Goal: Task Accomplishment & Management: Use online tool/utility

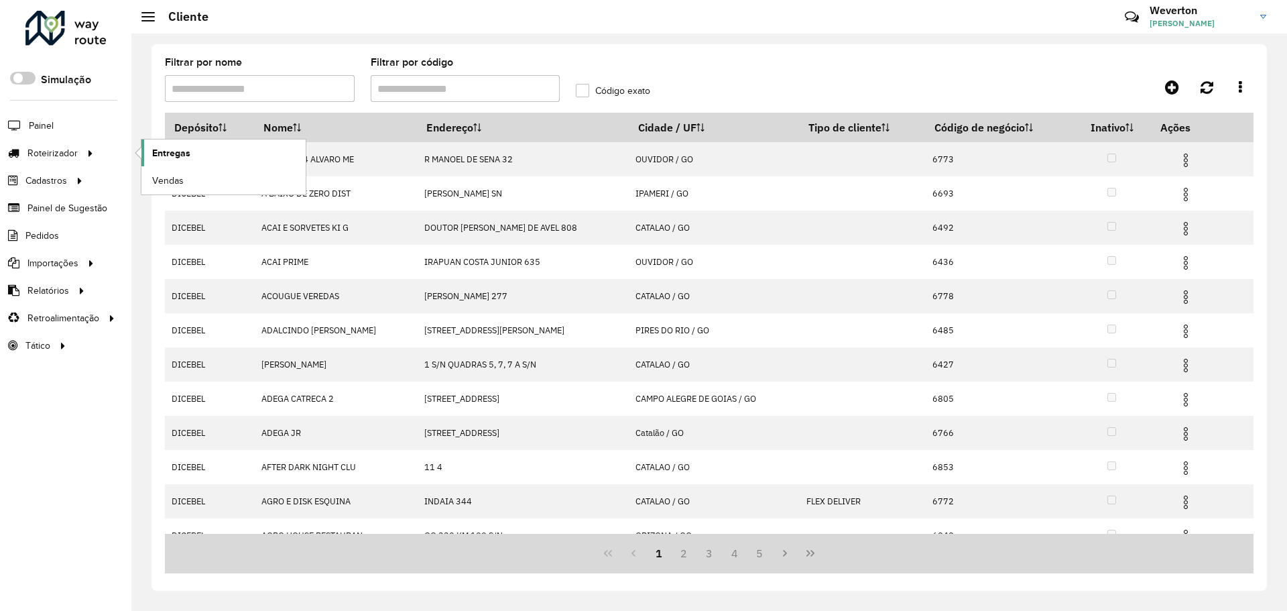
click at [161, 160] on span "Entregas" at bounding box center [171, 153] width 38 height 14
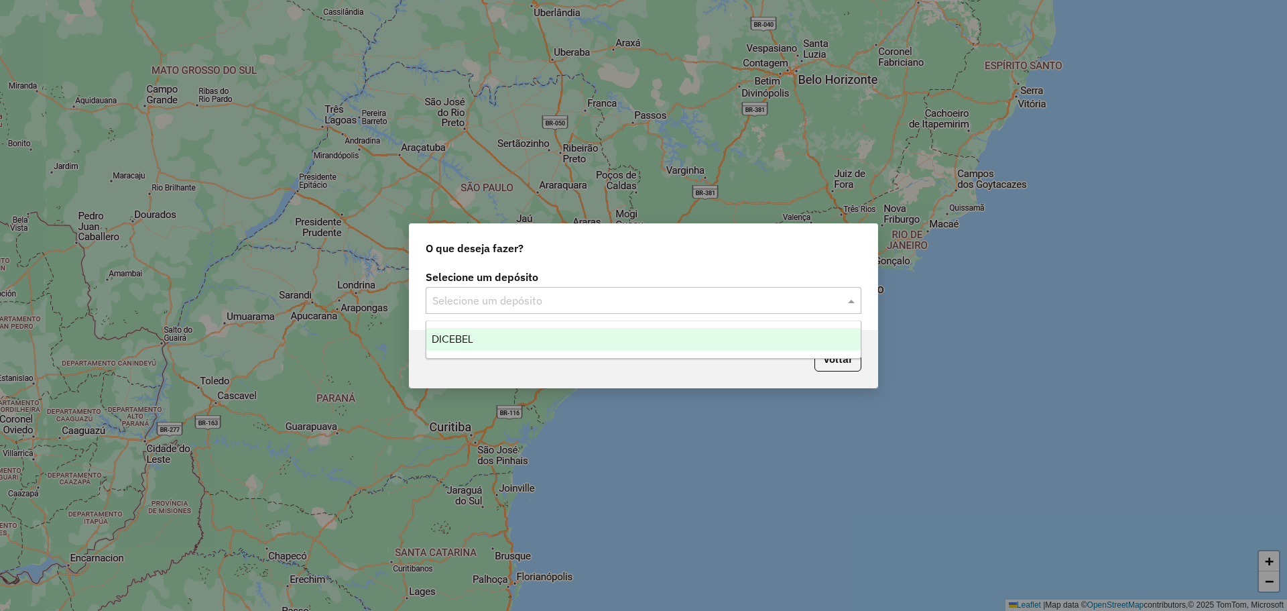
click at [564, 293] on input "text" at bounding box center [630, 301] width 396 height 16
click at [520, 337] on div "DICEBEL" at bounding box center [643, 339] width 434 height 23
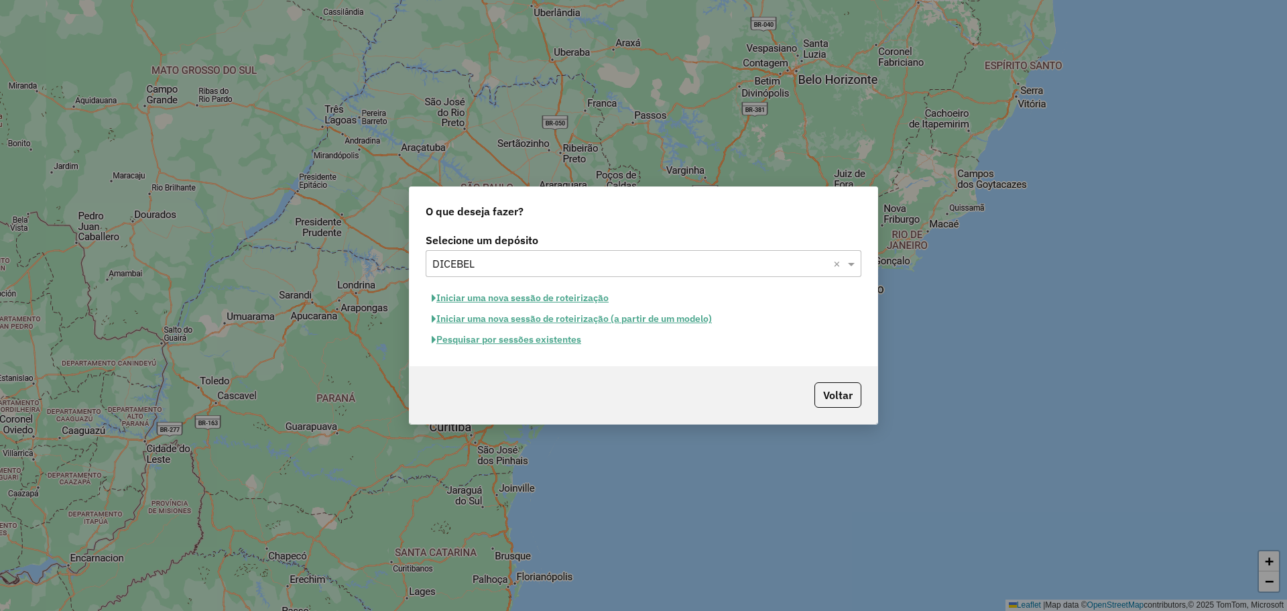
click at [518, 300] on button "Iniciar uma nova sessão de roteirização" at bounding box center [520, 298] width 189 height 21
select select "*"
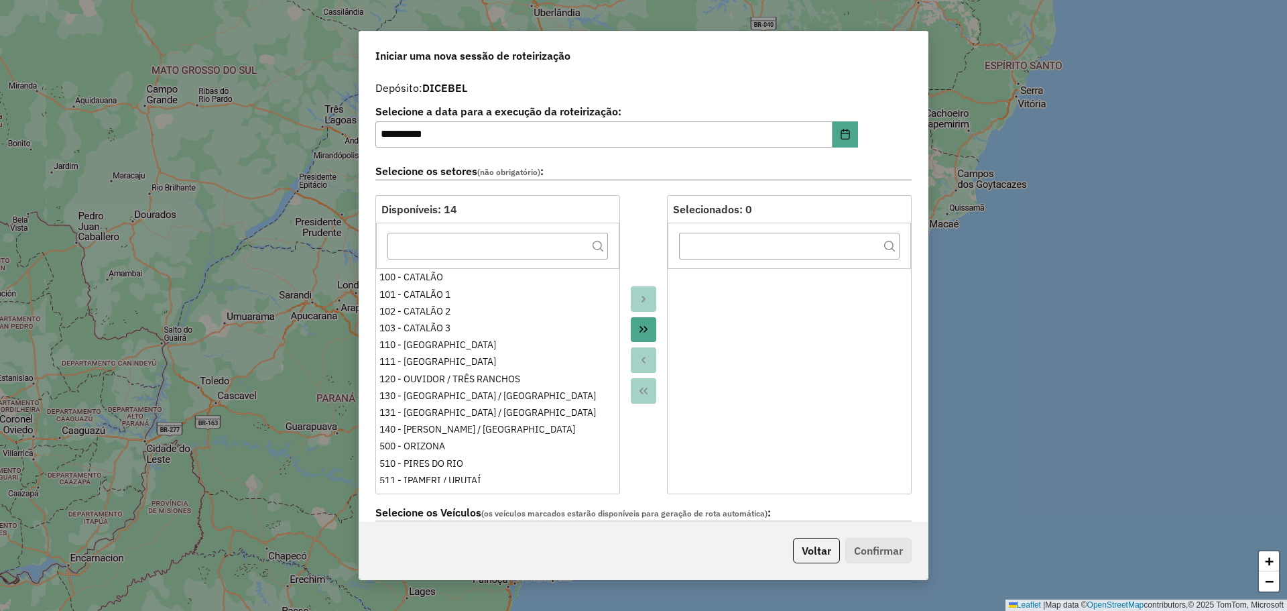
click at [644, 331] on icon "Move All to Target" at bounding box center [643, 329] width 11 height 11
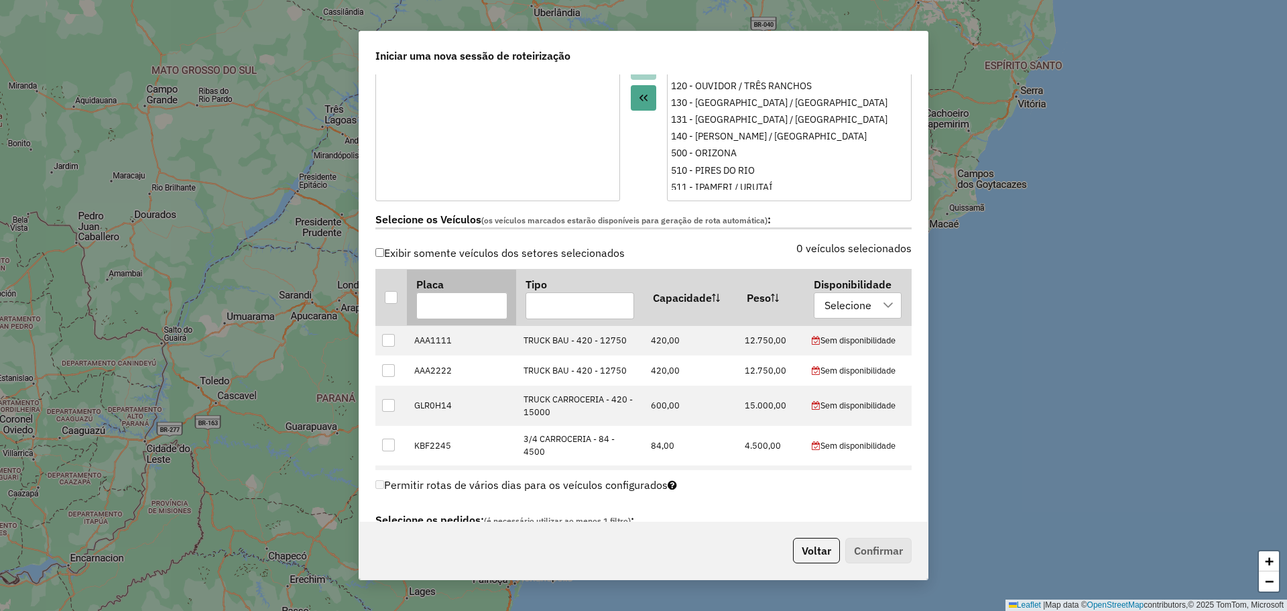
scroll to position [335, 0]
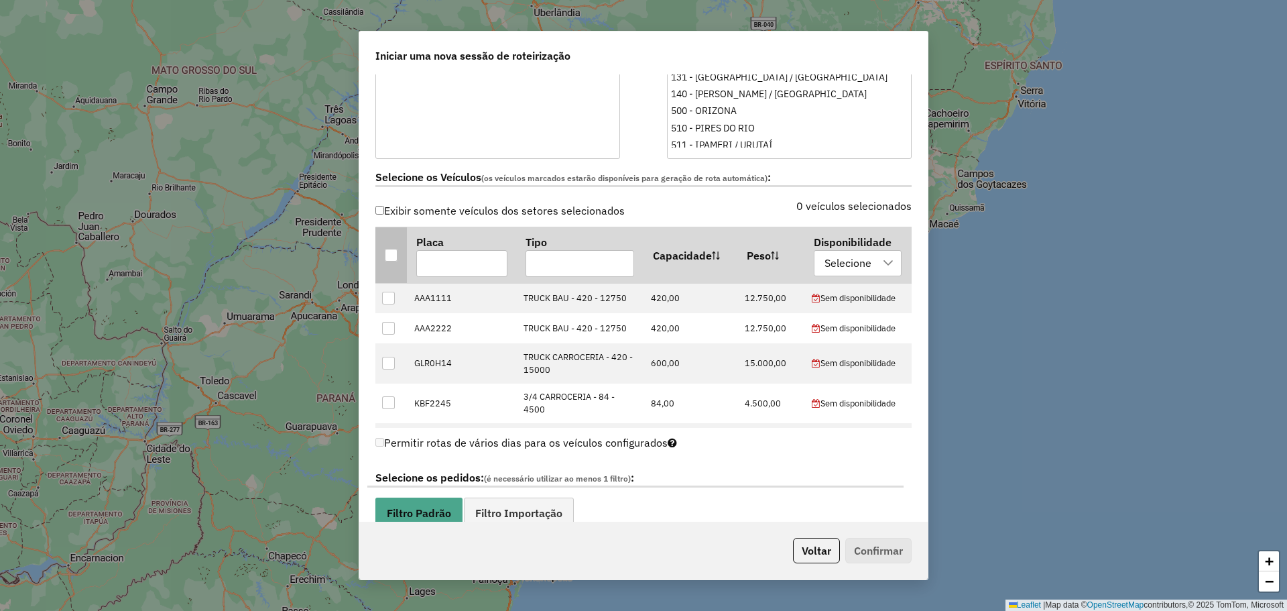
click at [387, 255] on div at bounding box center [391, 255] width 13 height 13
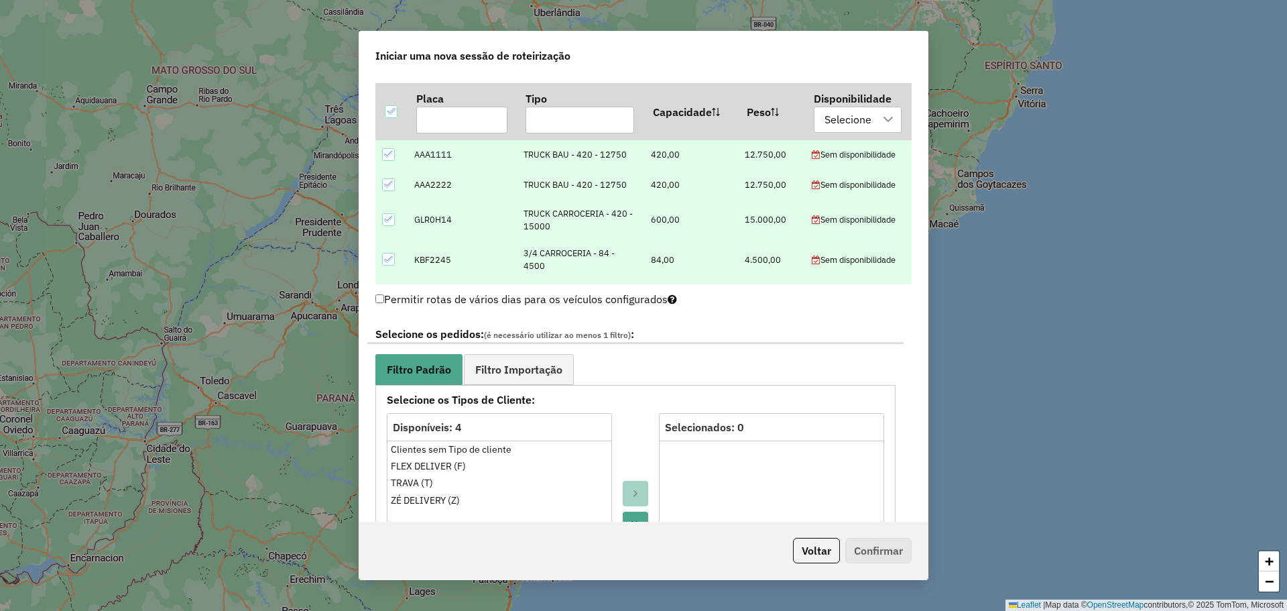
scroll to position [670, 0]
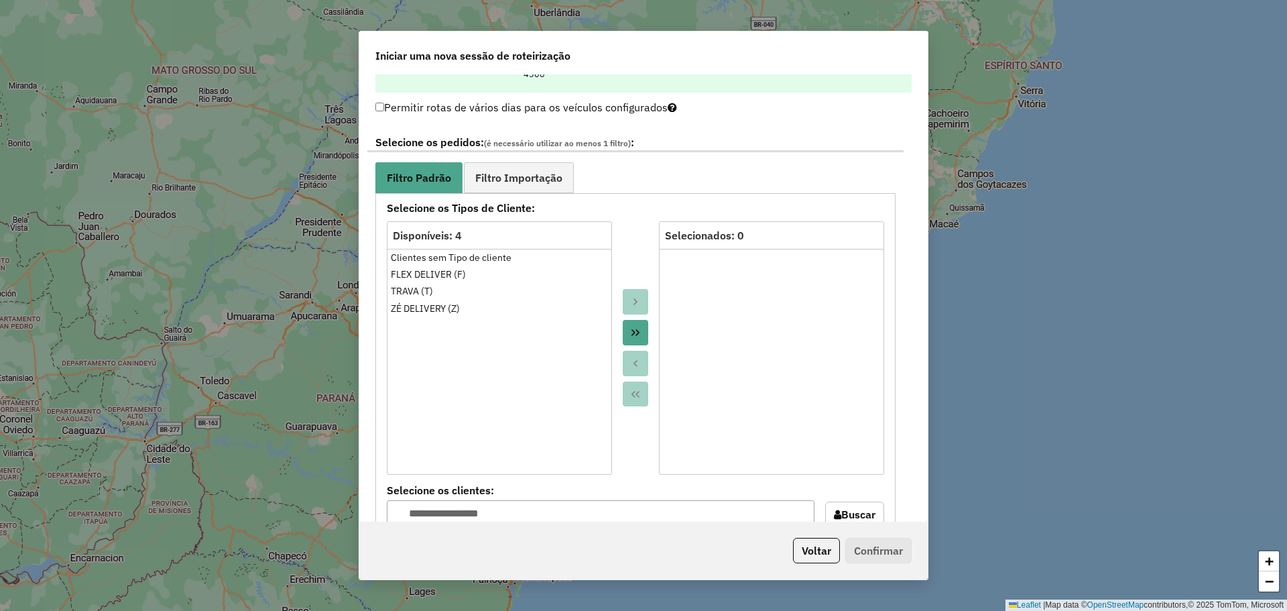
click at [630, 329] on icon "Move All to Target" at bounding box center [635, 332] width 11 height 11
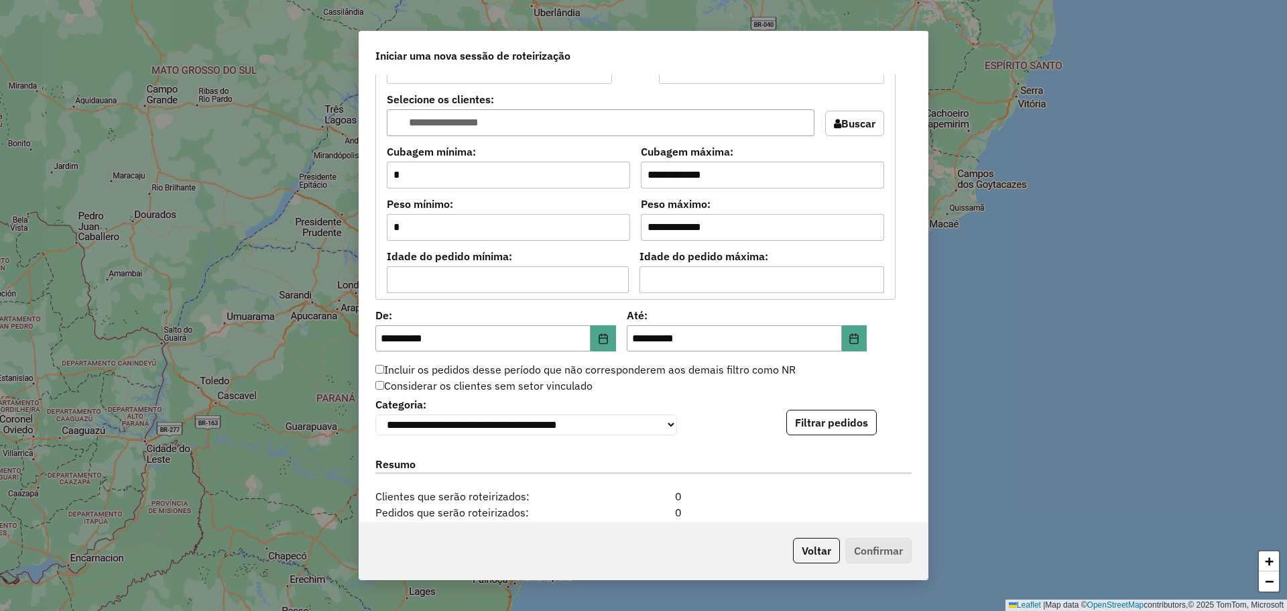
scroll to position [1073, 0]
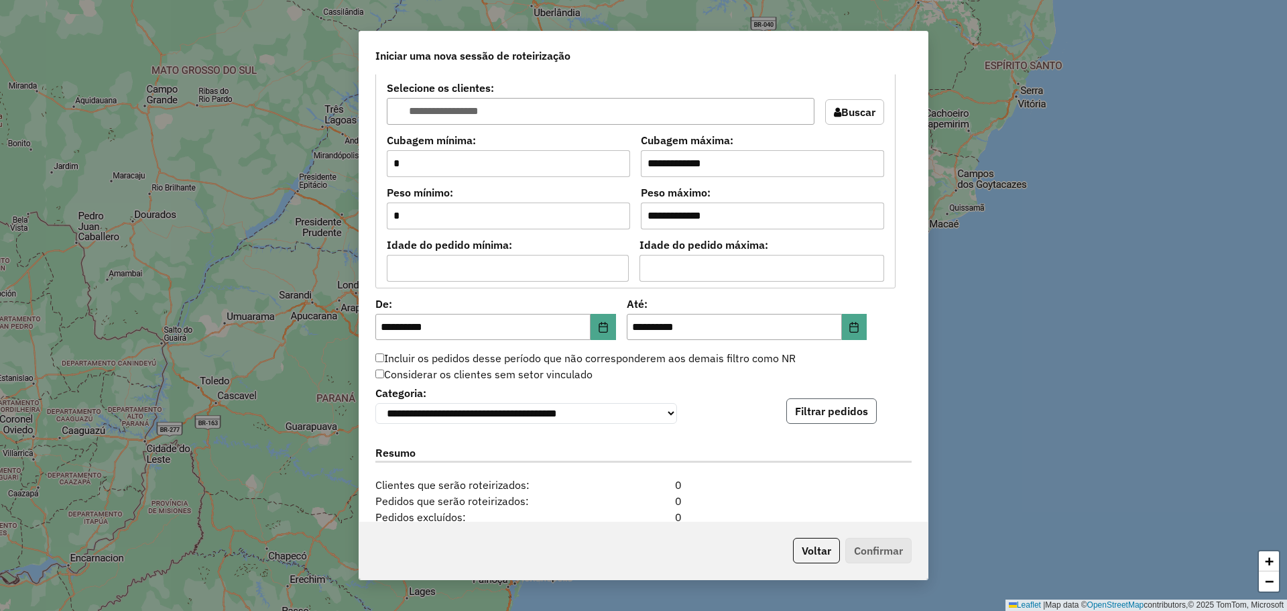
click at [847, 412] on button "Filtrar pedidos" at bounding box center [831, 410] width 91 height 25
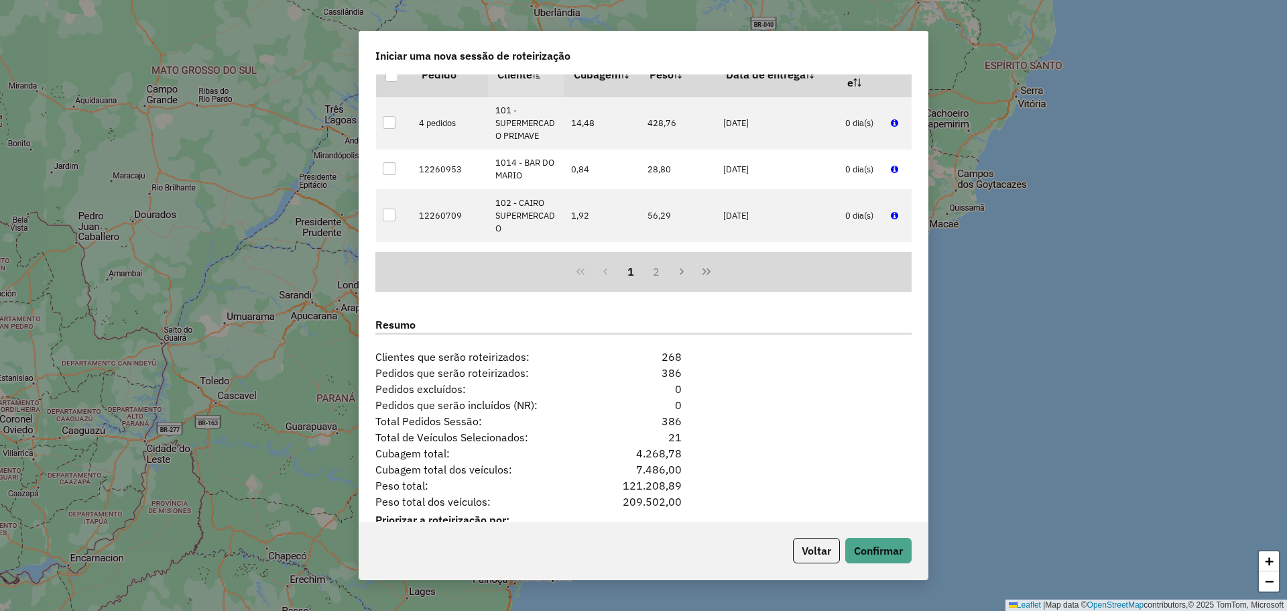
scroll to position [1529, 0]
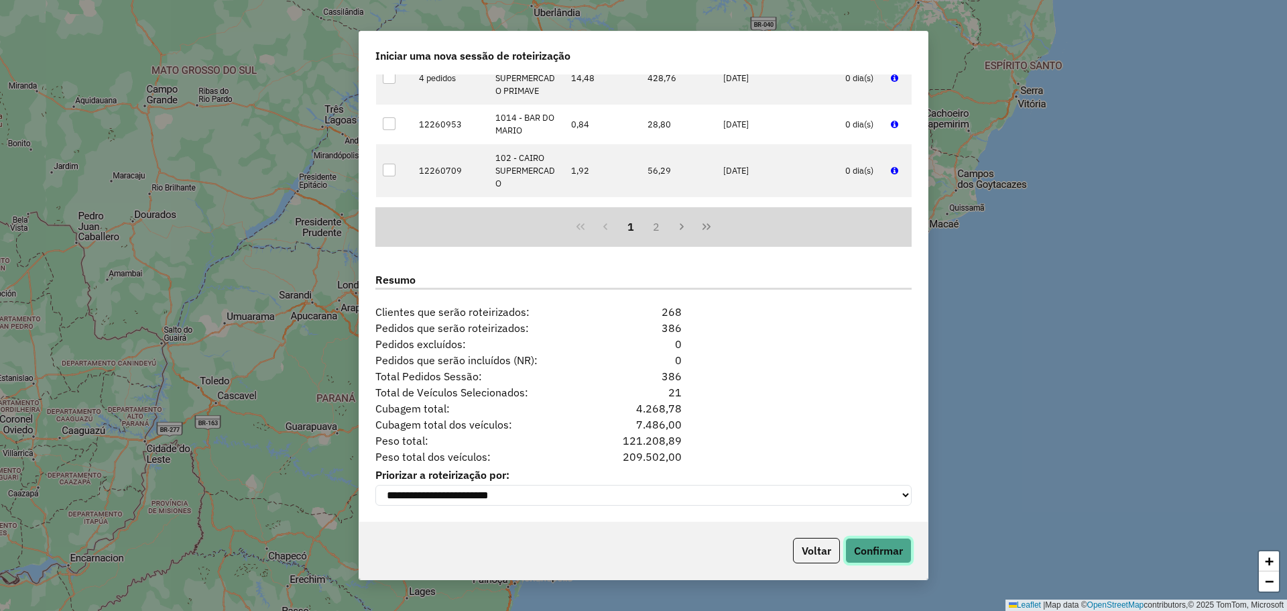
click at [886, 547] on button "Confirmar" at bounding box center [878, 550] width 66 height 25
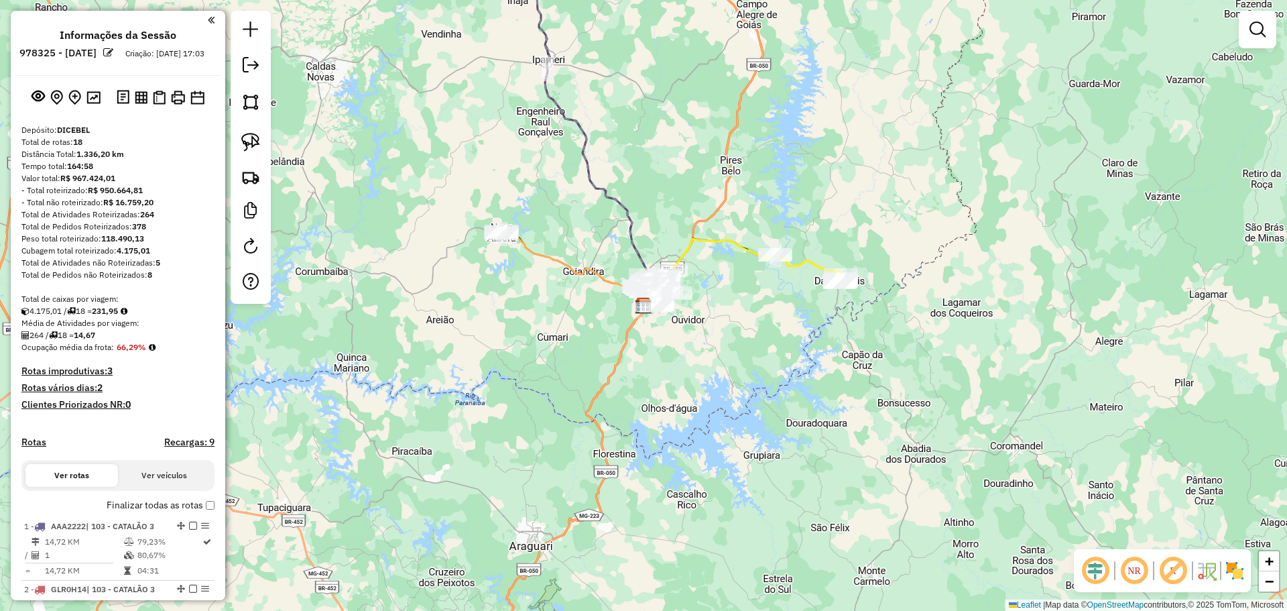
drag, startPoint x: 803, startPoint y: 390, endPoint x: 814, endPoint y: 444, distance: 56.0
click at [814, 444] on div "Janela de atendimento Grade de atendimento Capacidade Transportadoras Veículos …" at bounding box center [643, 305] width 1287 height 611
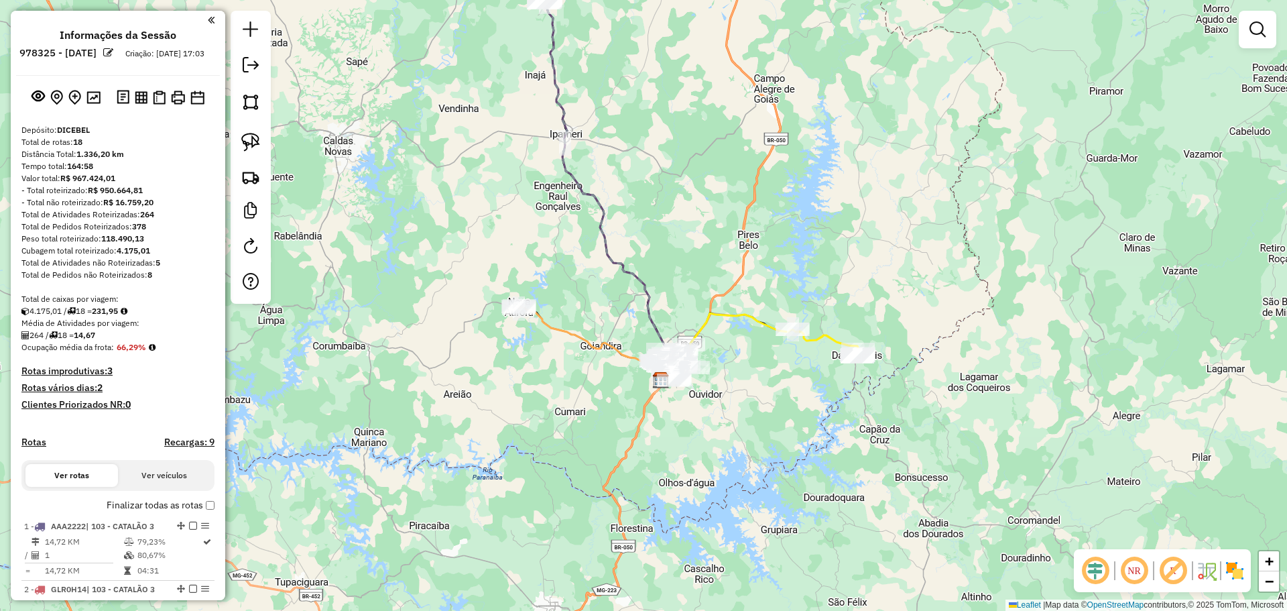
drag, startPoint x: 800, startPoint y: 449, endPoint x: 825, endPoint y: 522, distance: 76.5
click at [826, 524] on div "Janela de atendimento Grade de atendimento Capacidade Transportadoras Veículos …" at bounding box center [643, 305] width 1287 height 611
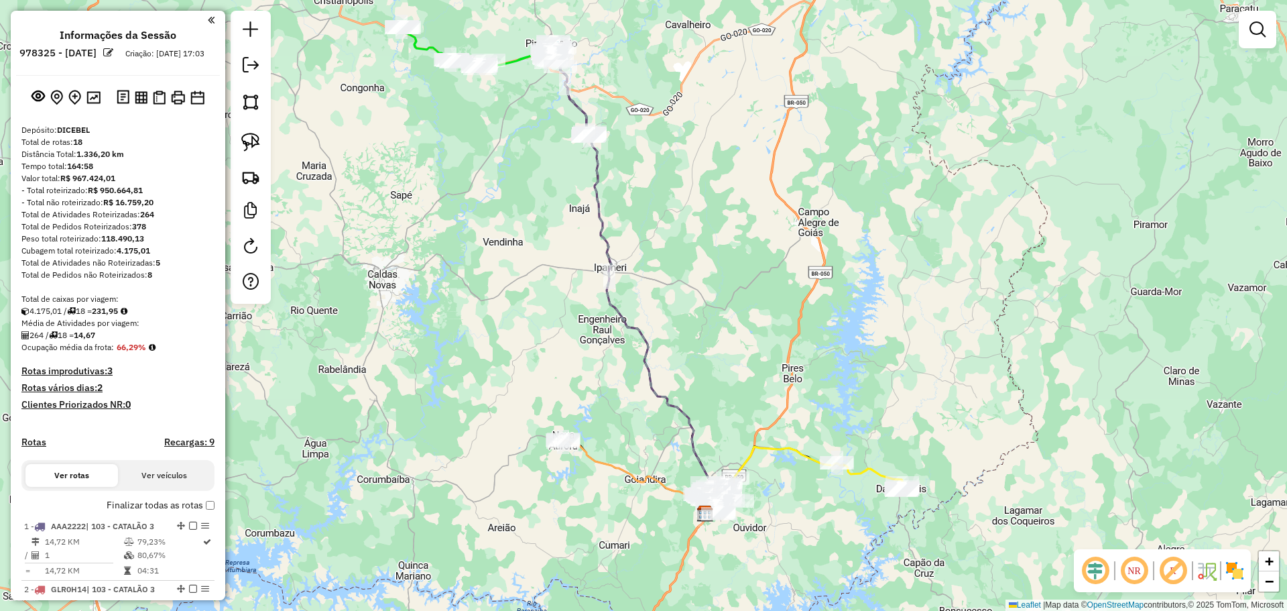
drag, startPoint x: 790, startPoint y: 314, endPoint x: 808, endPoint y: 389, distance: 77.2
click at [808, 388] on div "Janela de atendimento Grade de atendimento Capacidade Transportadoras Veículos …" at bounding box center [643, 305] width 1287 height 611
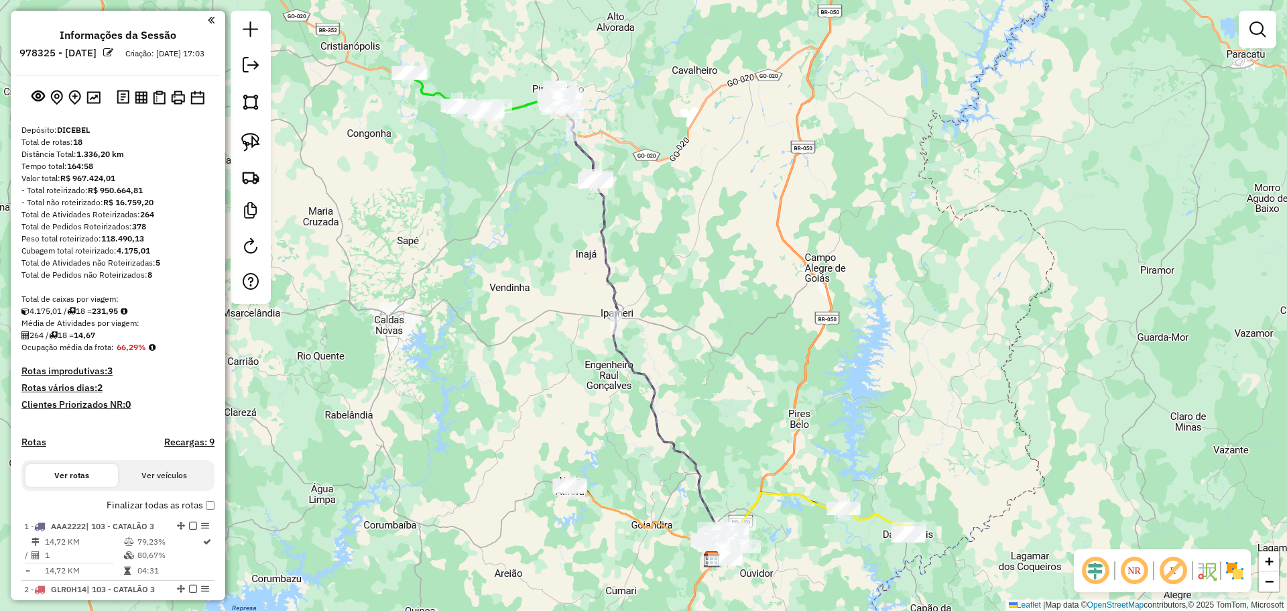
click at [730, 268] on div "Janela de atendimento Grade de atendimento Capacidade Transportadoras Veículos …" at bounding box center [643, 305] width 1287 height 611
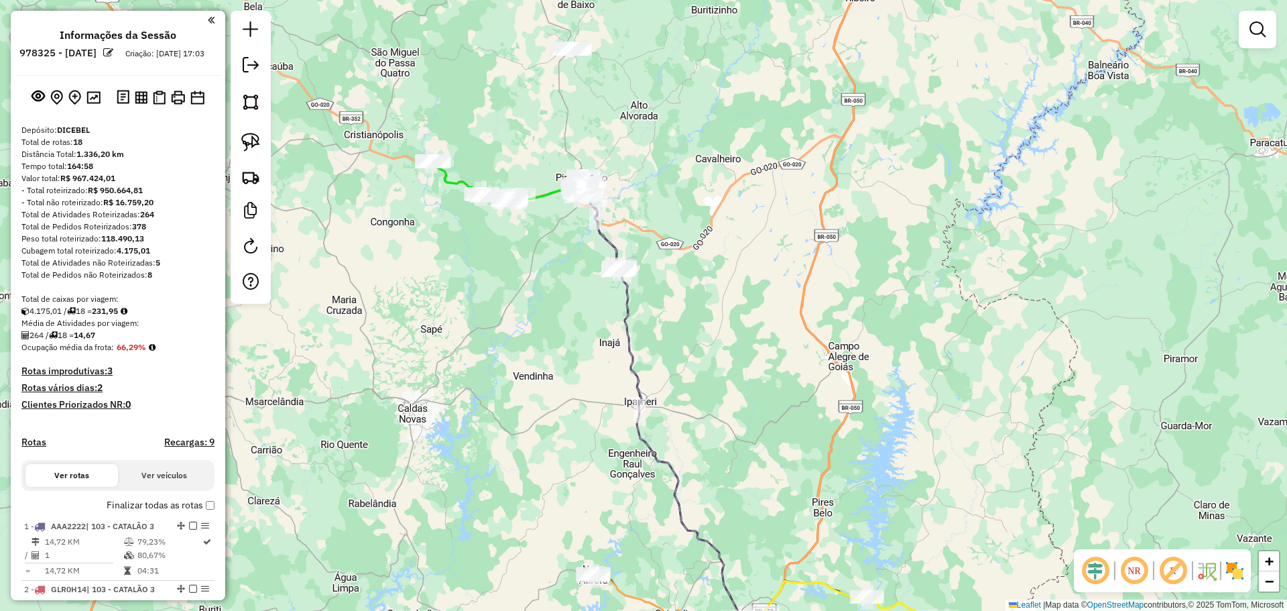
click at [1094, 568] on em at bounding box center [1095, 570] width 32 height 32
drag, startPoint x: 1256, startPoint y: 19, endPoint x: 1234, endPoint y: 39, distance: 29.9
click at [1256, 18] on link at bounding box center [1257, 29] width 27 height 27
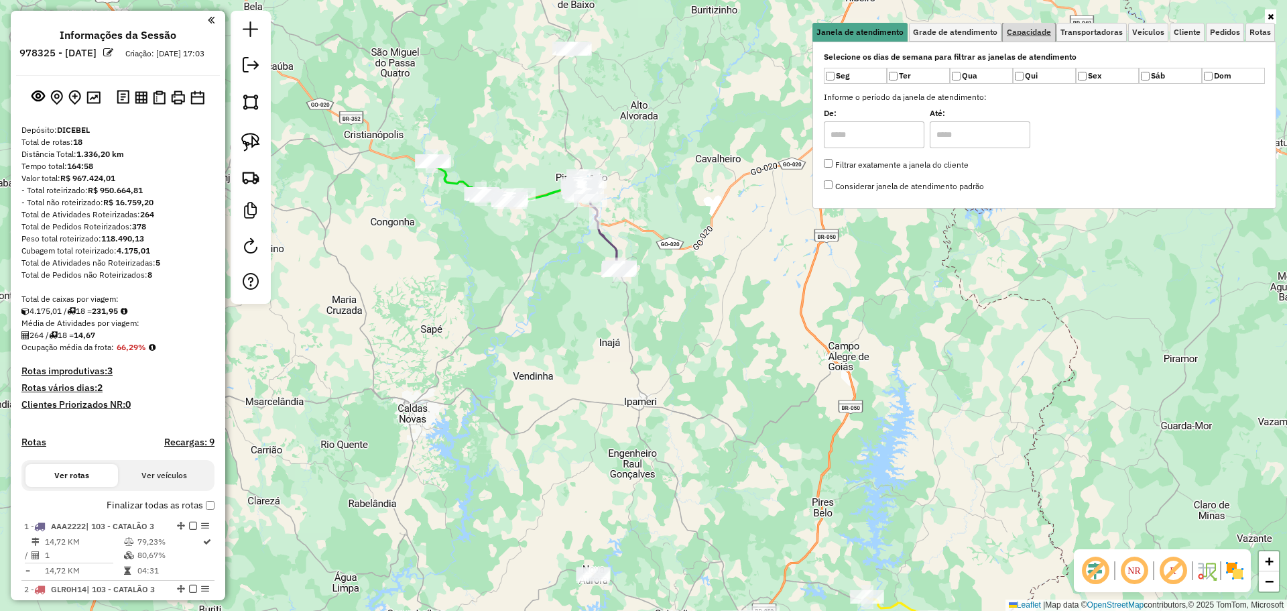
click at [1040, 39] on link "Capacidade" at bounding box center [1029, 32] width 52 height 19
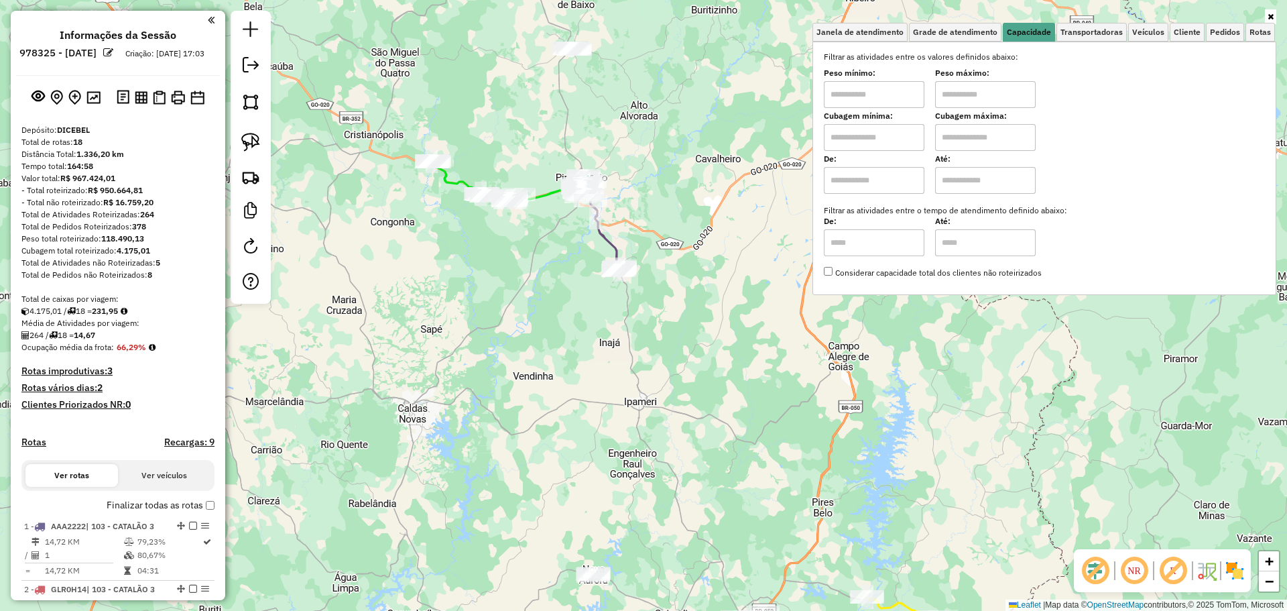
click at [868, 88] on input "text" at bounding box center [874, 94] width 101 height 27
click at [1278, 21] on div "Janela de atendimento Grade de atendimento Capacidade Transportadoras Veículos …" at bounding box center [643, 305] width 1287 height 611
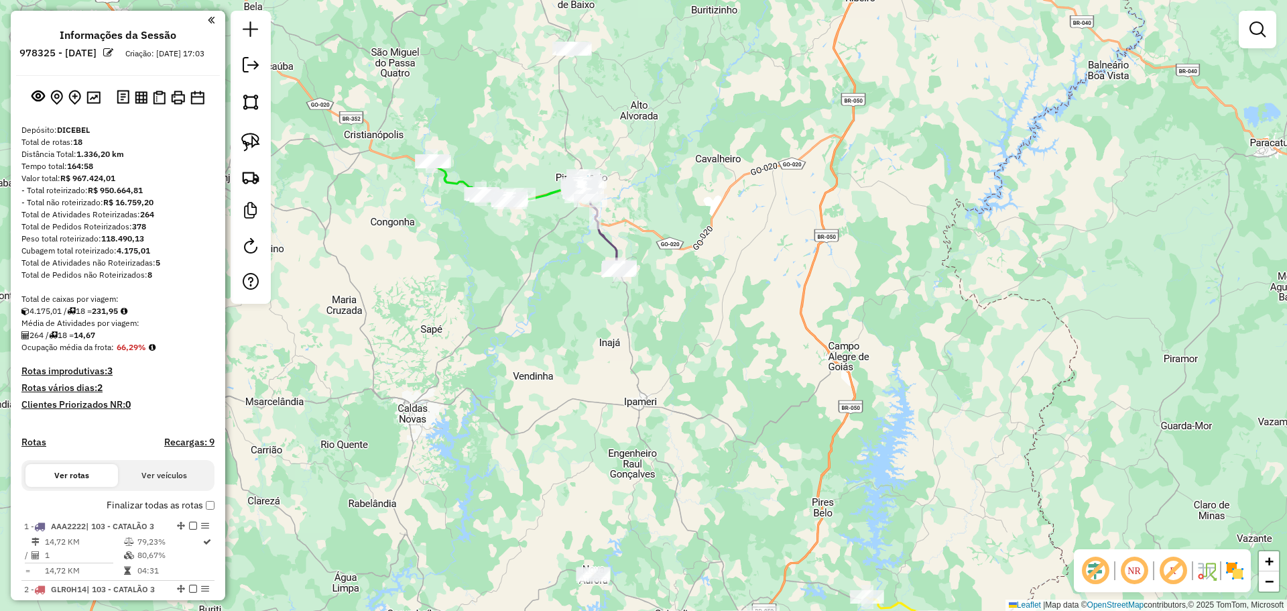
click at [256, 146] on img at bounding box center [250, 142] width 19 height 19
drag, startPoint x: 479, startPoint y: 150, endPoint x: 528, endPoint y: 179, distance: 57.4
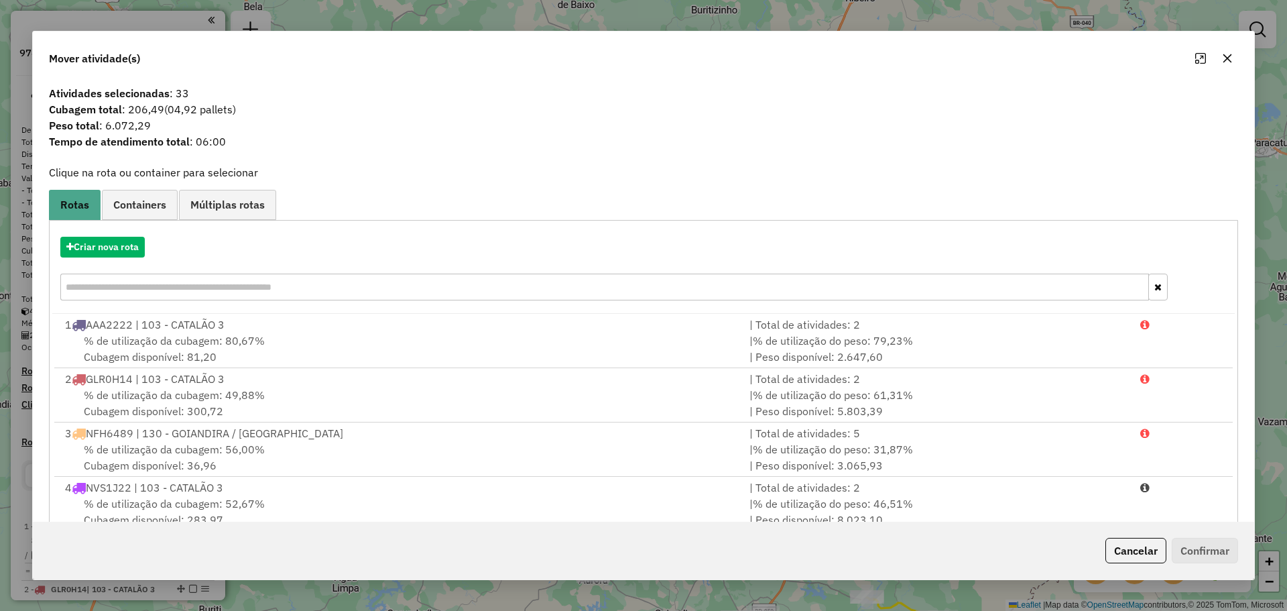
click at [1232, 53] on icon "button" at bounding box center [1227, 58] width 11 height 11
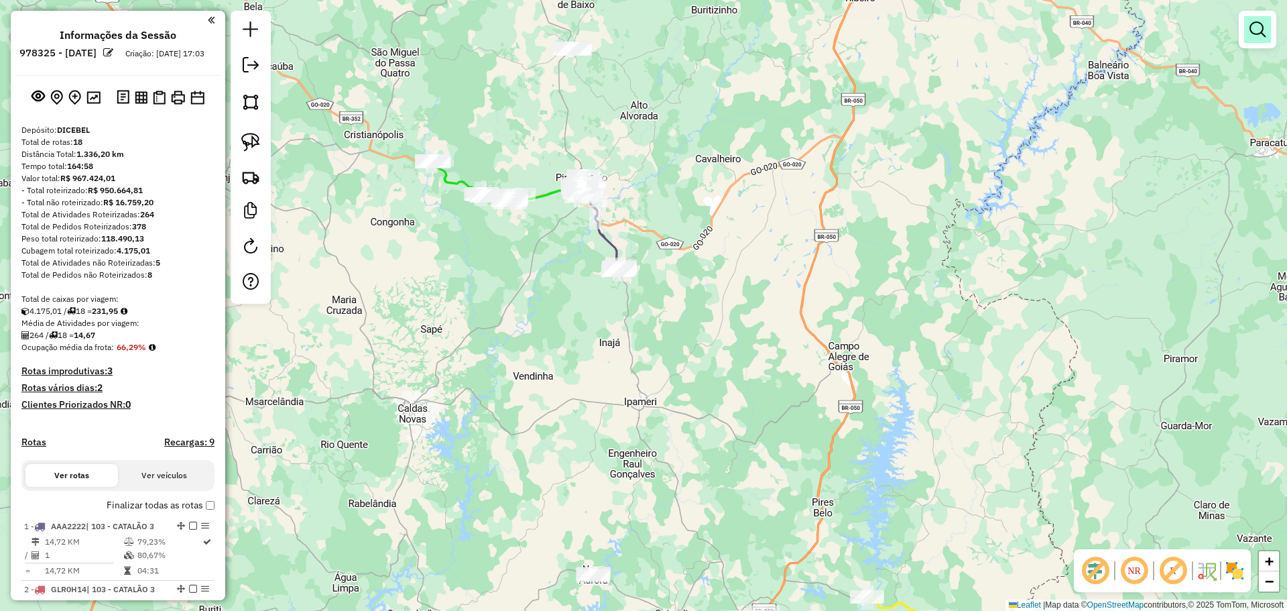
click at [1253, 20] on link at bounding box center [1257, 29] width 27 height 27
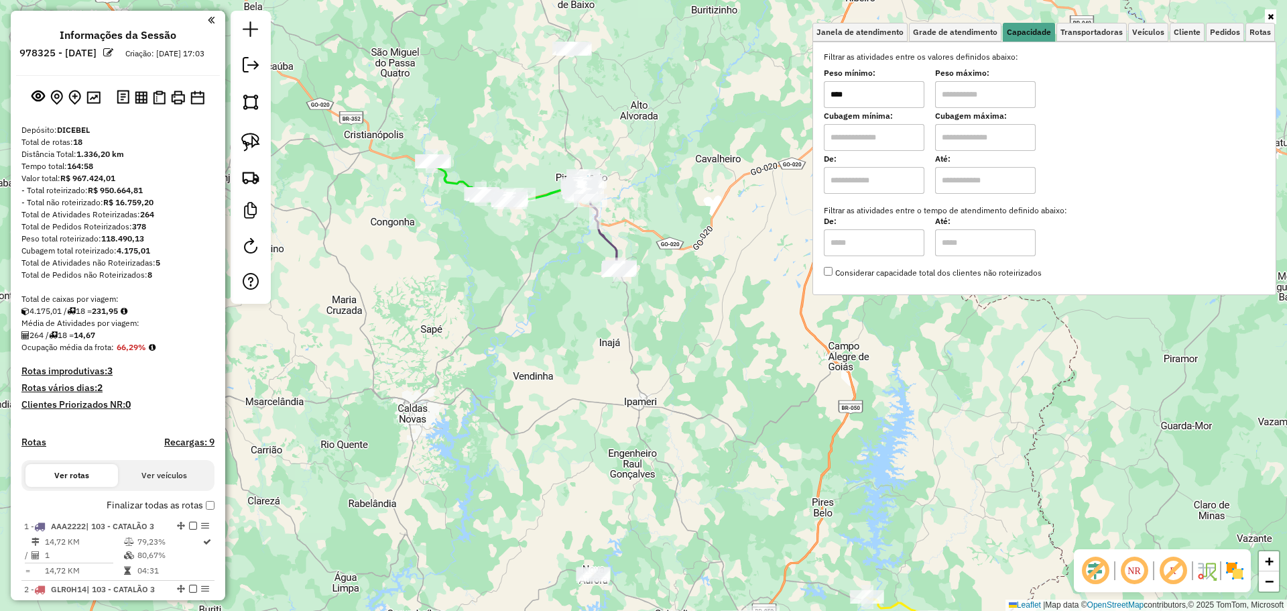
click at [885, 97] on input "****" at bounding box center [874, 94] width 101 height 27
type input "****"
type input "******"
click at [481, 306] on div "Limpar filtros Janela de atendimento Grade de atendimento Capacidade Transporta…" at bounding box center [643, 305] width 1287 height 611
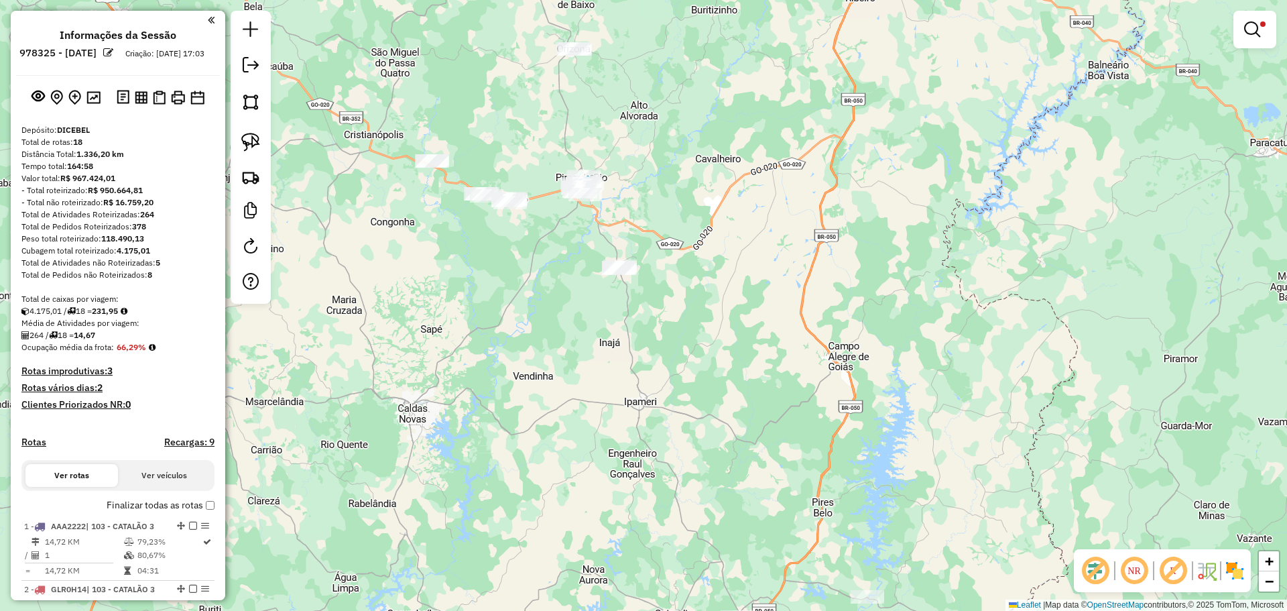
drag, startPoint x: 532, startPoint y: 247, endPoint x: 538, endPoint y: 268, distance: 21.8
click at [538, 268] on div "Limpar filtros Janela de atendimento Grade de atendimento Capacidade Transporta…" at bounding box center [643, 305] width 1287 height 611
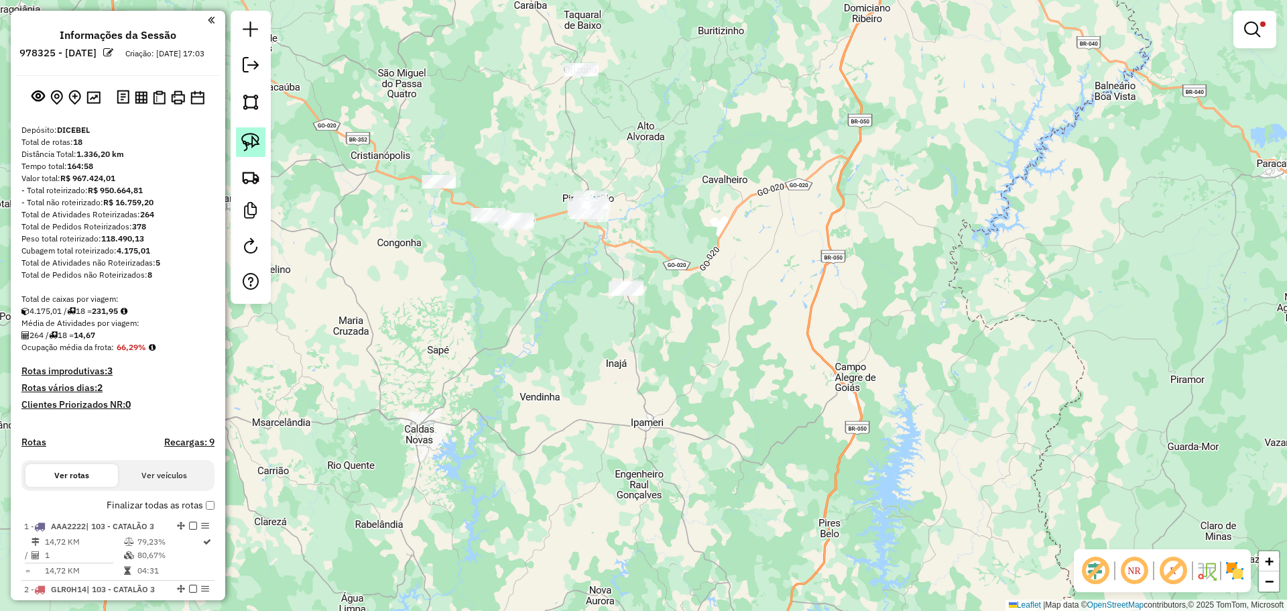
click at [247, 134] on img at bounding box center [250, 142] width 19 height 19
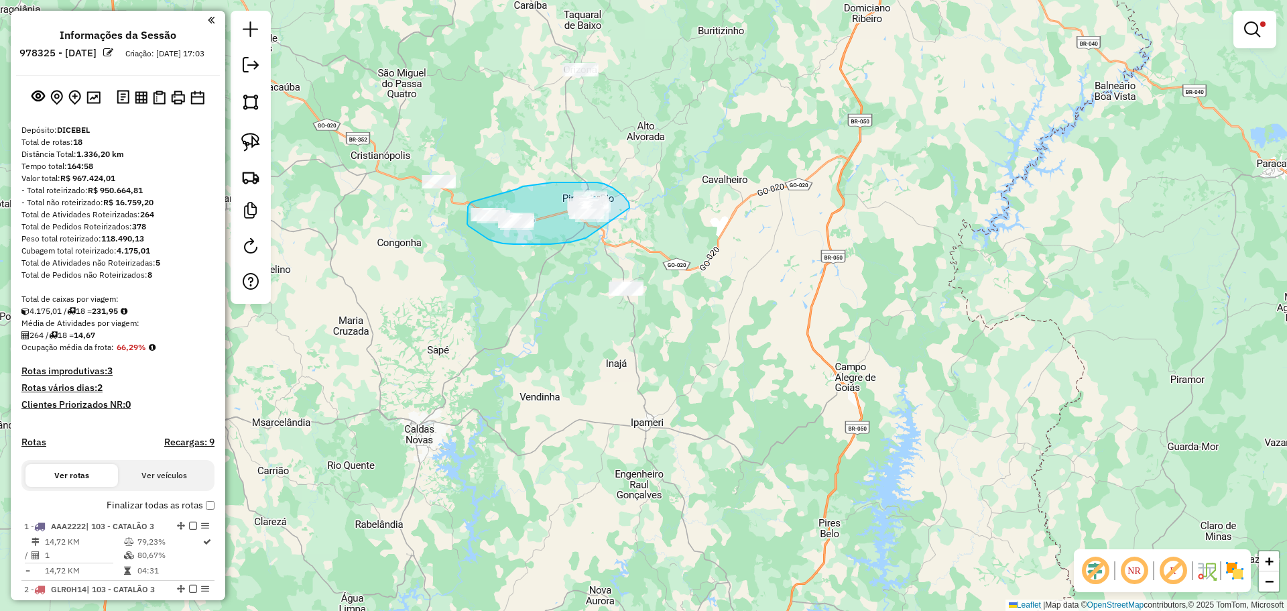
drag, startPoint x: 630, startPoint y: 206, endPoint x: 599, endPoint y: 233, distance: 40.4
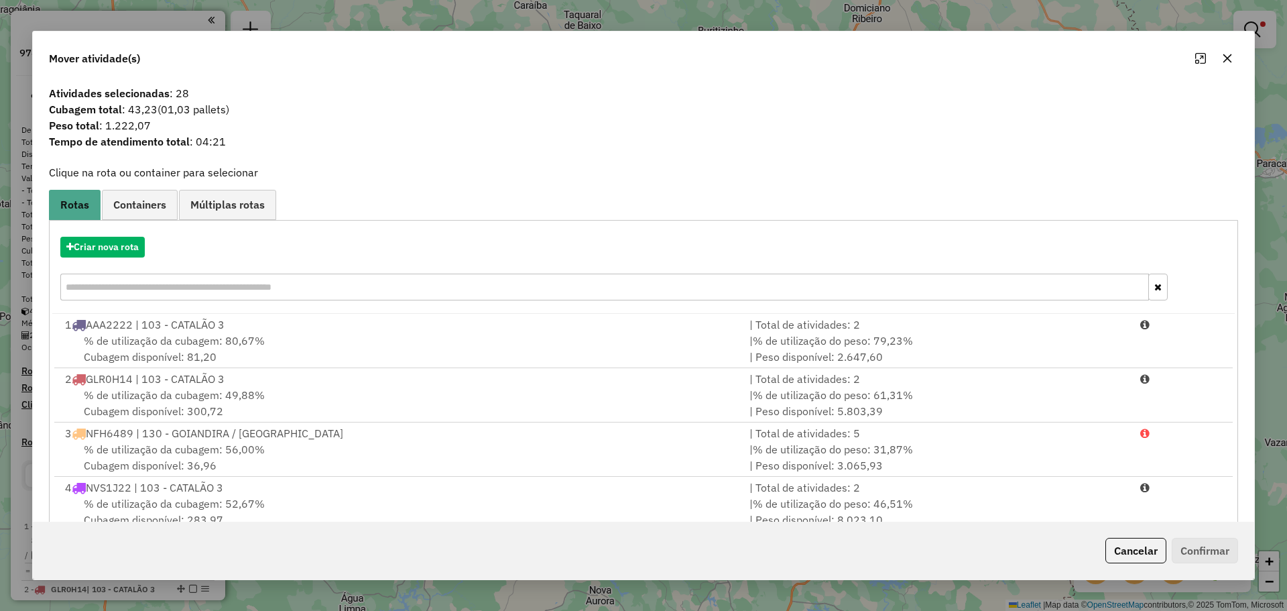
click at [137, 235] on div "Criar nova rota" at bounding box center [643, 270] width 1183 height 87
click at [135, 237] on button "Criar nova rota" at bounding box center [102, 247] width 84 height 21
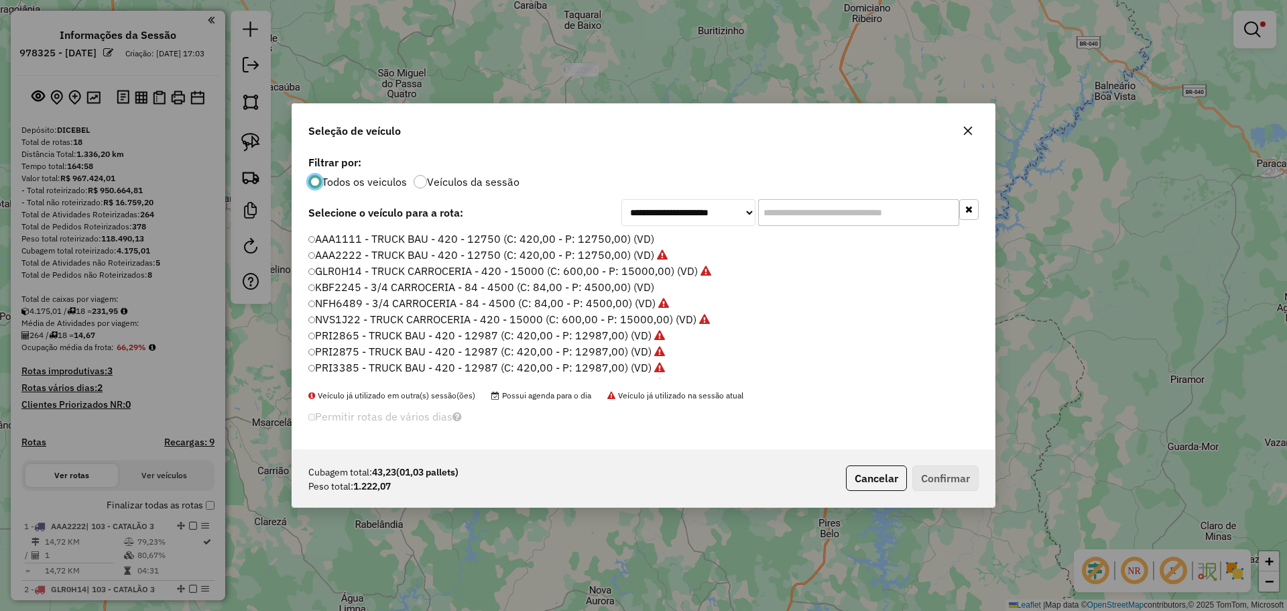
scroll to position [7, 4]
click at [804, 207] on input "text" at bounding box center [858, 212] width 201 height 27
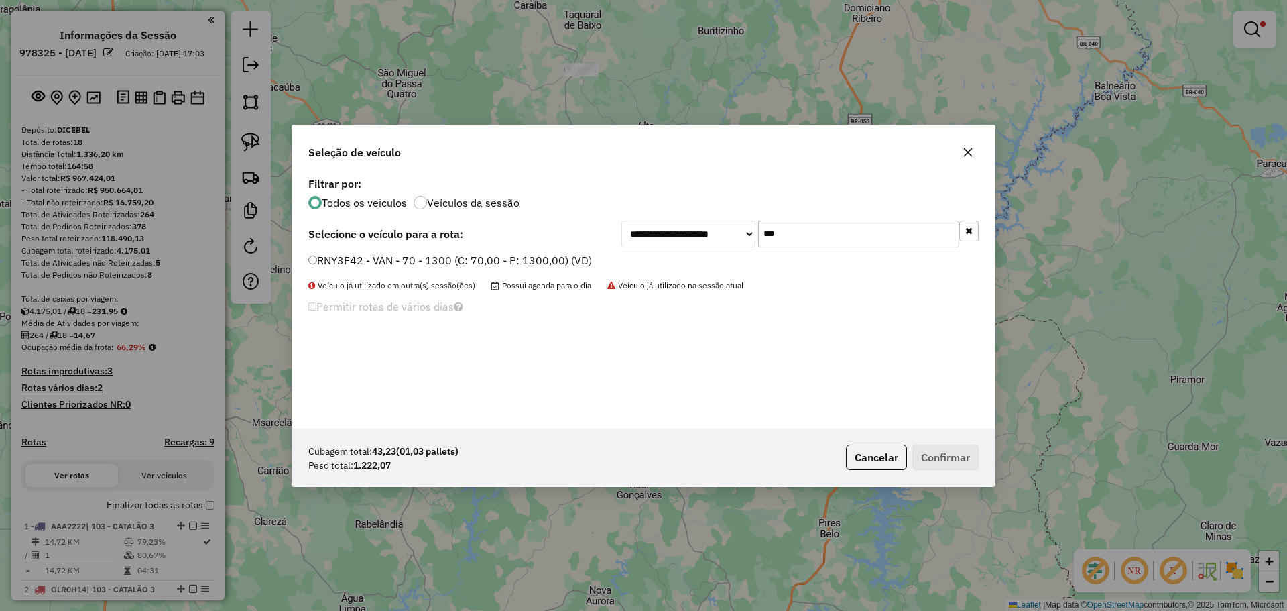
type input "***"
click at [373, 267] on label "RNY3F42 - VAN - 70 - 1300 (C: 70,00 - P: 1300,00) (VD)" at bounding box center [450, 260] width 284 height 16
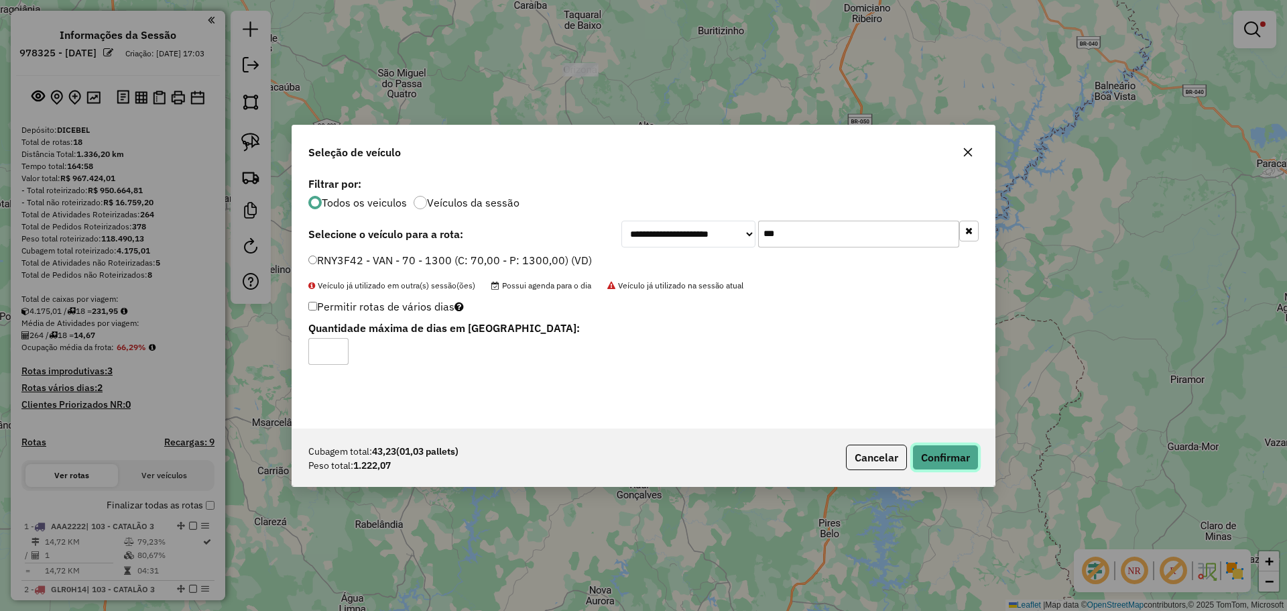
click at [949, 455] on button "Confirmar" at bounding box center [945, 456] width 66 height 25
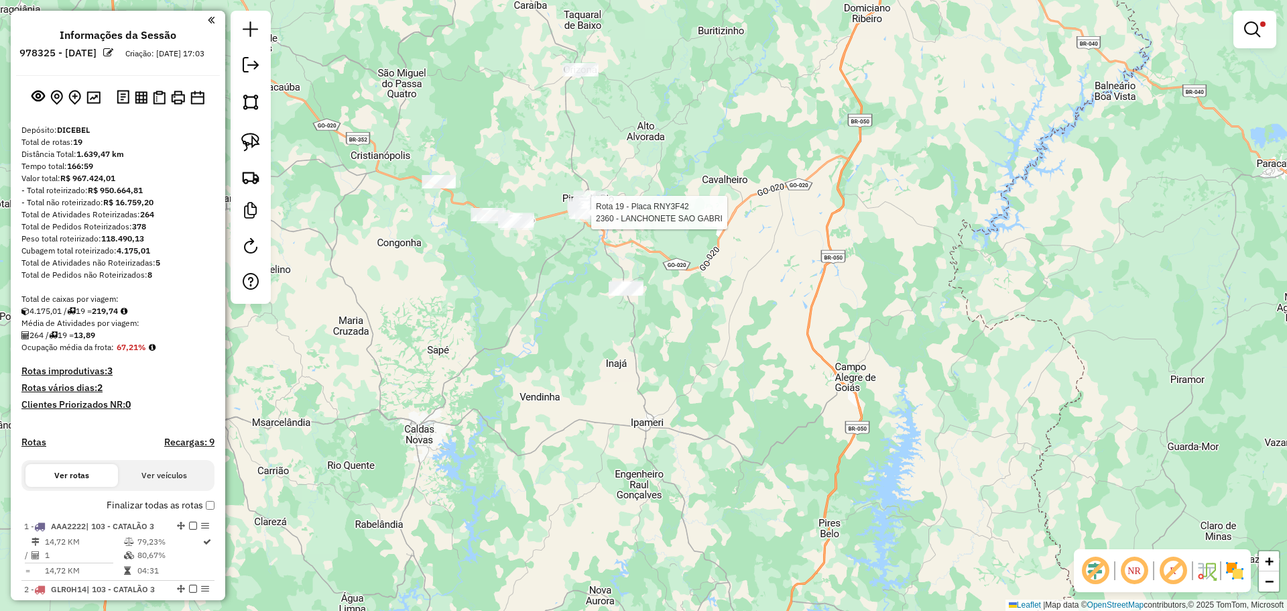
select select "**********"
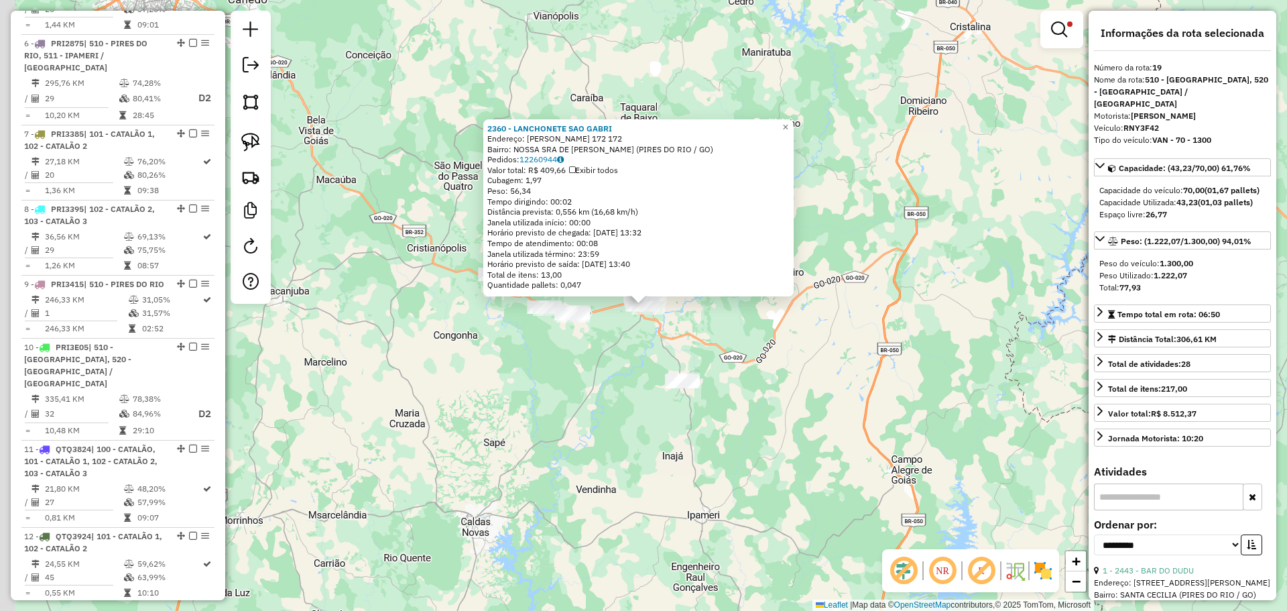
scroll to position [1578, 0]
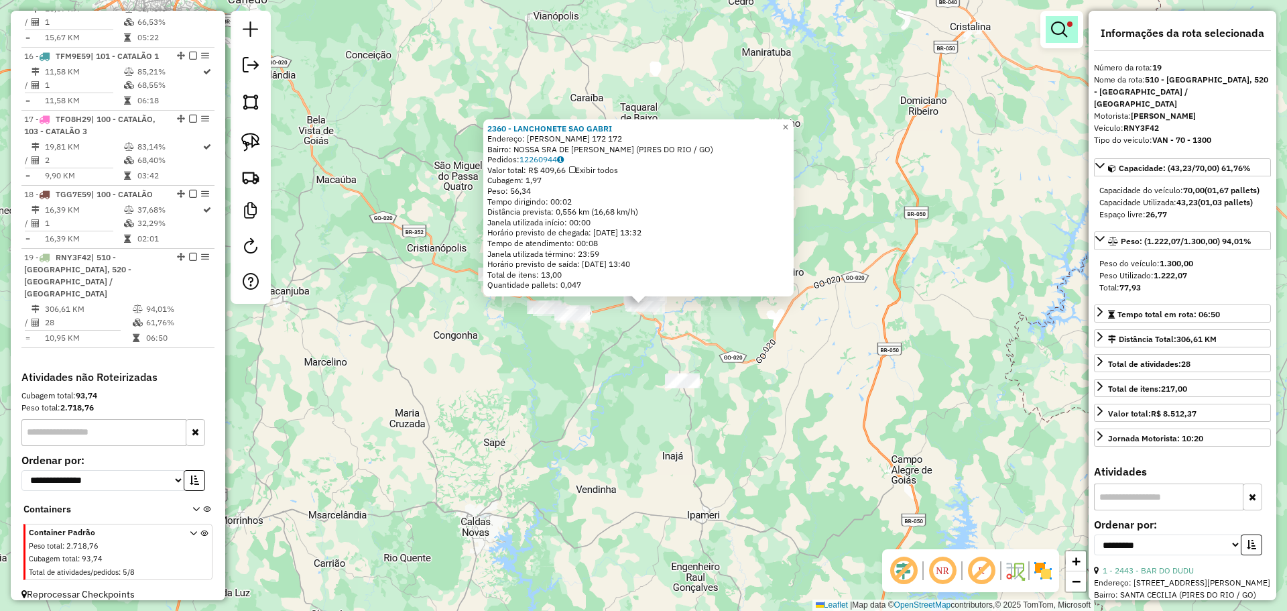
click at [1056, 36] on em at bounding box center [1059, 29] width 16 height 16
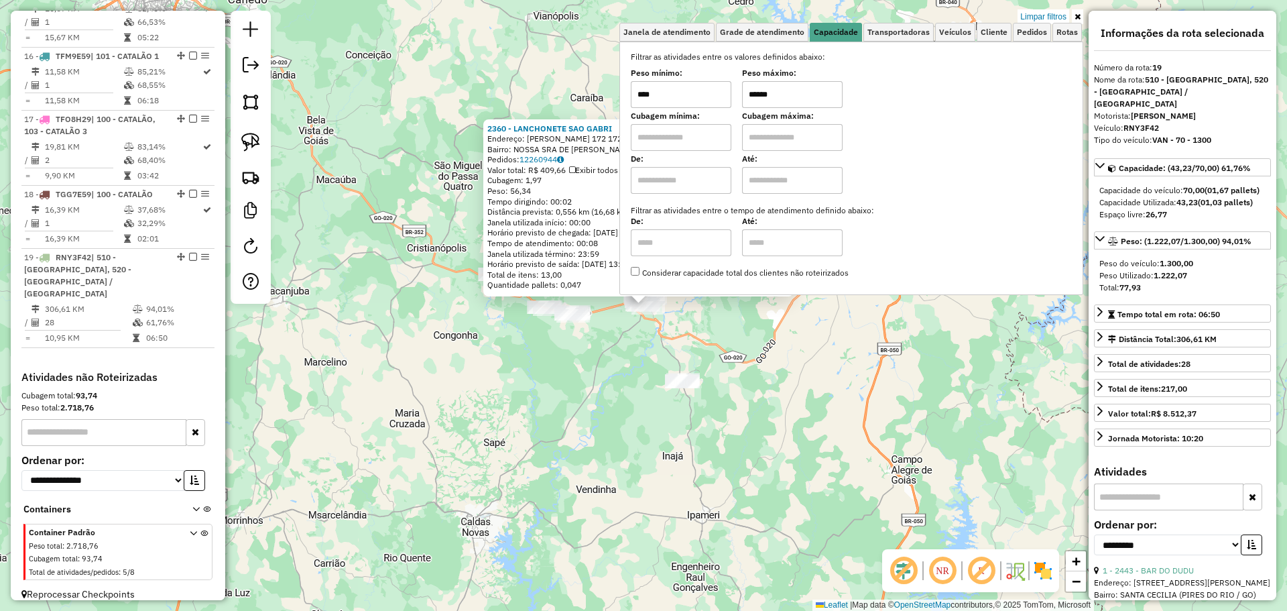
click at [792, 91] on input "******" at bounding box center [792, 94] width 101 height 27
type input "******"
click at [579, 362] on div "2360 - LANCHONETE SAO GABRI Endereço: EGIDIO F RODRIGUES 172 172 Bairro: NOSSA …" at bounding box center [643, 305] width 1287 height 611
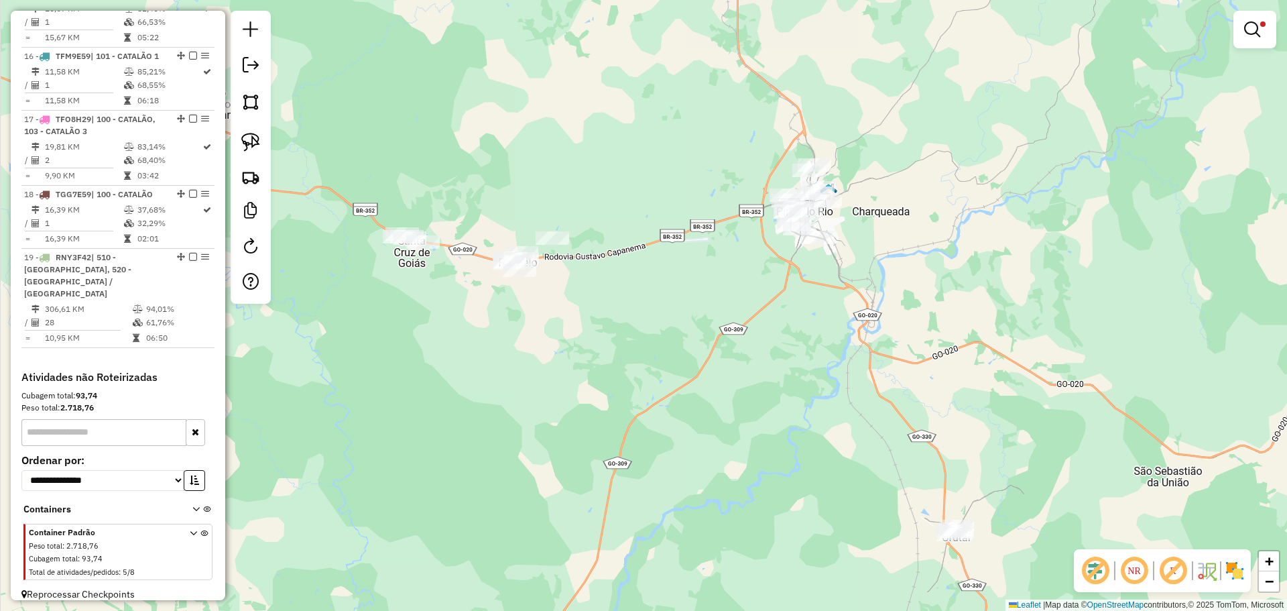
click at [598, 332] on div "Limpar filtros Janela de atendimento Grade de atendimento Capacidade Transporta…" at bounding box center [643, 305] width 1287 height 611
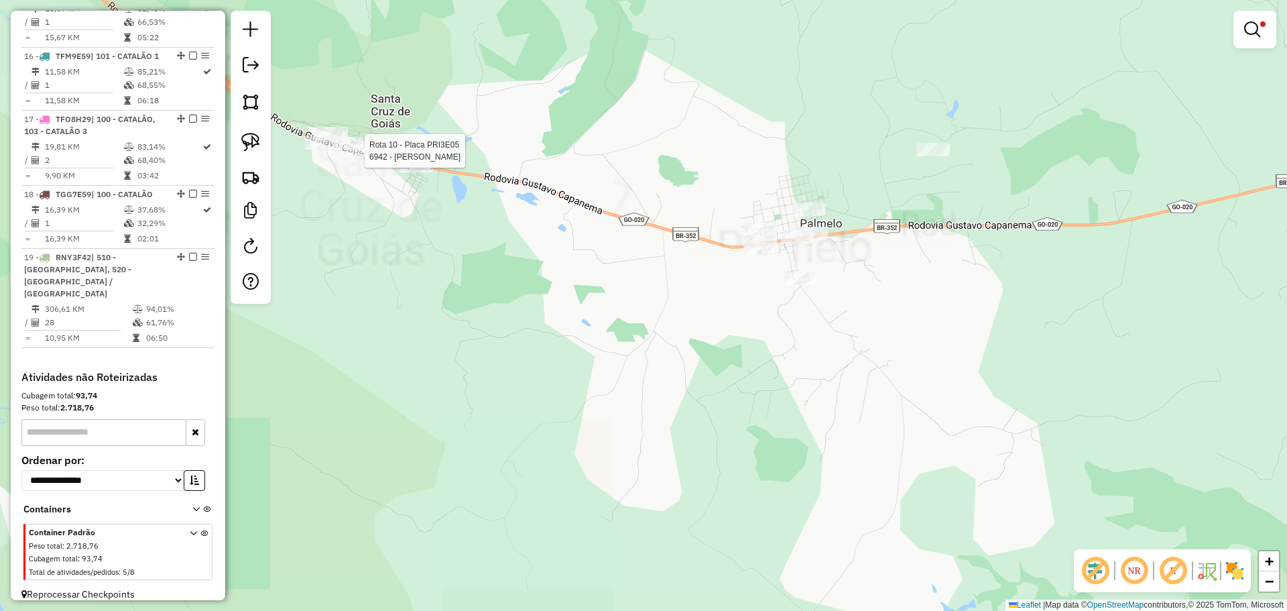
select select "**********"
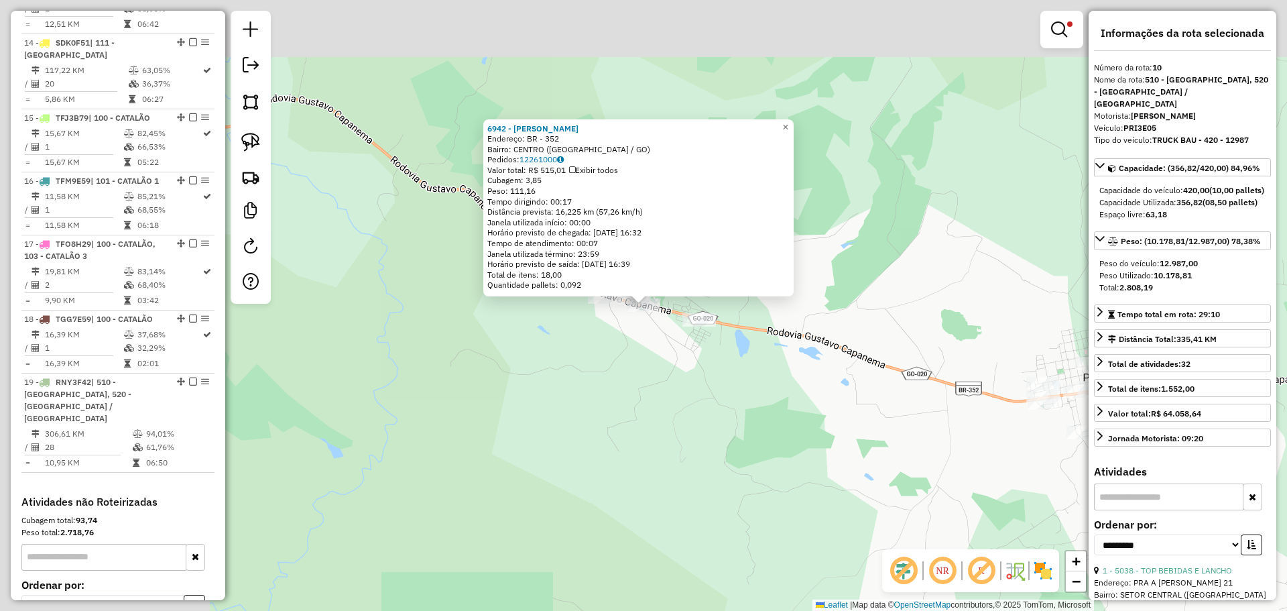
scroll to position [1162, 0]
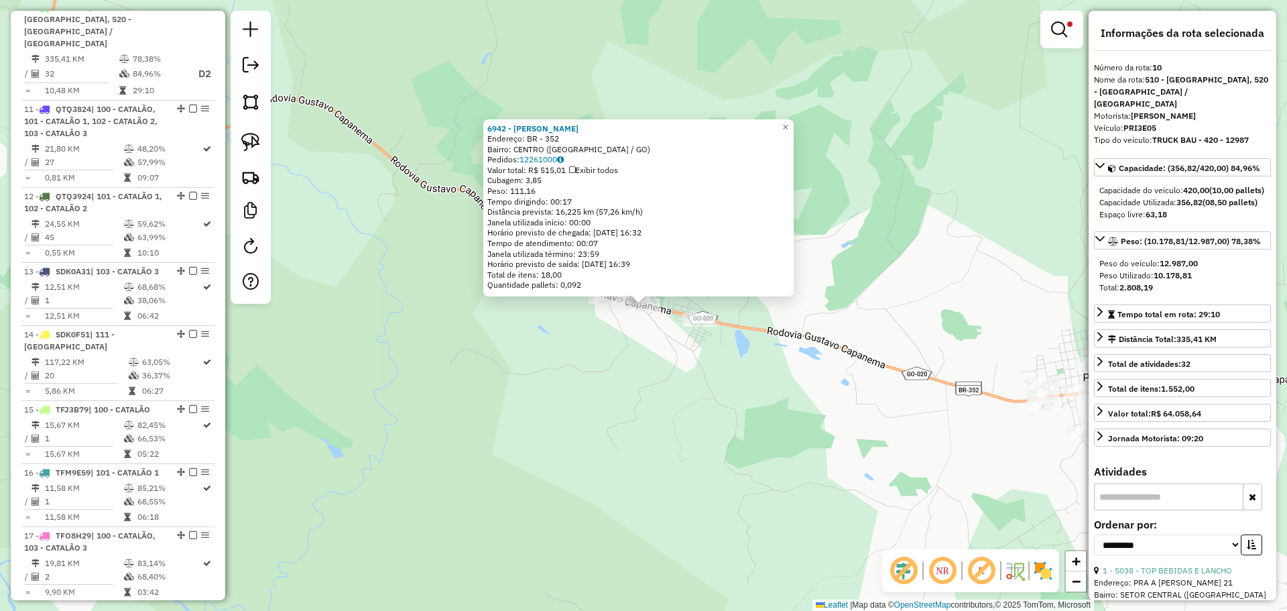
click at [643, 373] on div "6942 - JOSE ROMILDO LEITE Endereço: BR - 352 Bairro: CENTRO (SANTA CRUZ DE GOIA…" at bounding box center [643, 305] width 1287 height 611
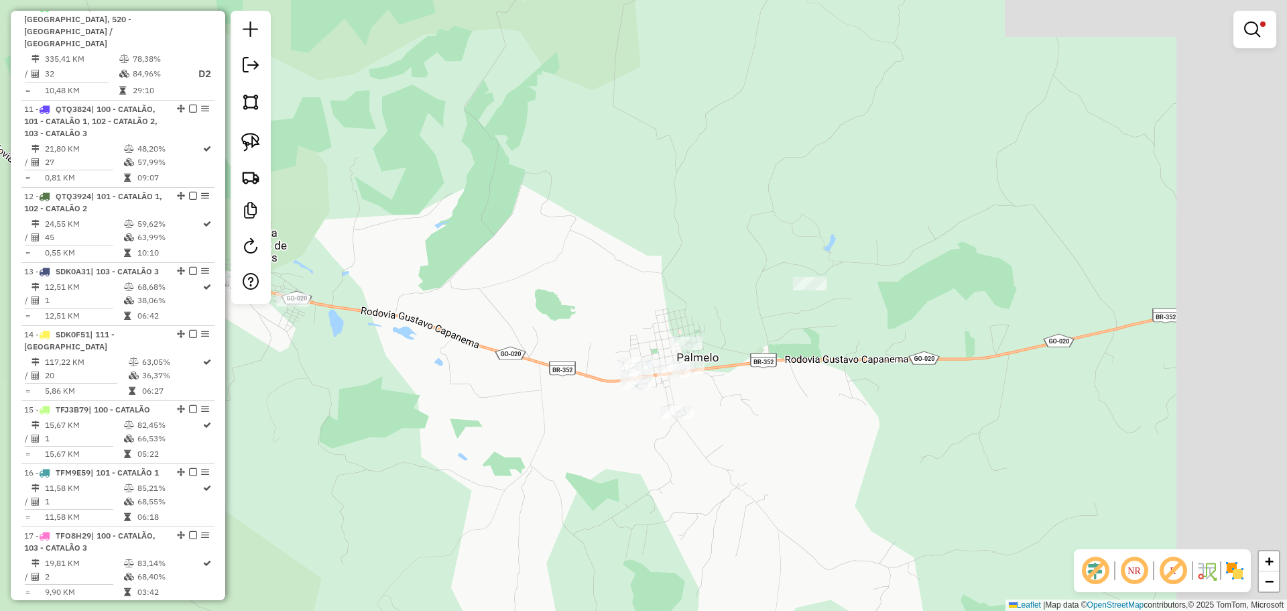
drag, startPoint x: 786, startPoint y: 353, endPoint x: 430, endPoint y: 339, distance: 356.9
click at [430, 339] on div "Limpar filtros Janela de atendimento Grade de atendimento Capacidade Transporta…" at bounding box center [643, 305] width 1287 height 611
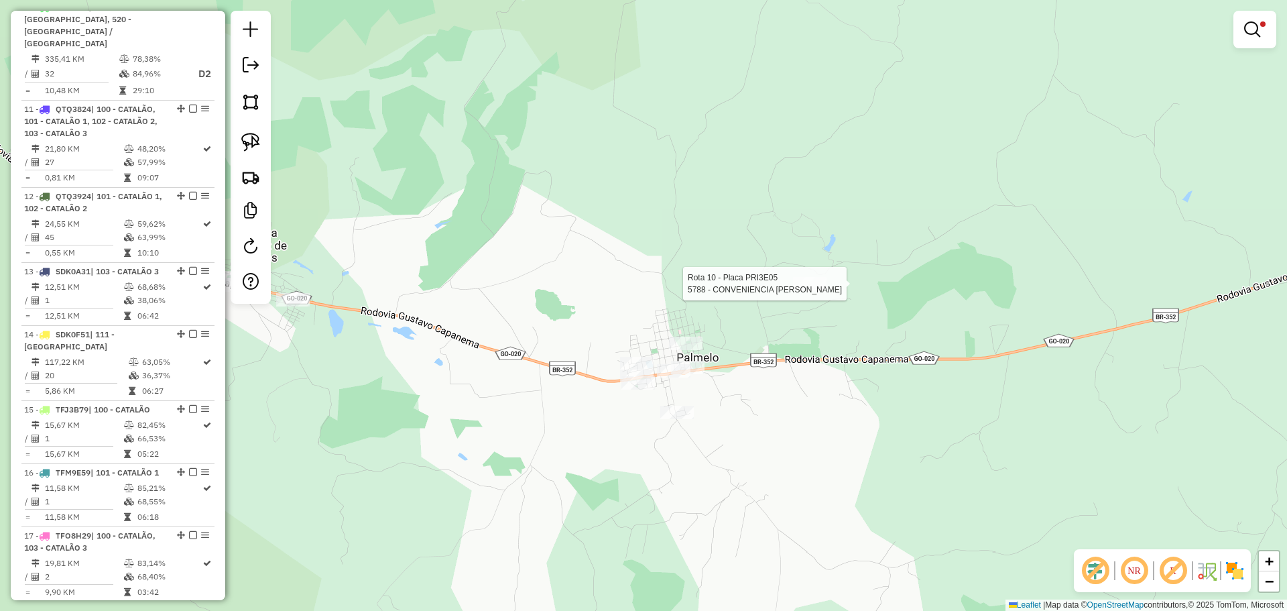
select select "**********"
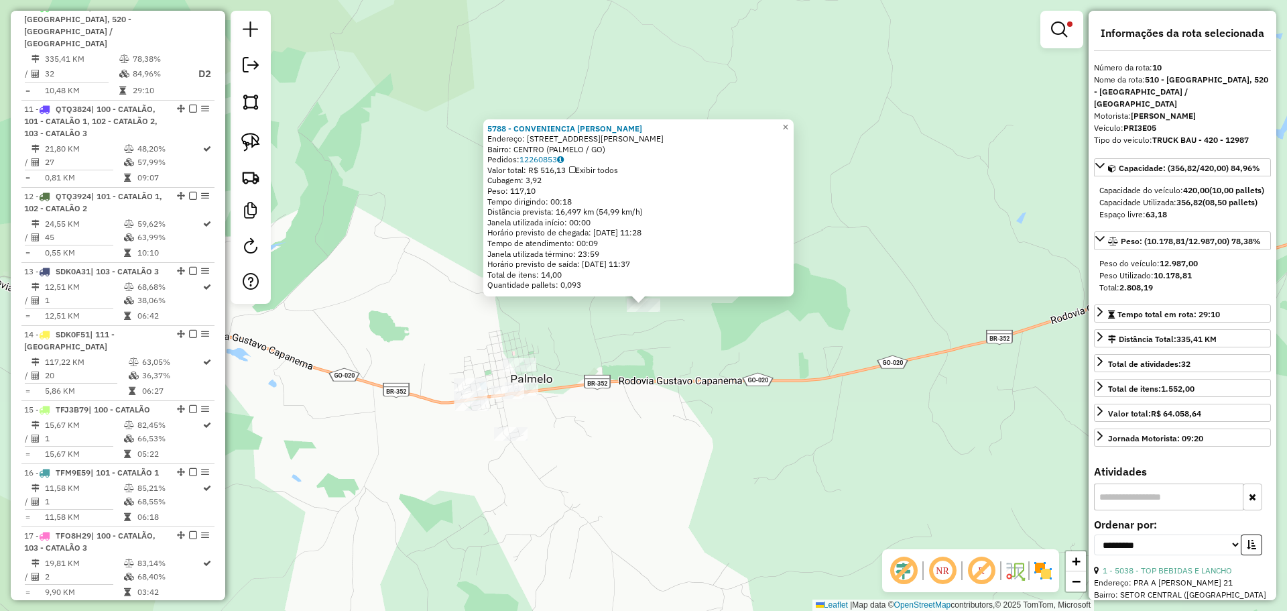
click at [778, 387] on div "5788 - CONVENIENCIA ALVES Endereço: AV ALAN KARDEC, 478 Bairro: CENTRO (PALMELO…" at bounding box center [643, 305] width 1287 height 611
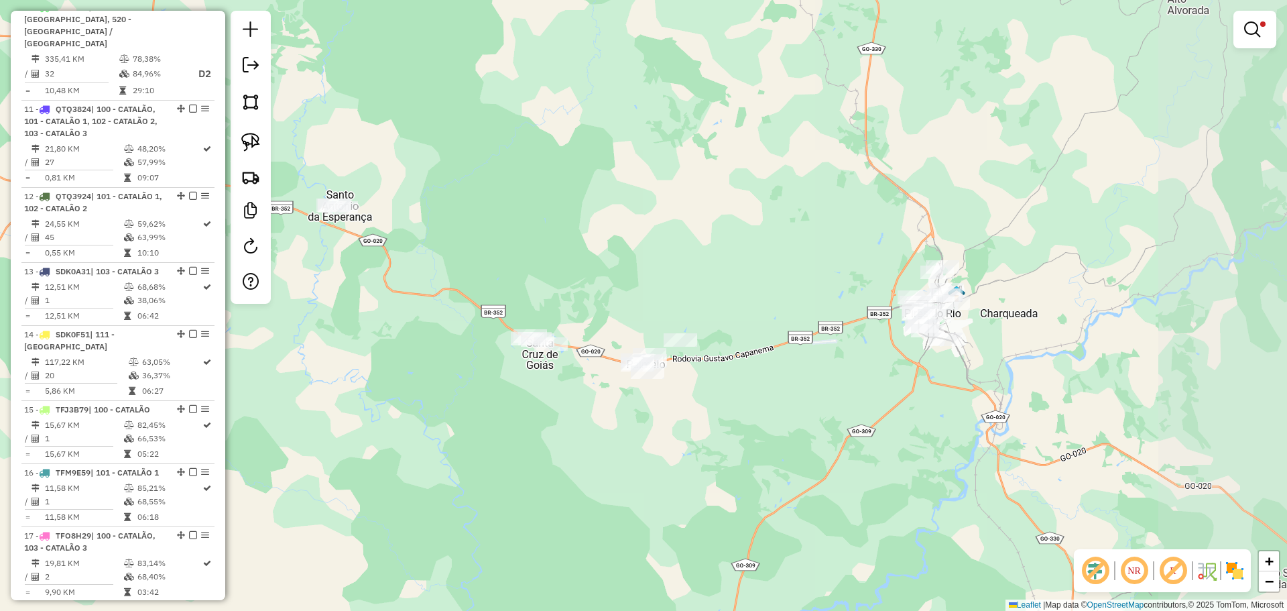
drag, startPoint x: 1075, startPoint y: 403, endPoint x: 942, endPoint y: 390, distance: 134.0
click at [942, 390] on div "Limpar filtros Janela de atendimento Grade de atendimento Capacidade Transporta…" at bounding box center [643, 305] width 1287 height 611
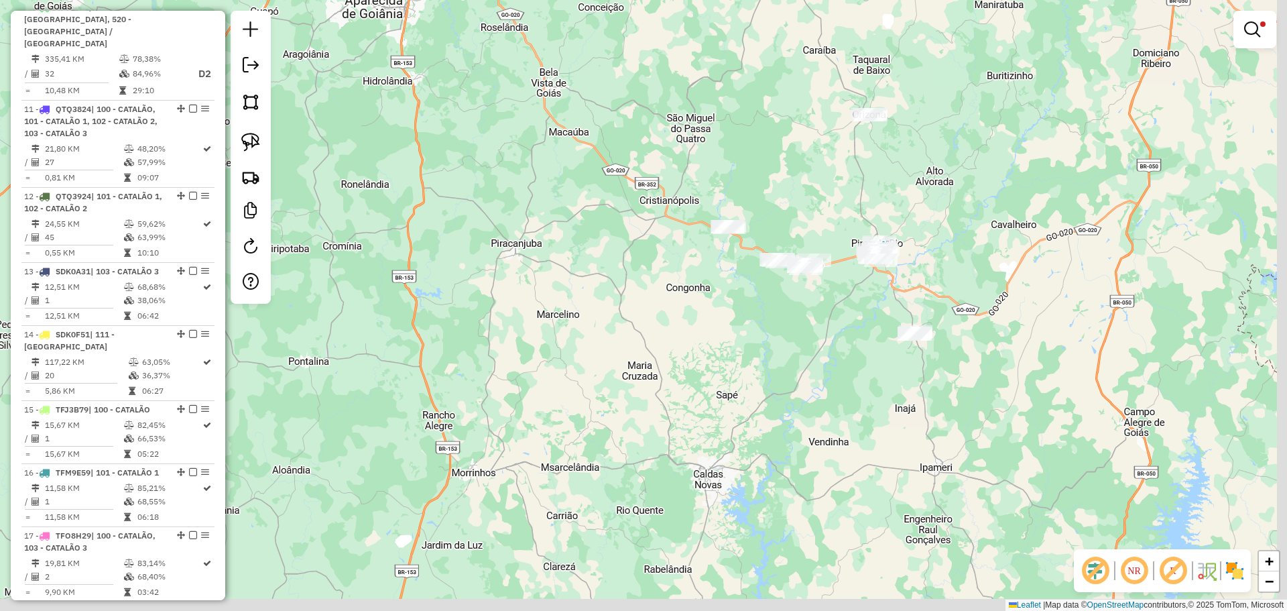
drag, startPoint x: 1046, startPoint y: 241, endPoint x: 833, endPoint y: 221, distance: 213.5
click at [833, 221] on div "Limpar filtros Janela de atendimento Grade de atendimento Capacidade Transporta…" at bounding box center [643, 305] width 1287 height 611
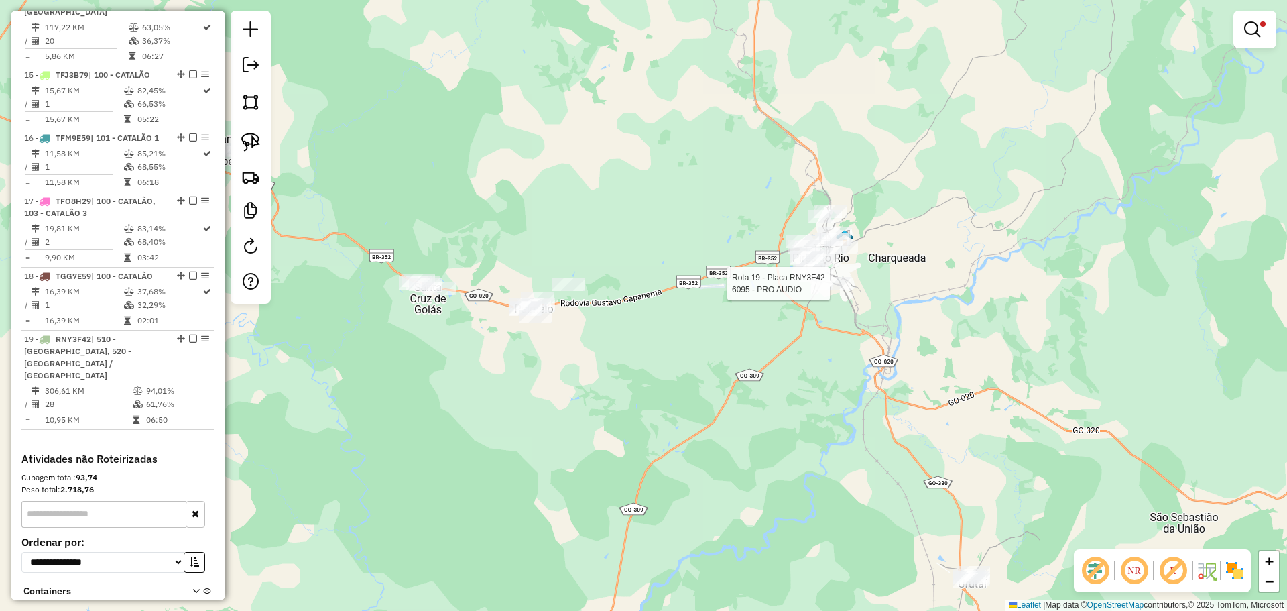
select select "**********"
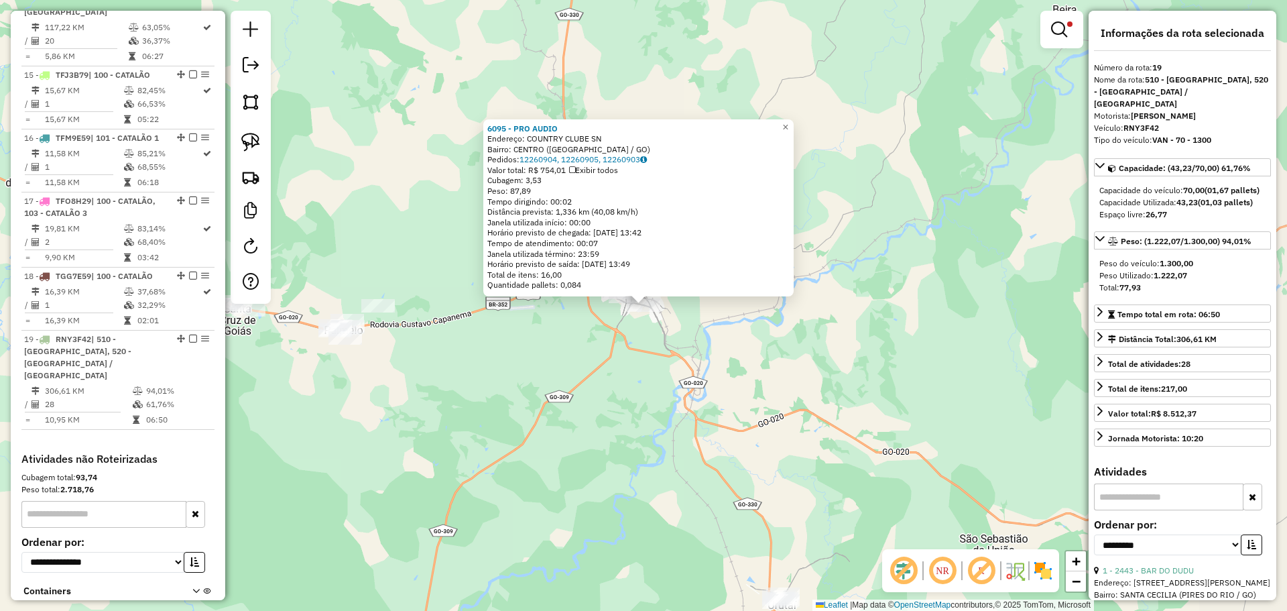
scroll to position [1578, 0]
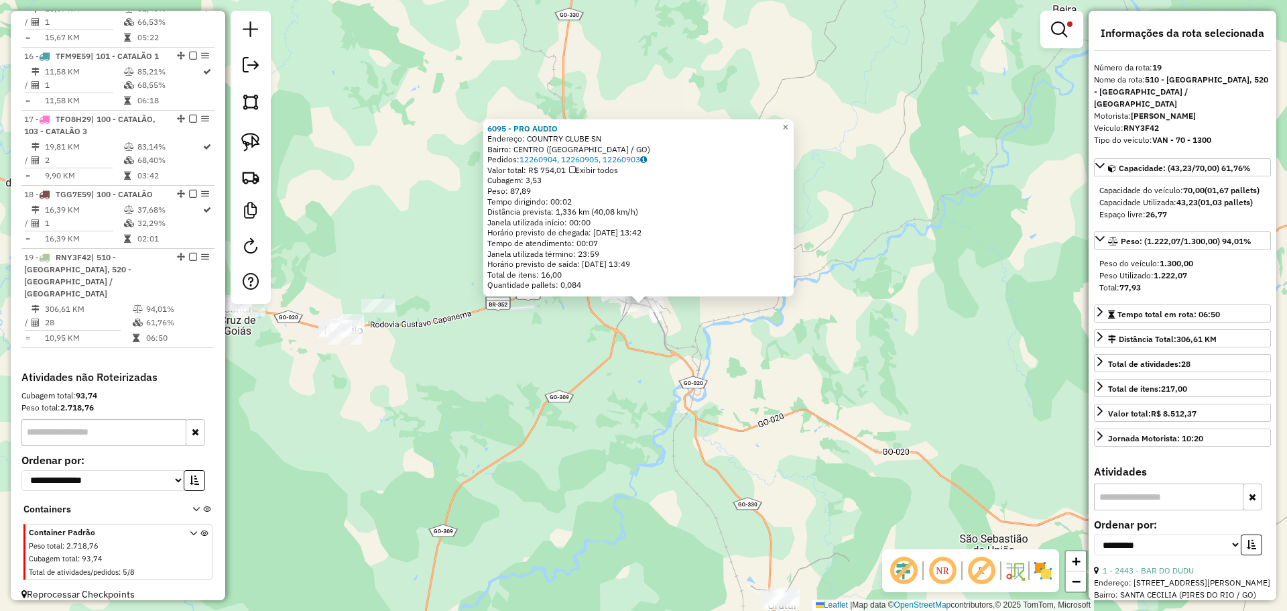
click at [721, 386] on div "6095 - PRO AUDIO Endereço: COUNTRY CLUBE SN Bairro: CENTRO (PIRES DO RIO / GO) …" at bounding box center [643, 305] width 1287 height 611
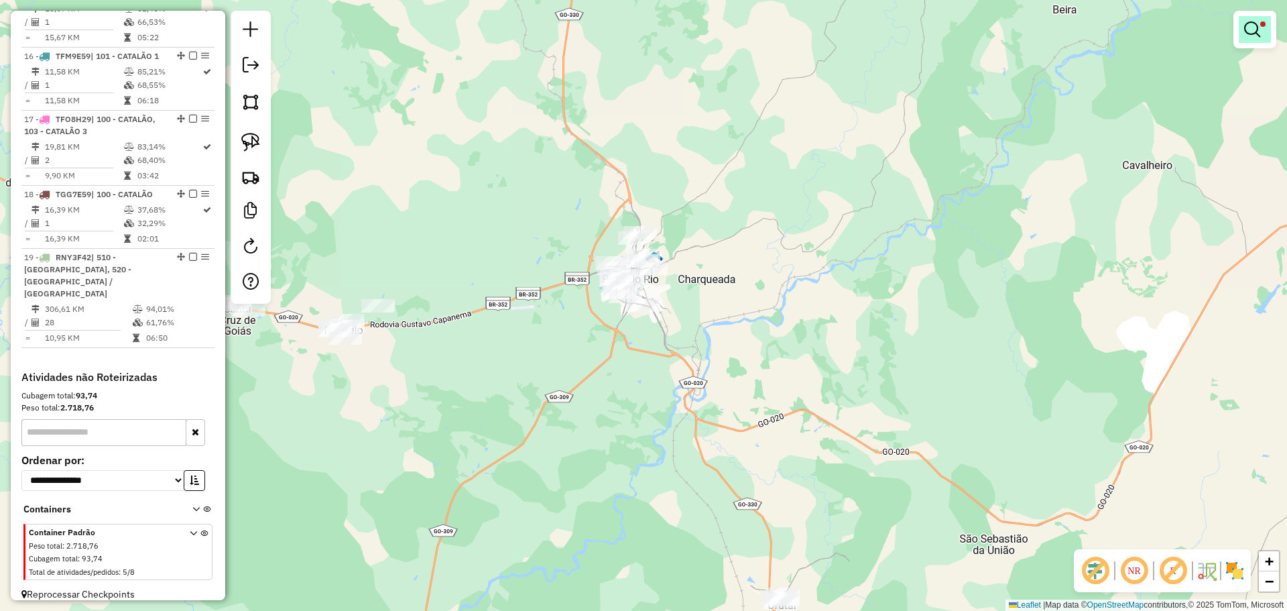
click at [1262, 25] on span at bounding box center [1262, 23] width 5 height 5
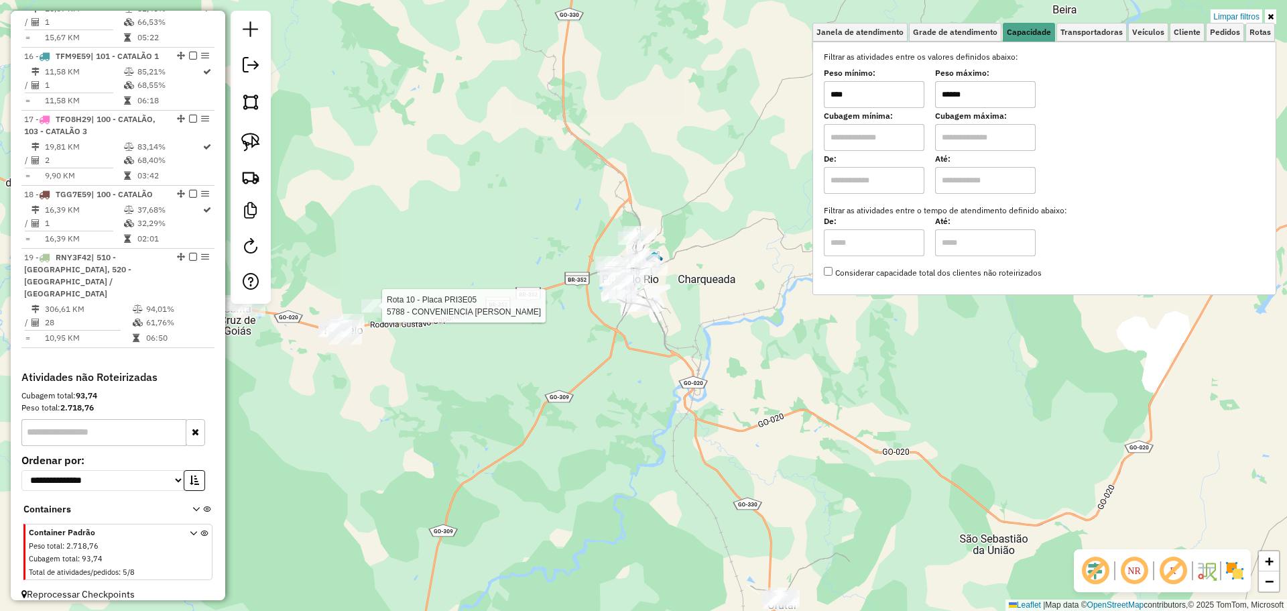
select select "**********"
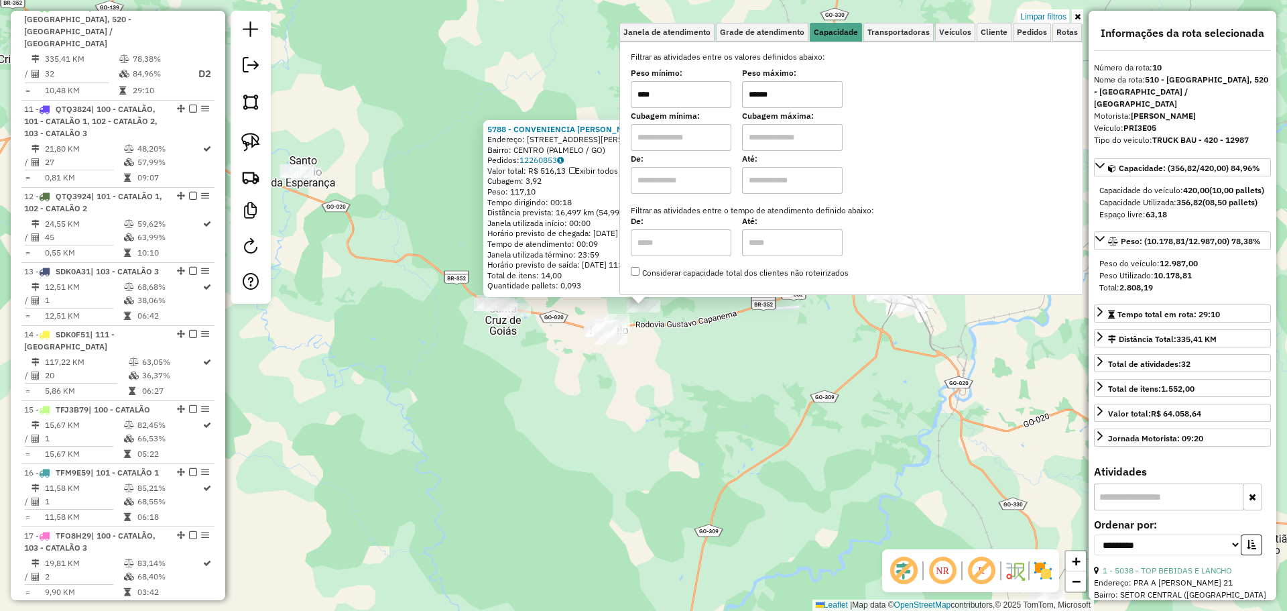
click at [642, 384] on div "5788 - CONVENIENCIA ALVES Endereço: AV ALAN KARDEC, 478 Bairro: CENTRO (PALMELO…" at bounding box center [643, 305] width 1287 height 611
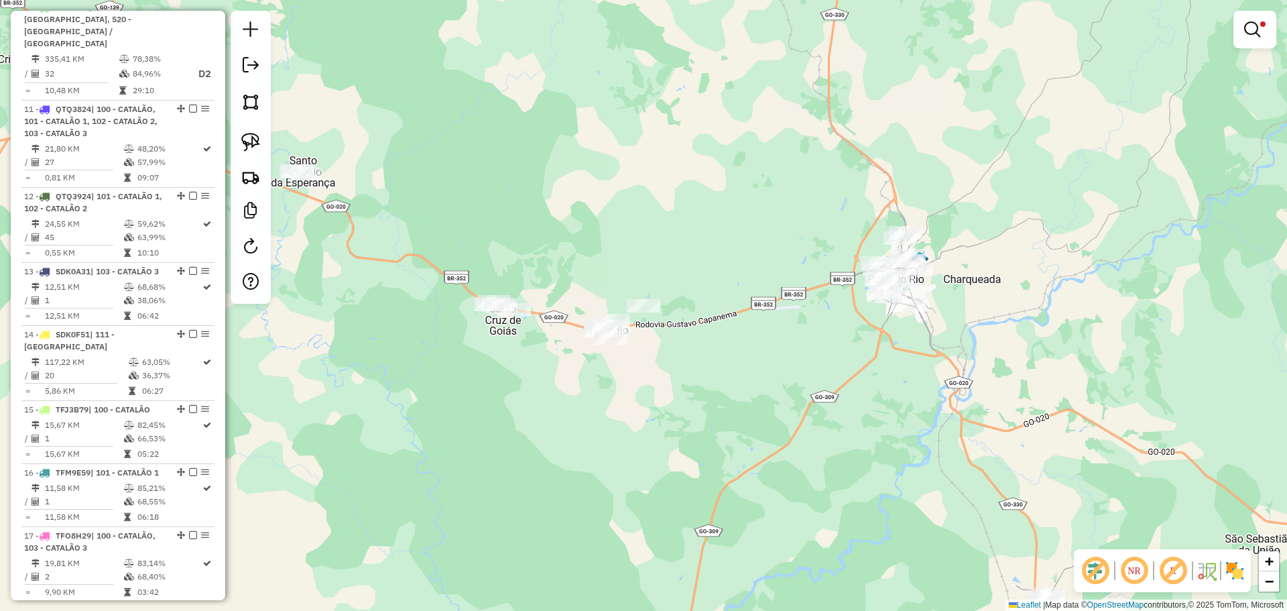
select select "**********"
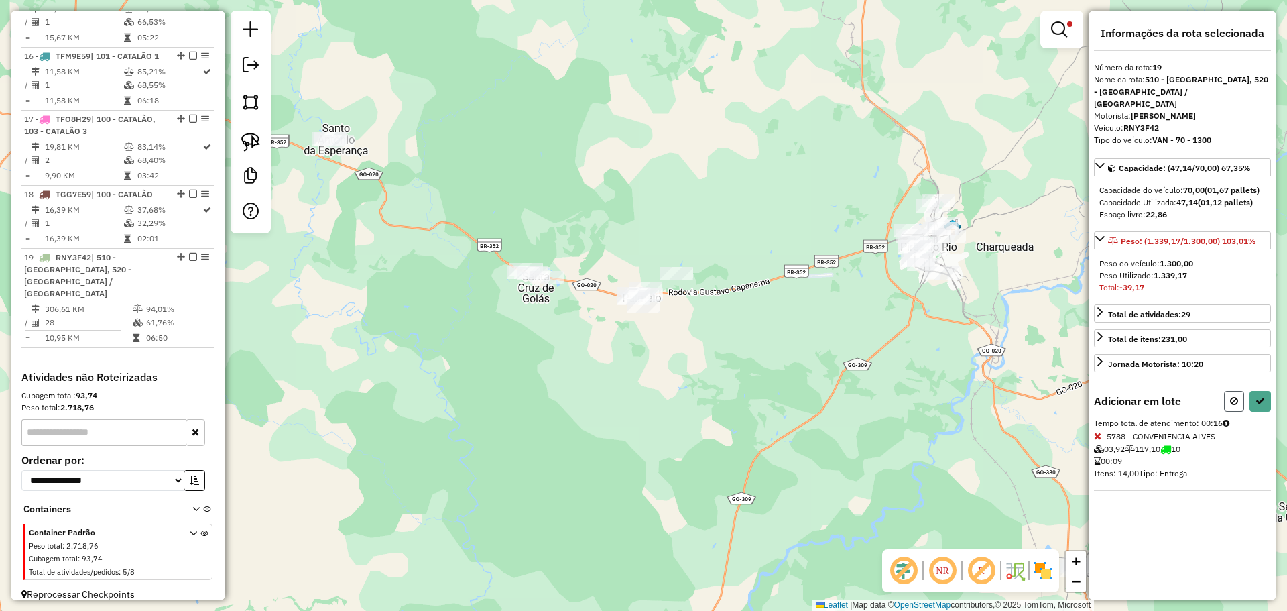
click at [1236, 396] on icon at bounding box center [1234, 400] width 8 height 9
select select "**********"
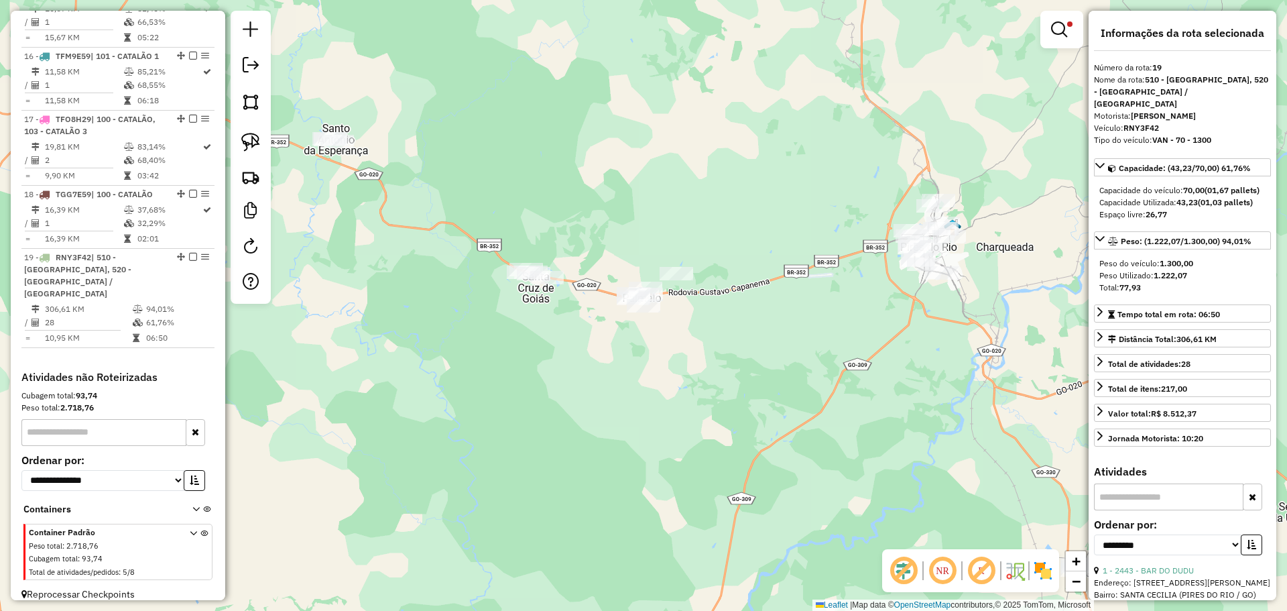
click at [941, 263] on div "Rota 19 - Placa RNY3F42 7170 - MERCADINHO E SORVETE Rota 19 - Placa RNY3F42 381…" at bounding box center [643, 305] width 1287 height 611
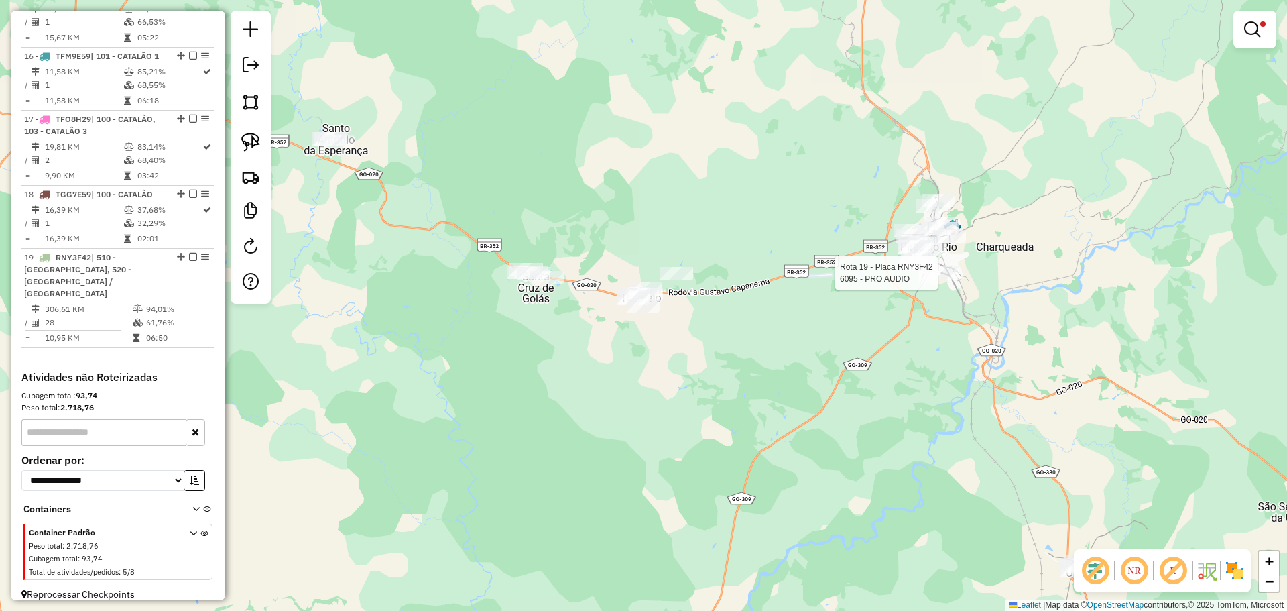
select select "**********"
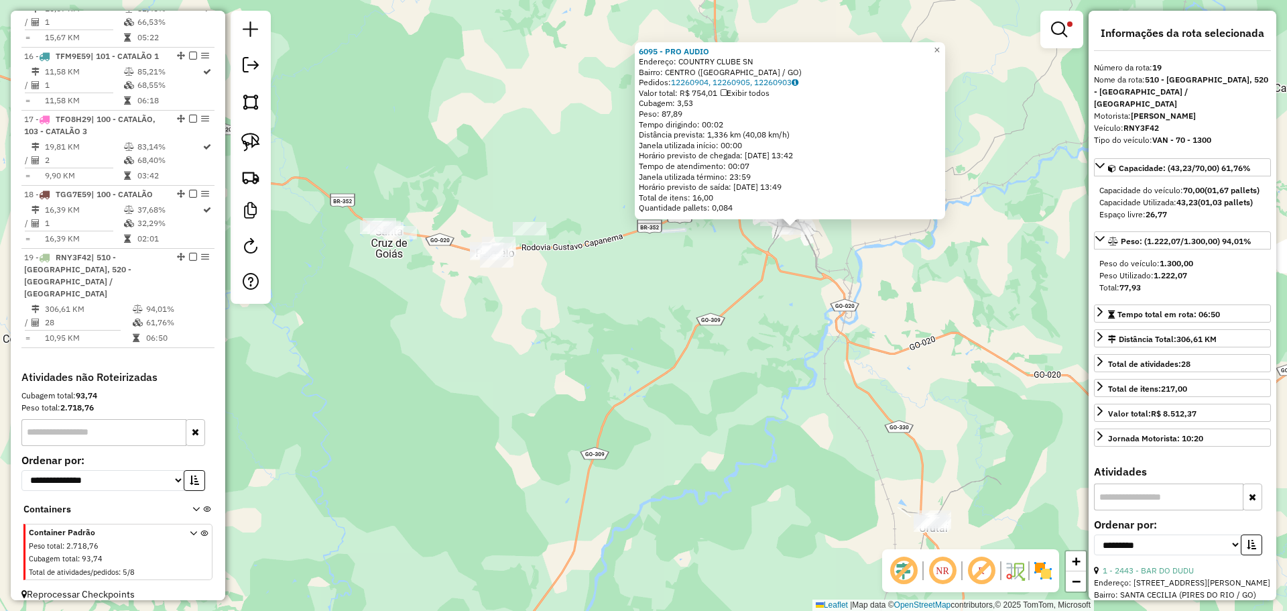
drag, startPoint x: 615, startPoint y: 410, endPoint x: 560, endPoint y: 352, distance: 80.1
click at [740, 352] on div "6095 - PRO AUDIO Endereço: COUNTRY CLUBE SN Bairro: CENTRO (PIRES DO RIO / GO) …" at bounding box center [643, 305] width 1287 height 611
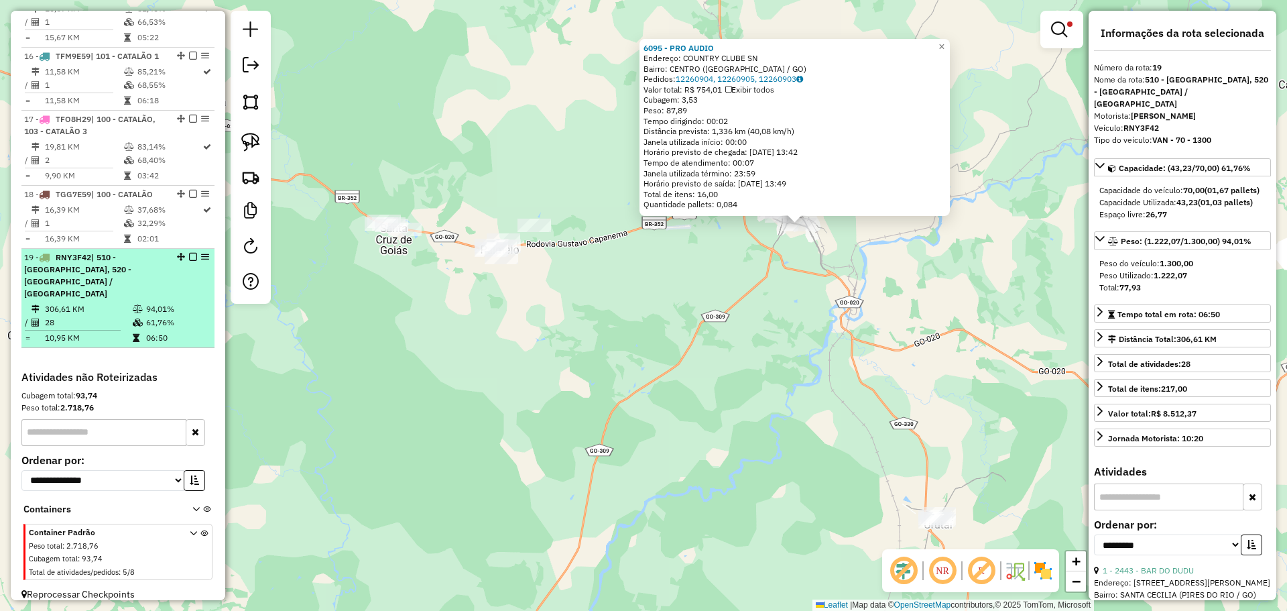
click at [192, 261] on em at bounding box center [193, 257] width 8 height 8
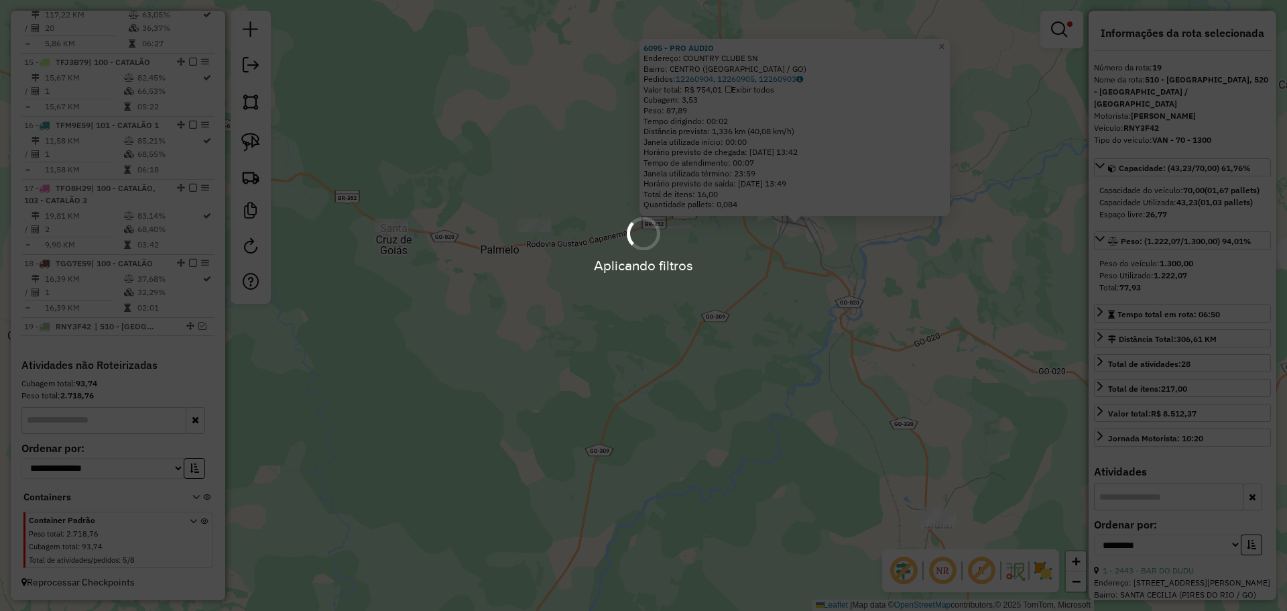
scroll to position [1521, 0]
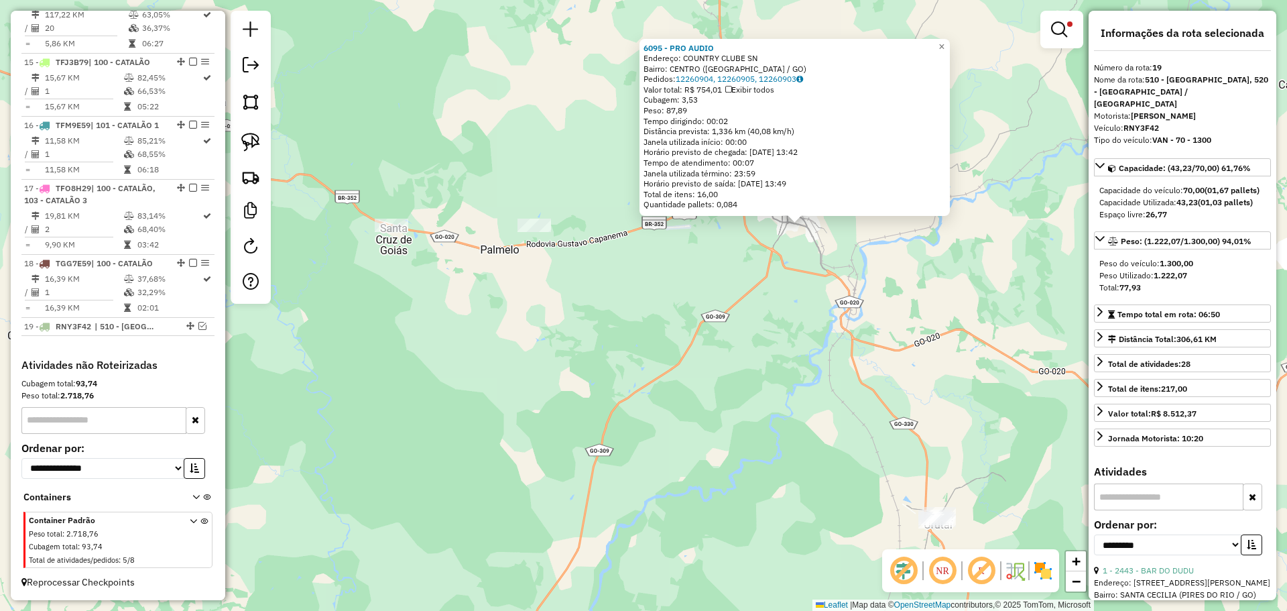
click at [1051, 32] on link at bounding box center [1062, 29] width 32 height 27
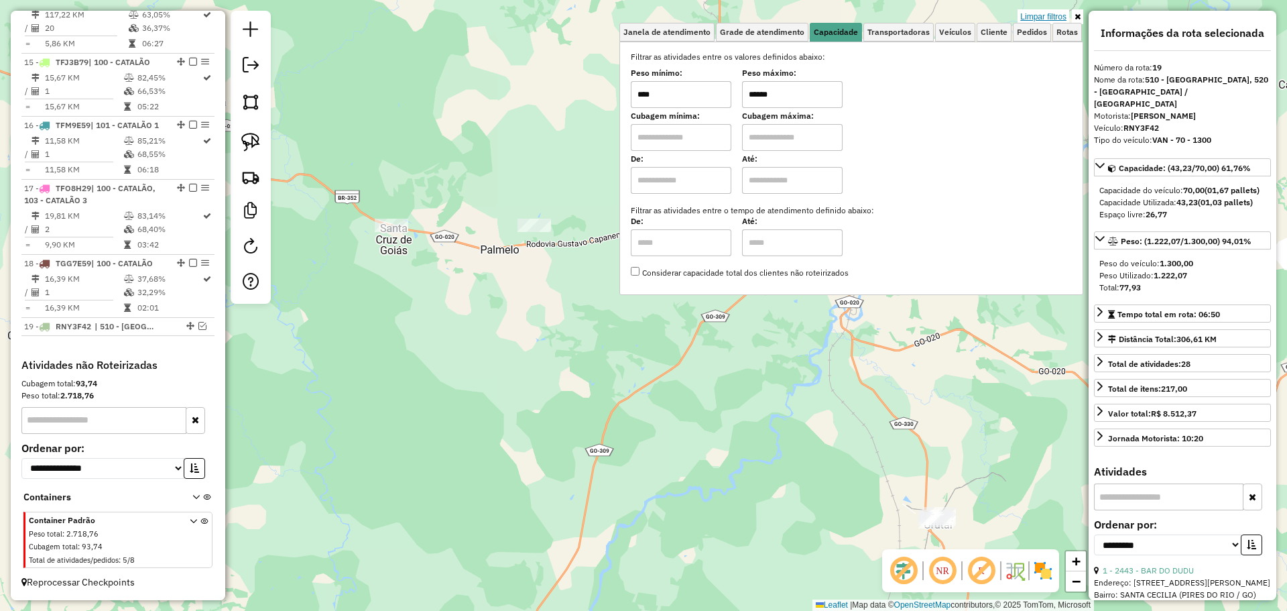
click at [1051, 15] on link "Limpar filtros" at bounding box center [1044, 16] width 52 height 15
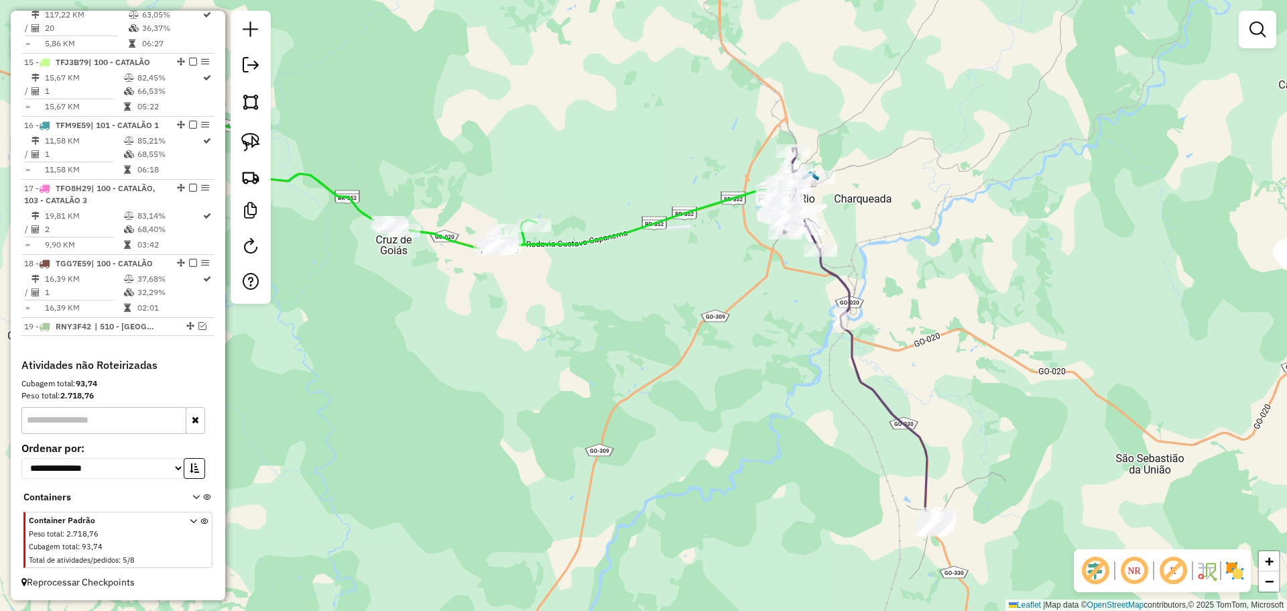
drag, startPoint x: 583, startPoint y: 359, endPoint x: 880, endPoint y: 347, distance: 296.6
click at [880, 347] on div "Janela de atendimento Grade de atendimento Capacidade Transportadoras Veículos …" at bounding box center [643, 305] width 1287 height 611
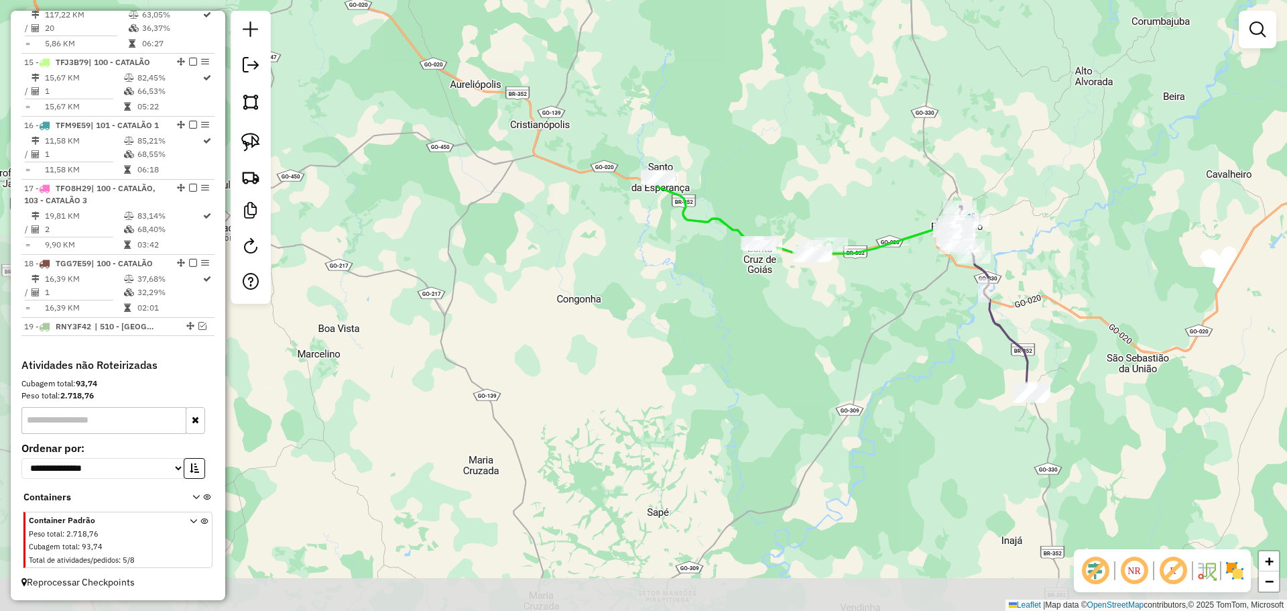
drag, startPoint x: 882, startPoint y: 365, endPoint x: 823, endPoint y: 290, distance: 95.0
click at [823, 290] on div "Janela de atendimento Grade de atendimento Capacidade Transportadoras Veículos …" at bounding box center [643, 305] width 1287 height 611
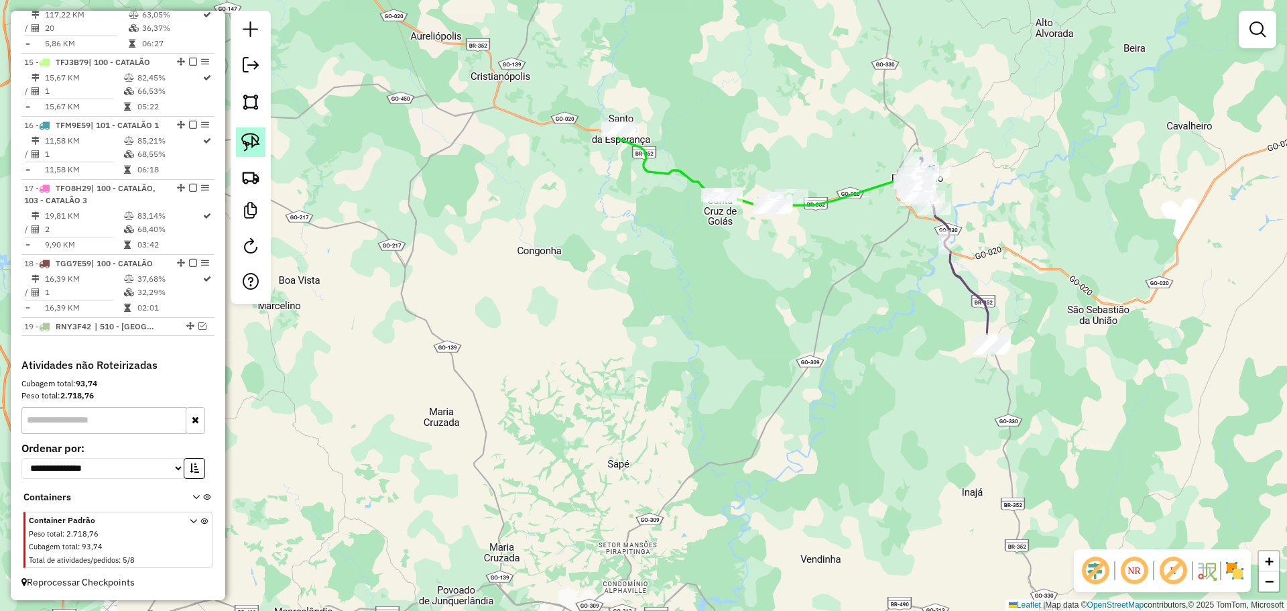
click at [237, 152] on link at bounding box center [250, 141] width 29 height 29
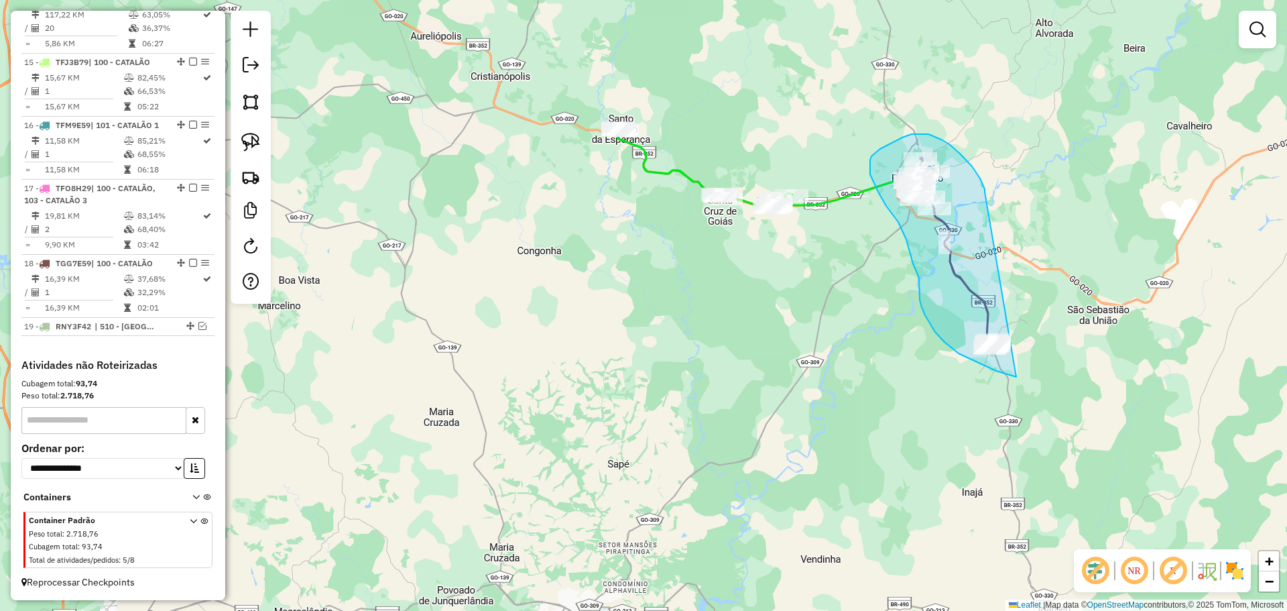
drag, startPoint x: 985, startPoint y: 192, endPoint x: 1055, endPoint y: 325, distance: 150.8
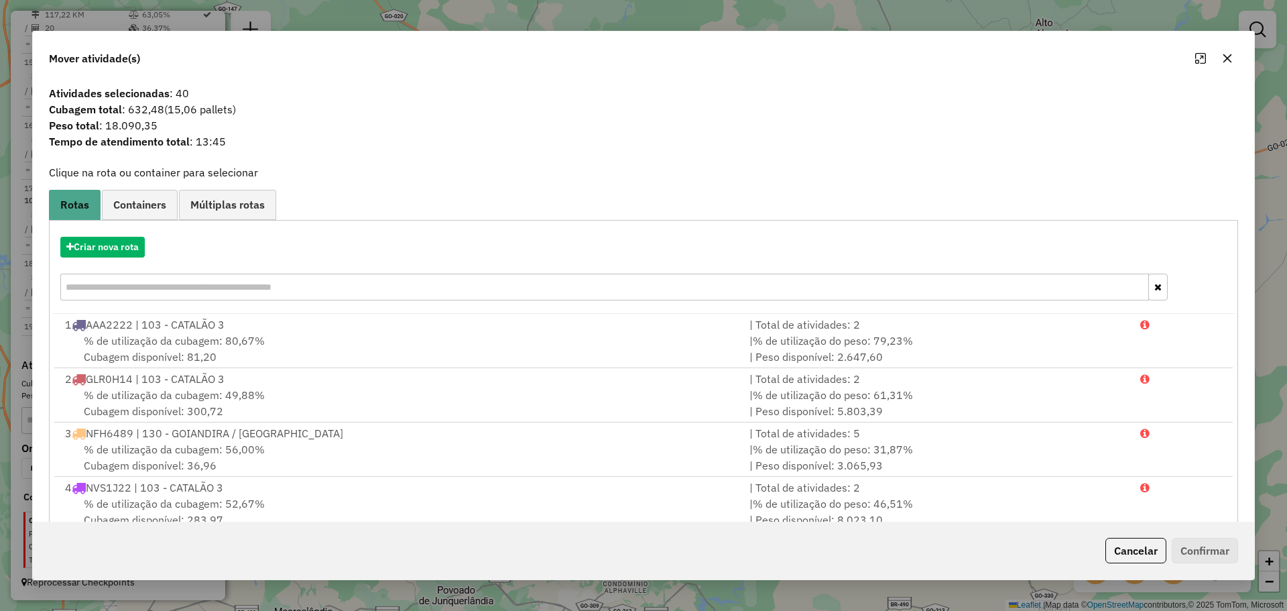
drag, startPoint x: 1229, startPoint y: 58, endPoint x: 1078, endPoint y: 103, distance: 157.6
click at [1228, 57] on icon "button" at bounding box center [1227, 58] width 11 height 11
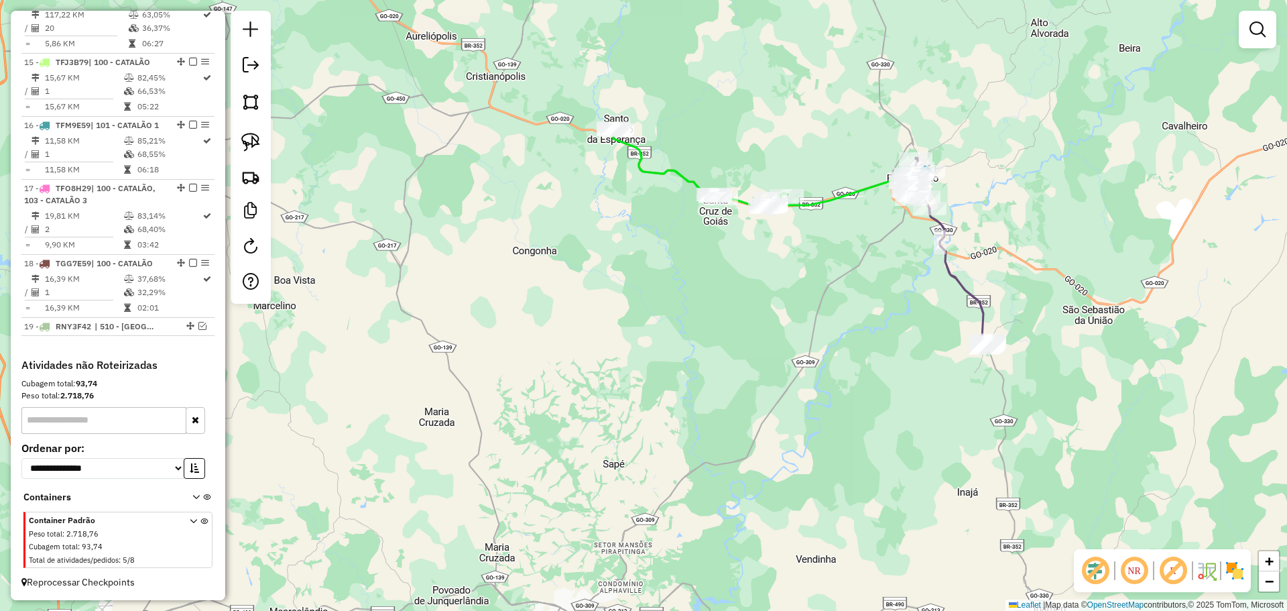
click at [841, 273] on div "Janela de atendimento Grade de atendimento Capacidade Transportadoras Veículos …" at bounding box center [643, 305] width 1287 height 611
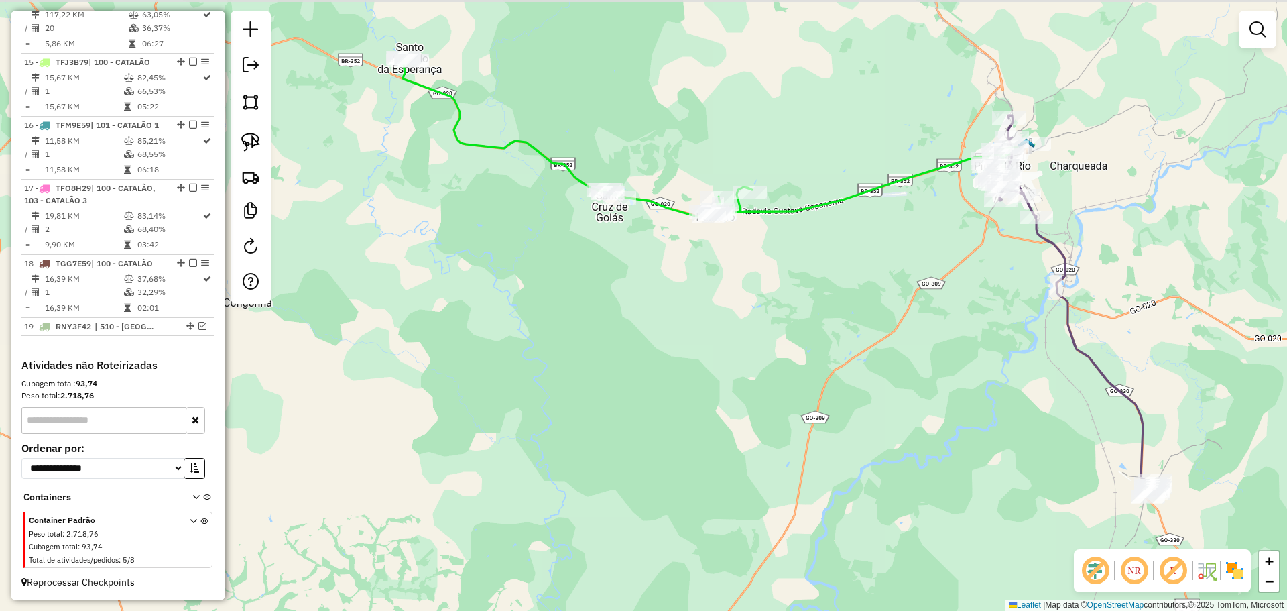
drag, startPoint x: 776, startPoint y: 202, endPoint x: 790, endPoint y: 245, distance: 44.5
click at [790, 245] on div "Janela de atendimento Grade de atendimento Capacidade Transportadoras Veículos …" at bounding box center [643, 305] width 1287 height 611
click at [257, 131] on link at bounding box center [250, 141] width 29 height 29
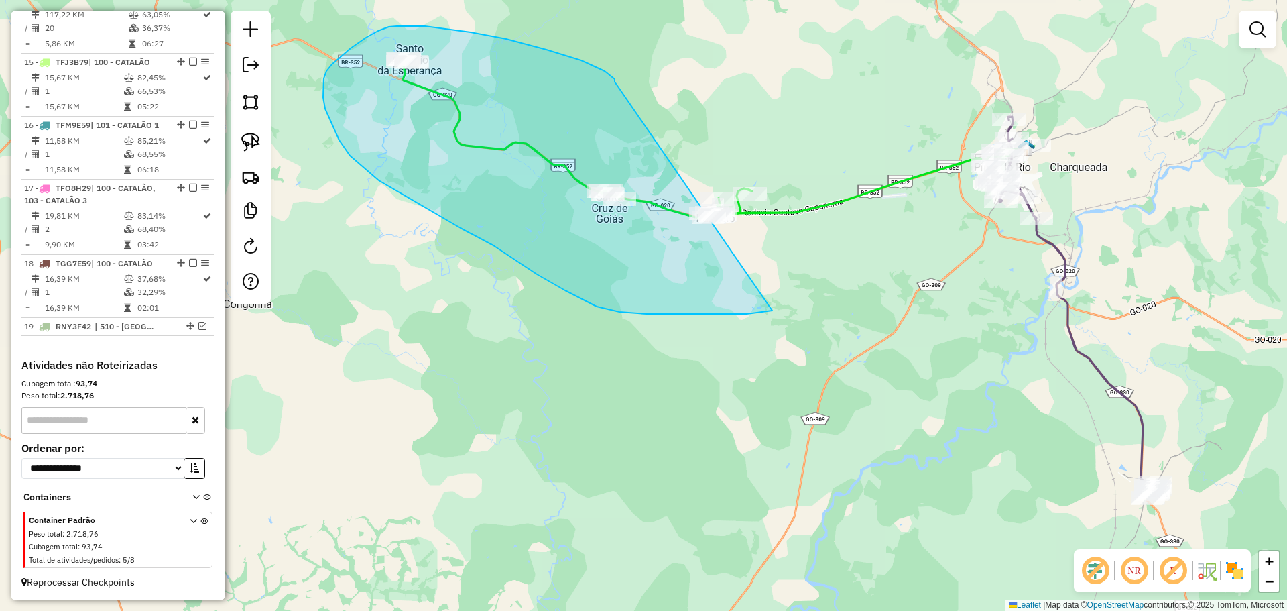
drag, startPoint x: 615, startPoint y: 82, endPoint x: 803, endPoint y: 158, distance: 203.0
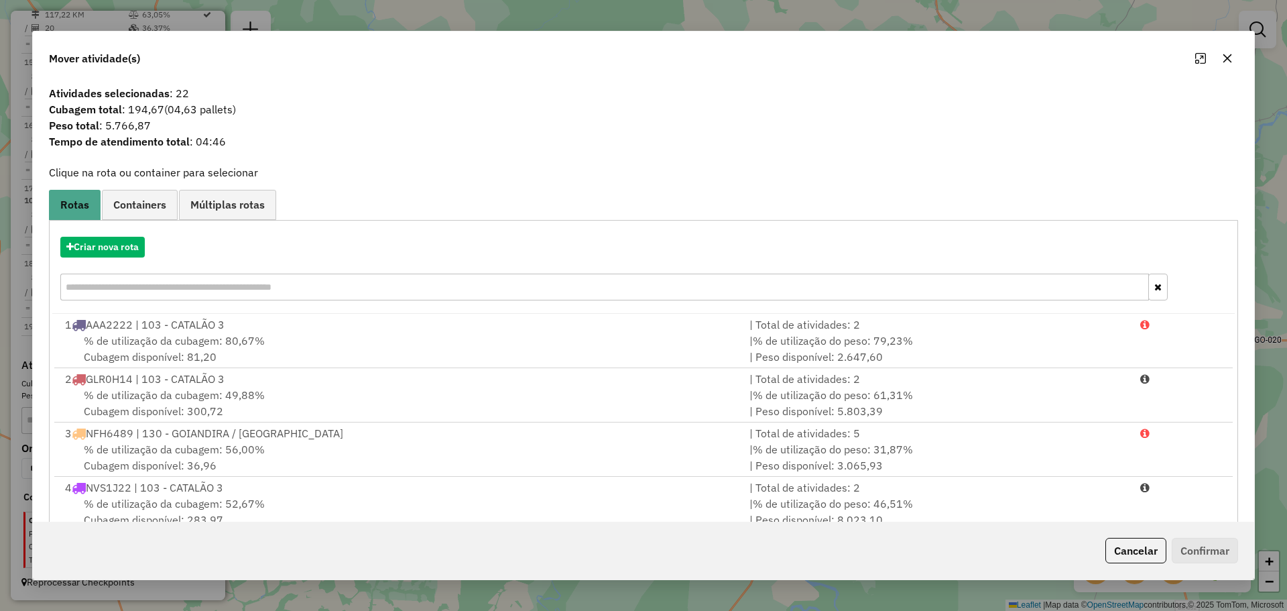
click at [1234, 56] on button "button" at bounding box center [1227, 58] width 21 height 21
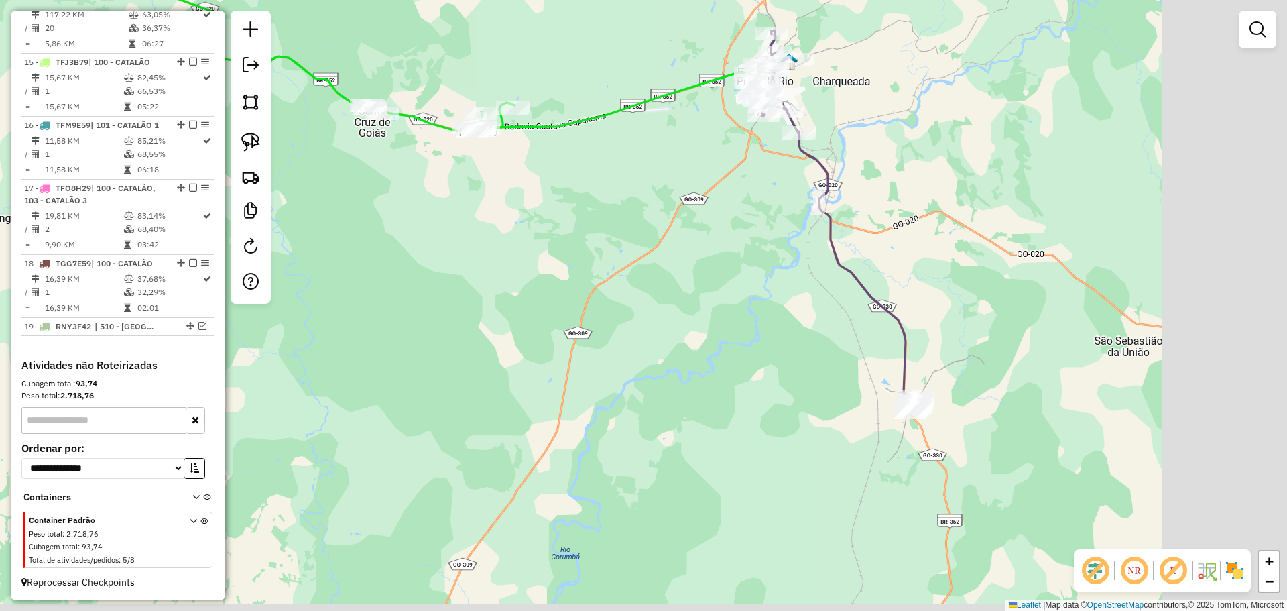
drag, startPoint x: 967, startPoint y: 308, endPoint x: 730, endPoint y: 223, distance: 252.4
click at [730, 223] on div "Janela de atendimento Grade de atendimento Capacidade Transportadoras Veículos …" at bounding box center [643, 305] width 1287 height 611
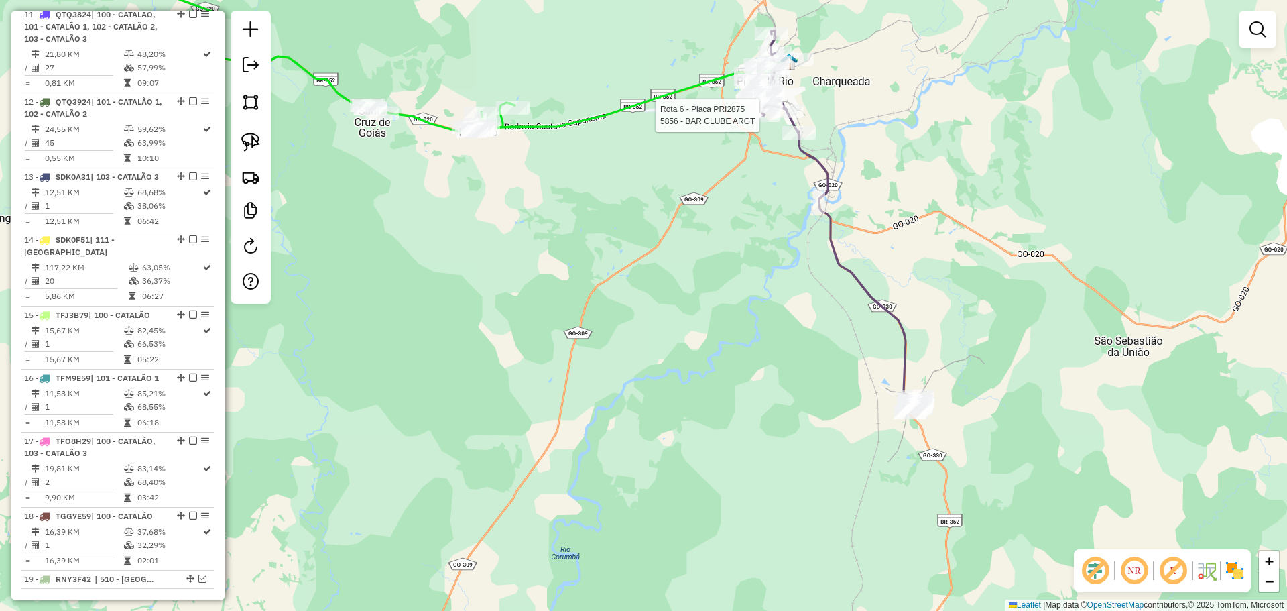
select select "**********"
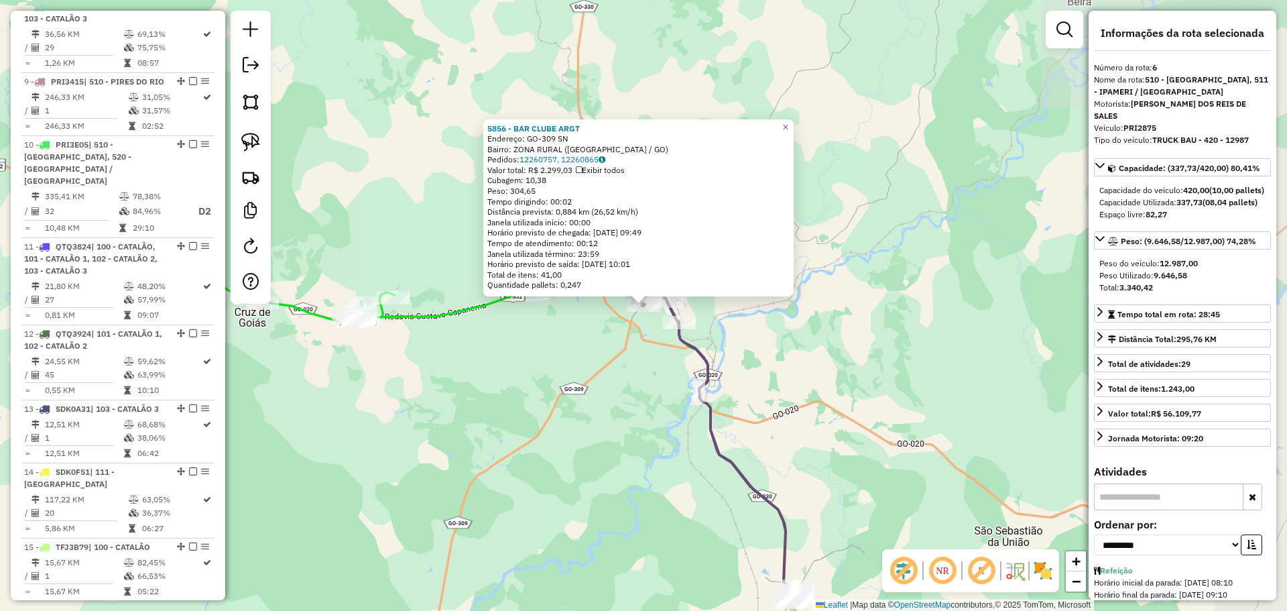
scroll to position [858, 0]
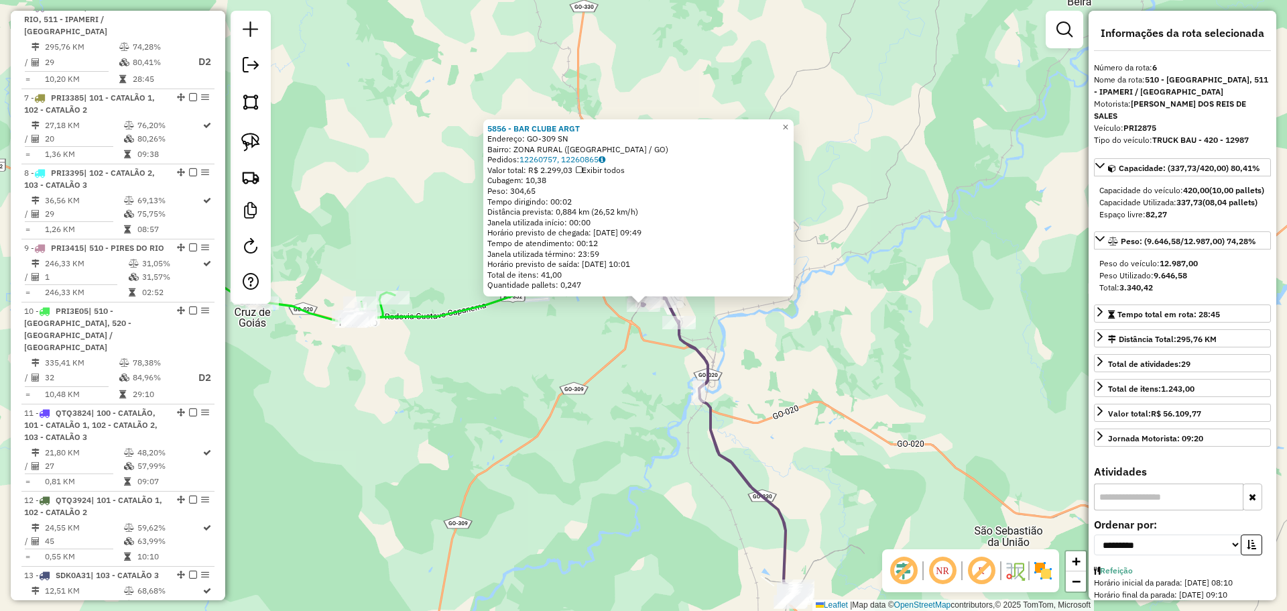
click at [646, 449] on div "5856 - BAR CLUBE ARGT Endereço: GO-309 SN Bairro: ZONA RURAL (PIRES DO RIO / GO…" at bounding box center [643, 305] width 1287 height 611
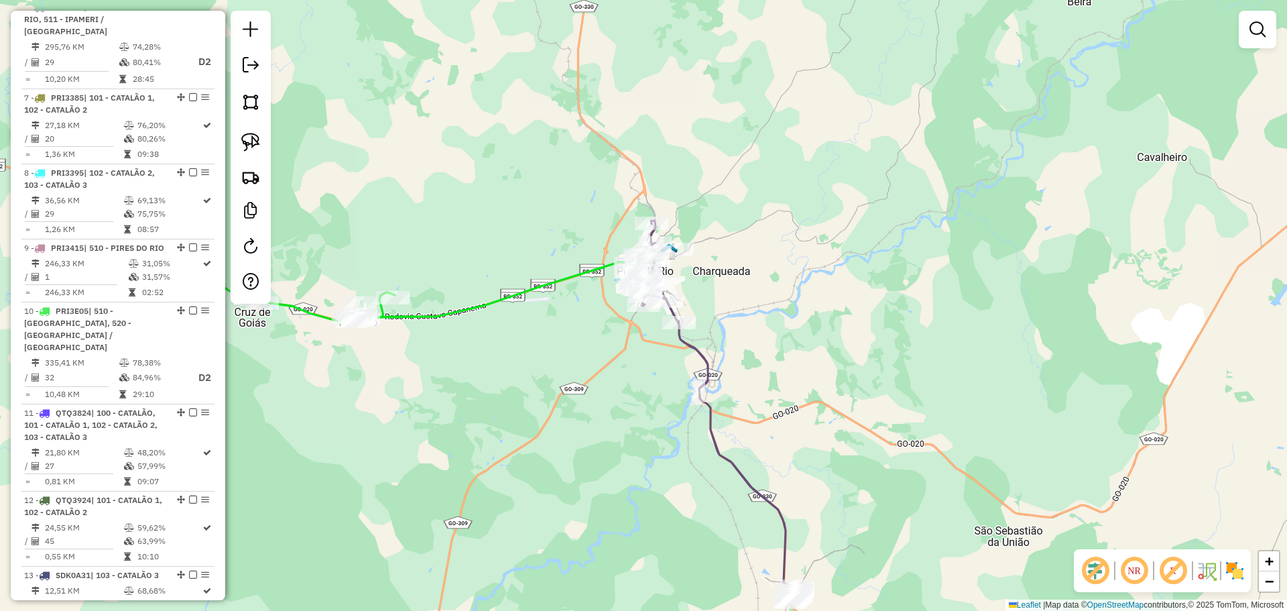
drag, startPoint x: 894, startPoint y: 181, endPoint x: 995, endPoint y: 98, distance: 130.5
click at [1006, 98] on div "Janela de atendimento Grade de atendimento Capacidade Transportadoras Veículos …" at bounding box center [643, 305] width 1287 height 611
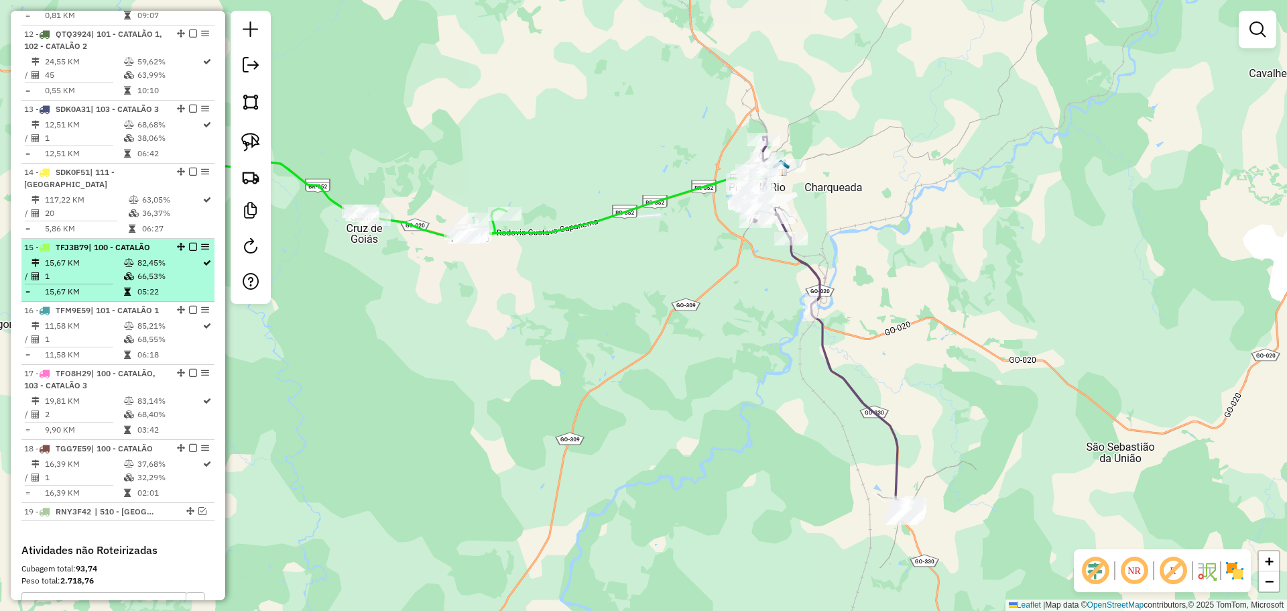
scroll to position [1327, 0]
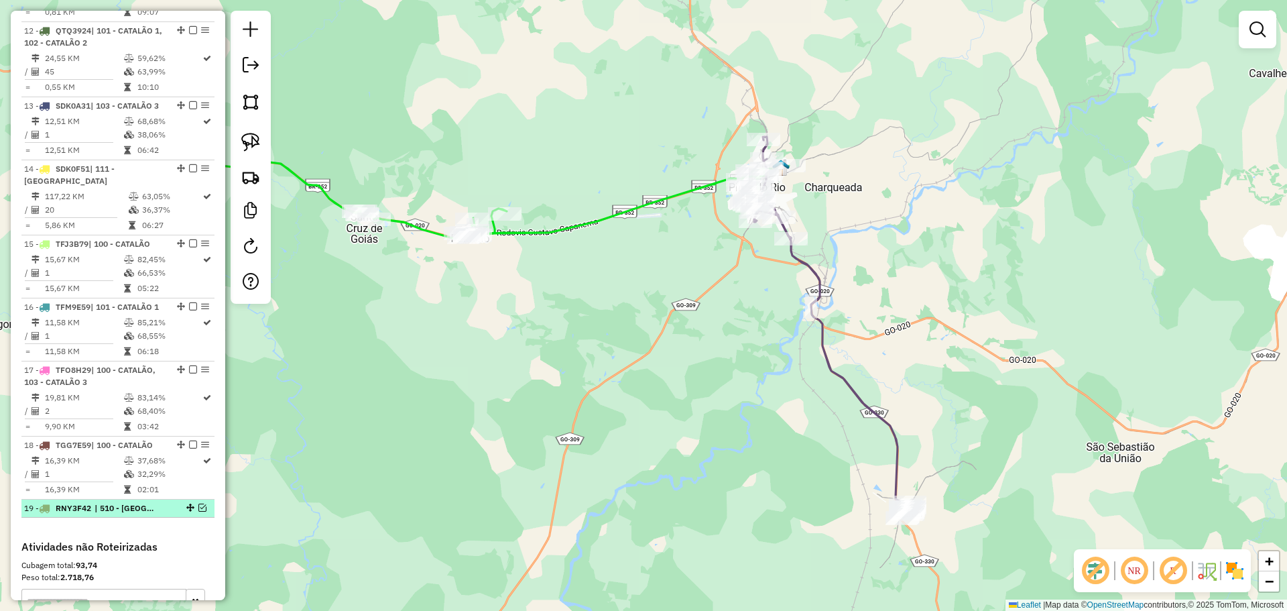
click at [198, 512] on em at bounding box center [202, 507] width 8 height 8
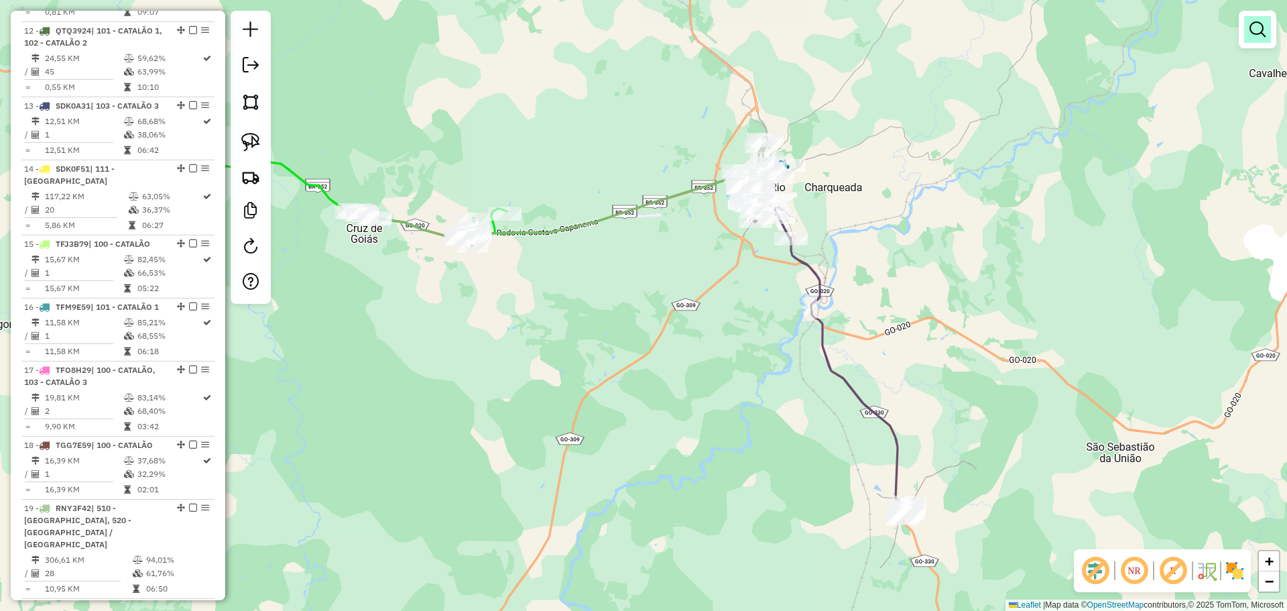
click at [1264, 24] on em at bounding box center [1258, 29] width 16 height 16
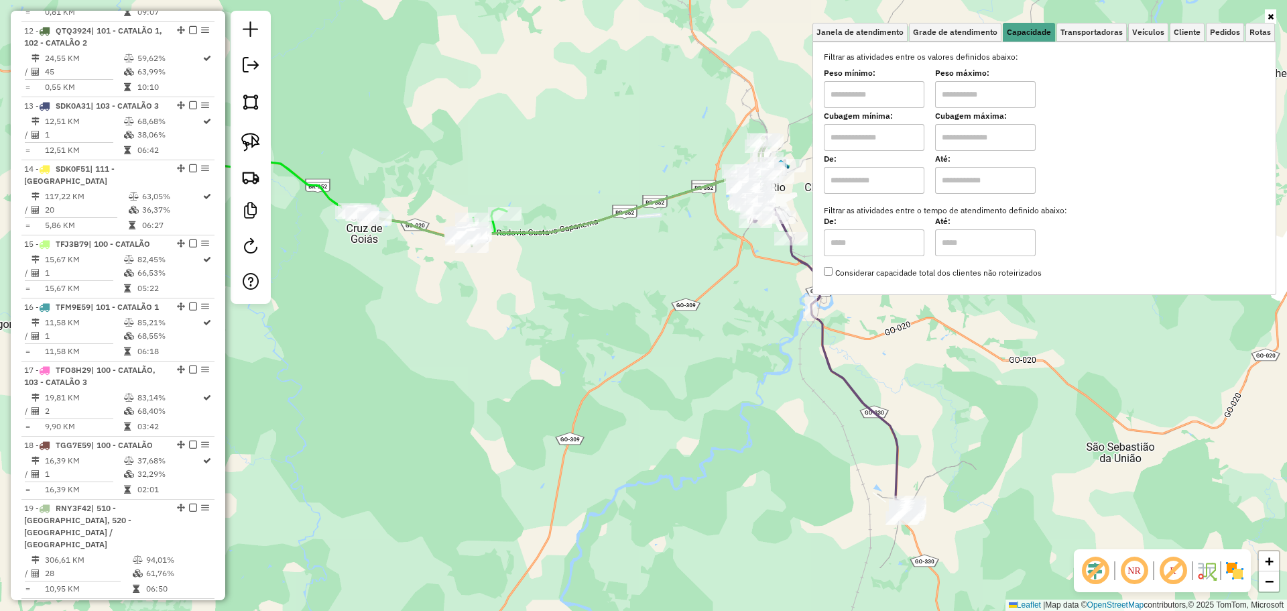
click at [880, 104] on input "text" at bounding box center [874, 94] width 101 height 27
type input "****"
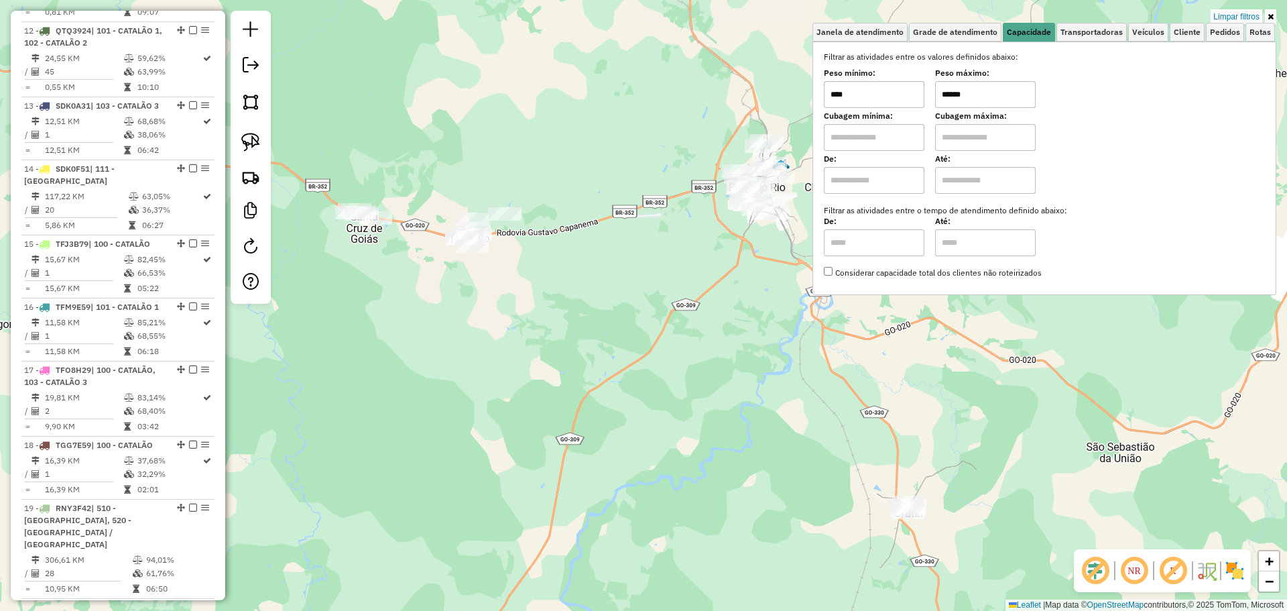
click at [748, 326] on div "Limpar filtros Janela de atendimento Grade de atendimento Capacidade Transporta…" at bounding box center [643, 305] width 1287 height 611
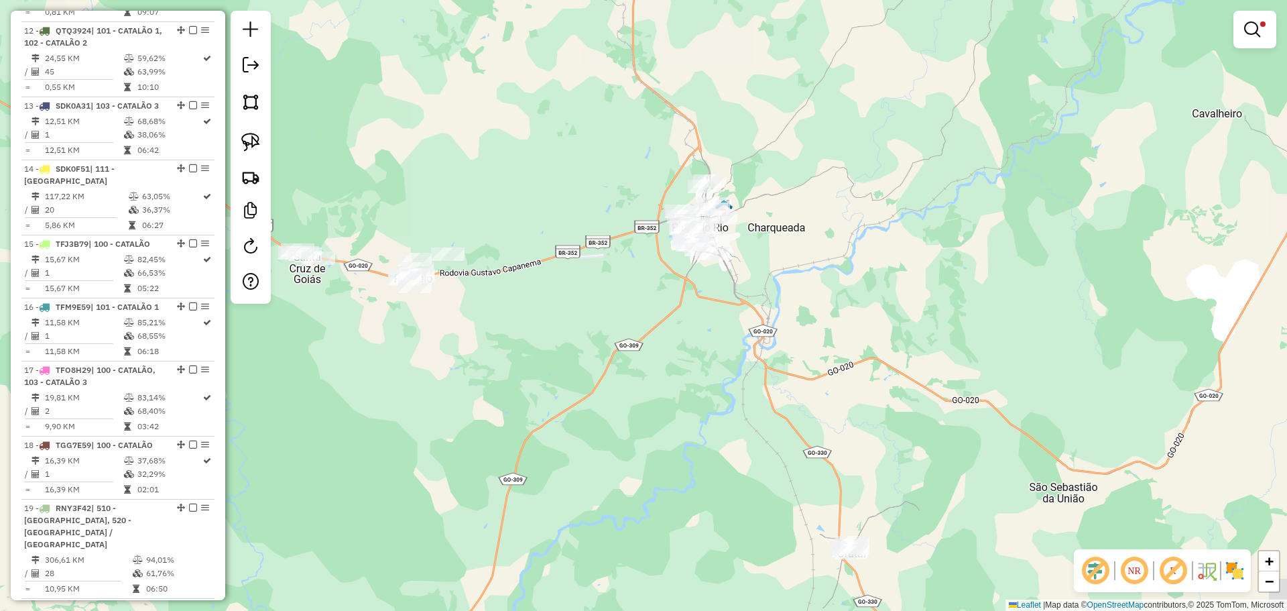
drag, startPoint x: 771, startPoint y: 318, endPoint x: 700, endPoint y: 353, distance: 78.9
click at [713, 359] on div "Limpar filtros Janela de atendimento Grade de atendimento Capacidade Transporta…" at bounding box center [643, 305] width 1287 height 611
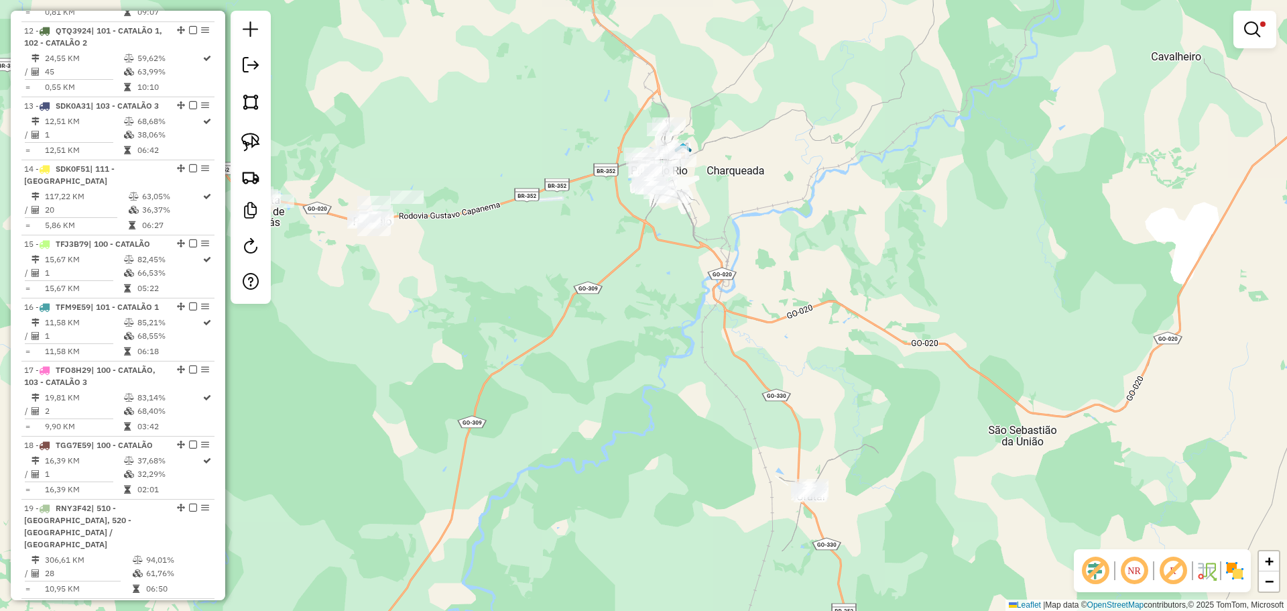
drag, startPoint x: 730, startPoint y: 365, endPoint x: 690, endPoint y: 308, distance: 69.8
click at [690, 308] on div "Limpar filtros Janela de atendimento Grade de atendimento Capacidade Transporta…" at bounding box center [643, 305] width 1287 height 611
drag, startPoint x: 243, startPoint y: 147, endPoint x: 330, endPoint y: 147, distance: 87.2
click at [243, 147] on img at bounding box center [250, 142] width 19 height 19
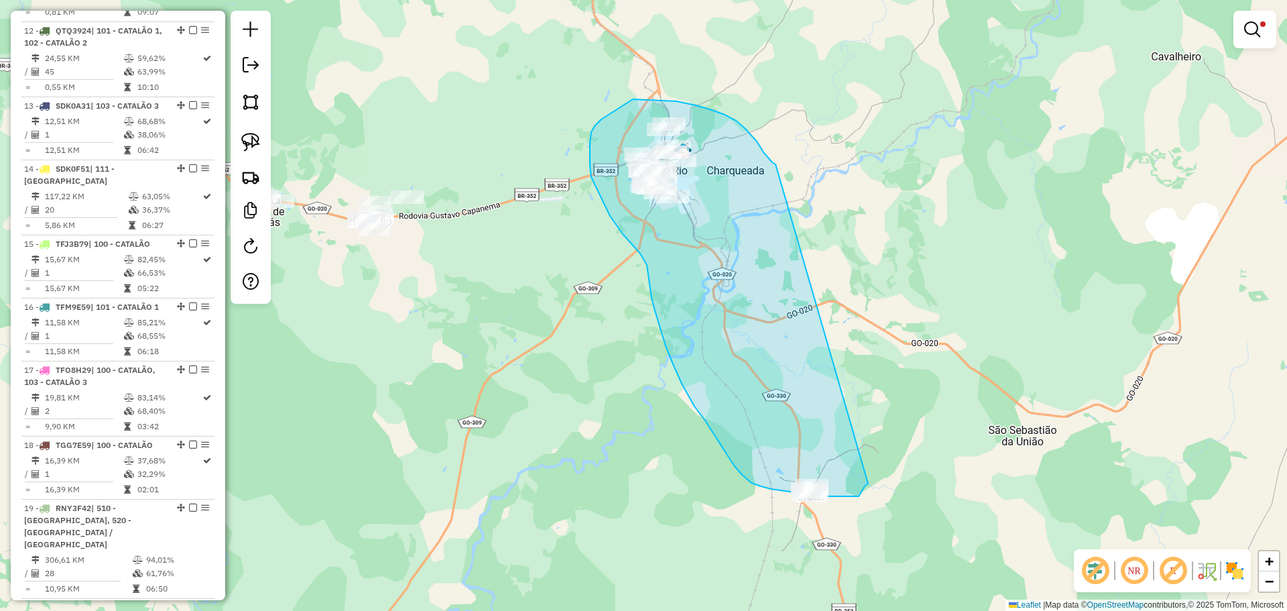
drag, startPoint x: 764, startPoint y: 152, endPoint x: 868, endPoint y: 483, distance: 347.3
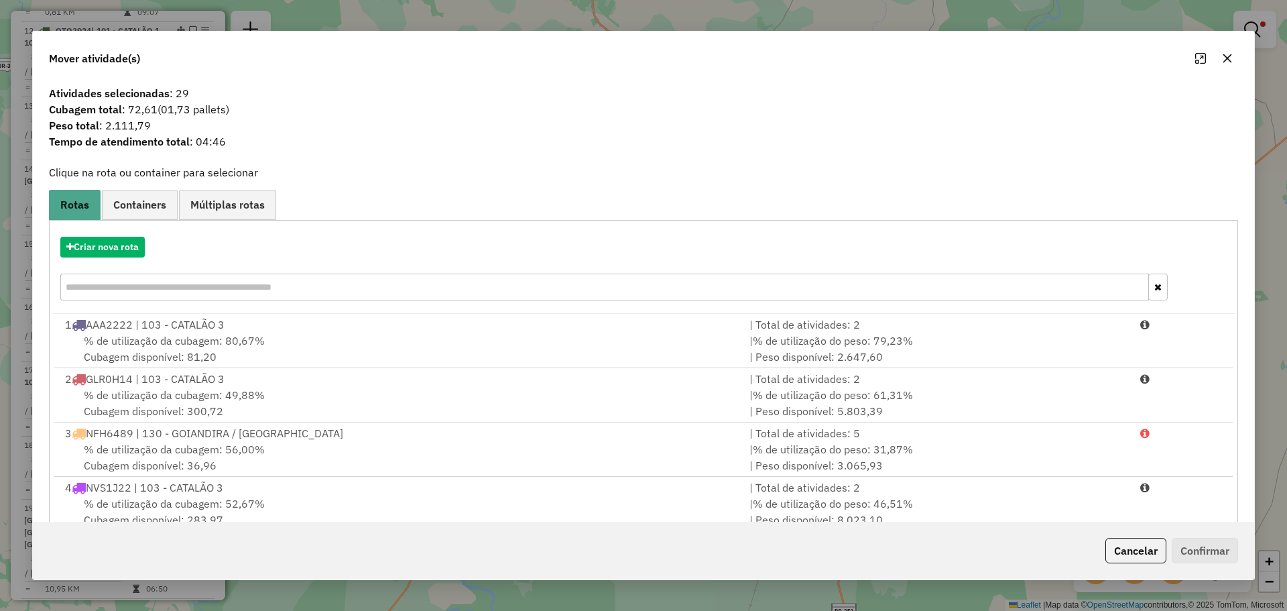
drag, startPoint x: 1225, startPoint y: 61, endPoint x: 1175, endPoint y: 72, distance: 51.4
click at [1224, 61] on icon "button" at bounding box center [1227, 58] width 9 height 9
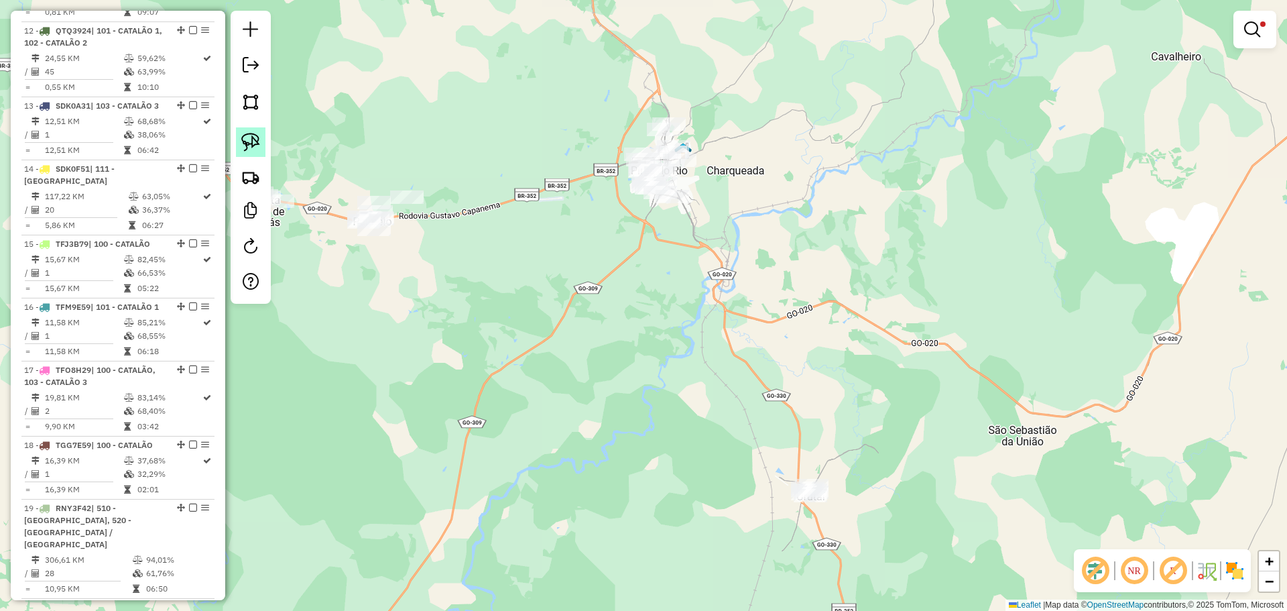
click at [254, 141] on img at bounding box center [250, 142] width 19 height 19
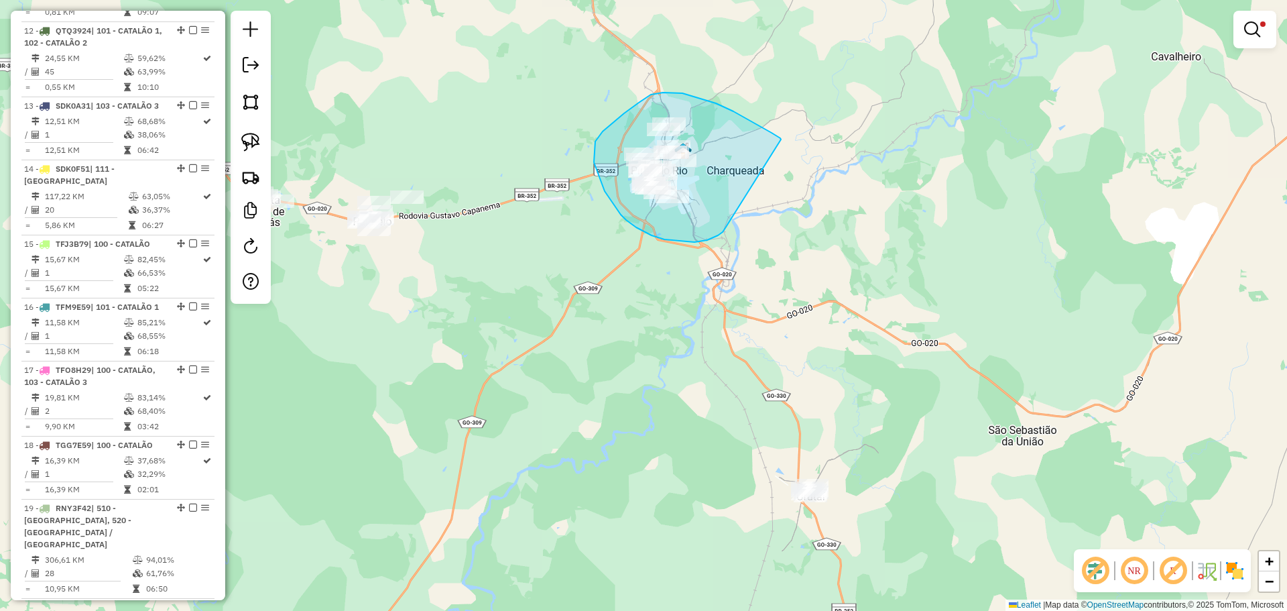
drag, startPoint x: 781, startPoint y: 139, endPoint x: 725, endPoint y: 223, distance: 100.6
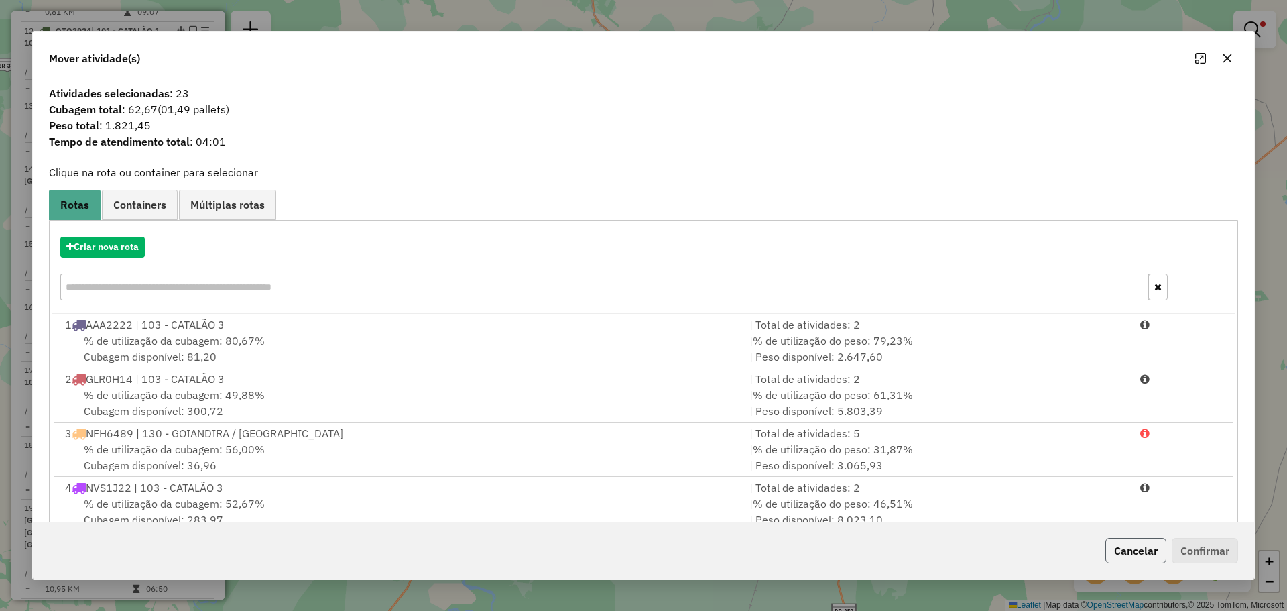
click at [1109, 547] on button "Cancelar" at bounding box center [1135, 550] width 61 height 25
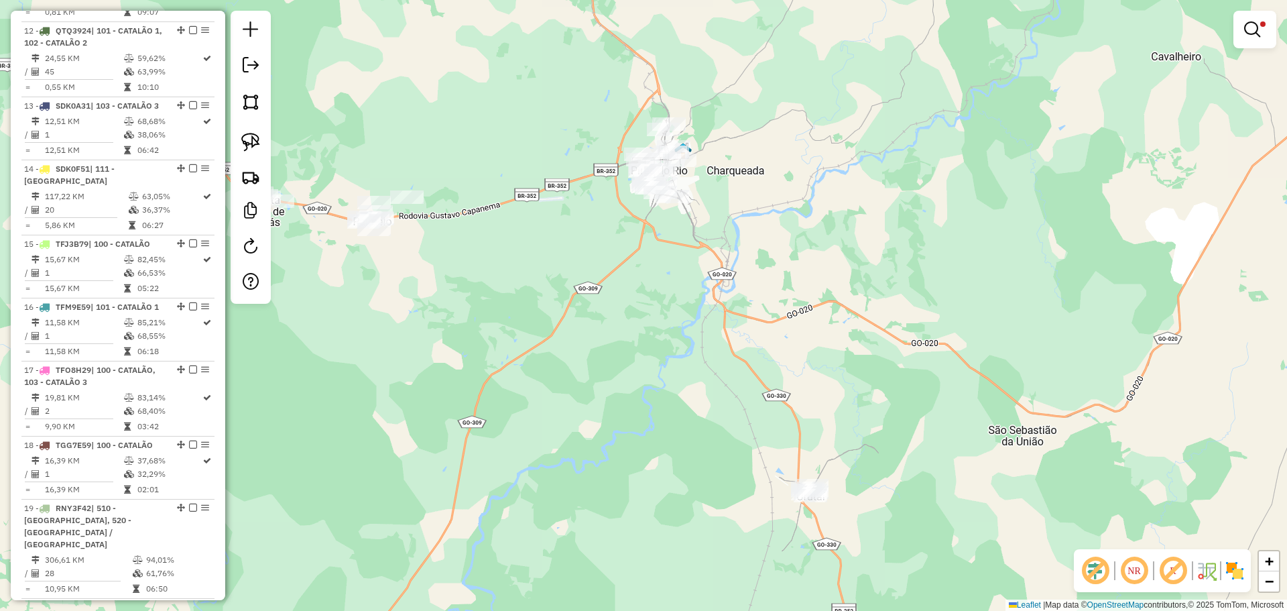
click at [1234, 43] on div at bounding box center [1255, 30] width 43 height 38
click at [1262, 34] on link at bounding box center [1255, 29] width 32 height 27
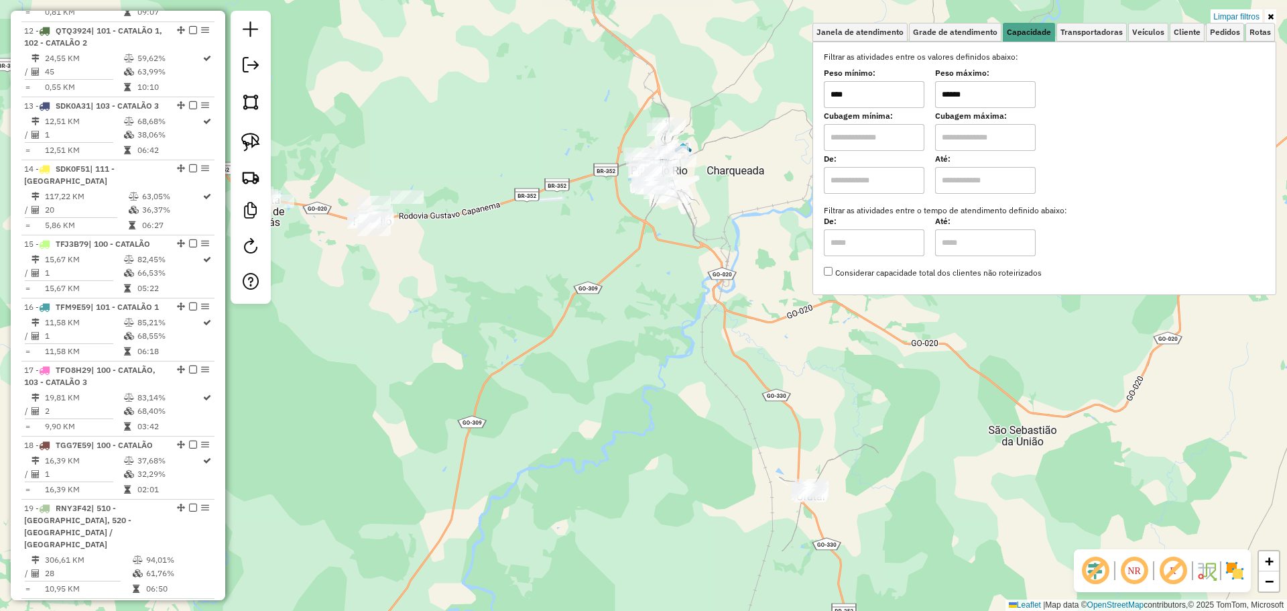
click at [1010, 103] on input "******" at bounding box center [985, 94] width 101 height 27
click at [714, 251] on div "Limpar filtros Janela de atendimento Grade de atendimento Capacidade Transporta…" at bounding box center [643, 305] width 1287 height 611
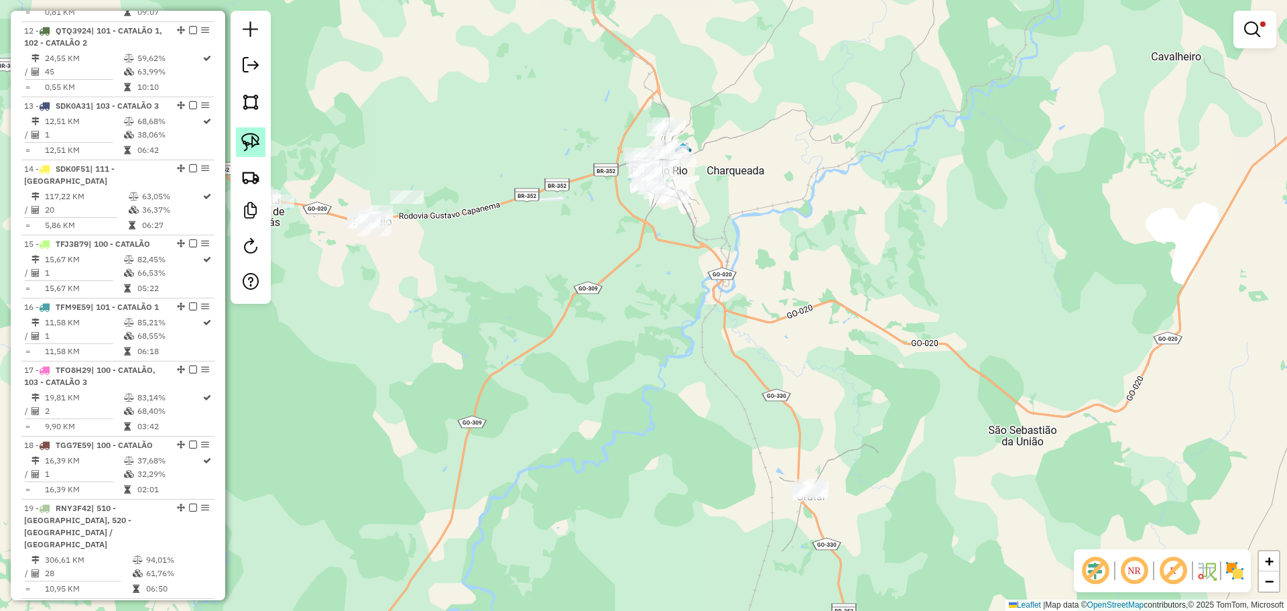
click at [261, 138] on link at bounding box center [250, 141] width 29 height 29
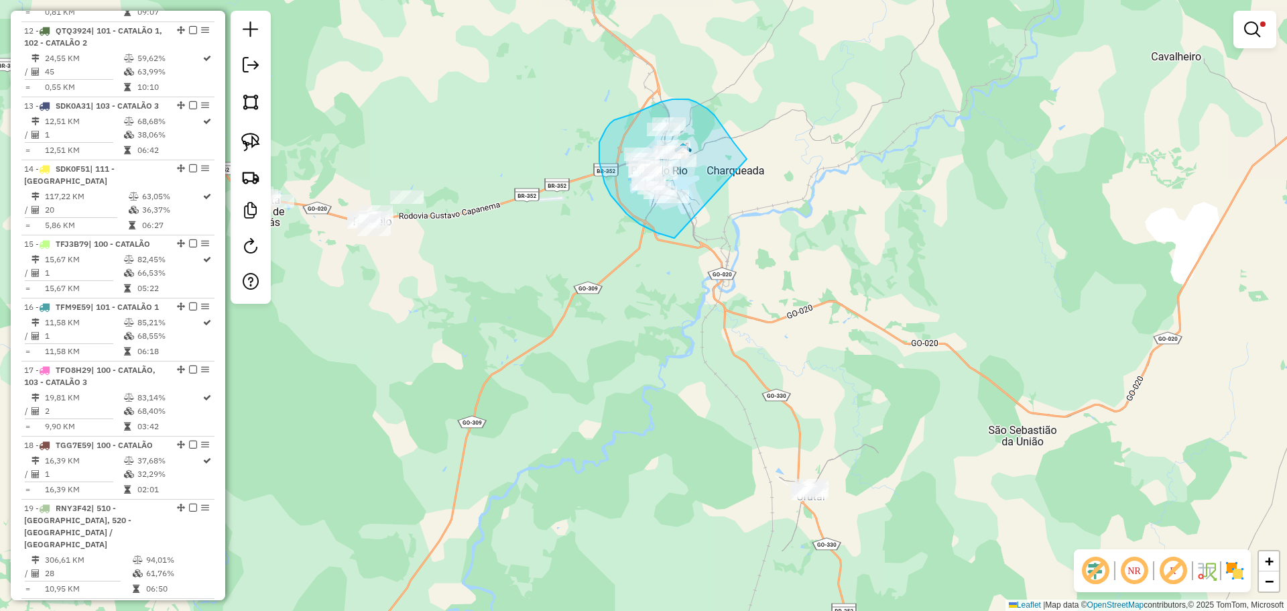
drag, startPoint x: 747, startPoint y: 159, endPoint x: 702, endPoint y: 233, distance: 86.9
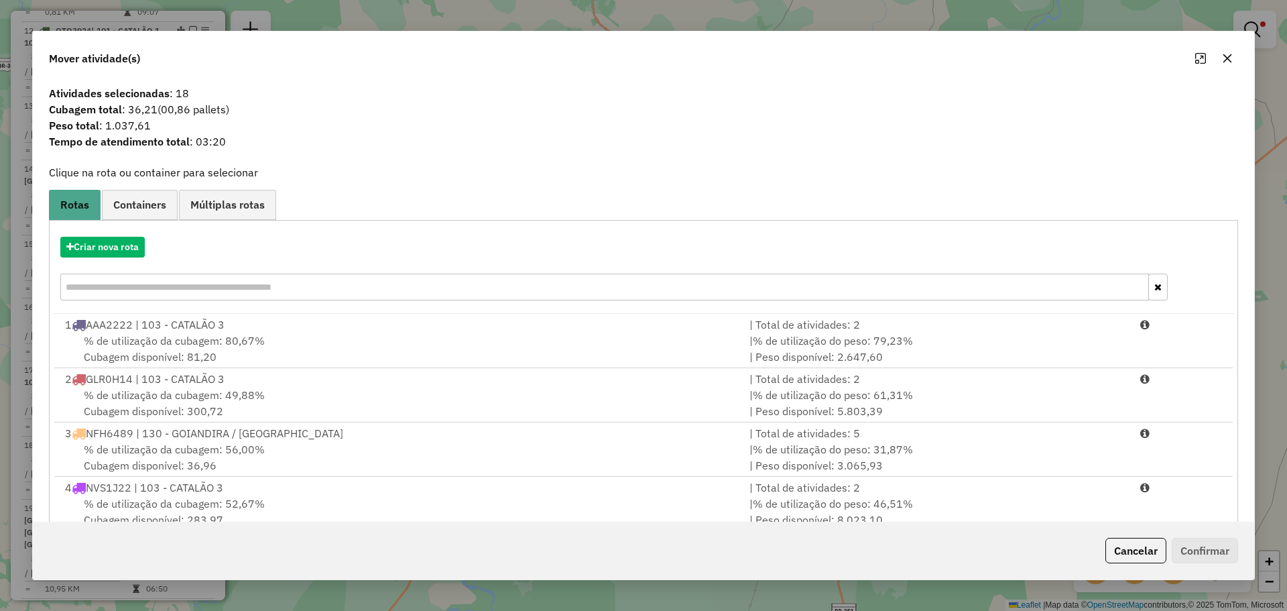
click at [1215, 60] on div at bounding box center [1214, 58] width 48 height 21
click at [1226, 59] on icon "button" at bounding box center [1227, 58] width 11 height 11
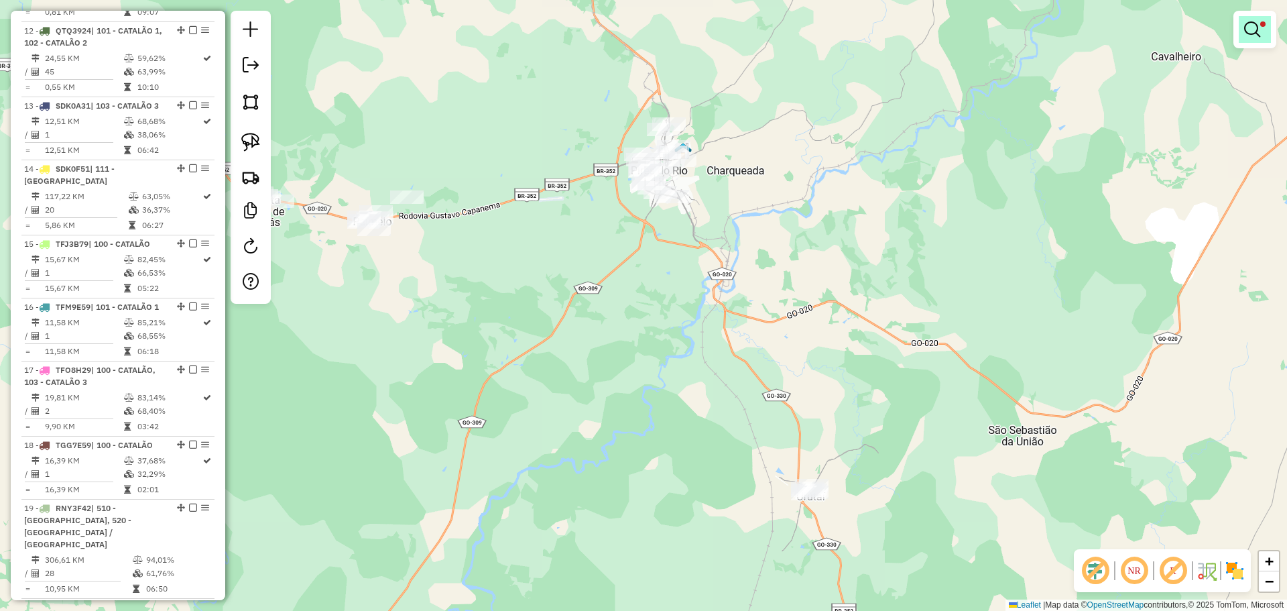
click at [1270, 36] on link at bounding box center [1255, 29] width 32 height 27
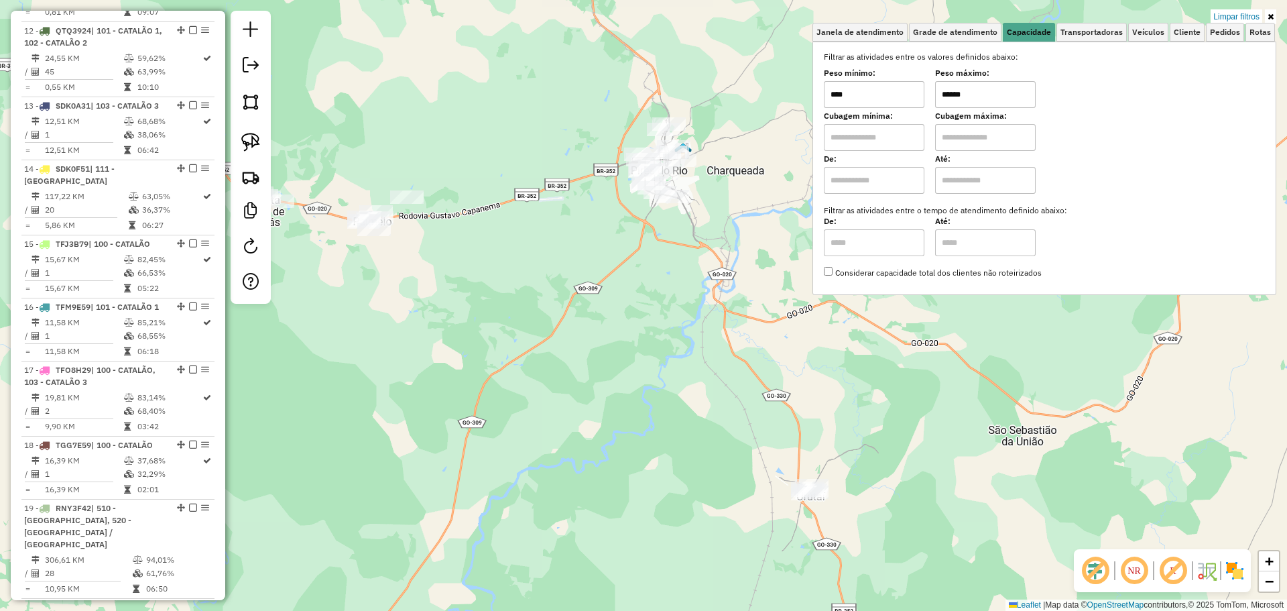
click at [1000, 100] on input "******" at bounding box center [985, 94] width 101 height 27
type input "******"
click at [767, 256] on div "Limpar filtros Janela de atendimento Grade de atendimento Capacidade Transporta…" at bounding box center [643, 305] width 1287 height 611
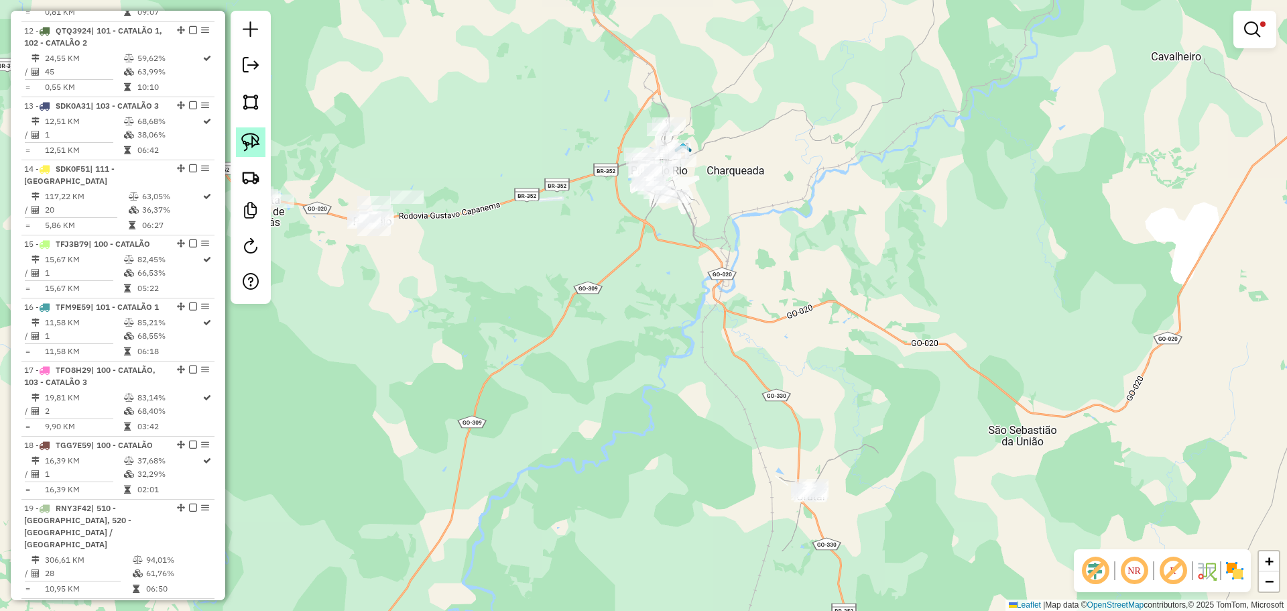
click at [245, 145] on img at bounding box center [250, 142] width 19 height 19
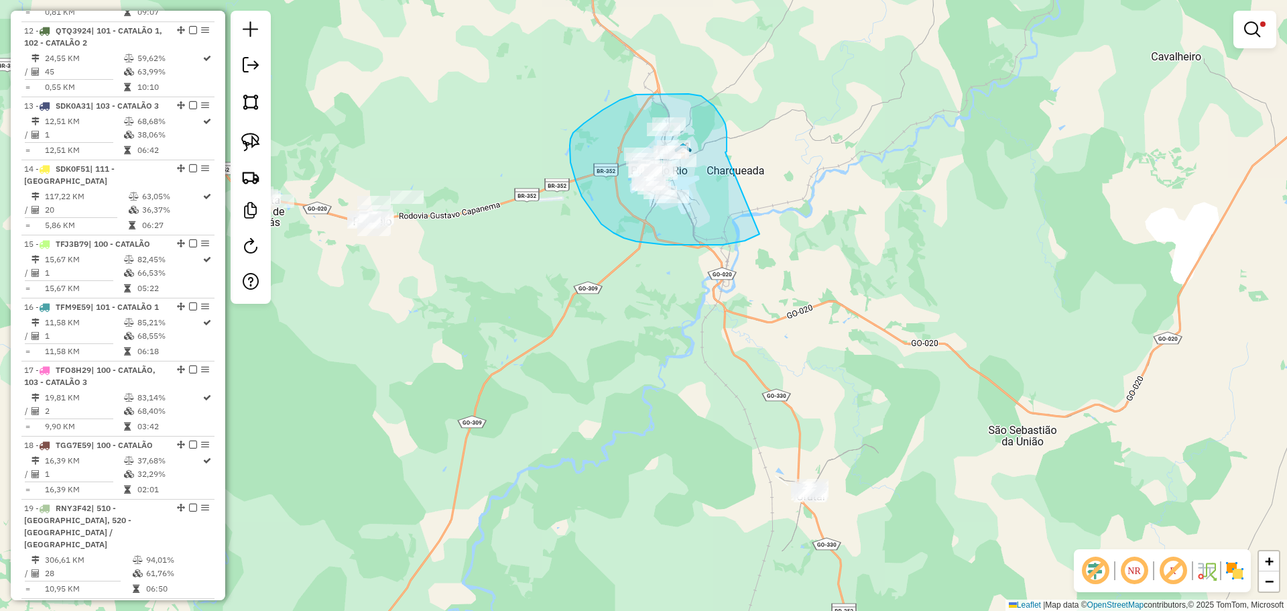
drag, startPoint x: 727, startPoint y: 141, endPoint x: 771, endPoint y: 219, distance: 88.9
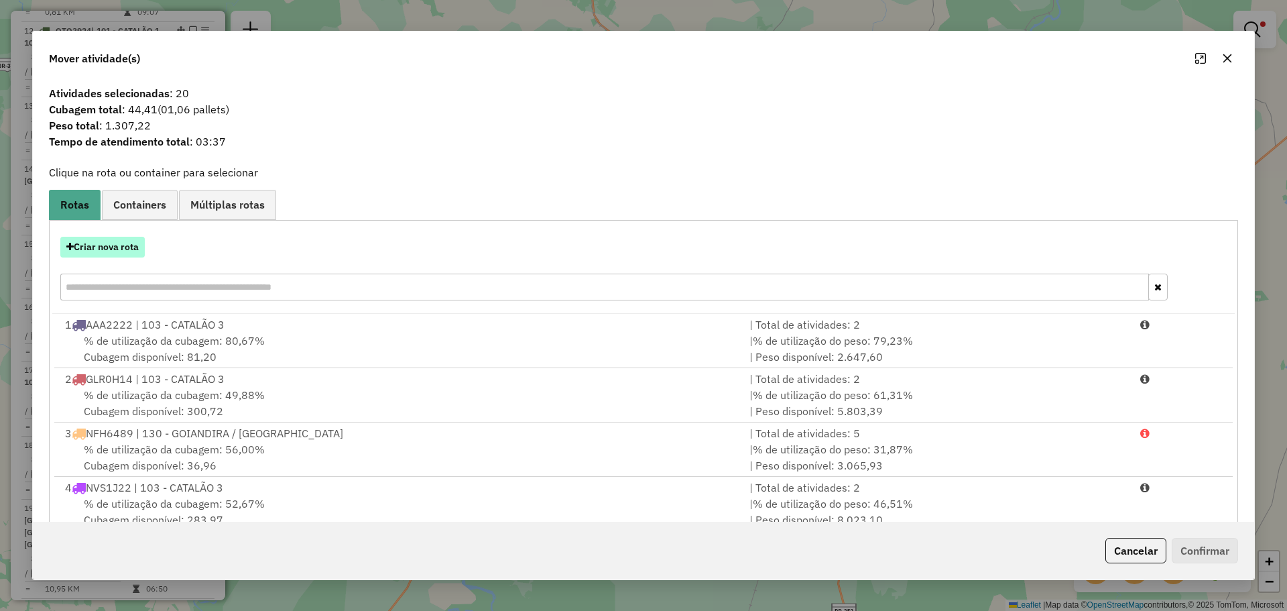
click at [123, 247] on button "Criar nova rota" at bounding box center [102, 247] width 84 height 21
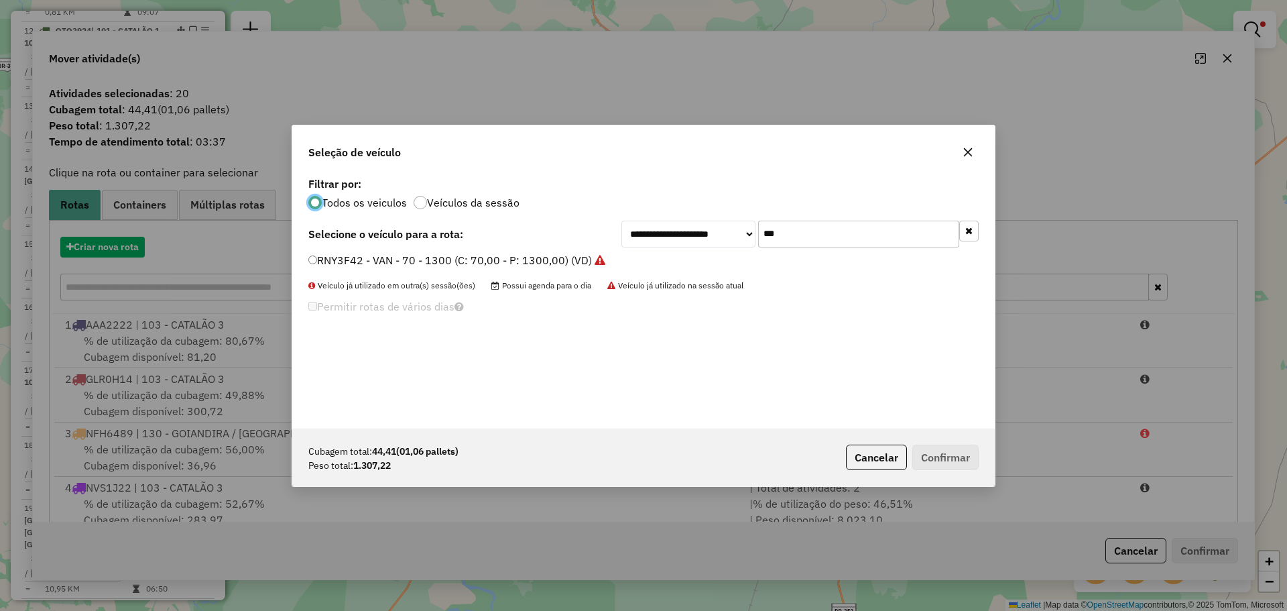
scroll to position [7, 4]
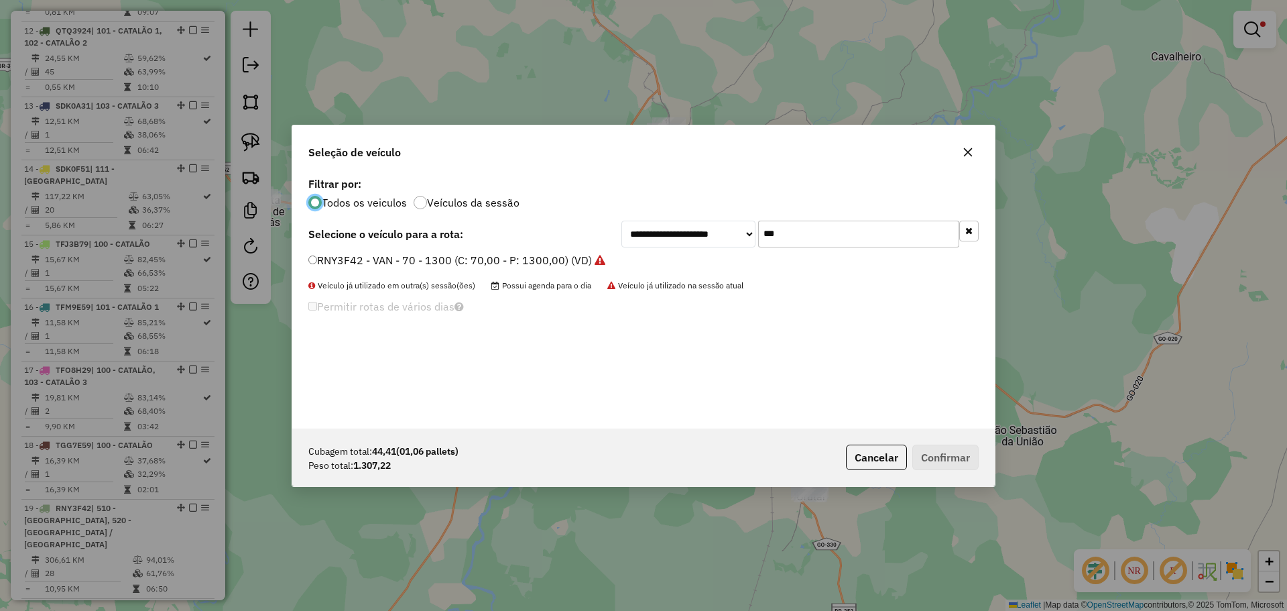
click at [811, 247] on input "***" at bounding box center [858, 234] width 201 height 27
drag, startPoint x: 409, startPoint y: 265, endPoint x: 420, endPoint y: 265, distance: 10.7
click at [408, 265] on label "RNY3F42 - VAN - 70 - 1300 (C: 70,00 - P: 1300,00) (VD)" at bounding box center [456, 260] width 297 height 16
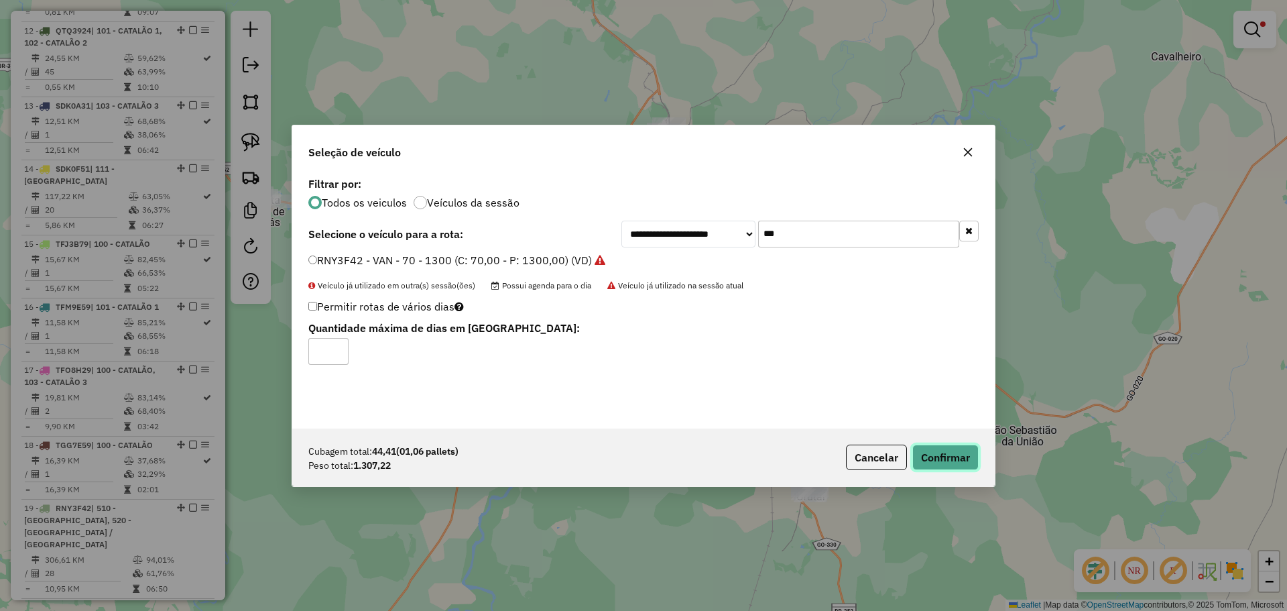
click at [938, 450] on button "Confirmar" at bounding box center [945, 456] width 66 height 25
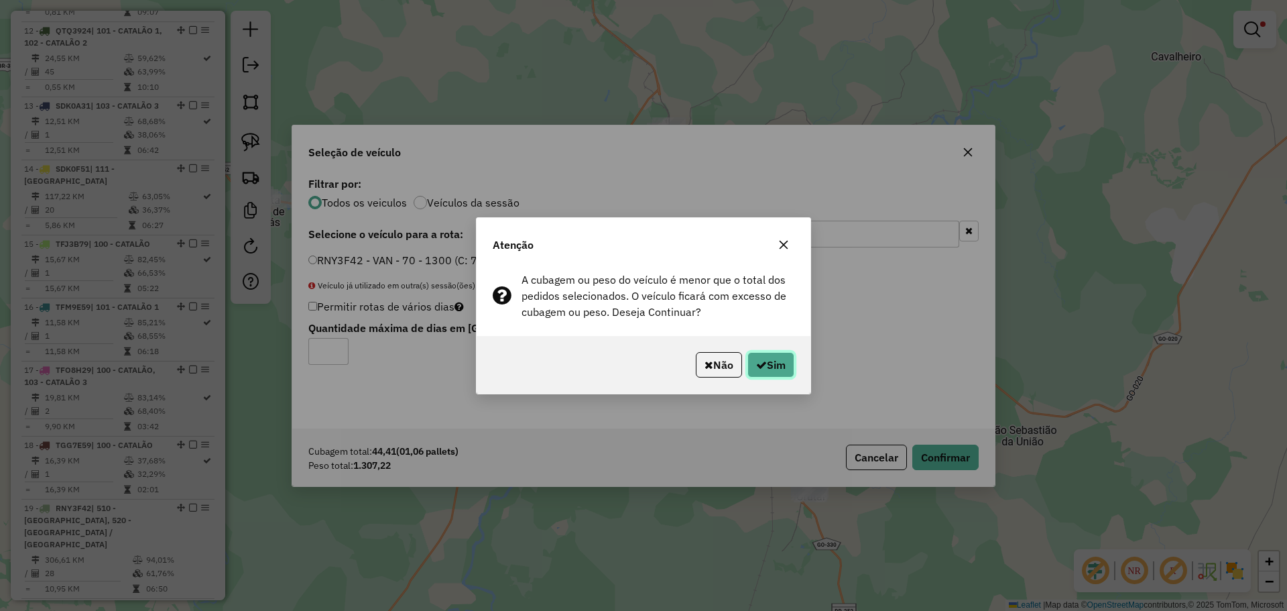
click at [760, 353] on button "Sim" at bounding box center [771, 364] width 47 height 25
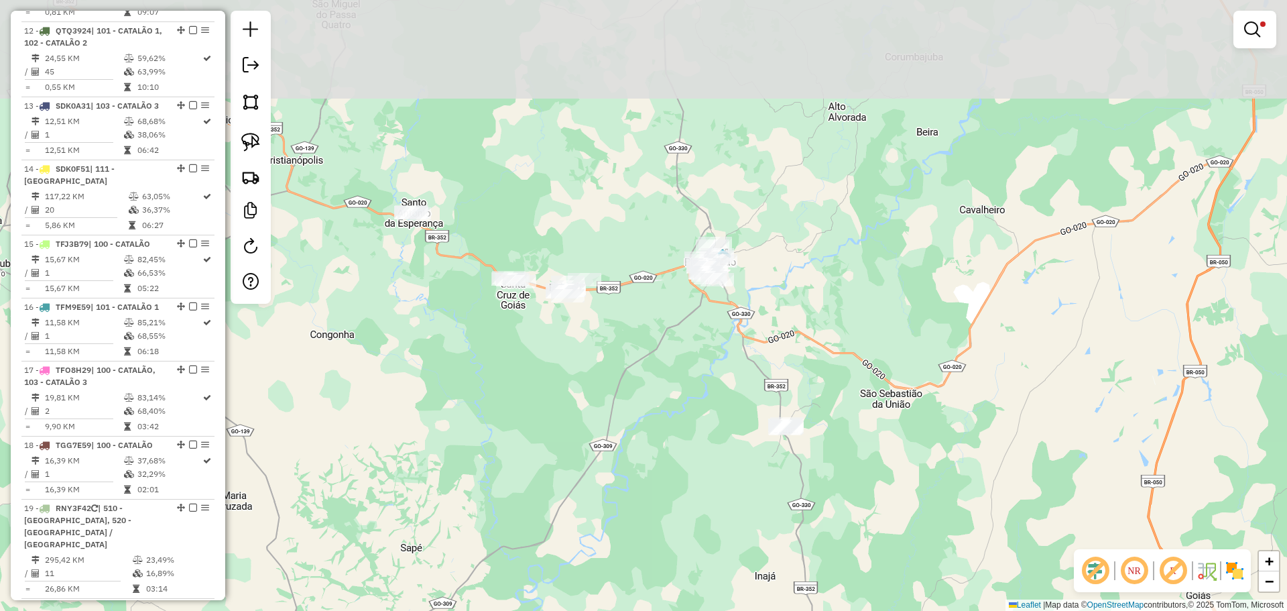
drag, startPoint x: 755, startPoint y: 196, endPoint x: 751, endPoint y: 284, distance: 88.6
click at [751, 284] on div "Limpar filtros Janela de atendimento Grade de atendimento Capacidade Transporta…" at bounding box center [643, 305] width 1287 height 611
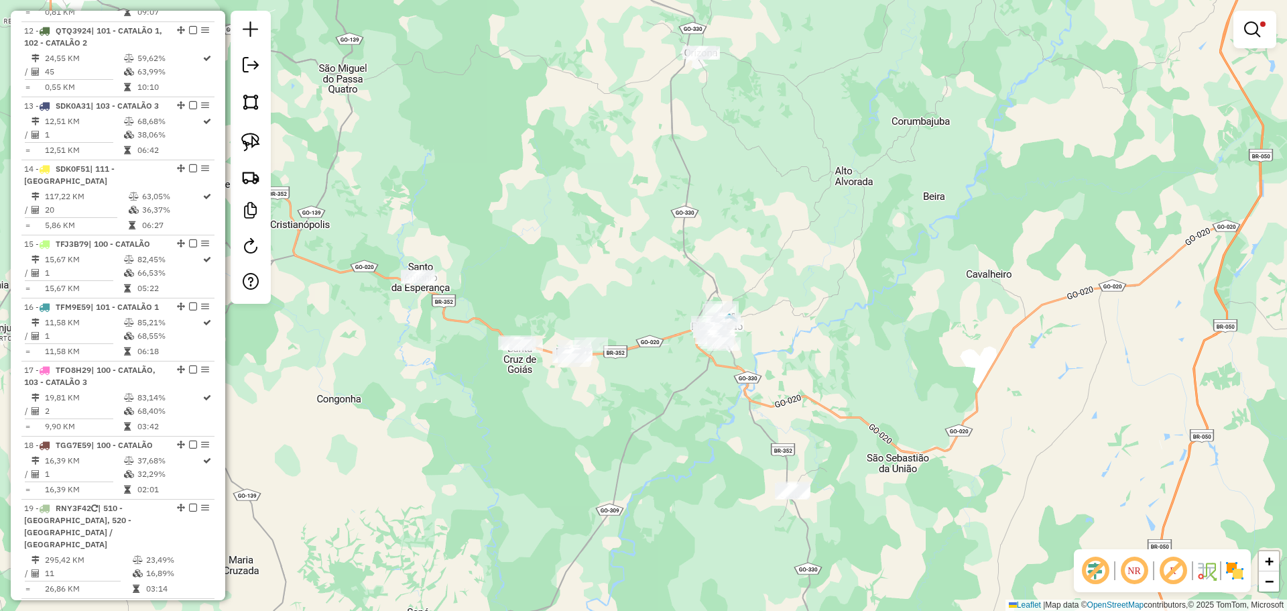
drag, startPoint x: 650, startPoint y: 364, endPoint x: 684, endPoint y: 337, distance: 43.5
click at [684, 337] on div "Limpar filtros Janela de atendimento Grade de atendimento Capacidade Transporta…" at bounding box center [643, 305] width 1287 height 611
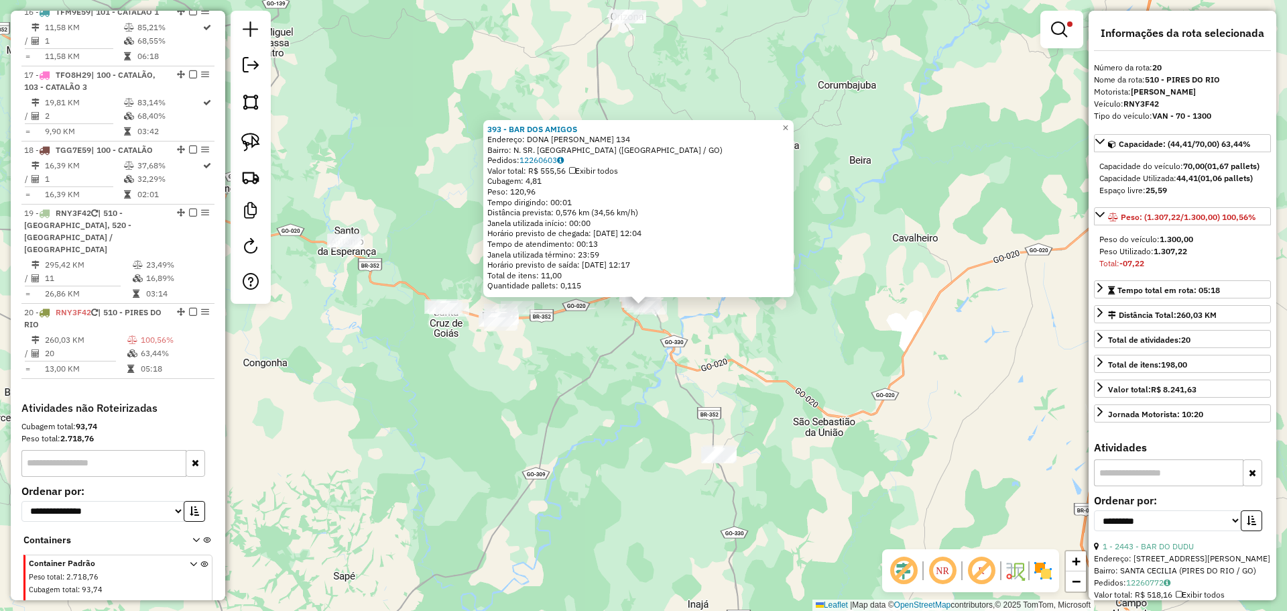
scroll to position [1665, 0]
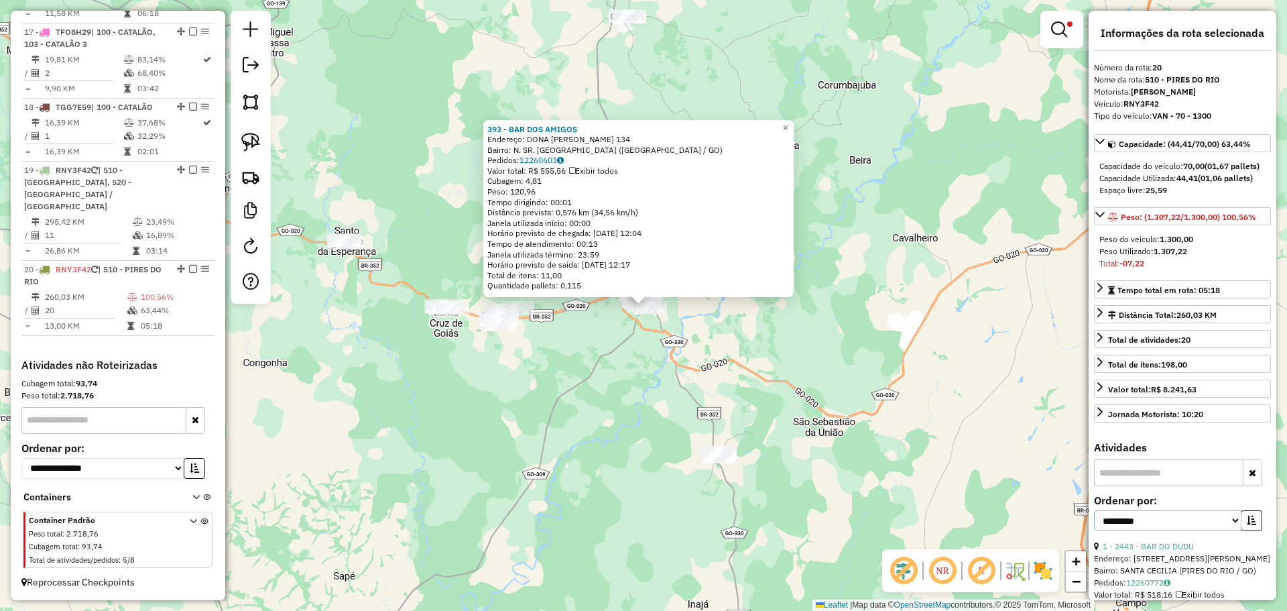
click at [1212, 531] on select "**********" at bounding box center [1167, 520] width 147 height 21
select select "*********"
click at [1094, 522] on select "**********" at bounding box center [1167, 520] width 147 height 21
click at [1250, 525] on icon "button" at bounding box center [1251, 520] width 9 height 9
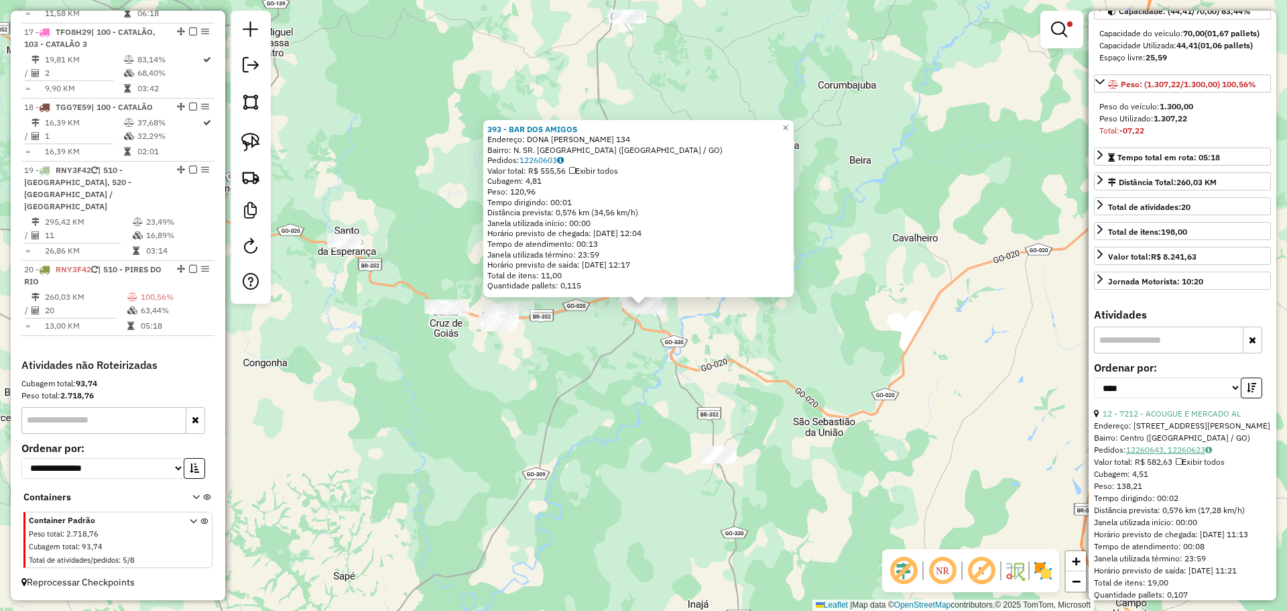
scroll to position [134, 0]
click at [1198, 406] on div "**********" at bounding box center [1182, 383] width 177 height 45
click at [1197, 417] on link "12 - 7212 - ACOUGUE E MERCADO AL" at bounding box center [1172, 412] width 138 height 10
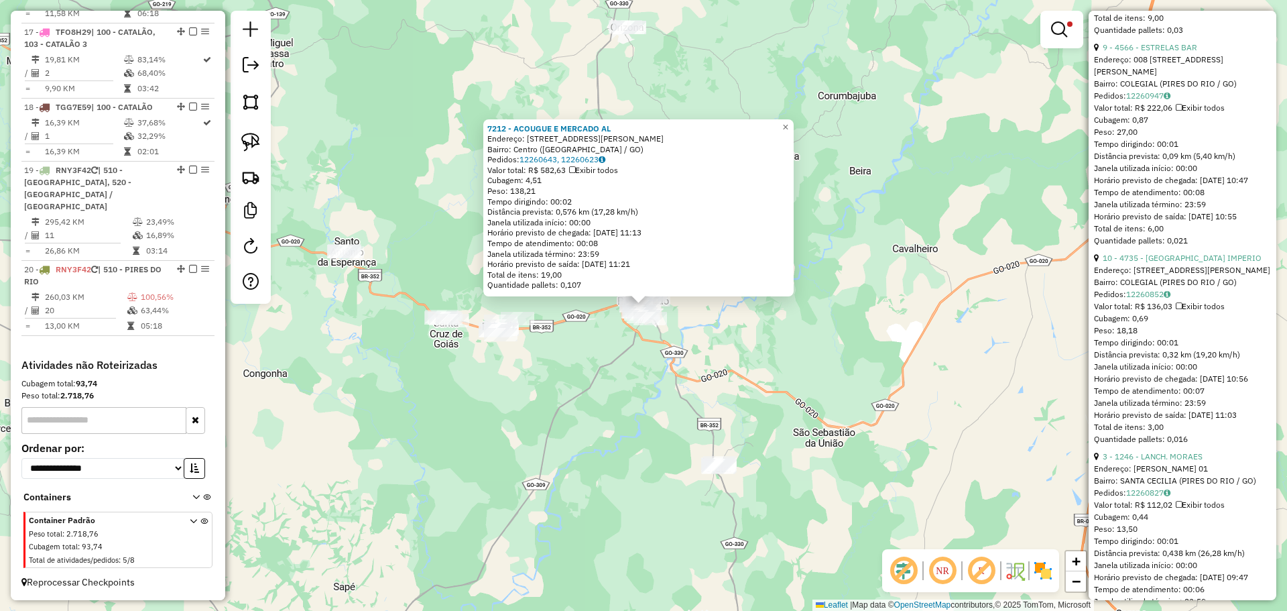
scroll to position [4306, 0]
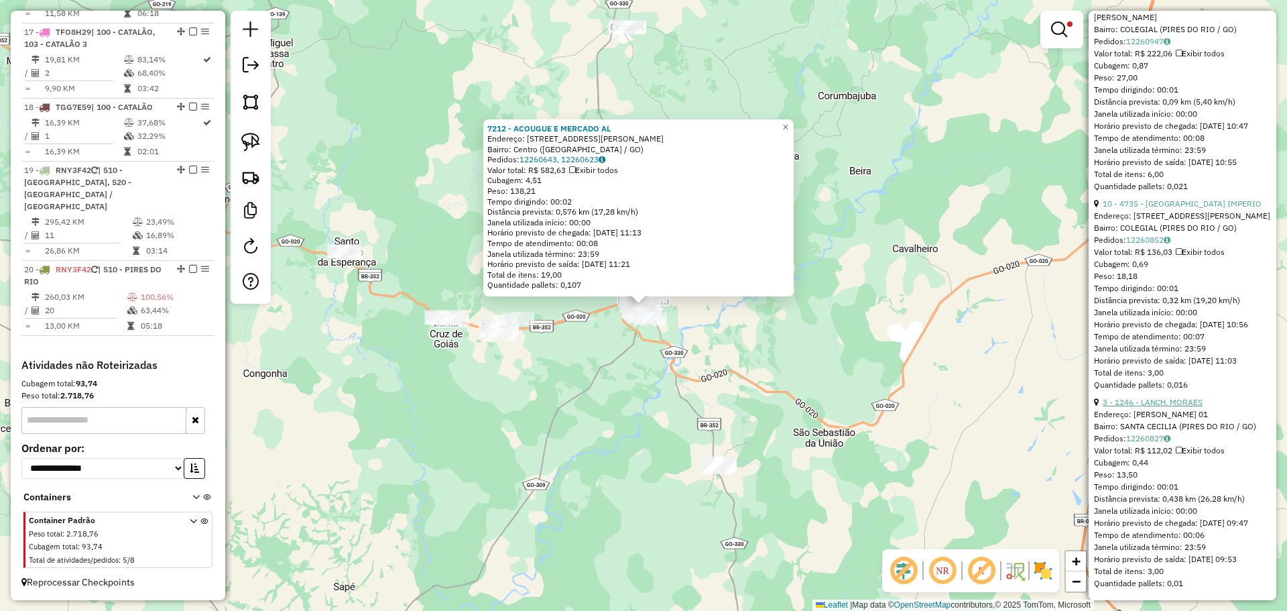
click at [1164, 397] on link "3 - 1246 - LANCH. MORAES" at bounding box center [1153, 402] width 100 height 10
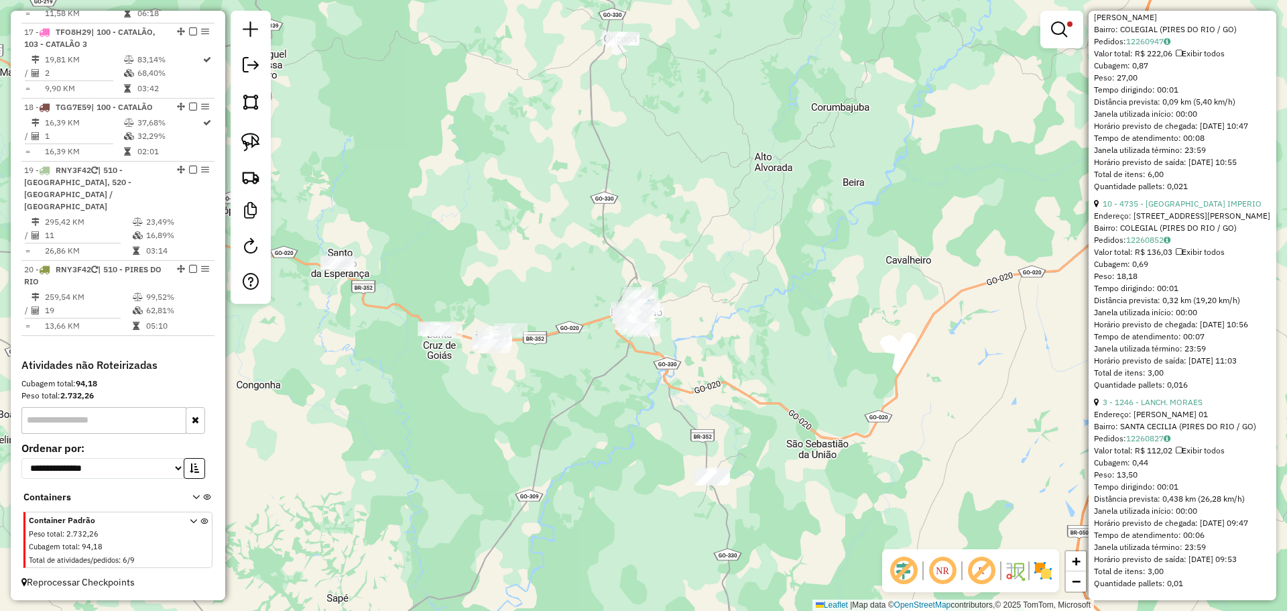
scroll to position [168, 0]
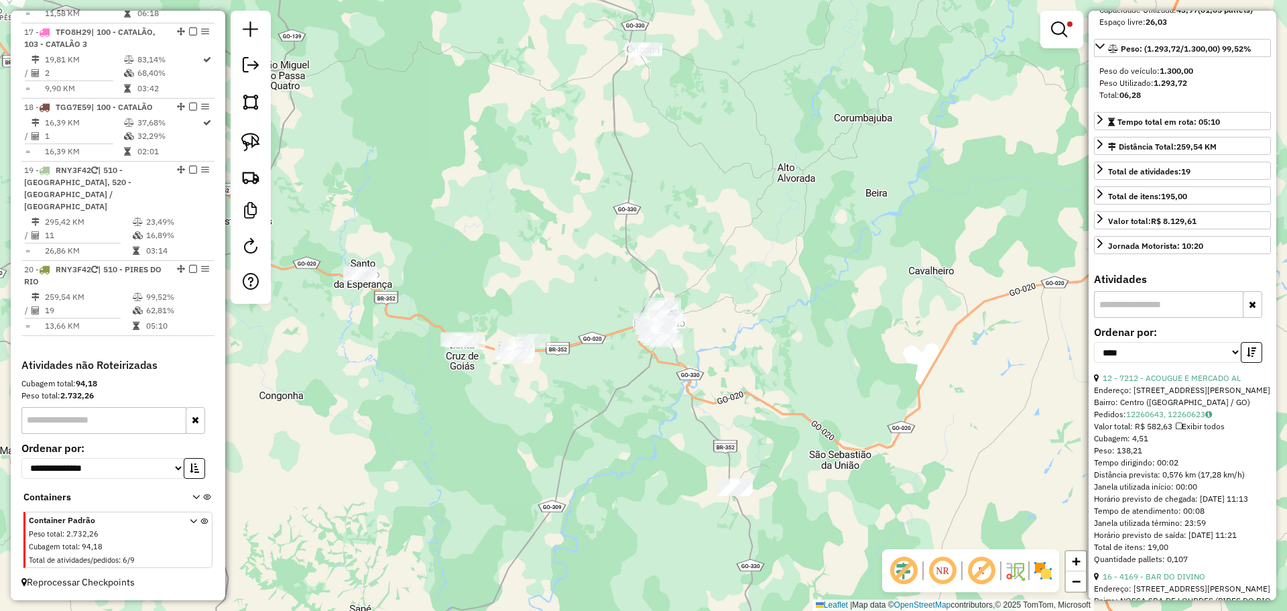
drag, startPoint x: 805, startPoint y: 281, endPoint x: 857, endPoint y: 312, distance: 60.1
click at [857, 312] on div "Limpar filtros Janela de atendimento Grade de atendimento Capacidade Transporta…" at bounding box center [643, 305] width 1287 height 611
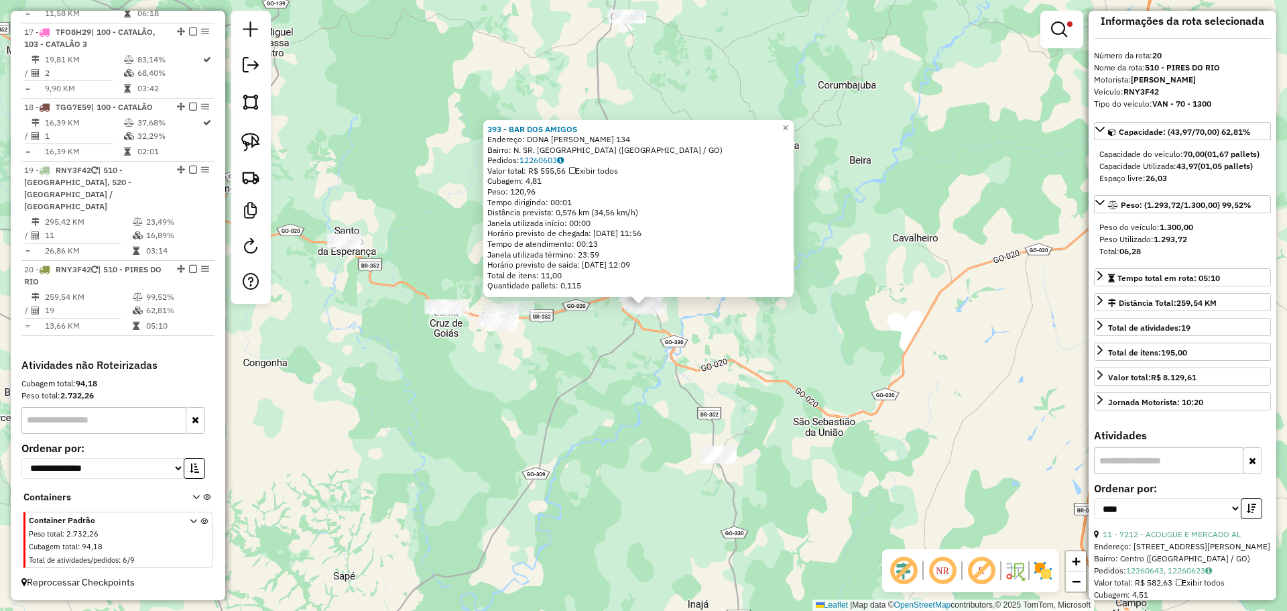
scroll to position [0, 0]
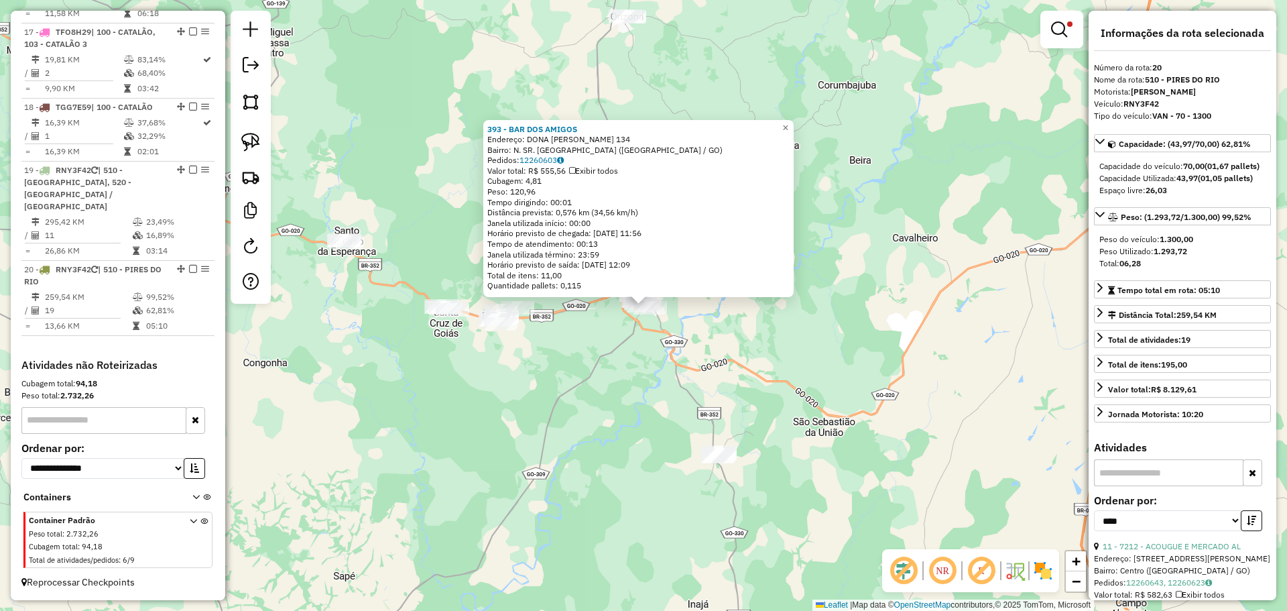
click at [510, 402] on div "393 - BAR DOS AMIGOS Endereço: DONA MARTA RASSE 134 Bairro: N. SR. LOURDES (PIR…" at bounding box center [643, 305] width 1287 height 611
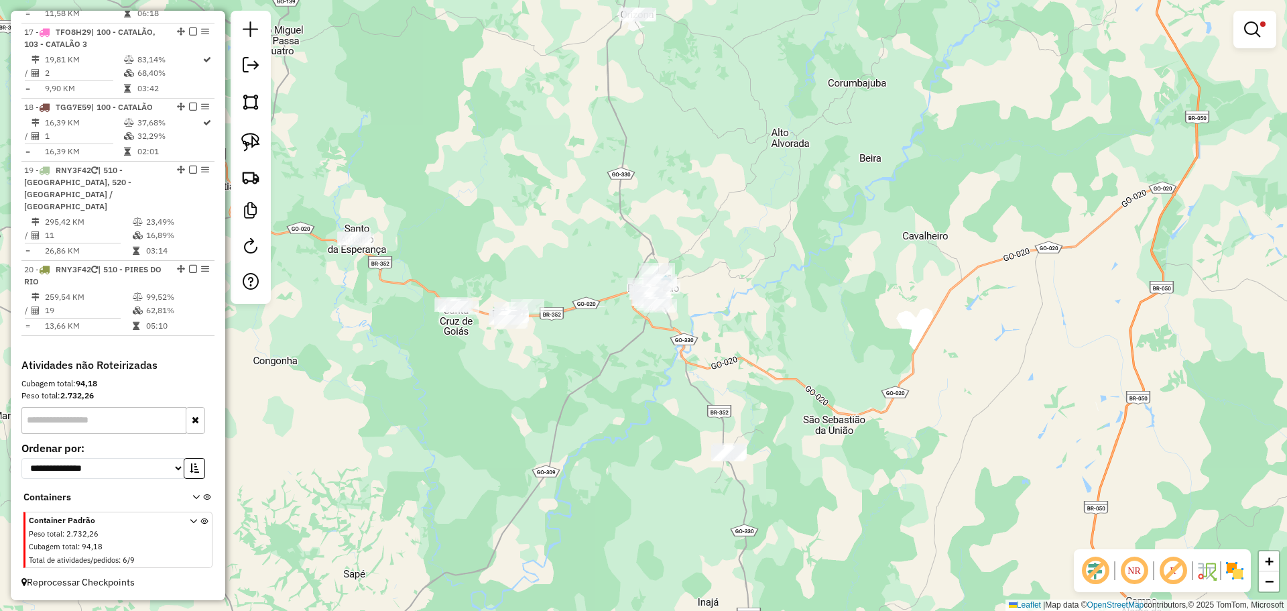
drag, startPoint x: 506, startPoint y: 400, endPoint x: 710, endPoint y: 365, distance: 206.7
click at [710, 365] on div "Limpar filtros Janela de atendimento Grade de atendimento Capacidade Transporta…" at bounding box center [643, 305] width 1287 height 611
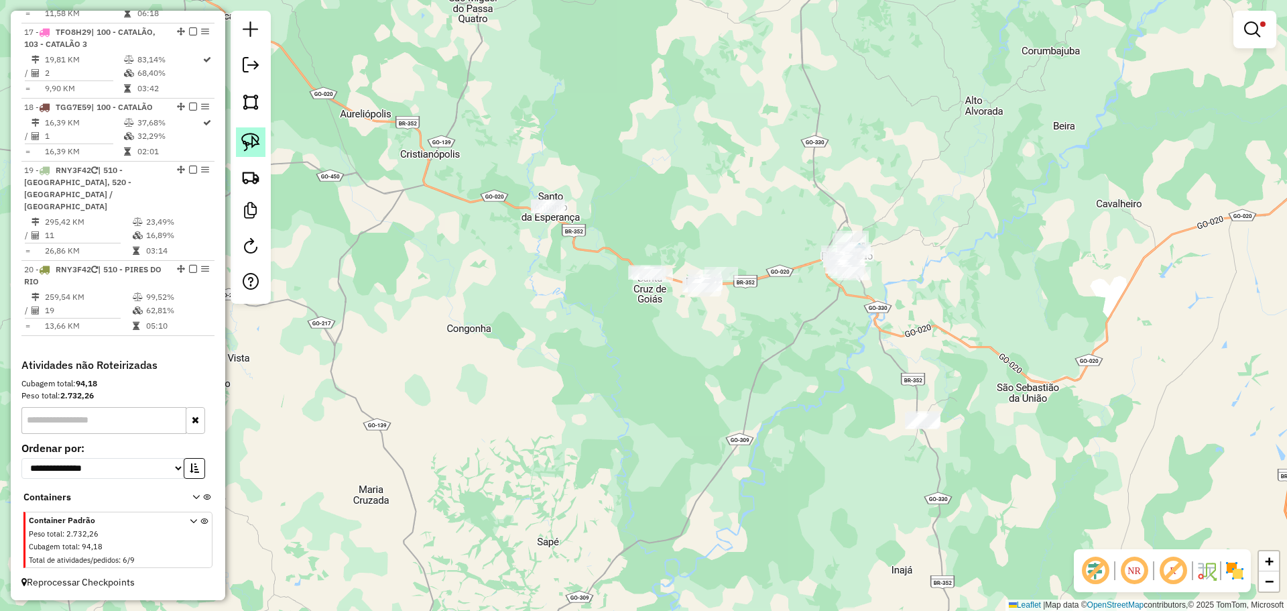
click at [254, 141] on img at bounding box center [250, 142] width 19 height 19
drag, startPoint x: 781, startPoint y: 158, endPoint x: 743, endPoint y: 310, distance: 156.7
click at [257, 150] on img at bounding box center [250, 142] width 19 height 19
drag, startPoint x: 749, startPoint y: 261, endPoint x: 743, endPoint y: 303, distance: 42.0
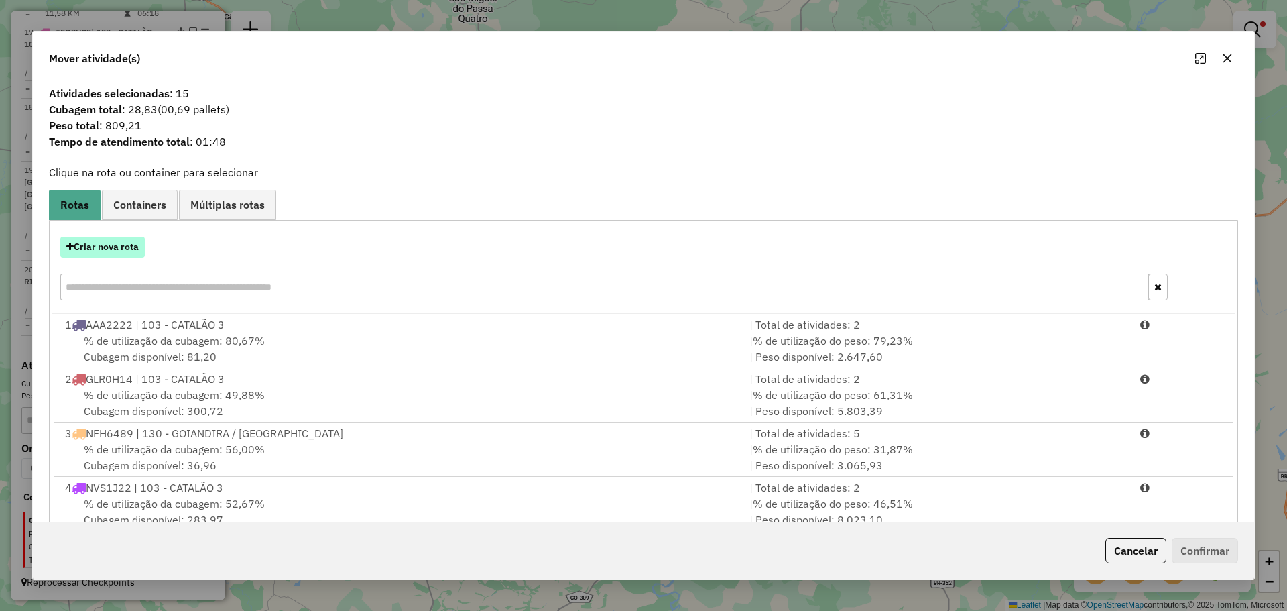
click at [129, 251] on button "Criar nova rota" at bounding box center [102, 247] width 84 height 21
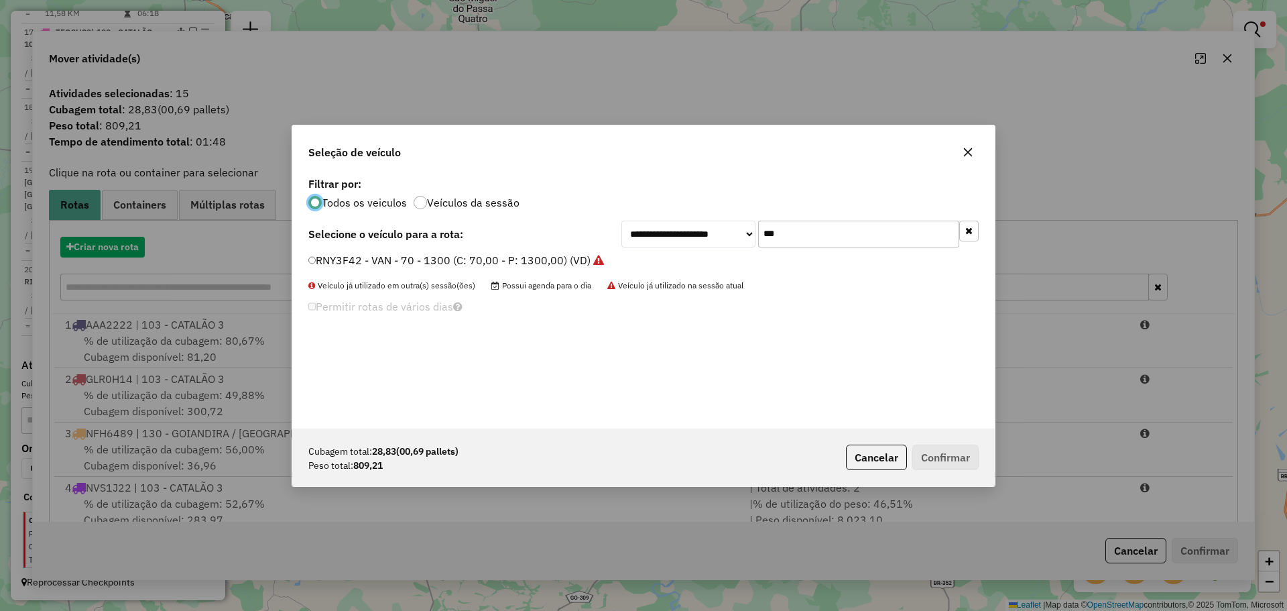
scroll to position [7, 4]
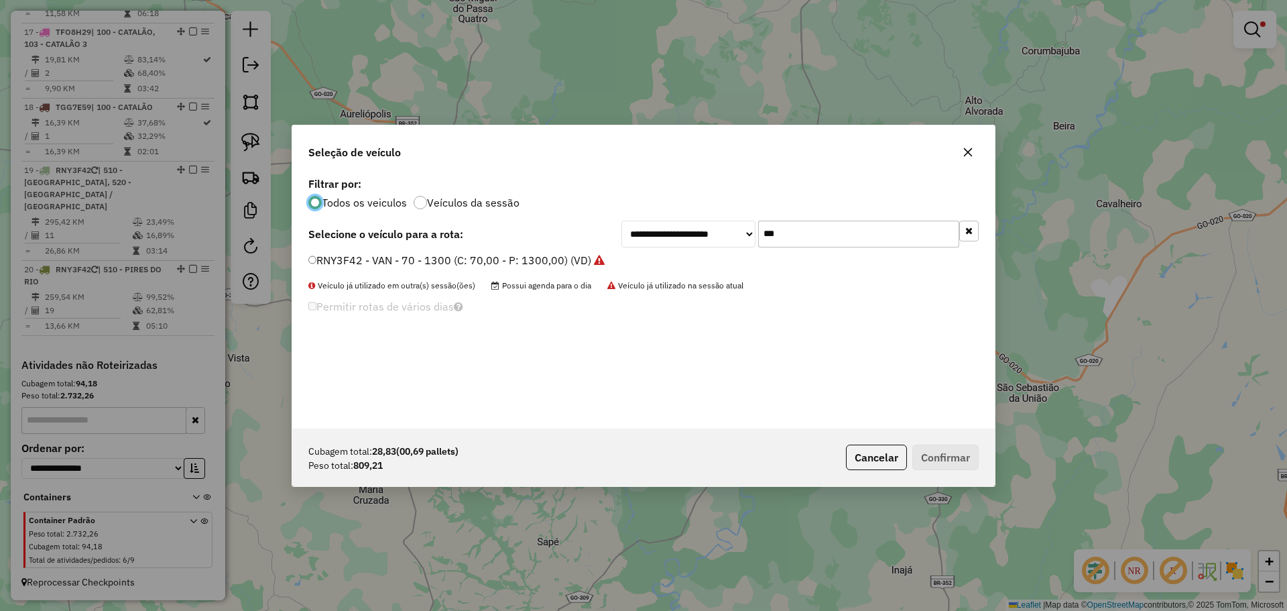
click at [807, 233] on input "***" at bounding box center [858, 234] width 201 height 27
click at [438, 255] on label "RNY3F42 - VAN - 70 - 1300 (C: 70,00 - P: 1300,00) (VD)" at bounding box center [456, 260] width 296 height 16
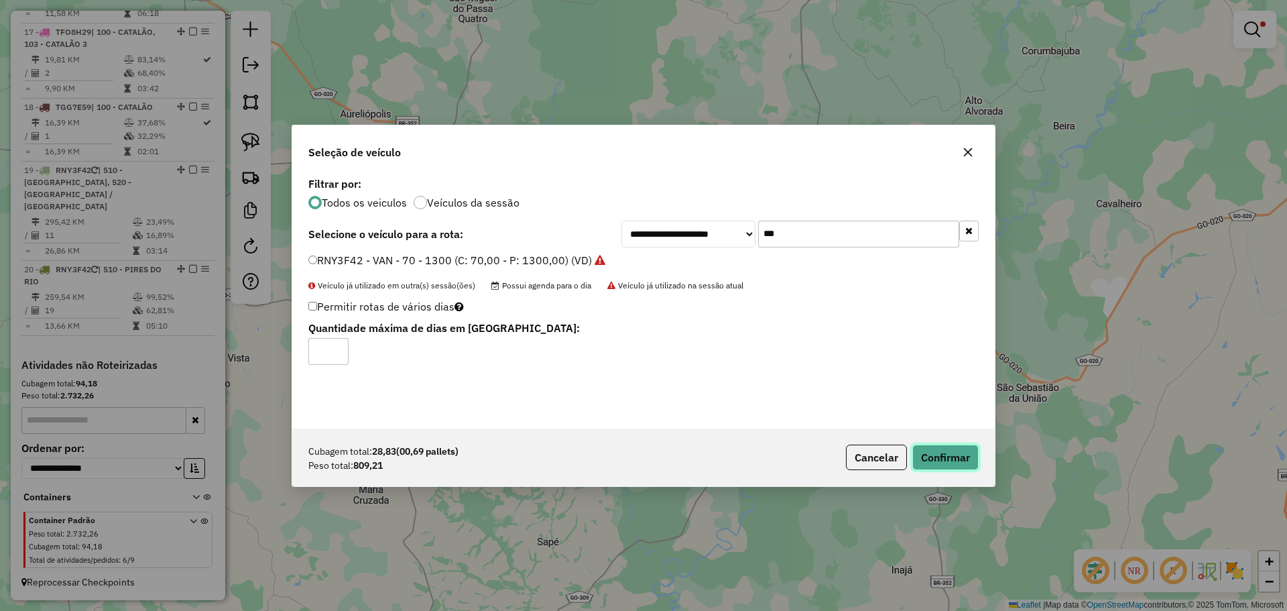
click at [929, 455] on button "Confirmar" at bounding box center [945, 456] width 66 height 25
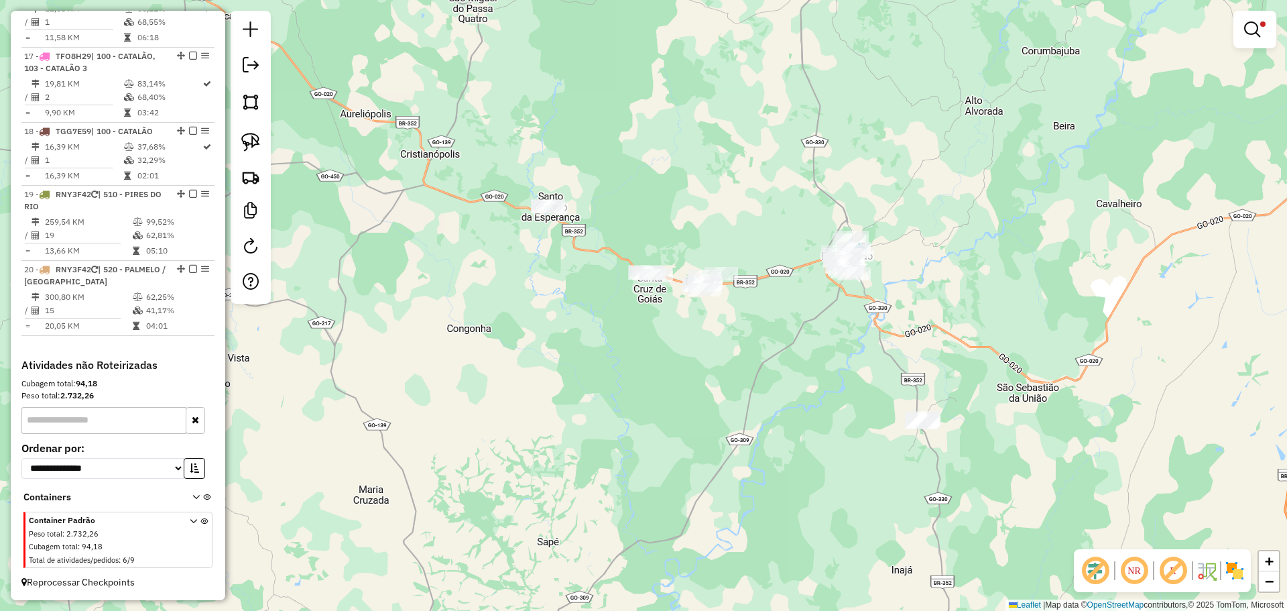
scroll to position [1653, 0]
select select "*********"
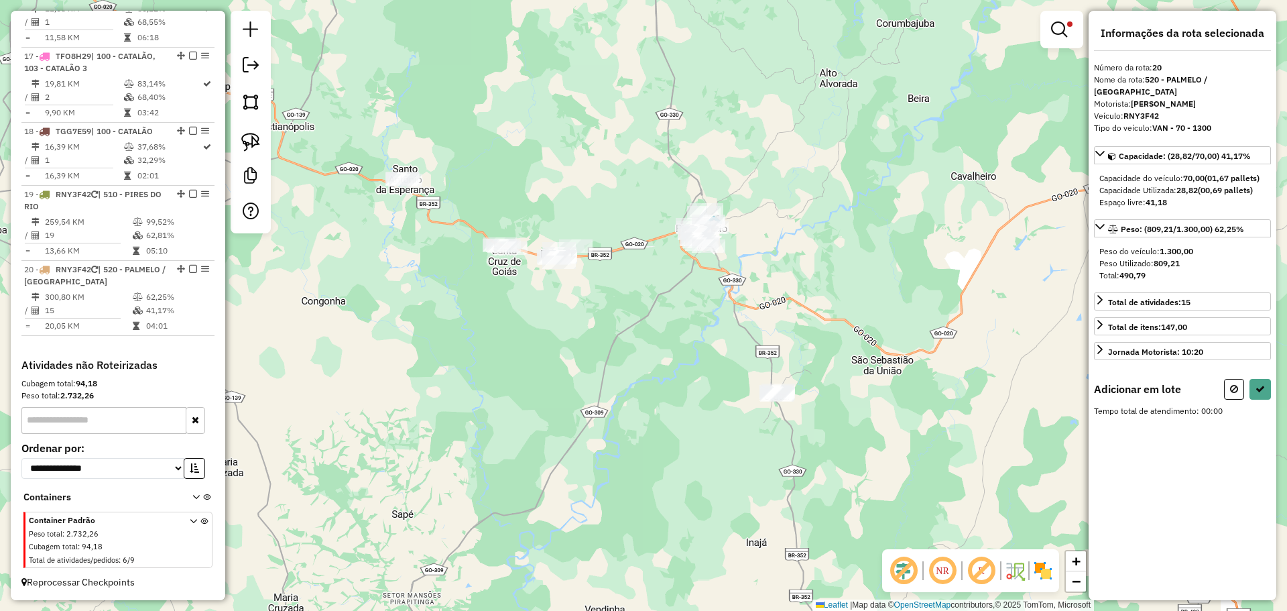
drag, startPoint x: 750, startPoint y: 426, endPoint x: 666, endPoint y: 383, distance: 94.7
click at [666, 383] on div "Limpar filtros Janela de atendimento Grade de atendimento Capacidade Transporta…" at bounding box center [643, 305] width 1287 height 611
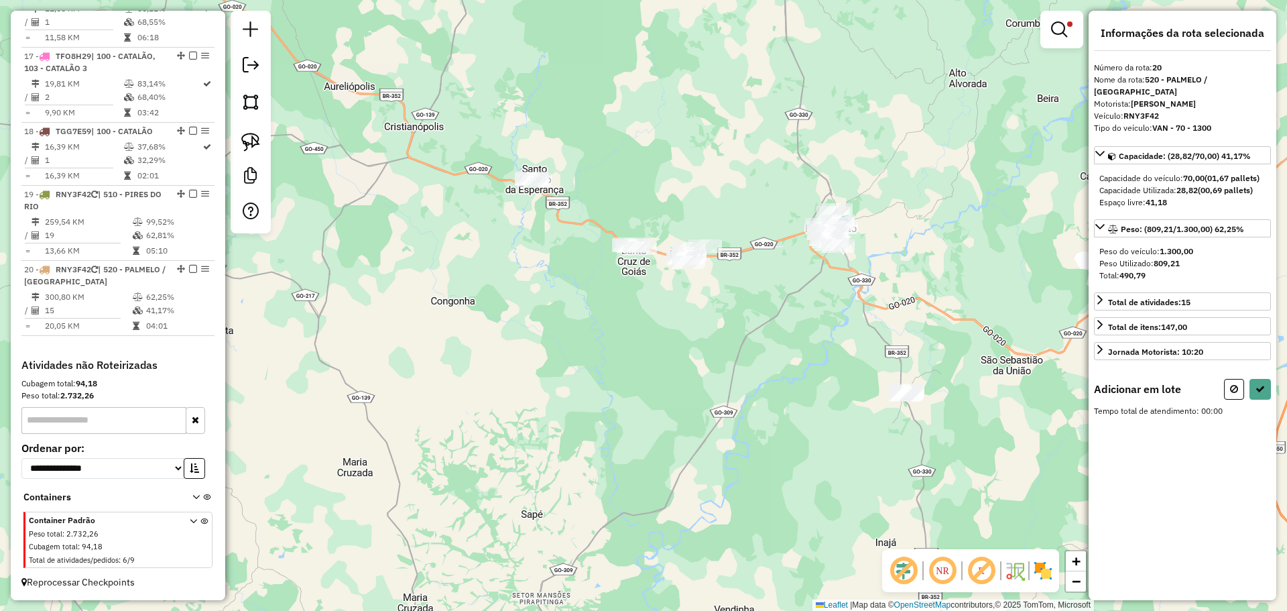
drag, startPoint x: 497, startPoint y: 296, endPoint x: 626, endPoint y: 296, distance: 129.4
click at [626, 296] on div "Limpar filtros Janela de atendimento Grade de atendimento Capacidade Transporta…" at bounding box center [643, 305] width 1287 height 611
click at [1054, 27] on em at bounding box center [1059, 29] width 16 height 16
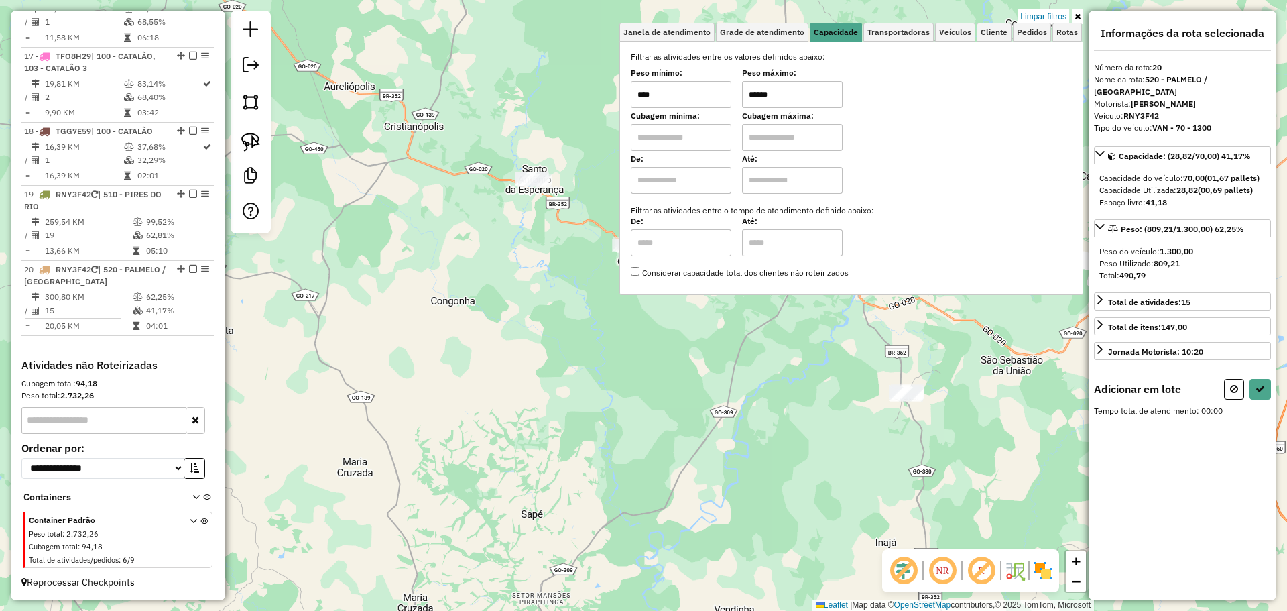
select select "*********"
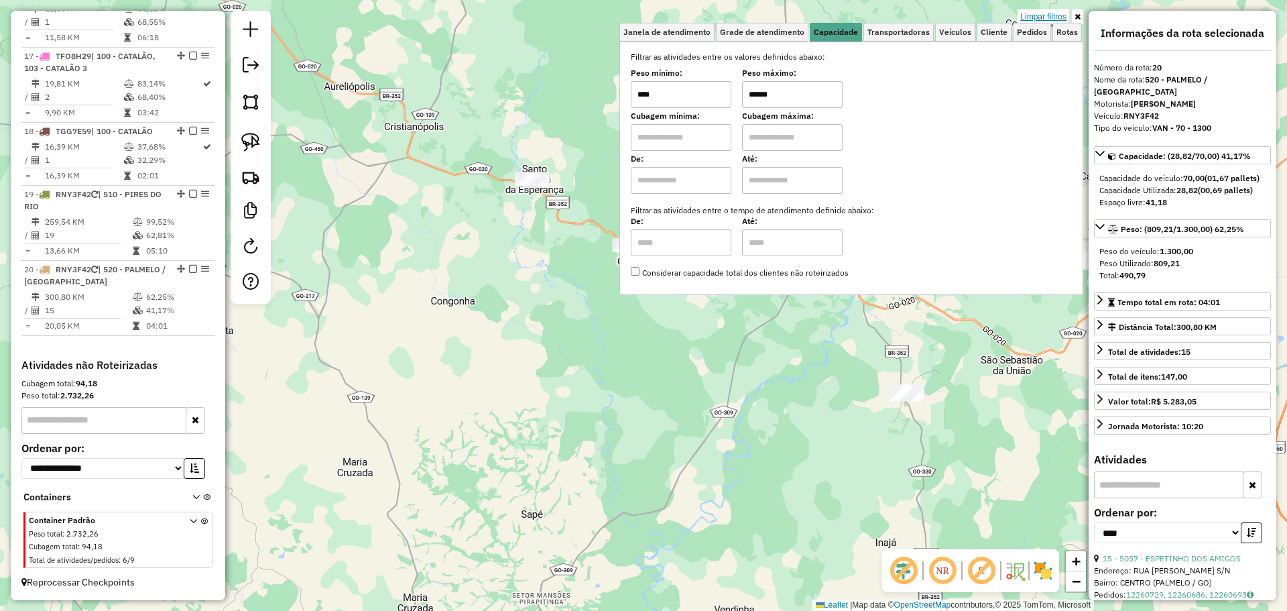
click at [1058, 13] on link "Limpar filtros" at bounding box center [1044, 16] width 52 height 15
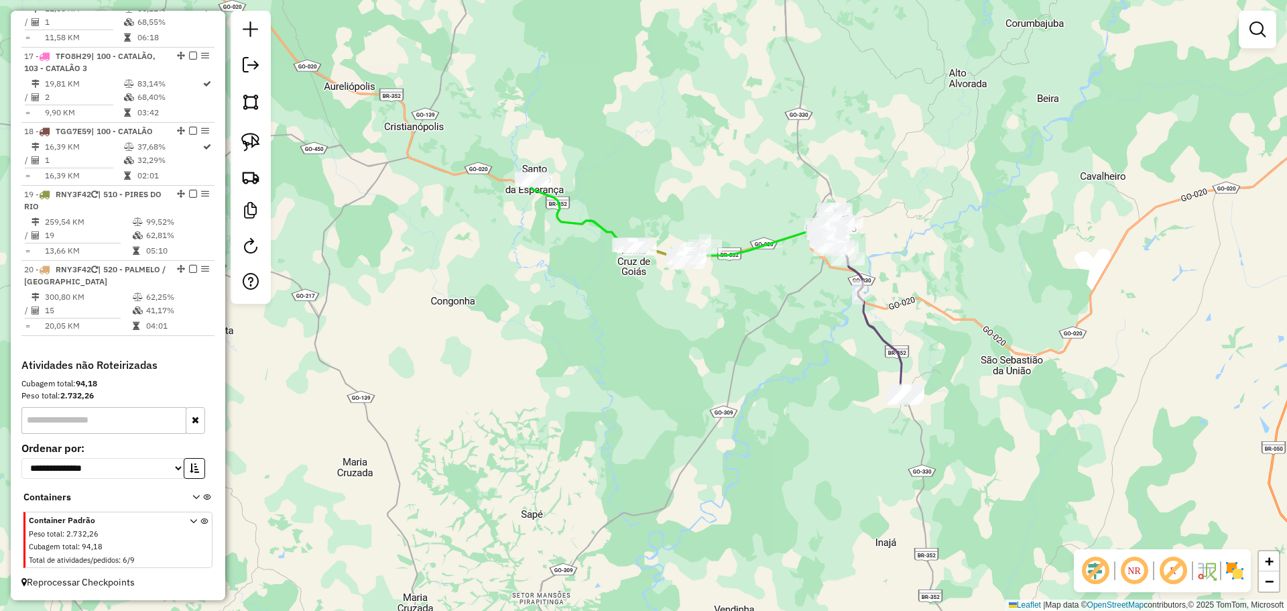
drag, startPoint x: 681, startPoint y: 302, endPoint x: 681, endPoint y: 311, distance: 9.4
click at [681, 311] on div "Janela de atendimento Grade de atendimento Capacidade Transportadoras Veículos …" at bounding box center [643, 305] width 1287 height 611
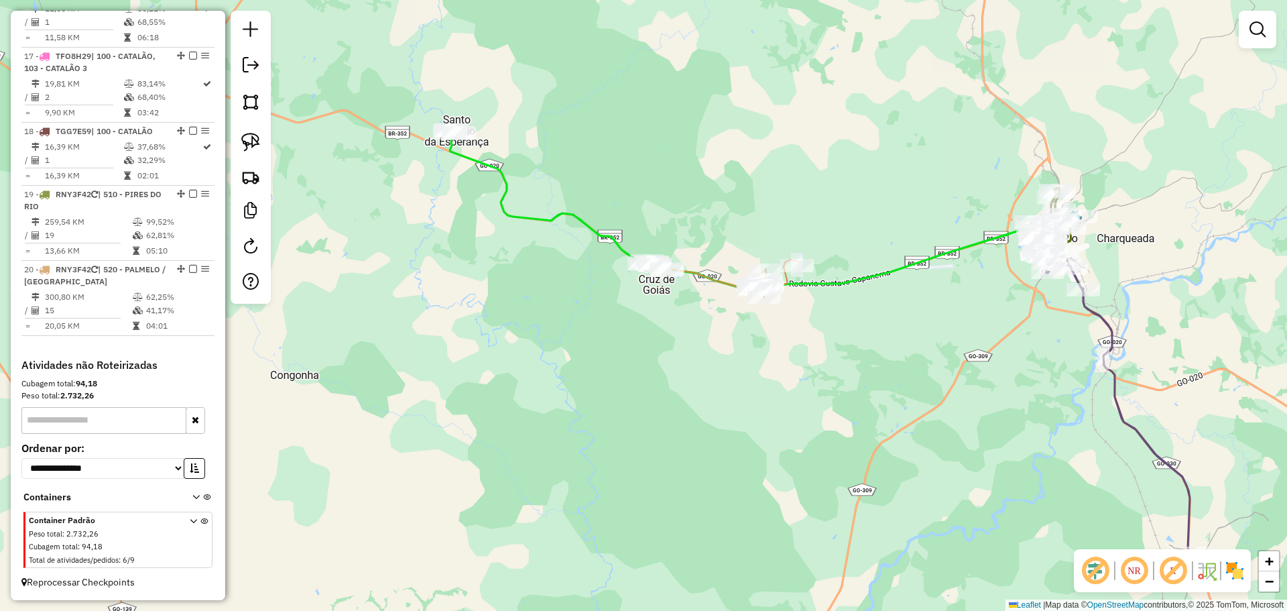
drag, startPoint x: 504, startPoint y: 186, endPoint x: 431, endPoint y: 174, distance: 74.0
click at [515, 194] on icon at bounding box center [766, 209] width 632 height 159
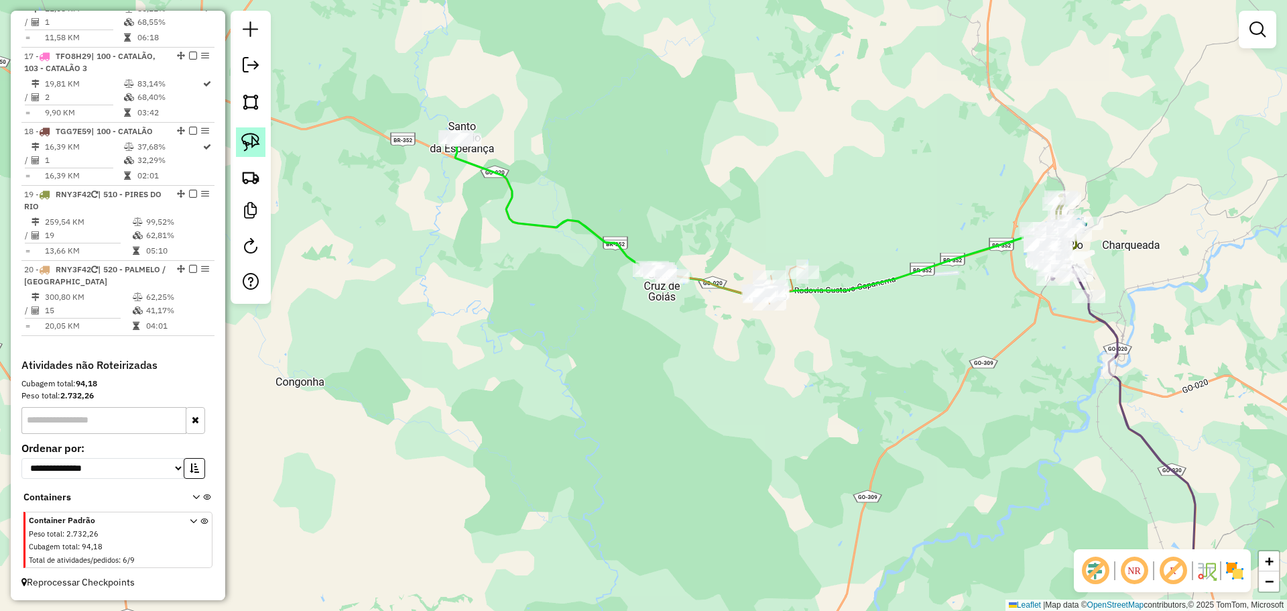
click at [257, 138] on img at bounding box center [250, 142] width 19 height 19
drag, startPoint x: 542, startPoint y: 133, endPoint x: 536, endPoint y: 173, distance: 39.9
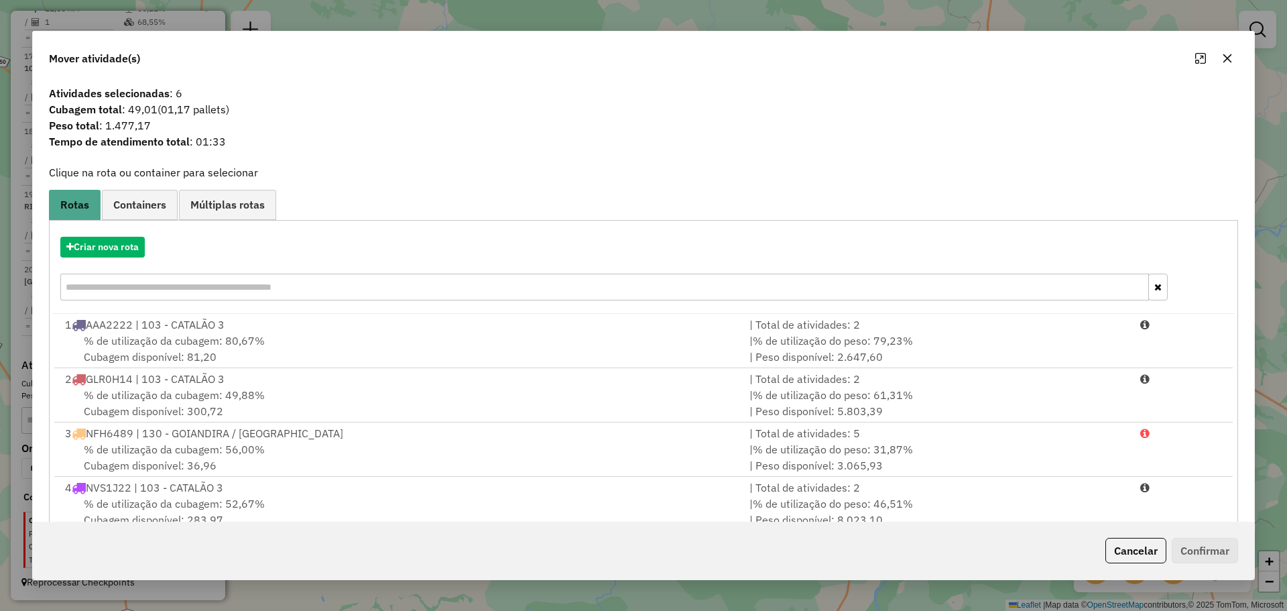
click at [1233, 54] on button "button" at bounding box center [1227, 58] width 21 height 21
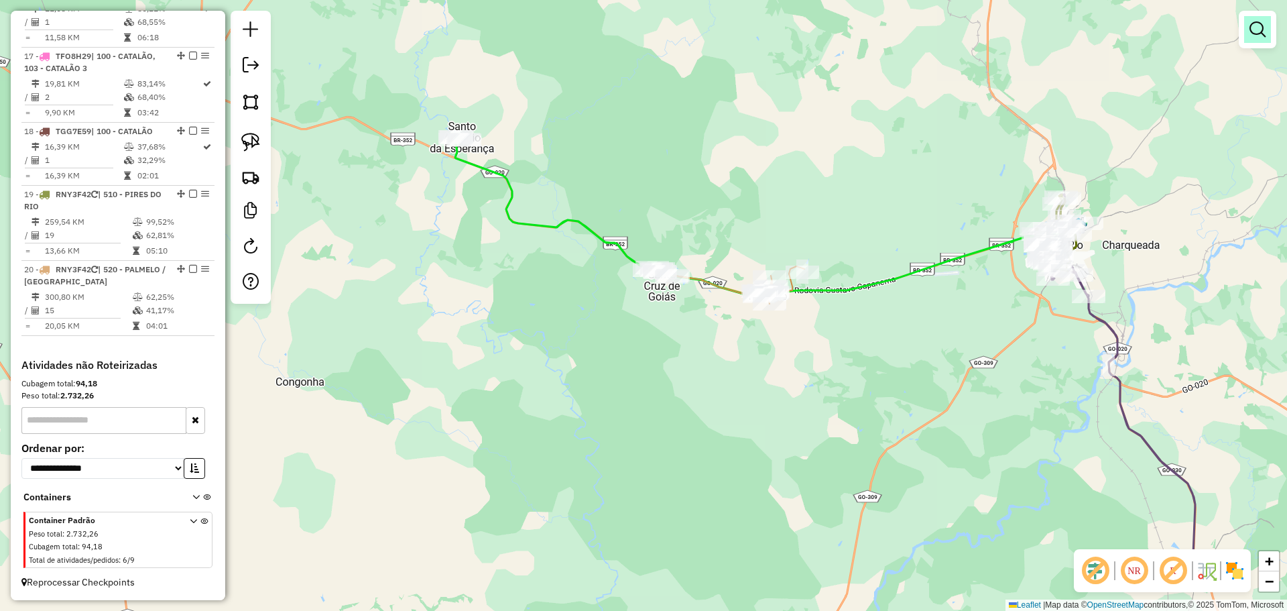
click at [1248, 37] on link at bounding box center [1257, 29] width 27 height 27
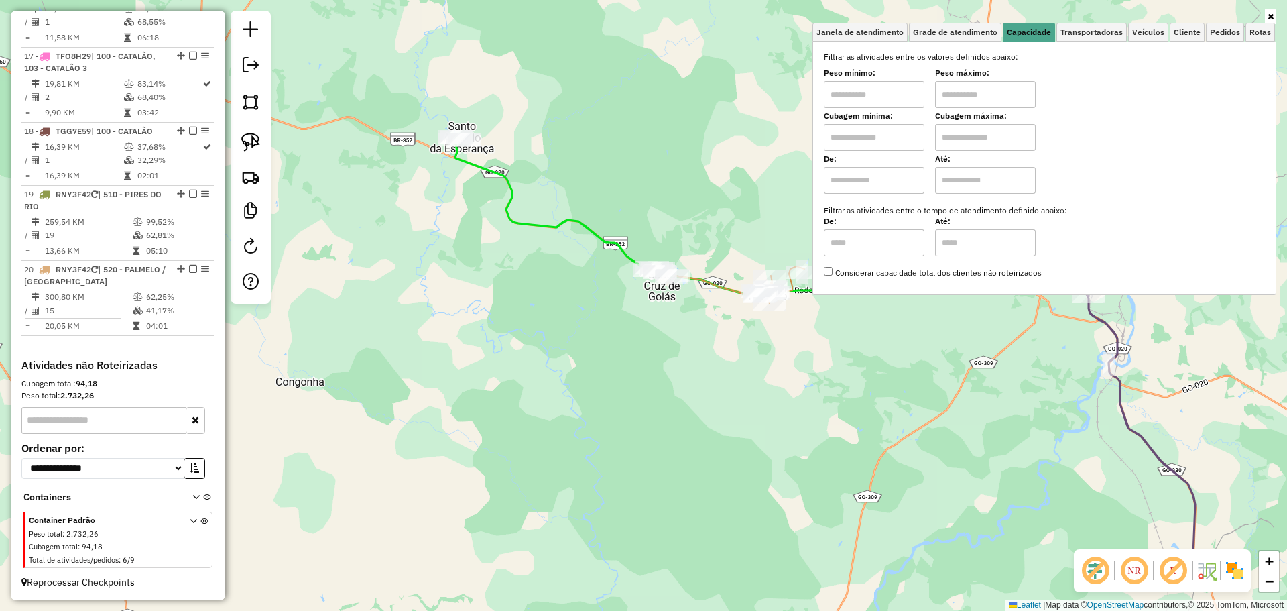
click at [886, 91] on input "text" at bounding box center [874, 94] width 101 height 27
type input "****"
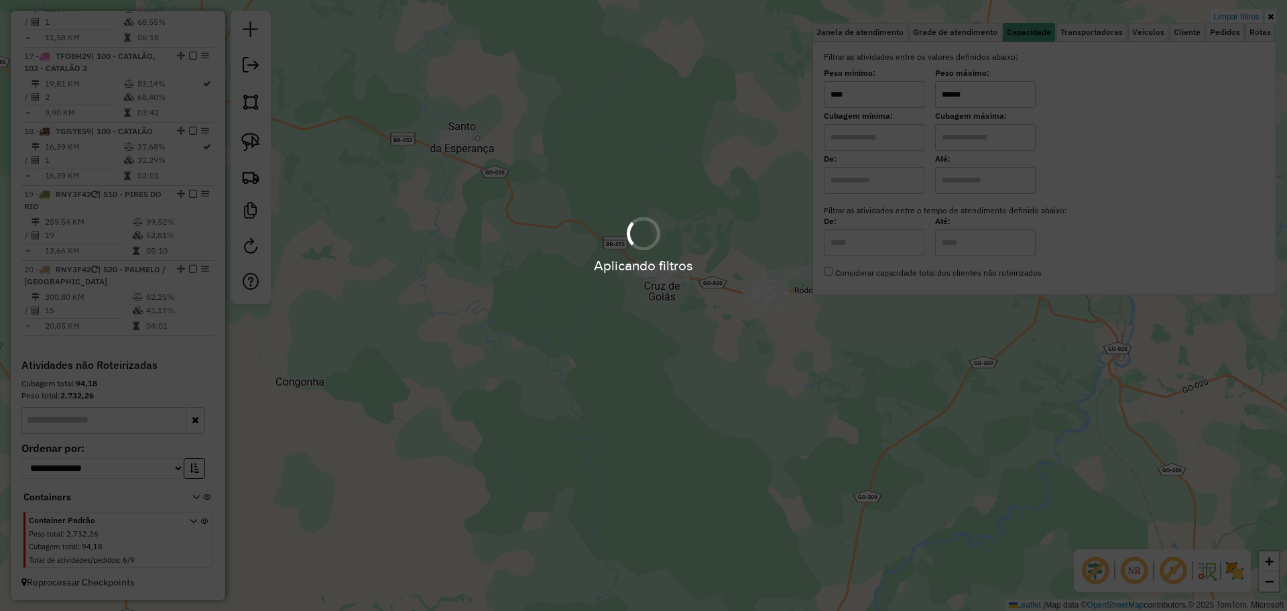
type input "******"
click at [650, 426] on div "Limpar filtros Janela de atendimento Grade de atendimento Capacidade Transporta…" at bounding box center [643, 305] width 1287 height 611
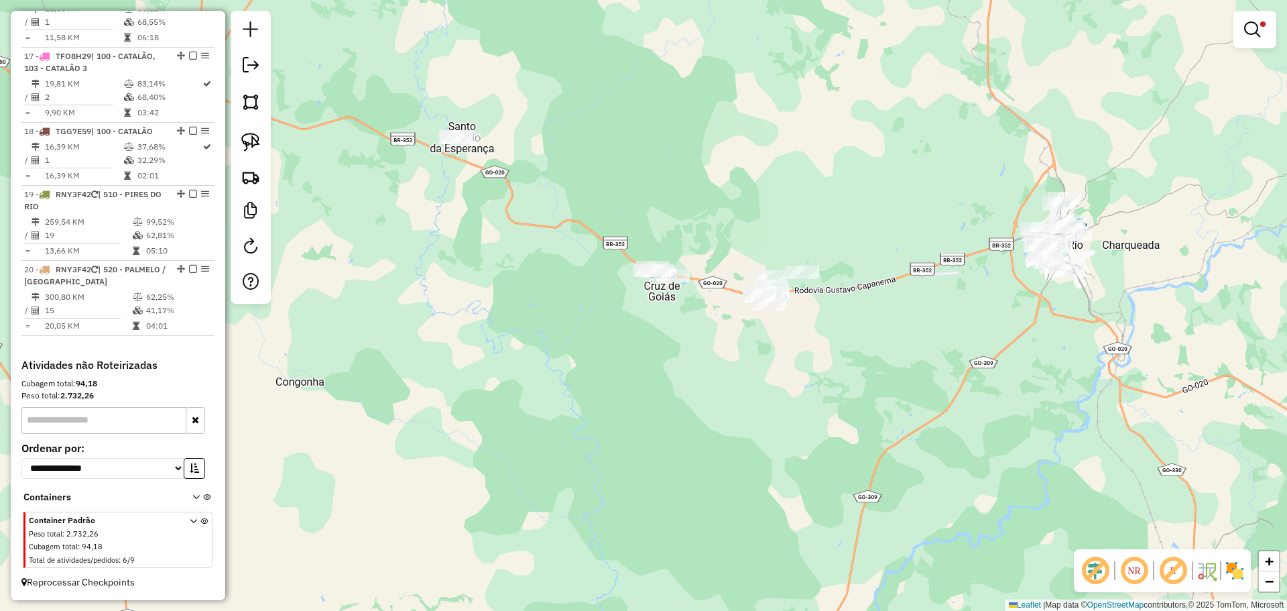
select select "*********"
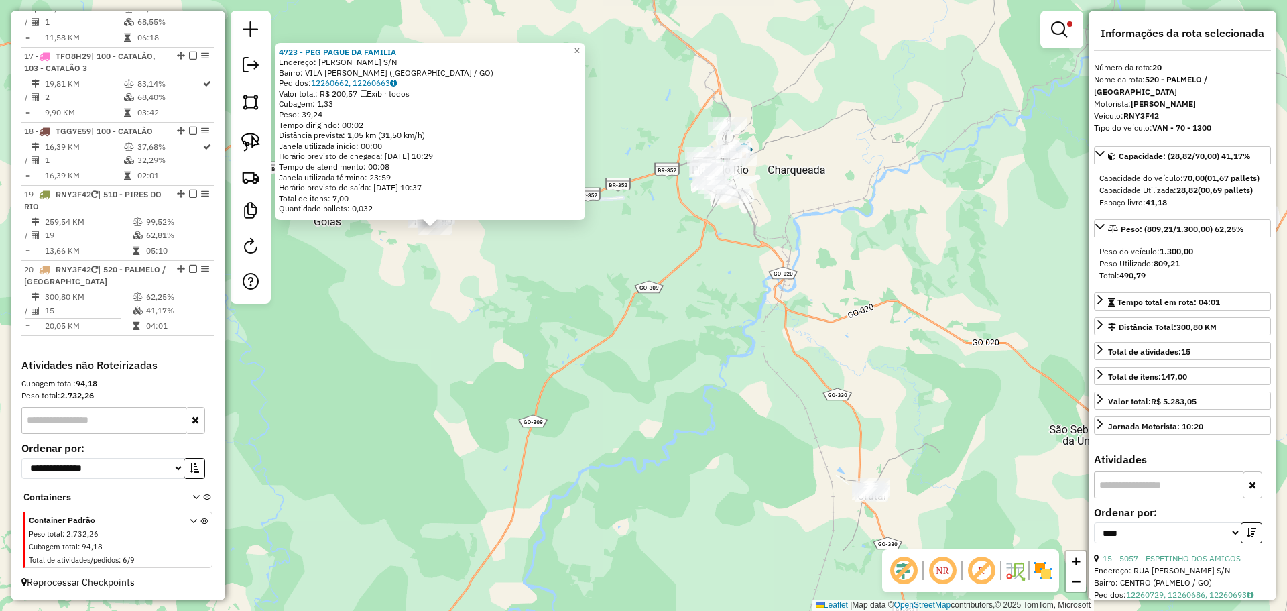
drag, startPoint x: 709, startPoint y: 385, endPoint x: 569, endPoint y: 324, distance: 152.8
click at [569, 324] on div "4723 - PEG PAGUE DA FAMILIA Endereço: OZORIO LOPES DA CRUZ S/N Bairro: VILA JOS…" at bounding box center [643, 305] width 1287 height 611
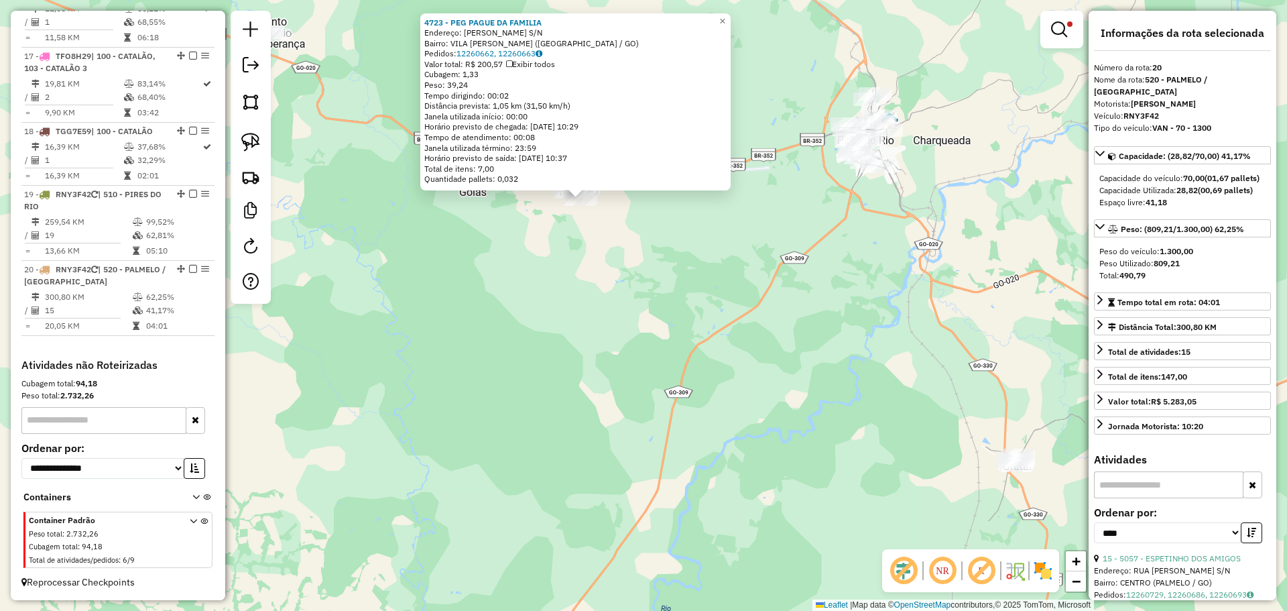
drag, startPoint x: 548, startPoint y: 365, endPoint x: 684, endPoint y: 339, distance: 138.6
click at [684, 339] on div "4723 - PEG PAGUE DA FAMILIA Endereço: OZORIO LOPES DA CRUZ S/N Bairro: VILA JOS…" at bounding box center [643, 305] width 1287 height 611
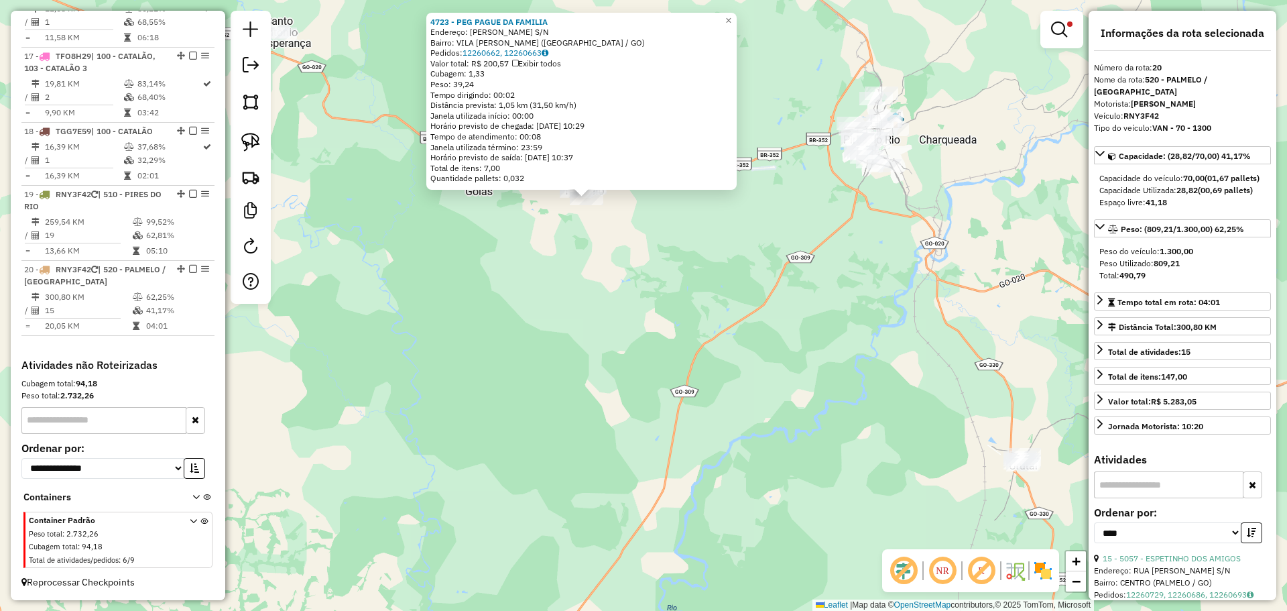
click at [700, 275] on div "4723 - PEG PAGUE DA FAMILIA Endereço: OZORIO LOPES DA CRUZ S/N Bairro: VILA JOS…" at bounding box center [643, 305] width 1287 height 611
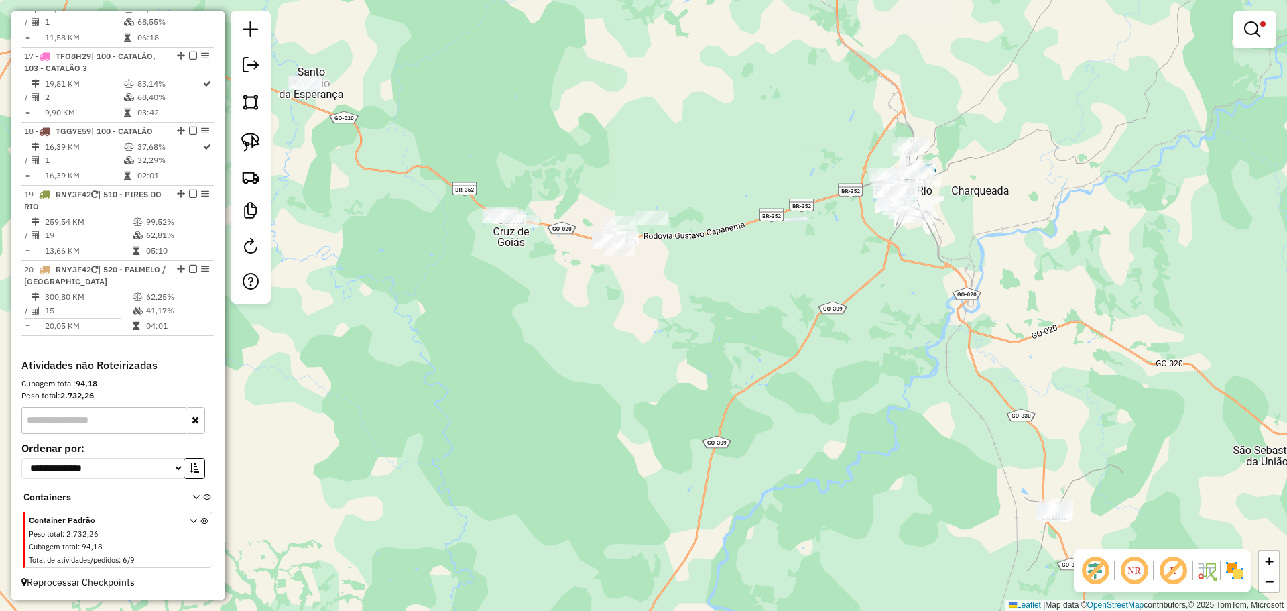
drag, startPoint x: 625, startPoint y: 272, endPoint x: 645, endPoint y: 294, distance: 29.5
click at [645, 294] on div "Limpar filtros Janela de atendimento Grade de atendimento Capacidade Transporta…" at bounding box center [643, 305] width 1287 height 611
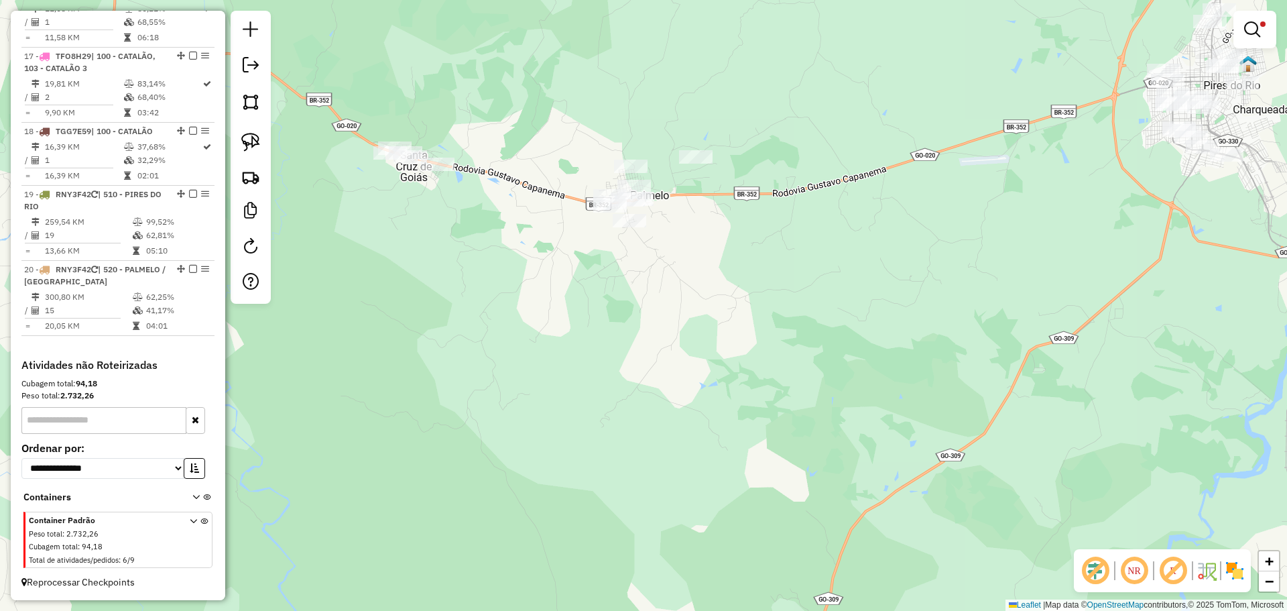
click at [922, 249] on div "Rota 20 - Placa RNY3F42 4723 - PEG PAGUE DA FAMILIA Limpar filtros Janela de at…" at bounding box center [643, 305] width 1287 height 611
click at [1246, 24] on em at bounding box center [1252, 29] width 16 height 16
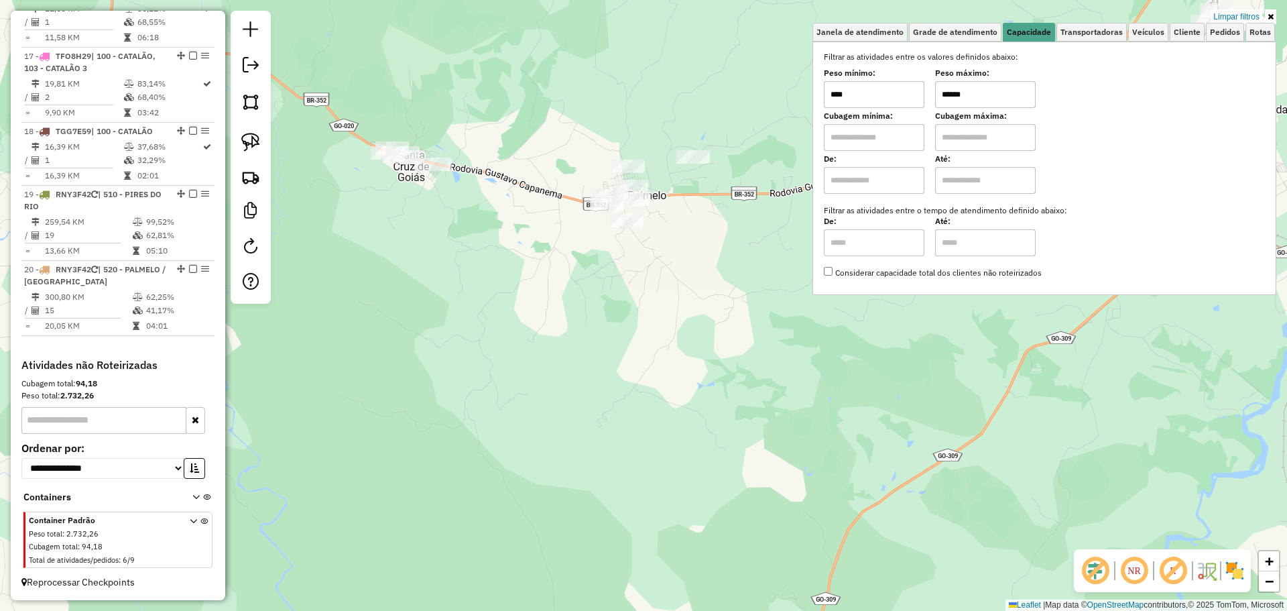
click at [998, 97] on input "******" at bounding box center [985, 94] width 101 height 27
click at [1000, 88] on input "******" at bounding box center [985, 94] width 101 height 27
type input "******"
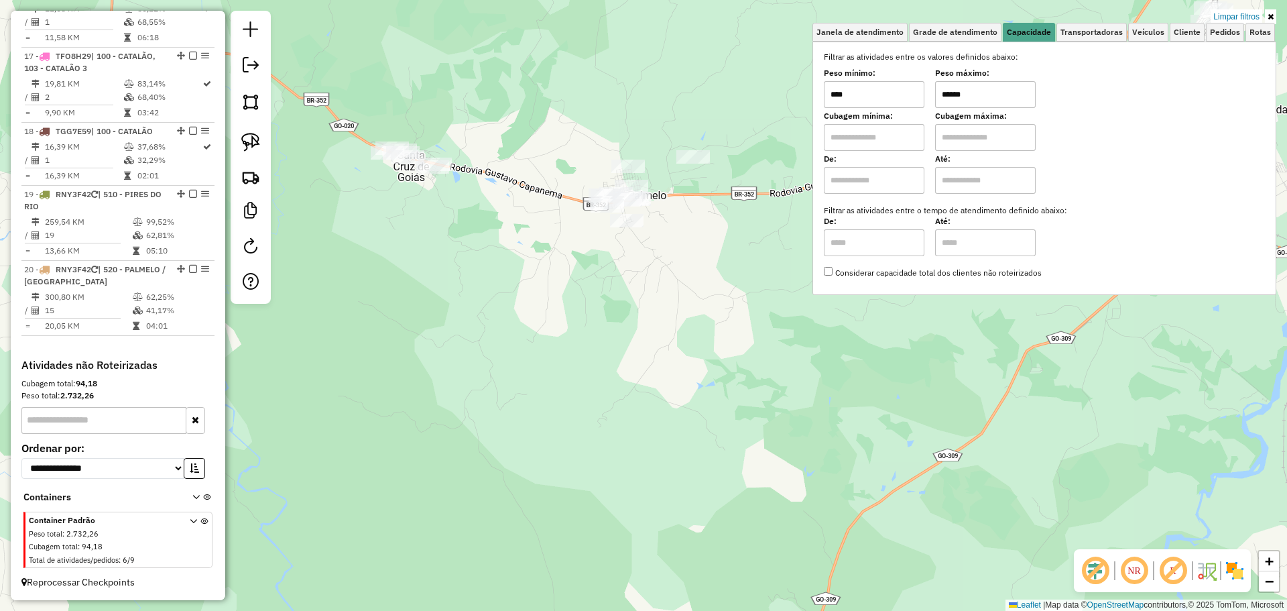
click at [671, 263] on div "Limpar filtros Janela de atendimento Grade de atendimento Capacidade Transporta…" at bounding box center [643, 305] width 1287 height 611
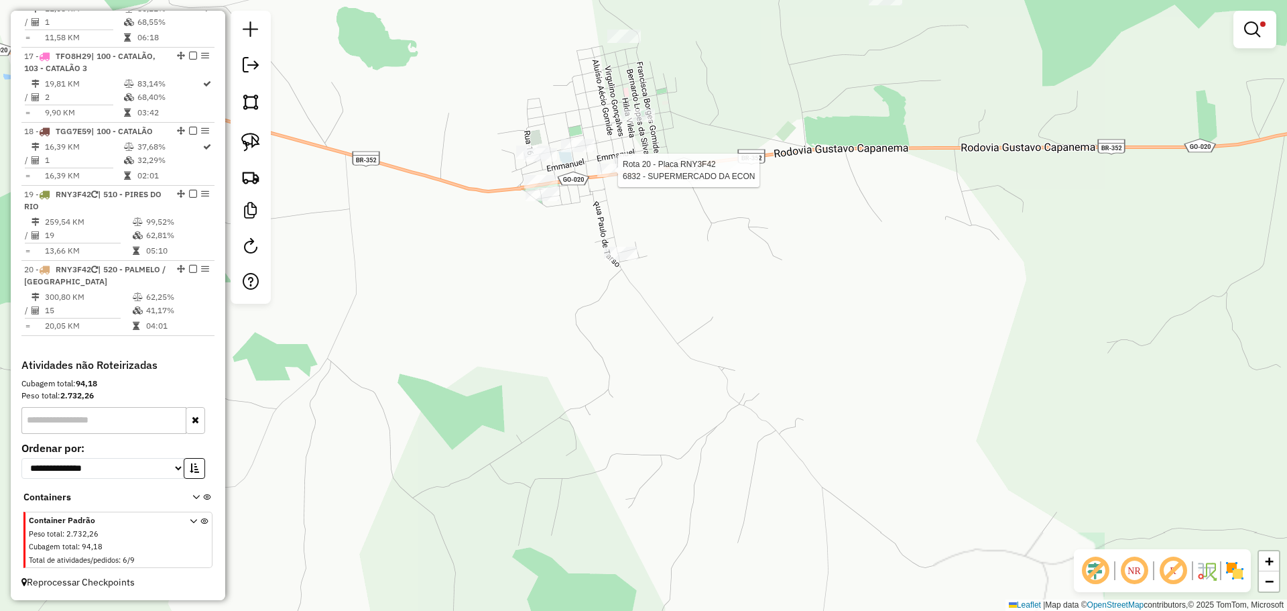
click at [622, 177] on div at bounding box center [614, 170] width 34 height 13
select select "*********"
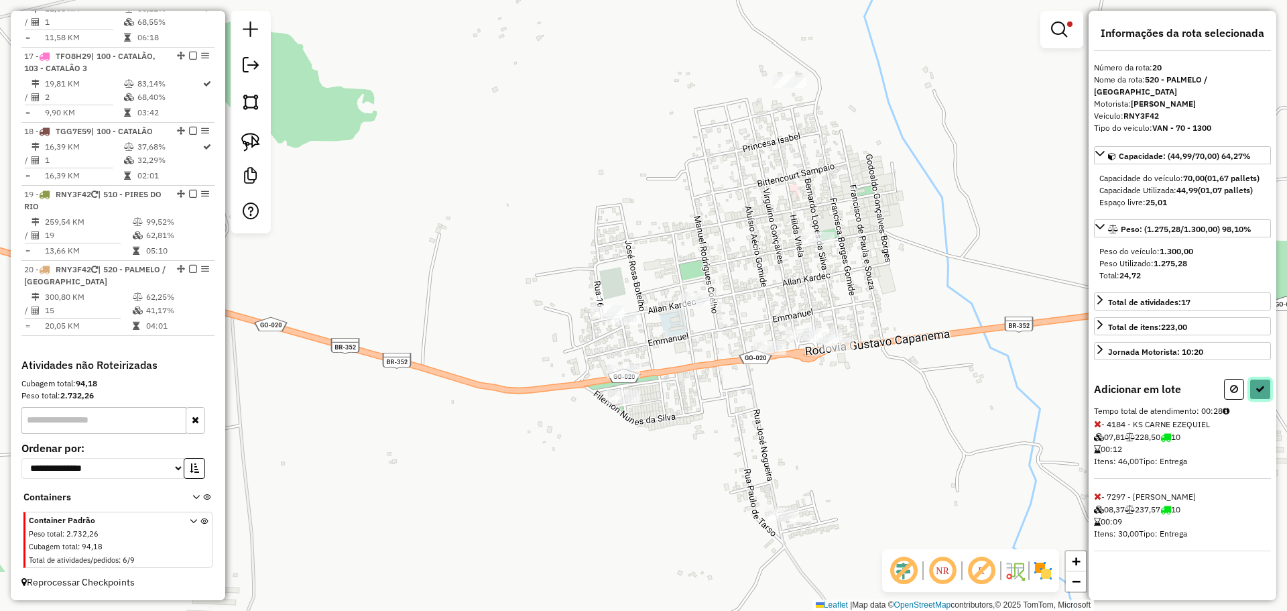
click at [1262, 384] on icon at bounding box center [1260, 388] width 9 height 9
select select "*********"
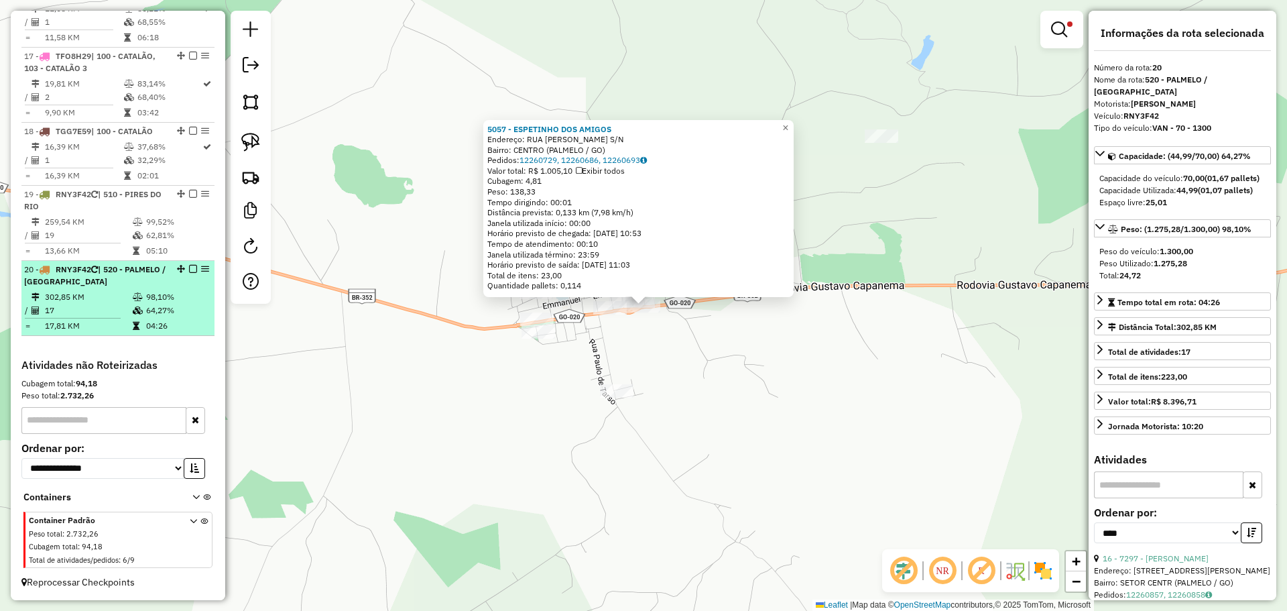
click at [189, 270] on em at bounding box center [193, 269] width 8 height 8
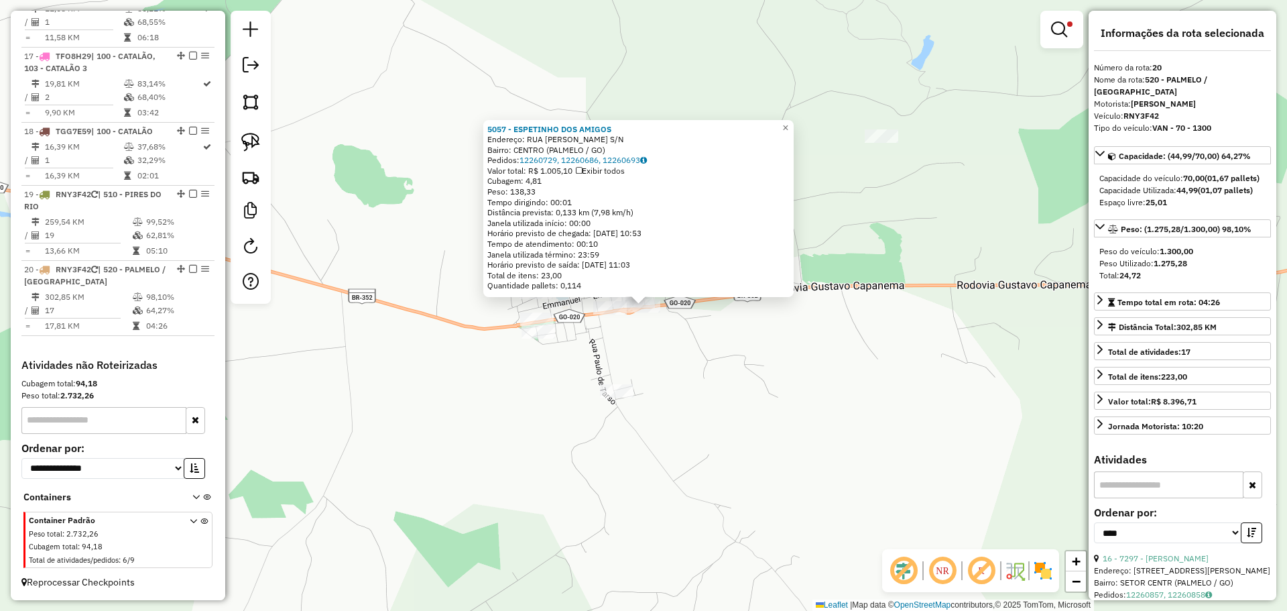
scroll to position [1596, 0]
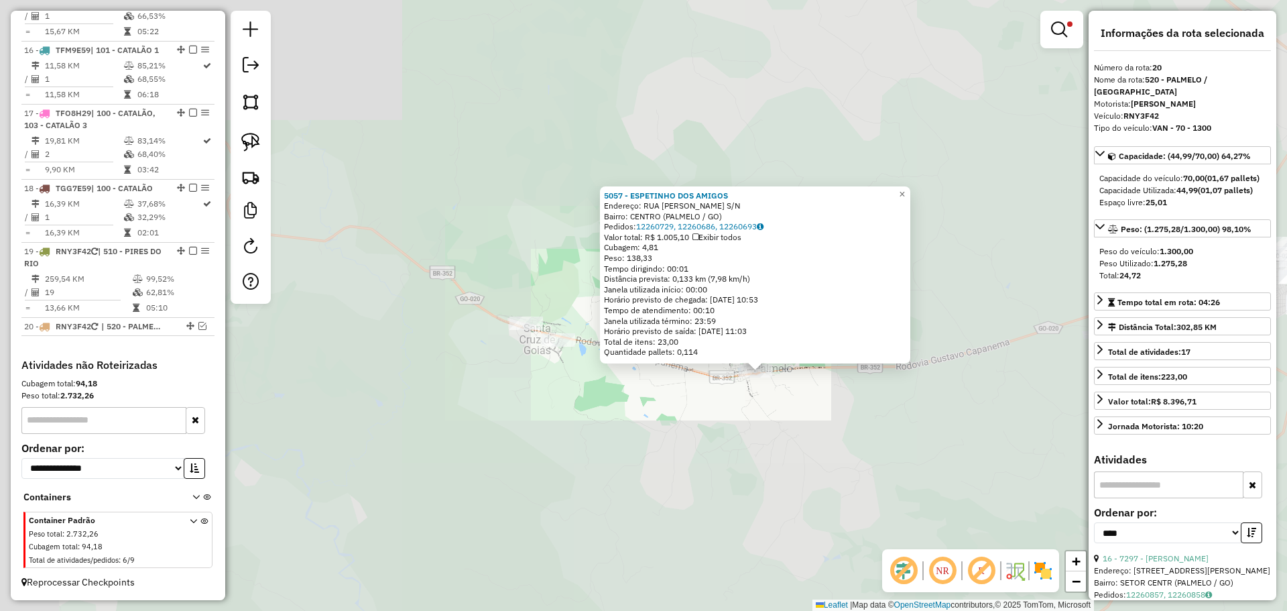
drag, startPoint x: 805, startPoint y: 442, endPoint x: 819, endPoint y: 433, distance: 16.4
click at [804, 443] on div "5057 - ESPETINHO DOS AMIGOS Endereço: RUA LAZARO JACINTO GOMES S/N Bairro: CENT…" at bounding box center [643, 305] width 1287 height 611
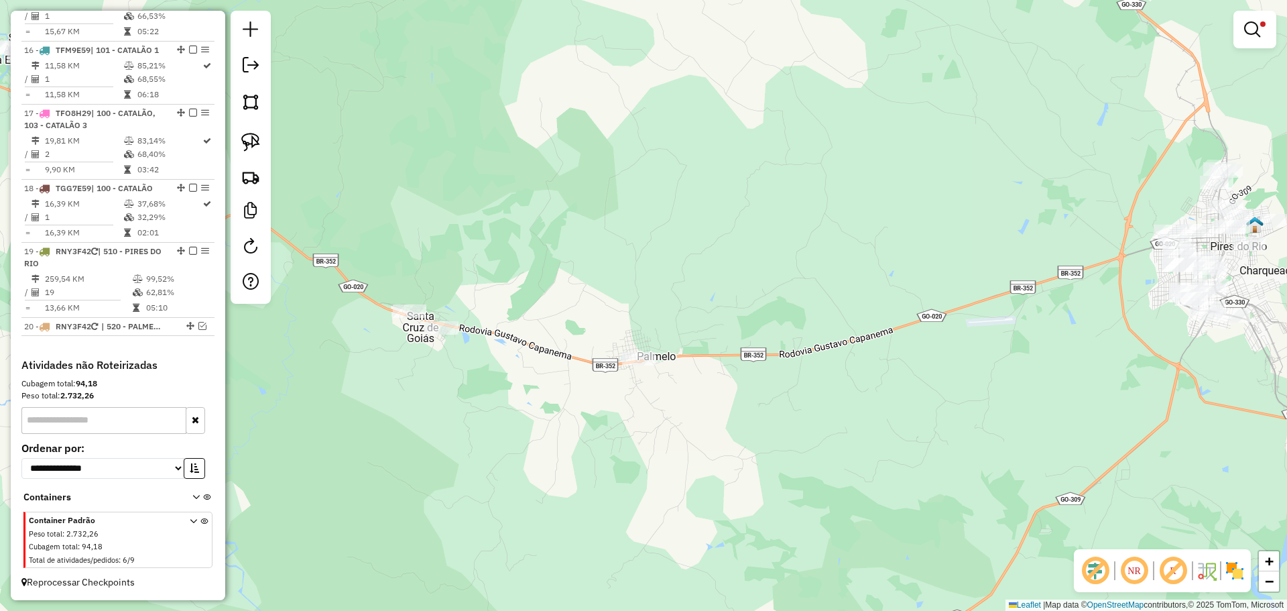
drag, startPoint x: 1018, startPoint y: 427, endPoint x: 519, endPoint y: 365, distance: 503.3
click at [512, 369] on div "Limpar filtros Janela de atendimento Grade de atendimento Capacidade Transporta…" at bounding box center [643, 305] width 1287 height 611
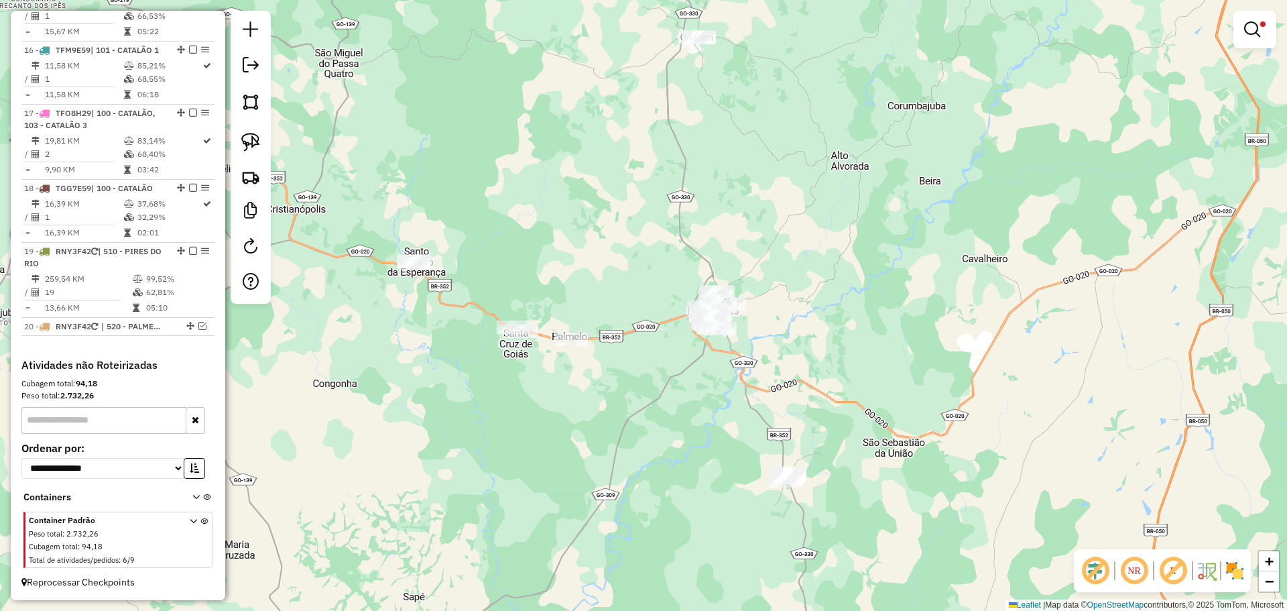
drag, startPoint x: 532, startPoint y: 364, endPoint x: 572, endPoint y: 364, distance: 40.2
click at [572, 364] on div "Limpar filtros Janela de atendimento Grade de atendimento Capacidade Transporta…" at bounding box center [643, 305] width 1287 height 611
select select "*********"
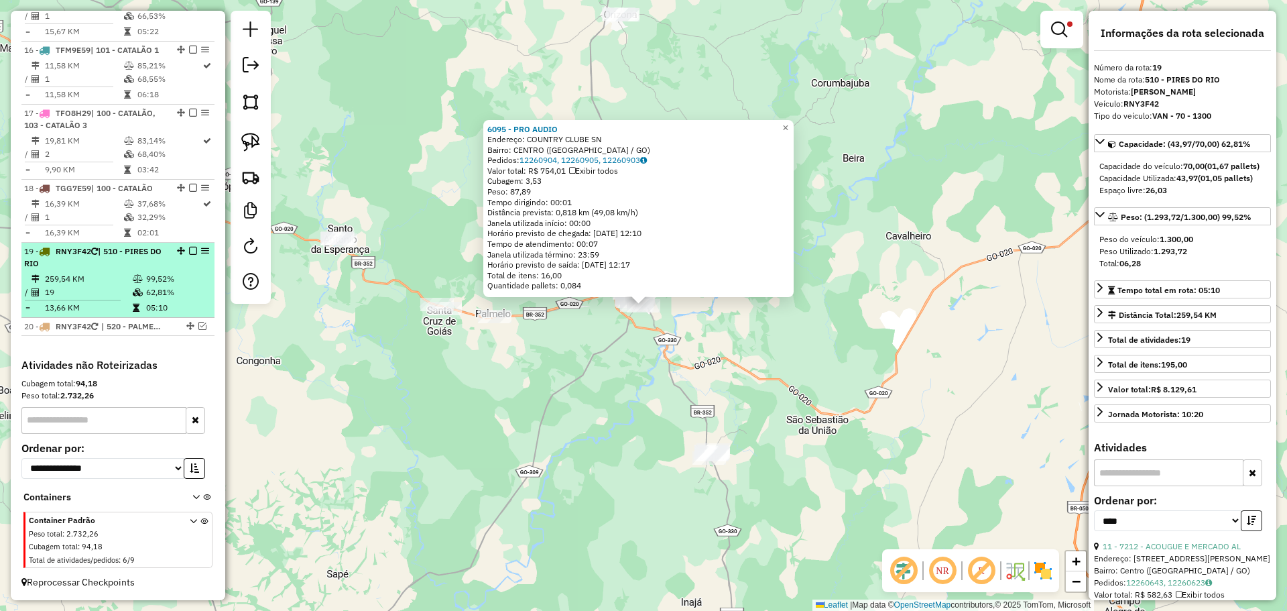
click at [189, 249] on em at bounding box center [193, 251] width 8 height 8
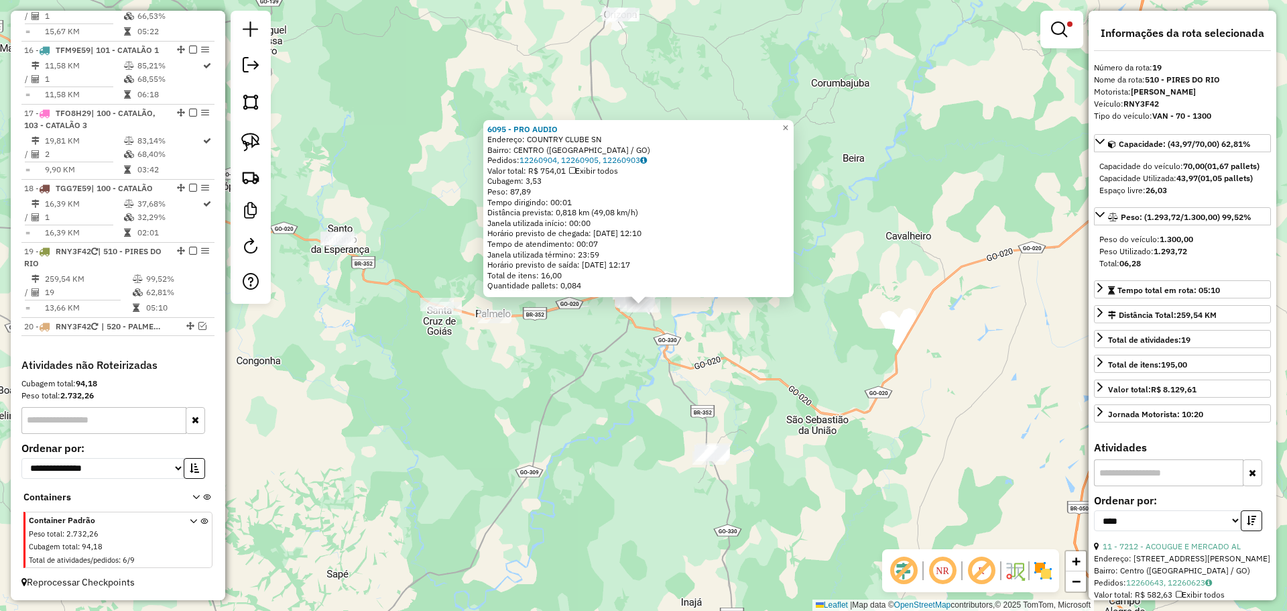
scroll to position [1539, 0]
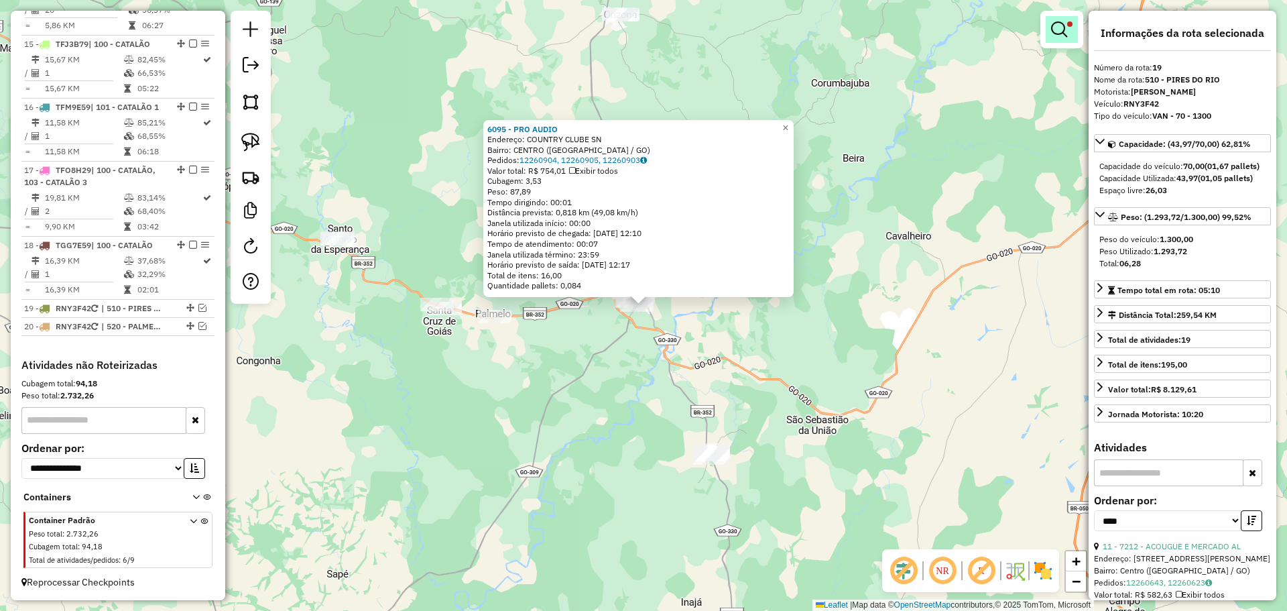
click at [1051, 36] on link at bounding box center [1062, 29] width 32 height 27
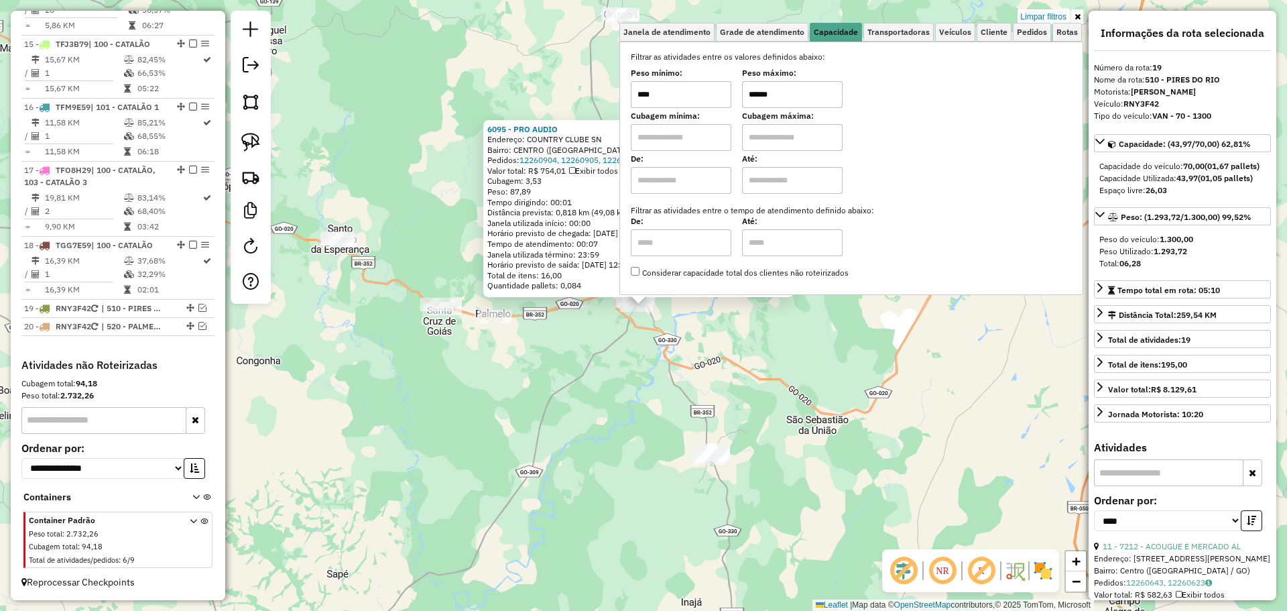
click at [870, 389] on div "6095 - PRO AUDIO Endereço: COUNTRY CLUBE SN Bairro: CENTRO (PIRES DO RIO / GO) …" at bounding box center [643, 305] width 1287 height 611
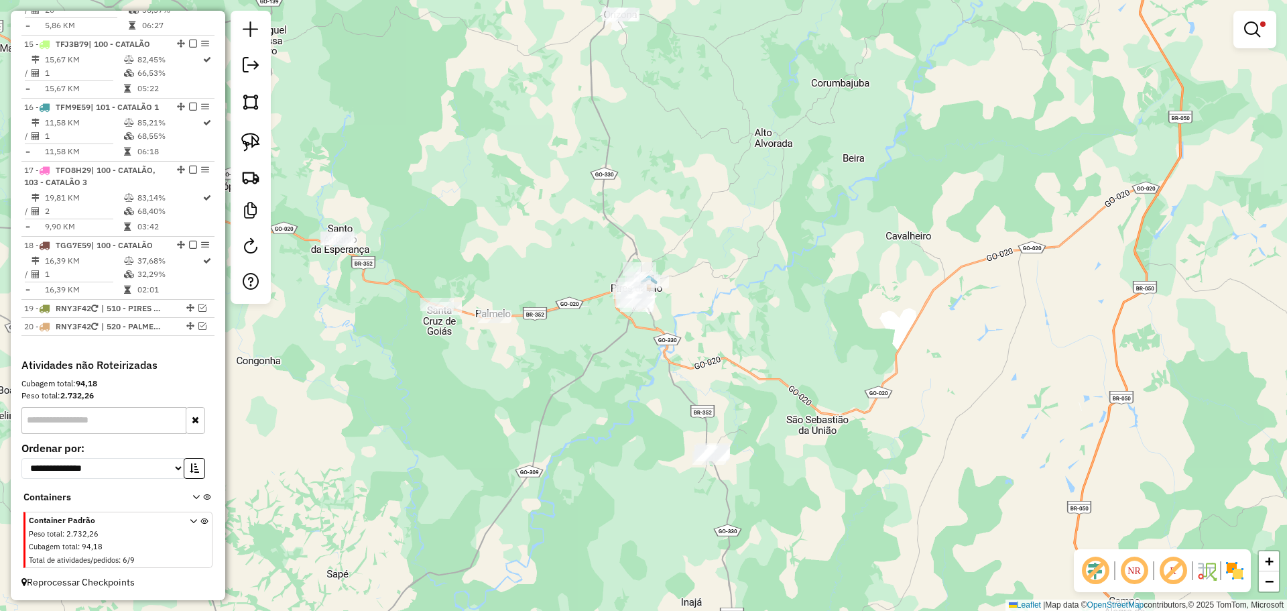
click at [762, 357] on div "Limpar filtros Janela de atendimento Grade de atendimento Capacidade Transporta…" at bounding box center [643, 305] width 1287 height 611
click at [1242, 21] on link at bounding box center [1255, 29] width 32 height 27
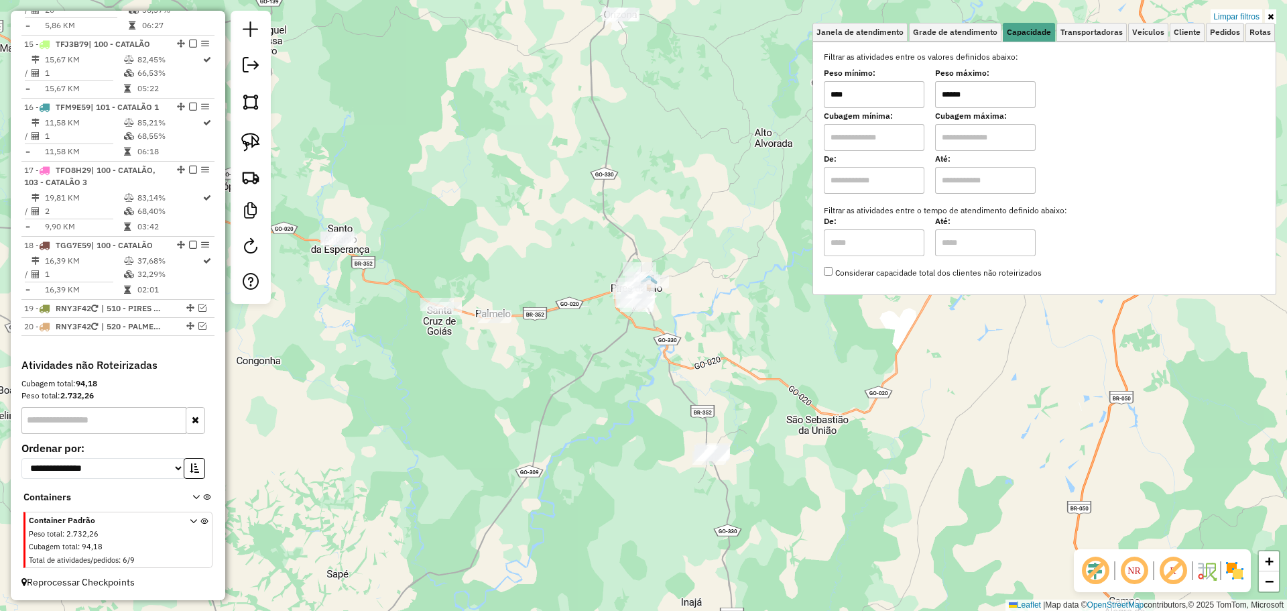
click at [1234, 9] on div "Limpar filtros Janela de atendimento Grade de atendimento Capacidade Transporta…" at bounding box center [643, 305] width 1287 height 611
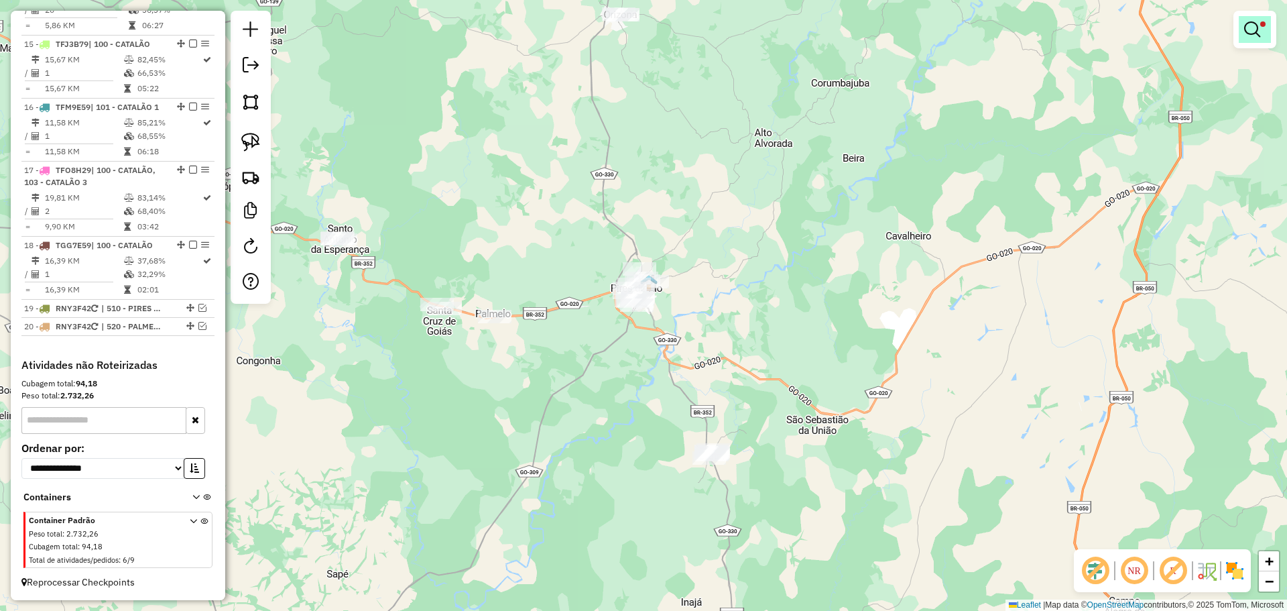
click at [1259, 29] on em at bounding box center [1252, 29] width 16 height 16
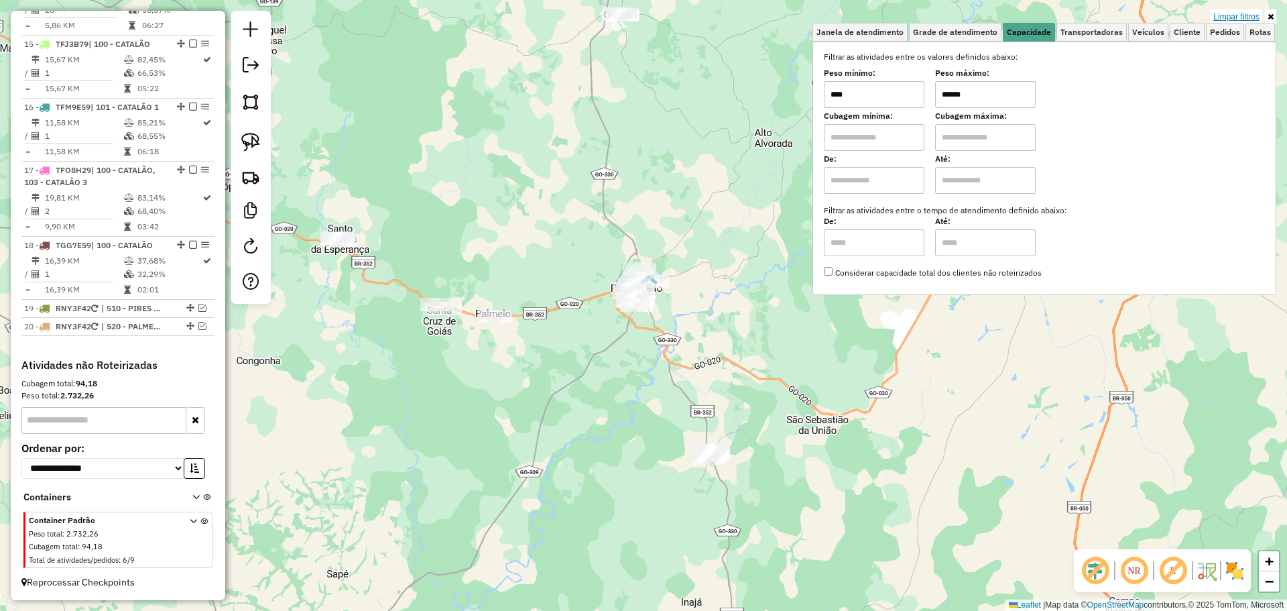
click at [1231, 12] on link "Limpar filtros" at bounding box center [1237, 16] width 52 height 15
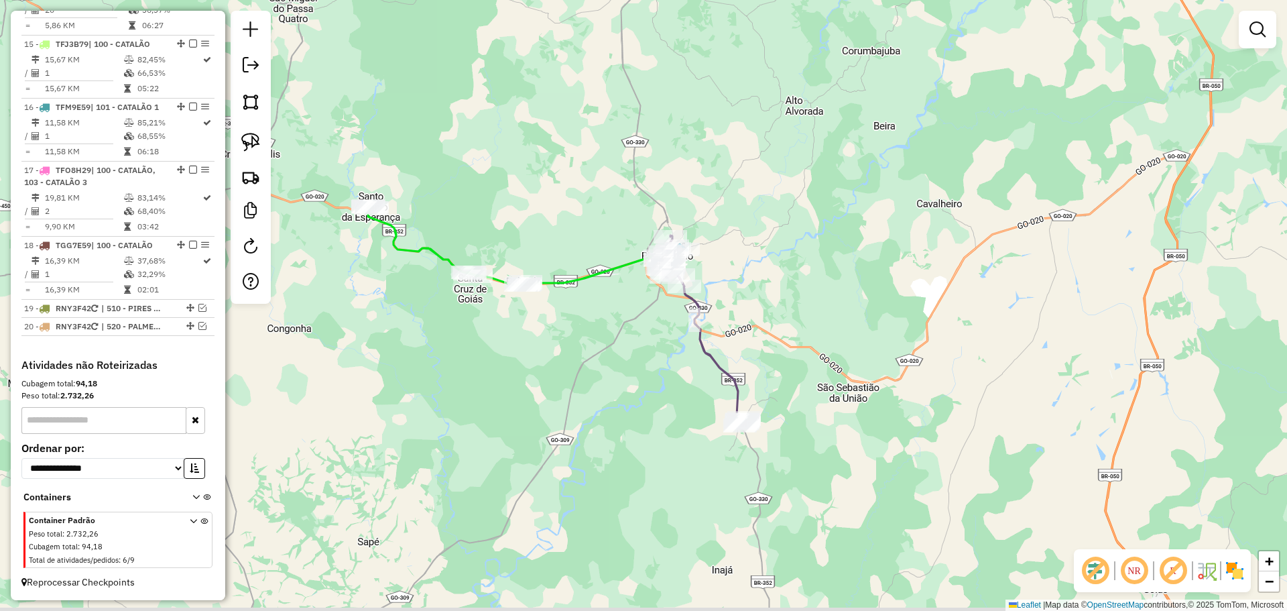
drag, startPoint x: 823, startPoint y: 320, endPoint x: 916, endPoint y: 245, distance: 119.8
click at [916, 245] on div "Janela de atendimento Grade de atendimento Capacidade Transportadoras Veículos …" at bounding box center [643, 305] width 1287 height 611
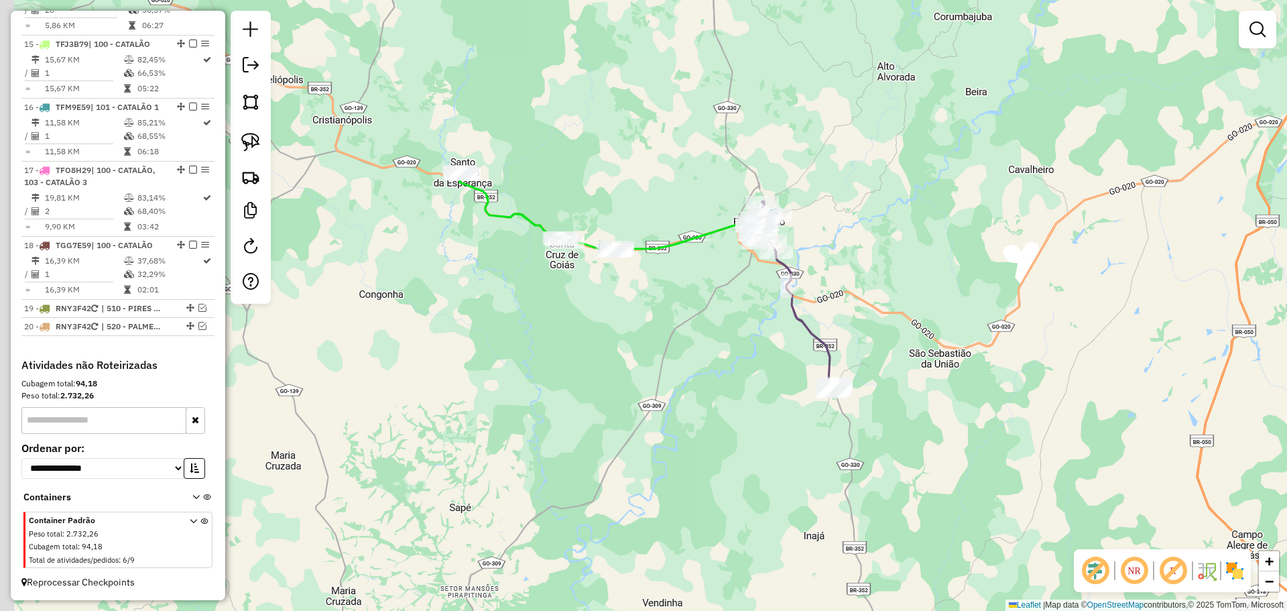
drag, startPoint x: 564, startPoint y: 307, endPoint x: 625, endPoint y: 318, distance: 62.7
click at [625, 318] on div "Janela de atendimento Grade de atendimento Capacidade Transportadoras Veículos …" at bounding box center [643, 305] width 1287 height 611
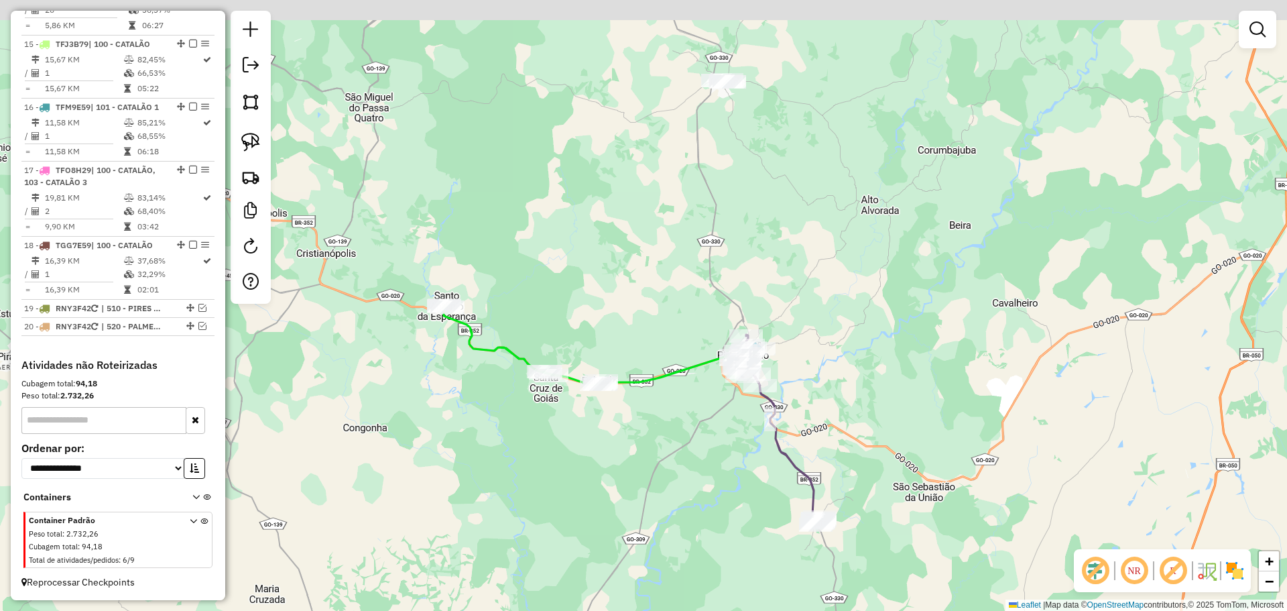
drag, startPoint x: 562, startPoint y: 429, endPoint x: 556, endPoint y: 450, distance: 21.6
click at [556, 450] on div "Janela de atendimento Grade de atendimento Capacidade Transportadoras Veículos …" at bounding box center [643, 305] width 1287 height 611
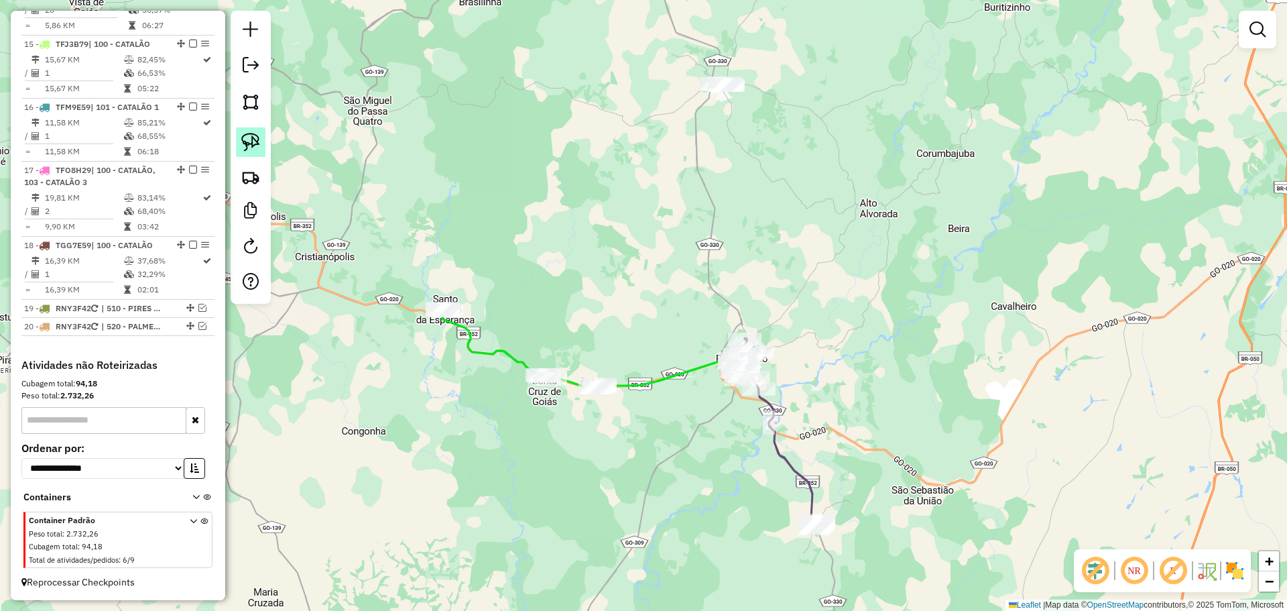
click at [255, 139] on img at bounding box center [250, 142] width 19 height 19
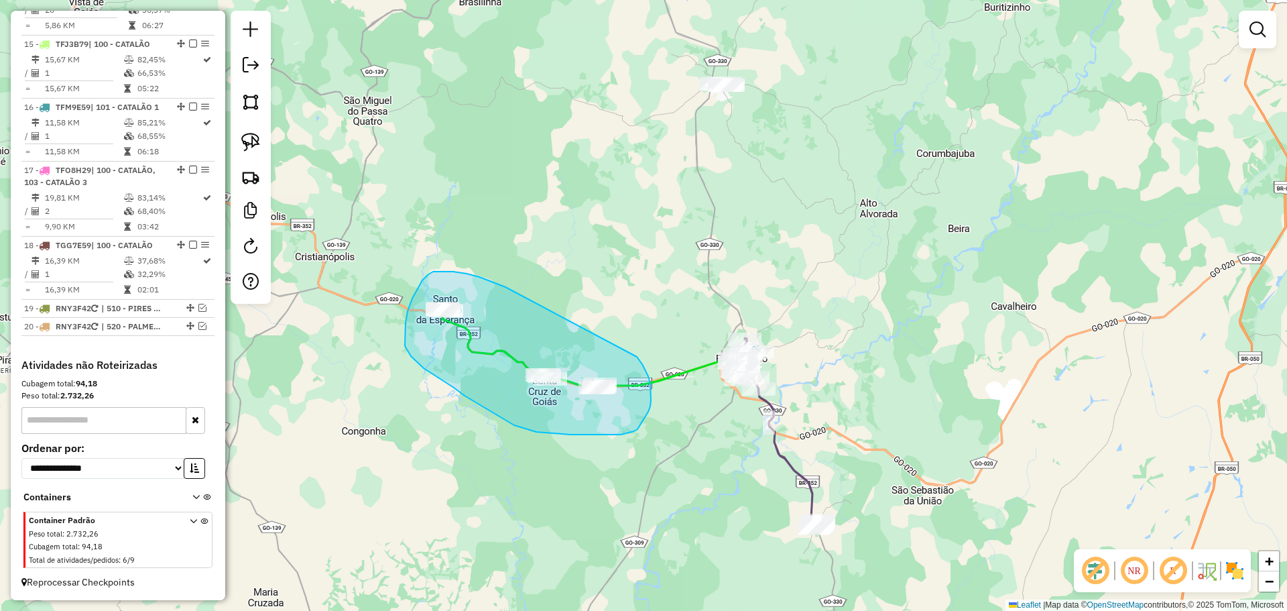
drag, startPoint x: 505, startPoint y: 287, endPoint x: 637, endPoint y: 357, distance: 148.8
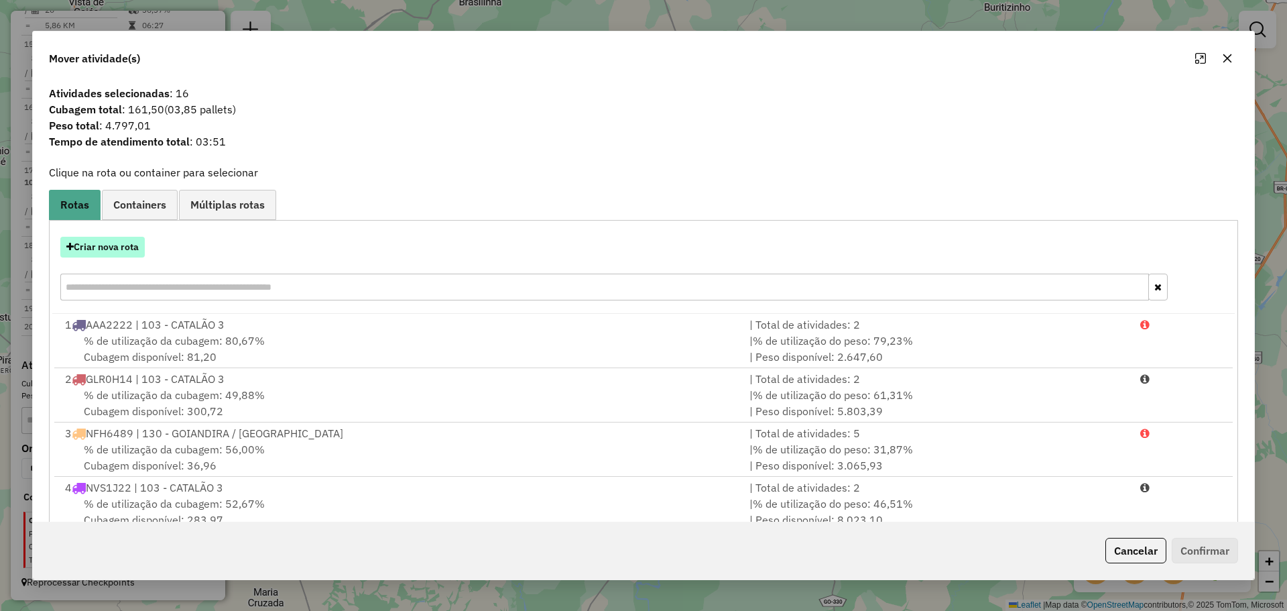
click at [124, 256] on button "Criar nova rota" at bounding box center [102, 247] width 84 height 21
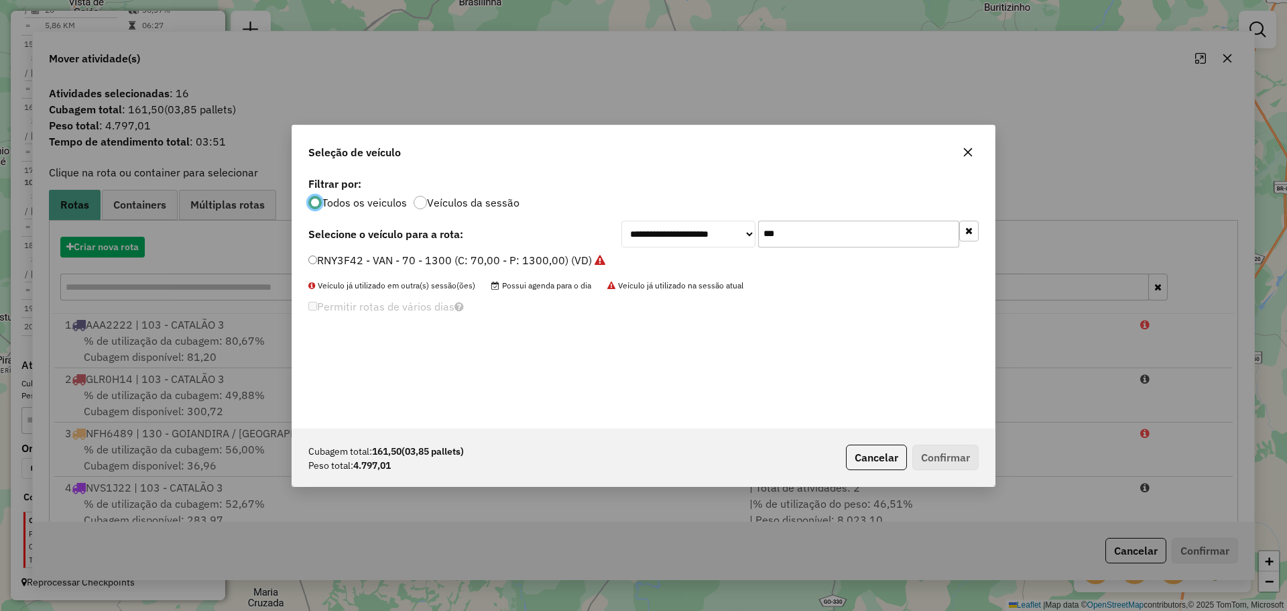
scroll to position [7, 4]
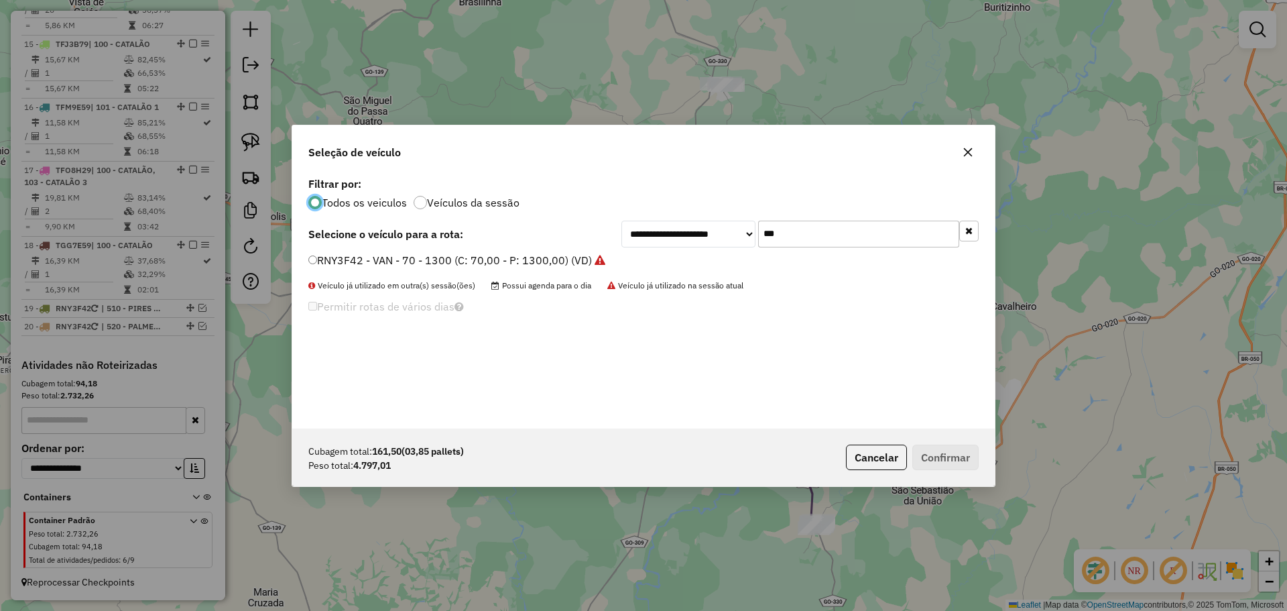
click at [815, 237] on input "***" at bounding box center [858, 234] width 201 height 27
click at [786, 227] on input "***" at bounding box center [858, 234] width 201 height 27
click at [788, 227] on input "***" at bounding box center [858, 234] width 201 height 27
click at [787, 227] on input "***" at bounding box center [858, 234] width 201 height 27
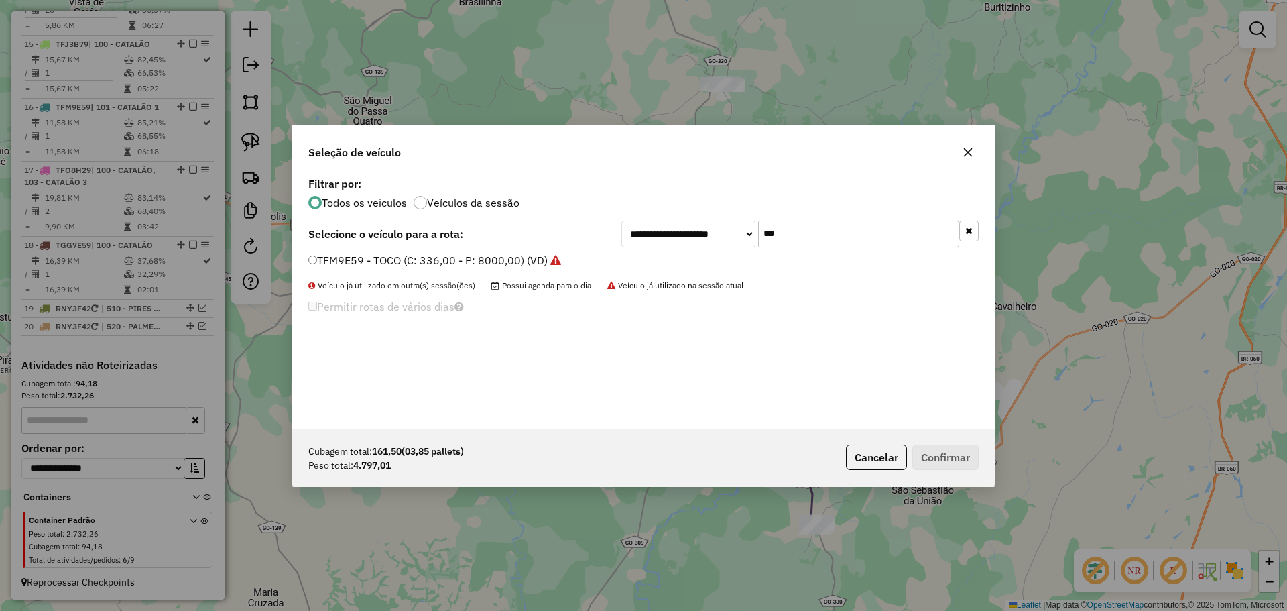
type input "***"
click at [359, 263] on label "TFM9E59 - TOCO (C: 336,00 - P: 8000,00) (VD)" at bounding box center [434, 260] width 253 height 16
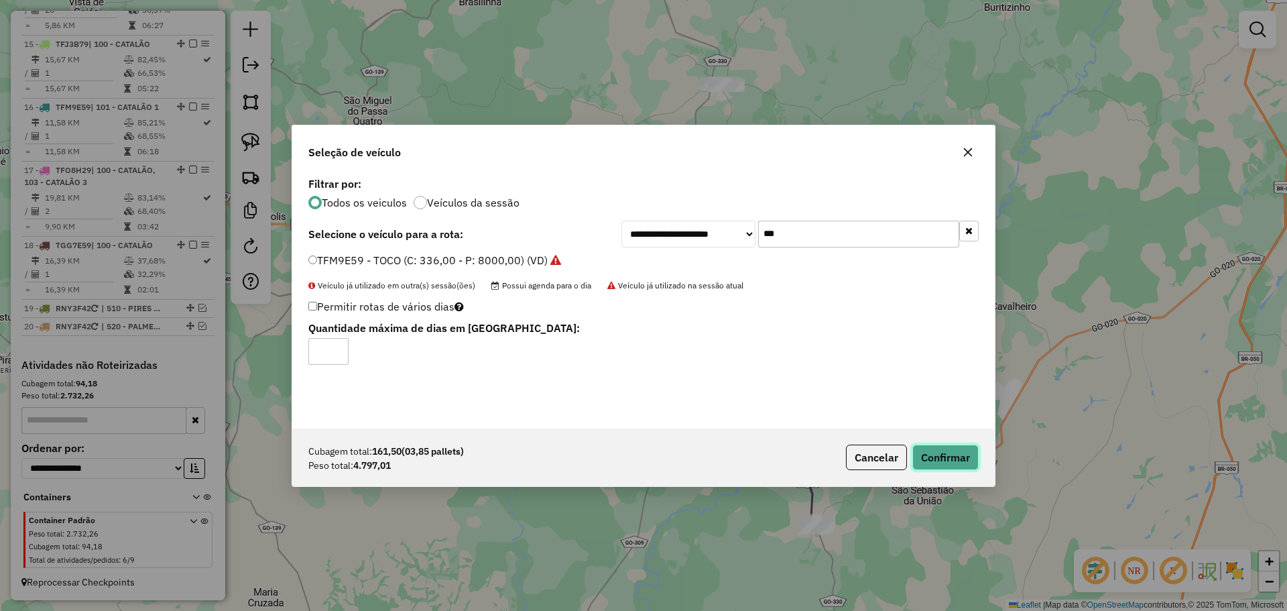
click at [950, 461] on button "Confirmar" at bounding box center [945, 456] width 66 height 25
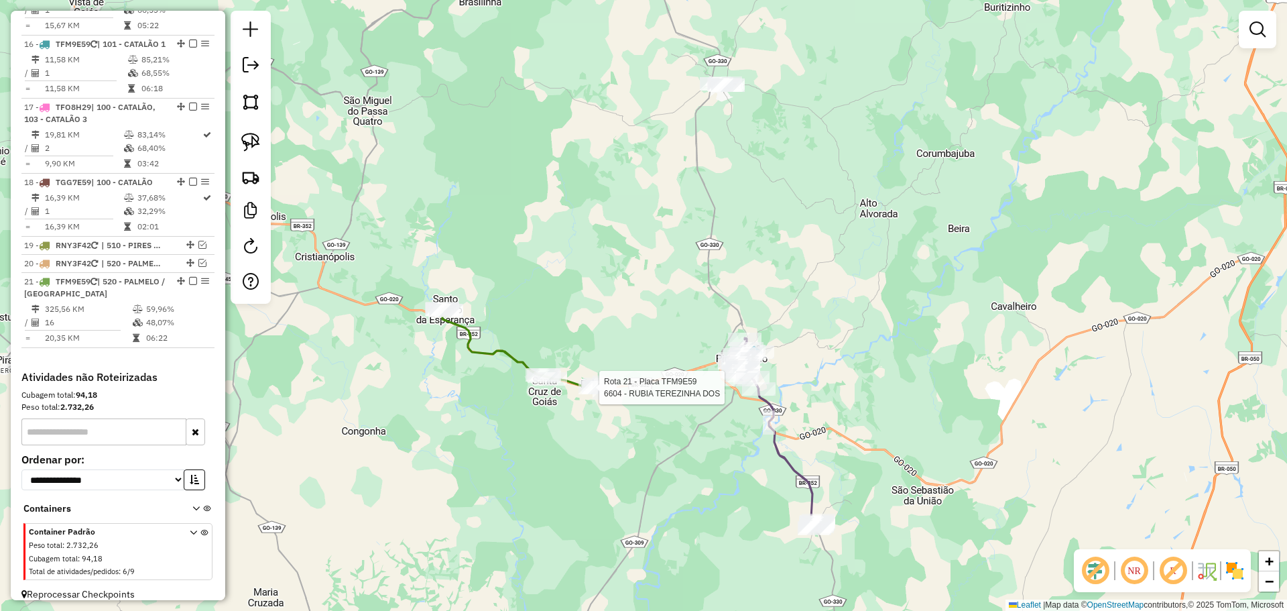
scroll to position [1612, 0]
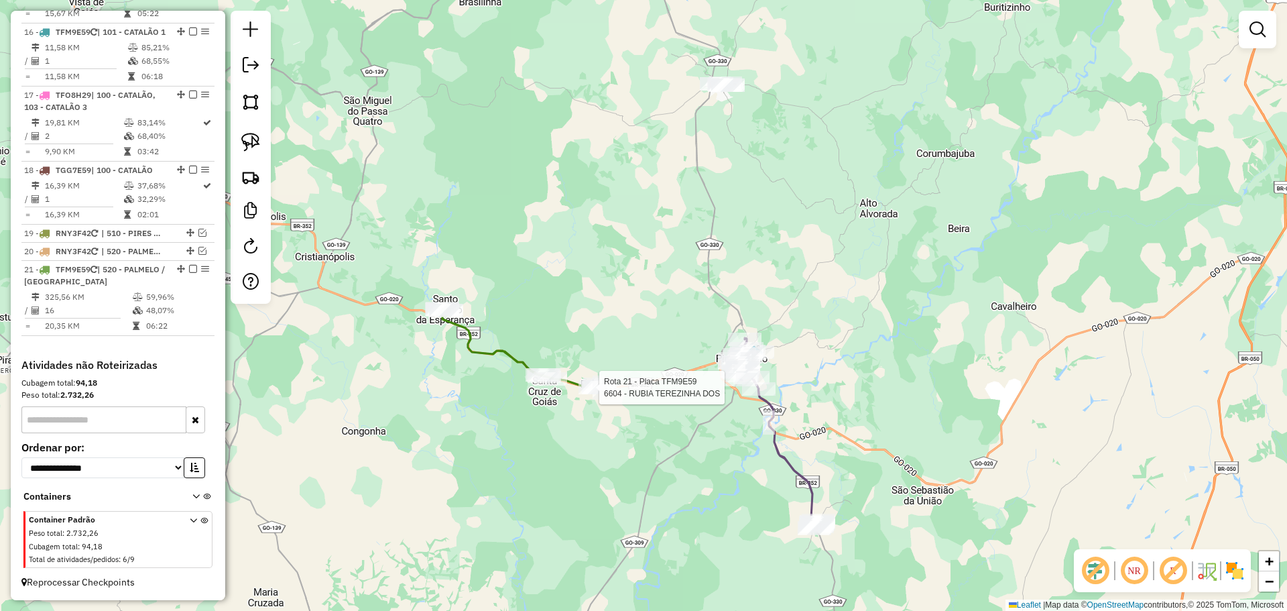
select select "*********"
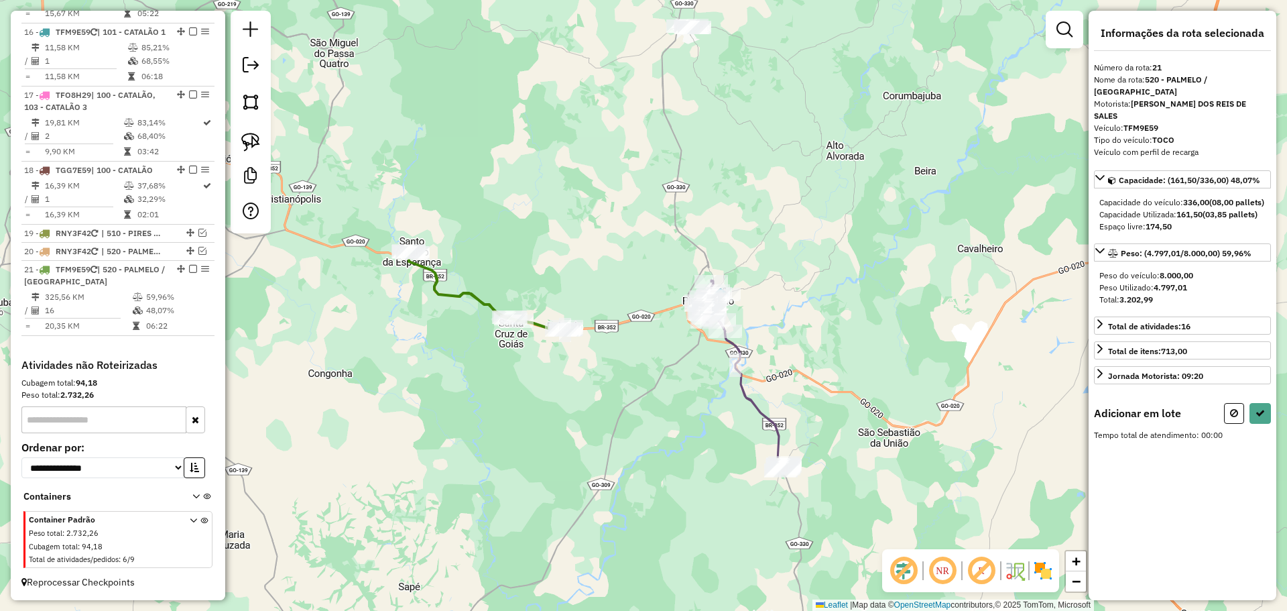
drag, startPoint x: 719, startPoint y: 321, endPoint x: 611, endPoint y: 344, distance: 110.3
click at [611, 346] on div "Janela de atendimento Grade de atendimento Capacidade Transportadoras Veículos …" at bounding box center [643, 305] width 1287 height 611
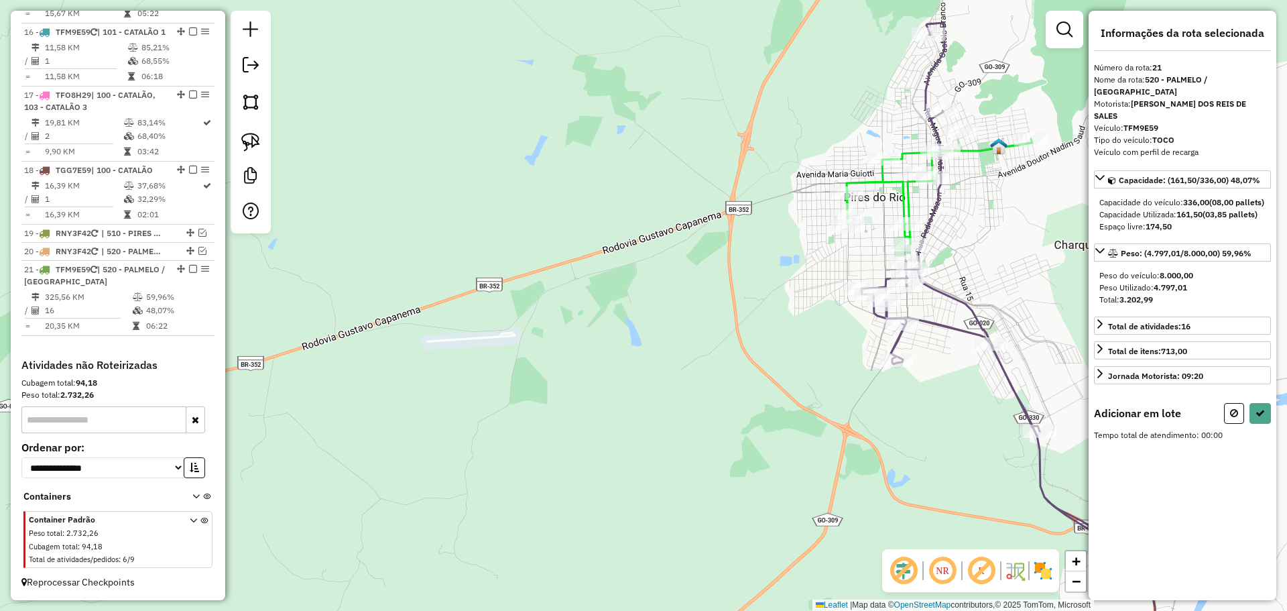
drag, startPoint x: 717, startPoint y: 284, endPoint x: 278, endPoint y: 386, distance: 450.9
click at [278, 386] on div "Janela de atendimento Grade de atendimento Capacidade Transportadoras Veículos …" at bounding box center [643, 305] width 1287 height 611
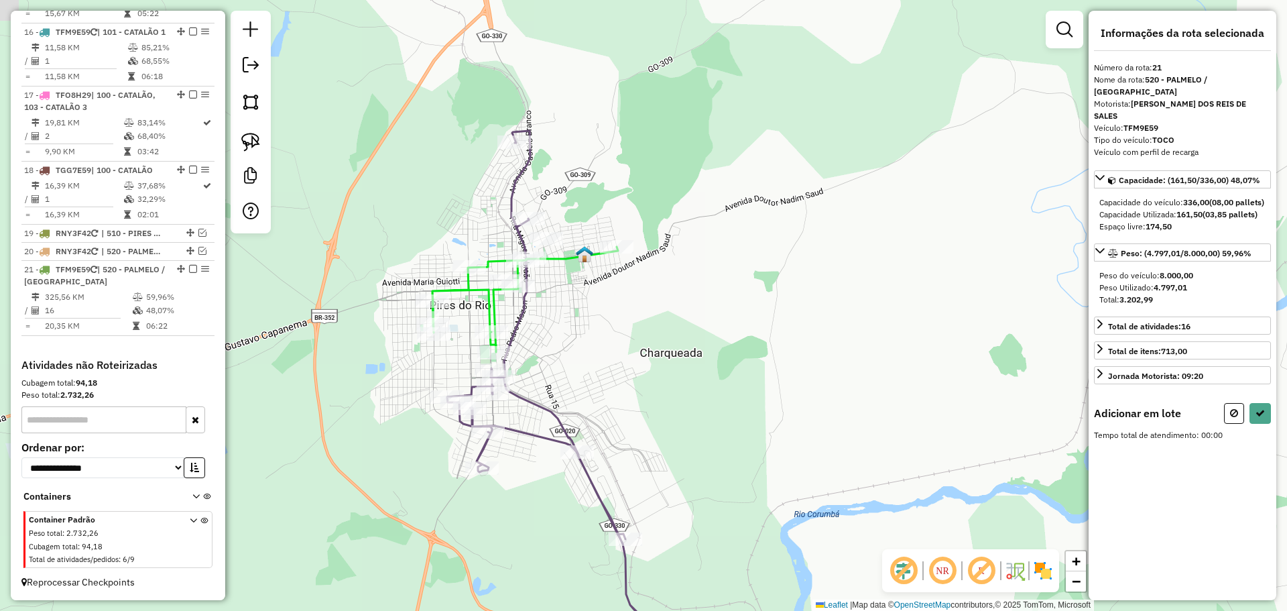
drag, startPoint x: 364, startPoint y: 369, endPoint x: 389, endPoint y: 374, distance: 25.4
click at [389, 374] on div "Janela de atendimento Grade de atendimento Capacidade Transportadoras Veículos …" at bounding box center [643, 305] width 1287 height 611
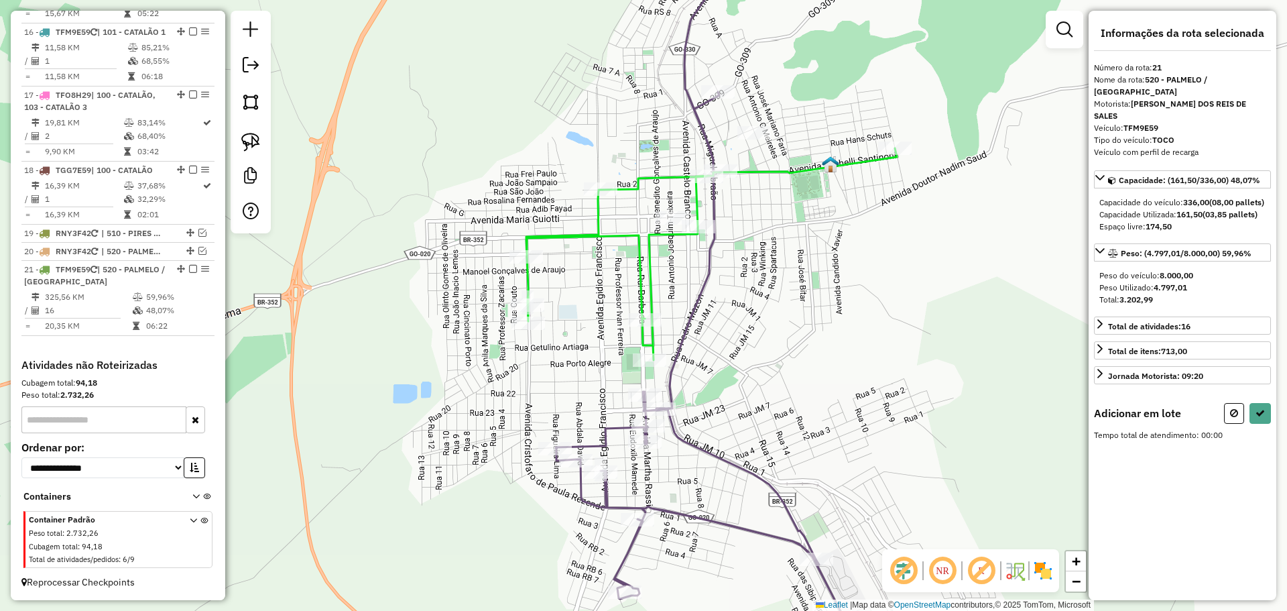
drag, startPoint x: 449, startPoint y: 360, endPoint x: 453, endPoint y: 370, distance: 11.1
click at [453, 370] on div "Janela de atendimento Grade de atendimento Capacidade Transportadoras Veículos …" at bounding box center [643, 305] width 1287 height 611
click at [249, 137] on img at bounding box center [250, 142] width 19 height 19
drag, startPoint x: 793, startPoint y: 225, endPoint x: 800, endPoint y: 276, distance: 50.8
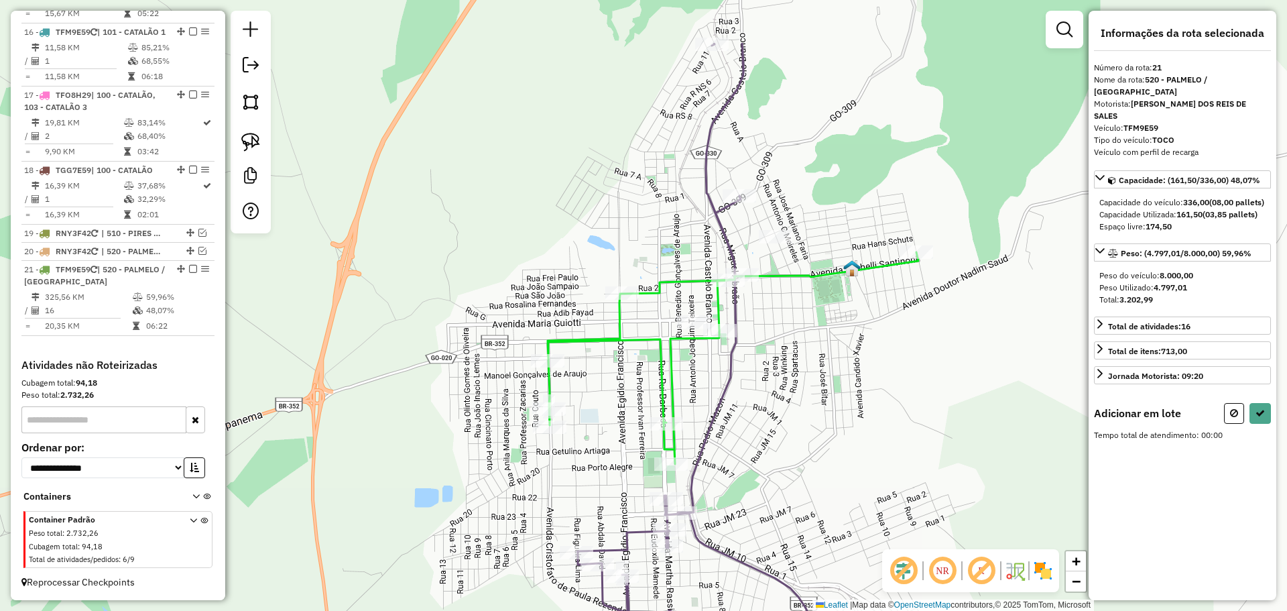
drag, startPoint x: 800, startPoint y: 302, endPoint x: 802, endPoint y: 310, distance: 7.6
click at [802, 310] on div "Janela de atendimento Grade de atendimento Capacidade Transportadoras Veículos …" at bounding box center [643, 305] width 1287 height 611
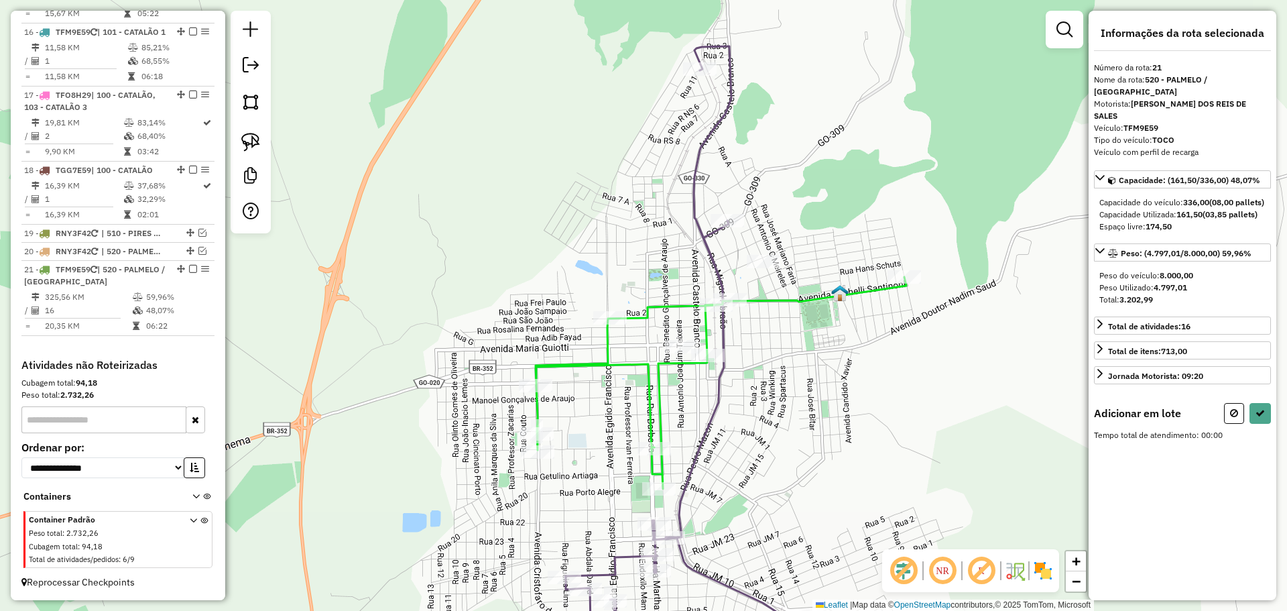
drag, startPoint x: 804, startPoint y: 335, endPoint x: 792, endPoint y: 365, distance: 31.9
click at [792, 361] on div "Janela de atendimento Grade de atendimento Capacidade Transportadoras Veículos …" at bounding box center [643, 305] width 1287 height 611
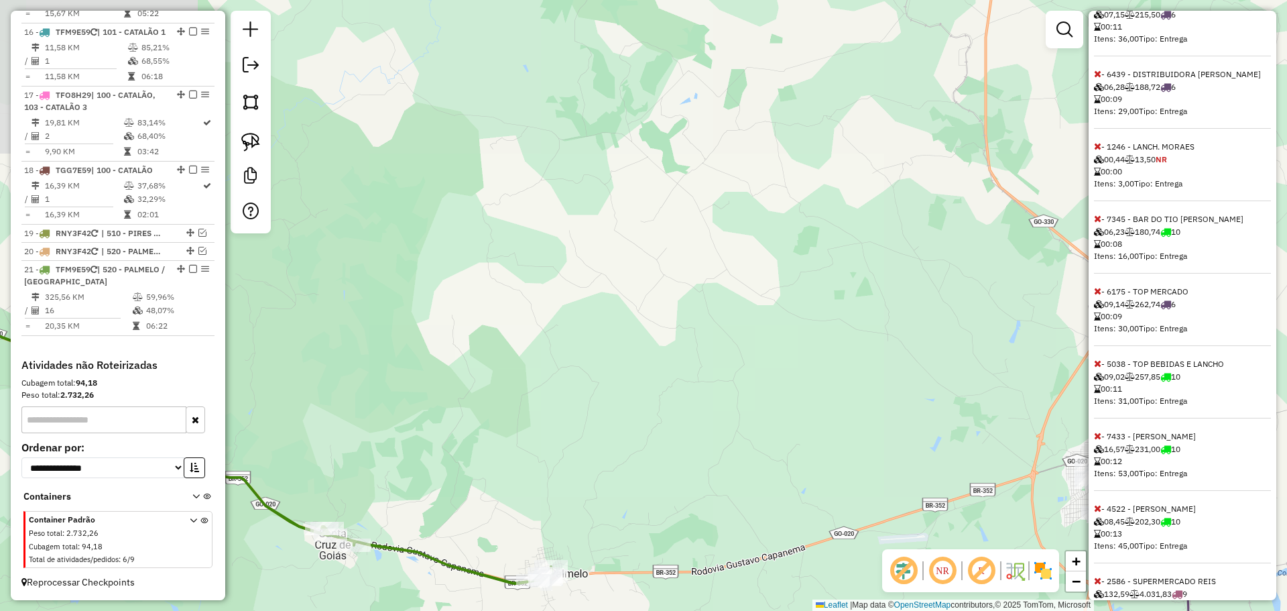
scroll to position [510, 0]
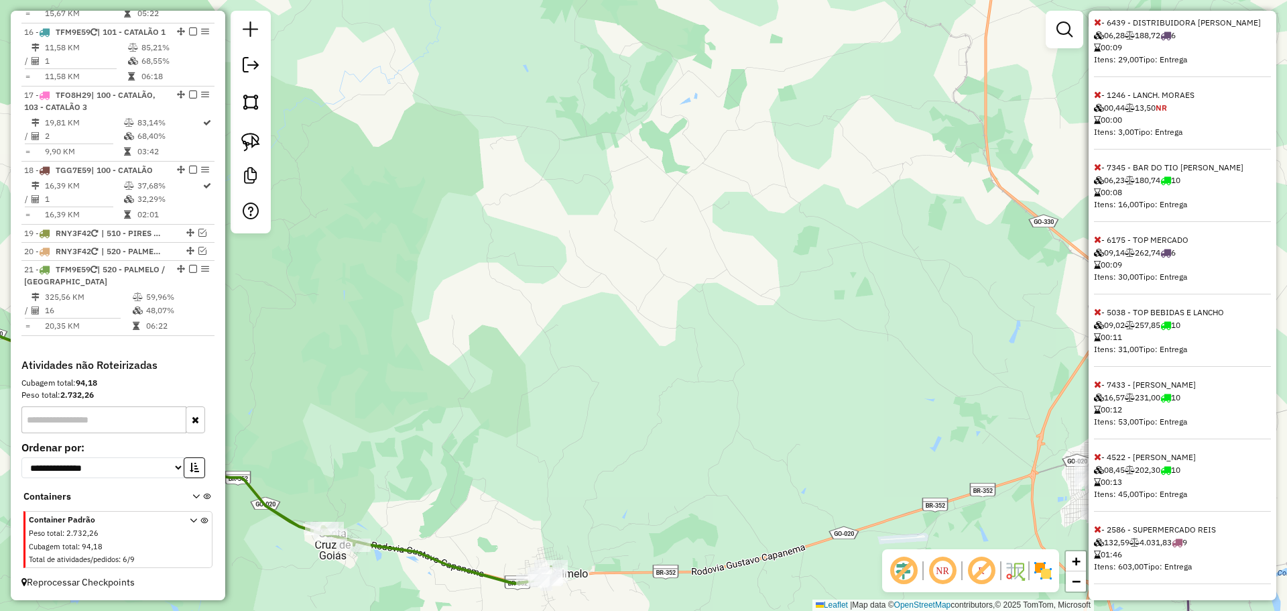
click at [1099, 528] on icon at bounding box center [1097, 528] width 7 height 9
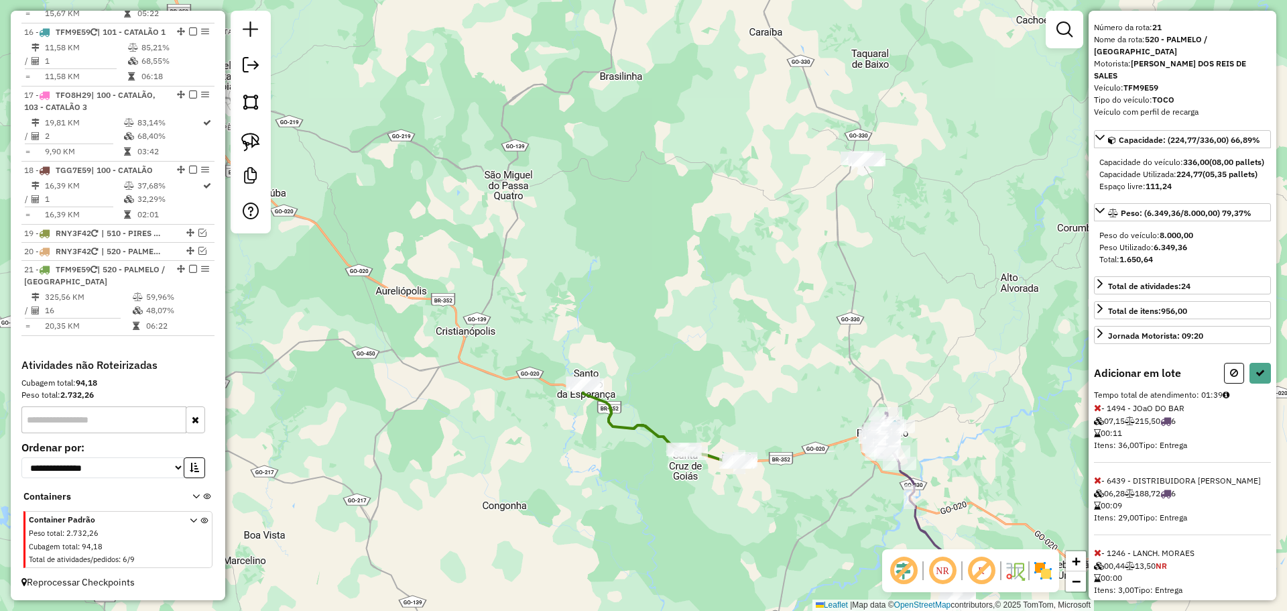
scroll to position [23, 0]
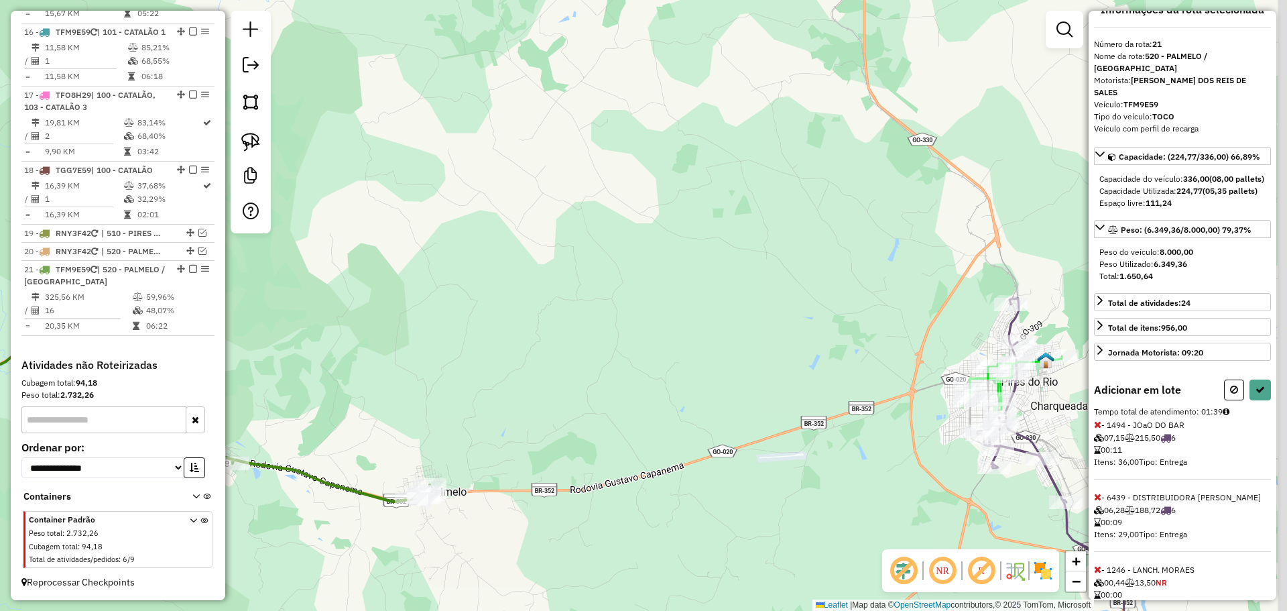
drag, startPoint x: 971, startPoint y: 426, endPoint x: 700, endPoint y: 420, distance: 270.9
click at [694, 426] on div "Janela de atendimento Grade de atendimento Capacidade Transportadoras Veículos …" at bounding box center [643, 305] width 1287 height 611
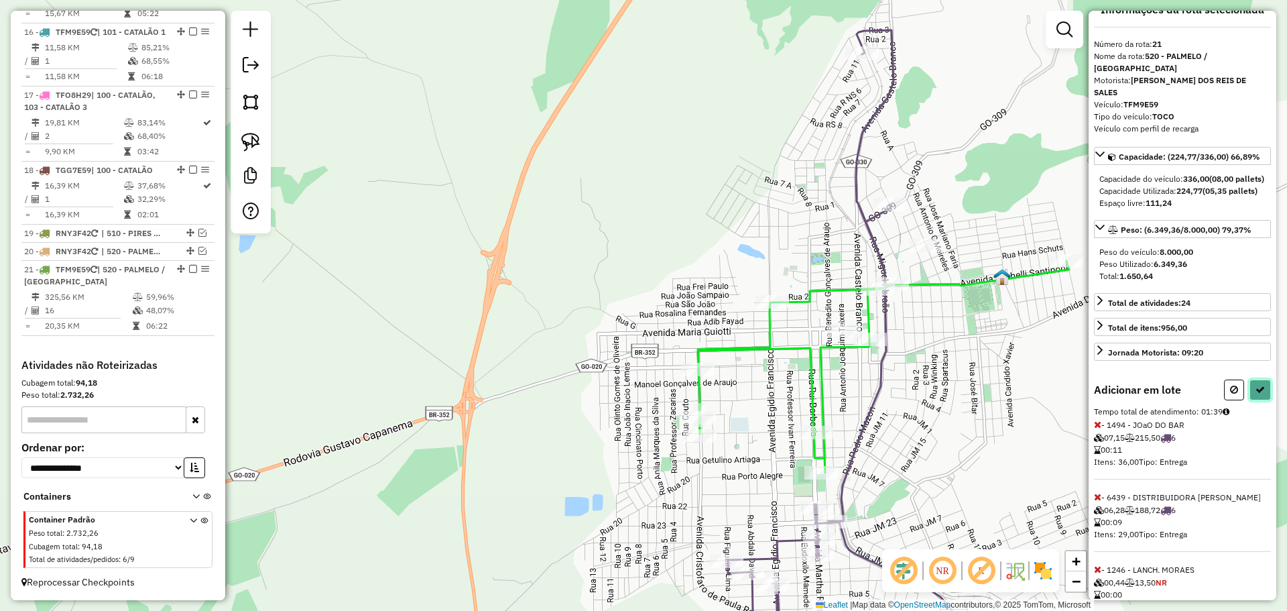
click at [1256, 383] on button at bounding box center [1260, 389] width 21 height 21
select select "*********"
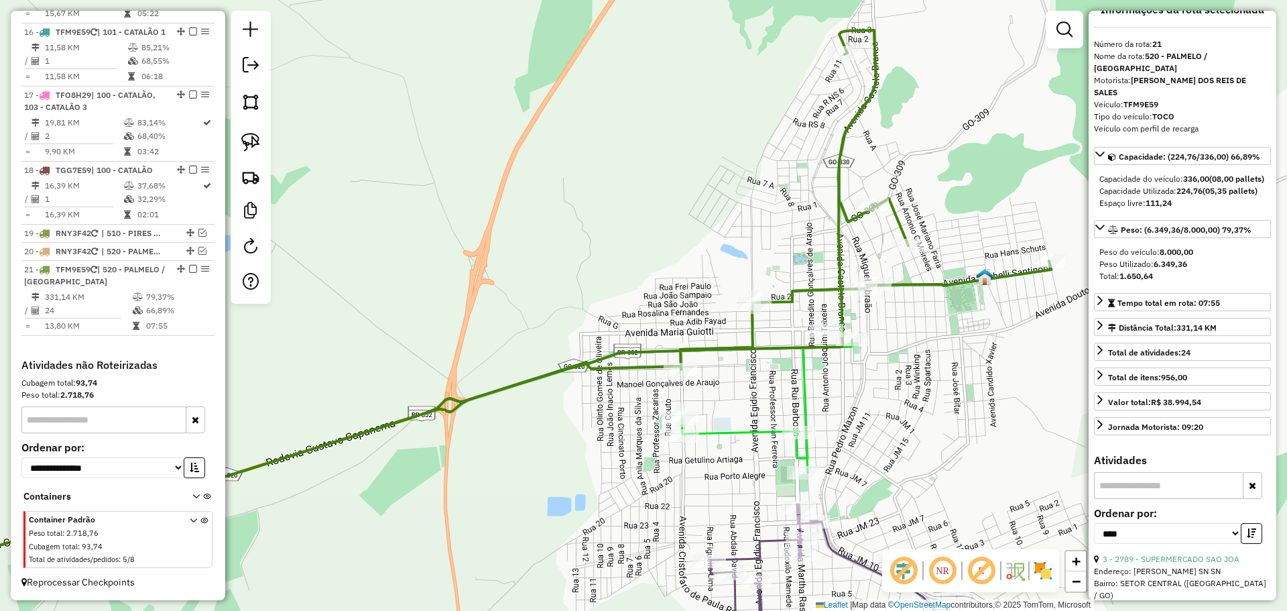
drag, startPoint x: 927, startPoint y: 355, endPoint x: 882, endPoint y: 337, distance: 49.0
click at [905, 353] on div "Janela de atendimento Grade de atendimento Capacidade Transportadoras Veículos …" at bounding box center [643, 305] width 1287 height 611
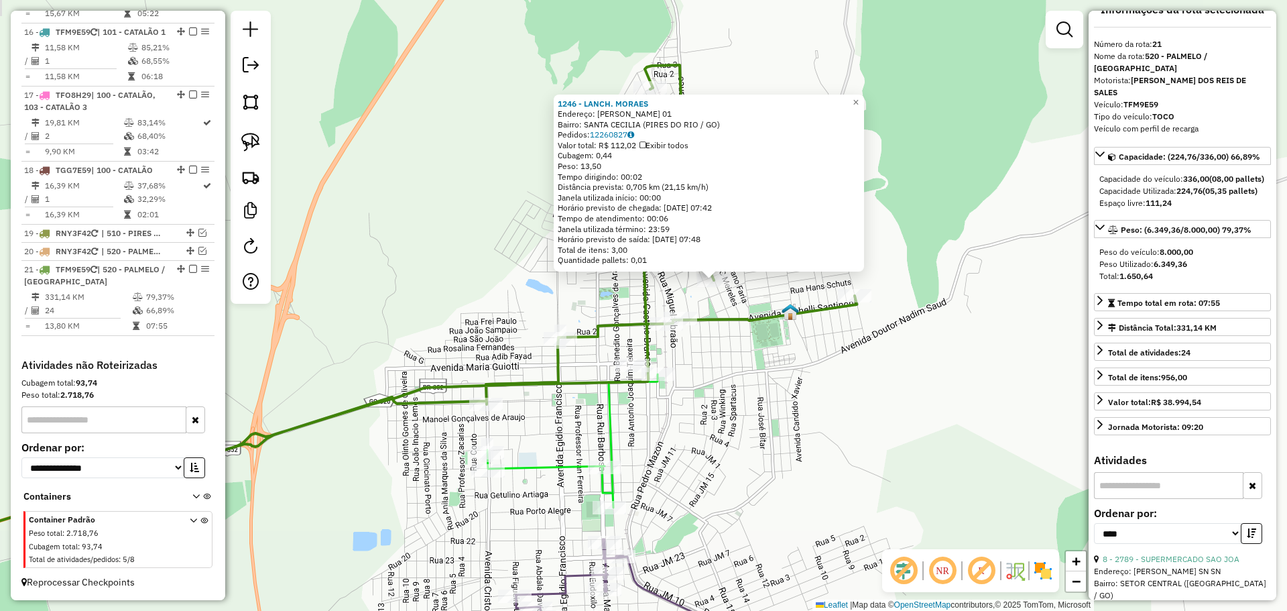
drag, startPoint x: 764, startPoint y: 425, endPoint x: 801, endPoint y: 413, distance: 39.4
click at [801, 413] on div "1246 - LANCH. MORAES Endereço: JOSE ALEXANDRE DE REZENDE 01 Bairro: SANTA CECIL…" at bounding box center [643, 305] width 1287 height 611
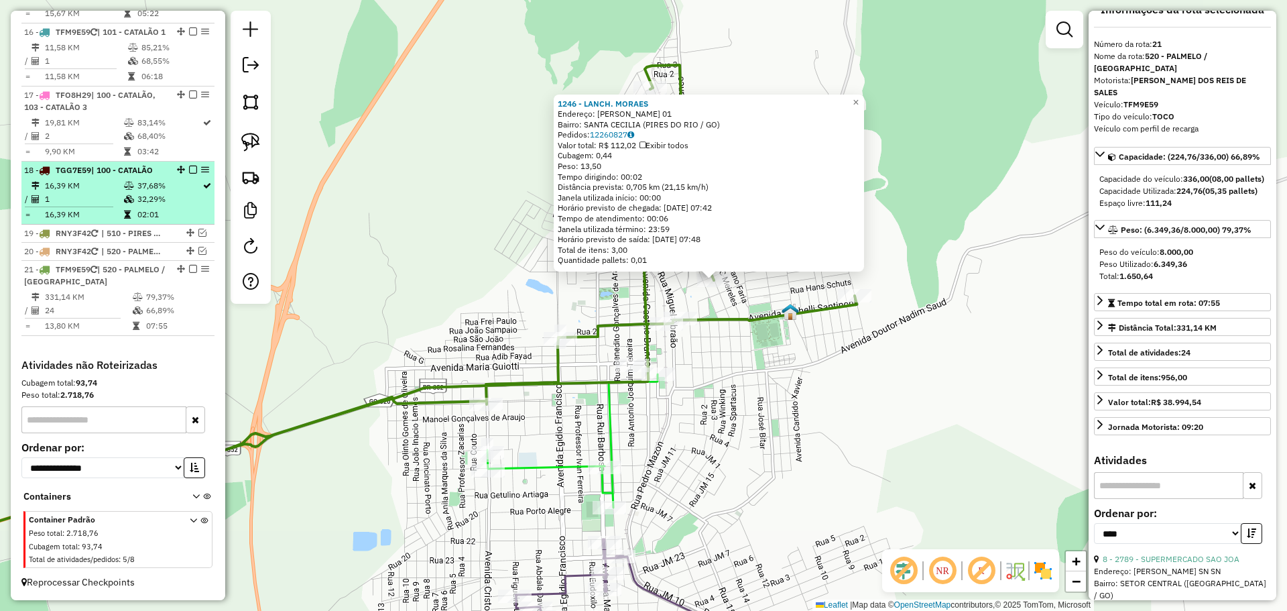
click at [189, 268] on em at bounding box center [193, 269] width 8 height 8
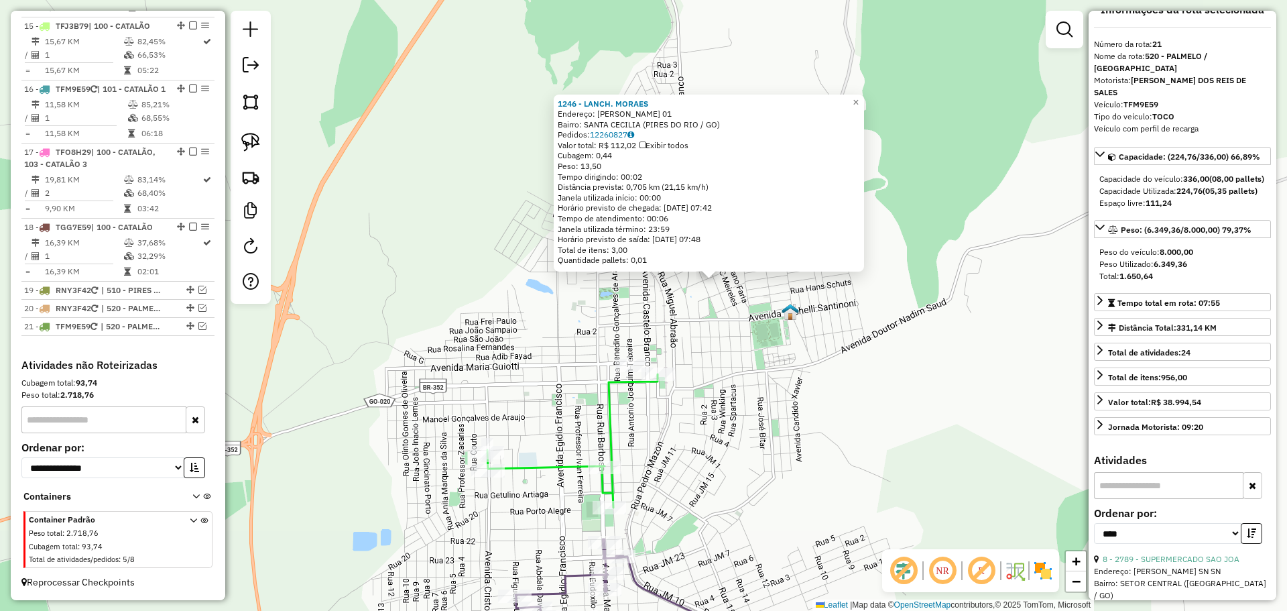
click at [735, 387] on div "1246 - LANCH. MORAES Endereço: JOSE ALEXANDRE DE REZENDE 01 Bairro: SANTA CECIL…" at bounding box center [643, 305] width 1287 height 611
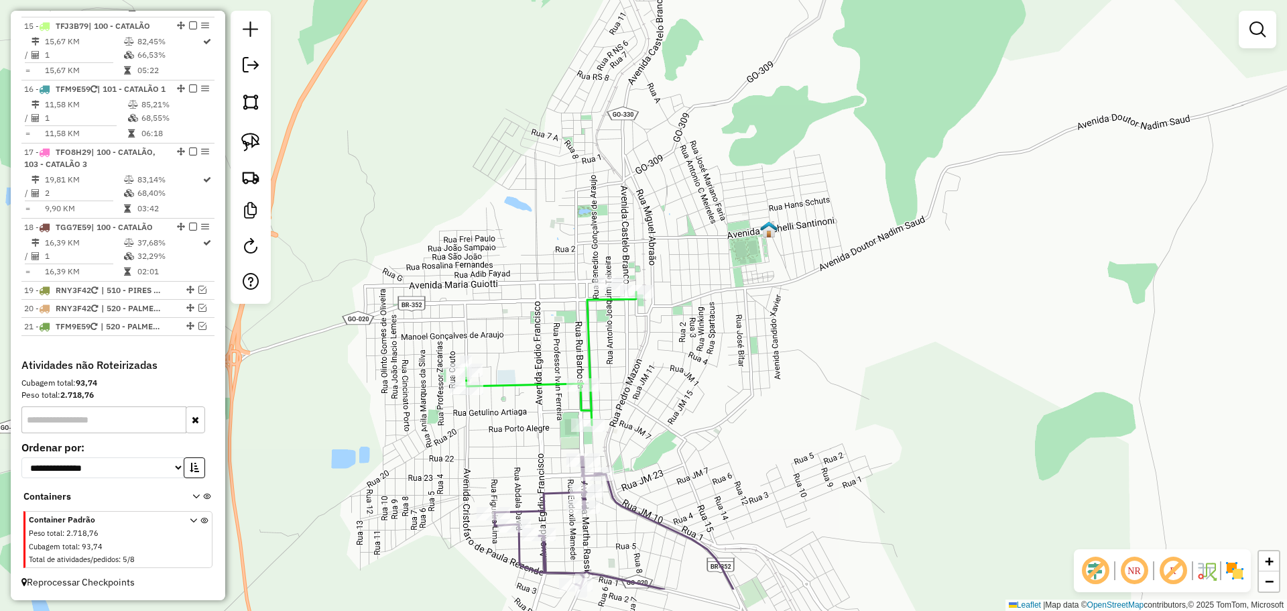
drag, startPoint x: 754, startPoint y: 451, endPoint x: 727, endPoint y: 356, distance: 98.1
click at [728, 359] on div "Janela de atendimento Grade de atendimento Capacidade Transportadoras Veículos …" at bounding box center [643, 305] width 1287 height 611
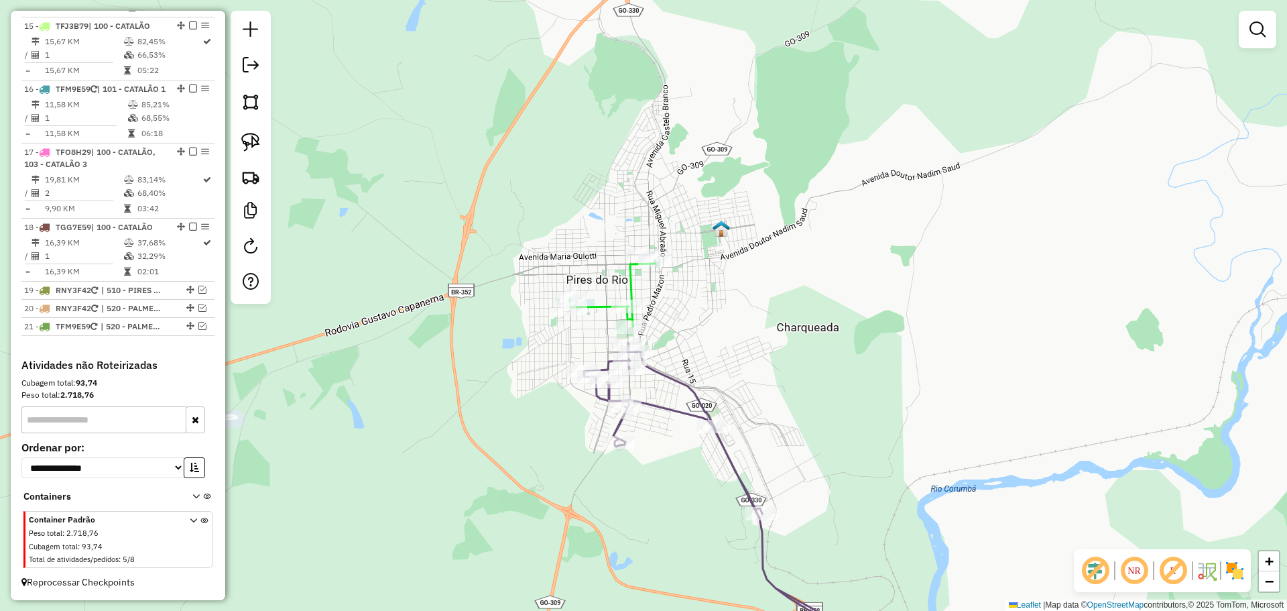
drag, startPoint x: 737, startPoint y: 397, endPoint x: 712, endPoint y: 339, distance: 63.4
click at [712, 340] on div "Janela de atendimento Grade de atendimento Capacidade Transportadoras Veículos …" at bounding box center [643, 305] width 1287 height 611
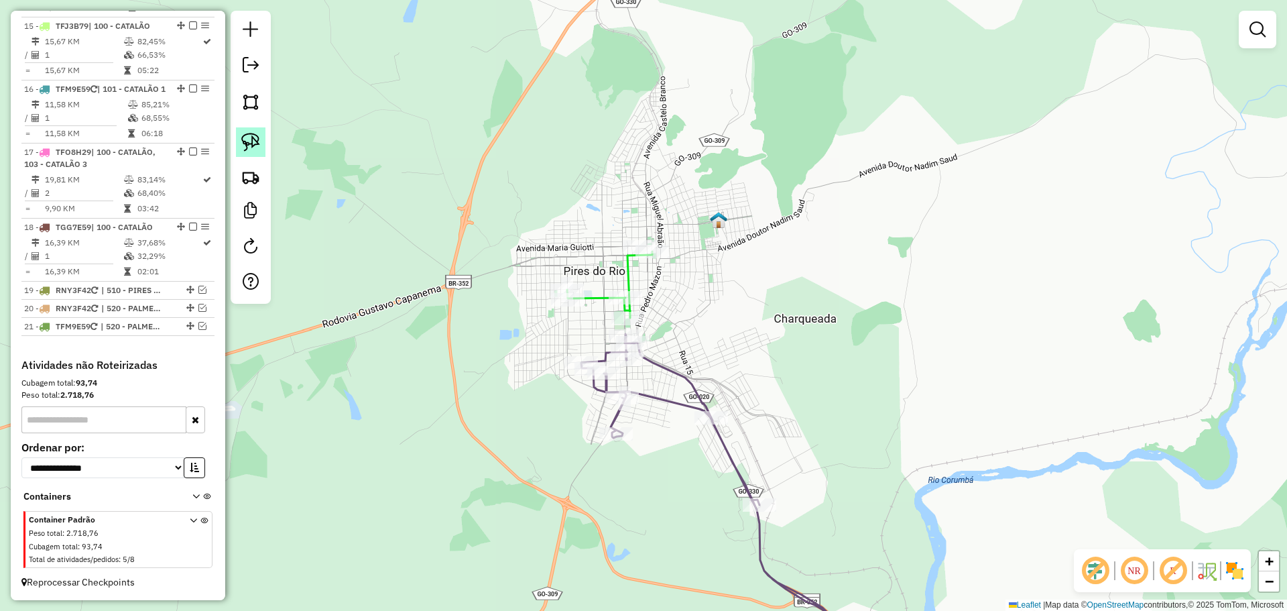
click at [257, 140] on img at bounding box center [250, 142] width 19 height 19
drag, startPoint x: 680, startPoint y: 253, endPoint x: 671, endPoint y: 261, distance: 12.4
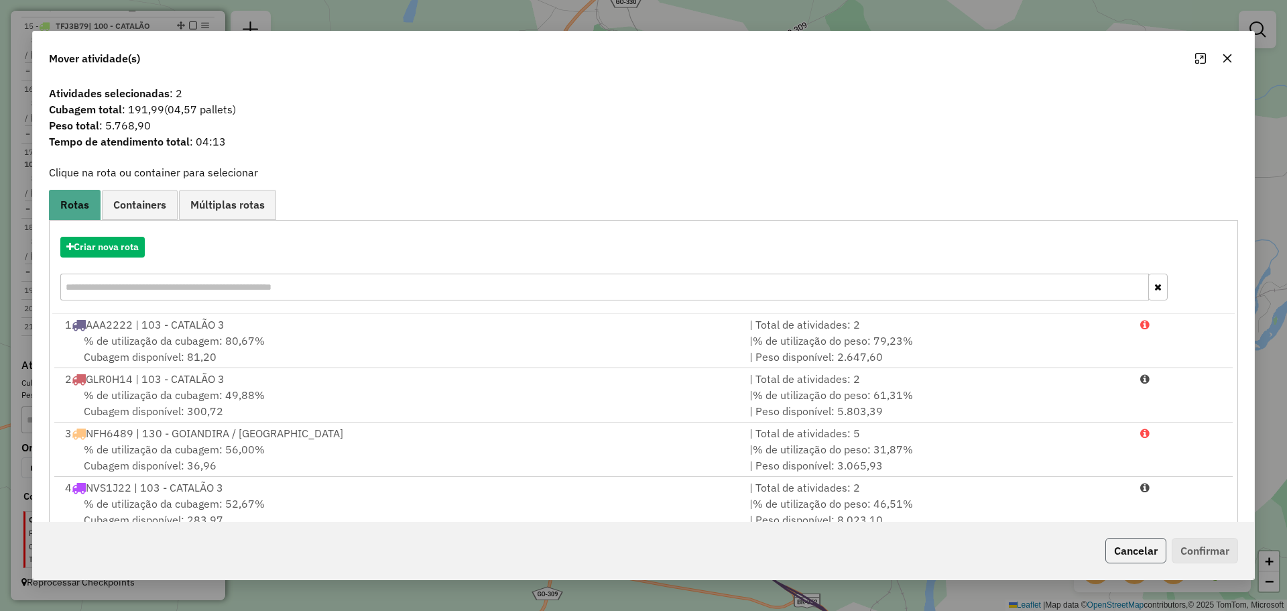
click at [1131, 549] on button "Cancelar" at bounding box center [1135, 550] width 61 height 25
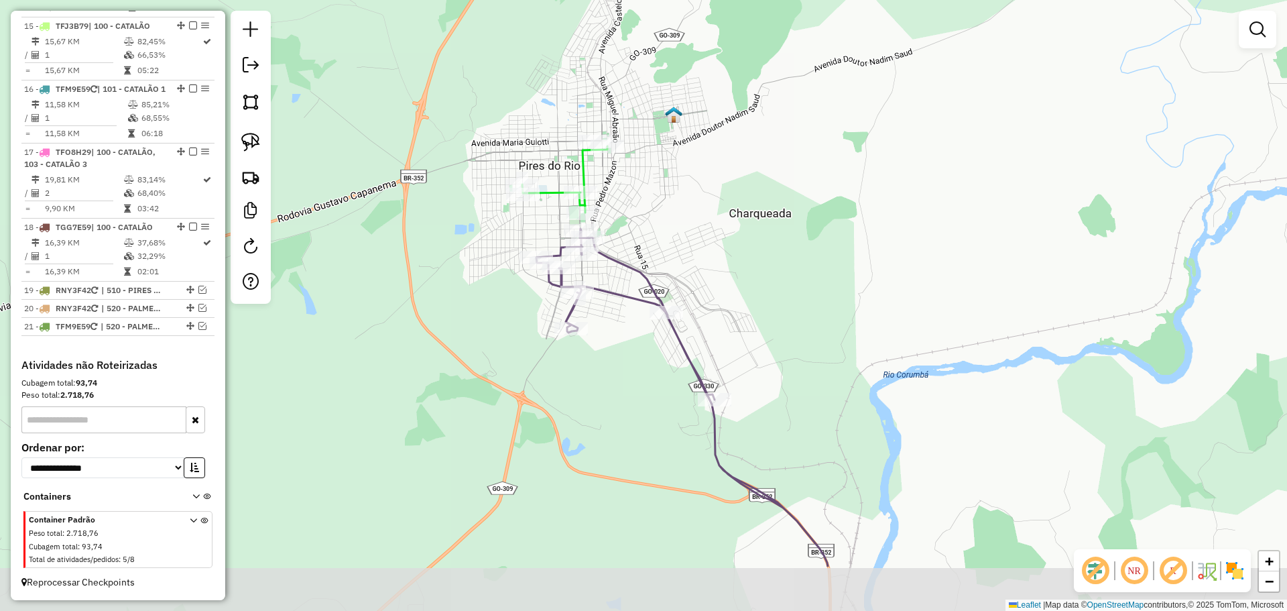
drag, startPoint x: 812, startPoint y: 446, endPoint x: 767, endPoint y: 341, distance: 113.8
click at [767, 341] on div "Janela de atendimento Grade de atendimento Capacidade Transportadoras Veículos …" at bounding box center [643, 305] width 1287 height 611
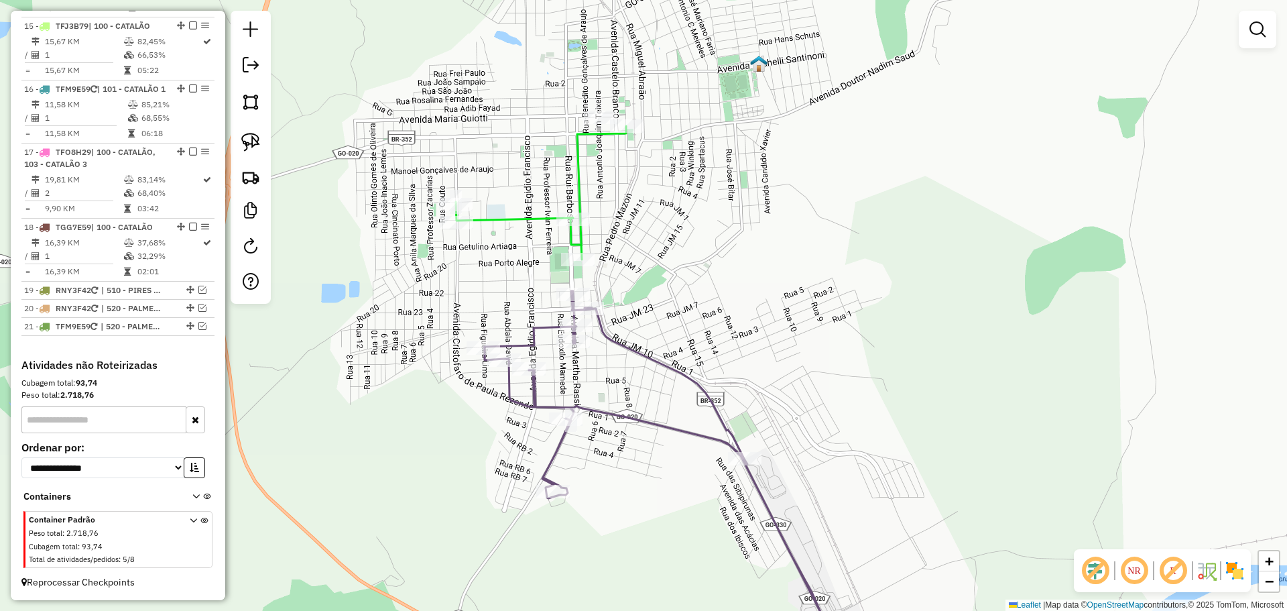
drag, startPoint x: 693, startPoint y: 229, endPoint x: 546, endPoint y: 198, distance: 149.4
click at [695, 231] on div "Janela de atendimento Grade de atendimento Capacidade Transportadoras Veículos …" at bounding box center [643, 305] width 1287 height 611
click at [255, 141] on img at bounding box center [250, 142] width 19 height 19
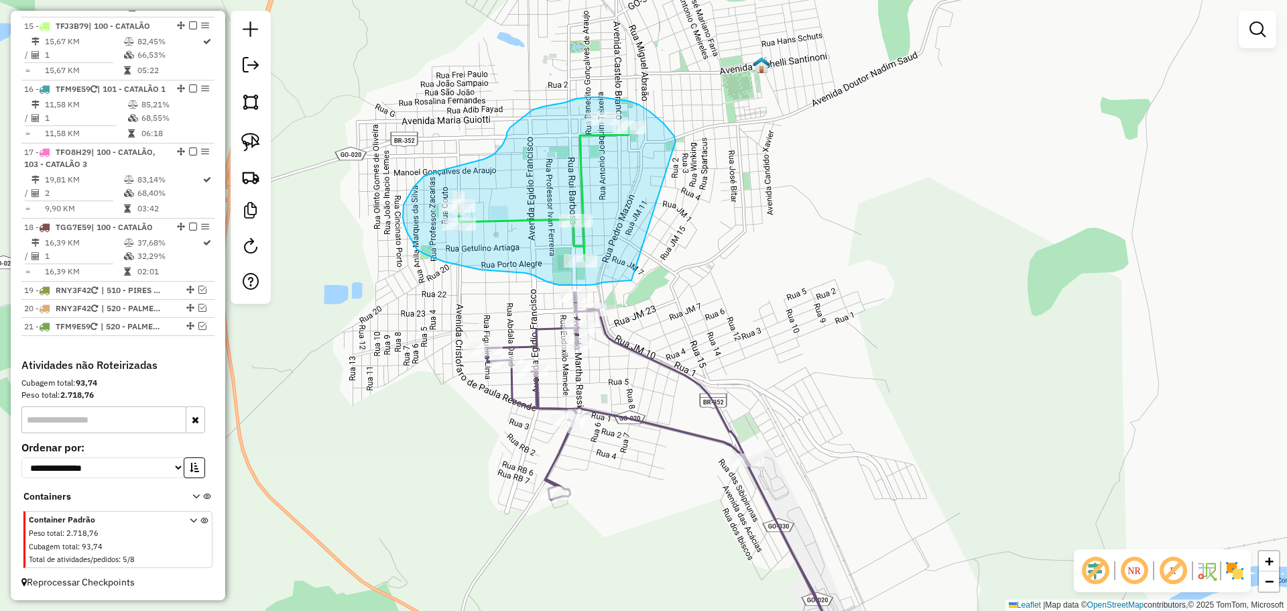
drag, startPoint x: 676, startPoint y: 141, endPoint x: 632, endPoint y: 279, distance: 145.0
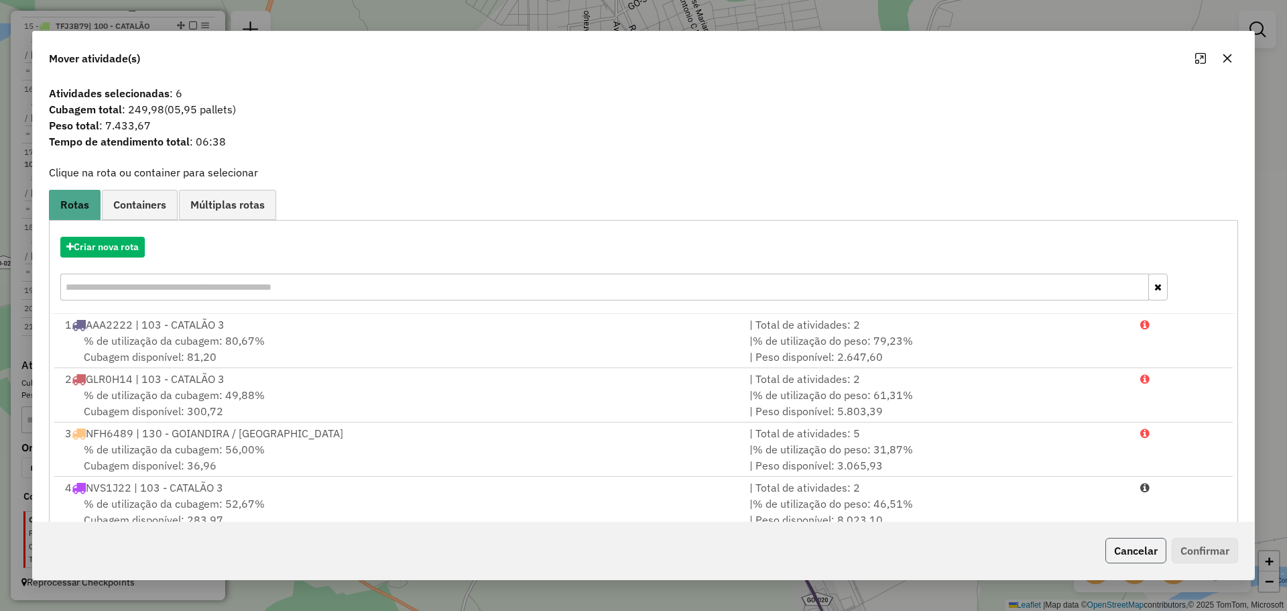
click at [1134, 551] on button "Cancelar" at bounding box center [1135, 550] width 61 height 25
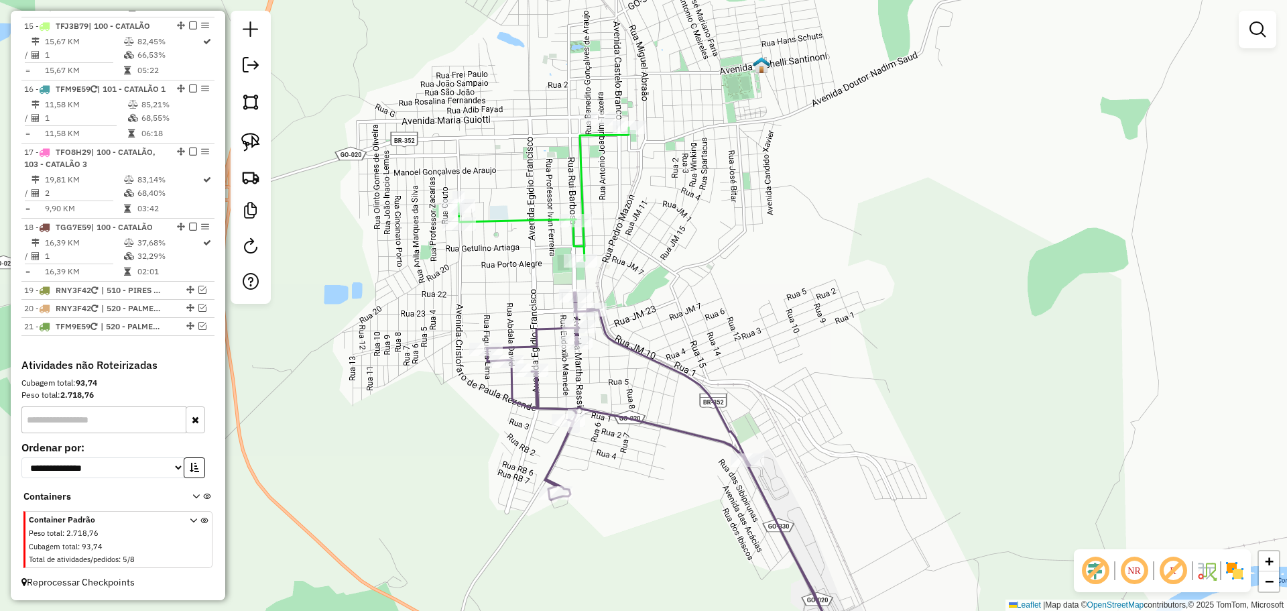
drag, startPoint x: 913, startPoint y: 510, endPoint x: 875, endPoint y: 448, distance: 73.1
click at [875, 448] on div "Janela de atendimento Grade de atendimento Capacidade Transportadoras Veículos …" at bounding box center [643, 305] width 1287 height 611
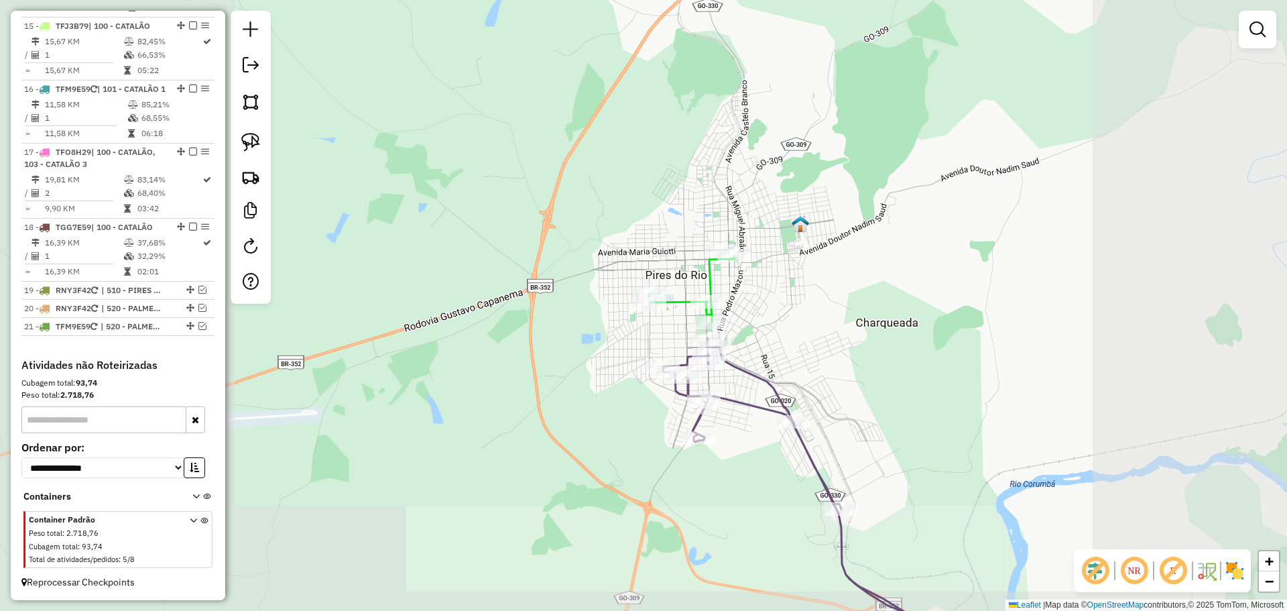
drag, startPoint x: 923, startPoint y: 473, endPoint x: 790, endPoint y: 203, distance: 301.3
click at [788, 207] on div "Janela de atendimento Grade de atendimento Capacidade Transportadoras Veículos …" at bounding box center [643, 305] width 1287 height 611
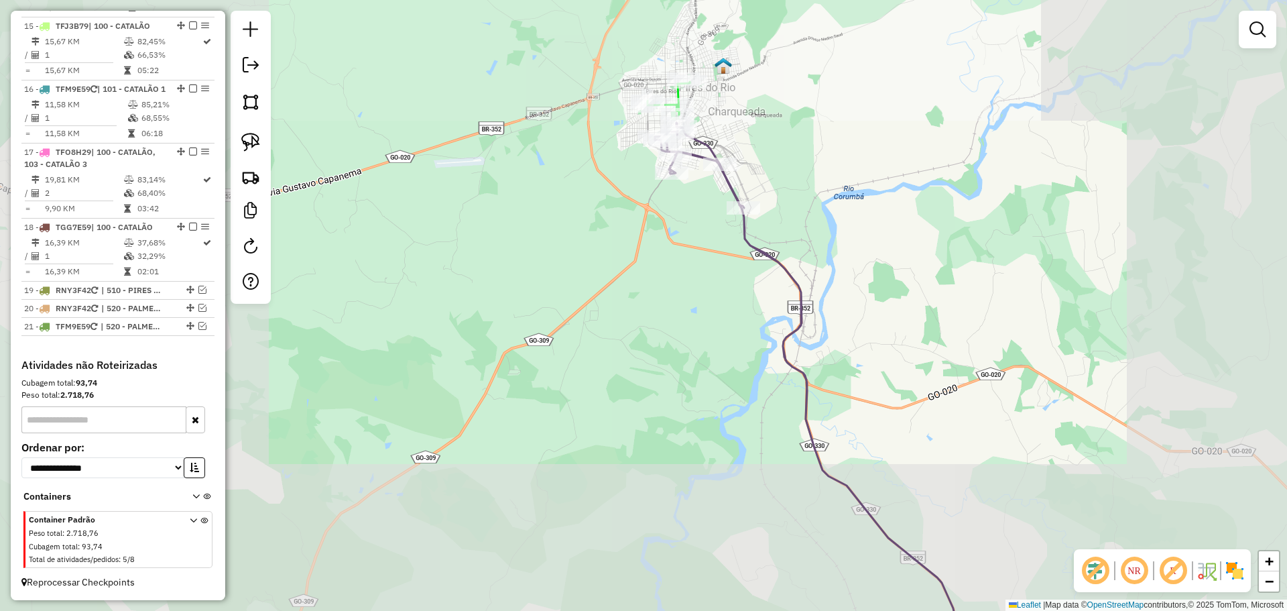
drag, startPoint x: 898, startPoint y: 370, endPoint x: 799, endPoint y: 117, distance: 272.1
click at [799, 117] on div "Janela de atendimento Grade de atendimento Capacidade Transportadoras Veículos …" at bounding box center [643, 305] width 1287 height 611
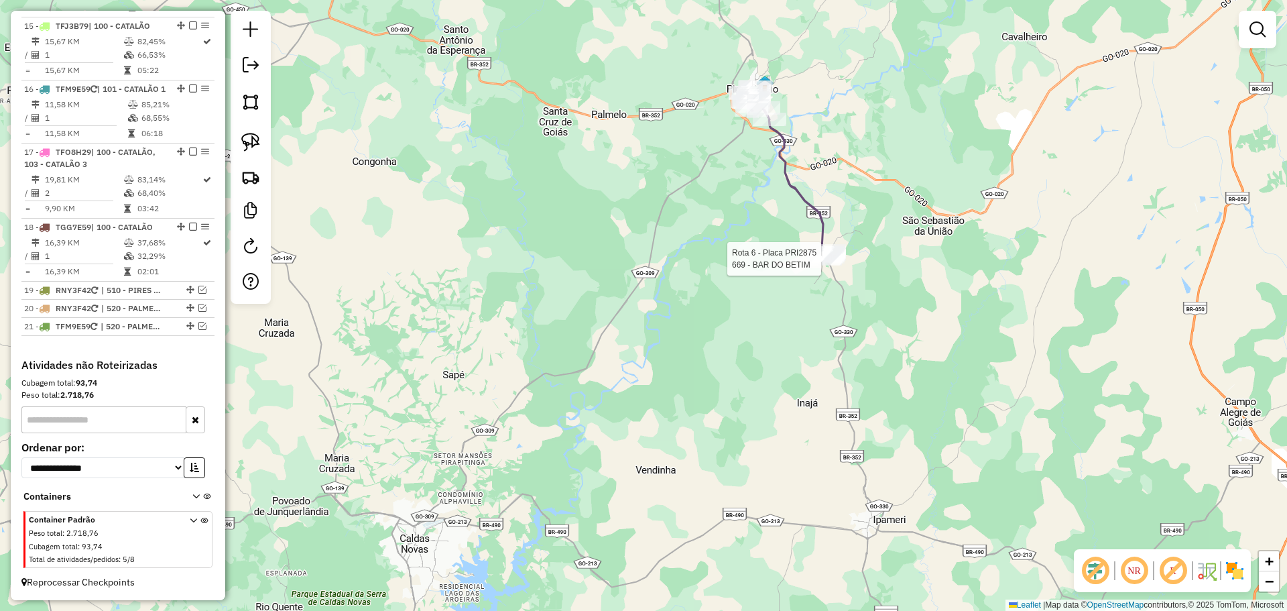
select select "*********"
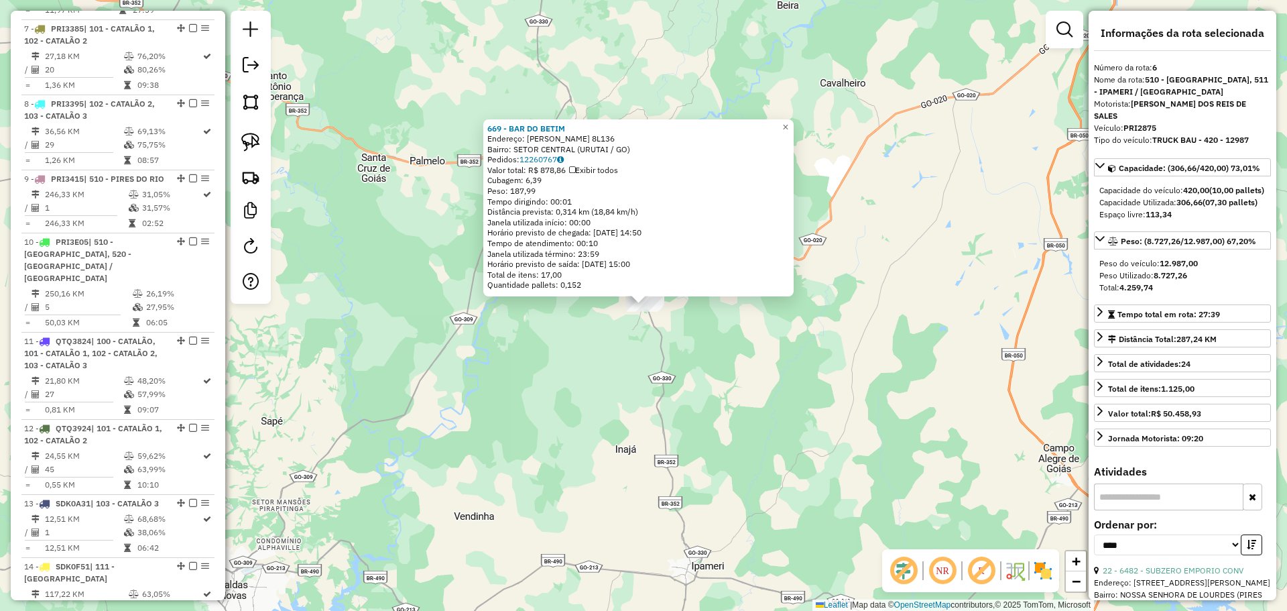
scroll to position [858, 0]
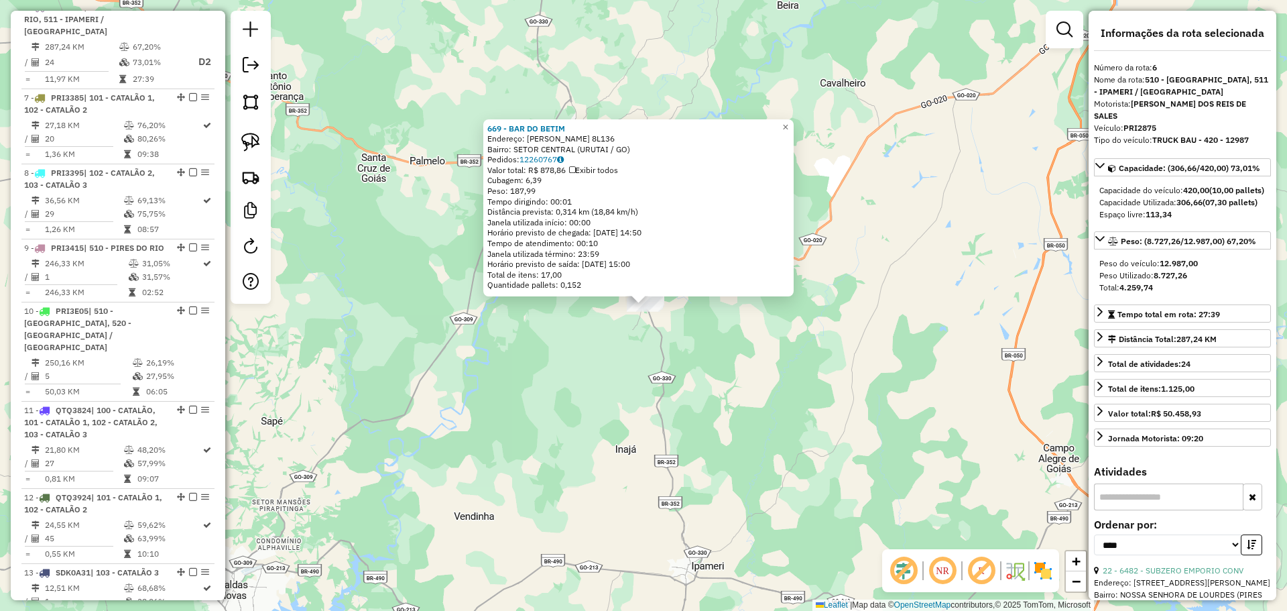
click at [670, 395] on div "669 - BAR DO BETIM Endereço: WILSON COTRIN 8L136 Bairro: SETOR CENTRAL (URUTAI …" at bounding box center [643, 305] width 1287 height 611
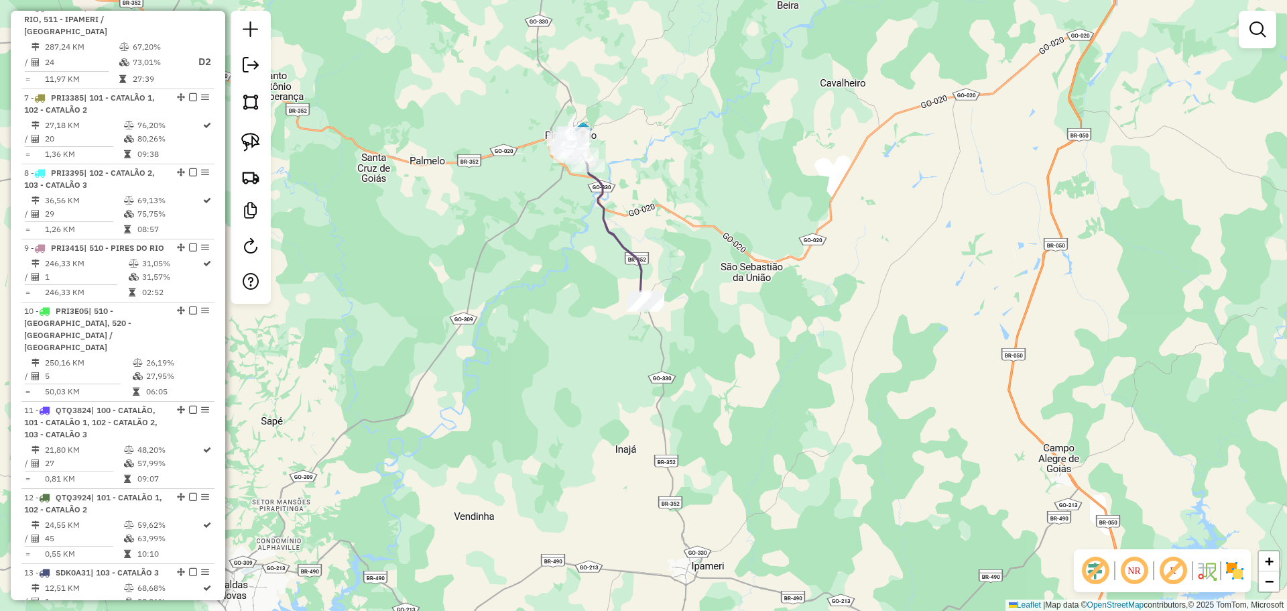
drag, startPoint x: 645, startPoint y: 198, endPoint x: 682, endPoint y: 247, distance: 61.7
click at [682, 247] on div "Janela de atendimento Grade de atendimento Capacidade Transportadoras Veículos …" at bounding box center [643, 305] width 1287 height 611
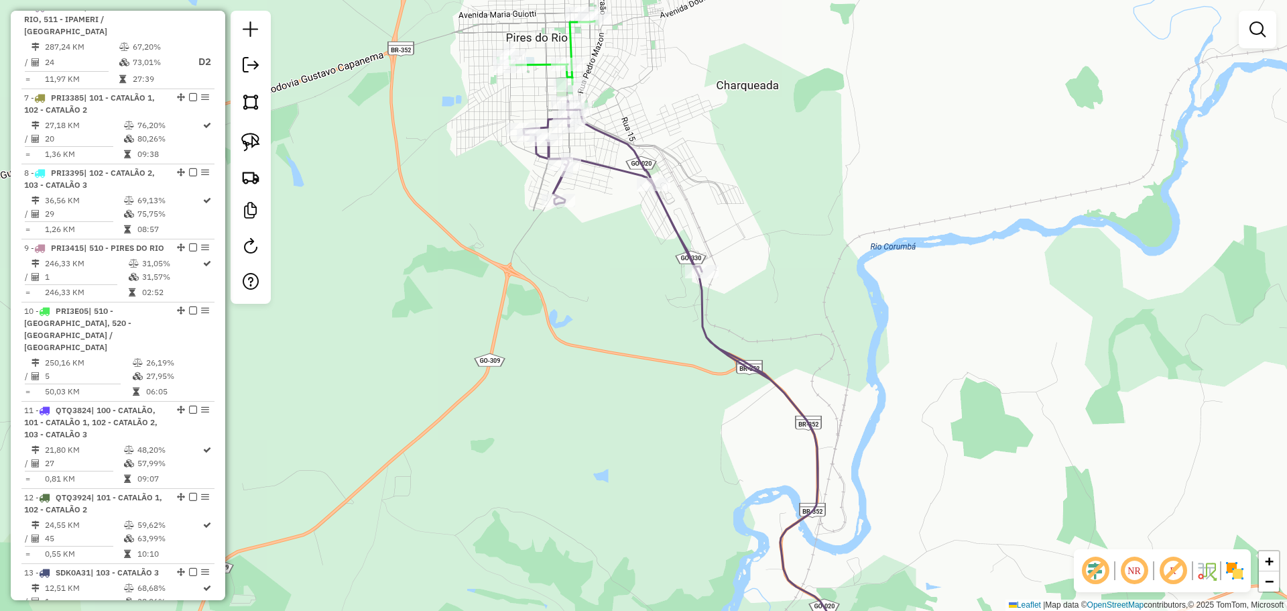
drag, startPoint x: 699, startPoint y: 168, endPoint x: 723, endPoint y: 199, distance: 39.7
click at [723, 199] on div "Janela de atendimento Grade de atendimento Capacidade Transportadoras Veículos …" at bounding box center [643, 305] width 1287 height 611
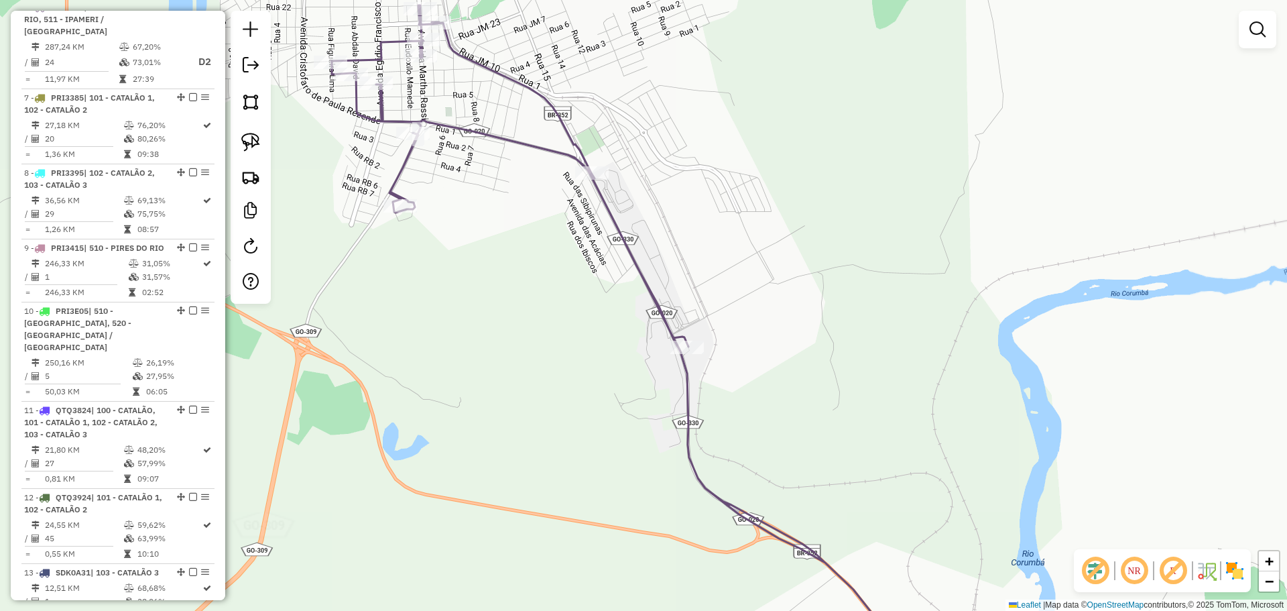
drag, startPoint x: 649, startPoint y: 111, endPoint x: 754, endPoint y: 348, distance: 259.3
click at [753, 343] on div "Janela de atendimento Grade de atendimento Capacidade Transportadoras Veículos …" at bounding box center [643, 305] width 1287 height 611
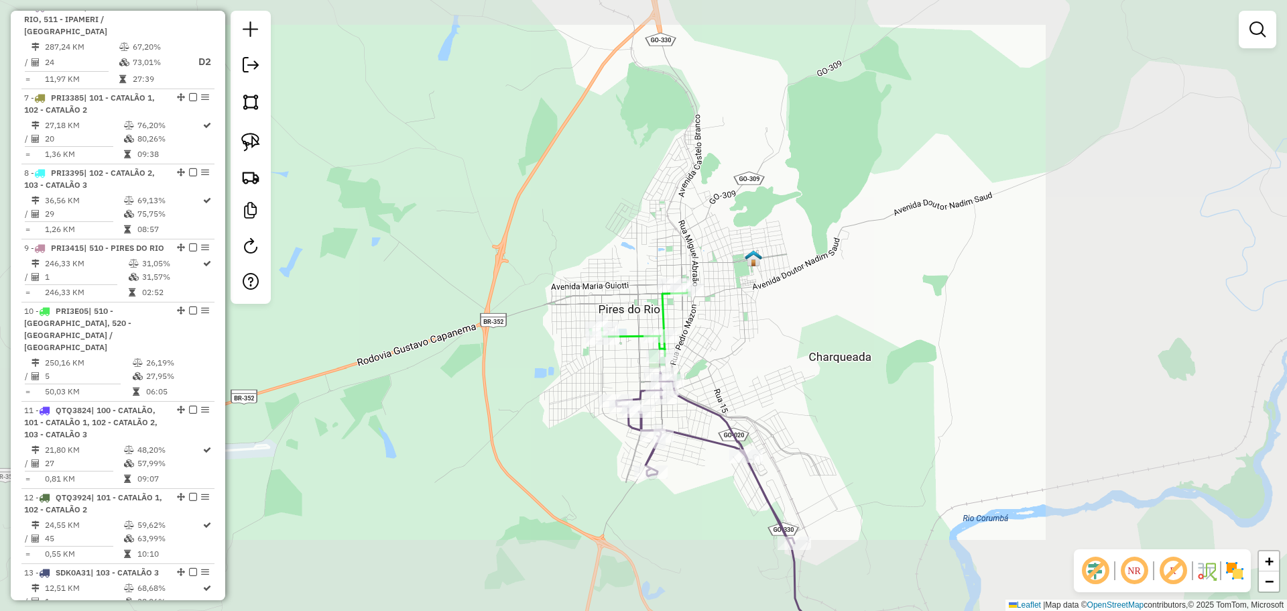
drag, startPoint x: 796, startPoint y: 356, endPoint x: 788, endPoint y: 349, distance: 10.5
click at [796, 362] on div "Janela de atendimento Grade de atendimento Capacidade Transportadoras Veículos …" at bounding box center [643, 305] width 1287 height 611
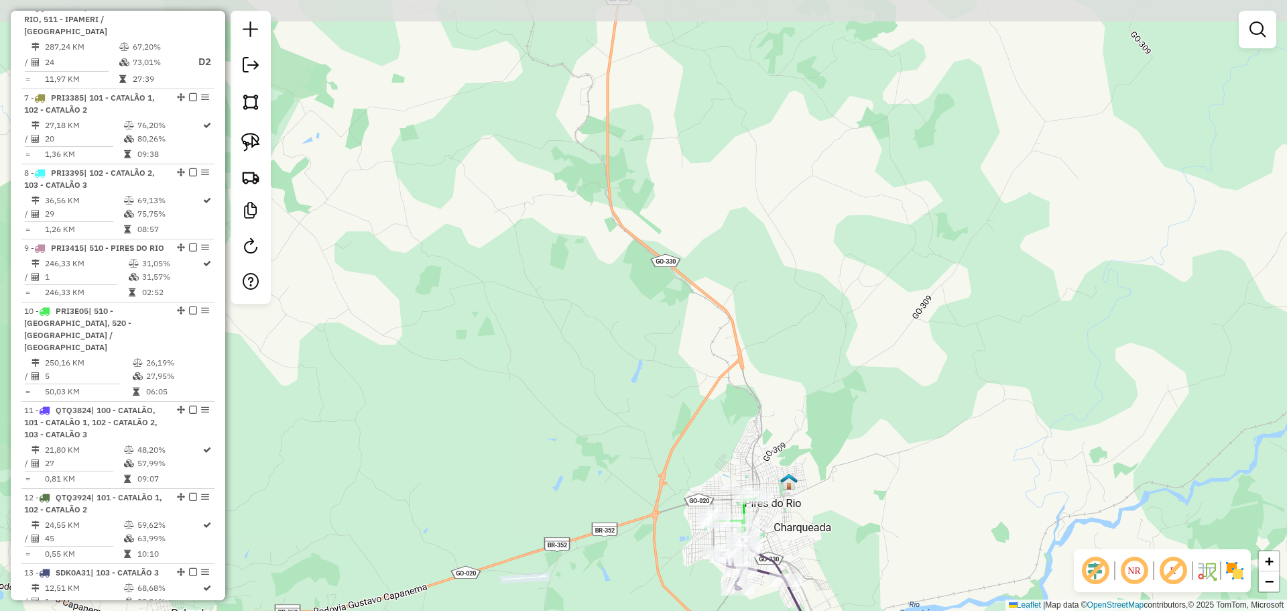
click at [724, 308] on div "Janela de atendimento Grade de atendimento Capacidade Transportadoras Veículos …" at bounding box center [643, 305] width 1287 height 611
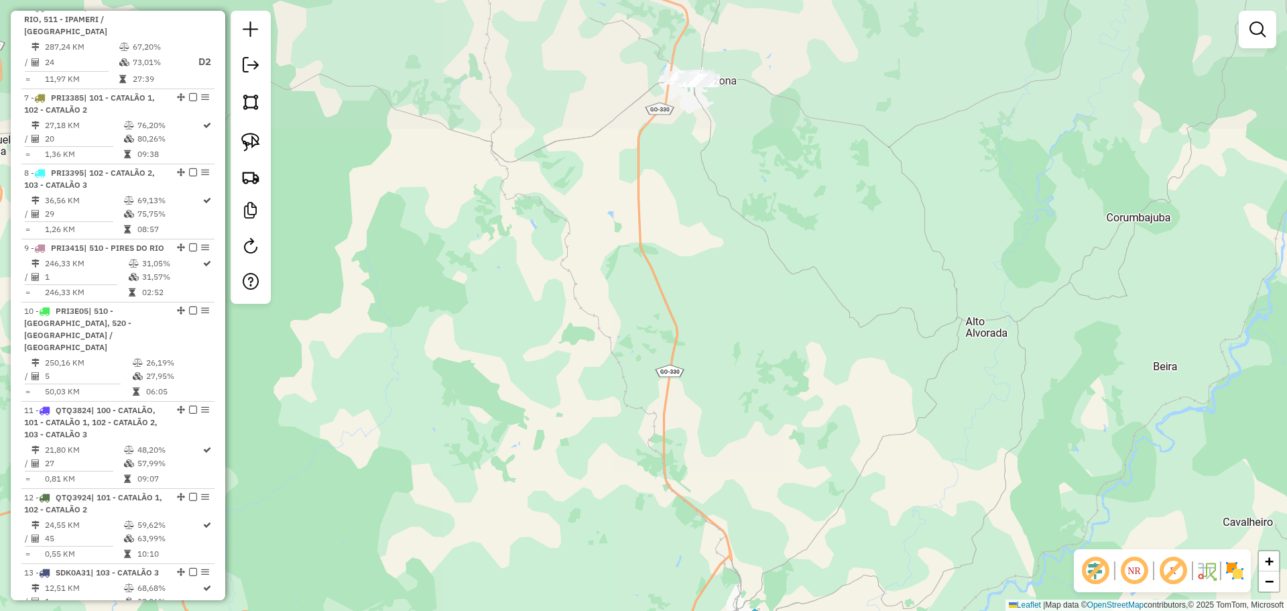
drag, startPoint x: 704, startPoint y: 322, endPoint x: 716, endPoint y: 465, distance: 144.0
click at [716, 465] on div "Janela de atendimento Grade de atendimento Capacidade Transportadoras Veículos …" at bounding box center [643, 305] width 1287 height 611
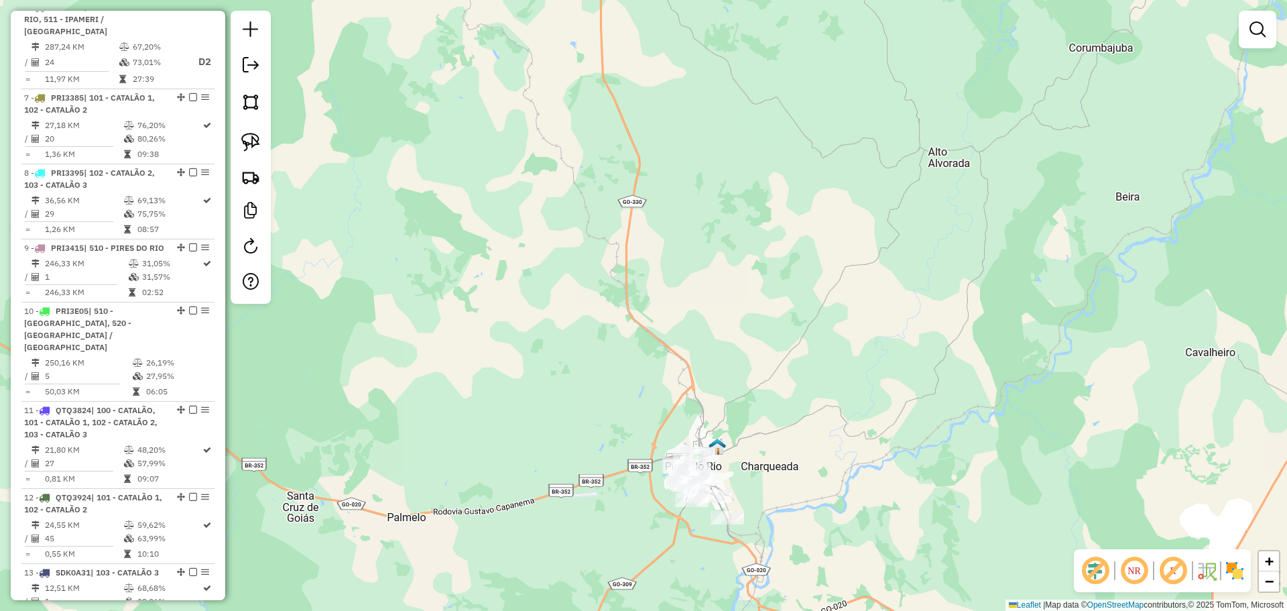
drag, startPoint x: 729, startPoint y: 438, endPoint x: 733, endPoint y: 432, distance: 7.8
click at [733, 432] on div "Janela de atendimento Grade de atendimento Capacidade Transportadoras Veículos …" at bounding box center [643, 305] width 1287 height 611
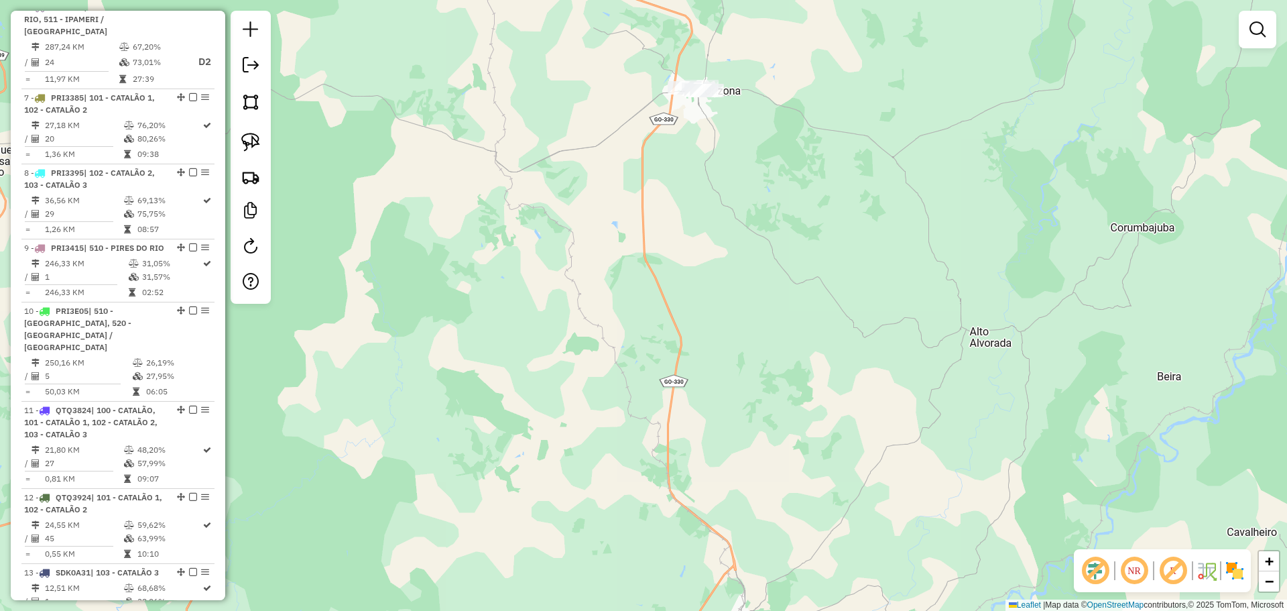
drag, startPoint x: 255, startPoint y: 144, endPoint x: 469, endPoint y: 127, distance: 214.5
click at [255, 143] on img at bounding box center [250, 142] width 19 height 19
drag, startPoint x: 713, startPoint y: 59, endPoint x: 762, endPoint y: 113, distance: 73.1
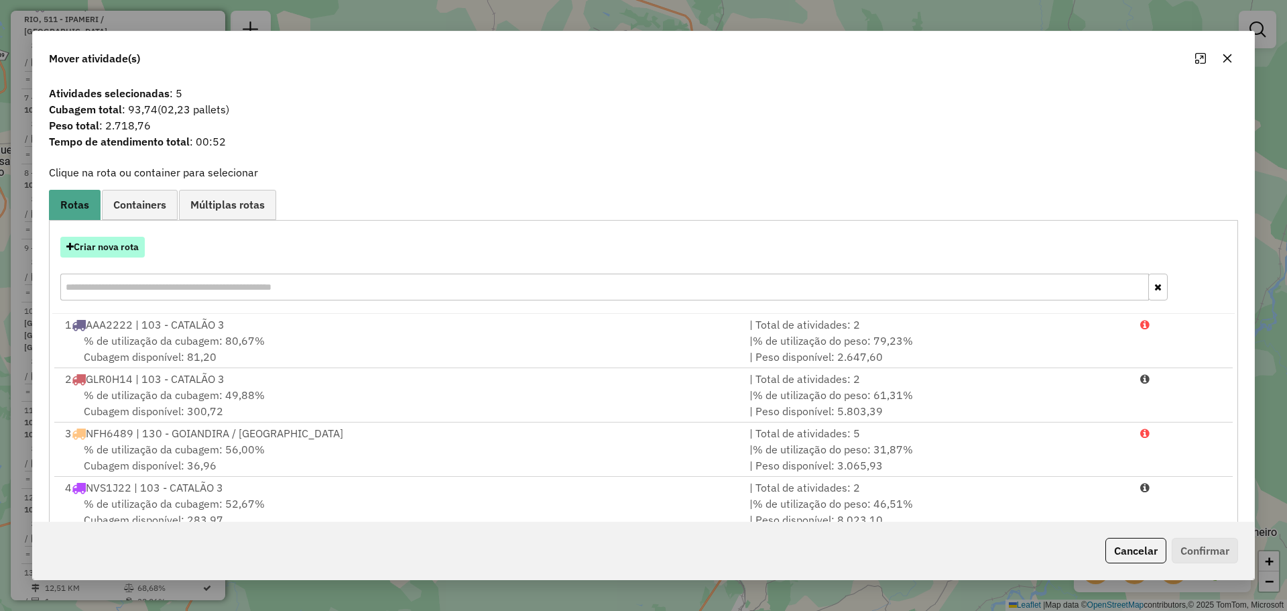
click at [133, 253] on button "Criar nova rota" at bounding box center [102, 247] width 84 height 21
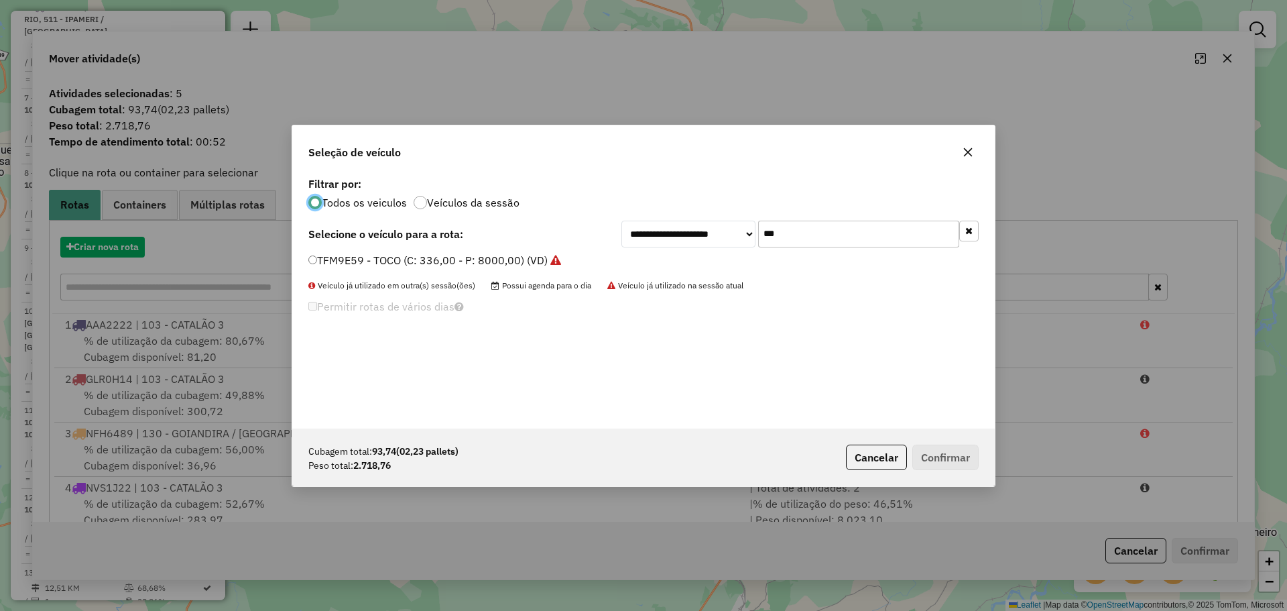
scroll to position [7, 4]
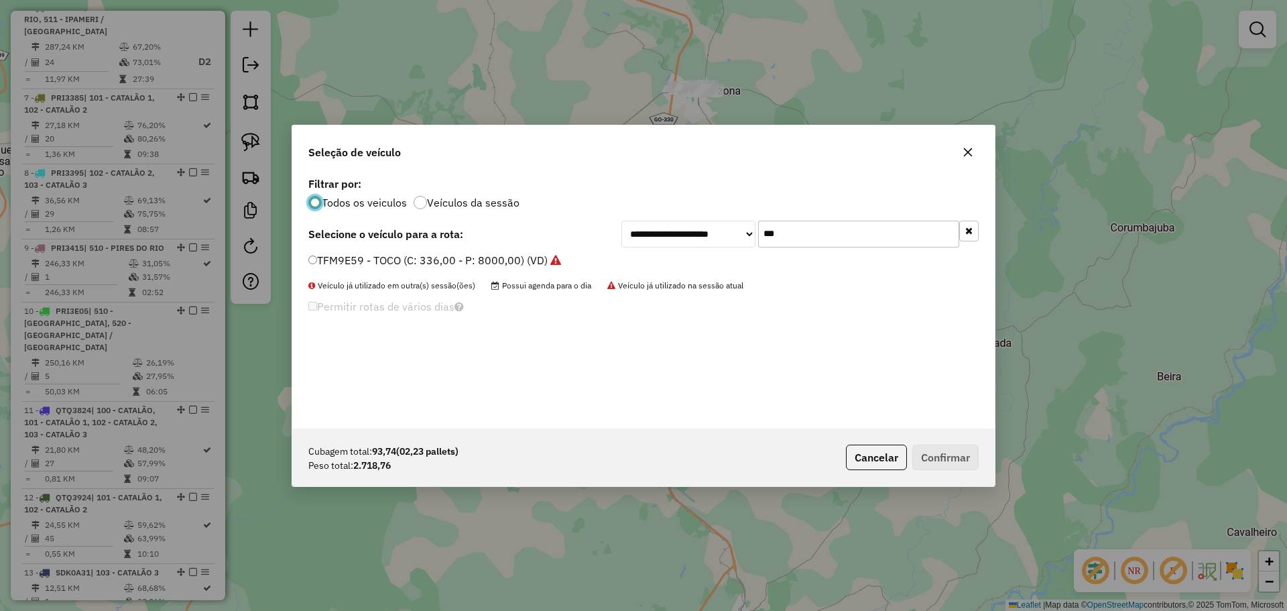
click at [806, 233] on input "***" at bounding box center [858, 234] width 201 height 27
click at [802, 232] on input "***" at bounding box center [858, 234] width 201 height 27
click at [835, 221] on input "***" at bounding box center [858, 234] width 201 height 27
click at [835, 223] on input "***" at bounding box center [858, 234] width 201 height 27
click at [834, 233] on input "***" at bounding box center [858, 234] width 201 height 27
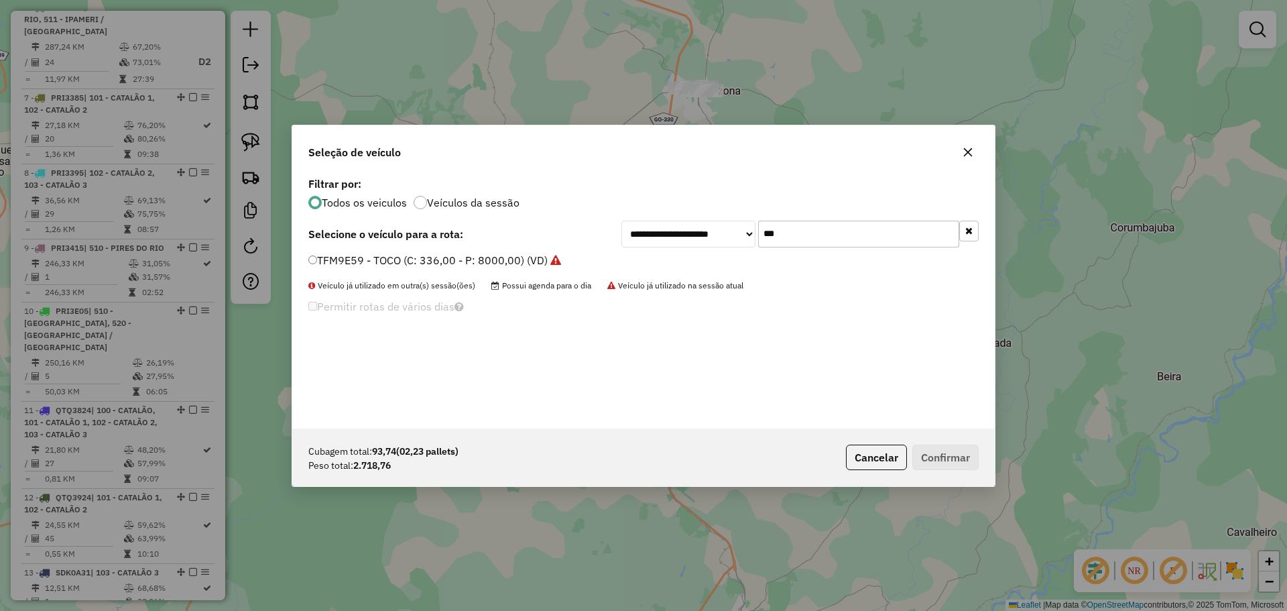
click at [834, 233] on input "***" at bounding box center [858, 234] width 201 height 27
type input "****"
click at [373, 269] on div "QTQ3824 - TRUCK BAU - 420 - 12750 (C: 420,00 - P: 12750,00) (VD)" at bounding box center [643, 266] width 686 height 27
click at [390, 263] on label "QTQ3824 - TRUCK BAU - 420 - 12750 (C: 420,00 - P: 12750,00) (VD)" at bounding box center [489, 260] width 362 height 16
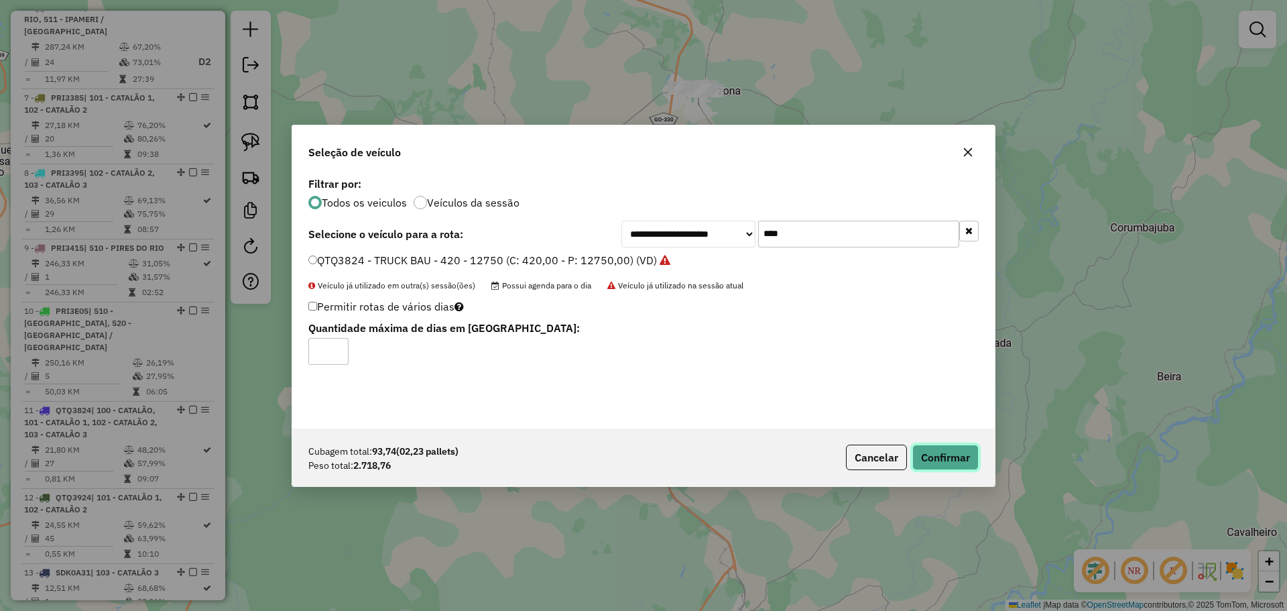
click at [963, 458] on button "Confirmar" at bounding box center [945, 456] width 66 height 25
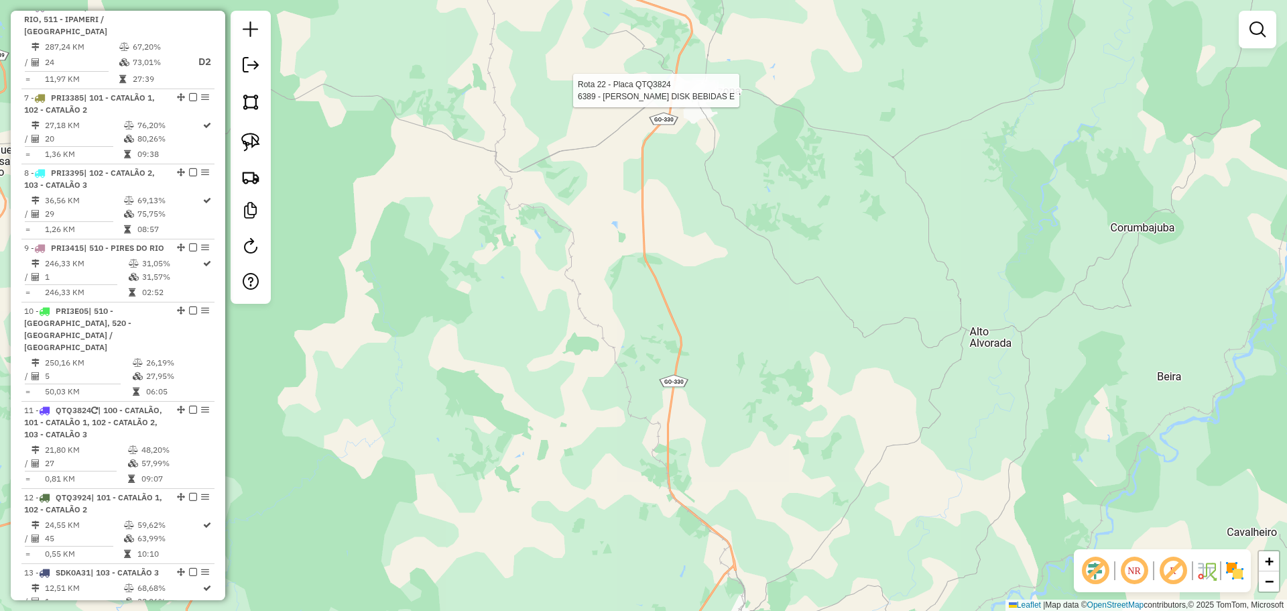
select select "*********"
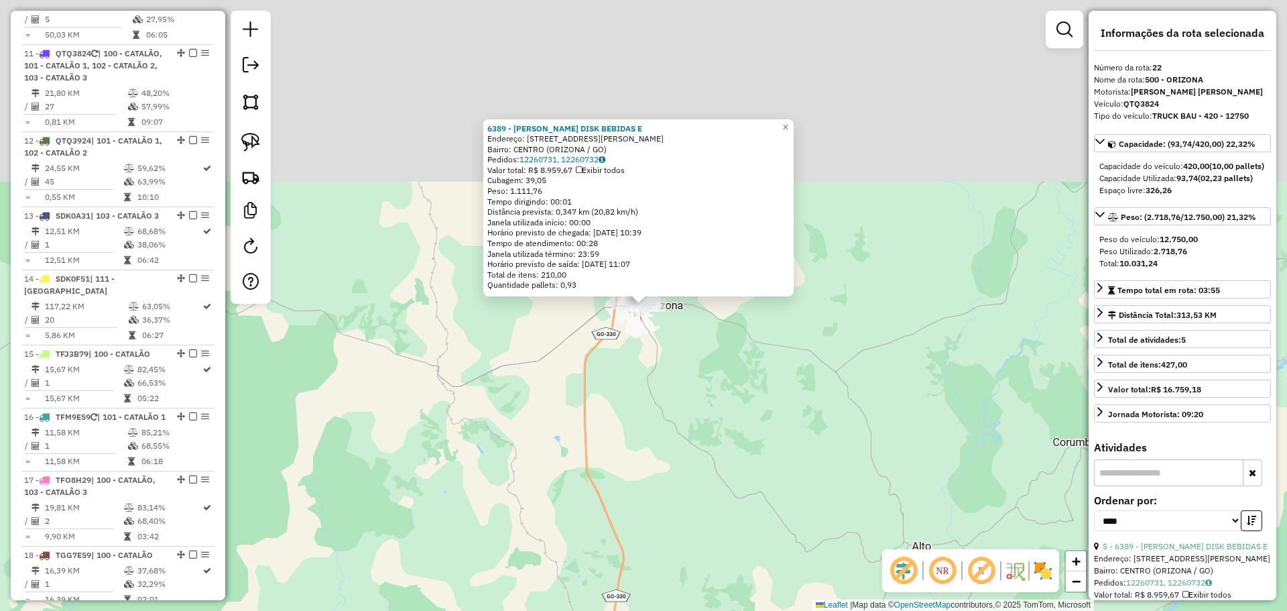
scroll to position [1419, 0]
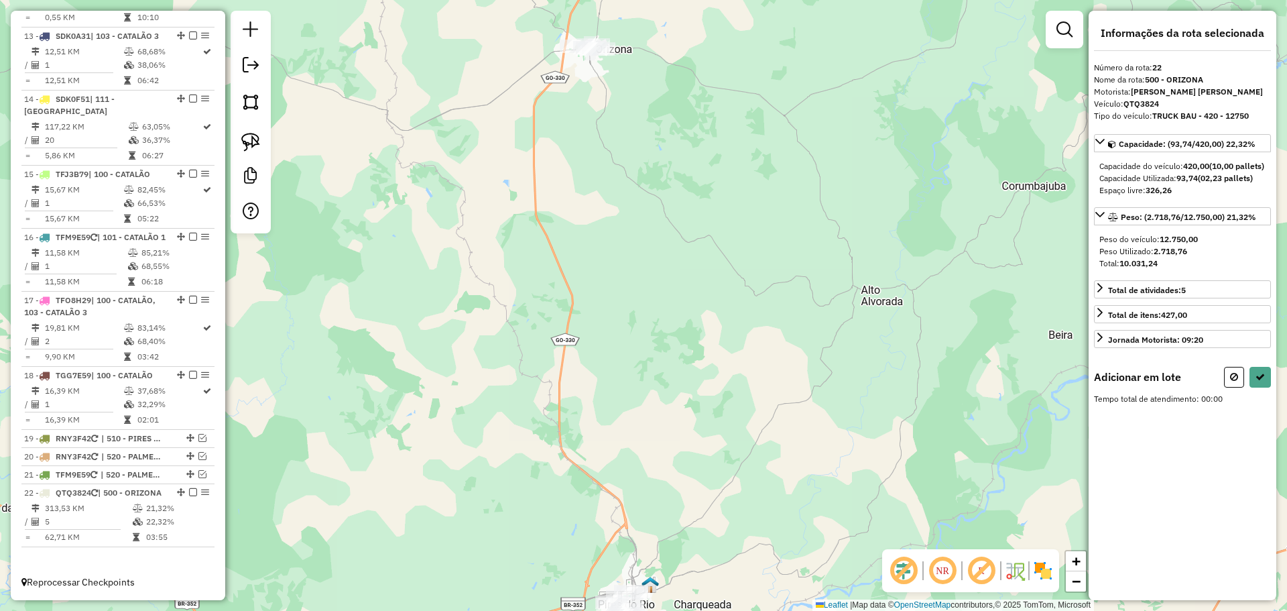
drag, startPoint x: 687, startPoint y: 247, endPoint x: 654, endPoint y: 205, distance: 53.4
click at [665, 172] on div "Janela de atendimento Grade de atendimento Capacidade Transportadoras Veículos …" at bounding box center [643, 305] width 1287 height 611
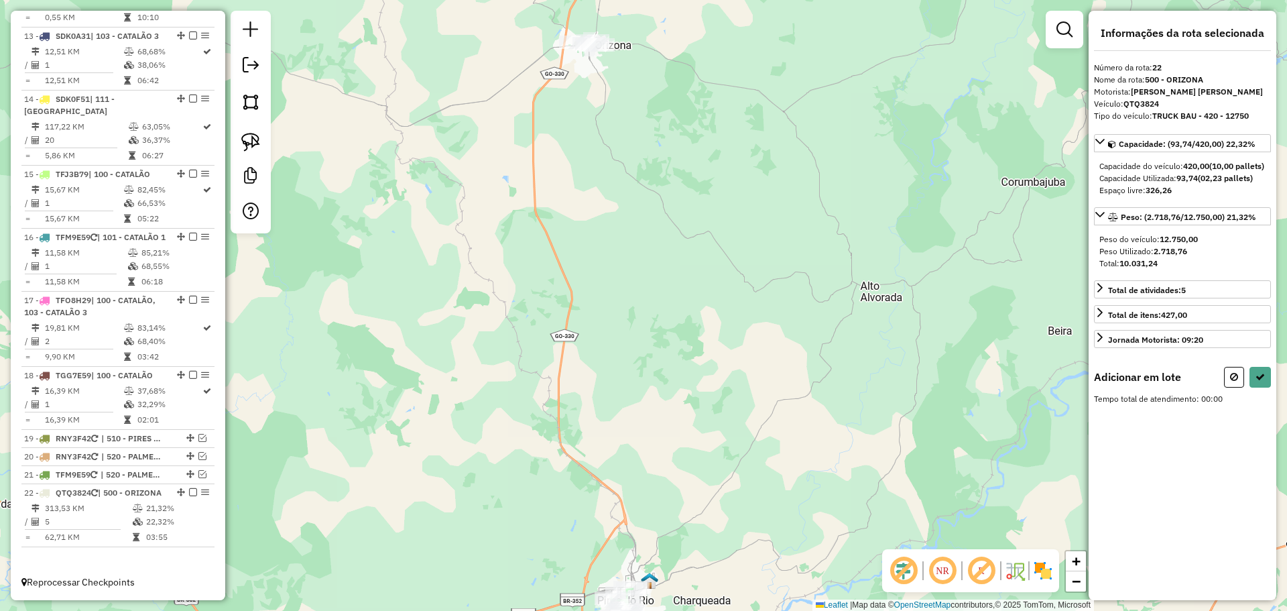
drag, startPoint x: 638, startPoint y: 350, endPoint x: 630, endPoint y: 187, distance: 163.1
click at [638, 175] on div "Janela de atendimento Grade de atendimento Capacidade Transportadoras Veículos …" at bounding box center [643, 305] width 1287 height 611
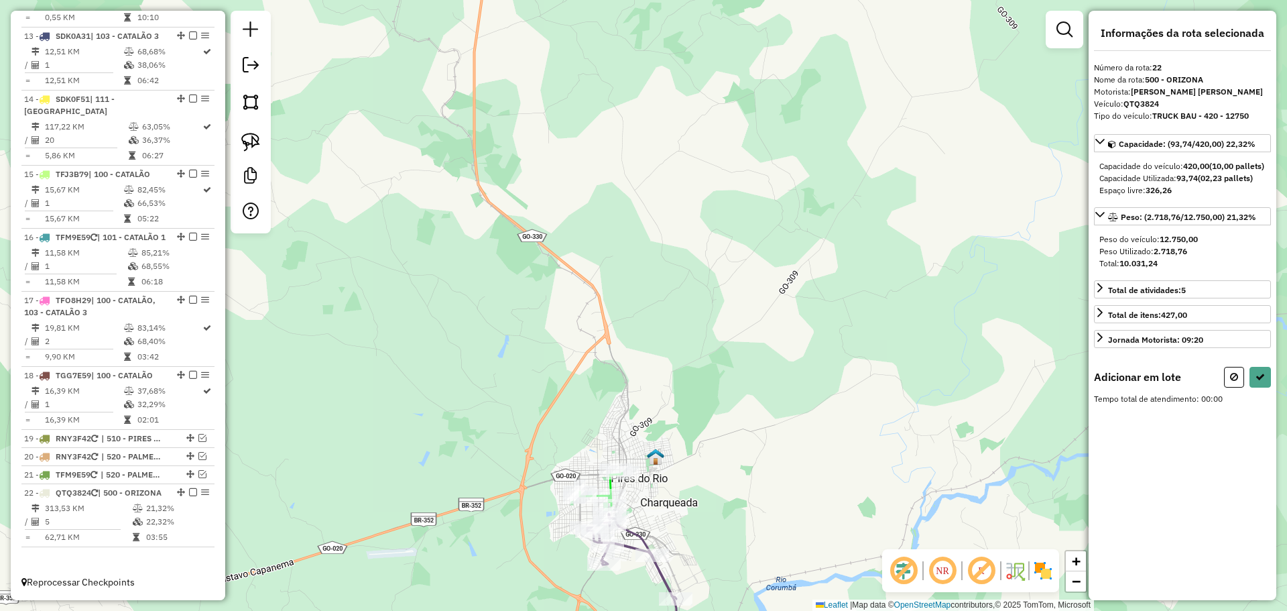
drag, startPoint x: 642, startPoint y: 407, endPoint x: 636, endPoint y: 286, distance: 121.5
click at [636, 286] on div "Janela de atendimento Grade de atendimento Capacidade Transportadoras Veículos …" at bounding box center [643, 305] width 1287 height 611
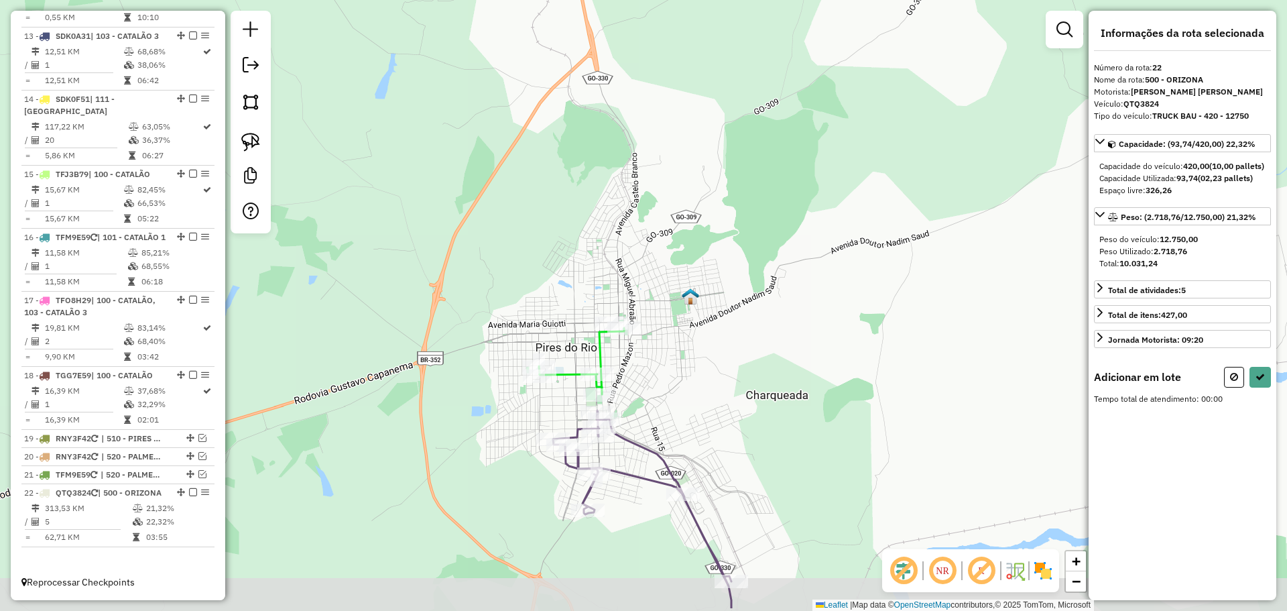
drag, startPoint x: 653, startPoint y: 369, endPoint x: 628, endPoint y: 298, distance: 74.6
click at [654, 292] on div "Janela de atendimento Grade de atendimento Capacidade Transportadoras Veículos …" at bounding box center [643, 305] width 1287 height 611
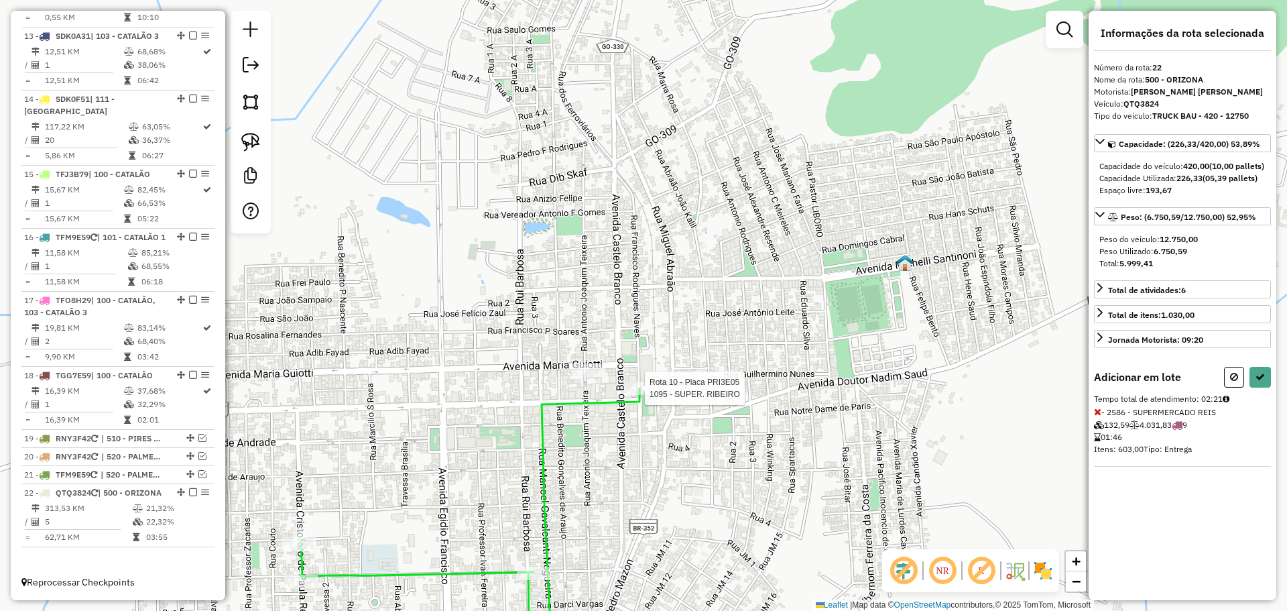
click at [638, 395] on div at bounding box center [641, 387] width 34 height 13
click at [1265, 387] on button at bounding box center [1260, 377] width 21 height 21
select select "*********"
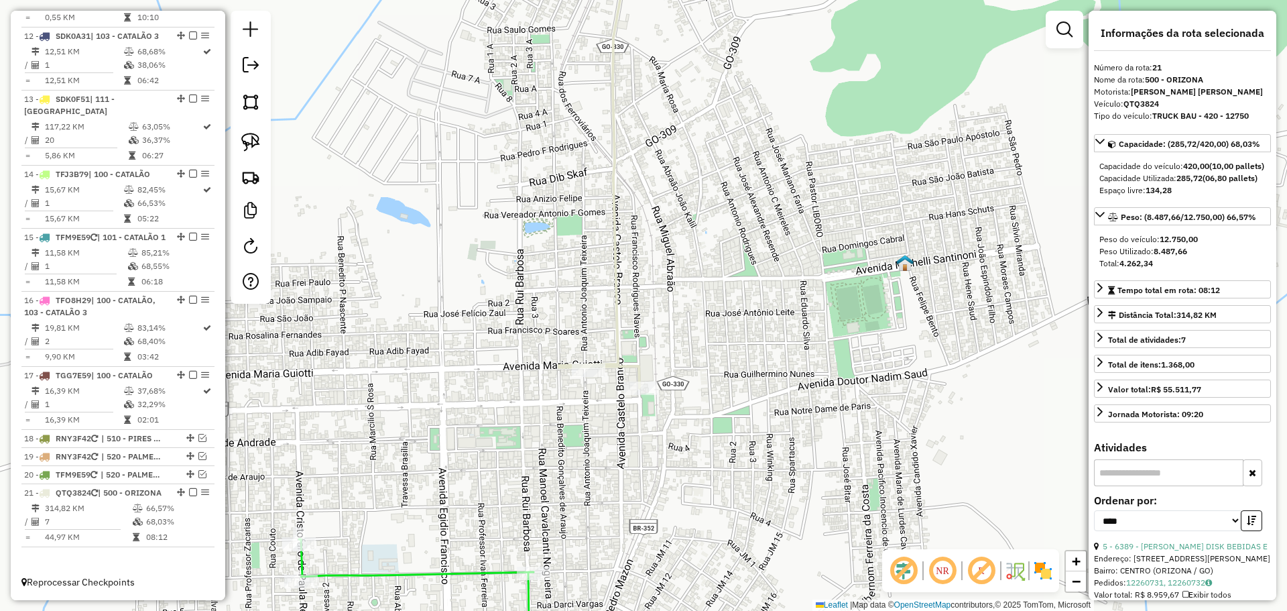
scroll to position [1343, 0]
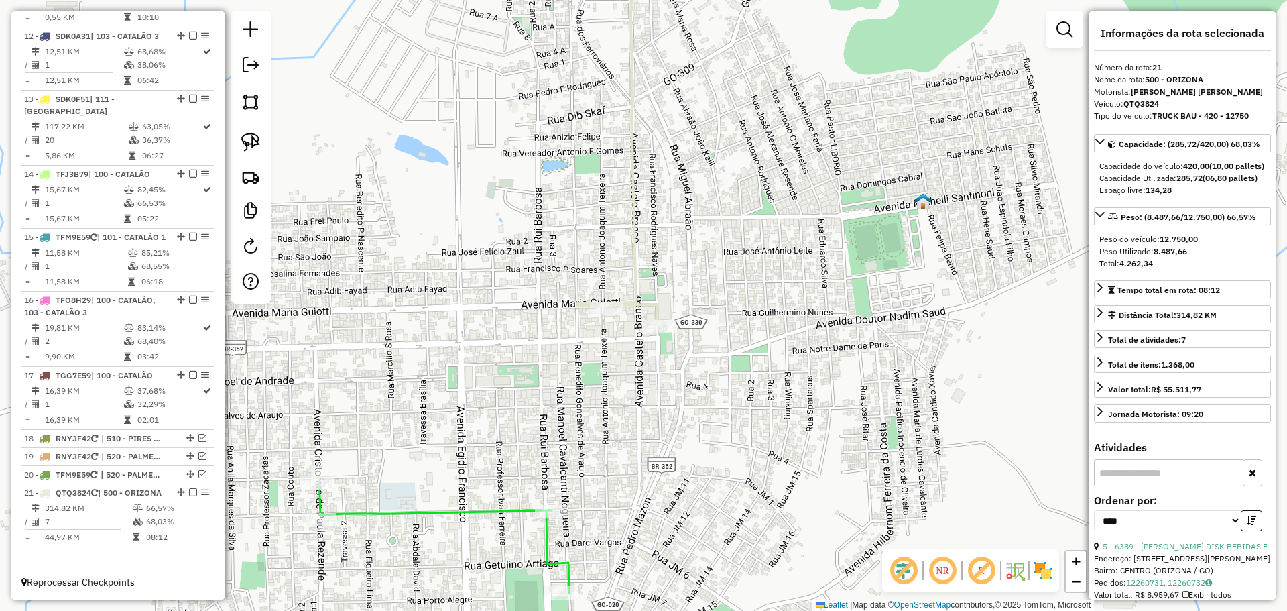
drag, startPoint x: 724, startPoint y: 428, endPoint x: 744, endPoint y: 345, distance: 85.5
click at [744, 347] on div "Janela de atendimento Grade de atendimento Capacidade Transportadoras Veículos …" at bounding box center [643, 305] width 1287 height 611
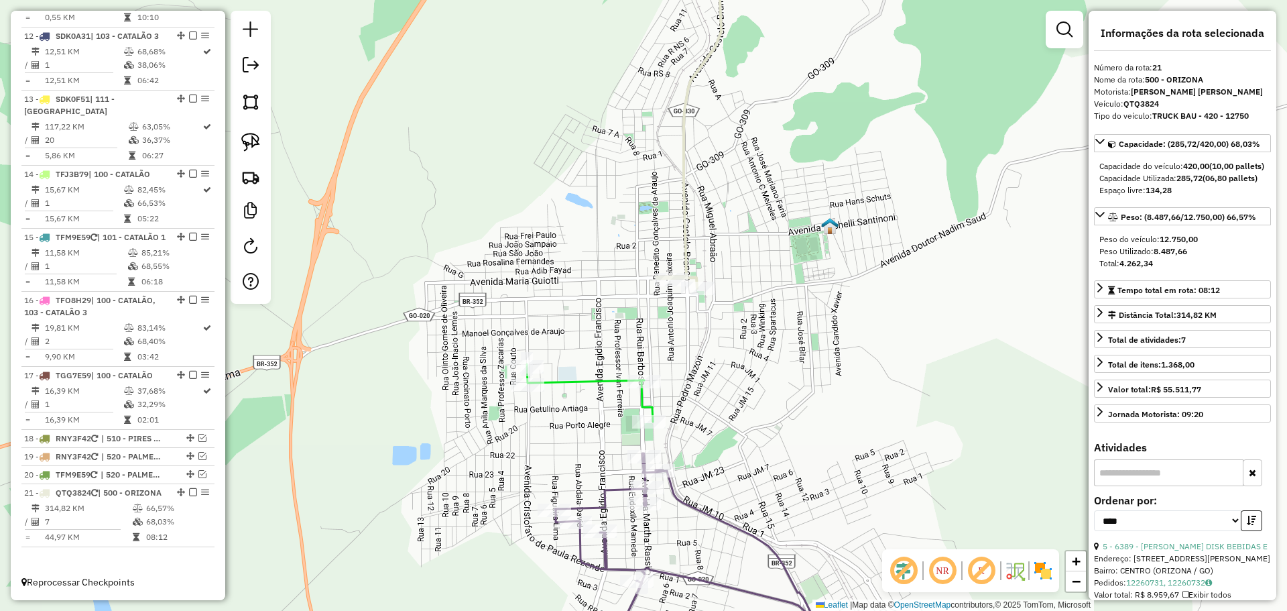
drag, startPoint x: 769, startPoint y: 434, endPoint x: 764, endPoint y: 396, distance: 39.3
click at [764, 396] on div "Janela de atendimento Grade de atendimento Capacidade Transportadoras Veículos …" at bounding box center [643, 305] width 1287 height 611
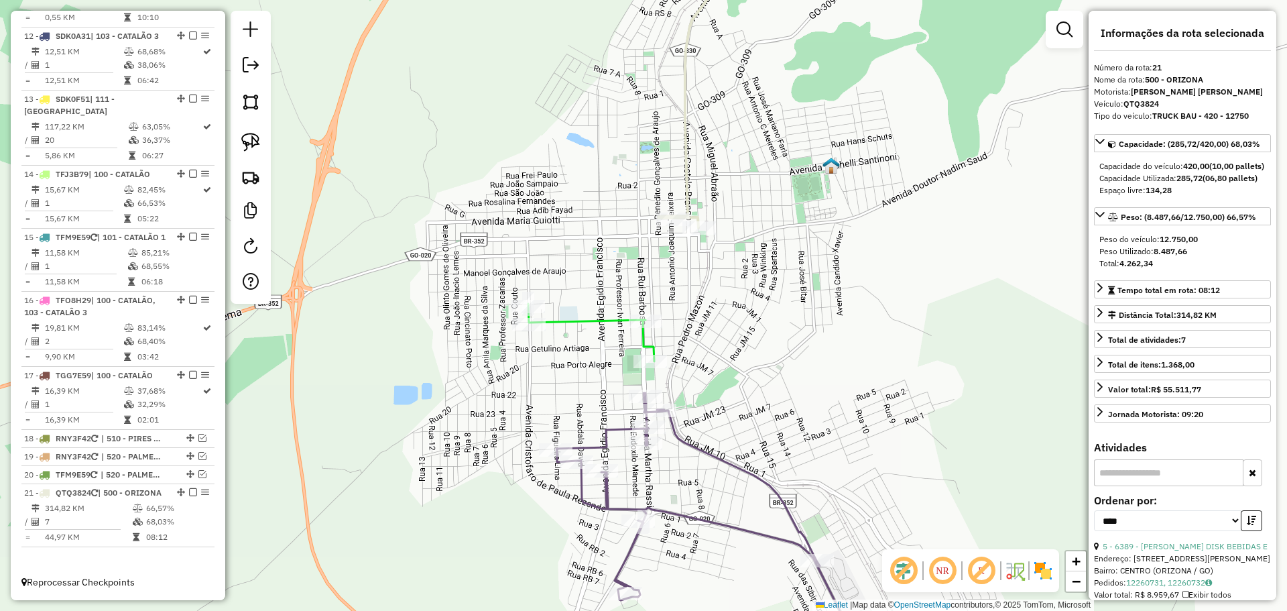
drag, startPoint x: 757, startPoint y: 387, endPoint x: 759, endPoint y: 373, distance: 14.2
click at [759, 373] on div "Janela de atendimento Grade de atendimento Capacidade Transportadoras Veículos …" at bounding box center [643, 305] width 1287 height 611
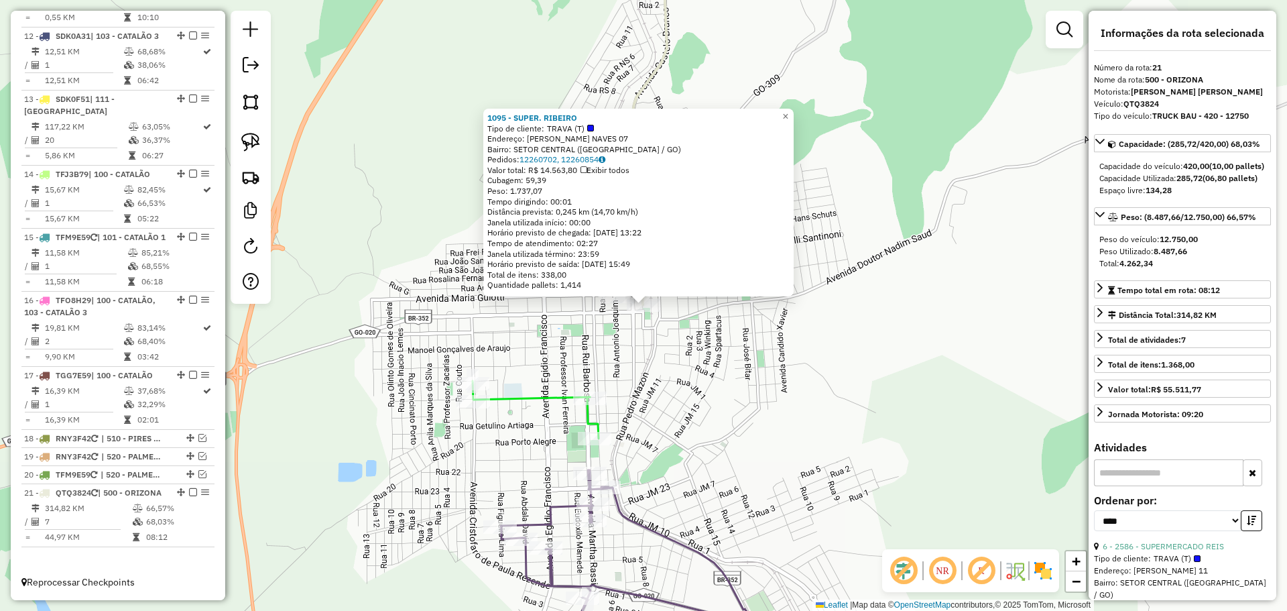
click at [707, 413] on div "1095 - SUPER. RIBEIRO Tipo de cliente: TRAVA (T) Endereço: FRANCISCO RODRIGUES …" at bounding box center [643, 305] width 1287 height 611
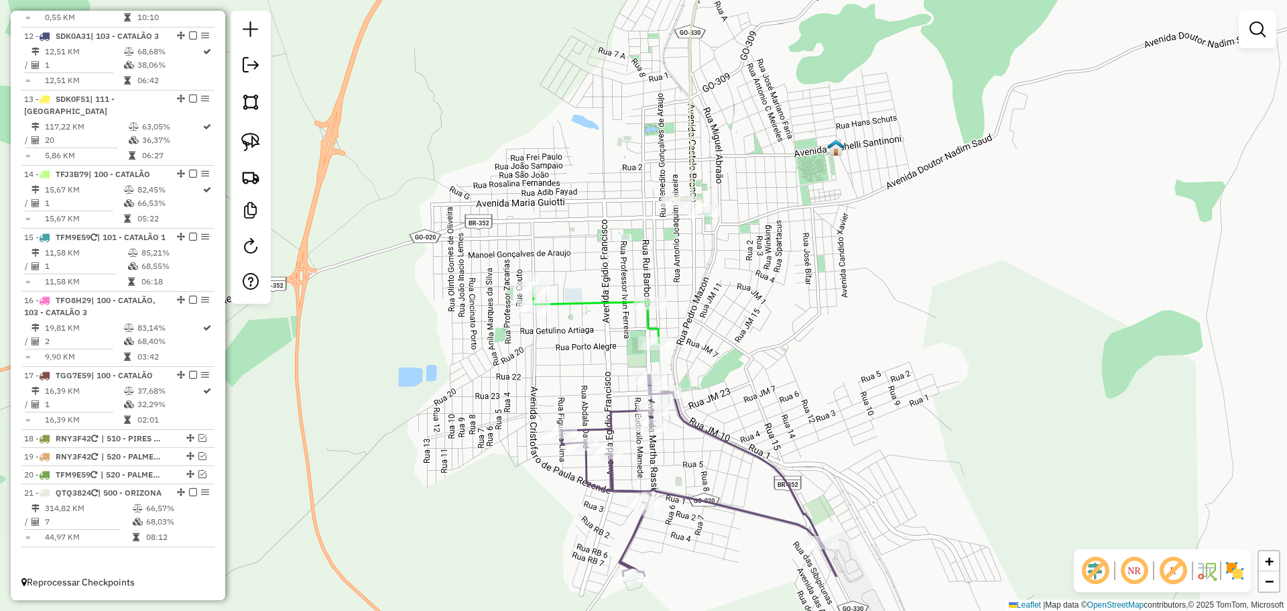
drag, startPoint x: 705, startPoint y: 440, endPoint x: 787, endPoint y: 253, distance: 204.1
click at [787, 253] on div "Janela de atendimento Grade de atendimento Capacidade Transportadoras Veículos …" at bounding box center [643, 305] width 1287 height 611
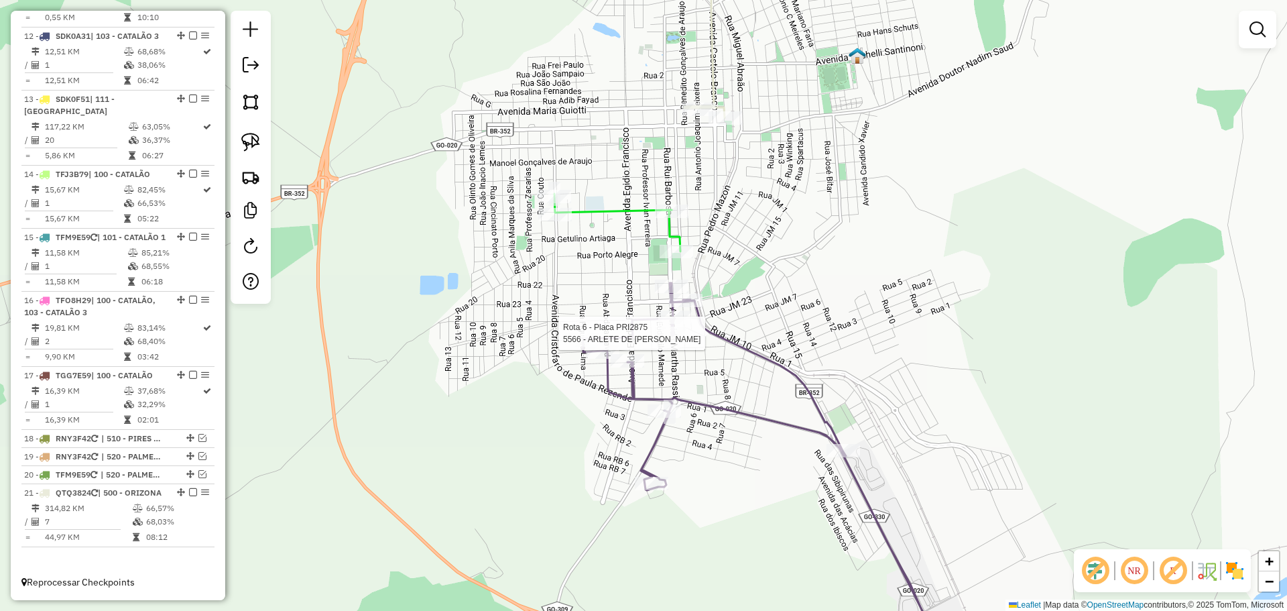
select select "*********"
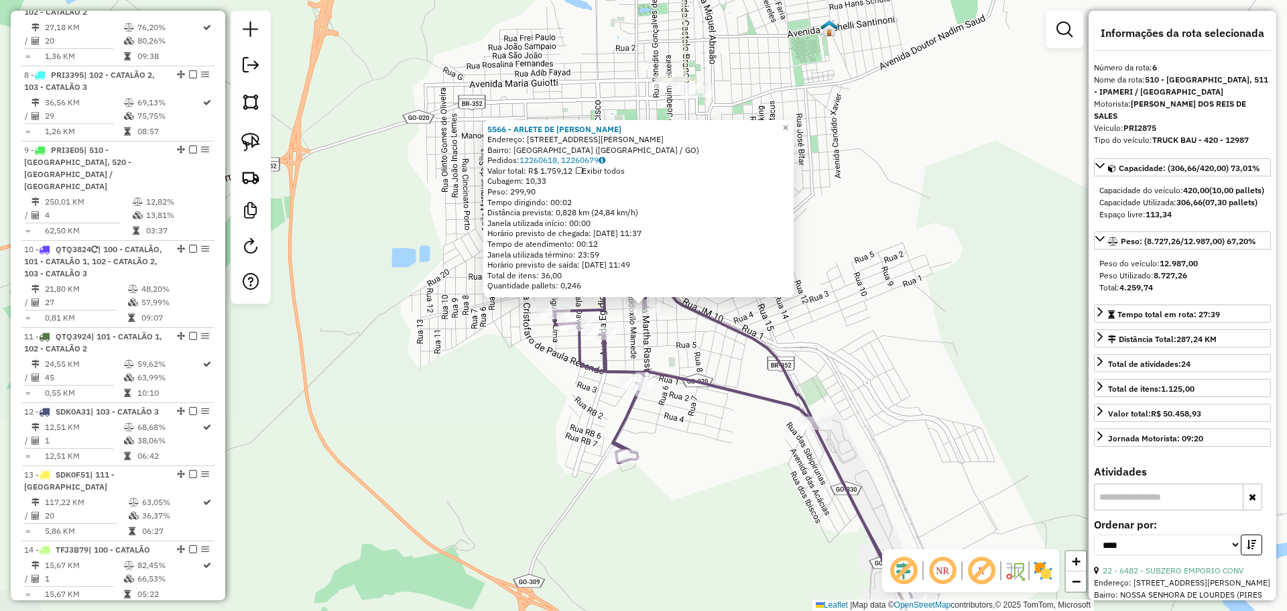
scroll to position [858, 0]
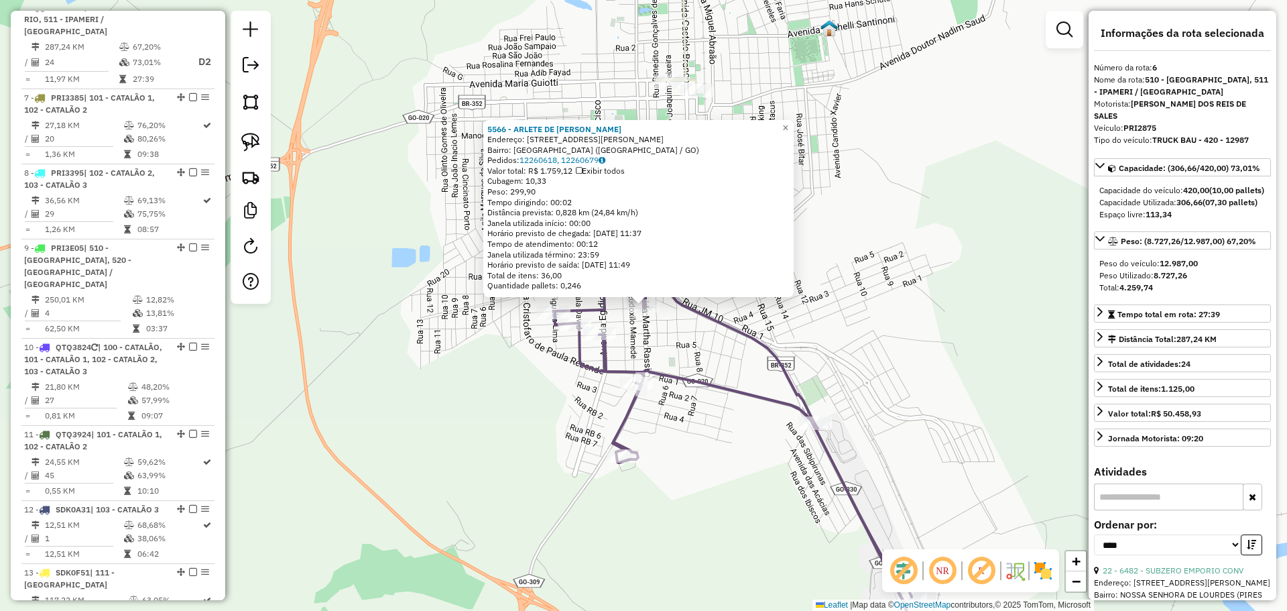
click at [809, 319] on div "5566 - ARLETE DE FATIMA Endereço: AV MARTA RASSI 76 Bairro: VILA NOVA (PIRES DO…" at bounding box center [643, 305] width 1287 height 611
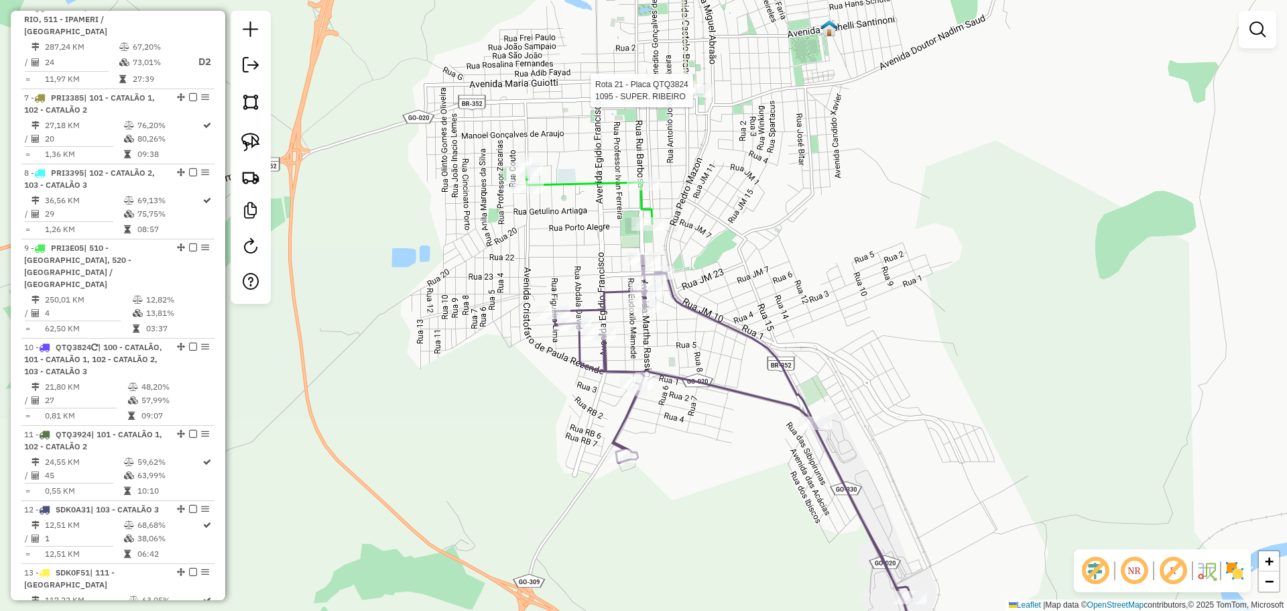
select select "*********"
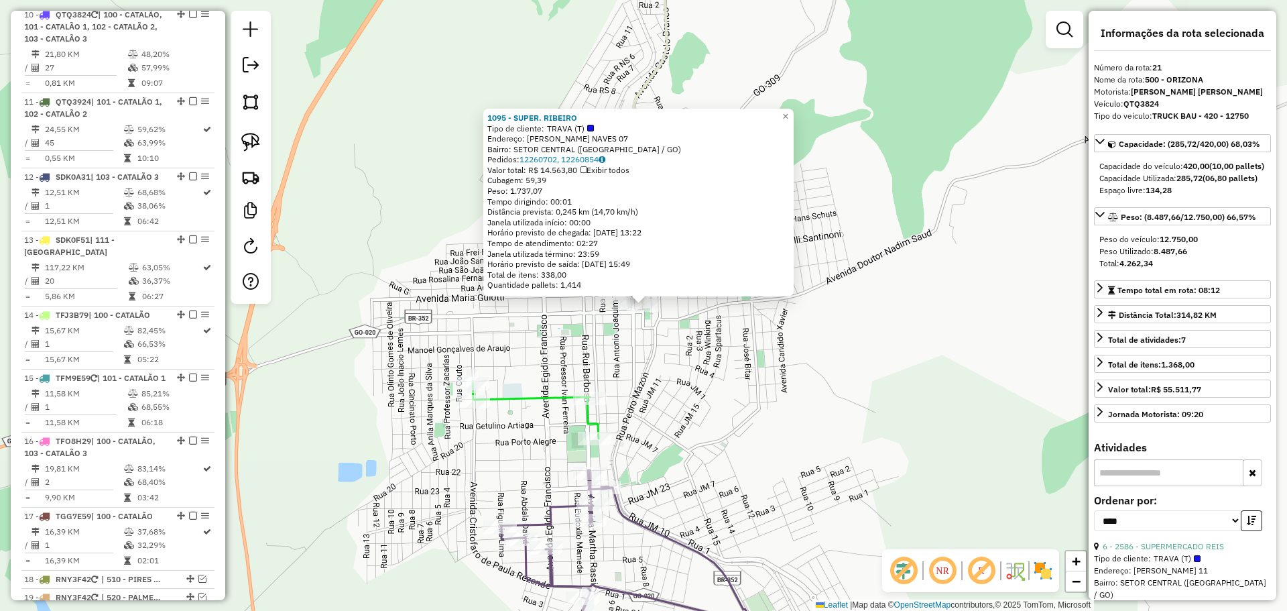
scroll to position [1343, 0]
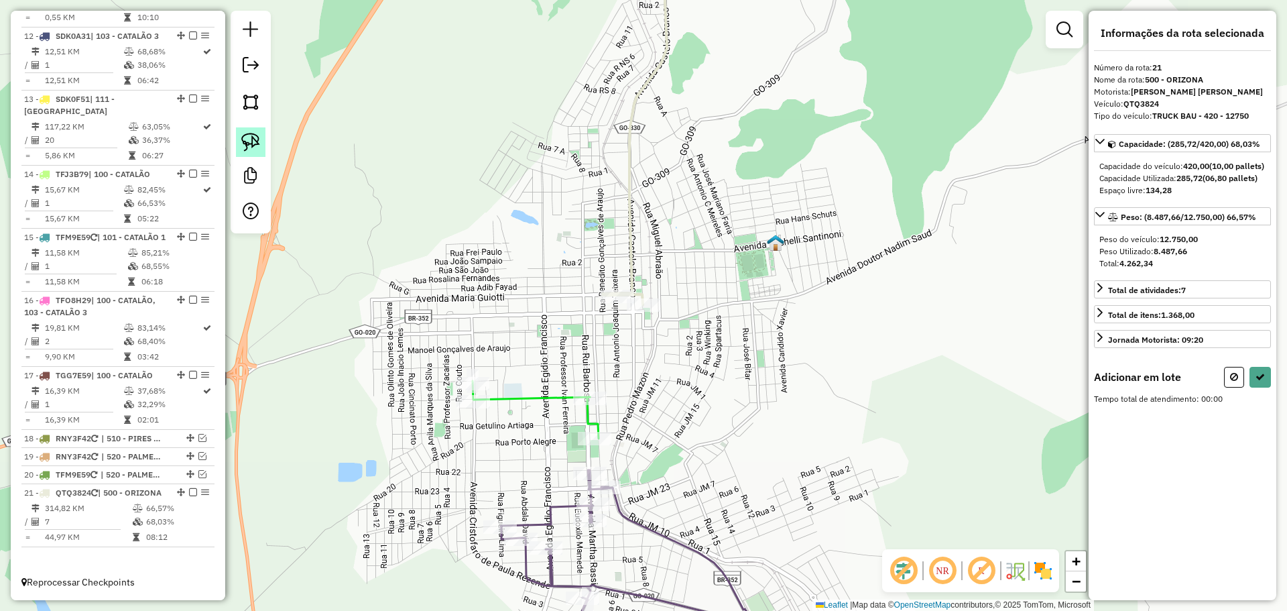
click at [255, 141] on img at bounding box center [250, 142] width 19 height 19
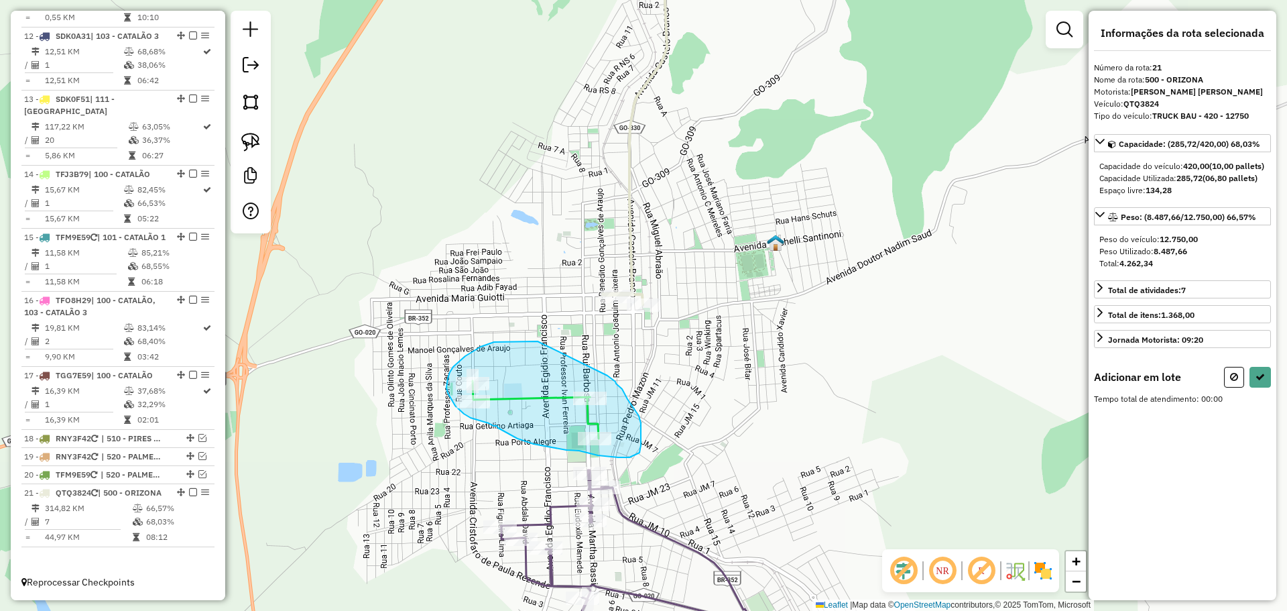
drag, startPoint x: 532, startPoint y: 341, endPoint x: 607, endPoint y: 375, distance: 82.5
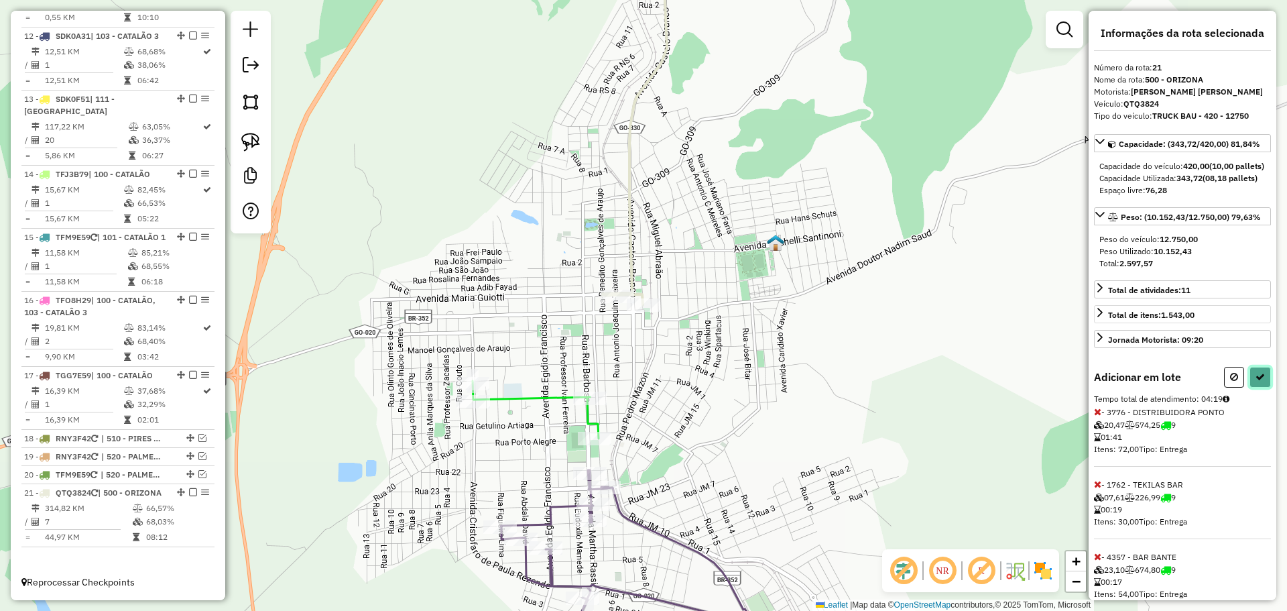
click at [1256, 381] on icon at bounding box center [1260, 376] width 9 height 9
select select "*********"
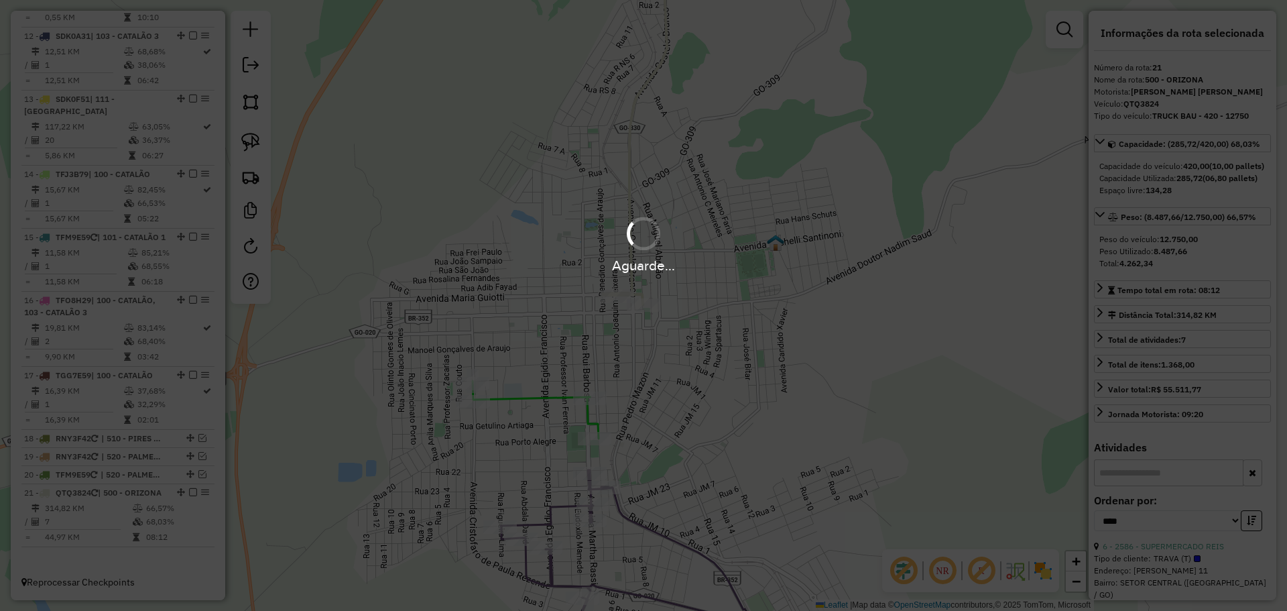
scroll to position [1271, 0]
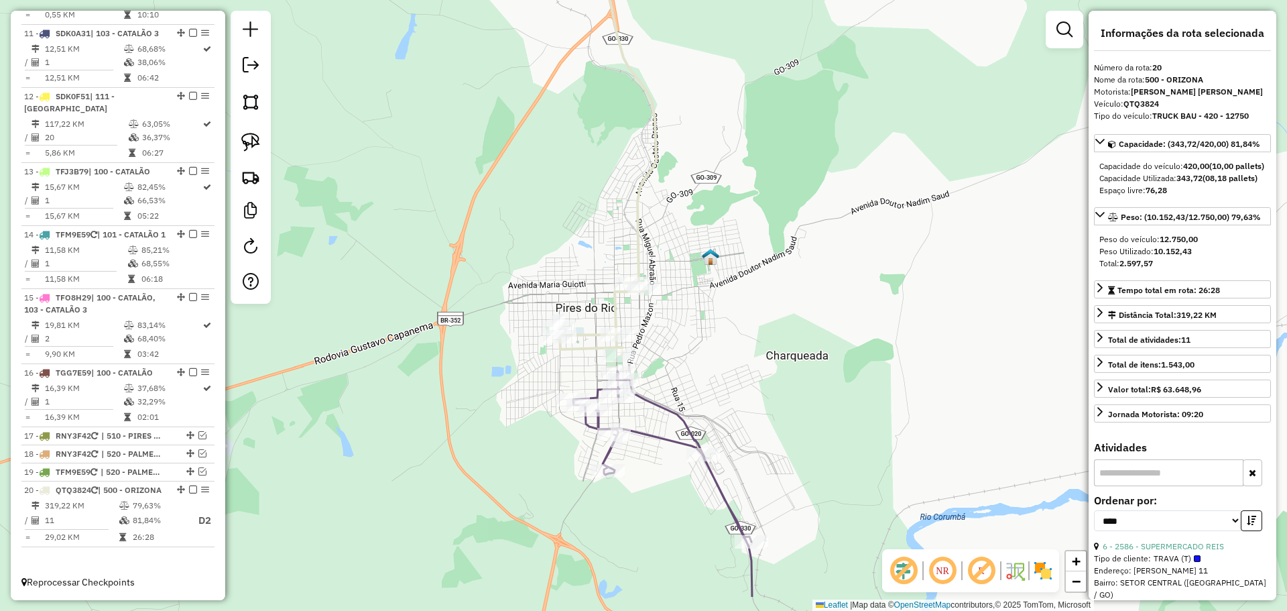
drag, startPoint x: 729, startPoint y: 447, endPoint x: 699, endPoint y: 372, distance: 80.9
click at [699, 372] on div "Janela de atendimento Grade de atendimento Capacidade Transportadoras Veículos …" at bounding box center [643, 305] width 1287 height 611
click at [671, 345] on div "Janela de atendimento Grade de atendimento Capacidade Transportadoras Veículos …" at bounding box center [643, 305] width 1287 height 611
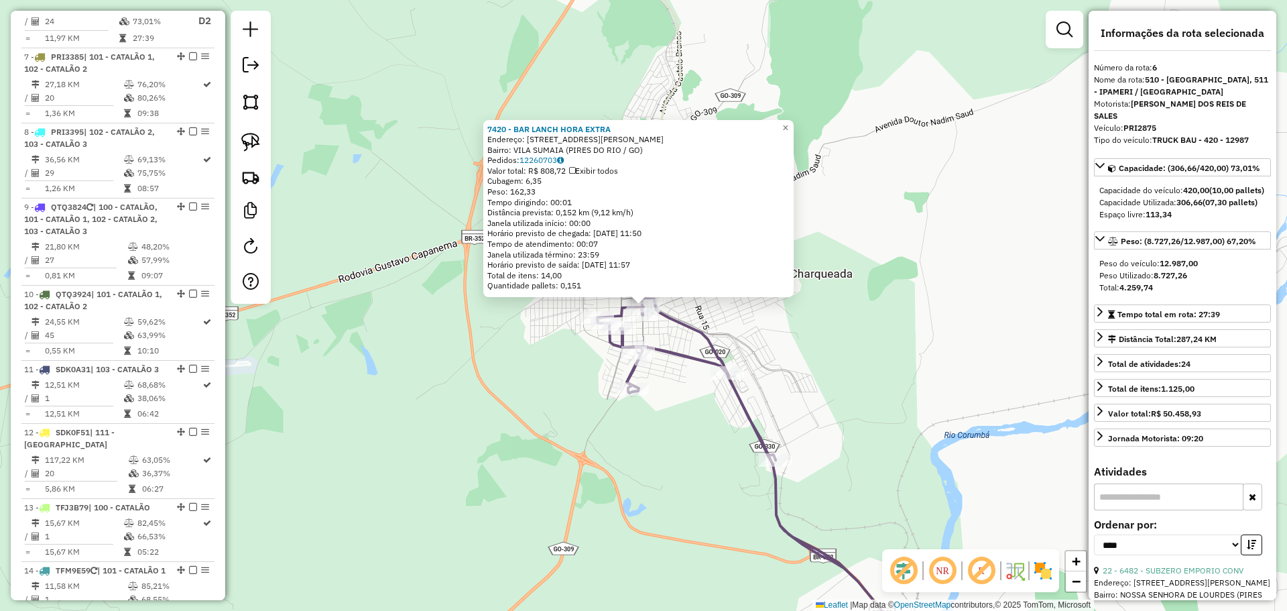
scroll to position [858, 0]
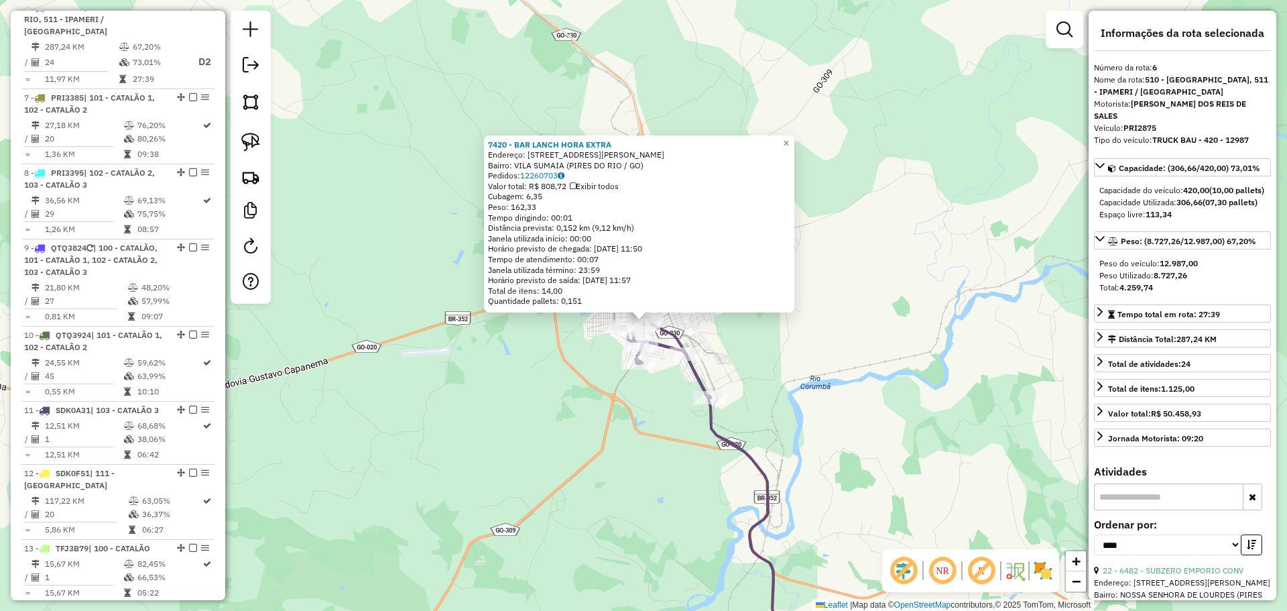
drag, startPoint x: 701, startPoint y: 490, endPoint x: 672, endPoint y: 395, distance: 99.3
click at [672, 395] on div "7420 - BAR LANCH HORA EXTRA Endereço: Rua Vitor Arruda 18 Bairro: VILA SUMAIA (…" at bounding box center [643, 305] width 1287 height 611
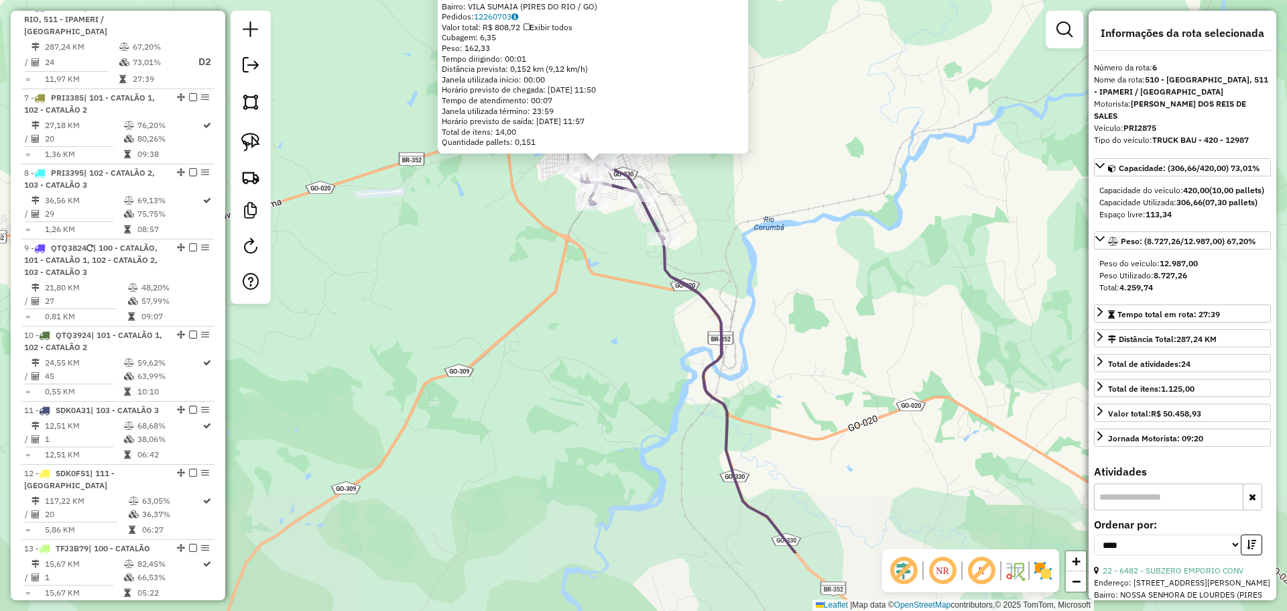
drag, startPoint x: 698, startPoint y: 440, endPoint x: 670, endPoint y: 358, distance: 86.3
click at [670, 358] on div "7420 - BAR LANCH HORA EXTRA Endereço: Rua Vitor Arruda 18 Bairro: VILA SUMAIA (…" at bounding box center [643, 305] width 1287 height 611
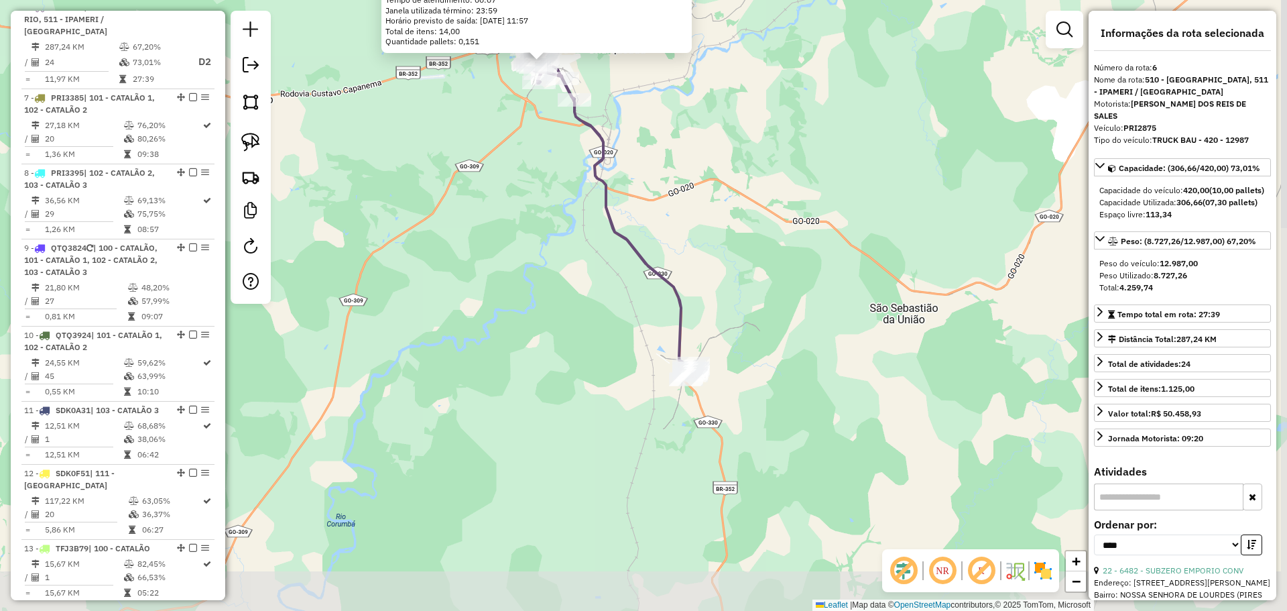
drag, startPoint x: 788, startPoint y: 477, endPoint x: 696, endPoint y: 278, distance: 218.9
click at [696, 278] on div "7420 - BAR LANCH HORA EXTRA Endereço: Rua Vitor Arruda 18 Bairro: VILA SUMAIA (…" at bounding box center [643, 305] width 1287 height 611
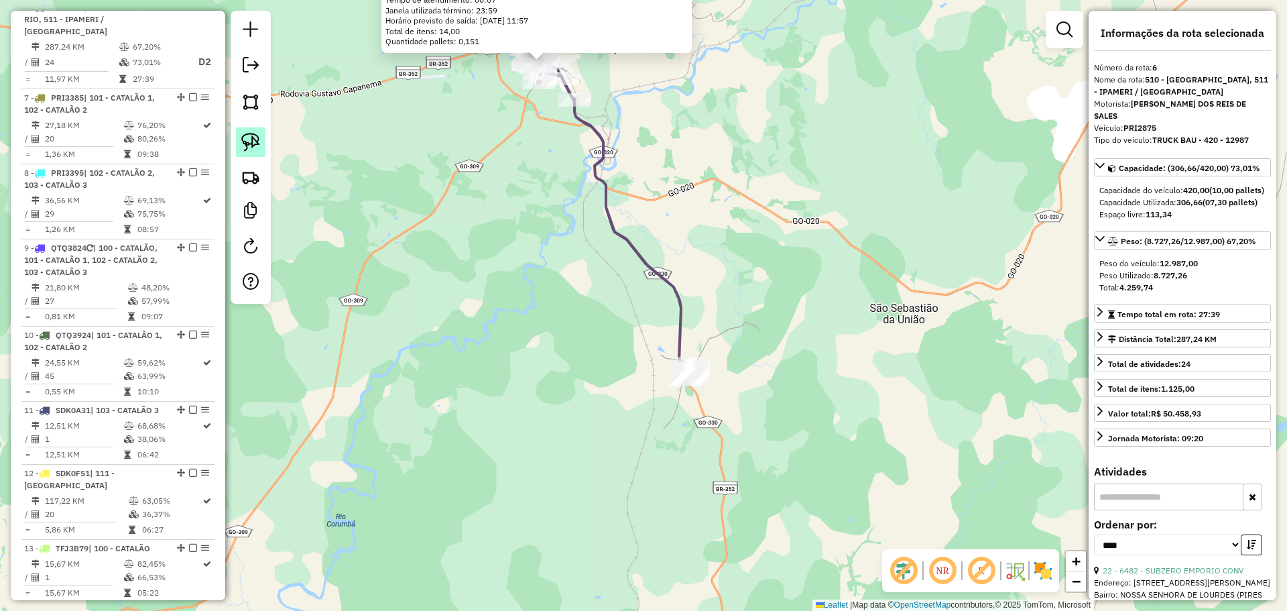
click at [250, 143] on img at bounding box center [250, 142] width 19 height 19
drag, startPoint x: 743, startPoint y: 372, endPoint x: 786, endPoint y: 402, distance: 52.1
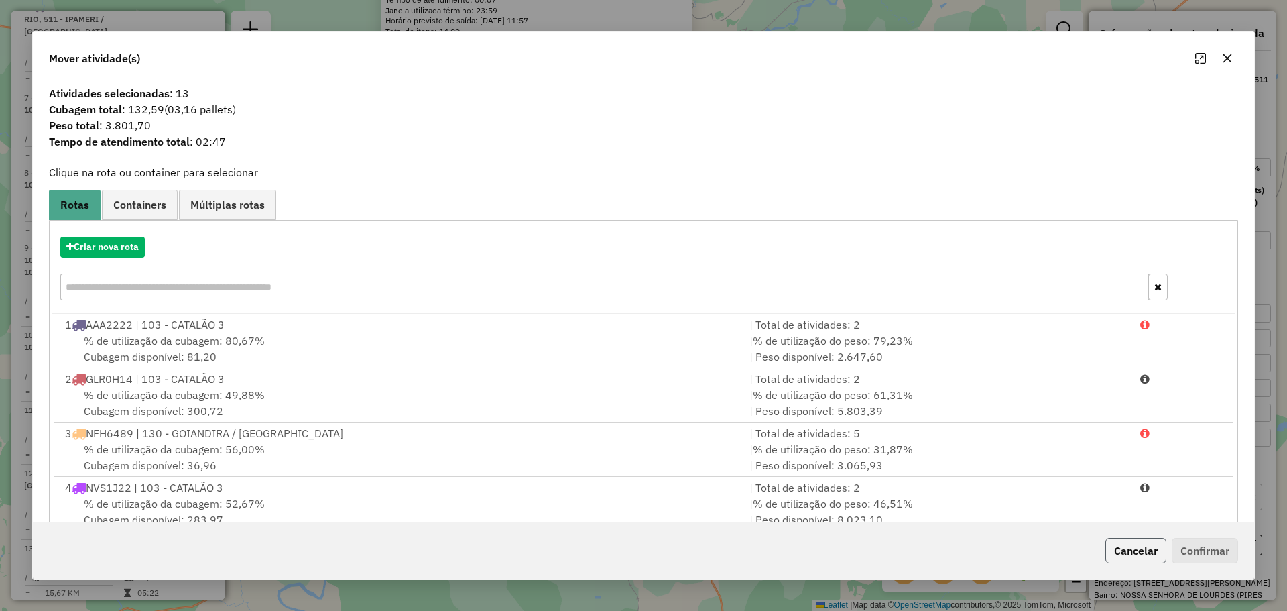
click at [1136, 546] on button "Cancelar" at bounding box center [1135, 550] width 61 height 25
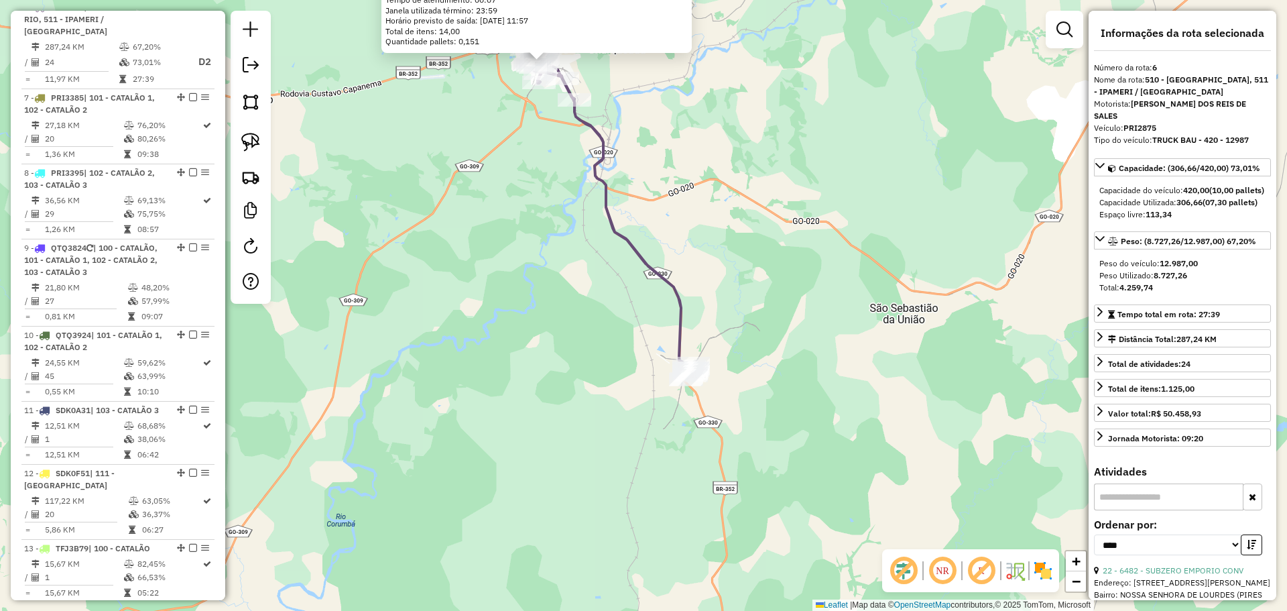
drag, startPoint x: 821, startPoint y: 381, endPoint x: 803, endPoint y: 312, distance: 70.7
click at [803, 314] on div "7420 - BAR LANCH HORA EXTRA Endereço: Rua Vitor Arruda 18 Bairro: VILA SUMAIA (…" at bounding box center [643, 305] width 1287 height 611
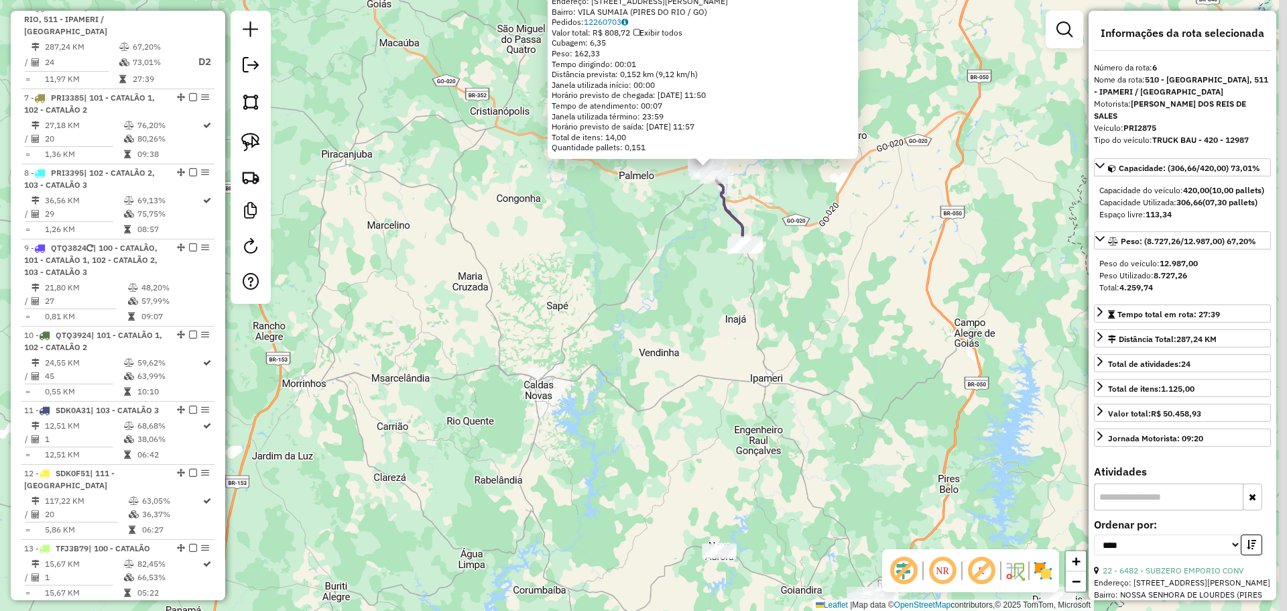
drag, startPoint x: 853, startPoint y: 442, endPoint x: 843, endPoint y: 401, distance: 42.6
click at [843, 401] on div "7420 - BAR LANCH HORA EXTRA Endereço: Rua Vitor Arruda 18 Bairro: VILA SUMAIA (…" at bounding box center [643, 305] width 1287 height 611
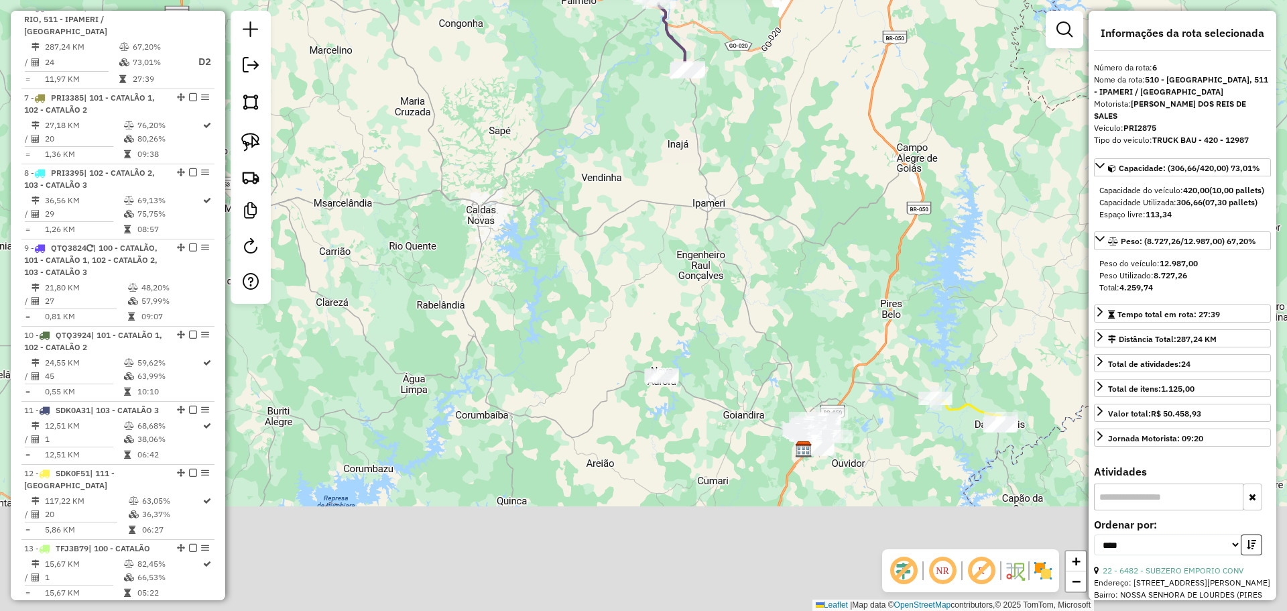
drag, startPoint x: 817, startPoint y: 467, endPoint x: 760, endPoint y: 293, distance: 183.6
click at [760, 293] on div "7420 - BAR LANCH HORA EXTRA Endereço: Rua Vitor Arruda 18 Bairro: VILA SUMAIA (…" at bounding box center [643, 305] width 1287 height 611
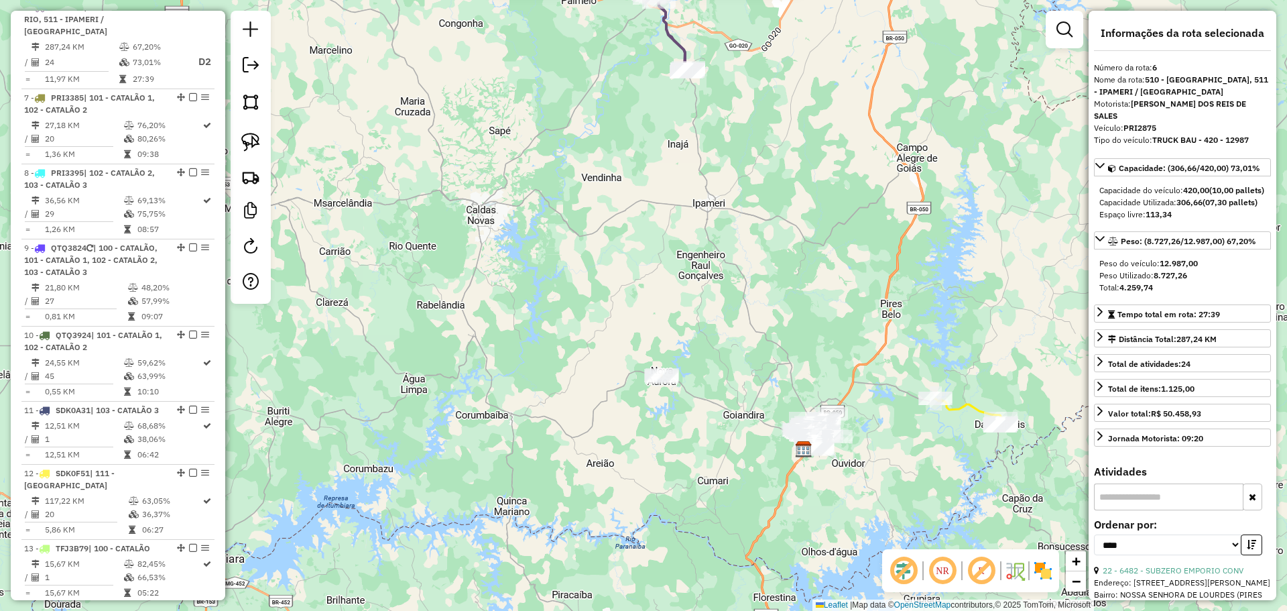
drag, startPoint x: 750, startPoint y: 204, endPoint x: 775, endPoint y: 375, distance: 173.4
click at [775, 375] on div "7420 - BAR LANCH HORA EXTRA Endereço: Rua Vitor Arruda 18 Bairro: VILA SUMAIA (…" at bounding box center [643, 305] width 1287 height 611
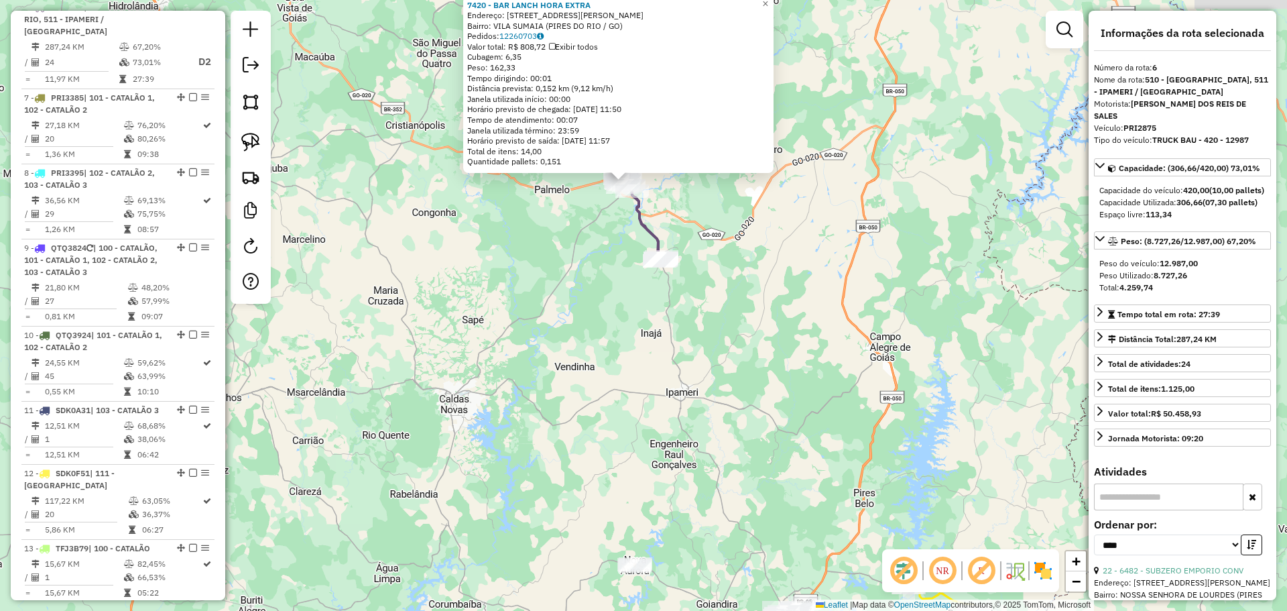
drag, startPoint x: 791, startPoint y: 393, endPoint x: 741, endPoint y: 418, distance: 56.1
click at [741, 418] on div "7420 - BAR LANCH HORA EXTRA Endereço: Rua Vitor Arruda 18 Bairro: VILA SUMAIA (…" at bounding box center [643, 305] width 1287 height 611
click at [702, 226] on div "7420 - BAR LANCH HORA EXTRA Endereço: Rua Vitor Arruda 18 Bairro: VILA SUMAIA (…" at bounding box center [643, 305] width 1287 height 611
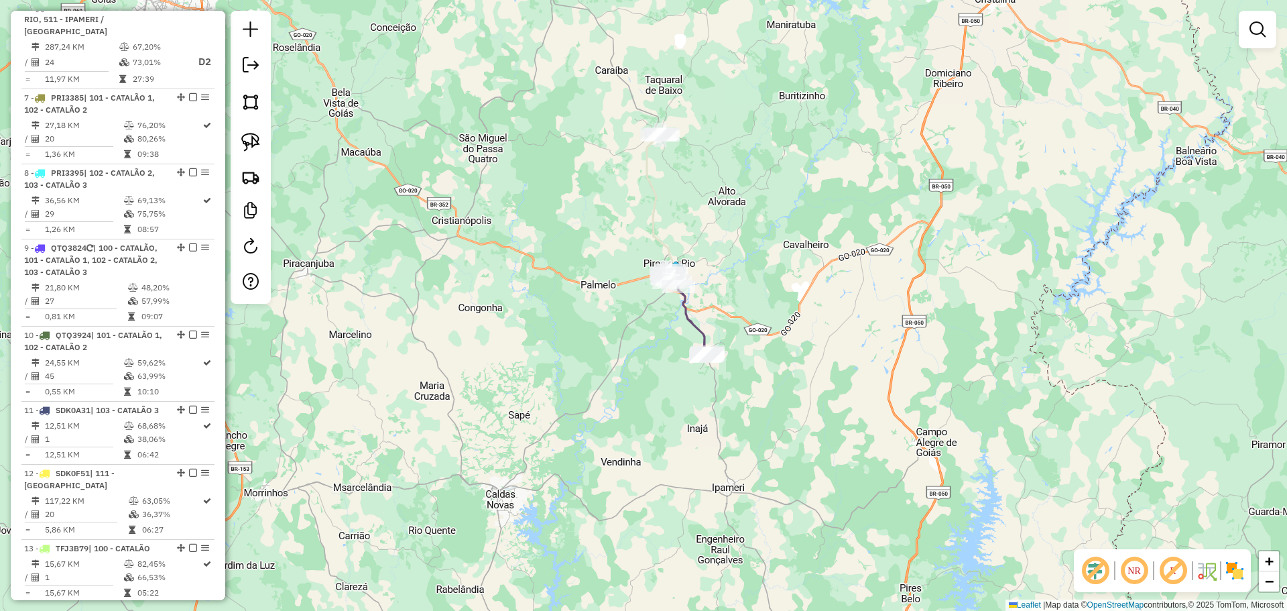
click at [713, 312] on div "Janela de atendimento Grade de atendimento Capacidade Transportadoras Veículos …" at bounding box center [643, 305] width 1287 height 611
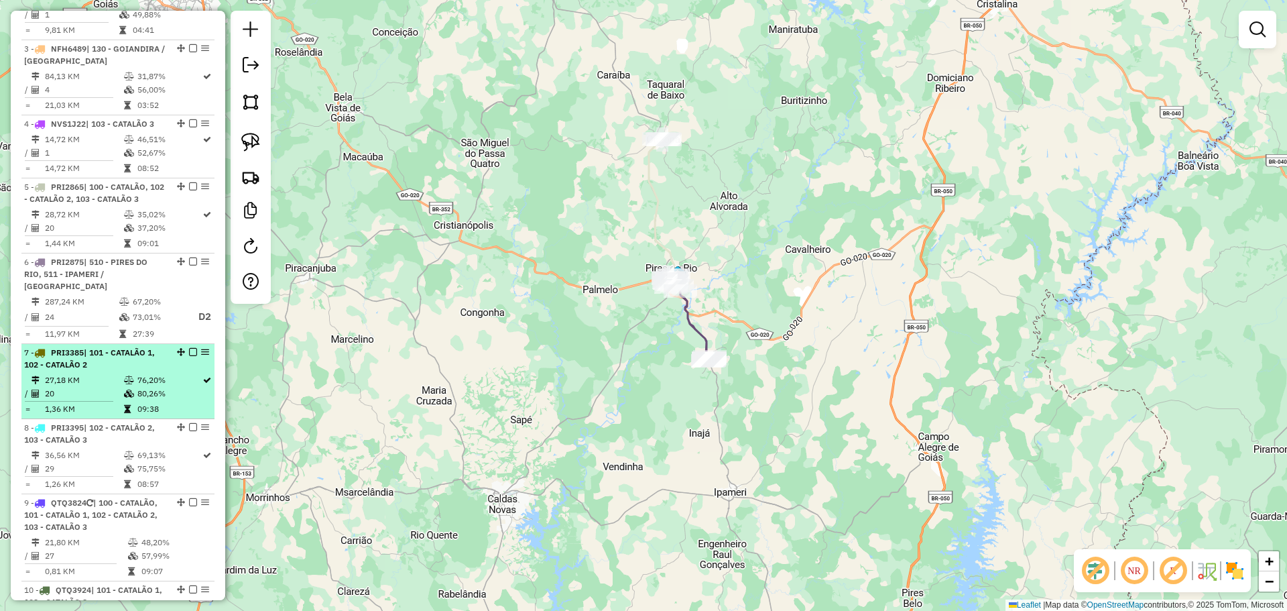
scroll to position [590, 0]
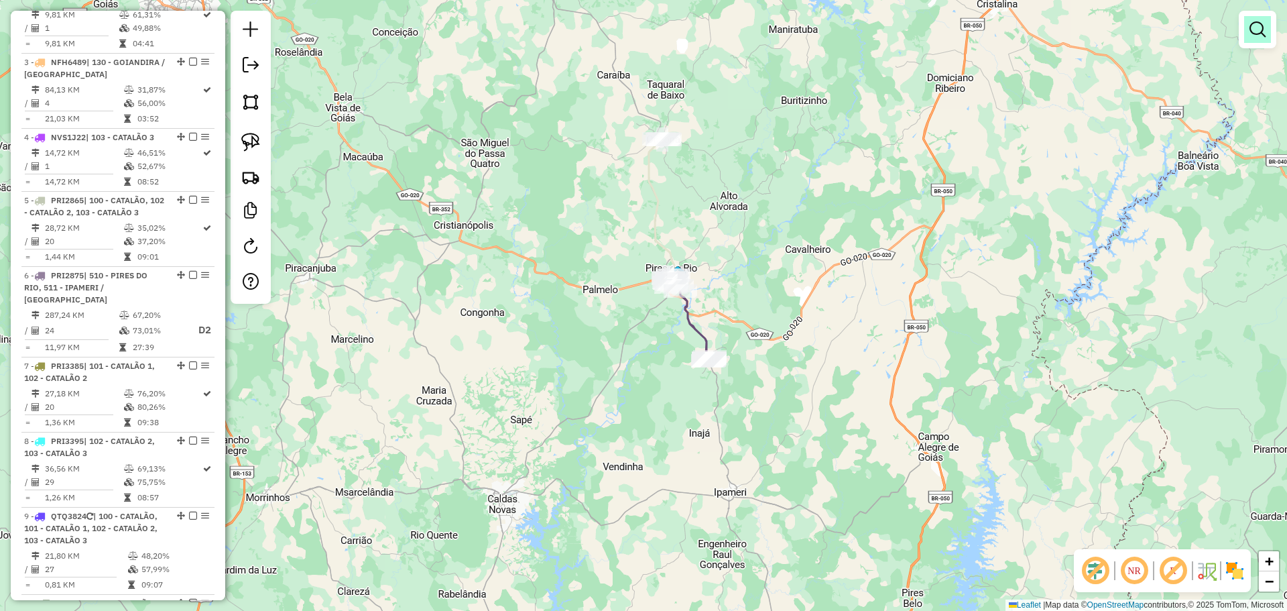
click at [1255, 26] on em at bounding box center [1258, 29] width 16 height 16
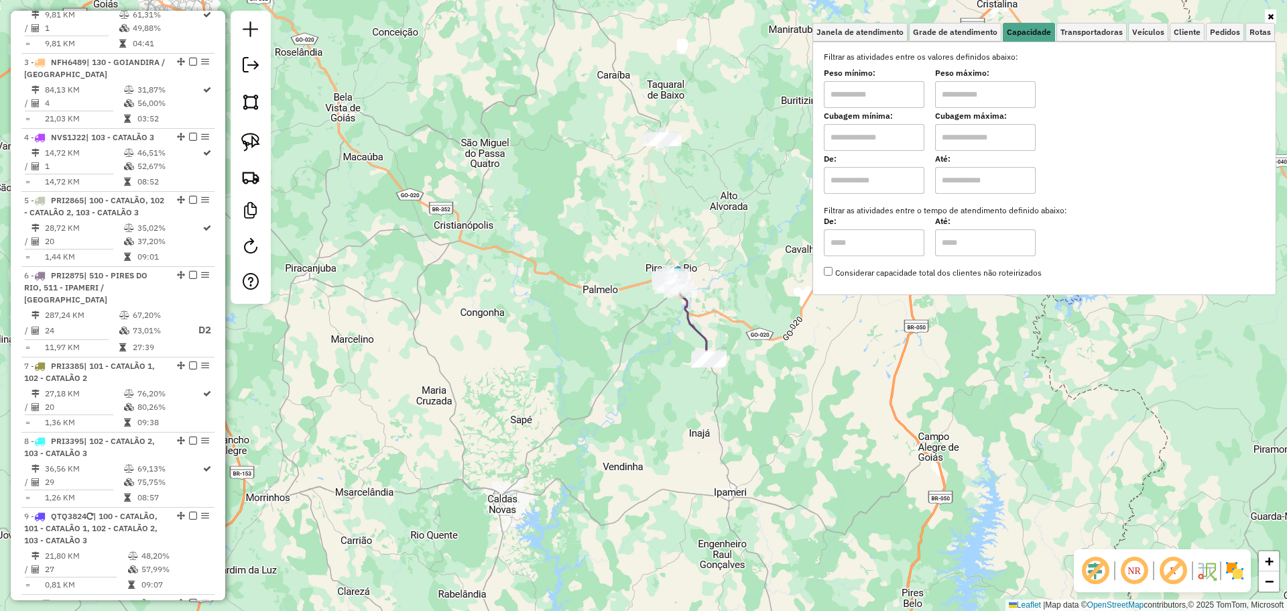
click at [516, 228] on div "Janela de atendimento Grade de atendimento Capacidade Transportadoras Veículos …" at bounding box center [643, 305] width 1287 height 611
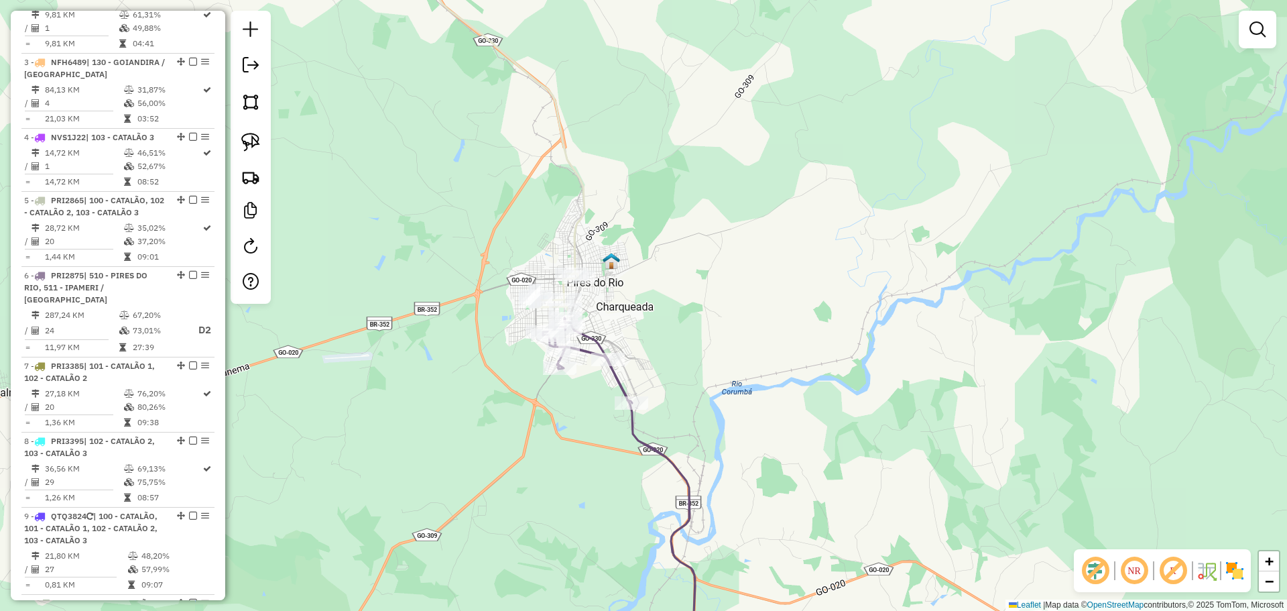
drag, startPoint x: 659, startPoint y: 284, endPoint x: 707, endPoint y: 263, distance: 52.2
click at [707, 263] on div "Janela de atendimento Grade de atendimento Capacidade Transportadoras Veículos …" at bounding box center [643, 305] width 1287 height 611
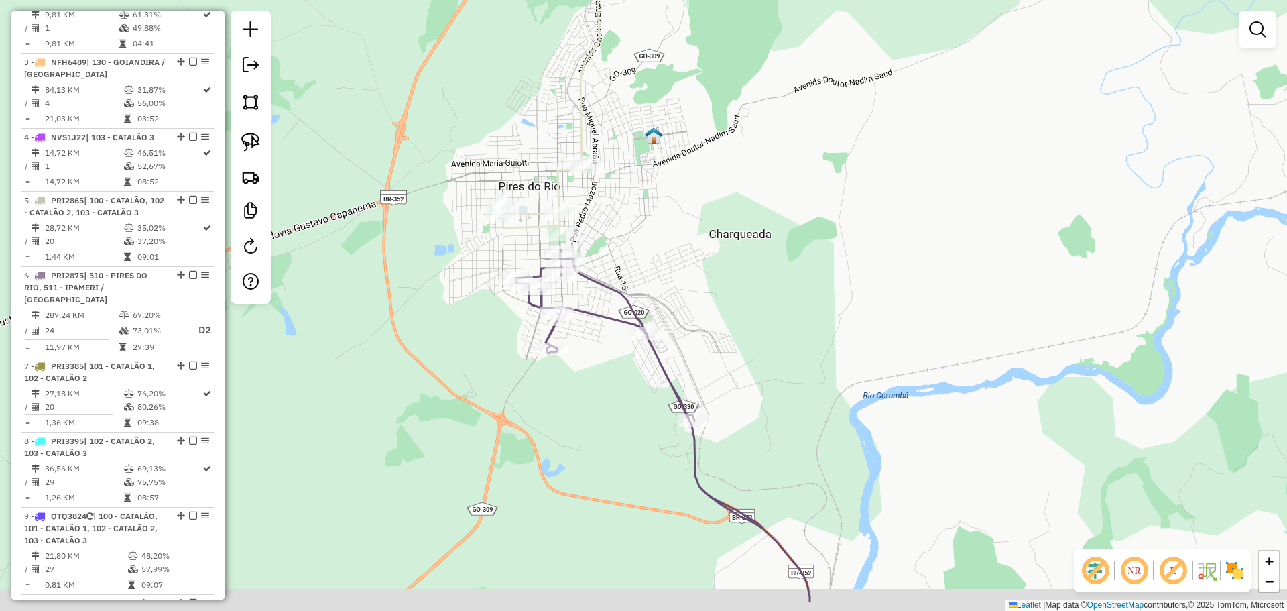
drag, startPoint x: 666, startPoint y: 307, endPoint x: 682, endPoint y: 256, distance: 53.2
click at [682, 256] on div "Janela de atendimento Grade de atendimento Capacidade Transportadoras Veículos …" at bounding box center [643, 305] width 1287 height 611
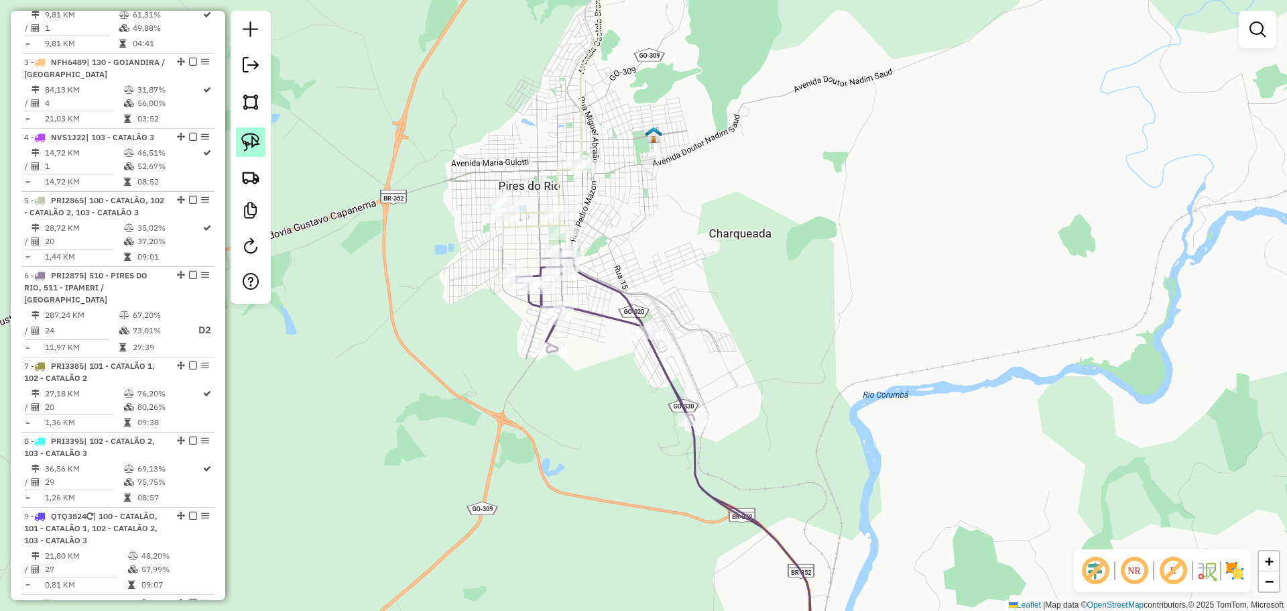
click at [247, 148] on img at bounding box center [250, 142] width 19 height 19
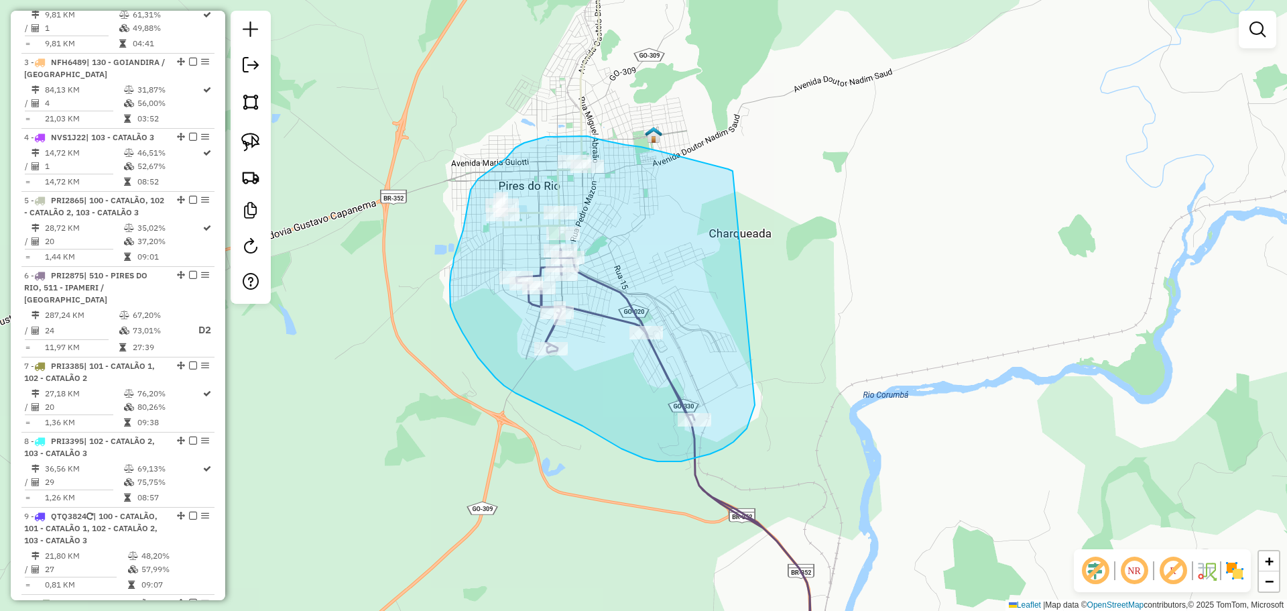
drag, startPoint x: 603, startPoint y: 140, endPoint x: 756, endPoint y: 404, distance: 305.2
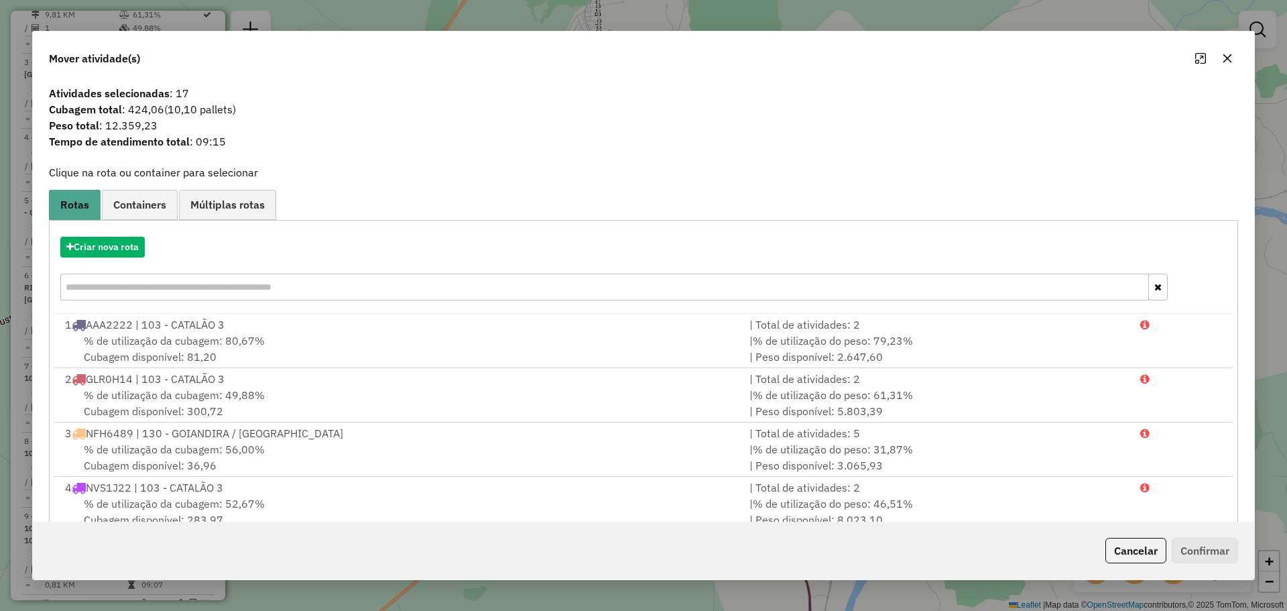
click at [1226, 60] on icon "button" at bounding box center [1227, 58] width 9 height 9
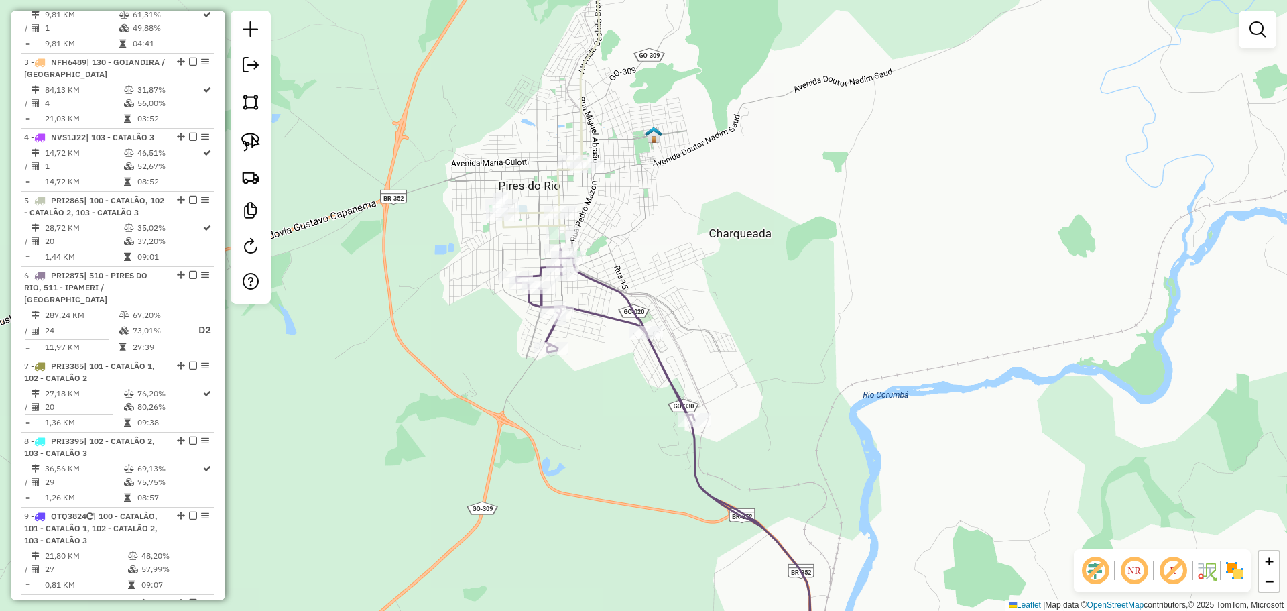
drag, startPoint x: 842, startPoint y: 132, endPoint x: 819, endPoint y: 580, distance: 448.4
click at [820, 580] on div "Janela de atendimento Grade de atendimento Capacidade Transportadoras Veículos …" at bounding box center [643, 305] width 1287 height 611
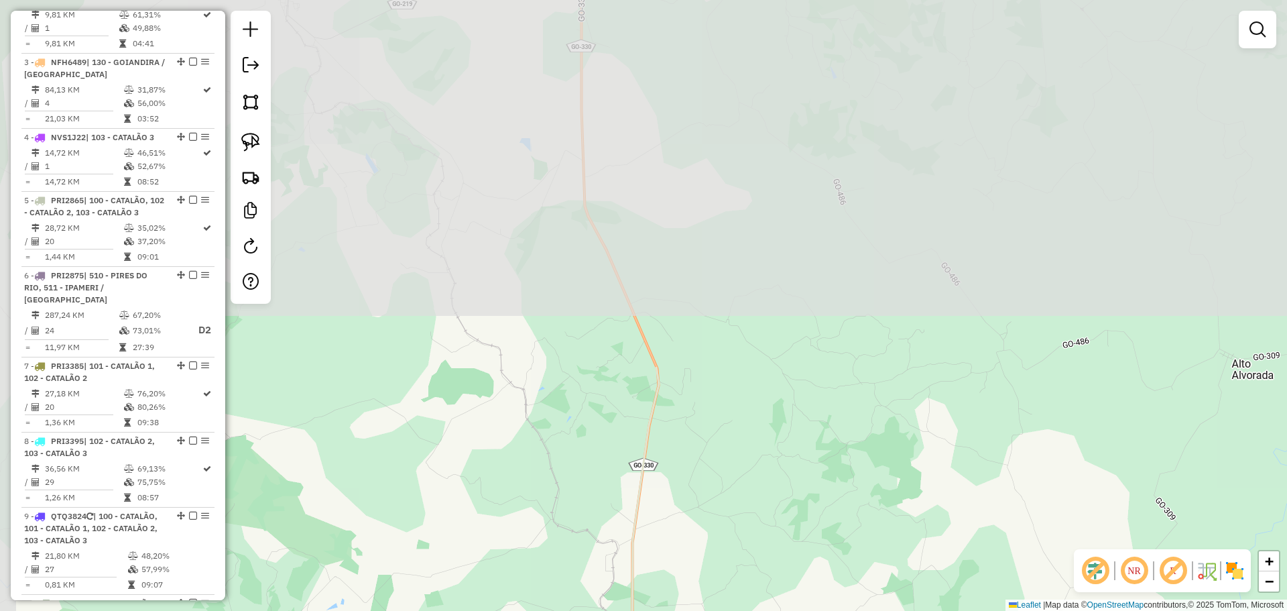
drag, startPoint x: 698, startPoint y: 228, endPoint x: 829, endPoint y: 642, distance: 434.6
click at [829, 610] on html "Aguarde... Pop-up bloqueado! Seu navegador bloqueou automáticamente a abertura …" at bounding box center [643, 305] width 1287 height 611
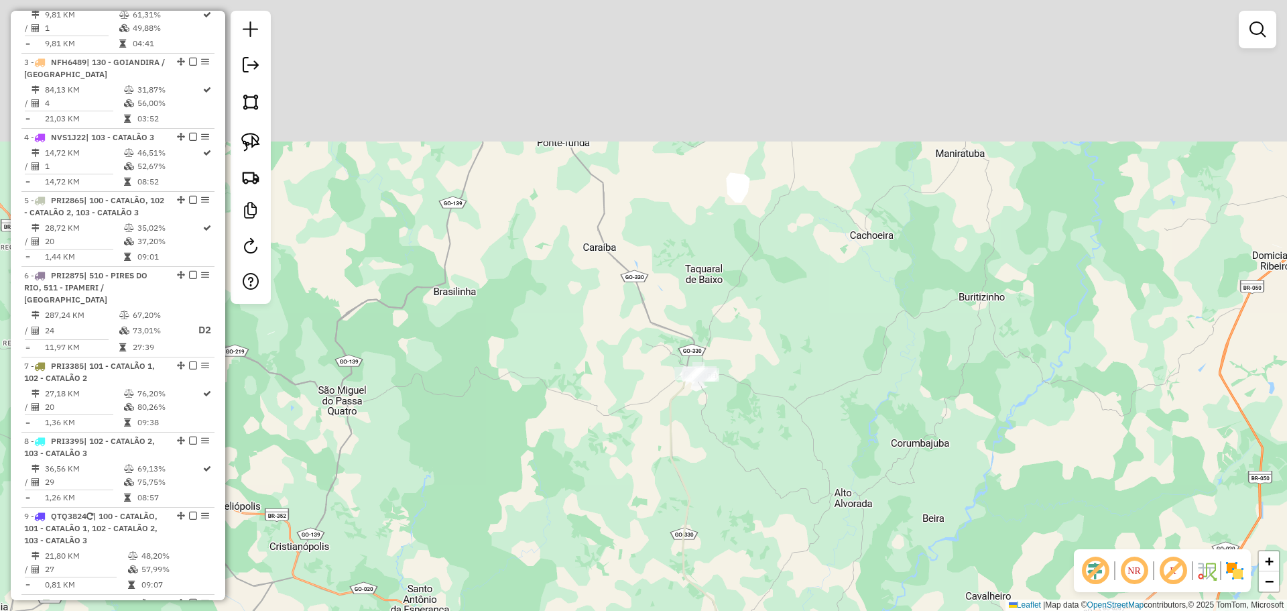
click at [697, 404] on div "Janela de atendimento Grade de atendimento Capacidade Transportadoras Veículos …" at bounding box center [643, 305] width 1287 height 611
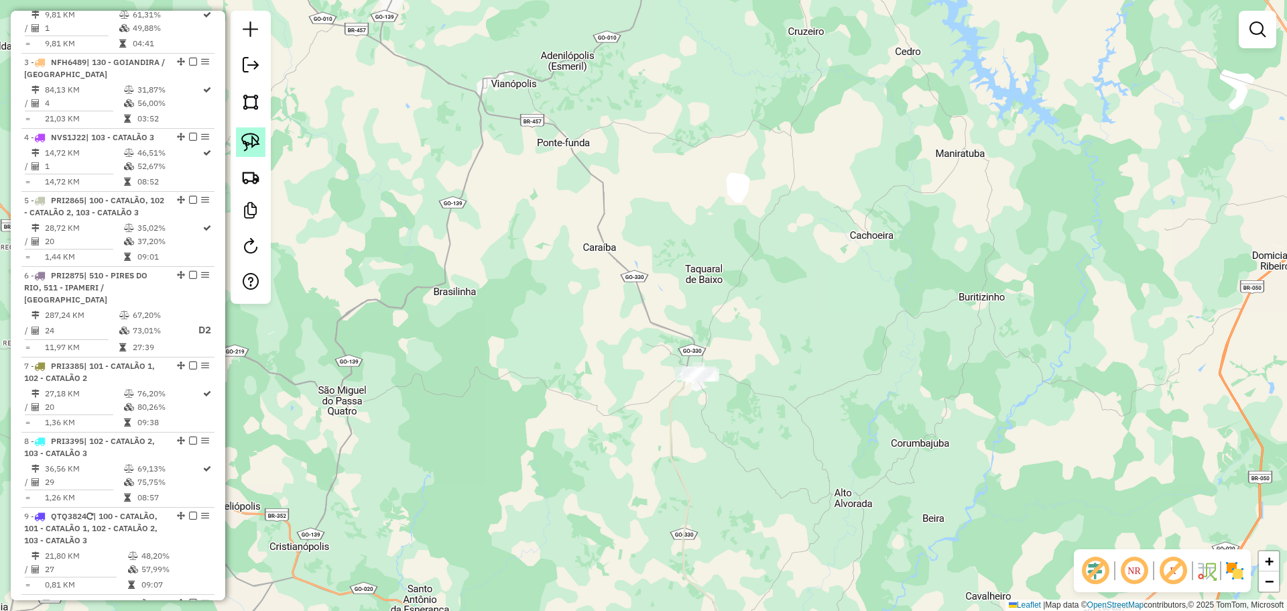
click at [252, 130] on link at bounding box center [250, 141] width 29 height 29
drag, startPoint x: 696, startPoint y: 341, endPoint x: 769, endPoint y: 403, distance: 95.6
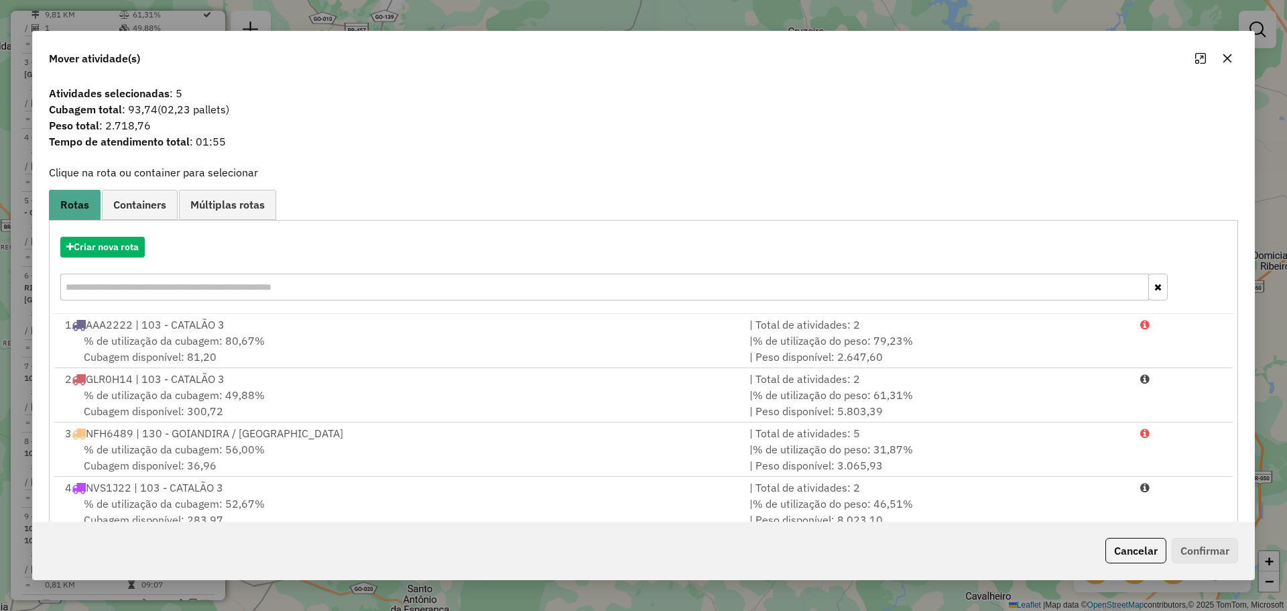
click at [1228, 64] on button "button" at bounding box center [1227, 58] width 21 height 21
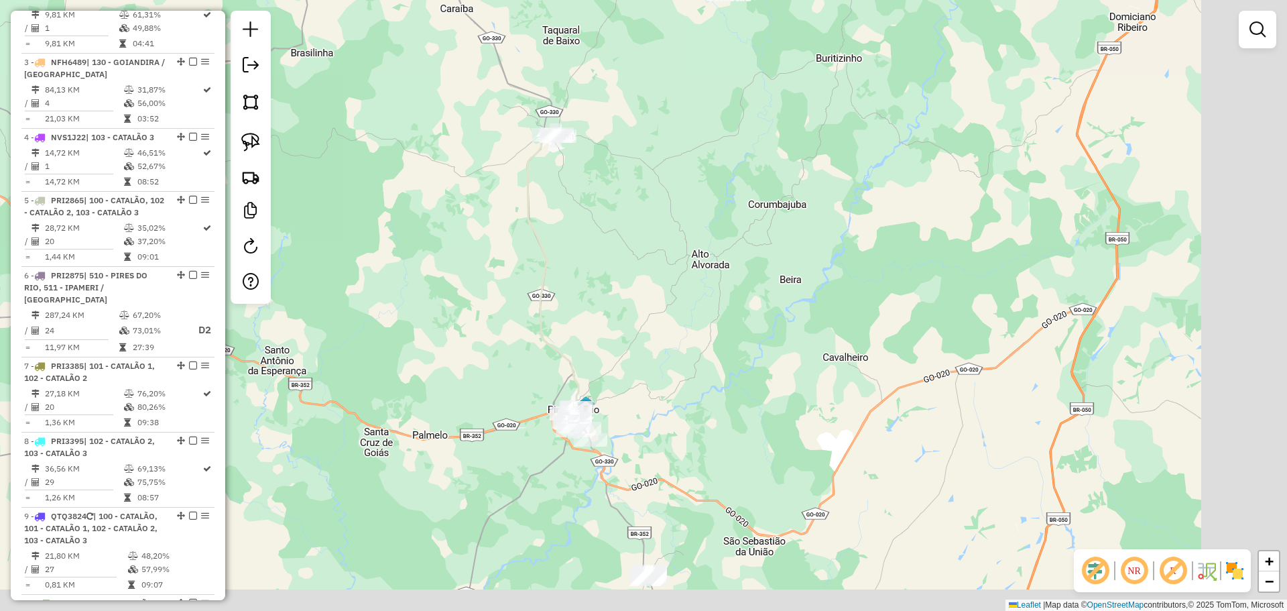
drag, startPoint x: 957, startPoint y: 480, endPoint x: 797, endPoint y: 260, distance: 271.7
click at [806, 231] on div "Janela de atendimento Grade de atendimento Capacidade Transportadoras Veículos …" at bounding box center [643, 305] width 1287 height 611
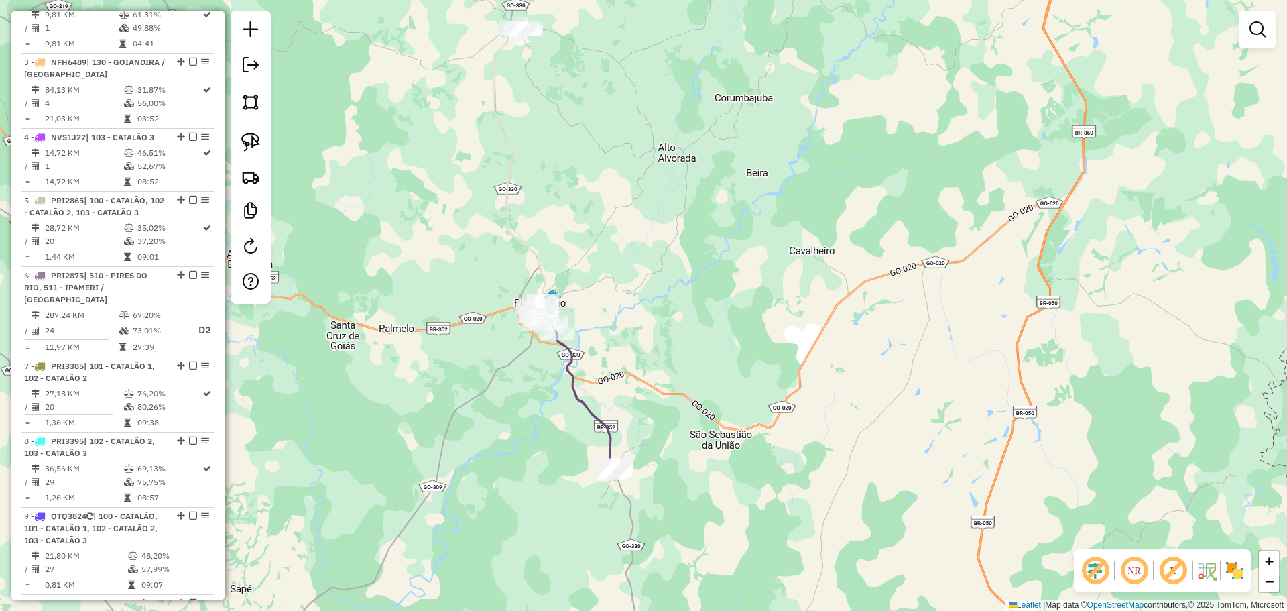
drag, startPoint x: 774, startPoint y: 348, endPoint x: 774, endPoint y: 293, distance: 55.0
click at [774, 293] on div "Janela de atendimento Grade de atendimento Capacidade Transportadoras Veículos …" at bounding box center [643, 305] width 1287 height 611
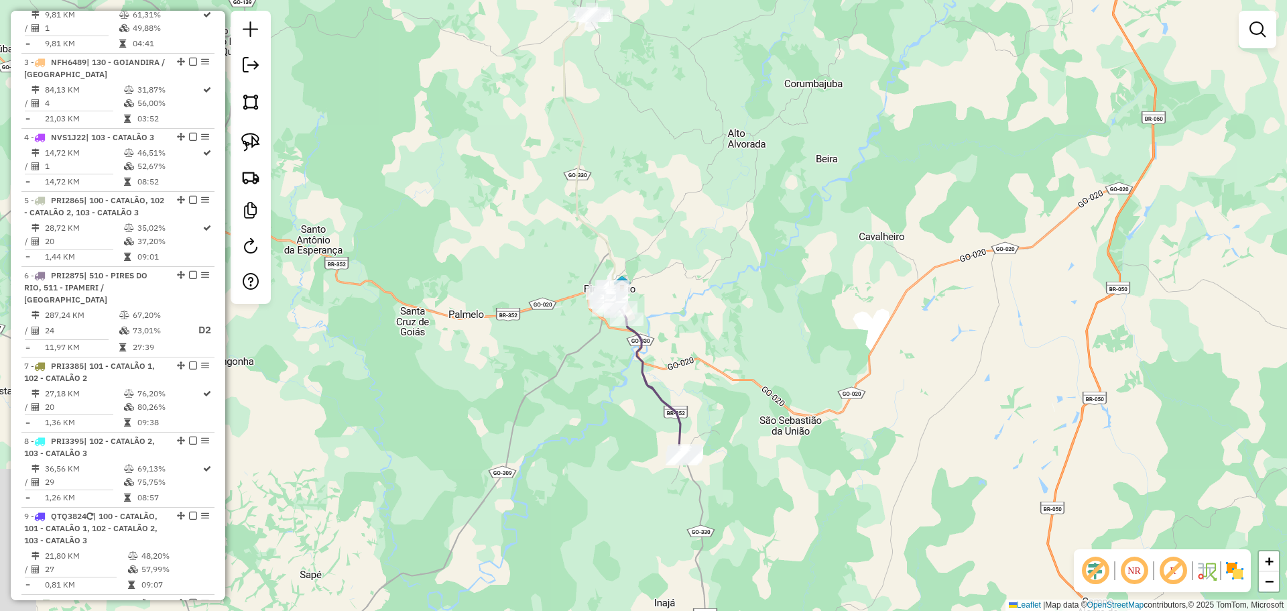
drag, startPoint x: 477, startPoint y: 353, endPoint x: 588, endPoint y: 365, distance: 112.0
click at [588, 365] on div "Janela de atendimento Grade de atendimento Capacidade Transportadoras Veículos …" at bounding box center [643, 305] width 1287 height 611
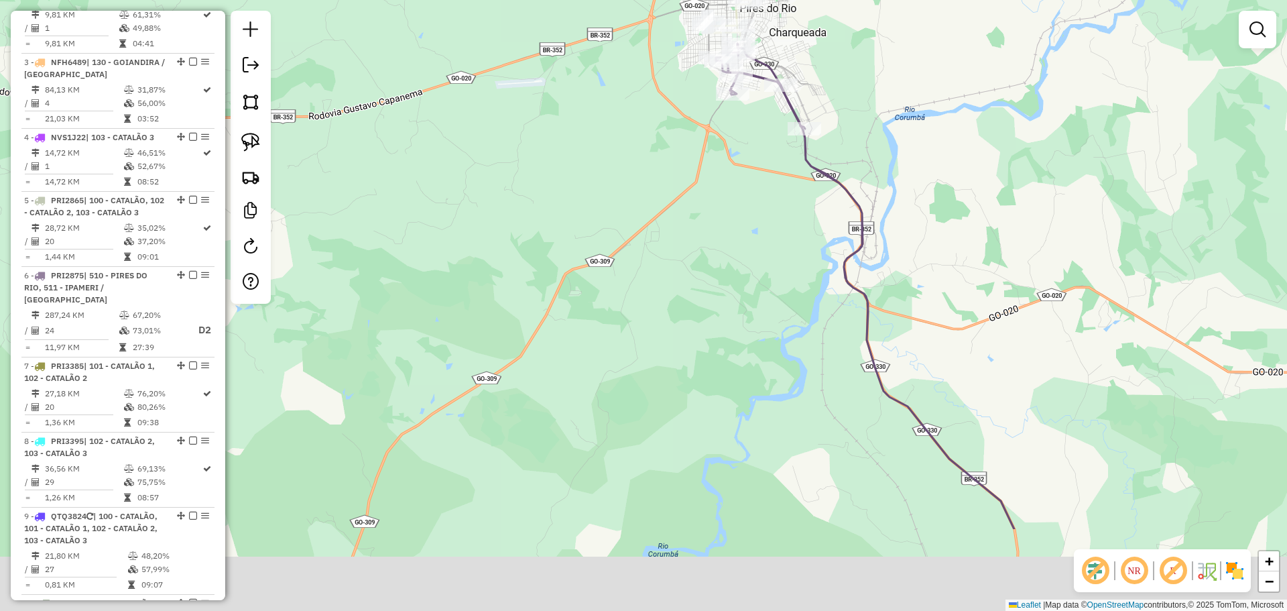
drag, startPoint x: 727, startPoint y: 288, endPoint x: 727, endPoint y: 279, distance: 9.4
click at [727, 281] on div "Janela de atendimento Grade de atendimento Capacidade Transportadoras Veículos …" at bounding box center [643, 305] width 1287 height 611
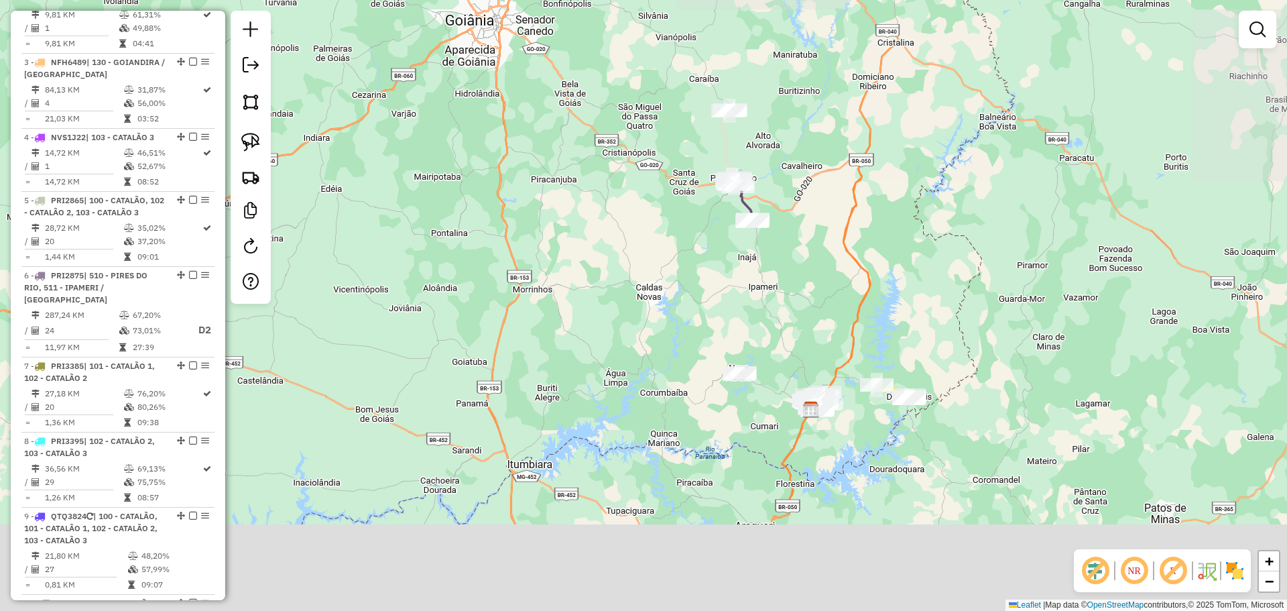
drag, startPoint x: 676, startPoint y: 324, endPoint x: 693, endPoint y: 231, distance: 94.7
click at [693, 231] on div "Janela de atendimento Grade de atendimento Capacidade Transportadoras Veículos …" at bounding box center [643, 305] width 1287 height 611
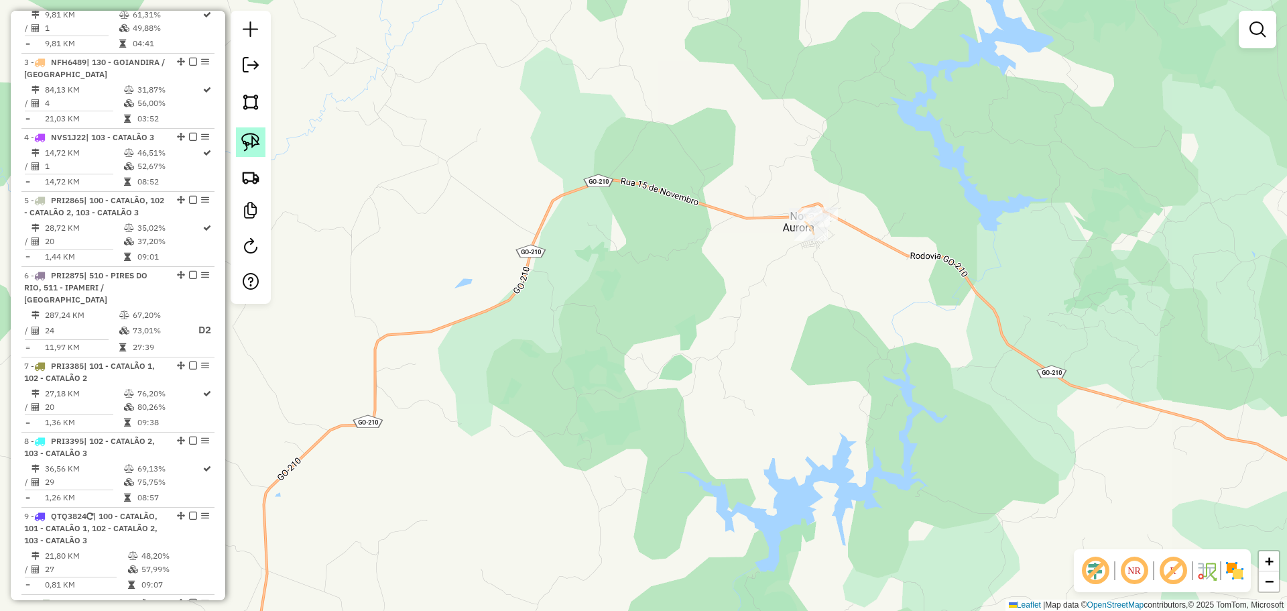
click at [263, 145] on link at bounding box center [250, 141] width 29 height 29
drag, startPoint x: 872, startPoint y: 228, endPoint x: 874, endPoint y: 249, distance: 21.0
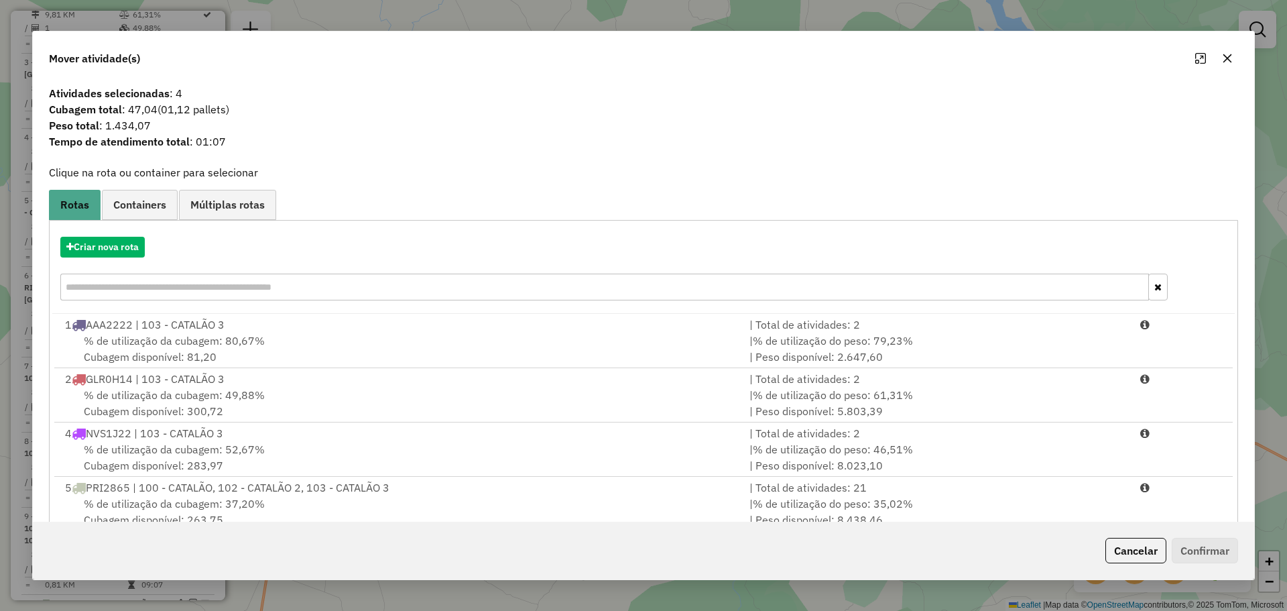
drag, startPoint x: 132, startPoint y: 130, endPoint x: 145, endPoint y: 133, distance: 13.7
click at [143, 132] on span "Peso total : 1.434,07" at bounding box center [643, 125] width 1205 height 16
click at [1238, 59] on div "Mover atividade(s)" at bounding box center [643, 56] width 1221 height 48
click at [1230, 63] on icon "button" at bounding box center [1227, 58] width 11 height 11
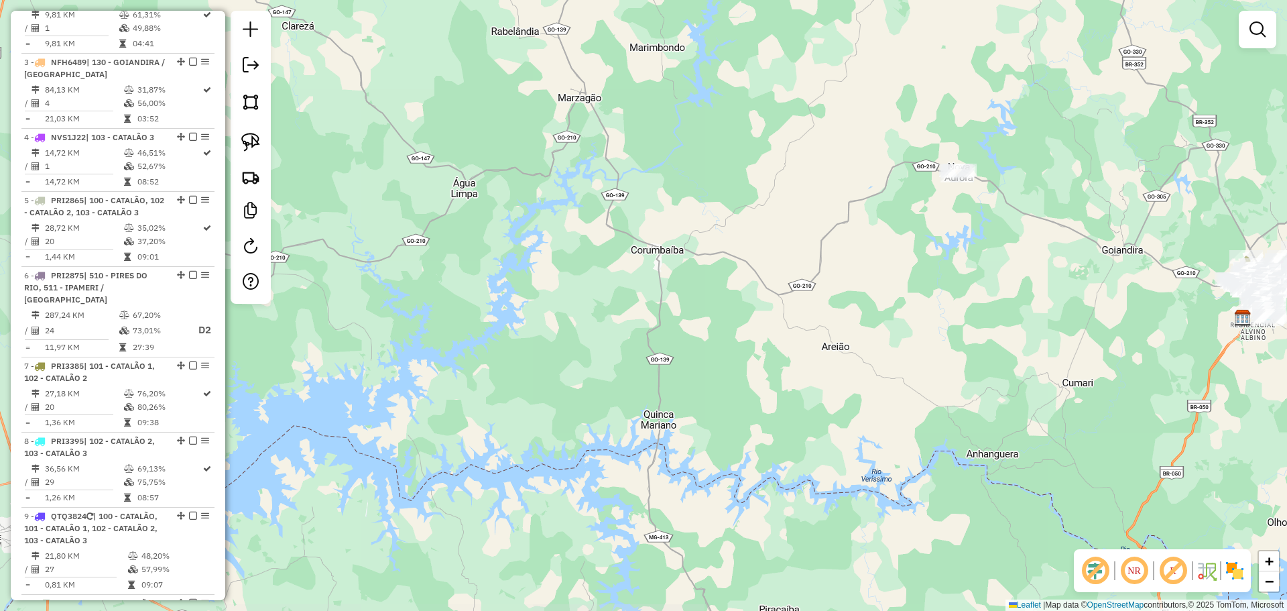
drag, startPoint x: 1031, startPoint y: 222, endPoint x: 911, endPoint y: 194, distance: 123.3
click at [911, 194] on div "Janela de atendimento Grade de atendimento Capacidade Transportadoras Veículos …" at bounding box center [643, 305] width 1287 height 611
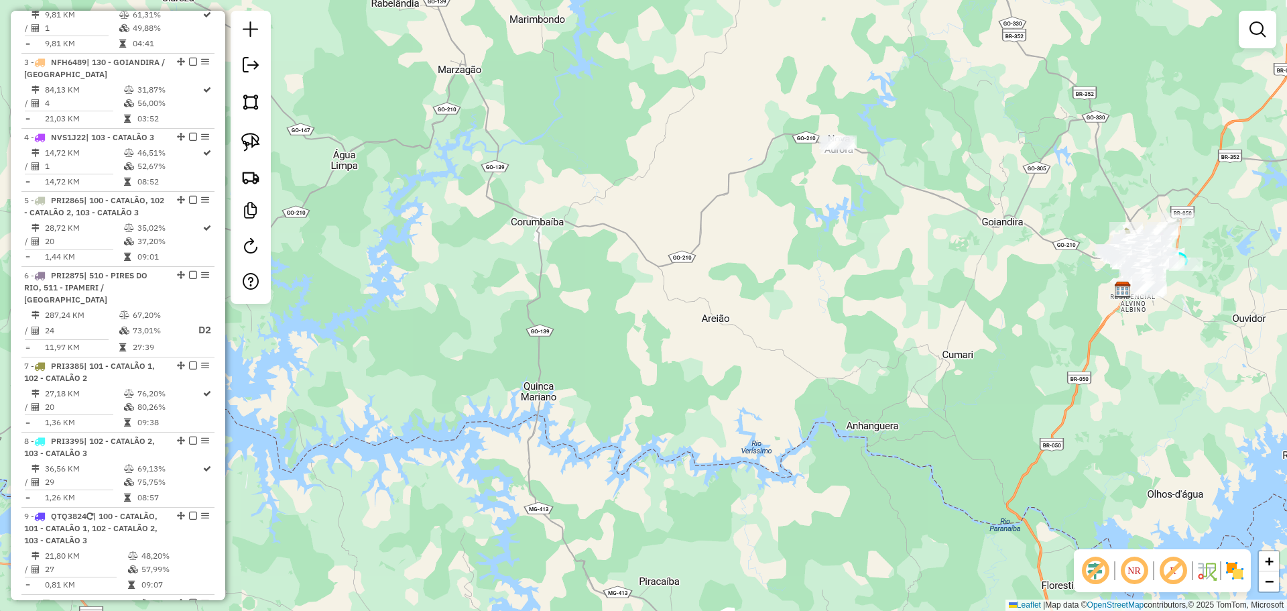
drag, startPoint x: 902, startPoint y: 110, endPoint x: 888, endPoint y: 223, distance: 113.5
click at [905, 241] on div "Janela de atendimento Grade de atendimento Capacidade Transportadoras Veículos …" at bounding box center [643, 305] width 1287 height 611
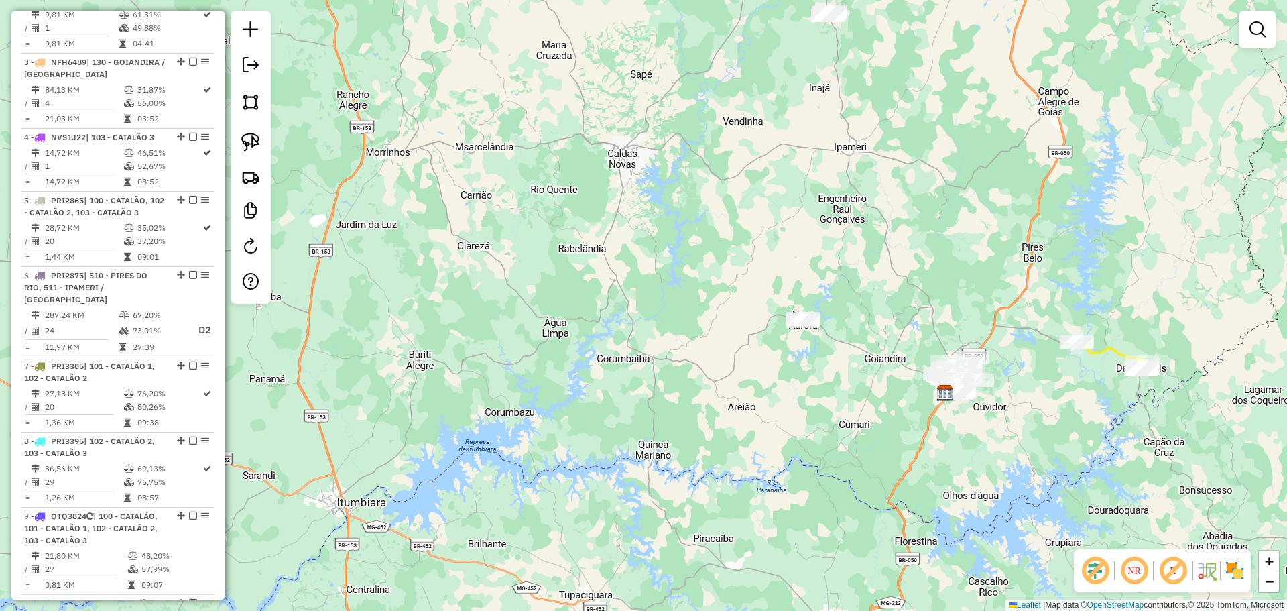
drag, startPoint x: 1000, startPoint y: 211, endPoint x: 853, endPoint y: 168, distance: 152.8
click at [927, 305] on div "Janela de atendimento Grade de atendimento Capacidade Transportadoras Veículos …" at bounding box center [643, 305] width 1287 height 611
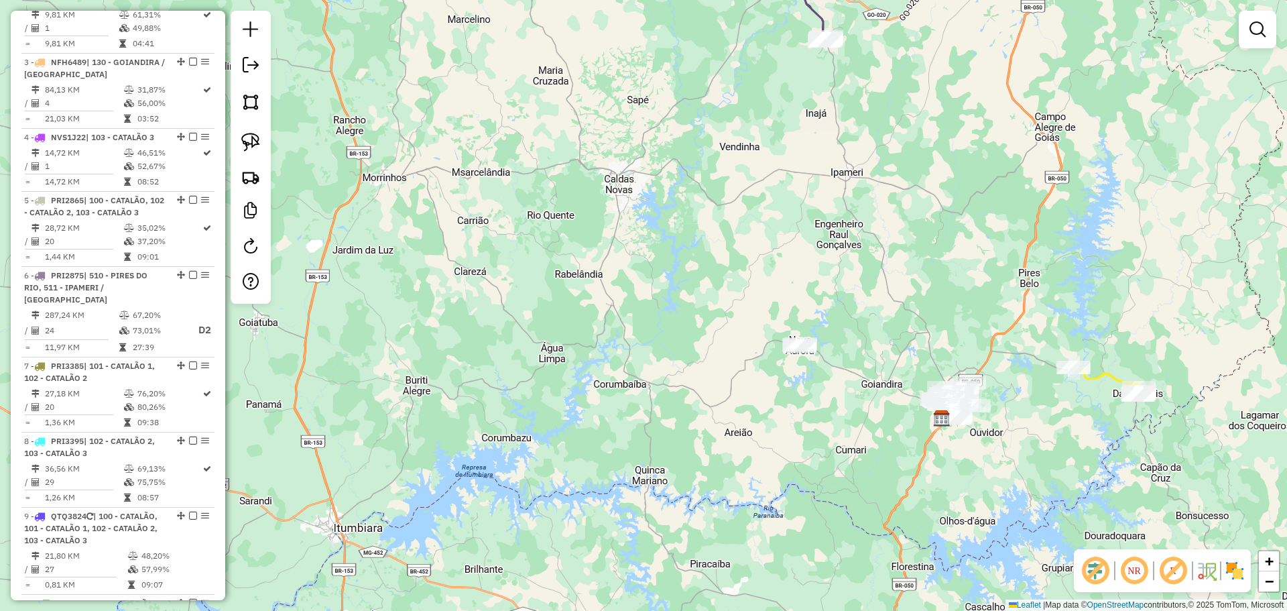
drag, startPoint x: 861, startPoint y: 221, endPoint x: 863, endPoint y: 231, distance: 9.5
click at [870, 251] on div "Janela de atendimento Grade de atendimento Capacidade Transportadoras Veículos …" at bounding box center [643, 305] width 1287 height 611
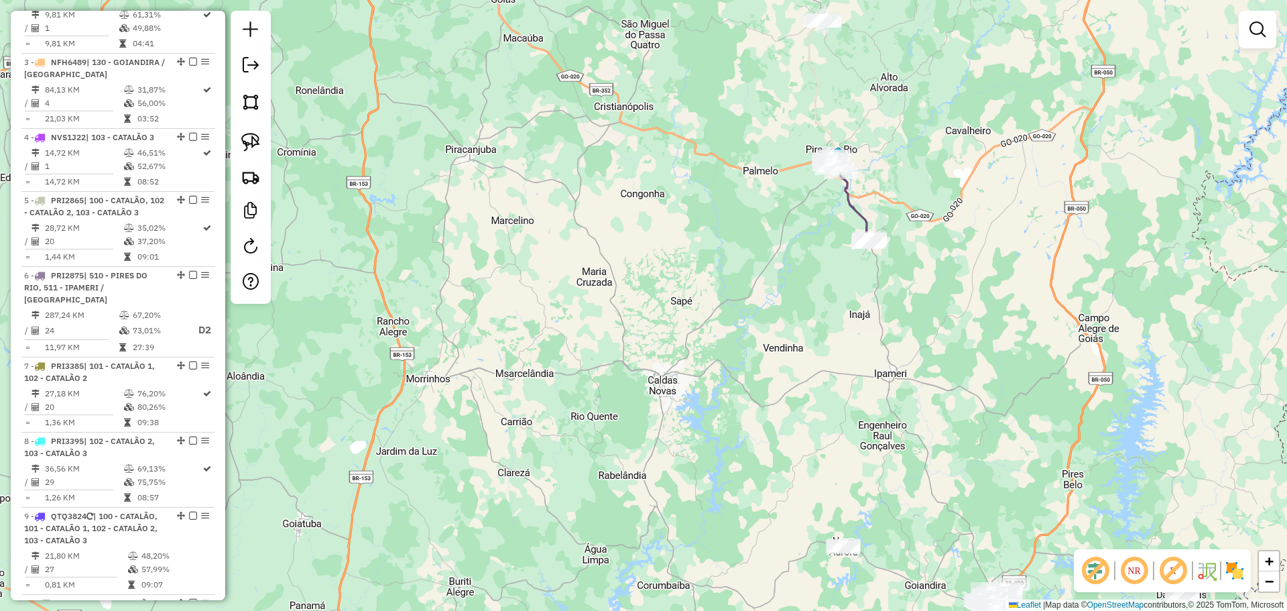
click at [805, 209] on div "Janela de atendimento Grade de atendimento Capacidade Transportadoras Veículos …" at bounding box center [643, 305] width 1287 height 611
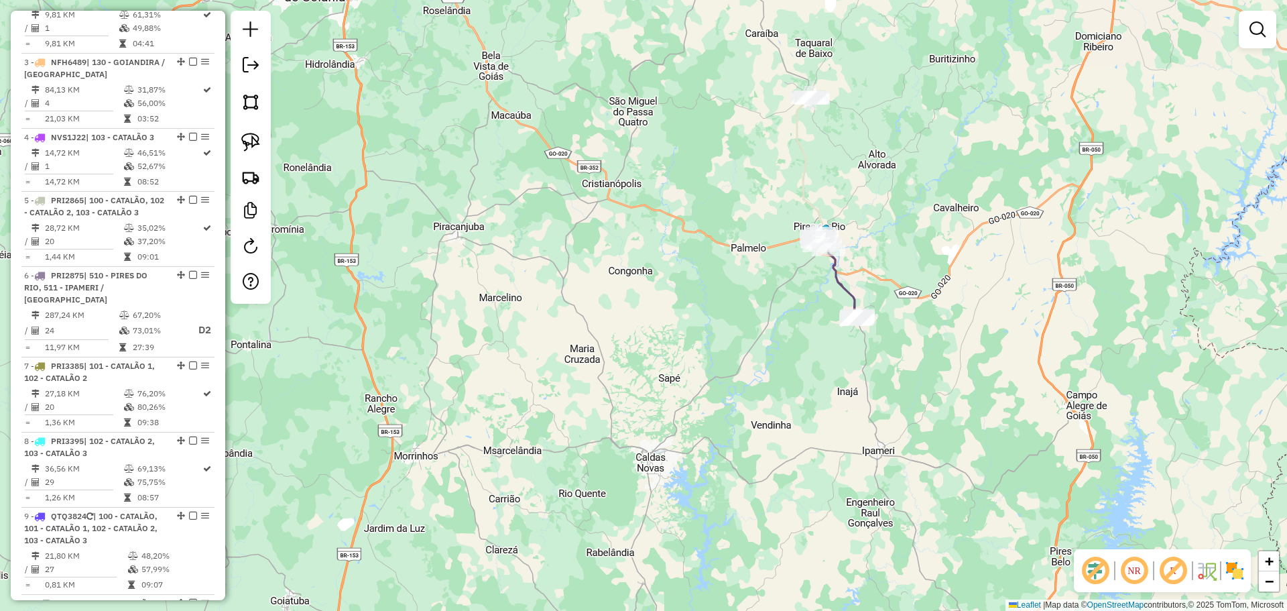
drag, startPoint x: 839, startPoint y: 101, endPoint x: 827, endPoint y: 178, distance: 78.1
click at [827, 178] on div "Janela de atendimento Grade de atendimento Capacidade Transportadoras Veículos …" at bounding box center [643, 305] width 1287 height 611
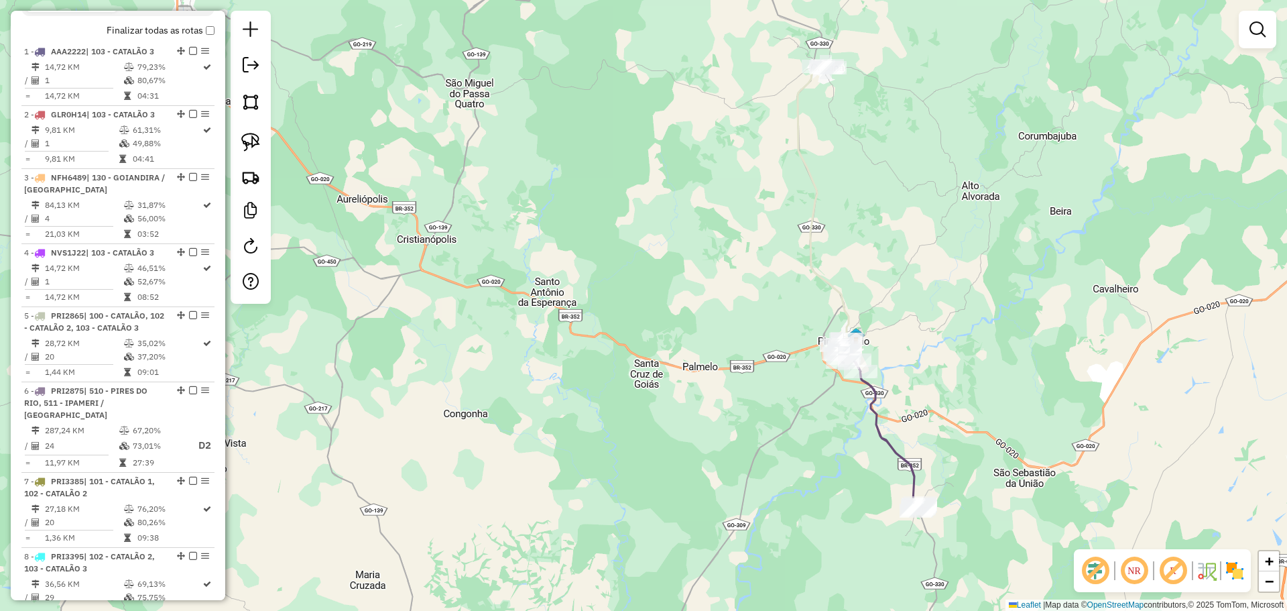
scroll to position [456, 0]
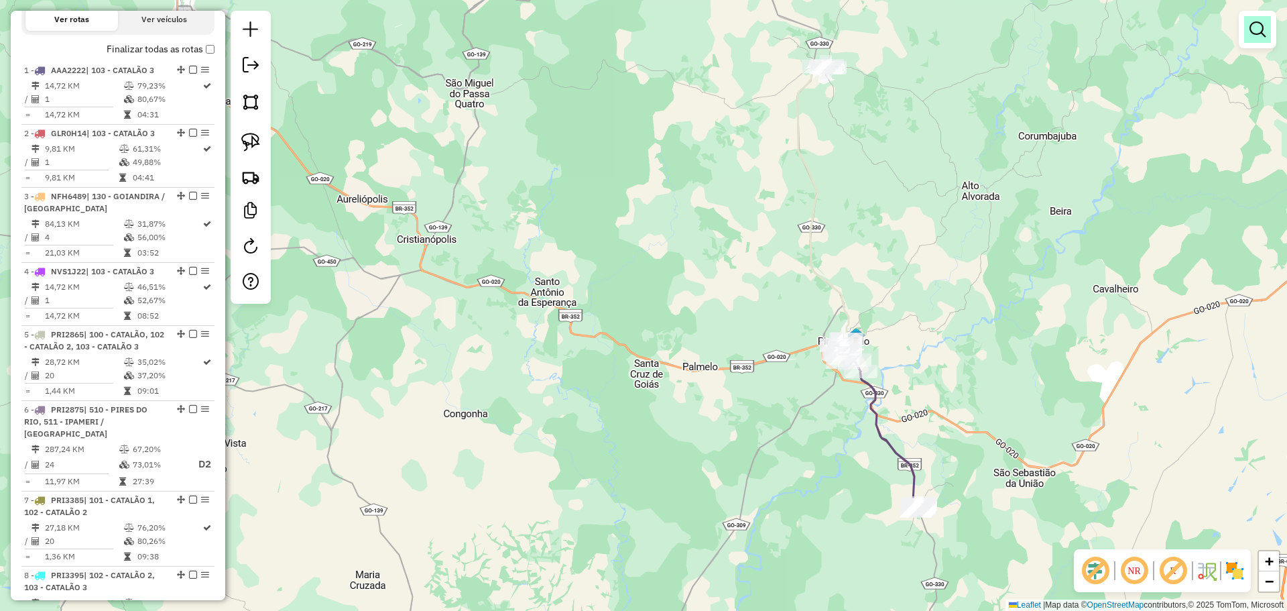
click at [1246, 22] on link at bounding box center [1257, 29] width 27 height 27
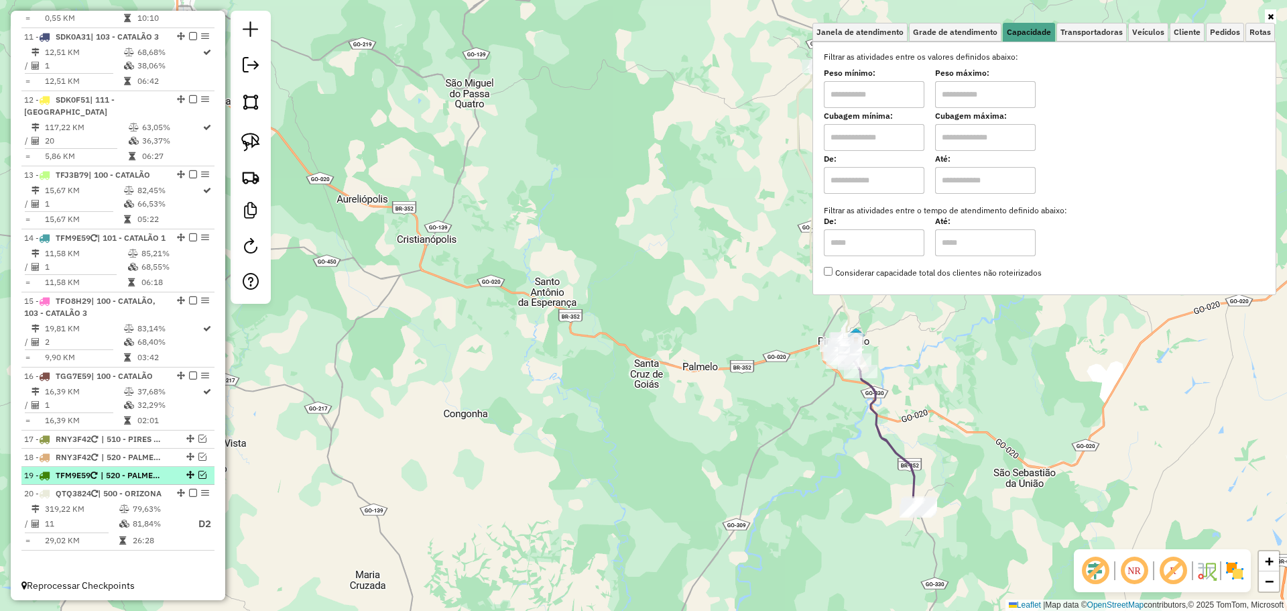
scroll to position [1271, 0]
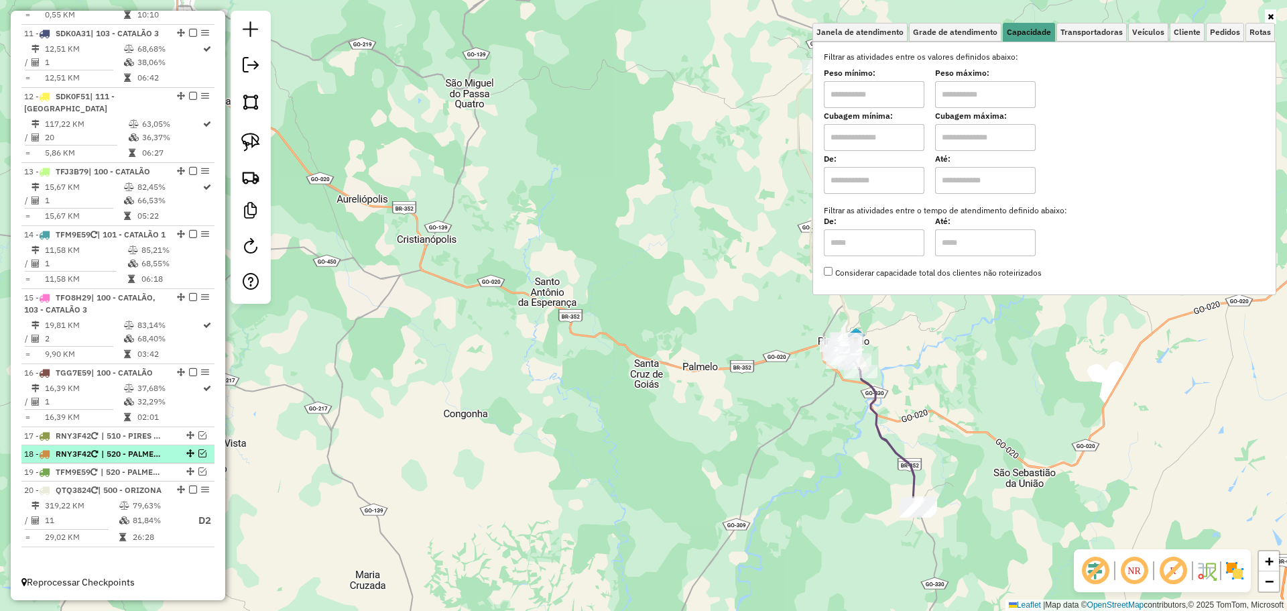
click at [198, 449] on em at bounding box center [202, 453] width 8 height 8
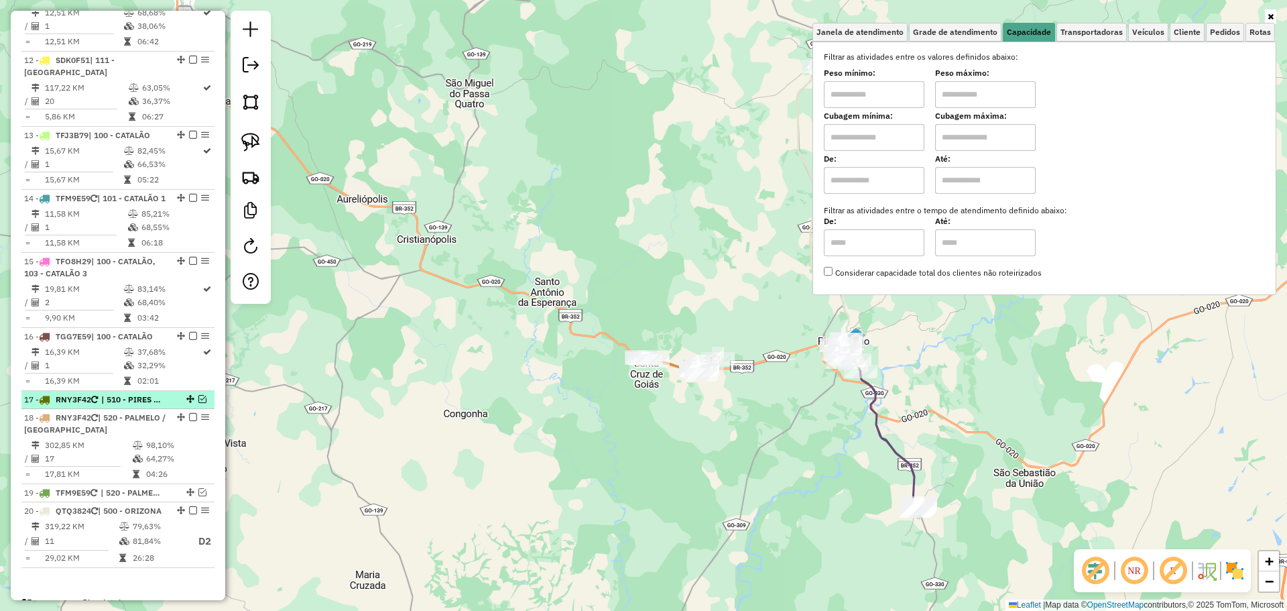
click at [198, 403] on em at bounding box center [202, 399] width 8 height 8
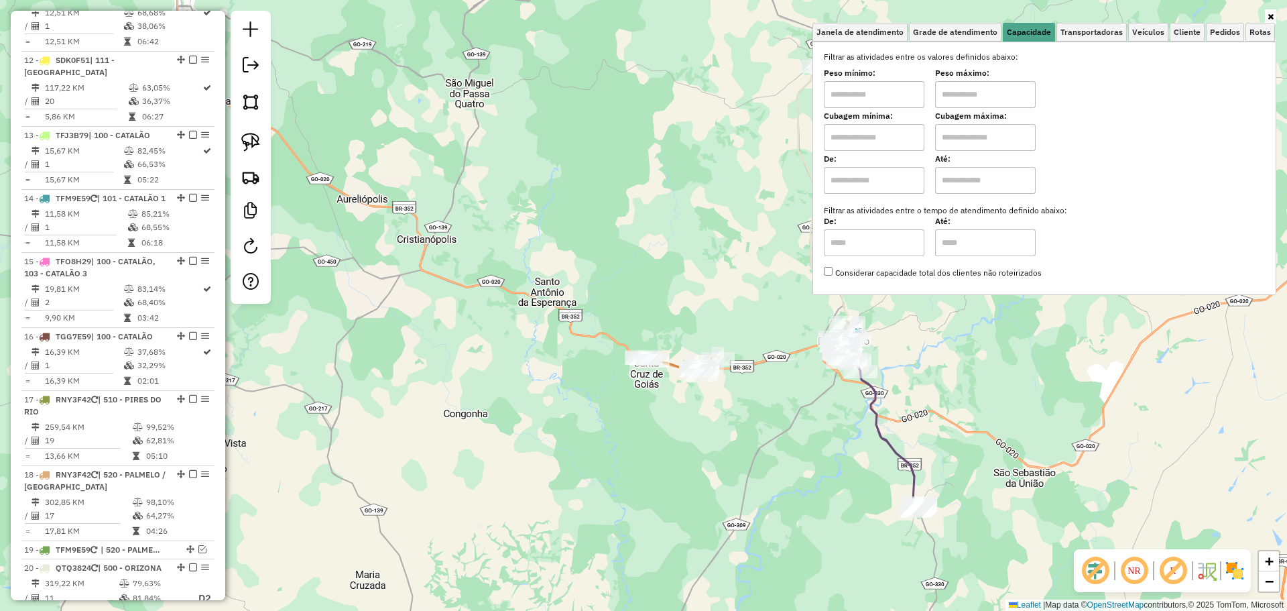
click at [637, 479] on div "Janela de atendimento Grade de atendimento Capacidade Transportadoras Veículos …" at bounding box center [643, 305] width 1287 height 611
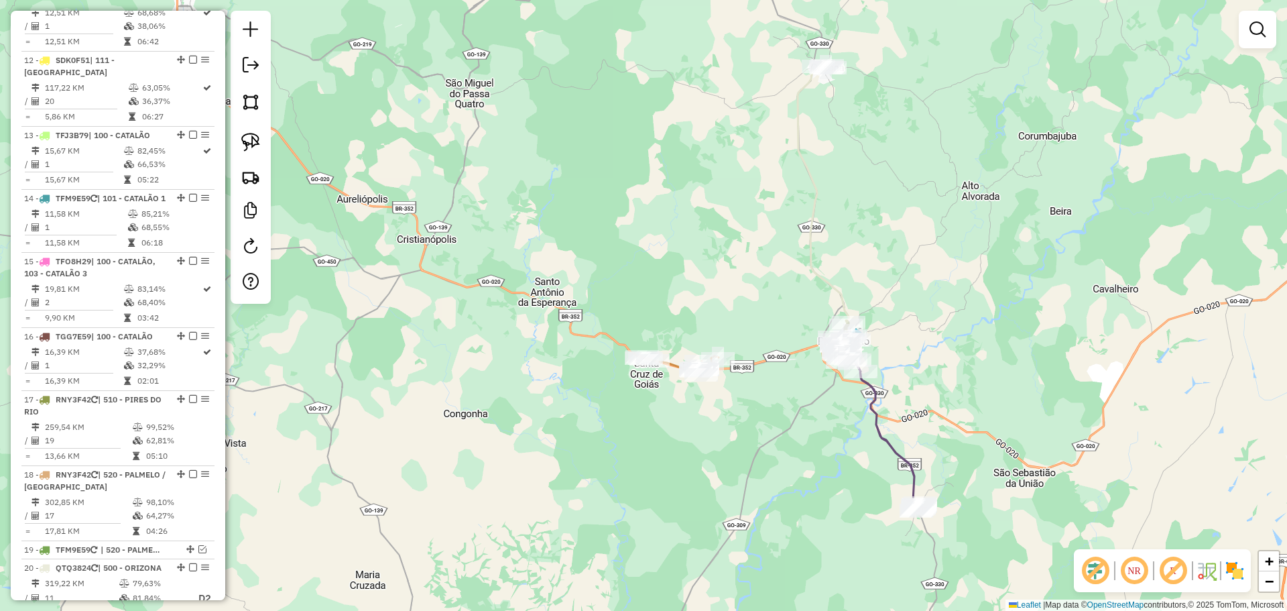
drag, startPoint x: 743, startPoint y: 475, endPoint x: 585, endPoint y: 426, distance: 165.2
click at [590, 427] on div "Janela de atendimento Grade de atendimento Capacidade Transportadoras Veículos …" at bounding box center [643, 305] width 1287 height 611
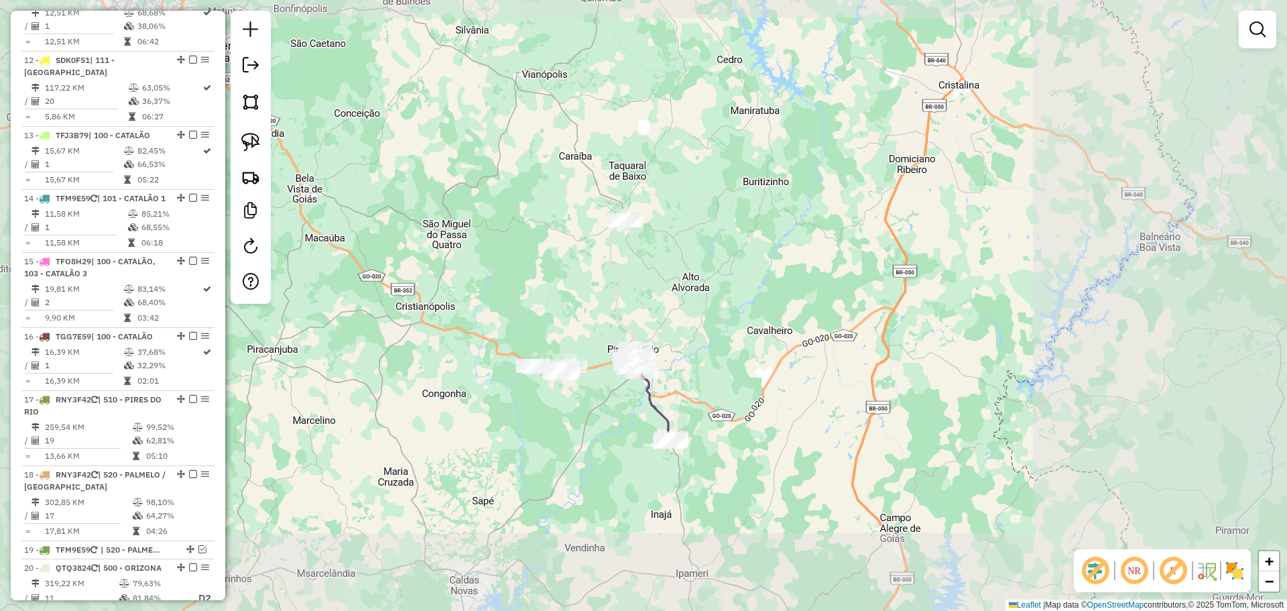
drag, startPoint x: 594, startPoint y: 455, endPoint x: 579, endPoint y: 331, distance: 124.9
click at [580, 351] on div "Janela de atendimento Grade de atendimento Capacidade Transportadoras Veículos …" at bounding box center [643, 305] width 1287 height 611
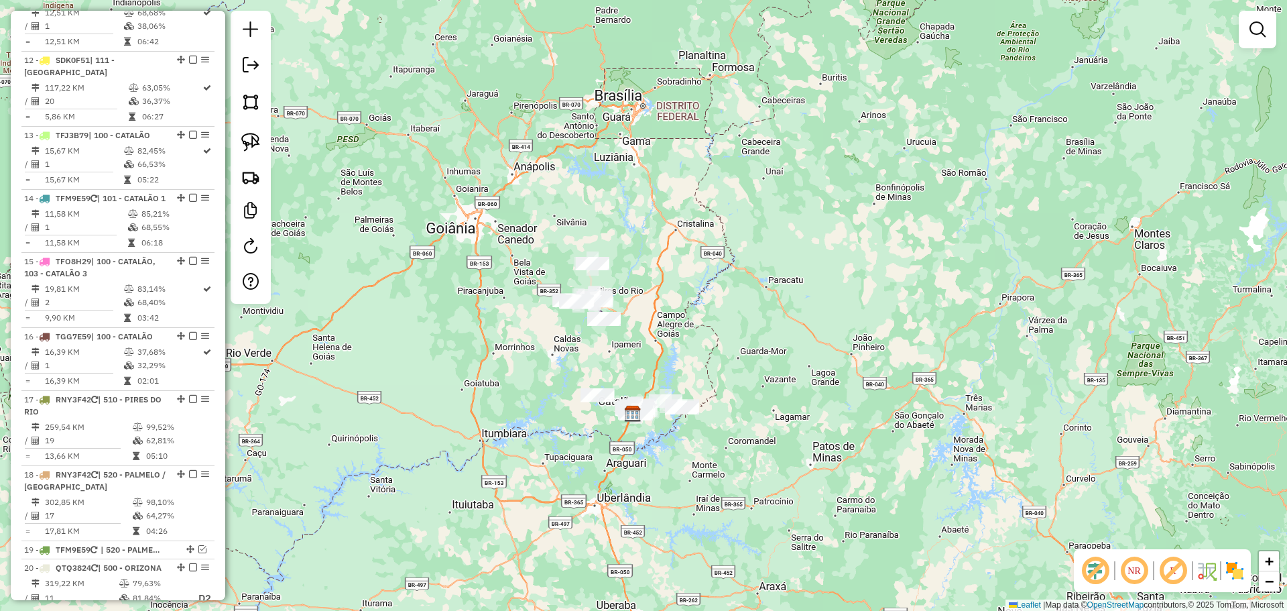
drag, startPoint x: 611, startPoint y: 444, endPoint x: 595, endPoint y: 363, distance: 83.4
click at [595, 363] on div "Janela de atendimento Grade de atendimento Capacidade Transportadoras Veículos …" at bounding box center [643, 305] width 1287 height 611
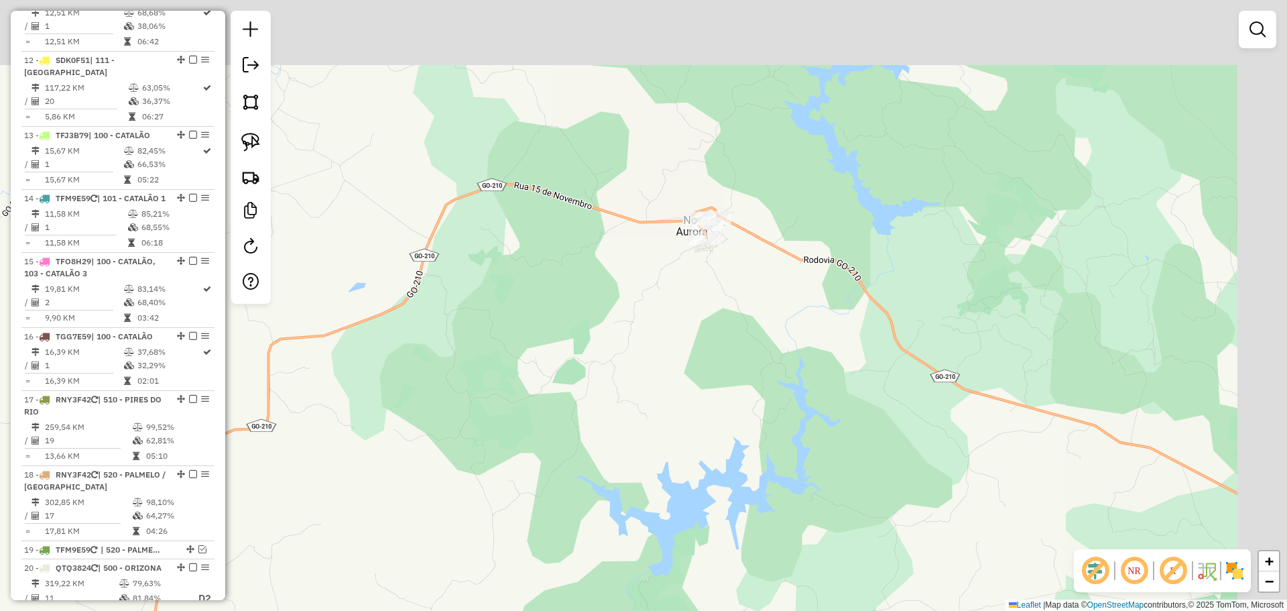
drag, startPoint x: 724, startPoint y: 345, endPoint x: 680, endPoint y: 377, distance: 53.8
click at [685, 392] on div "Janela de atendimento Grade de atendimento Capacidade Transportadoras Veículos …" at bounding box center [643, 305] width 1287 height 611
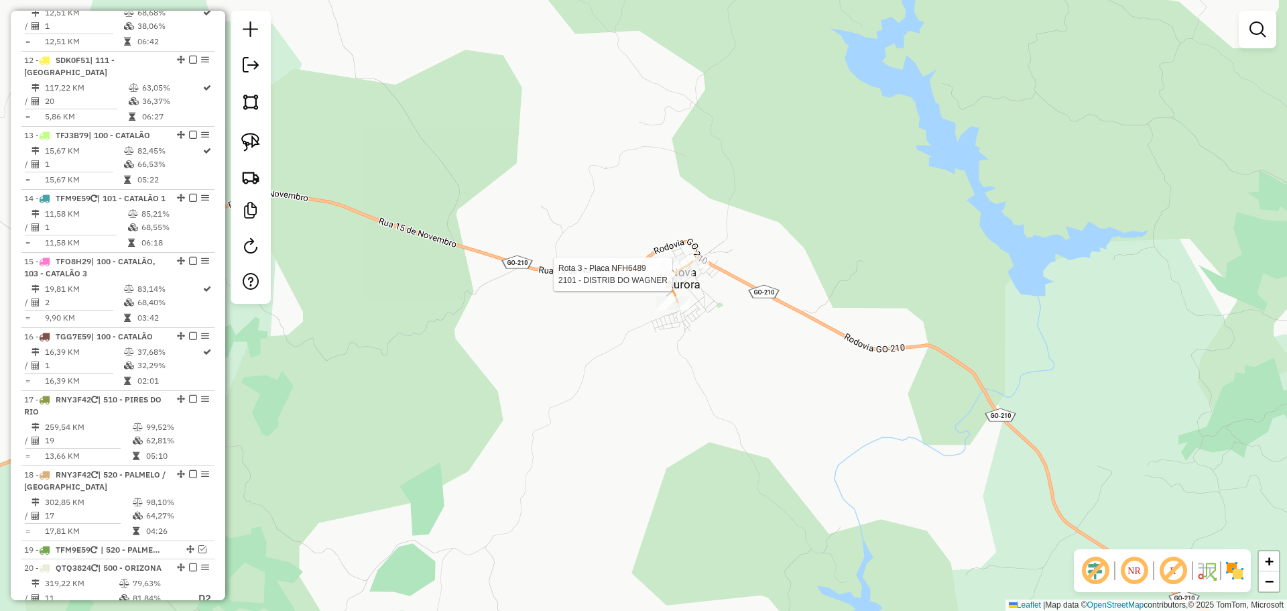
select select "*********"
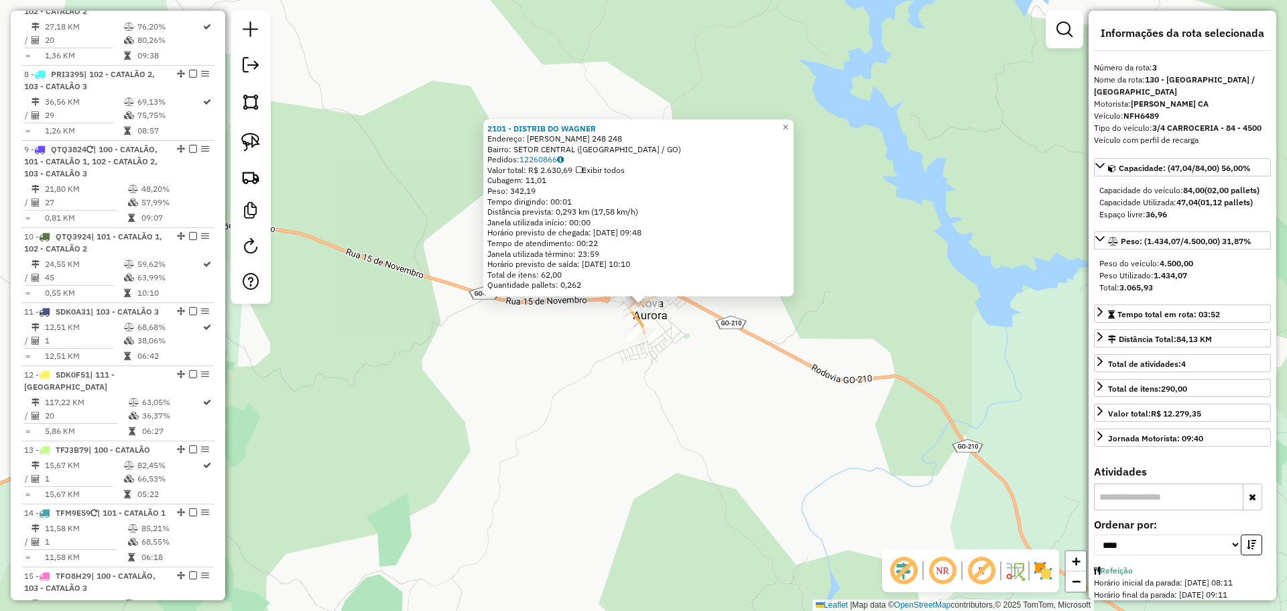
scroll to position [645, 0]
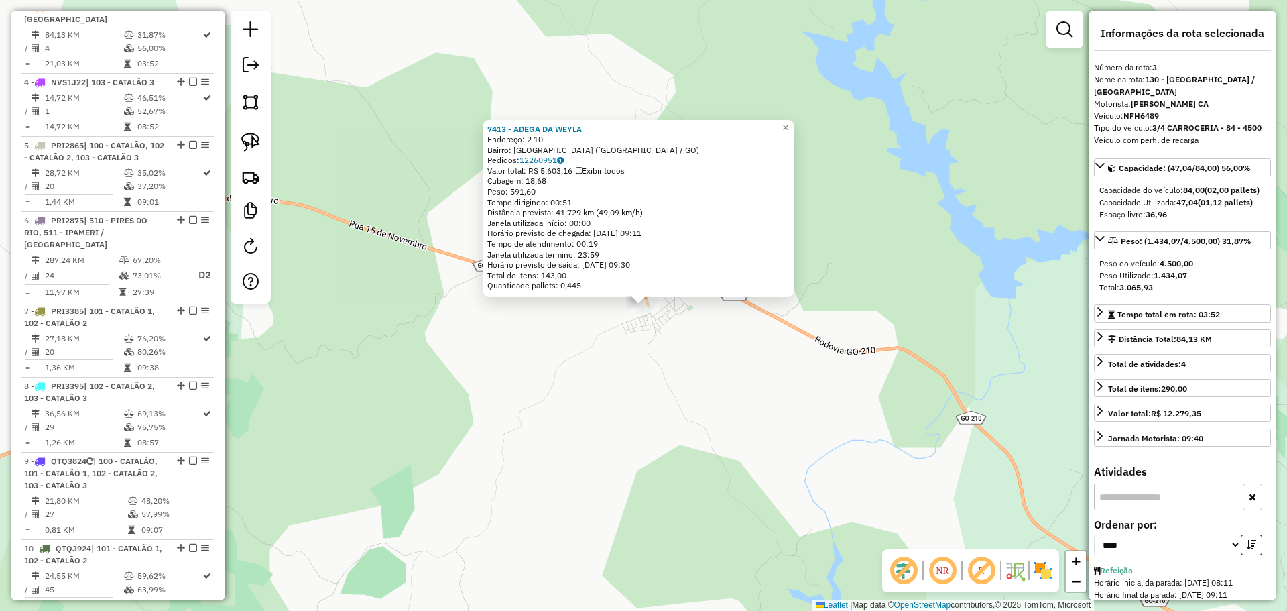
click at [648, 371] on div "7413 - ADEGA DA WEYLA Endereço: 2 10 Bairro: PARQUE DAS PALMEIRAS (NOVA AURORA …" at bounding box center [643, 305] width 1287 height 611
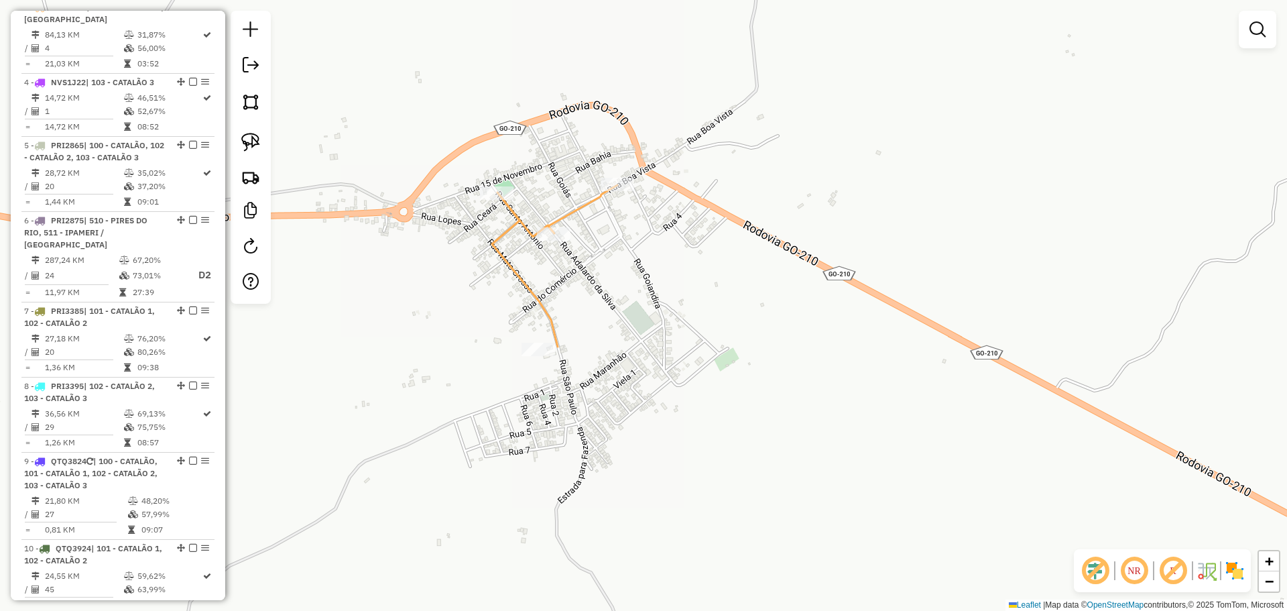
select select "*********"
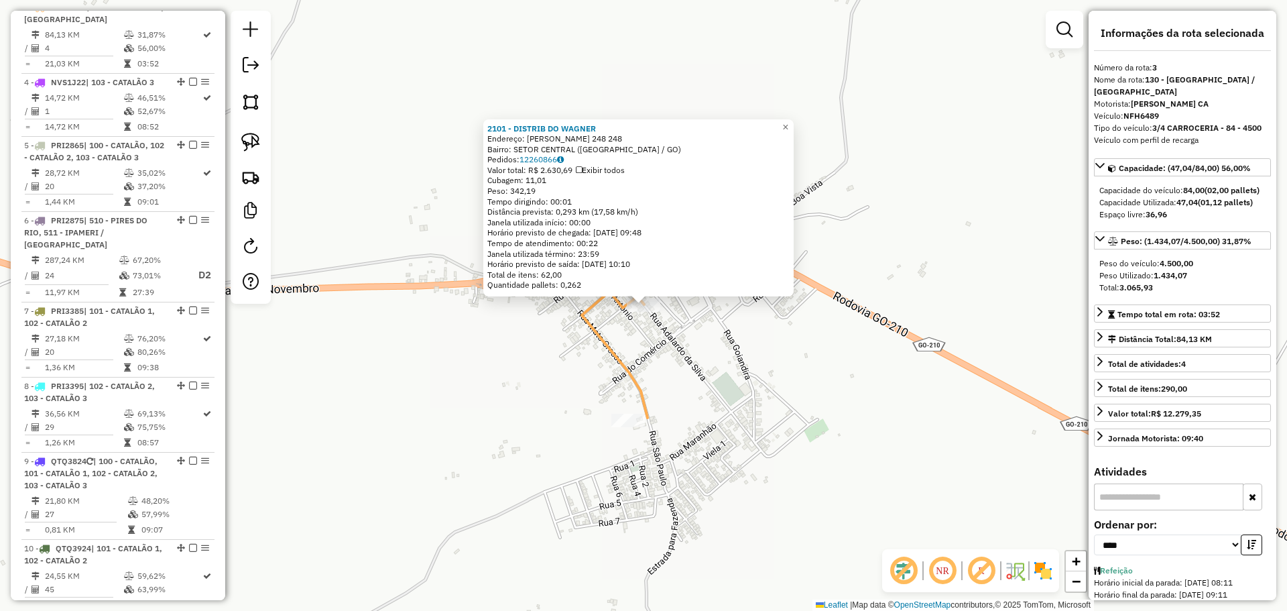
click at [632, 345] on div "2101 - DISTRIB DO WAGNER Endereço: ADALARDO SILVA 248 248 Bairro: SETOR CENTRAL…" at bounding box center [643, 305] width 1287 height 611
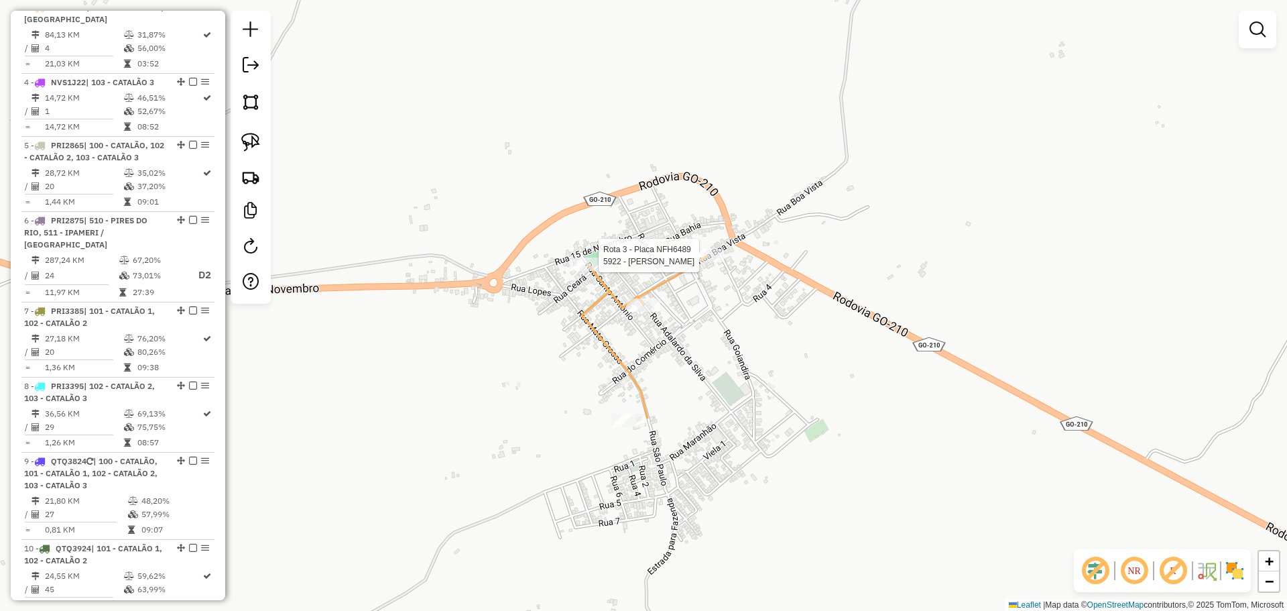
select select "*********"
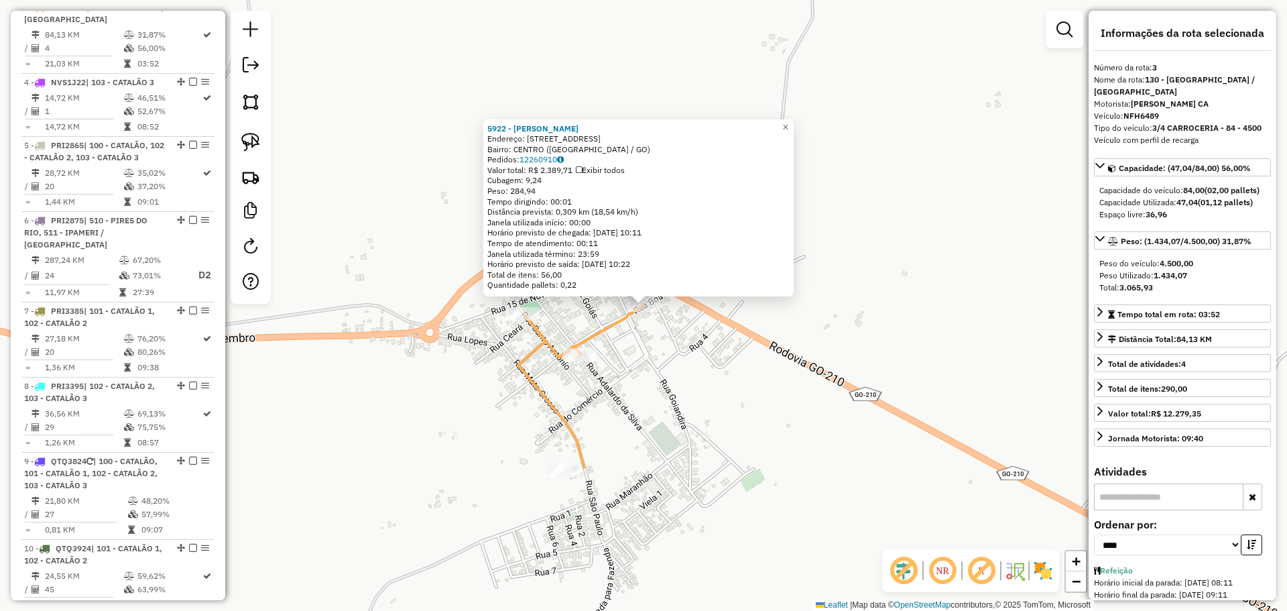
click at [658, 368] on div "5922 - ARMAZEM BORBA Endereço: R BOA VISTA 682 Bairro: CENTRO (NOVA AURORA / GO…" at bounding box center [643, 305] width 1287 height 611
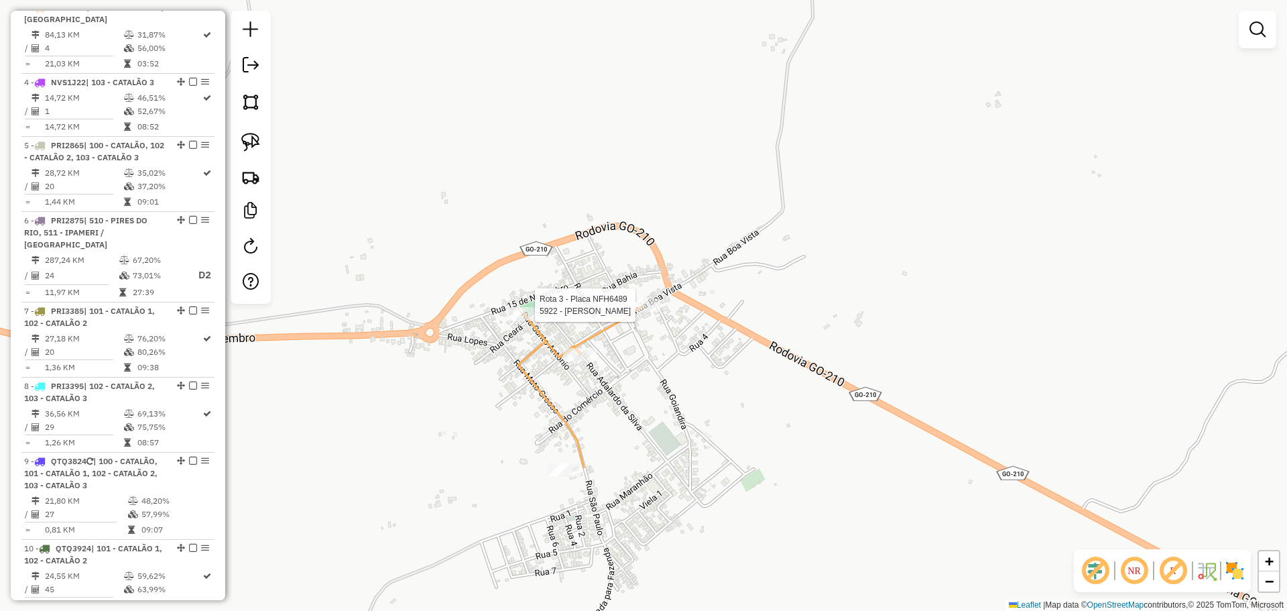
click at [646, 312] on div at bounding box center [644, 304] width 34 height 13
select select "*********"
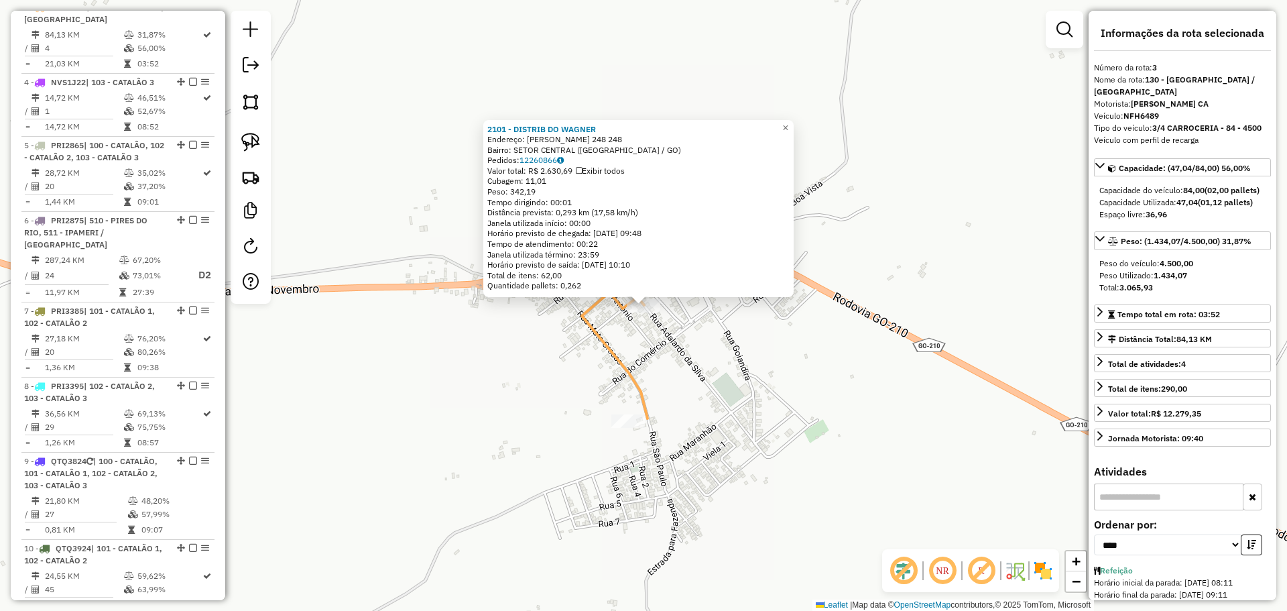
click at [680, 377] on div "2101 - DISTRIB DO WAGNER Endereço: ADALARDO SILVA 248 248 Bairro: SETOR CENTRAL…" at bounding box center [643, 305] width 1287 height 611
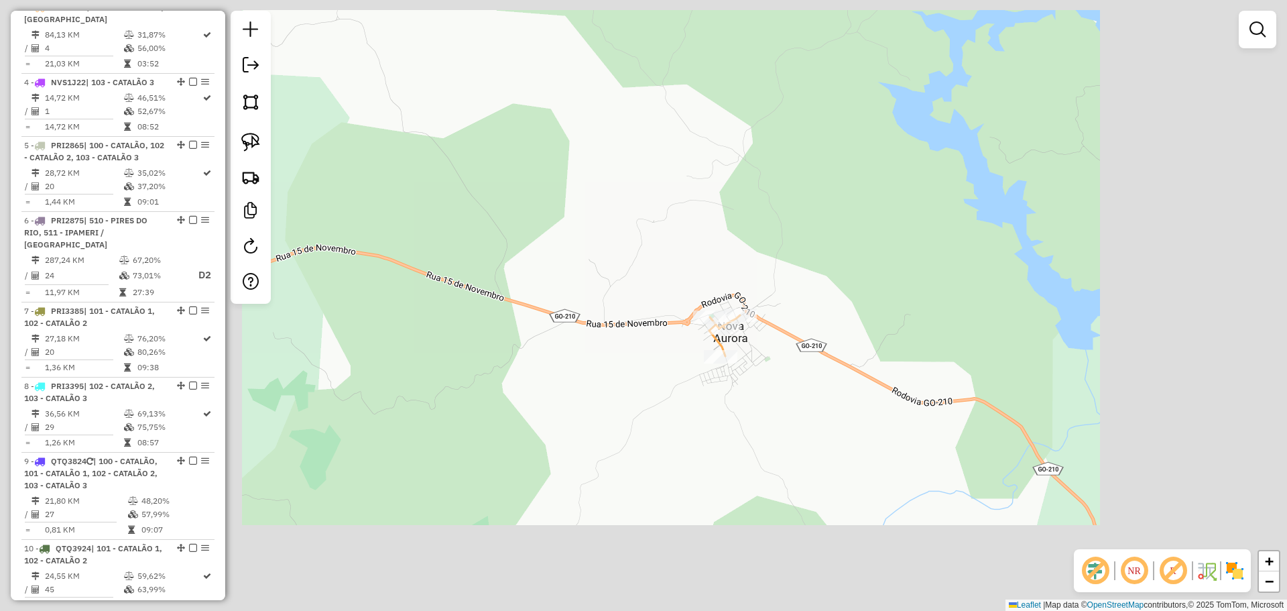
drag, startPoint x: 880, startPoint y: 419, endPoint x: 713, endPoint y: 288, distance: 211.5
click at [713, 288] on div "Janela de atendimento Grade de atendimento Capacidade Transportadoras Veículos …" at bounding box center [643, 305] width 1287 height 611
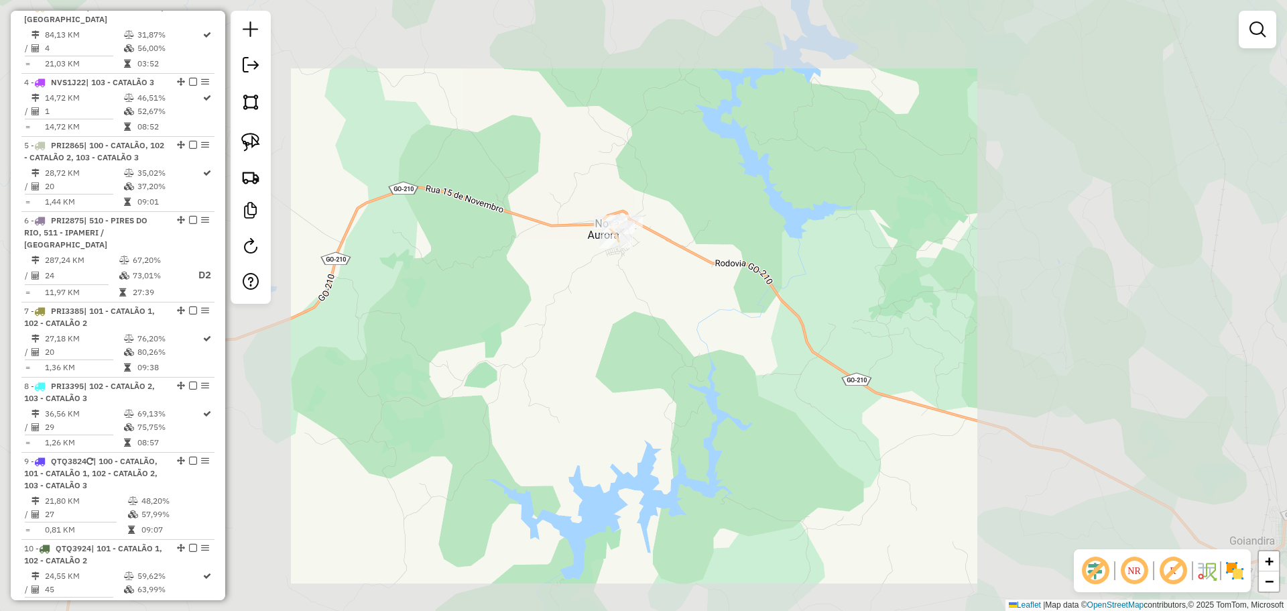
drag, startPoint x: 879, startPoint y: 384, endPoint x: 659, endPoint y: 206, distance: 283.1
click at [662, 209] on div "Janela de atendimento Grade de atendimento Capacidade Transportadoras Veículos …" at bounding box center [643, 305] width 1287 height 611
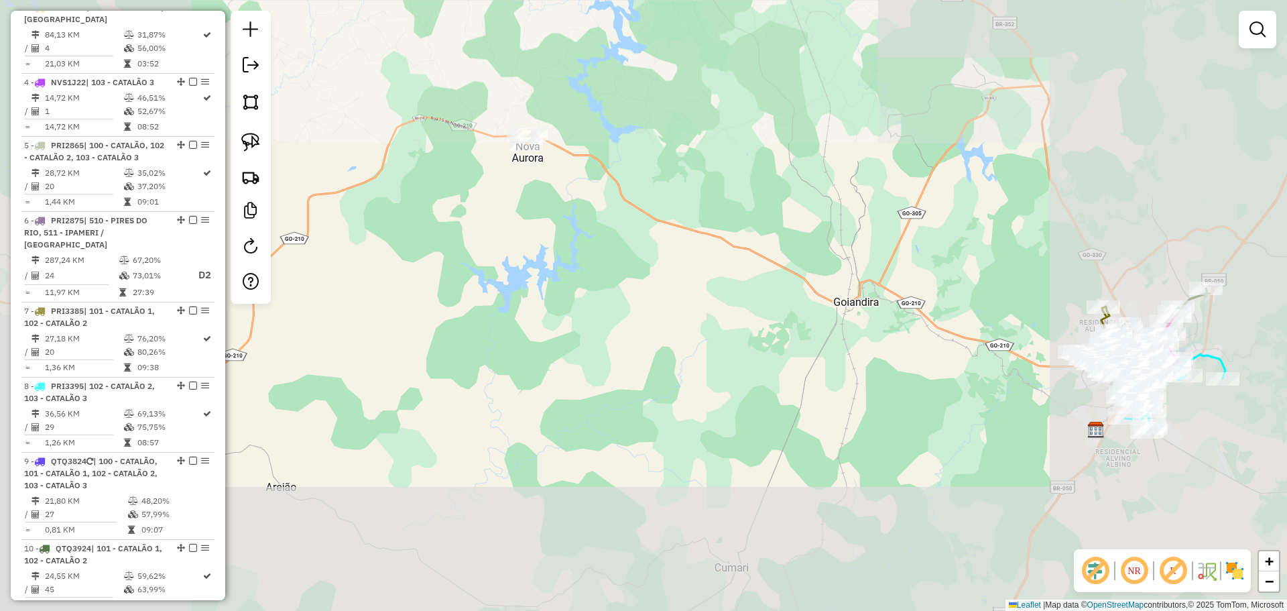
drag, startPoint x: 934, startPoint y: 371, endPoint x: 624, endPoint y: 229, distance: 340.8
click at [626, 231] on div "Janela de atendimento Grade de atendimento Capacidade Transportadoras Veículos …" at bounding box center [643, 305] width 1287 height 611
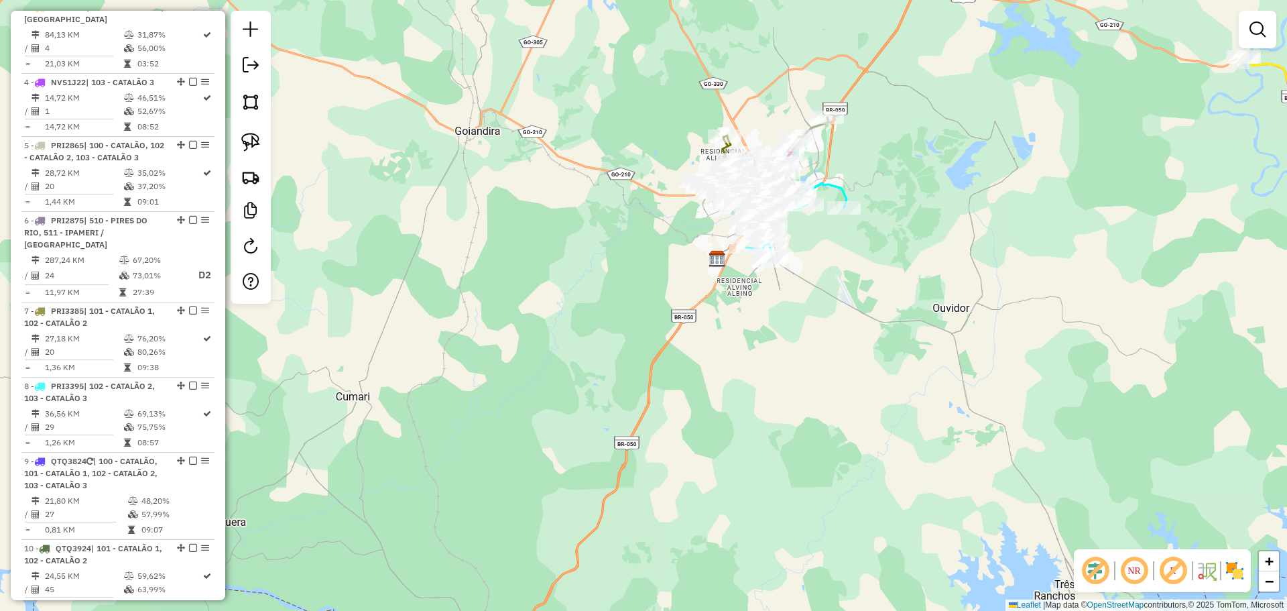
click at [1250, 39] on link at bounding box center [1257, 29] width 27 height 27
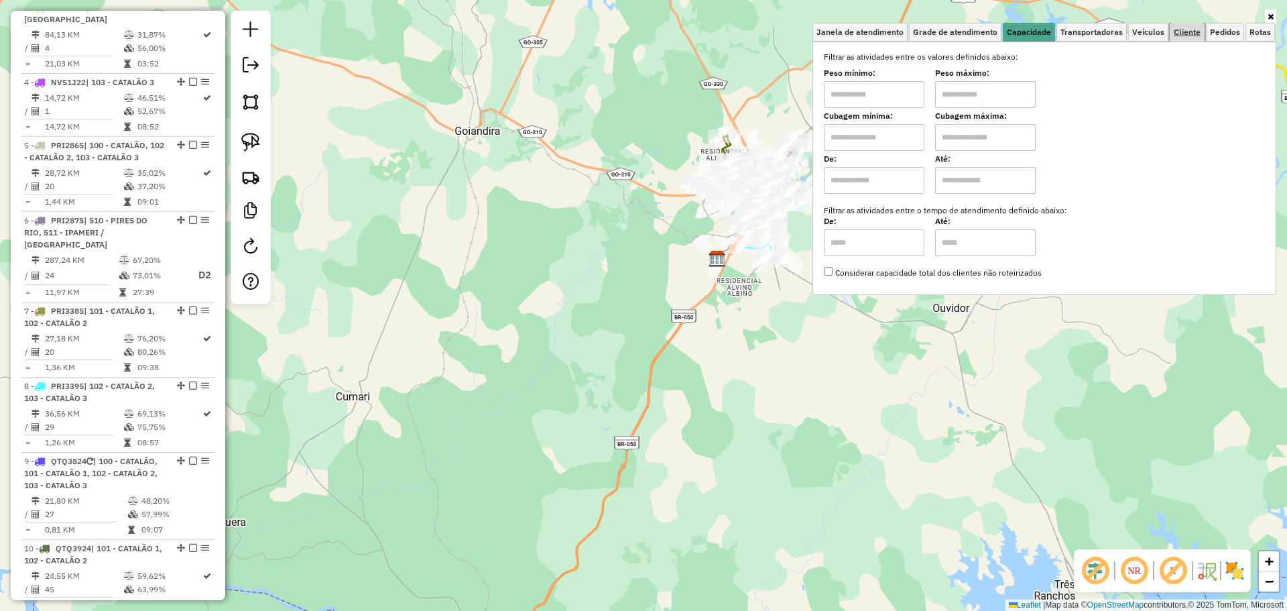
click at [1188, 32] on span "Cliente" at bounding box center [1187, 32] width 27 height 8
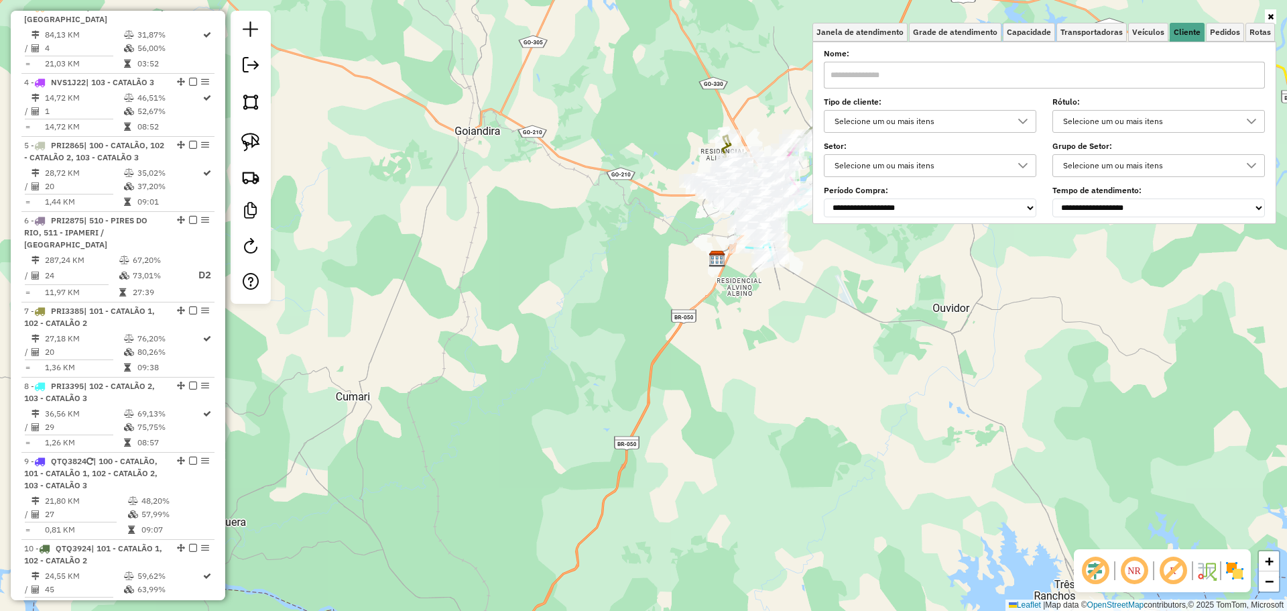
click at [922, 66] on input "text" at bounding box center [1044, 75] width 441 height 27
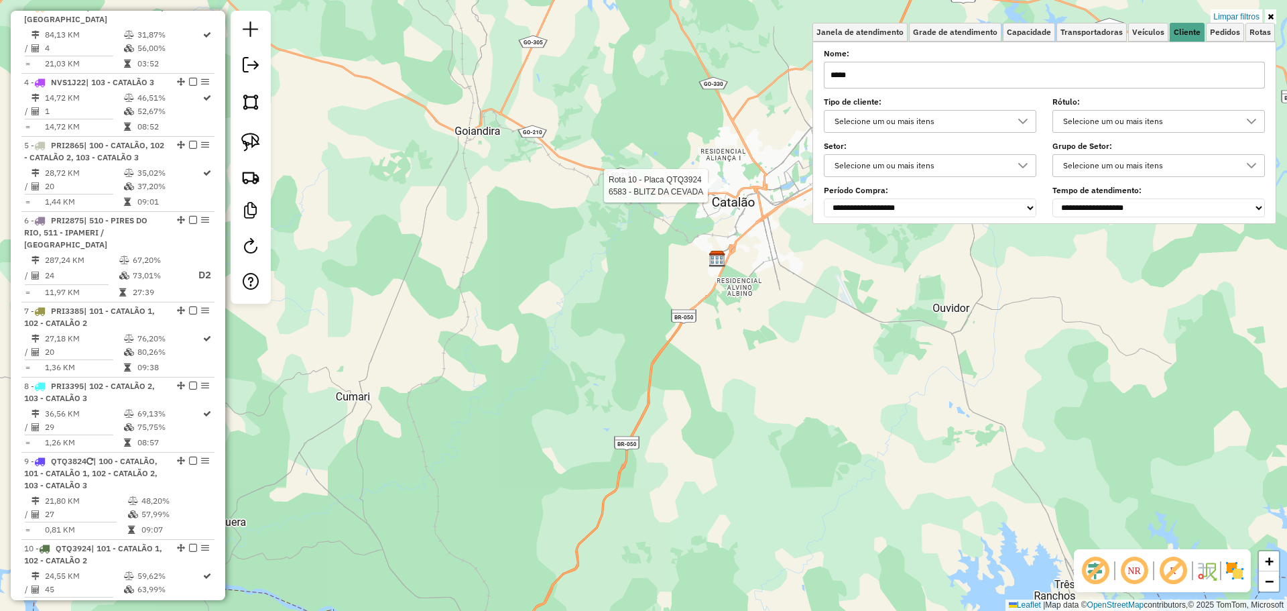
type input "*****"
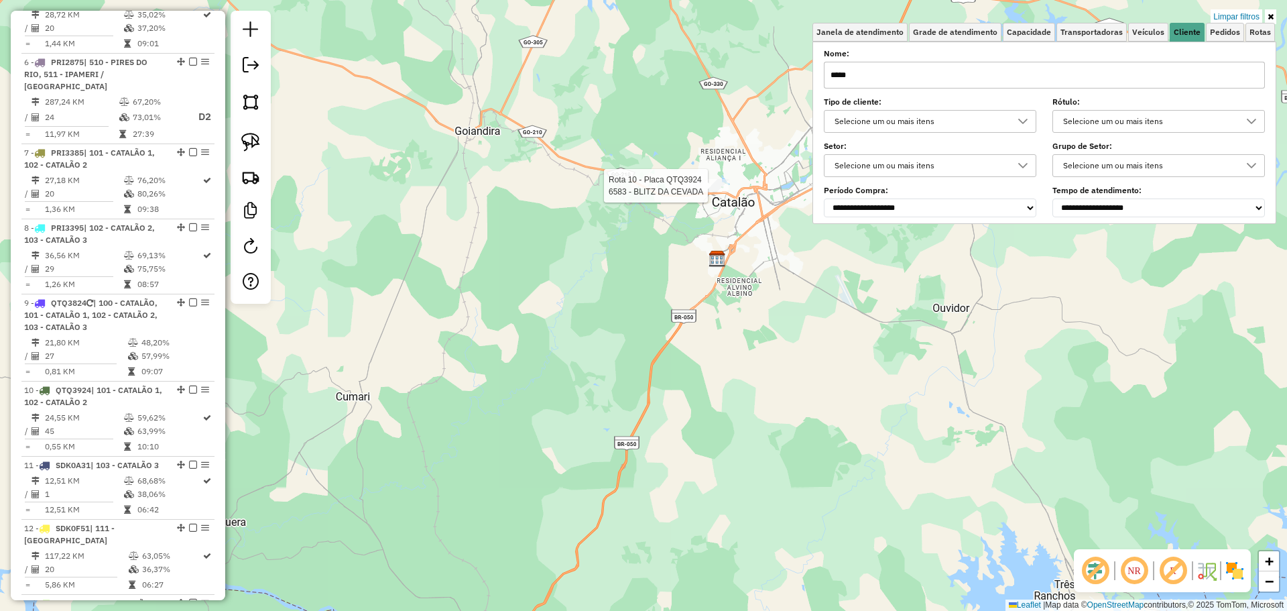
select select "*********"
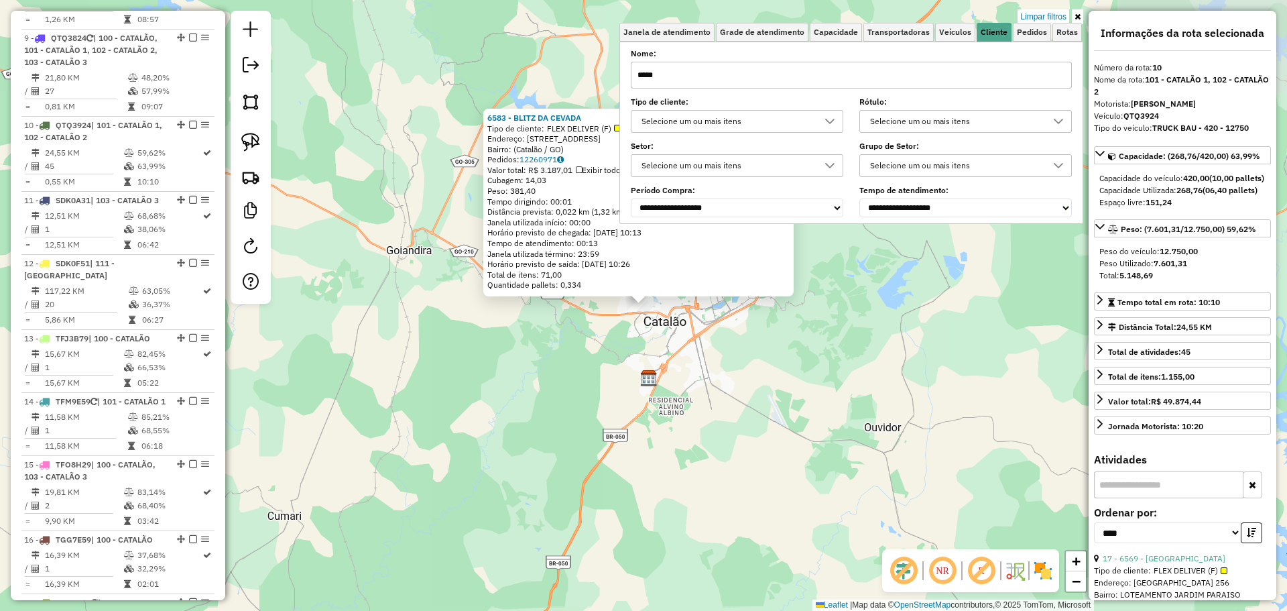
scroll to position [1174, 0]
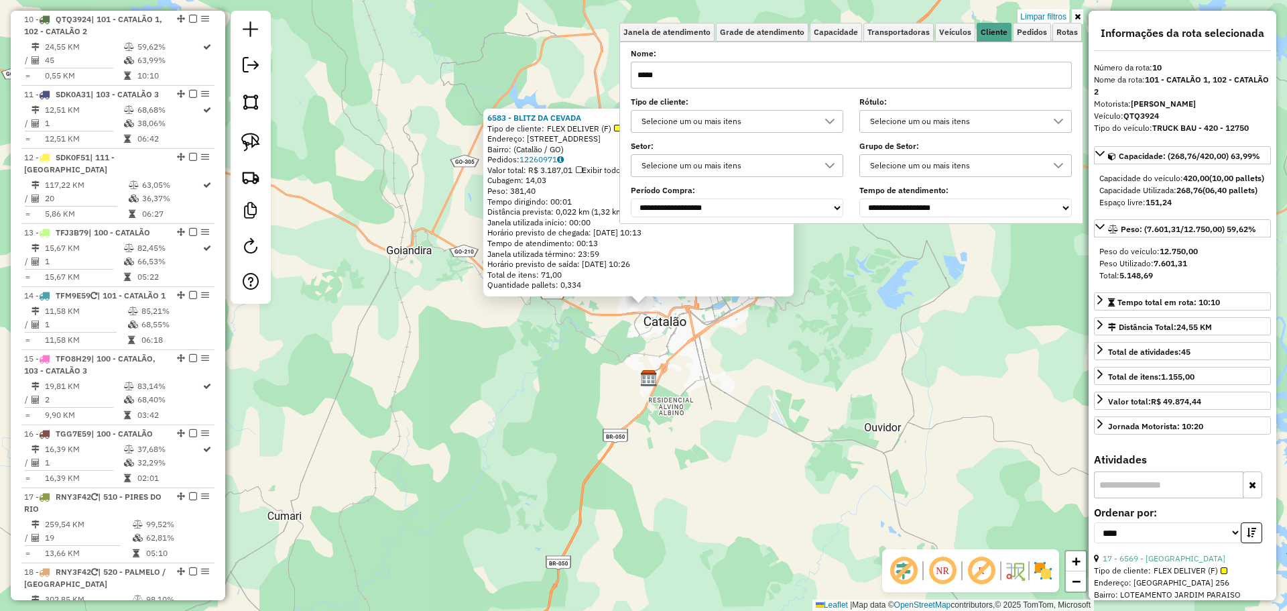
click at [622, 361] on div "6583 - BLITZ DA CEVADA Tipo de cliente: FLEX DELIVER (F) Endereço: Rua Goiás, 3…" at bounding box center [643, 305] width 1287 height 611
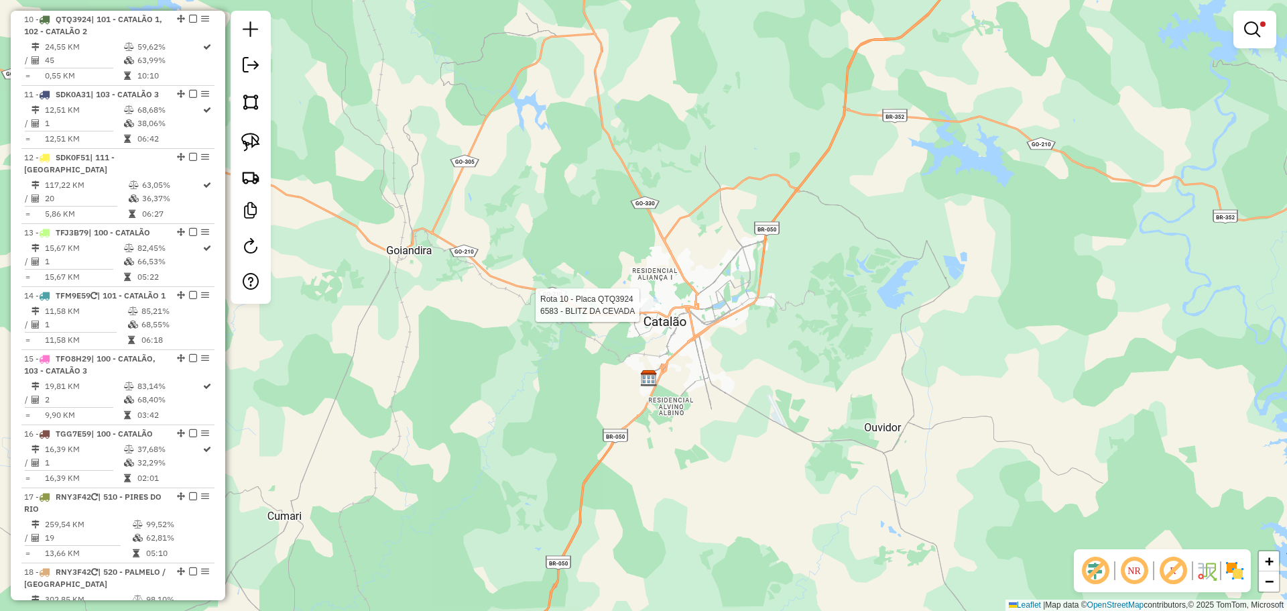
select select "*********"
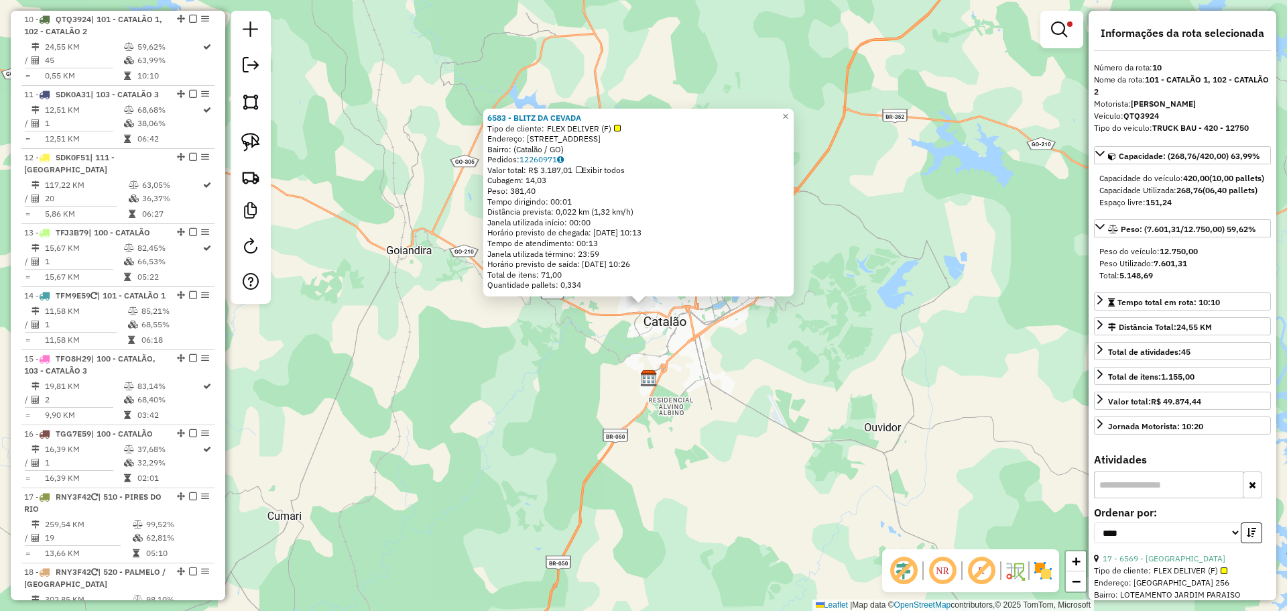
click at [662, 340] on div "6583 - BLITZ DA CEVADA Tipo de cliente: FLEX DELIVER (F) Endereço: Rua Goiás, 3…" at bounding box center [643, 305] width 1287 height 611
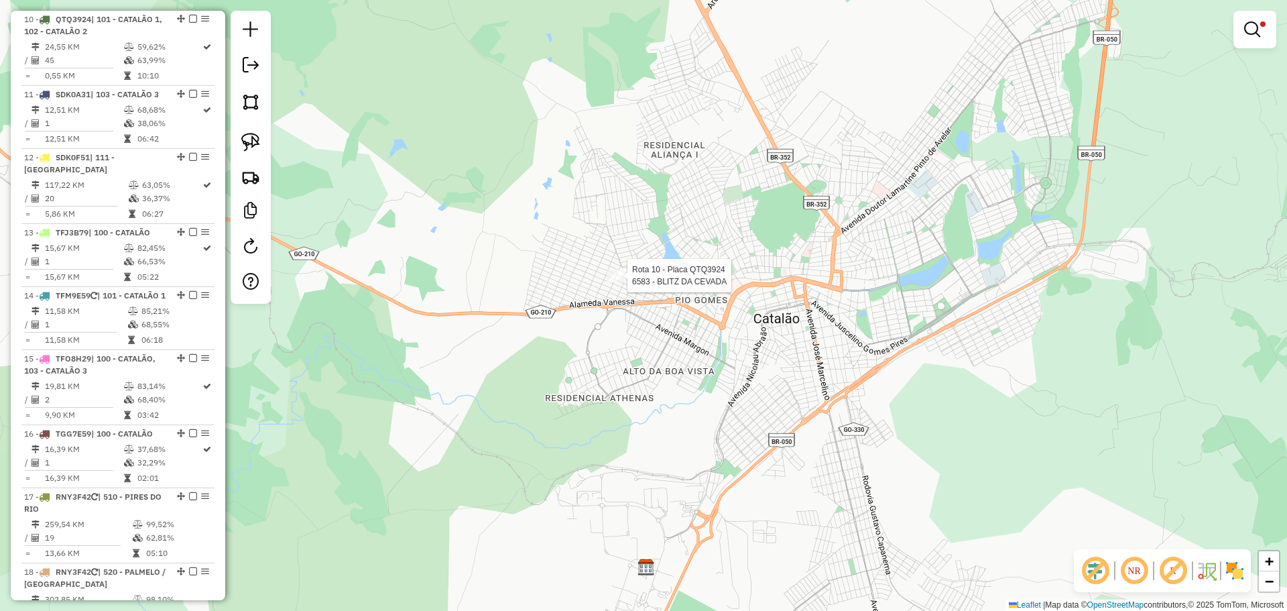
select select "*********"
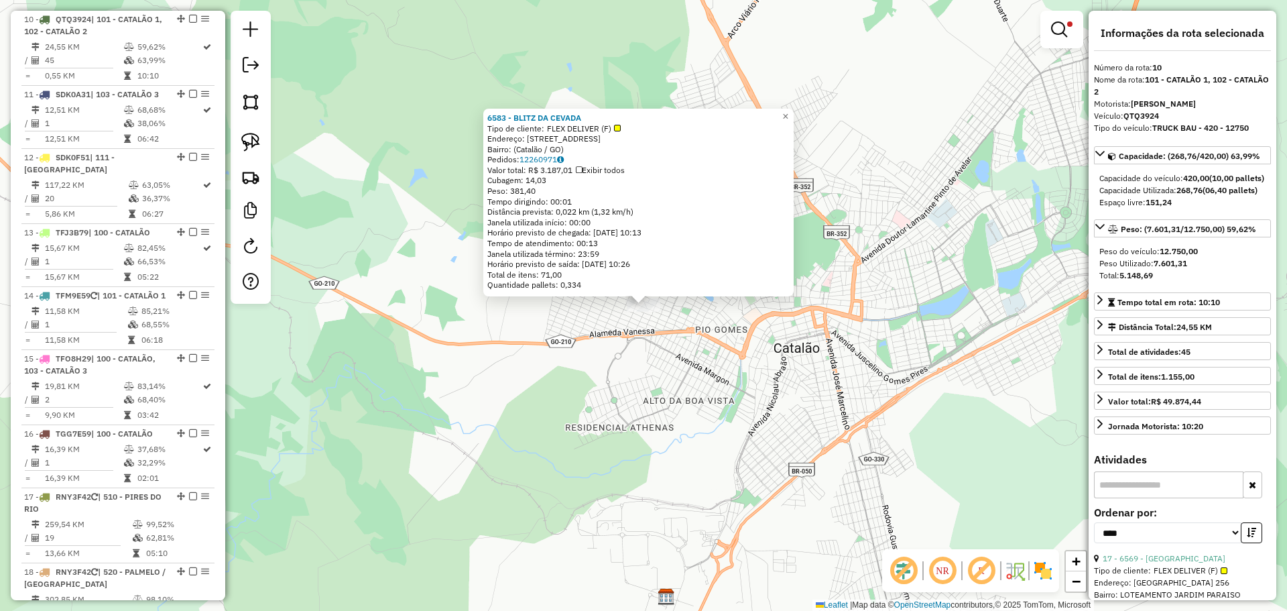
click at [687, 393] on div "6583 - BLITZ DA CEVADA Tipo de cliente: FLEX DELIVER (F) Endereço: Rua Goiás, 3…" at bounding box center [643, 305] width 1287 height 611
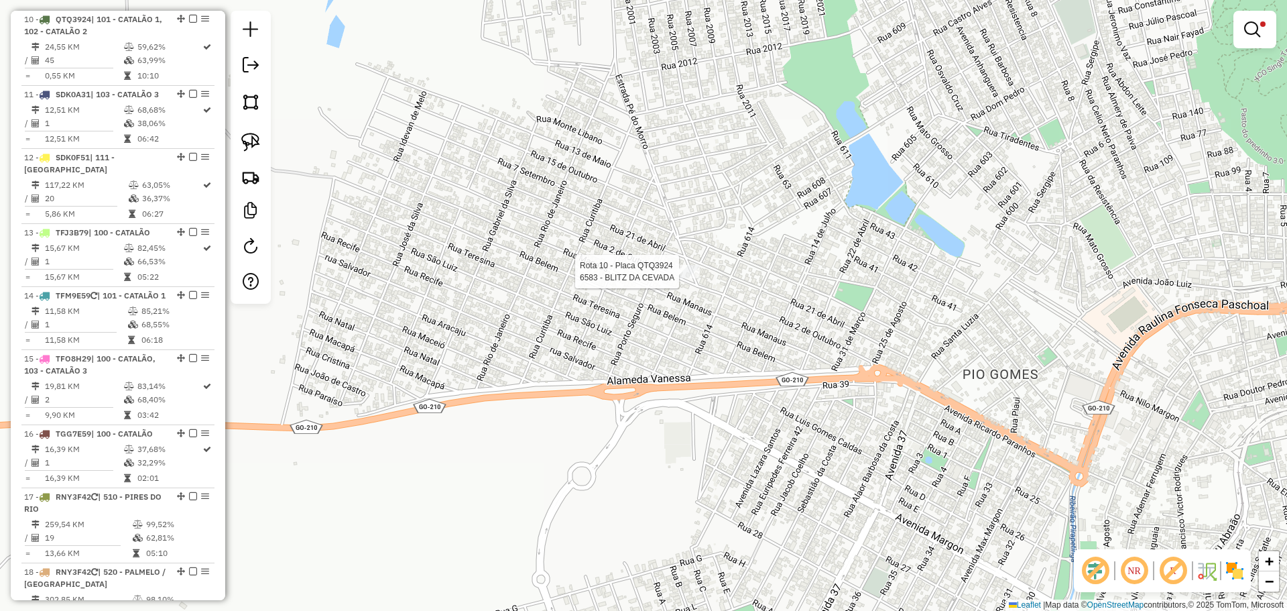
click at [680, 278] on div at bounding box center [683, 271] width 34 height 13
select select "*********"
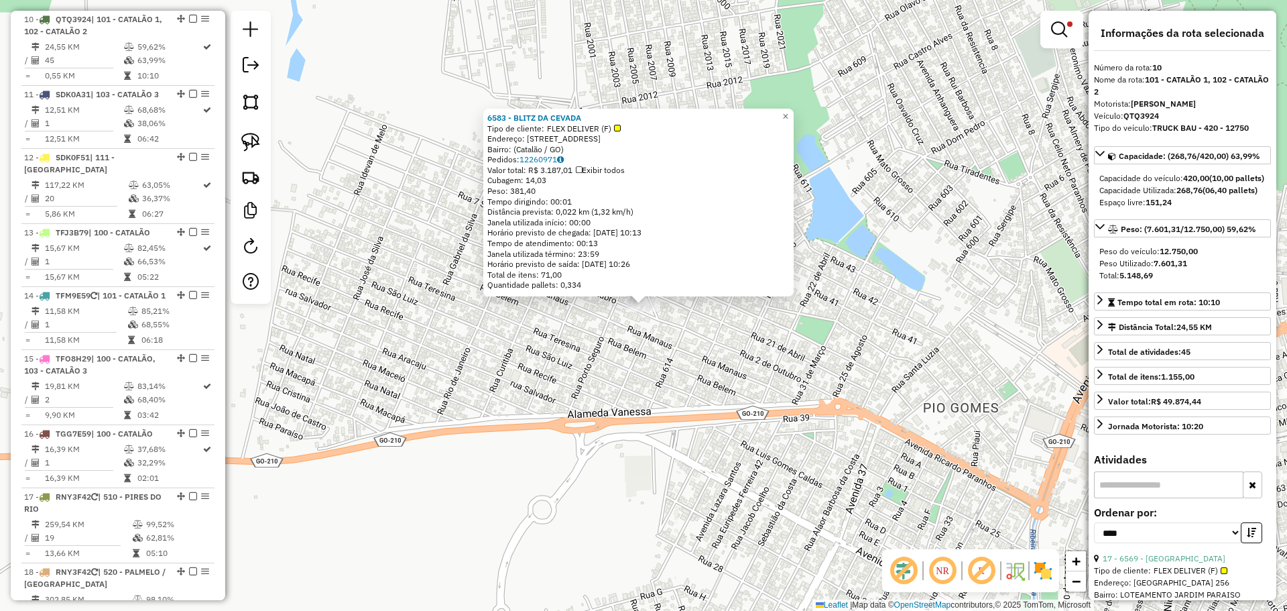
click at [704, 392] on div "6583 - BLITZ DA CEVADA Tipo de cliente: FLEX DELIVER (F) Endereço: Rua Goiás, 3…" at bounding box center [643, 305] width 1287 height 611
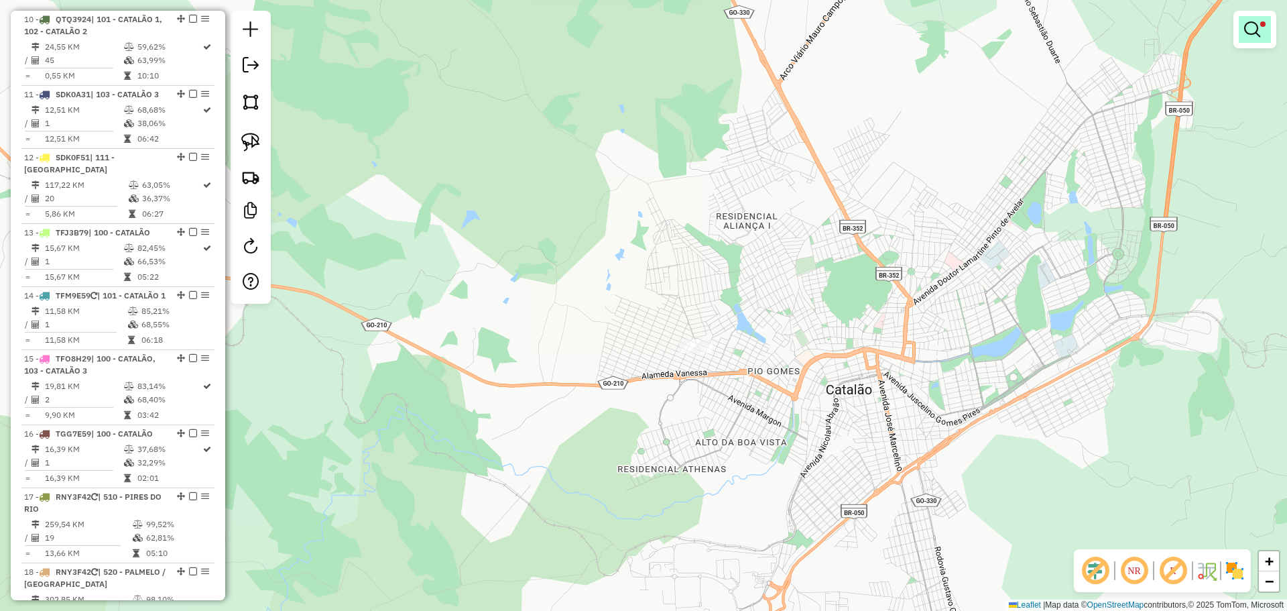
click at [1260, 29] on link at bounding box center [1255, 29] width 32 height 27
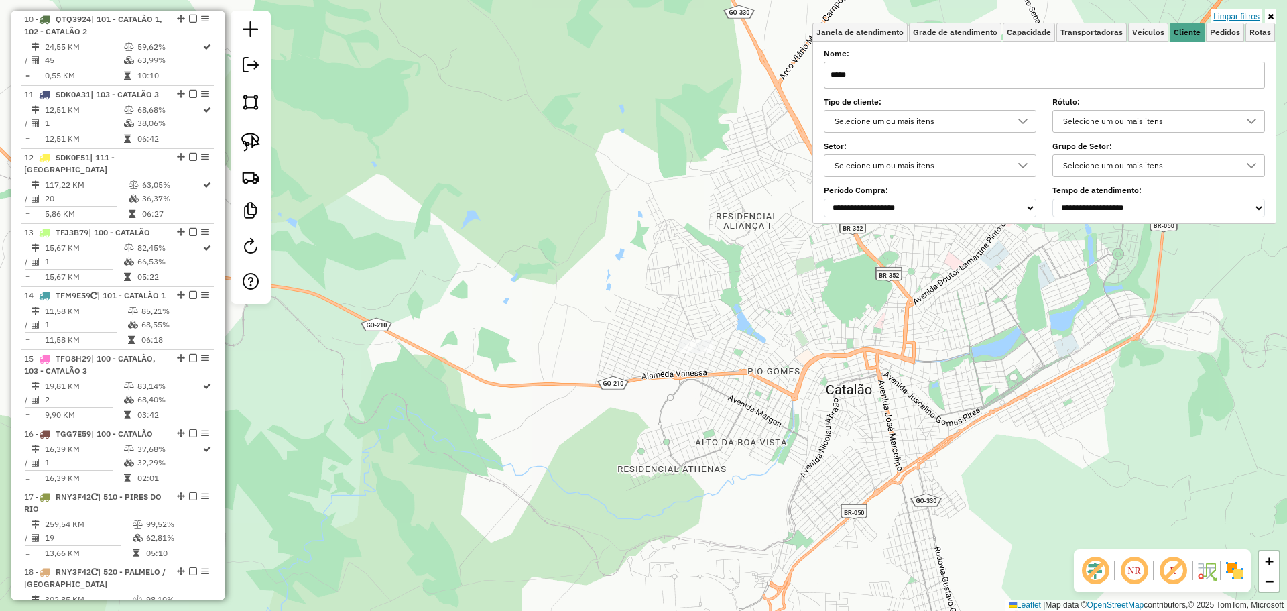
click at [1243, 14] on link "Limpar filtros" at bounding box center [1237, 16] width 52 height 15
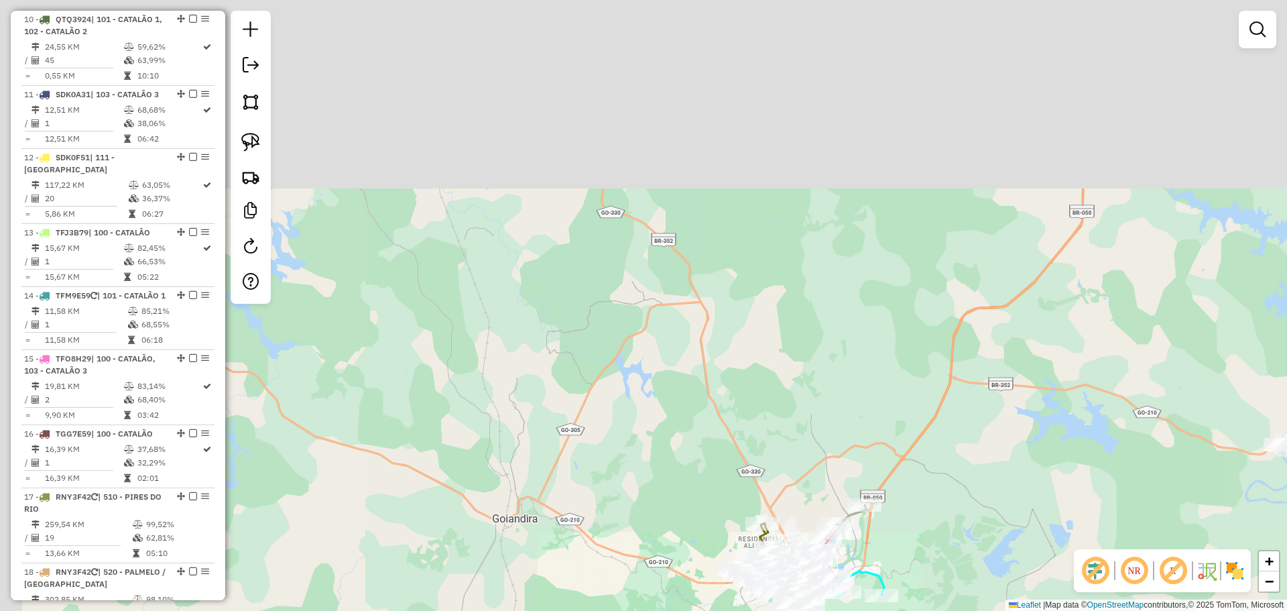
drag, startPoint x: 654, startPoint y: 308, endPoint x: 706, endPoint y: 401, distance: 106.9
click at [703, 478] on div "Janela de atendimento Grade de atendimento Capacidade Transportadoras Veículos …" at bounding box center [643, 305] width 1287 height 611
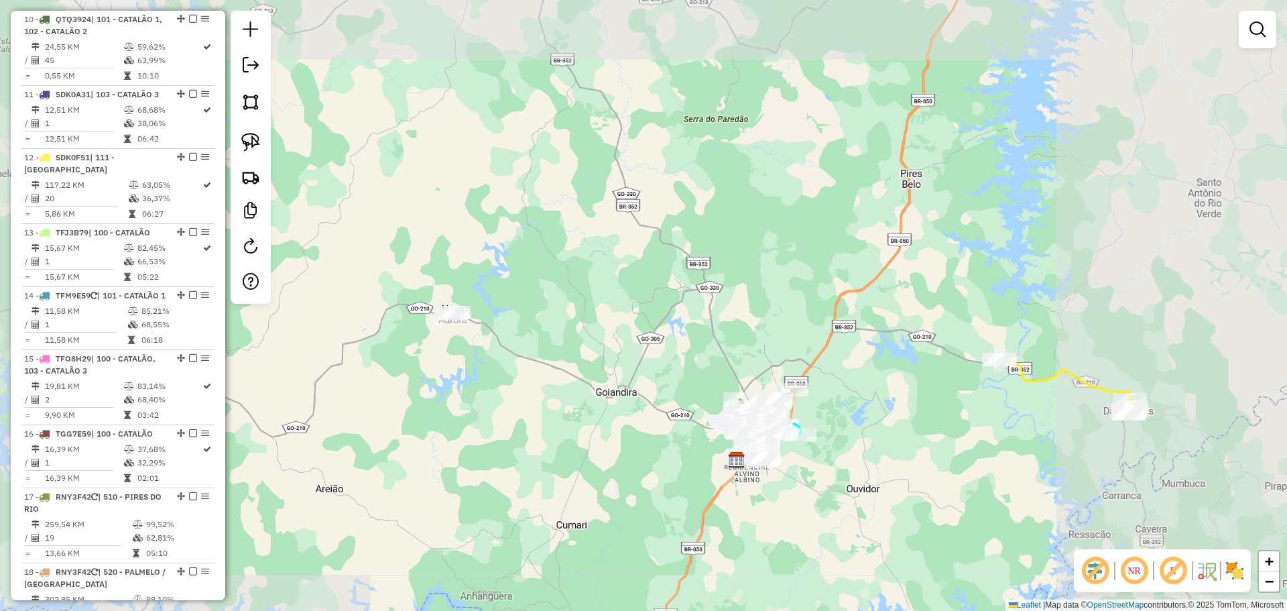
drag, startPoint x: 684, startPoint y: 156, endPoint x: 750, endPoint y: 396, distance: 248.7
click at [750, 396] on div "Janela de atendimento Grade de atendimento Capacidade Transportadoras Veículos …" at bounding box center [643, 305] width 1287 height 611
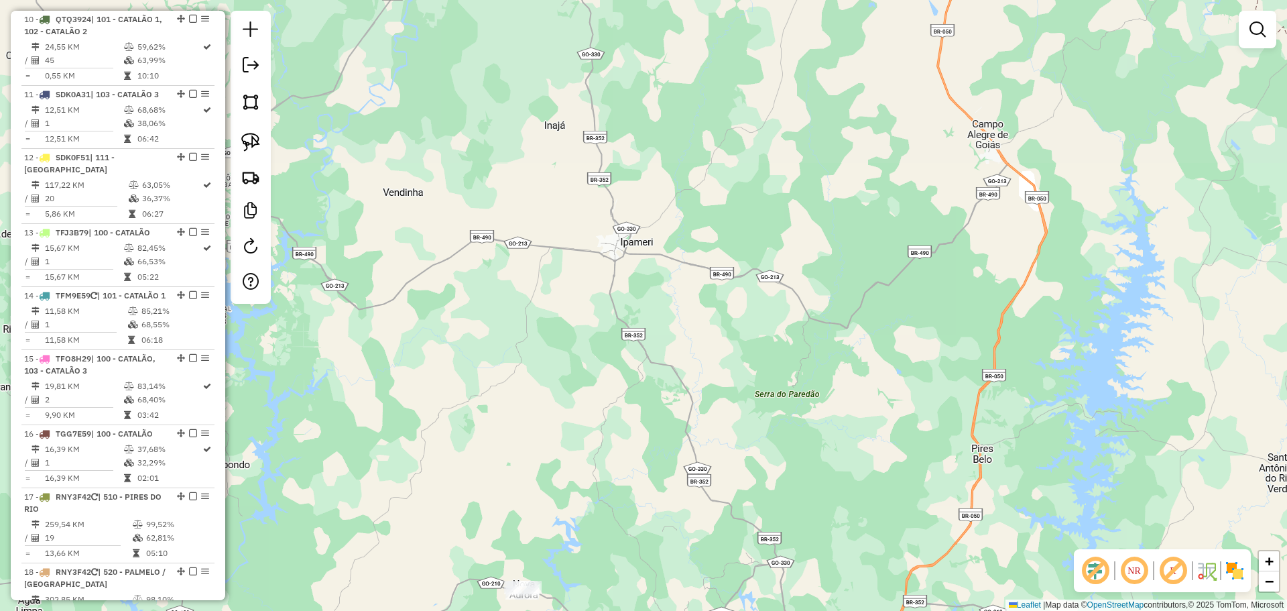
drag, startPoint x: 670, startPoint y: 197, endPoint x: 676, endPoint y: 231, distance: 34.1
click at [676, 231] on div "Janela de atendimento Grade de atendimento Capacidade Transportadoras Veículos …" at bounding box center [643, 305] width 1287 height 611
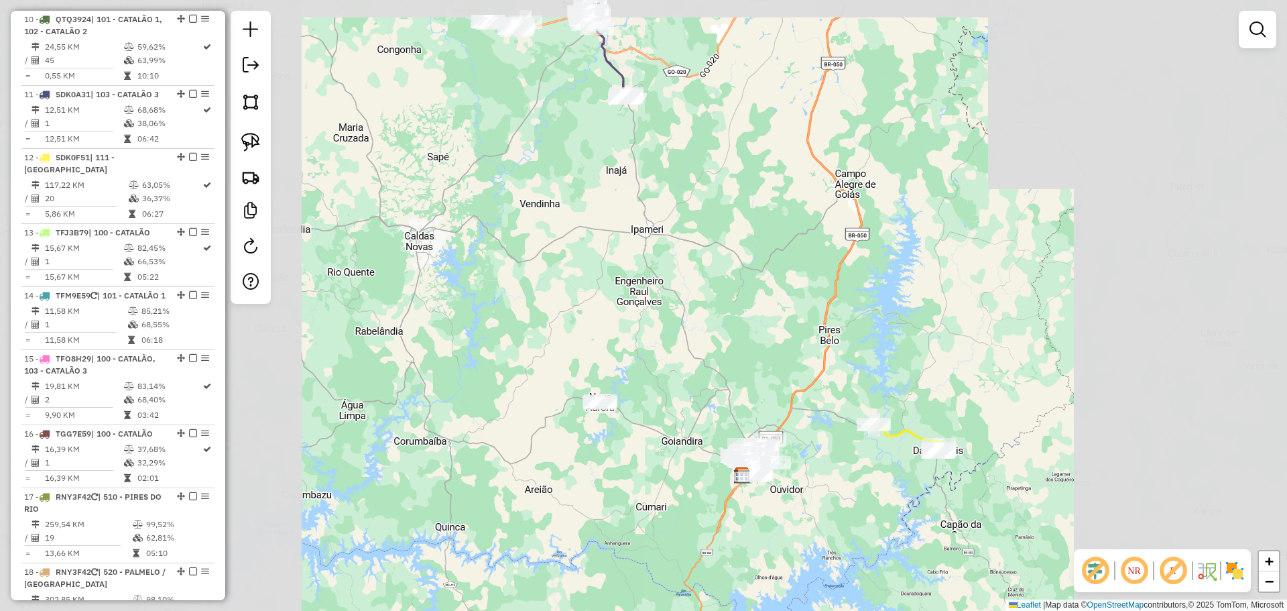
drag, startPoint x: 750, startPoint y: 306, endPoint x: 748, endPoint y: 369, distance: 63.0
click at [748, 369] on div "Janela de atendimento Grade de atendimento Capacidade Transportadoras Veículos …" at bounding box center [643, 305] width 1287 height 611
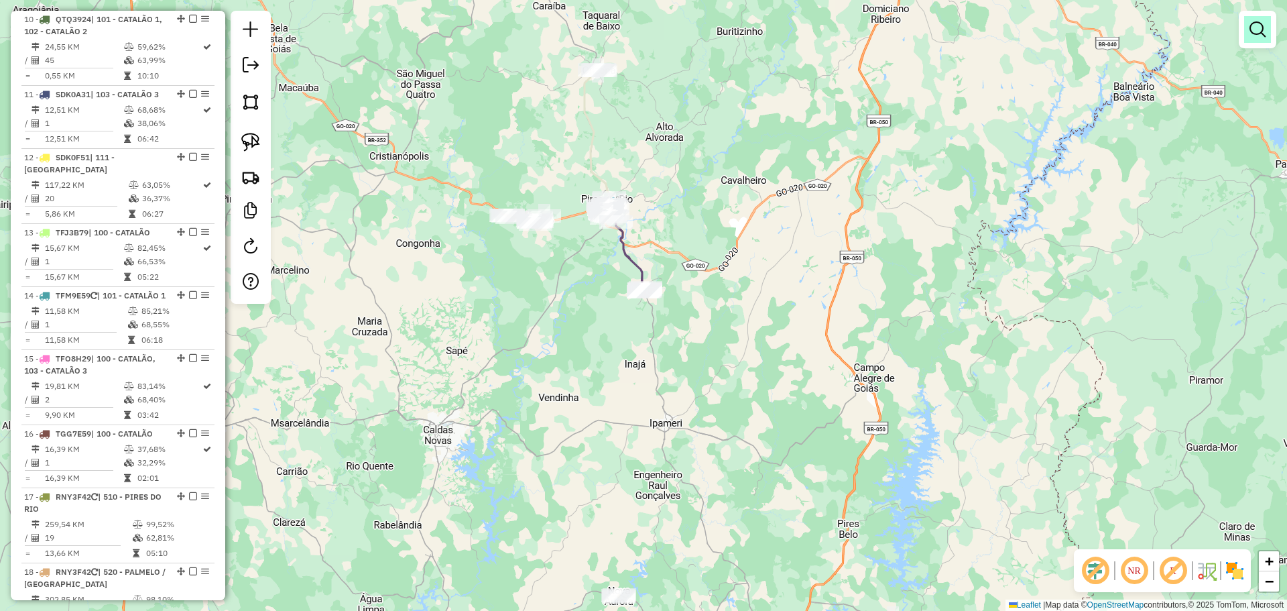
click at [1248, 32] on link at bounding box center [1257, 29] width 27 height 27
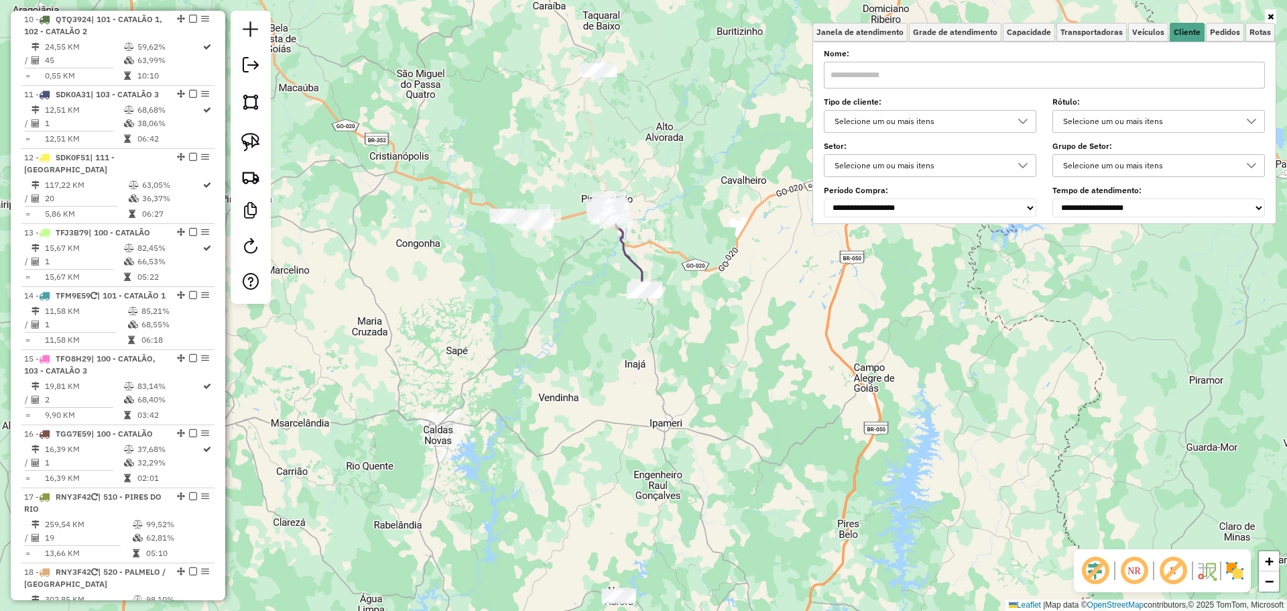
click at [946, 82] on input "text" at bounding box center [1044, 75] width 441 height 27
click at [1041, 29] on span "Capacidade" at bounding box center [1029, 32] width 44 height 8
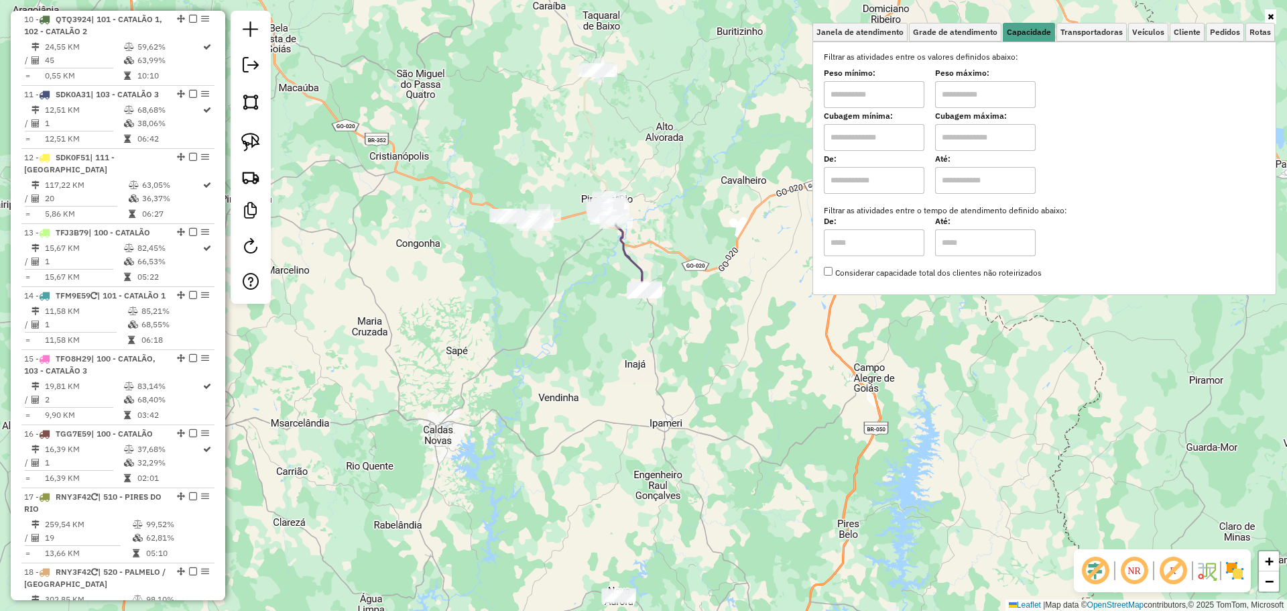
click at [909, 88] on input "text" at bounding box center [874, 94] width 101 height 27
type input "****"
type input "******"
click at [517, 288] on div "Limpar filtros Janela de atendimento Grade de atendimento Capacidade Transporta…" at bounding box center [643, 305] width 1287 height 611
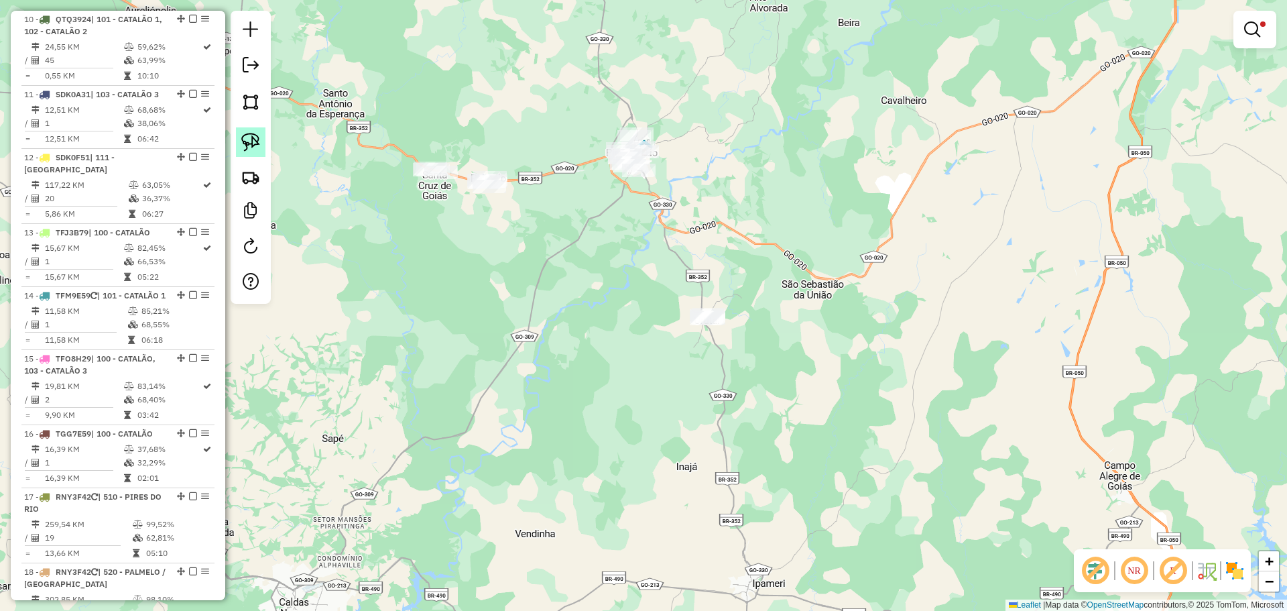
click at [254, 150] on img at bounding box center [250, 142] width 19 height 19
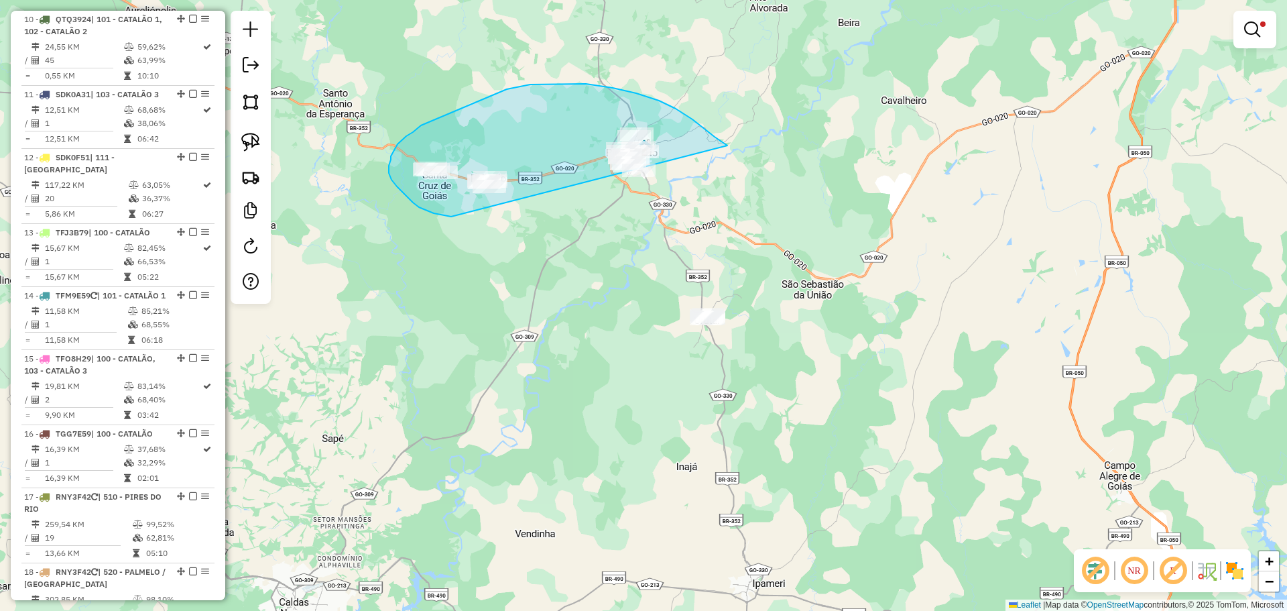
drag, startPoint x: 727, startPoint y: 145, endPoint x: 668, endPoint y: 189, distance: 73.9
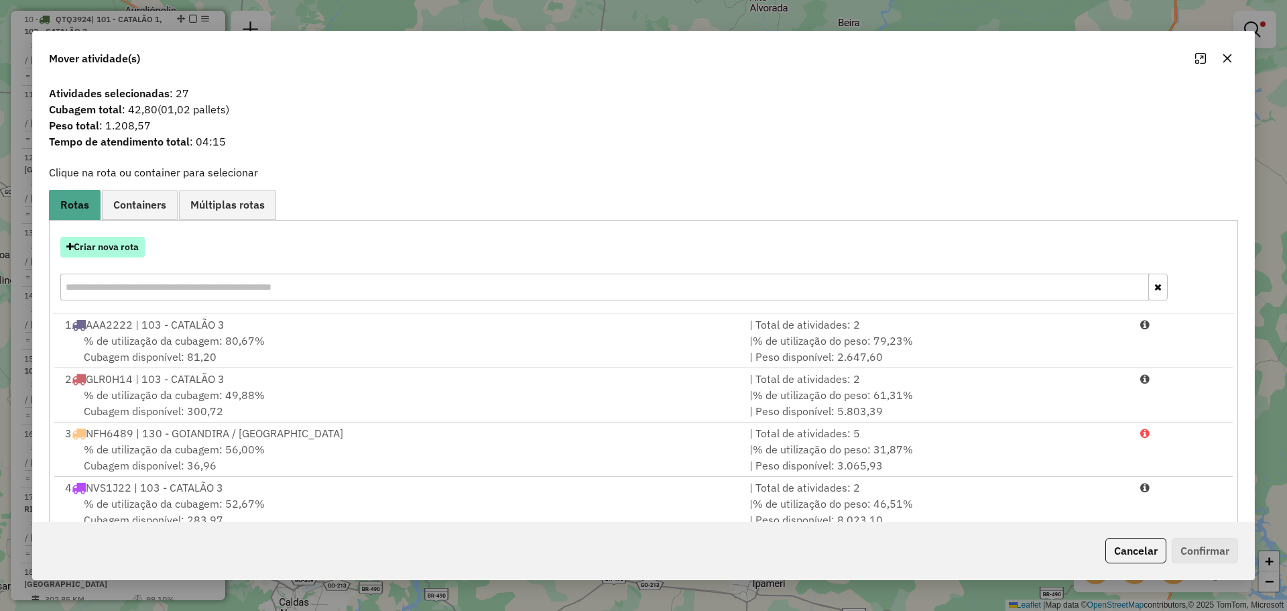
click at [91, 250] on button "Criar nova rota" at bounding box center [102, 247] width 84 height 21
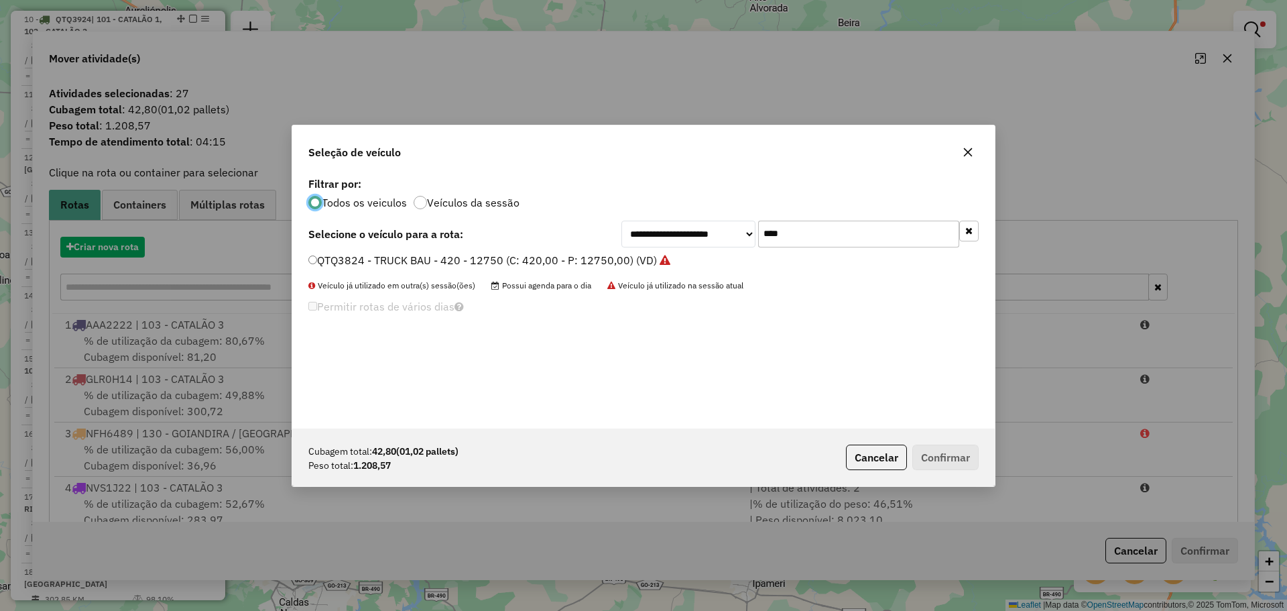
scroll to position [7, 4]
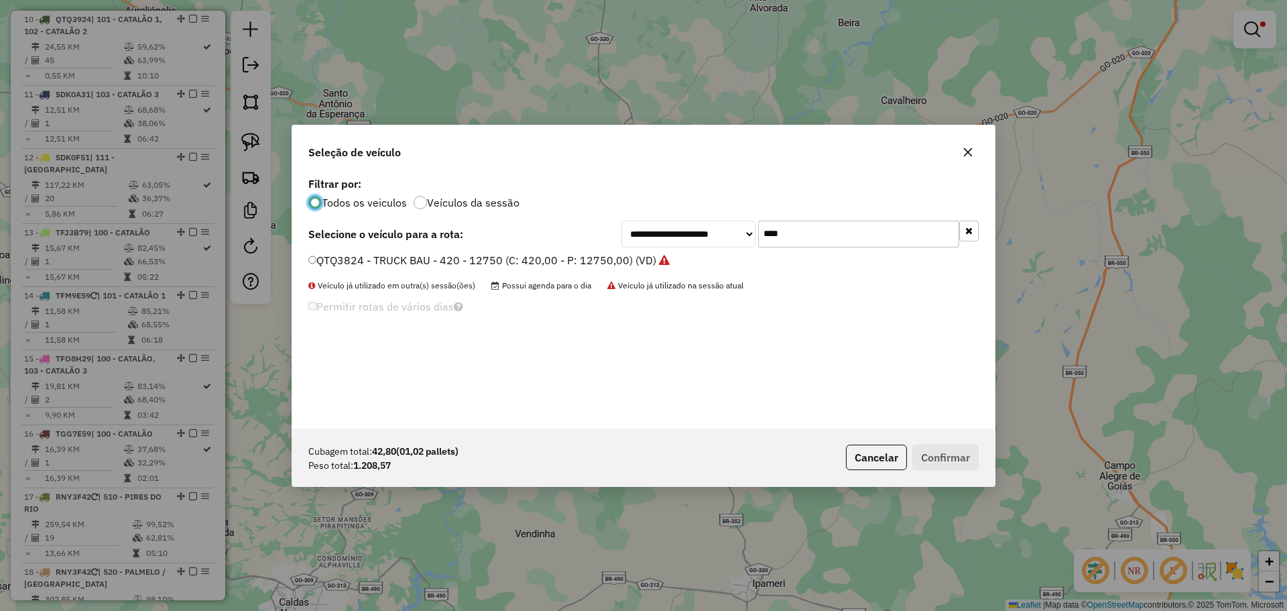
click at [876, 231] on input "****" at bounding box center [858, 234] width 201 height 27
type input "***"
drag, startPoint x: 359, startPoint y: 253, endPoint x: 427, endPoint y: 290, distance: 77.1
click at [359, 253] on label "RNY3F42 - VAN - 70 - 1300 (C: 70,00 - P: 1300,00) (VD)" at bounding box center [456, 260] width 297 height 16
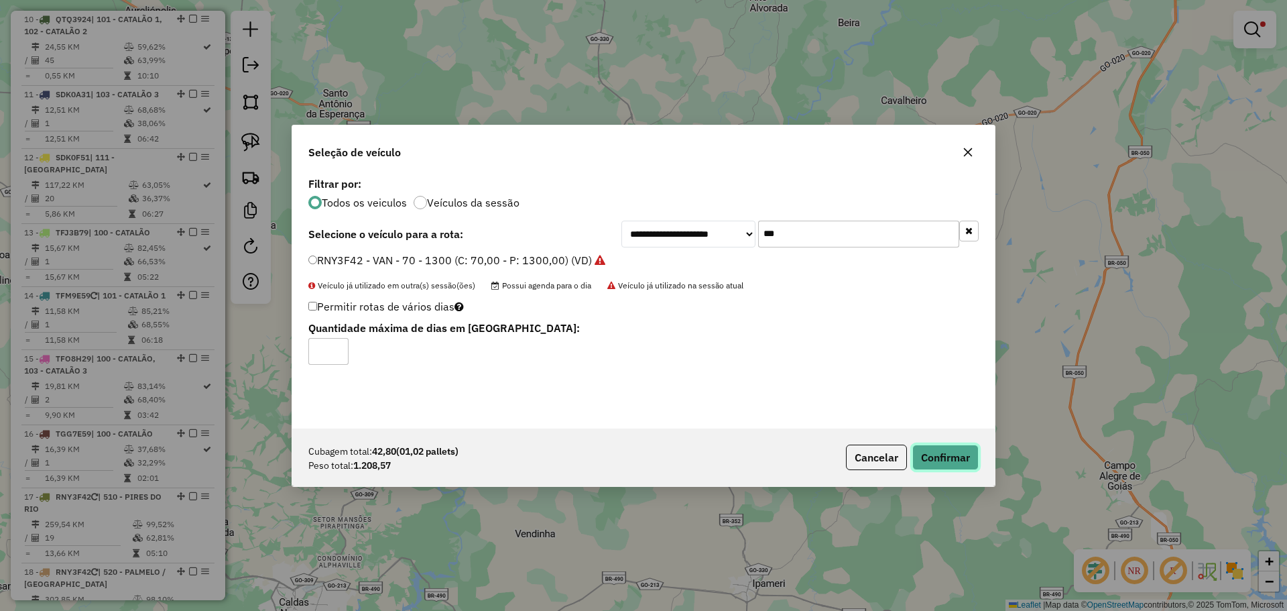
click at [960, 457] on button "Confirmar" at bounding box center [945, 456] width 66 height 25
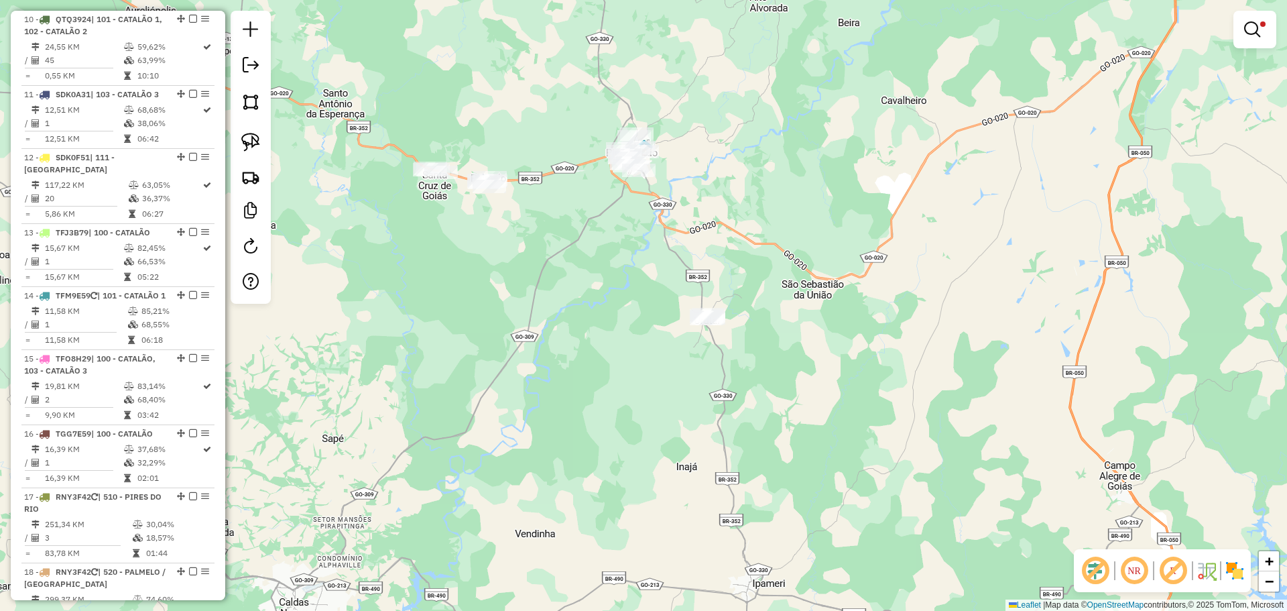
drag, startPoint x: 697, startPoint y: 248, endPoint x: 689, endPoint y: 245, distance: 8.7
click at [700, 256] on div "Limpar filtros Janela de atendimento Grade de atendimento Capacidade Transporta…" at bounding box center [643, 305] width 1287 height 611
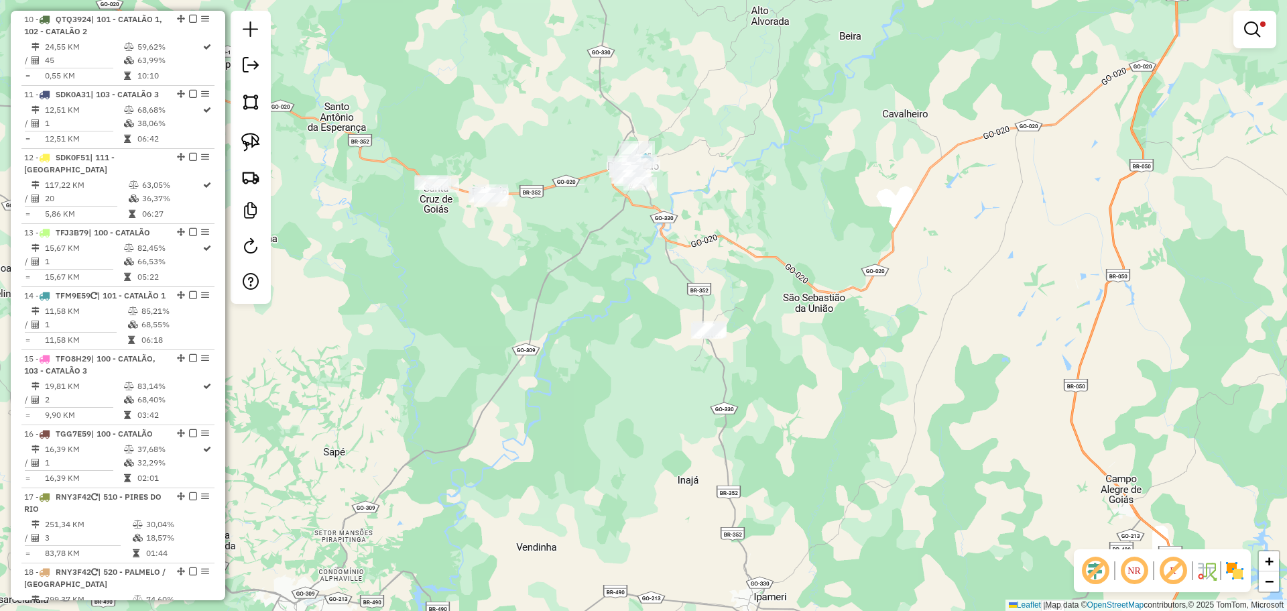
drag, startPoint x: 745, startPoint y: 366, endPoint x: 741, endPoint y: 200, distance: 166.3
click at [743, 216] on div "Limpar filtros Janela de atendimento Grade de atendimento Capacidade Transporta…" at bounding box center [643, 305] width 1287 height 611
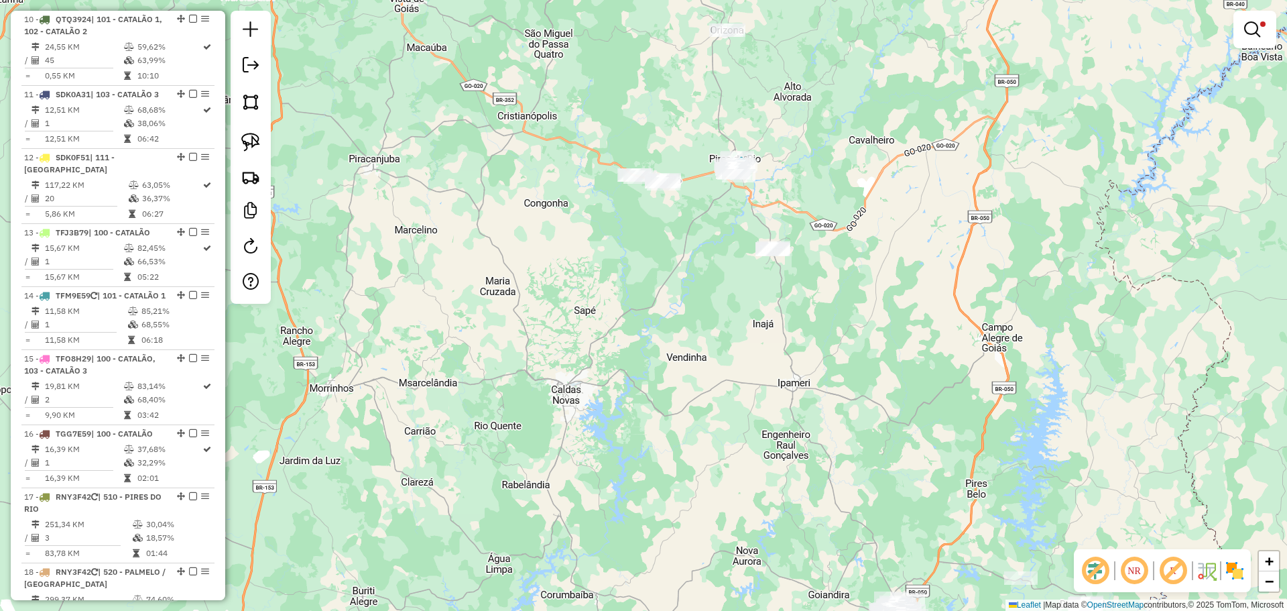
drag, startPoint x: 802, startPoint y: 233, endPoint x: 790, endPoint y: 229, distance: 13.2
click at [800, 233] on div "Limpar filtros Janela de atendimento Grade de atendimento Capacidade Transporta…" at bounding box center [643, 305] width 1287 height 611
select select "*********"
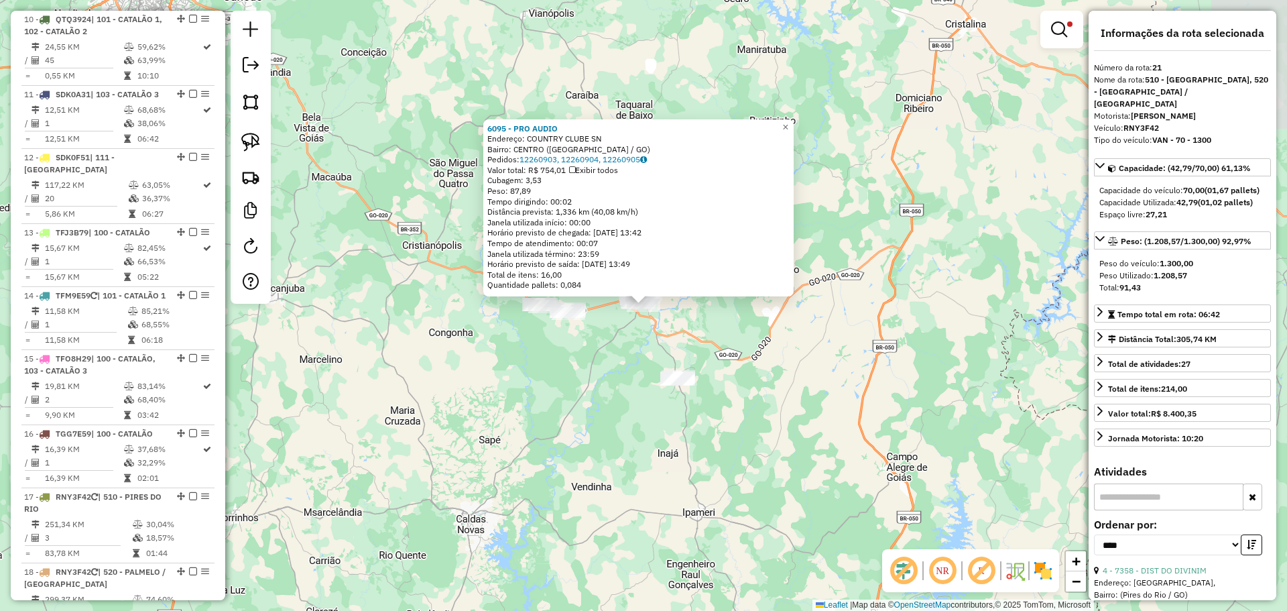
scroll to position [1472, 0]
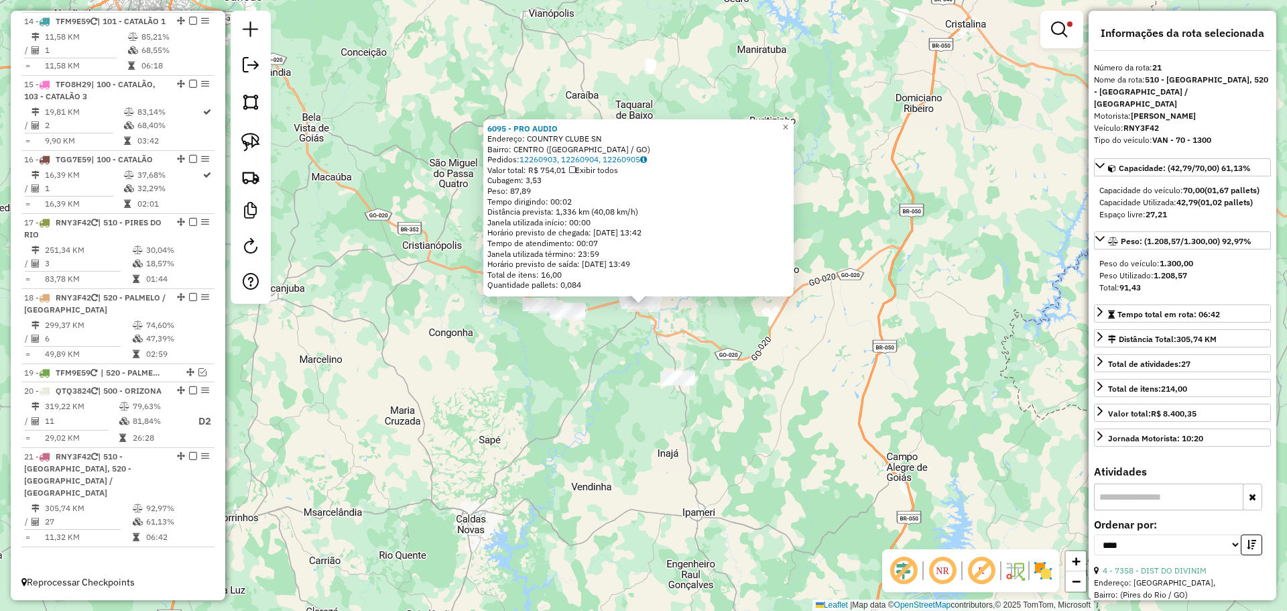
click at [729, 336] on div "6095 - PRO AUDIO Endereço: COUNTRY CLUBE SN Bairro: CENTRO (PIRES DO RIO / GO) …" at bounding box center [643, 305] width 1287 height 611
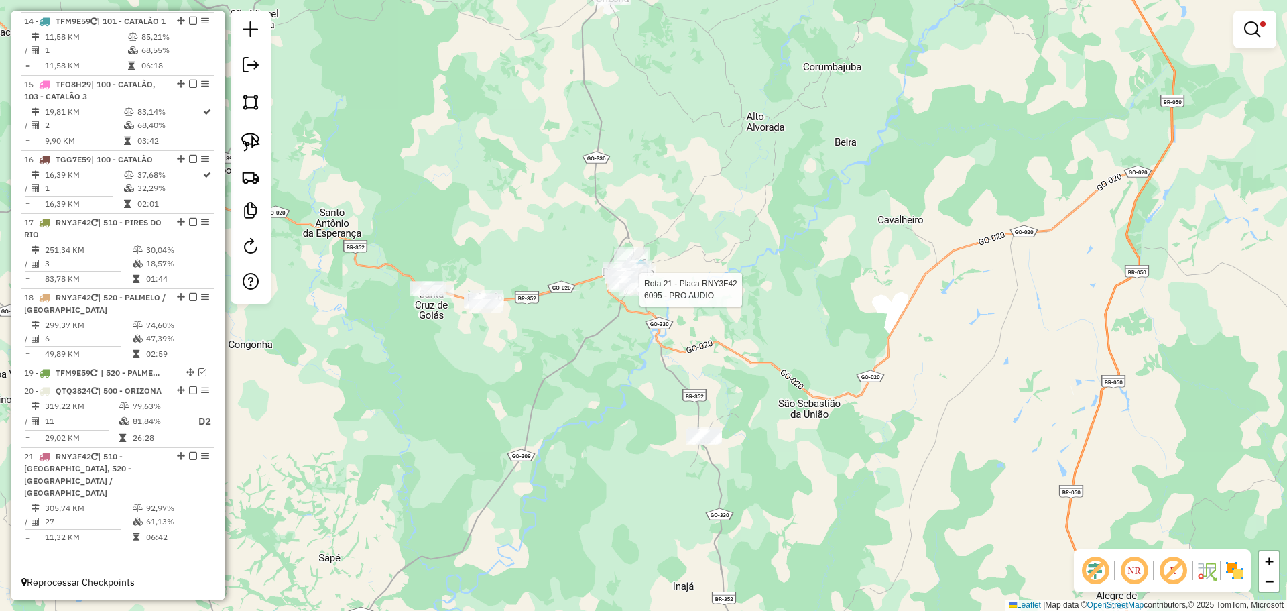
click at [642, 296] on div at bounding box center [636, 289] width 34 height 13
select select "*********"
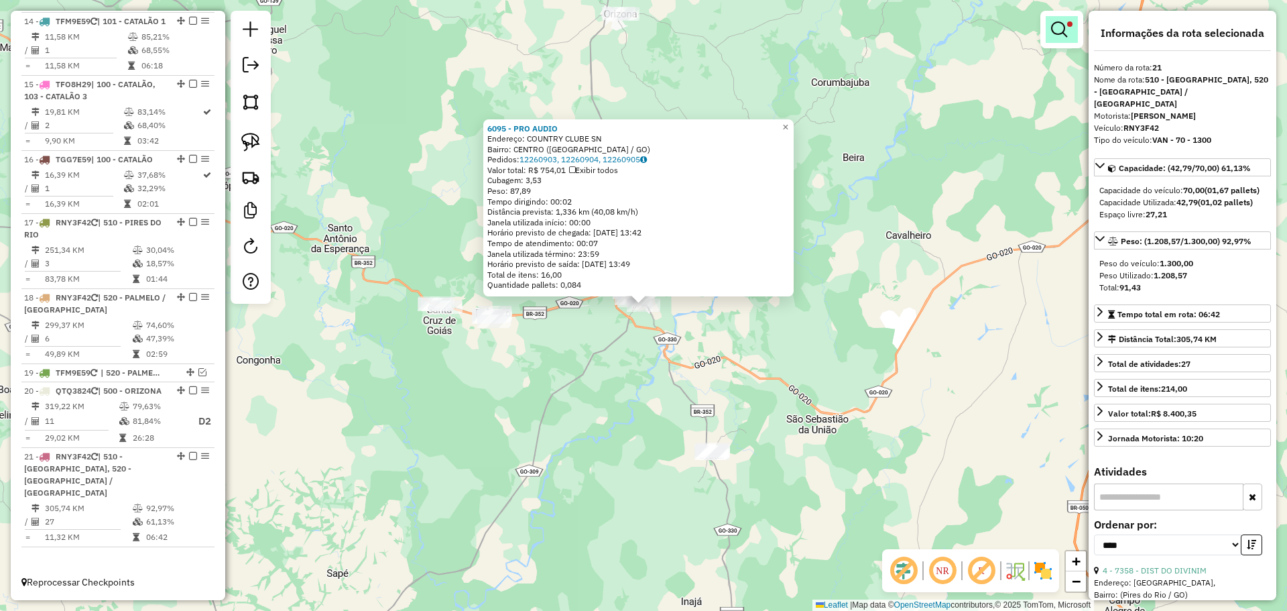
click at [1064, 28] on em at bounding box center [1059, 29] width 16 height 16
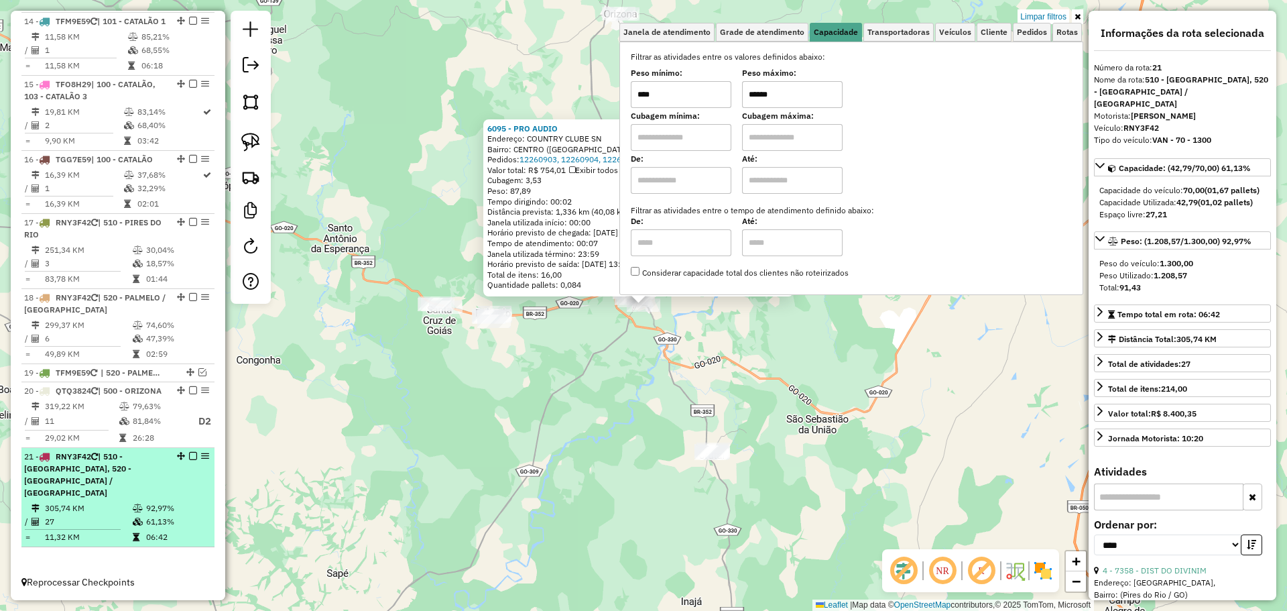
click at [149, 477] on div "21 - RNY3F42 | 510 - PIRES DO RIO, 520 - PALMELO / SANTA CRUZ" at bounding box center [95, 475] width 142 height 48
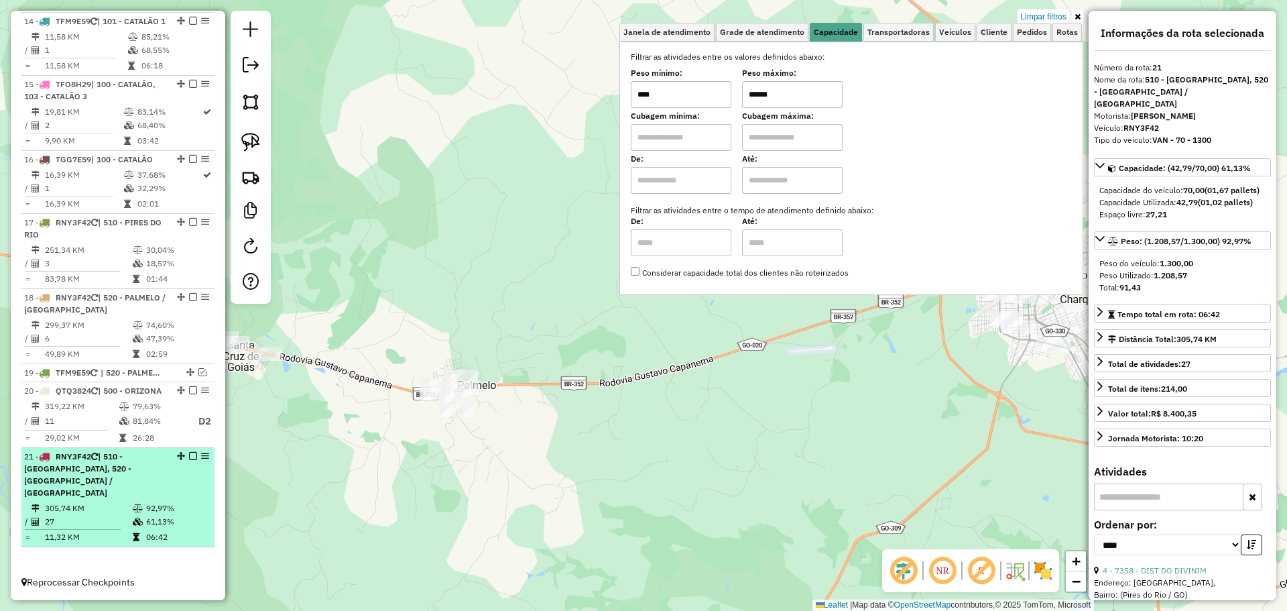
click at [189, 460] on em at bounding box center [193, 456] width 8 height 8
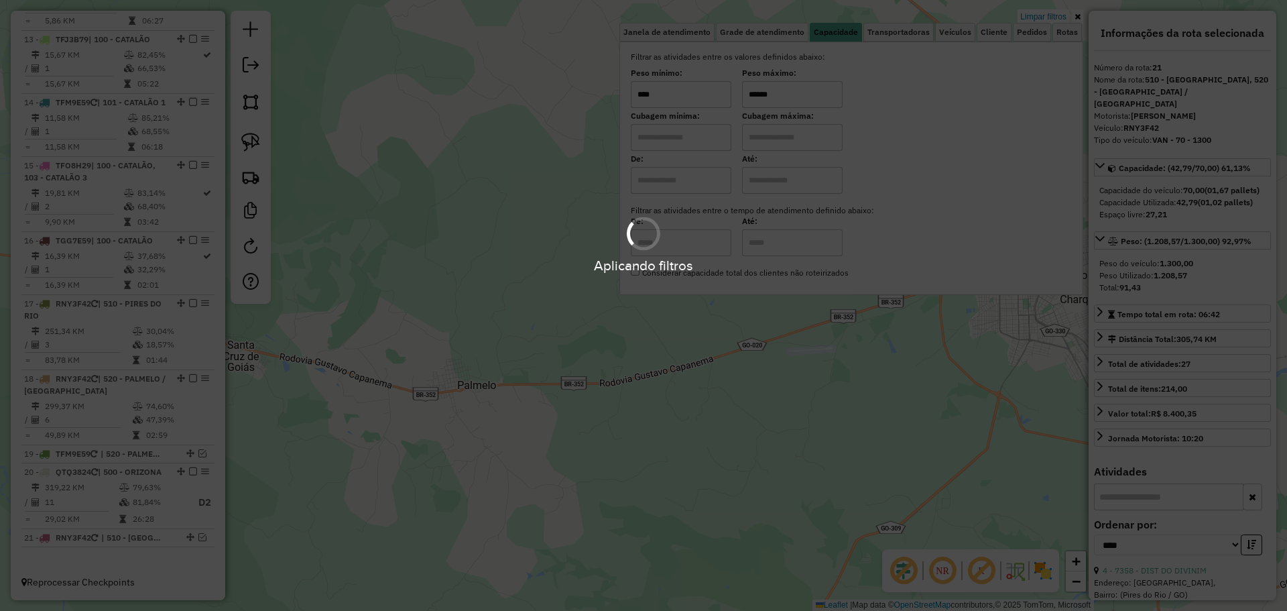
scroll to position [1403, 0]
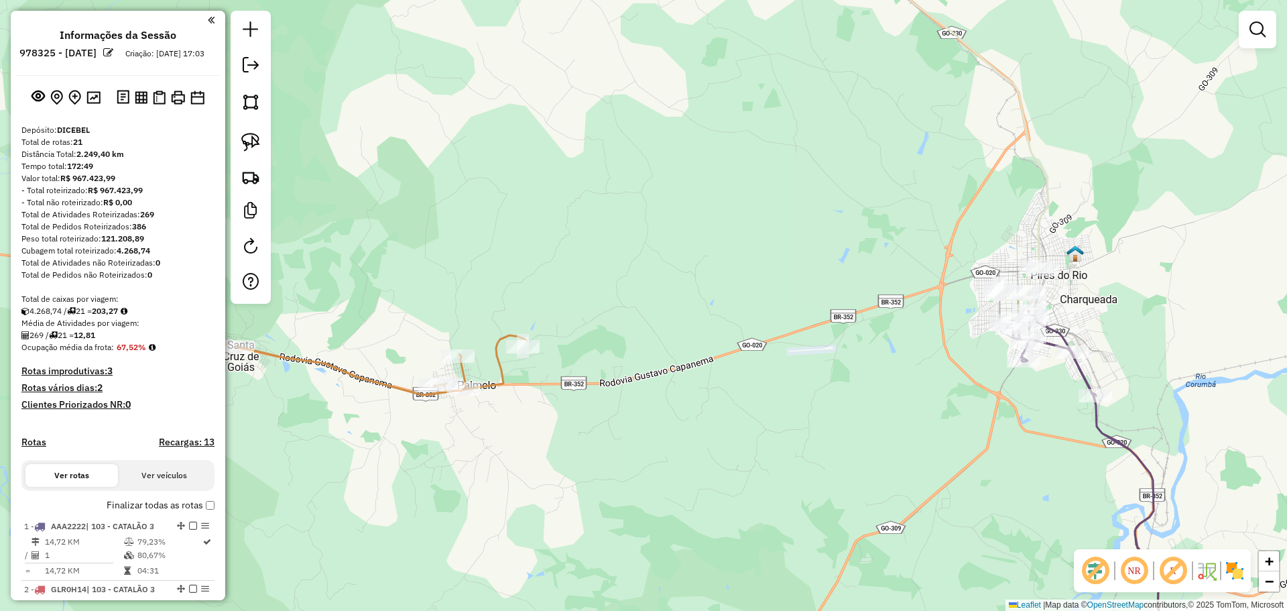
scroll to position [1403, 0]
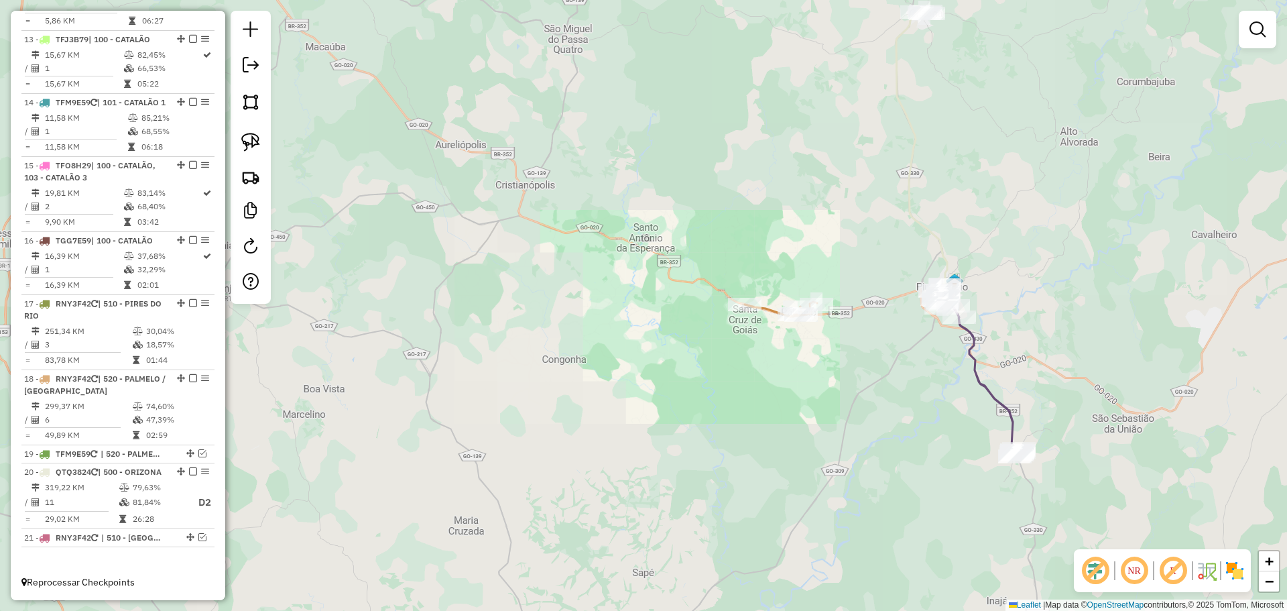
drag, startPoint x: 894, startPoint y: 429, endPoint x: 716, endPoint y: 332, distance: 203.1
click at [717, 333] on div "Janela de atendimento Grade de atendimento Capacidade Transportadoras Veículos …" at bounding box center [643, 305] width 1287 height 611
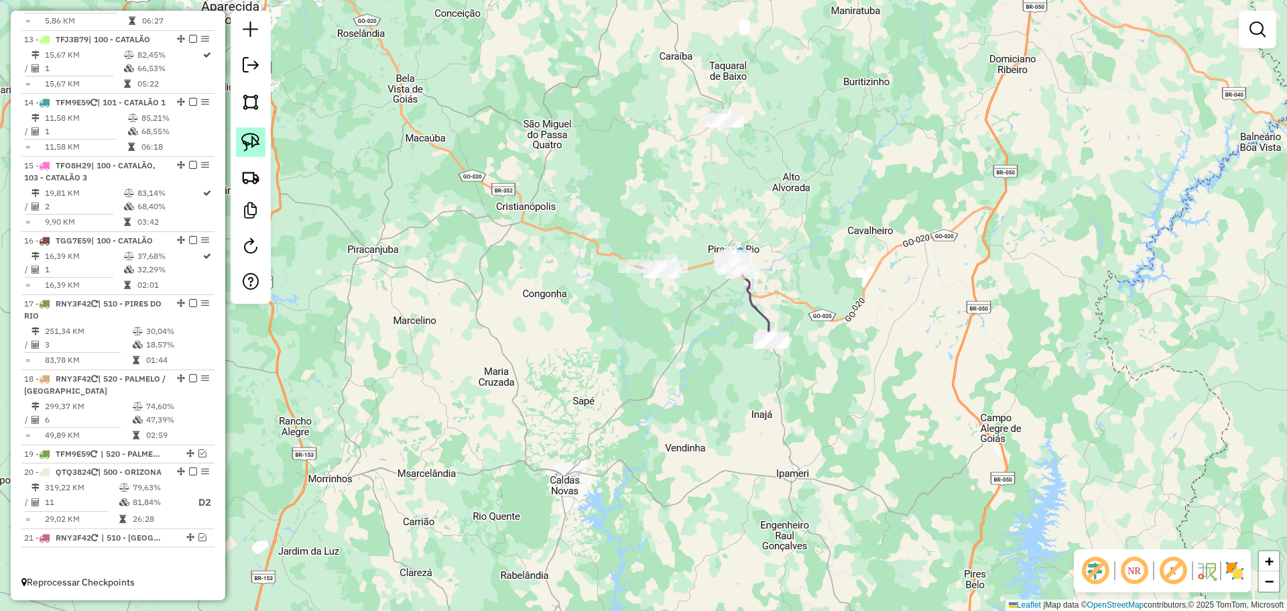
click at [248, 141] on img at bounding box center [250, 142] width 19 height 19
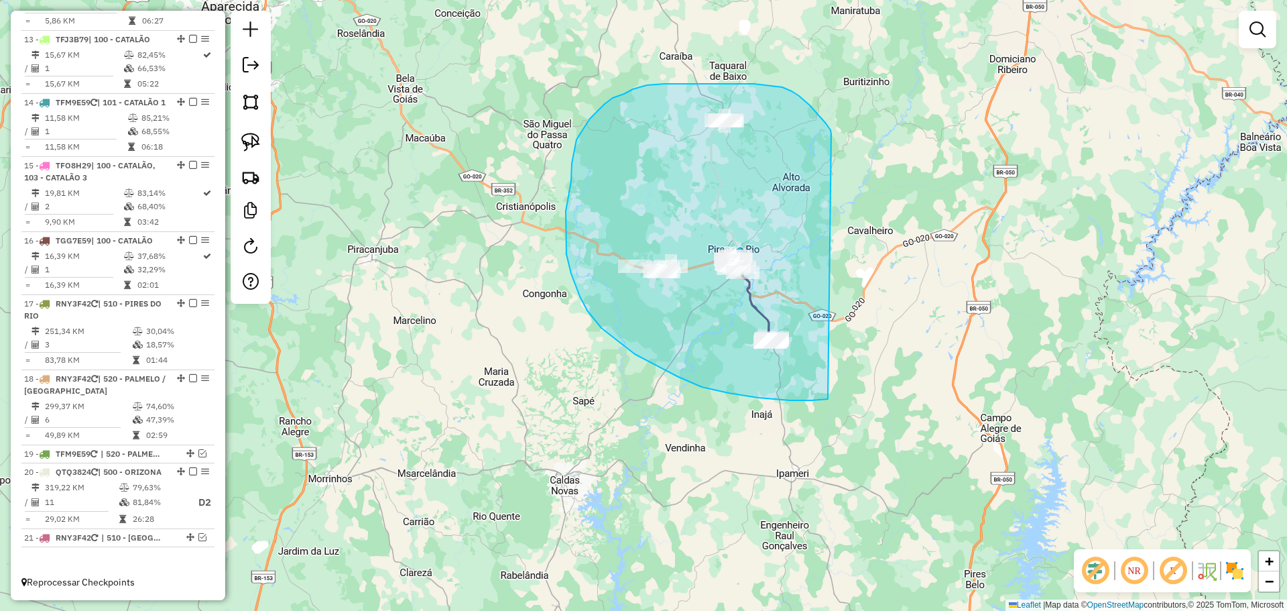
drag, startPoint x: 831, startPoint y: 134, endPoint x: 871, endPoint y: 364, distance: 233.3
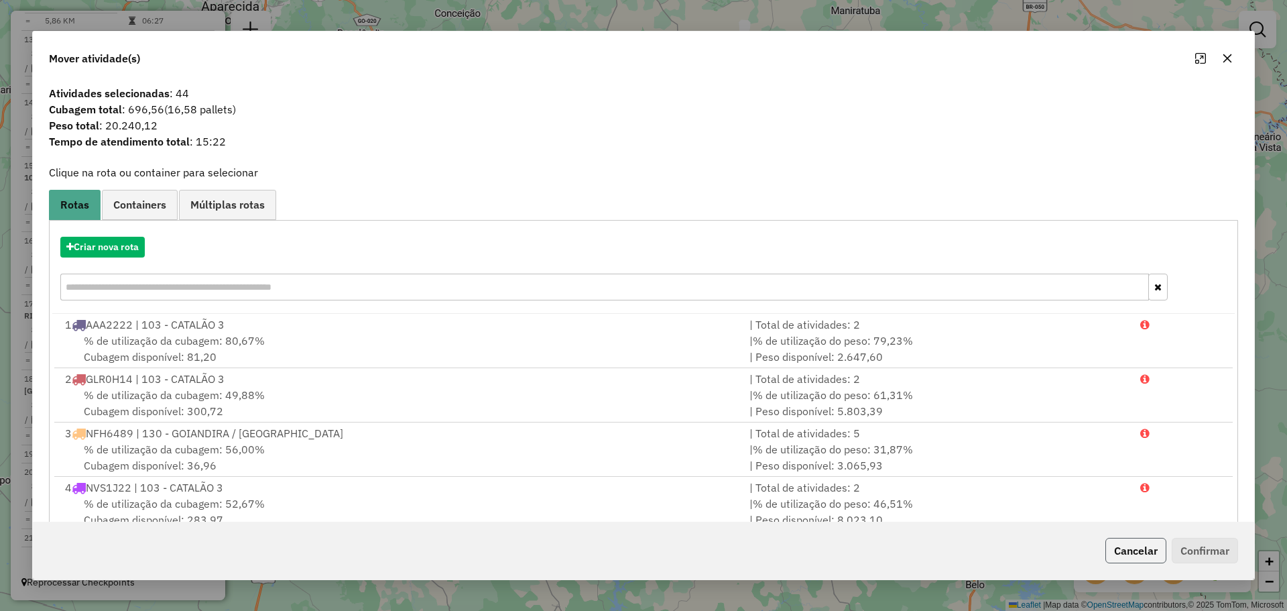
click at [1121, 548] on button "Cancelar" at bounding box center [1135, 550] width 61 height 25
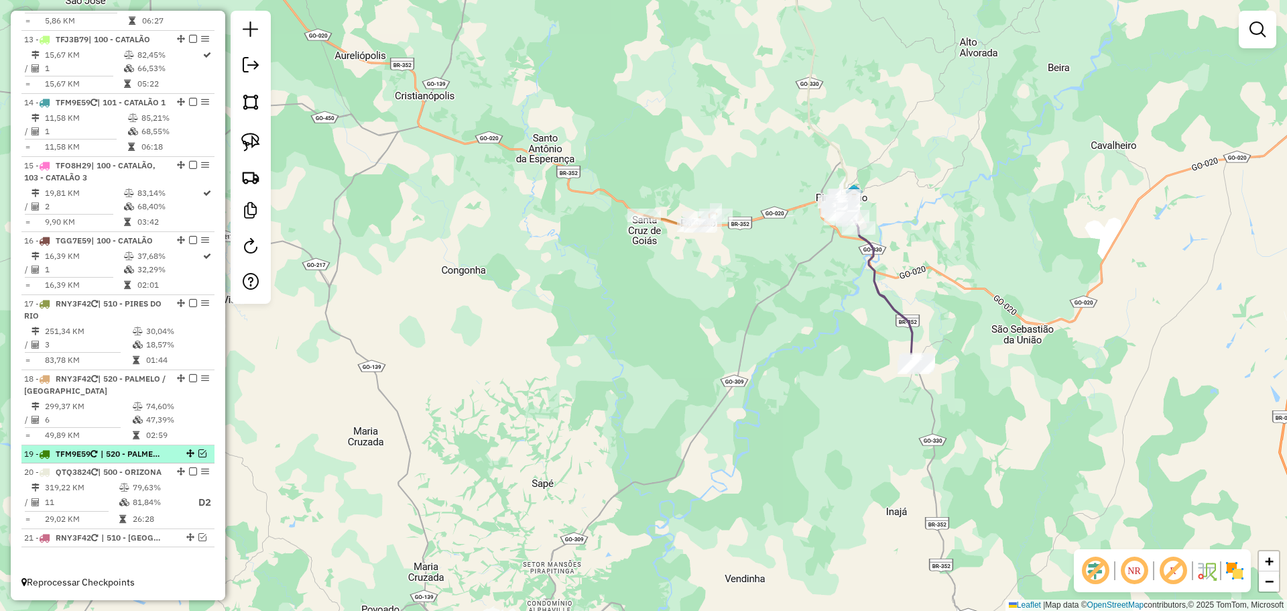
click at [155, 448] on span "| 520 - PALMELO / [GEOGRAPHIC_DATA]" at bounding box center [132, 454] width 62 height 12
select select "*********"
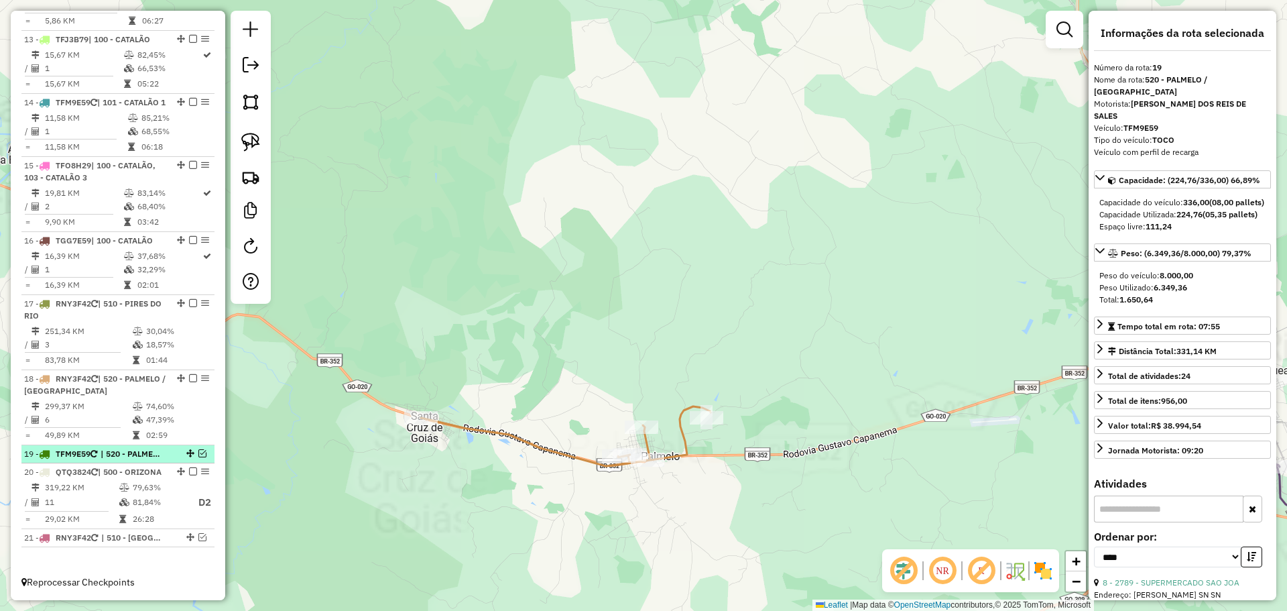
click at [198, 449] on em at bounding box center [202, 453] width 8 height 8
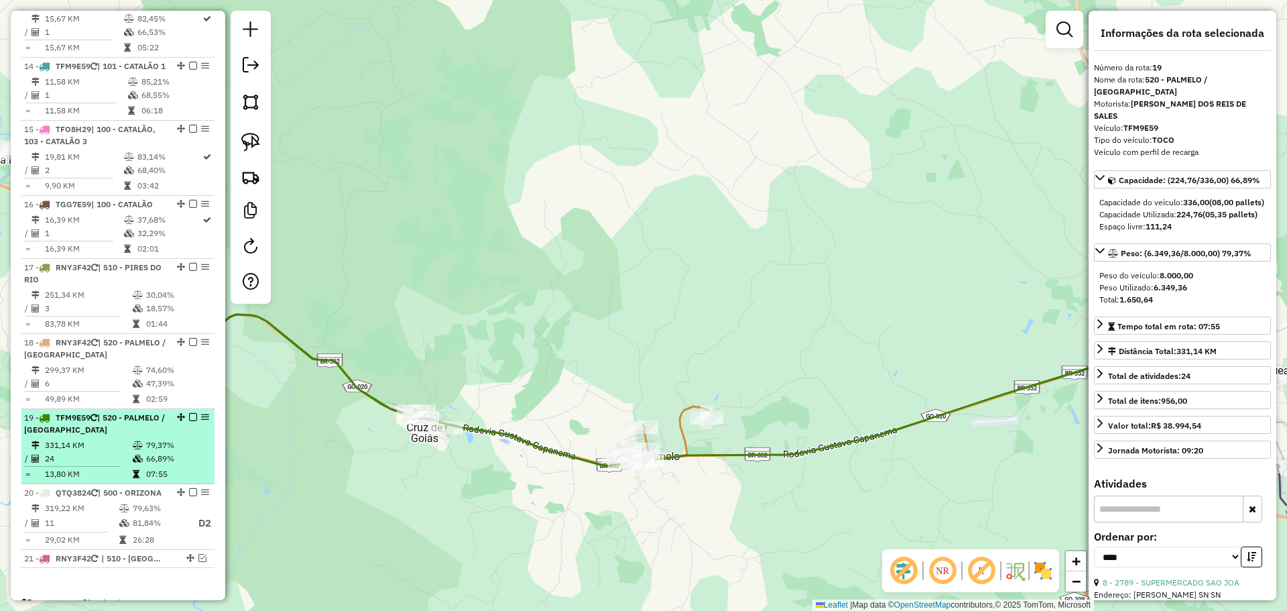
scroll to position [1460, 0]
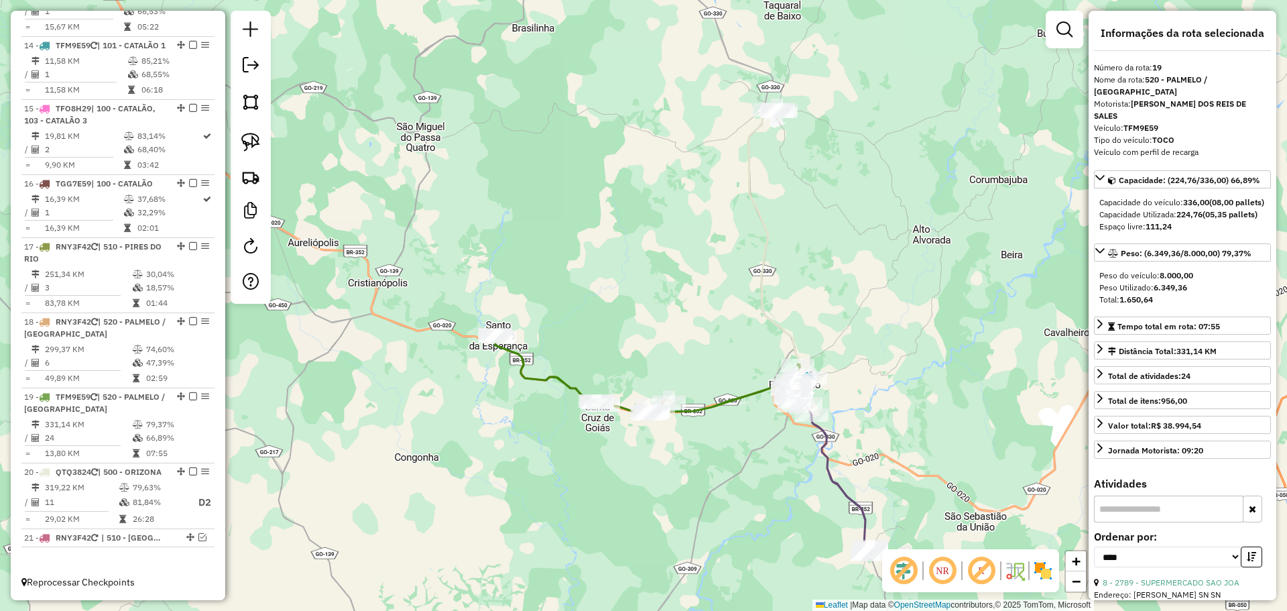
drag, startPoint x: 742, startPoint y: 464, endPoint x: 699, endPoint y: 419, distance: 62.1
click at [699, 419] on div "Janela de atendimento Grade de atendimento Capacidade Transportadoras Veículos …" at bounding box center [643, 305] width 1287 height 611
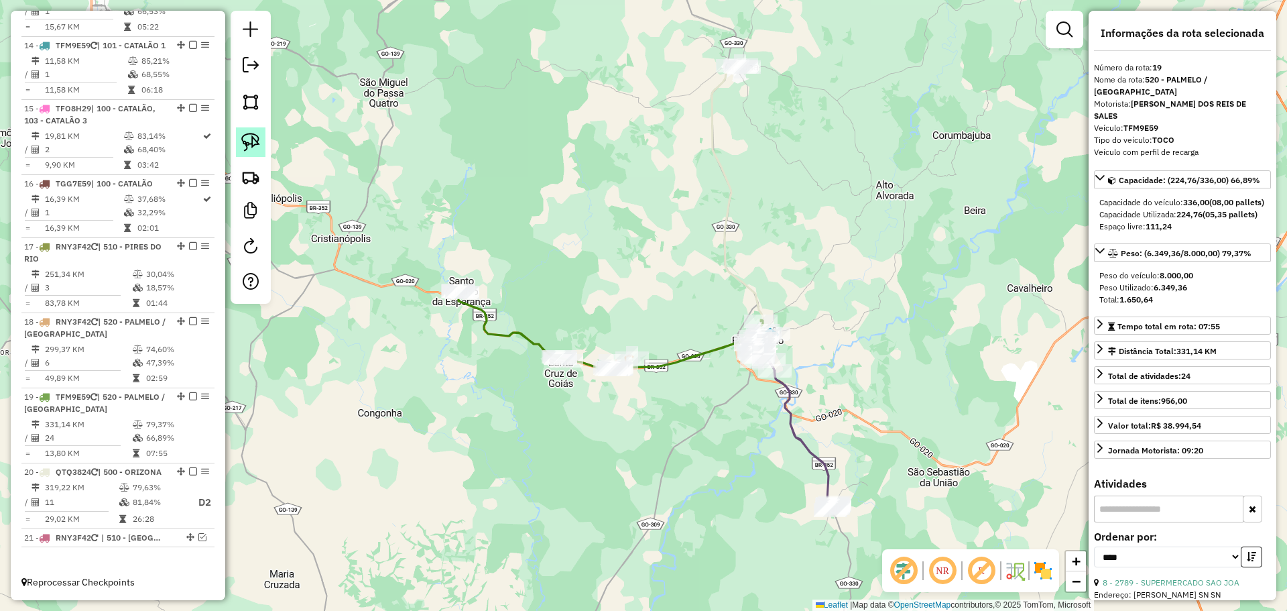
click at [247, 146] on img at bounding box center [250, 142] width 19 height 19
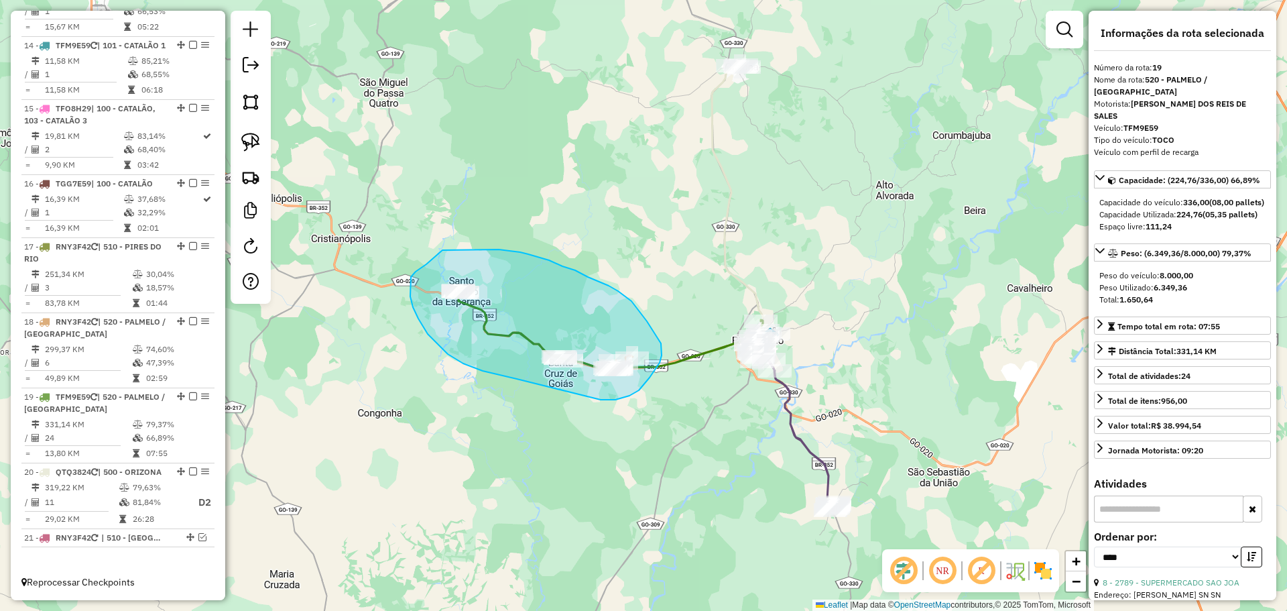
drag, startPoint x: 601, startPoint y: 400, endPoint x: 536, endPoint y: 377, distance: 68.9
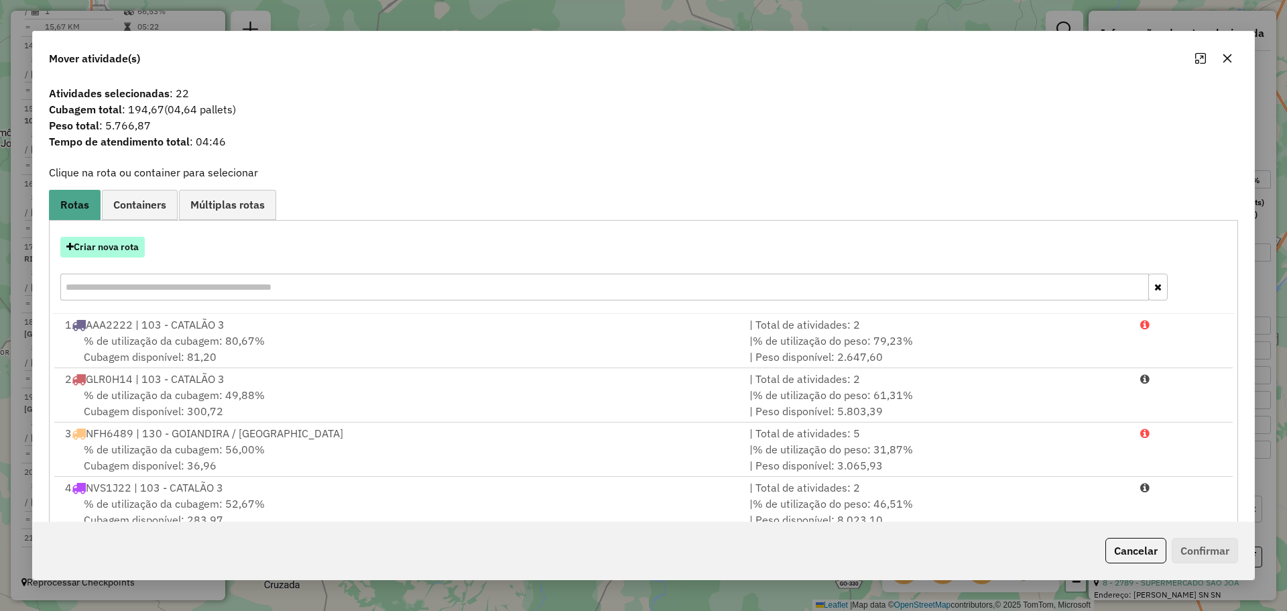
click at [133, 244] on button "Criar nova rota" at bounding box center [102, 247] width 84 height 21
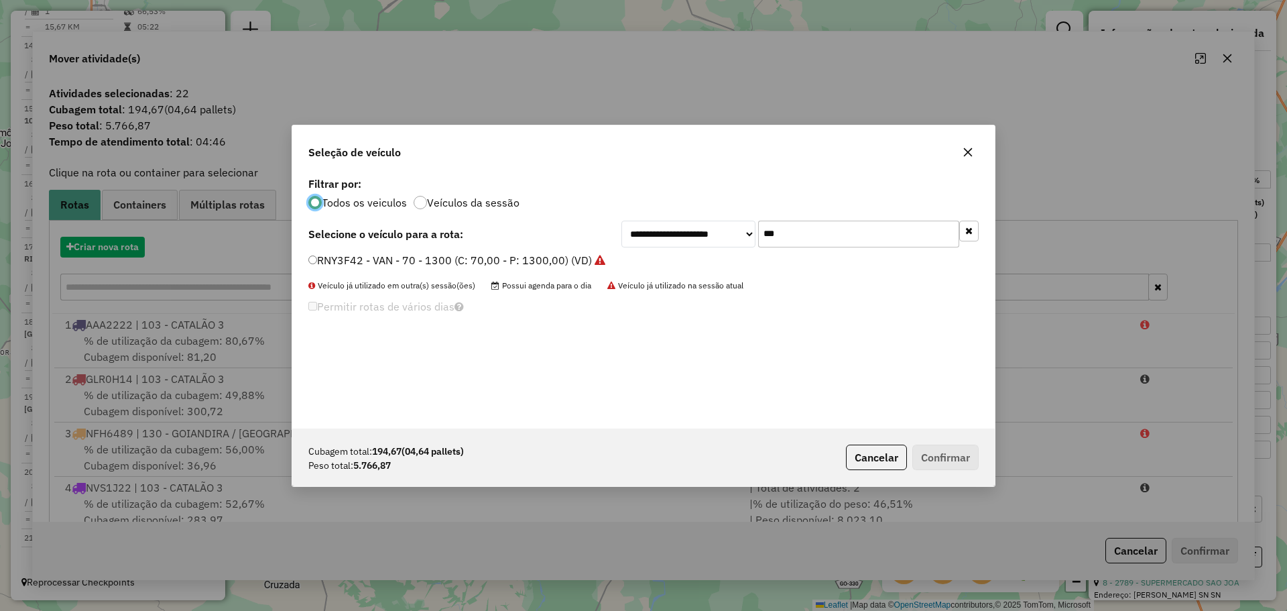
scroll to position [7, 4]
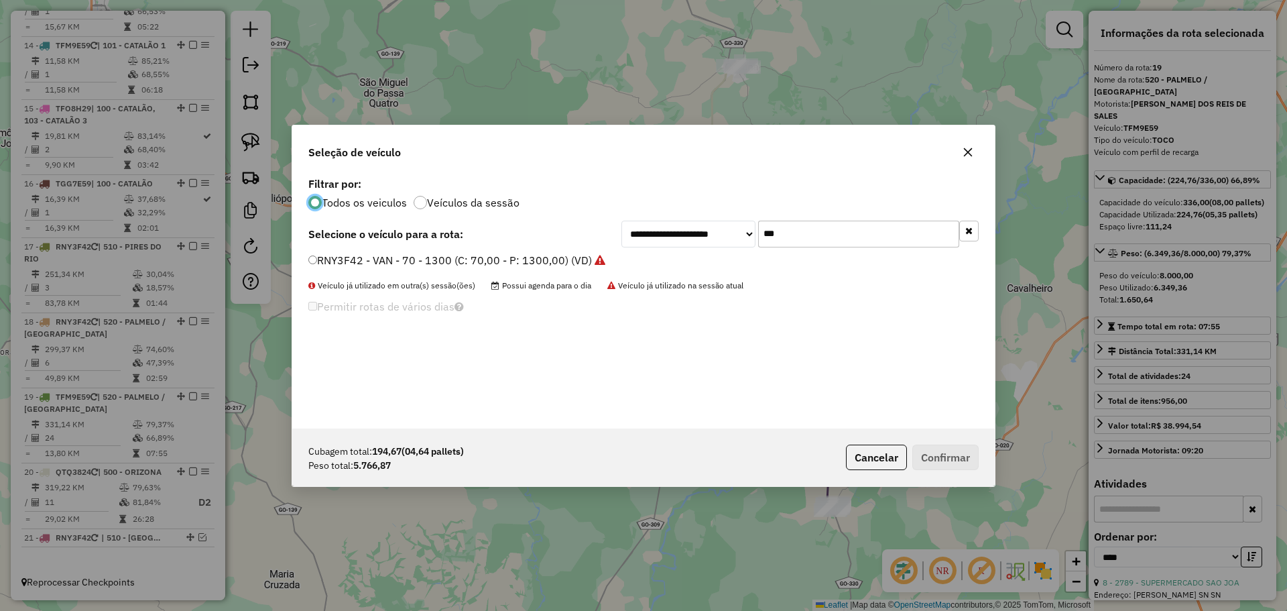
click at [817, 242] on input "***" at bounding box center [858, 234] width 201 height 27
click at [817, 241] on input "***" at bounding box center [858, 234] width 201 height 27
type input "***"
click at [430, 265] on label "TFM9E59 - TOCO (C: 336,00 - P: 8000,00) (VD)" at bounding box center [434, 260] width 253 height 16
click at [436, 265] on label "TFM9E59 - TOCO (C: 336,00 - P: 8000,00) (VD)" at bounding box center [434, 260] width 253 height 16
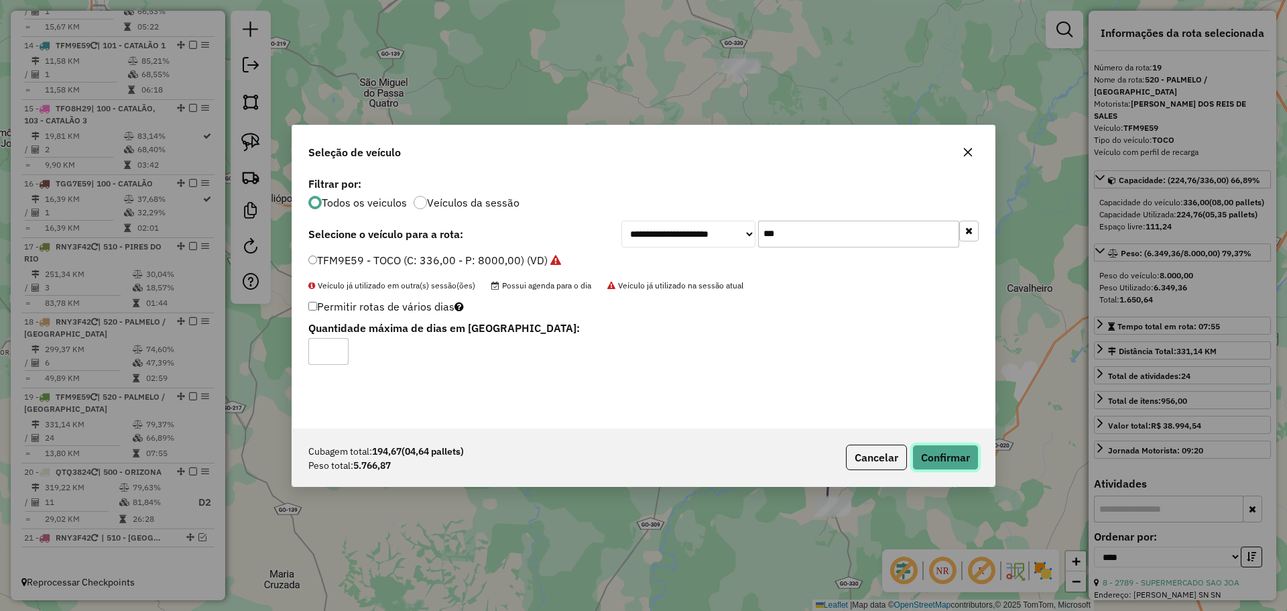
click at [973, 458] on button "Confirmar" at bounding box center [945, 456] width 66 height 25
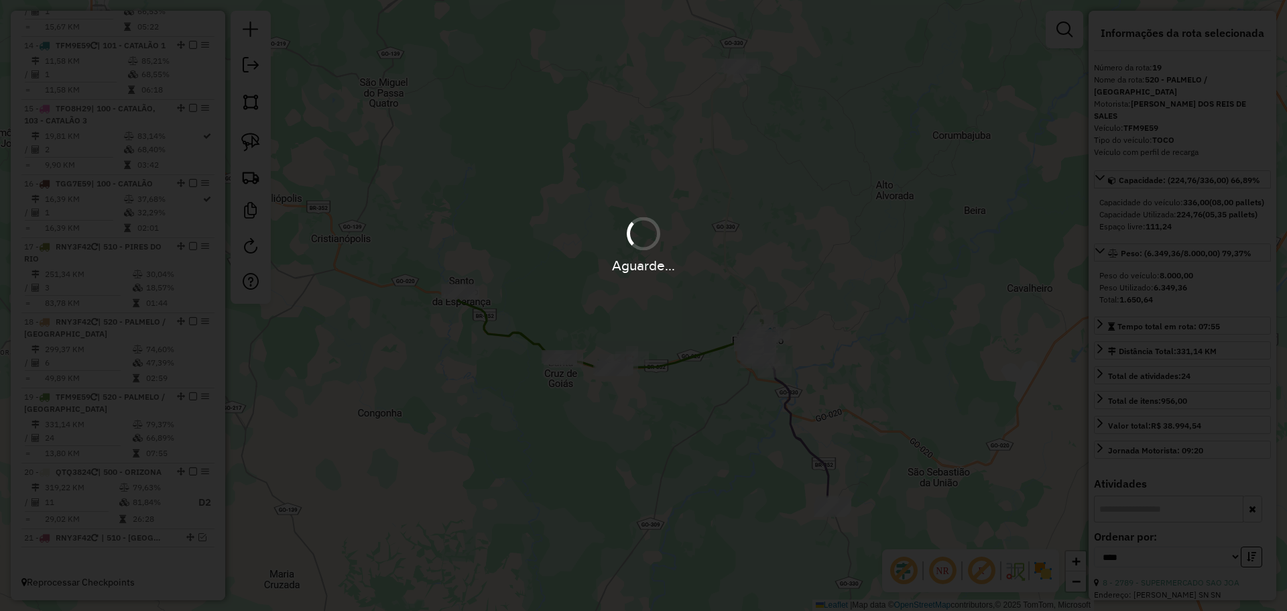
scroll to position [1460, 0]
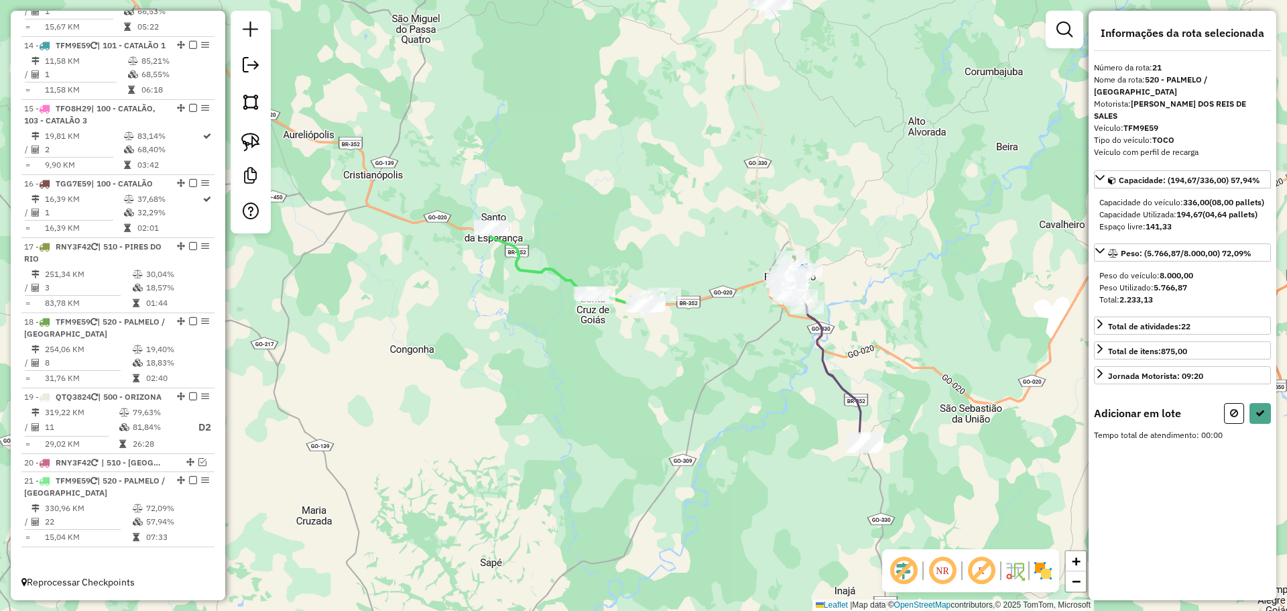
drag, startPoint x: 705, startPoint y: 351, endPoint x: 667, endPoint y: 309, distance: 56.0
click at [650, 331] on div "Janela de atendimento Grade de atendimento Capacidade Transportadoras Veículos …" at bounding box center [643, 305] width 1287 height 611
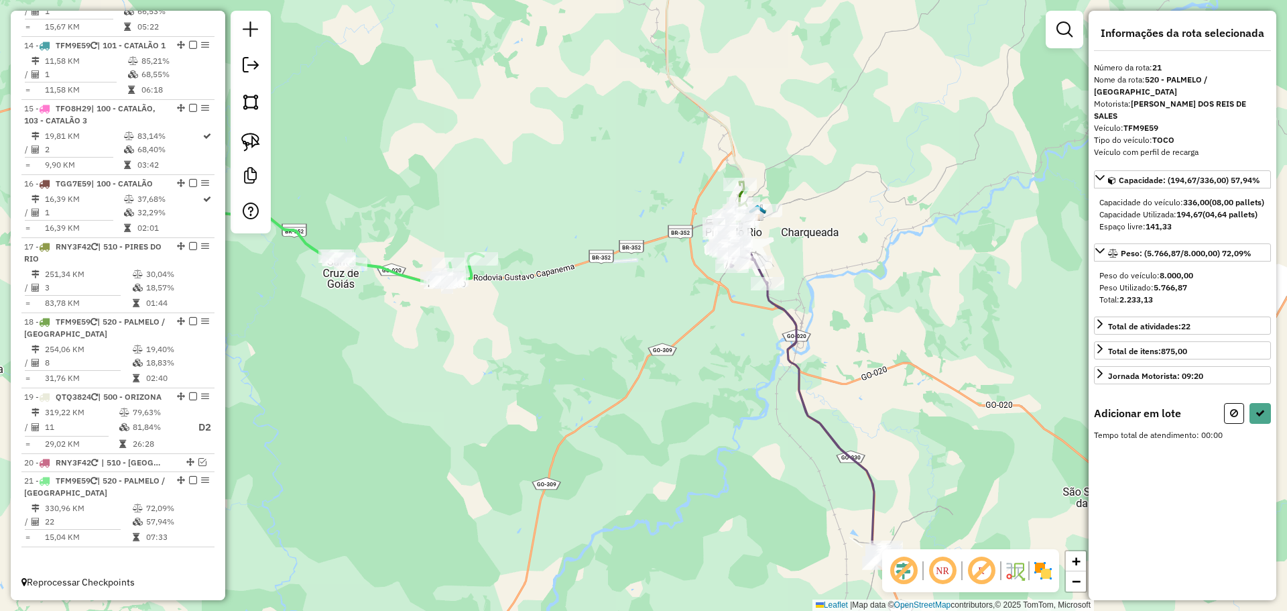
drag, startPoint x: 731, startPoint y: 266, endPoint x: 678, endPoint y: 267, distance: 53.6
click at [678, 267] on div "Janela de atendimento Grade de atendimento Capacidade Transportadoras Veículos …" at bounding box center [643, 305] width 1287 height 611
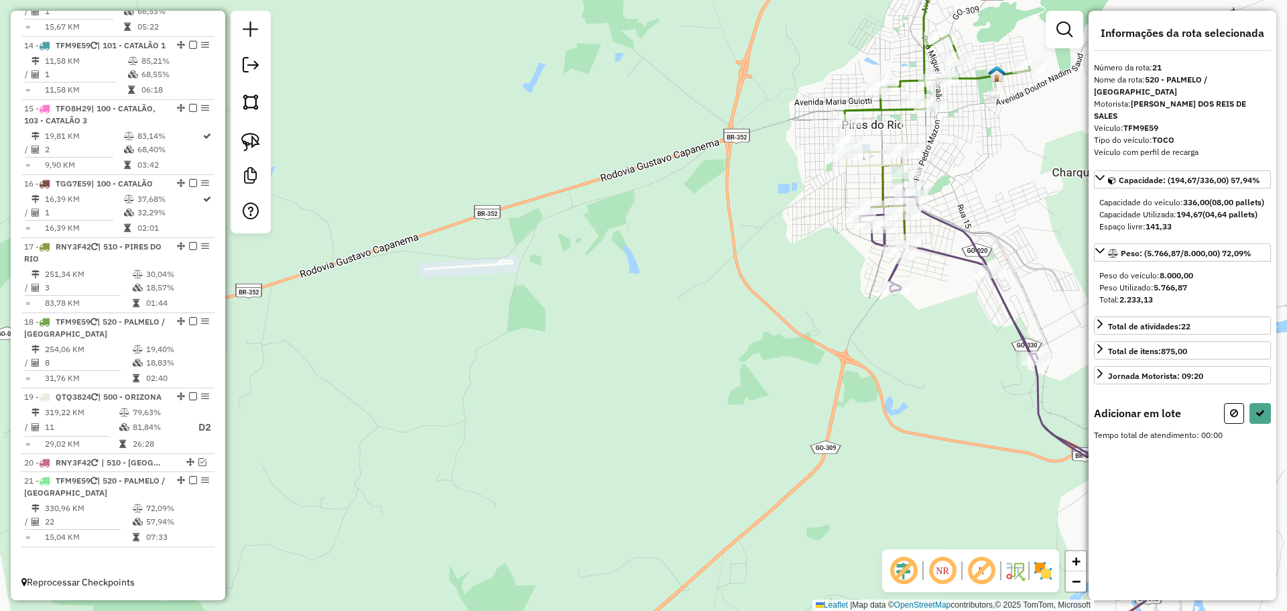
drag, startPoint x: 776, startPoint y: 243, endPoint x: 579, endPoint y: 276, distance: 200.5
click at [579, 276] on div "Janela de atendimento Grade de atendimento Capacidade Transportadoras Veículos …" at bounding box center [643, 305] width 1287 height 611
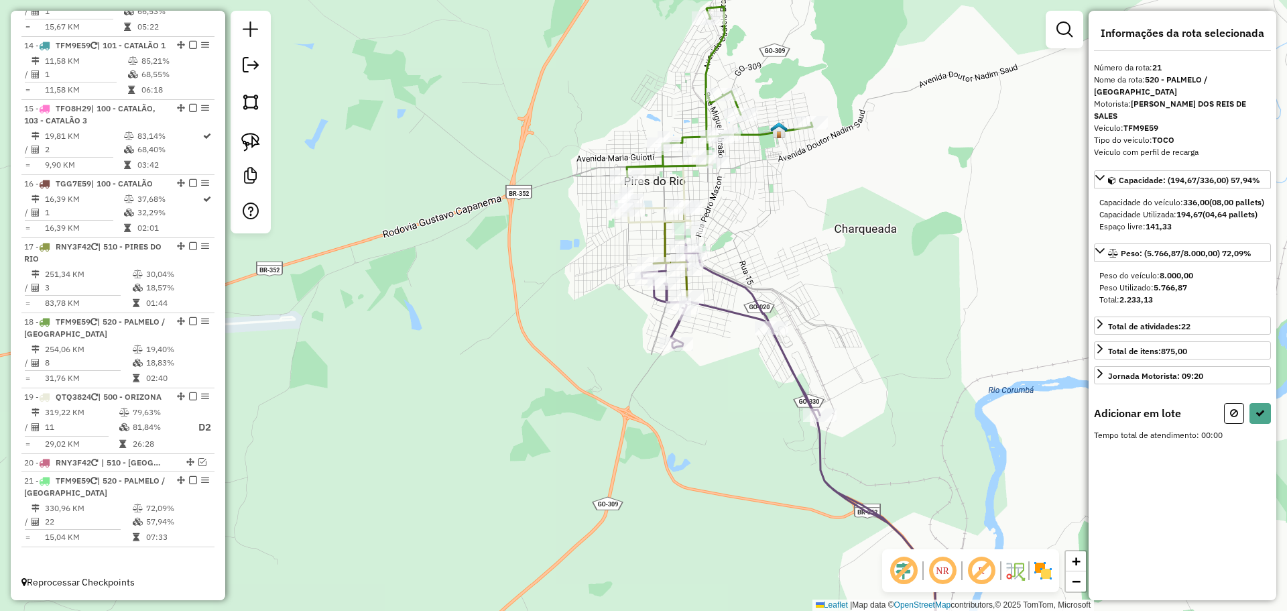
drag, startPoint x: 565, startPoint y: 202, endPoint x: 522, endPoint y: 244, distance: 60.2
click at [522, 244] on div "Janela de atendimento Grade de atendimento Capacidade Transportadoras Veículos …" at bounding box center [643, 305] width 1287 height 611
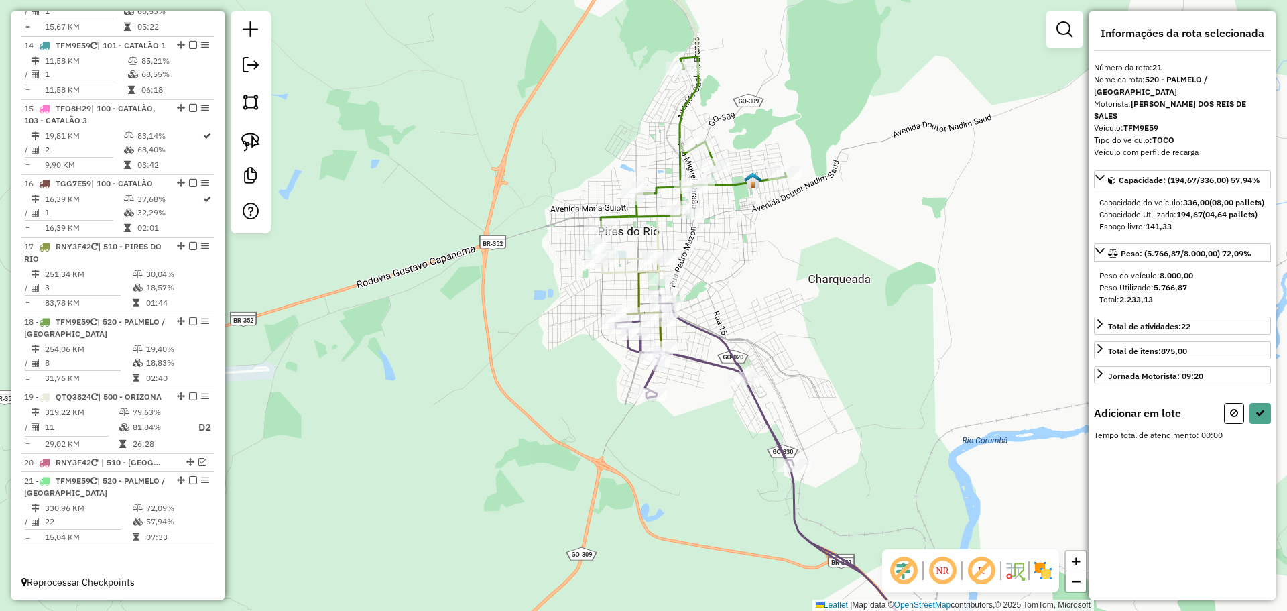
drag, startPoint x: 794, startPoint y: 234, endPoint x: 763, endPoint y: 212, distance: 38.5
click at [791, 238] on div "Janela de atendimento Grade de atendimento Capacidade Transportadoras Veículos …" at bounding box center [643, 305] width 1287 height 611
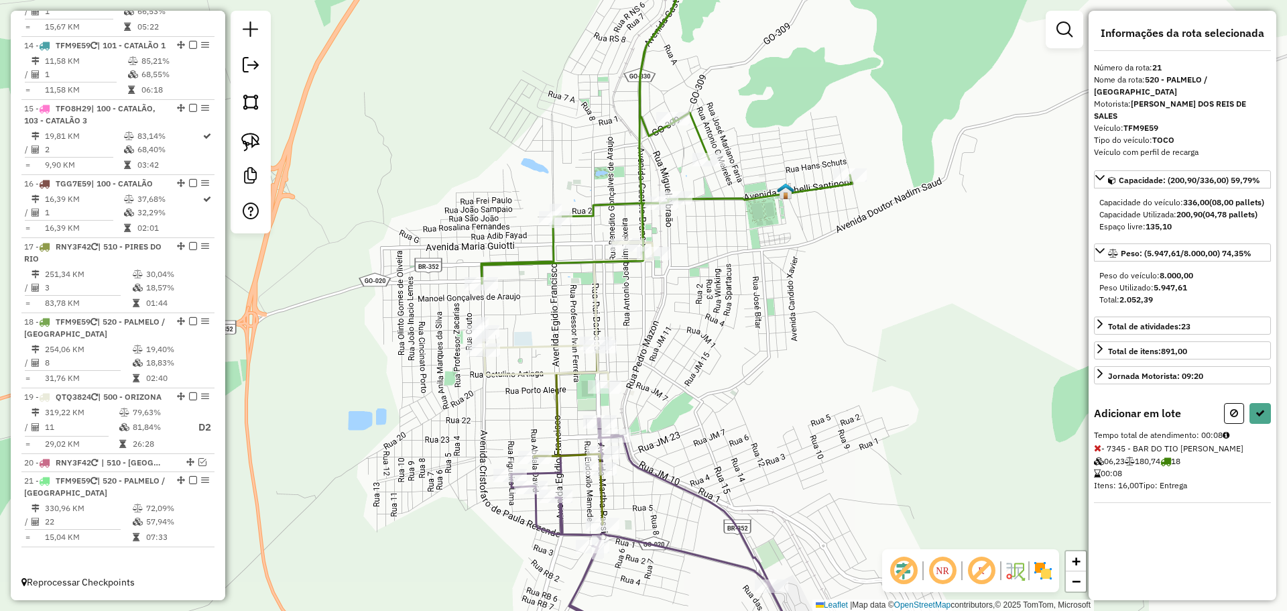
drag, startPoint x: 735, startPoint y: 219, endPoint x: 744, endPoint y: 225, distance: 10.2
click at [744, 225] on div "Janela de atendimento Grade de atendimento Capacidade Transportadoras Veículos …" at bounding box center [643, 305] width 1287 height 611
click at [1261, 406] on button at bounding box center [1260, 413] width 21 height 21
select select "*********"
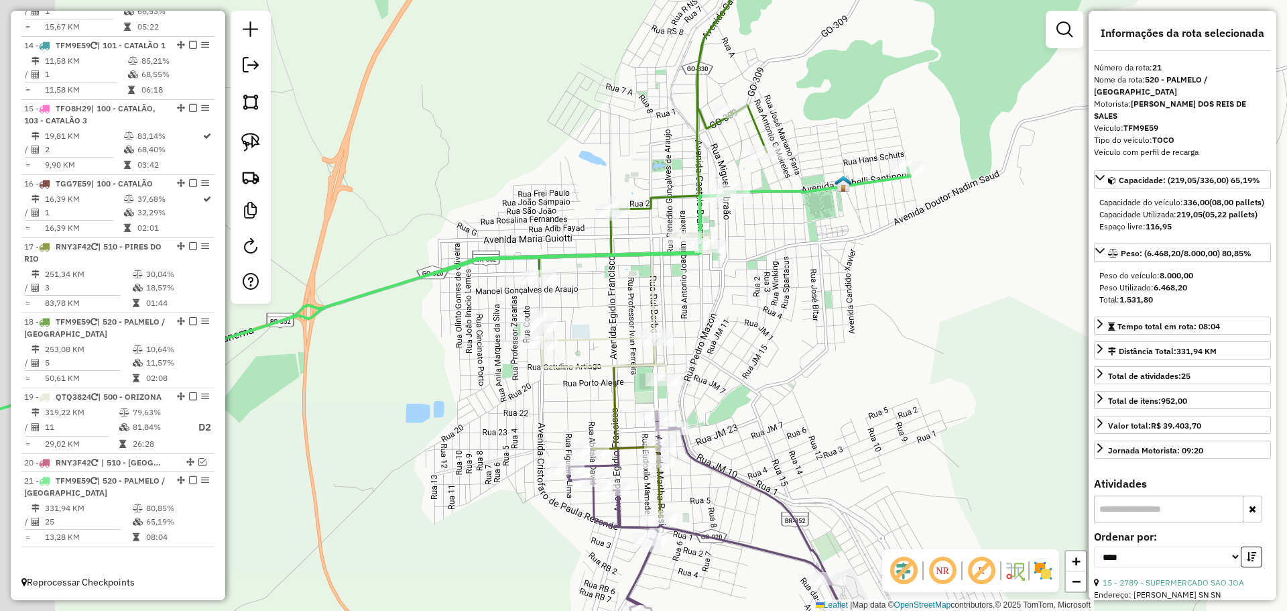
drag, startPoint x: 721, startPoint y: 320, endPoint x: 778, endPoint y: 312, distance: 58.1
click at [778, 312] on div "Janela de atendimento Grade de atendimento Capacidade Transportadoras Veículos …" at bounding box center [643, 305] width 1287 height 611
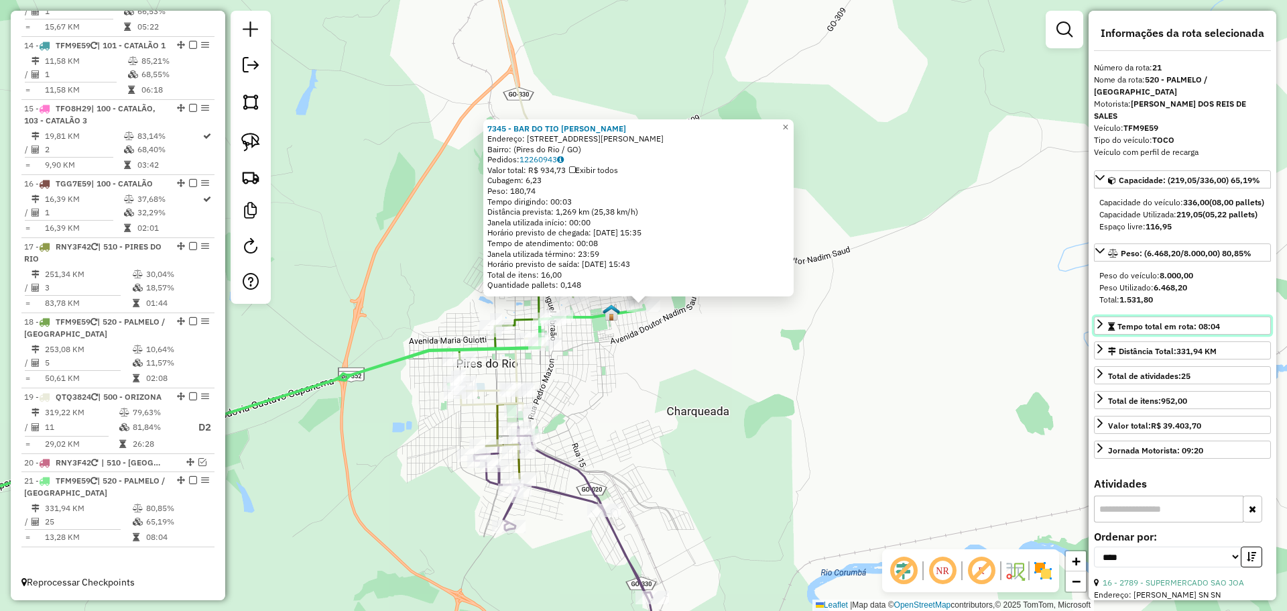
drag, startPoint x: 1199, startPoint y: 328, endPoint x: 1222, endPoint y: 309, distance: 30.0
click at [1222, 309] on div "Capacidade: (219,05/336,00) 65,19% Capacidade do veículo: 336,00 (08,00 pallets…" at bounding box center [1182, 317] width 177 height 294
drag, startPoint x: 1154, startPoint y: 288, endPoint x: 1191, endPoint y: 293, distance: 37.2
click at [1191, 293] on div "Peso Utilizado: 6.468,20" at bounding box center [1182, 288] width 166 height 12
click at [750, 345] on div "7345 - BAR DO TIO RUI Endereço: Rua M de Souza Spíndola, 240 Bairro: (Pires do …" at bounding box center [643, 305] width 1287 height 611
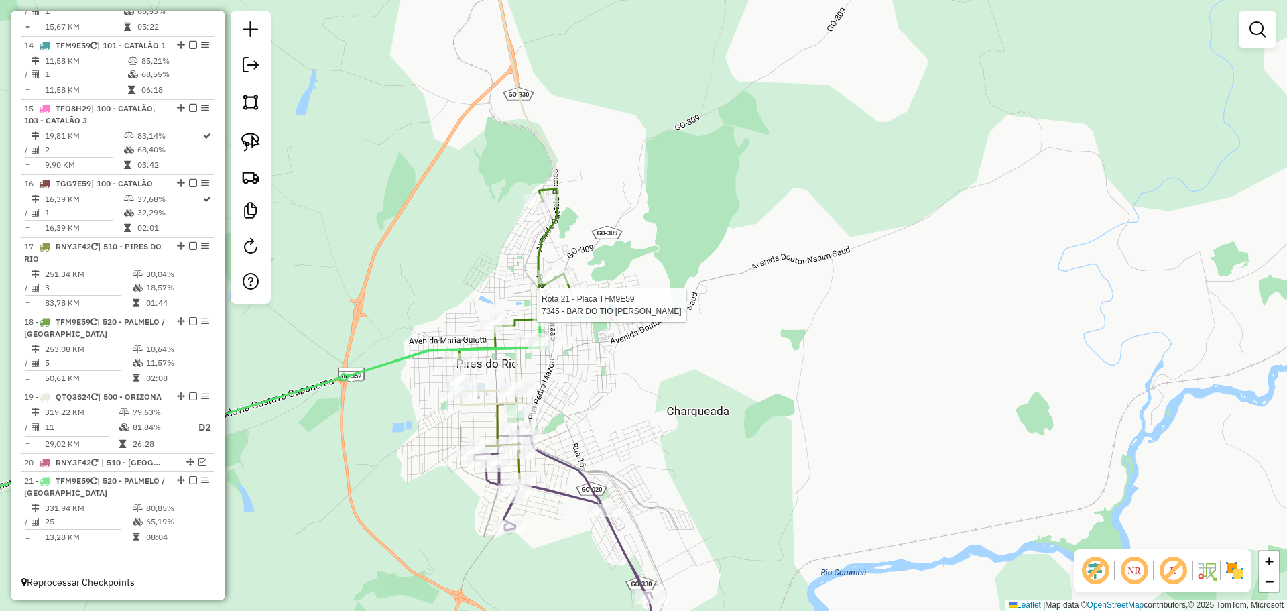
select select "*********"
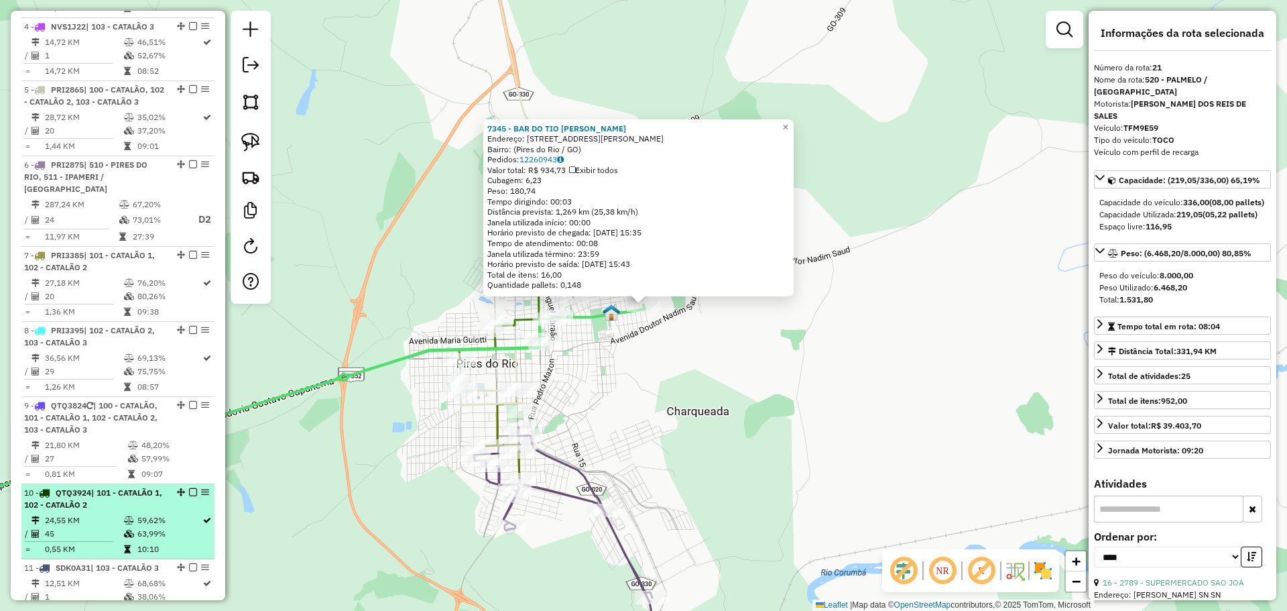
scroll to position [723, 0]
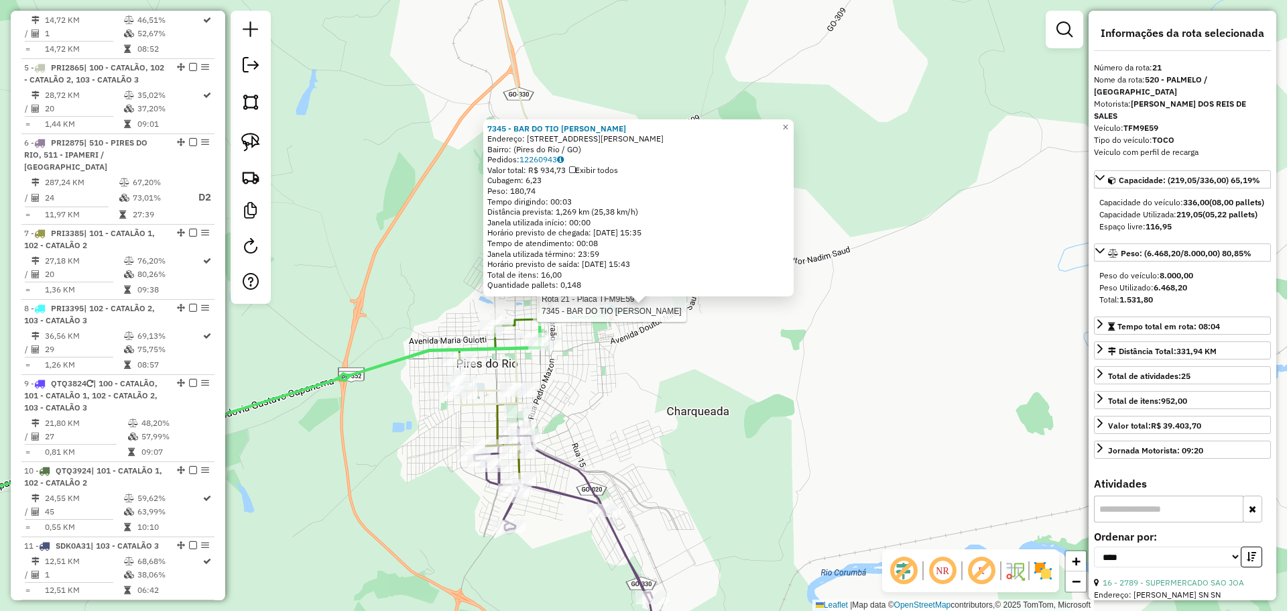
click at [638, 312] on div at bounding box center [644, 304] width 34 height 13
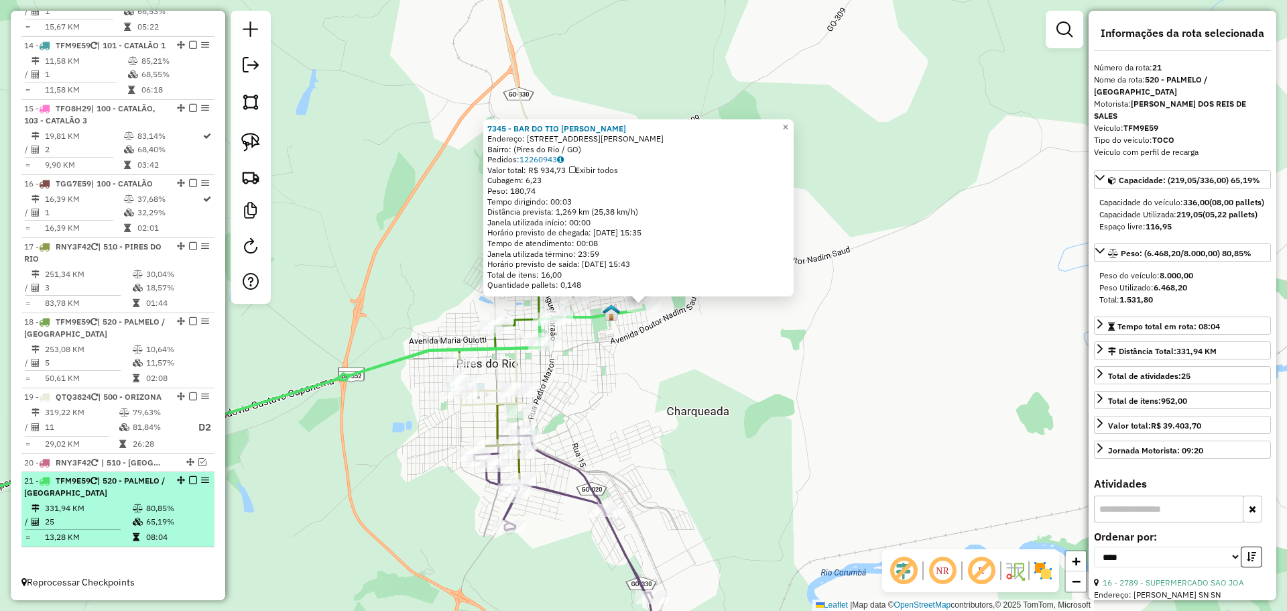
click at [158, 492] on div "21 - TFM9E59 | 520 - PALMELO / SANTA CRUZ" at bounding box center [95, 487] width 142 height 24
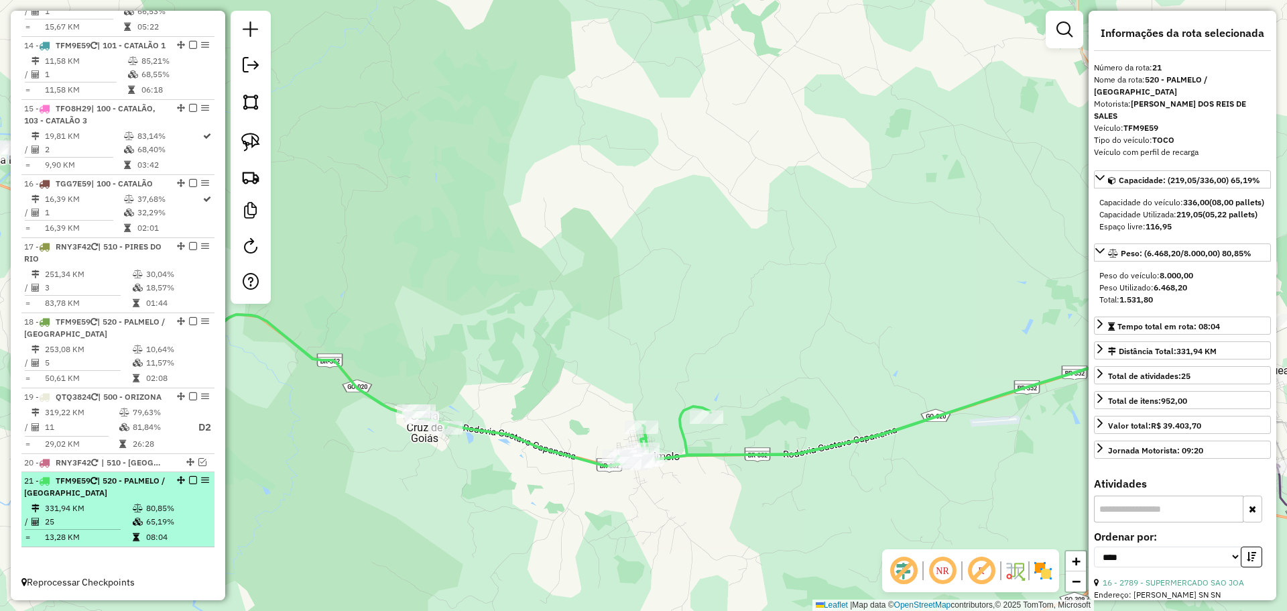
click at [189, 479] on em at bounding box center [193, 480] width 8 height 8
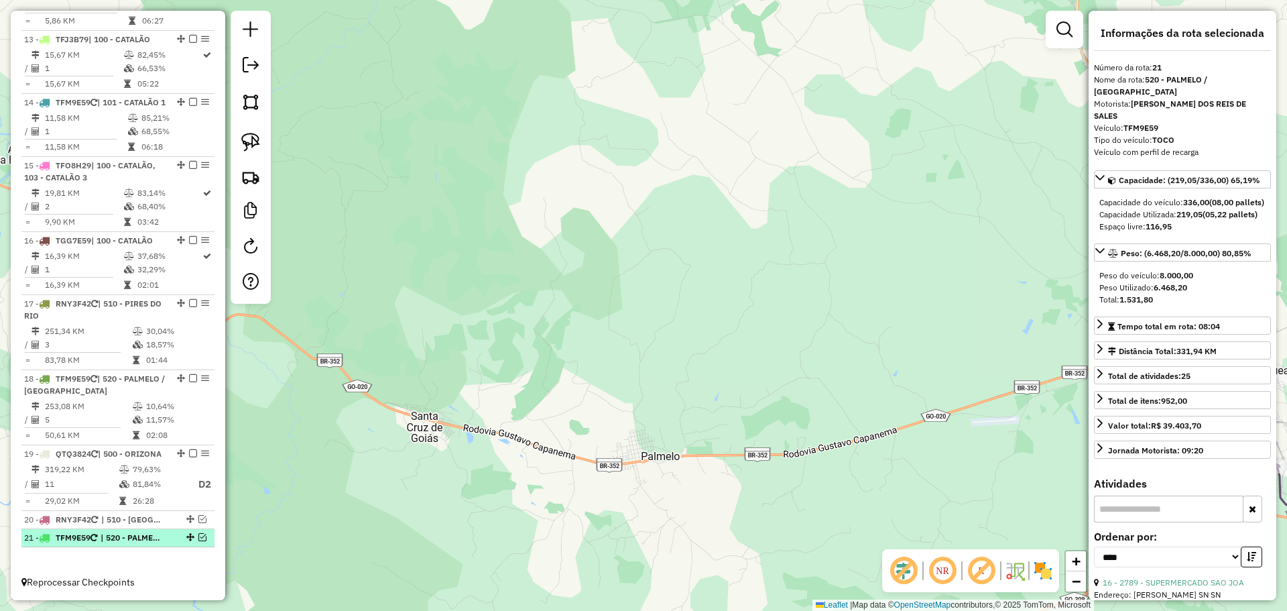
scroll to position [1403, 0]
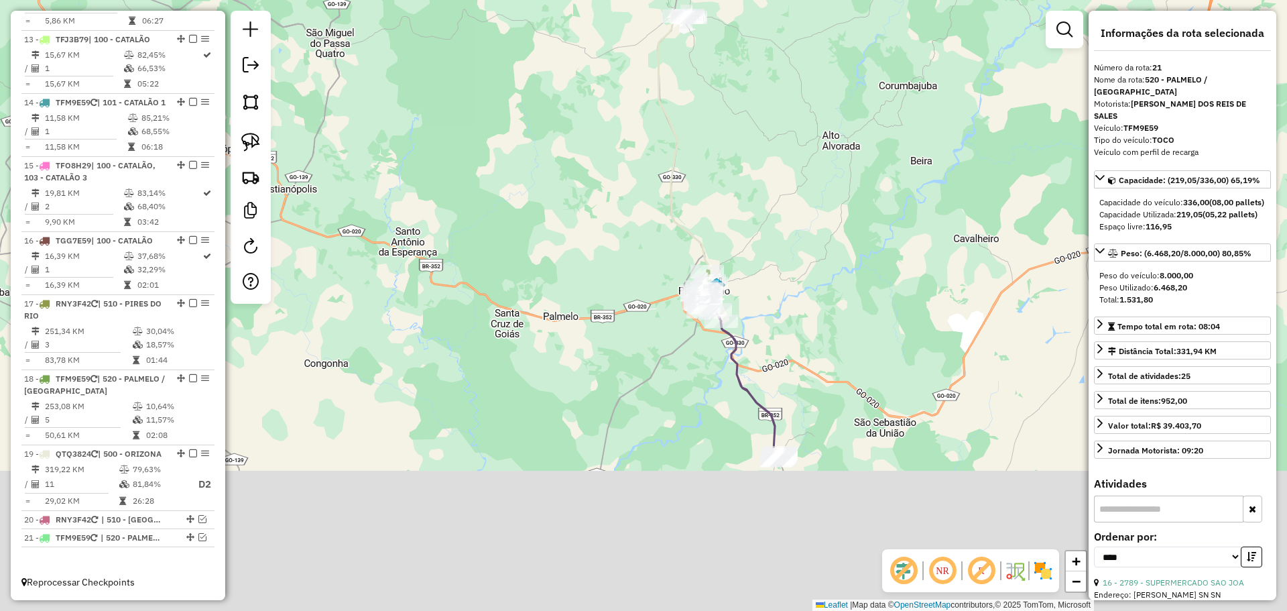
drag, startPoint x: 636, startPoint y: 491, endPoint x: 562, endPoint y: 307, distance: 198.2
click at [562, 308] on div "Janela de atendimento Grade de atendimento Capacidade Transportadoras Veículos …" at bounding box center [643, 305] width 1287 height 611
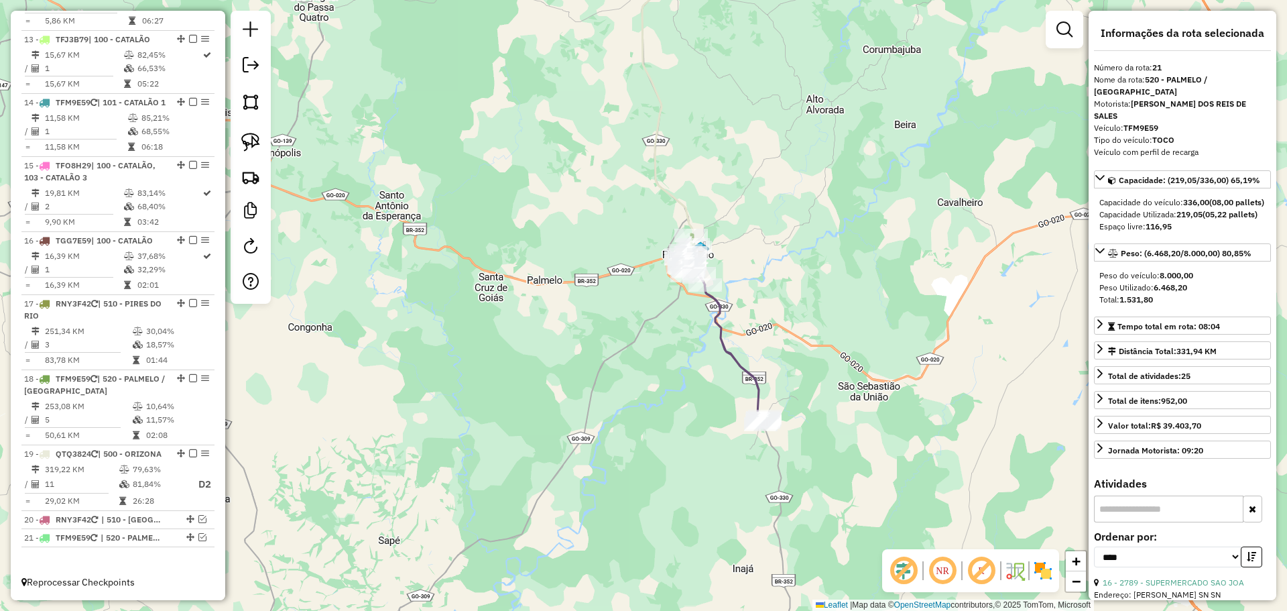
drag, startPoint x: 849, startPoint y: 325, endPoint x: 725, endPoint y: 270, distance: 136.5
click at [819, 310] on div "Janela de atendimento Grade de atendimento Capacidade Transportadoras Veículos …" at bounding box center [643, 305] width 1287 height 611
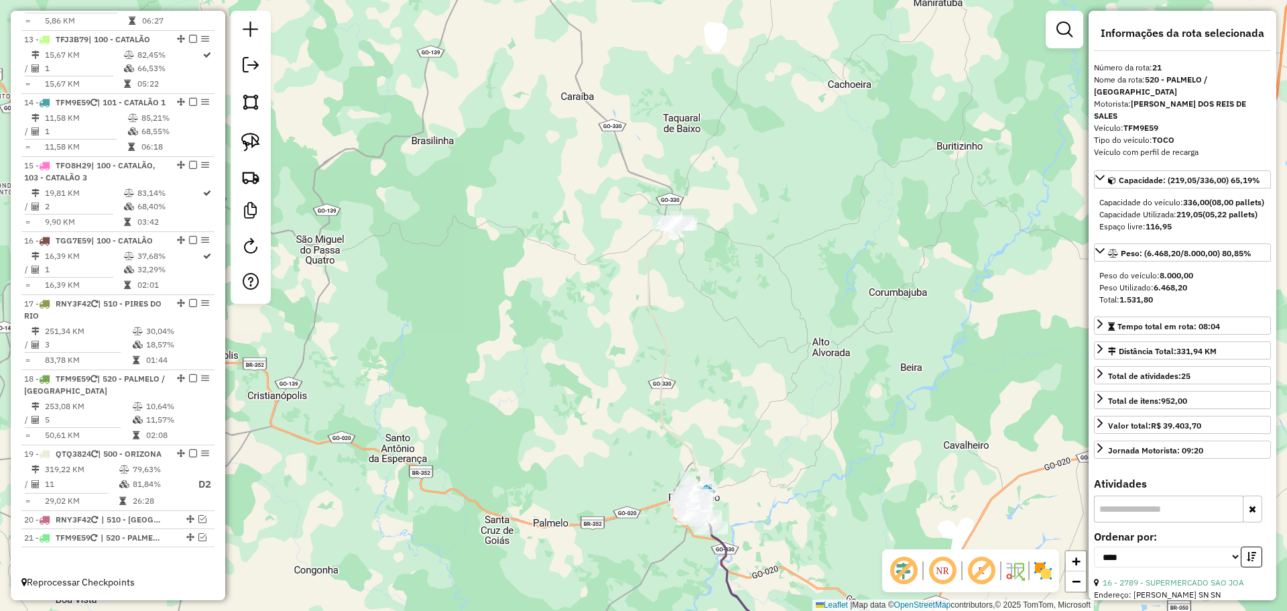
drag, startPoint x: 617, startPoint y: 132, endPoint x: 672, endPoint y: 299, distance: 175.7
click at [662, 396] on icon at bounding box center [673, 363] width 51 height 282
click at [254, 146] on img at bounding box center [250, 142] width 19 height 19
drag, startPoint x: 722, startPoint y: 218, endPoint x: 722, endPoint y: 245, distance: 27.5
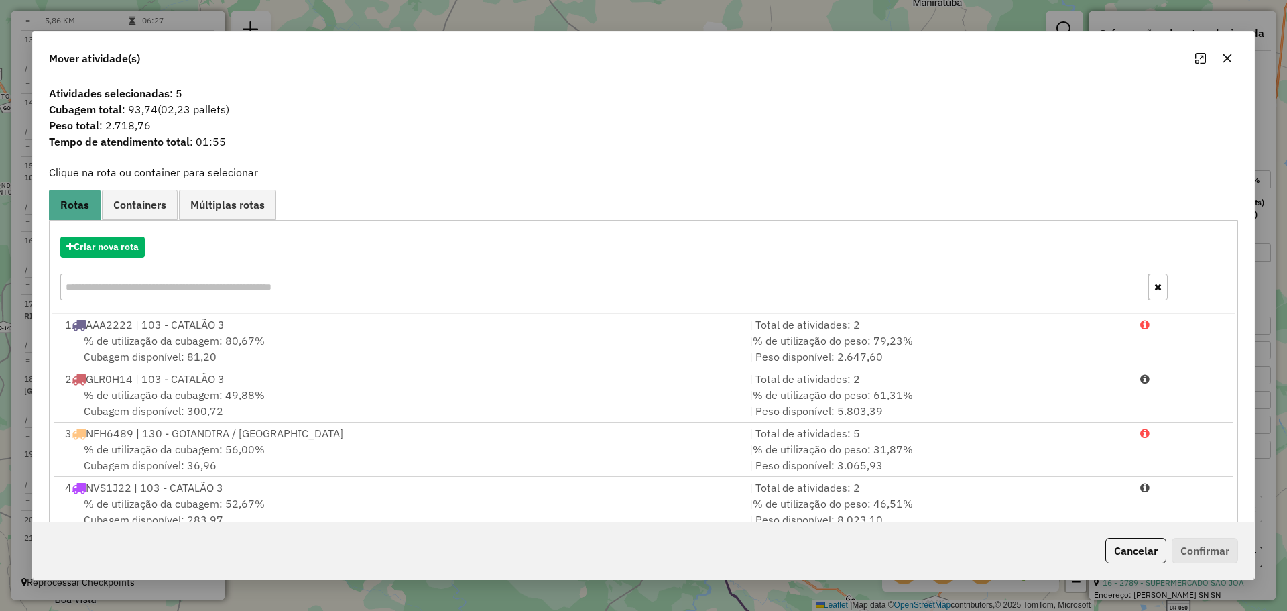
click at [148, 253] on div "Criar nova rota" at bounding box center [643, 247] width 1183 height 21
click at [139, 251] on button "Criar nova rota" at bounding box center [102, 247] width 84 height 21
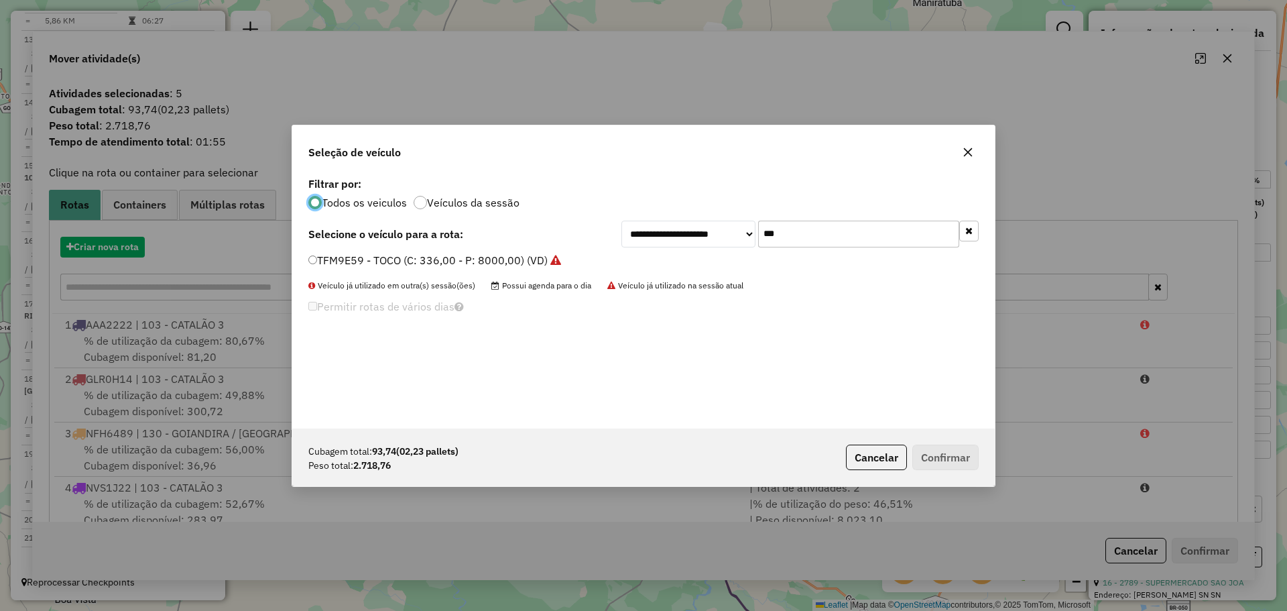
scroll to position [7, 4]
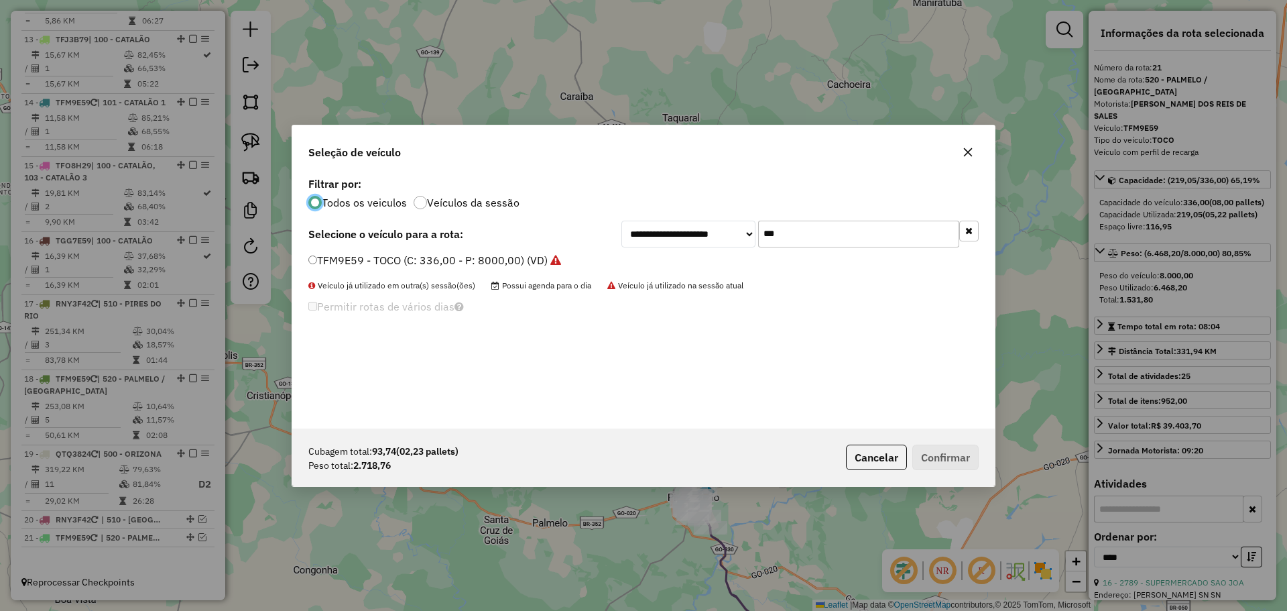
click at [800, 241] on input "***" at bounding box center [858, 234] width 201 height 27
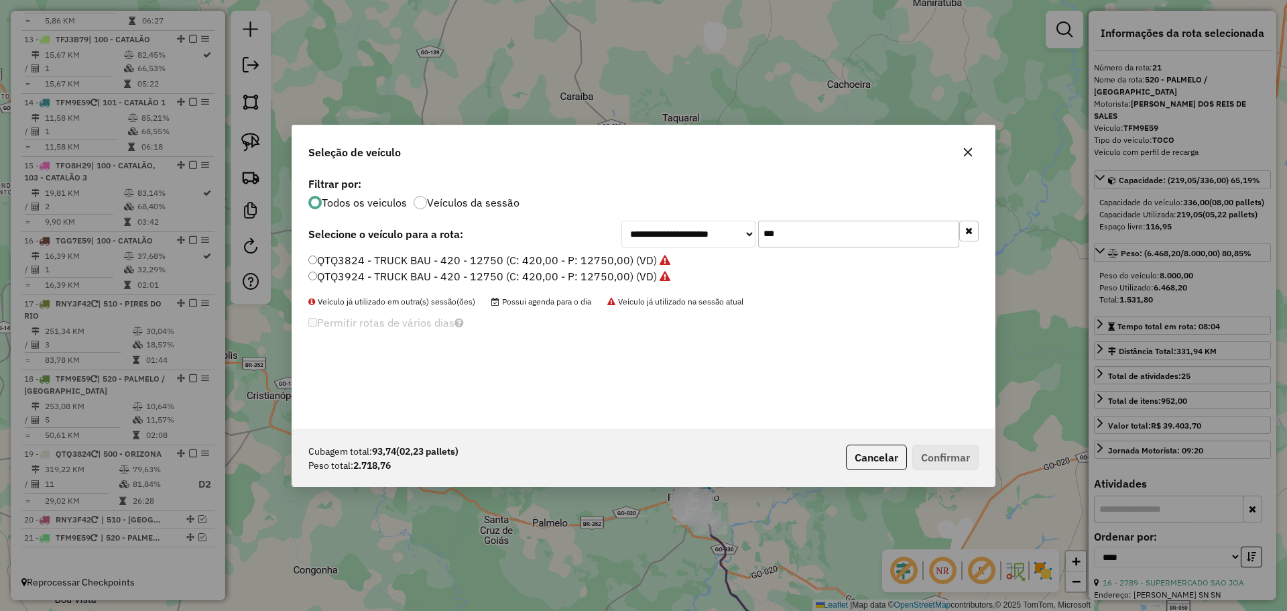
type input "***"
click at [355, 277] on label "QTQ3924 - TRUCK BAU - 420 - 12750 (C: 420,00 - P: 12750,00) (VD)" at bounding box center [489, 276] width 362 height 16
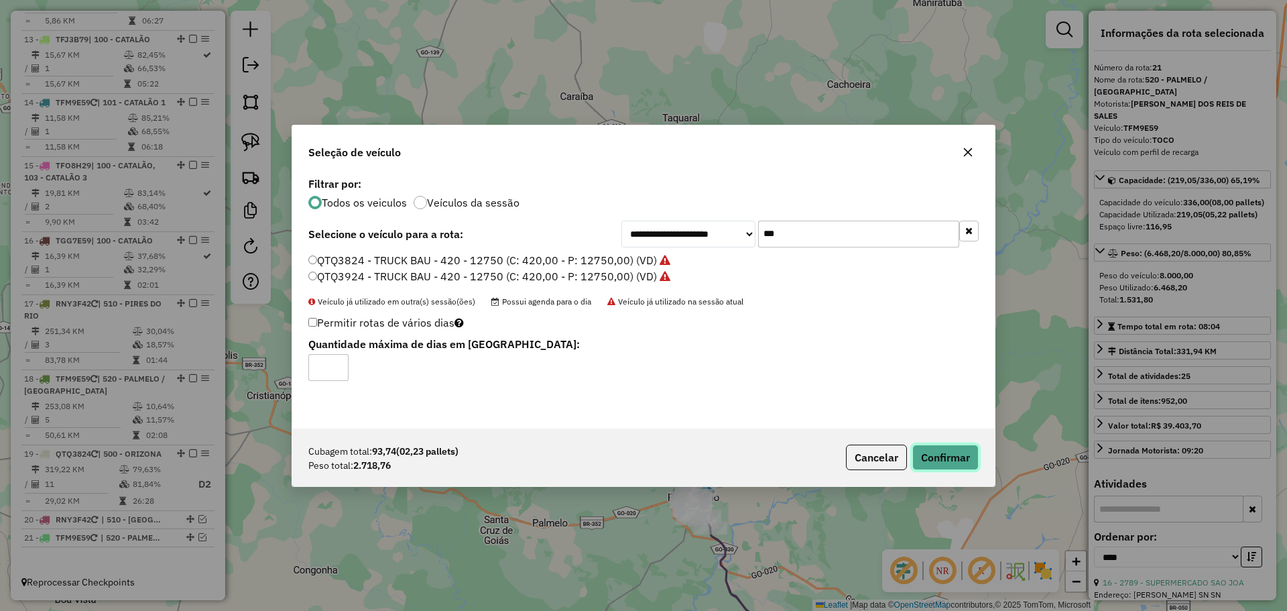
click at [948, 465] on button "Confirmar" at bounding box center [945, 456] width 66 height 25
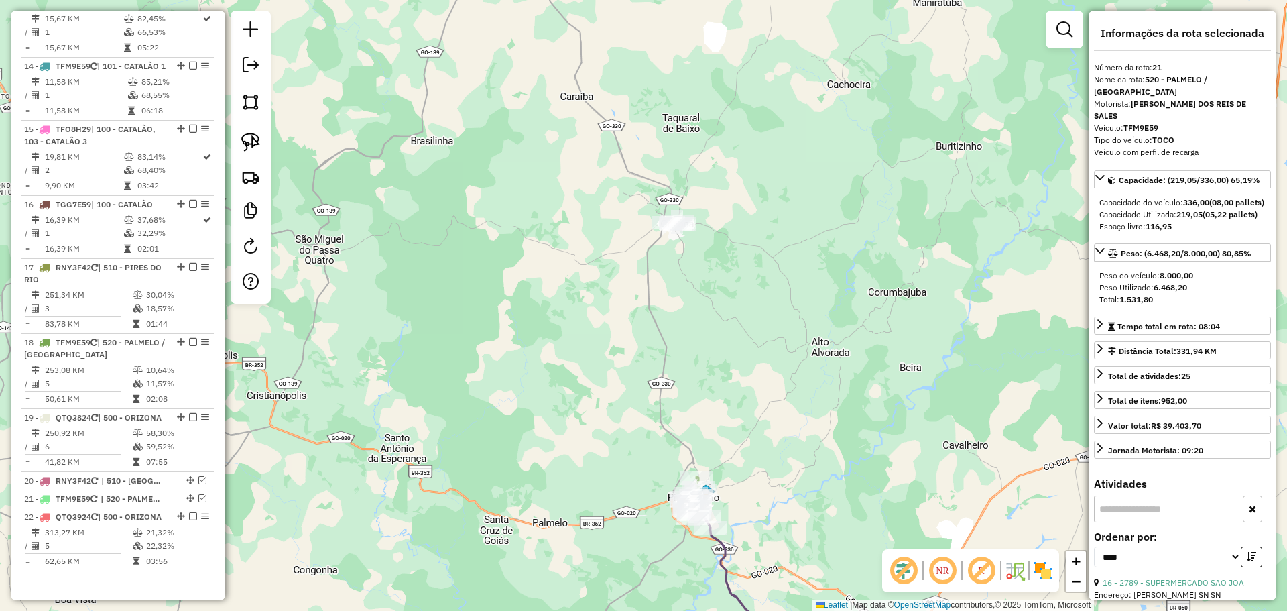
scroll to position [1476, 0]
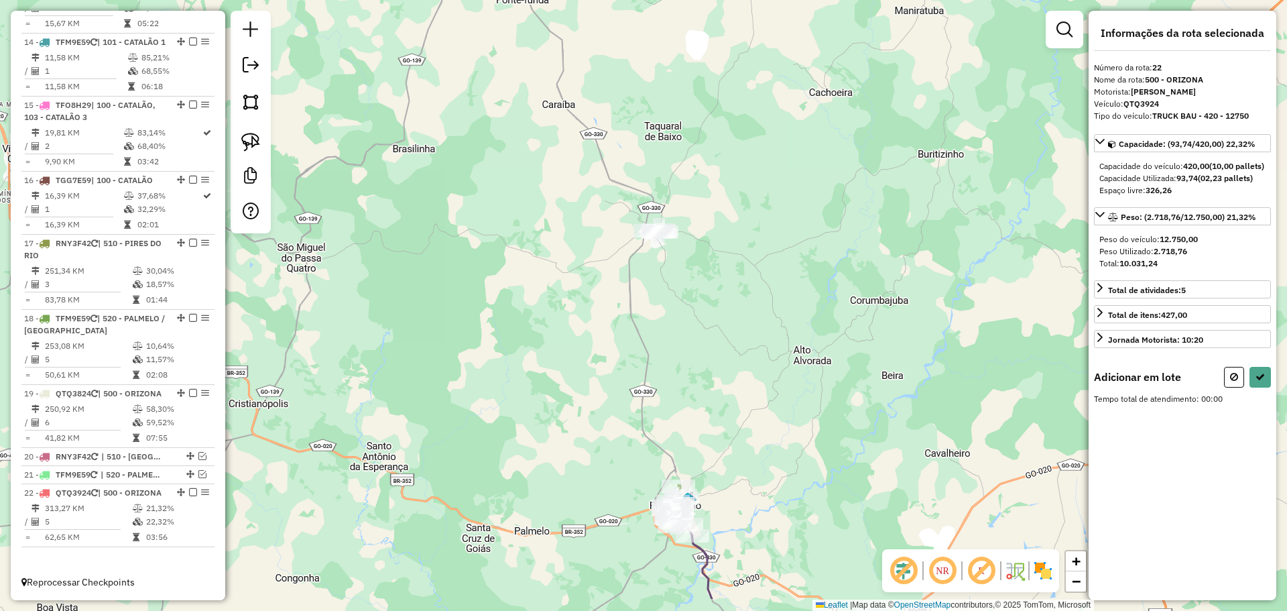
drag, startPoint x: 744, startPoint y: 495, endPoint x: 760, endPoint y: 422, distance: 74.7
click at [760, 422] on div "Janela de atendimento Grade de atendimento Capacidade Transportadoras Veículos …" at bounding box center [643, 305] width 1287 height 611
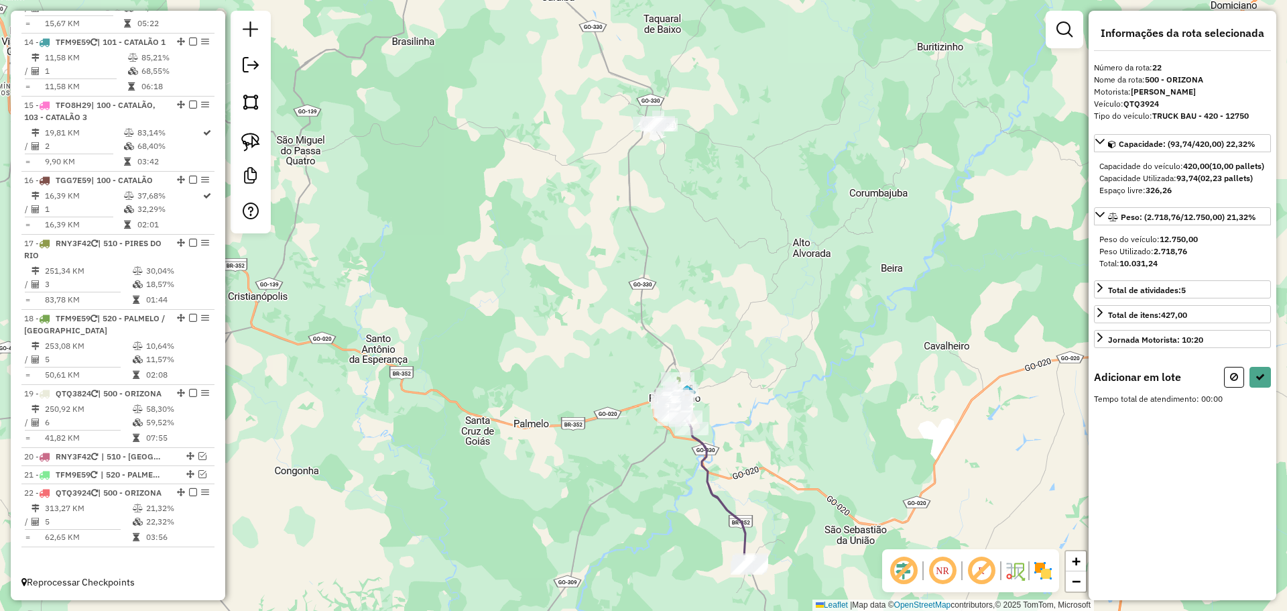
drag, startPoint x: 718, startPoint y: 377, endPoint x: 719, endPoint y: 337, distance: 40.2
click at [719, 337] on div "Janela de atendimento Grade de atendimento Capacidade Transportadoras Veículos …" at bounding box center [643, 305] width 1287 height 611
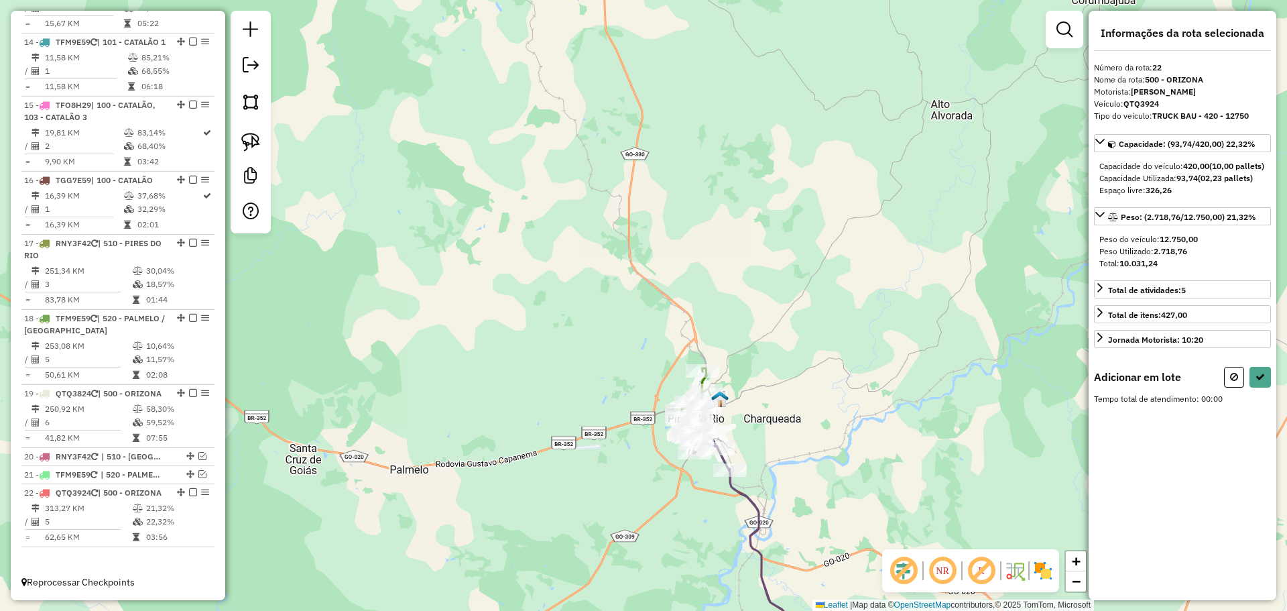
drag, startPoint x: 719, startPoint y: 197, endPoint x: 711, endPoint y: 191, distance: 10.6
click at [715, 195] on div "Janela de atendimento Grade de atendimento Capacidade Transportadoras Veículos …" at bounding box center [643, 305] width 1287 height 611
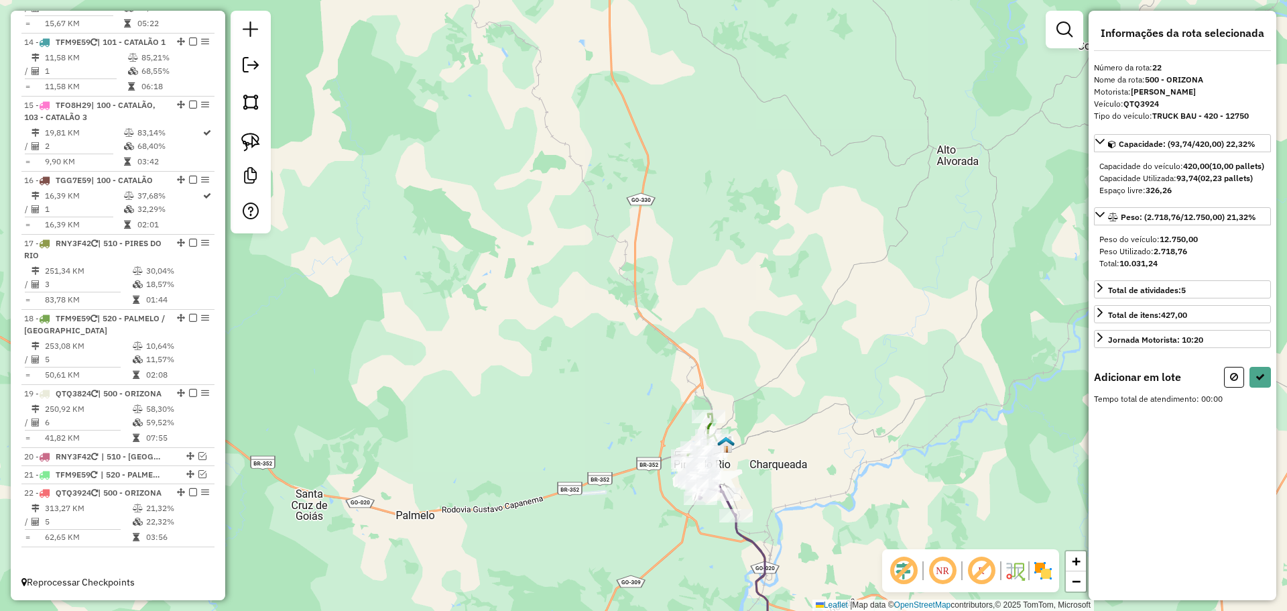
drag, startPoint x: 705, startPoint y: 316, endPoint x: 659, endPoint y: 183, distance: 140.4
click at [657, 160] on div "Janela de atendimento Grade de atendimento Capacidade Transportadoras Veículos …" at bounding box center [643, 305] width 1287 height 611
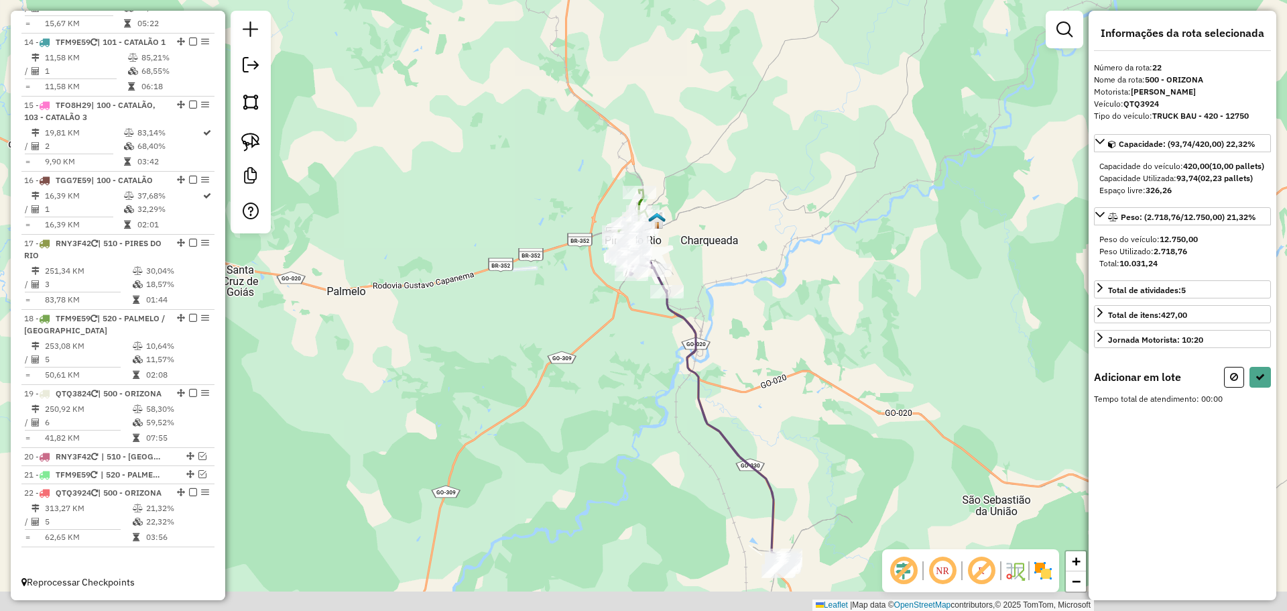
drag, startPoint x: 673, startPoint y: 202, endPoint x: 655, endPoint y: 155, distance: 50.3
click at [655, 155] on div "Janela de atendimento Grade de atendimento Capacidade Transportadoras Veículos …" at bounding box center [643, 305] width 1287 height 611
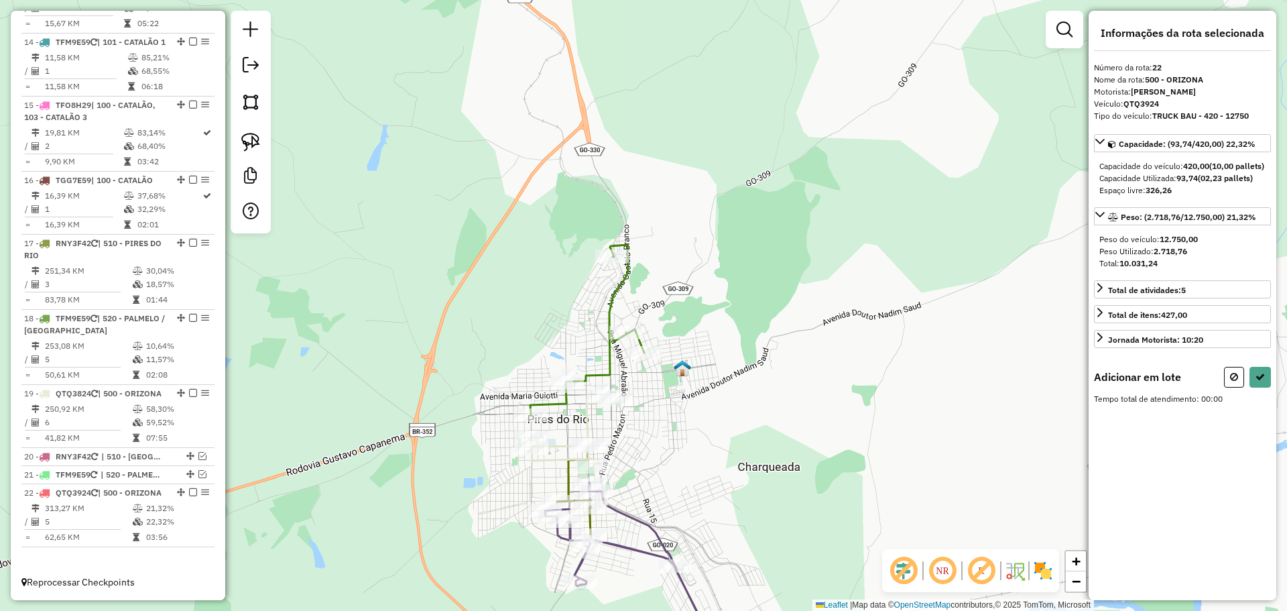
drag, startPoint x: 666, startPoint y: 272, endPoint x: 656, endPoint y: 244, distance: 29.7
click at [657, 244] on div "Janela de atendimento Grade de atendimento Capacidade Transportadoras Veículos …" at bounding box center [643, 305] width 1287 height 611
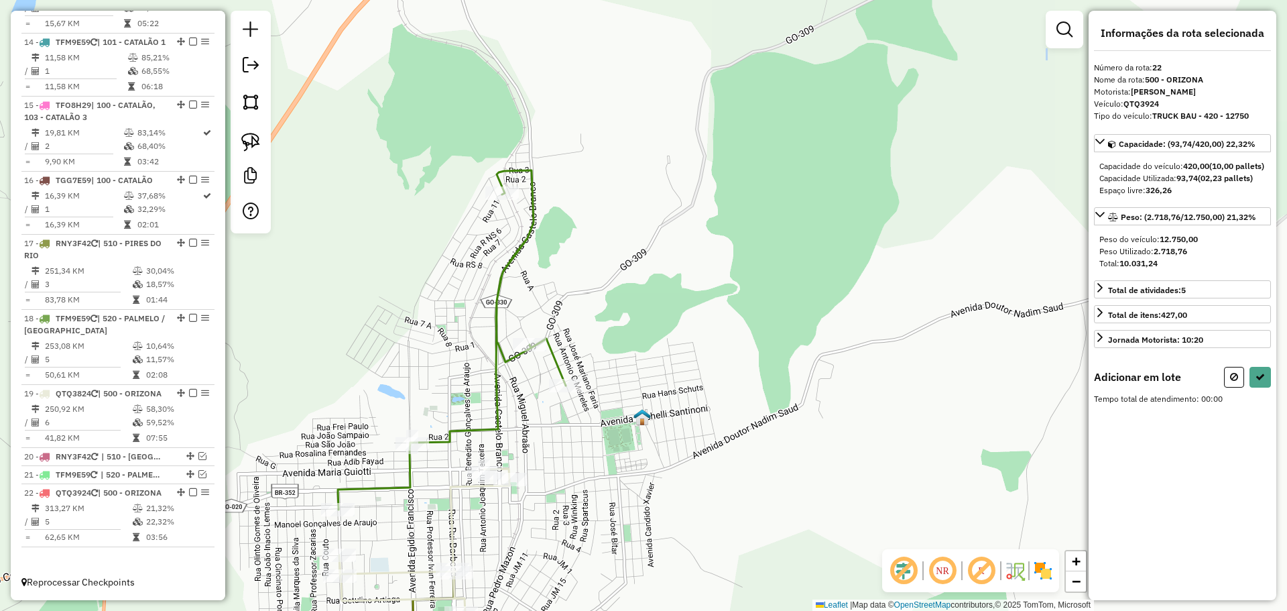
click at [703, 236] on div "Janela de atendimento Grade de atendimento Capacidade Transportadoras Veículos …" at bounding box center [643, 305] width 1287 height 611
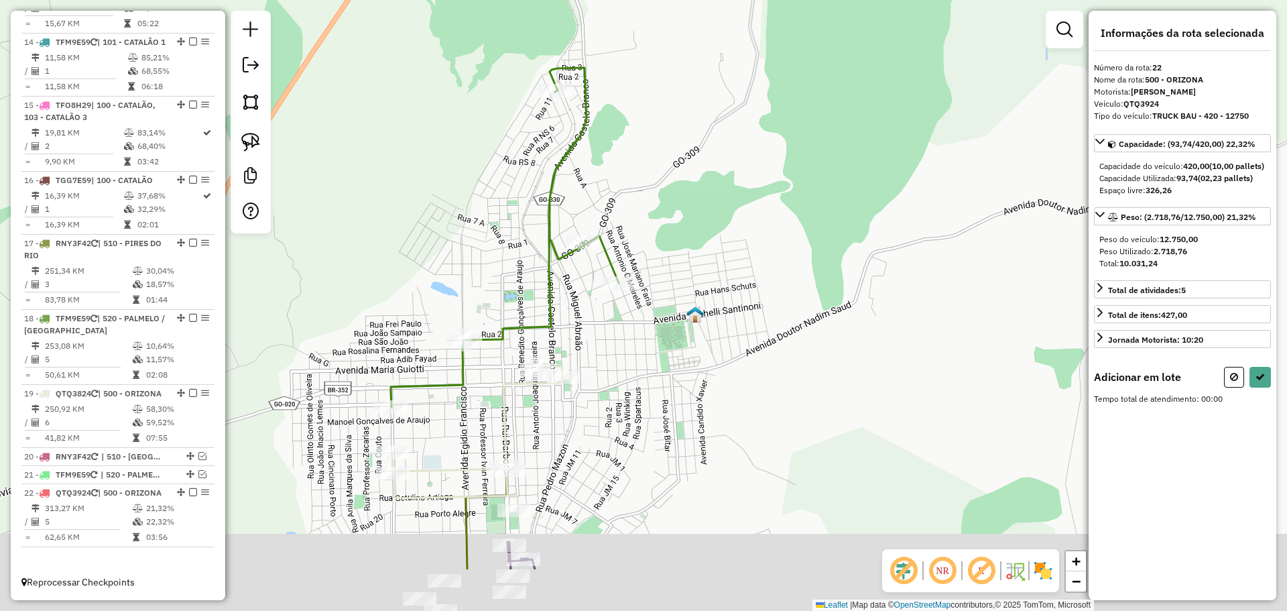
drag, startPoint x: 736, startPoint y: 249, endPoint x: 744, endPoint y: 233, distance: 17.4
click at [744, 233] on div "Janela de atendimento Grade de atendimento Capacidade Transportadoras Veículos …" at bounding box center [643, 305] width 1287 height 611
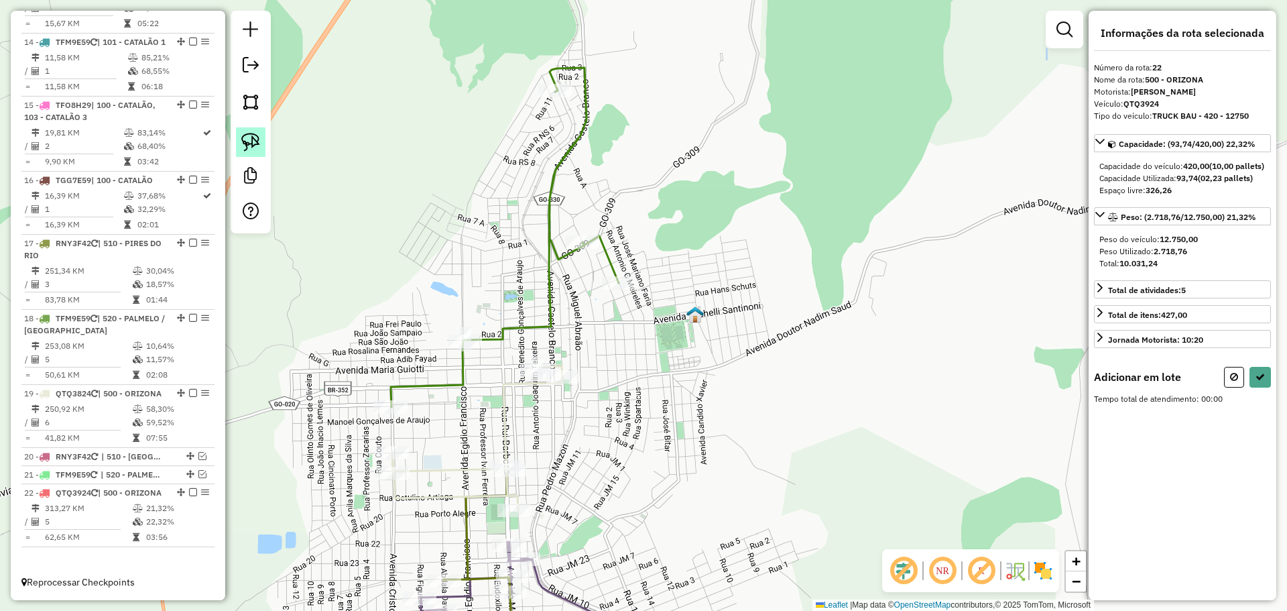
click at [257, 140] on img at bounding box center [250, 142] width 19 height 19
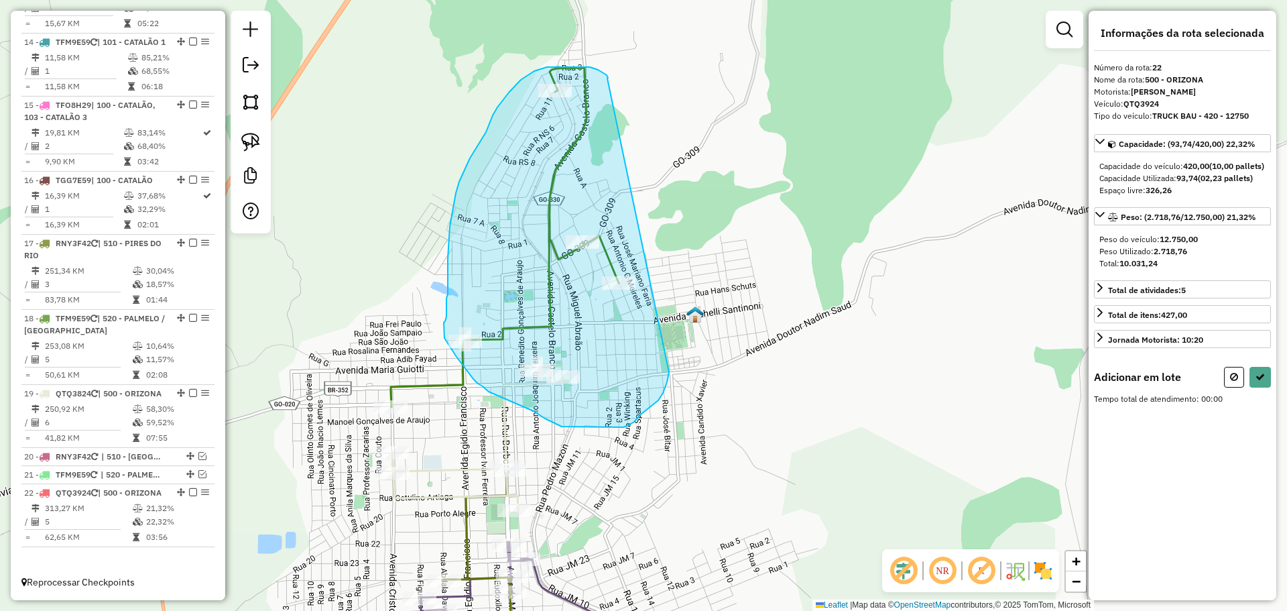
drag, startPoint x: 607, startPoint y: 75, endPoint x: 669, endPoint y: 372, distance: 303.5
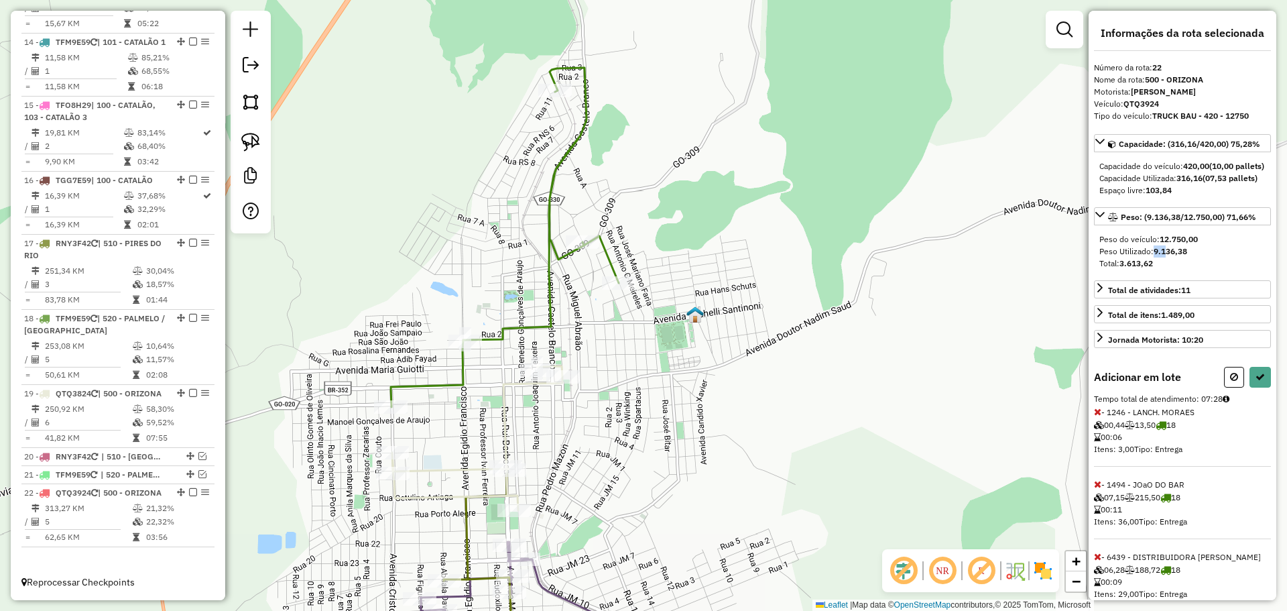
drag, startPoint x: 1158, startPoint y: 276, endPoint x: 1175, endPoint y: 278, distance: 16.8
click at [1169, 256] on strong "9.136,38" at bounding box center [1171, 251] width 34 height 10
click at [1253, 387] on button at bounding box center [1260, 377] width 21 height 21
select select "*********"
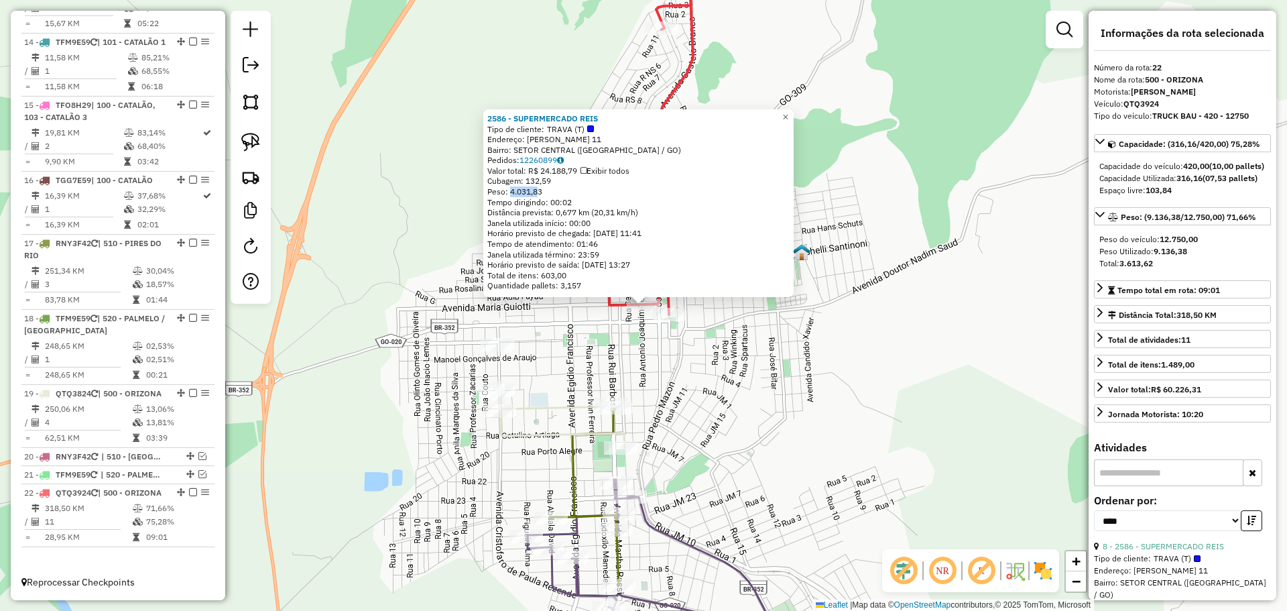
drag, startPoint x: 514, startPoint y: 190, endPoint x: 544, endPoint y: 196, distance: 30.6
click at [544, 196] on div "Peso: 4.031,83" at bounding box center [638, 191] width 302 height 11
click at [656, 347] on div "Rota 22 - Placa QTQ3924 2586 - SUPERMERCADO REIS 2586 - SUPERMERCADO REIS Tipo …" at bounding box center [643, 305] width 1287 height 611
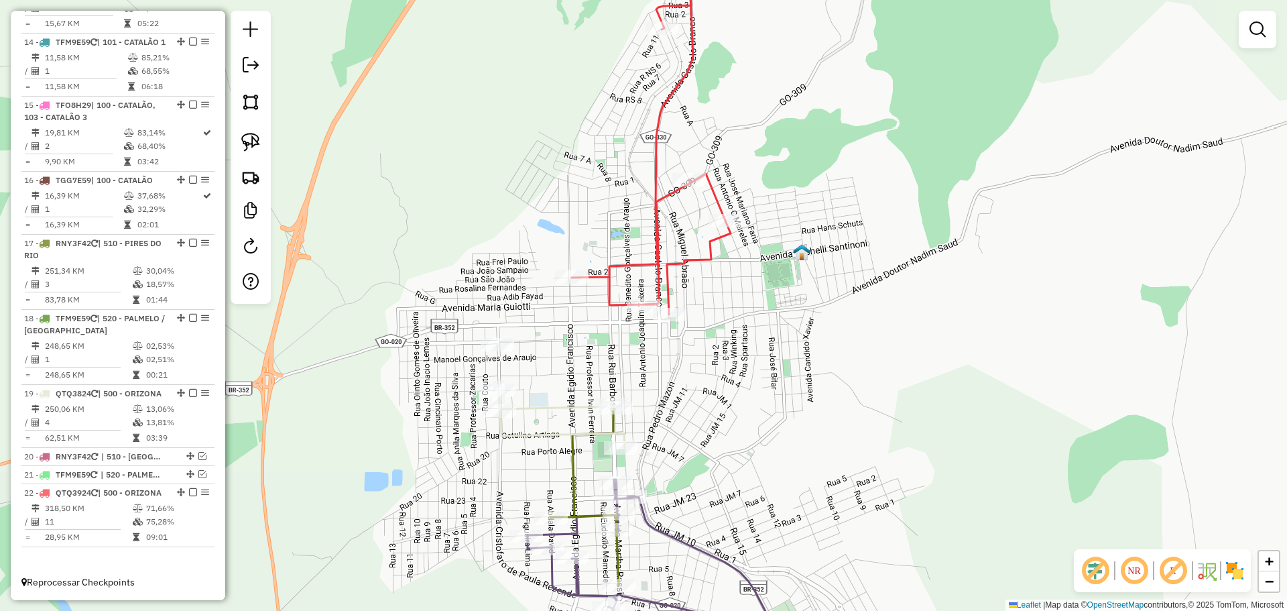
drag, startPoint x: 682, startPoint y: 333, endPoint x: 674, endPoint y: 308, distance: 26.1
click at [674, 308] on div "Janela de atendimento Grade de atendimento Capacidade Transportadoras Veículos …" at bounding box center [643, 305] width 1287 height 611
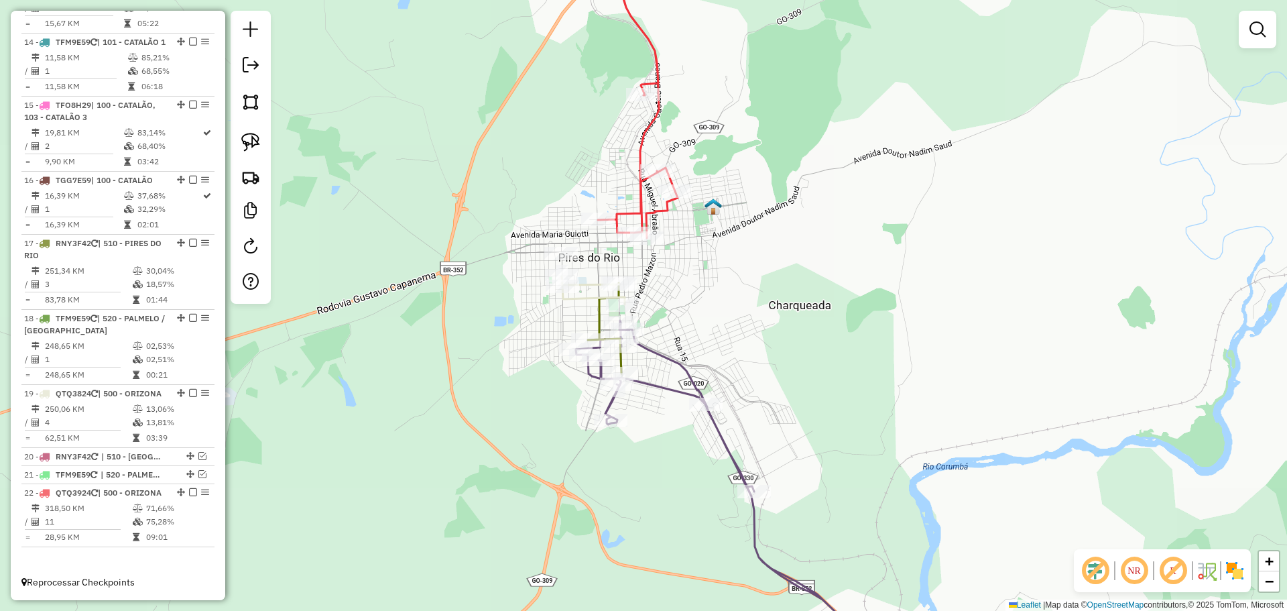
drag, startPoint x: 718, startPoint y: 351, endPoint x: 691, endPoint y: 301, distance: 56.4
click at [691, 301] on div "Janela de atendimento Grade de atendimento Capacidade Transportadoras Veículos …" at bounding box center [643, 305] width 1287 height 611
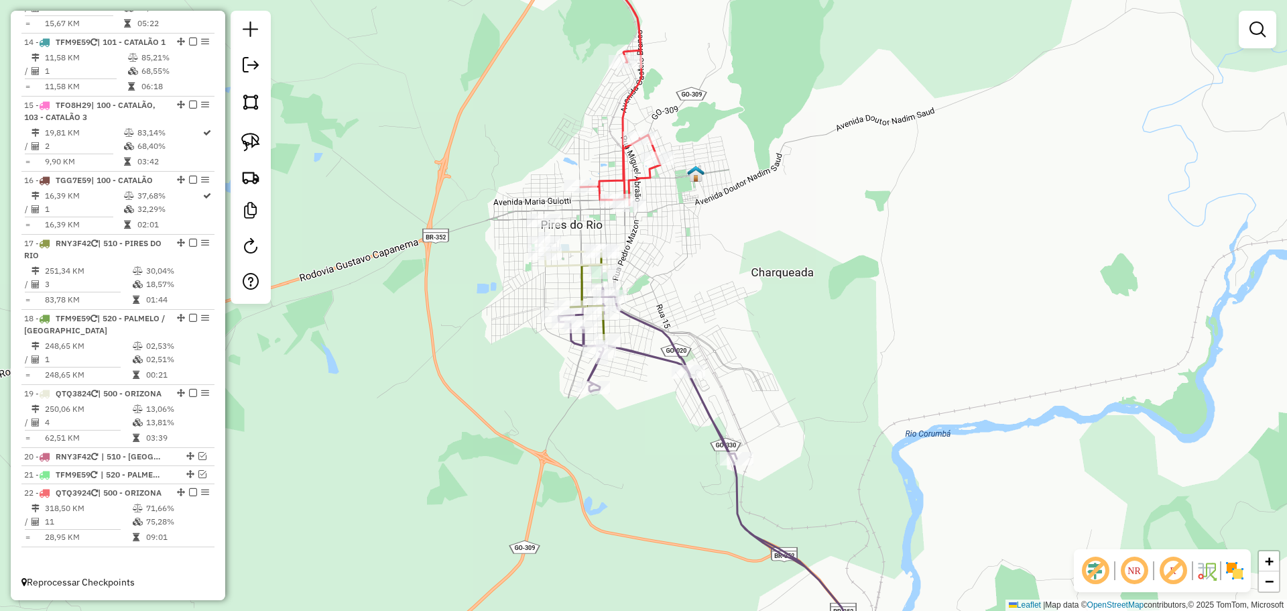
click at [693, 276] on div "Janela de atendimento Grade de atendimento Capacidade Transportadoras Veículos …" at bounding box center [643, 305] width 1287 height 611
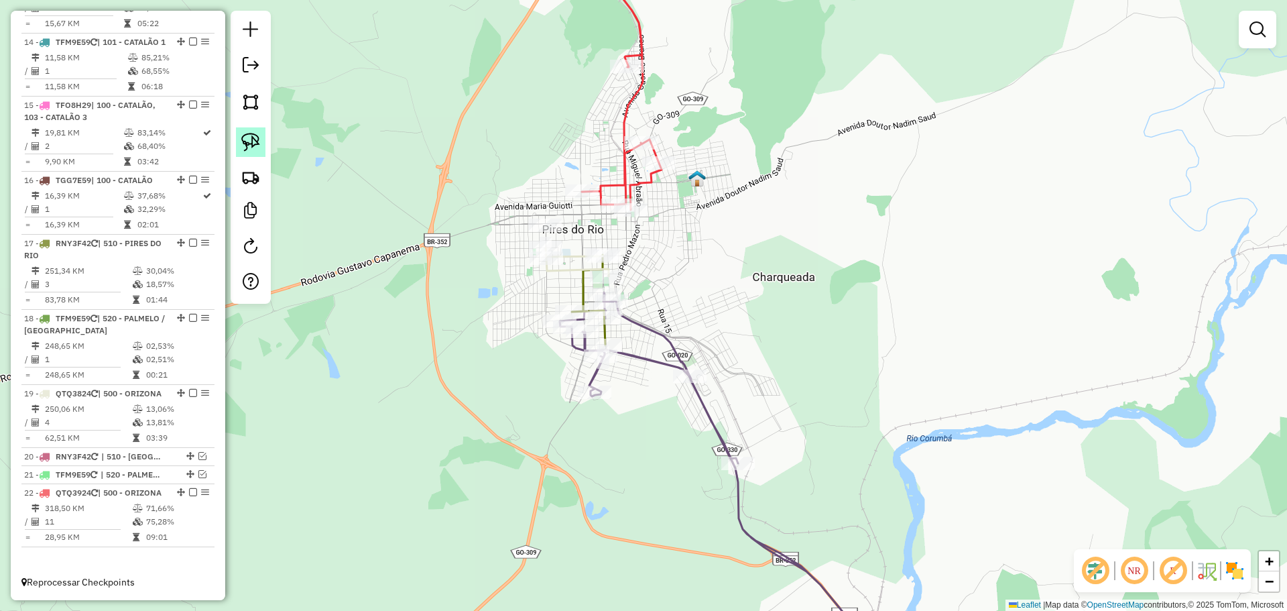
click at [263, 140] on link at bounding box center [250, 141] width 29 height 29
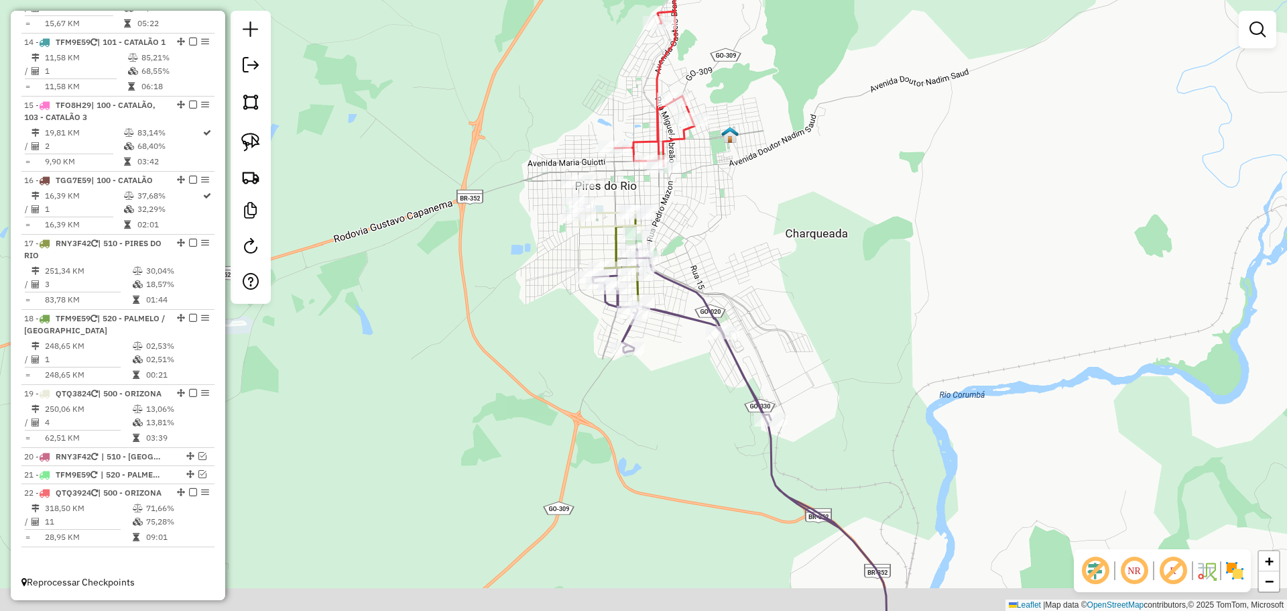
drag, startPoint x: 711, startPoint y: 288, endPoint x: 692, endPoint y: 237, distance: 54.5
click at [692, 237] on div "Janela de atendimento Grade de atendimento Capacidade Transportadoras Veículos …" at bounding box center [643, 305] width 1287 height 611
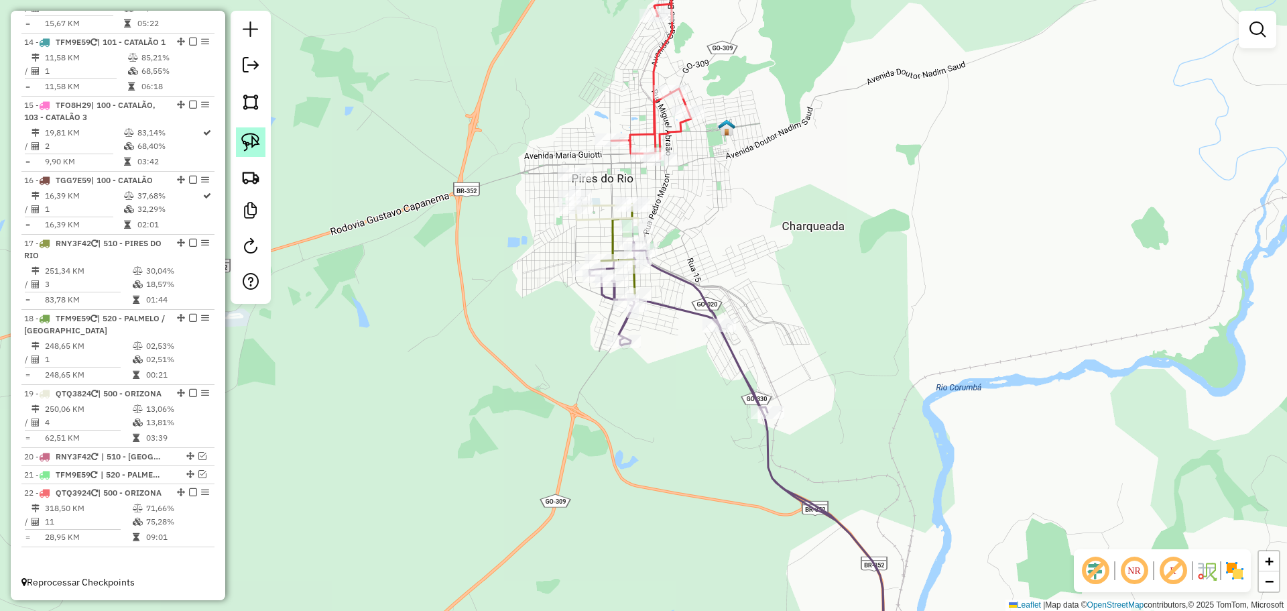
click at [252, 143] on img at bounding box center [250, 142] width 19 height 19
click at [256, 143] on img at bounding box center [250, 142] width 19 height 19
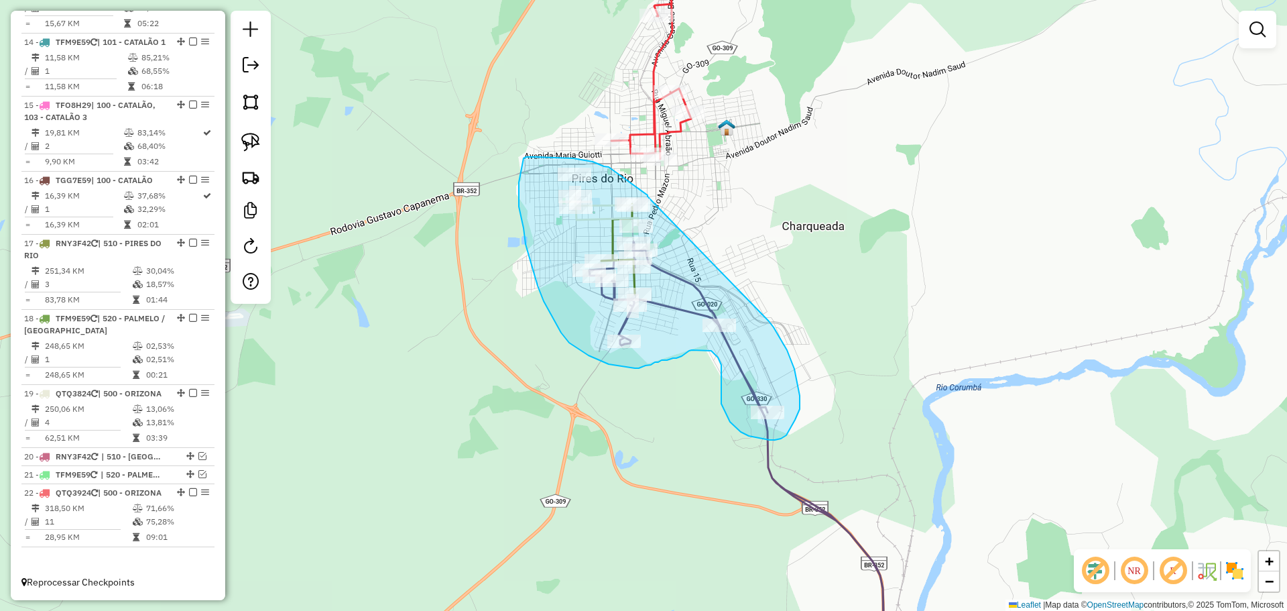
drag, startPoint x: 648, startPoint y: 196, endPoint x: 767, endPoint y: 318, distance: 170.2
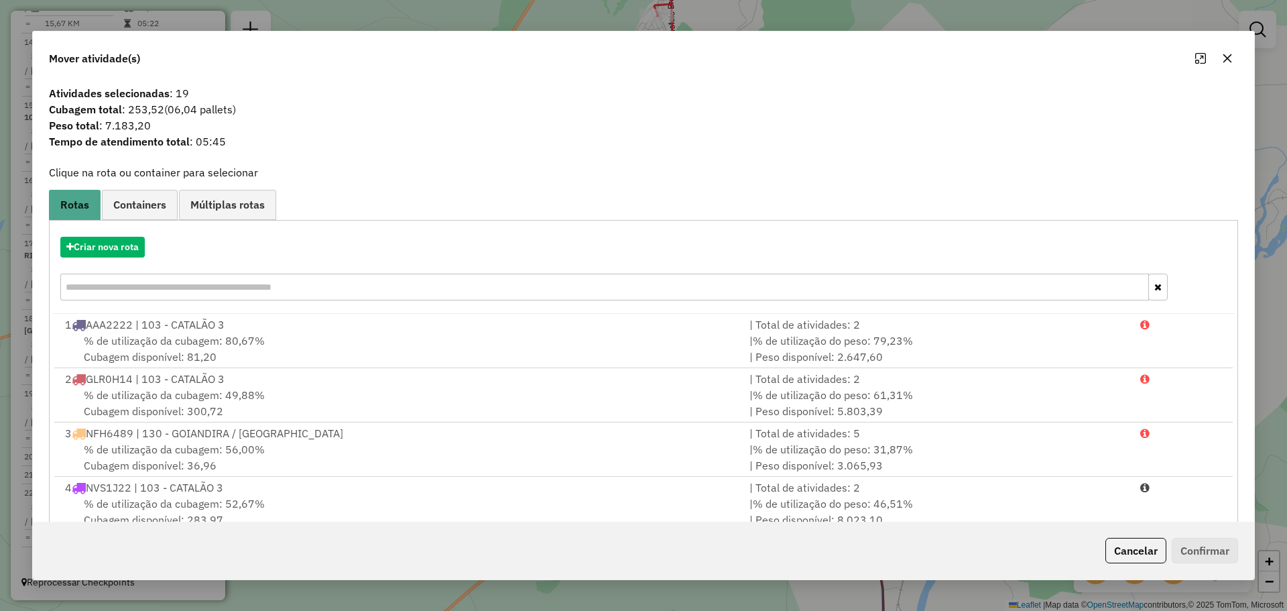
click at [117, 259] on div "Criar nova rota" at bounding box center [643, 270] width 1183 height 87
click at [117, 252] on button "Criar nova rota" at bounding box center [102, 247] width 84 height 21
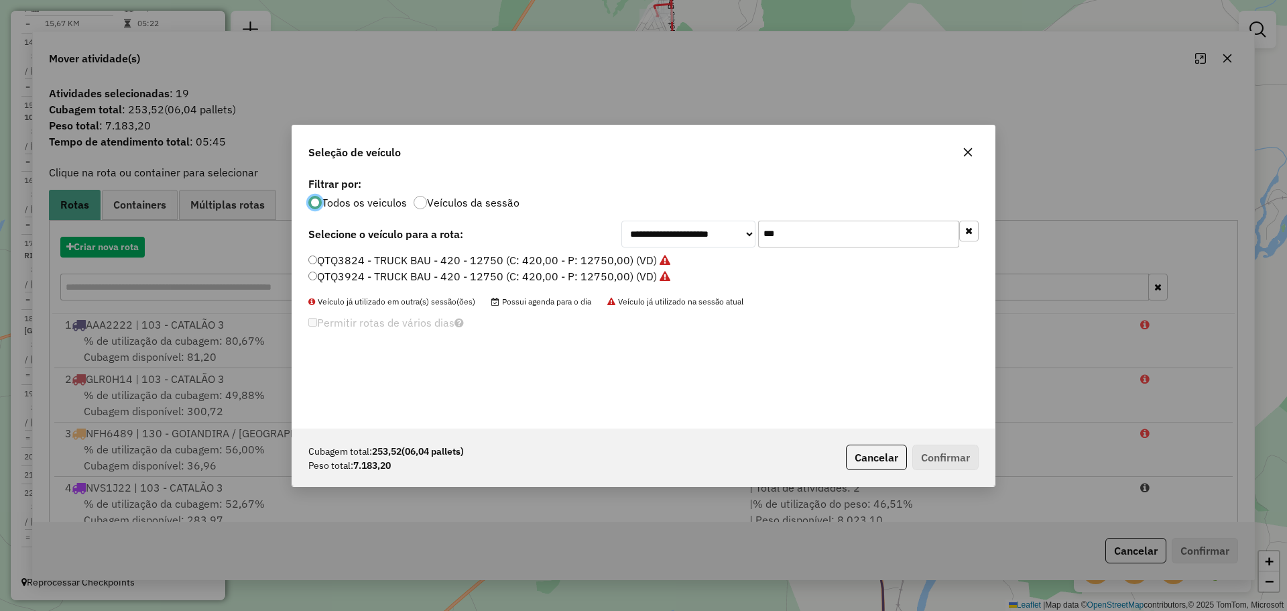
scroll to position [7, 4]
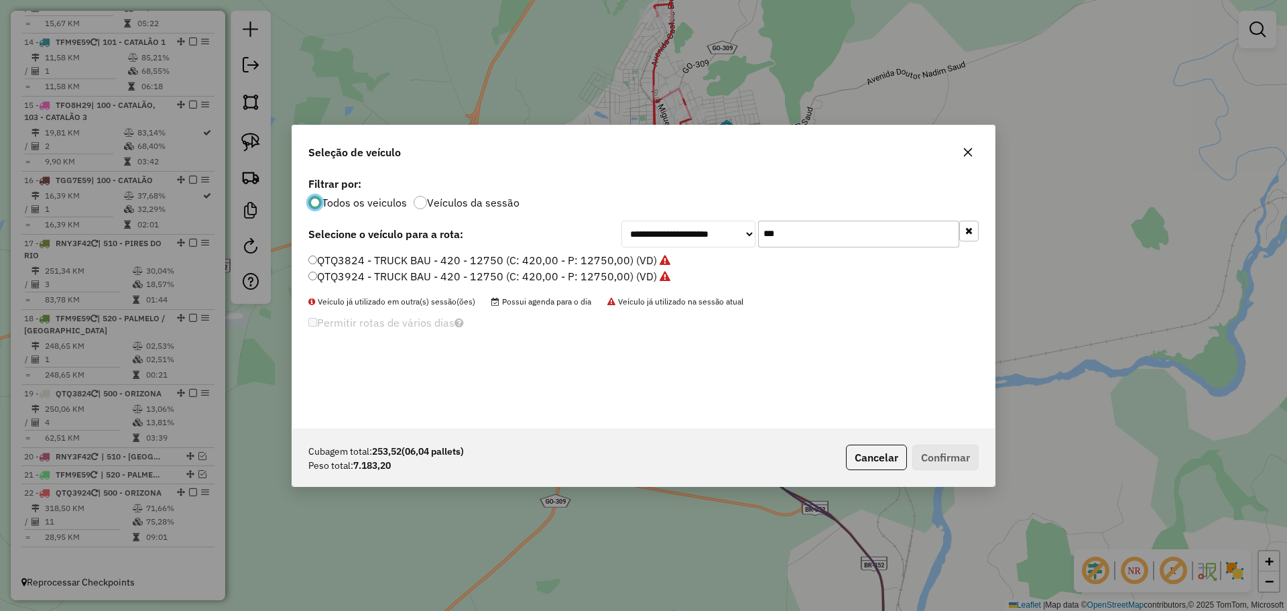
click at [813, 242] on input "***" at bounding box center [858, 234] width 201 height 27
click at [361, 267] on label "QTQ3824 - TRUCK BAU - 420 - 12750 (C: 420,00 - P: 12750,00) (VD)" at bounding box center [489, 260] width 362 height 16
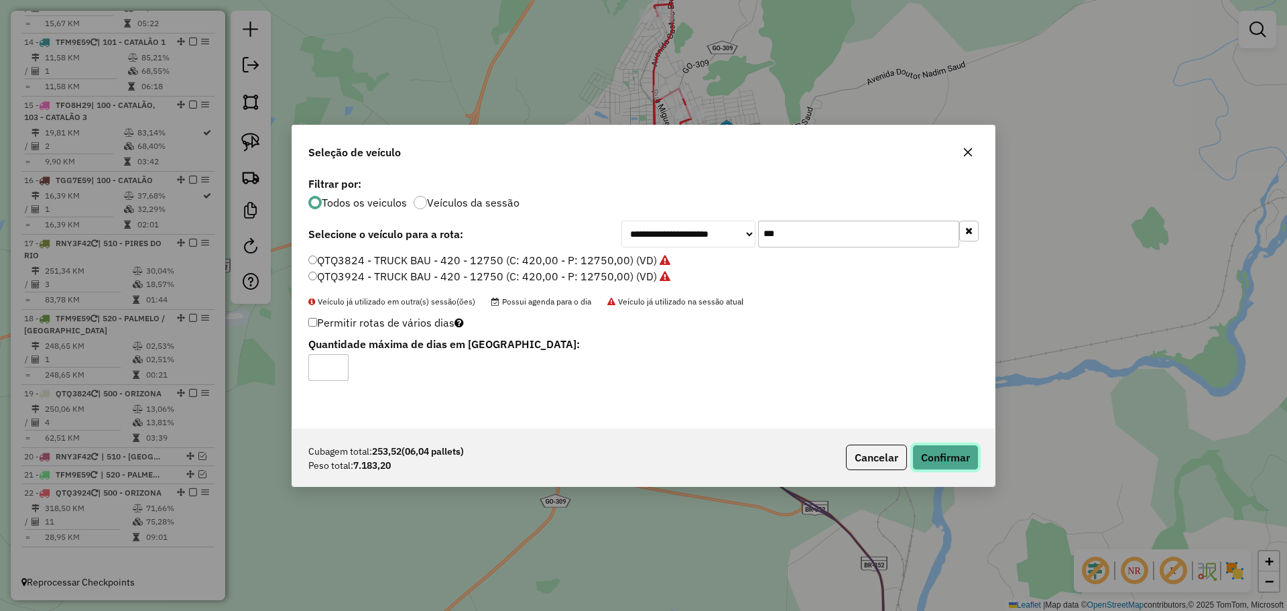
click at [976, 457] on button "Confirmar" at bounding box center [945, 456] width 66 height 25
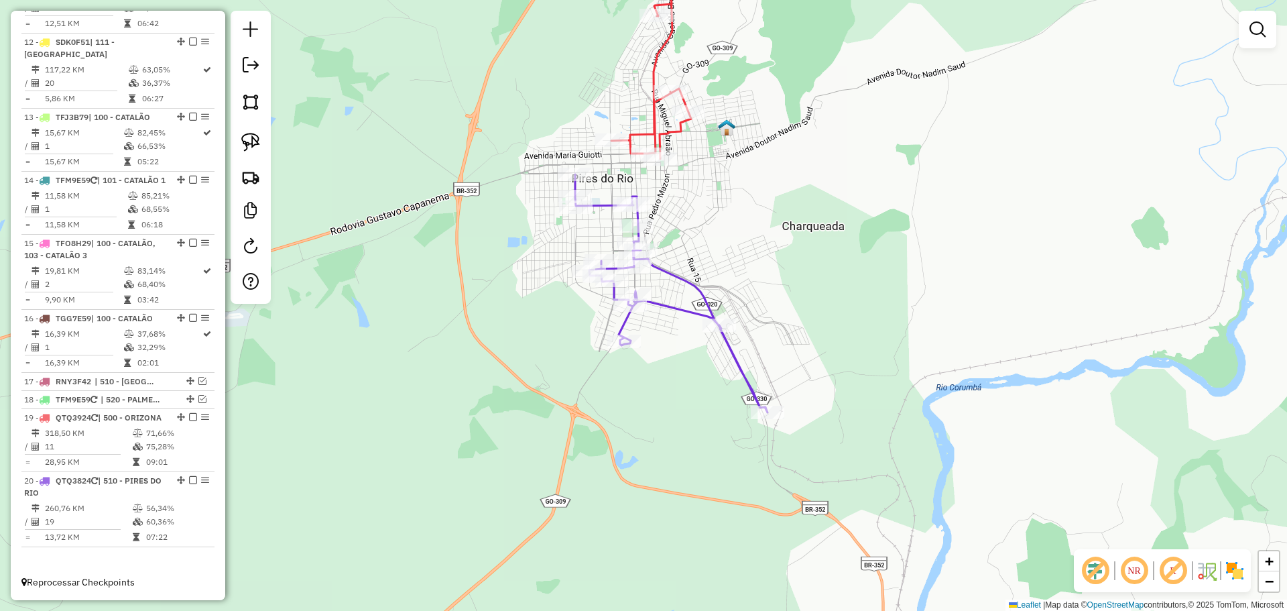
scroll to position [1322, 0]
select select "*********"
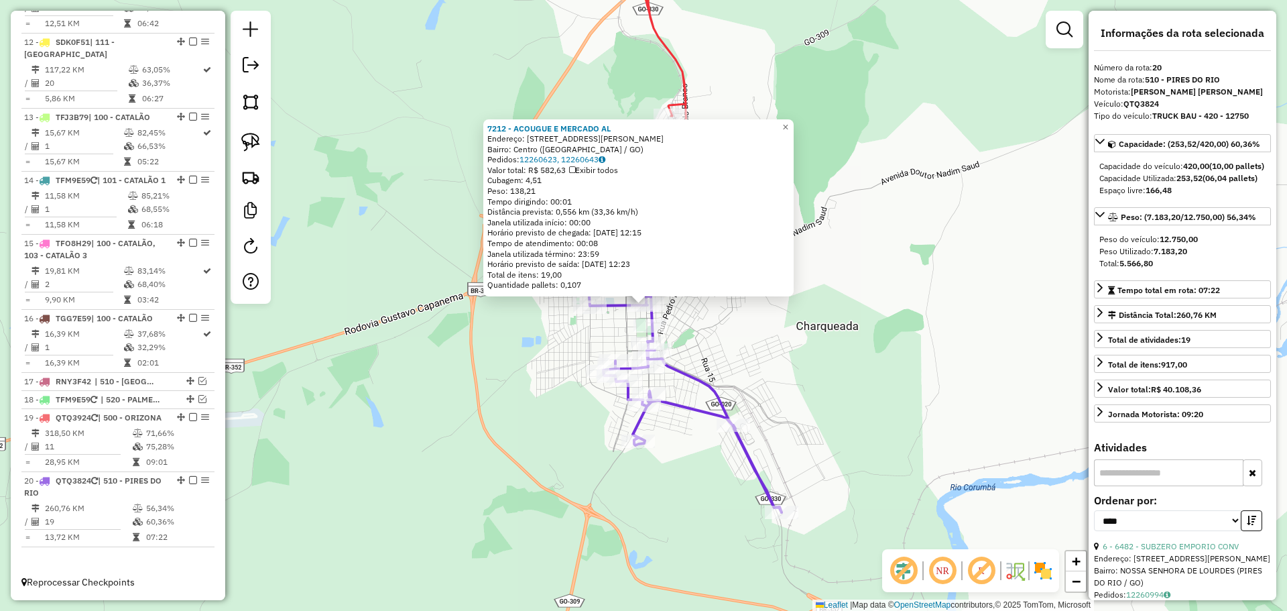
click at [813, 427] on div "7212 - ACOUGUE E MERCADO AL Endereço: Rua Rui Barbosa, 157 Bairro: Centro (Pire…" at bounding box center [643, 305] width 1287 height 611
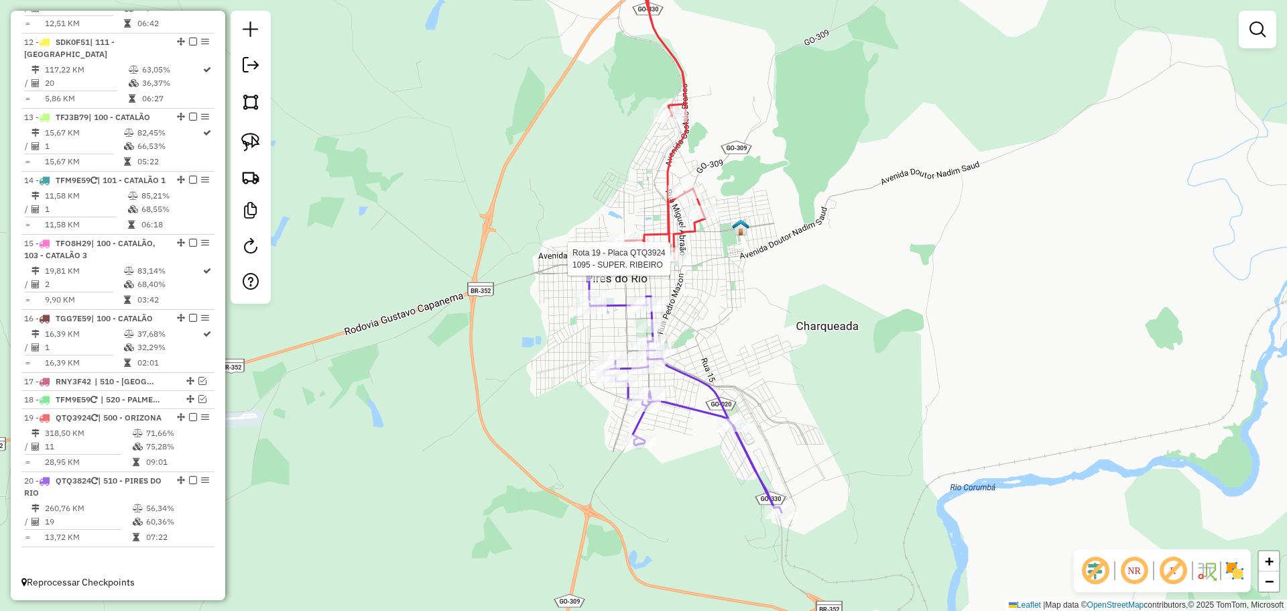
select select "*********"
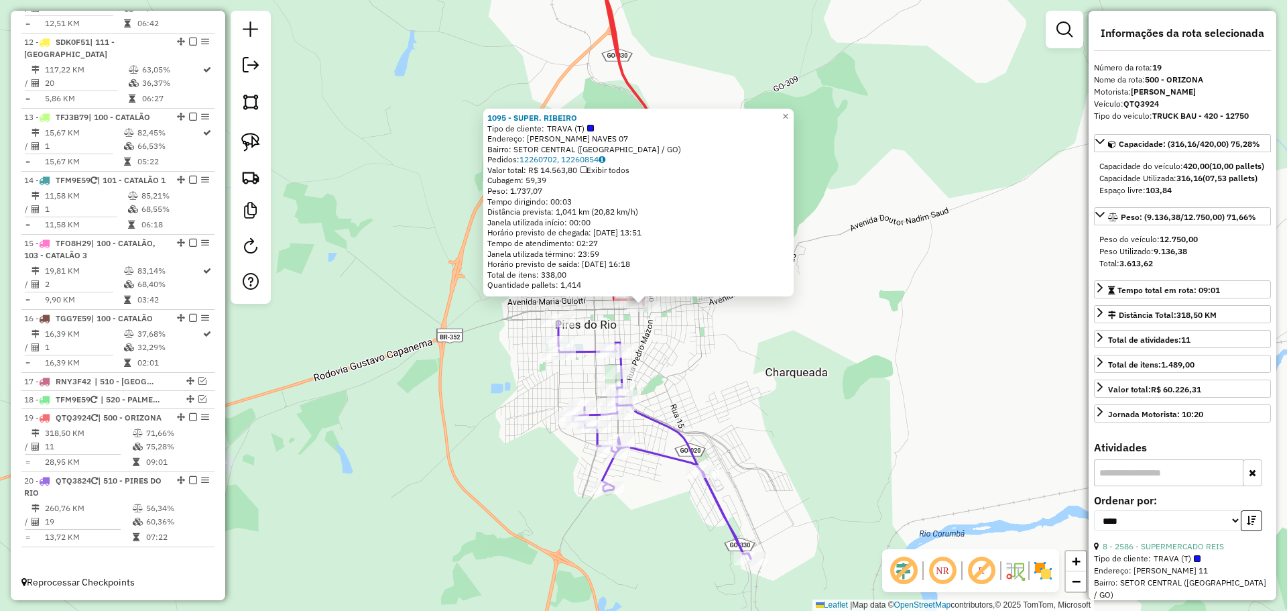
click at [742, 389] on div "1095 - SUPER. RIBEIRO Tipo de cliente: TRAVA (T) Endereço: FRANCISCO RODRIGUES …" at bounding box center [643, 305] width 1287 height 611
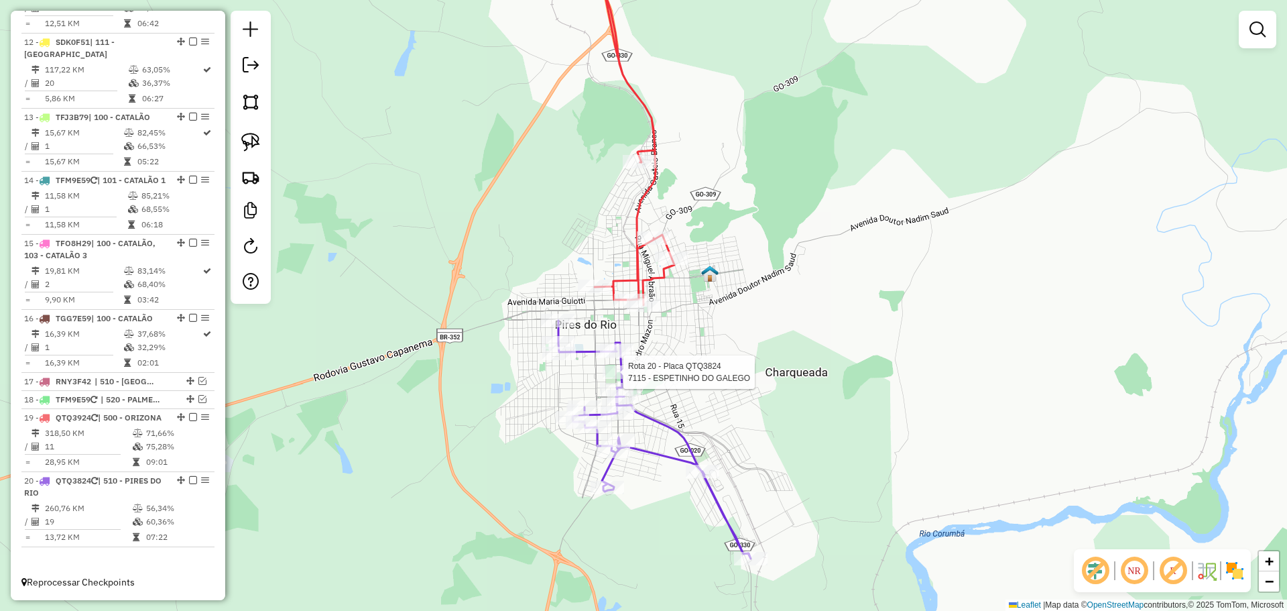
select select "*********"
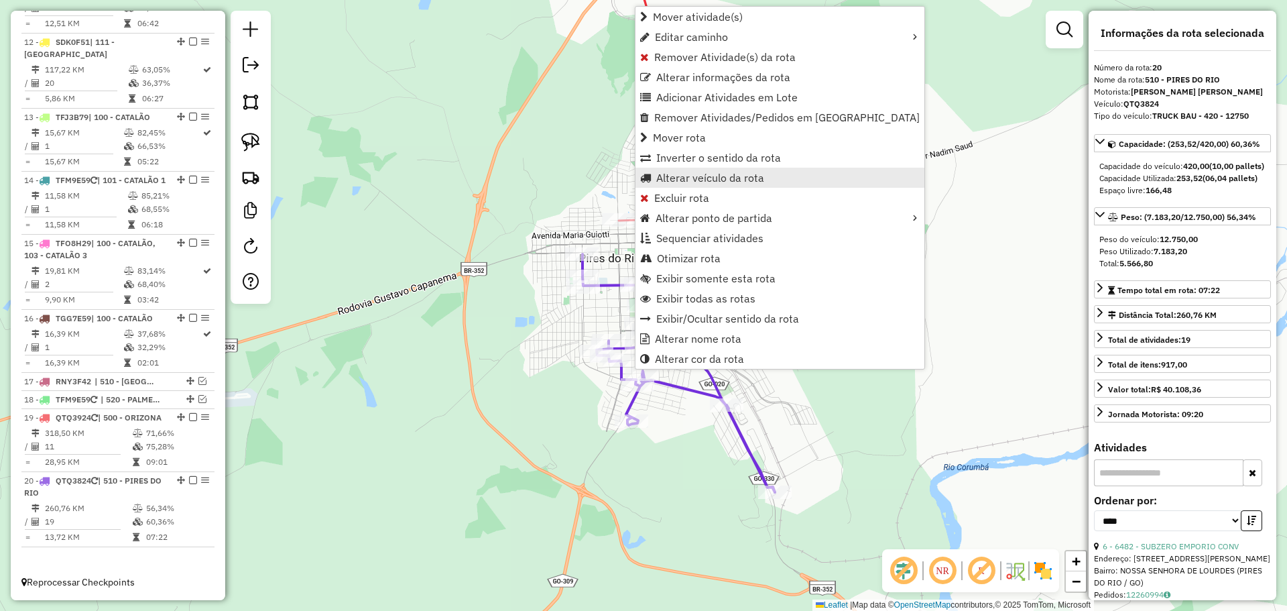
click at [697, 180] on span "Alterar veículo da rota" at bounding box center [710, 177] width 108 height 11
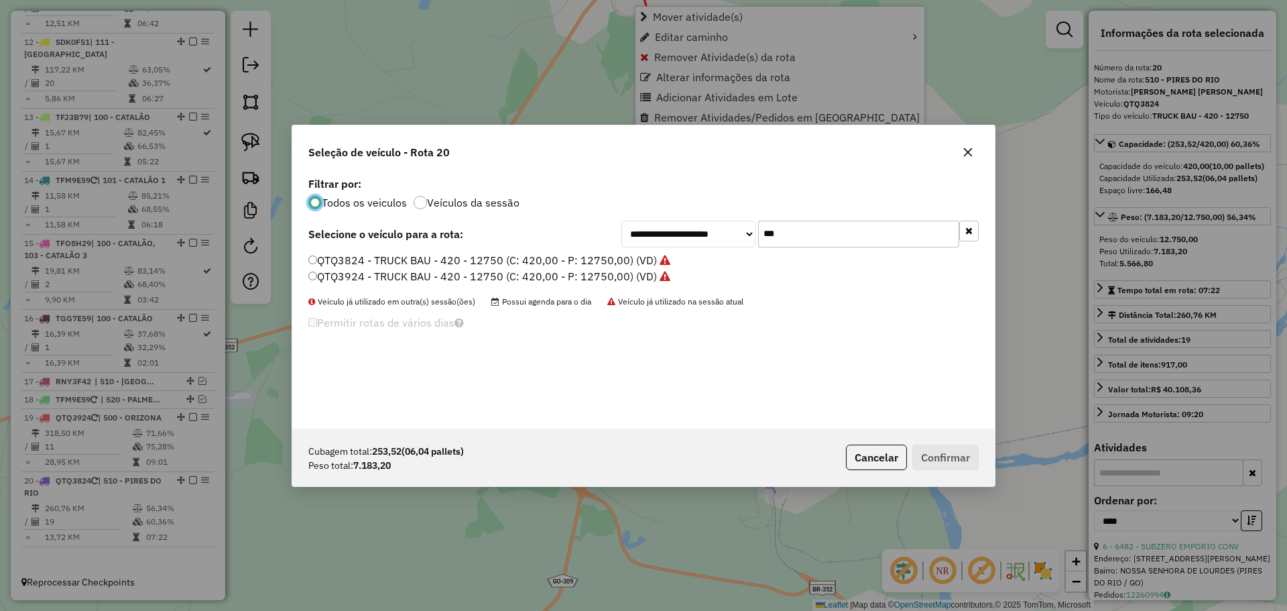
scroll to position [7, 4]
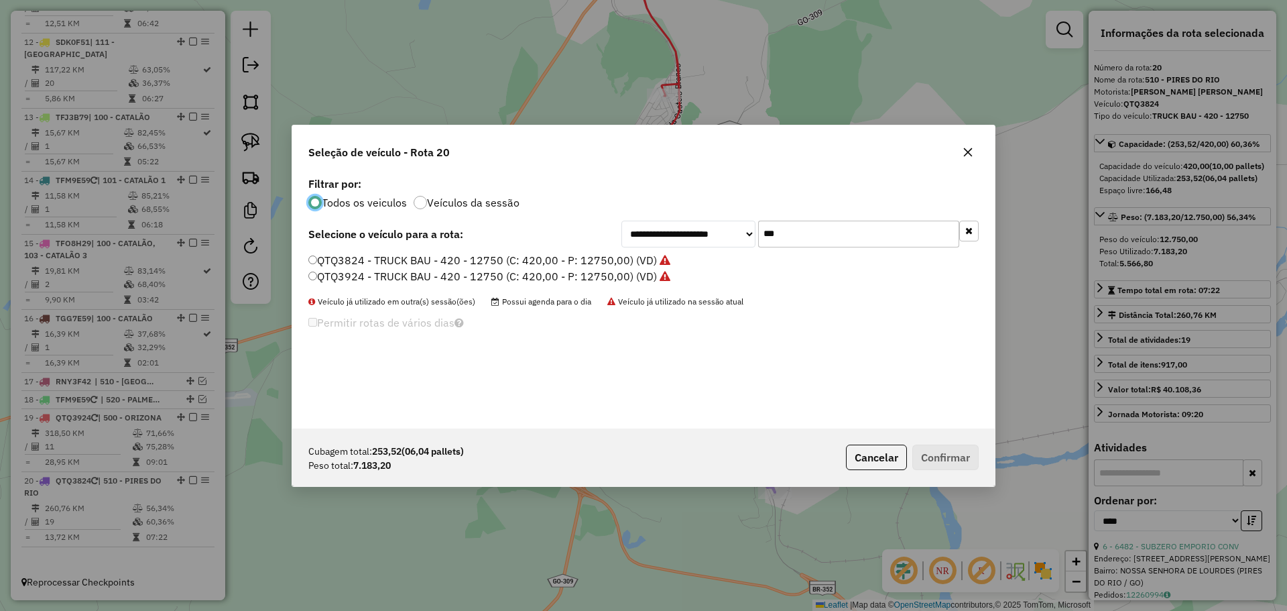
click at [829, 238] on input "***" at bounding box center [858, 234] width 201 height 27
click at [378, 276] on label "QTQ3924 - TRUCK BAU - 420 - 12750 (C: 420,00 - P: 12750,00) (VD)" at bounding box center [489, 276] width 362 height 16
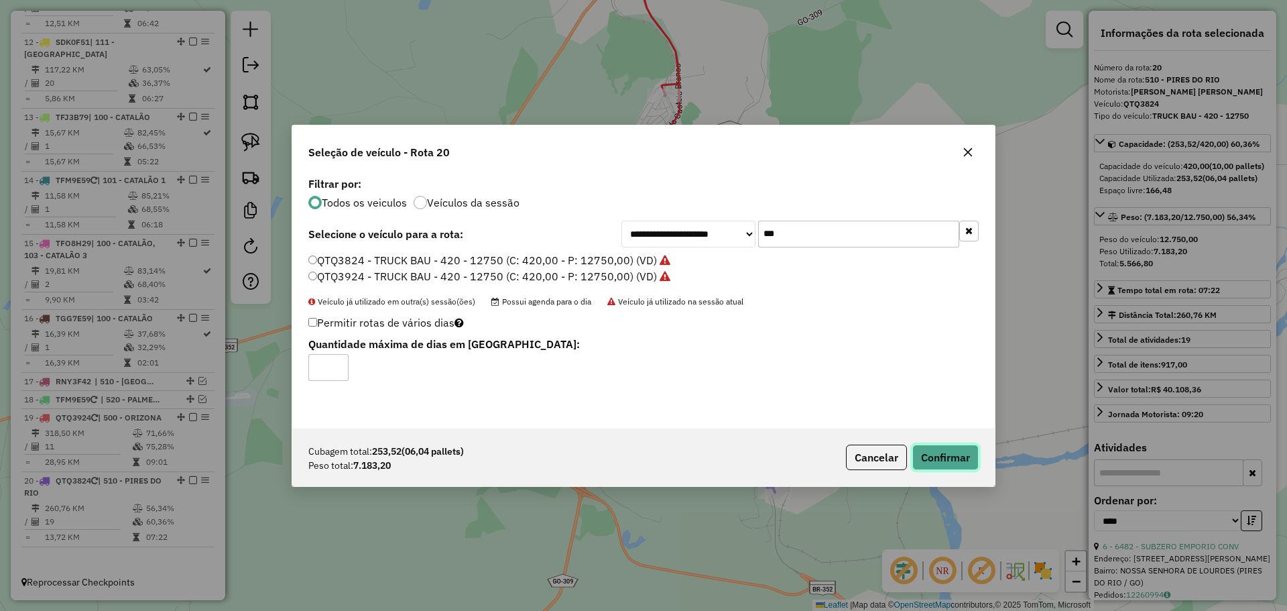
click at [941, 459] on button "Confirmar" at bounding box center [945, 456] width 66 height 25
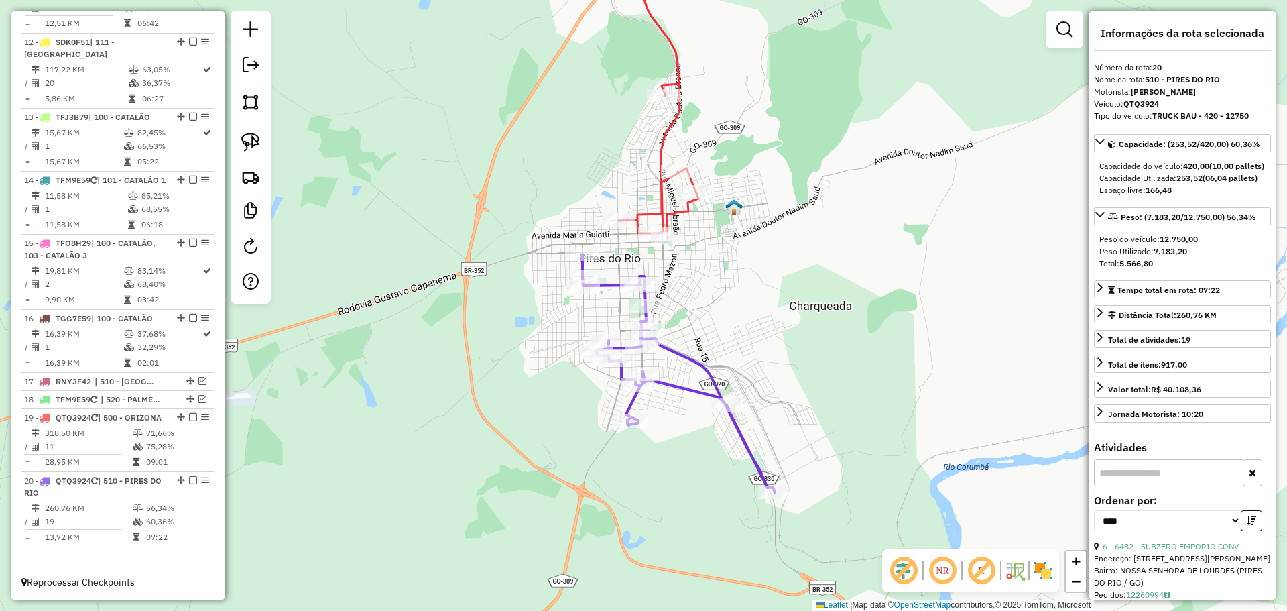
click at [717, 282] on div "Janela de atendimento Grade de atendimento Capacidade Transportadoras Veículos …" at bounding box center [643, 305] width 1287 height 611
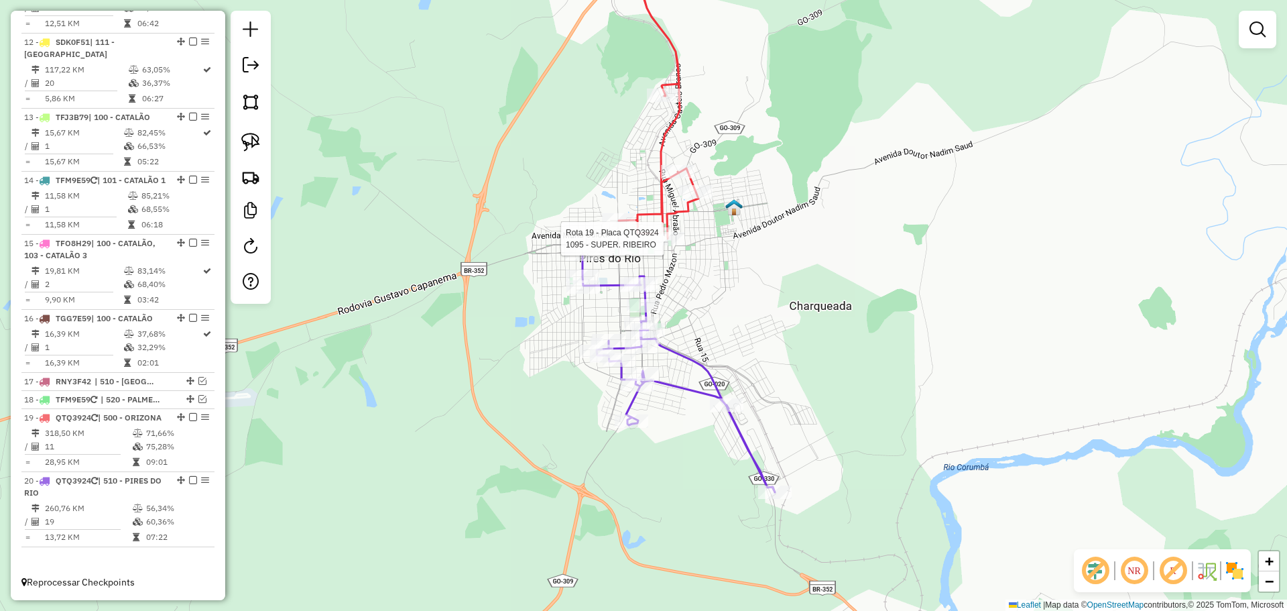
select select "*********"
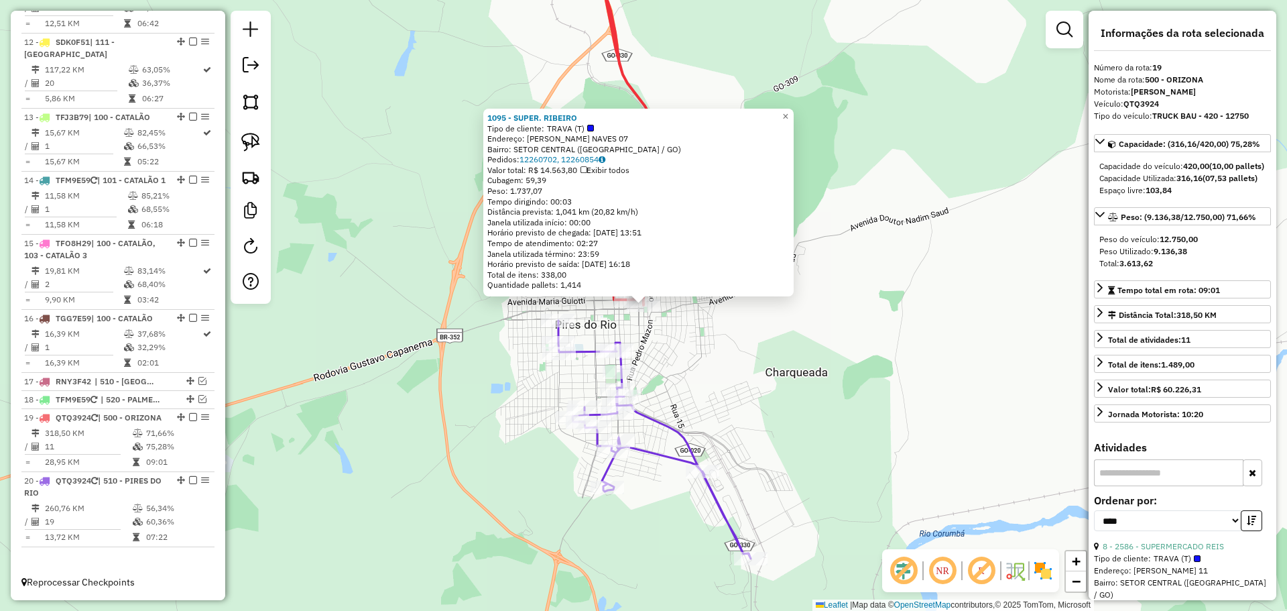
click at [729, 347] on div "1095 - SUPER. RIBEIRO Tipo de cliente: TRAVA (T) Endereço: FRANCISCO RODRIGUES …" at bounding box center [643, 305] width 1287 height 611
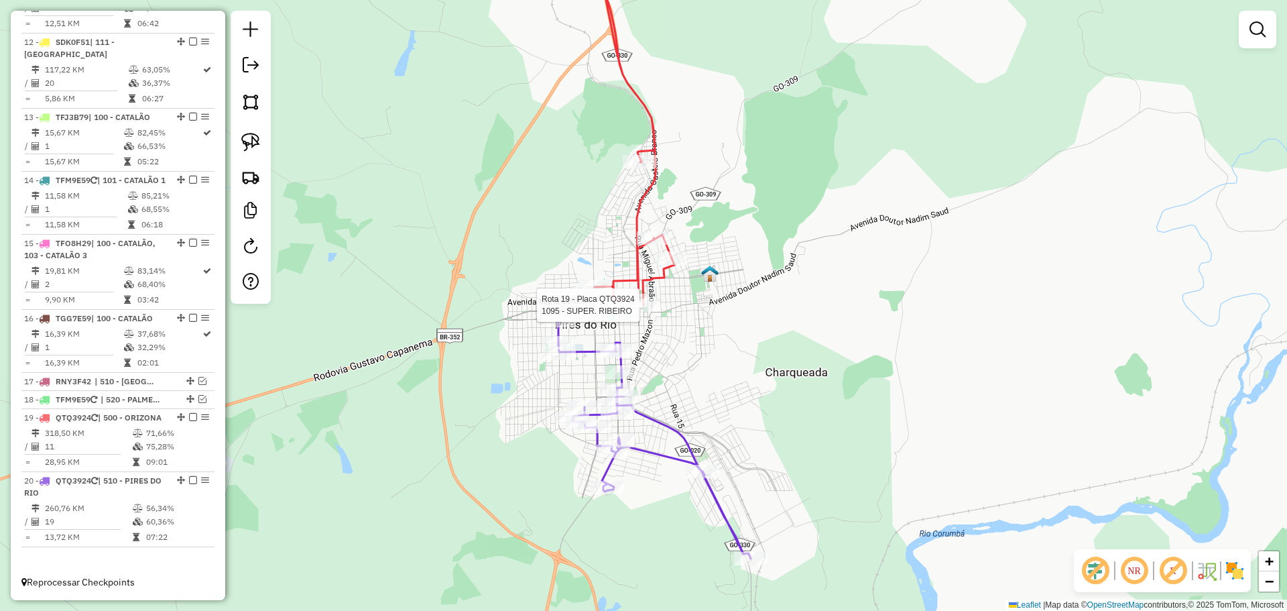
select select "*********"
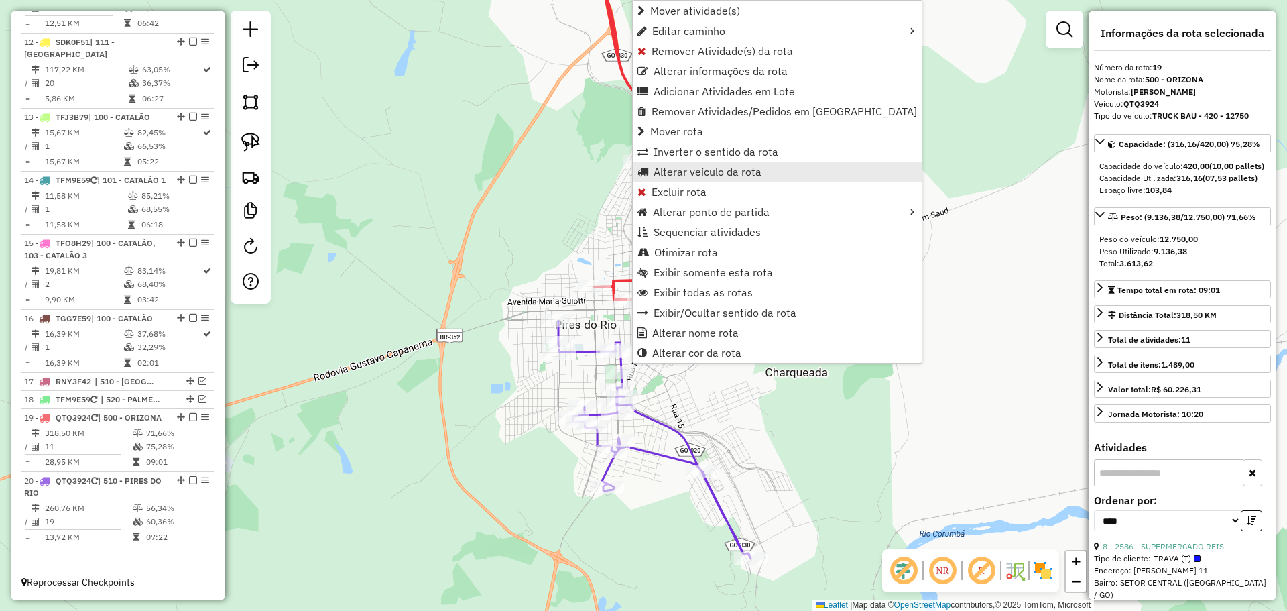
click at [692, 168] on span "Alterar veículo da rota" at bounding box center [708, 171] width 108 height 11
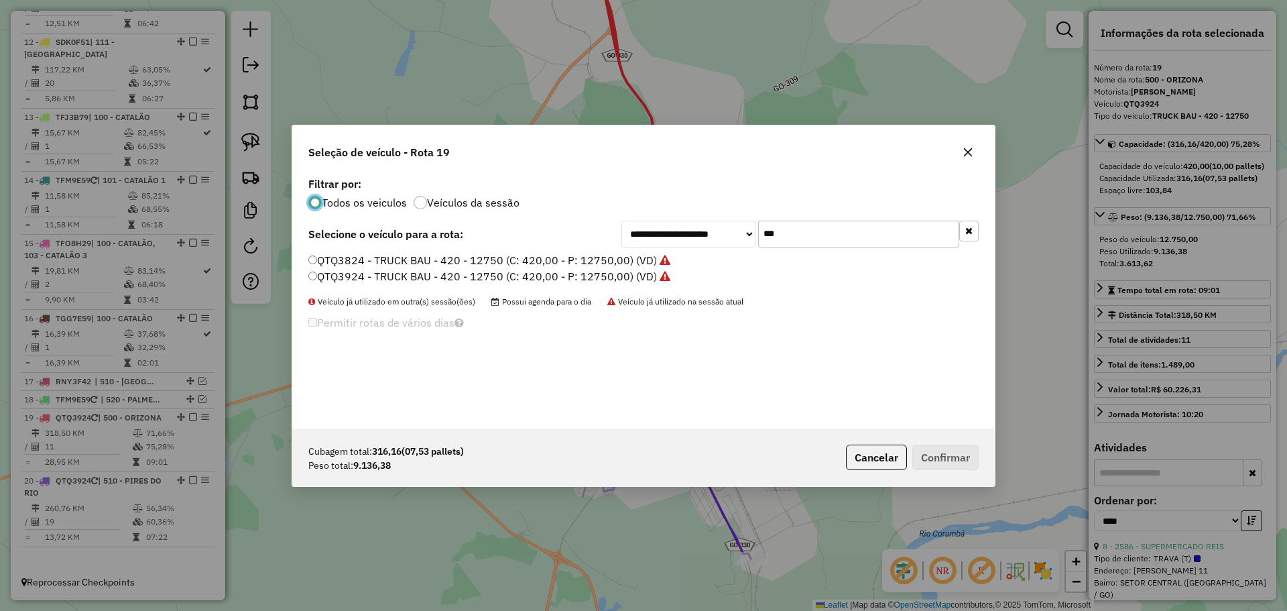
click at [400, 253] on label "QTQ3824 - TRUCK BAU - 420 - 12750 (C: 420,00 - P: 12750,00) (VD)" at bounding box center [489, 260] width 362 height 16
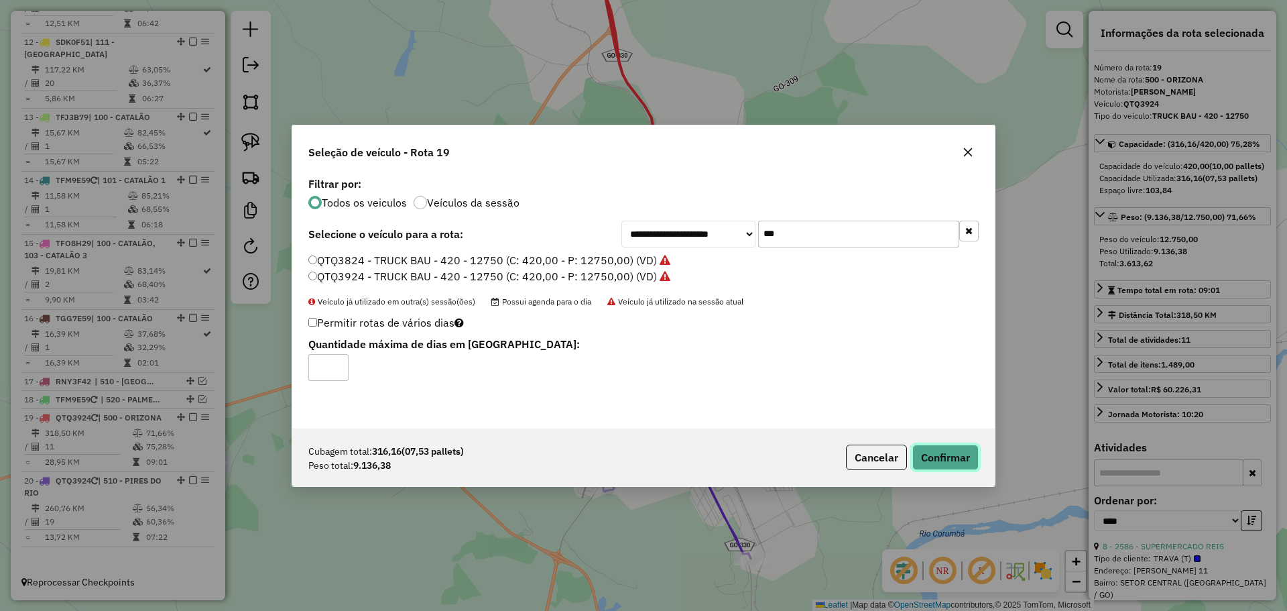
click at [946, 448] on button "Confirmar" at bounding box center [945, 456] width 66 height 25
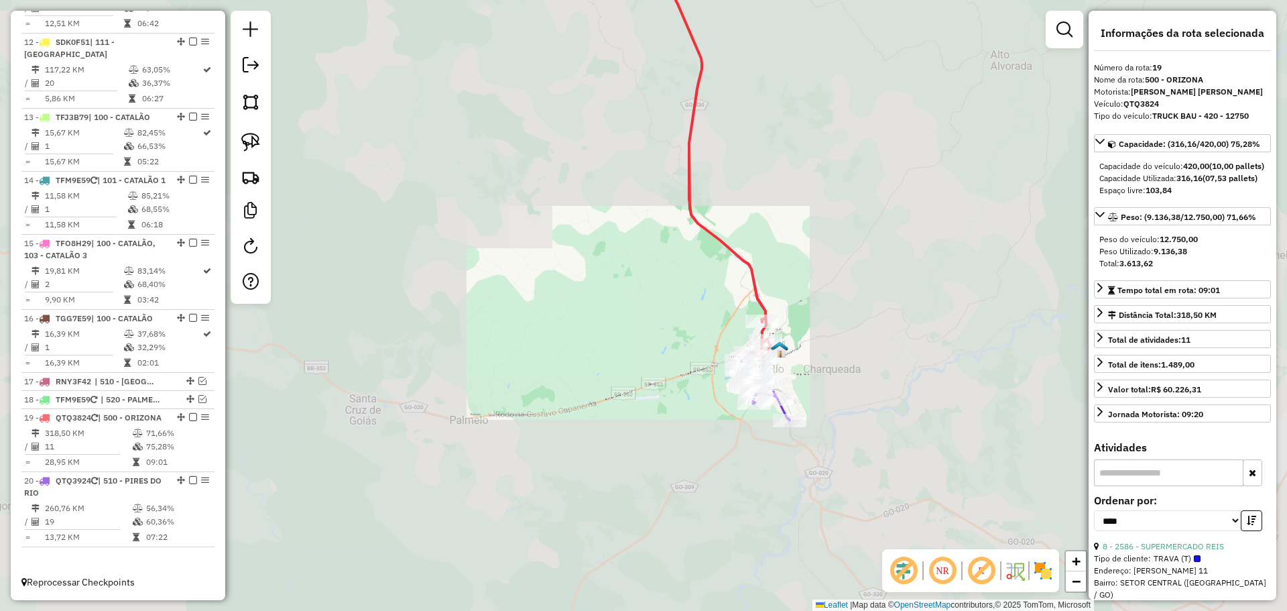
drag, startPoint x: 847, startPoint y: 460, endPoint x: 741, endPoint y: 203, distance: 277.8
click at [741, 204] on div "Janela de atendimento Grade de atendimento Capacidade Transportadoras Veículos …" at bounding box center [643, 305] width 1287 height 611
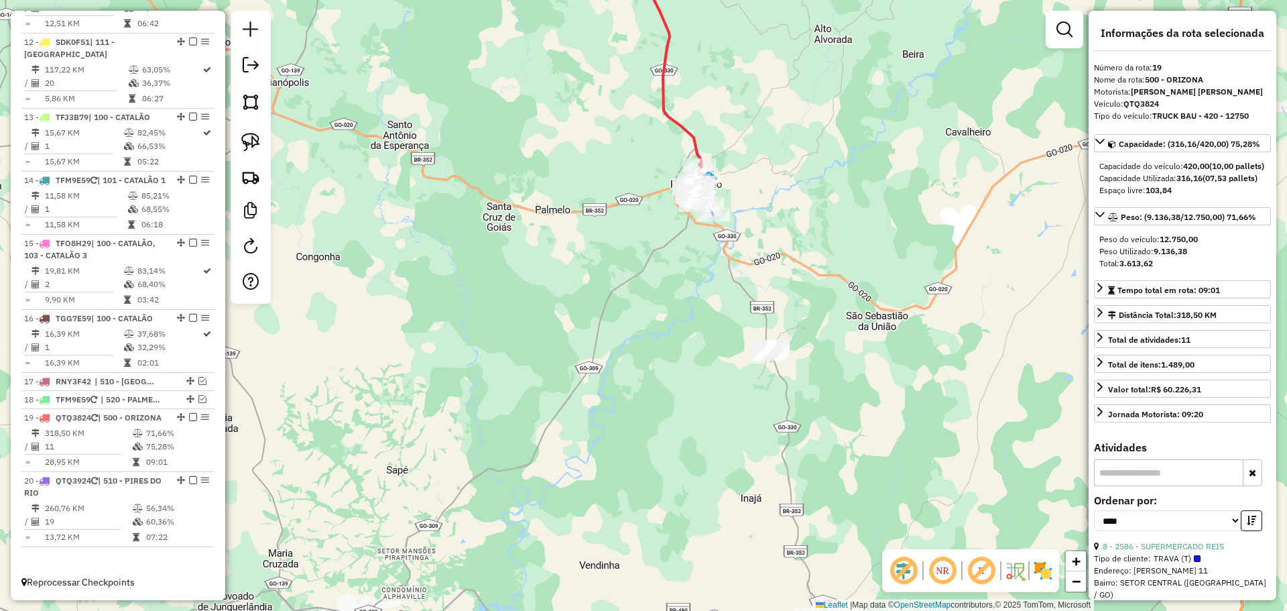
click at [776, 268] on div "Janela de atendimento Grade de atendimento Capacidade Transportadoras Veículos …" at bounding box center [643, 305] width 1287 height 611
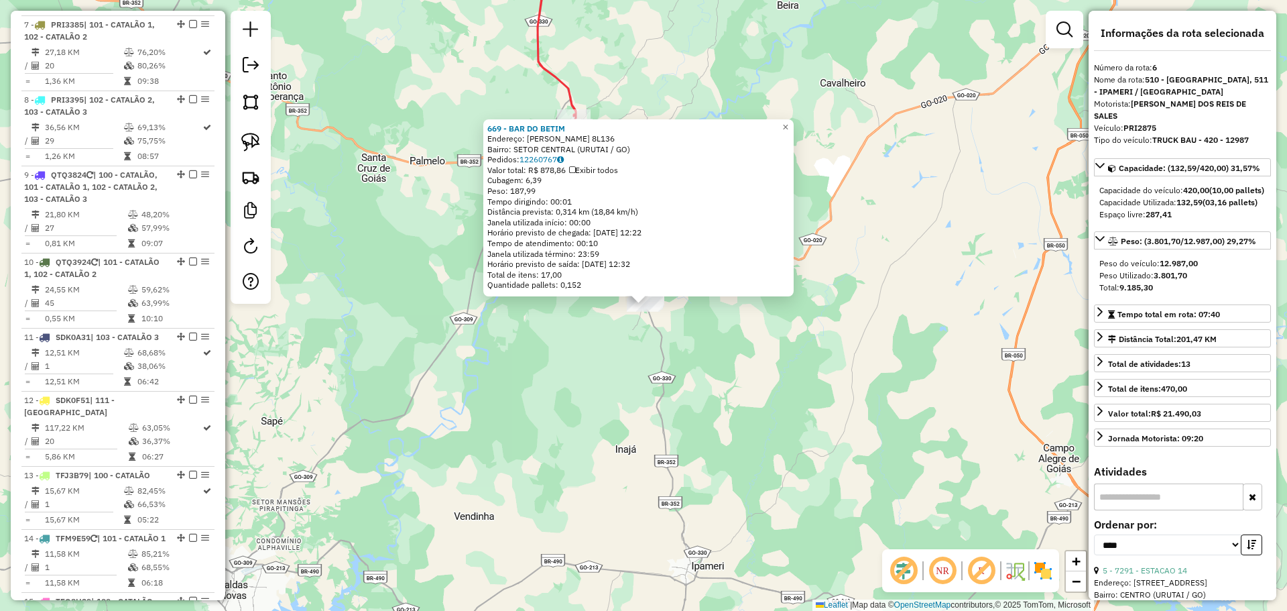
scroll to position [858, 0]
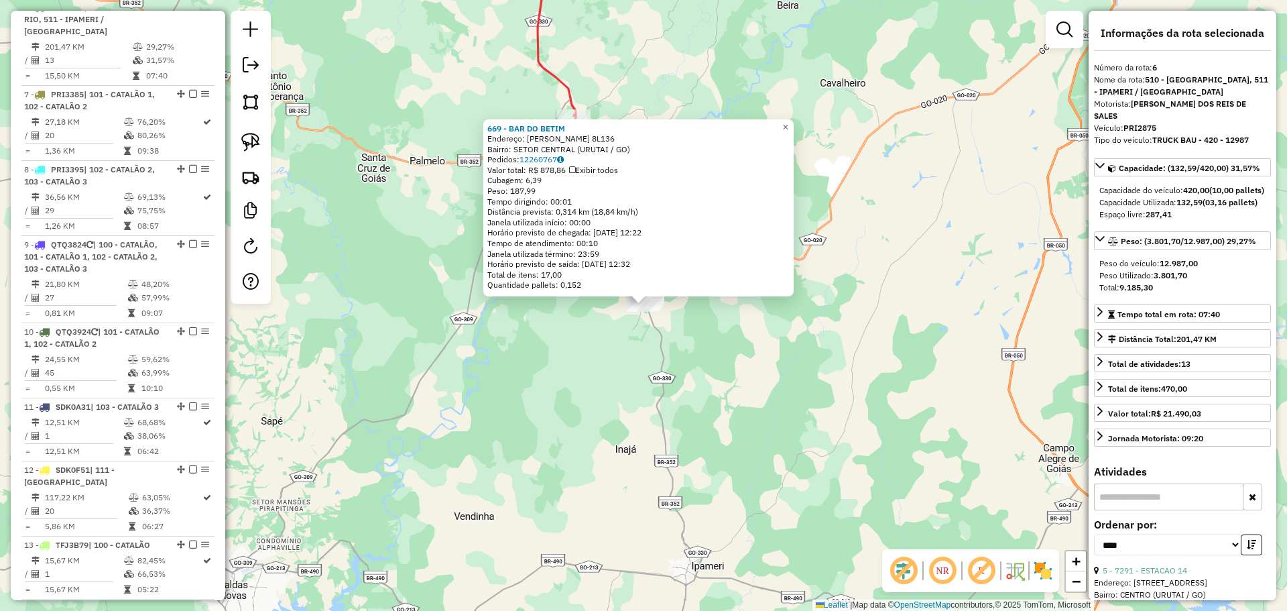
drag, startPoint x: 982, startPoint y: 453, endPoint x: 877, endPoint y: 217, distance: 259.0
click at [883, 226] on div "Rota 6 - Placa PRI2875 669 - BAR DO BETIM 669 - BAR DO BETIM Endereço: WILSON C…" at bounding box center [643, 305] width 1287 height 611
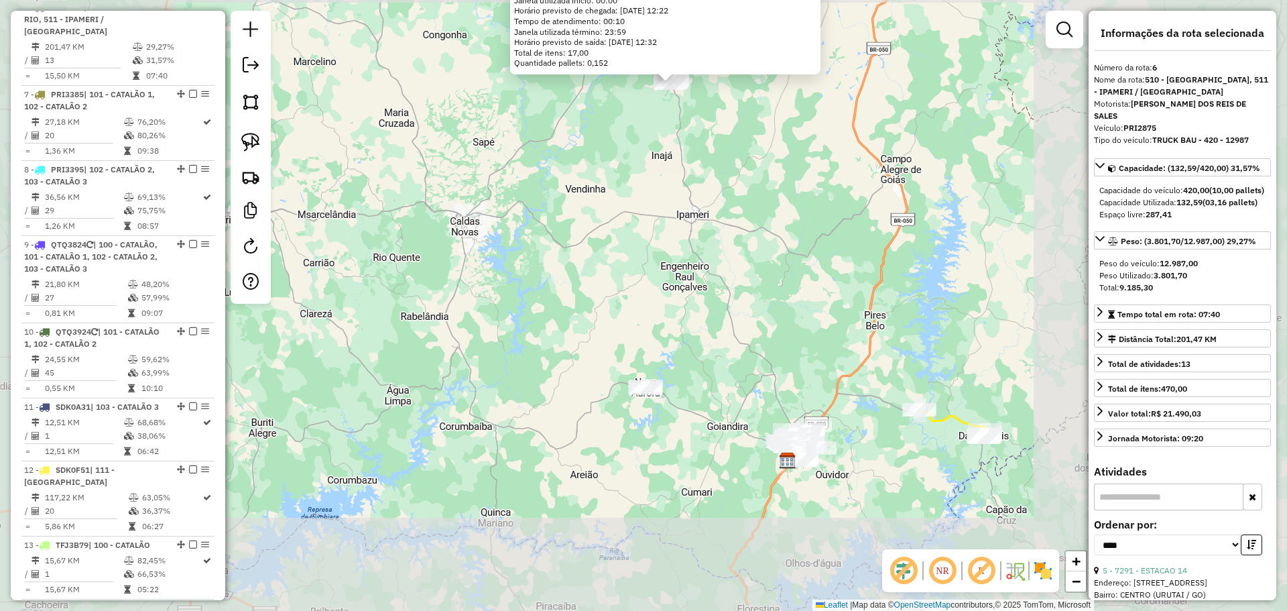
drag, startPoint x: 830, startPoint y: 407, endPoint x: 776, endPoint y: 202, distance: 211.6
click at [778, 198] on div "669 - BAR DO BETIM Endereço: WILSON COTRIN 8L136 Bairro: SETOR CENTRAL (URUTAI …" at bounding box center [643, 305] width 1287 height 611
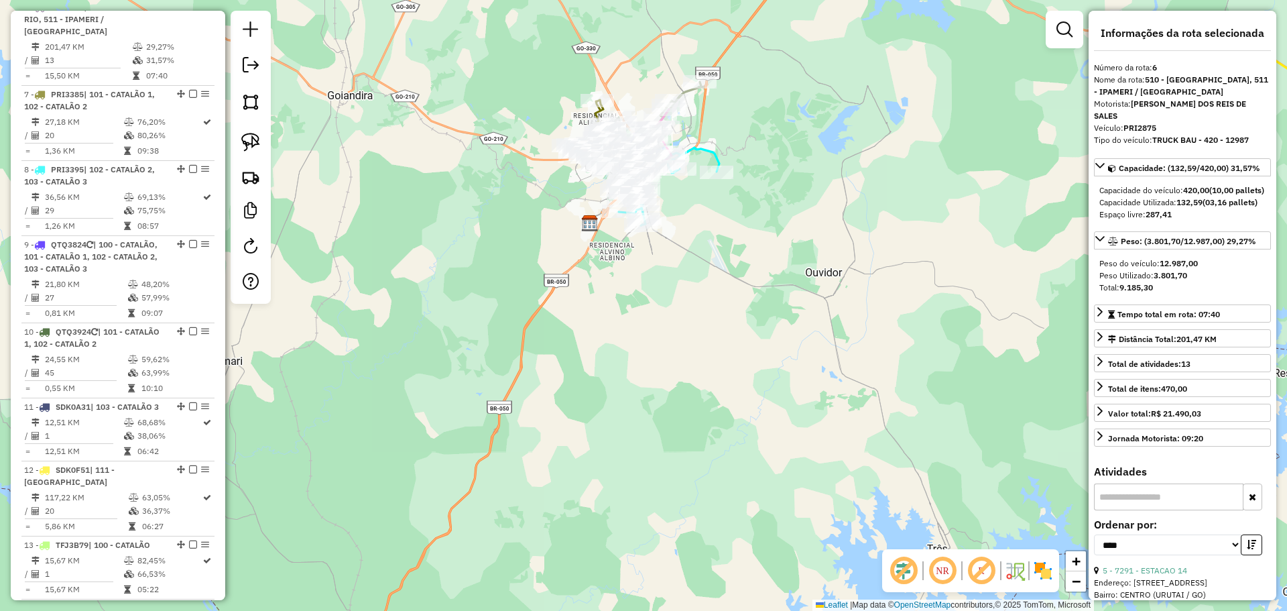
drag, startPoint x: 737, startPoint y: 205, endPoint x: 809, endPoint y: 258, distance: 89.7
click at [809, 257] on div "669 - BAR DO BETIM Endereço: WILSON COTRIN 8L136 Bairro: SETOR CENTRAL (URUTAI …" at bounding box center [643, 305] width 1287 height 611
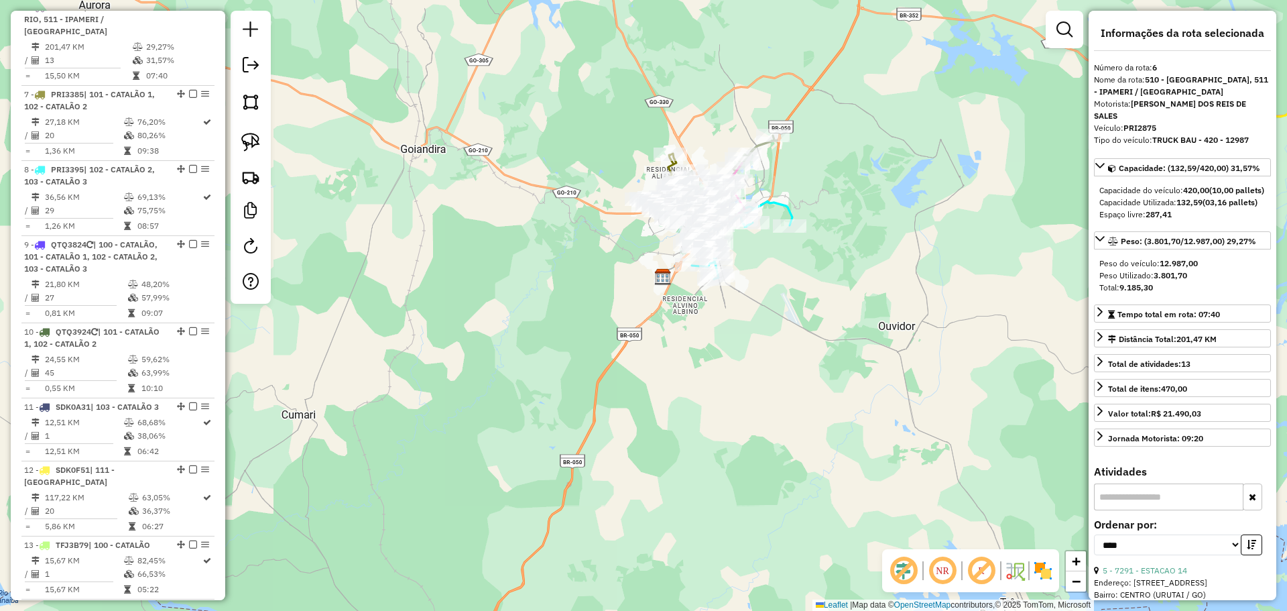
click at [1053, 41] on link at bounding box center [1064, 29] width 27 height 27
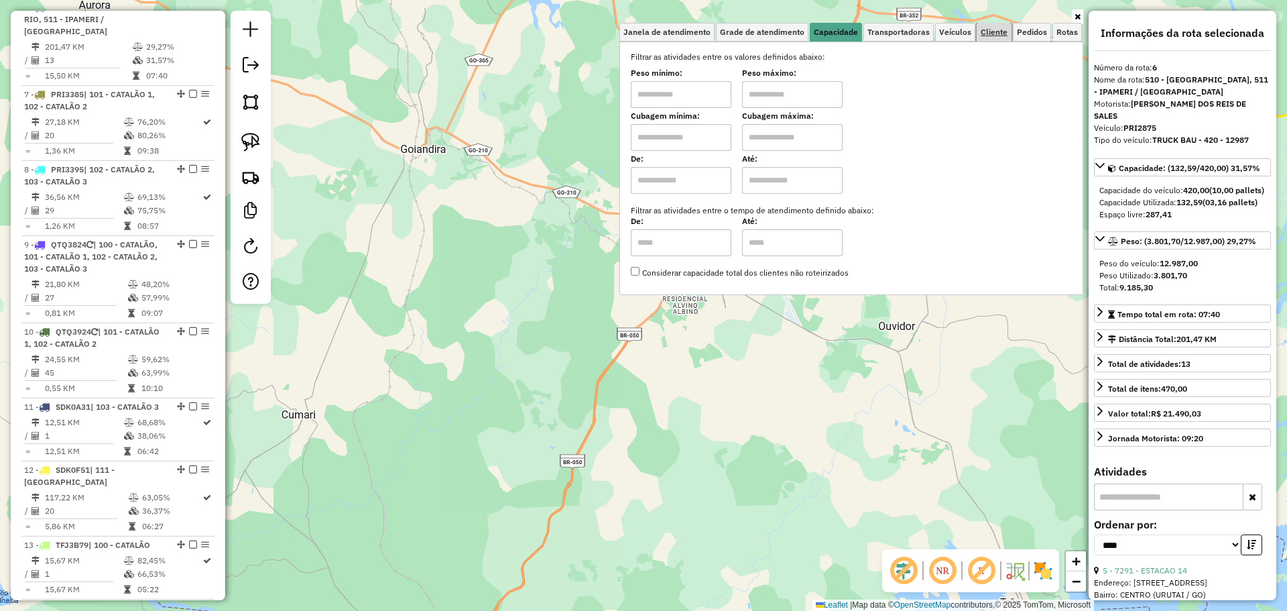
click at [990, 36] on span "Cliente" at bounding box center [994, 32] width 27 height 8
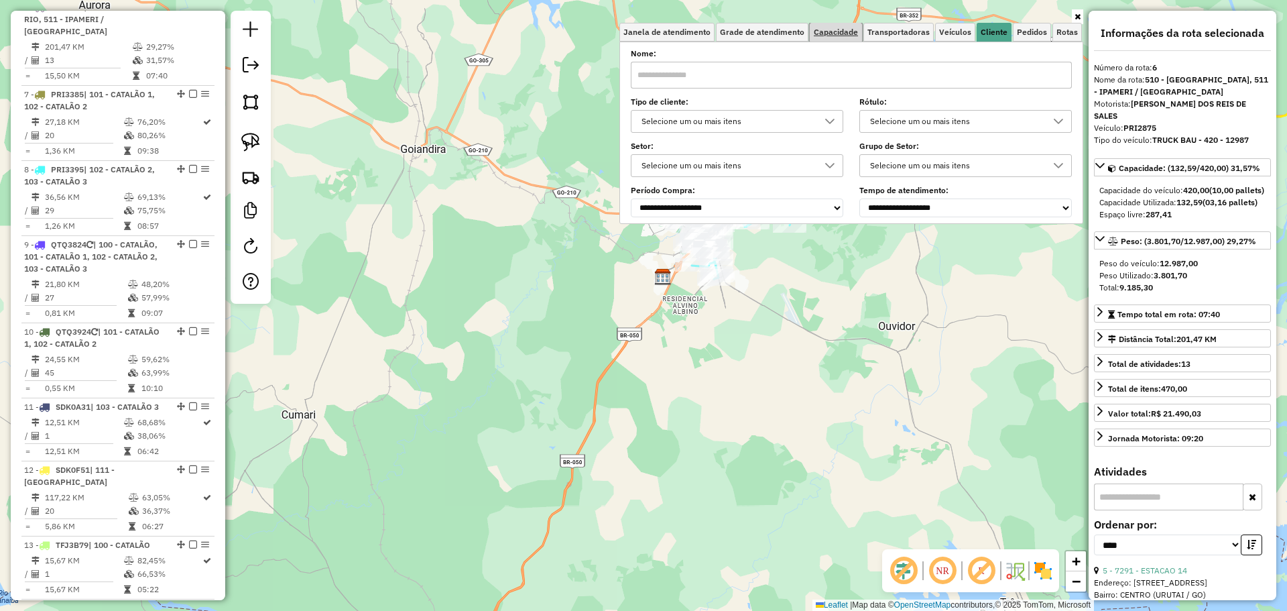
click at [828, 26] on link "Capacidade" at bounding box center [836, 32] width 52 height 19
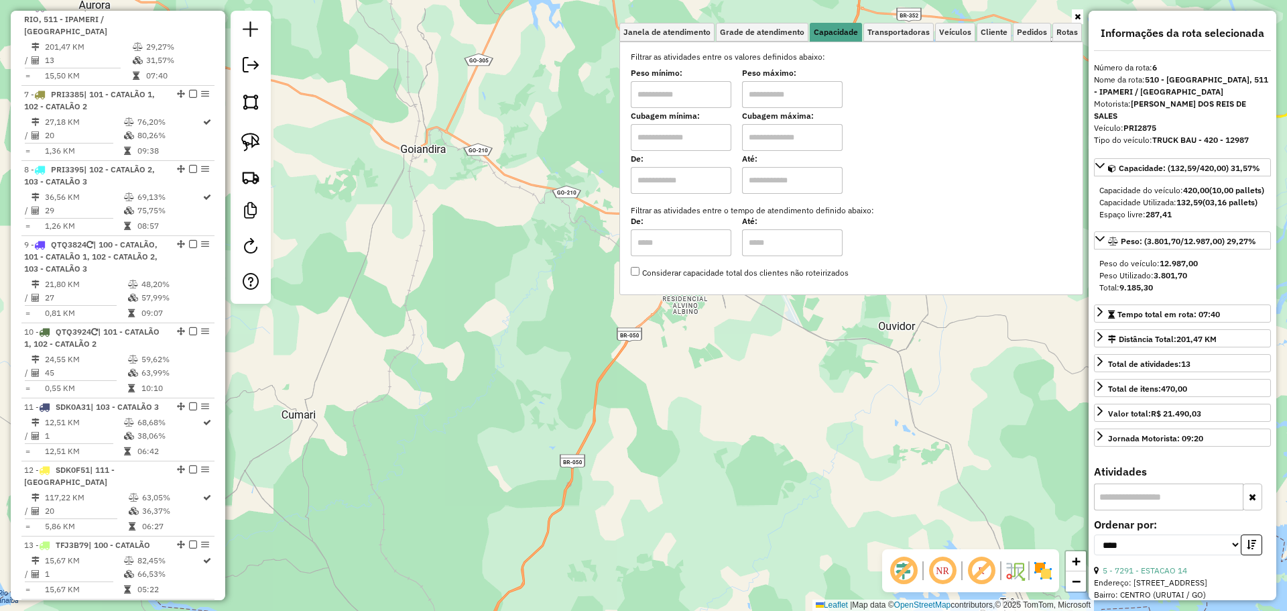
click at [711, 85] on input "text" at bounding box center [681, 94] width 101 height 27
type input "****"
type input "******"
click at [889, 377] on div "669 - BAR DO BETIM Endereço: WILSON COTRIN 8L136 Bairro: SETOR CENTRAL (URUTAI …" at bounding box center [643, 305] width 1287 height 611
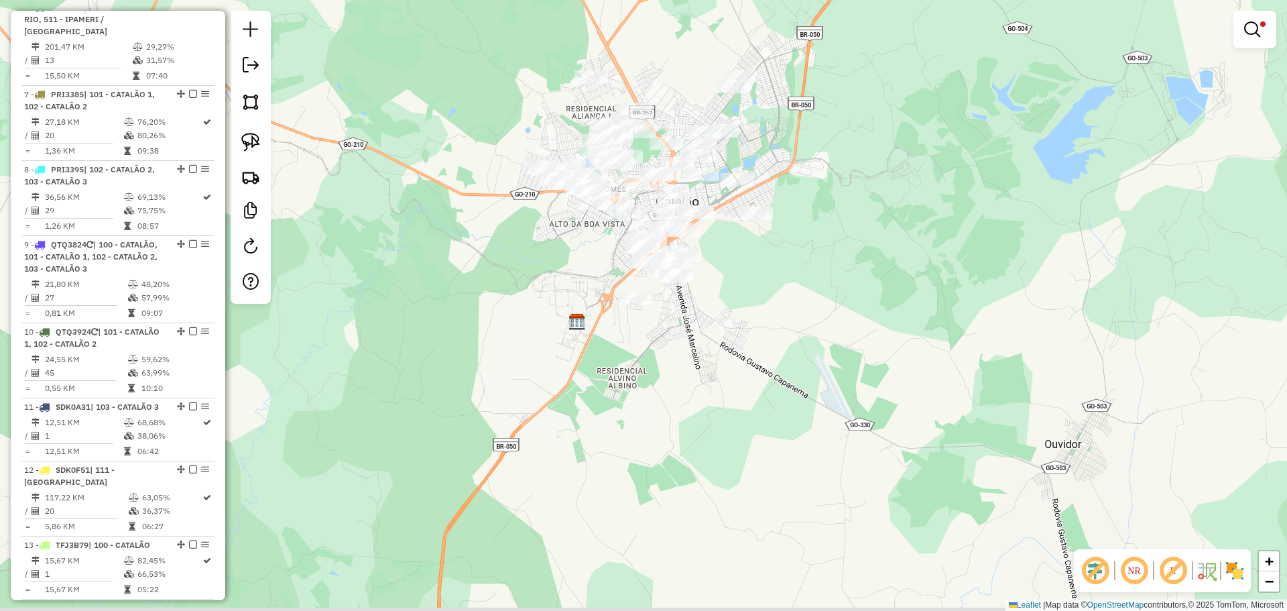
drag, startPoint x: 815, startPoint y: 208, endPoint x: 800, endPoint y: 230, distance: 26.6
click at [815, 205] on div "Limpar filtros Janela de atendimento Grade de atendimento Capacidade Transporta…" at bounding box center [643, 305] width 1287 height 611
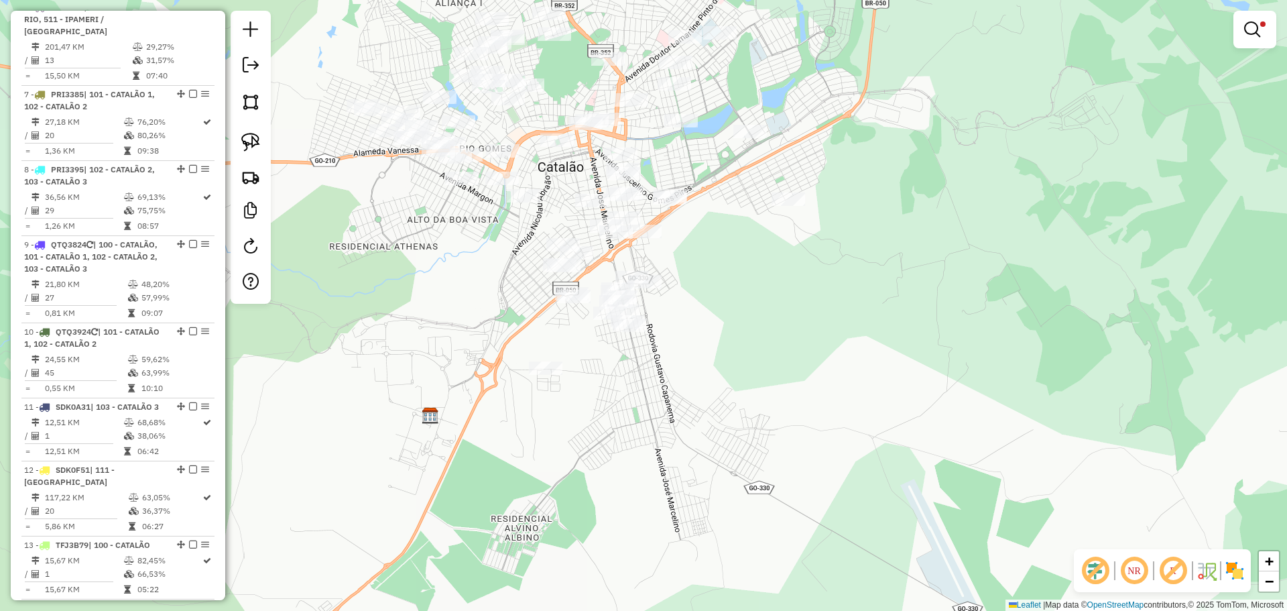
drag, startPoint x: 779, startPoint y: 281, endPoint x: 959, endPoint y: 387, distance: 209.1
click at [959, 387] on div "Limpar filtros Janela de atendimento Grade de atendimento Capacidade Transporta…" at bounding box center [643, 305] width 1287 height 611
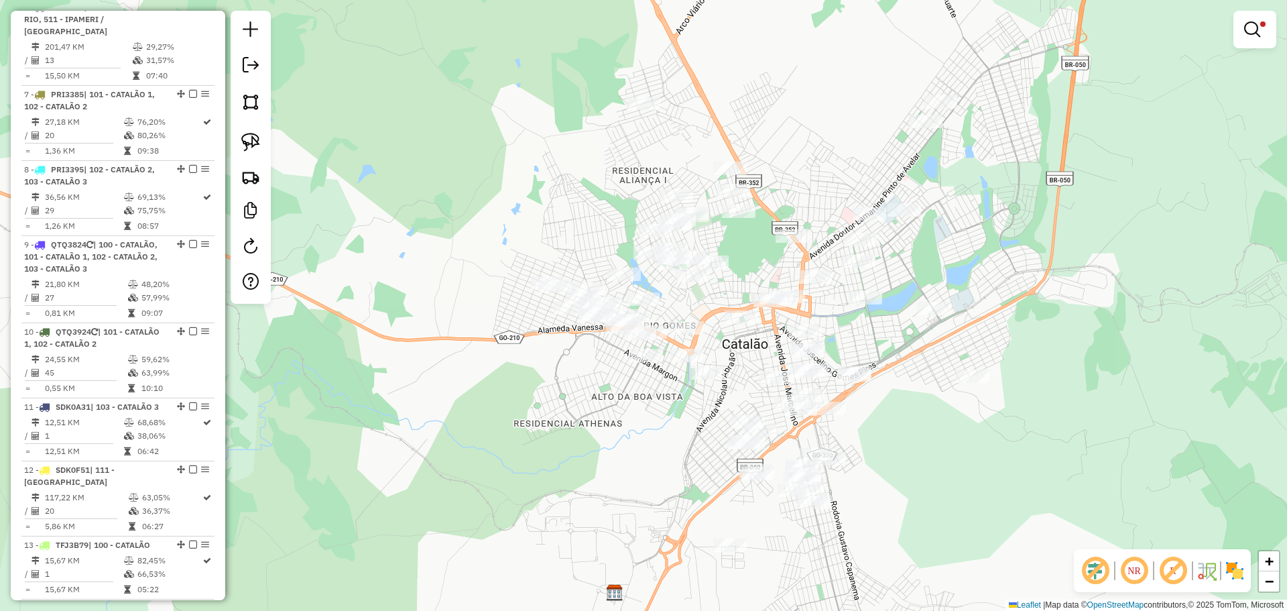
drag, startPoint x: 936, startPoint y: 379, endPoint x: 931, endPoint y: 446, distance: 67.9
click at [931, 446] on div "Limpar filtros Janela de atendimento Grade de atendimento Capacidade Transporta…" at bounding box center [643, 305] width 1287 height 611
click at [261, 145] on link at bounding box center [250, 141] width 29 height 29
click at [255, 144] on img at bounding box center [250, 142] width 19 height 19
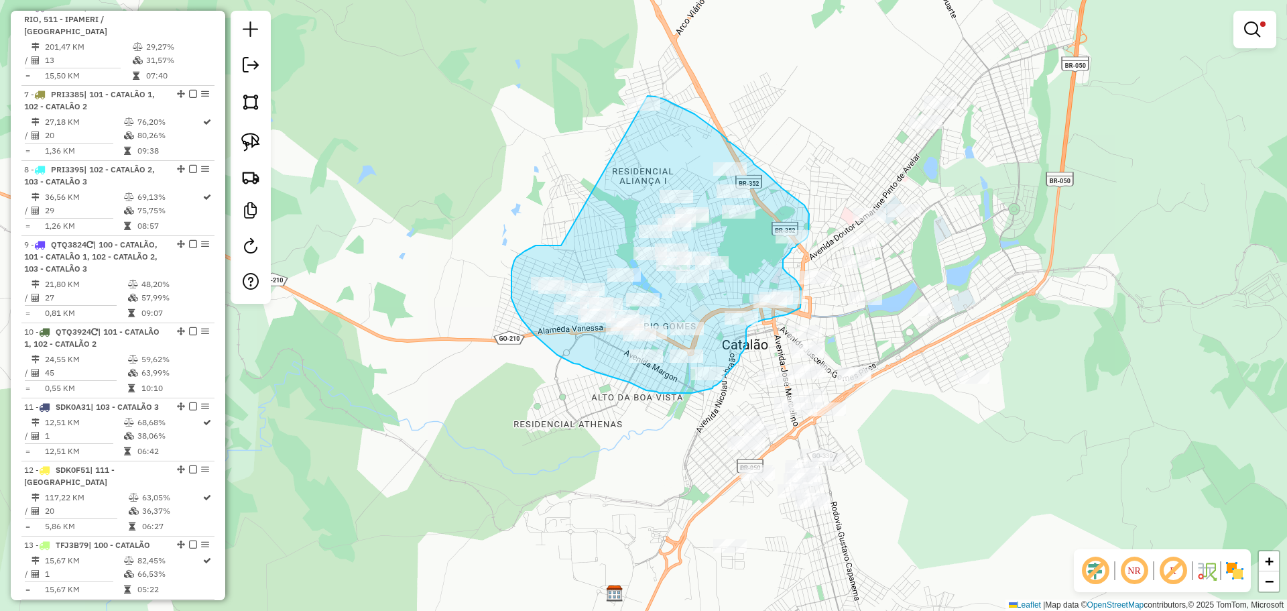
drag, startPoint x: 561, startPoint y: 245, endPoint x: 599, endPoint y: 112, distance: 138.6
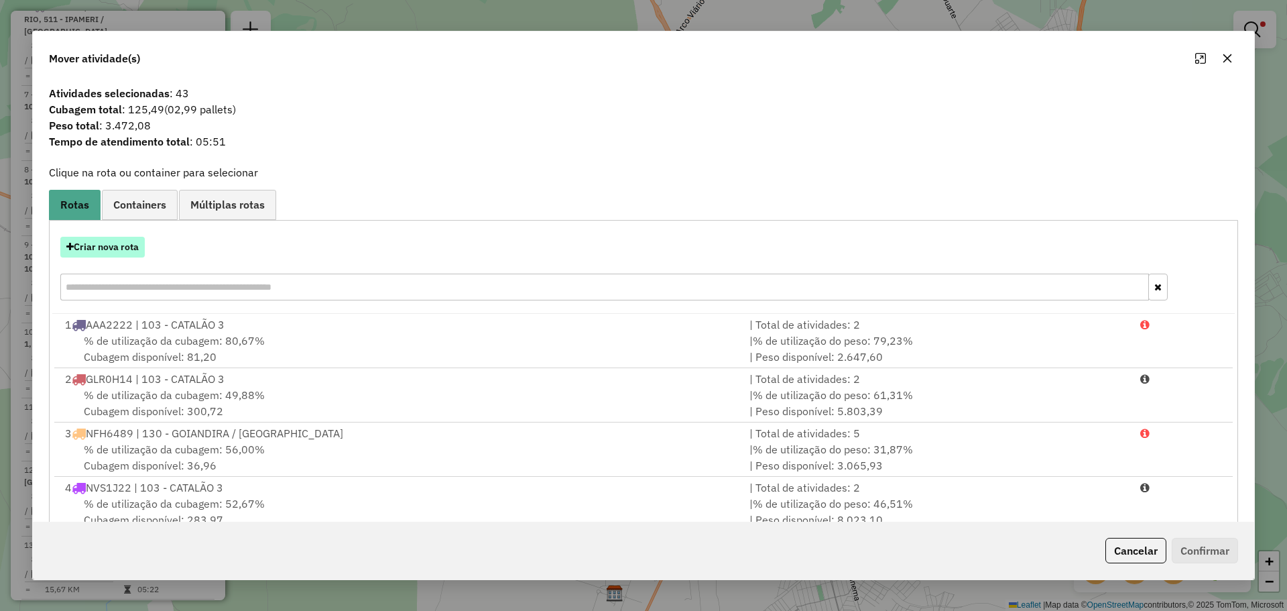
click at [110, 241] on button "Criar nova rota" at bounding box center [102, 247] width 84 height 21
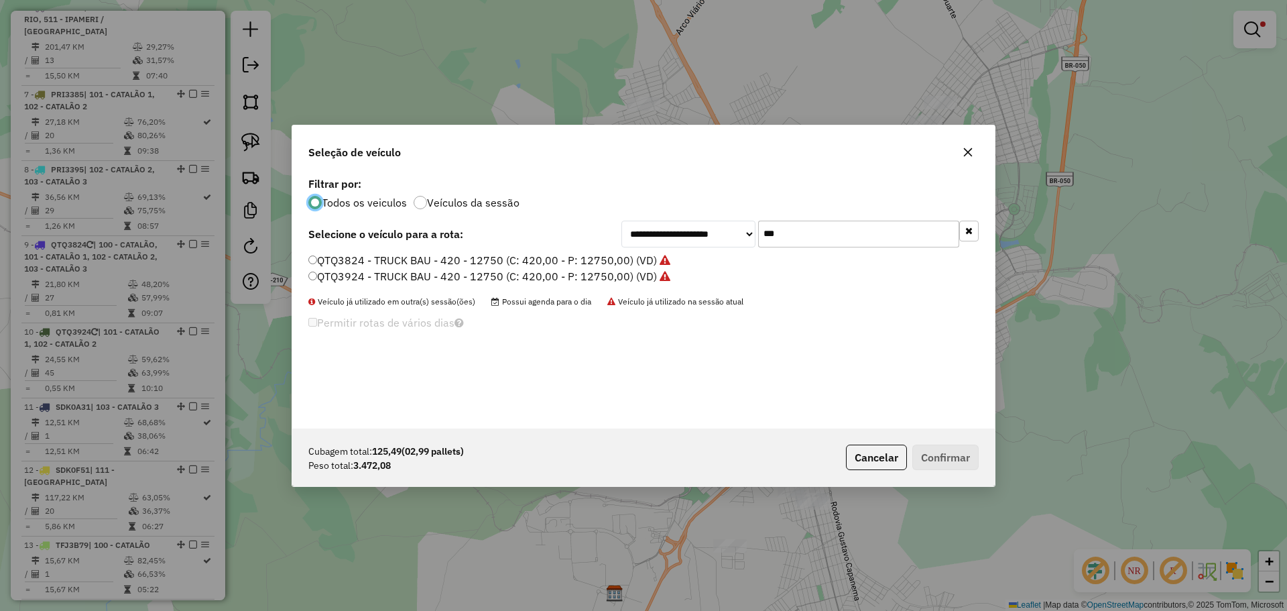
scroll to position [7, 4]
click at [837, 231] on input "***" at bounding box center [858, 234] width 201 height 27
type input "**"
drag, startPoint x: 331, startPoint y: 274, endPoint x: 656, endPoint y: 387, distance: 345.0
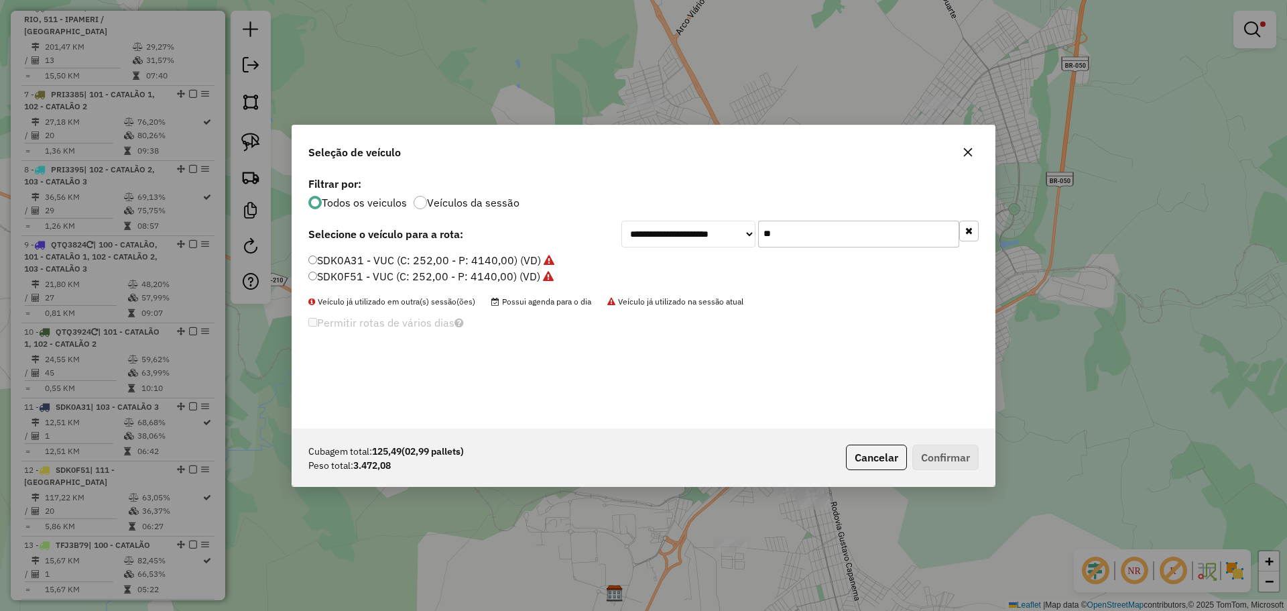
click at [331, 274] on label "SDK0F51 - VUC (C: 252,00 - P: 4140,00) (VD)" at bounding box center [430, 276] width 245 height 16
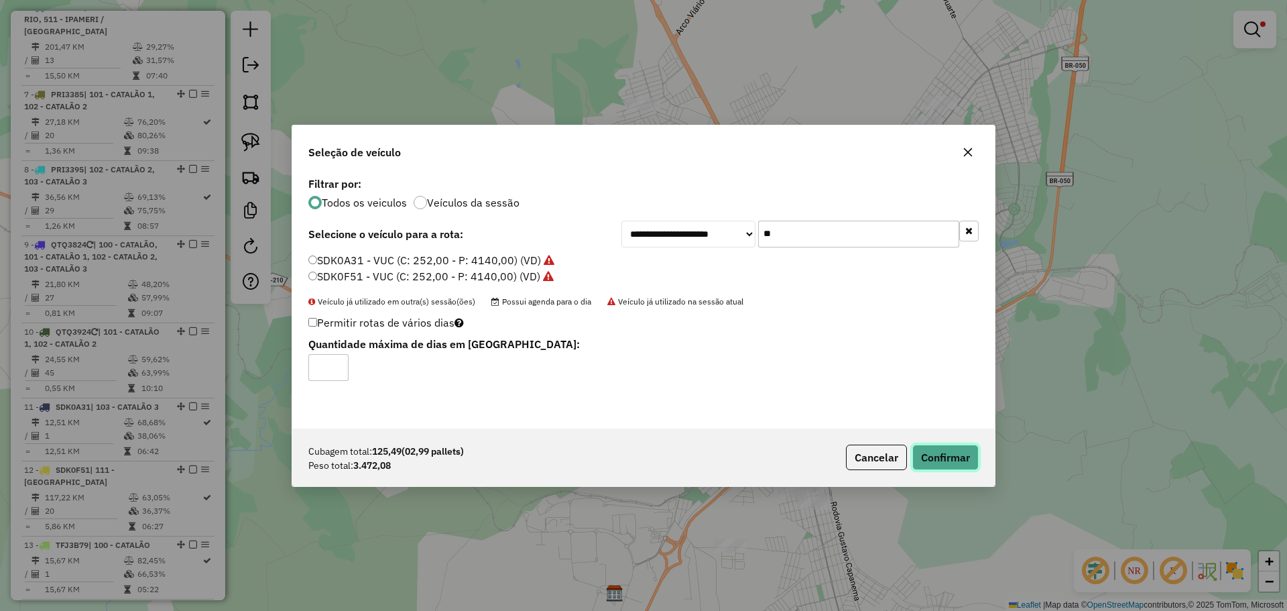
click at [939, 449] on button "Confirmar" at bounding box center [945, 456] width 66 height 25
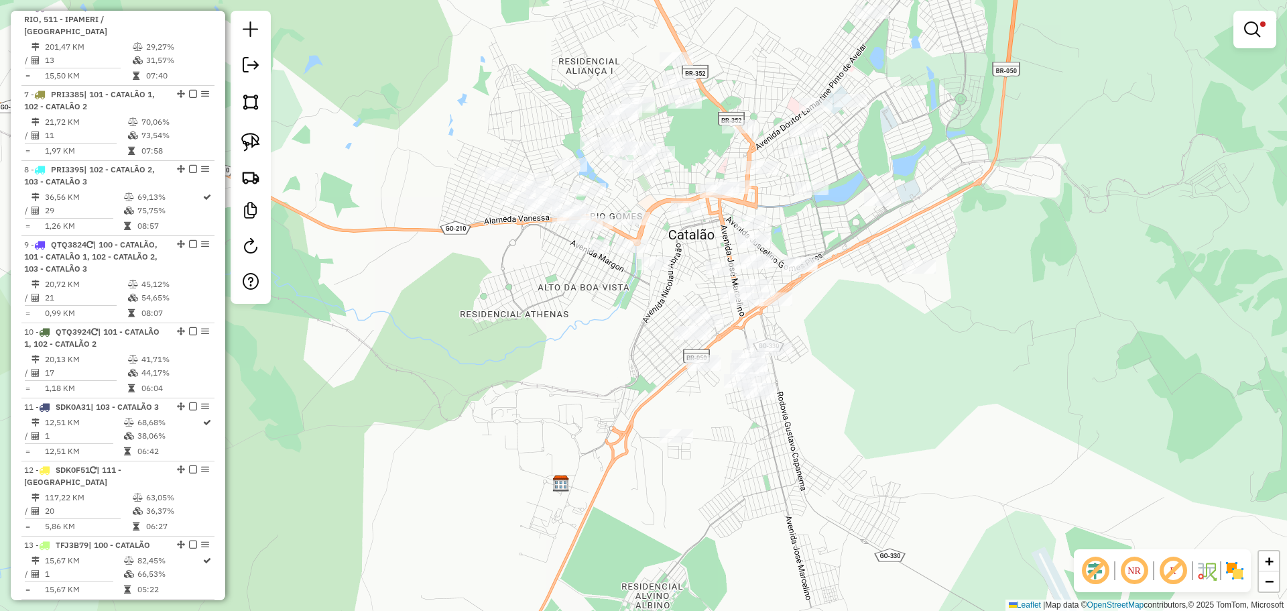
drag, startPoint x: 855, startPoint y: 365, endPoint x: 828, endPoint y: 304, distance: 66.6
click at [828, 304] on div "Limpar filtros Janela de atendimento Grade de atendimento Capacidade Transporta…" at bounding box center [643, 305] width 1287 height 611
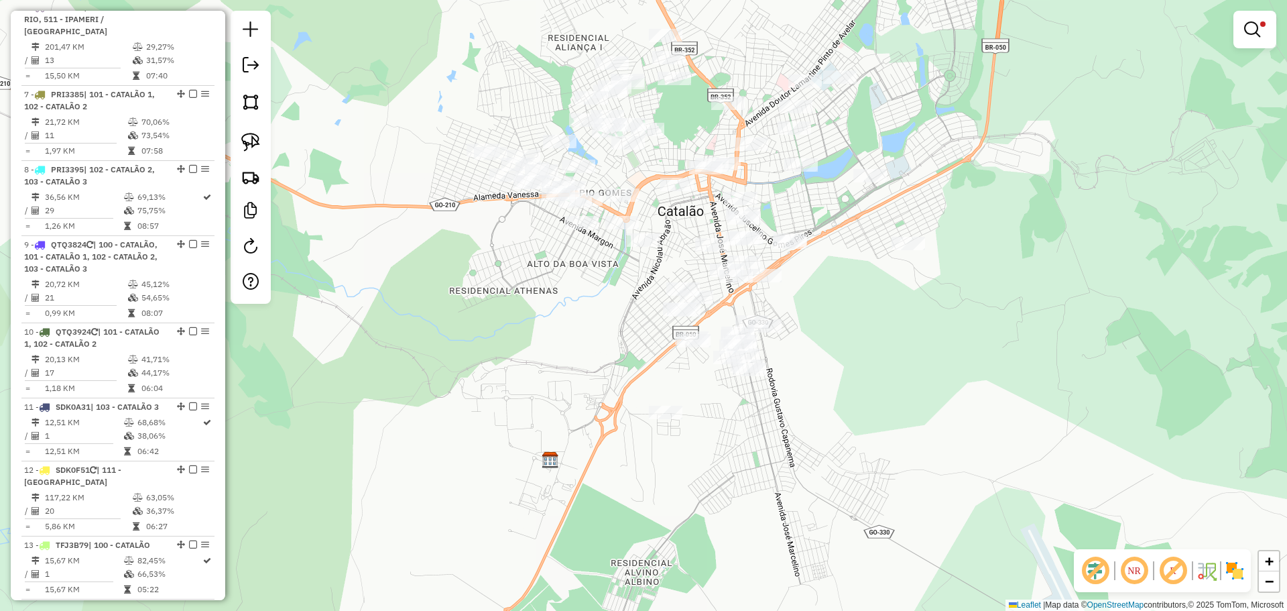
drag, startPoint x: 251, startPoint y: 143, endPoint x: 676, endPoint y: 223, distance: 432.3
click at [251, 143] on img at bounding box center [250, 142] width 19 height 19
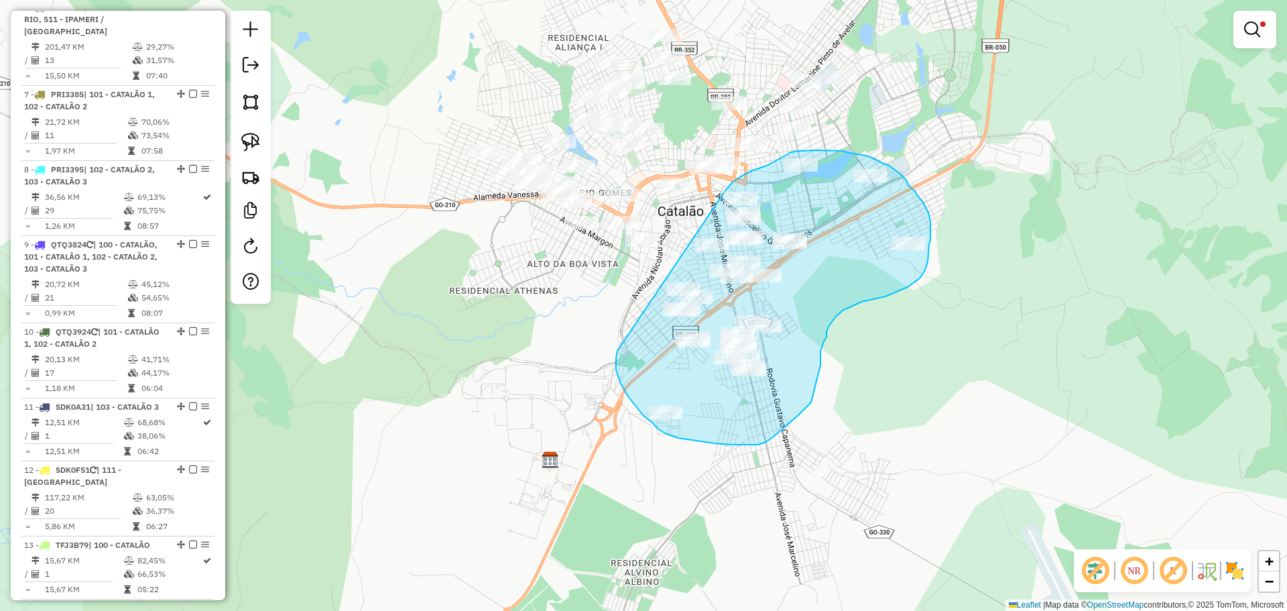
drag, startPoint x: 617, startPoint y: 351, endPoint x: 725, endPoint y: 191, distance: 192.3
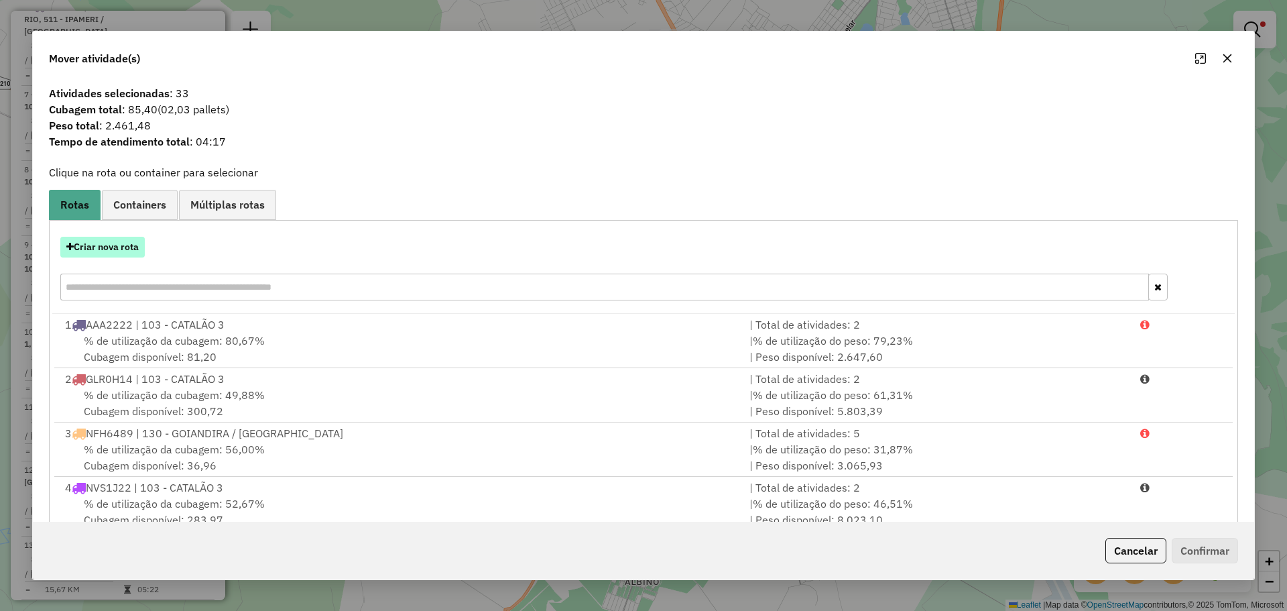
click at [124, 240] on button "Criar nova rota" at bounding box center [102, 247] width 84 height 21
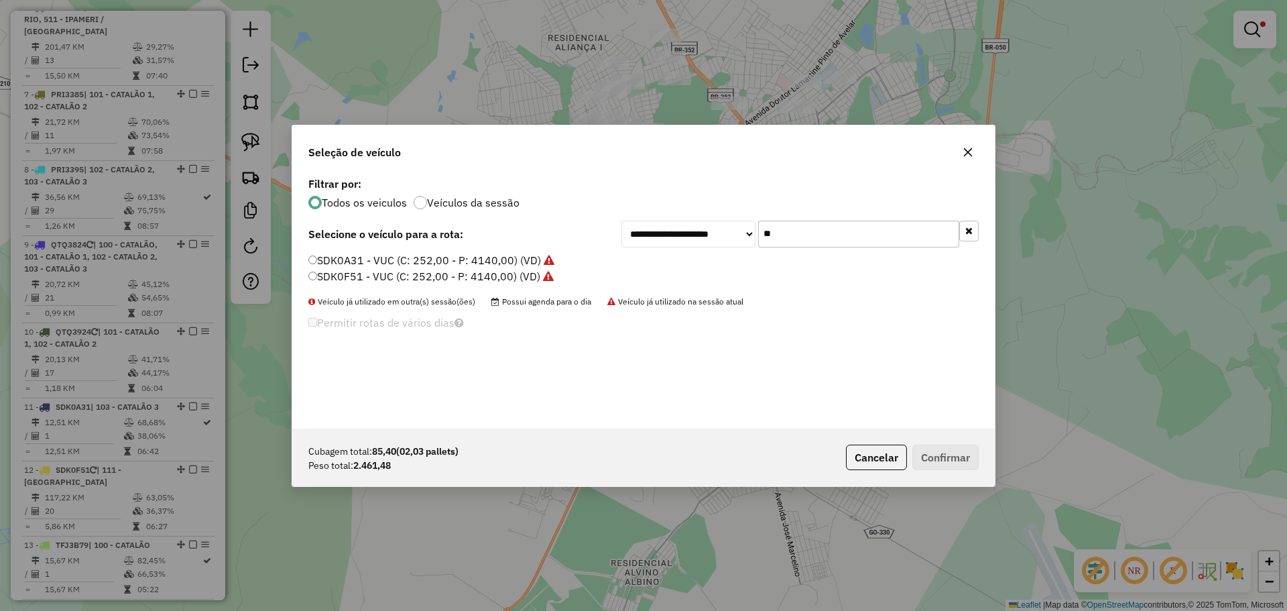
click at [354, 259] on label "SDK0A31 - VUC (C: 252,00 - P: 4140,00) (VD)" at bounding box center [431, 260] width 246 height 16
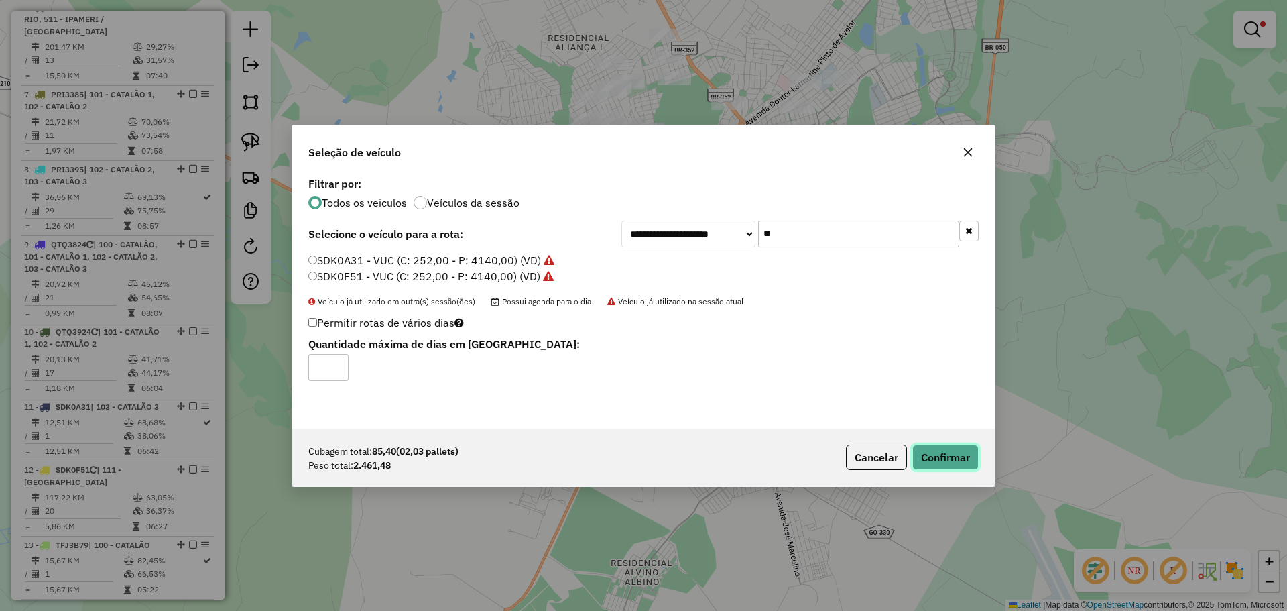
click at [957, 460] on button "Confirmar" at bounding box center [945, 456] width 66 height 25
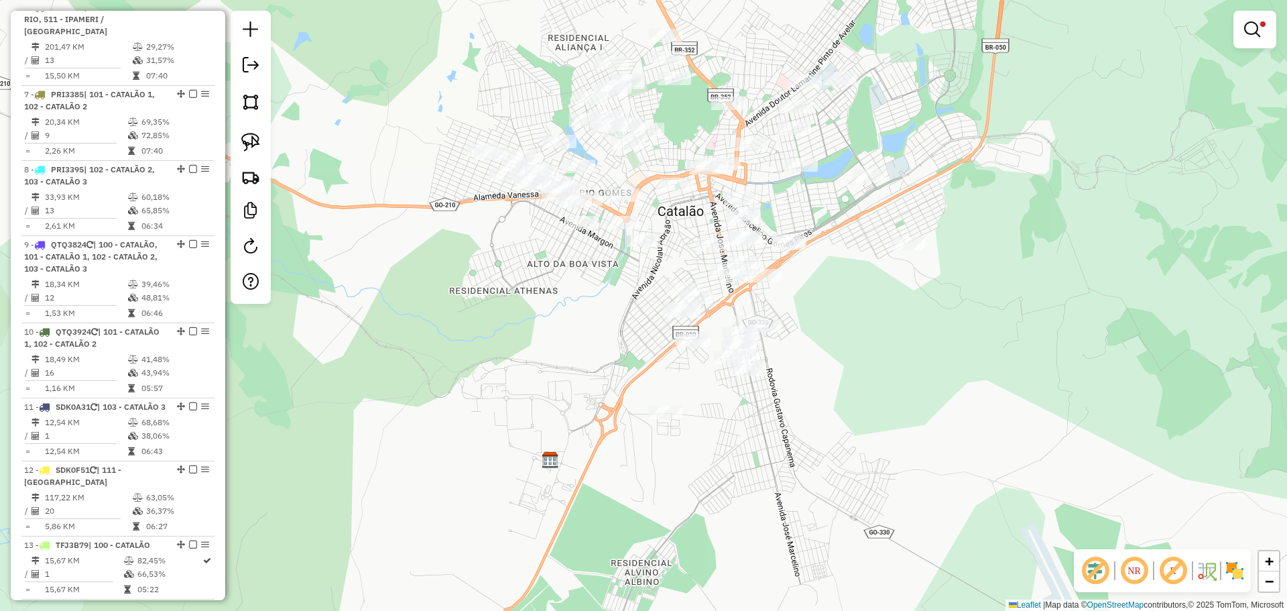
scroll to position [783, 0]
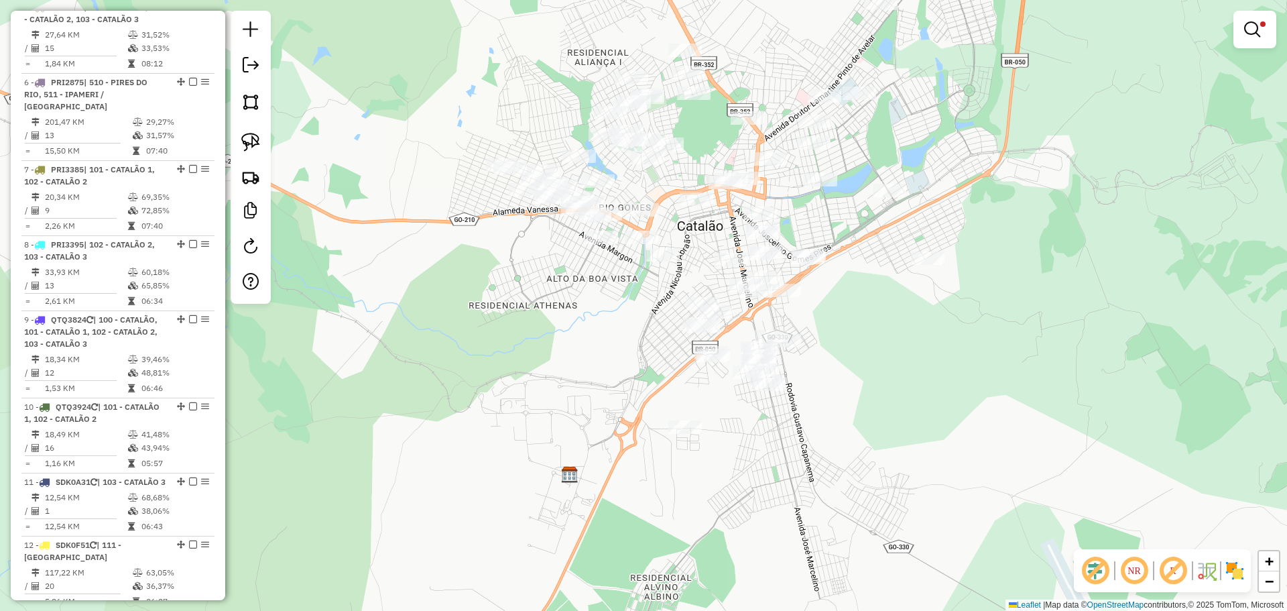
drag, startPoint x: 762, startPoint y: 491, endPoint x: 776, endPoint y: 528, distance: 39.7
click at [776, 528] on div "Limpar filtros Janela de atendimento Grade de atendimento Capacidade Transporta…" at bounding box center [643, 305] width 1287 height 611
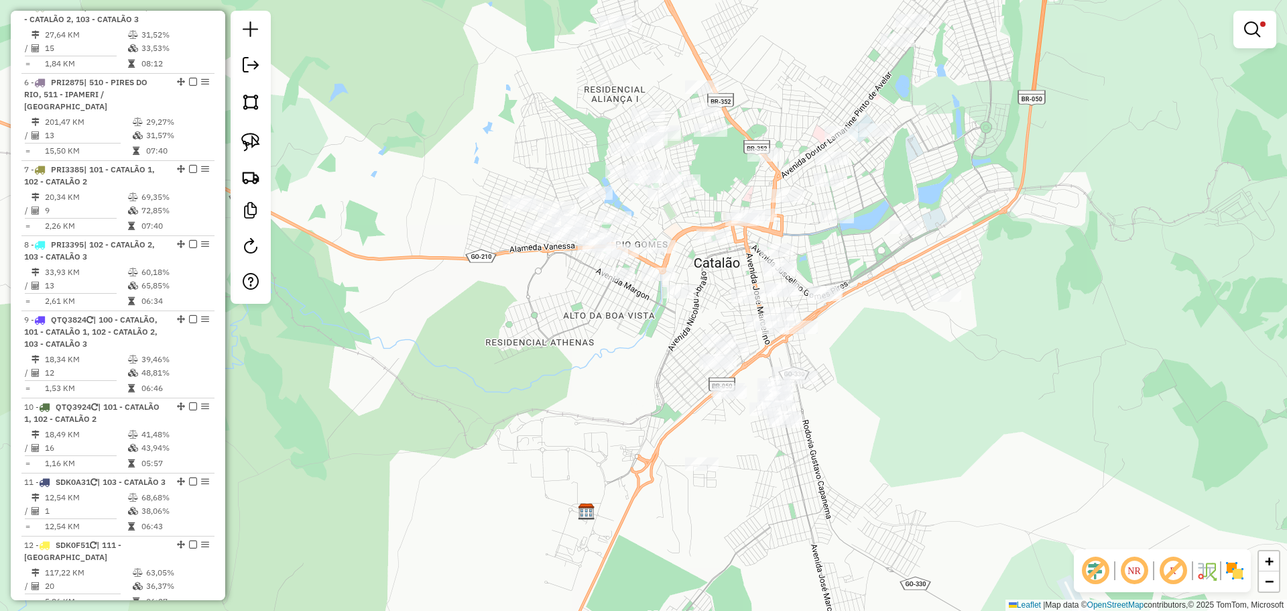
drag, startPoint x: 811, startPoint y: 269, endPoint x: 818, endPoint y: 274, distance: 8.7
click at [818, 274] on div "Limpar filtros Janela de atendimento Grade de atendimento Capacidade Transporta…" at bounding box center [643, 305] width 1287 height 611
click at [838, 287] on div "Limpar filtros Janela de atendimento Grade de atendimento Capacidade Transporta…" at bounding box center [643, 305] width 1287 height 611
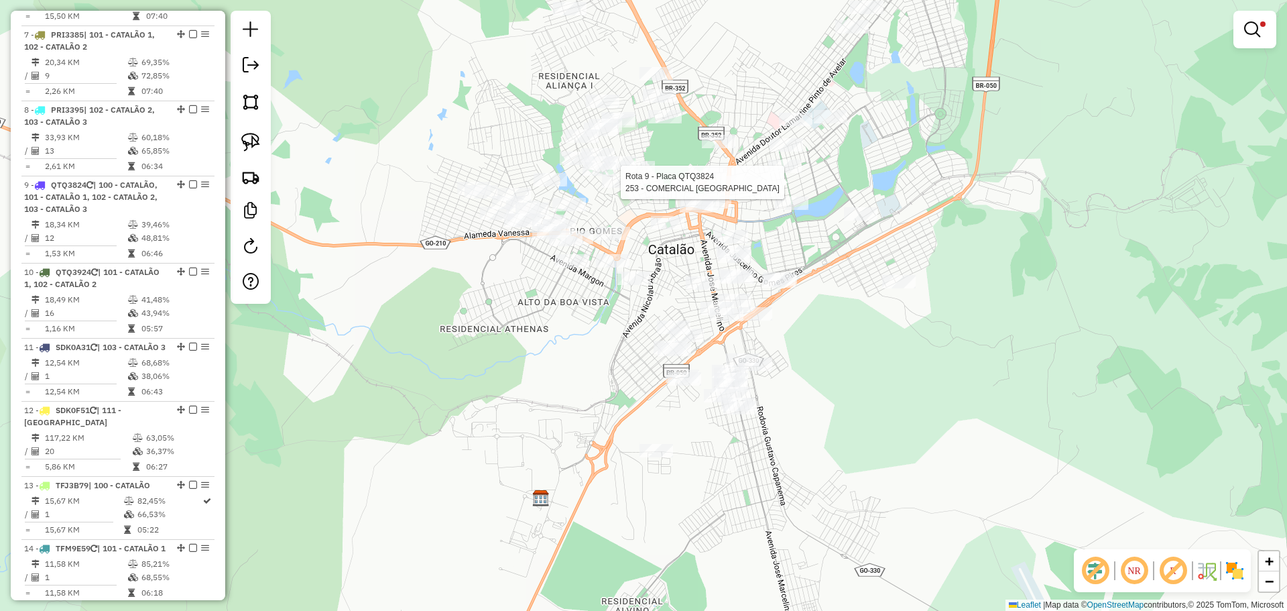
select select "*********"
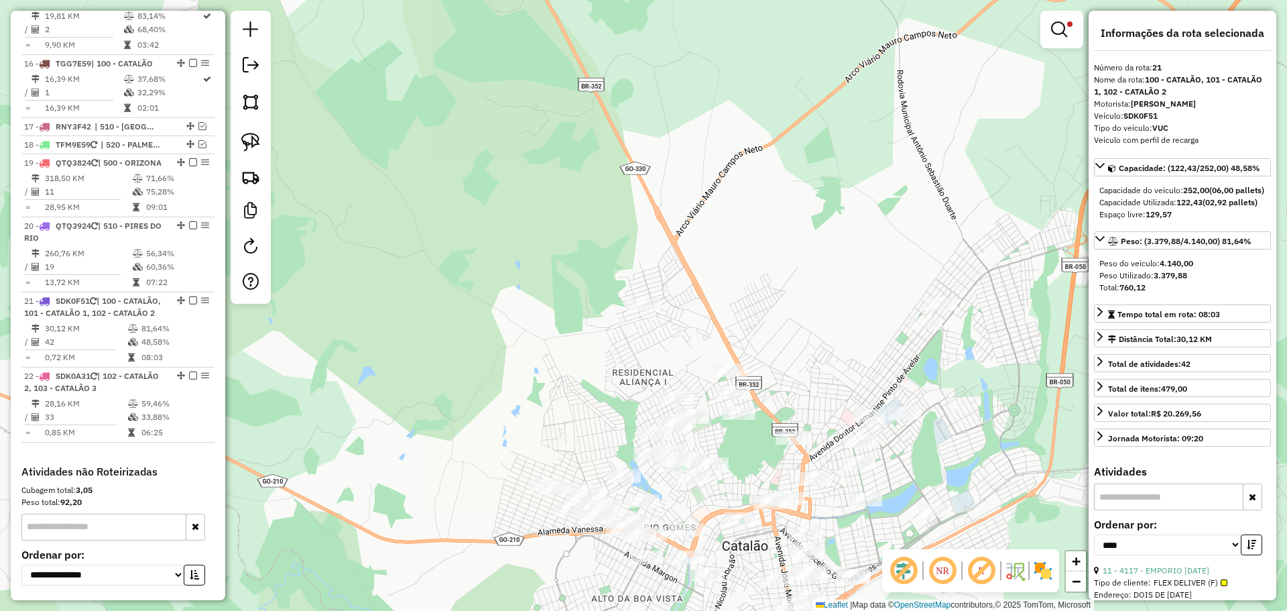
scroll to position [1695, 0]
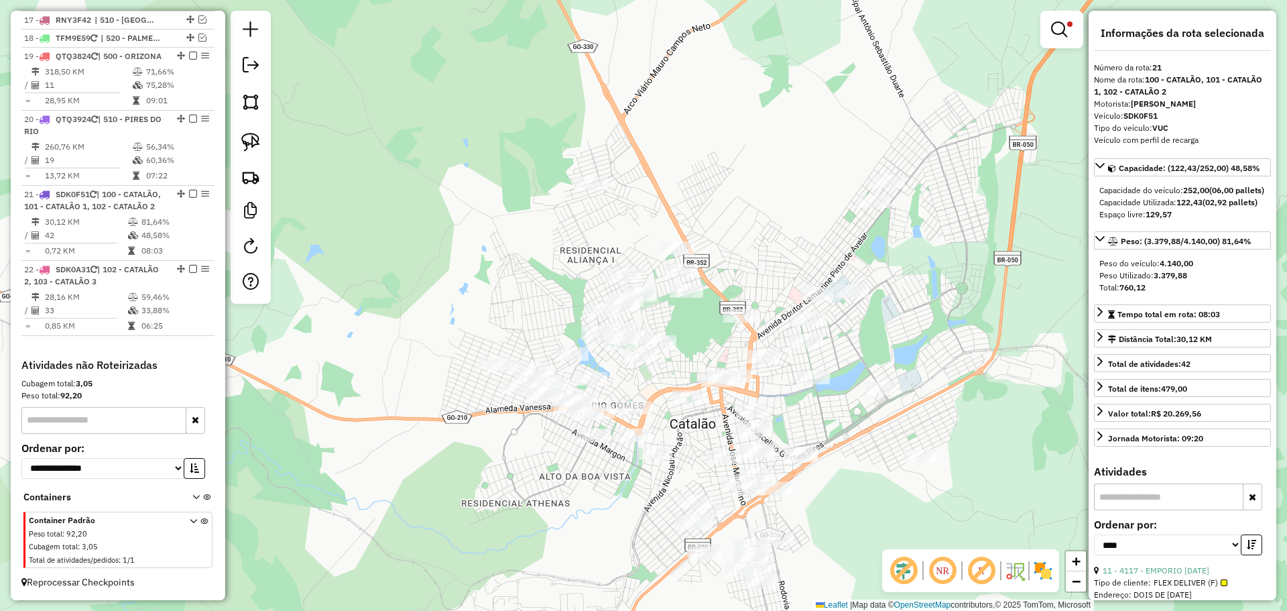
drag, startPoint x: 745, startPoint y: 451, endPoint x: 693, endPoint y: 326, distance: 135.2
click at [693, 326] on div "Limpar filtros Janela de atendimento Grade de atendimento Capacidade Transporta…" at bounding box center [643, 305] width 1287 height 611
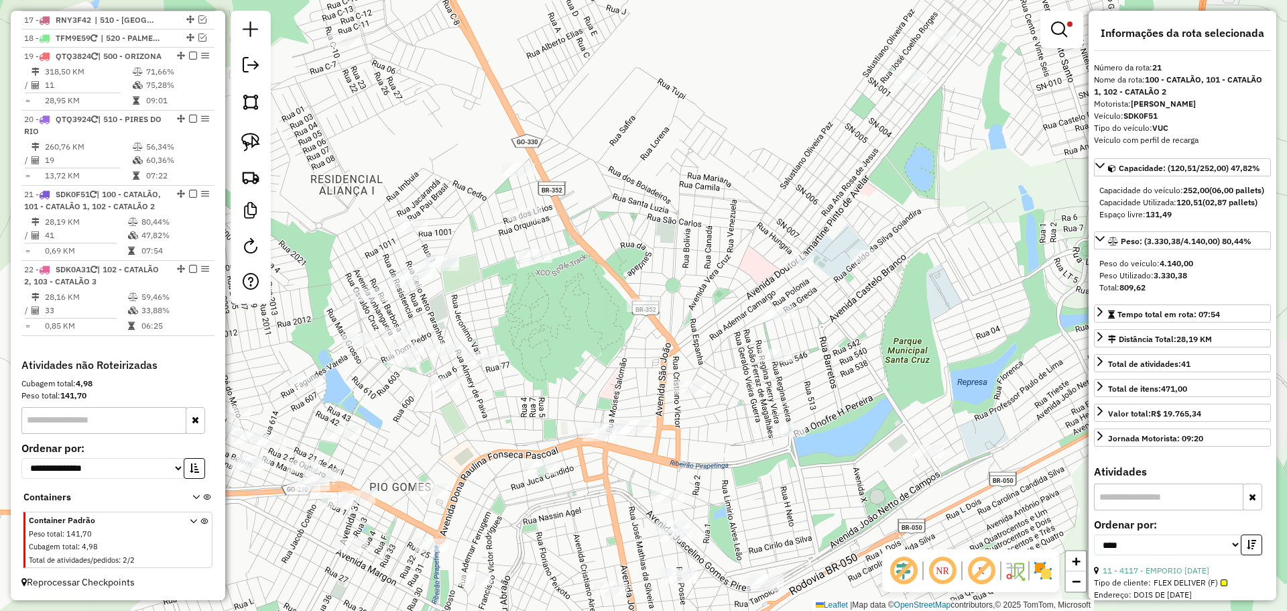
click at [562, 357] on div "Limpar filtros Janela de atendimento Grade de atendimento Capacidade Transporta…" at bounding box center [643, 305] width 1287 height 611
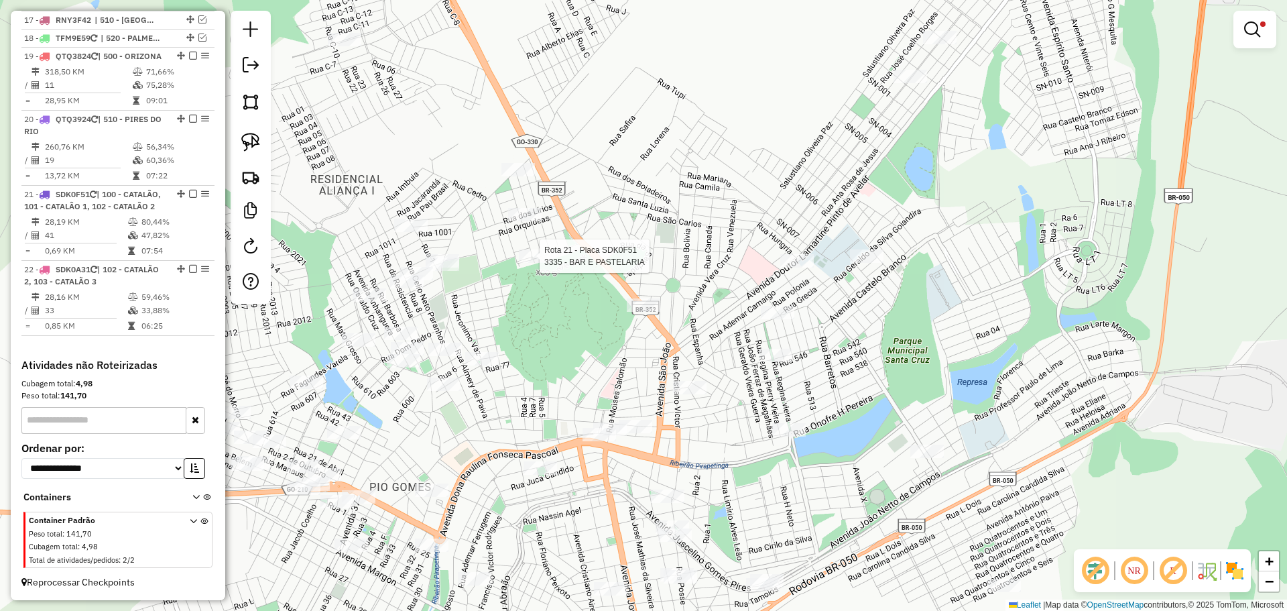
select select "*********"
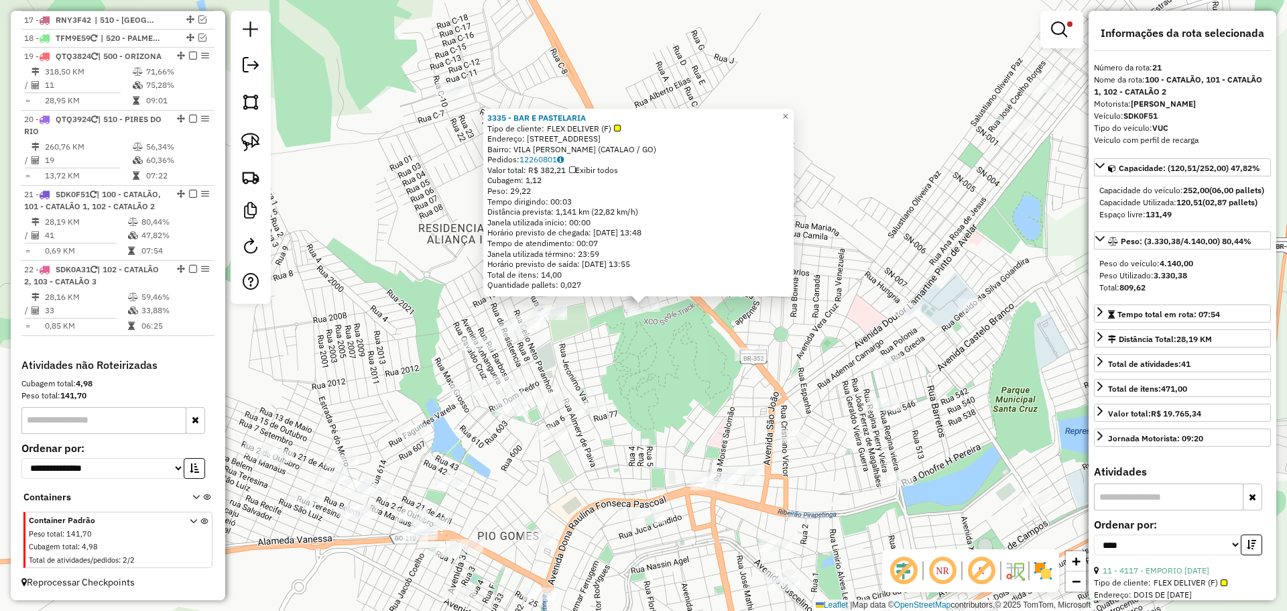
click at [612, 364] on div "3335 - BAR E PASTELARIA Tipo de cliente: FLEX DELIVER (F) Endereço: R DAS PALMA…" at bounding box center [643, 305] width 1287 height 611
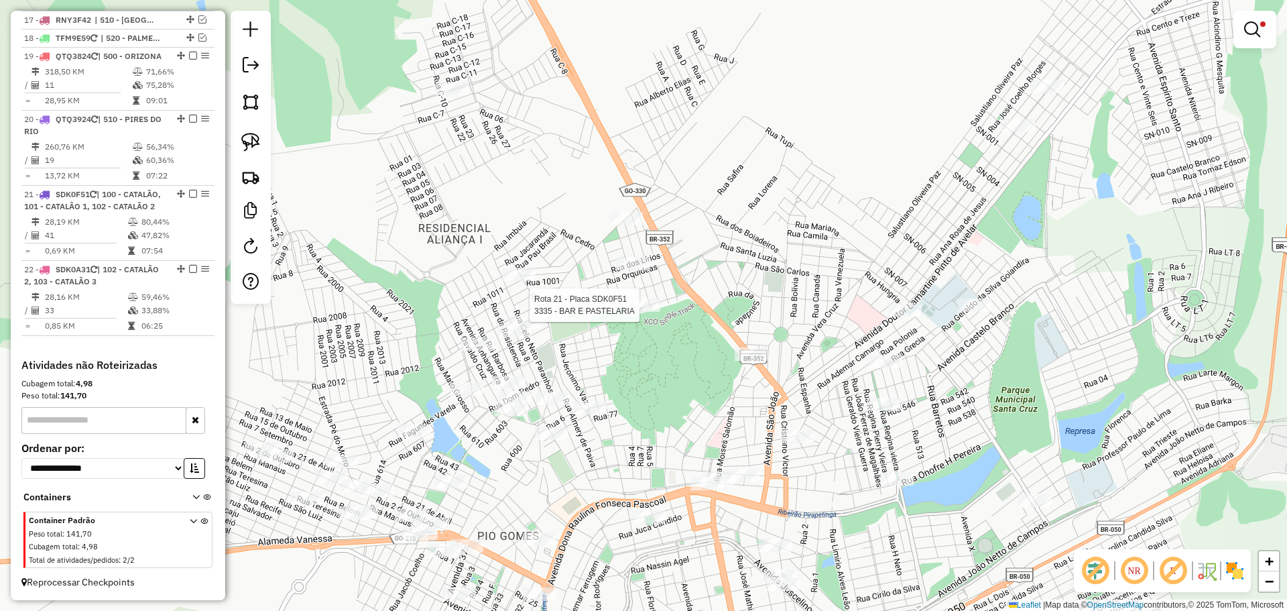
select select "*********"
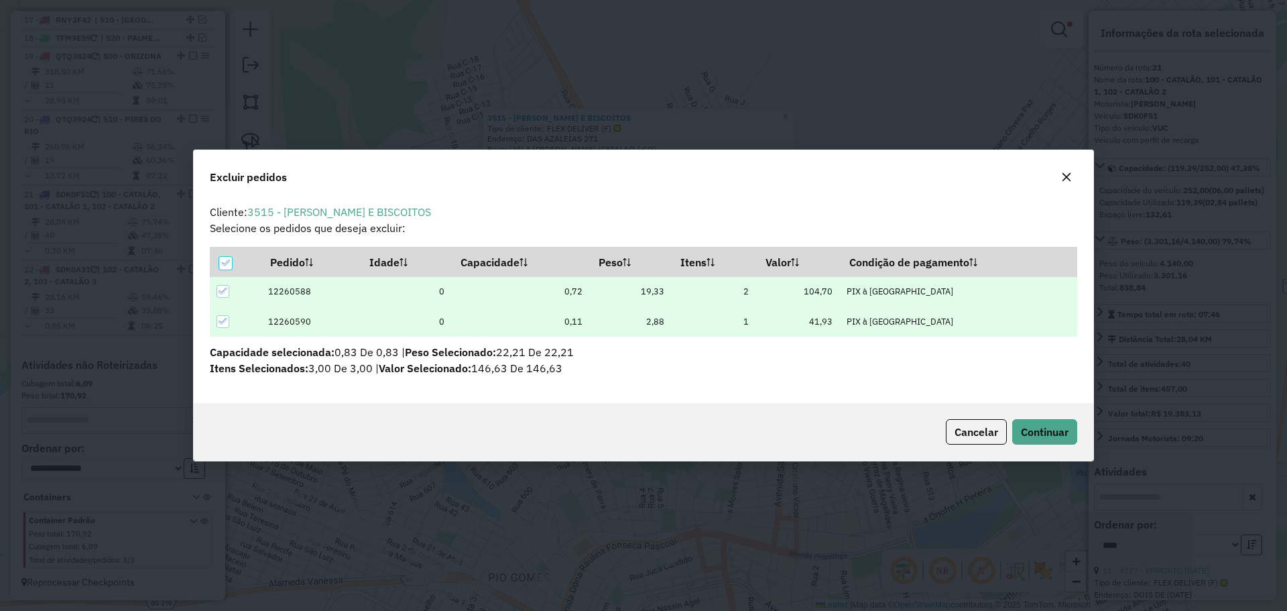
scroll to position [0, 0]
click at [1036, 421] on button "Continuar" at bounding box center [1044, 431] width 65 height 25
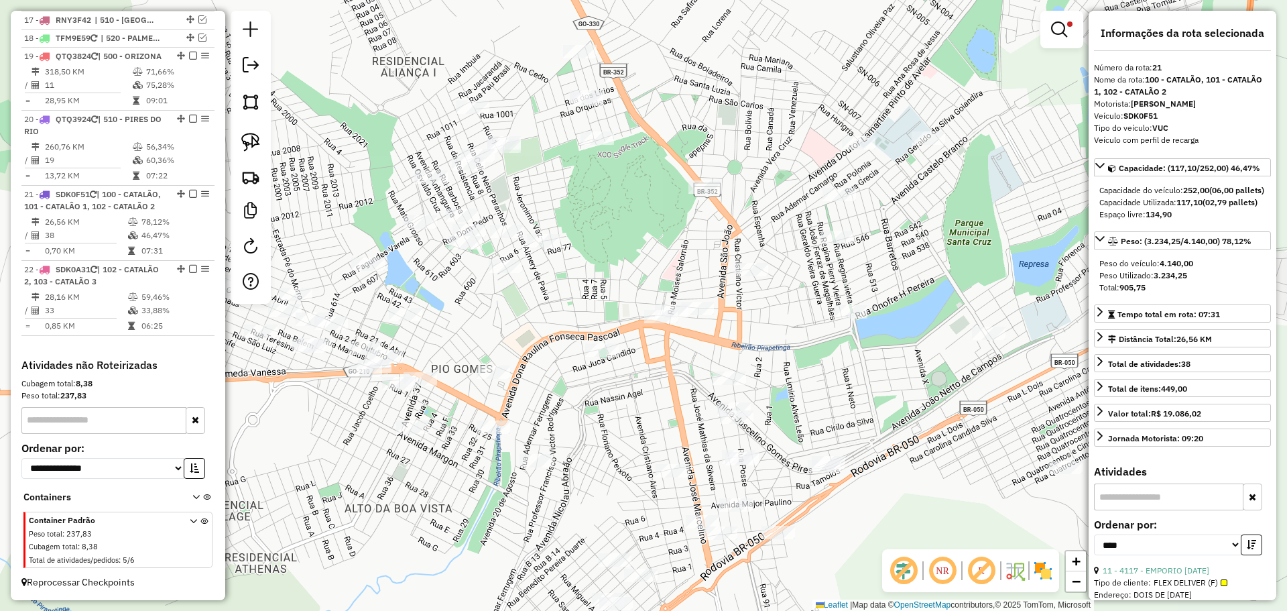
drag, startPoint x: 743, startPoint y: 212, endPoint x: 732, endPoint y: 186, distance: 27.6
click at [733, 186] on div "Limpar filtros Janela de atendimento Grade de atendimento Capacidade Transporta…" at bounding box center [643, 305] width 1287 height 611
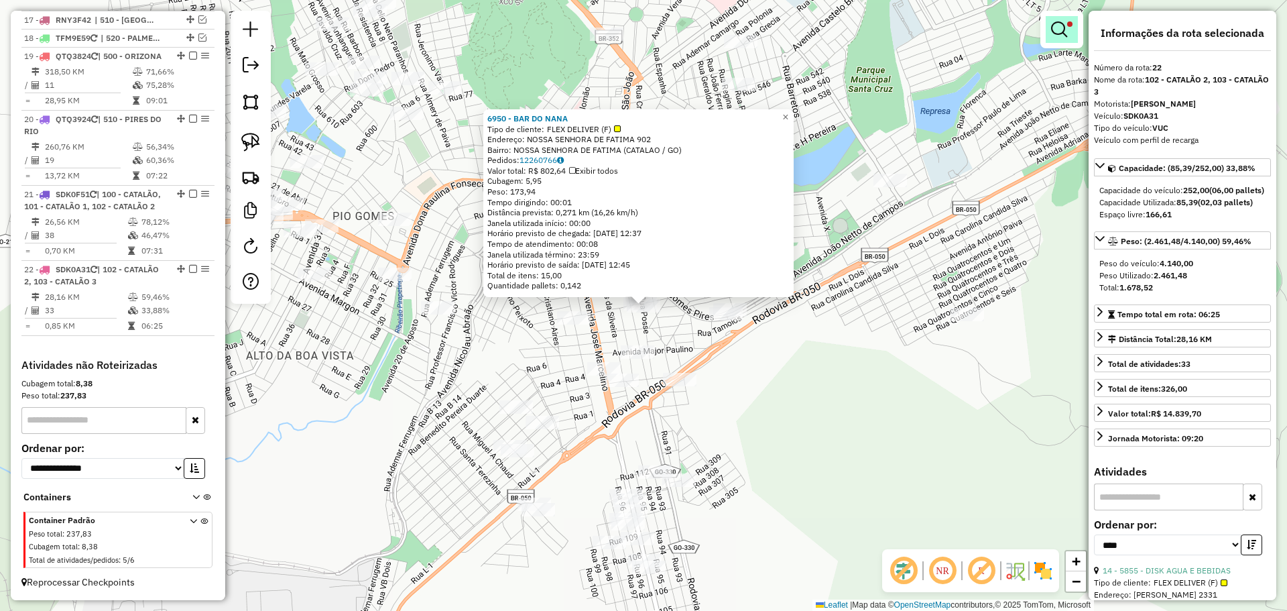
click at [1051, 38] on link at bounding box center [1062, 29] width 32 height 27
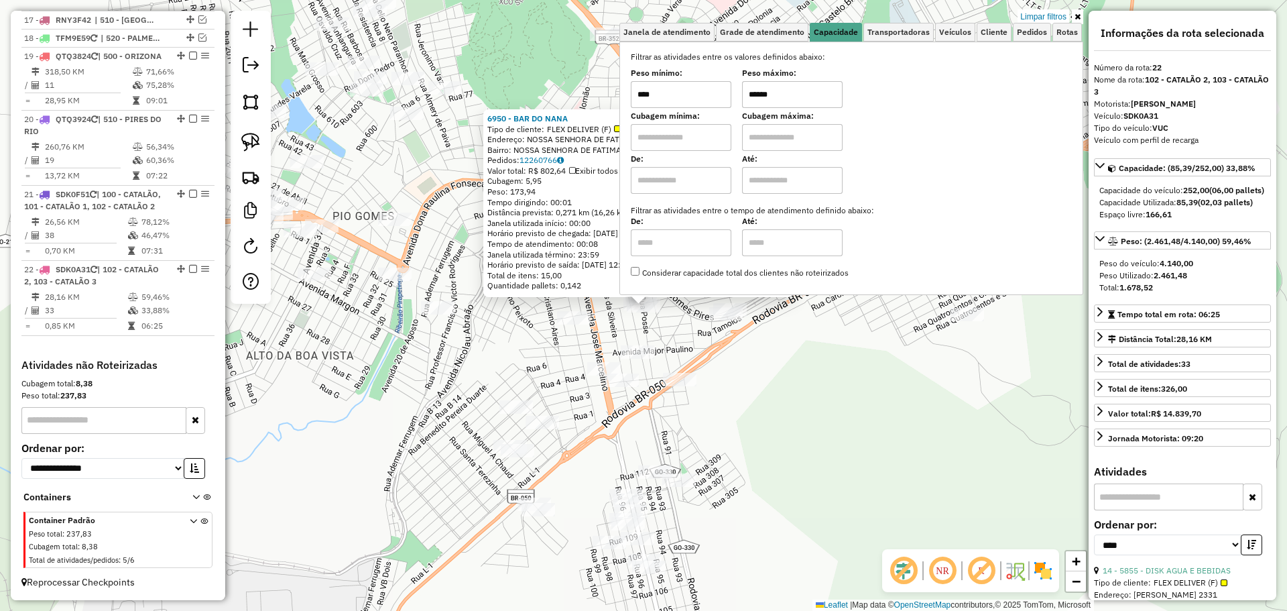
click at [796, 86] on input "******" at bounding box center [792, 94] width 101 height 27
type input "******"
click at [761, 382] on div "6950 - BAR DO NANA Tipo de cliente: FLEX DELIVER (F) Endereço: NOSSA SENHORA DE…" at bounding box center [643, 305] width 1287 height 611
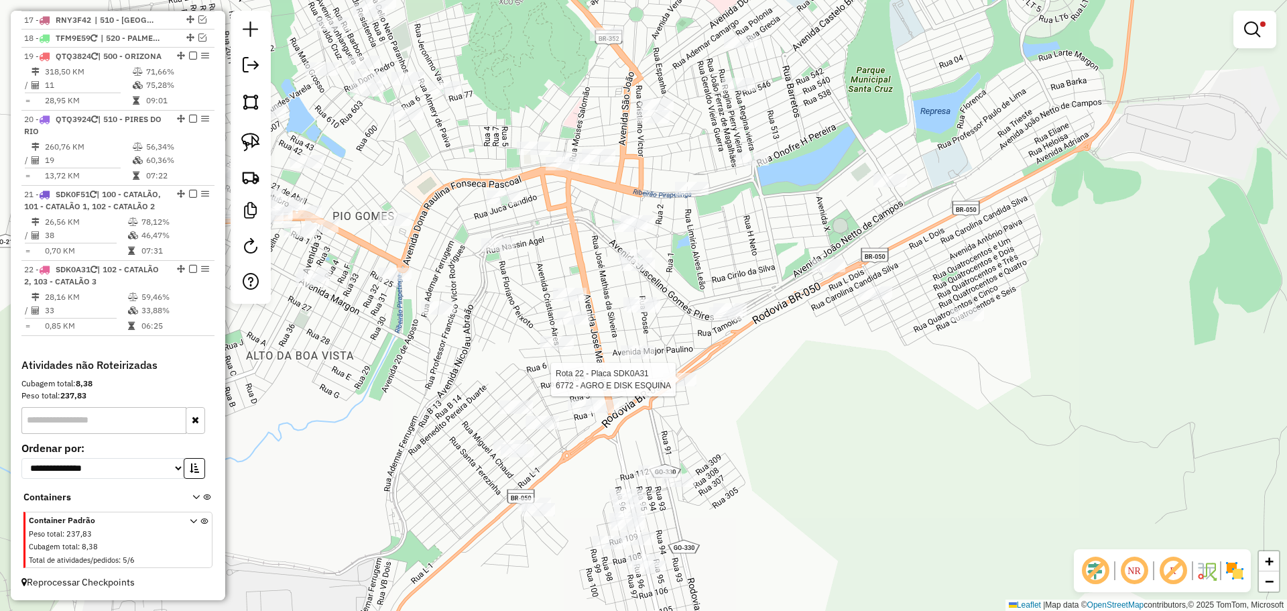
select select "*********"
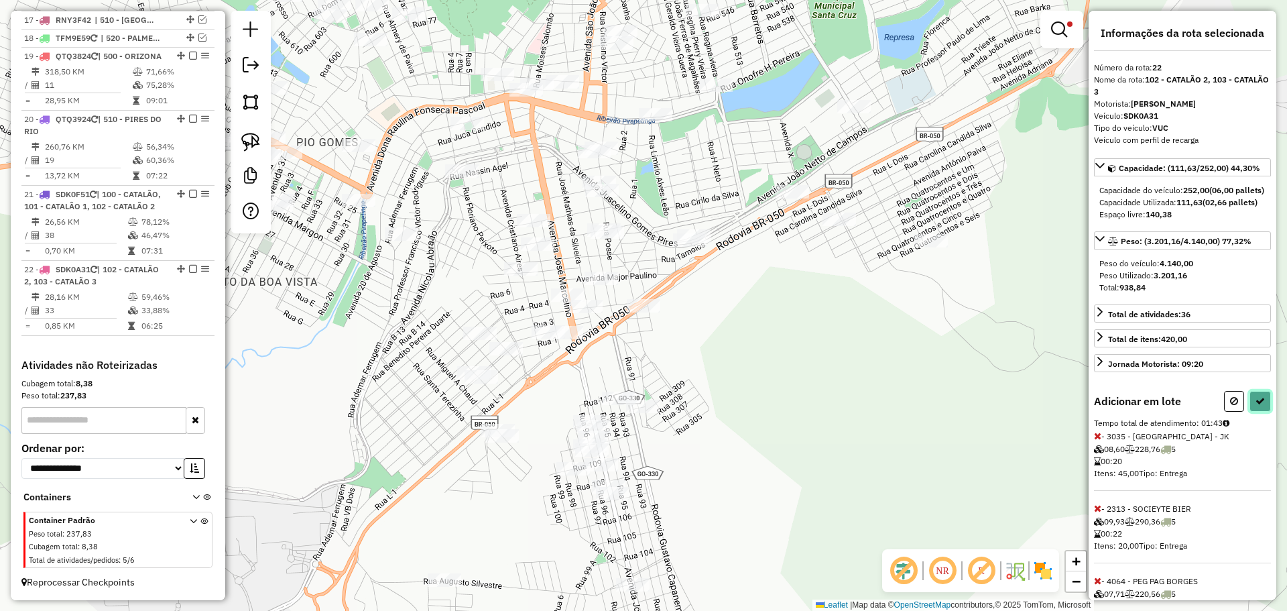
click at [1260, 406] on icon at bounding box center [1260, 400] width 9 height 9
select select "*********"
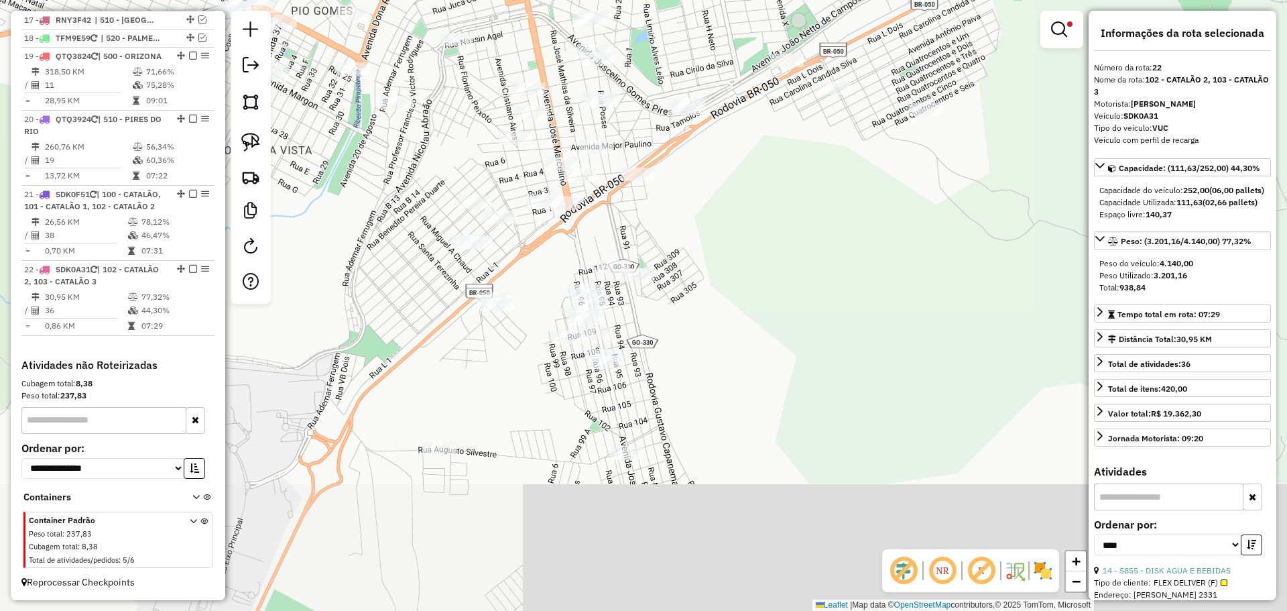
drag, startPoint x: 737, startPoint y: 440, endPoint x: 731, endPoint y: 309, distance: 131.5
click at [731, 309] on div "Limpar filtros Janela de atendimento Grade de atendimento Capacidade Transporta…" at bounding box center [643, 305] width 1287 height 611
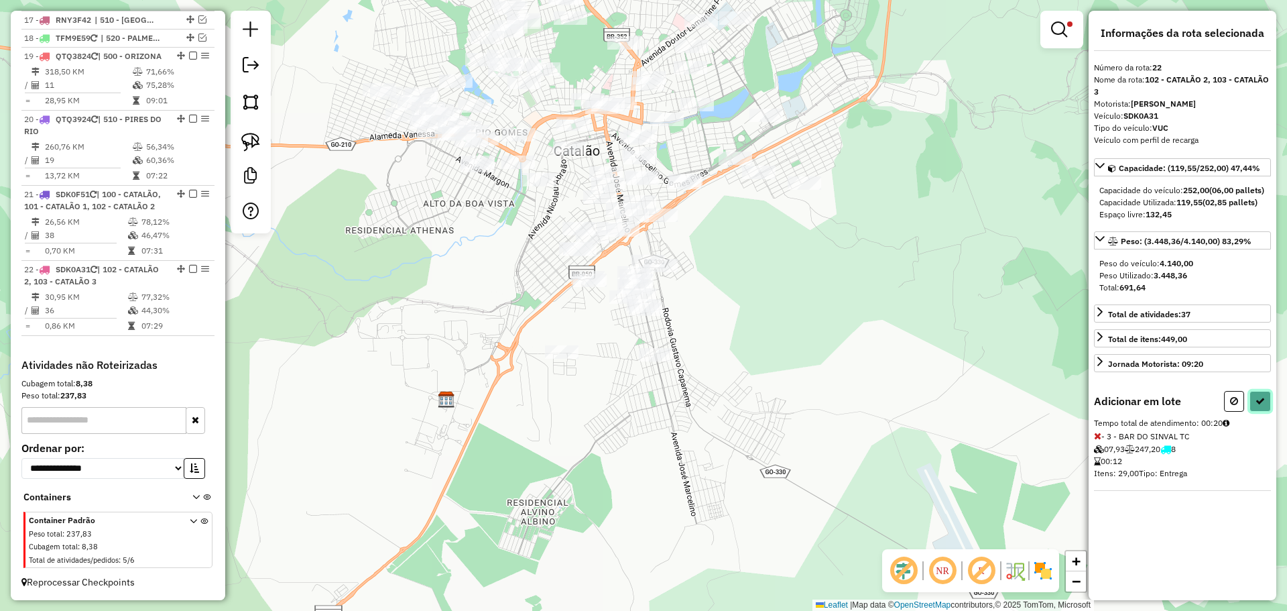
click at [1256, 406] on icon at bounding box center [1260, 400] width 9 height 9
select select "*********"
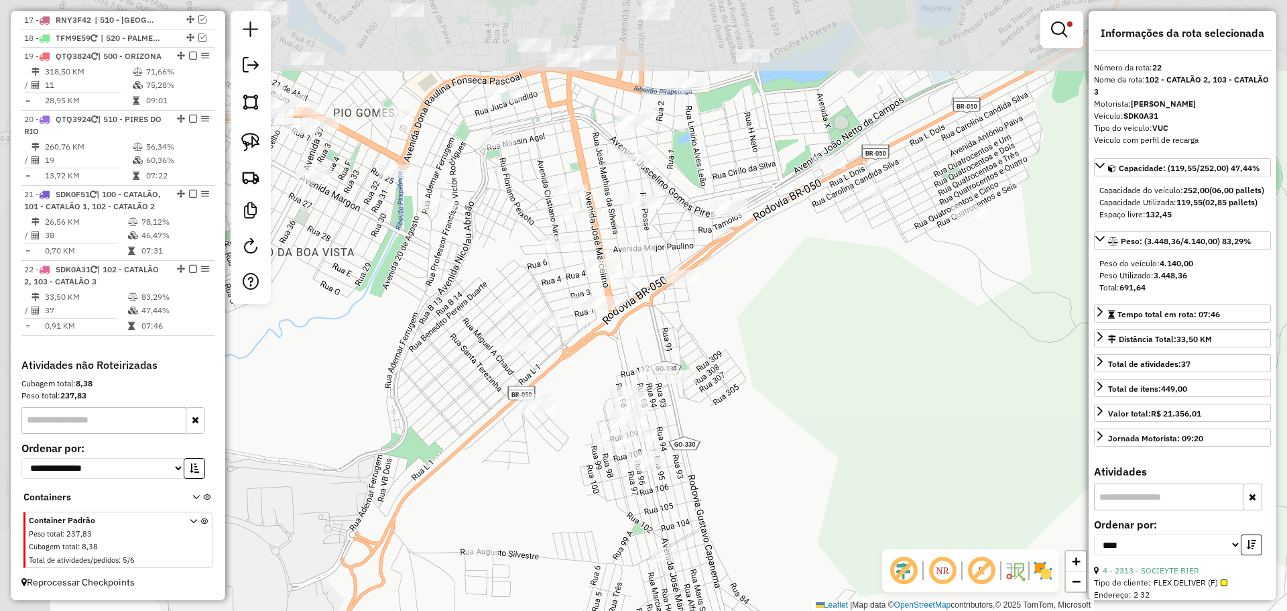
drag, startPoint x: 678, startPoint y: 214, endPoint x: 807, endPoint y: 328, distance: 172.4
click at [831, 360] on div "Limpar filtros Janela de atendimento Grade de atendimento Capacidade Transporta…" at bounding box center [643, 305] width 1287 height 611
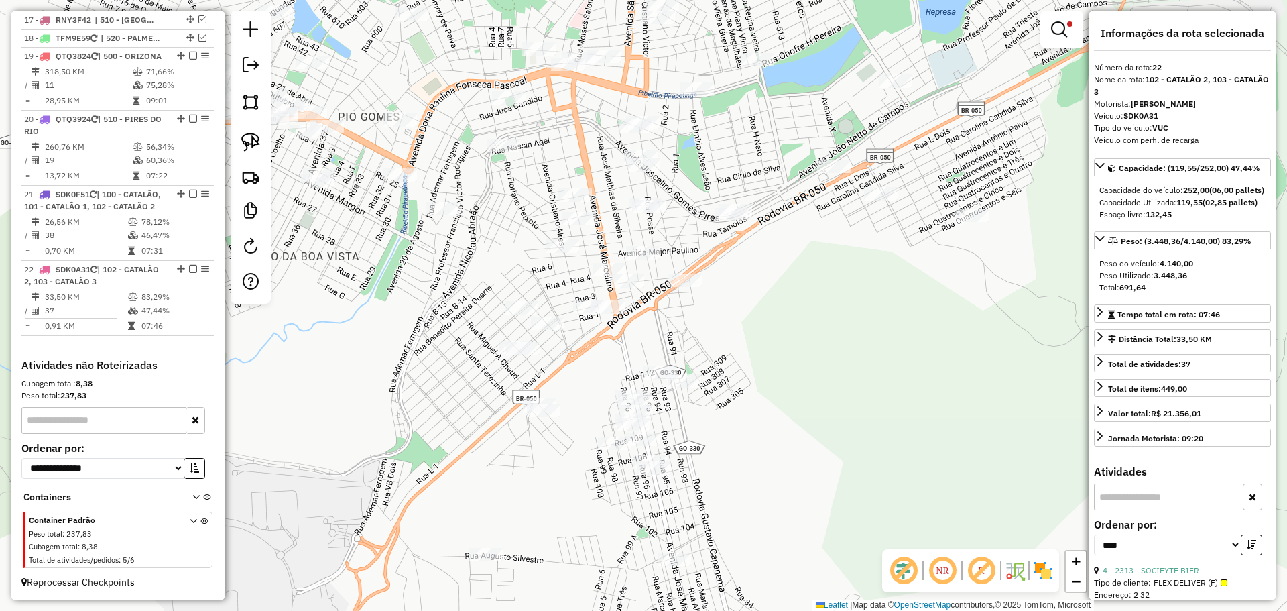
drag, startPoint x: 778, startPoint y: 307, endPoint x: 820, endPoint y: 363, distance: 70.0
click at [820, 363] on div "Limpar filtros Janela de atendimento Grade de atendimento Capacidade Transporta…" at bounding box center [643, 305] width 1287 height 611
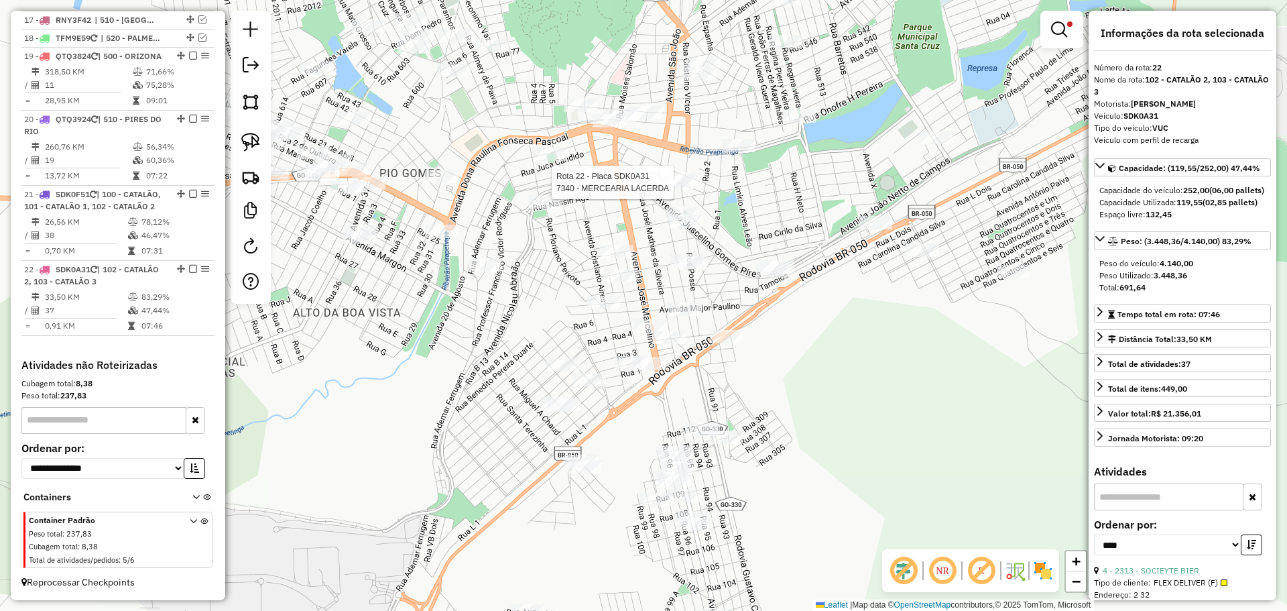
click at [680, 189] on div at bounding box center [678, 182] width 34 height 13
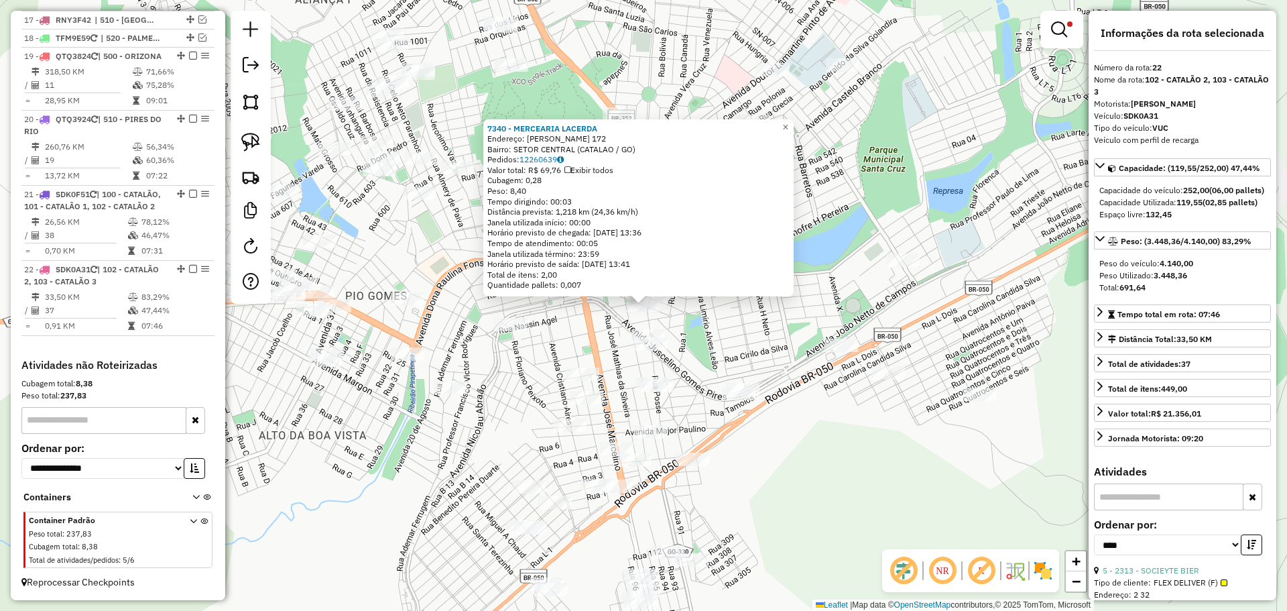
click at [709, 335] on div "7340 - MERCEARIA LACERDA Endereço: JOSE DE SOUZA 172 Bairro: SETOR CENTRAL (CAT…" at bounding box center [643, 305] width 1287 height 611
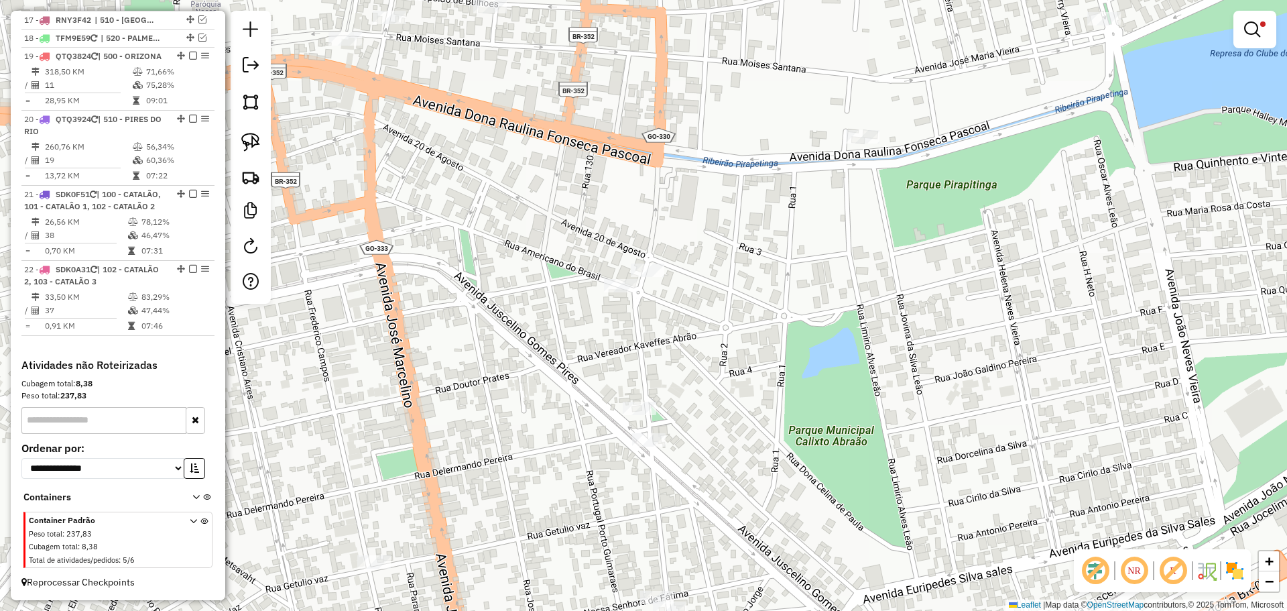
click at [687, 335] on div "Rota 9 - Placa QTQ3824 2821 - CONVENIENCIA POSTO20 Limpar filtros Janela de ate…" at bounding box center [643, 305] width 1287 height 611
select select "*********"
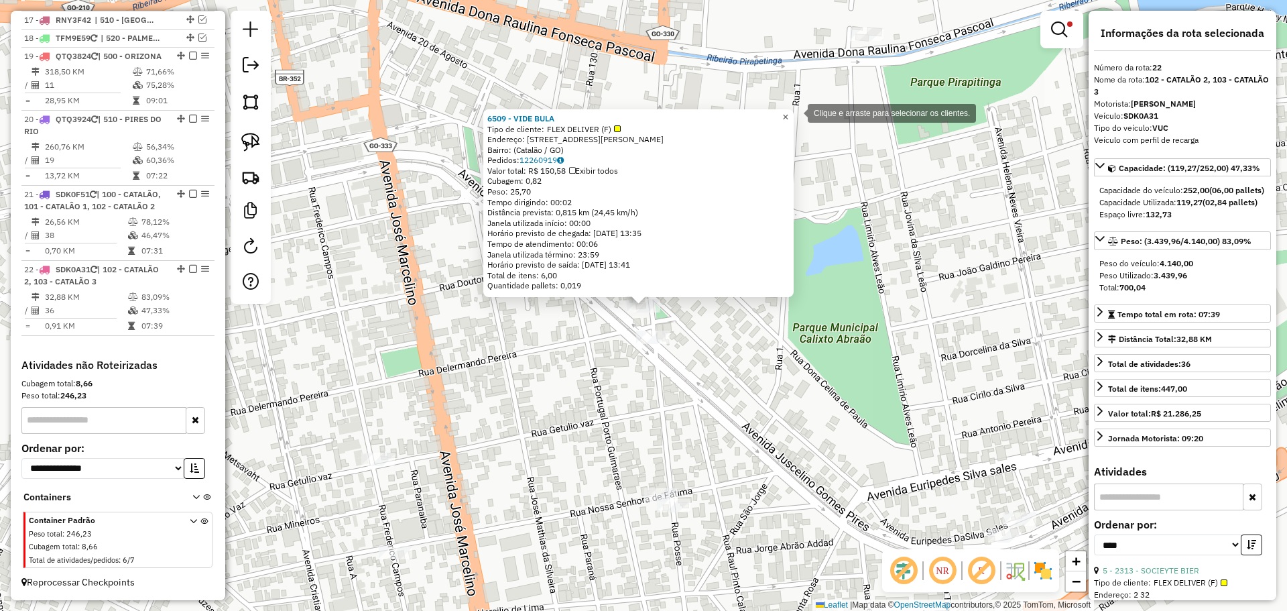
click at [788, 112] on span "×" at bounding box center [785, 116] width 6 height 11
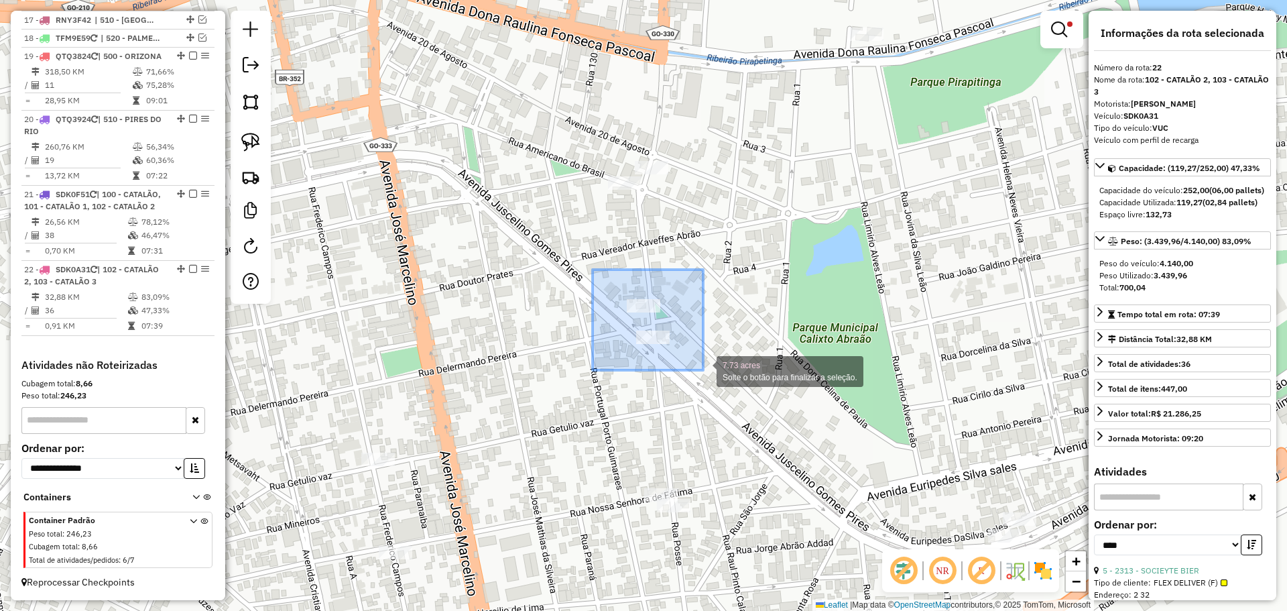
drag, startPoint x: 593, startPoint y: 270, endPoint x: 703, endPoint y: 370, distance: 149.5
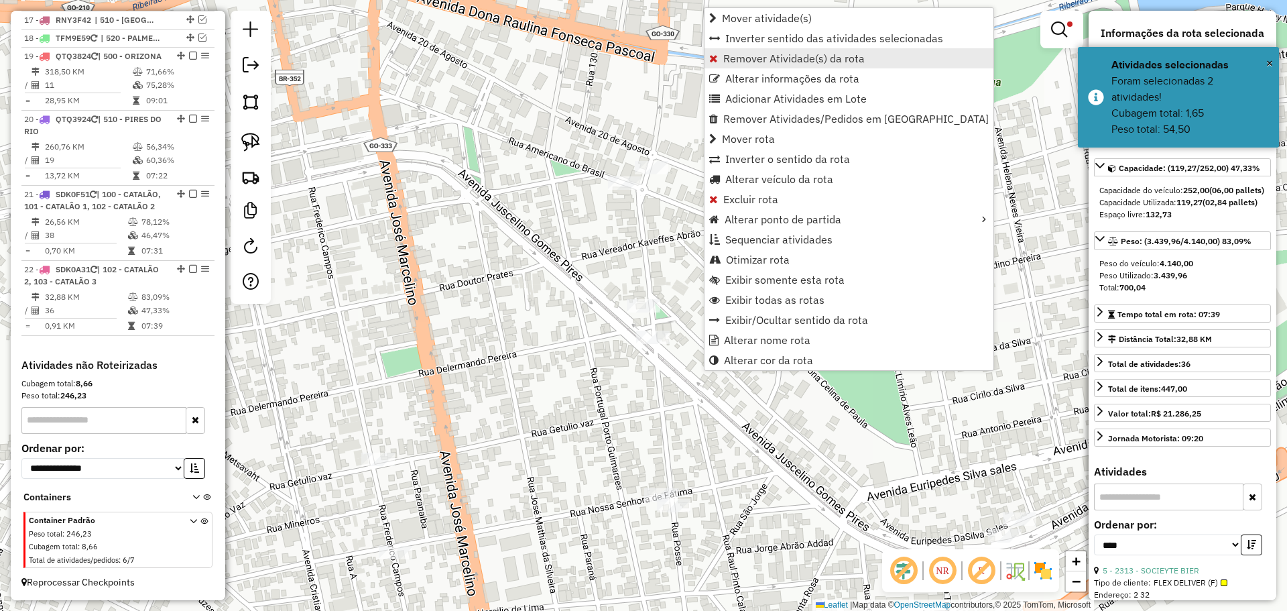
click at [721, 59] on link "Remover Atividade(s) da rota" at bounding box center [849, 58] width 289 height 20
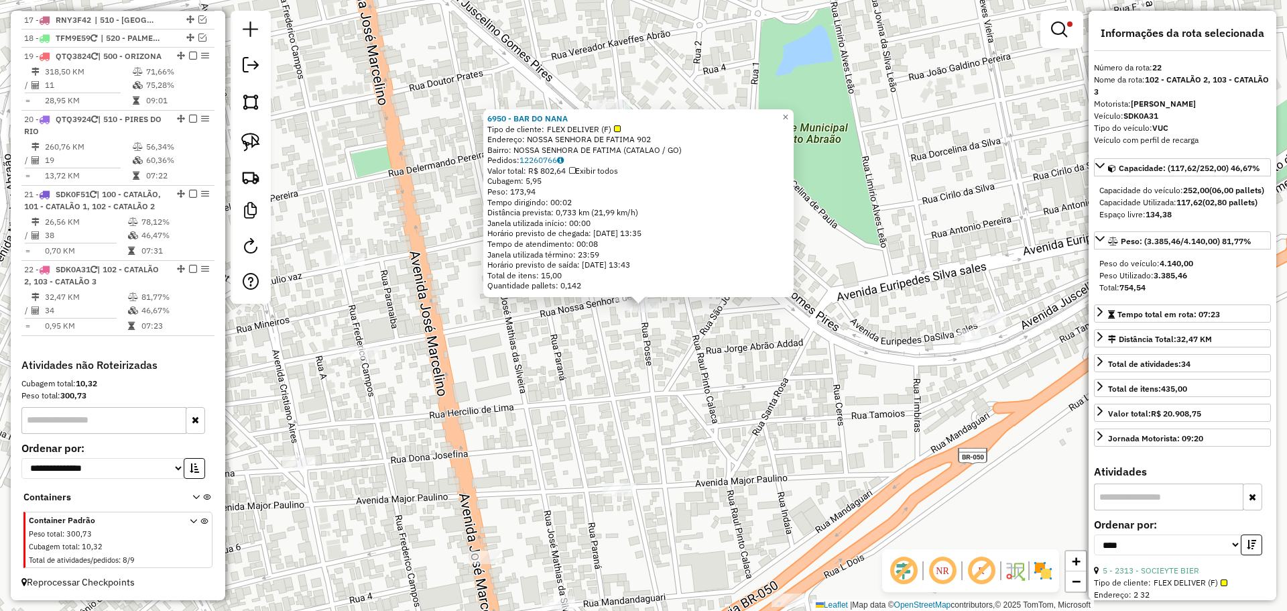
click at [811, 463] on div "6950 - BAR DO NANA Tipo de cliente: FLEX DELIVER (F) Endereço: NOSSA SENHORA DE…" at bounding box center [643, 305] width 1287 height 611
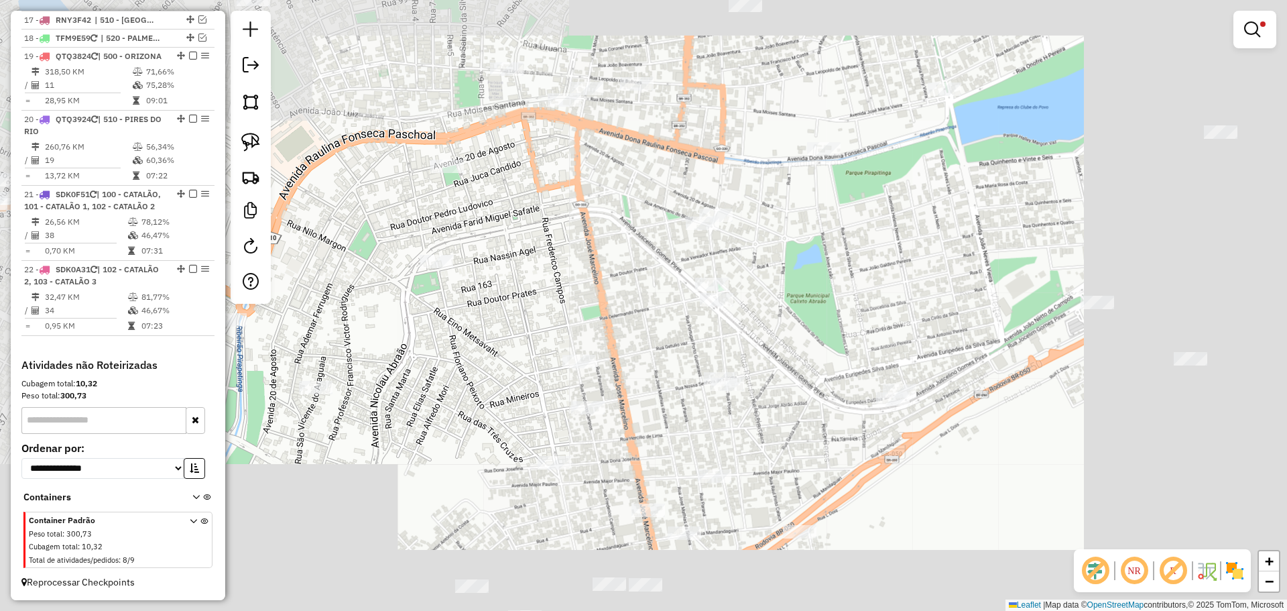
drag, startPoint x: 828, startPoint y: 438, endPoint x: 833, endPoint y: 353, distance: 84.6
click at [833, 353] on div "Limpar filtros Janela de atendimento Grade de atendimento Capacidade Transporta…" at bounding box center [643, 305] width 1287 height 611
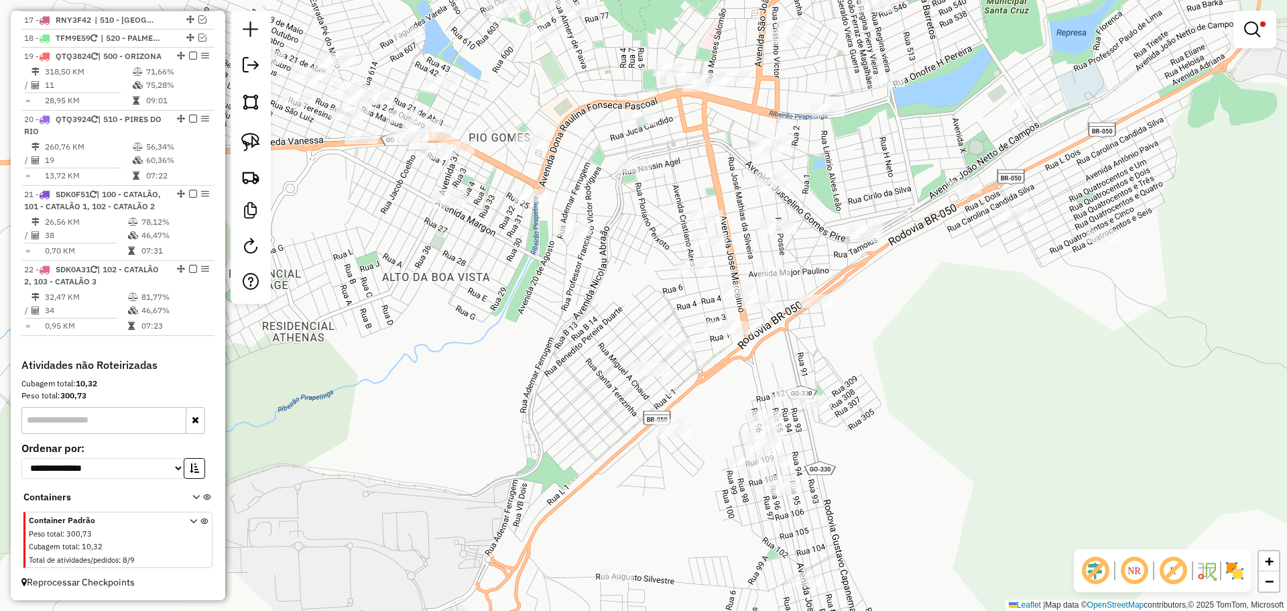
drag, startPoint x: 839, startPoint y: 381, endPoint x: 836, endPoint y: 308, distance: 72.5
click at [836, 308] on div "Rota 22 - Placa SDK0A31 6772 - AGRO E DISK ESQUINA Limpar filtros Janela de ate…" at bounding box center [643, 305] width 1287 height 611
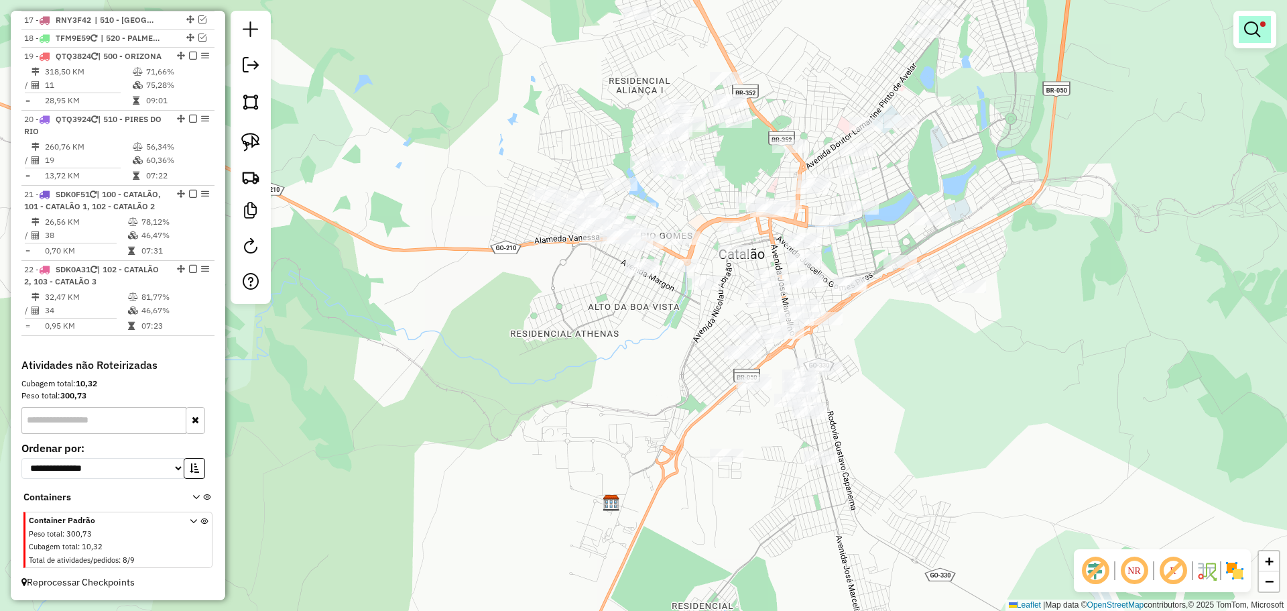
click at [1250, 30] on em at bounding box center [1252, 29] width 16 height 16
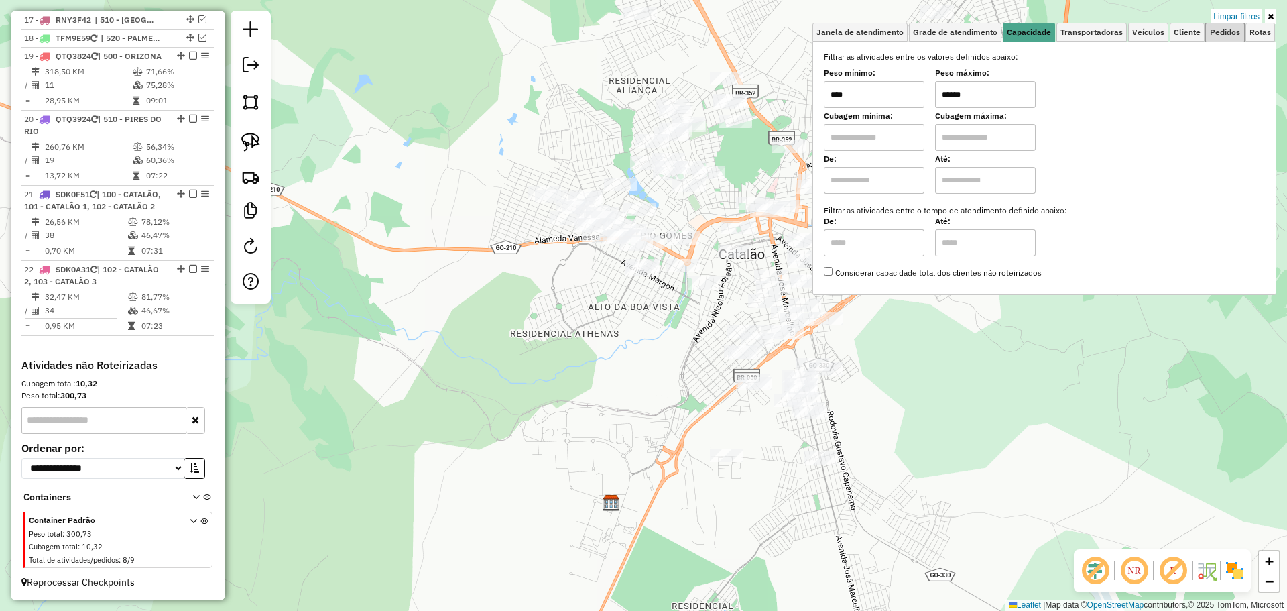
click at [1231, 35] on span "Pedidos" at bounding box center [1225, 32] width 30 height 8
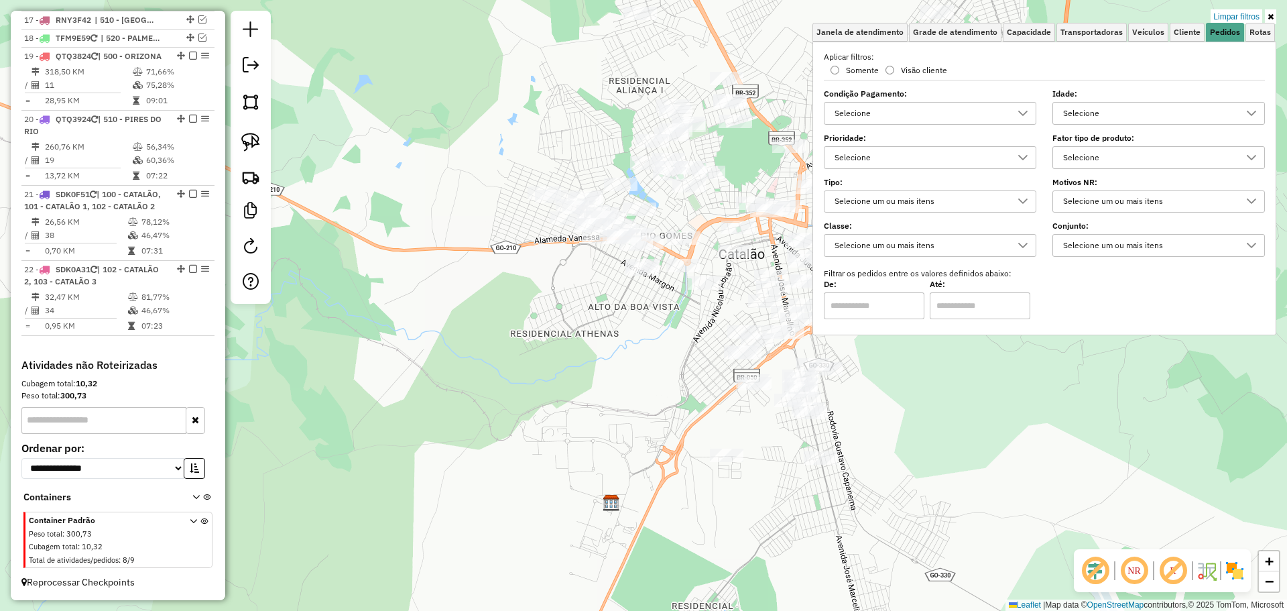
click at [1175, 157] on div "Selecione" at bounding box center [1149, 157] width 180 height 21
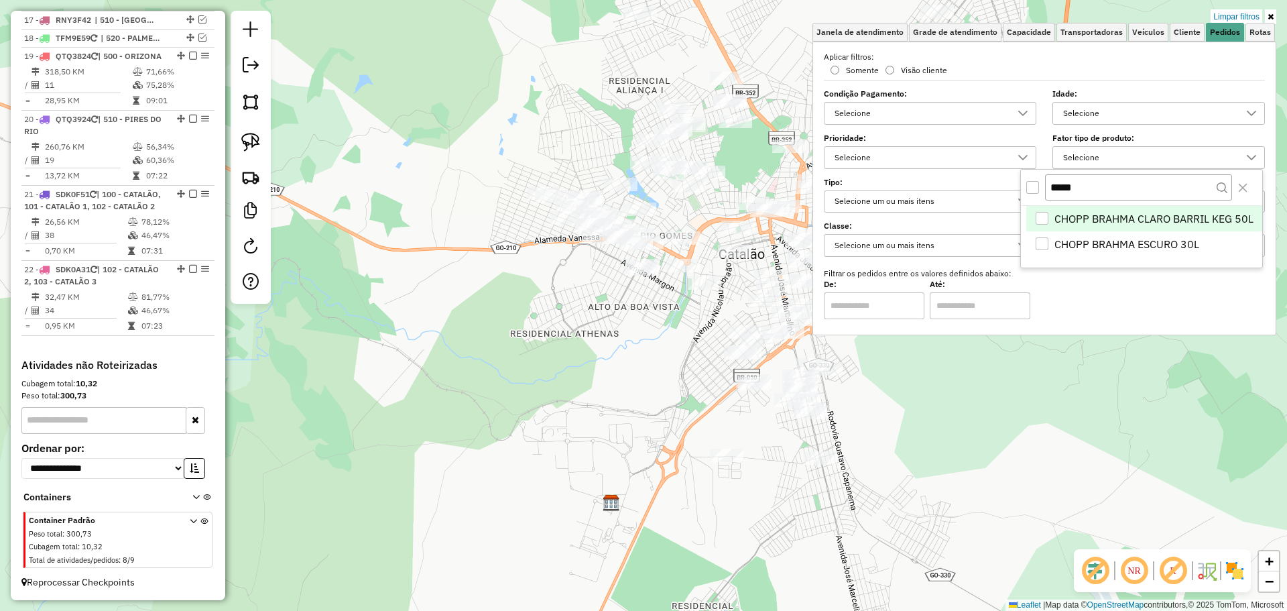
type input "*****"
click at [1101, 216] on span "CHOPP BRAHMA CLARO BARRIL KEG 50L" at bounding box center [1154, 219] width 199 height 16
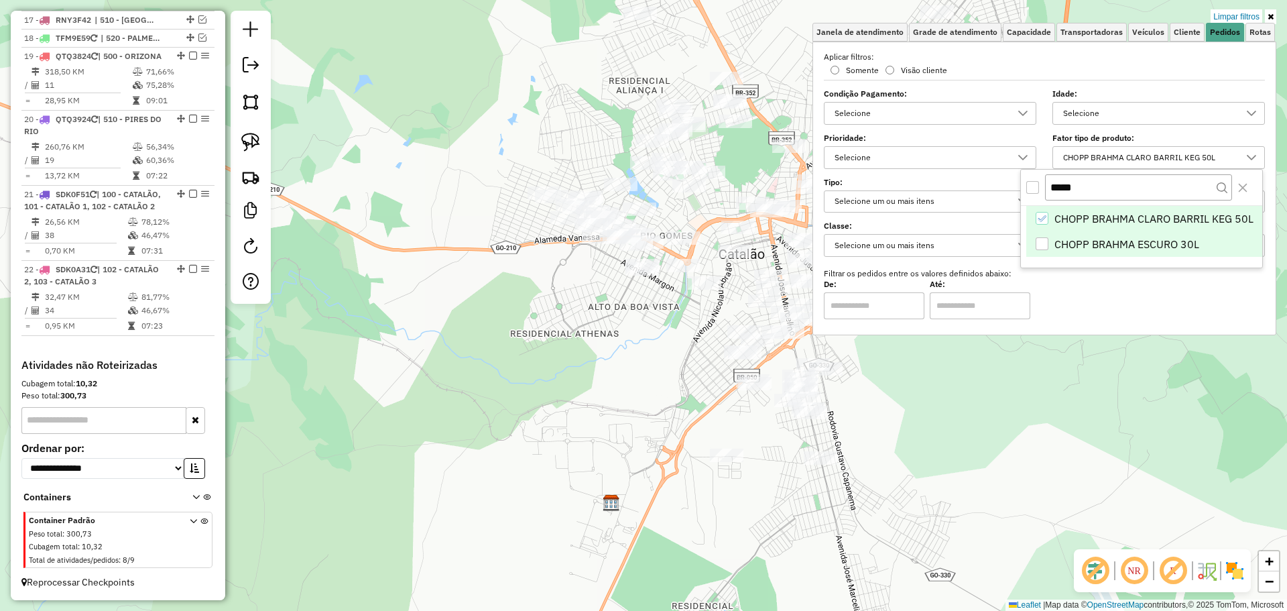
click at [1081, 237] on body "Aguarde... Pop-up bloqueado! Seu navegador bloqueou automáticamente a abertura …" at bounding box center [643, 305] width 1287 height 611
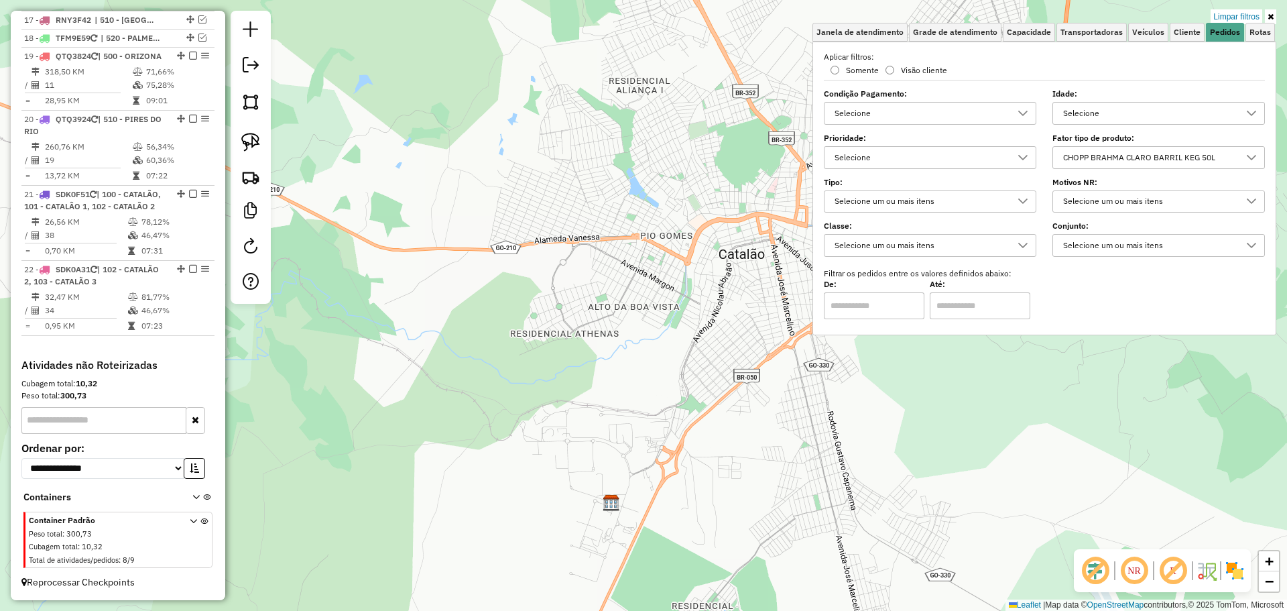
click at [1110, 161] on div "CHOPP BRAHMA CLARO BARRIL KEG 50L" at bounding box center [1149, 157] width 180 height 21
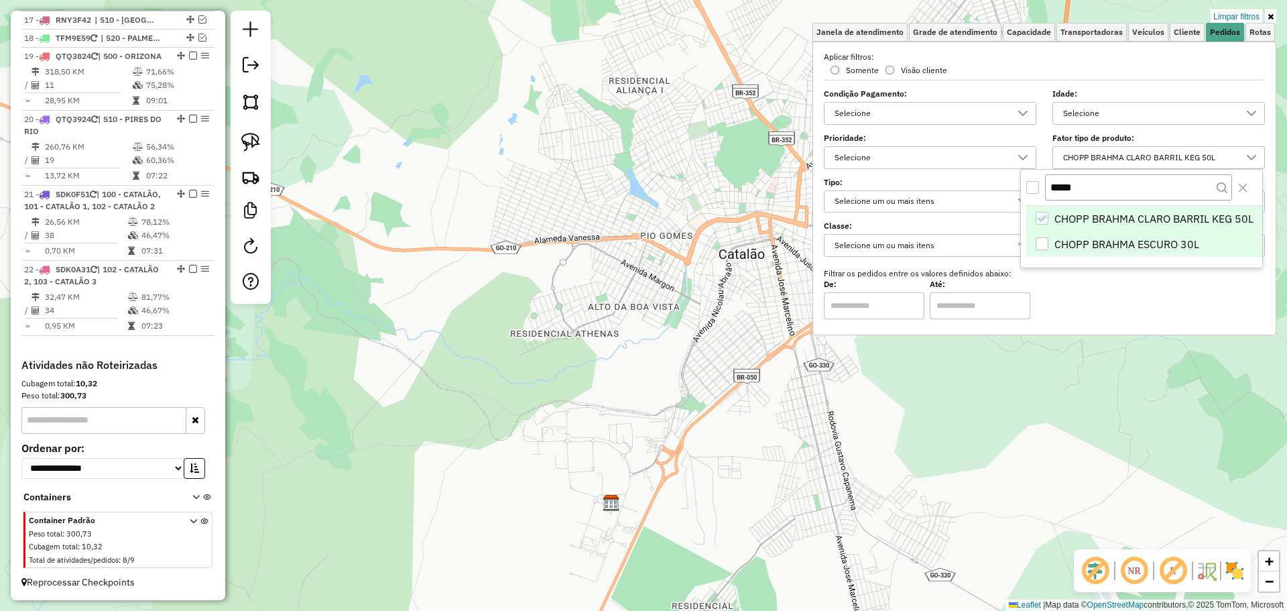
click at [1083, 244] on span "CHOPP BRAHMA ESCURO 30L" at bounding box center [1127, 244] width 145 height 16
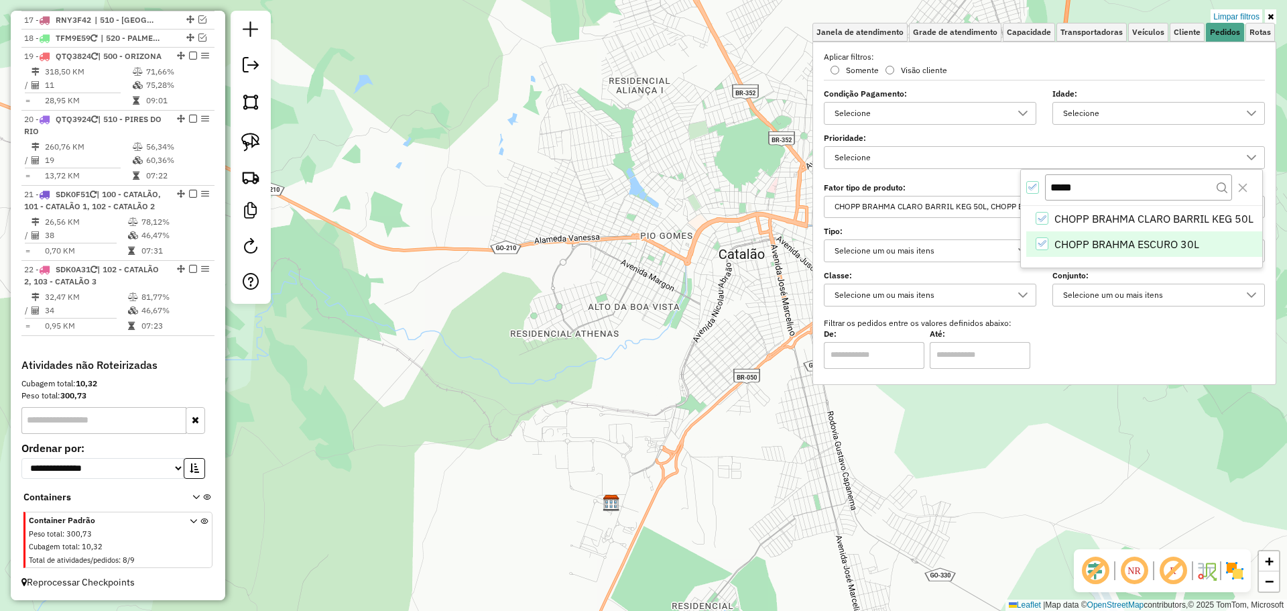
click at [981, 459] on div "Limpar filtros Janela de atendimento Grade de atendimento Capacidade Transporta…" at bounding box center [643, 305] width 1287 height 611
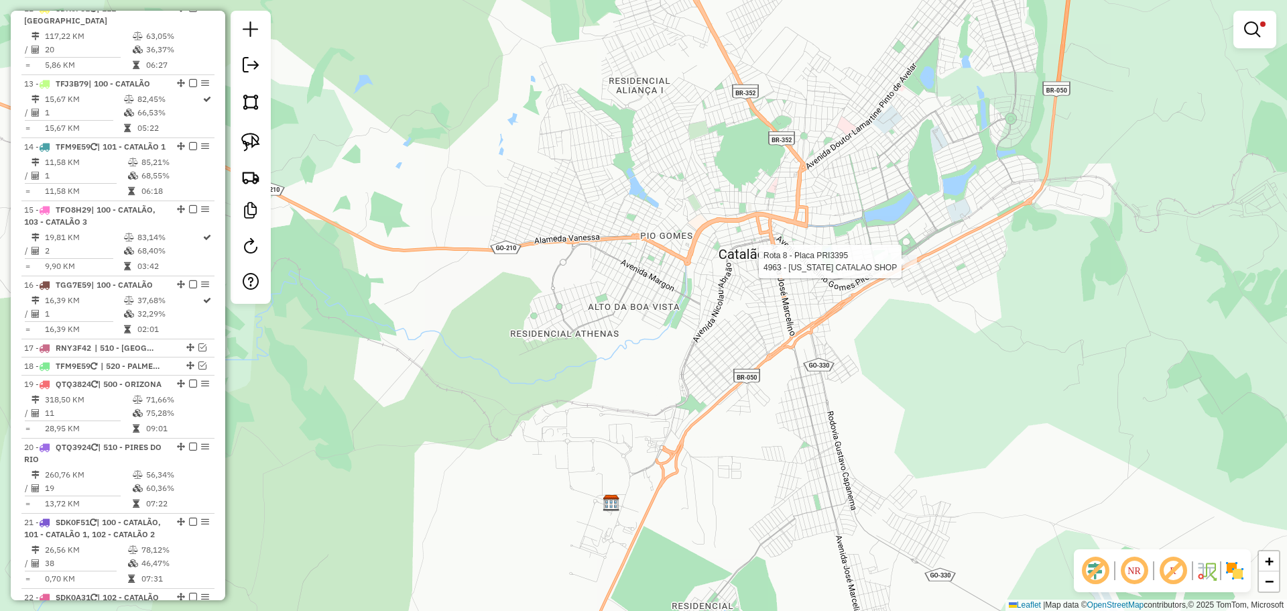
select select "*********"
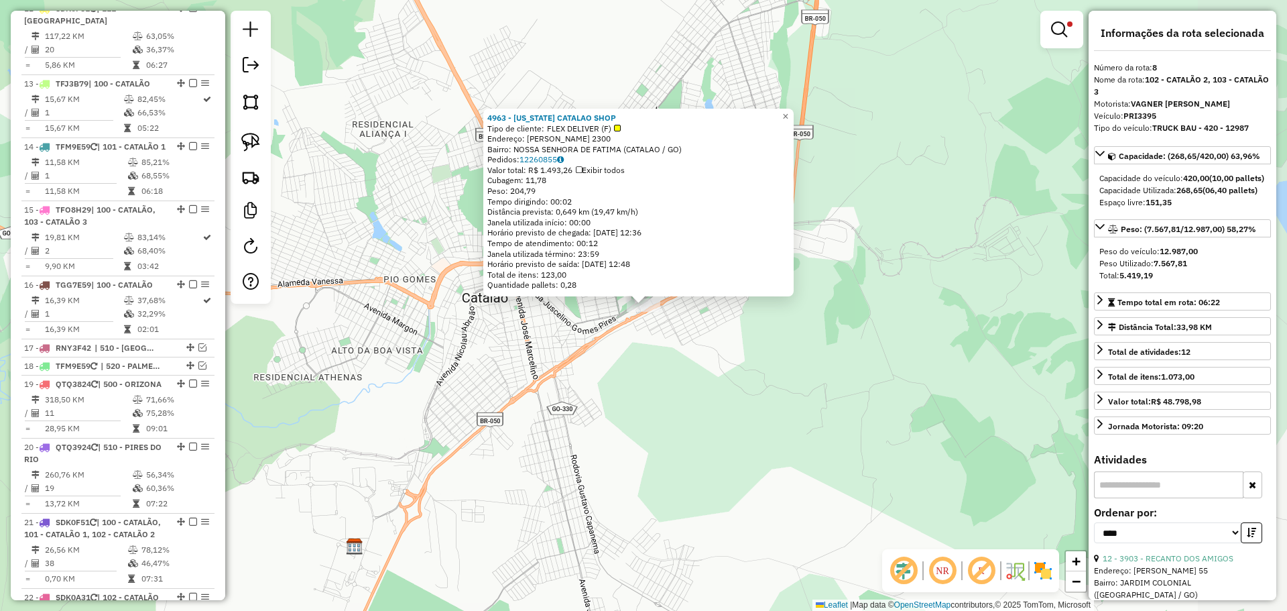
scroll to position [1008, 0]
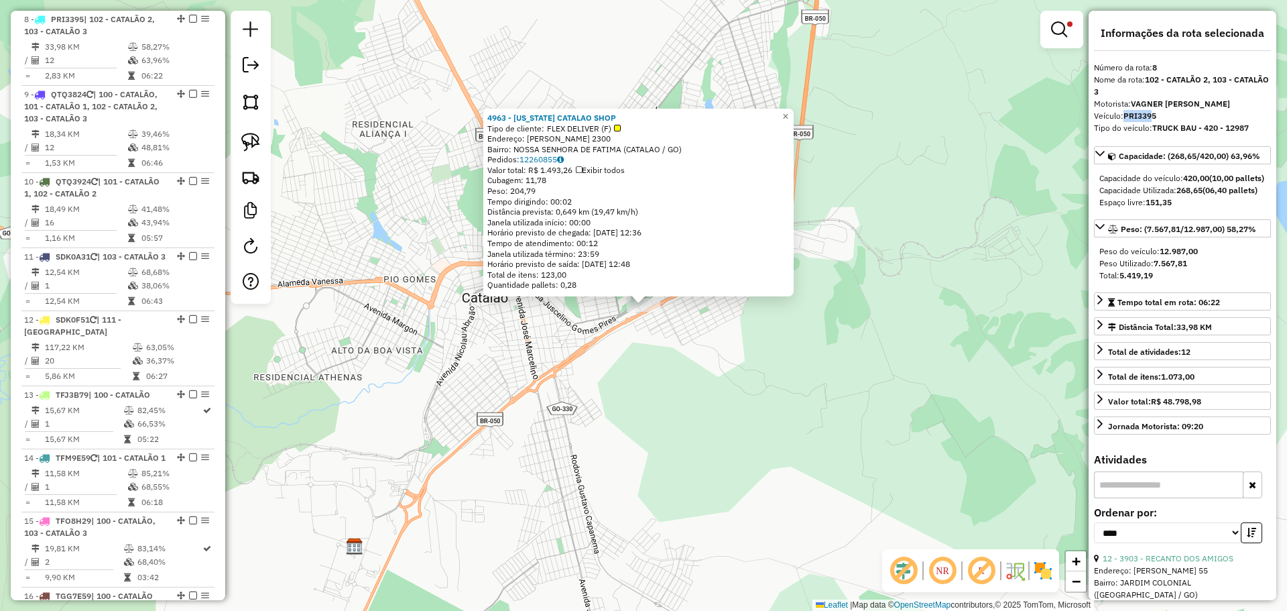
drag, startPoint x: 1125, startPoint y: 117, endPoint x: 1156, endPoint y: 119, distance: 30.9
click at [1156, 119] on strong "PRI3395" at bounding box center [1140, 116] width 33 height 10
click at [889, 297] on div "4963 - MONTANA CATALAO SHOP Tipo de cliente: FLEX DELIVER (F) Endereço: JOCELIM…" at bounding box center [643, 305] width 1287 height 611
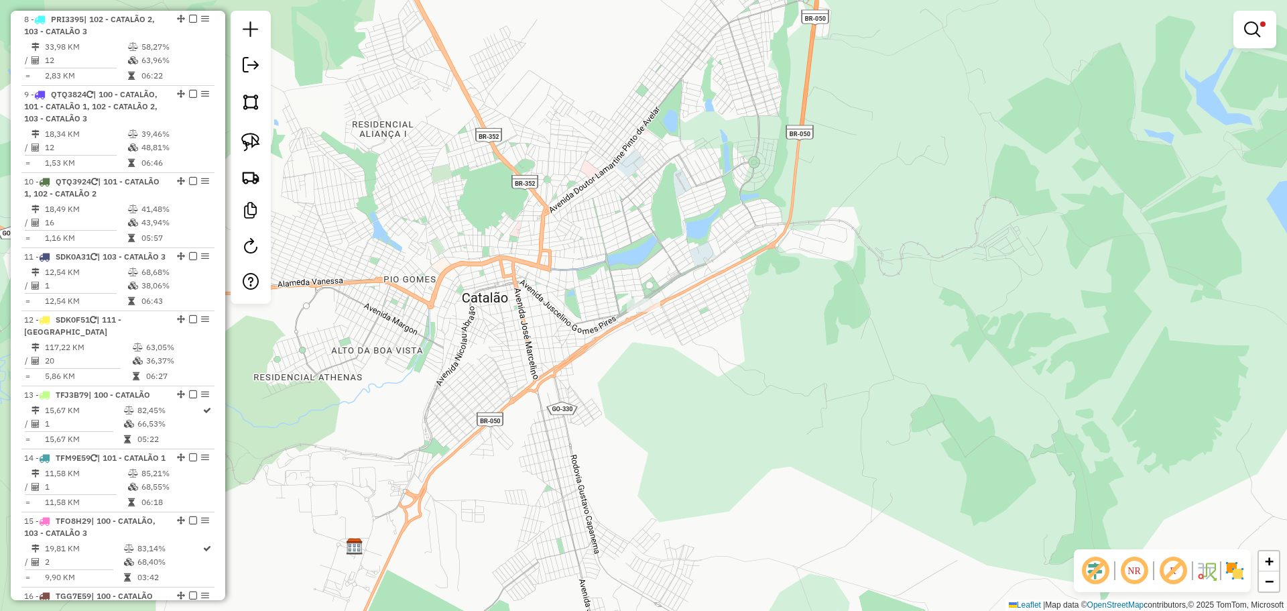
click at [1266, 48] on div "Limpar filtros Janela de atendimento Grade de atendimento Capacidade Transporta…" at bounding box center [1255, 36] width 43 height 50
drag, startPoint x: 1256, startPoint y: 27, endPoint x: 1219, endPoint y: 24, distance: 37.0
click at [1255, 27] on em at bounding box center [1252, 29] width 16 height 16
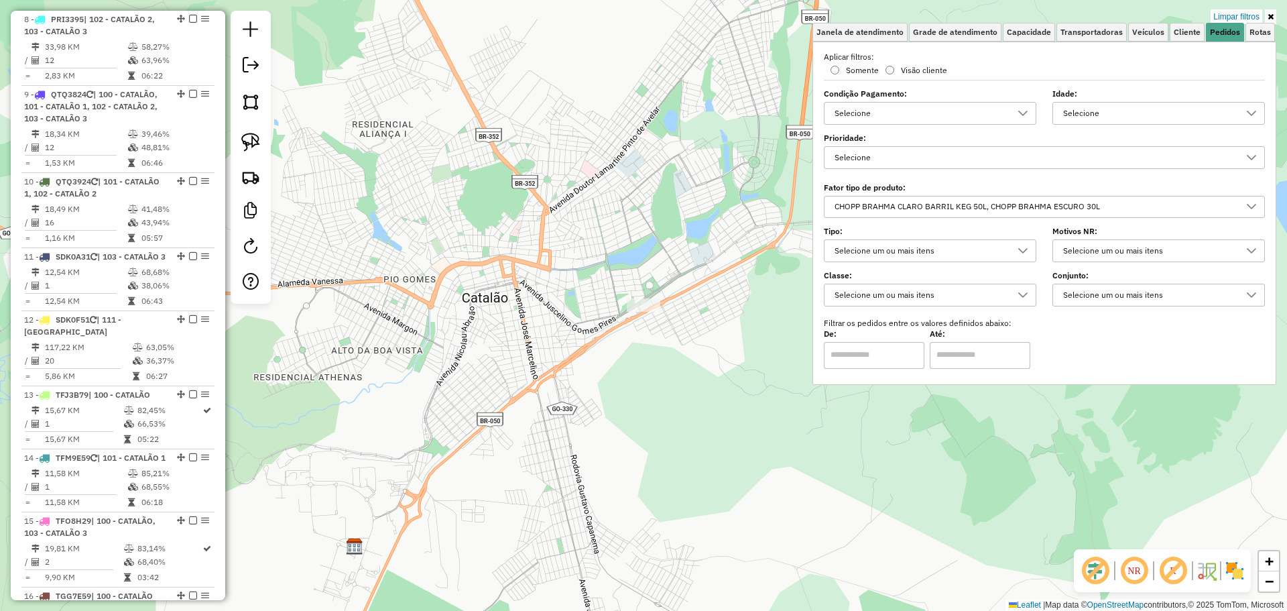
click at [1232, 22] on link "Limpar filtros" at bounding box center [1237, 16] width 52 height 15
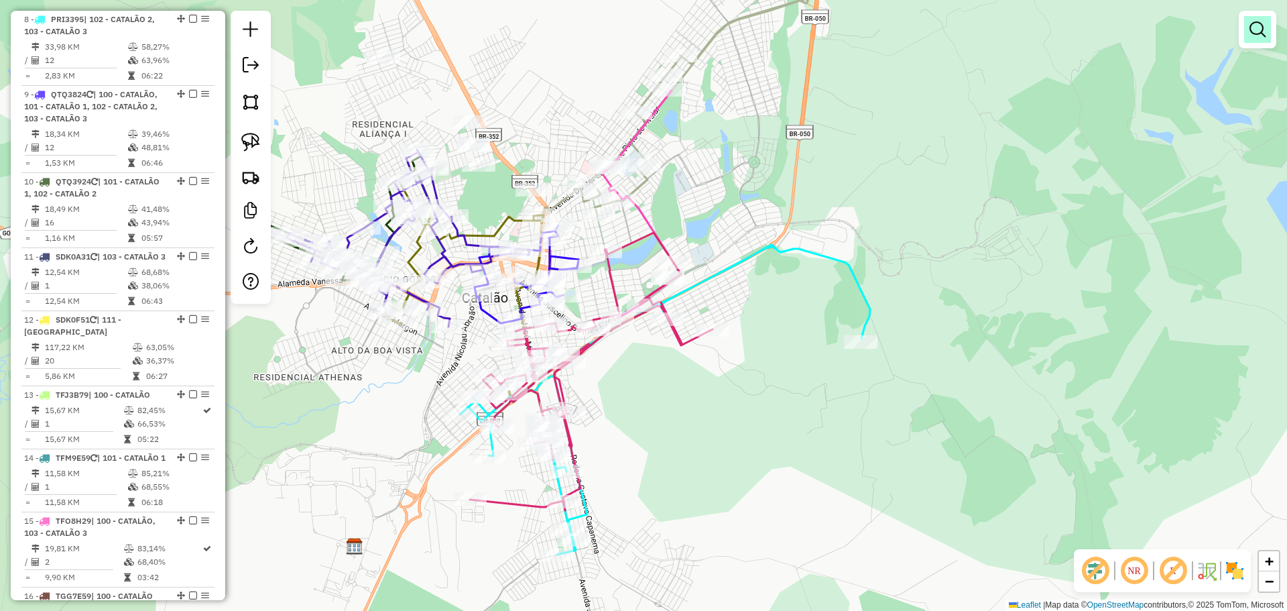
click at [1260, 33] on em at bounding box center [1258, 29] width 16 height 16
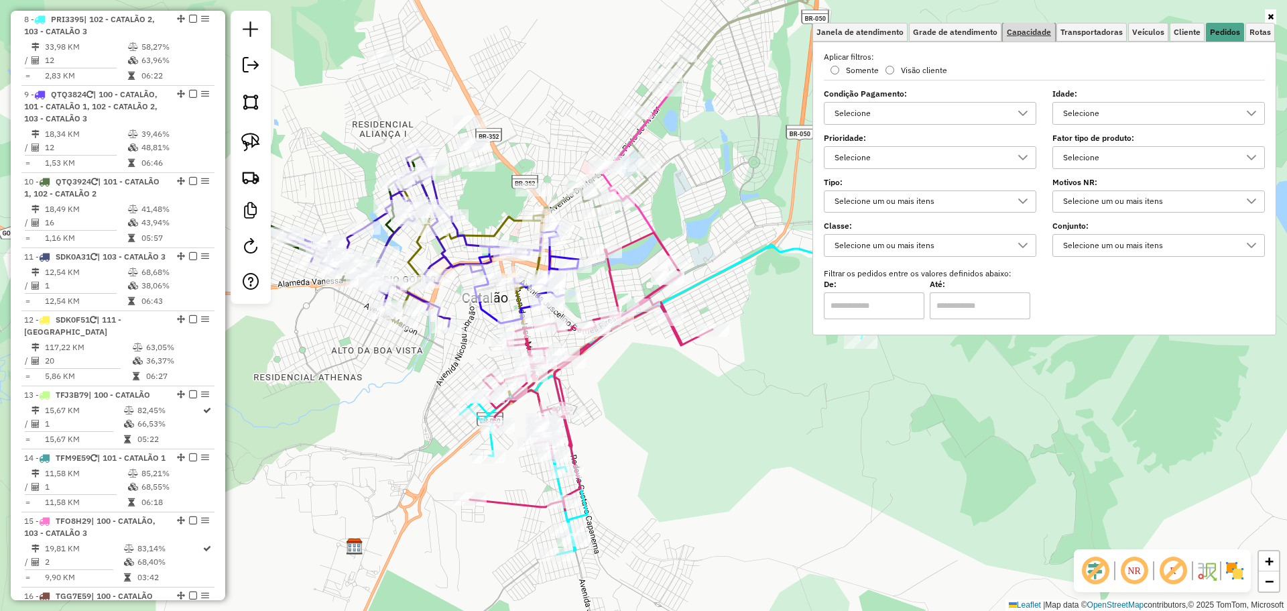
click at [1049, 33] on span "Capacidade" at bounding box center [1029, 32] width 44 height 8
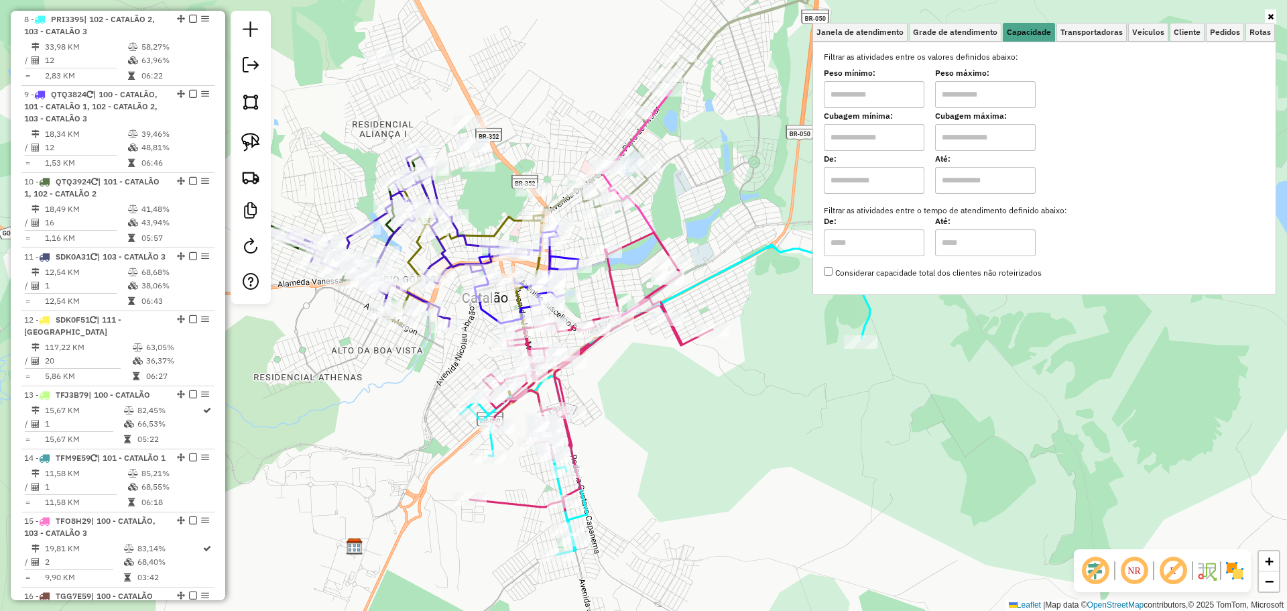
click at [912, 89] on input "text" at bounding box center [874, 94] width 101 height 27
type input "****"
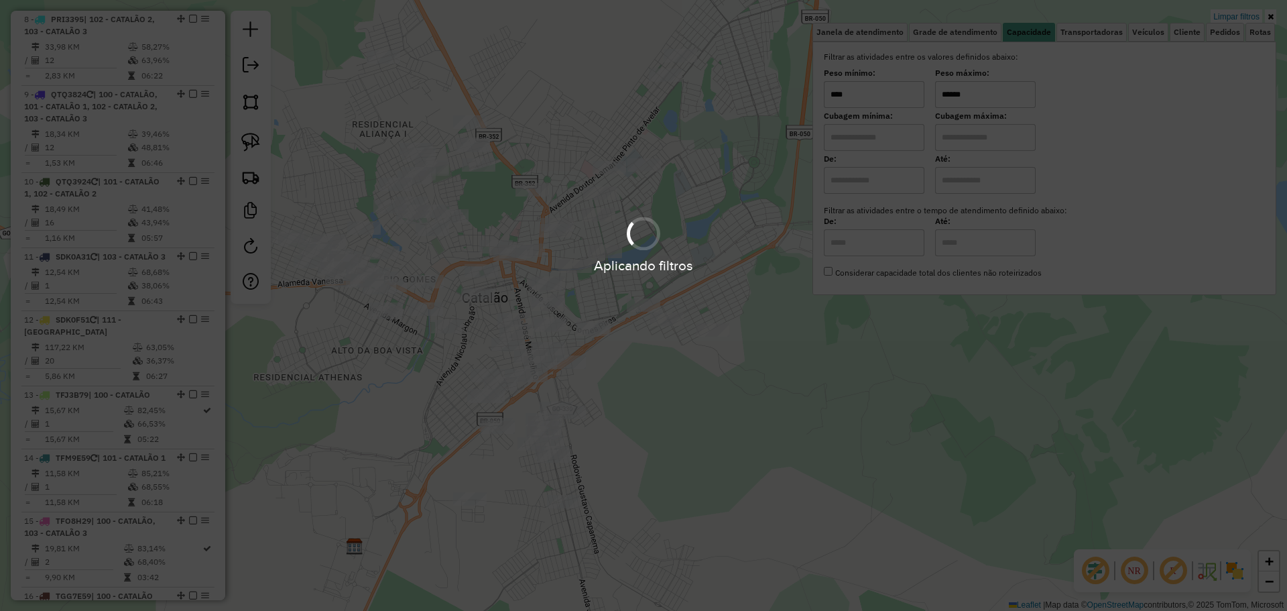
type input "******"
click at [614, 371] on div "Limpar filtros Janela de atendimento Grade de atendimento Capacidade Transporta…" at bounding box center [643, 305] width 1287 height 611
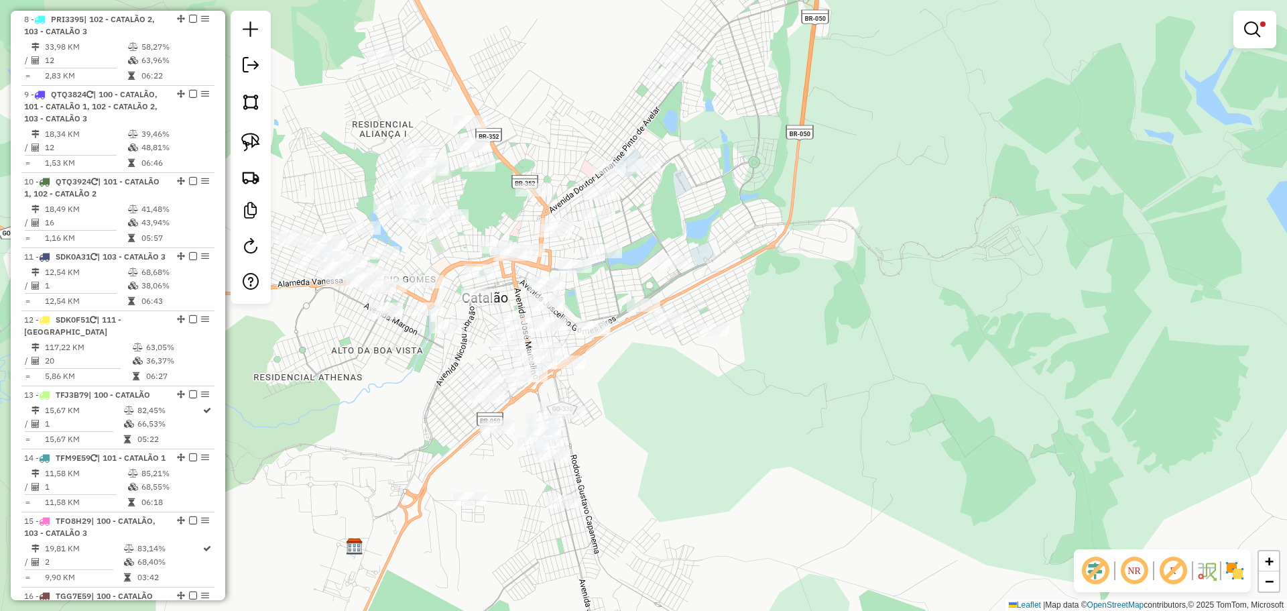
click at [589, 336] on div at bounding box center [593, 328] width 34 height 13
select select "*********"
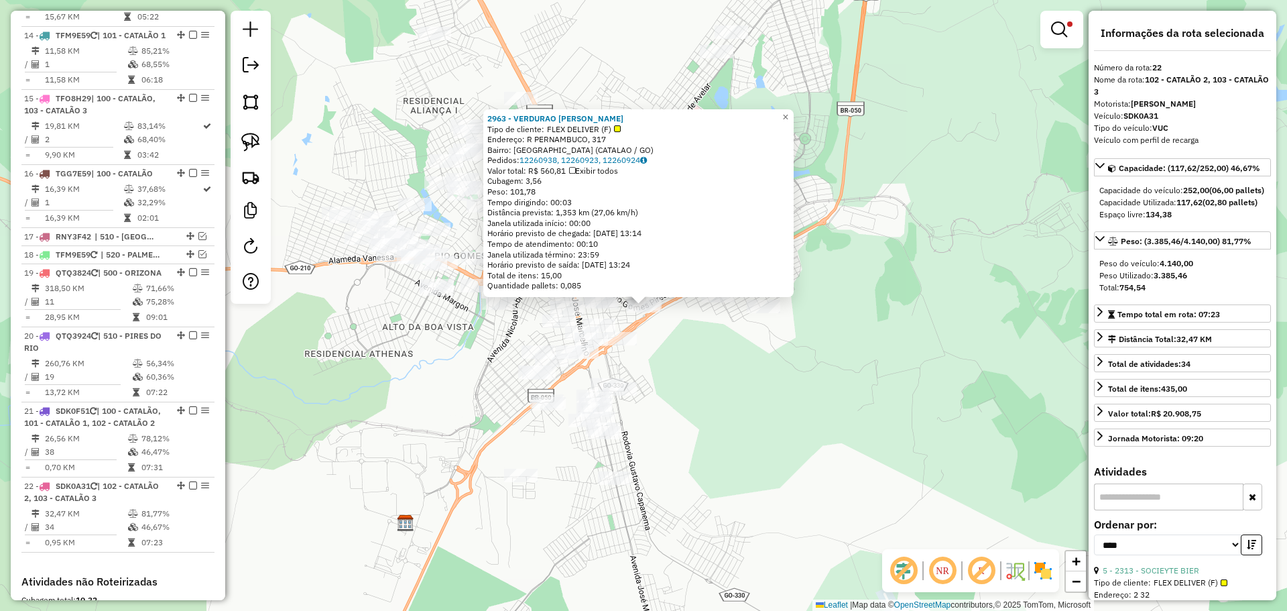
scroll to position [1695, 0]
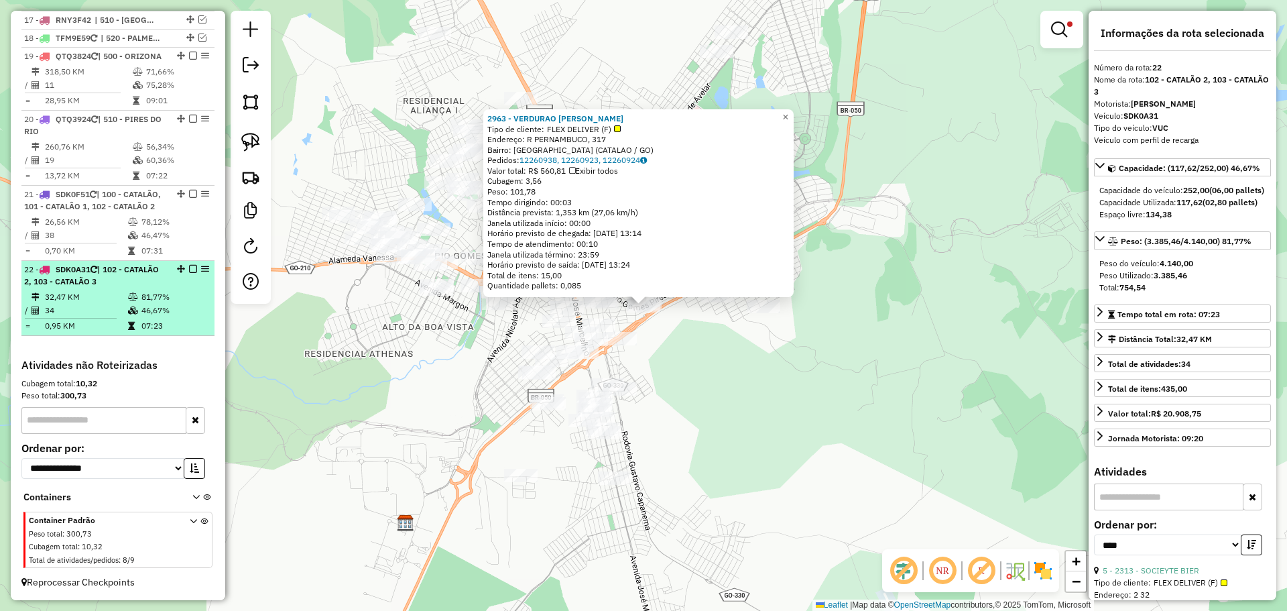
click at [189, 270] on em at bounding box center [193, 269] width 8 height 8
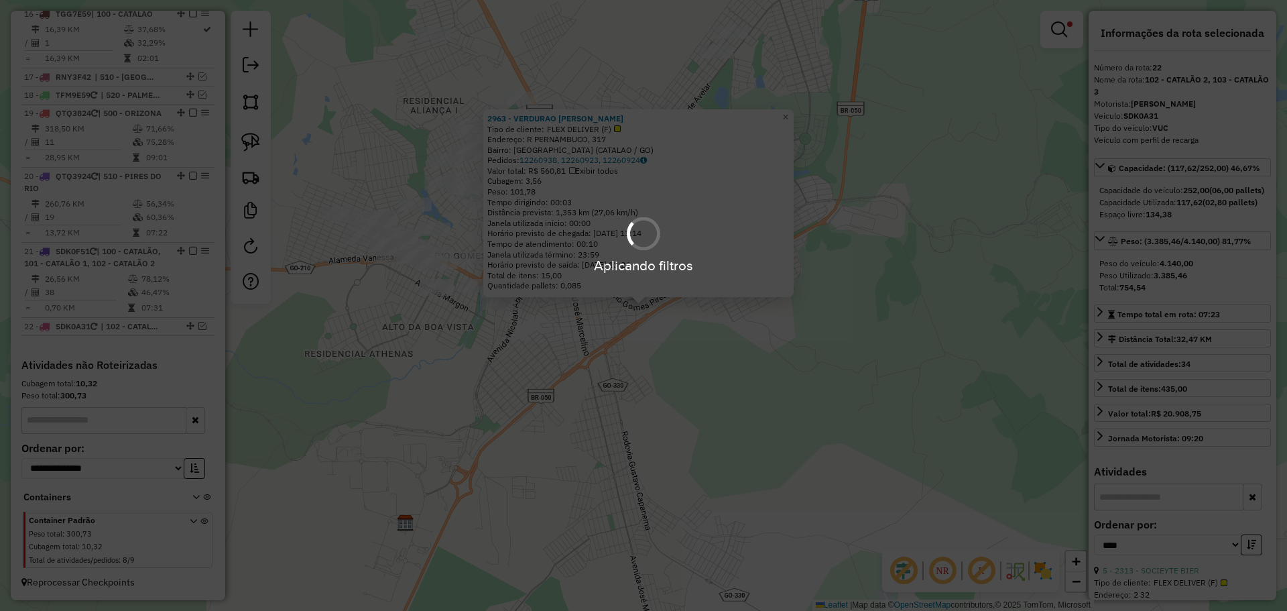
scroll to position [1638, 0]
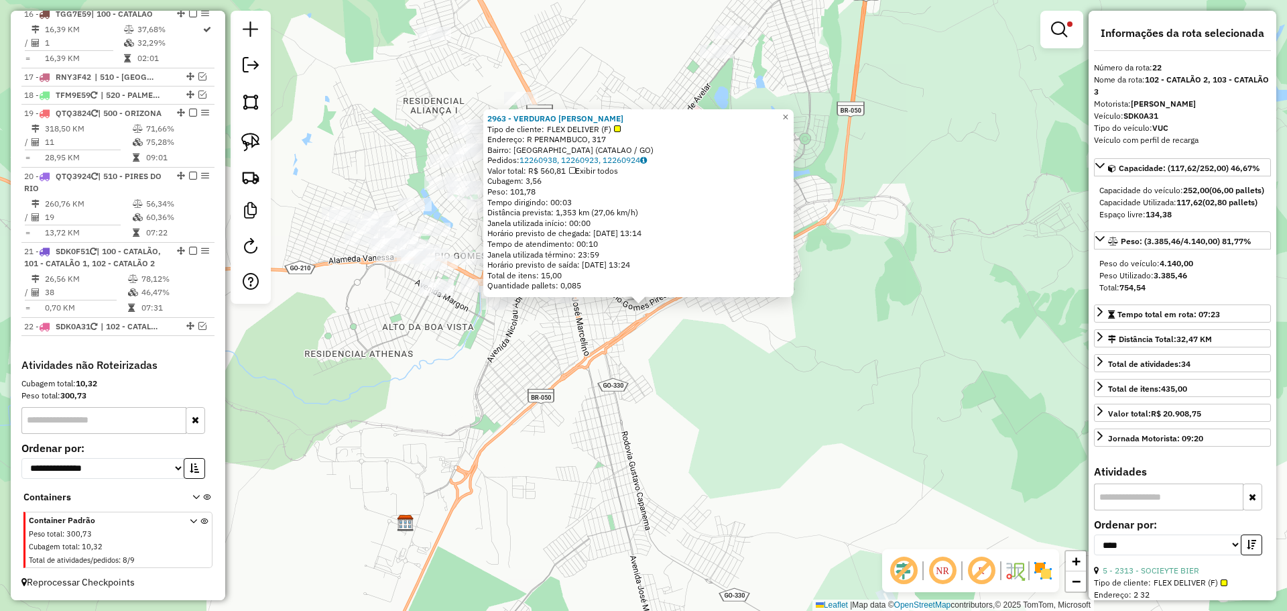
click at [471, 379] on div "2963 - VERDURAO SAO FRANCIS Tipo de cliente: FLEX DELIVER (F) Endereço: R PERNA…" at bounding box center [643, 305] width 1287 height 611
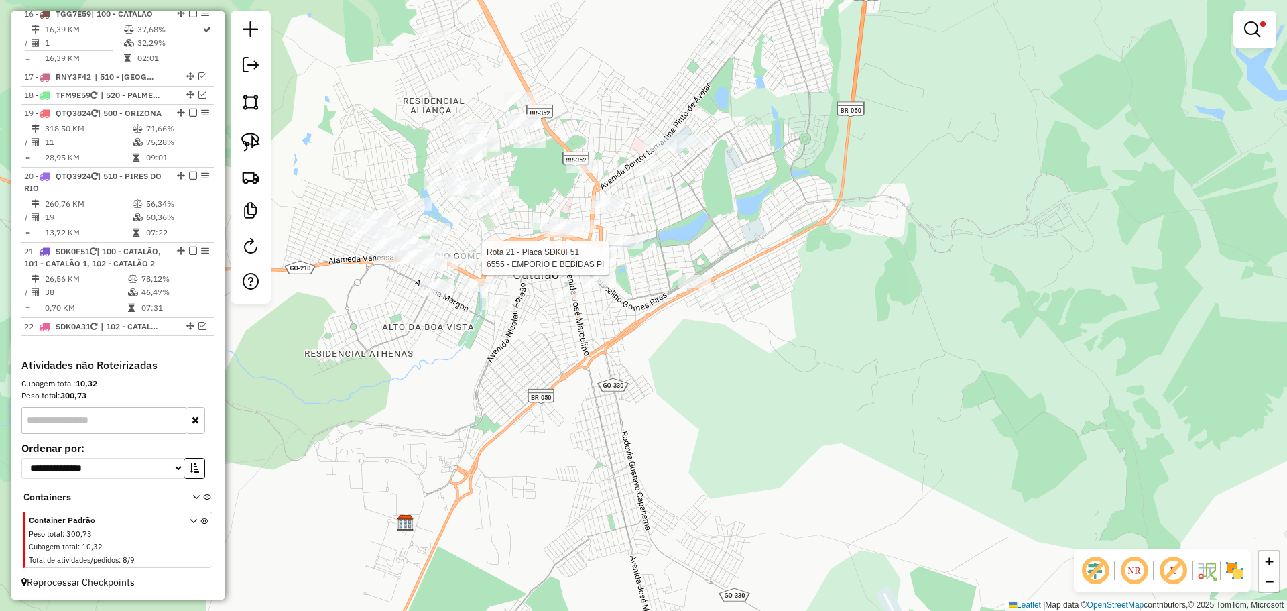
select select "*********"
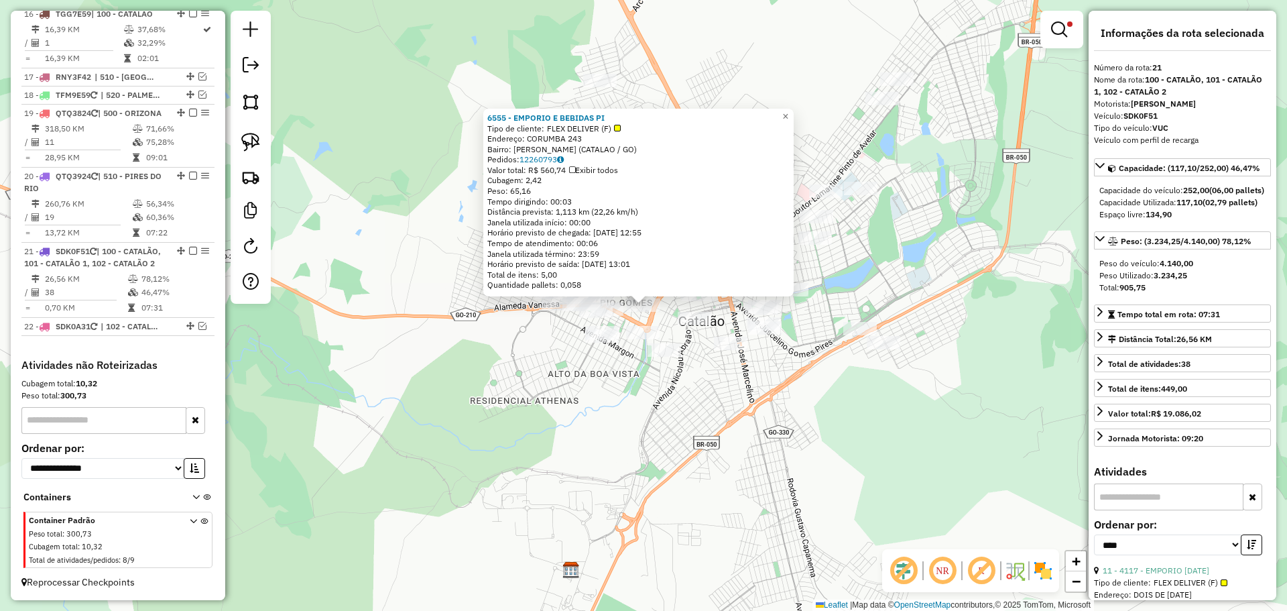
drag, startPoint x: 188, startPoint y: 240, endPoint x: 196, endPoint y: 248, distance: 11.9
click at [189, 247] on em at bounding box center [193, 251] width 8 height 8
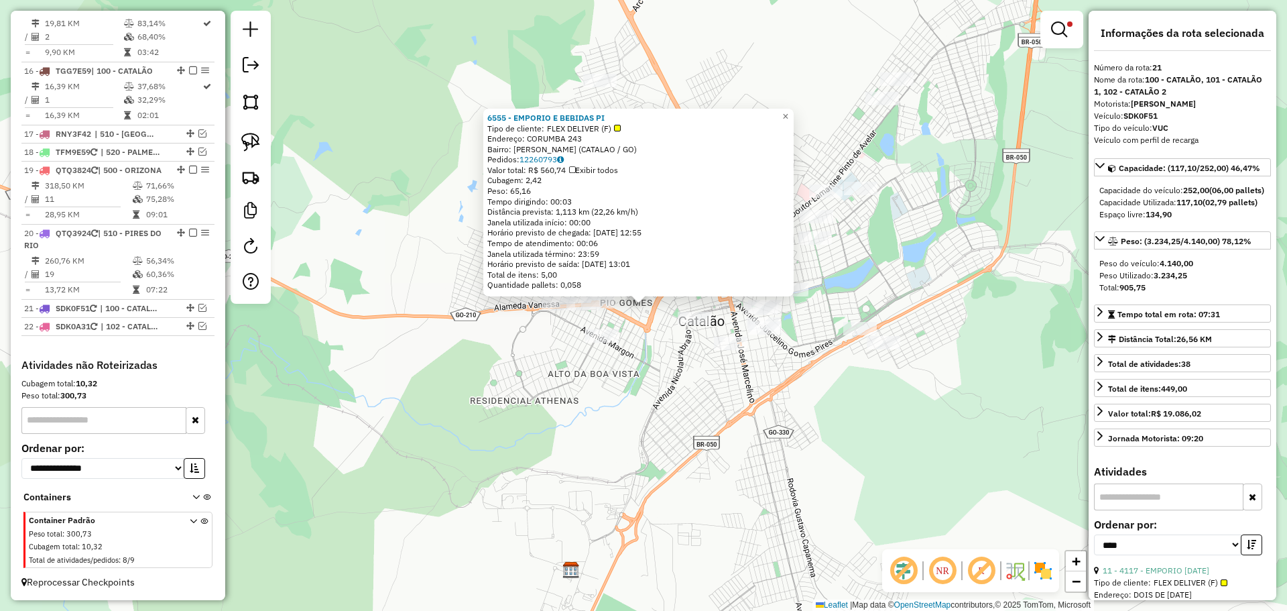
click at [689, 418] on div "6555 - EMPORIO E BEBIDAS PI Tipo de cliente: FLEX DELIVER (F) Endereço: CORUMBA…" at bounding box center [643, 305] width 1287 height 611
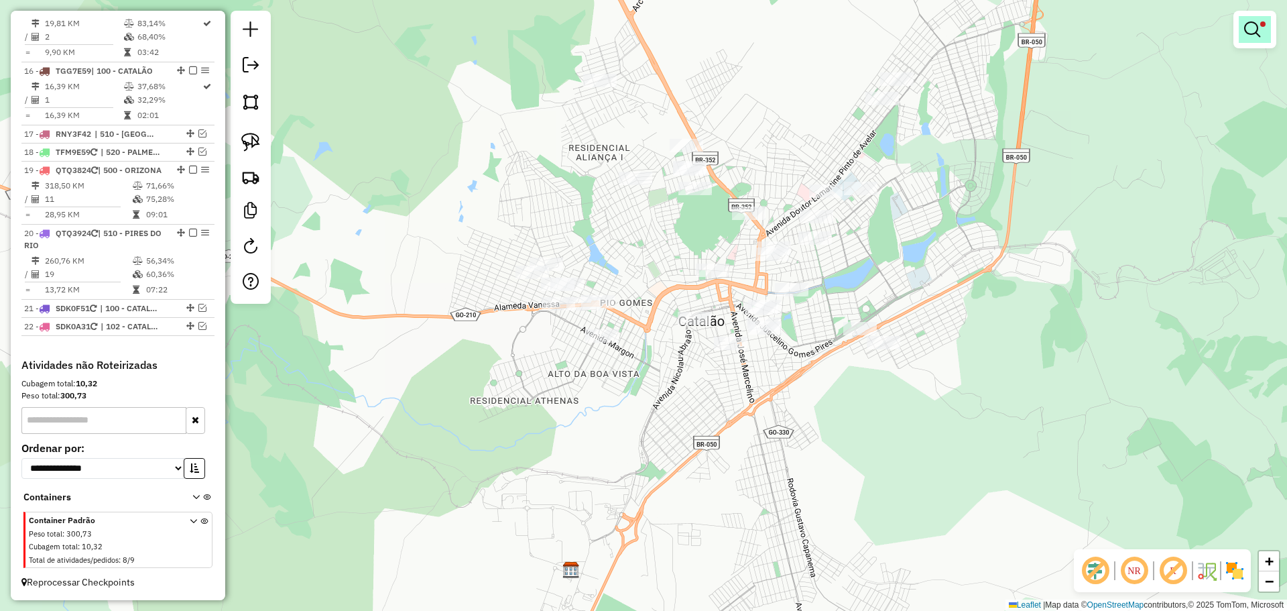
click at [1250, 40] on link at bounding box center [1255, 29] width 32 height 27
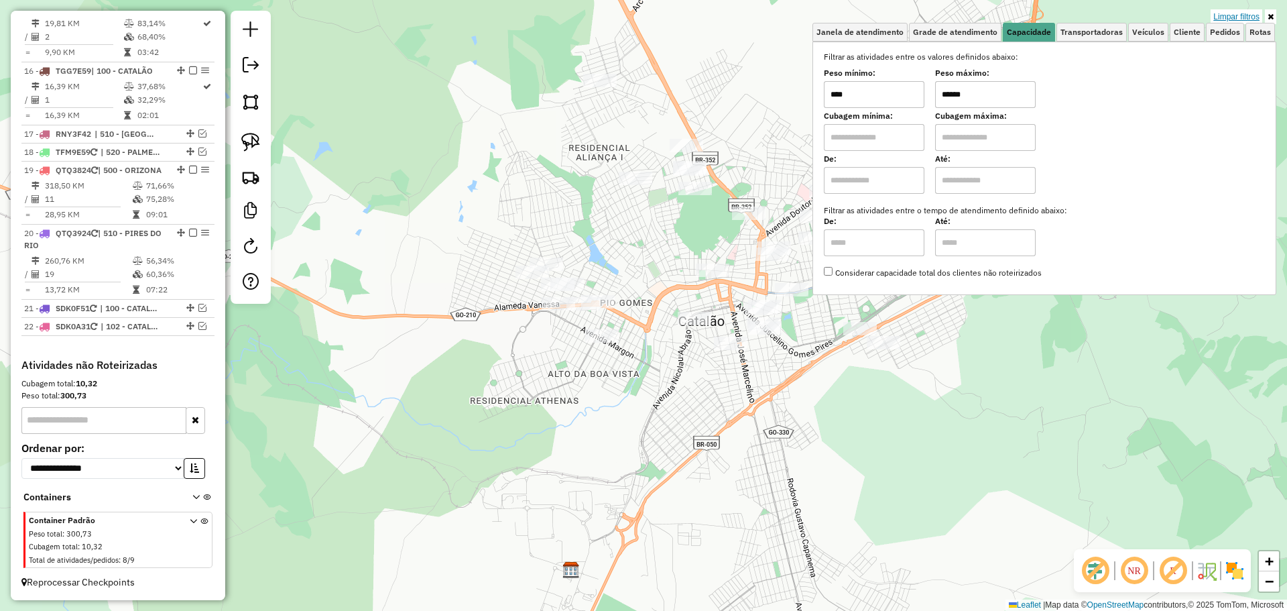
click at [1241, 15] on link "Limpar filtros" at bounding box center [1237, 16] width 52 height 15
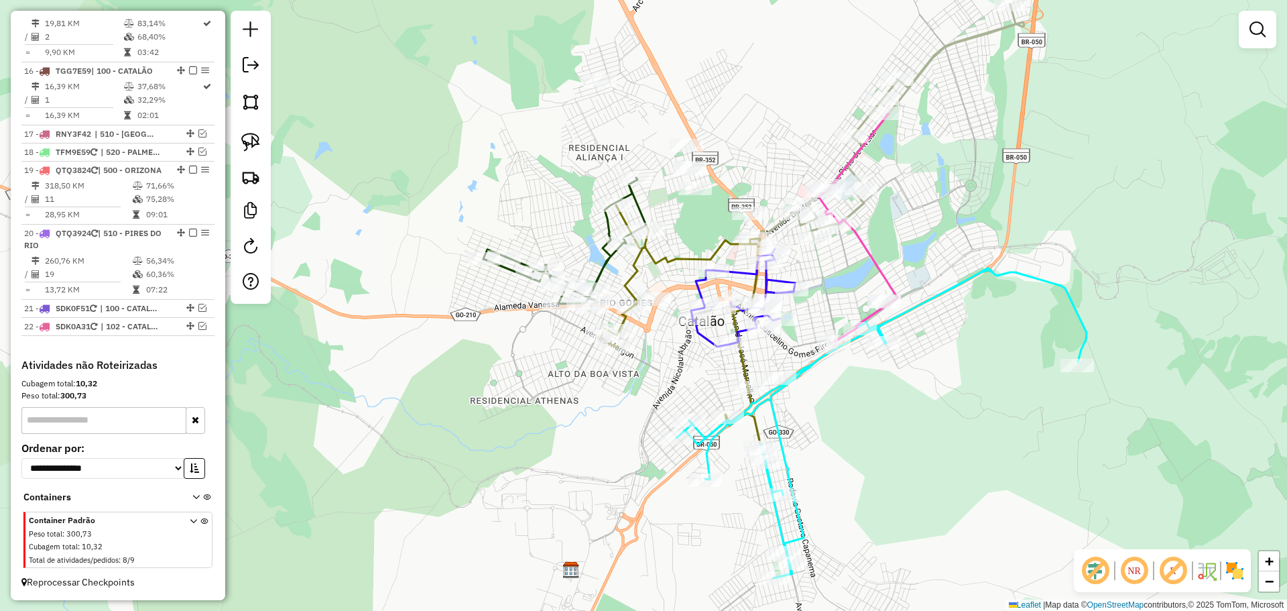
click at [1055, 340] on div "Janela de atendimento Grade de atendimento Capacidade Transportadoras Veículos …" at bounding box center [643, 305] width 1287 height 611
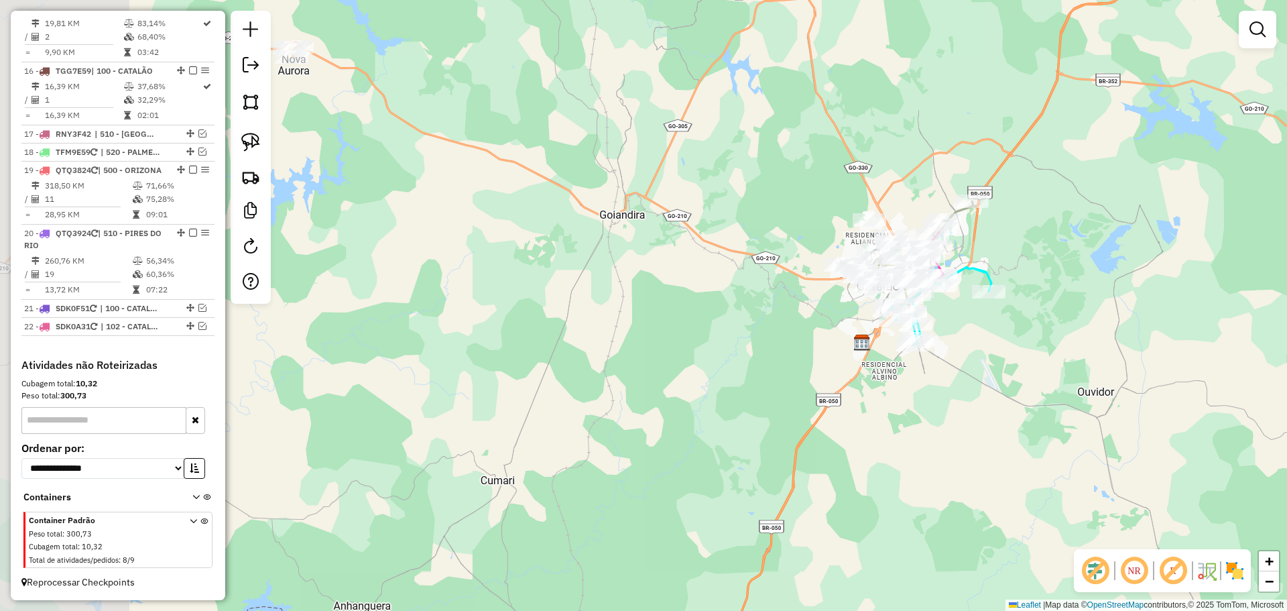
drag, startPoint x: 555, startPoint y: 308, endPoint x: 752, endPoint y: 302, distance: 196.5
click at [760, 306] on div "Janela de atendimento Grade de atendimento Capacidade Transportadoras Veículos …" at bounding box center [643, 305] width 1287 height 611
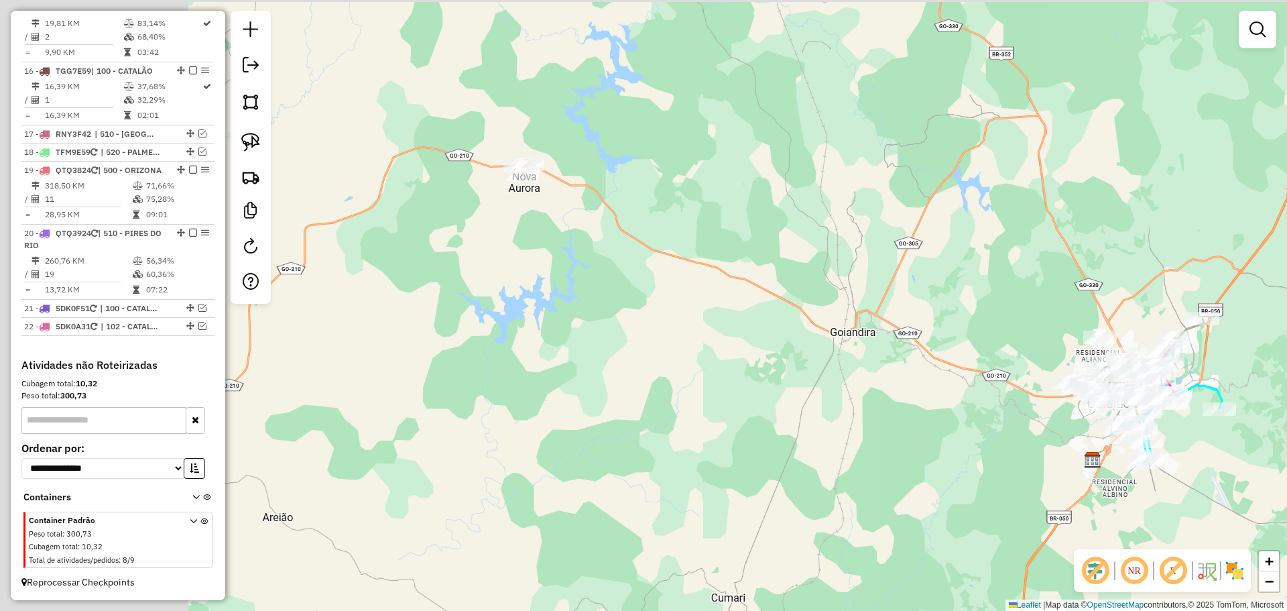
drag, startPoint x: 770, startPoint y: 358, endPoint x: 817, endPoint y: 371, distance: 48.2
click at [818, 375] on div "Janela de atendimento Grade de atendimento Capacidade Transportadoras Veículos …" at bounding box center [643, 305] width 1287 height 611
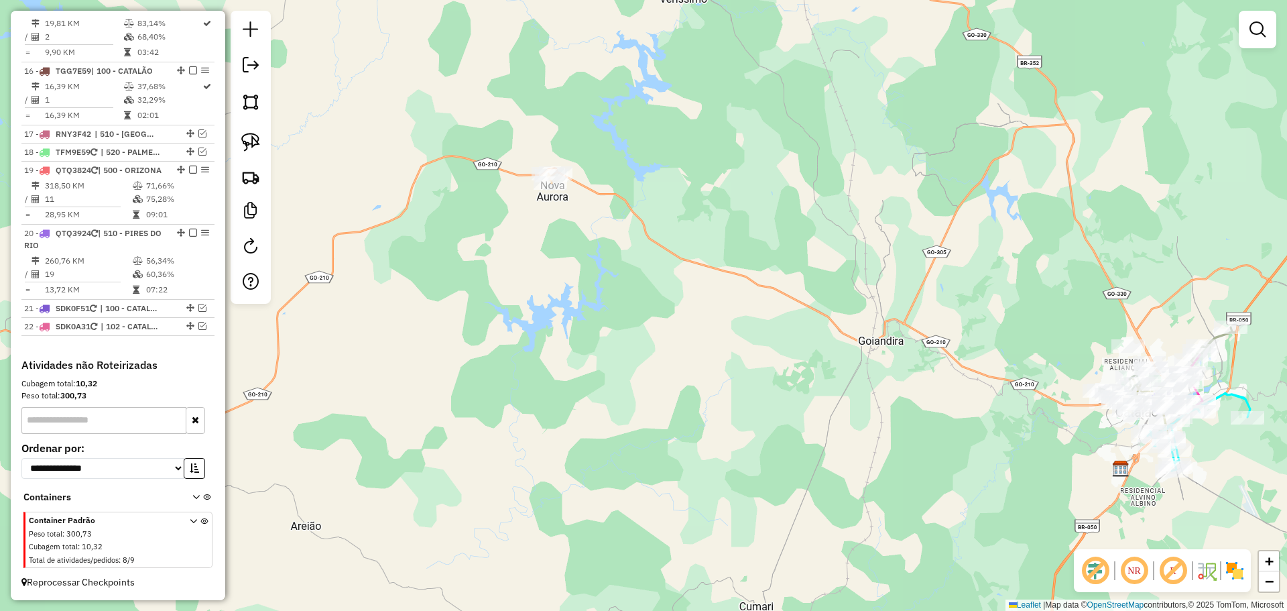
click at [259, 144] on link at bounding box center [250, 141] width 29 height 29
drag, startPoint x: 644, startPoint y: 147, endPoint x: 663, endPoint y: 211, distance: 66.6
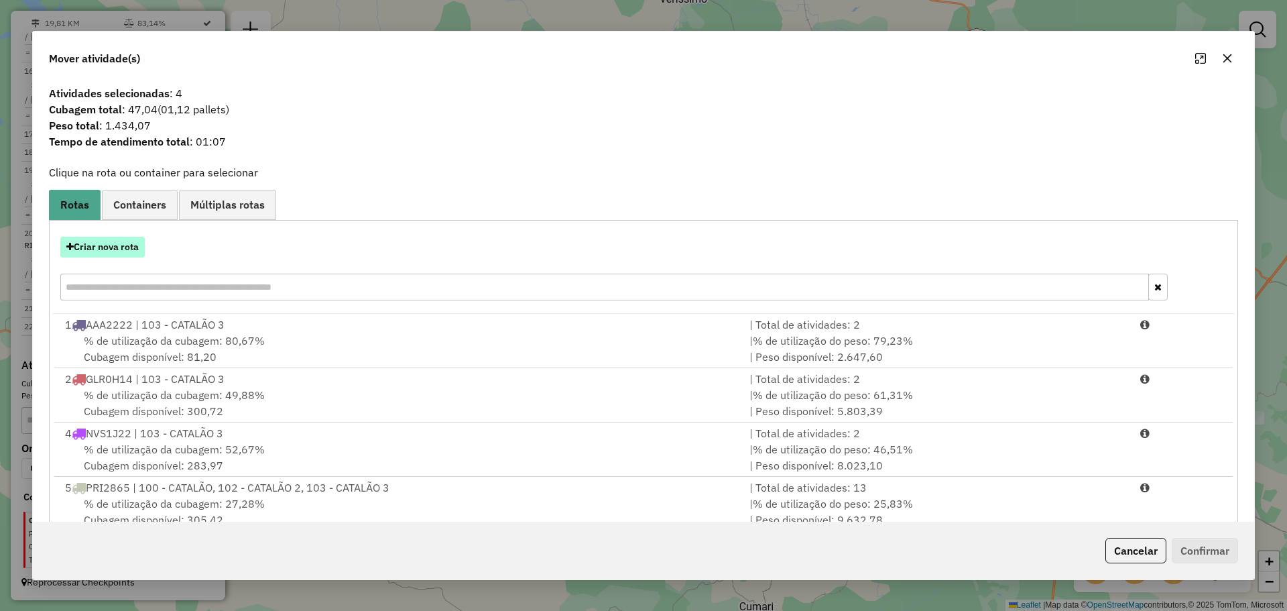
click at [121, 247] on button "Criar nova rota" at bounding box center [102, 247] width 84 height 21
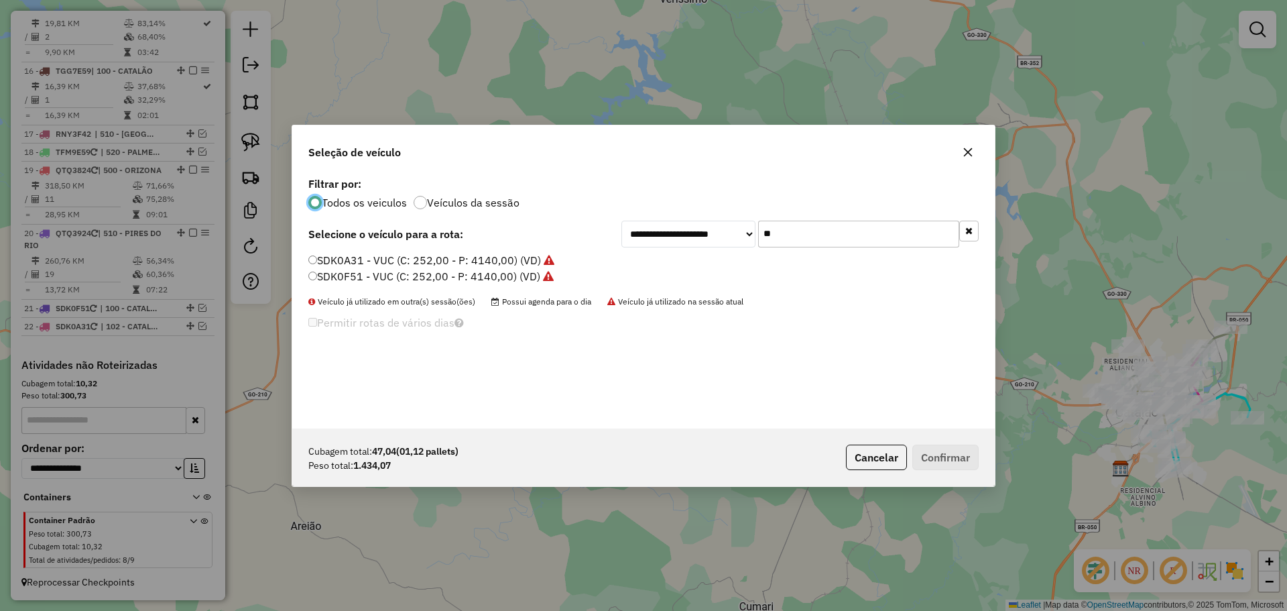
scroll to position [7, 4]
click at [796, 225] on input "**" at bounding box center [858, 234] width 201 height 27
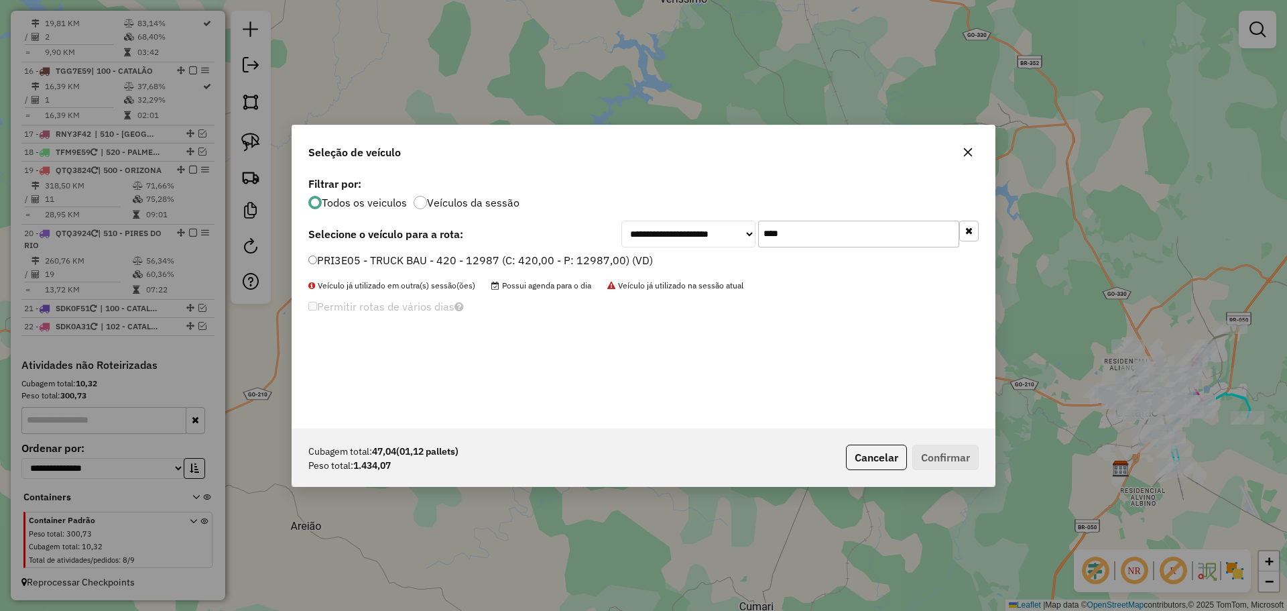
type input "****"
drag, startPoint x: 401, startPoint y: 263, endPoint x: 505, endPoint y: 302, distance: 111.2
click at [400, 263] on label "PRI3E05 - TRUCK BAU - 420 - 12987 (C: 420,00 - P: 12987,00) (VD)" at bounding box center [480, 260] width 345 height 16
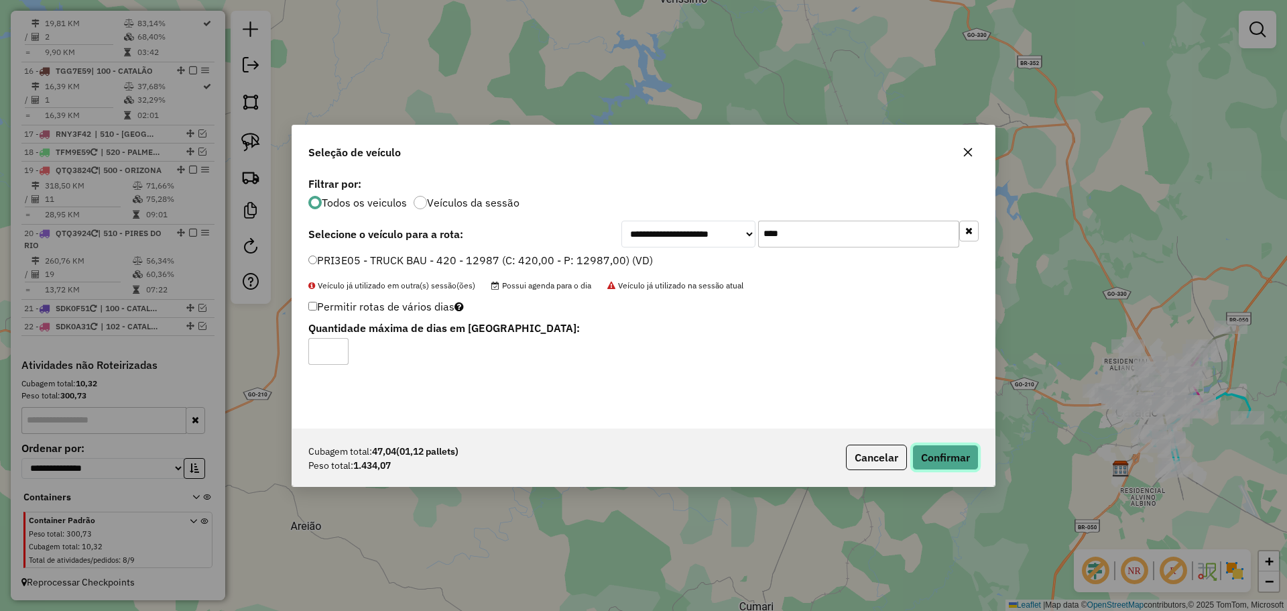
click at [960, 459] on button "Confirmar" at bounding box center [945, 456] width 66 height 25
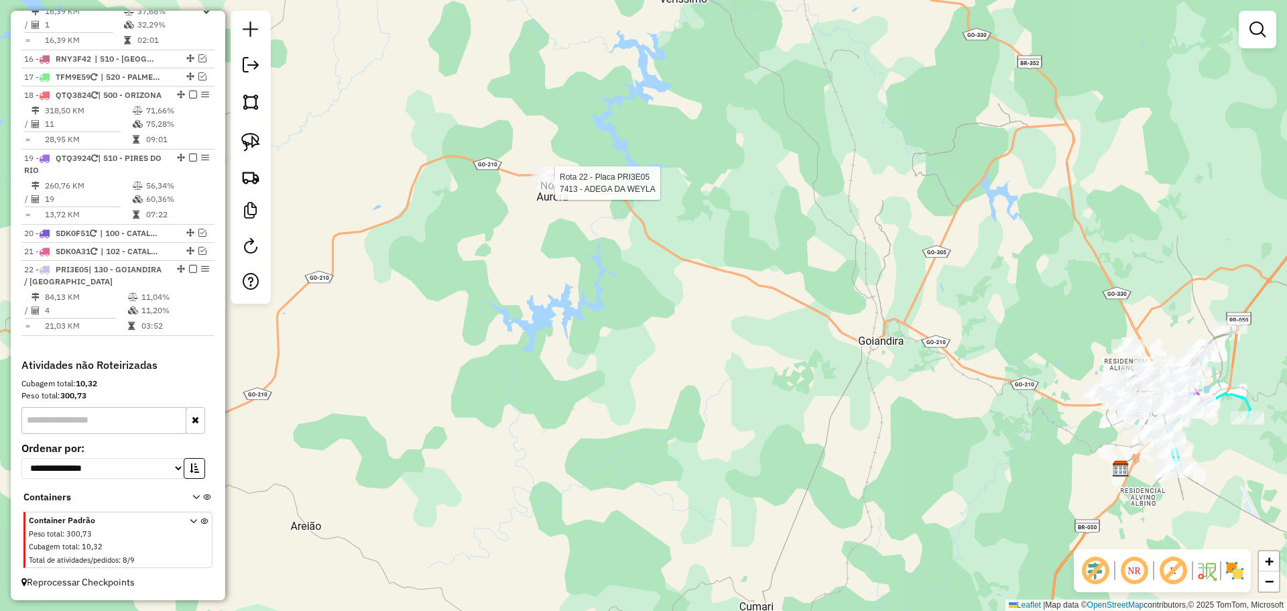
select select "*********"
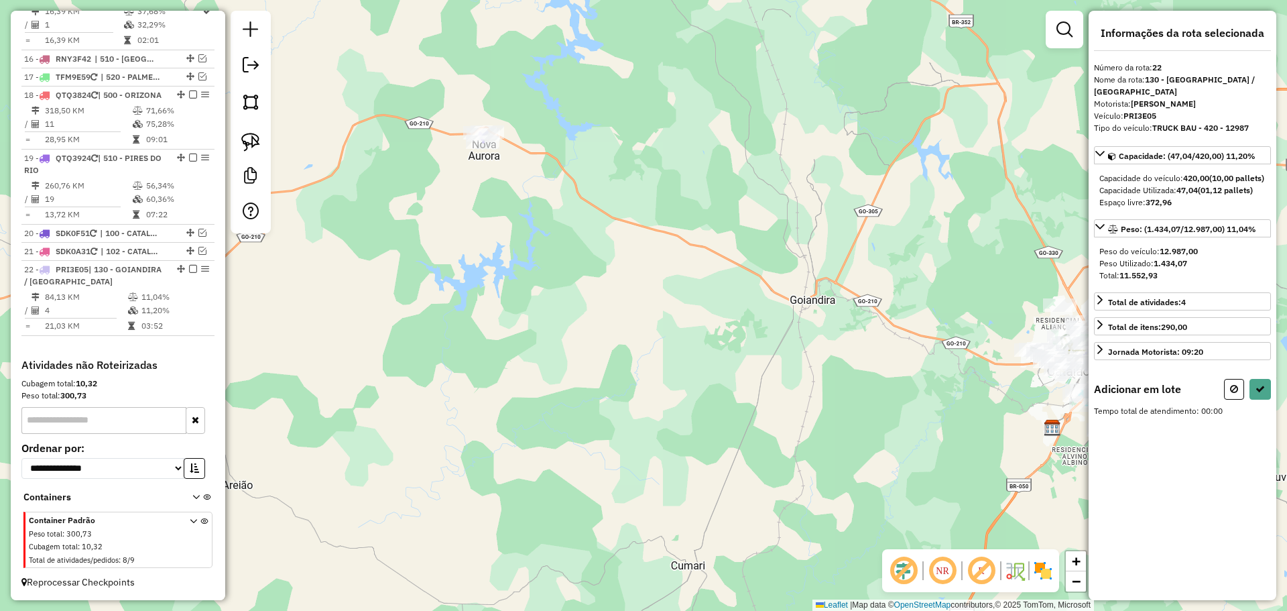
drag, startPoint x: 718, startPoint y: 309, endPoint x: 650, endPoint y: 268, distance: 79.1
click at [646, 268] on div "Janela de atendimento Grade de atendimento Capacidade Transportadoras Veículos …" at bounding box center [643, 305] width 1287 height 611
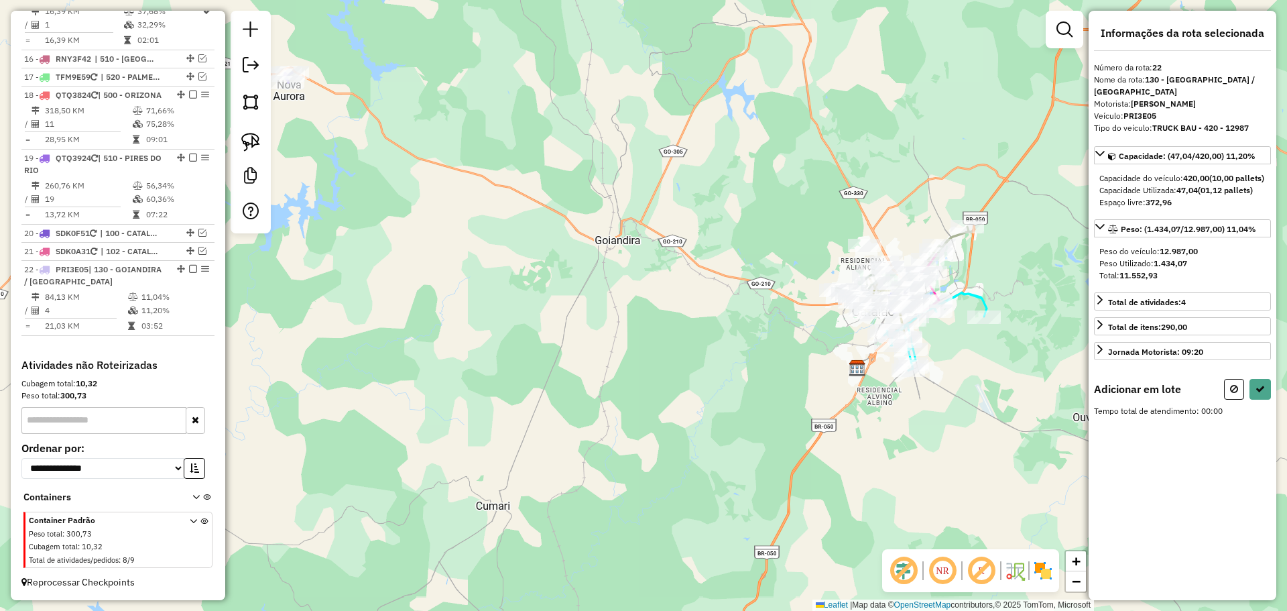
drag, startPoint x: 701, startPoint y: 275, endPoint x: 691, endPoint y: 274, distance: 10.7
click at [689, 274] on div "Janela de atendimento Grade de atendimento Capacidade Transportadoras Veículos …" at bounding box center [643, 305] width 1287 height 611
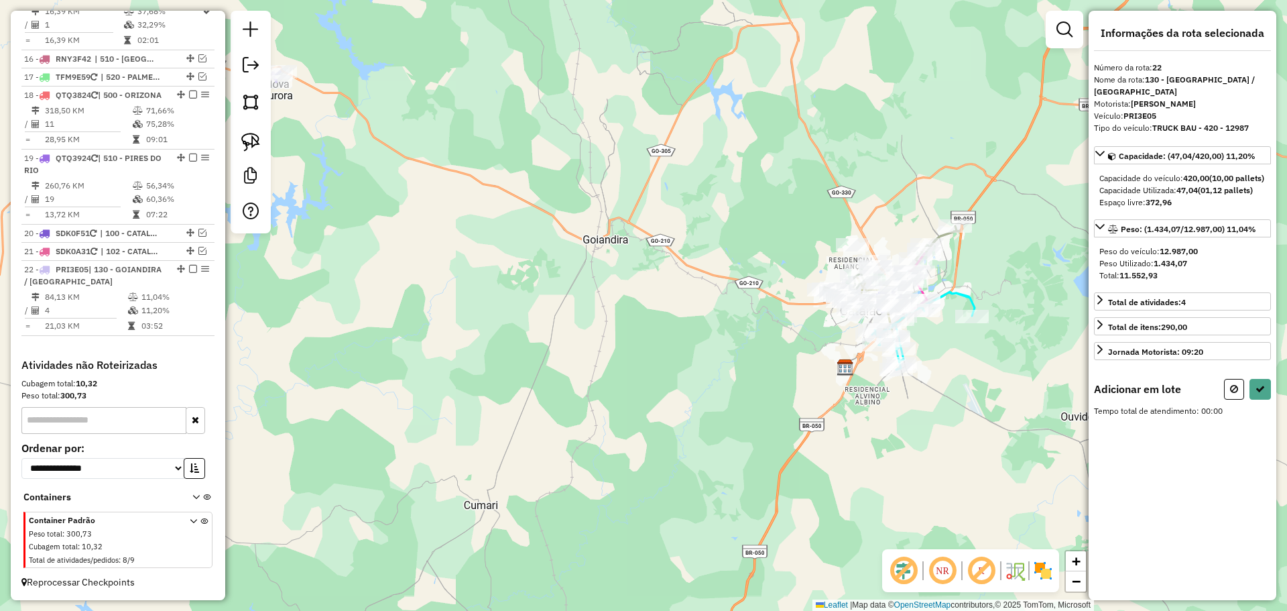
click at [686, 316] on div "Janela de atendimento Grade de atendimento Capacidade Transportadoras Veículos …" at bounding box center [643, 305] width 1287 height 611
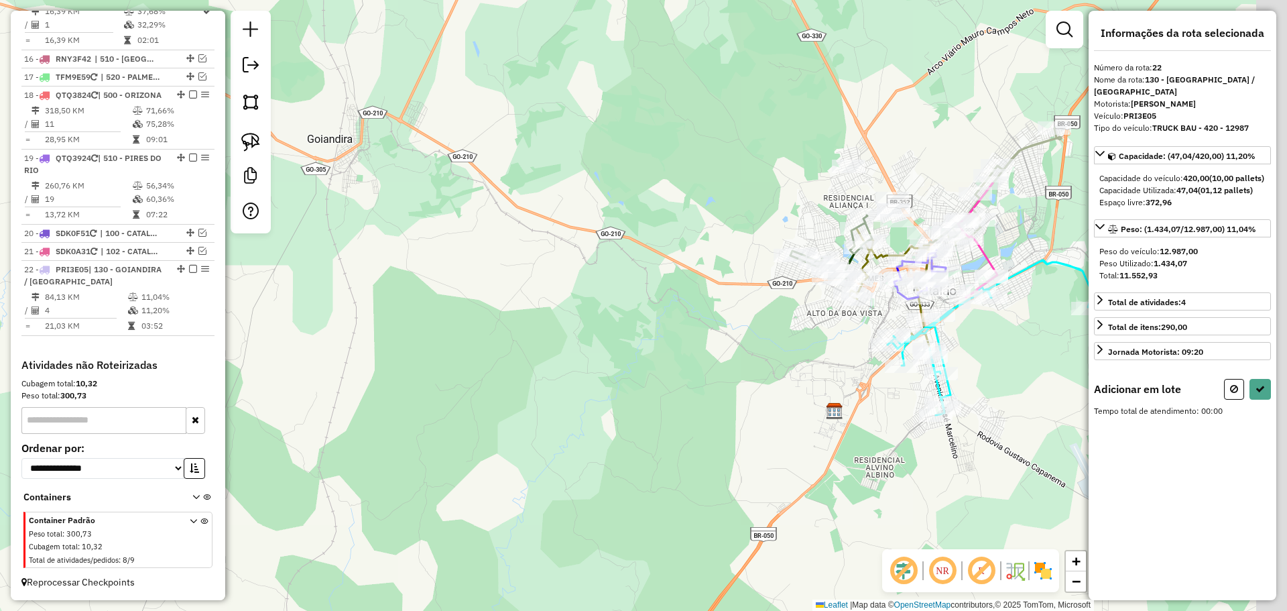
drag, startPoint x: 802, startPoint y: 328, endPoint x: 815, endPoint y: 310, distance: 22.7
click at [803, 328] on div "Janela de atendimento Grade de atendimento Capacidade Transportadoras Veículos …" at bounding box center [643, 305] width 1287 height 611
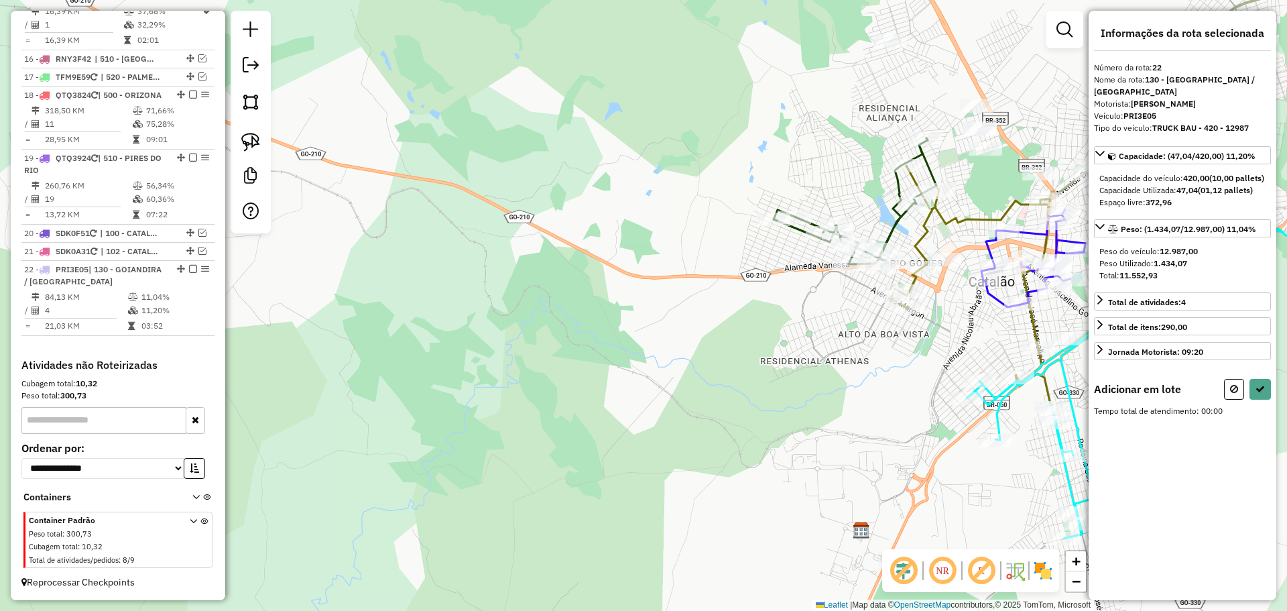
drag, startPoint x: 839, startPoint y: 308, endPoint x: 786, endPoint y: 306, distance: 52.4
click at [786, 306] on div "Janela de atendimento Grade de atendimento Capacidade Transportadoras Veículos …" at bounding box center [643, 305] width 1287 height 611
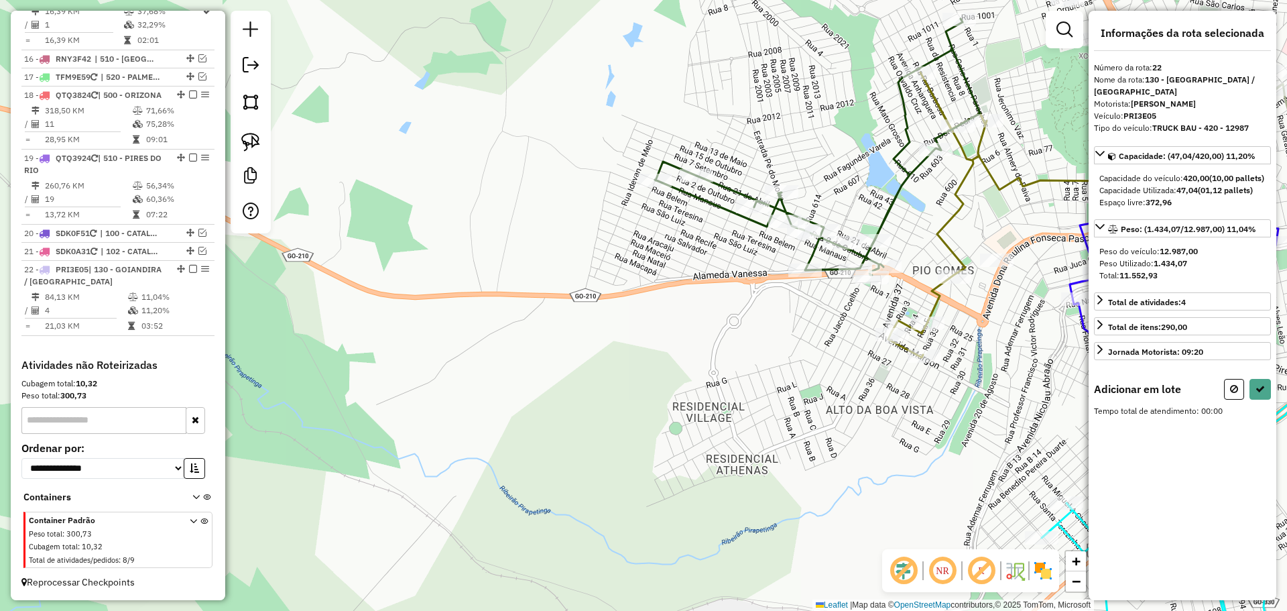
drag, startPoint x: 791, startPoint y: 282, endPoint x: 786, endPoint y: 324, distance: 42.5
click at [786, 324] on div "Janela de atendimento Grade de atendimento Capacidade Transportadoras Veículos …" at bounding box center [643, 305] width 1287 height 611
click at [256, 140] on img at bounding box center [250, 142] width 19 height 19
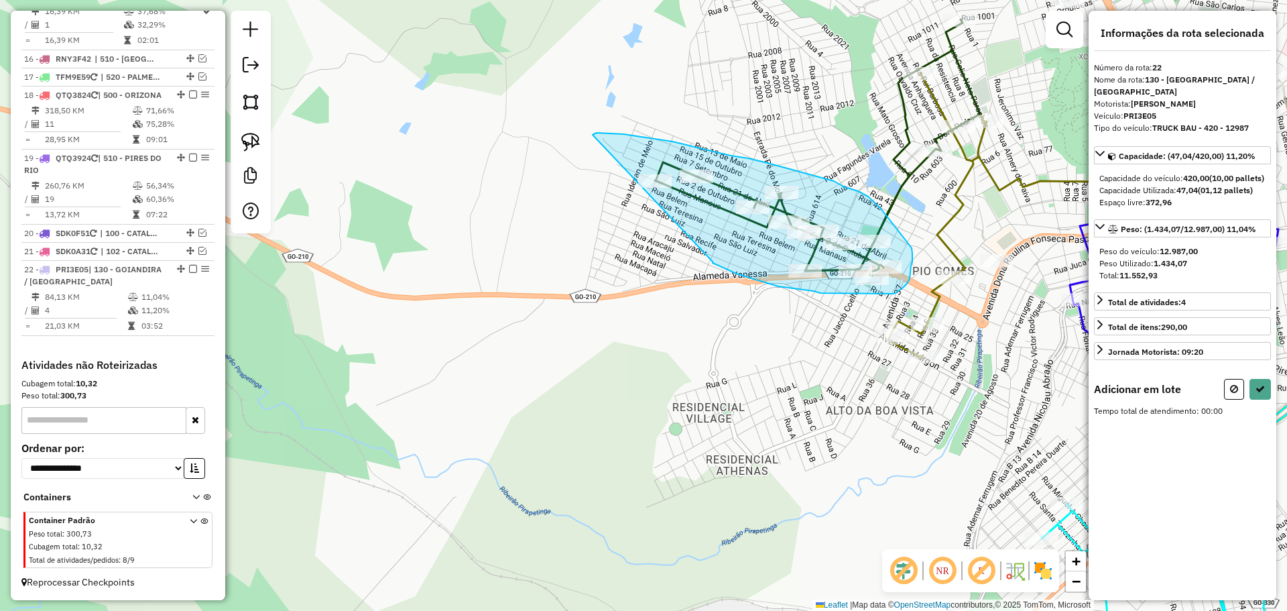
drag, startPoint x: 723, startPoint y: 268, endPoint x: 587, endPoint y: 197, distance: 154.1
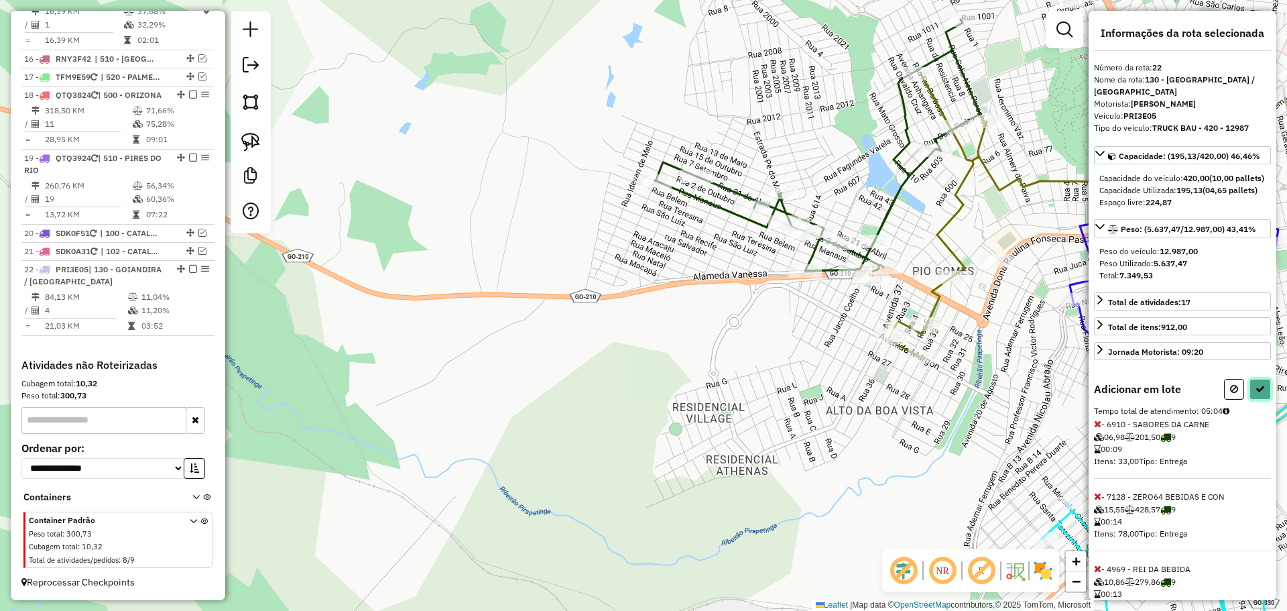
click at [1264, 400] on button at bounding box center [1260, 389] width 21 height 21
select select "*********"
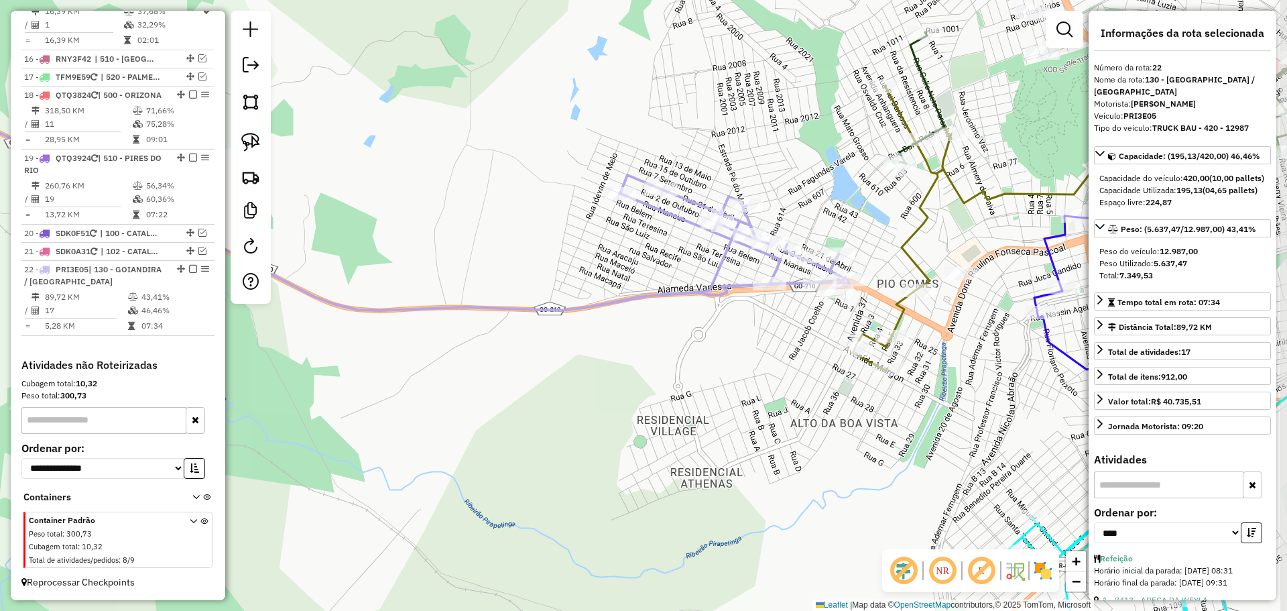
drag, startPoint x: 831, startPoint y: 333, endPoint x: 811, endPoint y: 341, distance: 22.1
click at [811, 341] on div "Janela de atendimento Grade de atendimento Capacidade Transportadoras Veículos …" at bounding box center [643, 305] width 1287 height 611
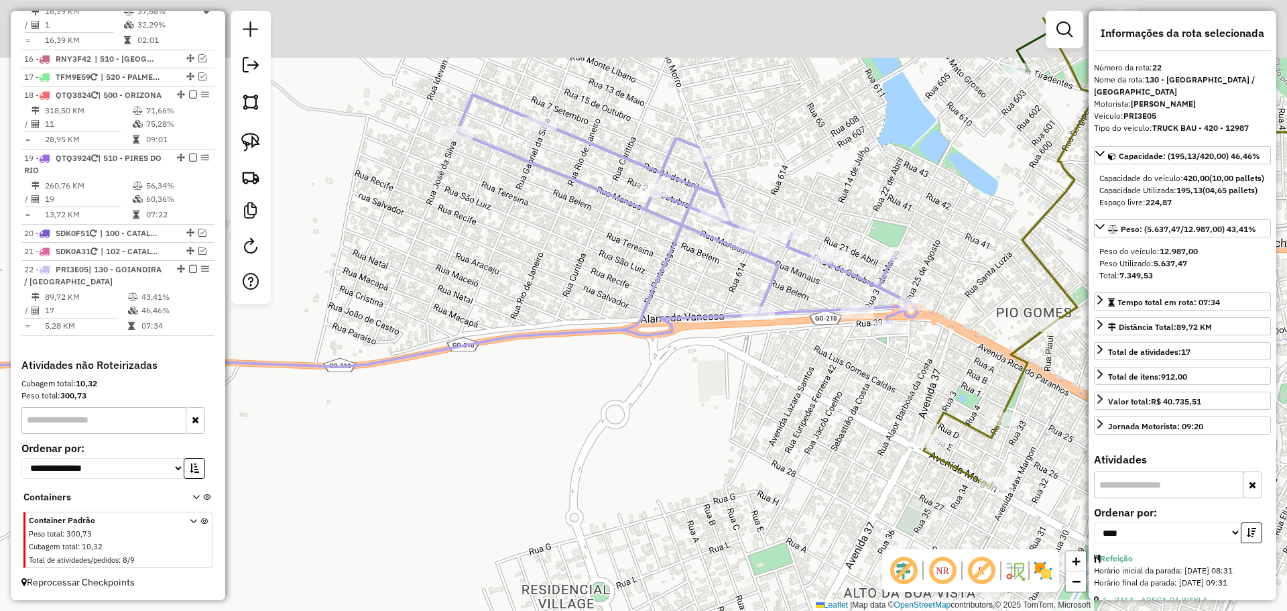
drag, startPoint x: 817, startPoint y: 328, endPoint x: 845, endPoint y: 402, distance: 78.1
click at [845, 406] on div "Janela de atendimento Grade de atendimento Capacidade Transportadoras Veículos …" at bounding box center [643, 305] width 1287 height 611
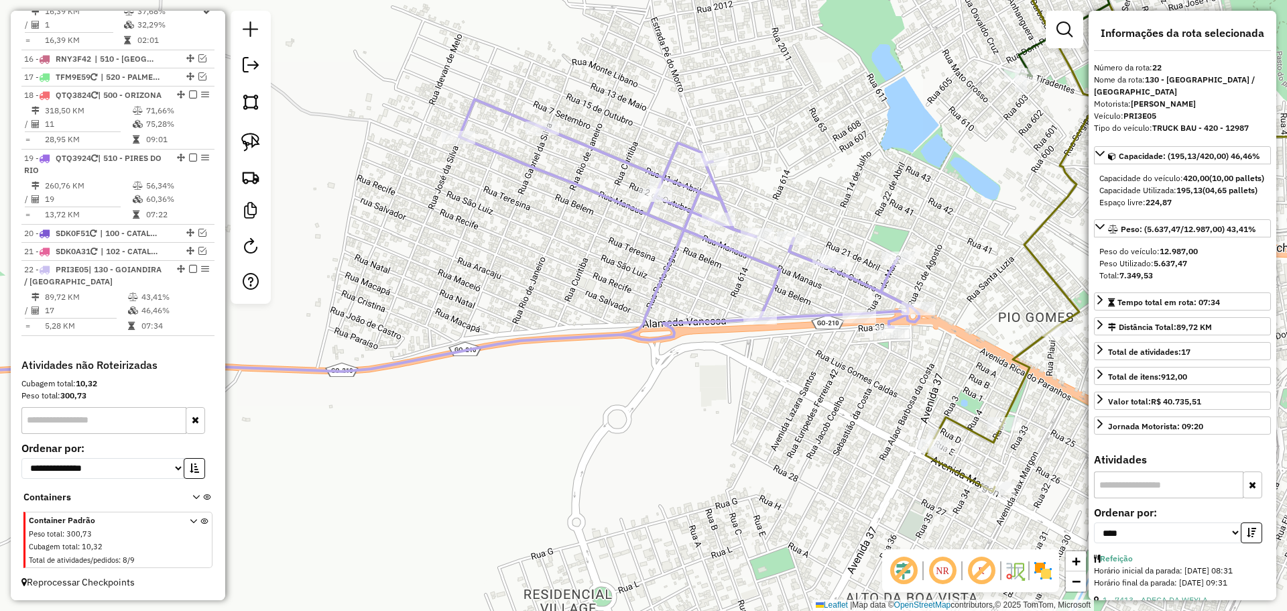
drag, startPoint x: 254, startPoint y: 137, endPoint x: 563, endPoint y: 137, distance: 309.1
click at [254, 137] on img at bounding box center [250, 142] width 19 height 19
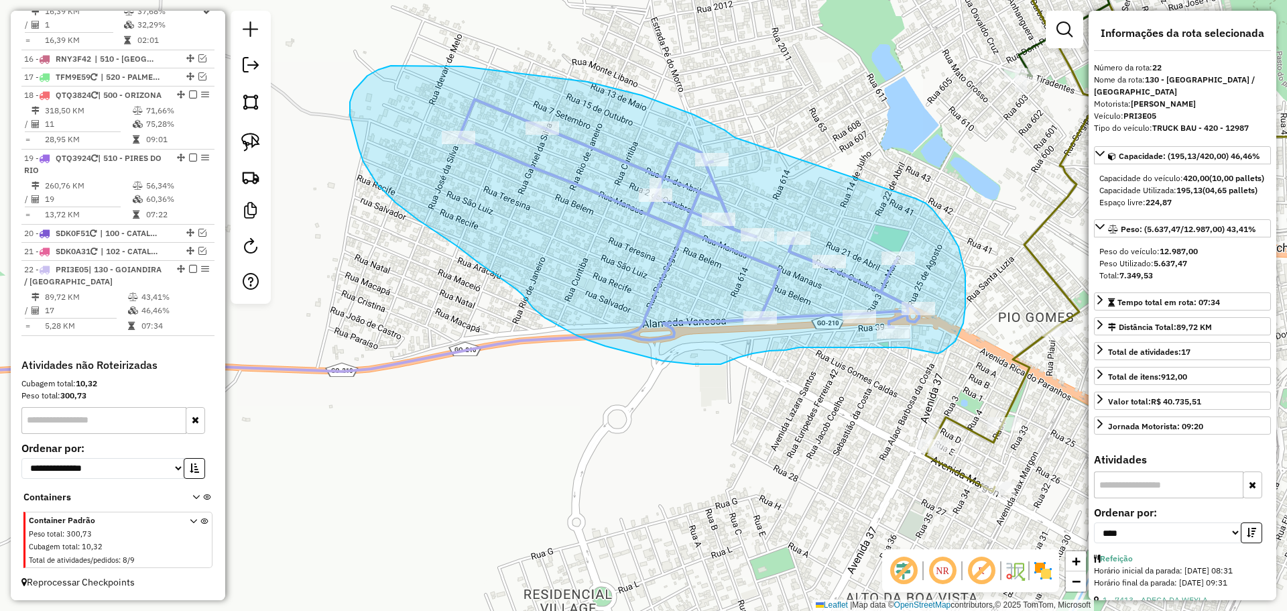
drag, startPoint x: 694, startPoint y: 115, endPoint x: 916, endPoint y: 198, distance: 237.2
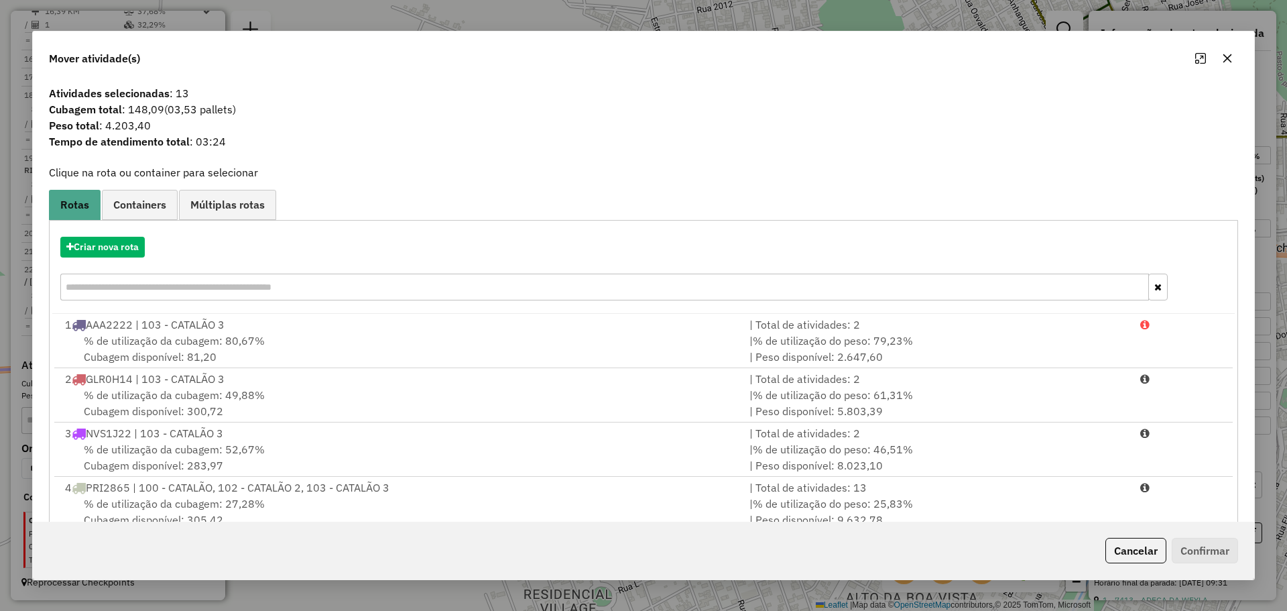
click at [1228, 58] on icon "button" at bounding box center [1227, 58] width 9 height 9
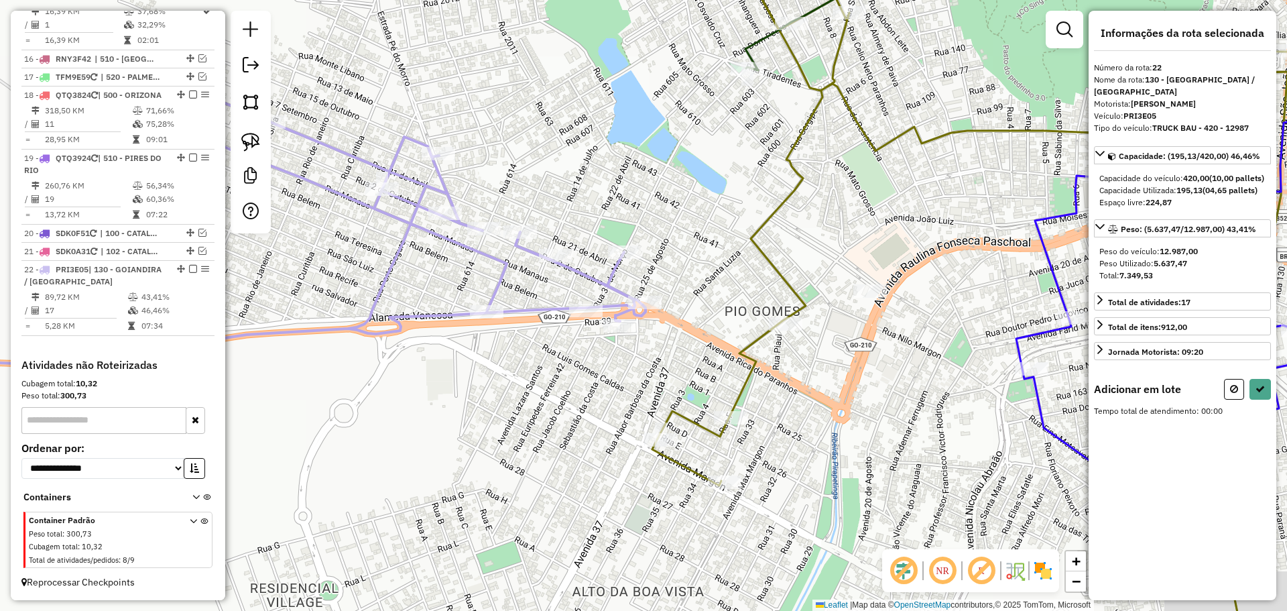
drag, startPoint x: 839, startPoint y: 426, endPoint x: 833, endPoint y: 412, distance: 15.7
click at [833, 412] on div "Janela de atendimento Grade de atendimento Capacidade Transportadoras Veículos …" at bounding box center [643, 305] width 1287 height 611
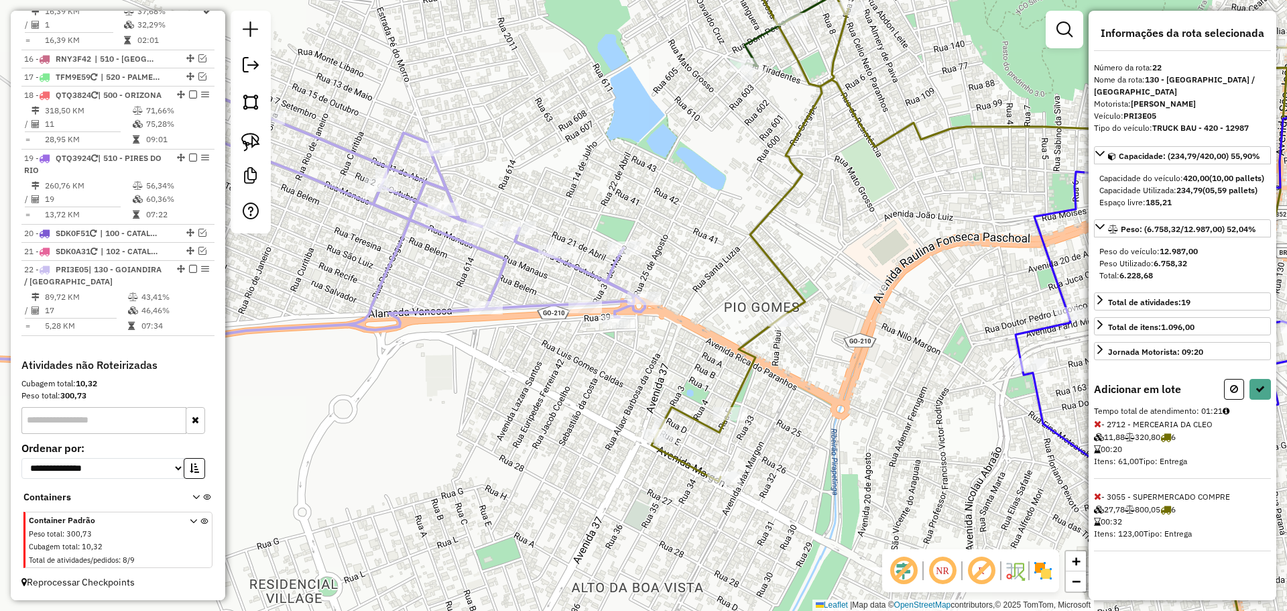
click at [1097, 501] on icon at bounding box center [1097, 495] width 7 height 9
click at [1256, 394] on icon at bounding box center [1260, 388] width 9 height 9
select select "*********"
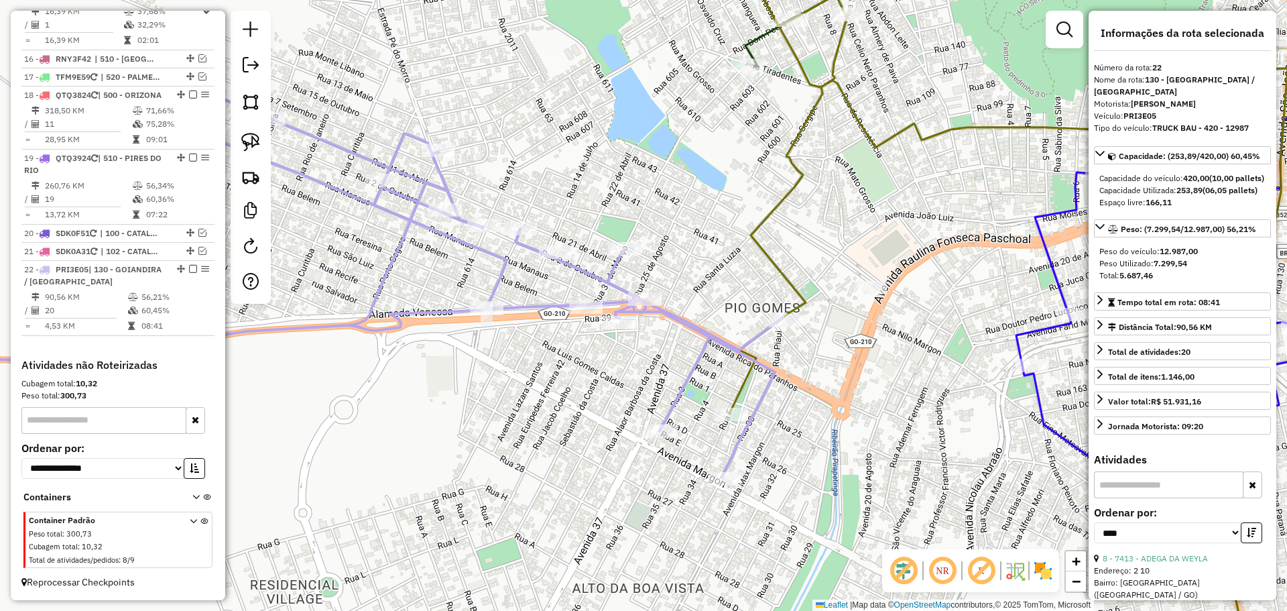
click at [727, 469] on icon at bounding box center [327, 283] width 912 height 387
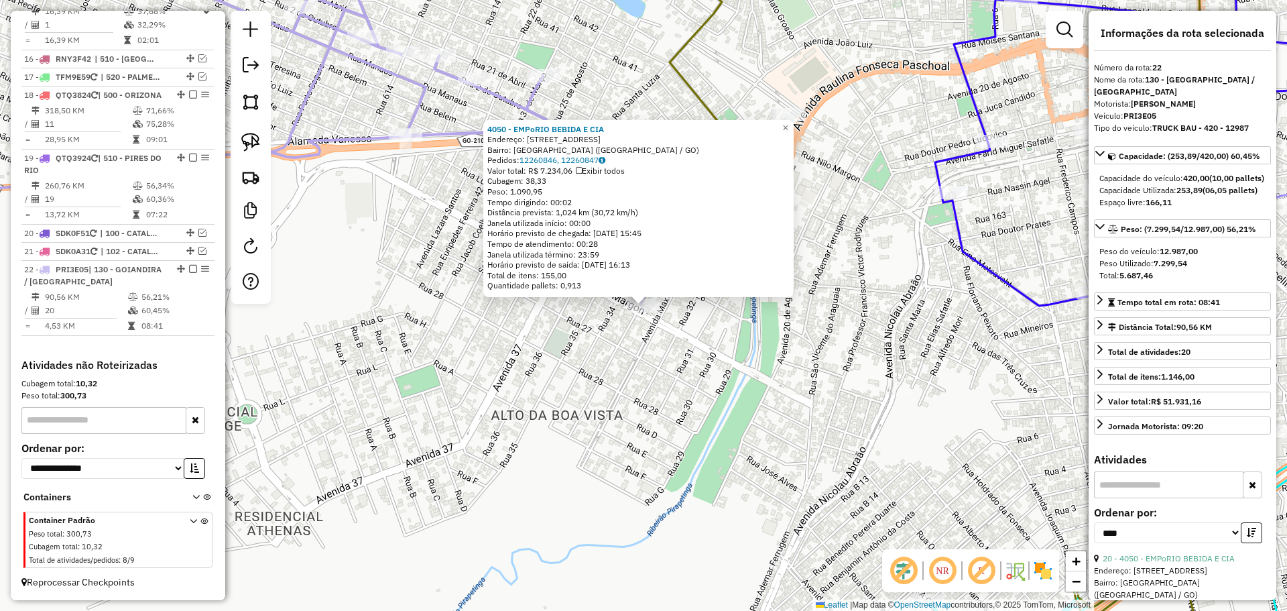
click at [865, 369] on div "4050 - EMPoRIO BEBIDA E CIA Endereço: AV Margon, 392 Bairro: VILA MARGON (CATAL…" at bounding box center [643, 305] width 1287 height 611
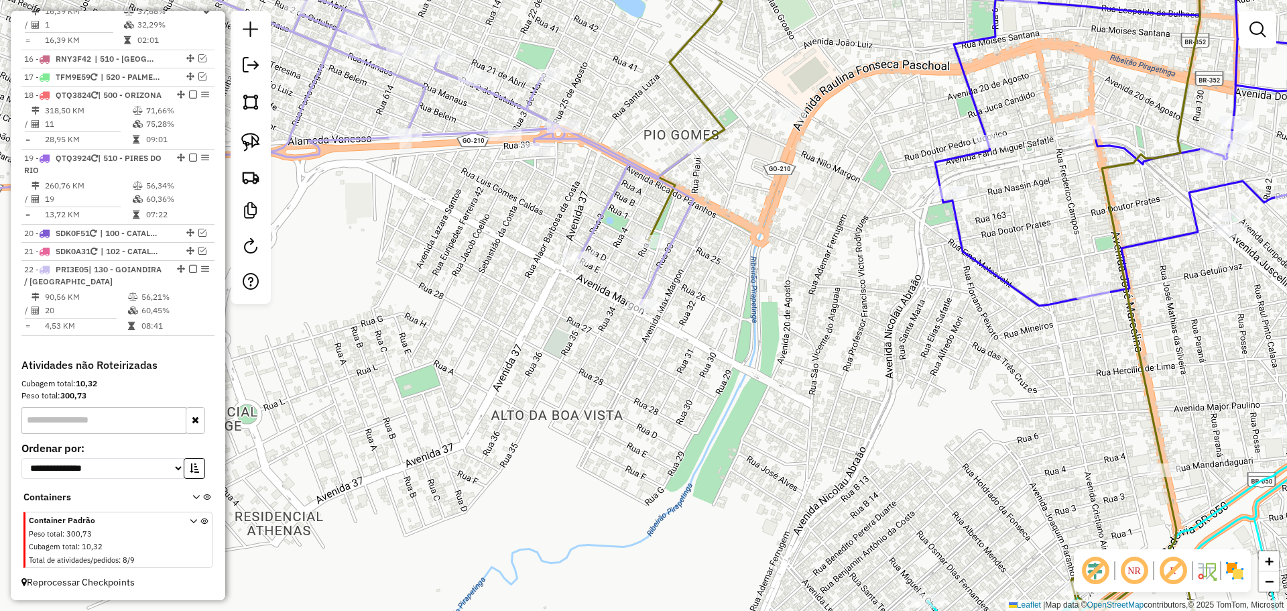
drag, startPoint x: 734, startPoint y: 281, endPoint x: 740, endPoint y: 335, distance: 54.0
click at [740, 335] on div "Janela de atendimento Grade de atendimento Capacidade Transportadoras Veículos …" at bounding box center [643, 305] width 1287 height 611
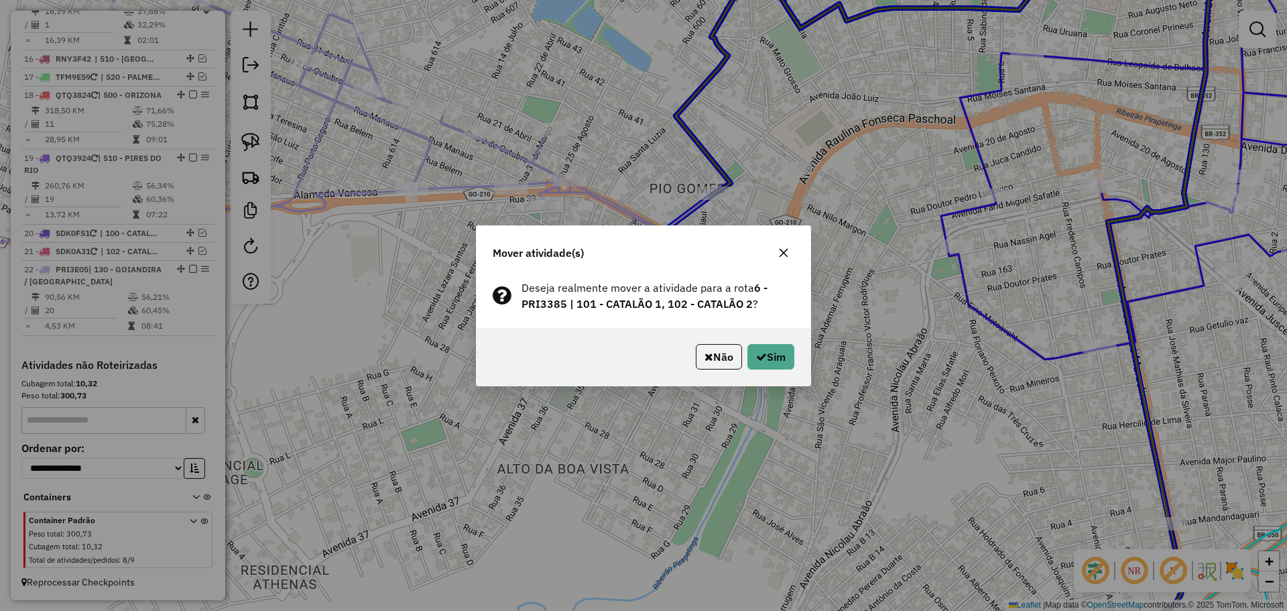
click at [716, 371] on div "Não Sim" at bounding box center [644, 357] width 334 height 58
click at [717, 357] on button "Não" at bounding box center [719, 356] width 46 height 25
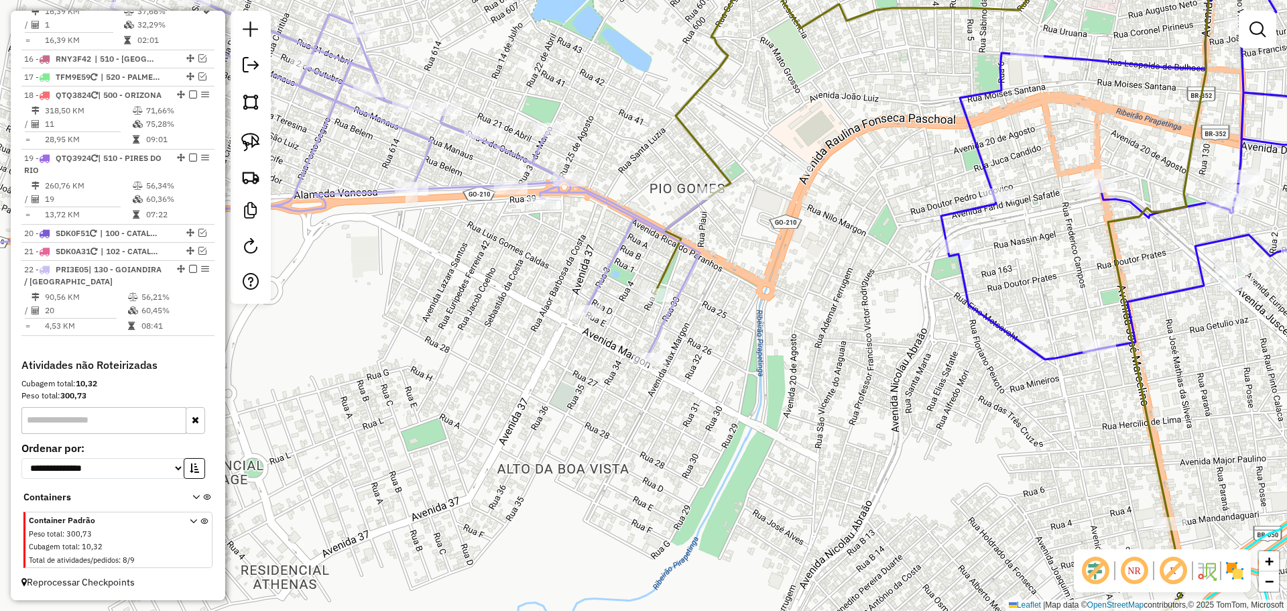
click at [609, 252] on icon at bounding box center [289, 164] width 837 height 387
select select "*********"
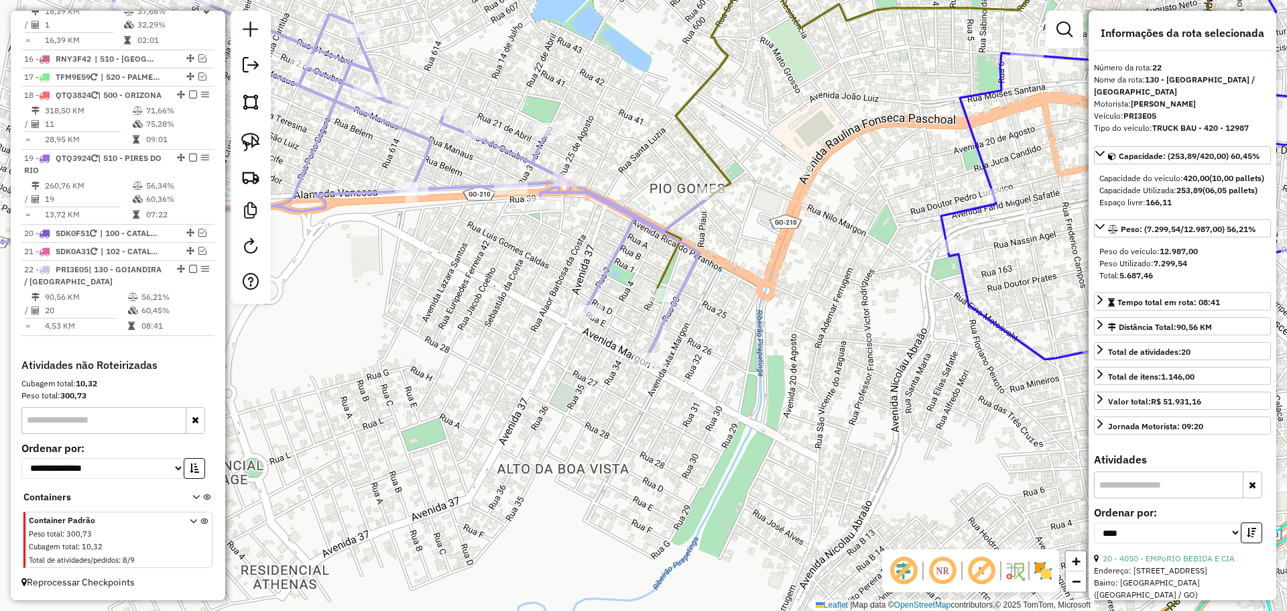
click at [652, 366] on div at bounding box center [650, 359] width 34 height 13
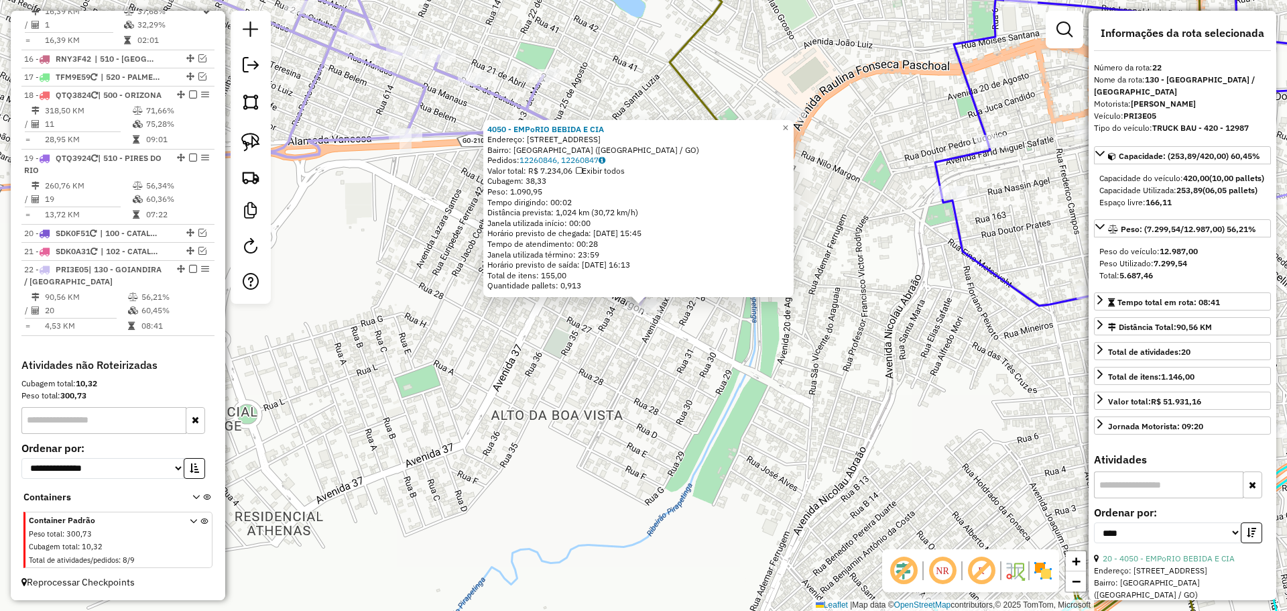
click at [625, 400] on div "4050 - EMPoRIO BEBIDA E CIA Endereço: AV Margon, 392 Bairro: VILA MARGON (CATAL…" at bounding box center [643, 305] width 1287 height 611
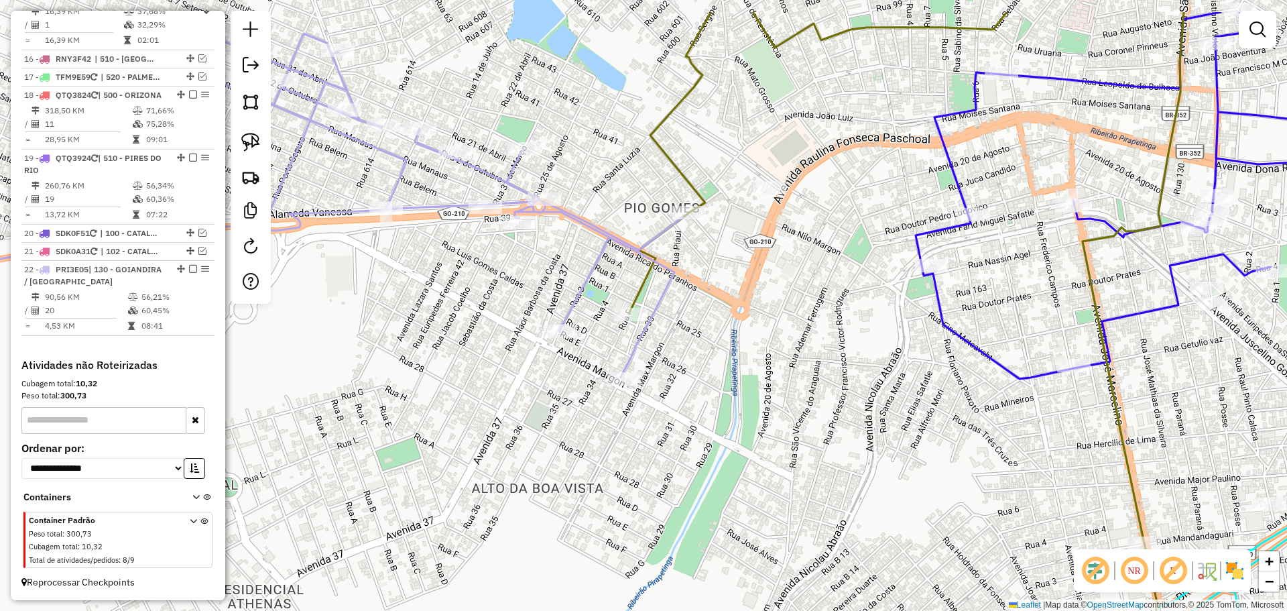
drag, startPoint x: 728, startPoint y: 280, endPoint x: 709, endPoint y: 353, distance: 75.6
click at [709, 353] on div "Janela de atendimento Grade de atendimento Capacidade Transportadoras Veículos …" at bounding box center [643, 305] width 1287 height 611
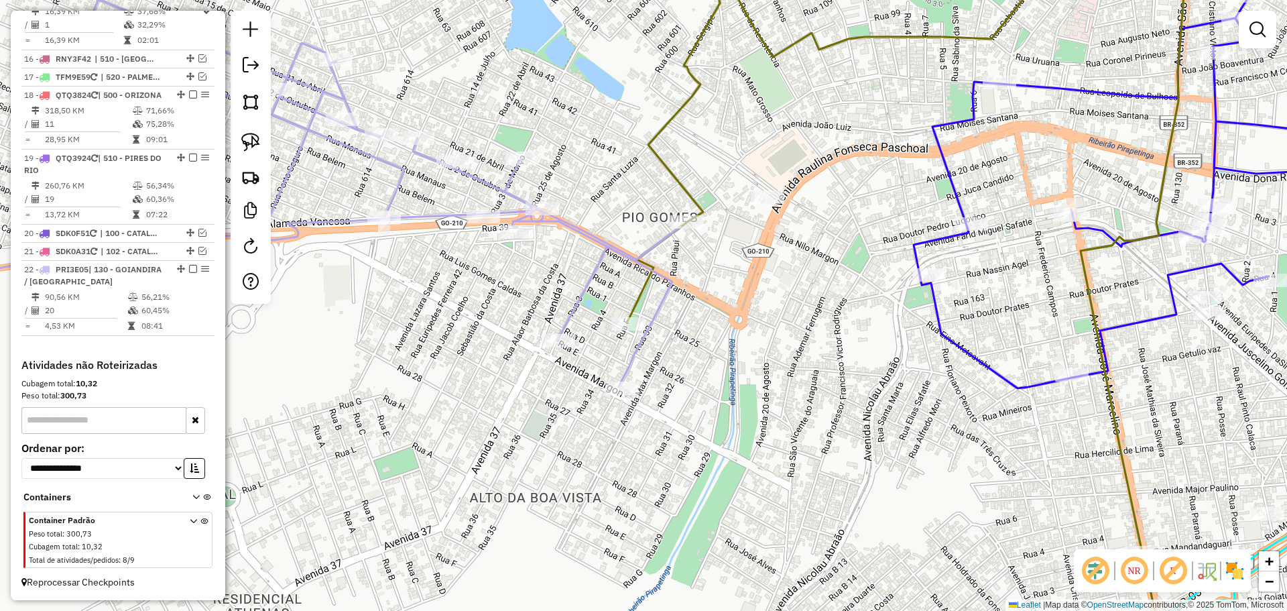
drag, startPoint x: 570, startPoint y: 380, endPoint x: 572, endPoint y: 398, distance: 17.5
click at [548, 368] on div "Janela de atendimento Grade de atendimento Capacidade Transportadoras Veículos …" at bounding box center [643, 305] width 1287 height 611
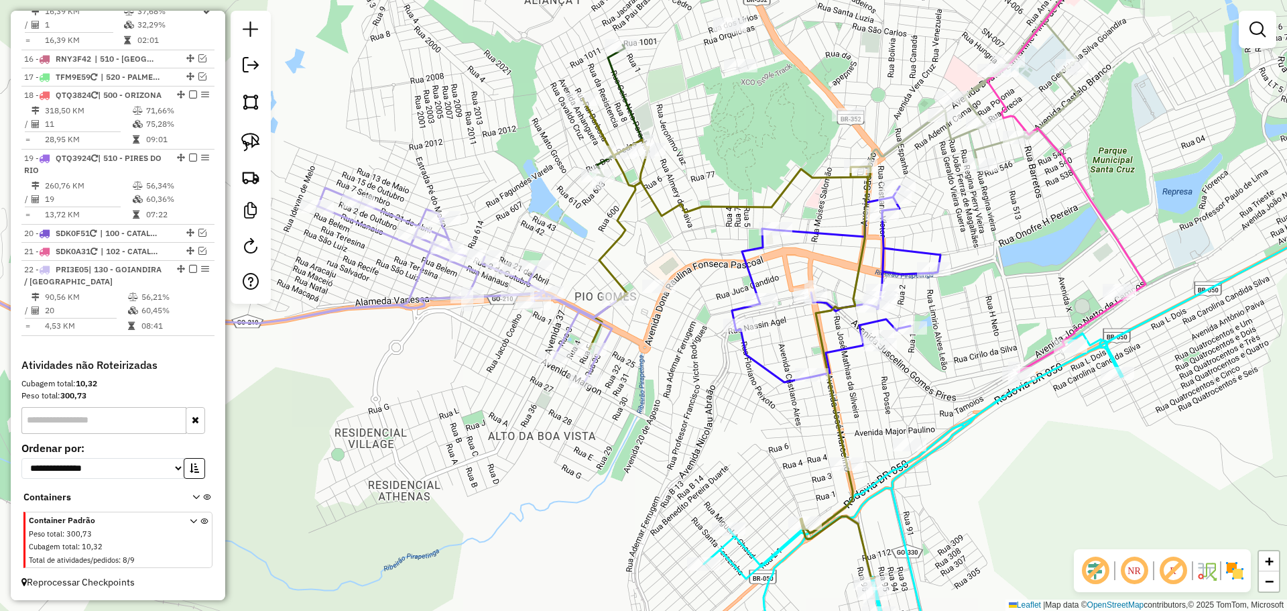
drag, startPoint x: 573, startPoint y: 391, endPoint x: 554, endPoint y: 371, distance: 27.5
click at [571, 391] on div "Rota 22 - Placa PRI3E05 4050 - EMPoRIO BEBIDA E CIA Janela de atendimento Grade…" at bounding box center [643, 305] width 1287 height 611
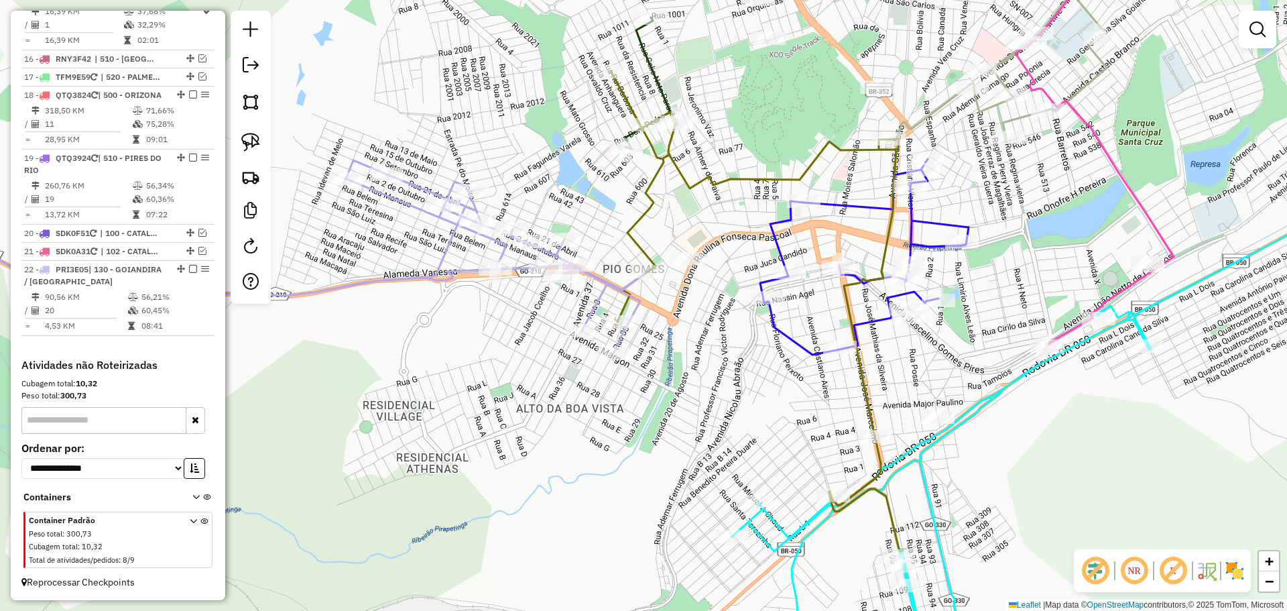
click at [595, 317] on icon at bounding box center [257, 256] width 773 height 193
select select "*********"
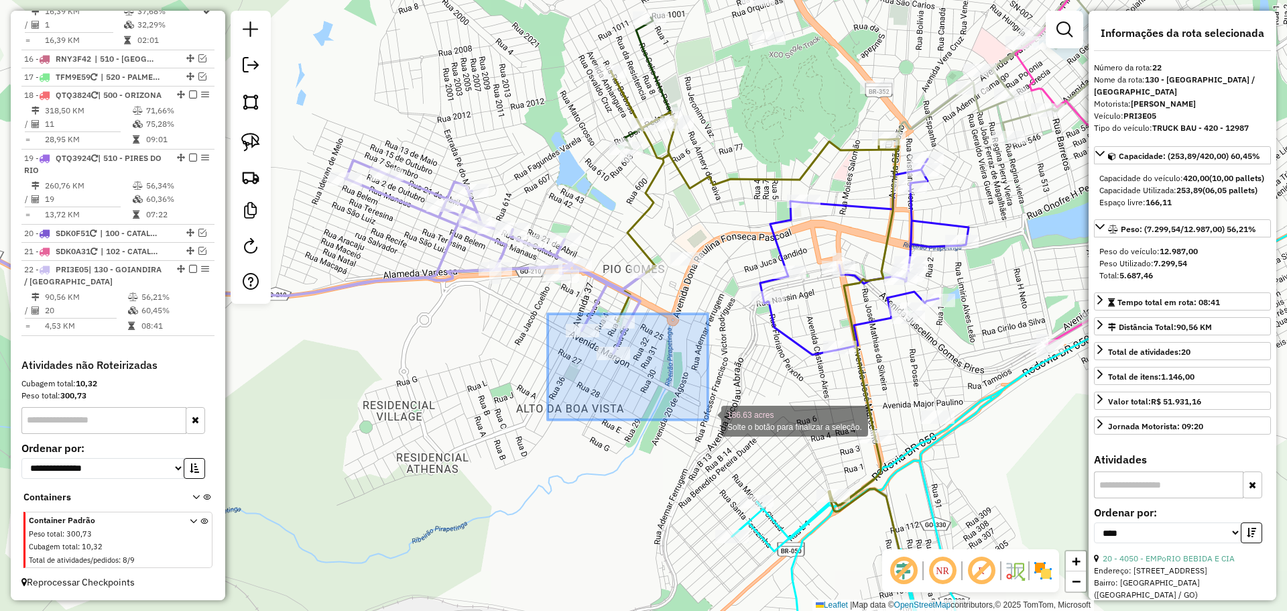
drag, startPoint x: 548, startPoint y: 314, endPoint x: 709, endPoint y: 416, distance: 190.5
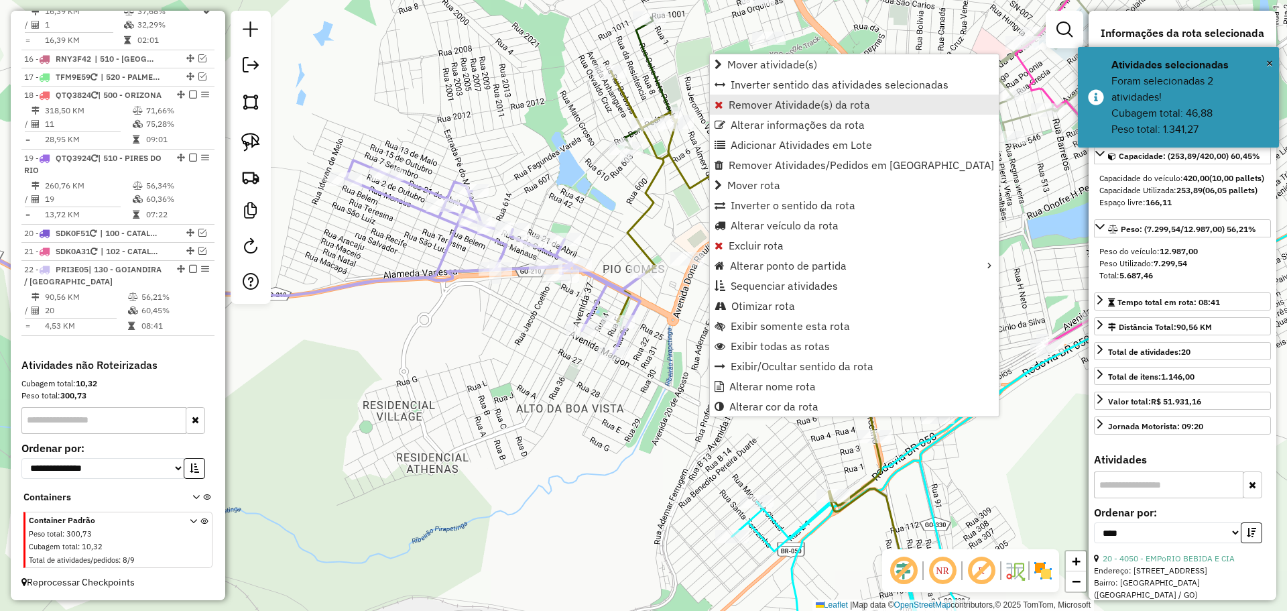
click at [811, 110] on span "Remover Atividade(s) da rota" at bounding box center [799, 104] width 141 height 11
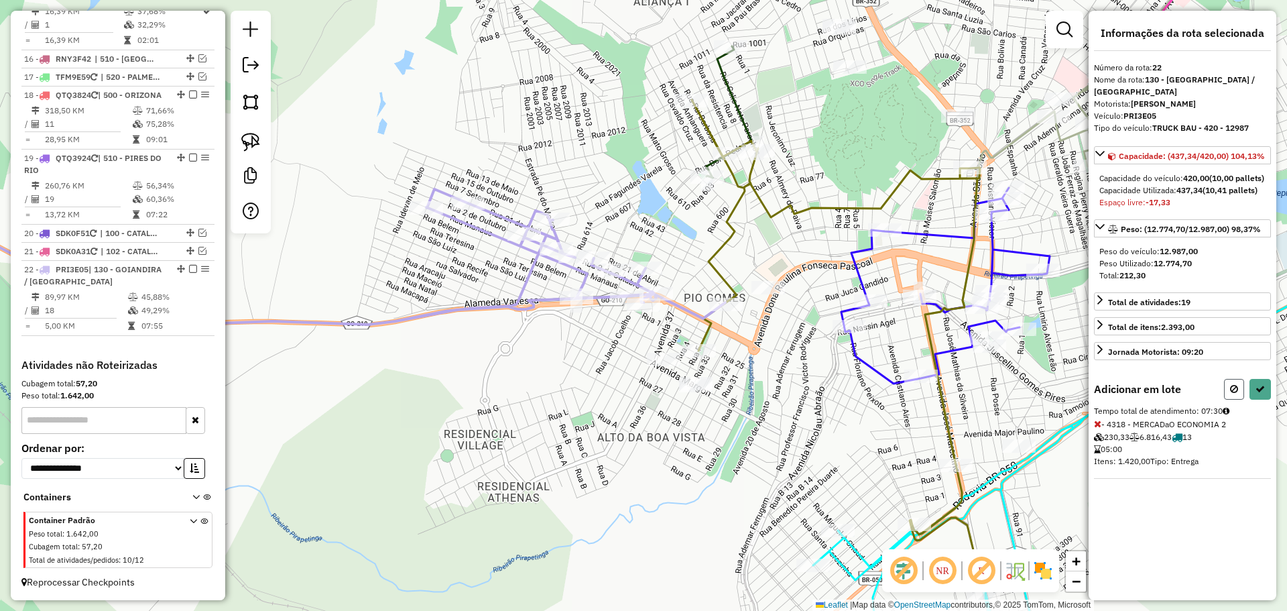
drag, startPoint x: 1233, startPoint y: 413, endPoint x: 1064, endPoint y: 398, distance: 169.6
click at [1233, 394] on icon at bounding box center [1234, 388] width 8 height 9
select select "*********"
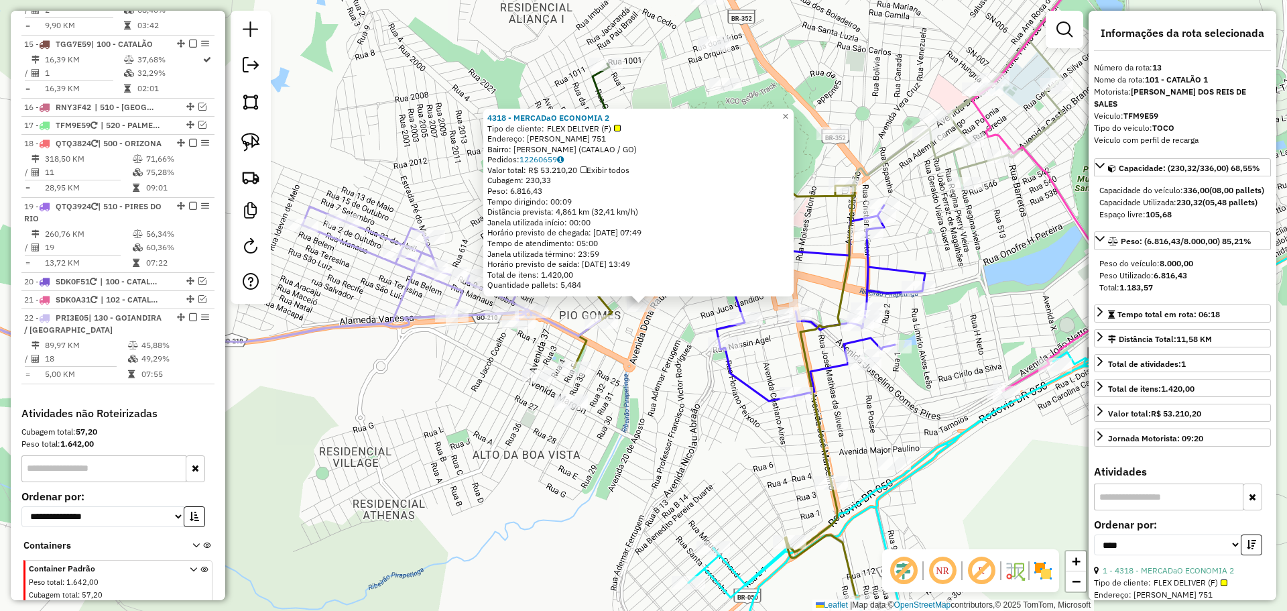
scroll to position [1384, 0]
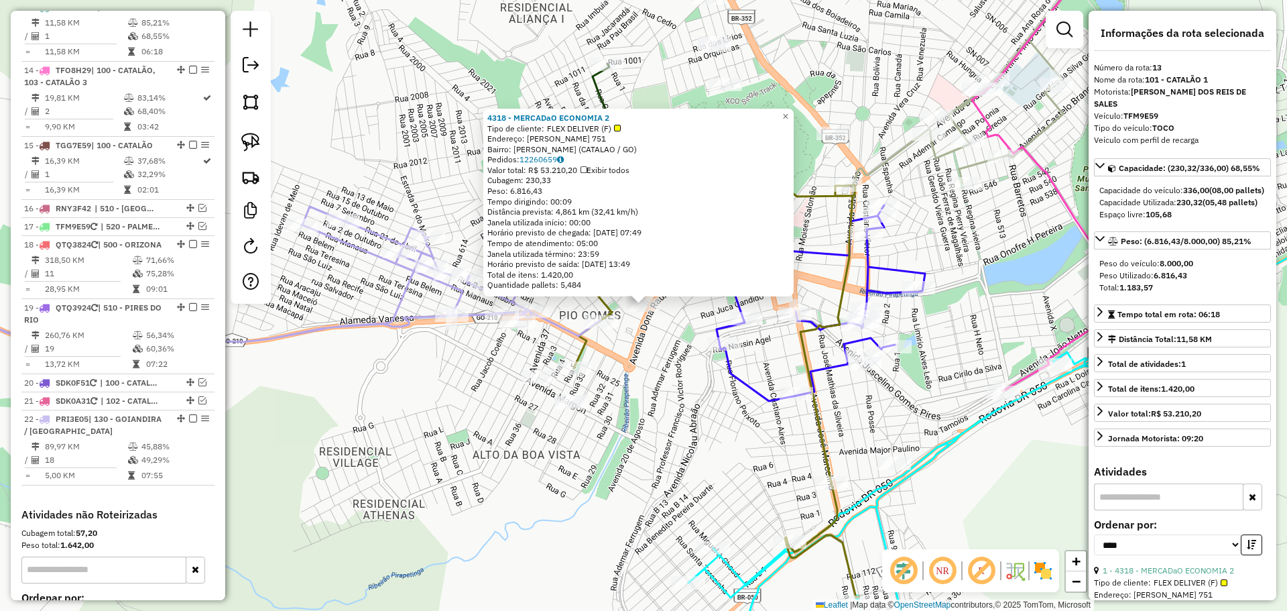
drag, startPoint x: 534, startPoint y: 193, endPoint x: 548, endPoint y: 199, distance: 14.7
click at [541, 193] on div "Peso: 6.816,43" at bounding box center [638, 191] width 302 height 11
click at [639, 367] on div "Rota 22 - Placa PRI3E05 2712 - MERCEARIA DA CLEO 4318 - MERCADaO ECONOMIA 2 Tip…" at bounding box center [643, 305] width 1287 height 611
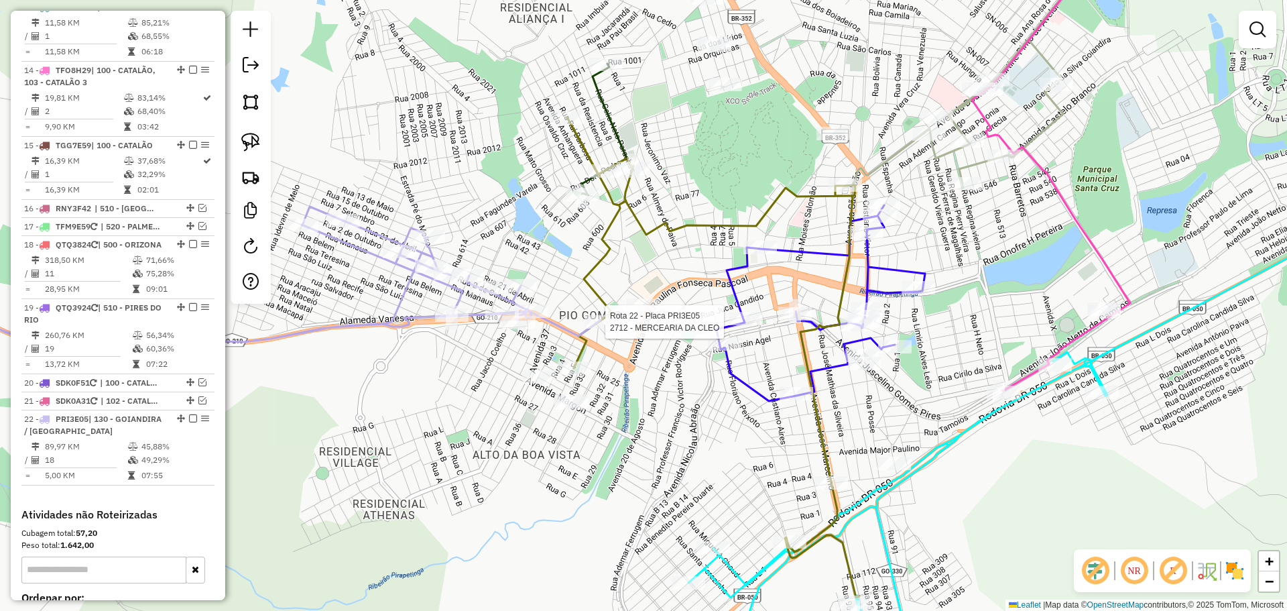
select select "*********"
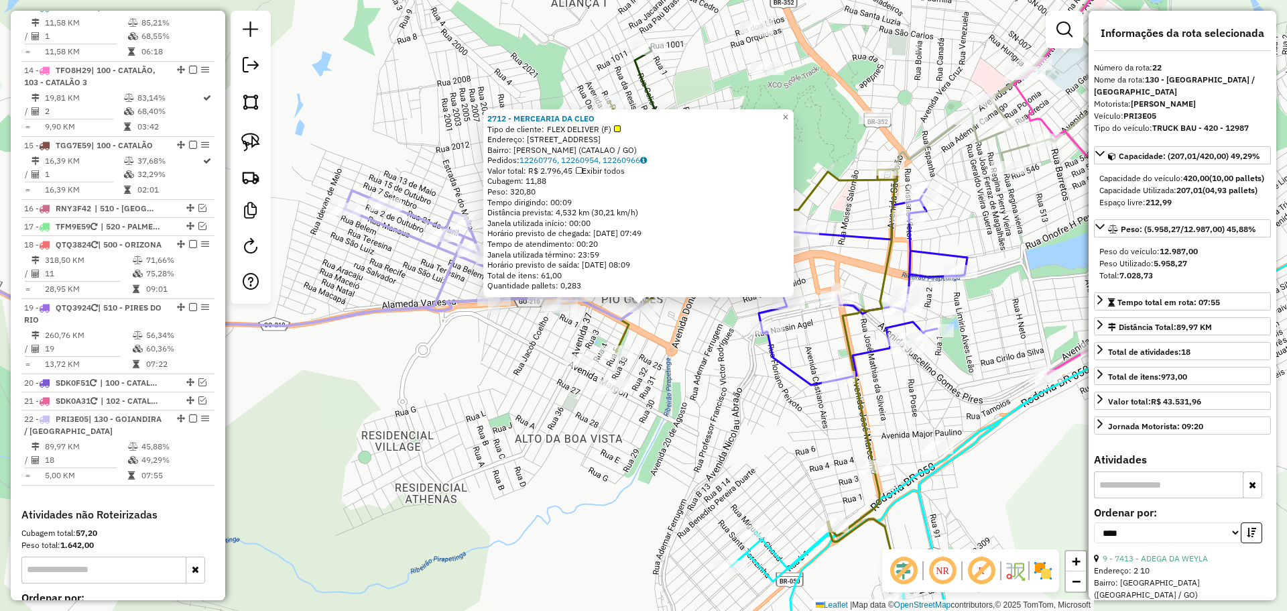
scroll to position [1569, 0]
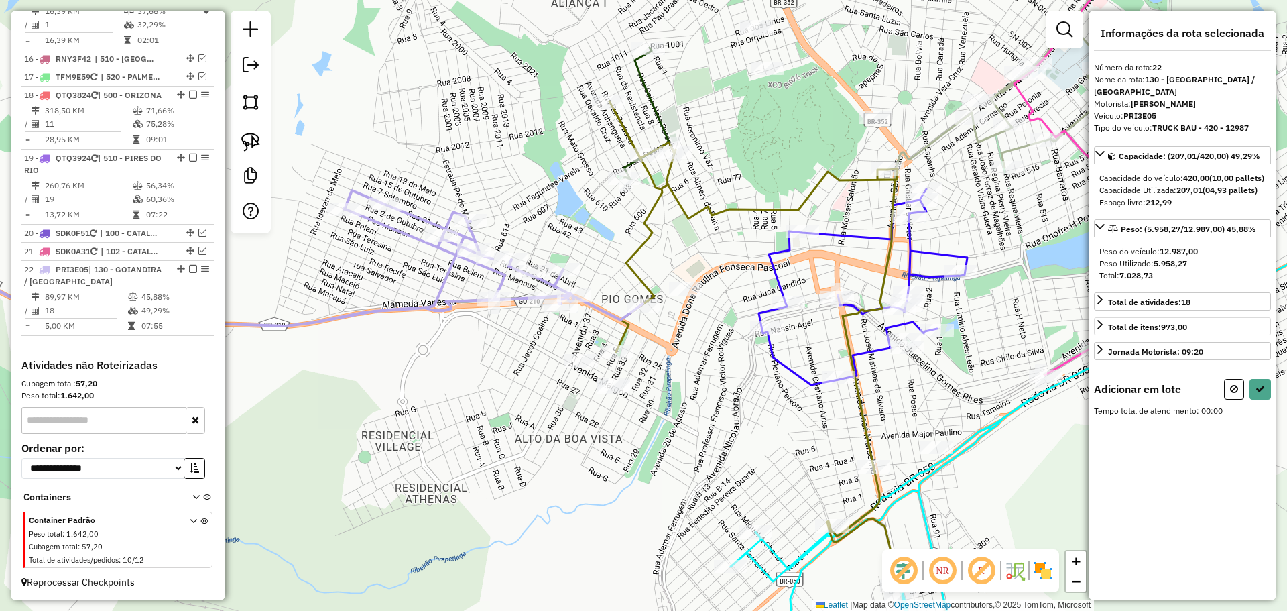
select select "*********"
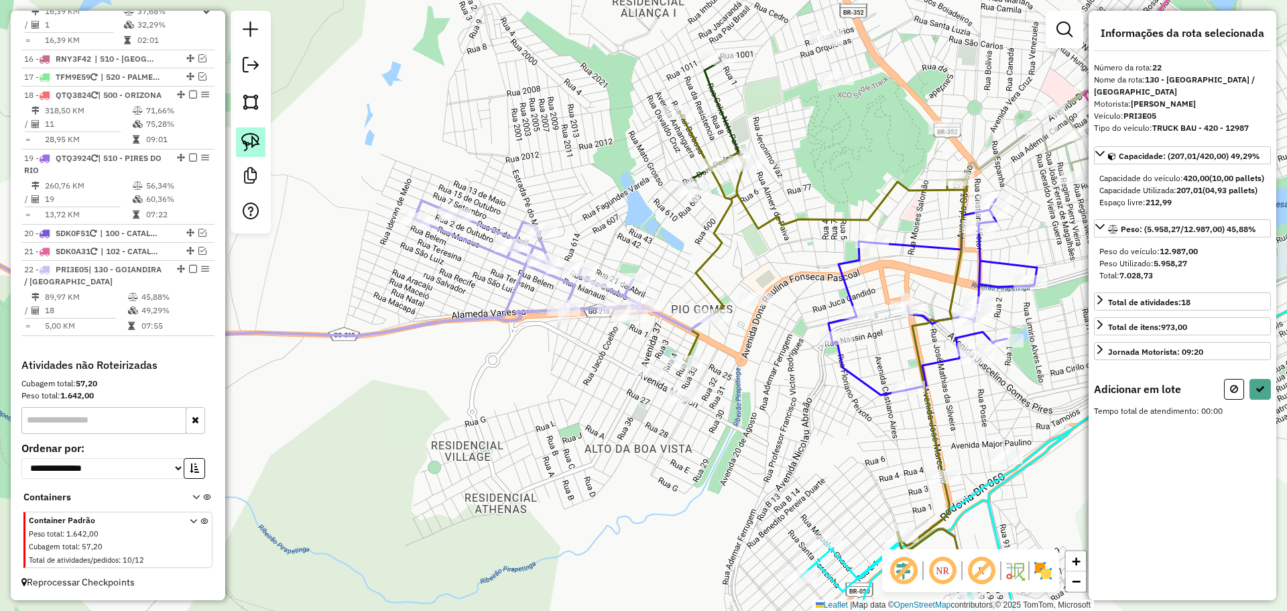
click at [247, 135] on img at bounding box center [250, 142] width 19 height 19
drag, startPoint x: 669, startPoint y: 411, endPoint x: 653, endPoint y: 390, distance: 26.8
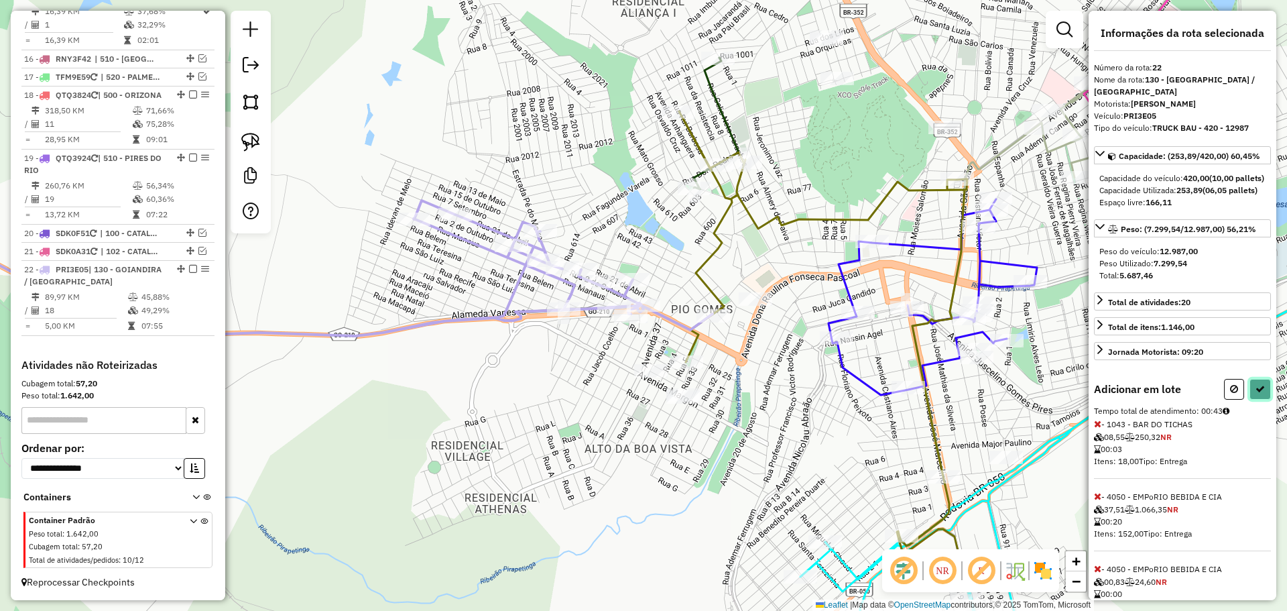
click at [1257, 400] on button at bounding box center [1260, 389] width 21 height 21
select select "*********"
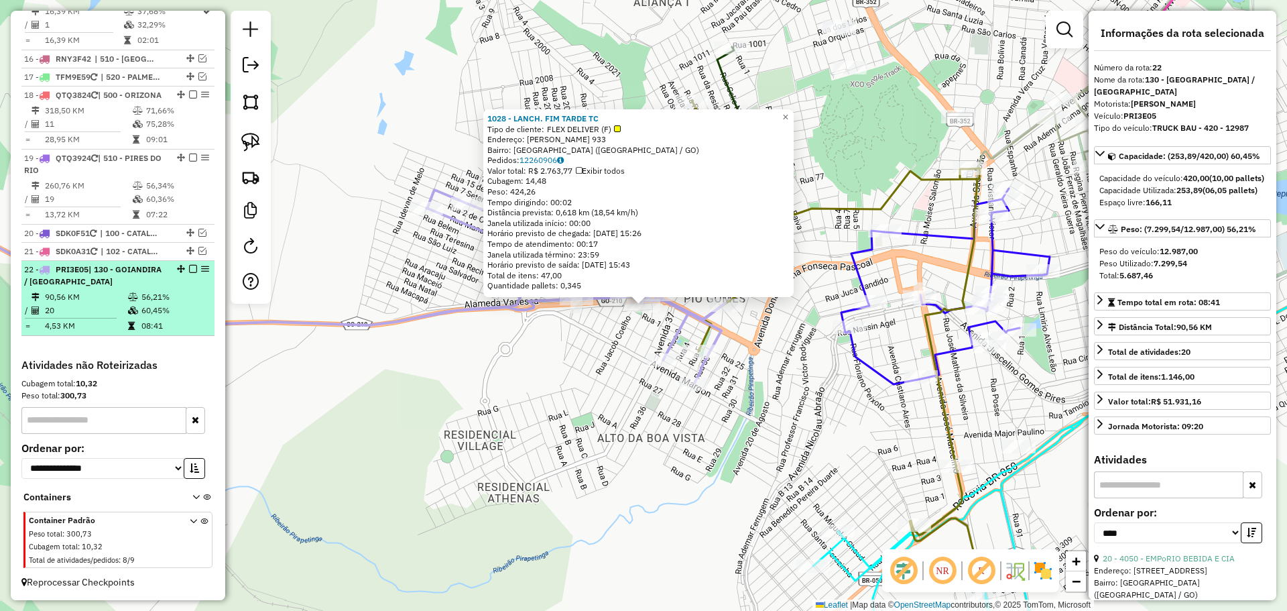
click at [189, 267] on em at bounding box center [193, 269] width 8 height 8
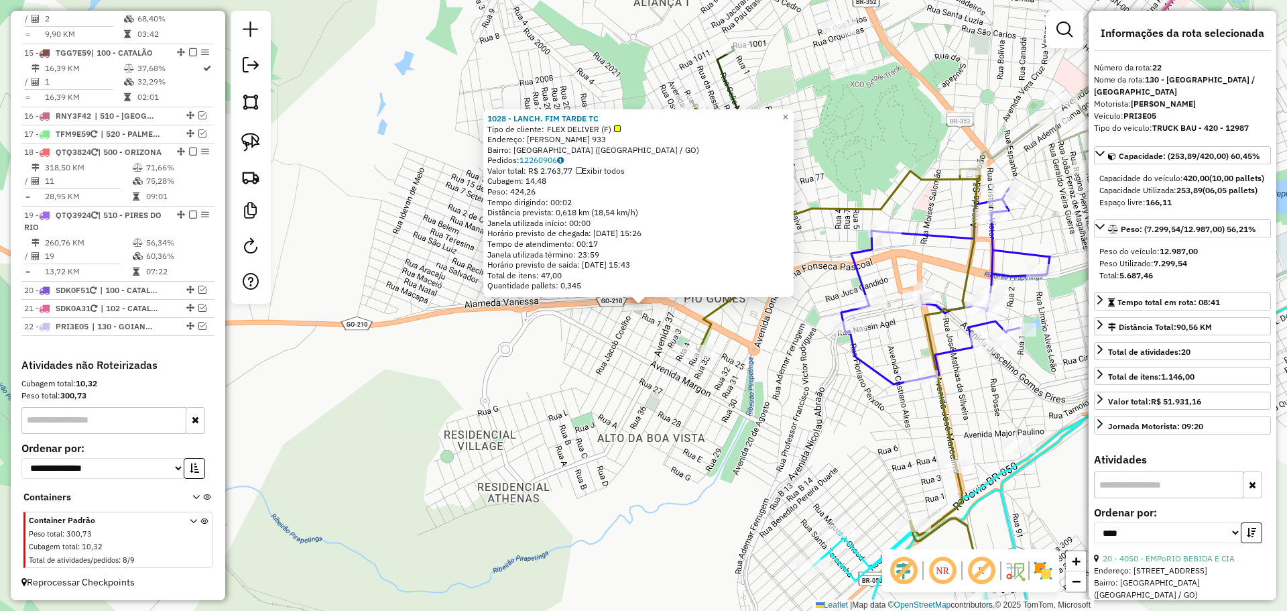
scroll to position [1512, 0]
click at [638, 352] on div "1028 - LANCH. FIM TARDE TC Tipo de cliente: FLEX DELIVER (F) Endereço: RICARDO …" at bounding box center [643, 305] width 1287 height 611
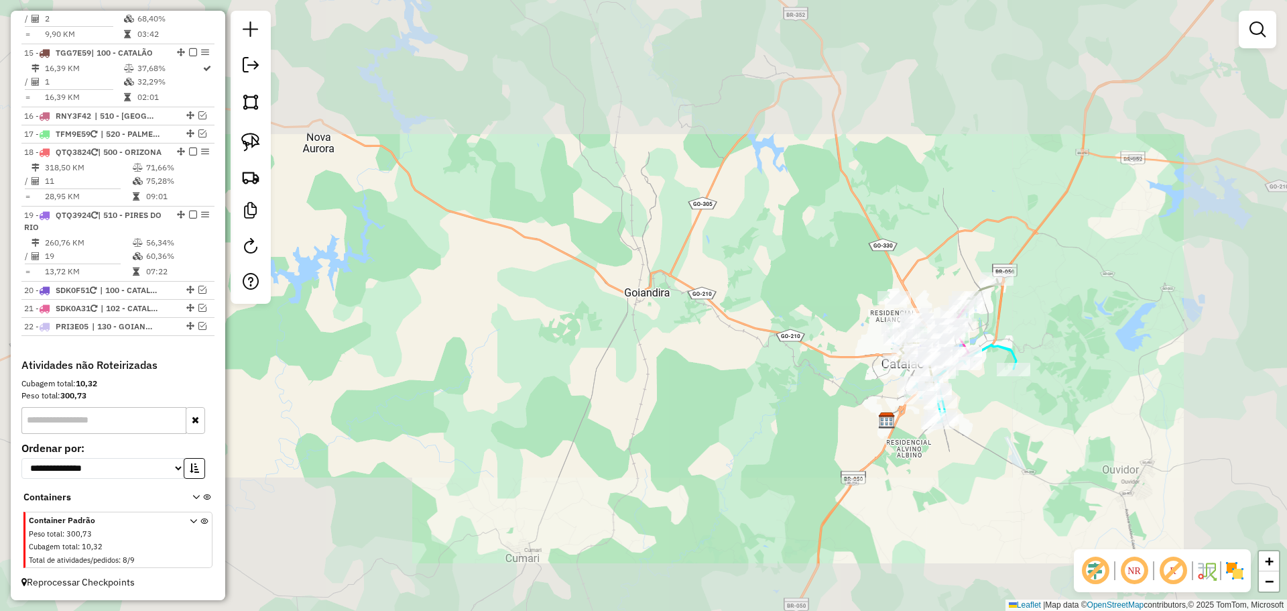
drag, startPoint x: 1160, startPoint y: 324, endPoint x: 760, endPoint y: 320, distance: 400.2
click at [760, 320] on div "Janela de atendimento Grade de atendimento Capacidade Transportadoras Veículos …" at bounding box center [643, 305] width 1287 height 611
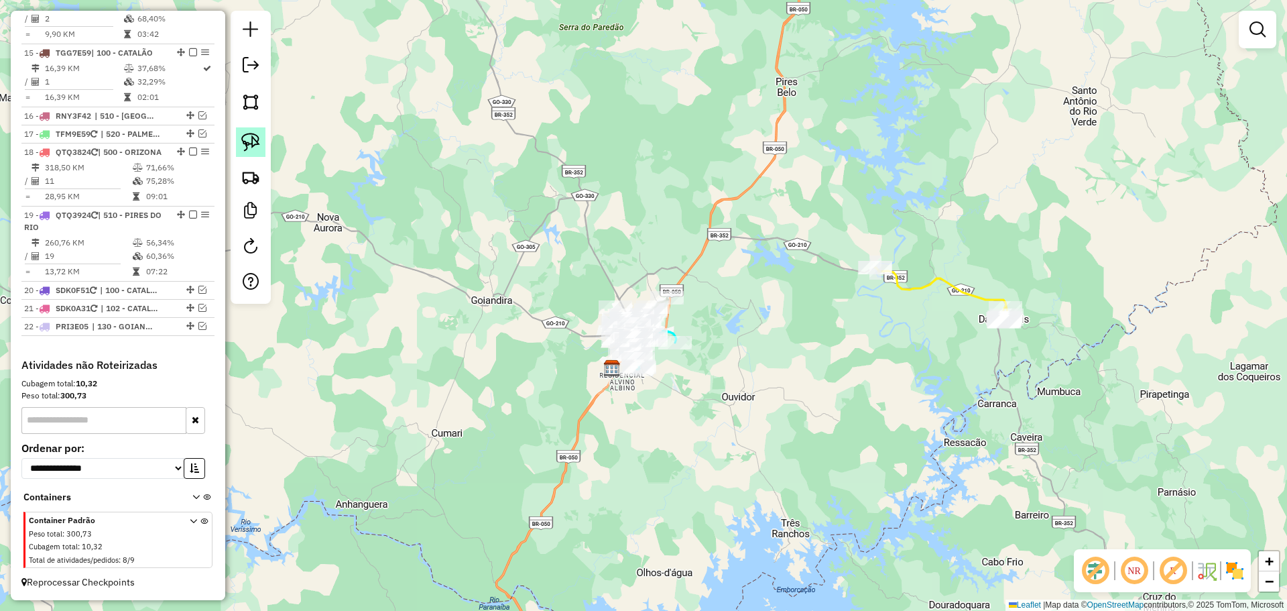
drag, startPoint x: 254, startPoint y: 138, endPoint x: 522, endPoint y: 169, distance: 269.3
click at [254, 137] on img at bounding box center [250, 142] width 19 height 19
click at [255, 137] on img at bounding box center [250, 142] width 19 height 19
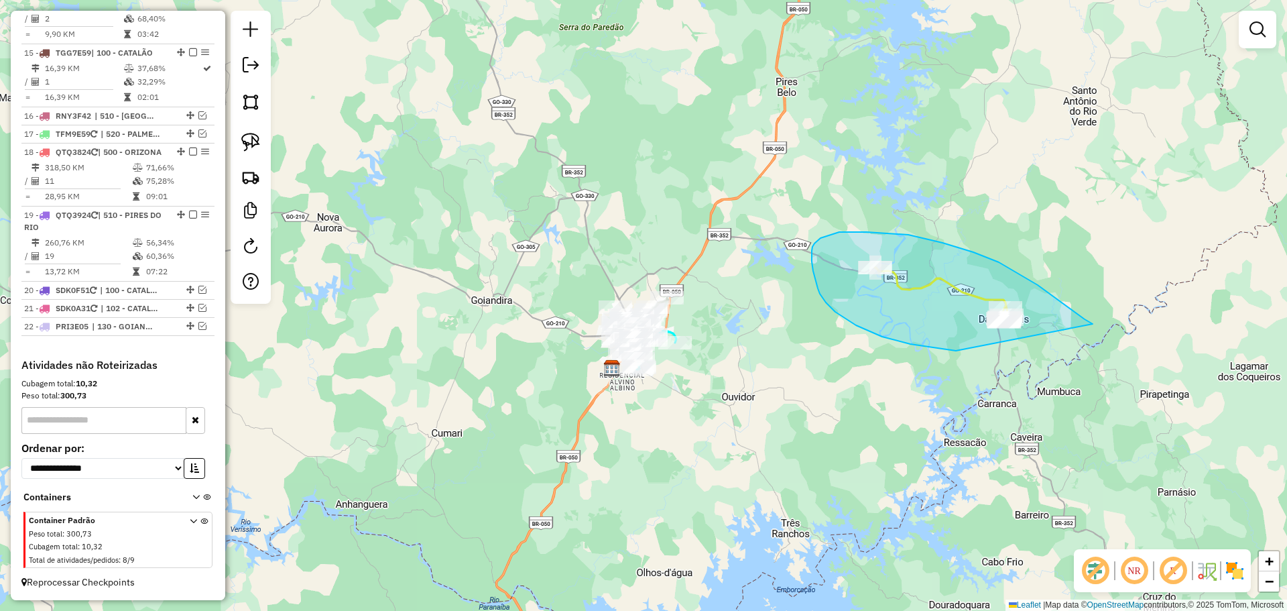
drag, startPoint x: 1093, startPoint y: 324, endPoint x: 1074, endPoint y: 350, distance: 32.2
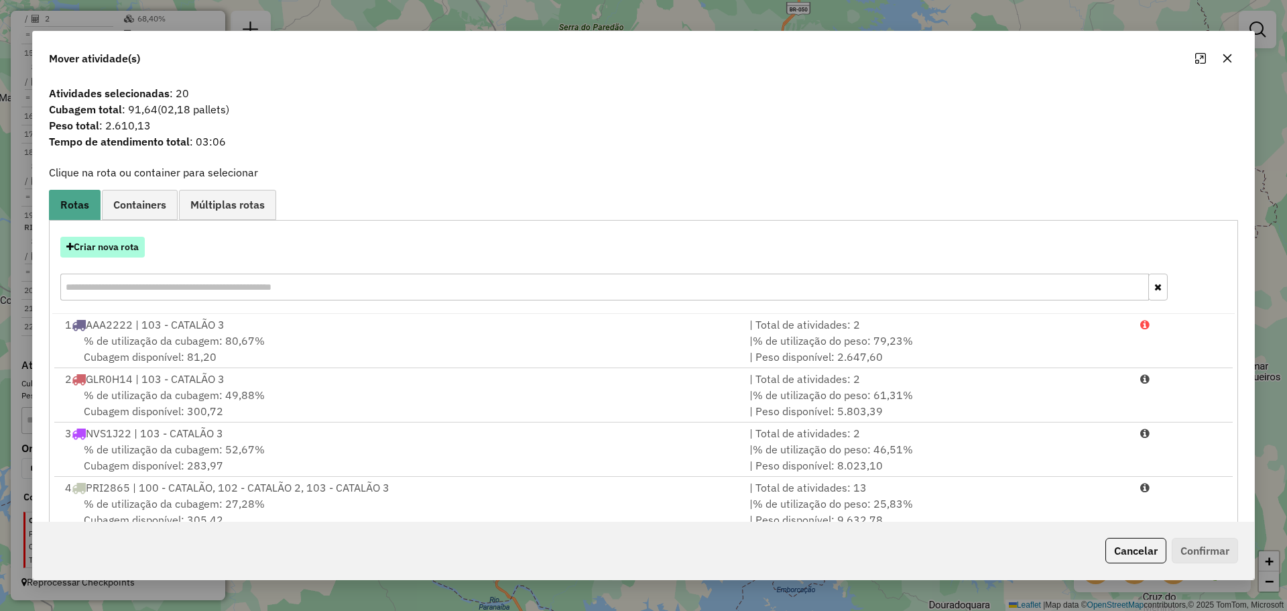
click at [133, 246] on button "Criar nova rota" at bounding box center [102, 247] width 84 height 21
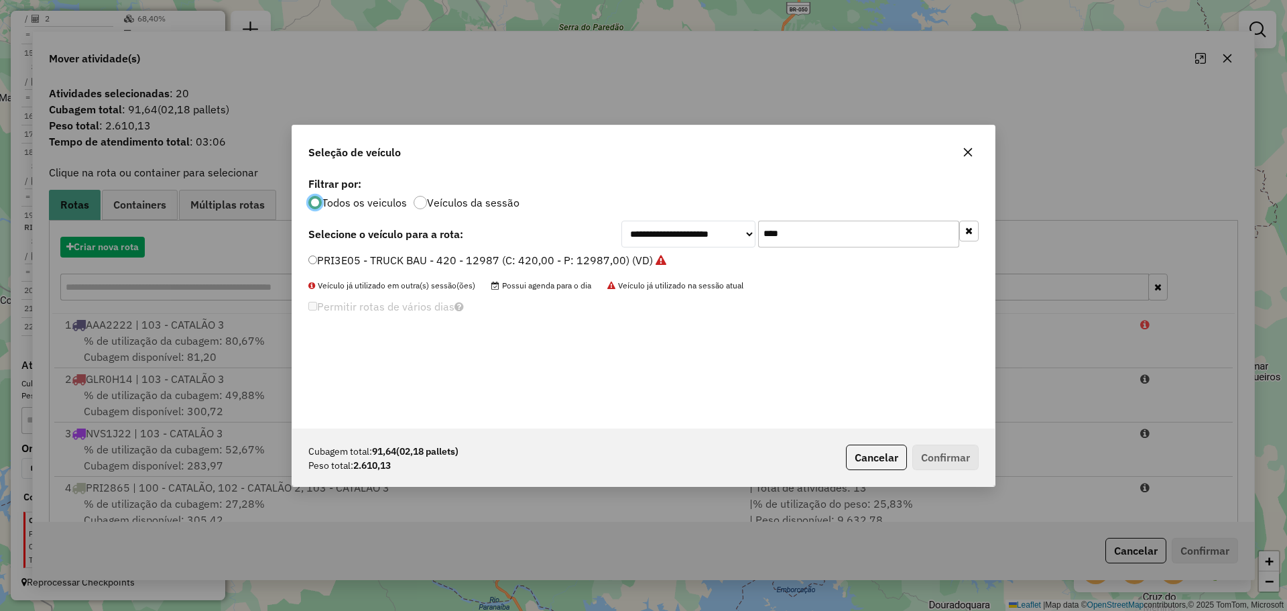
scroll to position [7, 4]
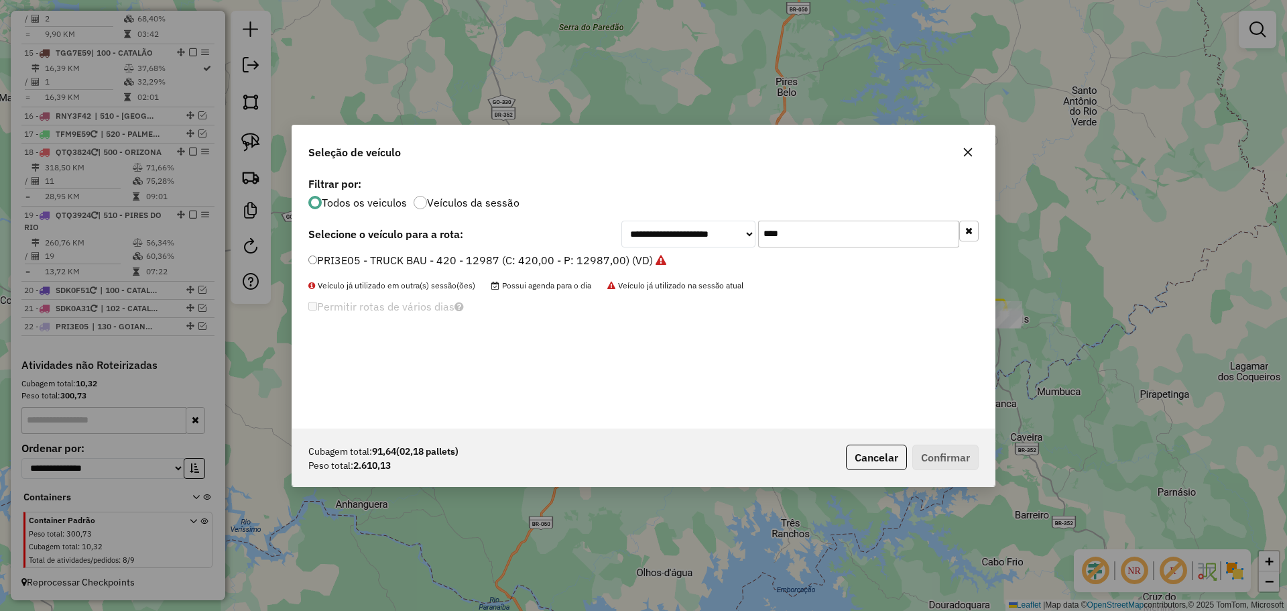
click at [823, 235] on input "****" at bounding box center [858, 234] width 201 height 27
type input "***"
click at [373, 265] on label "TGG7E59 - TOCO (C: 336,00 - P: 8000,00) (VD)" at bounding box center [434, 260] width 253 height 16
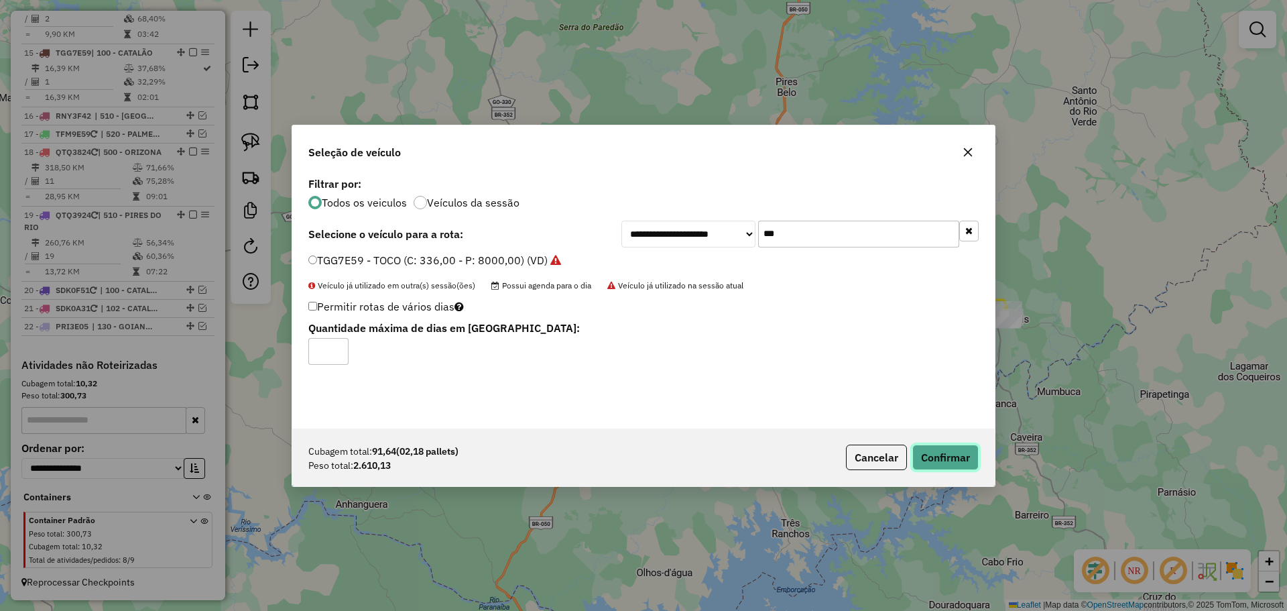
click at [946, 453] on button "Confirmar" at bounding box center [945, 456] width 66 height 25
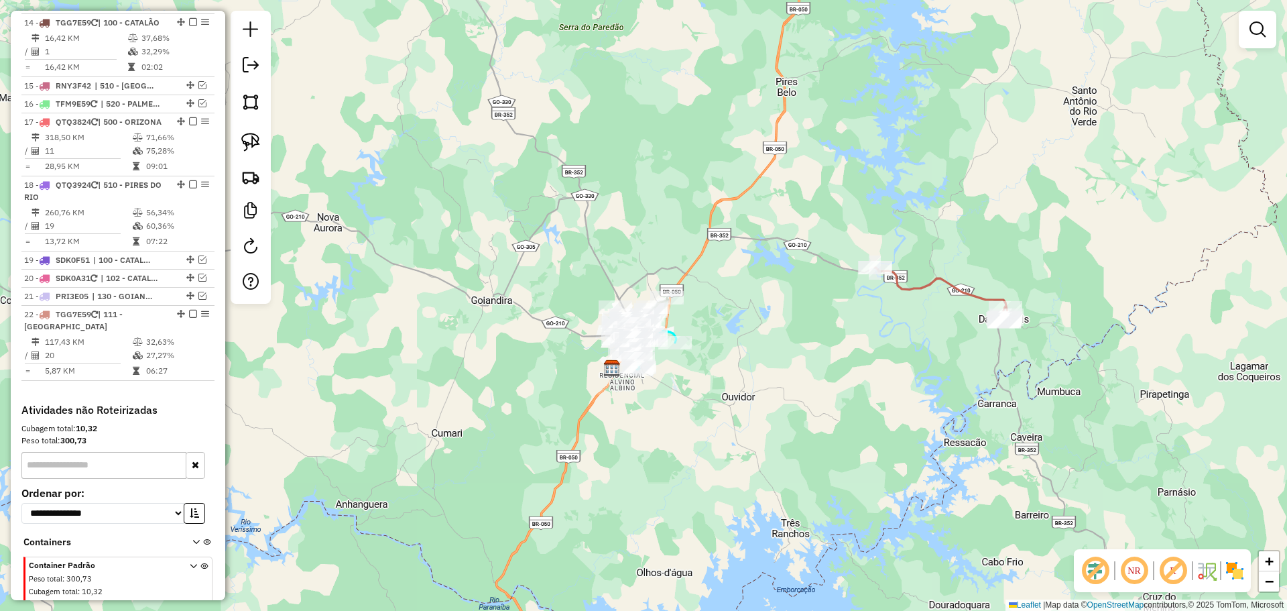
select select "*********"
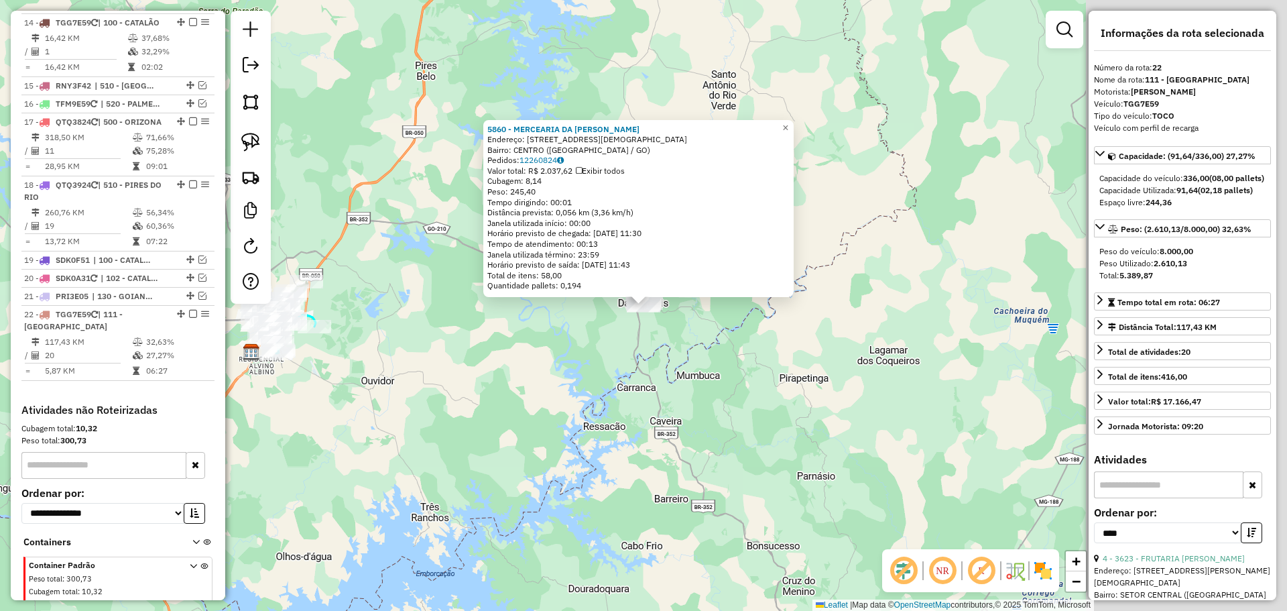
scroll to position [1525, 0]
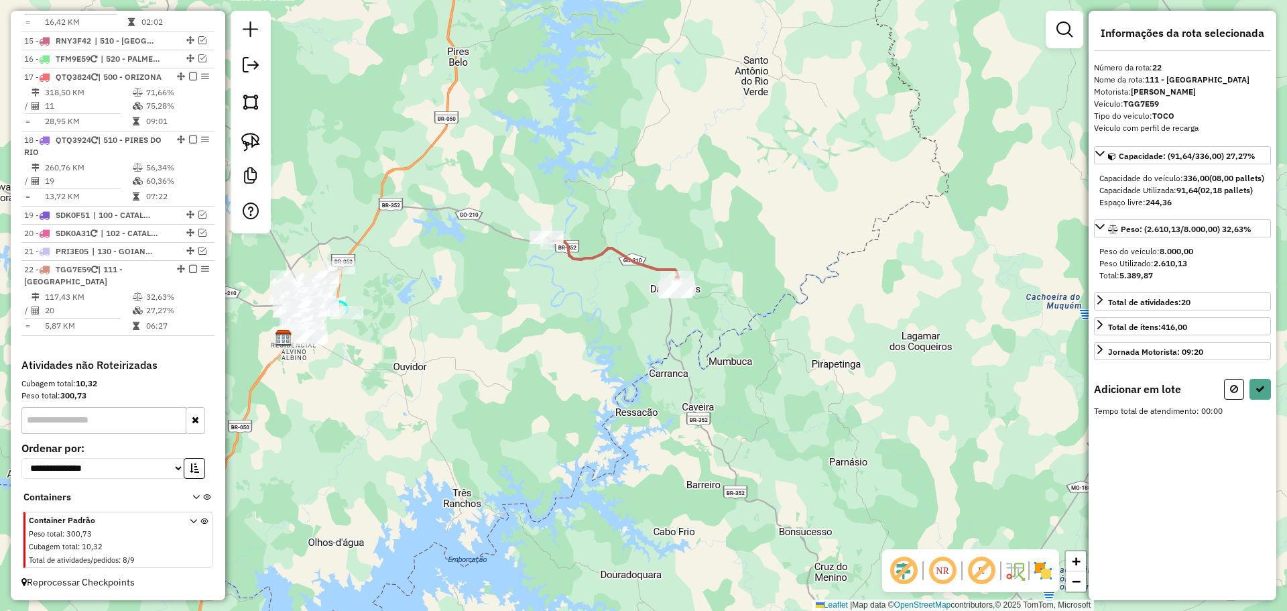
drag, startPoint x: 715, startPoint y: 383, endPoint x: 828, endPoint y: 341, distance: 120.9
click at [828, 341] on div "Janela de atendimento Grade de atendimento Capacidade Transportadoras Veículos …" at bounding box center [643, 305] width 1287 height 611
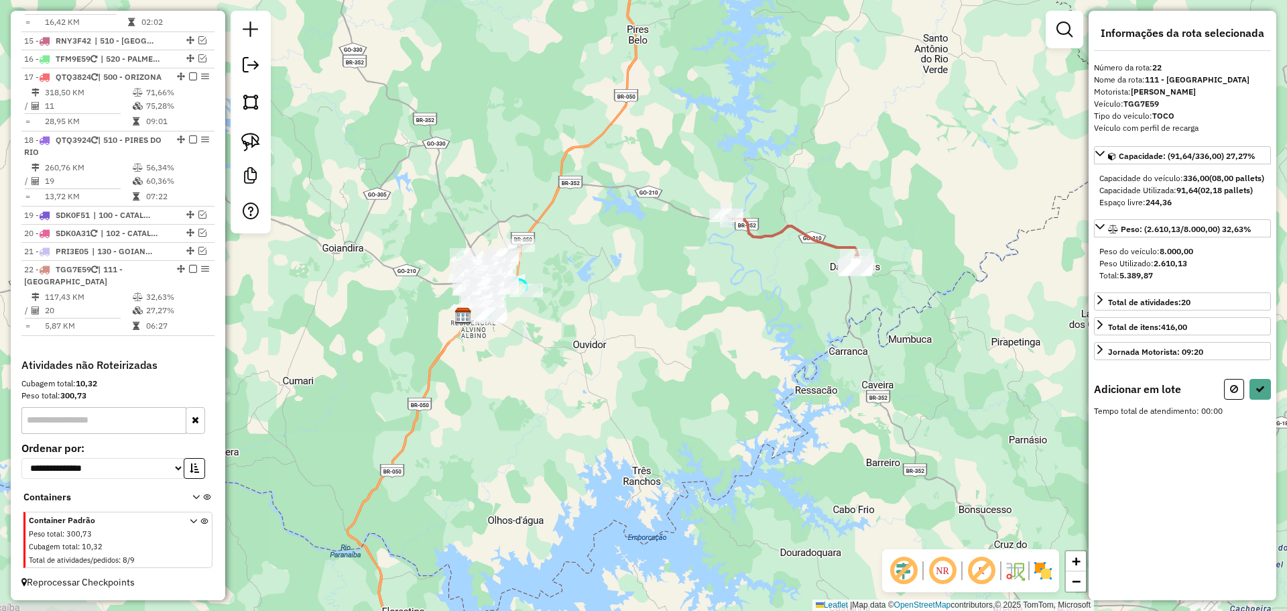
drag, startPoint x: 656, startPoint y: 332, endPoint x: 749, endPoint y: 339, distance: 93.5
click at [749, 339] on div "Janela de atendimento Grade de atendimento Capacidade Transportadoras Veículos …" at bounding box center [643, 305] width 1287 height 611
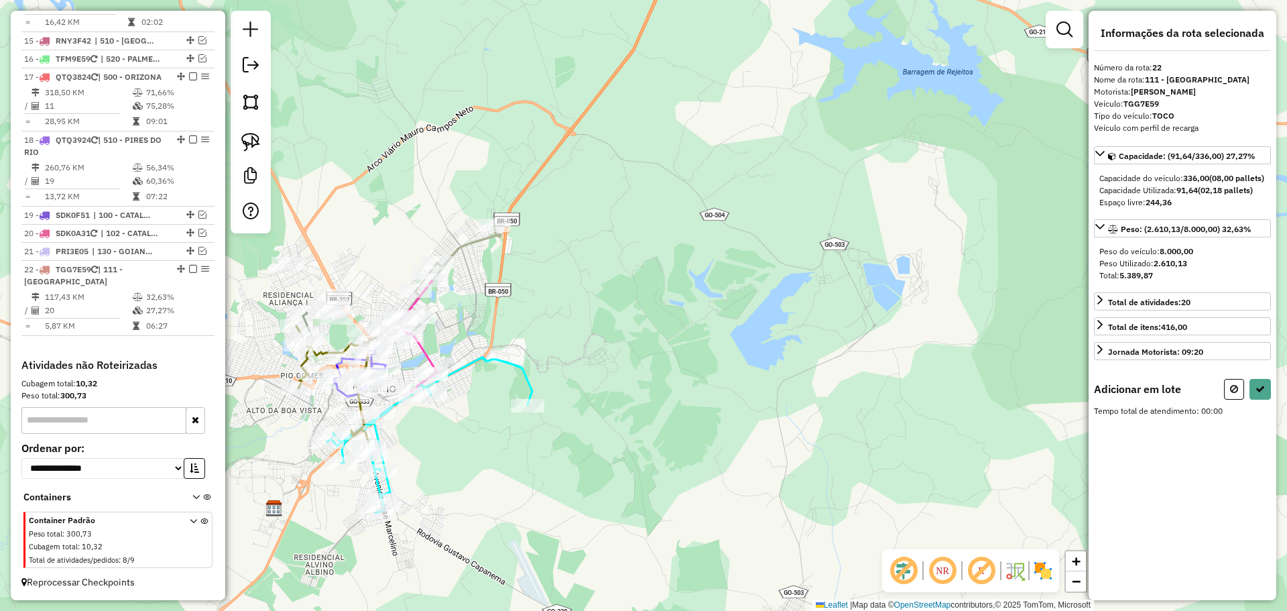
click at [542, 259] on div "Janela de atendimento Grade de atendimento Capacidade Transportadoras Veículos …" at bounding box center [643, 305] width 1287 height 611
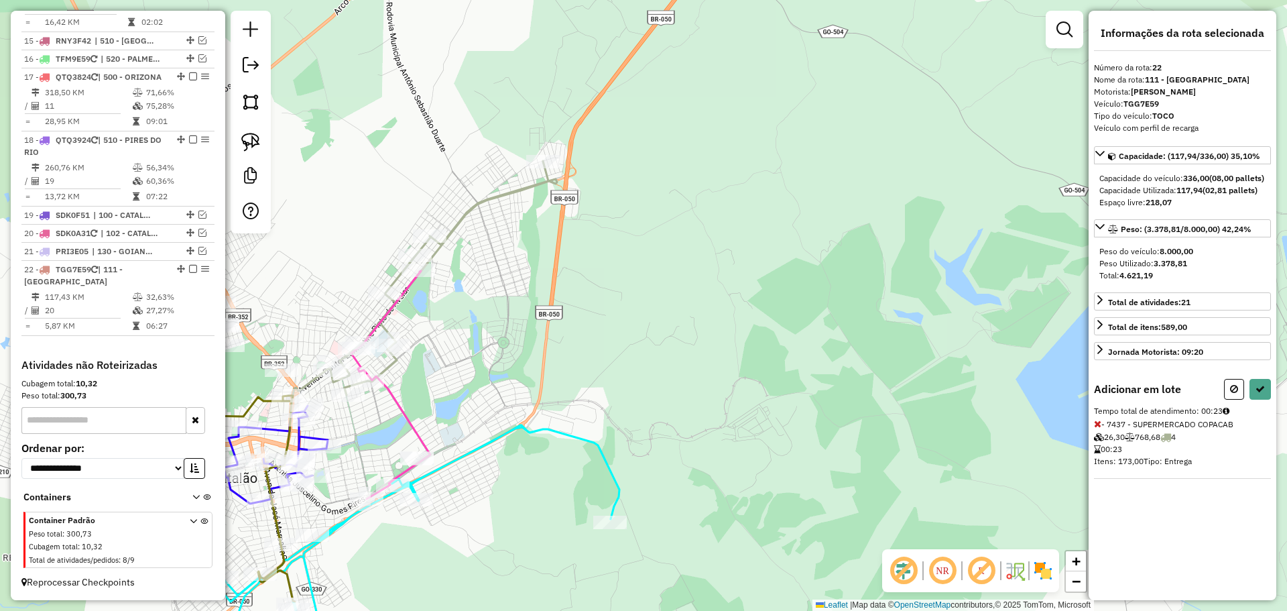
drag, startPoint x: 556, startPoint y: 333, endPoint x: 621, endPoint y: 287, distance: 79.4
click at [621, 287] on div "Janela de atendimento Grade de atendimento Capacidade Transportadoras Veículos …" at bounding box center [643, 305] width 1287 height 611
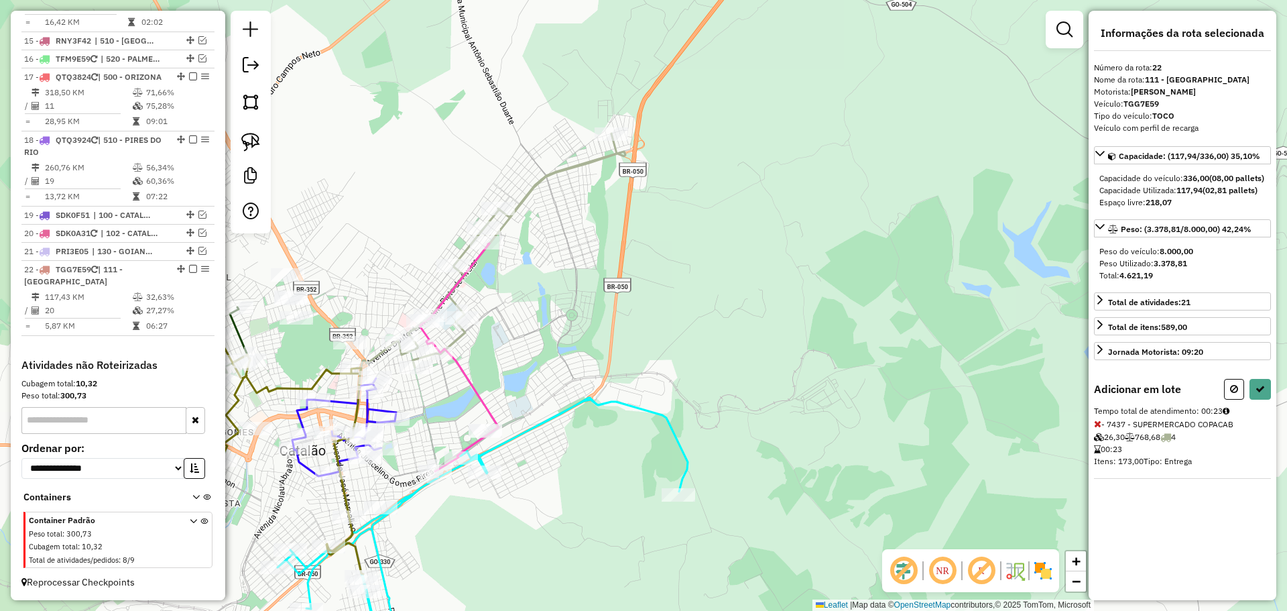
drag, startPoint x: 557, startPoint y: 288, endPoint x: 623, endPoint y: 262, distance: 71.1
click at [623, 262] on div "Janela de atendimento Grade de atendimento Capacidade Transportadoras Veículos …" at bounding box center [643, 305] width 1287 height 611
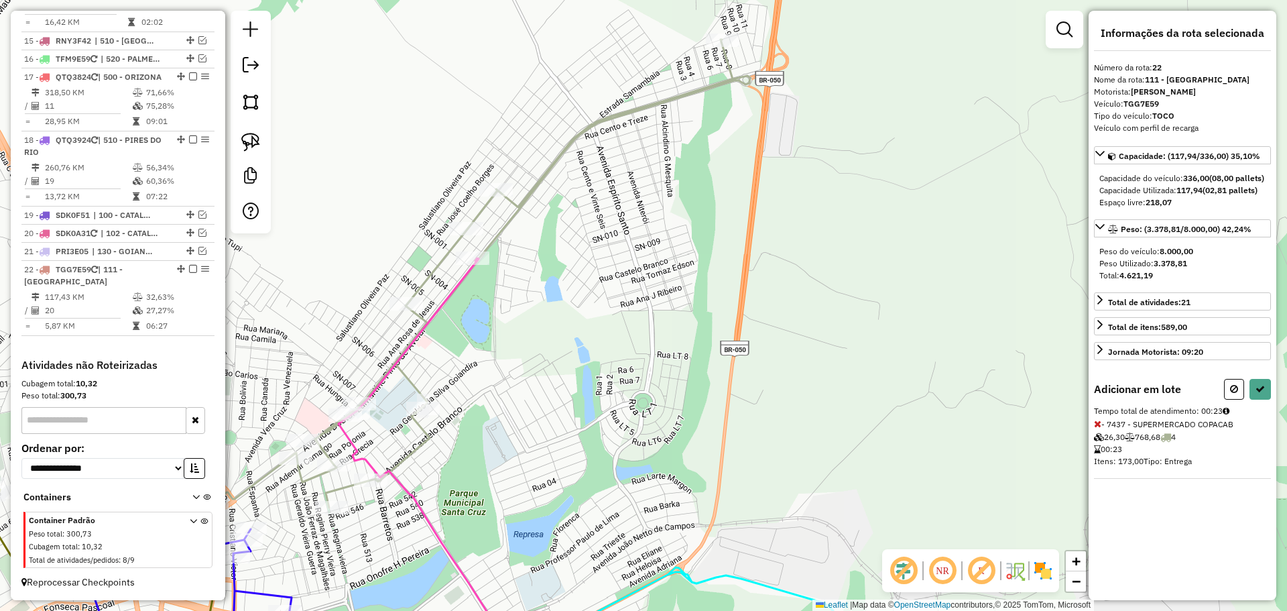
drag, startPoint x: 528, startPoint y: 227, endPoint x: 571, endPoint y: 227, distance: 42.9
click at [571, 227] on div "Janela de atendimento Grade de atendimento Capacidade Transportadoras Veículos …" at bounding box center [643, 305] width 1287 height 611
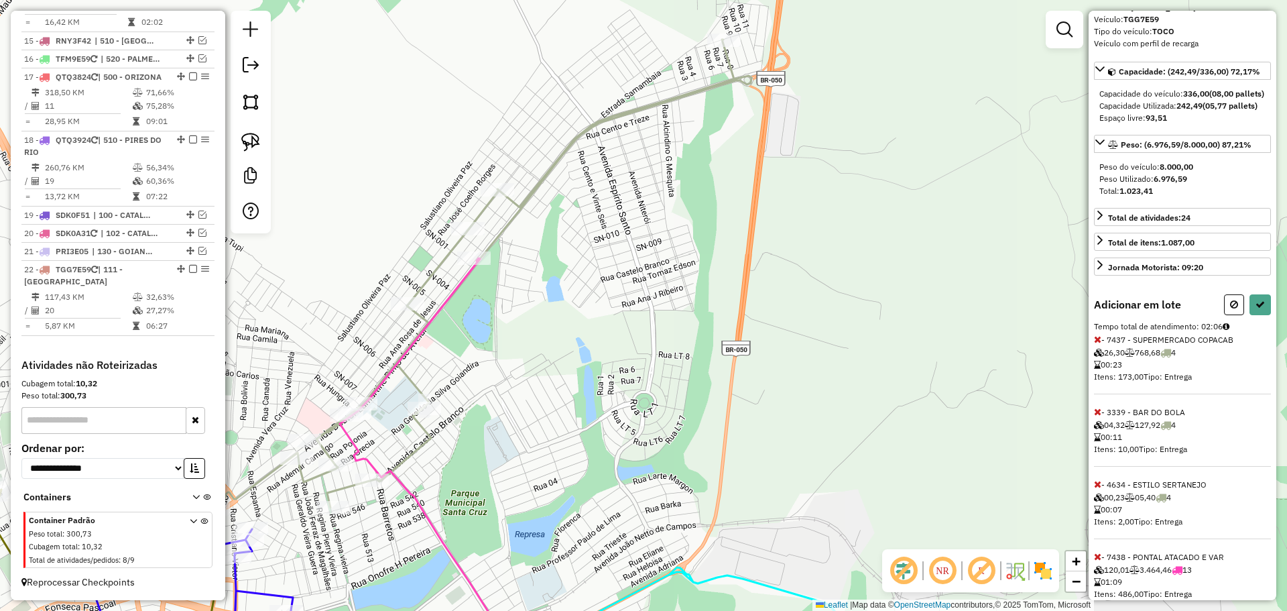
scroll to position [136, 0]
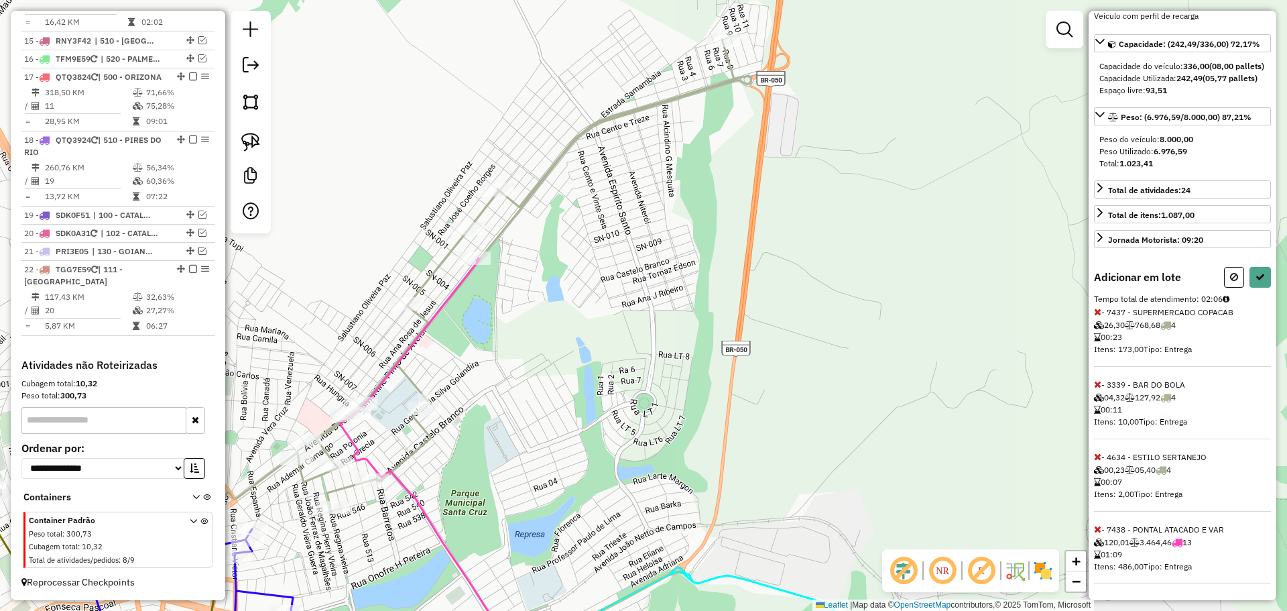
click at [1102, 532] on span "- 7438 - PONTAL ATACADO E VAR 120,01 3.464,46 13 01:09 Itens: 486,00 Tipo: Entr…" at bounding box center [1182, 554] width 177 height 60
click at [1098, 532] on icon at bounding box center [1097, 528] width 7 height 9
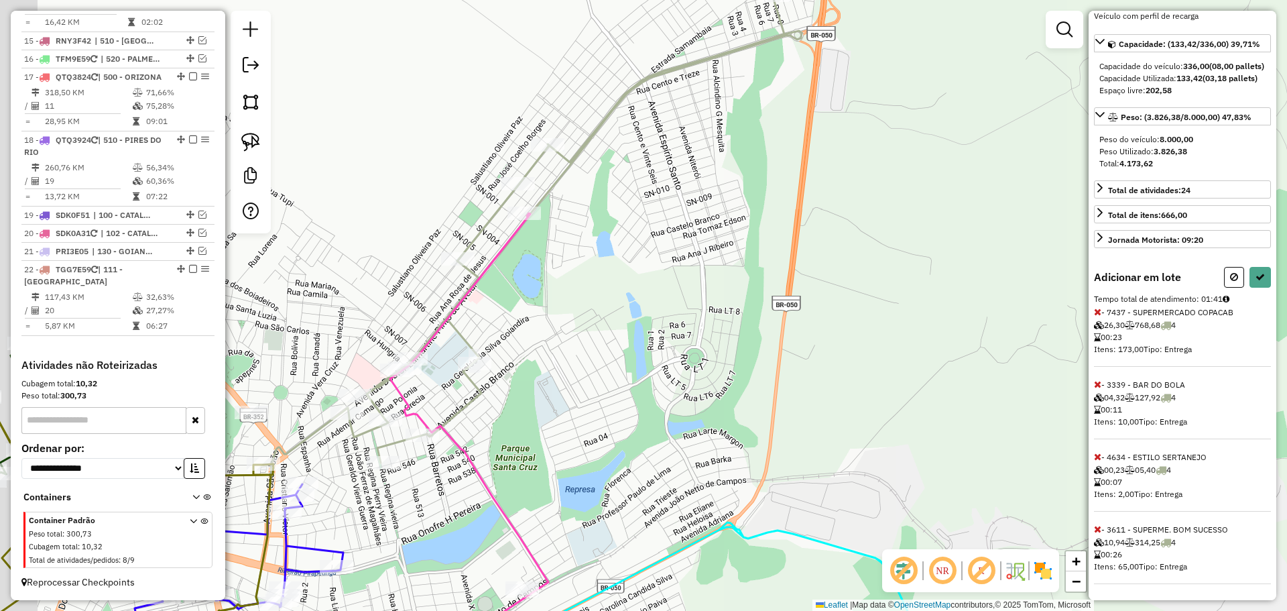
drag, startPoint x: 631, startPoint y: 313, endPoint x: 649, endPoint y: 299, distance: 22.9
click at [649, 299] on div "Janela de atendimento Grade de atendimento Capacidade Transportadoras Veículos …" at bounding box center [643, 305] width 1287 height 611
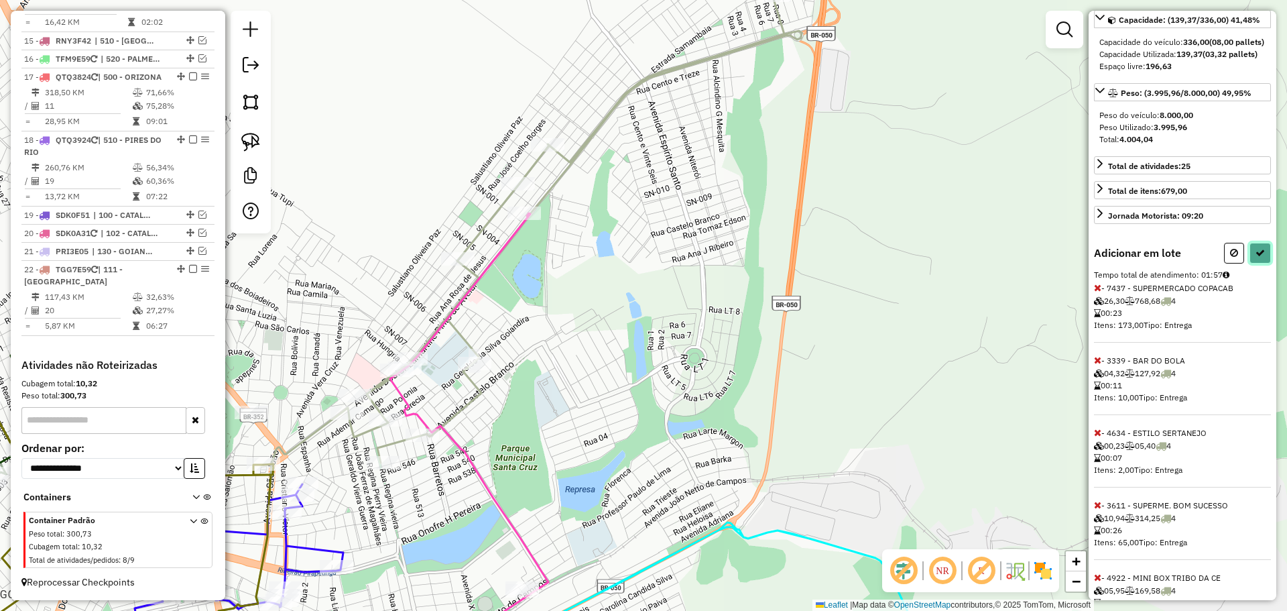
click at [1256, 257] on icon at bounding box center [1260, 252] width 9 height 9
select select "*********"
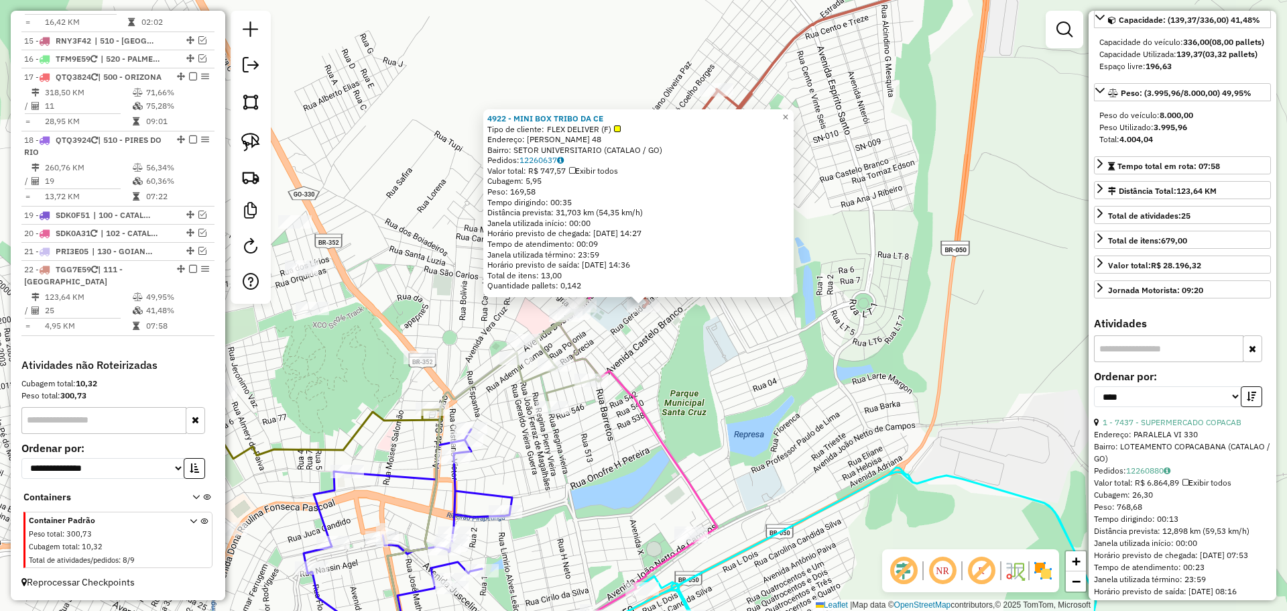
click at [798, 402] on div "4922 - MINI BOX TRIBO DA CE Tipo de cliente: FLEX DELIVER (F) Endereço: GERALDO…" at bounding box center [643, 305] width 1287 height 611
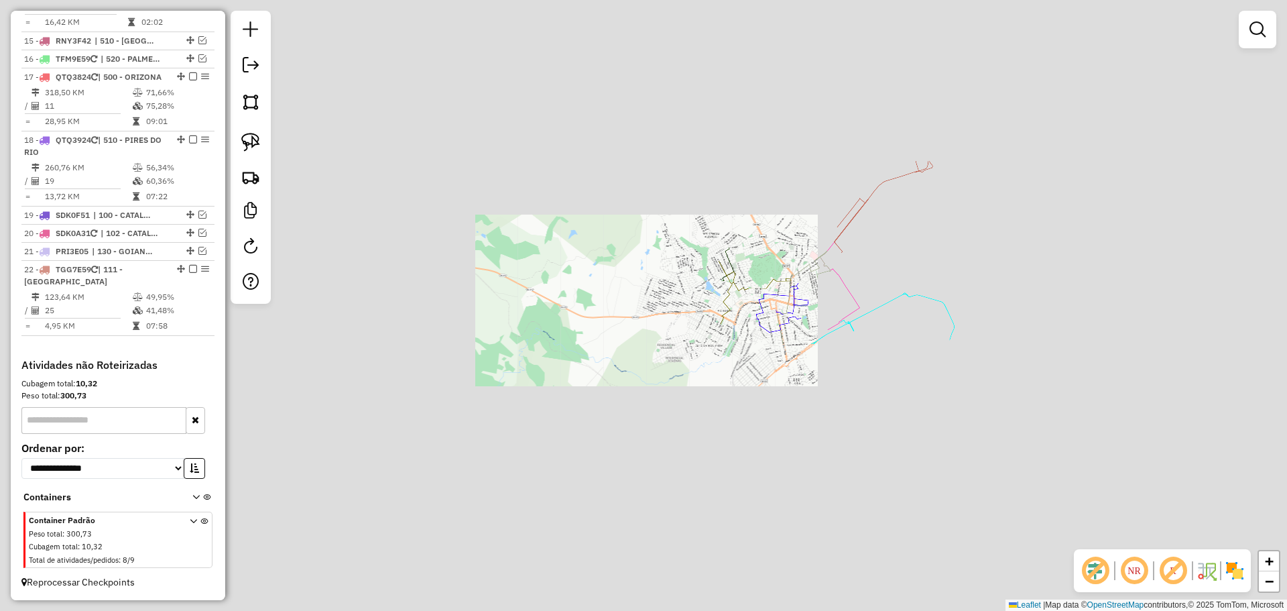
drag, startPoint x: 1079, startPoint y: 241, endPoint x: 733, endPoint y: 231, distance: 346.1
click at [742, 232] on div "Janela de atendimento Grade de atendimento Capacidade Transportadoras Veículos …" at bounding box center [643, 305] width 1287 height 611
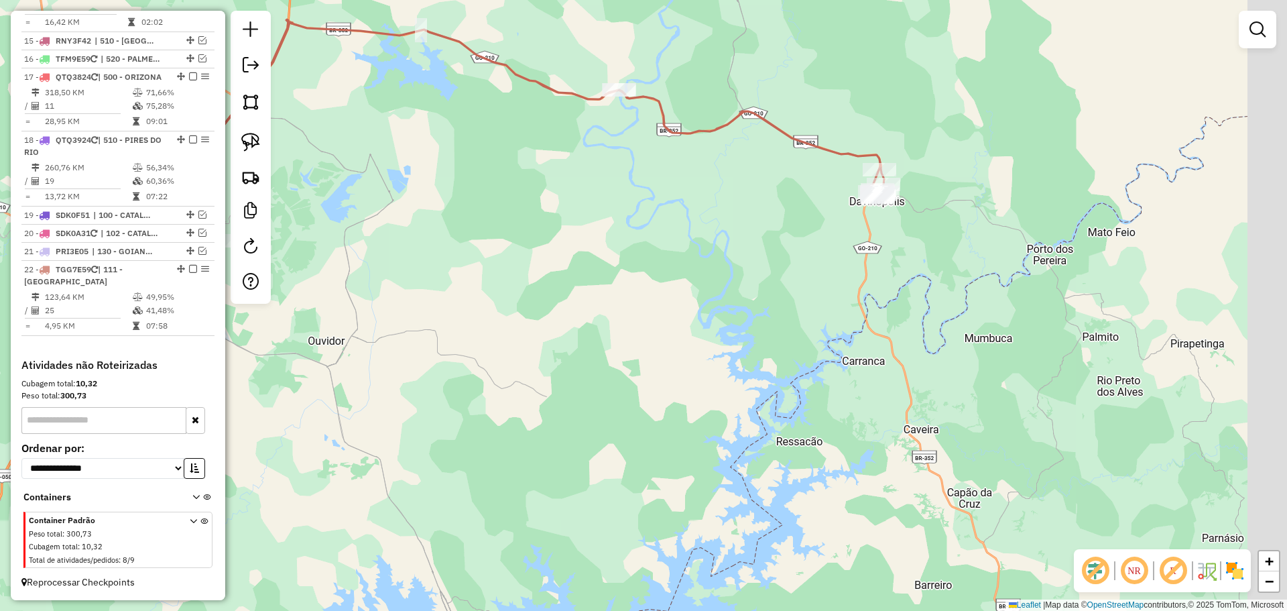
click at [733, 281] on div "Janela de atendimento Grade de atendimento Capacidade Transportadoras Veículos …" at bounding box center [643, 305] width 1287 height 611
click at [803, 290] on div "Janela de atendimento Grade de atendimento Capacidade Transportadoras Veículos …" at bounding box center [643, 305] width 1287 height 611
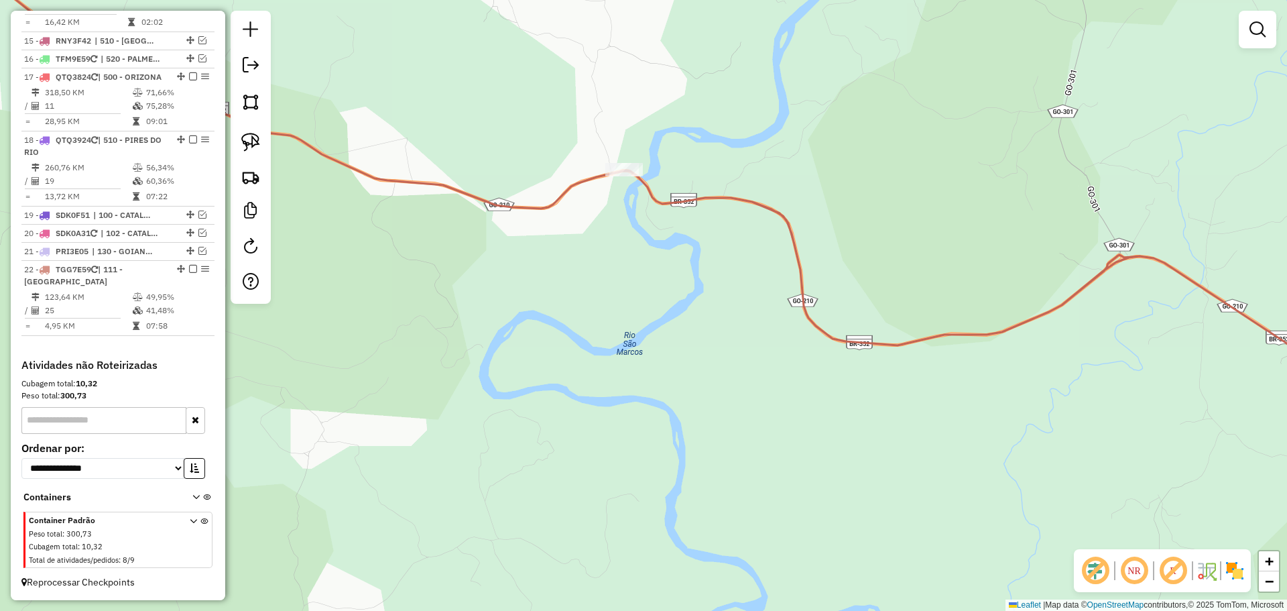
drag, startPoint x: 925, startPoint y: 347, endPoint x: 628, endPoint y: 302, distance: 300.3
click at [626, 303] on icon at bounding box center [626, 163] width 1519 height 447
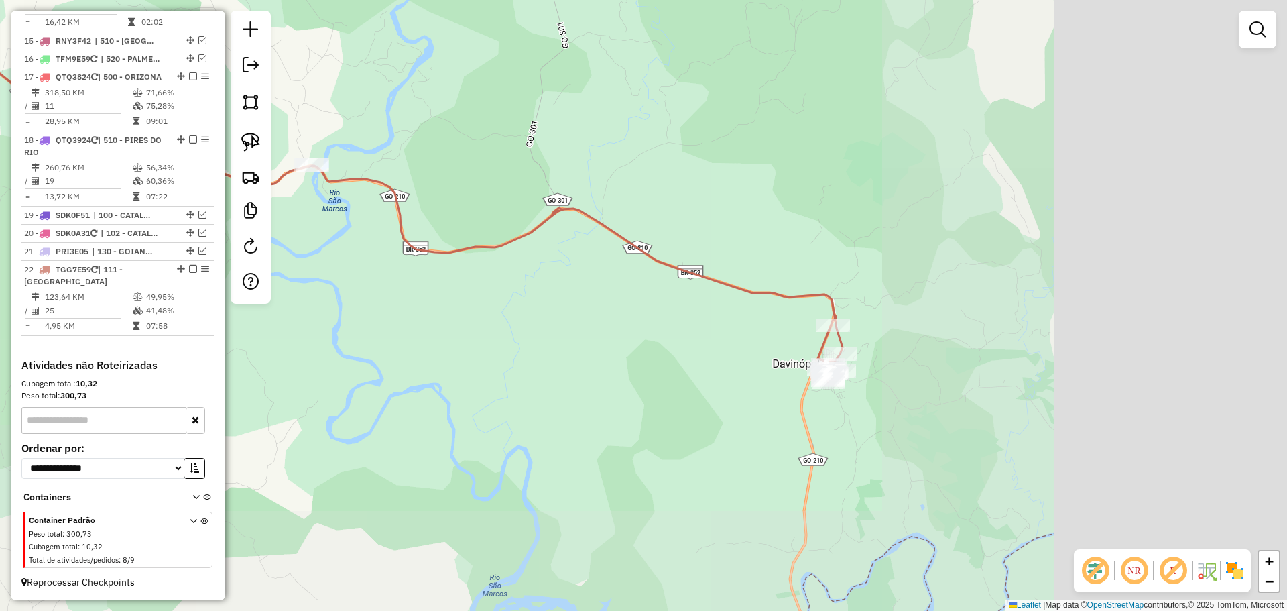
drag, startPoint x: 693, startPoint y: 333, endPoint x: 774, endPoint y: 335, distance: 81.8
click at [691, 331] on div "Janela de atendimento Grade de atendimento Capacidade Transportadoras Veículos …" at bounding box center [643, 305] width 1287 height 611
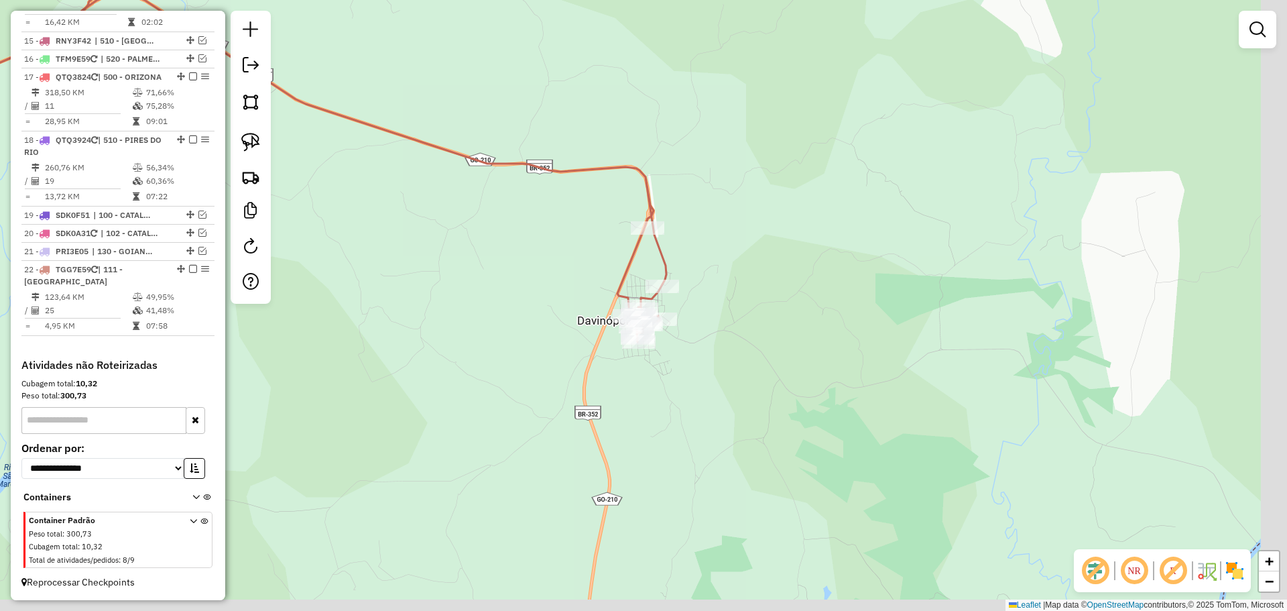
drag, startPoint x: 898, startPoint y: 283, endPoint x: 469, endPoint y: 182, distance: 440.8
click at [743, 247] on div "Janela de atendimento Grade de atendimento Capacidade Transportadoras Veículos …" at bounding box center [643, 305] width 1287 height 611
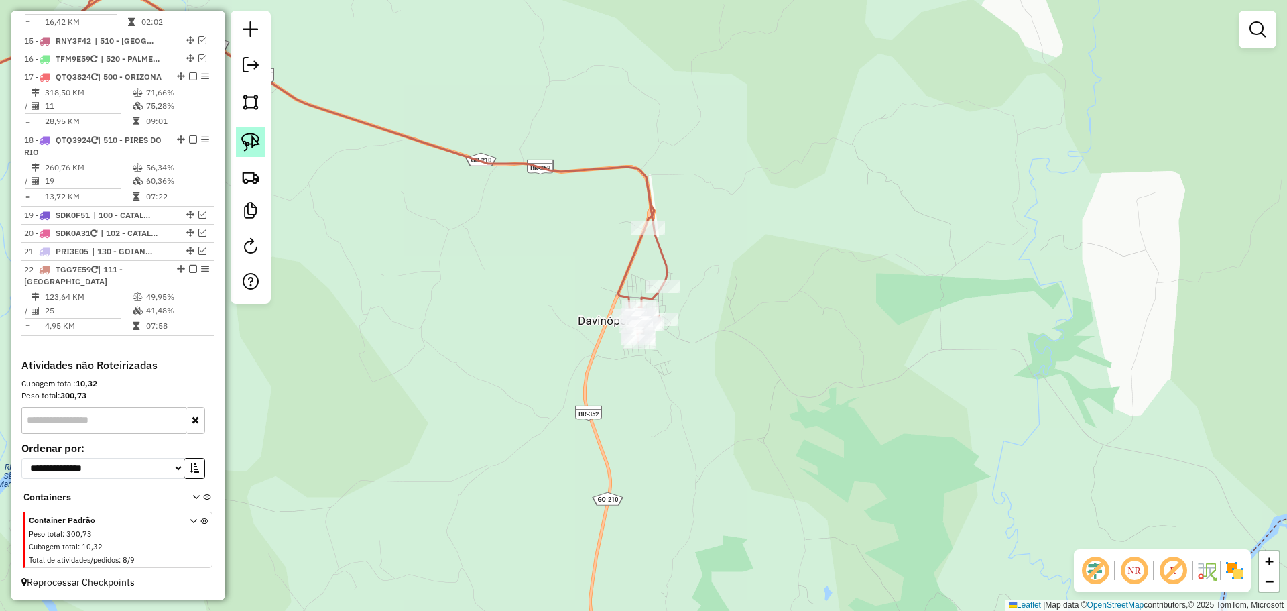
click at [261, 137] on link at bounding box center [250, 141] width 29 height 29
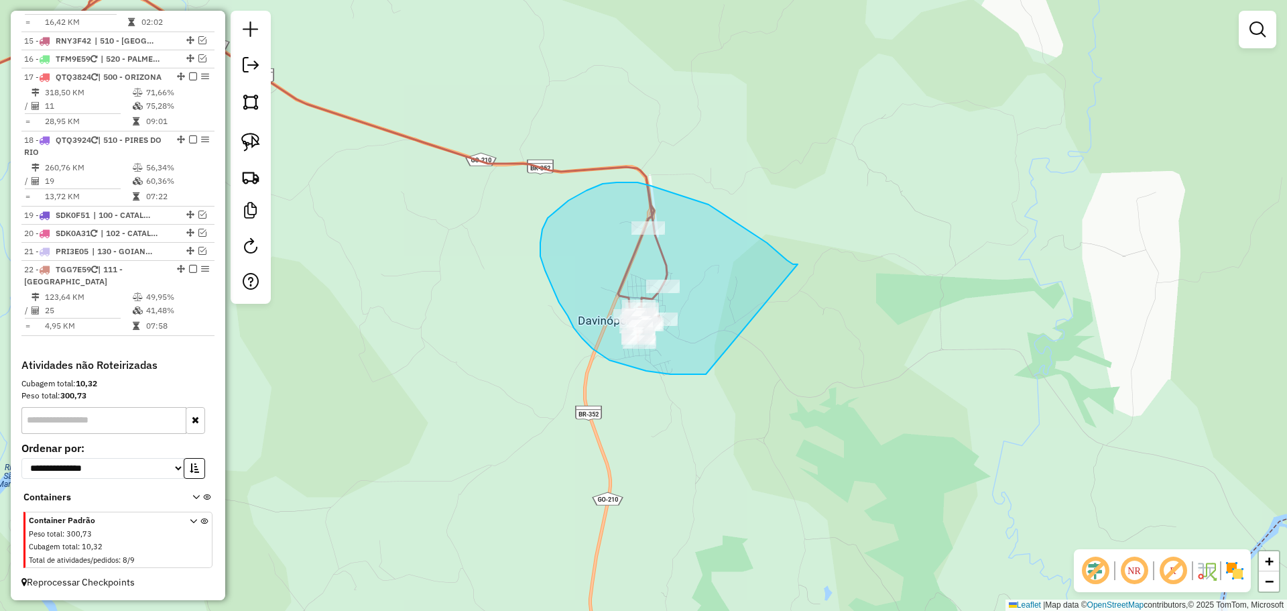
drag, startPoint x: 798, startPoint y: 264, endPoint x: 713, endPoint y: 360, distance: 128.2
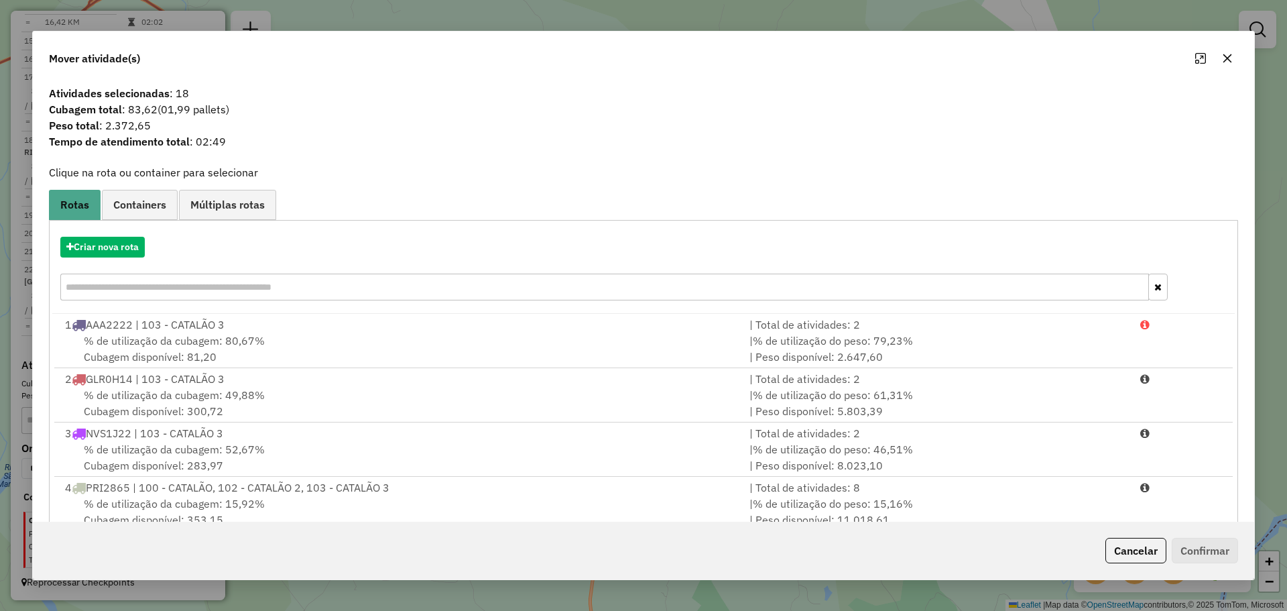
click at [1228, 64] on button "button" at bounding box center [1227, 58] width 21 height 21
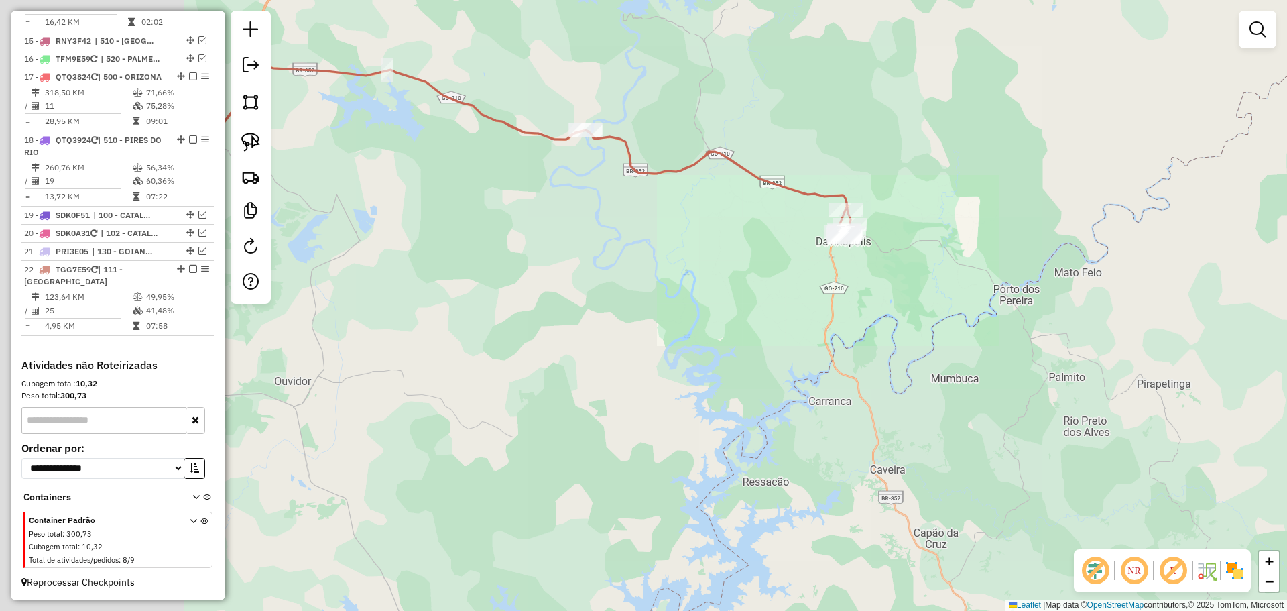
drag, startPoint x: 754, startPoint y: 302, endPoint x: 842, endPoint y: 260, distance: 98.1
click at [850, 261] on div "Janela de atendimento Grade de atendimento Capacidade Transportadoras Veículos …" at bounding box center [643, 305] width 1287 height 611
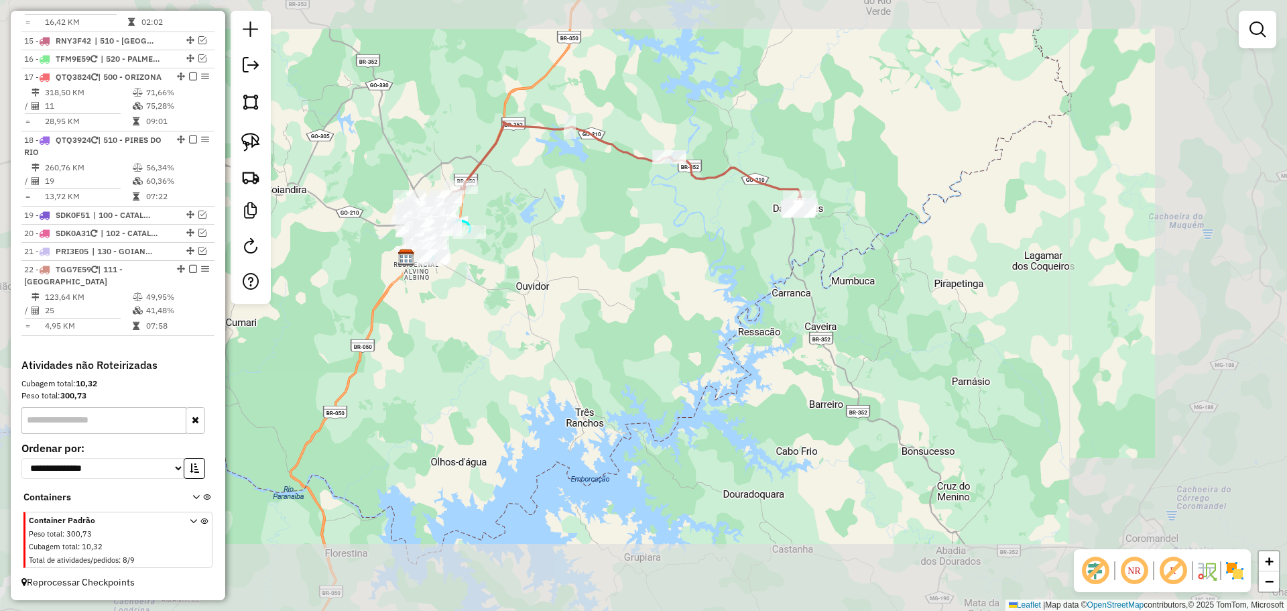
drag, startPoint x: 612, startPoint y: 247, endPoint x: 585, endPoint y: 235, distance: 29.4
click at [728, 240] on div "Janela de atendimento Grade de atendimento Capacidade Transportadoras Veículos …" at bounding box center [643, 305] width 1287 height 611
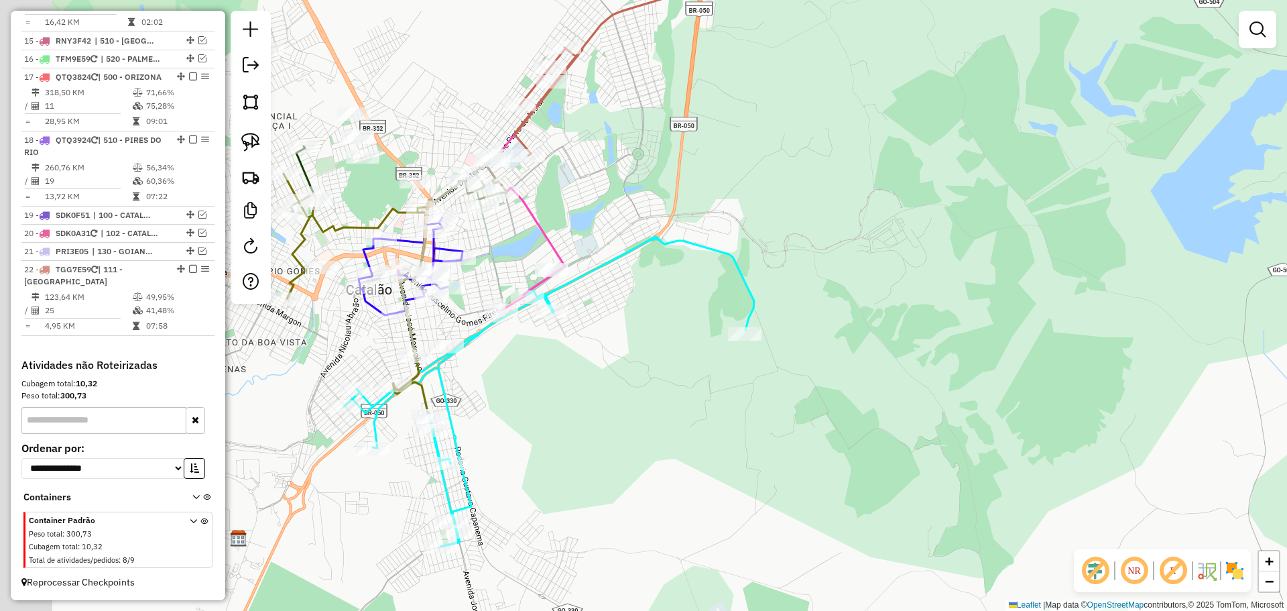
drag, startPoint x: 670, startPoint y: 137, endPoint x: 679, endPoint y: 138, distance: 9.5
click at [679, 138] on div "Janela de atendimento Grade de atendimento Capacidade Transportadoras Veículos …" at bounding box center [643, 305] width 1287 height 611
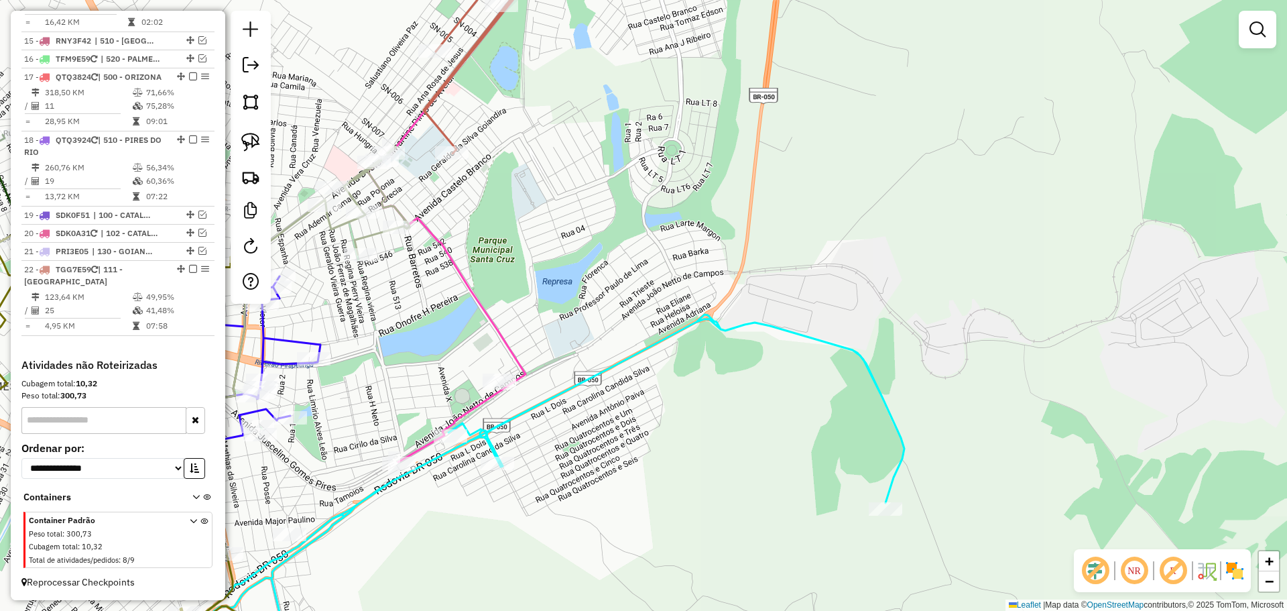
click at [595, 144] on div "Janela de atendimento Grade de atendimento Capacidade Transportadoras Veículos …" at bounding box center [643, 305] width 1287 height 611
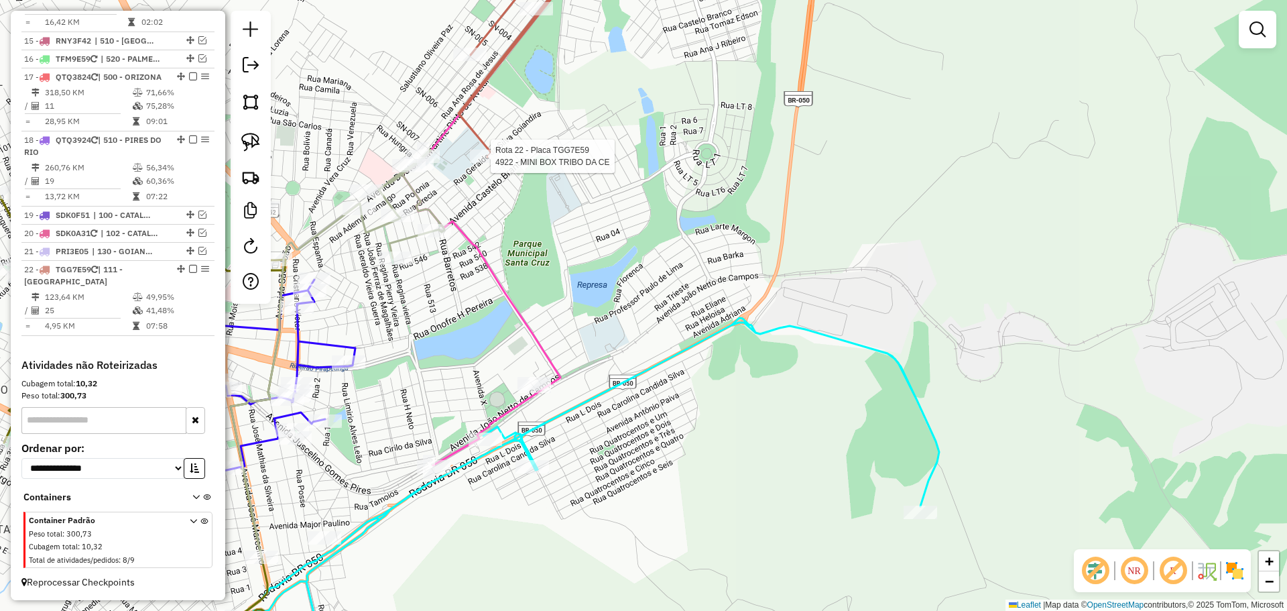
select select "*********"
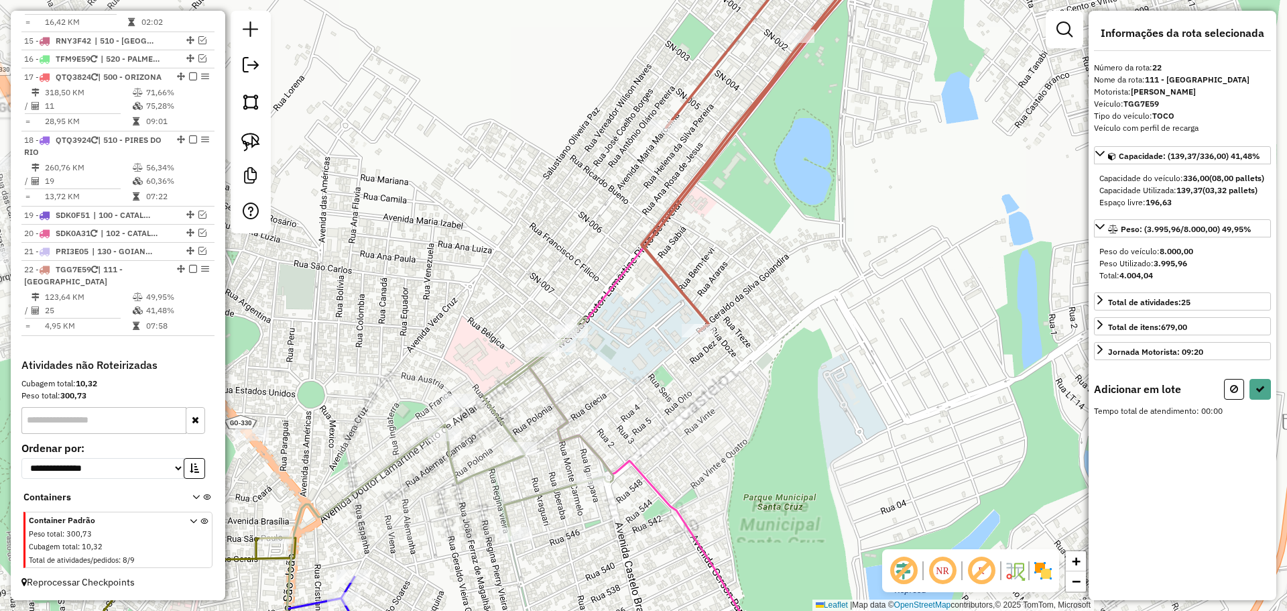
drag, startPoint x: 617, startPoint y: 337, endPoint x: 630, endPoint y: 314, distance: 25.5
click at [630, 314] on div "Janela de atendimento Grade de atendimento Capacidade Transportadoras Veículos …" at bounding box center [643, 305] width 1287 height 611
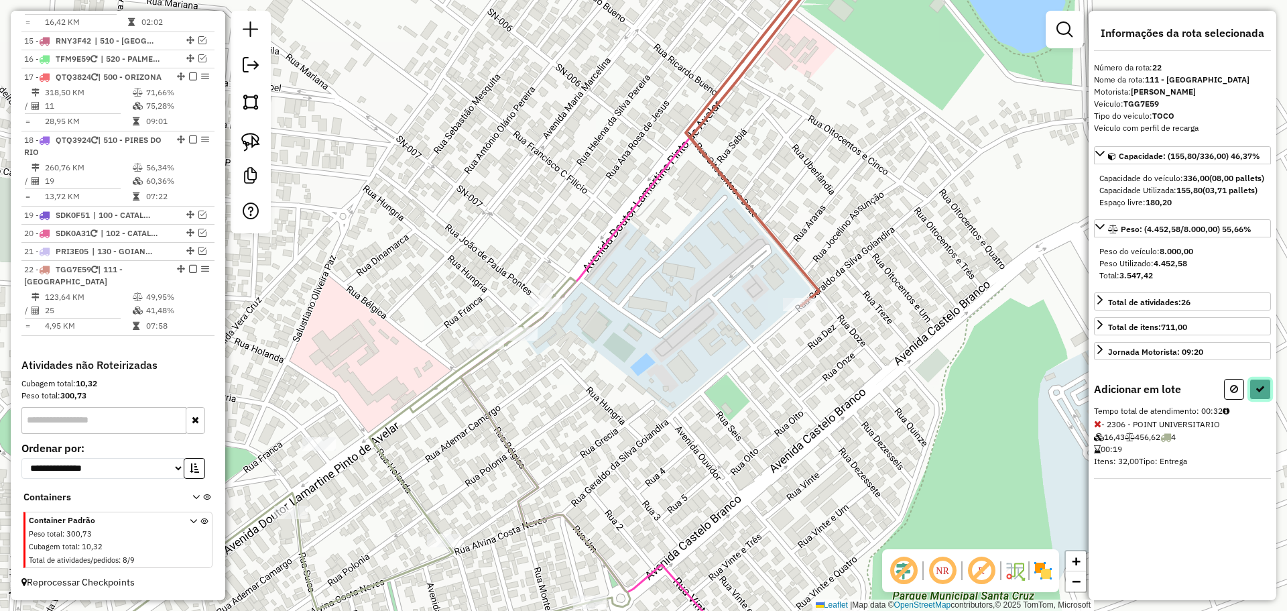
click at [1265, 400] on button at bounding box center [1260, 389] width 21 height 21
select select "*********"
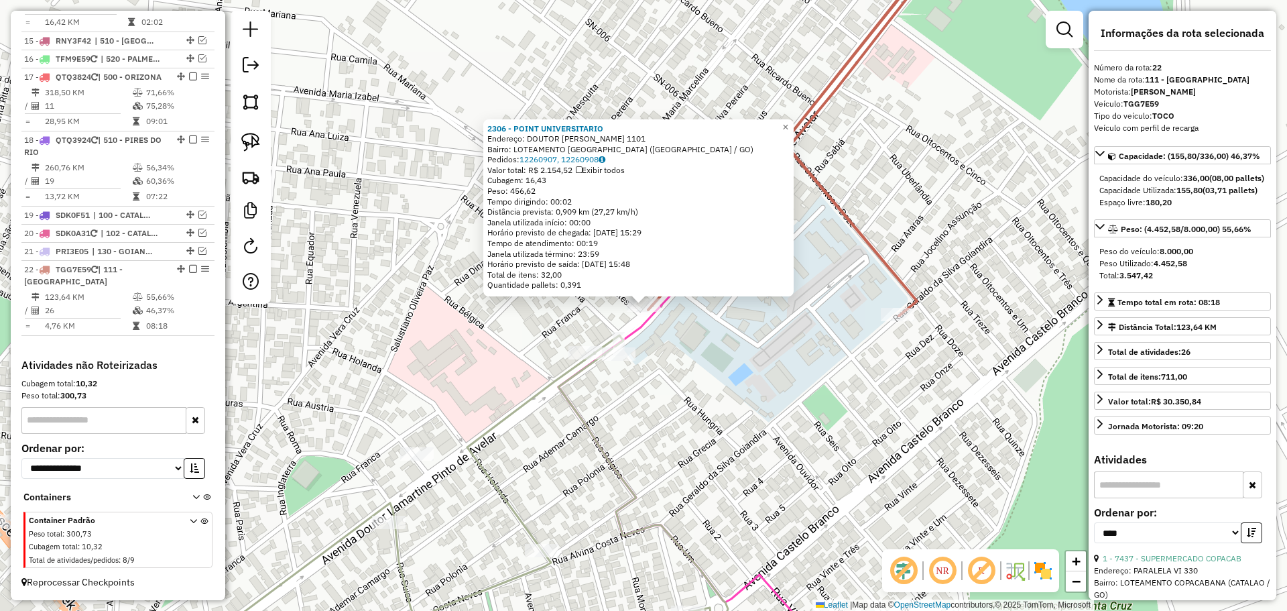
click at [827, 380] on div "2306 - POINT UNIVERSITARIO Endereço: DOUTOR LAMARTINE PINTO DE AVEL 1101 Bairro…" at bounding box center [643, 305] width 1287 height 611
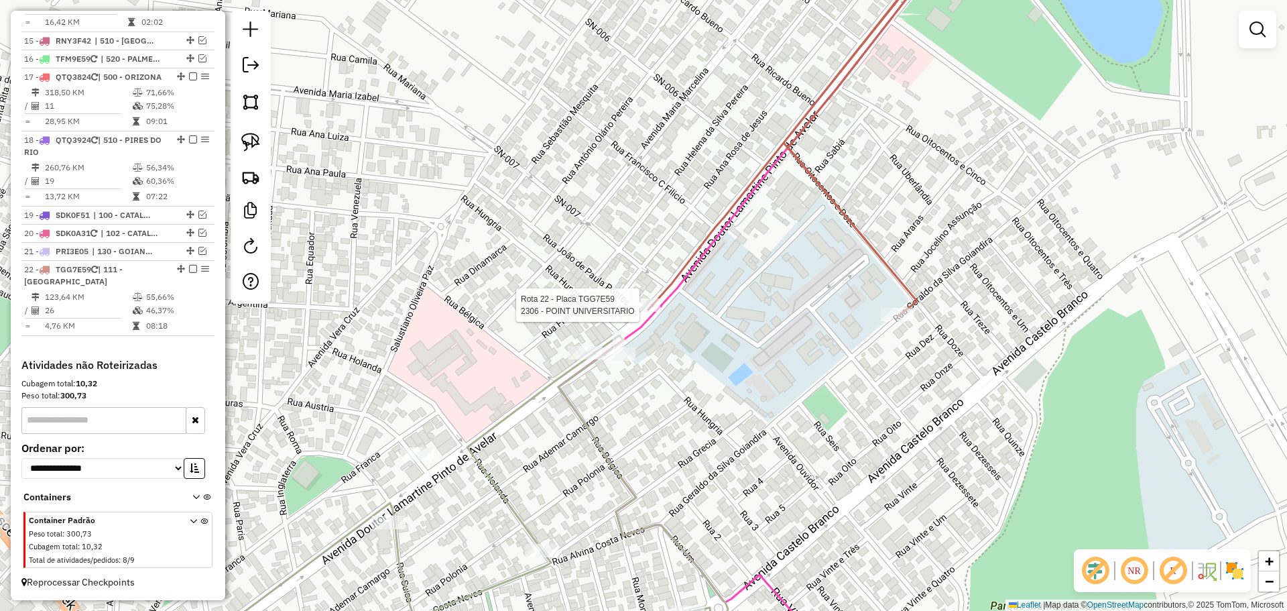
select select "*********"
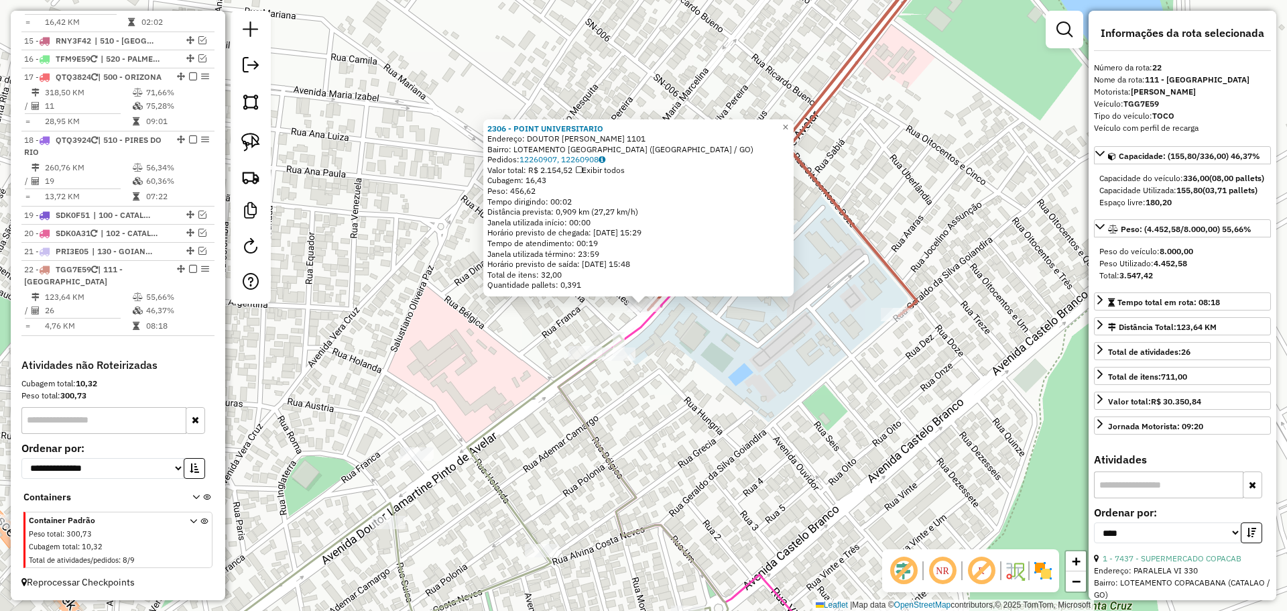
click at [666, 337] on div "2306 - POINT UNIVERSITARIO Endereço: DOUTOR LAMARTINE PINTO DE AVEL 1101 Bairro…" at bounding box center [643, 305] width 1287 height 611
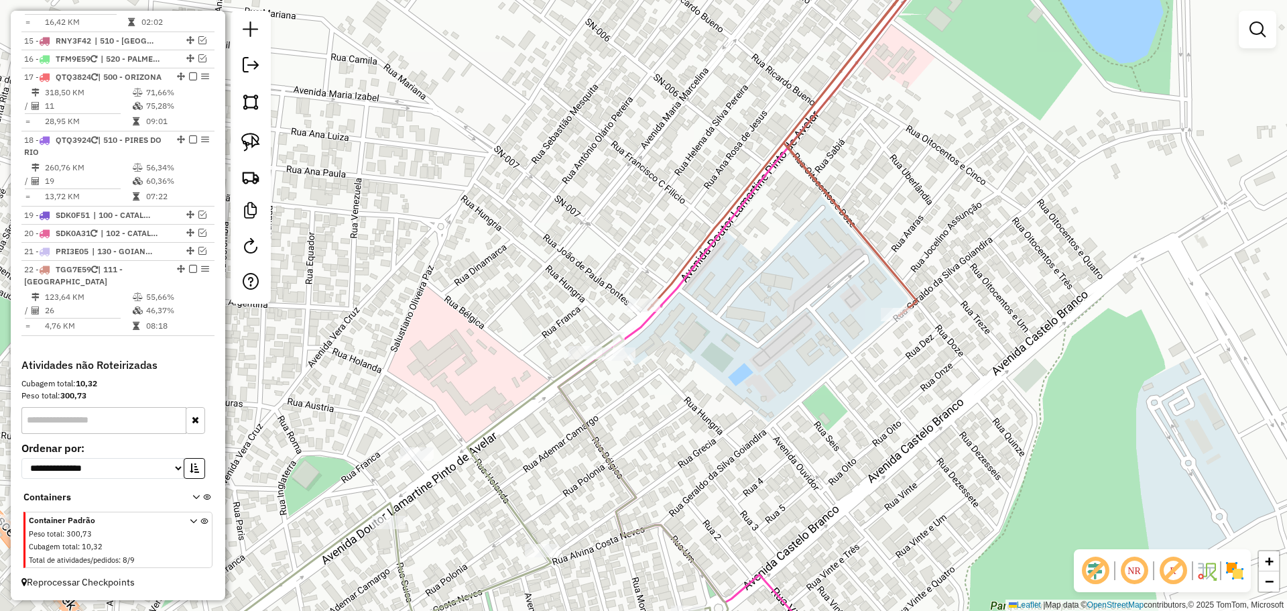
click at [643, 312] on div at bounding box center [644, 304] width 34 height 13
select select "*********"
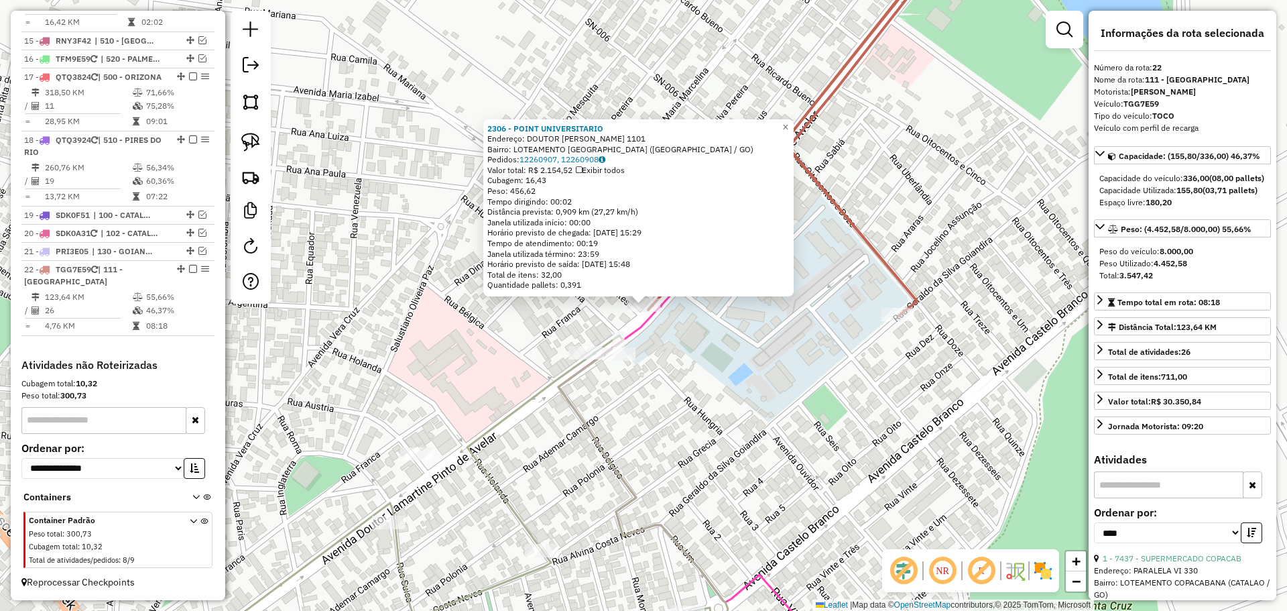
click at [855, 347] on div "2306 - POINT UNIVERSITARIO Endereço: DOUTOR LAMARTINE PINTO DE AVEL 1101 Bairro…" at bounding box center [643, 305] width 1287 height 611
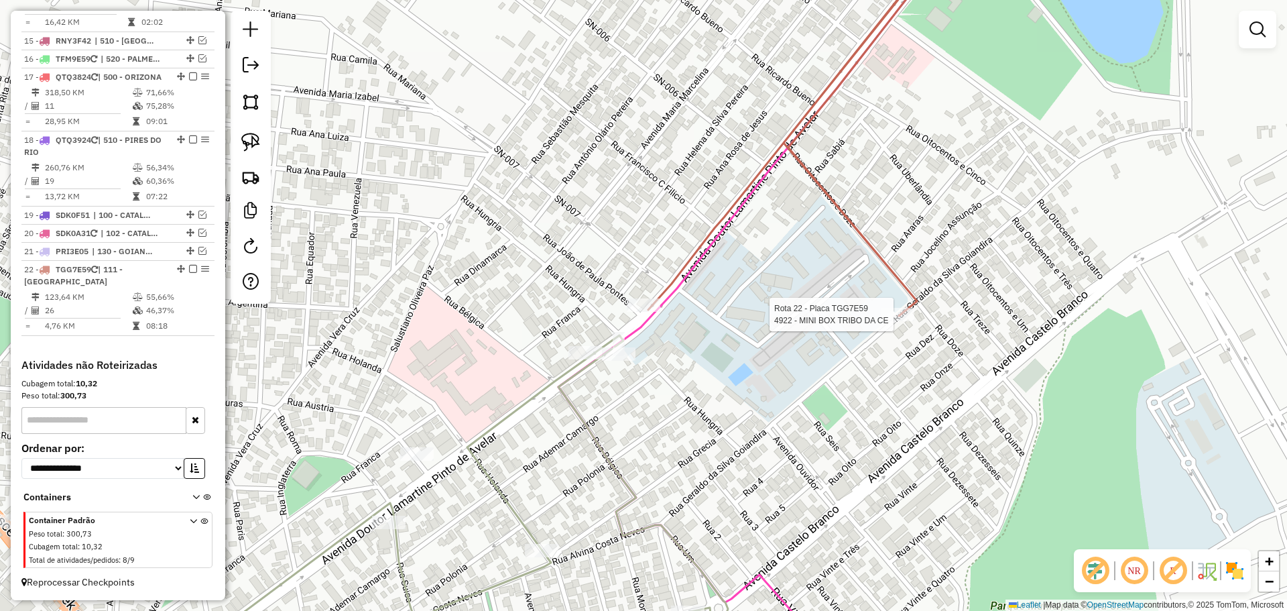
select select "*********"
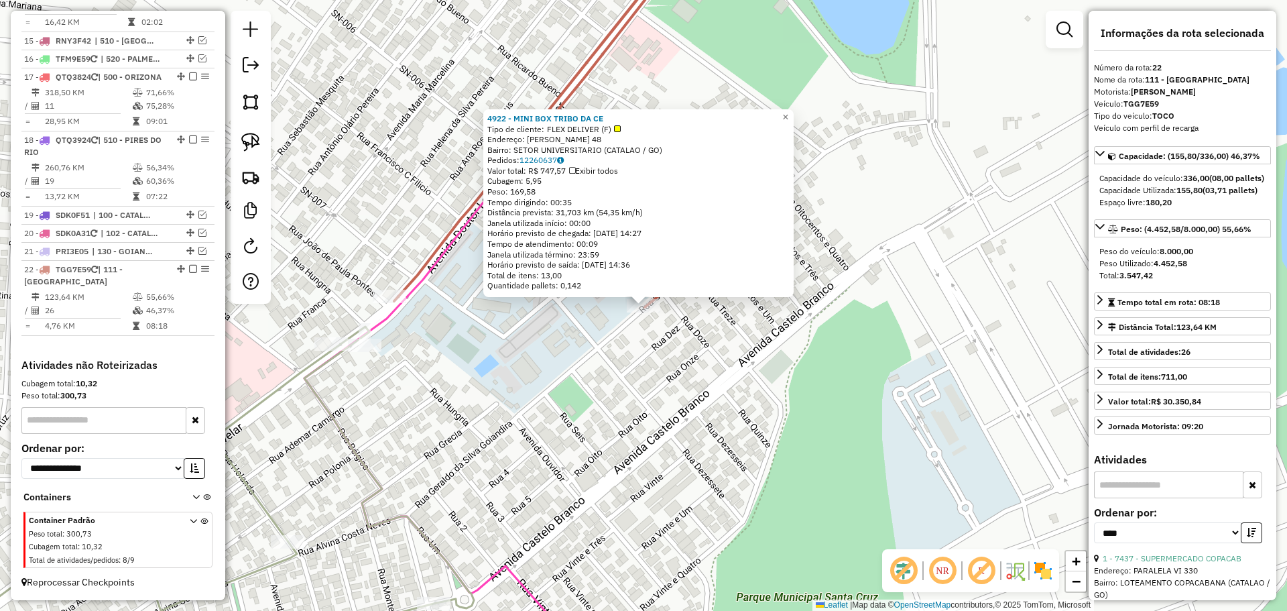
click at [693, 363] on div "4922 - MINI BOX TRIBO DA CE Tipo de cliente: FLEX DELIVER (F) Endereço: GERALDO…" at bounding box center [643, 305] width 1287 height 611
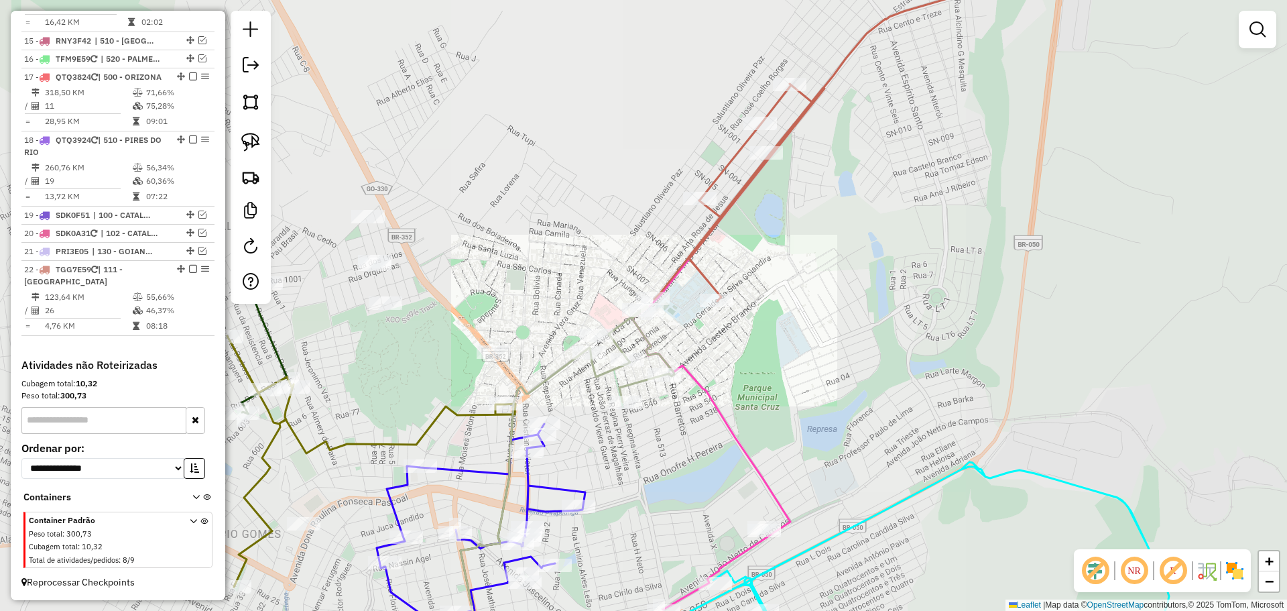
drag, startPoint x: 800, startPoint y: 216, endPoint x: 764, endPoint y: 304, distance: 95.6
click at [764, 304] on div "Janela de atendimento Grade de atendimento Capacidade Transportadoras Veículos …" at bounding box center [643, 305] width 1287 height 611
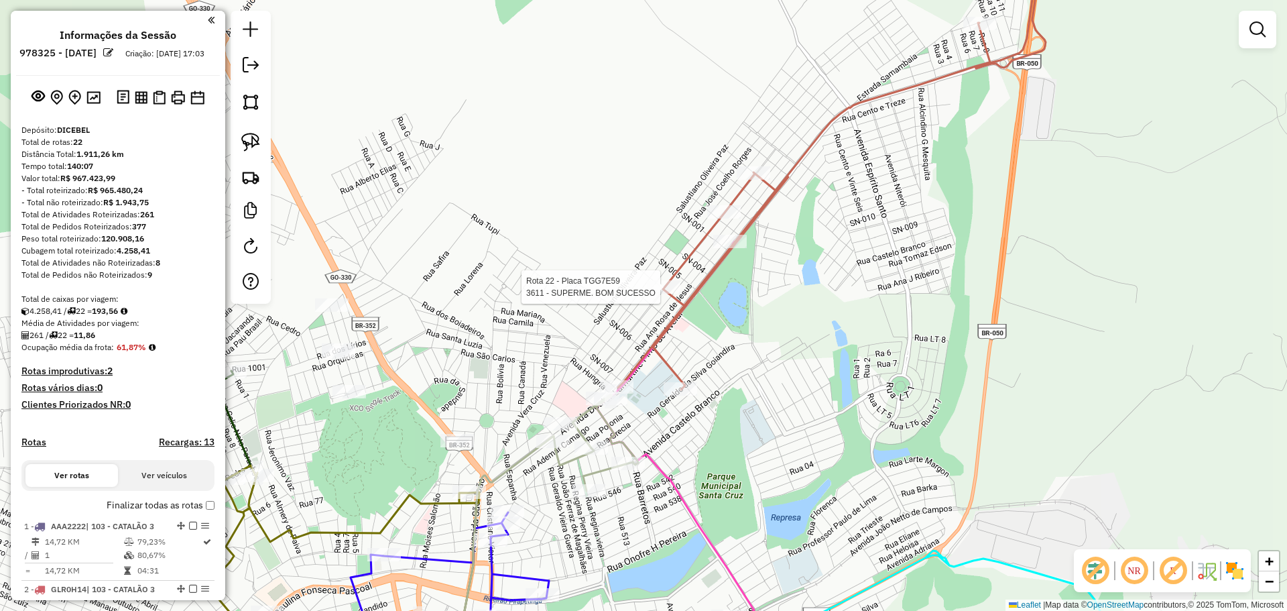
scroll to position [1525, 0]
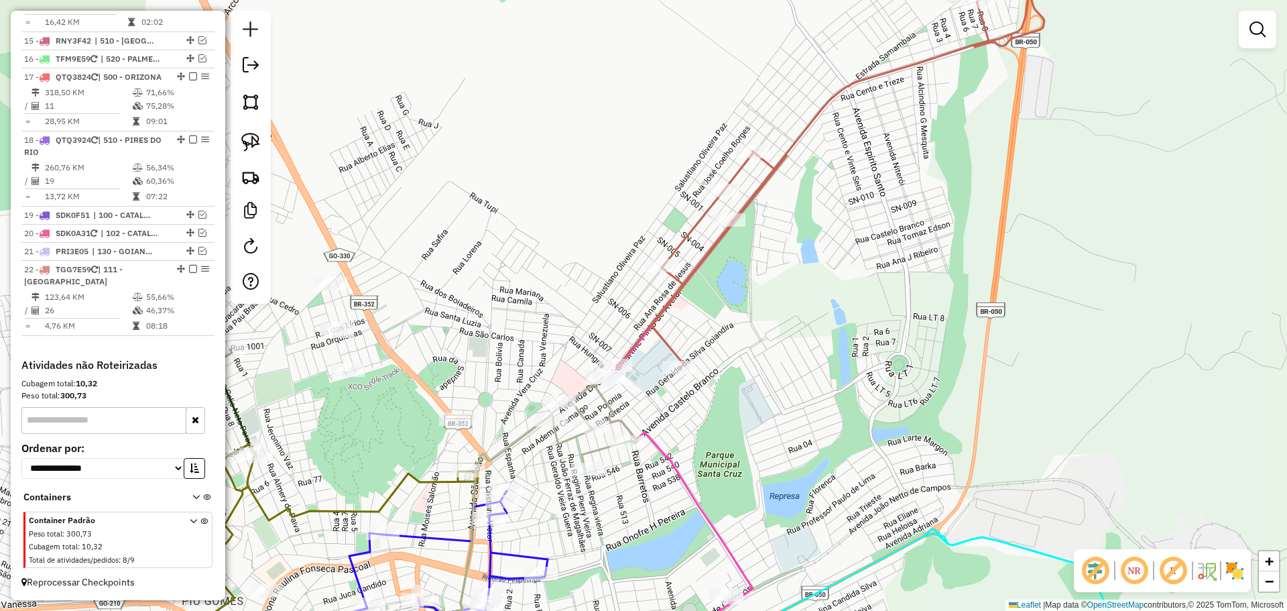
drag, startPoint x: 680, startPoint y: 414, endPoint x: 679, endPoint y: 393, distance: 21.5
click at [679, 393] on div "Janela de atendimento Grade de atendimento Capacidade Transportadoras Veículos …" at bounding box center [643, 305] width 1287 height 611
select select "*********"
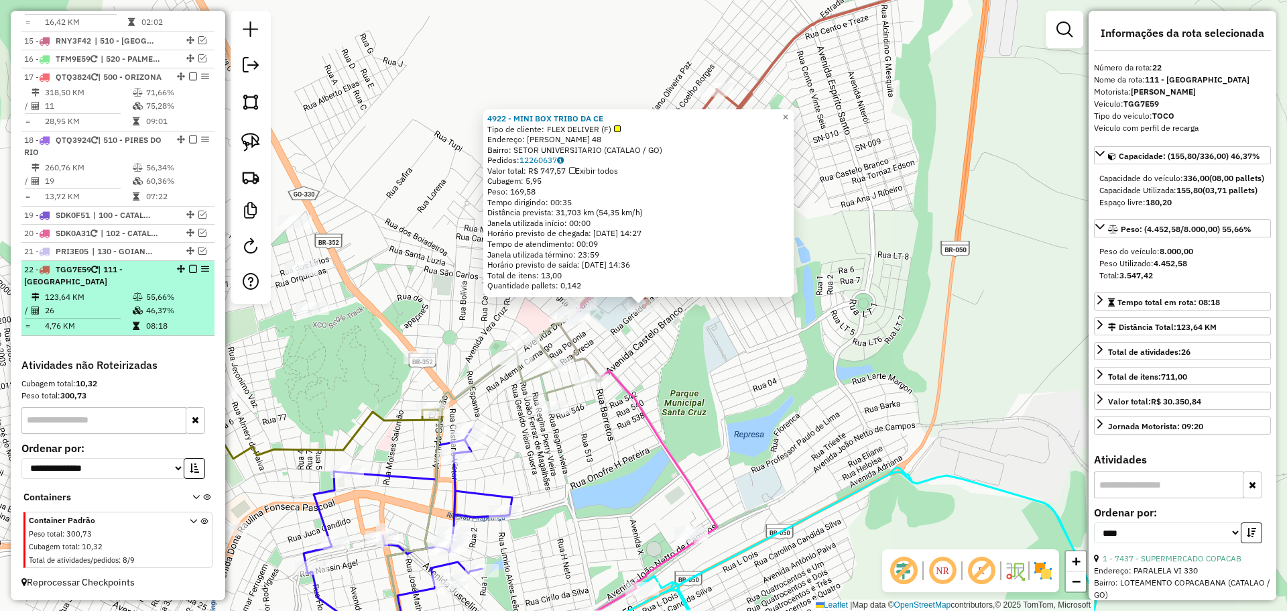
click at [189, 268] on em at bounding box center [193, 269] width 8 height 8
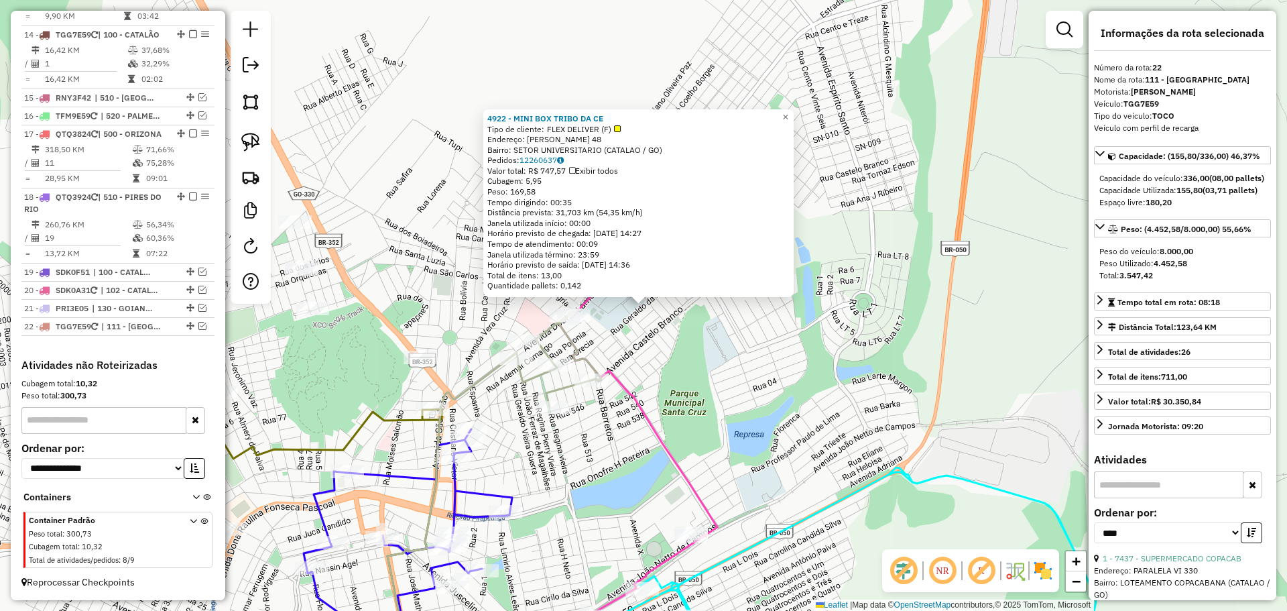
click at [673, 378] on div "4922 - MINI BOX TRIBO DA CE Tipo de cliente: FLEX DELIVER (F) Endereço: [PERSON…" at bounding box center [643, 305] width 1287 height 611
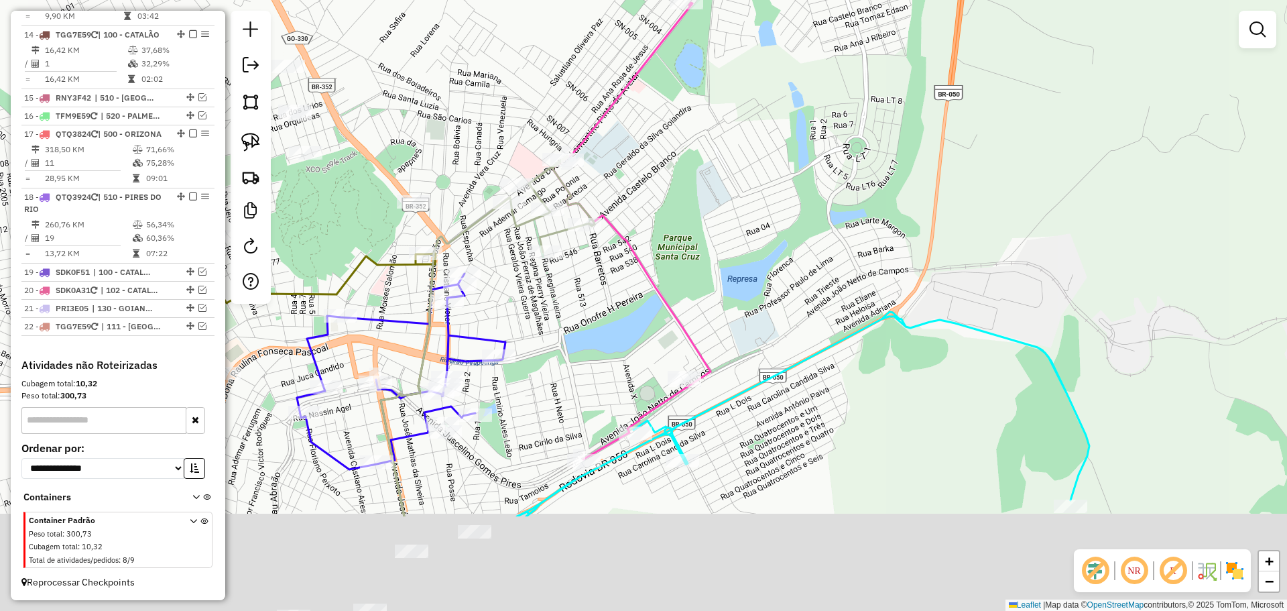
drag, startPoint x: 694, startPoint y: 397, endPoint x: 678, endPoint y: 233, distance: 165.0
click at [681, 222] on div "Janela de atendimento Grade de atendimento Capacidade Transportadoras Veículos …" at bounding box center [643, 305] width 1287 height 611
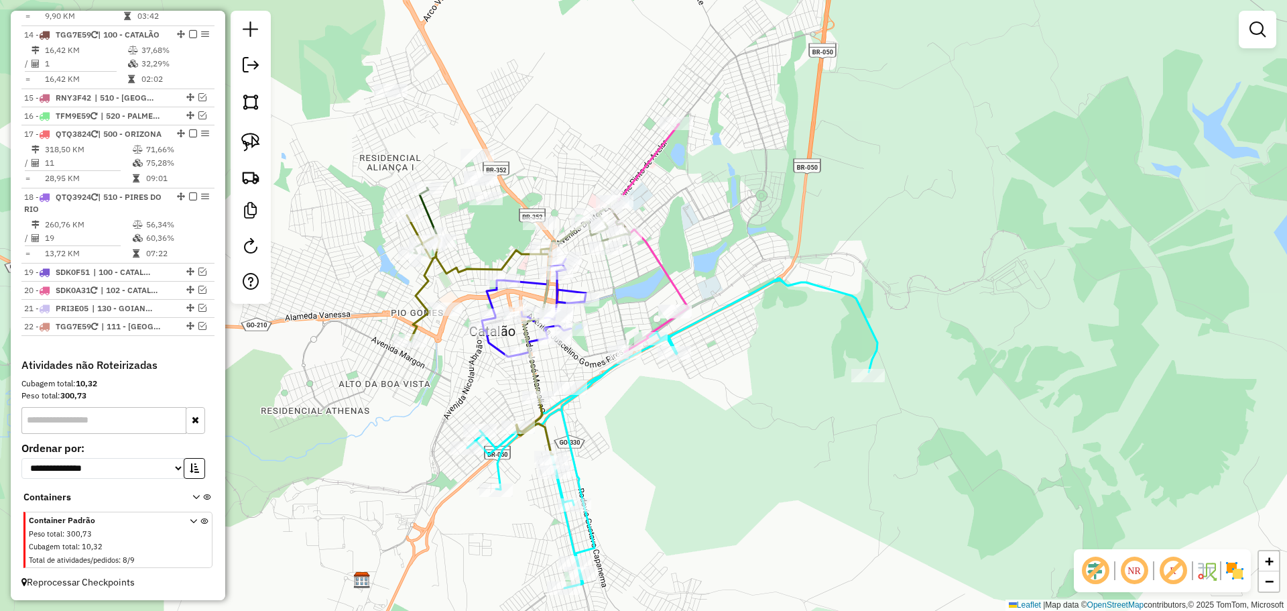
drag, startPoint x: 762, startPoint y: 416, endPoint x: 843, endPoint y: 379, distance: 89.1
click at [843, 379] on div "Janela de atendimento Grade de atendimento Capacidade Transportadoras Veículos …" at bounding box center [643, 305] width 1287 height 611
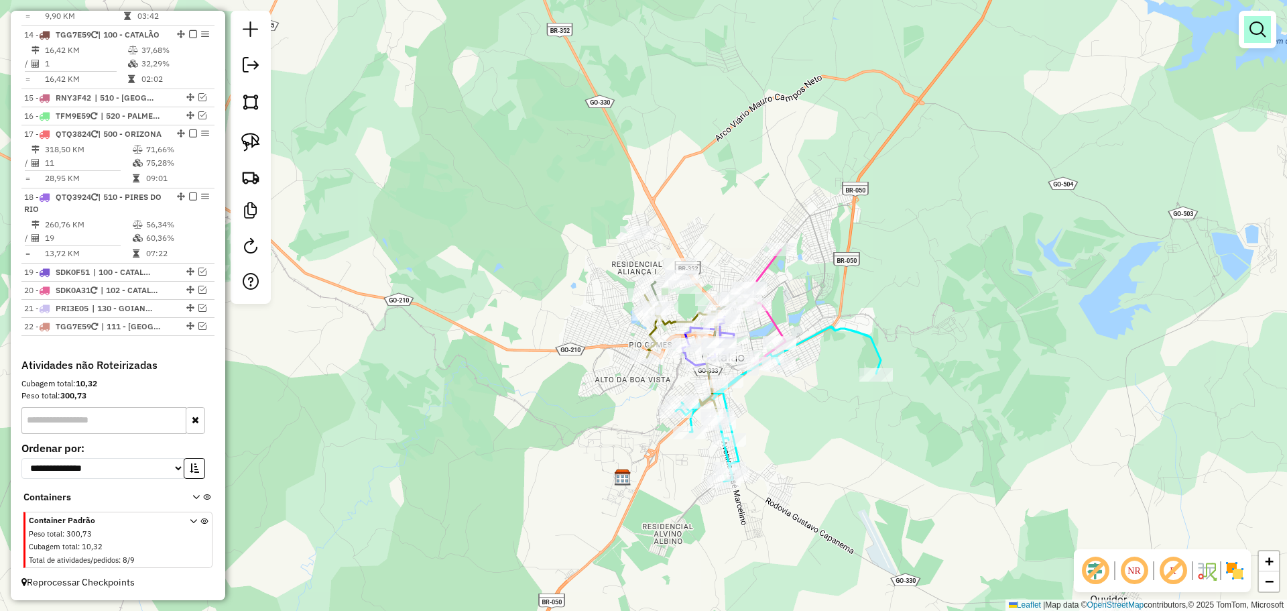
click at [1260, 29] on em at bounding box center [1258, 29] width 16 height 16
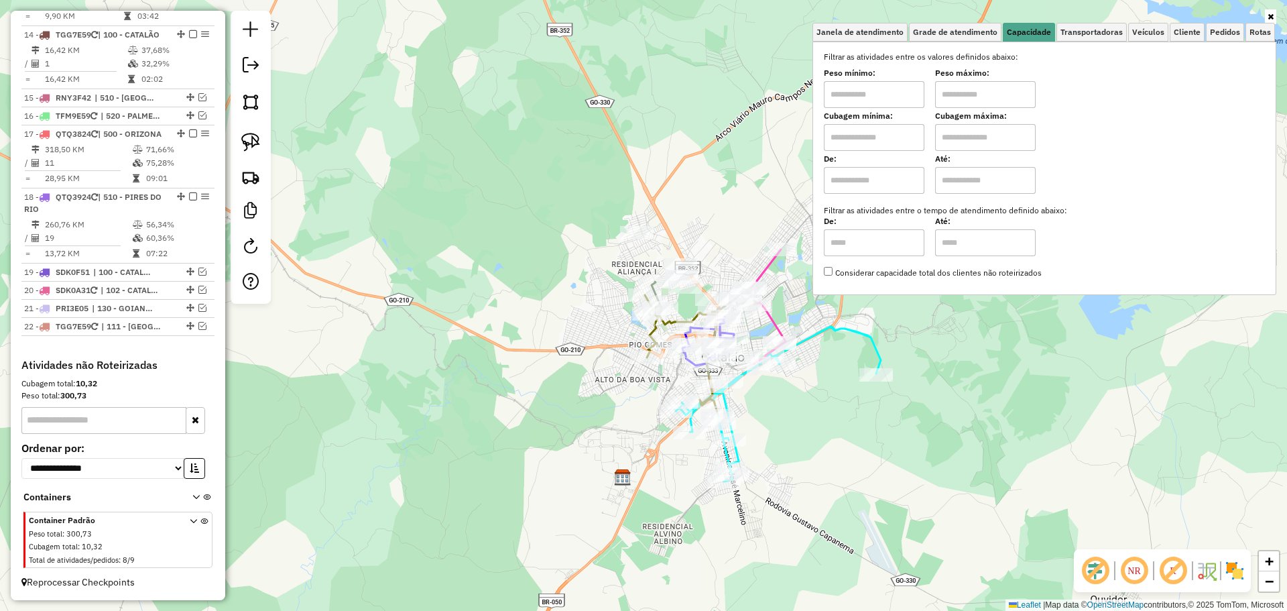
click at [856, 93] on input "text" at bounding box center [874, 94] width 101 height 27
type input "*******"
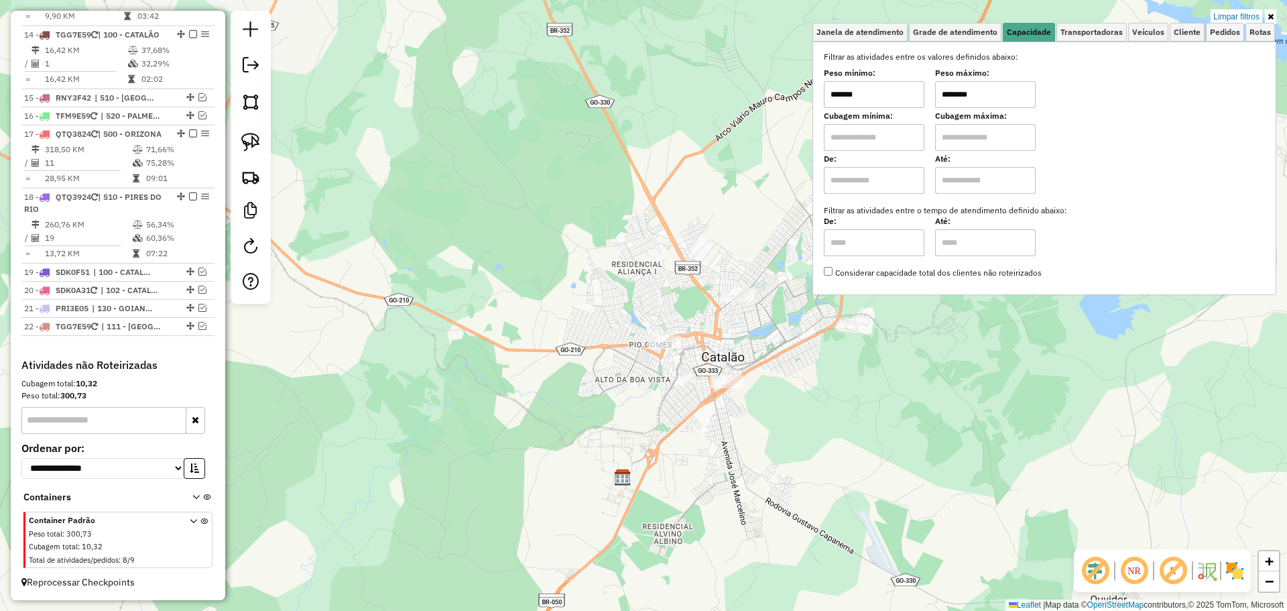
type input "********"
click at [743, 355] on div "Limpar filtros Janela de atendimento Grade de atendimento Capacidade Transporta…" at bounding box center [643, 305] width 1287 height 611
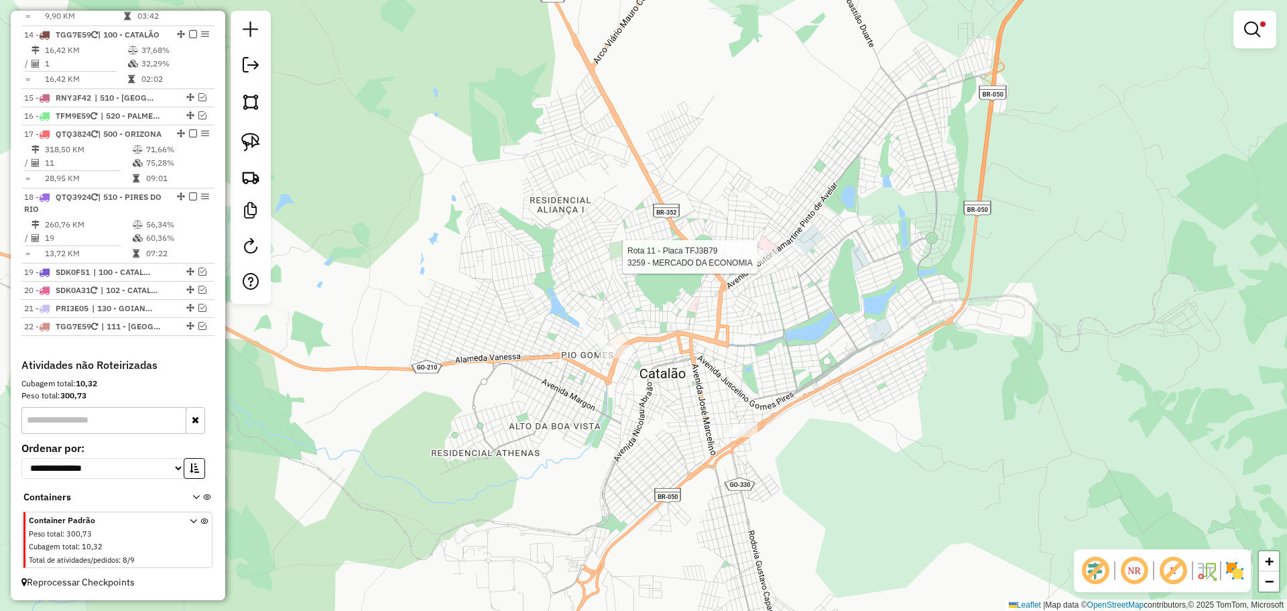
select select "*********"
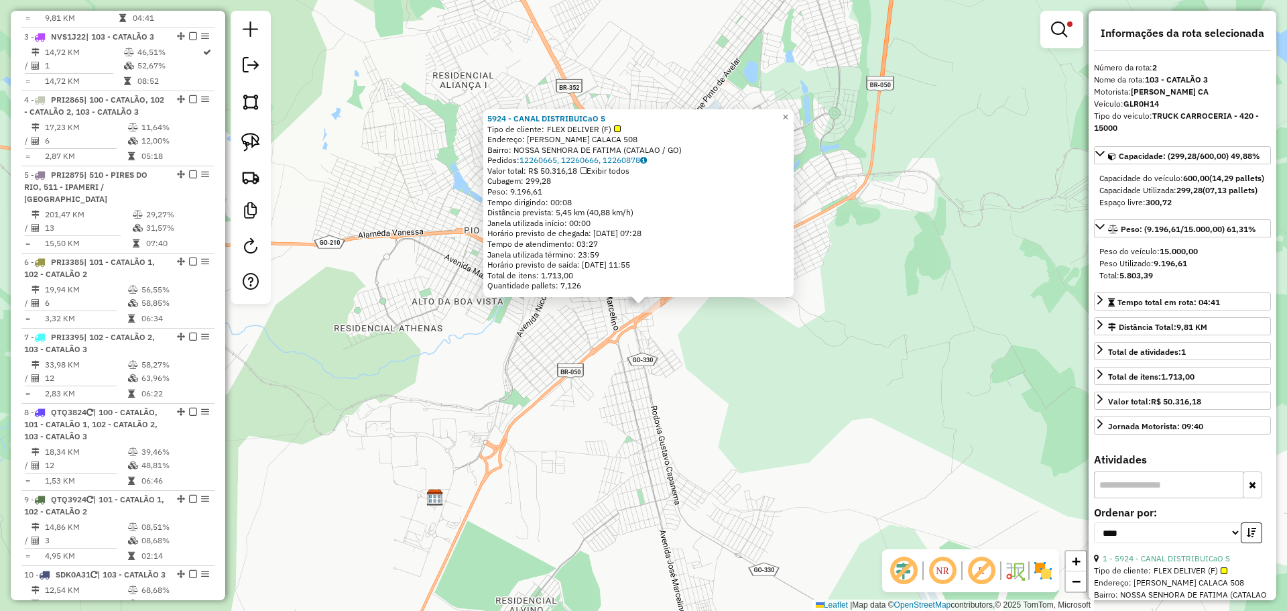
scroll to position [582, 0]
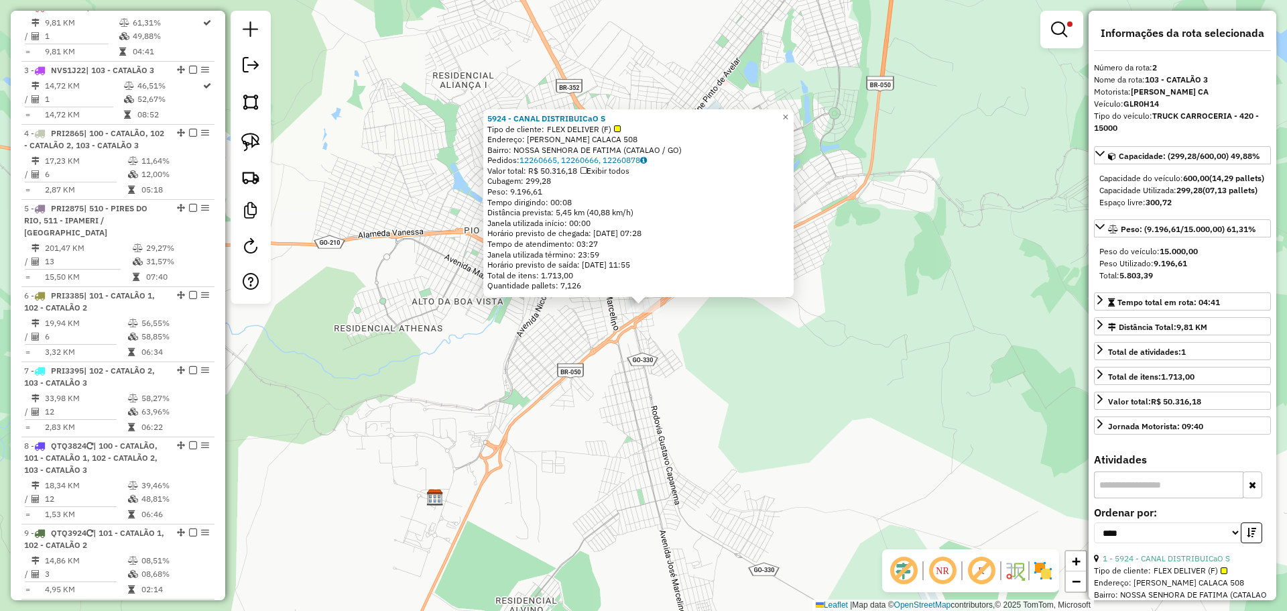
click at [642, 409] on div "5924 - CANAL DISTRIBUICaO S Tipo de cliente: FLEX DELIVER (F) Endereço: RAUL B.…" at bounding box center [643, 305] width 1287 height 611
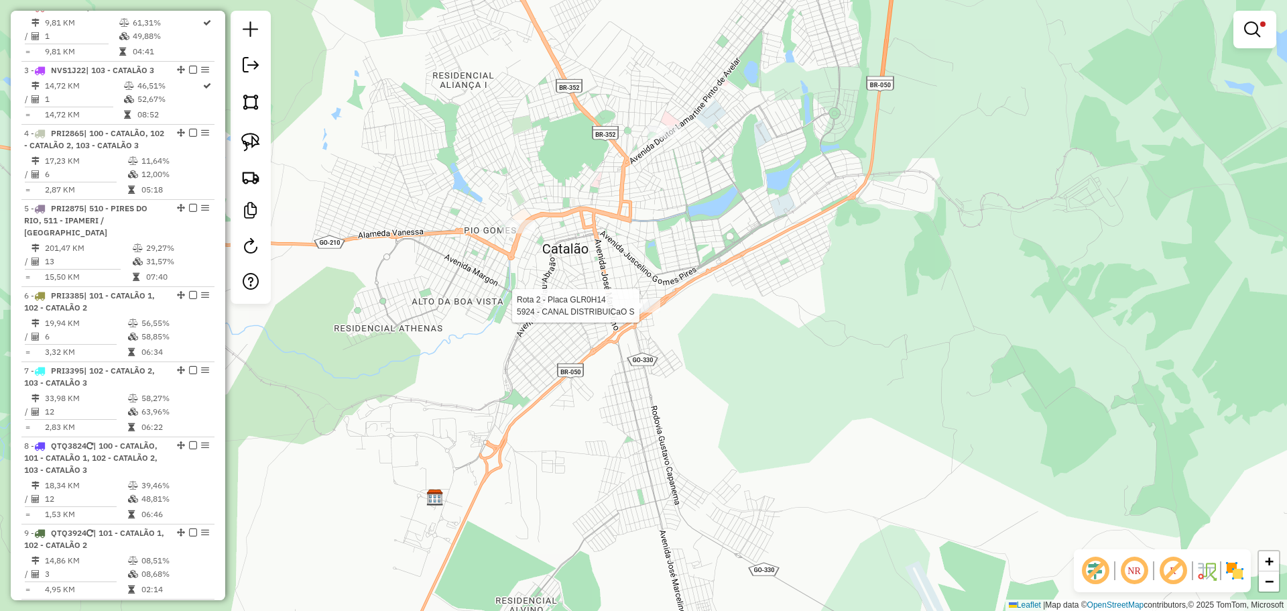
select select "*********"
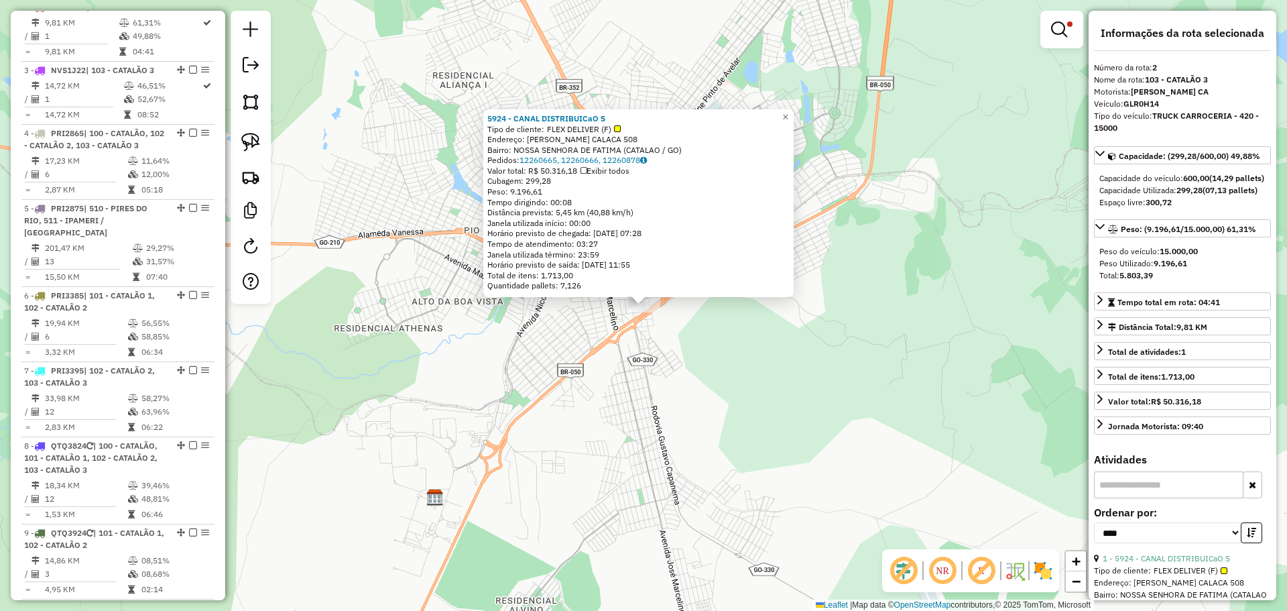
click at [646, 357] on div "5924 - CANAL DISTRIBUICaO S Tipo de cliente: FLEX DELIVER (F) Endereço: RAUL B.…" at bounding box center [643, 305] width 1287 height 611
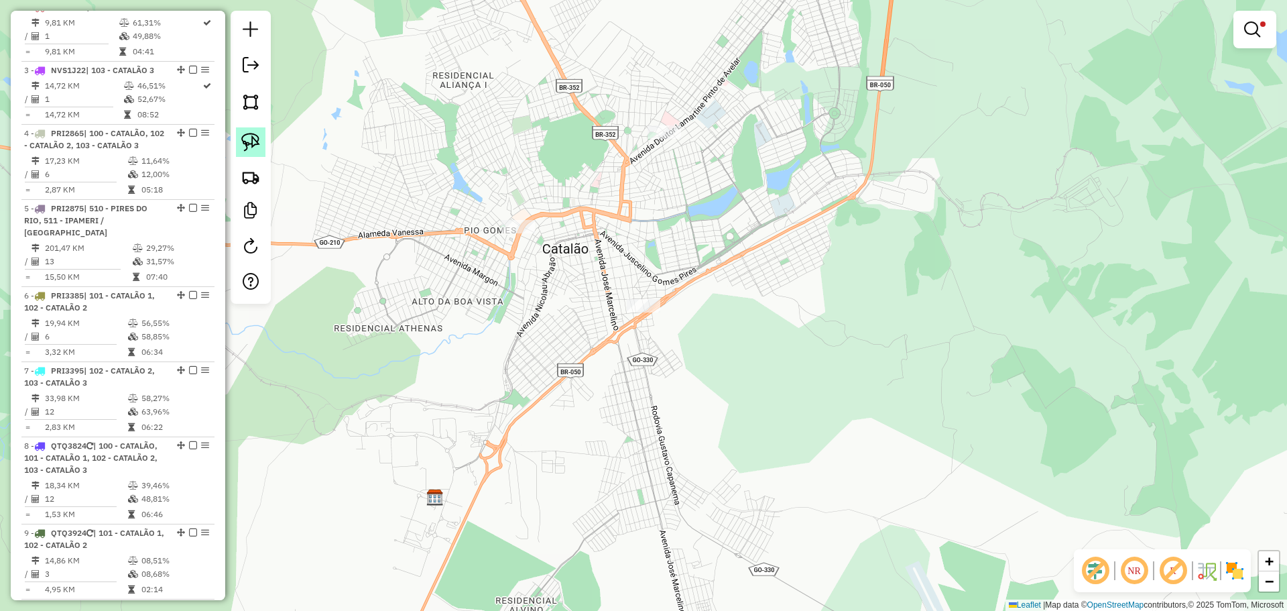
click at [257, 147] on img at bounding box center [250, 142] width 19 height 19
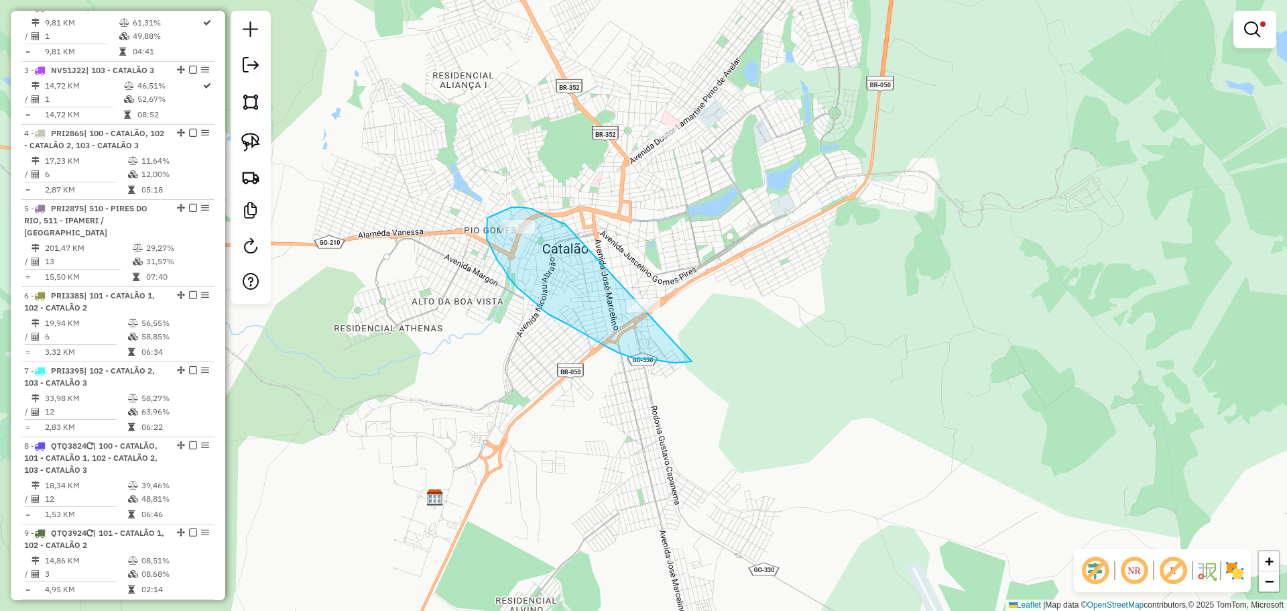
drag, startPoint x: 564, startPoint y: 223, endPoint x: 685, endPoint y: 285, distance: 135.5
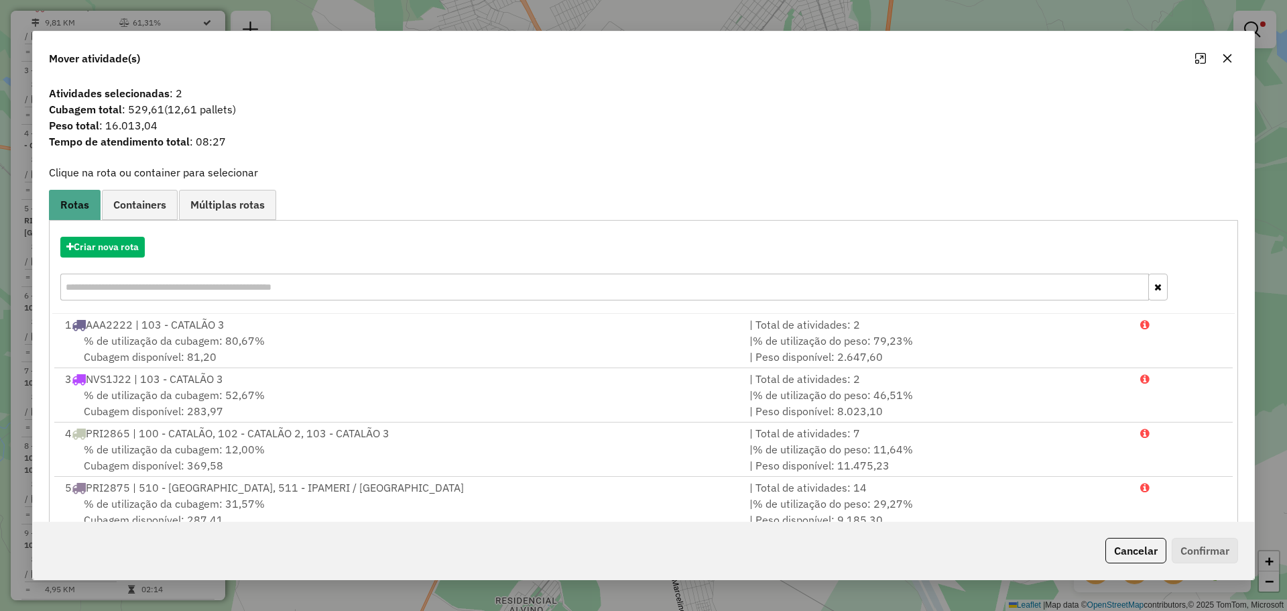
click at [1221, 56] on button "button" at bounding box center [1227, 58] width 21 height 21
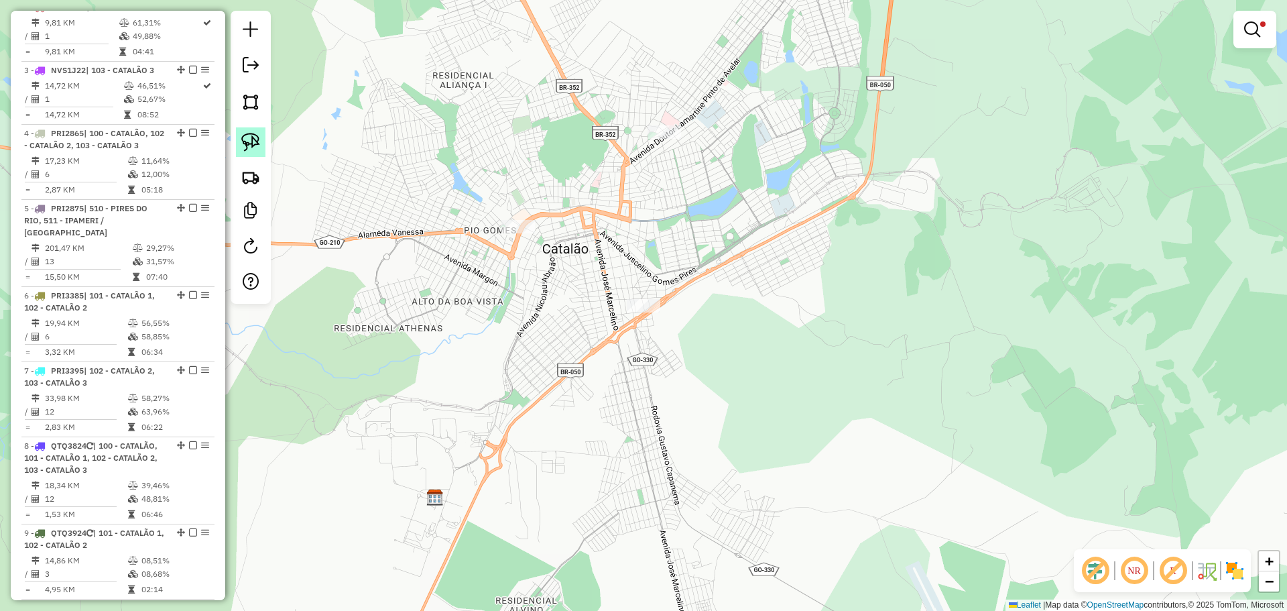
click at [255, 140] on img at bounding box center [250, 142] width 19 height 19
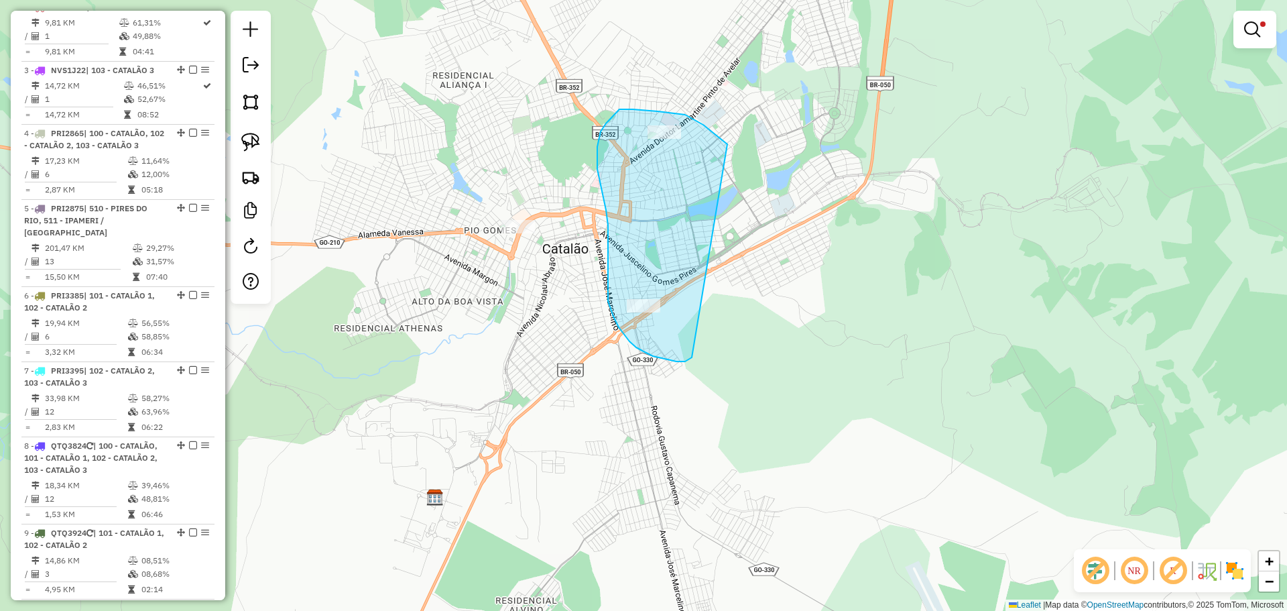
drag, startPoint x: 685, startPoint y: 115, endPoint x: 695, endPoint y: 337, distance: 222.1
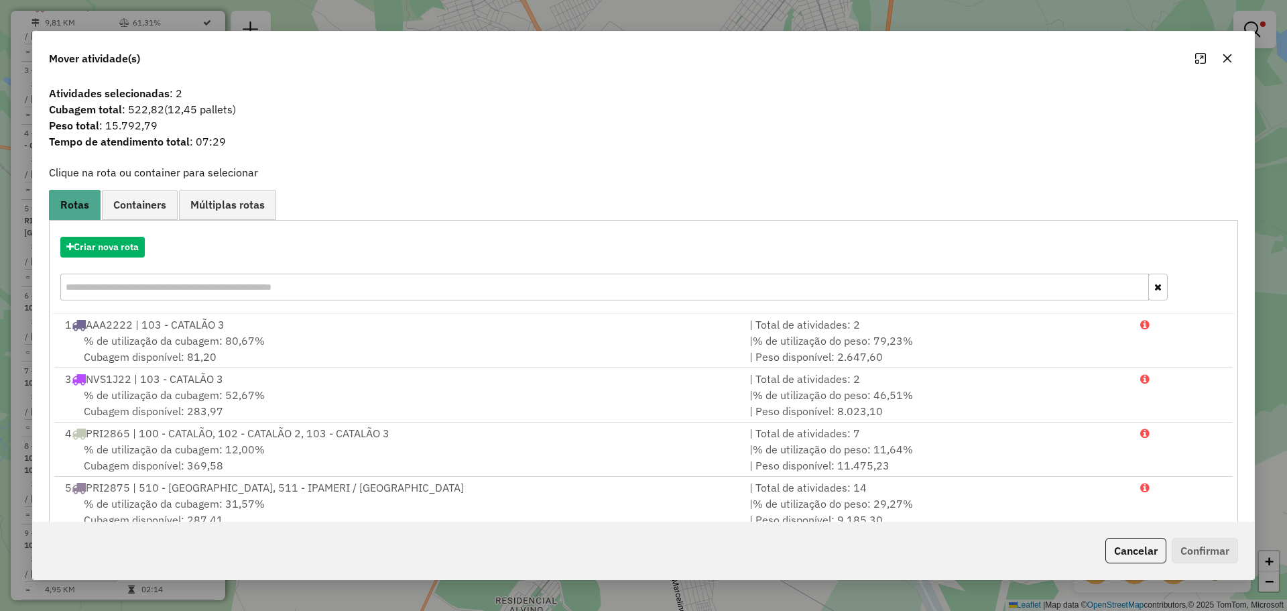
click at [1108, 536] on div "Cancelar Confirmar" at bounding box center [643, 551] width 1221 height 58
click at [1117, 543] on button "Cancelar" at bounding box center [1135, 550] width 61 height 25
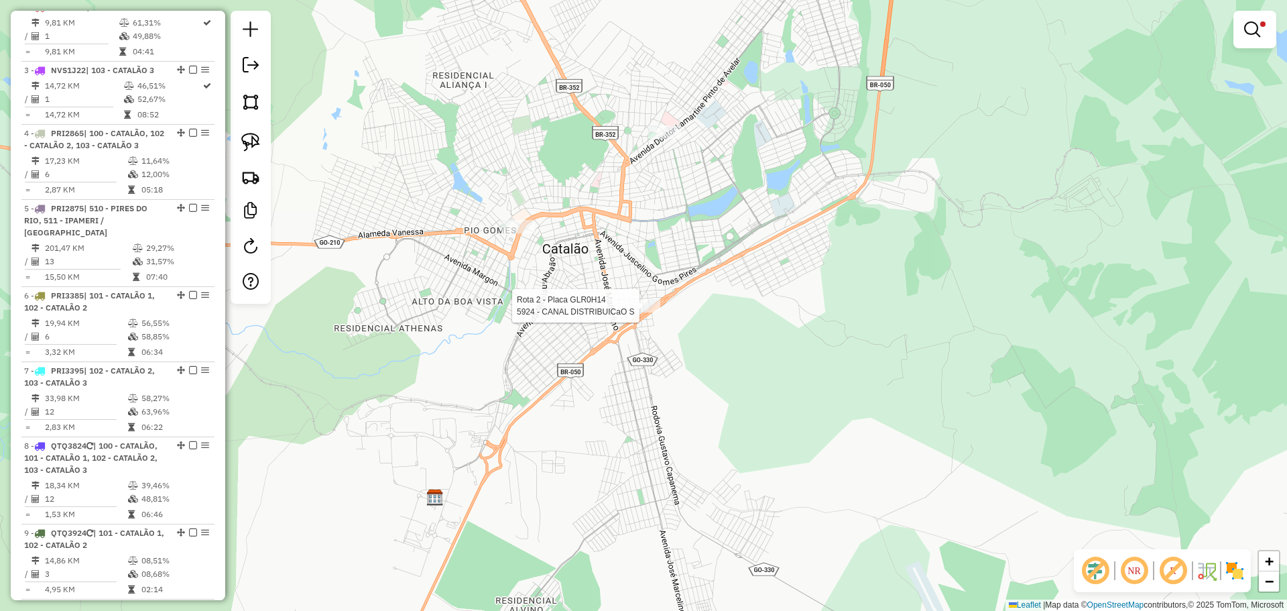
select select "*********"
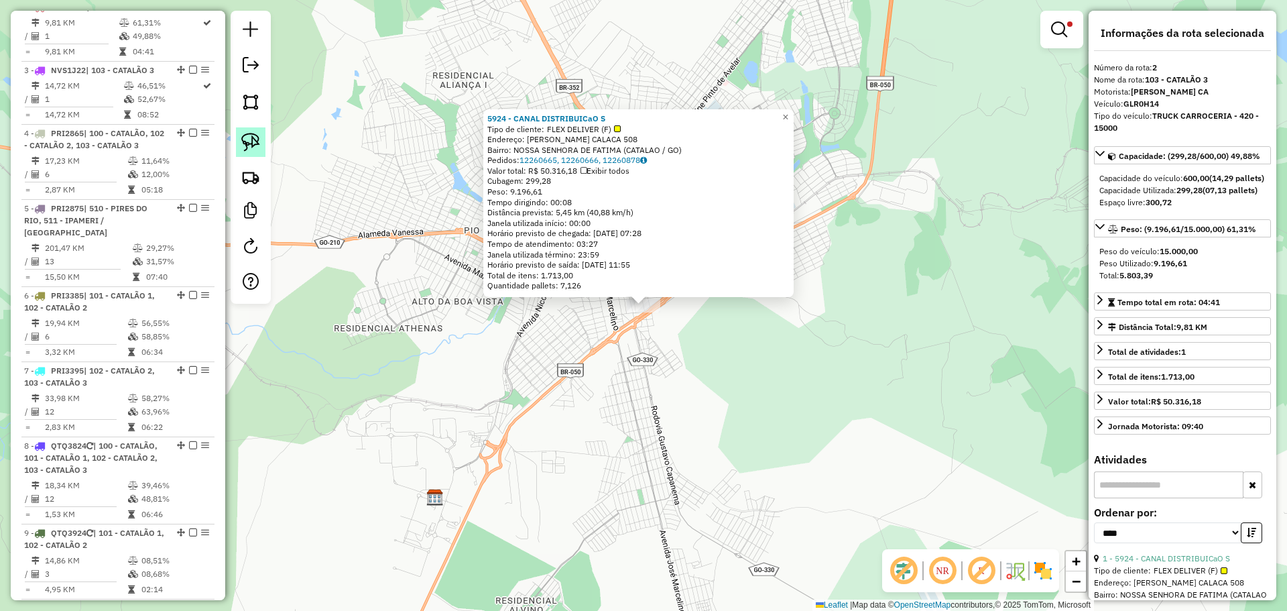
click at [246, 137] on img at bounding box center [250, 142] width 19 height 19
drag, startPoint x: 664, startPoint y: 325, endPoint x: 601, endPoint y: 318, distance: 62.7
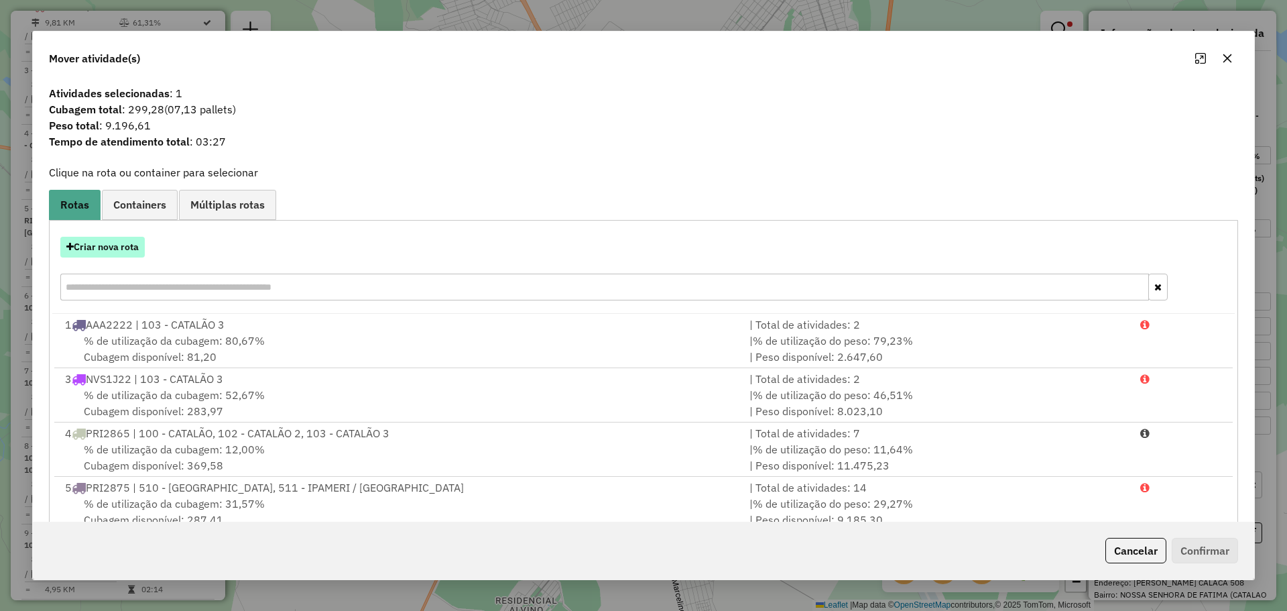
click at [127, 247] on button "Criar nova rota" at bounding box center [102, 247] width 84 height 21
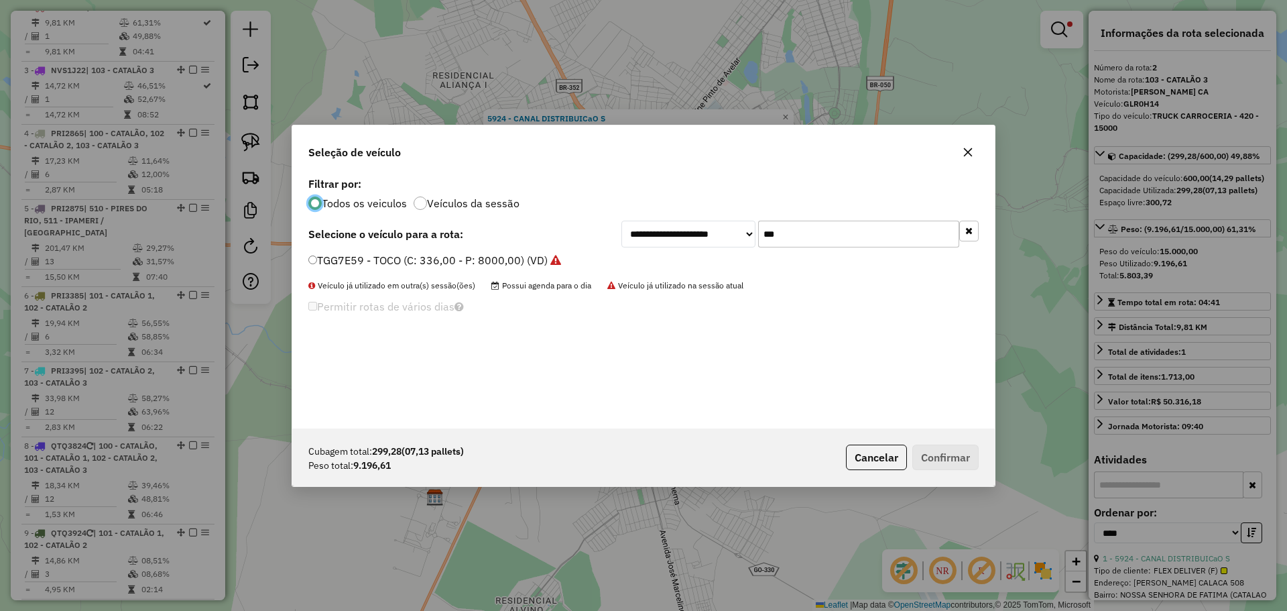
scroll to position [7, 4]
click at [798, 241] on input "***" at bounding box center [858, 234] width 201 height 27
type input "***"
click at [430, 263] on label "GLR0H14 - TRUCK CARROCERIA - 420 - 15000 (C: 600,00 - P: 15000,00) (VD)" at bounding box center [510, 260] width 405 height 16
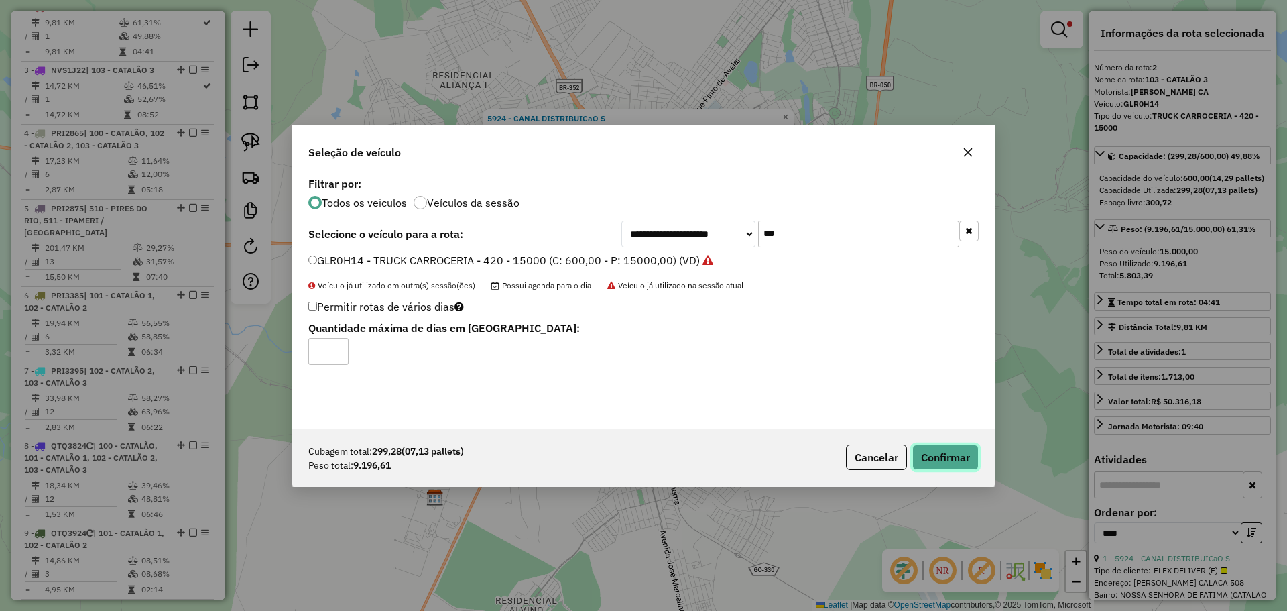
click at [959, 463] on button "Confirmar" at bounding box center [945, 456] width 66 height 25
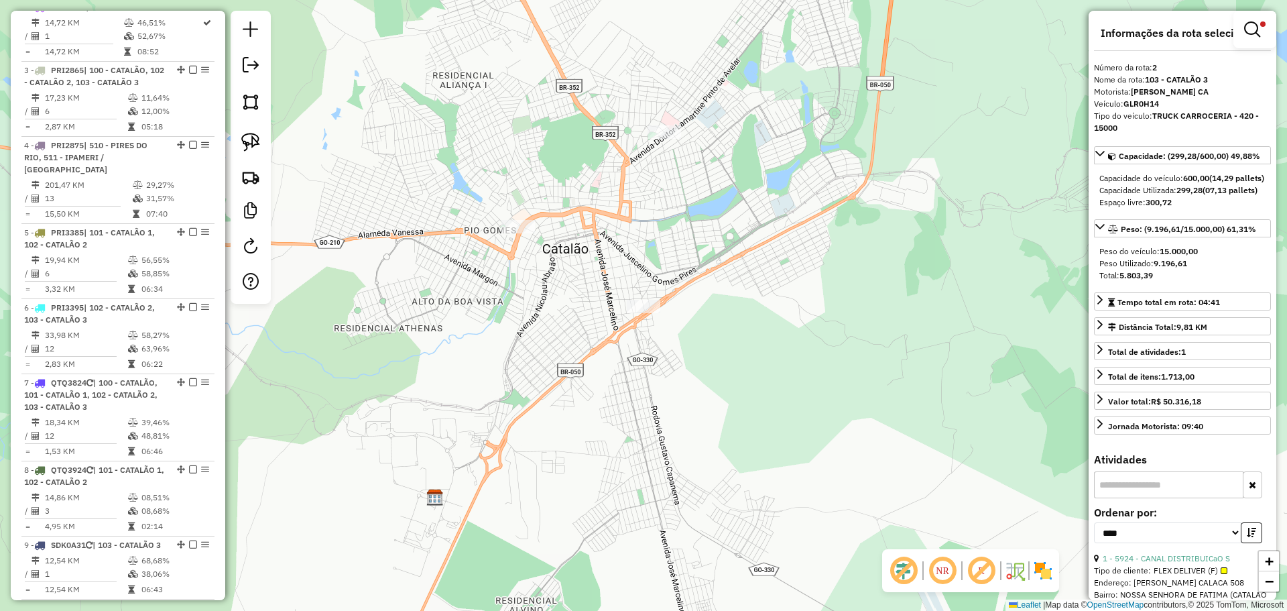
click at [1057, 34] on div "Limpar filtros Janela de atendimento Grade de atendimento Capacidade Transporta…" at bounding box center [643, 305] width 1287 height 611
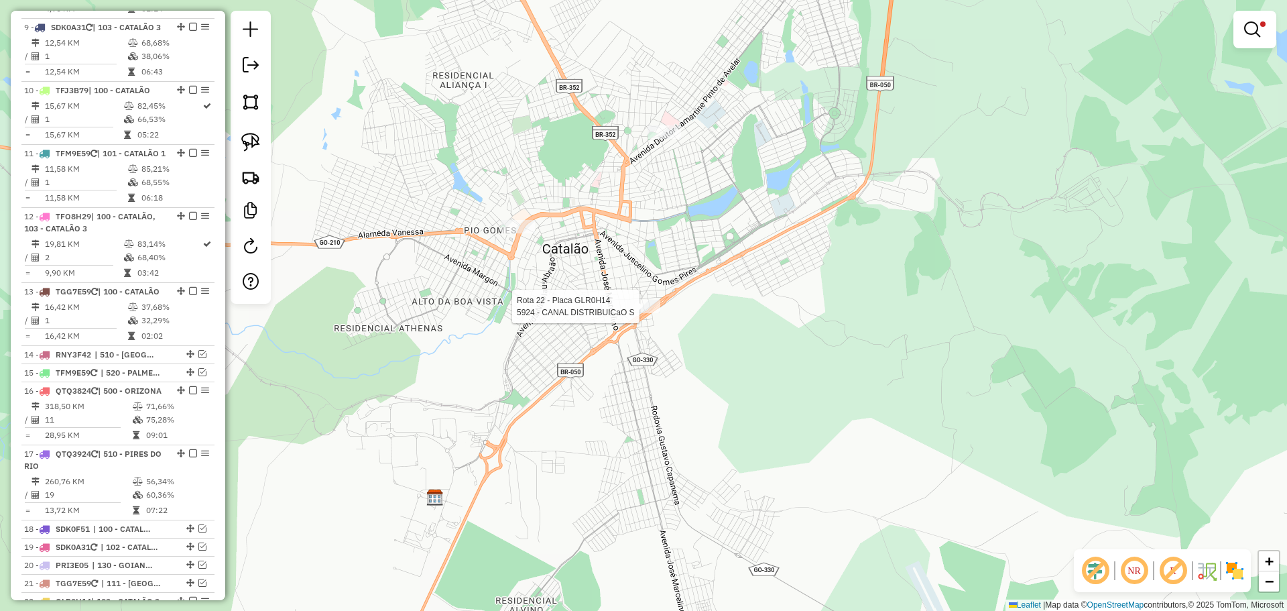
select select "*********"
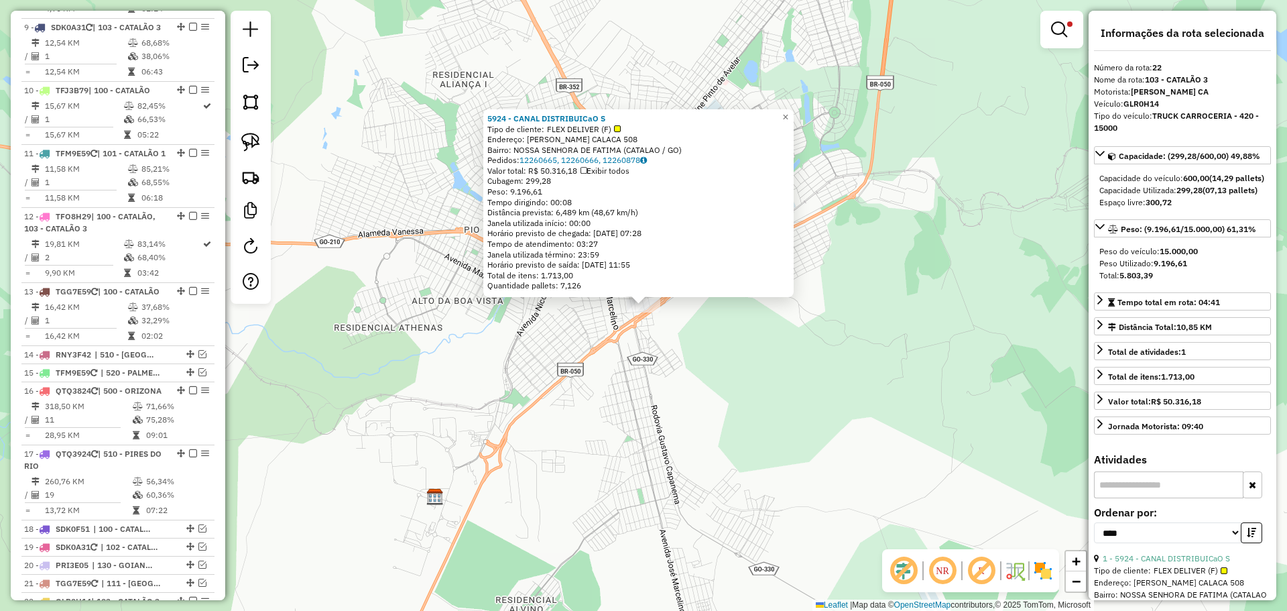
scroll to position [1480, 0]
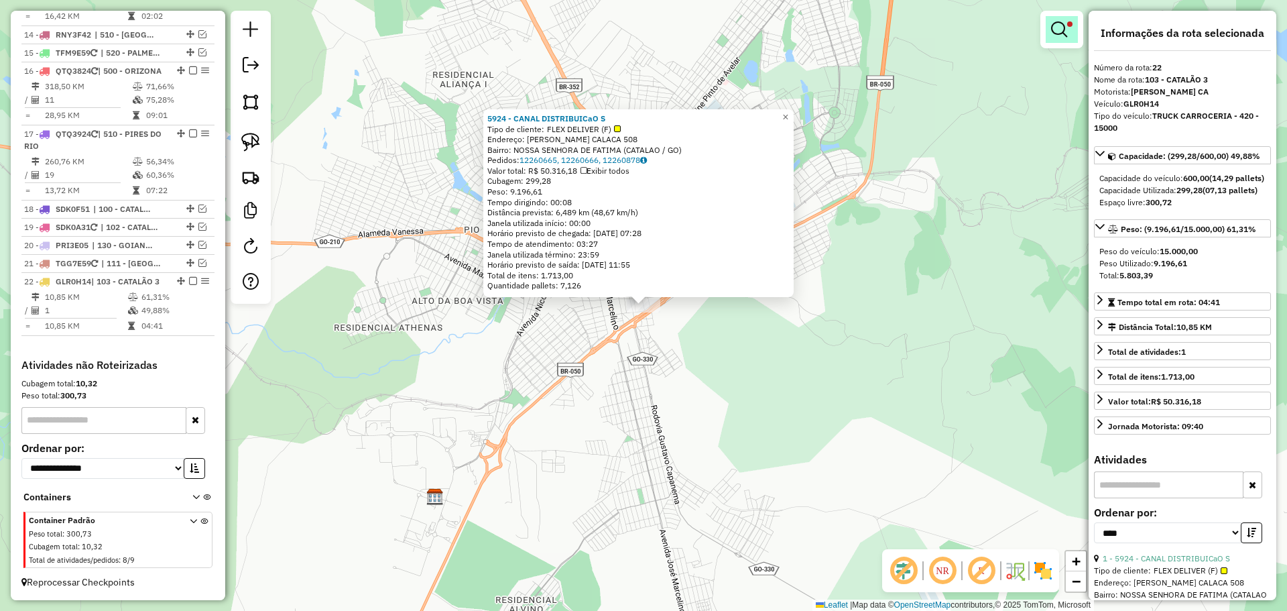
click at [1058, 36] on em at bounding box center [1059, 29] width 16 height 16
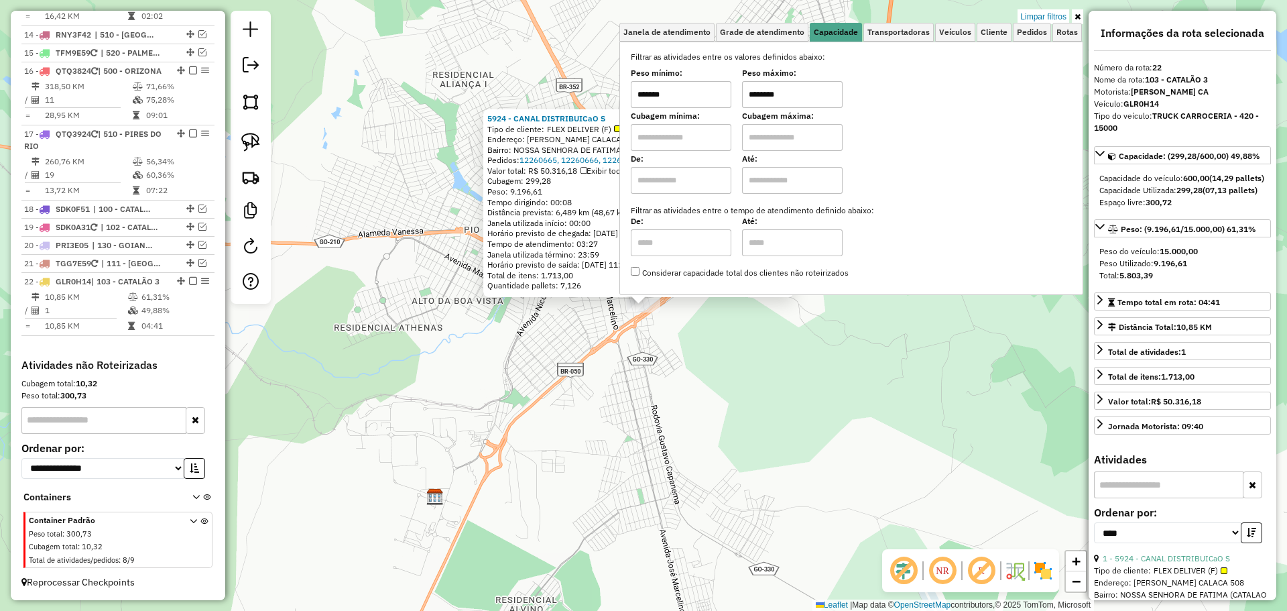
click at [707, 100] on input "*******" at bounding box center [681, 94] width 101 height 27
type input "*******"
click at [686, 395] on div "5924 - CANAL DISTRIBUICaO S Tipo de cliente: FLEX DELIVER (F) Endereço: RAUL B.…" at bounding box center [643, 305] width 1287 height 611
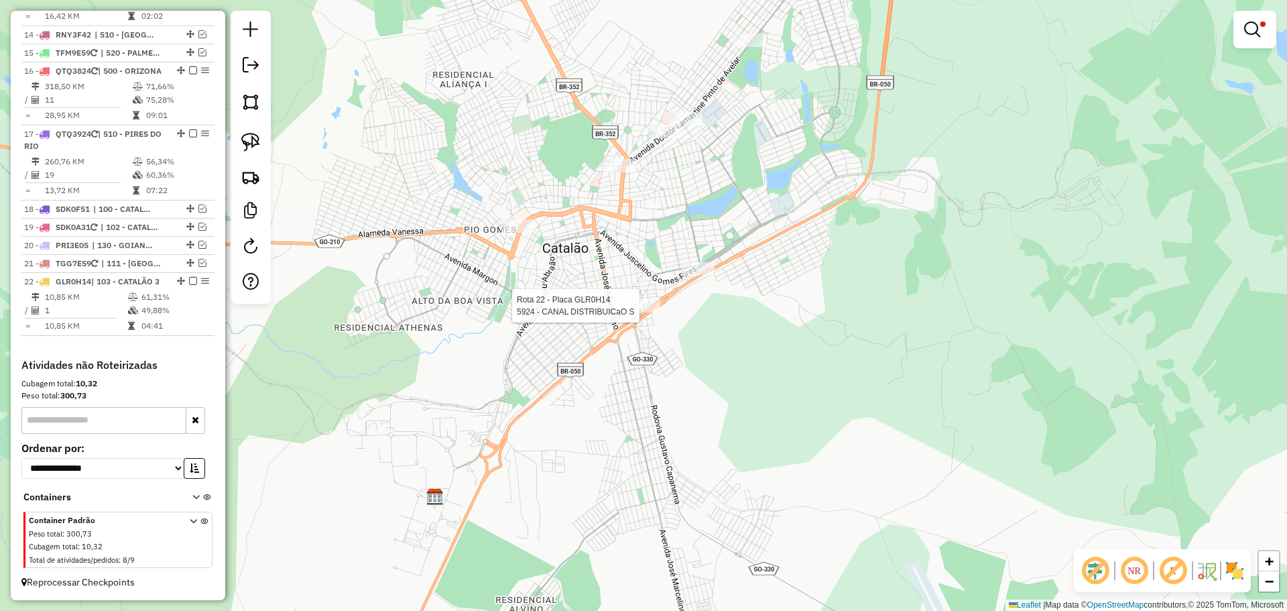
select select "*********"
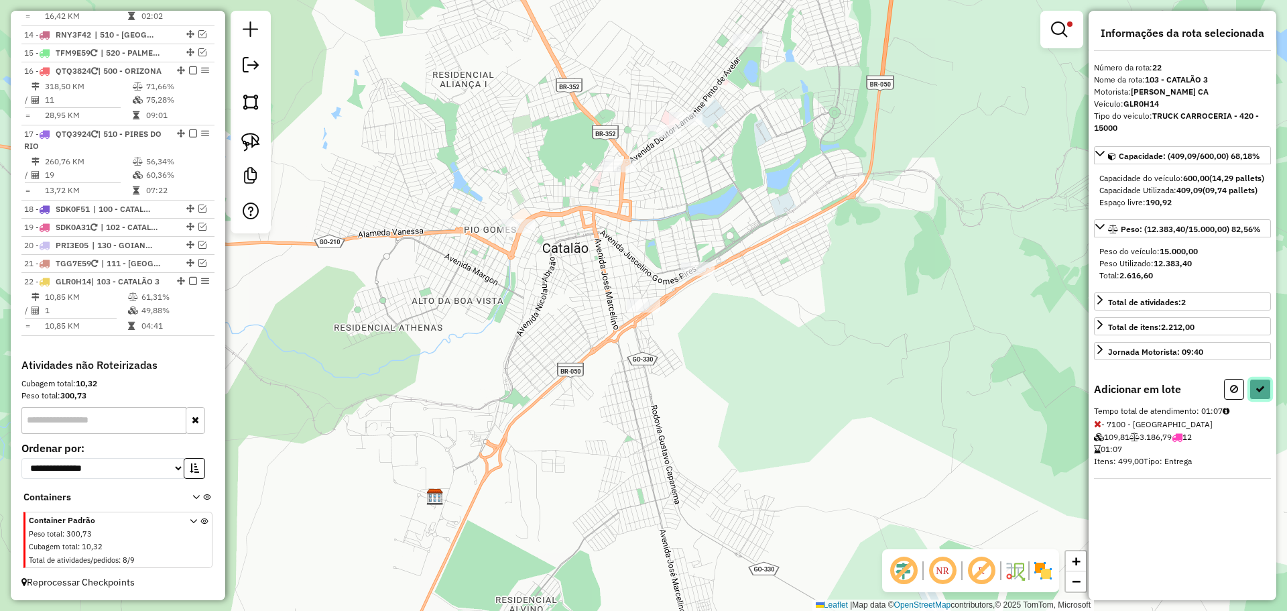
click at [1265, 400] on button at bounding box center [1260, 389] width 21 height 21
select select "*********"
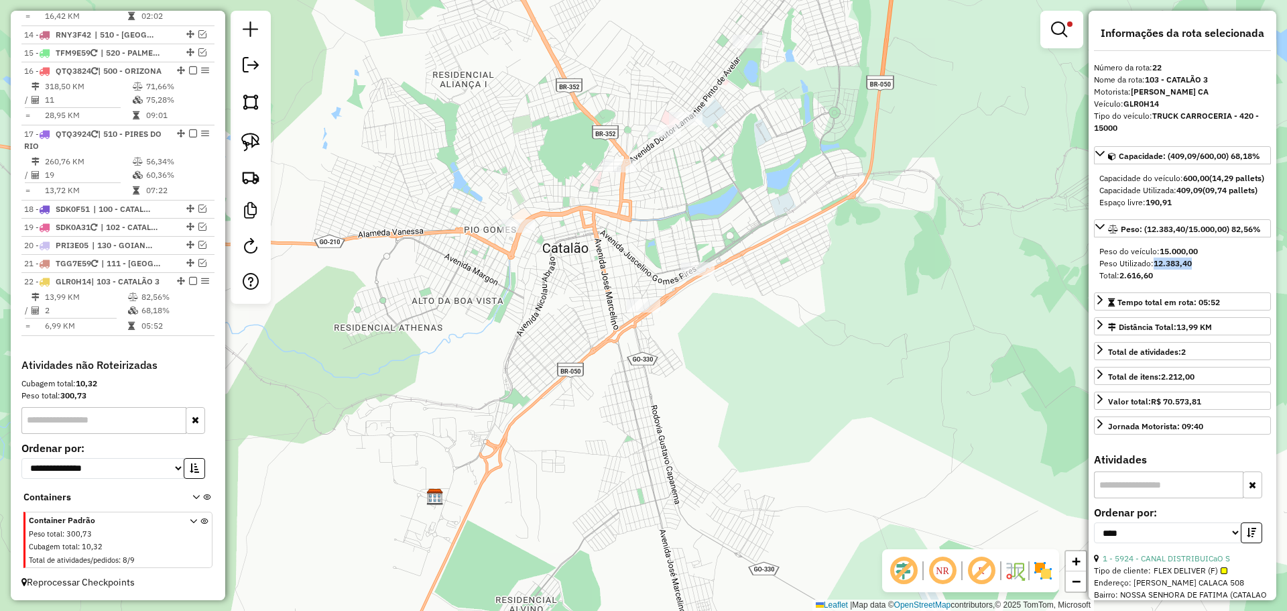
drag, startPoint x: 1157, startPoint y: 286, endPoint x: 1194, endPoint y: 290, distance: 37.1
click at [1194, 270] on div "Peso Utilizado: 12.383,40" at bounding box center [1182, 263] width 166 height 12
click at [689, 373] on div "Limpar filtros Janela de atendimento Grade de atendimento Capacidade Transporta…" at bounding box center [643, 305] width 1287 height 611
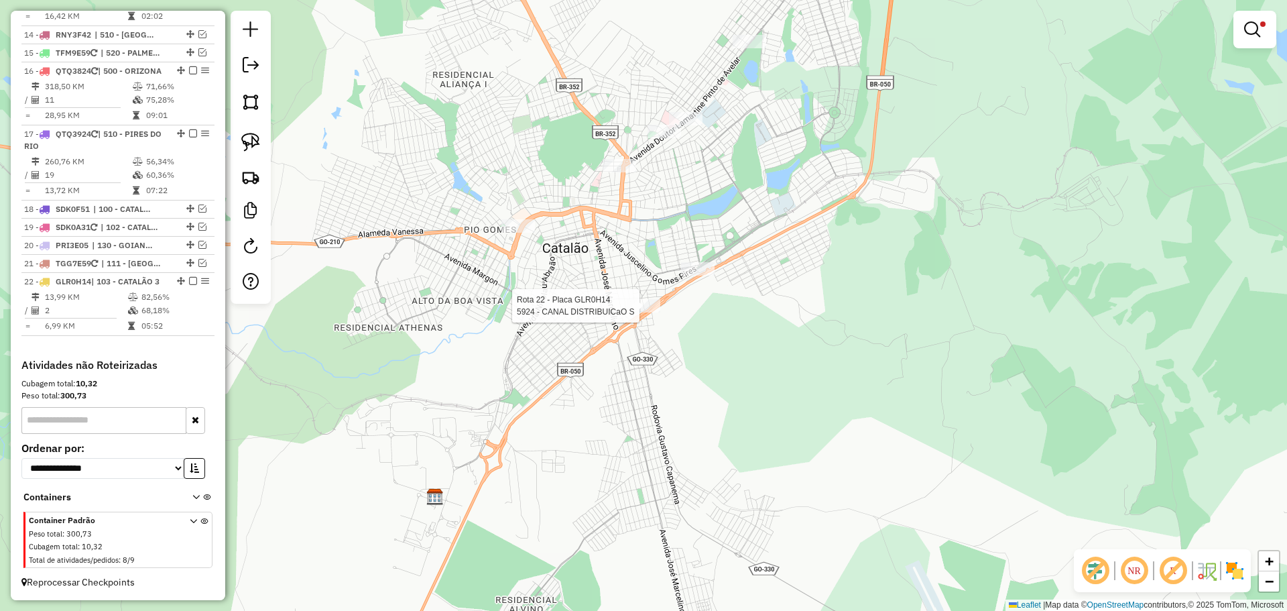
click at [650, 312] on div at bounding box center [644, 305] width 34 height 13
select select "*********"
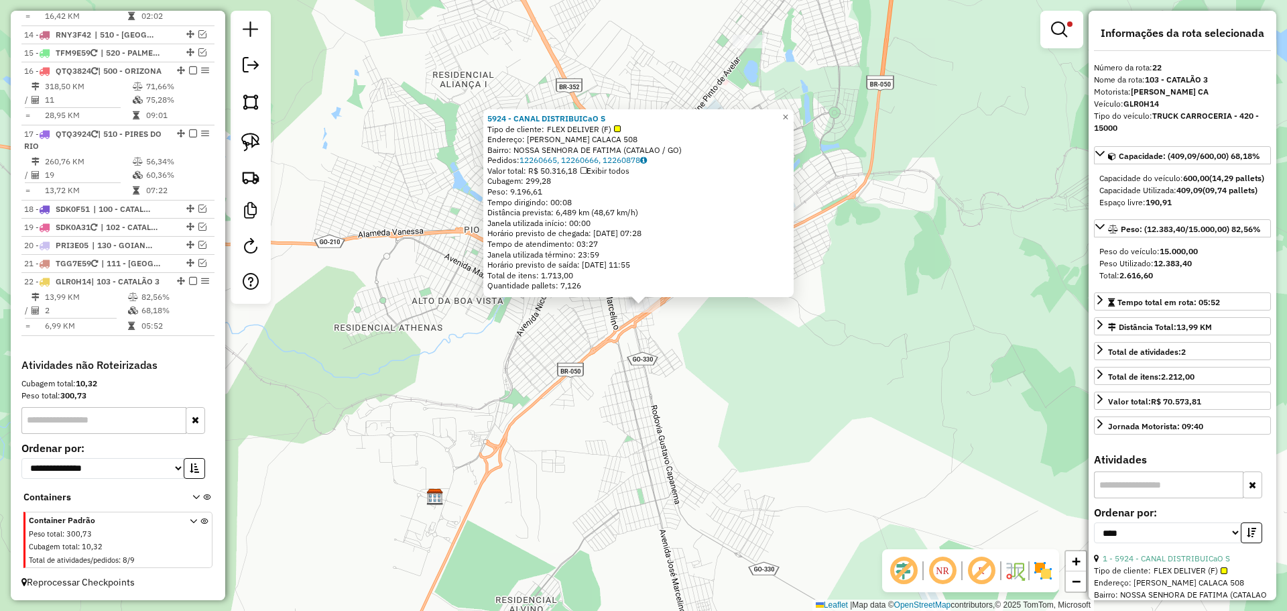
click at [671, 365] on div "5924 - CANAL DISTRIBUICaO S Tipo de cliente: FLEX DELIVER (F) Endereço: RAUL B.…" at bounding box center [643, 305] width 1287 height 611
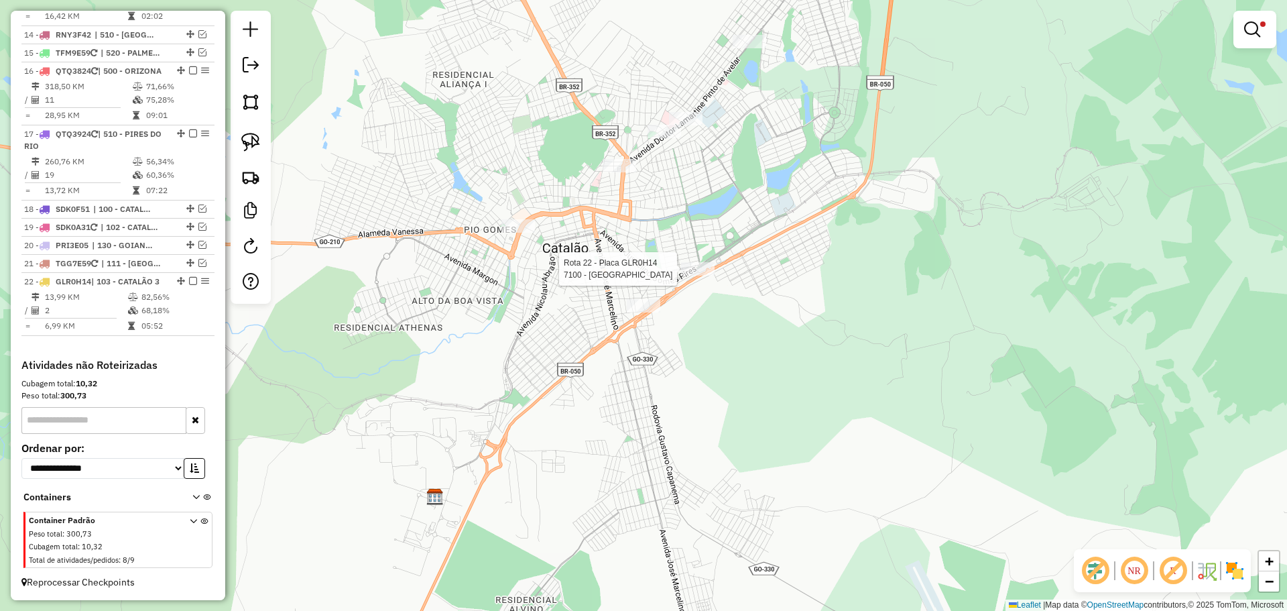
select select "*********"
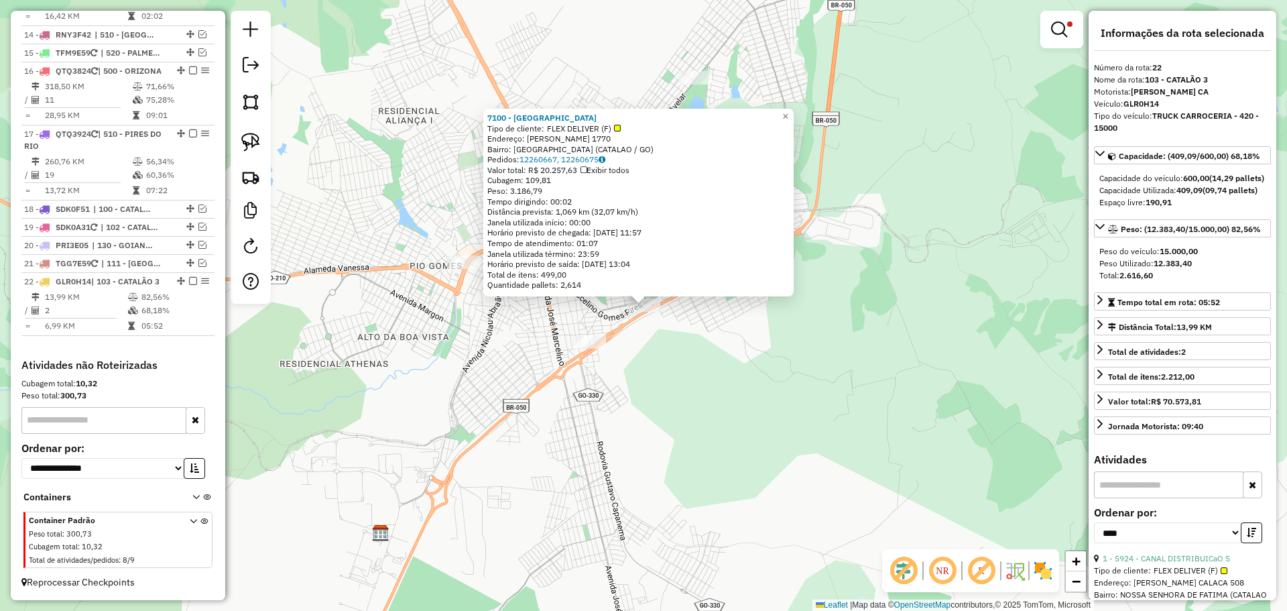
click at [612, 383] on div "Rota 22 - Placa GLR0H14 5924 - CANAL DISTRIBUICaO S 7100 - PONTAL SAO FRANCISCO…" at bounding box center [643, 305] width 1287 height 611
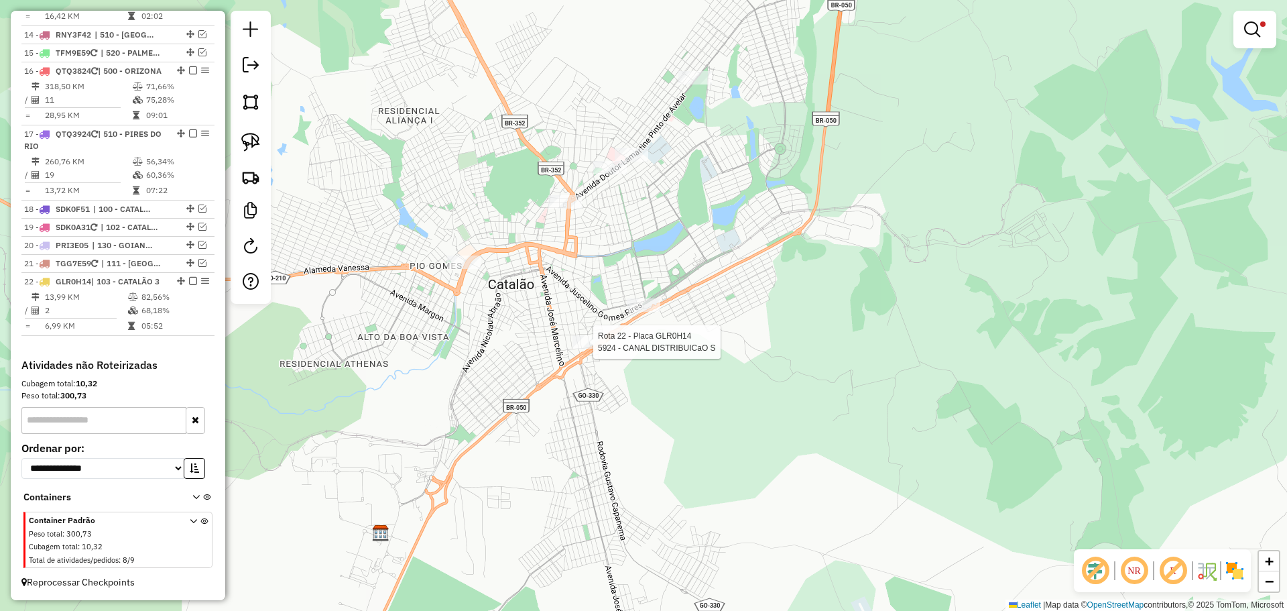
select select "*********"
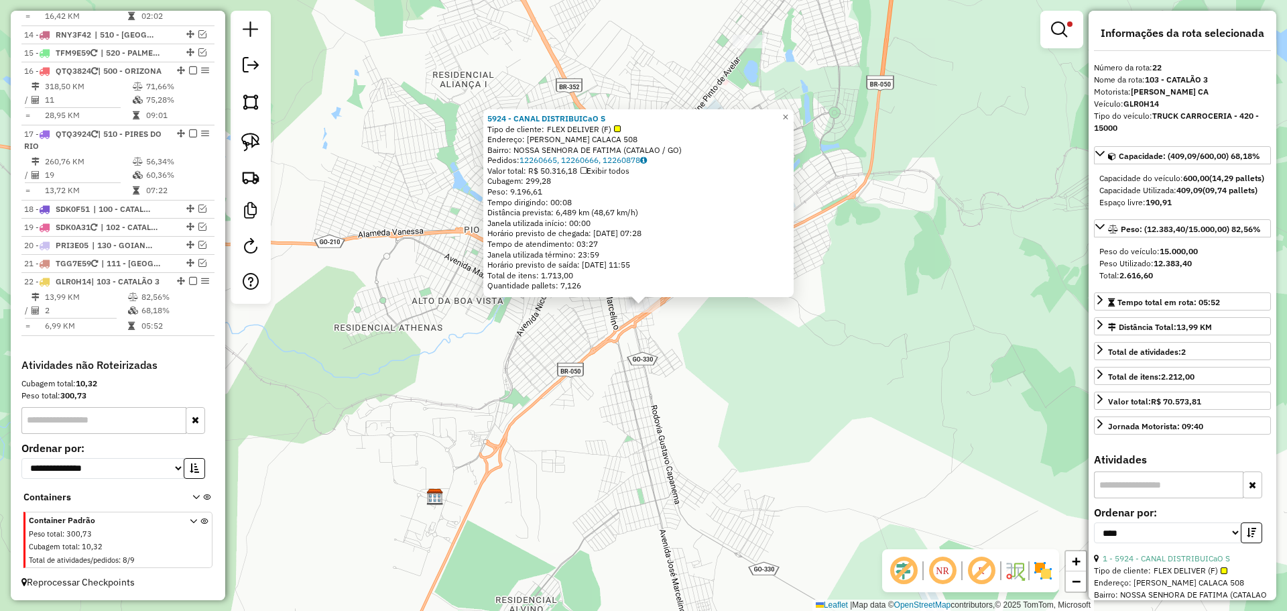
click at [682, 377] on div "5924 - CANAL DISTRIBUICaO S Tipo de cliente: FLEX DELIVER (F) Endereço: RAUL B.…" at bounding box center [643, 305] width 1287 height 611
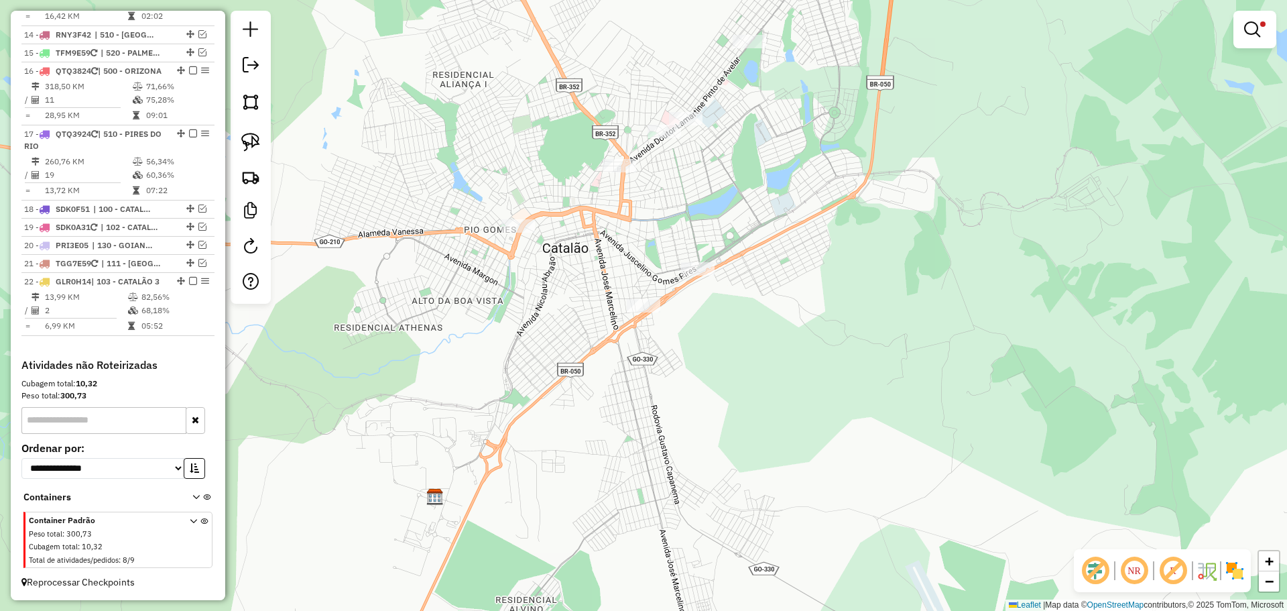
select select "*********"
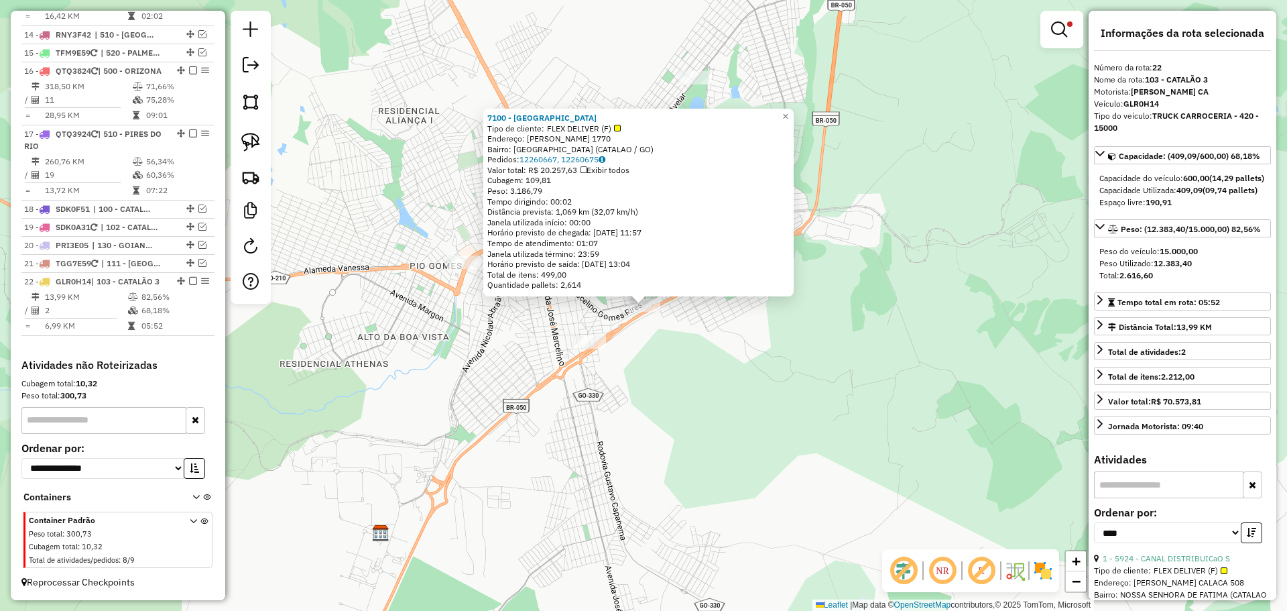
click at [615, 383] on div "7100 - PONTAL SAO FRANCISCO Tipo de cliente: FLEX DELIVER (F) Endereço: JOCELIM…" at bounding box center [643, 305] width 1287 height 611
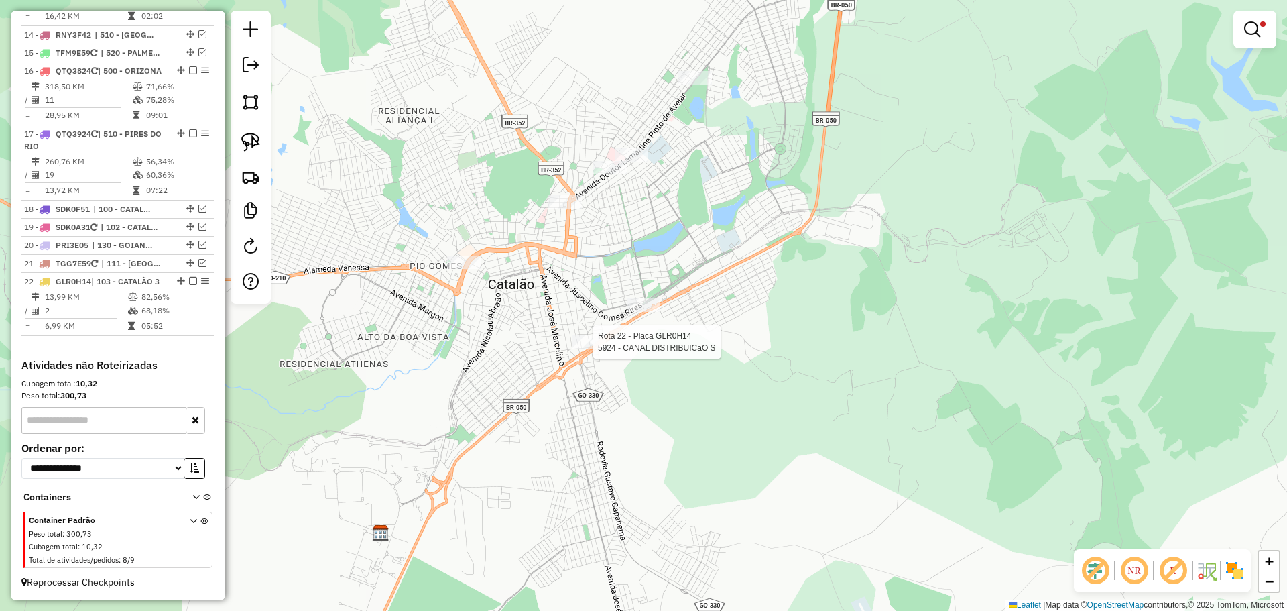
select select "*********"
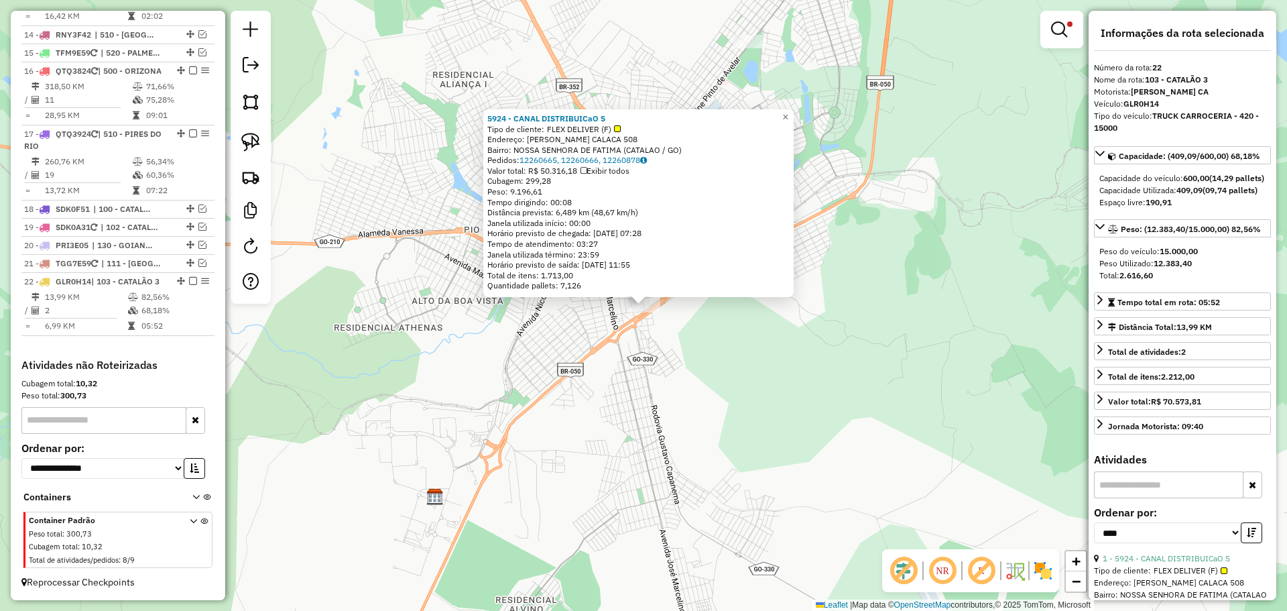
click at [668, 379] on div "5924 - CANAL DISTRIBUICaO S Tipo de cliente: FLEX DELIVER (F) Endereço: RAUL B.…" at bounding box center [643, 305] width 1287 height 611
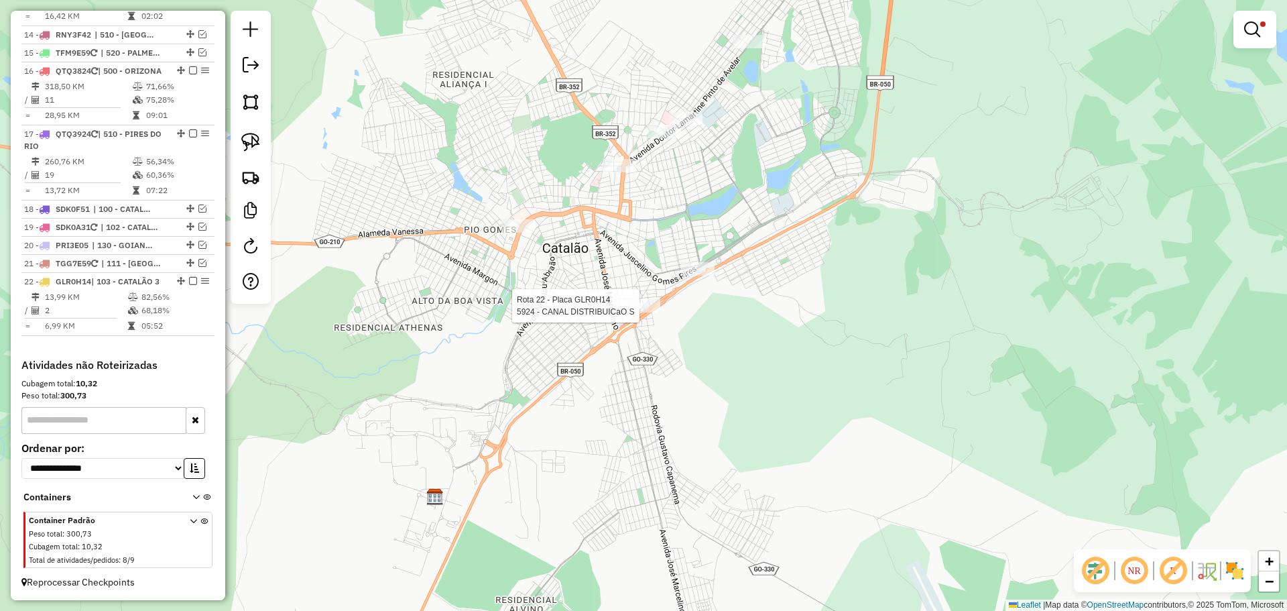
select select "*********"
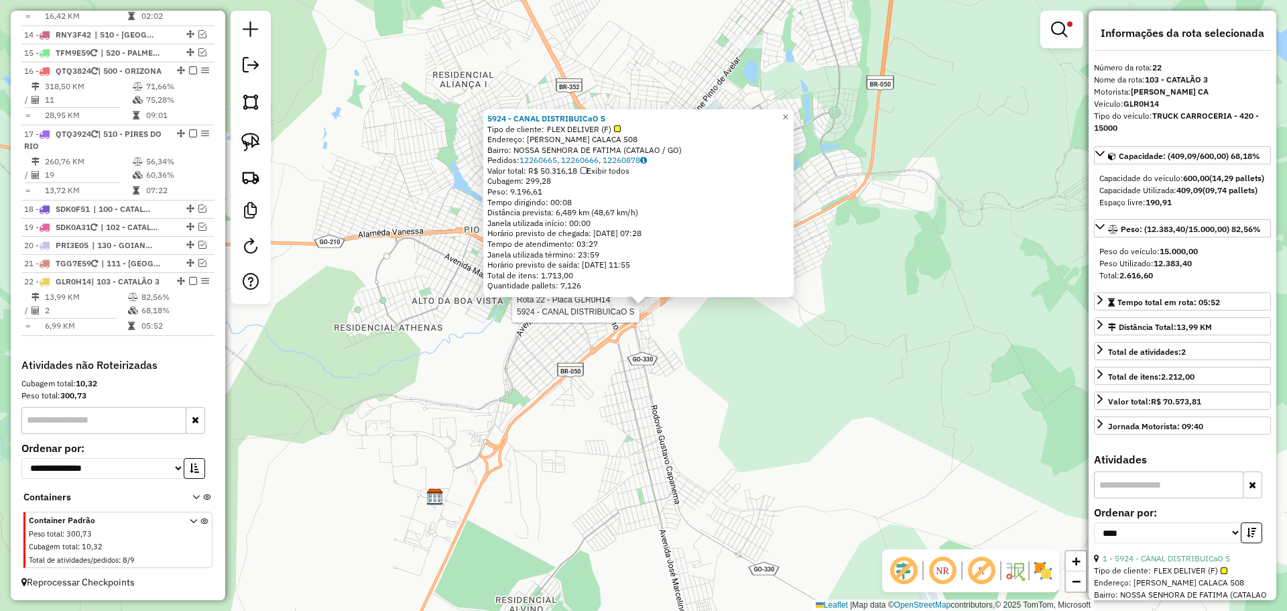
click at [707, 546] on div "Rota 22 - Placa GLR0H14 5924 - CANAL DISTRIBUICaO S 5924 - CANAL DISTRIBUICaO S…" at bounding box center [643, 305] width 1287 height 611
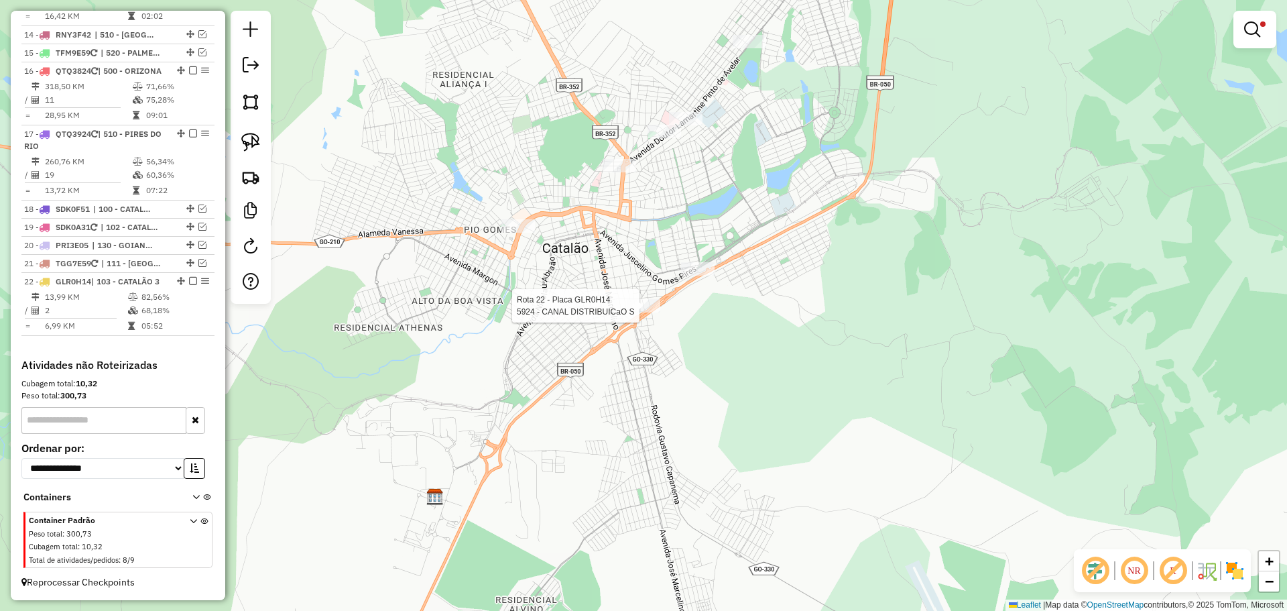
click at [636, 312] on div at bounding box center [644, 305] width 34 height 13
select select "*********"
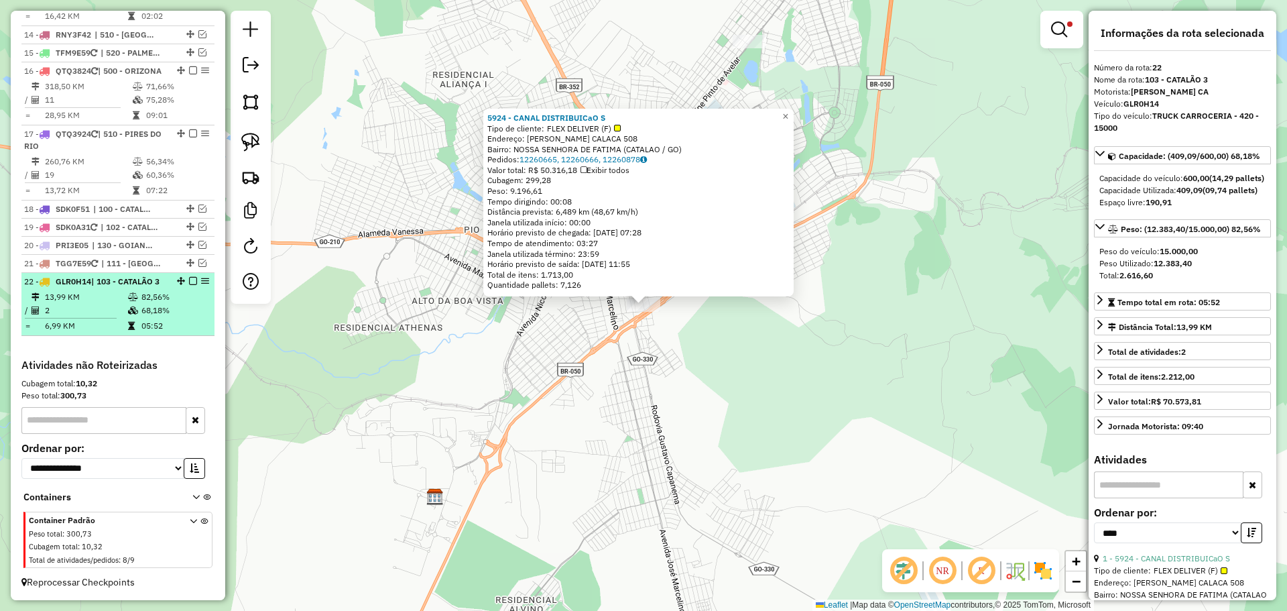
click at [190, 277] on em at bounding box center [193, 281] width 8 height 8
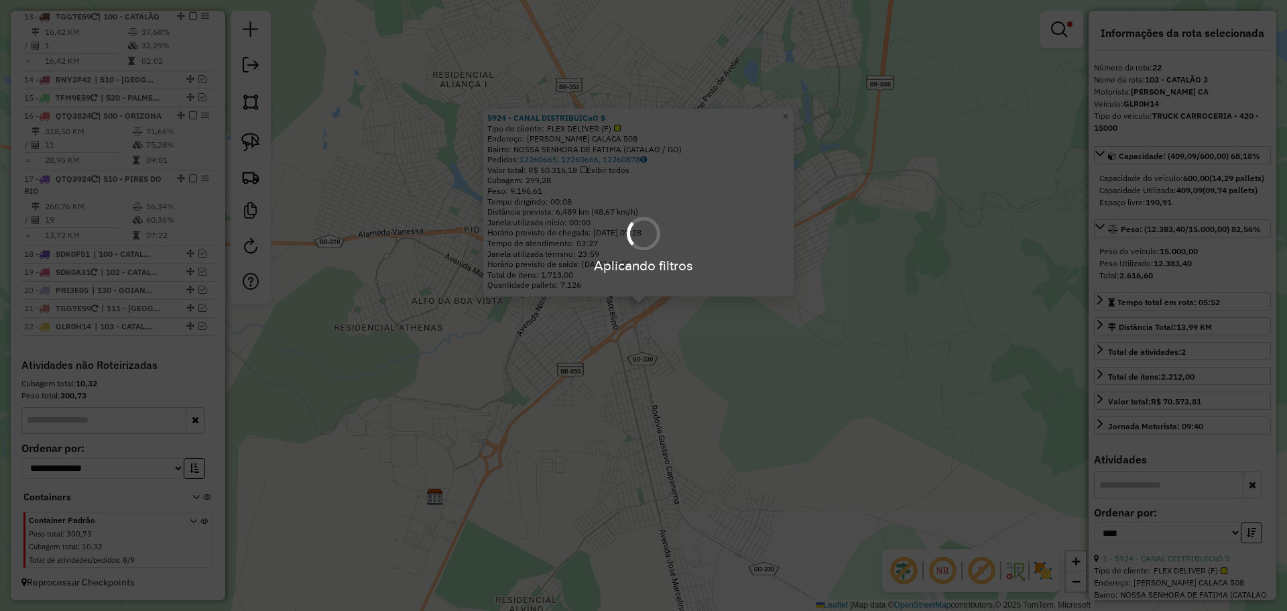
scroll to position [1423, 0]
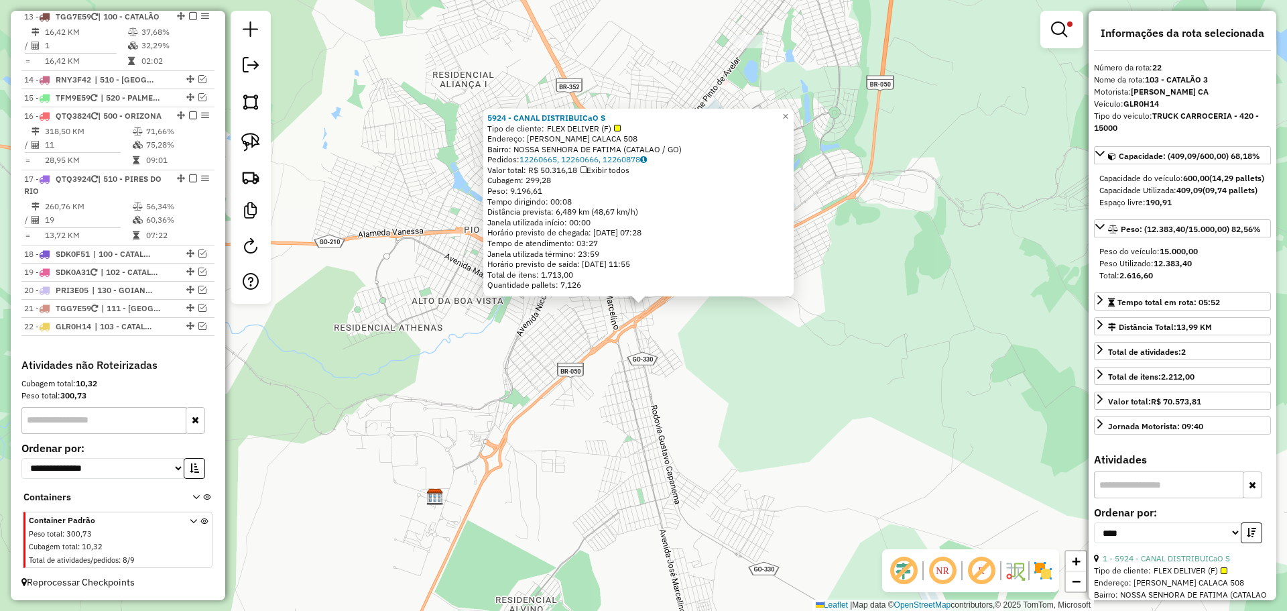
click at [1052, 24] on em at bounding box center [1059, 29] width 16 height 16
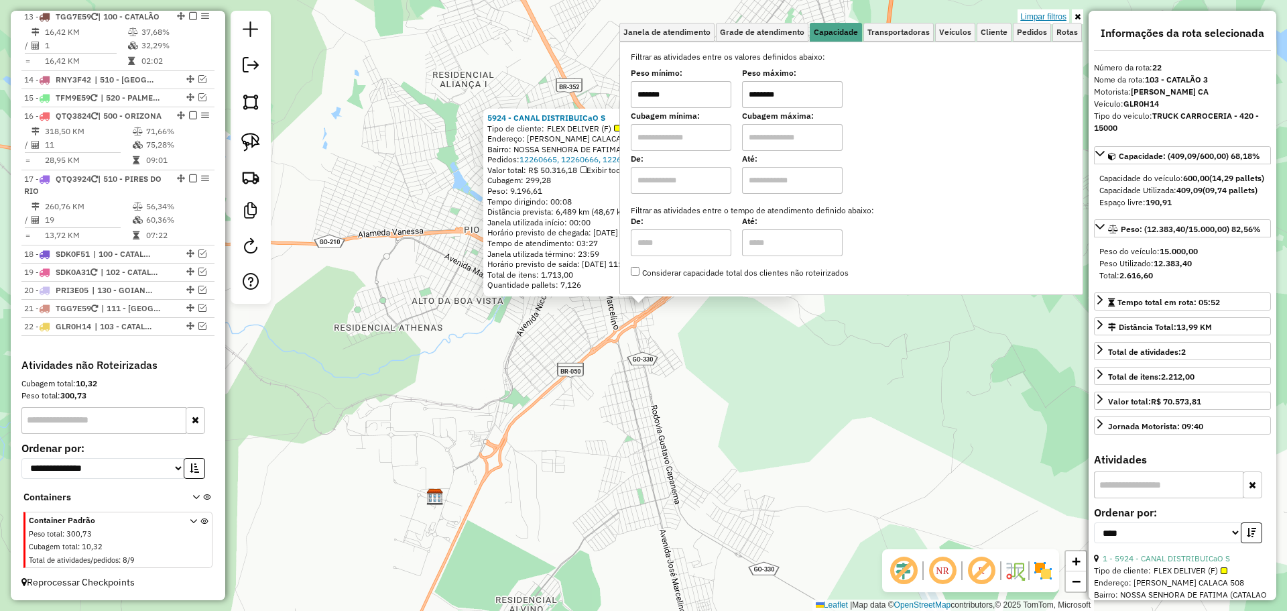
click at [1055, 13] on link "Limpar filtros" at bounding box center [1044, 16] width 52 height 15
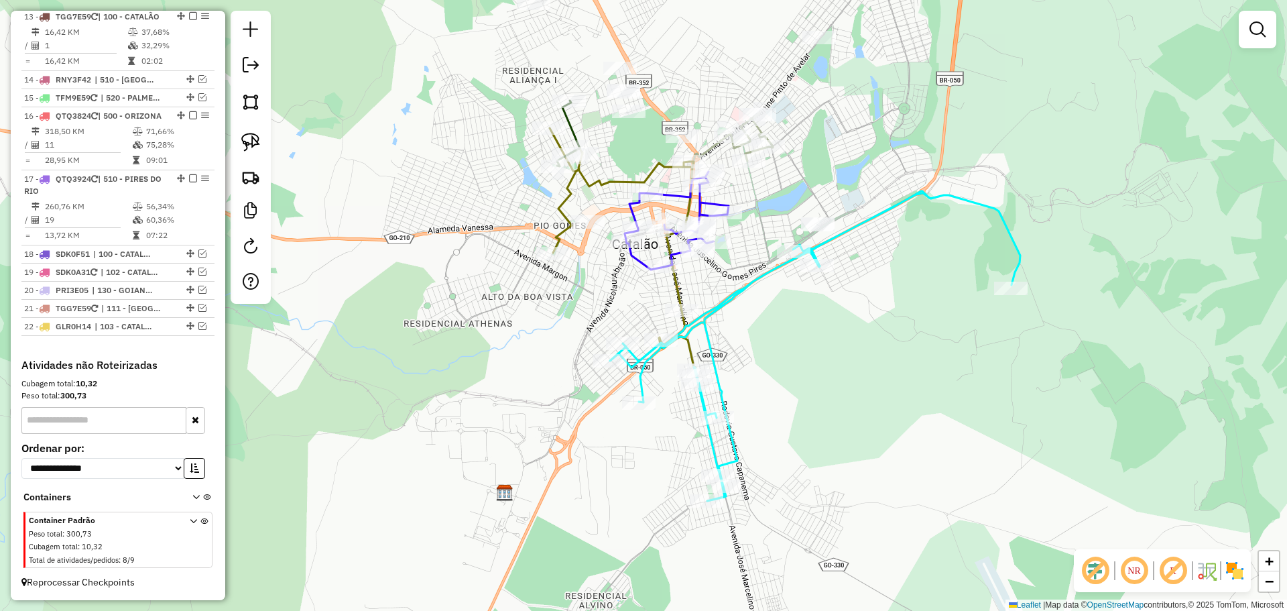
drag, startPoint x: 784, startPoint y: 357, endPoint x: 882, endPoint y: 345, distance: 98.7
click at [882, 345] on div "Janela de atendimento Grade de atendimento Capacidade Transportadoras Veículos …" at bounding box center [643, 305] width 1287 height 611
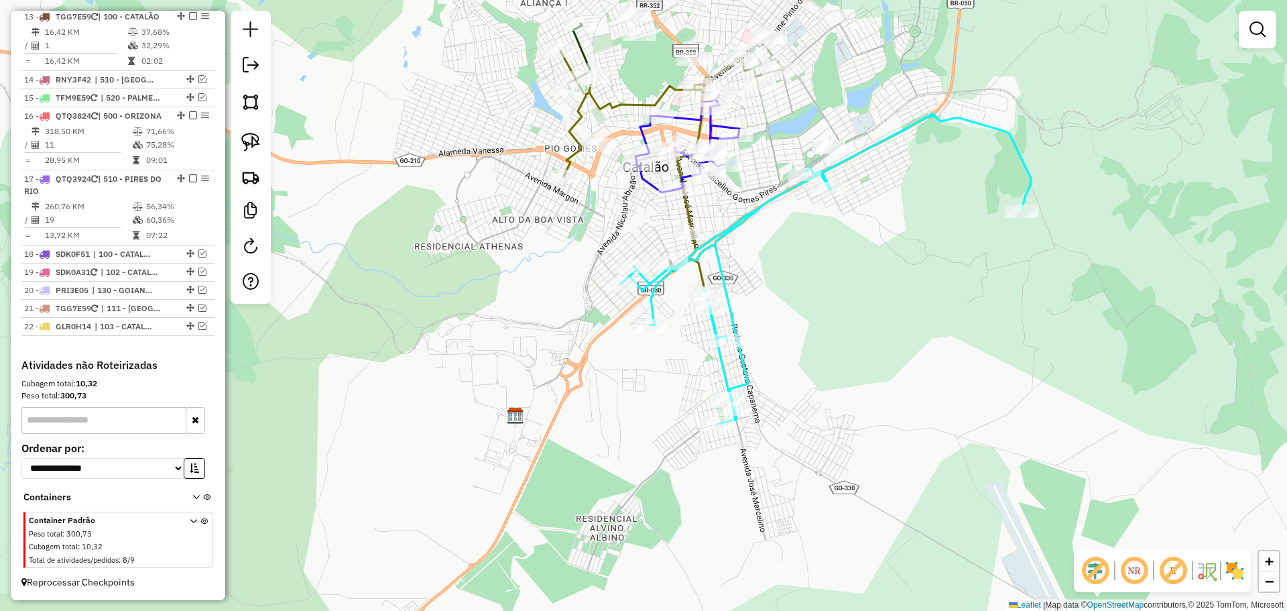
drag, startPoint x: 867, startPoint y: 422, endPoint x: 846, endPoint y: 365, distance: 60.7
click at [849, 369] on div "Janela de atendimento Grade de atendimento Capacidade Transportadoras Veículos …" at bounding box center [643, 305] width 1287 height 611
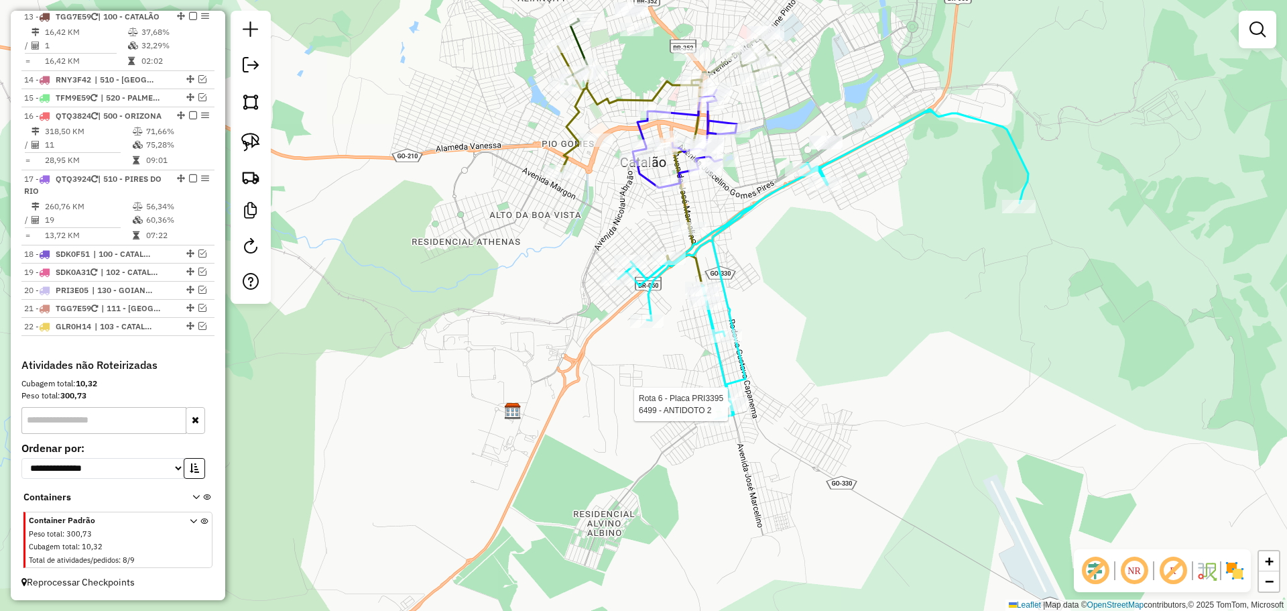
select select "*********"
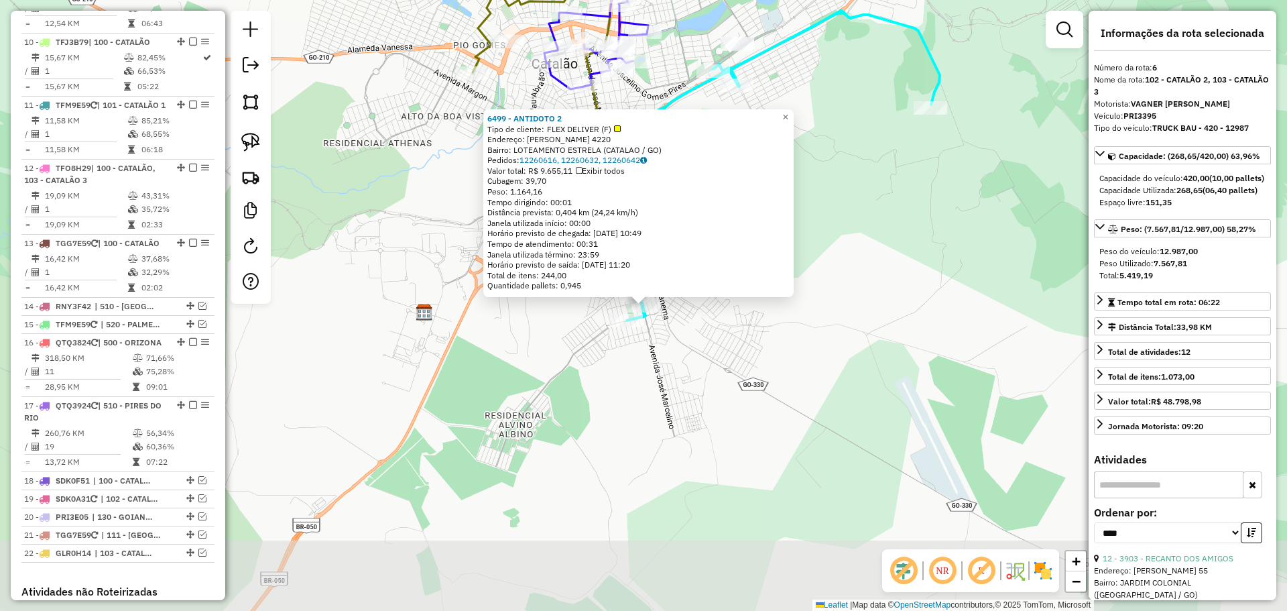
scroll to position [870, 0]
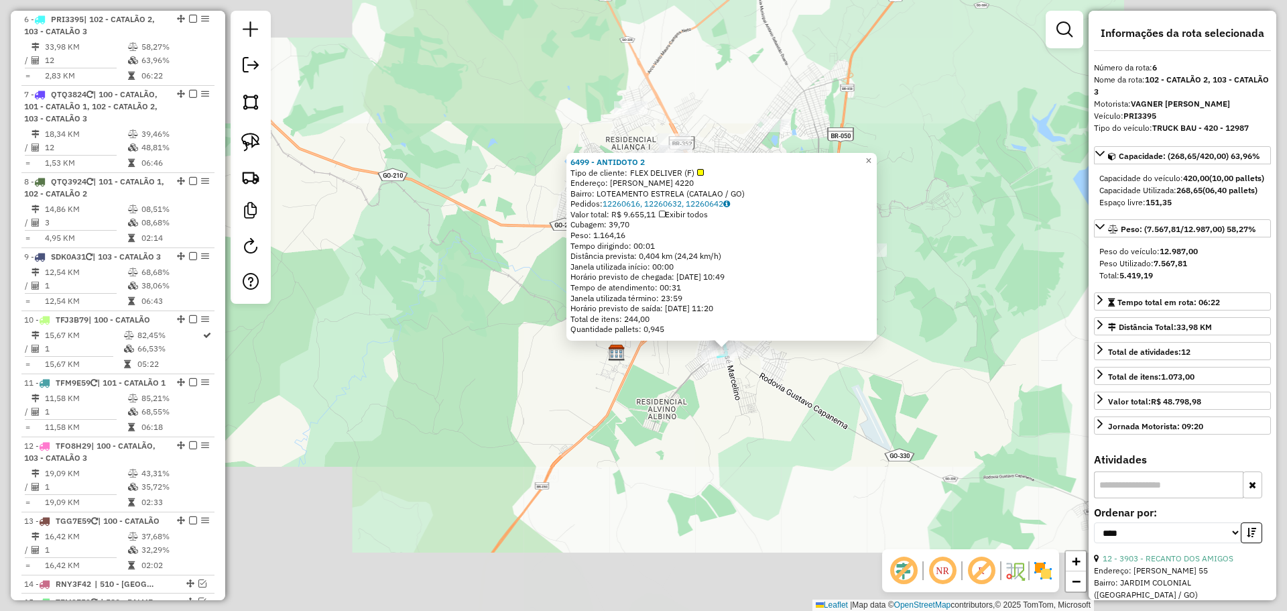
click at [802, 410] on div "6499 - ANTIDOTO 2 Tipo de cliente: FLEX DELIVER (F) Endereço: JOSE MARCELINO 42…" at bounding box center [643, 305] width 1287 height 611
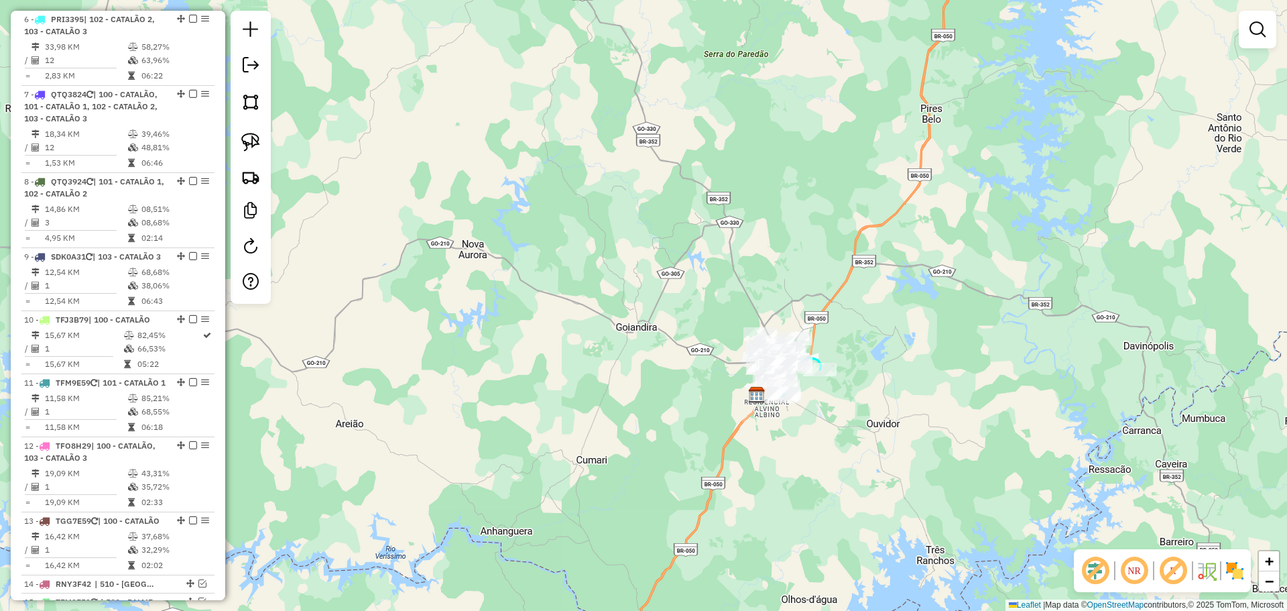
drag, startPoint x: 833, startPoint y: 457, endPoint x: 725, endPoint y: 376, distance: 134.6
click at [729, 379] on div "Janela de atendimento Grade de atendimento Capacidade Transportadoras Veículos …" at bounding box center [643, 305] width 1287 height 611
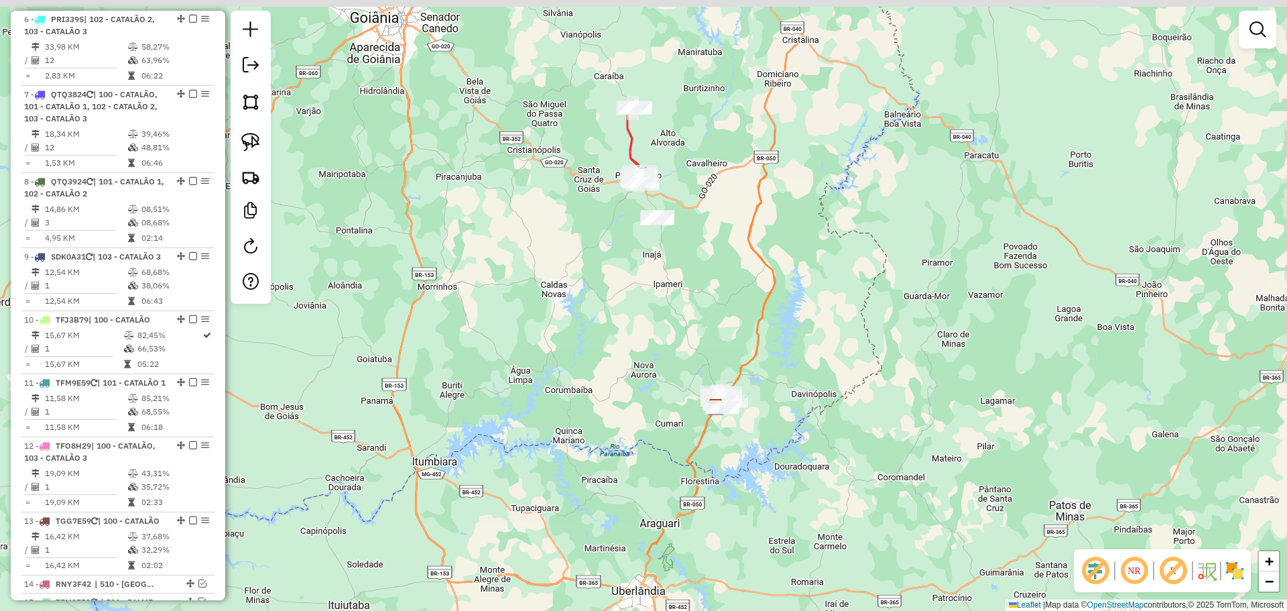
drag, startPoint x: 665, startPoint y: 235, endPoint x: 672, endPoint y: 271, distance: 36.3
click at [672, 271] on div "Janela de atendimento Grade de atendimento Capacidade Transportadoras Veículos …" at bounding box center [643, 305] width 1287 height 611
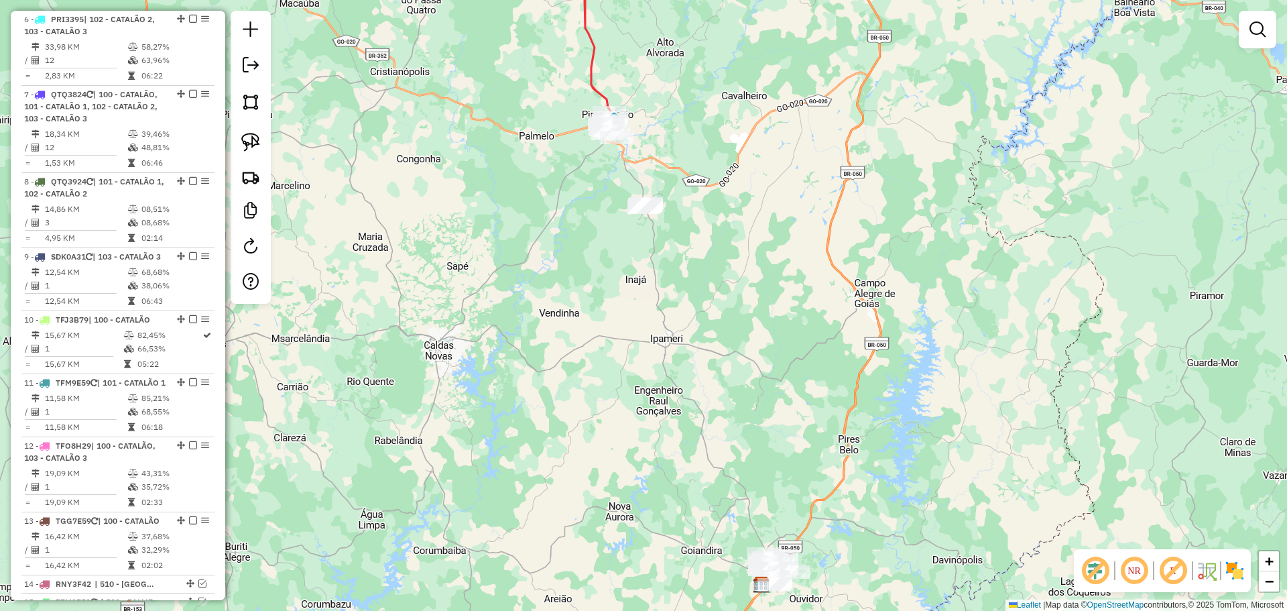
select select "*********"
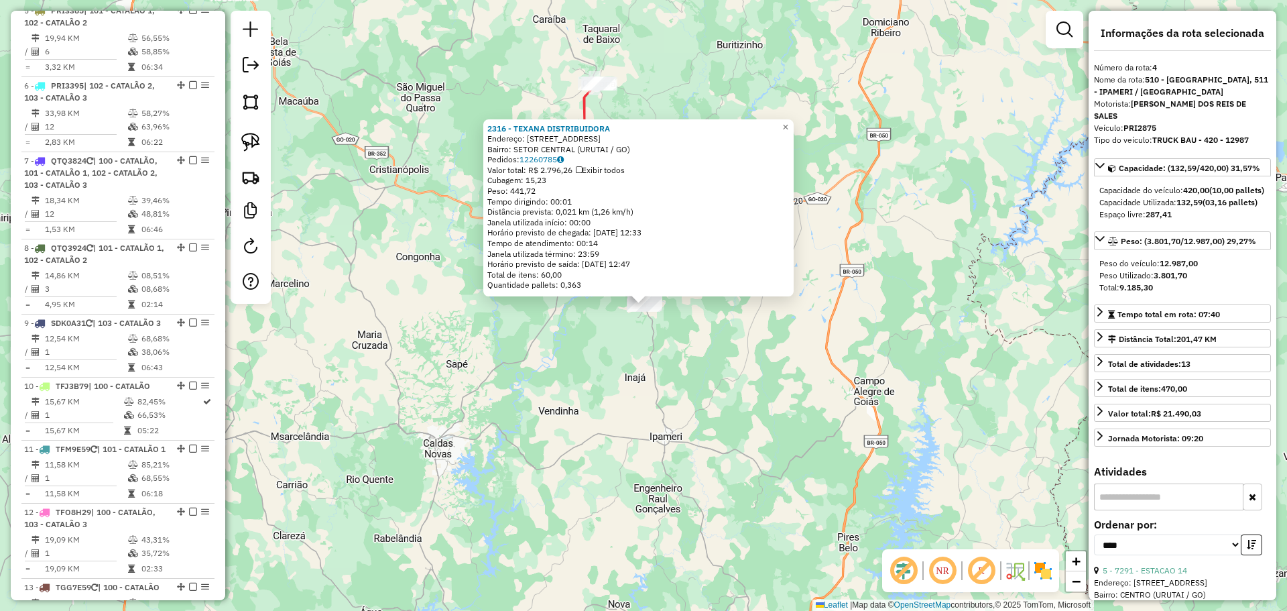
scroll to position [720, 0]
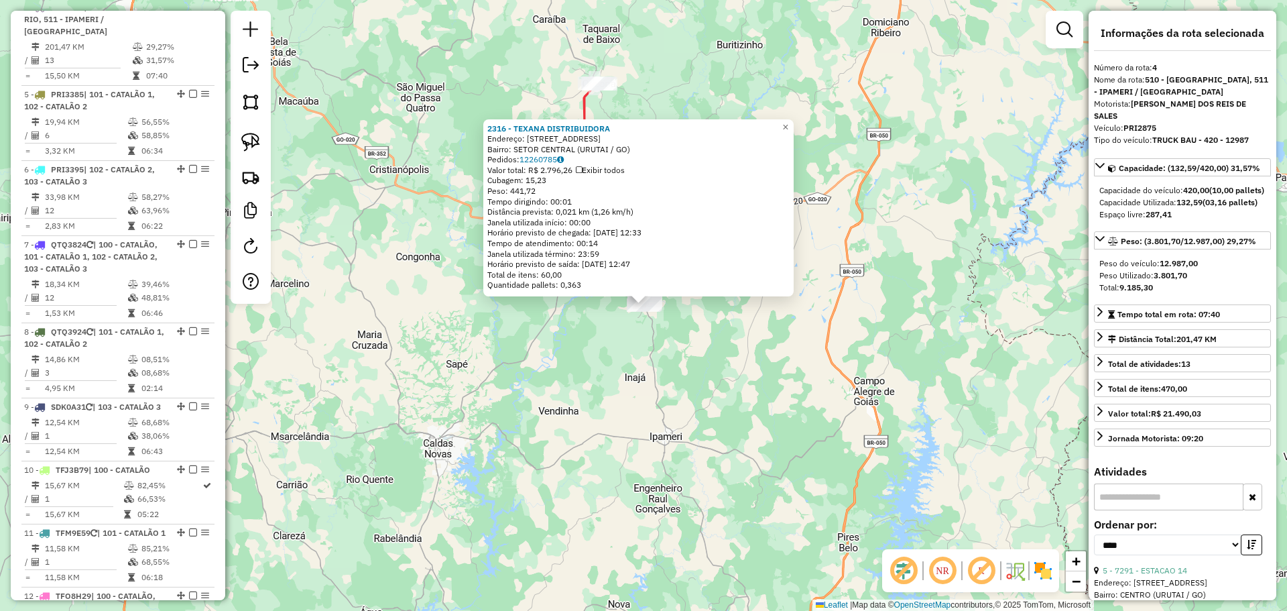
click at [644, 342] on div "2316 - TEXANA DISTRIBUIDORA Endereço: AV MINAS GERAIS 42 Bairro: SETOR CENTRAL …" at bounding box center [643, 305] width 1287 height 611
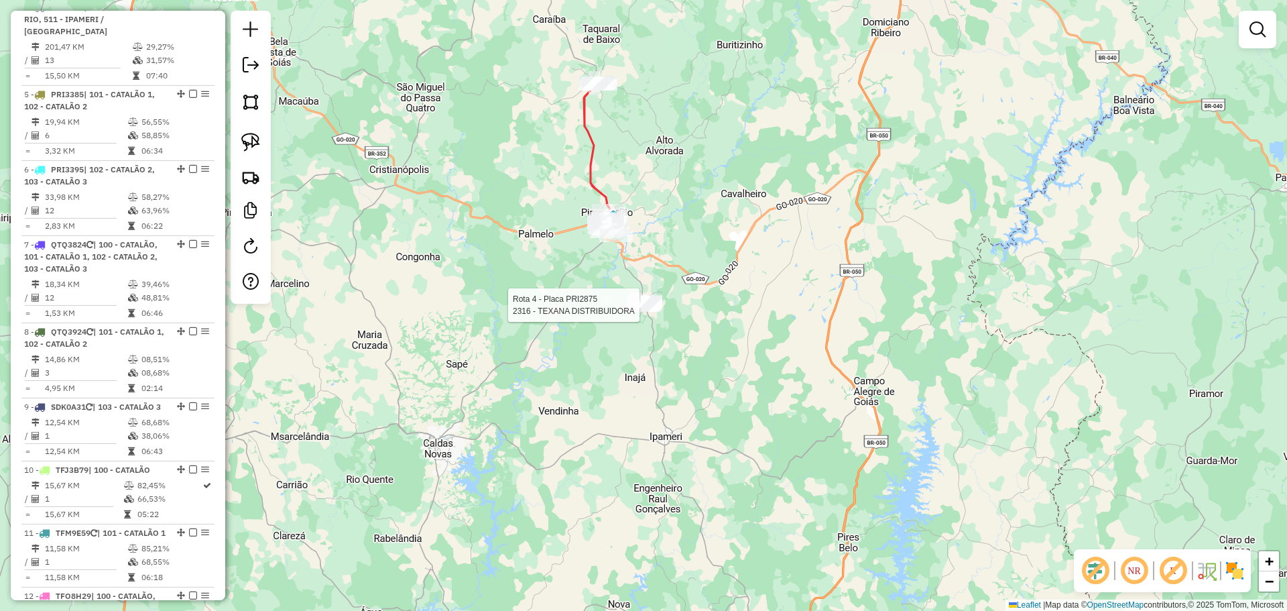
select select "*********"
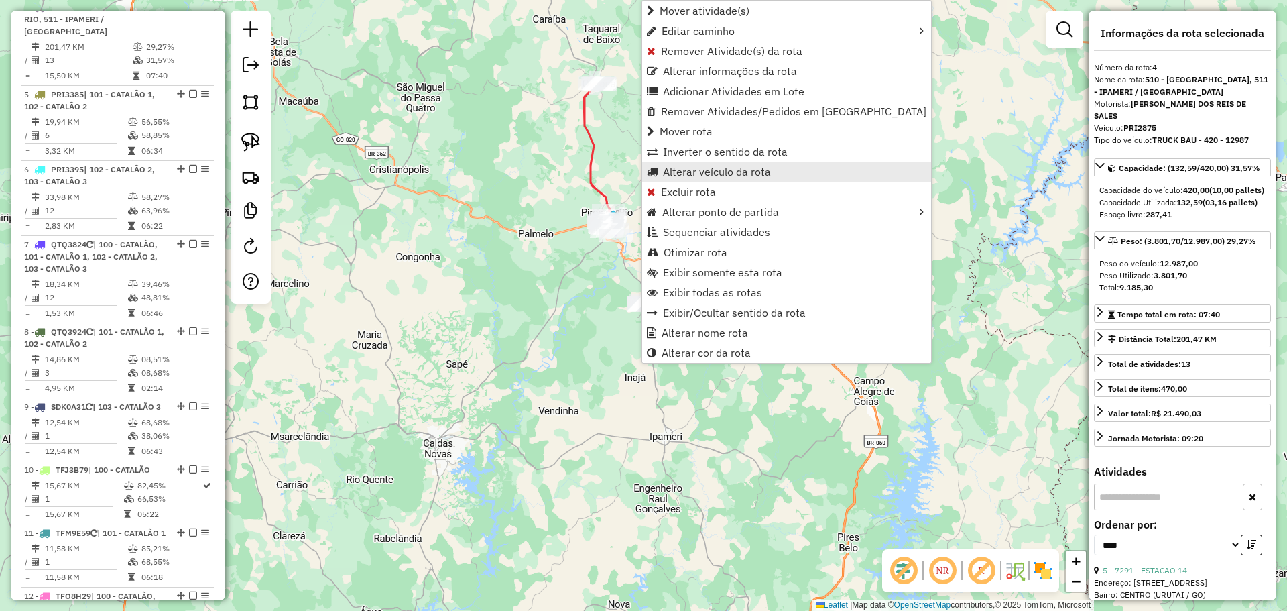
click at [711, 174] on span "Alterar veículo da rota" at bounding box center [717, 171] width 108 height 11
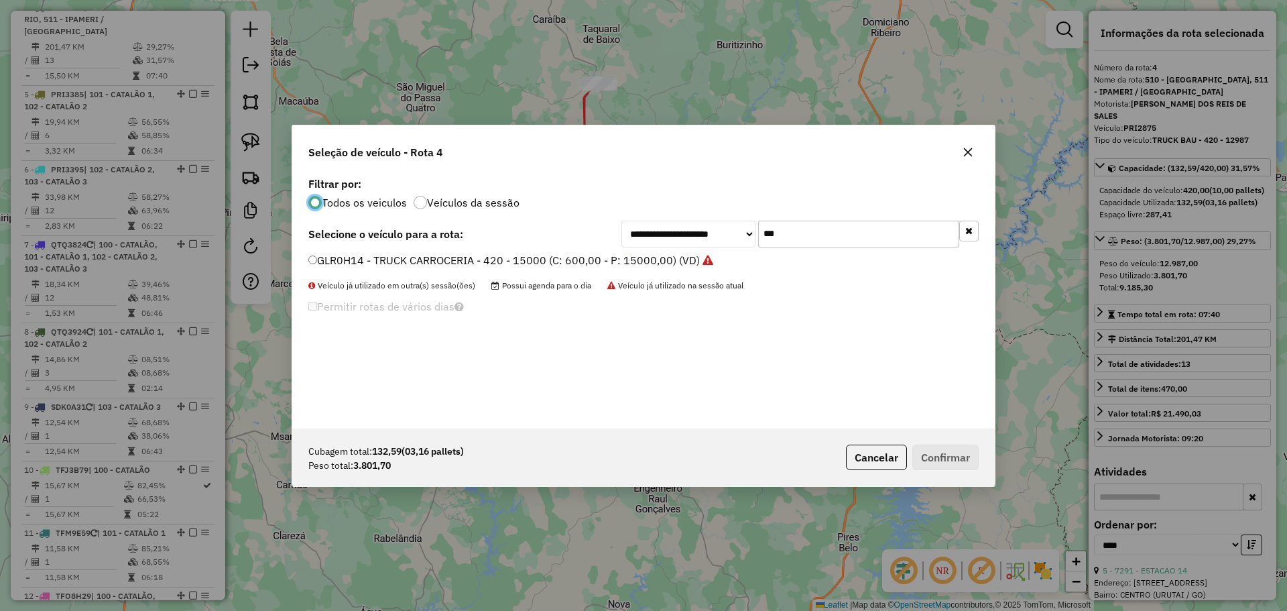
scroll to position [7, 4]
click at [865, 223] on input "***" at bounding box center [858, 234] width 201 height 27
type input "****"
click at [369, 259] on label "PRI2865 - TRUCK BAU - 420 - 12987 (C: 420,00 - P: 12987,00) (VD)" at bounding box center [487, 260] width 359 height 16
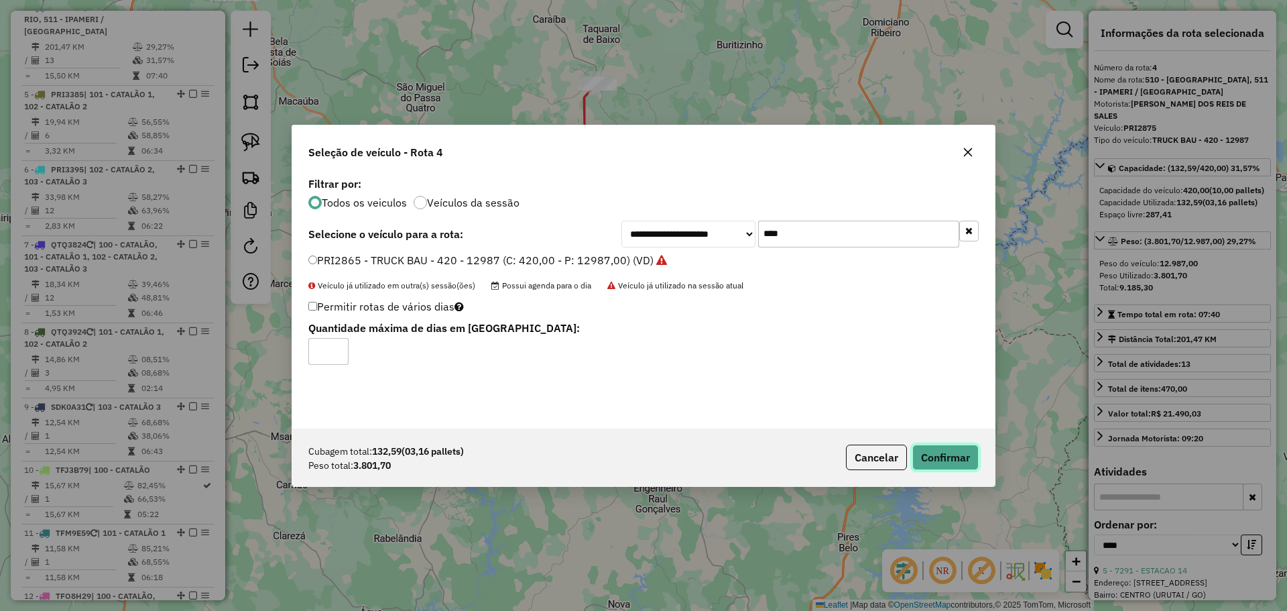
click at [945, 450] on button "Confirmar" at bounding box center [945, 456] width 66 height 25
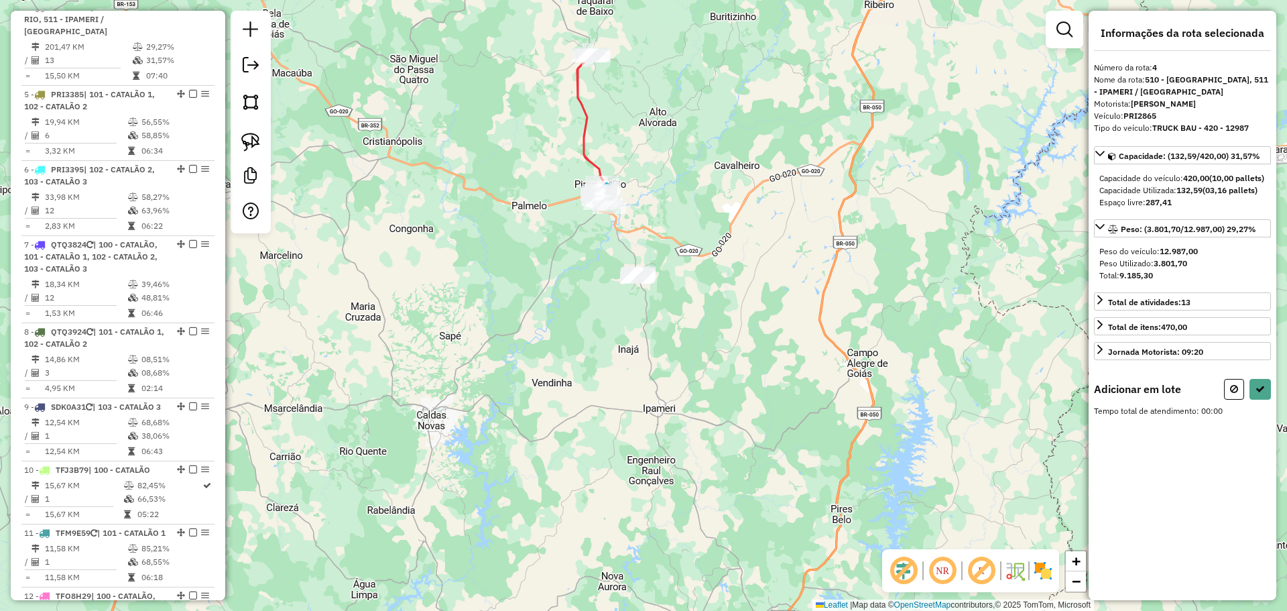
drag, startPoint x: 713, startPoint y: 449, endPoint x: 660, endPoint y: 308, distance: 151.0
click at [648, 290] on div "Janela de atendimento Grade de atendimento Capacidade Transportadoras Veículos …" at bounding box center [643, 305] width 1287 height 611
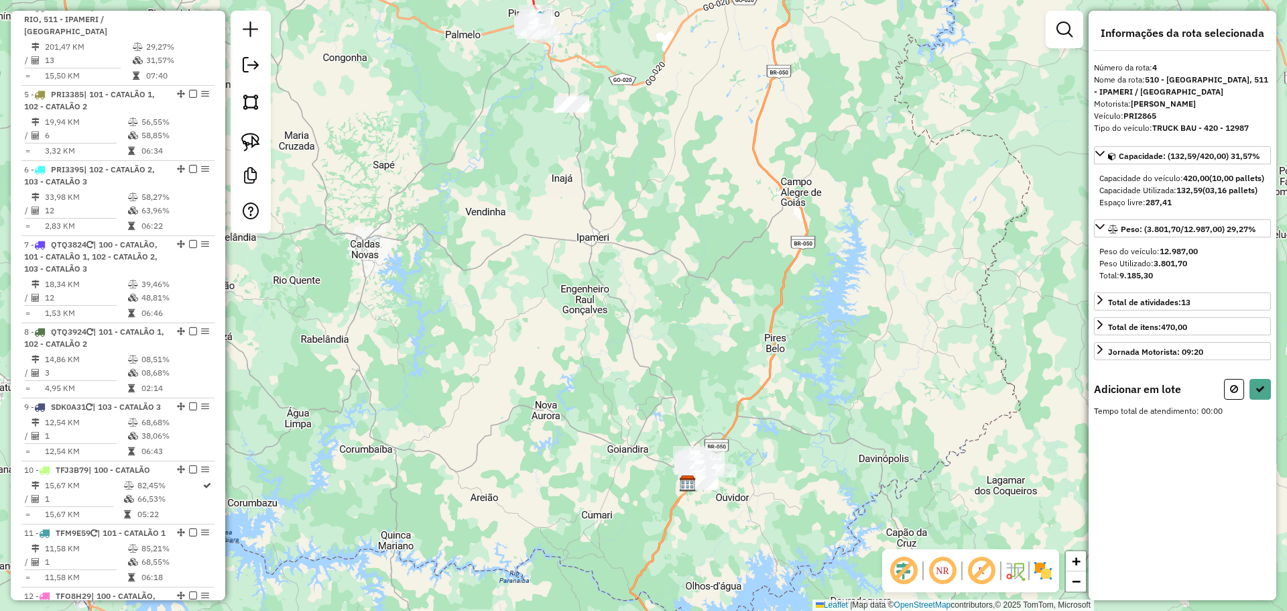
drag, startPoint x: 713, startPoint y: 410, endPoint x: 664, endPoint y: 290, distance: 130.5
click at [664, 290] on div "Janela de atendimento Grade de atendimento Capacidade Transportadoras Veículos …" at bounding box center [643, 305] width 1287 height 611
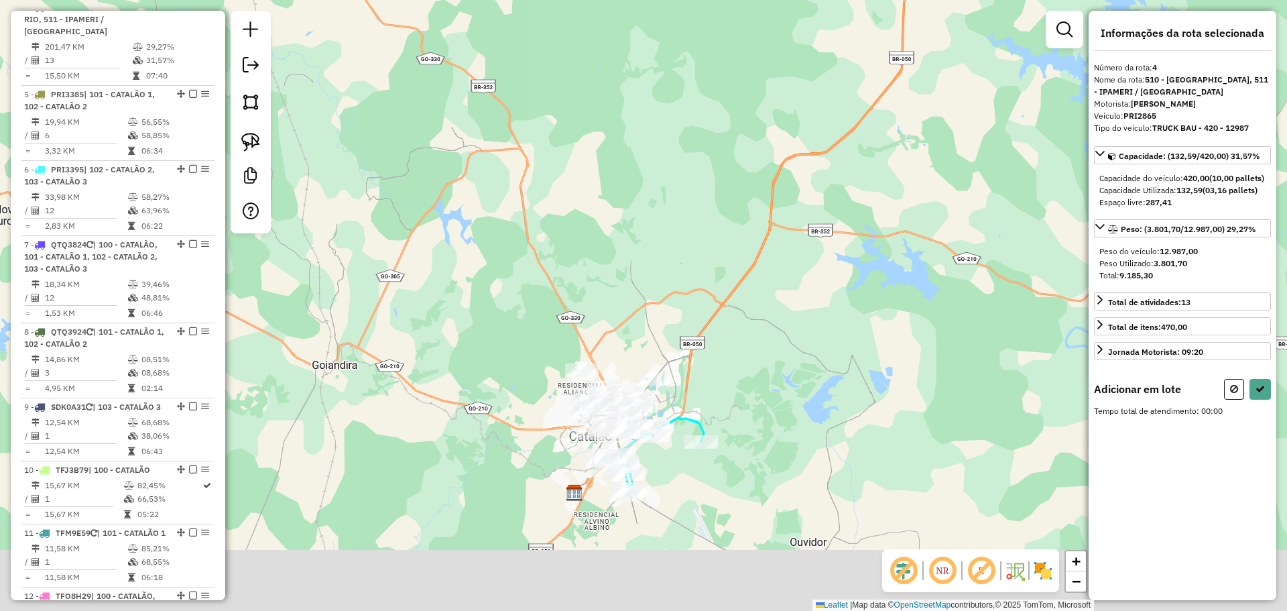
drag, startPoint x: 678, startPoint y: 417, endPoint x: 637, endPoint y: 251, distance: 171.2
click at [637, 251] on div "Janela de atendimento Grade de atendimento Capacidade Transportadoras Veículos …" at bounding box center [643, 305] width 1287 height 611
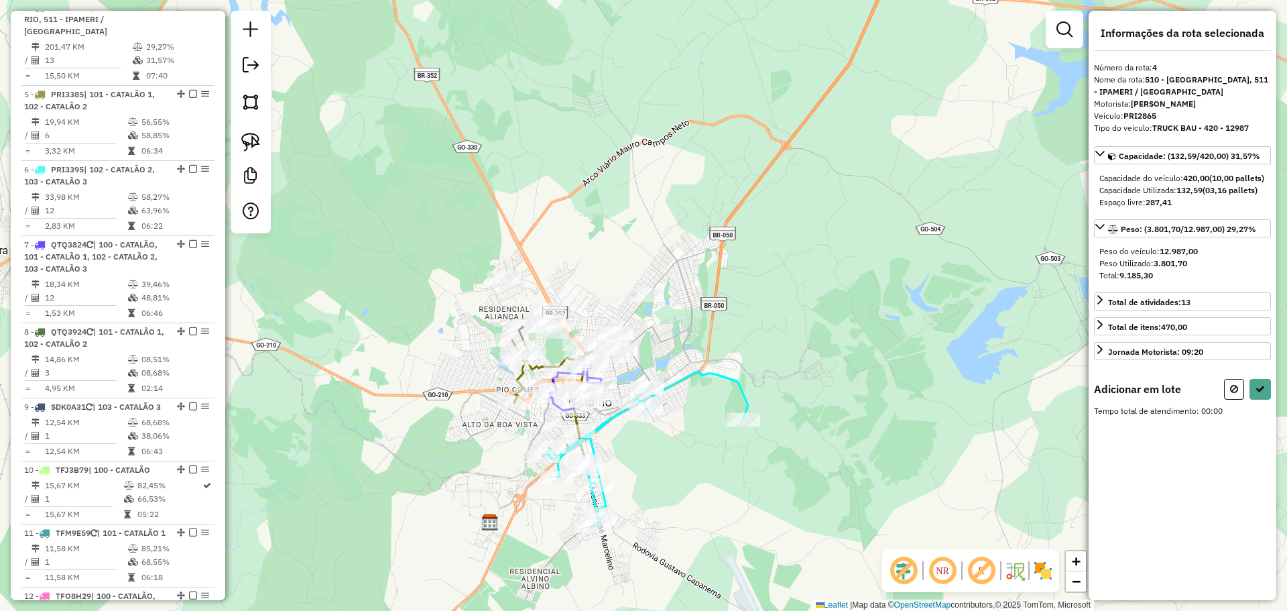
drag, startPoint x: 580, startPoint y: 377, endPoint x: 562, endPoint y: 275, distance: 103.5
click at [562, 275] on div "Janela de atendimento Grade de atendimento Capacidade Transportadoras Veículos …" at bounding box center [643, 305] width 1287 height 611
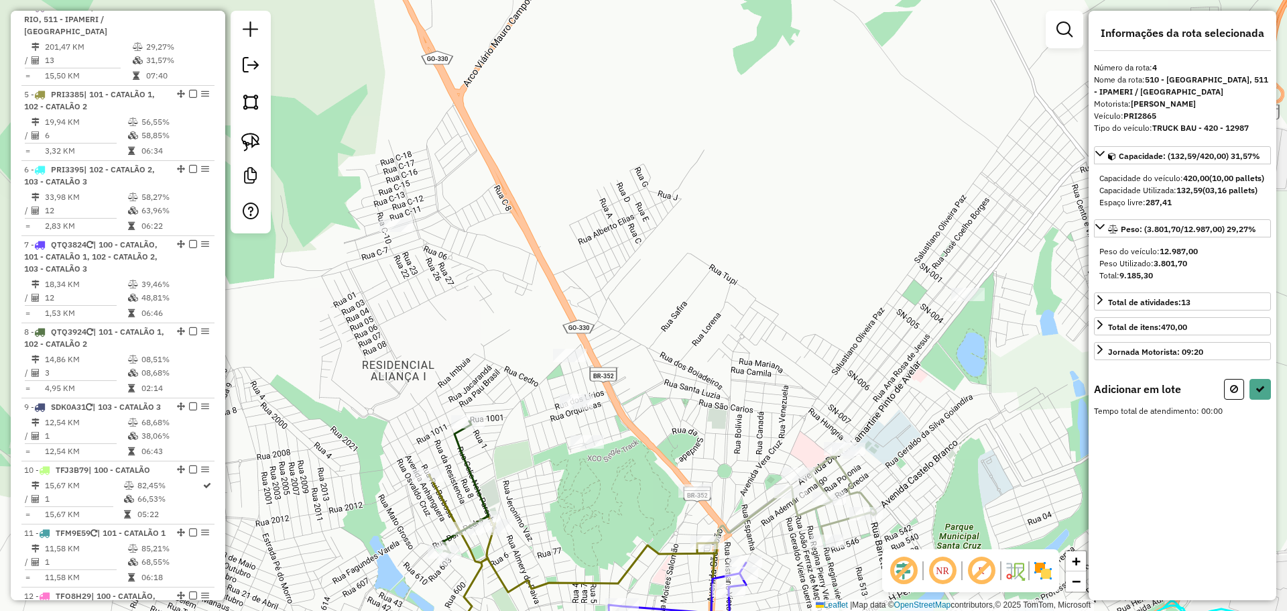
click at [566, 284] on div "Janela de atendimento Grade de atendimento Capacidade Transportadoras Veículos …" at bounding box center [643, 305] width 1287 height 611
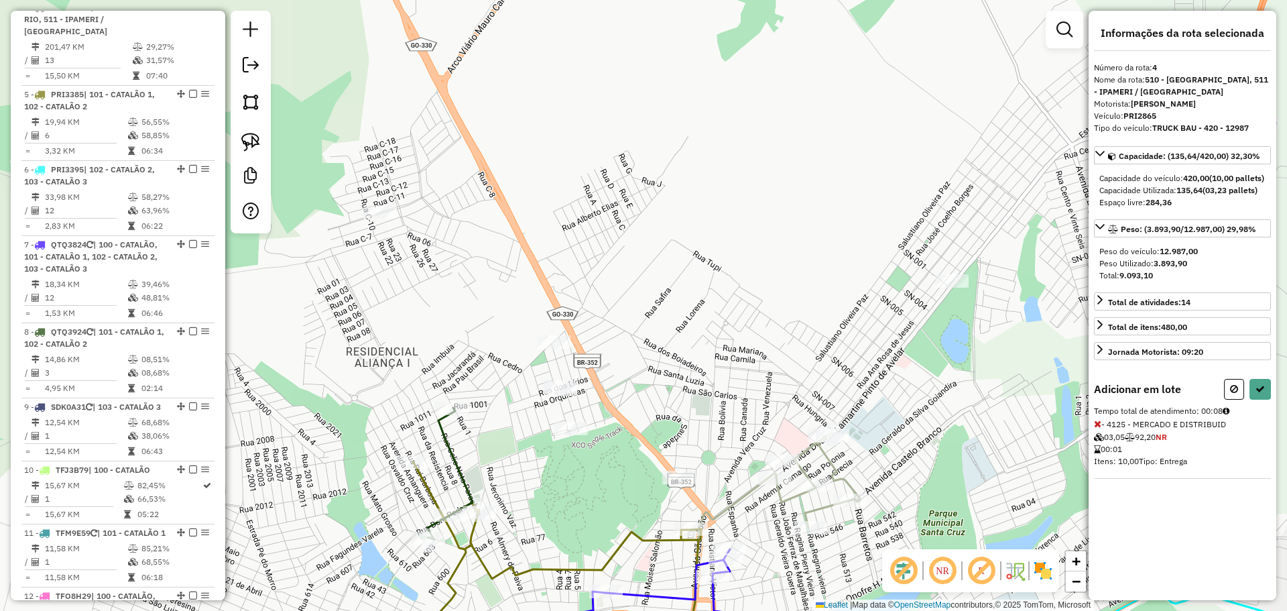
drag, startPoint x: 530, startPoint y: 292, endPoint x: 505, endPoint y: 274, distance: 30.7
click at [505, 274] on div "Janela de atendimento Grade de atendimento Capacidade Transportadoras Veículos …" at bounding box center [643, 305] width 1287 height 611
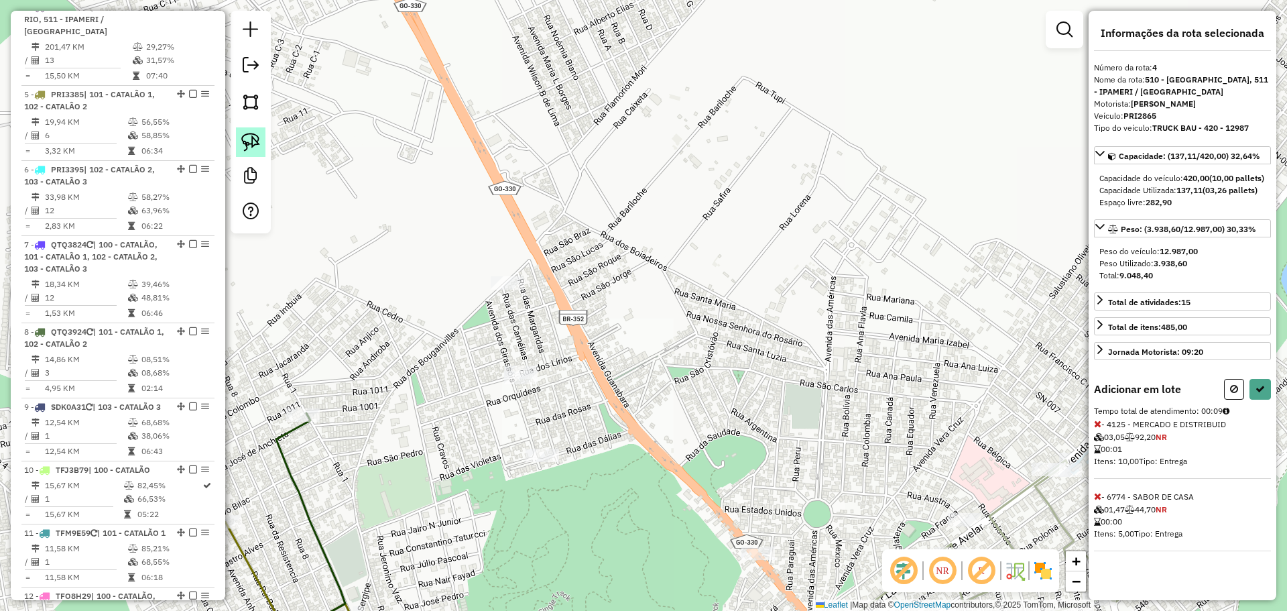
click at [255, 141] on img at bounding box center [250, 142] width 19 height 19
drag, startPoint x: 556, startPoint y: 351, endPoint x: 596, endPoint y: 461, distance: 117.1
click at [1259, 400] on button at bounding box center [1260, 389] width 21 height 21
select select "*********"
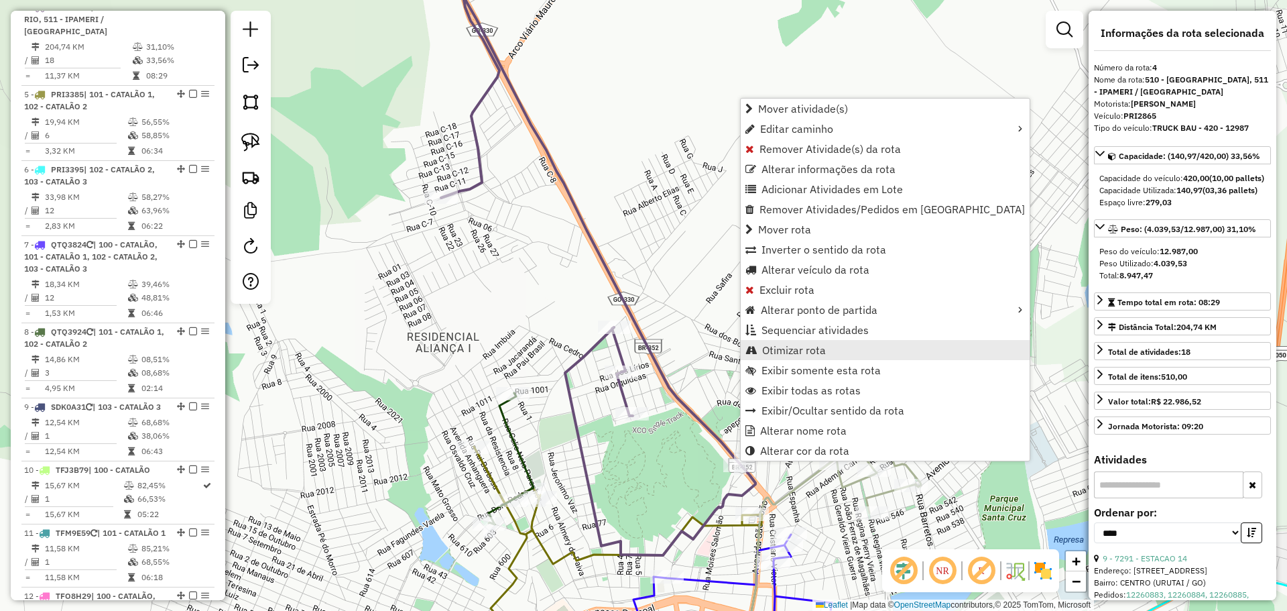
click at [821, 349] on span "Otimizar rota" at bounding box center [794, 350] width 64 height 11
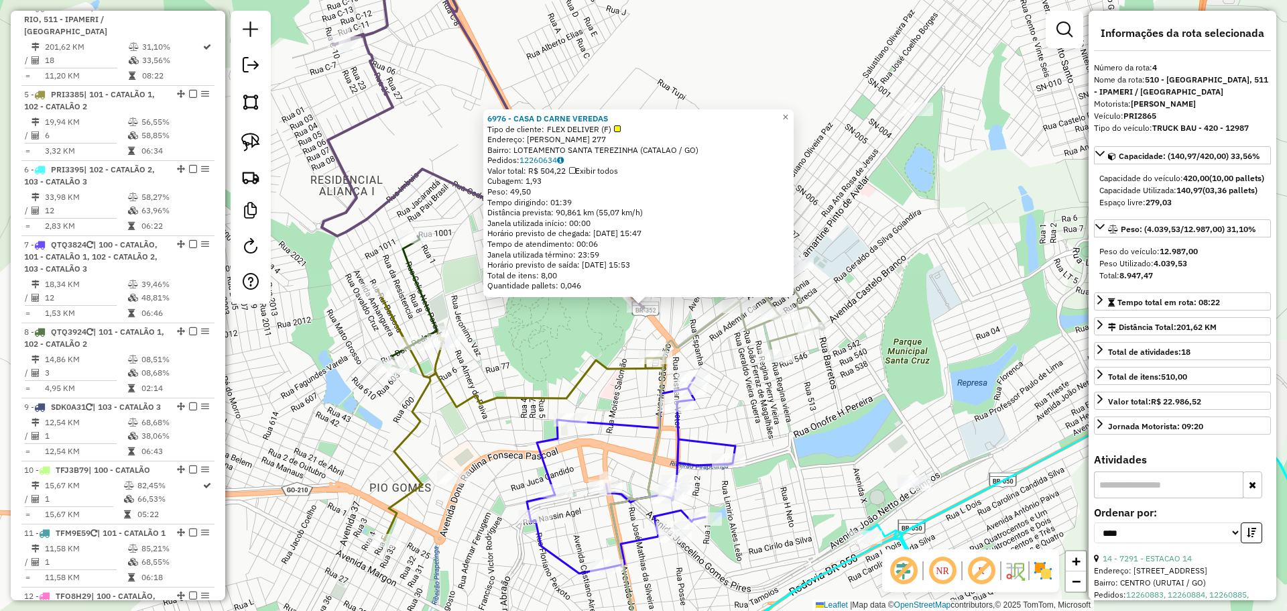
click at [516, 310] on div "6976 - CASA D CARNE VEREDAS Tipo de cliente: FLEX DELIVER (F) Endereço: LEOPOLD…" at bounding box center [643, 305] width 1287 height 611
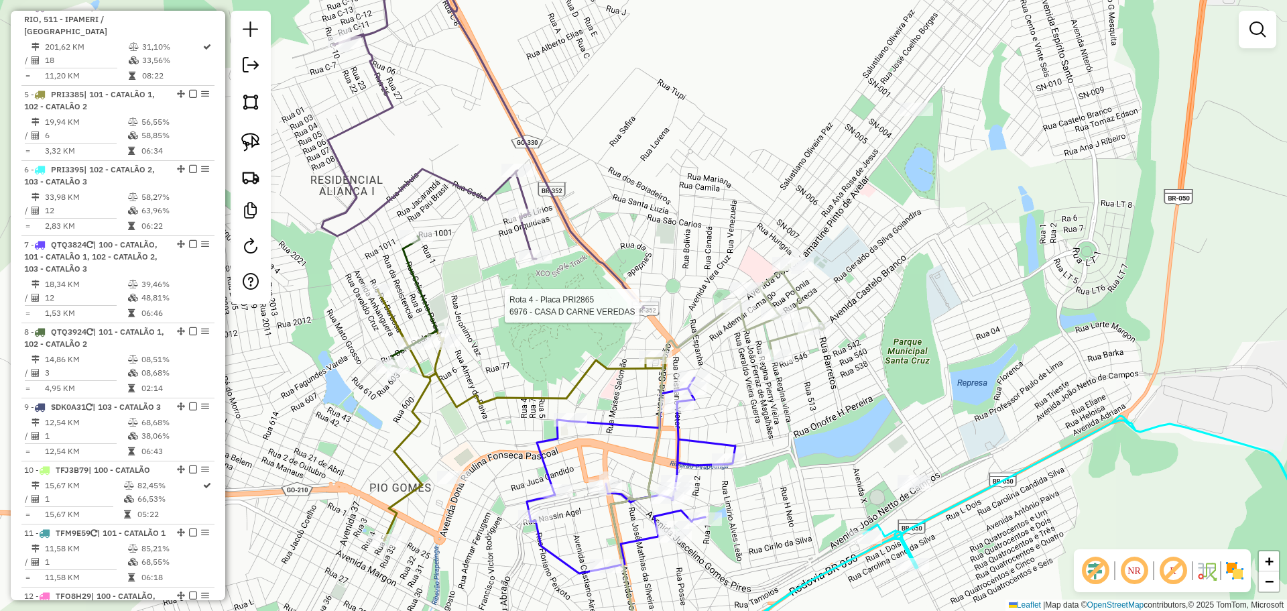
select select "*********"
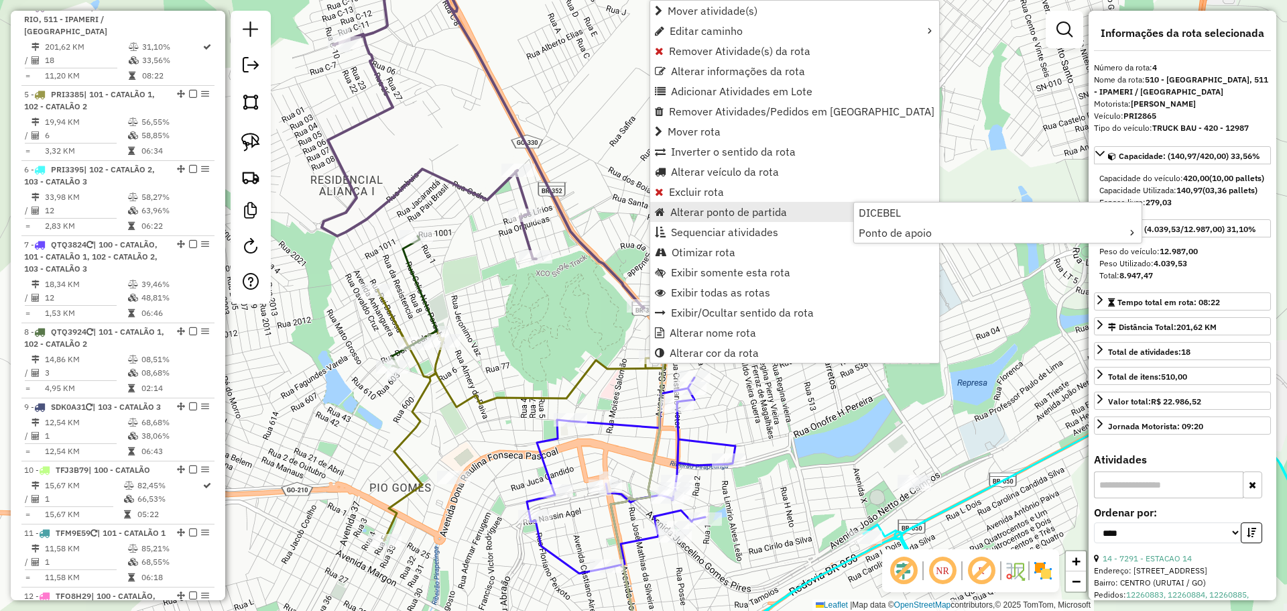
click at [704, 213] on span "Alterar ponto de partida" at bounding box center [728, 211] width 117 height 11
click at [798, 213] on link "Alterar ponto de partida" at bounding box center [794, 212] width 289 height 20
click at [900, 235] on span "Ponto de apoio" at bounding box center [895, 232] width 73 height 11
click at [1089, 231] on span "PIRES DO RIO" at bounding box center [1095, 233] width 68 height 11
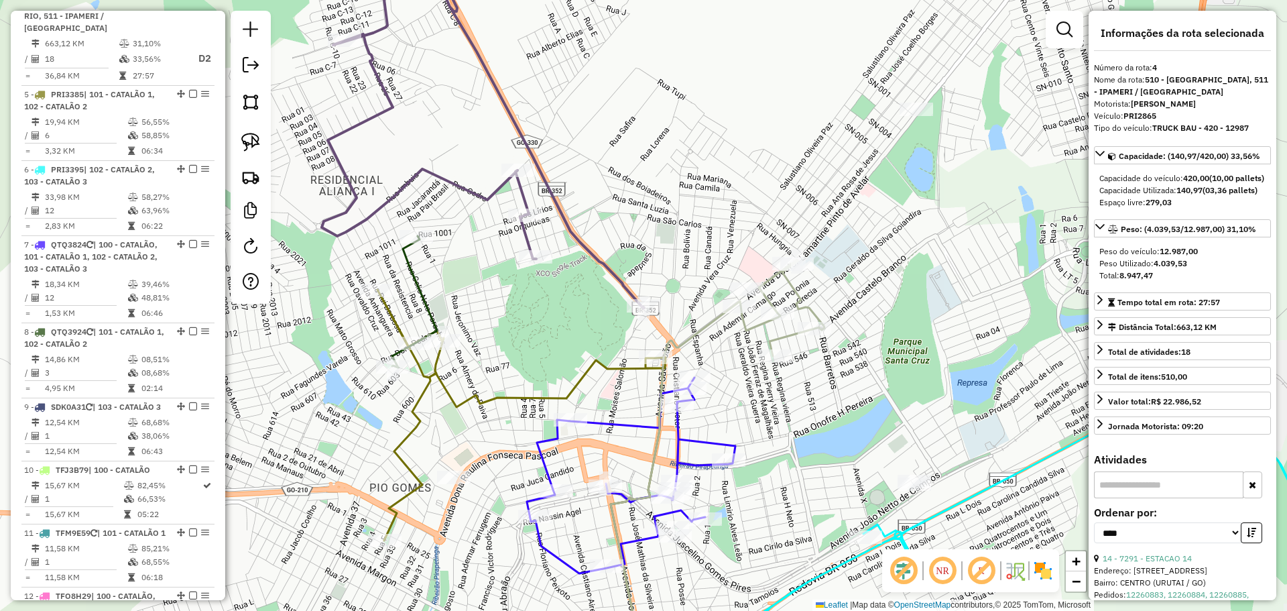
scroll to position [720, 0]
click at [596, 318] on div "Rota 4 - Placa PRI2865 6976 - CASA D CARNE VEREDAS Rota 4 - Placa PRI2865 6976 …" at bounding box center [643, 305] width 1287 height 611
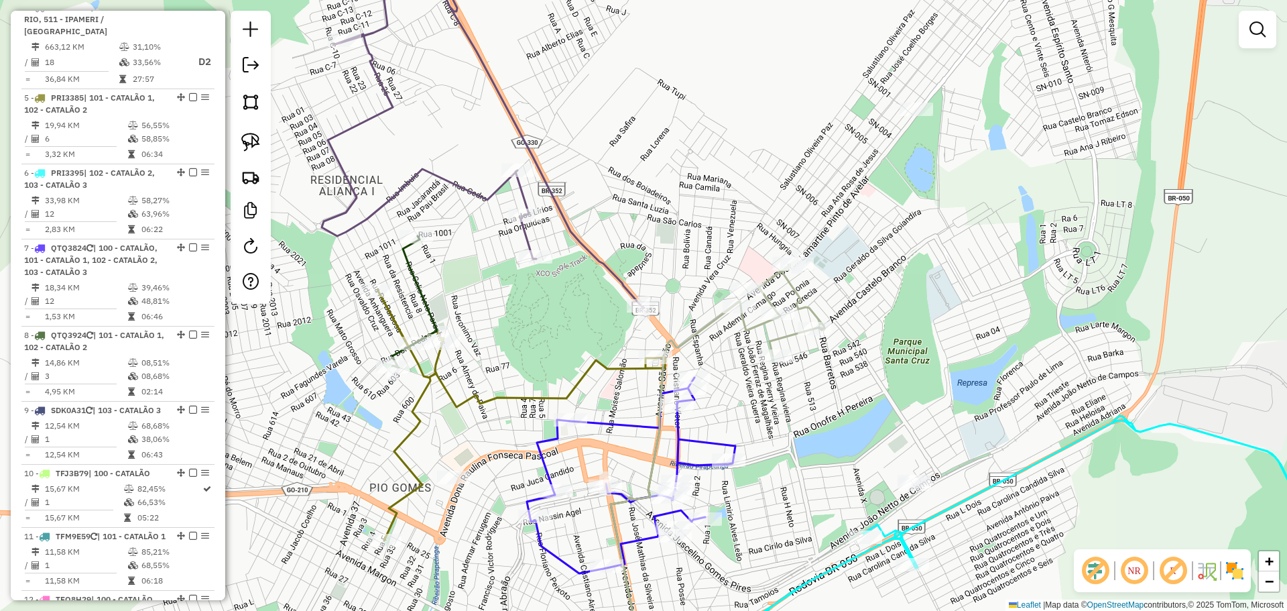
click at [626, 306] on div "Janela de atendimento Grade de atendimento Capacidade Transportadoras Veículos …" at bounding box center [643, 305] width 1287 height 611
select select "*********"
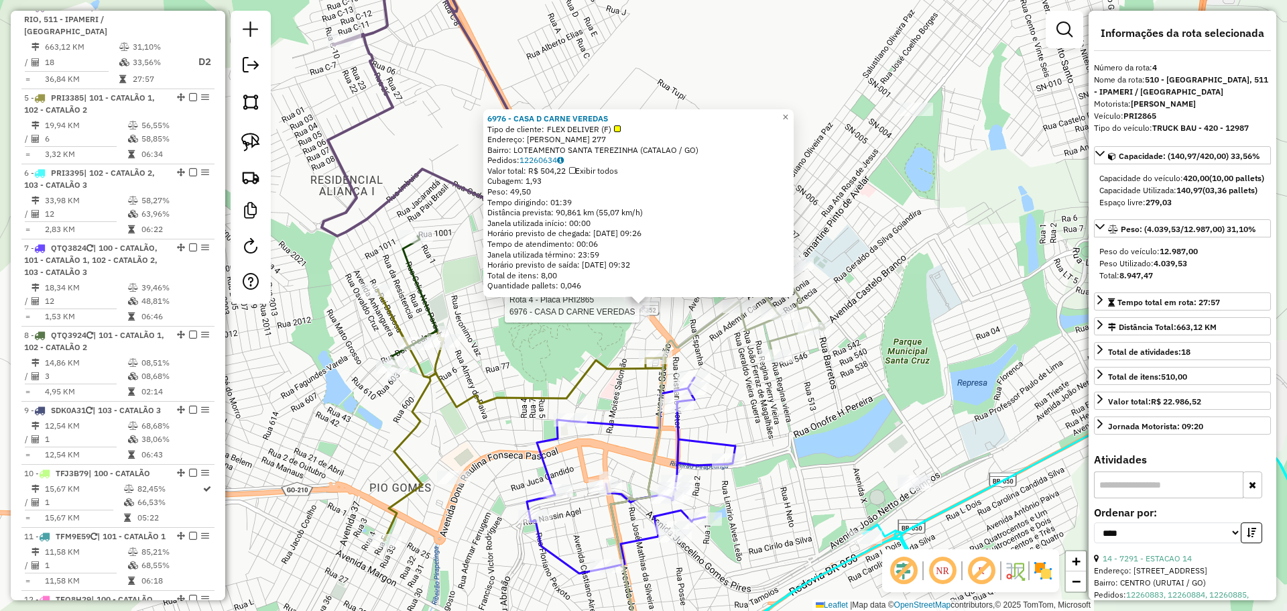
click at [670, 316] on div "Rota 4 - Placa PRI2865 6976 - CASA D CARNE VEREDAS Rota 4 - Placa PRI2865 6976 …" at bounding box center [643, 305] width 1287 height 611
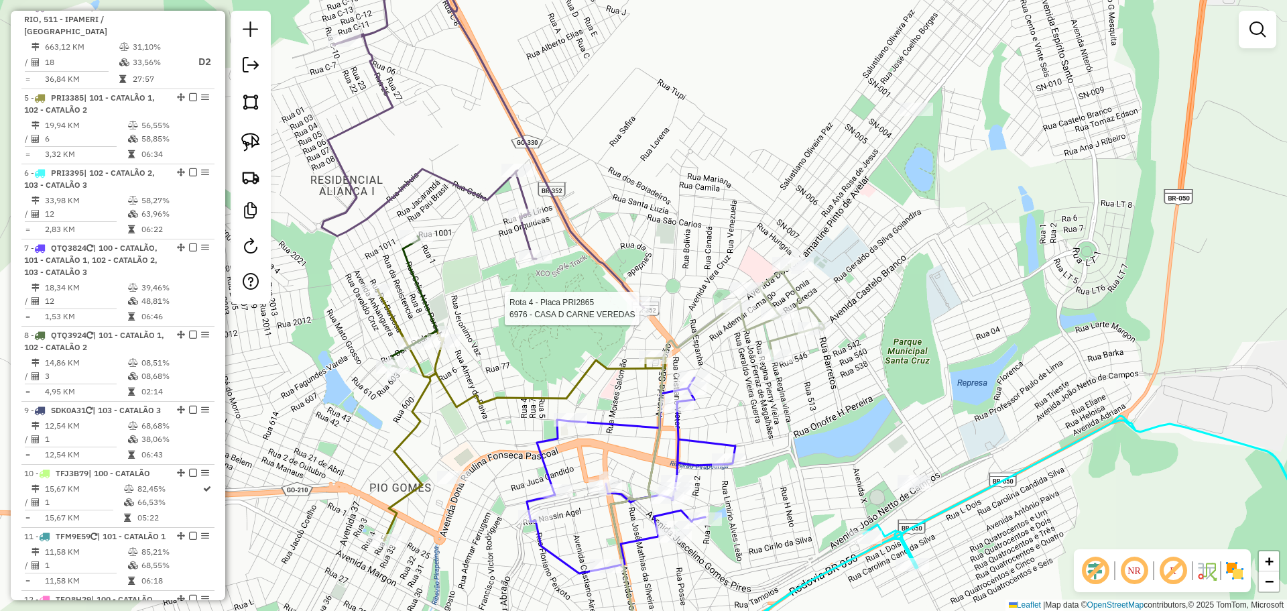
select select "*********"
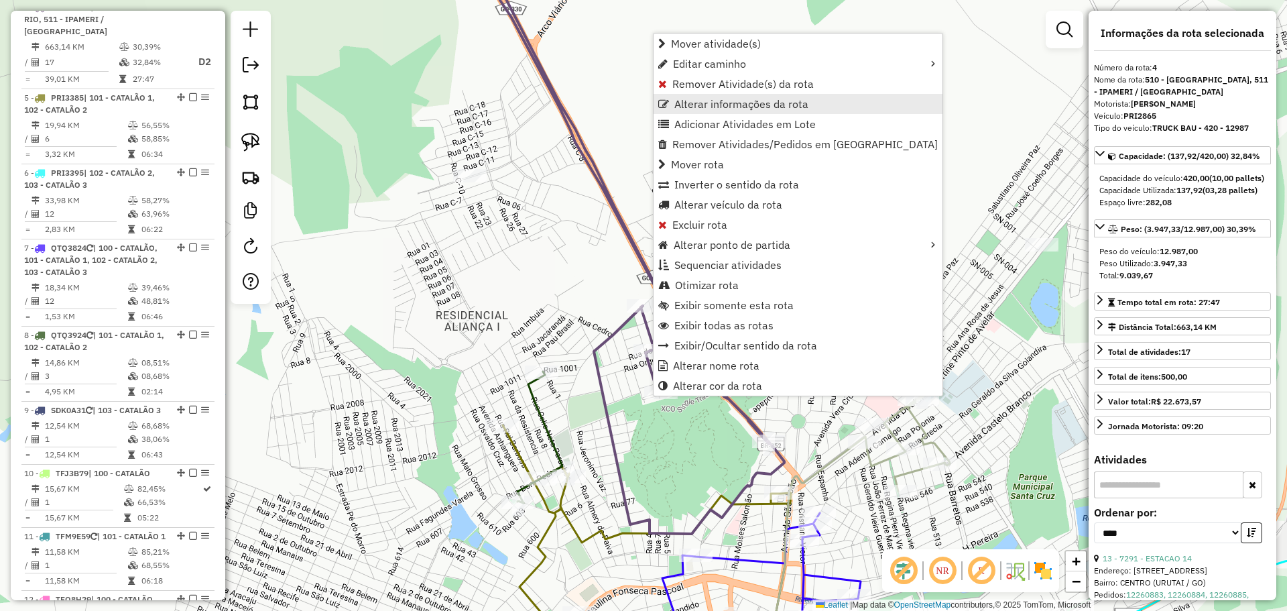
click at [707, 105] on span "Alterar informações da rota" at bounding box center [741, 104] width 134 height 11
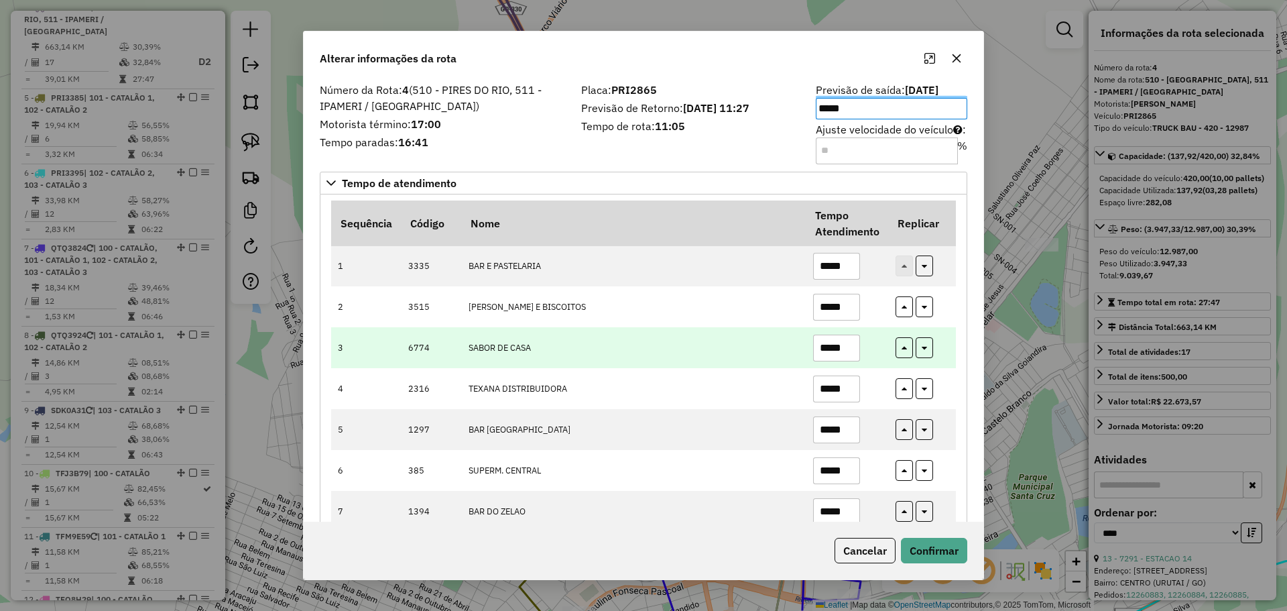
click at [660, 335] on td "SABOR DE CASA" at bounding box center [633, 347] width 345 height 41
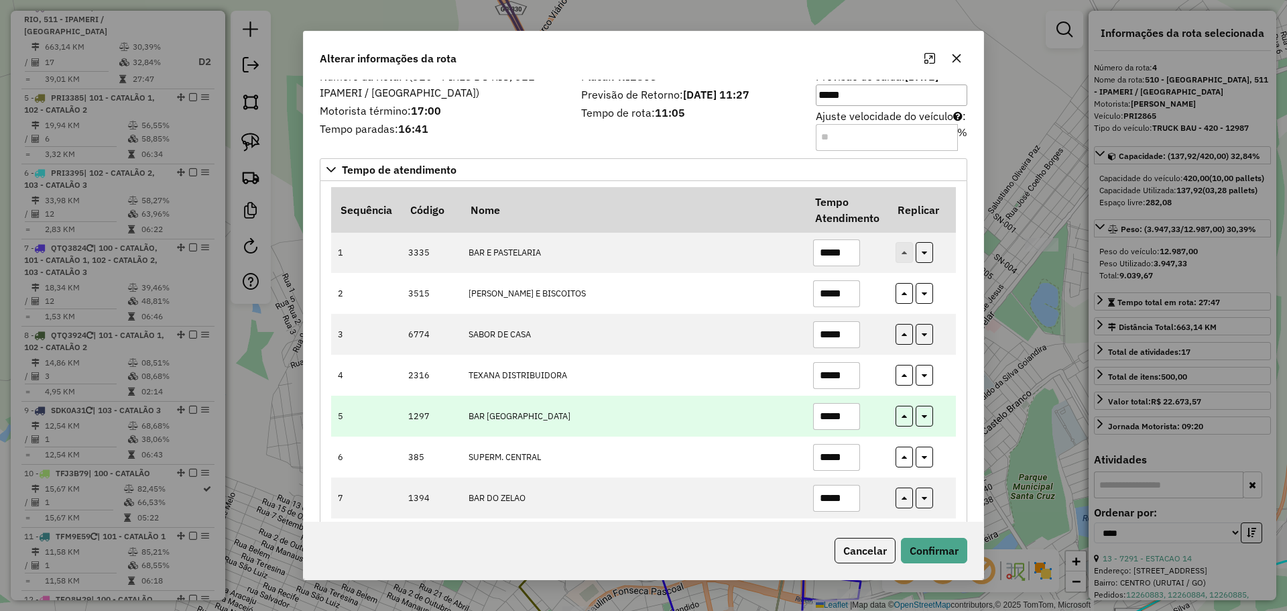
scroll to position [0, 0]
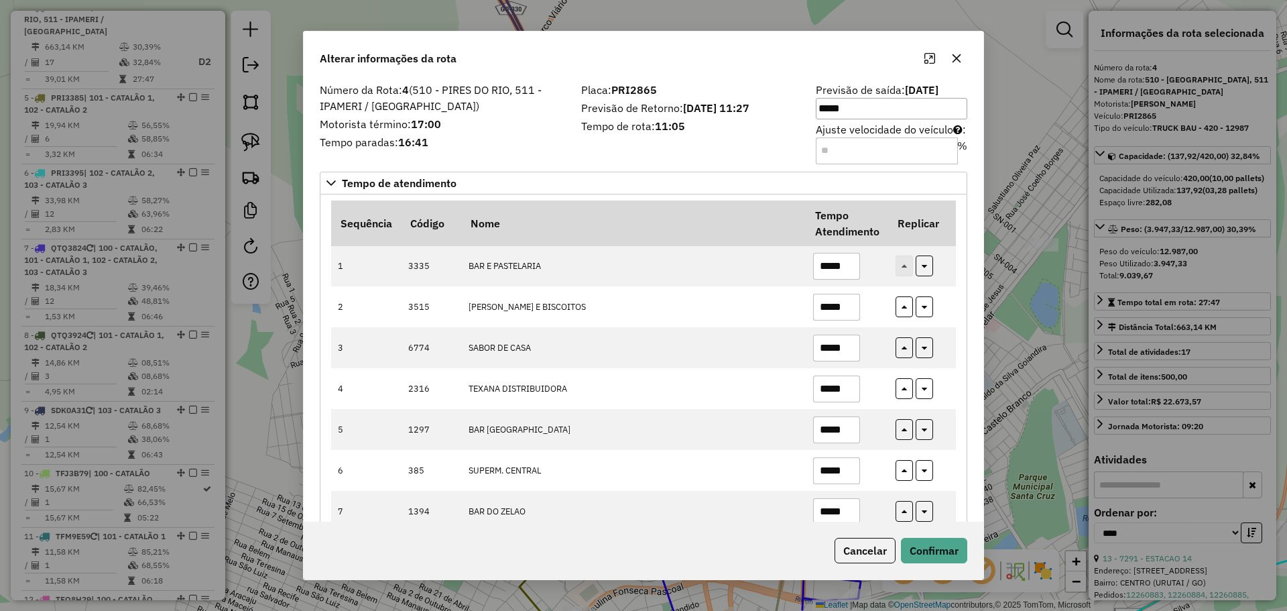
click at [878, 570] on div "Cancelar Confirmar" at bounding box center [644, 551] width 680 height 58
click at [867, 556] on button "Cancelar" at bounding box center [865, 550] width 61 height 25
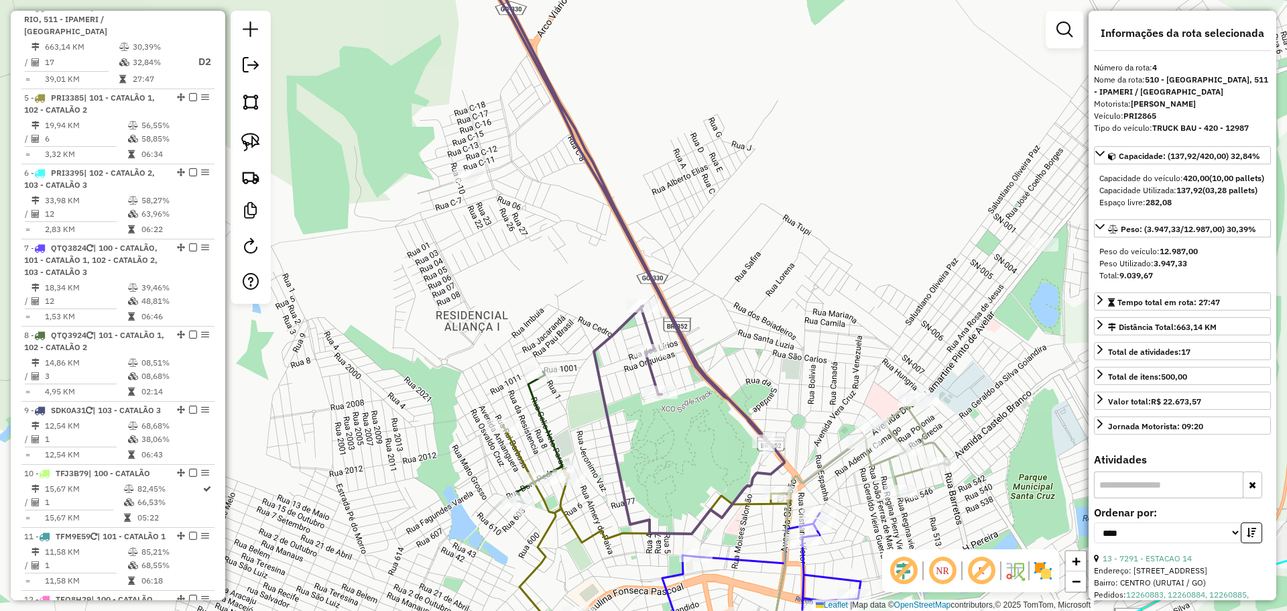
drag, startPoint x: 686, startPoint y: 444, endPoint x: 676, endPoint y: 430, distance: 17.7
click at [676, 430] on div "Janela de atendimento Grade de atendimento Capacidade Transportadoras Veículos …" at bounding box center [643, 305] width 1287 height 611
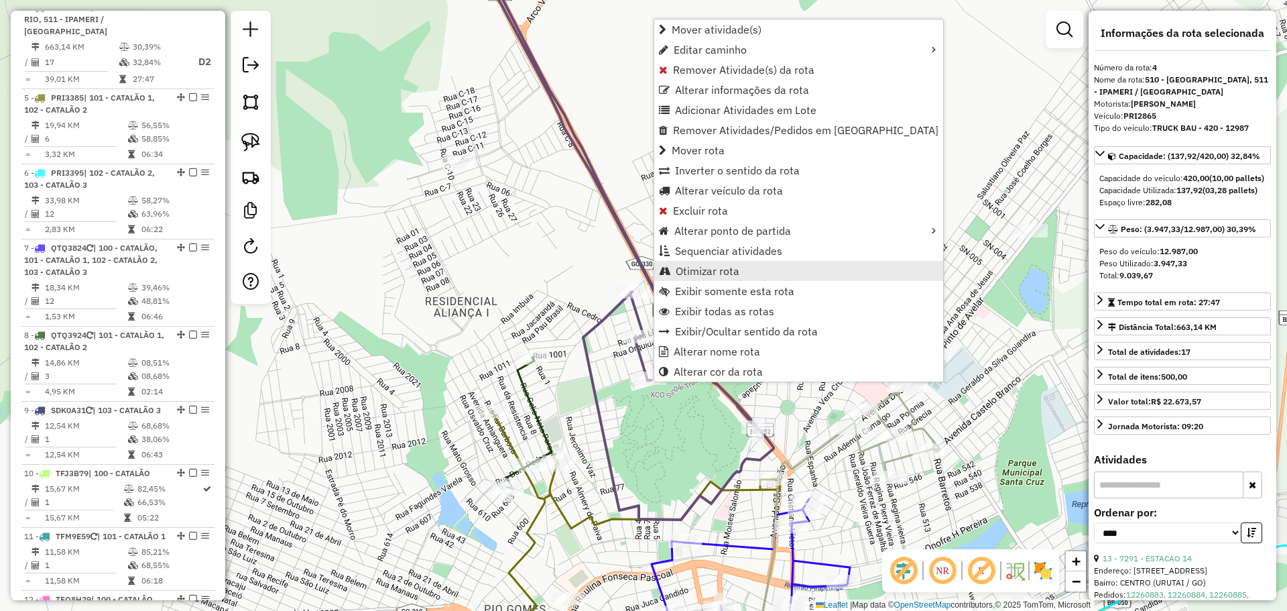
click at [671, 270] on link "Otimizar rota" at bounding box center [798, 271] width 289 height 20
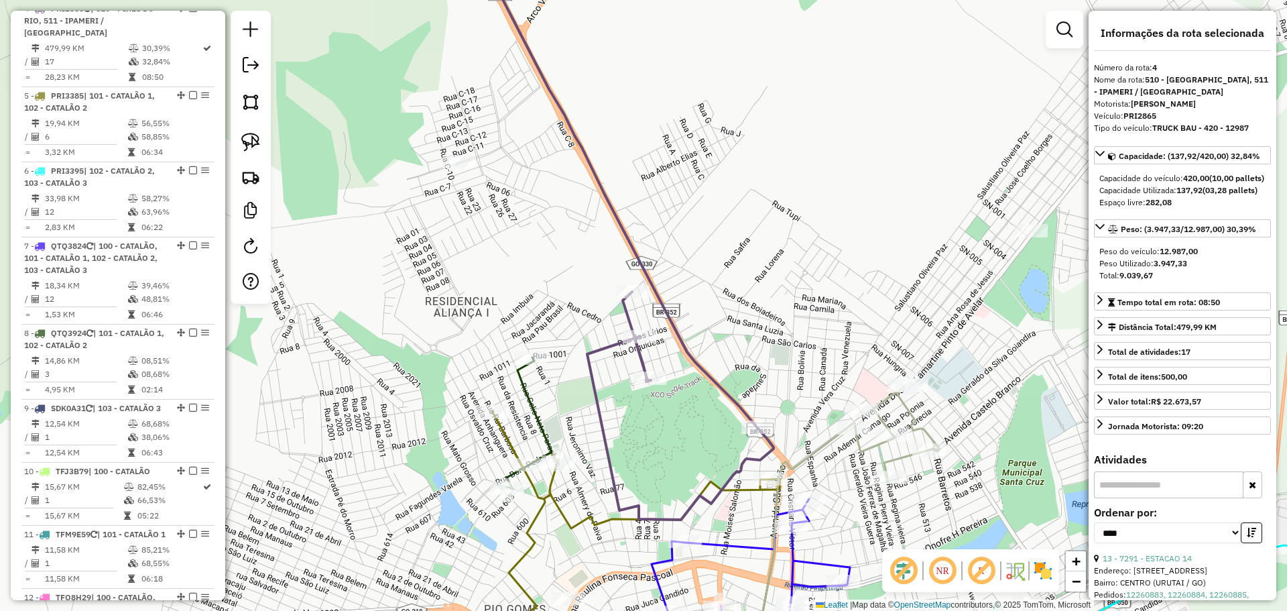
scroll to position [720, 0]
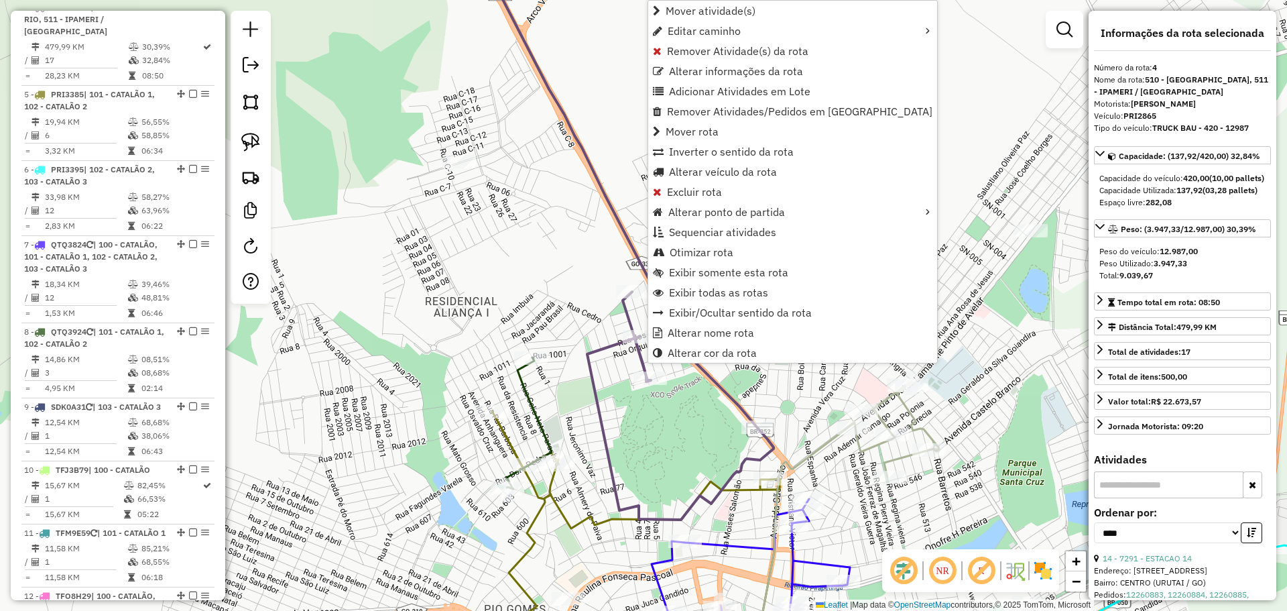
click at [632, 401] on div "Janela de atendimento Grade de atendimento Capacidade Transportadoras Veículos …" at bounding box center [643, 305] width 1287 height 611
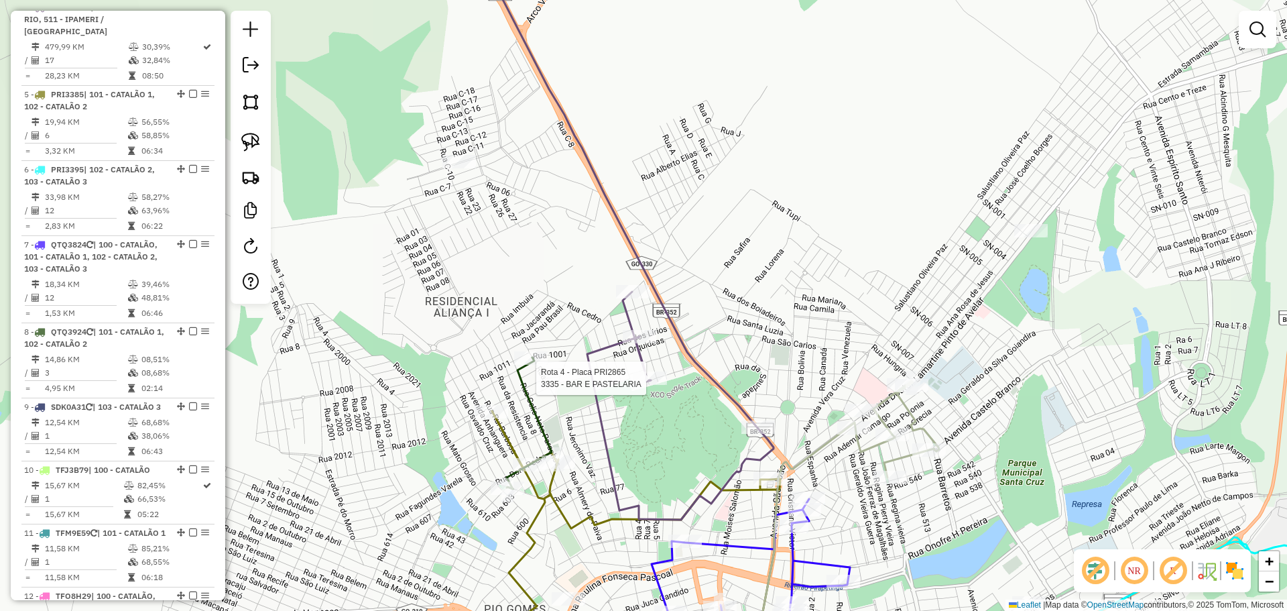
select select "*********"
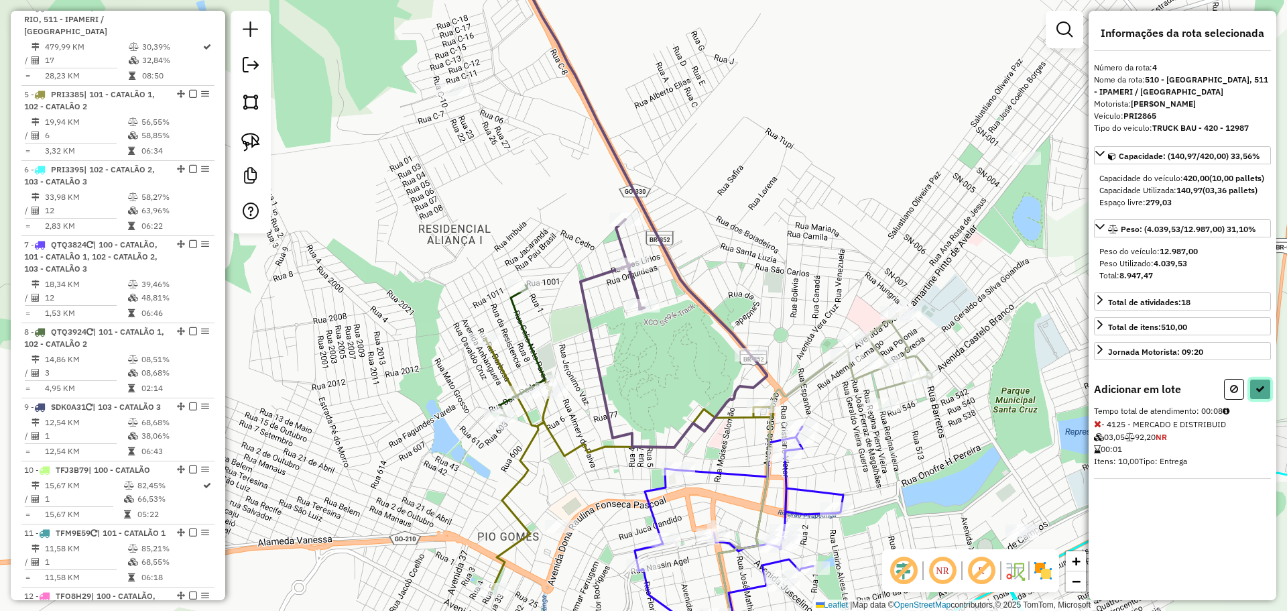
click at [1266, 396] on button at bounding box center [1260, 389] width 21 height 21
select select "*********"
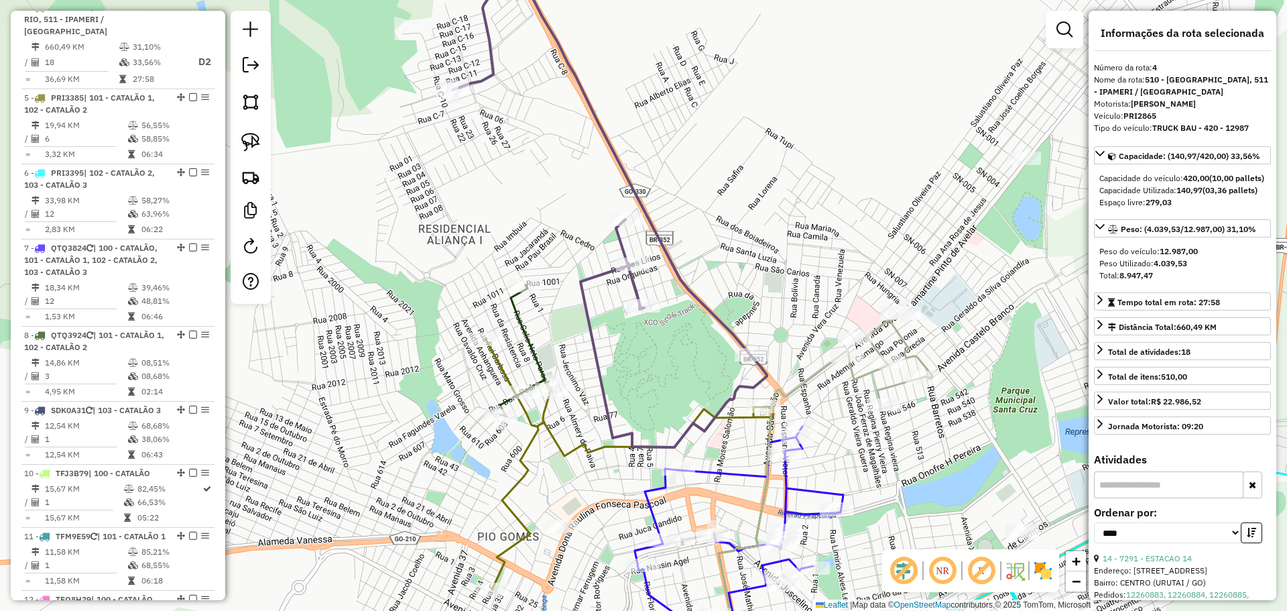
click at [696, 293] on icon at bounding box center [610, 193] width 314 height 508
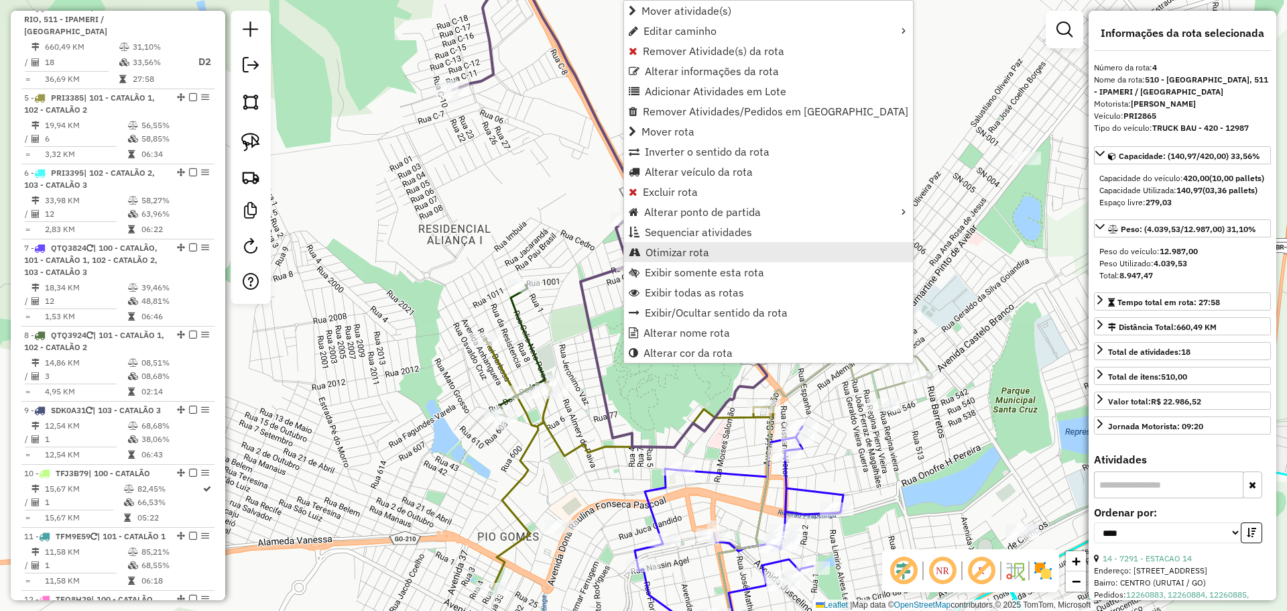
click at [665, 257] on span "Otimizar rota" at bounding box center [678, 252] width 64 height 11
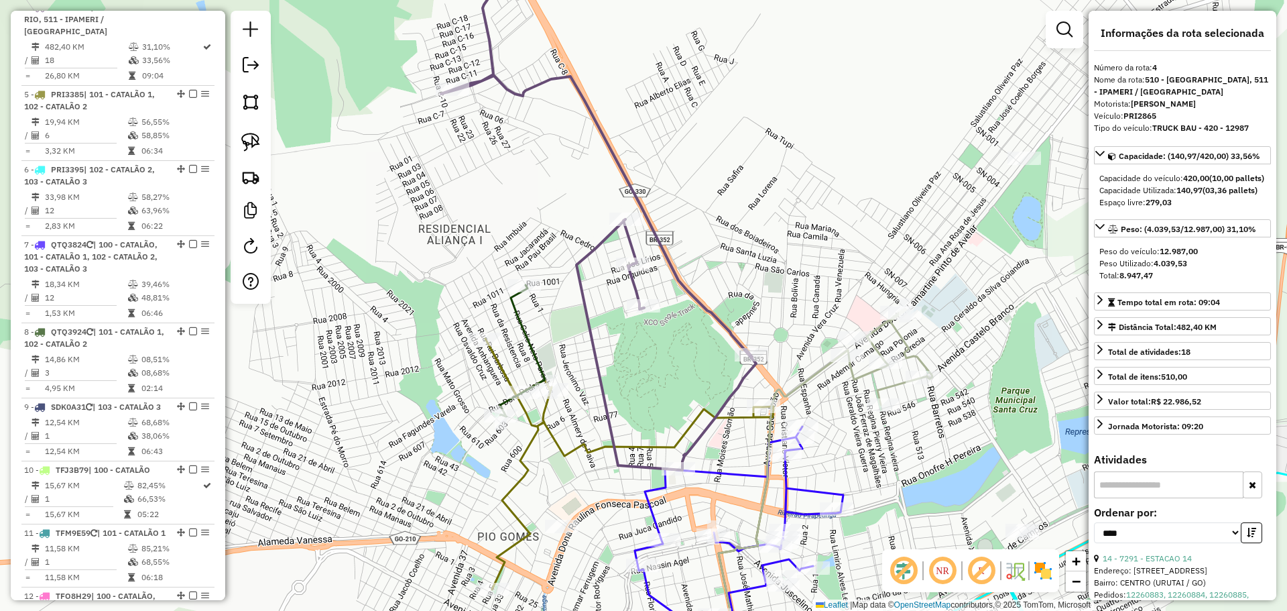
click at [682, 297] on div "Janela de atendimento Grade de atendimento Capacidade Transportadoras Veículos …" at bounding box center [643, 305] width 1287 height 611
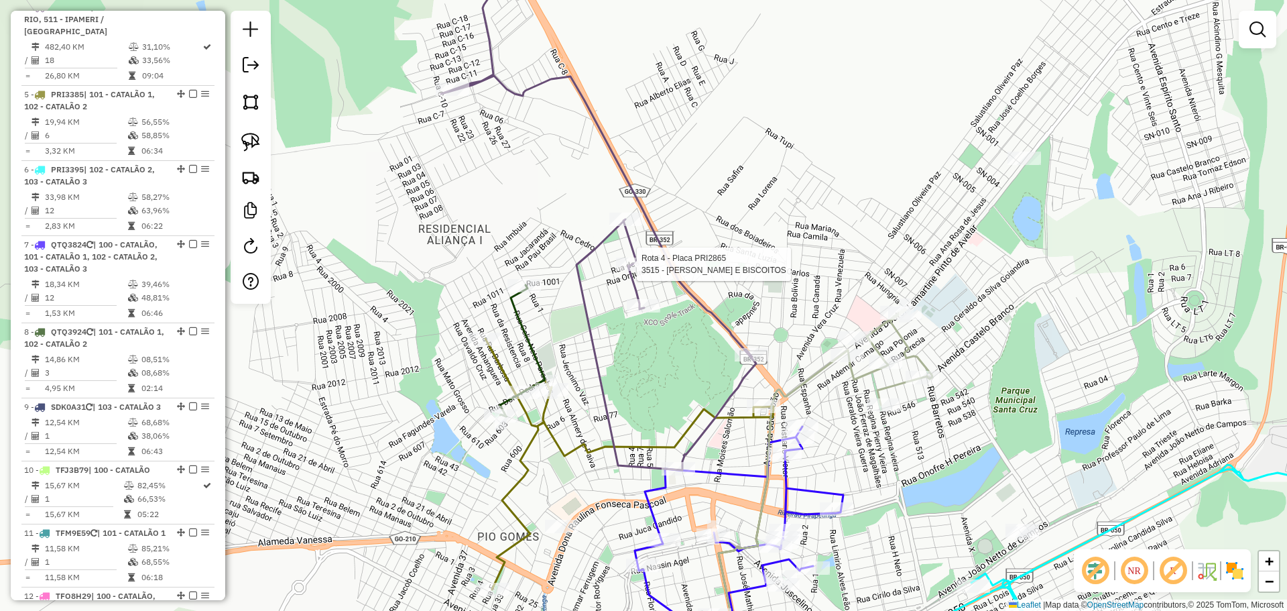
select select "*********"
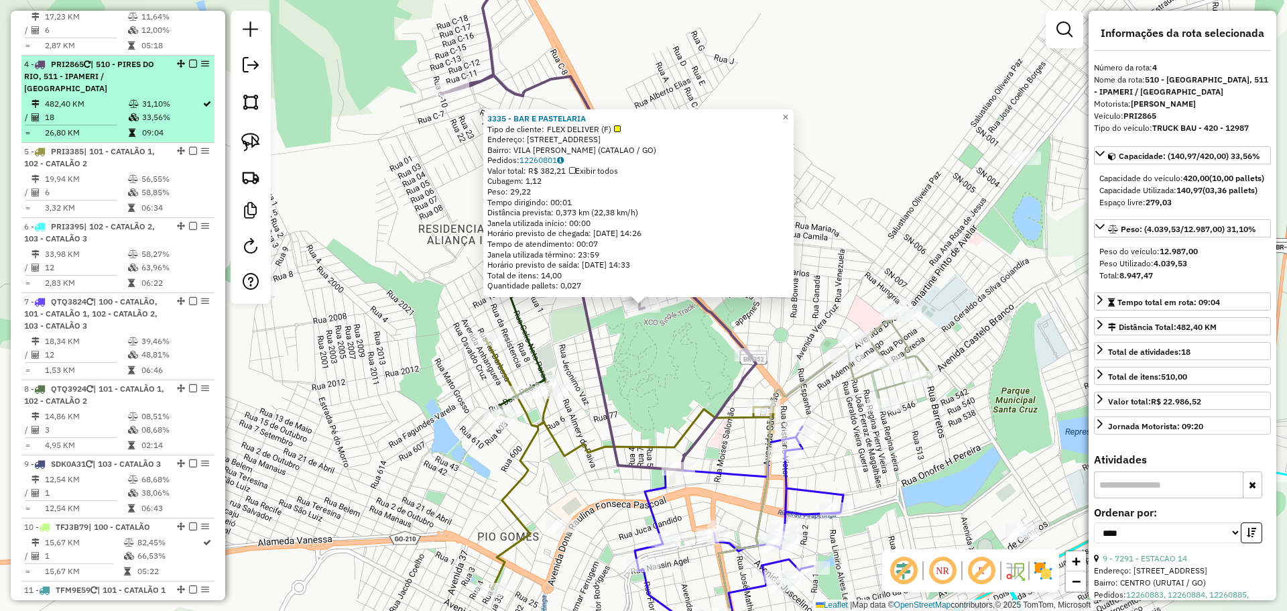
scroll to position [653, 0]
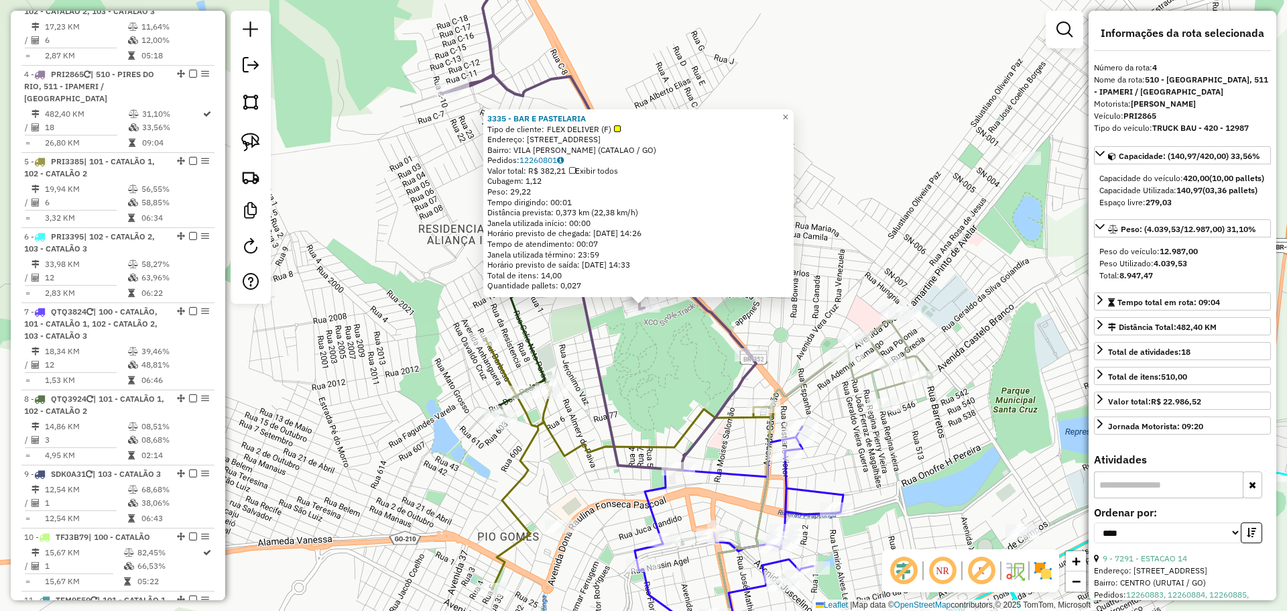
click at [660, 361] on div "3335 - BAR E PASTELARIA Tipo de cliente: FLEX DELIVER (F) Endereço: R DAS PALMA…" at bounding box center [643, 305] width 1287 height 611
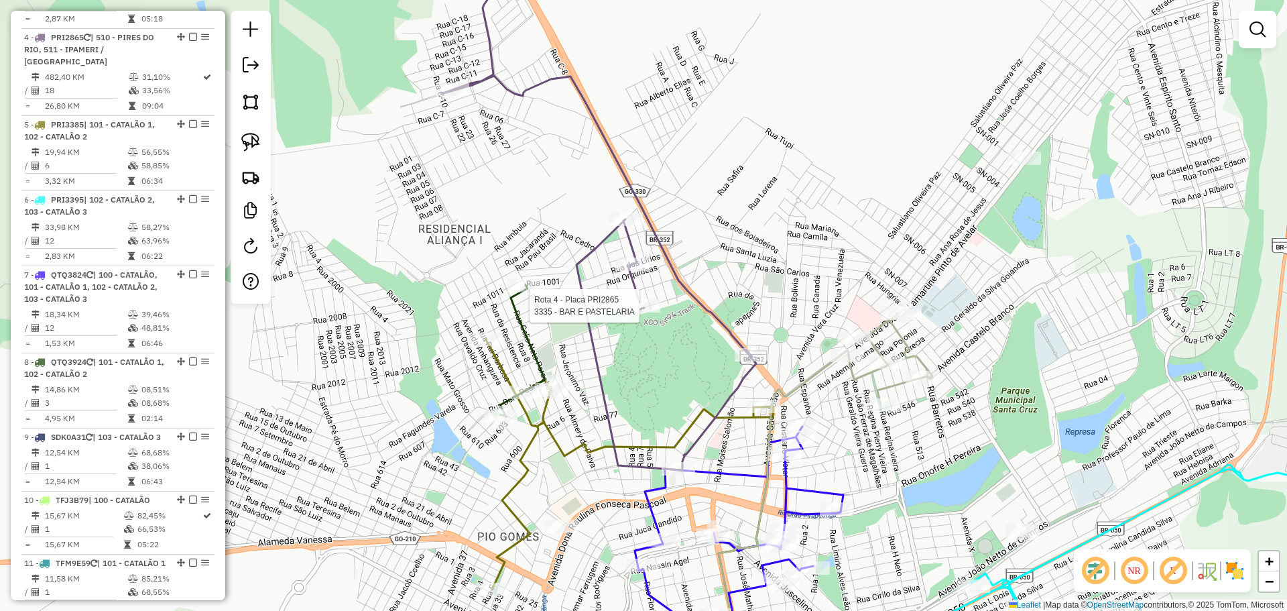
select select "*********"
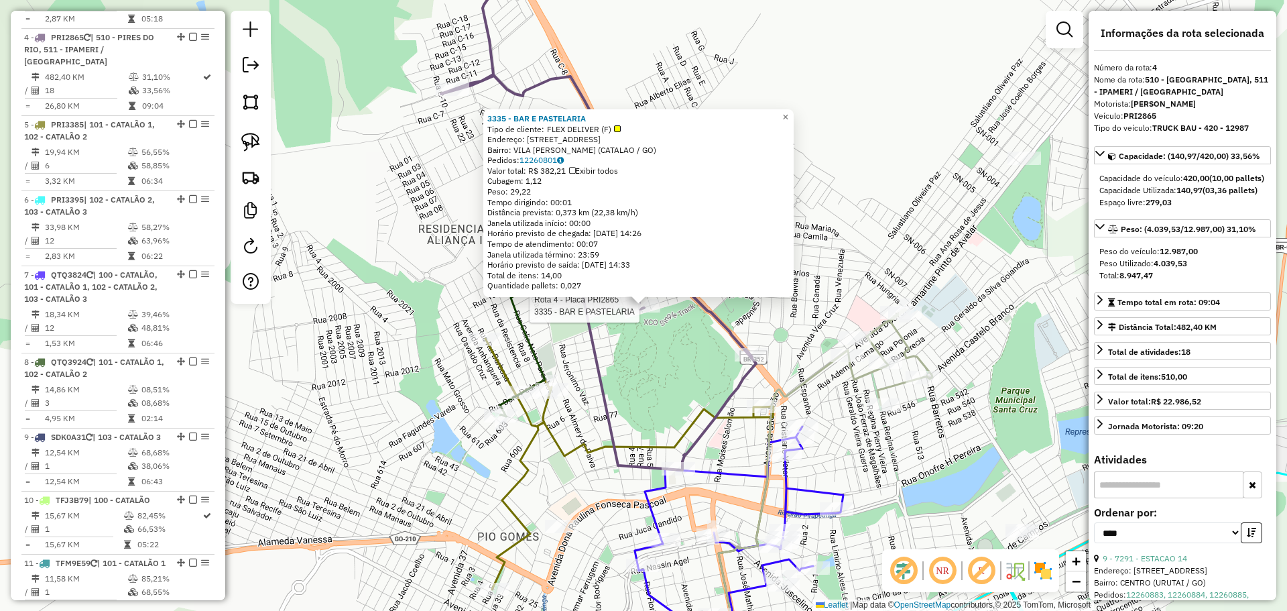
scroll to position [720, 0]
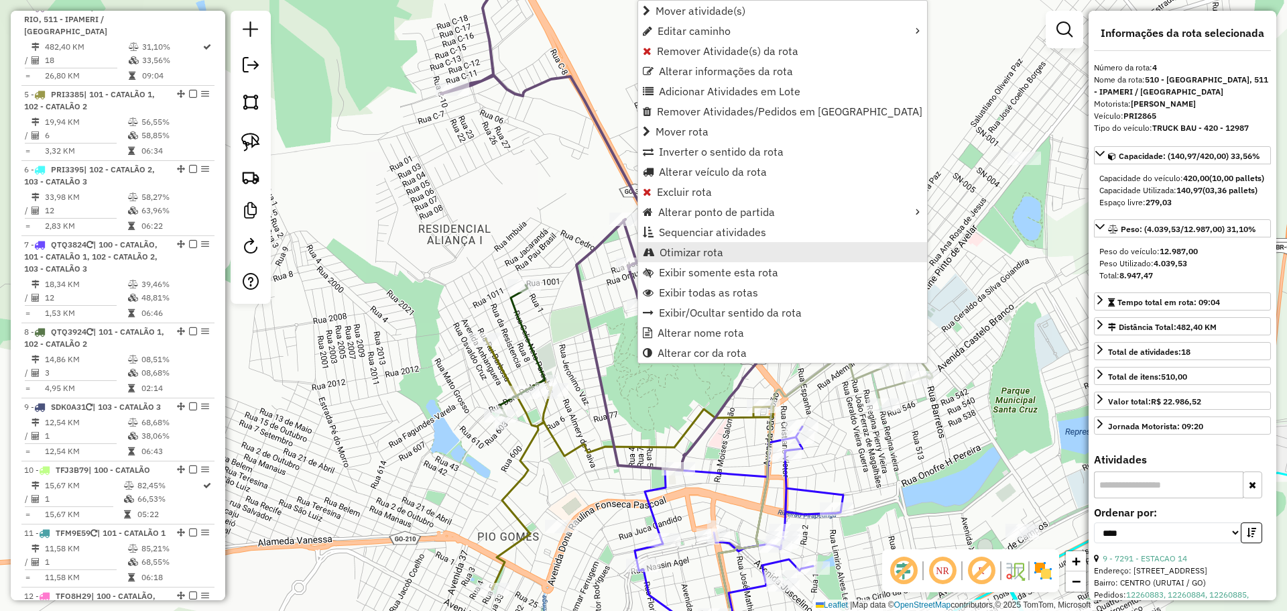
click at [677, 250] on span "Otimizar rota" at bounding box center [692, 252] width 64 height 11
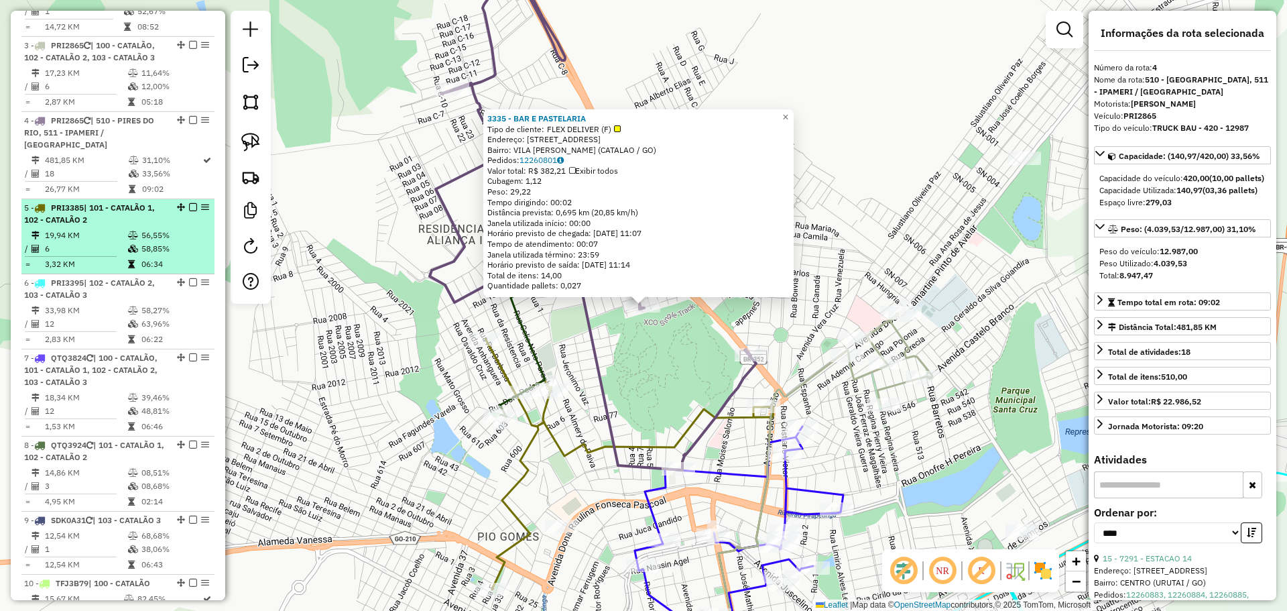
scroll to position [586, 0]
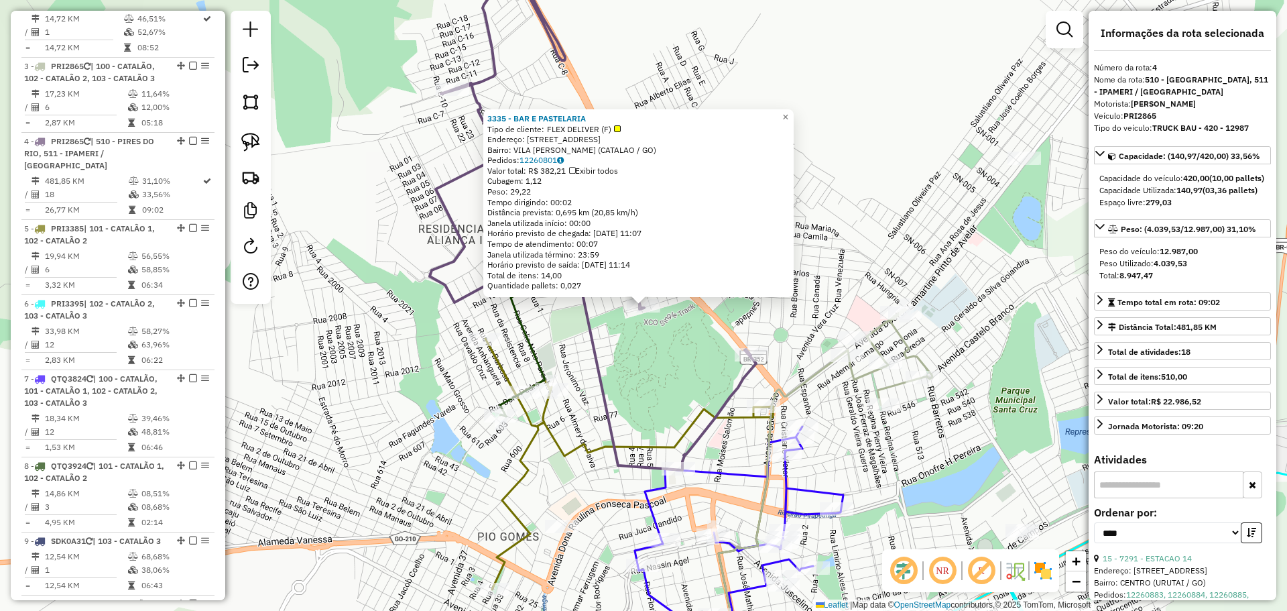
drag, startPoint x: 646, startPoint y: 359, endPoint x: 644, endPoint y: 343, distance: 16.1
click at [645, 359] on div "3335 - BAR E PASTELARIA Tipo de cliente: FLEX DELIVER (F) Endereço: R DAS PALMA…" at bounding box center [643, 305] width 1287 height 611
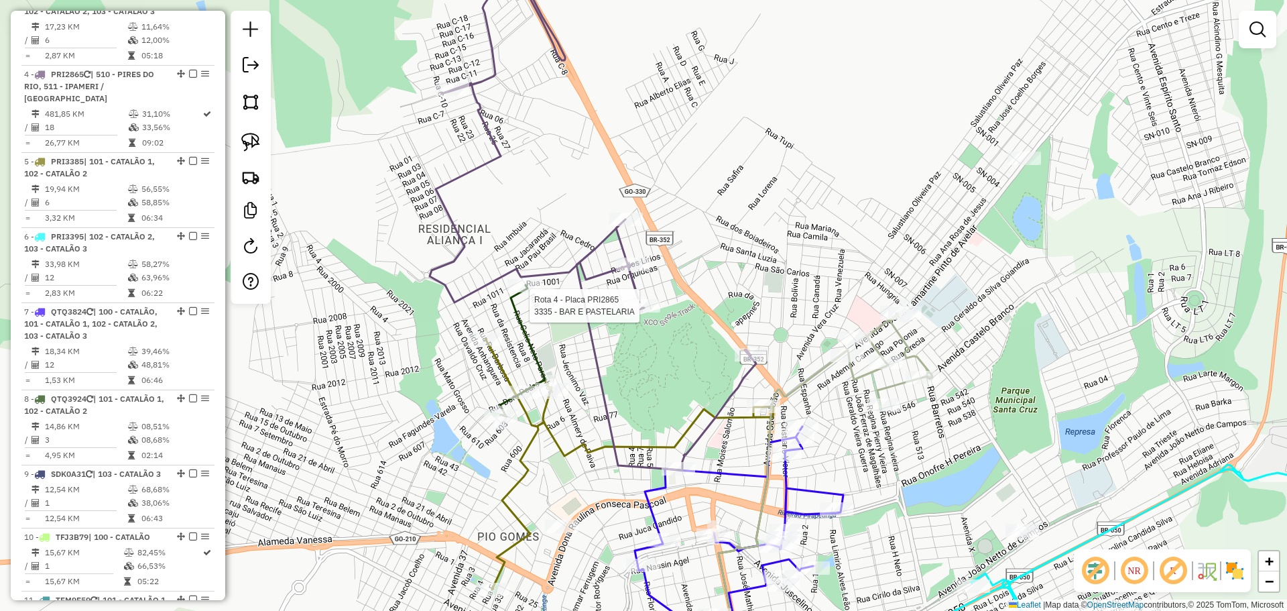
select select "*********"
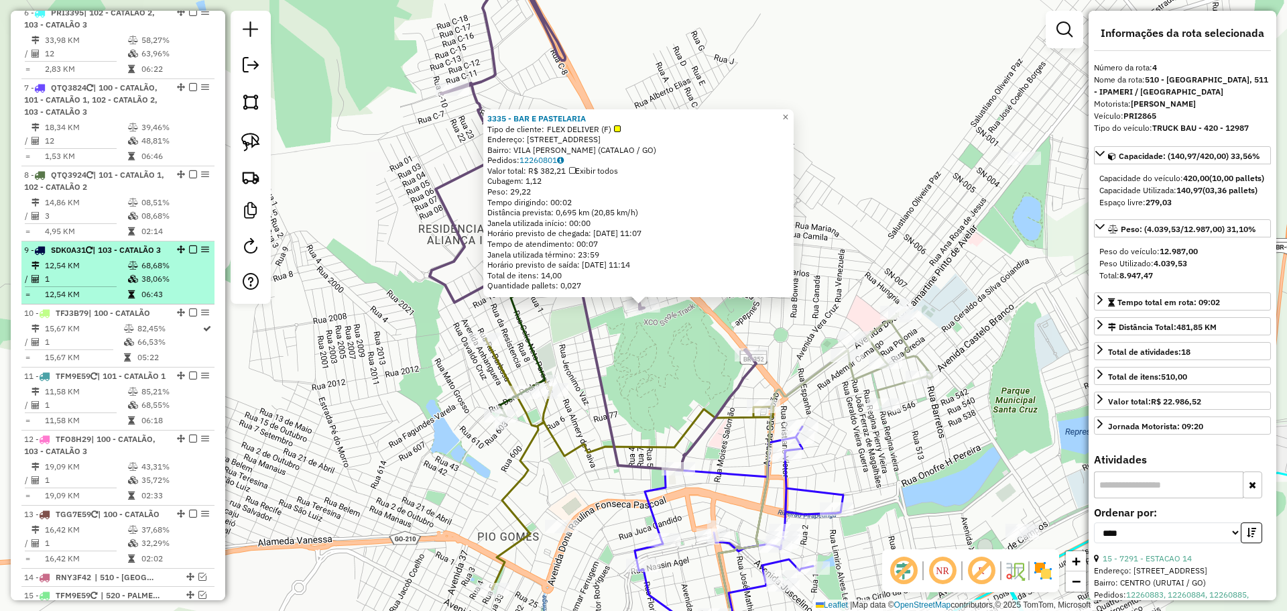
scroll to position [854, 0]
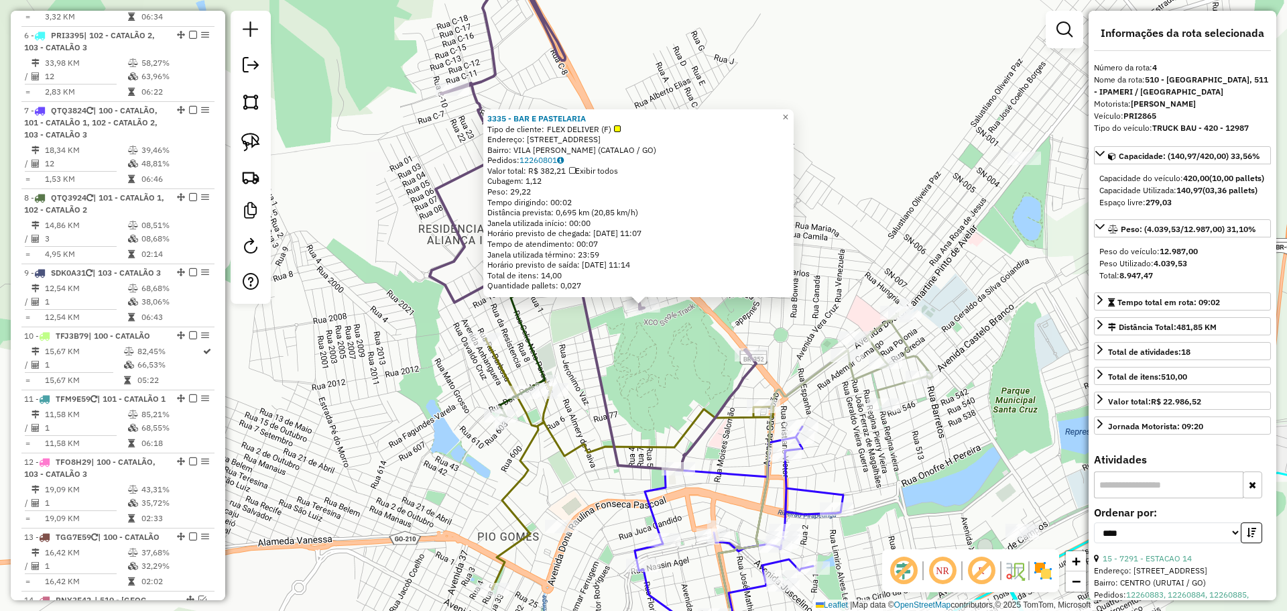
click at [594, 347] on icon at bounding box center [593, 204] width 326 height 531
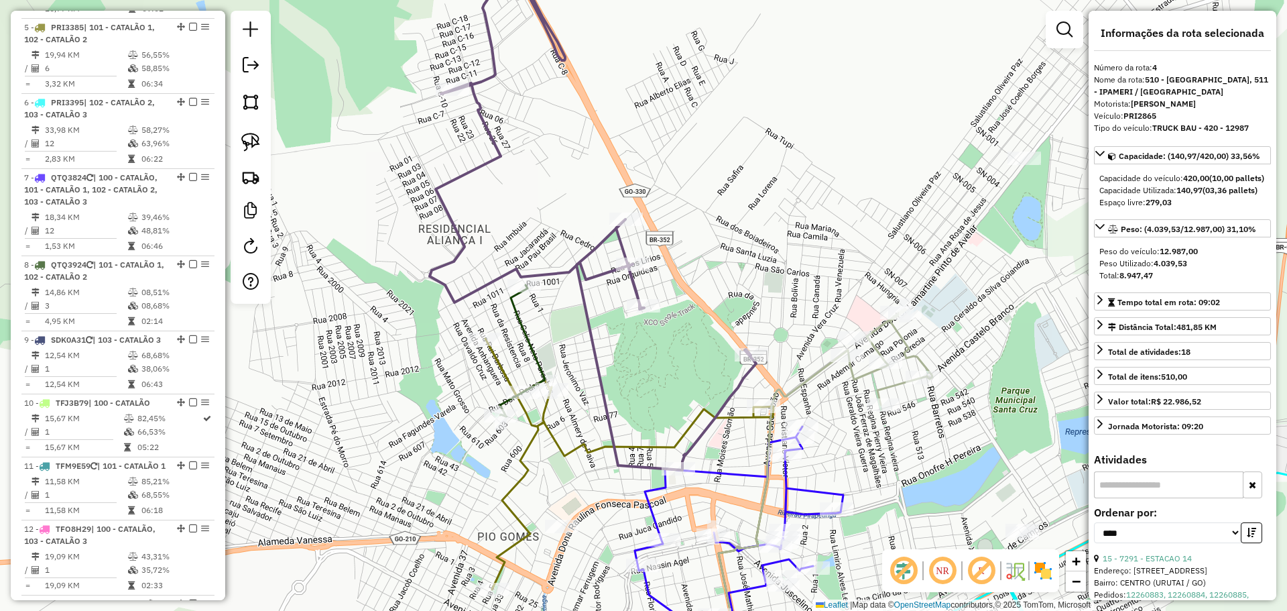
scroll to position [720, 0]
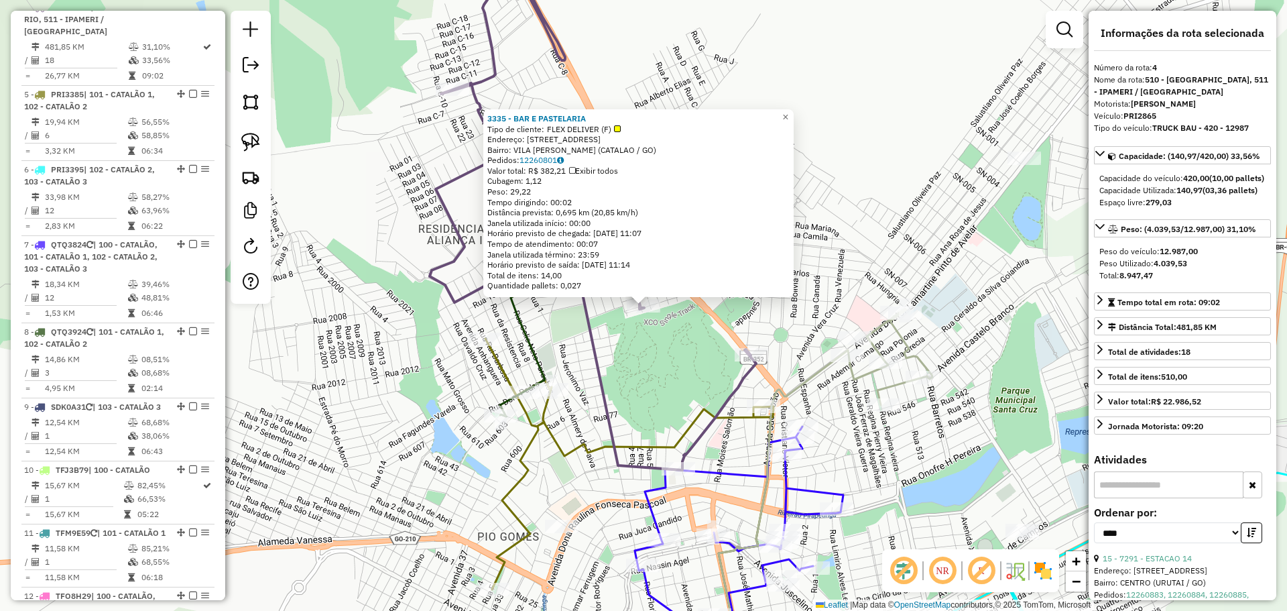
click at [650, 345] on div "3335 - BAR E PASTELARIA Tipo de cliente: FLEX DELIVER (F) Endereço: R DAS PALMA…" at bounding box center [643, 305] width 1287 height 611
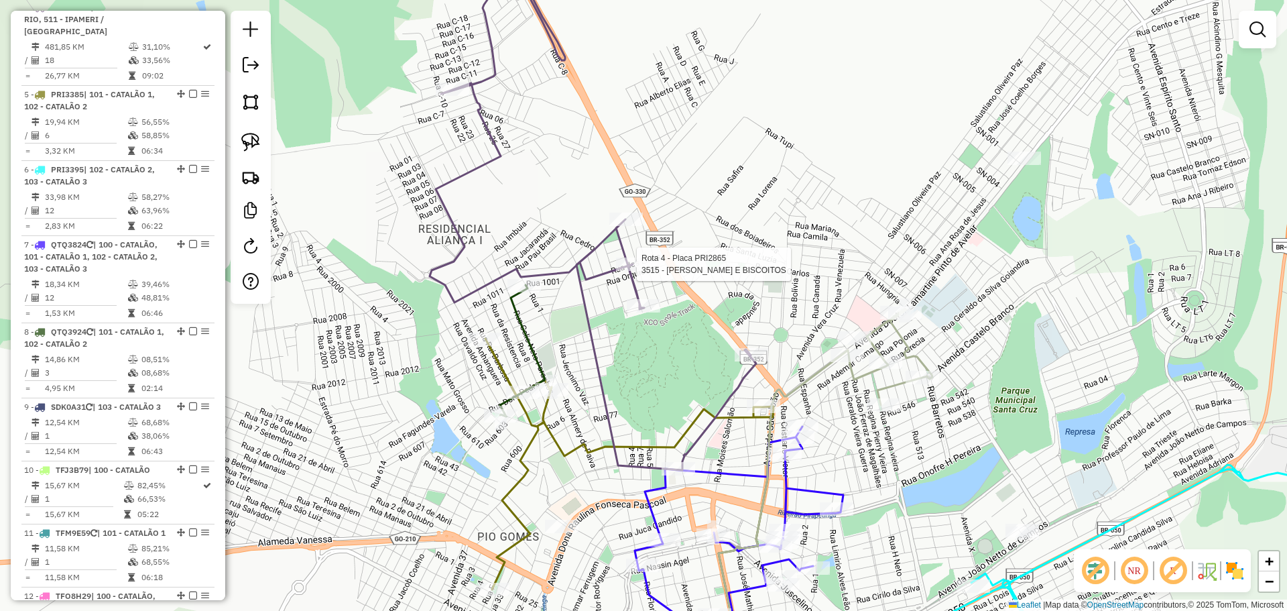
select select "*********"
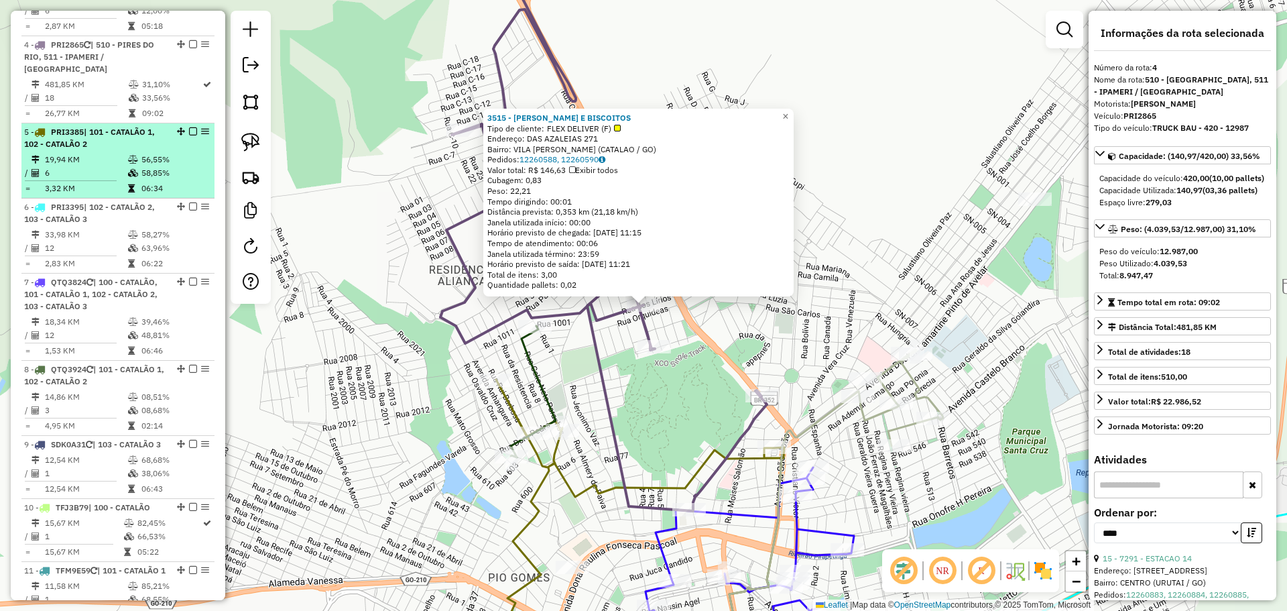
scroll to position [653, 0]
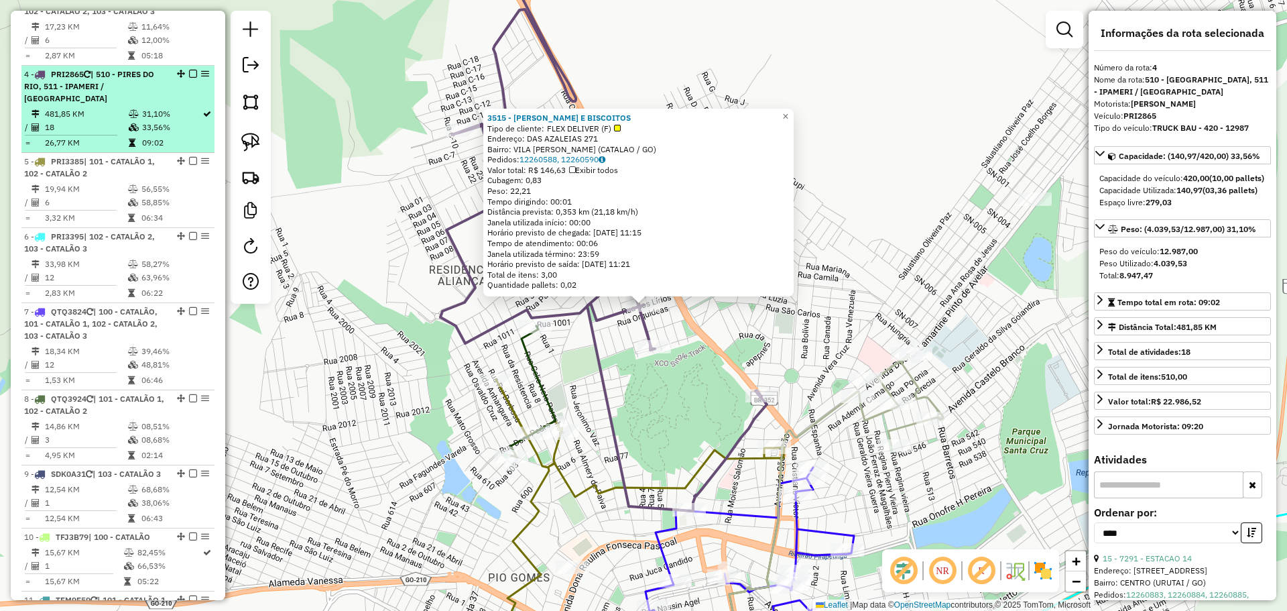
click at [190, 78] on em at bounding box center [193, 74] width 8 height 8
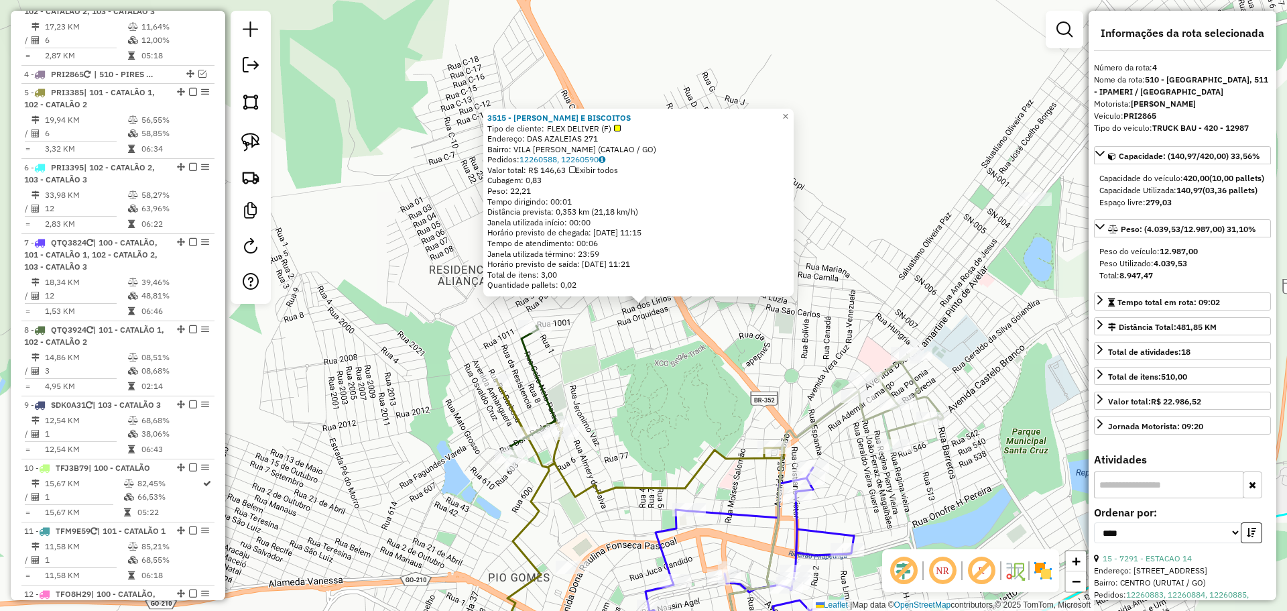
click at [610, 373] on div "3515 - JW PAES E BISCOITOS Tipo de cliente: FLEX DELIVER (F) Endereço: DAS AZAL…" at bounding box center [643, 305] width 1287 height 611
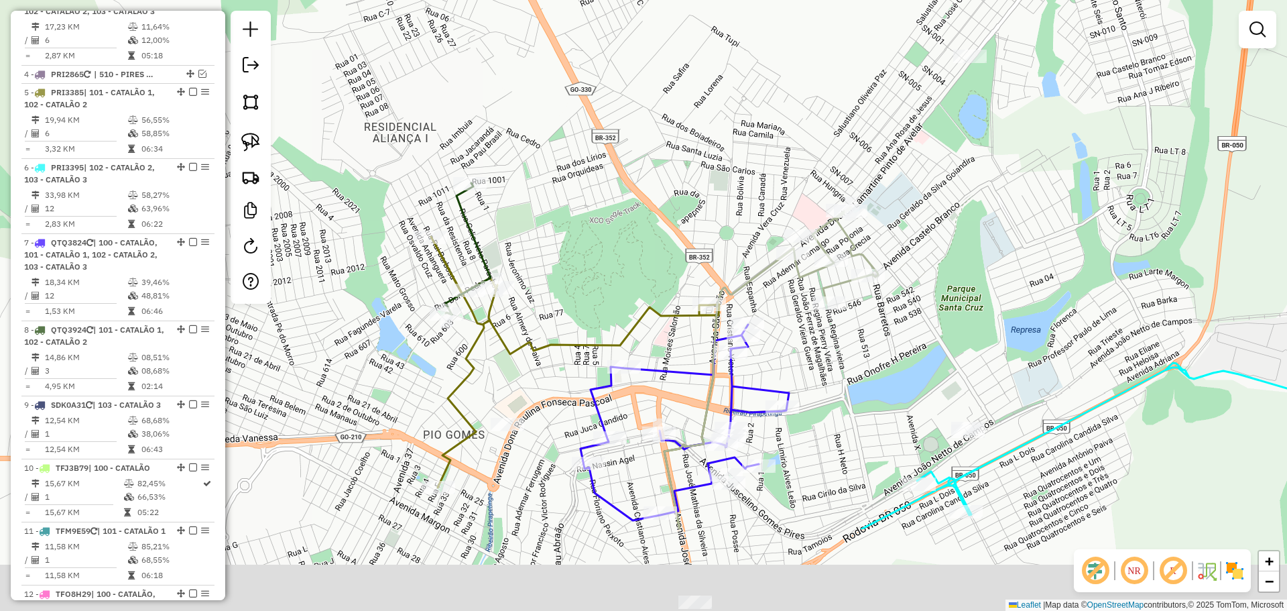
drag, startPoint x: 627, startPoint y: 416, endPoint x: 520, endPoint y: 219, distance: 224.4
click at [543, 247] on div "Janela de atendimento Grade de atendimento Capacidade Transportadoras Veículos …" at bounding box center [643, 305] width 1287 height 611
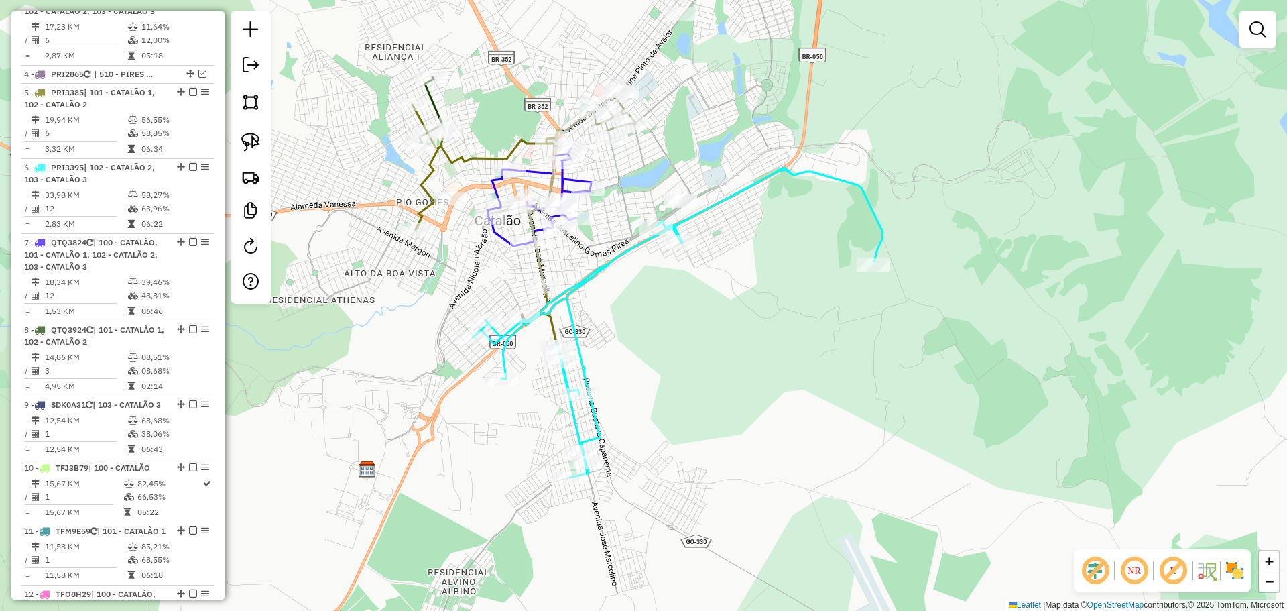
drag, startPoint x: 669, startPoint y: 394, endPoint x: 669, endPoint y: 373, distance: 21.5
click at [669, 373] on div "Janela de atendimento Grade de atendimento Capacidade Transportadoras Veículos …" at bounding box center [643, 305] width 1287 height 611
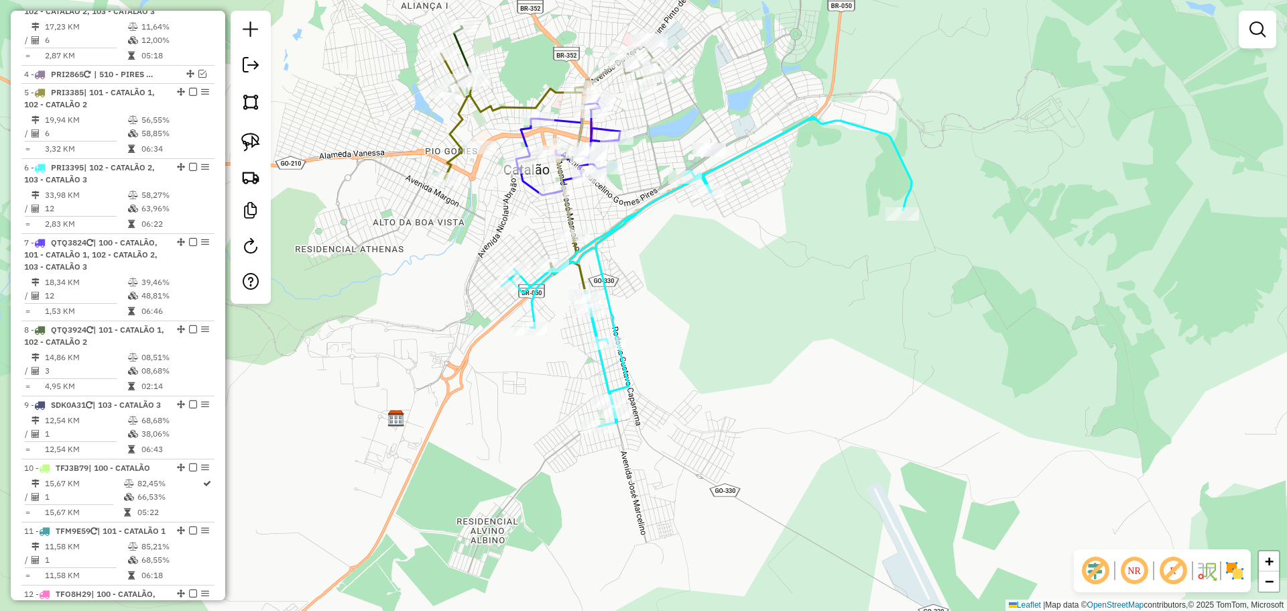
drag, startPoint x: 713, startPoint y: 428, endPoint x: 742, endPoint y: 374, distance: 60.9
click at [742, 376] on div "Janela de atendimento Grade de atendimento Capacidade Transportadoras Veículos …" at bounding box center [643, 305] width 1287 height 611
click at [251, 146] on img at bounding box center [250, 142] width 19 height 19
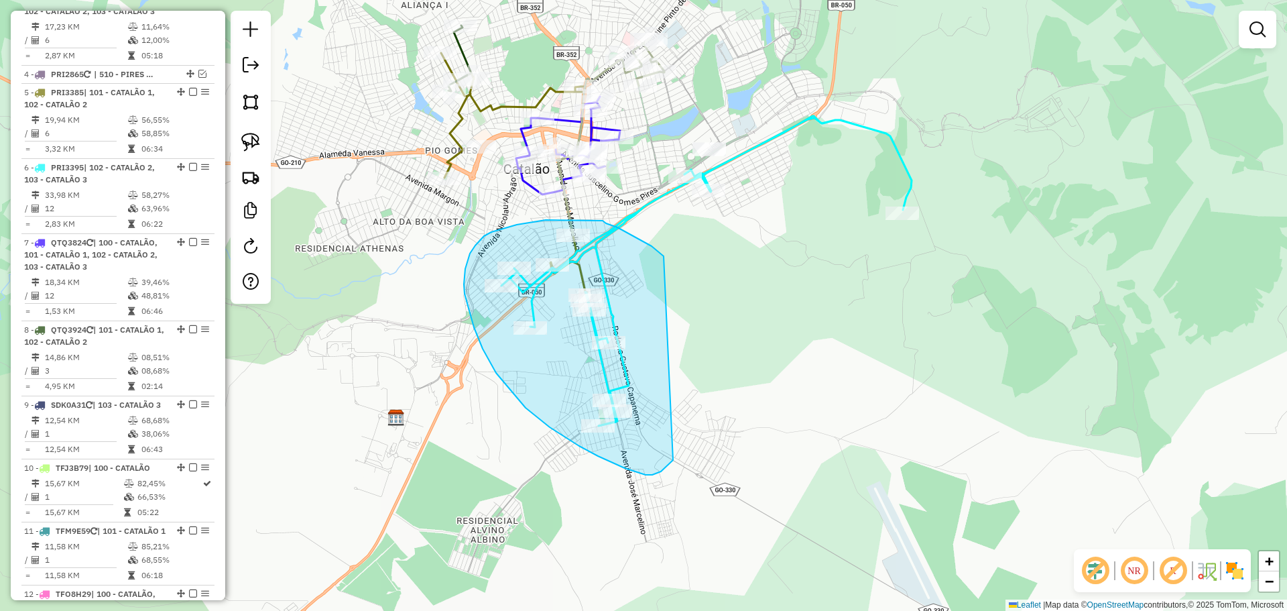
drag, startPoint x: 662, startPoint y: 255, endPoint x: 691, endPoint y: 418, distance: 166.2
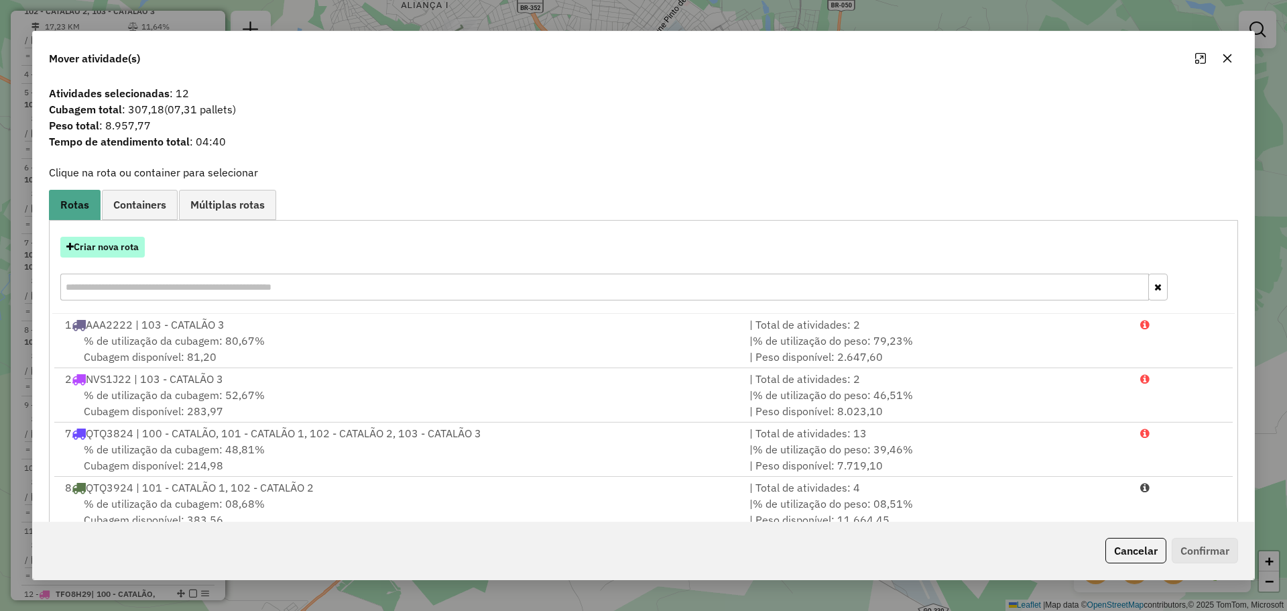
click at [97, 249] on button "Criar nova rota" at bounding box center [102, 247] width 84 height 21
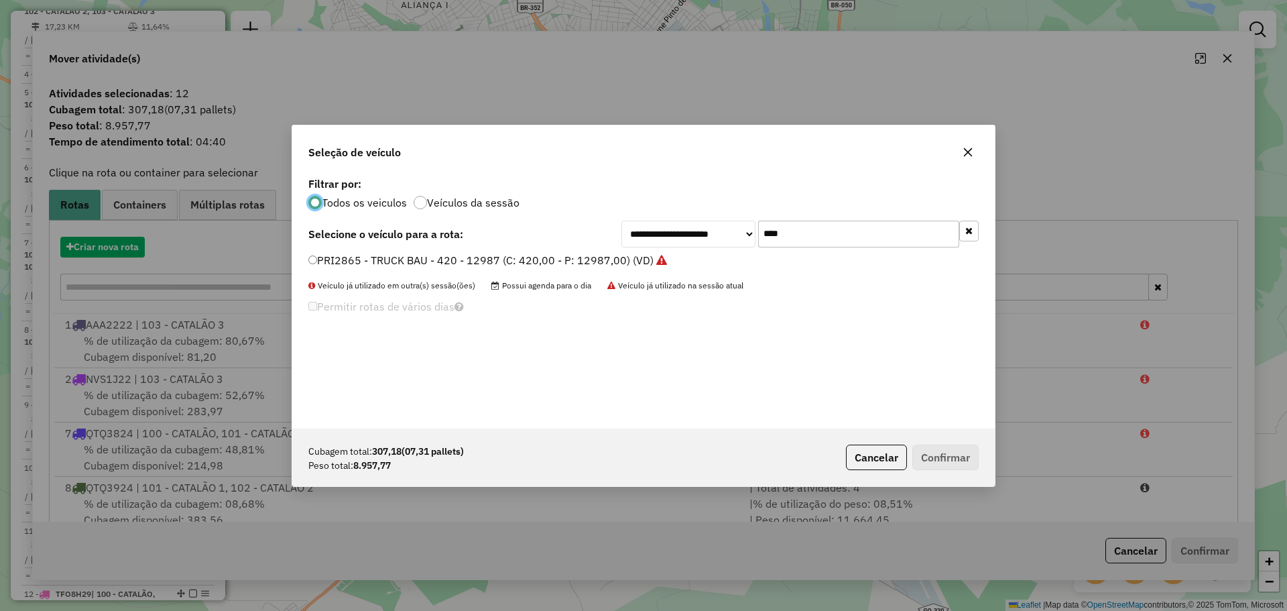
scroll to position [7, 4]
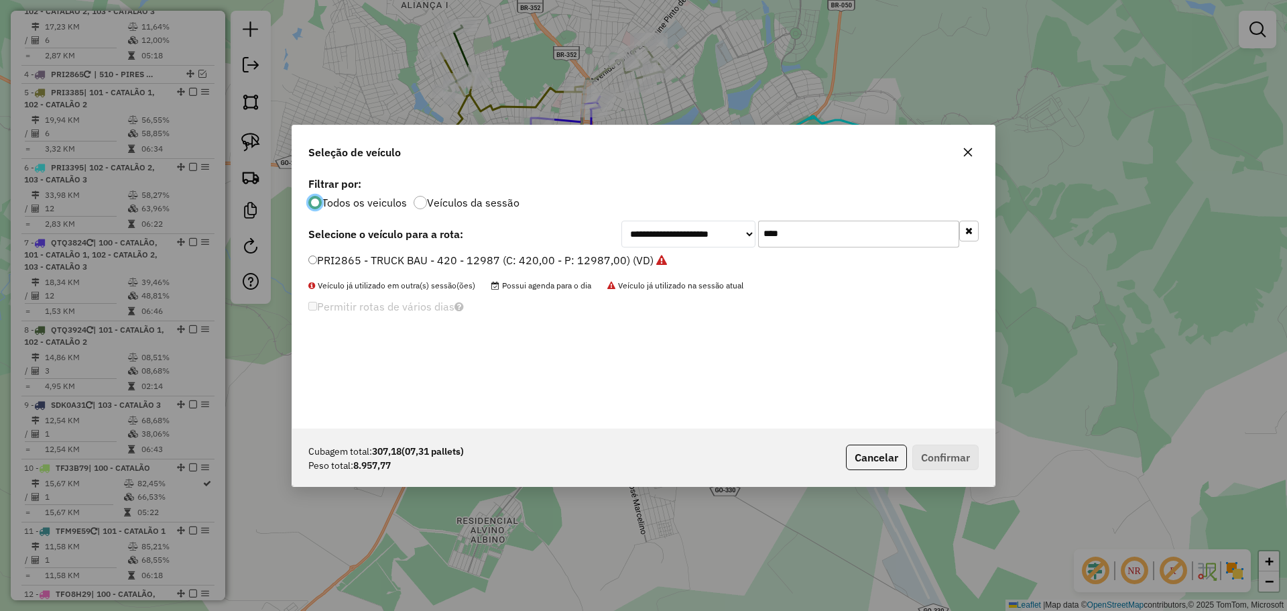
click at [807, 241] on input "****" at bounding box center [858, 234] width 201 height 27
type input "****"
click at [400, 257] on label "PRI2875 - TRUCK BAU - 420 - 12987 (C: 420,00 - P: 12987,00) (VD)" at bounding box center [480, 260] width 345 height 16
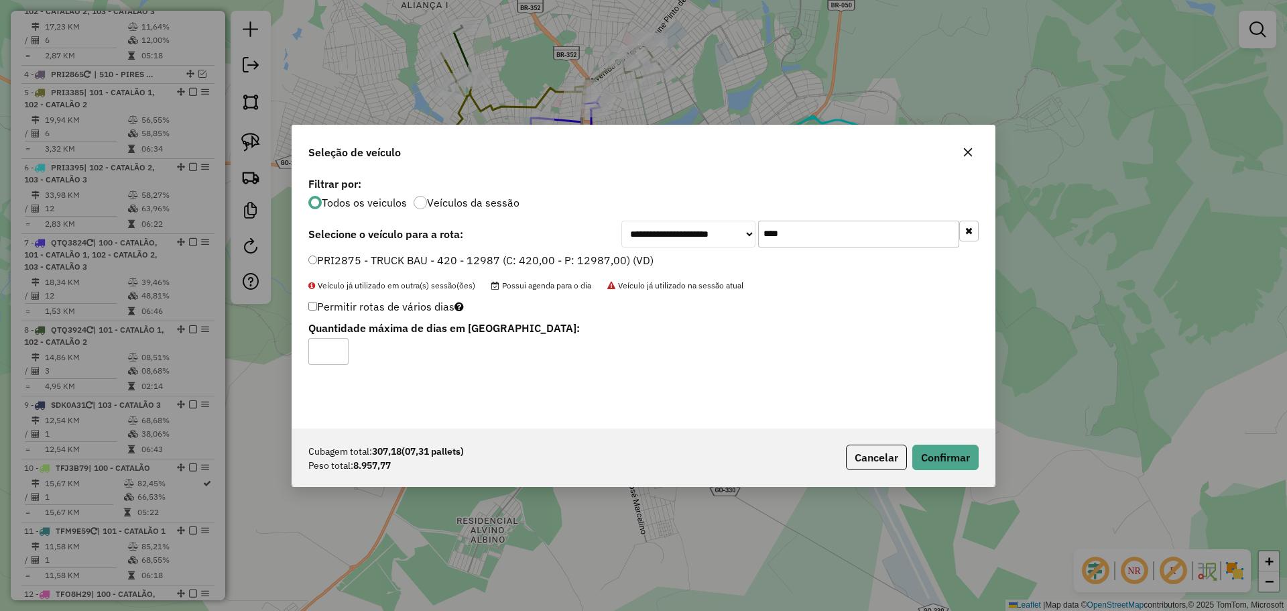
click at [959, 471] on div "Cubagem total: 307,18 (07,31 pallets) Peso total: 8.957,77 Cancelar Confirmar" at bounding box center [643, 457] width 703 height 58
click at [951, 464] on button "Confirmar" at bounding box center [945, 456] width 66 height 25
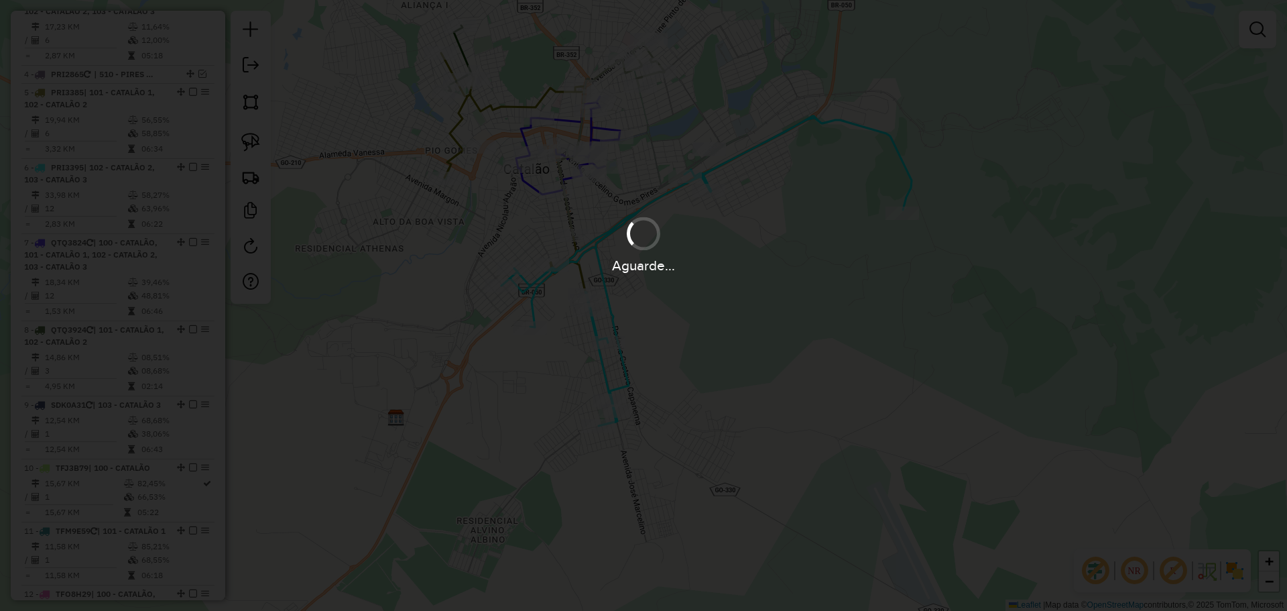
scroll to position [578, 0]
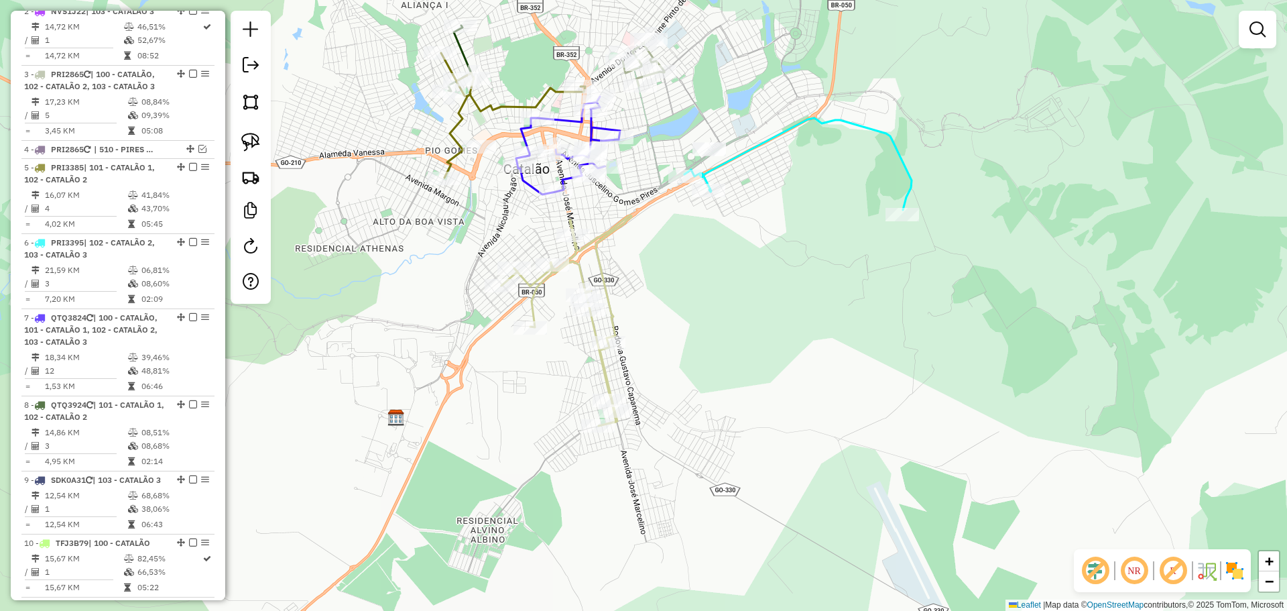
drag, startPoint x: 760, startPoint y: 346, endPoint x: 806, endPoint y: 363, distance: 49.4
click at [806, 363] on div "Janela de atendimento Grade de atendimento Capacidade Transportadoras Veículos …" at bounding box center [643, 305] width 1287 height 611
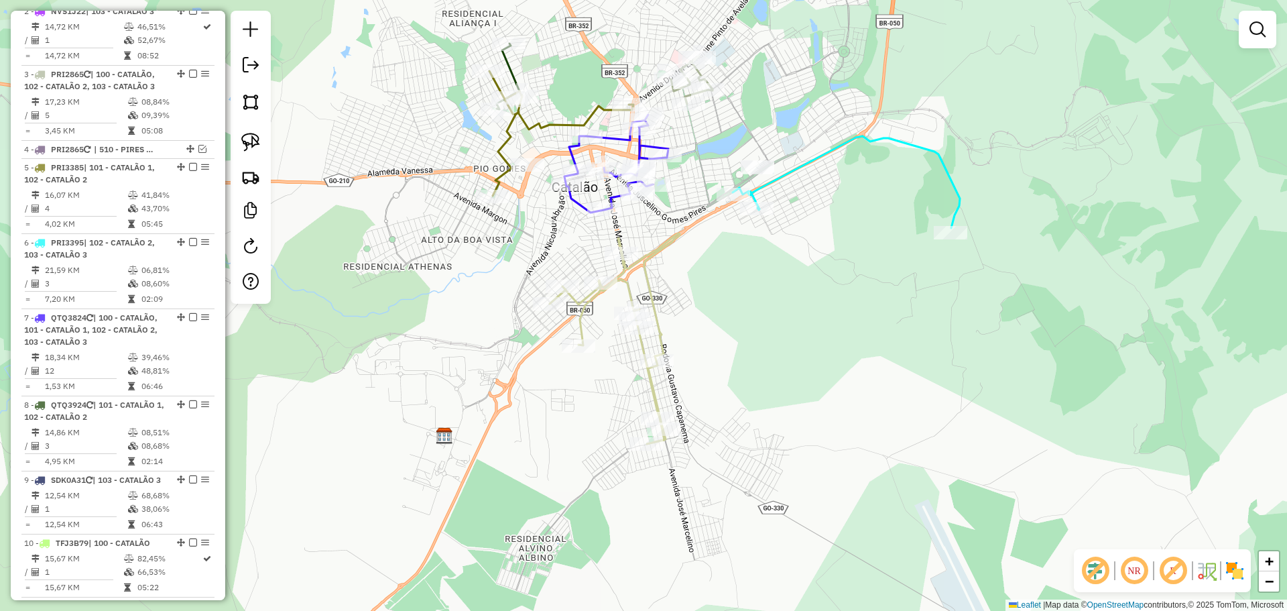
drag, startPoint x: 793, startPoint y: 348, endPoint x: 802, endPoint y: 352, distance: 10.2
click at [802, 352] on div "Janela de atendimento Grade de atendimento Capacidade Transportadoras Veículos …" at bounding box center [643, 305] width 1287 height 611
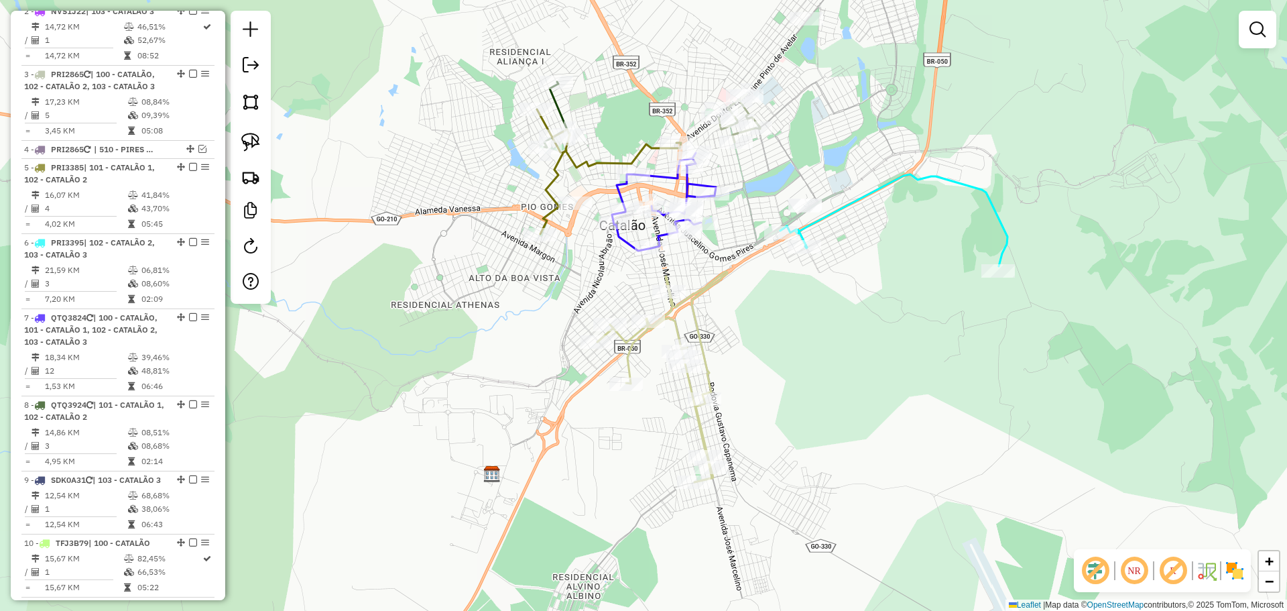
drag, startPoint x: 805, startPoint y: 353, endPoint x: 794, endPoint y: 370, distance: 20.8
click at [794, 370] on div "Janela de atendimento Grade de atendimento Capacidade Transportadoras Veículos …" at bounding box center [643, 305] width 1287 height 611
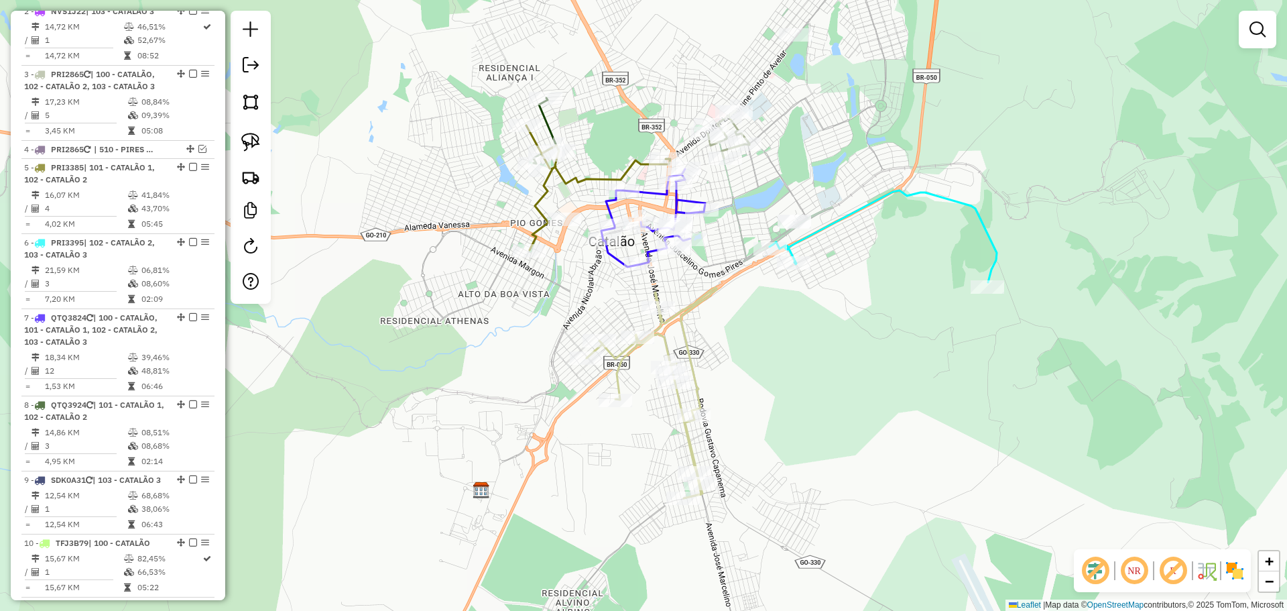
drag, startPoint x: 774, startPoint y: 341, endPoint x: 760, endPoint y: 340, distance: 14.1
click at [760, 340] on div "Janela de atendimento Grade de atendimento Capacidade Transportadoras Veículos …" at bounding box center [643, 305] width 1287 height 611
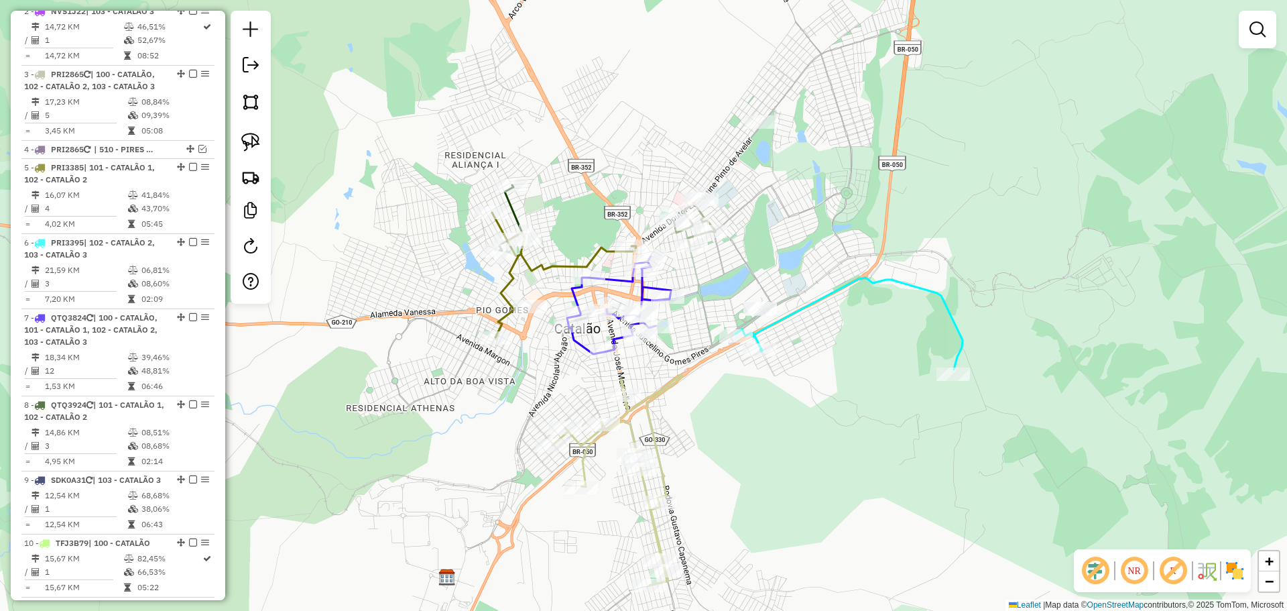
drag, startPoint x: 863, startPoint y: 363, endPoint x: 848, endPoint y: 453, distance: 91.8
click at [848, 453] on div "Janela de atendimento Grade de atendimento Capacidade Transportadoras Veículos …" at bounding box center [643, 305] width 1287 height 611
drag, startPoint x: 666, startPoint y: 461, endPoint x: 599, endPoint y: 396, distance: 93.4
click at [599, 396] on icon at bounding box center [618, 482] width 130 height 211
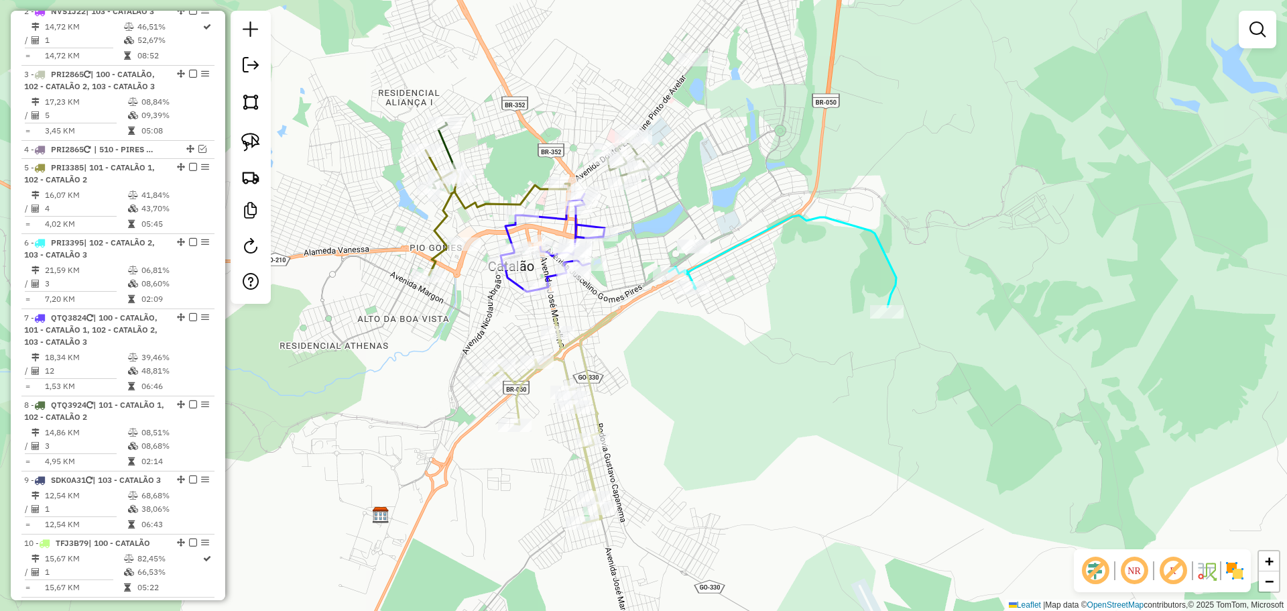
drag, startPoint x: 768, startPoint y: 420, endPoint x: 737, endPoint y: 409, distance: 32.0
click at [737, 409] on div "Janela de atendimento Grade de atendimento Capacidade Transportadoras Veículos …" at bounding box center [643, 305] width 1287 height 611
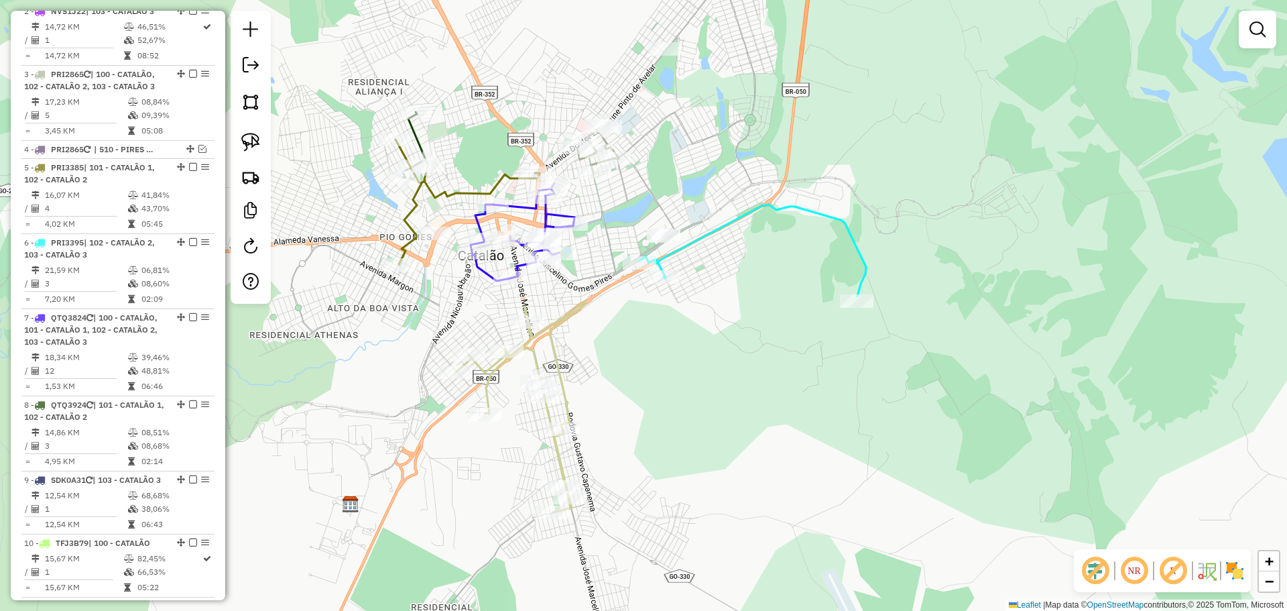
drag, startPoint x: 621, startPoint y: 369, endPoint x: 638, endPoint y: 367, distance: 17.5
click at [638, 367] on div "Janela de atendimento Grade de atendimento Capacidade Transportadoras Veículos …" at bounding box center [643, 305] width 1287 height 611
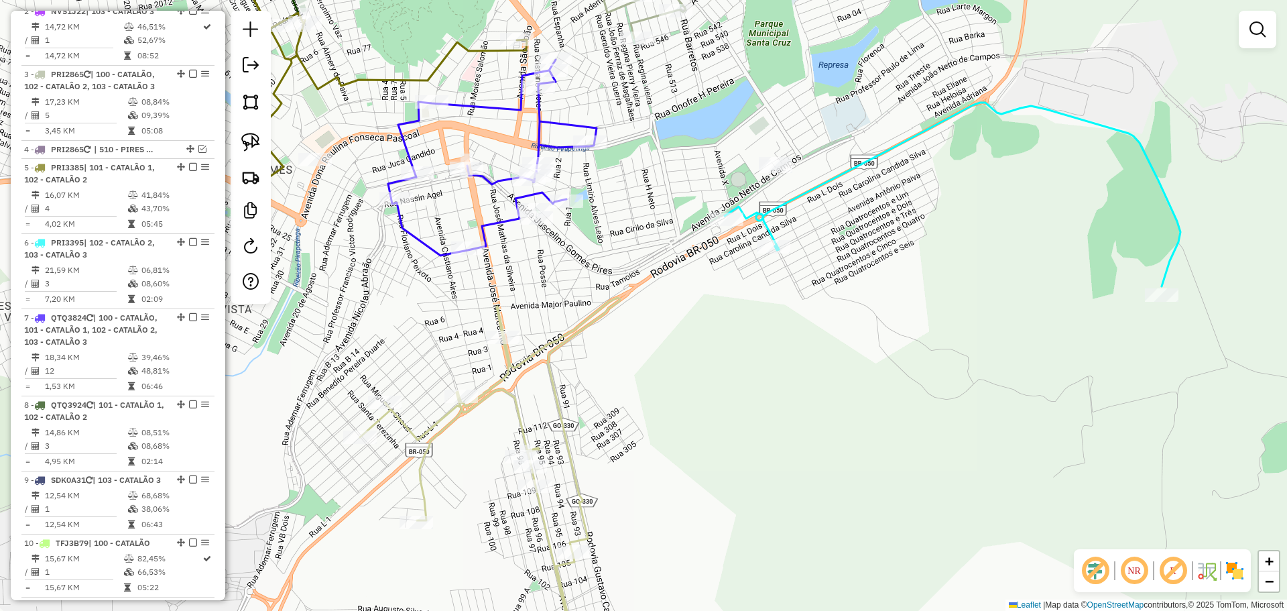
drag, startPoint x: 599, startPoint y: 323, endPoint x: 589, endPoint y: 334, distance: 14.7
click at [589, 334] on icon at bounding box center [490, 487] width 260 height 379
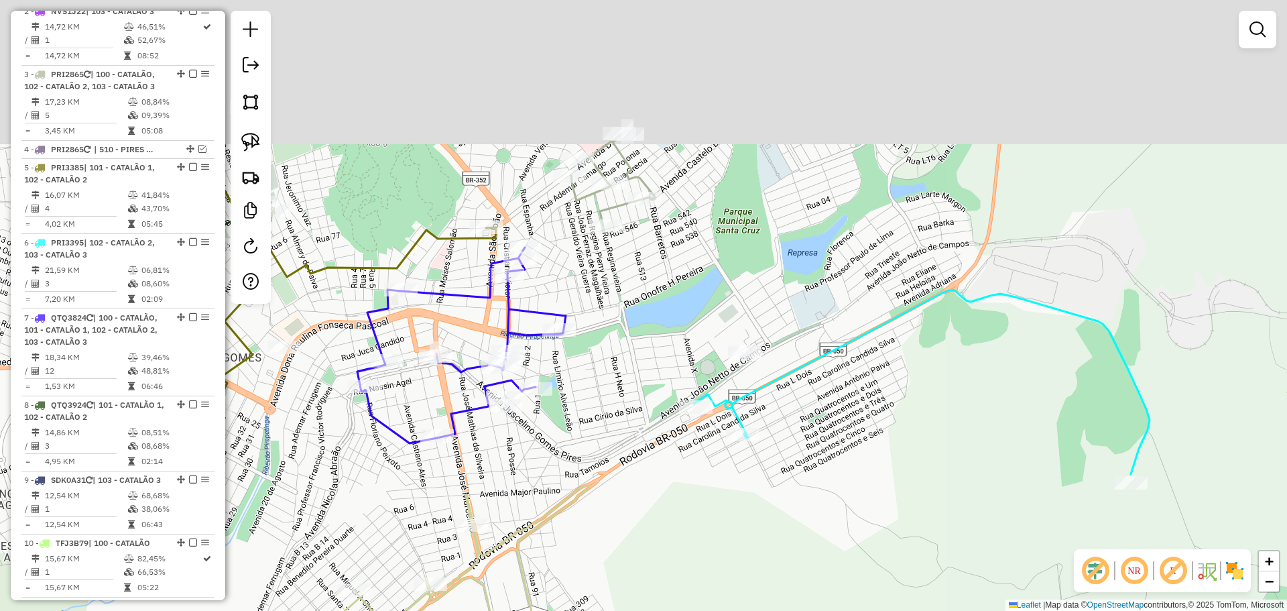
drag, startPoint x: 613, startPoint y: 322, endPoint x: 603, endPoint y: 445, distance: 123.2
click at [587, 513] on div "Janela de atendimento Grade de atendimento Capacidade Transportadoras Veículos …" at bounding box center [643, 305] width 1287 height 611
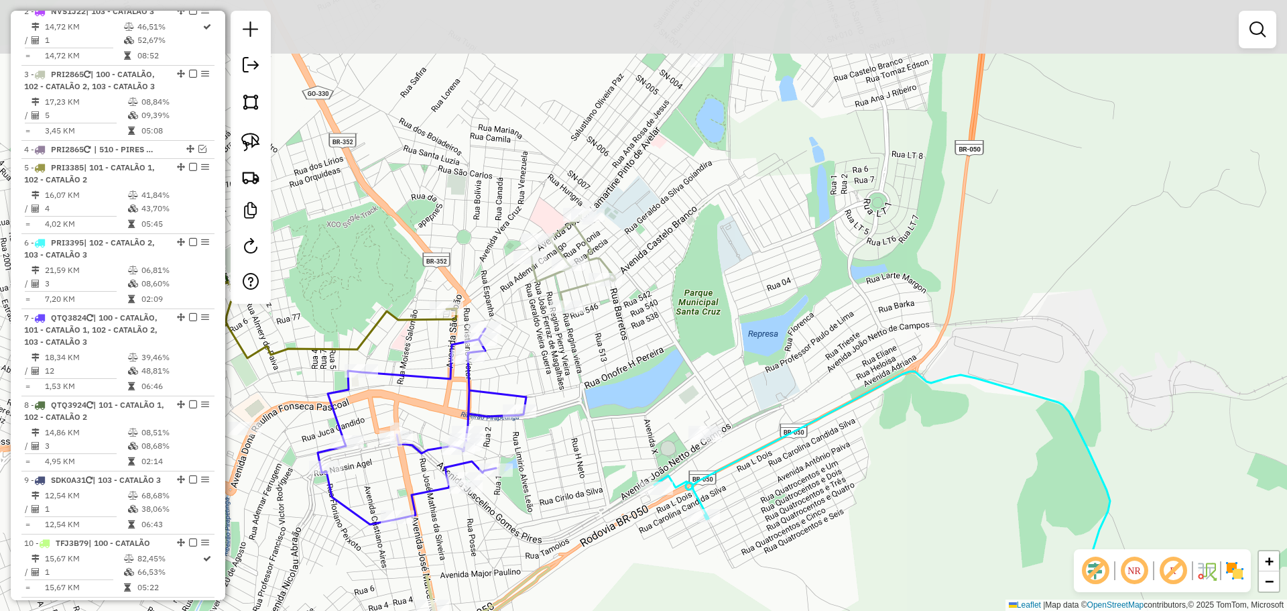
drag, startPoint x: 599, startPoint y: 467, endPoint x: 705, endPoint y: 357, distance: 152.2
click at [597, 467] on div "Janela de atendimento Grade de atendimento Capacidade Transportadoras Veículos …" at bounding box center [643, 305] width 1287 height 611
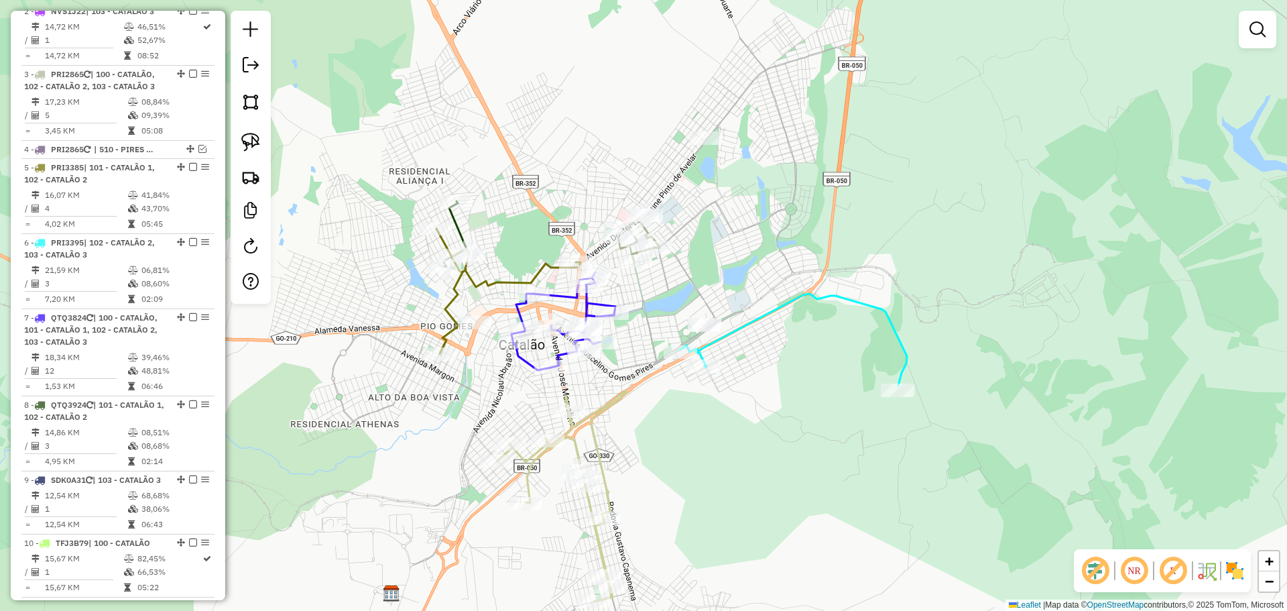
drag, startPoint x: 737, startPoint y: 306, endPoint x: 736, endPoint y: 239, distance: 67.0
click at [736, 239] on div "Janela de atendimento Grade de atendimento Capacidade Transportadoras Veículos …" at bounding box center [643, 305] width 1287 height 611
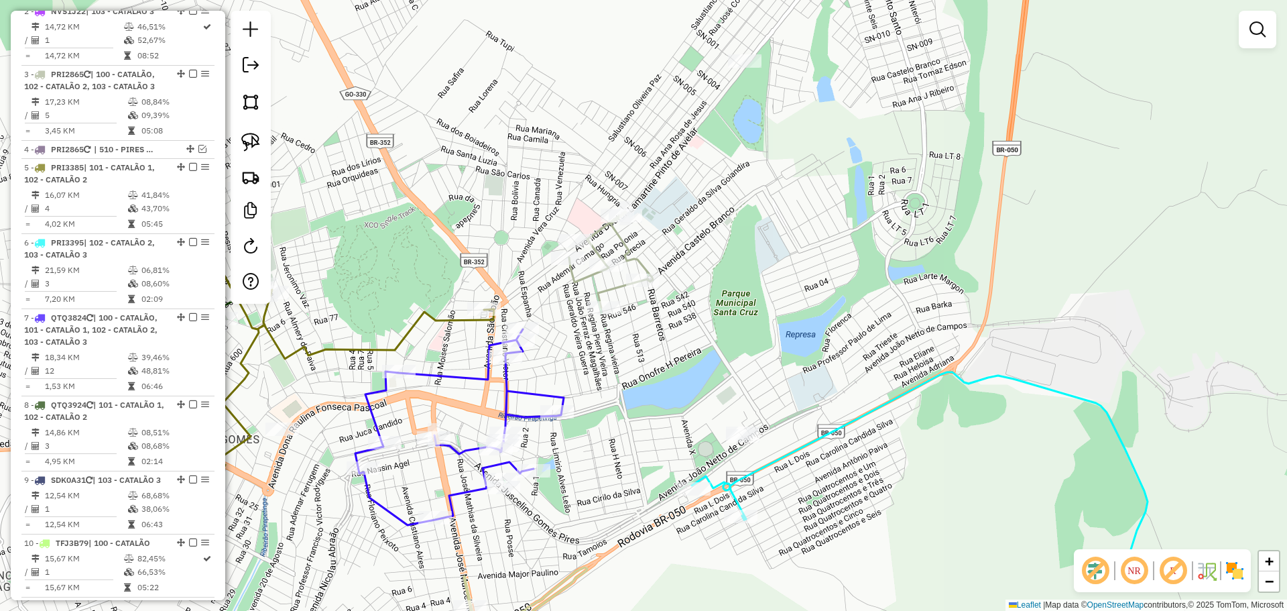
drag, startPoint x: 686, startPoint y: 249, endPoint x: 706, endPoint y: 282, distance: 38.8
click at [706, 282] on div "Janela de atendimento Grade de atendimento Capacidade Transportadoras Veículos …" at bounding box center [643, 305] width 1287 height 611
click at [255, 142] on img at bounding box center [250, 142] width 19 height 19
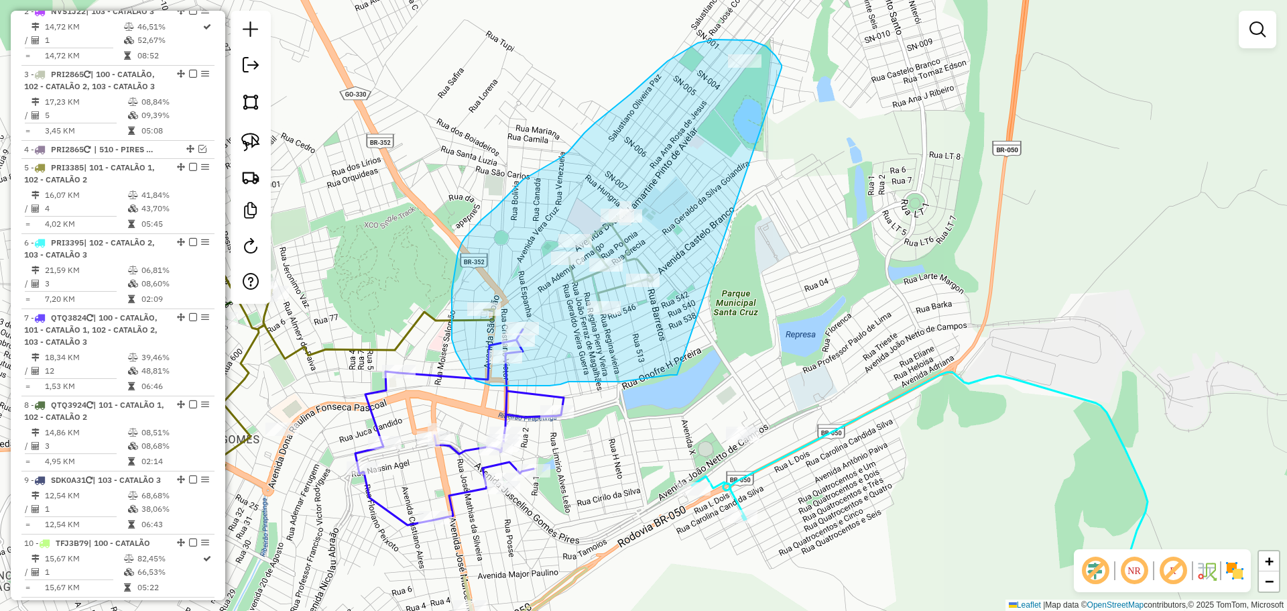
drag, startPoint x: 782, startPoint y: 68, endPoint x: 686, endPoint y: 363, distance: 310.6
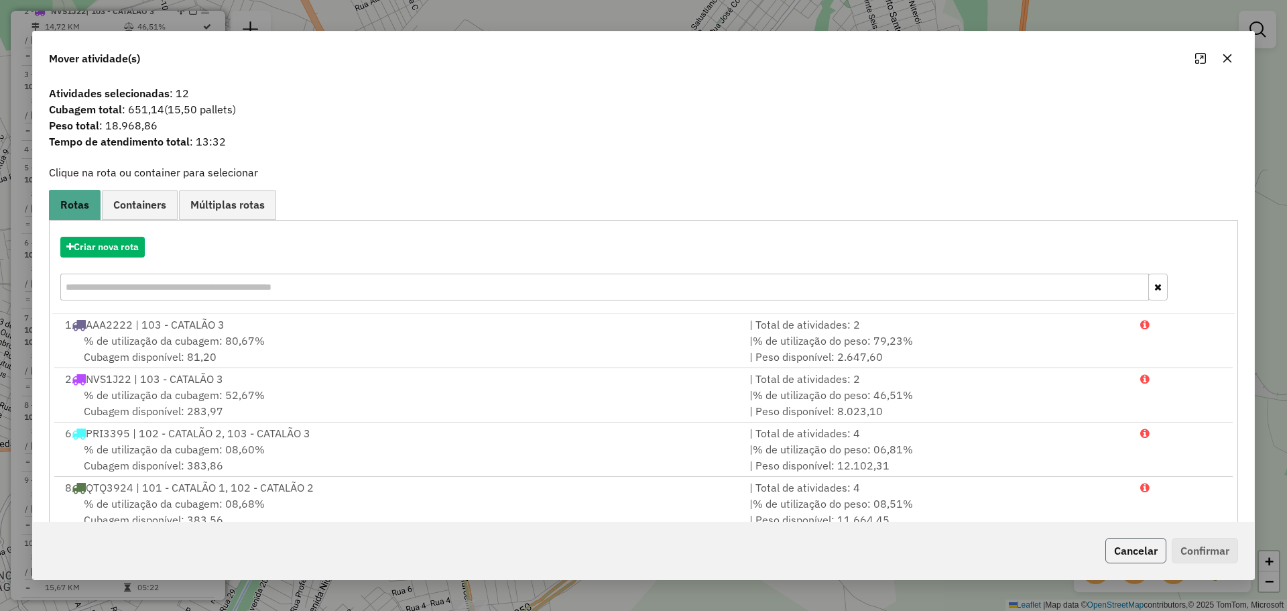
click at [1145, 543] on button "Cancelar" at bounding box center [1135, 550] width 61 height 25
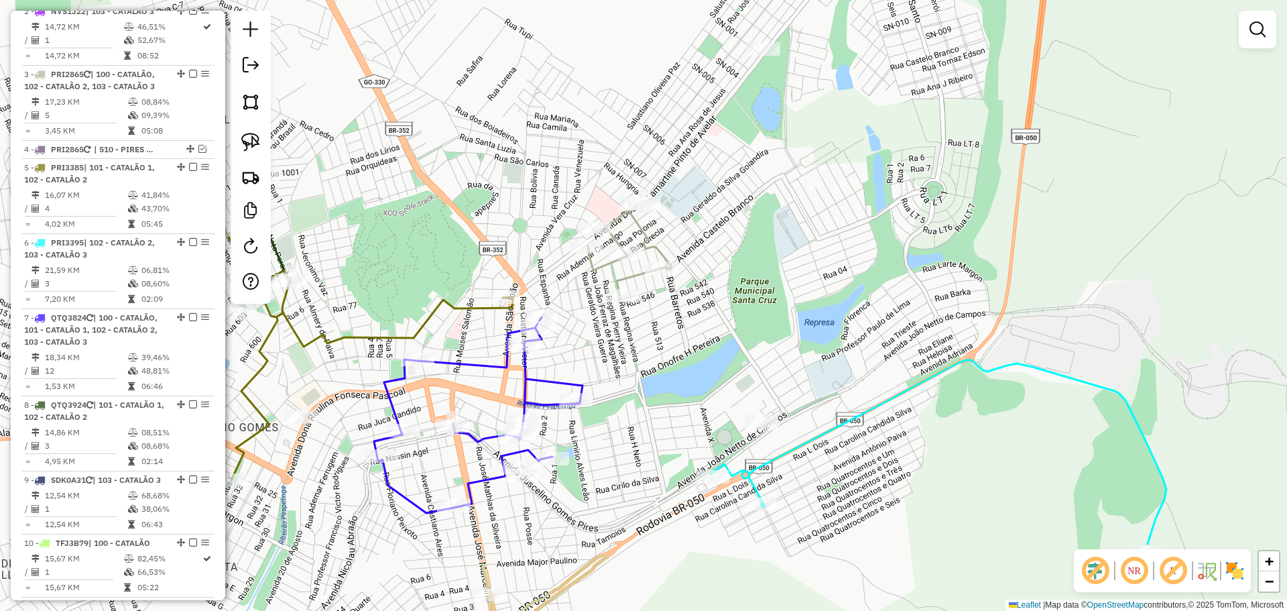
drag, startPoint x: 770, startPoint y: 306, endPoint x: 957, endPoint y: 197, distance: 216.9
click at [955, 200] on div "Janela de atendimento Grade de atendimento Capacidade Transportadoras Veículos …" at bounding box center [643, 305] width 1287 height 611
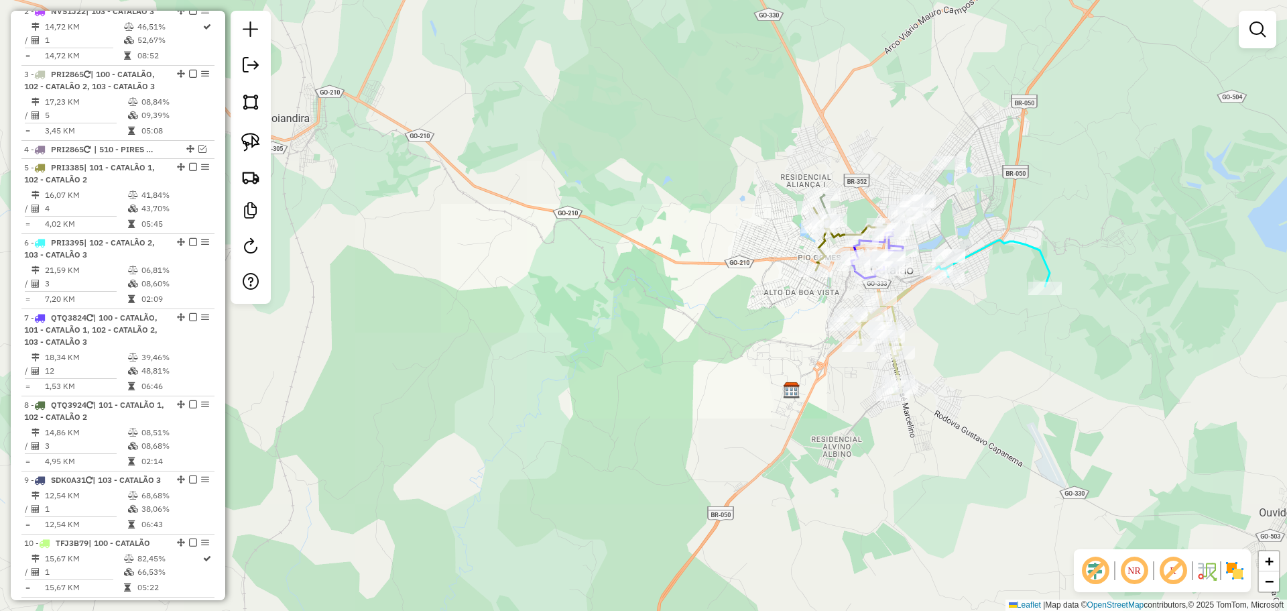
drag, startPoint x: 959, startPoint y: 412, endPoint x: 944, endPoint y: 370, distance: 44.3
click at [944, 370] on div "Janela de atendimento Grade de atendimento Capacidade Transportadoras Veículos …" at bounding box center [643, 305] width 1287 height 611
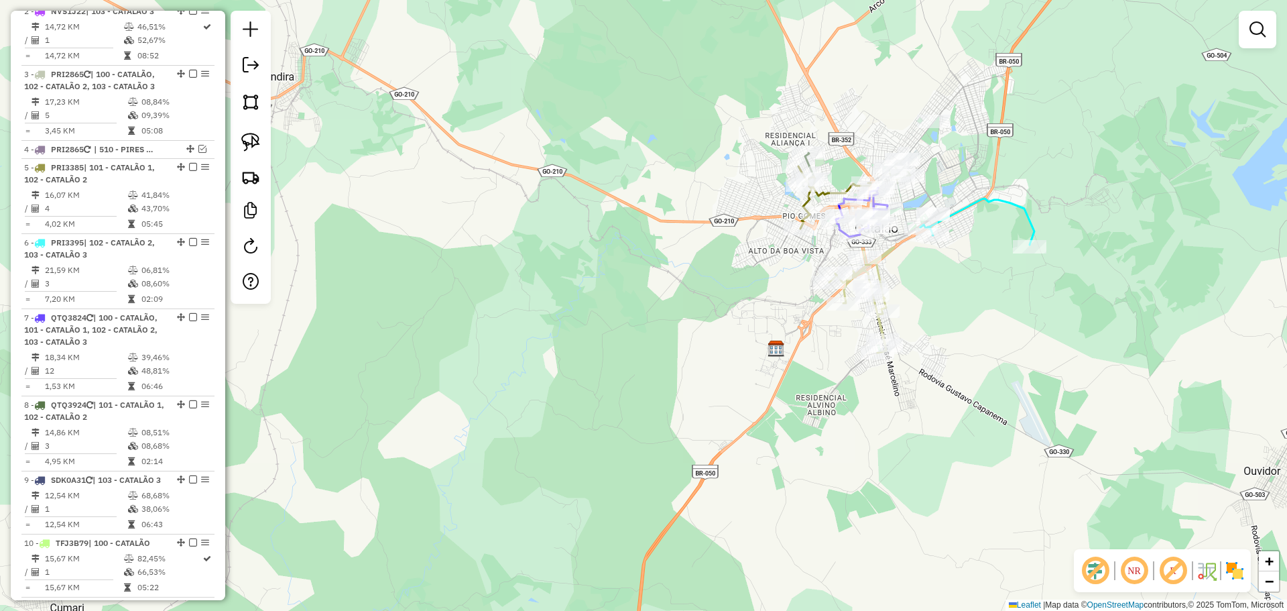
drag, startPoint x: 775, startPoint y: 279, endPoint x: 748, endPoint y: 279, distance: 27.5
click at [748, 279] on div "Rota 23 - Placa PRI2875 3753 - BAR DO SILVIO Janela de atendimento Grade de ate…" at bounding box center [643, 305] width 1287 height 611
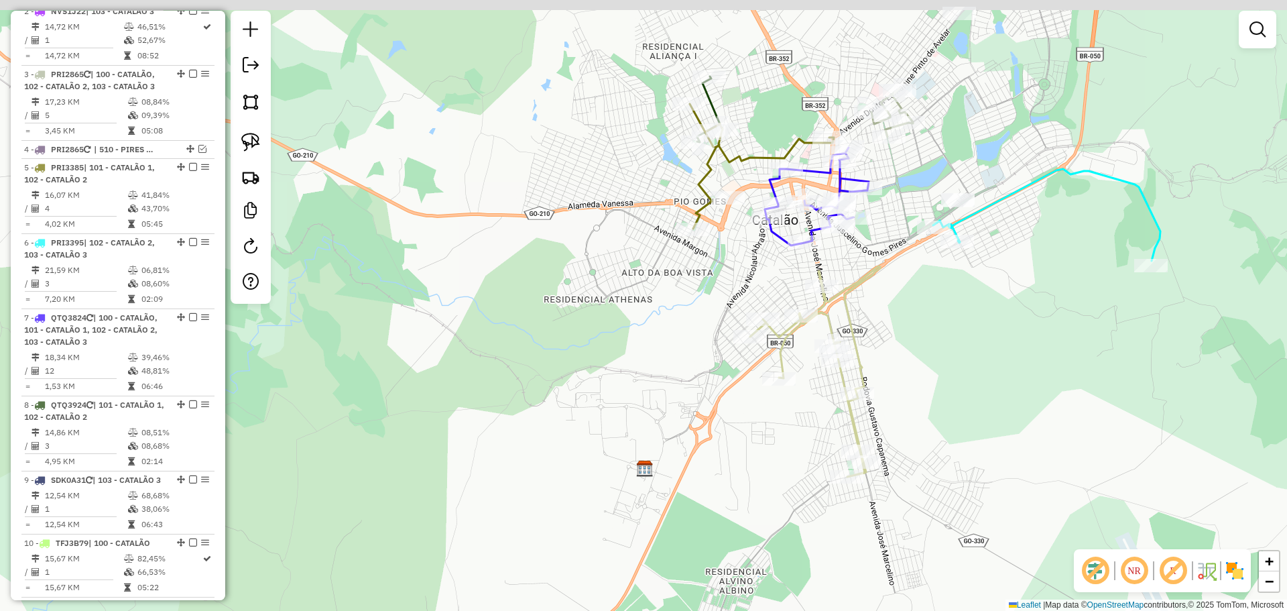
drag, startPoint x: 837, startPoint y: 249, endPoint x: 756, endPoint y: 273, distance: 85.1
click at [756, 273] on div "Janela de atendimento Grade de atendimento Capacidade Transportadoras Veículos …" at bounding box center [643, 305] width 1287 height 611
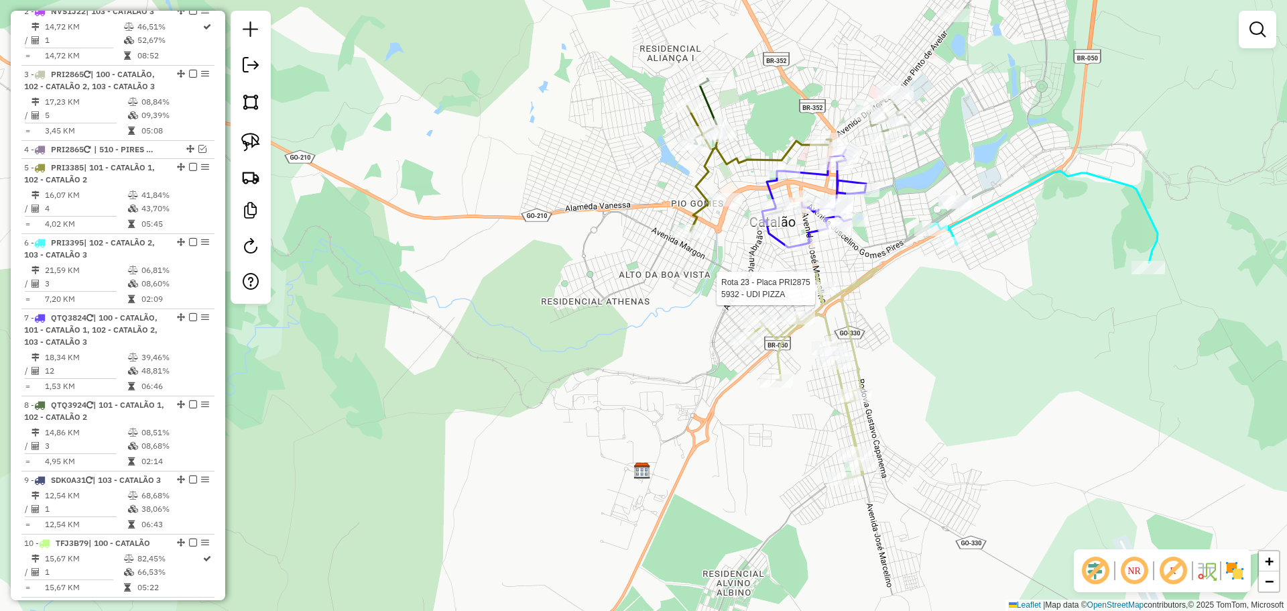
select select "*********"
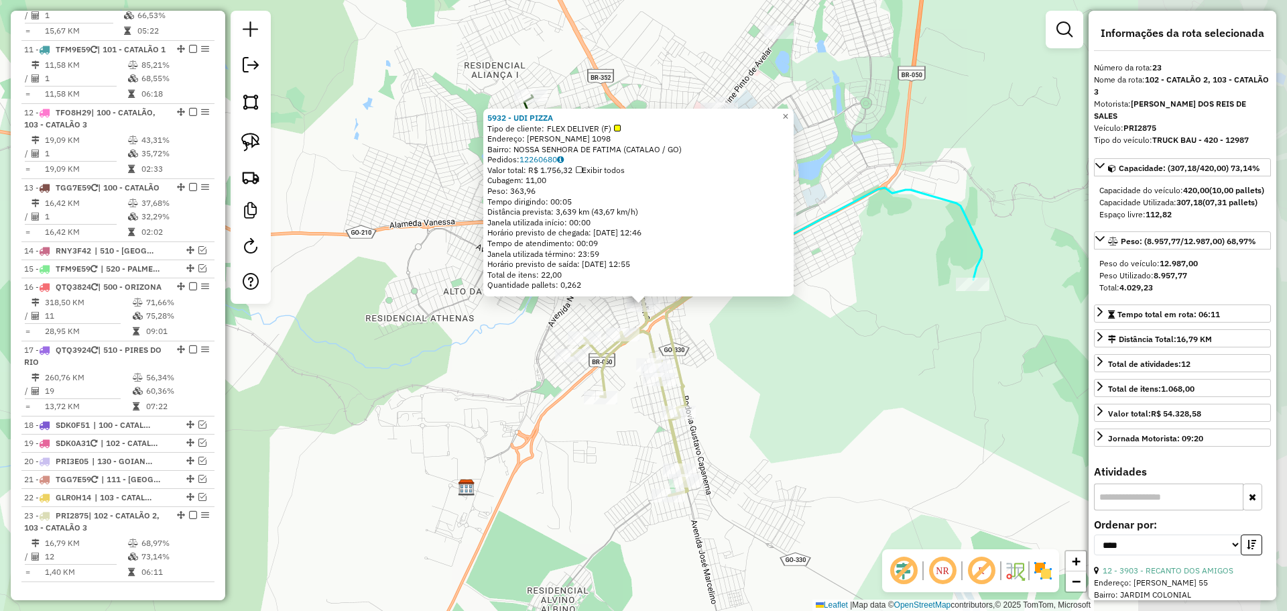
scroll to position [1441, 0]
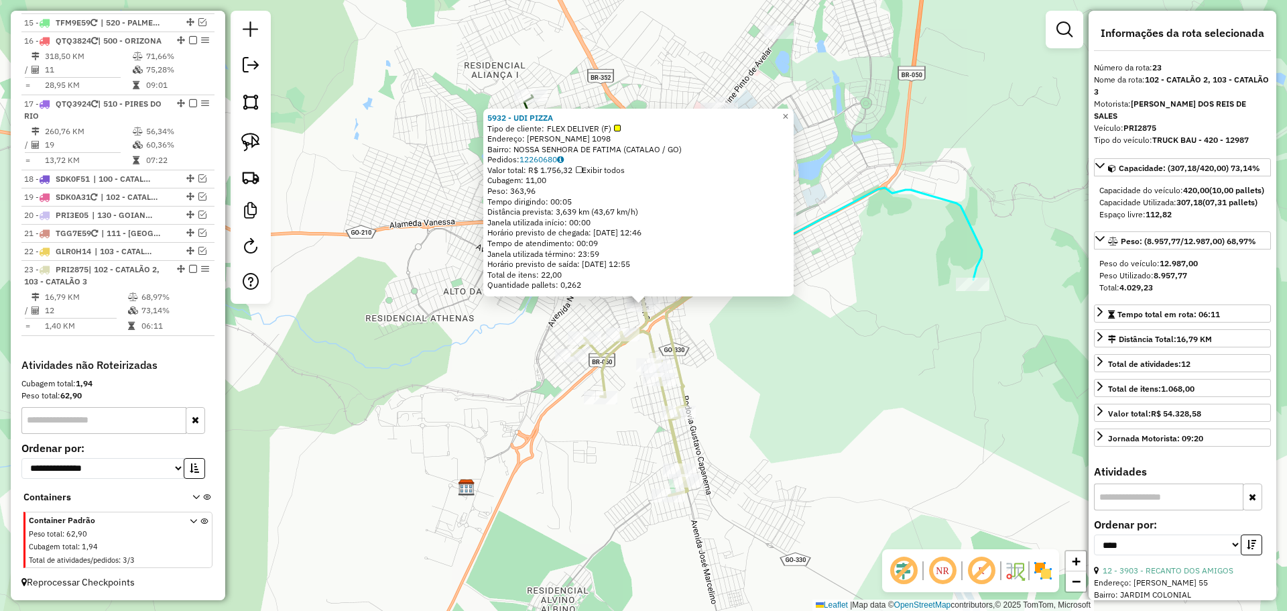
click at [880, 432] on div "5932 - UDI PIZZA Tipo de cliente: FLEX DELIVER (F) Endereço: JOSE MARCELINO 109…" at bounding box center [643, 305] width 1287 height 611
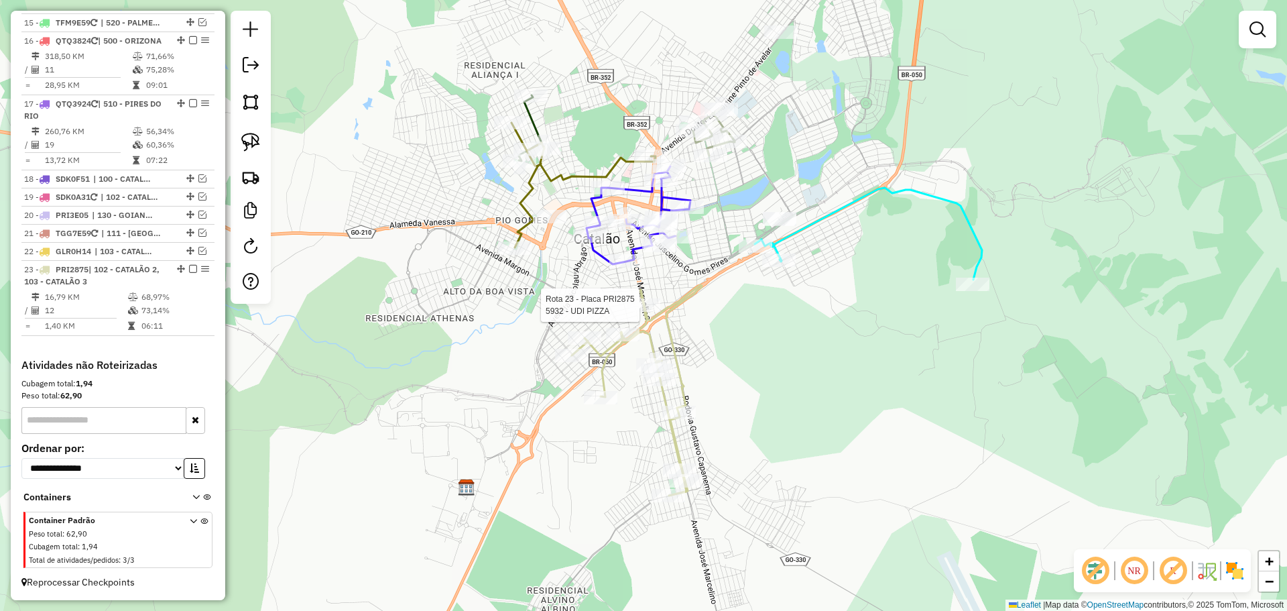
select select "*********"
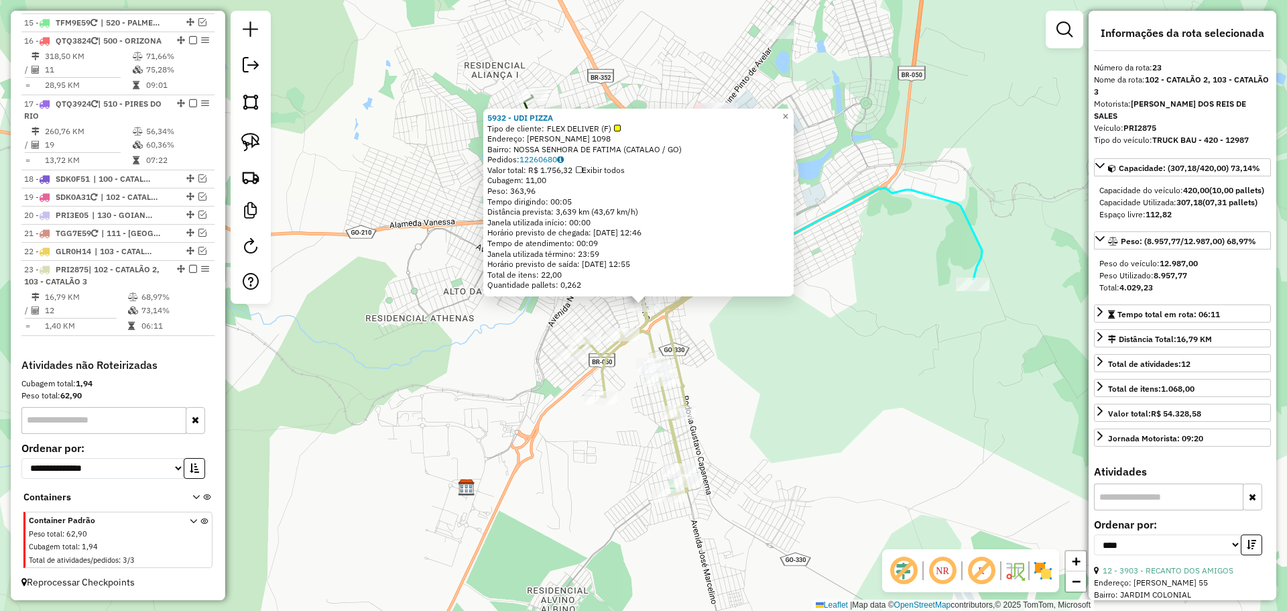
click at [808, 377] on div "5932 - UDI PIZZA Tipo de cliente: FLEX DELIVER (F) Endereço: JOSE MARCELINO 109…" at bounding box center [643, 305] width 1287 height 611
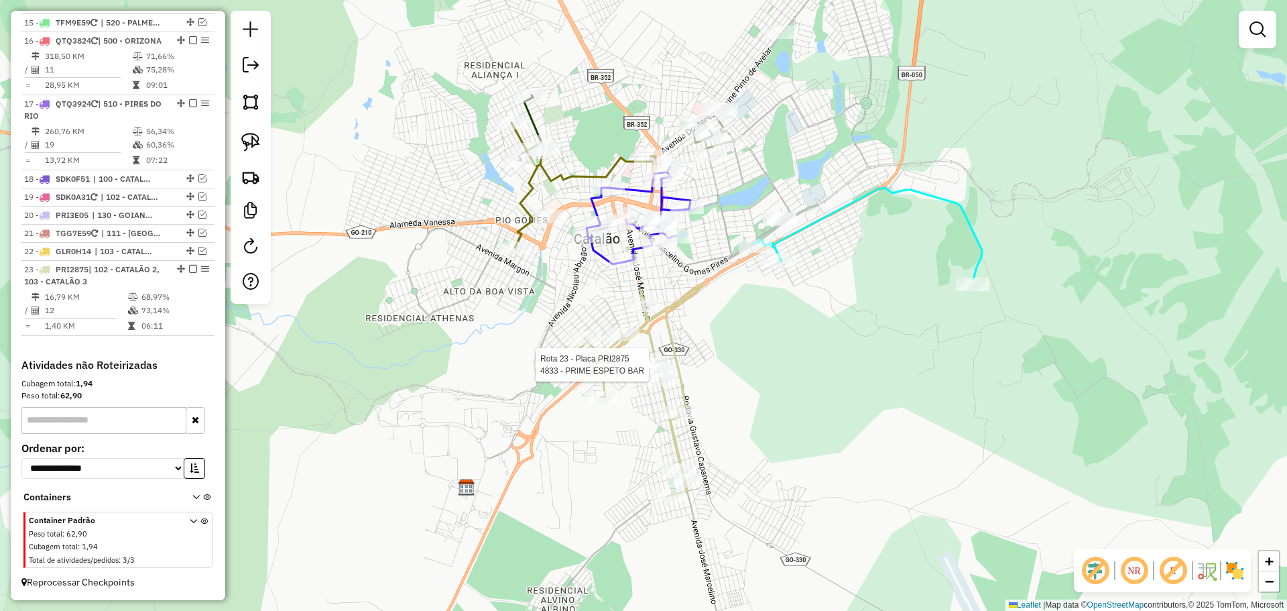
select select "*********"
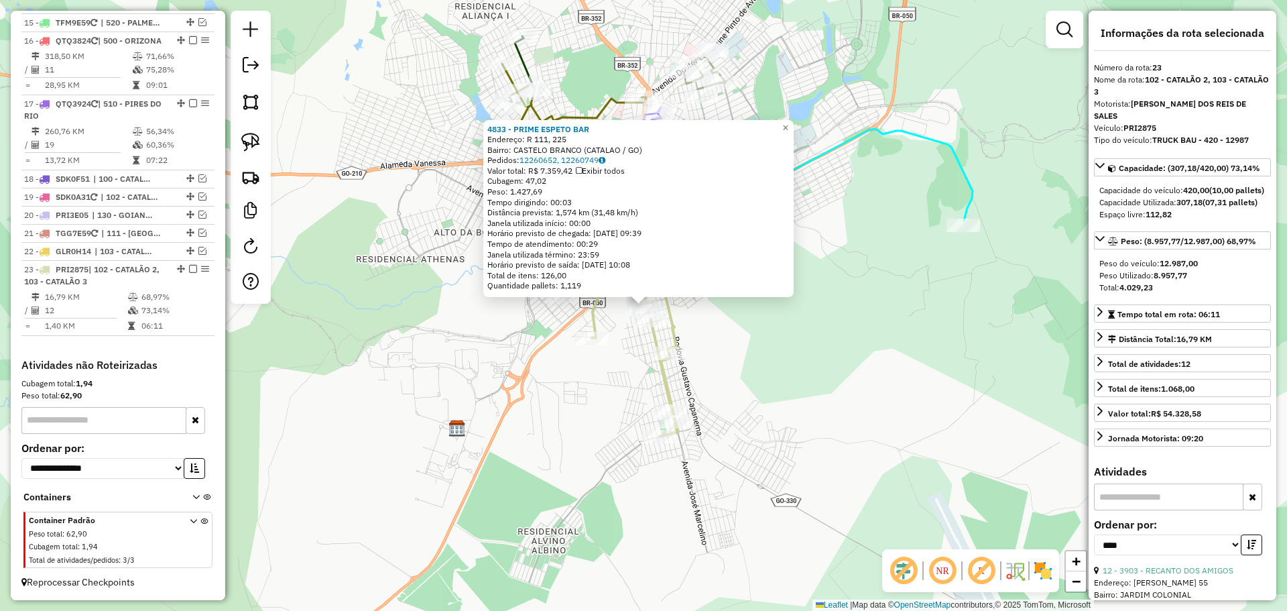
click at [794, 382] on div "4833 - PRIME ESPETO BAR Endereço: R 111, 225 Bairro: CASTELO BRANCO (CATALAO / …" at bounding box center [643, 305] width 1287 height 611
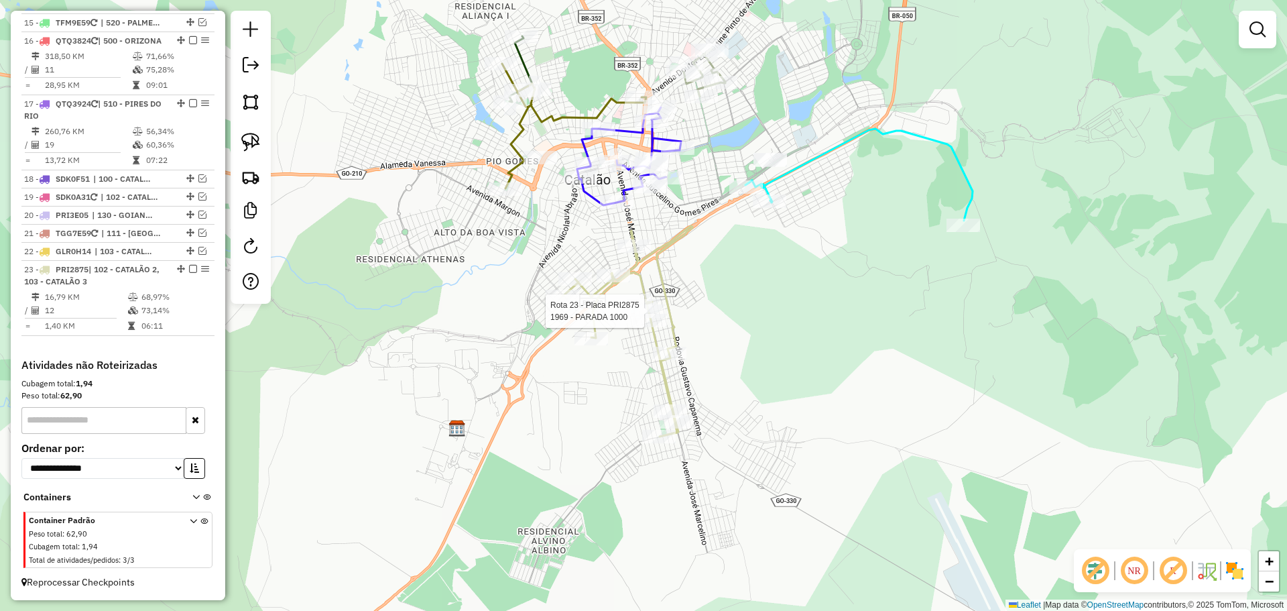
select select "*********"
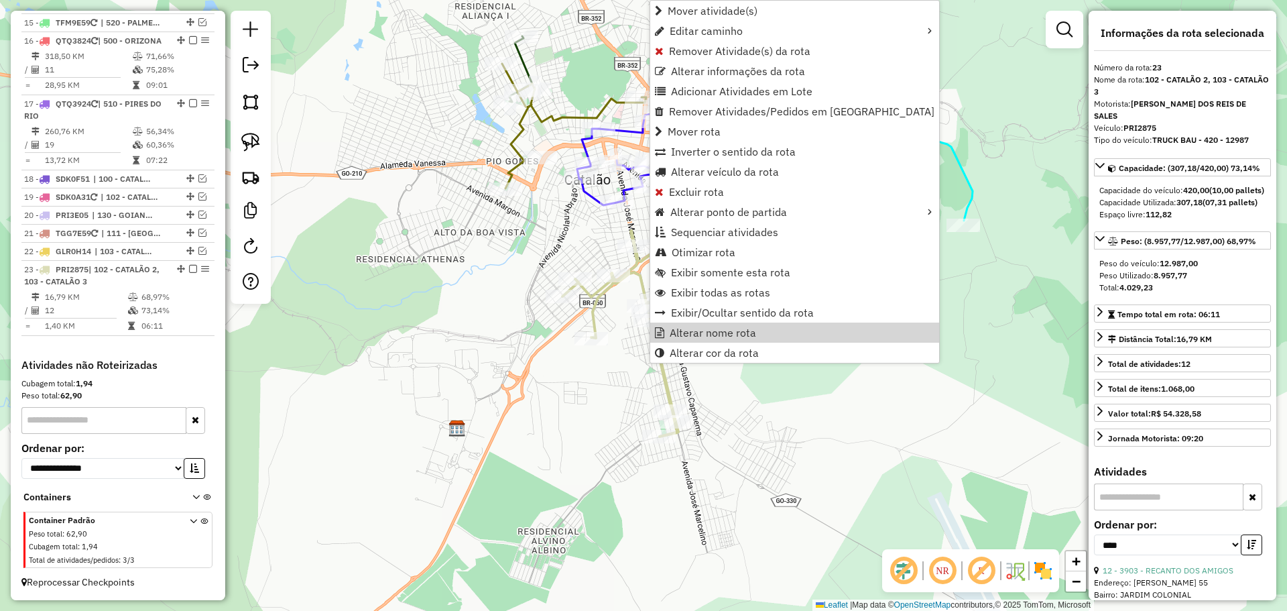
click at [926, 274] on div "Janela de atendimento Grade de atendimento Capacidade Transportadoras Veículos …" at bounding box center [643, 305] width 1287 height 611
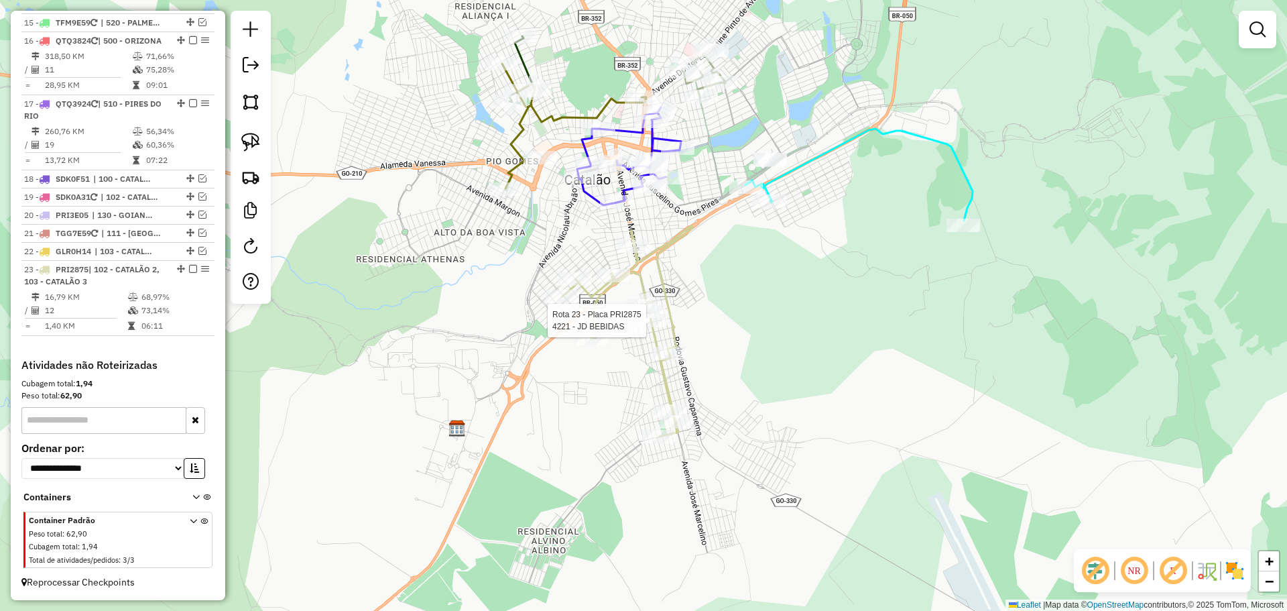
select select "*********"
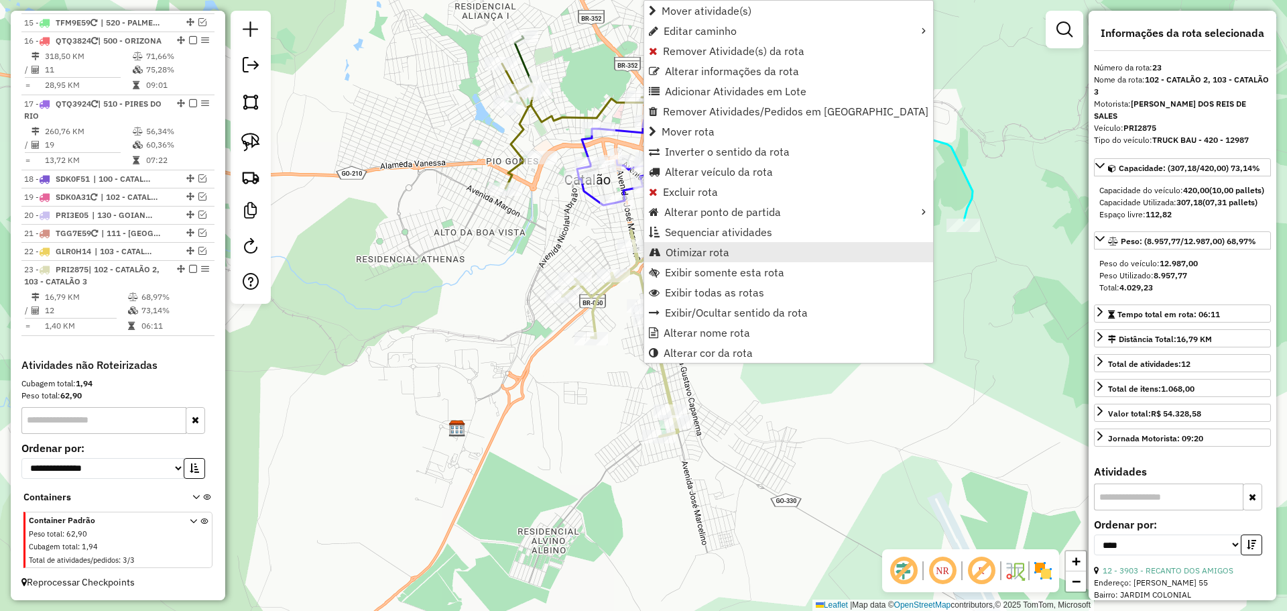
click at [725, 252] on span "Otimizar rota" at bounding box center [698, 252] width 64 height 11
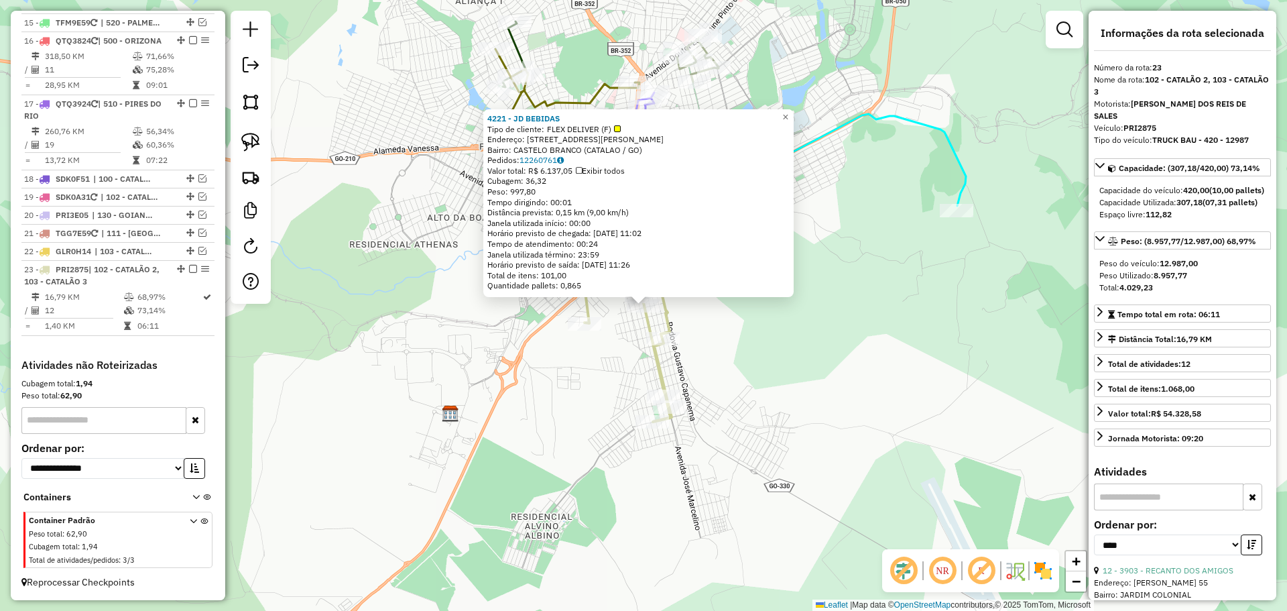
click at [754, 363] on div "4221 - JD BEBIDAS Tipo de cliente: FLEX DELIVER (F) Endereço: [STREET_ADDRESS][…" at bounding box center [643, 305] width 1287 height 611
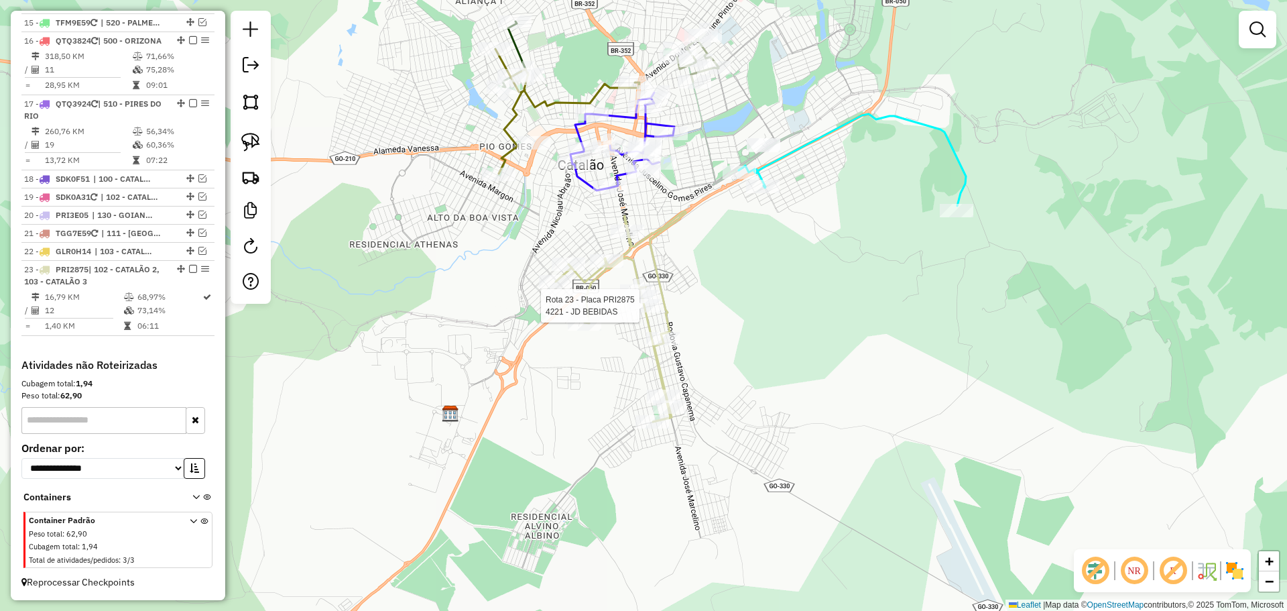
select select "*********"
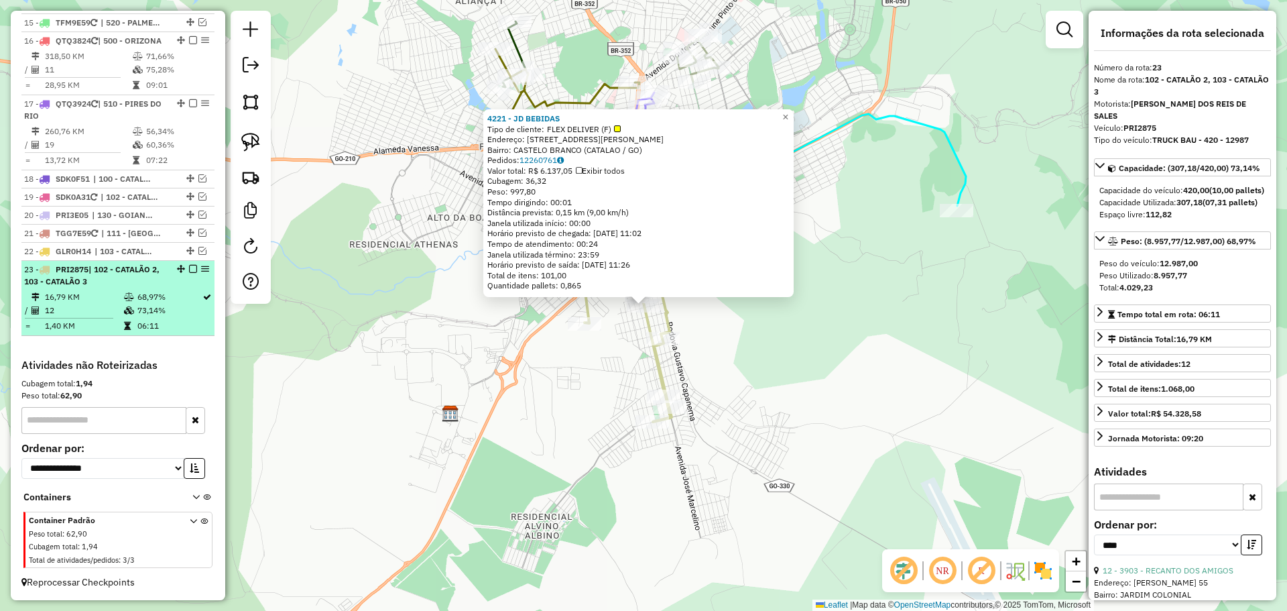
click at [189, 268] on em at bounding box center [193, 269] width 8 height 8
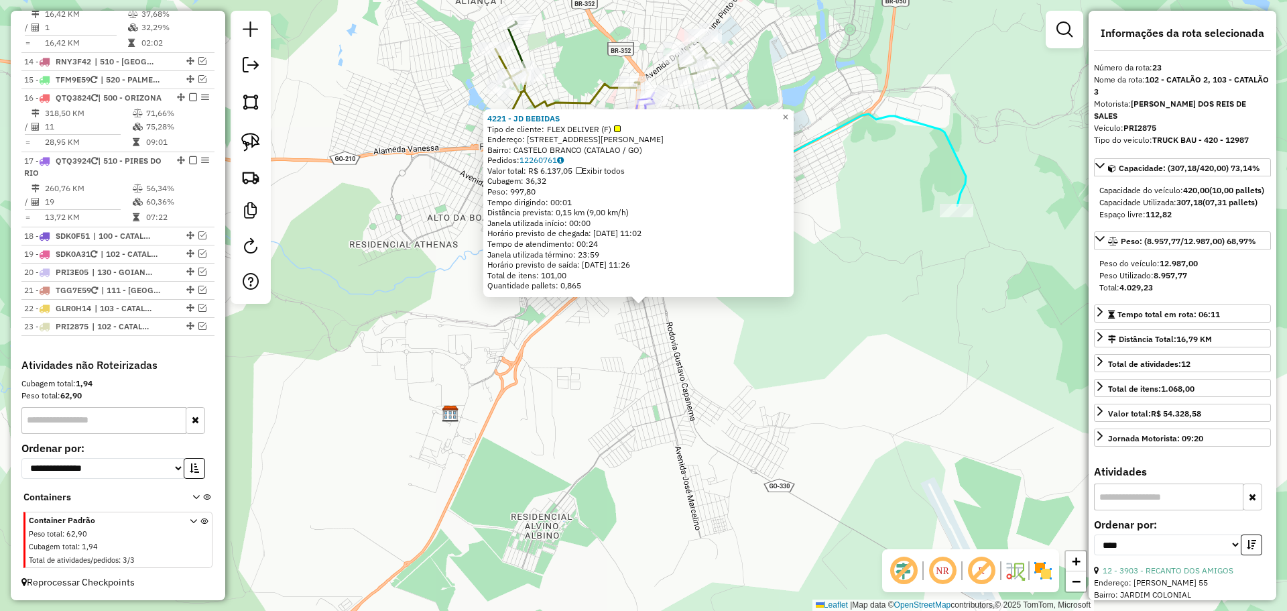
scroll to position [1384, 0]
click at [611, 385] on div "4221 - JD BEBIDAS Tipo de cliente: FLEX DELIVER (F) Endereço: [STREET_ADDRESS][…" at bounding box center [643, 305] width 1287 height 611
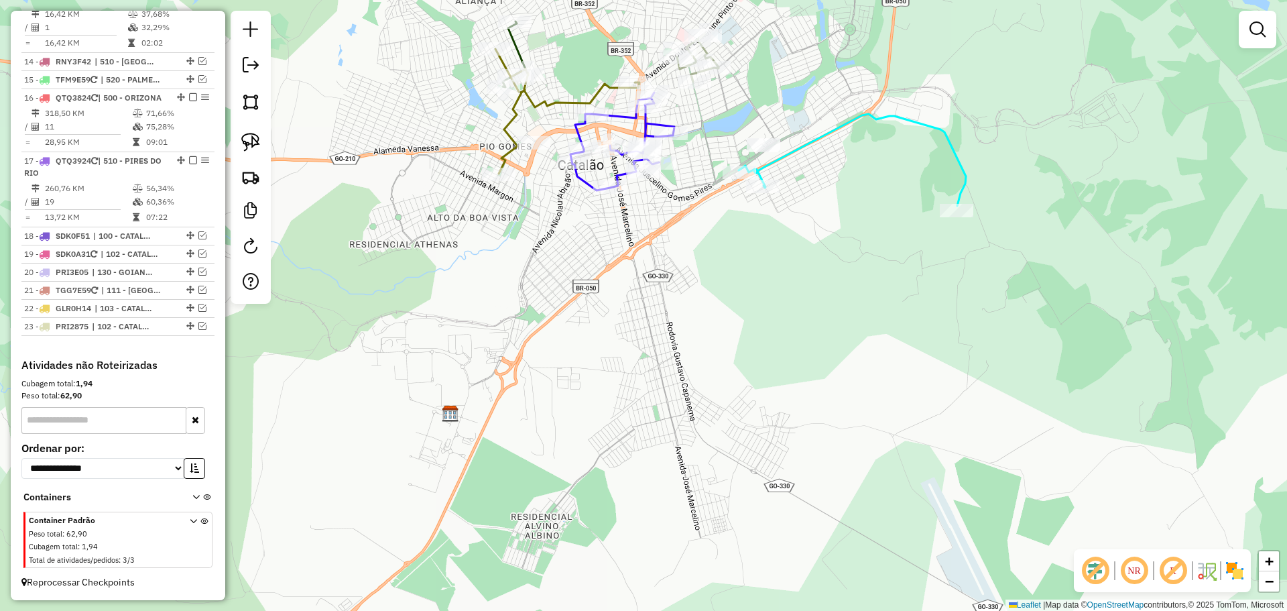
drag, startPoint x: 651, startPoint y: 308, endPoint x: 762, endPoint y: 447, distance: 178.4
click at [762, 447] on div "Janela de atendimento Grade de atendimento Capacidade Transportadoras Veículos …" at bounding box center [643, 305] width 1287 height 611
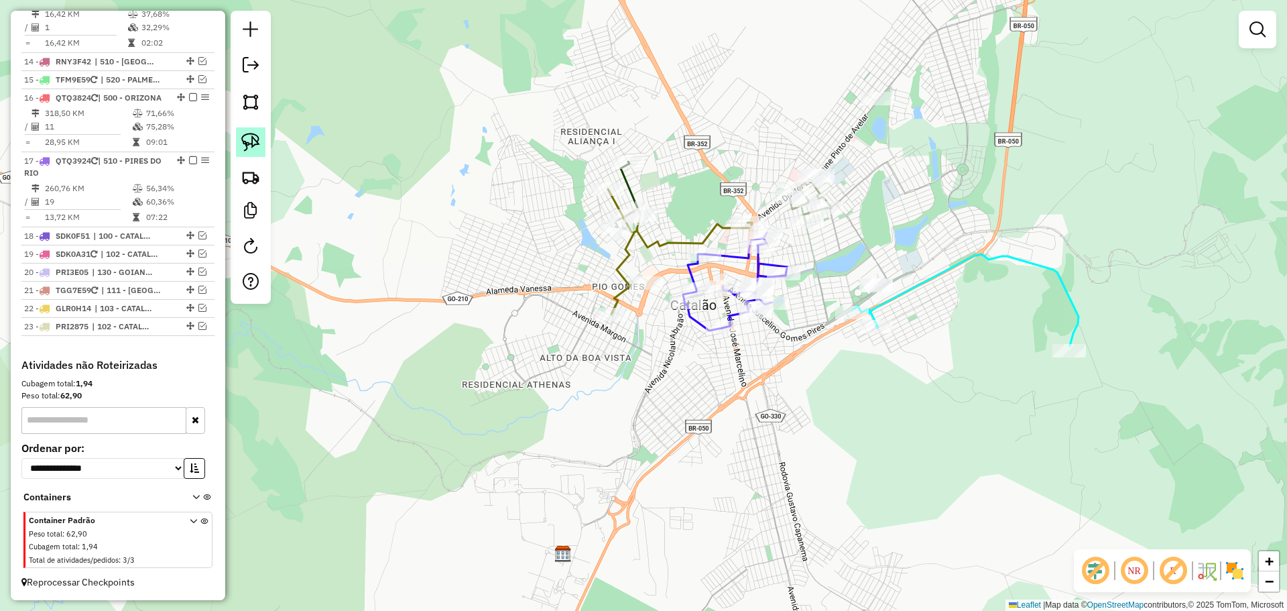
click at [254, 143] on img at bounding box center [250, 142] width 19 height 19
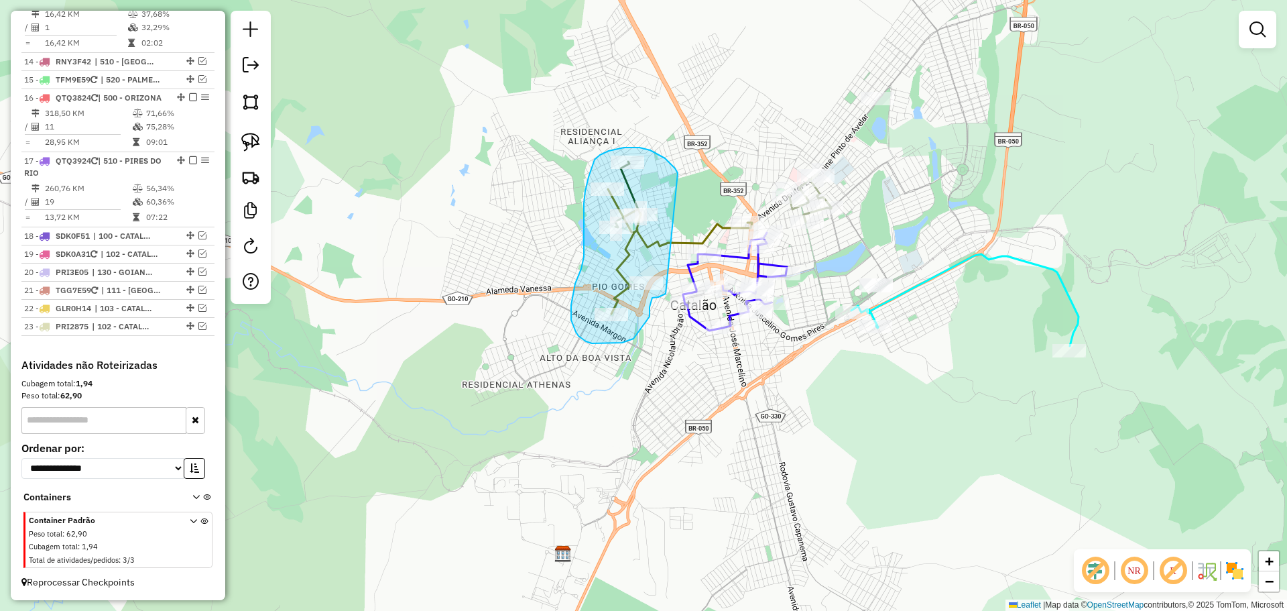
drag, startPoint x: 678, startPoint y: 173, endPoint x: 652, endPoint y: 286, distance: 115.6
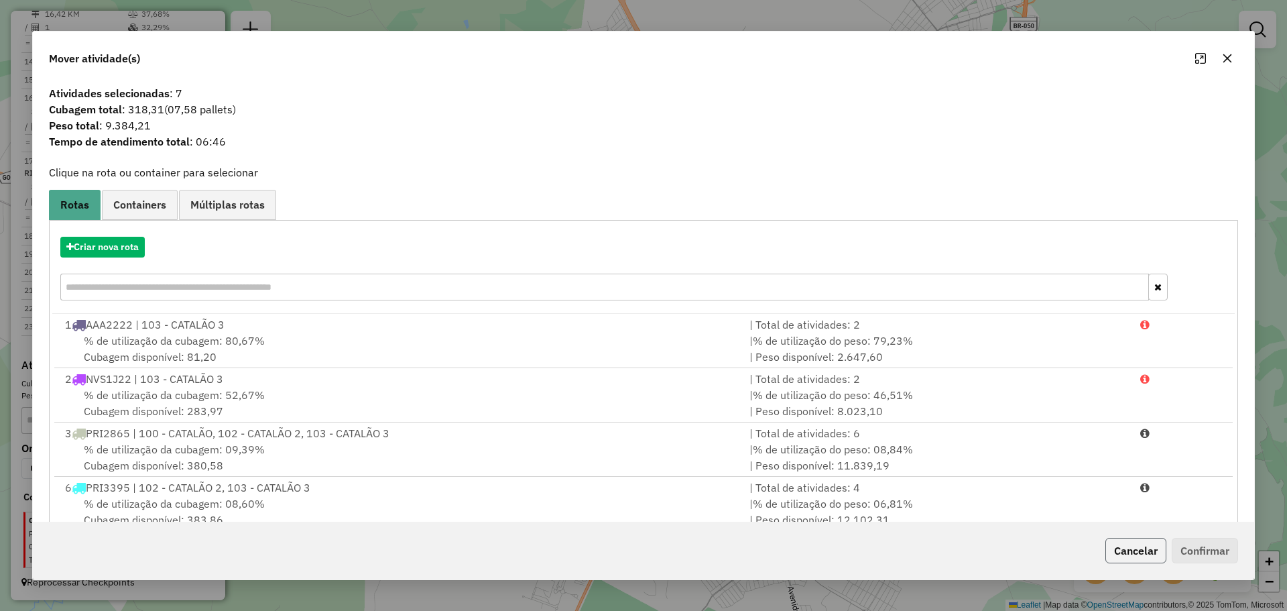
click at [1137, 556] on button "Cancelar" at bounding box center [1135, 550] width 61 height 25
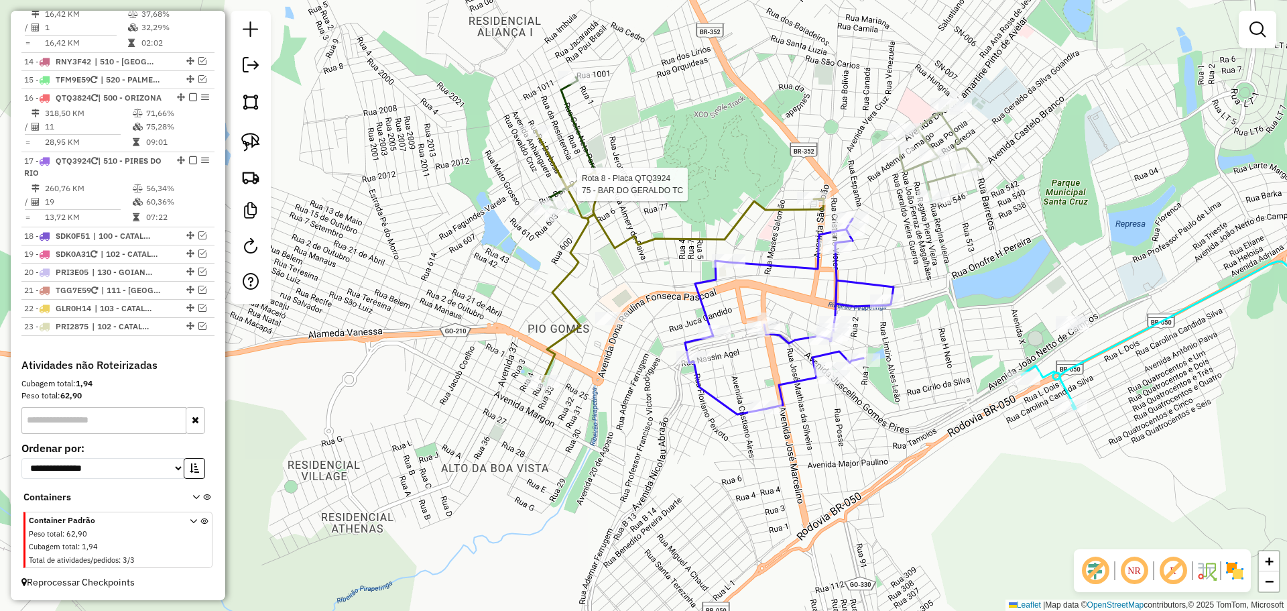
select select "*********"
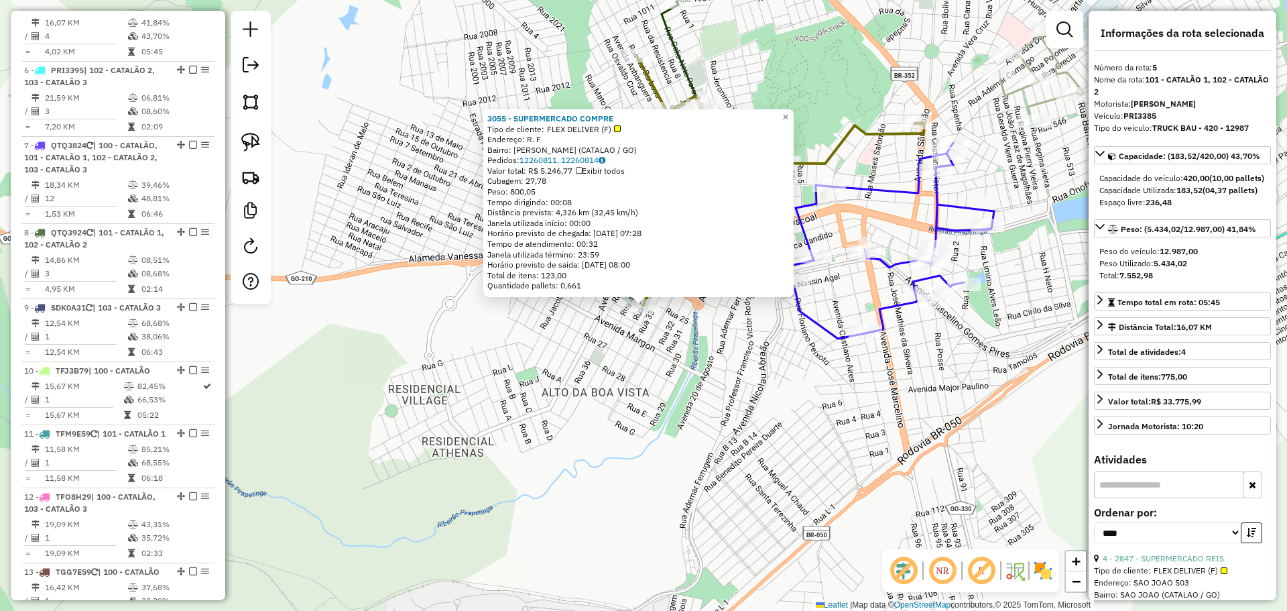
scroll to position [738, 0]
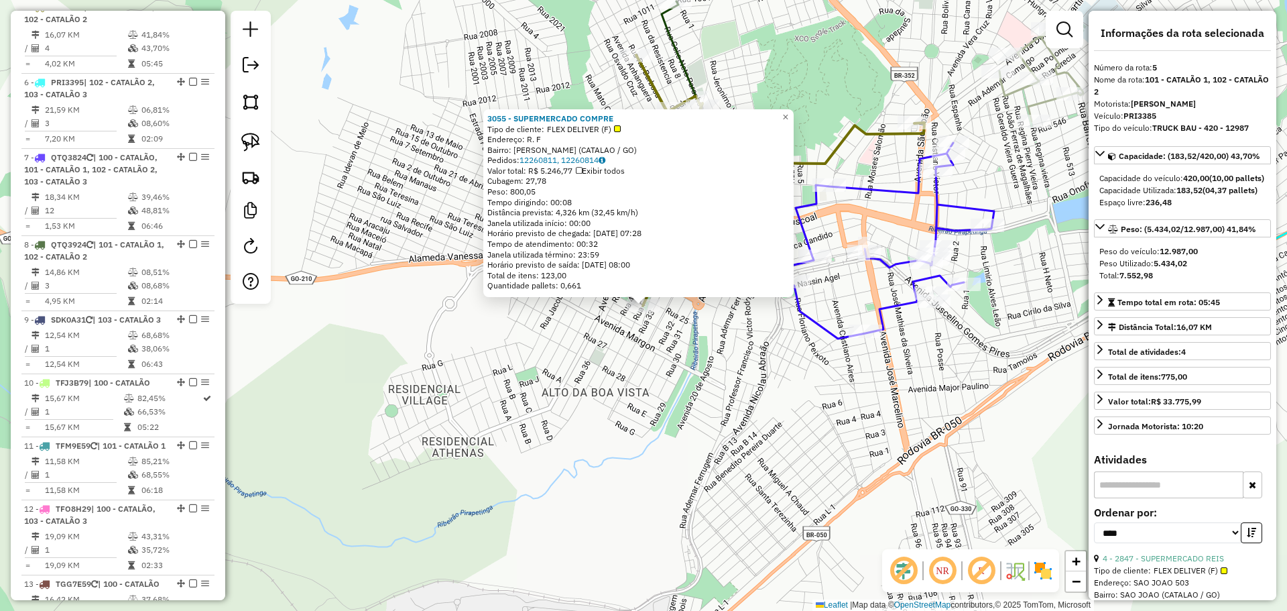
click at [609, 430] on div "3055 - SUPERMERCADO COMPRE Tipo de cliente: FLEX DELIVER (F) Endereço: R. F Bai…" at bounding box center [643, 305] width 1287 height 611
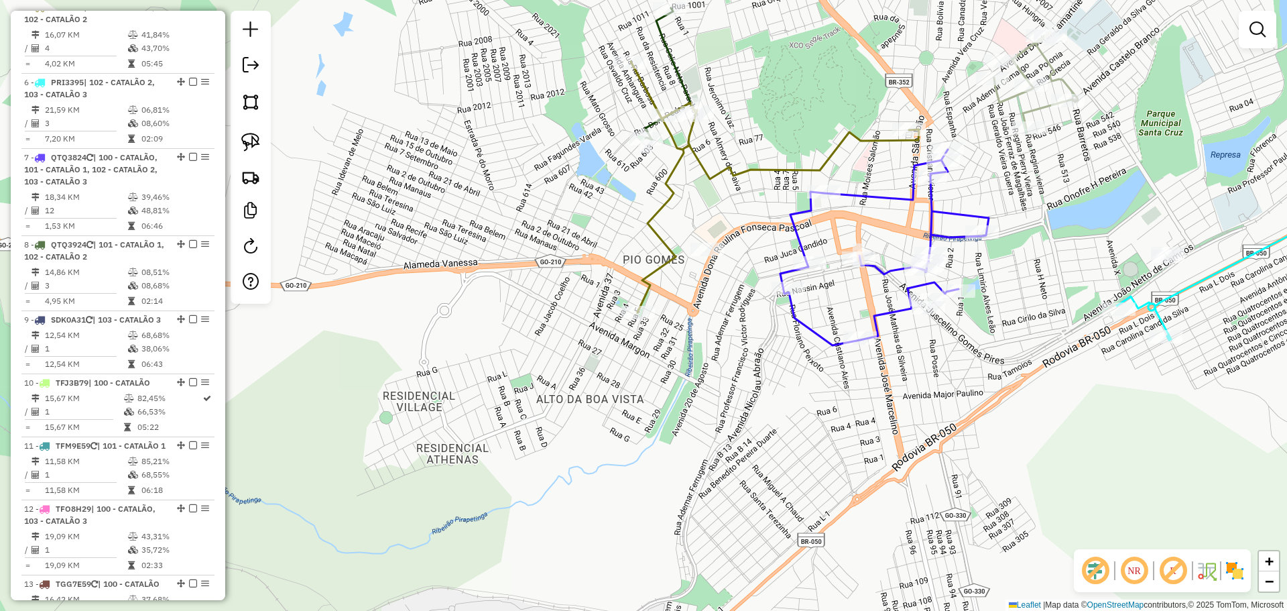
drag, startPoint x: 691, startPoint y: 383, endPoint x: 636, endPoint y: 428, distance: 71.0
click at [636, 428] on div "Janela de atendimento Grade de atendimento Capacidade Transportadoras Veículos …" at bounding box center [643, 305] width 1287 height 611
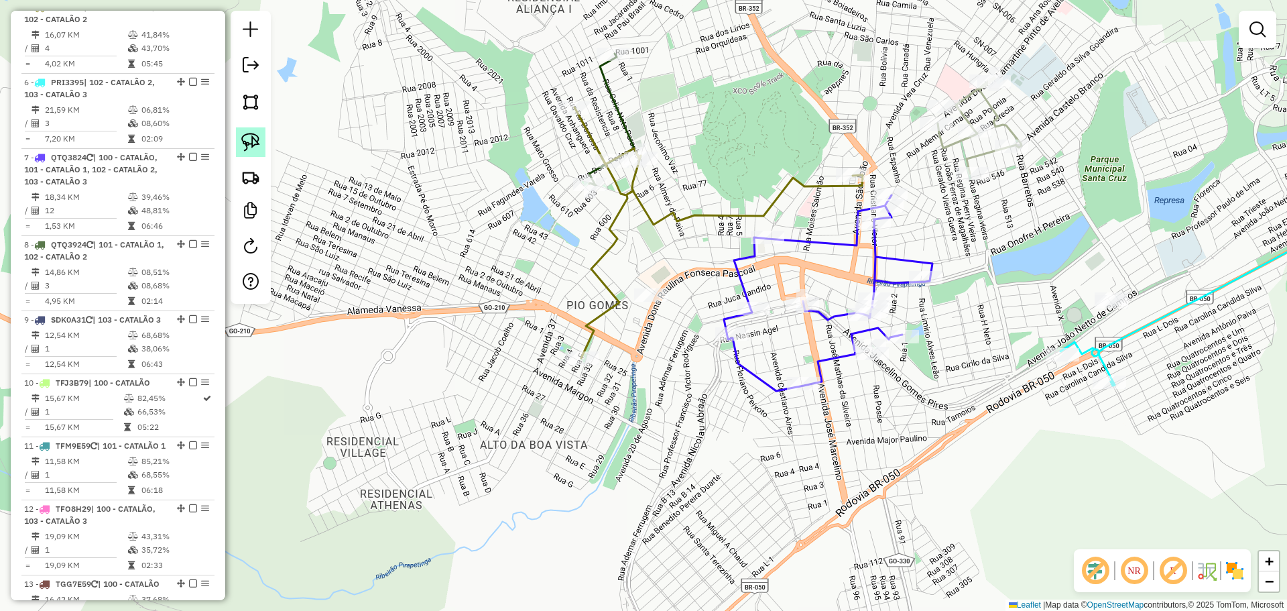
click at [258, 137] on img at bounding box center [250, 142] width 19 height 19
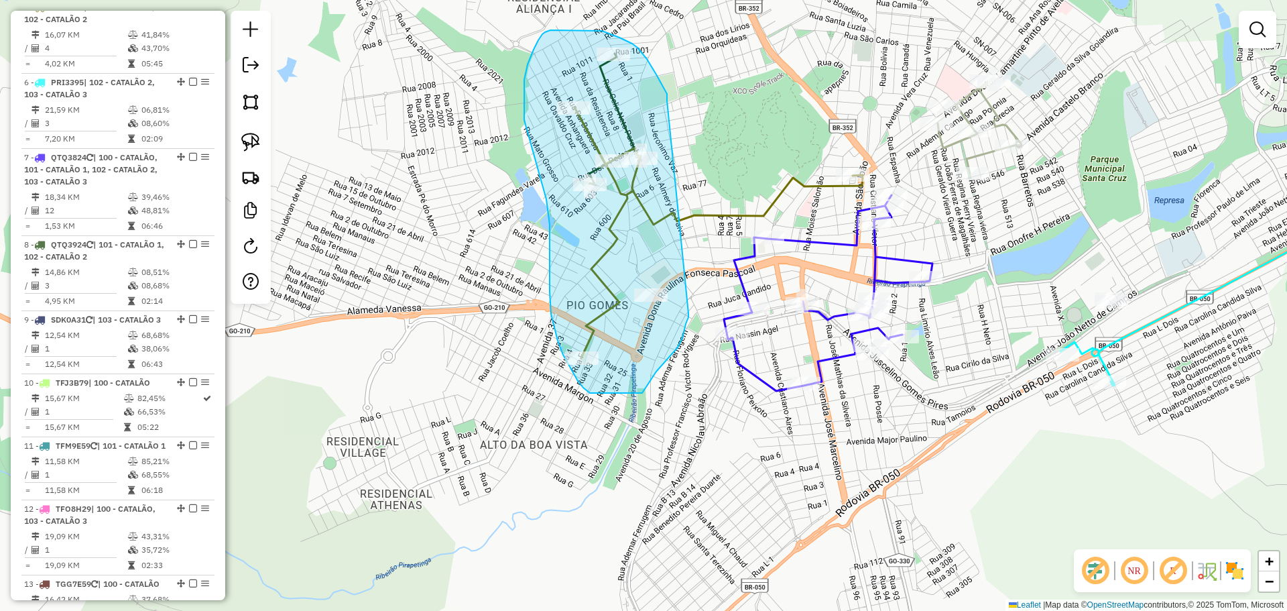
drag, startPoint x: 647, startPoint y: 59, endPoint x: 689, endPoint y: 313, distance: 257.5
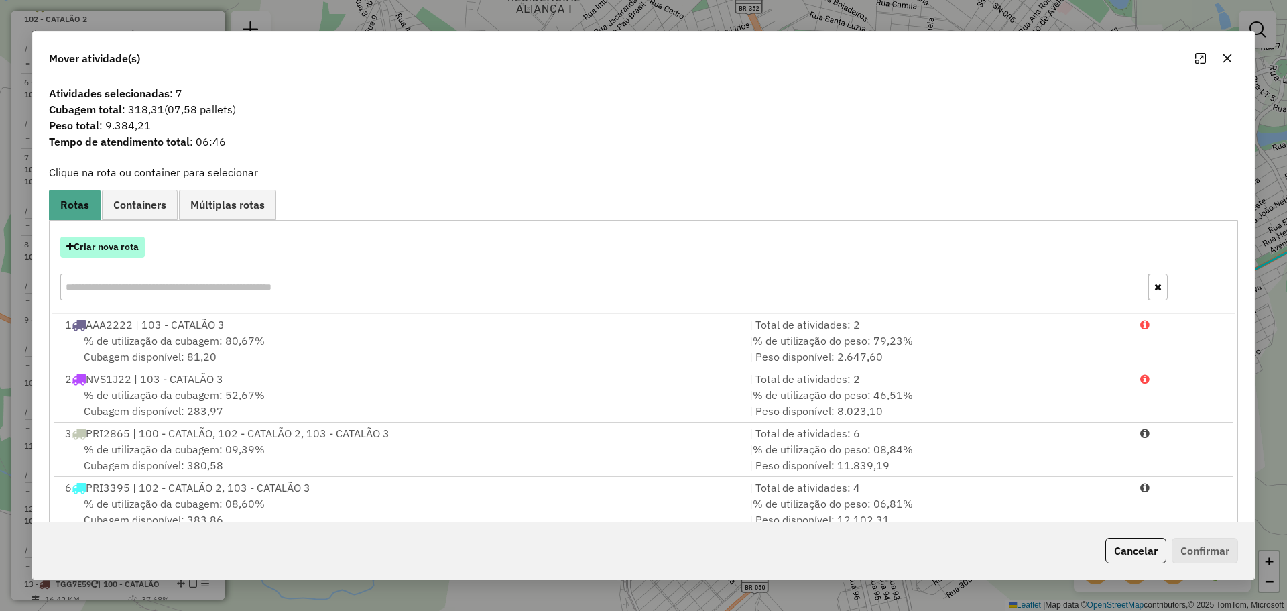
click at [102, 246] on button "Criar nova rota" at bounding box center [102, 247] width 84 height 21
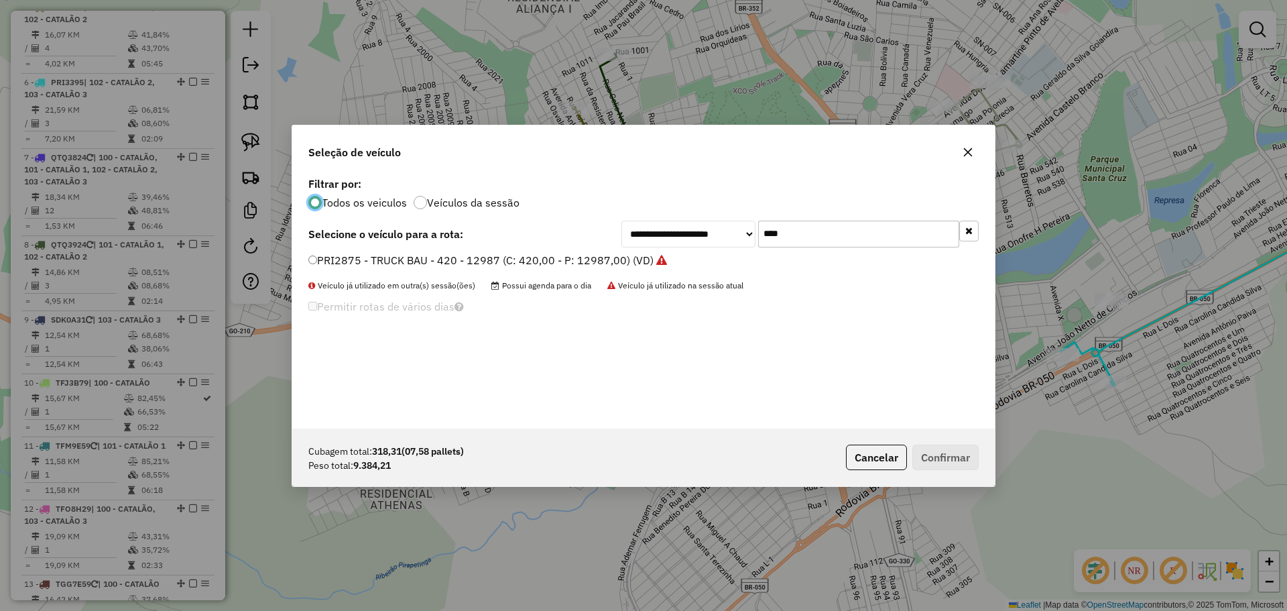
scroll to position [7, 4]
click at [832, 233] on input "****" at bounding box center [858, 234] width 201 height 27
type input "****"
click at [391, 263] on label "PRI3395 - TRUCK BAU - 420 - 12987 (C: 420,00 - P: 12987,00) (VD)" at bounding box center [487, 260] width 359 height 16
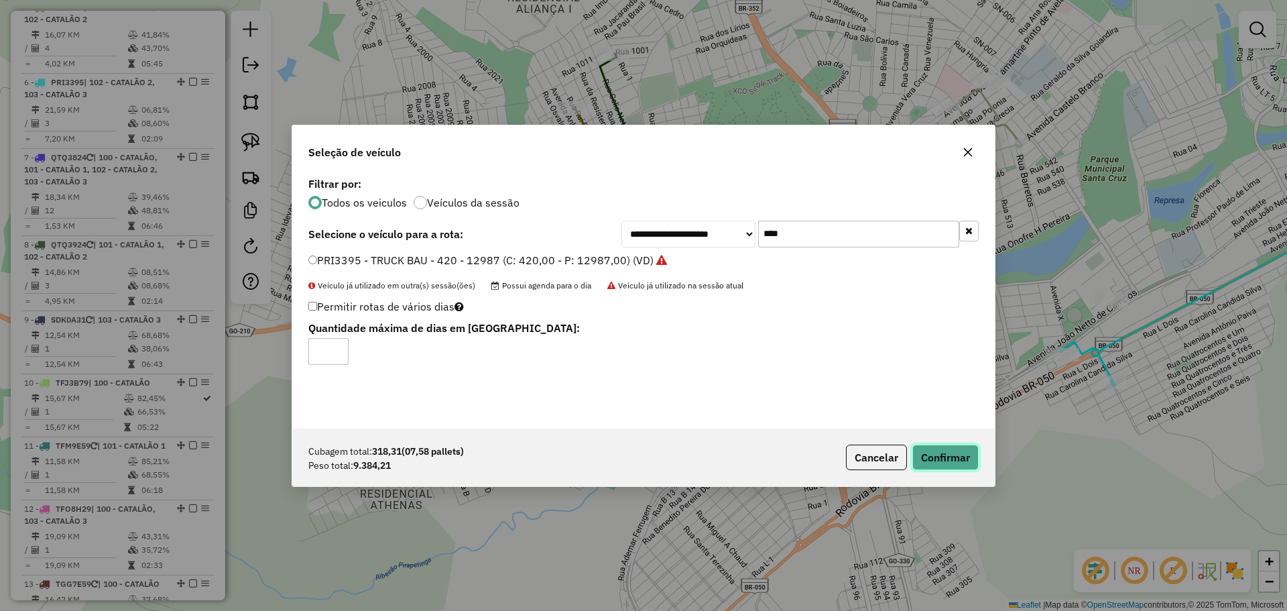
click at [941, 455] on button "Confirmar" at bounding box center [945, 456] width 66 height 25
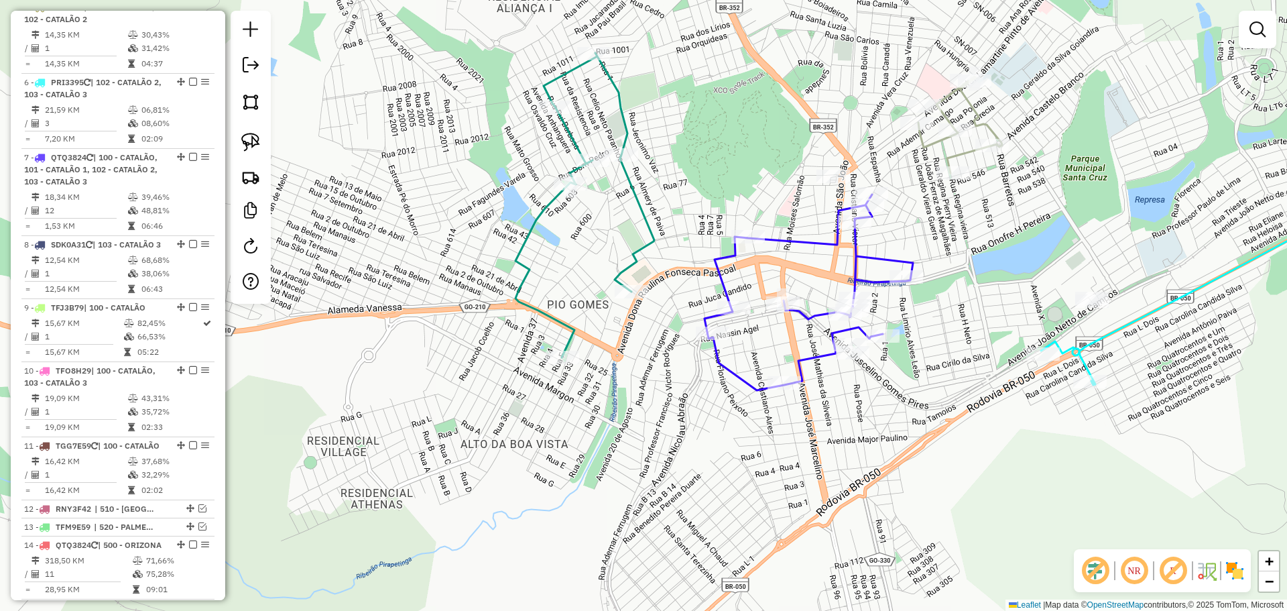
drag, startPoint x: 974, startPoint y: 342, endPoint x: 963, endPoint y: 339, distance: 11.1
click at [963, 339] on div "Janela de atendimento Grade de atendimento Capacidade Transportadoras Veículos …" at bounding box center [643, 305] width 1287 height 611
click at [890, 341] on div at bounding box center [882, 334] width 34 height 13
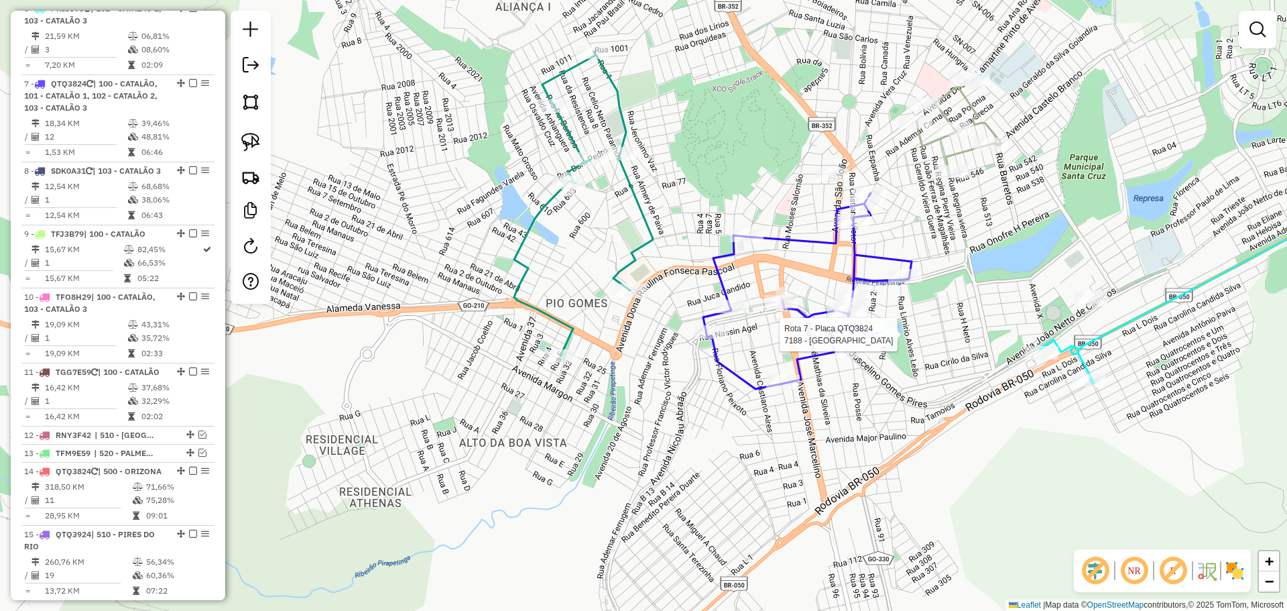
select select "*********"
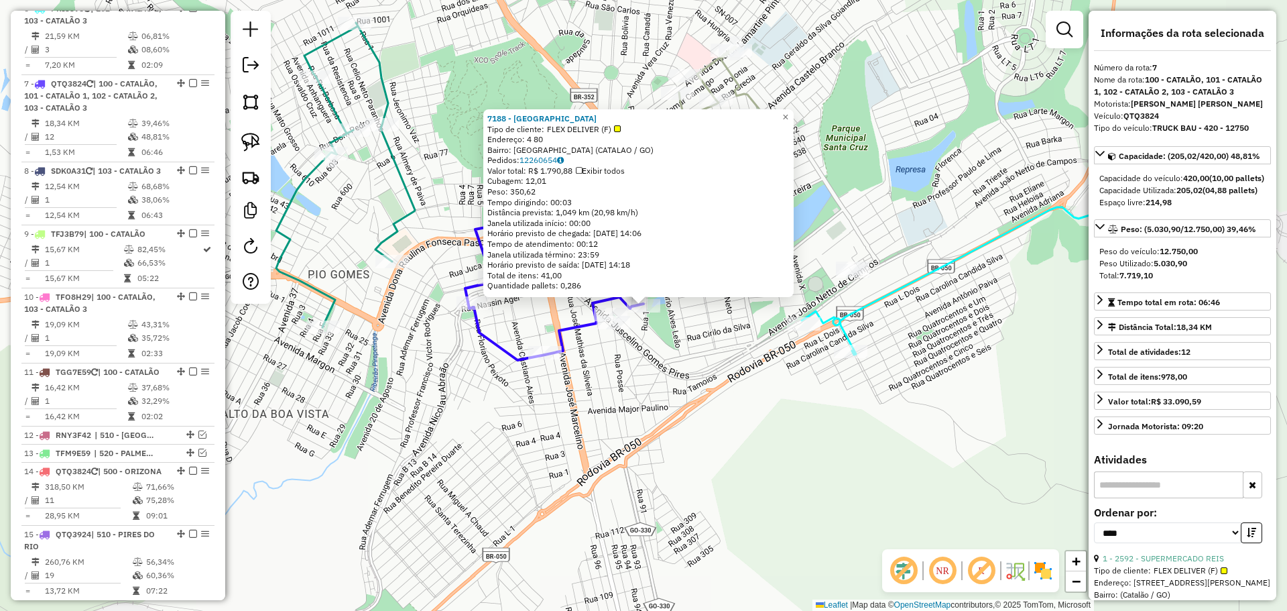
scroll to position [888, 0]
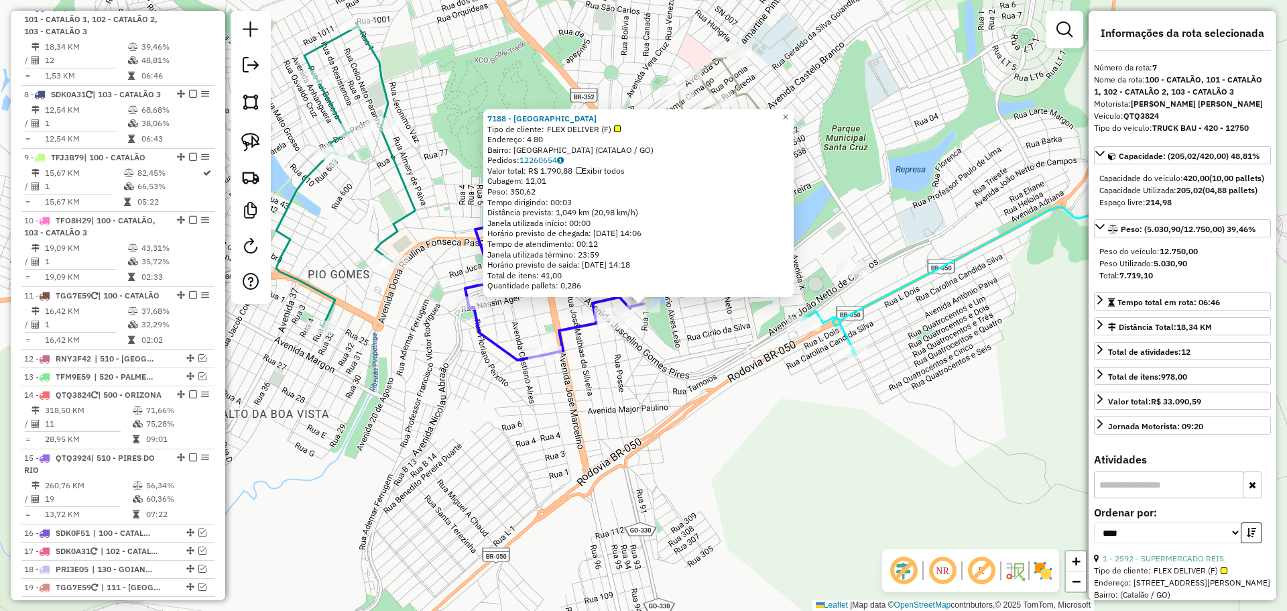
click at [782, 359] on div "7188 - LAFE PARK Tipo de cliente: FLEX DELIVER (F) Endereço: 4 80 Bairro: SAO F…" at bounding box center [643, 305] width 1287 height 611
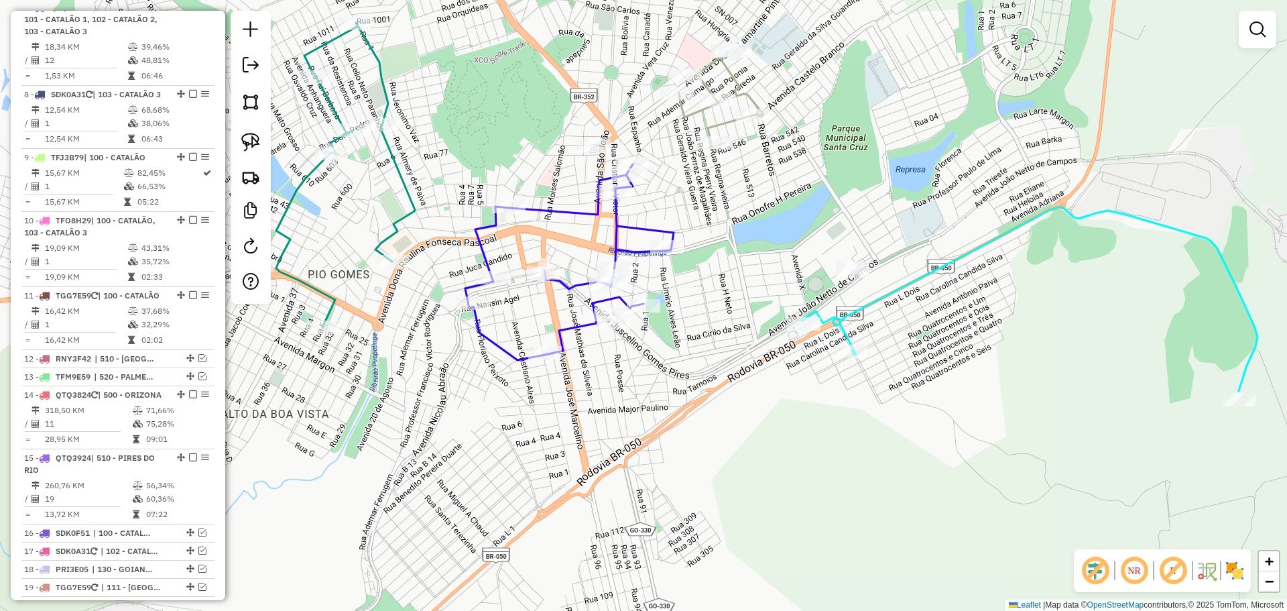
drag, startPoint x: 726, startPoint y: 284, endPoint x: 759, endPoint y: 285, distance: 32.9
click at [759, 285] on div "Janela de atendimento Grade de atendimento Capacidade Transportadoras Veículos …" at bounding box center [643, 305] width 1287 height 611
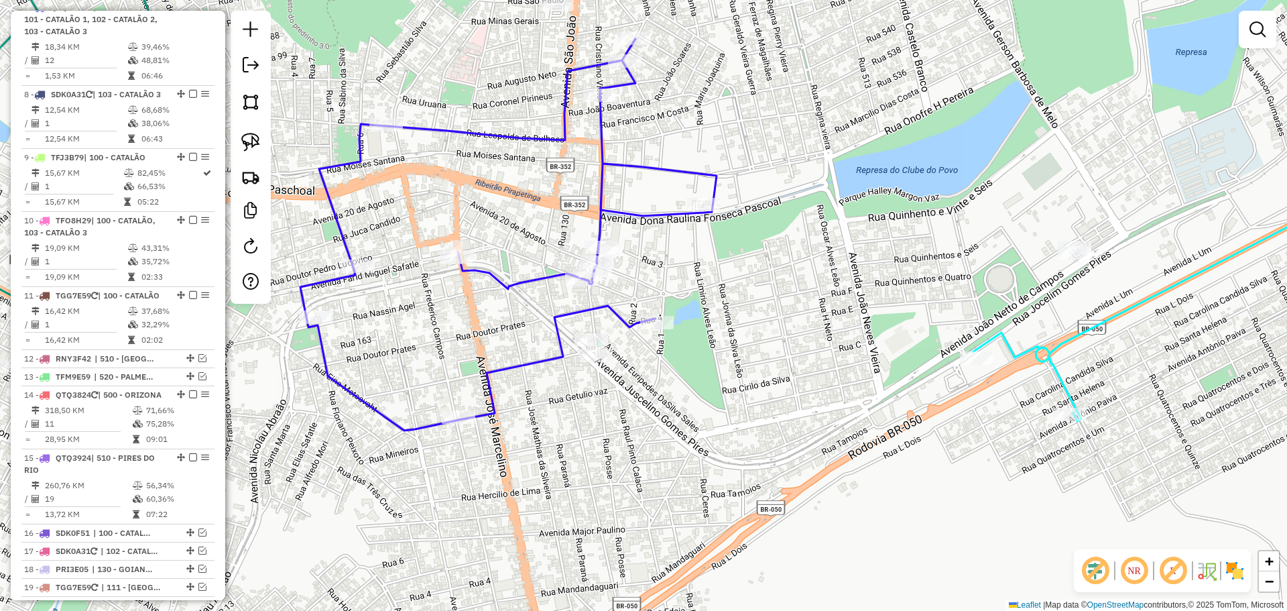
drag, startPoint x: 676, startPoint y: 290, endPoint x: 693, endPoint y: 288, distance: 16.8
click at [693, 288] on div "Janela de atendimento Grade de atendimento Capacidade Transportadoras Veículos …" at bounding box center [643, 305] width 1287 height 611
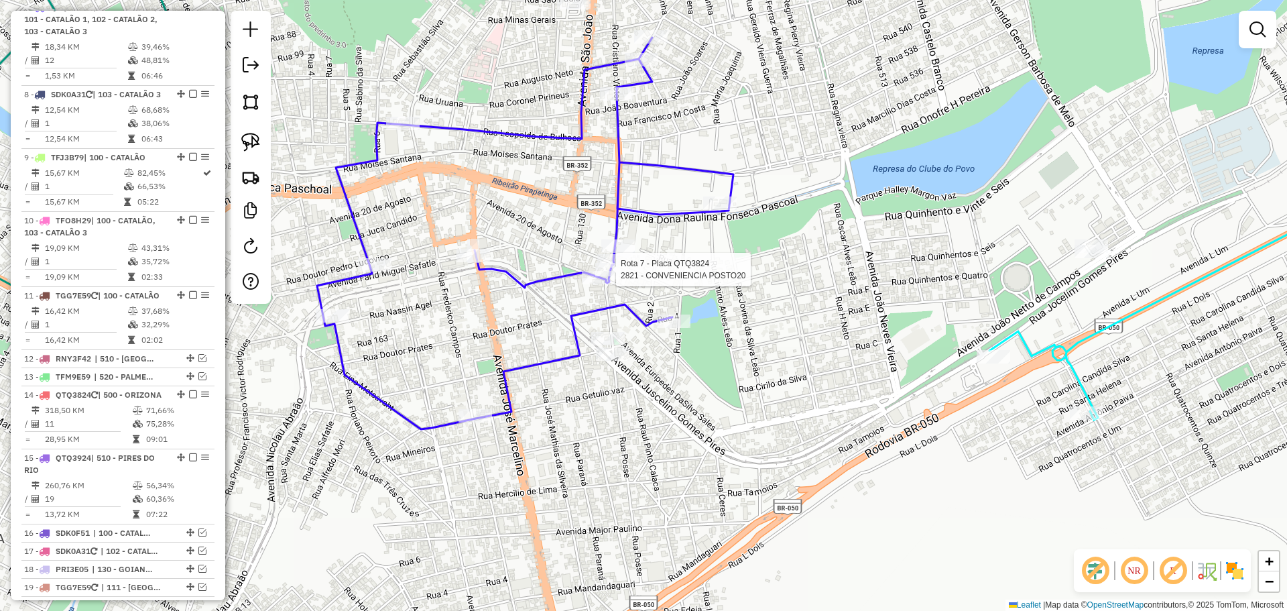
select select "*********"
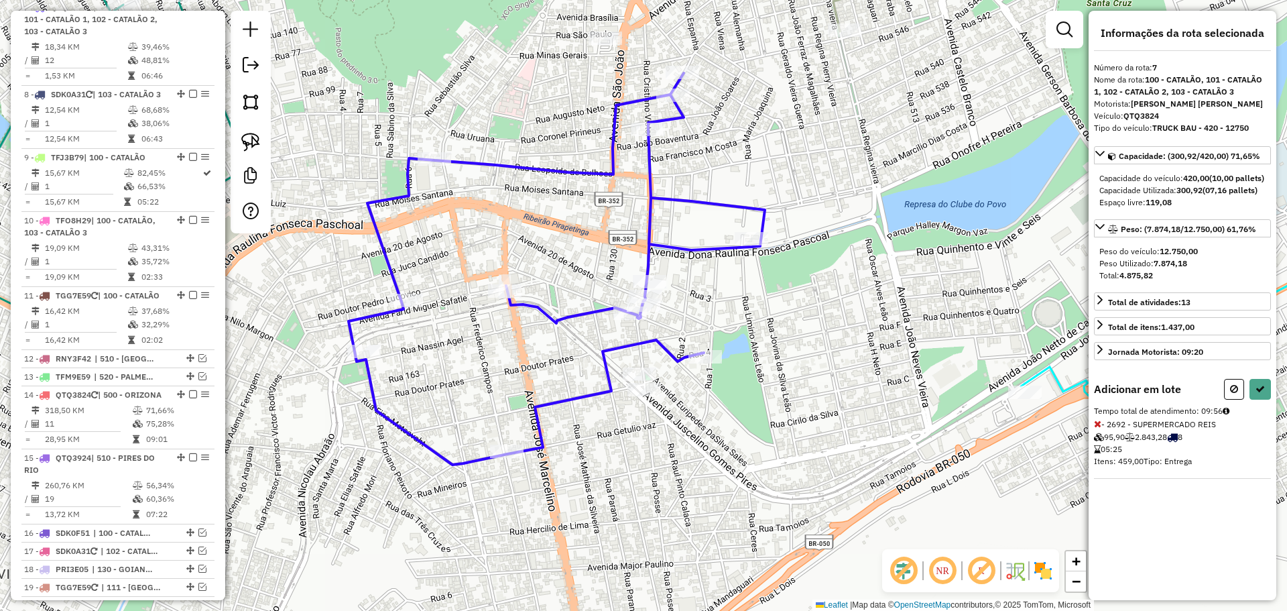
click at [1226, 388] on div "Informações da rota selecionada Número da rota: 7 Nome da rota: 100 - CATALÃO, …" at bounding box center [1183, 305] width 188 height 589
click at [1232, 394] on button at bounding box center [1234, 389] width 20 height 21
select select "*********"
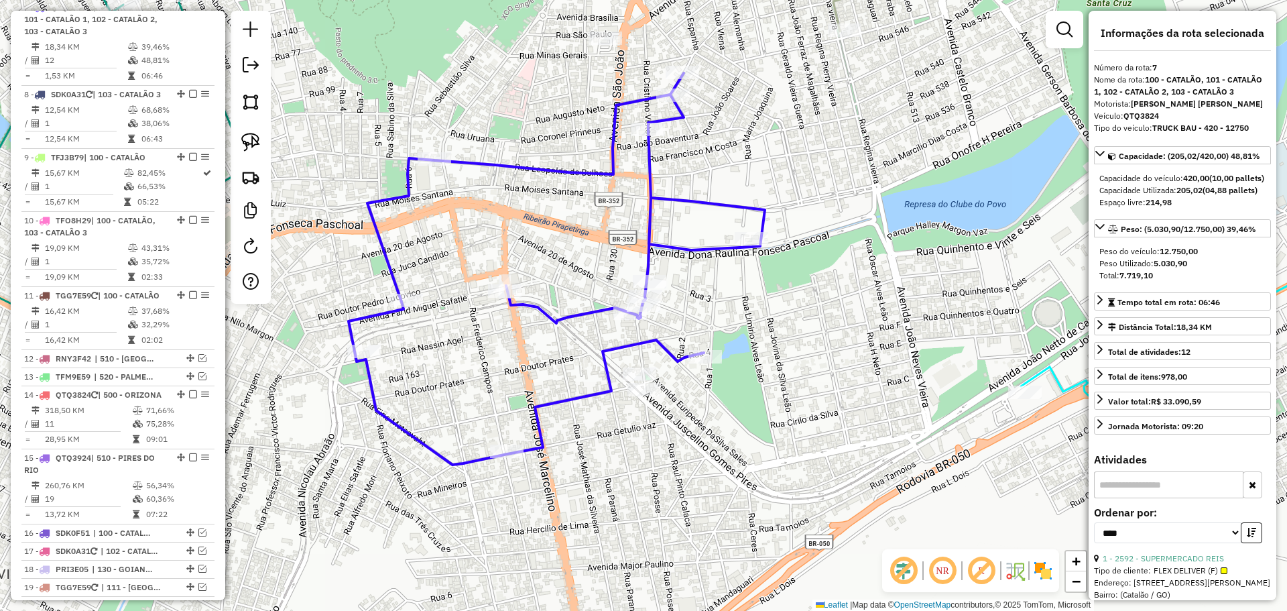
click at [624, 320] on div at bounding box center [630, 312] width 34 height 13
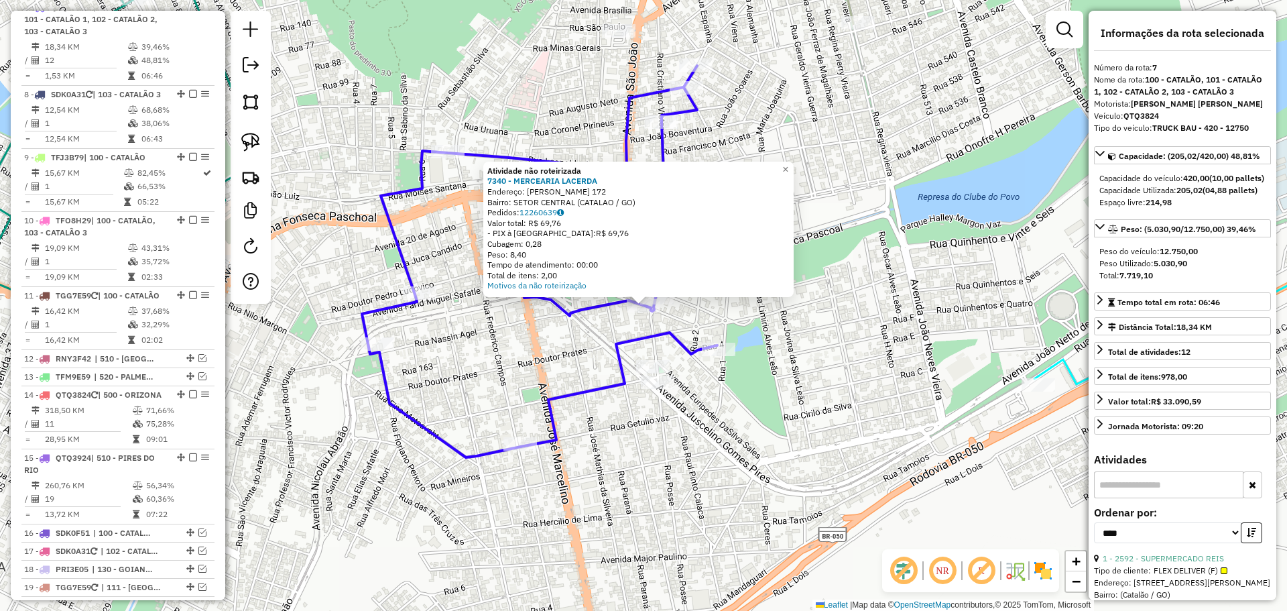
click at [556, 450] on div "Atividade não roteirizada 7340 - MERCEARIA LACERDA Endereço: JOSE DE SOUZA 172 …" at bounding box center [643, 305] width 1287 height 611
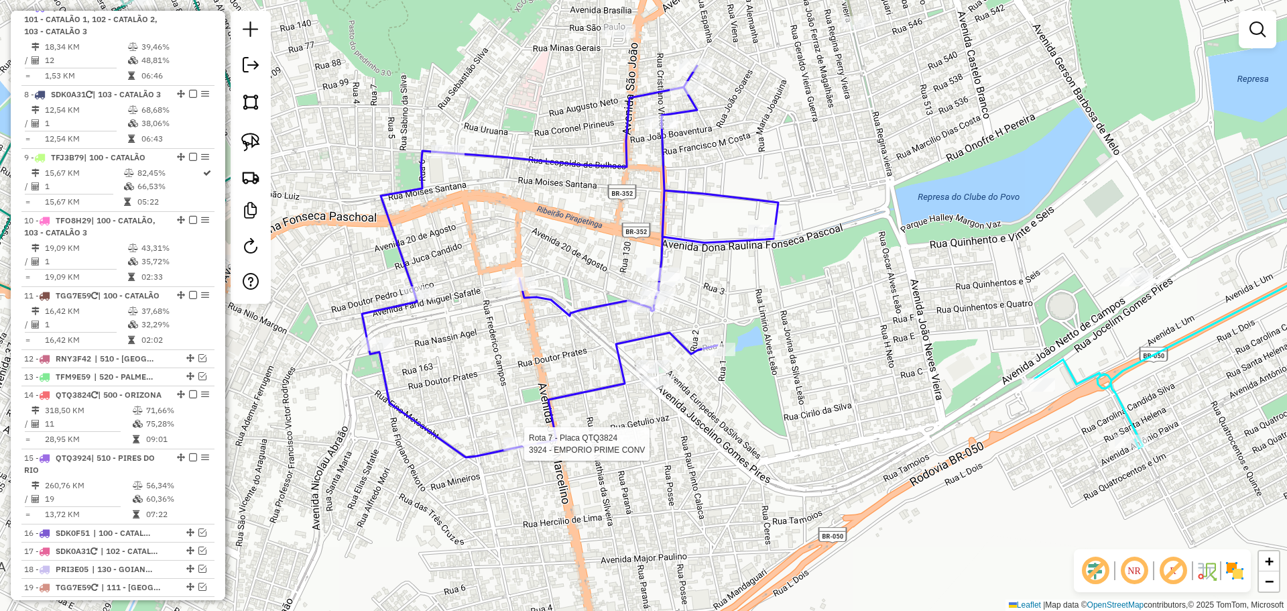
select select "*********"
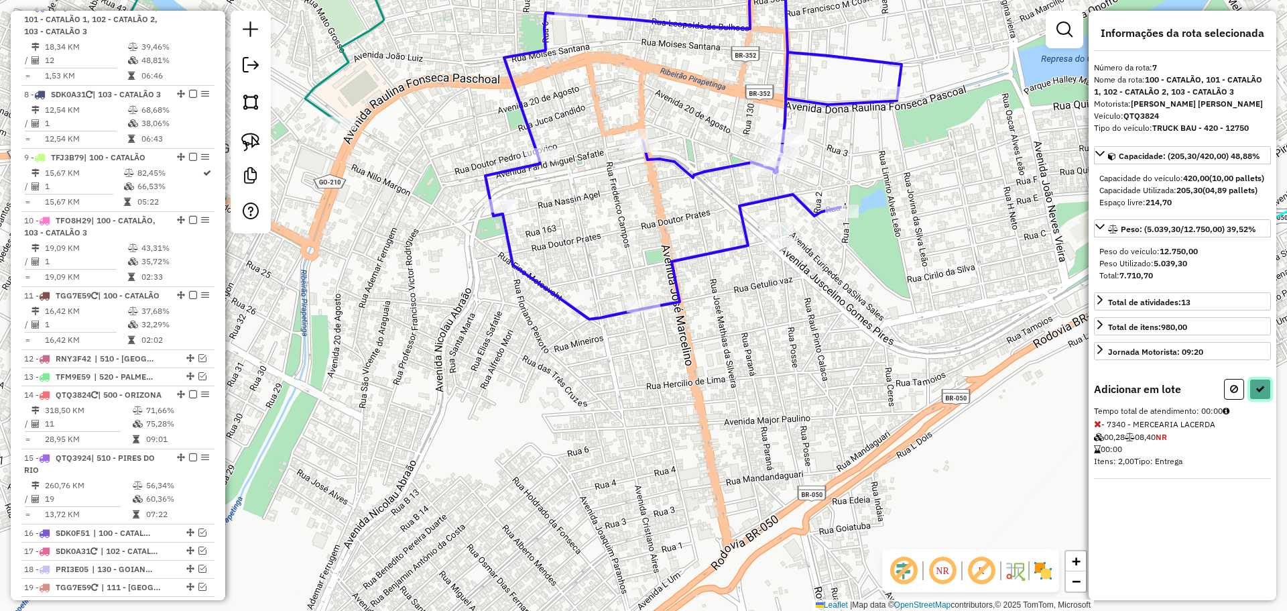
click at [1262, 394] on icon at bounding box center [1260, 388] width 9 height 9
select select "*********"
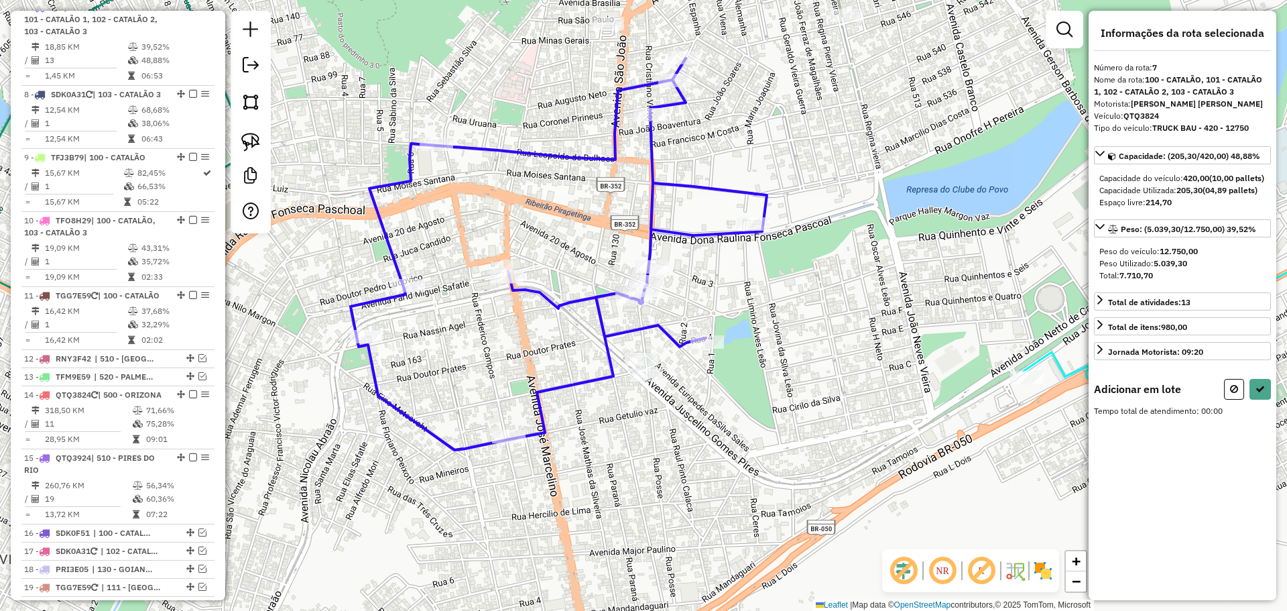
drag, startPoint x: 686, startPoint y: 371, endPoint x: 674, endPoint y: 365, distance: 13.8
click at [674, 365] on div "Janela de atendimento Grade de atendimento Capacidade Transportadoras Veículos …" at bounding box center [643, 305] width 1287 height 611
click at [261, 143] on link at bounding box center [250, 141] width 29 height 29
drag, startPoint x: 666, startPoint y: 360, endPoint x: 689, endPoint y: 377, distance: 29.2
click at [1256, 394] on icon at bounding box center [1260, 388] width 9 height 9
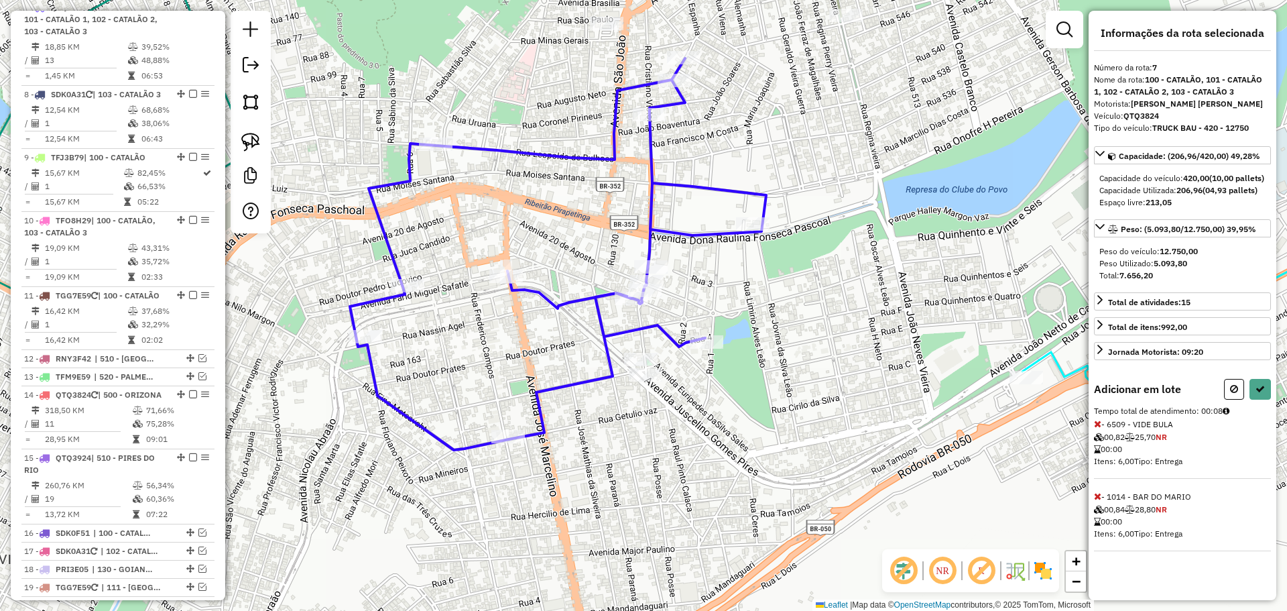
select select "*********"
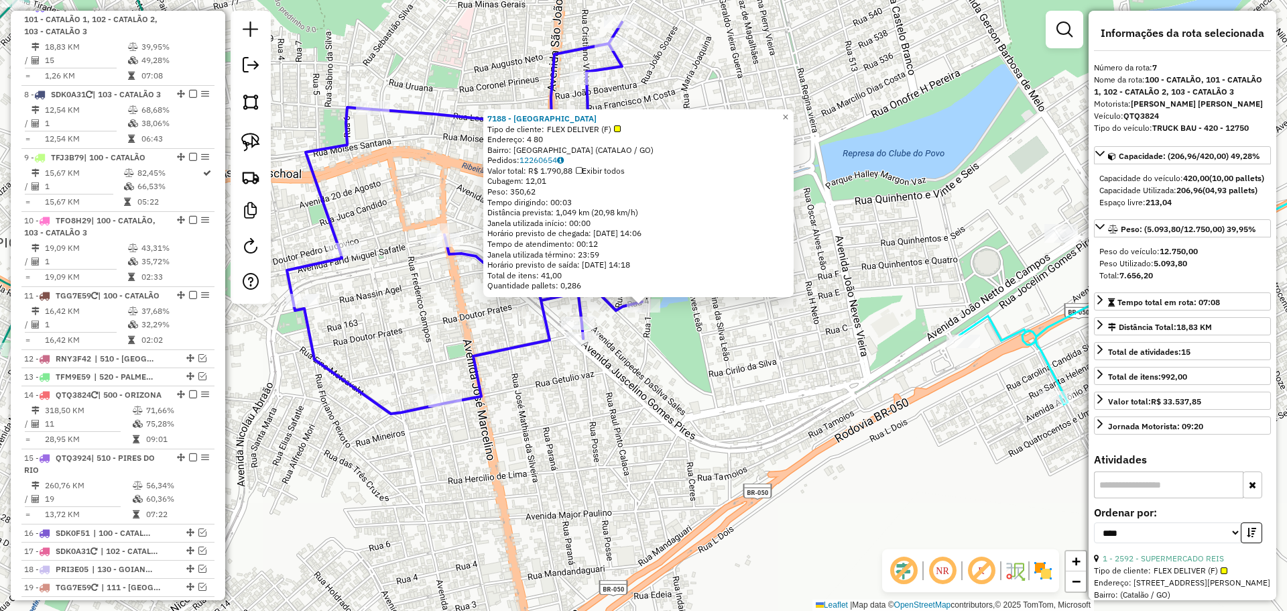
drag, startPoint x: 662, startPoint y: 416, endPoint x: 661, endPoint y: 391, distance: 25.5
click at [662, 416] on div "7188 - LAFE PARK Tipo de cliente: FLEX DELIVER (F) Endereço: 4 80 Bairro: SAO F…" at bounding box center [643, 305] width 1287 height 611
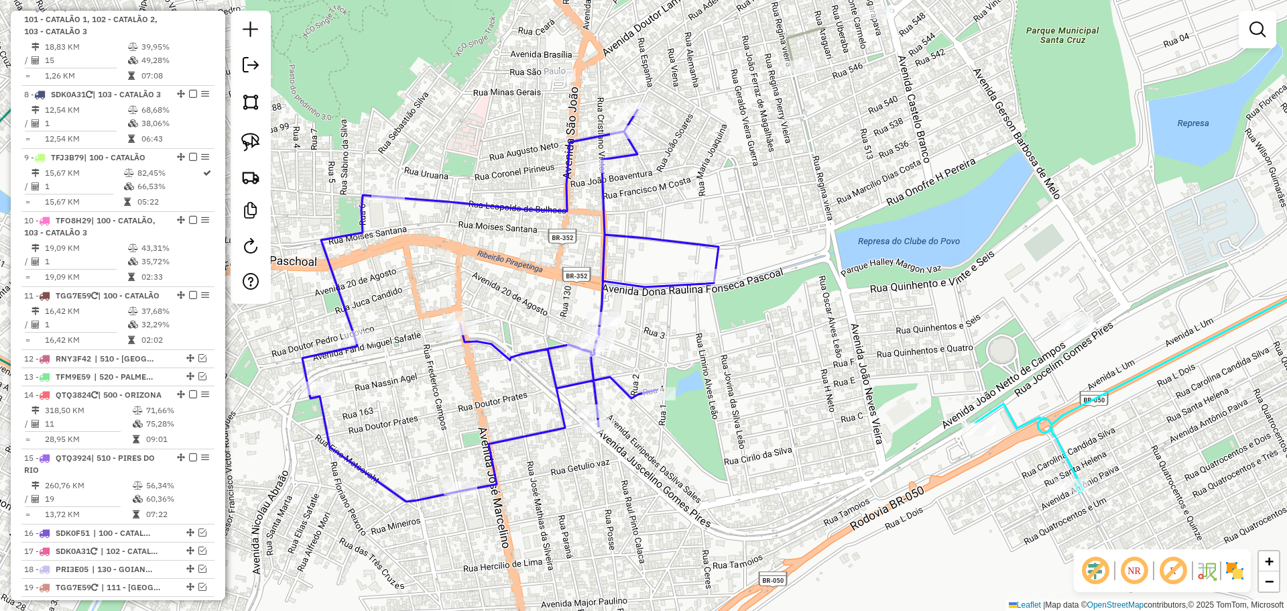
drag, startPoint x: 727, startPoint y: 340, endPoint x: 724, endPoint y: 400, distance: 60.4
click at [725, 398] on div "Janela de atendimento Grade de atendimento Capacidade Transportadoras Veículos …" at bounding box center [643, 305] width 1287 height 611
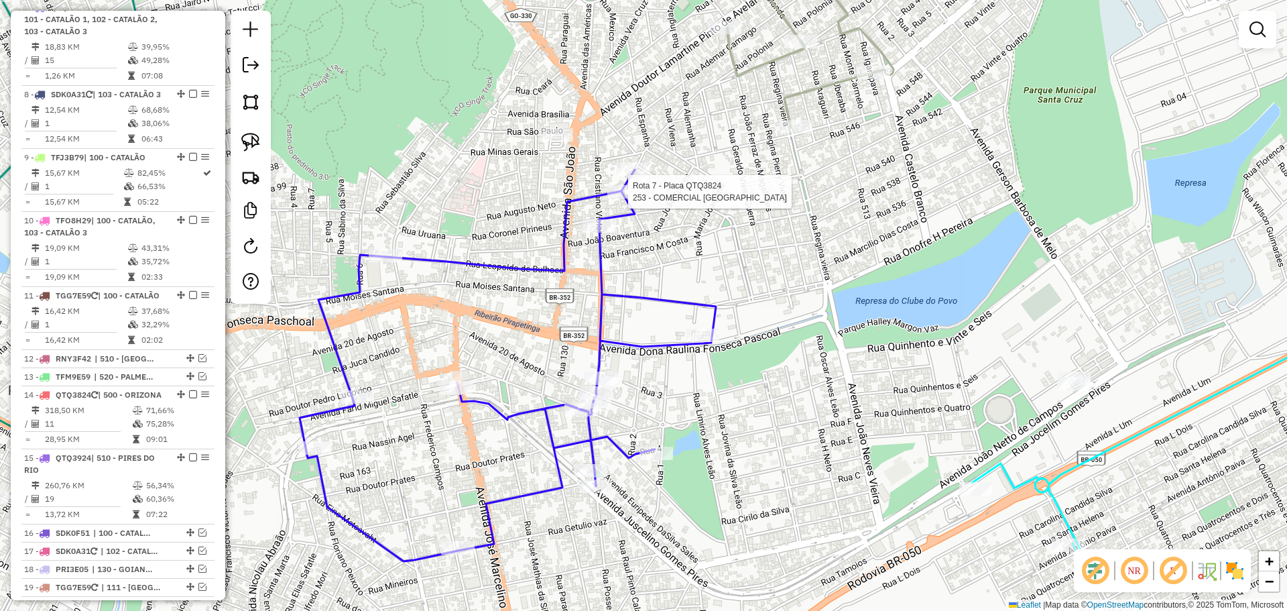
select select "*********"
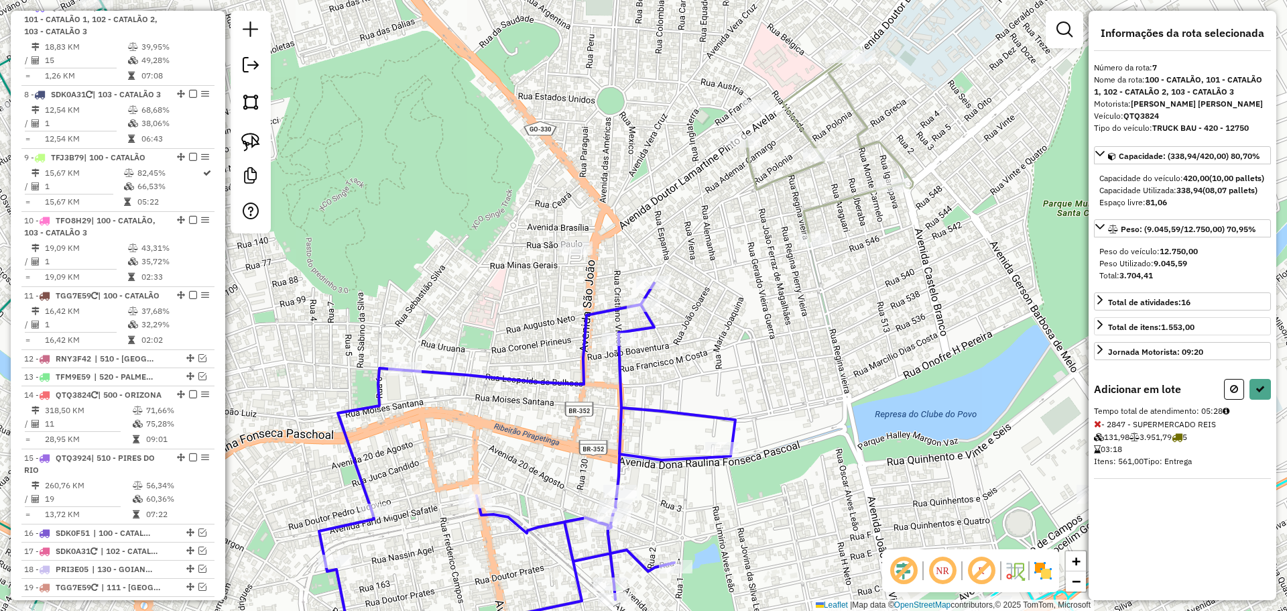
click at [1234, 394] on icon at bounding box center [1234, 388] width 8 height 9
select select "*********"
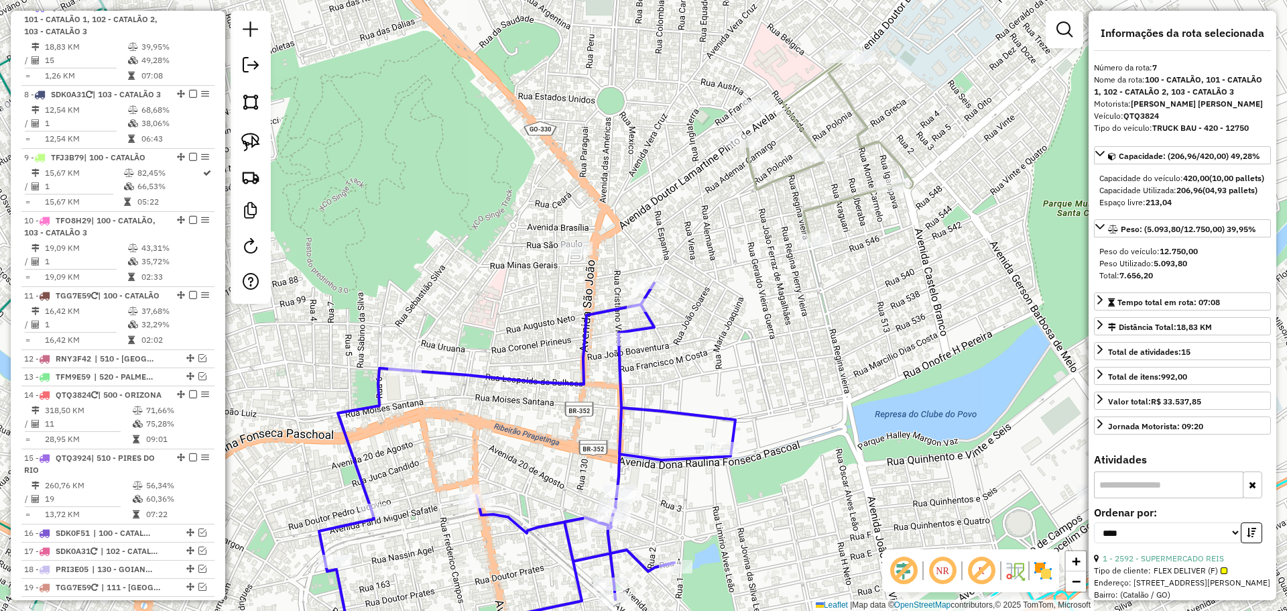
drag, startPoint x: 859, startPoint y: 490, endPoint x: 778, endPoint y: 363, distance: 151.4
click at [780, 364] on div "Janela de atendimento Grade de atendimento Capacidade Transportadoras Veículos …" at bounding box center [643, 305] width 1287 height 611
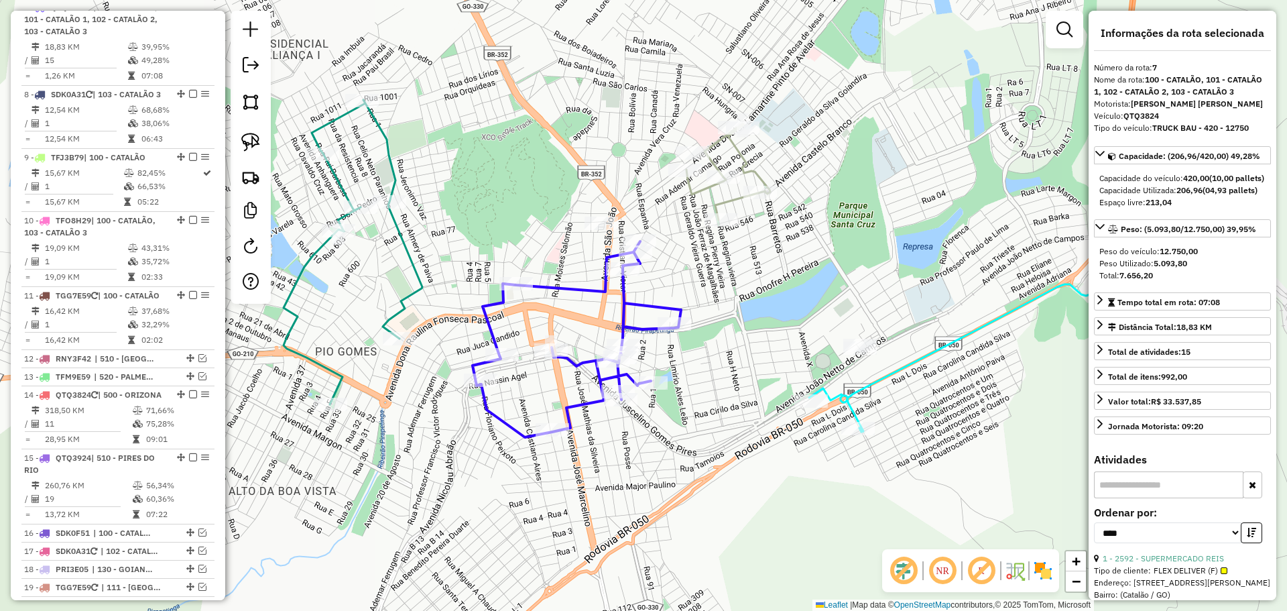
drag, startPoint x: 761, startPoint y: 485, endPoint x: 640, endPoint y: 410, distance: 142.3
click at [729, 467] on div "Janela de atendimento Grade de atendimento Capacidade Transportadoras Veículos …" at bounding box center [643, 305] width 1287 height 611
drag, startPoint x: 785, startPoint y: 336, endPoint x: 788, endPoint y: 405, distance: 69.1
click at [788, 405] on div "Rota 6 - Placa PRI3395 4963 - MONTANA CATALAO SHOP Janela de atendimento Grade …" at bounding box center [643, 305] width 1287 height 611
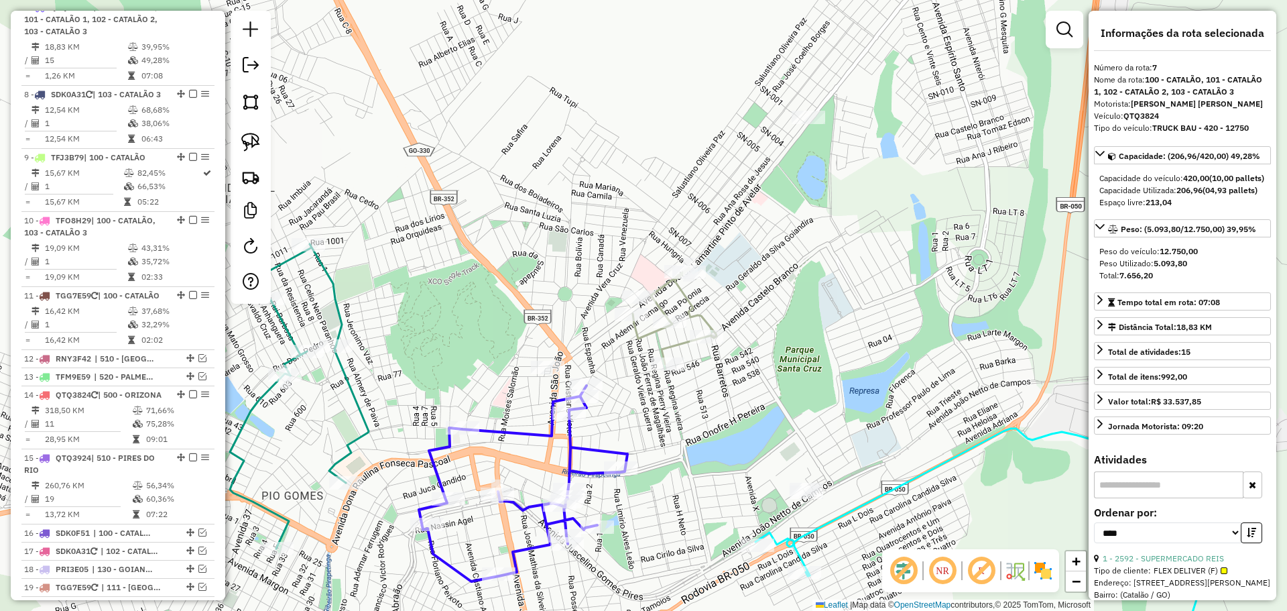
drag, startPoint x: 867, startPoint y: 247, endPoint x: 817, endPoint y: 292, distance: 66.9
click at [817, 292] on div "Janela de atendimento Grade de atendimento Capacidade Transportadoras Veículos …" at bounding box center [643, 305] width 1287 height 611
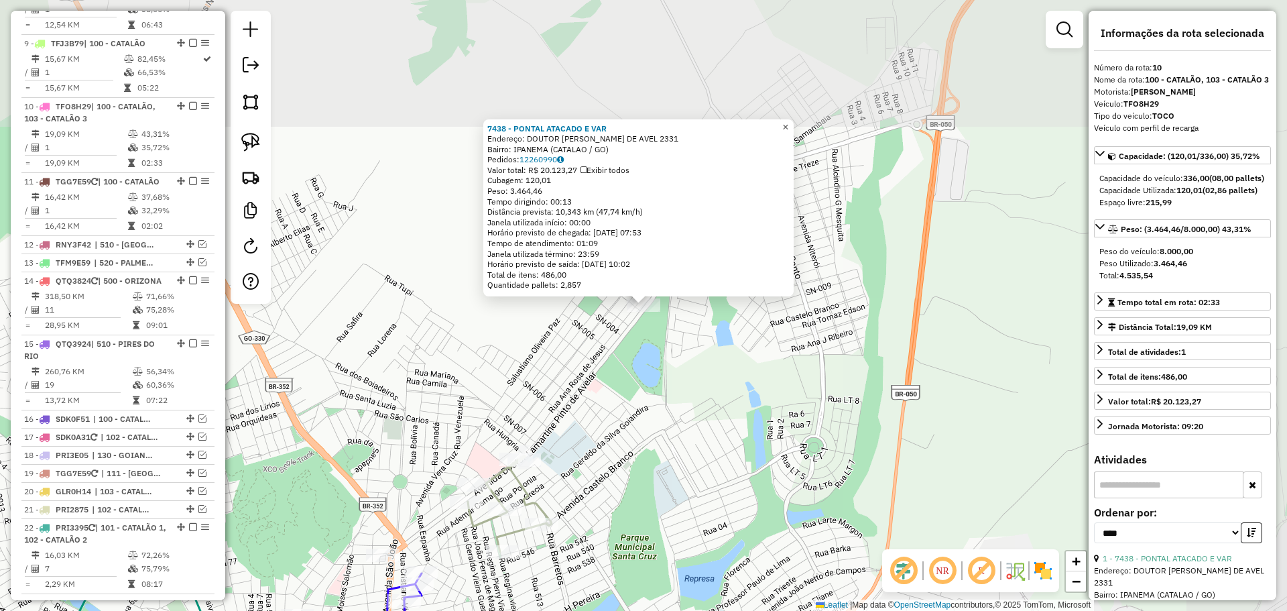
scroll to position [1097, 0]
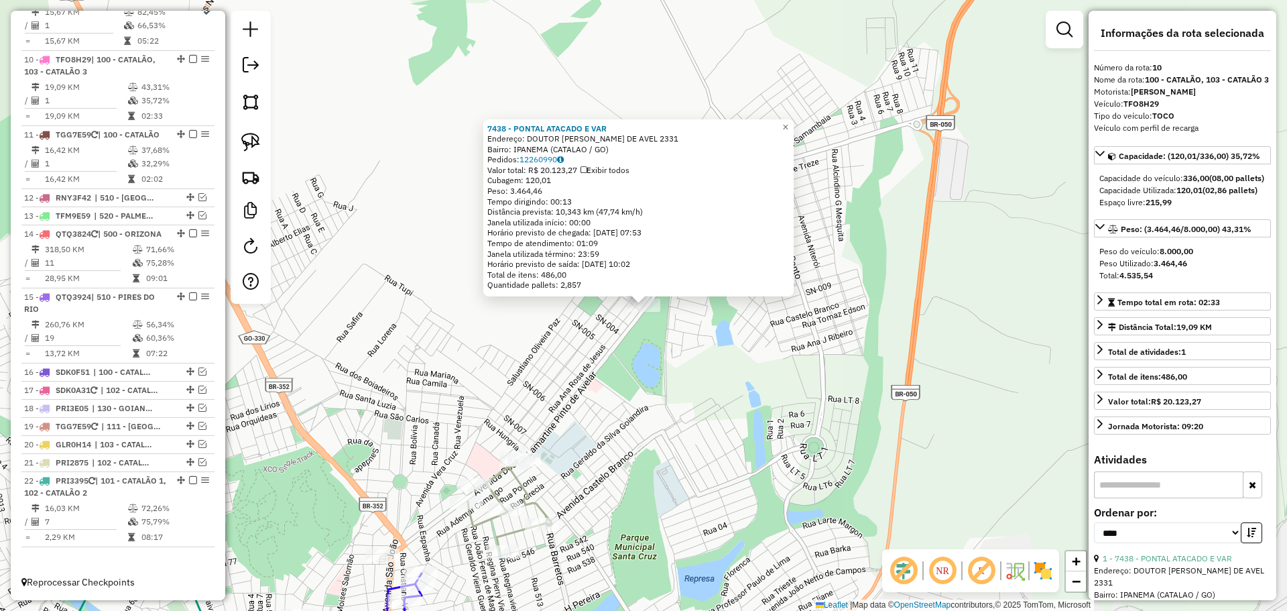
click at [686, 404] on div "7438 - PONTAL ATACADO E VAR Endereço: DOUTOR LAMARTINE [GEOGRAPHIC_DATA] 2331 B…" at bounding box center [643, 305] width 1287 height 611
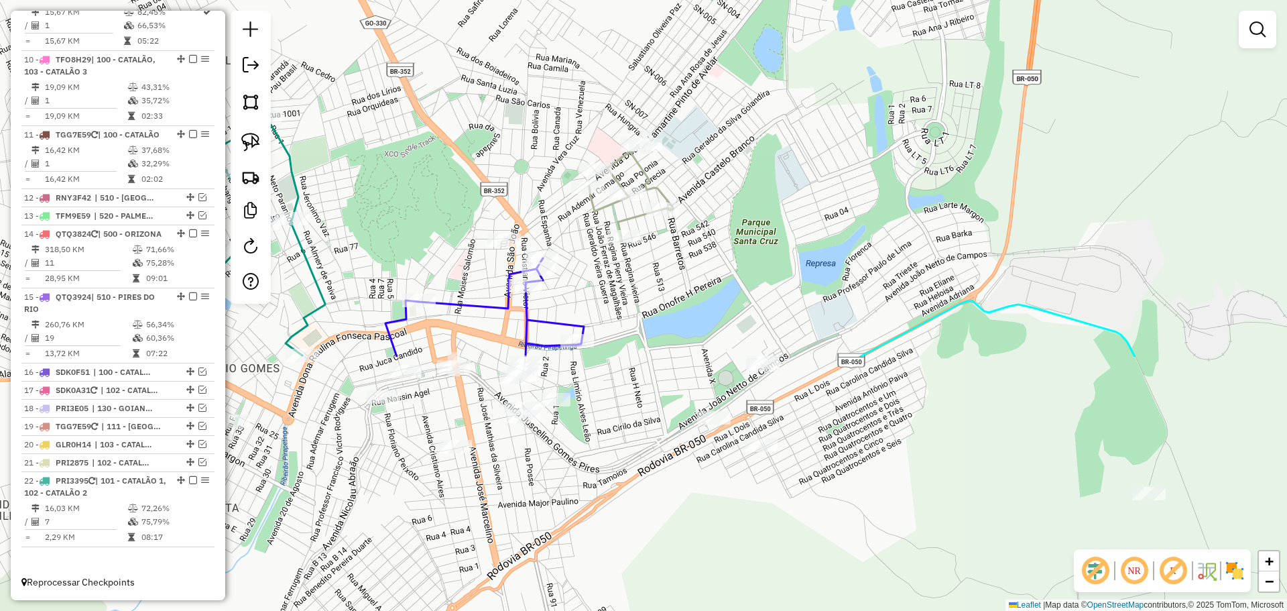
click at [792, 134] on div "Janela de atendimento Grade de atendimento Capacidade Transportadoras Veículos …" at bounding box center [643, 305] width 1287 height 611
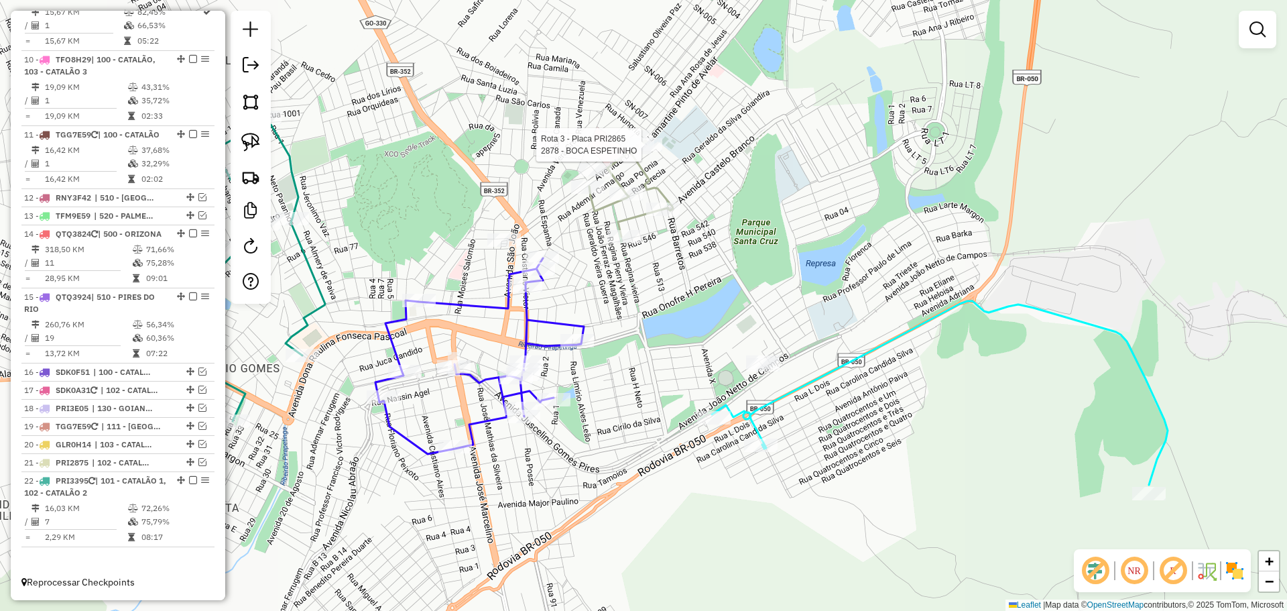
select select "*********"
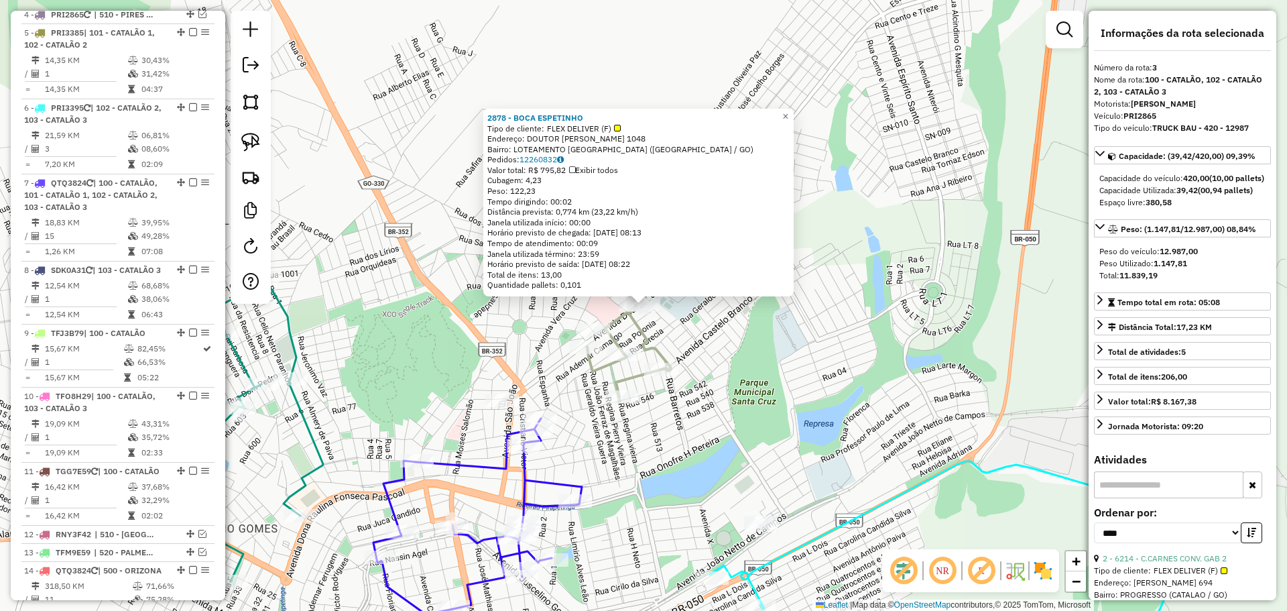
scroll to position [645, 0]
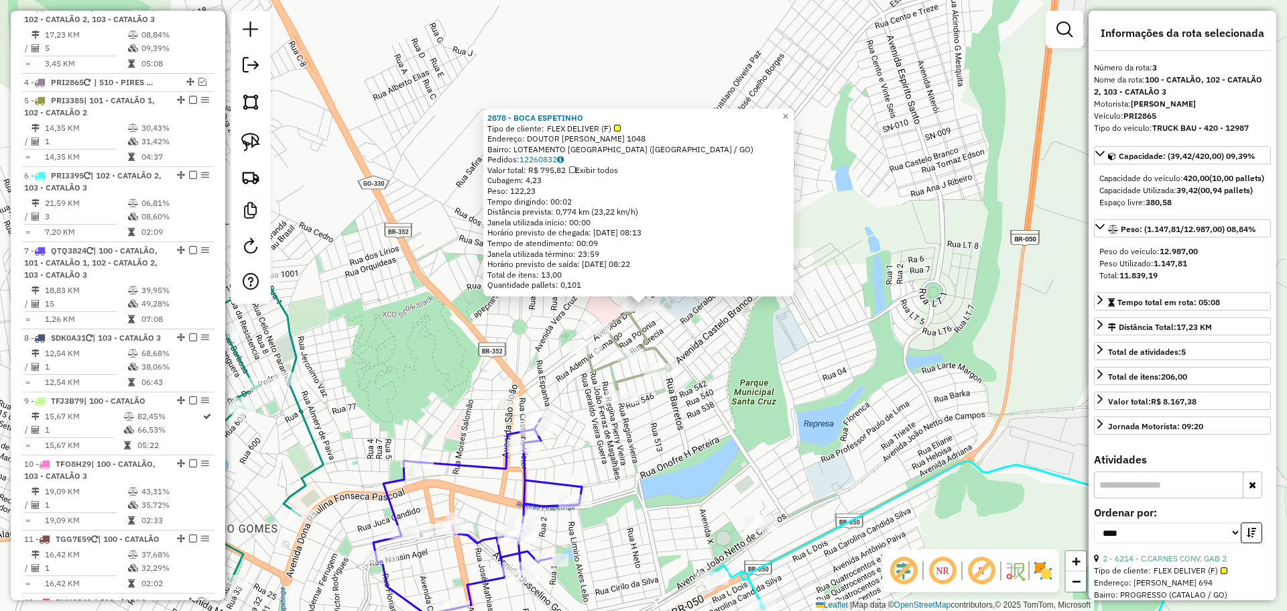
click at [786, 410] on div "2878 - BOCA ESPETINHO Tipo de cliente: FLEX DELIVER (F) Endereço: DOUTOR LAMART…" at bounding box center [643, 305] width 1287 height 611
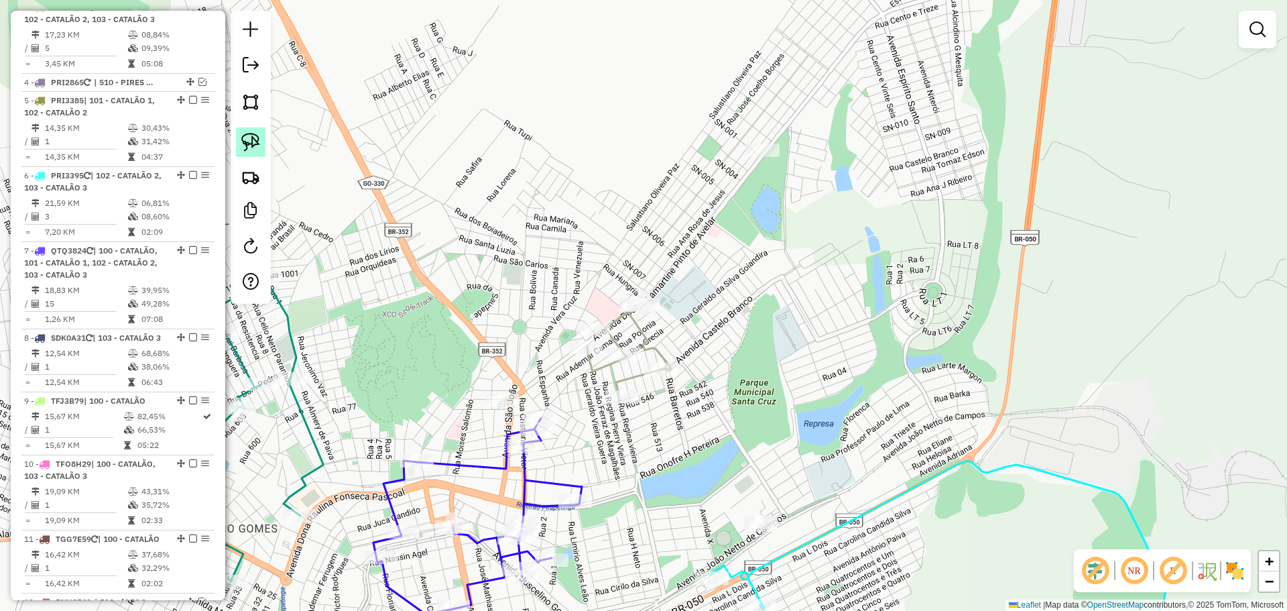
click at [253, 147] on img at bounding box center [250, 142] width 19 height 19
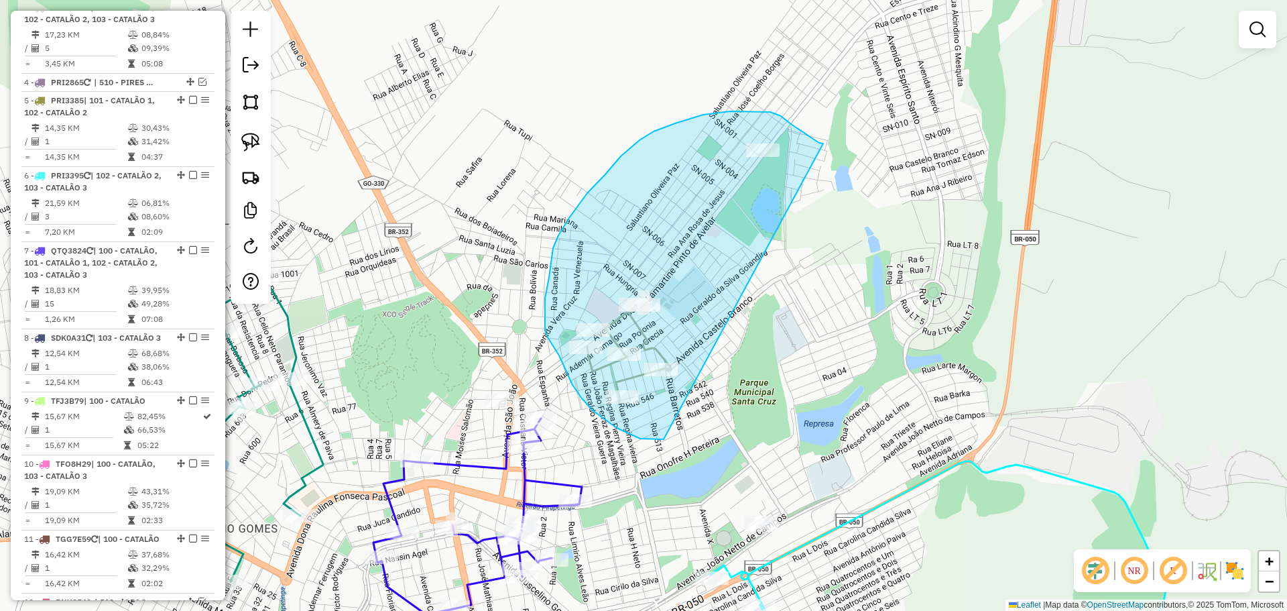
drag, startPoint x: 823, startPoint y: 143, endPoint x: 727, endPoint y: 406, distance: 280.0
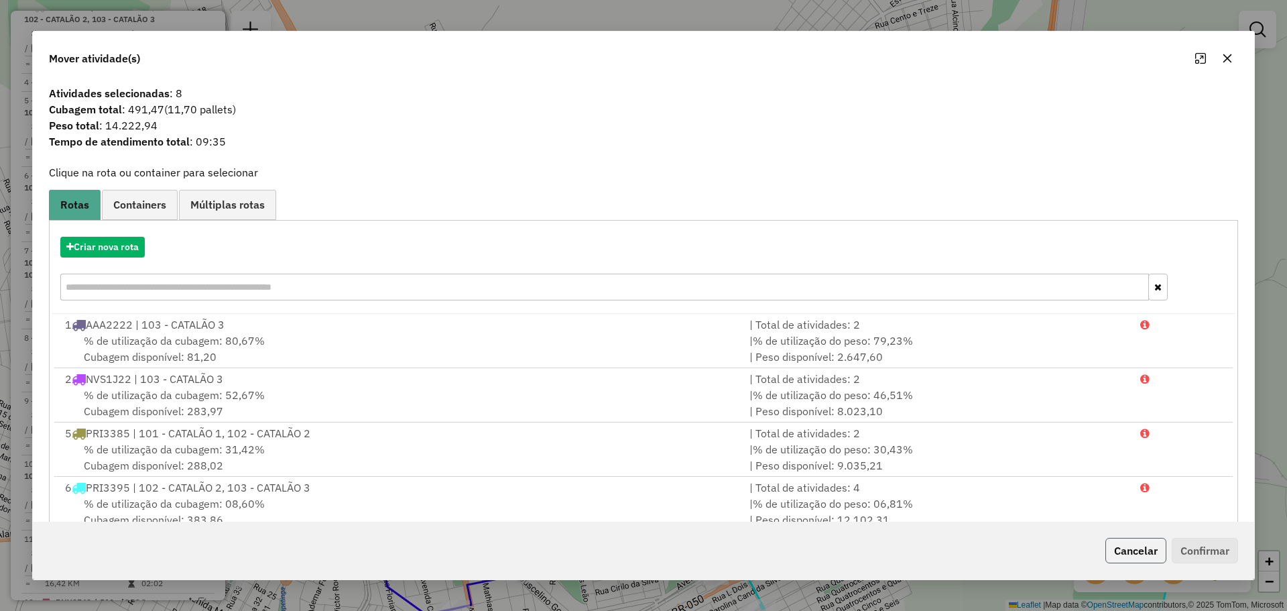
click at [1136, 554] on button "Cancelar" at bounding box center [1135, 550] width 61 height 25
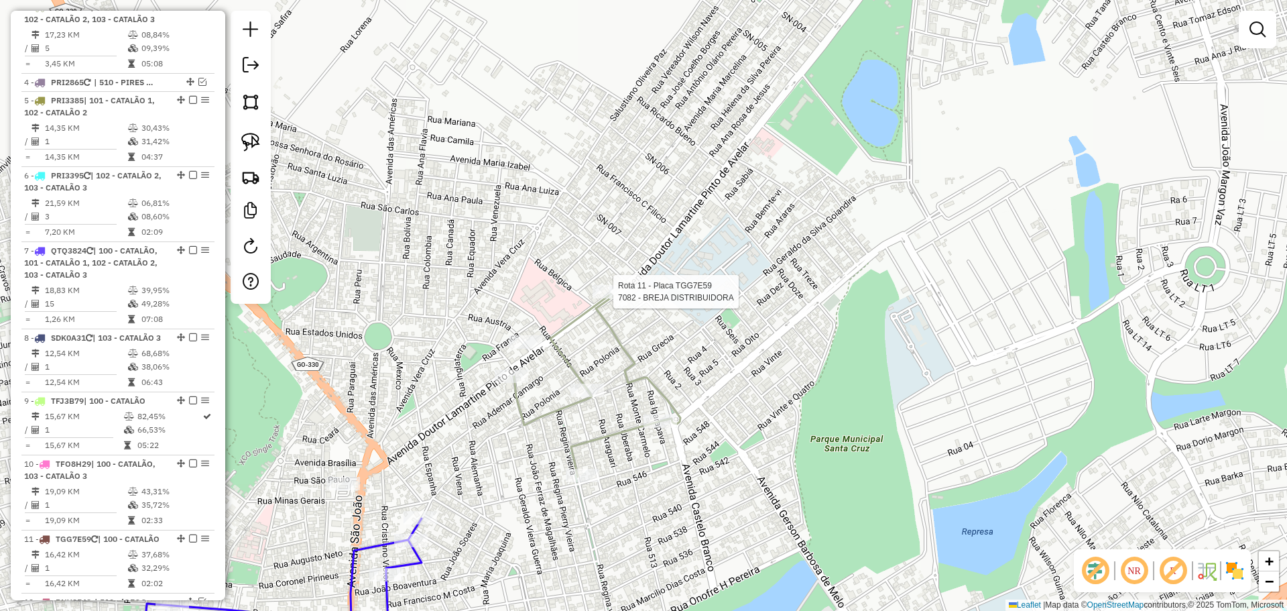
select select "*********"
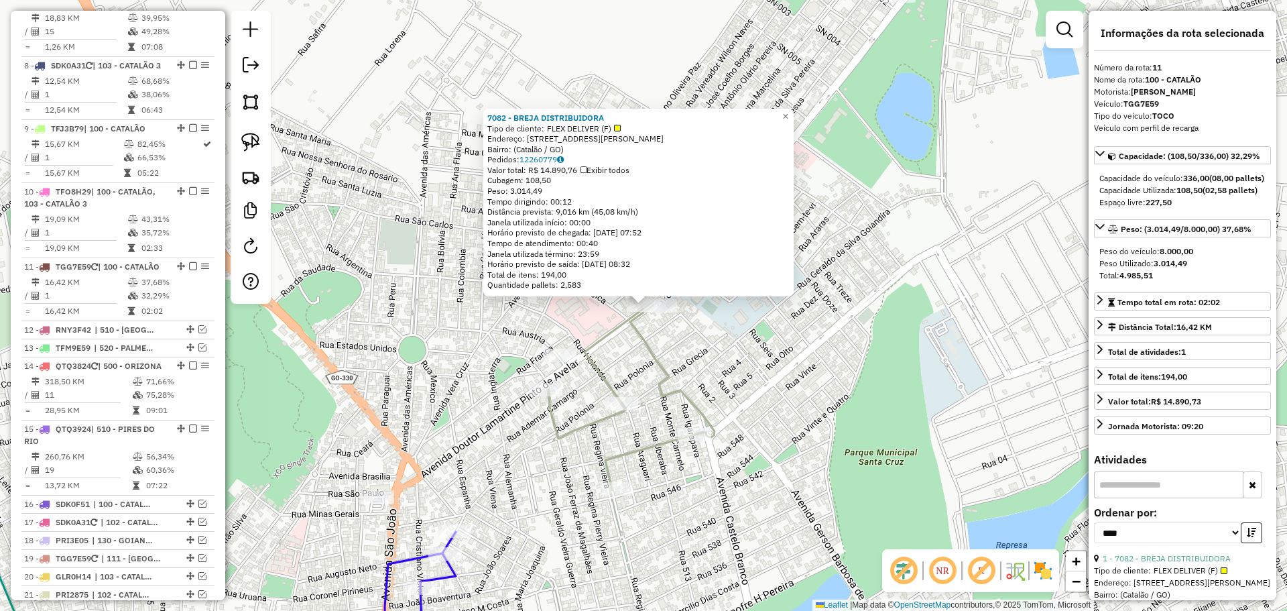
scroll to position [1097, 0]
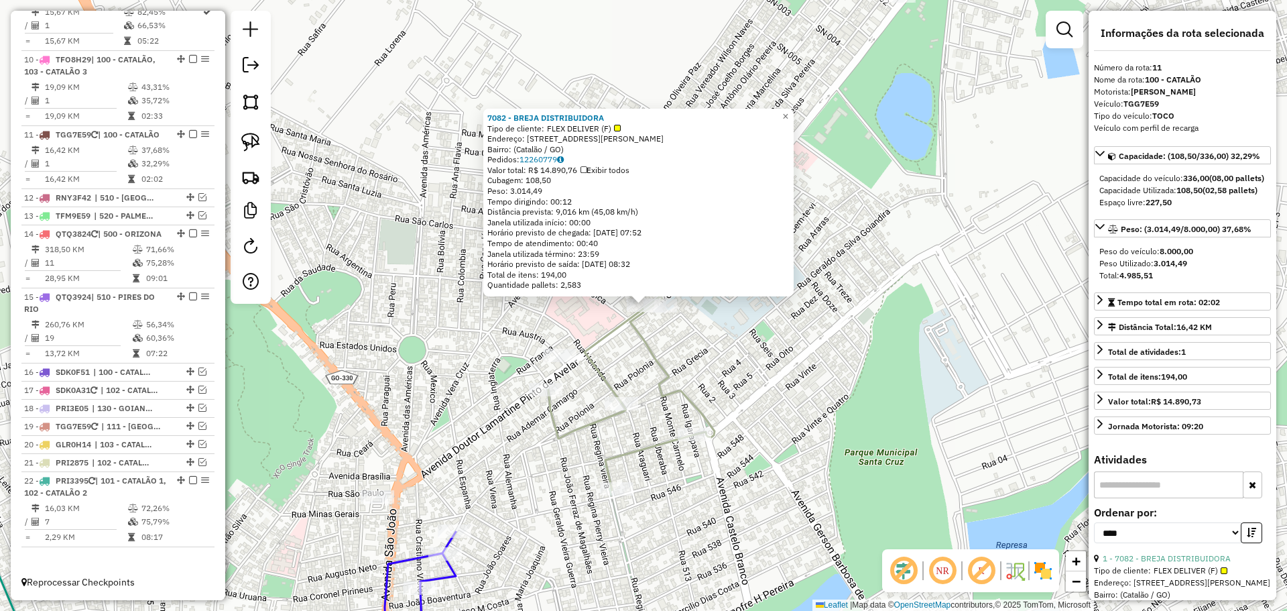
click at [705, 359] on div "7082 - BREJA DISTRIBUIDORA Tipo de cliente: FLEX DELIVER (F) Endereço: Avenida …" at bounding box center [643, 305] width 1287 height 611
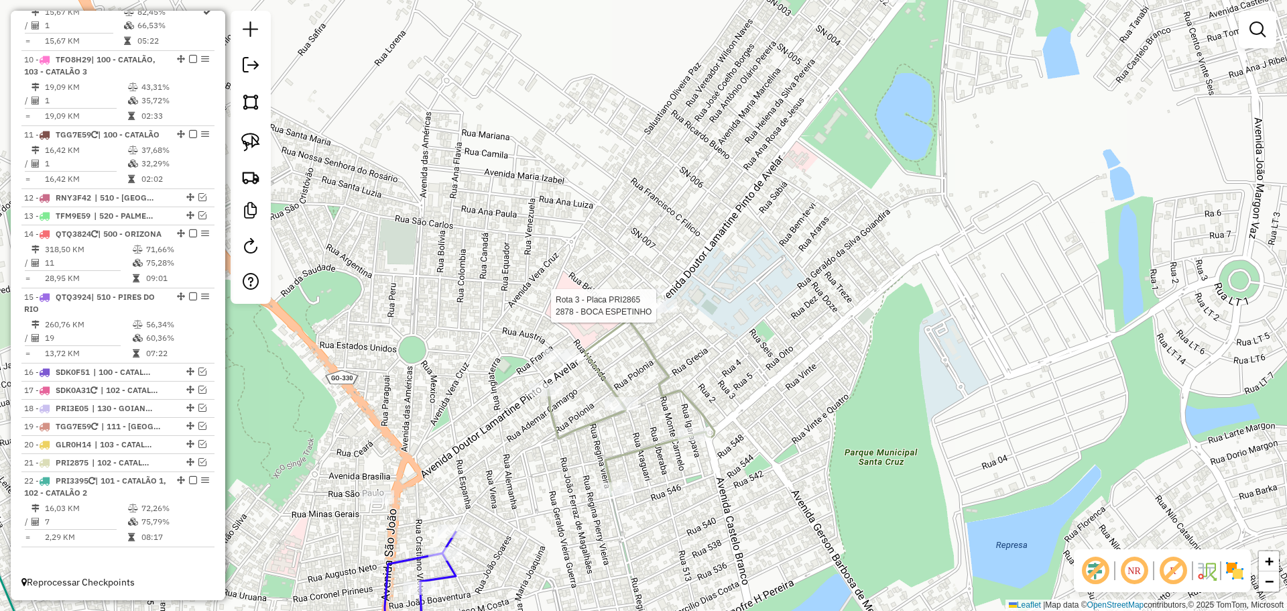
select select "*********"
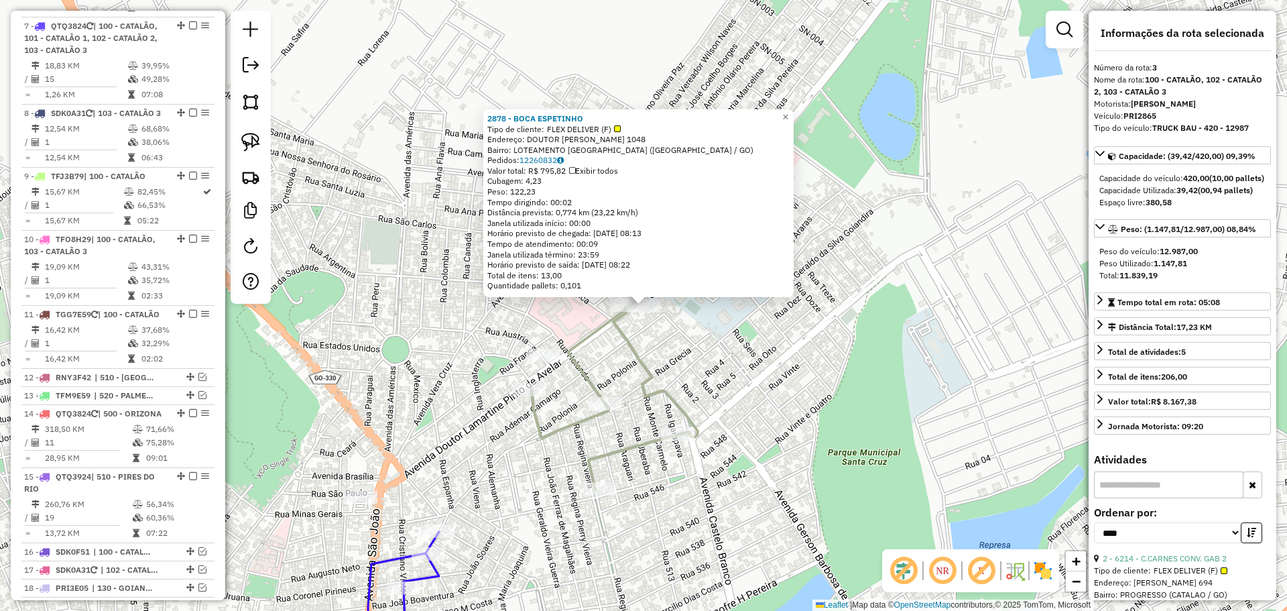
scroll to position [645, 0]
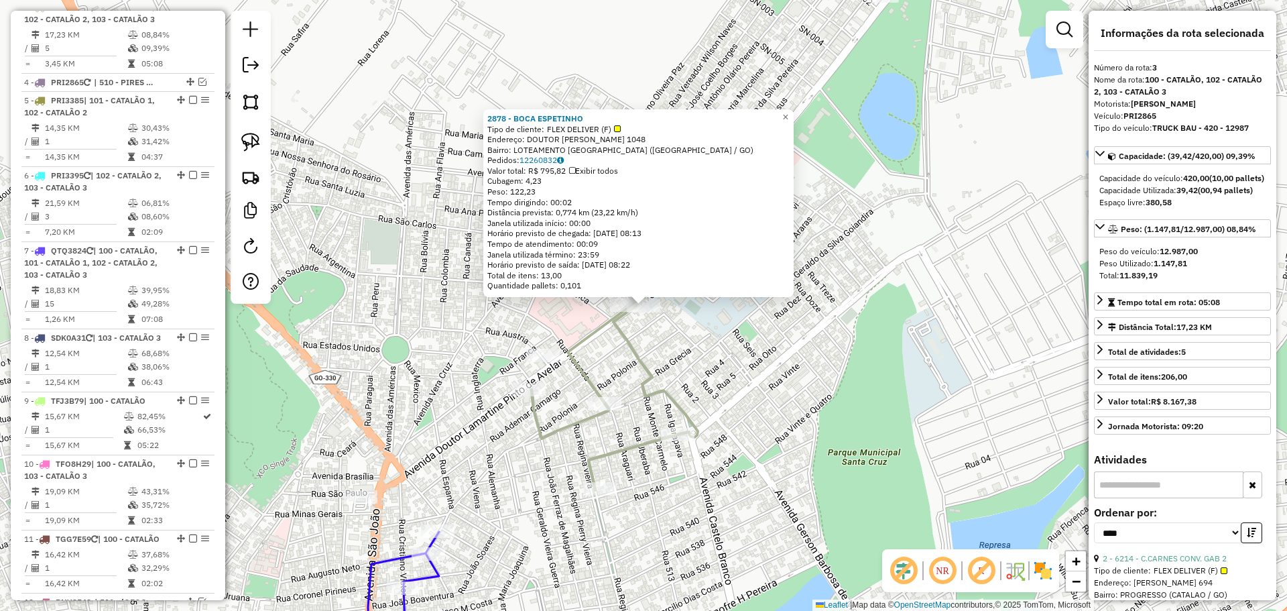
click at [695, 361] on div "2878 - BOCA ESPETINHO Tipo de cliente: FLEX DELIVER (F) Endereço: DOUTOR LAMART…" at bounding box center [643, 305] width 1287 height 611
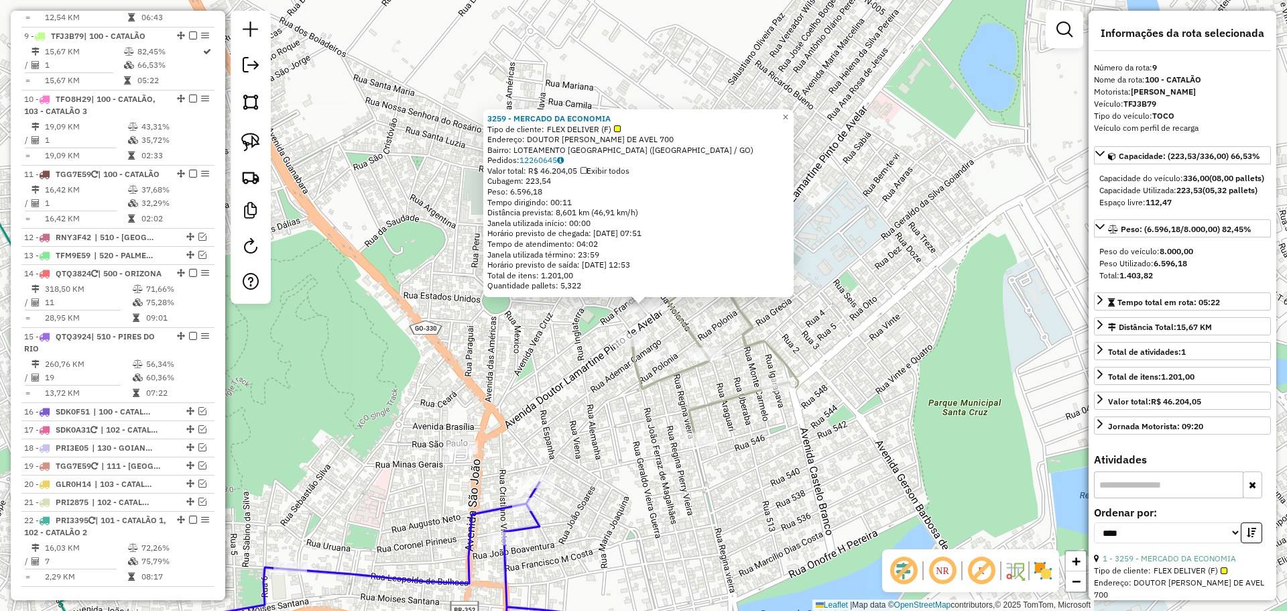
scroll to position [1051, 0]
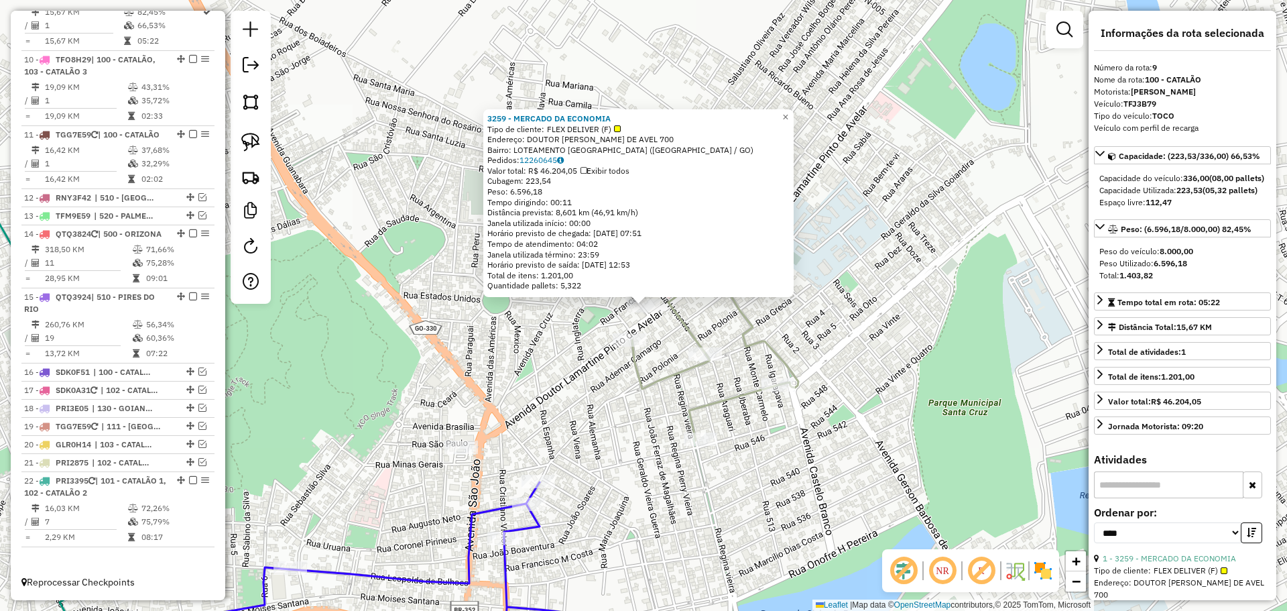
click at [626, 379] on div "3259 - MERCADO DA ECONOMIA Tipo de cliente: FLEX DELIVER (F) Endereço: DOUTOR L…" at bounding box center [643, 305] width 1287 height 611
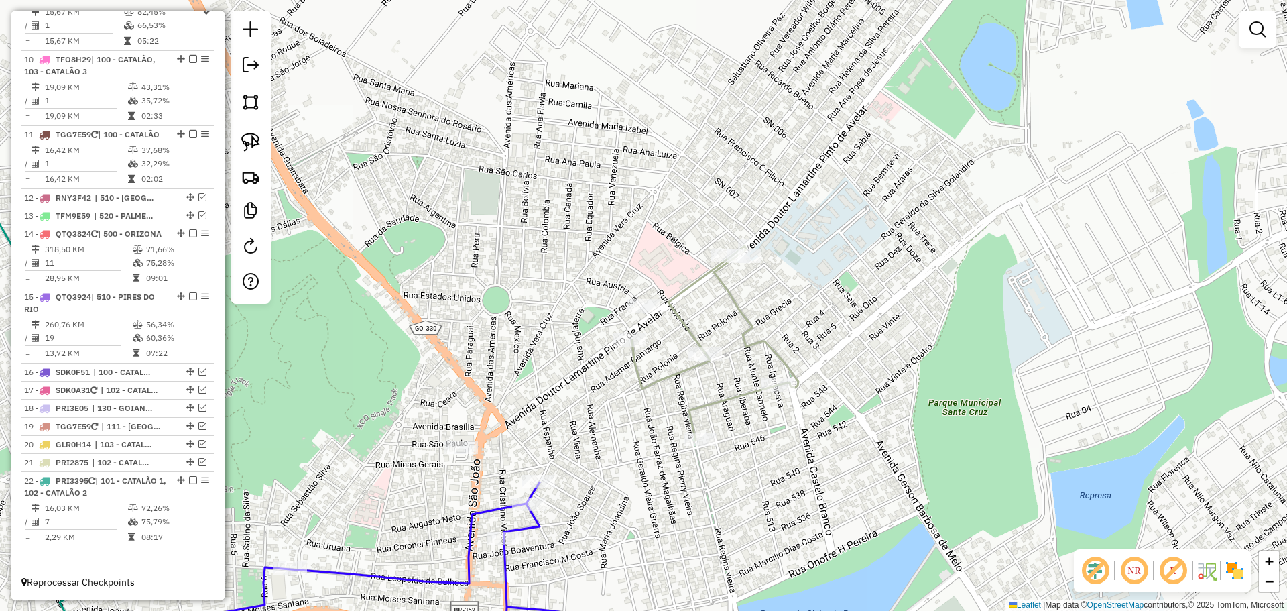
drag, startPoint x: 780, startPoint y: 455, endPoint x: 617, endPoint y: 252, distance: 260.0
click at [623, 269] on div "Janela de atendimento Grade de atendimento Capacidade Transportadoras Veículos …" at bounding box center [643, 305] width 1287 height 611
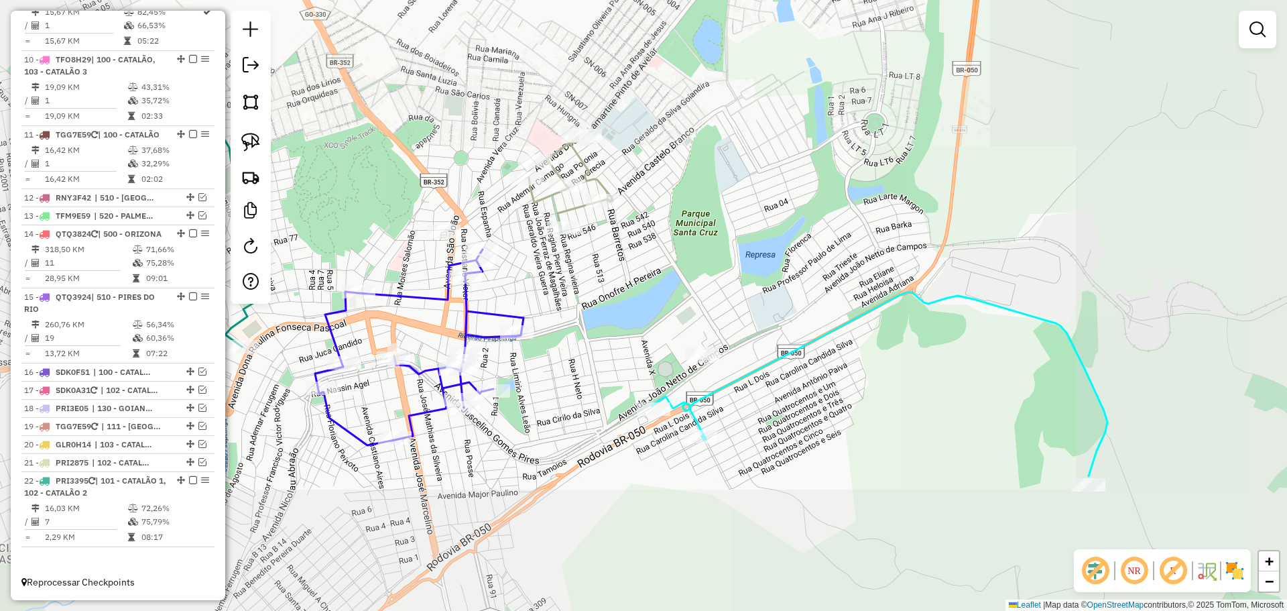
drag, startPoint x: 657, startPoint y: 353, endPoint x: 672, endPoint y: 298, distance: 57.7
click at [672, 298] on div "Janela de atendimento Grade de atendimento Capacidade Transportadoras Veículos …" at bounding box center [643, 305] width 1287 height 611
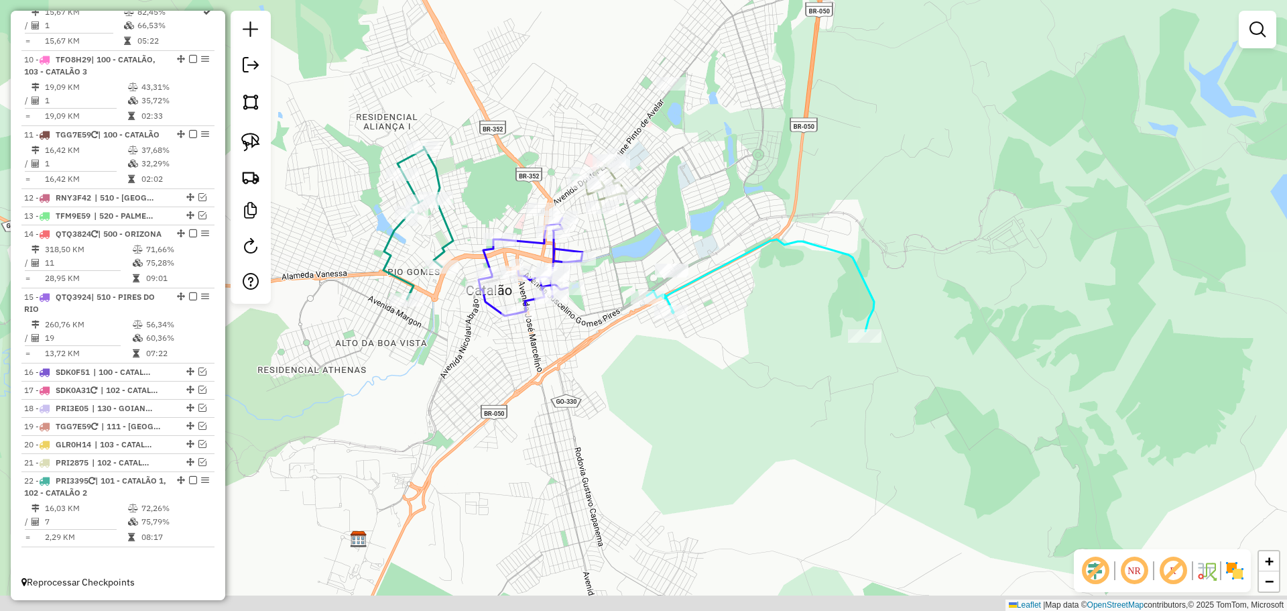
drag, startPoint x: 721, startPoint y: 351, endPoint x: 505, endPoint y: 227, distance: 248.7
click at [721, 350] on div "Janela de atendimento Grade de atendimento Capacidade Transportadoras Veículos …" at bounding box center [643, 305] width 1287 height 611
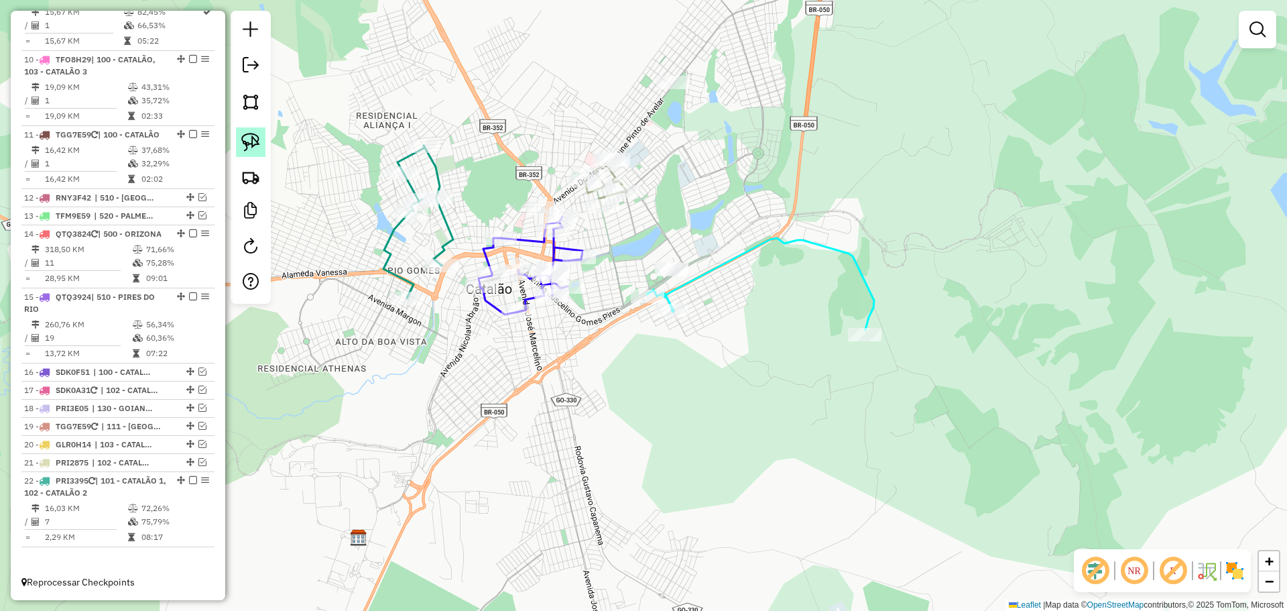
click at [259, 134] on img at bounding box center [250, 142] width 19 height 19
select select "*********"
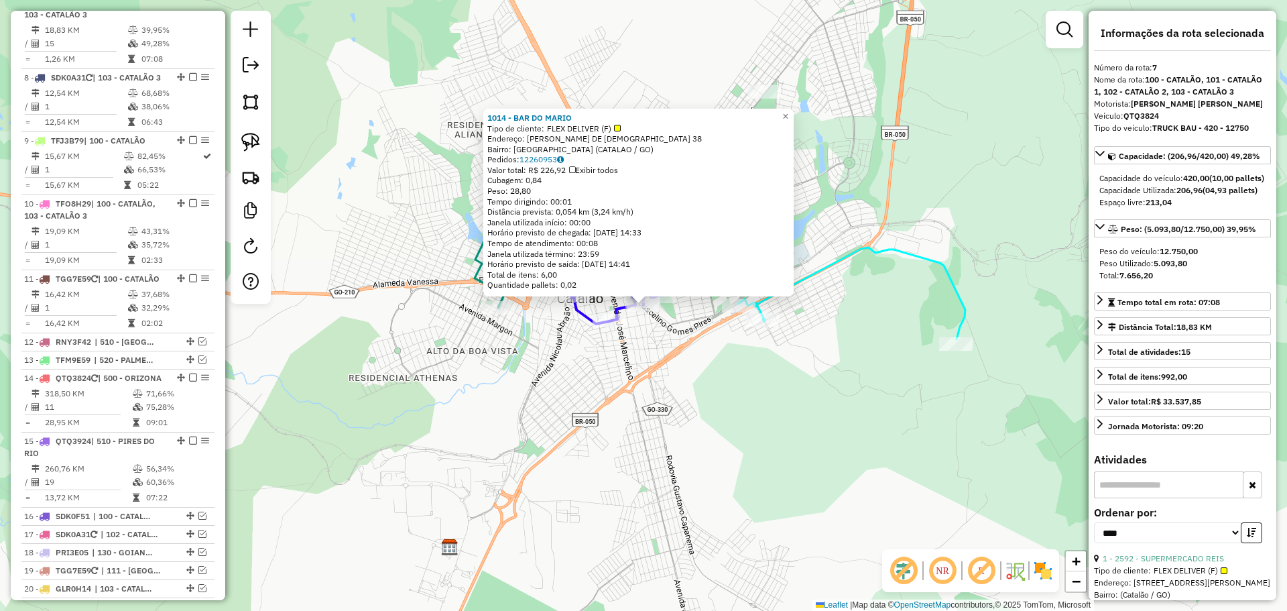
scroll to position [888, 0]
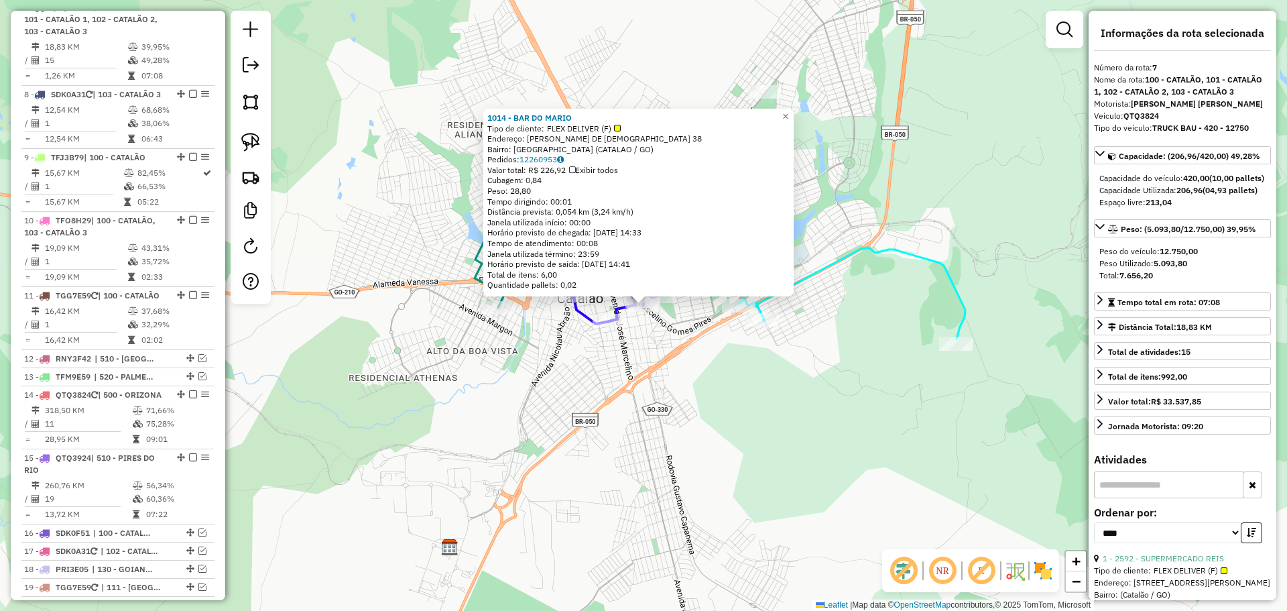
click at [717, 394] on div "1014 - BAR DO MARIO Tipo de cliente: FLEX DELIVER (F) Endereço: JOAO RABELO DE …" at bounding box center [643, 305] width 1287 height 611
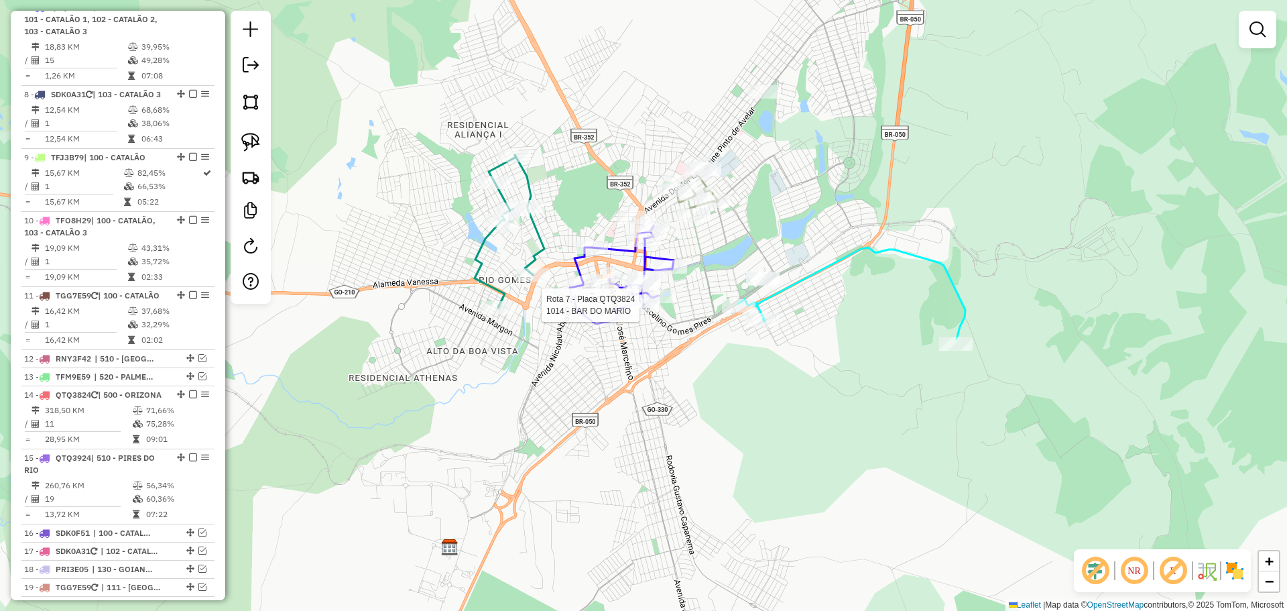
select select "*********"
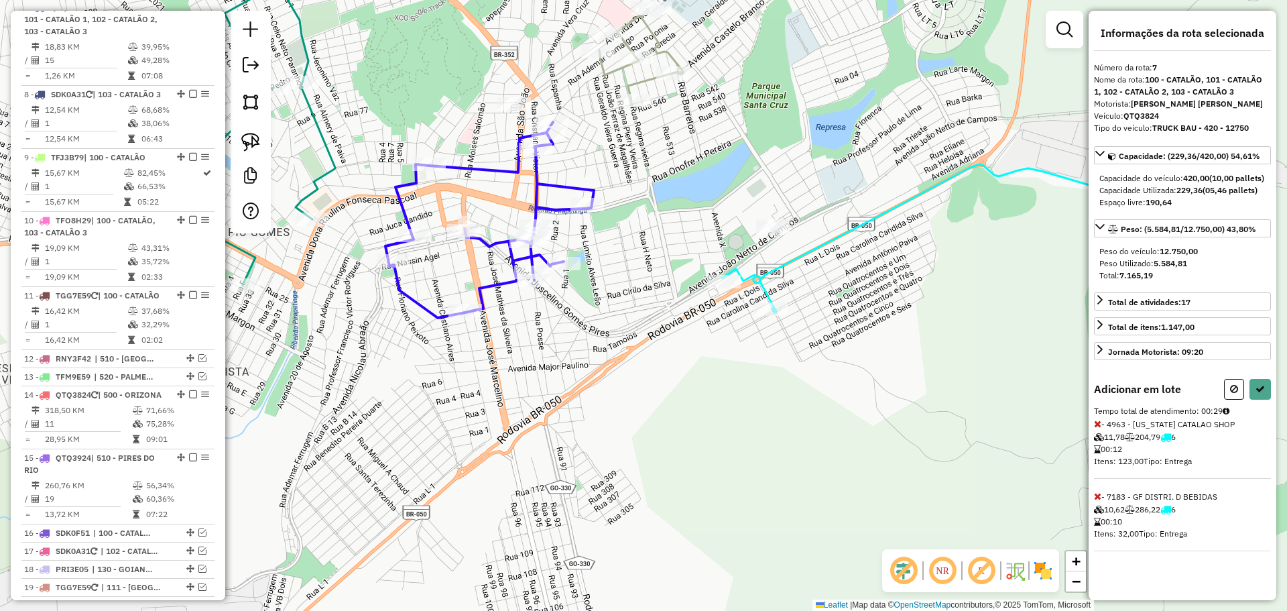
drag, startPoint x: 860, startPoint y: 268, endPoint x: 693, endPoint y: 225, distance: 172.4
click at [693, 225] on div "Janela de atendimento Grade de atendimento Capacidade Transportadoras Veículos …" at bounding box center [643, 305] width 1287 height 611
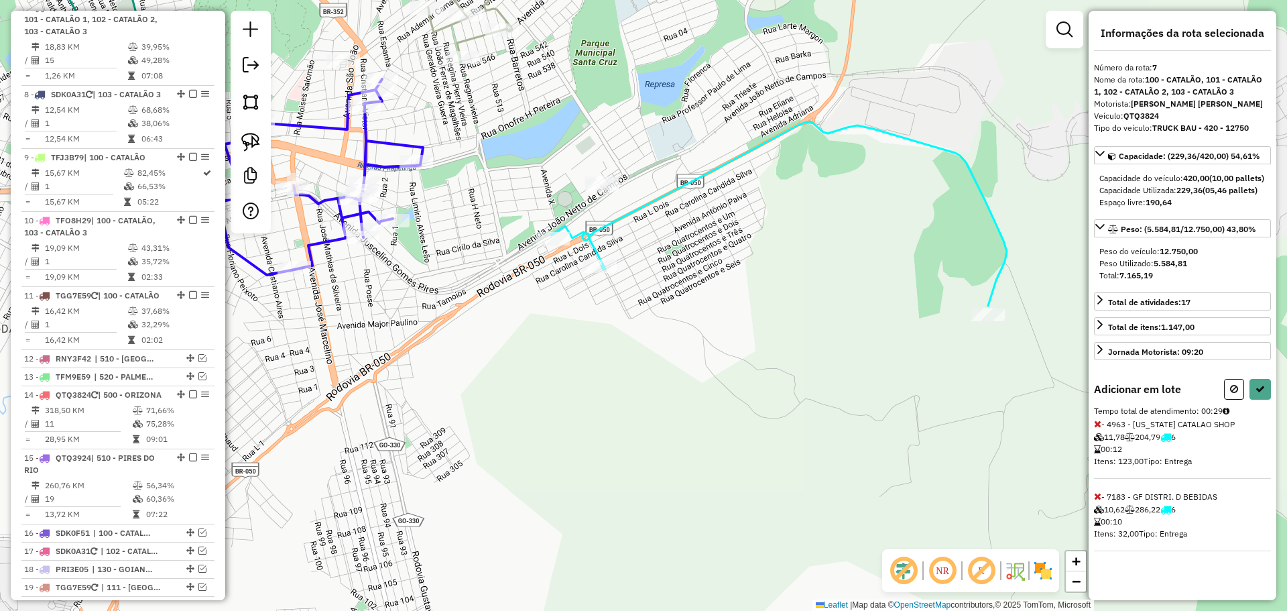
drag, startPoint x: 870, startPoint y: 277, endPoint x: 878, endPoint y: 282, distance: 9.9
click at [844, 273] on div "Janela de atendimento Grade de atendimento Capacidade Transportadoras Veículos …" at bounding box center [643, 305] width 1287 height 611
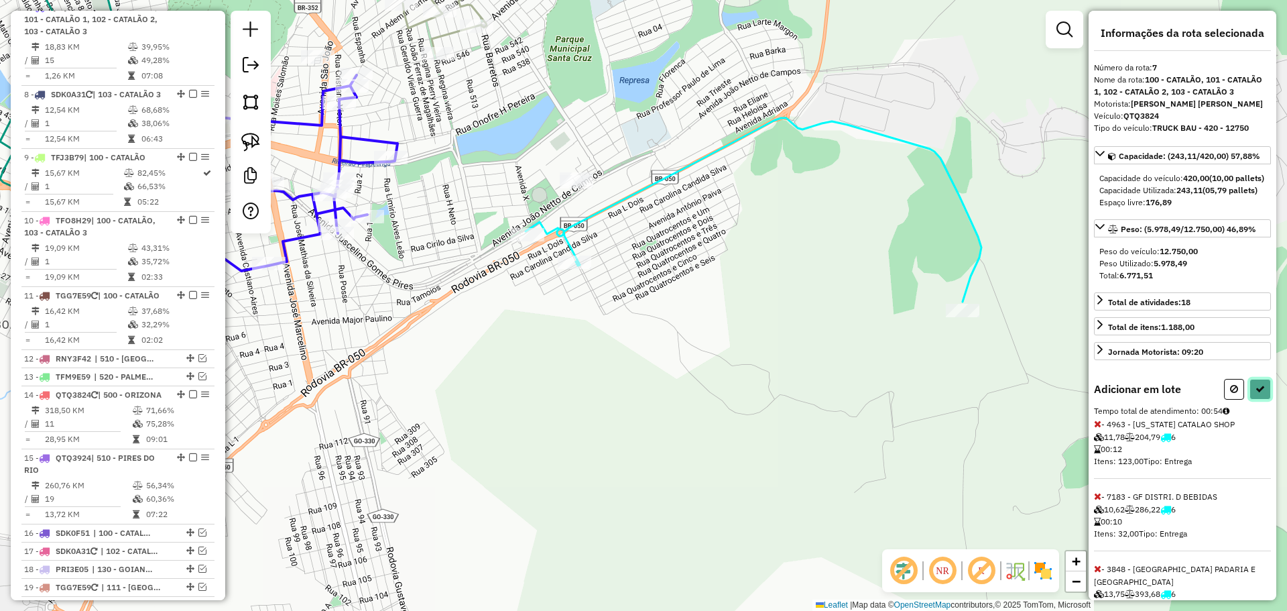
click at [1262, 400] on button at bounding box center [1260, 389] width 21 height 21
select select "*********"
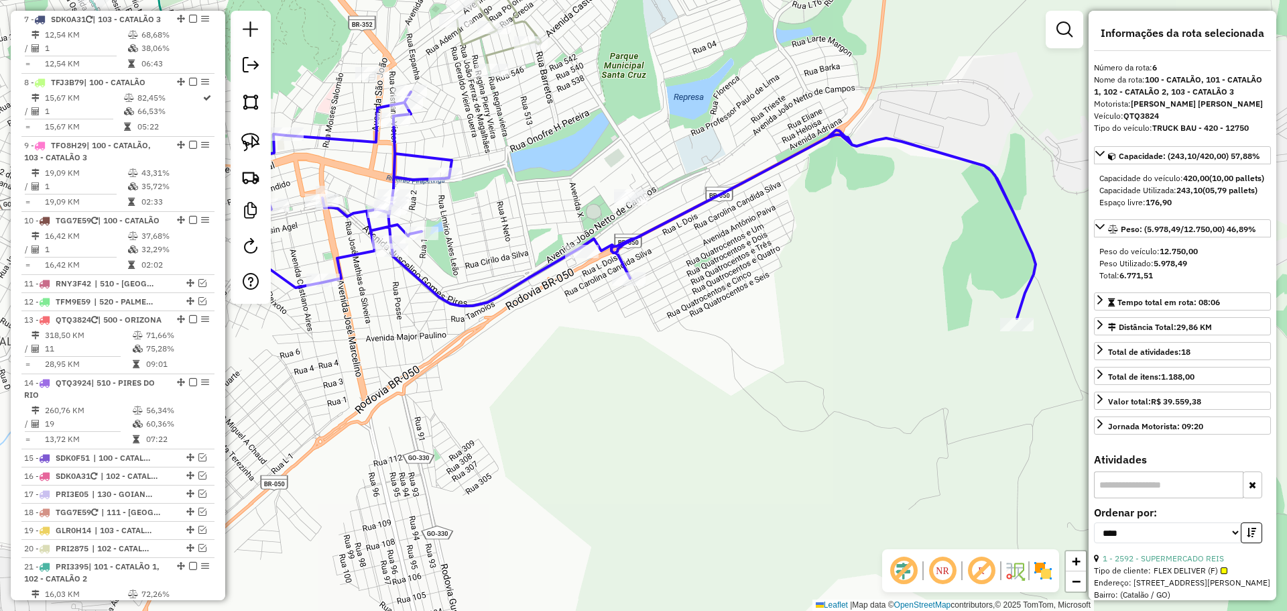
drag, startPoint x: 687, startPoint y: 249, endPoint x: 706, endPoint y: 255, distance: 19.5
click at [706, 255] on div "Janela de atendimento Grade de atendimento Capacidade Transportadoras Veículos …" at bounding box center [643, 305] width 1287 height 611
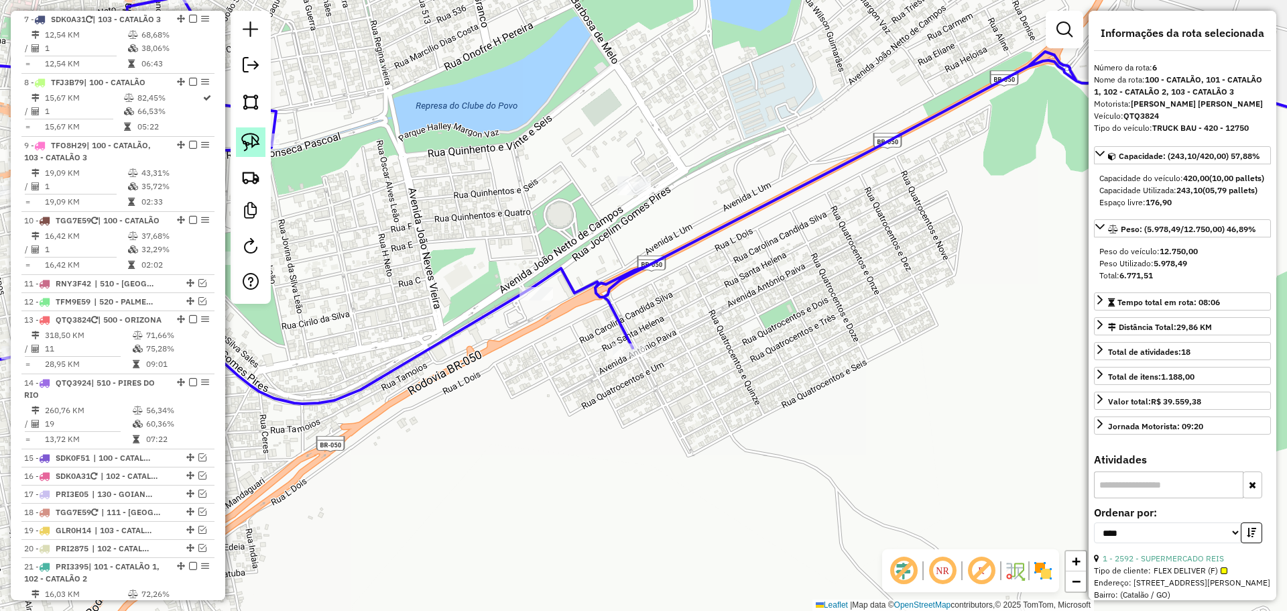
click at [249, 145] on img at bounding box center [250, 142] width 19 height 19
drag, startPoint x: 674, startPoint y: 178, endPoint x: 693, endPoint y: 206, distance: 33.8
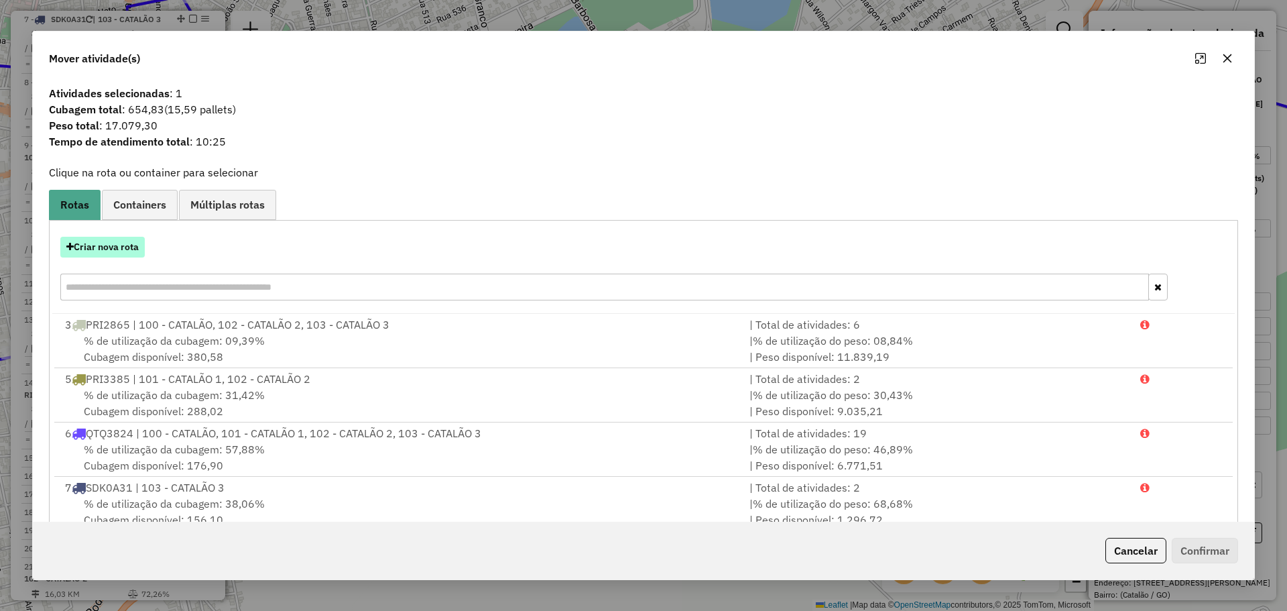
click at [124, 253] on button "Criar nova rota" at bounding box center [102, 247] width 84 height 21
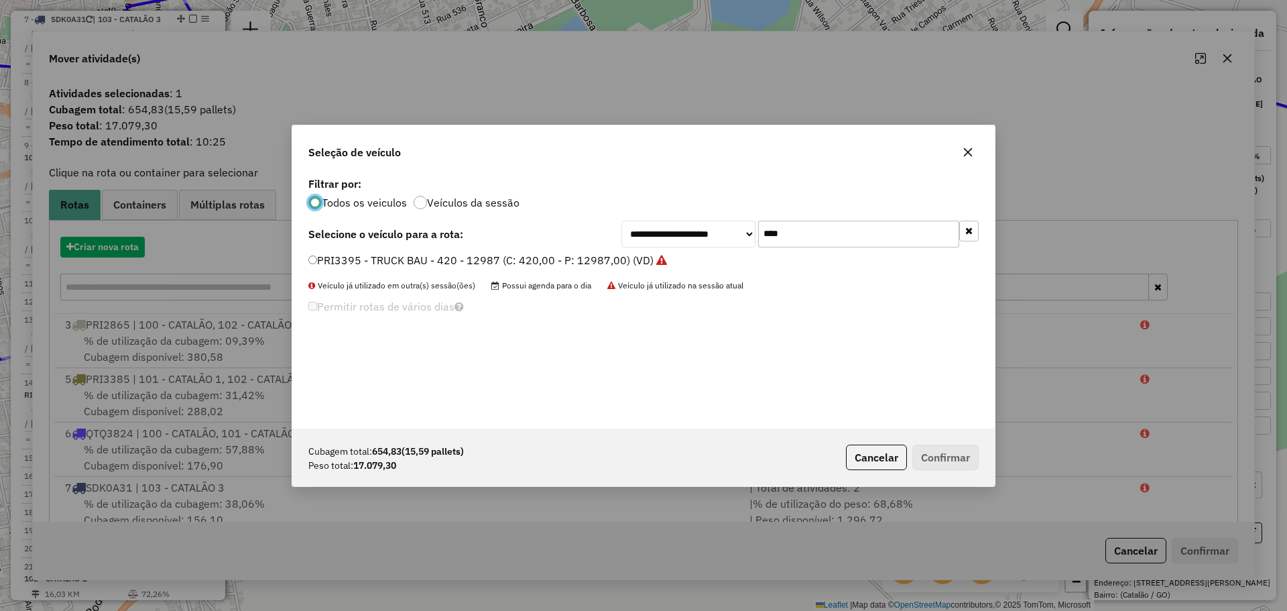
scroll to position [7, 4]
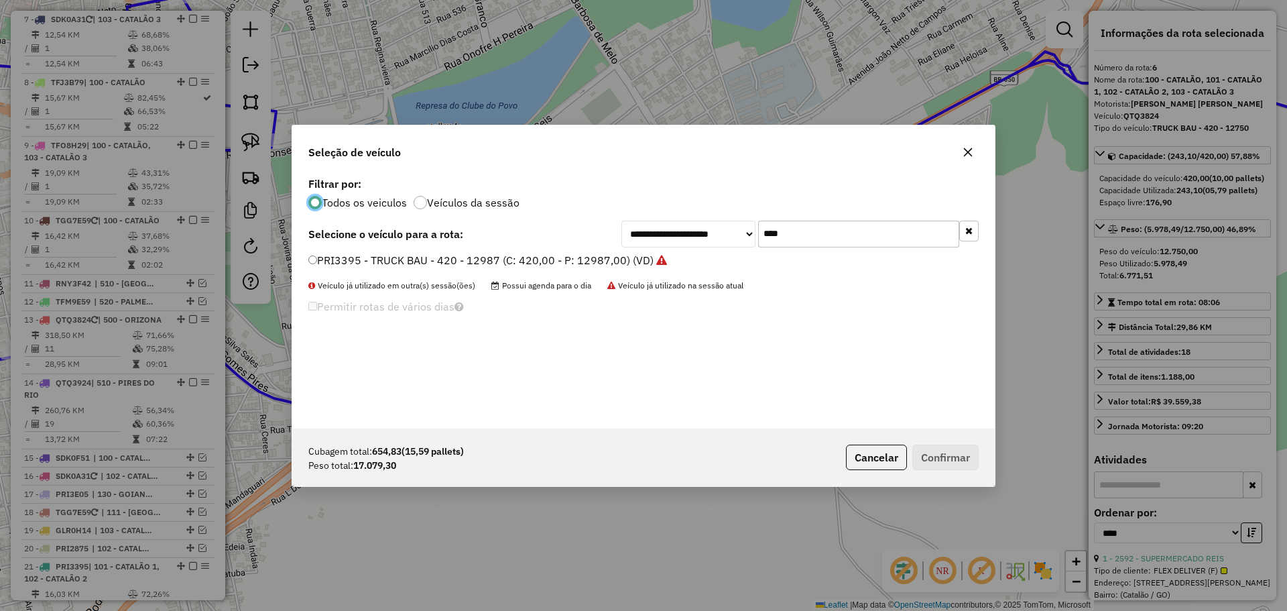
click at [801, 245] on input "****" at bounding box center [858, 234] width 201 height 27
click at [801, 244] on input "****" at bounding box center [858, 234] width 201 height 27
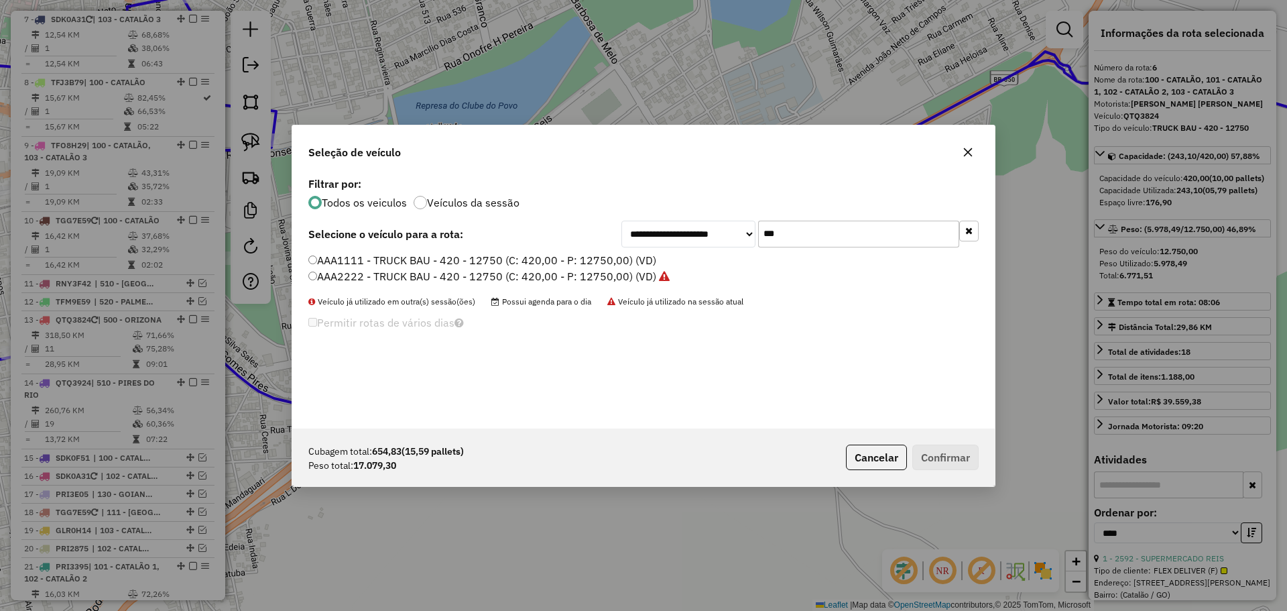
type input "***"
click at [333, 274] on label "AAA2222 - TRUCK BAU - 420 - 12750 (C: 420,00 - P: 12750,00) (VD)" at bounding box center [488, 276] width 361 height 16
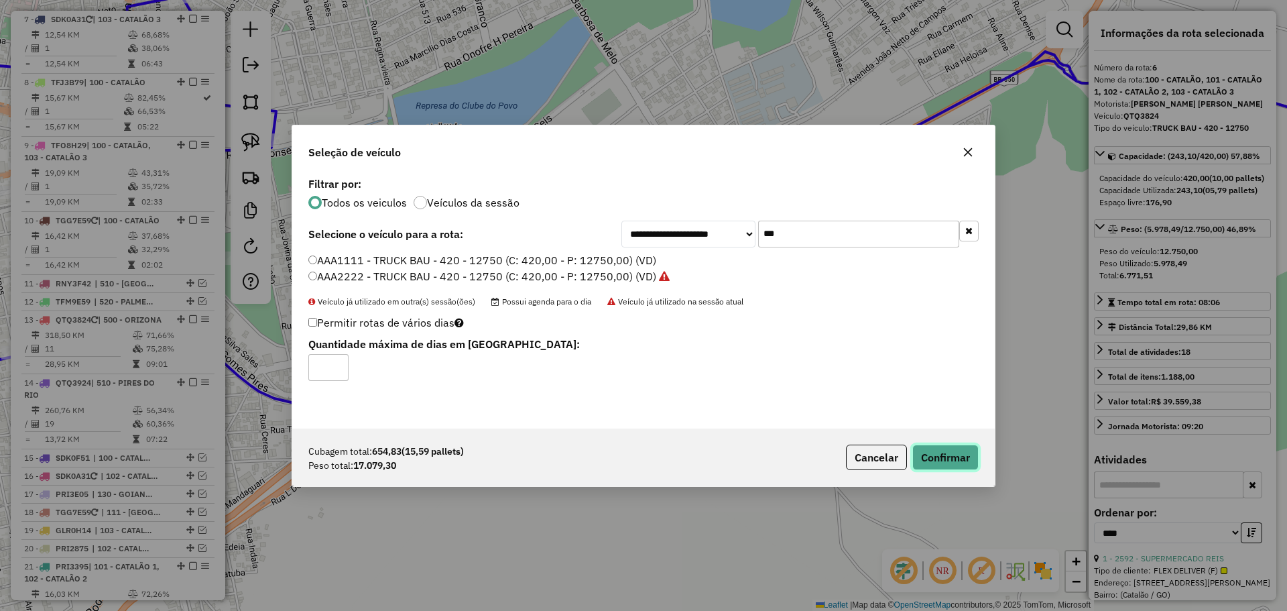
click at [969, 463] on button "Confirmar" at bounding box center [945, 456] width 66 height 25
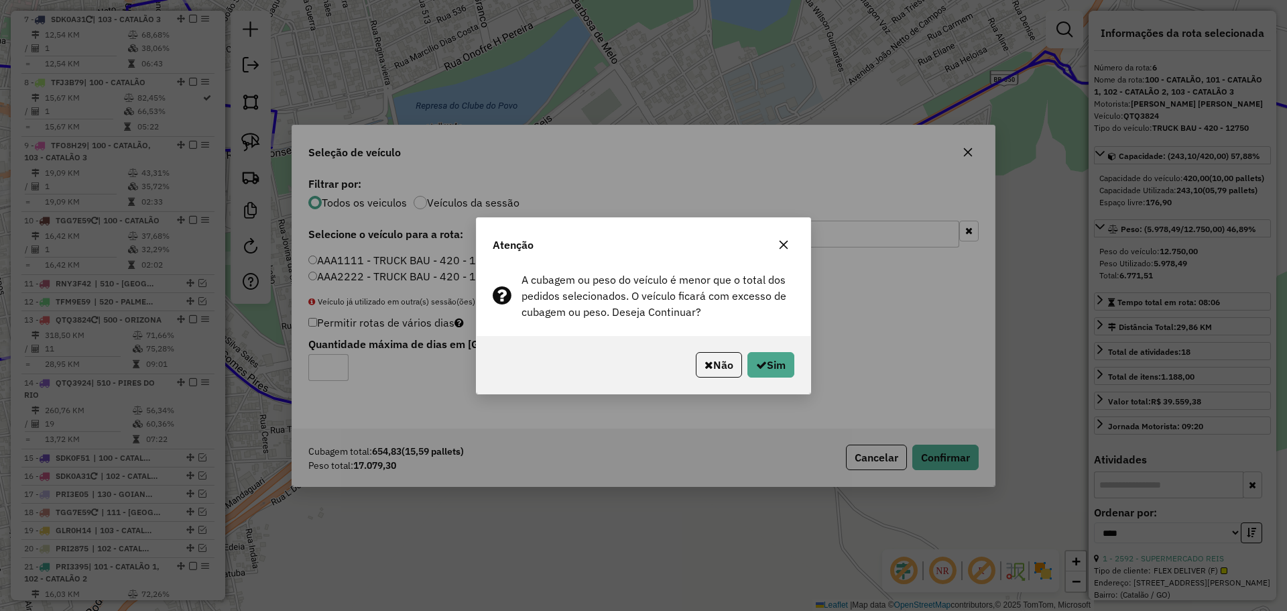
click at [774, 351] on div "Não Sim" at bounding box center [644, 365] width 334 height 58
click at [776, 373] on button "Sim" at bounding box center [771, 364] width 47 height 25
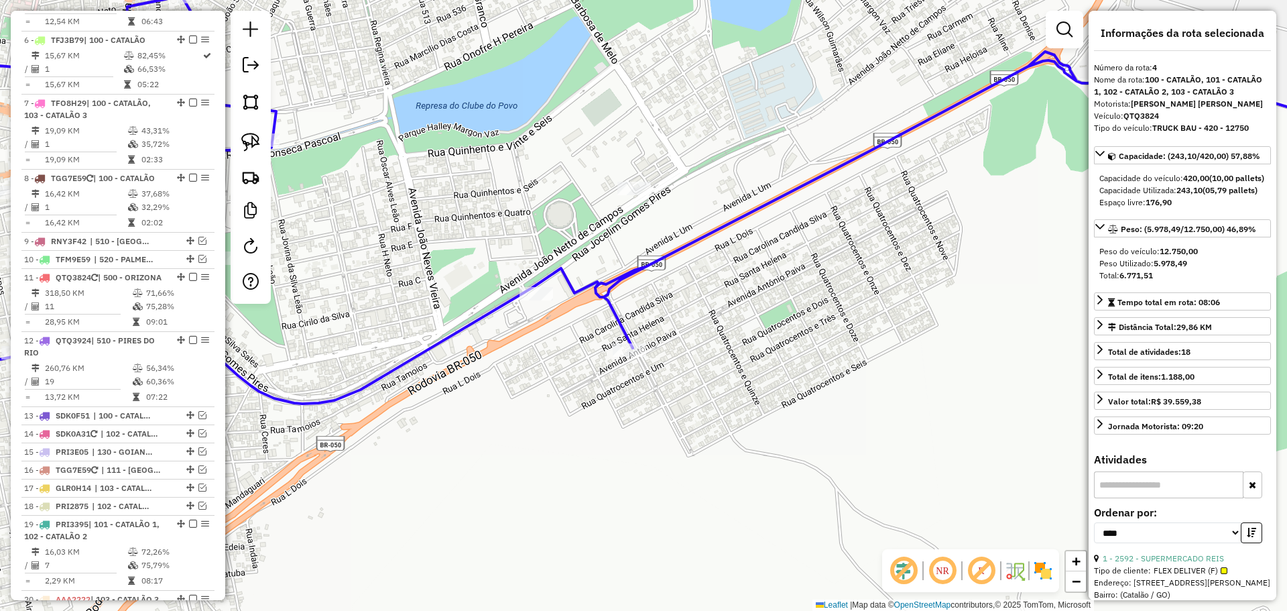
scroll to position [813, 0]
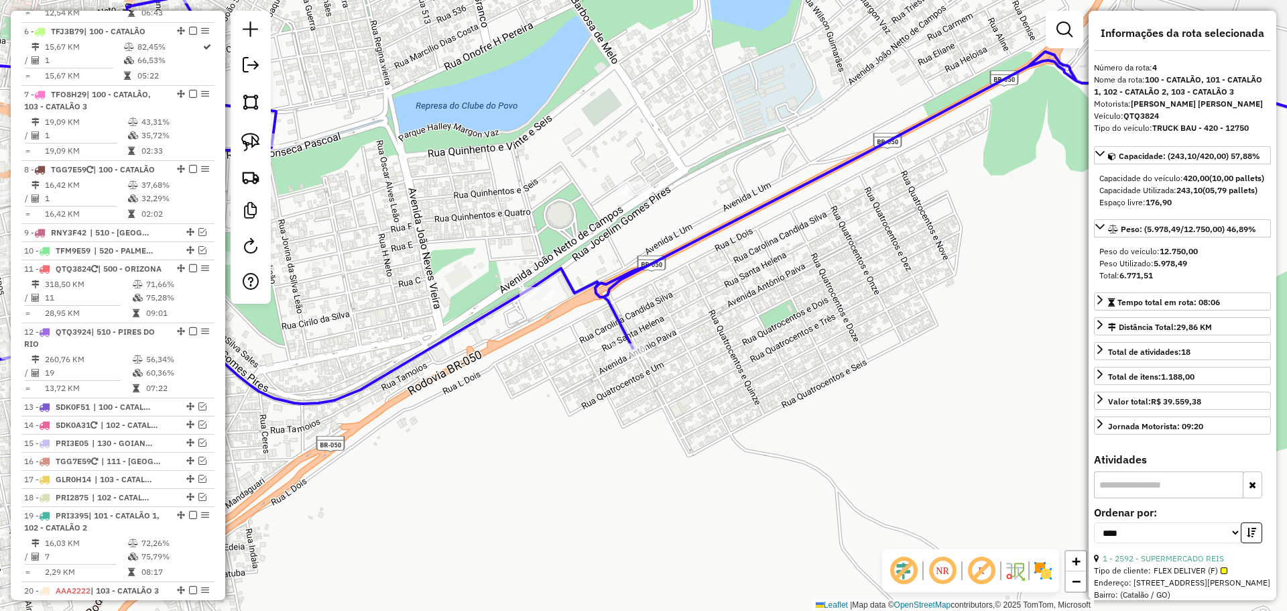
drag, startPoint x: 740, startPoint y: 329, endPoint x: 738, endPoint y: 318, distance: 11.6
click at [741, 320] on div "Janela de atendimento Grade de atendimento Capacidade Transportadoras Veículos …" at bounding box center [643, 305] width 1287 height 611
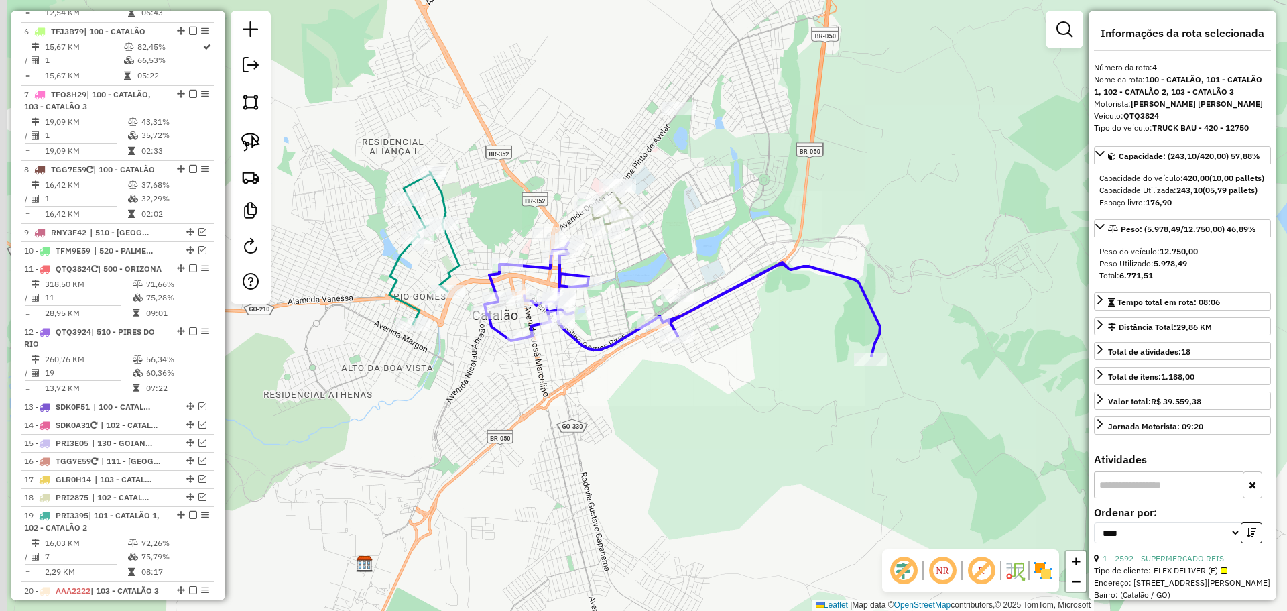
drag, startPoint x: 544, startPoint y: 375, endPoint x: 605, endPoint y: 328, distance: 77.1
click at [627, 362] on div "Janela de atendimento Grade de atendimento Capacidade Transportadoras Veículos …" at bounding box center [643, 305] width 1287 height 611
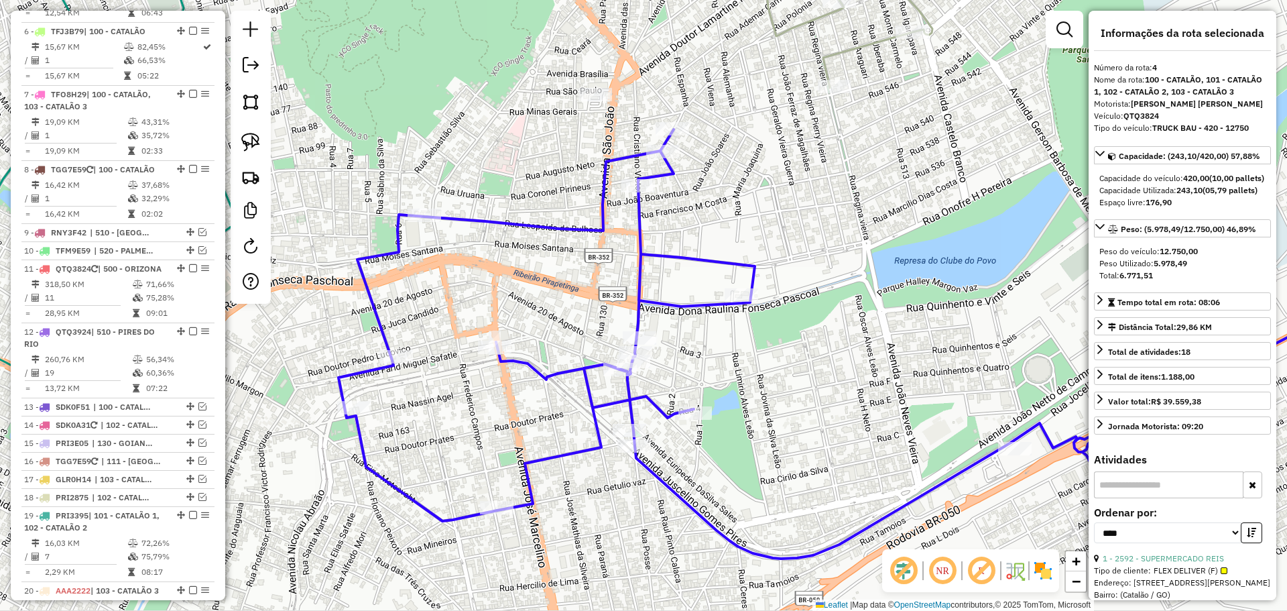
drag, startPoint x: 656, startPoint y: 374, endPoint x: 658, endPoint y: 338, distance: 36.3
click at [658, 338] on div "Janela de atendimento Grade de atendimento Capacidade Transportadoras Veículos …" at bounding box center [643, 305] width 1287 height 611
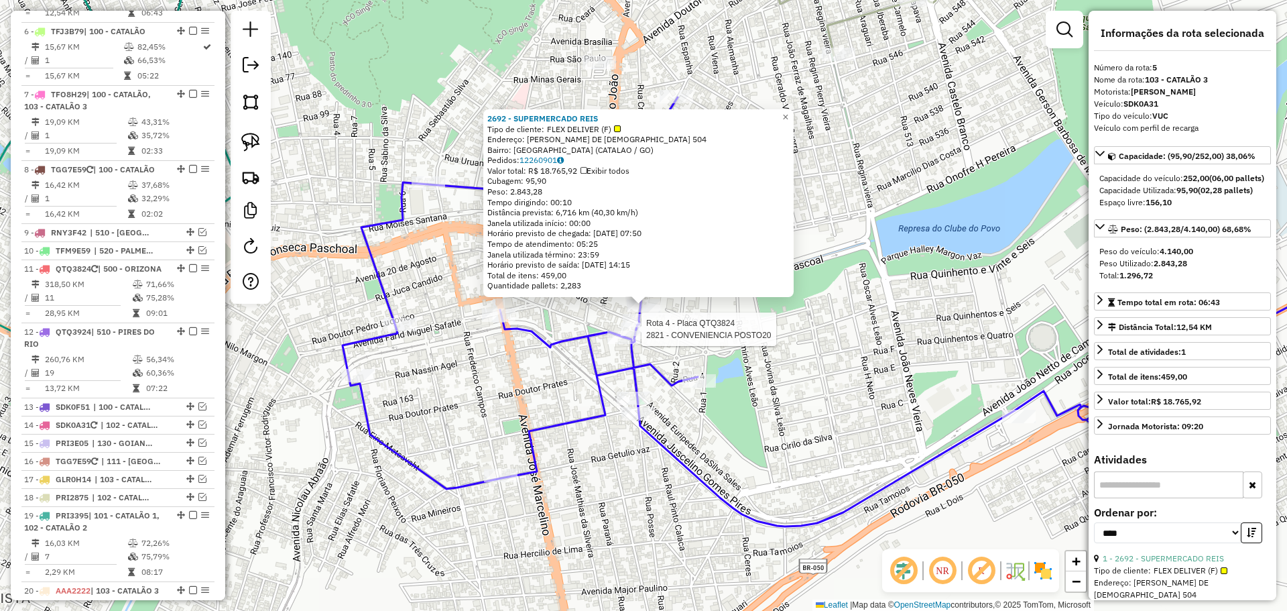
scroll to position [774, 0]
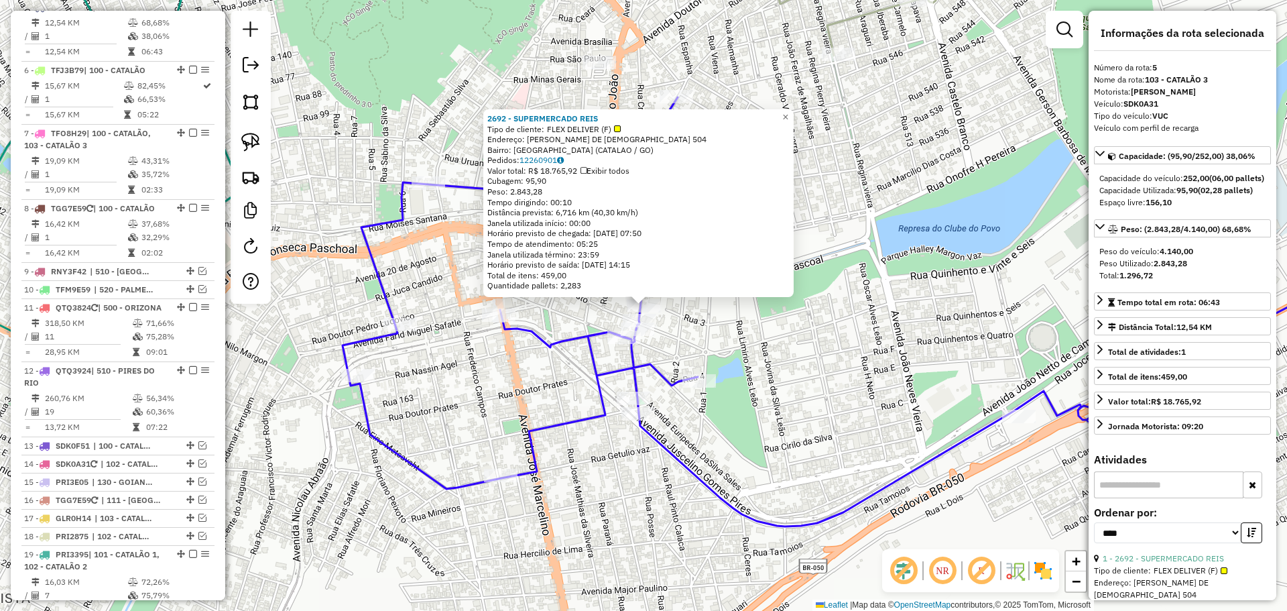
click at [696, 335] on div "2692 - SUPERMERCADO REIS Tipo de cliente: FLEX DELIVER (F) Endereço: JOAO RABEL…" at bounding box center [643, 305] width 1287 height 611
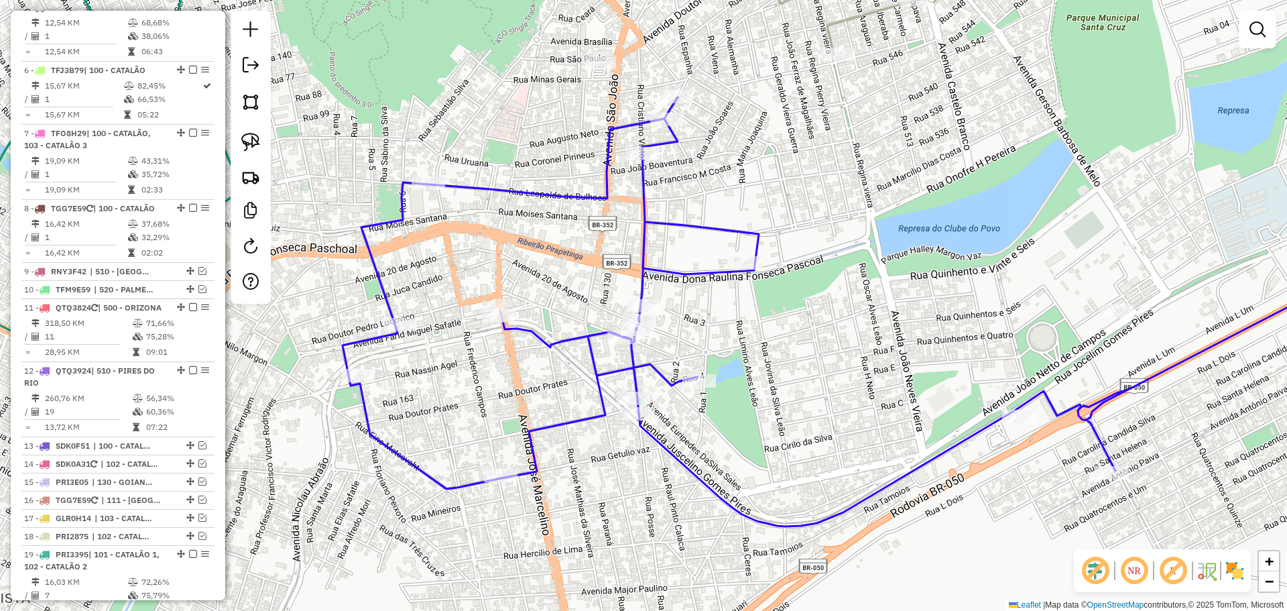
select select "*********"
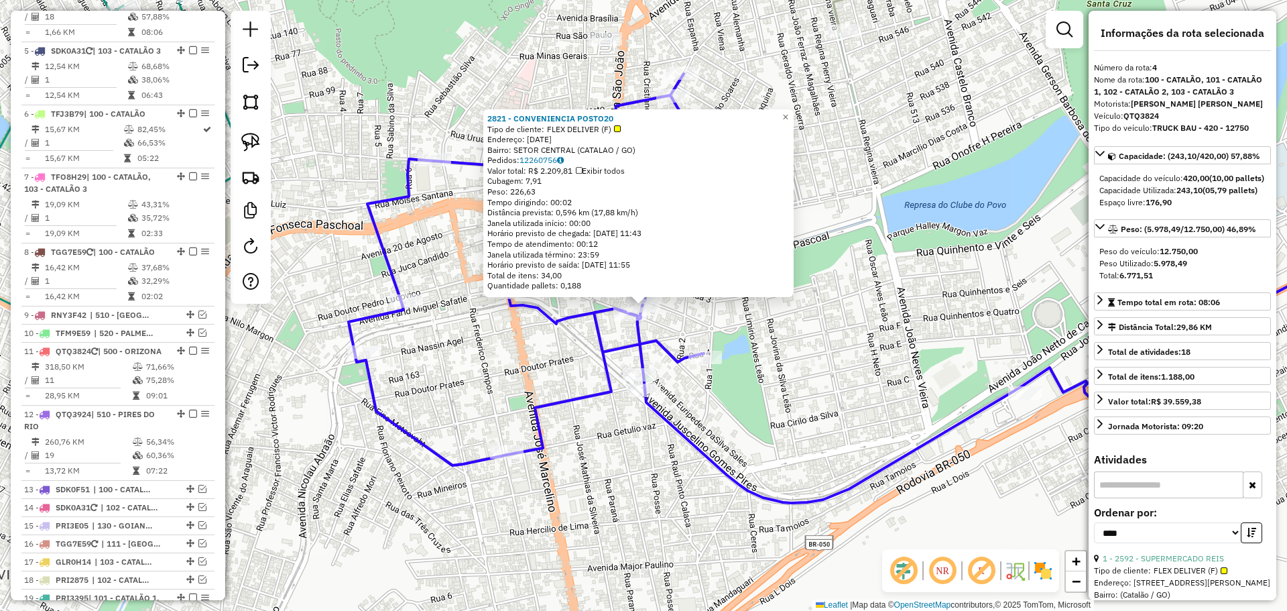
scroll to position [687, 0]
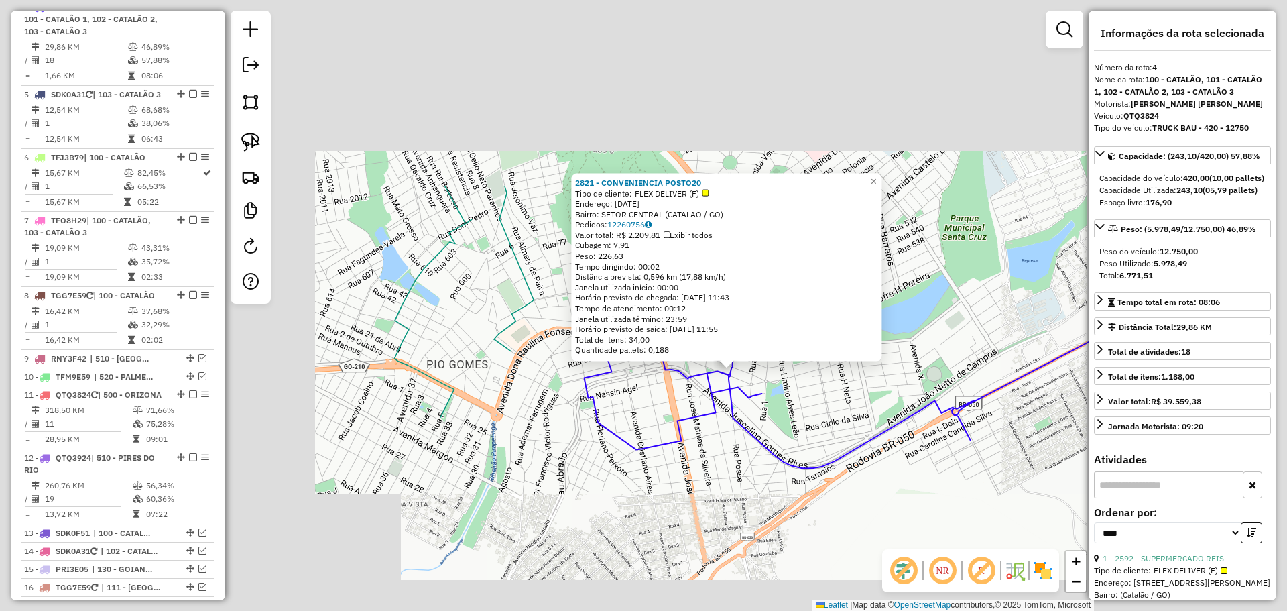
click at [882, 499] on div "2821 - CONVENIENCIA POSTO20 Tipo de cliente: FLEX DELIVER (F) Endereço: 20 DE A…" at bounding box center [643, 305] width 1287 height 611
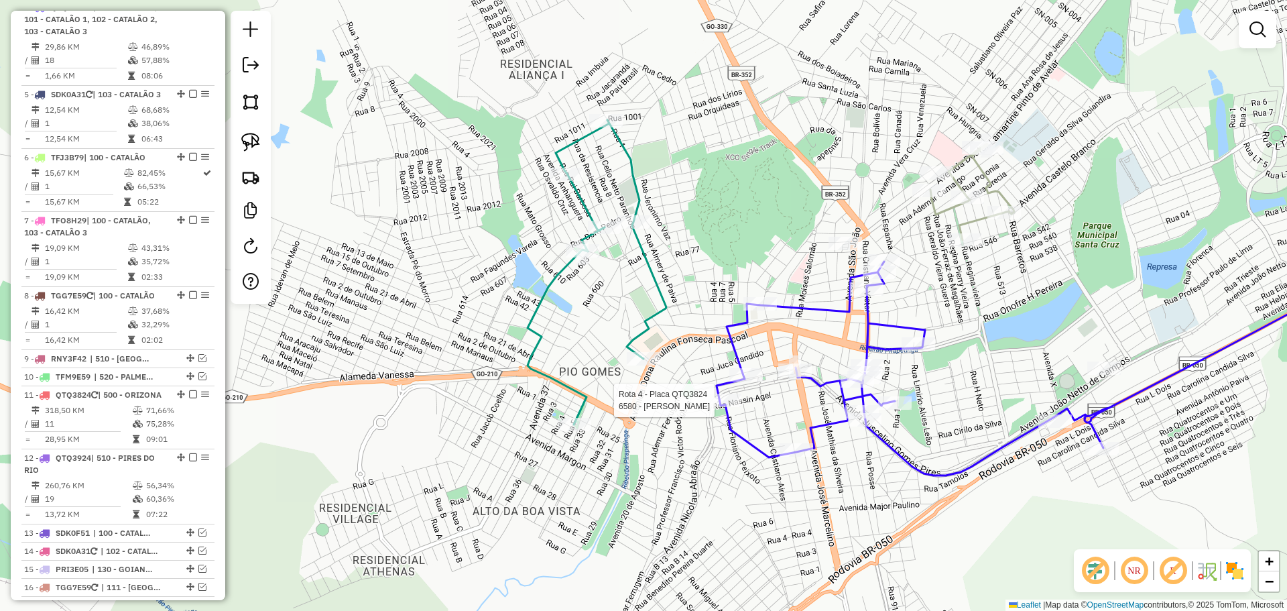
select select "*********"
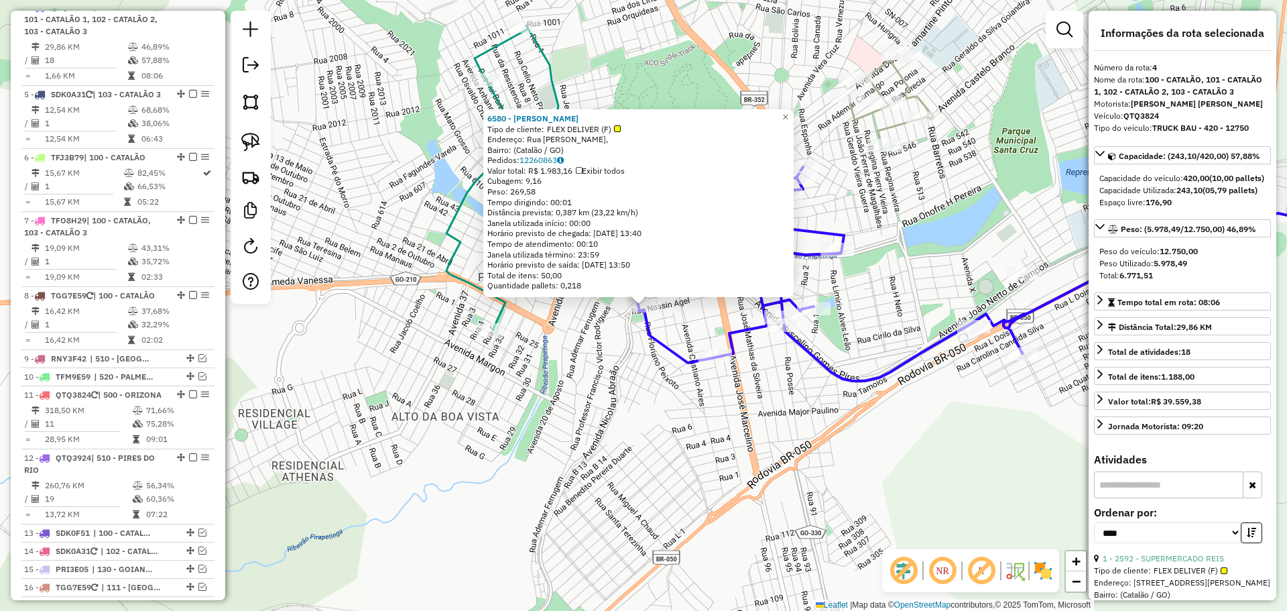
click at [697, 420] on div "6580 - MICHELE MENDES Tipo de cliente: FLEX DELIVER (F) Endereço: Rua Nassim Ag…" at bounding box center [643, 305] width 1287 height 611
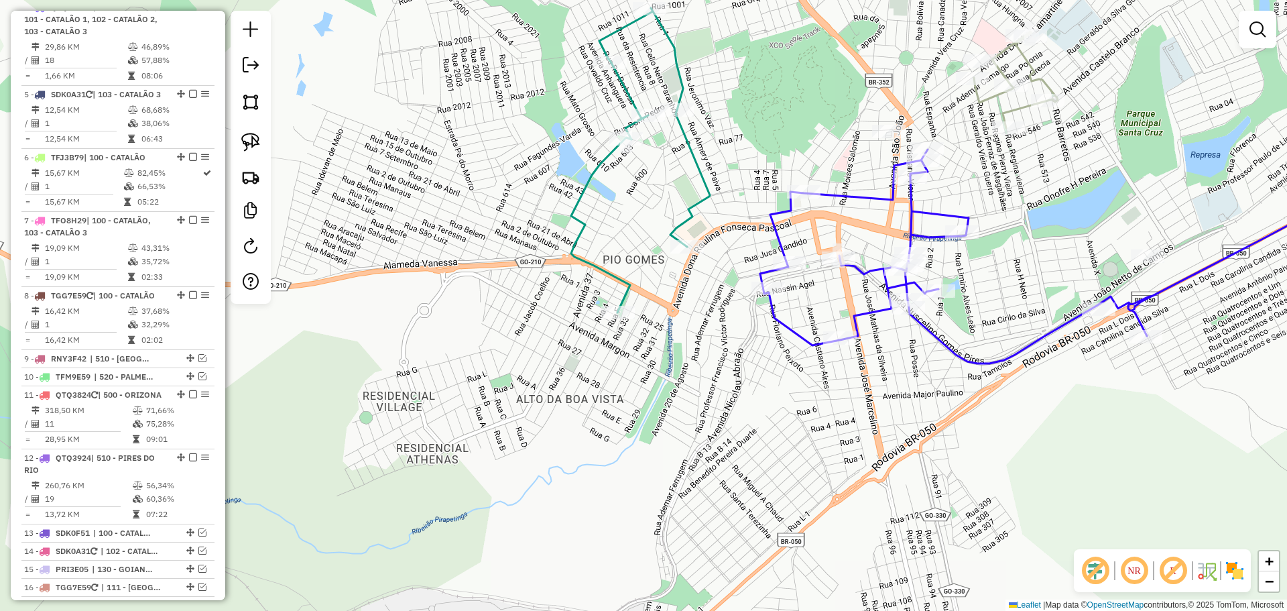
drag, startPoint x: 613, startPoint y: 420, endPoint x: 886, endPoint y: 379, distance: 276.0
click at [882, 381] on div "Janela de atendimento Grade de atendimento Capacidade Transportadoras Veículos …" at bounding box center [643, 305] width 1287 height 611
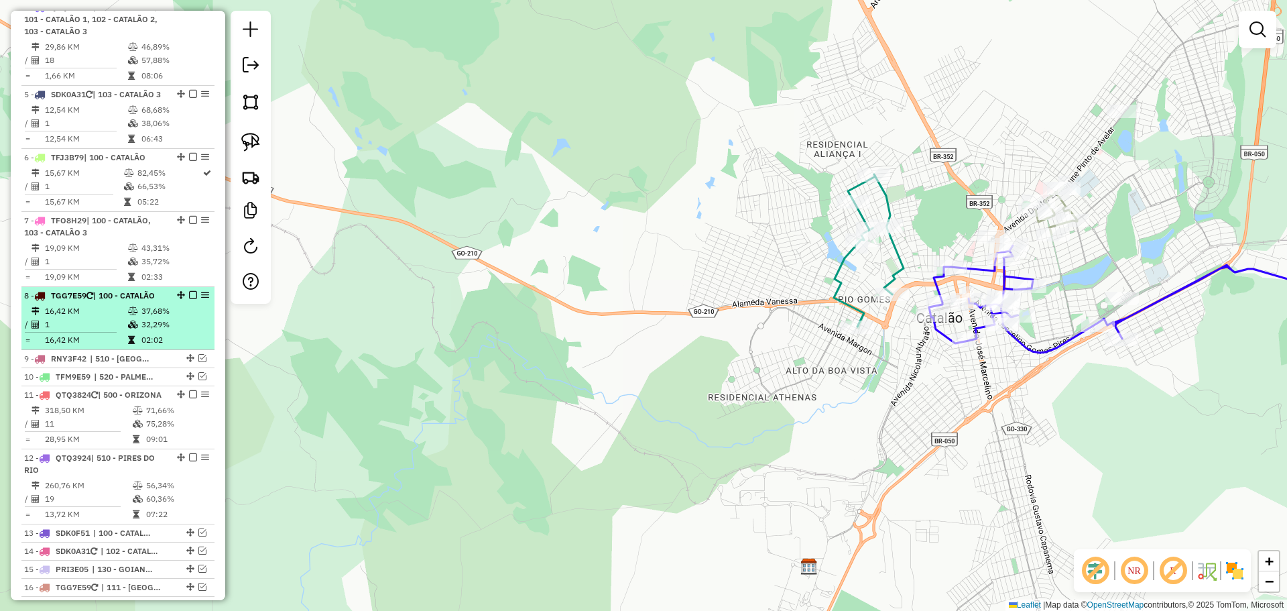
click at [101, 302] on div "8 - TGG7E59 | 100 - CATALÃO" at bounding box center [95, 296] width 142 height 12
select select "*********"
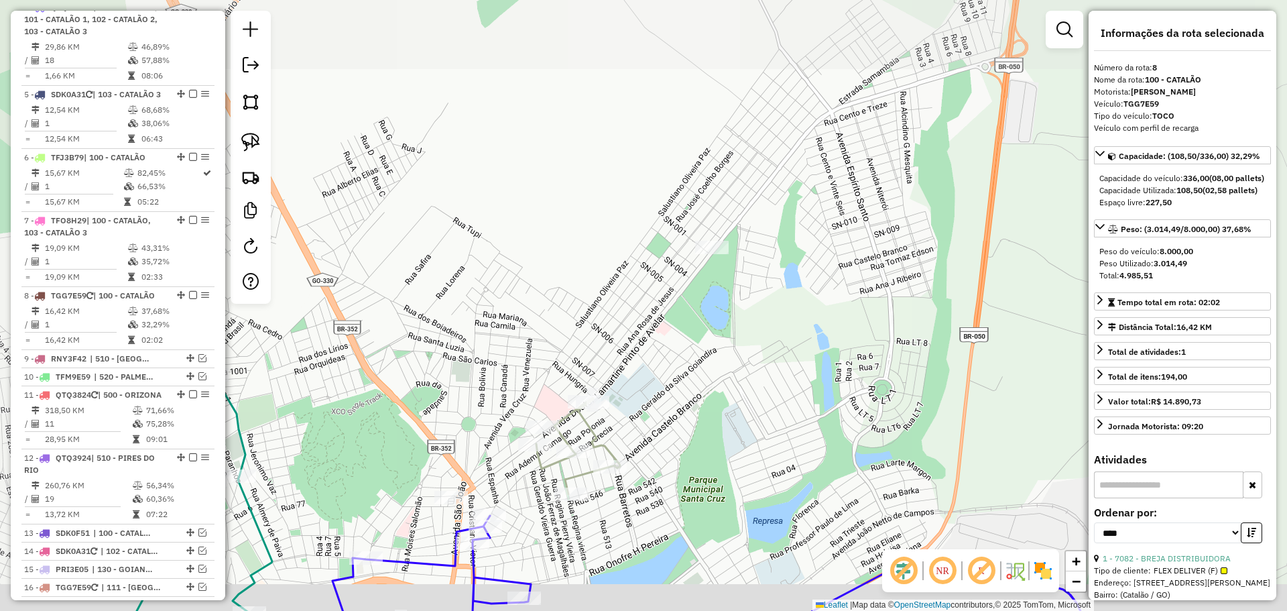
drag, startPoint x: 552, startPoint y: 509, endPoint x: 658, endPoint y: 339, distance: 200.2
click at [620, 398] on icon at bounding box center [578, 446] width 84 height 97
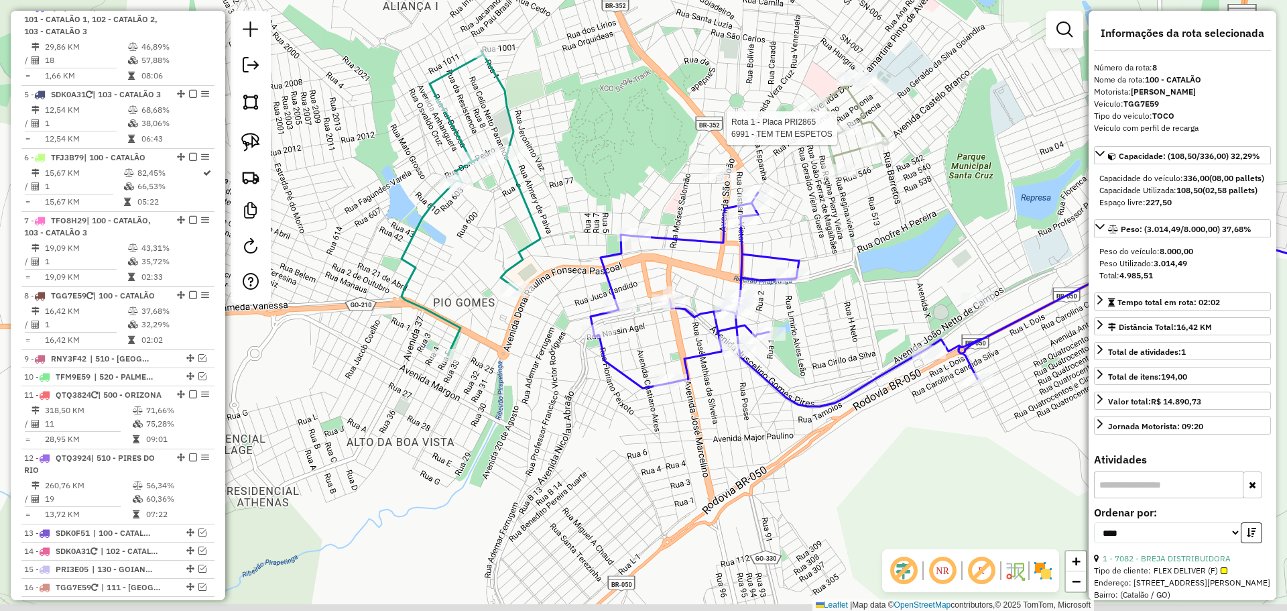
drag, startPoint x: 707, startPoint y: 314, endPoint x: 695, endPoint y: 300, distance: 18.5
click at [758, 275] on icon at bounding box center [987, 305] width 792 height 227
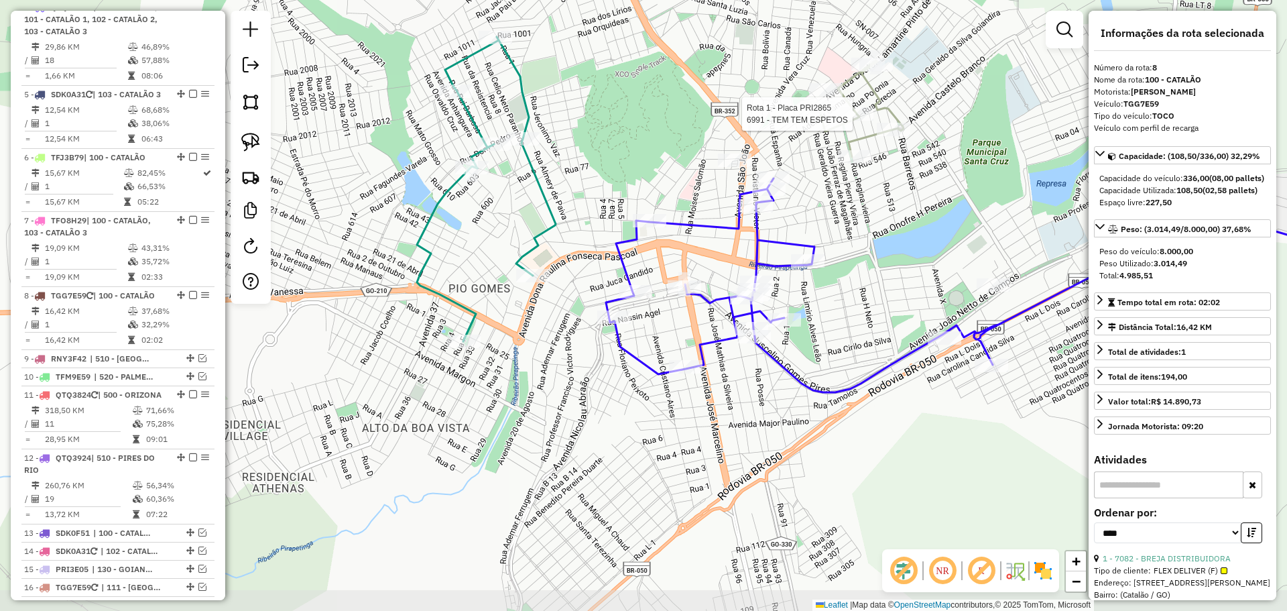
drag, startPoint x: 505, startPoint y: 393, endPoint x: 683, endPoint y: 363, distance: 180.1
click at [681, 365] on div "Rota 1 - Placa PRI2865 6991 - TEM TEM ESPETOS Rota 5 - Placa SDK0A31 2692 - SUP…" at bounding box center [643, 305] width 1287 height 611
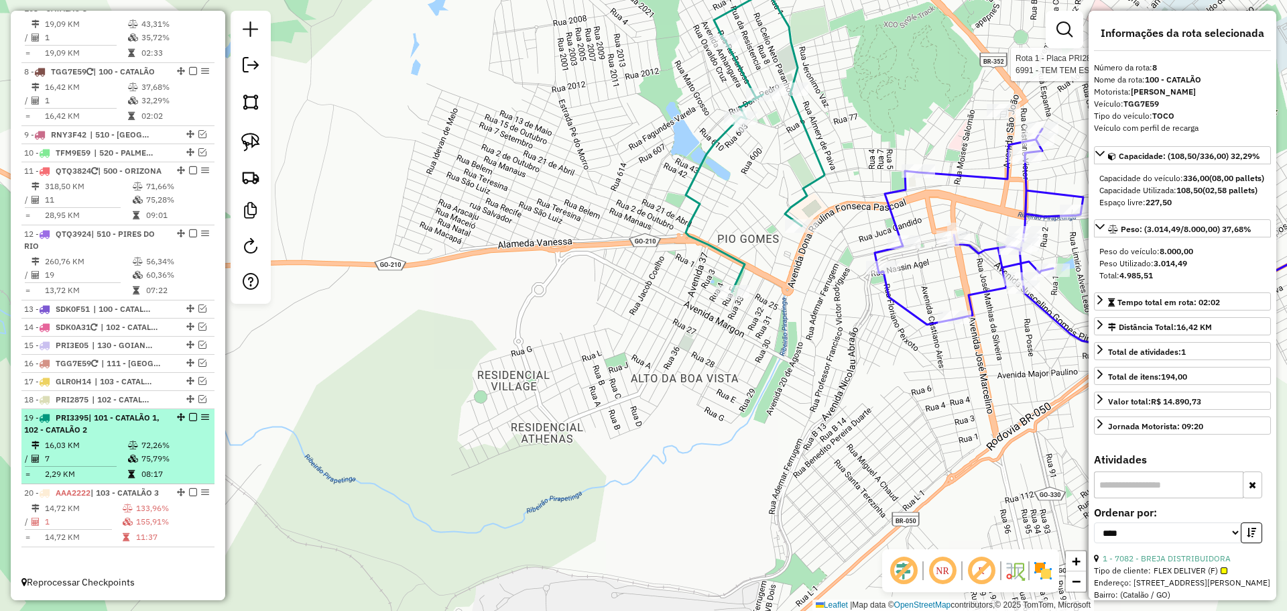
scroll to position [959, 0]
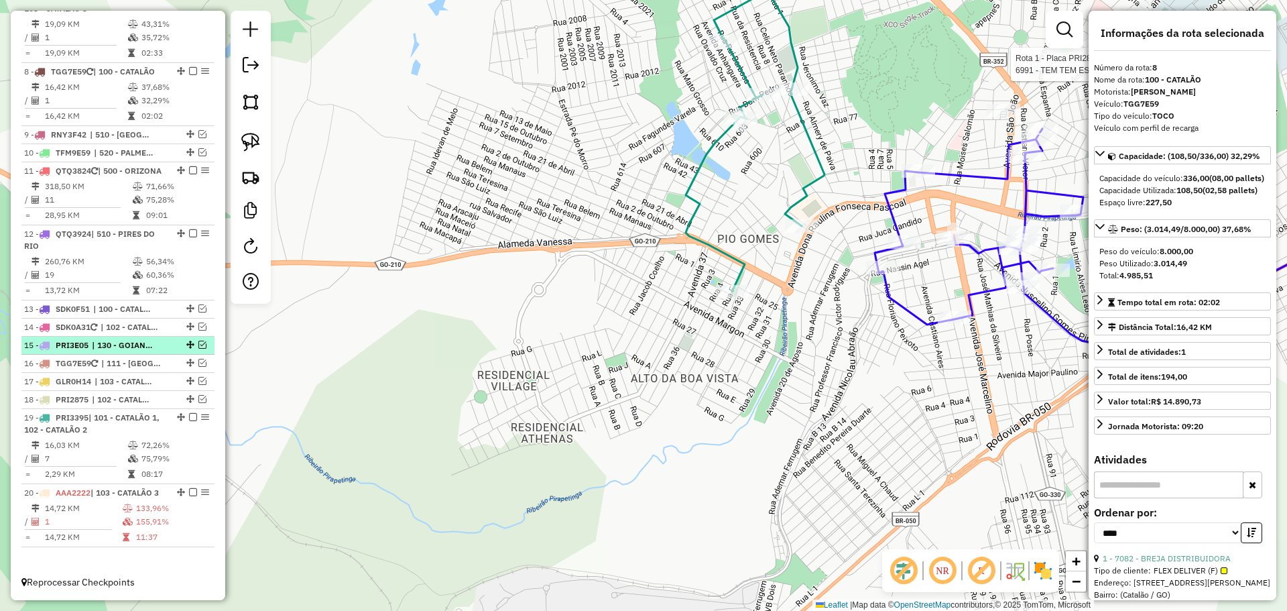
click at [100, 339] on span "| 130 - GOIANDIRA / [GEOGRAPHIC_DATA]" at bounding box center [123, 345] width 62 height 12
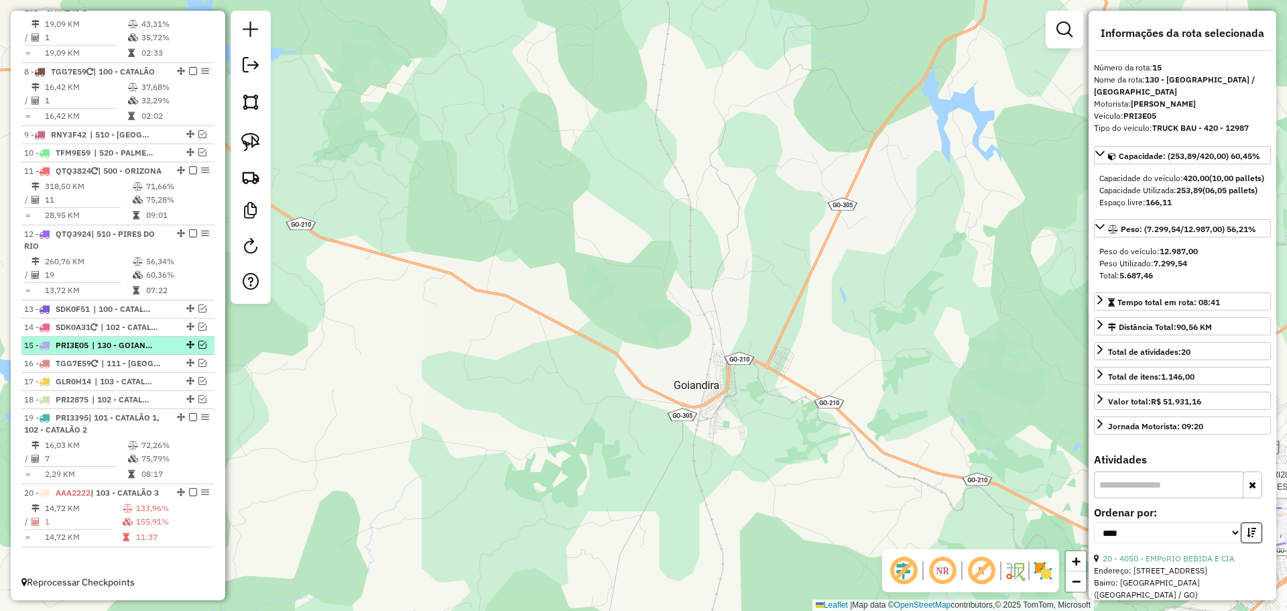
click at [198, 341] on em at bounding box center [202, 345] width 8 height 8
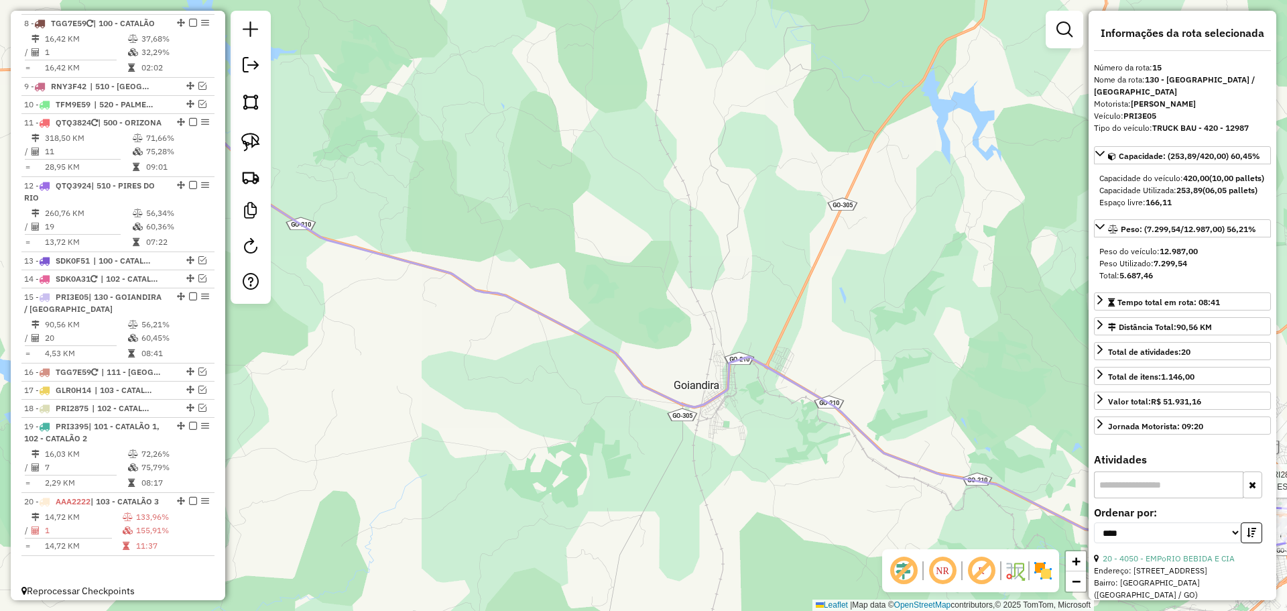
drag, startPoint x: 729, startPoint y: 433, endPoint x: 367, endPoint y: 302, distance: 385.1
click at [368, 296] on div "Rota 1 - Placa PRI2865 6991 - TEM TEM ESPETOS Janela de atendimento Grade de at…" at bounding box center [643, 305] width 1287 height 611
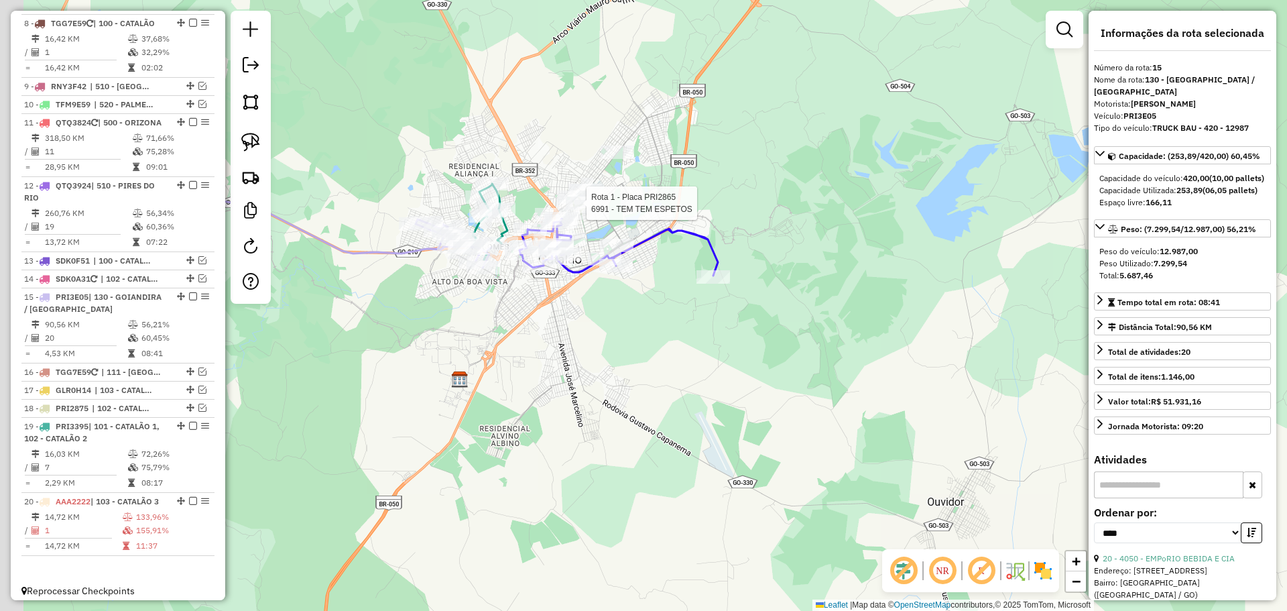
click at [599, 364] on div "Rota 1 - Placa PRI2865 6991 - TEM TEM ESPETOS Janela de atendimento Grade de at…" at bounding box center [643, 305] width 1287 height 611
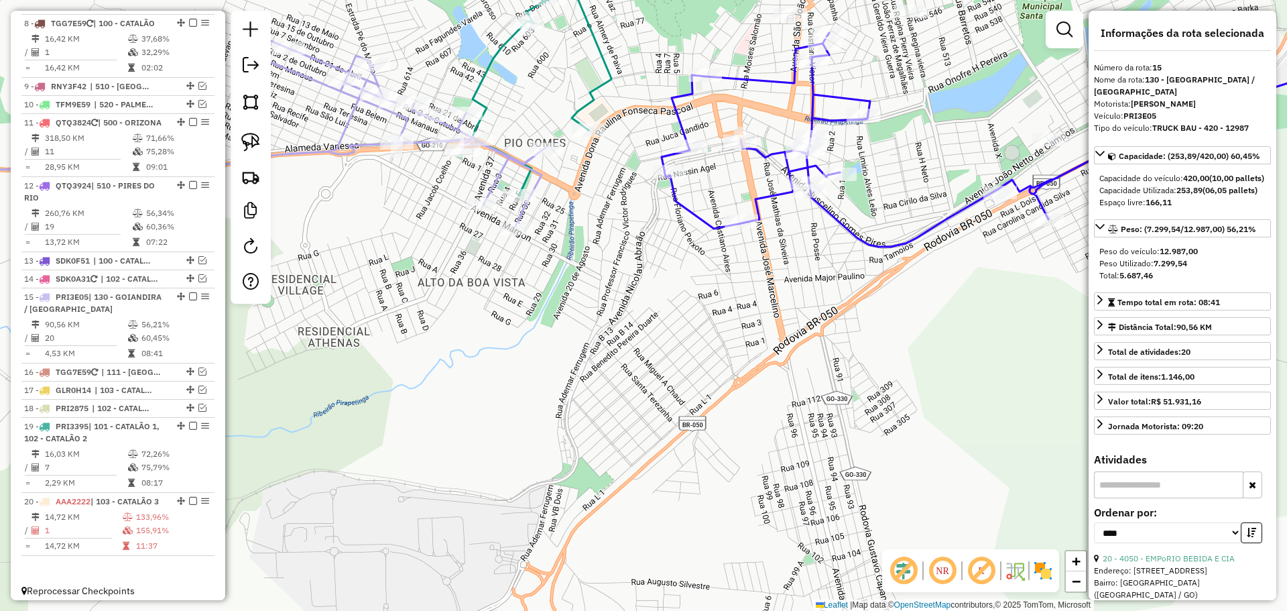
drag, startPoint x: 548, startPoint y: 307, endPoint x: 576, endPoint y: 372, distance: 70.9
click at [576, 372] on div "Rota 1 - Placa PRI2865 6991 - TEM TEM ESPETOS Janela de atendimento Grade de at…" at bounding box center [643, 305] width 1287 height 611
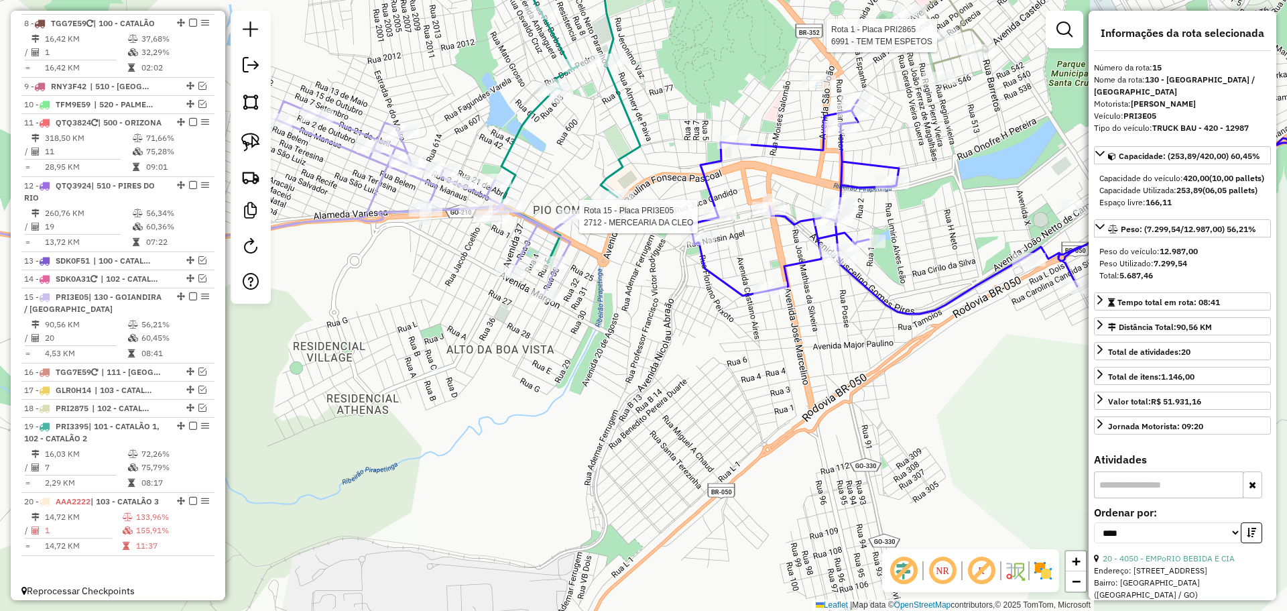
scroll to position [1016, 0]
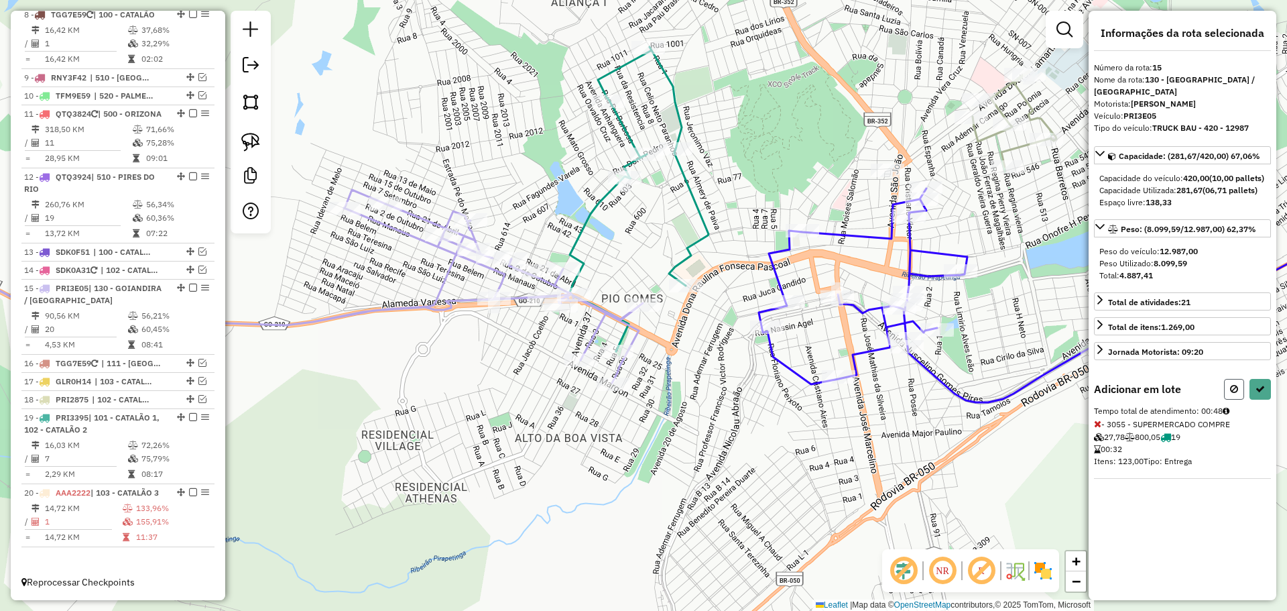
click at [1228, 400] on button at bounding box center [1234, 389] width 20 height 21
select select "*********"
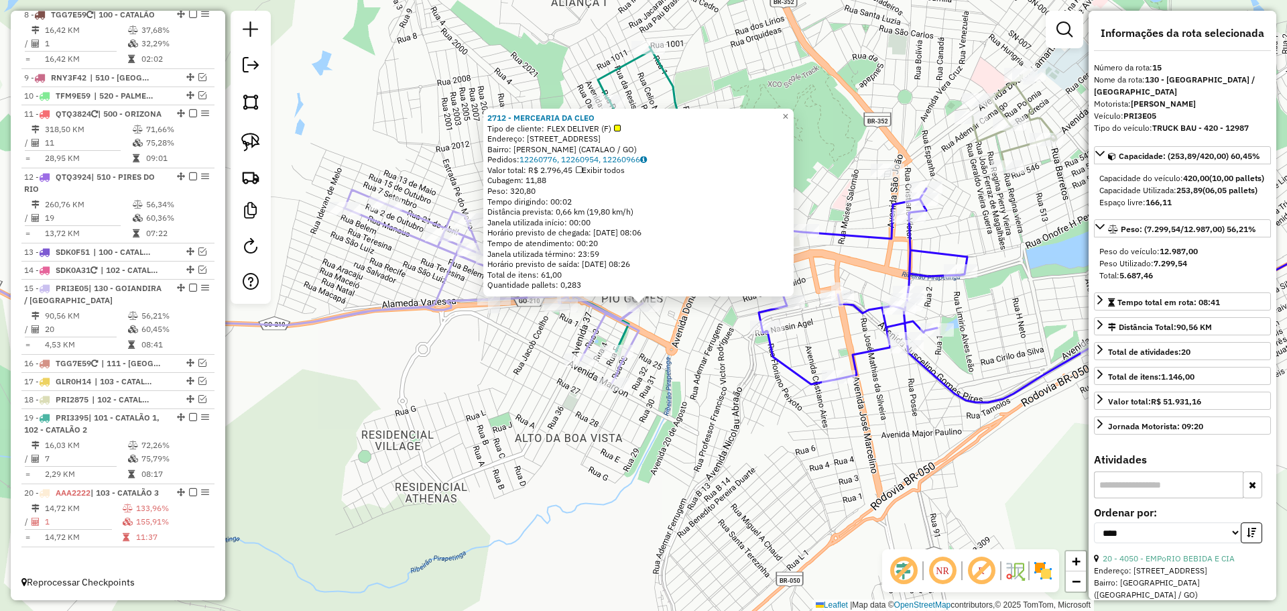
click at [676, 361] on div "2712 - MERCEARIA DA CLEO Tipo de cliente: FLEX DELIVER (F) Endereço: PLANALTINA…" at bounding box center [643, 305] width 1287 height 611
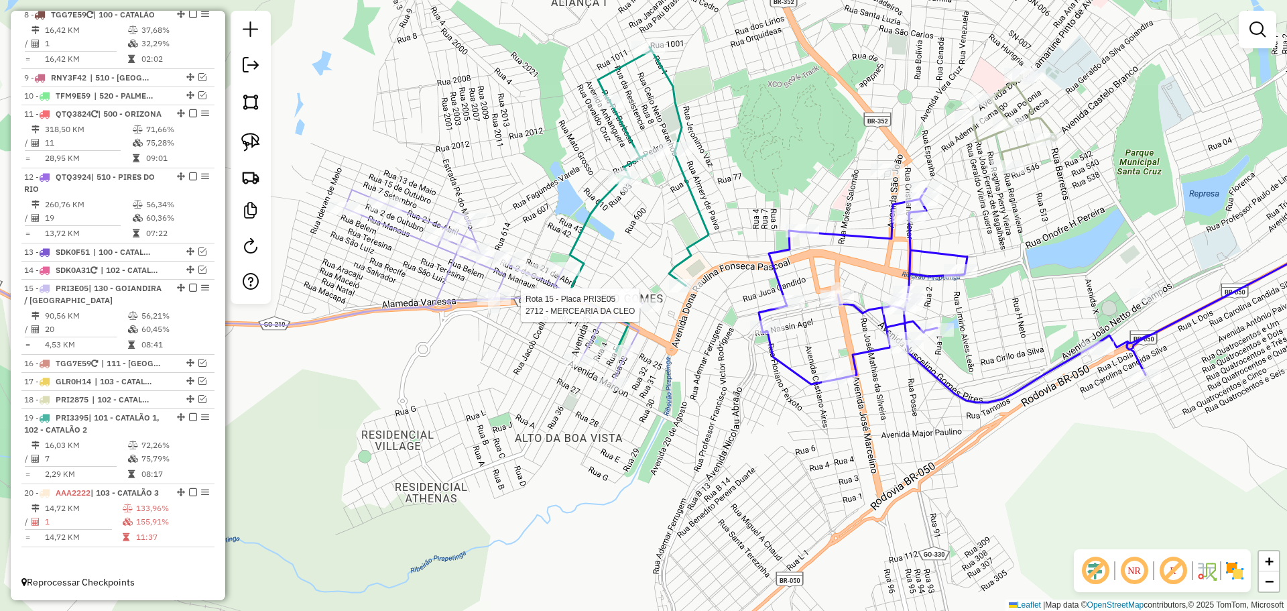
select select "*********"
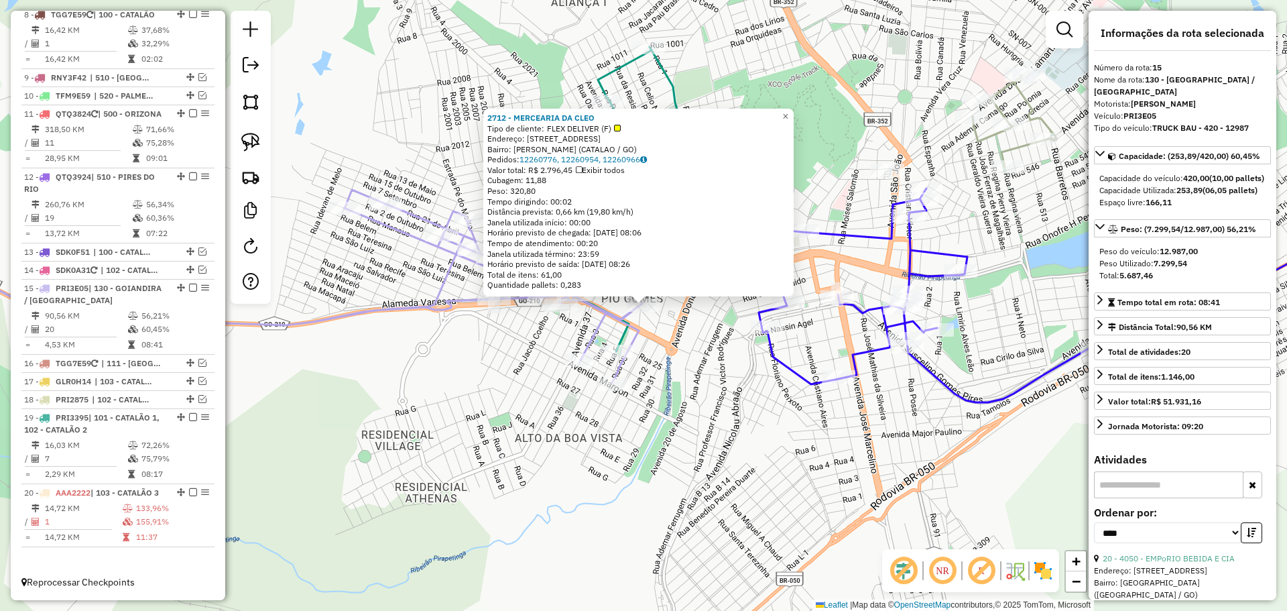
click at [646, 350] on div "2712 - MERCEARIA DA CLEO Tipo de cliente: FLEX DELIVER (F) Endereço: PLANALTINA…" at bounding box center [643, 305] width 1287 height 611
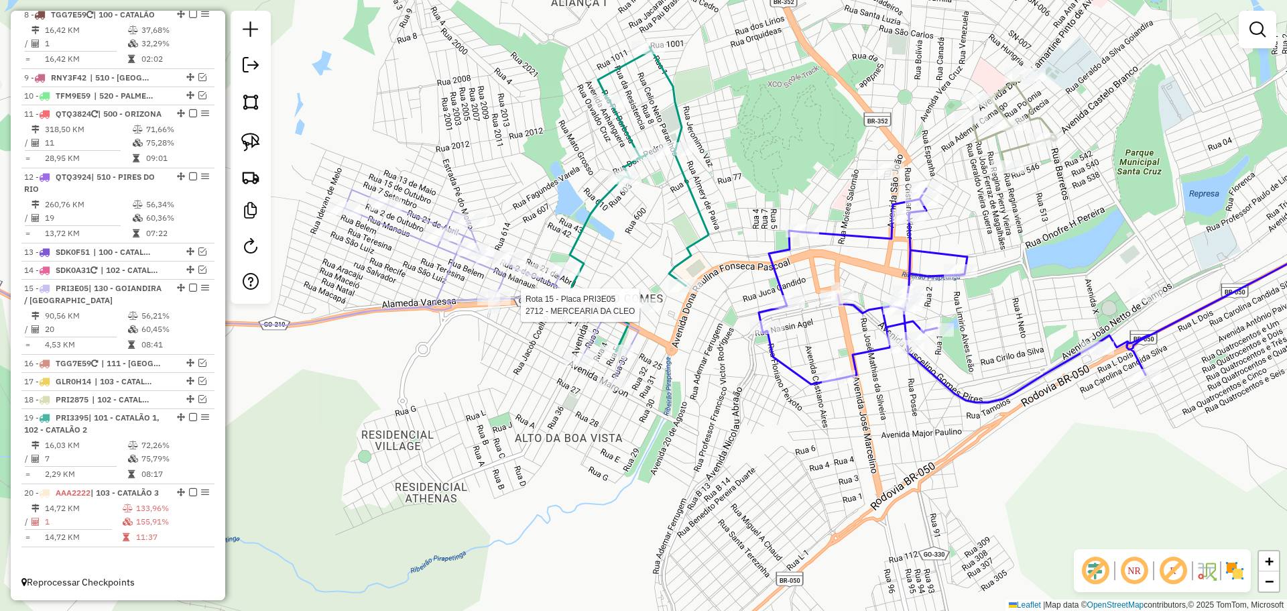
select select "*********"
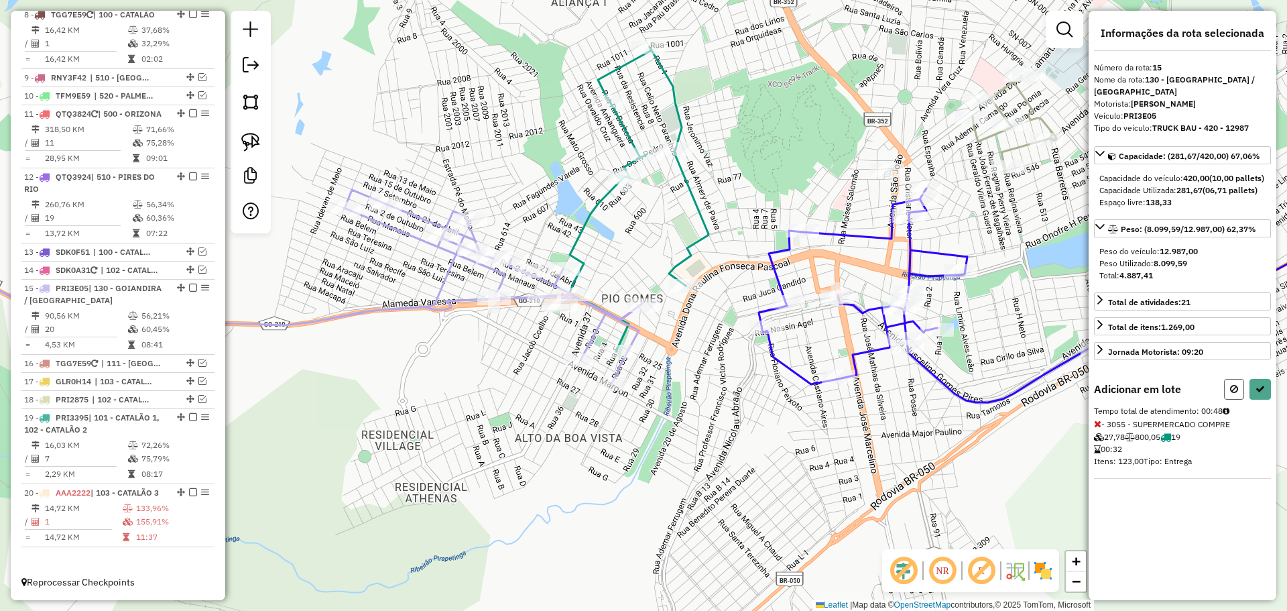
click at [1232, 400] on button at bounding box center [1234, 389] width 20 height 21
select select "*********"
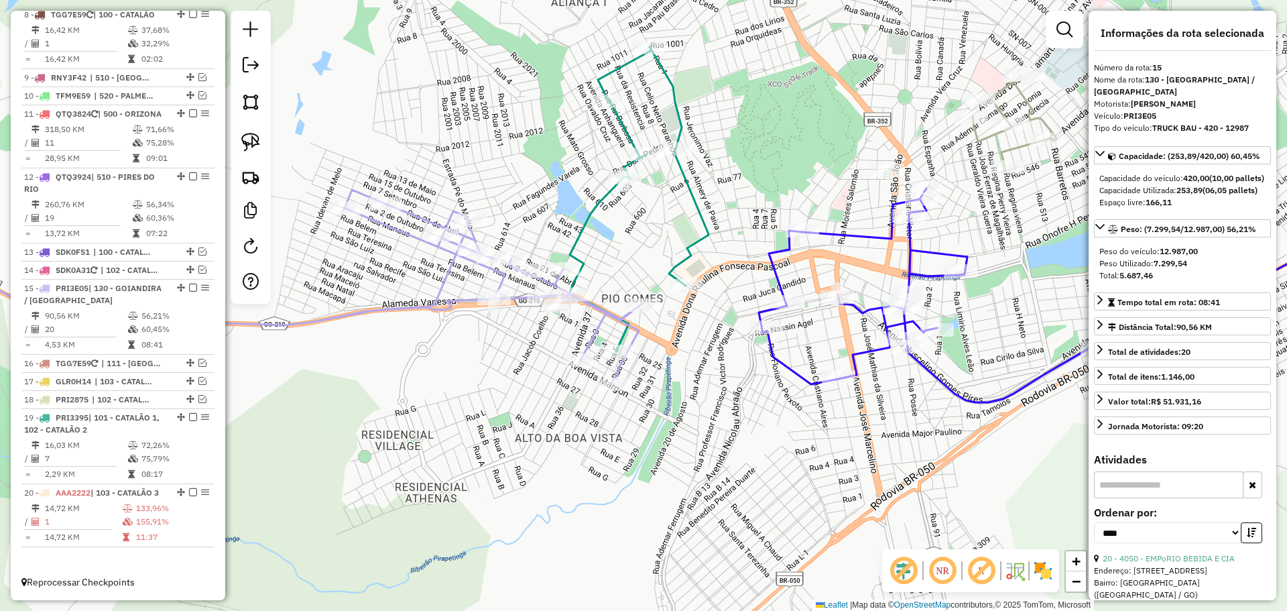
click at [779, 347] on icon at bounding box center [1087, 295] width 657 height 214
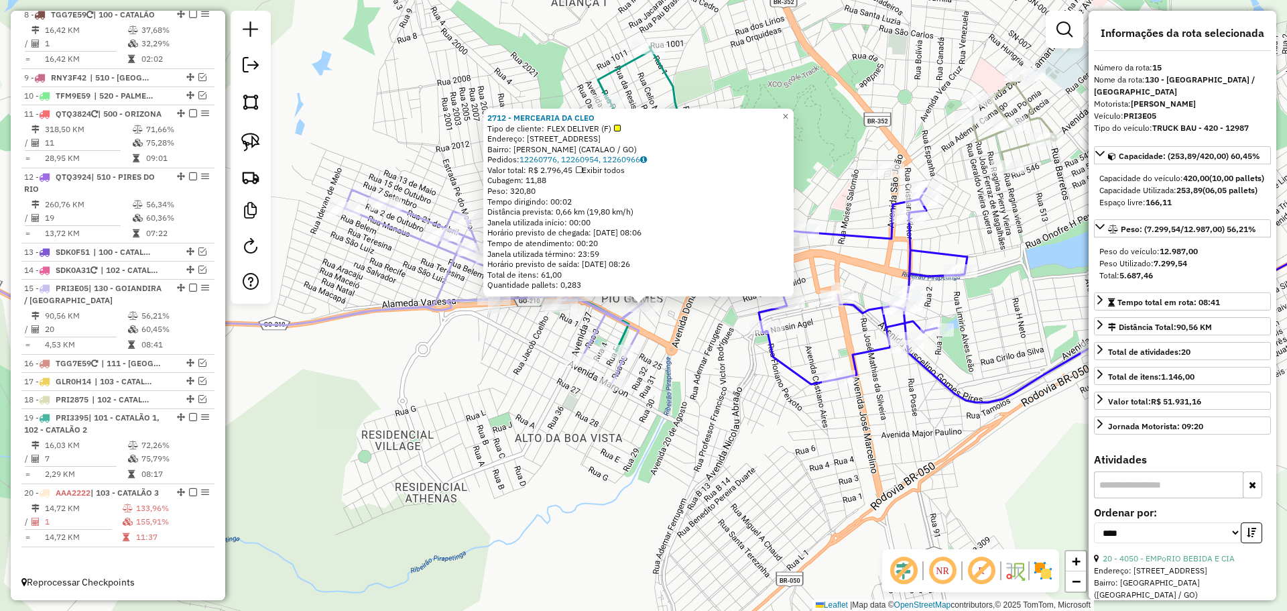
click at [637, 421] on div "2712 - MERCEARIA DA CLEO Tipo de cliente: FLEX DELIVER (F) Endereço: PLANALTINA…" at bounding box center [643, 305] width 1287 height 611
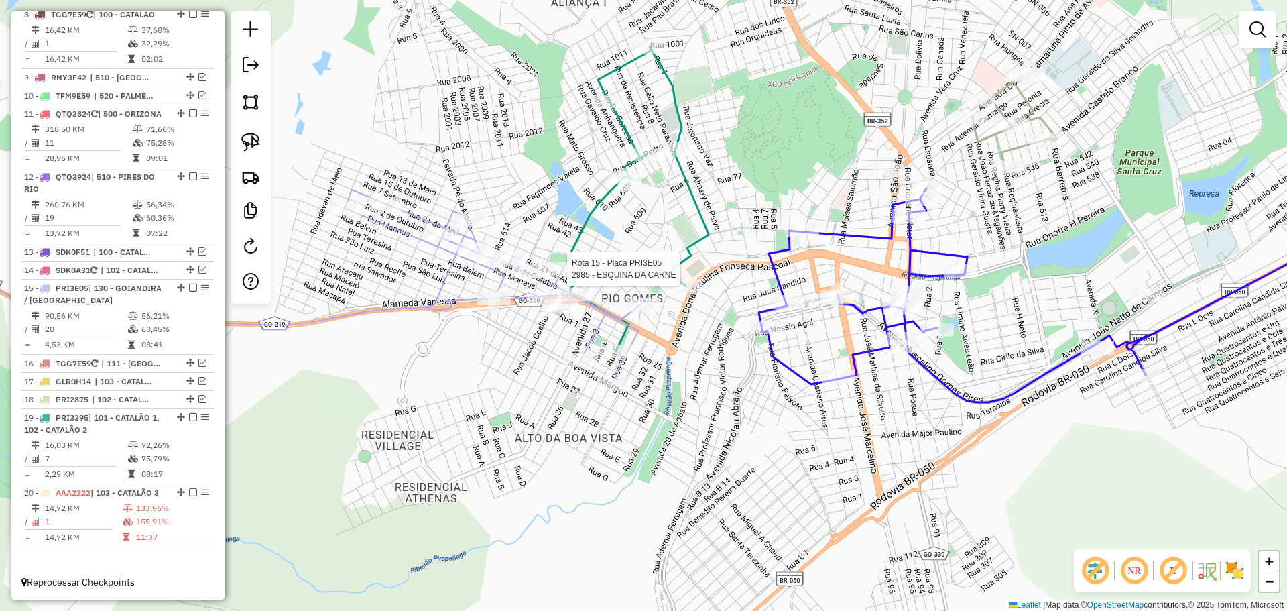
select select "*********"
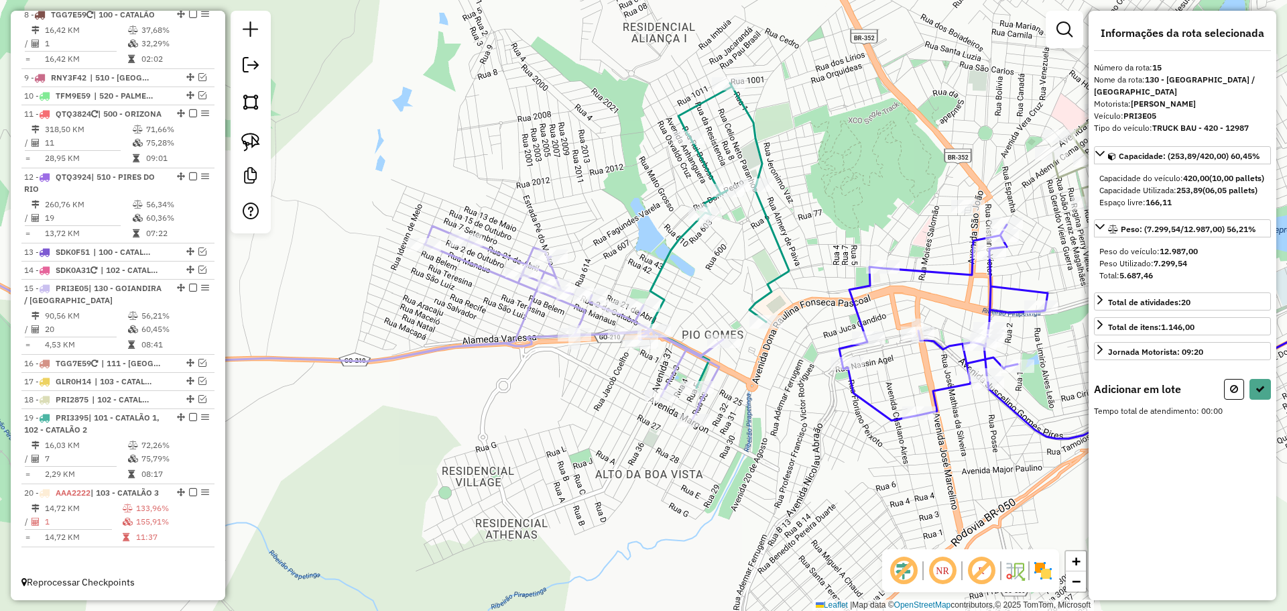
click at [777, 385] on div "Janela de atendimento Grade de atendimento Capacidade Transportadoras Veículos …" at bounding box center [643, 305] width 1287 height 611
click at [1234, 394] on icon at bounding box center [1234, 388] width 8 height 9
select select "*********"
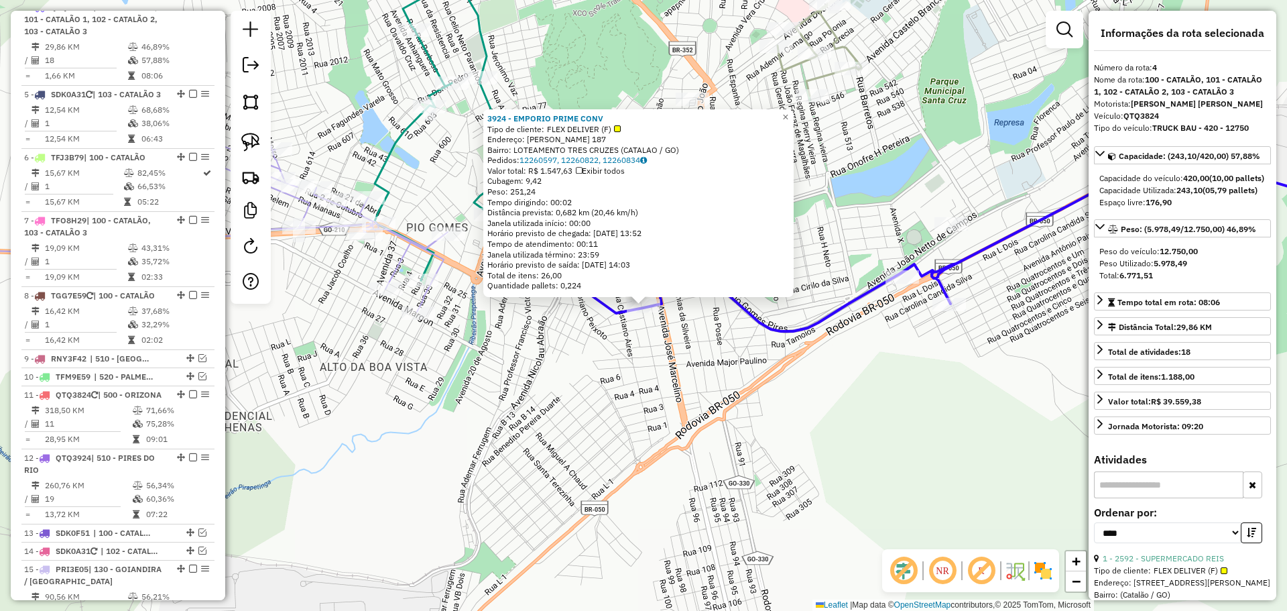
scroll to position [687, 0]
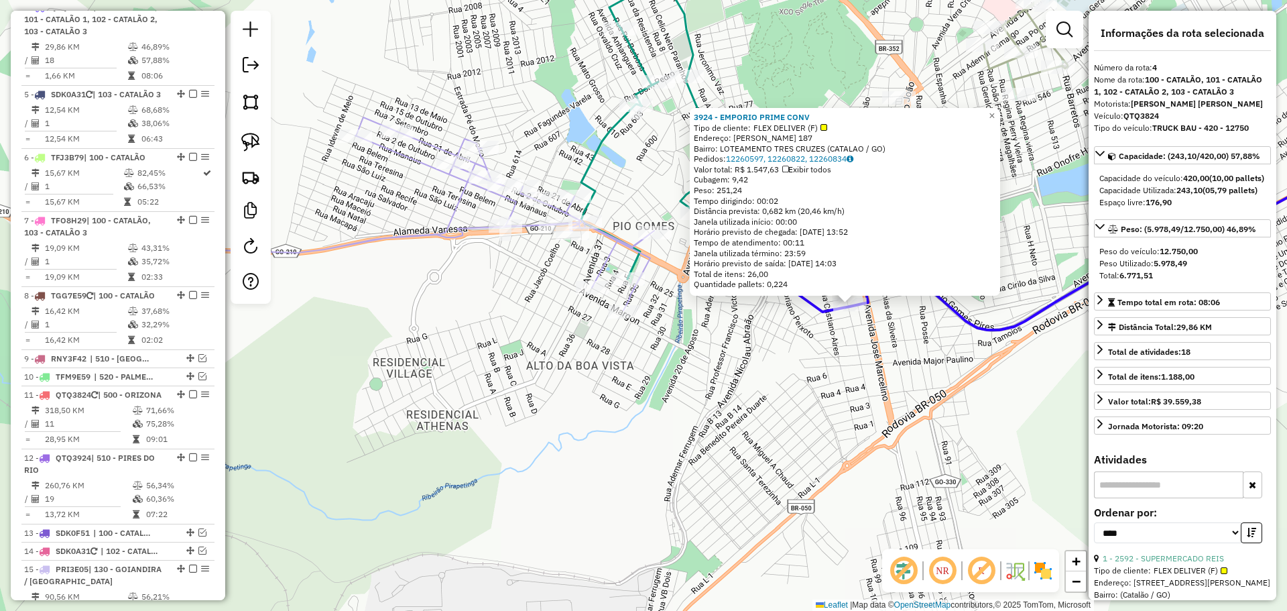
drag, startPoint x: 787, startPoint y: 426, endPoint x: 861, endPoint y: 426, distance: 74.4
click at [861, 426] on div "3924 - EMPORIO PRIME CONV Tipo de cliente: FLEX DELIVER (F) Endereço: GETULIO V…" at bounding box center [643, 305] width 1287 height 611
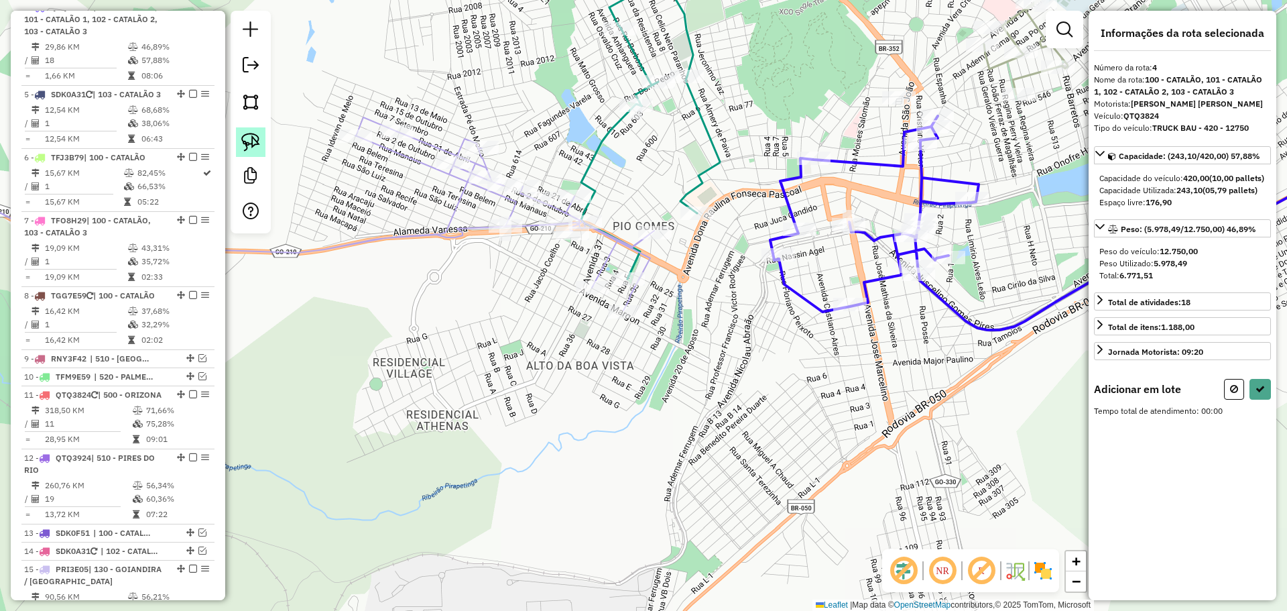
click at [256, 143] on img at bounding box center [250, 142] width 19 height 19
drag, startPoint x: 648, startPoint y: 295, endPoint x: 684, endPoint y: 317, distance: 42.4
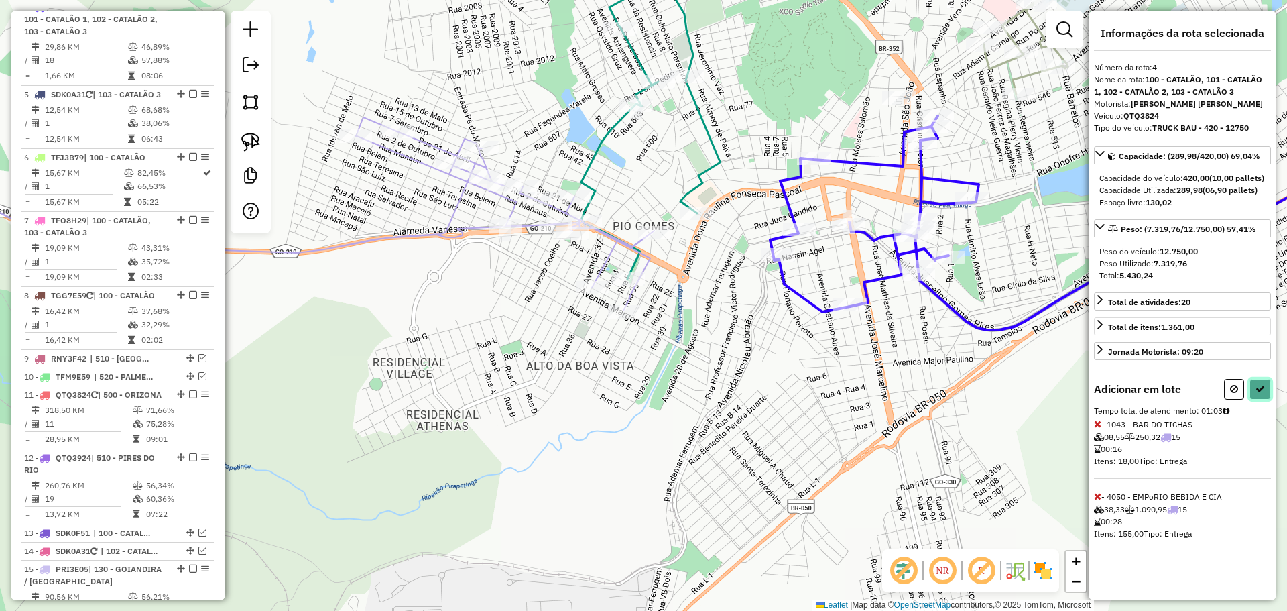
click at [1256, 394] on icon at bounding box center [1260, 388] width 9 height 9
select select "*********"
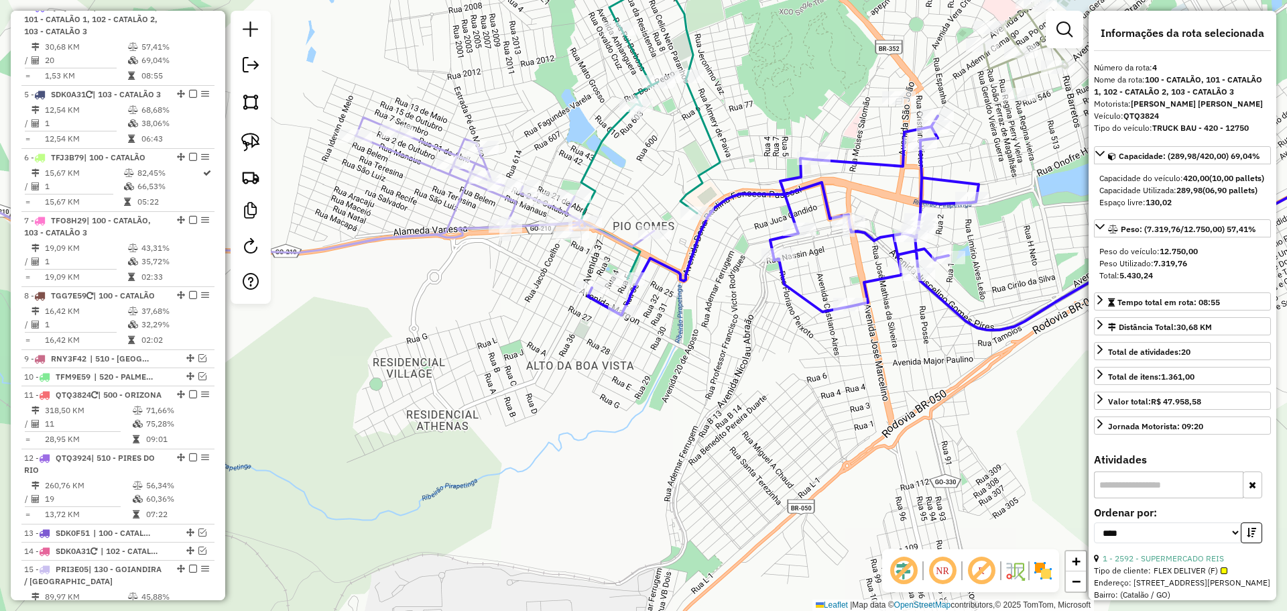
click at [720, 327] on div "Janela de atendimento Grade de atendimento Capacidade Transportadoras Veículos …" at bounding box center [643, 305] width 1287 height 611
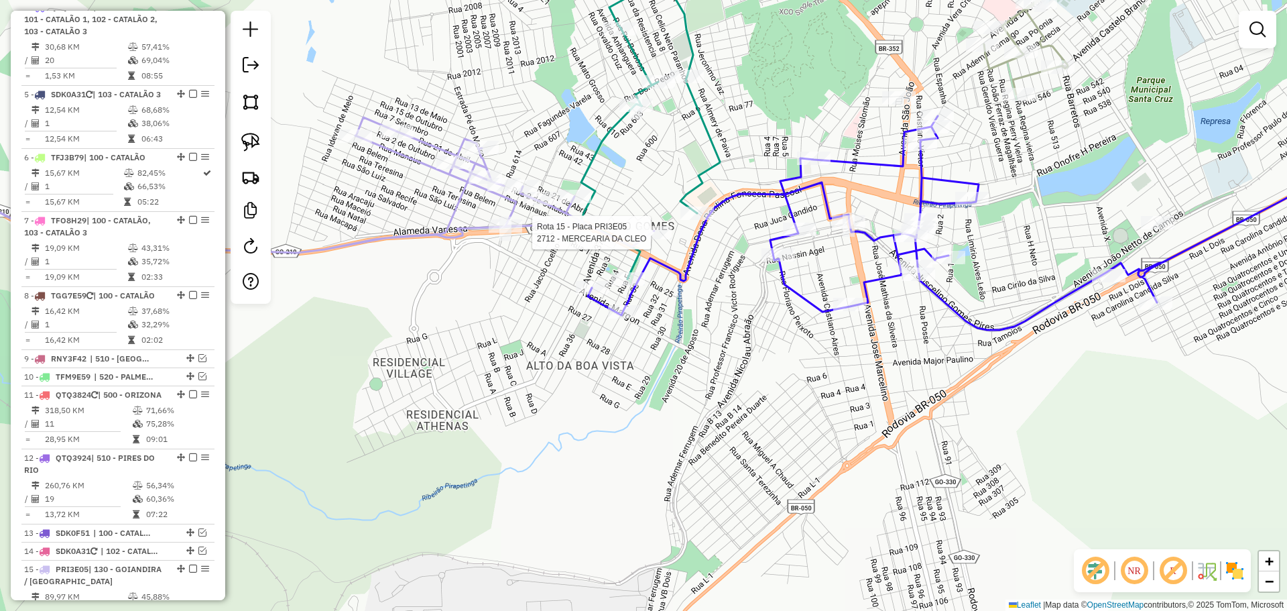
select select "*********"
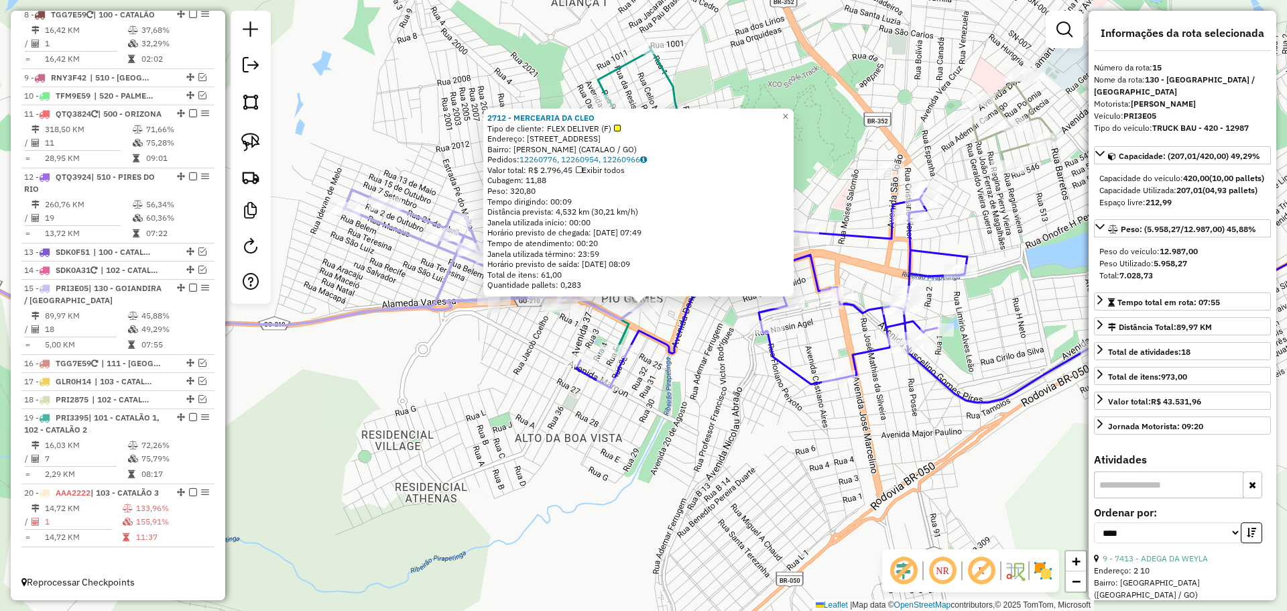
scroll to position [1016, 0]
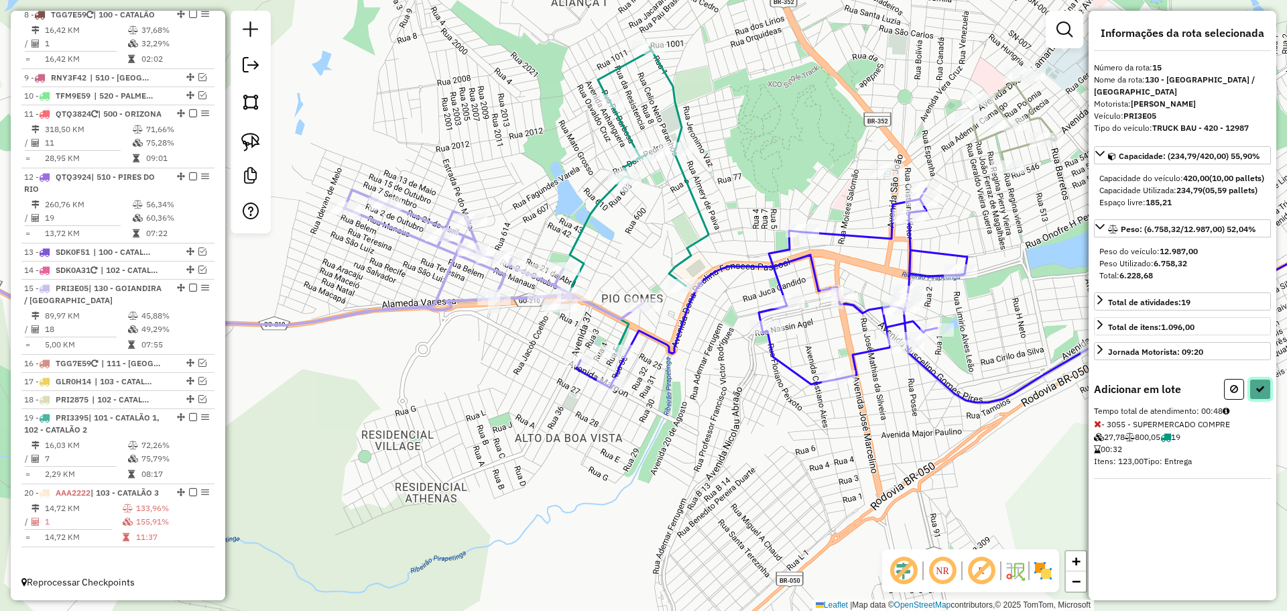
click at [1260, 394] on icon at bounding box center [1260, 388] width 9 height 9
select select "*********"
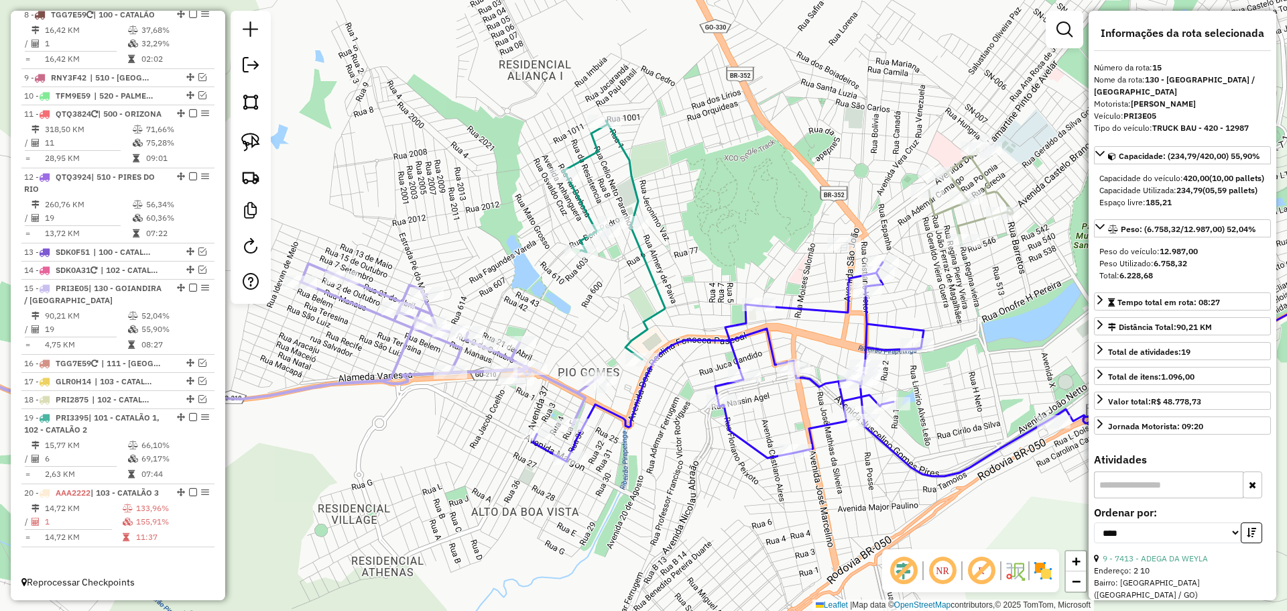
drag, startPoint x: 712, startPoint y: 346, endPoint x: 634, endPoint y: 462, distance: 139.6
click at [634, 462] on div "Janela de atendimento Grade de atendimento Capacidade Transportadoras Veículos …" at bounding box center [643, 305] width 1287 height 611
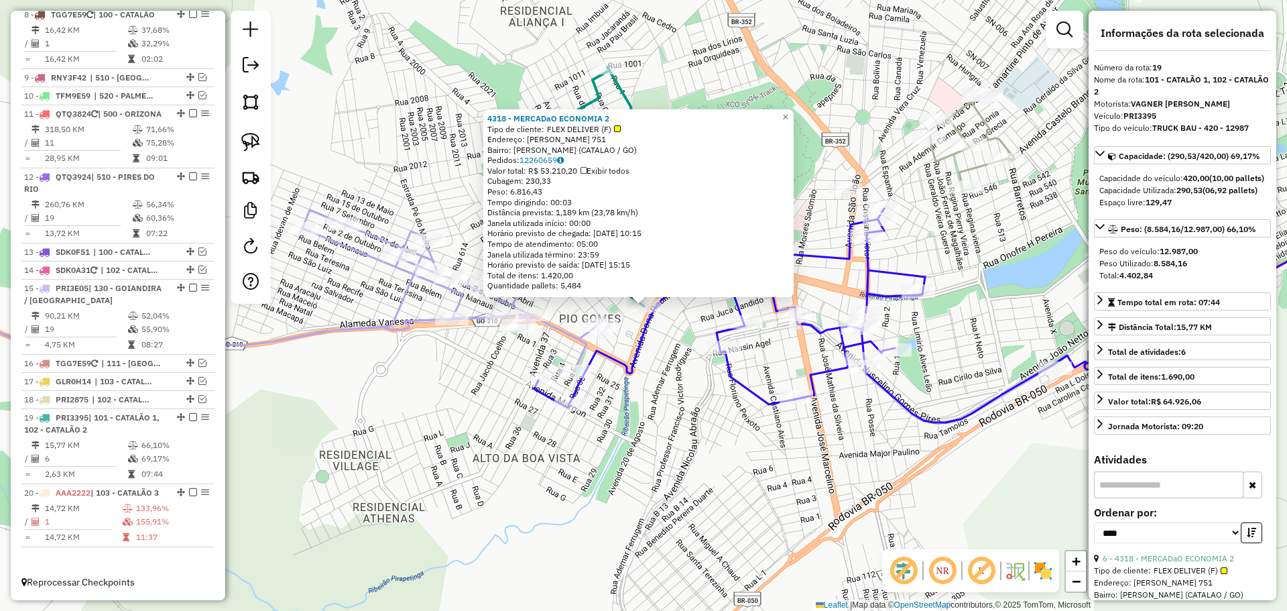
click at [627, 442] on div "4318 - MERCADaO ECONOMIA 2 Tipo de cliente: FLEX DELIVER (F) Endereço: DONA RAU…" at bounding box center [643, 305] width 1287 height 611
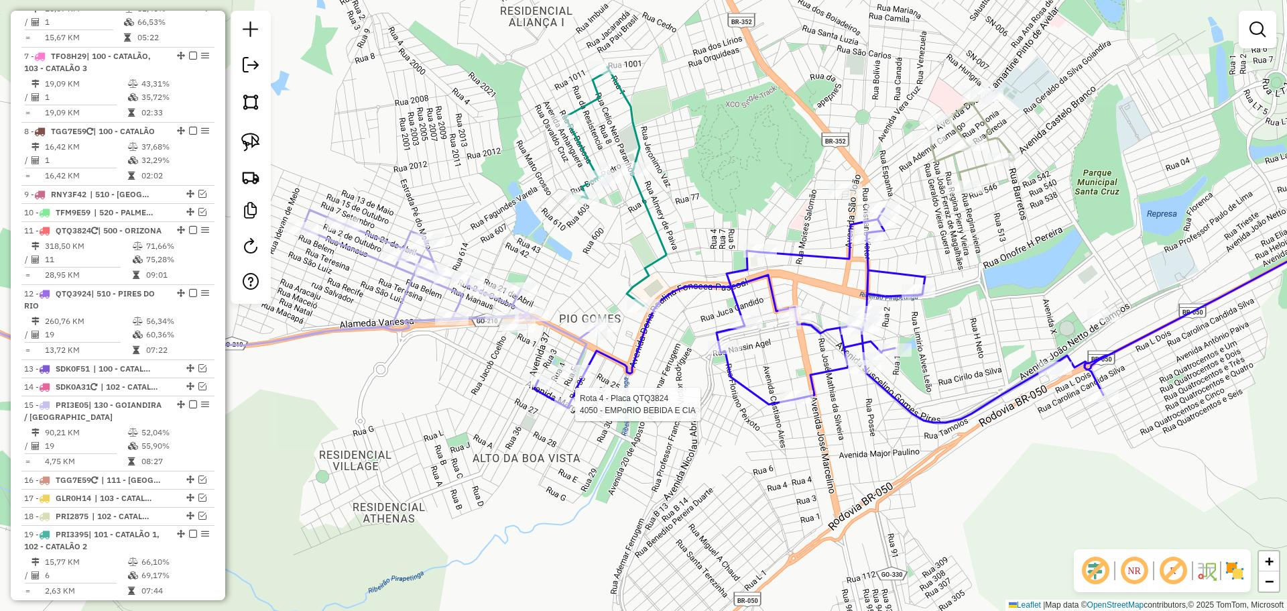
select select "*********"
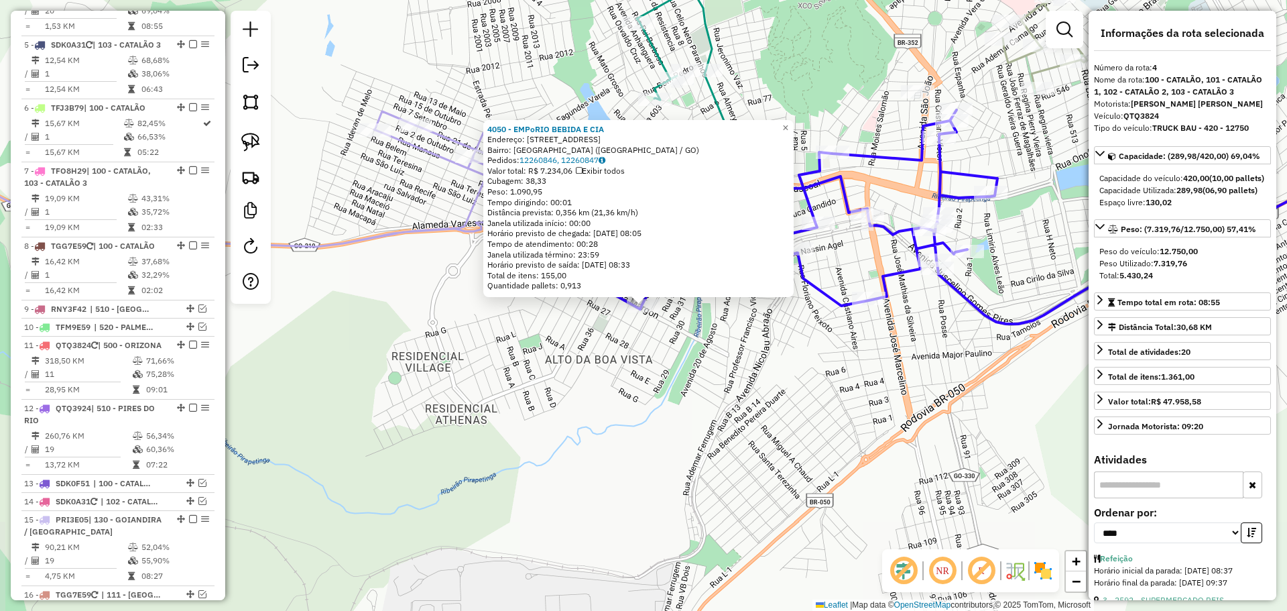
scroll to position [687, 0]
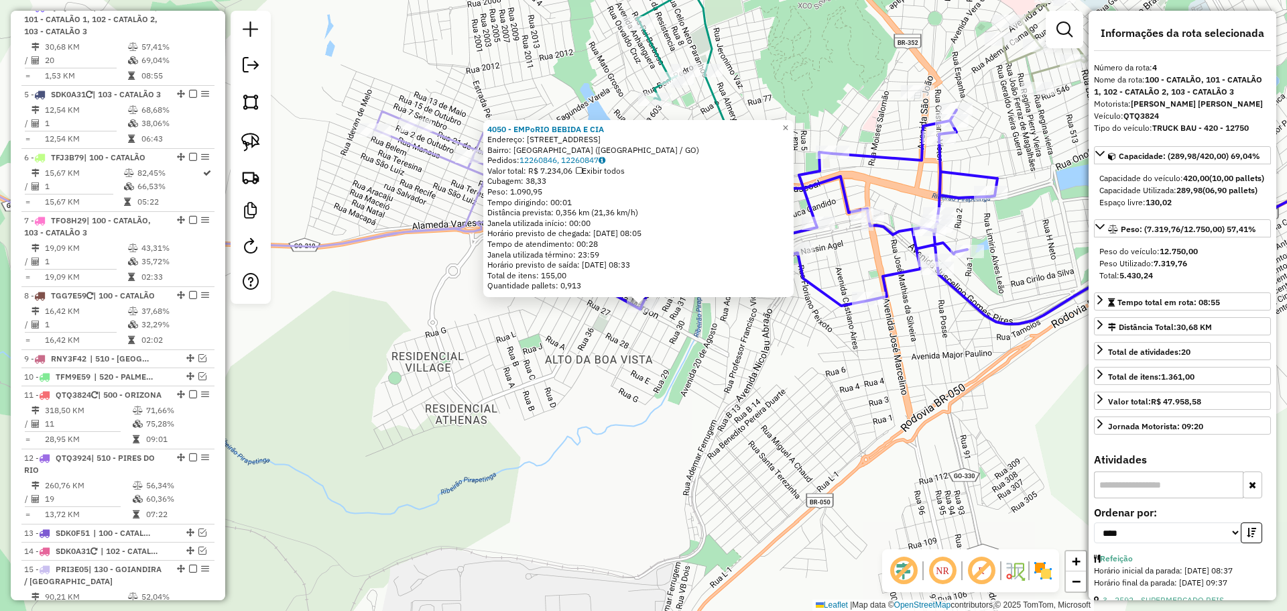
click at [713, 449] on div "4050 - EMPoRIO BEBIDA E CIA Endereço: AV Margon, 392 Bairro: VILA MARGON (CATAL…" at bounding box center [643, 305] width 1287 height 611
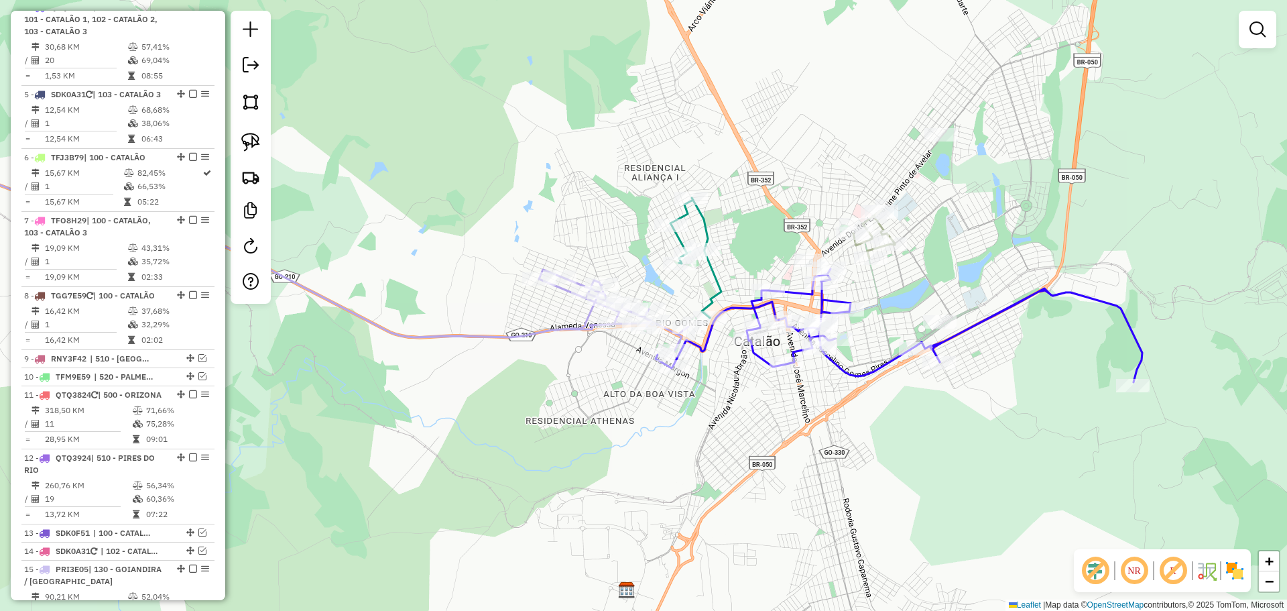
drag, startPoint x: 972, startPoint y: 452, endPoint x: 807, endPoint y: 414, distance: 169.3
click at [807, 415] on div "Janela de atendimento Grade de atendimento Capacidade Transportadoras Veículos …" at bounding box center [643, 305] width 1287 height 611
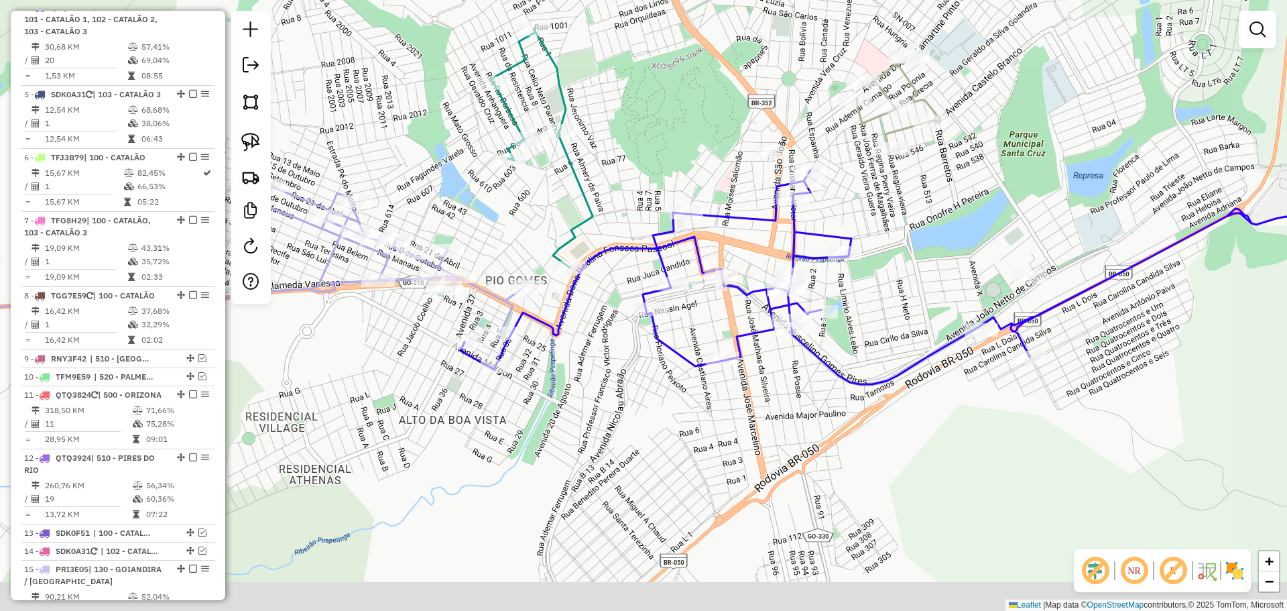
drag, startPoint x: 733, startPoint y: 443, endPoint x: 792, endPoint y: 334, distance: 123.9
click at [792, 336] on div "Janela de atendimento Grade de atendimento Capacidade Transportadoras Veículos …" at bounding box center [643, 305] width 1287 height 611
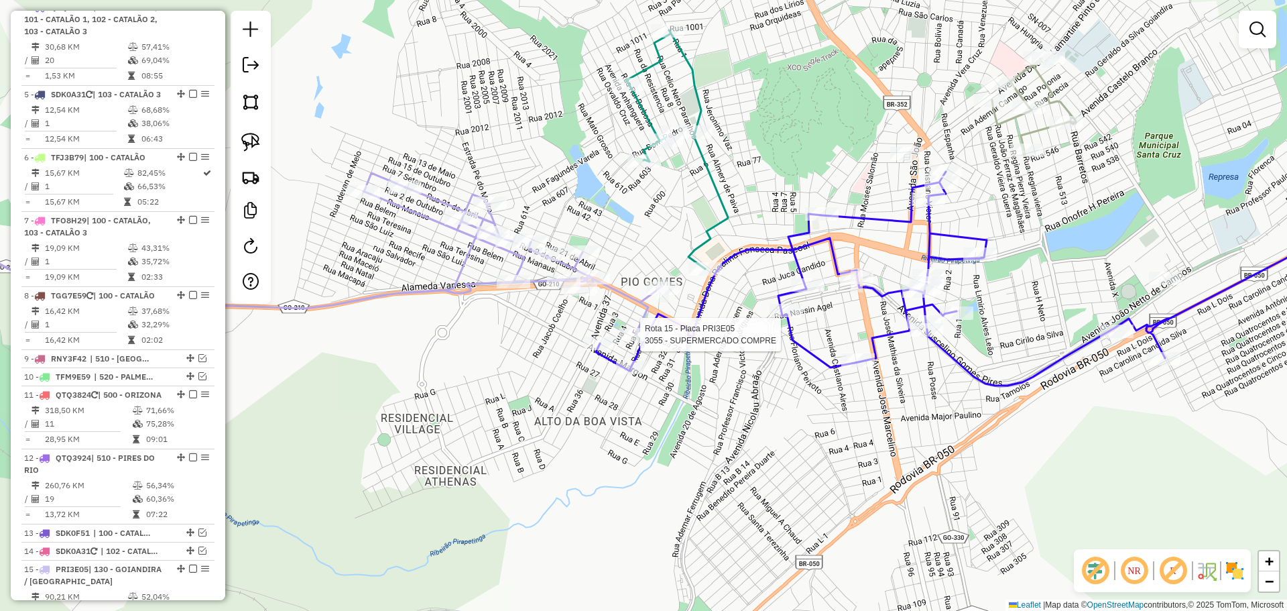
select select "*********"
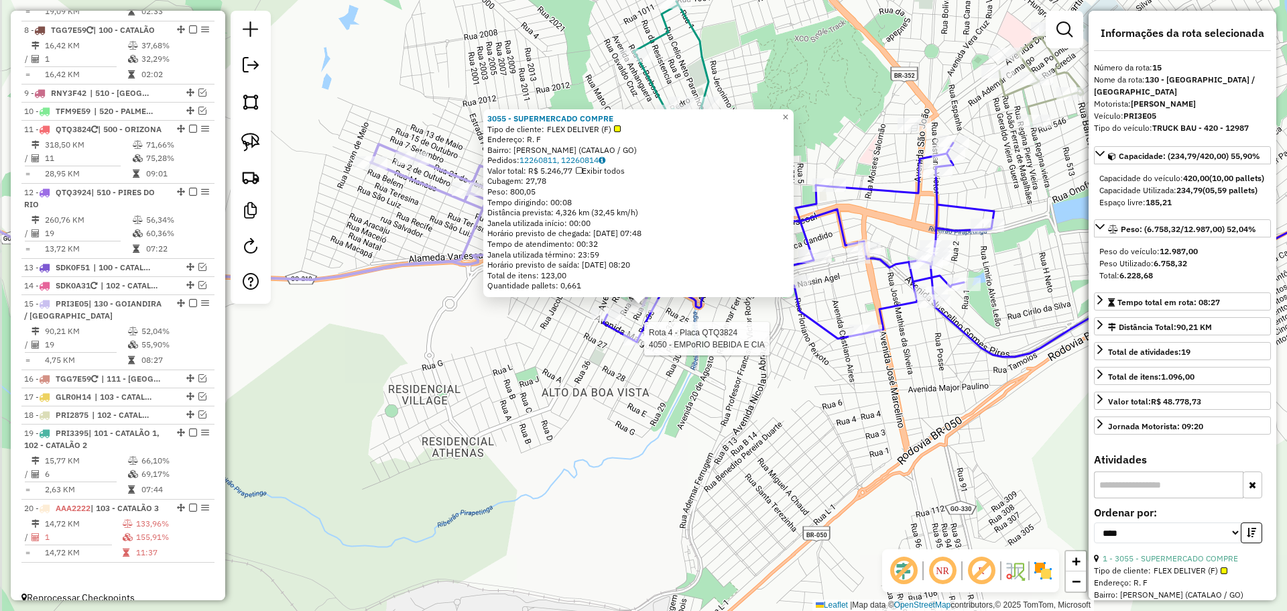
scroll to position [1016, 0]
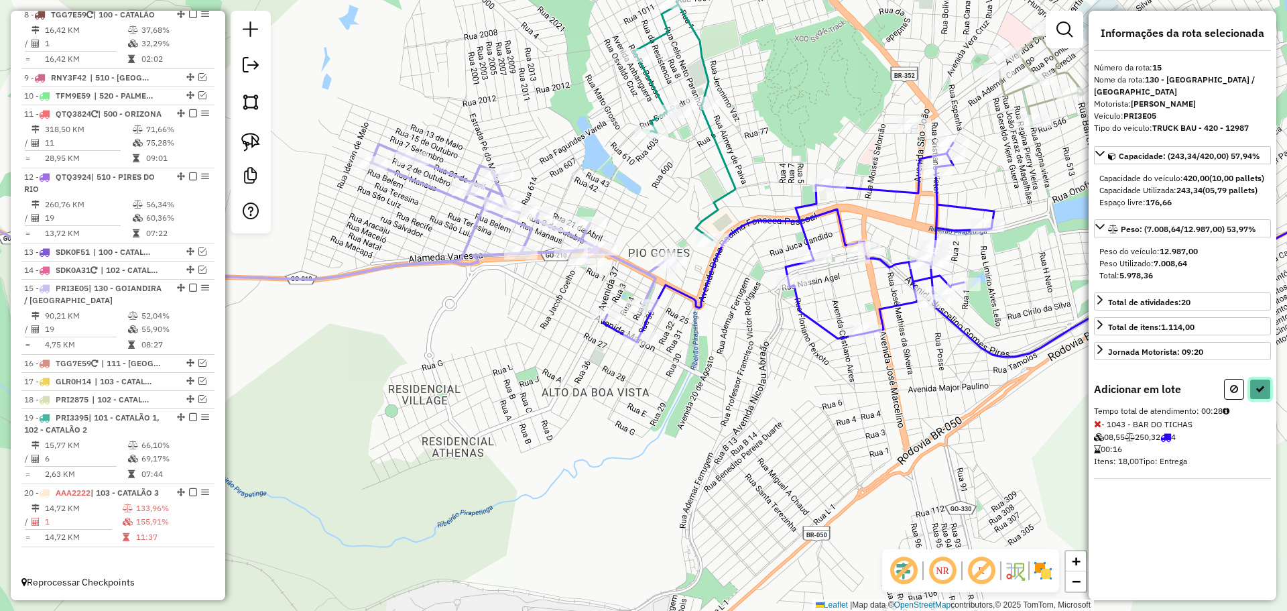
click at [1260, 394] on icon at bounding box center [1260, 388] width 9 height 9
select select "*********"
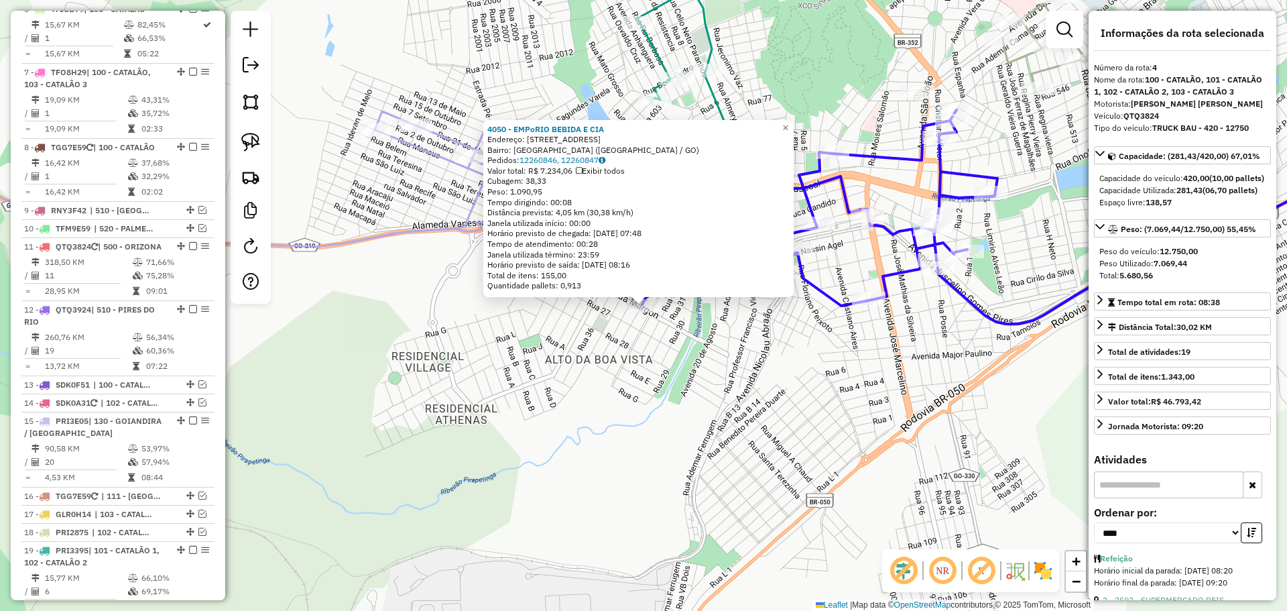
scroll to position [687, 0]
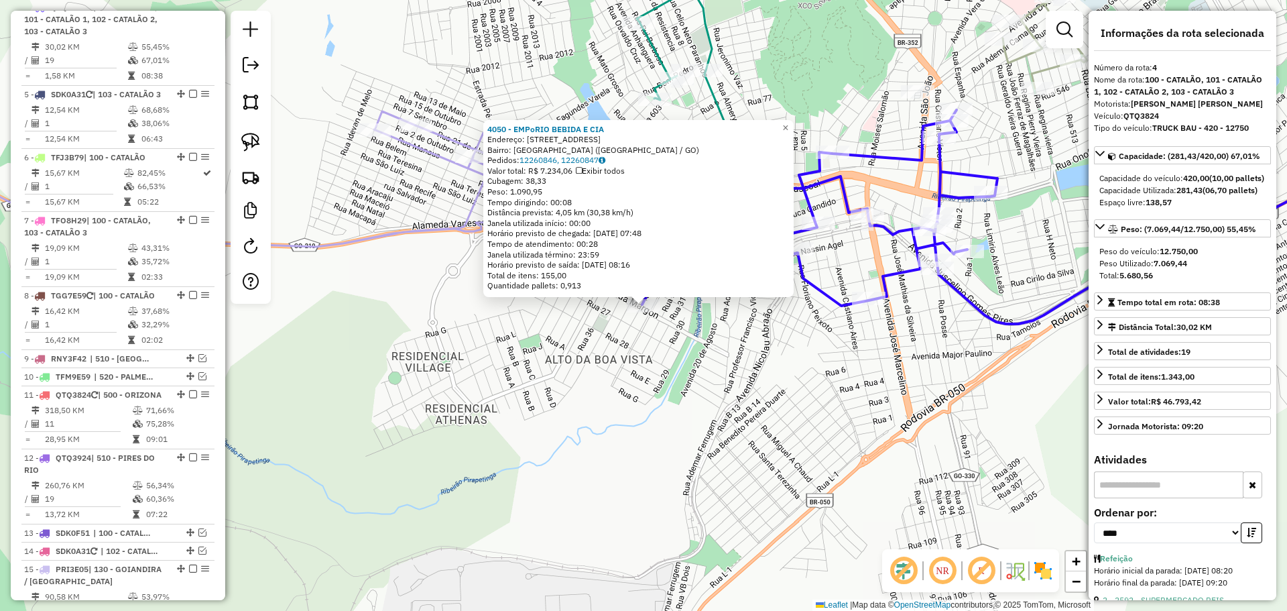
click at [669, 380] on div "4050 - EMPoRIO BEBIDA E CIA Endereço: AV Margon, 392 Bairro: VILA MARGON (CATAL…" at bounding box center [643, 305] width 1287 height 611
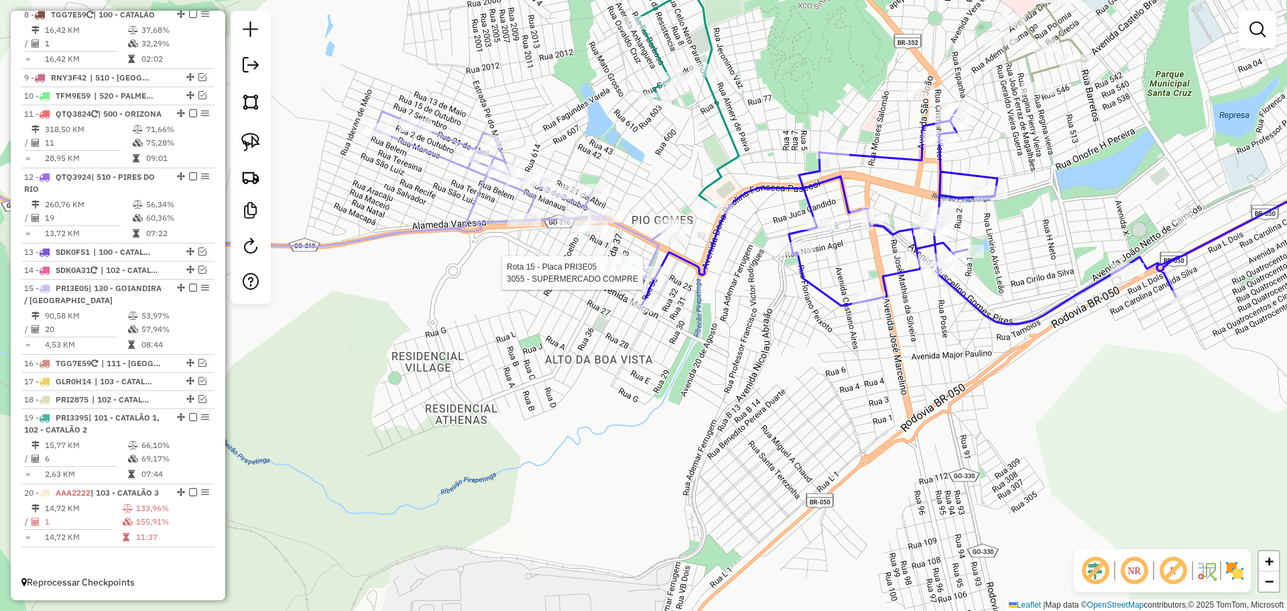
select select "*********"
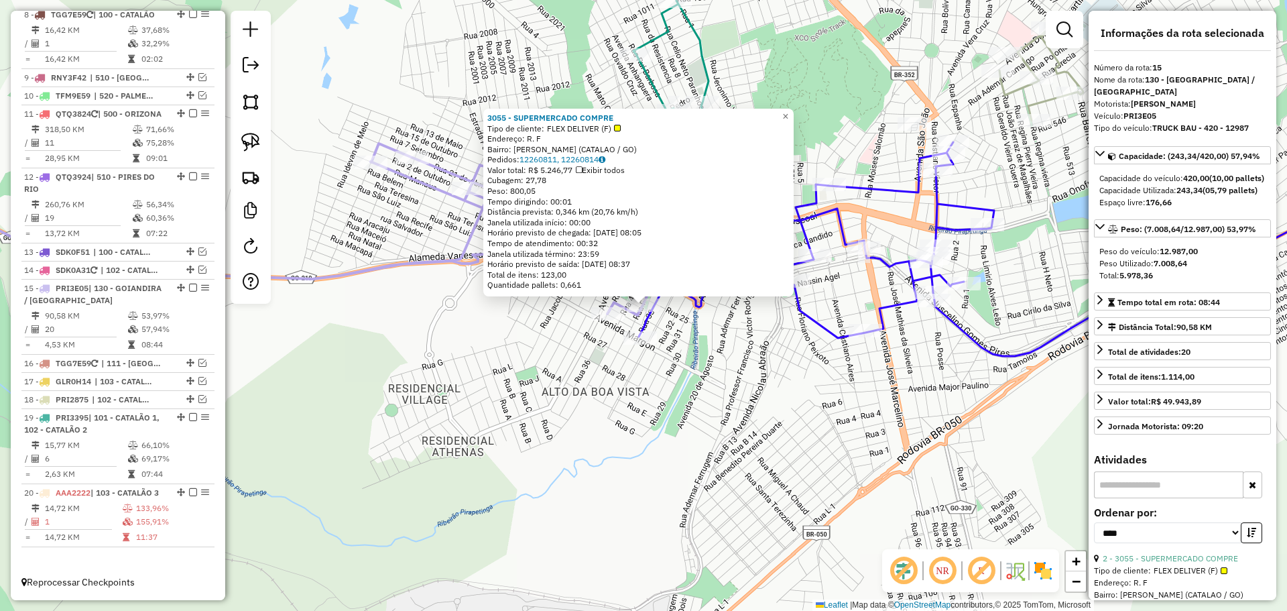
scroll to position [1016, 0]
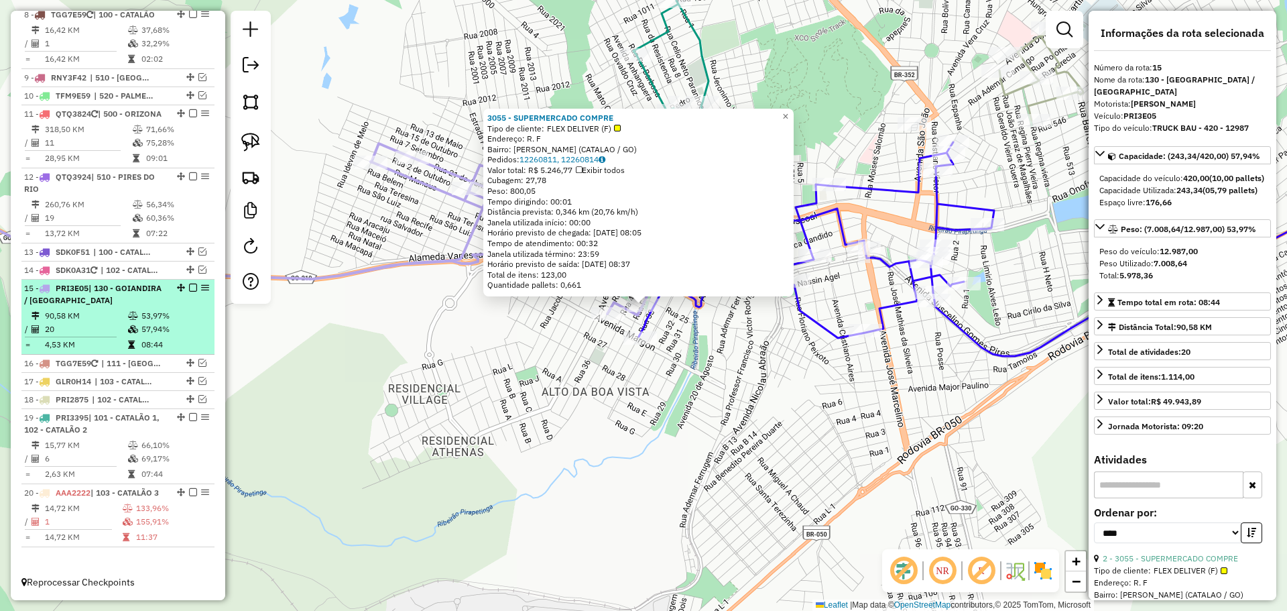
click at [189, 284] on em at bounding box center [193, 288] width 8 height 8
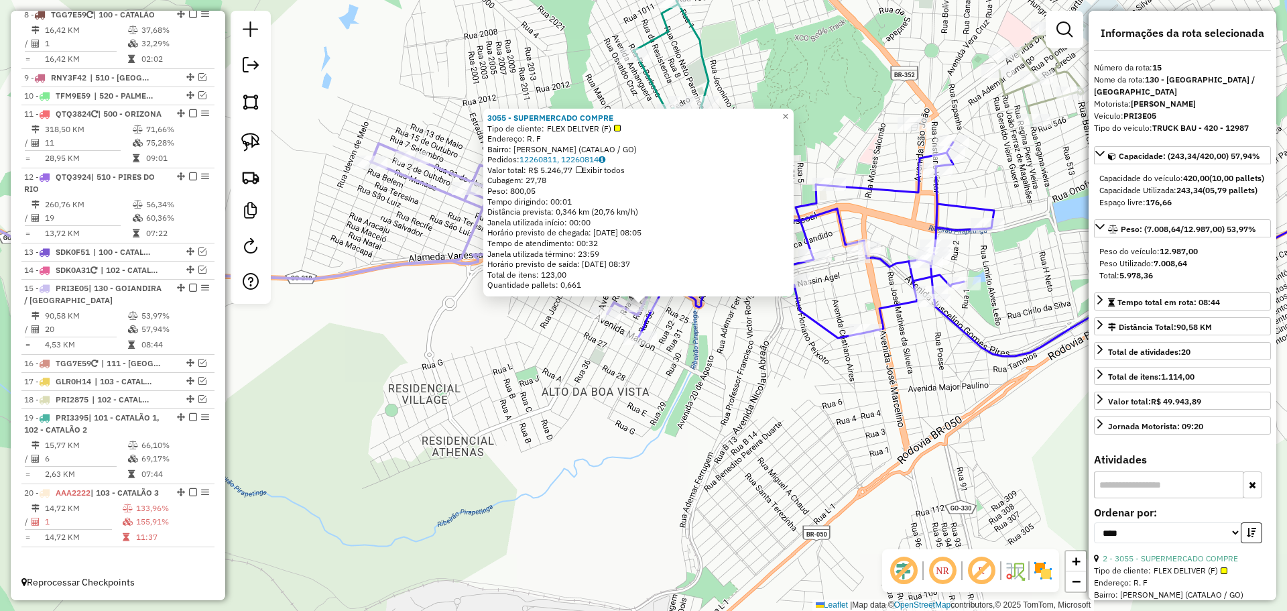
scroll to position [959, 0]
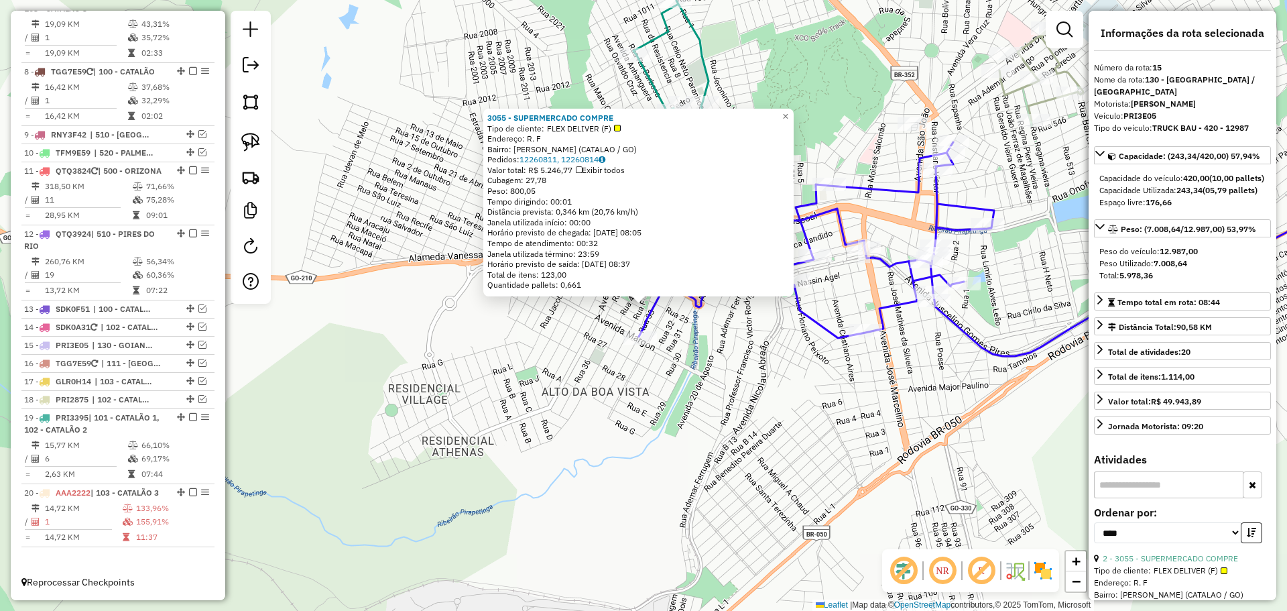
click at [766, 408] on div "3055 - SUPERMERCADO COMPRE Tipo de cliente: FLEX DELIVER (F) Endereço: R. F Bai…" at bounding box center [643, 305] width 1287 height 611
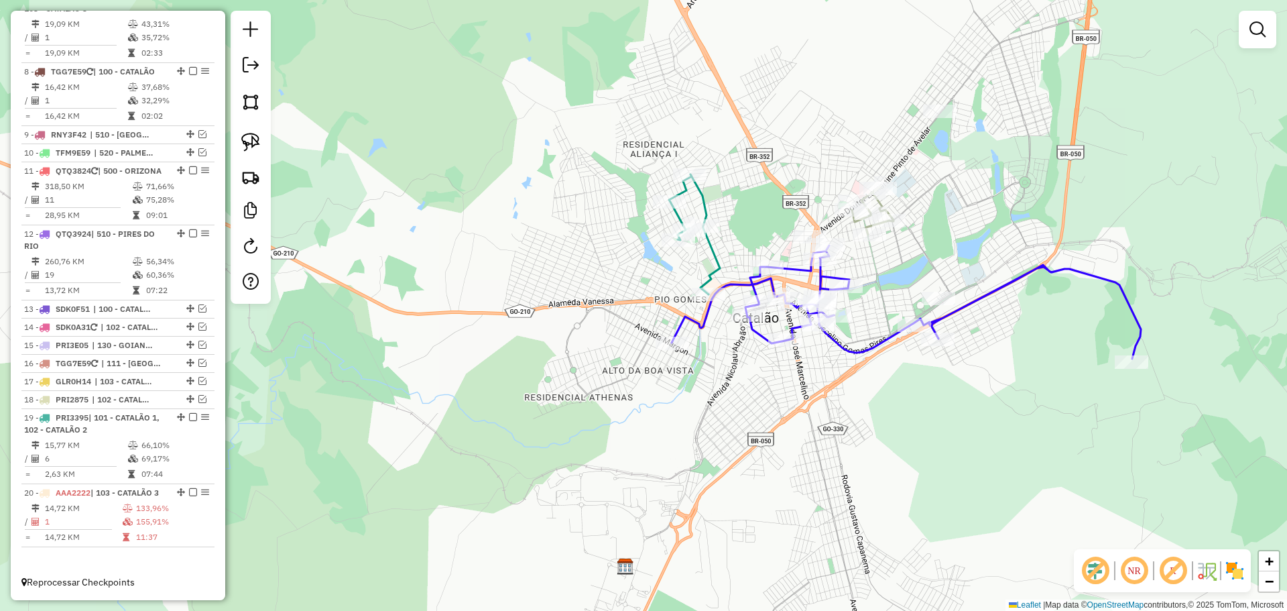
drag, startPoint x: 977, startPoint y: 427, endPoint x: 956, endPoint y: 424, distance: 21.0
click at [956, 424] on div "Janela de atendimento Grade de atendimento Capacidade Transportadoras Veículos …" at bounding box center [643, 305] width 1287 height 611
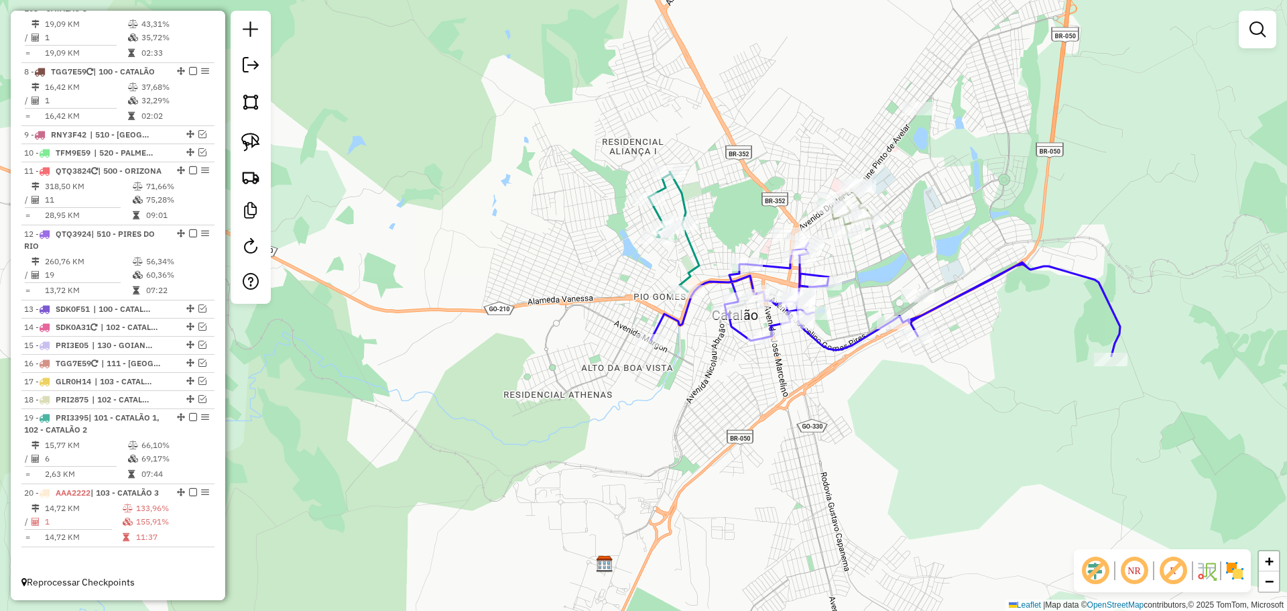
click at [732, 387] on div "Janela de atendimento Grade de atendimento Capacidade Transportadoras Veículos …" at bounding box center [643, 305] width 1287 height 611
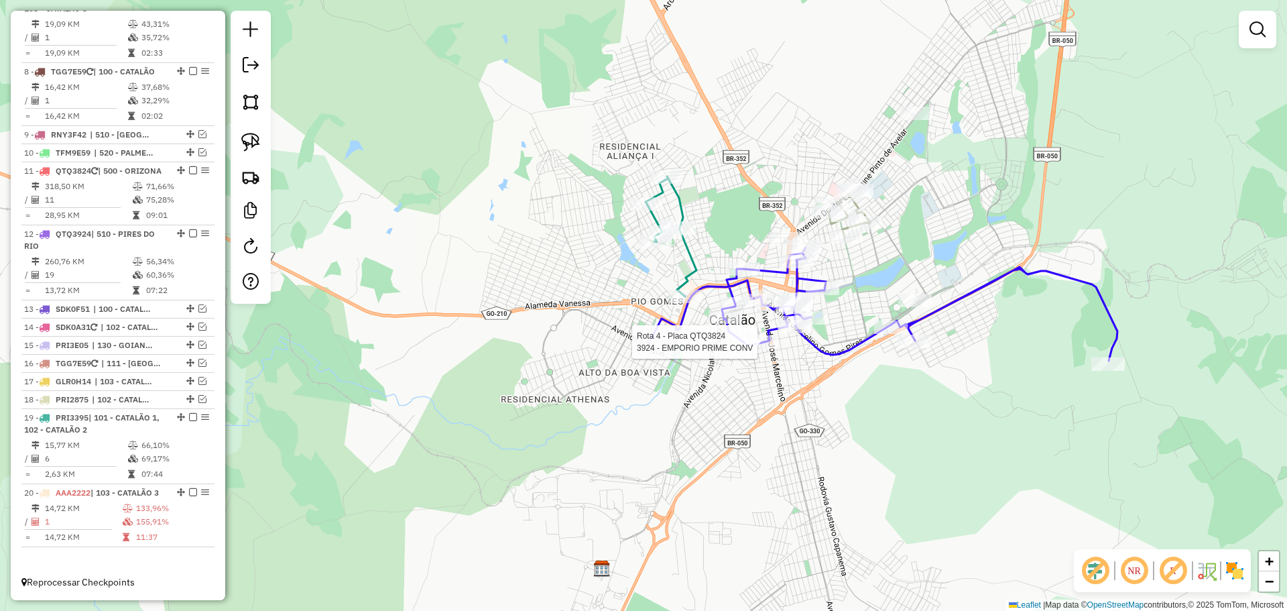
click at [752, 349] on div at bounding box center [762, 341] width 34 height 13
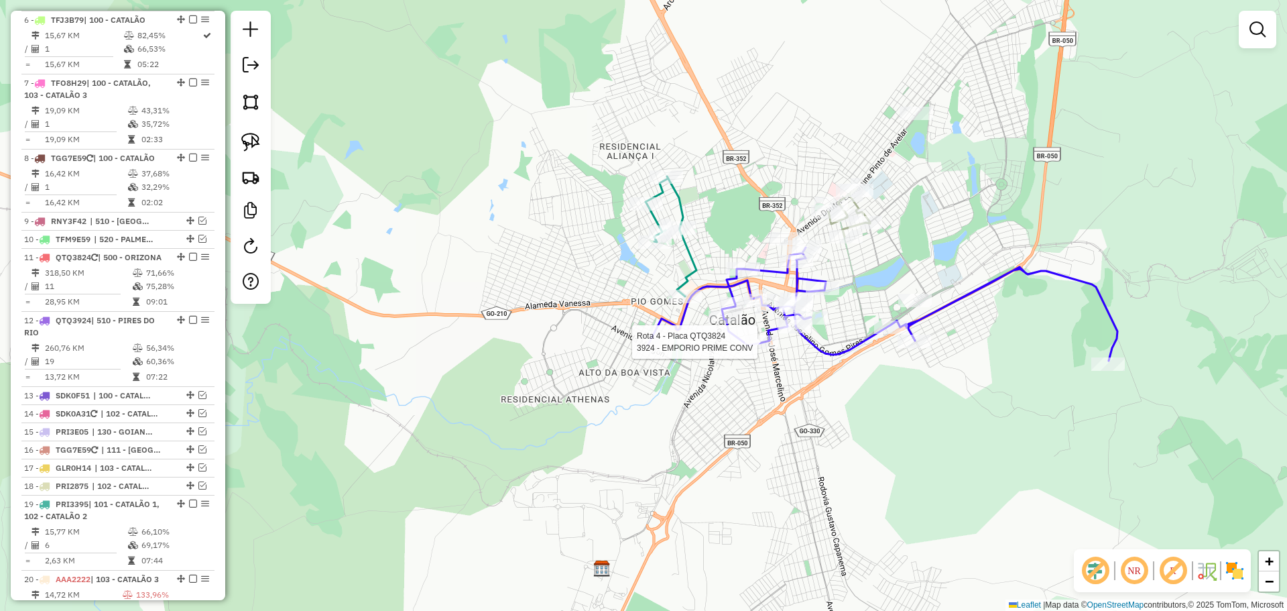
select select "*********"
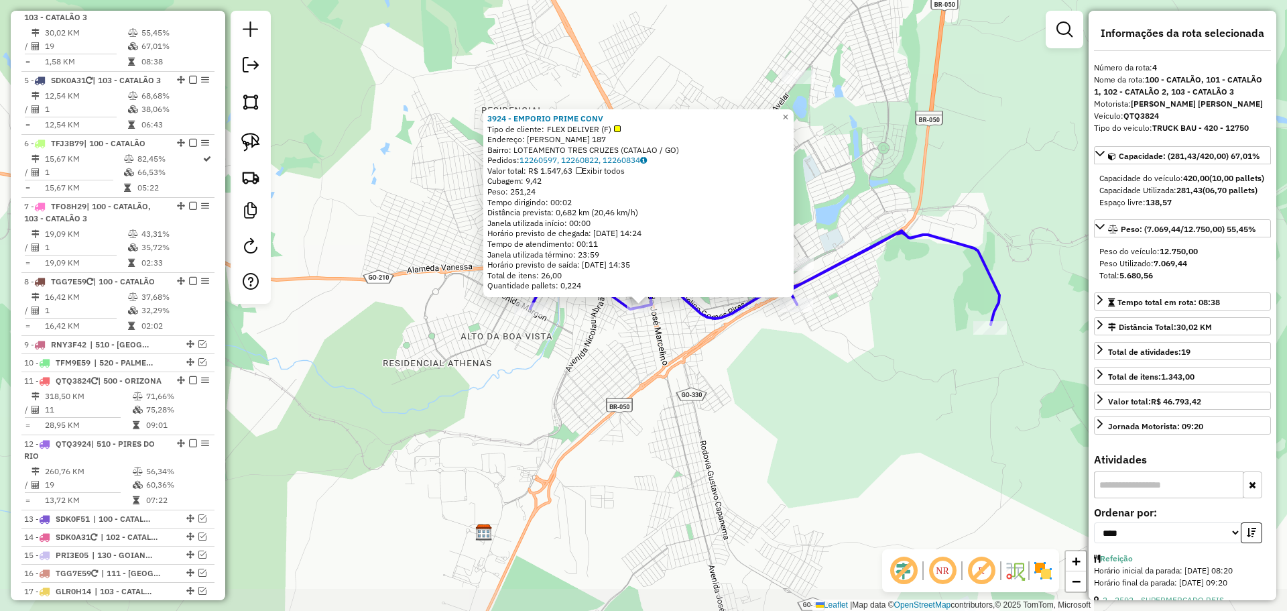
scroll to position [687, 0]
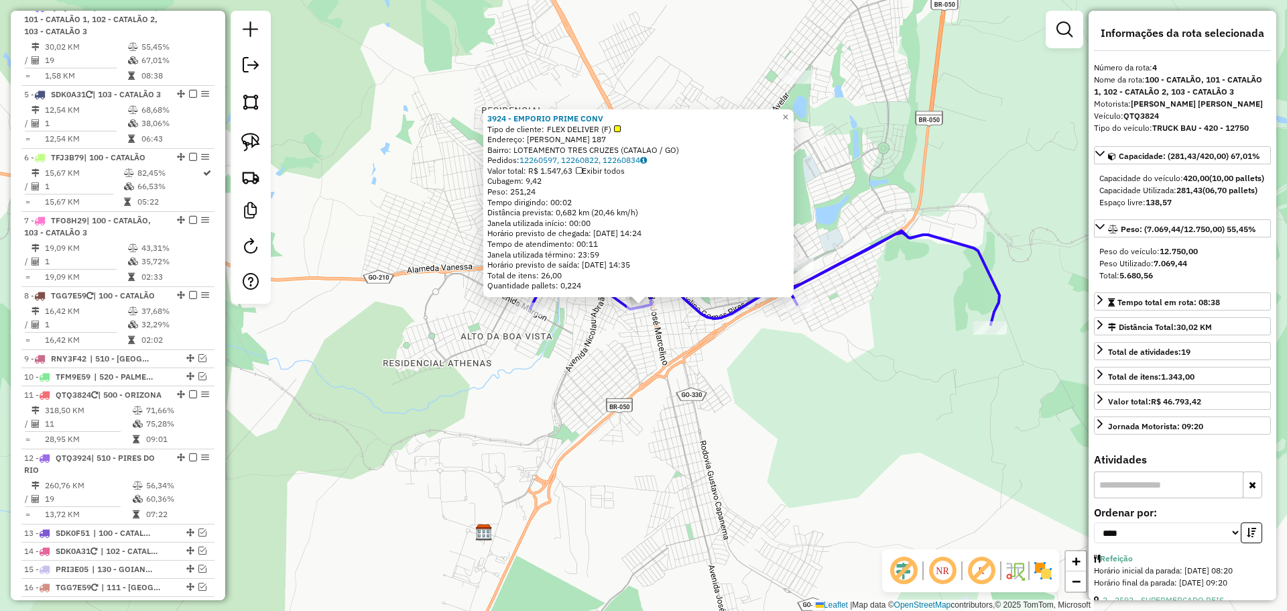
click at [725, 410] on div "3924 - EMPORIO PRIME CONV Tipo de cliente: FLEX DELIVER (F) Endereço: GETULIO V…" at bounding box center [643, 305] width 1287 height 611
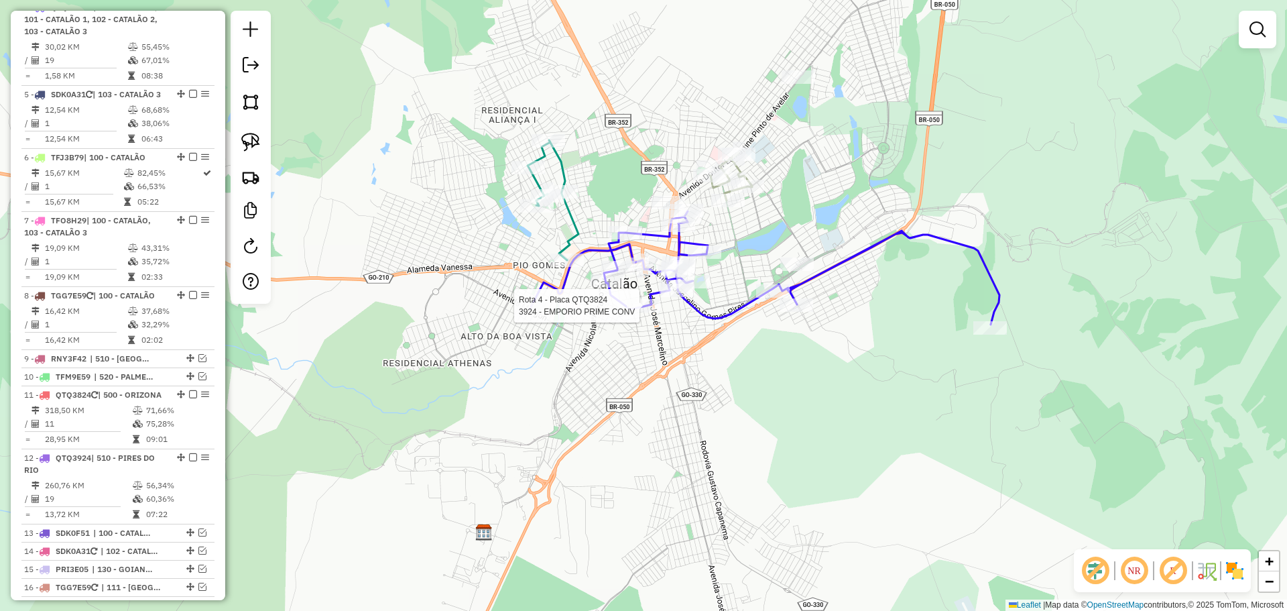
select select "*********"
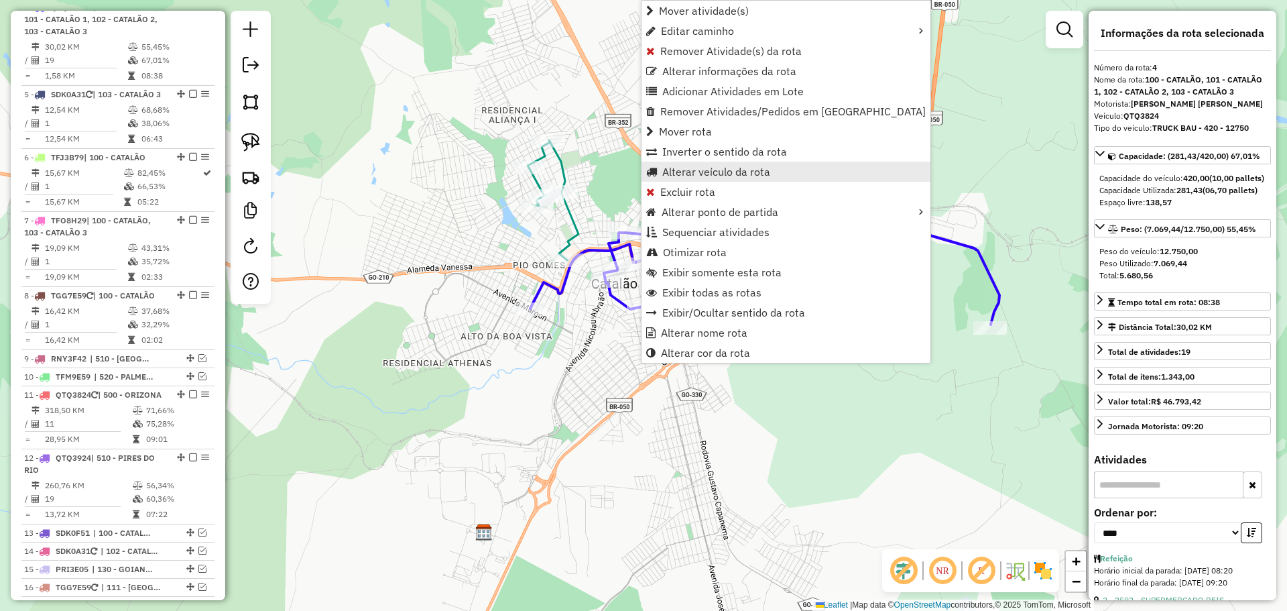
click at [697, 173] on span "Alterar veículo da rota" at bounding box center [716, 171] width 108 height 11
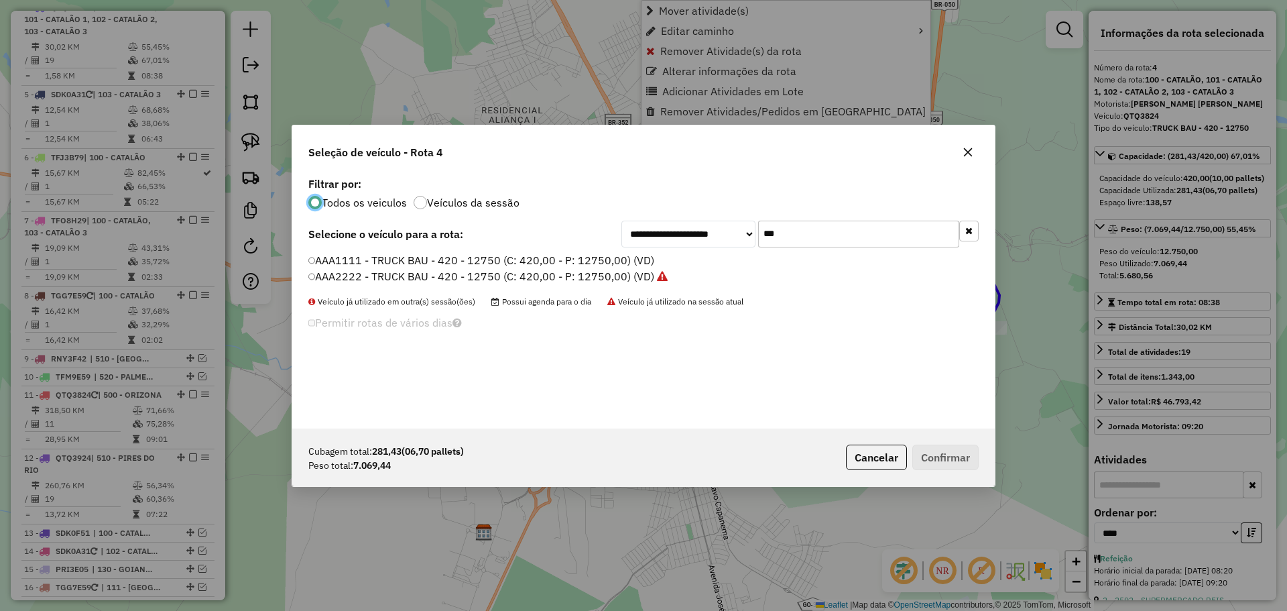
scroll to position [7, 4]
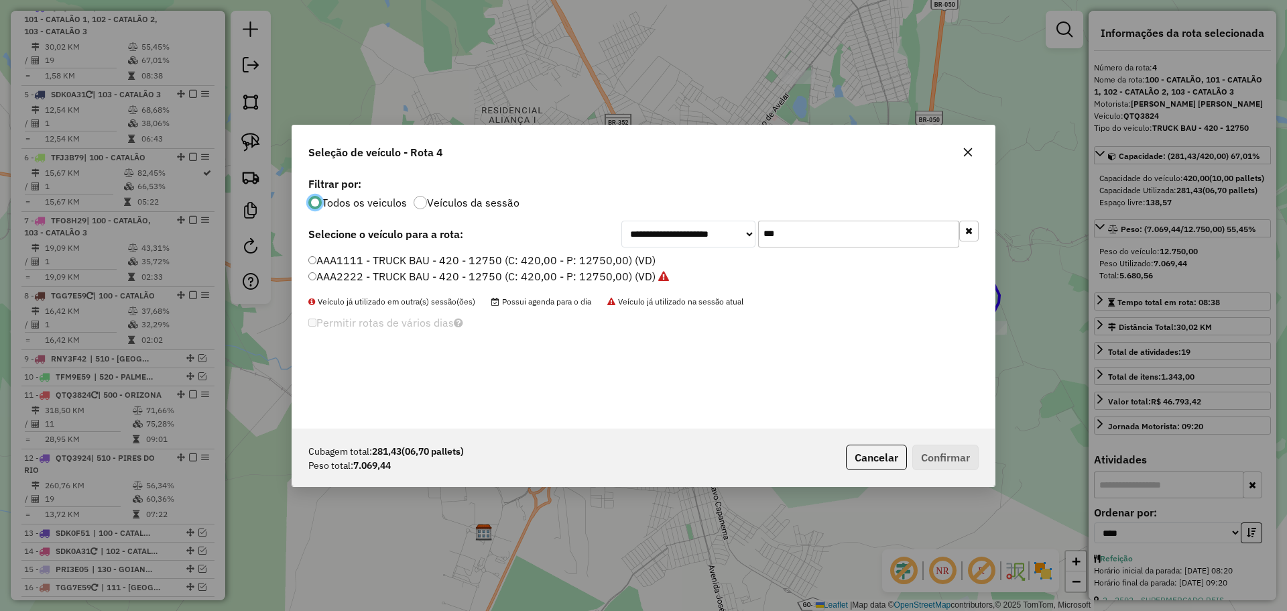
click at [806, 227] on input "***" at bounding box center [858, 234] width 201 height 27
click at [807, 227] on input "***" at bounding box center [858, 234] width 201 height 27
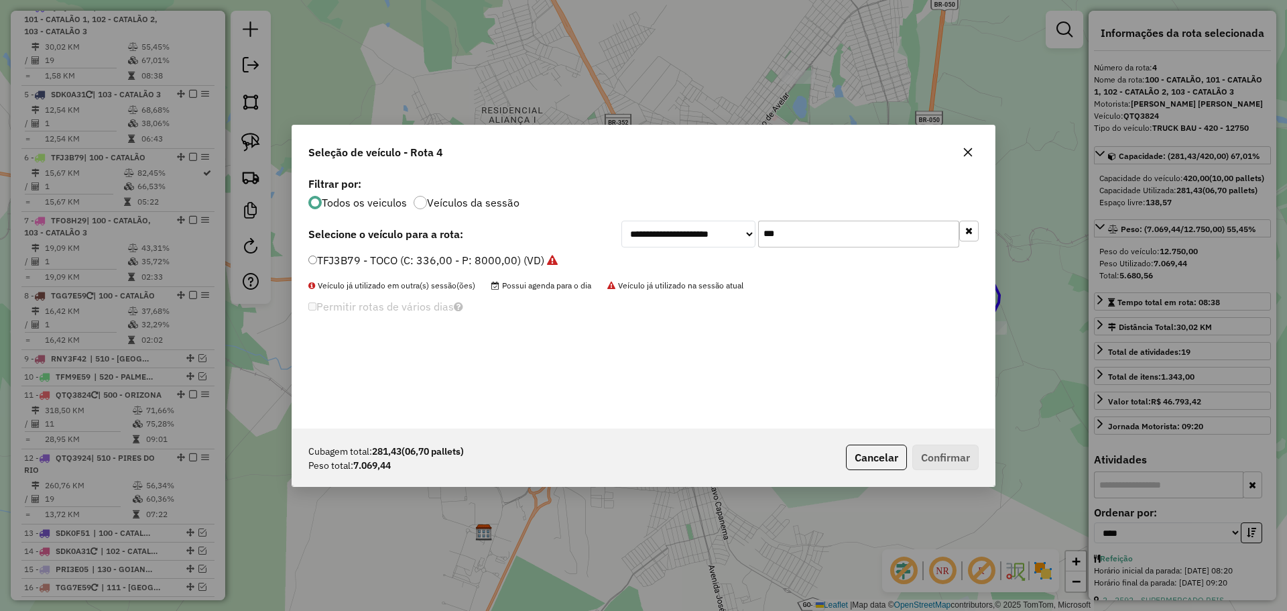
type input "***"
click at [404, 250] on div "**********" at bounding box center [643, 301] width 703 height 255
drag, startPoint x: 417, startPoint y: 268, endPoint x: 463, endPoint y: 272, distance: 46.4
click at [416, 268] on li "TFJ3B79 - TOCO (C: 336,00 - P: 8000,00) (VD)" at bounding box center [643, 261] width 670 height 16
click at [398, 262] on label "TFJ3B79 - TOCO (C: 336,00 - P: 8000,00) (VD)" at bounding box center [432, 260] width 249 height 16
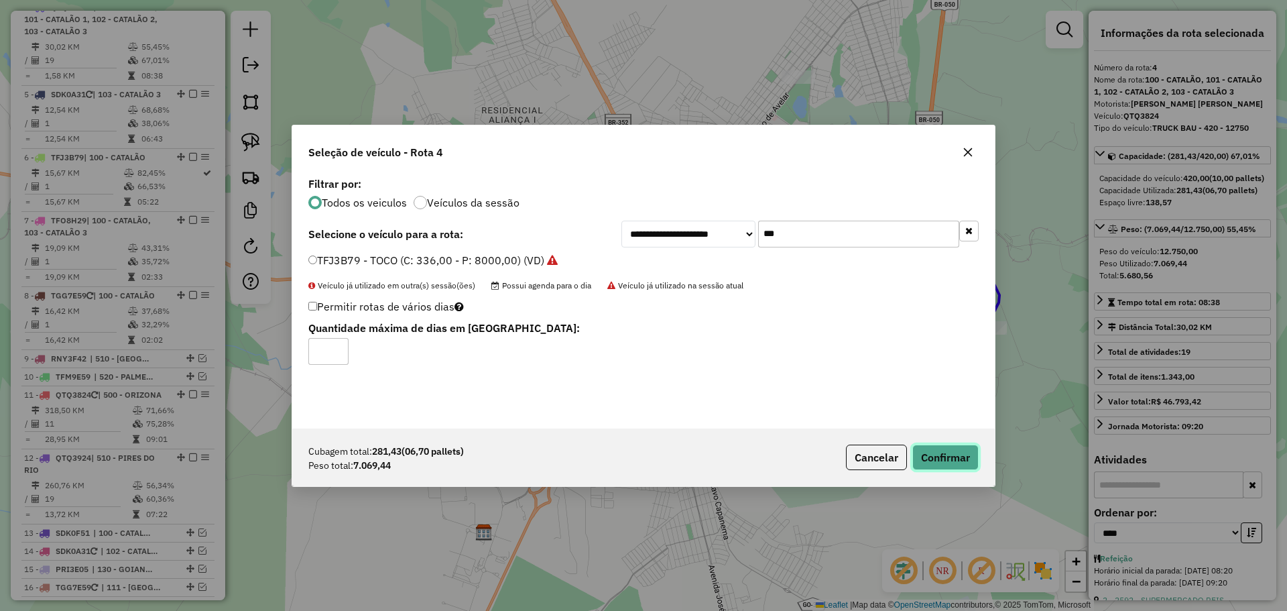
click at [932, 463] on button "Confirmar" at bounding box center [945, 456] width 66 height 25
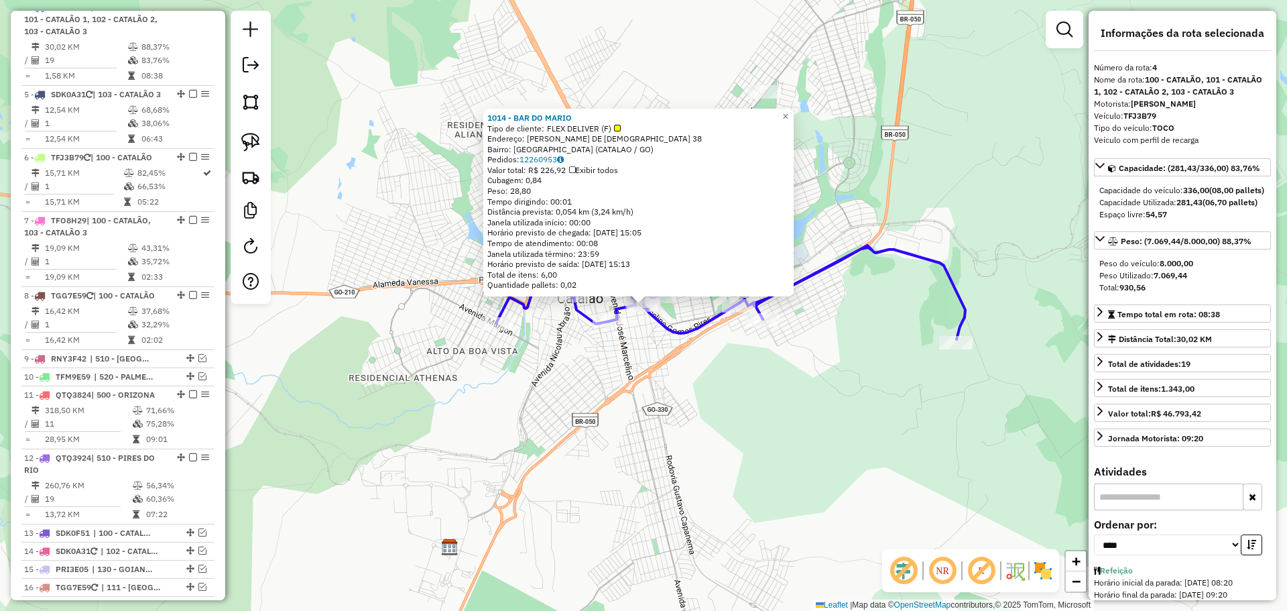
click at [630, 418] on div "1014 - BAR DO MARIO Tipo de cliente: FLEX DELIVER (F) Endereço: JOAO RABELO DE …" at bounding box center [643, 305] width 1287 height 611
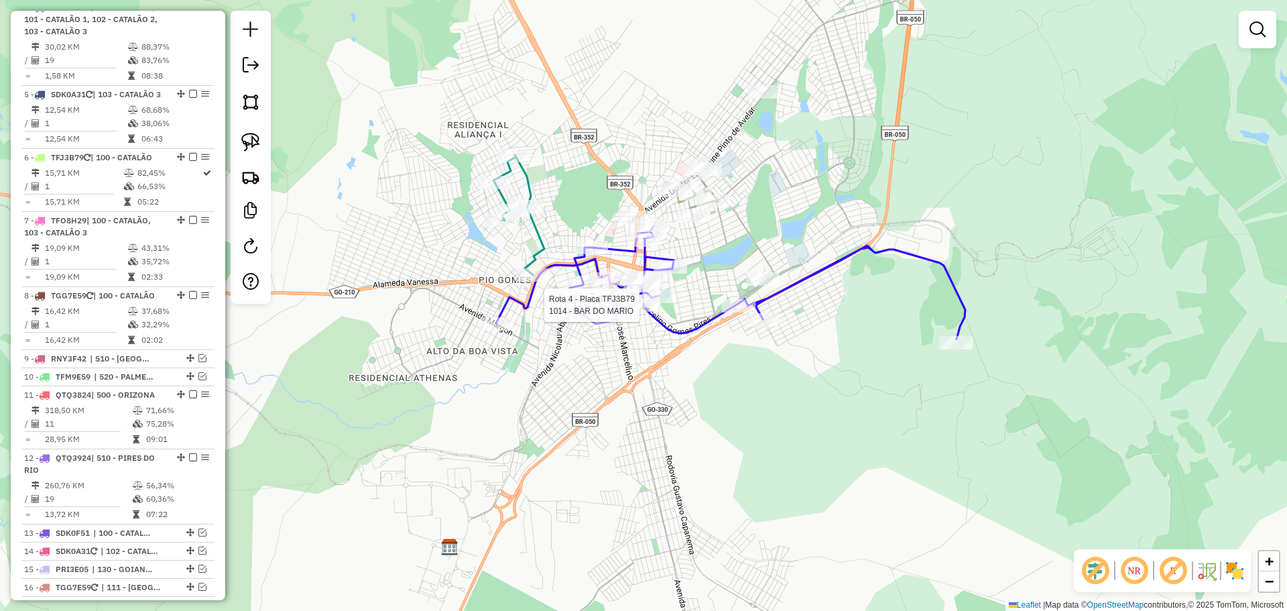
select select "*********"
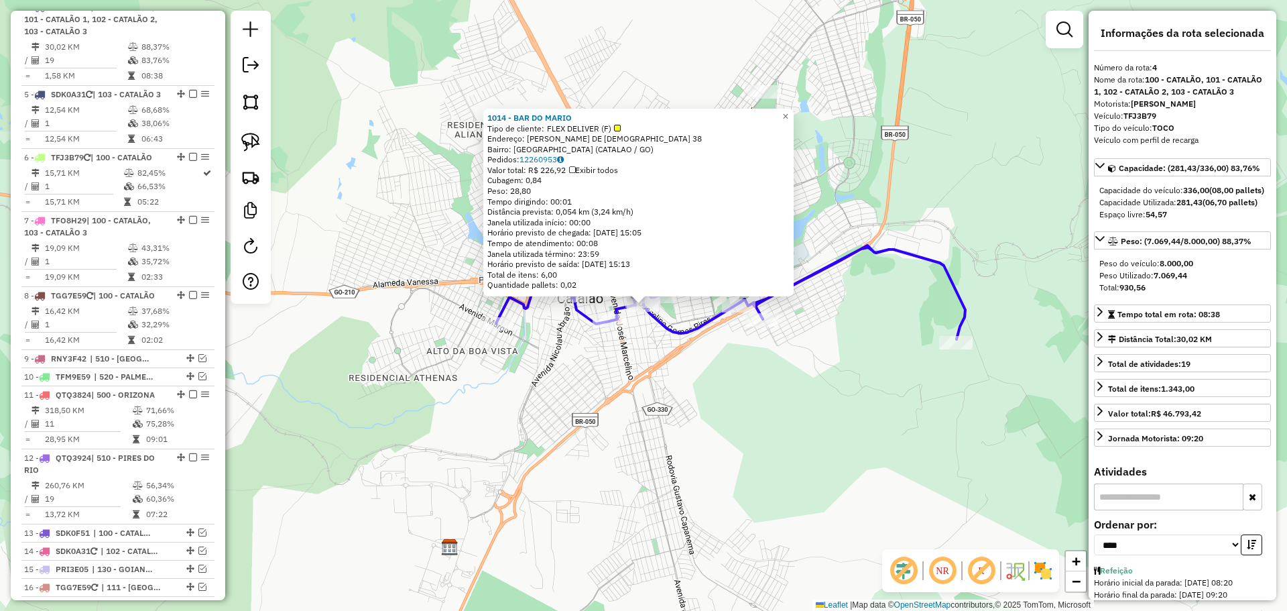
click at [600, 420] on div "1014 - BAR DO MARIO Tipo de cliente: FLEX DELIVER (F) Endereço: JOAO RABELO DE …" at bounding box center [643, 305] width 1287 height 611
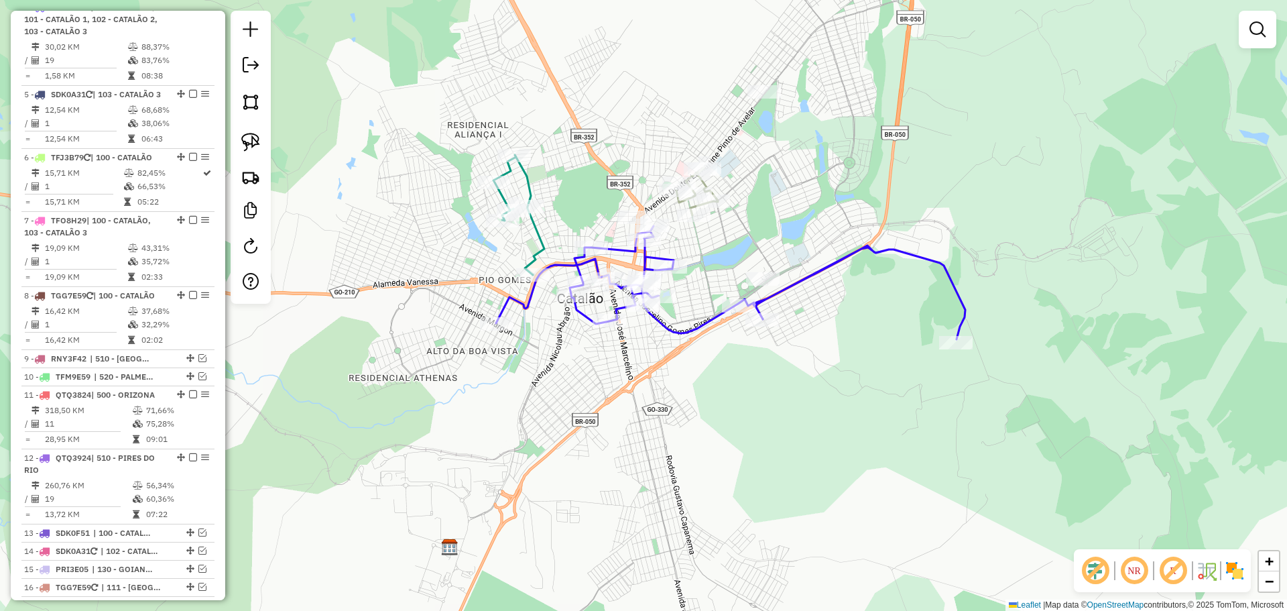
click at [670, 332] on icon at bounding box center [730, 282] width 469 height 113
select select "*********"
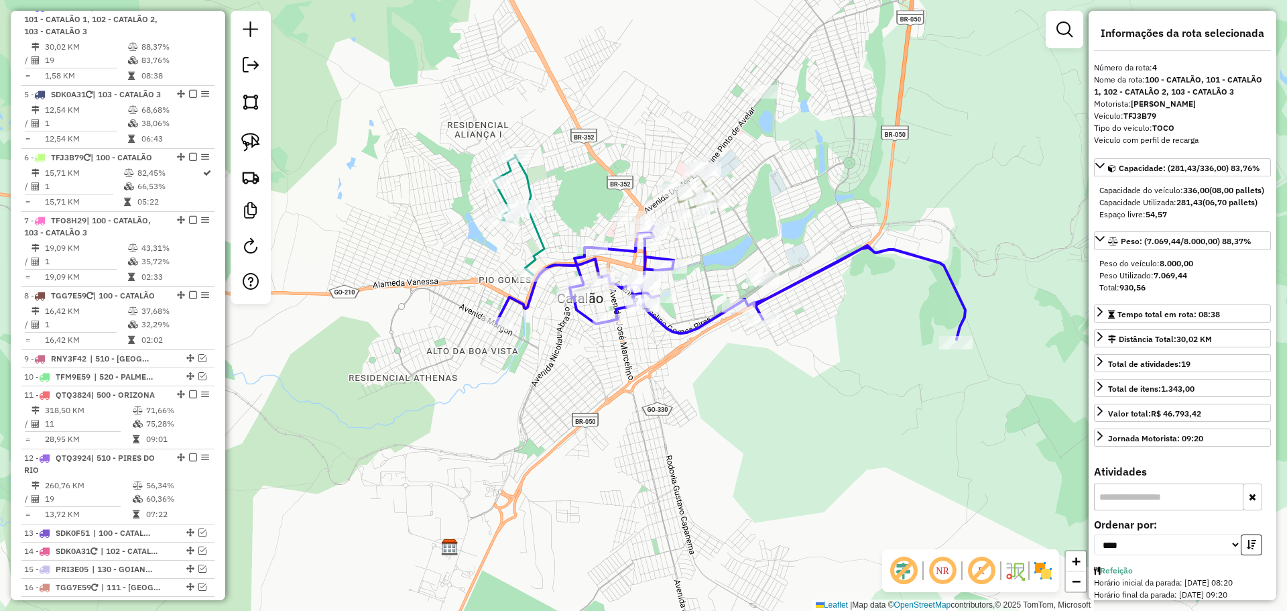
click at [524, 262] on icon at bounding box center [518, 215] width 51 height 120
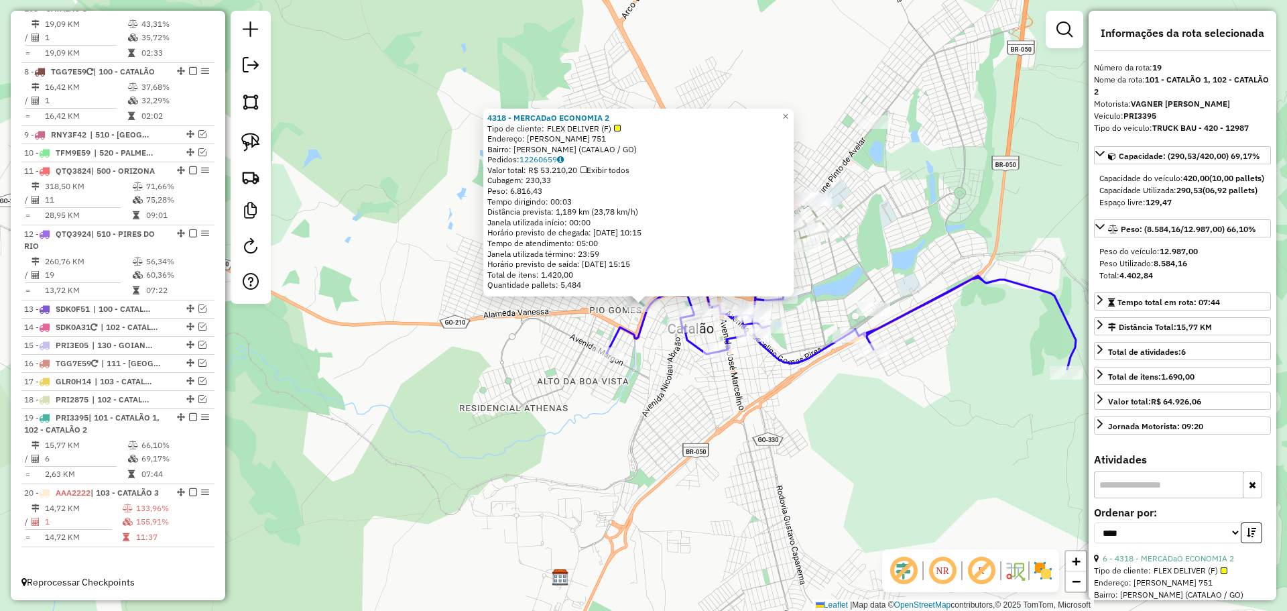
click at [631, 406] on div "4318 - MERCADaO ECONOMIA 2 Tipo de cliente: FLEX DELIVER (F) Endereço: DONA RAU…" at bounding box center [643, 305] width 1287 height 611
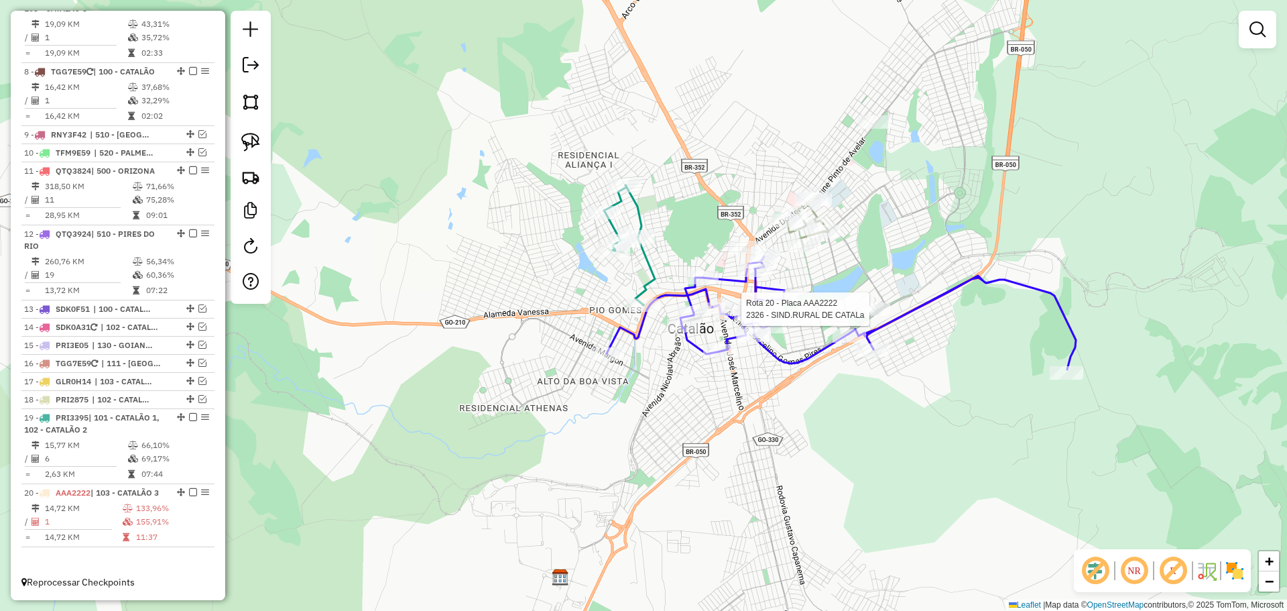
select select "*********"
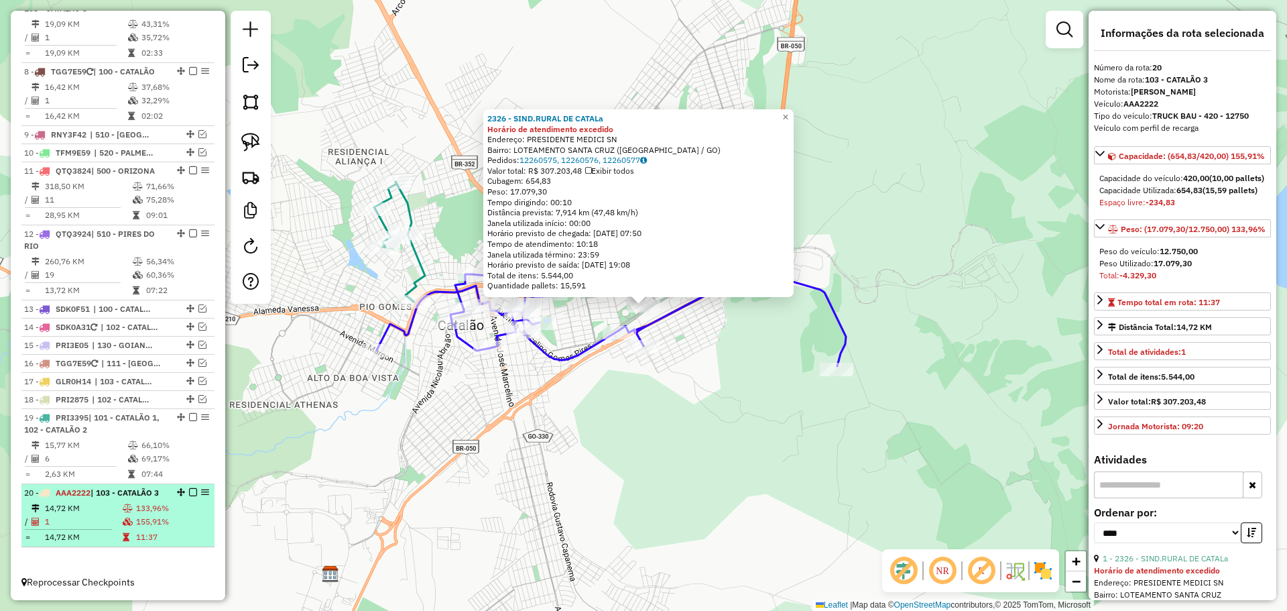
click at [190, 488] on em at bounding box center [193, 492] width 8 height 8
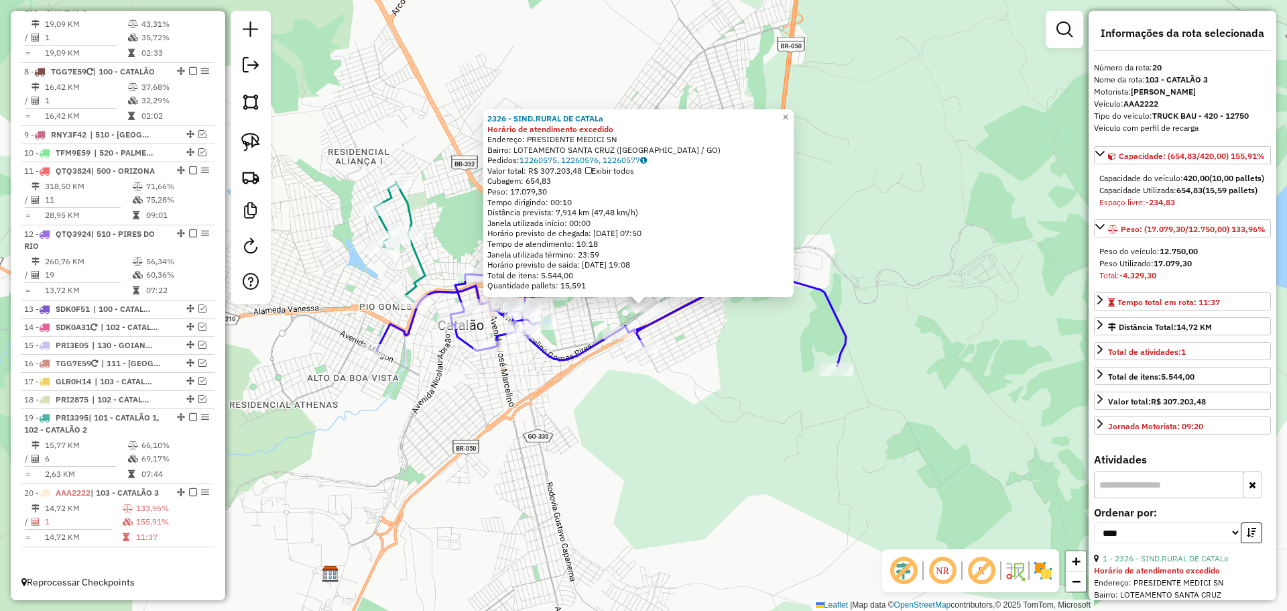
scroll to position [890, 0]
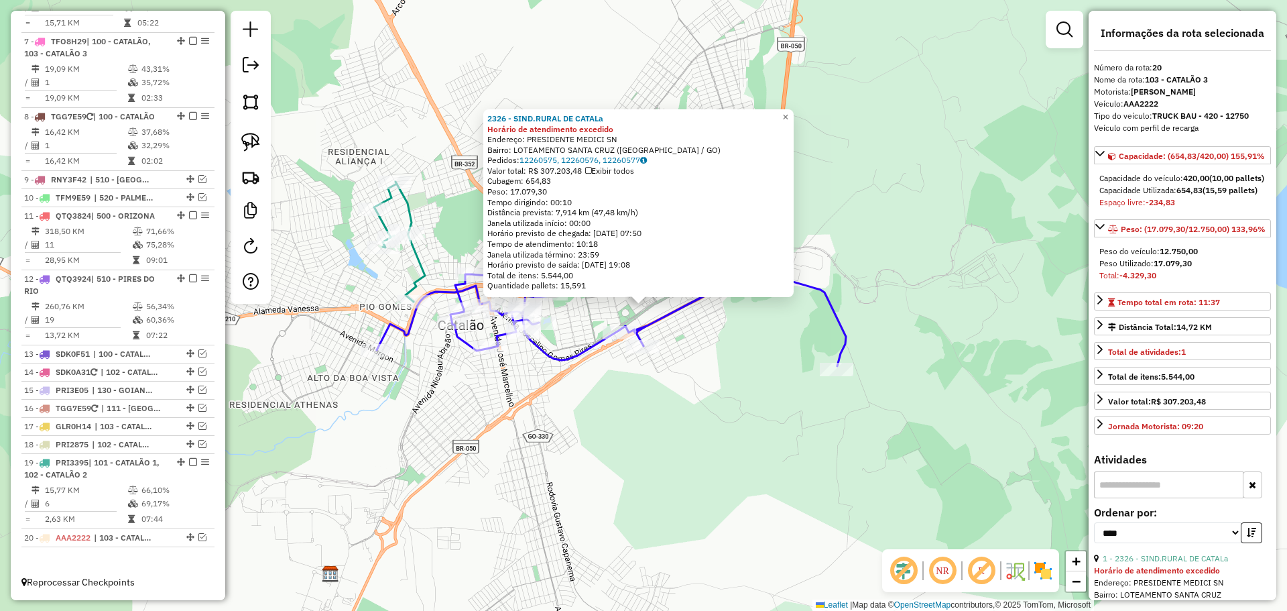
click at [545, 452] on div "2326 - SIND.RURAL DE CATALa Horário de atendimento excedido Endereço: PRESIDENT…" at bounding box center [643, 305] width 1287 height 611
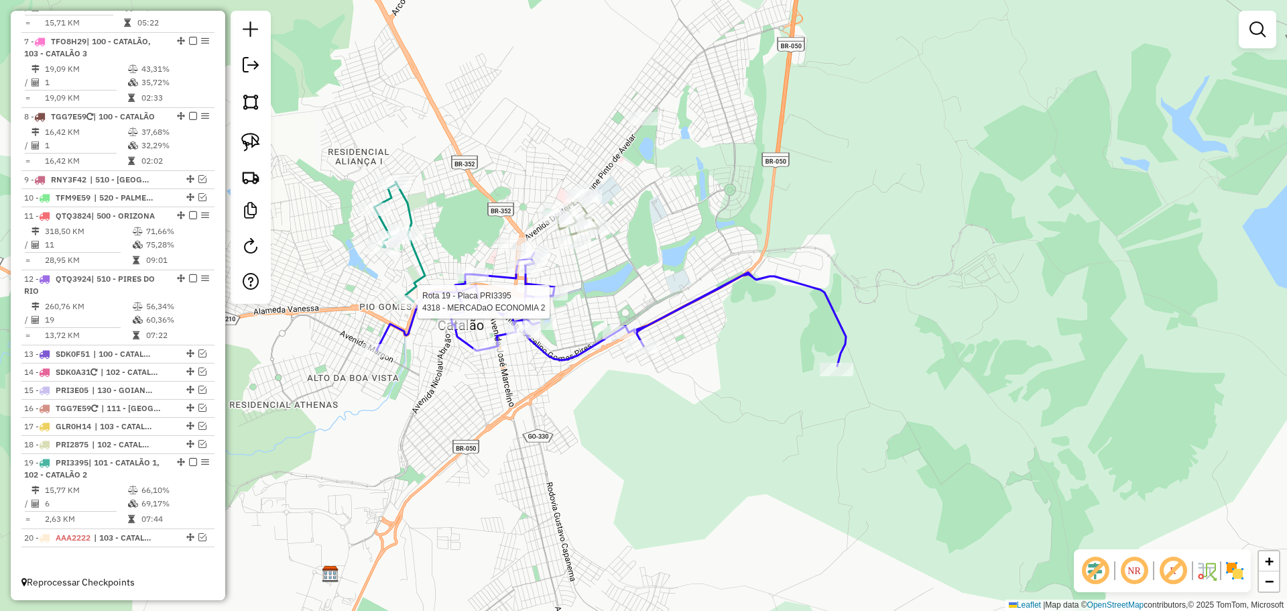
select select "*********"
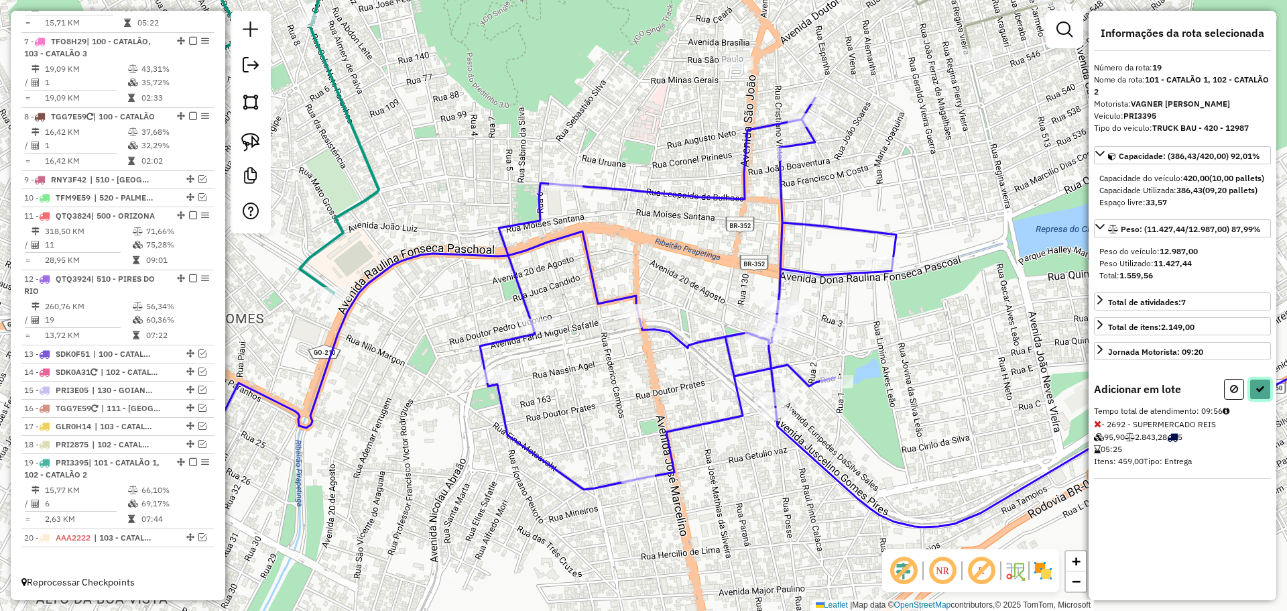
click at [1262, 394] on icon at bounding box center [1260, 388] width 9 height 9
select select "*********"
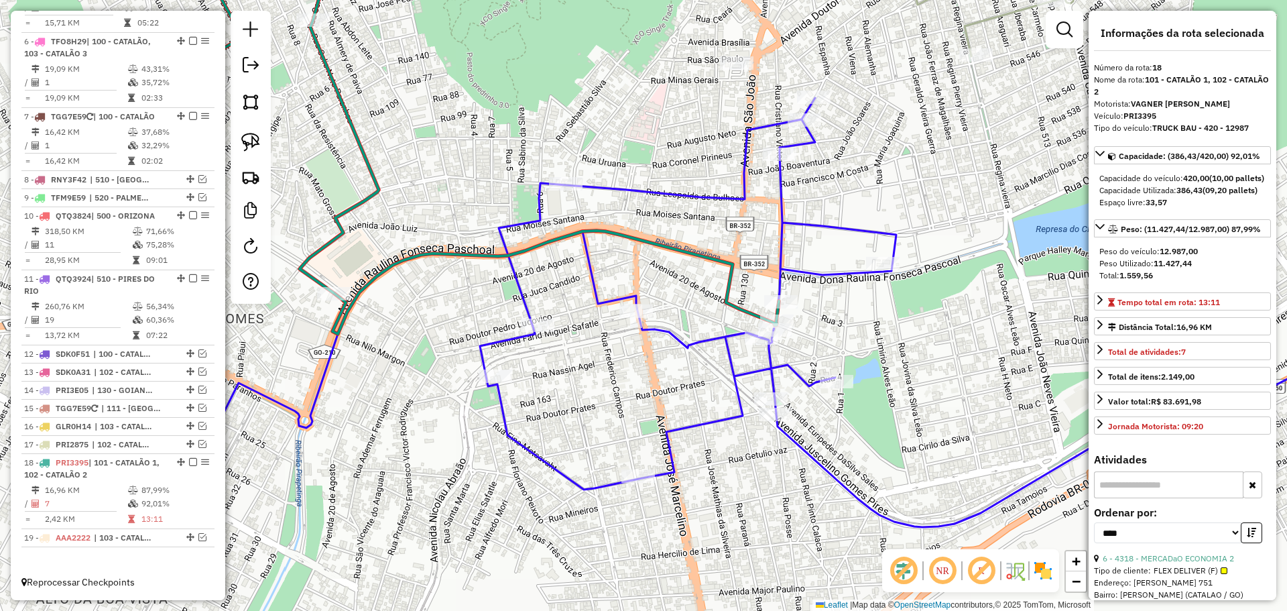
scroll to position [815, 0]
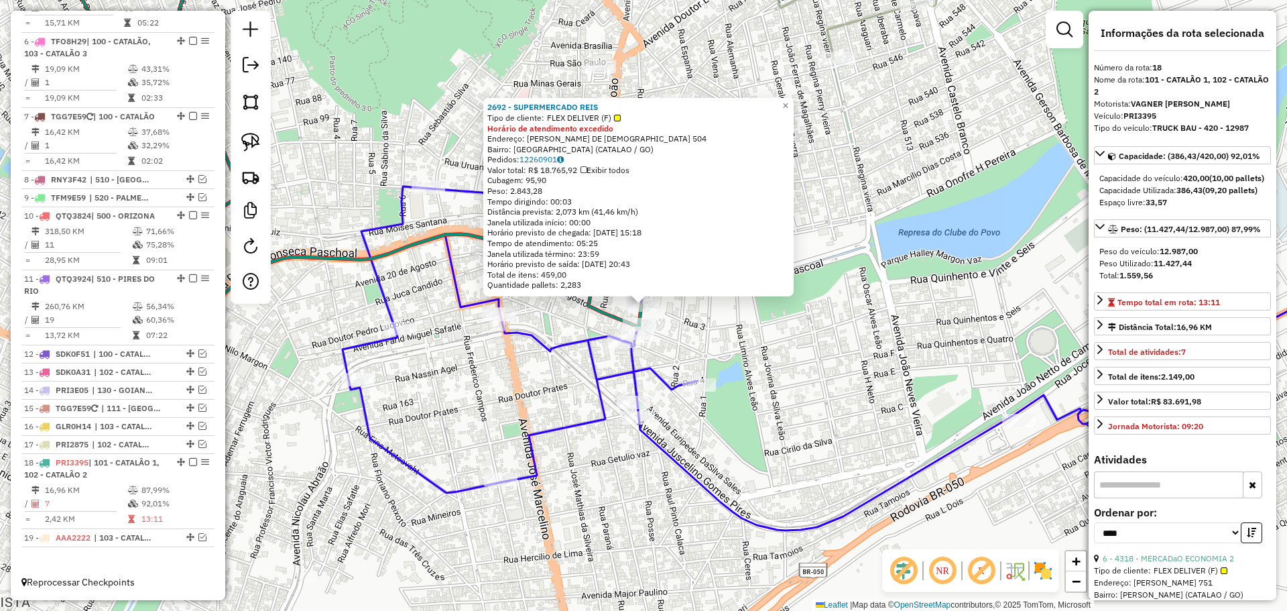
drag, startPoint x: 794, startPoint y: 363, endPoint x: 738, endPoint y: 350, distance: 57.9
click at [793, 363] on div "2692 - SUPERMERCADO REIS Tipo de cliente: FLEX DELIVER (F) Horário de atendimen…" at bounding box center [643, 305] width 1287 height 611
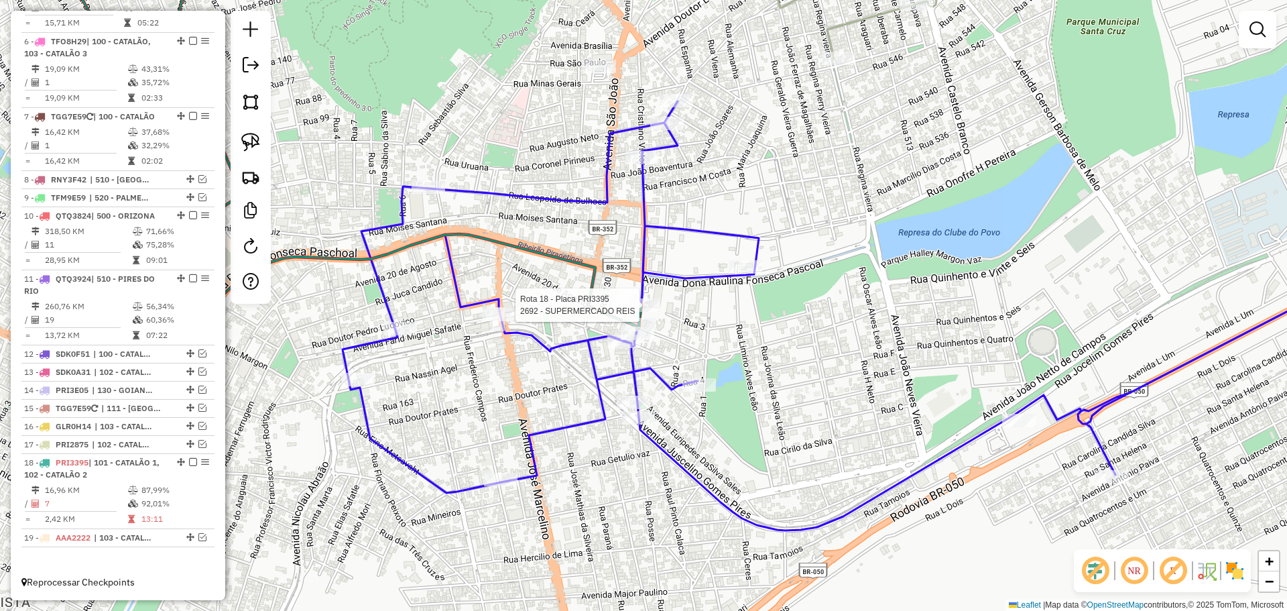
select select "*********"
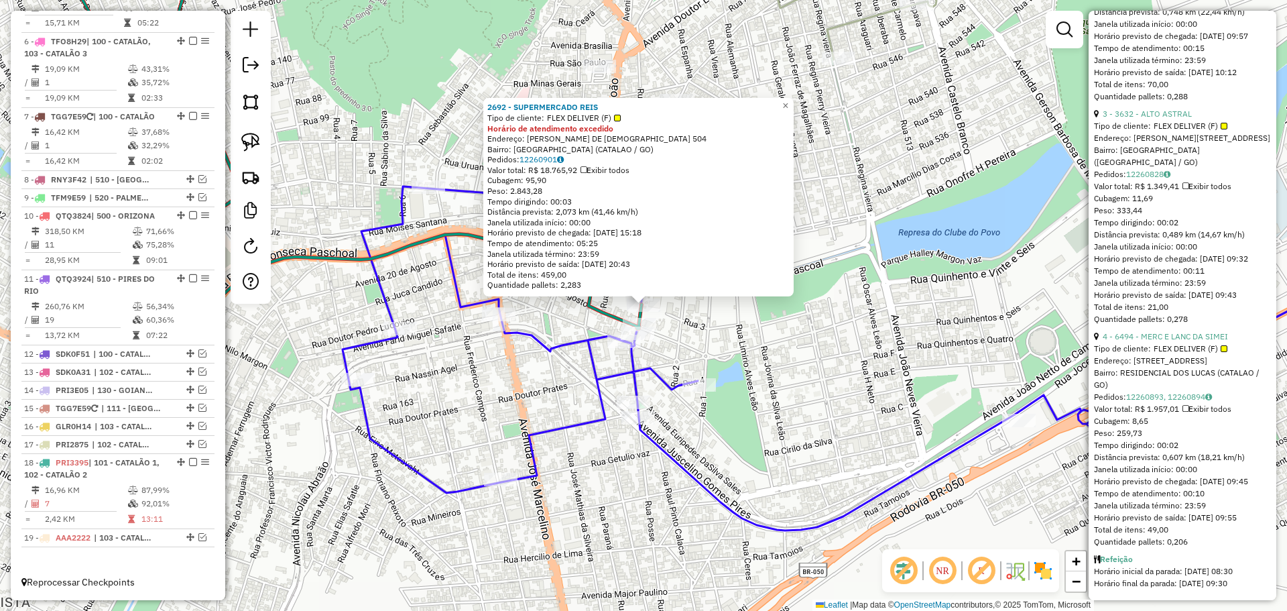
scroll to position [1630, 0]
click at [769, 459] on div "2692 - SUPERMERCADO REIS Tipo de cliente: FLEX DELIVER (F) Horário de atendimen…" at bounding box center [643, 305] width 1287 height 611
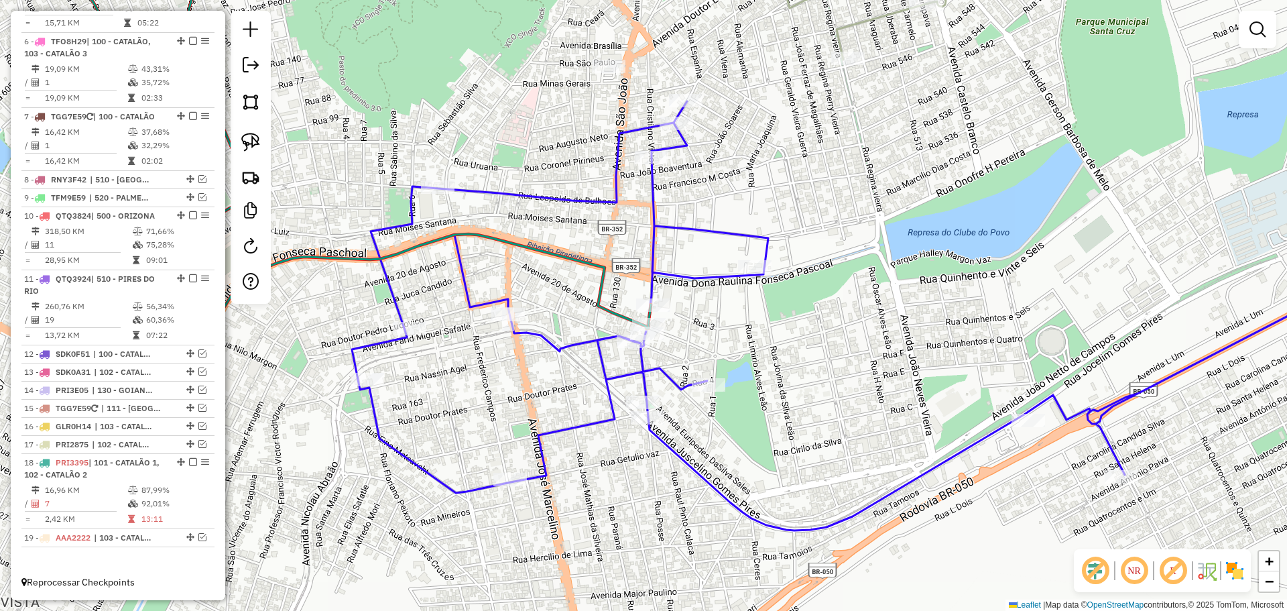
drag, startPoint x: 699, startPoint y: 296, endPoint x: 711, endPoint y: 296, distance: 12.7
click at [711, 296] on div "Janela de atendimento Grade de atendimento Capacidade Transportadoras Veículos …" at bounding box center [643, 305] width 1287 height 611
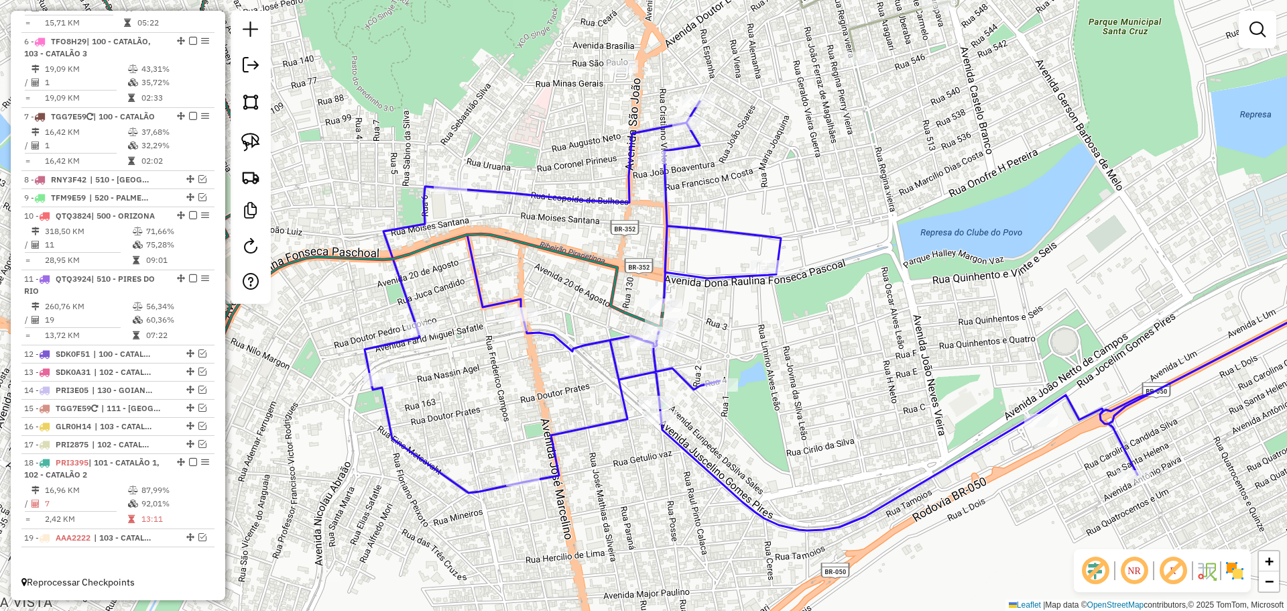
drag, startPoint x: 713, startPoint y: 251, endPoint x: 630, endPoint y: 305, distance: 99.3
click at [644, 299] on div "Janela de atendimento Grade de atendimento Capacidade Transportadoras Veículos …" at bounding box center [643, 305] width 1287 height 611
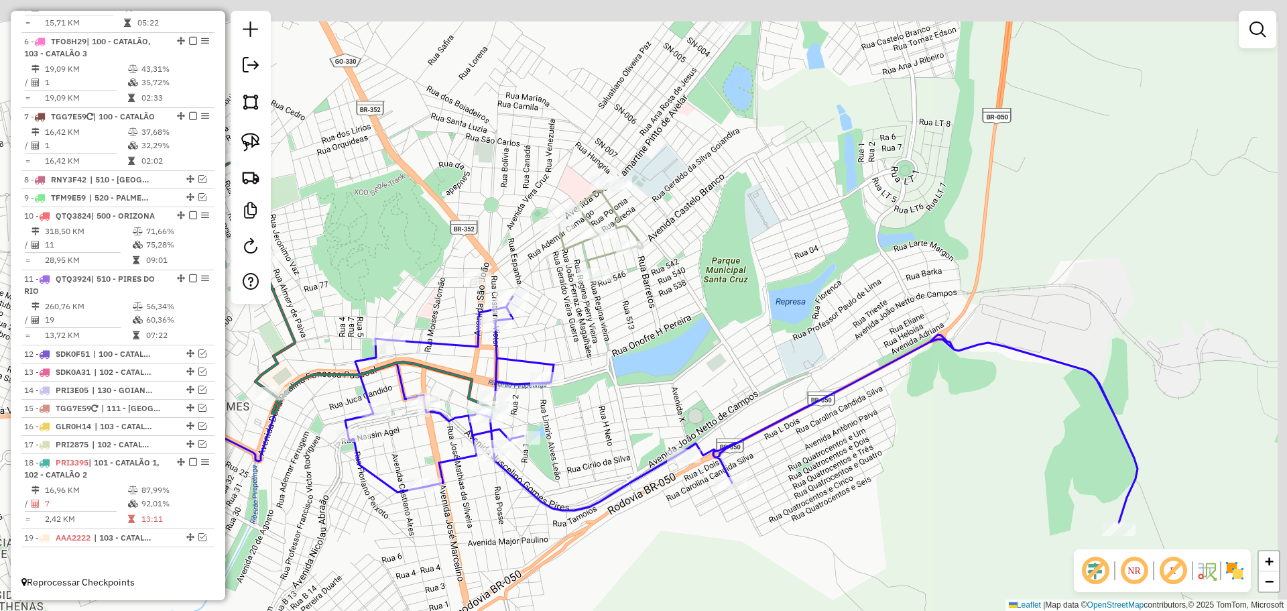
drag, startPoint x: 754, startPoint y: 307, endPoint x: 653, endPoint y: 347, distance: 108.9
click at [655, 347] on div "Janela de atendimento Grade de atendimento Capacidade Transportadoras Veículos …" at bounding box center [643, 305] width 1287 height 611
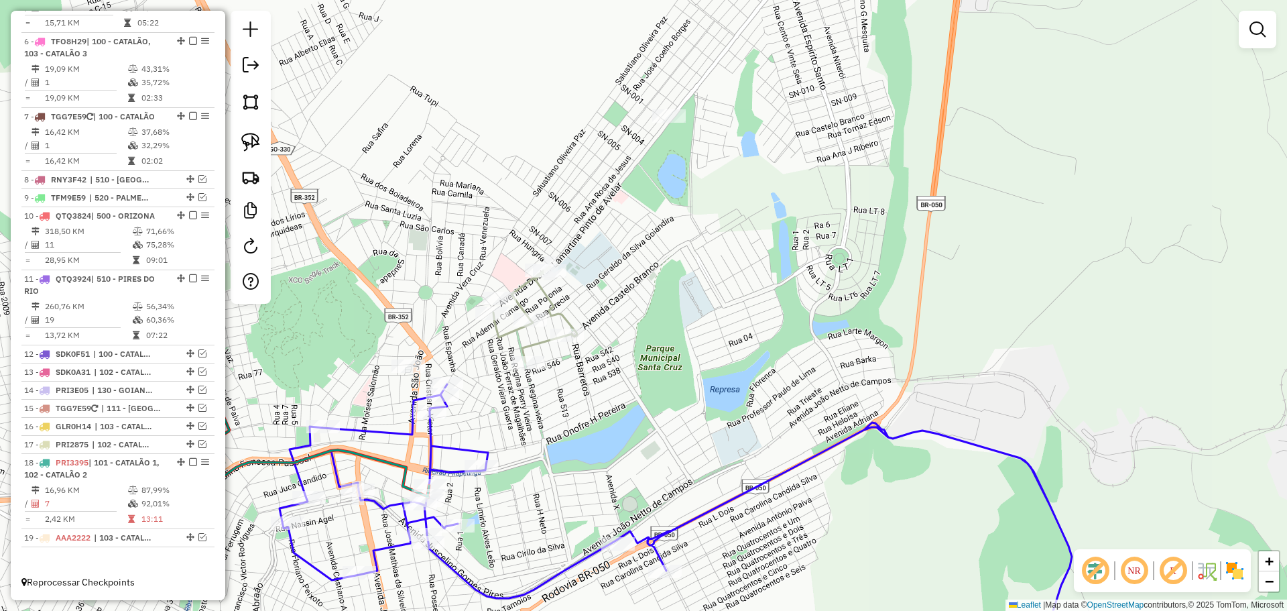
drag, startPoint x: 719, startPoint y: 248, endPoint x: 709, endPoint y: 255, distance: 13.0
click at [709, 255] on div "Janela de atendimento Grade de atendimento Capacidade Transportadoras Veículos …" at bounding box center [643, 305] width 1287 height 611
click at [243, 140] on img at bounding box center [250, 142] width 19 height 19
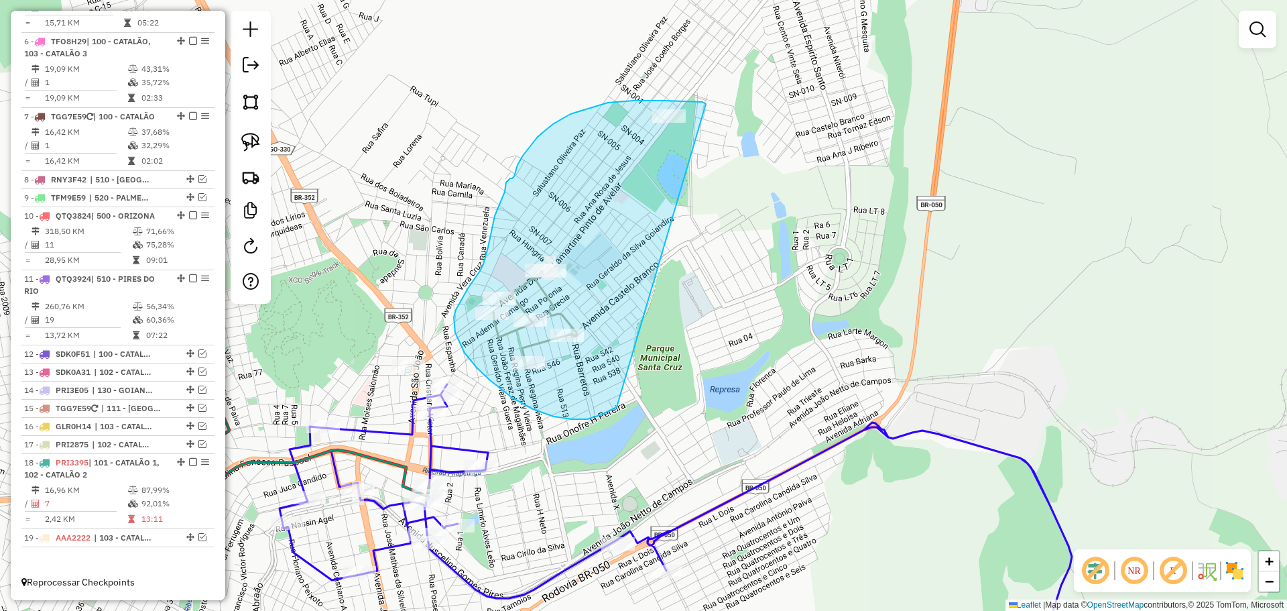
drag, startPoint x: 680, startPoint y: 101, endPoint x: 644, endPoint y: 394, distance: 294.5
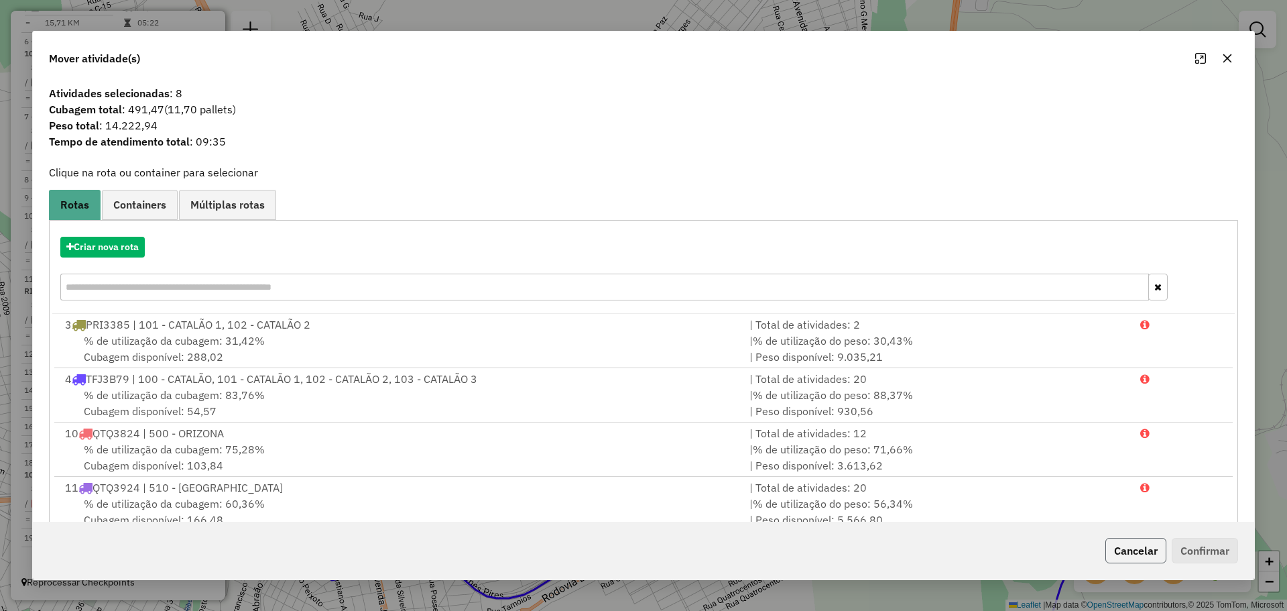
click at [1142, 554] on button "Cancelar" at bounding box center [1135, 550] width 61 height 25
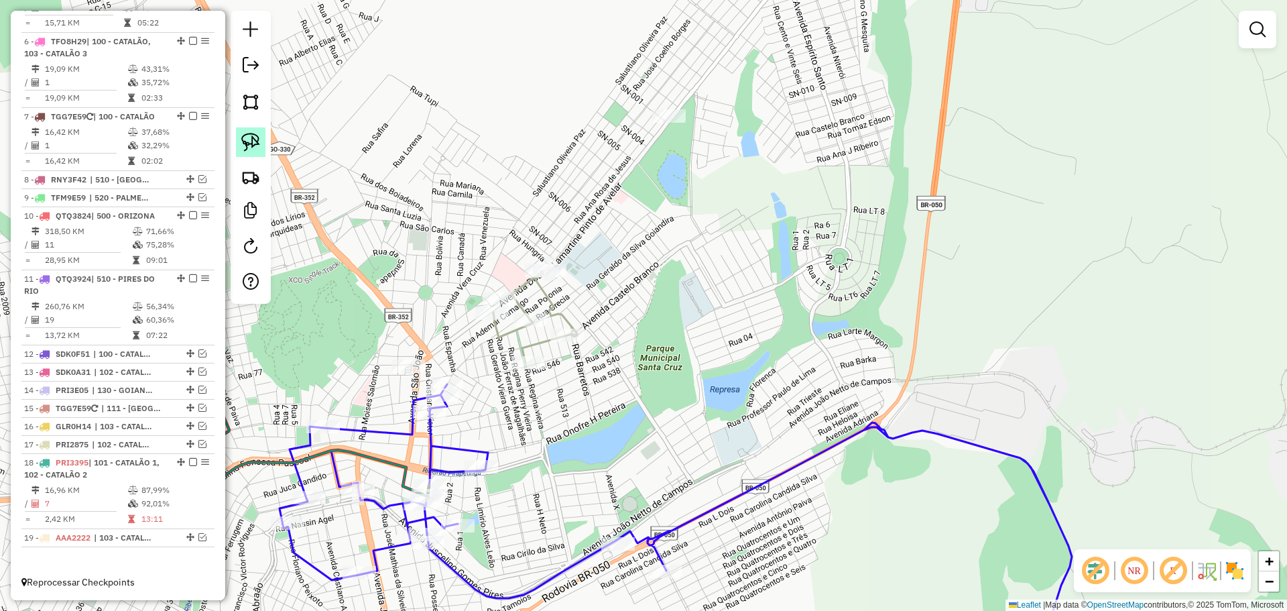
click at [241, 139] on link at bounding box center [250, 141] width 29 height 29
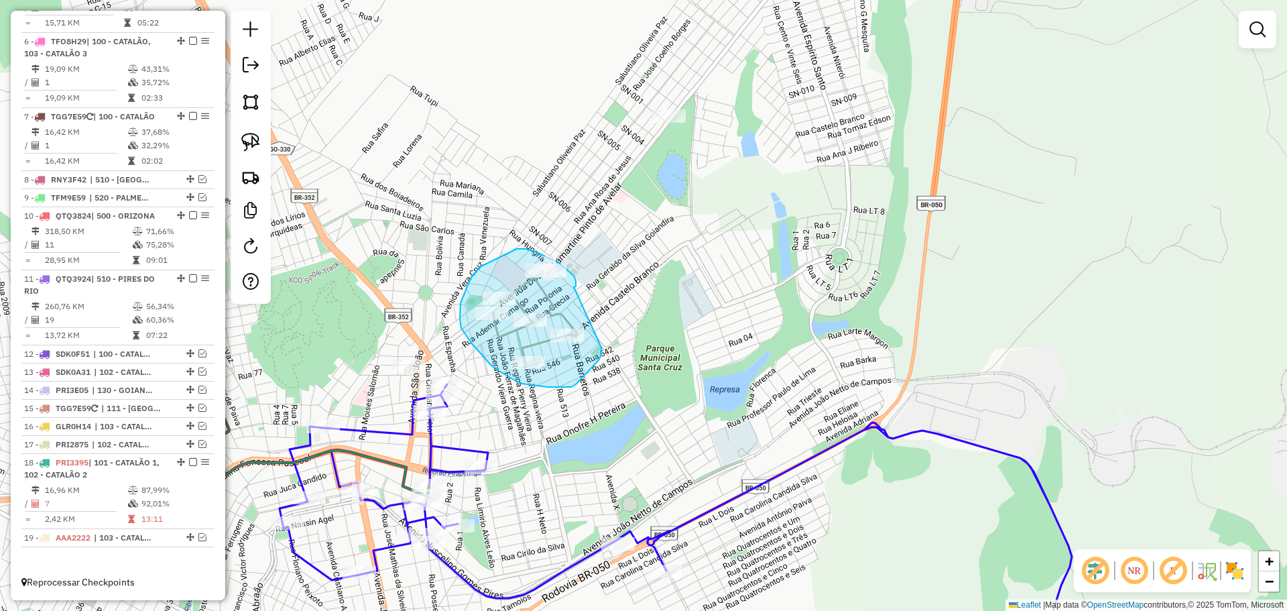
drag, startPoint x: 574, startPoint y: 287, endPoint x: 603, endPoint y: 338, distance: 58.5
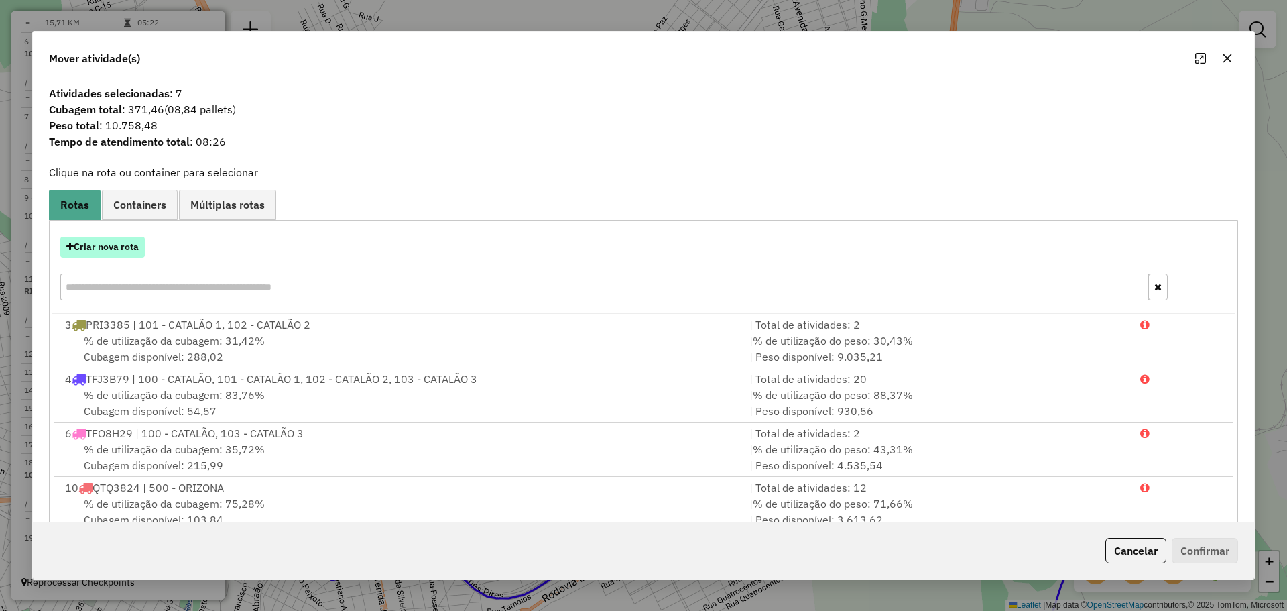
click at [105, 250] on button "Criar nova rota" at bounding box center [102, 247] width 84 height 21
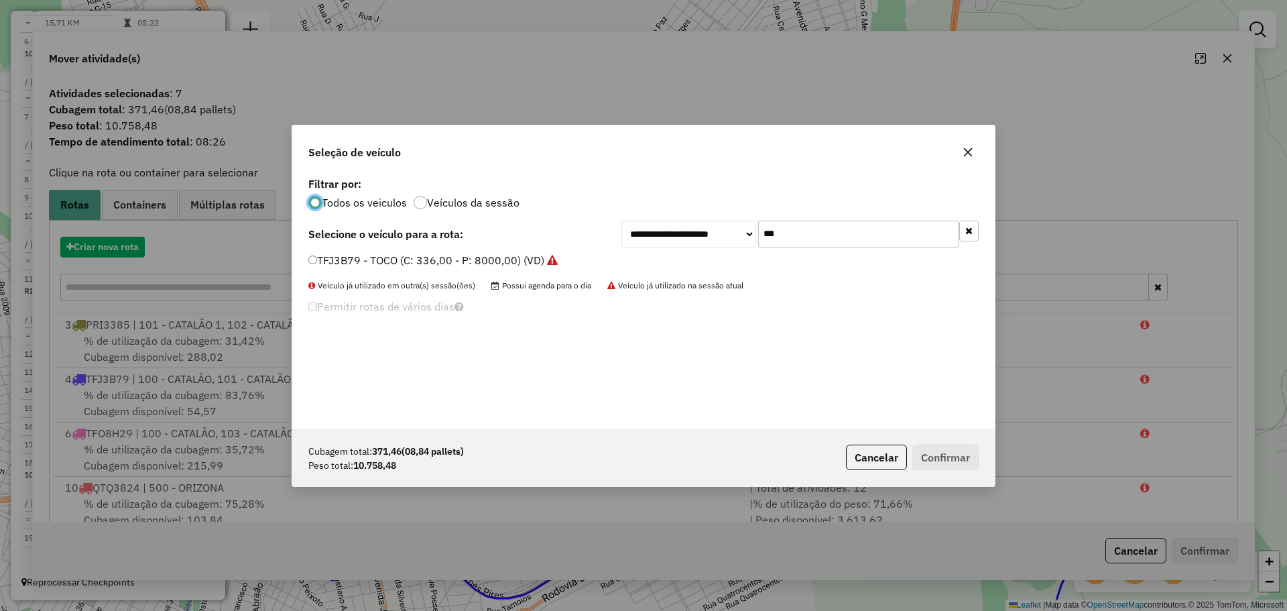
scroll to position [7, 4]
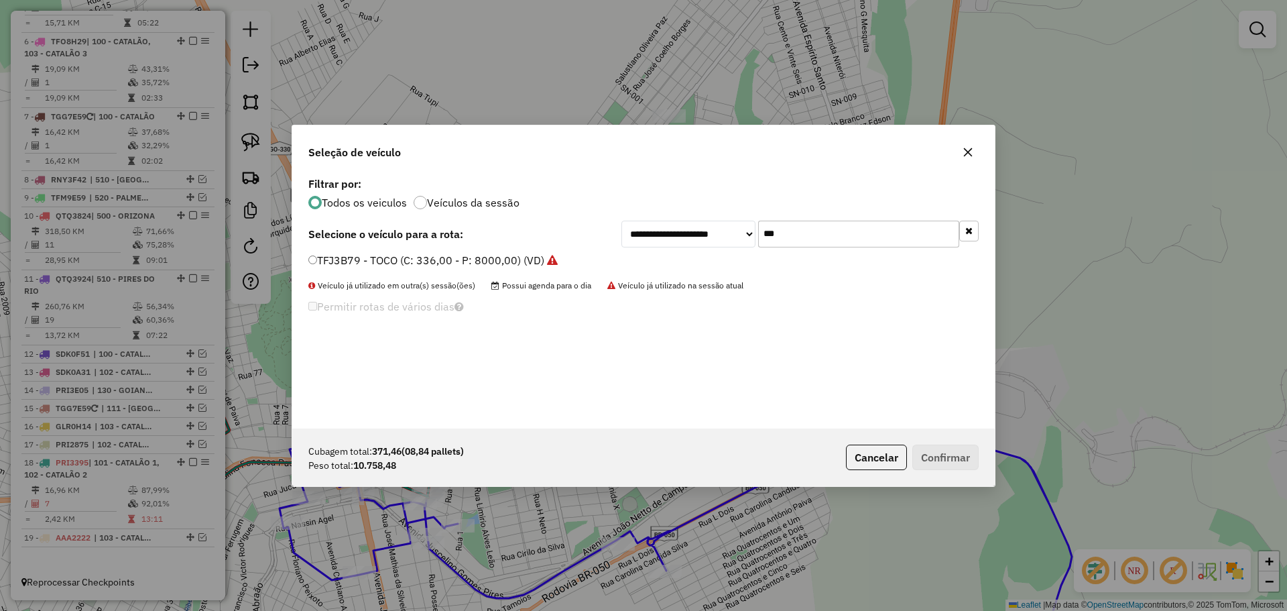
click at [784, 239] on input "***" at bounding box center [858, 234] width 201 height 27
click at [869, 453] on button "Cancelar" at bounding box center [876, 456] width 61 height 25
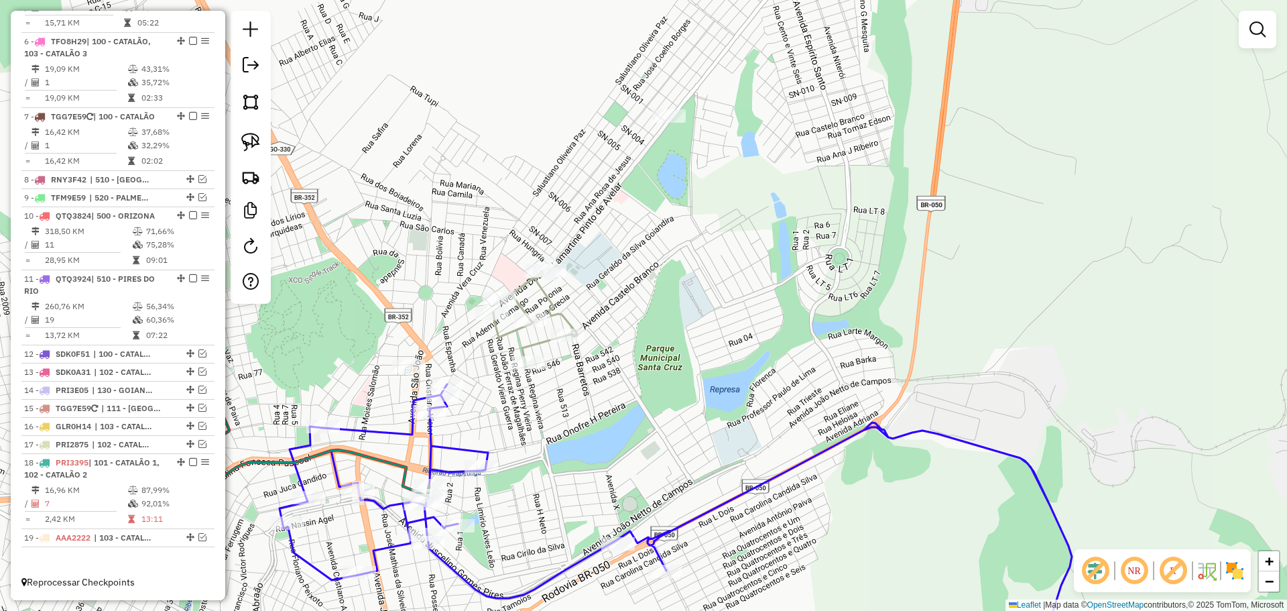
drag, startPoint x: 725, startPoint y: 416, endPoint x: 735, endPoint y: 280, distance: 137.1
click at [734, 280] on div "Janela de atendimento Grade de atendimento Capacidade Transportadoras Veículos …" at bounding box center [643, 305] width 1287 height 611
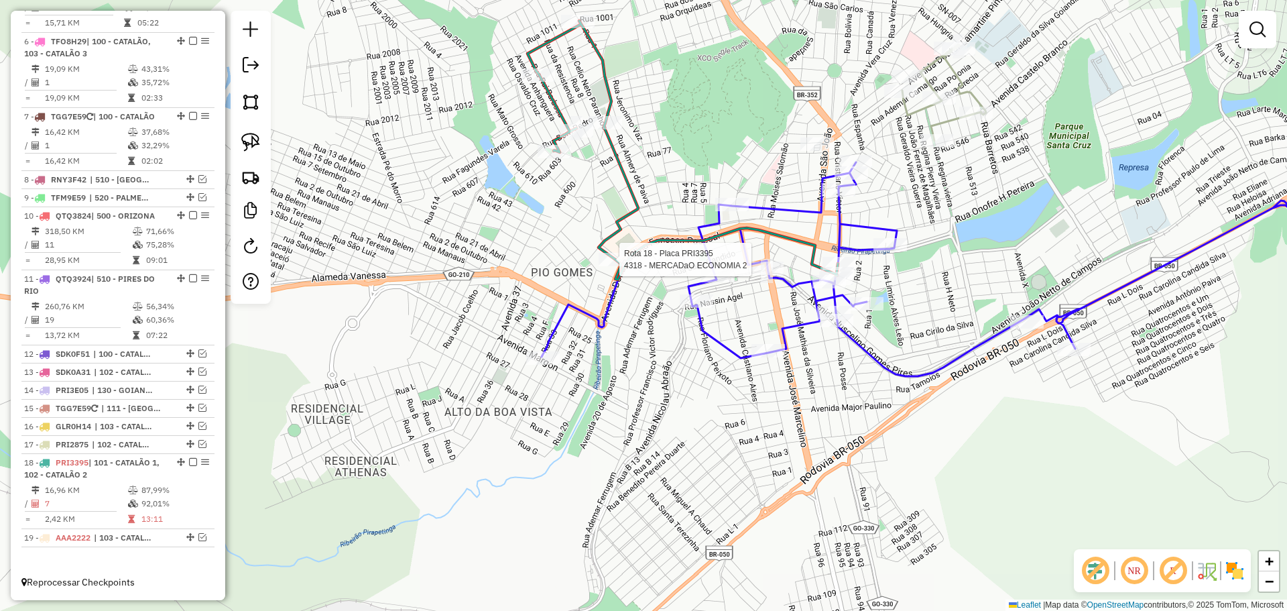
select select "*********"
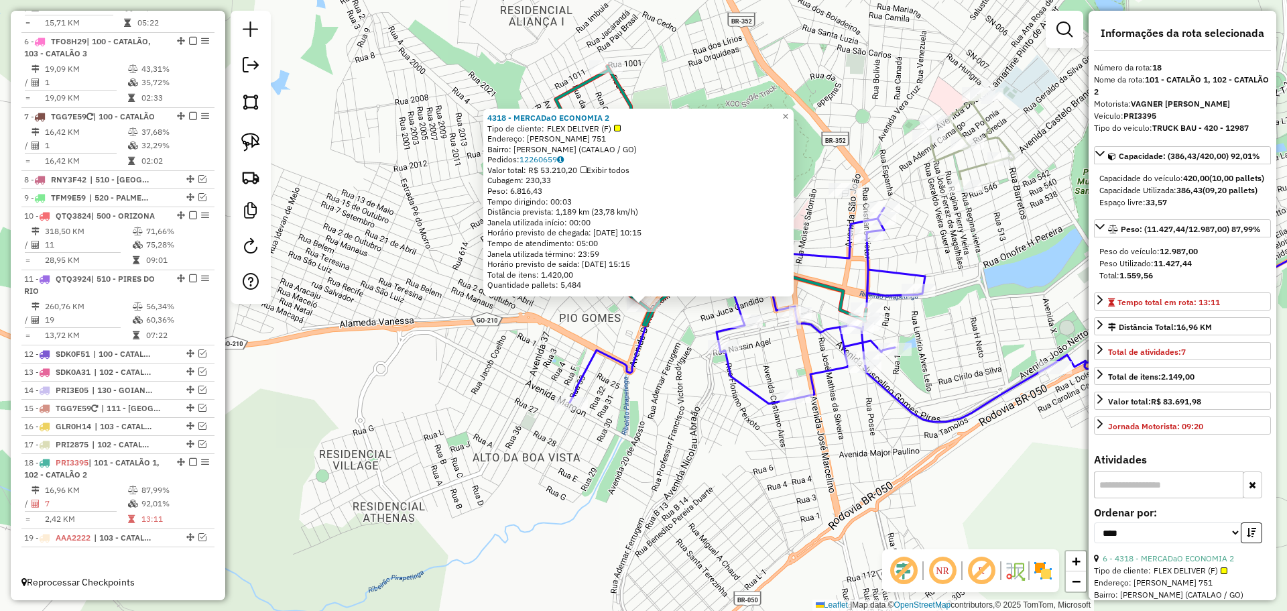
click at [681, 426] on div "4318 - MERCADaO ECONOMIA 2 Tipo de cliente: FLEX DELIVER (F) Endereço: DONA RAU…" at bounding box center [643, 305] width 1287 height 611
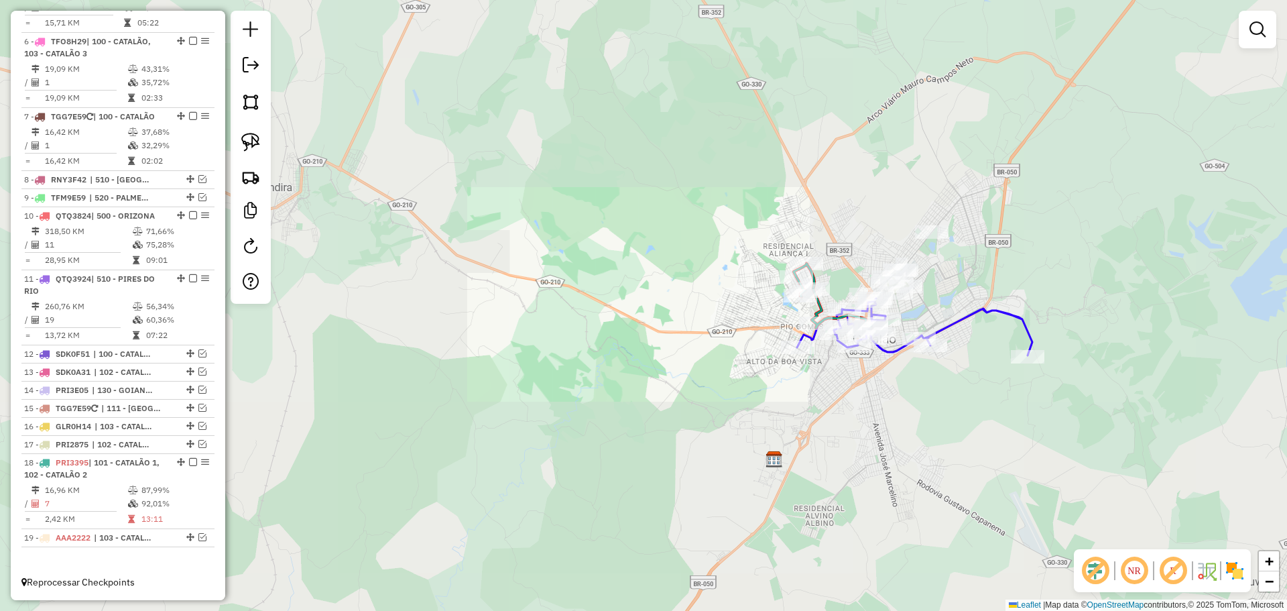
drag, startPoint x: 605, startPoint y: 72, endPoint x: 713, endPoint y: 259, distance: 215.0
click at [707, 247] on div "Rota 4 - Placa TFJ3B79 6580 - MICHELE MENDES Janela de atendimento Grade de ate…" at bounding box center [643, 305] width 1287 height 611
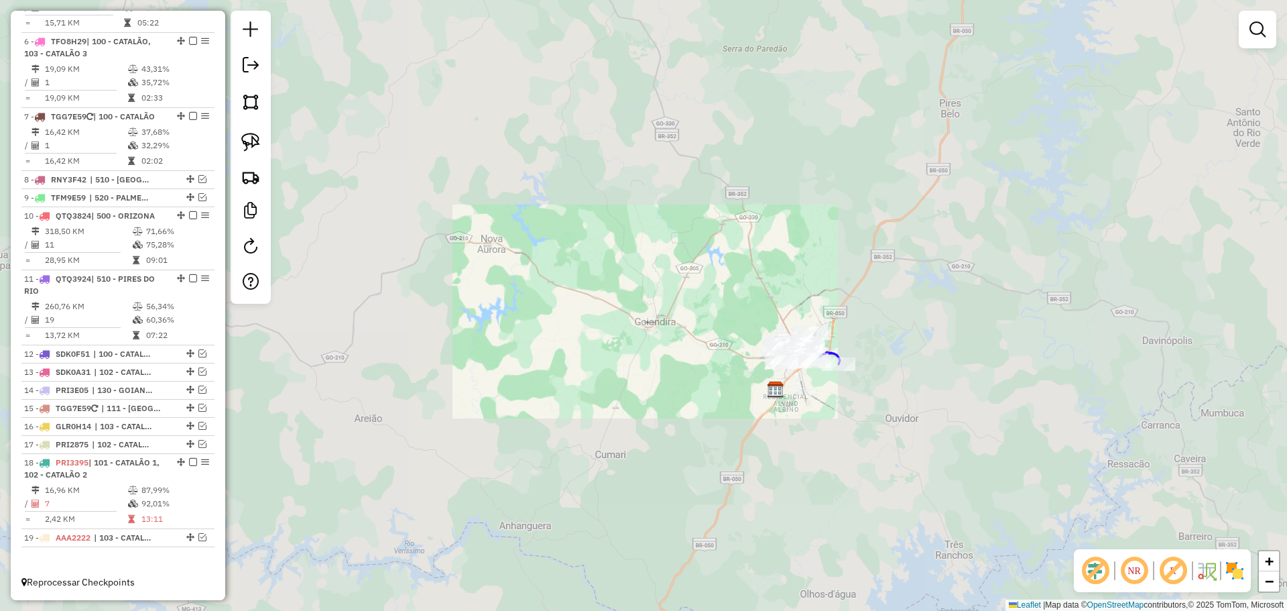
drag, startPoint x: 684, startPoint y: 143, endPoint x: 820, endPoint y: 359, distance: 254.8
click at [824, 359] on div "Janela de atendimento Grade de atendimento Capacidade Transportadoras Veículos …" at bounding box center [643, 305] width 1287 height 611
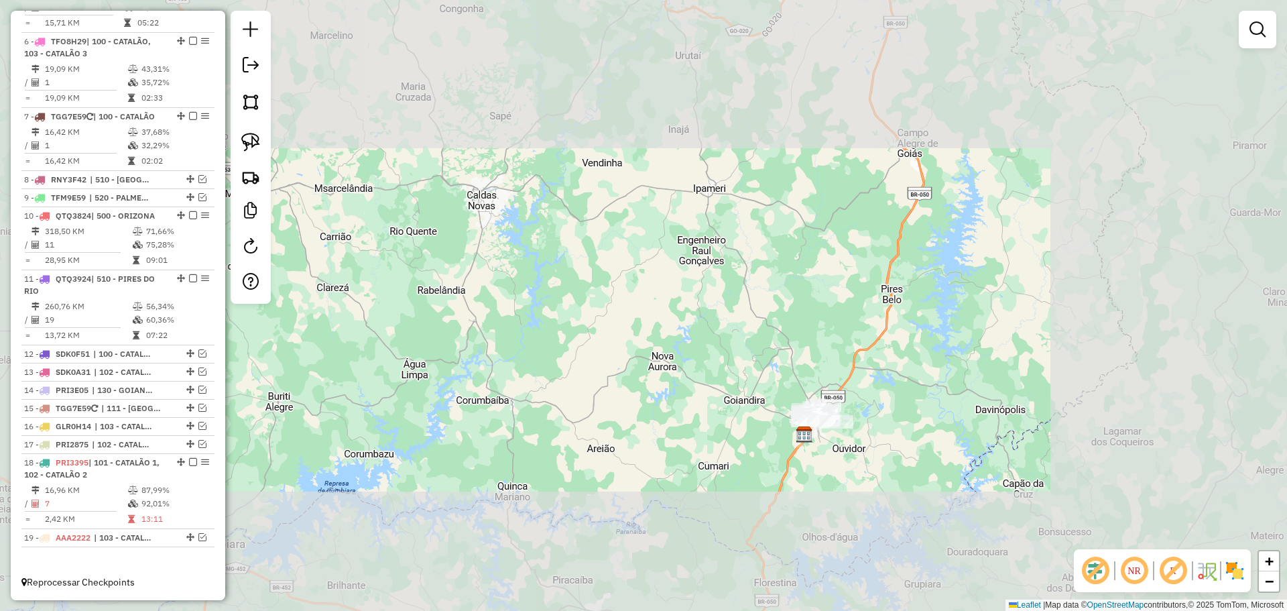
drag, startPoint x: 683, startPoint y: 172, endPoint x: 768, endPoint y: 367, distance: 212.0
click at [768, 367] on div "Janela de atendimento Grade de atendimento Capacidade Transportadoras Veículos …" at bounding box center [643, 305] width 1287 height 611
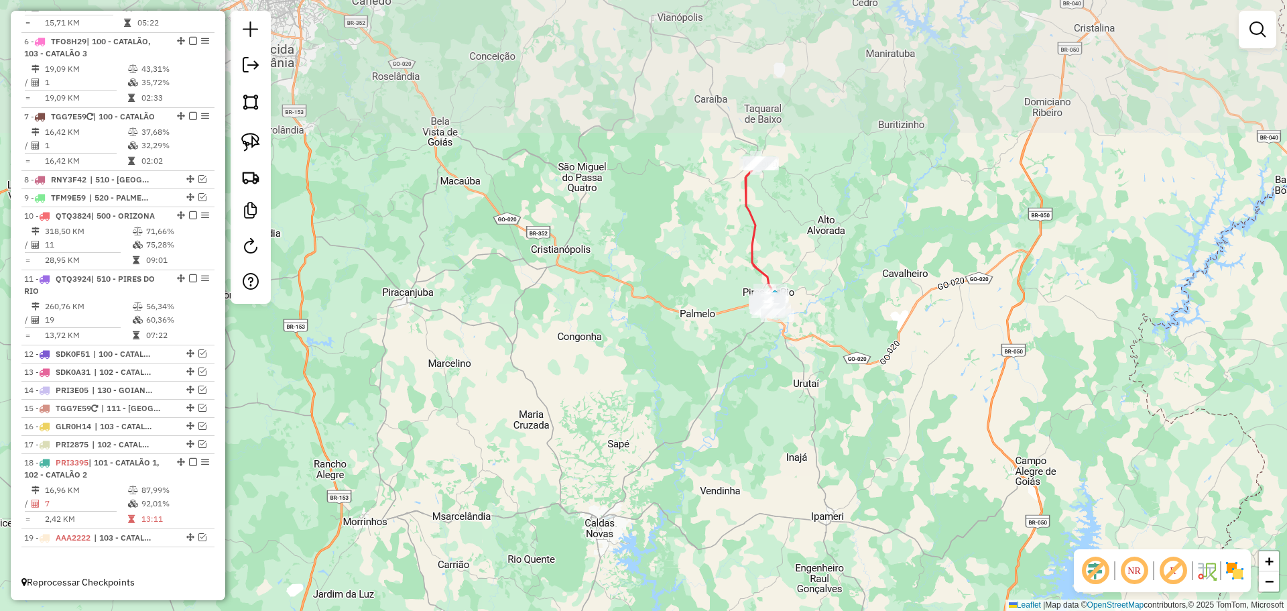
drag, startPoint x: 783, startPoint y: 410, endPoint x: 784, endPoint y: 417, distance: 6.7
click at [784, 417] on div "Janela de atendimento Grade de atendimento Capacidade Transportadoras Veículos …" at bounding box center [643, 305] width 1287 height 611
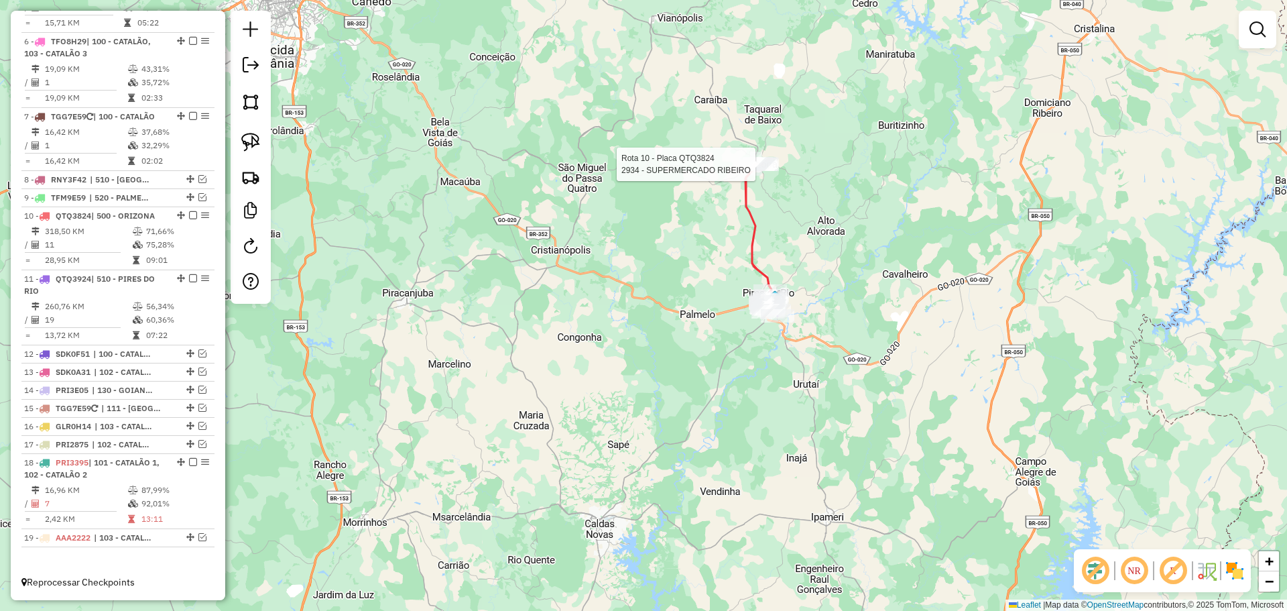
select select "*********"
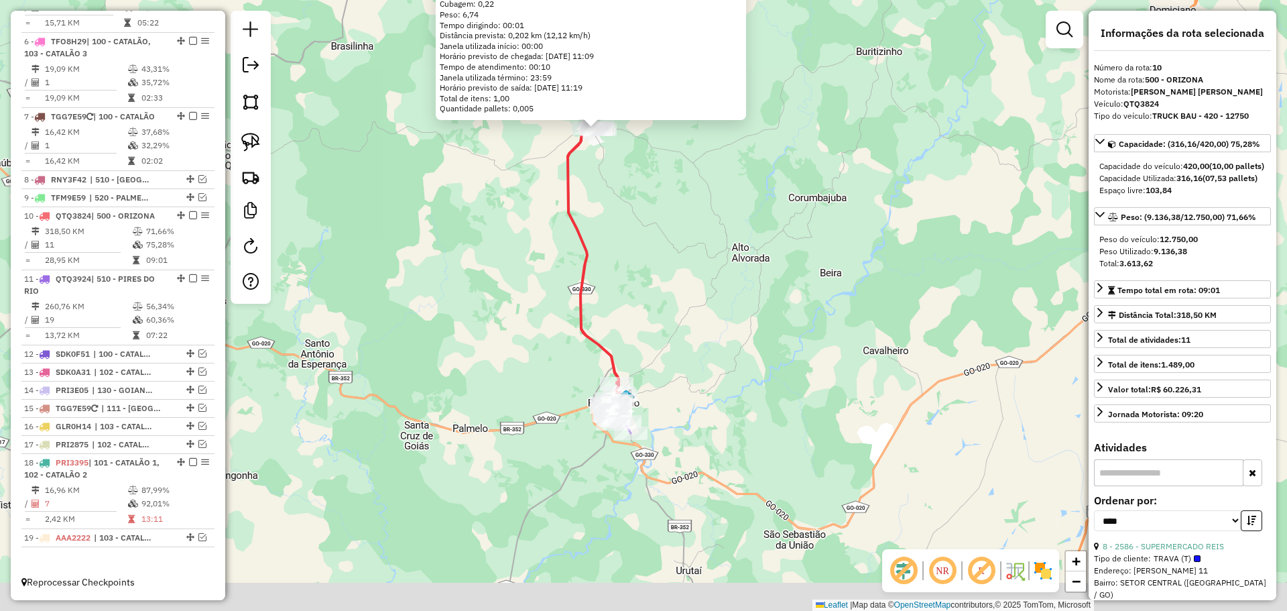
drag, startPoint x: 680, startPoint y: 490, endPoint x: 655, endPoint y: 451, distance: 46.5
click at [687, 453] on div "2934 - SUPERMERCADO RIBEIRO Endereço: FRANCISCO DIAS PIMPAO SN Bairro: SETOR CE…" at bounding box center [643, 305] width 1287 height 611
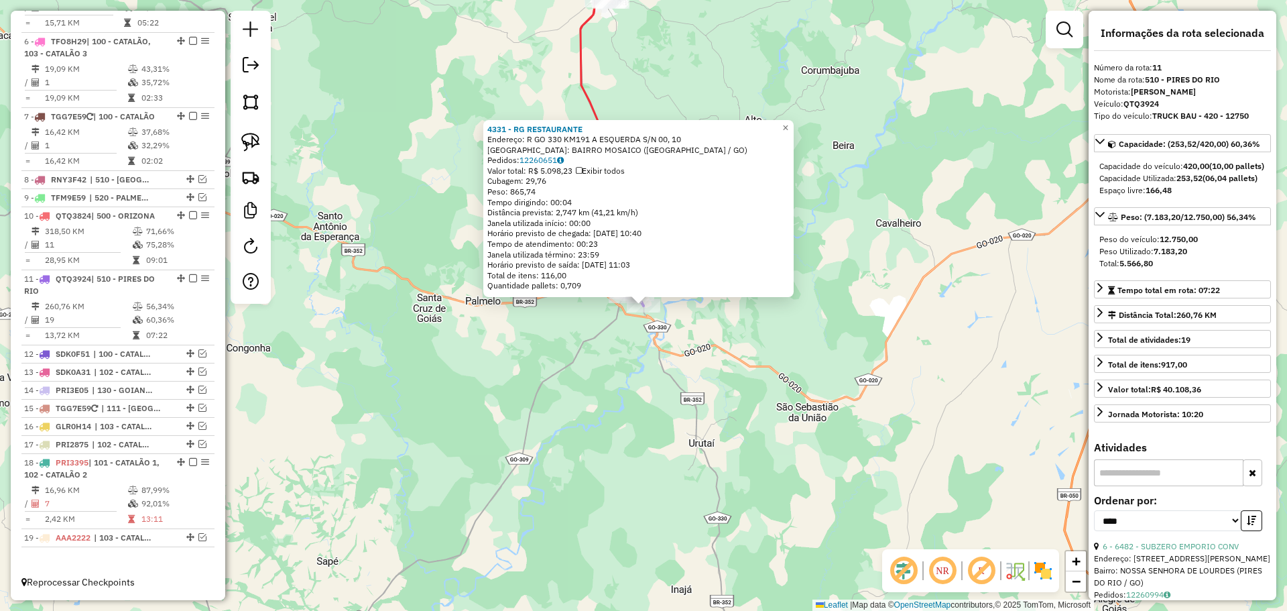
click at [665, 442] on div "4331 - RG RESTAURANTE Endereço: R GO 330 KM191 A ESQUERDA S/N 00, 10 Bairro: BA…" at bounding box center [643, 305] width 1287 height 611
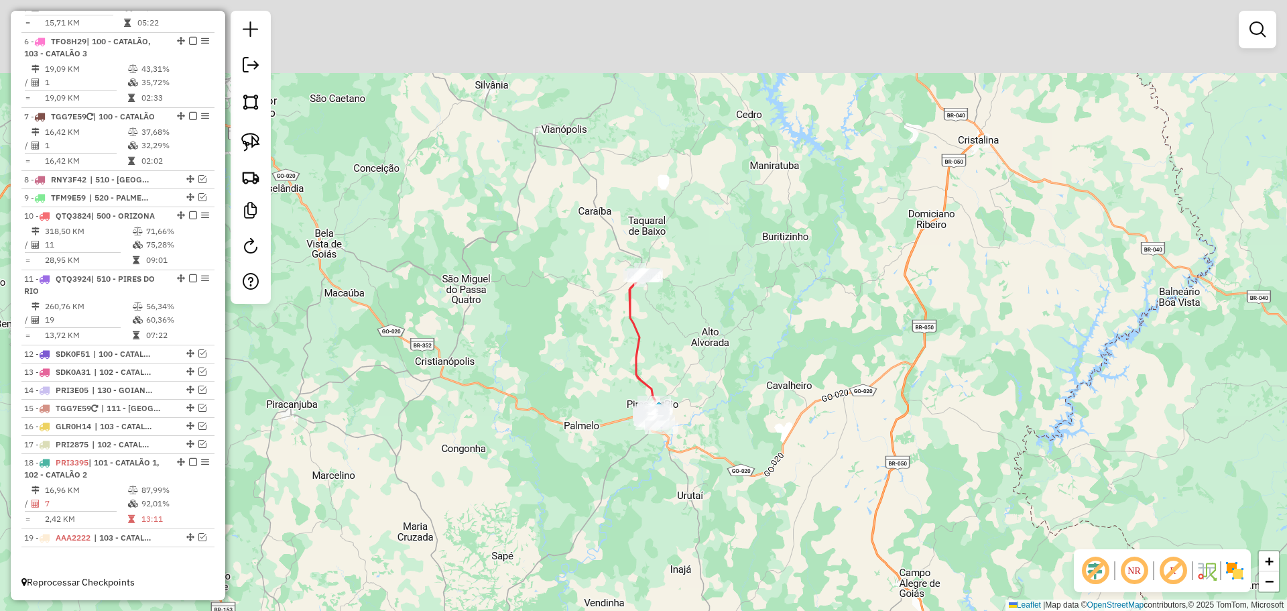
drag, startPoint x: 766, startPoint y: 308, endPoint x: 764, endPoint y: 334, distance: 26.2
click at [766, 334] on div "Janela de atendimento Grade de atendimento Capacidade Transportadoras Veículos …" at bounding box center [643, 305] width 1287 height 611
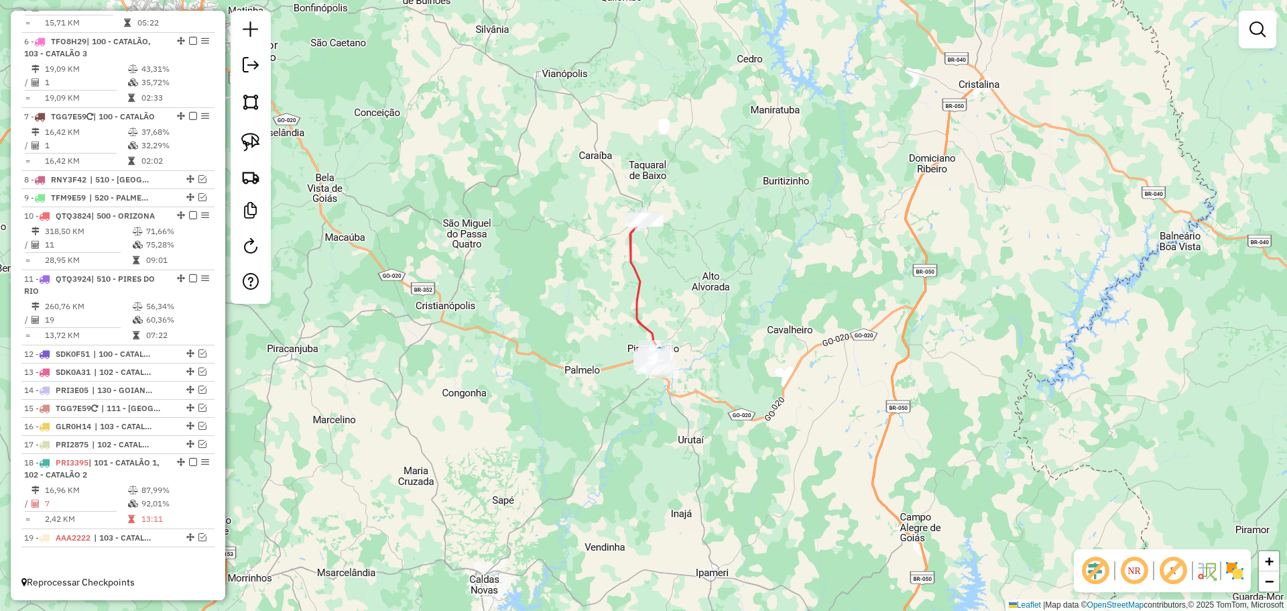
click at [760, 335] on div "Janela de atendimento Grade de atendimento Capacidade Transportadoras Veículos …" at bounding box center [643, 305] width 1287 height 611
select select "*********"
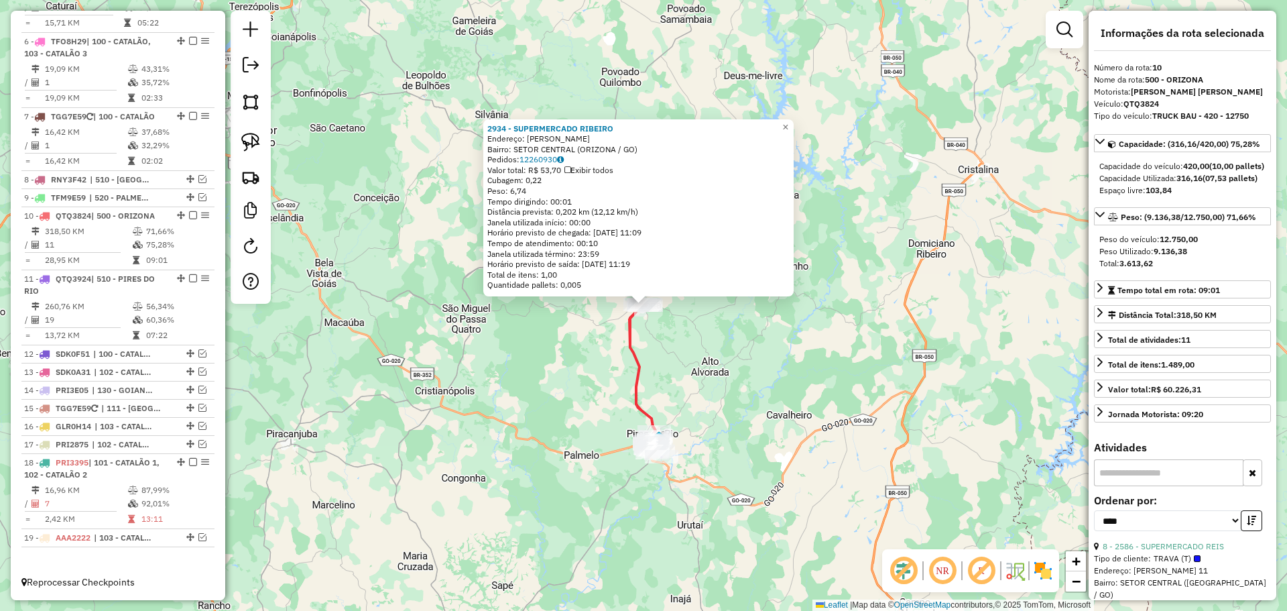
click at [697, 410] on div "2934 - SUPERMERCADO RIBEIRO Endereço: FRANCISCO DIAS PIMPAO SN Bairro: SETOR CE…" at bounding box center [643, 305] width 1287 height 611
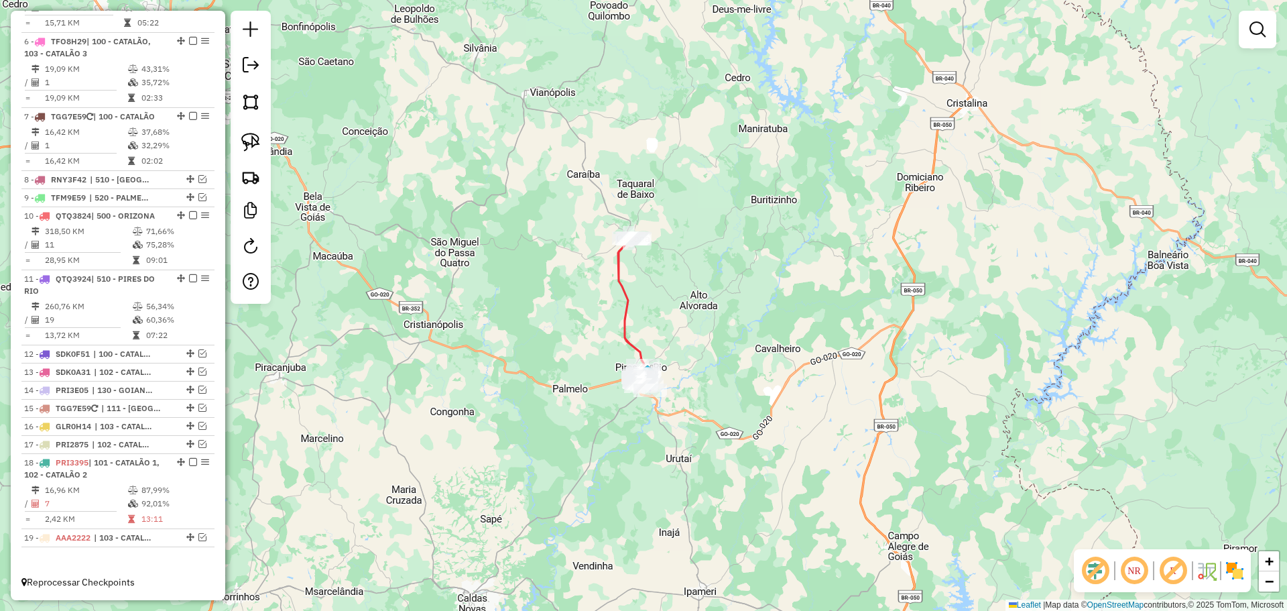
drag, startPoint x: 709, startPoint y: 434, endPoint x: 680, endPoint y: 298, distance: 138.3
click at [697, 366] on div "Janela de atendimento Grade de atendimento Capacidade Transportadoras Veículos …" at bounding box center [643, 305] width 1287 height 611
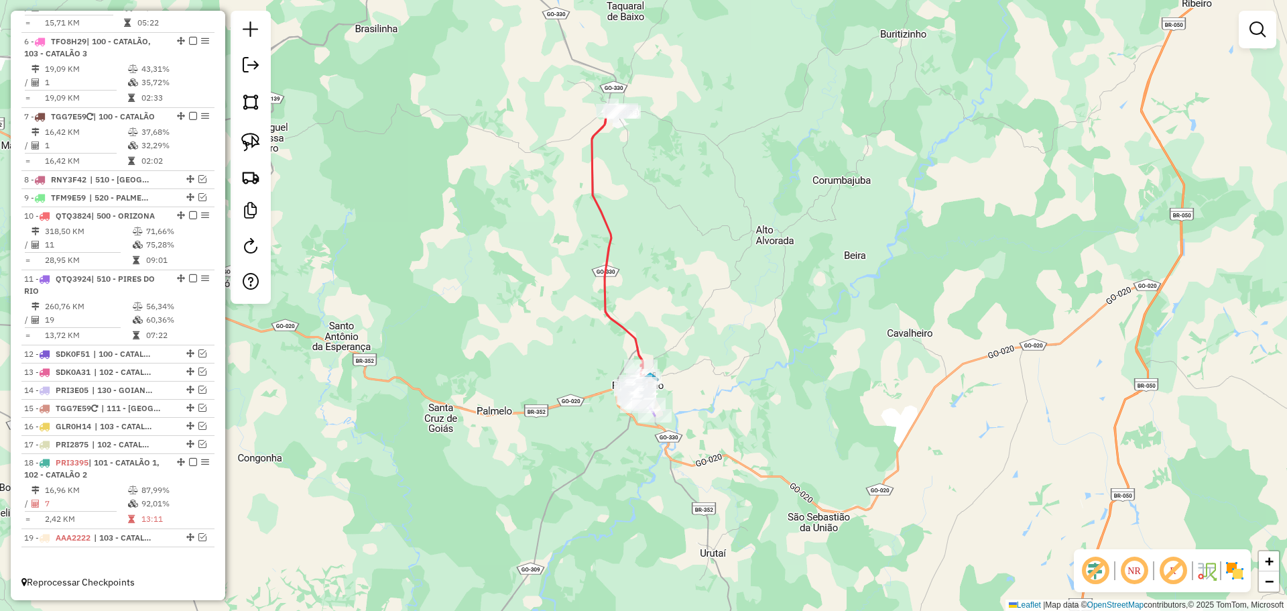
drag, startPoint x: 711, startPoint y: 468, endPoint x: 721, endPoint y: 366, distance: 102.3
click at [721, 366] on div "Janela de atendimento Grade de atendimento Capacidade Transportadoras Veículos …" at bounding box center [643, 305] width 1287 height 611
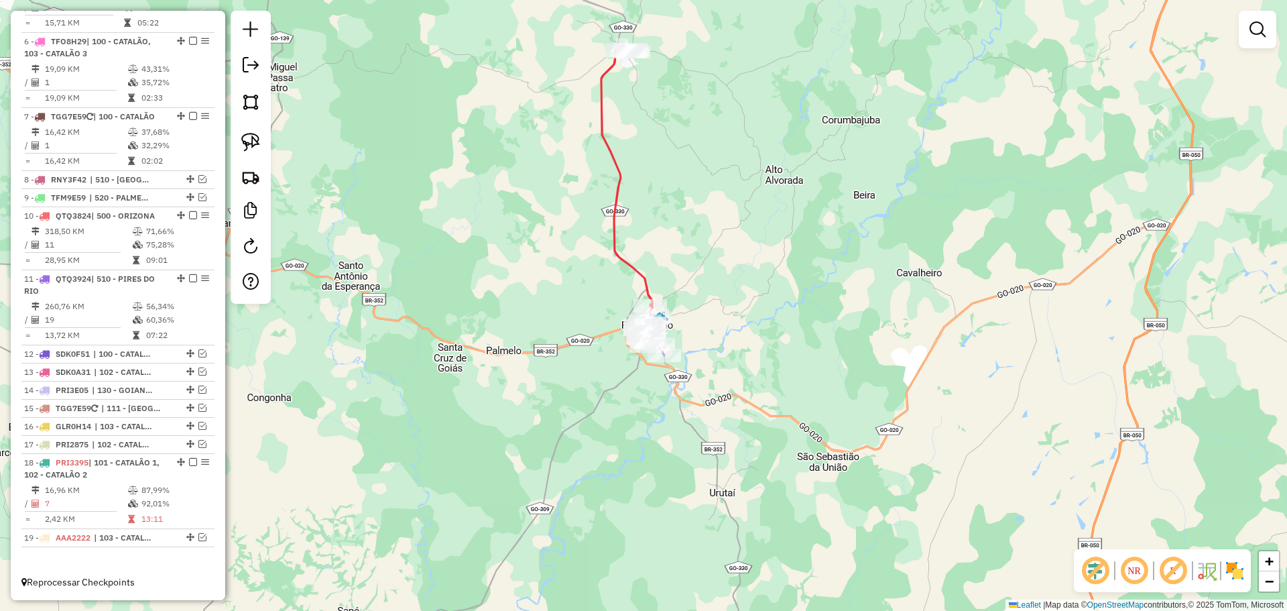
drag, startPoint x: 694, startPoint y: 428, endPoint x: 758, endPoint y: 310, distance: 134.1
click at [758, 311] on div "Janela de atendimento Grade de atendimento Capacidade Transportadoras Veículos …" at bounding box center [643, 305] width 1287 height 611
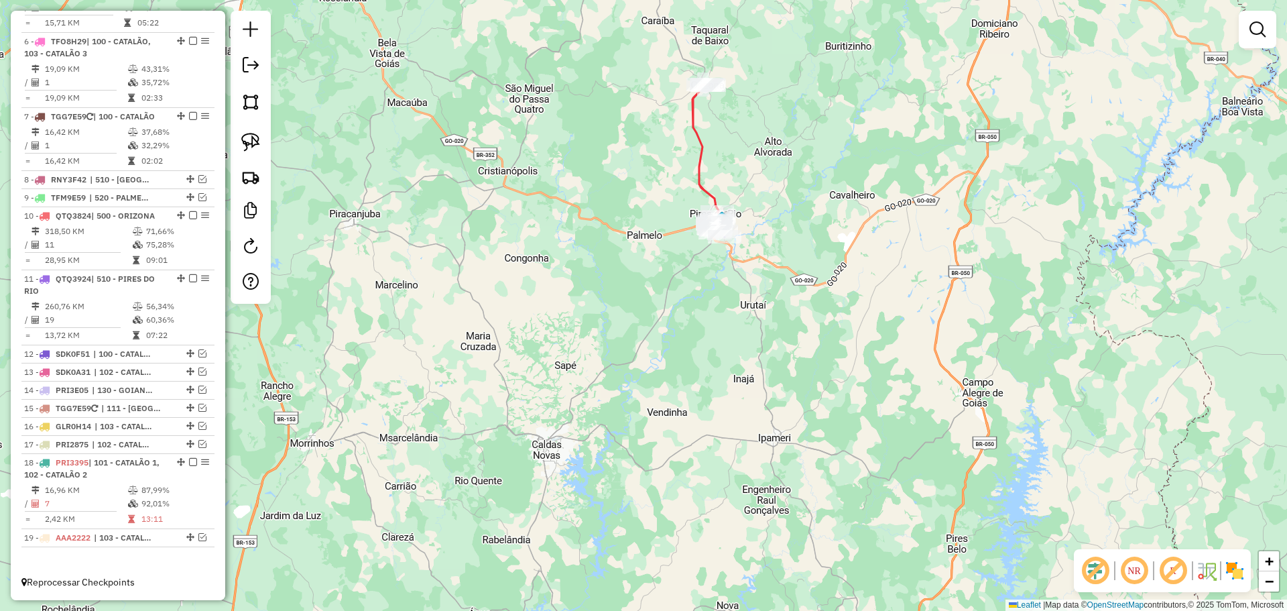
drag, startPoint x: 784, startPoint y: 412, endPoint x: 768, endPoint y: 327, distance: 86.6
click at [769, 328] on div "Janela de atendimento Grade de atendimento Capacidade Transportadoras Veículos …" at bounding box center [643, 305] width 1287 height 611
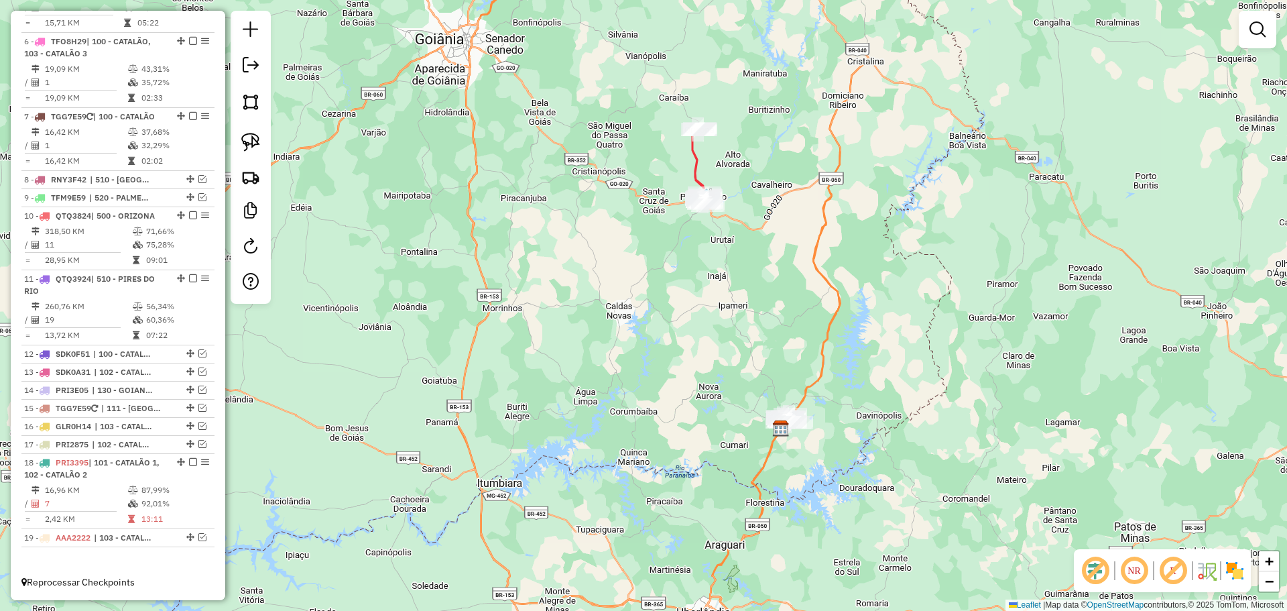
drag, startPoint x: 806, startPoint y: 407, endPoint x: 782, endPoint y: 359, distance: 53.7
click at [782, 359] on div "Janela de atendimento Grade de atendimento Capacidade Transportadoras Veículos …" at bounding box center [643, 305] width 1287 height 611
drag, startPoint x: 849, startPoint y: 472, endPoint x: 802, endPoint y: 380, distance: 103.1
click at [806, 385] on div "Janela de atendimento Grade de atendimento Capacidade Transportadoras Veículos …" at bounding box center [643, 305] width 1287 height 611
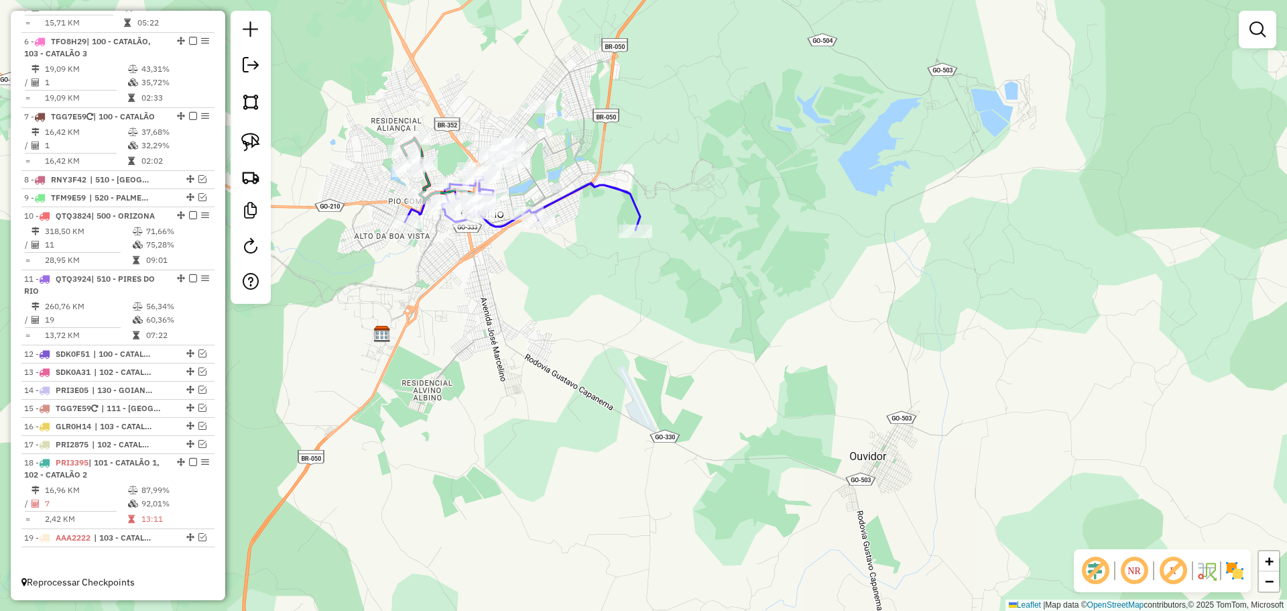
drag, startPoint x: 666, startPoint y: 249, endPoint x: 683, endPoint y: 266, distance: 24.2
click at [683, 266] on div "Janela de atendimento Grade de atendimento Capacidade Transportadoras Veículos …" at bounding box center [643, 305] width 1287 height 611
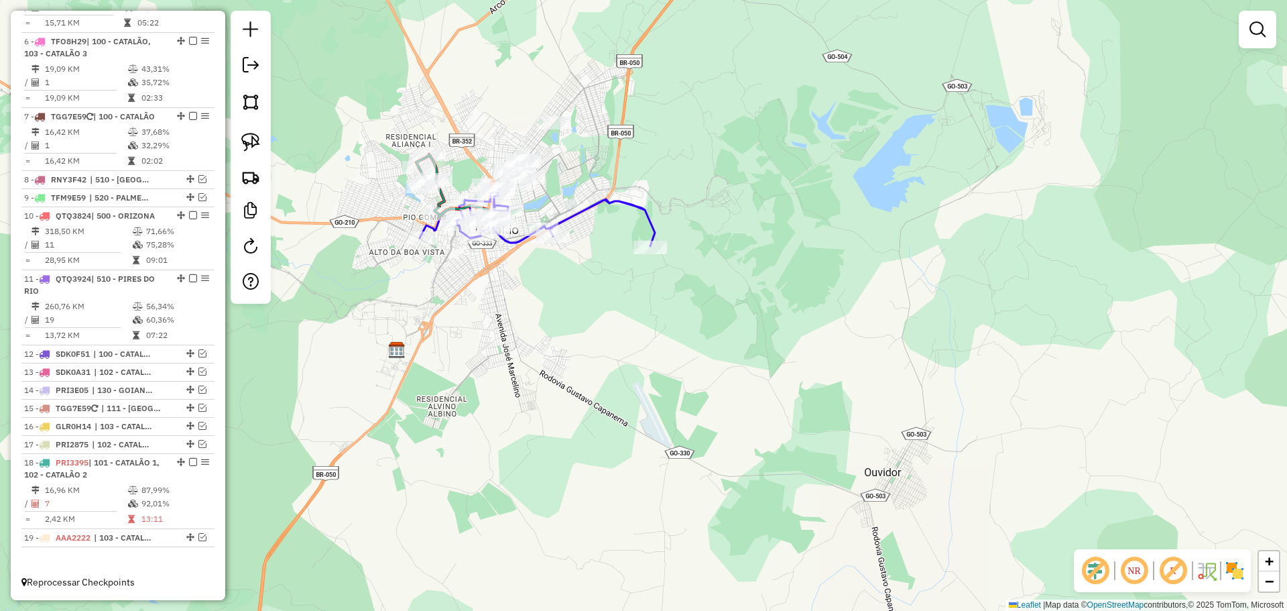
drag, startPoint x: 615, startPoint y: 171, endPoint x: 698, endPoint y: 261, distance: 122.4
click at [702, 263] on div "Rota 4 - Placa TFJ3B79 3848 - PADOKAS PADARIA E PA Janela de atendimento Grade …" at bounding box center [643, 305] width 1287 height 611
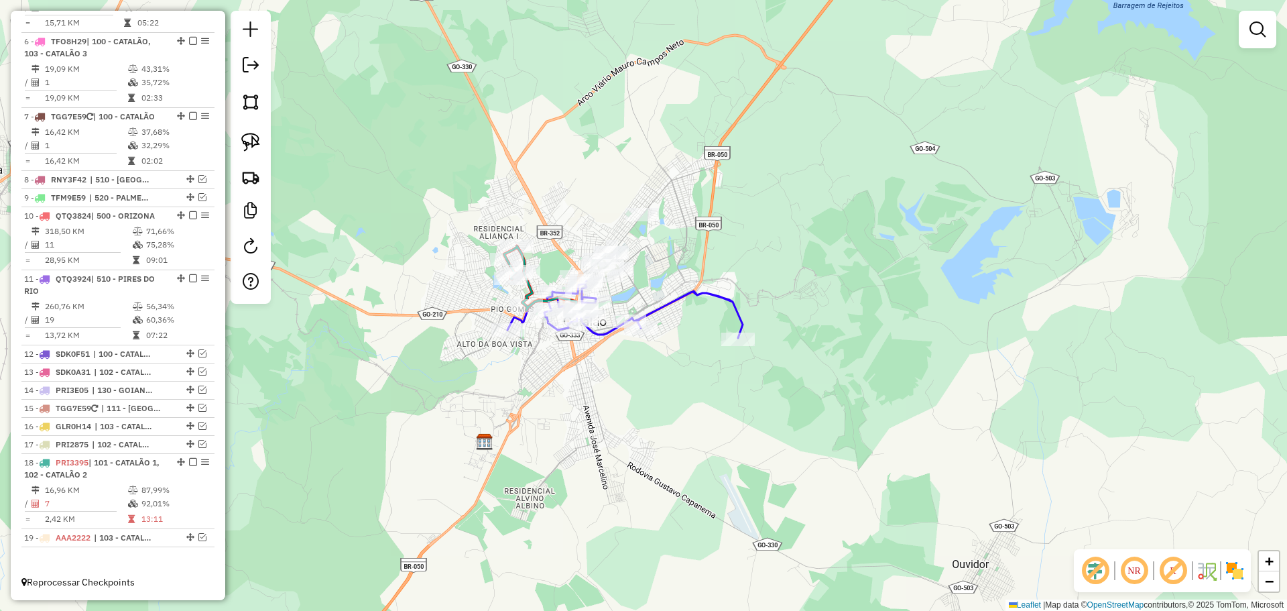
drag, startPoint x: 530, startPoint y: 160, endPoint x: 582, endPoint y: 220, distance: 79.8
click at [613, 263] on div "Janela de atendimento Grade de atendimento Capacidade Transportadoras Veículos …" at bounding box center [643, 305] width 1287 height 611
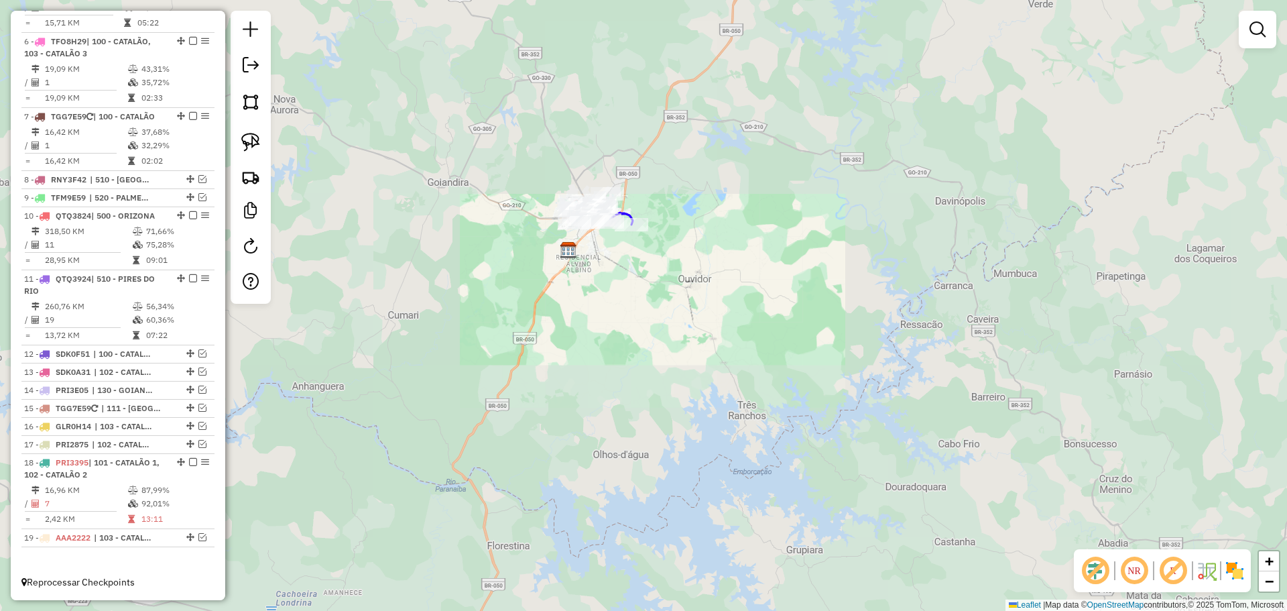
drag, startPoint x: 613, startPoint y: 194, endPoint x: 785, endPoint y: 408, distance: 274.6
click at [785, 408] on div "Janela de atendimento Grade de atendimento Capacidade Transportadoras Veículos …" at bounding box center [643, 305] width 1287 height 611
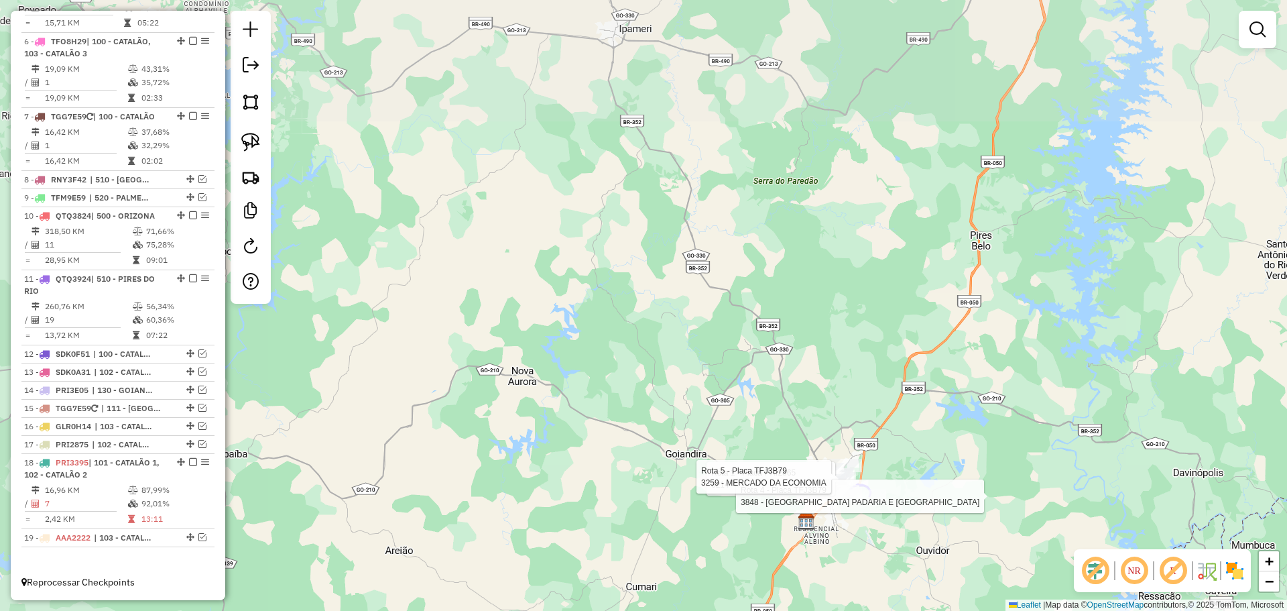
drag, startPoint x: 694, startPoint y: 296, endPoint x: 777, endPoint y: 406, distance: 137.3
click at [777, 406] on div "Rota 1 - Placa PRI2865 6214 - C.CARNES CONV. GAB 2 Rota 4 - Placa TFJ3B79 3848 …" at bounding box center [643, 305] width 1287 height 611
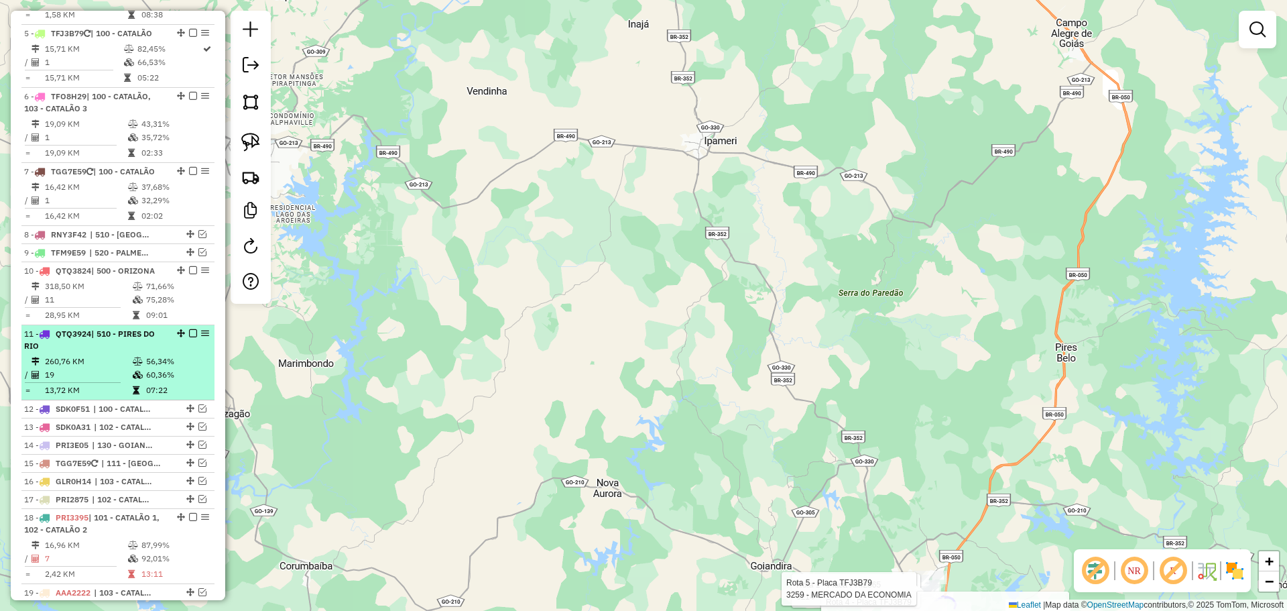
scroll to position [815, 0]
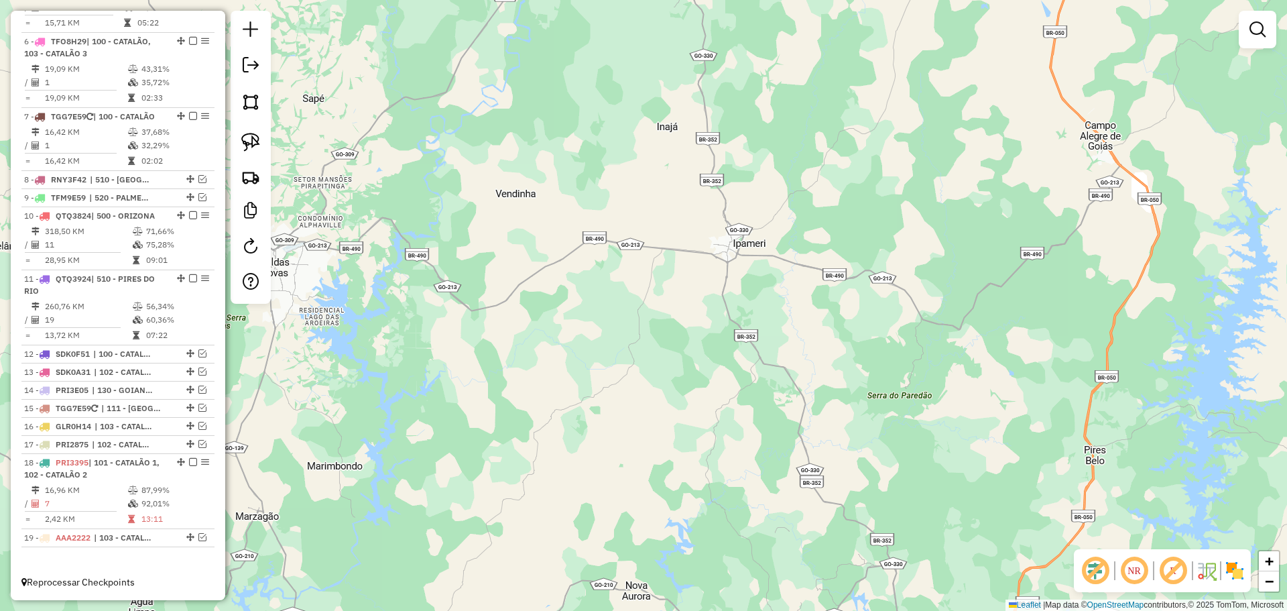
drag, startPoint x: 500, startPoint y: 262, endPoint x: 529, endPoint y: 374, distance: 115.6
click at [531, 371] on div "Rota 1 - Placa PRI2865 6214 - C.CARNES CONV. GAB 2 Rota 4 - Placa TFJ3B79 3848 …" at bounding box center [643, 305] width 1287 height 611
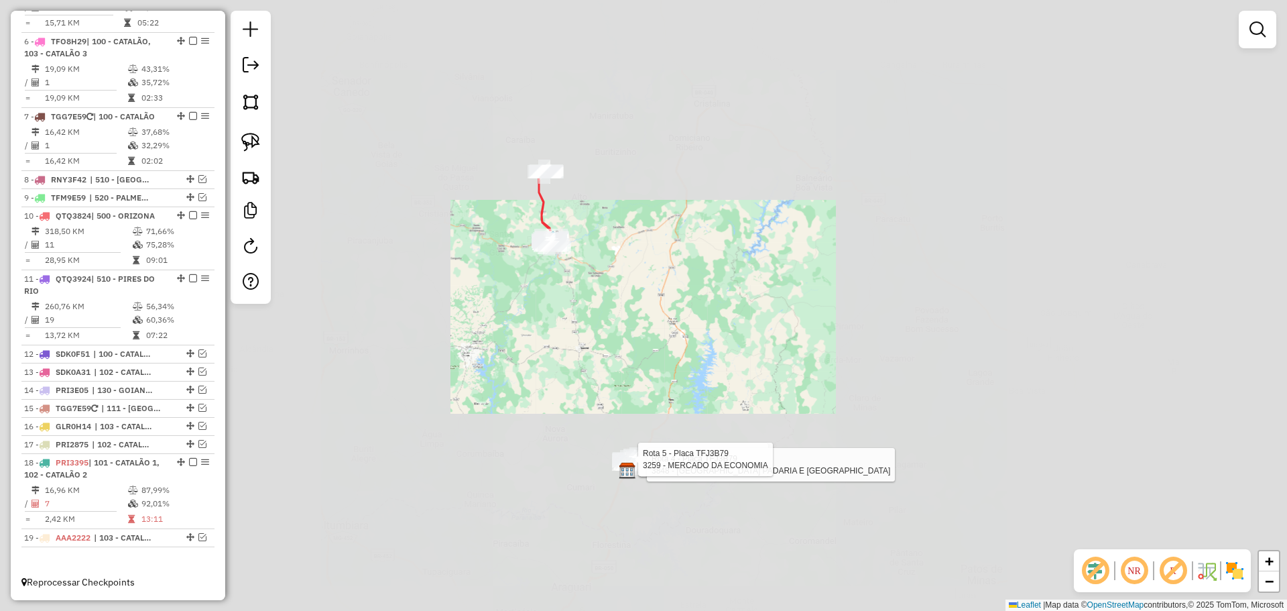
drag, startPoint x: 566, startPoint y: 366, endPoint x: 560, endPoint y: 344, distance: 23.1
click at [566, 367] on div "Rota 1 - Placa PRI2865 6214 - C.CARNES CONV. GAB 2 Rota 4 - Placa TFJ3B79 3848 …" at bounding box center [643, 305] width 1287 height 611
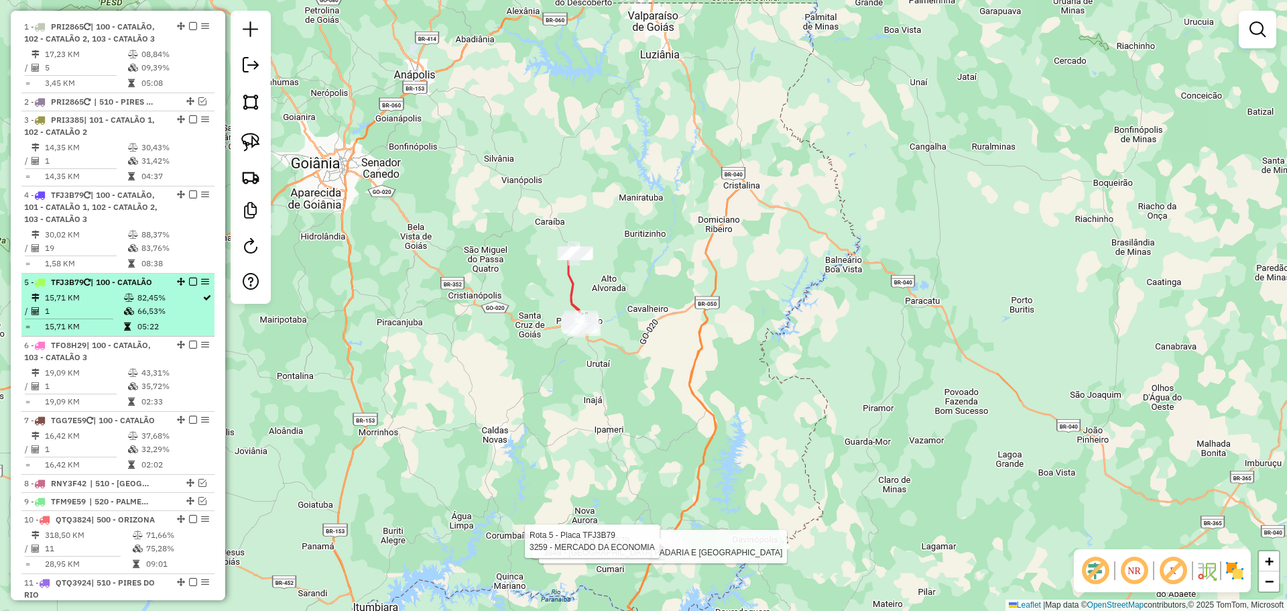
scroll to position [480, 0]
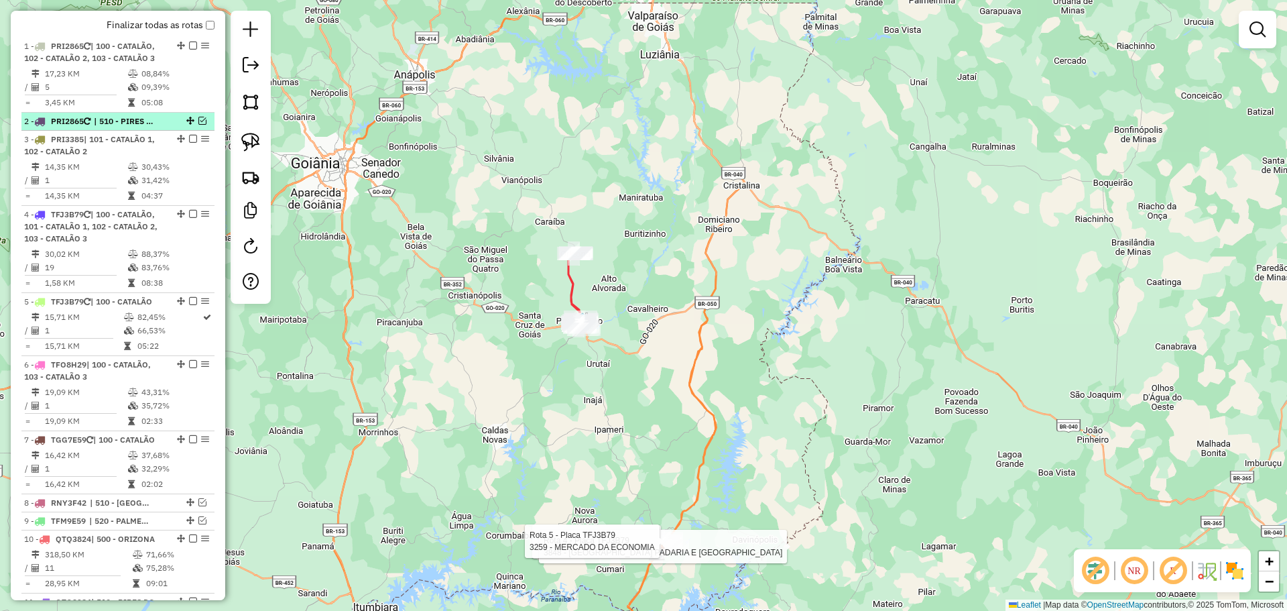
click at [198, 125] on em at bounding box center [202, 121] width 8 height 8
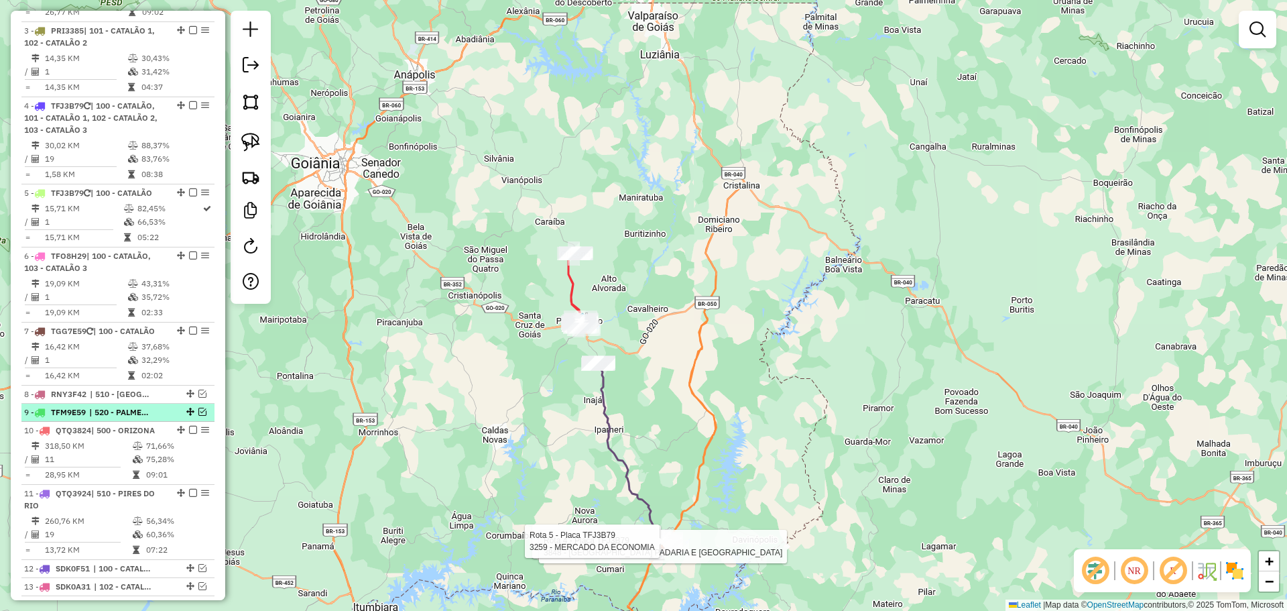
scroll to position [681, 0]
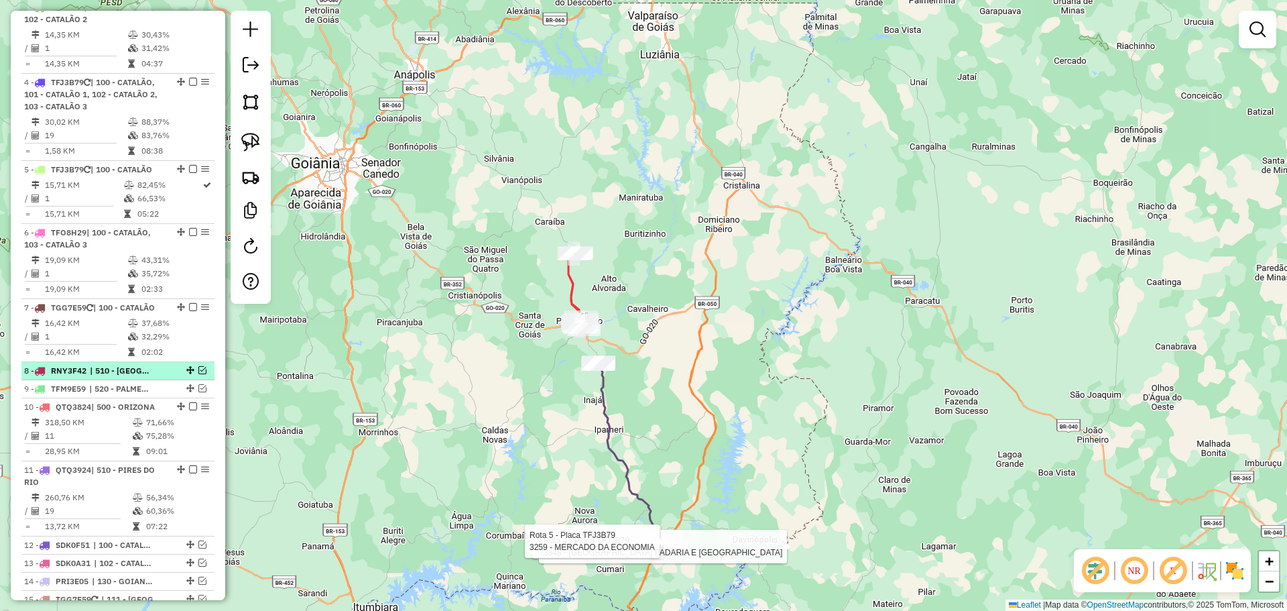
click at [198, 367] on em at bounding box center [202, 370] width 8 height 8
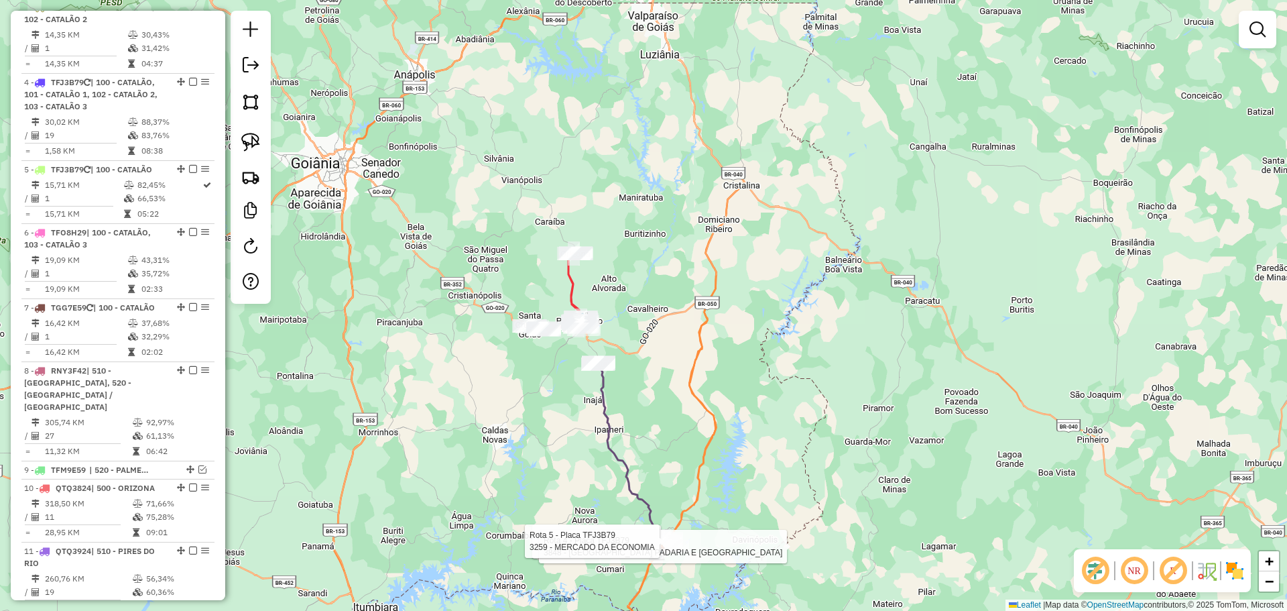
drag, startPoint x: 1262, startPoint y: 34, endPoint x: 1154, endPoint y: 33, distance: 107.9
click at [1260, 33] on em at bounding box center [1258, 29] width 16 height 16
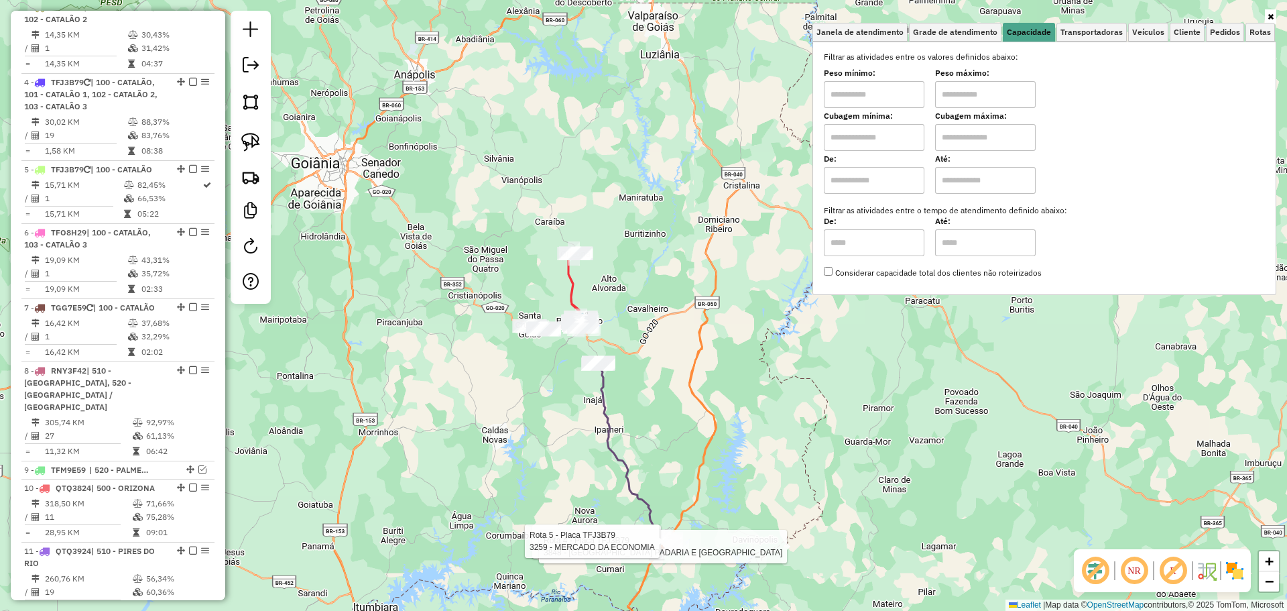
click at [873, 103] on input "text" at bounding box center [874, 94] width 101 height 27
type input "****"
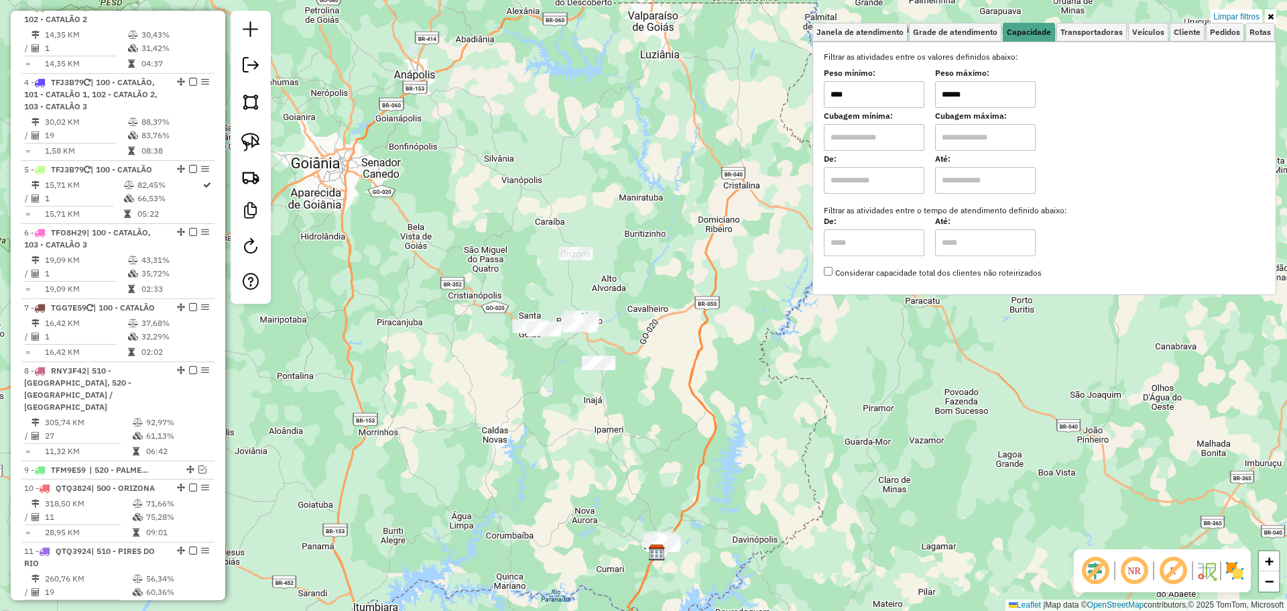
type input "******"
click at [597, 379] on div "Rota 2 - Placa PRI2865 1394 - BAR DO ZELAO Limpar filtros Janela de atendimento…" at bounding box center [643, 305] width 1287 height 611
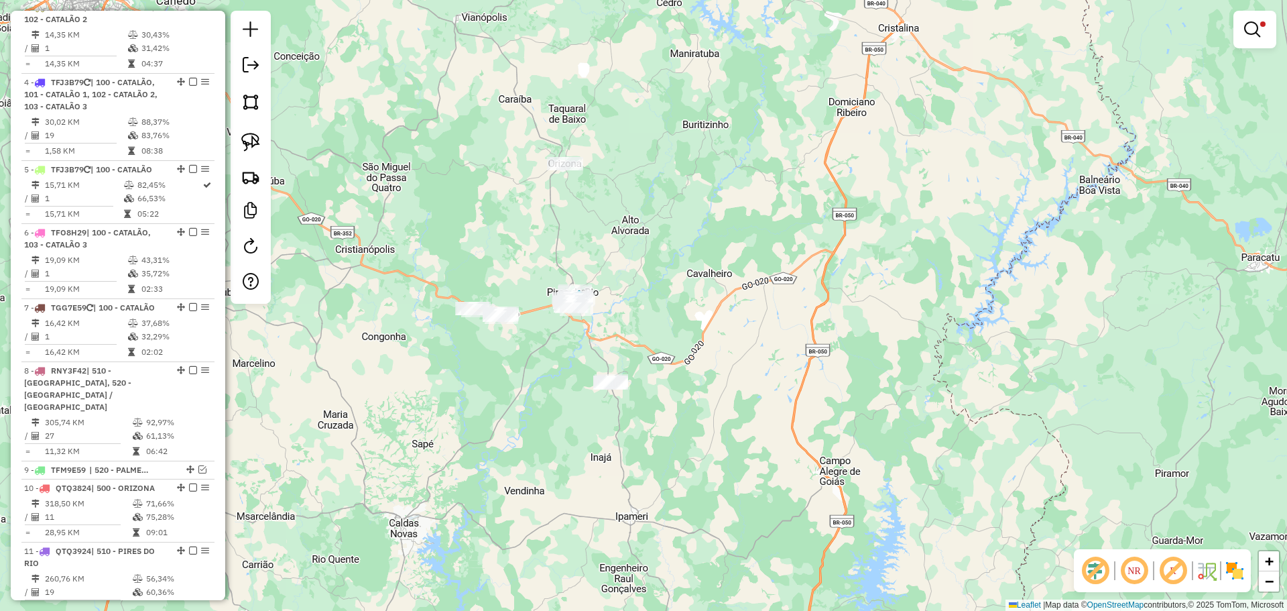
drag, startPoint x: 615, startPoint y: 339, endPoint x: 613, endPoint y: 324, distance: 15.0
click at [613, 324] on div "Limpar filtros Janela de atendimento Grade de atendimento Capacidade Transporta…" at bounding box center [643, 305] width 1287 height 611
click at [253, 152] on link at bounding box center [250, 141] width 29 height 29
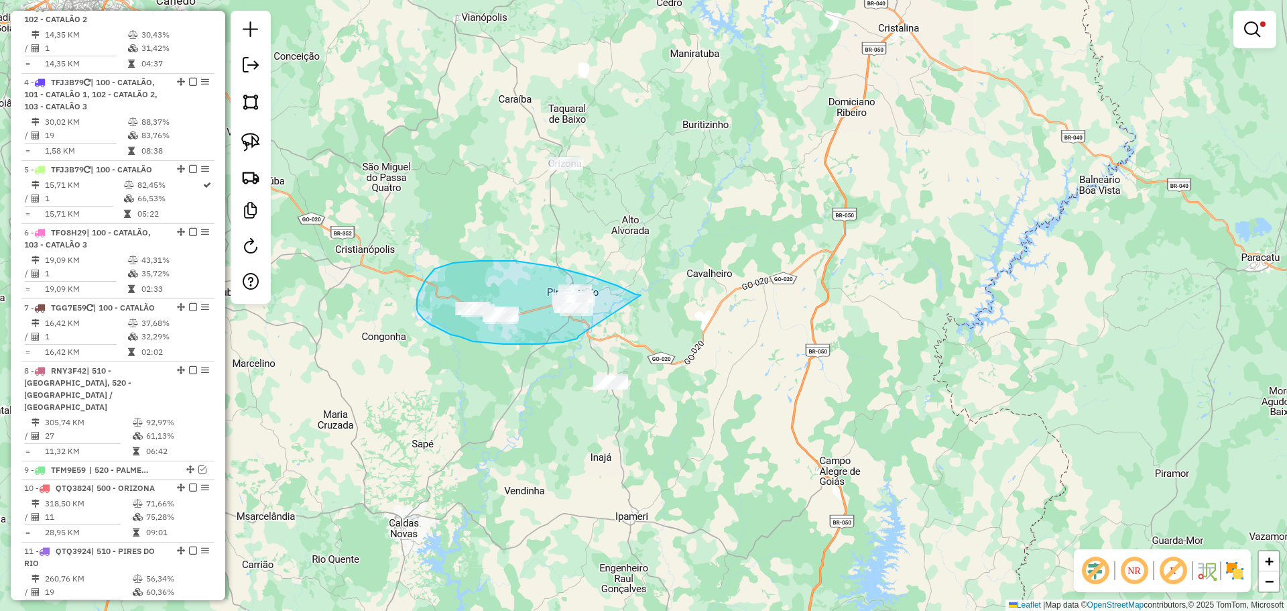
drag, startPoint x: 641, startPoint y: 295, endPoint x: 579, endPoint y: 333, distance: 72.2
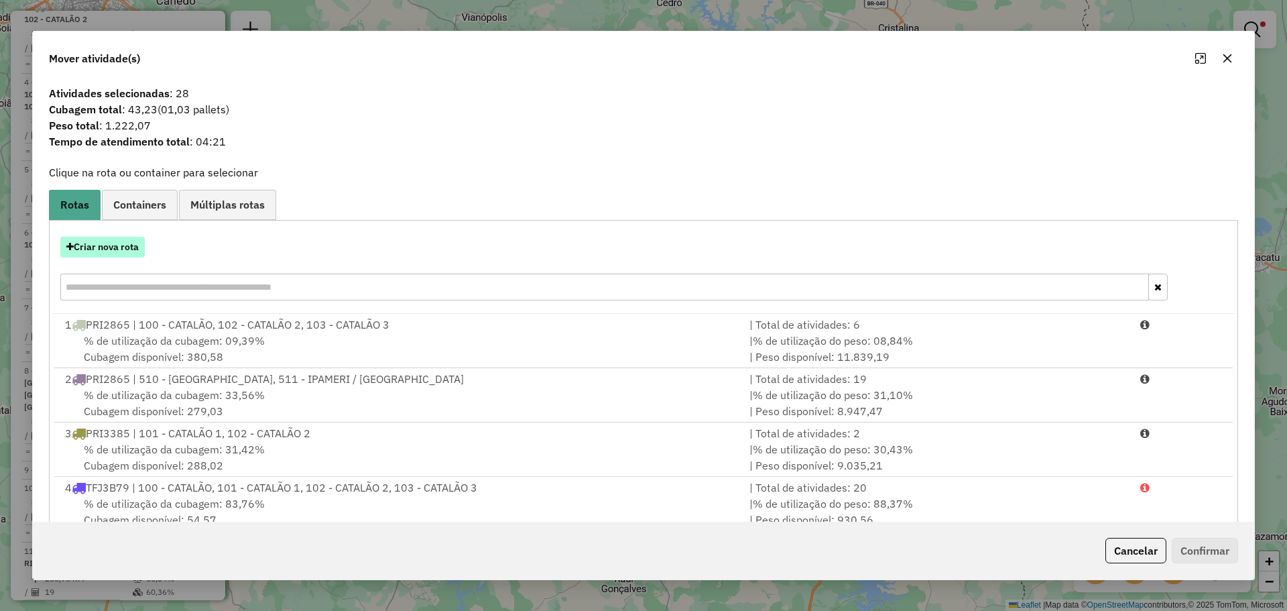
click at [139, 244] on button "Criar nova rota" at bounding box center [102, 247] width 84 height 21
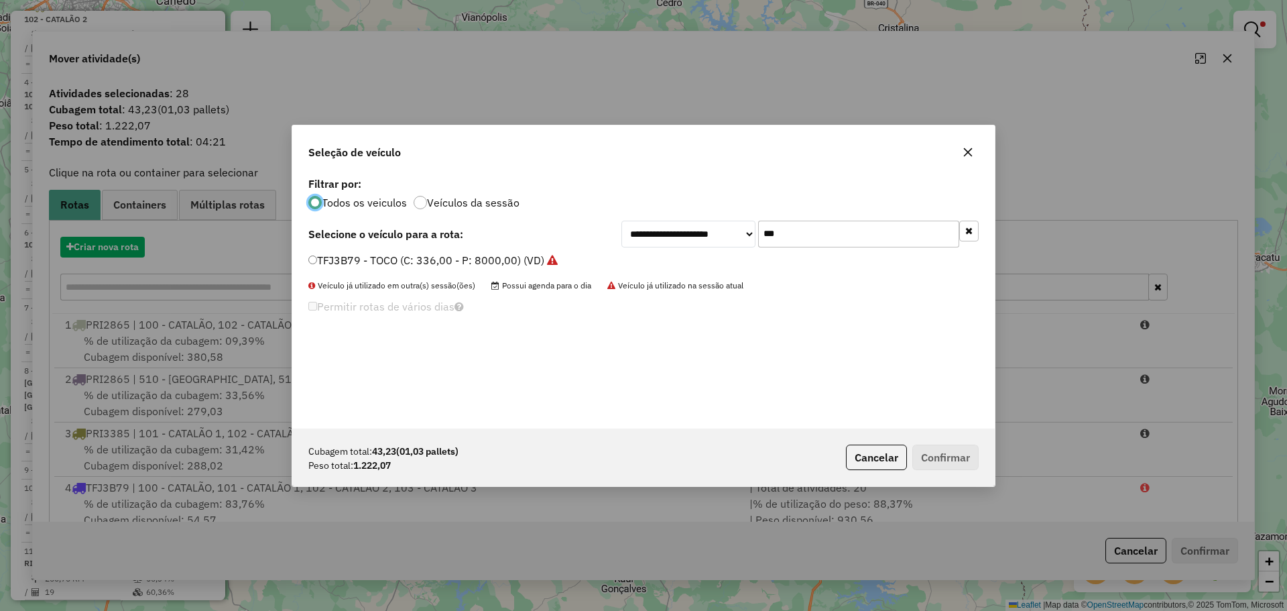
scroll to position [7, 4]
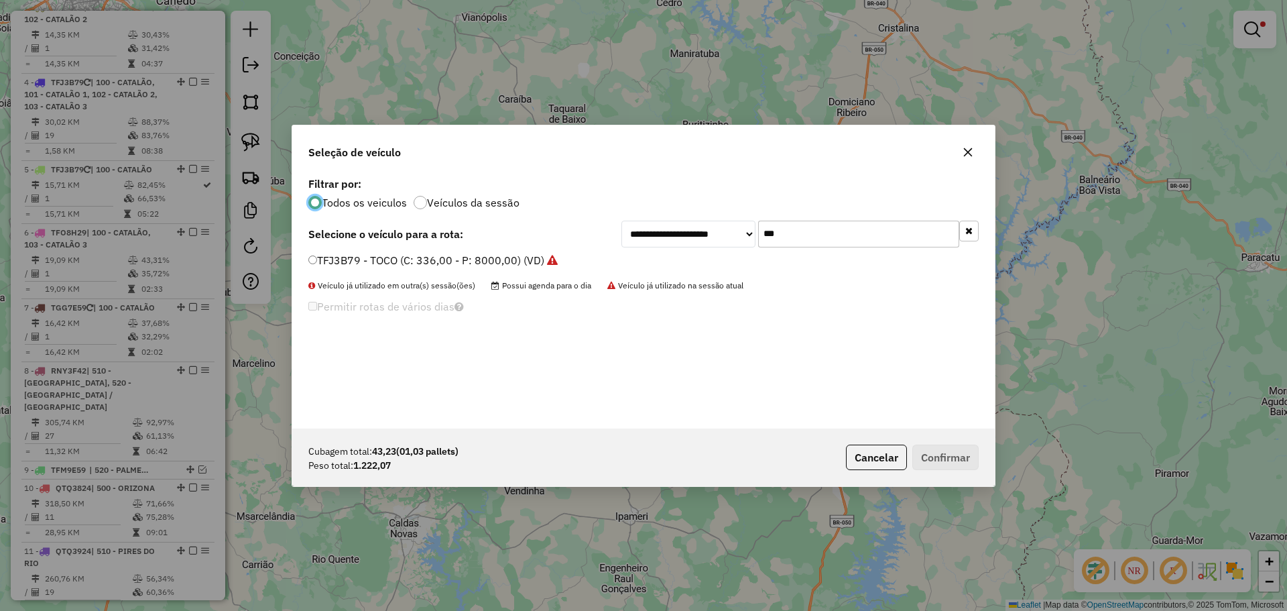
click at [827, 243] on input "***" at bounding box center [858, 234] width 201 height 27
type input "***"
click at [318, 262] on label "RNY3F42 - VAN - 70 - 1300 (C: 70,00 - P: 1300,00) (VD)" at bounding box center [456, 260] width 297 height 16
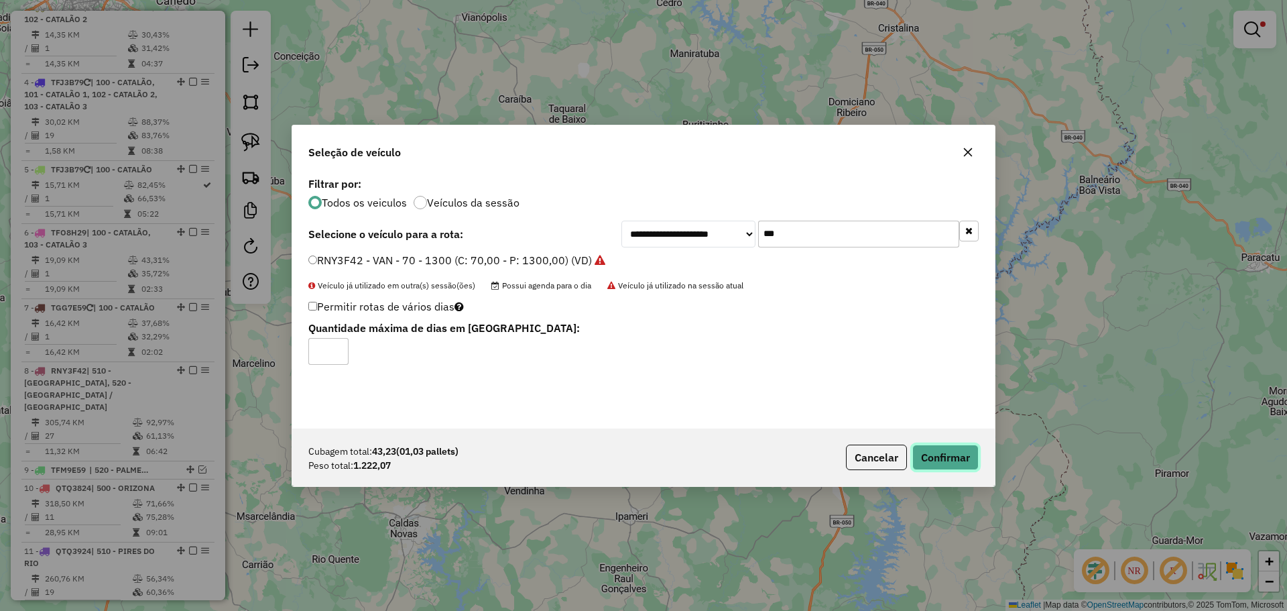
click at [945, 455] on button "Confirmar" at bounding box center [945, 456] width 66 height 25
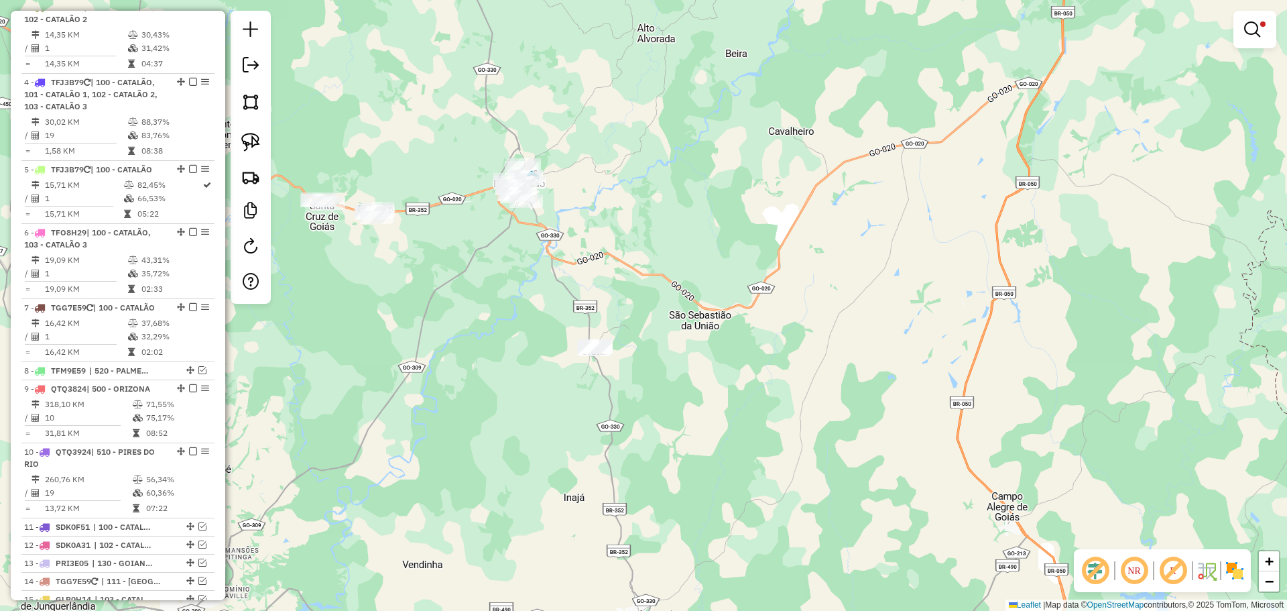
drag, startPoint x: 642, startPoint y: 357, endPoint x: 638, endPoint y: 335, distance: 22.4
click at [638, 335] on div "Limpar filtros Janela de atendimento Grade de atendimento Capacidade Transporta…" at bounding box center [643, 305] width 1287 height 611
click at [253, 150] on img at bounding box center [250, 142] width 19 height 19
drag, startPoint x: 621, startPoint y: 335, endPoint x: 630, endPoint y: 348, distance: 15.8
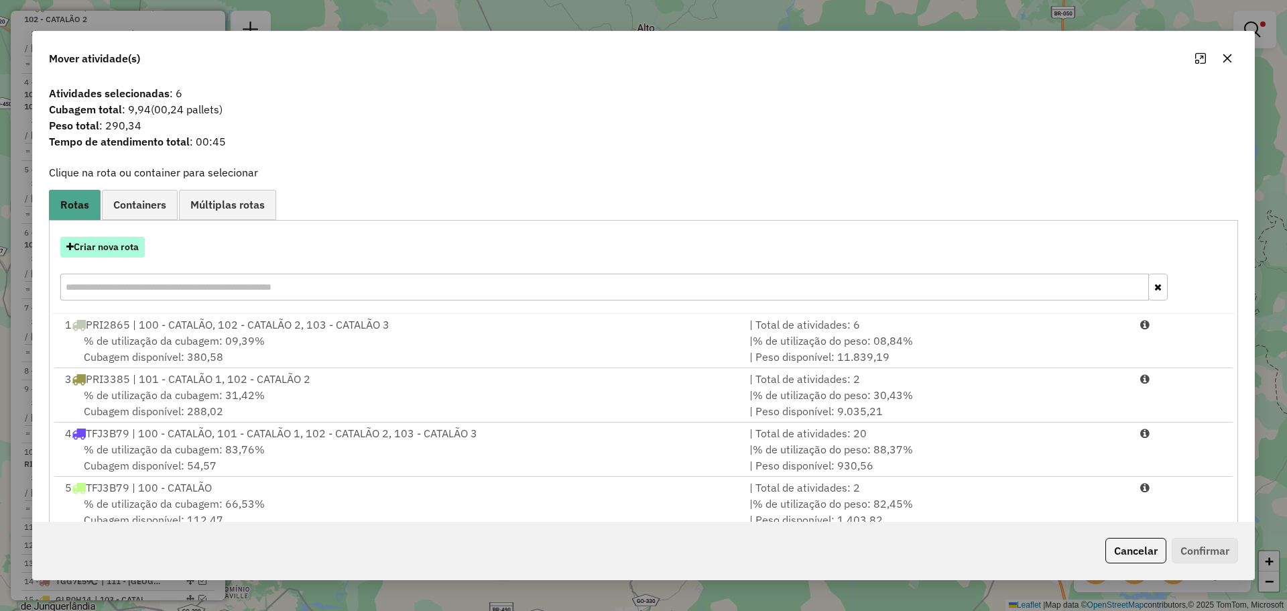
click at [96, 245] on button "Criar nova rota" at bounding box center [102, 247] width 84 height 21
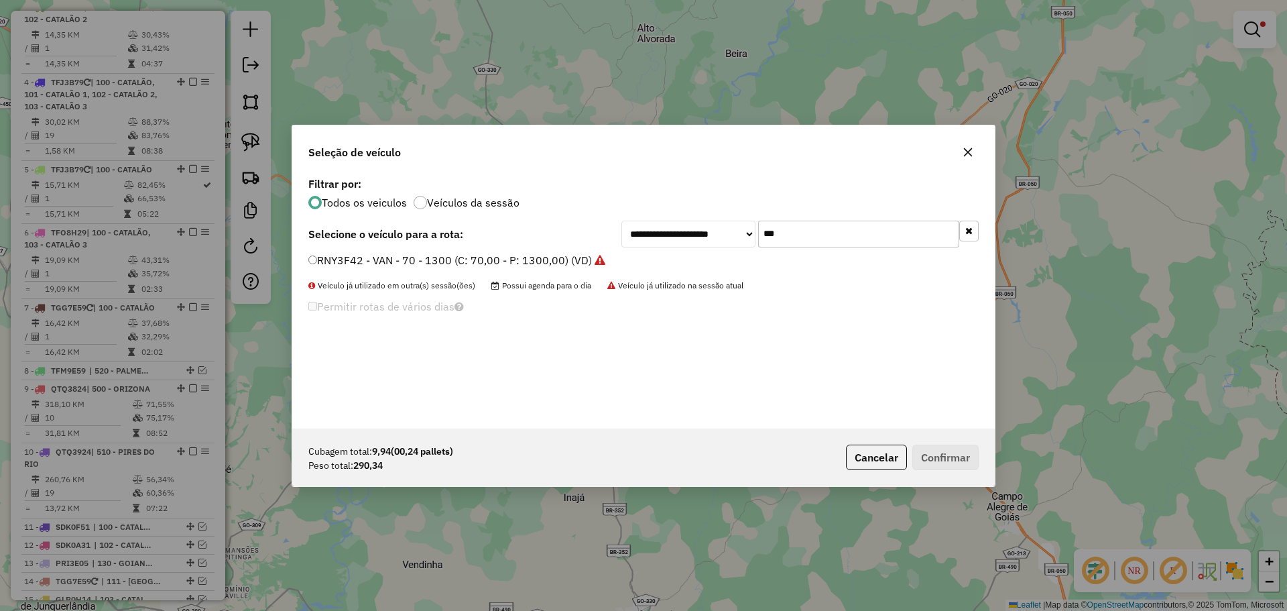
click at [855, 242] on input "***" at bounding box center [858, 234] width 201 height 27
click at [379, 265] on label "RNY3F42 - VAN - 70 - 1300 (C: 70,00 - P: 1300,00) (VD)" at bounding box center [456, 260] width 297 height 16
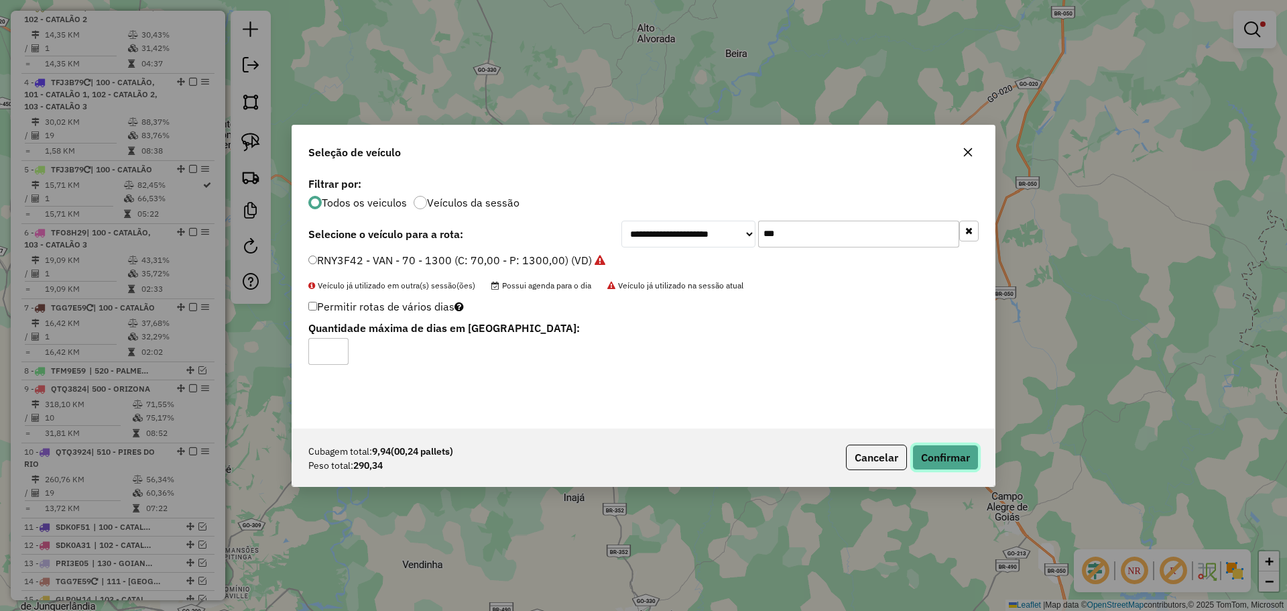
click at [961, 453] on button "Confirmar" at bounding box center [945, 456] width 66 height 25
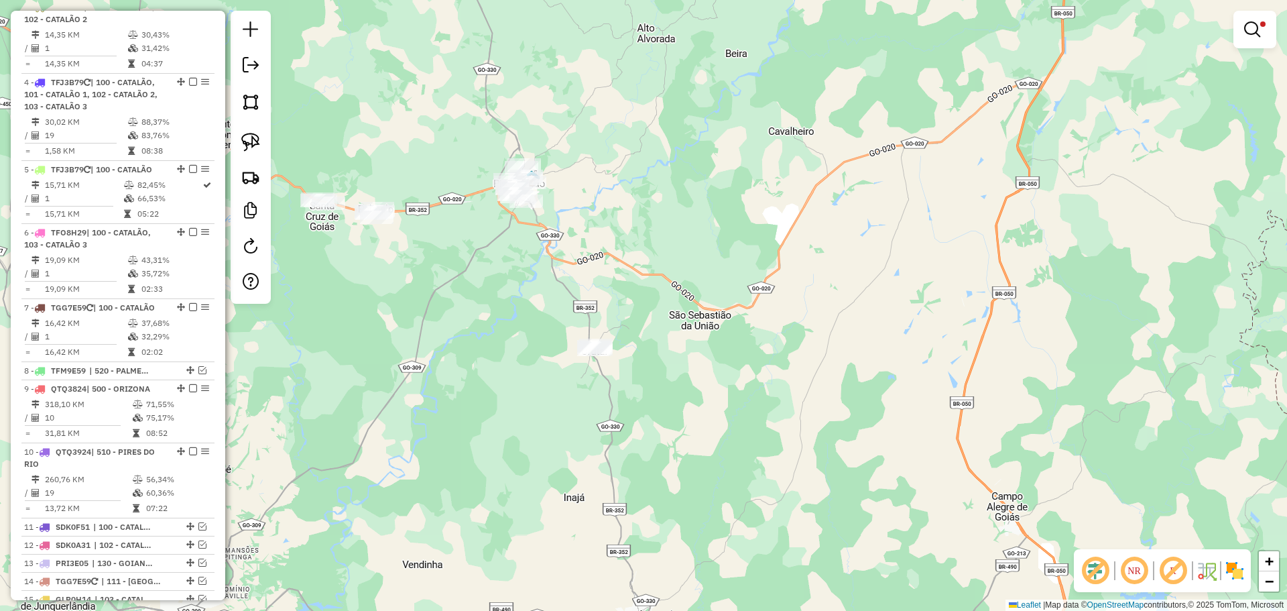
click at [1258, 32] on em at bounding box center [1252, 29] width 16 height 16
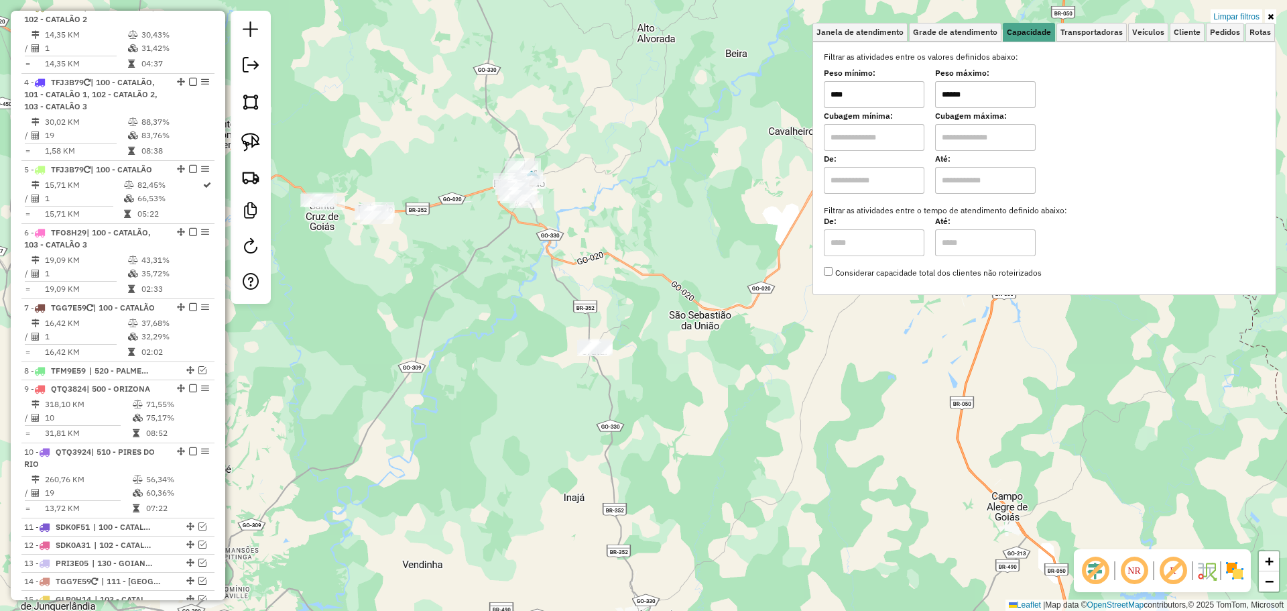
click at [975, 101] on input "******" at bounding box center [985, 94] width 101 height 27
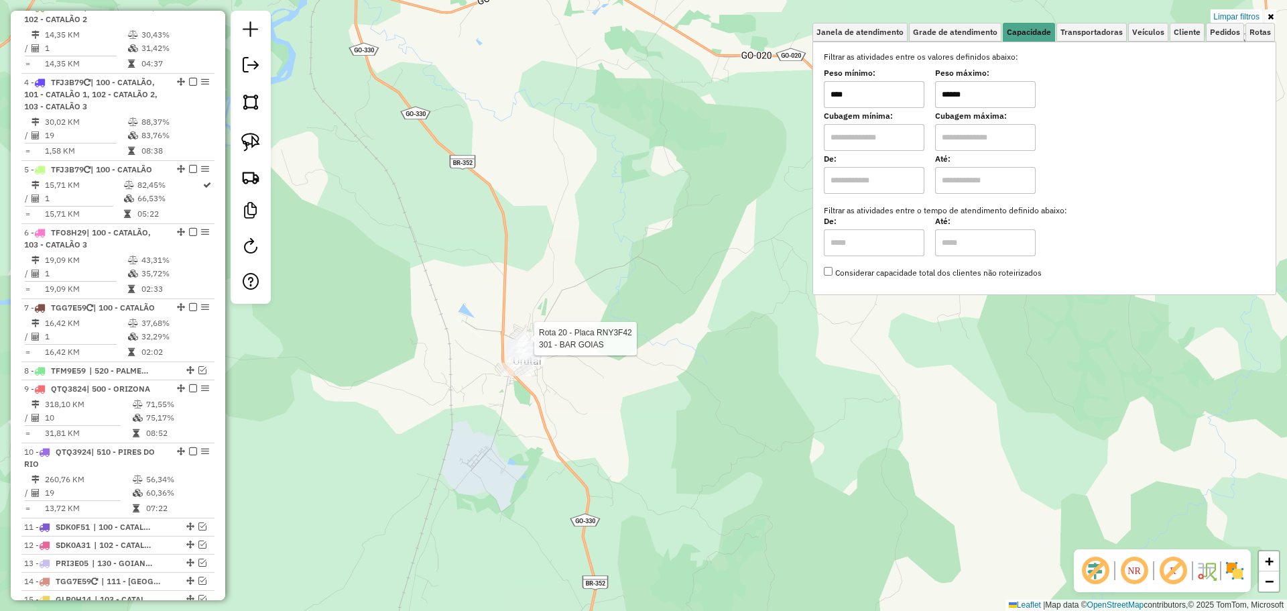
type input "******"
select select "*********"
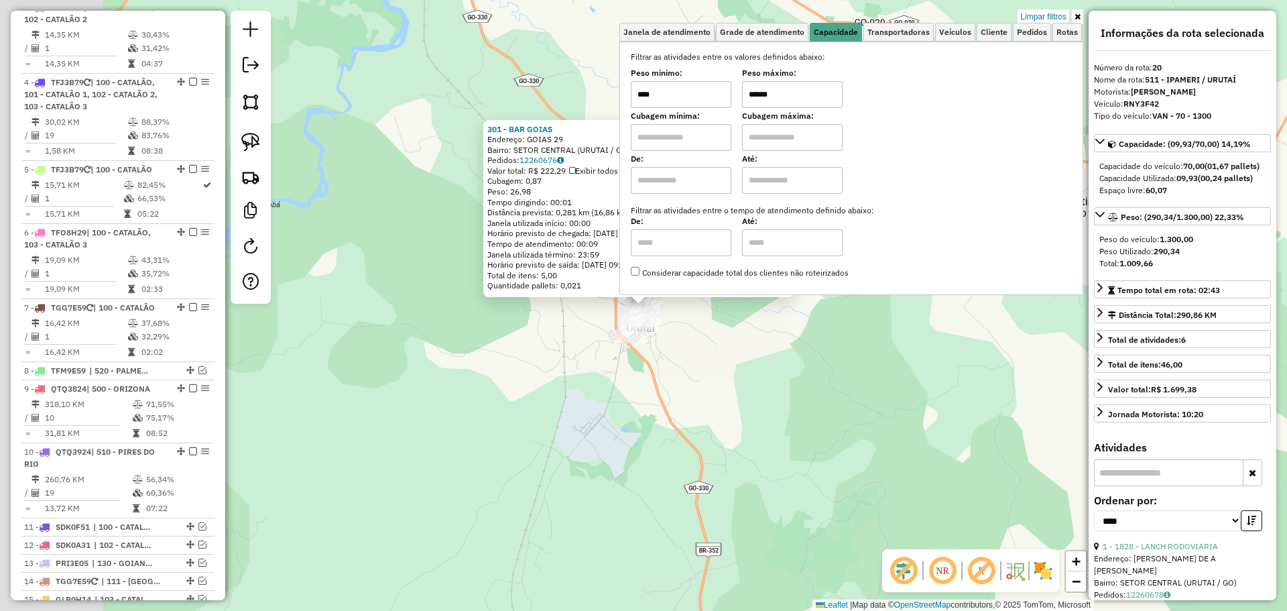
scroll to position [1016, 0]
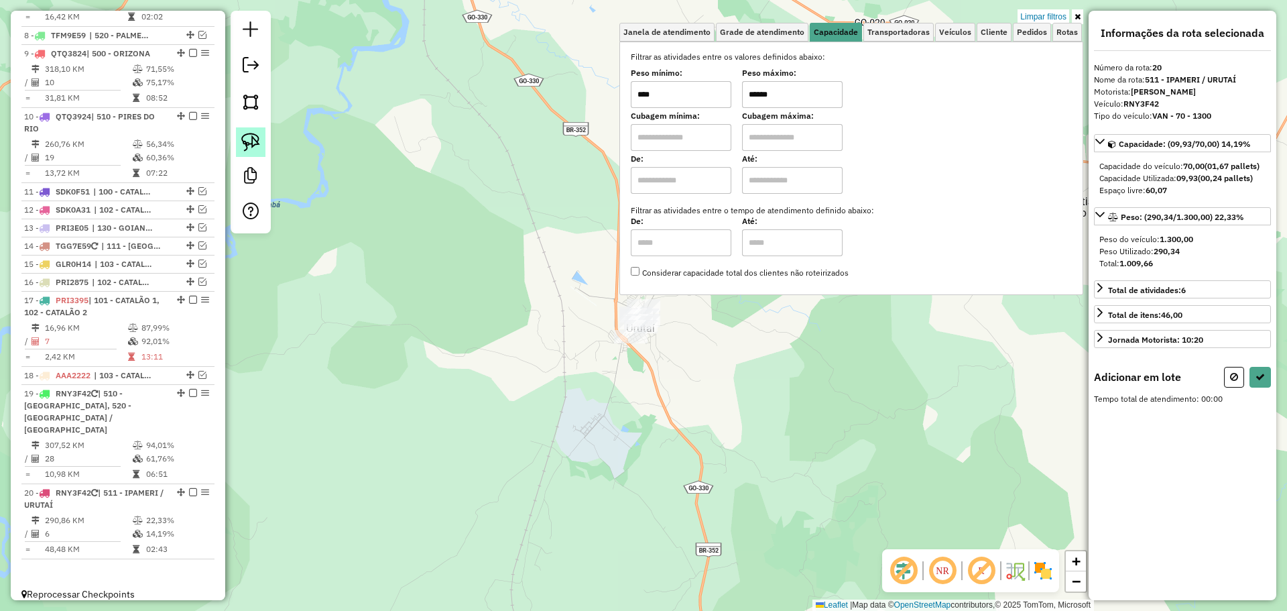
drag, startPoint x: 251, startPoint y: 142, endPoint x: 260, endPoint y: 145, distance: 9.1
click at [251, 141] on img at bounding box center [250, 142] width 19 height 19
drag, startPoint x: 546, startPoint y: 342, endPoint x: 567, endPoint y: 255, distance: 89.8
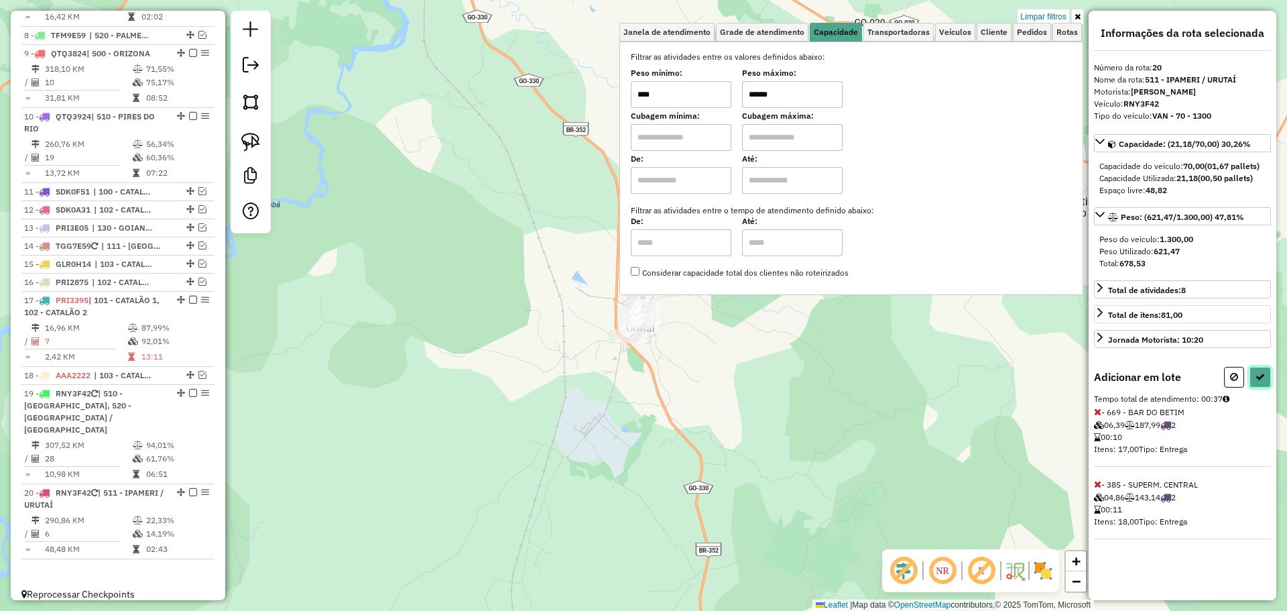
click at [1255, 380] on button at bounding box center [1260, 377] width 21 height 21
select select "*********"
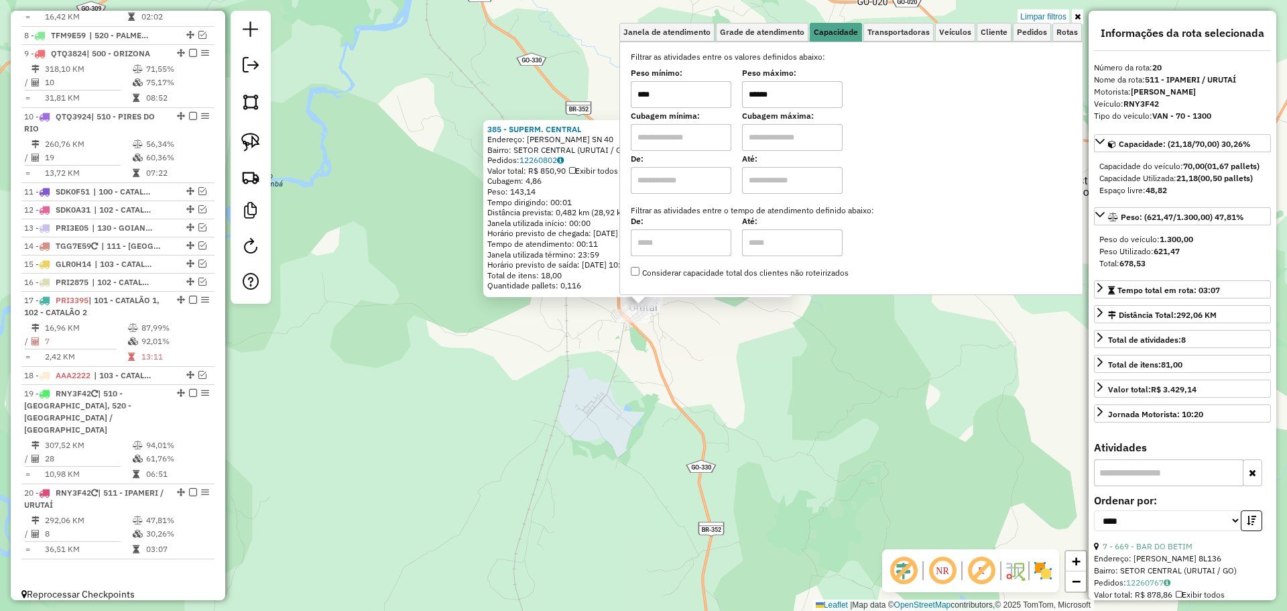
click at [750, 393] on div "385 - SUPERM. CENTRAL Endereço: DRJOSE ALVES SN 40 Bairro: SETOR CENTRAL (URUTA…" at bounding box center [643, 305] width 1287 height 611
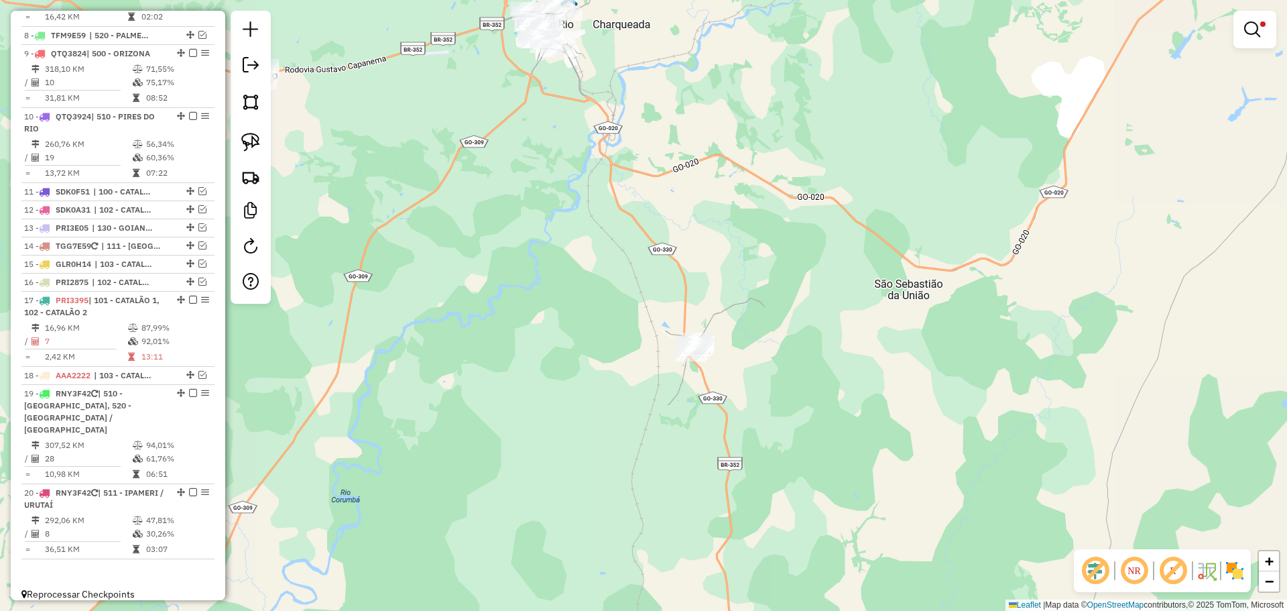
drag, startPoint x: 740, startPoint y: 217, endPoint x: 792, endPoint y: 400, distance: 190.2
click at [792, 400] on div "Limpar filtros Janela de atendimento Grade de atendimento Capacidade Transporta…" at bounding box center [643, 305] width 1287 height 611
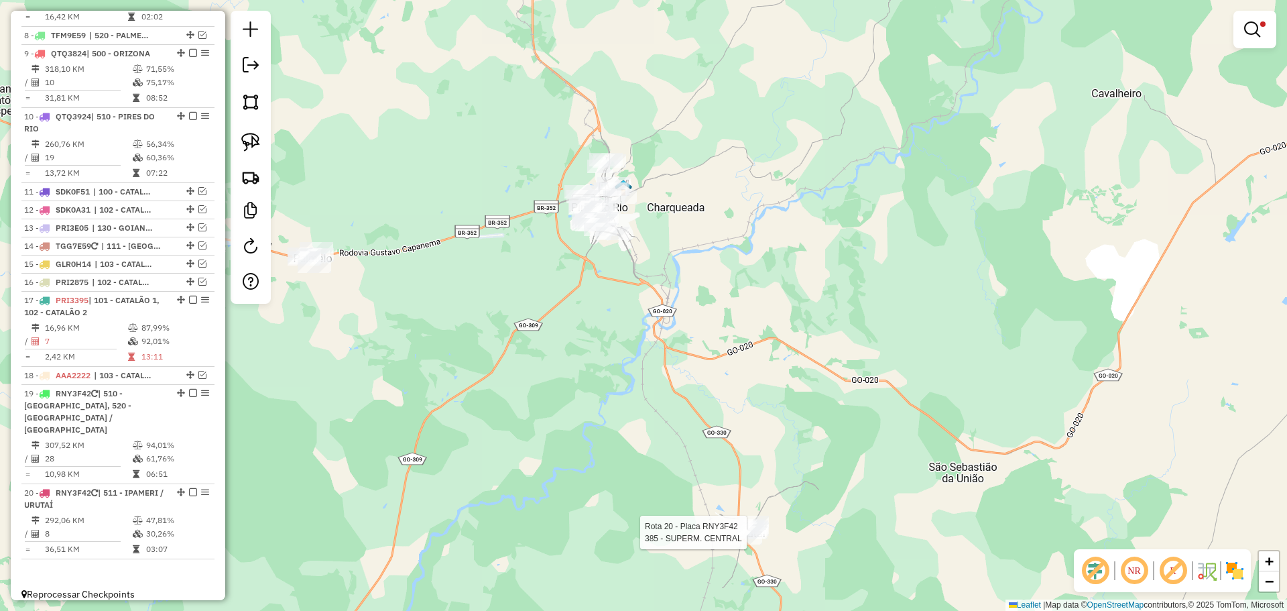
select select "*********"
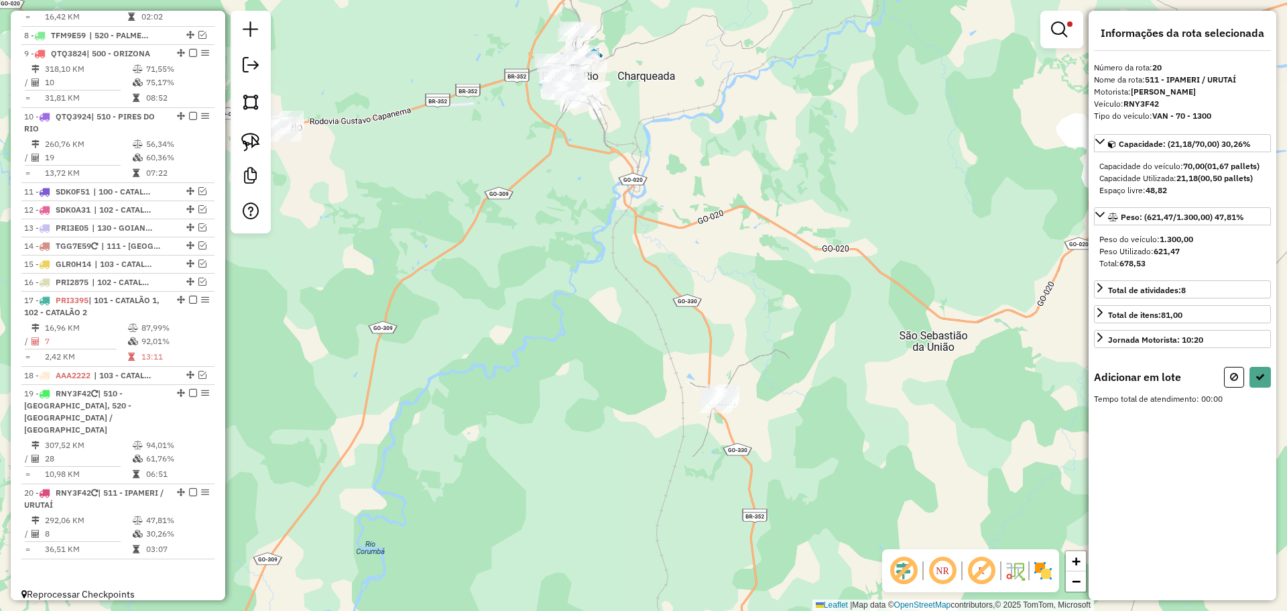
drag, startPoint x: 622, startPoint y: 238, endPoint x: 711, endPoint y: 371, distance: 160.5
click at [711, 371] on div "Rota 20 - Placa RNY3F42 4776 - XAVIER BARBER SHOP Limpar filtros Janela de aten…" at bounding box center [643, 305] width 1287 height 611
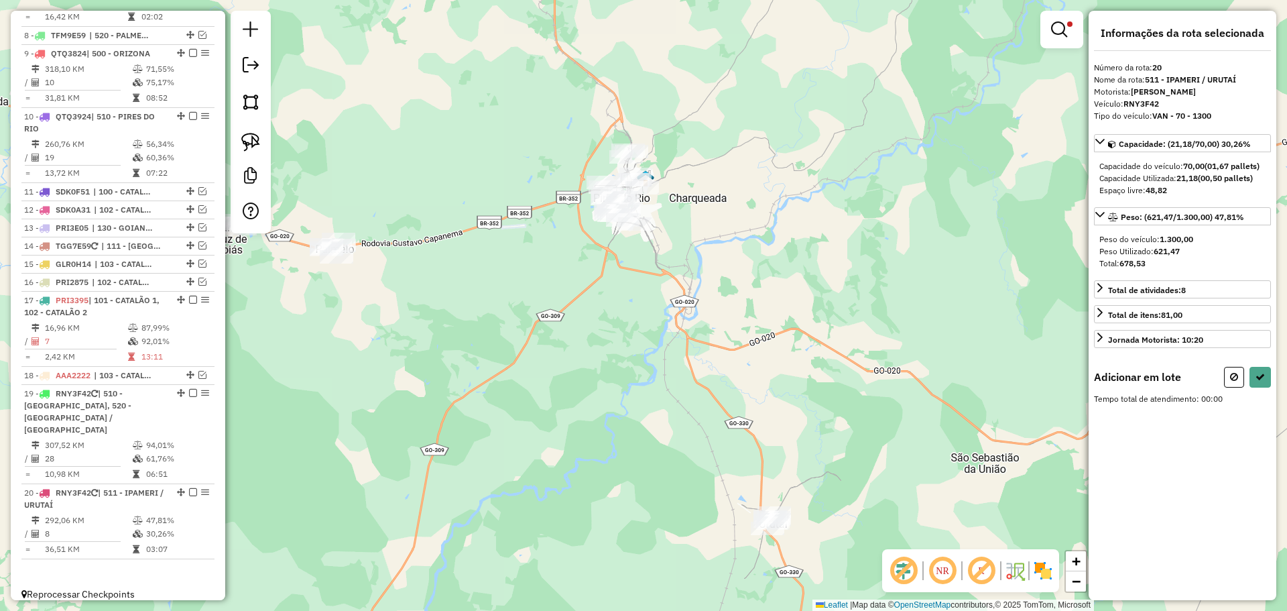
drag, startPoint x: 628, startPoint y: 198, endPoint x: 667, endPoint y: 295, distance: 104.7
click at [667, 295] on div "Limpar filtros Janela de atendimento Grade de atendimento Capacidade Transporta…" at bounding box center [643, 305] width 1287 height 611
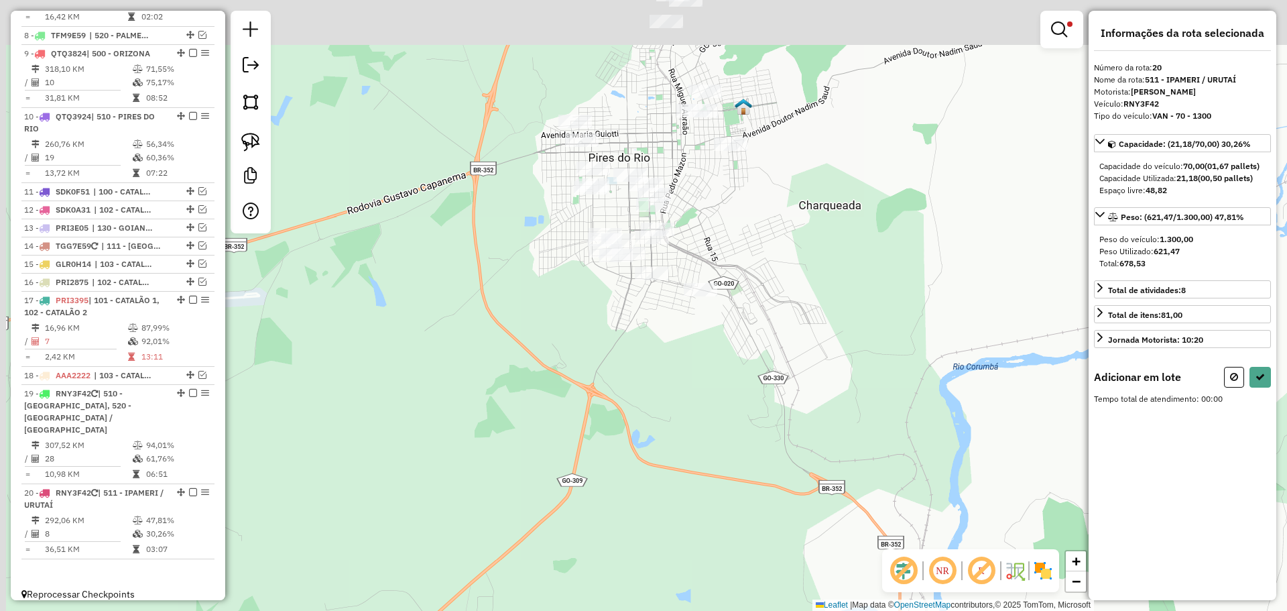
drag, startPoint x: 651, startPoint y: 247, endPoint x: 712, endPoint y: 439, distance: 201.2
click at [712, 439] on div "Limpar filtros Janela de atendimento Grade de atendimento Capacidade Transporta…" at bounding box center [643, 305] width 1287 height 611
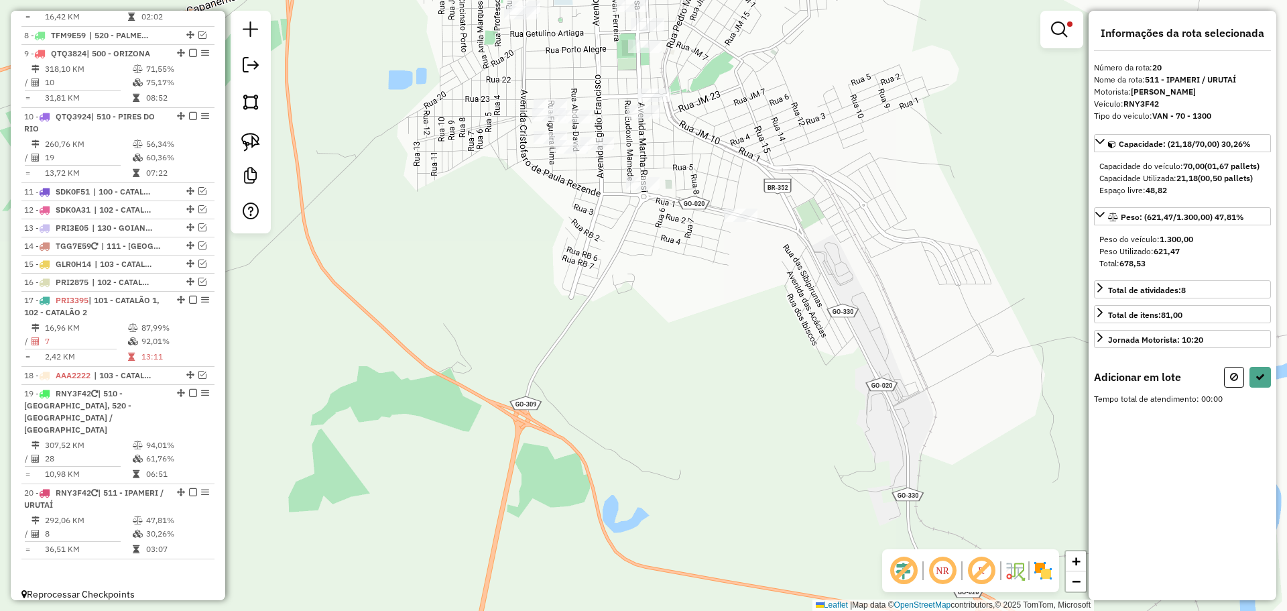
drag, startPoint x: 699, startPoint y: 328, endPoint x: 716, endPoint y: 530, distance: 202.5
click at [716, 529] on div "Limpar filtros Janela de atendimento Grade de atendimento Capacidade Transporta…" at bounding box center [643, 305] width 1287 height 611
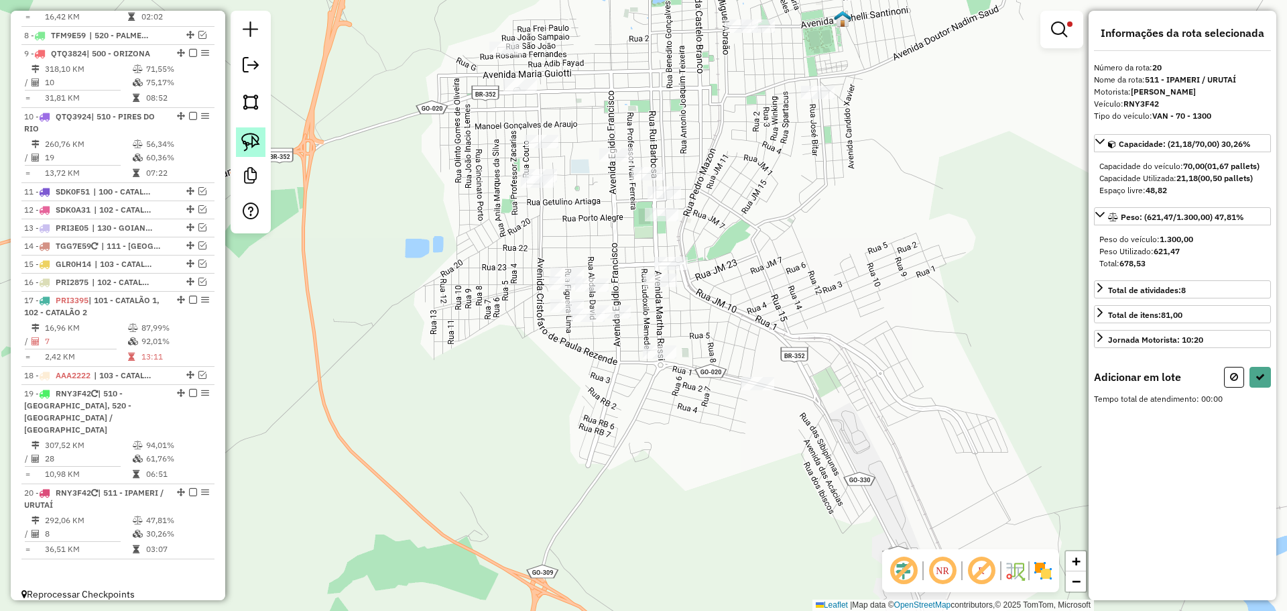
click at [255, 146] on img at bounding box center [250, 142] width 19 height 19
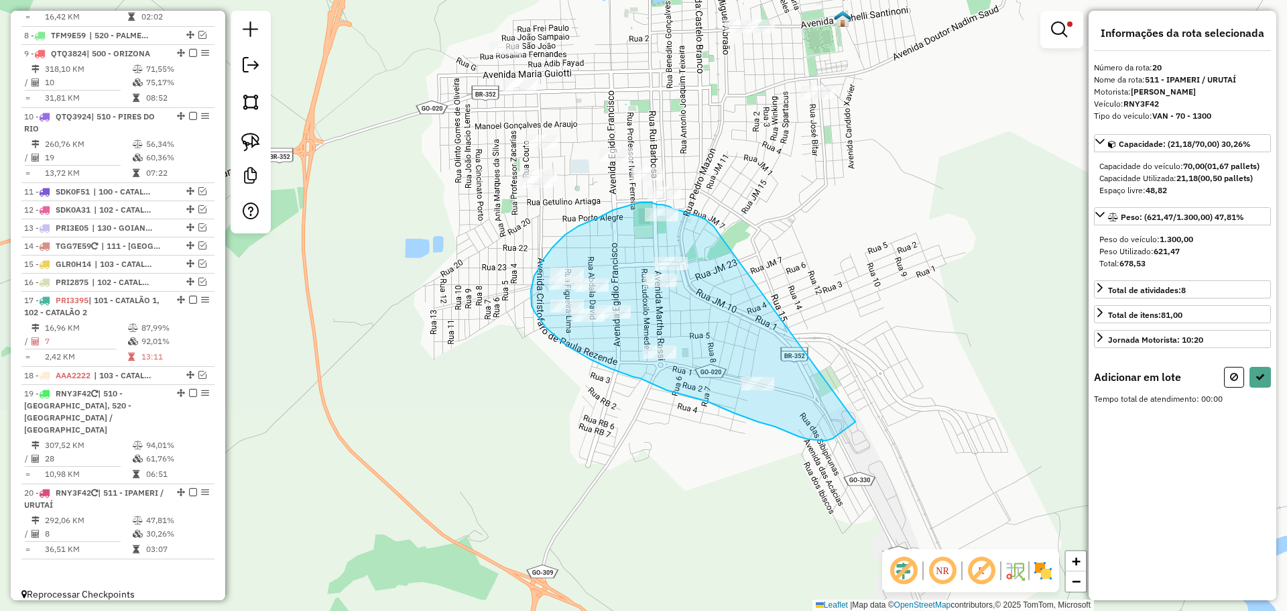
drag, startPoint x: 720, startPoint y: 235, endPoint x: 865, endPoint y: 414, distance: 230.2
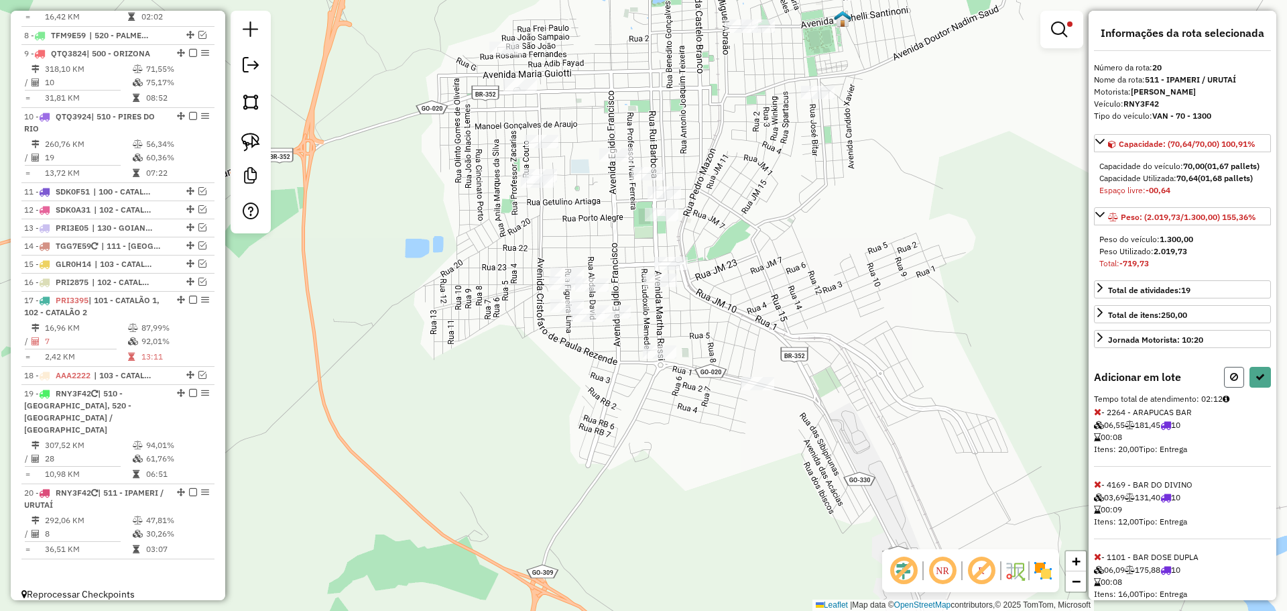
click at [1230, 381] on icon at bounding box center [1234, 376] width 8 height 9
select select "*********"
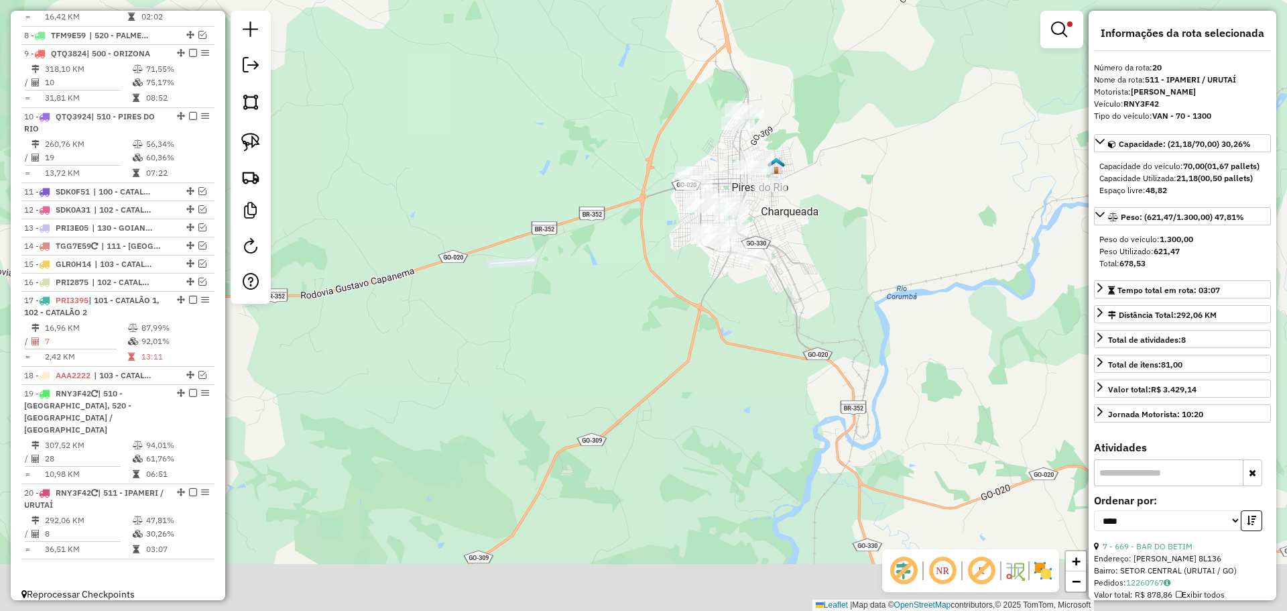
drag, startPoint x: 906, startPoint y: 467, endPoint x: 828, endPoint y: 285, distance: 197.9
click at [828, 285] on div "Limpar filtros Janela de atendimento Grade de atendimento Capacidade Transporta…" at bounding box center [643, 305] width 1287 height 611
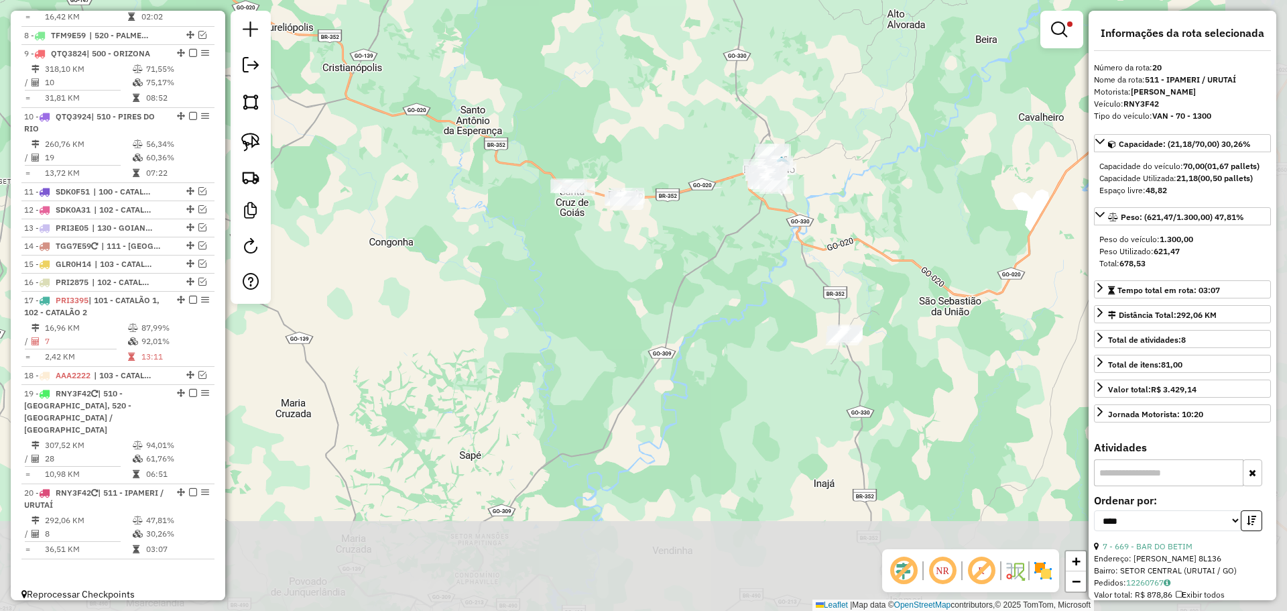
drag, startPoint x: 869, startPoint y: 349, endPoint x: 831, endPoint y: 261, distance: 96.1
click at [831, 261] on div "Limpar filtros Janela de atendimento Grade de atendimento Capacidade Transporta…" at bounding box center [643, 305] width 1287 height 611
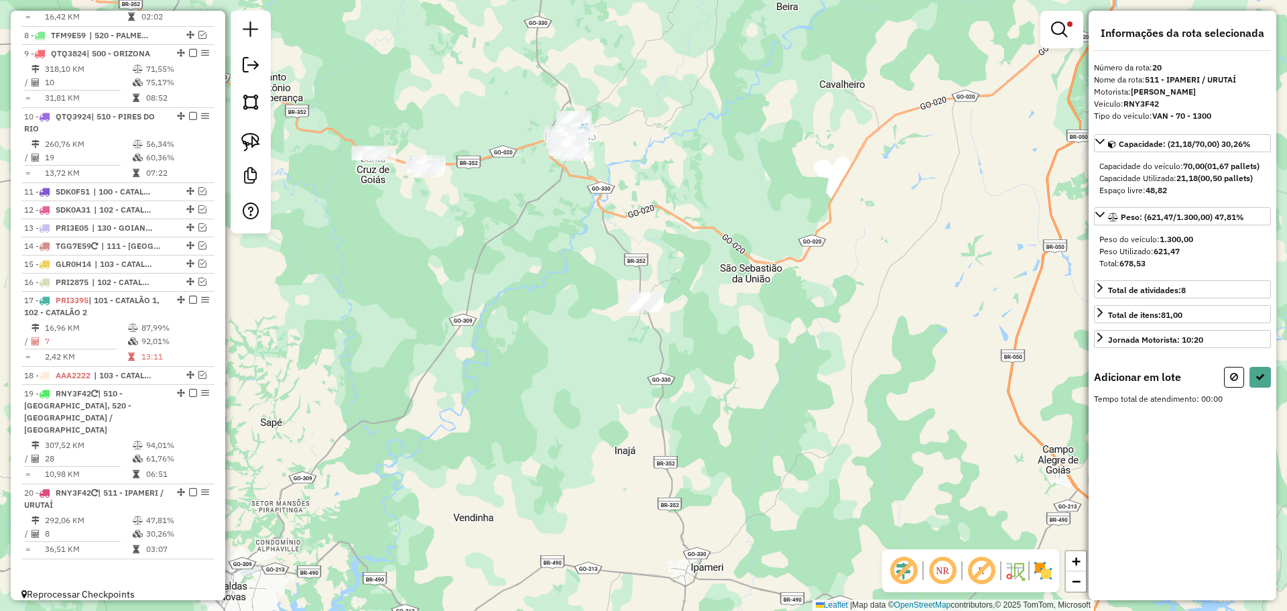
click at [1083, 23] on div at bounding box center [1061, 30] width 43 height 38
click at [1064, 25] on em at bounding box center [1059, 29] width 16 height 16
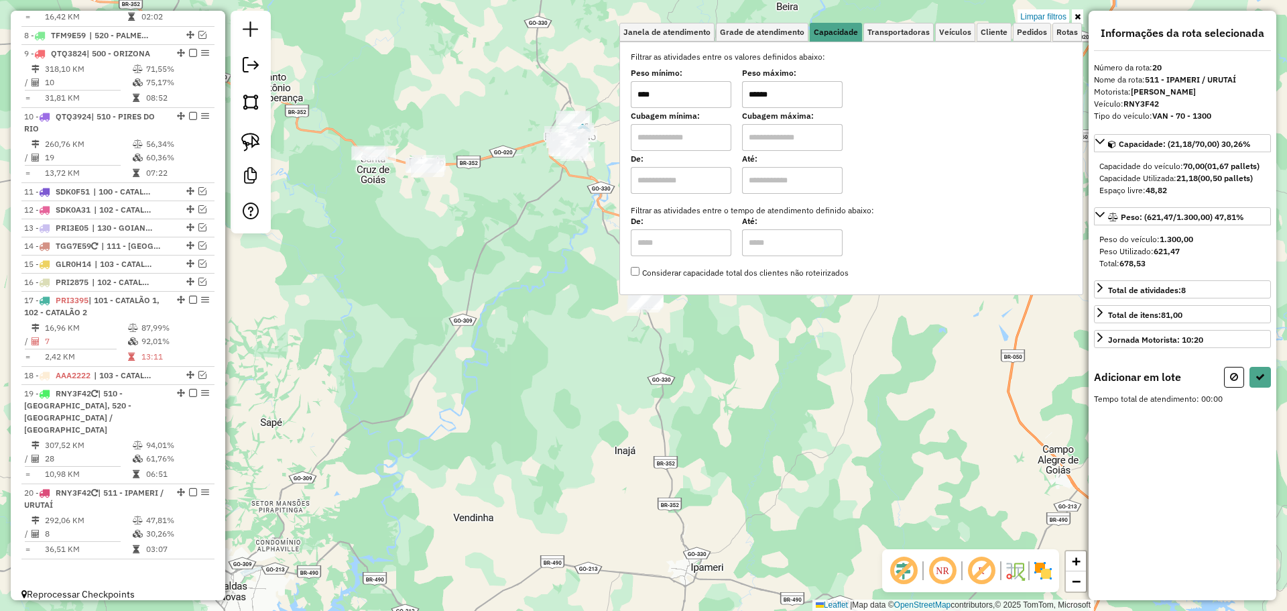
click at [806, 97] on input "******" at bounding box center [792, 94] width 101 height 27
click at [900, 388] on div "Limpar filtros Janela de atendimento Grade de atendimento Capacidade Transporta…" at bounding box center [643, 305] width 1287 height 611
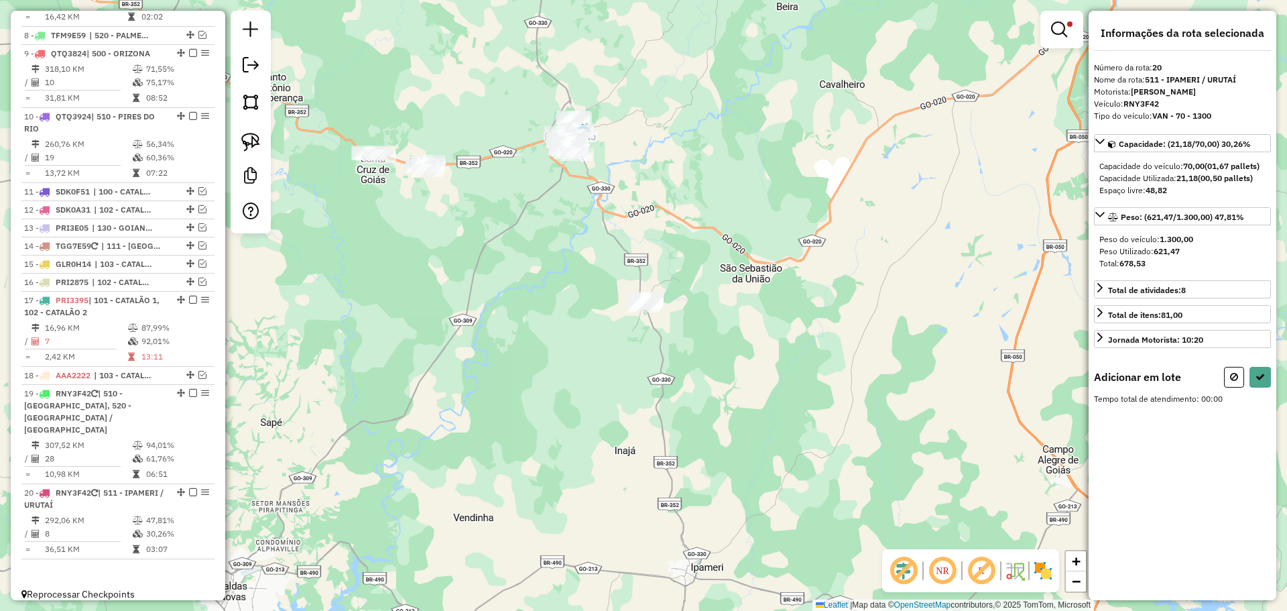
drag, startPoint x: 716, startPoint y: 248, endPoint x: 851, endPoint y: 300, distance: 144.9
click at [851, 300] on div "Limpar filtros Janela de atendimento Grade de atendimento Capacidade Transporta…" at bounding box center [643, 305] width 1287 height 611
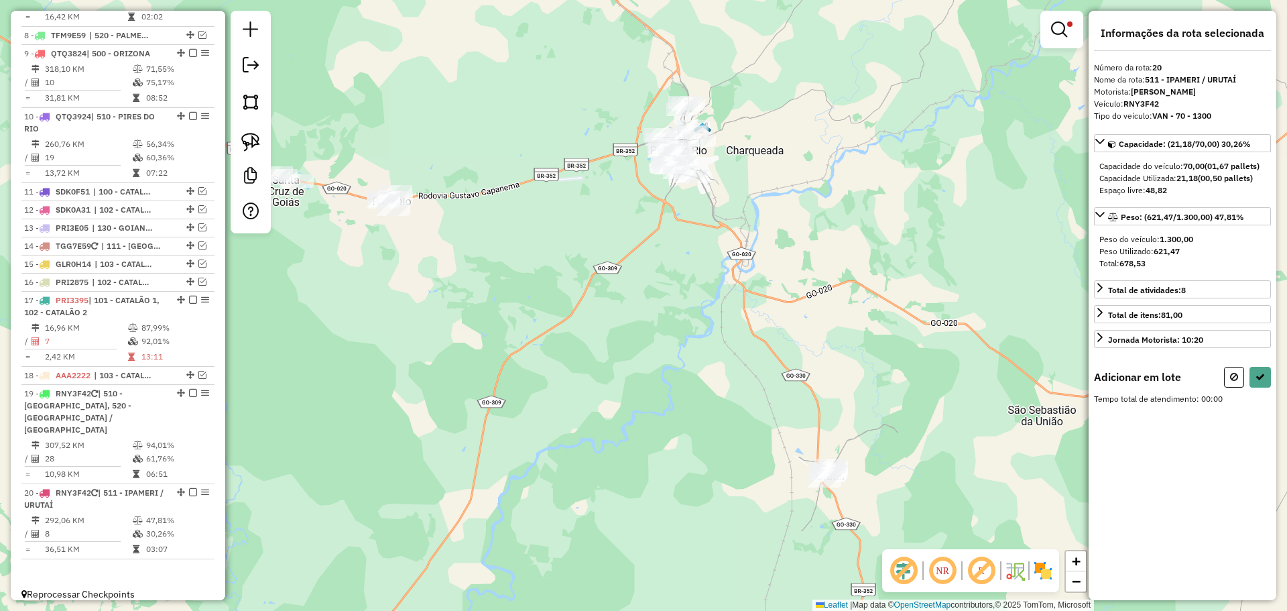
drag, startPoint x: 729, startPoint y: 215, endPoint x: 761, endPoint y: 252, distance: 48.9
click at [761, 252] on div "Limpar filtros Janela de atendimento Grade de atendimento Capacidade Transporta…" at bounding box center [643, 305] width 1287 height 611
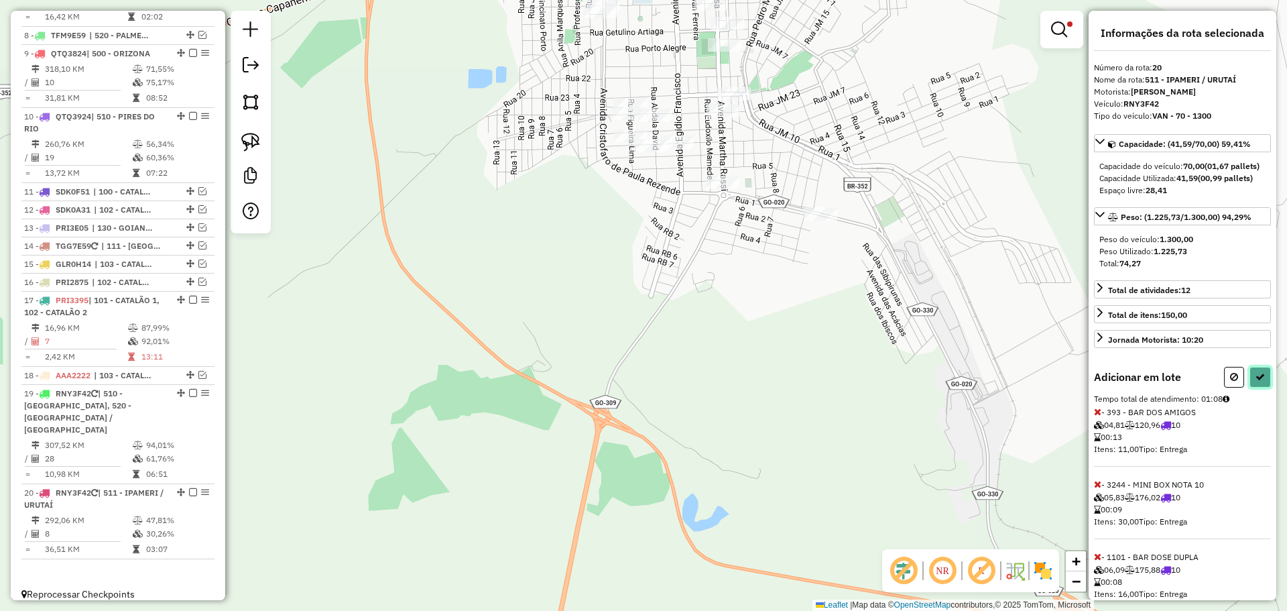
click at [1261, 387] on button at bounding box center [1260, 377] width 21 height 21
select select "*********"
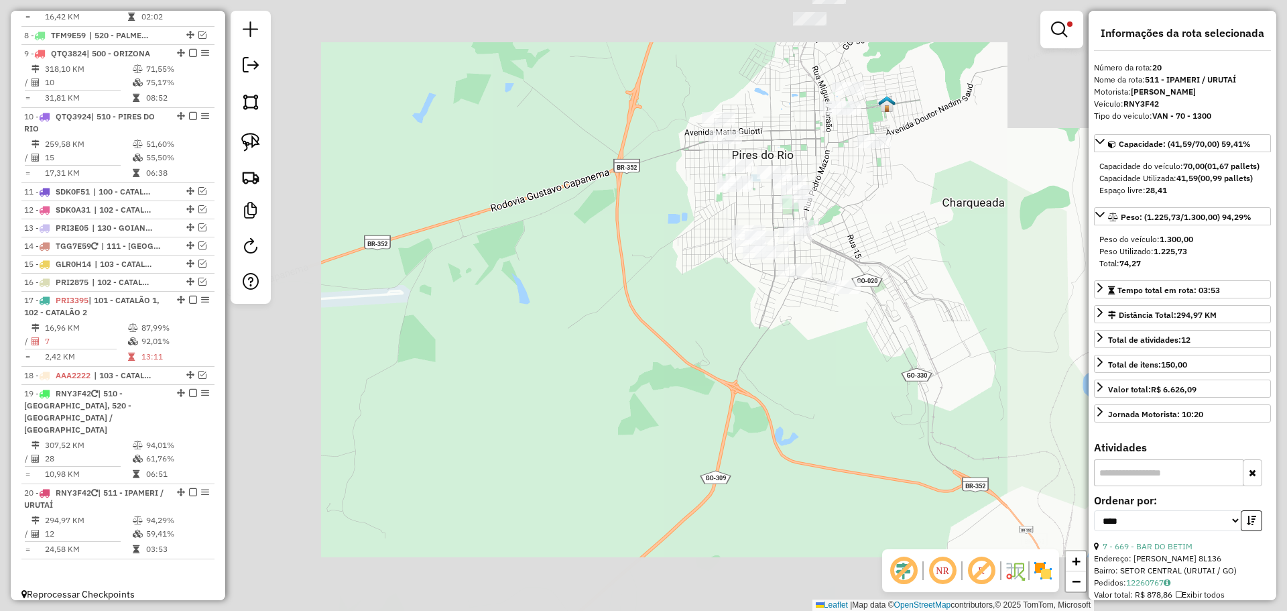
drag, startPoint x: 944, startPoint y: 438, endPoint x: 837, endPoint y: 211, distance: 251.9
click at [837, 211] on div "Limpar filtros Janela de atendimento Grade de atendimento Capacidade Transporta…" at bounding box center [643, 305] width 1287 height 611
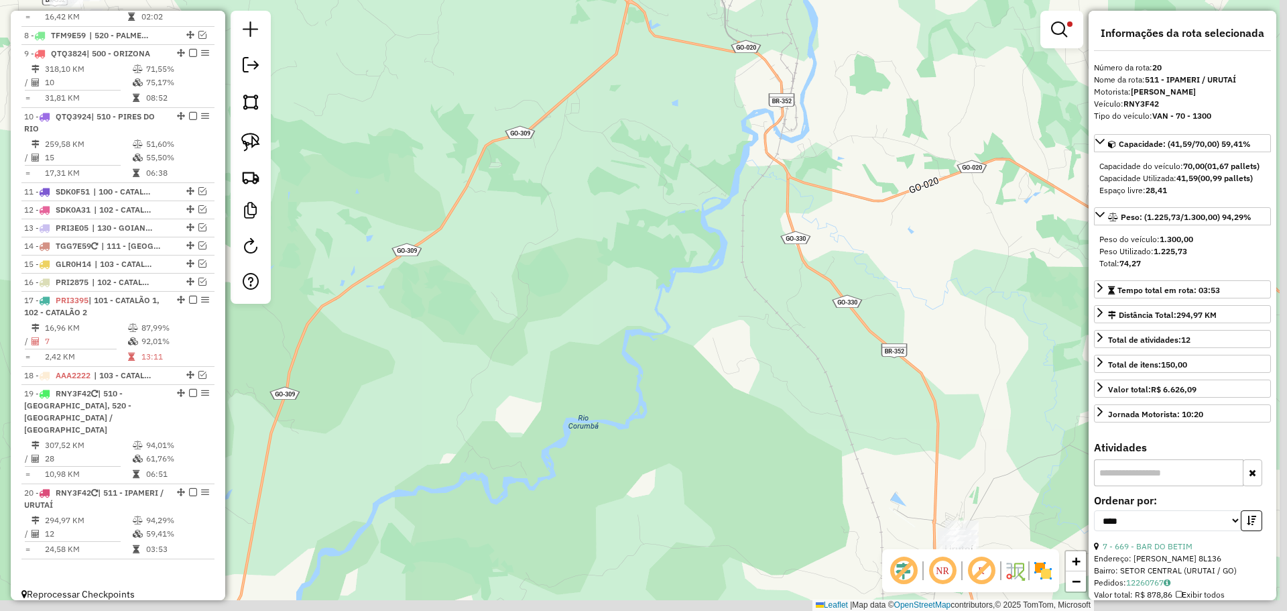
drag, startPoint x: 919, startPoint y: 363, endPoint x: 823, endPoint y: 188, distance: 198.9
click at [823, 188] on div "Limpar filtros Janela de atendimento Grade de atendimento Capacidade Transporta…" at bounding box center [643, 305] width 1287 height 611
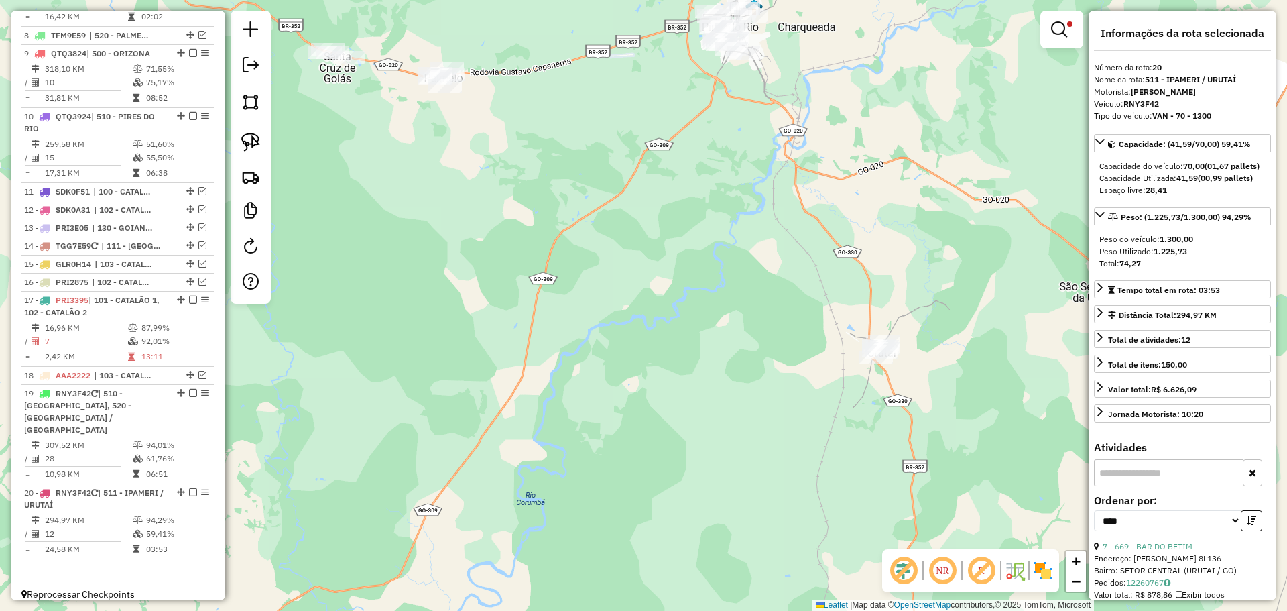
drag, startPoint x: 886, startPoint y: 297, endPoint x: 863, endPoint y: 260, distance: 43.7
click at [863, 260] on div "Limpar filtros Janela de atendimento Grade de atendimento Capacidade Transporta…" at bounding box center [643, 305] width 1287 height 611
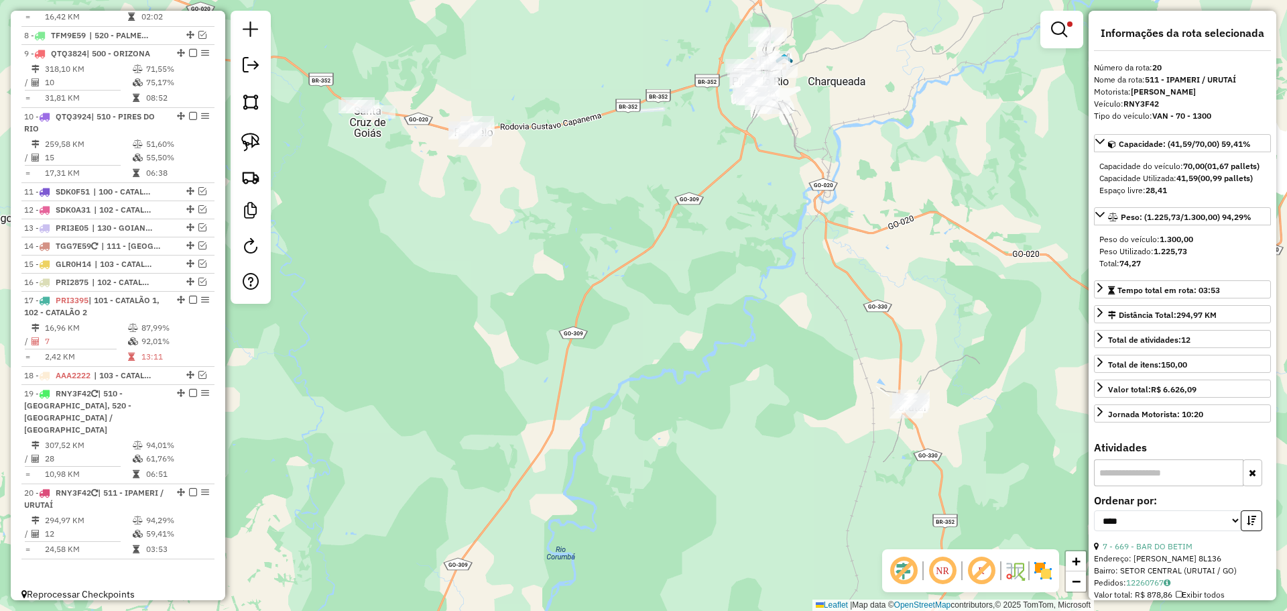
drag, startPoint x: 850, startPoint y: 168, endPoint x: 896, endPoint y: 248, distance: 92.2
click at [896, 248] on div "Limpar filtros Janela de atendimento Grade de atendimento Capacidade Transporta…" at bounding box center [643, 305] width 1287 height 611
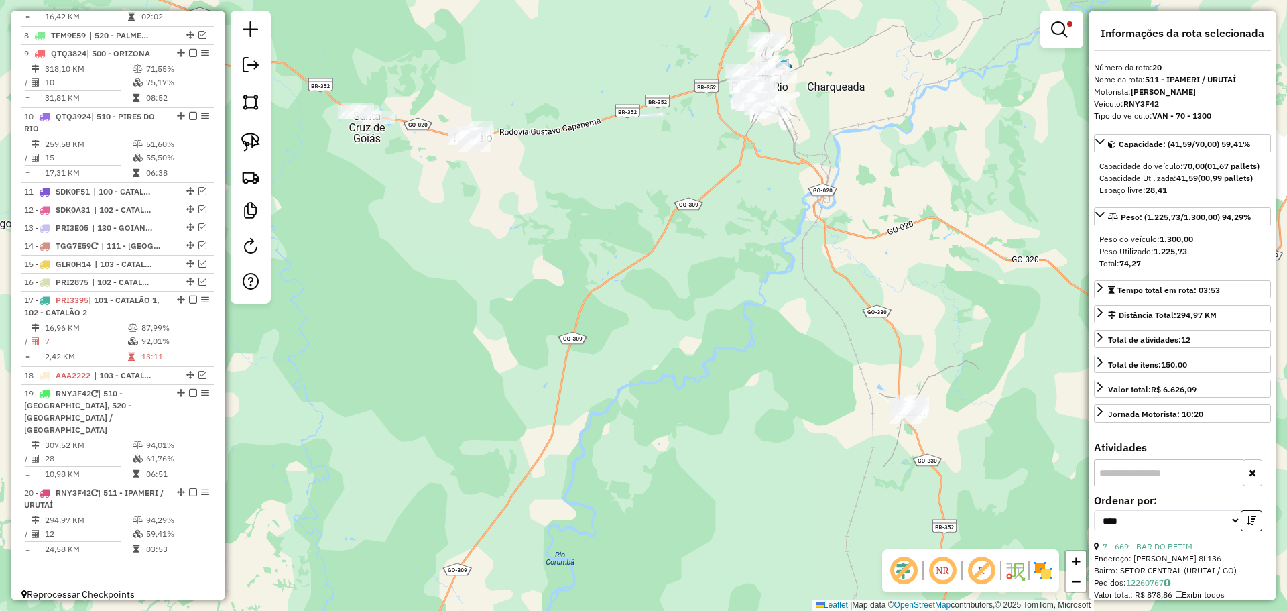
drag, startPoint x: 839, startPoint y: 161, endPoint x: 876, endPoint y: 241, distance: 88.2
click at [877, 241] on div "Limpar filtros Janela de atendimento Grade de atendimento Capacidade Transporta…" at bounding box center [643, 305] width 1287 height 611
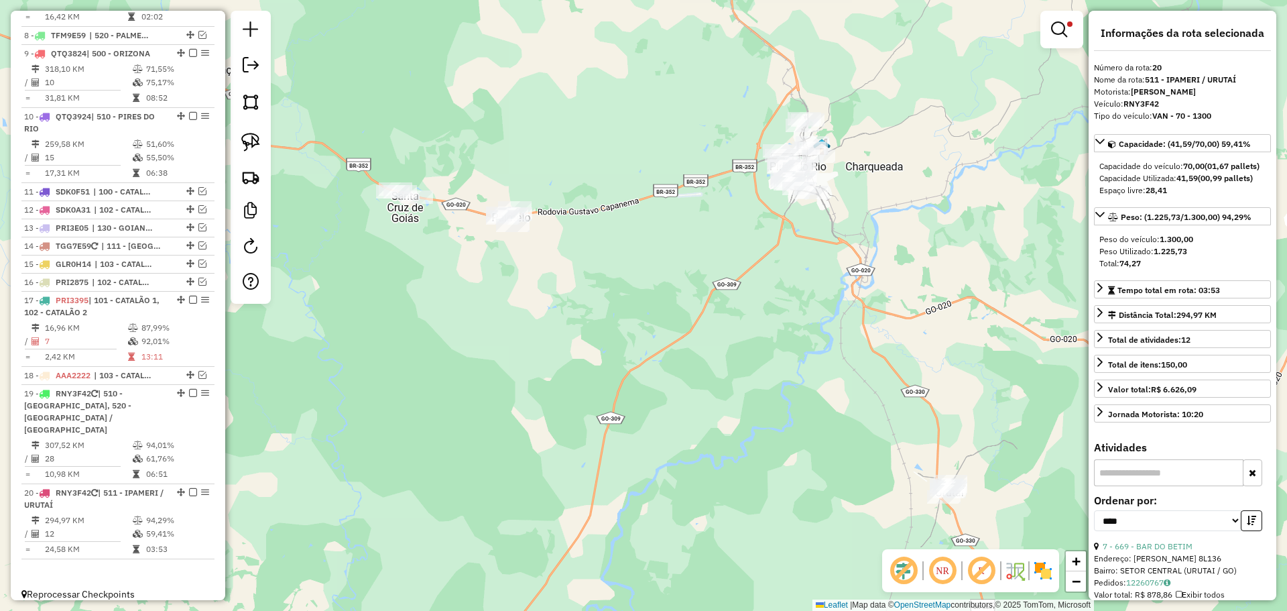
drag, startPoint x: 841, startPoint y: 179, endPoint x: 835, endPoint y: 176, distance: 7.2
click at [839, 179] on div "Limpar filtros Janela de atendimento Grade de atendimento Capacidade Transporta…" at bounding box center [643, 305] width 1287 height 611
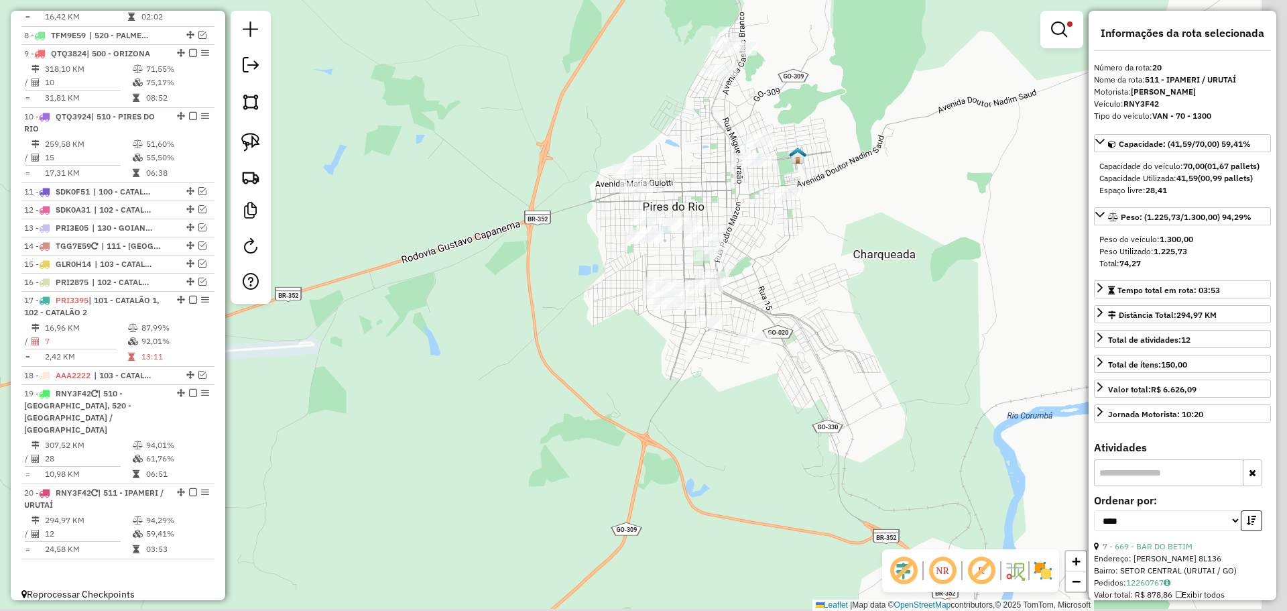
drag, startPoint x: 898, startPoint y: 359, endPoint x: 813, endPoint y: 192, distance: 186.8
click at [814, 193] on div "Limpar filtros Janela de atendimento Grade de atendimento Capacidade Transporta…" at bounding box center [643, 305] width 1287 height 611
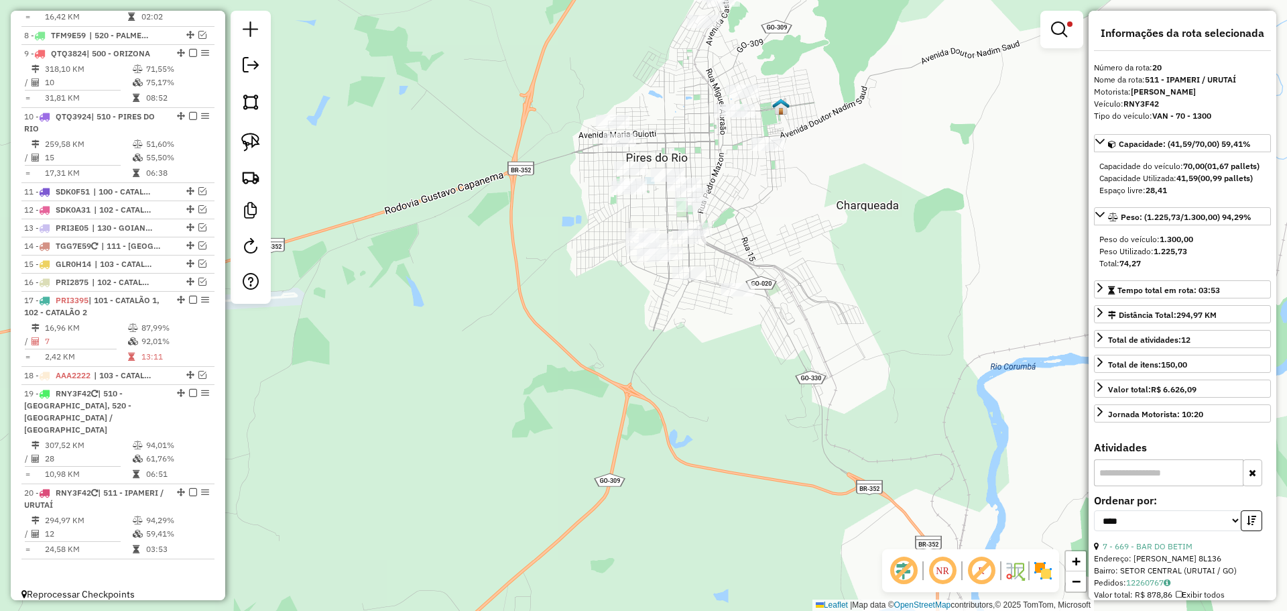
drag, startPoint x: 903, startPoint y: 293, endPoint x: 821, endPoint y: 145, distance: 169.2
click at [823, 147] on div "Limpar filtros Janela de atendimento Grade de atendimento Capacidade Transporta…" at bounding box center [643, 305] width 1287 height 611
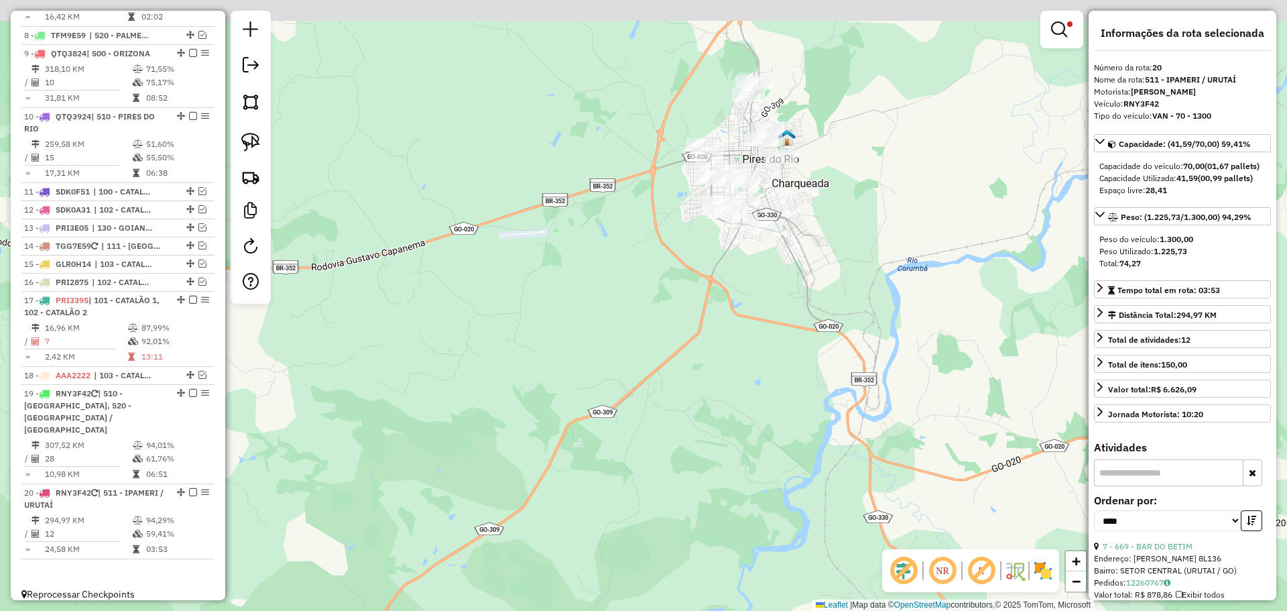
drag, startPoint x: 886, startPoint y: 180, endPoint x: 835, endPoint y: 290, distance: 121.2
click at [848, 281] on div "Limpar filtros Janela de atendimento Grade de atendimento Capacidade Transporta…" at bounding box center [643, 305] width 1287 height 611
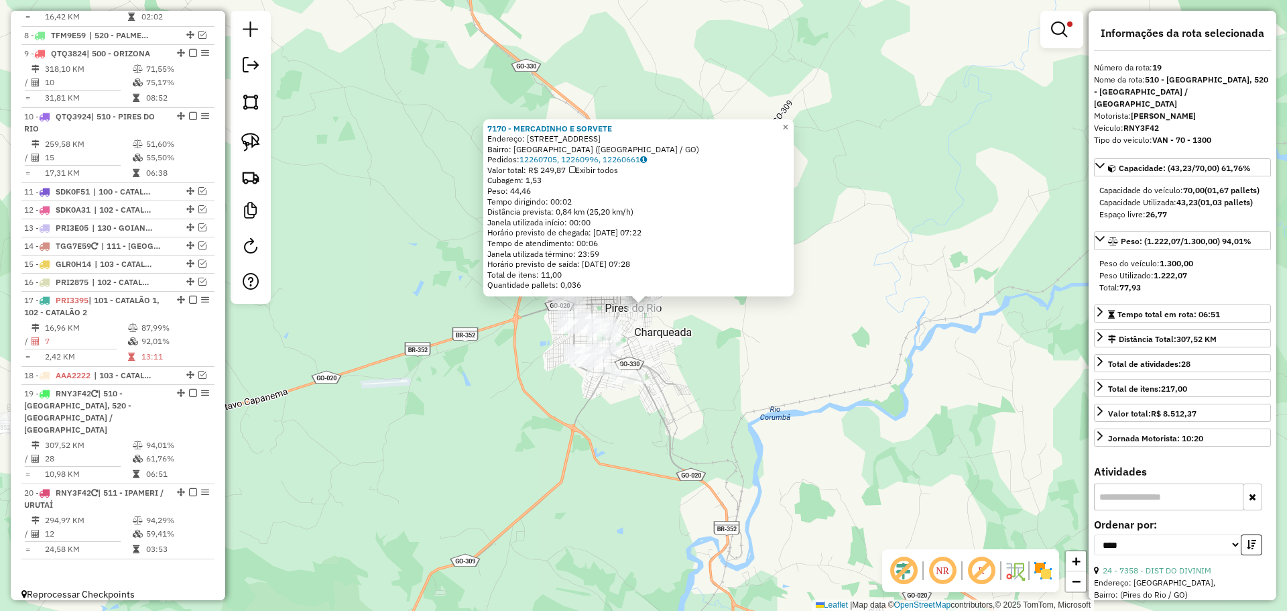
drag, startPoint x: 891, startPoint y: 422, endPoint x: 890, endPoint y: 393, distance: 28.9
click at [890, 393] on div "7170 - MERCADINHO E SORVETE Endereço: Rua Notre Dame de Paris, 250 Bairro: Jard…" at bounding box center [643, 305] width 1287 height 611
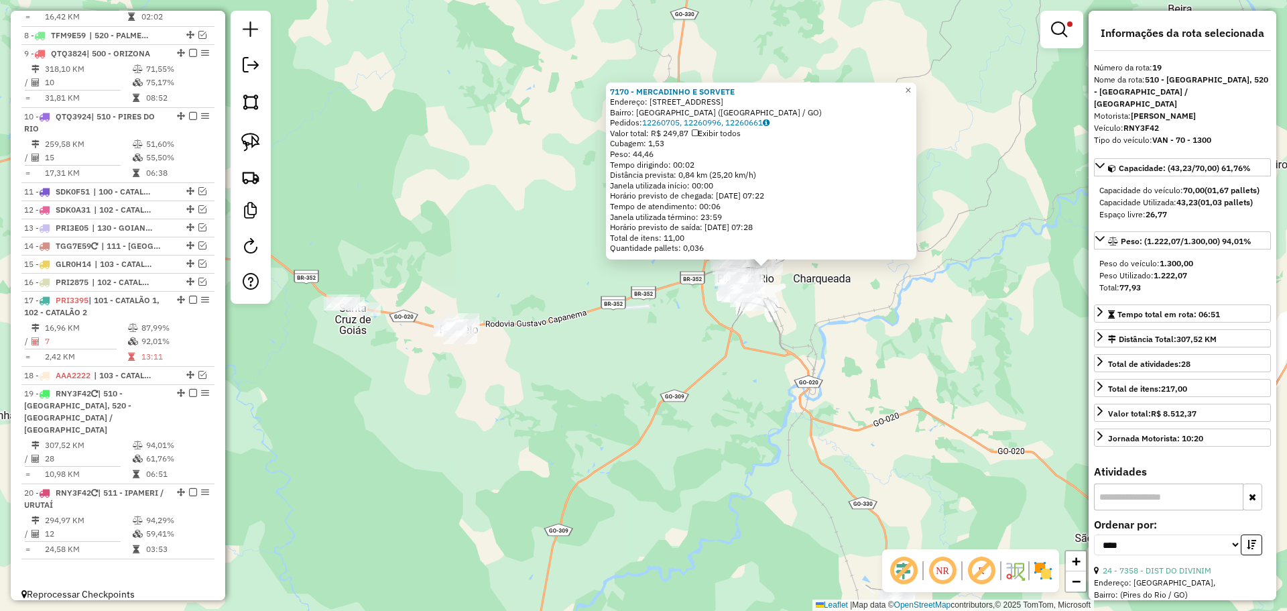
drag, startPoint x: 881, startPoint y: 453, endPoint x: 884, endPoint y: 370, distance: 82.5
click at [884, 371] on div "7170 - MERCADINHO E SORVETE Endereço: Rua Notre Dame de Paris, 250 Bairro: Jard…" at bounding box center [643, 305] width 1287 height 611
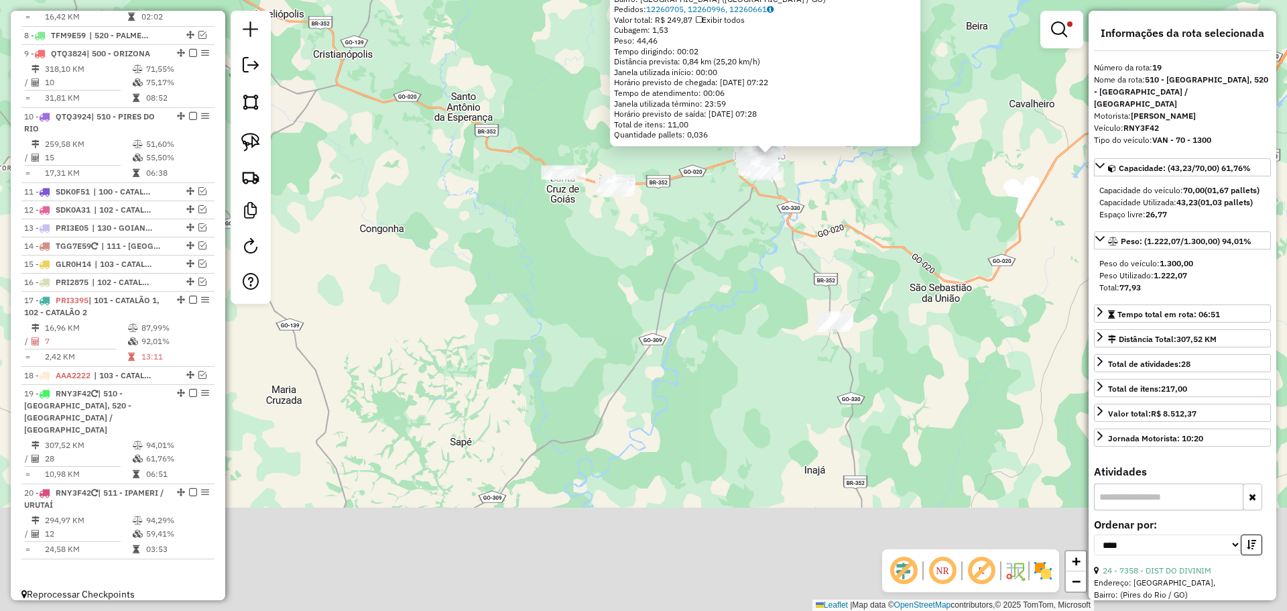
drag, startPoint x: 907, startPoint y: 438, endPoint x: 835, endPoint y: 255, distance: 197.2
click at [835, 255] on div "7170 - MERCADINHO E SORVETE Endereço: Rua Notre Dame de Paris, 250 Bairro: Jard…" at bounding box center [643, 305] width 1287 height 611
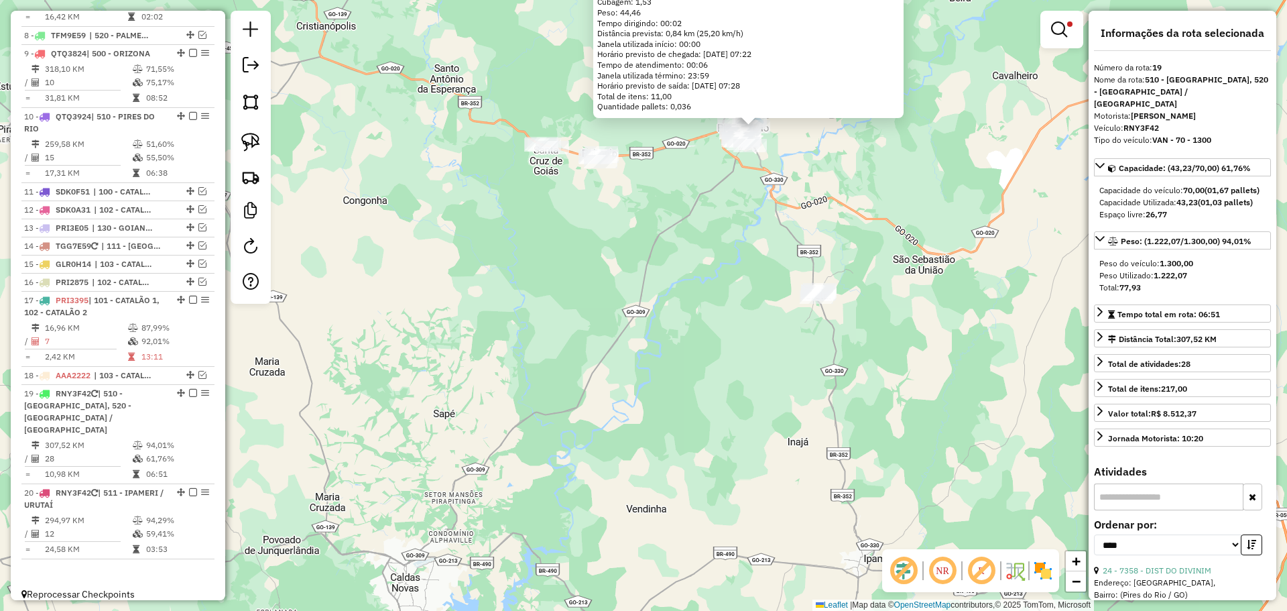
click at [857, 278] on div "7170 - MERCADINHO E SORVETE Endereço: Rua Notre Dame de Paris, 250 Bairro: Jard…" at bounding box center [643, 305] width 1287 height 611
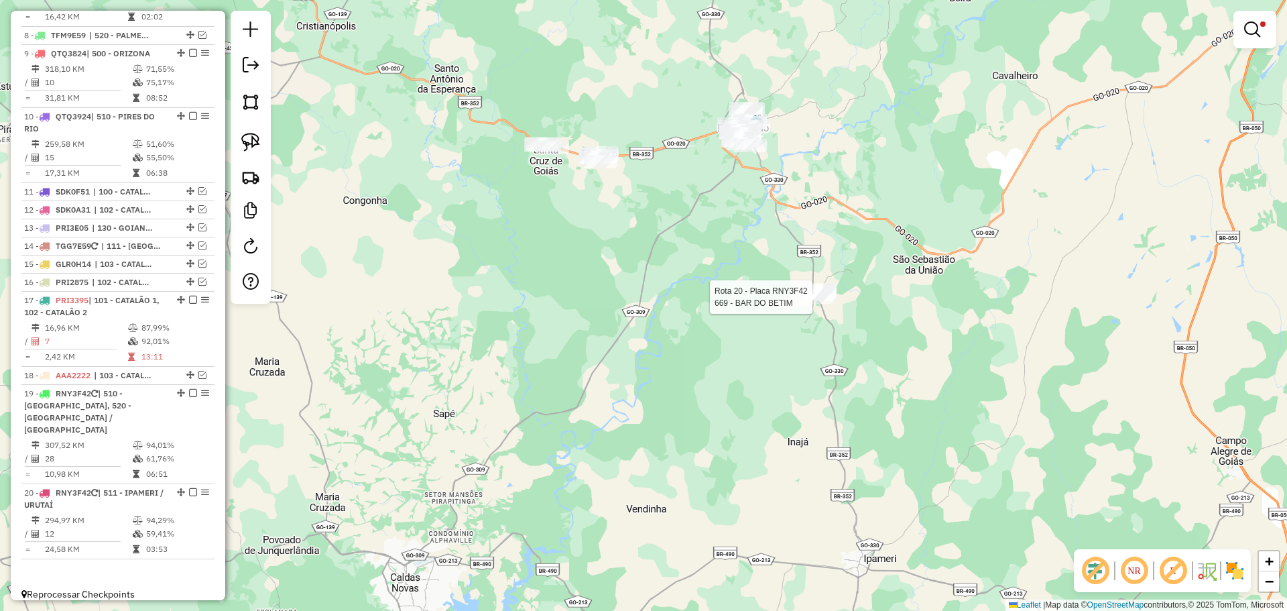
select select "*********"
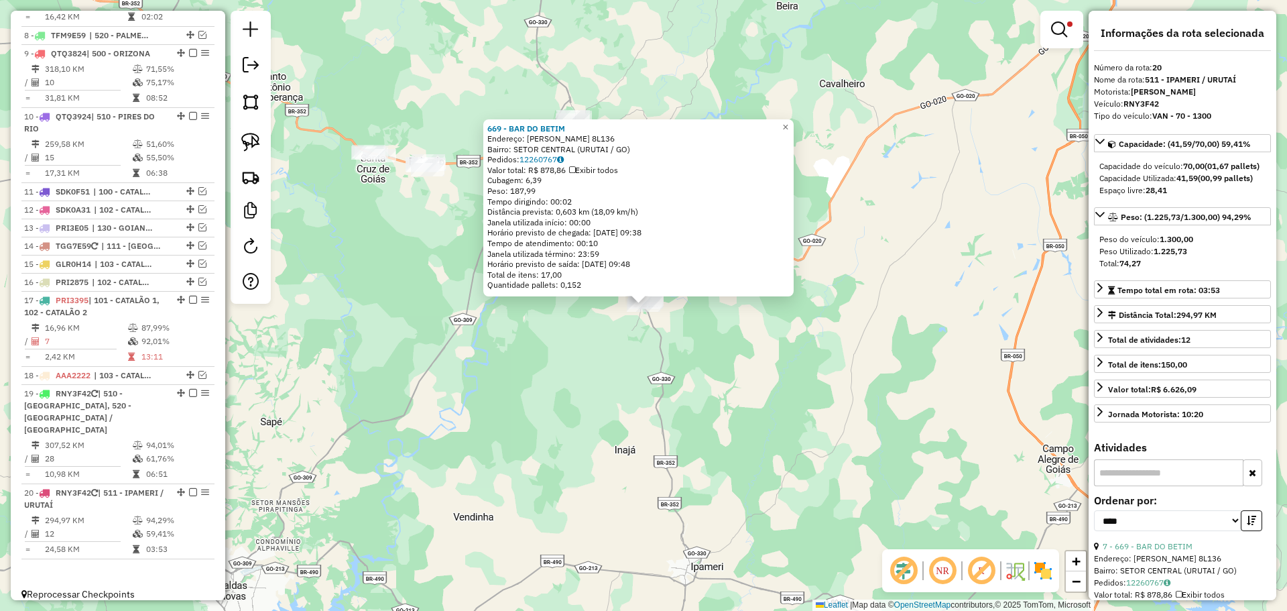
click at [828, 364] on div "669 - BAR DO BETIM Endereço: WILSON COTRIN 8L136 Bairro: SETOR CENTRAL (URUTAI …" at bounding box center [643, 305] width 1287 height 611
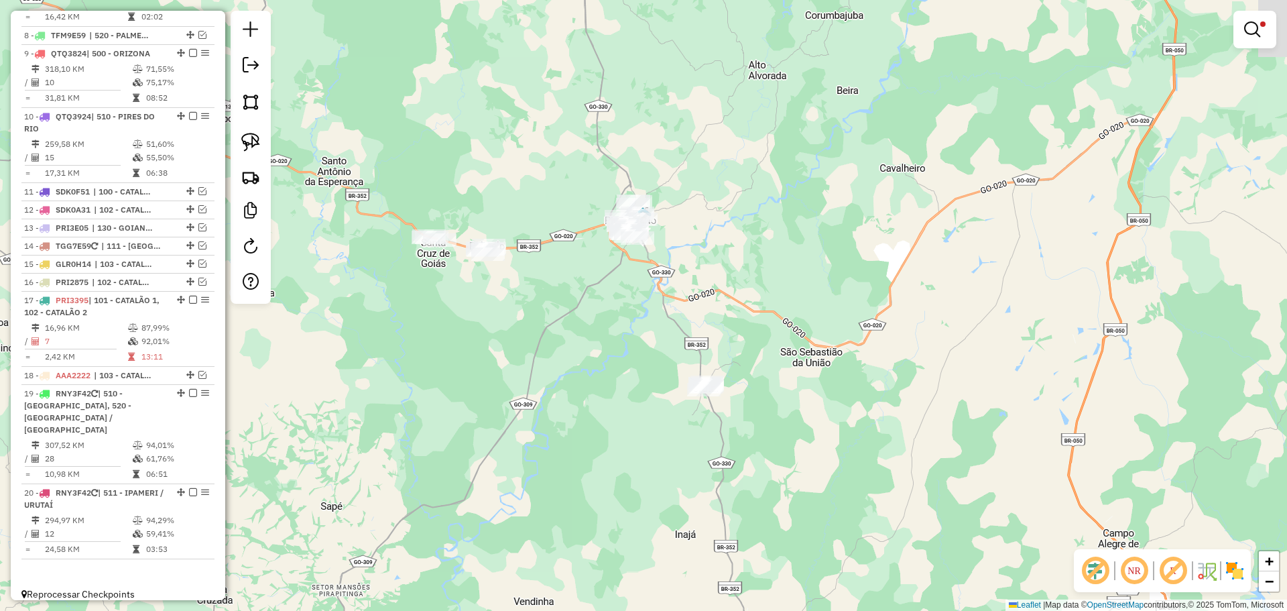
drag, startPoint x: 748, startPoint y: 172, endPoint x: 839, endPoint y: 316, distance: 171.5
click at [839, 316] on div "Limpar filtros Janela de atendimento Grade de atendimento Capacidade Transporta…" at bounding box center [643, 305] width 1287 height 611
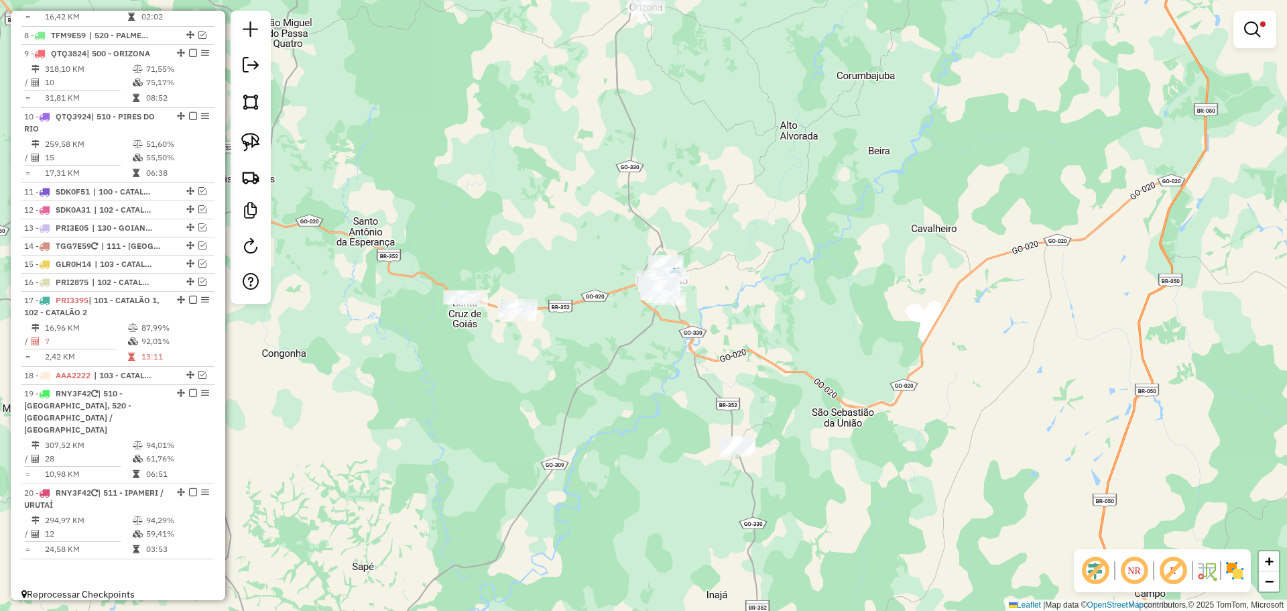
click at [806, 280] on div "Limpar filtros Janela de atendimento Grade de atendimento Capacidade Transporta…" at bounding box center [643, 305] width 1287 height 611
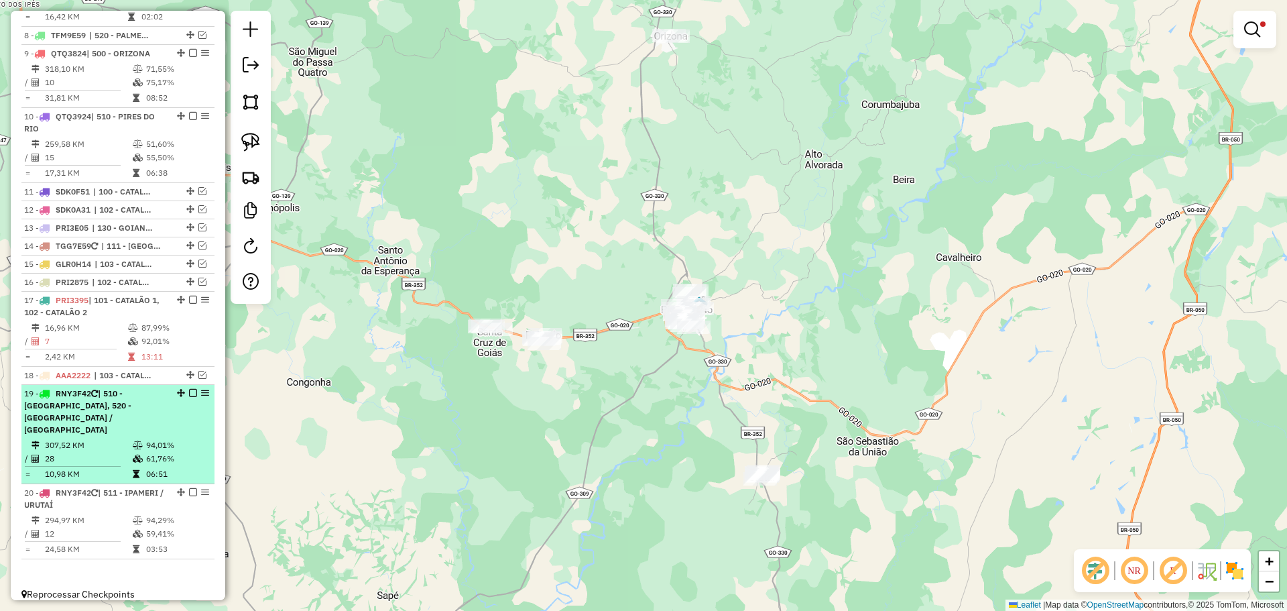
click at [156, 402] on div "19 - RNY3F42 | 510 - PIRES DO RIO, 520 - PALMELO / SANTA CRUZ" at bounding box center [95, 411] width 142 height 48
select select "*********"
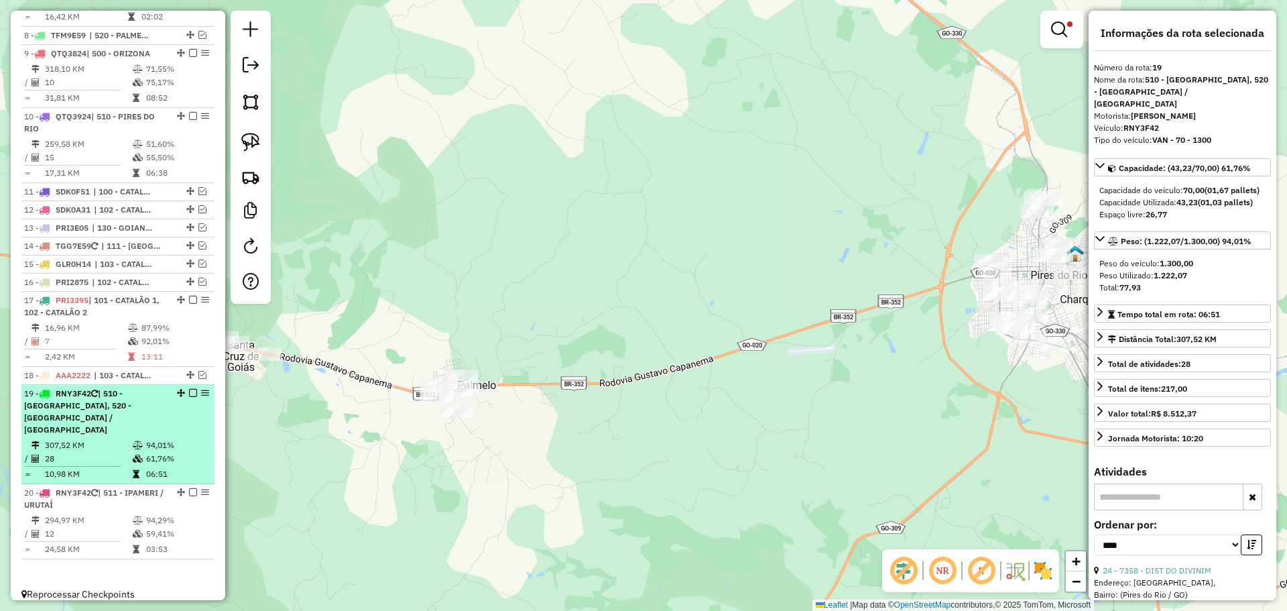
click at [189, 394] on em at bounding box center [193, 393] width 8 height 8
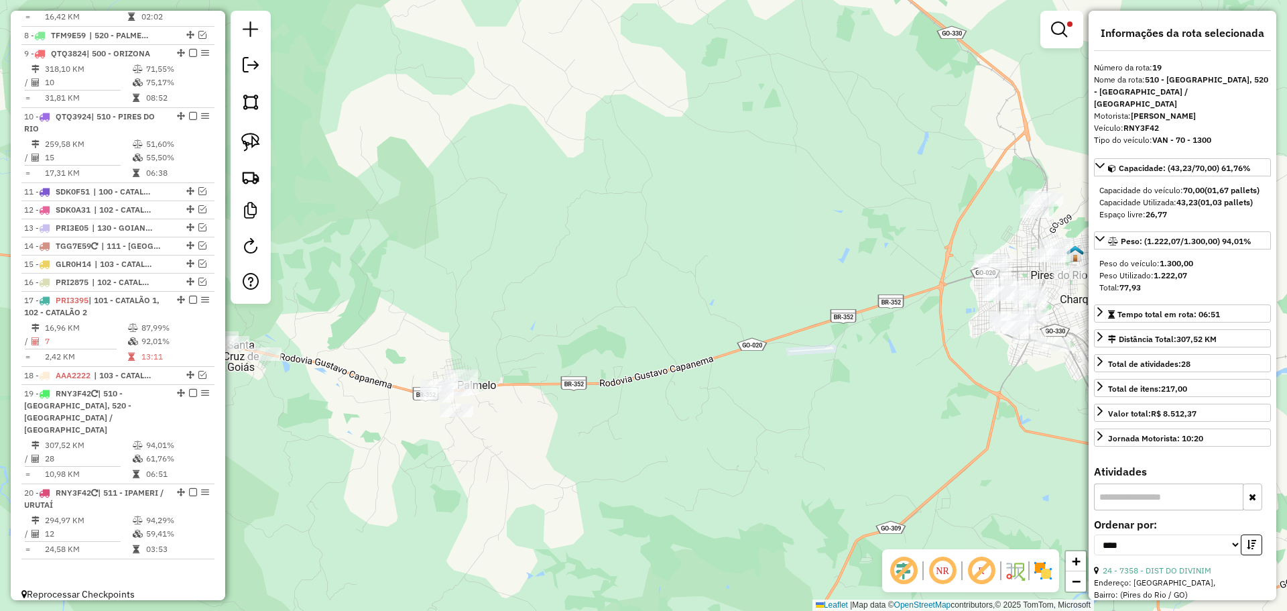
scroll to position [947, 0]
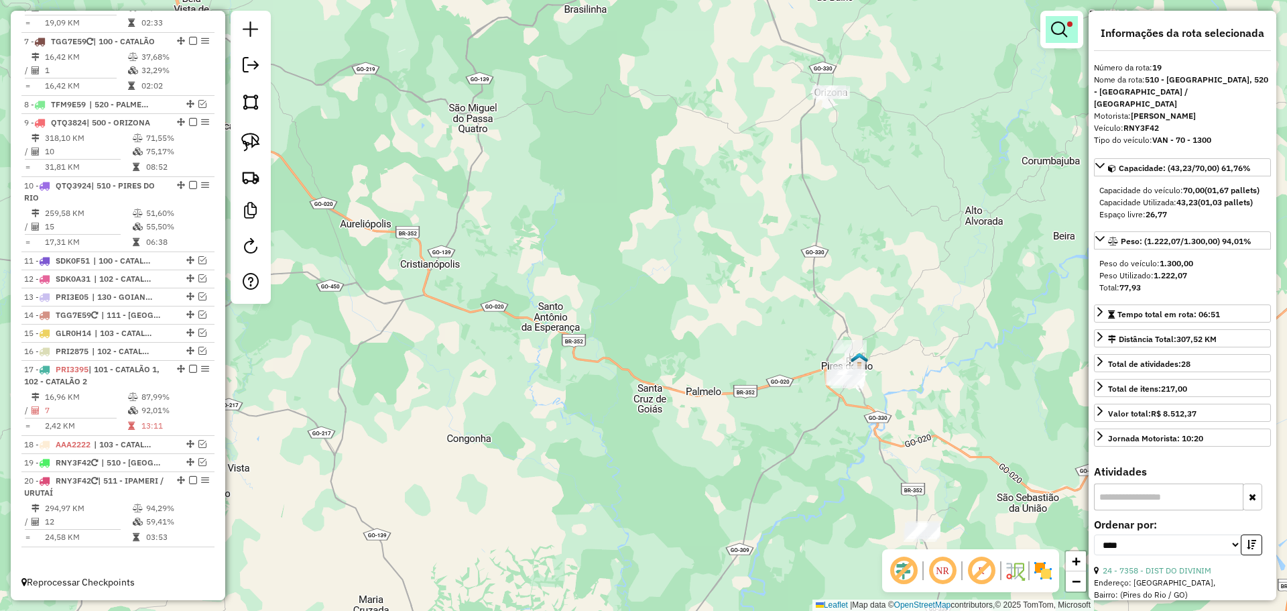
click at [1050, 34] on link at bounding box center [1062, 29] width 32 height 27
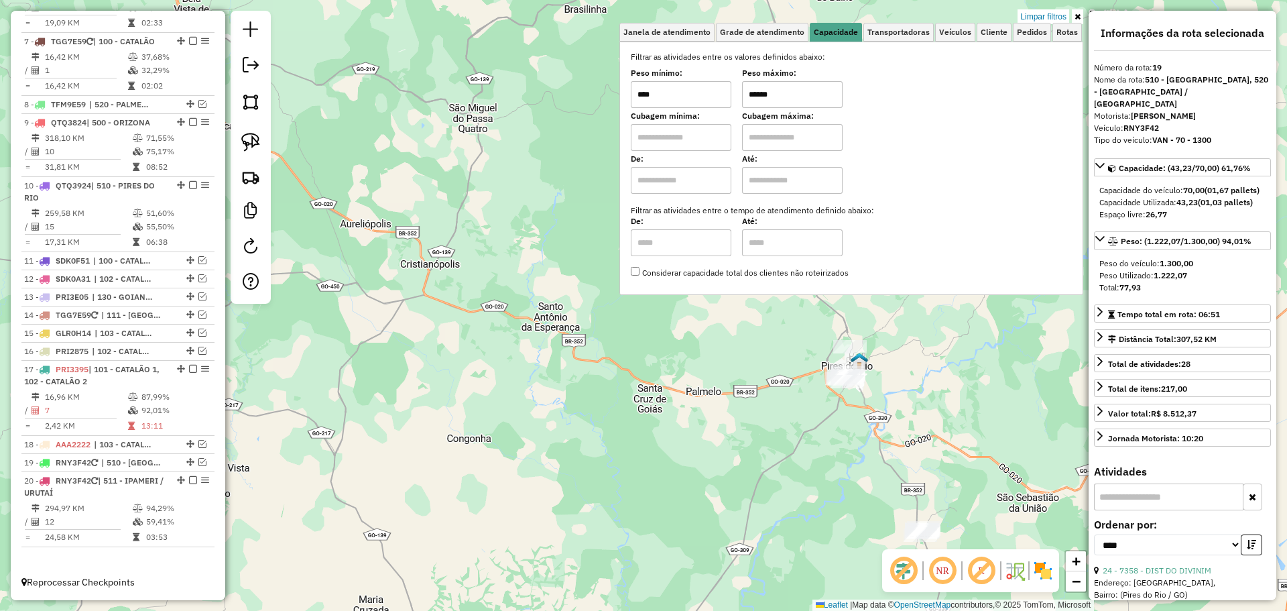
click at [1045, 14] on link "Limpar filtros" at bounding box center [1044, 16] width 52 height 15
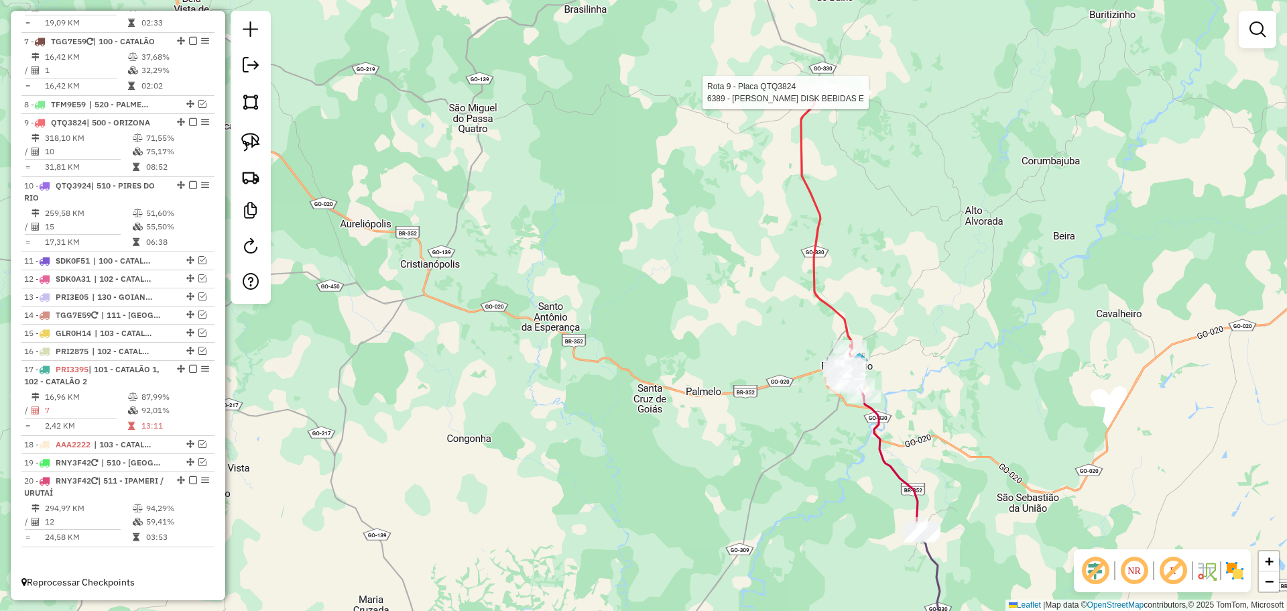
select select "*********"
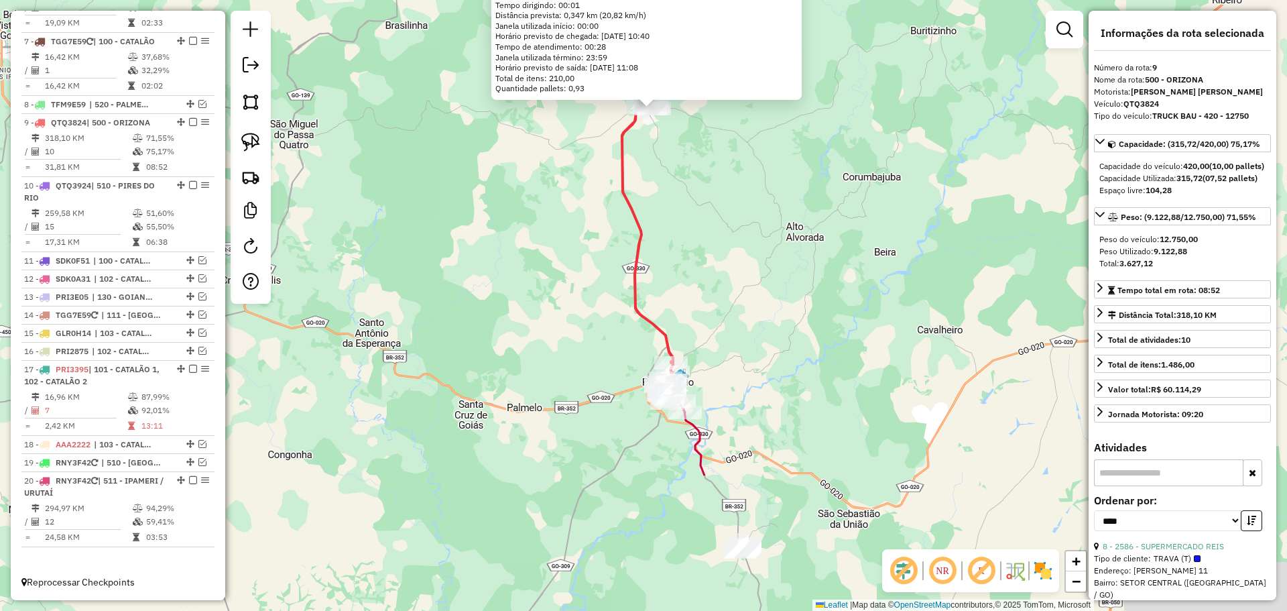
drag, startPoint x: 687, startPoint y: 454, endPoint x: 695, endPoint y: 256, distance: 197.9
click at [695, 256] on div "6389 - FABIO DISK BEBIDAS E Endereço: RUA JOVIANO VAZ DA COSTA 4 Bairro: CENTRO…" at bounding box center [643, 305] width 1287 height 611
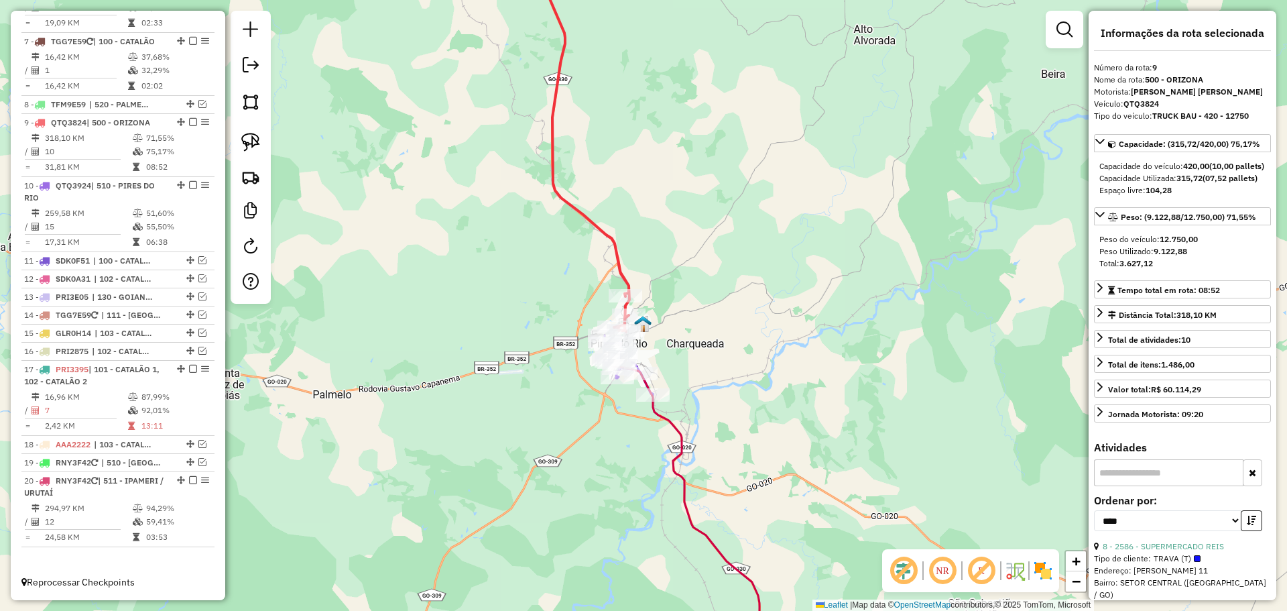
drag, startPoint x: 743, startPoint y: 357, endPoint x: 701, endPoint y: 354, distance: 41.7
click at [743, 356] on div "6389 - FABIO DISK BEBIDAS E Endereço: RUA JOVIANO VAZ DA COSTA 4 Bairro: CENTRO…" at bounding box center [643, 305] width 1287 height 611
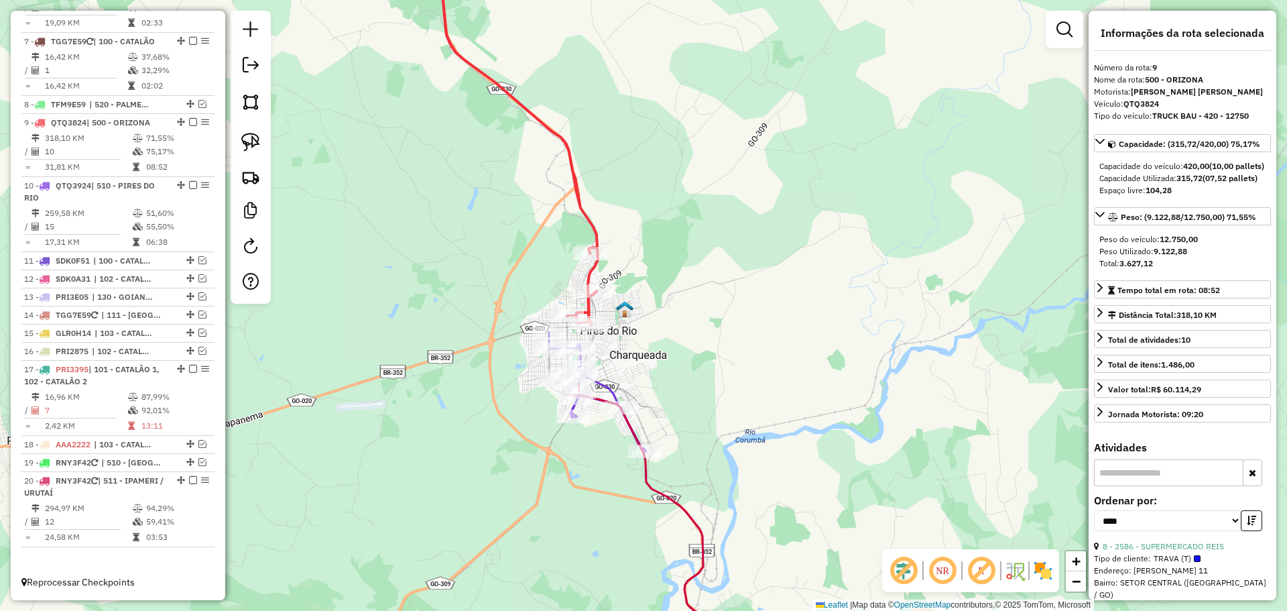
drag, startPoint x: 645, startPoint y: 349, endPoint x: 646, endPoint y: 331, distance: 18.1
click at [646, 331] on div "6389 - FABIO DISK BEBIDAS E Endereço: RUA JOVIANO VAZ DA COSTA 4 Bairro: CENTRO…" at bounding box center [643, 305] width 1287 height 611
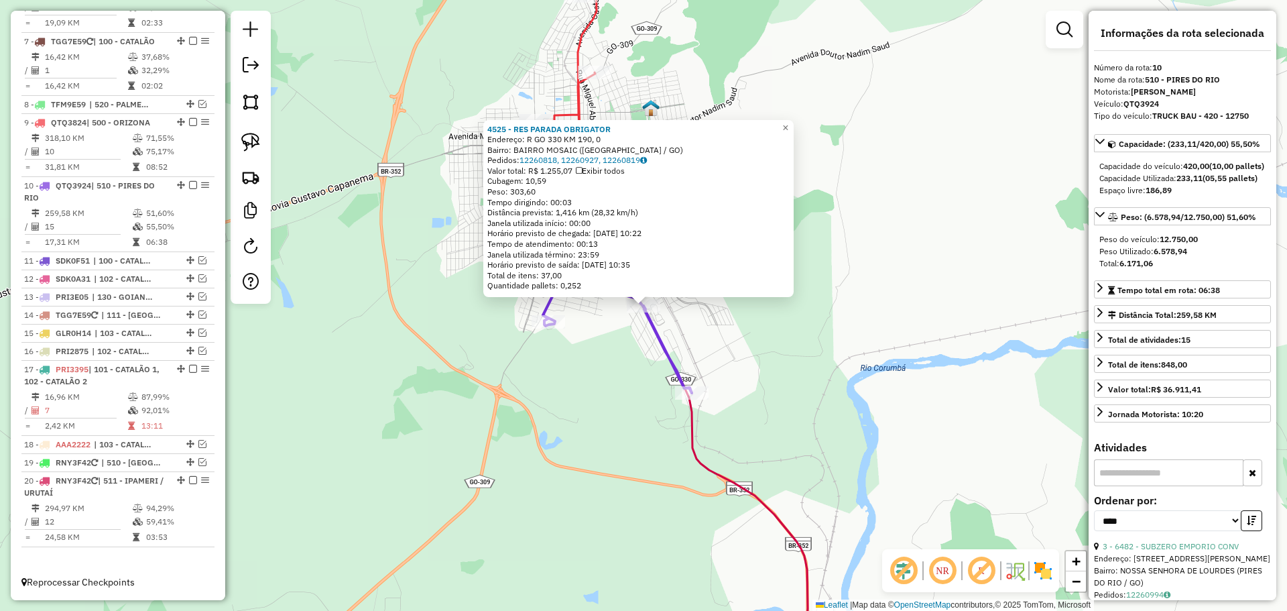
click at [596, 396] on div "4525 - RES PARADA OBRIGATOR Endereço: R GO 330 KM 190, 0 Bairro: BAIRRO MOSAIC …" at bounding box center [643, 305] width 1287 height 611
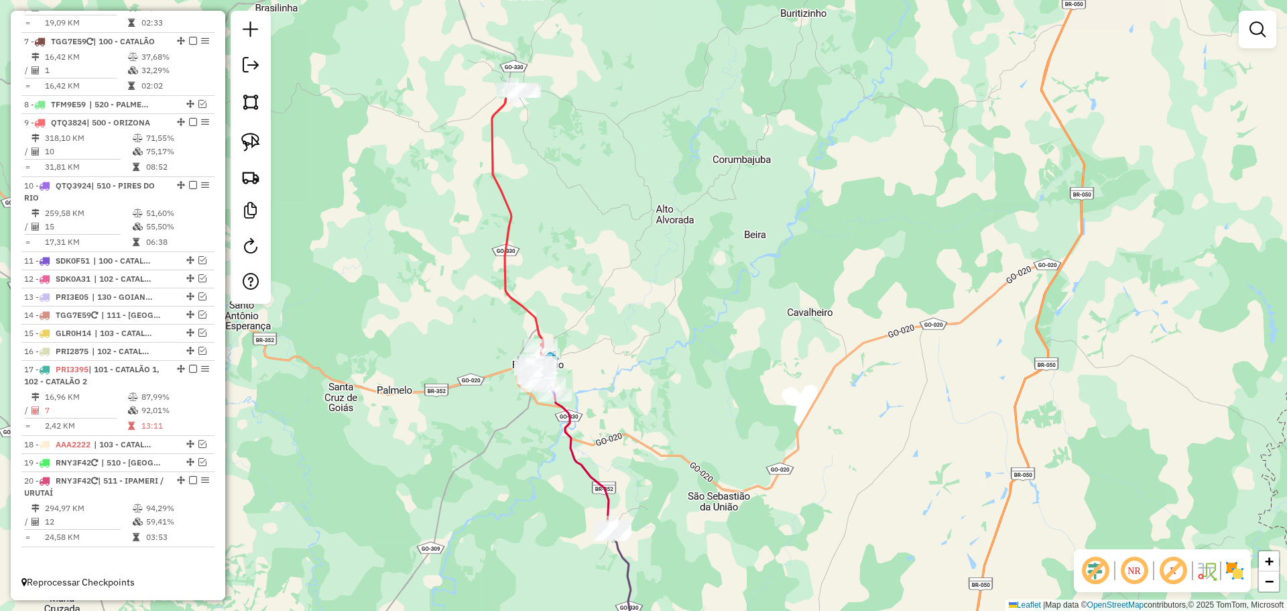
drag, startPoint x: 523, startPoint y: 434, endPoint x: 498, endPoint y: 336, distance: 101.0
click at [494, 331] on div "Janela de atendimento Grade de atendimento Capacidade Transportadoras Veículos …" at bounding box center [643, 305] width 1287 height 611
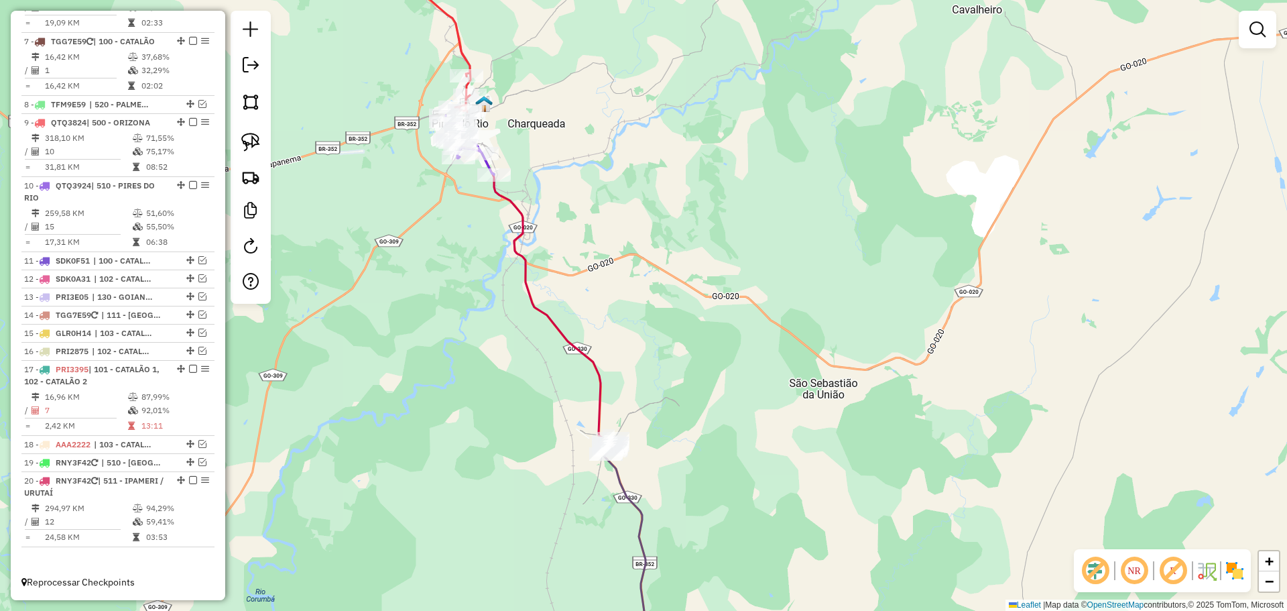
drag, startPoint x: 625, startPoint y: 482, endPoint x: 606, endPoint y: 455, distance: 33.7
click at [606, 455] on icon at bounding box center [625, 556] width 42 height 229
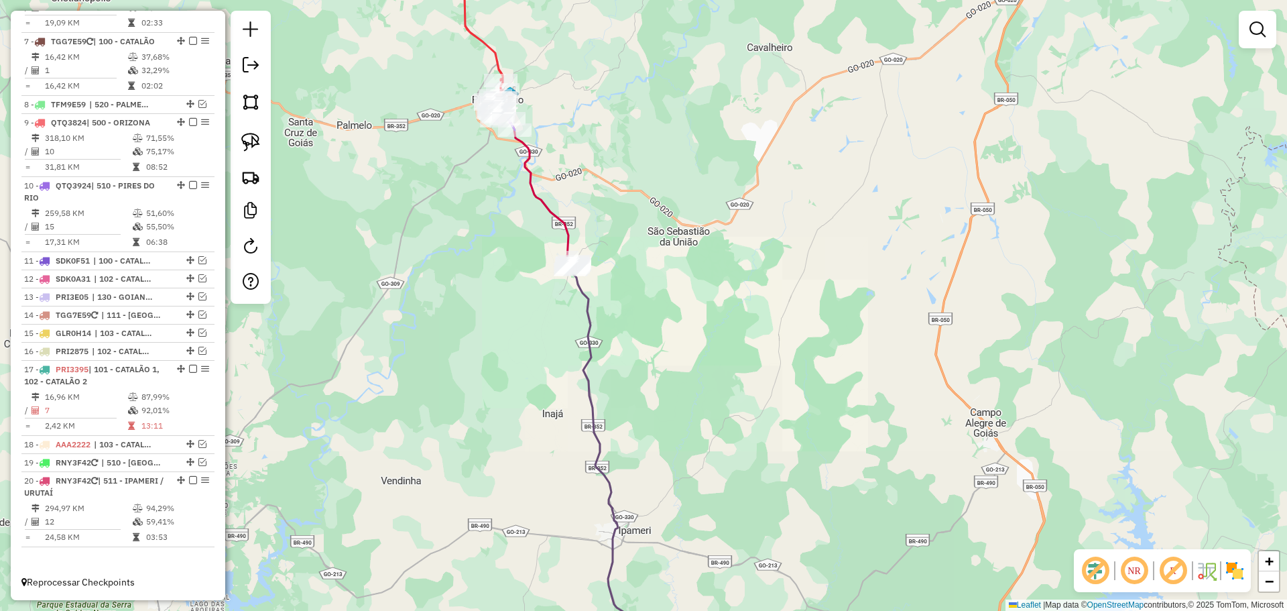
click at [551, 156] on div "Janela de atendimento Grade de atendimento Capacidade Transportadoras Veículos …" at bounding box center [643, 305] width 1287 height 611
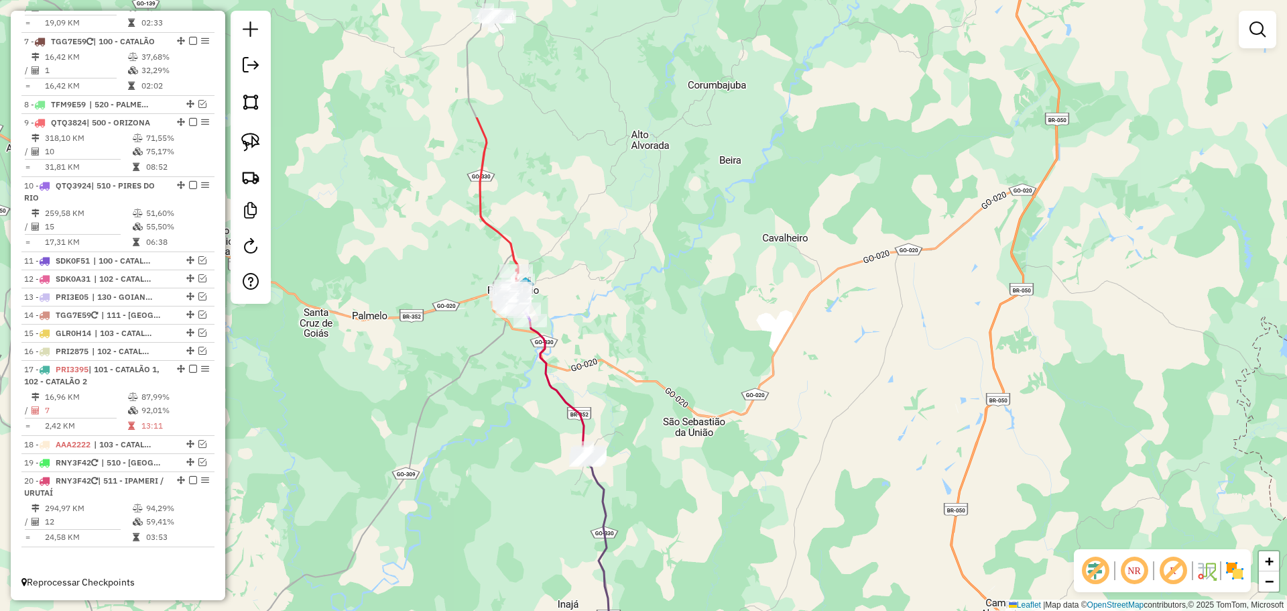
drag, startPoint x: 566, startPoint y: 170, endPoint x: 565, endPoint y: 308, distance: 137.4
click at [565, 308] on div "Janela de atendimento Grade de atendimento Capacidade Transportadoras Veículos …" at bounding box center [643, 305] width 1287 height 611
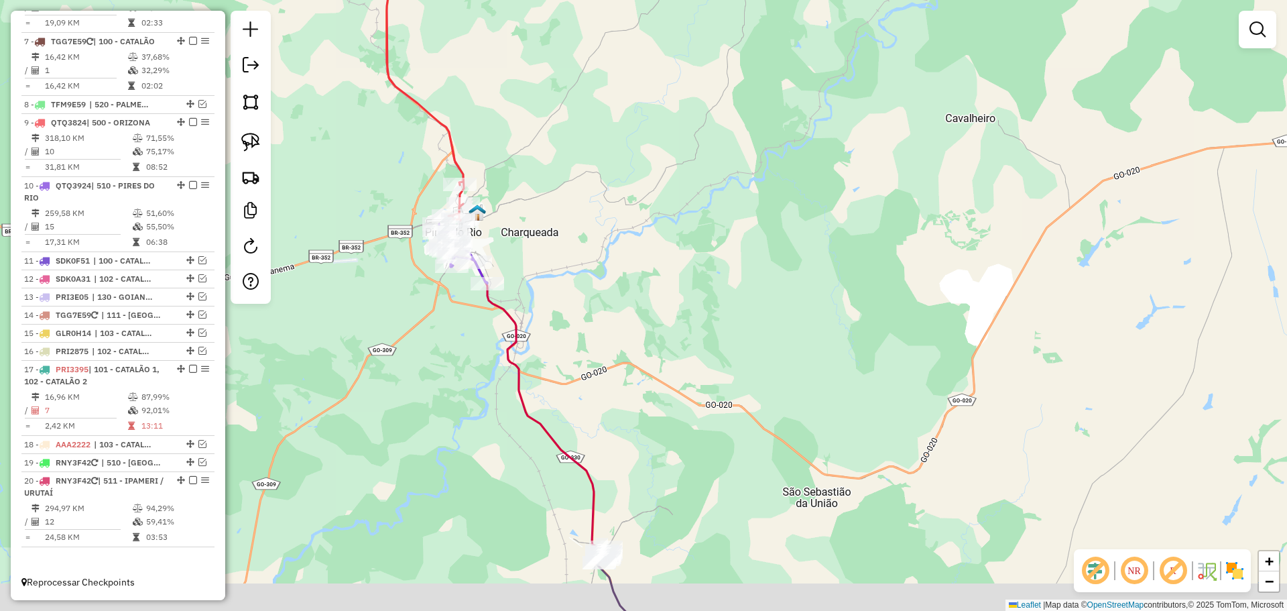
drag, startPoint x: 558, startPoint y: 345, endPoint x: 548, endPoint y: 294, distance: 51.9
click at [548, 294] on div "Janela de atendimento Grade de atendimento Capacidade Transportadoras Veículos …" at bounding box center [643, 305] width 1287 height 611
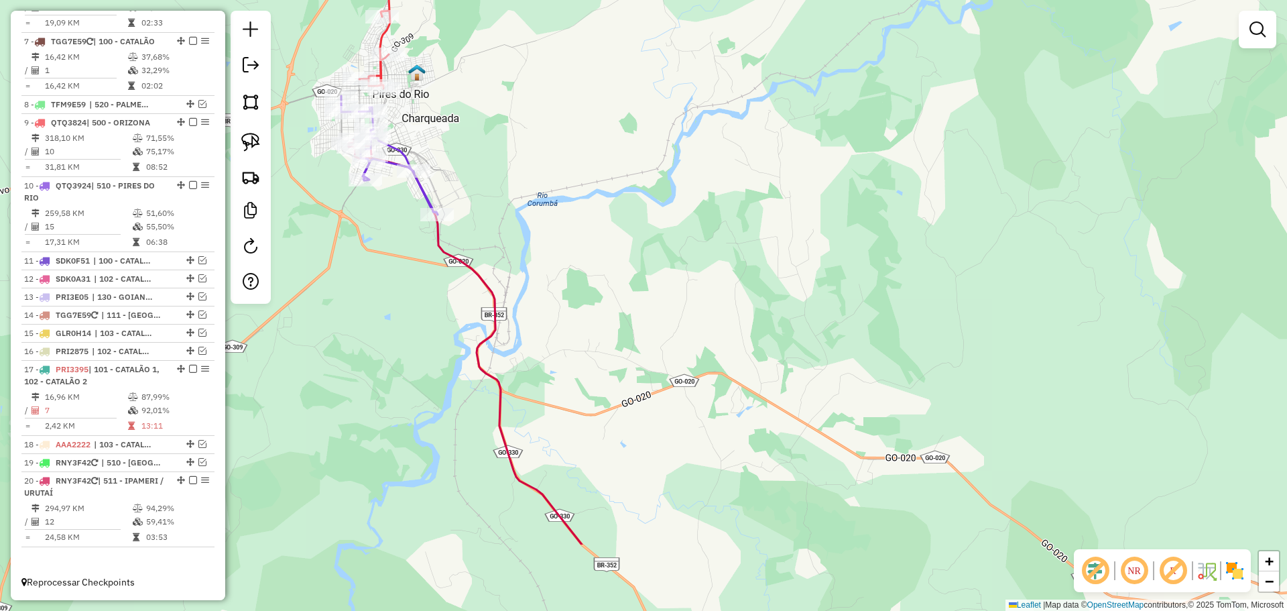
drag, startPoint x: 534, startPoint y: 263, endPoint x: 542, endPoint y: 152, distance: 110.9
click at [532, 154] on div "Janela de atendimento Grade de atendimento Capacidade Transportadoras Veículos …" at bounding box center [643, 305] width 1287 height 611
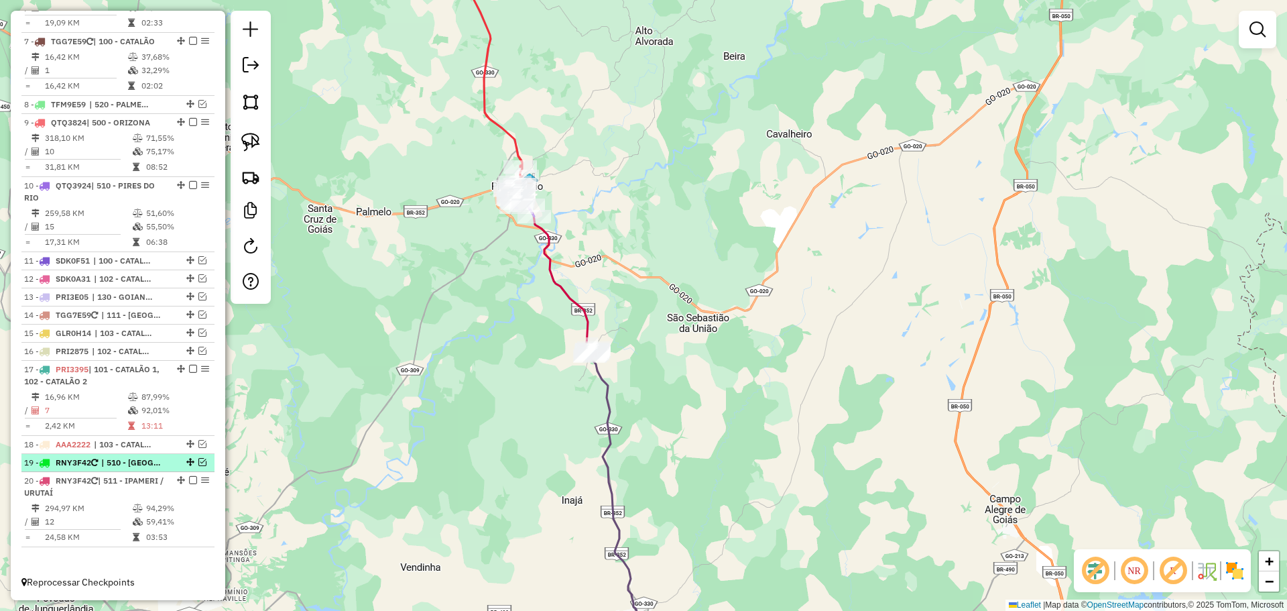
click at [153, 460] on span "| 510 - [GEOGRAPHIC_DATA], 520 - [GEOGRAPHIC_DATA] / [GEOGRAPHIC_DATA]" at bounding box center [132, 463] width 62 height 12
select select "*********"
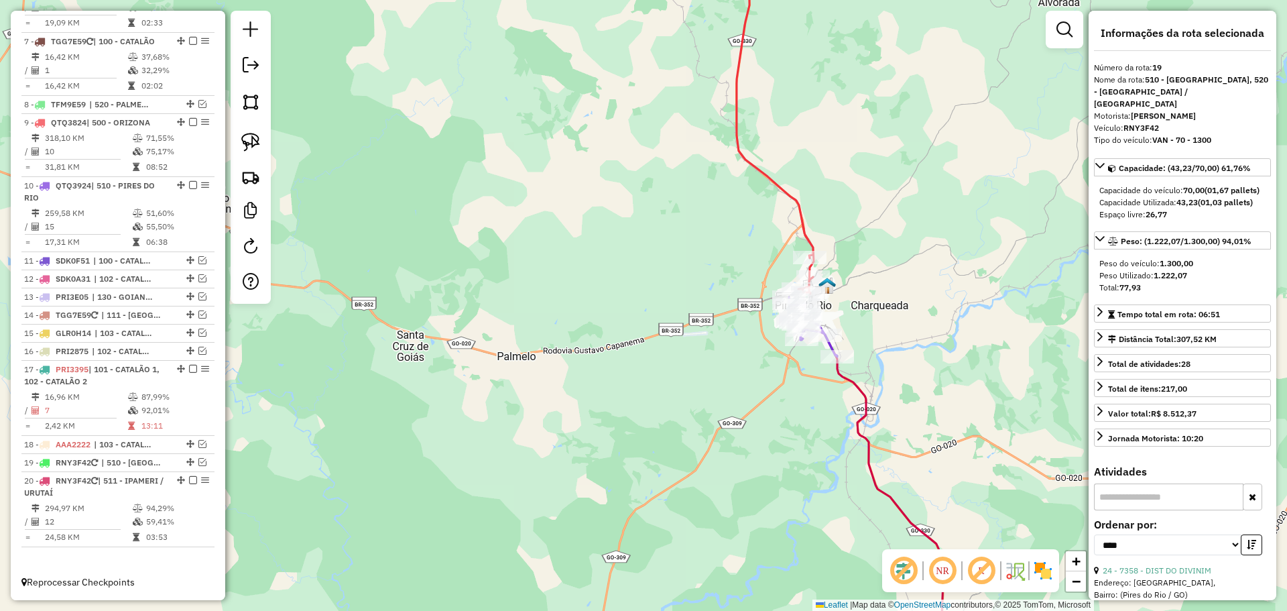
drag, startPoint x: 690, startPoint y: 405, endPoint x: 615, endPoint y: 259, distance: 164.0
click at [609, 251] on div "Janela de atendimento Grade de atendimento Capacidade Transportadoras Veículos …" at bounding box center [643, 305] width 1287 height 611
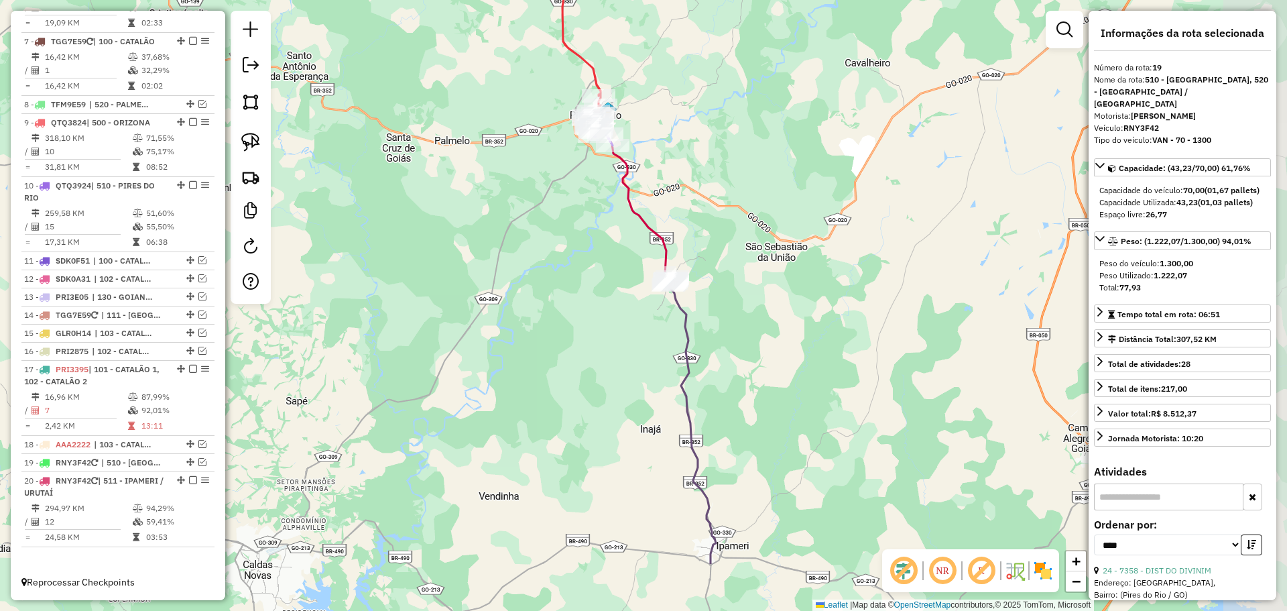
drag, startPoint x: 627, startPoint y: 286, endPoint x: 546, endPoint y: 182, distance: 131.7
click at [579, 227] on div "Janela de atendimento Grade de atendimento Capacidade Transportadoras Veículos …" at bounding box center [643, 305] width 1287 height 611
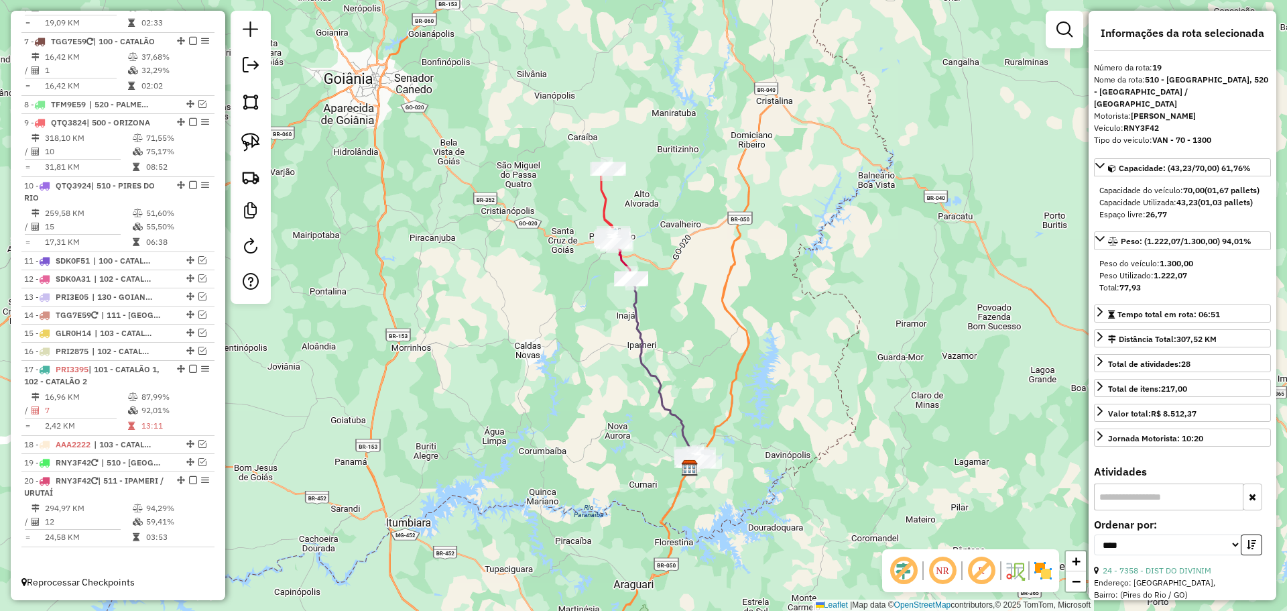
drag, startPoint x: 694, startPoint y: 347, endPoint x: 680, endPoint y: 328, distance: 23.6
click at [680, 328] on div "Janela de atendimento Grade de atendimento Capacidade Transportadoras Veículos …" at bounding box center [643, 305] width 1287 height 611
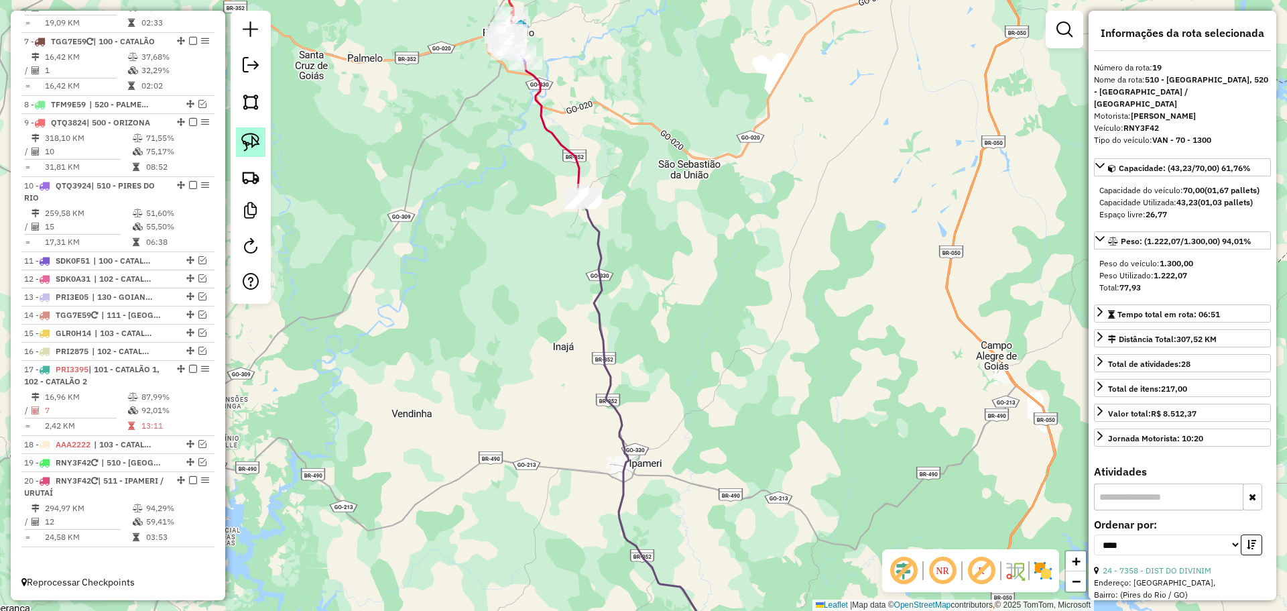
click at [241, 138] on img at bounding box center [250, 142] width 19 height 19
drag, startPoint x: 638, startPoint y: 208, endPoint x: 638, endPoint y: 228, distance: 19.5
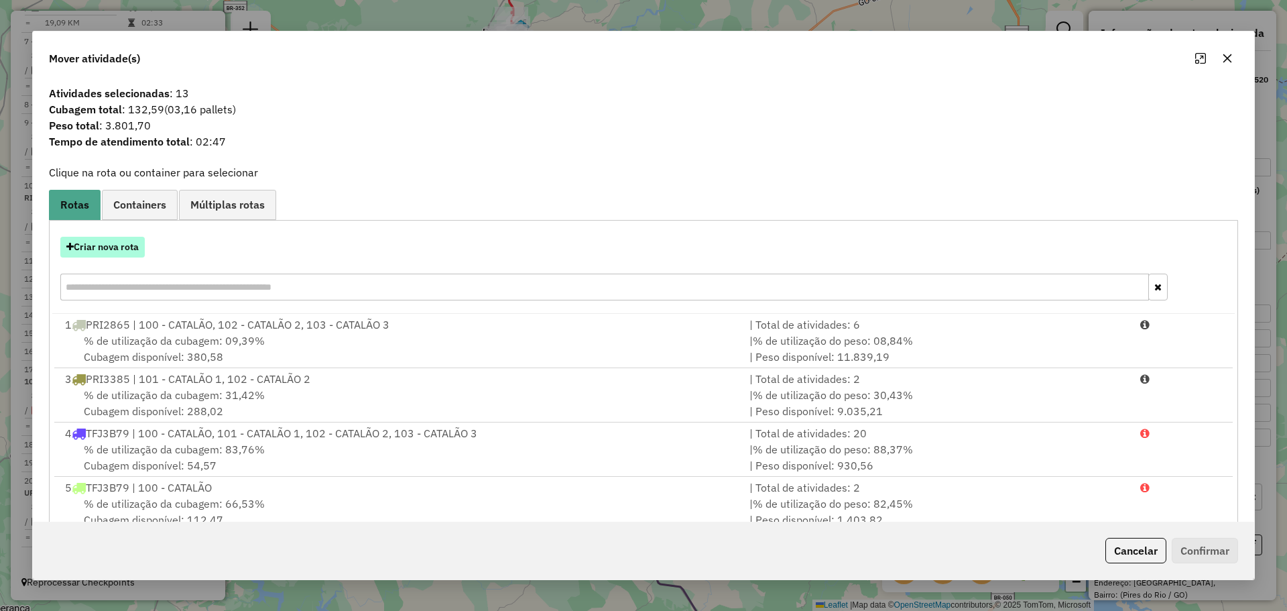
click at [137, 250] on button "Criar nova rota" at bounding box center [102, 247] width 84 height 21
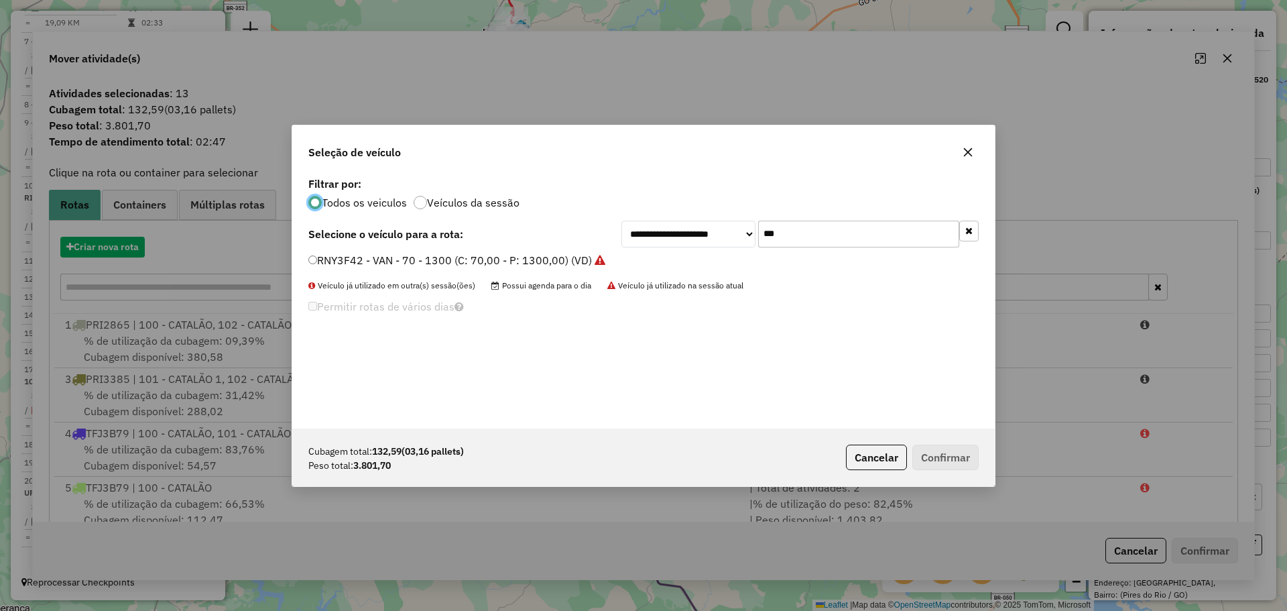
scroll to position [7, 4]
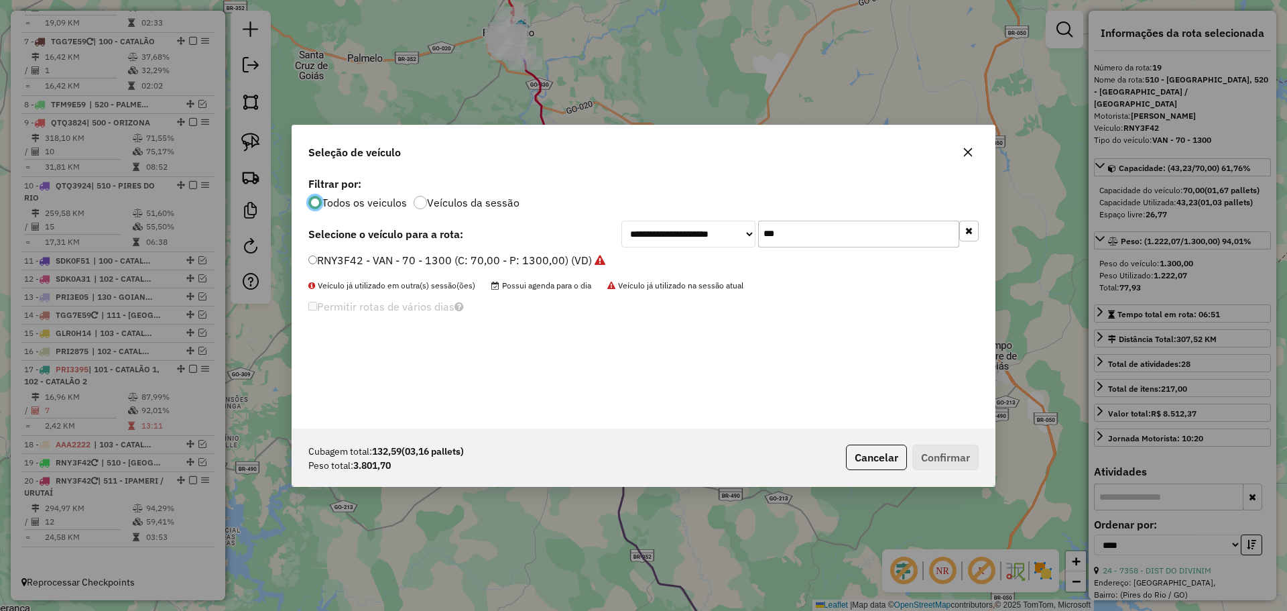
click at [821, 231] on input "***" at bounding box center [858, 234] width 201 height 27
type input "****"
click at [433, 262] on label "QTQ3824 - TRUCK BAU - 420 - 12750 (C: 420,00 - P: 12750,00) (VD)" at bounding box center [489, 260] width 362 height 16
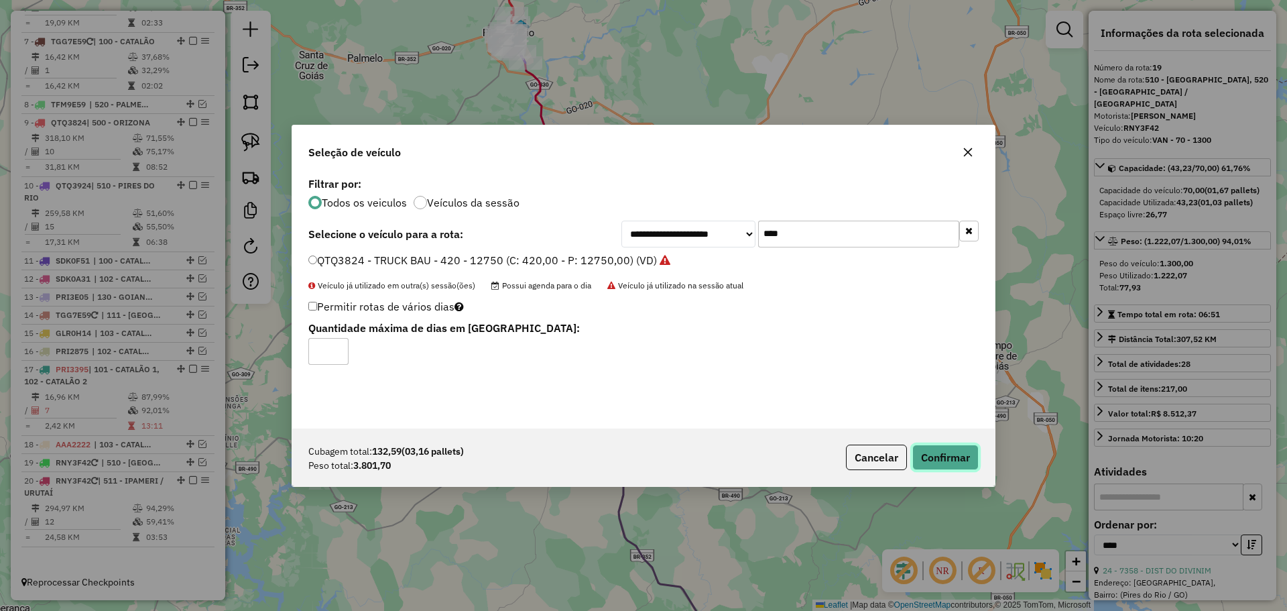
click at [930, 461] on button "Confirmar" at bounding box center [945, 456] width 66 height 25
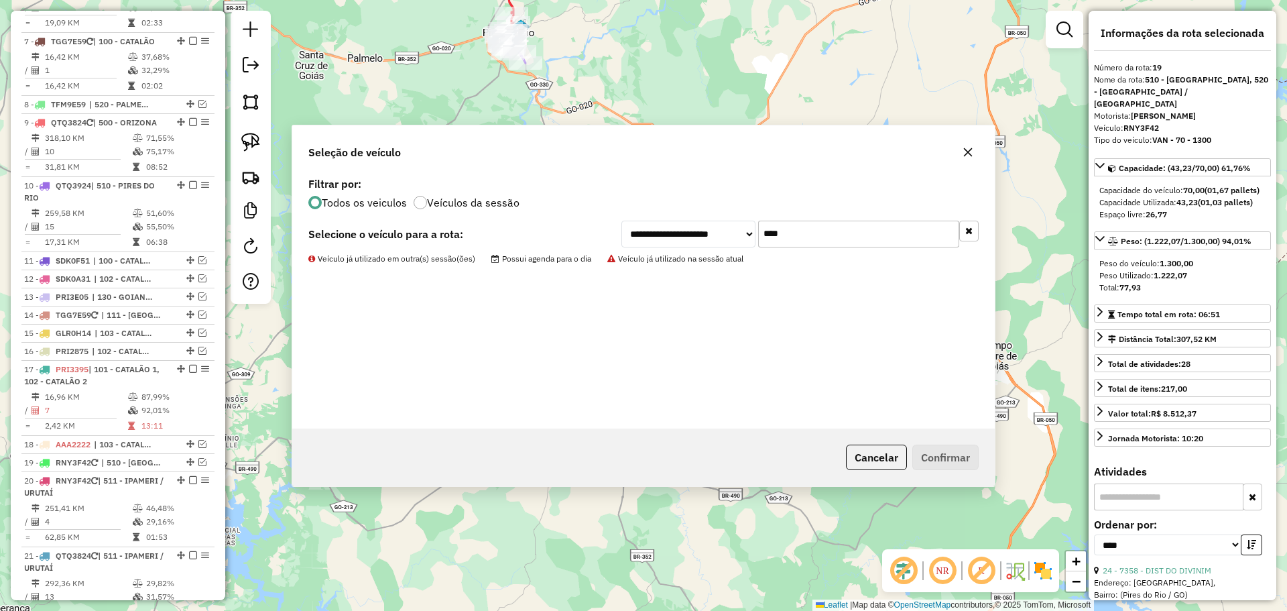
scroll to position [1022, 0]
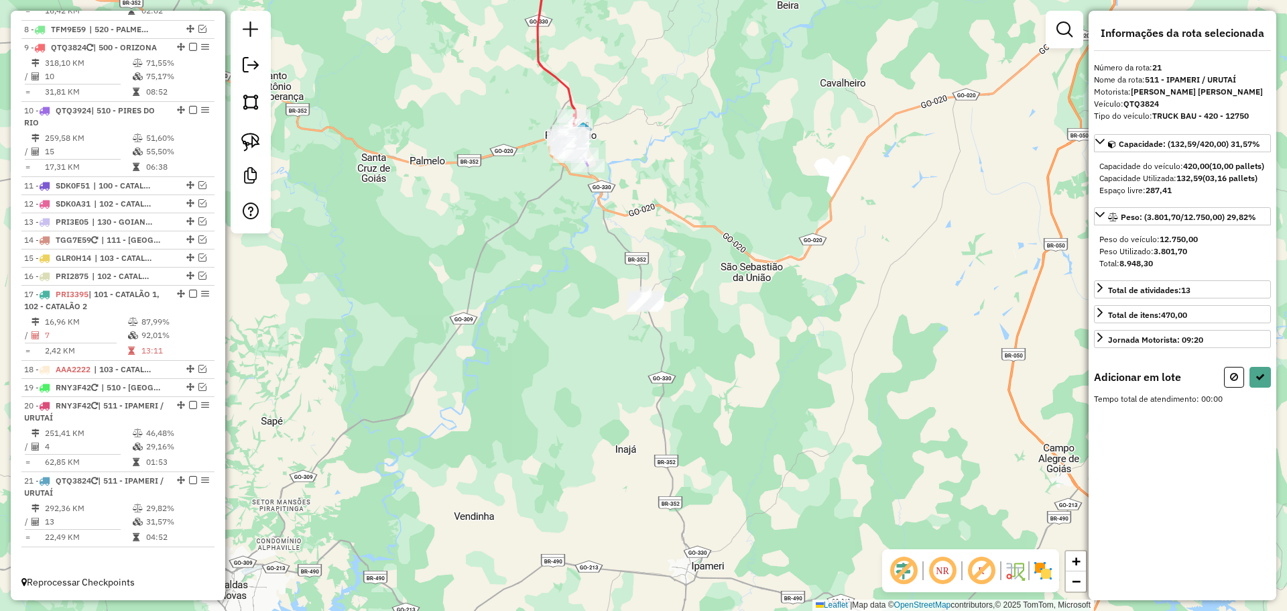
drag, startPoint x: 594, startPoint y: 211, endPoint x: 628, endPoint y: 235, distance: 42.2
click at [637, 267] on div "Janela de atendimento Grade de atendimento Capacidade Transportadoras Veículos …" at bounding box center [643, 305] width 1287 height 611
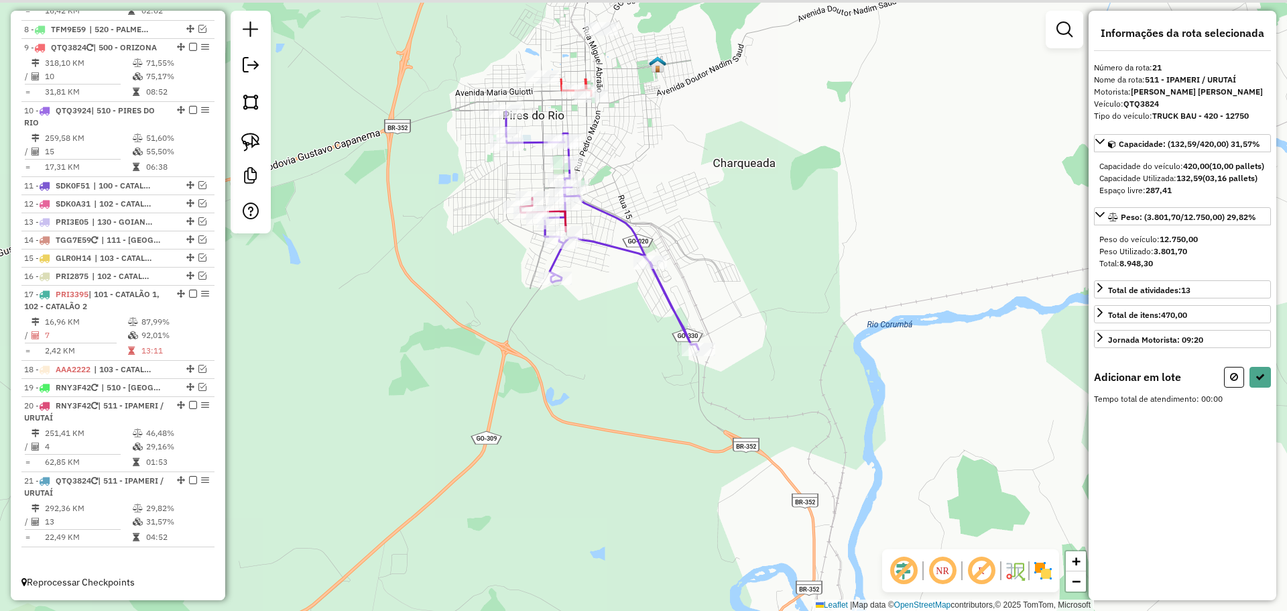
drag, startPoint x: 710, startPoint y: 379, endPoint x: 716, endPoint y: 418, distance: 39.3
click at [716, 418] on div "Janela de atendimento Grade de atendimento Capacidade Transportadoras Veículos …" at bounding box center [643, 305] width 1287 height 611
click at [256, 141] on img at bounding box center [250, 142] width 19 height 19
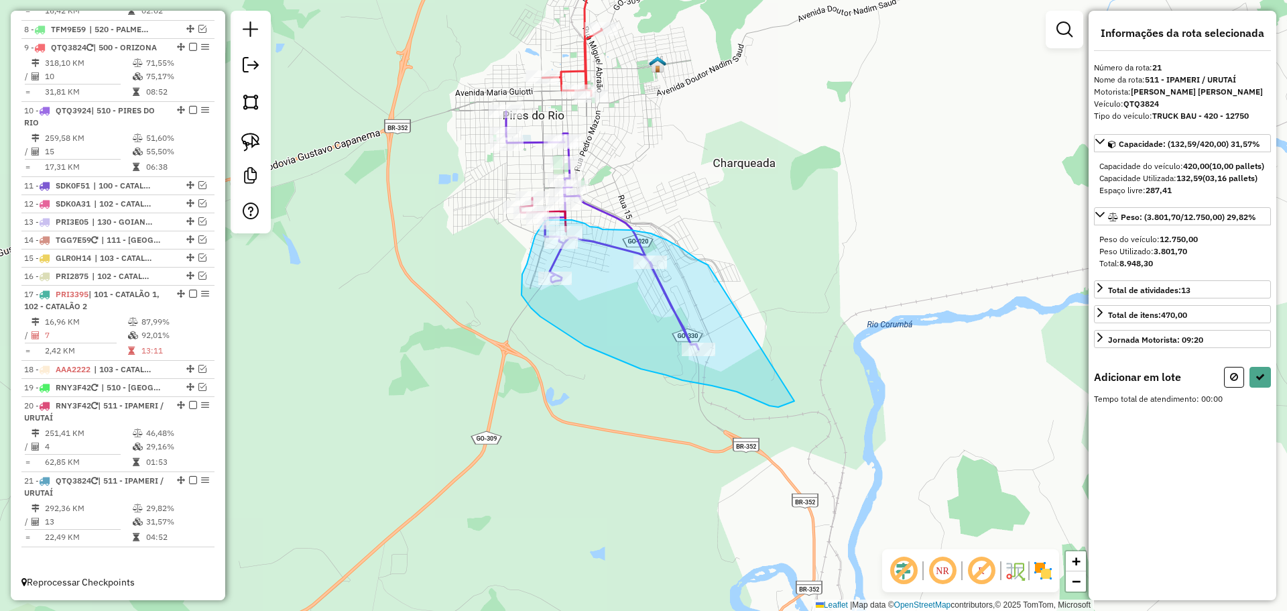
drag, startPoint x: 708, startPoint y: 265, endPoint x: 794, endPoint y: 398, distance: 159.0
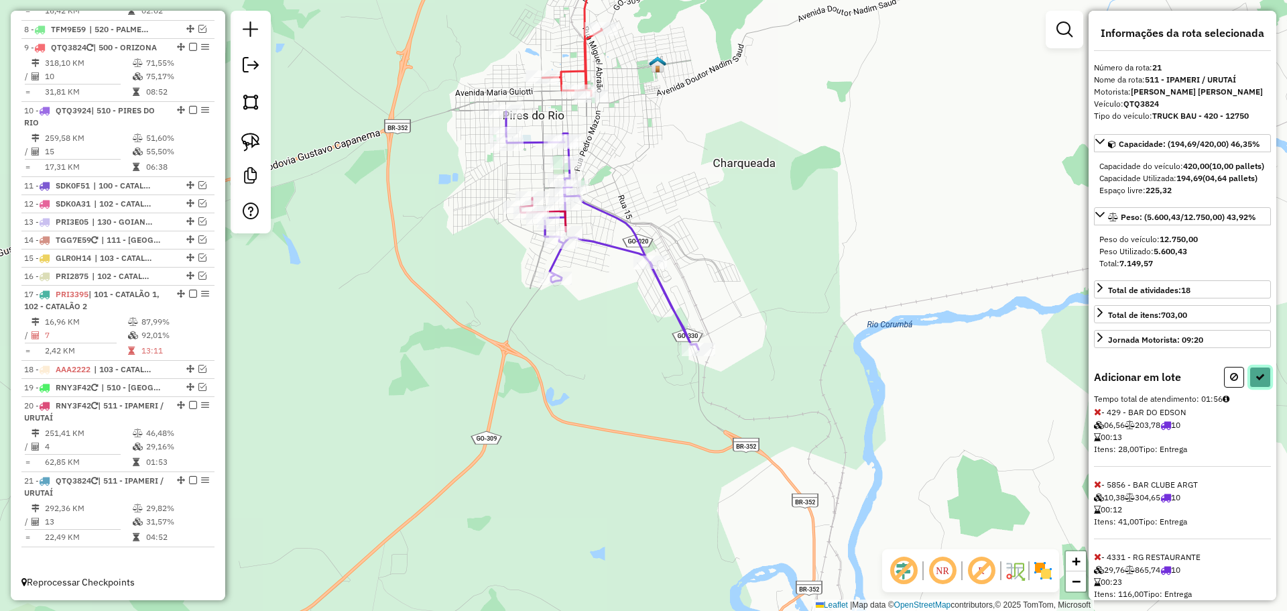
click at [1250, 387] on button at bounding box center [1260, 377] width 21 height 21
select select "*********"
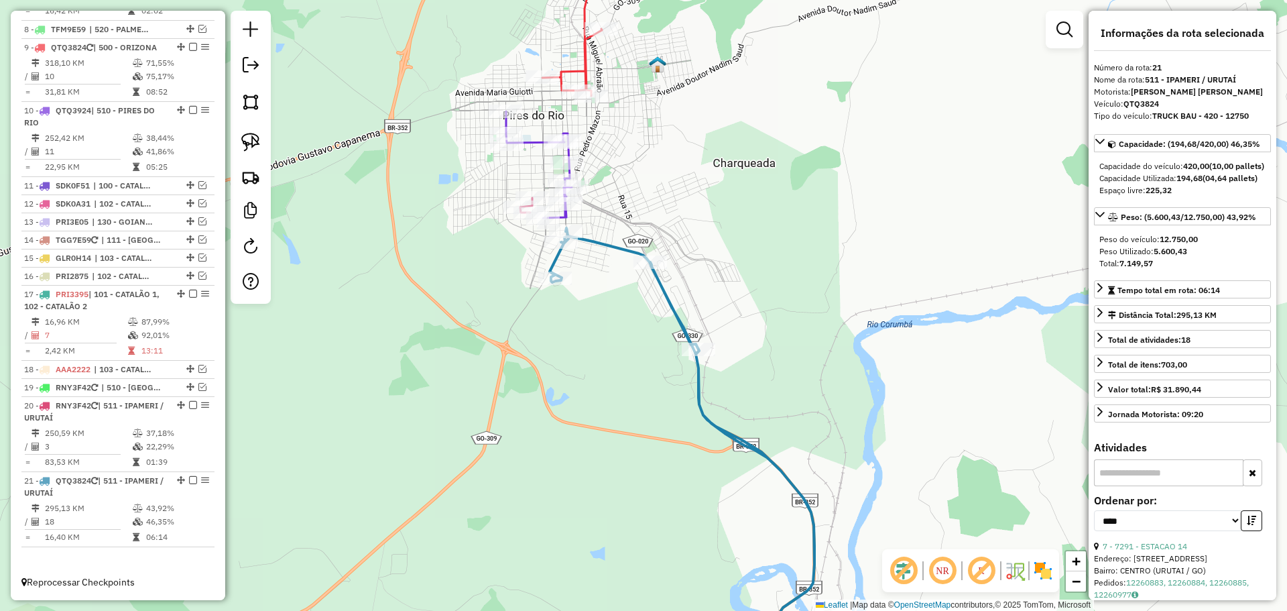
drag, startPoint x: 640, startPoint y: 180, endPoint x: 655, endPoint y: 202, distance: 26.4
click at [655, 202] on div "Janela de atendimento Grade de atendimento Capacidade Transportadoras Veículos …" at bounding box center [643, 305] width 1287 height 611
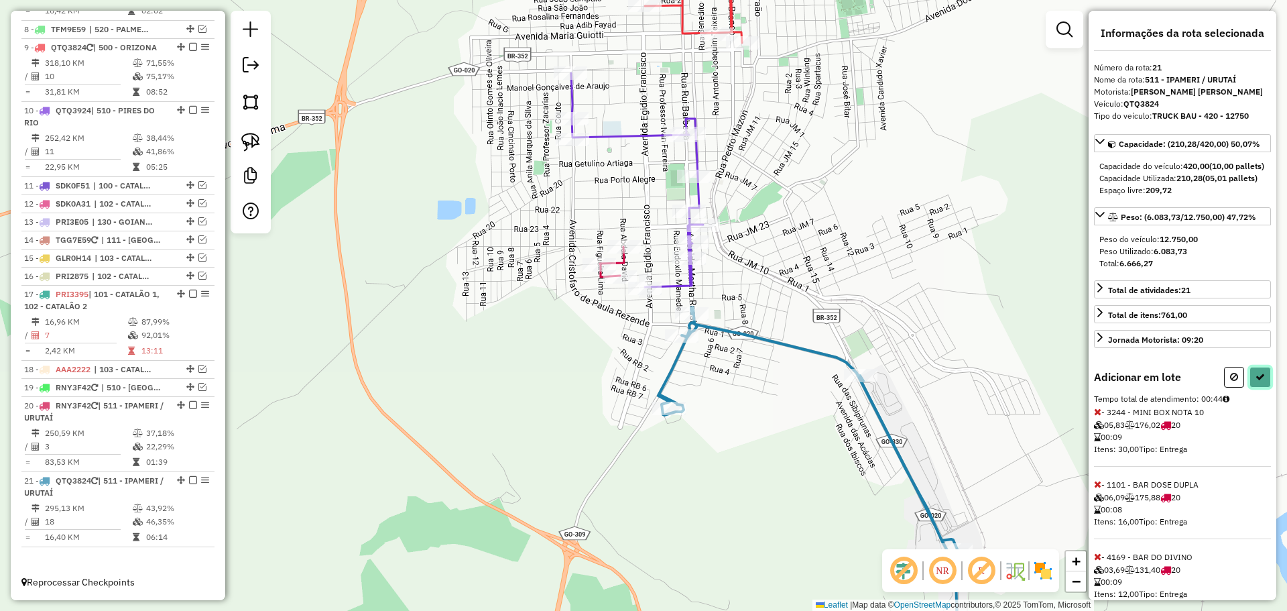
drag, startPoint x: 1255, startPoint y: 392, endPoint x: 1215, endPoint y: 425, distance: 51.4
click at [1254, 387] on button at bounding box center [1260, 377] width 21 height 21
select select "*********"
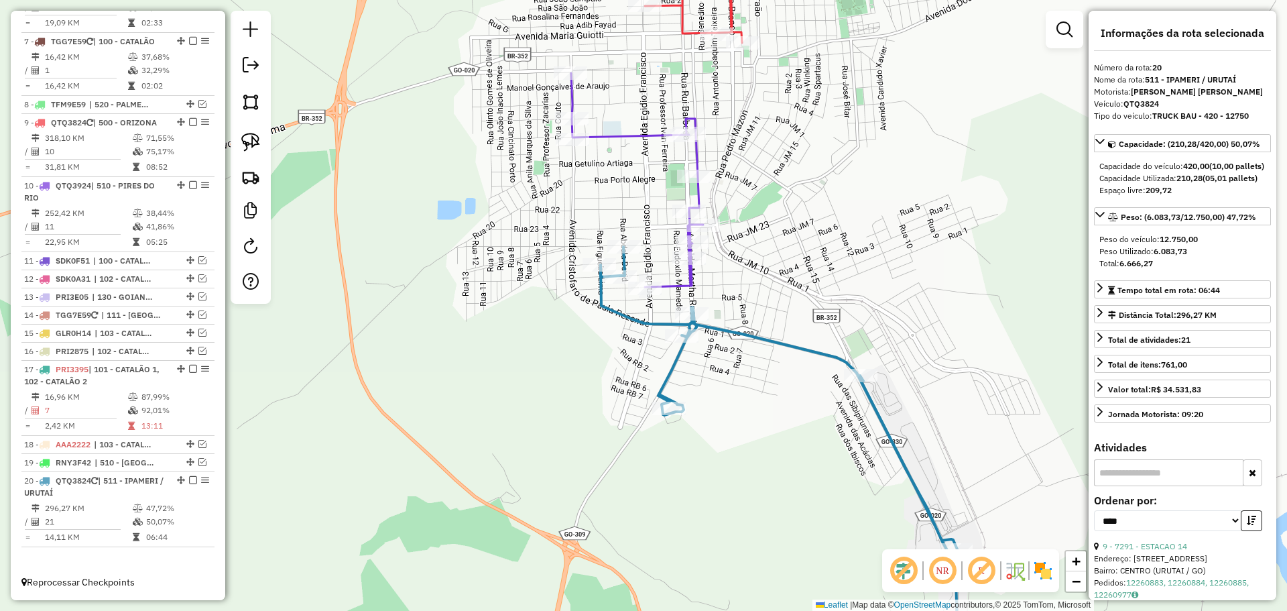
scroll to position [947, 0]
click at [694, 249] on div at bounding box center [693, 241] width 34 height 13
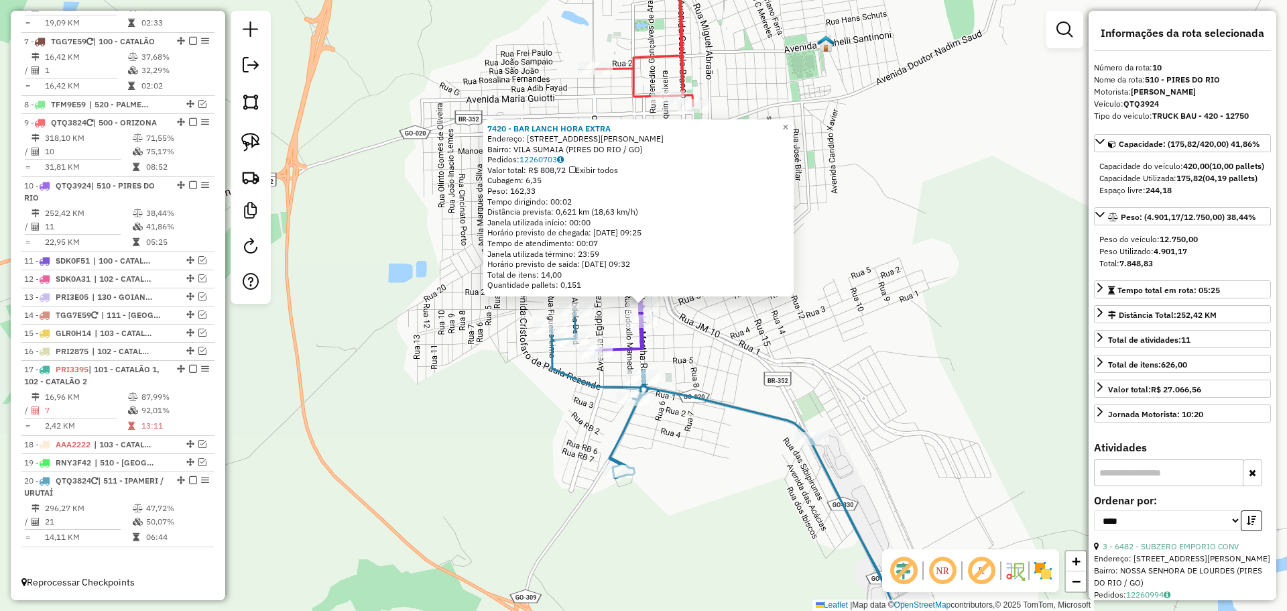
click at [788, 414] on icon at bounding box center [731, 491] width 358 height 362
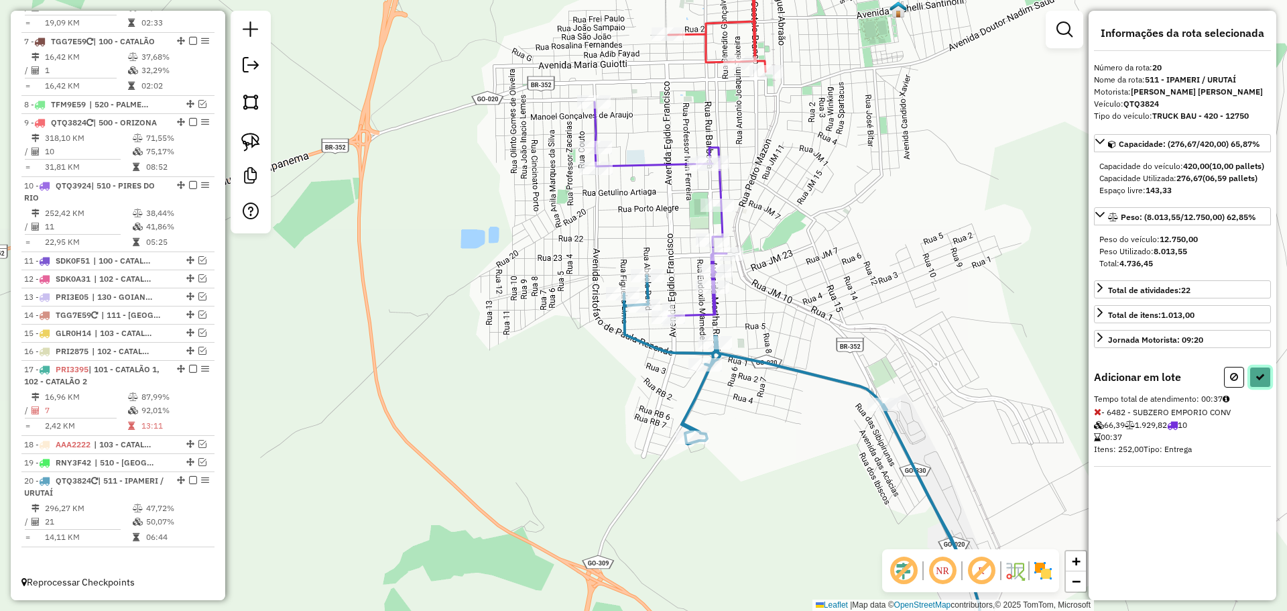
click at [1258, 381] on icon at bounding box center [1260, 376] width 9 height 9
select select "*********"
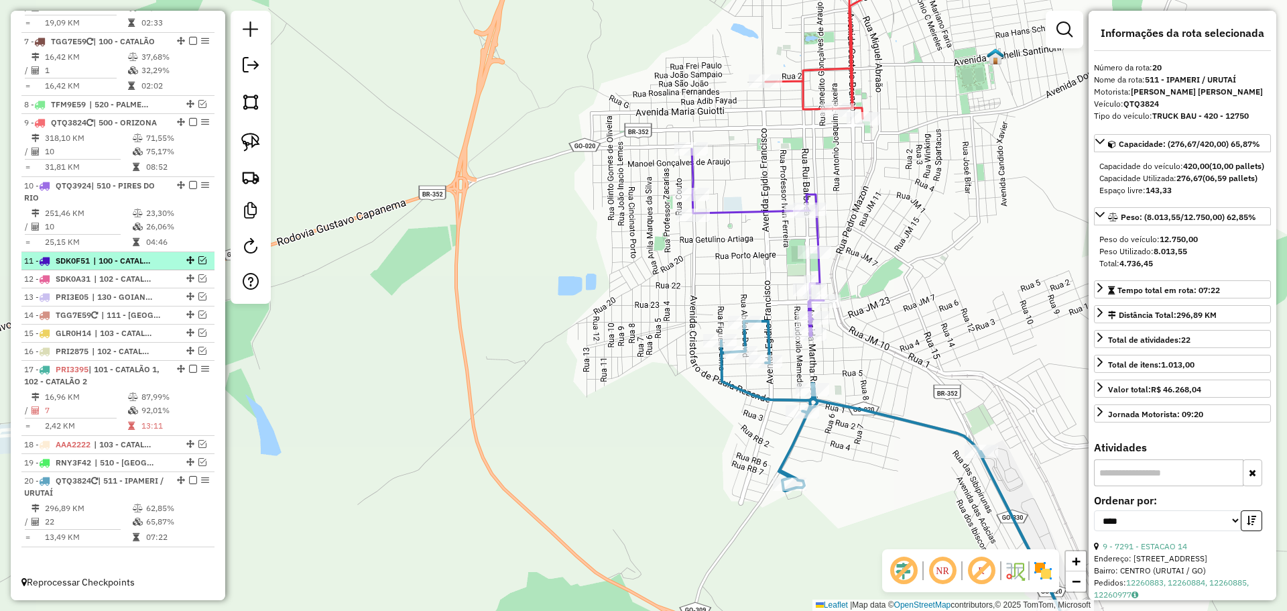
scroll to position [880, 0]
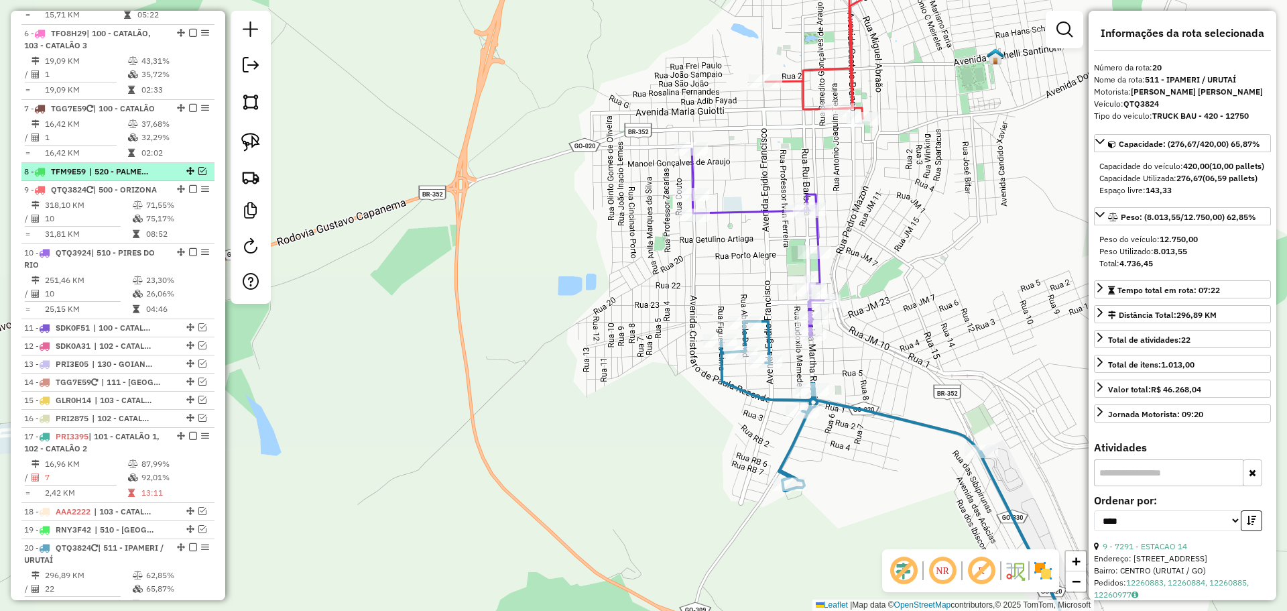
click at [91, 170] on span "| 520 - PALMELO / [GEOGRAPHIC_DATA]" at bounding box center [120, 172] width 62 height 12
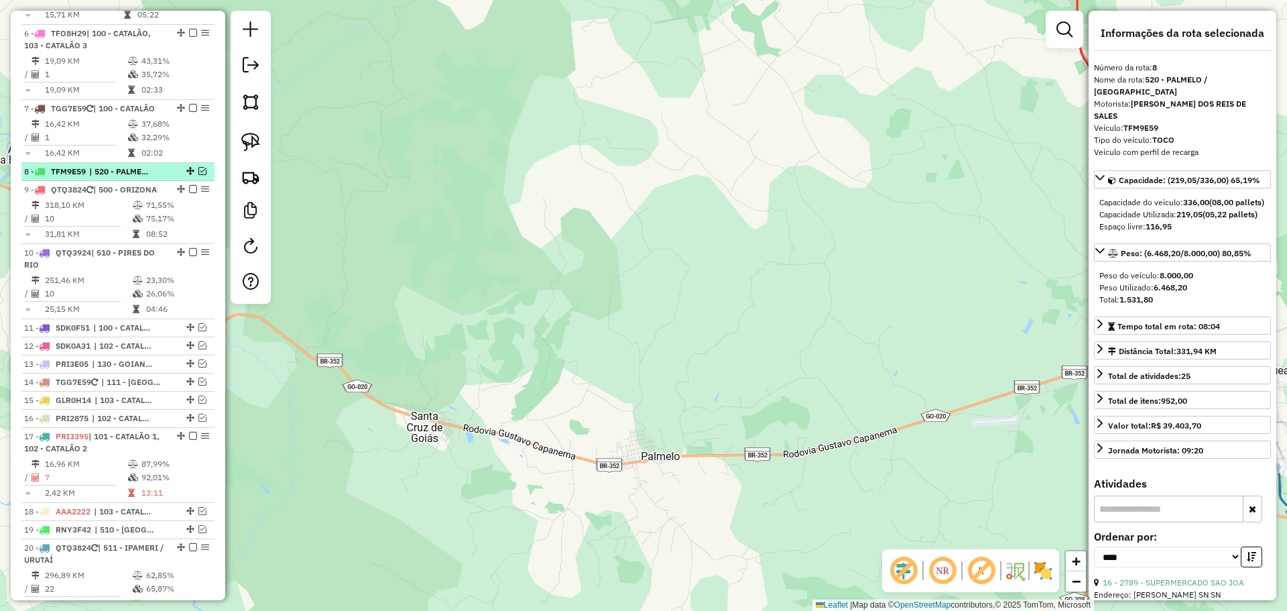
click at [198, 171] on em at bounding box center [202, 171] width 8 height 8
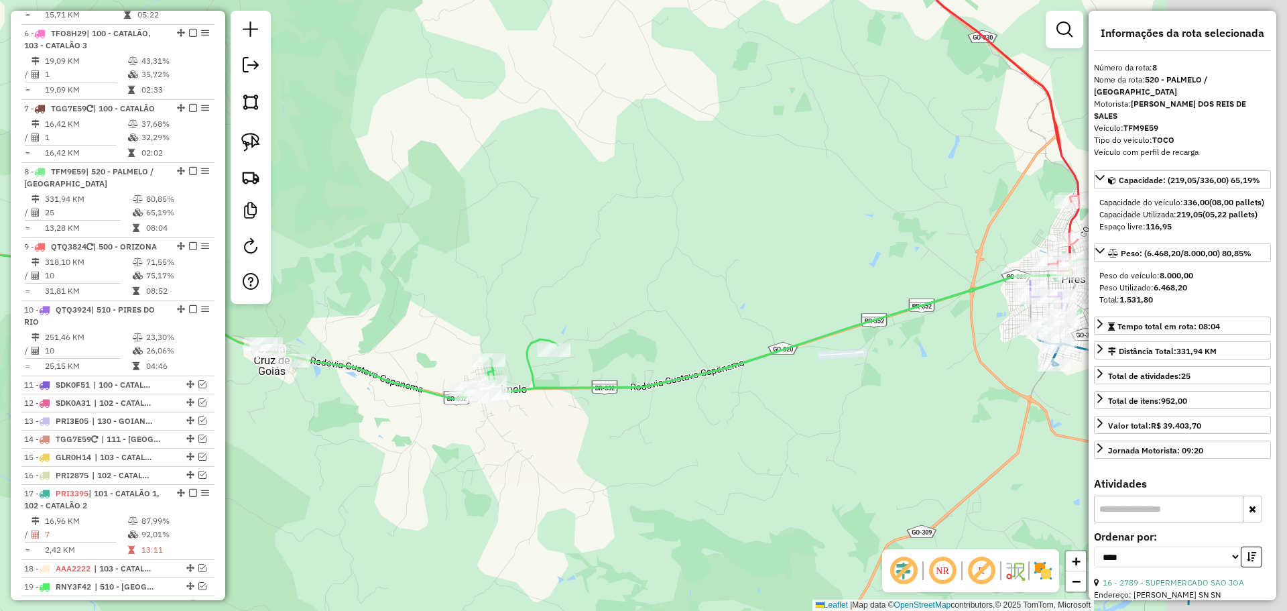
drag, startPoint x: 796, startPoint y: 390, endPoint x: 596, endPoint y: 304, distance: 217.4
click at [601, 307] on div "Janela de atendimento Grade de atendimento Capacidade Transportadoras Veículos …" at bounding box center [643, 305] width 1287 height 611
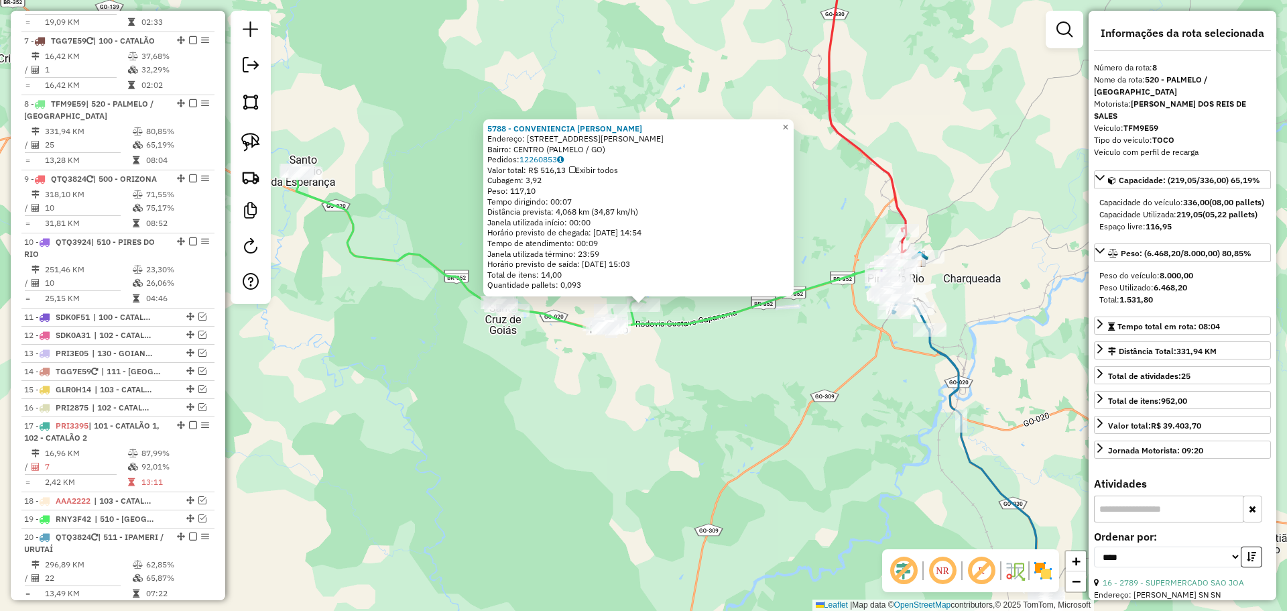
scroll to position [1004, 0]
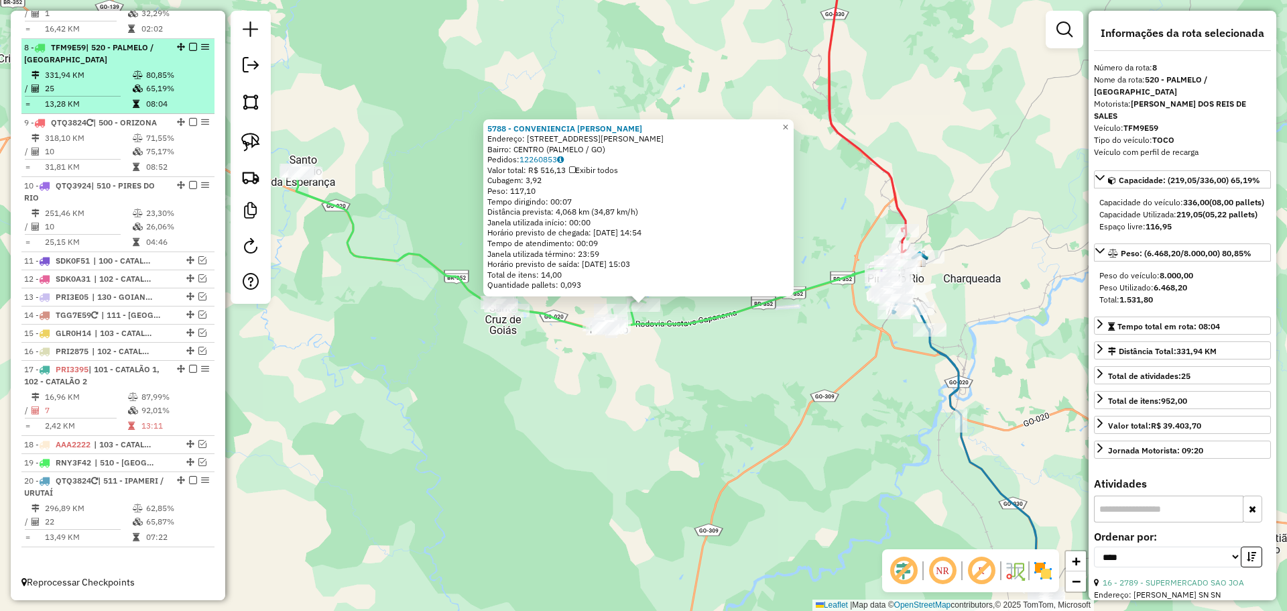
click at [189, 48] on em at bounding box center [193, 47] width 8 height 8
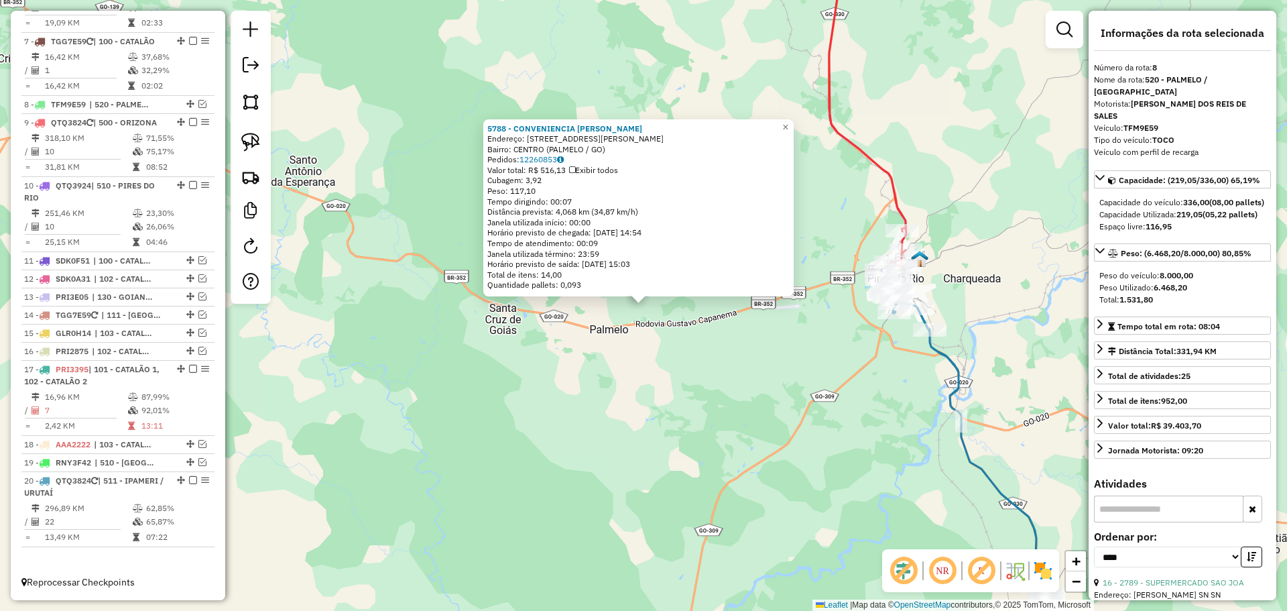
scroll to position [947, 0]
click at [751, 408] on div "5788 - CONVENIENCIA ALVES Endereço: AV ALAN KARDEC, 478 Bairro: CENTRO (PALMELO…" at bounding box center [643, 305] width 1287 height 611
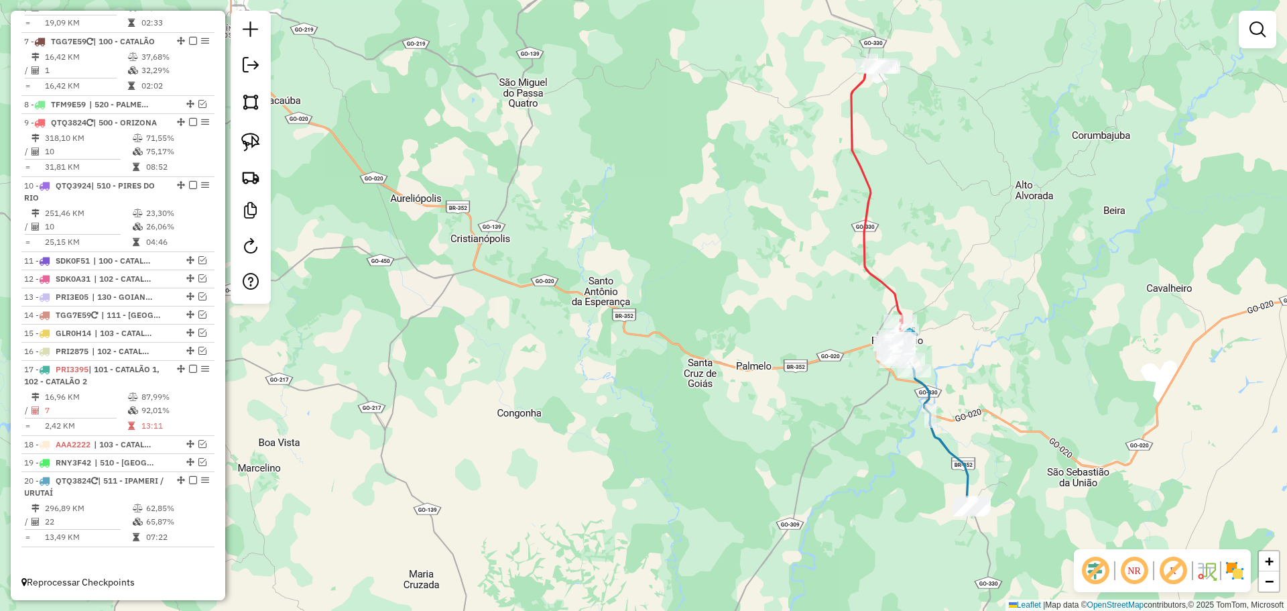
select select "*********"
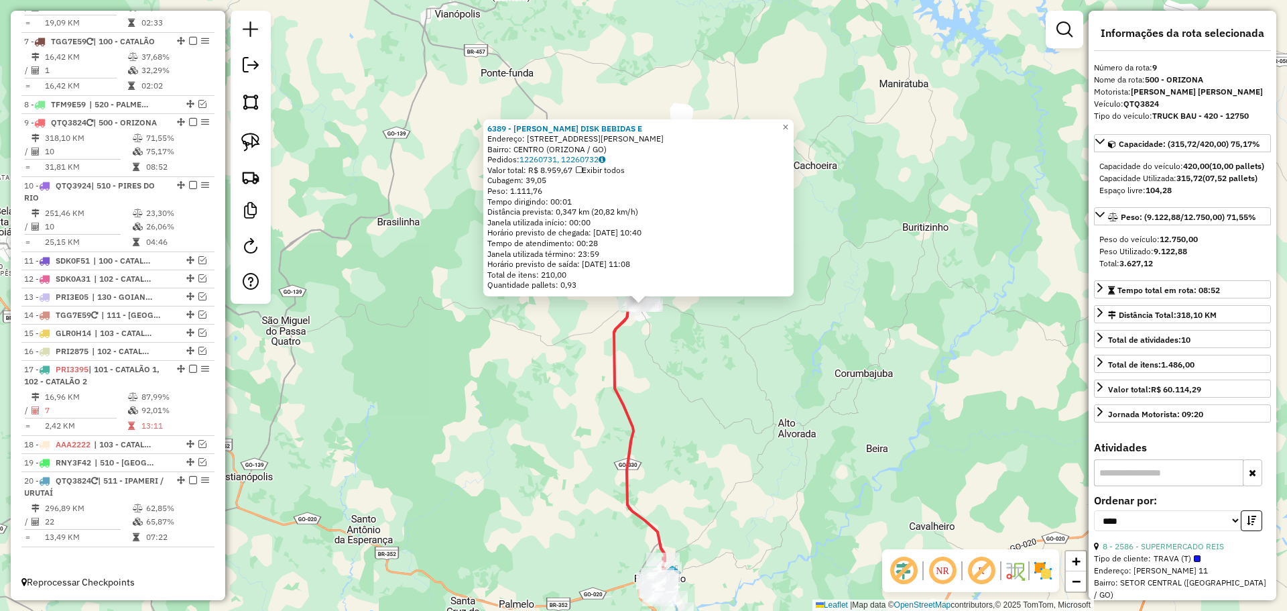
click at [823, 379] on div "6389 - FABIO DISK BEBIDAS E Endereço: RUA JOVIANO VAZ DA COSTA 4 Bairro: CENTRO…" at bounding box center [643, 305] width 1287 height 611
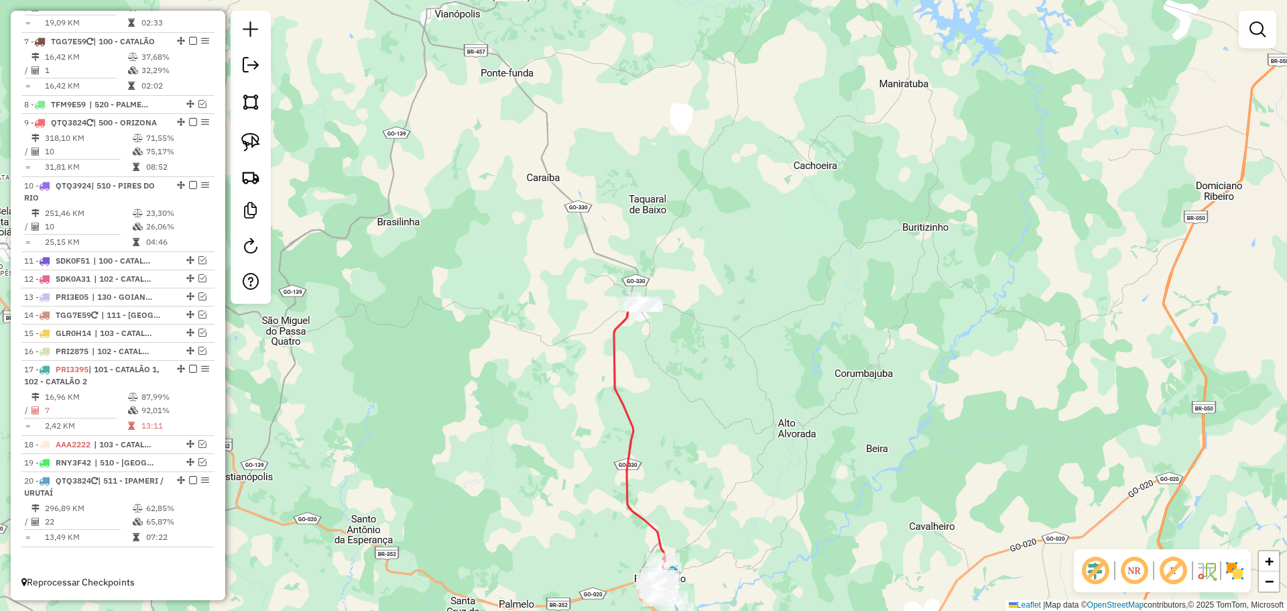
select select "*********"
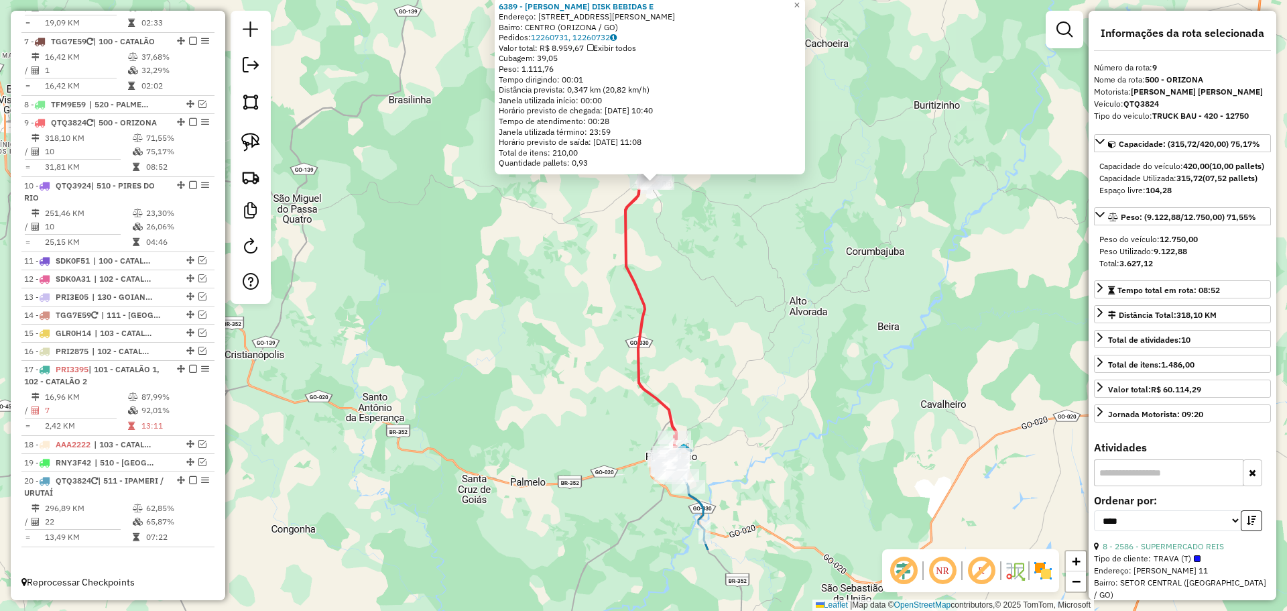
drag, startPoint x: 678, startPoint y: 444, endPoint x: 690, endPoint y: 312, distance: 132.0
click at [690, 312] on div "6389 - FABIO DISK BEBIDAS E Endereço: RUA JOVIANO VAZ DA COSTA 4 Bairro: CENTRO…" at bounding box center [643, 305] width 1287 height 611
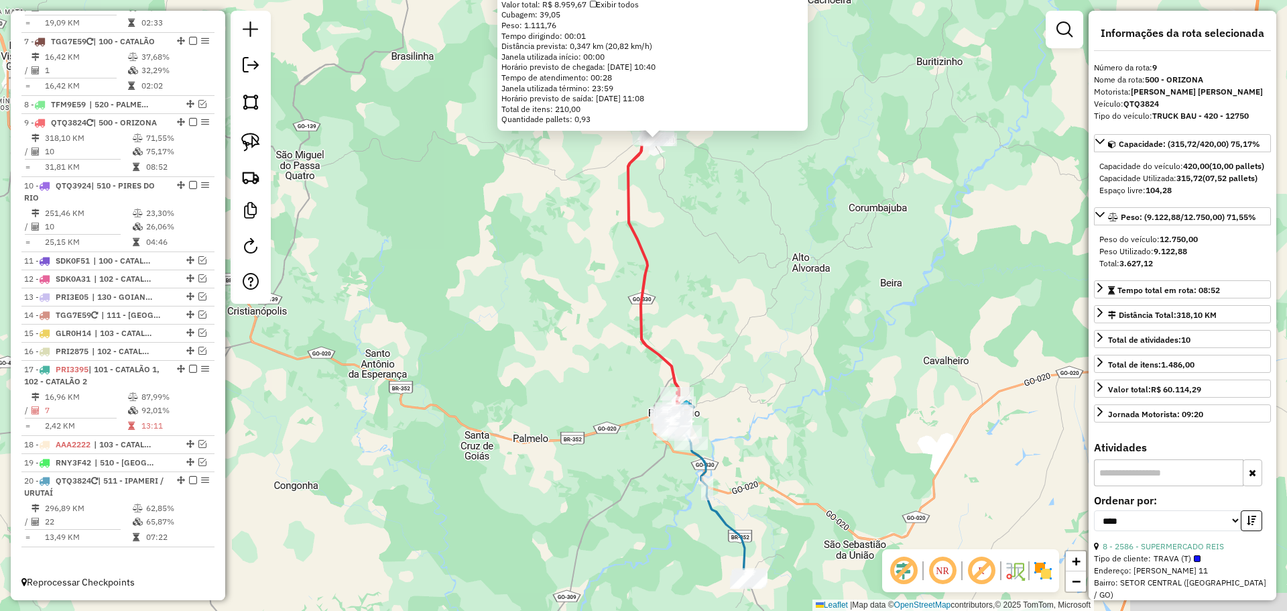
drag, startPoint x: 692, startPoint y: 367, endPoint x: 694, endPoint y: 333, distance: 34.2
click at [694, 333] on div "6389 - FABIO DISK BEBIDAS E Endereço: RUA JOVIANO VAZ DA COSTA 4 Bairro: CENTRO…" at bounding box center [643, 305] width 1287 height 611
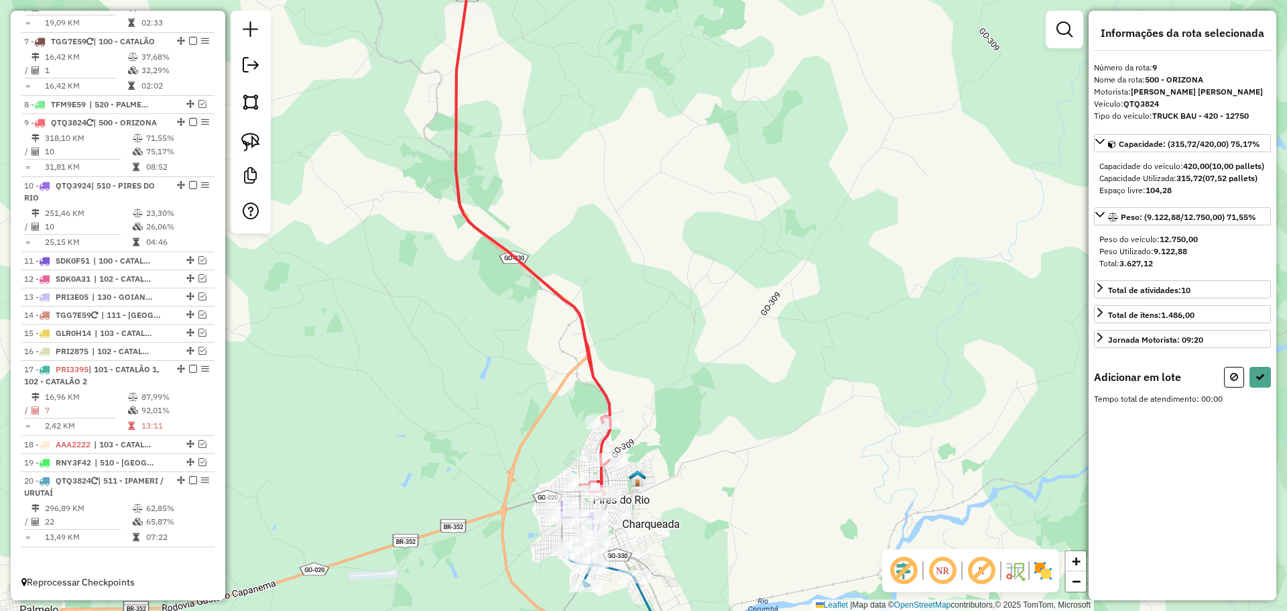
drag, startPoint x: 686, startPoint y: 444, endPoint x: 701, endPoint y: 359, distance: 87.1
click at [715, 352] on div "Janela de atendimento Grade de atendimento Capacidade Transportadoras Veículos …" at bounding box center [643, 305] width 1287 height 611
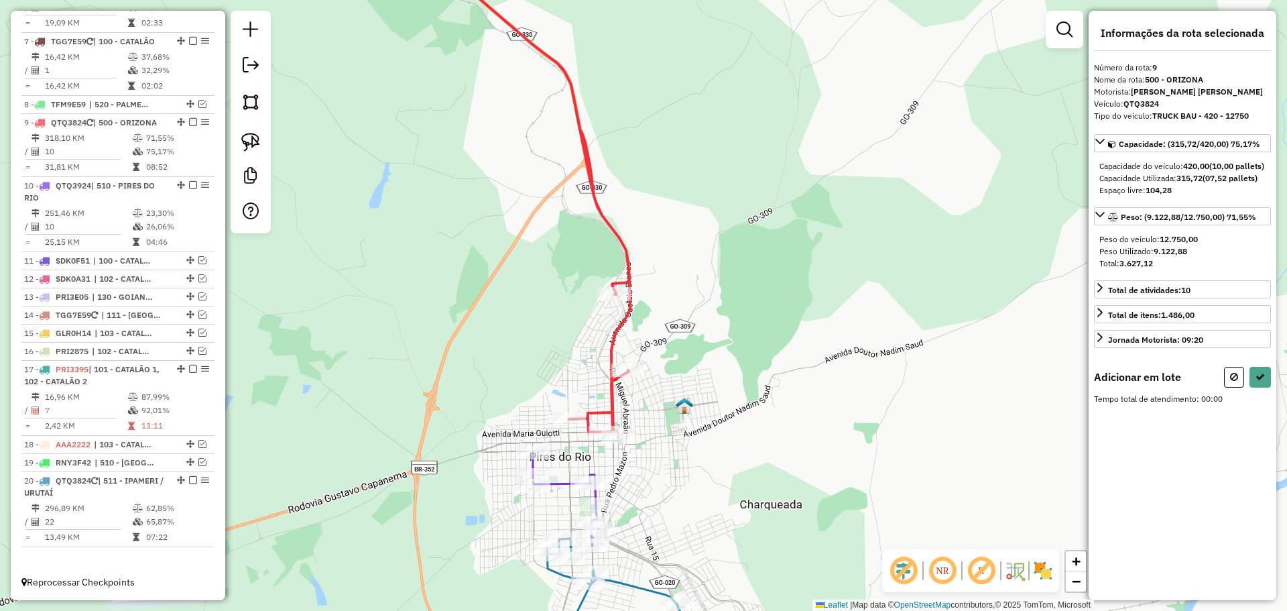
drag, startPoint x: 684, startPoint y: 426, endPoint x: 722, endPoint y: 337, distance: 96.1
click at [721, 337] on div "Janela de atendimento Grade de atendimento Capacidade Transportadoras Veículos …" at bounding box center [643, 305] width 1287 height 611
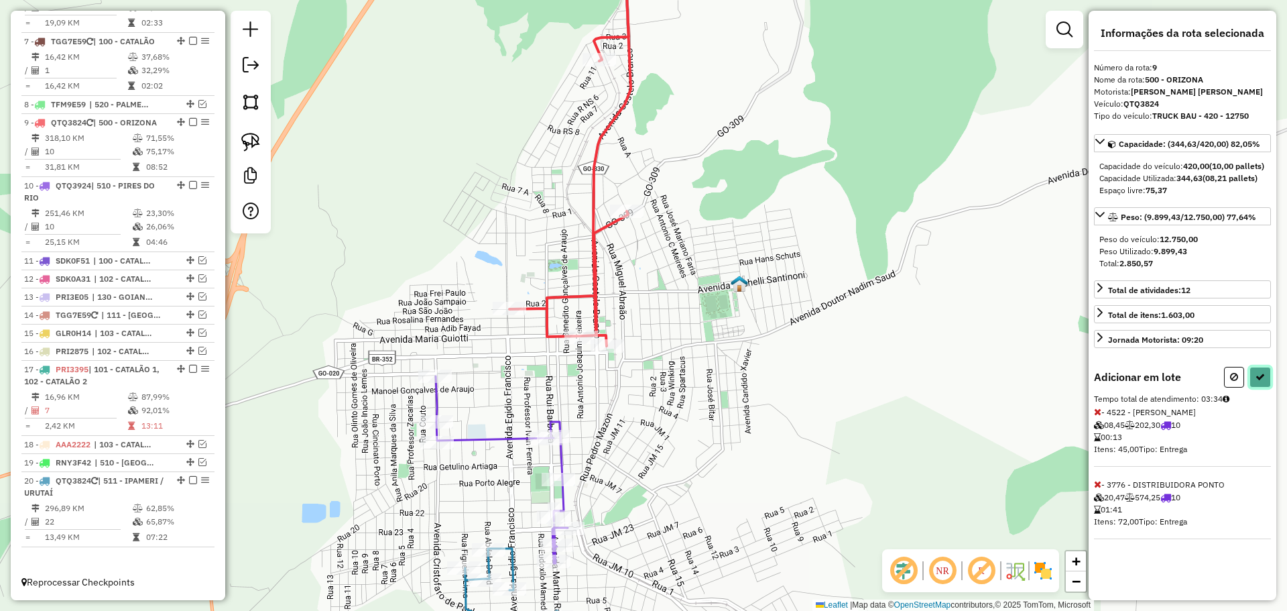
drag, startPoint x: 1258, startPoint y: 386, endPoint x: 1238, endPoint y: 403, distance: 25.7
click at [1257, 381] on icon at bounding box center [1260, 376] width 9 height 9
select select "*********"
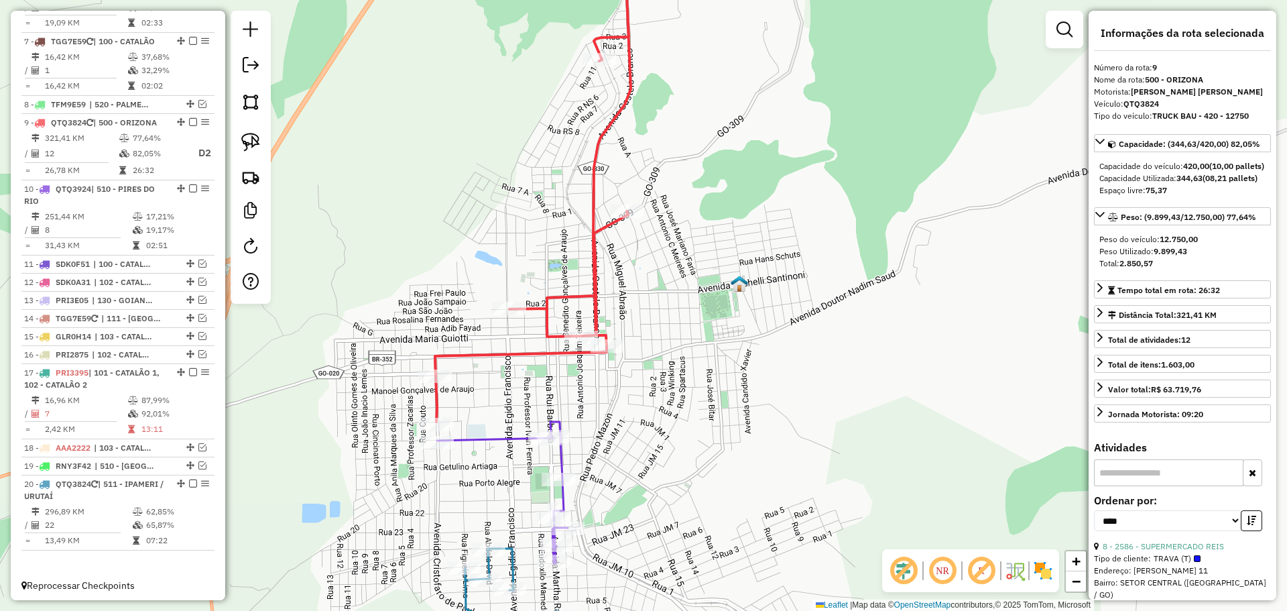
scroll to position [951, 0]
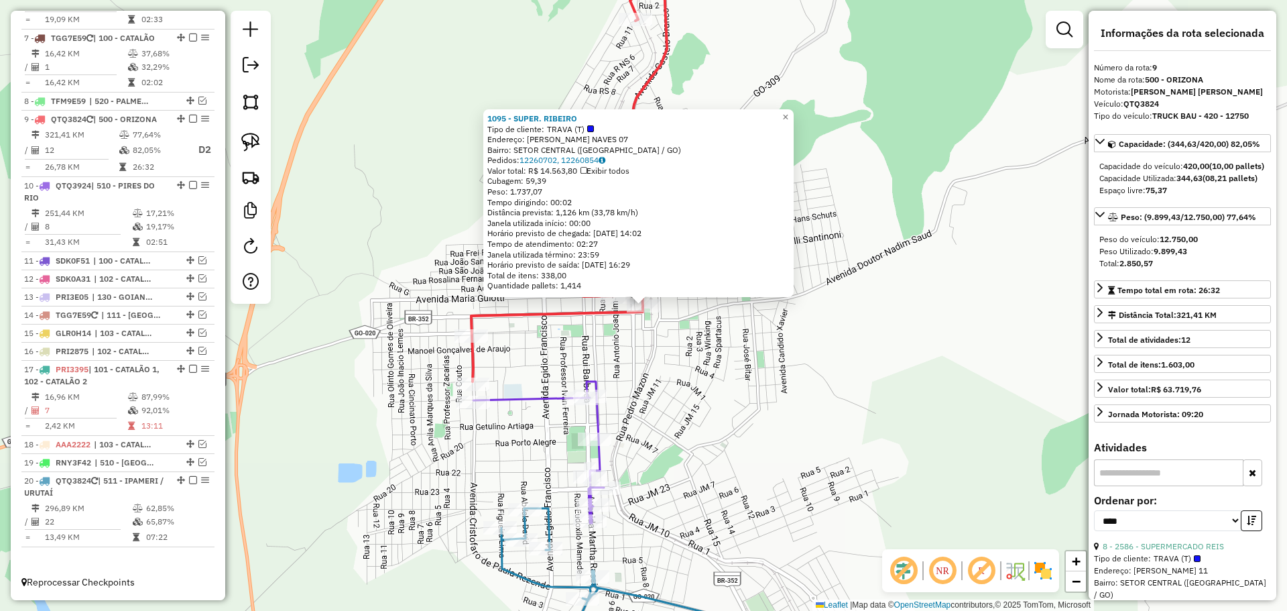
click at [716, 414] on div "1095 - SUPER. RIBEIRO Tipo de cliente: TRAVA (T) Endereço: FRANCISCO RODRIGUES …" at bounding box center [643, 305] width 1287 height 611
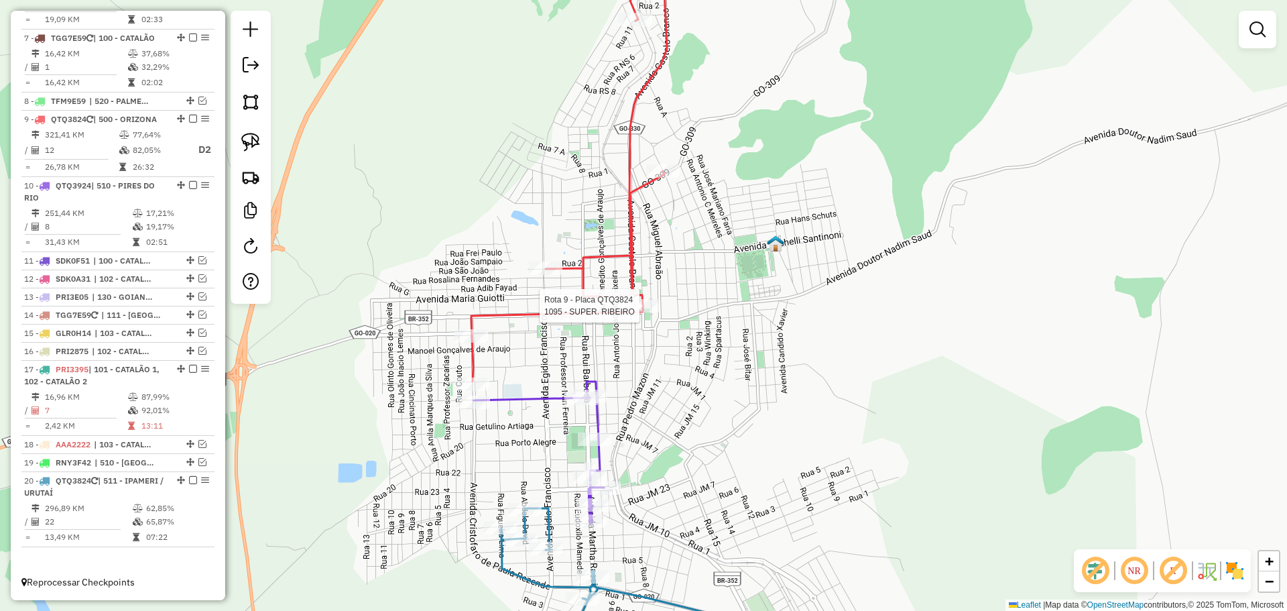
select select "*********"
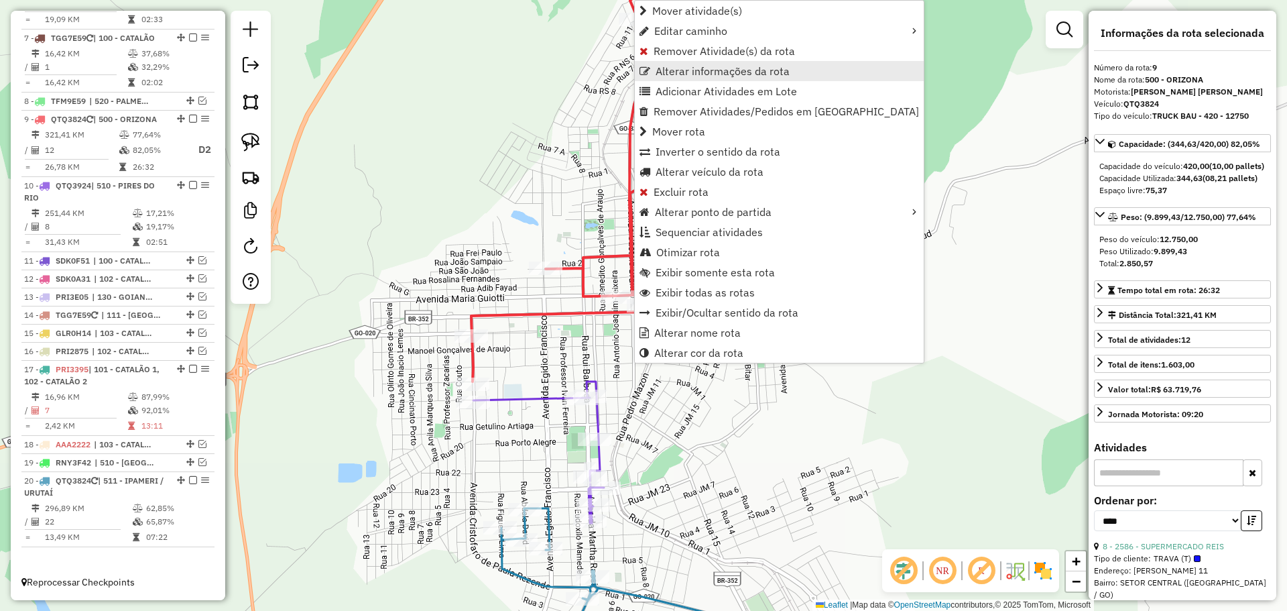
click at [718, 71] on span "Alterar informações da rota" at bounding box center [723, 71] width 134 height 11
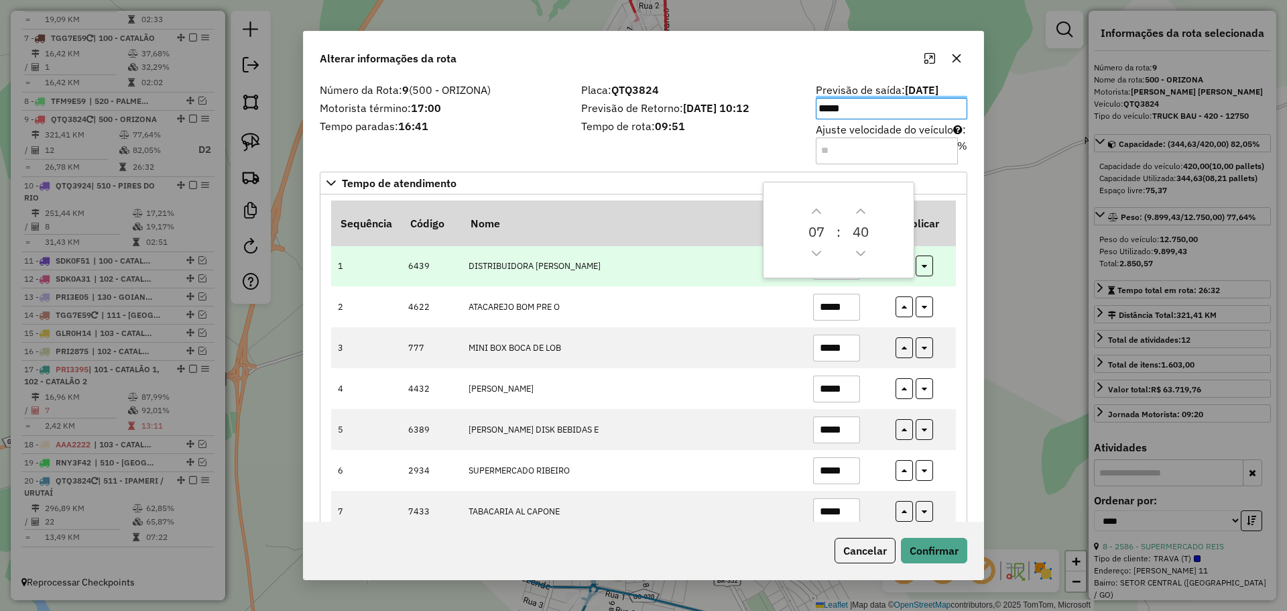
click at [718, 253] on td "DISTRIBUIDORA CAMILO" at bounding box center [633, 265] width 345 height 41
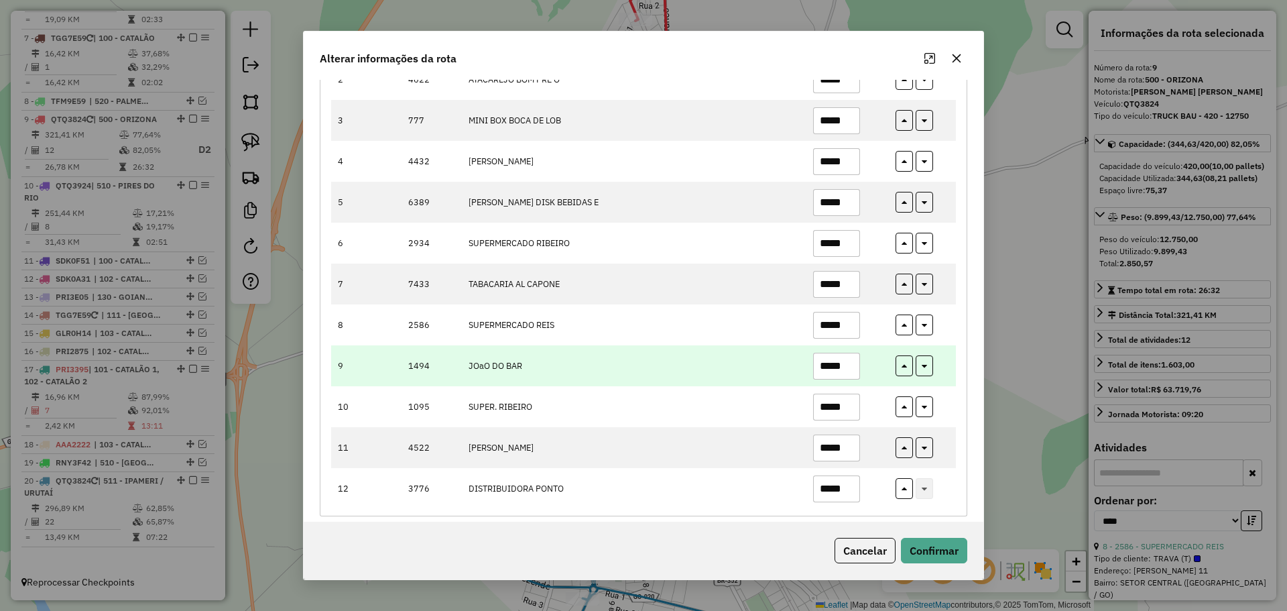
scroll to position [239, 0]
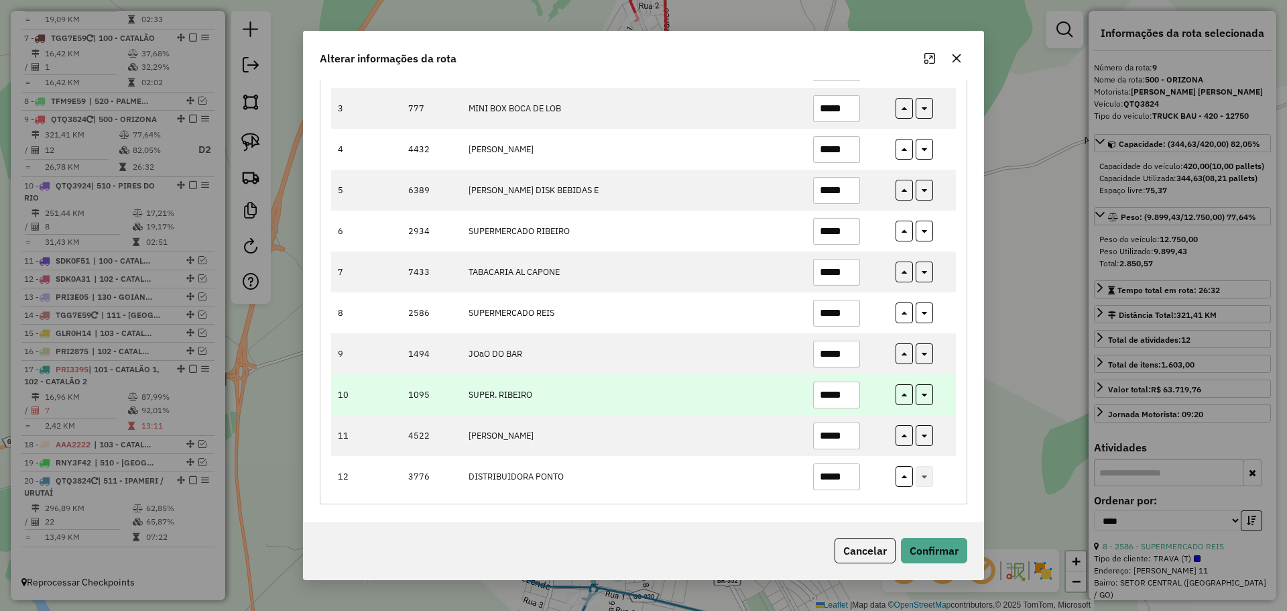
drag, startPoint x: 825, startPoint y: 395, endPoint x: 859, endPoint y: 399, distance: 34.4
click at [859, 399] on td "*****" at bounding box center [847, 394] width 82 height 41
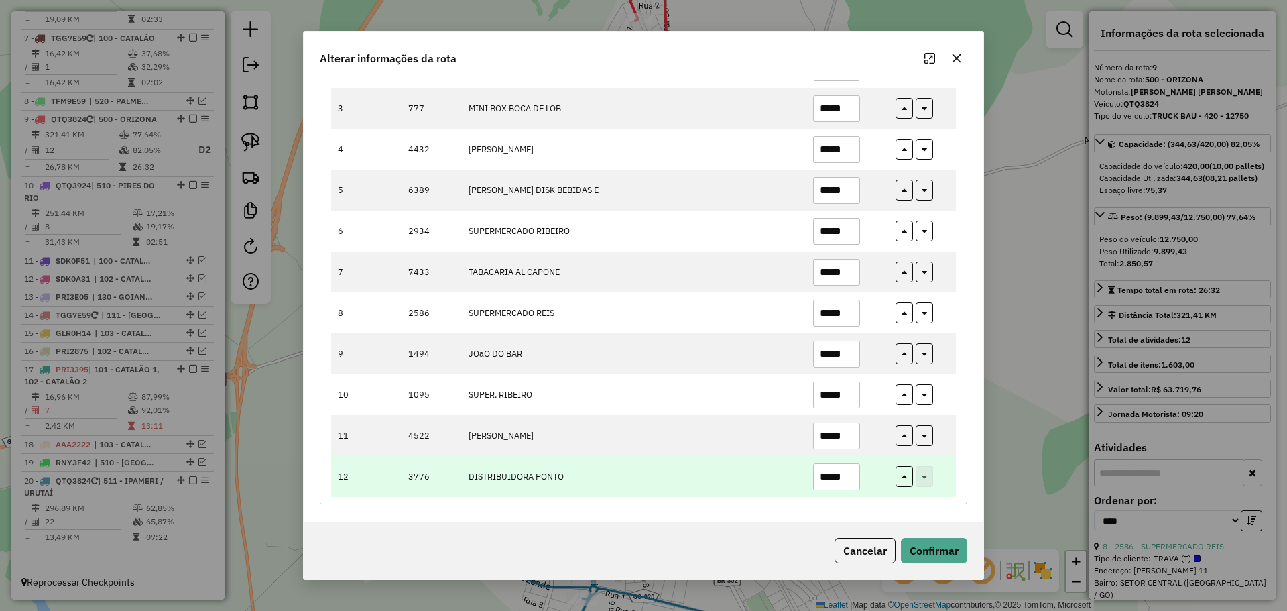
type input "*****"
drag, startPoint x: 836, startPoint y: 477, endPoint x: 863, endPoint y: 480, distance: 27.6
click at [863, 480] on td "*****" at bounding box center [847, 476] width 82 height 41
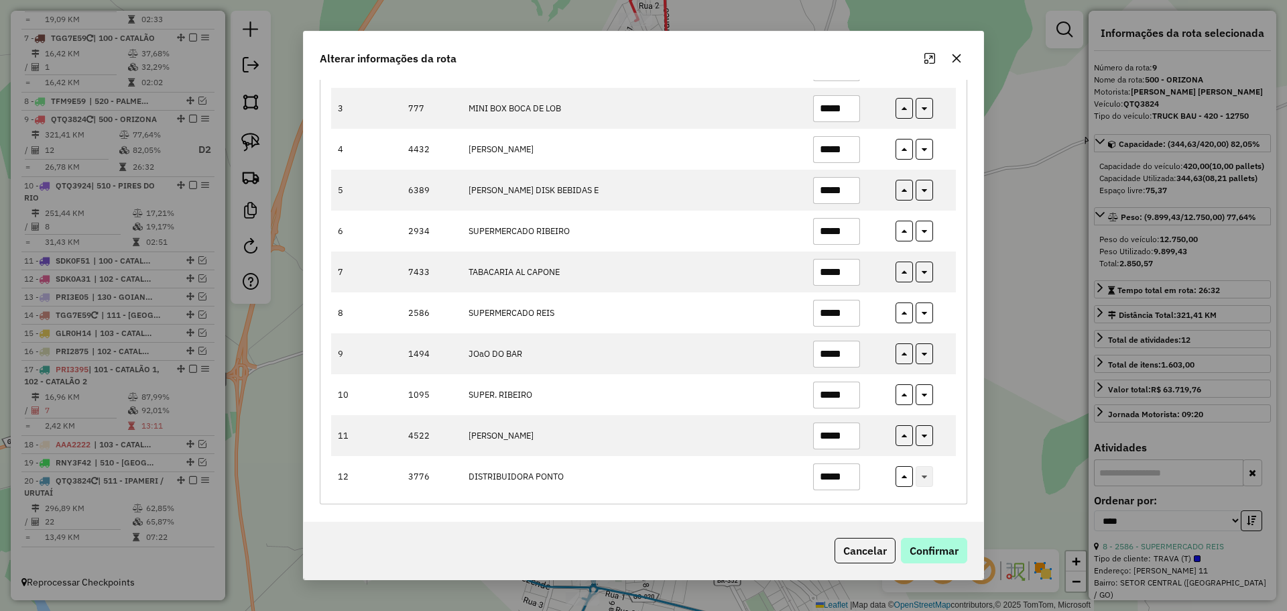
type input "*****"
click at [924, 540] on button "Confirmar" at bounding box center [934, 550] width 66 height 25
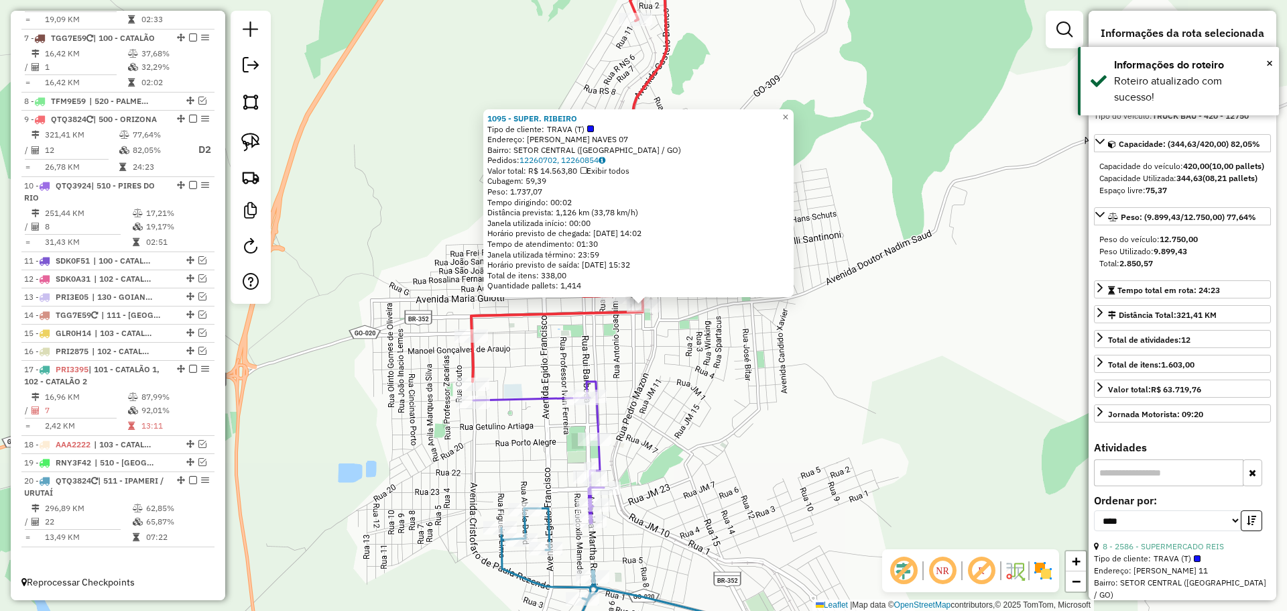
click at [717, 380] on div "Rota 9 - Placa QTQ3824 1095 - SUPER. RIBEIRO 1095 - SUPER. RIBEIRO Tipo de clie…" at bounding box center [643, 305] width 1287 height 611
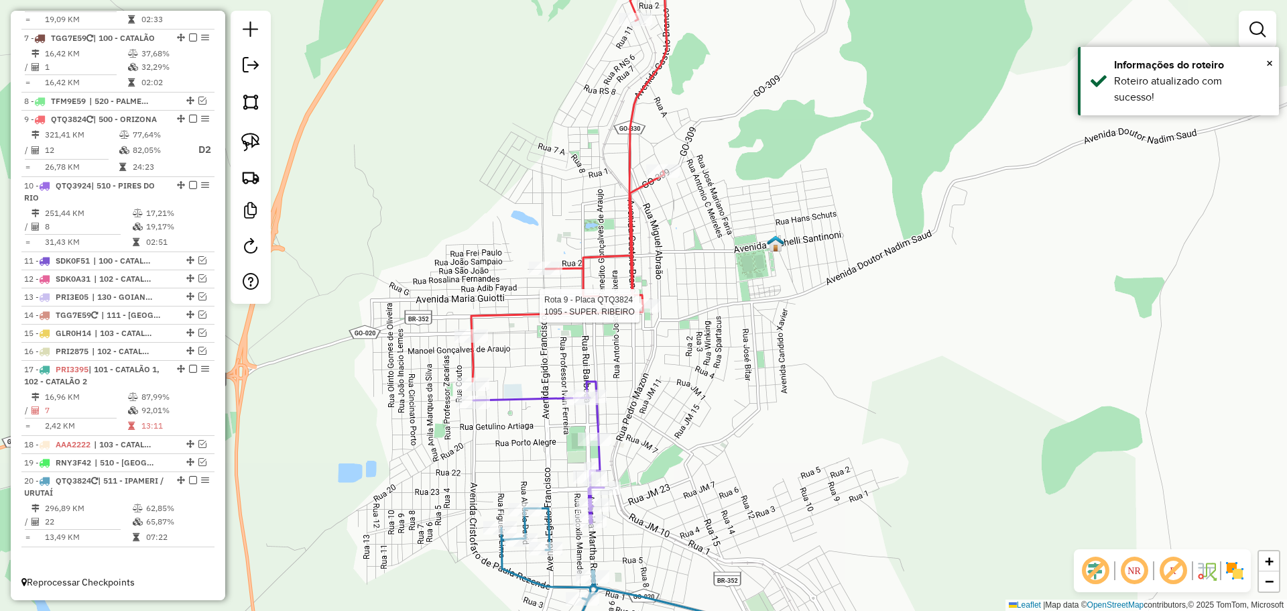
select select "*********"
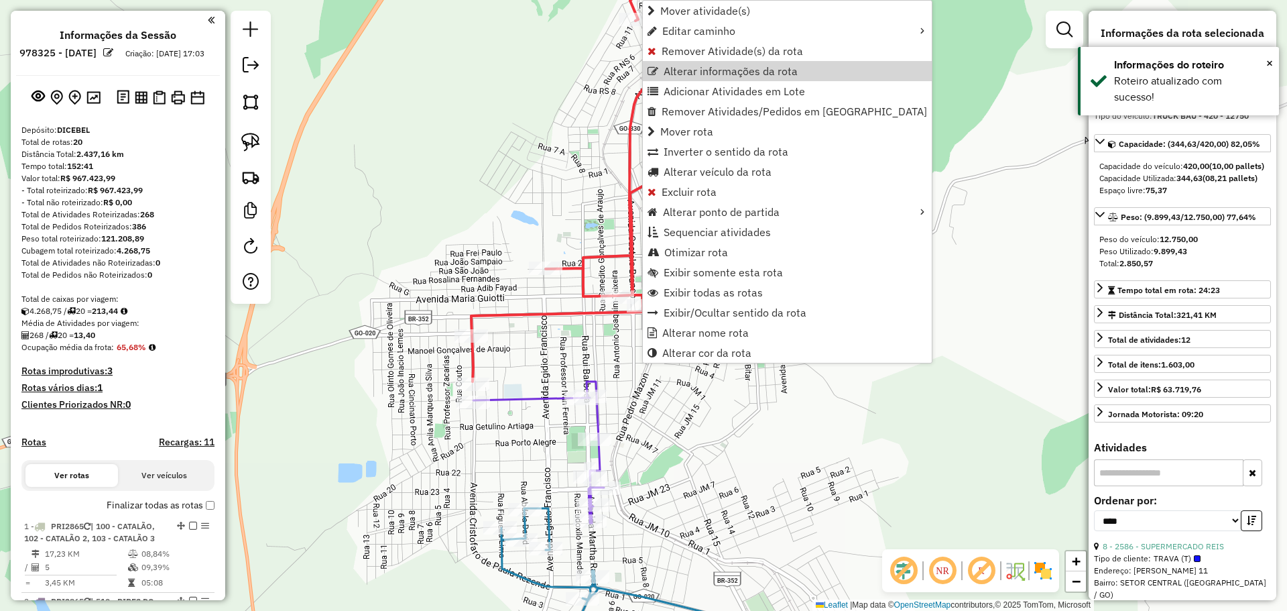
select select "*********"
click at [703, 73] on span "Alterar informações da rota" at bounding box center [731, 71] width 134 height 11
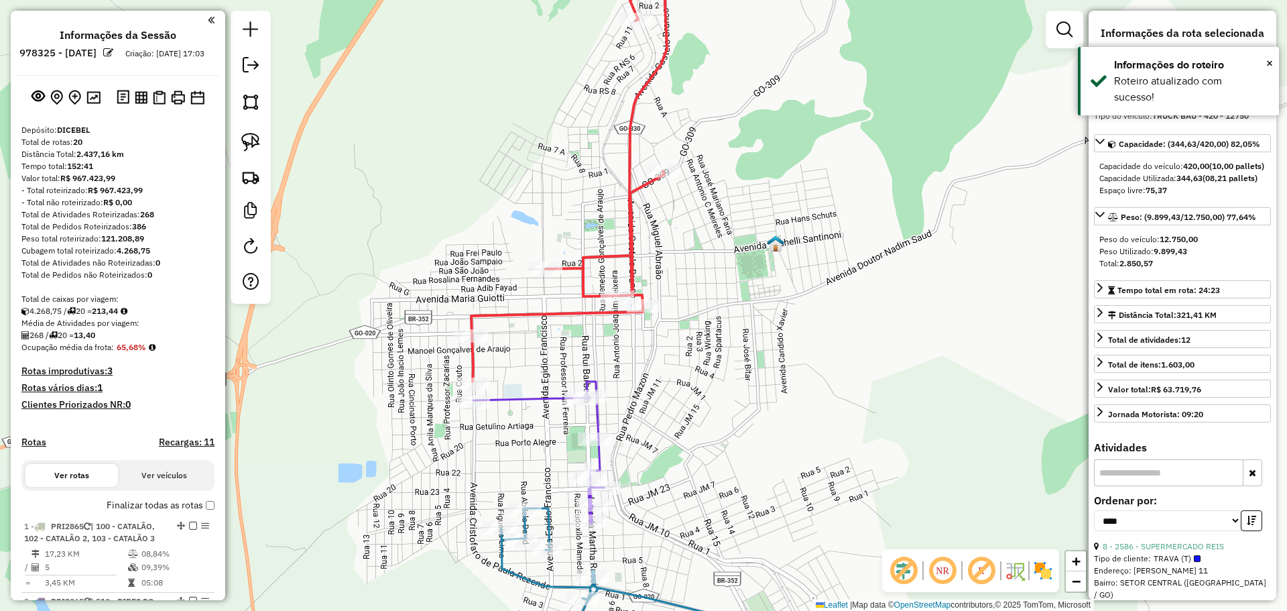
scroll to position [951, 0]
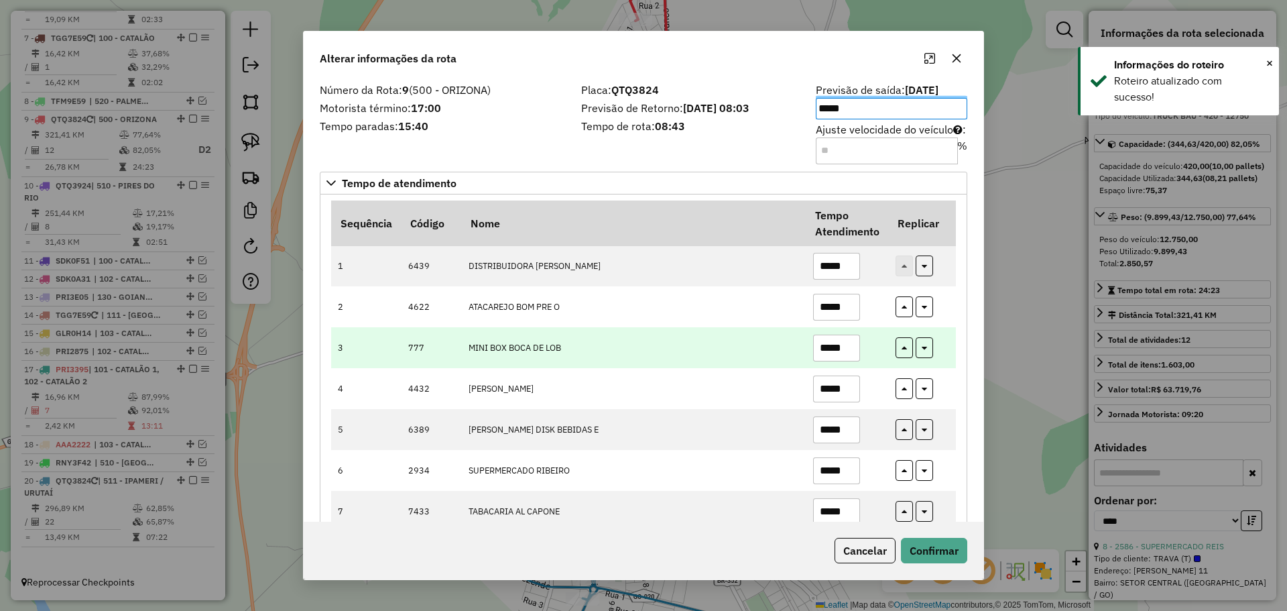
click at [686, 331] on td "MINI BOX BOCA DE LOB" at bounding box center [633, 347] width 345 height 41
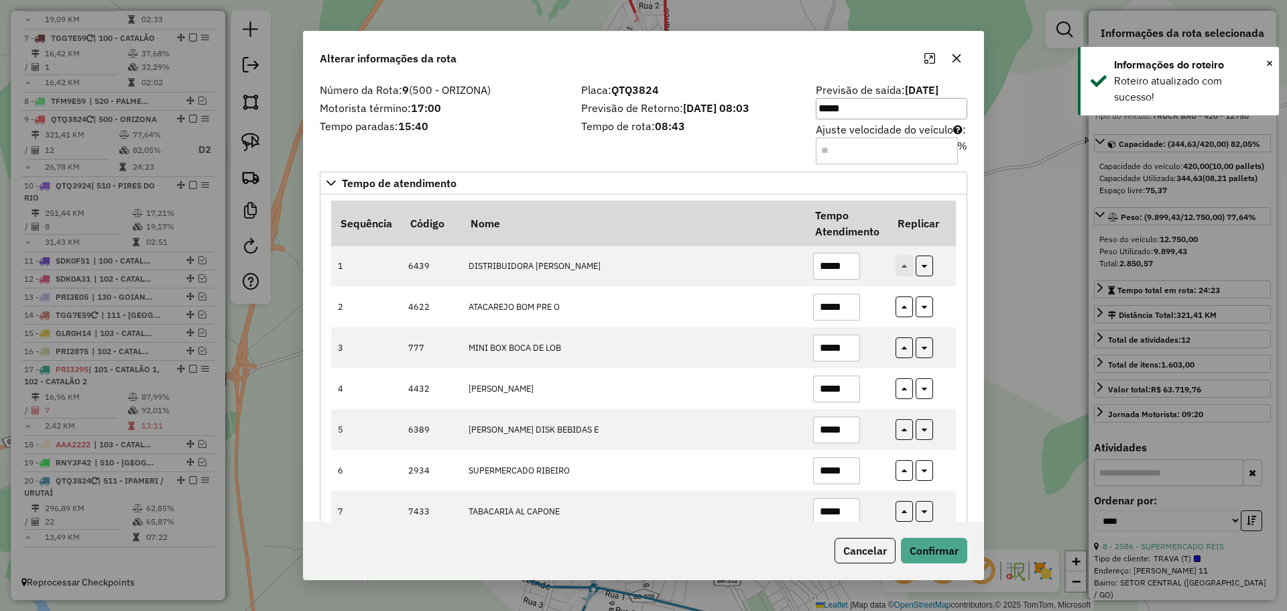
scroll to position [265, 0]
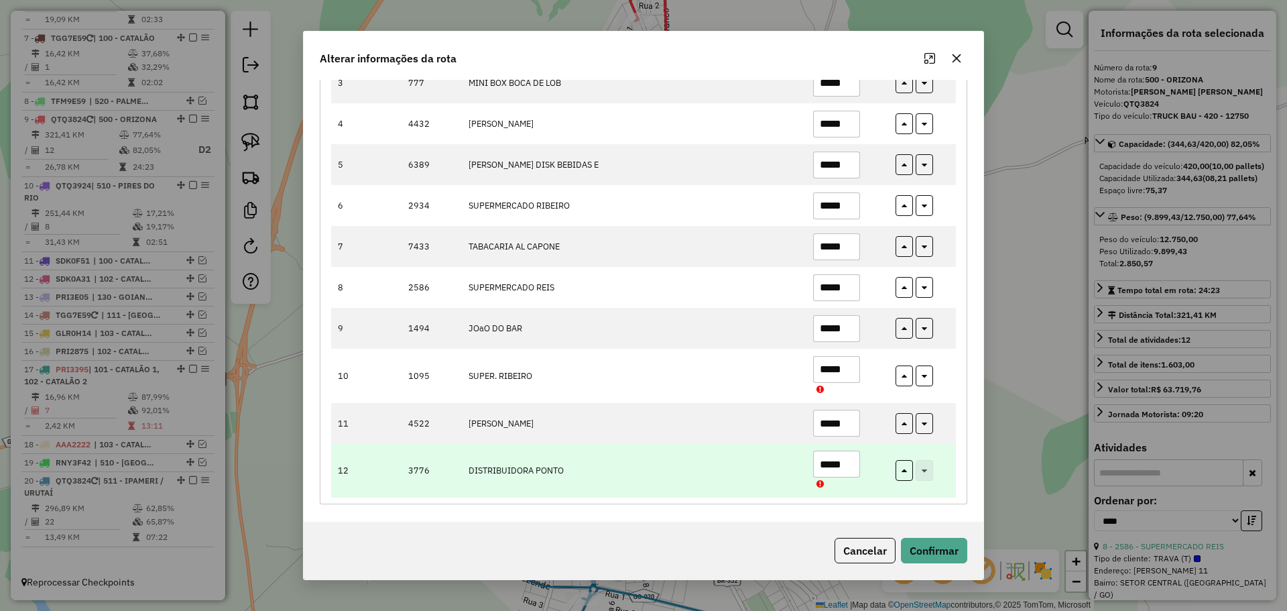
drag, startPoint x: 834, startPoint y: 466, endPoint x: 857, endPoint y: 467, distance: 23.5
click at [857, 467] on input "*****" at bounding box center [836, 464] width 47 height 27
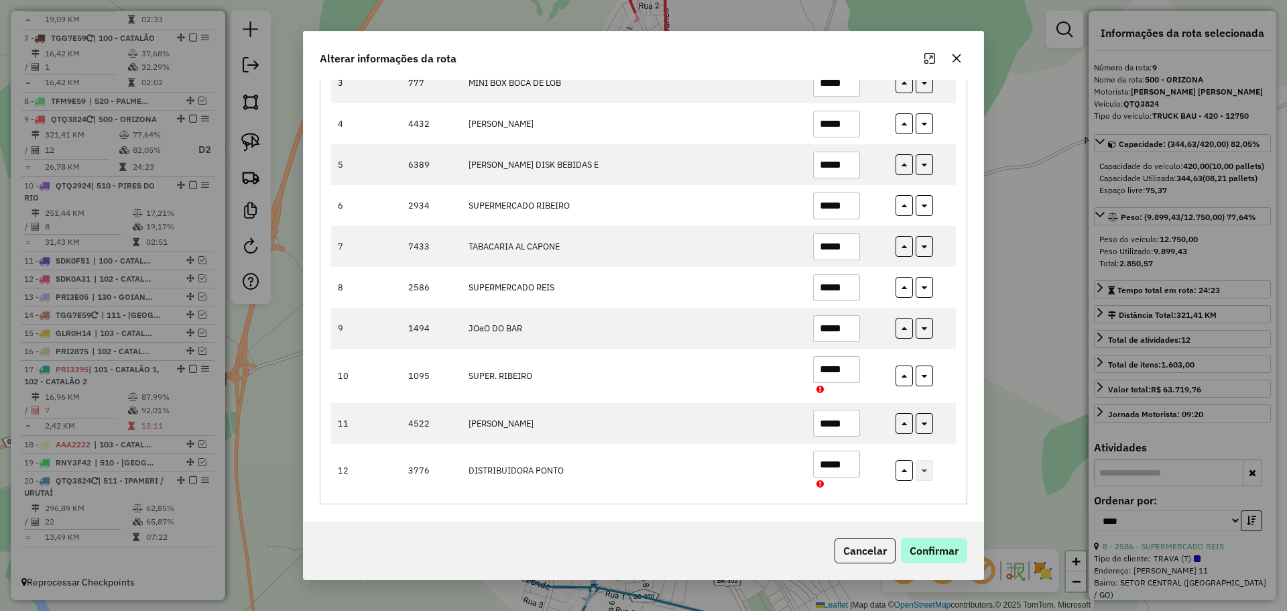
type input "*****"
click at [950, 546] on button "Confirmar" at bounding box center [934, 550] width 66 height 25
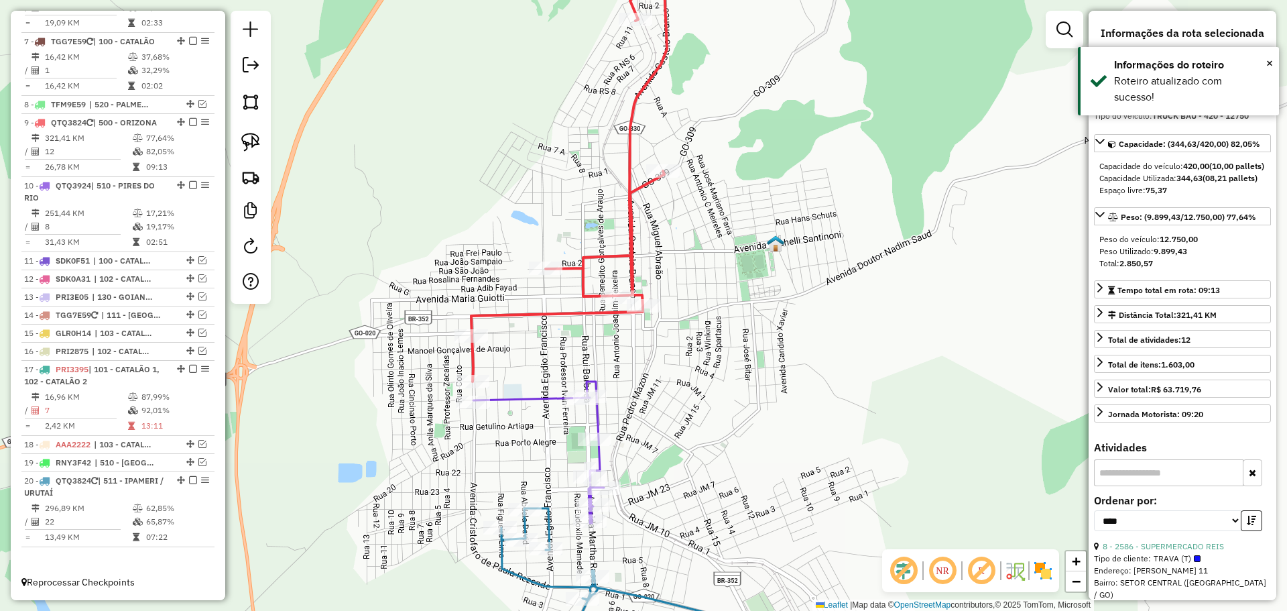
scroll to position [947, 0]
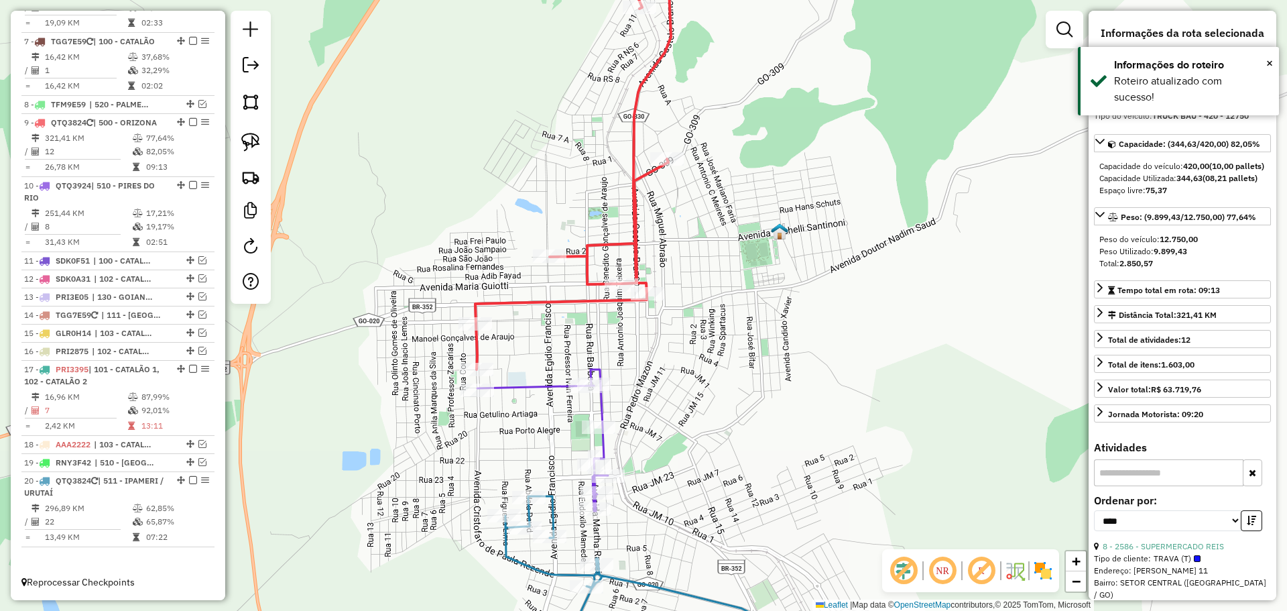
drag, startPoint x: 654, startPoint y: 396, endPoint x: 634, endPoint y: 387, distance: 22.2
click at [660, 384] on div "Janela de atendimento Grade de atendimento Capacidade Transportadoras Veículos …" at bounding box center [643, 305] width 1287 height 611
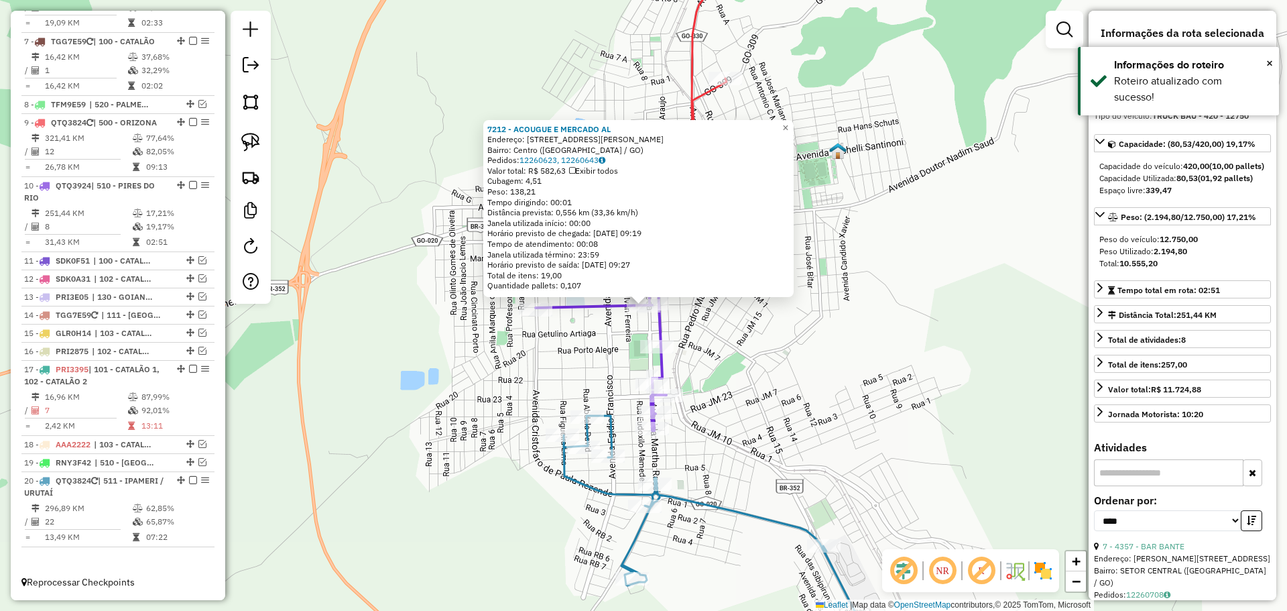
click at [823, 410] on div "7212 - ACOUGUE E MERCADO AL Endereço: [STREET_ADDRESS][PERSON_NAME] Pedidos: 12…" at bounding box center [643, 305] width 1287 height 611
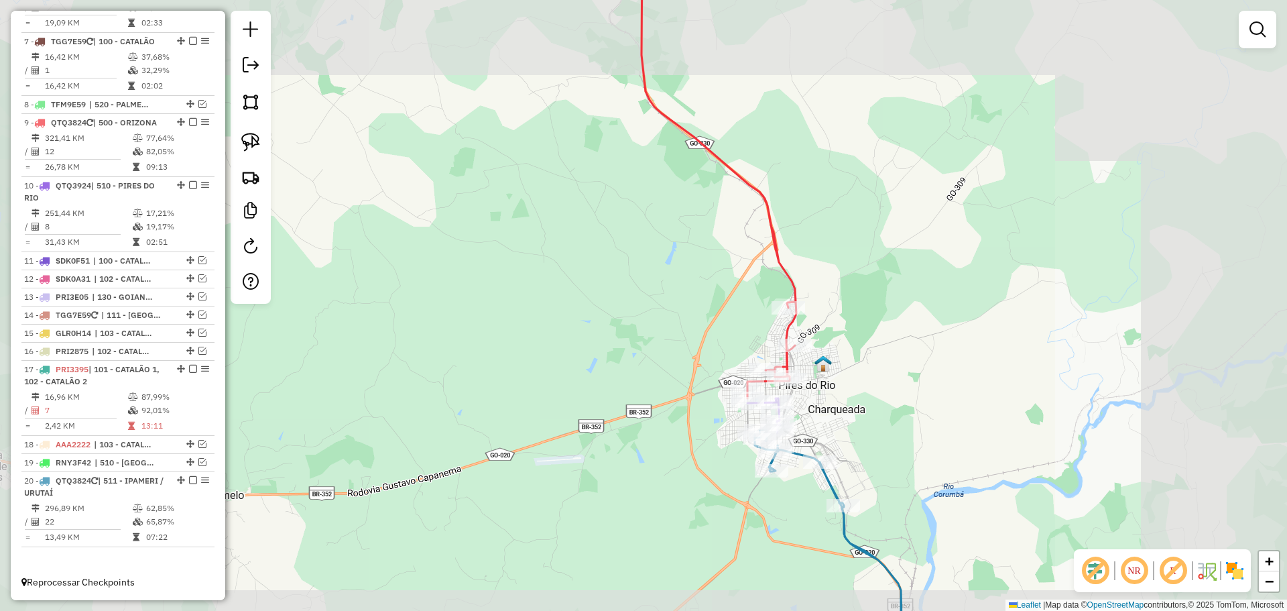
drag, startPoint x: 896, startPoint y: 458, endPoint x: 872, endPoint y: 399, distance: 64.0
click at [872, 399] on div "Janela de atendimento Grade de atendimento Capacidade Transportadoras Veículos …" at bounding box center [643, 305] width 1287 height 611
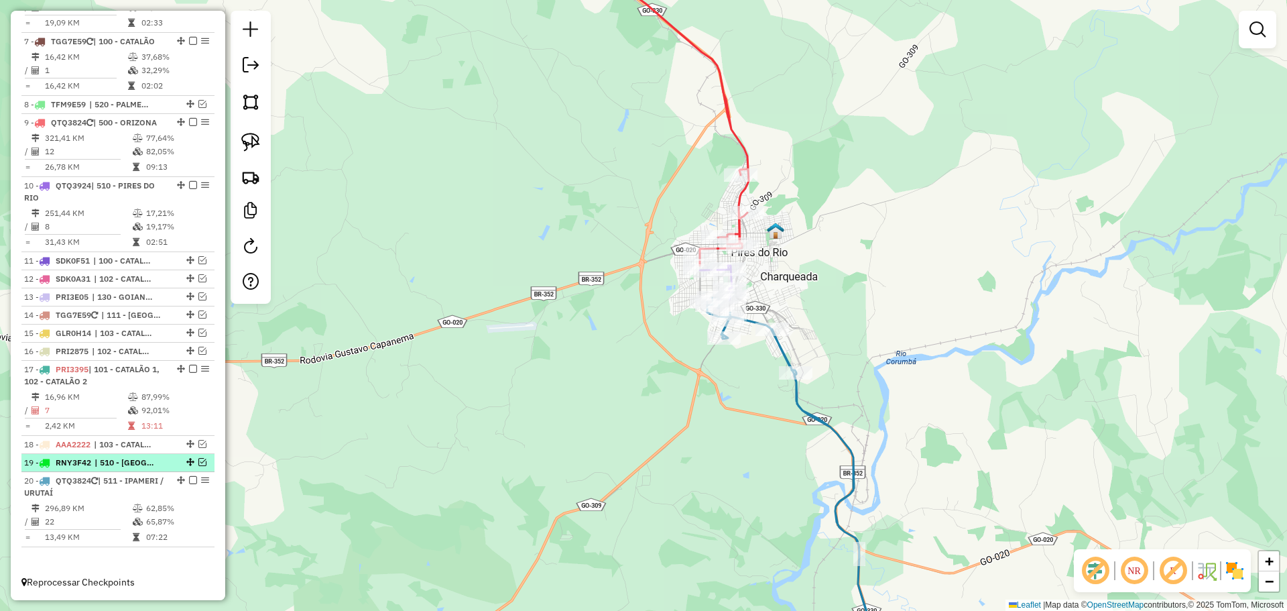
click at [169, 461] on div at bounding box center [189, 462] width 40 height 8
select select "*********"
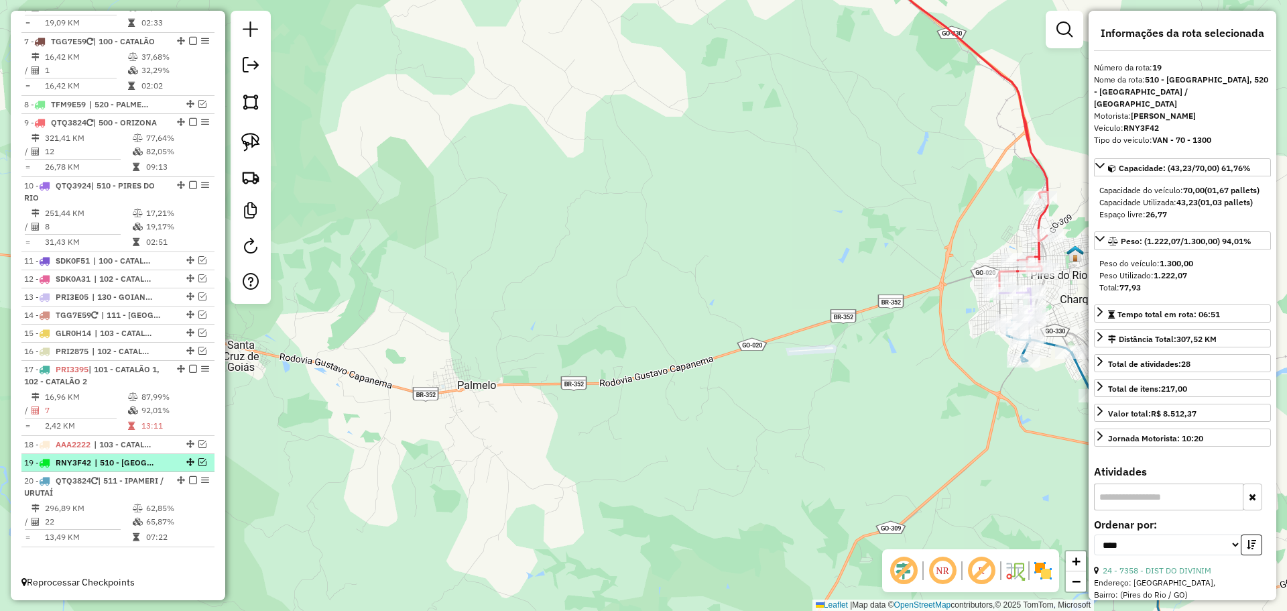
click at [198, 461] on em at bounding box center [202, 462] width 8 height 8
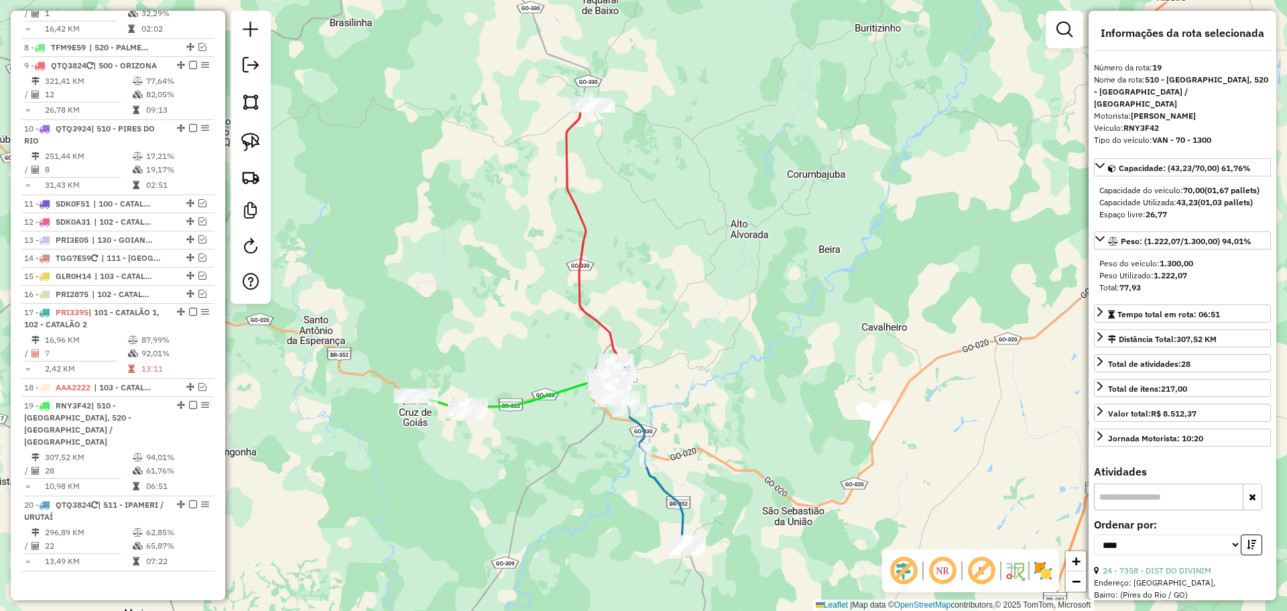
drag, startPoint x: 471, startPoint y: 436, endPoint x: 479, endPoint y: 436, distance: 8.1
click at [479, 436] on div "Janela de atendimento Grade de atendimento Capacidade Transportadoras Veículos …" at bounding box center [643, 305] width 1287 height 611
click at [467, 420] on div at bounding box center [471, 412] width 34 height 13
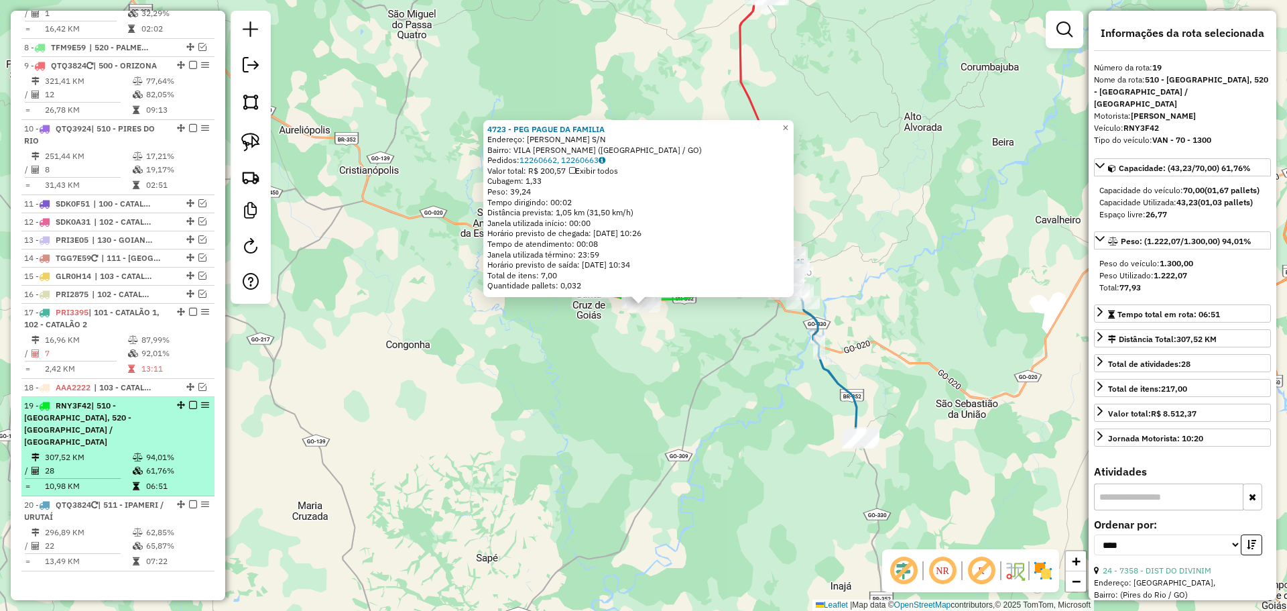
click at [189, 404] on em at bounding box center [193, 405] width 8 height 8
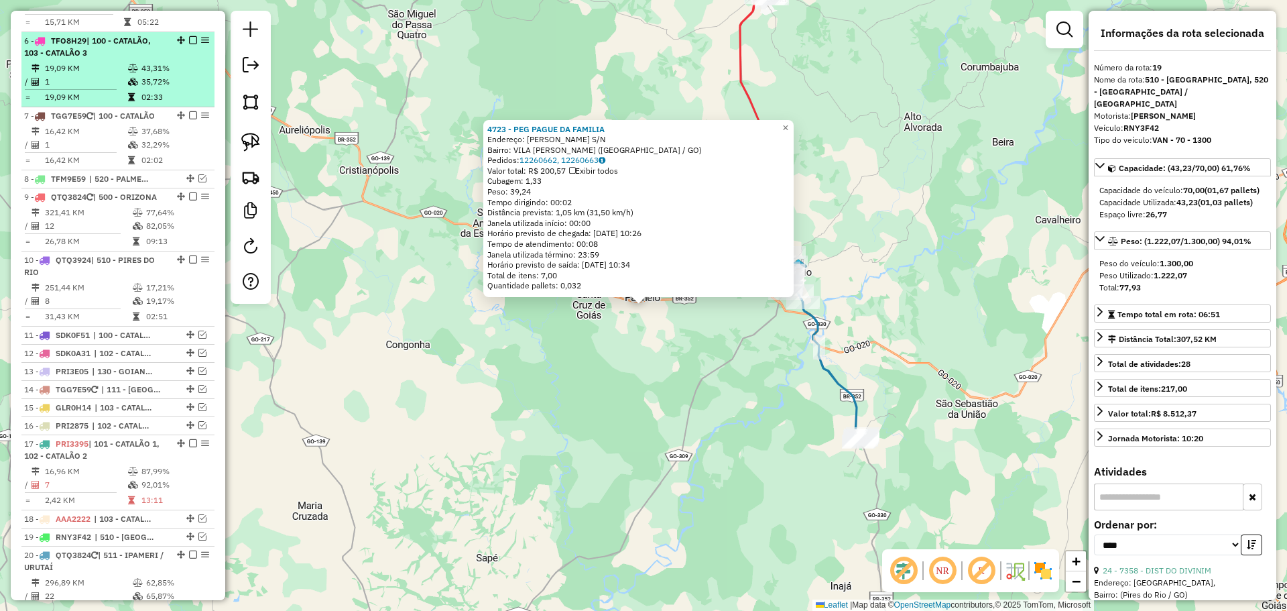
scroll to position [947, 0]
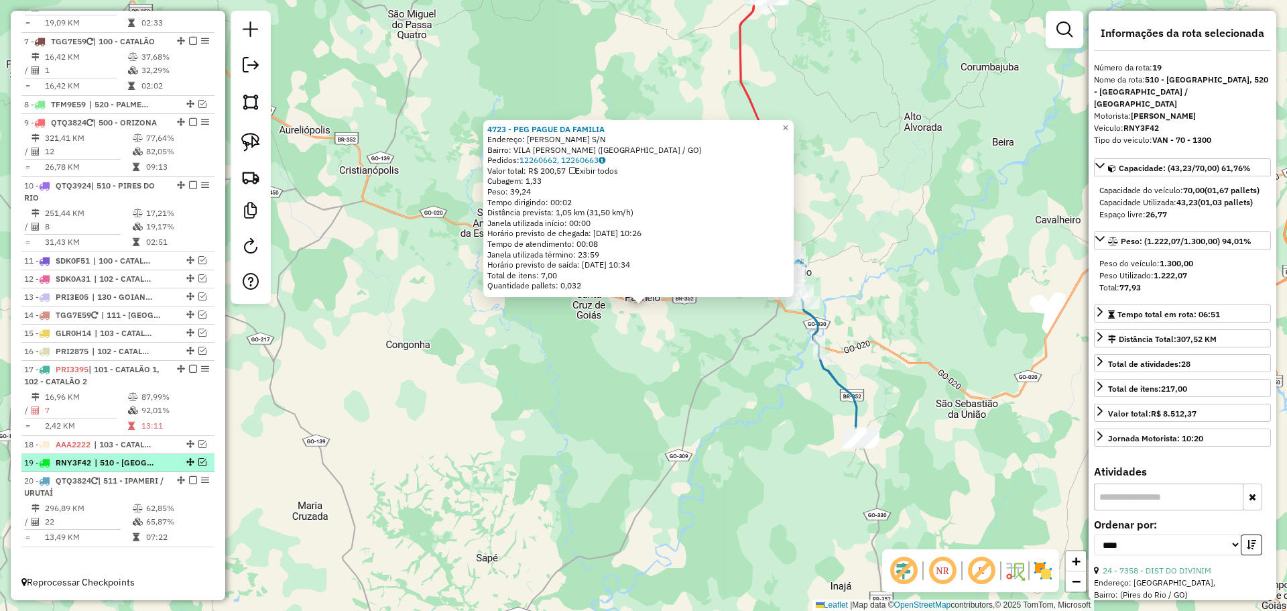
click at [169, 461] on div at bounding box center [189, 462] width 40 height 8
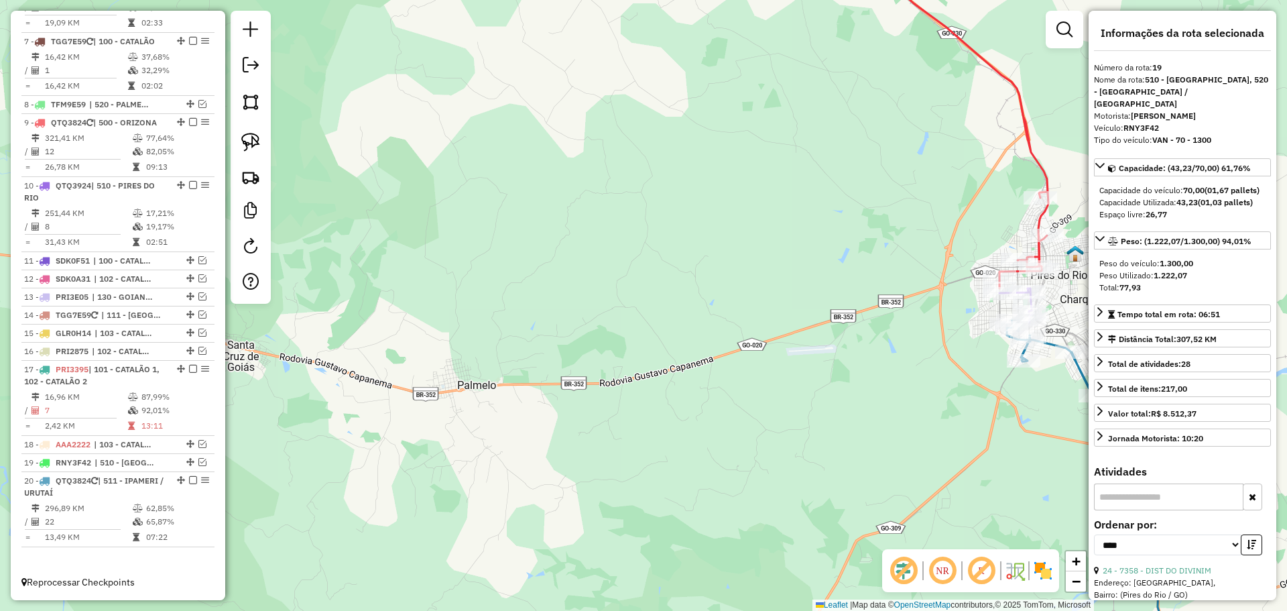
click at [562, 414] on div "Janela de atendimento Grade de atendimento Capacidade Transportadoras Veículos …" at bounding box center [643, 305] width 1287 height 611
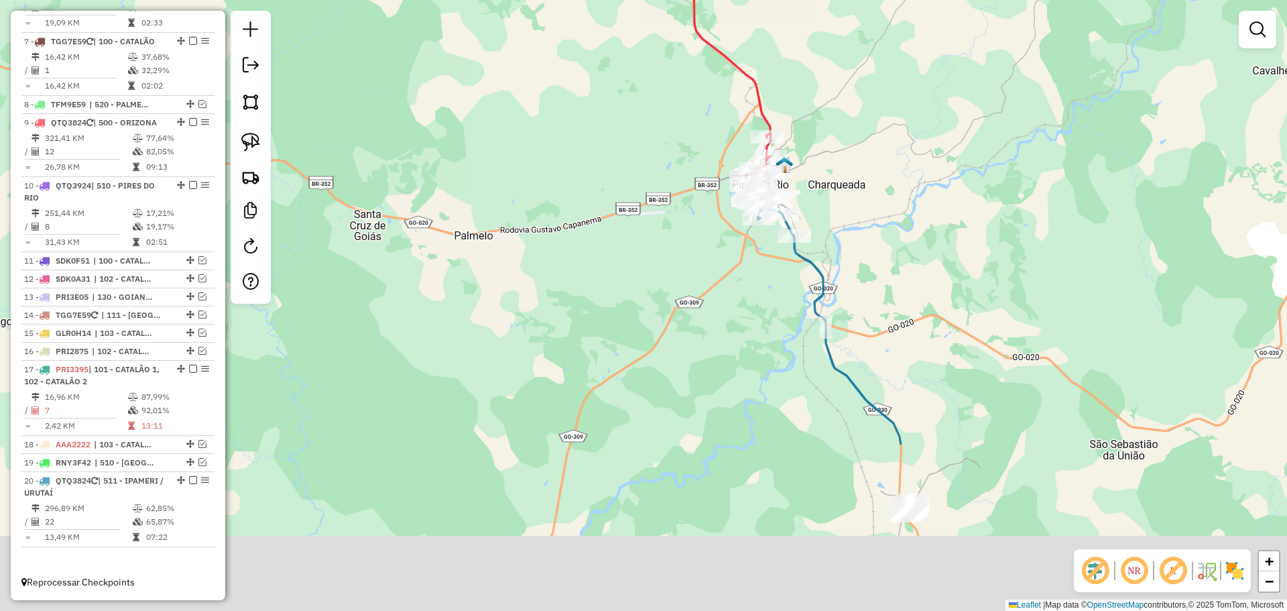
drag, startPoint x: 1009, startPoint y: 504, endPoint x: 862, endPoint y: 196, distance: 340.9
click at [870, 211] on div "Janela de atendimento Grade de atendimento Capacidade Transportadoras Veículos …" at bounding box center [643, 305] width 1287 height 611
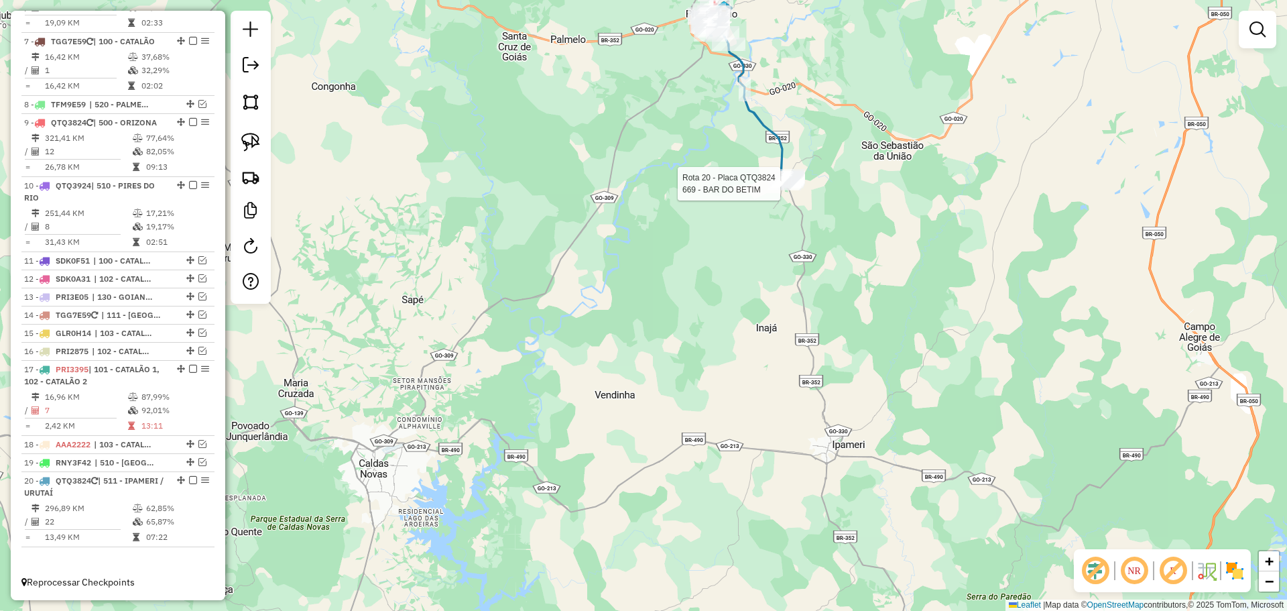
select select "*********"
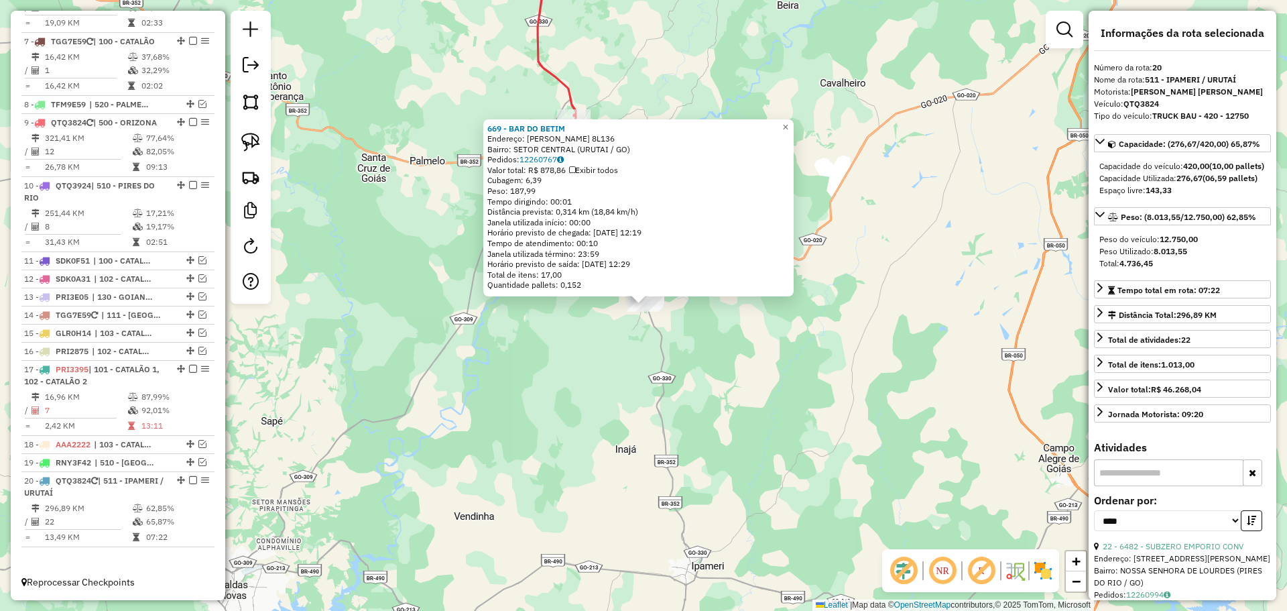
click at [718, 353] on div "669 - BAR DO BETIM Endereço: WILSON COTRIN 8L136 Bairro: SETOR CENTRAL (URUTAI …" at bounding box center [643, 305] width 1287 height 611
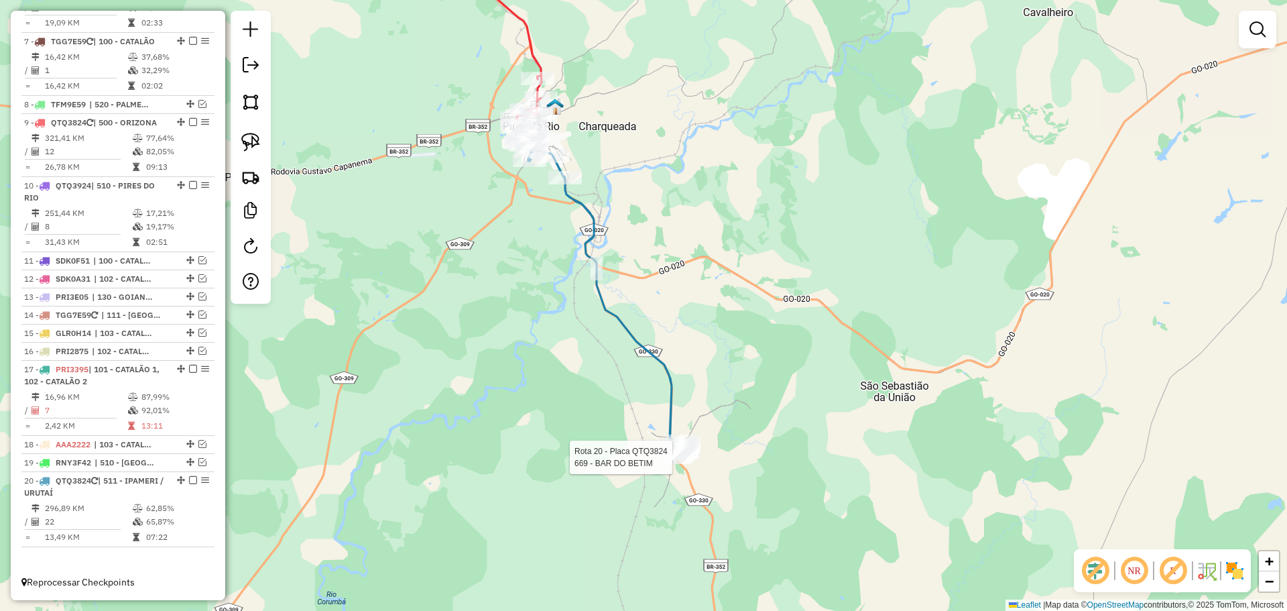
select select "*********"
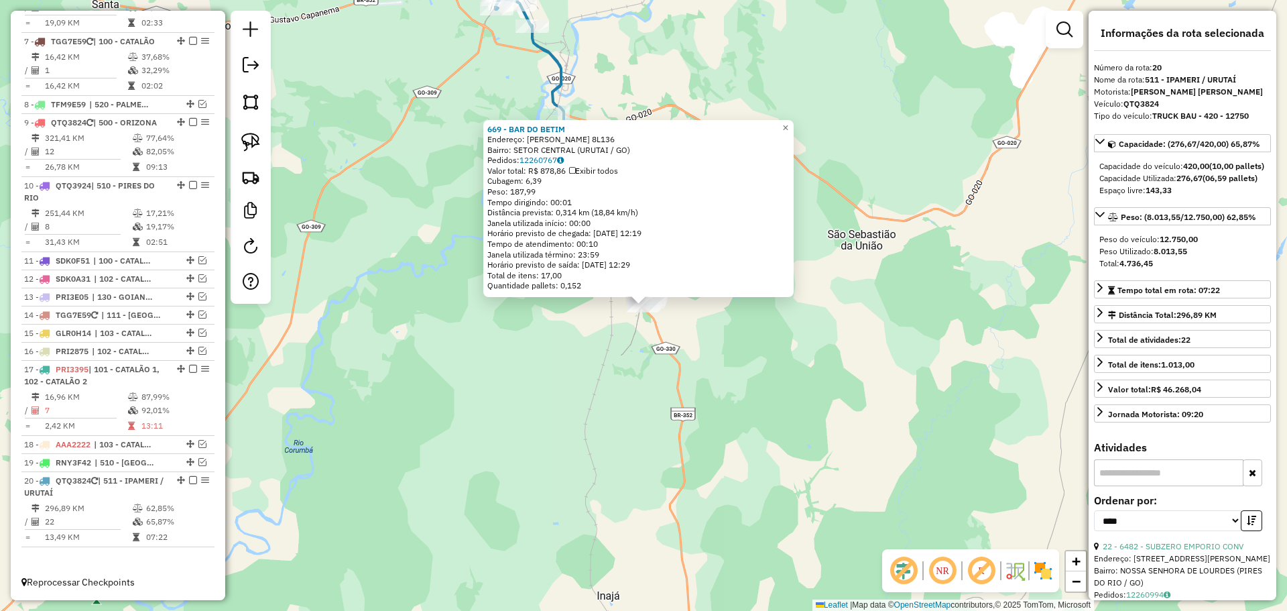
click at [604, 413] on div "669 - BAR DO BETIM Endereço: WILSON COTRIN 8L136 Bairro: SETOR CENTRAL (URUTAI …" at bounding box center [643, 305] width 1287 height 611
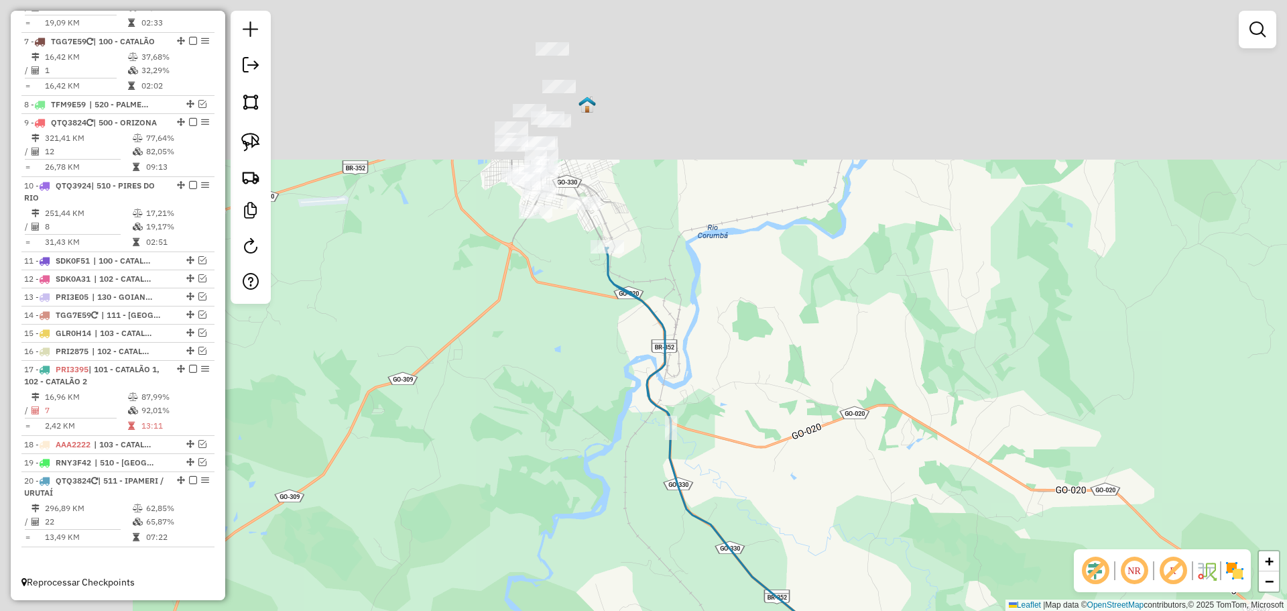
drag, startPoint x: 680, startPoint y: 237, endPoint x: 731, endPoint y: 367, distance: 138.8
click at [770, 438] on div "Janela de atendimento Grade de atendimento Capacidade Transportadoras Veículos …" at bounding box center [643, 305] width 1287 height 611
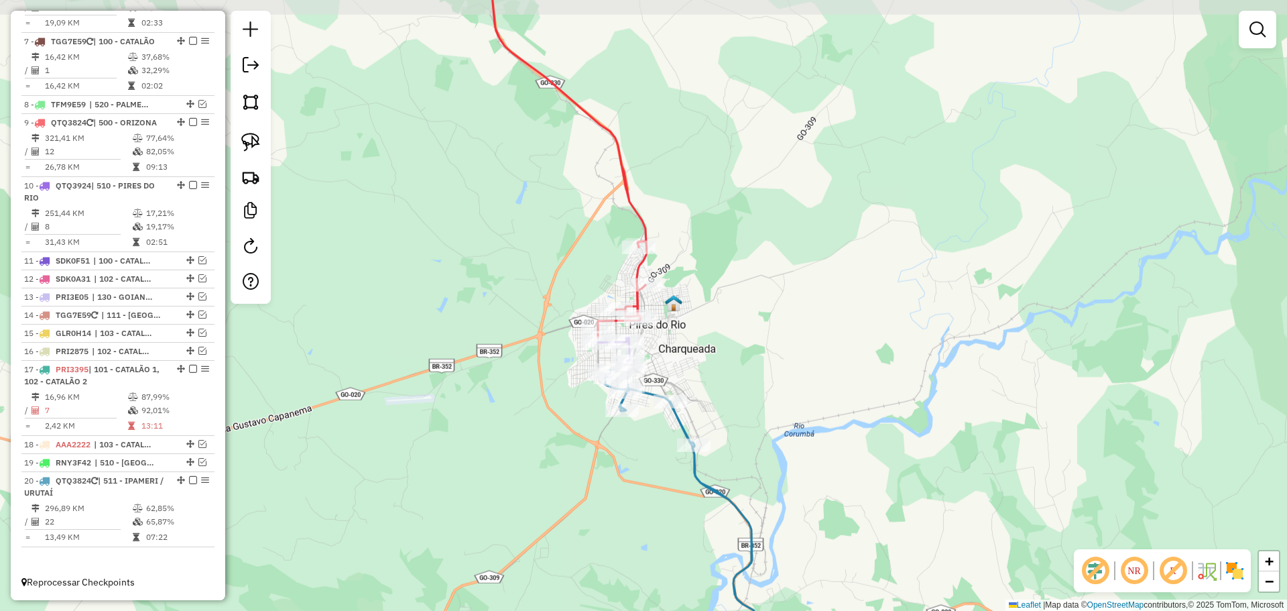
click at [697, 300] on div "Janela de atendimento Grade de atendimento Capacidade Transportadoras Veículos …" at bounding box center [643, 305] width 1287 height 611
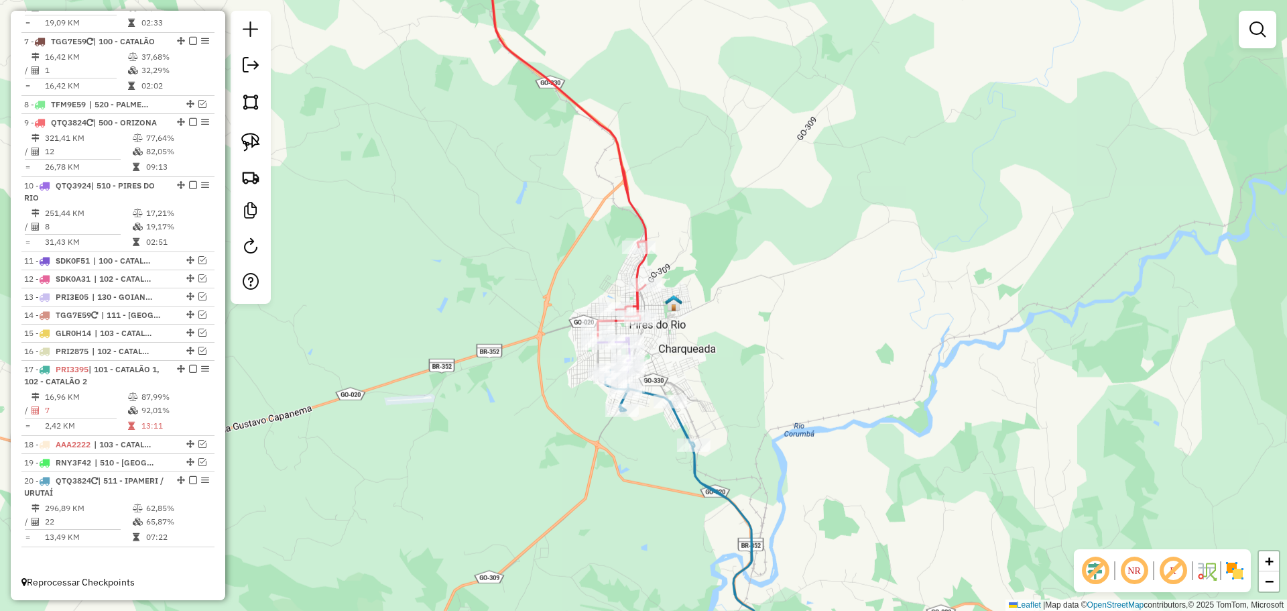
drag, startPoint x: 691, startPoint y: 349, endPoint x: 663, endPoint y: 312, distance: 46.5
click at [663, 312] on div "Janela de atendimento Grade de atendimento Capacidade Transportadoras Veículos …" at bounding box center [643, 305] width 1287 height 611
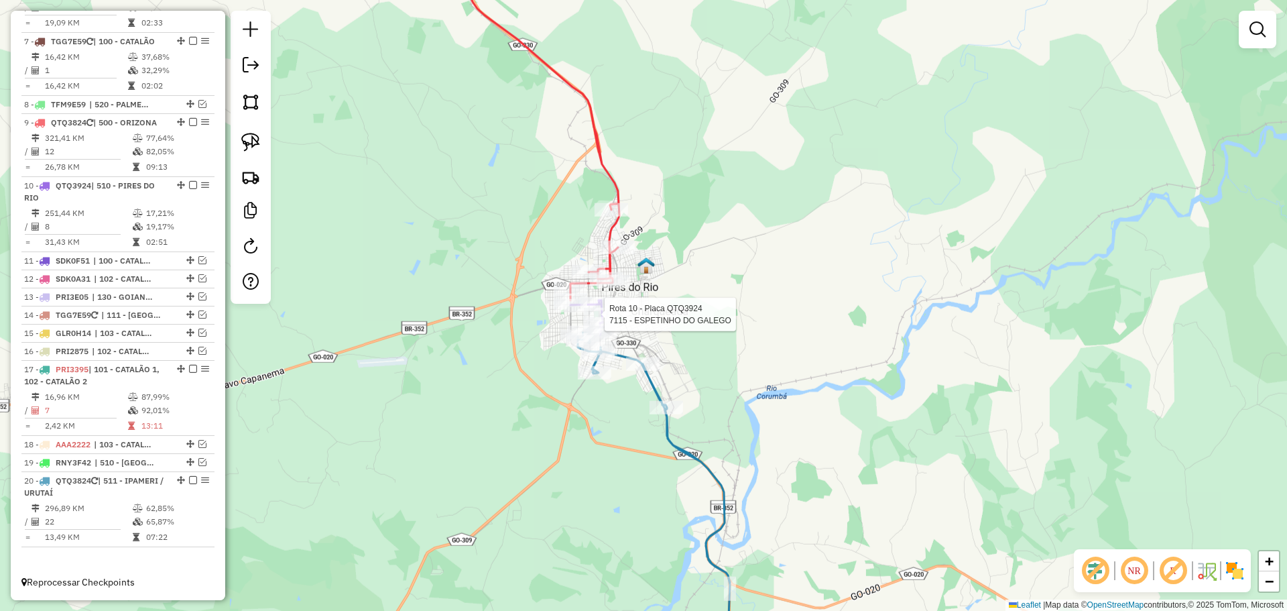
select select "*********"
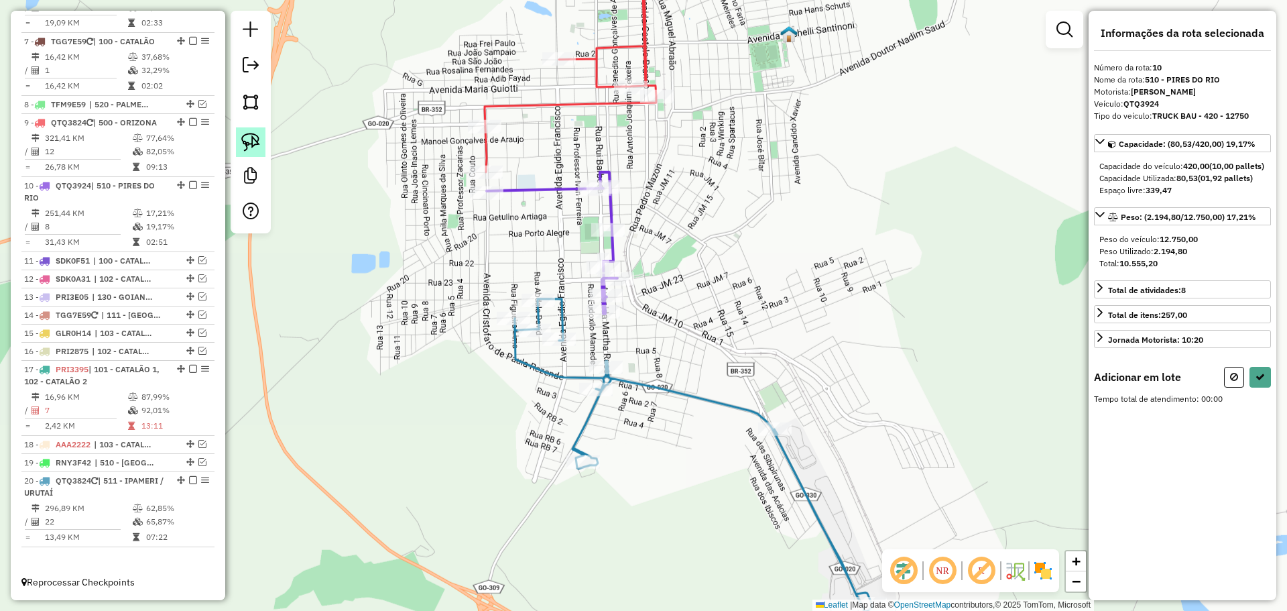
click at [250, 137] on img at bounding box center [250, 142] width 19 height 19
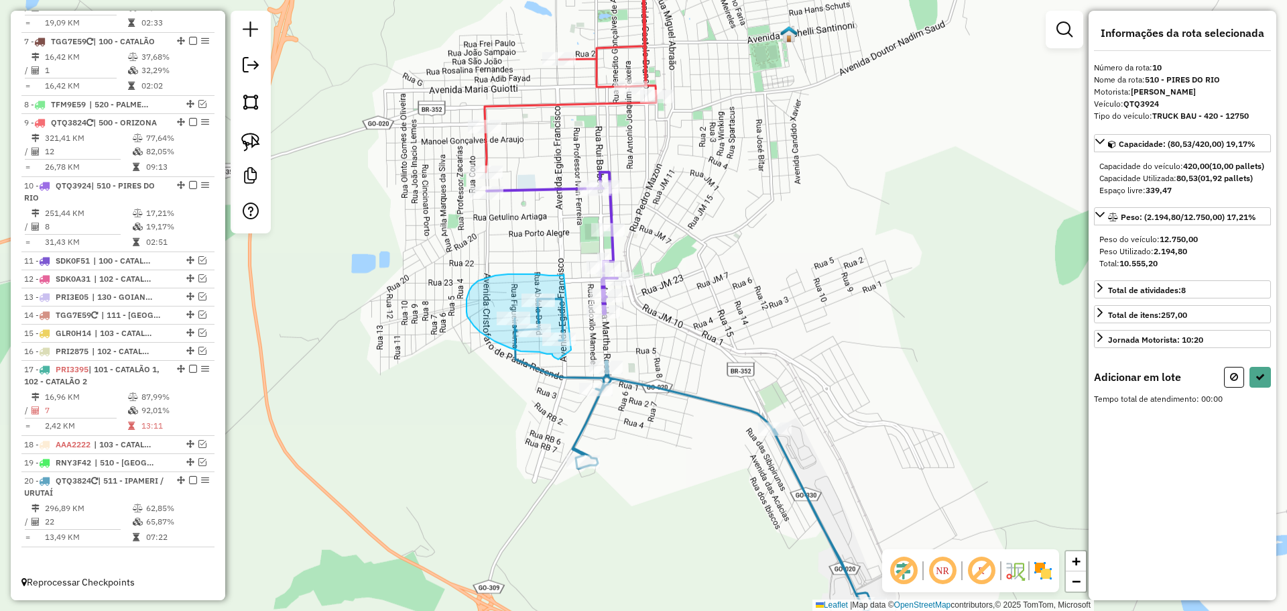
drag, startPoint x: 557, startPoint y: 276, endPoint x: 591, endPoint y: 341, distance: 73.5
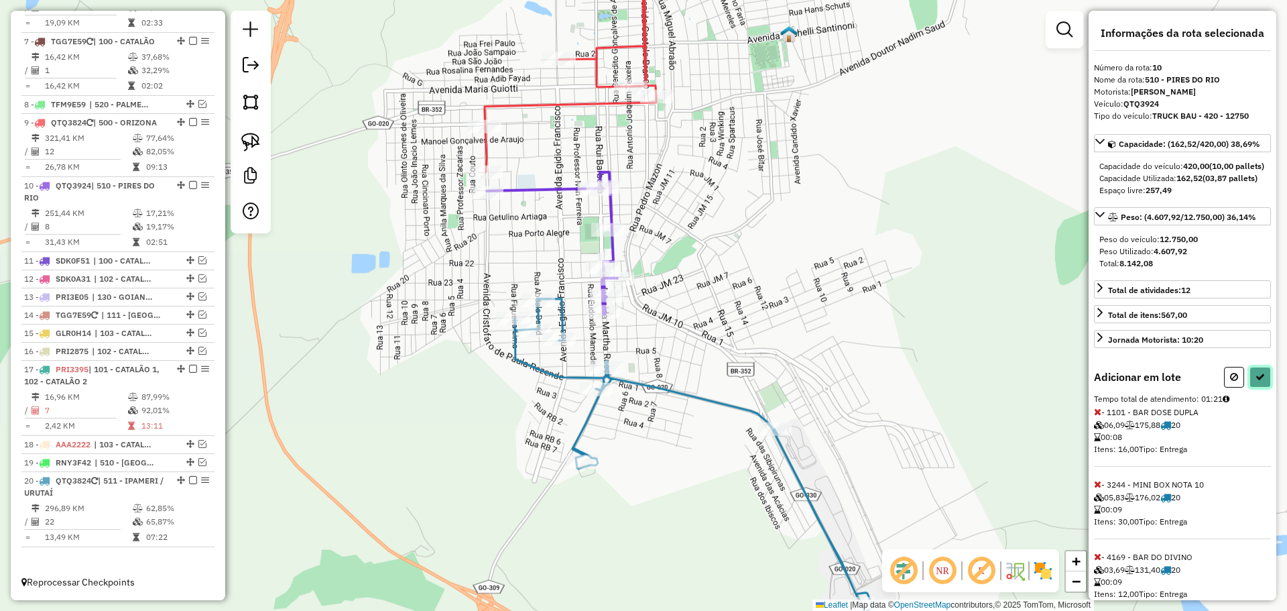
click at [1250, 387] on button at bounding box center [1260, 377] width 21 height 21
select select "*********"
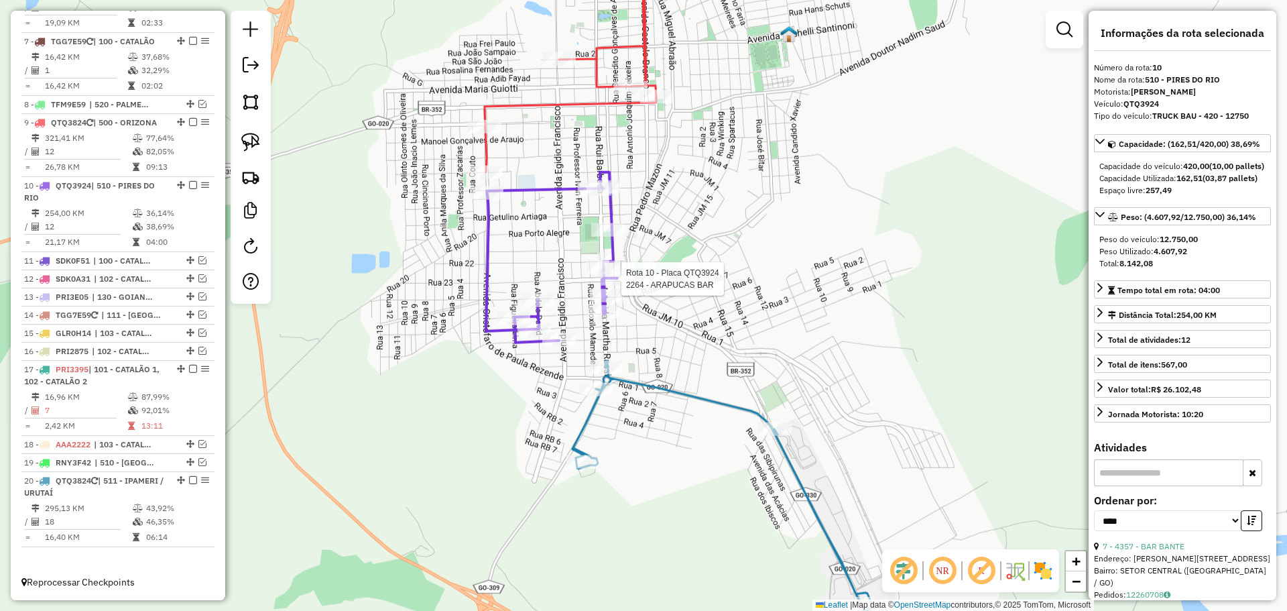
click at [607, 286] on div at bounding box center [618, 278] width 34 height 13
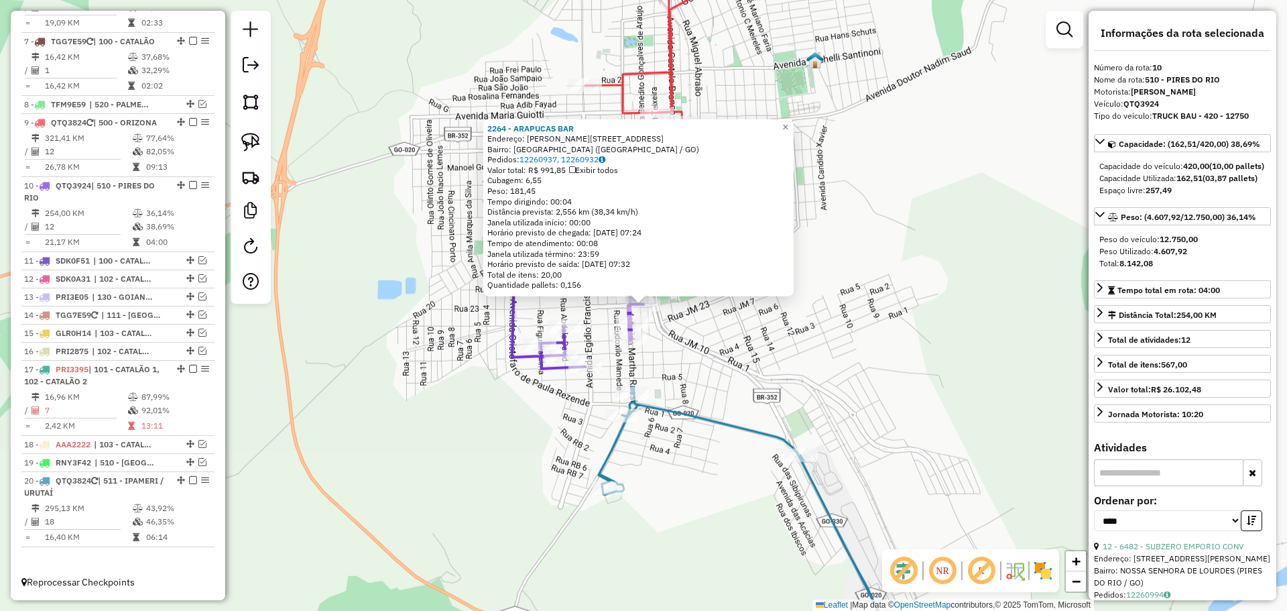
click at [625, 404] on icon at bounding box center [749, 529] width 300 height 284
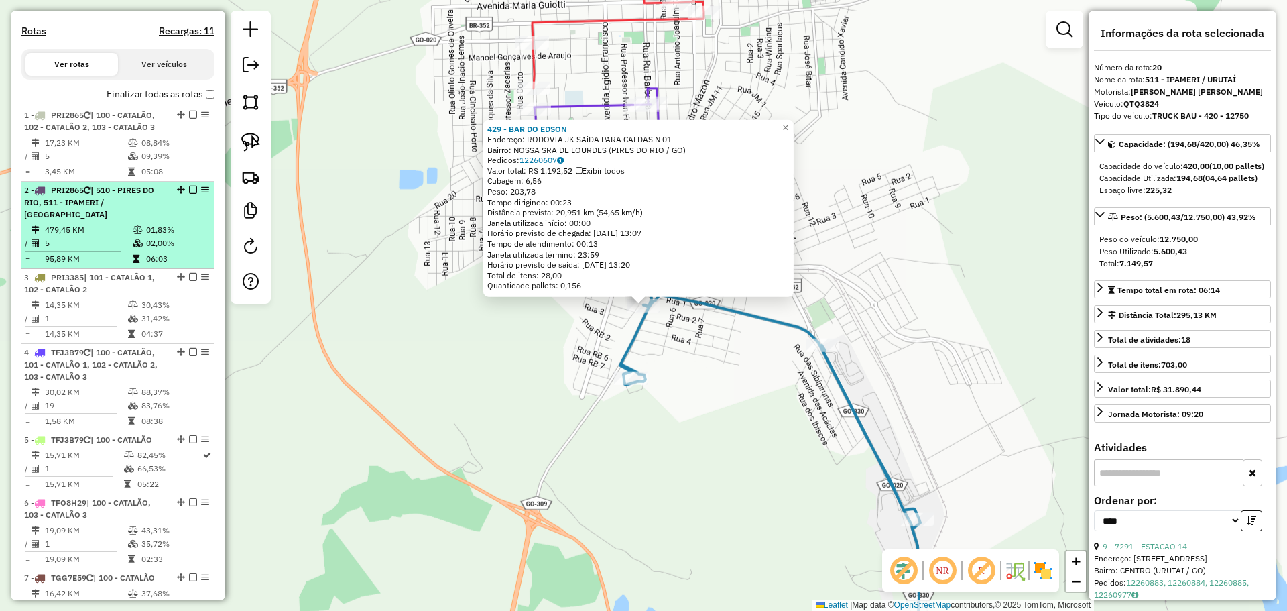
scroll to position [277, 0]
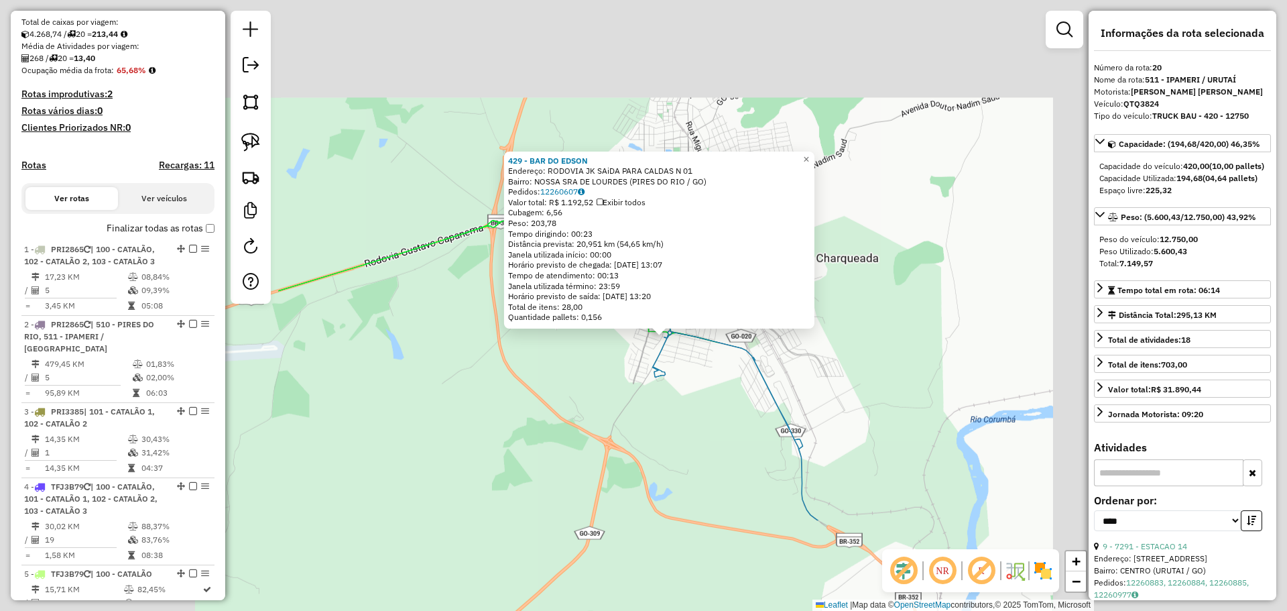
click at [715, 410] on div "429 - BAR DO EDSON Endereço: RODOVIA JK SAiDA PARA CALDAS N 01 Bairro: [GEOGRAP…" at bounding box center [643, 305] width 1287 height 611
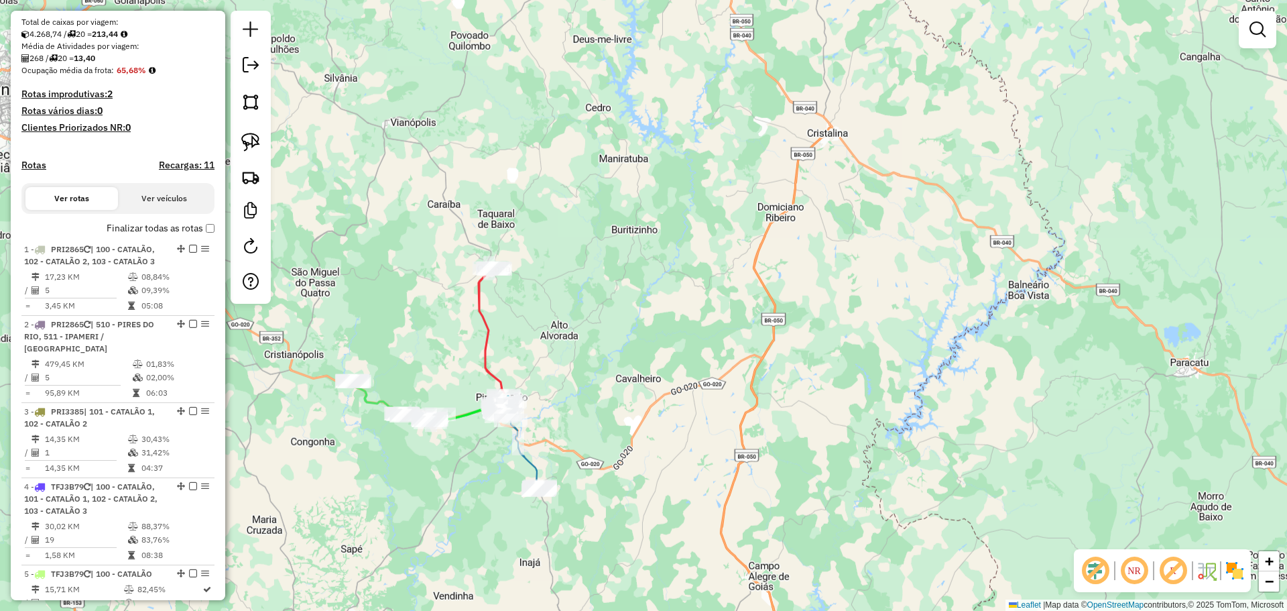
select select "*********"
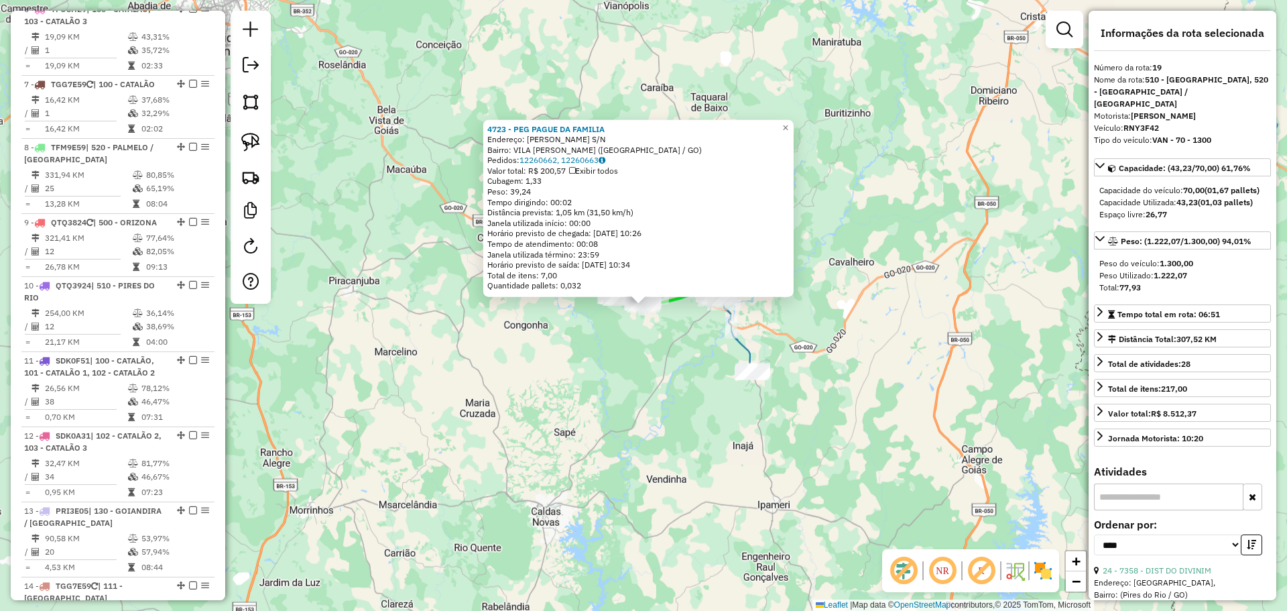
scroll to position [1460, 0]
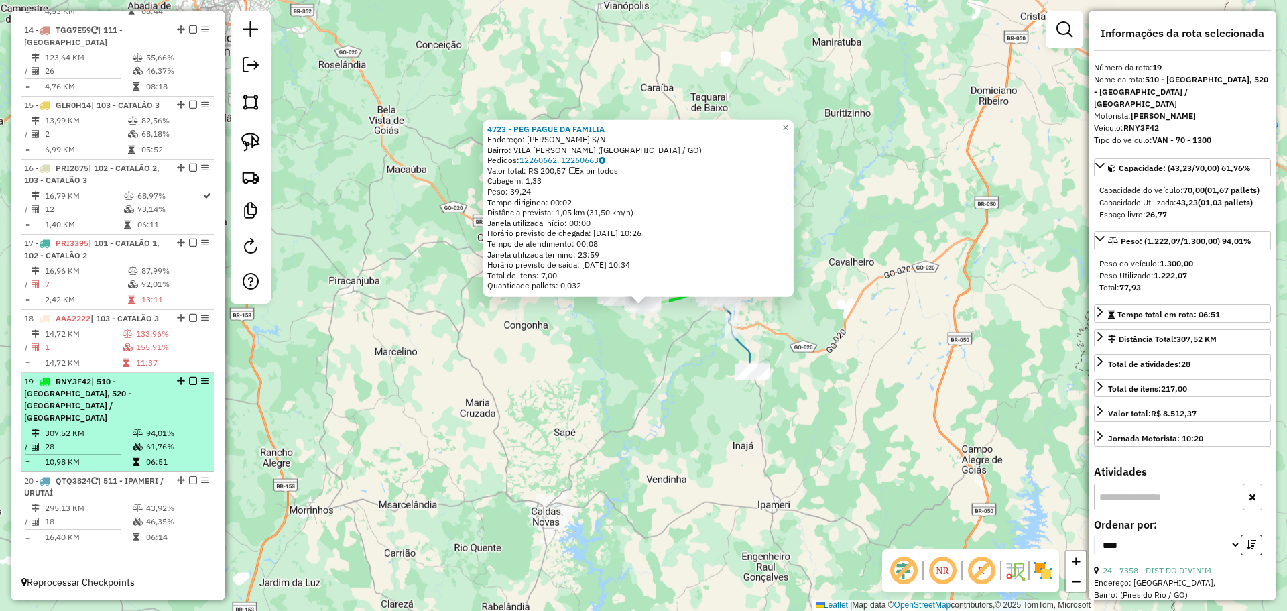
click at [189, 385] on em at bounding box center [193, 381] width 8 height 8
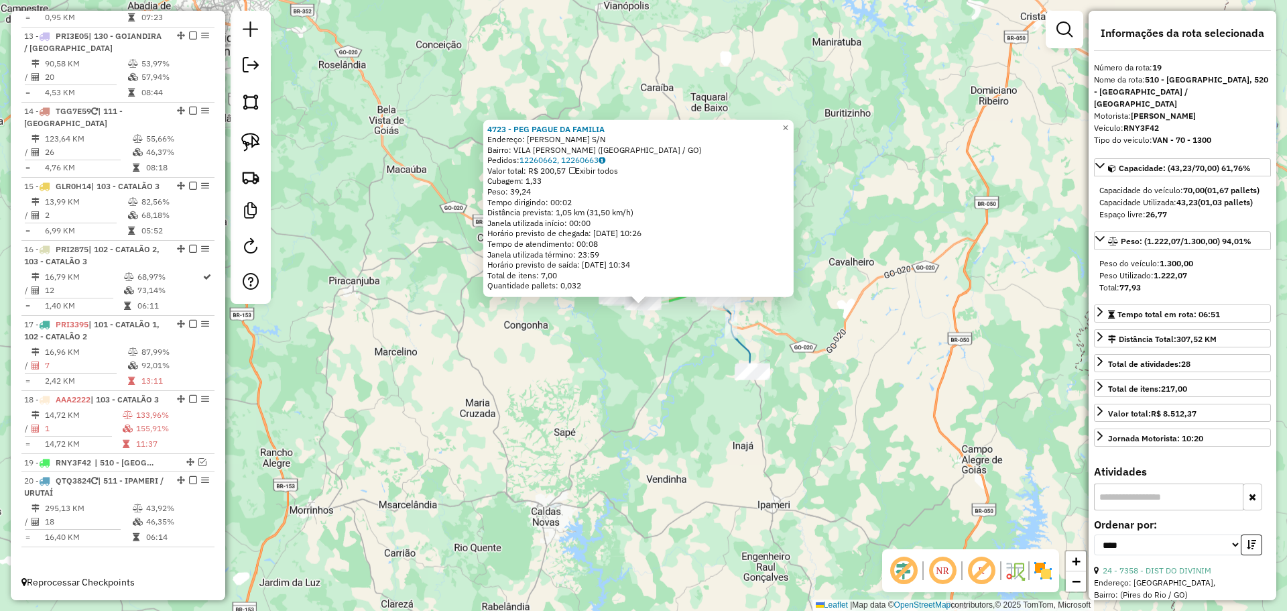
click at [609, 392] on div "4723 - PEG PAGUE DA FAMILIA Endereço: [PERSON_NAME] S/N Bairro: [GEOGRAPHIC_DAT…" at bounding box center [643, 305] width 1287 height 611
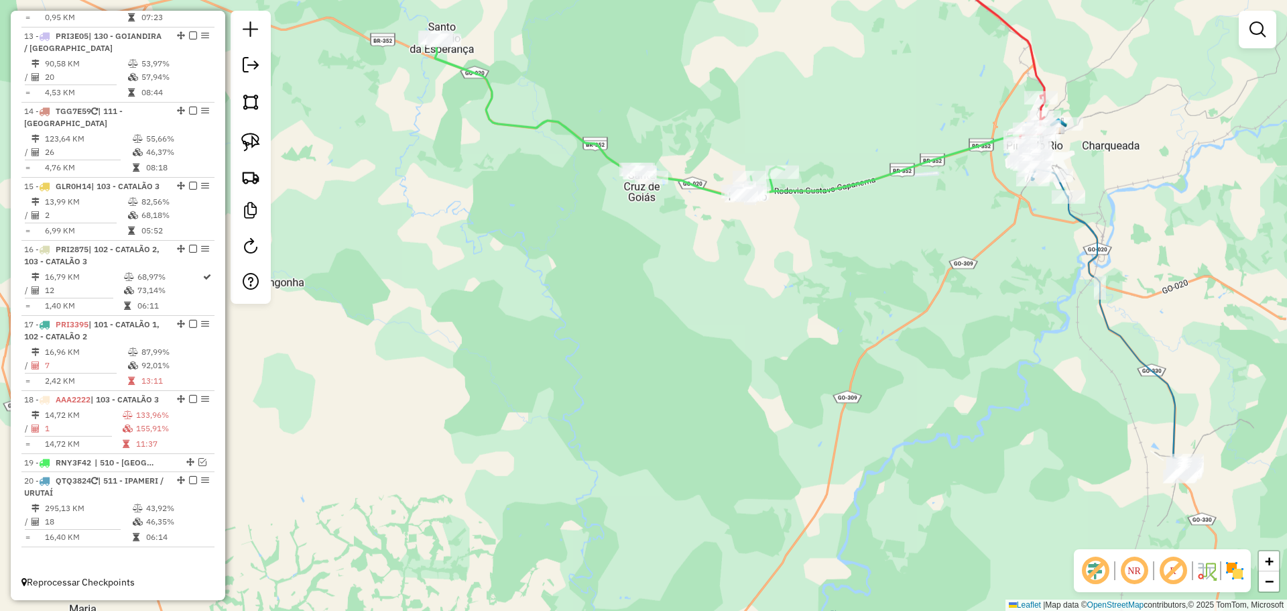
click at [676, 291] on div "Janela de atendimento Grade de atendimento Capacidade Transportadoras Veículos …" at bounding box center [643, 305] width 1287 height 611
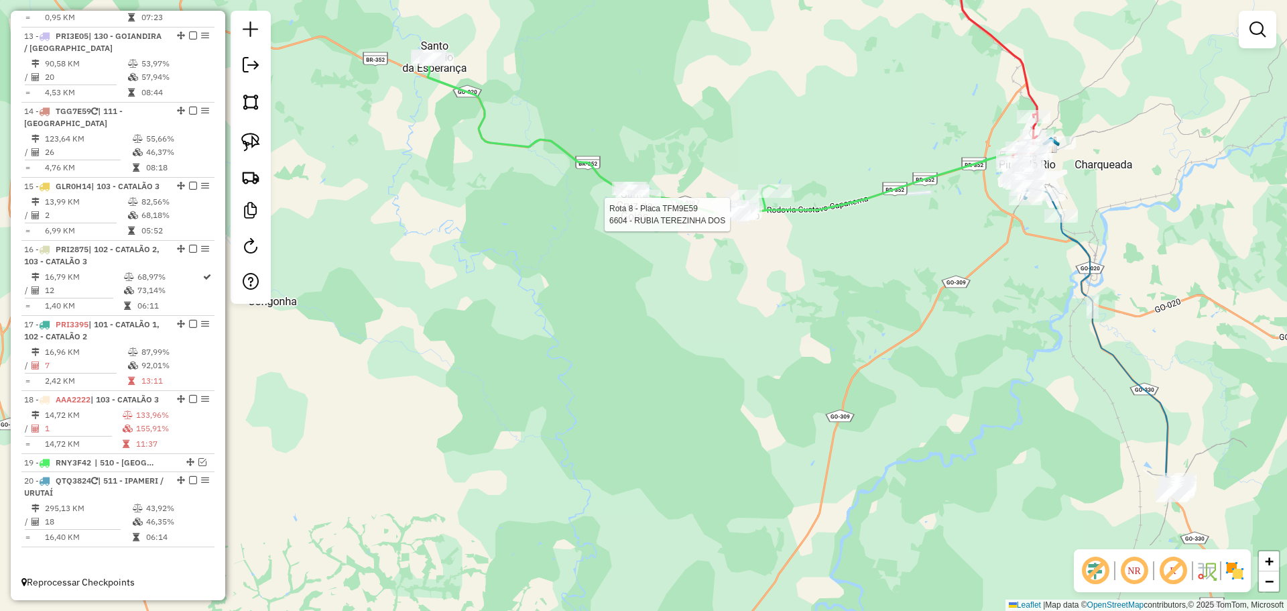
select select "*********"
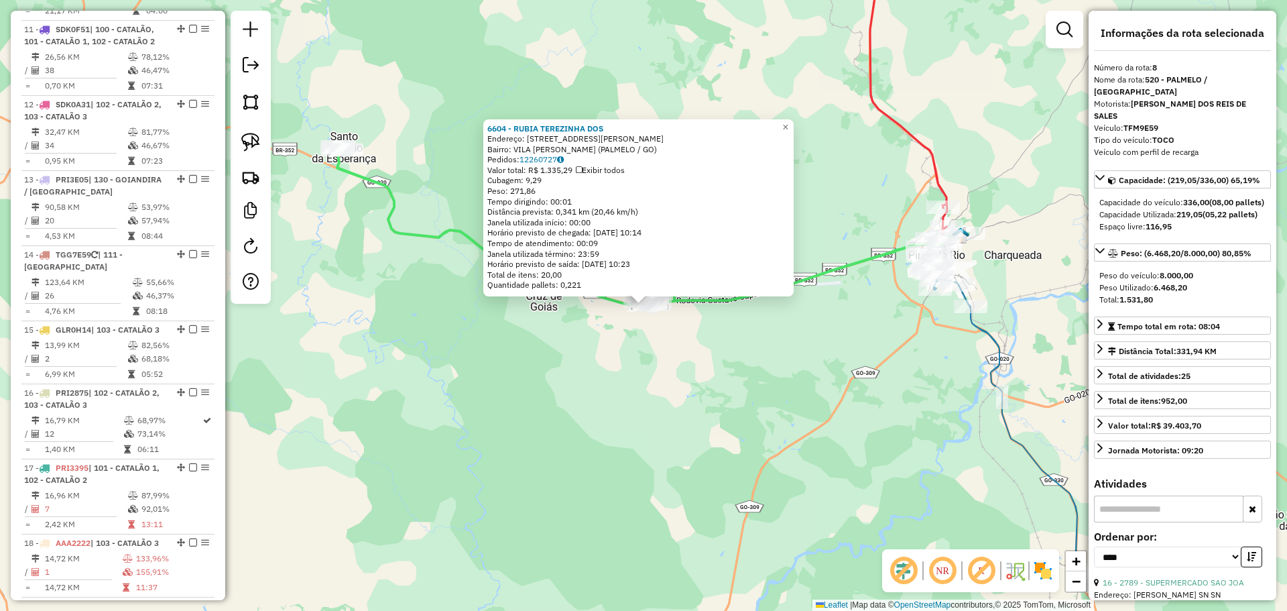
scroll to position [1032, 0]
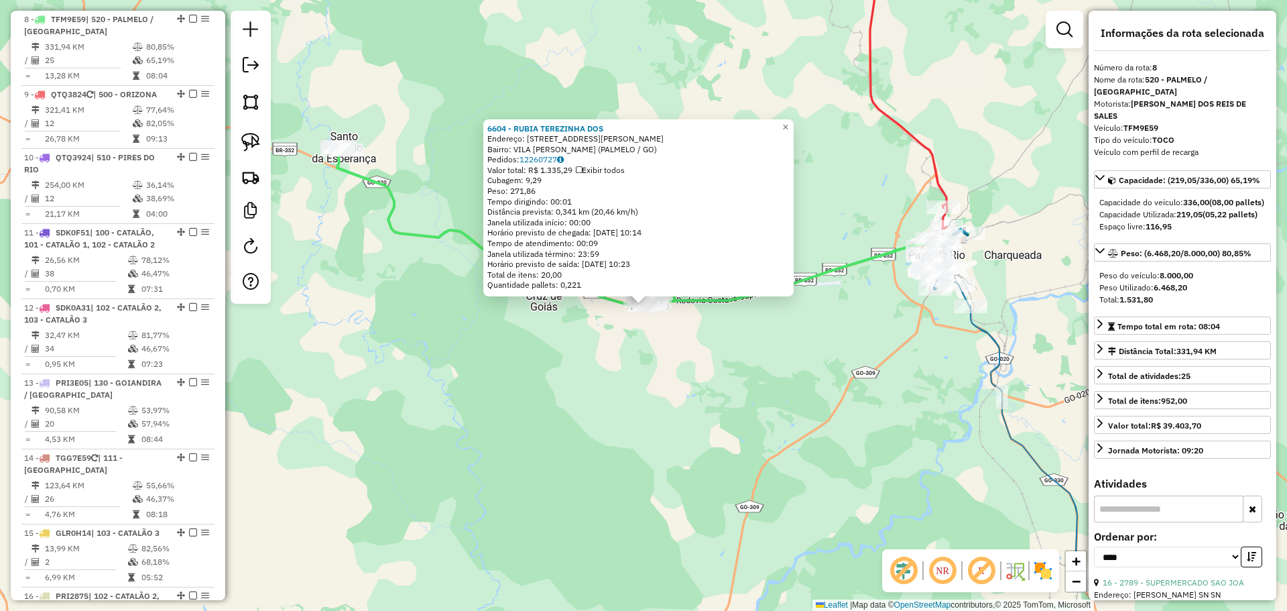
click at [964, 386] on div "6604 - RUBIA TEREZINHA DOS Endereço: [STREET_ADDRESS][PERSON_NAME] Bairro: VILA…" at bounding box center [643, 305] width 1287 height 611
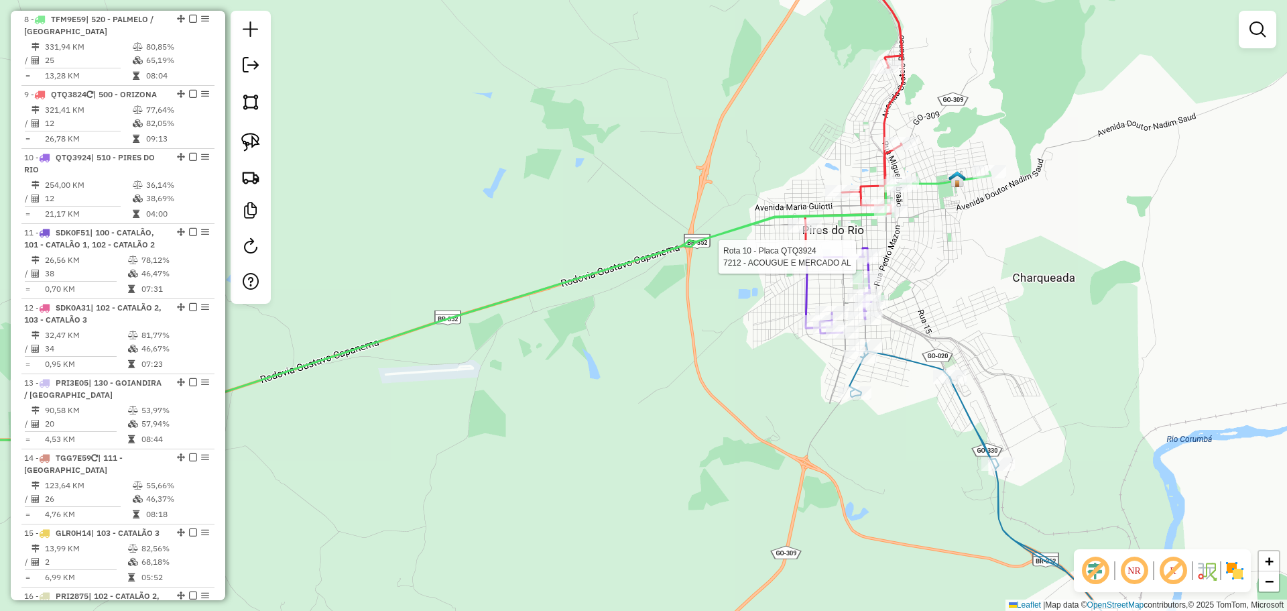
select select "*********"
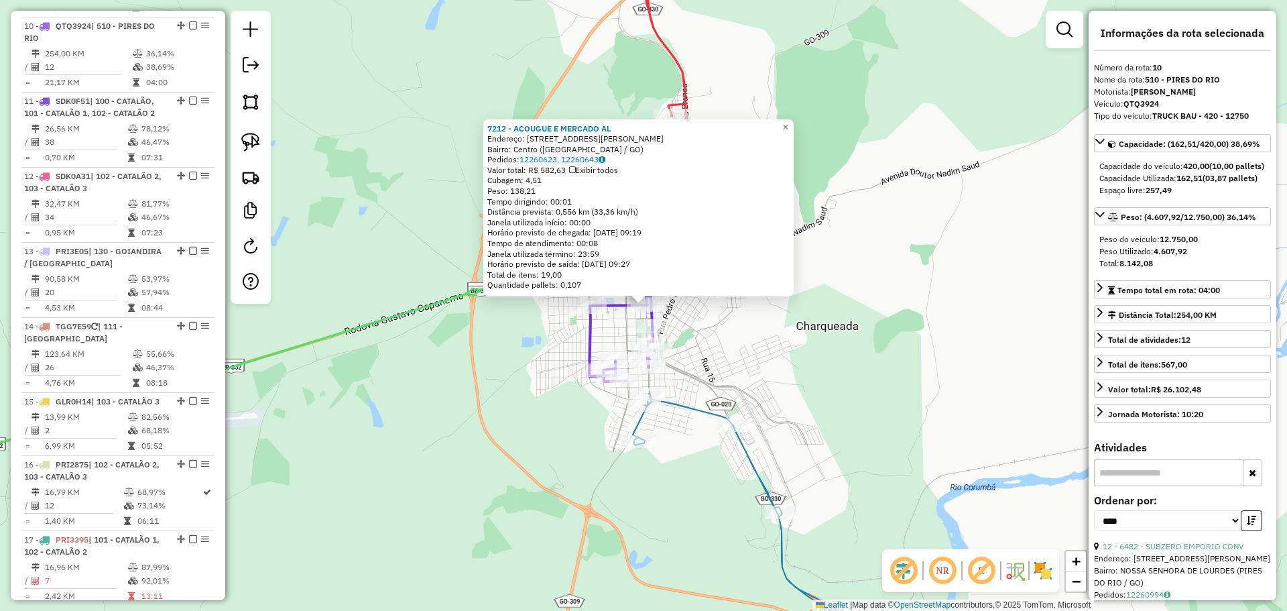
scroll to position [1171, 0]
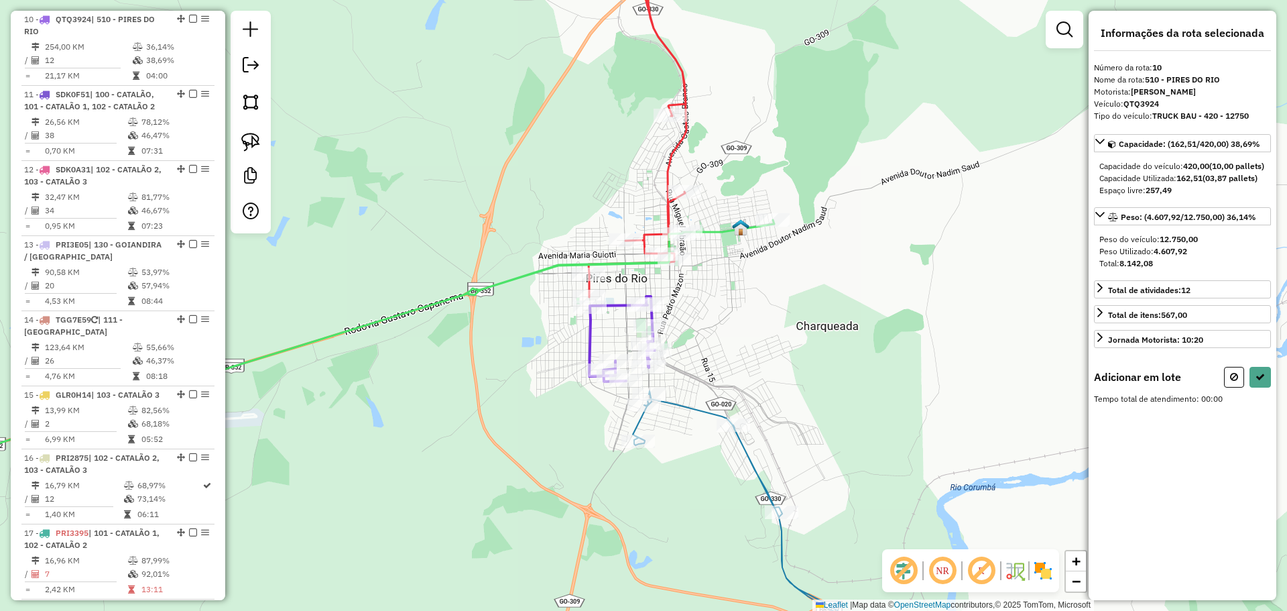
select select "*********"
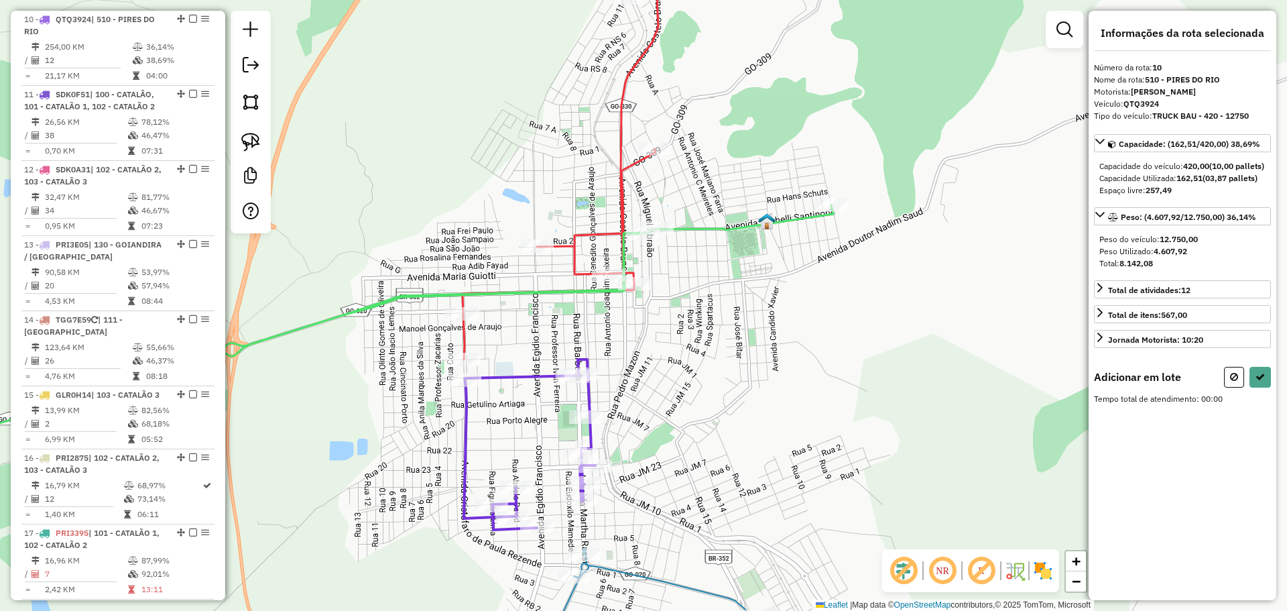
drag, startPoint x: 727, startPoint y: 267, endPoint x: 601, endPoint y: 231, distance: 131.1
click at [724, 265] on div "Janela de atendimento Grade de atendimento Capacidade Transportadoras Veículos …" at bounding box center [643, 305] width 1287 height 611
click at [254, 141] on img at bounding box center [250, 142] width 19 height 19
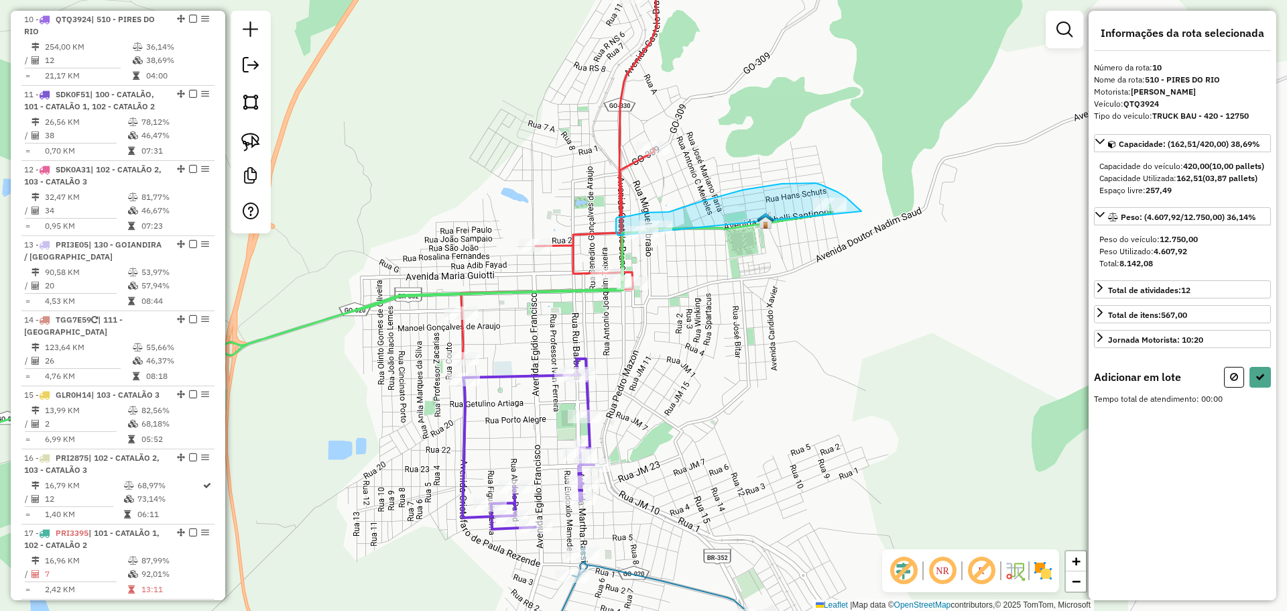
drag, startPoint x: 861, startPoint y: 211, endPoint x: 742, endPoint y: 270, distance: 133.1
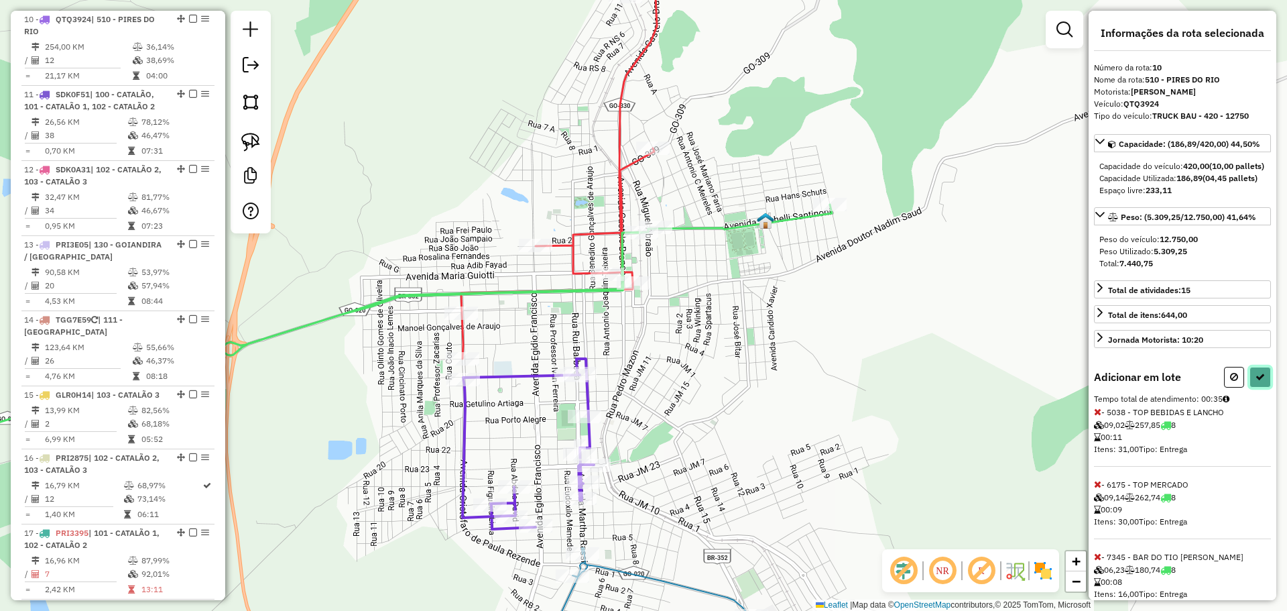
click at [1250, 387] on button at bounding box center [1260, 377] width 21 height 21
select select "*********"
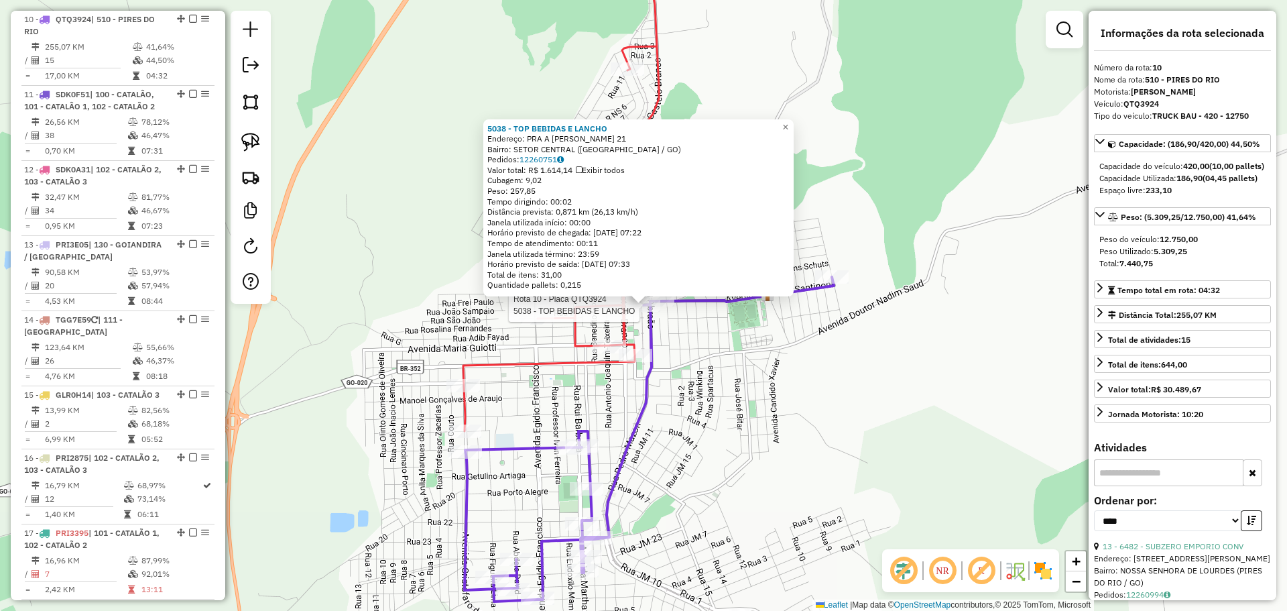
click at [824, 408] on div "Rota 10 - Placa QTQ3924 5038 - TOP BEBIDAS E LANCHO 5038 - TOP BEBIDAS E LANCHO…" at bounding box center [643, 305] width 1287 height 611
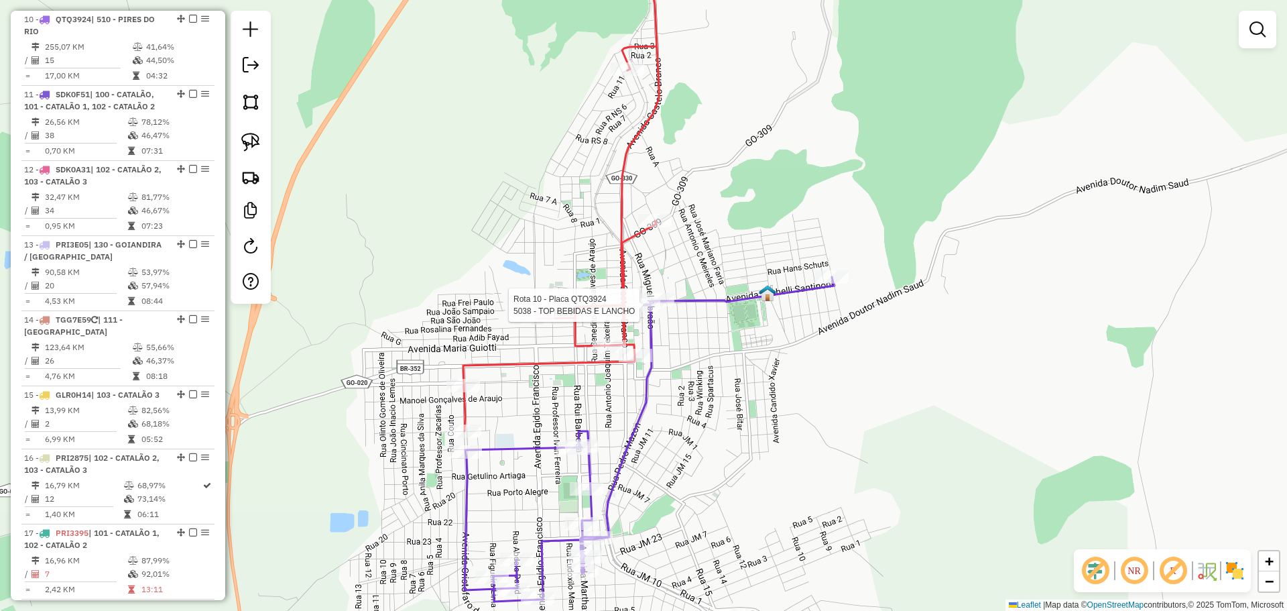
select select "*********"
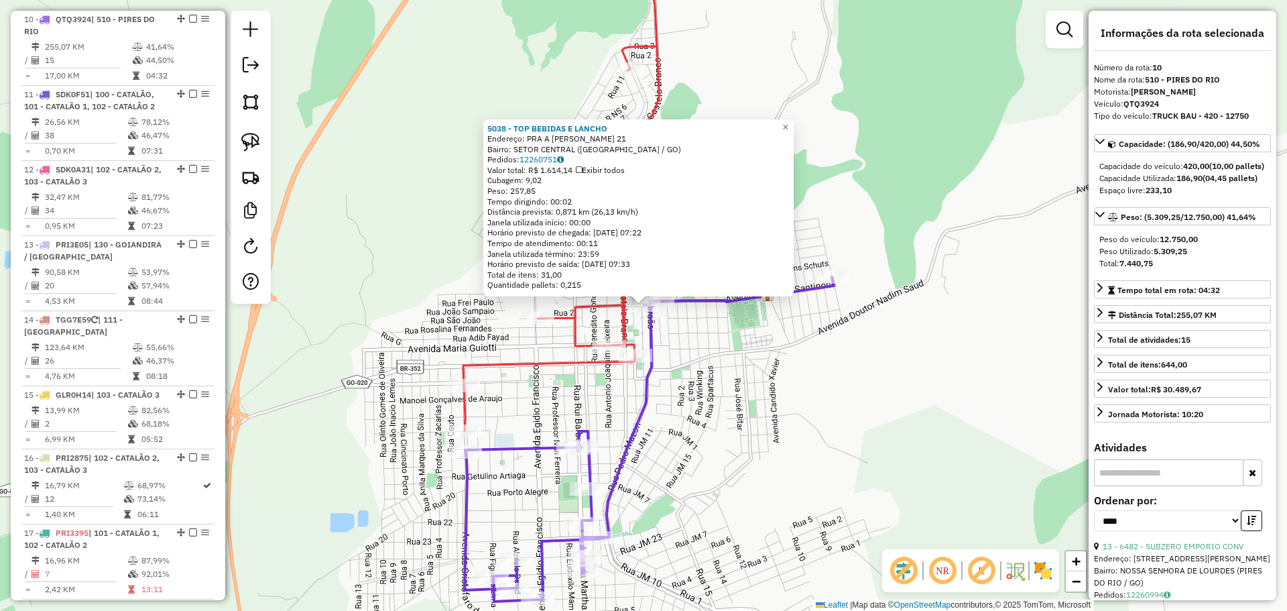
click at [703, 410] on div "5038 - TOP BEBIDAS E LANCHO Endereço: PRA A [PERSON_NAME] 21 Bairro: SETOR CENT…" at bounding box center [643, 305] width 1287 height 611
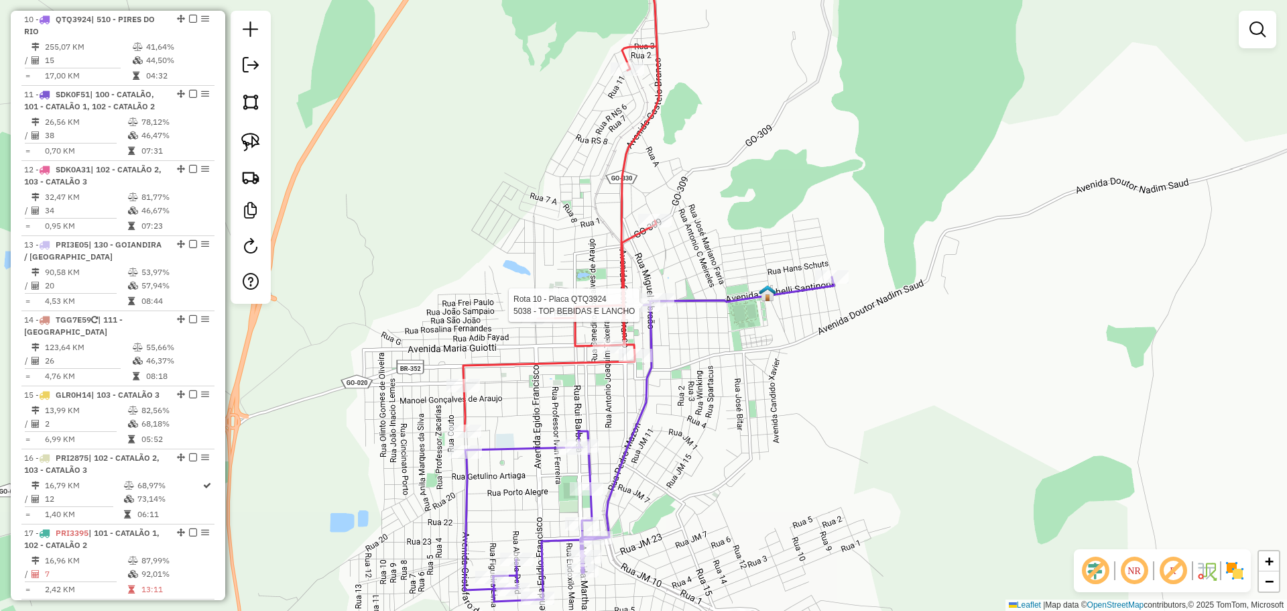
select select "*********"
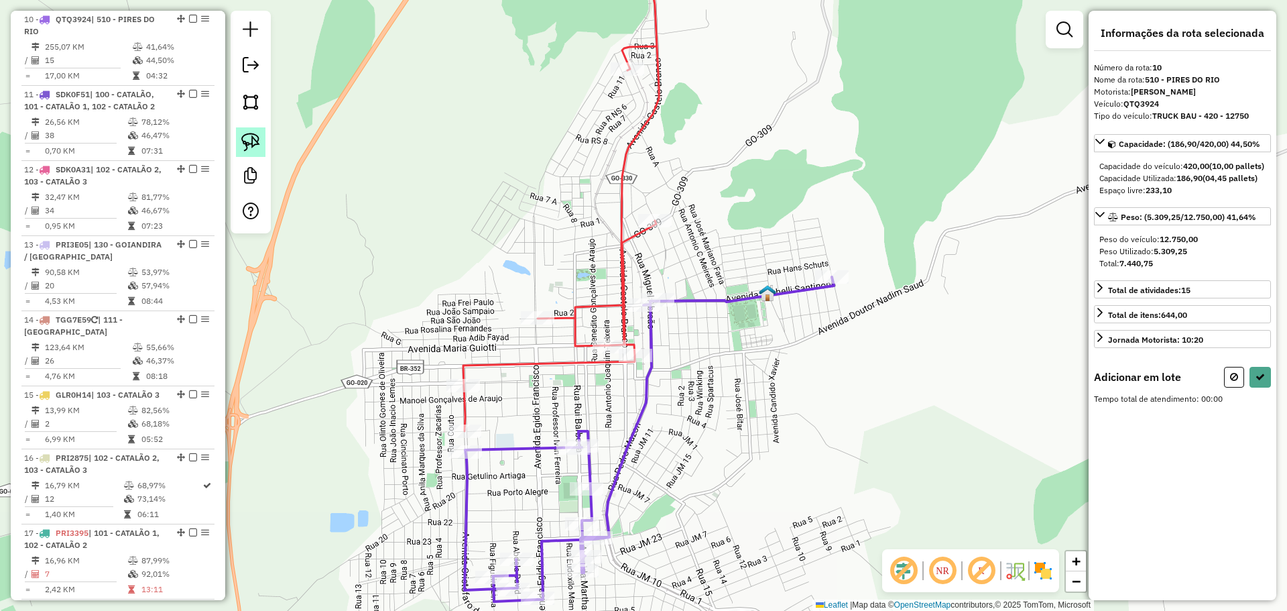
click at [258, 143] on img at bounding box center [250, 142] width 19 height 19
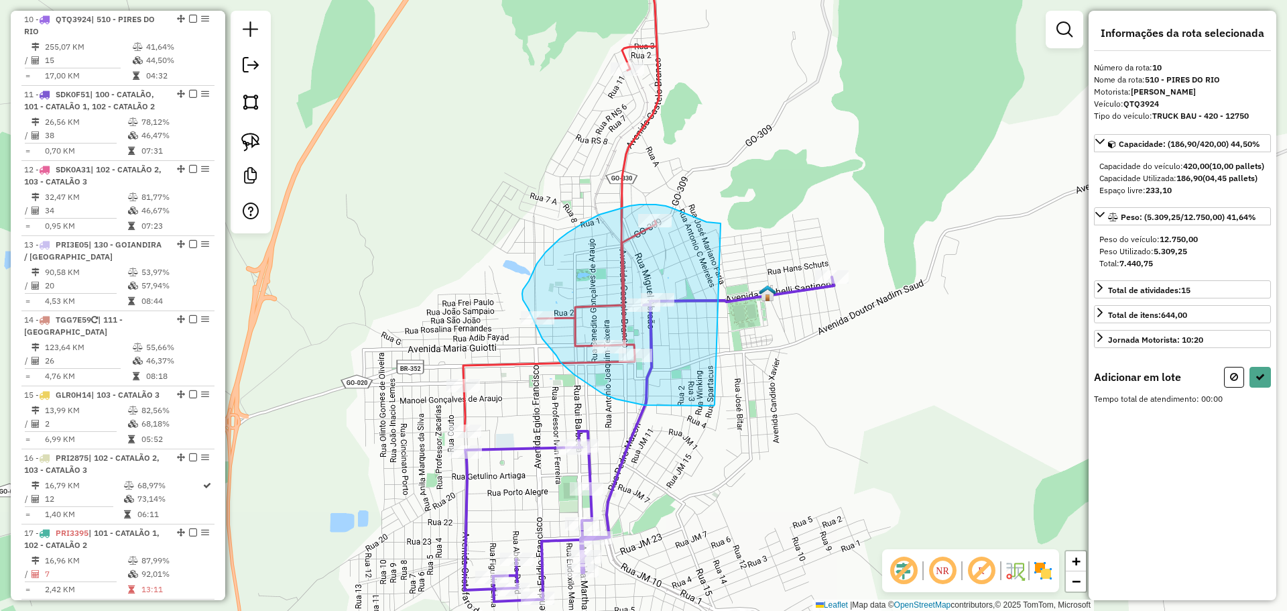
drag, startPoint x: 721, startPoint y: 223, endPoint x: 716, endPoint y: 403, distance: 179.7
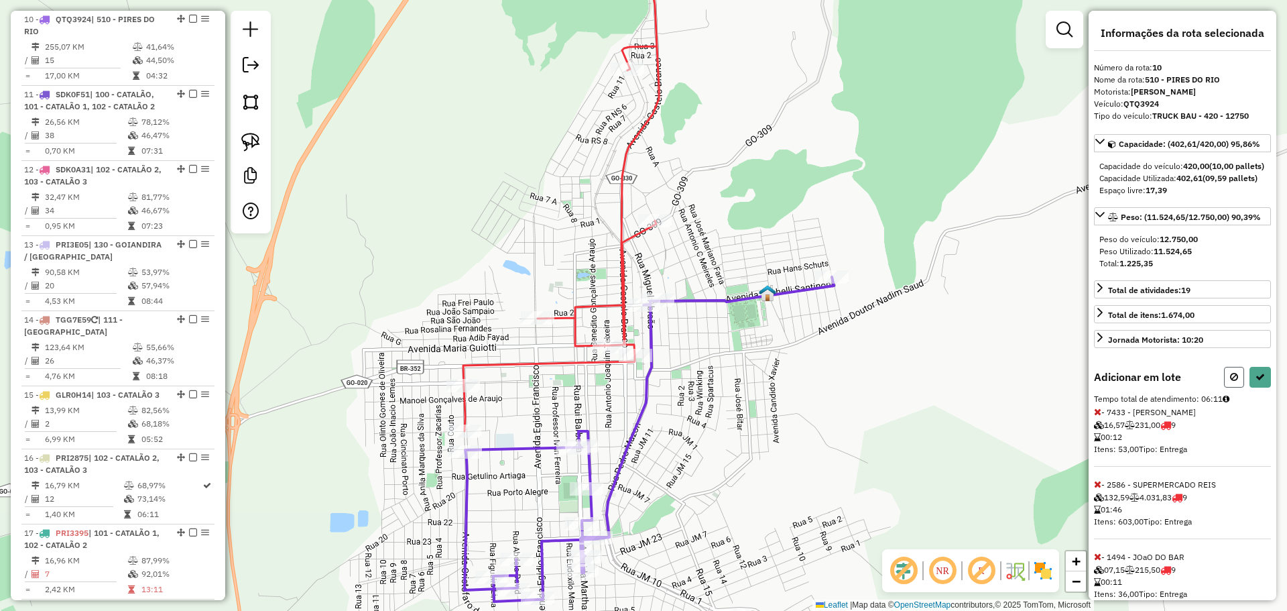
click at [1230, 381] on icon at bounding box center [1234, 376] width 8 height 9
select select "*********"
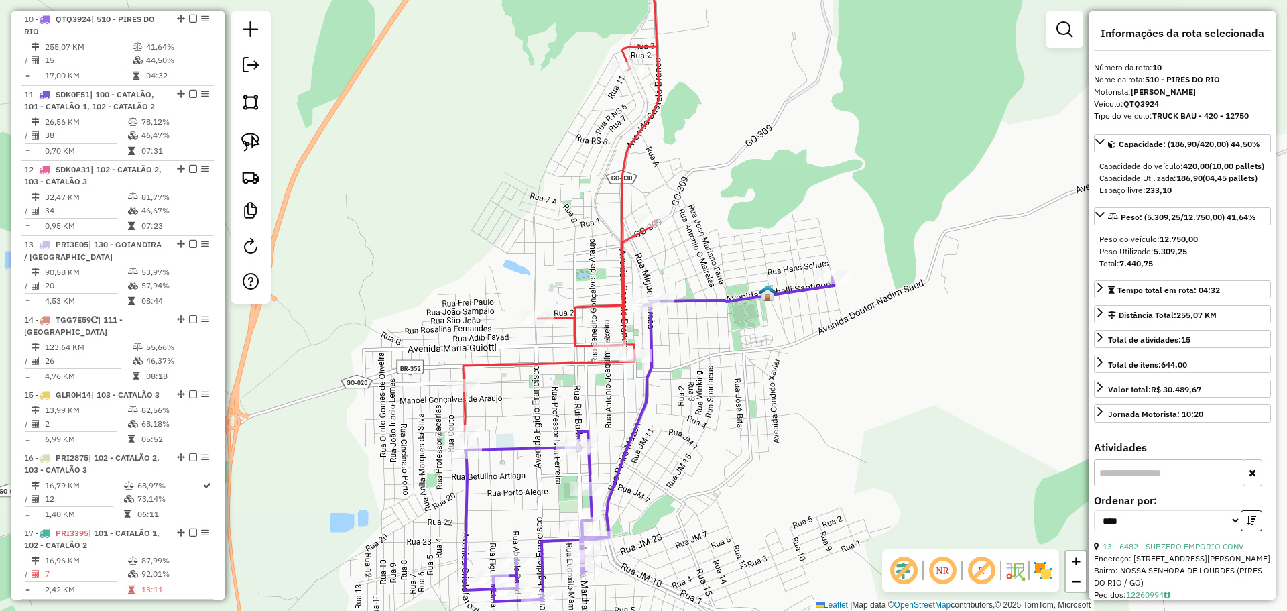
drag, startPoint x: 775, startPoint y: 404, endPoint x: 813, endPoint y: 263, distance: 145.1
click at [813, 264] on div "Janela de atendimento Grade de atendimento Capacidade Transportadoras Veículos …" at bounding box center [643, 305] width 1287 height 611
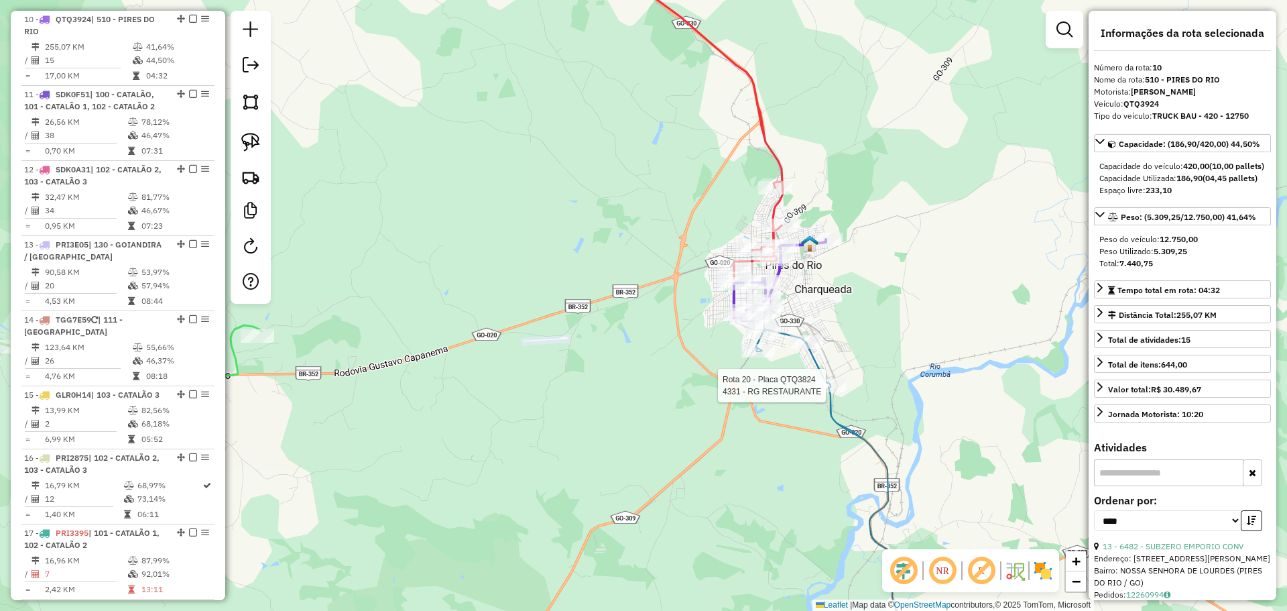
scroll to position [1403, 0]
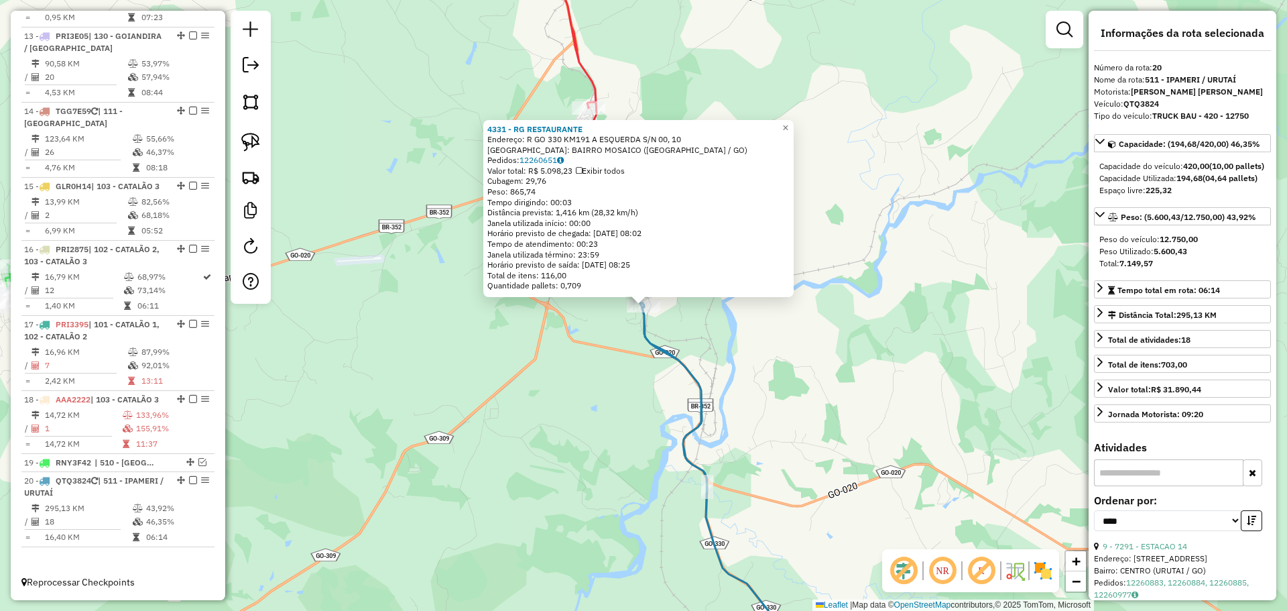
click at [643, 426] on div "4331 - RG RESTAURANTE Endereço: R GO 330 KM191 A ESQUERDA S/N 00, 10 Bairro: BA…" at bounding box center [643, 305] width 1287 height 611
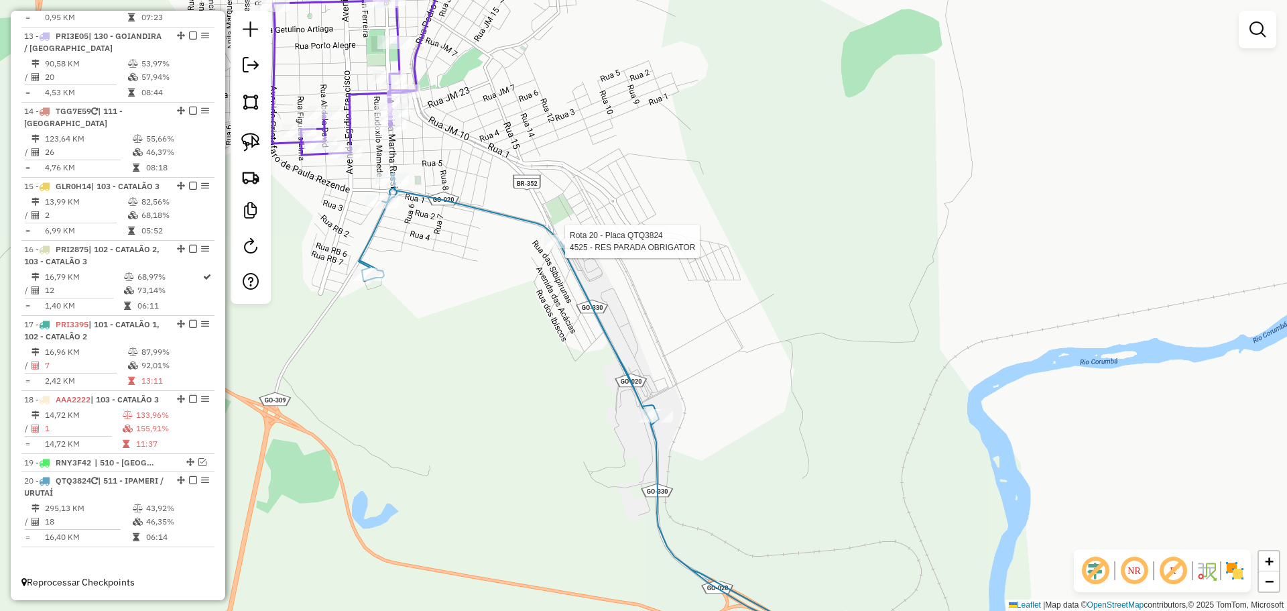
select select "*********"
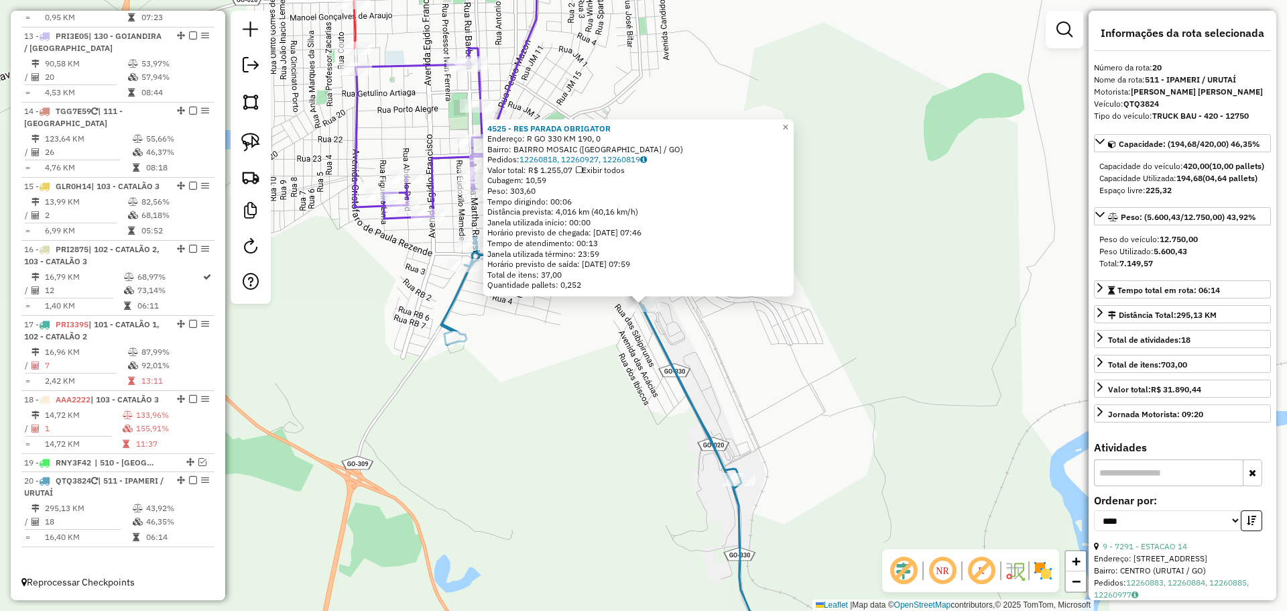
click at [543, 373] on div "4525 - RES PARADA OBRIGATOR Endereço: R GO 330 KM 190, 0 Bairro: BAIRRO MOSAIC …" at bounding box center [643, 305] width 1287 height 611
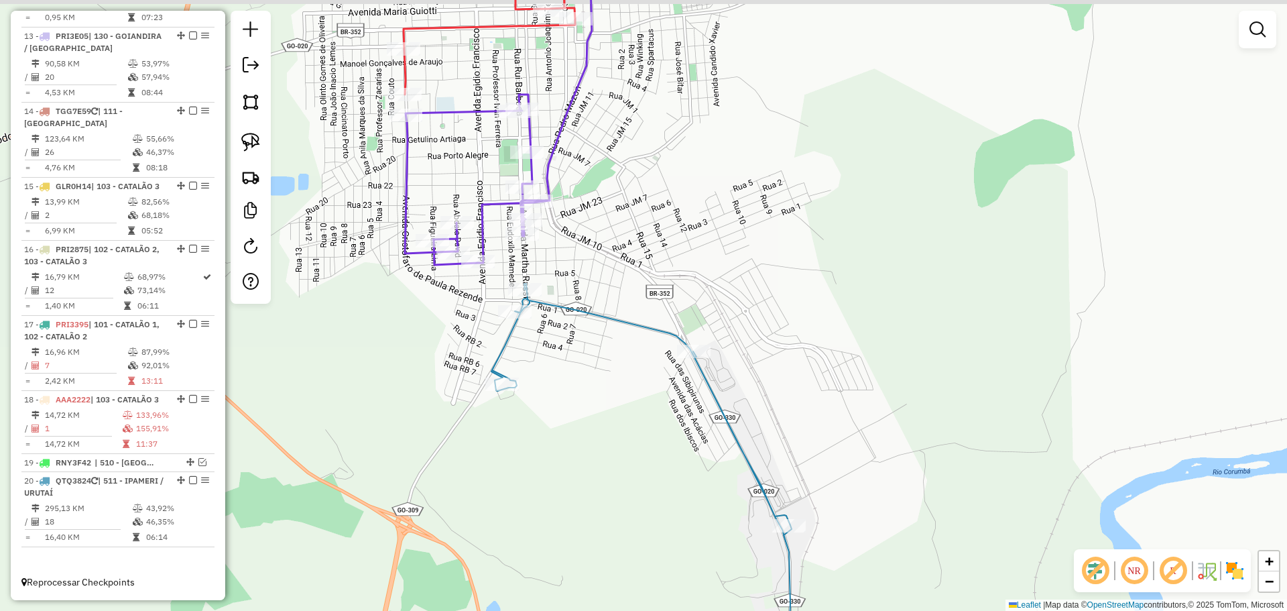
click at [606, 318] on icon at bounding box center [694, 501] width 406 height 434
drag, startPoint x: 628, startPoint y: 287, endPoint x: 798, endPoint y: 369, distance: 189.2
click at [796, 369] on div "Janela de atendimento Grade de atendimento Capacidade Transportadoras Veículos …" at bounding box center [643, 305] width 1287 height 611
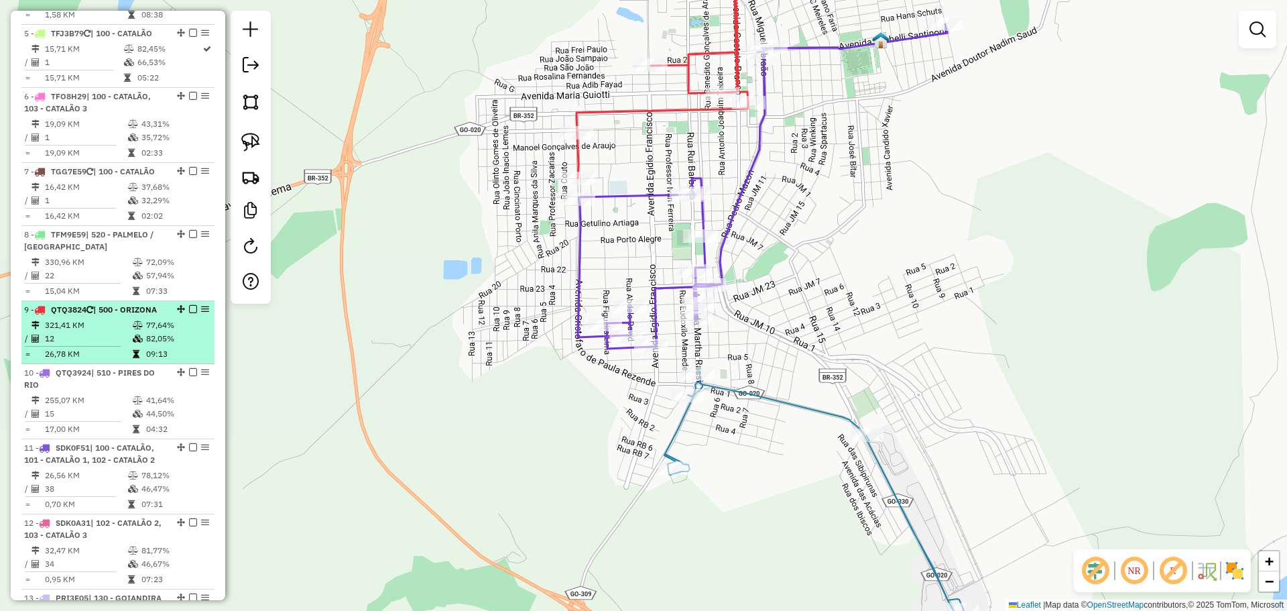
scroll to position [800, 0]
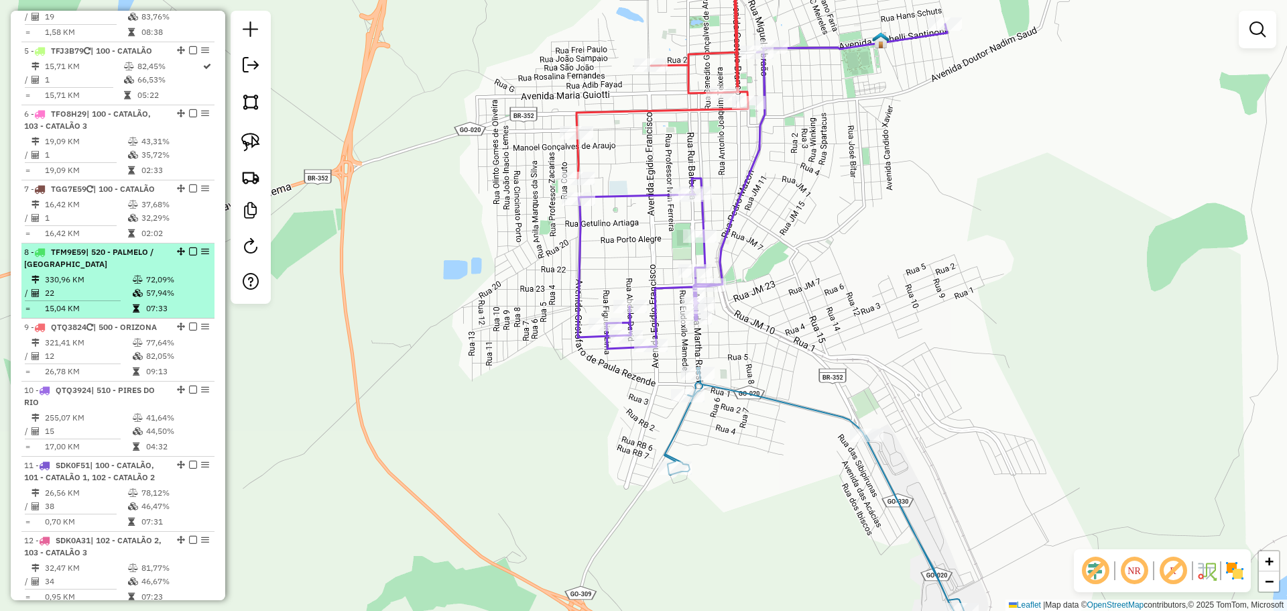
click at [133, 283] on icon at bounding box center [138, 280] width 10 height 8
select select "*********"
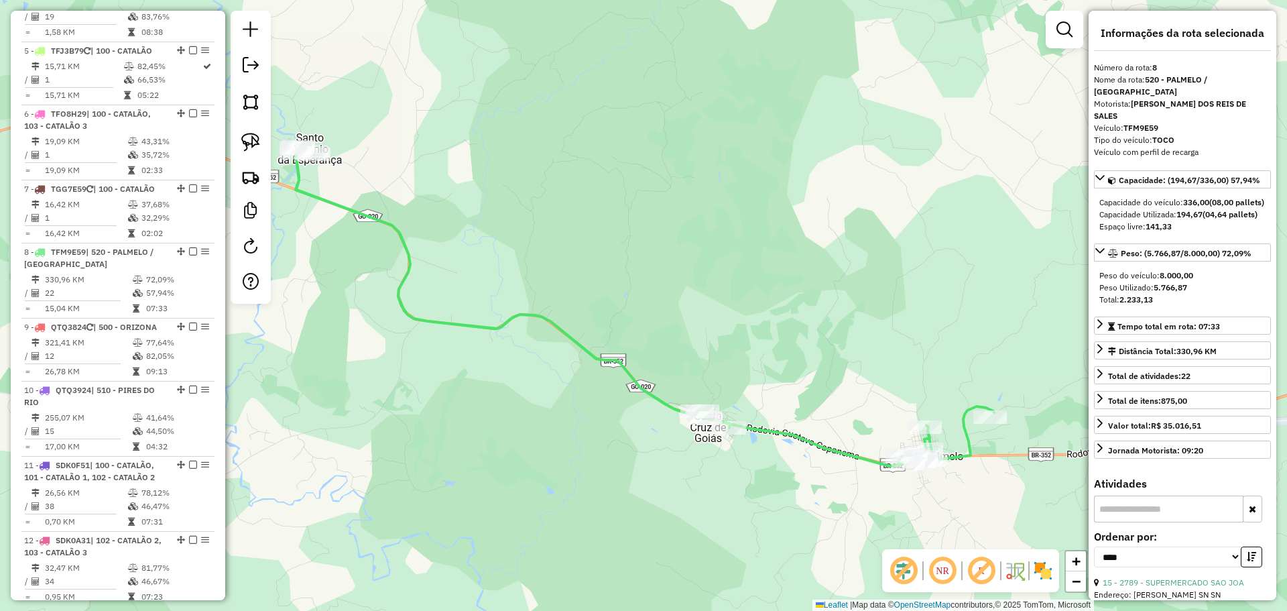
drag, startPoint x: 624, startPoint y: 437, endPoint x: 612, endPoint y: 436, distance: 12.1
click at [612, 436] on div "Janela de atendimento Grade de atendimento Capacidade Transportadoras Veículos …" at bounding box center [643, 305] width 1287 height 611
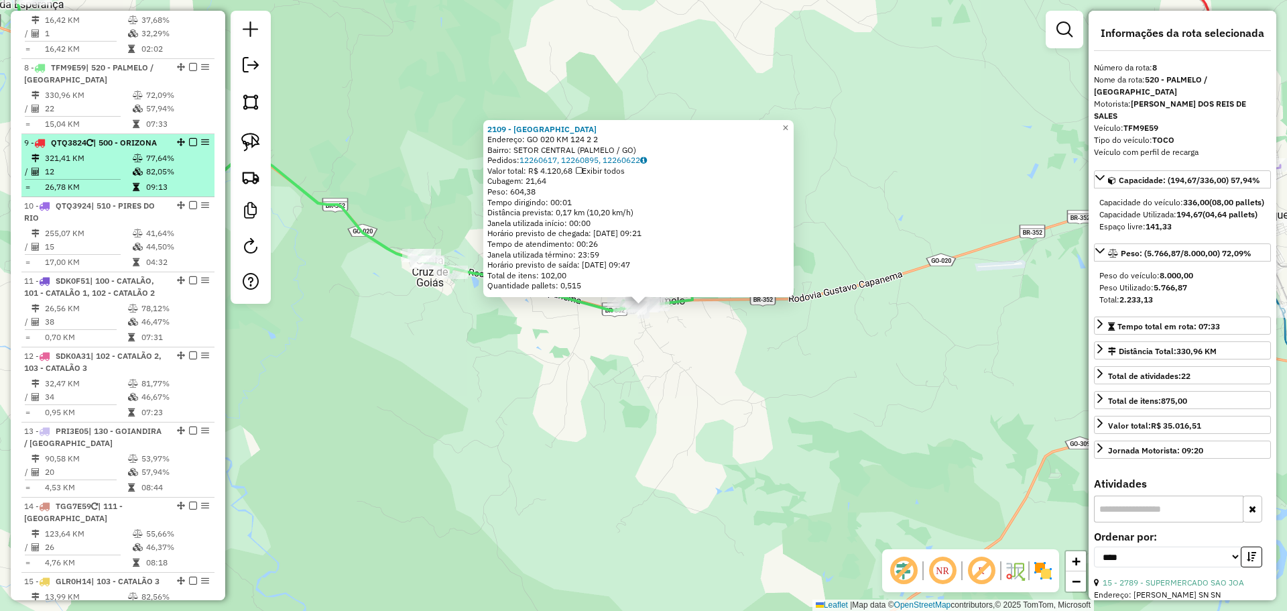
scroll to position [965, 0]
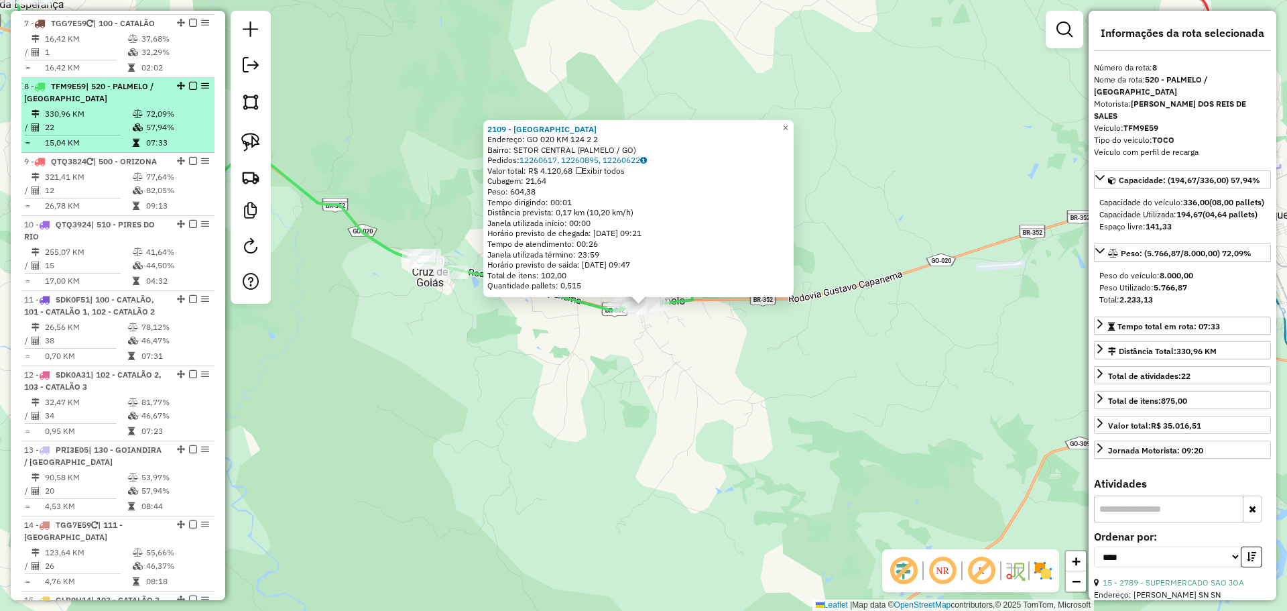
click at [190, 86] on em at bounding box center [193, 86] width 8 height 8
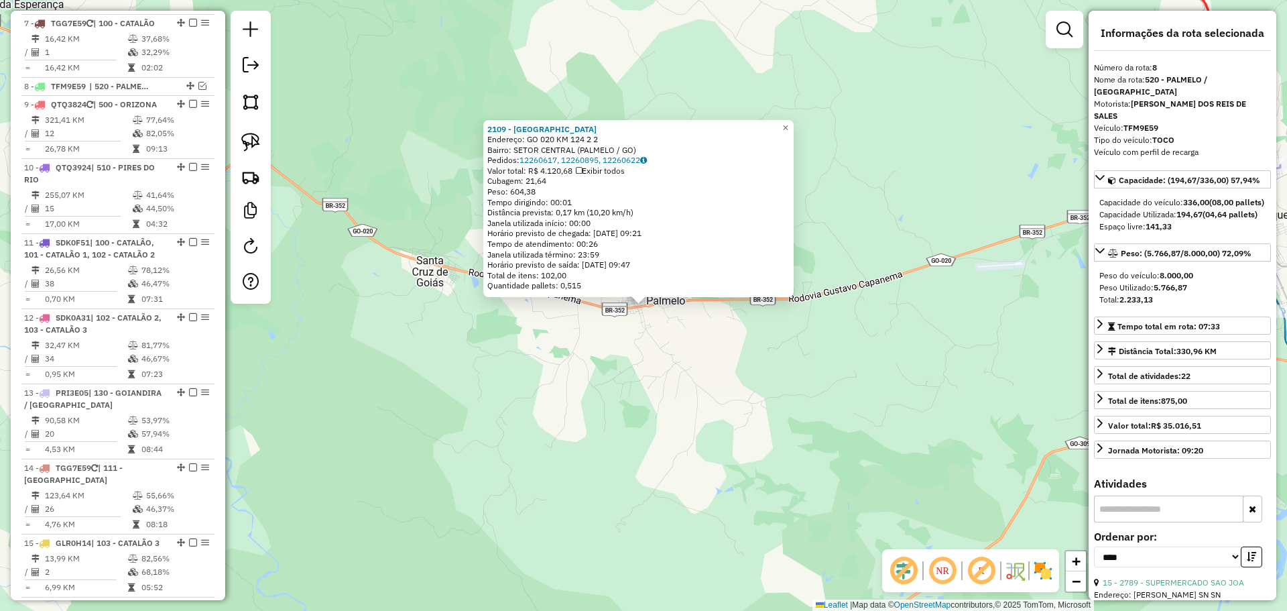
click at [632, 404] on div "2109 - [GEOGRAPHIC_DATA] Endereço: GO 020 KM 124 2 2 Bairro: SETOR CENTRAL (PAL…" at bounding box center [643, 305] width 1287 height 611
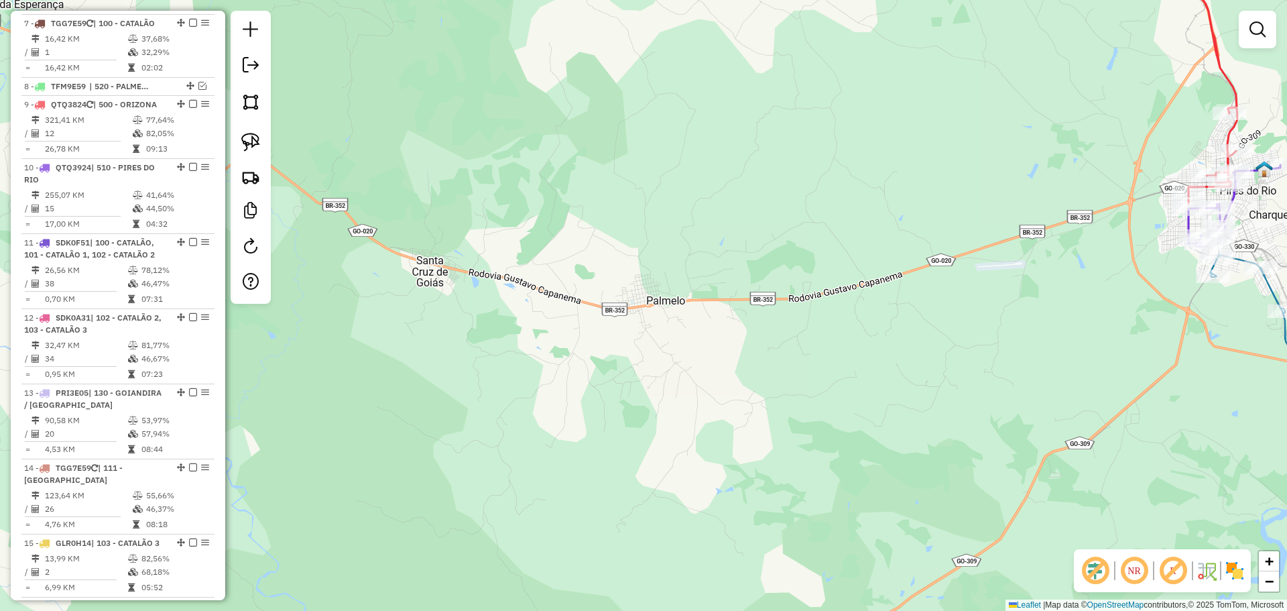
click at [614, 345] on div "Janela de atendimento Grade de atendimento Capacidade Transportadoras Veículos …" at bounding box center [643, 305] width 1287 height 611
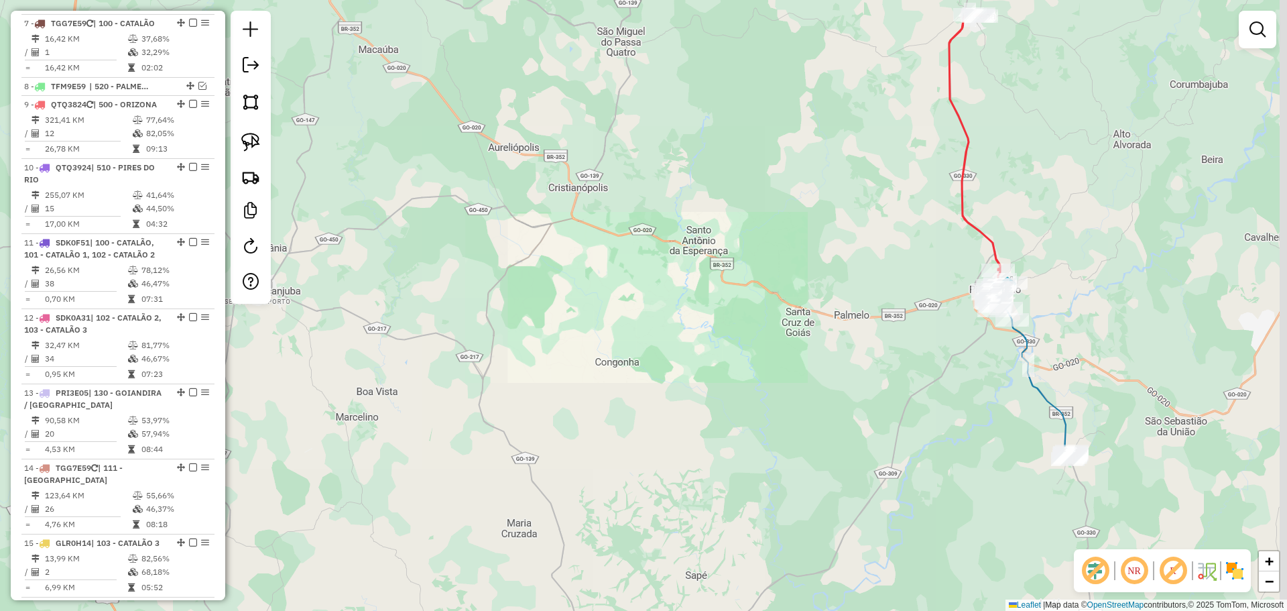
drag, startPoint x: 994, startPoint y: 349, endPoint x: 931, endPoint y: 341, distance: 63.4
click at [943, 349] on div "Janela de atendimento Grade de atendimento Capacidade Transportadoras Veículos …" at bounding box center [643, 305] width 1287 height 611
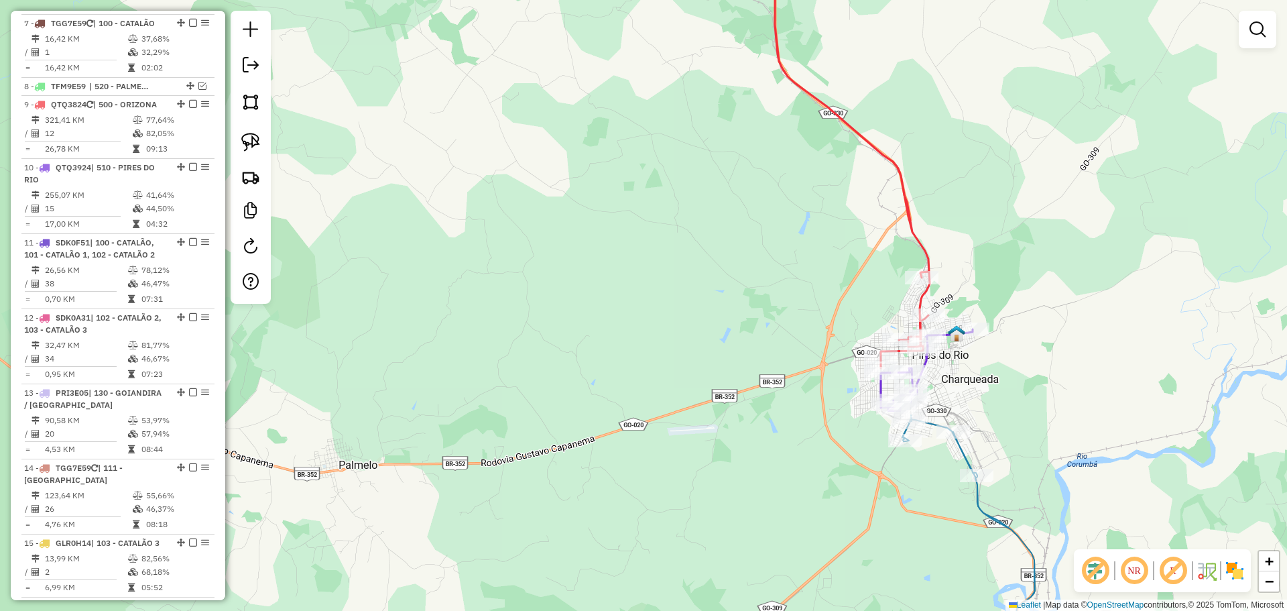
drag, startPoint x: 953, startPoint y: 312, endPoint x: 941, endPoint y: 307, distance: 12.3
click at [947, 306] on div "Janela de atendimento Grade de atendimento Capacidade Transportadoras Veículos …" at bounding box center [643, 305] width 1287 height 611
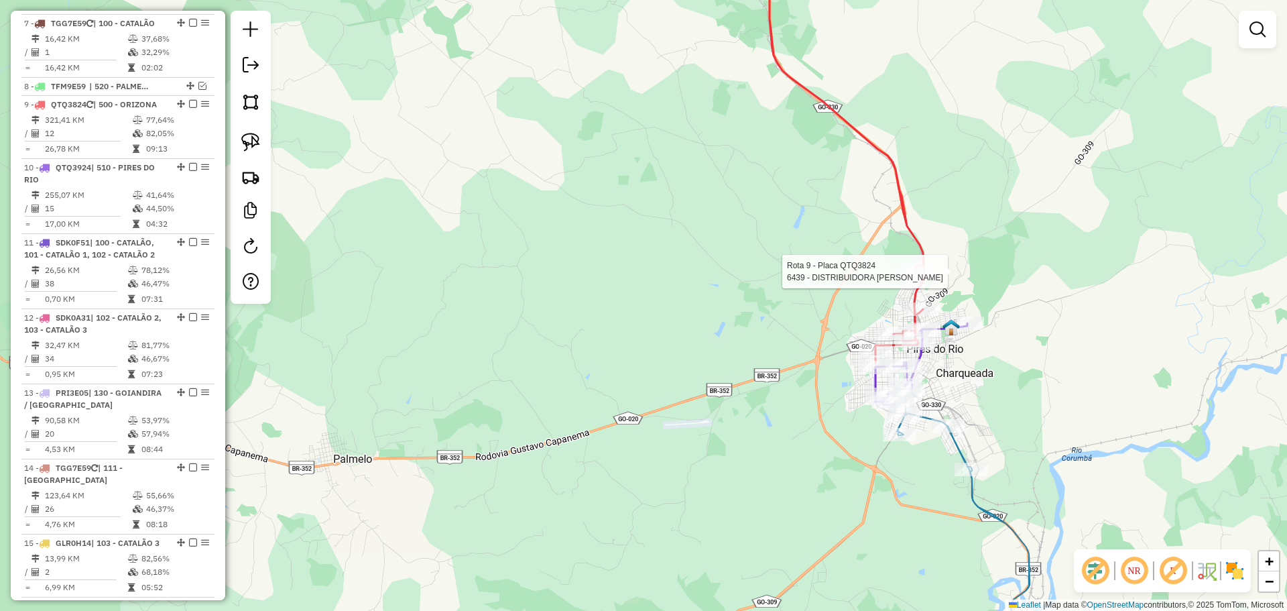
select select "*********"
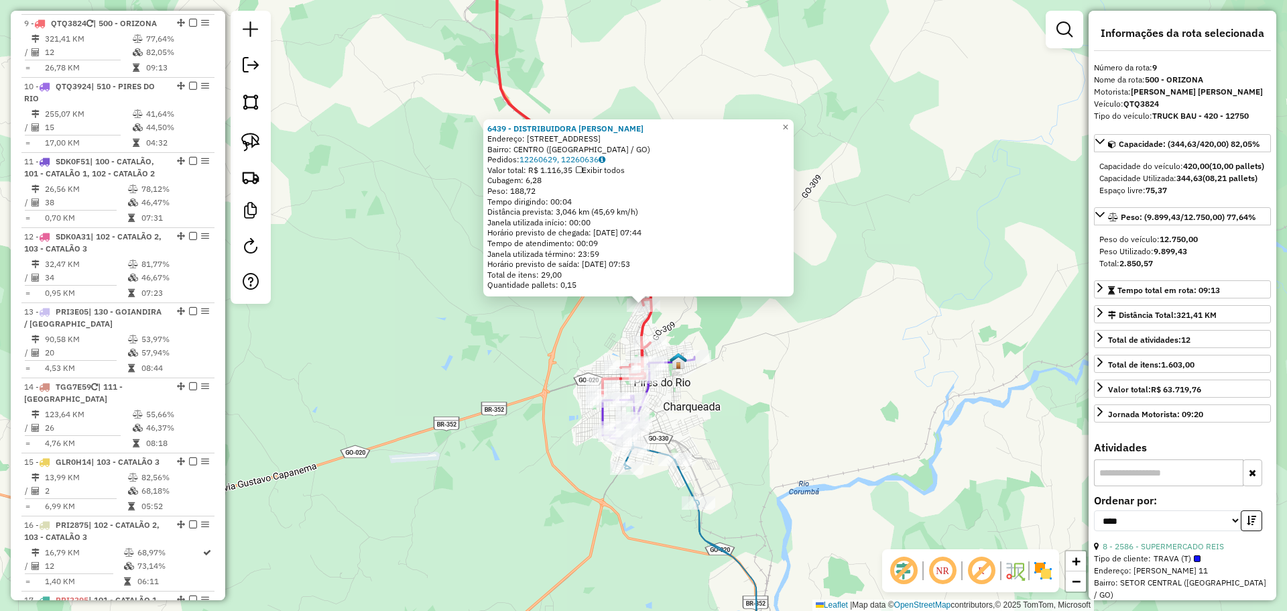
scroll to position [1051, 0]
click at [848, 387] on div "6439 - DISTRIBUIDORA [PERSON_NAME]: [STREET_ADDRESS] Bairro: [GEOGRAPHIC_DATA] …" at bounding box center [643, 305] width 1287 height 611
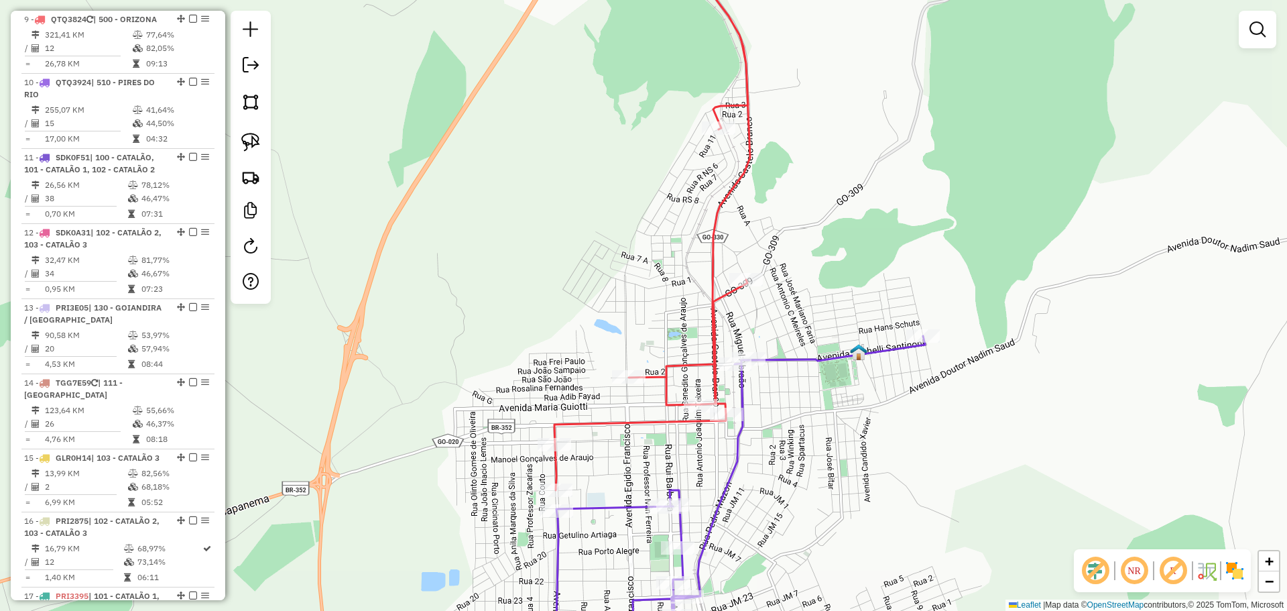
drag, startPoint x: 821, startPoint y: 443, endPoint x: 807, endPoint y: 398, distance: 47.7
click at [807, 398] on div "Janela de atendimento Grade de atendimento Capacidade Transportadoras Veículos …" at bounding box center [643, 305] width 1287 height 611
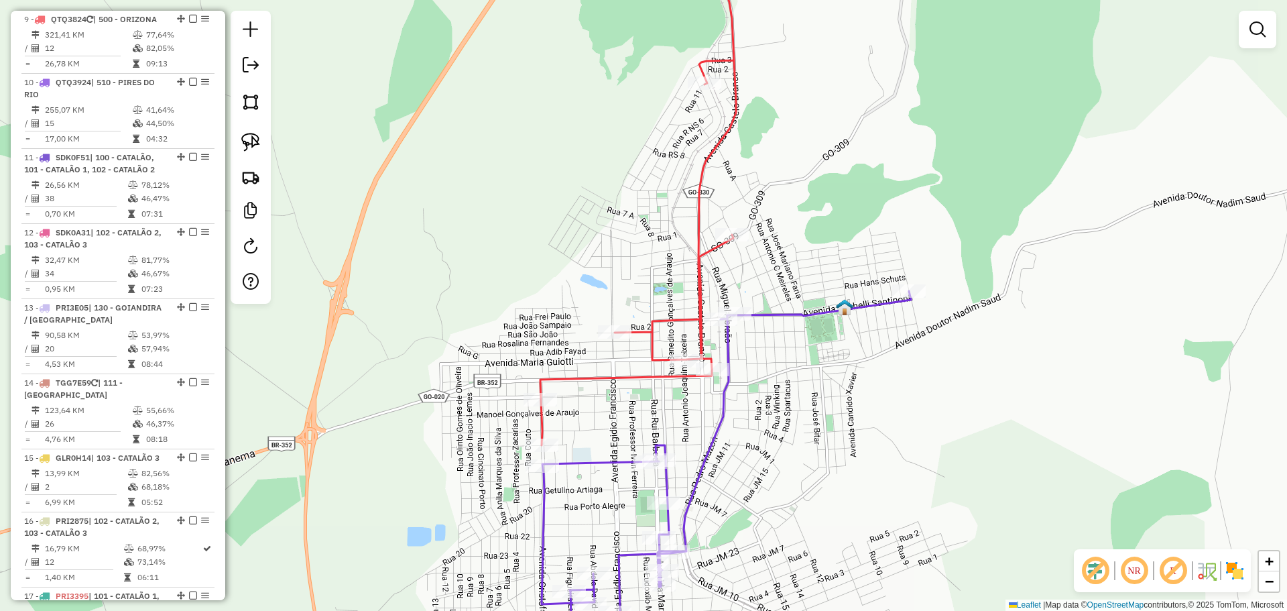
select select "*********"
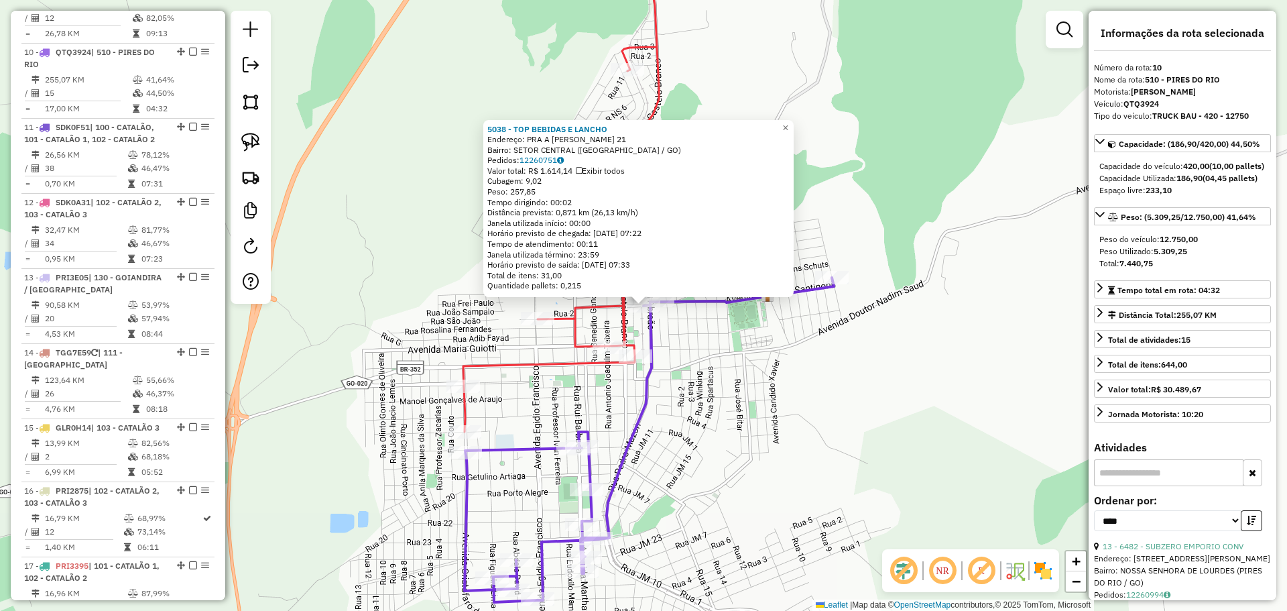
scroll to position [1114, 0]
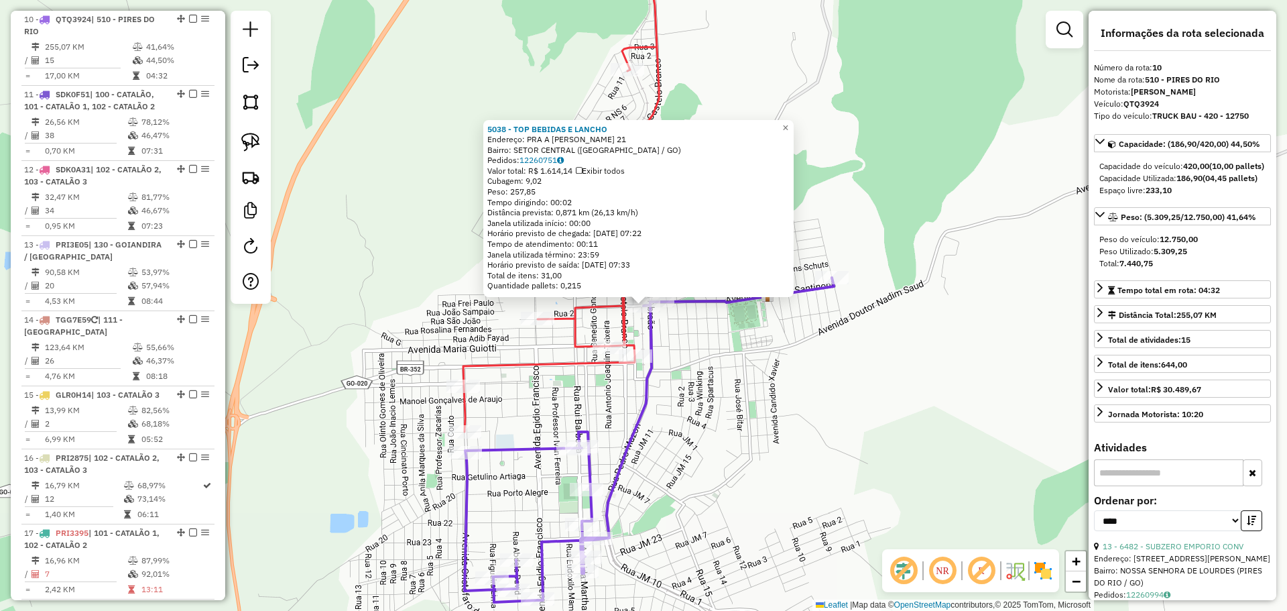
click at [767, 416] on div "5038 - TOP BEBIDAS E LANCHO Endereço: PRA A [PERSON_NAME] 21 Bairro: SETOR CENT…" at bounding box center [643, 305] width 1287 height 611
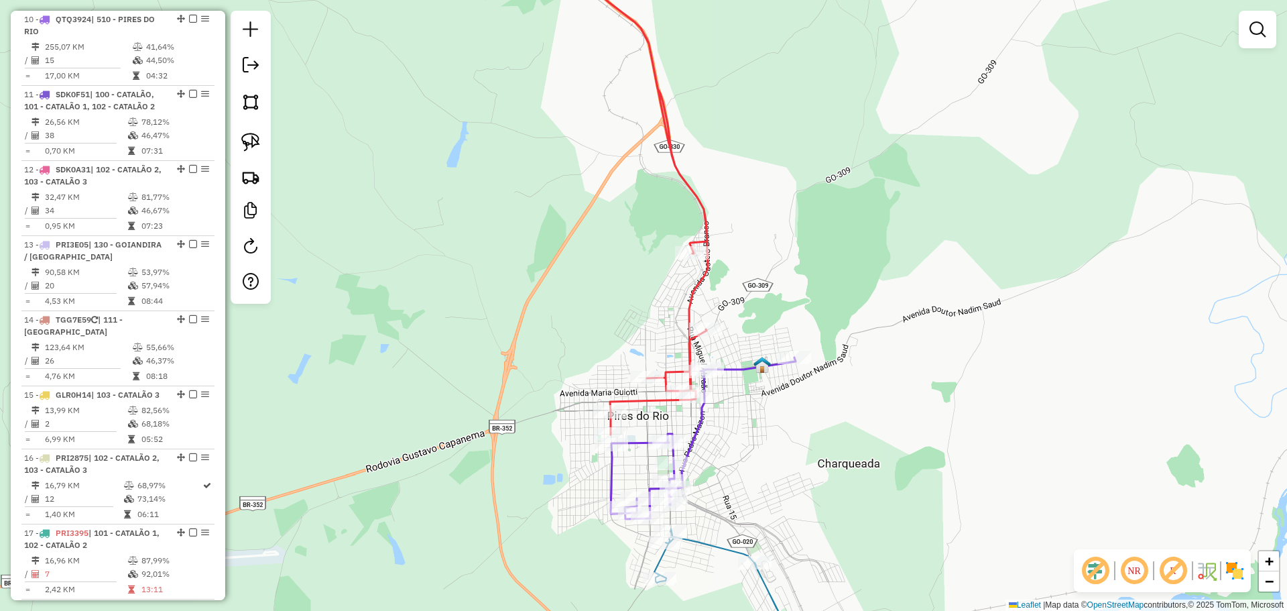
drag, startPoint x: 741, startPoint y: 443, endPoint x: 741, endPoint y: 396, distance: 46.9
click at [741, 396] on div "Janela de atendimento Grade de atendimento Capacidade Transportadoras Veículos …" at bounding box center [643, 305] width 1287 height 611
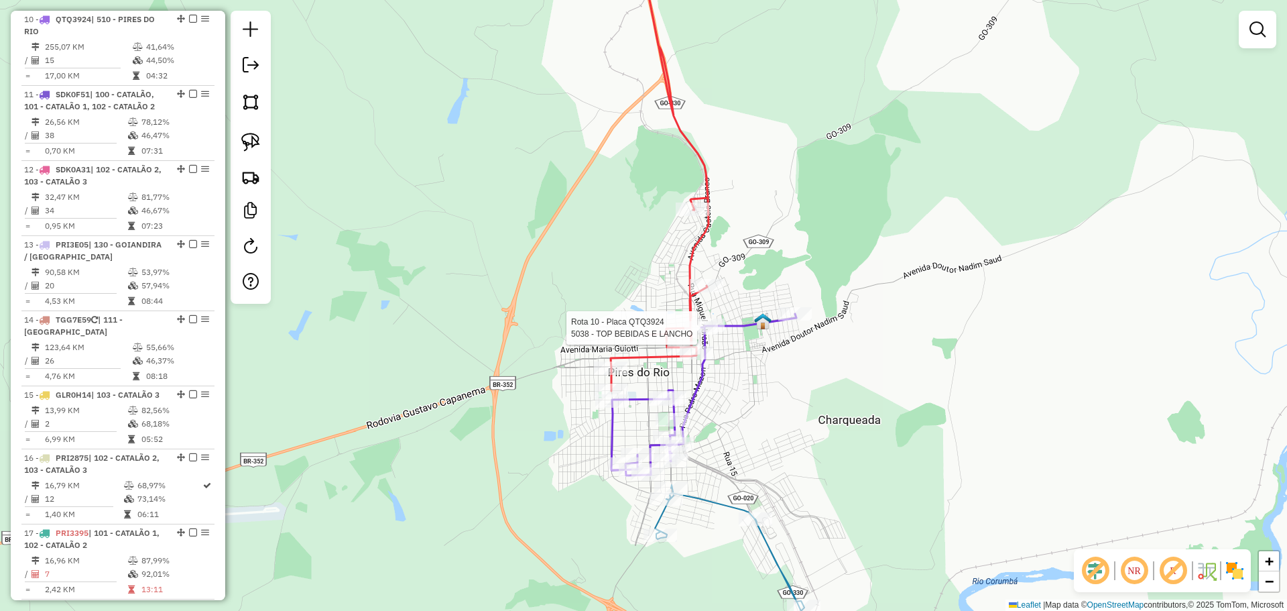
select select "*********"
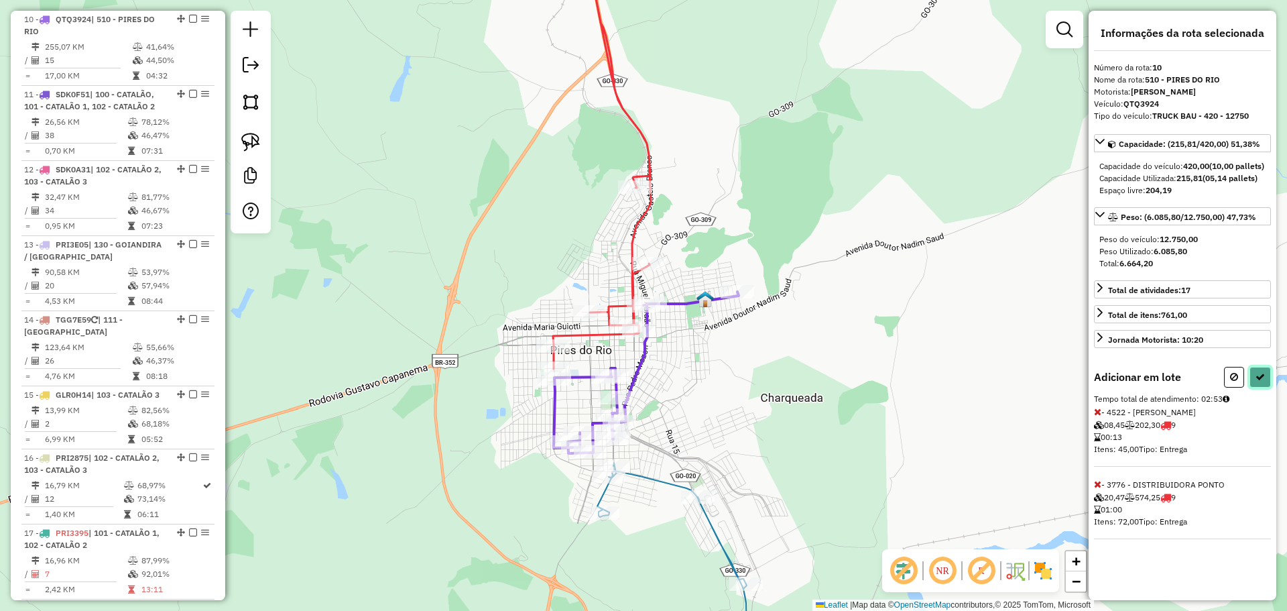
click at [1264, 381] on icon at bounding box center [1260, 376] width 9 height 9
select select "*********"
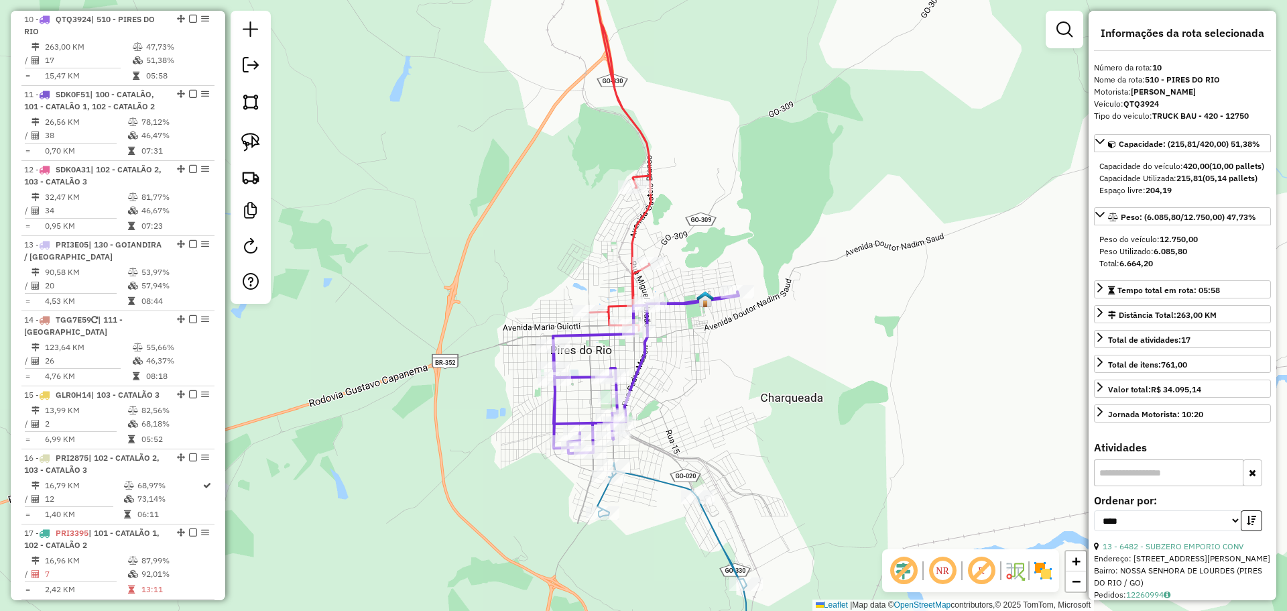
drag, startPoint x: 711, startPoint y: 416, endPoint x: 704, endPoint y: 410, distance: 9.0
click at [704, 410] on div "Janela de atendimento Grade de atendimento Capacidade Transportadoras Veículos …" at bounding box center [643, 305] width 1287 height 611
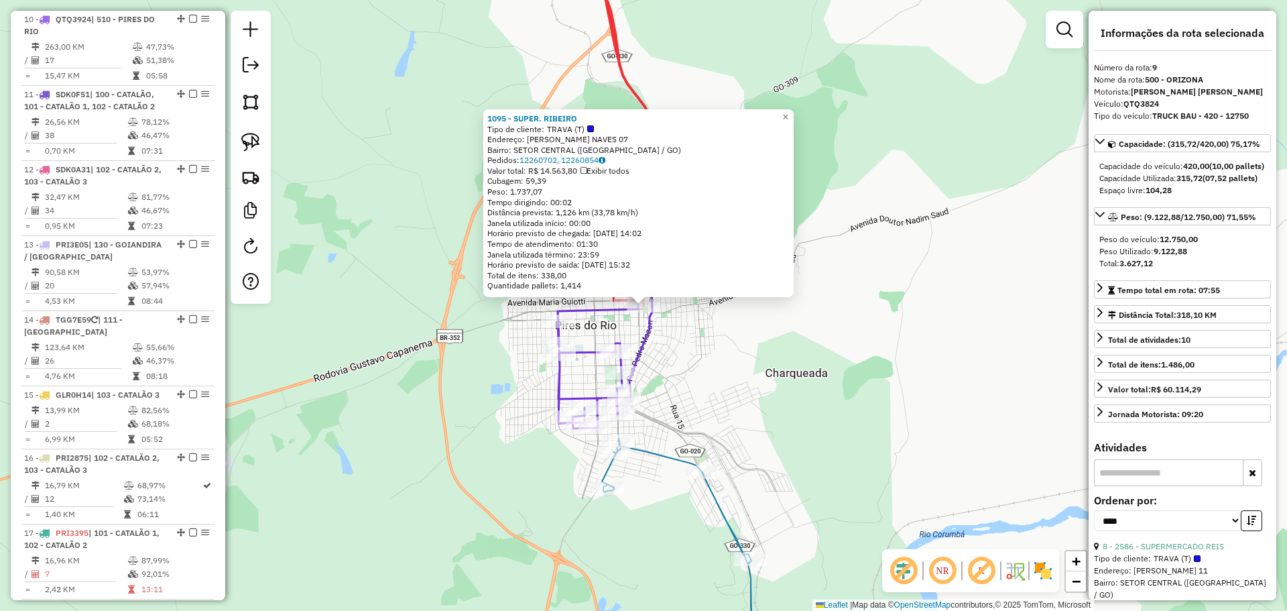
scroll to position [1051, 0]
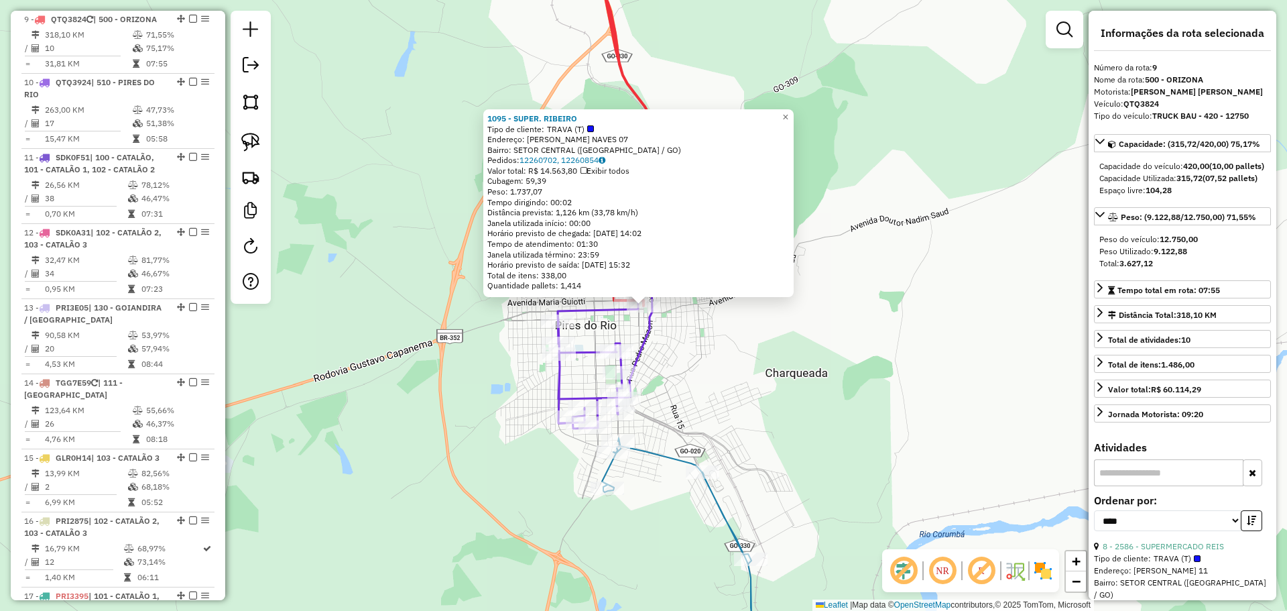
click at [690, 396] on div "1095 - SUPER. RIBEIRO Tipo de cliente: TRAVA (T) Endereço: [PERSON_NAME] NAVES …" at bounding box center [643, 305] width 1287 height 611
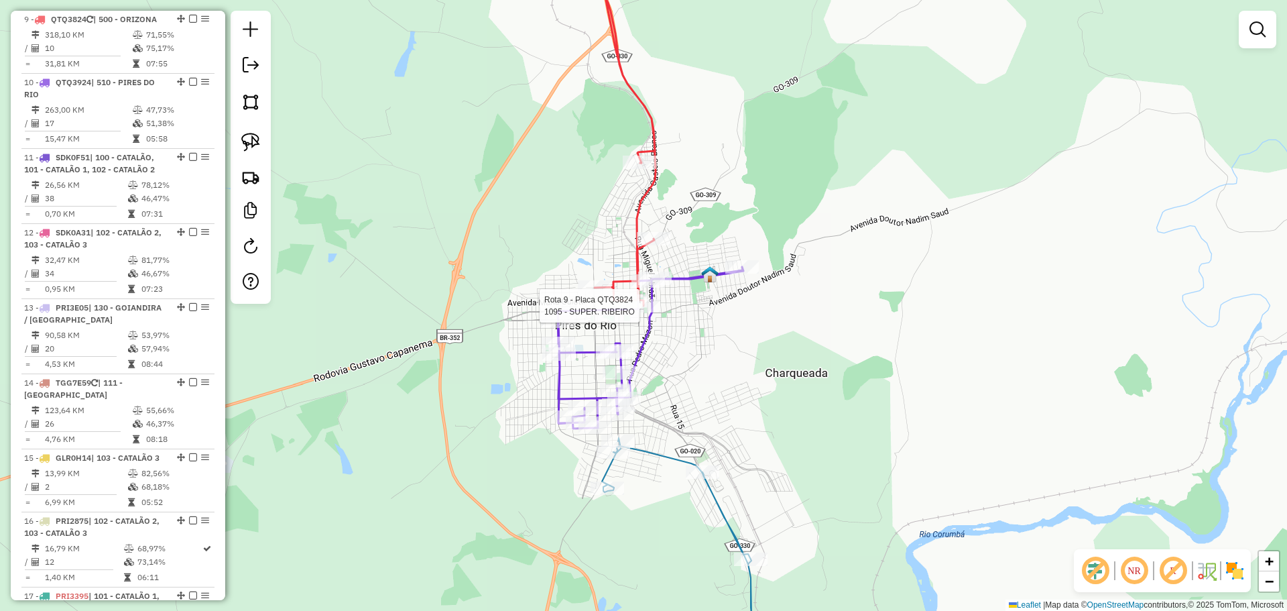
select select "*********"
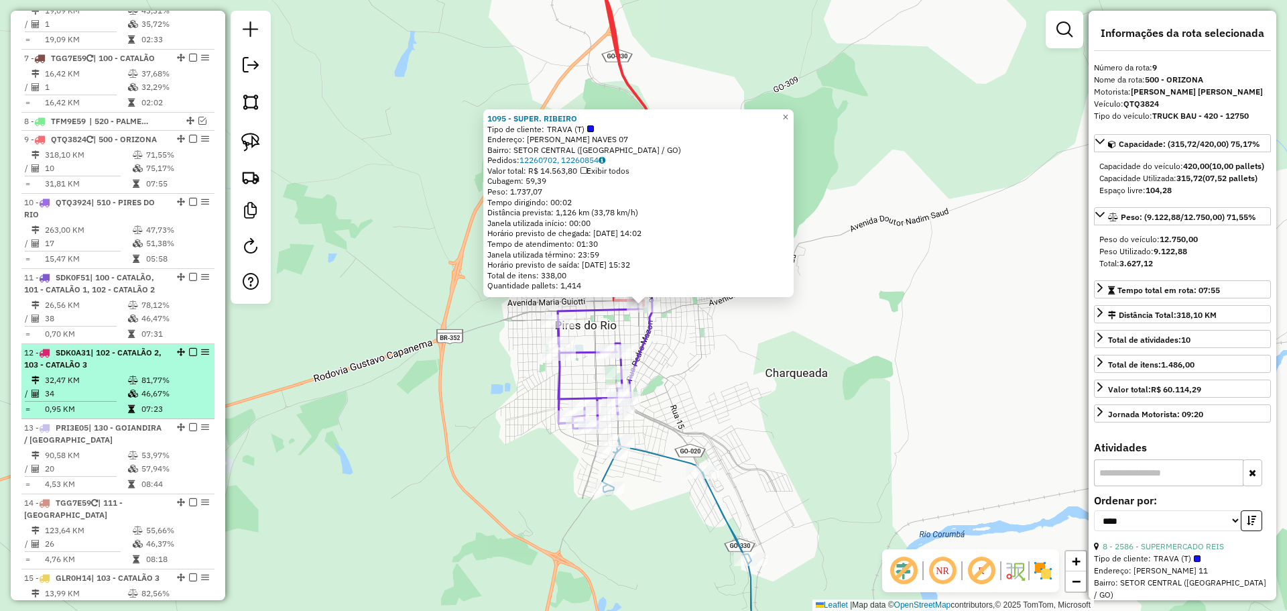
scroll to position [849, 0]
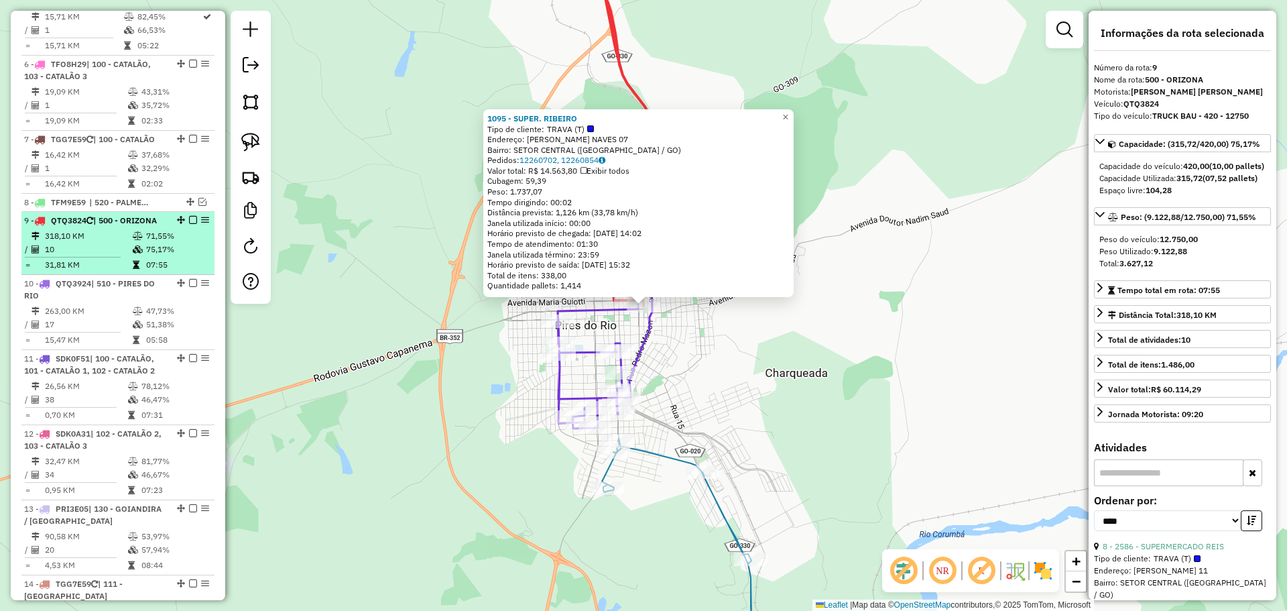
click at [189, 217] on em at bounding box center [193, 220] width 8 height 8
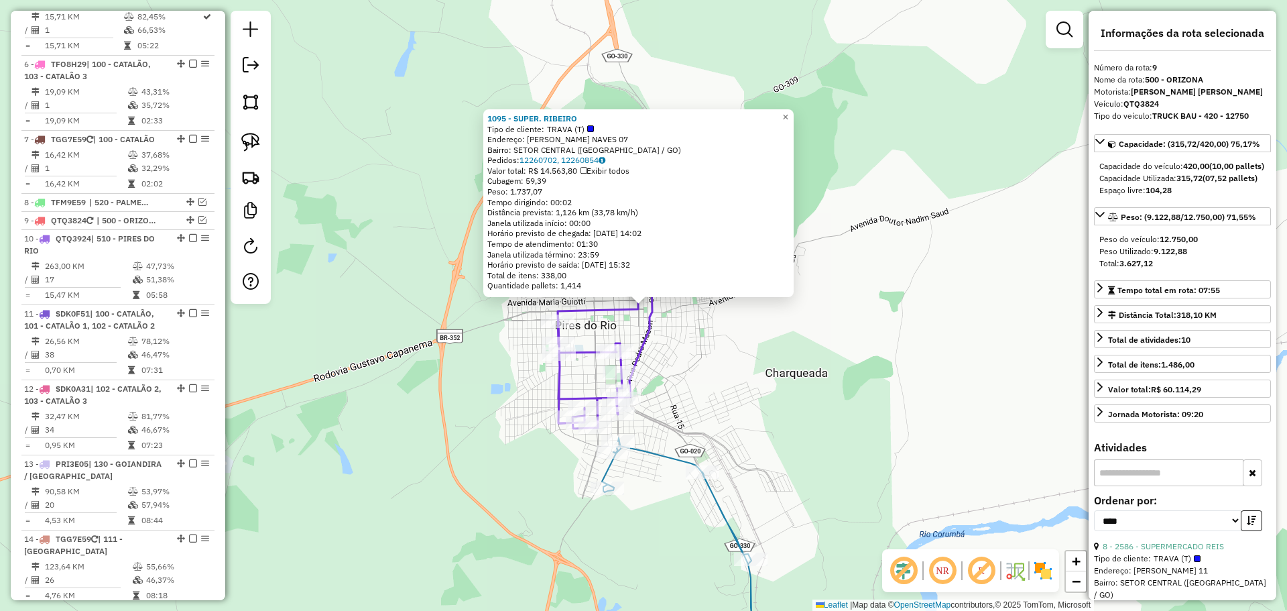
click at [725, 373] on div "1095 - SUPER. RIBEIRO Tipo de cliente: TRAVA (T) Endereço: [PERSON_NAME] NAVES …" at bounding box center [643, 305] width 1287 height 611
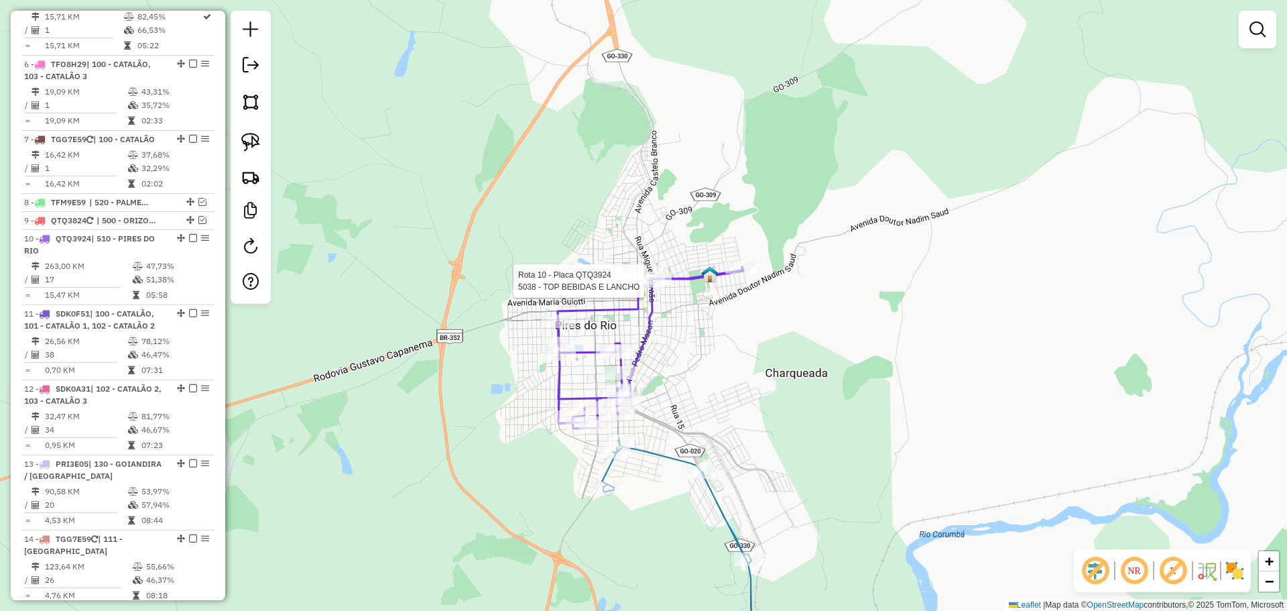
select select "*********"
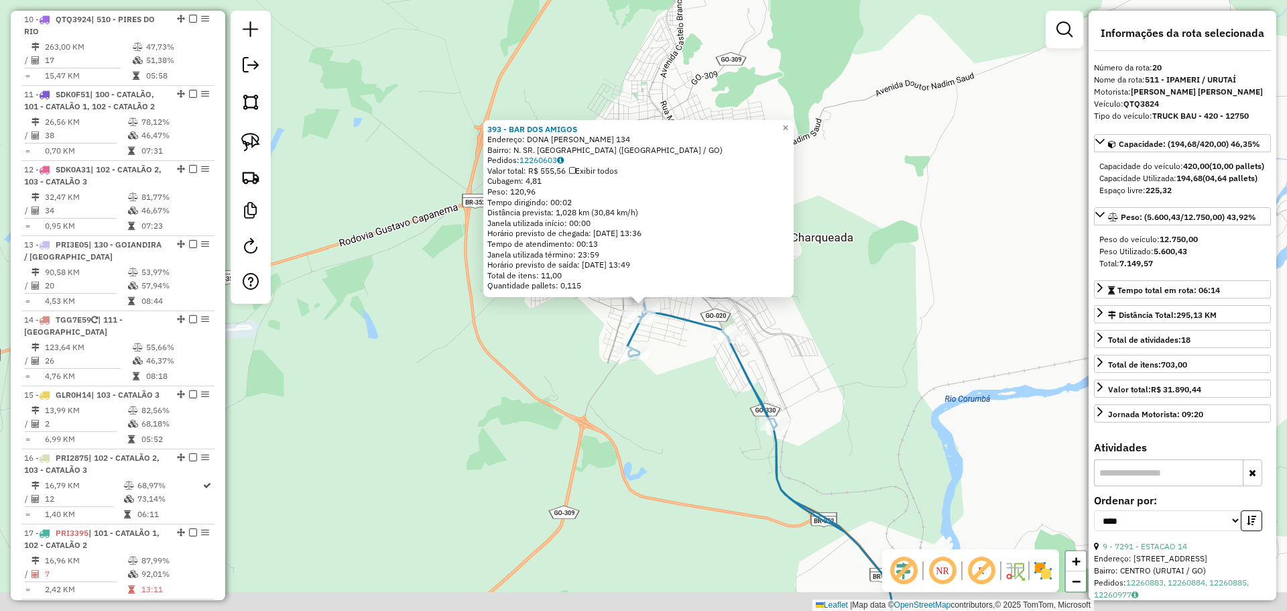
scroll to position [1301, 0]
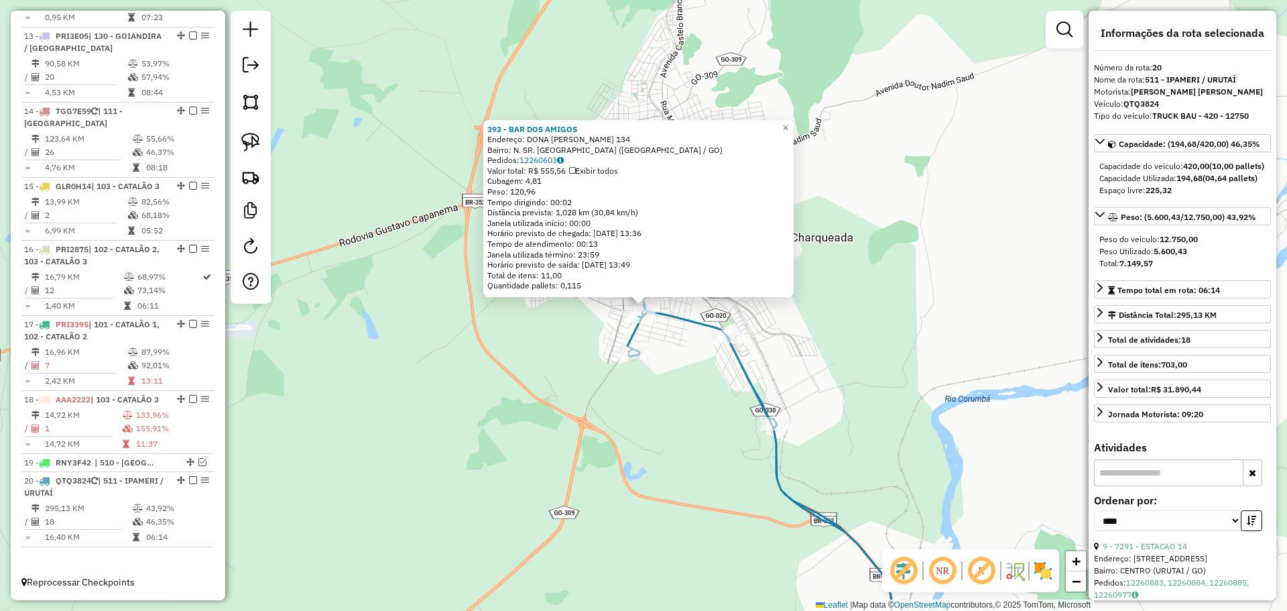
click at [595, 477] on div "393 - BAR DOS AMIGOS Endereço: DONA [PERSON_NAME] 134 Bairro: N. SR. [PERSON_NA…" at bounding box center [643, 305] width 1287 height 611
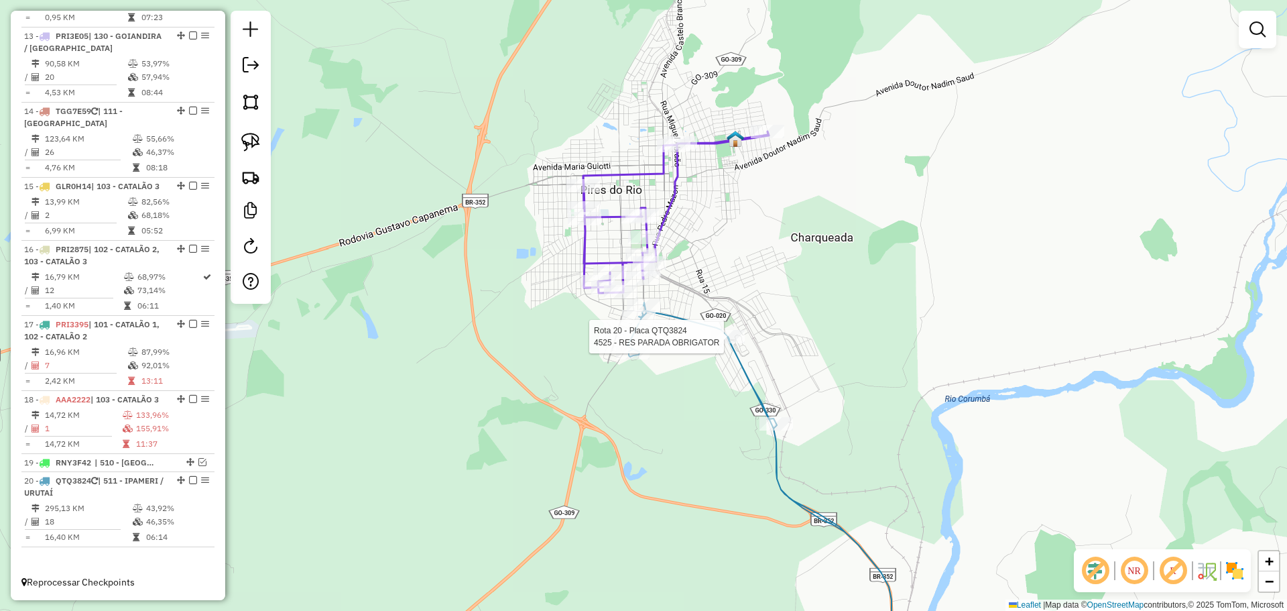
select select "*********"
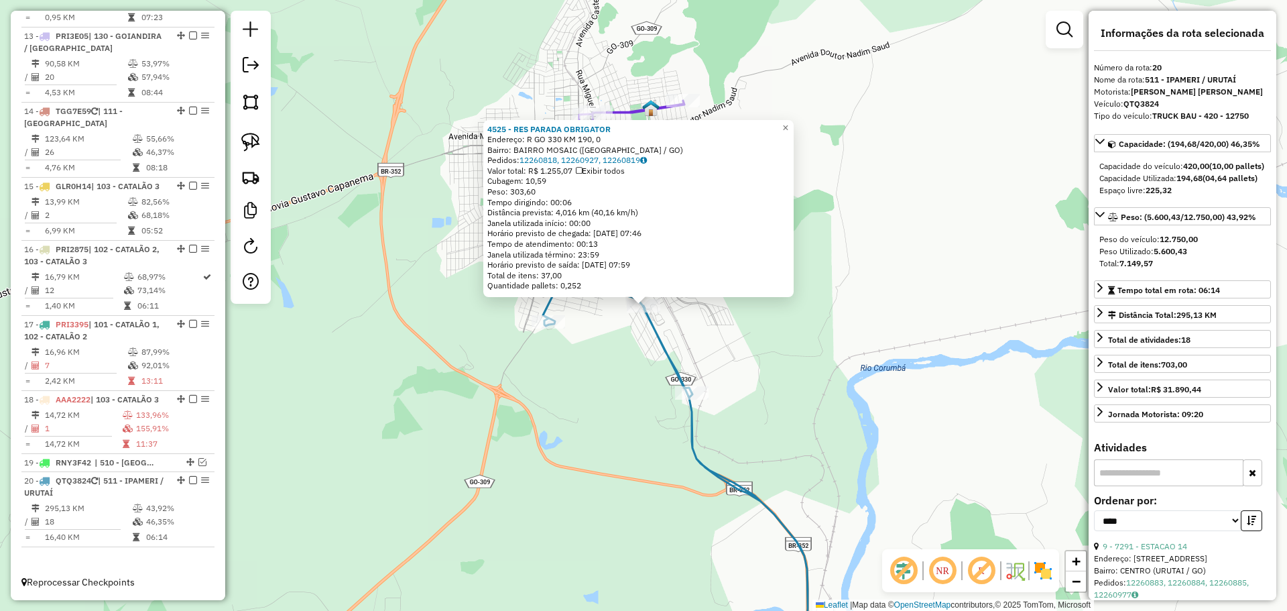
click at [670, 452] on div "4525 - RES PARADA OBRIGATOR Endereço: R GO 330 KM 190, 0 Bairro: BAIRRO MOSAIC …" at bounding box center [643, 305] width 1287 height 611
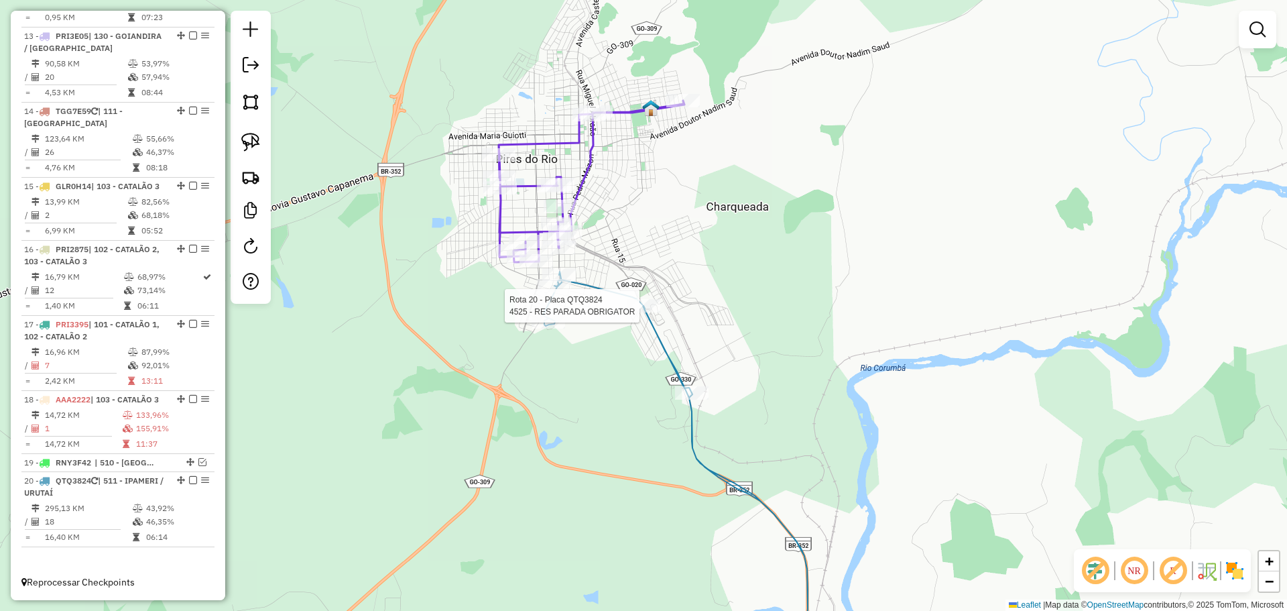
click at [634, 312] on div at bounding box center [644, 305] width 34 height 13
select select "*********"
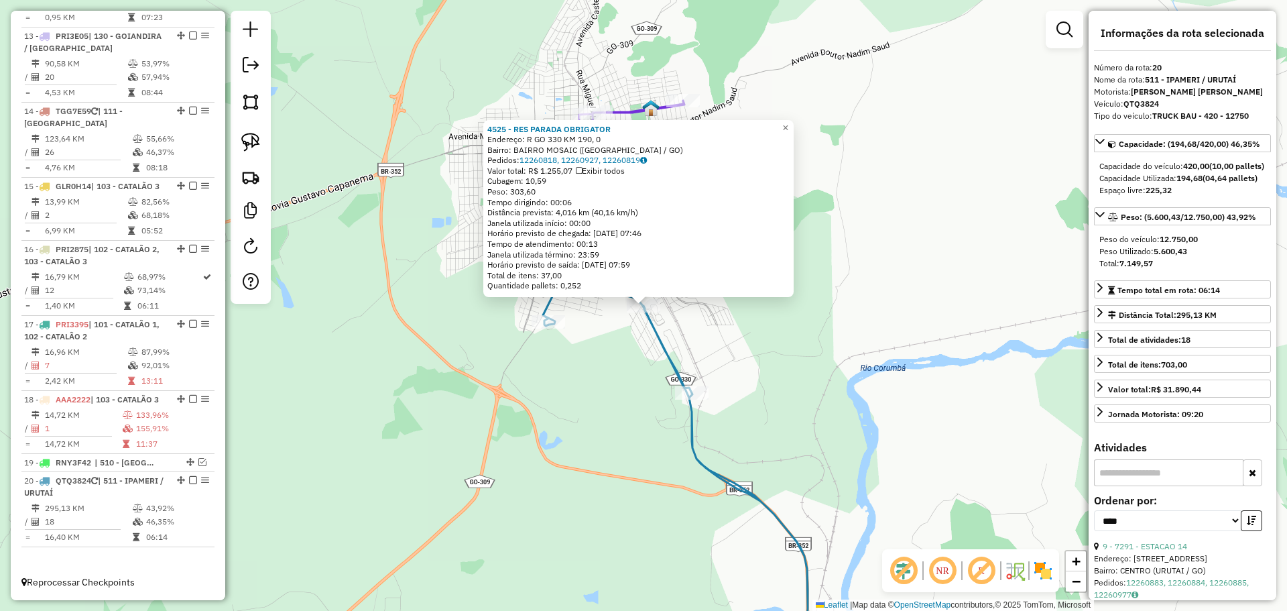
click at [726, 398] on div "4525 - RES PARADA OBRIGATOR Endereço: R GO 330 KM 190, 0 Bairro: BAIRRO MOSAIC …" at bounding box center [643, 305] width 1287 height 611
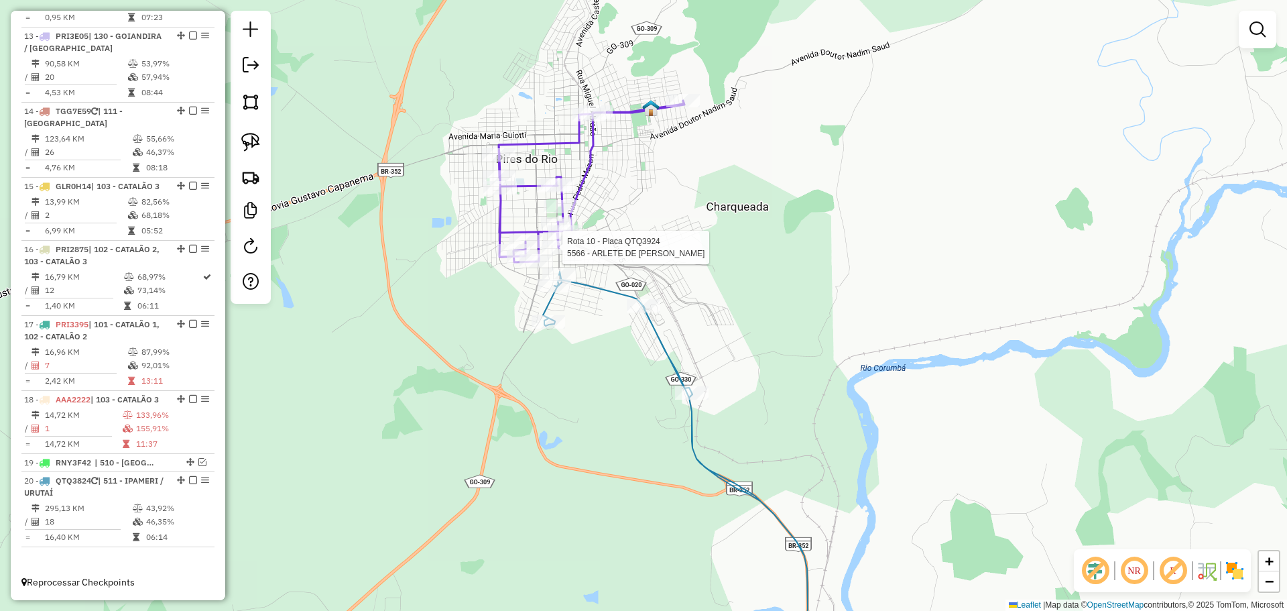
select select "*********"
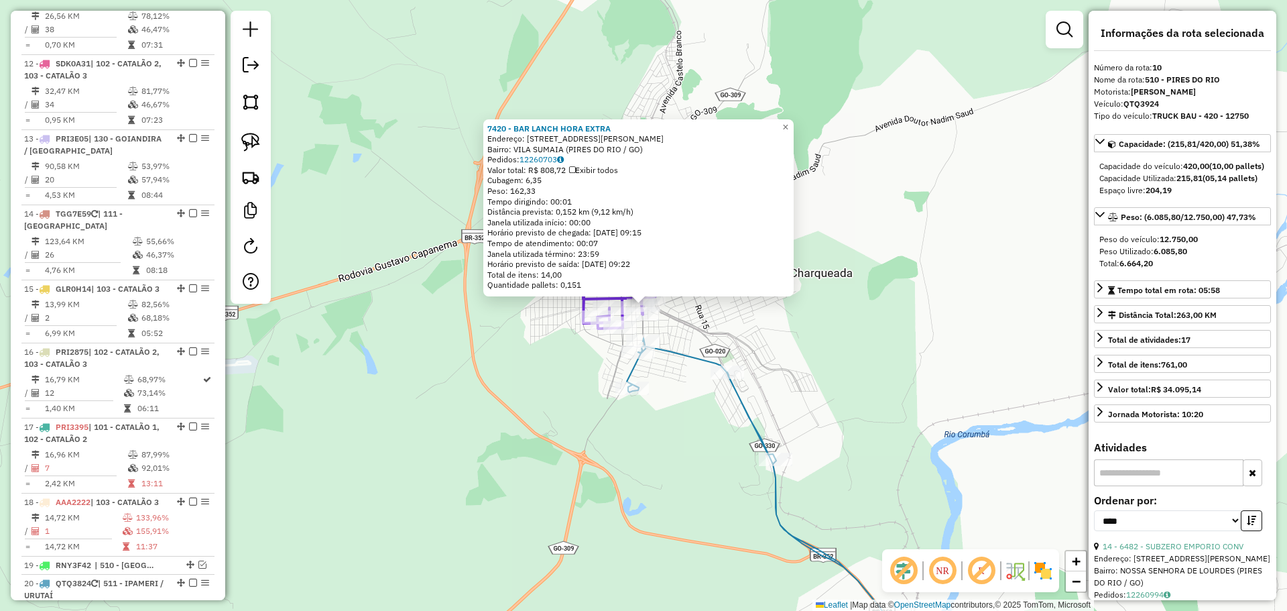
scroll to position [1069, 0]
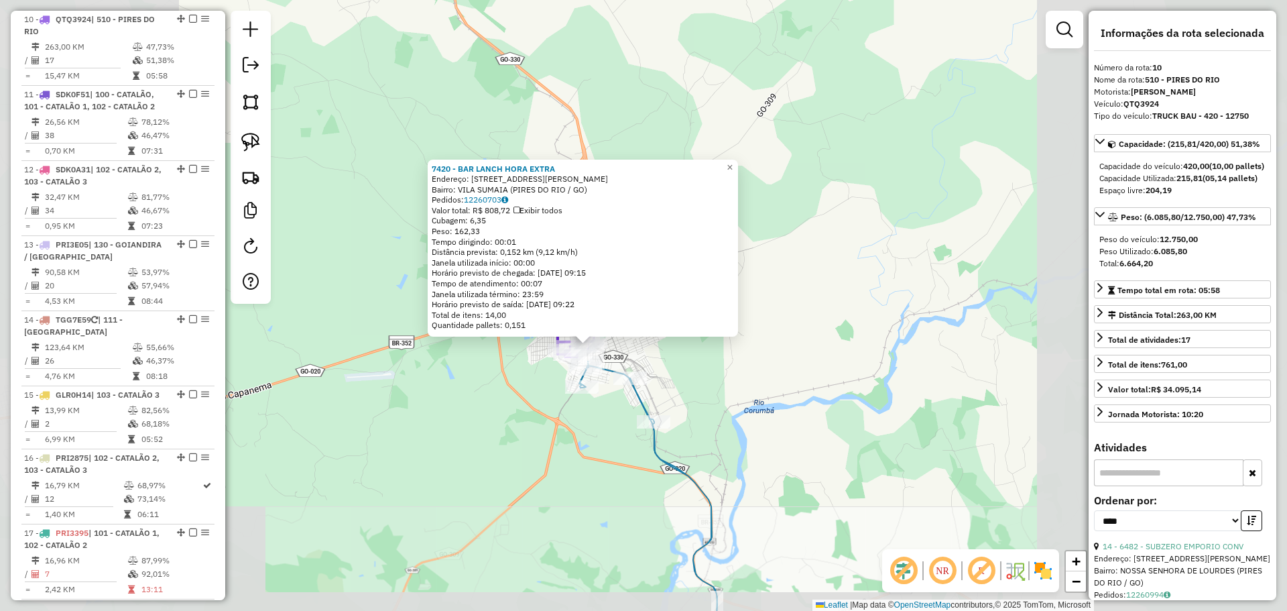
drag, startPoint x: 507, startPoint y: 432, endPoint x: 687, endPoint y: 348, distance: 198.9
click at [678, 355] on div "7420 - BAR LANCH HORA EXTRA Endereço: [STREET_ADDRESS][PERSON_NAME] ([GEOGRAPHI…" at bounding box center [643, 305] width 1287 height 611
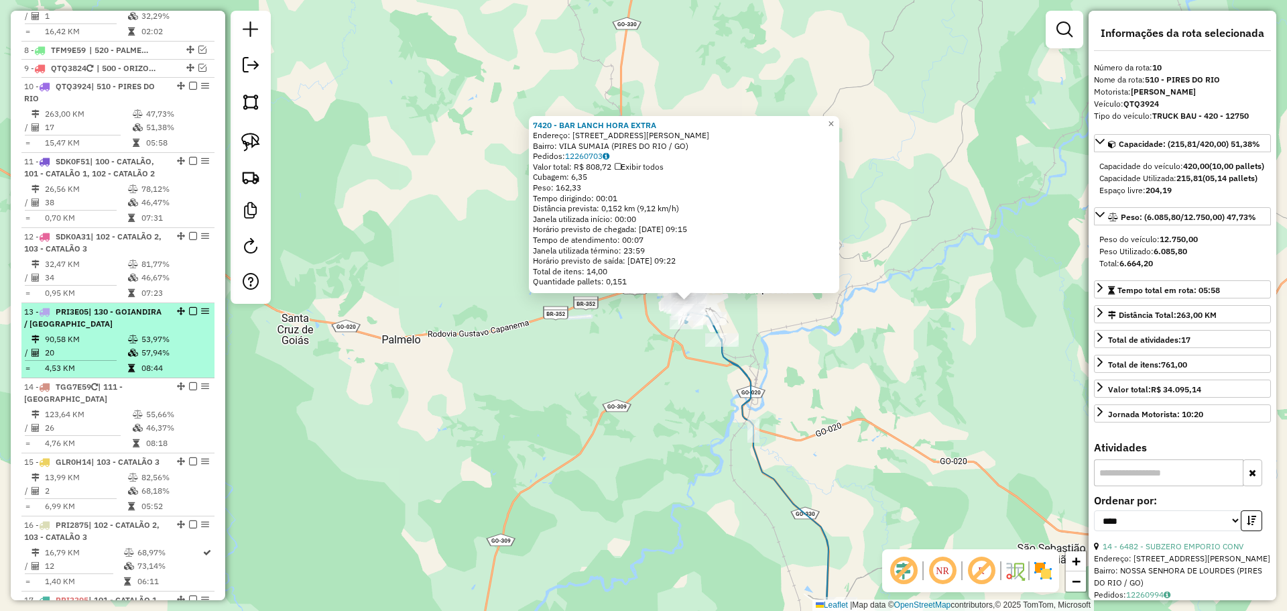
scroll to position [868, 0]
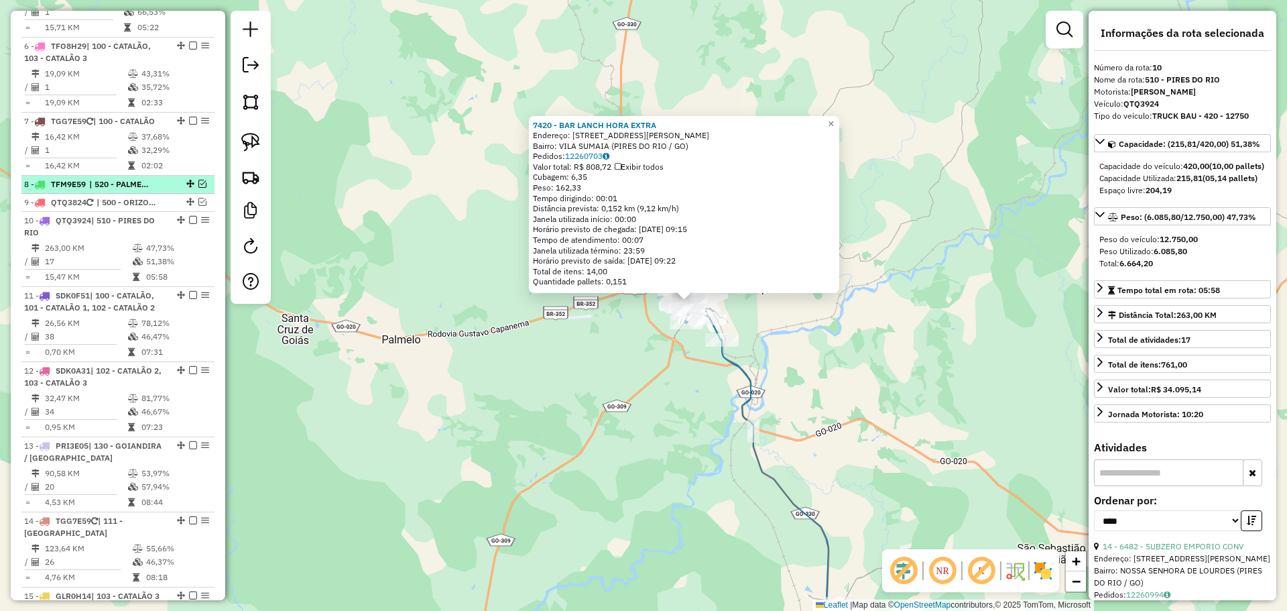
click at [127, 181] on span "| 520 - PALMELO / [GEOGRAPHIC_DATA]" at bounding box center [120, 184] width 62 height 12
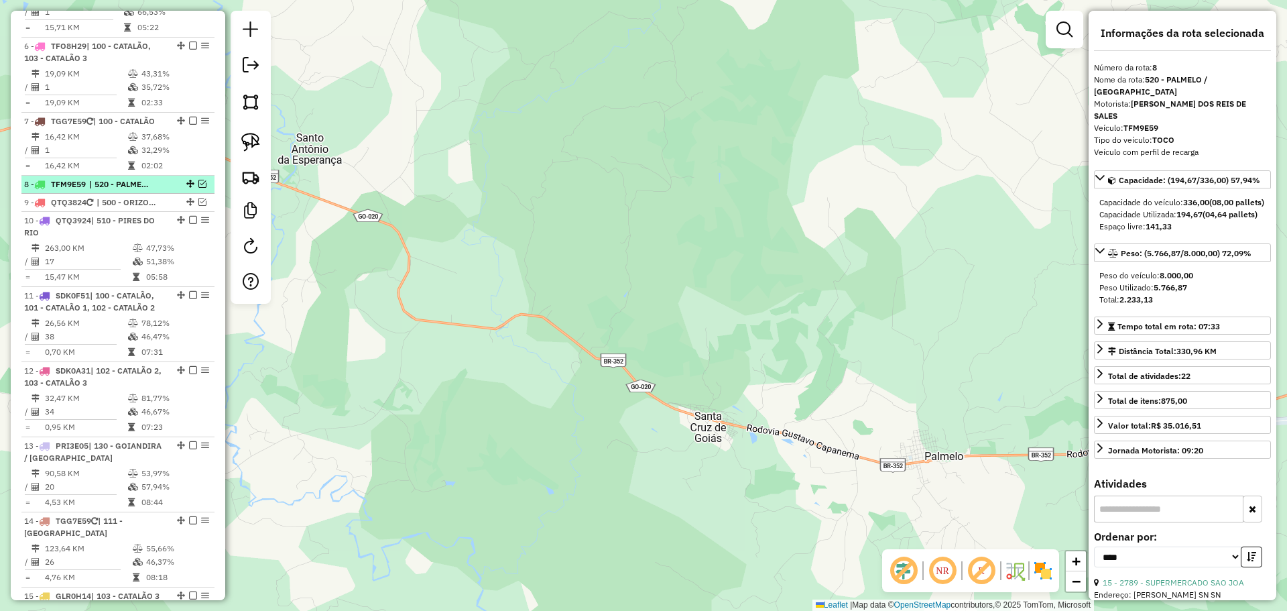
click at [198, 183] on em at bounding box center [202, 184] width 8 height 8
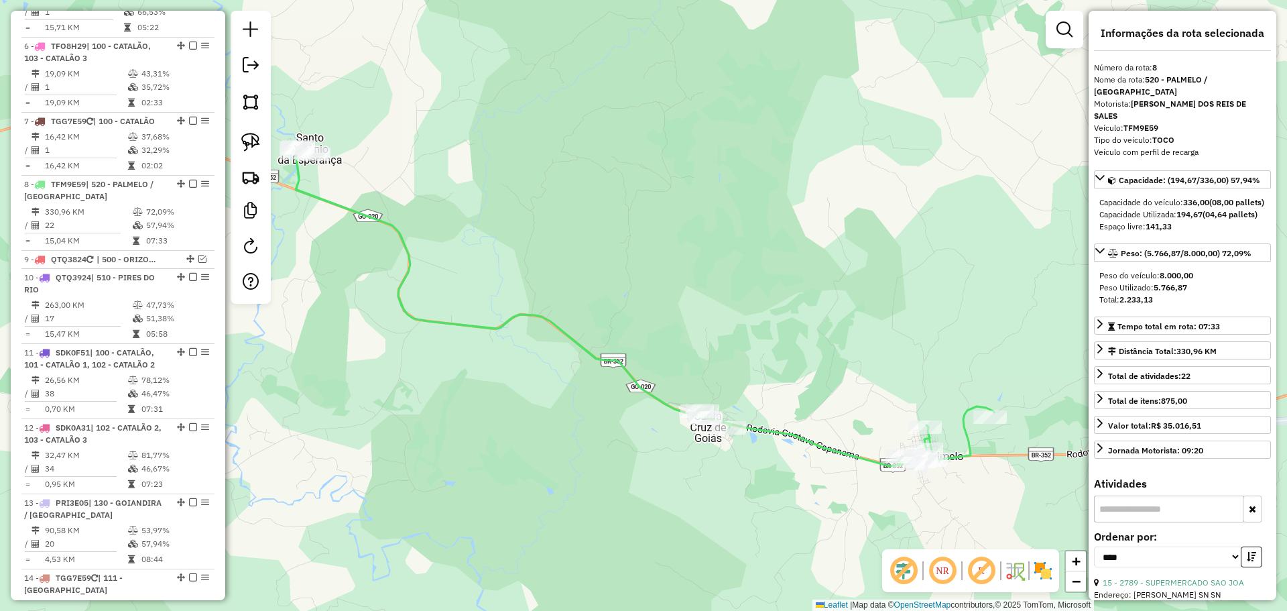
drag, startPoint x: 730, startPoint y: 414, endPoint x: 544, endPoint y: 341, distance: 199.8
click at [544, 341] on div "Rota 8 - Placa TFM9E59 1499 - BAR DO TREVO Rota 8 - Placa TFM9E59 2877 - CANTIN…" at bounding box center [643, 305] width 1287 height 611
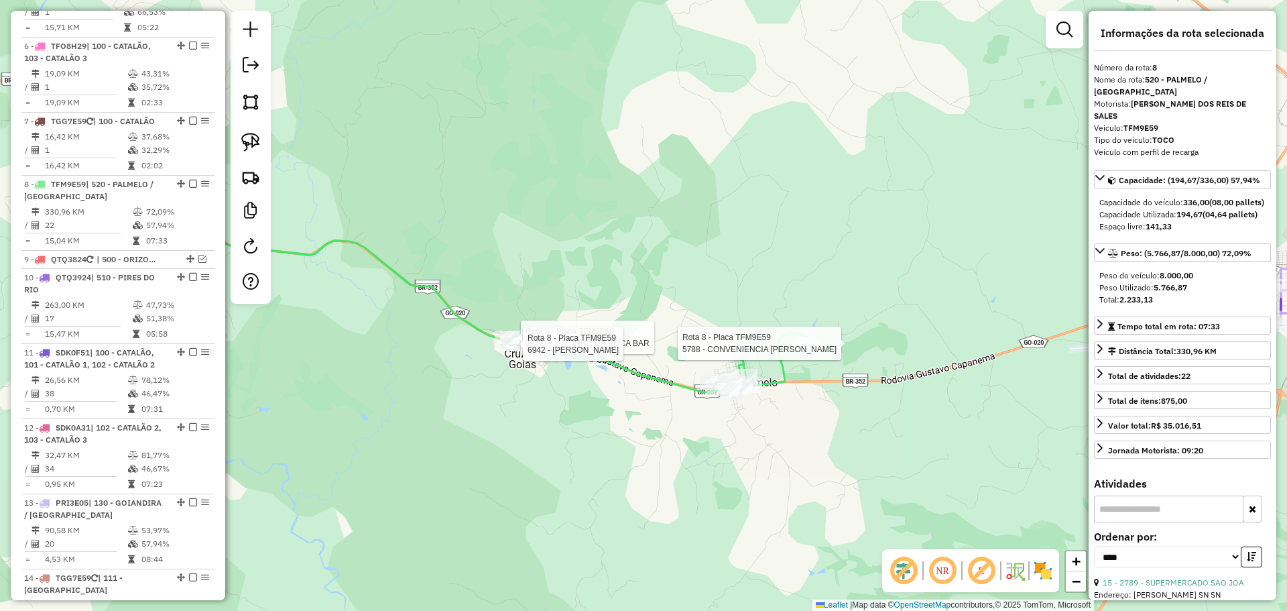
click at [798, 350] on div at bounding box center [805, 343] width 34 height 13
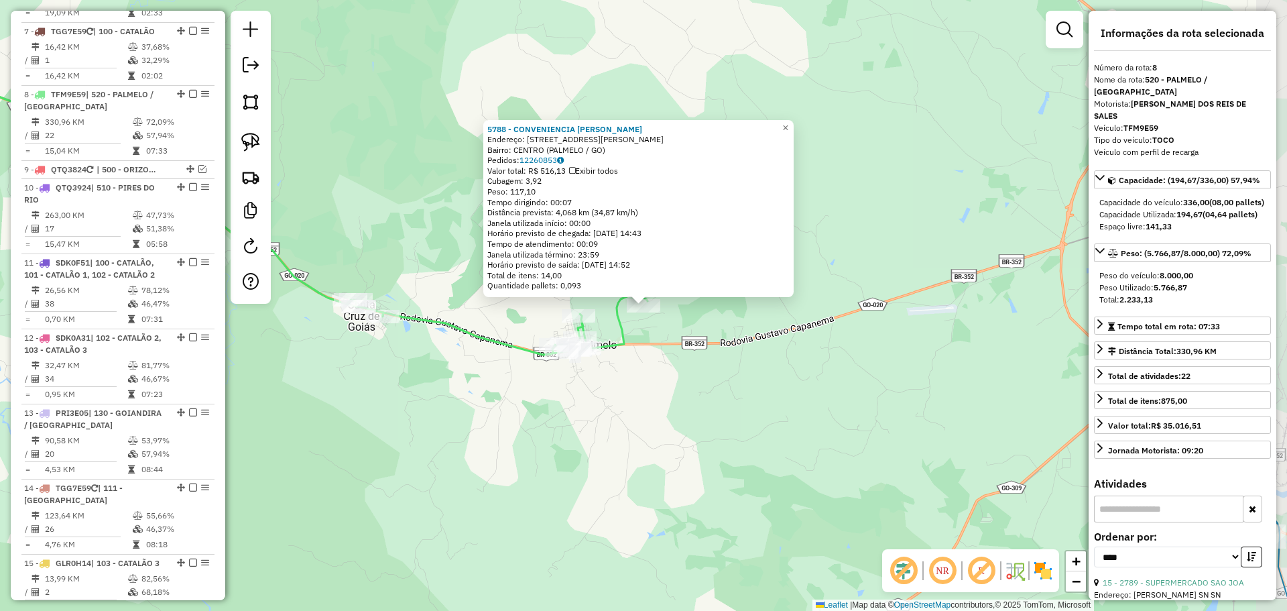
scroll to position [1032, 0]
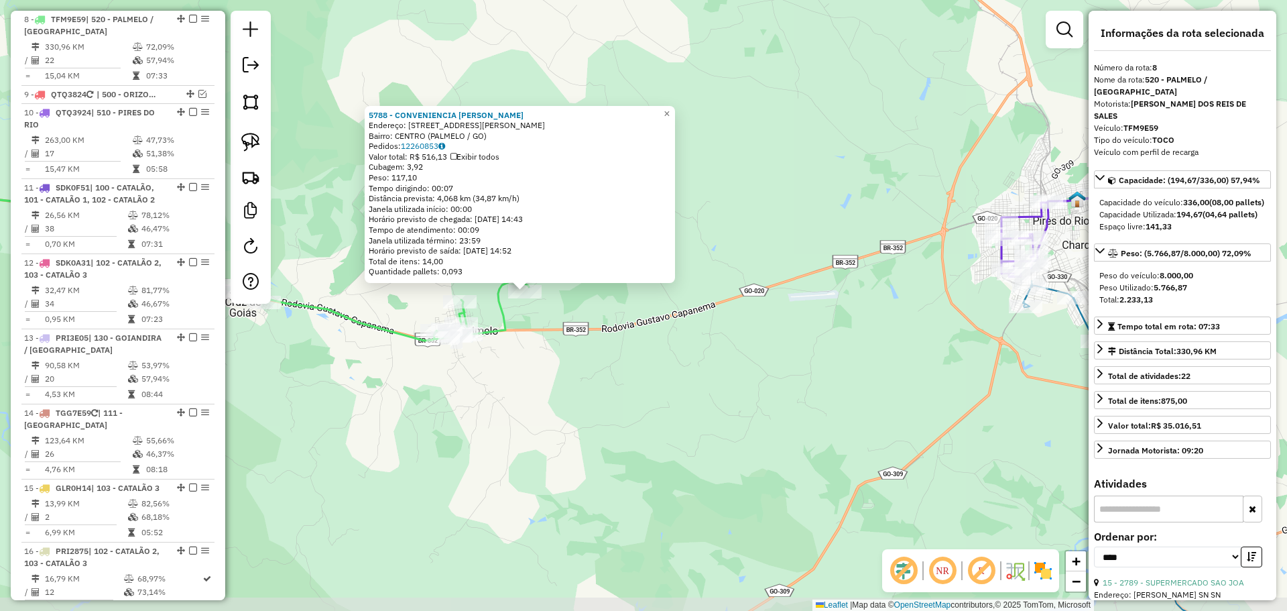
drag, startPoint x: 626, startPoint y: 398, endPoint x: 432, endPoint y: 359, distance: 198.3
click at [432, 359] on div "5788 - CONVENIENCIA [PERSON_NAME]: [STREET_ADDRESS][PERSON_NAME] Bairro: CENTRO…" at bounding box center [643, 305] width 1287 height 611
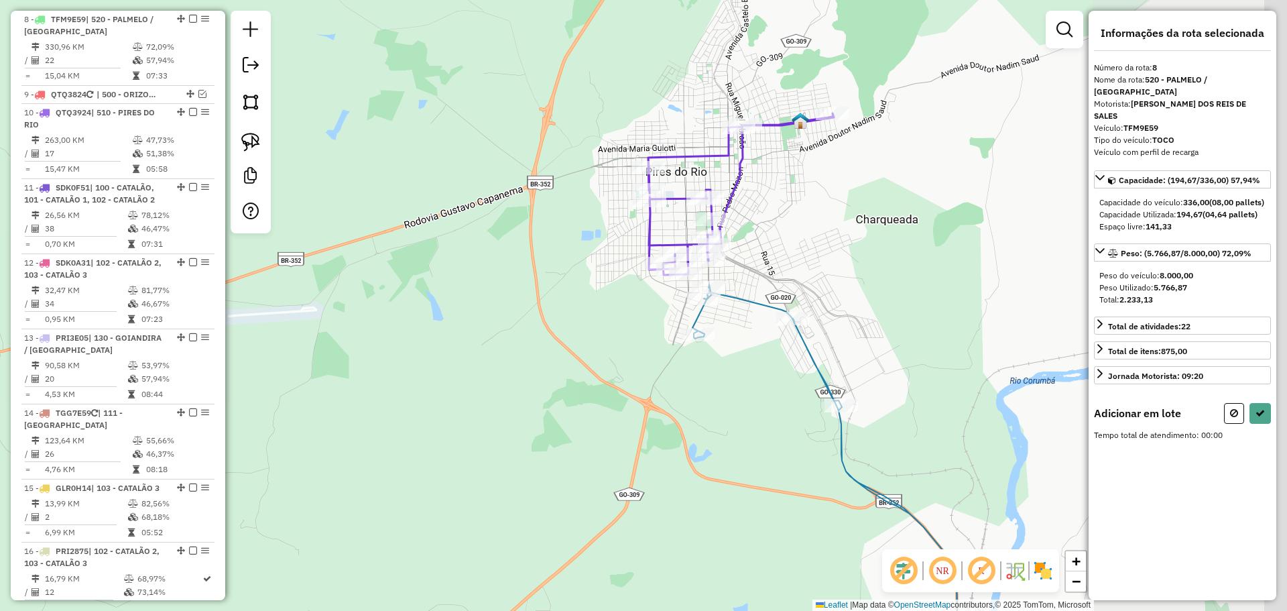
drag, startPoint x: 670, startPoint y: 249, endPoint x: 585, endPoint y: 267, distance: 87.7
click at [585, 267] on div "Janela de atendimento Grade de atendimento Capacidade Transportadoras Veículos …" at bounding box center [643, 305] width 1287 height 611
click at [253, 133] on img at bounding box center [250, 142] width 19 height 19
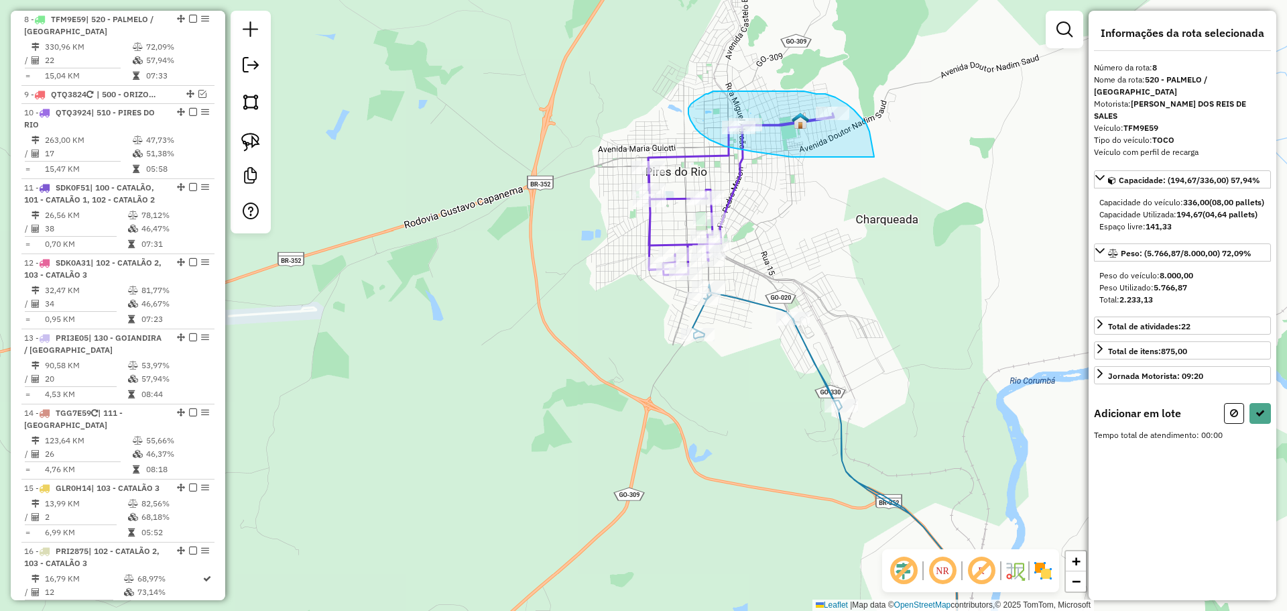
drag, startPoint x: 870, startPoint y: 131, endPoint x: 877, endPoint y: 157, distance: 26.5
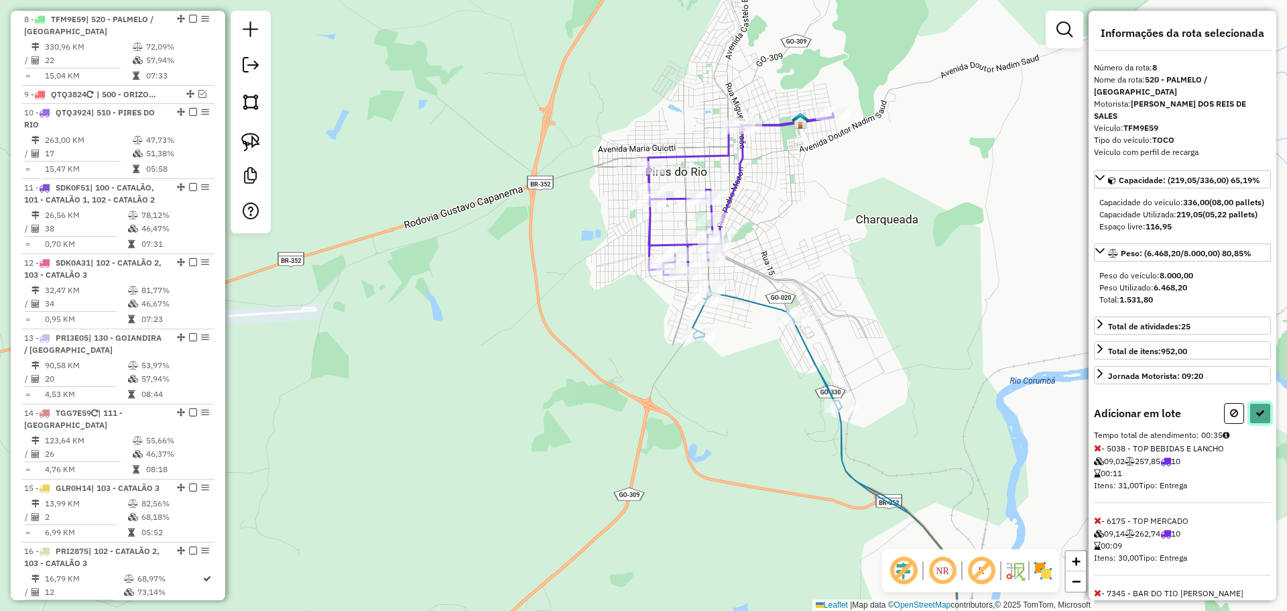
click at [1258, 413] on icon at bounding box center [1260, 412] width 9 height 9
select select "*********"
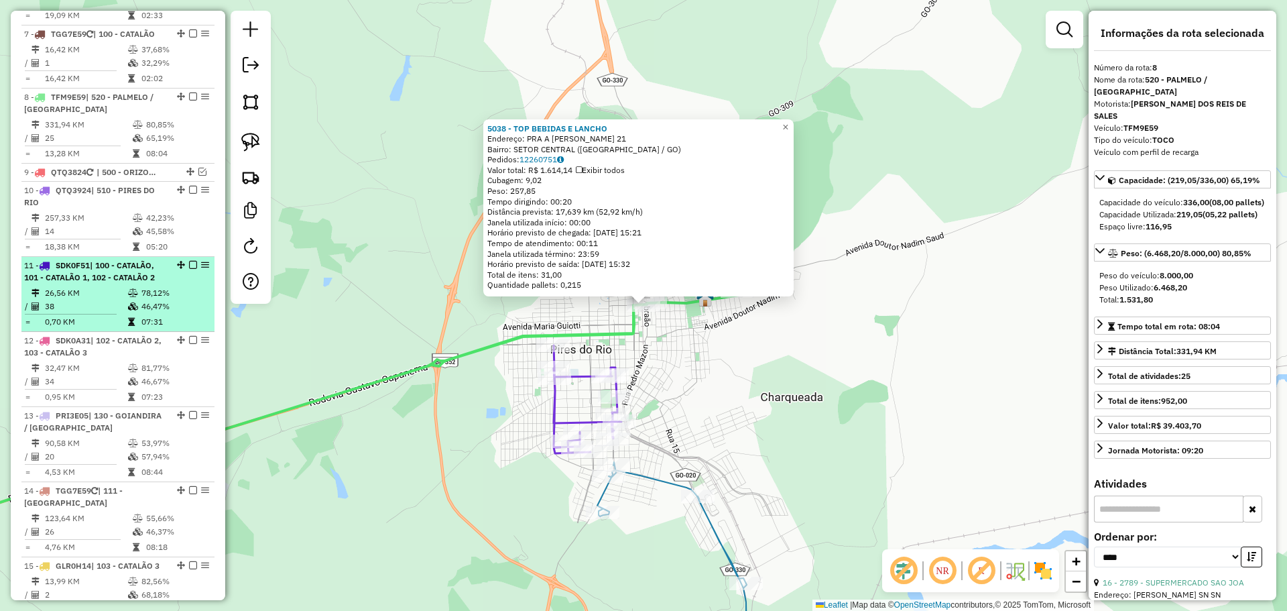
scroll to position [898, 0]
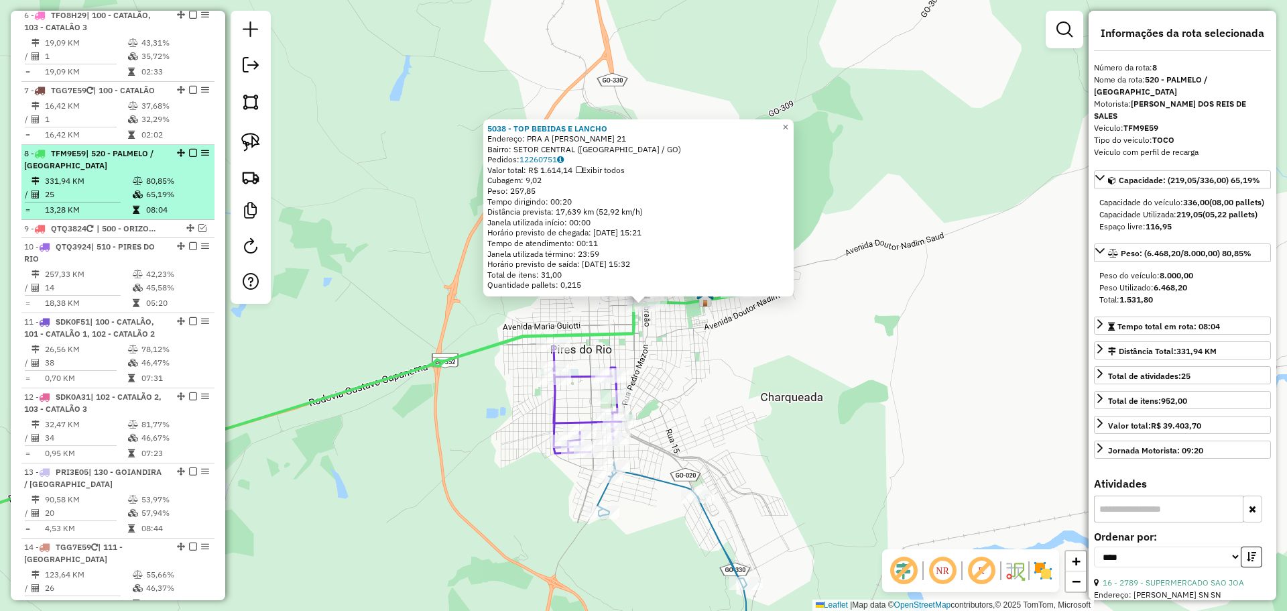
click at [189, 152] on em at bounding box center [193, 153] width 8 height 8
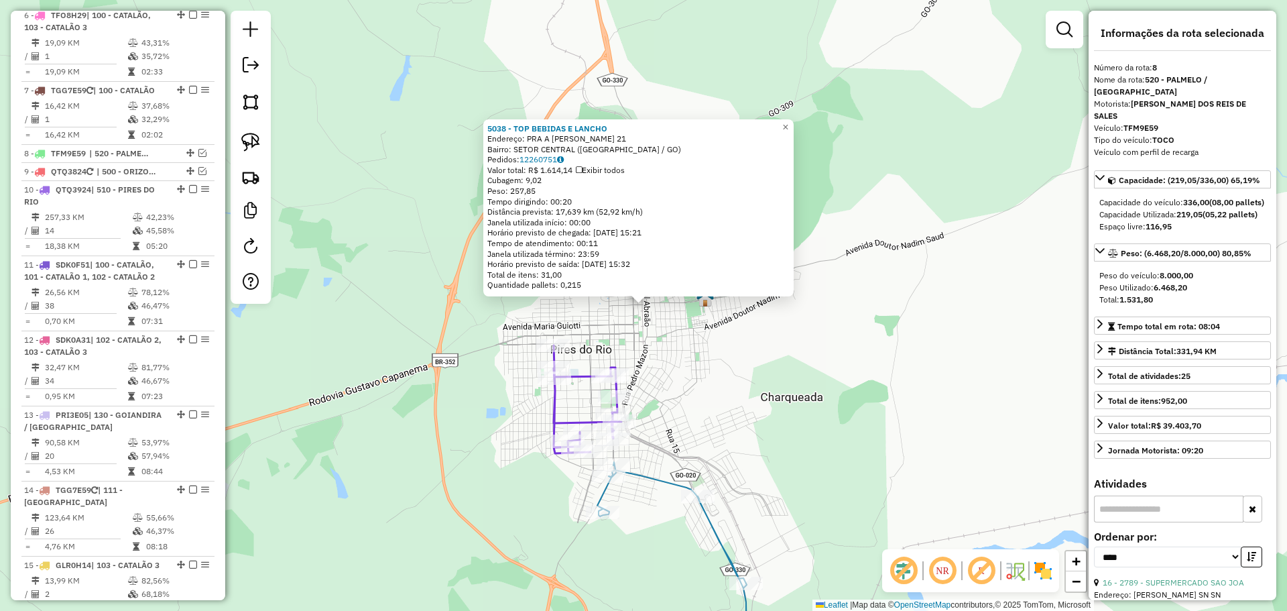
click at [662, 394] on div "Rota 10 - Placa QTQ3924 4522 - AcOUGUE BOIADEIRO Rota 10 - Placa QTQ3924 7212 -…" at bounding box center [643, 305] width 1287 height 611
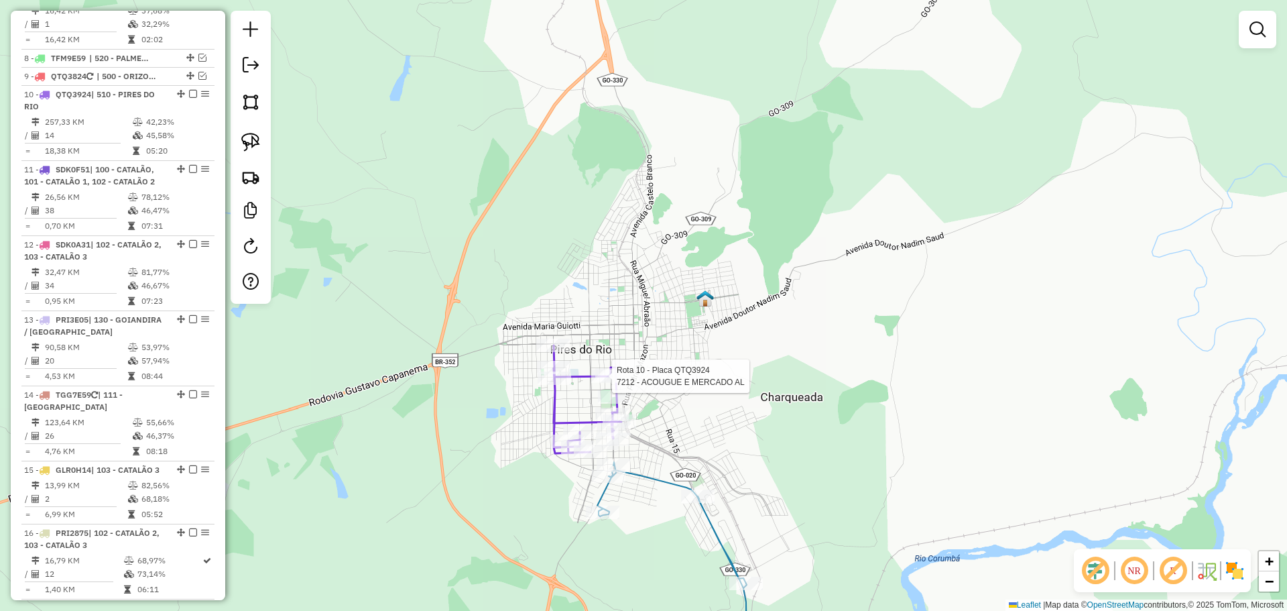
select select "*********"
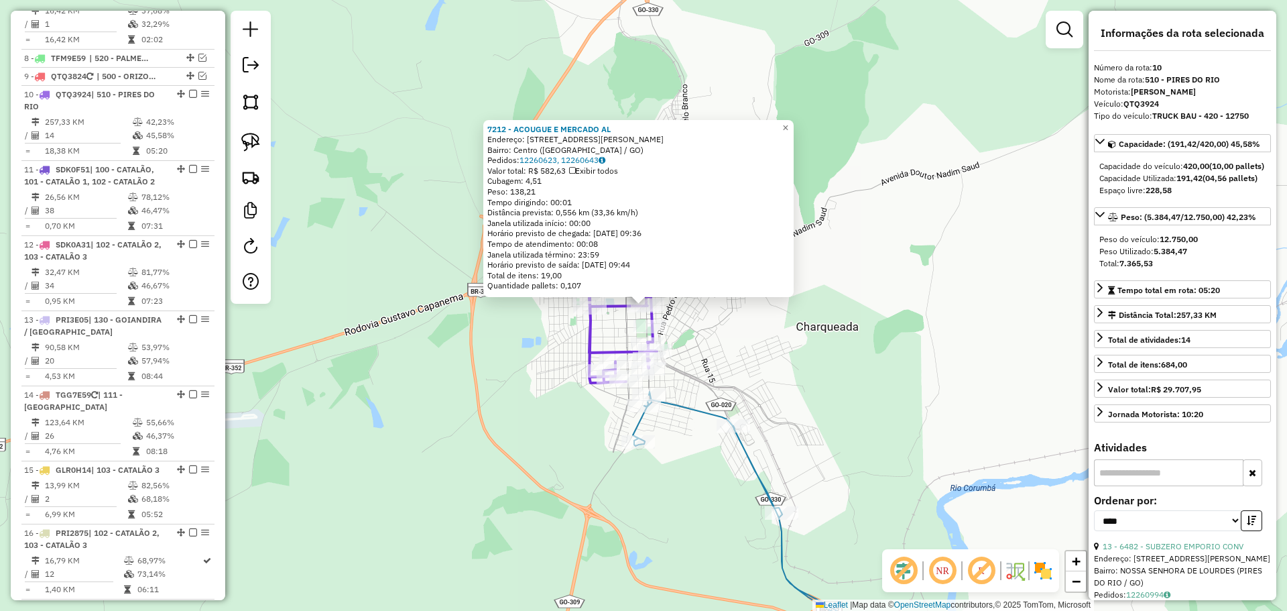
scroll to position [1069, 0]
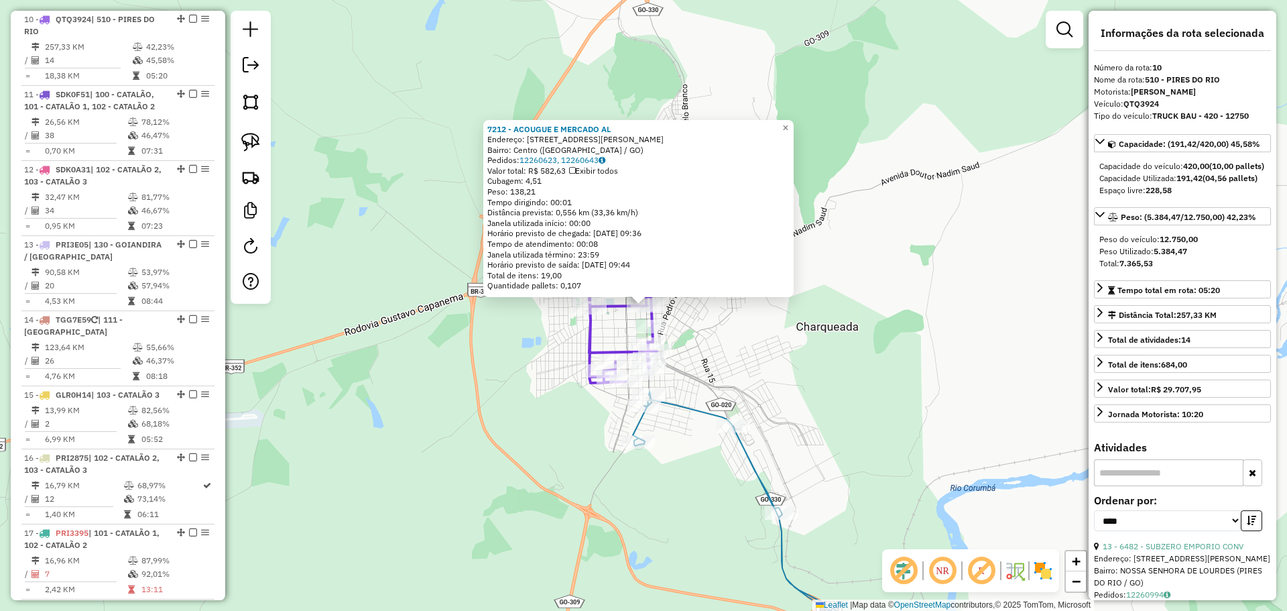
click at [588, 555] on div "7212 - ACOUGUE E MERCADO AL Endereço: [STREET_ADDRESS][PERSON_NAME] Pedidos: 12…" at bounding box center [643, 305] width 1287 height 611
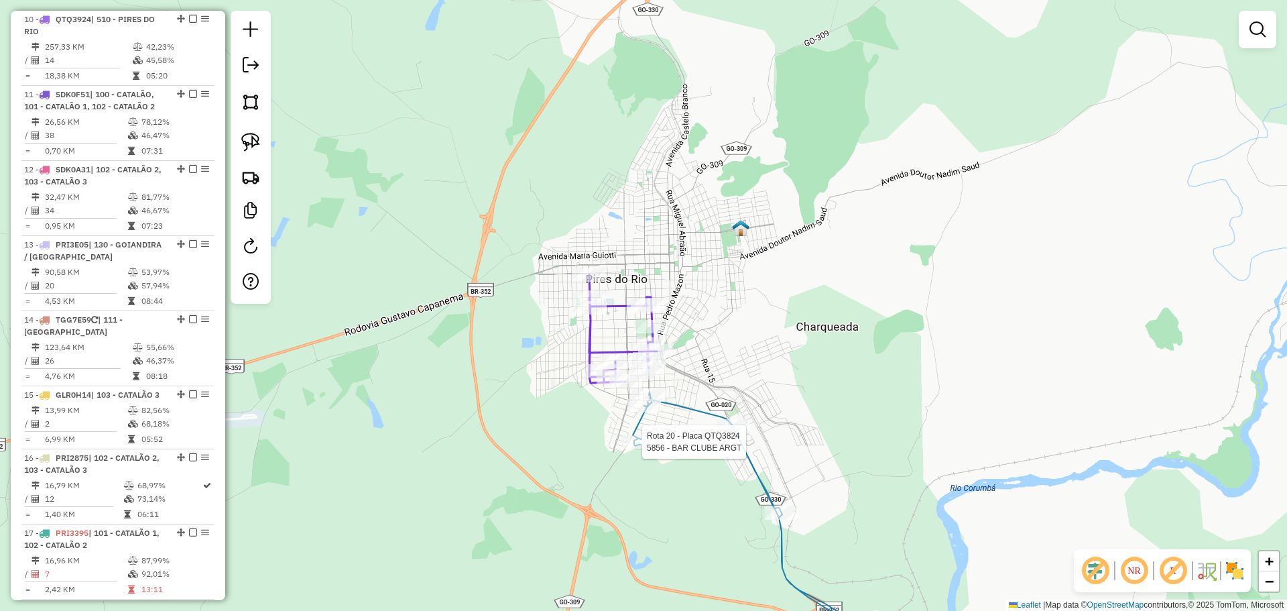
click at [633, 351] on div at bounding box center [648, 343] width 34 height 13
select select "*********"
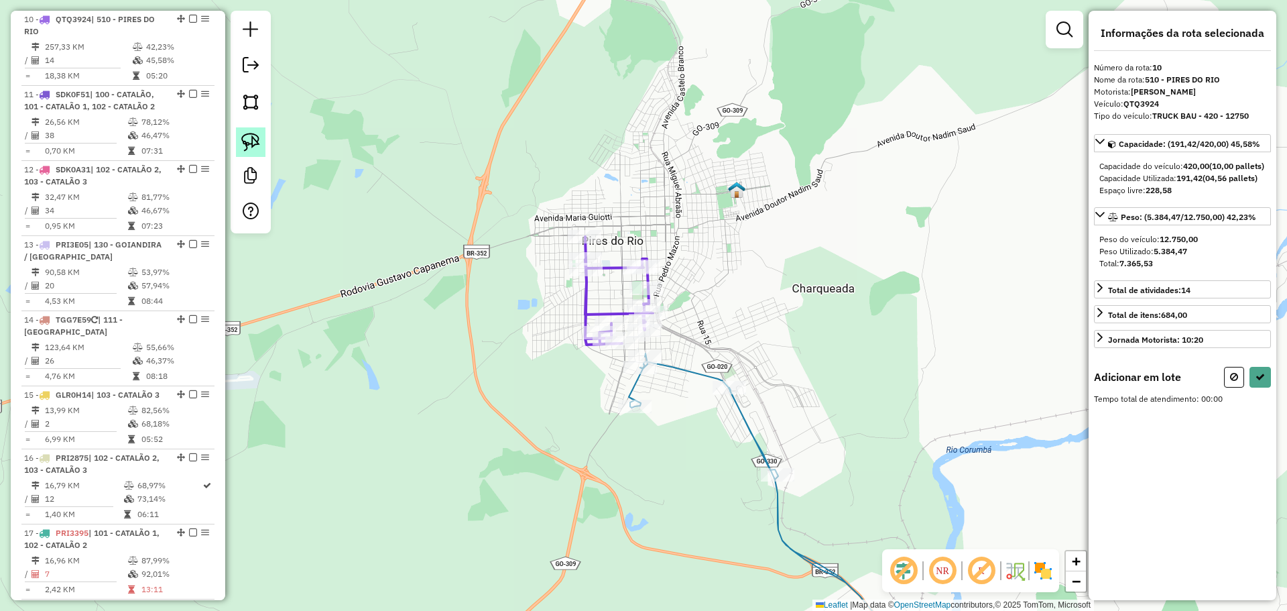
click at [257, 144] on img at bounding box center [250, 142] width 19 height 19
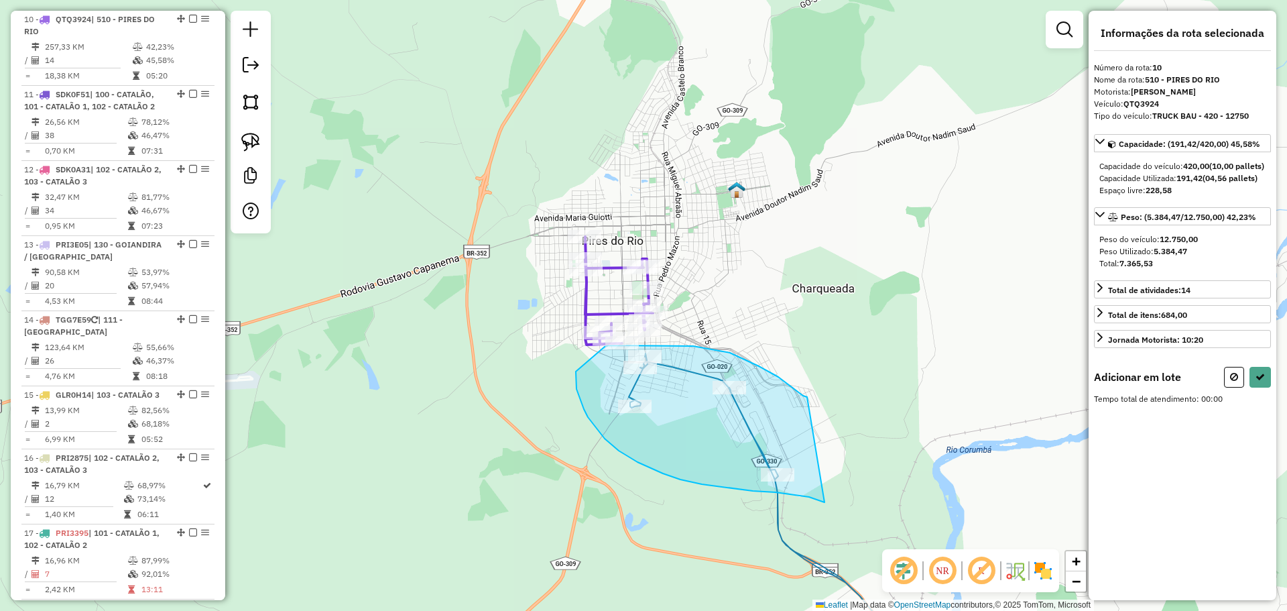
drag, startPoint x: 807, startPoint y: 397, endPoint x: 859, endPoint y: 507, distance: 122.4
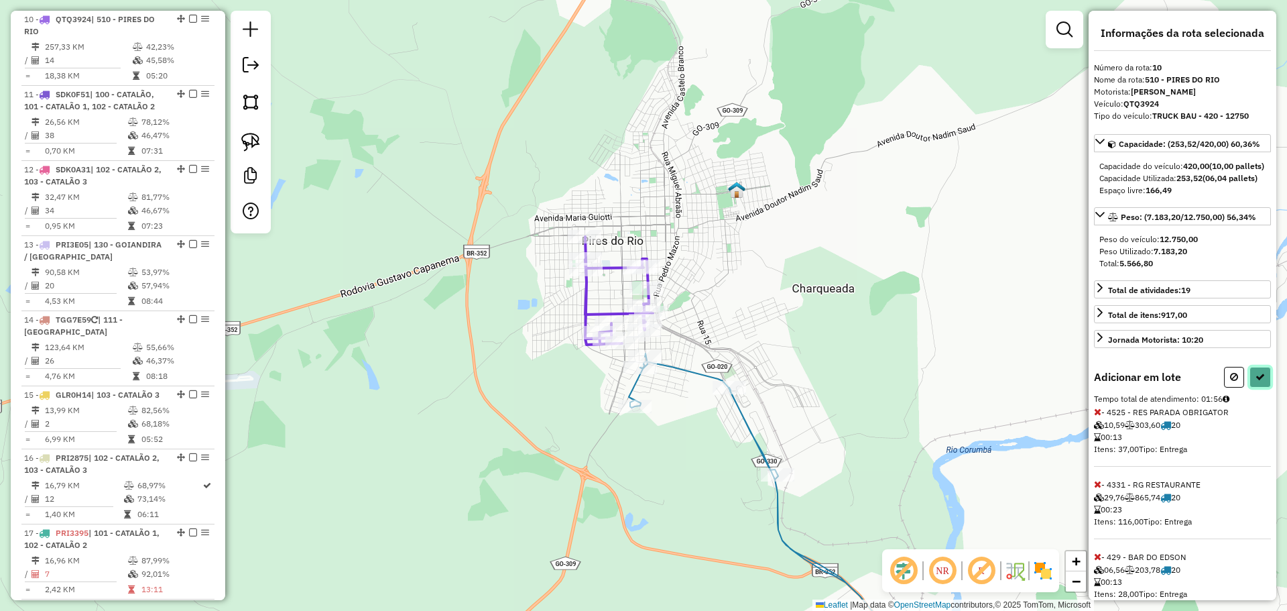
drag, startPoint x: 1262, startPoint y: 402, endPoint x: 1144, endPoint y: 411, distance: 118.4
click at [1261, 387] on button at bounding box center [1260, 377] width 21 height 21
select select "*********"
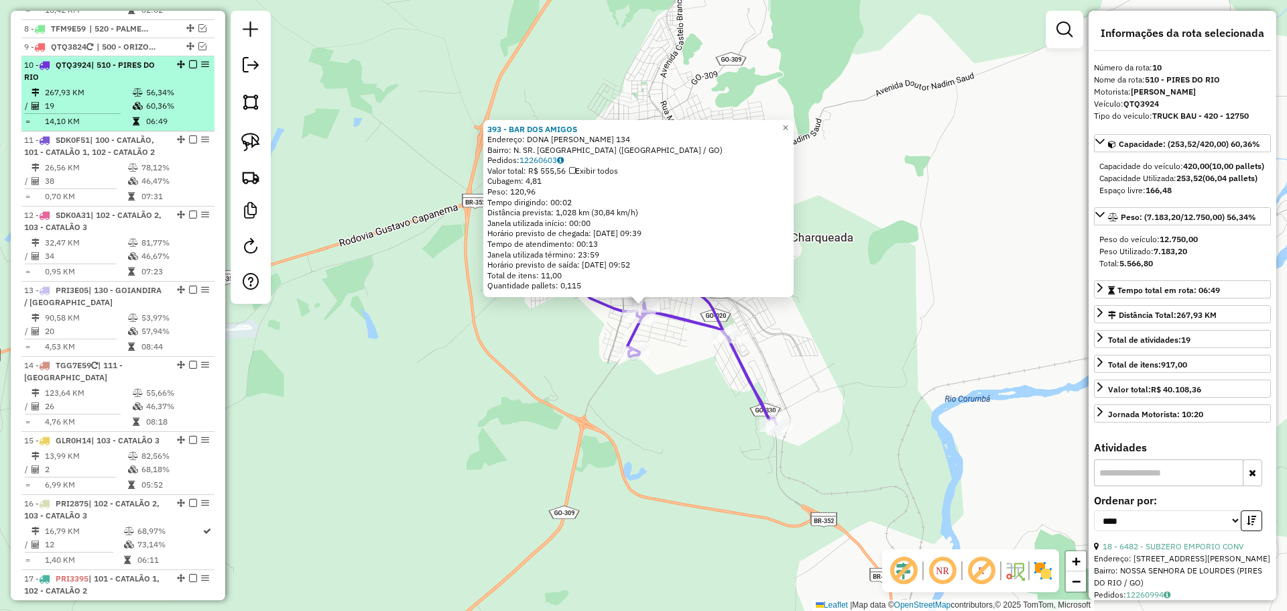
scroll to position [1002, 0]
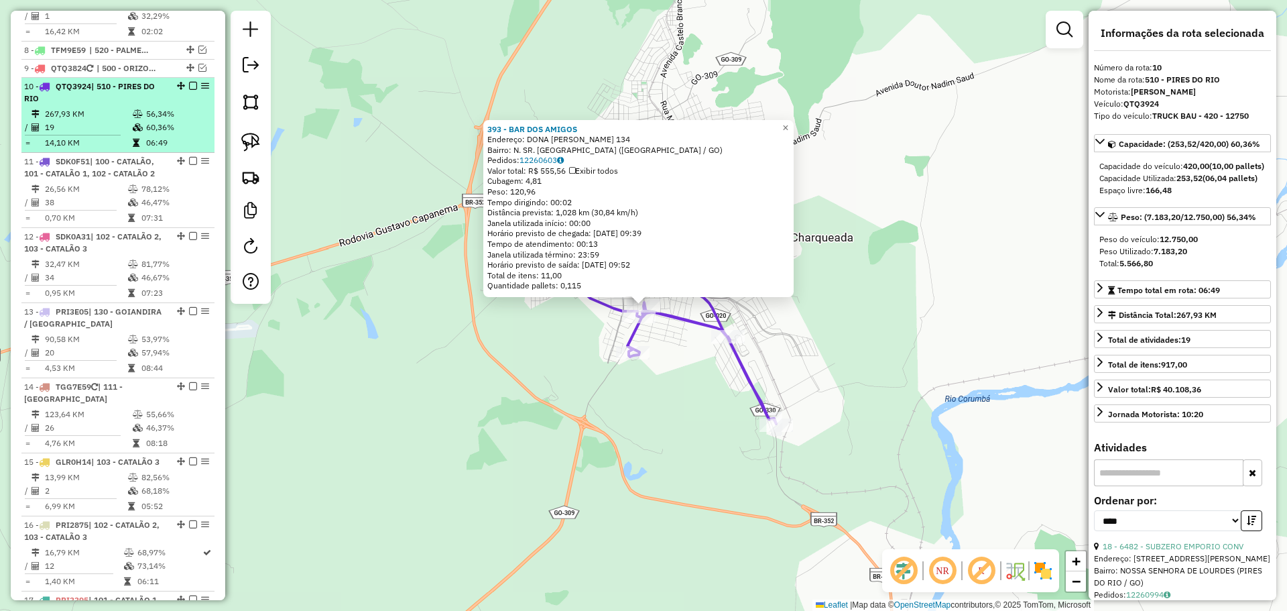
click at [189, 87] on em at bounding box center [193, 86] width 8 height 8
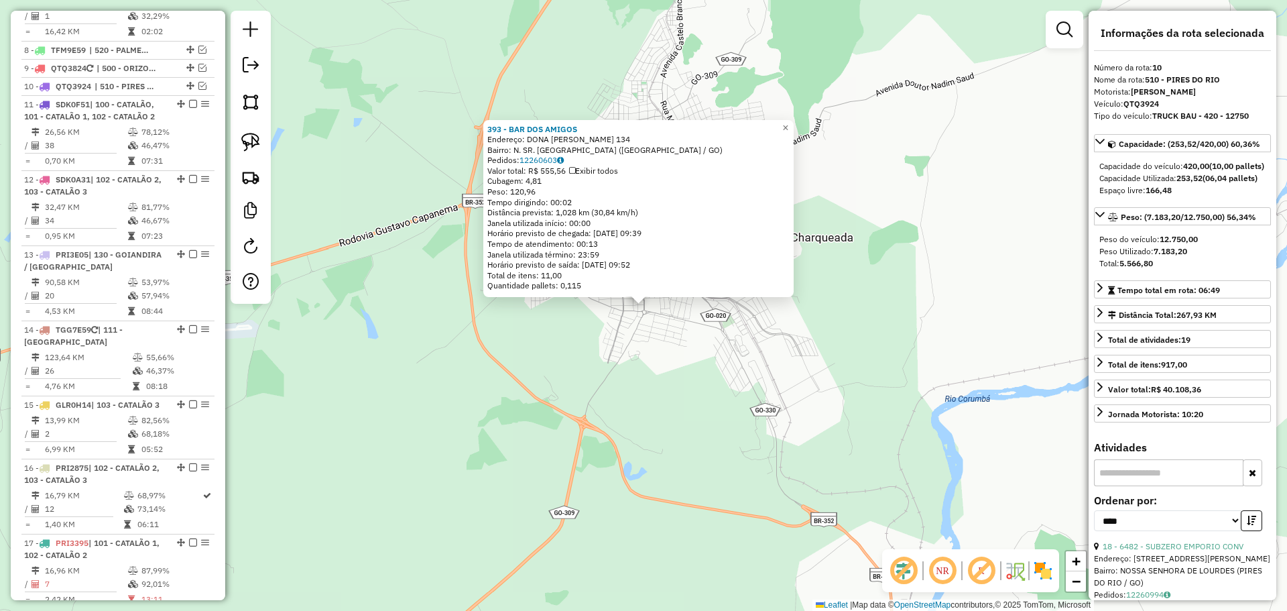
click at [782, 406] on div "393 - BAR DOS AMIGOS Endereço: DONA [PERSON_NAME] 134 Bairro: N. SR. [PERSON_NA…" at bounding box center [643, 305] width 1287 height 611
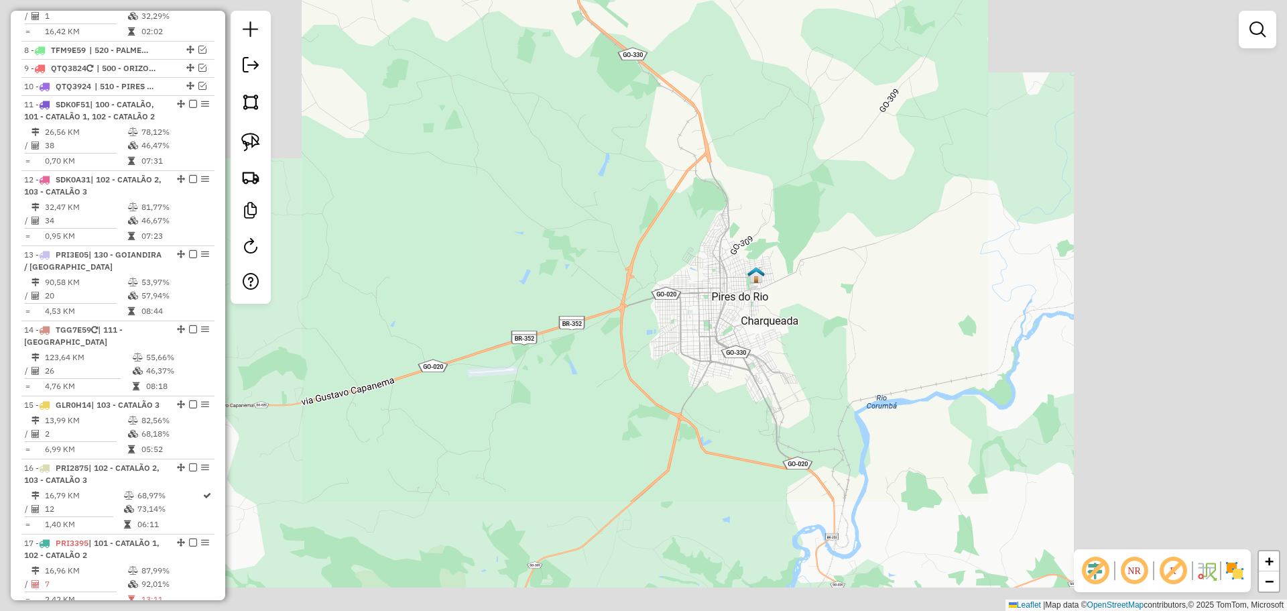
drag, startPoint x: 785, startPoint y: 457, endPoint x: 698, endPoint y: 300, distance: 179.5
click at [703, 309] on div "Janela de atendimento Grade de atendimento Capacidade Transportadoras Veículos …" at bounding box center [643, 305] width 1287 height 611
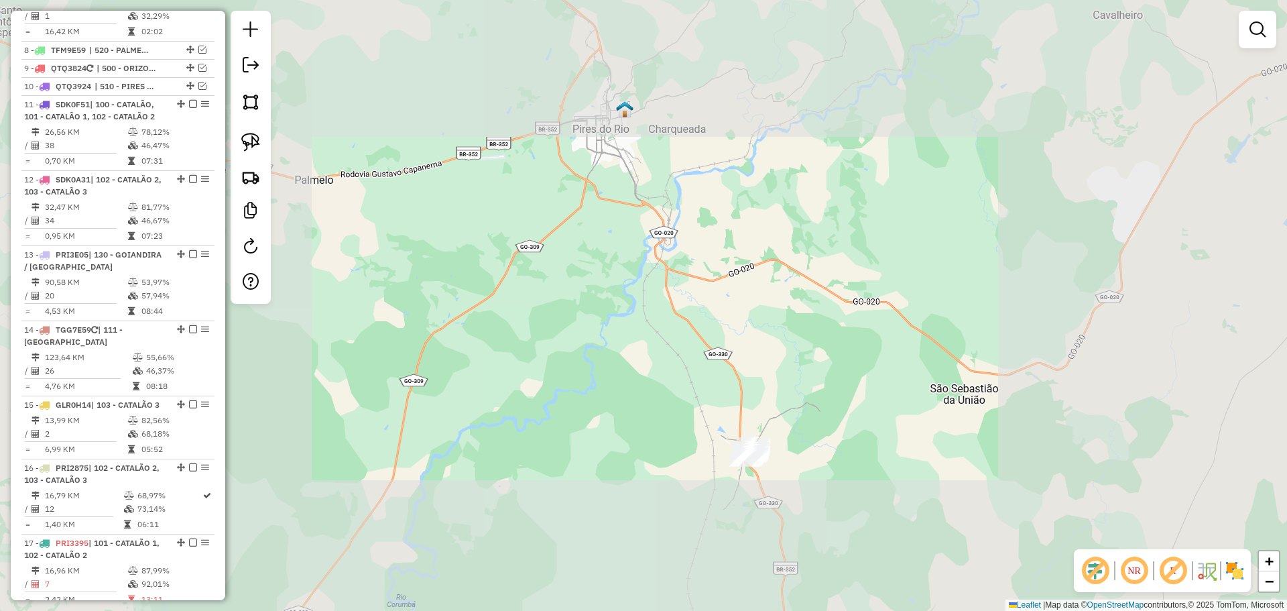
drag, startPoint x: 774, startPoint y: 461, endPoint x: 730, endPoint y: 328, distance: 139.7
click at [730, 328] on div "Janela de atendimento Grade de atendimento Capacidade Transportadoras Veículos …" at bounding box center [643, 305] width 1287 height 611
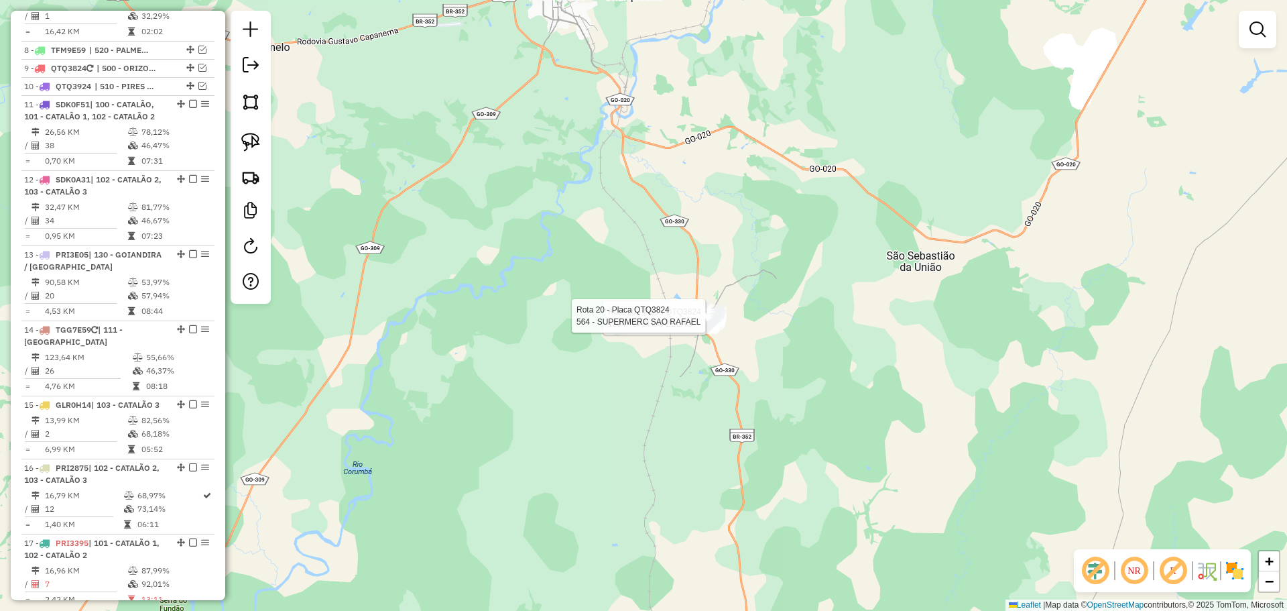
click at [593, 396] on div "Rota 20 - Placa QTQ3824 1394 - BAR DO ZELAO Rota 20 - Placa QTQ3824 564 - SUPER…" at bounding box center [643, 305] width 1287 height 611
select select "*********"
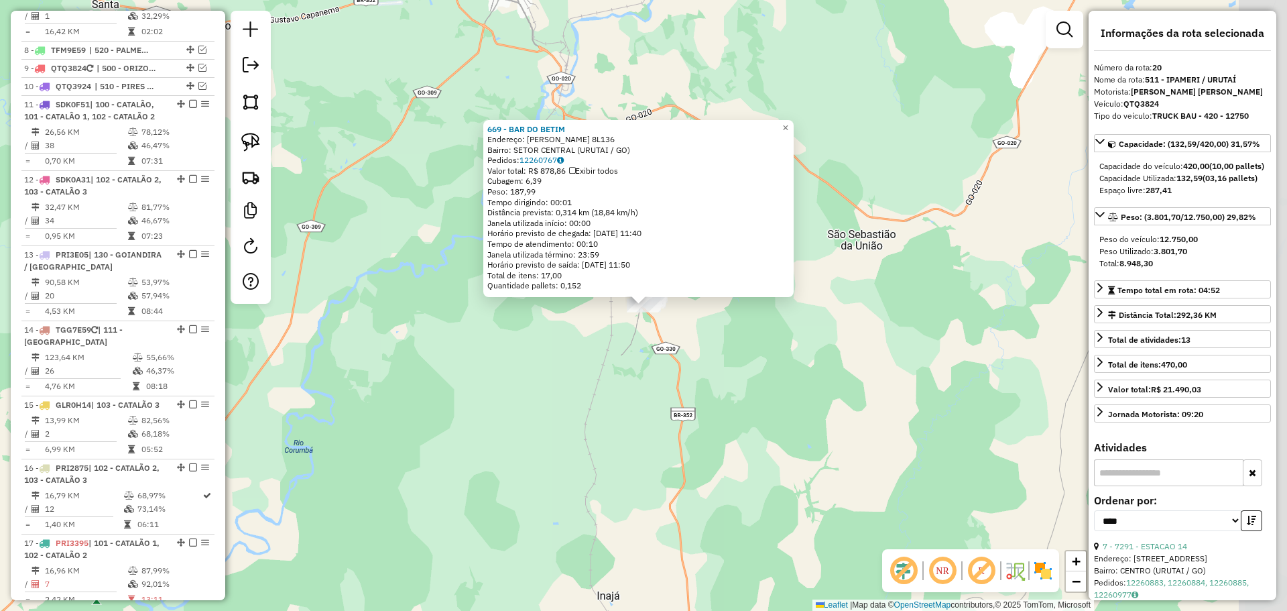
scroll to position [1244, 0]
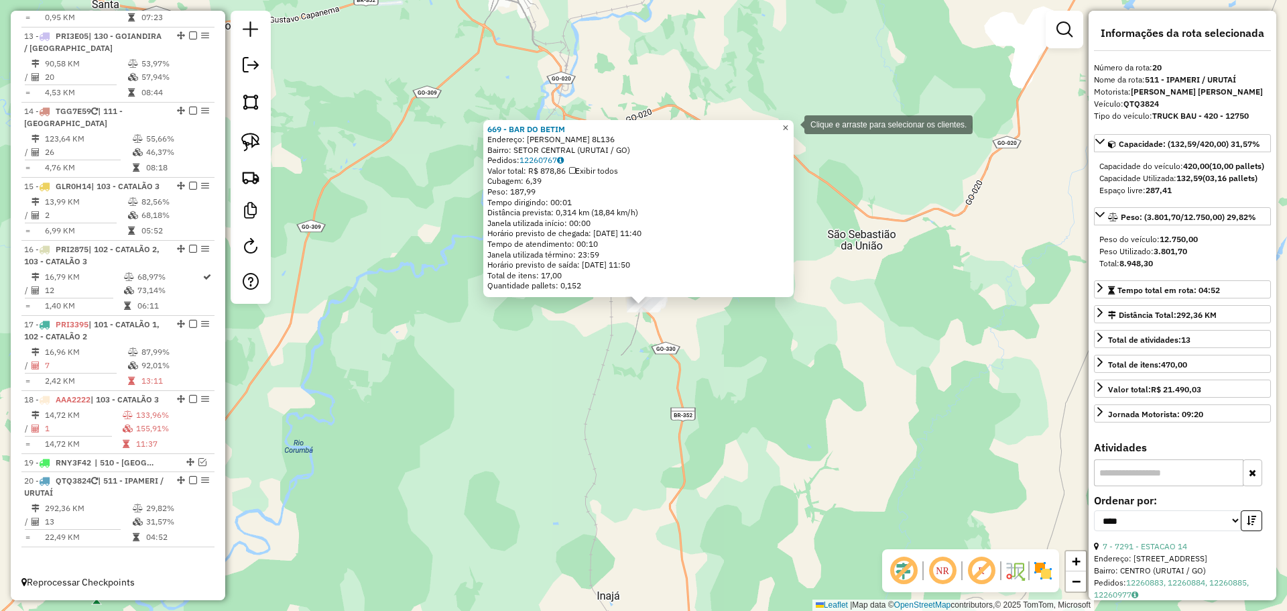
click at [788, 123] on span "×" at bounding box center [785, 127] width 6 height 11
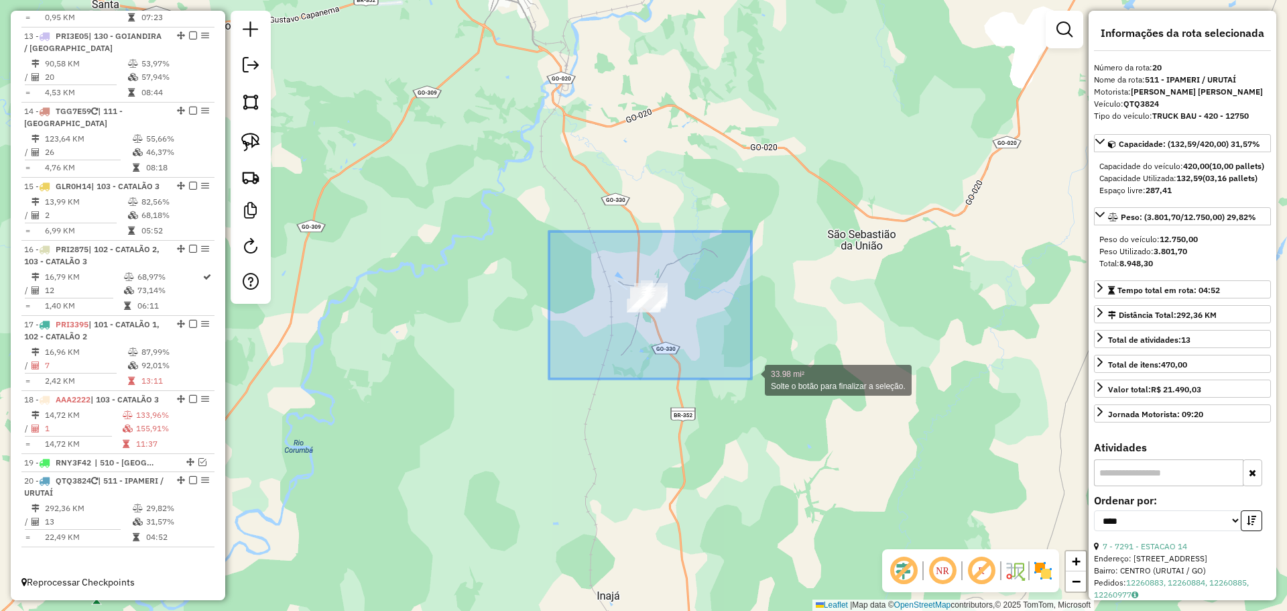
drag, startPoint x: 605, startPoint y: 283, endPoint x: 752, endPoint y: 379, distance: 174.8
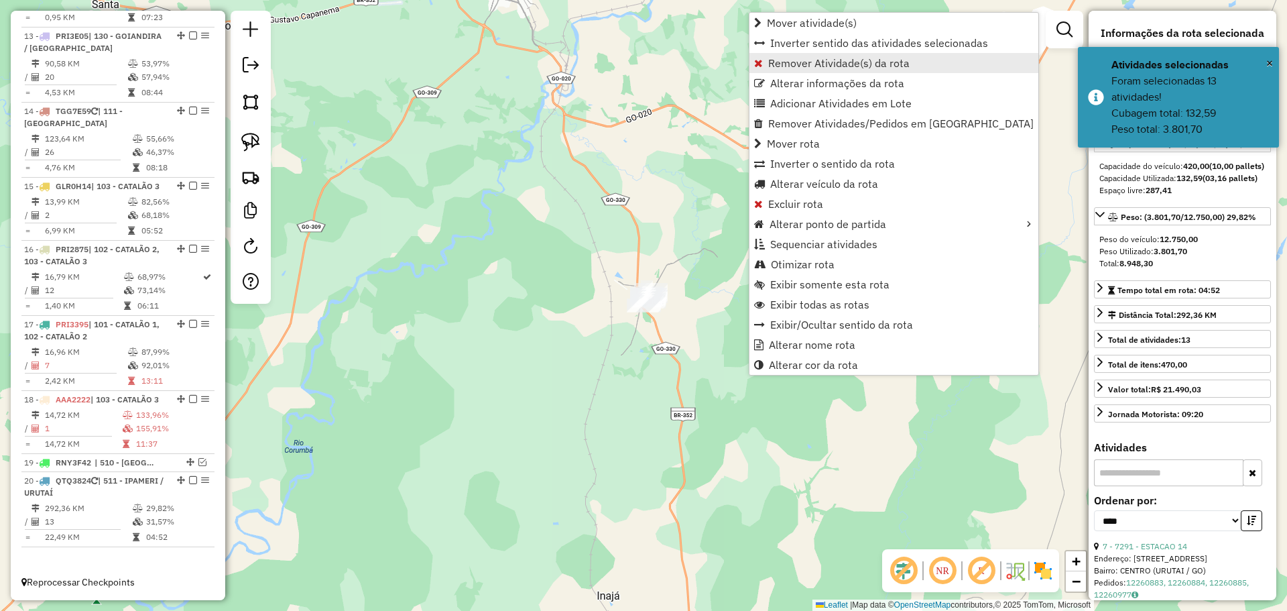
click at [815, 64] on span "Remover Atividade(s) da rota" at bounding box center [838, 63] width 141 height 11
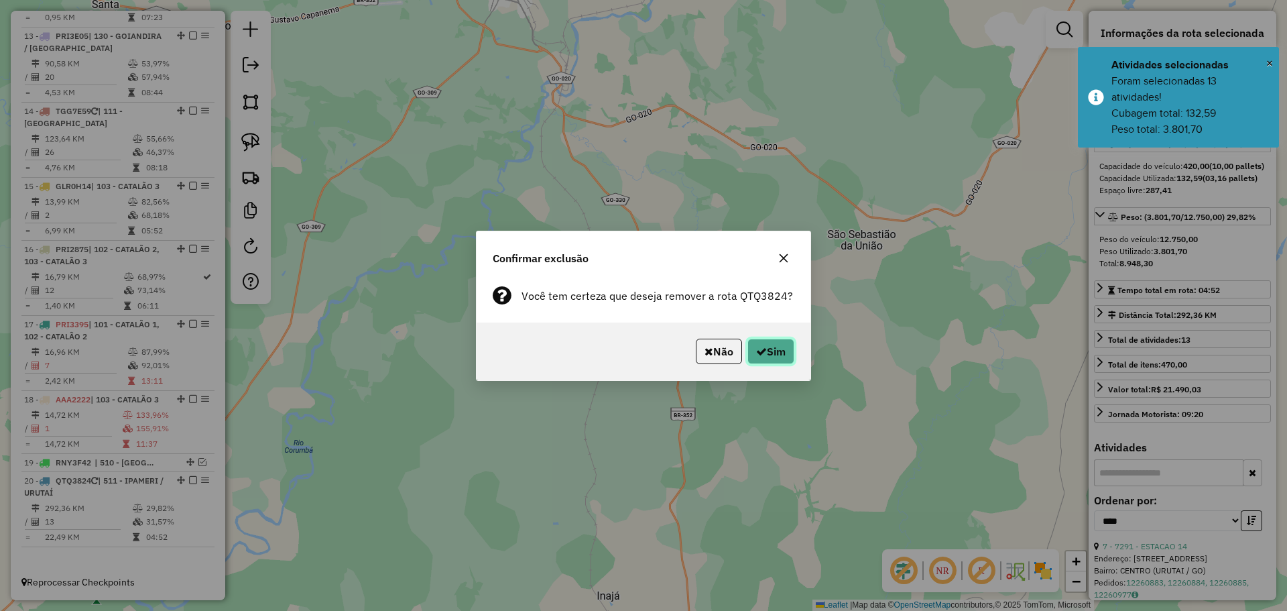
click at [788, 359] on button "Sim" at bounding box center [771, 351] width 47 height 25
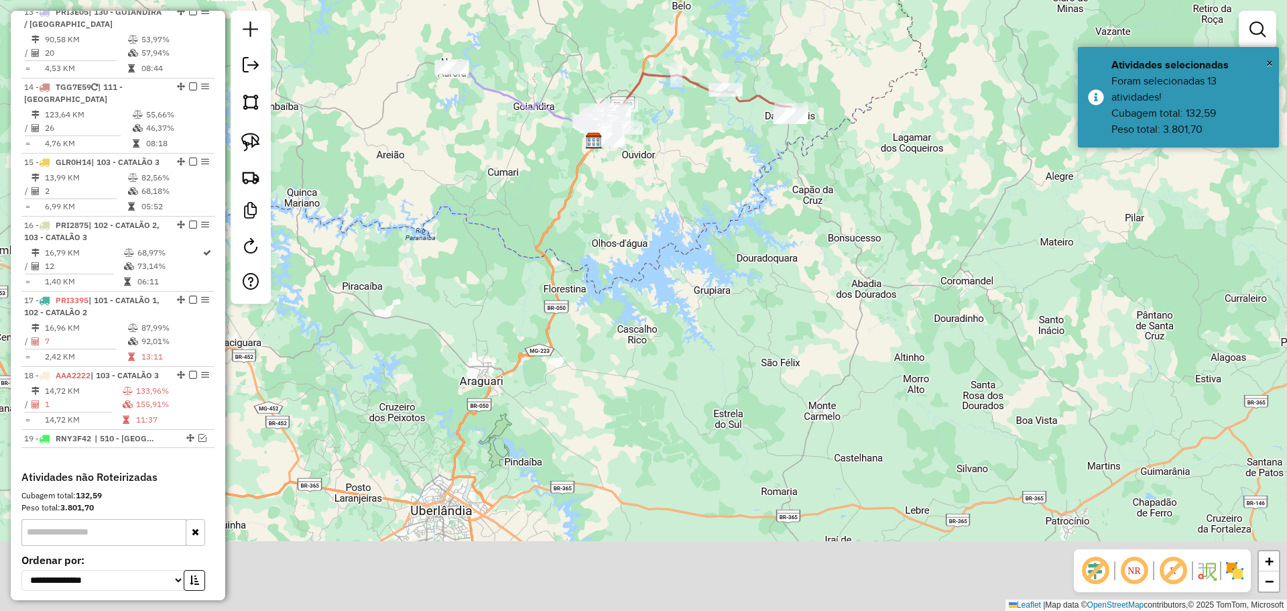
drag, startPoint x: 756, startPoint y: 506, endPoint x: 705, endPoint y: 341, distance: 172.4
click at [705, 341] on div "Janela de atendimento Grade de atendimento Capacidade Transportadoras Veículos …" at bounding box center [643, 305] width 1287 height 611
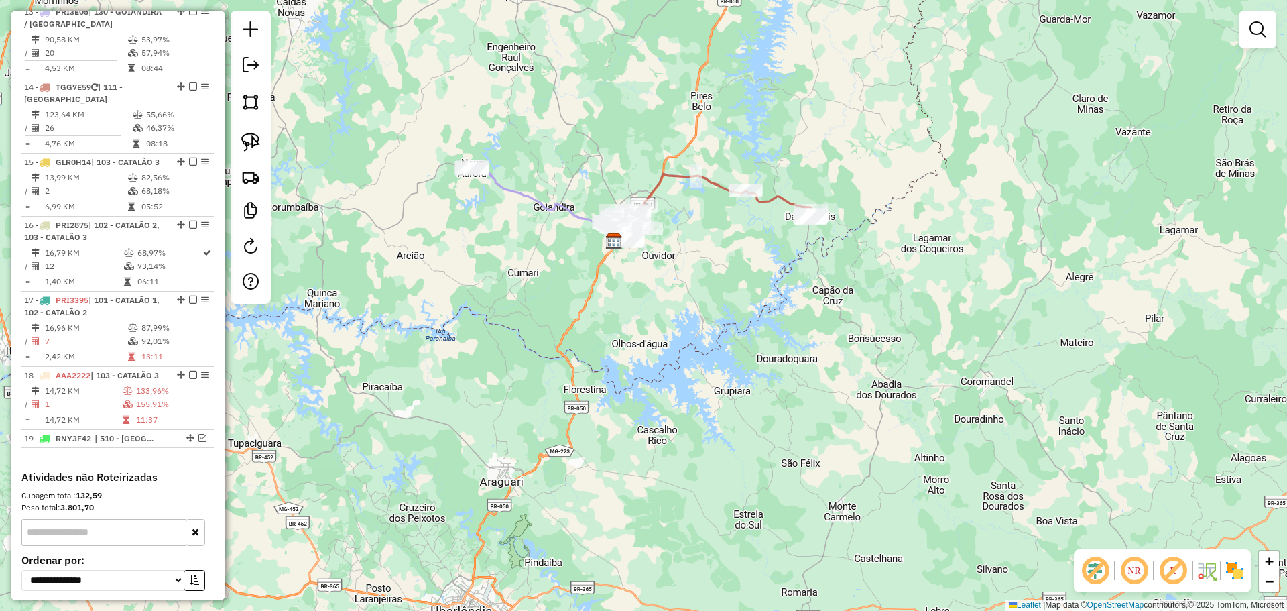
drag, startPoint x: 760, startPoint y: 297, endPoint x: 771, endPoint y: 400, distance: 103.1
click at [771, 400] on div "Janela de atendimento Grade de atendimento Capacidade Transportadoras Veículos …" at bounding box center [643, 305] width 1287 height 611
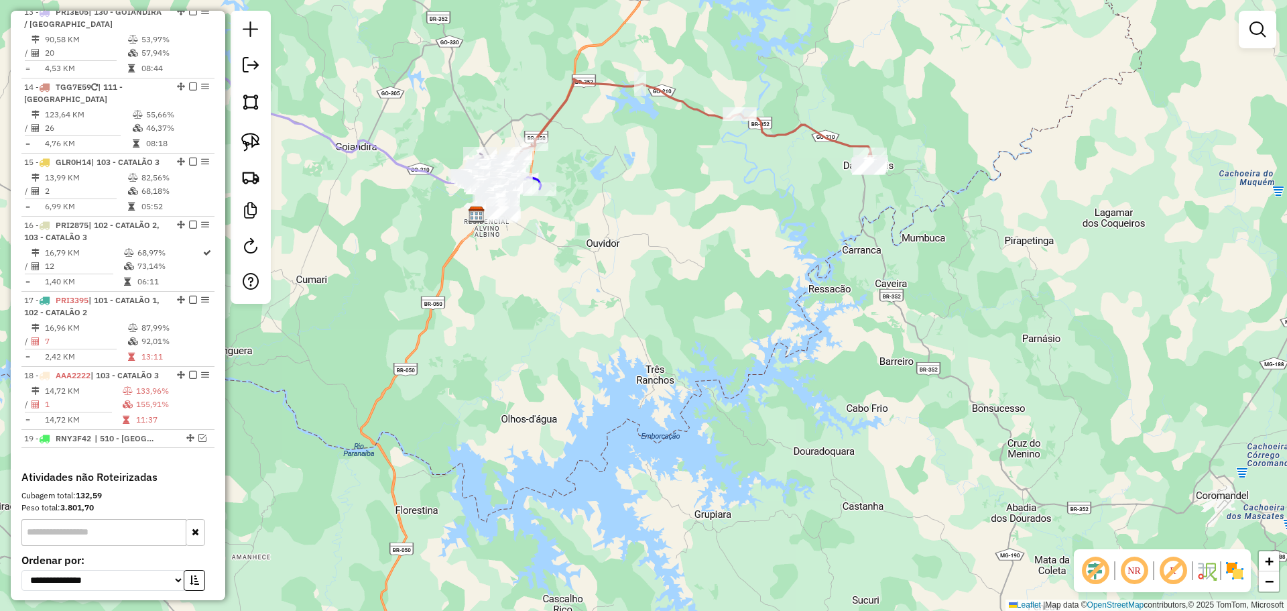
drag, startPoint x: 729, startPoint y: 271, endPoint x: 791, endPoint y: 390, distance: 134.6
click at [794, 389] on div "Janela de atendimento Grade de atendimento Capacidade Transportadoras Veículos …" at bounding box center [643, 305] width 1287 height 611
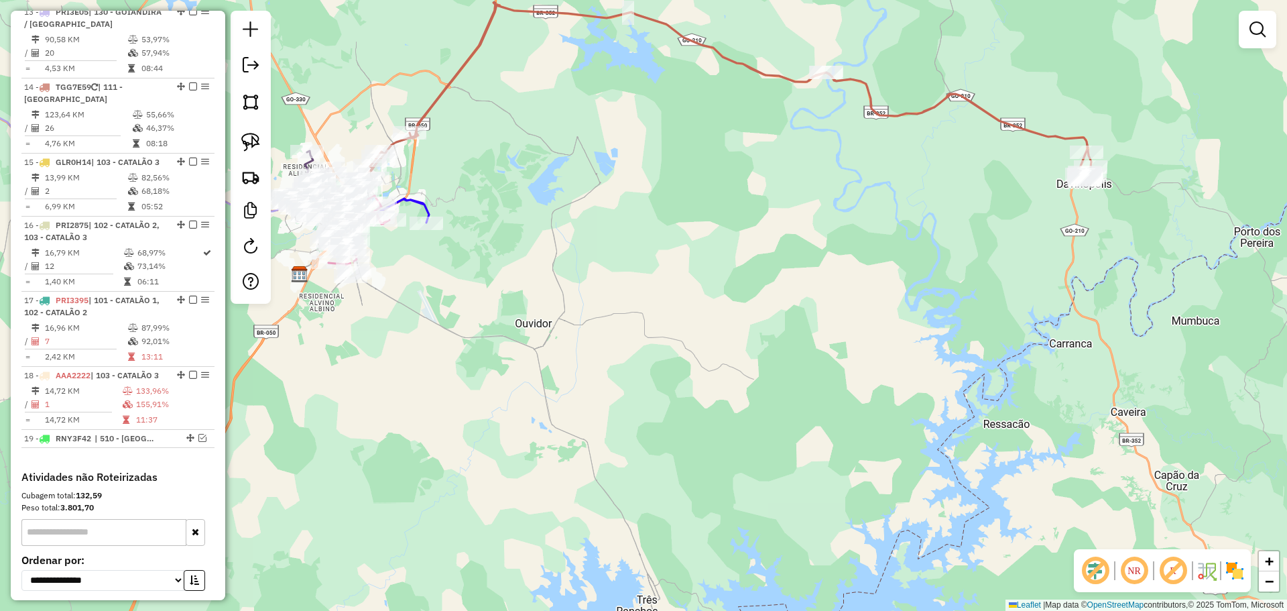
drag, startPoint x: 753, startPoint y: 373, endPoint x: 755, endPoint y: 438, distance: 65.7
click at [755, 438] on div "Janela de atendimento Grade de atendimento Capacidade Transportadoras Veículos …" at bounding box center [643, 305] width 1287 height 611
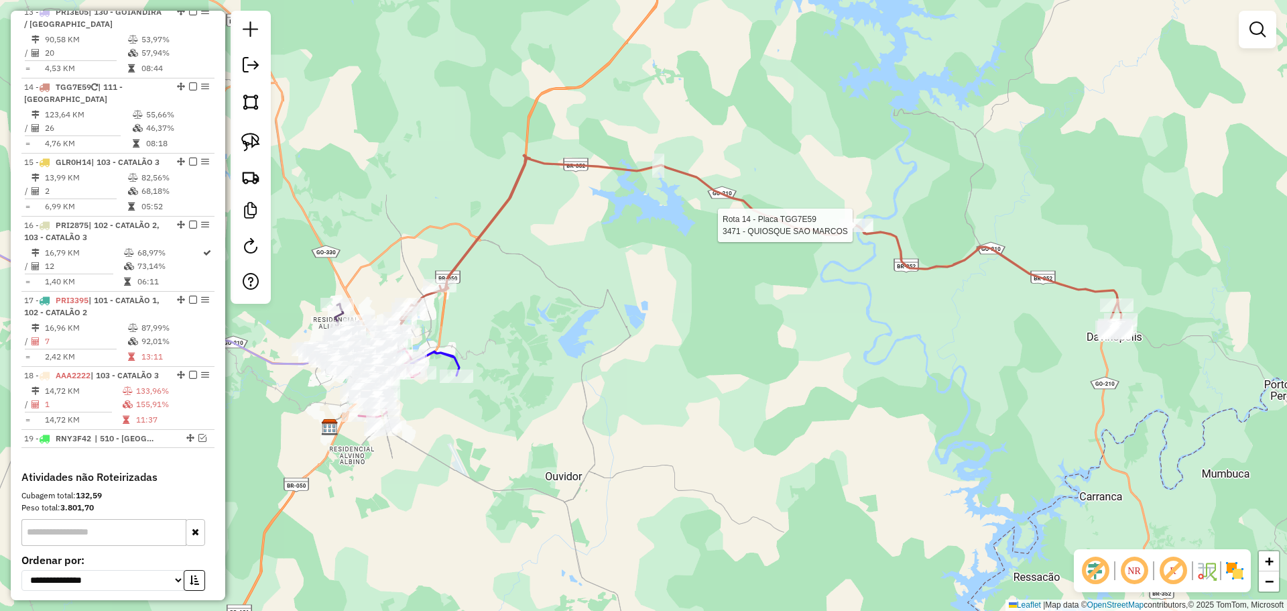
click at [859, 232] on div at bounding box center [857, 225] width 34 height 13
select select "*********"
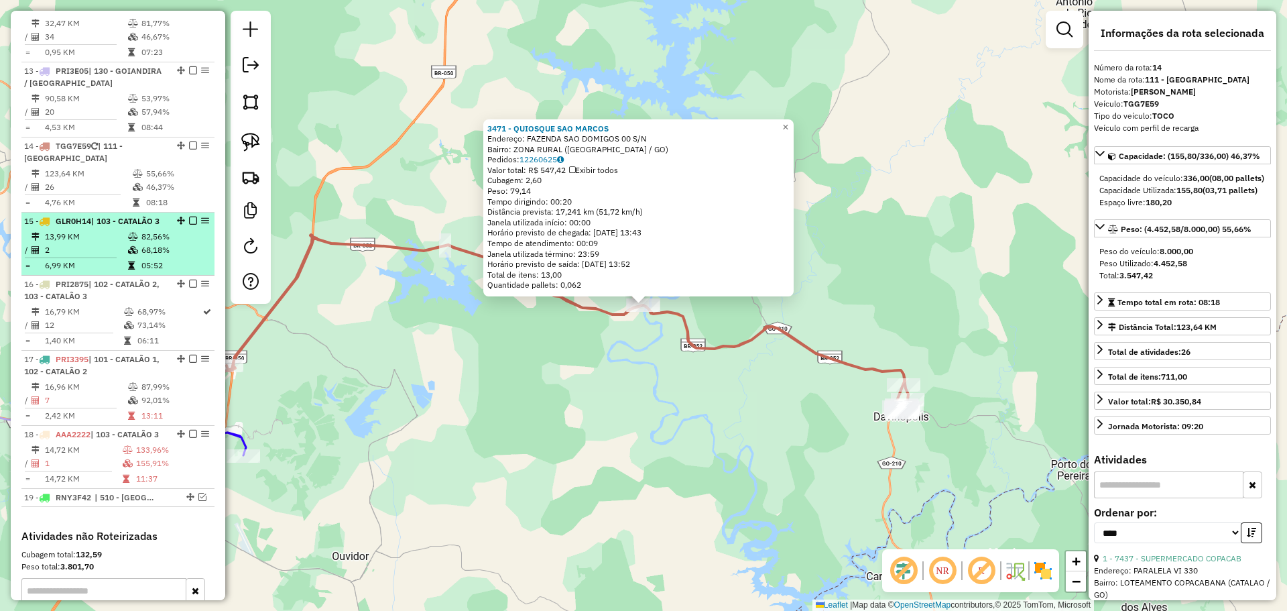
scroll to position [1111, 0]
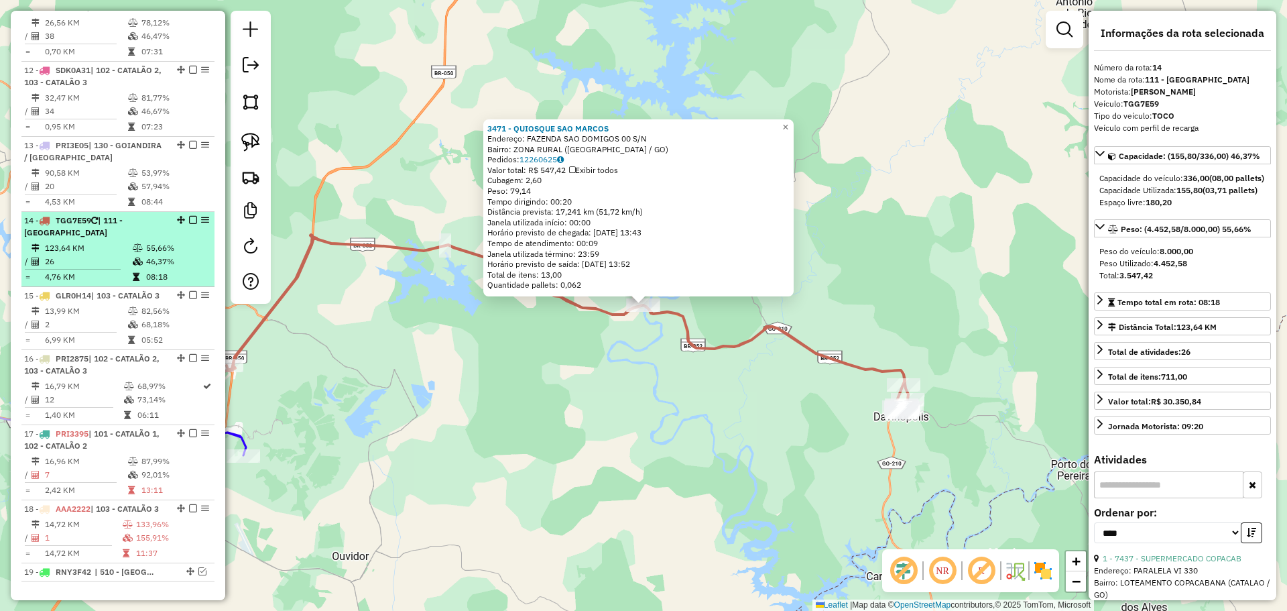
click at [189, 218] on em at bounding box center [193, 220] width 8 height 8
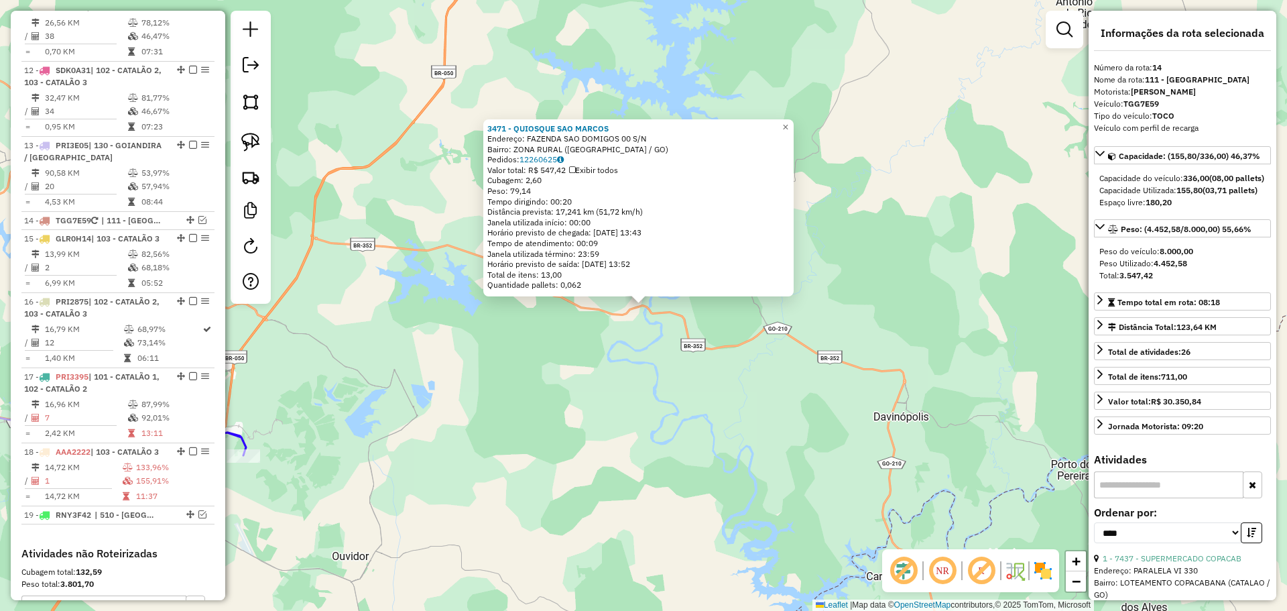
drag, startPoint x: 523, startPoint y: 431, endPoint x: 796, endPoint y: 364, distance: 281.0
click at [789, 367] on div "3471 - QUIOSQUE SAO MARCOS Endereço: [GEOGRAPHIC_DATA] 00 S/N Bairro: ZONA RURA…" at bounding box center [643, 305] width 1287 height 611
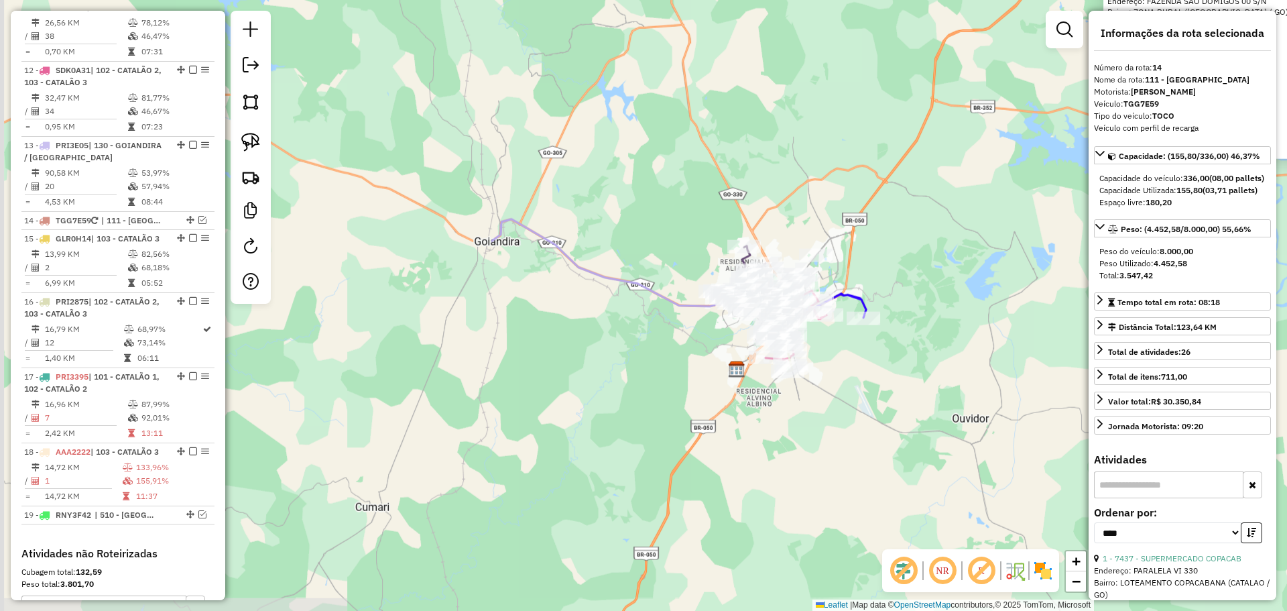
click at [455, 422] on div "3471 - QUIOSQUE SAO MARCOS Endereço: [GEOGRAPHIC_DATA] 00 S/N Bairro: ZONA RURA…" at bounding box center [643, 305] width 1287 height 611
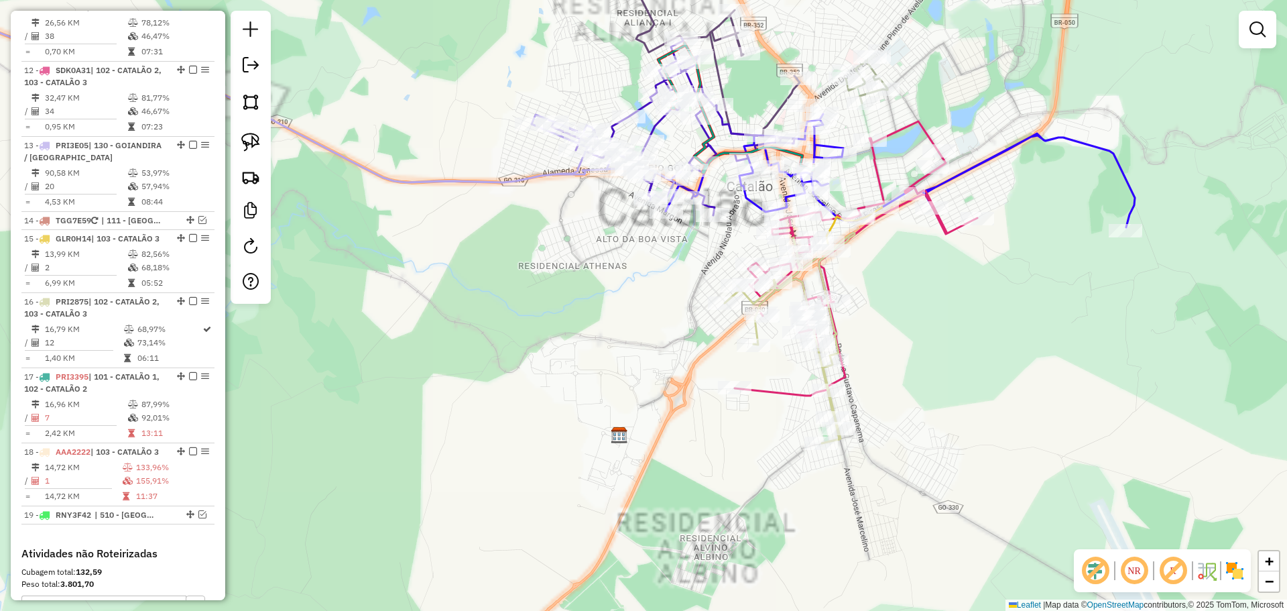
drag, startPoint x: 946, startPoint y: 371, endPoint x: 941, endPoint y: 357, distance: 14.2
click at [945, 384] on div "Janela de atendimento Grade de atendimento Capacidade Transportadoras Veículos …" at bounding box center [643, 305] width 1287 height 611
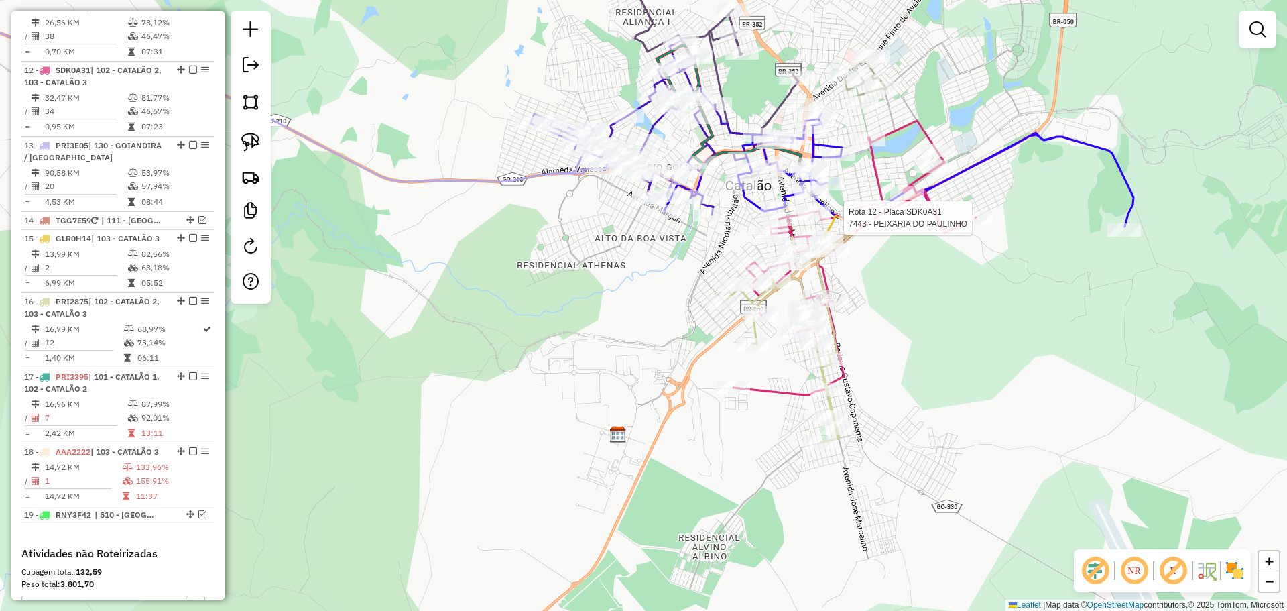
select select "*********"
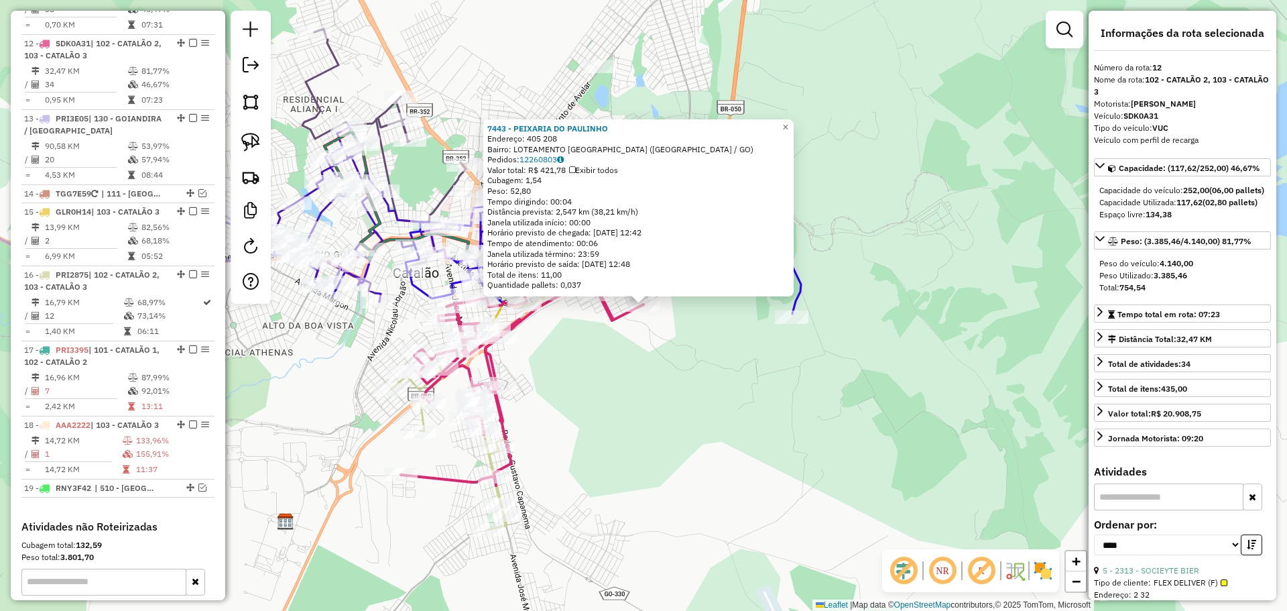
scroll to position [1162, 0]
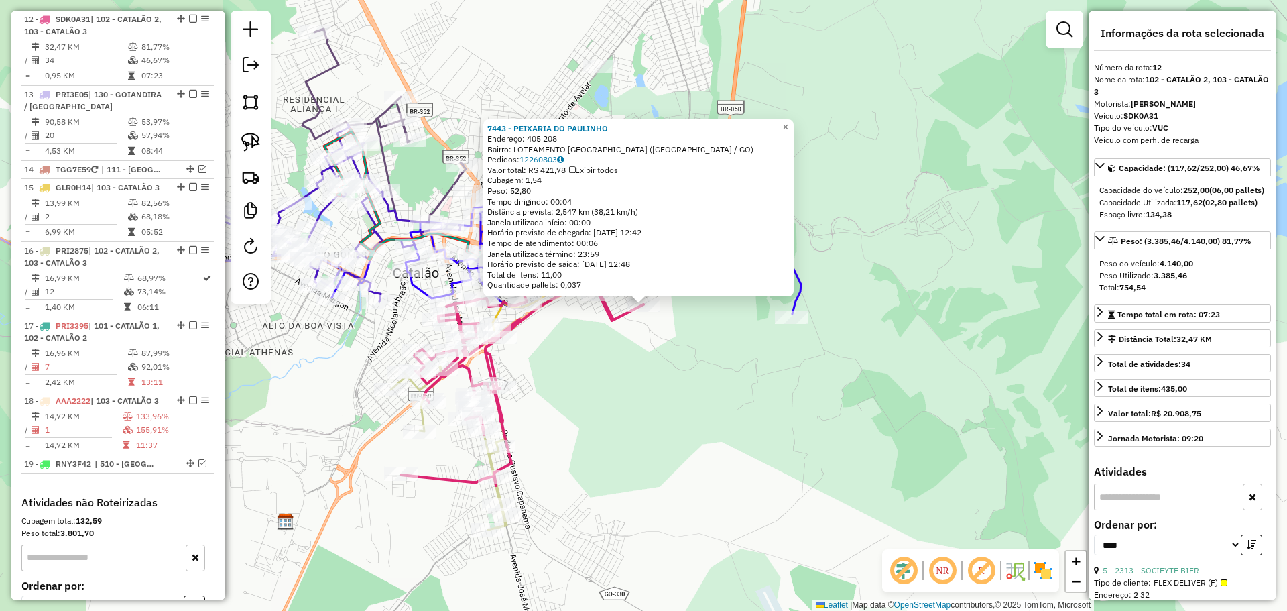
drag, startPoint x: 607, startPoint y: 395, endPoint x: 504, endPoint y: 314, distance: 130.4
click at [607, 394] on div "7443 - PEIXARIA DO [PERSON_NAME]: 405 208 Bairro: LOTEAMENTO [GEOGRAPHIC_DATA] …" at bounding box center [643, 305] width 1287 height 611
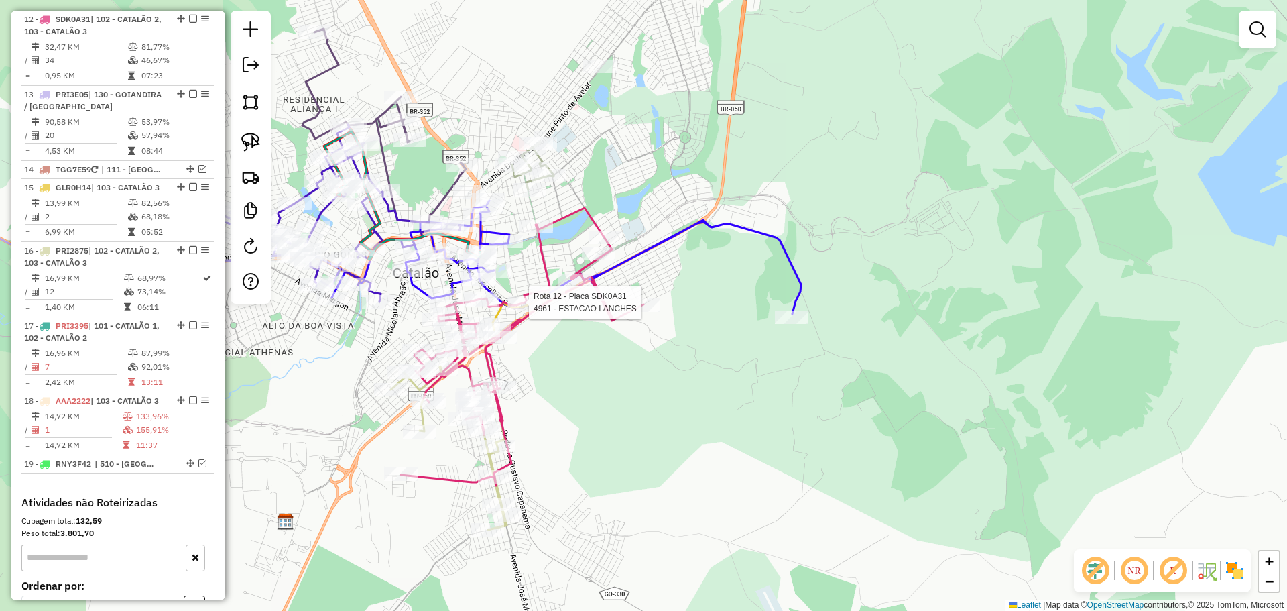
select select "*********"
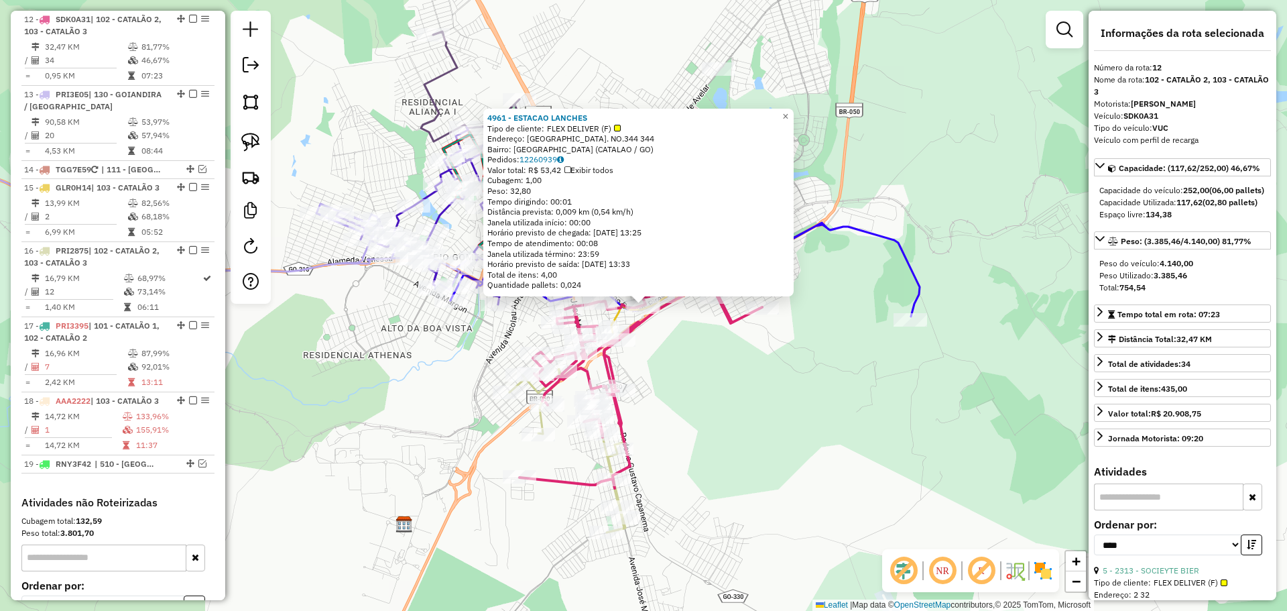
click at [788, 367] on div "4961 - ESTACAO LANCHES Tipo de cliente: FLEX DELIVER (F) Endereço: [GEOGRAPHIC_…" at bounding box center [643, 305] width 1287 height 611
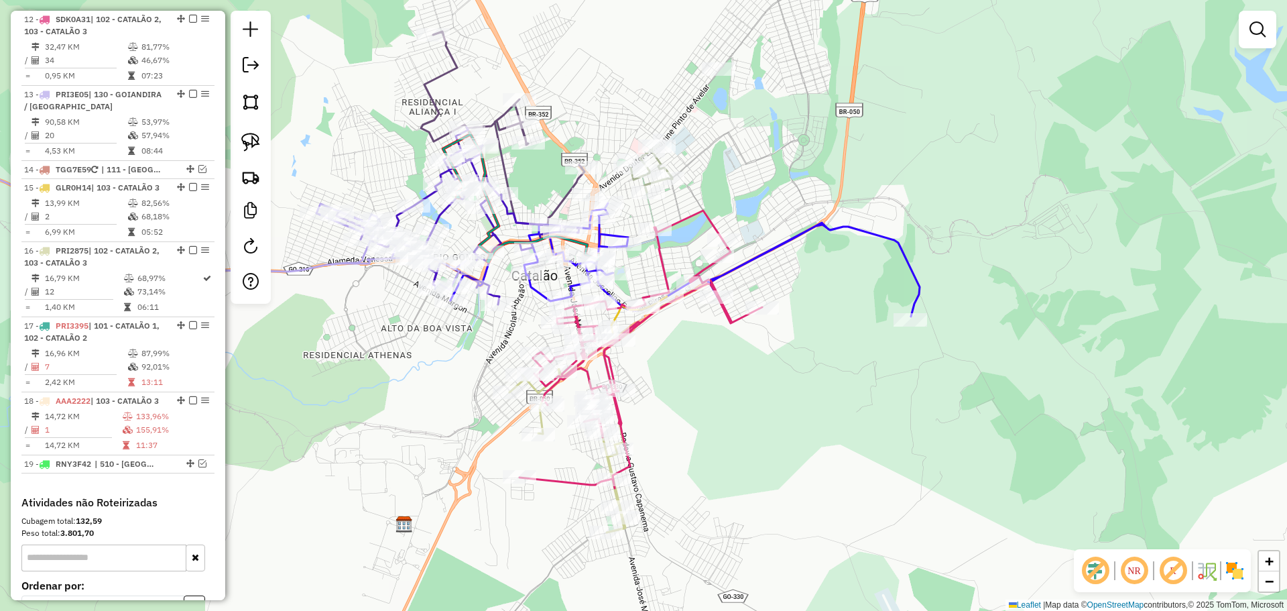
click at [770, 379] on div "Janela de atendimento Grade de atendimento Capacidade Transportadoras Veículos …" at bounding box center [643, 305] width 1287 height 611
select select "*********"
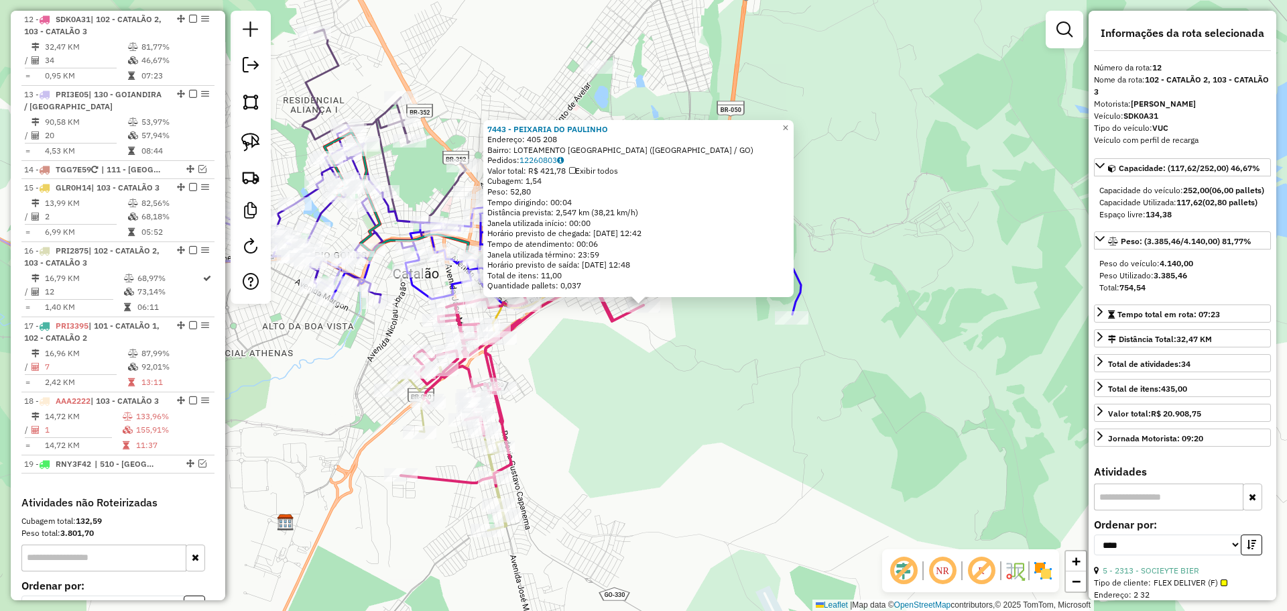
click at [651, 396] on div "7443 - PEIXARIA DO [PERSON_NAME]: 405 208 Bairro: LOTEAMENTO [GEOGRAPHIC_DATA] …" at bounding box center [643, 305] width 1287 height 611
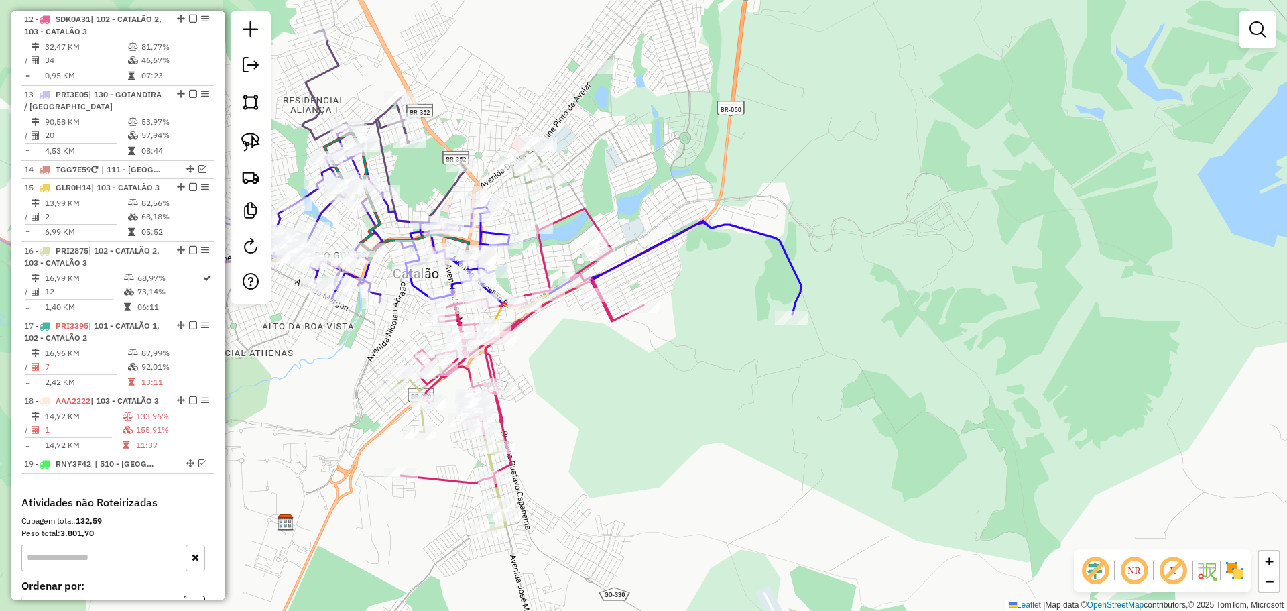
select select "*********"
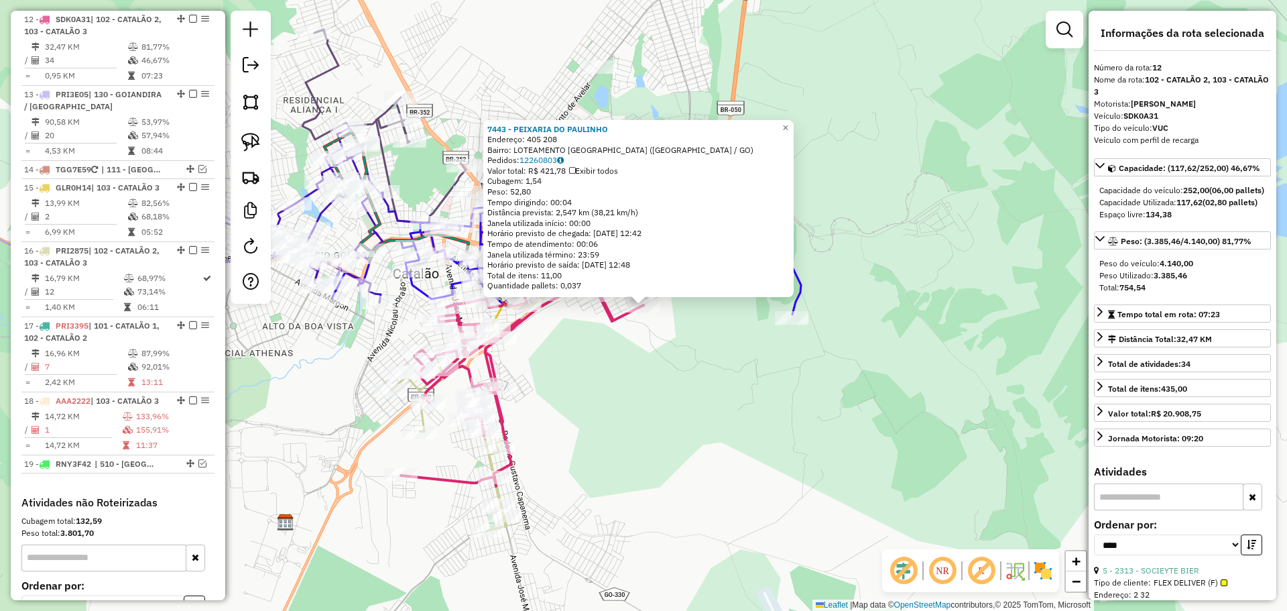
click at [656, 357] on div "7443 - PEIXARIA DO [PERSON_NAME]: 405 208 Bairro: LOTEAMENTO [GEOGRAPHIC_DATA] …" at bounding box center [643, 305] width 1287 height 611
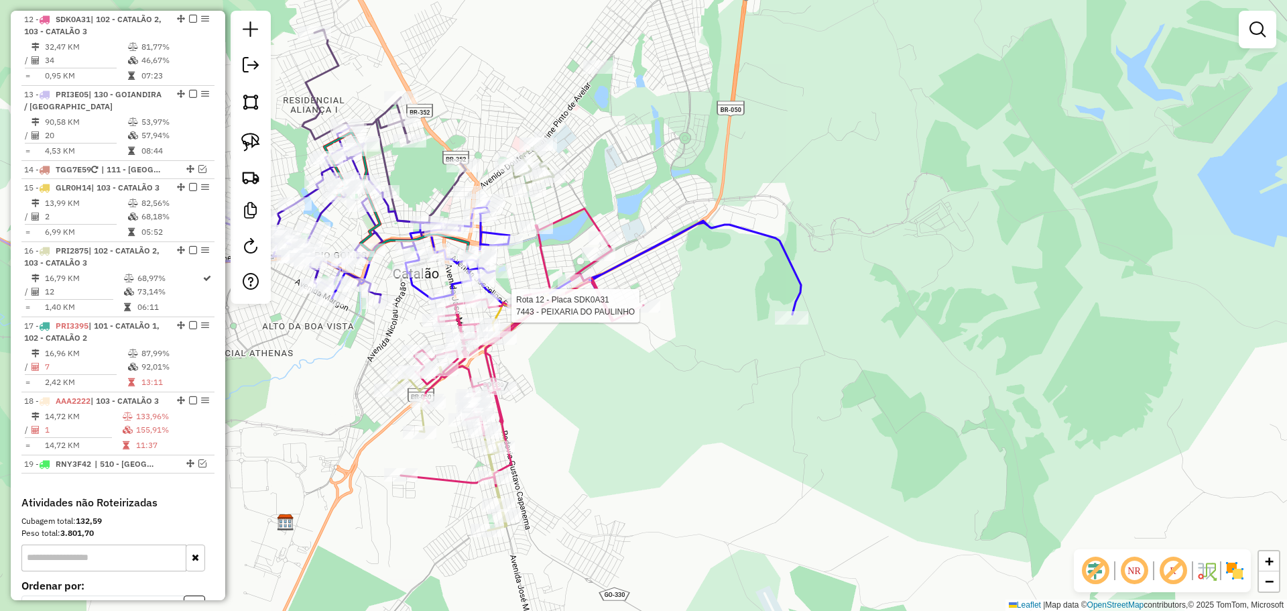
select select "*********"
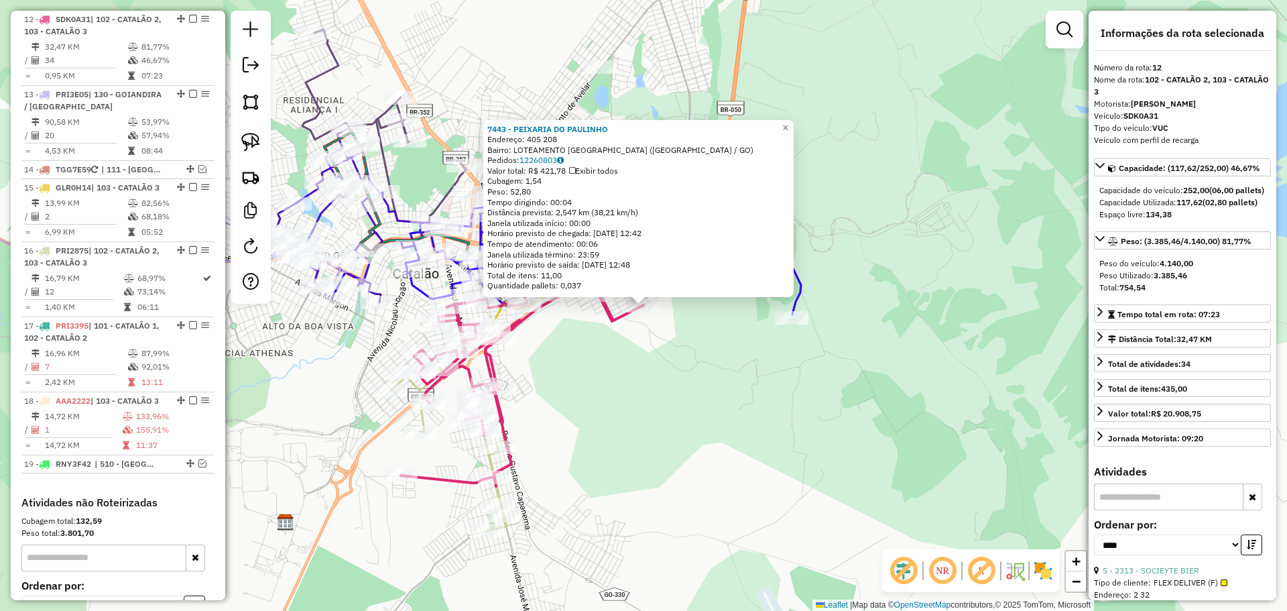
click at [646, 347] on div "Rota 12 - Placa SDK0A31 7443 - PEIXARIA DO PAULINHO 7443 - PEIXARIA DO PAULINHO…" at bounding box center [643, 305] width 1287 height 611
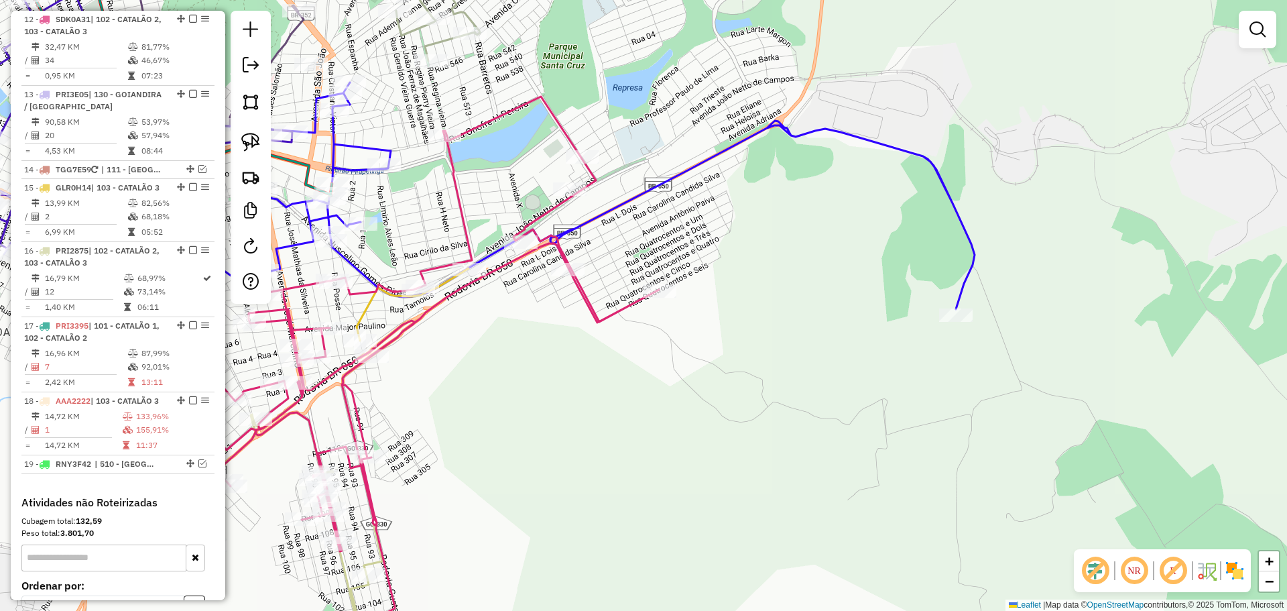
click at [654, 282] on div "Rota 12 - Placa SDK0A31 7443 - PEIXARIA DO [PERSON_NAME] de atendimento Grade d…" at bounding box center [643, 305] width 1287 height 611
select select "*********"
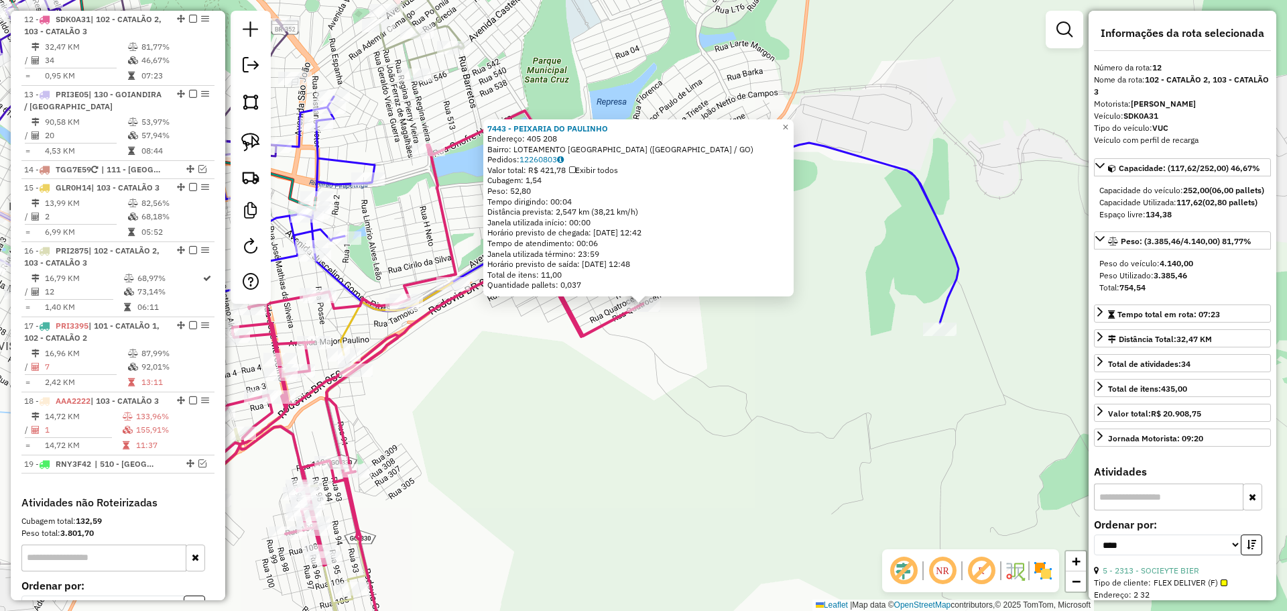
click at [649, 391] on div "7443 - PEIXARIA DO [PERSON_NAME]: 405 208 Bairro: LOTEAMENTO [GEOGRAPHIC_DATA] …" at bounding box center [643, 305] width 1287 height 611
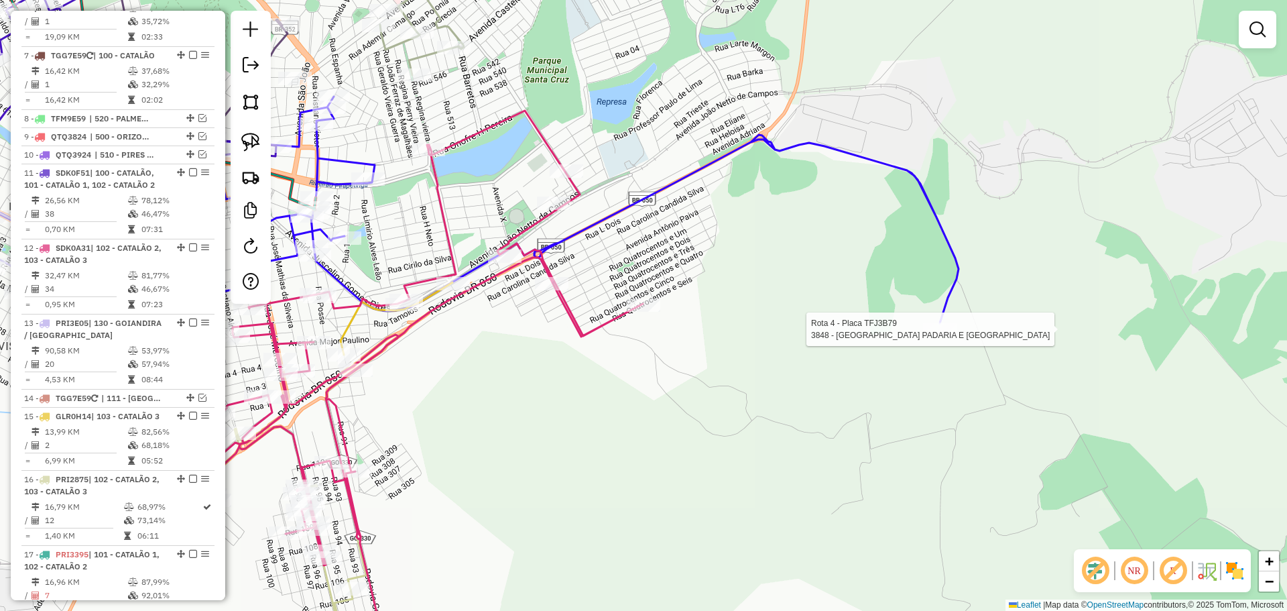
select select "*********"
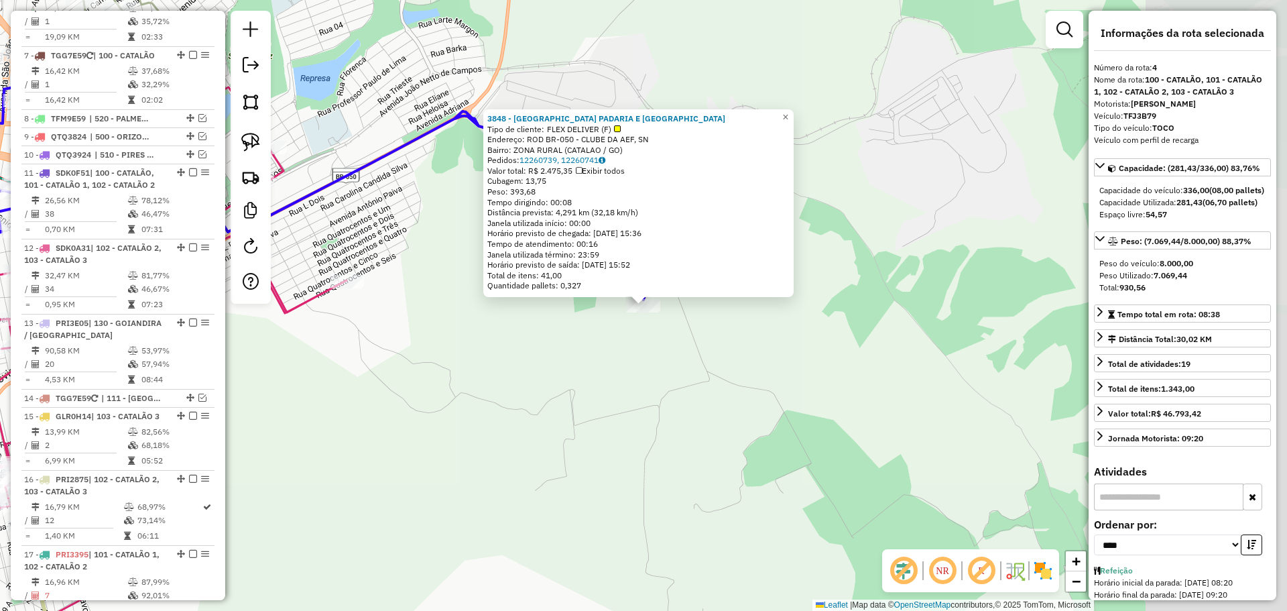
scroll to position [744, 0]
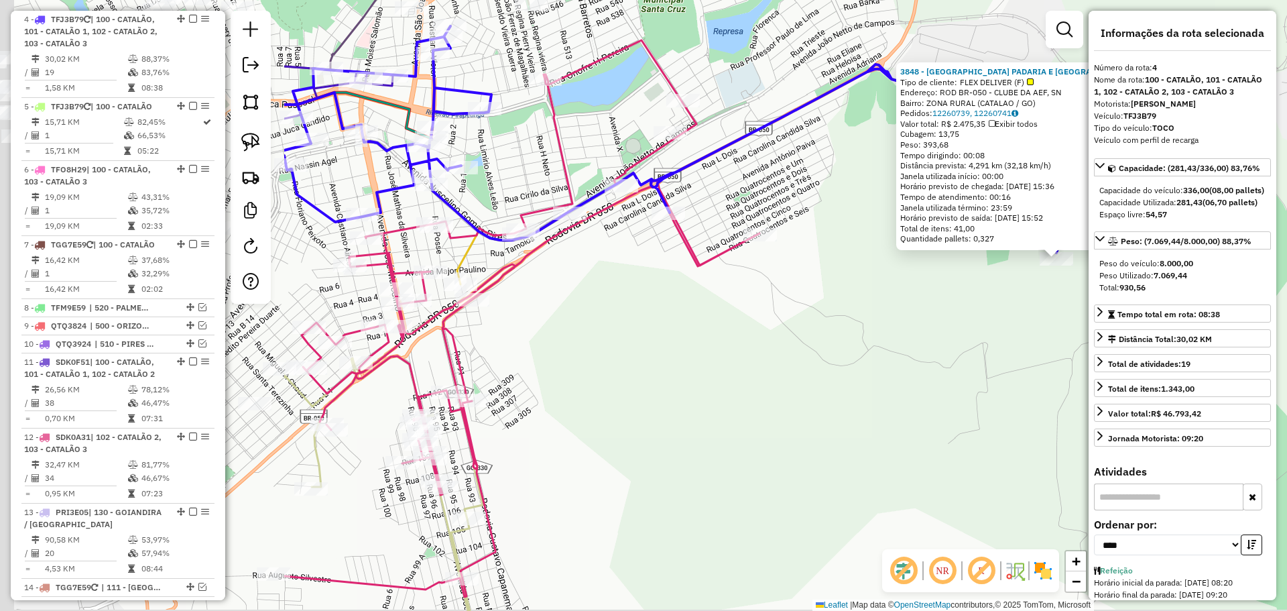
drag, startPoint x: 543, startPoint y: 426, endPoint x: 956, endPoint y: 379, distance: 415.6
click at [956, 379] on div "3848 - [GEOGRAPHIC_DATA] PADARIA E [GEOGRAPHIC_DATA] Tipo de cliente: FLEX DELI…" at bounding box center [643, 305] width 1287 height 611
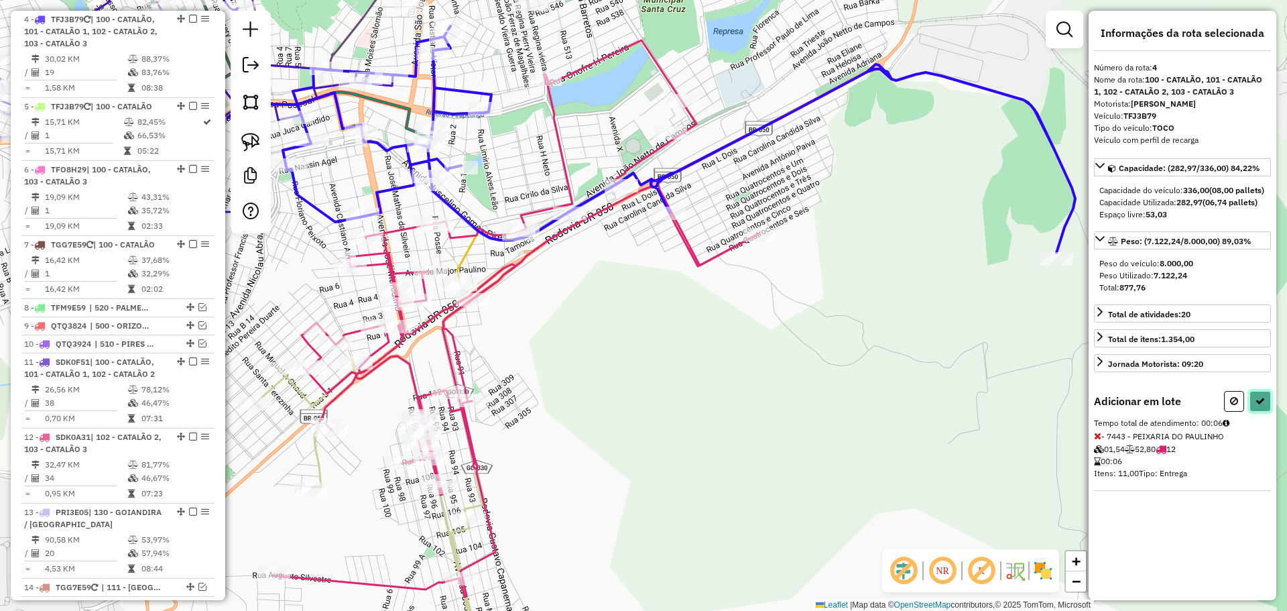
click at [1260, 406] on icon at bounding box center [1260, 400] width 9 height 9
select select "*********"
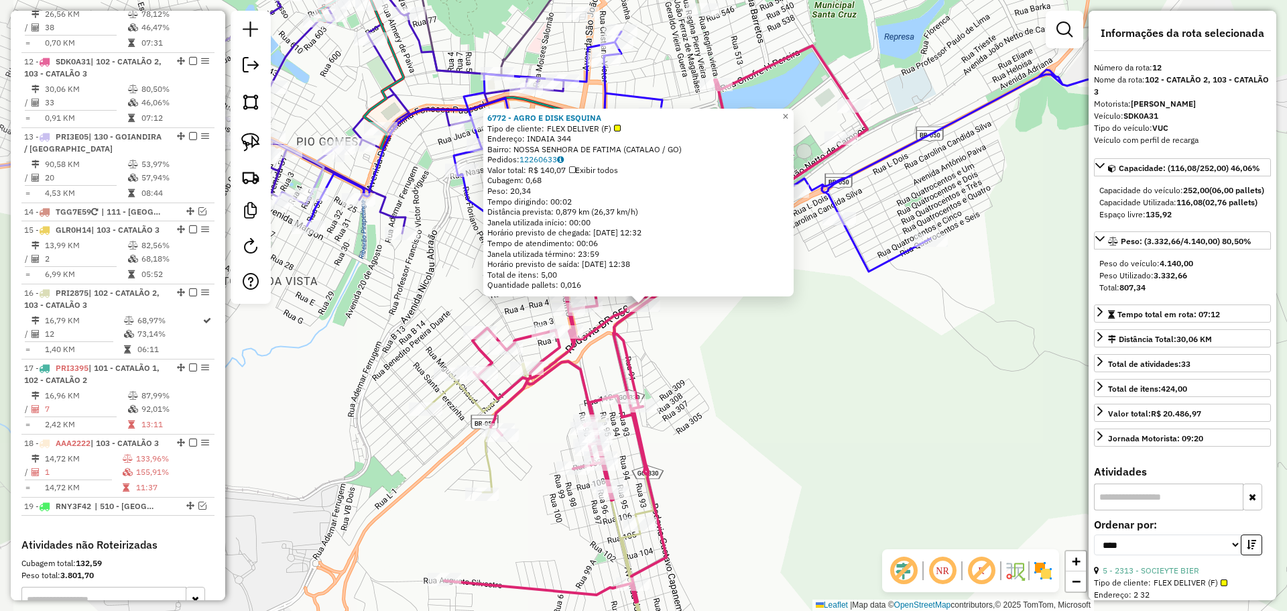
scroll to position [1162, 0]
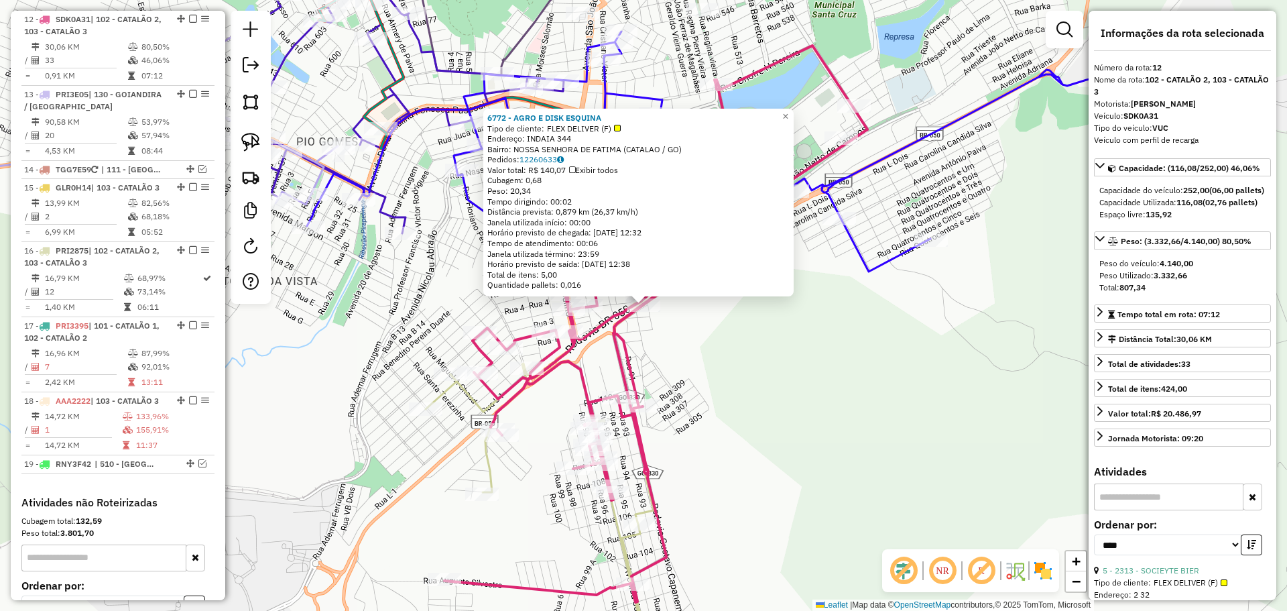
drag, startPoint x: 954, startPoint y: 424, endPoint x: 943, endPoint y: 421, distance: 11.1
click at [952, 424] on div "Rota 12 - Placa SDK0A31 70 - VARANDAO DO CHOVAS Rota 12 - Placa SDK0A31 7299 - …" at bounding box center [643, 305] width 1287 height 611
click at [718, 376] on div "6772 - AGRO E DISK ESQUINA Tipo de cliente: FLEX DELIVER (F) Endereço: INDAIA 3…" at bounding box center [643, 305] width 1287 height 611
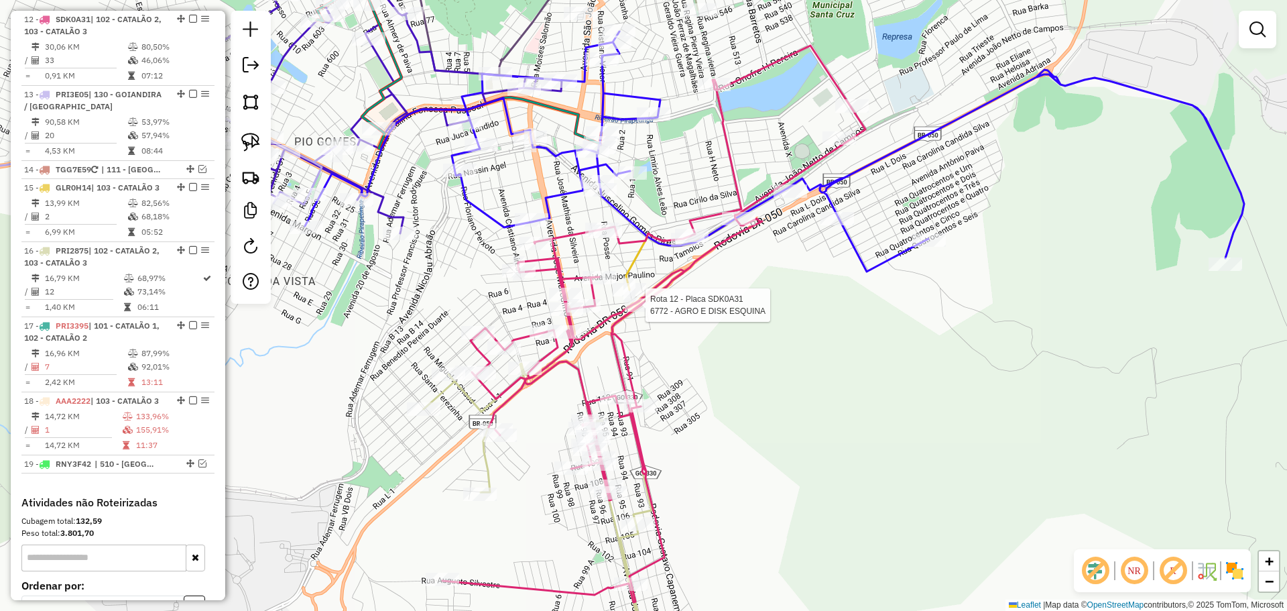
select select "*********"
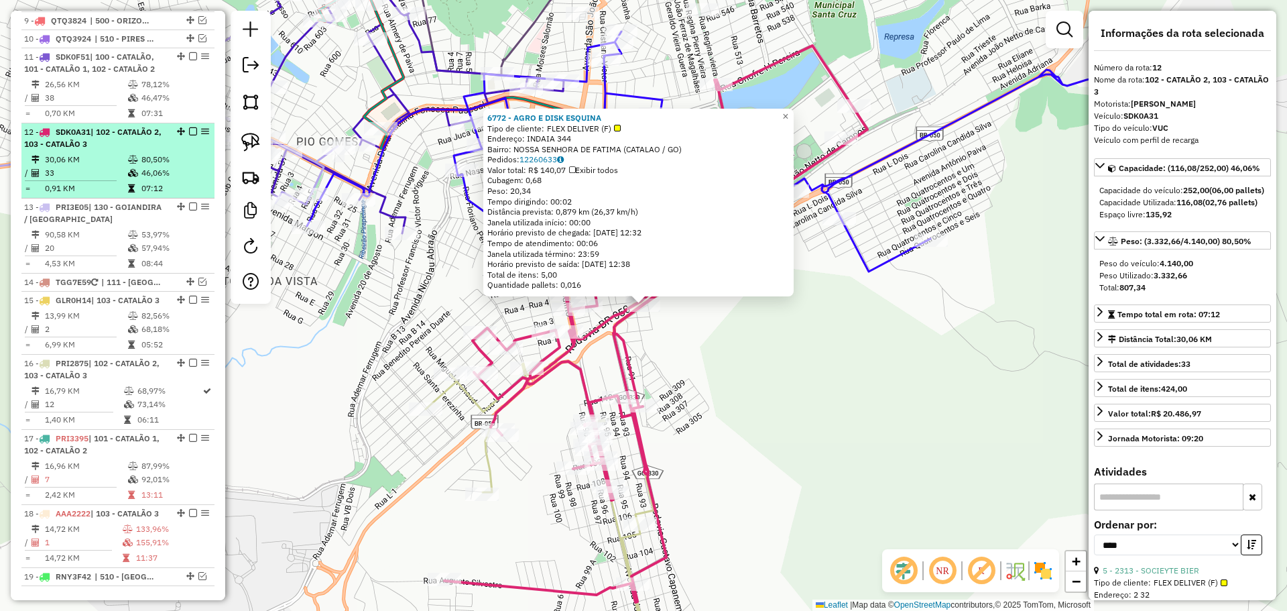
scroll to position [1028, 0]
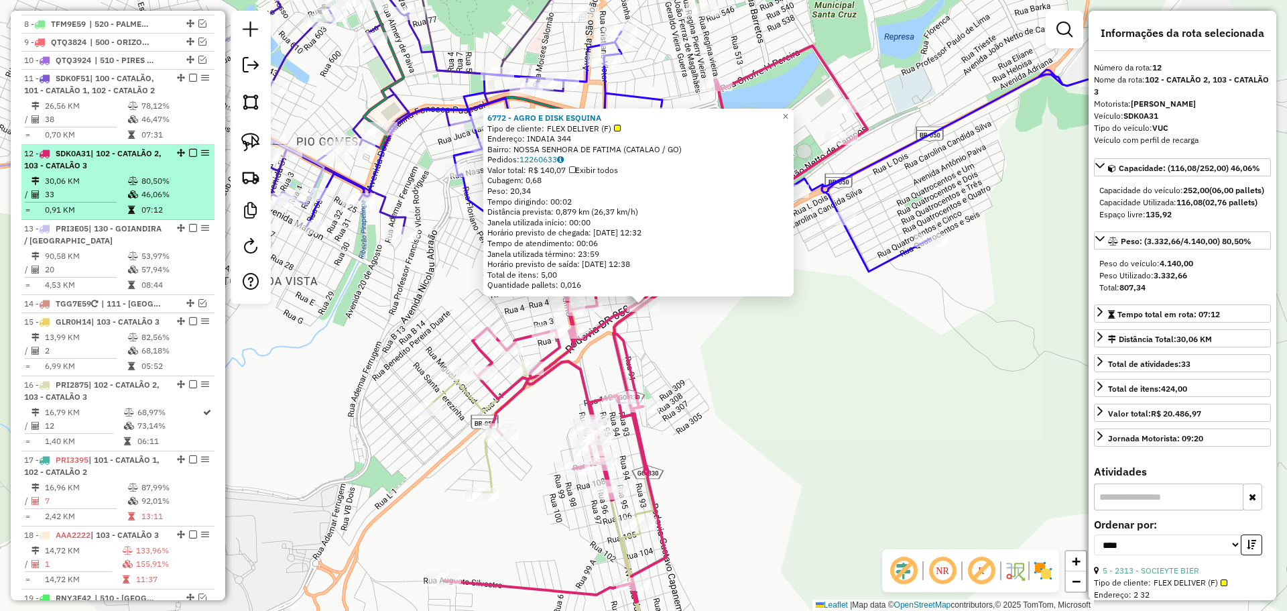
click at [189, 152] on em at bounding box center [193, 153] width 8 height 8
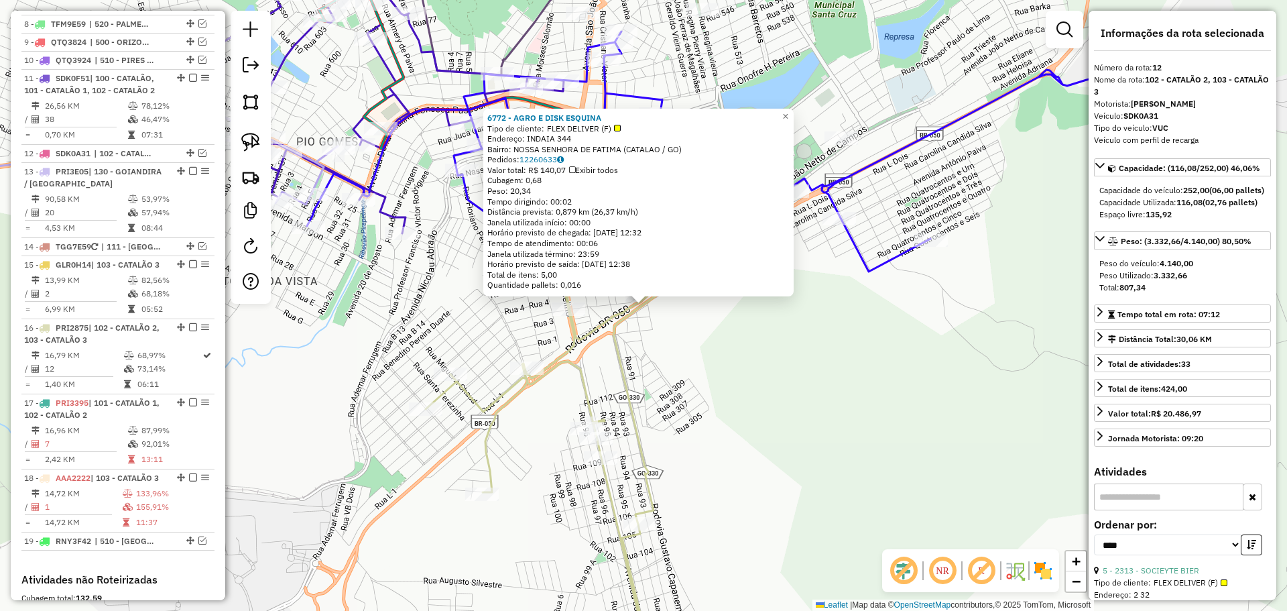
click at [743, 409] on div "6772 - AGRO E DISK ESQUINA Tipo de cliente: FLEX DELIVER (F) Endereço: INDAIA 3…" at bounding box center [643, 305] width 1287 height 611
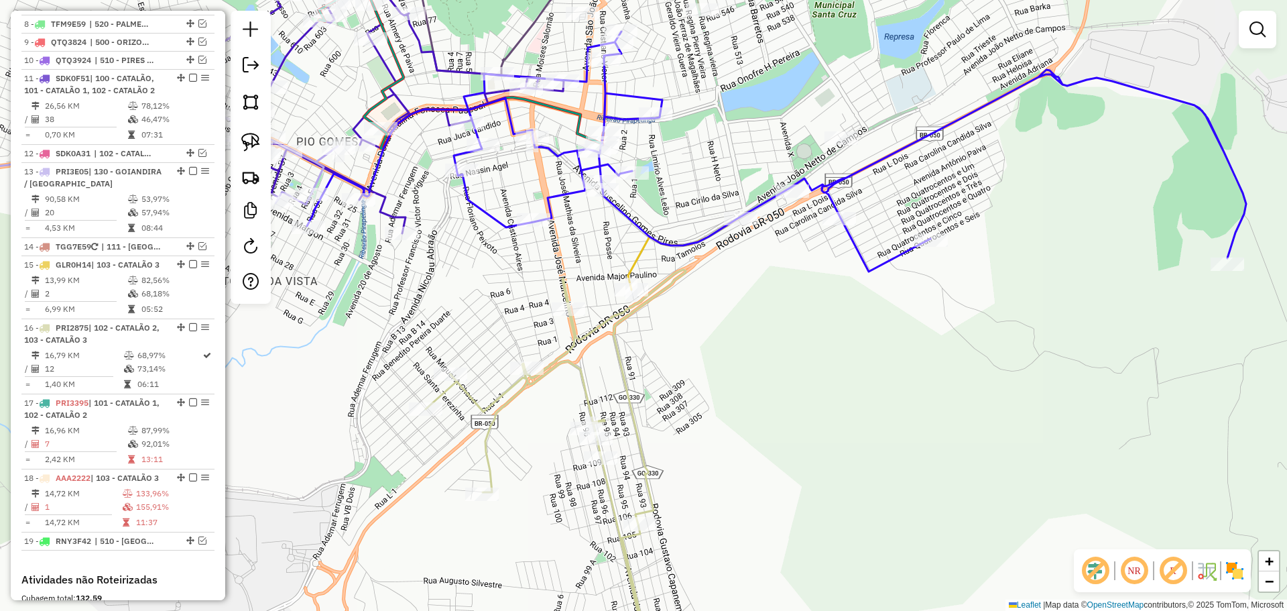
click at [951, 426] on div "Janela de atendimento Grade de atendimento Capacidade Transportadoras Veículos …" at bounding box center [643, 305] width 1287 height 611
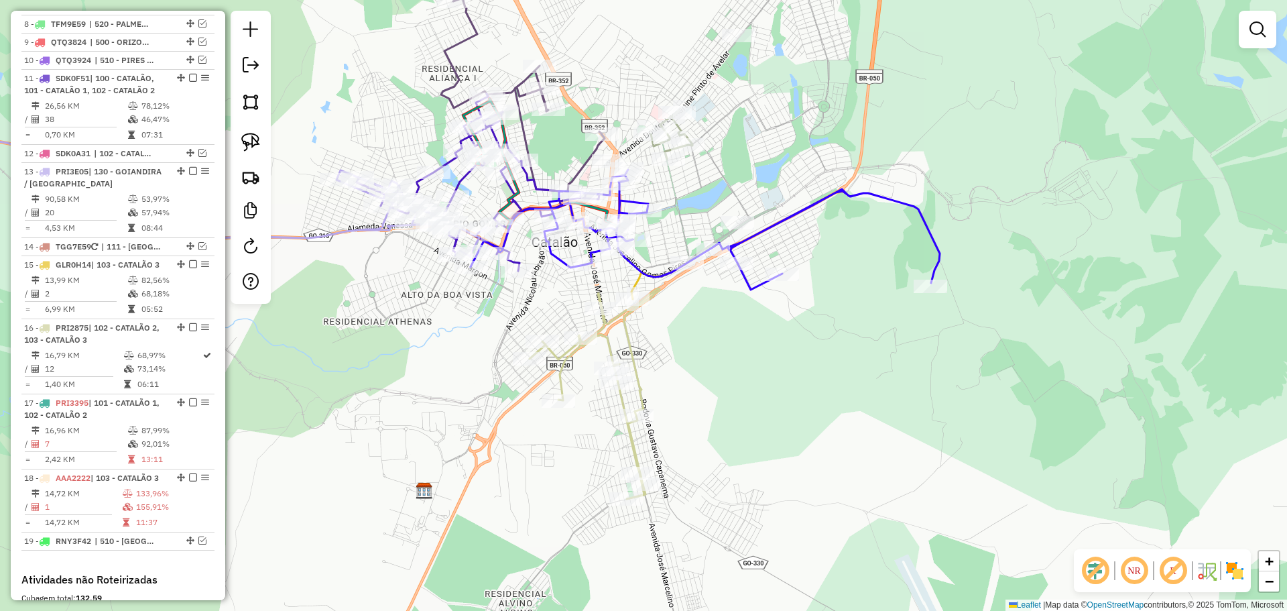
drag, startPoint x: 735, startPoint y: 194, endPoint x: 758, endPoint y: 221, distance: 35.3
click at [758, 221] on div "Rota 4 - Placa TFJ3B79 7443 - PEIXARIA DO PAULINHO Rota 18 - Placa AAA2222 2326…" at bounding box center [643, 305] width 1287 height 611
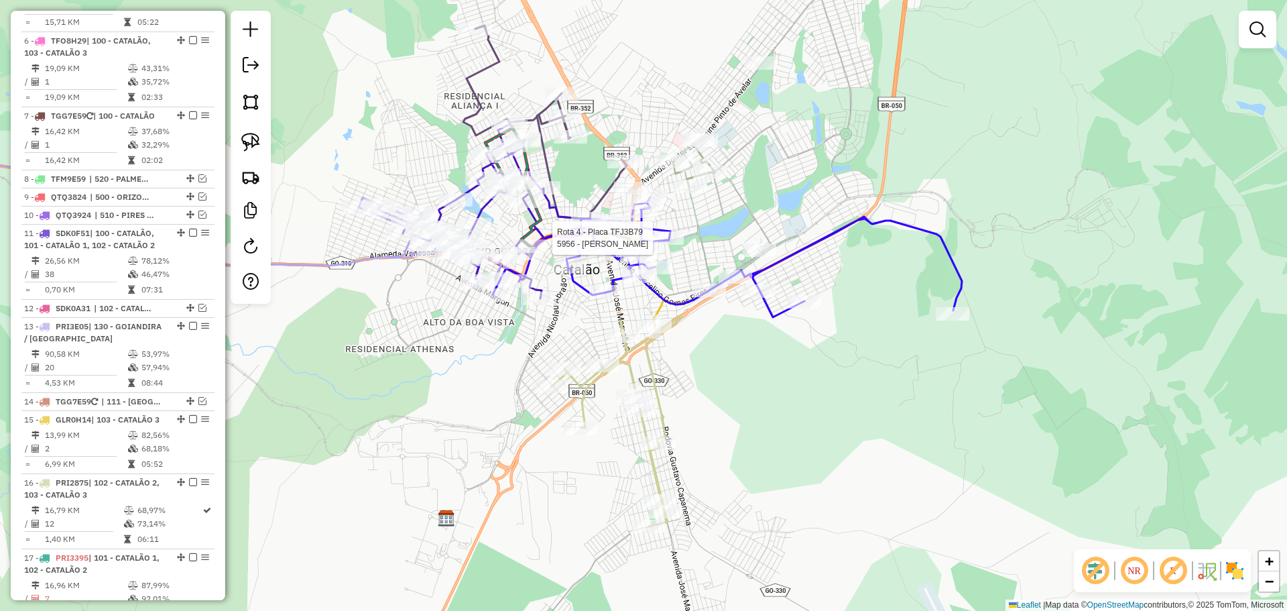
select select "*********"
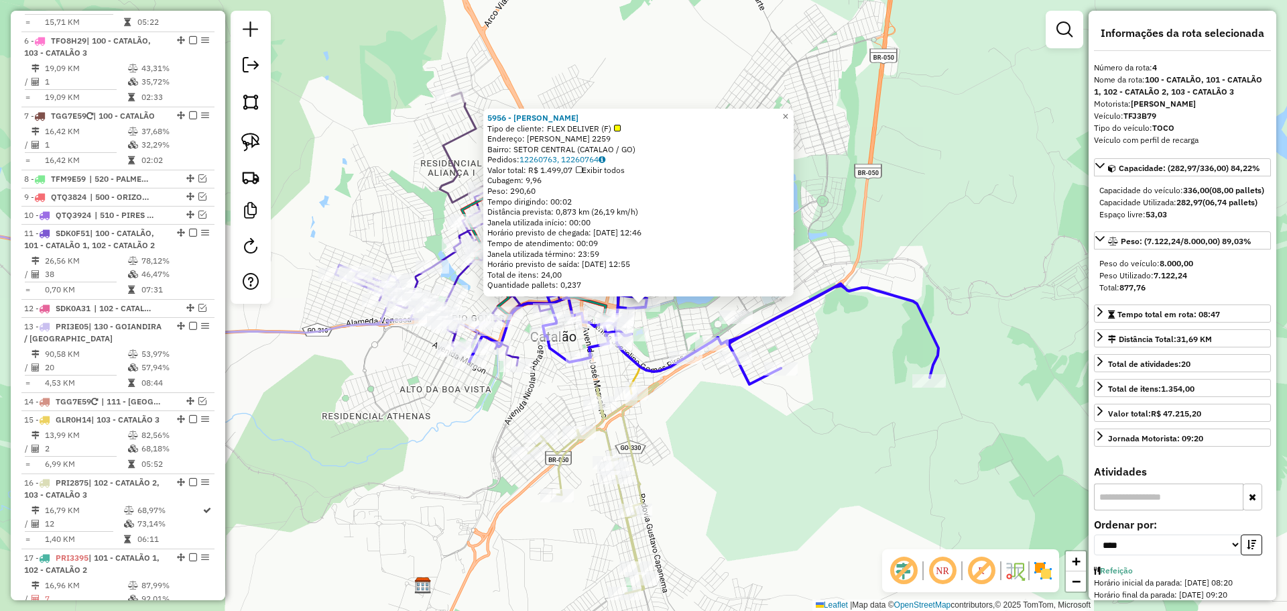
scroll to position [744, 0]
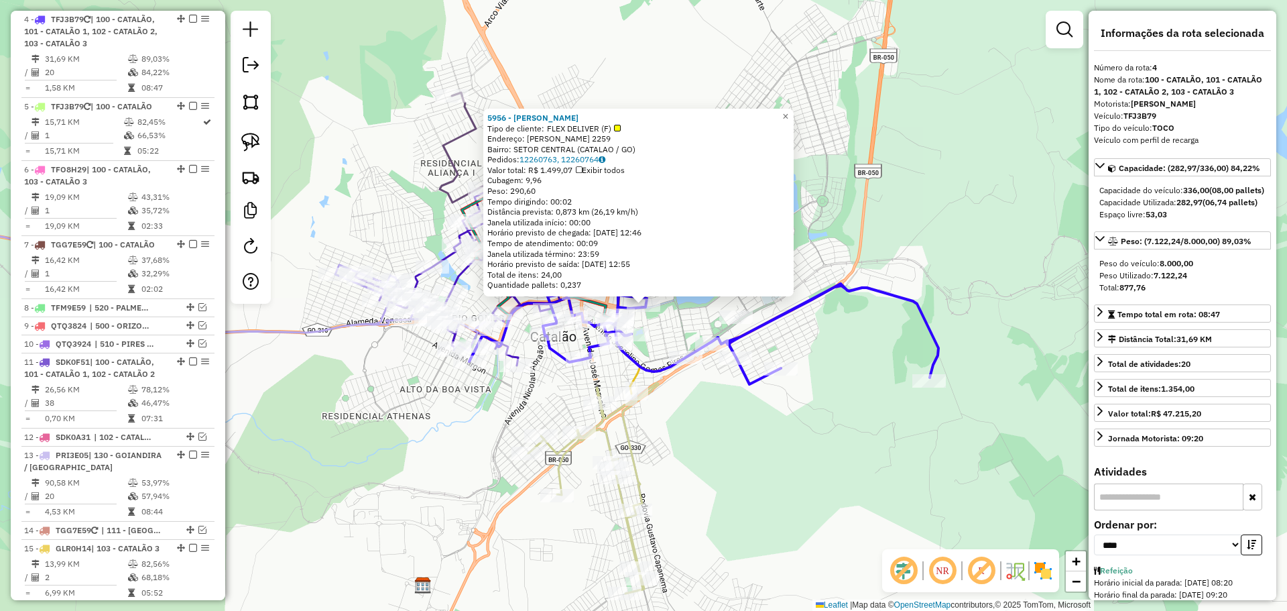
click at [705, 402] on div "Rota 15 - Placa GLR0H14 7100 - [GEOGRAPHIC_DATA] 5956 - [PERSON_NAME] Tipo de c…" at bounding box center [643, 305] width 1287 height 611
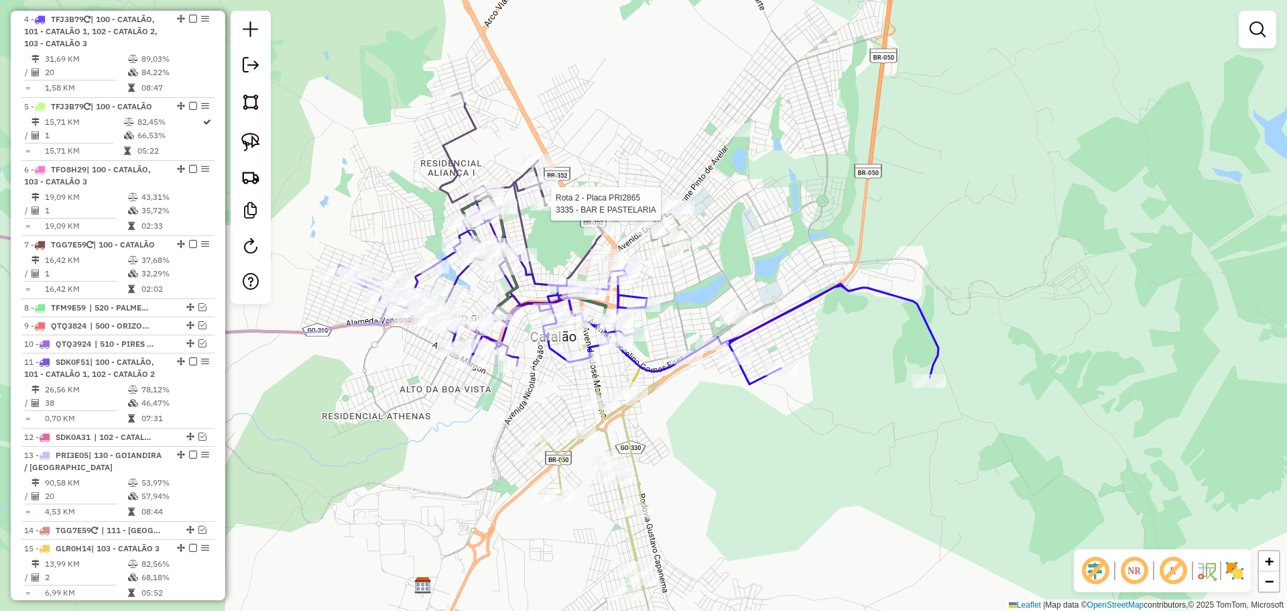
select select "*********"
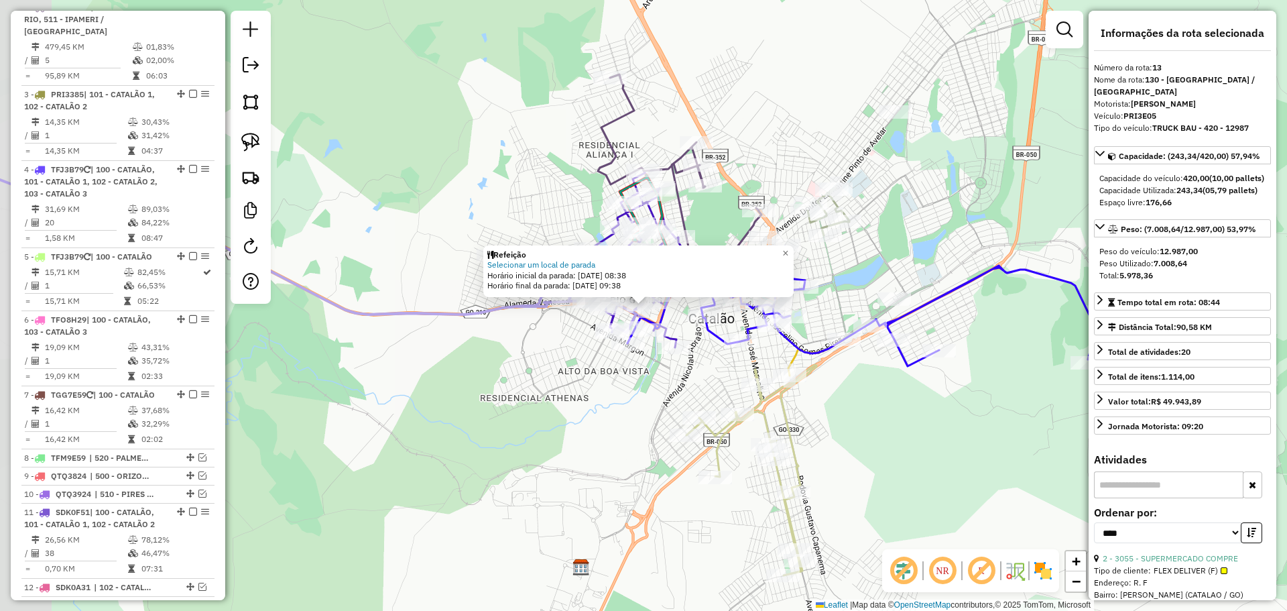
scroll to position [1180, 0]
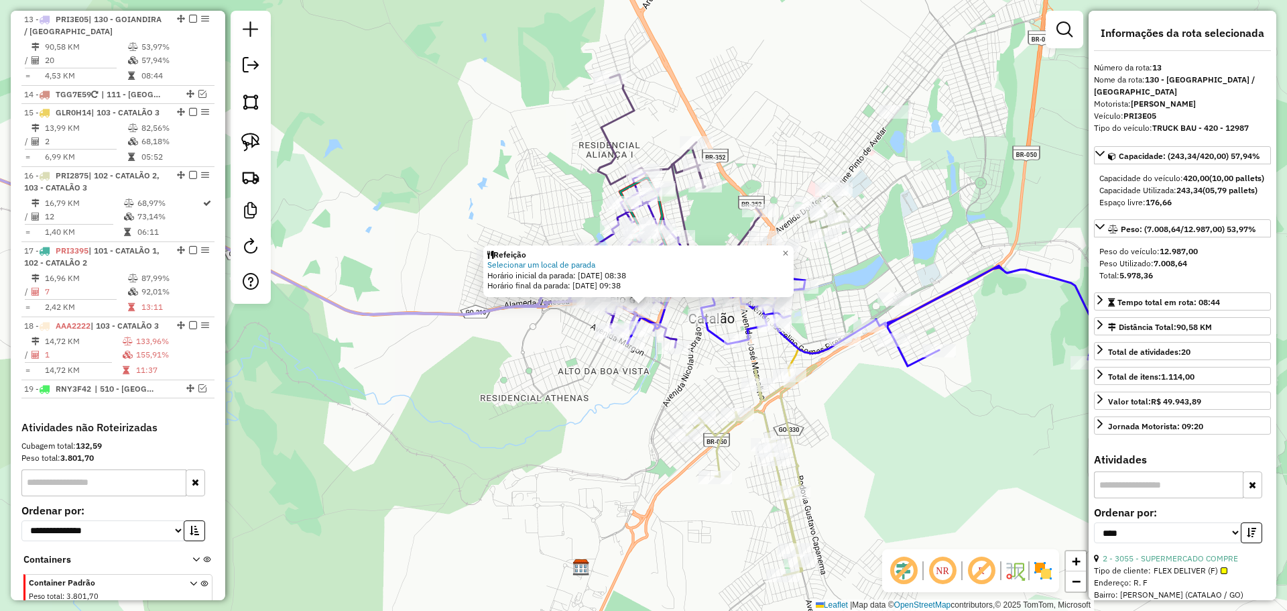
click at [609, 449] on div "Refeição Selecionar um local de parada Horário inicial da parada: [DATE] 08:38 …" at bounding box center [643, 305] width 1287 height 611
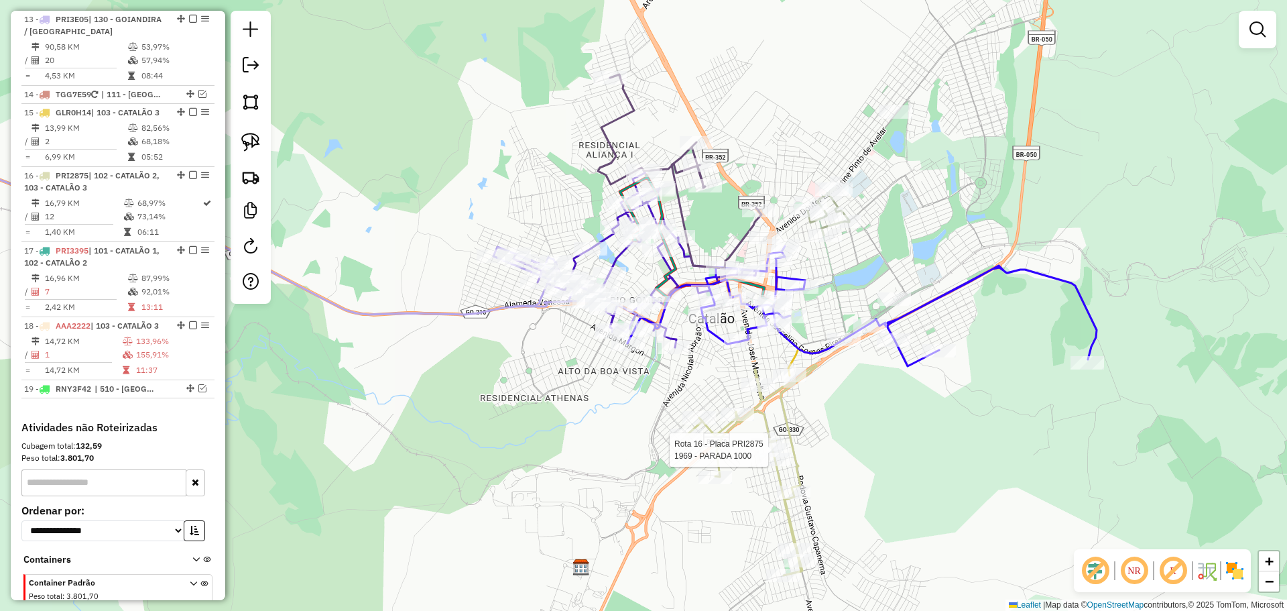
select select "*********"
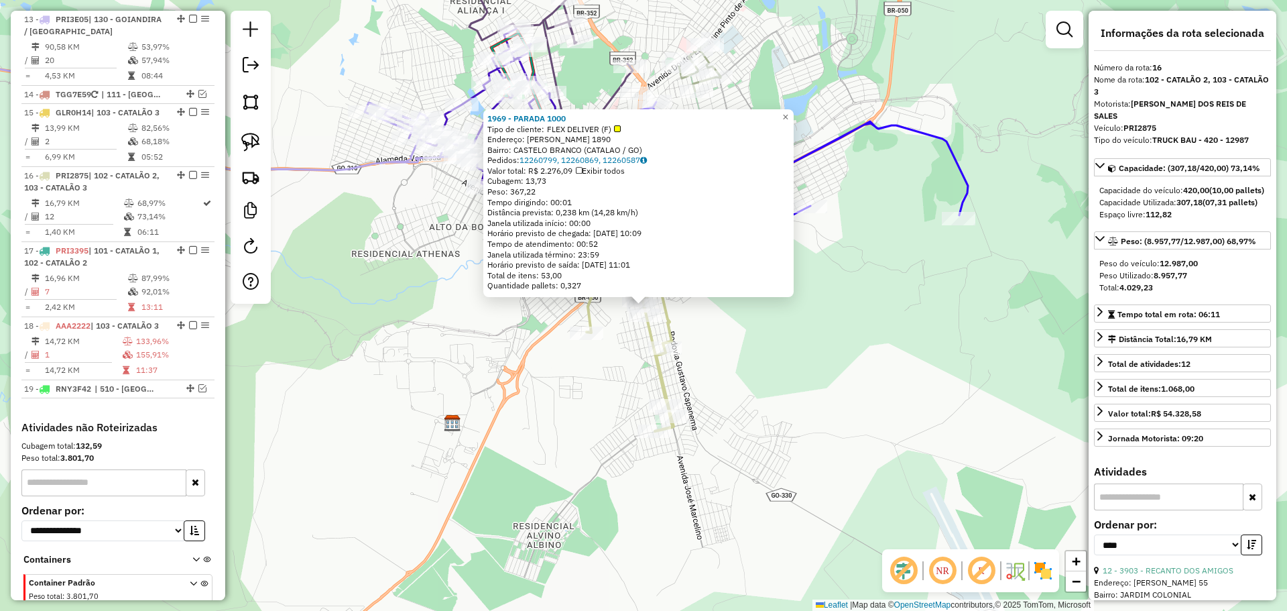
scroll to position [1266, 0]
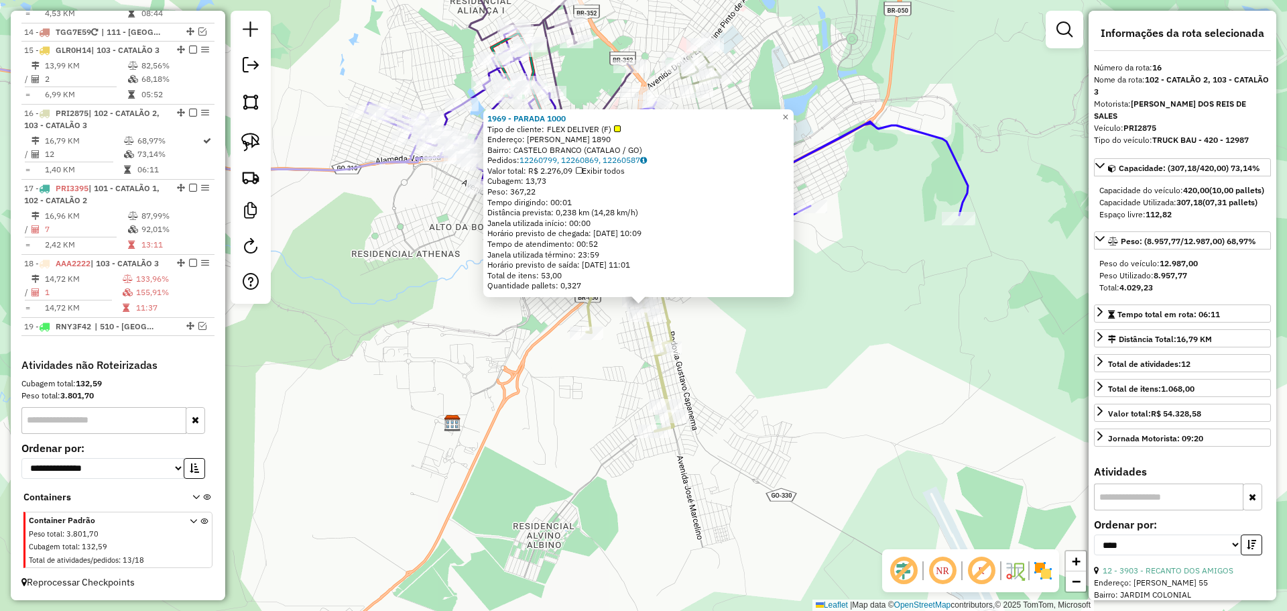
click at [867, 396] on div "1969 - PARADA 1000 Tipo de cliente: FLEX DELIVER (F) Endereço: [PERSON_NAME] 18…" at bounding box center [643, 305] width 1287 height 611
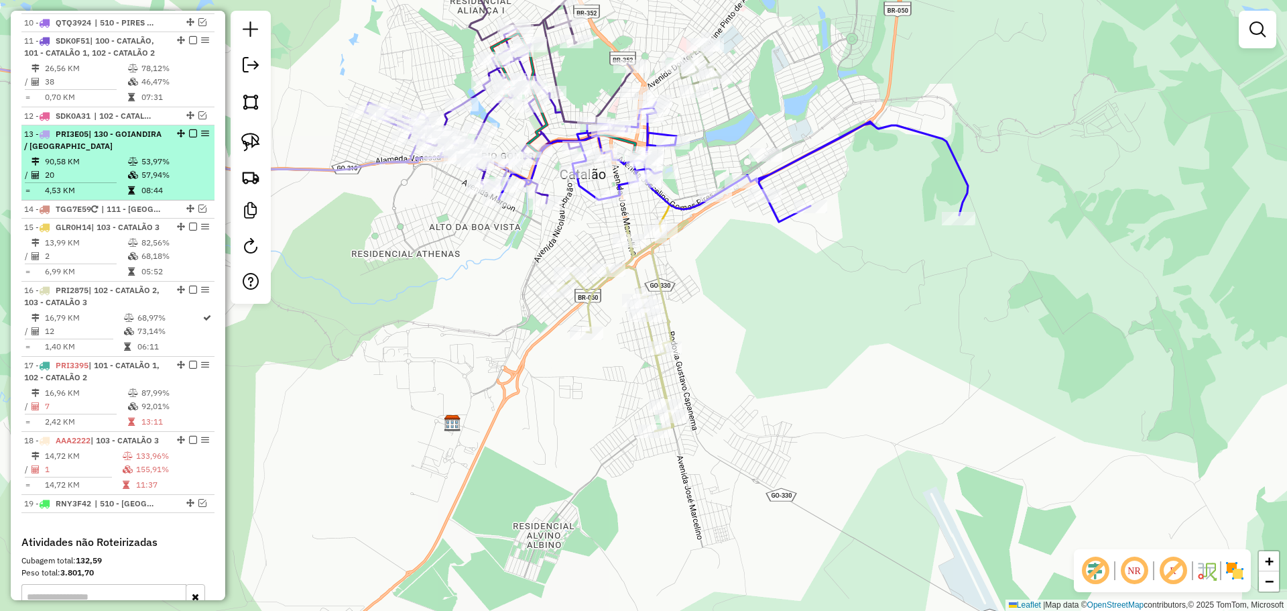
scroll to position [998, 0]
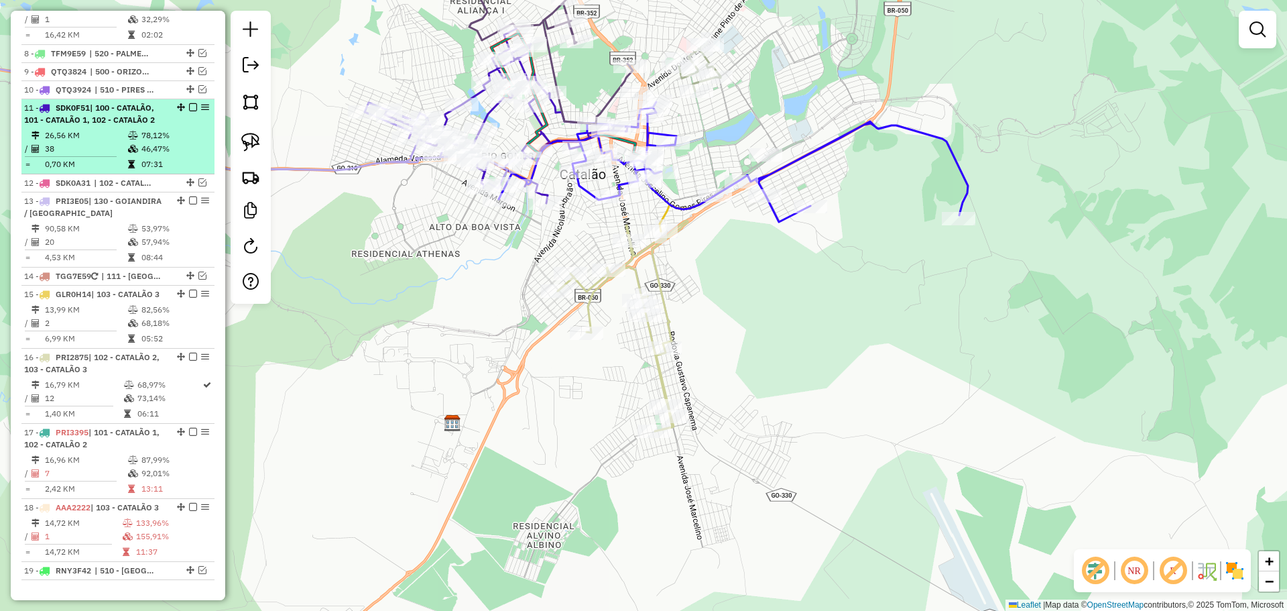
click at [123, 126] on div "11 - SDK0F51 | 100 - CATALÃO, 101 - CATALÃO 1, 102 - CATALÃO 2" at bounding box center [95, 114] width 142 height 24
select select "*********"
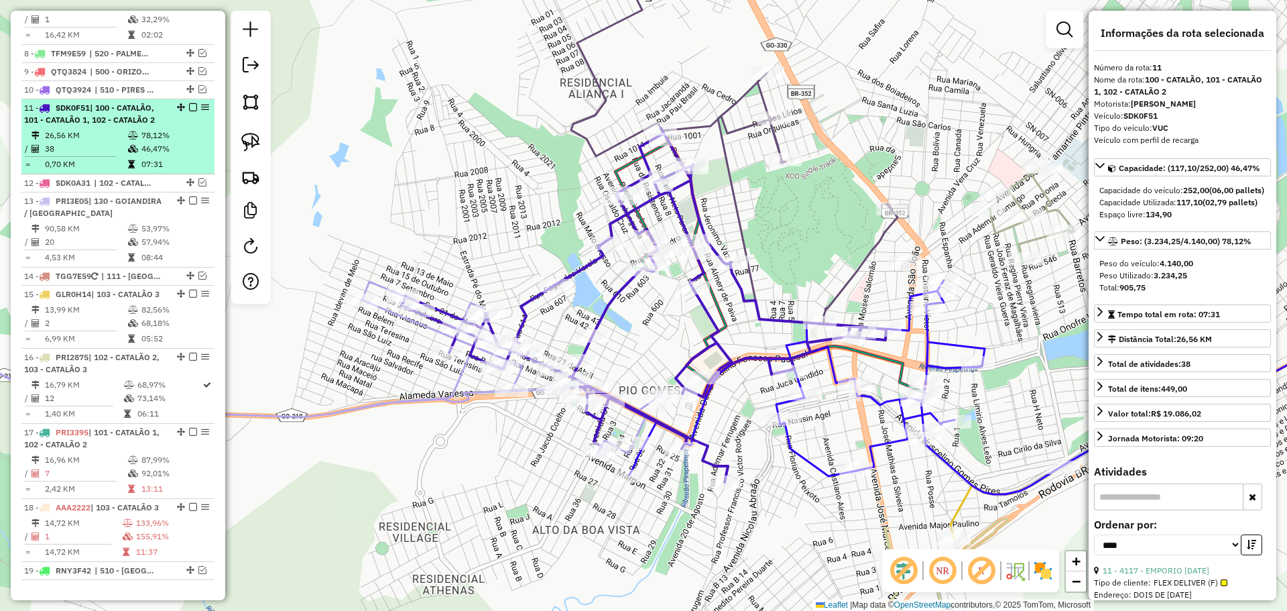
click at [189, 109] on em at bounding box center [193, 107] width 8 height 8
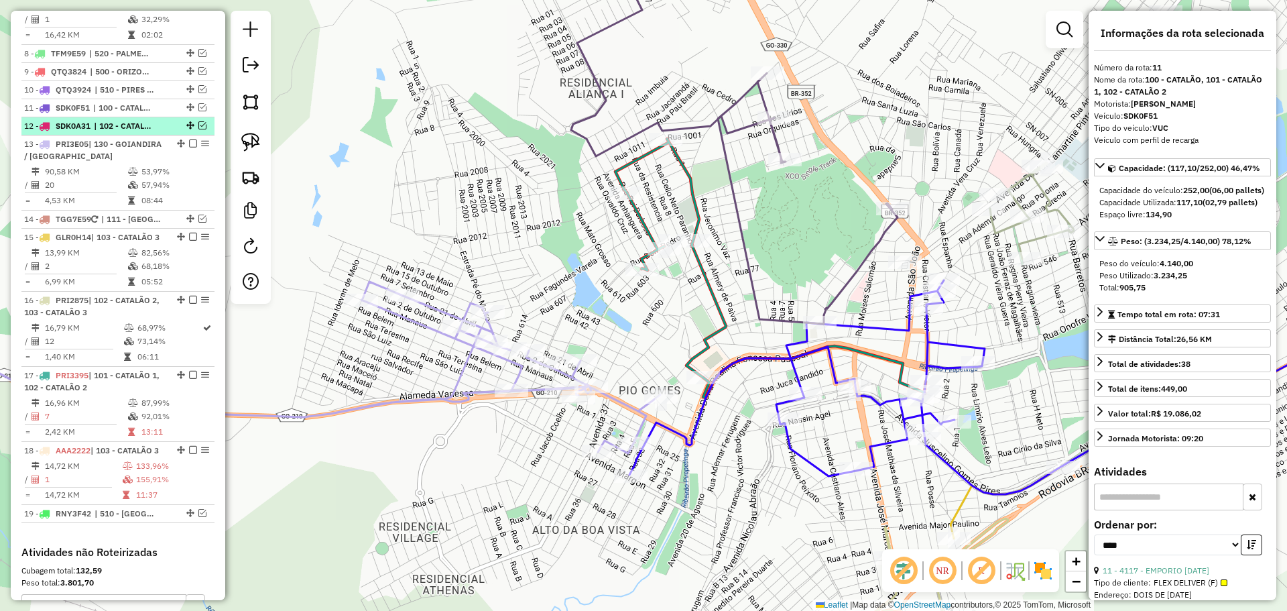
click at [92, 120] on div "12 - SDK0A31 | 102 - CATALÃO 2, 103 - CATALÃO 3" at bounding box center [95, 126] width 142 height 12
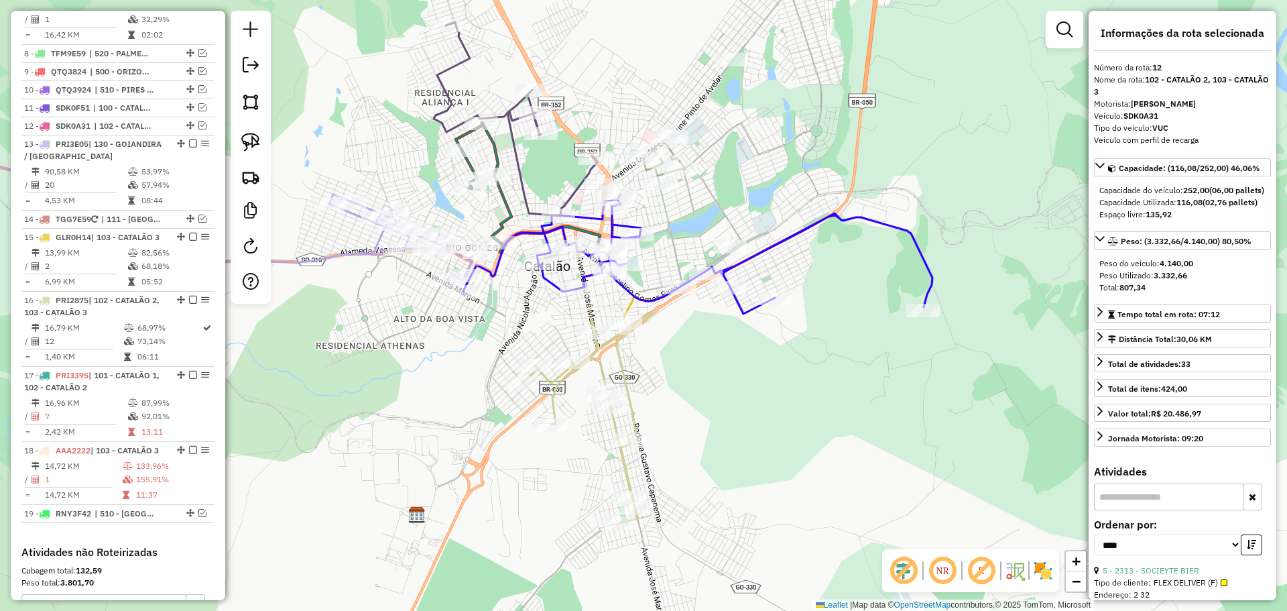
click at [694, 365] on div "Janela de atendimento Grade de atendimento Capacidade Transportadoras Veículos …" at bounding box center [643, 305] width 1287 height 611
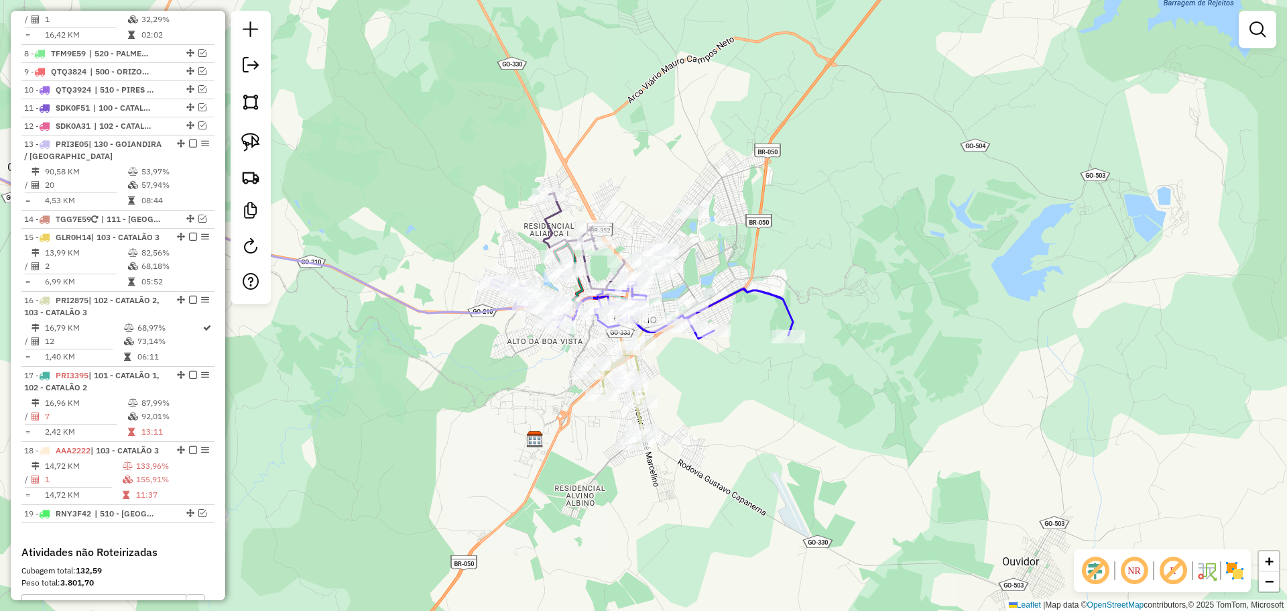
click at [819, 312] on div "Janela de atendimento Grade de atendimento Capacidade Transportadoras Veículos …" at bounding box center [643, 305] width 1287 height 611
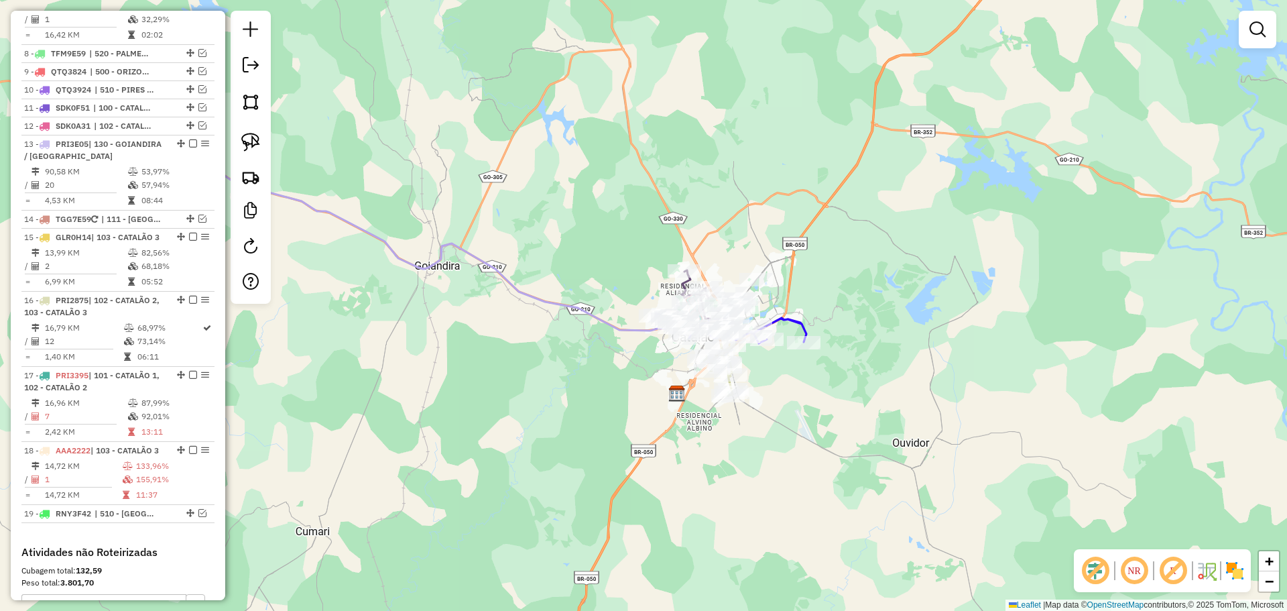
drag, startPoint x: 736, startPoint y: 153, endPoint x: 738, endPoint y: 188, distance: 35.6
click at [737, 188] on div "Janela de atendimento Grade de atendimento Capacidade Transportadoras Veículos …" at bounding box center [643, 305] width 1287 height 611
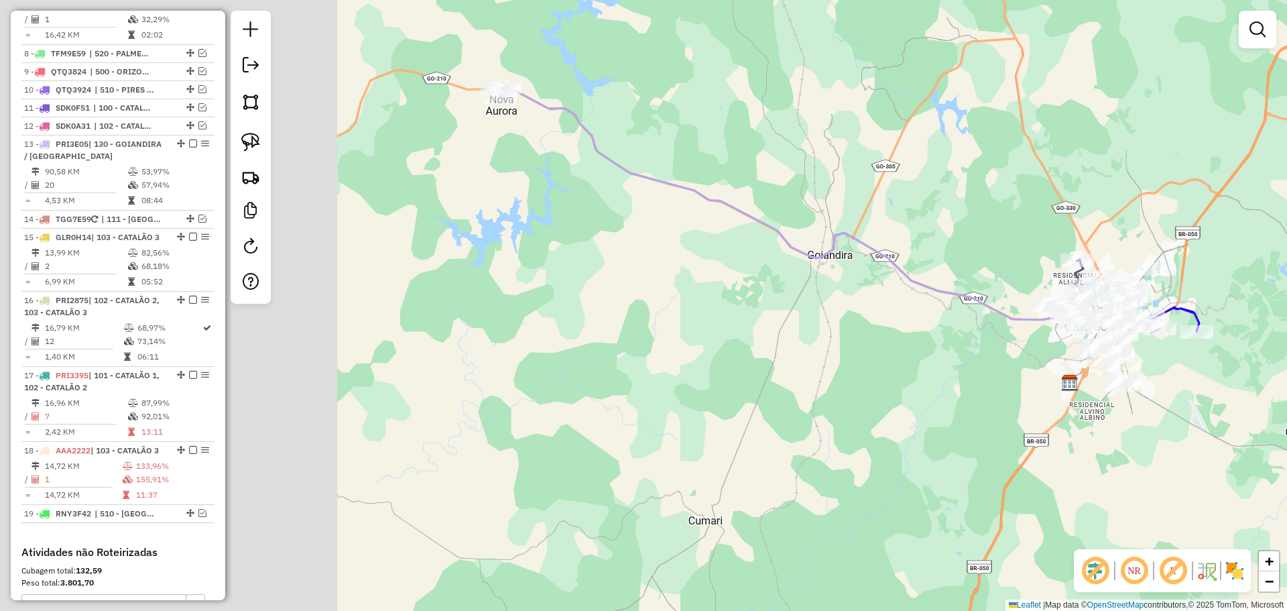
drag, startPoint x: 580, startPoint y: 369, endPoint x: 910, endPoint y: 318, distance: 333.6
click at [910, 318] on div "Janela de atendimento Grade de atendimento Capacidade Transportadoras Veículos …" at bounding box center [643, 305] width 1287 height 611
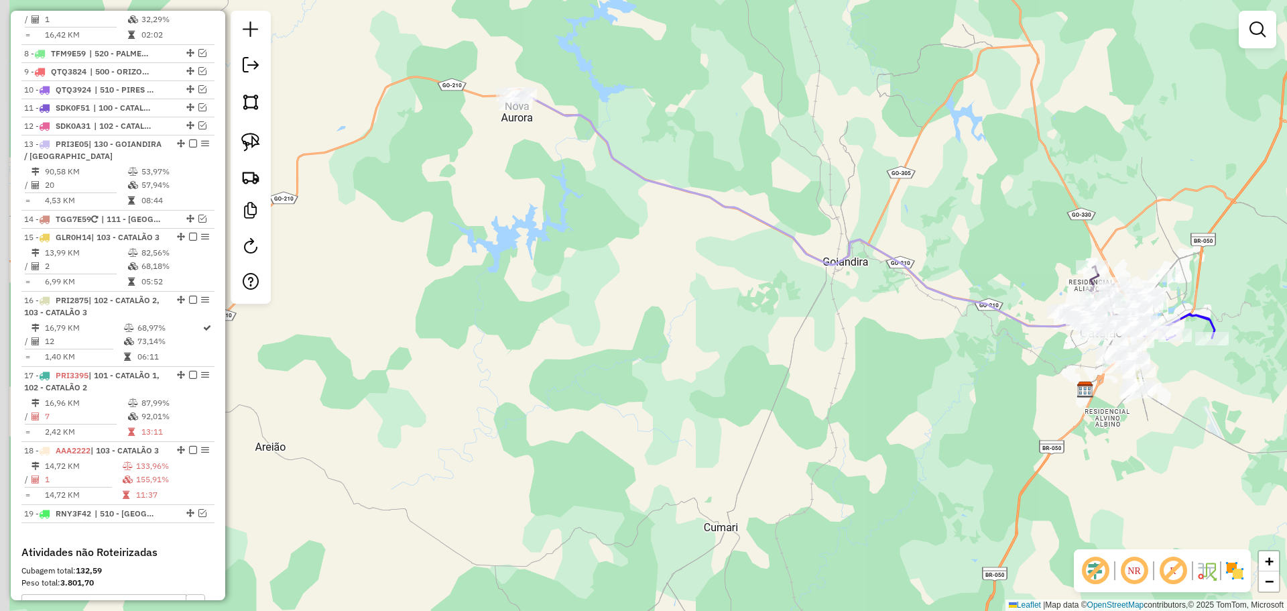
drag, startPoint x: 657, startPoint y: 365, endPoint x: 731, endPoint y: 361, distance: 73.9
click at [765, 386] on div "Janela de atendimento Grade de atendimento Capacidade Transportadoras Veículos …" at bounding box center [643, 305] width 1287 height 611
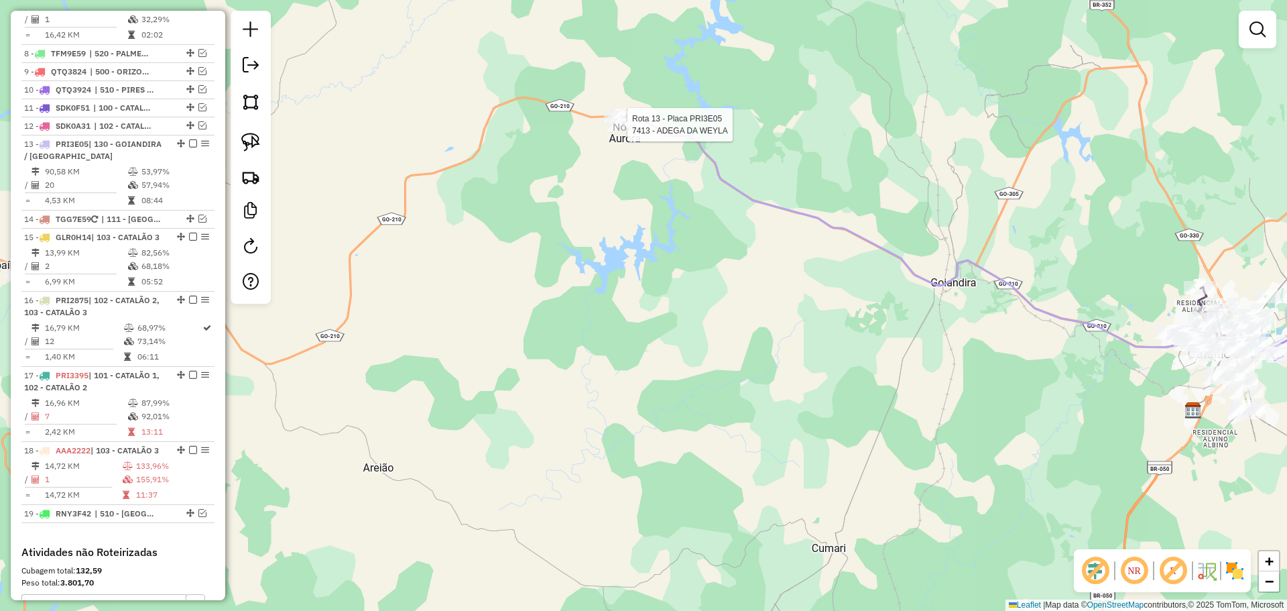
select select "*********"
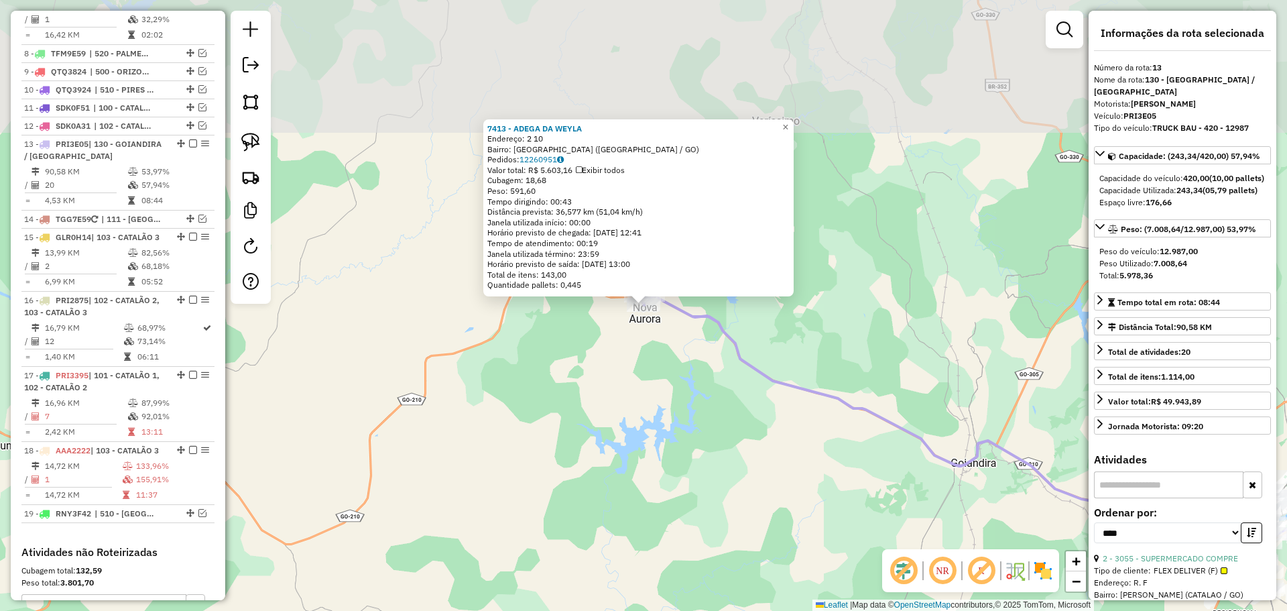
scroll to position [1123, 0]
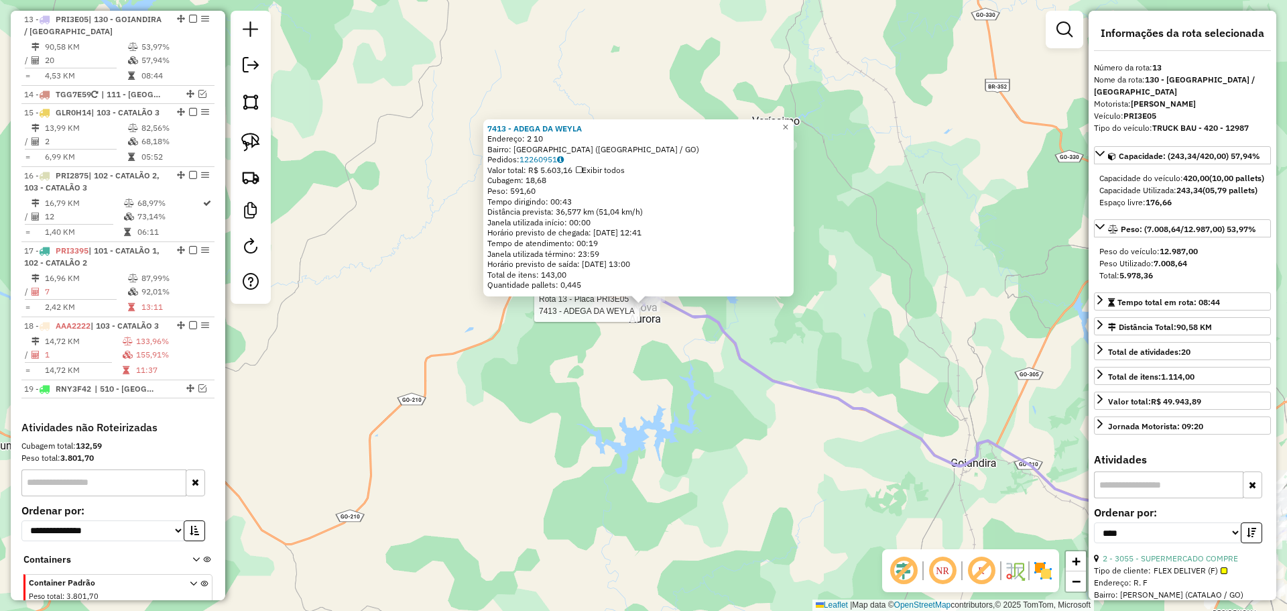
click at [708, 371] on div "Rota 13 - Placa PRI3E05 7413 - ADEGA DA WEYLA 7413 - ADEGA DA WEYLA Endereço: 2…" at bounding box center [643, 305] width 1287 height 611
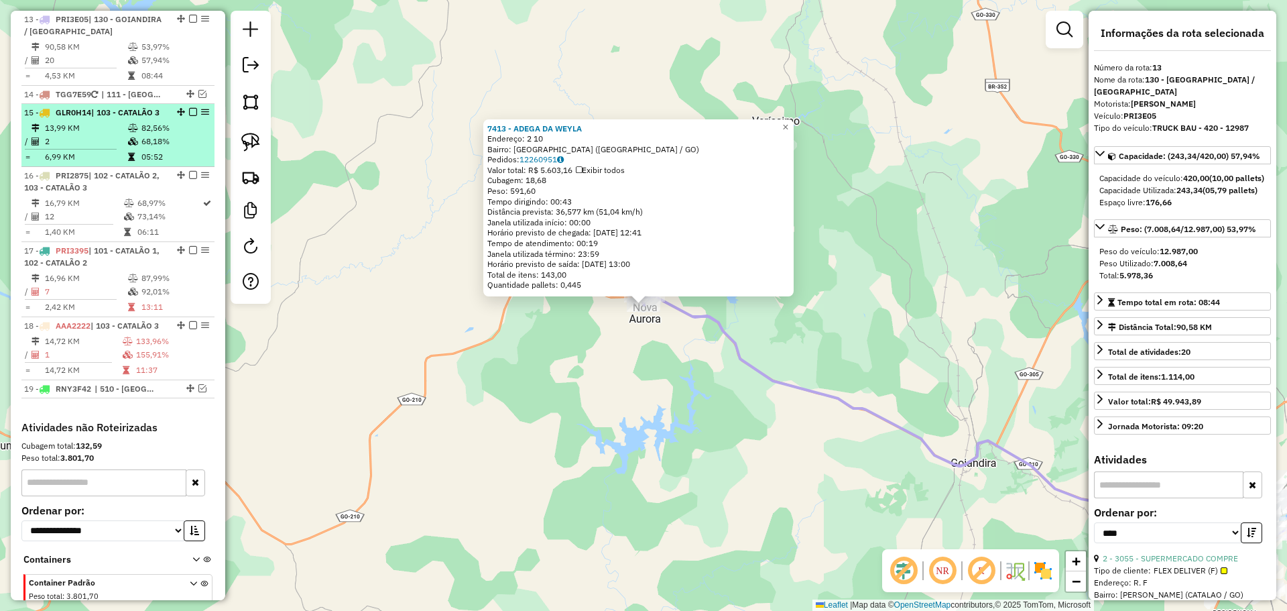
scroll to position [1056, 0]
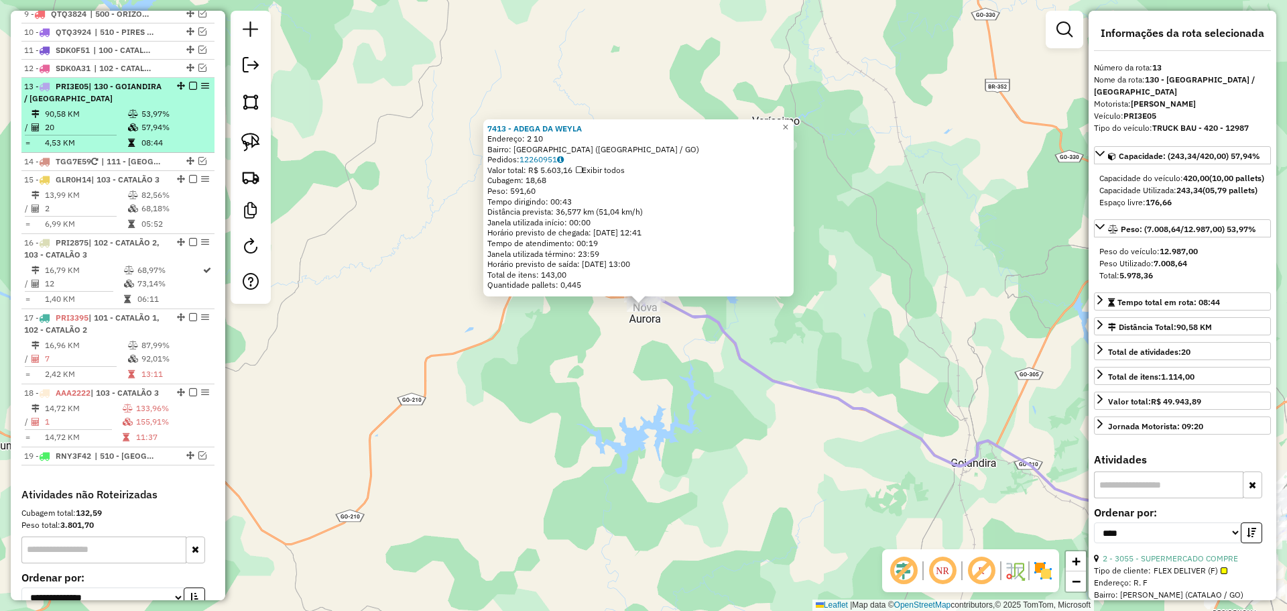
click at [189, 86] on em at bounding box center [193, 86] width 8 height 8
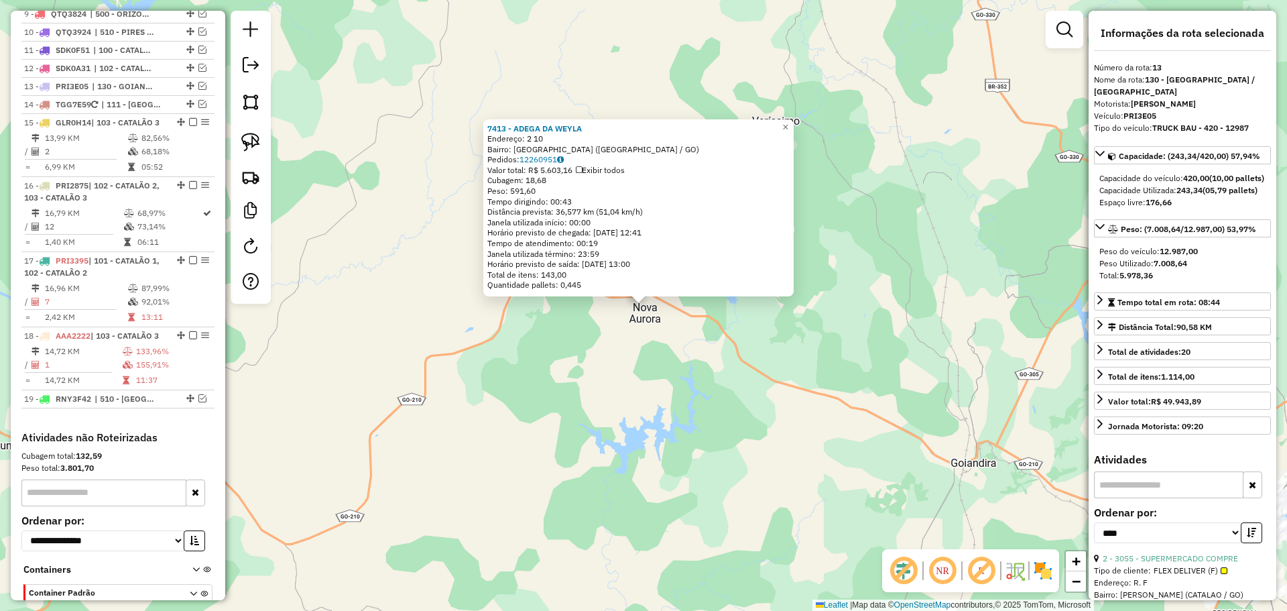
click at [683, 419] on div "7413 - ADEGA DA WEYLA Endereço: 2 10 Bairro: [GEOGRAPHIC_DATA] ([GEOGRAPHIC_DAT…" at bounding box center [643, 305] width 1287 height 611
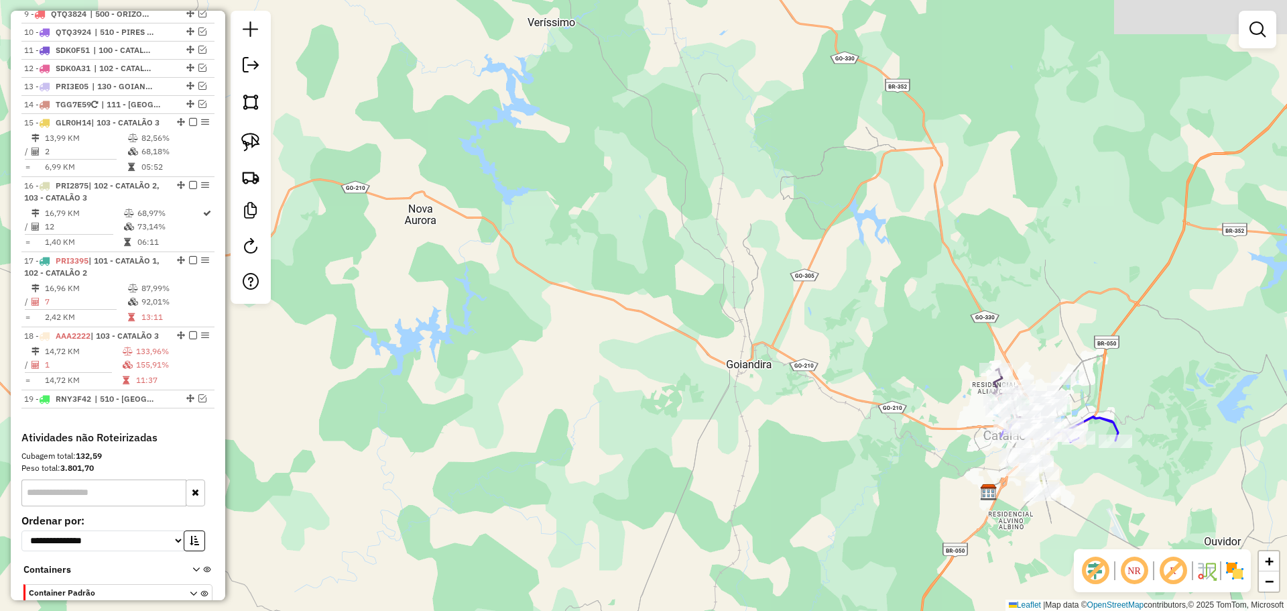
drag, startPoint x: 927, startPoint y: 455, endPoint x: 616, endPoint y: 320, distance: 338.4
click at [594, 320] on div "Janela de atendimento Grade de atendimento Capacidade Transportadoras Veículos …" at bounding box center [643, 305] width 1287 height 611
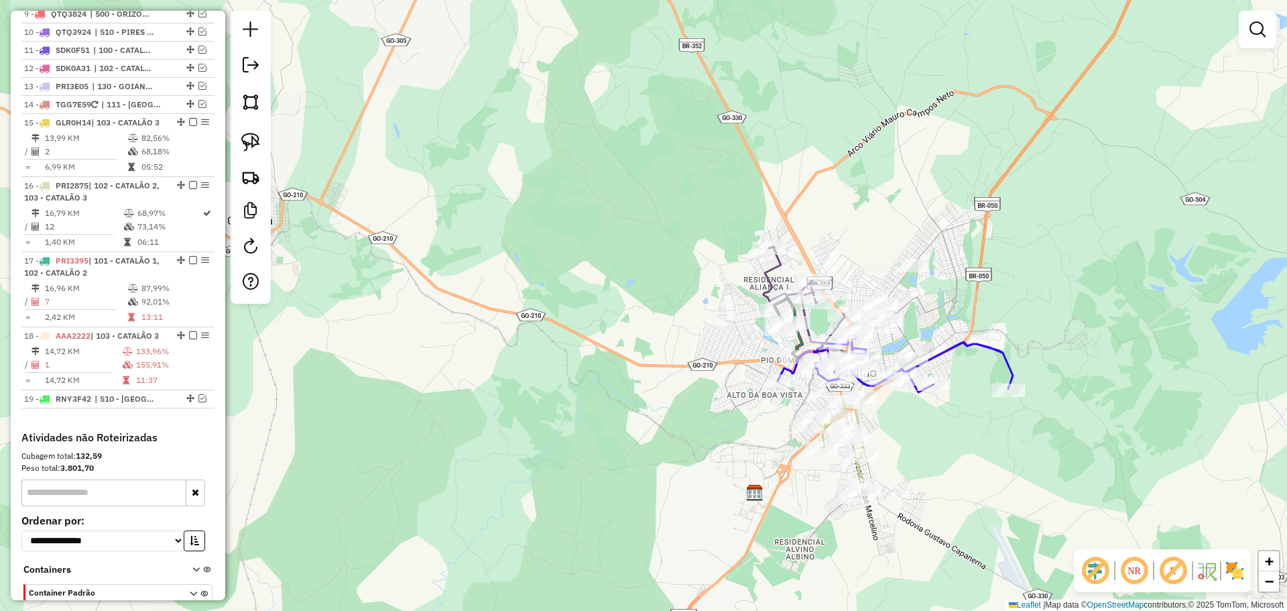
drag, startPoint x: 936, startPoint y: 466, endPoint x: 931, endPoint y: 404, distance: 62.6
click at [931, 404] on div "Janela de atendimento Grade de atendimento Capacidade Transportadoras Veículos …" at bounding box center [643, 305] width 1287 height 611
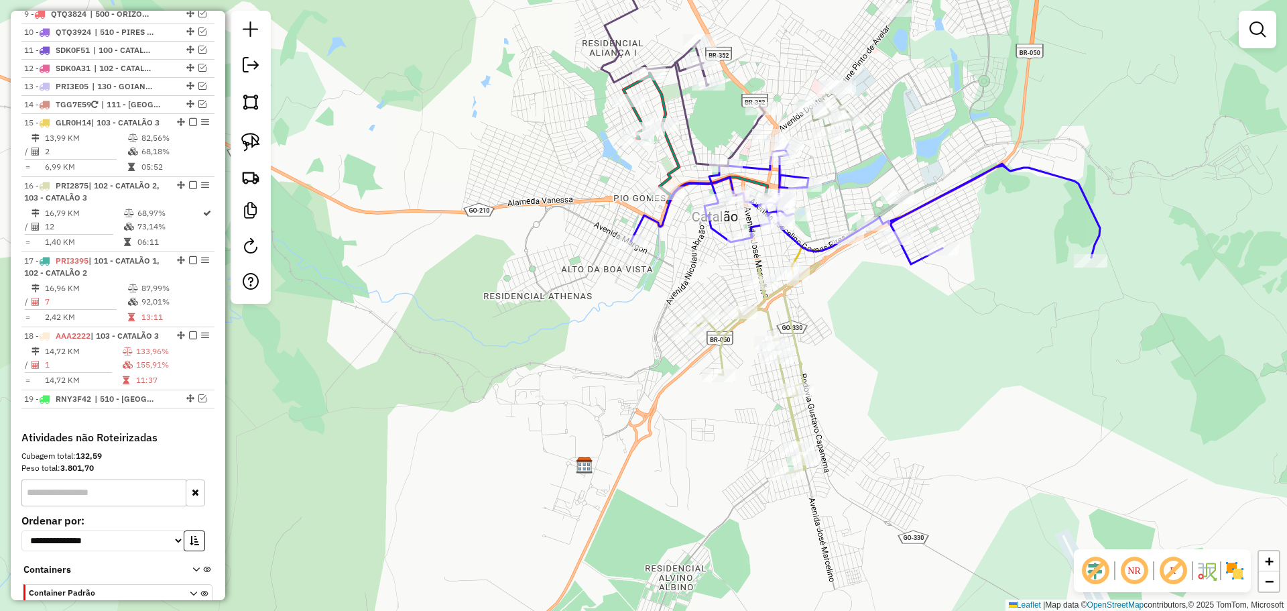
click at [869, 351] on div "Janela de atendimento Grade de atendimento Capacidade Transportadoras Veículos …" at bounding box center [643, 305] width 1287 height 611
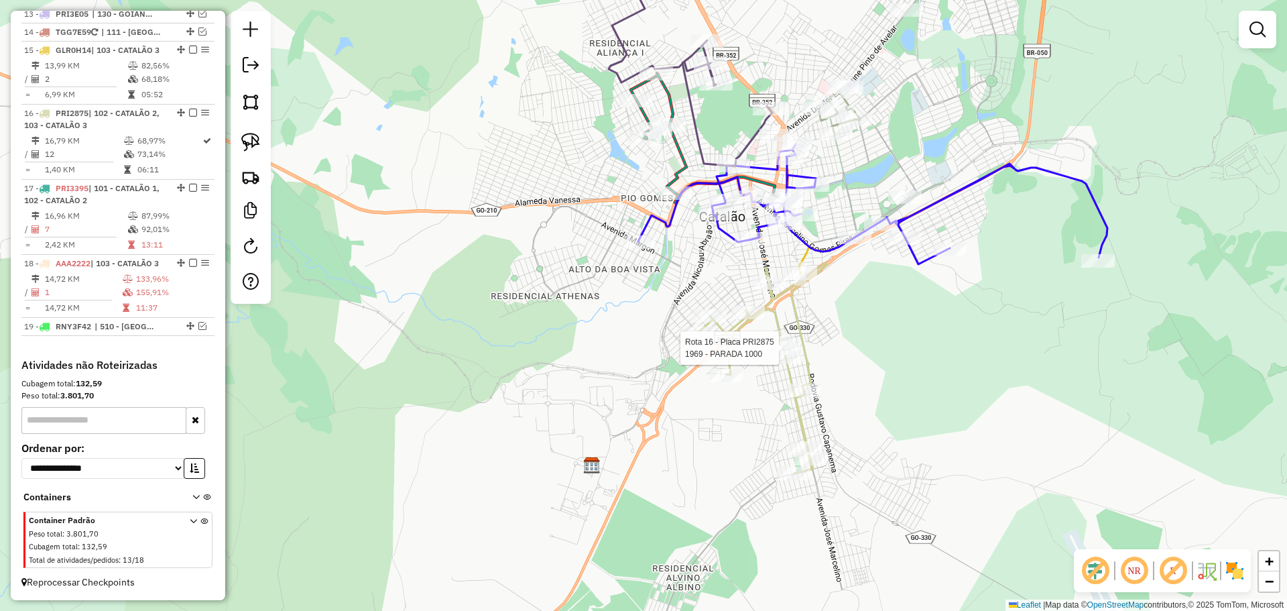
select select "*********"
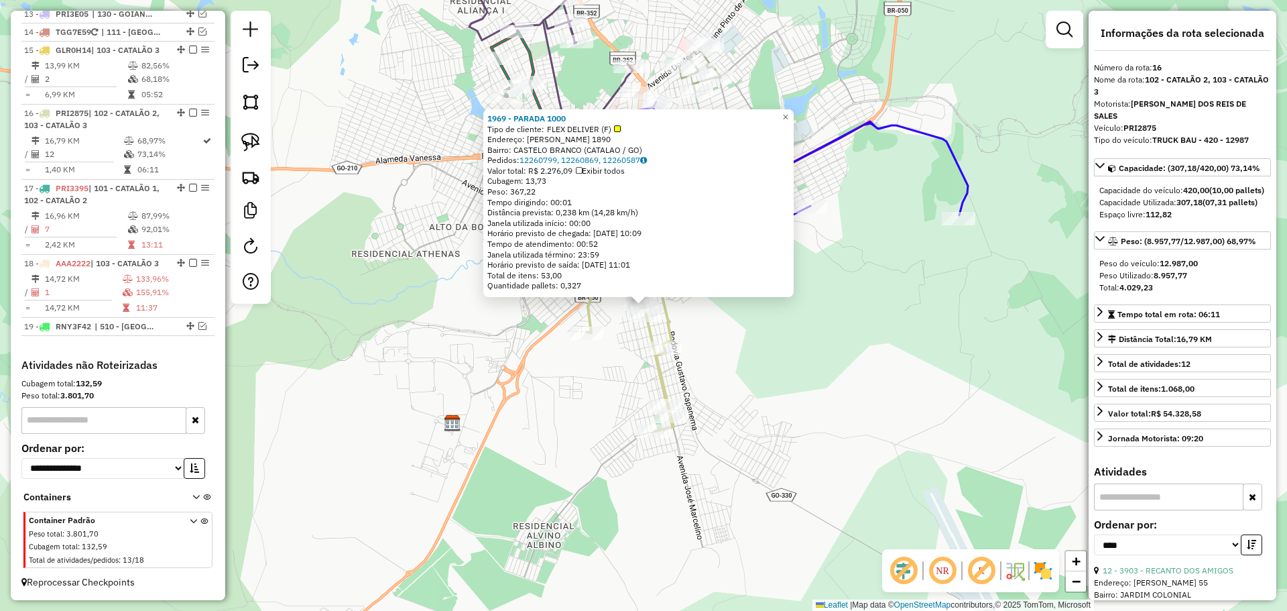
scroll to position [1152, 0]
click at [925, 370] on div "1969 - PARADA 1000 Tipo de cliente: FLEX DELIVER (F) Endereço: [PERSON_NAME] 18…" at bounding box center [643, 305] width 1287 height 611
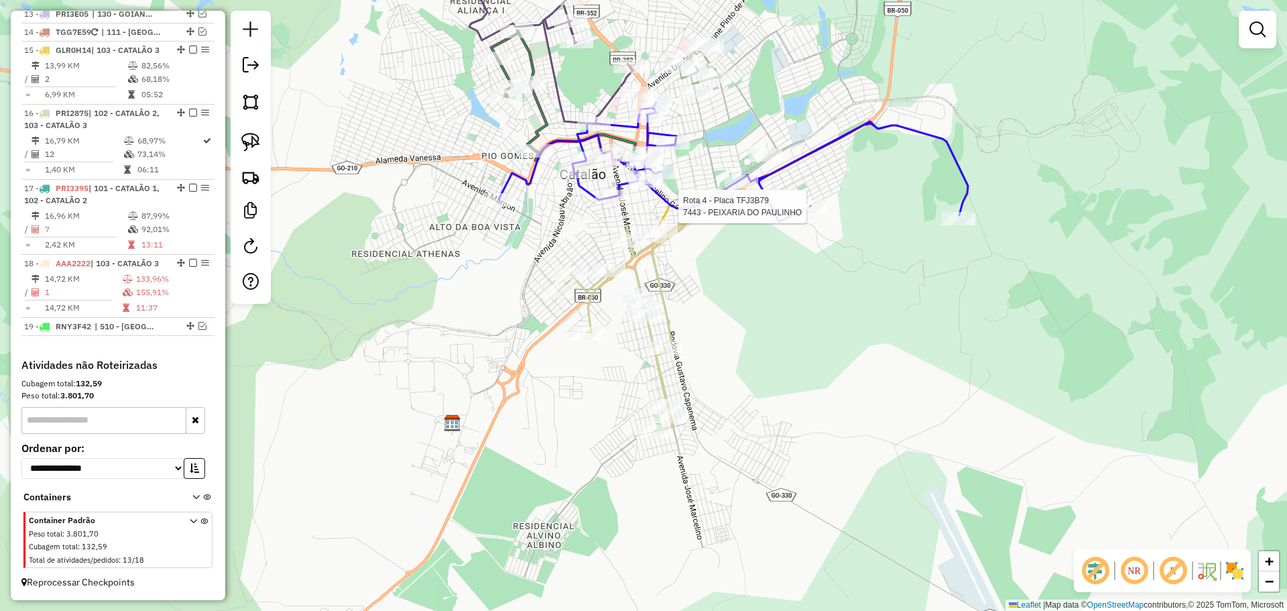
select select "*********"
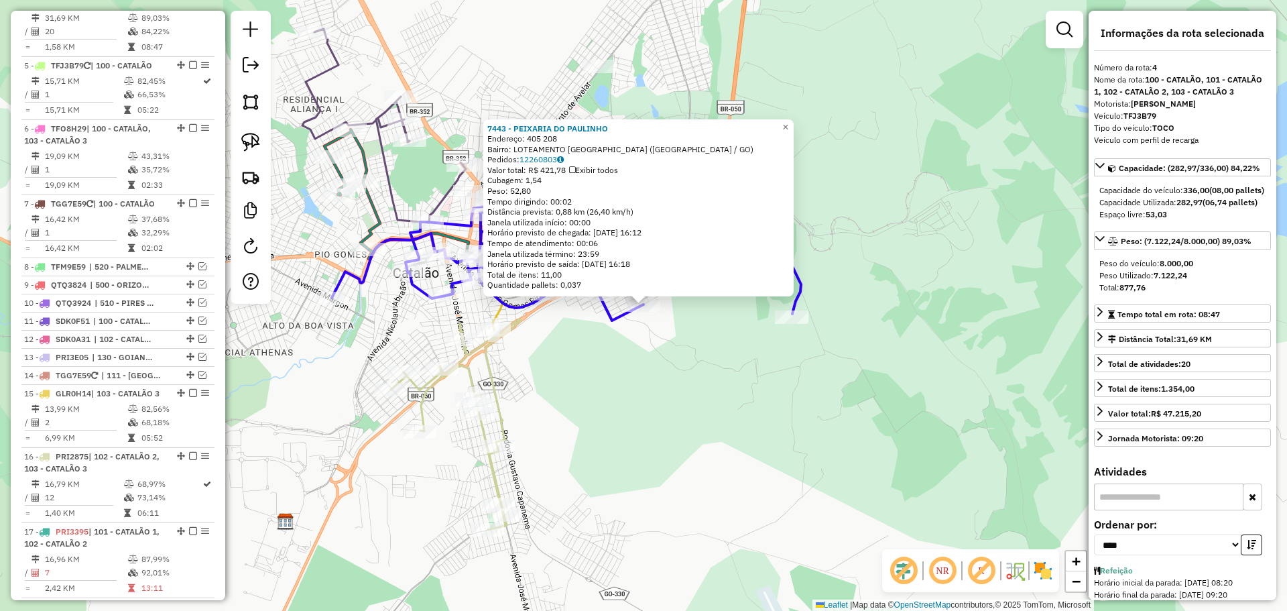
scroll to position [744, 0]
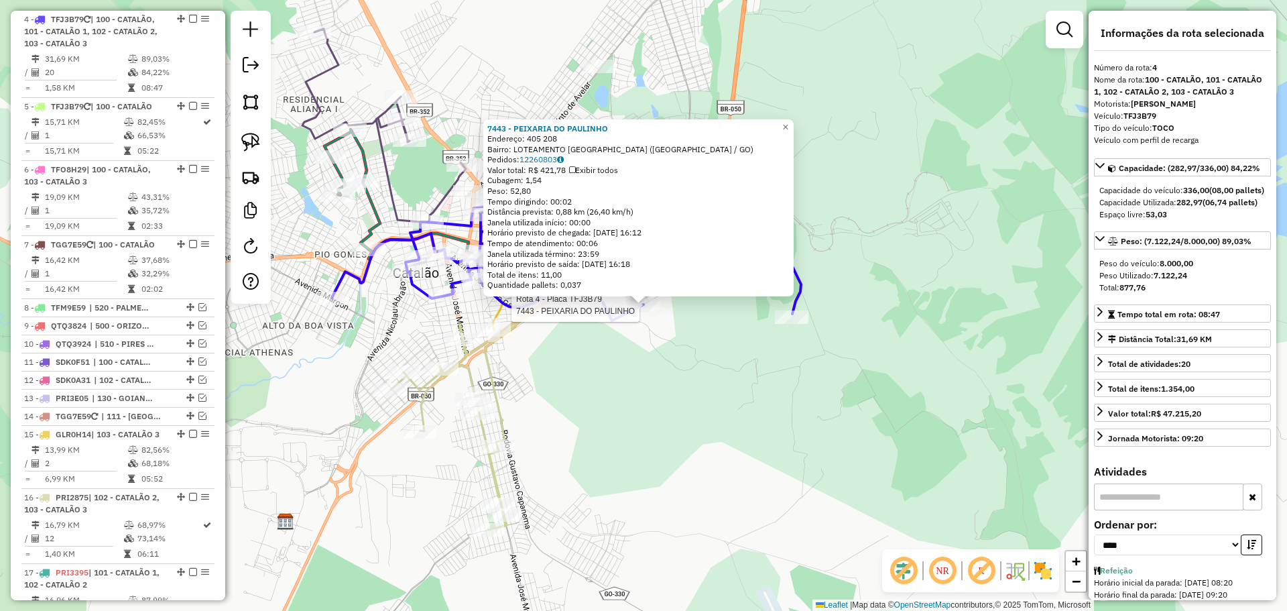
click at [731, 367] on div "Rota 4 - Placa TFJ3B79 7443 - PEIXARIA DO PAULINHO 7443 - PEIXARIA DO PAULINHO …" at bounding box center [643, 305] width 1287 height 611
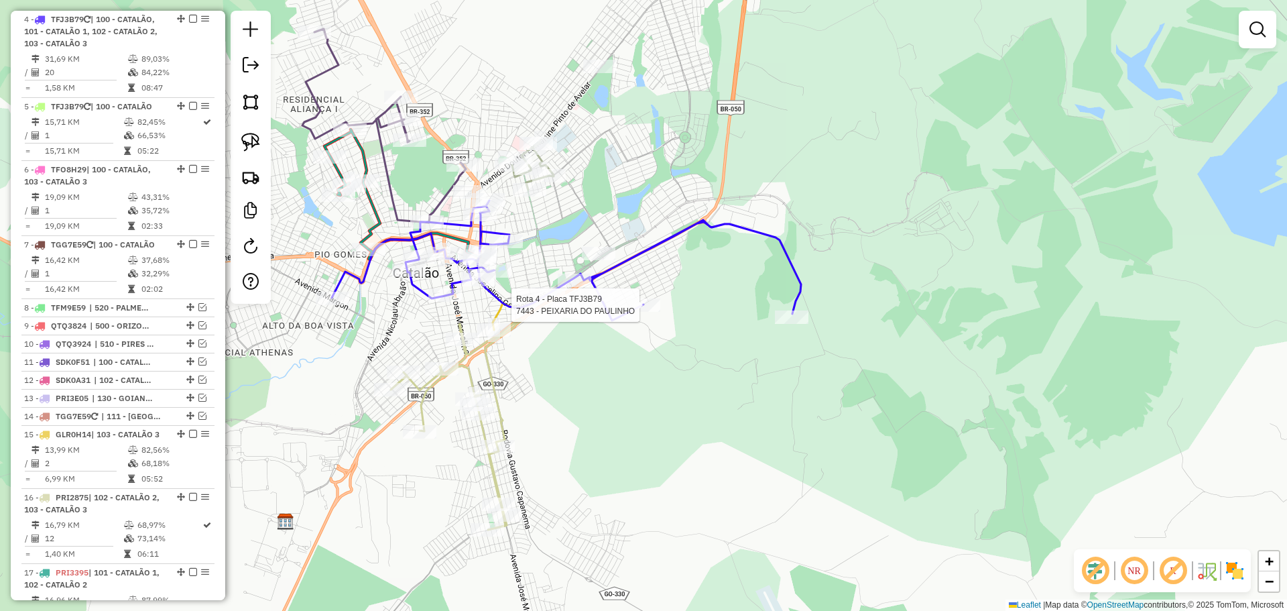
select select "*********"
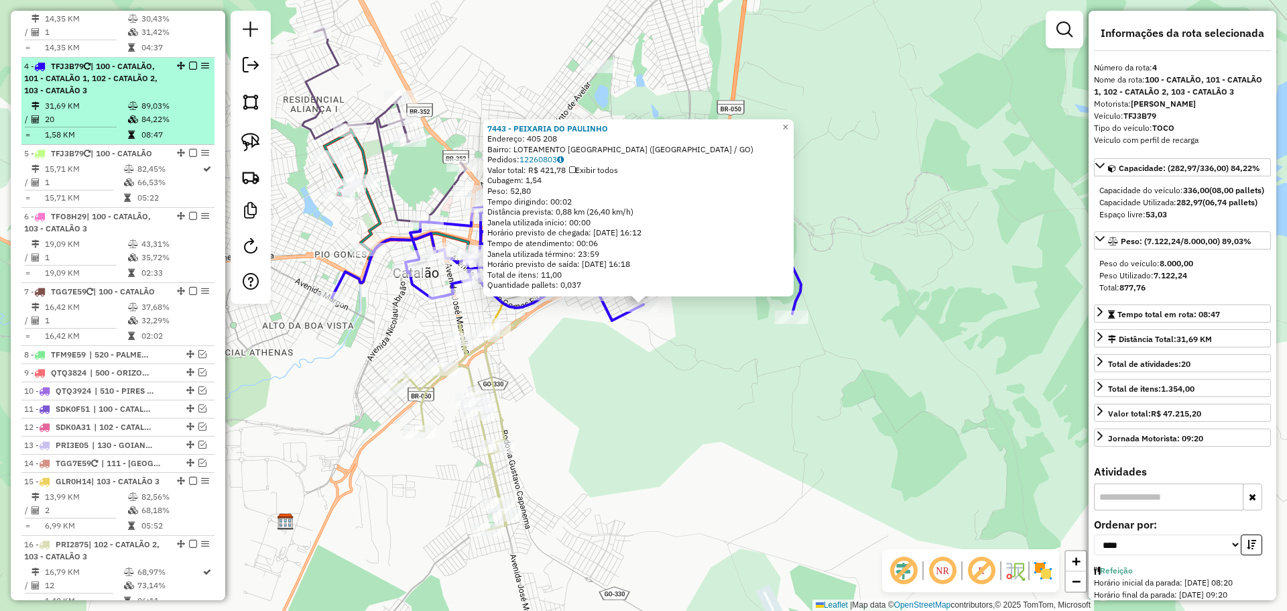
scroll to position [677, 0]
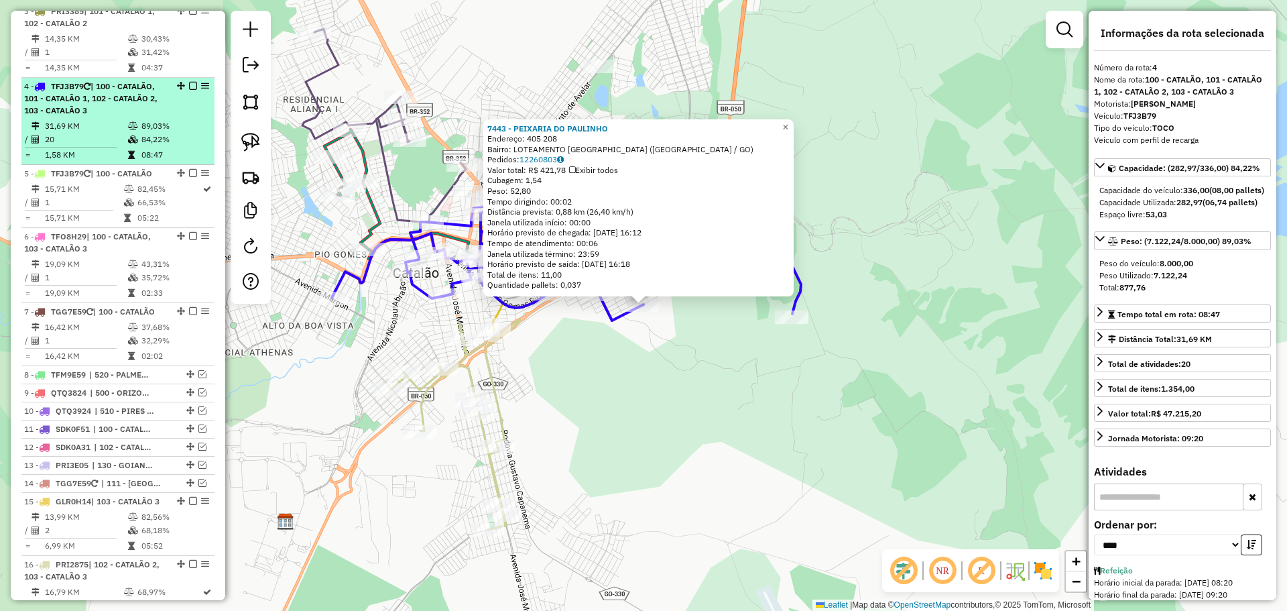
click at [189, 85] on em at bounding box center [193, 86] width 8 height 8
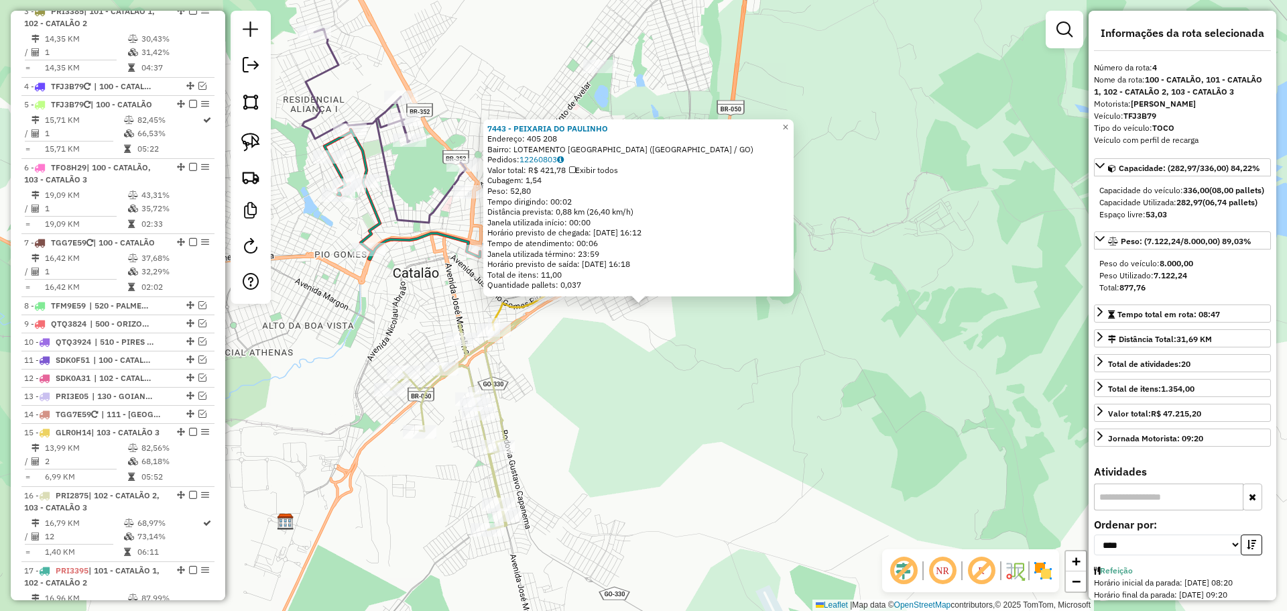
click at [693, 451] on div "7443 - PEIXARIA DO [PERSON_NAME]: 405 208 Bairro: LOTEAMENTO [GEOGRAPHIC_DATA] …" at bounding box center [643, 305] width 1287 height 611
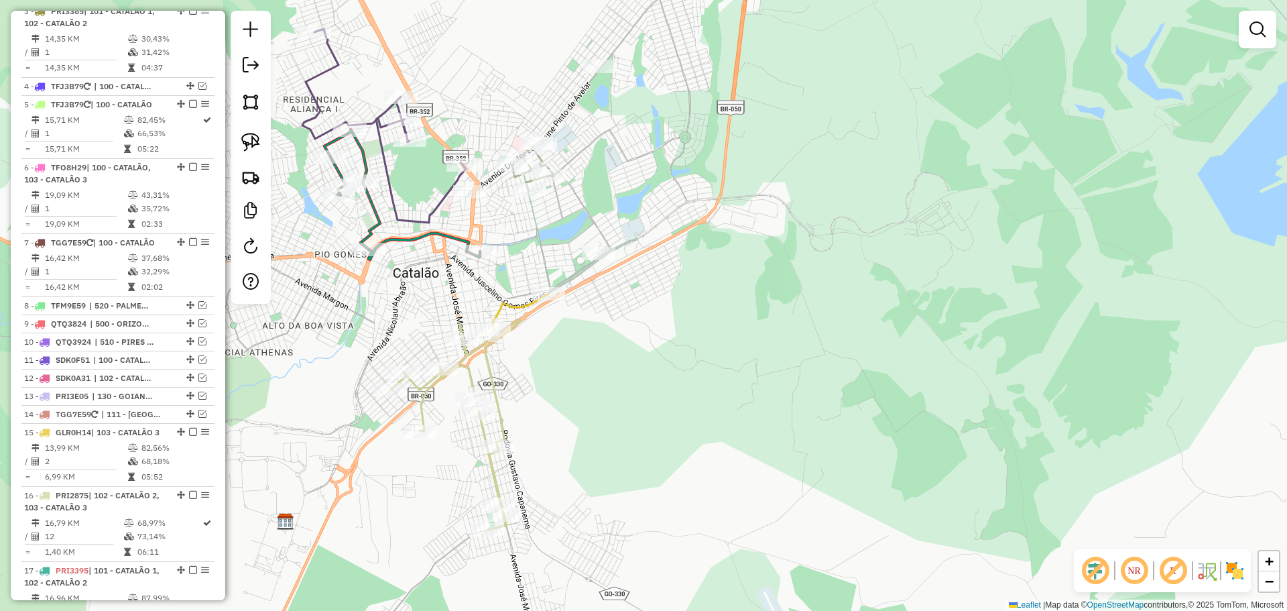
drag, startPoint x: 616, startPoint y: 286, endPoint x: 708, endPoint y: 247, distance: 100.0
click at [708, 247] on div "Janela de atendimento Grade de atendimento Capacidade Transportadoras Veículos …" at bounding box center [643, 305] width 1287 height 611
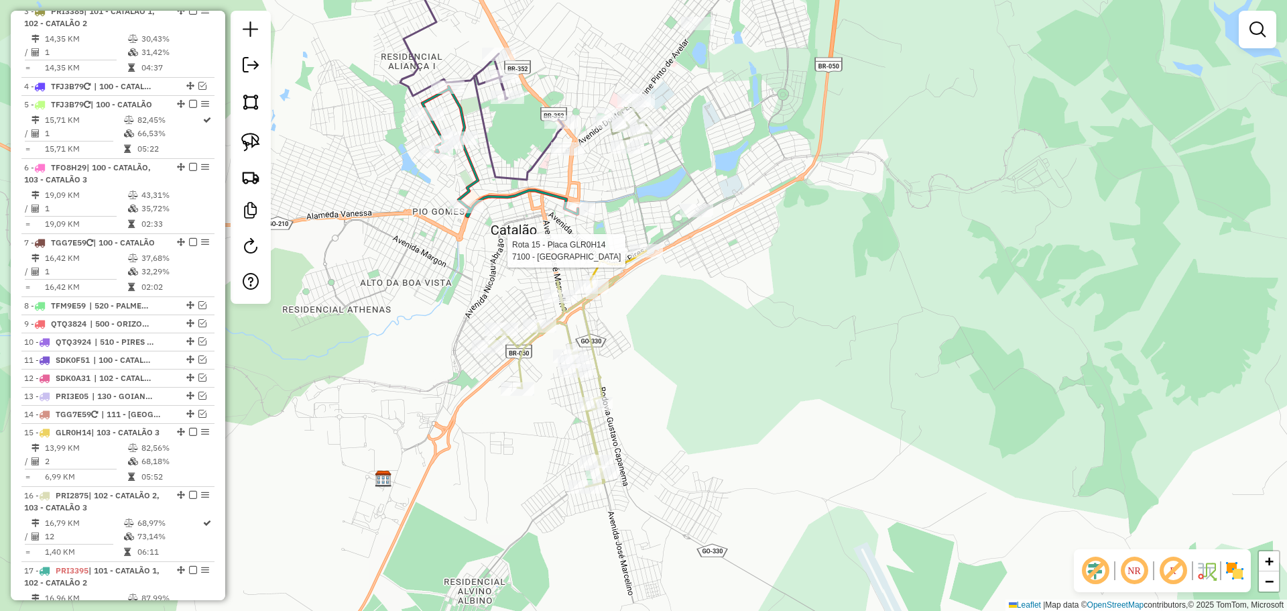
click at [648, 257] on div at bounding box center [647, 250] width 34 height 13
select select "*********"
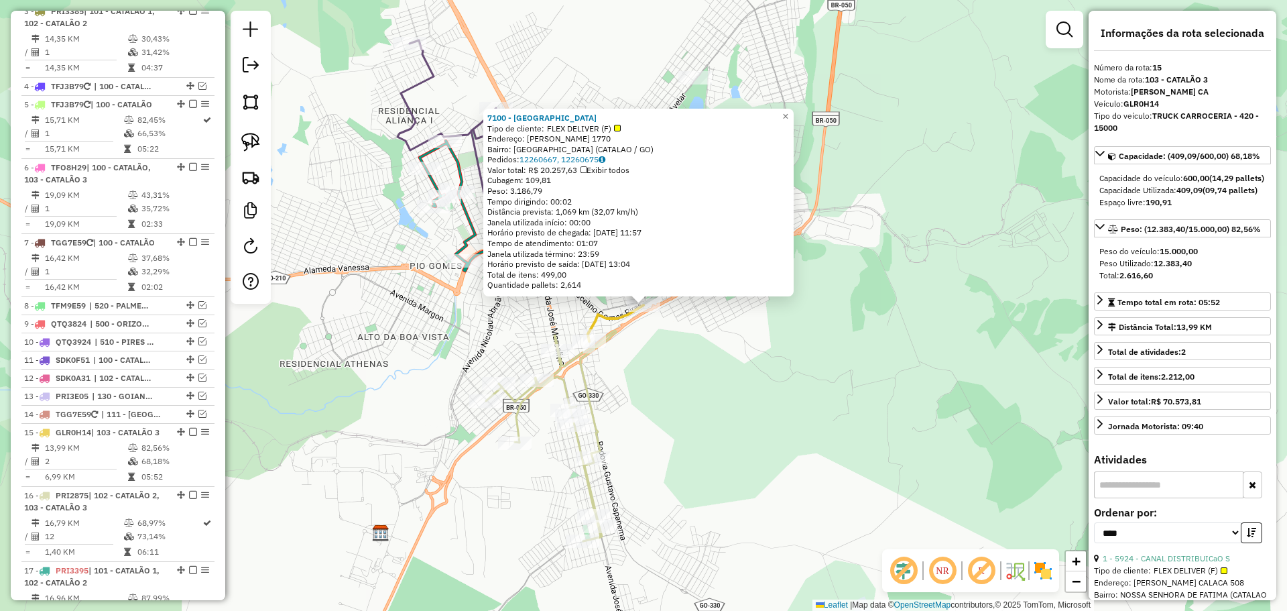
scroll to position [1083, 0]
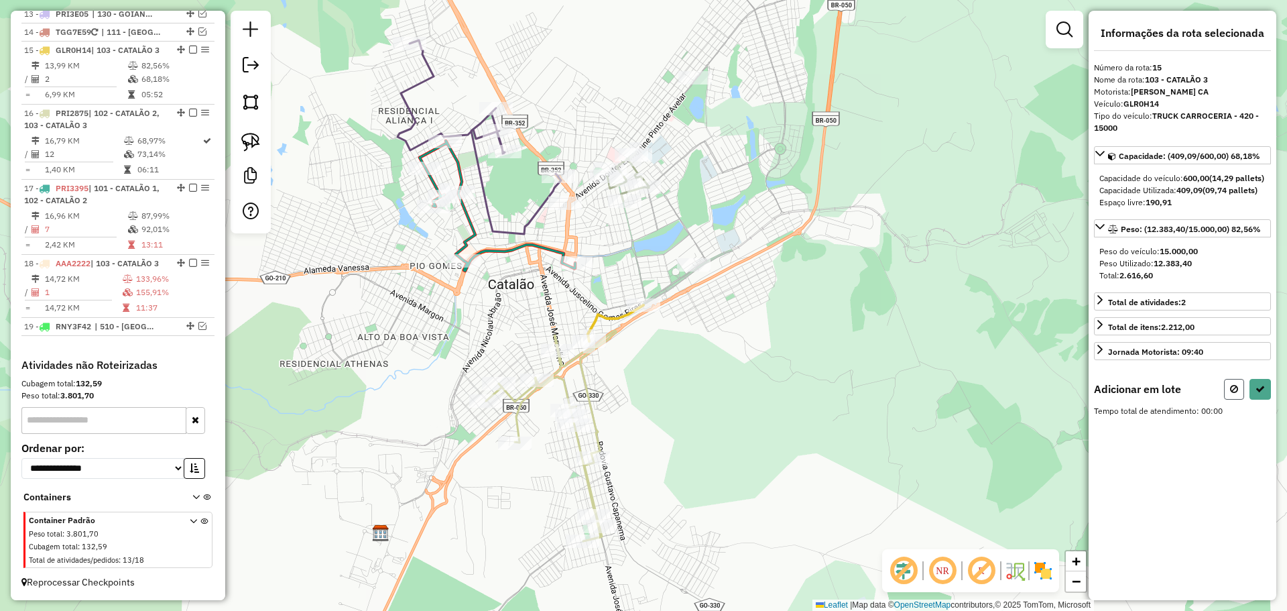
click at [1233, 394] on icon at bounding box center [1234, 388] width 8 height 9
select select "*********"
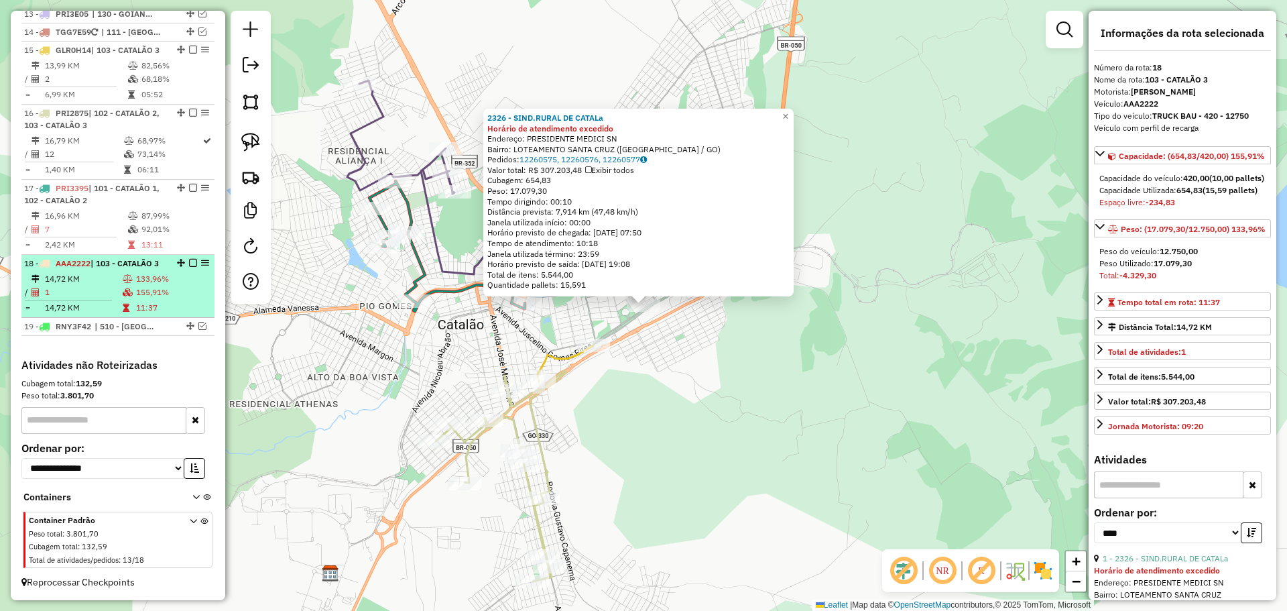
click at [189, 259] on em at bounding box center [193, 263] width 8 height 8
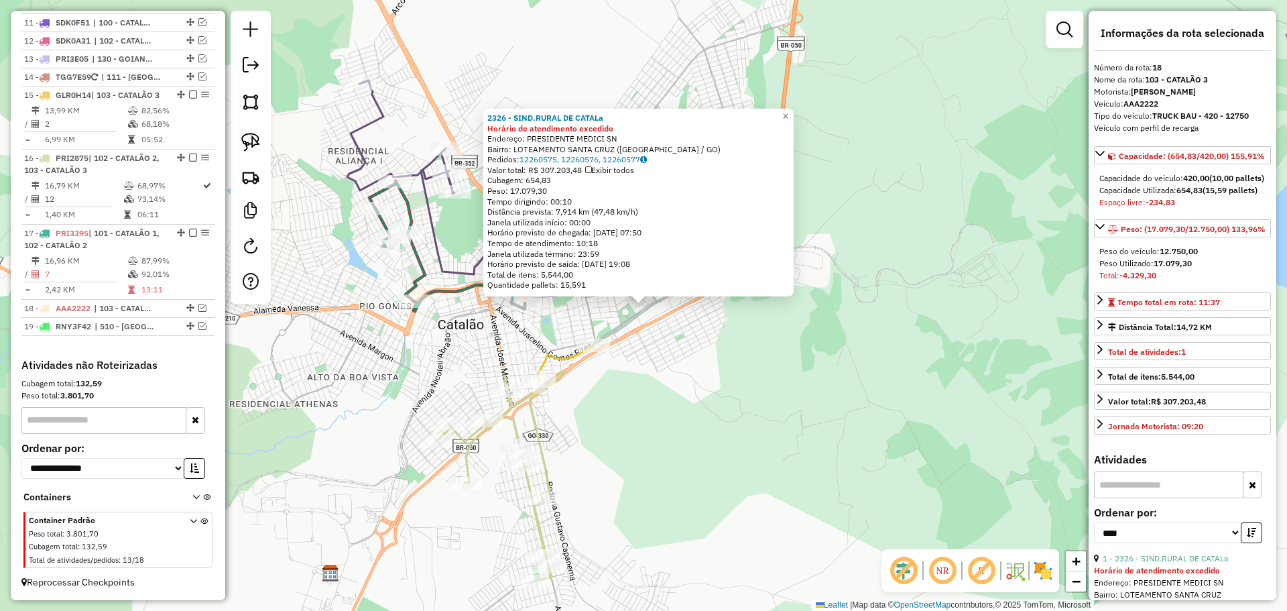
scroll to position [1026, 0]
click at [780, 387] on div "Rota 17 - Placa PRI3395 4318 - MERCADaO ECONOMIA 2 Rota 15 - Placa GLR0H14 7100…" at bounding box center [643, 305] width 1287 height 611
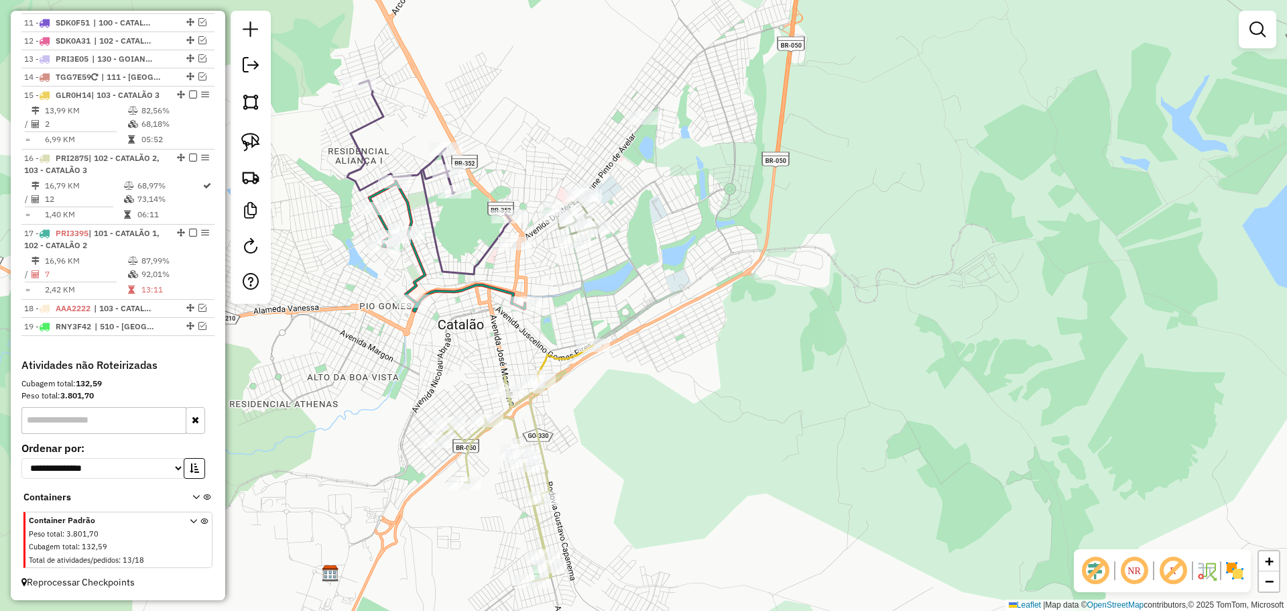
drag, startPoint x: 660, startPoint y: 394, endPoint x: 687, endPoint y: 348, distance: 53.2
click at [687, 348] on div "Janela de atendimento Grade de atendimento Capacidade Transportadoras Veículos …" at bounding box center [643, 305] width 1287 height 611
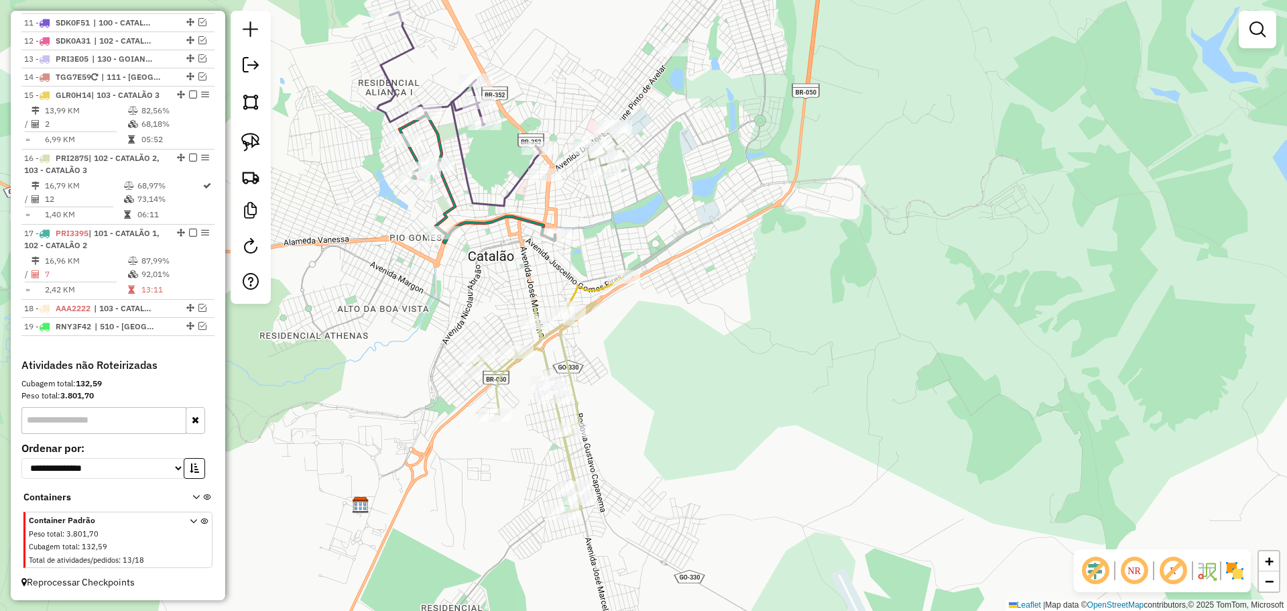
drag, startPoint x: 582, startPoint y: 411, endPoint x: 585, endPoint y: 387, distance: 23.6
click at [585, 387] on div "Janela de atendimento Grade de atendimento Capacidade Transportadoras Veículos …" at bounding box center [643, 305] width 1287 height 611
select select "*********"
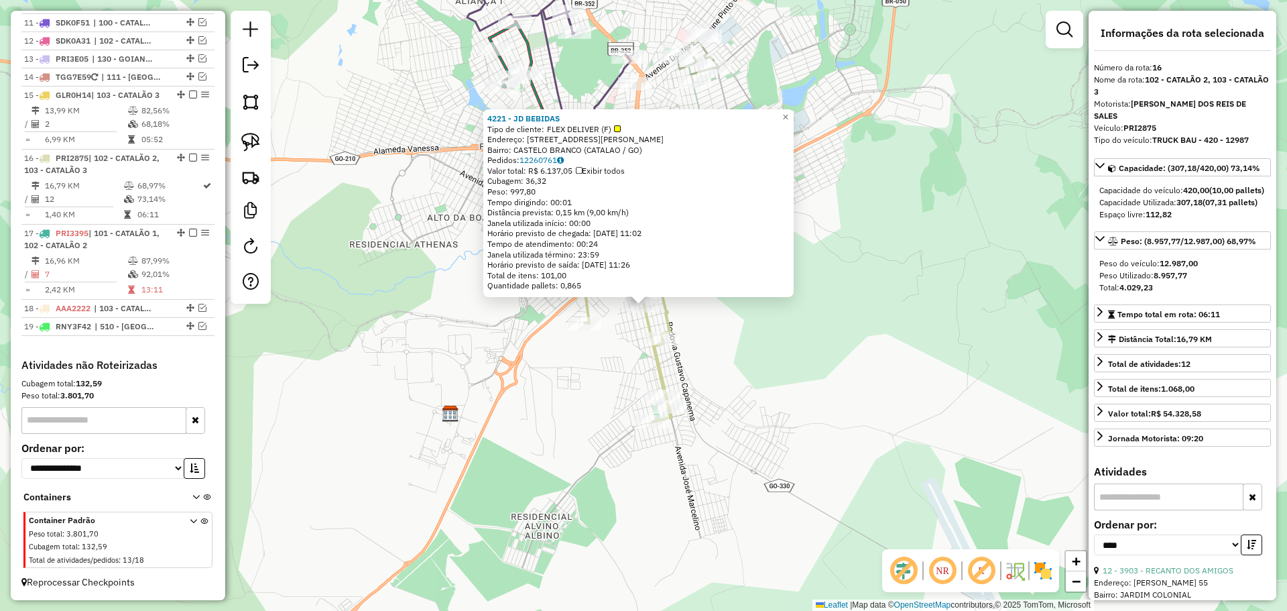
click at [823, 357] on div "4221 - JD BEBIDAS Tipo de cliente: FLEX DELIVER (F) Endereço: [STREET_ADDRESS][…" at bounding box center [643, 305] width 1287 height 611
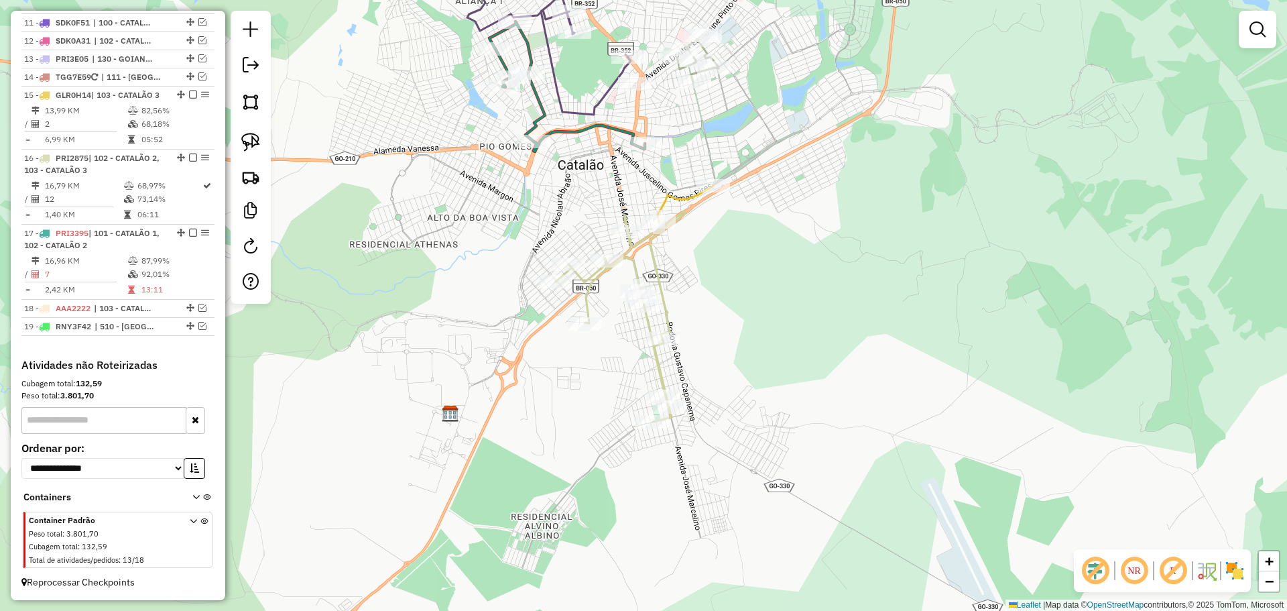
drag, startPoint x: 770, startPoint y: 225, endPoint x: 776, endPoint y: 435, distance: 209.9
click at [776, 435] on div "Janela de atendimento Grade de atendimento Capacidade Transportadoras Veículos …" at bounding box center [643, 305] width 1287 height 611
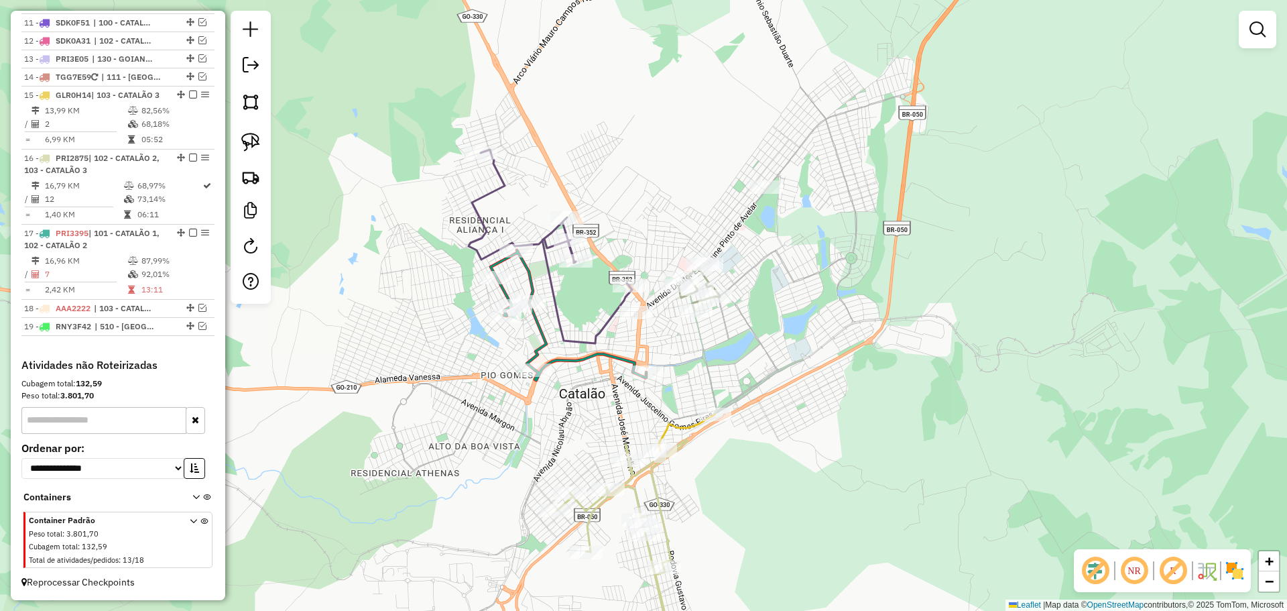
drag, startPoint x: 850, startPoint y: 221, endPoint x: 859, endPoint y: 407, distance: 186.6
click at [872, 396] on div "Janela de atendimento Grade de atendimento Capacidade Transportadoras Veículos …" at bounding box center [643, 305] width 1287 height 611
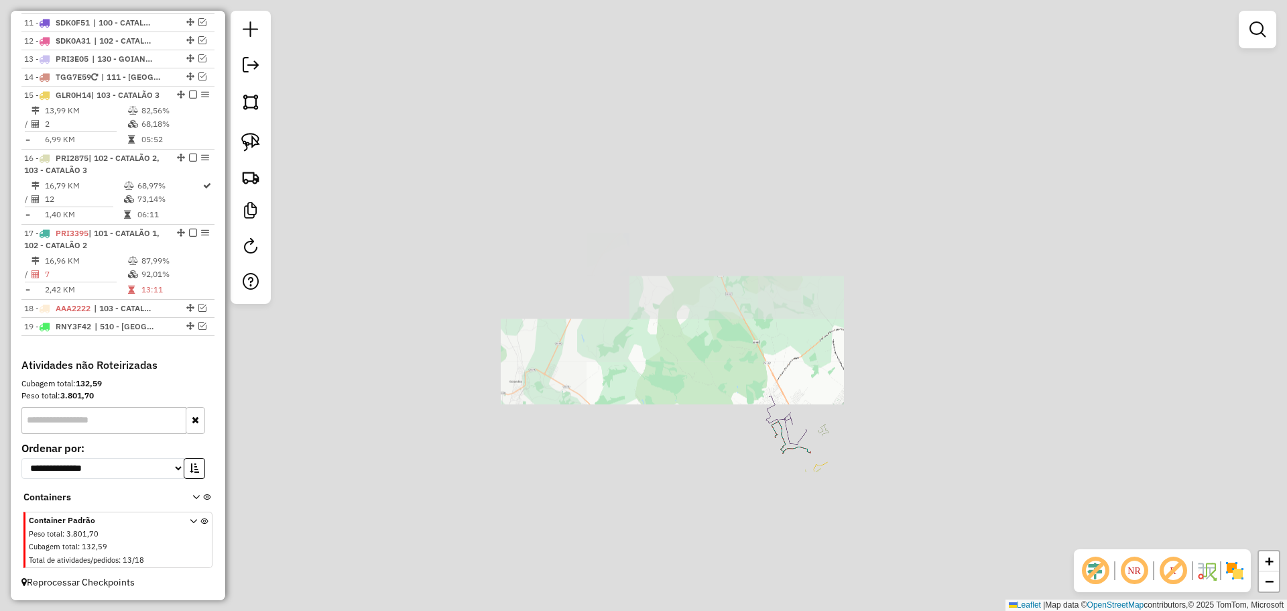
click at [876, 420] on div "Janela de atendimento Grade de atendimento Capacidade Transportadoras Veículos …" at bounding box center [643, 305] width 1287 height 611
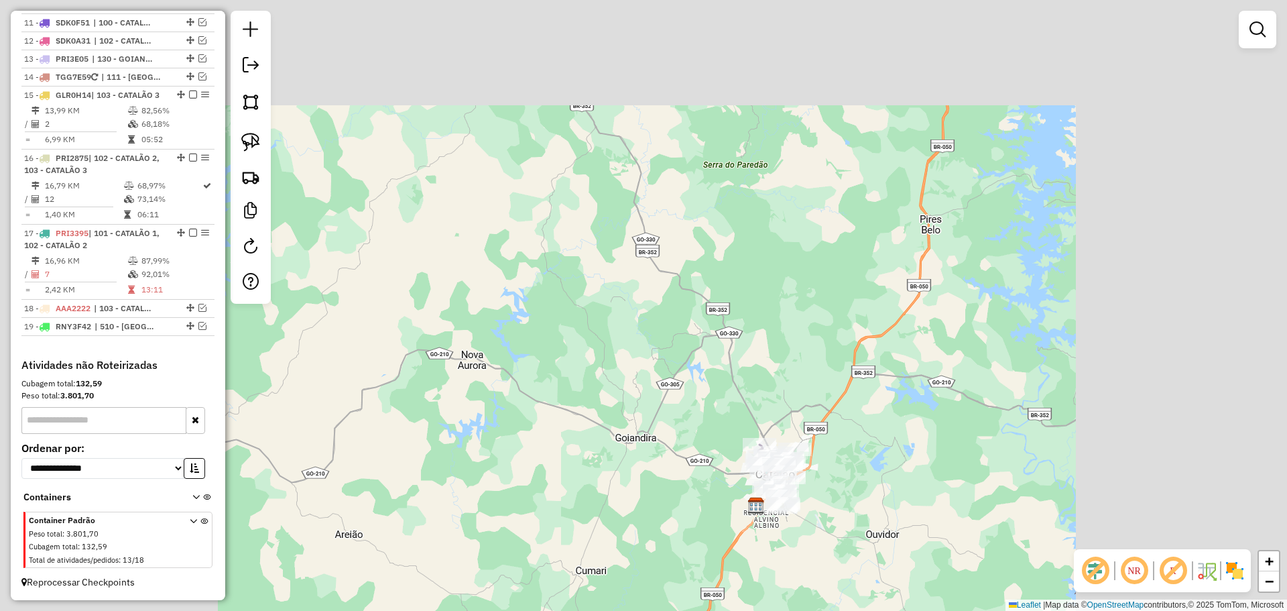
drag, startPoint x: 876, startPoint y: 380, endPoint x: 792, endPoint y: 384, distance: 84.6
click at [792, 384] on div "Janela de atendimento Grade de atendimento Capacidade Transportadoras Veículos …" at bounding box center [643, 305] width 1287 height 611
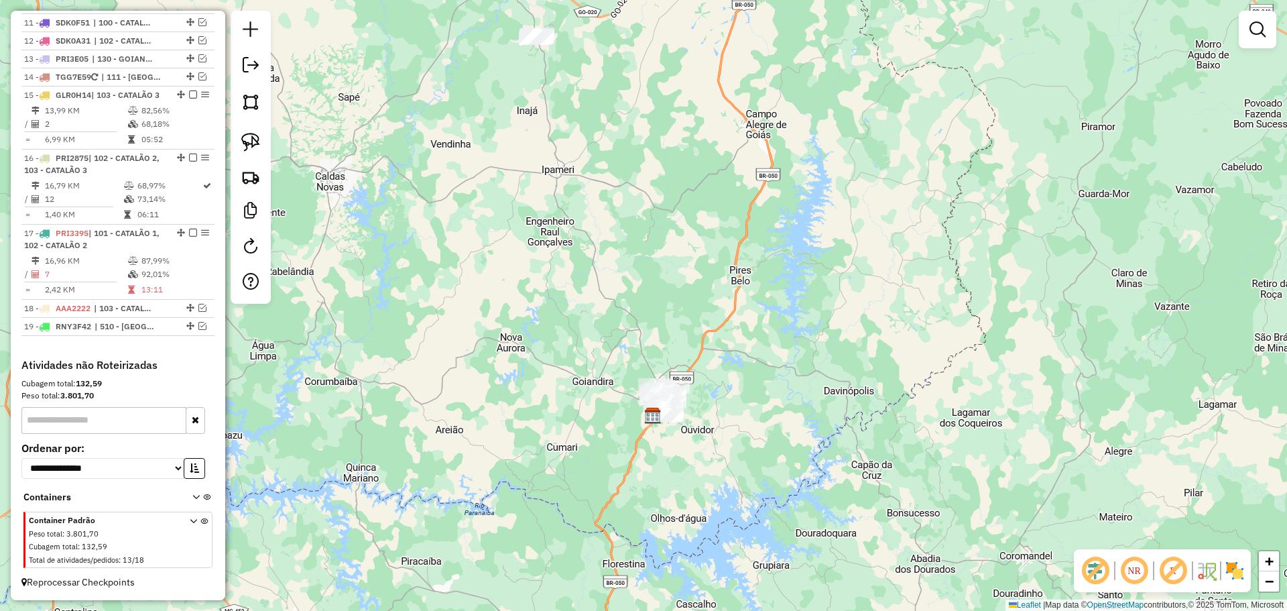
drag, startPoint x: 733, startPoint y: 372, endPoint x: 729, endPoint y: 350, distance: 22.5
click at [729, 350] on div "Janela de atendimento Grade de atendimento Capacidade Transportadoras Veículos …" at bounding box center [643, 305] width 1287 height 611
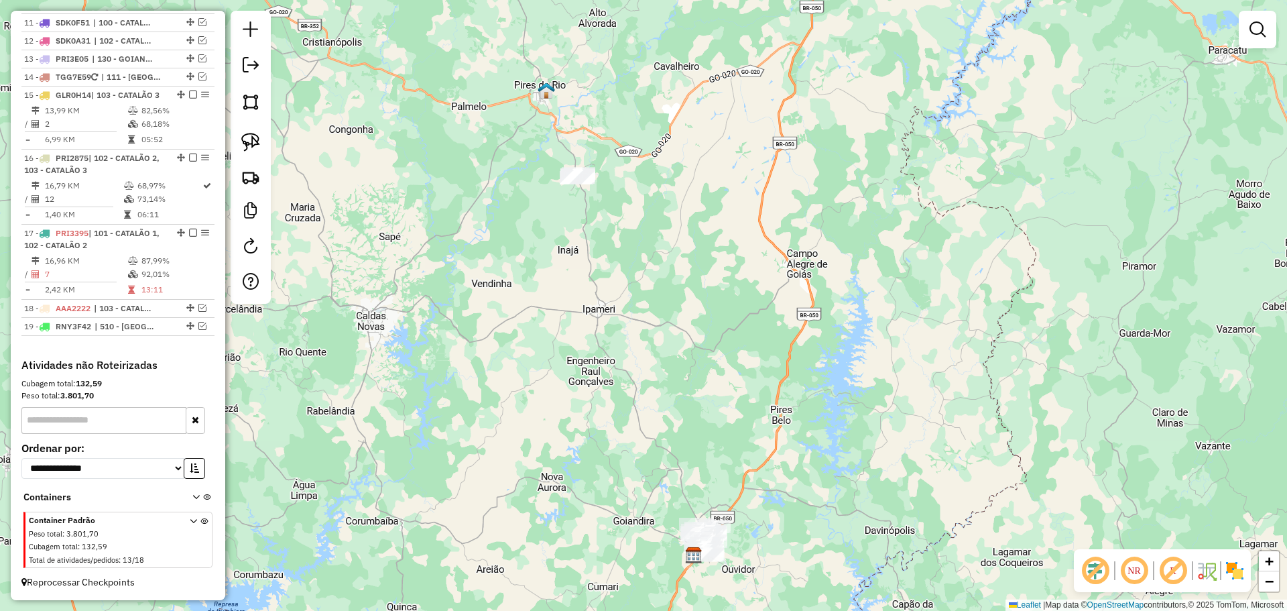
click at [630, 280] on div "Janela de atendimento Grade de atendimento Capacidade Transportadoras Veículos …" at bounding box center [643, 305] width 1287 height 611
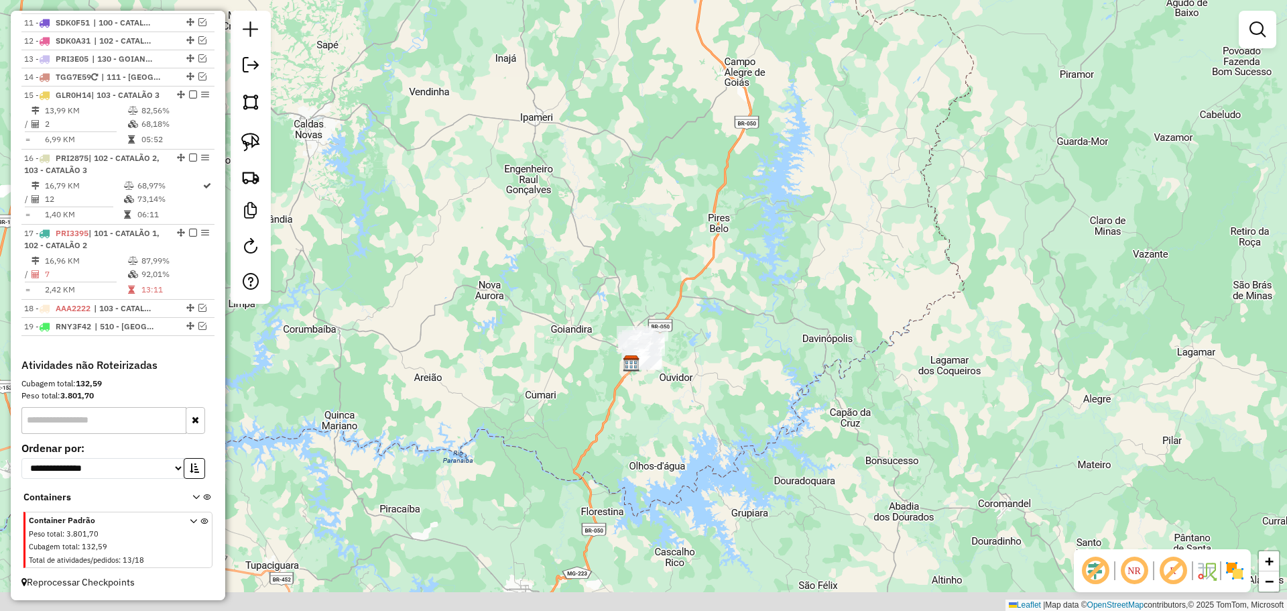
drag, startPoint x: 637, startPoint y: 347, endPoint x: 575, endPoint y: 155, distance: 201.6
click at [575, 155] on div "Janela de atendimento Grade de atendimento Capacidade Transportadoras Veículos …" at bounding box center [643, 305] width 1287 height 611
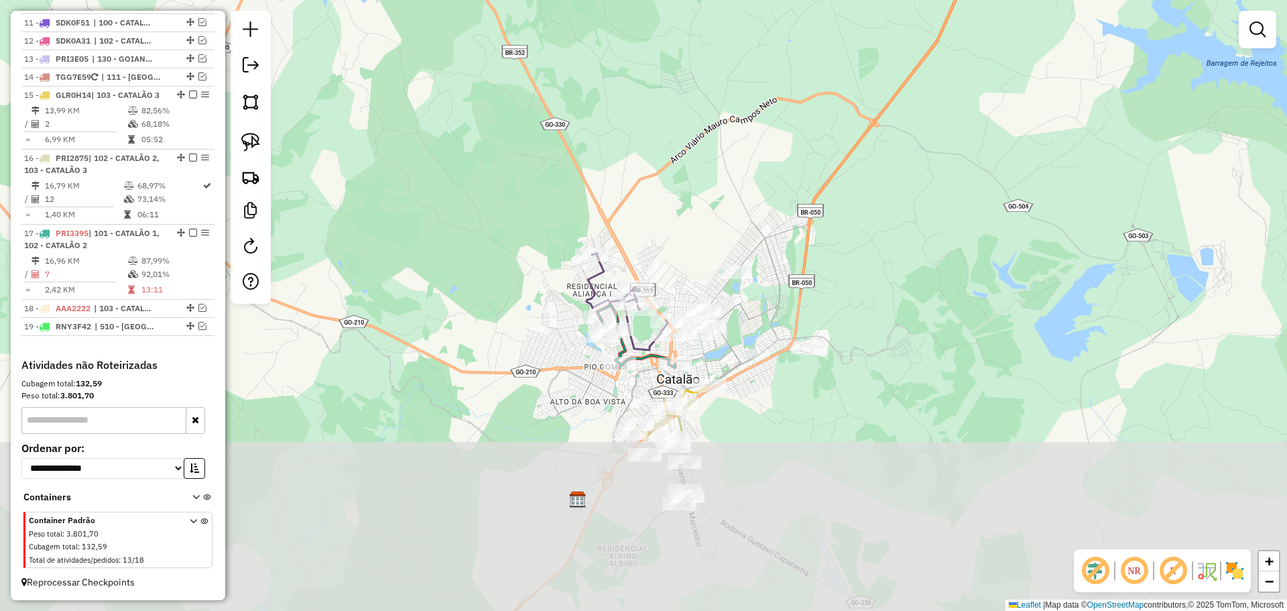
drag, startPoint x: 689, startPoint y: 412, endPoint x: 669, endPoint y: 178, distance: 234.8
click at [669, 178] on div "Janela de atendimento Grade de atendimento Capacidade Transportadoras Veículos …" at bounding box center [643, 305] width 1287 height 611
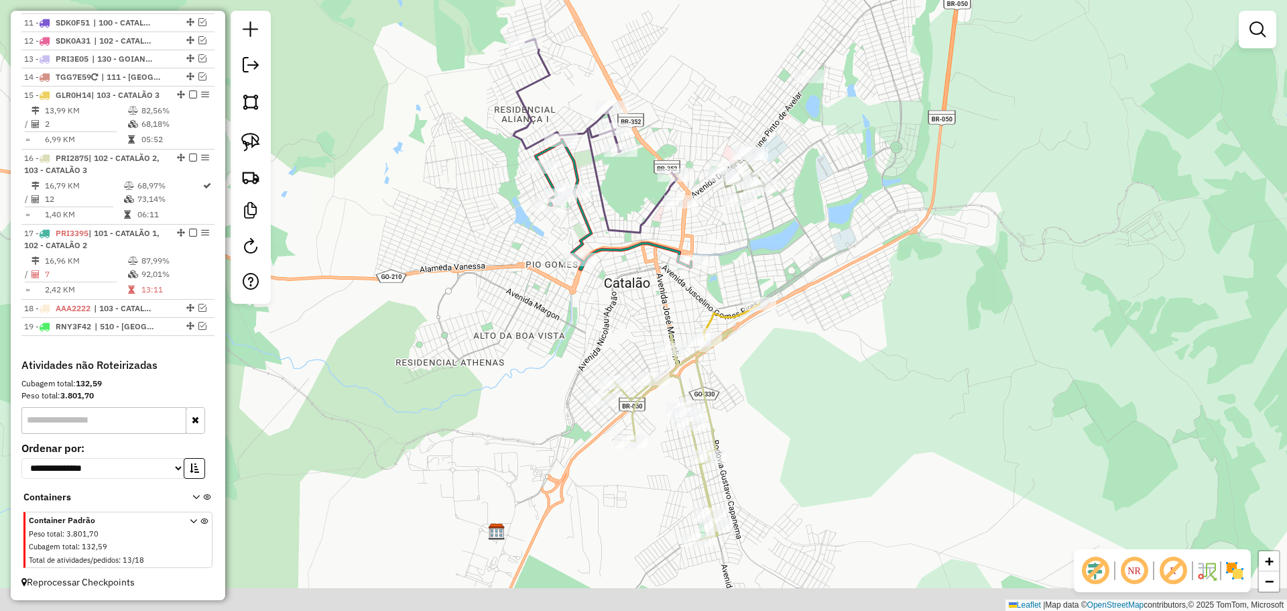
drag, startPoint x: 833, startPoint y: 439, endPoint x: 820, endPoint y: 411, distance: 31.2
click at [820, 411] on div "Janela de atendimento Grade de atendimento Capacidade Transportadoras Veículos …" at bounding box center [643, 305] width 1287 height 611
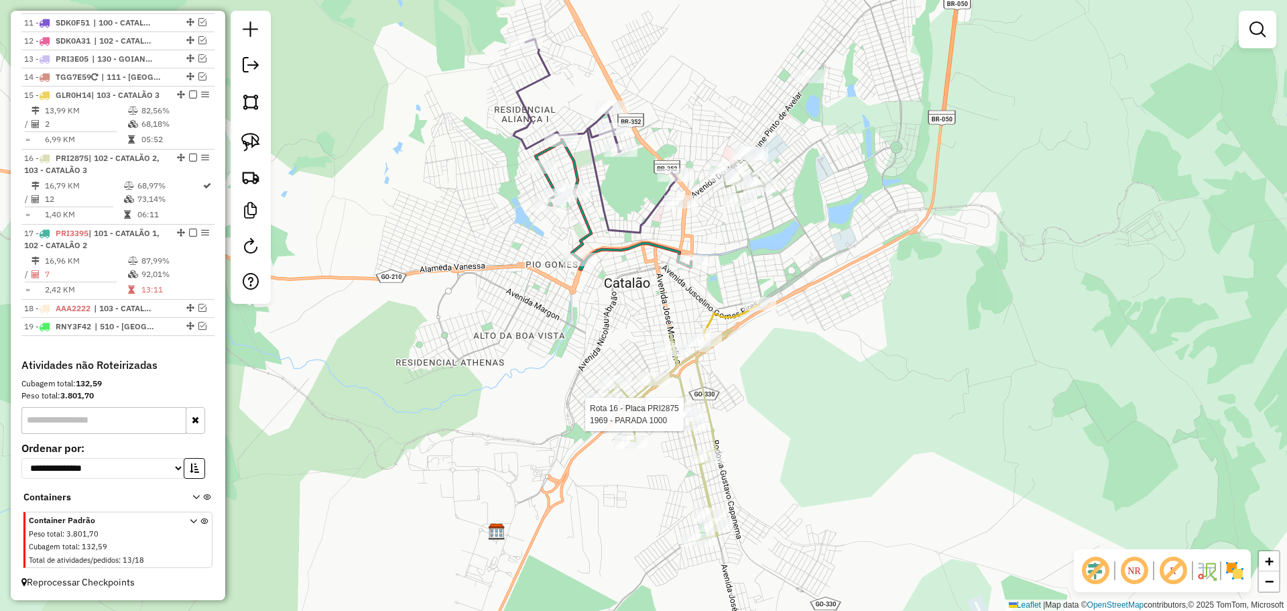
select select "*********"
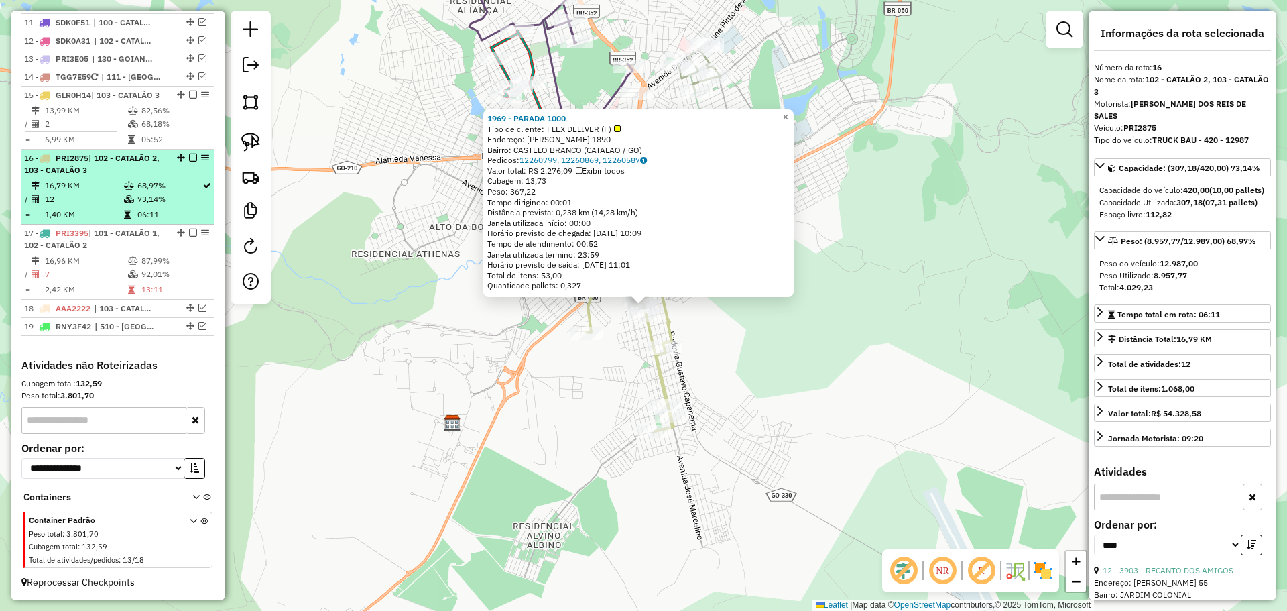
click at [190, 157] on em at bounding box center [193, 158] width 8 height 8
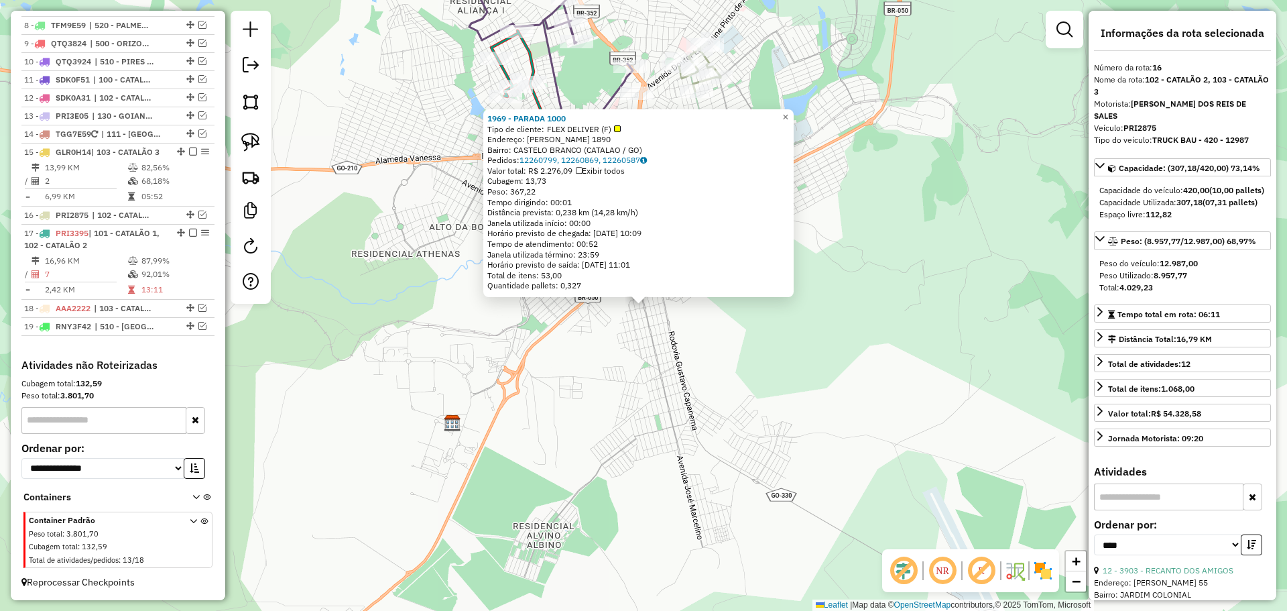
click at [663, 404] on div "1969 - PARADA 1000 Tipo de cliente: FLEX DELIVER (F) Endereço: JOSE MARCELINO 1…" at bounding box center [643, 305] width 1287 height 611
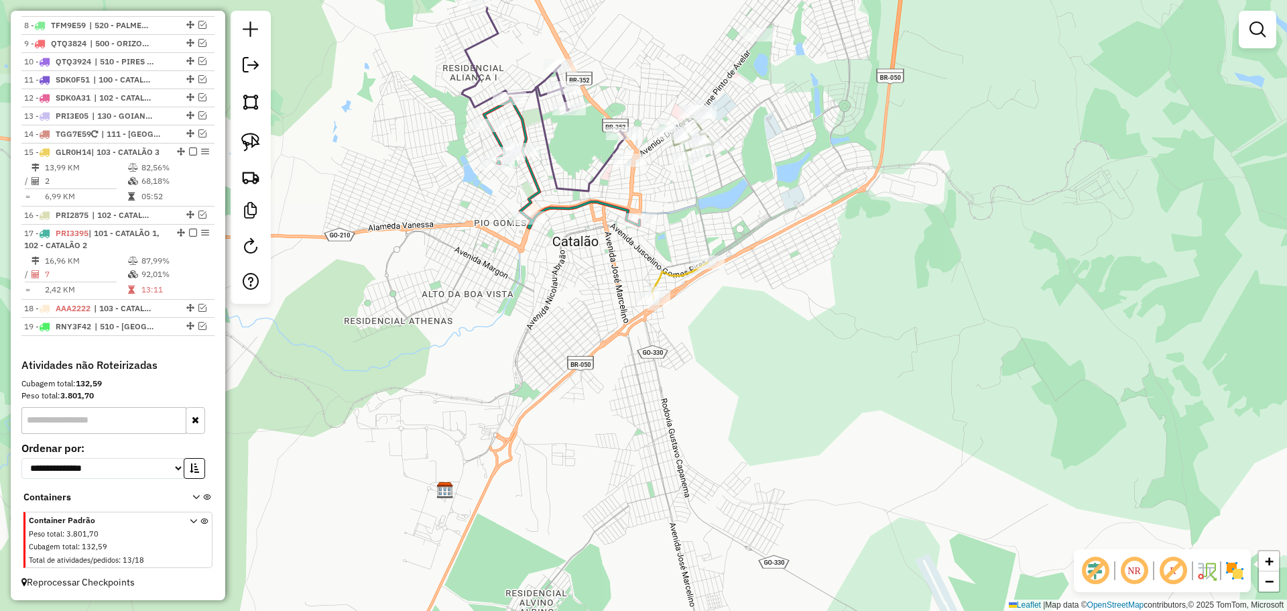
drag, startPoint x: 711, startPoint y: 342, endPoint x: 701, endPoint y: 362, distance: 22.2
click at [703, 361] on div "Janela de atendimento Grade de atendimento Capacidade Transportadoras Veículos …" at bounding box center [643, 305] width 1287 height 611
select select "*********"
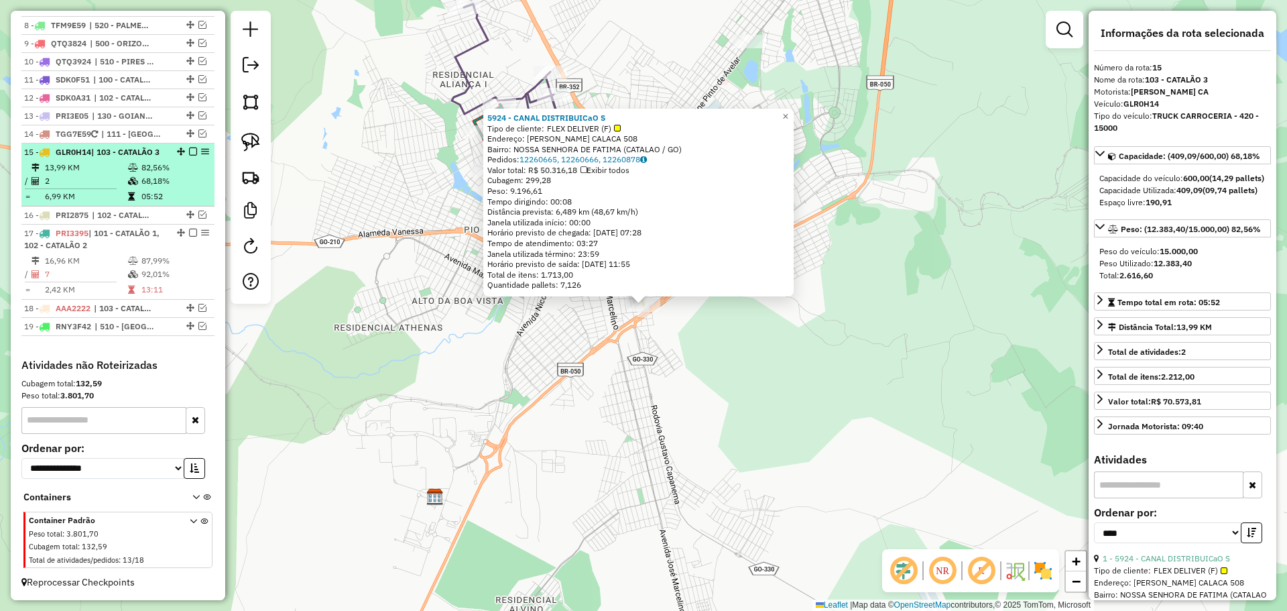
click at [189, 146] on div "15 - GLR0H14 | 103 - CATALÃO 3" at bounding box center [118, 152] width 188 height 12
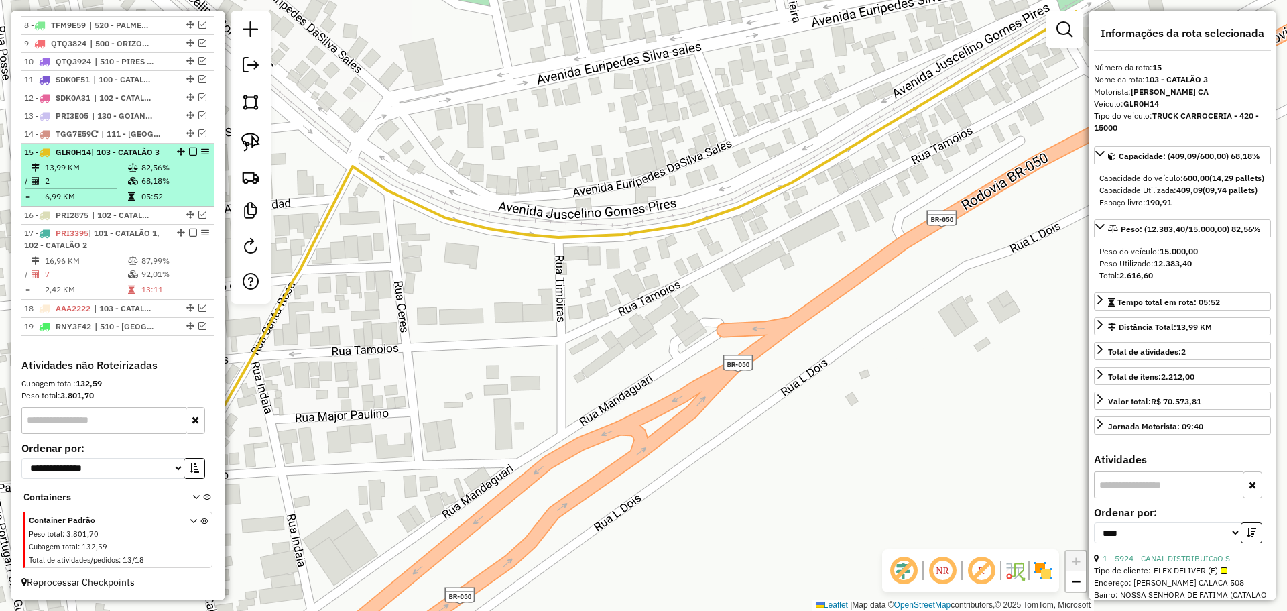
click at [189, 147] on em at bounding box center [193, 151] width 8 height 8
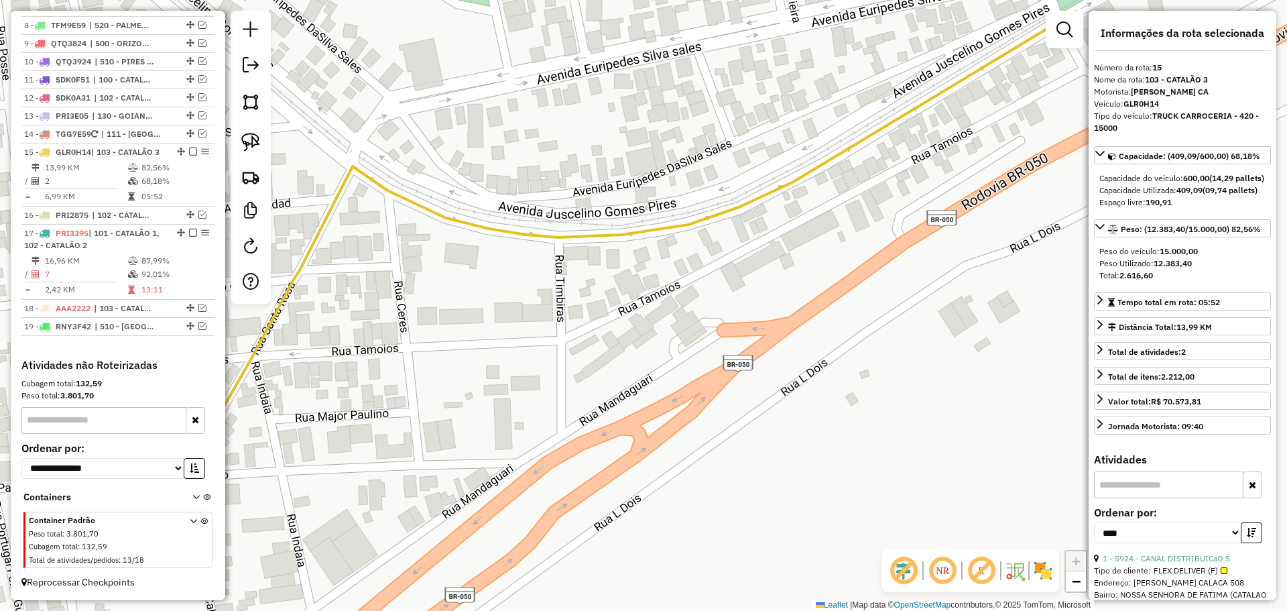
scroll to position [912, 0]
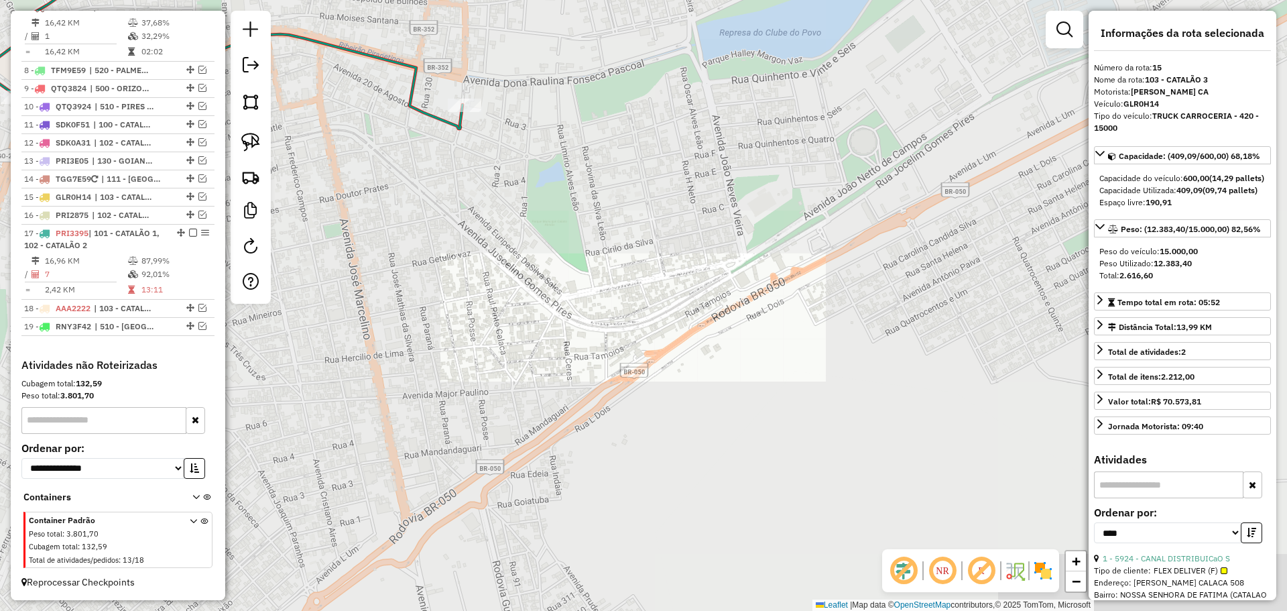
drag, startPoint x: 686, startPoint y: 422, endPoint x: 593, endPoint y: 356, distance: 114.4
click at [685, 422] on div "Janela de atendimento Grade de atendimento Capacidade Transportadoras Veículos …" at bounding box center [643, 305] width 1287 height 611
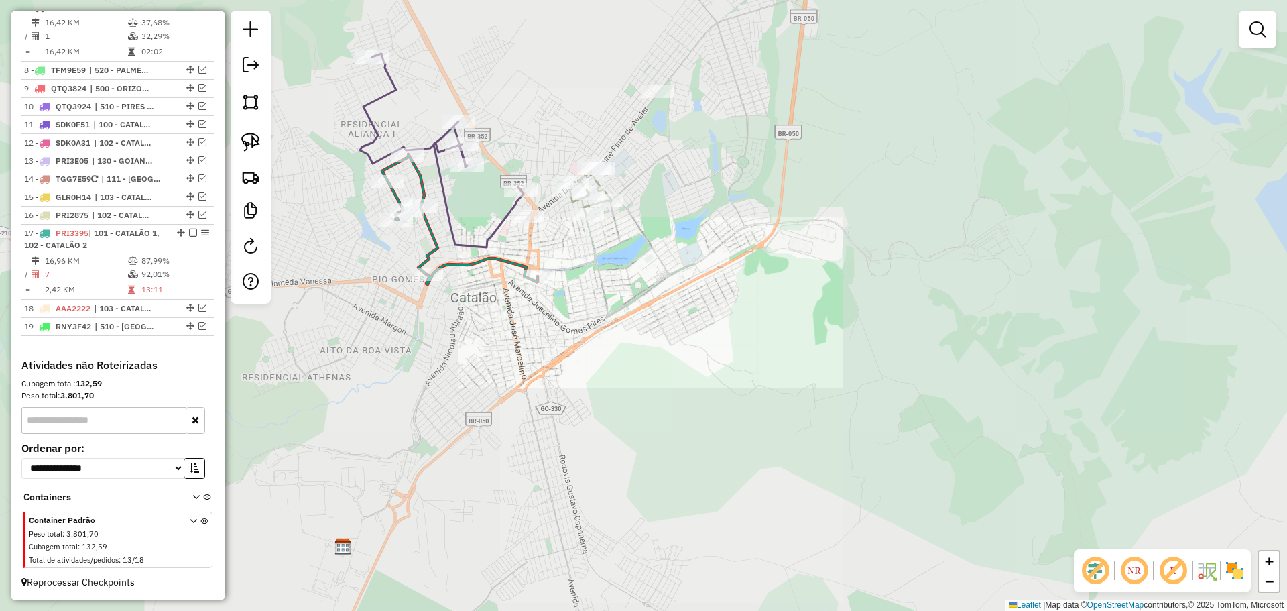
drag, startPoint x: 541, startPoint y: 320, endPoint x: 595, endPoint y: 320, distance: 53.6
click at [595, 320] on div "Janela de atendimento Grade de atendimento Capacidade Transportadoras Veículos …" at bounding box center [643, 305] width 1287 height 611
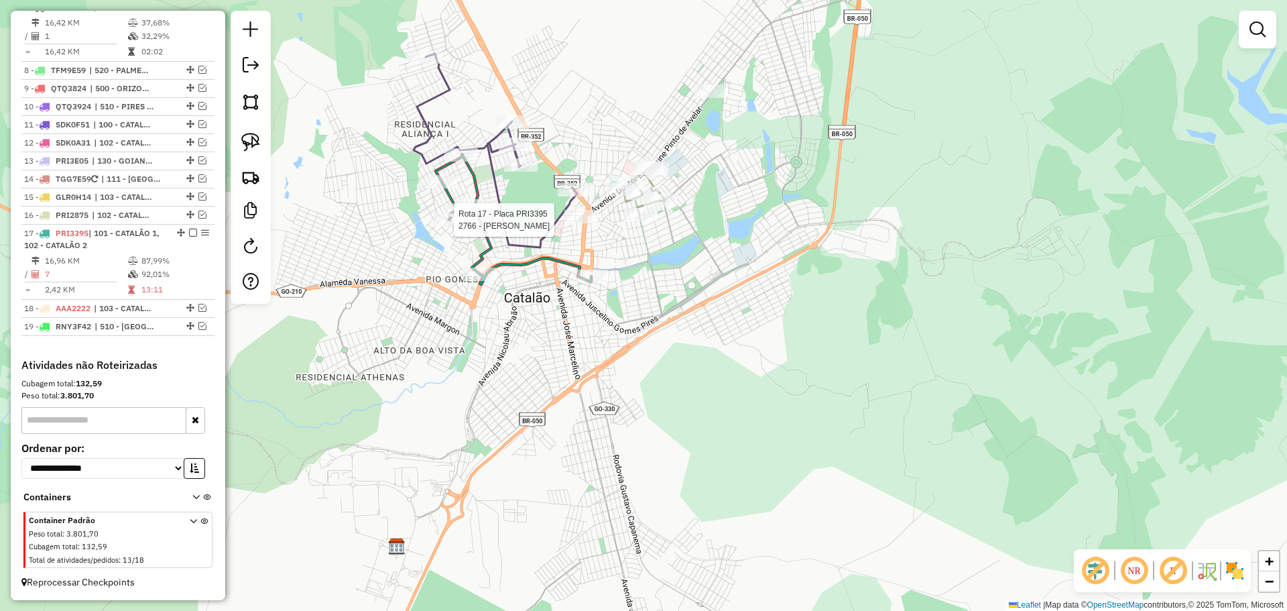
select select "*********"
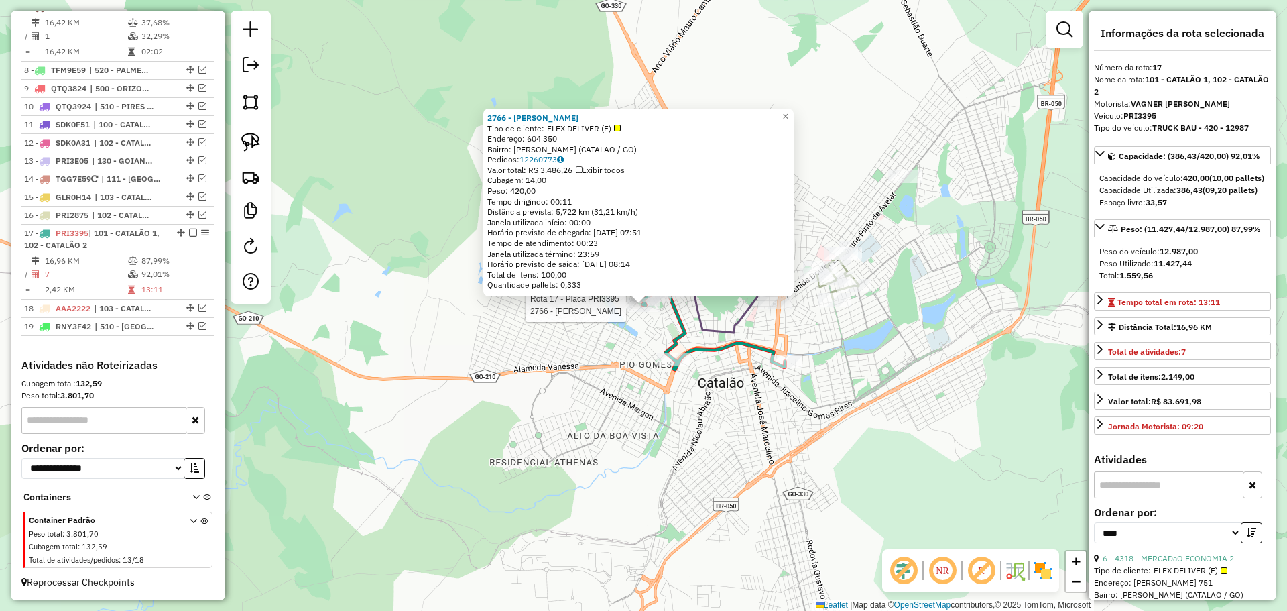
click at [790, 391] on div "Rota 17 - Placa PRI3395 2766 - MERCEARIA GOMES 2766 - MERCEARIA GOMES Tipo de c…" at bounding box center [643, 305] width 1287 height 611
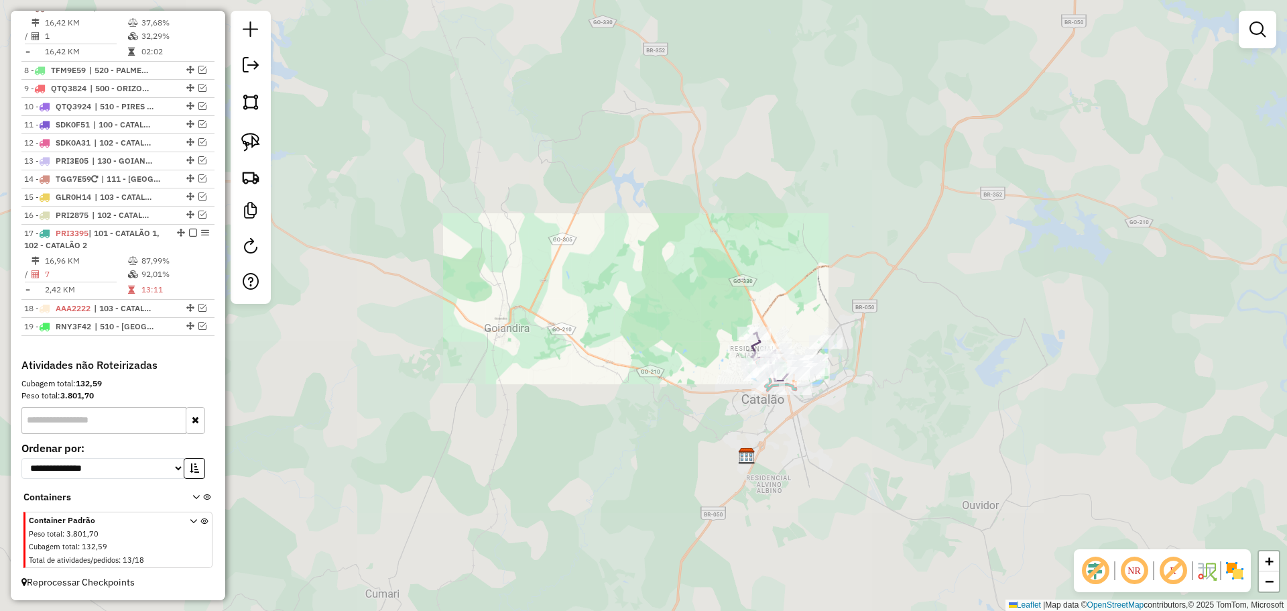
drag, startPoint x: 947, startPoint y: 454, endPoint x: 830, endPoint y: 393, distance: 132.2
click at [855, 398] on div "Janela de atendimento Grade de atendimento Capacidade Transportadoras Veículos …" at bounding box center [643, 305] width 1287 height 611
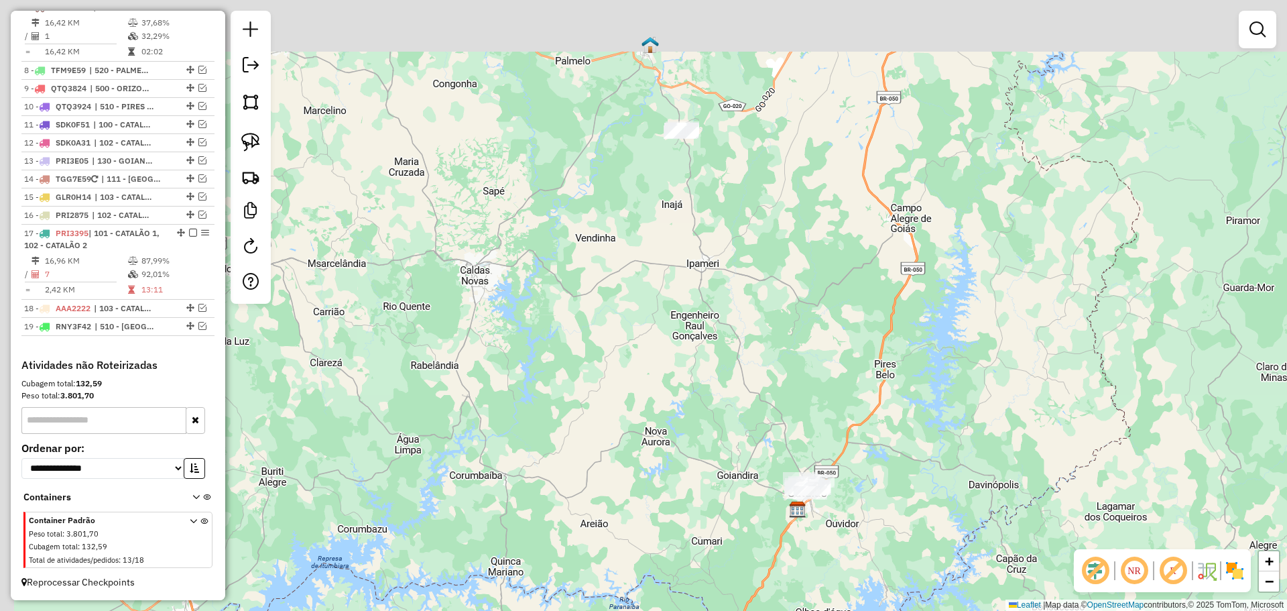
drag, startPoint x: 756, startPoint y: 181, endPoint x: 781, endPoint y: 294, distance: 116.0
click at [781, 294] on div "Janela de atendimento Grade de atendimento Capacidade Transportadoras Veículos …" at bounding box center [643, 305] width 1287 height 611
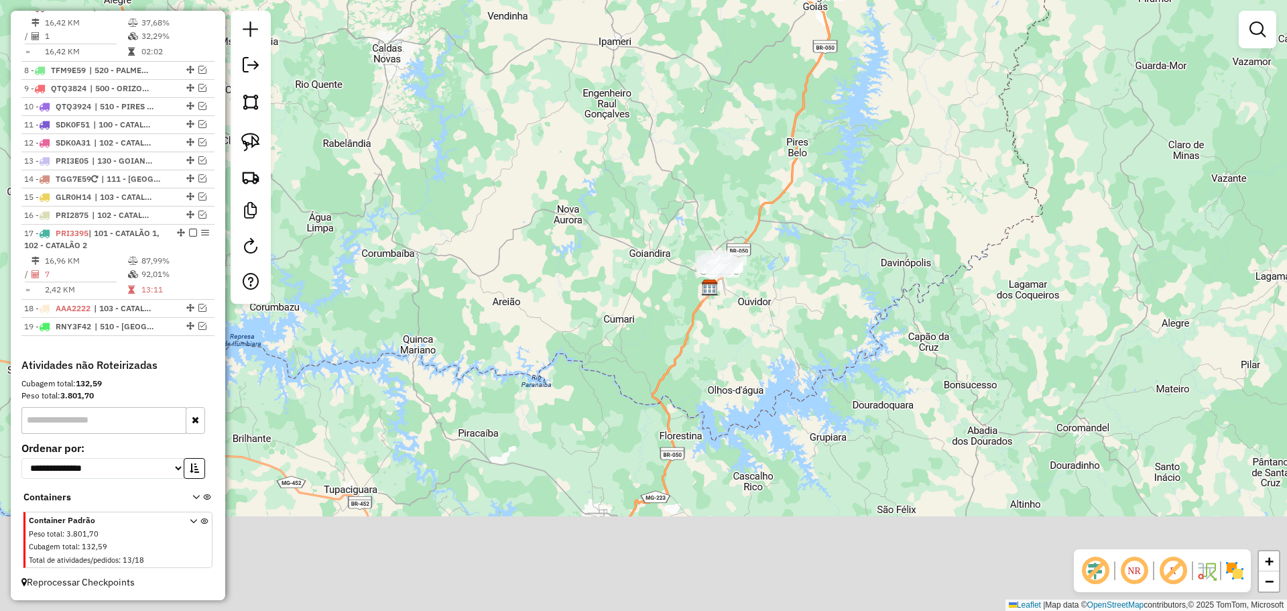
drag, startPoint x: 764, startPoint y: 230, endPoint x: 714, endPoint y: 109, distance: 130.5
click at [706, 103] on div "Janela de atendimento Grade de atendimento Capacidade Transportadoras Veículos …" at bounding box center [643, 305] width 1287 height 611
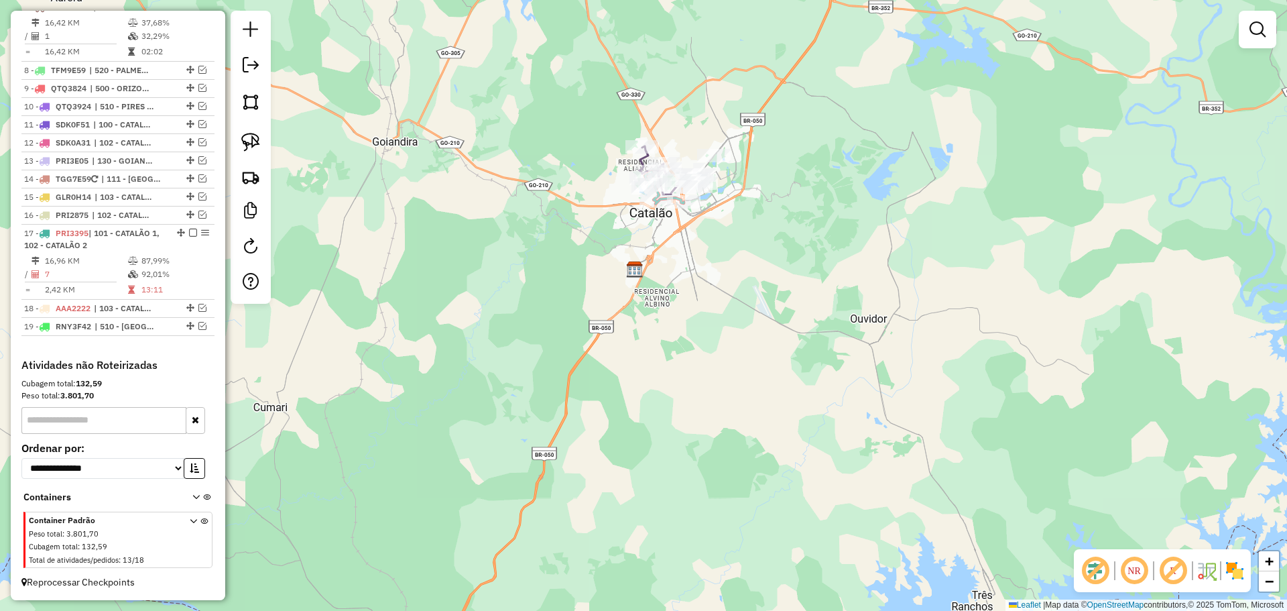
drag, startPoint x: 715, startPoint y: 247, endPoint x: 726, endPoint y: 259, distance: 15.7
click at [726, 259] on div "Janela de atendimento Grade de atendimento Capacidade Transportadoras Veículos …" at bounding box center [643, 305] width 1287 height 611
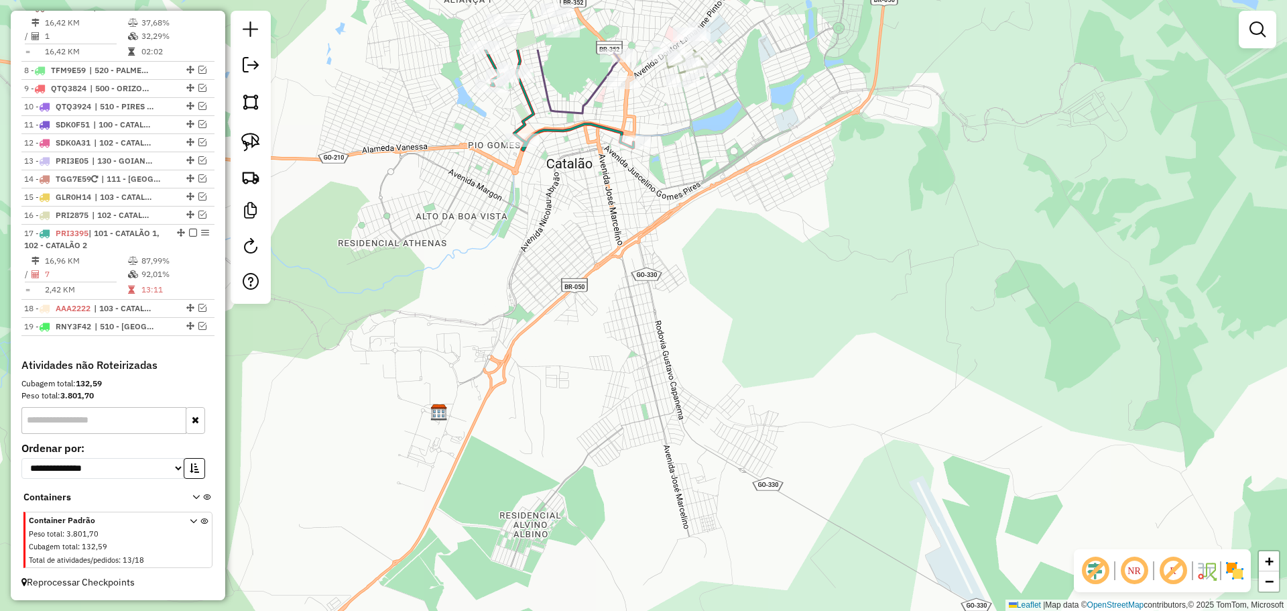
drag, startPoint x: 678, startPoint y: 197, endPoint x: 768, endPoint y: 316, distance: 149.4
click at [800, 375] on div "Janela de atendimento Grade de atendimento Capacidade Transportadoras Veículos …" at bounding box center [643, 305] width 1287 height 611
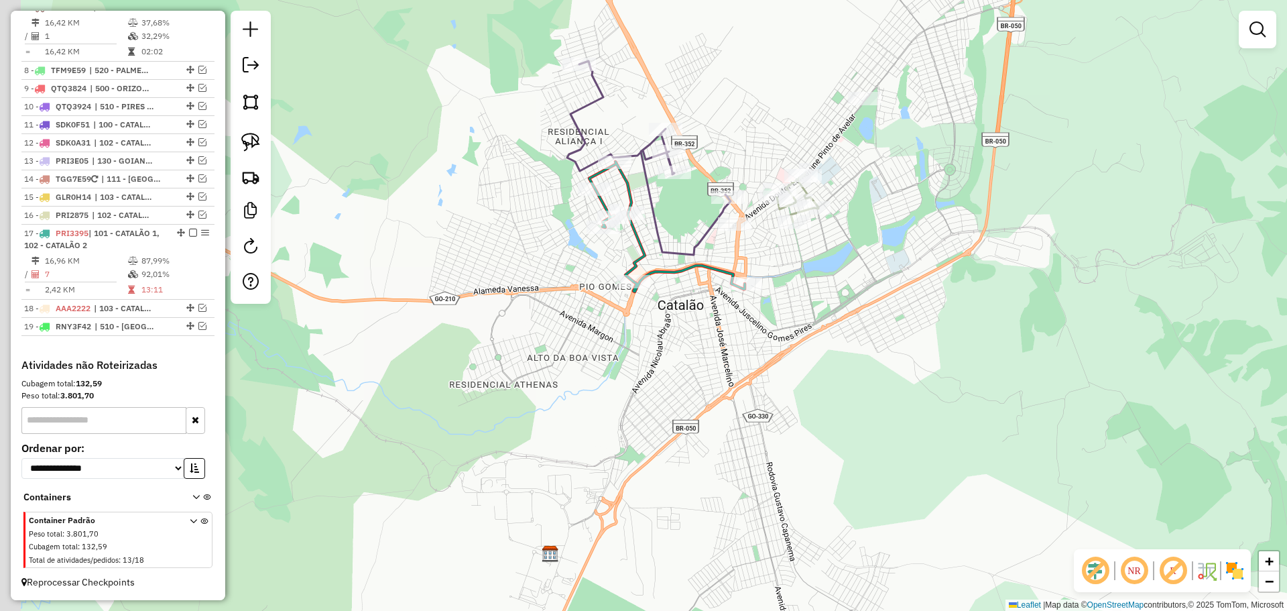
drag, startPoint x: 821, startPoint y: 373, endPoint x: 833, endPoint y: 389, distance: 19.6
click at [833, 389] on div "Janela de atendimento Grade de atendimento Capacidade Transportadoras Veículos …" at bounding box center [643, 305] width 1287 height 611
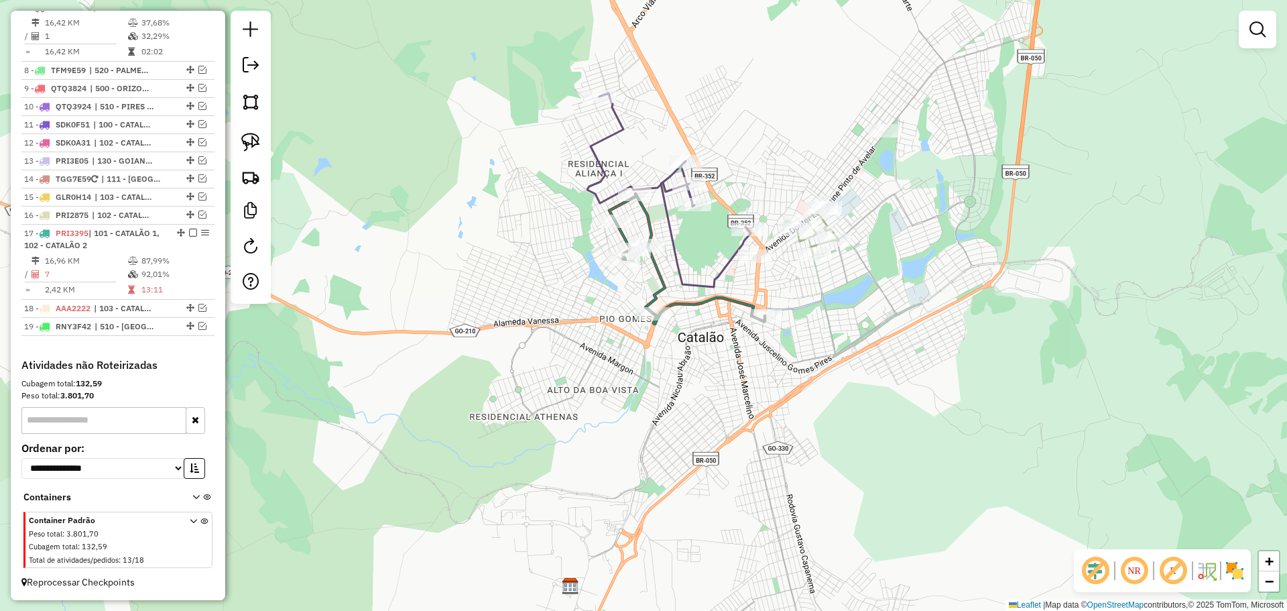
drag, startPoint x: 709, startPoint y: 334, endPoint x: 754, endPoint y: 395, distance: 75.8
click at [754, 395] on div "Janela de atendimento Grade de atendimento Capacidade Transportadoras Veículos …" at bounding box center [643, 305] width 1287 height 611
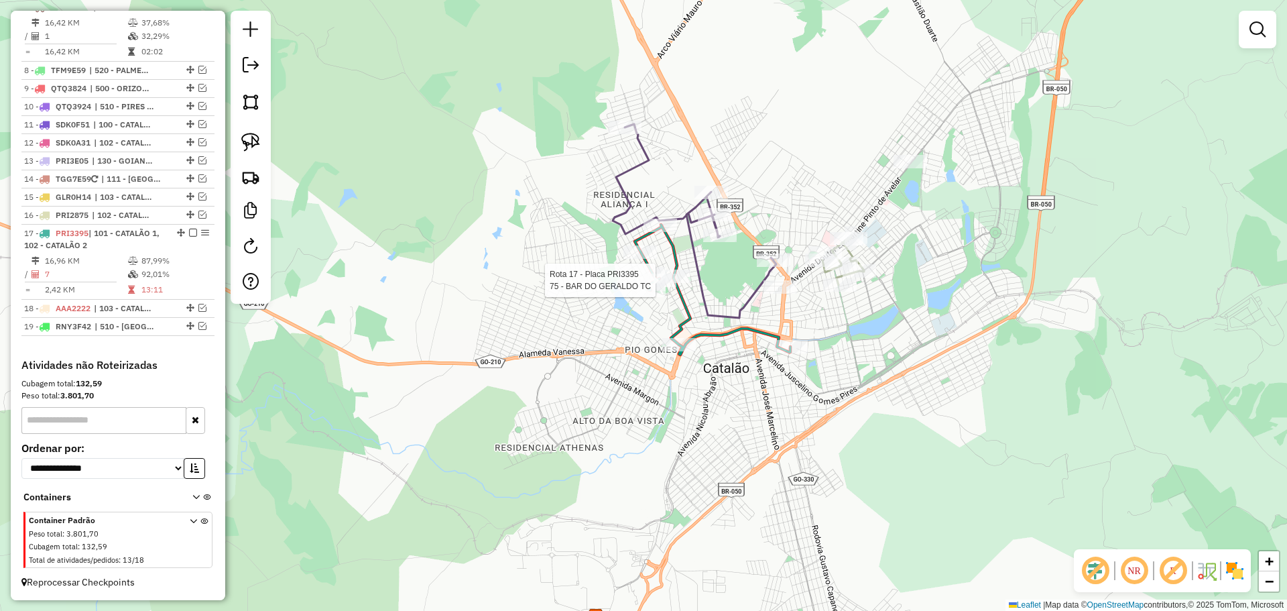
select select "*********"
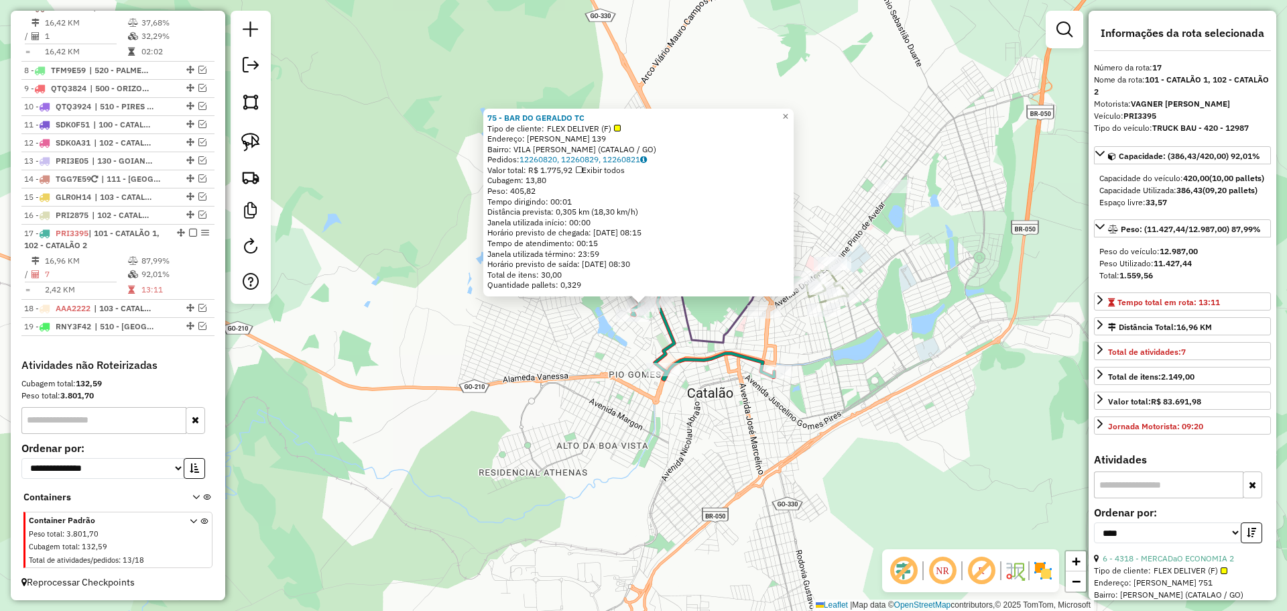
click at [727, 451] on div "75 - BAR DO GERALDO TC Tipo de cliente: FLEX DELIVER (F) Endereço: DOM PEDRO II…" at bounding box center [643, 305] width 1287 height 611
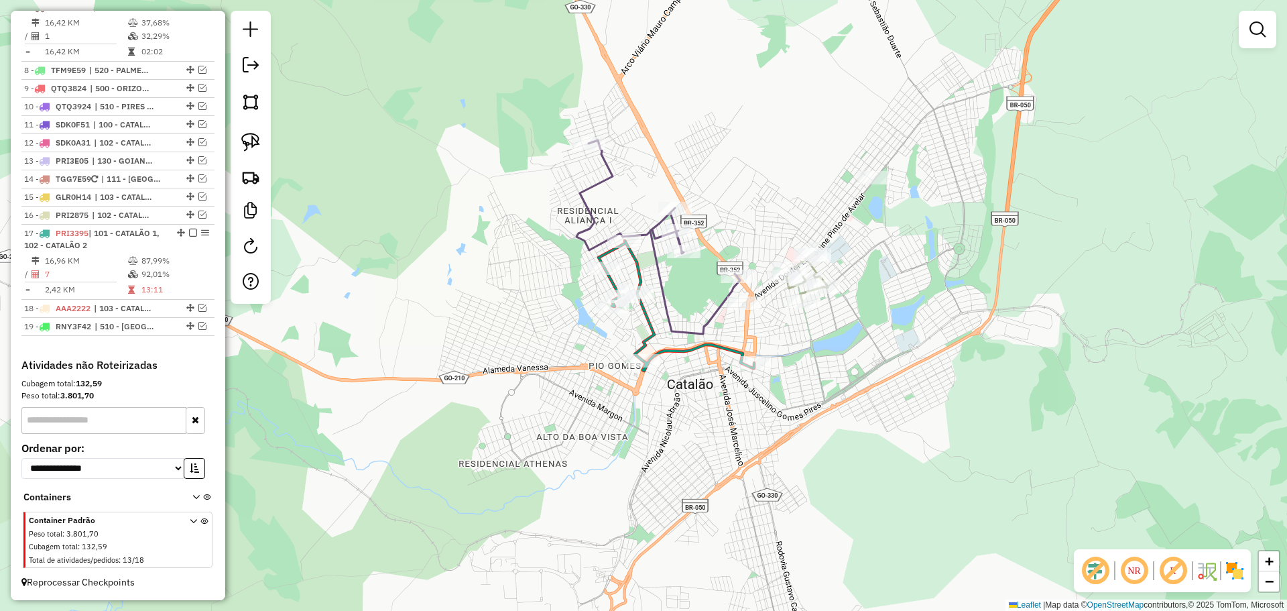
click at [868, 347] on div "Janela de atendimento Grade de atendimento Capacidade Transportadoras Veículos …" at bounding box center [643, 305] width 1287 height 611
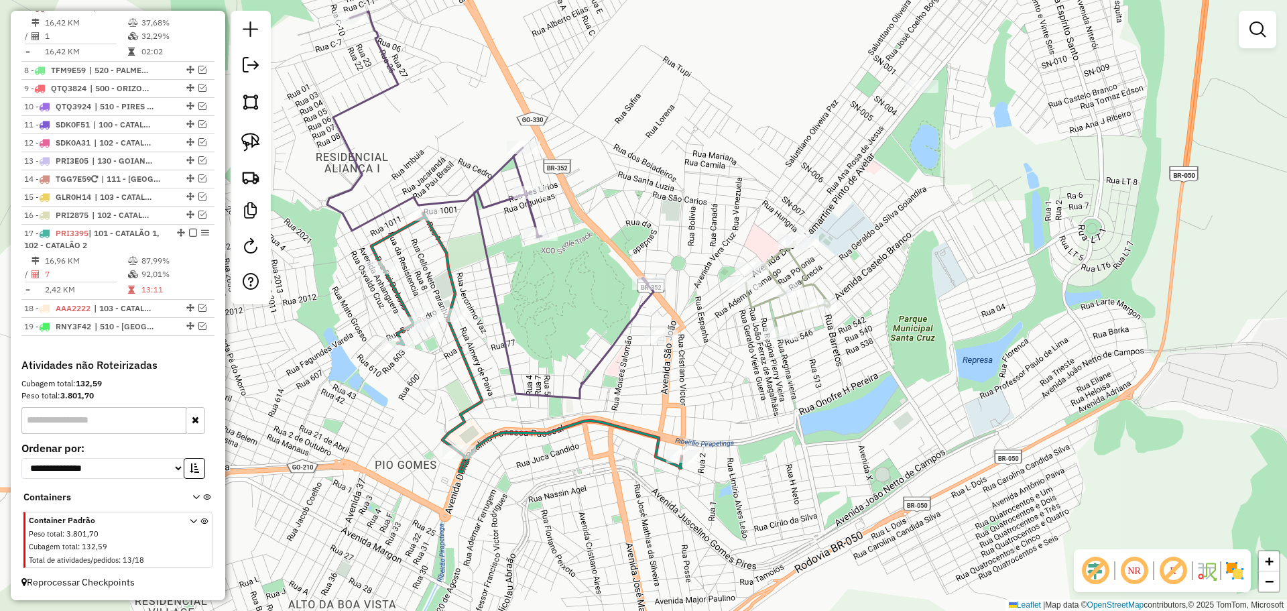
drag, startPoint x: 876, startPoint y: 298, endPoint x: 882, endPoint y: 283, distance: 15.9
click at [882, 277] on div "Janela de atendimento Grade de atendimento Capacidade Transportadoras Veículos …" at bounding box center [643, 305] width 1287 height 611
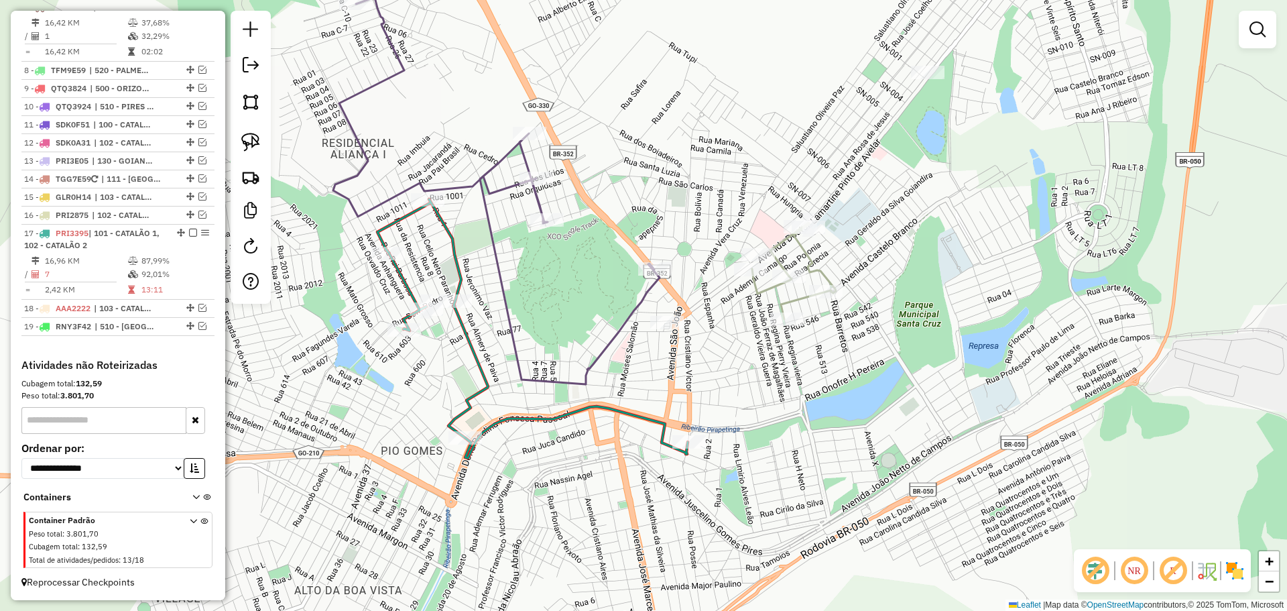
drag, startPoint x: 857, startPoint y: 426, endPoint x: 865, endPoint y: 437, distance: 13.6
click at [865, 437] on div "Janela de atendimento Grade de atendimento Capacidade Transportadoras Veículos …" at bounding box center [643, 305] width 1287 height 611
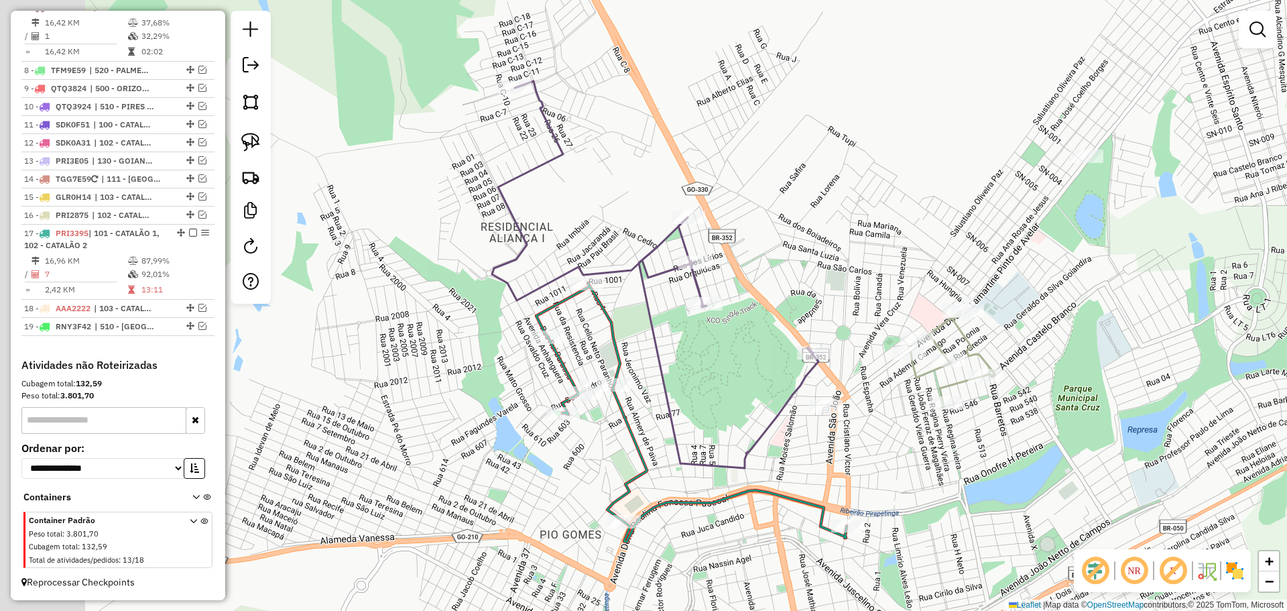
drag, startPoint x: 734, startPoint y: 265, endPoint x: 841, endPoint y: 281, distance: 108.4
click at [841, 281] on div "Janela de atendimento Grade de atendimento Capacidade Transportadoras Veículos …" at bounding box center [643, 305] width 1287 height 611
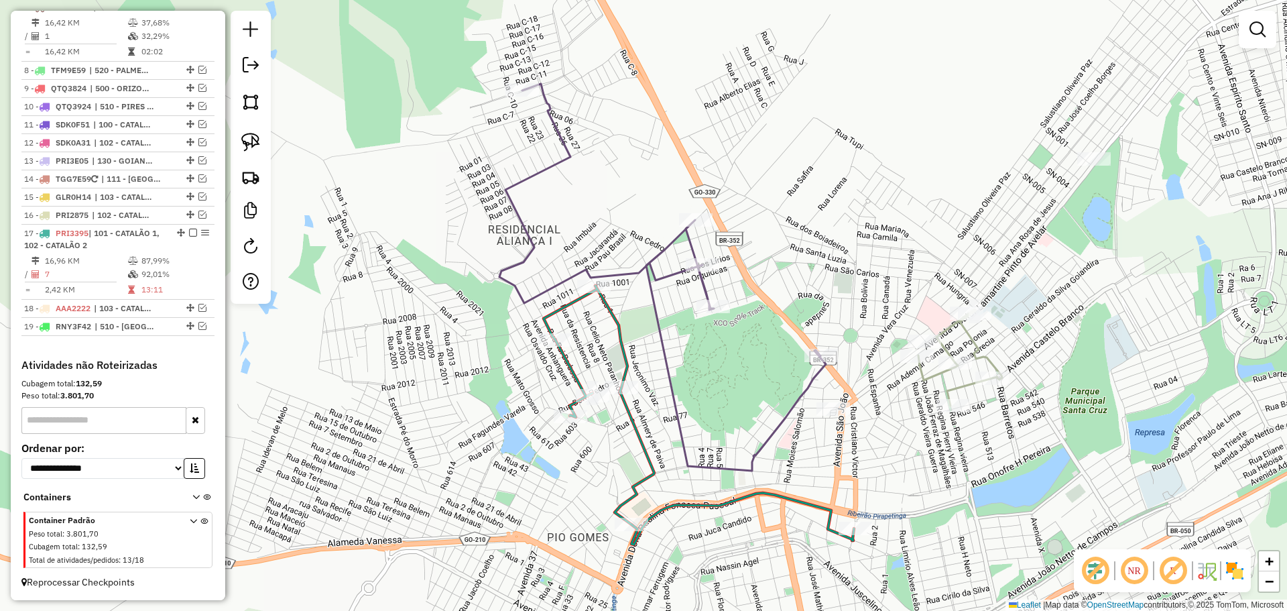
drag, startPoint x: 752, startPoint y: 193, endPoint x: 782, endPoint y: 210, distance: 34.5
click at [782, 210] on div "Janela de atendimento Grade de atendimento Capacidade Transportadoras Veículos …" at bounding box center [643, 305] width 1287 height 611
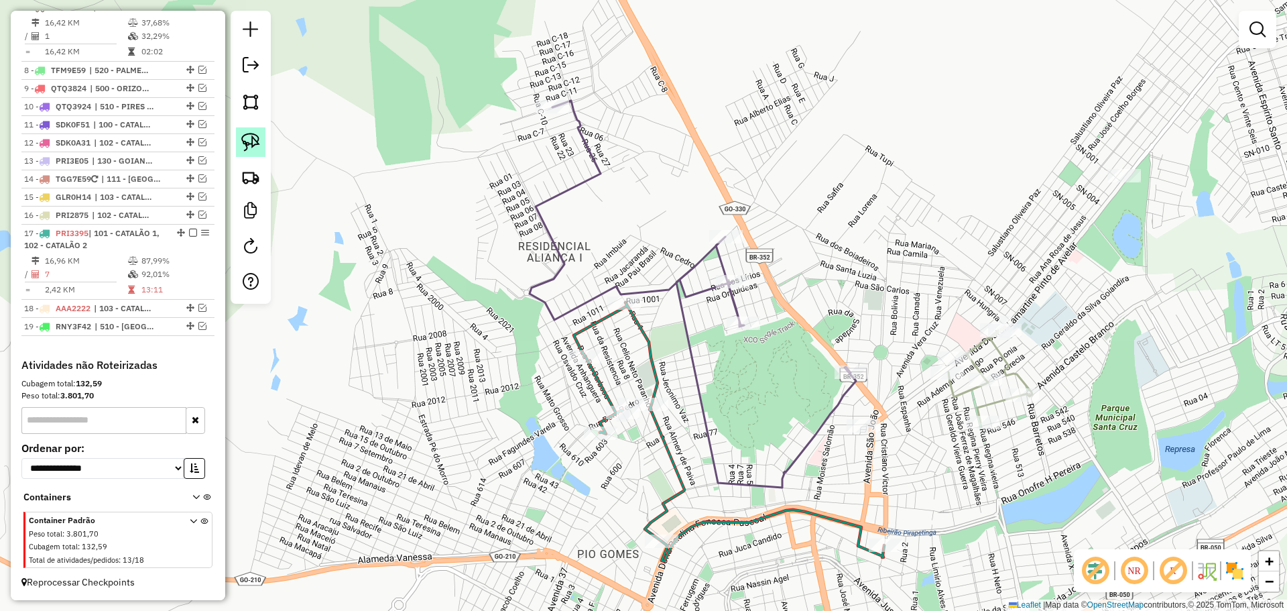
click at [245, 146] on img at bounding box center [250, 142] width 19 height 19
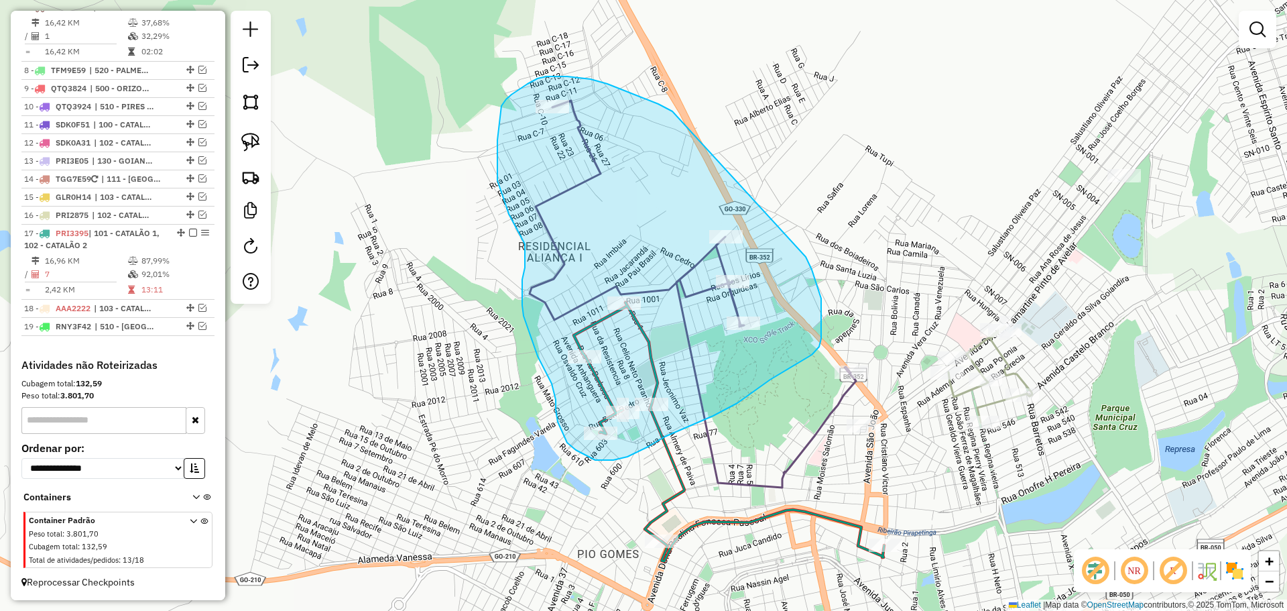
drag, startPoint x: 672, startPoint y: 111, endPoint x: 774, endPoint y: 213, distance: 143.6
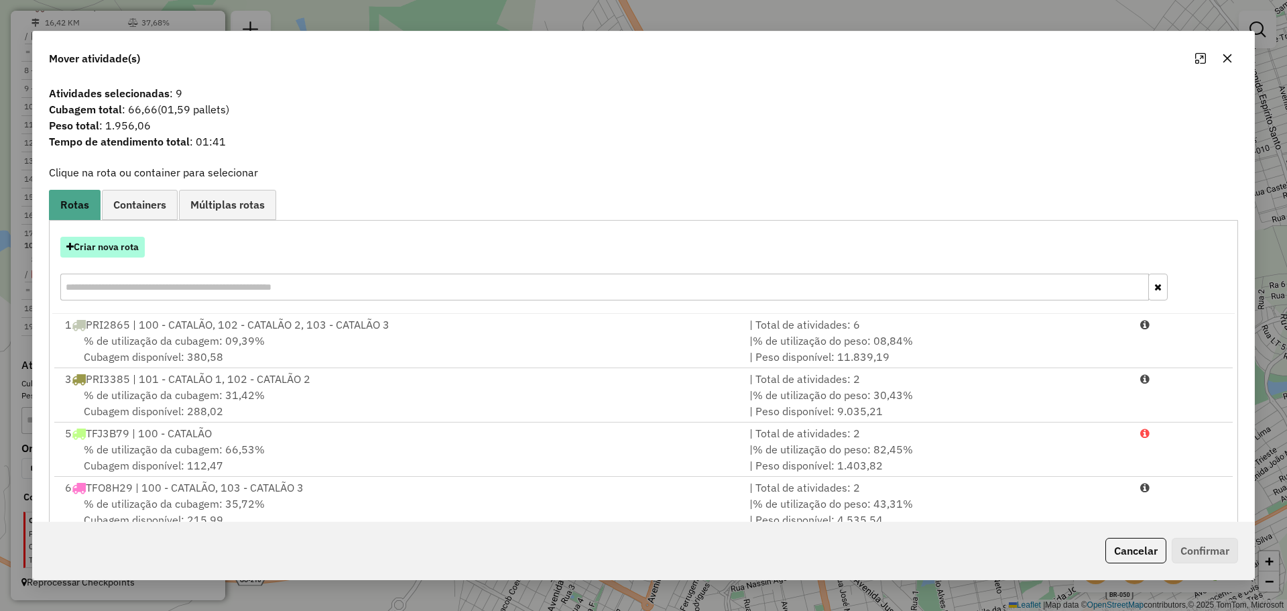
click at [130, 239] on button "Criar nova rota" at bounding box center [102, 247] width 84 height 21
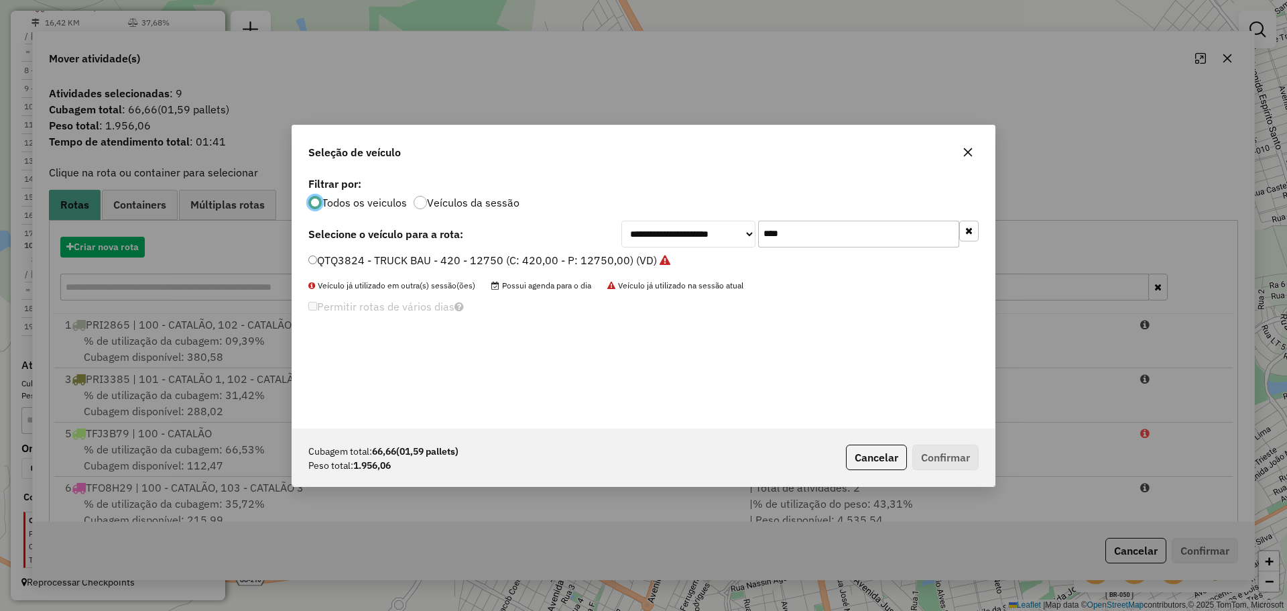
scroll to position [7, 4]
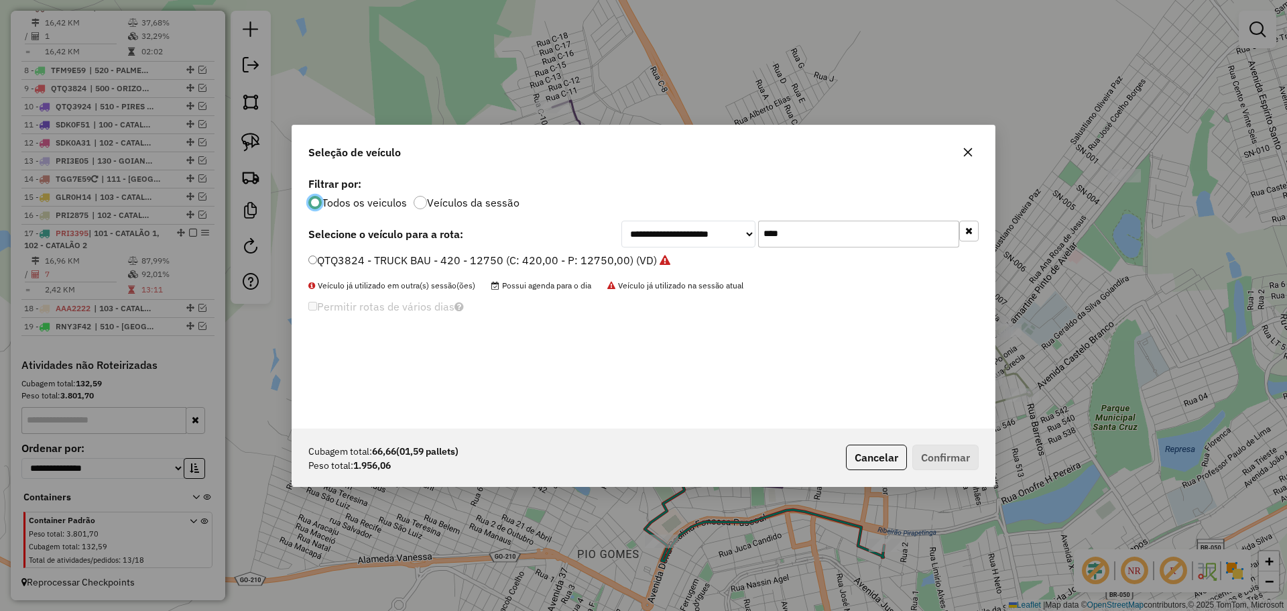
click at [831, 232] on input "****" at bounding box center [858, 234] width 201 height 27
type input "***"
click at [422, 255] on label "TFO8H29 - TOCO (C: 336,00 - P: 8000,00) (VD)" at bounding box center [434, 260] width 253 height 16
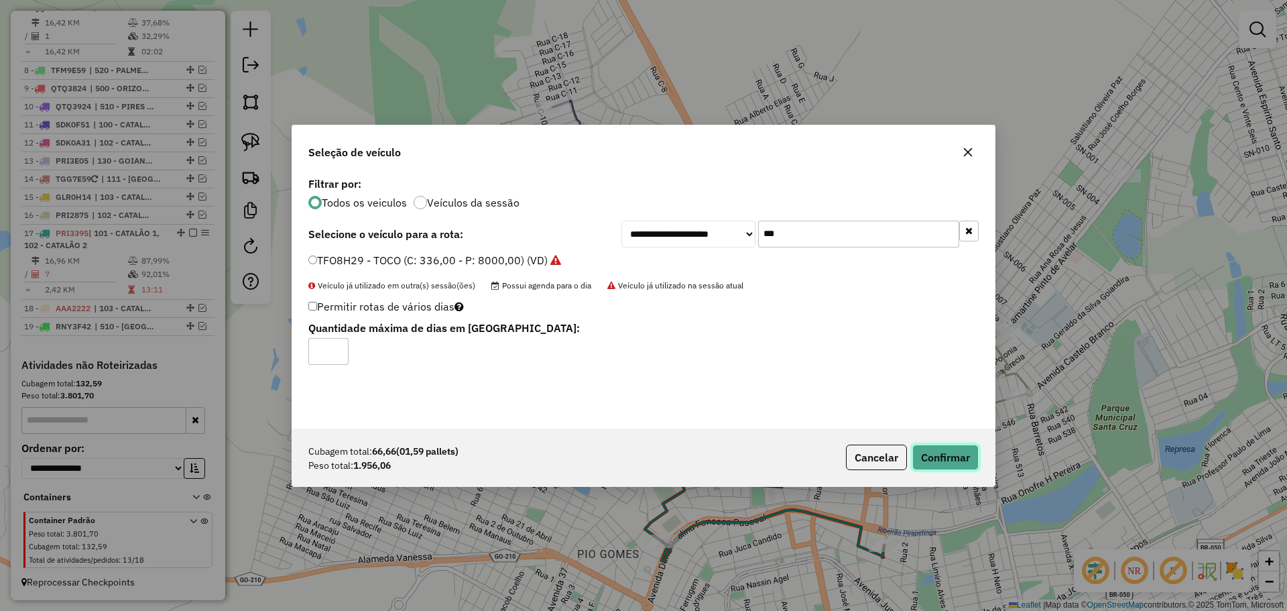
click at [953, 450] on button "Confirmar" at bounding box center [945, 456] width 66 height 25
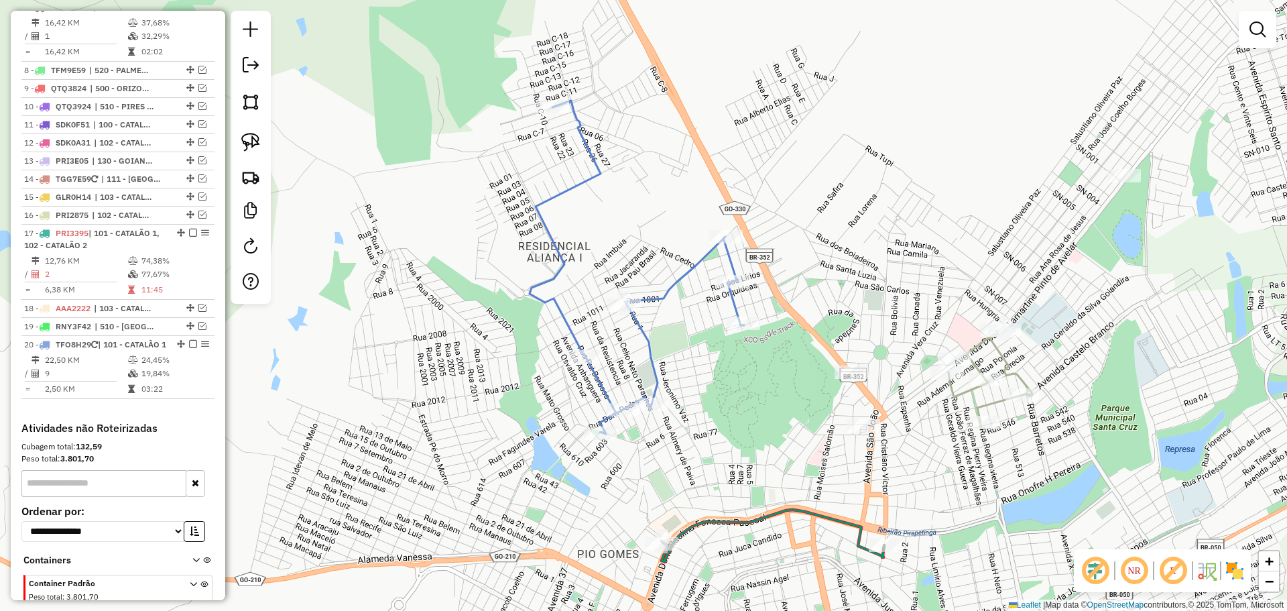
scroll to position [988, 0]
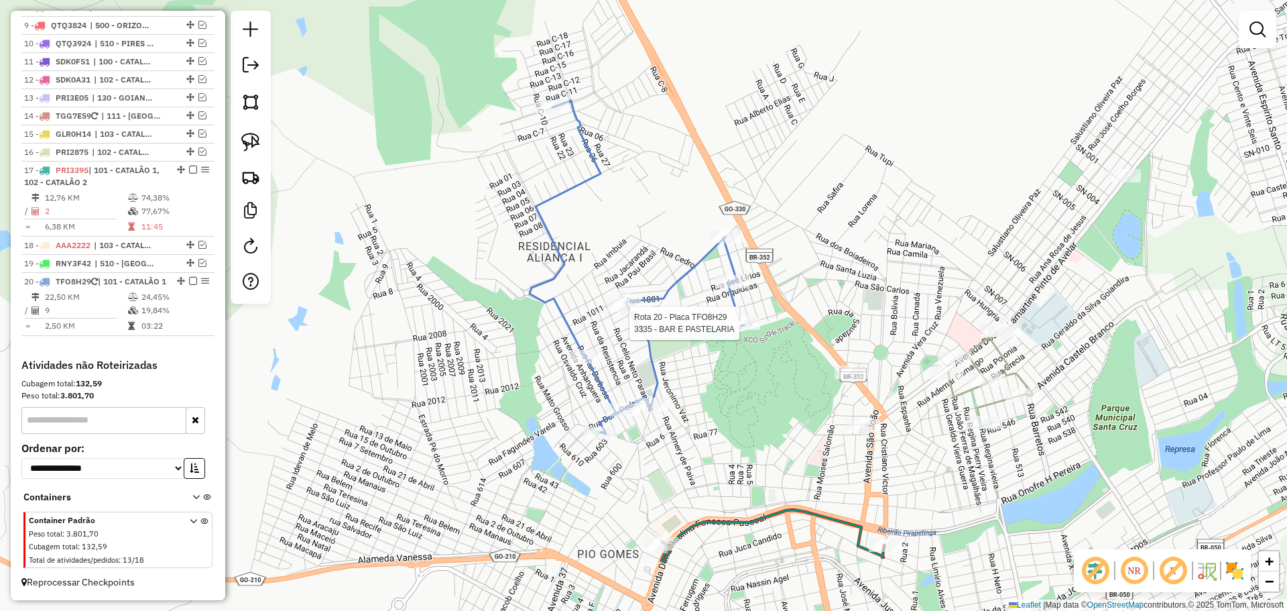
select select "*********"
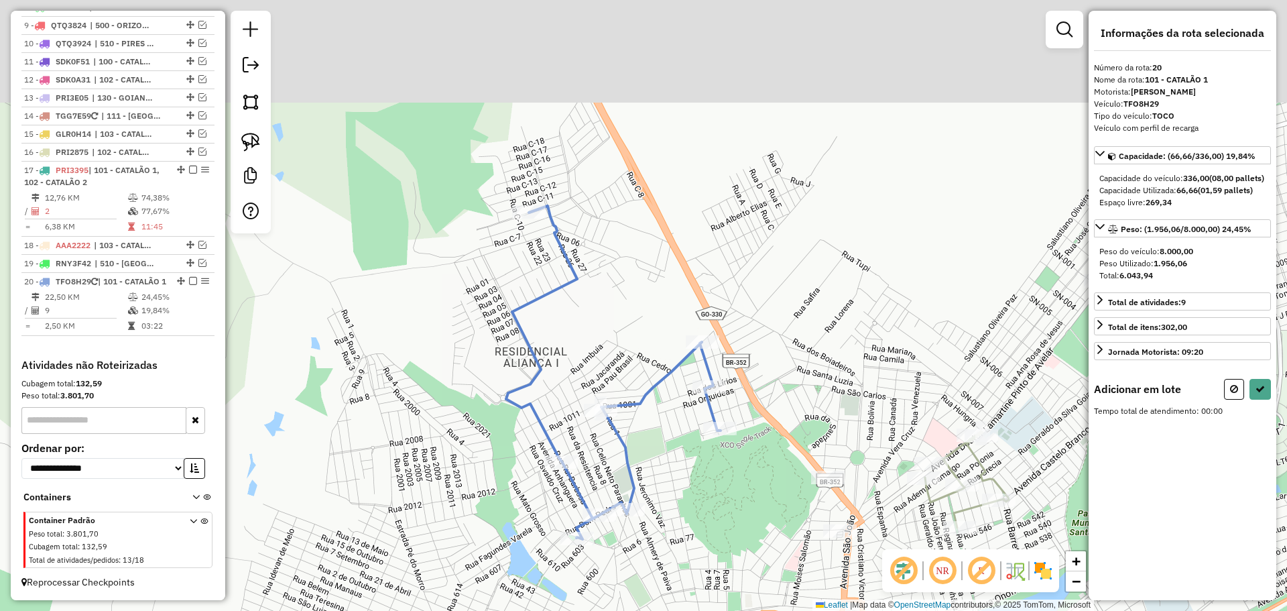
drag, startPoint x: 676, startPoint y: 111, endPoint x: 790, endPoint y: 322, distance: 240.0
click at [794, 320] on div "Janela de atendimento Grade de atendimento Capacidade Transportadoras Veículos …" at bounding box center [643, 305] width 1287 height 611
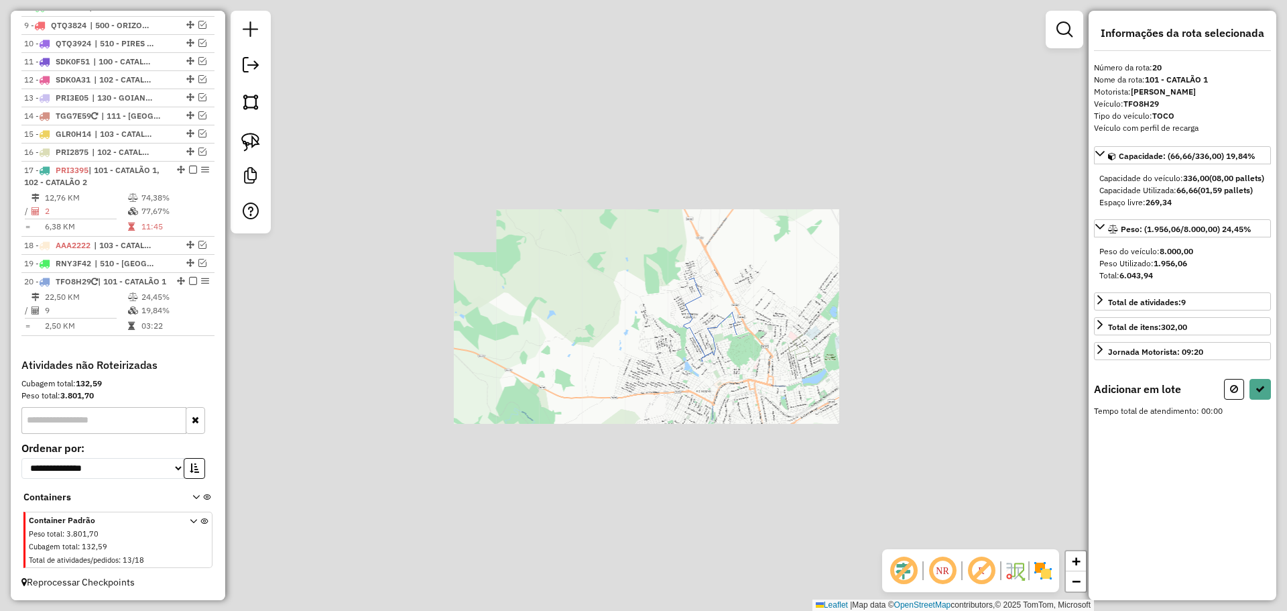
drag, startPoint x: 682, startPoint y: 197, endPoint x: 768, endPoint y: 389, distance: 209.8
click at [768, 389] on div "Janela de atendimento Grade de atendimento Capacidade Transportadoras Veículos …" at bounding box center [643, 305] width 1287 height 611
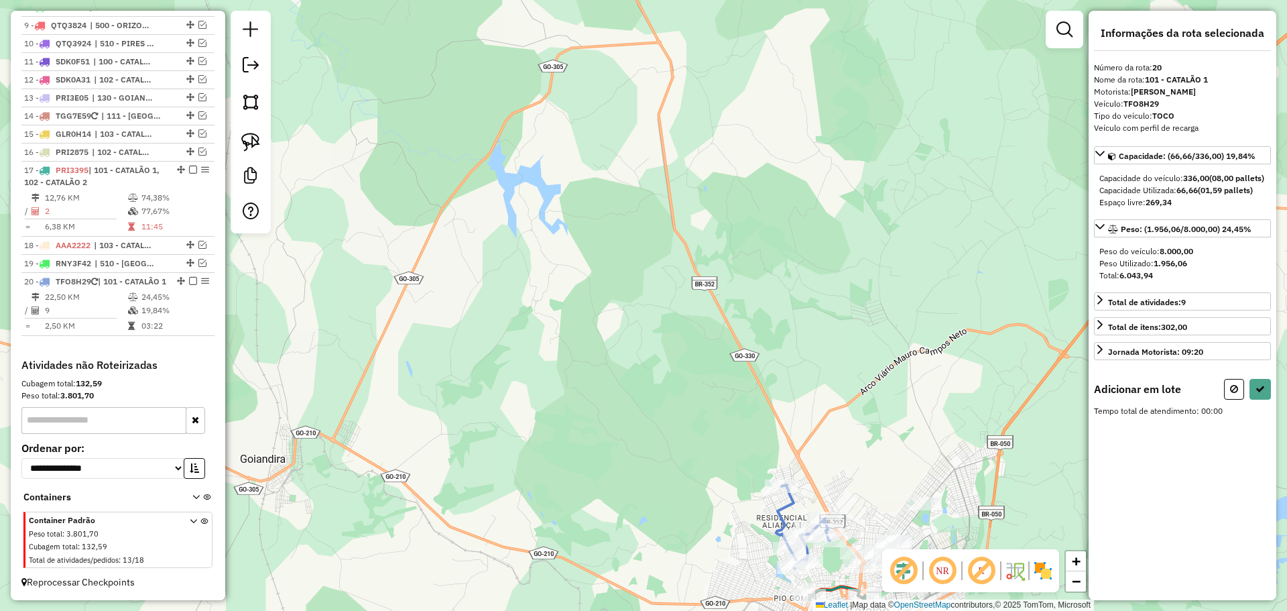
drag, startPoint x: 728, startPoint y: 386, endPoint x: 735, endPoint y: 400, distance: 15.6
click at [741, 424] on div "Janela de atendimento Grade de atendimento Capacidade Transportadoras Veículos …" at bounding box center [643, 305] width 1287 height 611
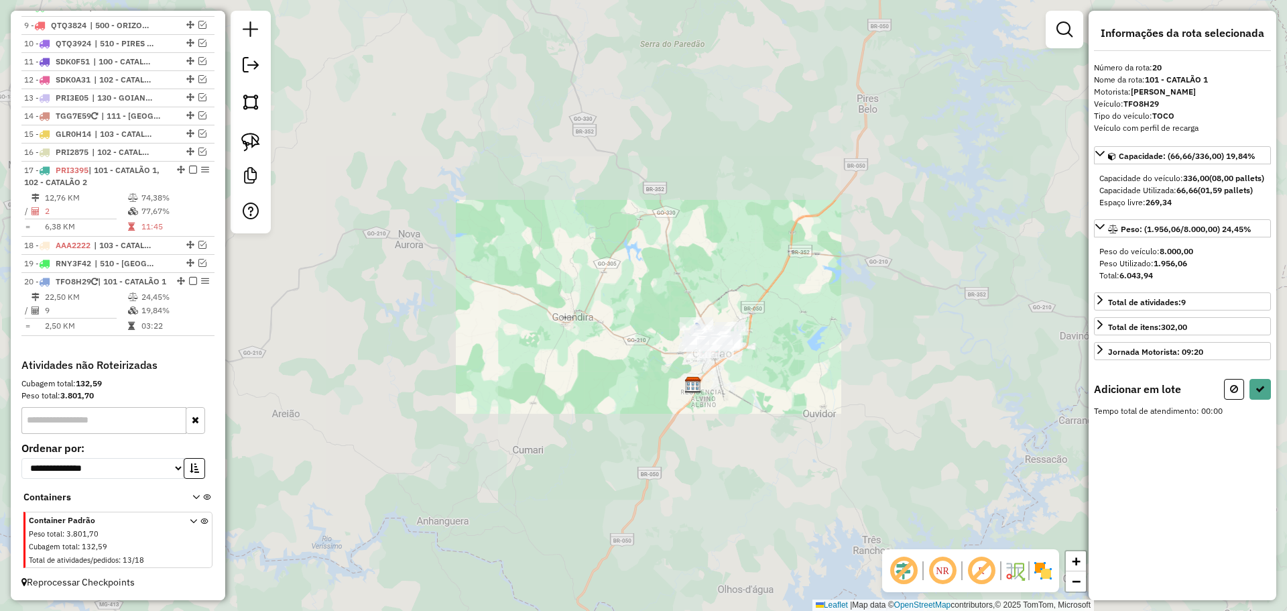
drag, startPoint x: 666, startPoint y: 152, endPoint x: 698, endPoint y: 328, distance: 178.6
click at [698, 328] on div "Janela de atendimento Grade de atendimento Capacidade Transportadoras Veículos …" at bounding box center [643, 305] width 1287 height 611
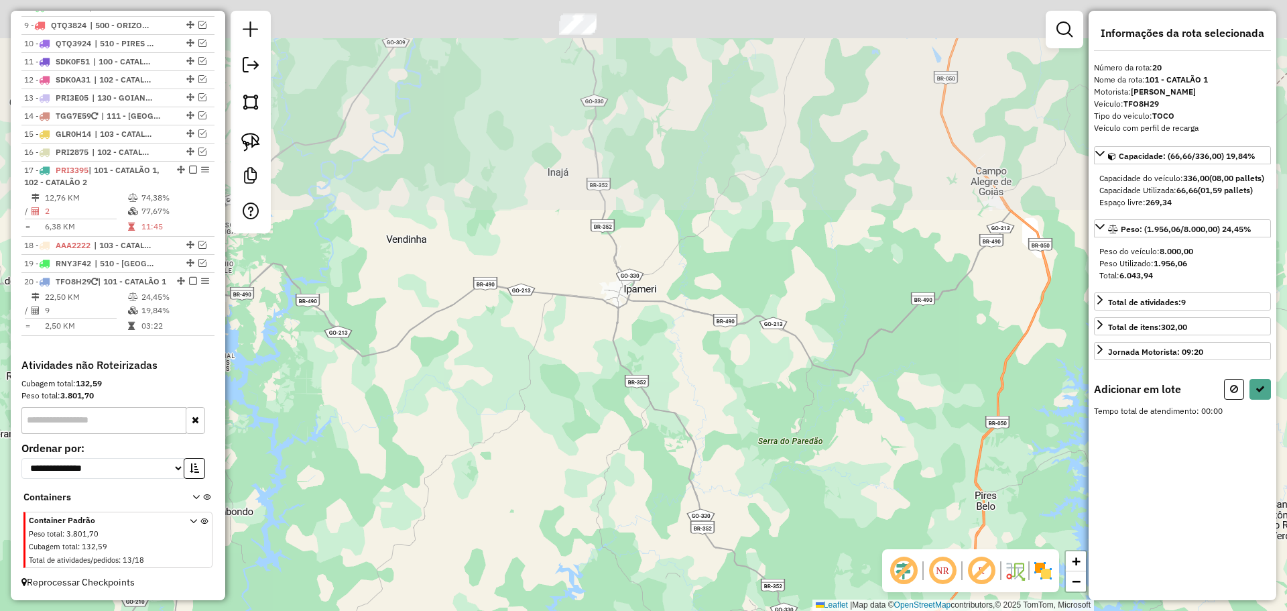
drag, startPoint x: 633, startPoint y: 261, endPoint x: 699, endPoint y: 385, distance: 140.7
click at [699, 385] on div "Janela de atendimento Grade de atendimento Capacidade Transportadoras Veículos …" at bounding box center [643, 305] width 1287 height 611
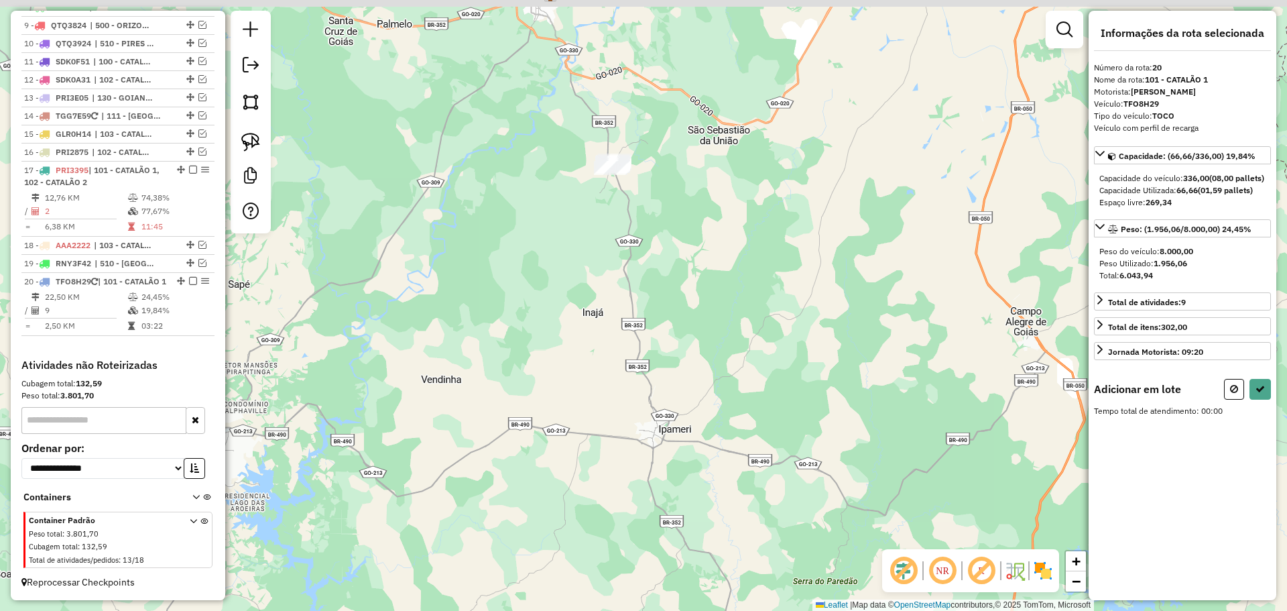
drag, startPoint x: 651, startPoint y: 320, endPoint x: 623, endPoint y: 326, distance: 28.8
click at [659, 367] on div "Janela de atendimento Grade de atendimento Capacidade Transportadoras Veículos …" at bounding box center [643, 305] width 1287 height 611
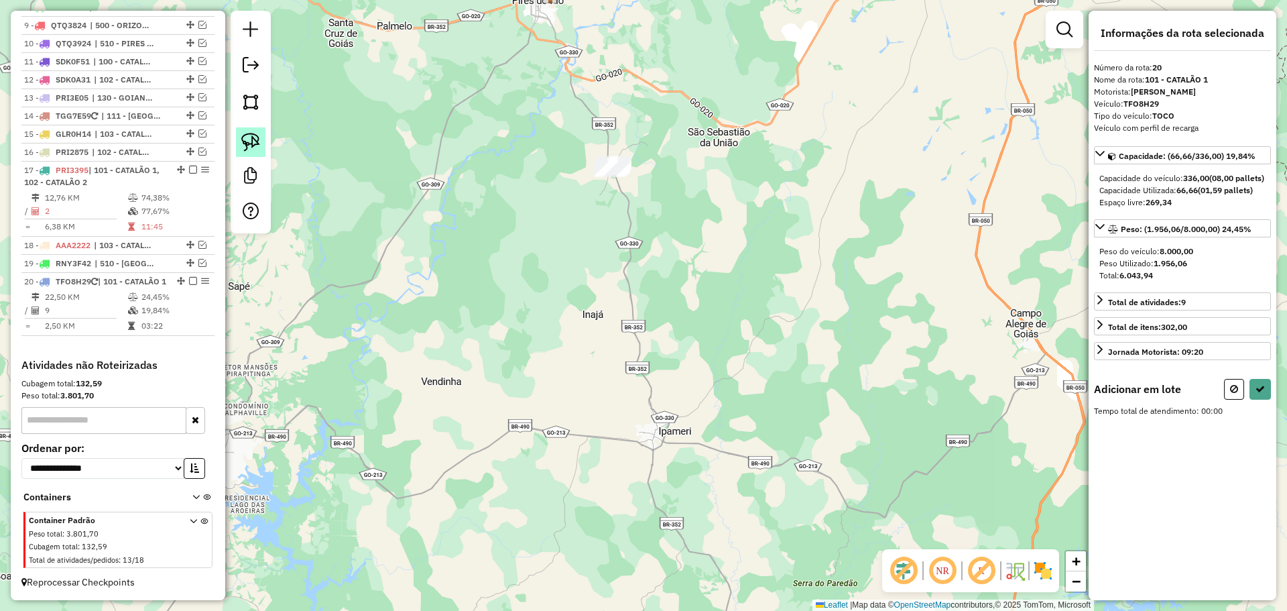
click at [261, 143] on link at bounding box center [250, 141] width 29 height 29
drag, startPoint x: 666, startPoint y: 168, endPoint x: 676, endPoint y: 194, distance: 28.0
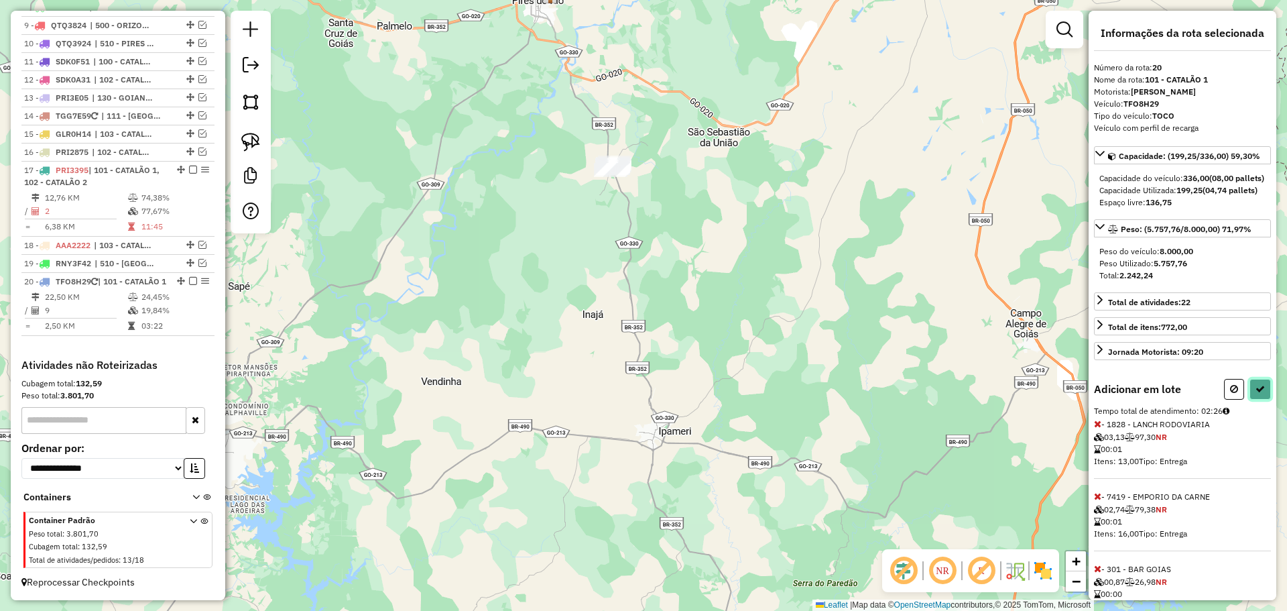
click at [1250, 400] on button at bounding box center [1260, 389] width 21 height 21
select select "*********"
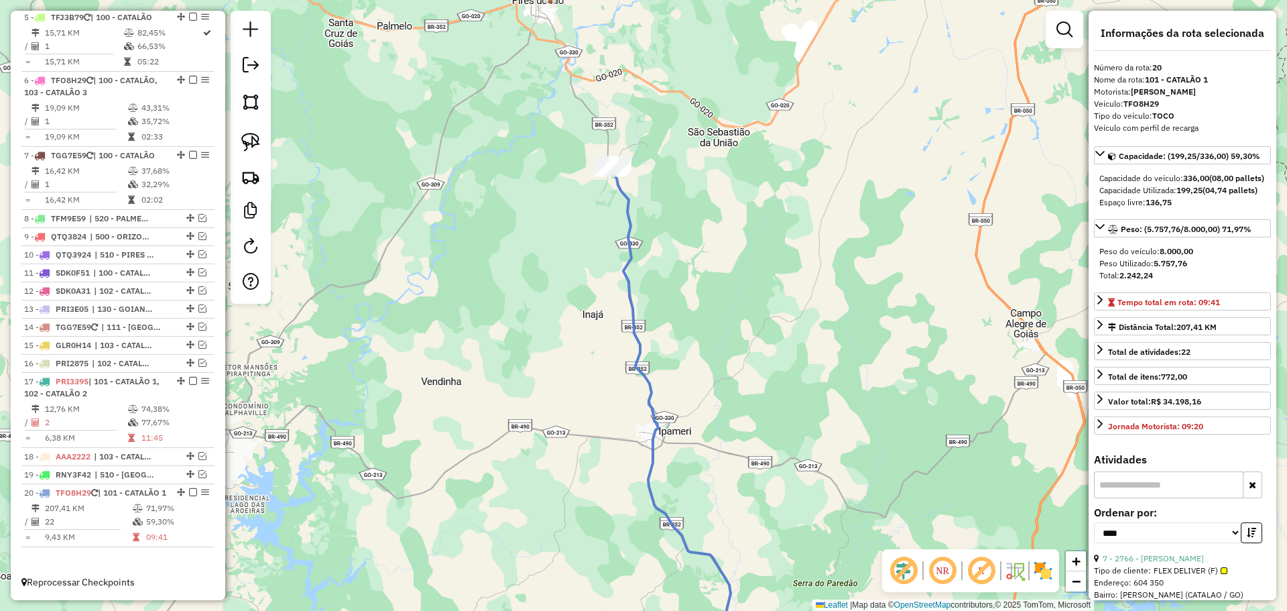
scroll to position [776, 0]
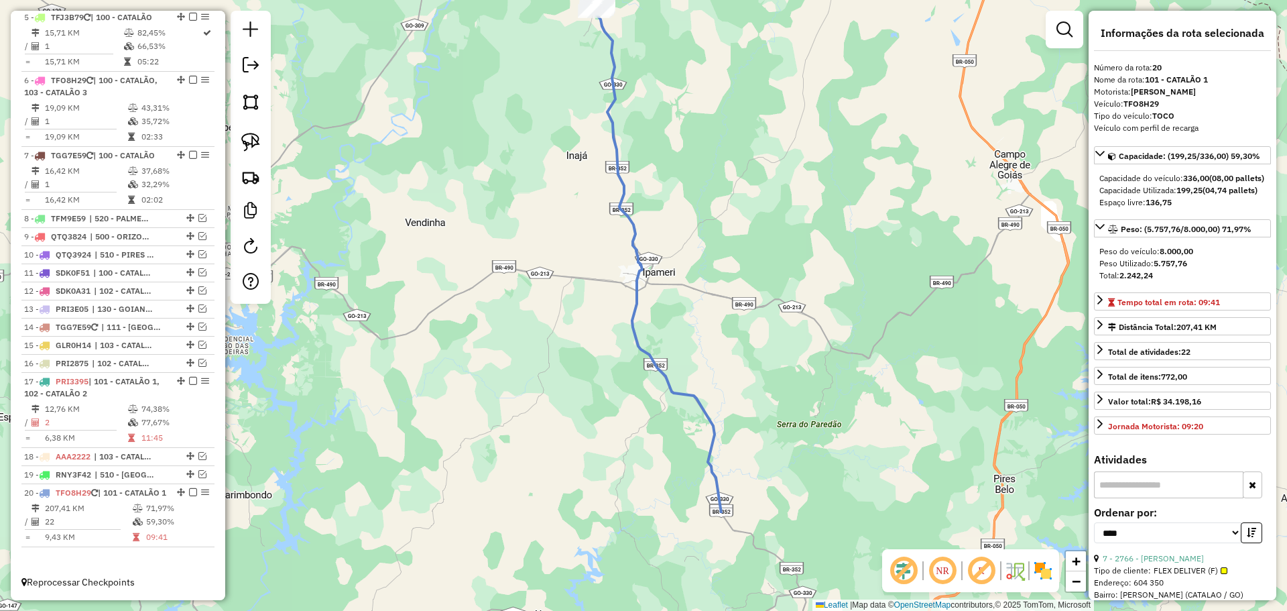
drag, startPoint x: 723, startPoint y: 429, endPoint x: 731, endPoint y: 331, distance: 98.2
click at [698, 241] on div "Janela de atendimento Grade de atendimento Capacidade Transportadoras Veículos …" at bounding box center [643, 305] width 1287 height 611
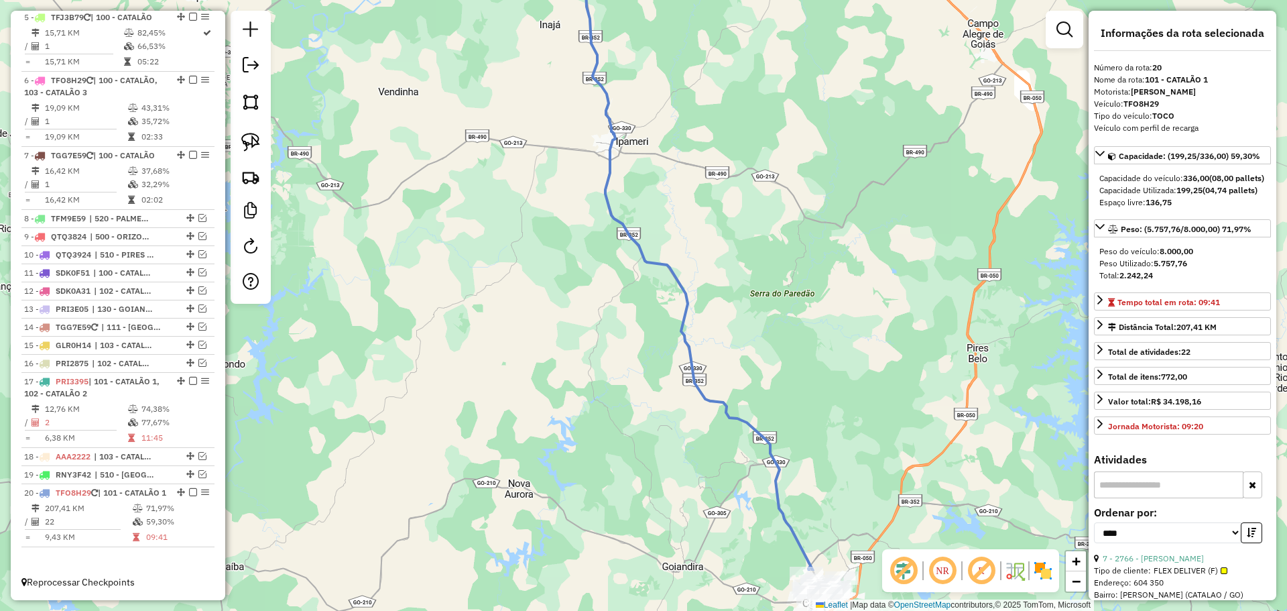
drag, startPoint x: 745, startPoint y: 388, endPoint x: 760, endPoint y: 394, distance: 15.7
click at [727, 286] on div "Janela de atendimento Grade de atendimento Capacidade Transportadoras Veículos …" at bounding box center [643, 305] width 1287 height 611
drag, startPoint x: 815, startPoint y: 455, endPoint x: 768, endPoint y: 219, distance: 240.7
click at [768, 219] on div "Janela de atendimento Grade de atendimento Capacidade Transportadoras Veículos …" at bounding box center [643, 305] width 1287 height 611
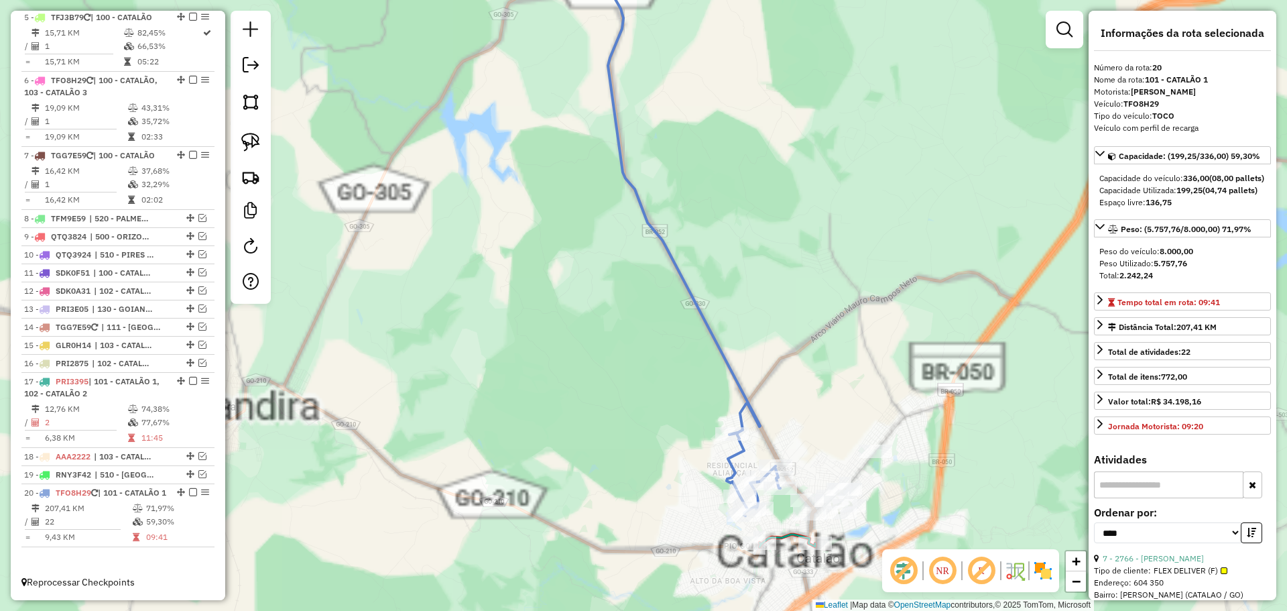
drag, startPoint x: 796, startPoint y: 357, endPoint x: 770, endPoint y: 257, distance: 103.3
click at [770, 257] on div "Janela de atendimento Grade de atendimento Capacidade Transportadoras Veículos …" at bounding box center [643, 305] width 1287 height 611
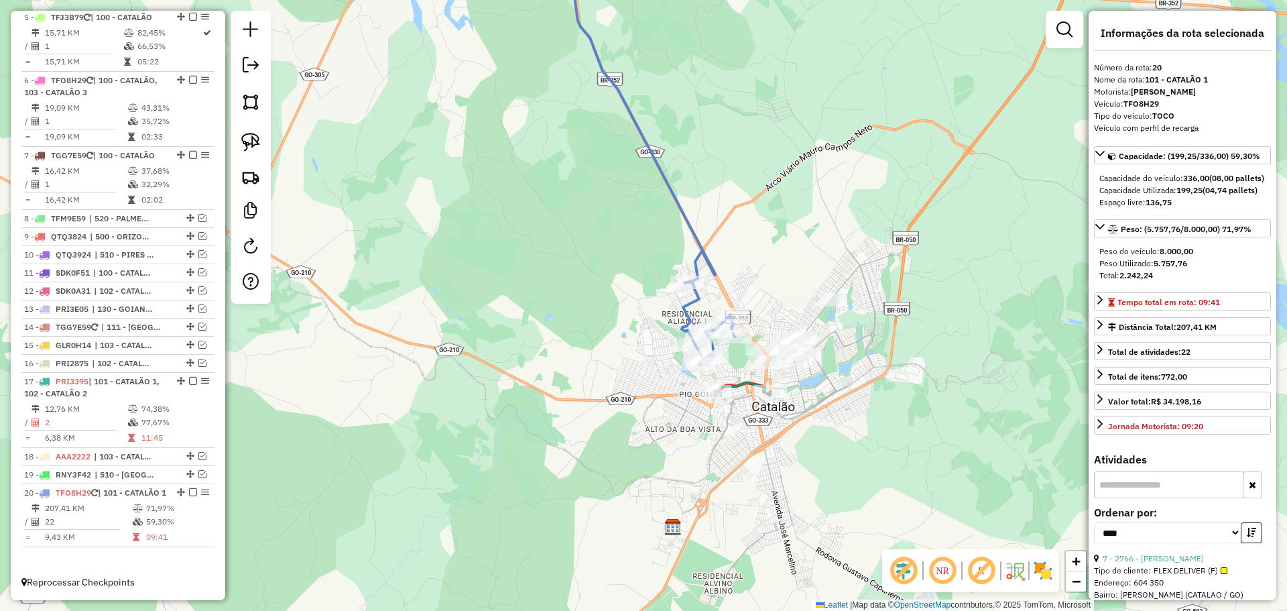
drag, startPoint x: 769, startPoint y: 324, endPoint x: 747, endPoint y: 263, distance: 64.9
click at [747, 263] on div "Janela de atendimento Grade de atendimento Capacidade Transportadoras Veículos …" at bounding box center [643, 305] width 1287 height 611
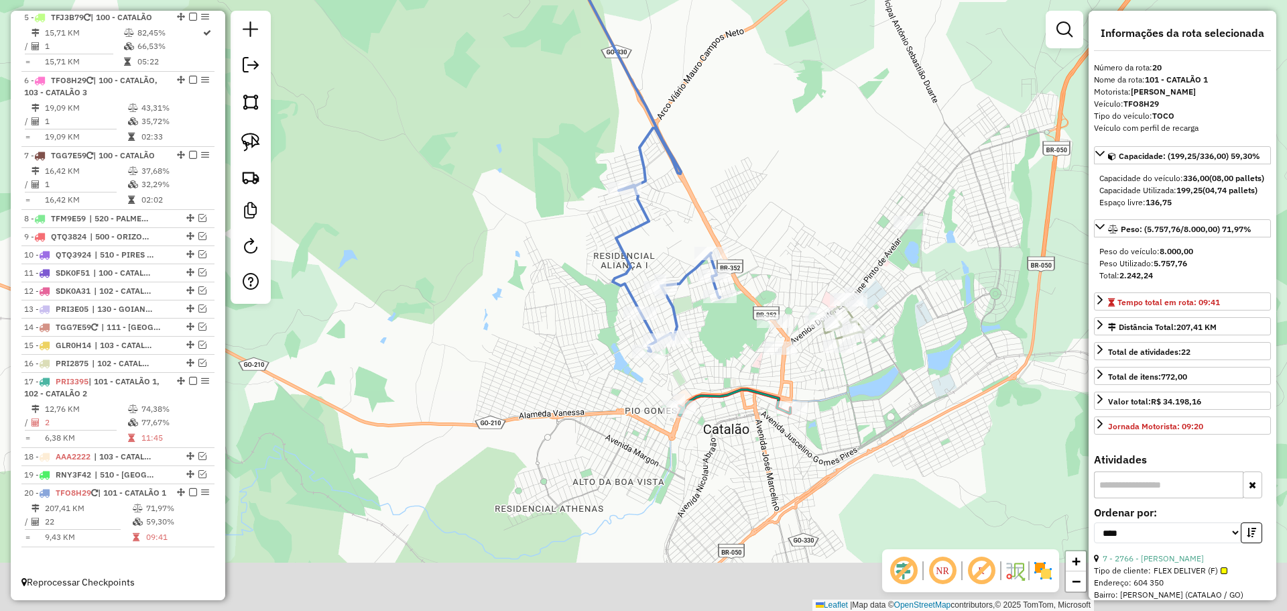
drag, startPoint x: 752, startPoint y: 296, endPoint x: 751, endPoint y: 270, distance: 26.2
click at [751, 270] on div "Janela de atendimento Grade de atendimento Capacidade Transportadoras Veículos …" at bounding box center [643, 305] width 1287 height 611
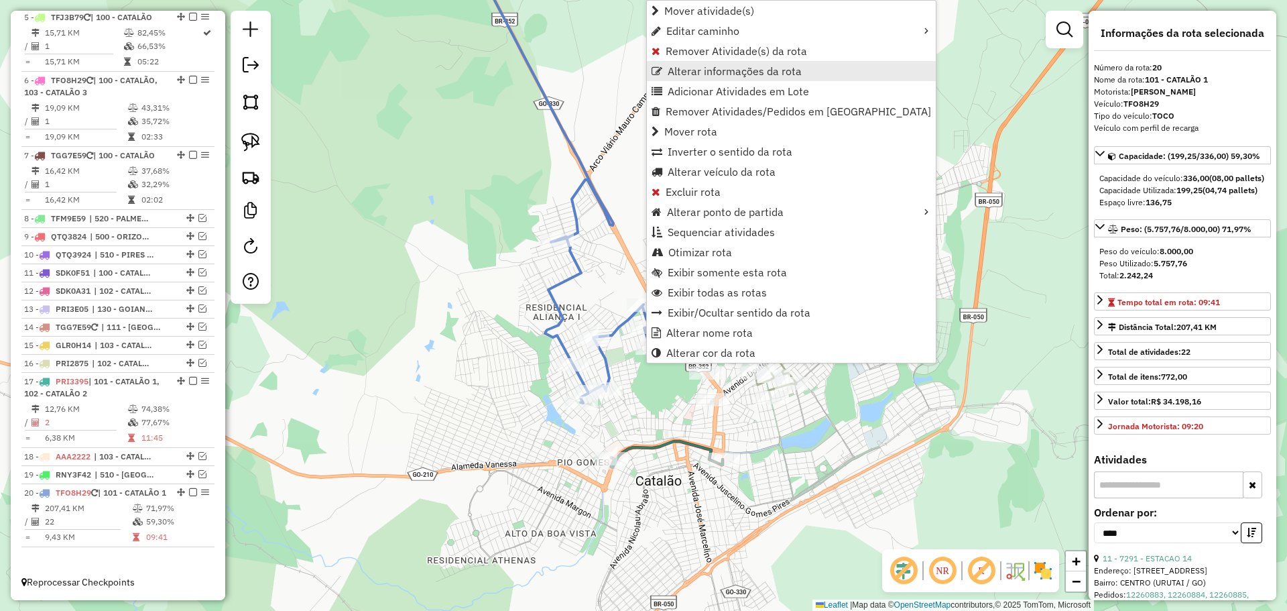
click at [701, 73] on span "Alterar informações da rota" at bounding box center [735, 71] width 134 height 11
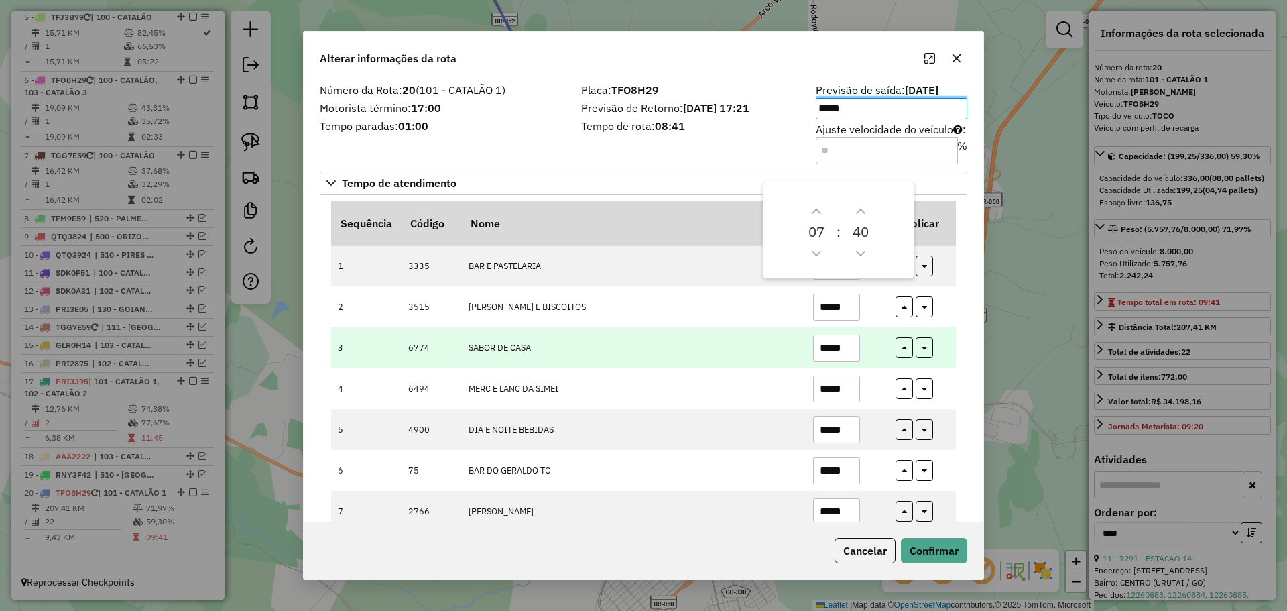
click at [695, 345] on td "SABOR DE CASA" at bounding box center [633, 347] width 345 height 41
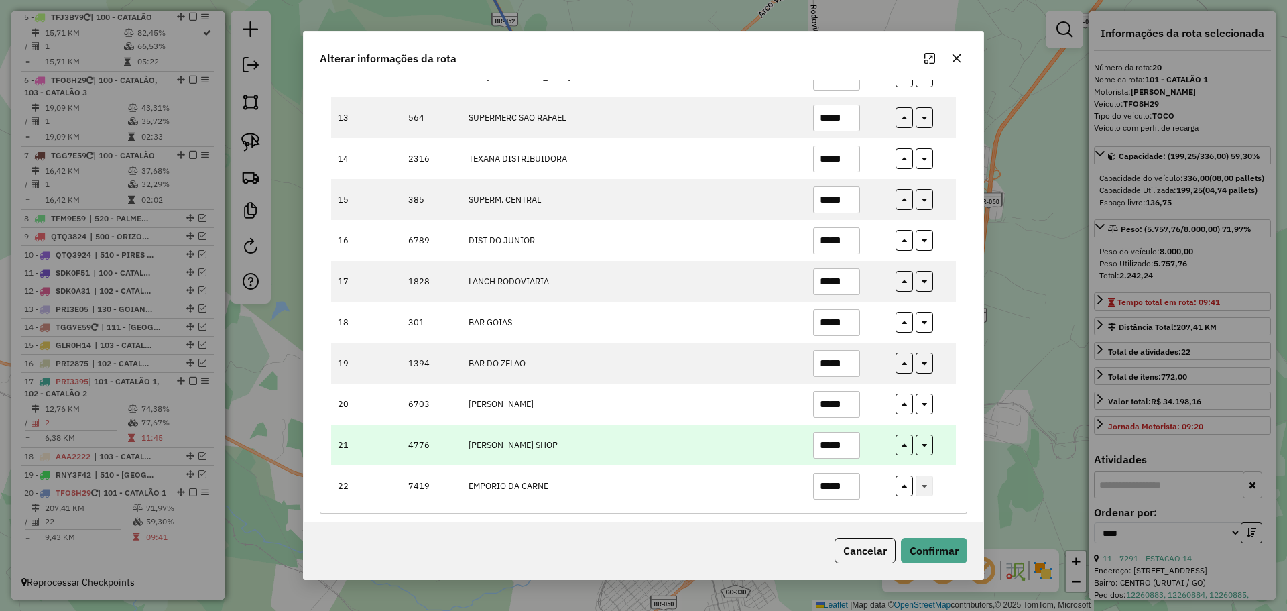
scroll to position [648, 0]
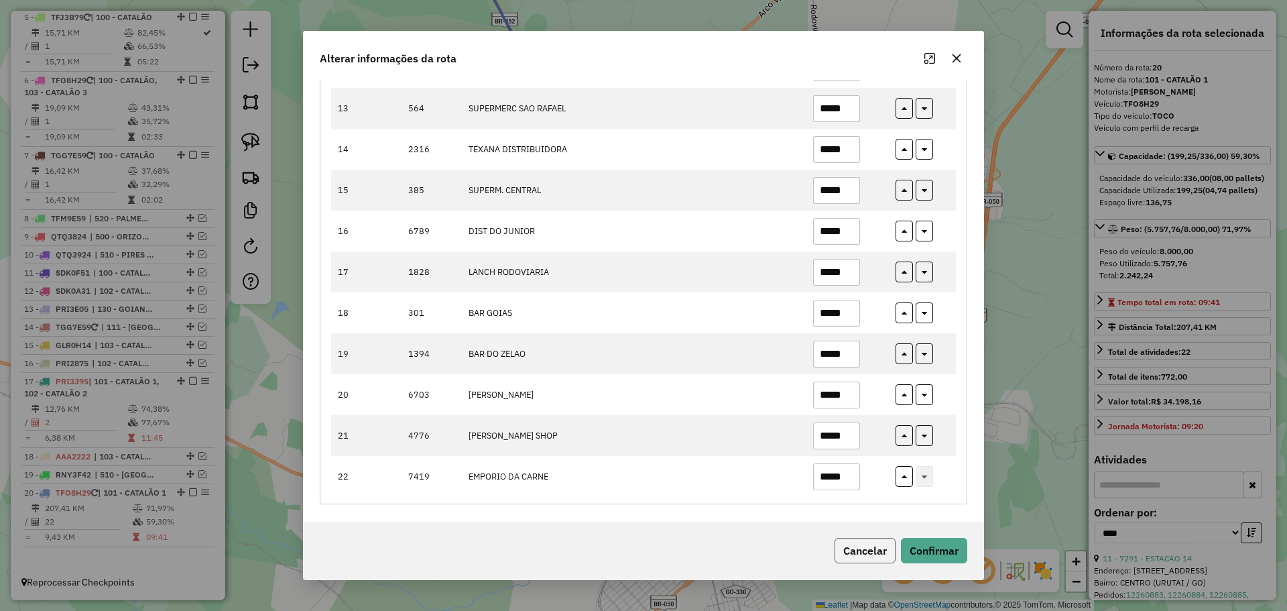
click at [866, 542] on button "Cancelar" at bounding box center [865, 550] width 61 height 25
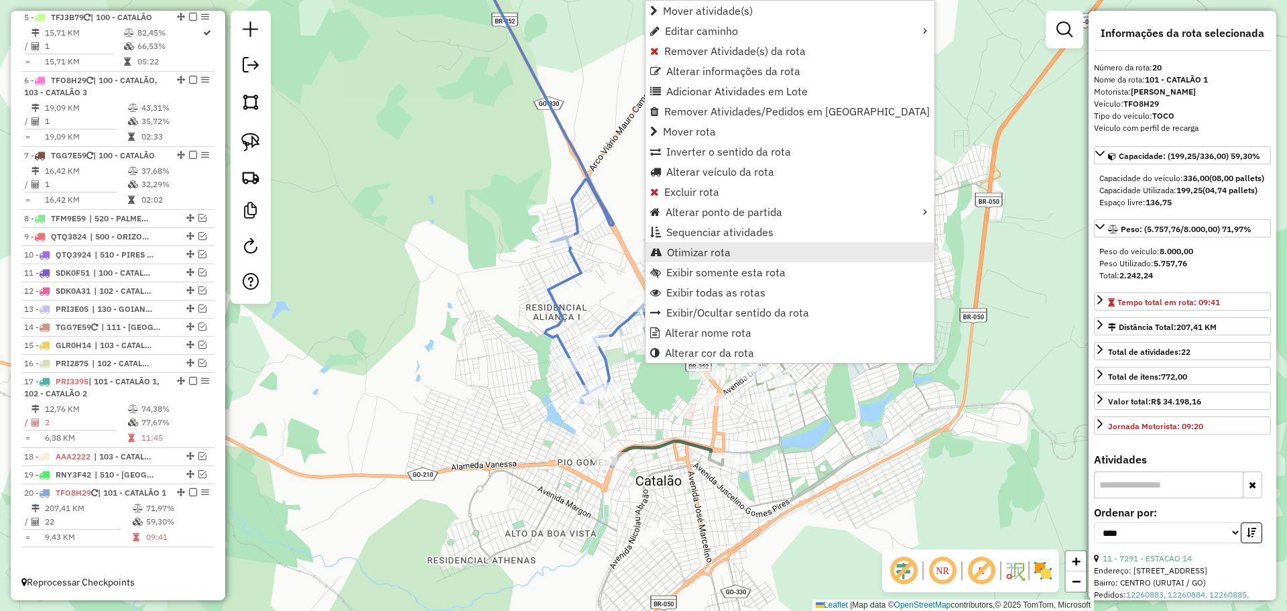
click at [713, 254] on span "Otimizar rota" at bounding box center [699, 252] width 64 height 11
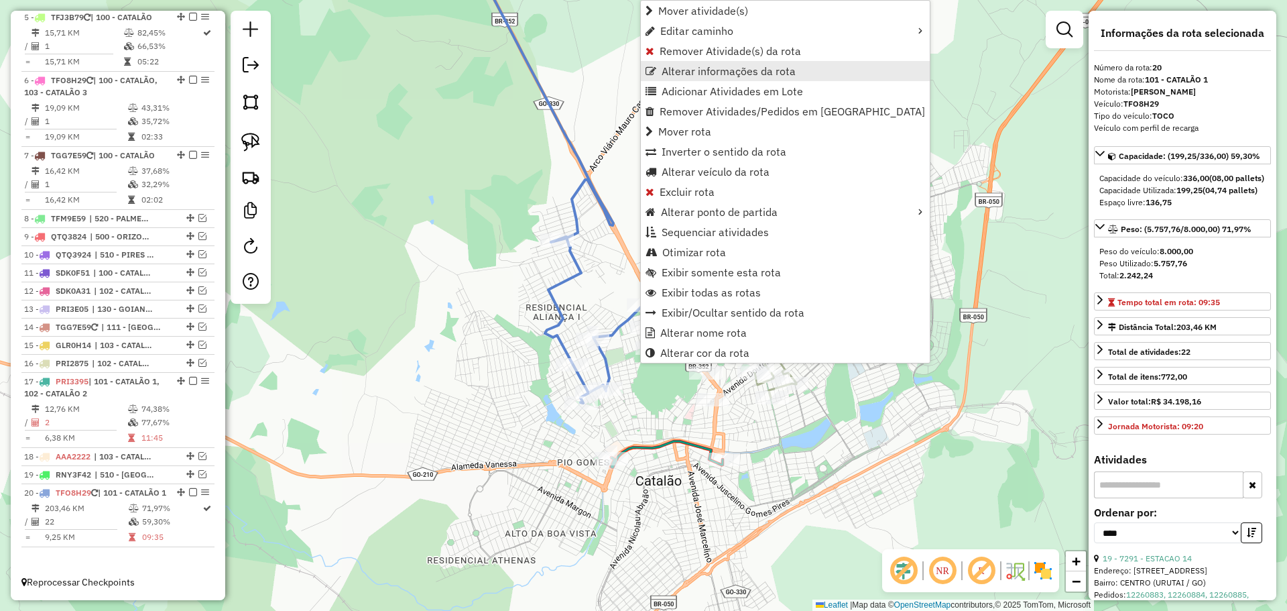
click at [711, 66] on span "Alterar informações da rota" at bounding box center [729, 71] width 134 height 11
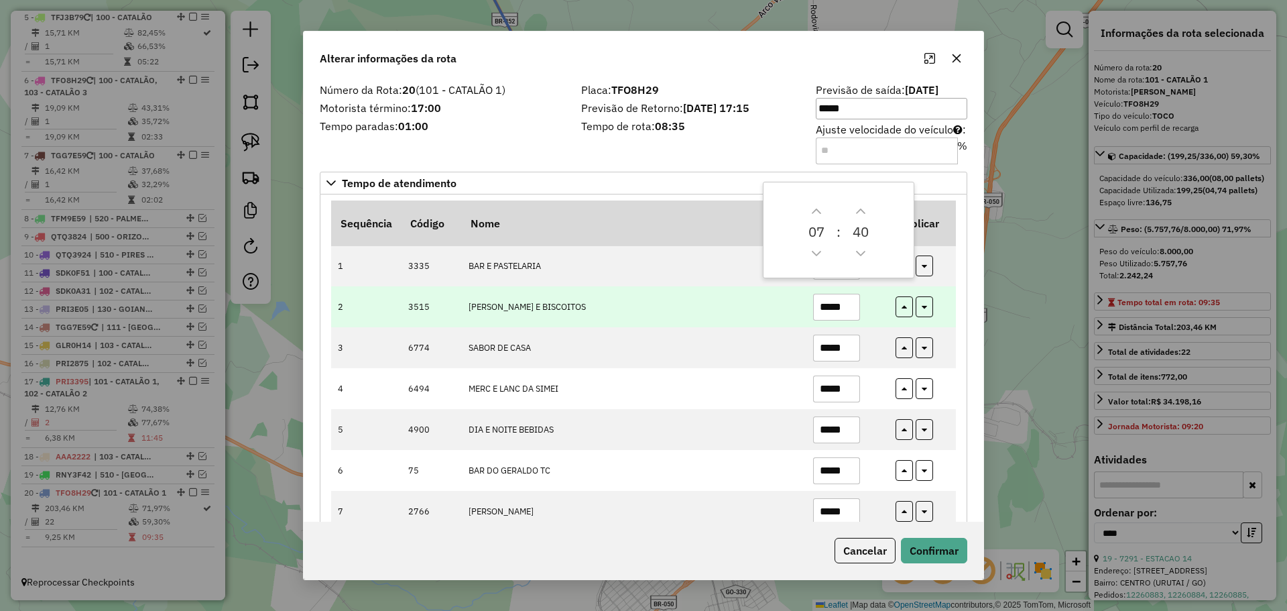
click at [719, 314] on td "JW PAES E BISCOITOS" at bounding box center [633, 306] width 345 height 41
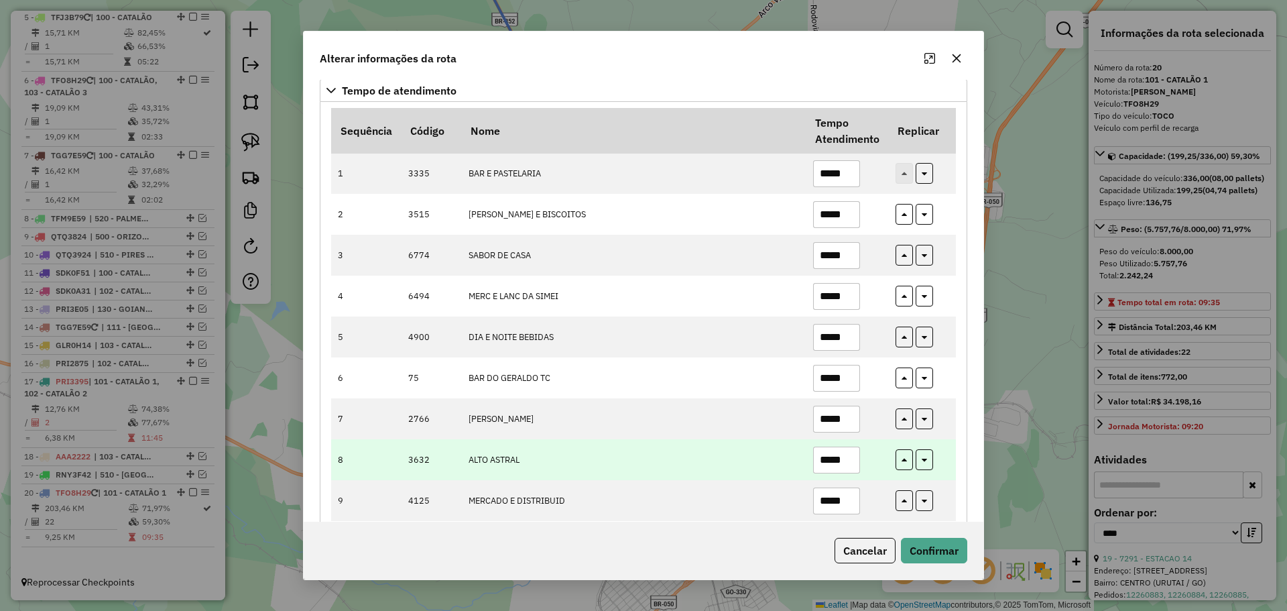
scroll to position [134, 0]
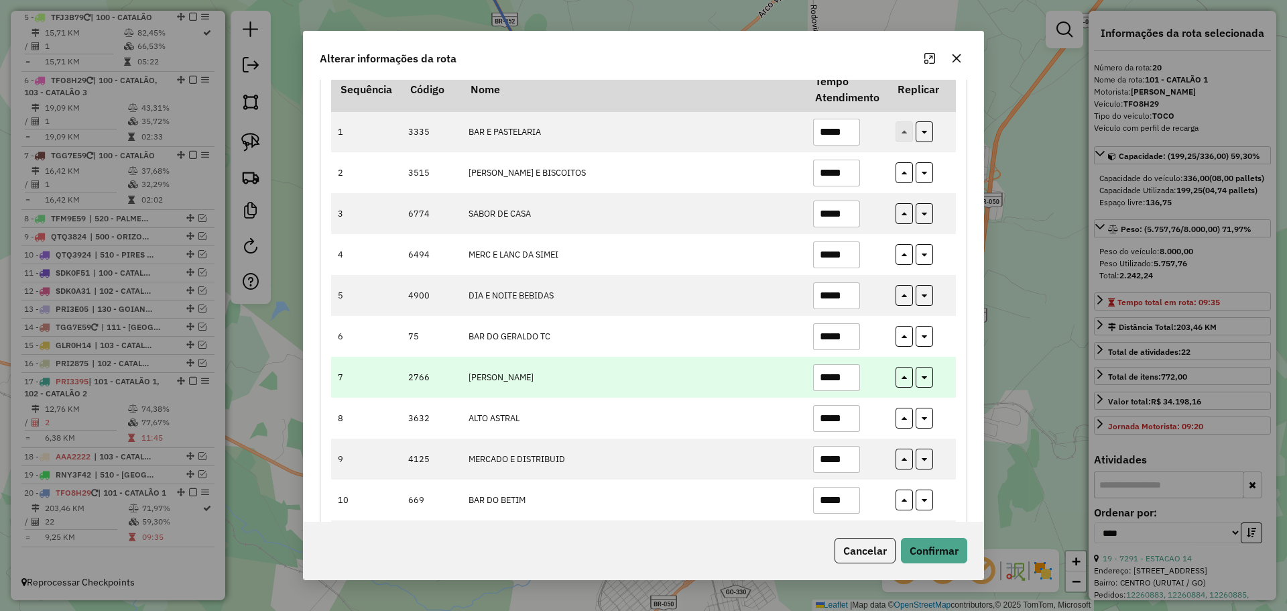
click at [841, 379] on input "*****" at bounding box center [836, 377] width 47 height 27
drag, startPoint x: 837, startPoint y: 378, endPoint x: 859, endPoint y: 380, distance: 21.5
click at [859, 380] on td "*****" at bounding box center [847, 377] width 82 height 41
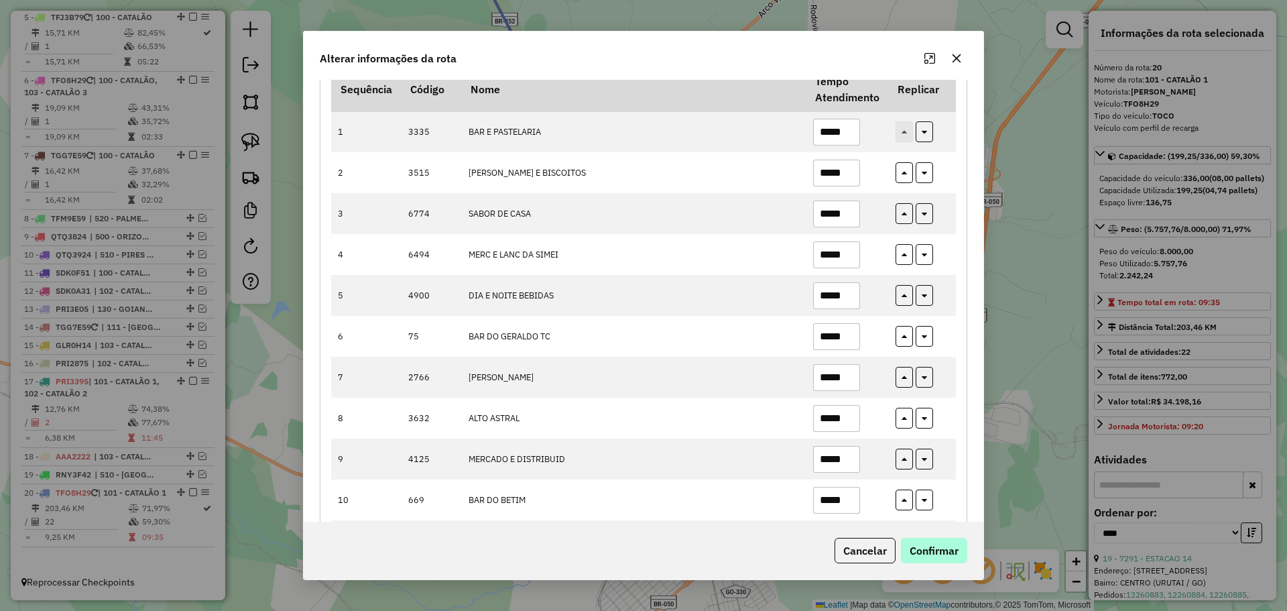
type input "*****"
click at [946, 548] on button "Confirmar" at bounding box center [934, 550] width 66 height 25
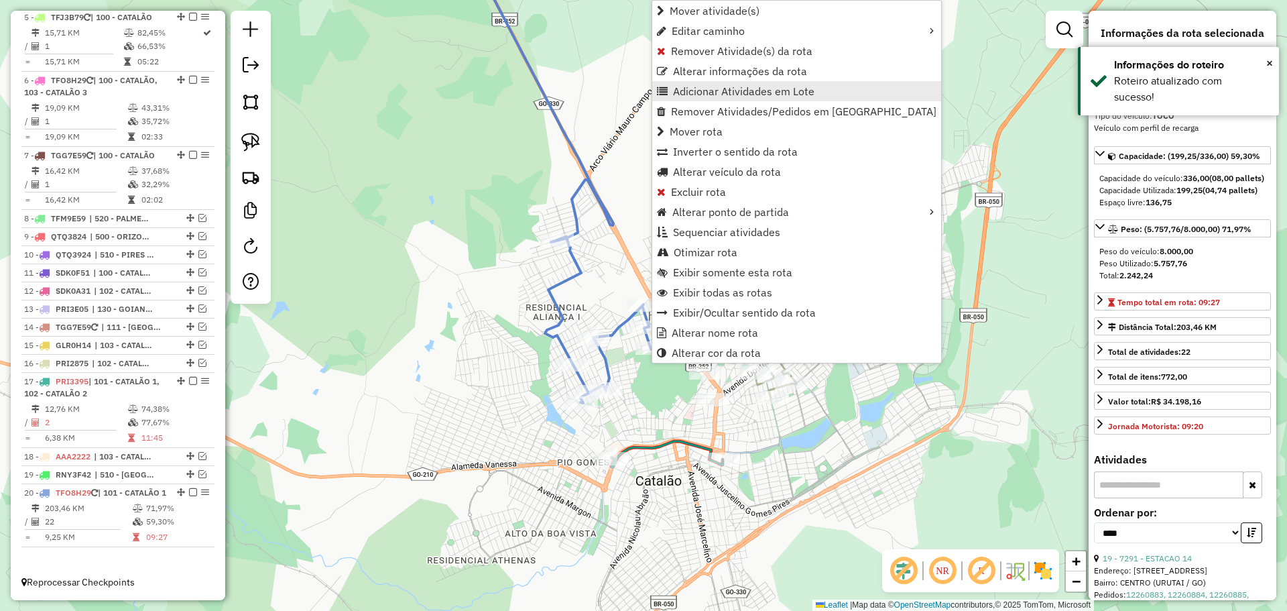
click at [687, 93] on span "Adicionar Atividades em Lote" at bounding box center [743, 91] width 141 height 11
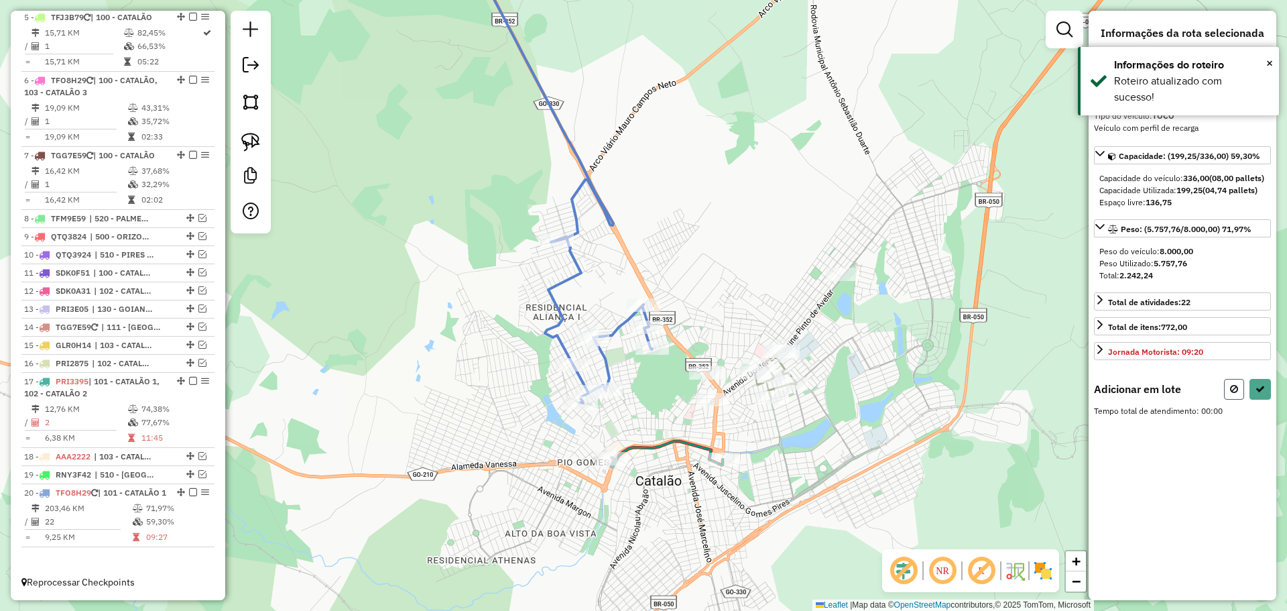
click at [1235, 400] on button at bounding box center [1234, 389] width 20 height 21
select select "*********"
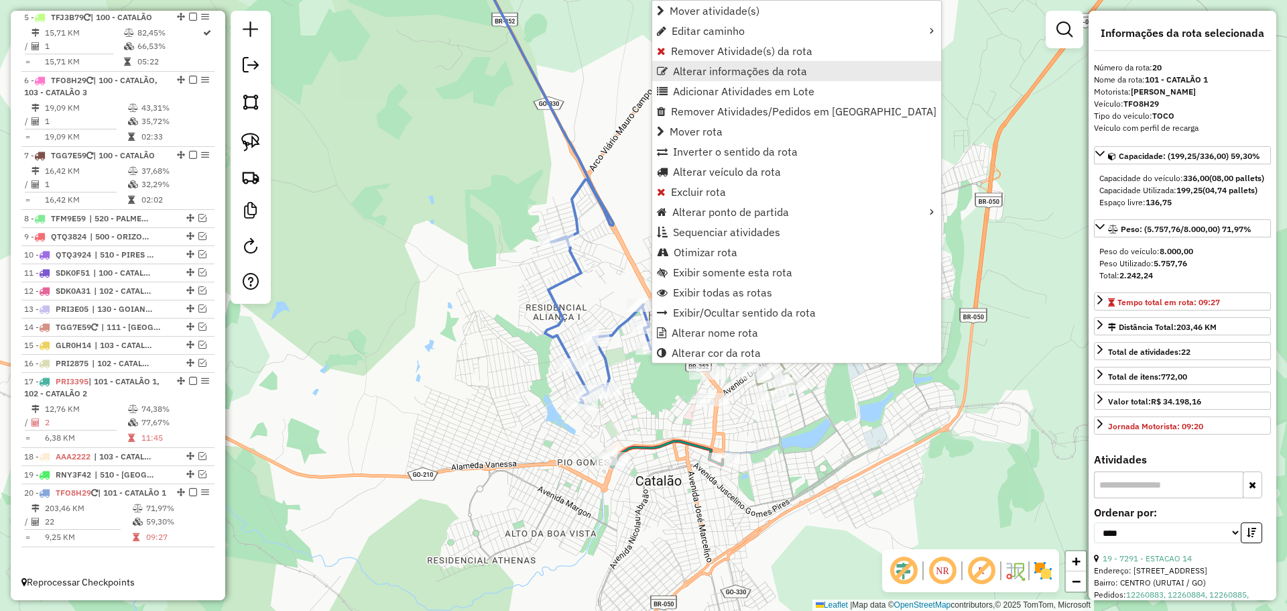
click at [695, 70] on span "Alterar informações da rota" at bounding box center [740, 71] width 134 height 11
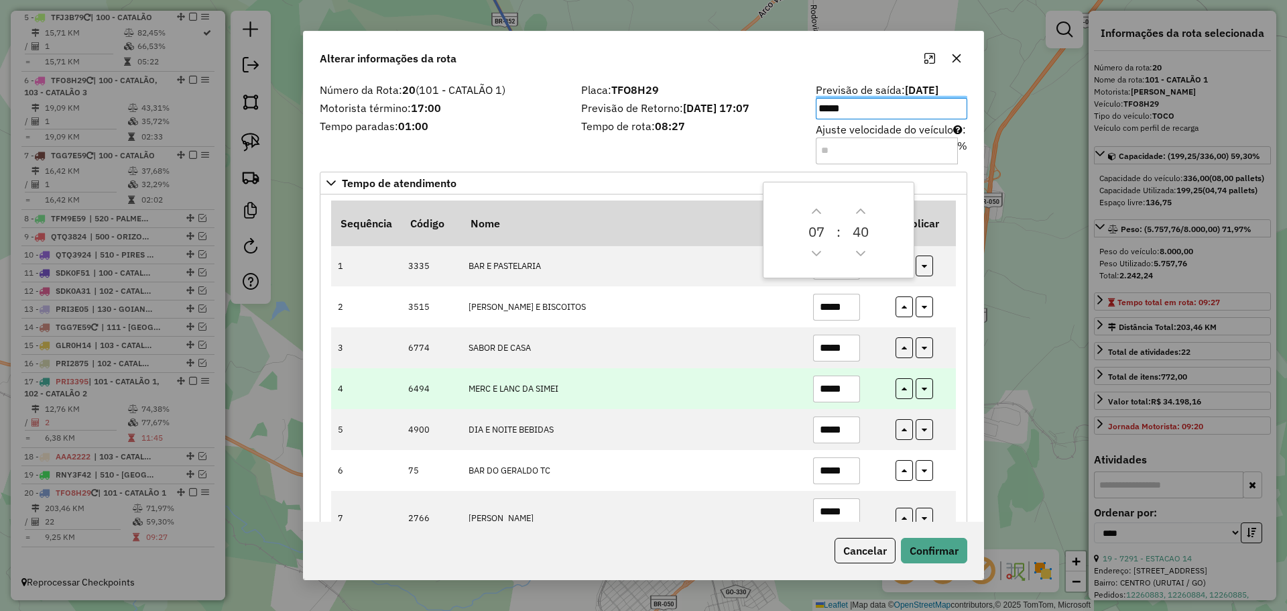
click at [688, 375] on td "MERC E LANC DA SIMEI" at bounding box center [633, 388] width 345 height 41
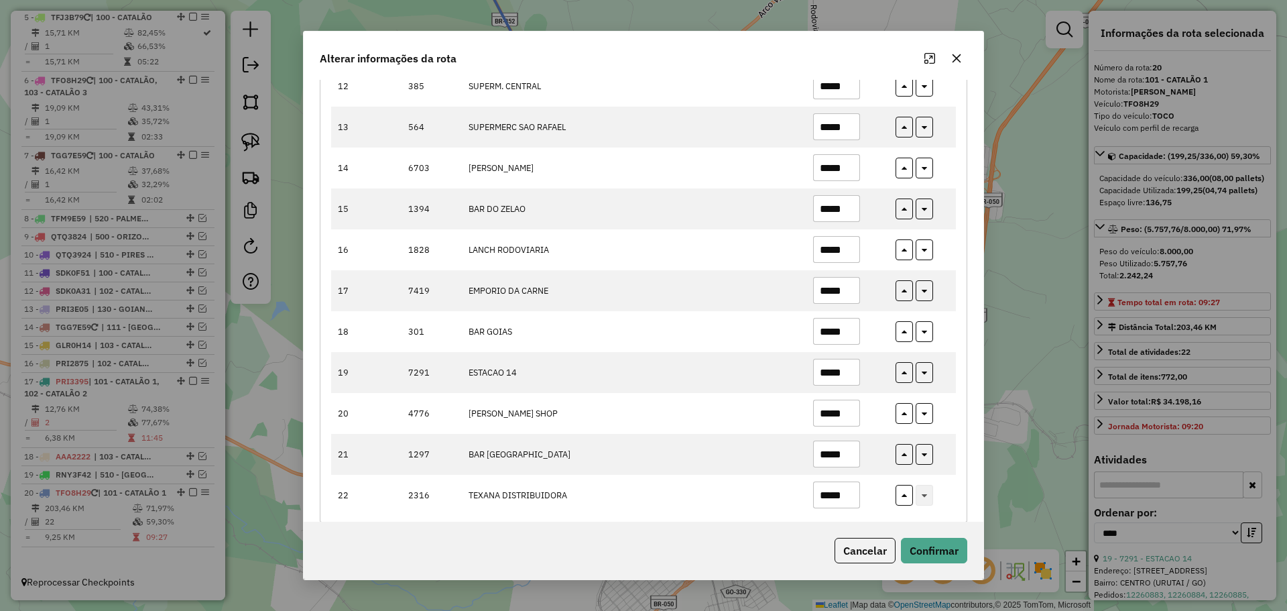
scroll to position [661, 0]
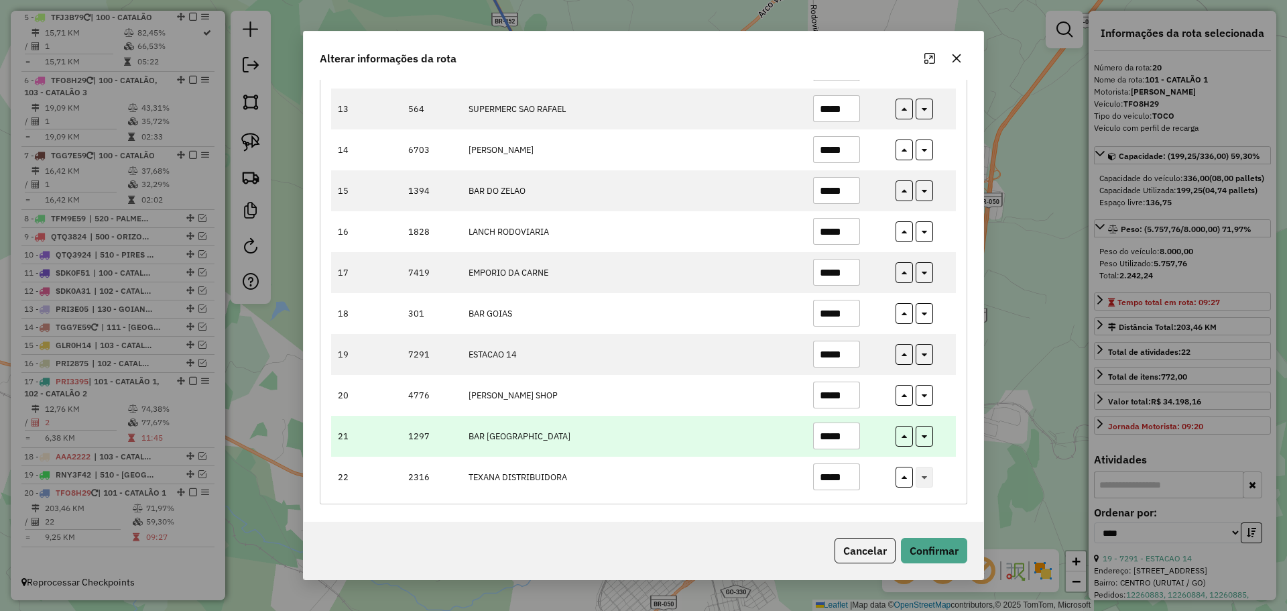
drag, startPoint x: 839, startPoint y: 441, endPoint x: 854, endPoint y: 441, distance: 14.7
click at [853, 441] on input "*****" at bounding box center [836, 435] width 47 height 27
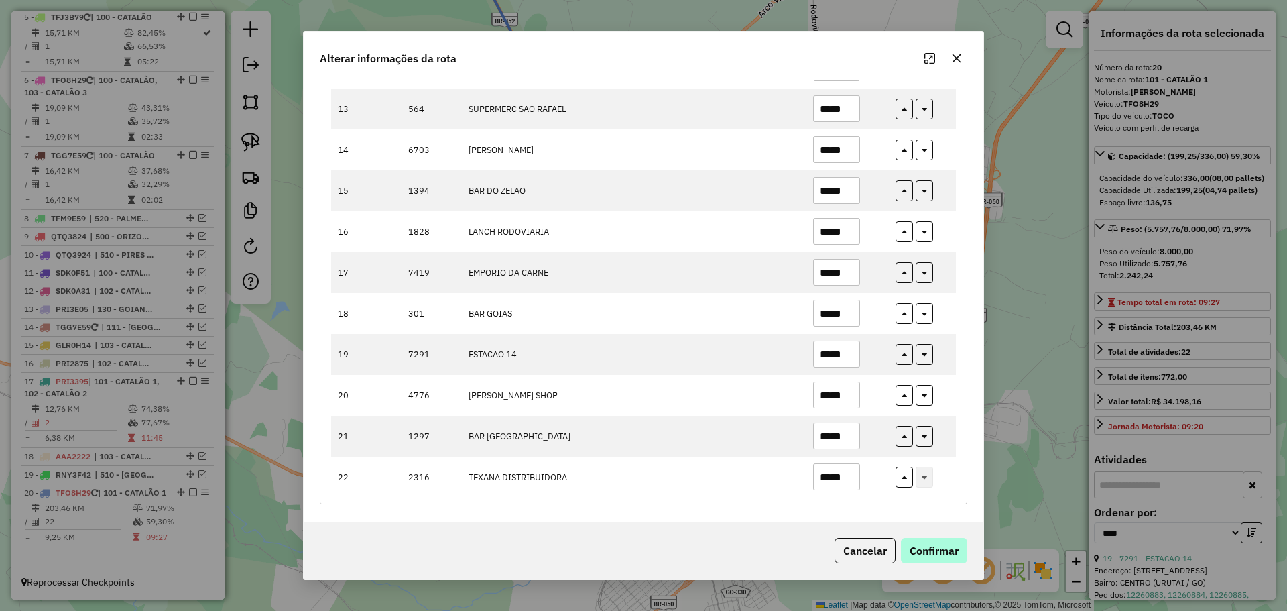
type input "*****"
click at [922, 546] on button "Confirmar" at bounding box center [934, 550] width 66 height 25
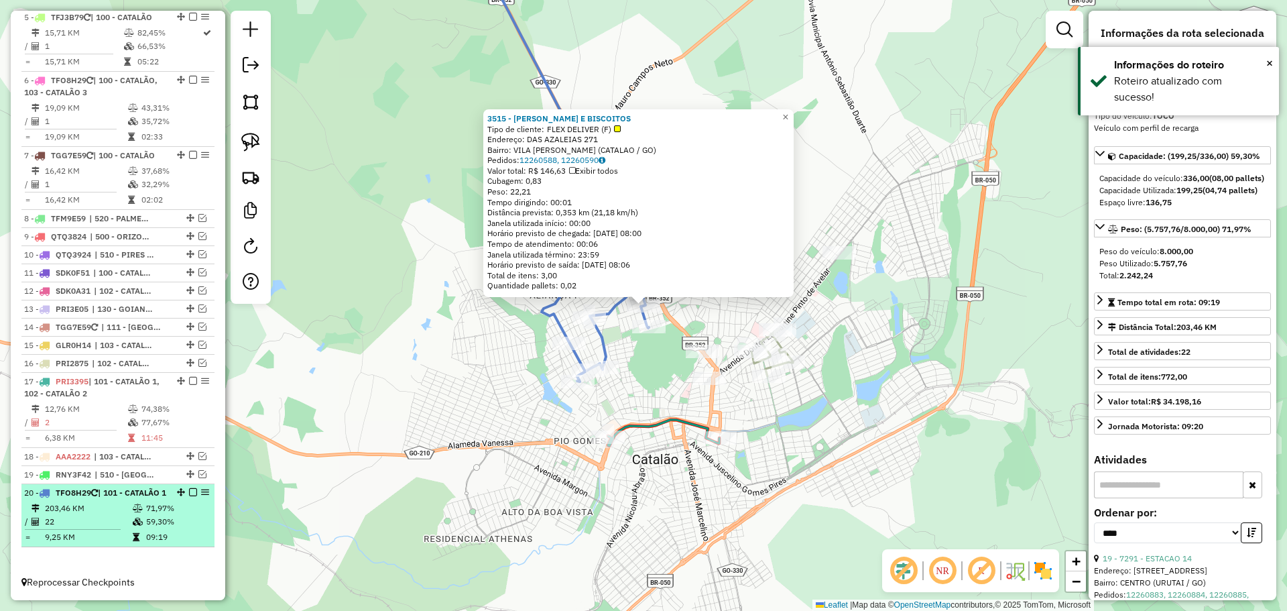
click at [189, 488] on em at bounding box center [193, 492] width 8 height 8
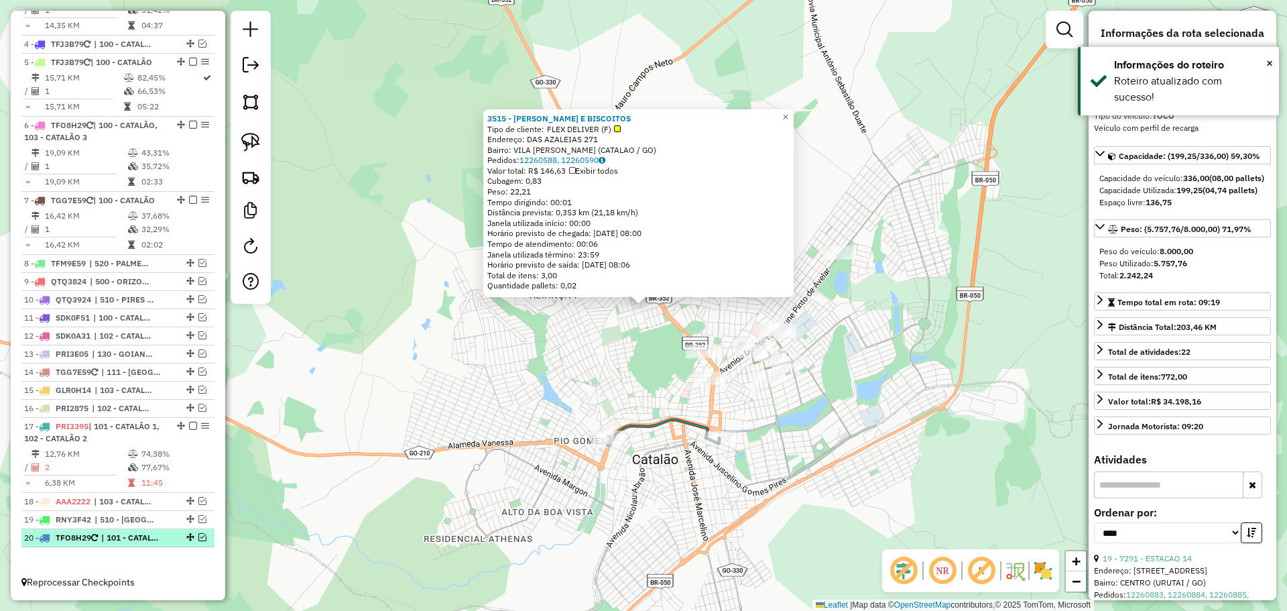
scroll to position [719, 0]
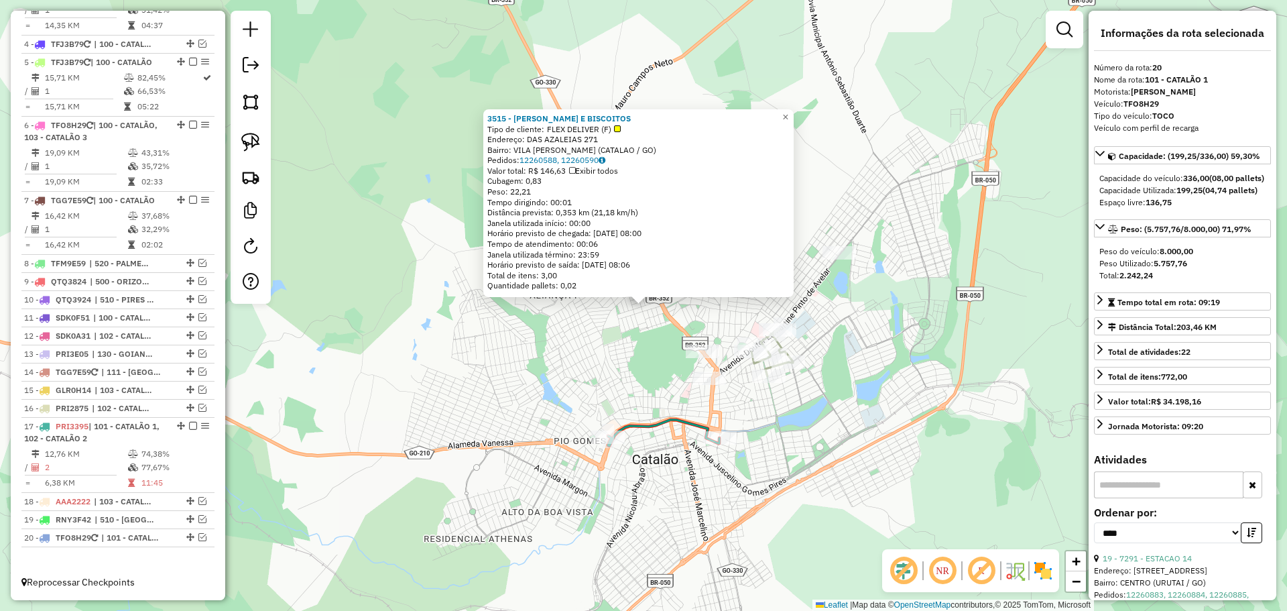
click at [563, 373] on div "3515 - JW PAES E BISCOITOS Tipo de cliente: FLEX DELIVER (F) Endereço: DAS AZAL…" at bounding box center [643, 305] width 1287 height 611
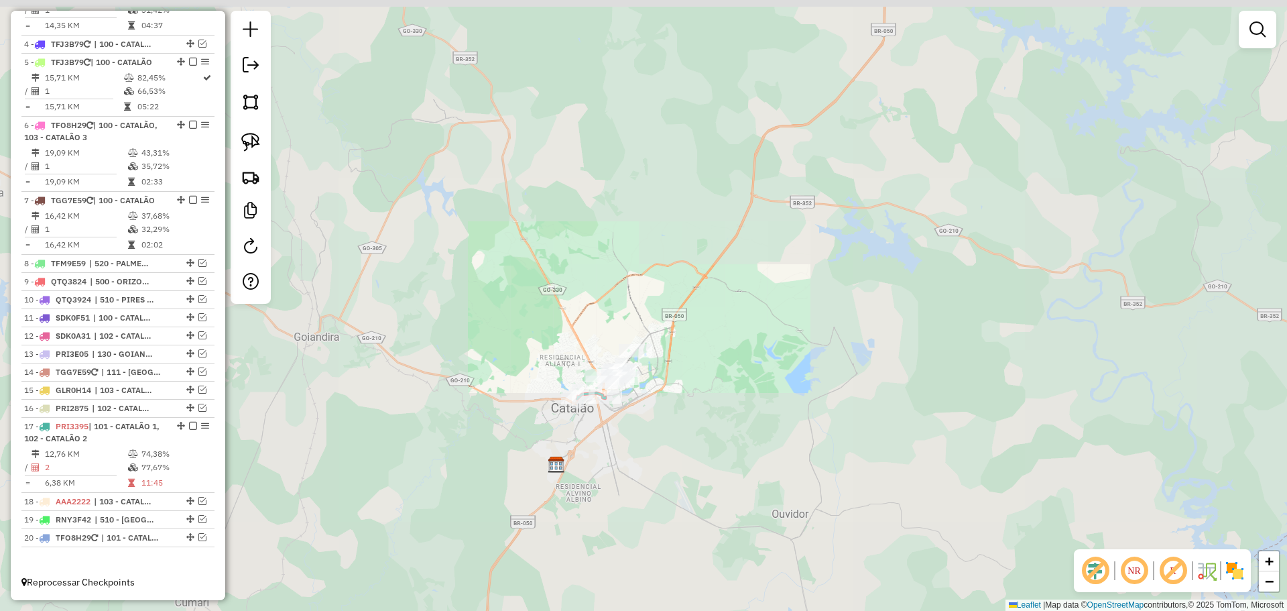
drag, startPoint x: 544, startPoint y: 238, endPoint x: 576, endPoint y: 349, distance: 115.7
click at [579, 345] on div "Janela de atendimento Grade de atendimento Capacidade Transportadoras Veículos …" at bounding box center [643, 305] width 1287 height 611
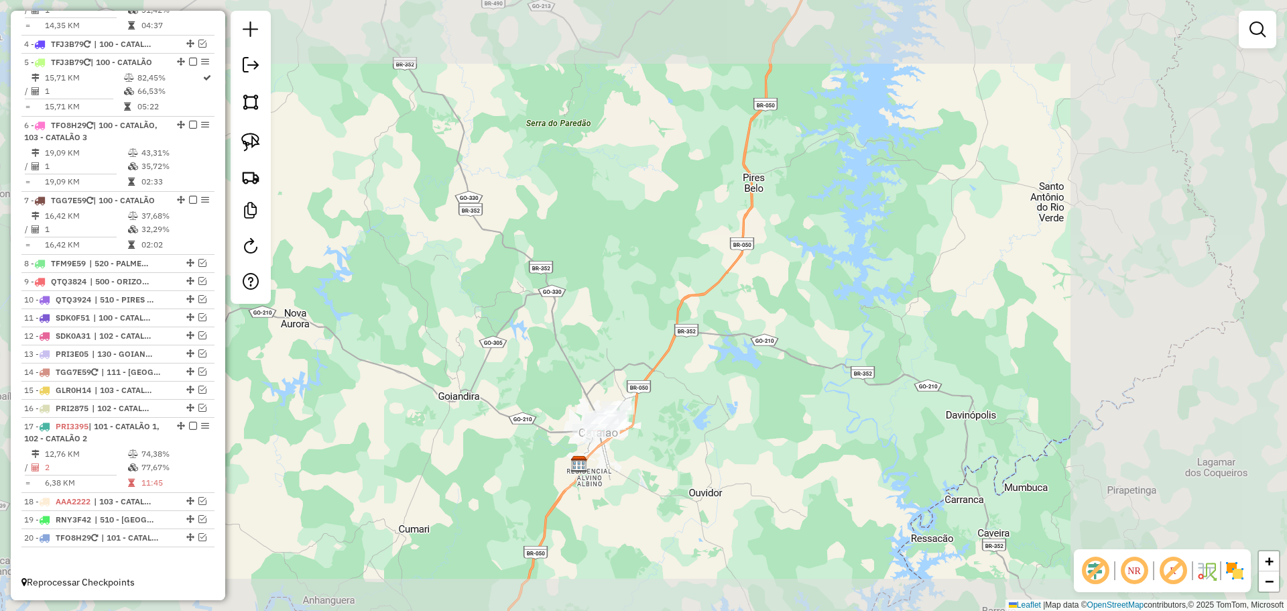
drag, startPoint x: 545, startPoint y: 274, endPoint x: 609, endPoint y: 355, distance: 103.1
click at [605, 350] on div "Janela de atendimento Grade de atendimento Capacidade Transportadoras Veículos …" at bounding box center [643, 305] width 1287 height 611
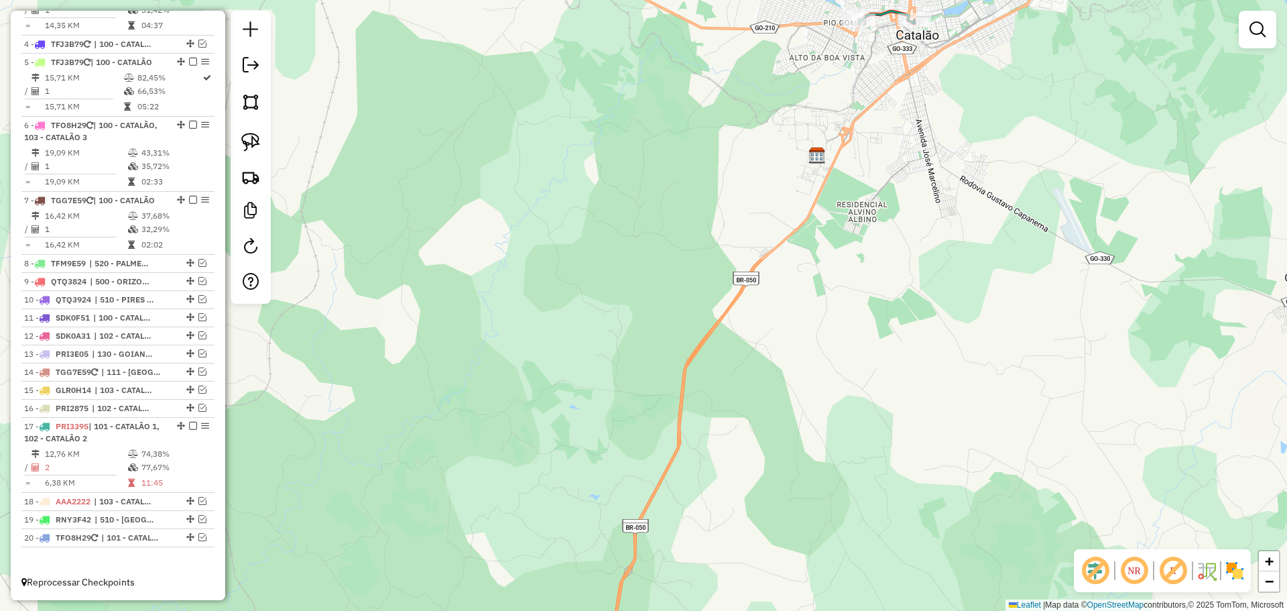
drag, startPoint x: 730, startPoint y: 251, endPoint x: 646, endPoint y: 469, distance: 232.8
click at [650, 468] on div "Janela de atendimento Grade de atendimento Capacidade Transportadoras Veículos …" at bounding box center [643, 305] width 1287 height 611
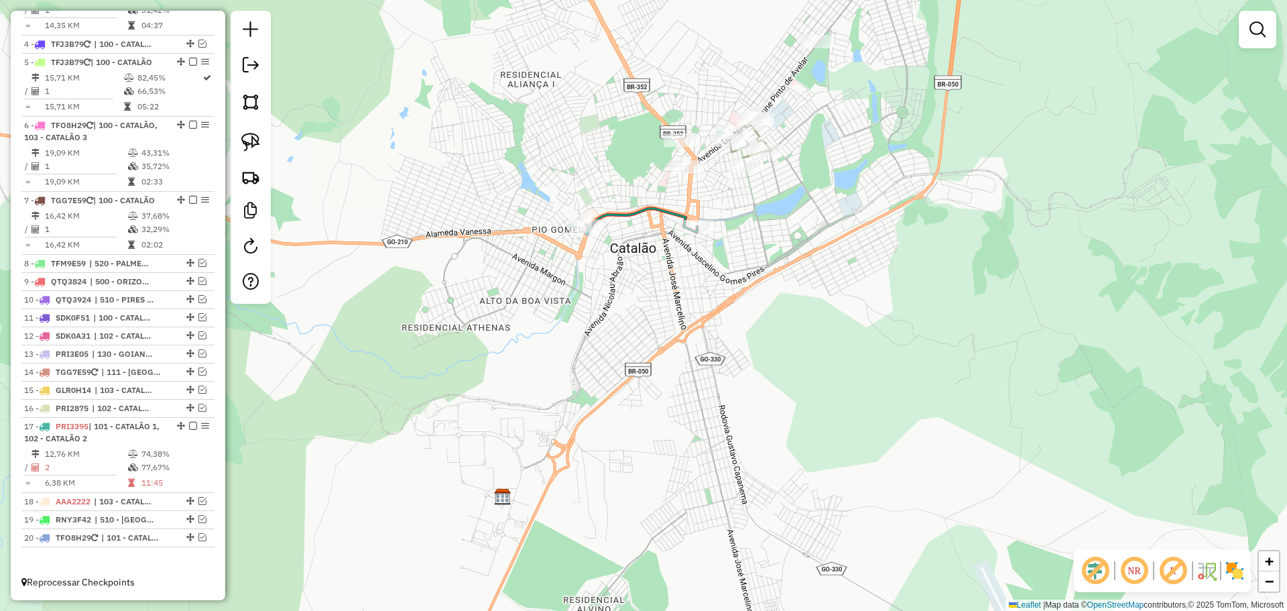
drag, startPoint x: 849, startPoint y: 262, endPoint x: 892, endPoint y: 334, distance: 83.9
click at [895, 333] on div "Janela de atendimento Grade de atendimento Capacidade Transportadoras Veículos …" at bounding box center [643, 305] width 1287 height 611
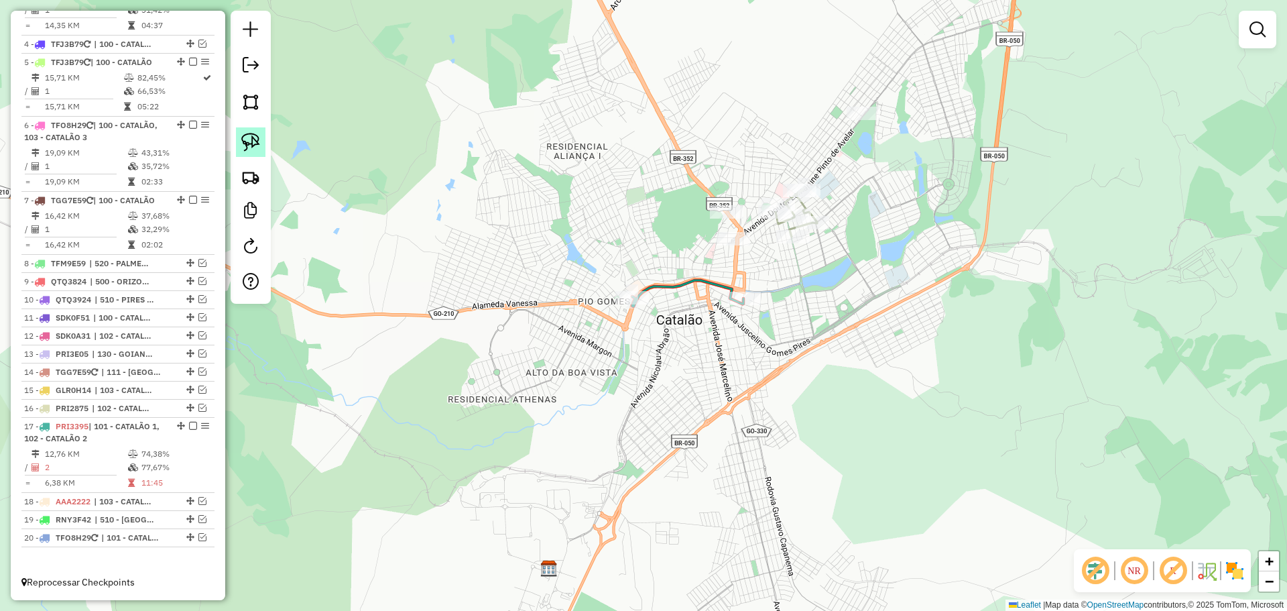
click at [246, 140] on img at bounding box center [250, 142] width 19 height 19
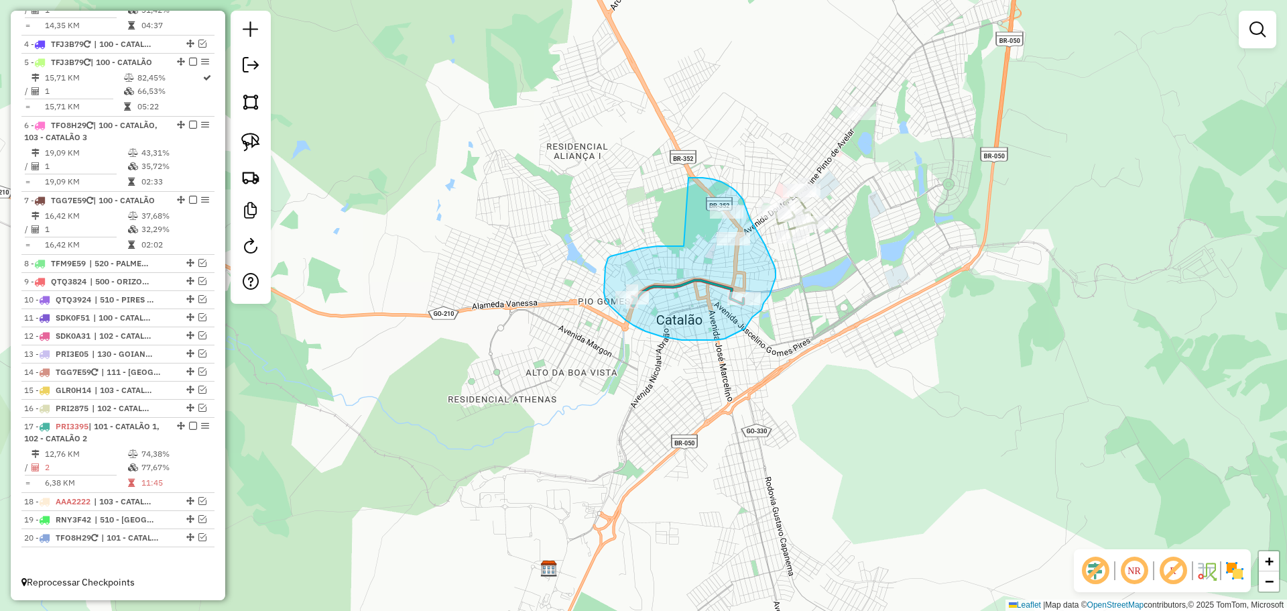
drag, startPoint x: 684, startPoint y: 246, endPoint x: 628, endPoint y: 214, distance: 64.3
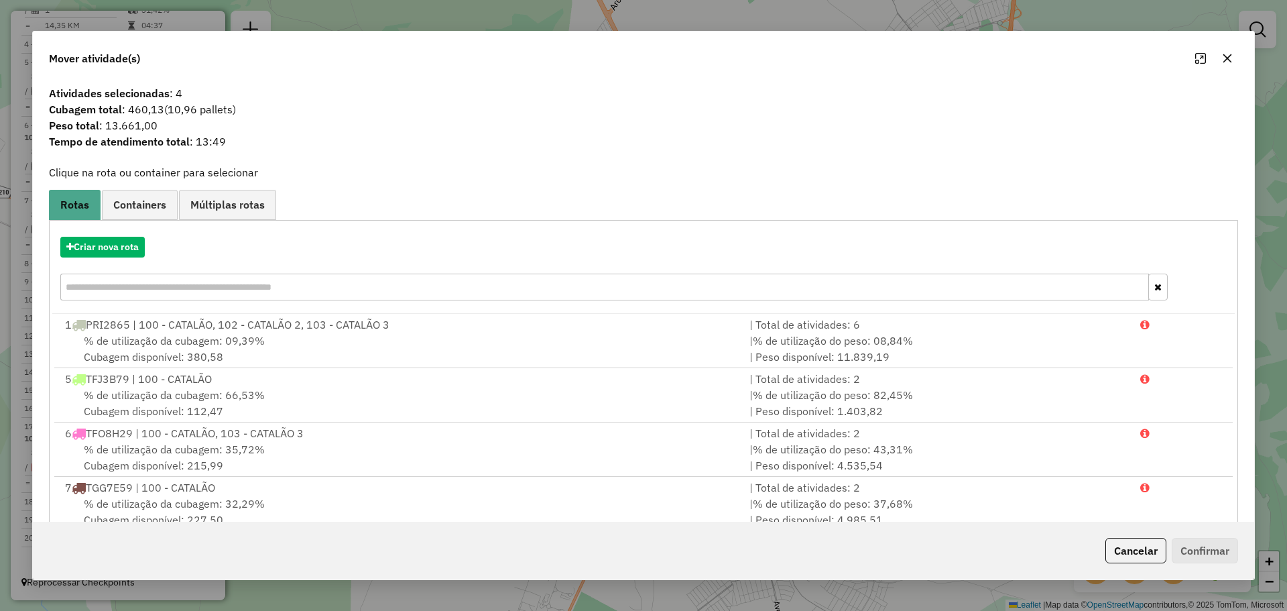
click at [1231, 56] on icon "button" at bounding box center [1227, 58] width 11 height 11
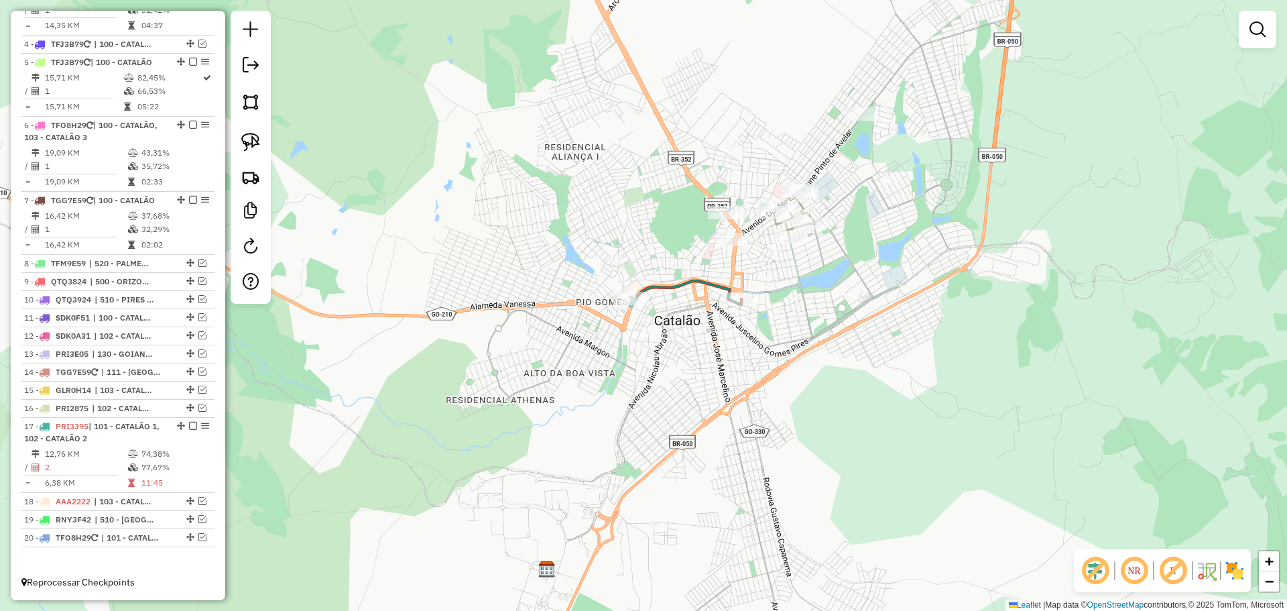
drag, startPoint x: 921, startPoint y: 229, endPoint x: 909, endPoint y: 225, distance: 12.5
click at [916, 232] on div "Janela de atendimento Grade de atendimento Capacidade Transportadoras Veículos …" at bounding box center [643, 305] width 1287 height 611
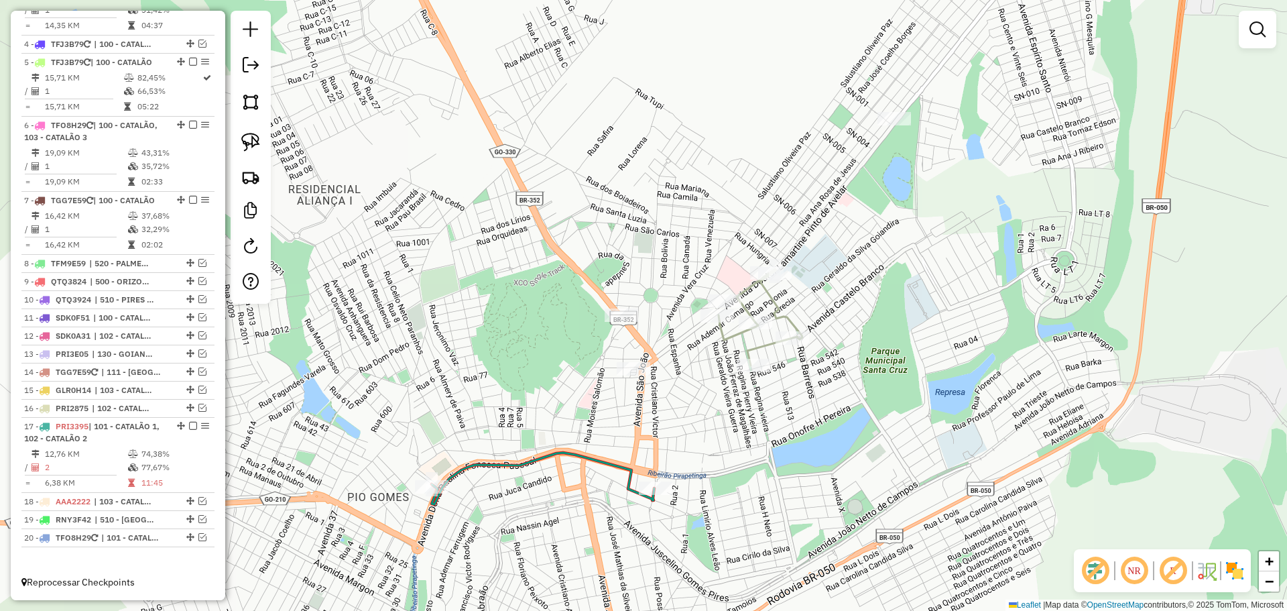
drag, startPoint x: 843, startPoint y: 267, endPoint x: 874, endPoint y: 331, distance: 69.9
click at [874, 331] on div "Janela de atendimento Grade de atendimento Capacidade Transportadoras Veículos …" at bounding box center [643, 305] width 1287 height 611
click at [257, 138] on img at bounding box center [250, 142] width 19 height 19
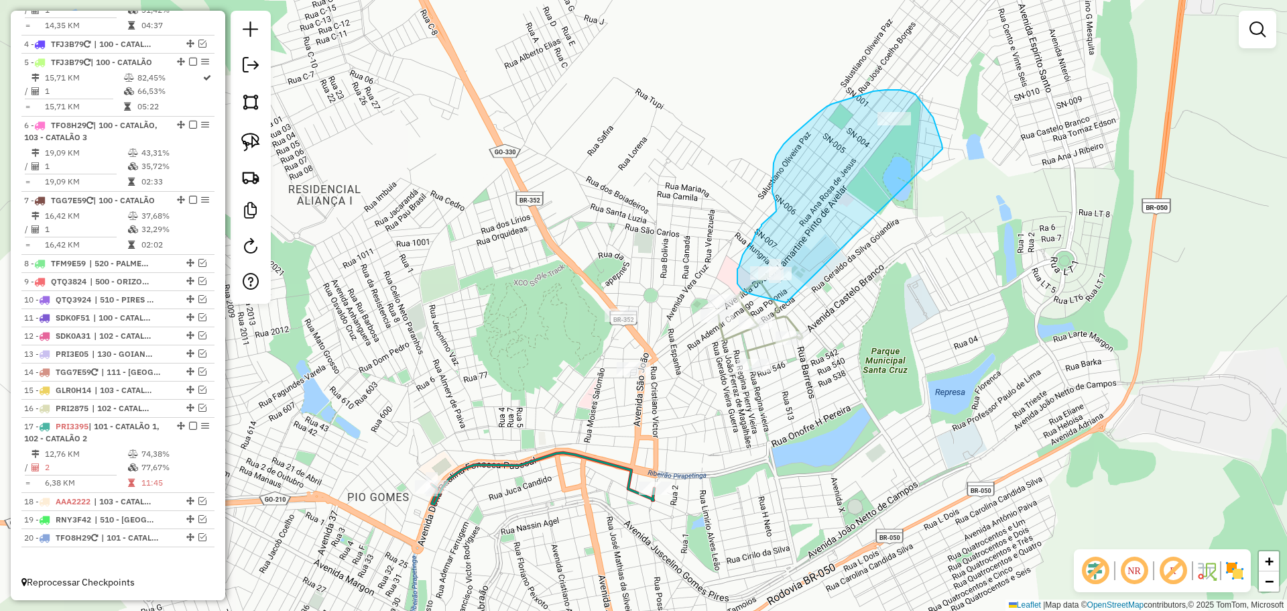
drag, startPoint x: 943, startPoint y: 149, endPoint x: 833, endPoint y: 288, distance: 177.0
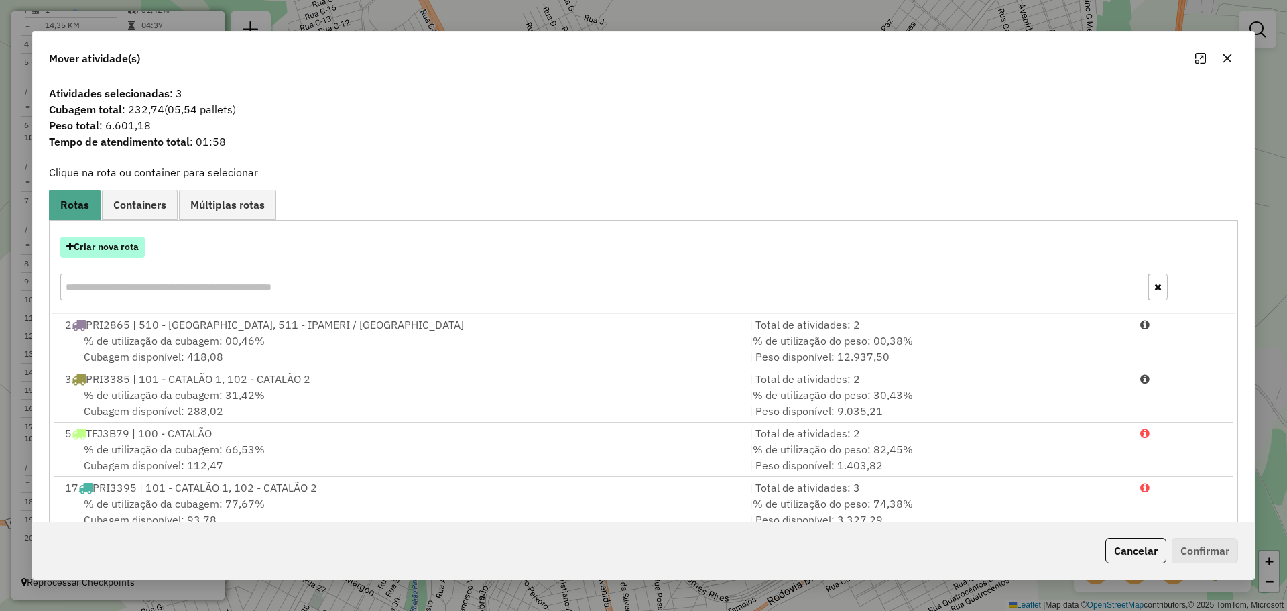
click at [111, 247] on button "Criar nova rota" at bounding box center [102, 247] width 84 height 21
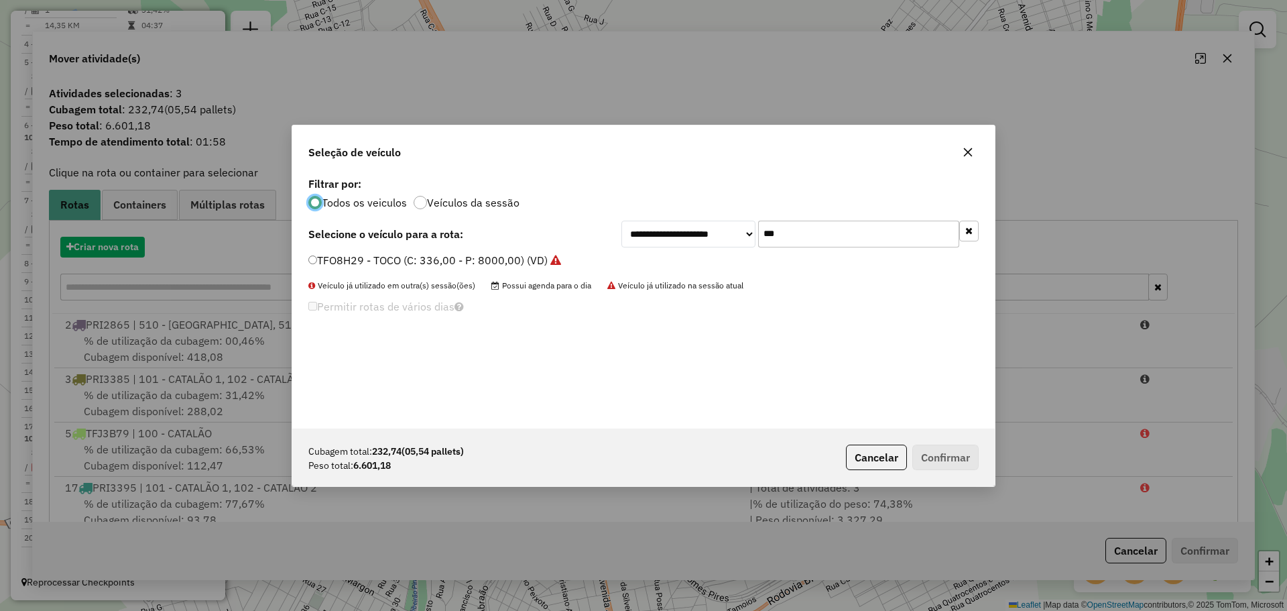
scroll to position [7, 4]
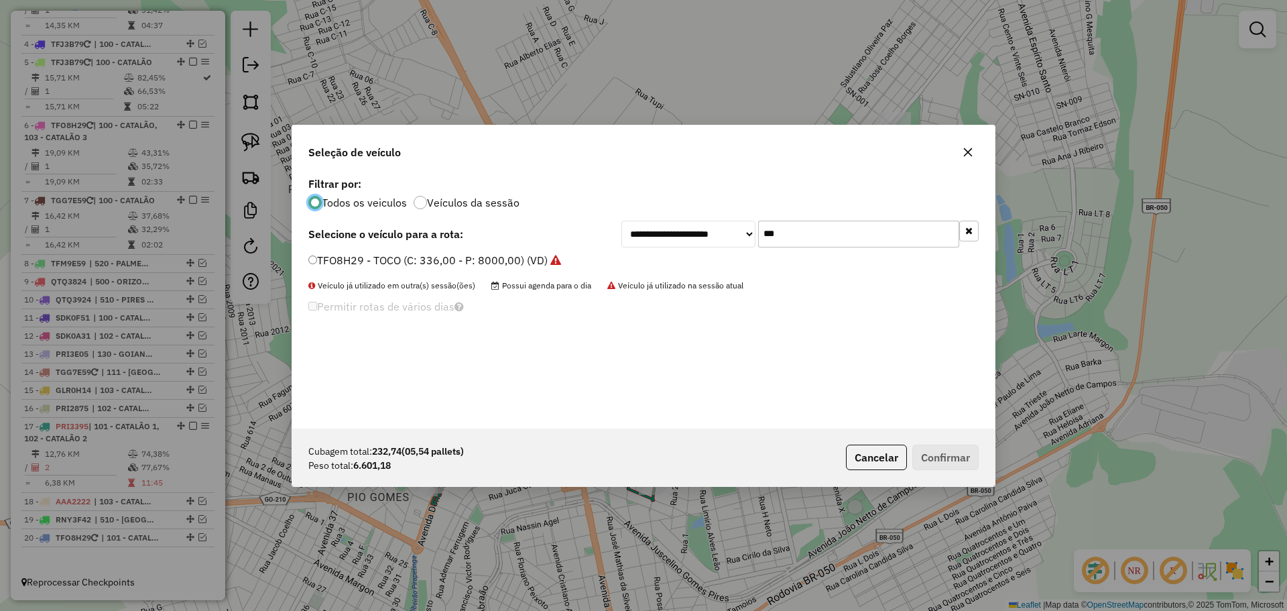
click at [856, 245] on input "***" at bounding box center [858, 234] width 201 height 27
click at [833, 243] on input "***" at bounding box center [858, 234] width 201 height 27
type input "****"
click at [343, 253] on label "PRI2865 - TRUCK BAU - 420 - 12987 (C: 420,00 - P: 12987,00) (VD)" at bounding box center [487, 260] width 359 height 16
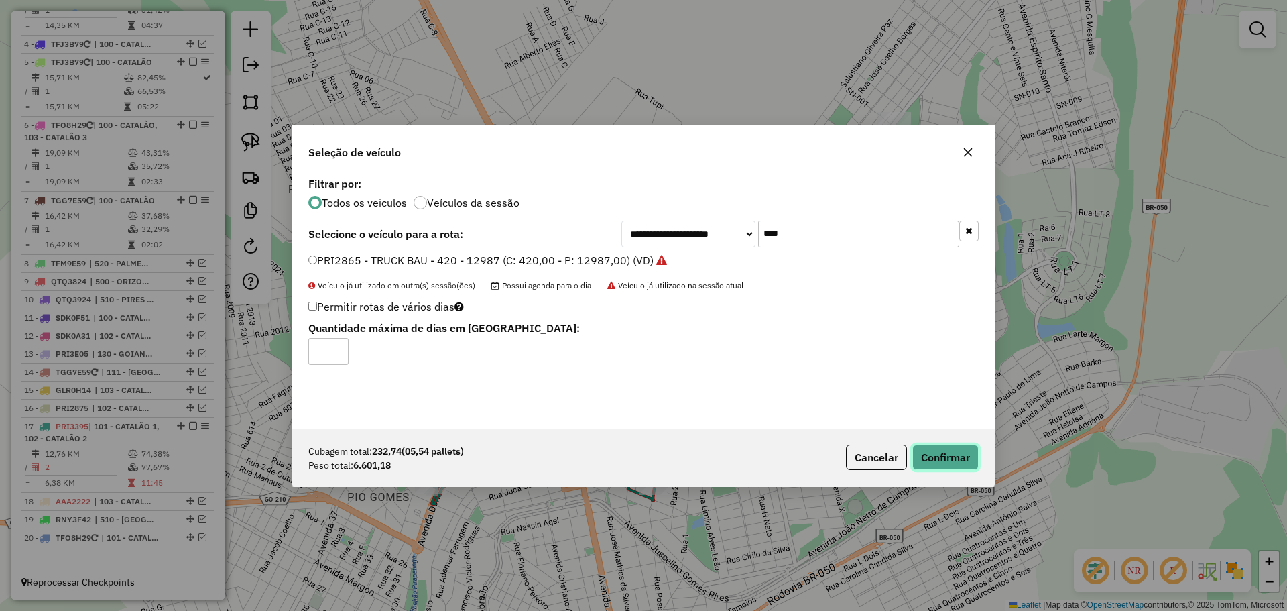
click at [929, 467] on button "Confirmar" at bounding box center [945, 456] width 66 height 25
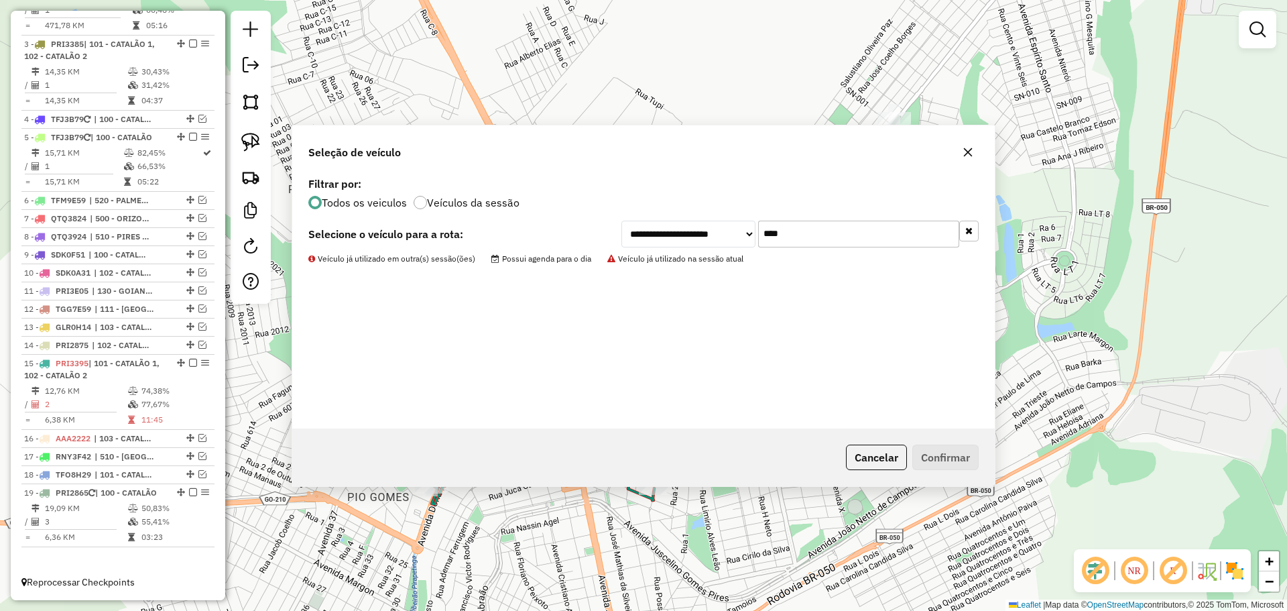
scroll to position [656, 0]
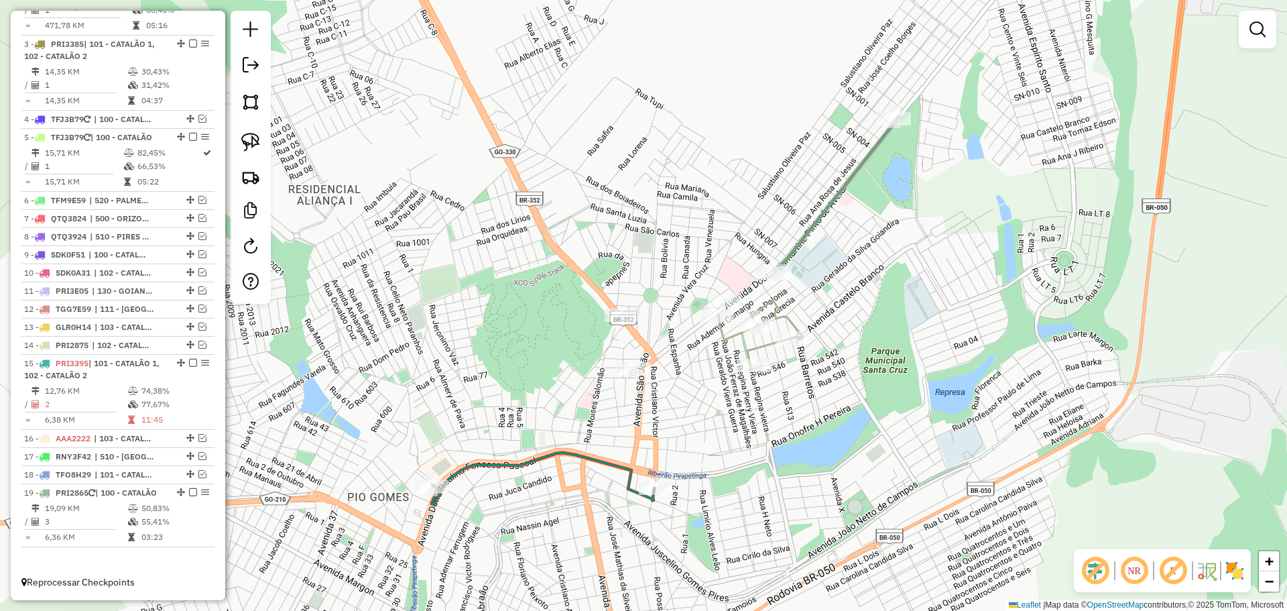
click at [778, 280] on div at bounding box center [775, 273] width 34 height 13
select select "*********"
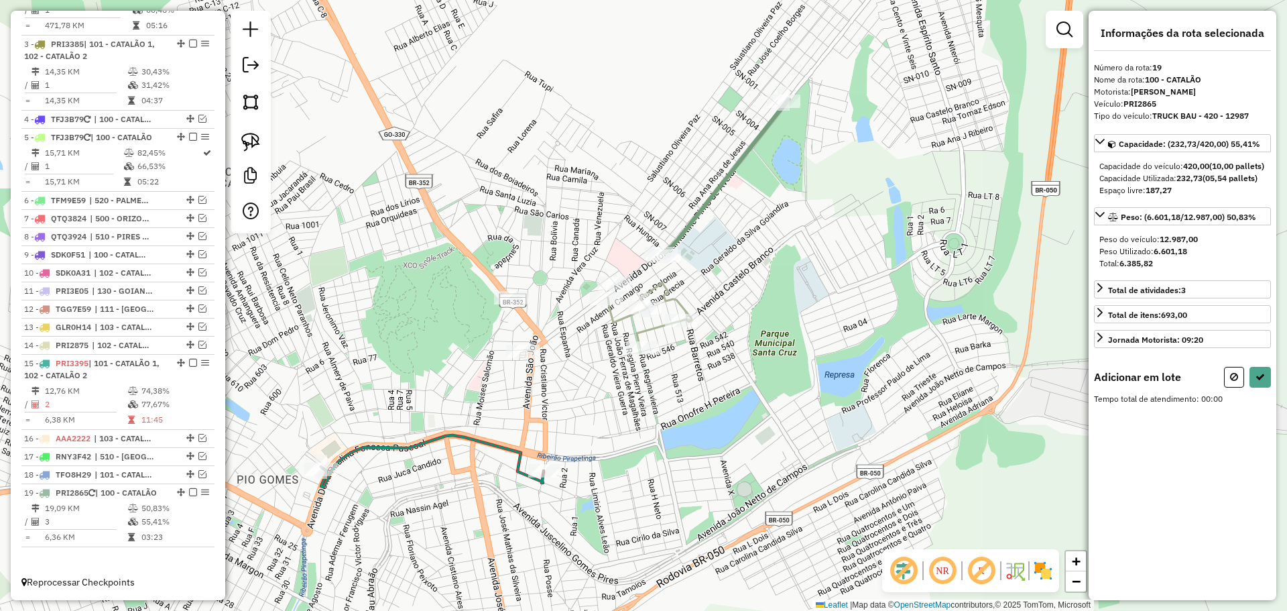
drag, startPoint x: 725, startPoint y: 338, endPoint x: 740, endPoint y: 251, distance: 88.5
click at [743, 252] on div "Janela de atendimento Grade de atendimento Capacidade Transportadoras Veículos …" at bounding box center [643, 305] width 1287 height 611
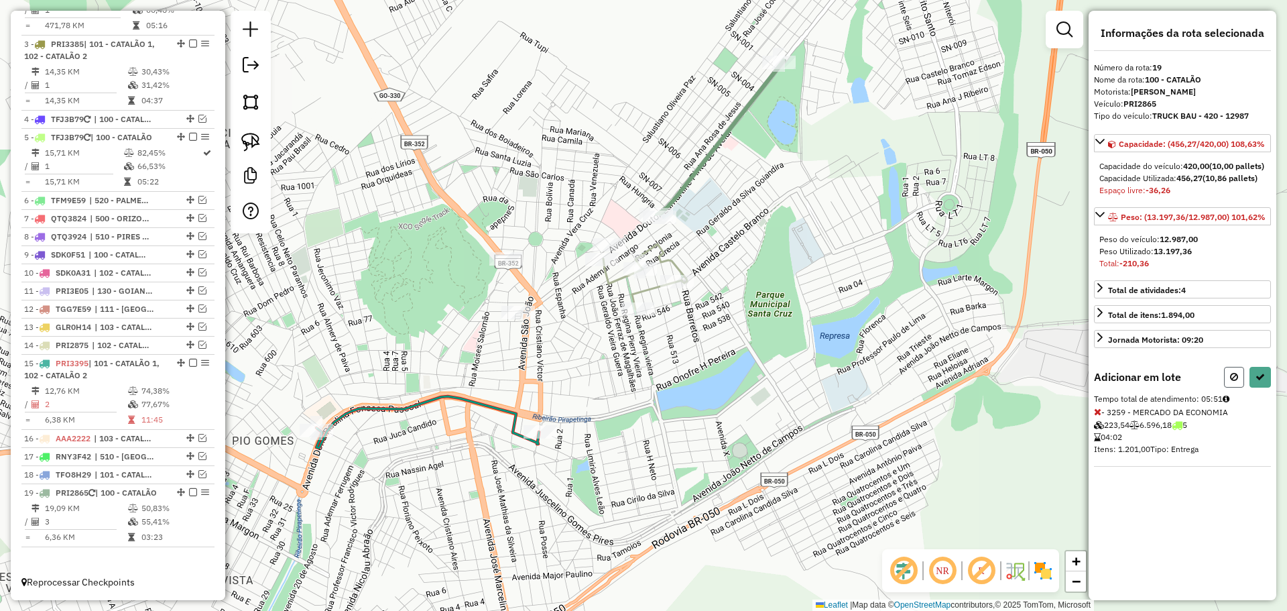
click at [1239, 383] on button at bounding box center [1234, 377] width 20 height 21
select select "*********"
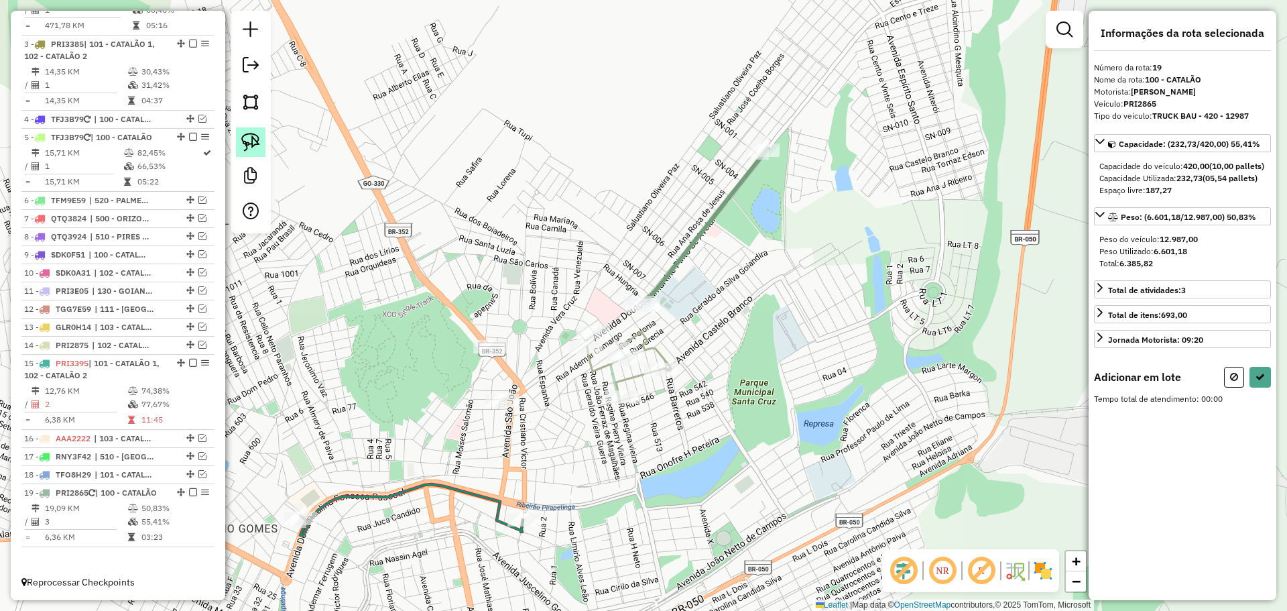
click at [249, 149] on img at bounding box center [250, 142] width 19 height 19
drag, startPoint x: 591, startPoint y: 415, endPoint x: 571, endPoint y: 360, distance: 58.5
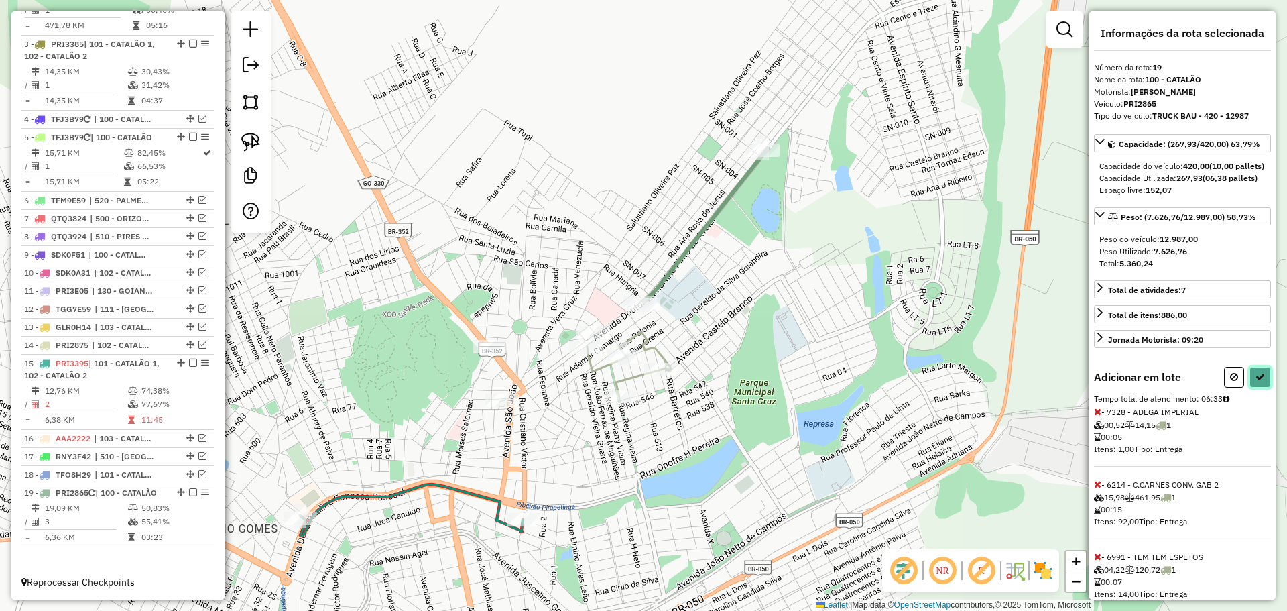
click at [1256, 381] on icon at bounding box center [1260, 376] width 9 height 9
select select "*********"
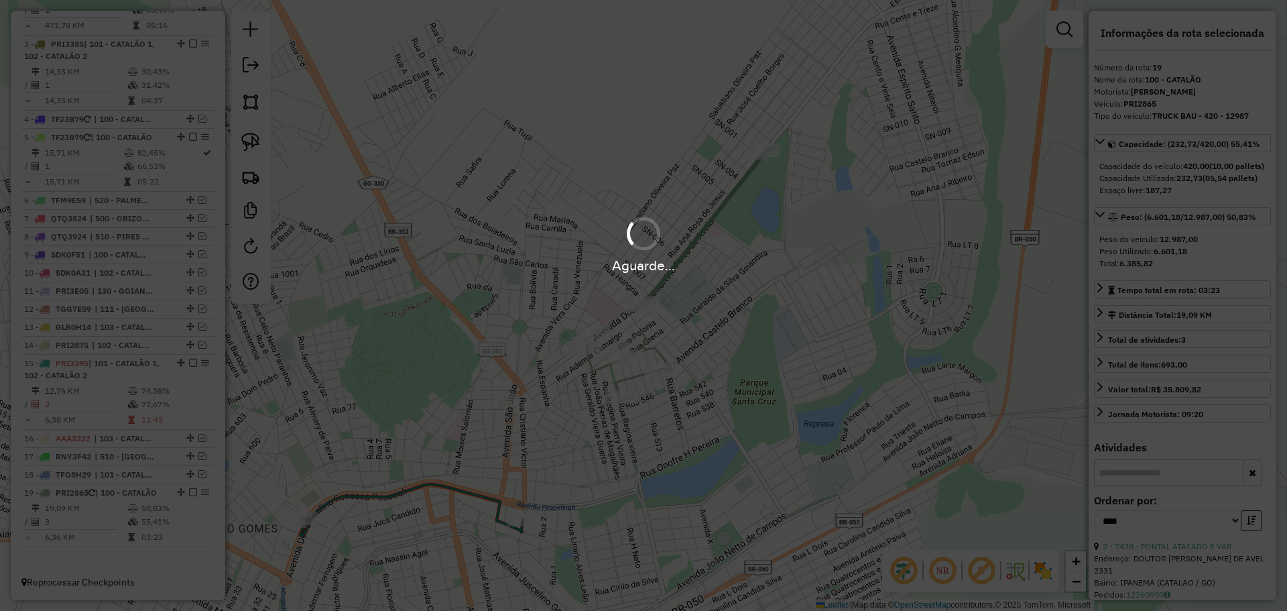
scroll to position [565, 0]
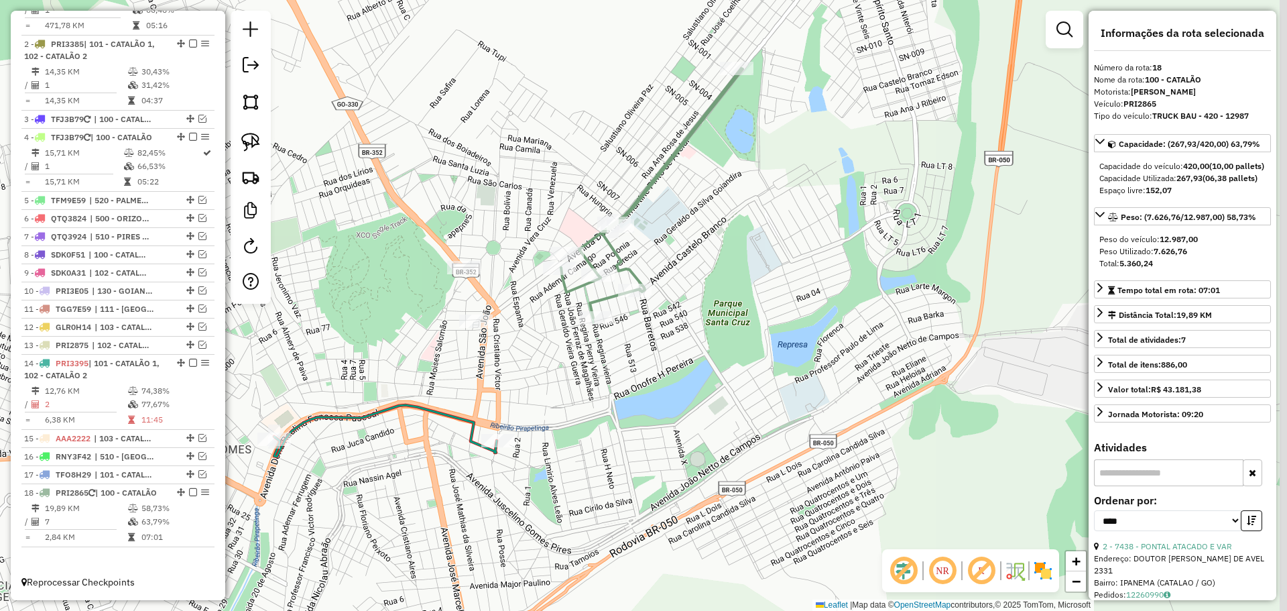
drag, startPoint x: 762, startPoint y: 495, endPoint x: 736, endPoint y: 411, distance: 88.4
click at [736, 411] on div "Janela de atendimento Grade de atendimento Capacidade Transportadoras Veículos …" at bounding box center [643, 305] width 1287 height 611
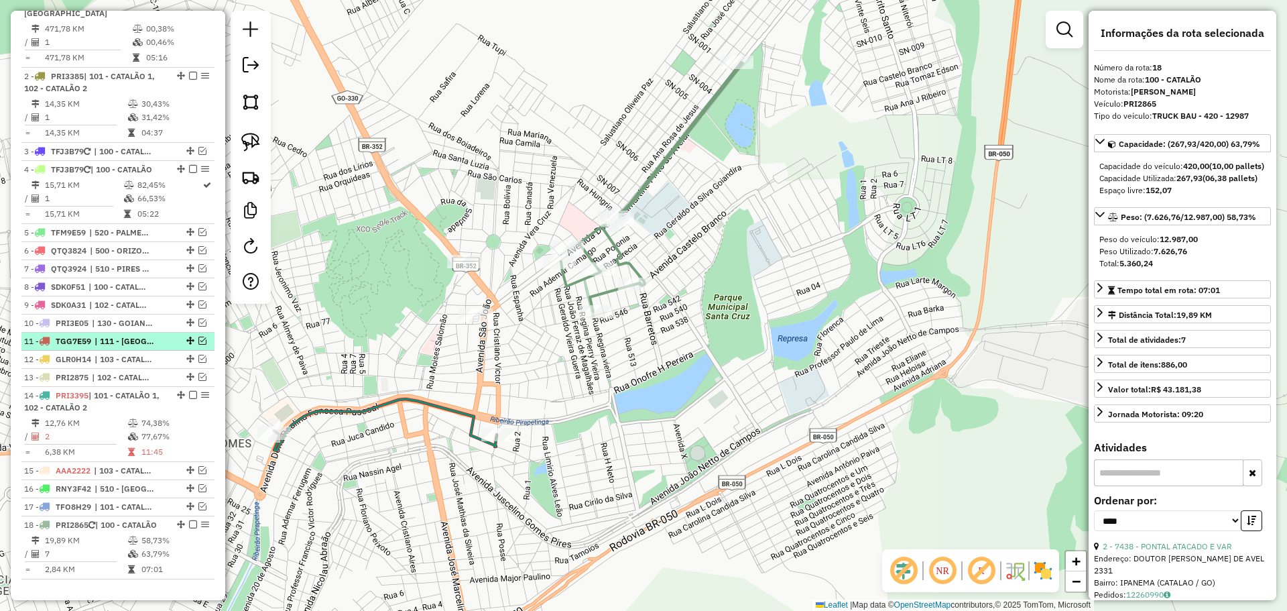
scroll to position [498, 0]
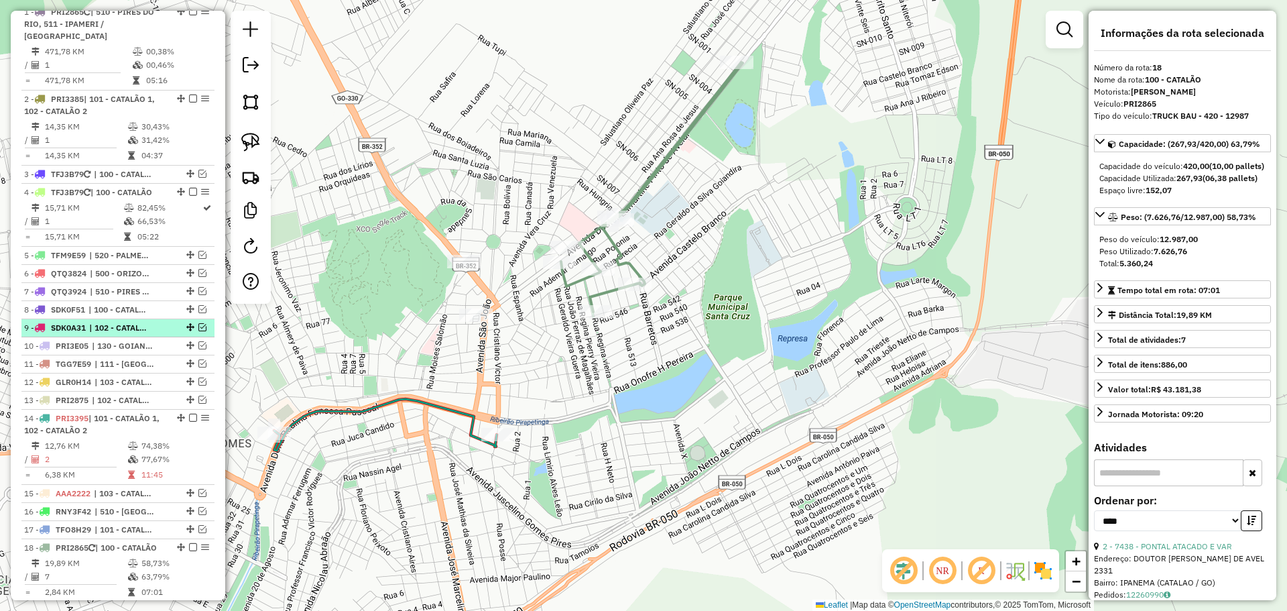
click at [109, 328] on span "| 102 - CATALÃO 2, 103 - CATALÃO 3" at bounding box center [120, 328] width 62 height 12
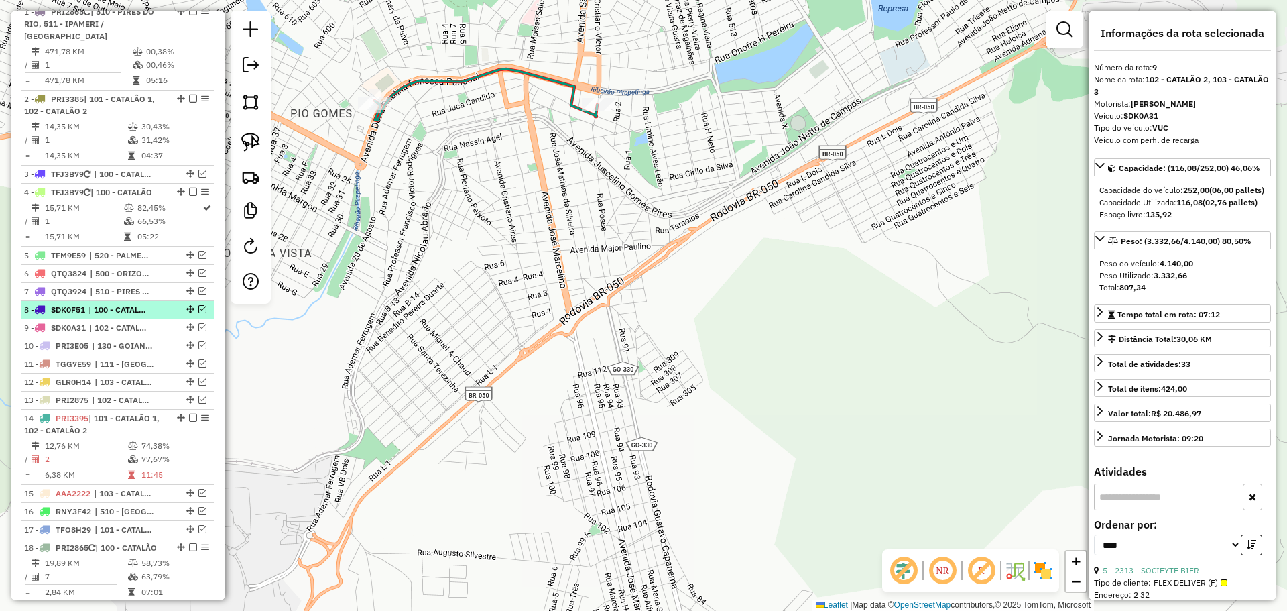
click at [110, 313] on span "| 100 - CATALÃO, 101 - CATALÃO 1, 102 - CATALÃO 2" at bounding box center [119, 310] width 62 height 12
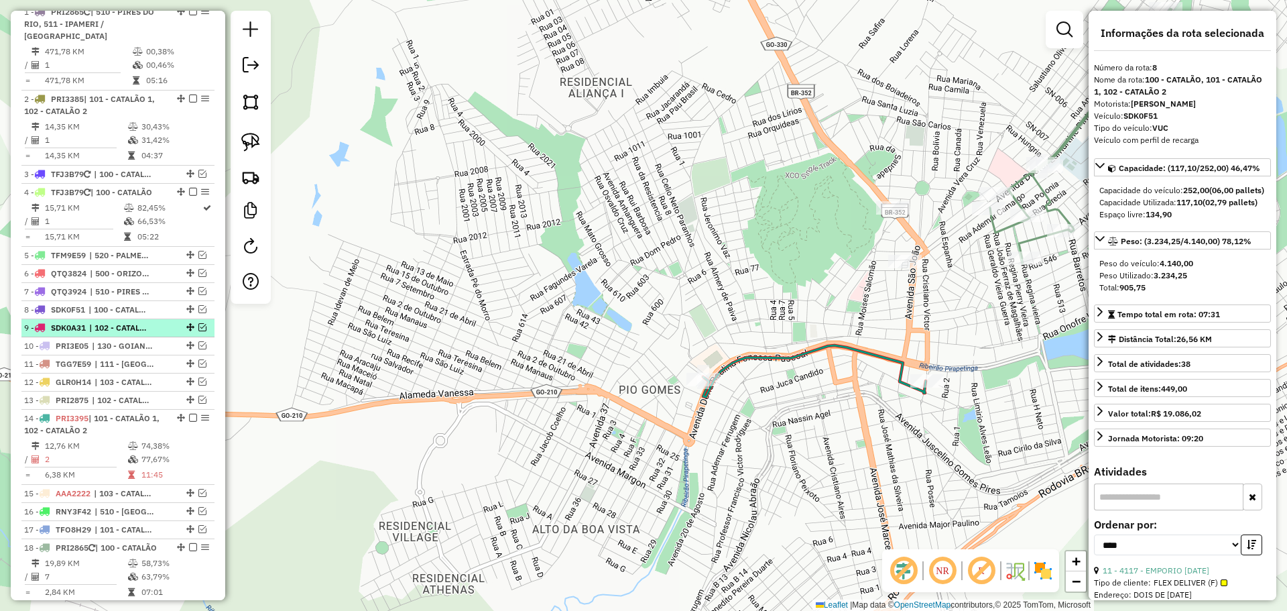
click at [113, 322] on span "| 102 - CATALÃO 2, 103 - CATALÃO 3" at bounding box center [120, 328] width 62 height 12
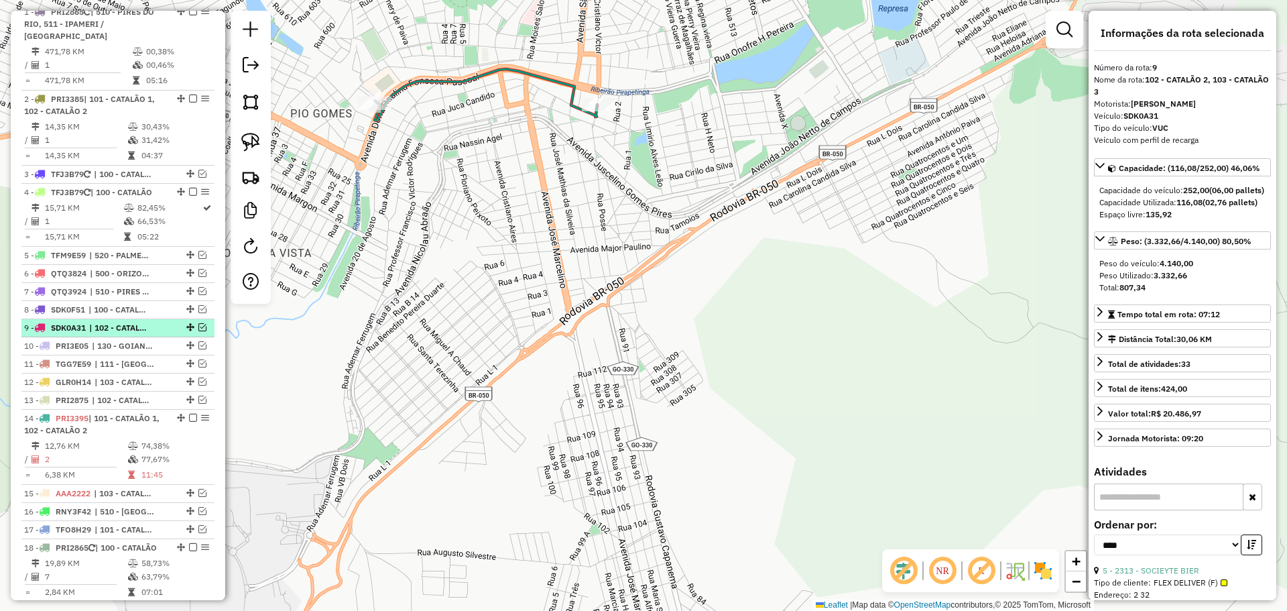
click at [198, 328] on em at bounding box center [202, 327] width 8 height 8
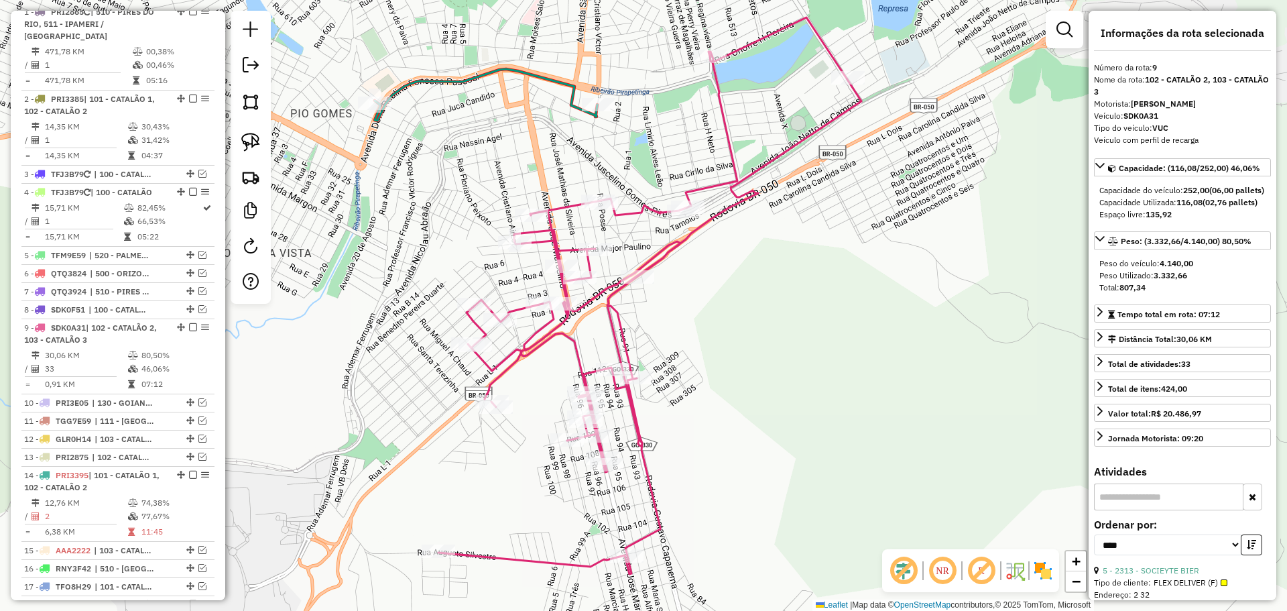
click at [973, 268] on div "Janela de atendimento Grade de atendimento Capacidade Transportadoras Veículos …" at bounding box center [643, 305] width 1287 height 611
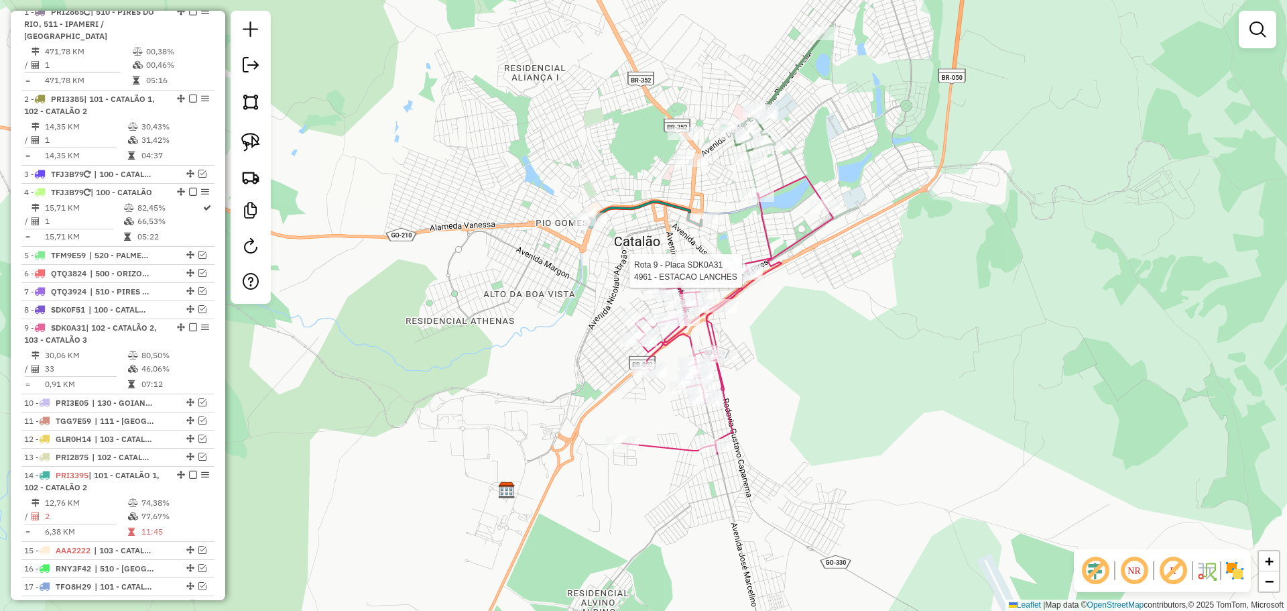
scroll to position [622, 0]
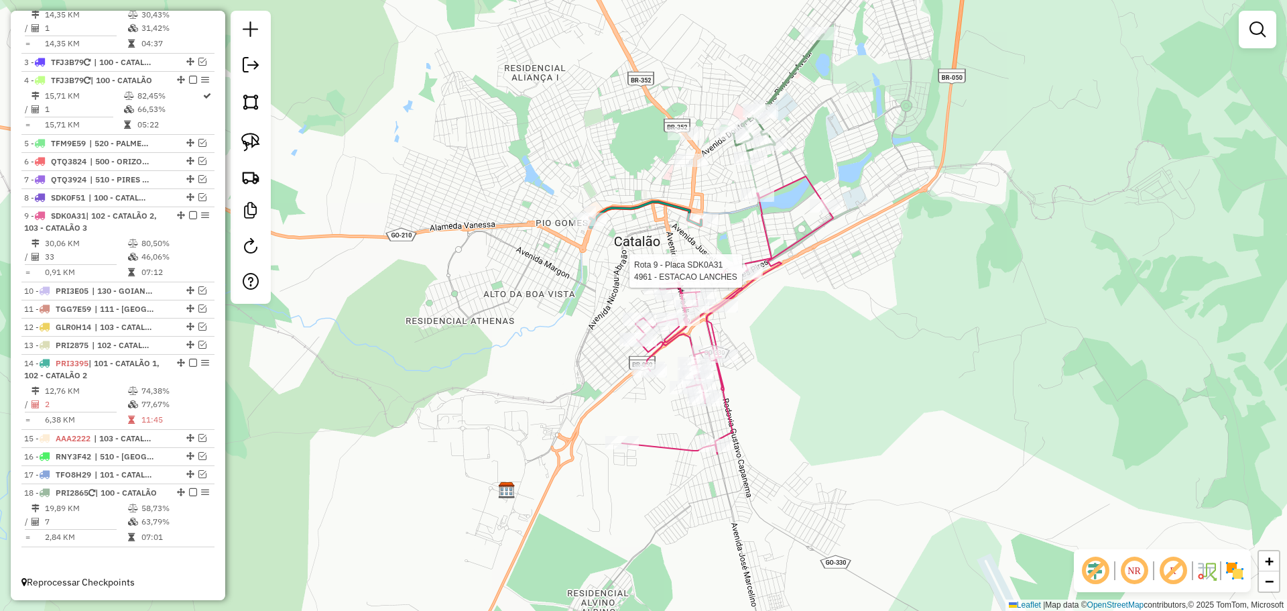
select select "*********"
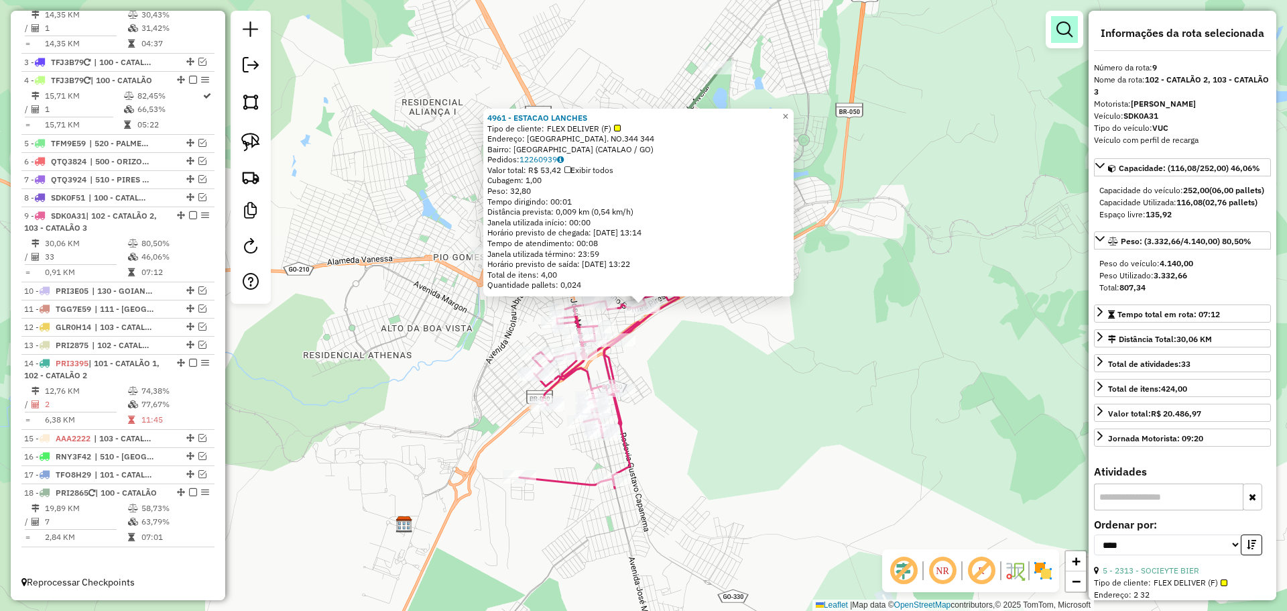
click at [1057, 36] on em at bounding box center [1065, 29] width 16 height 16
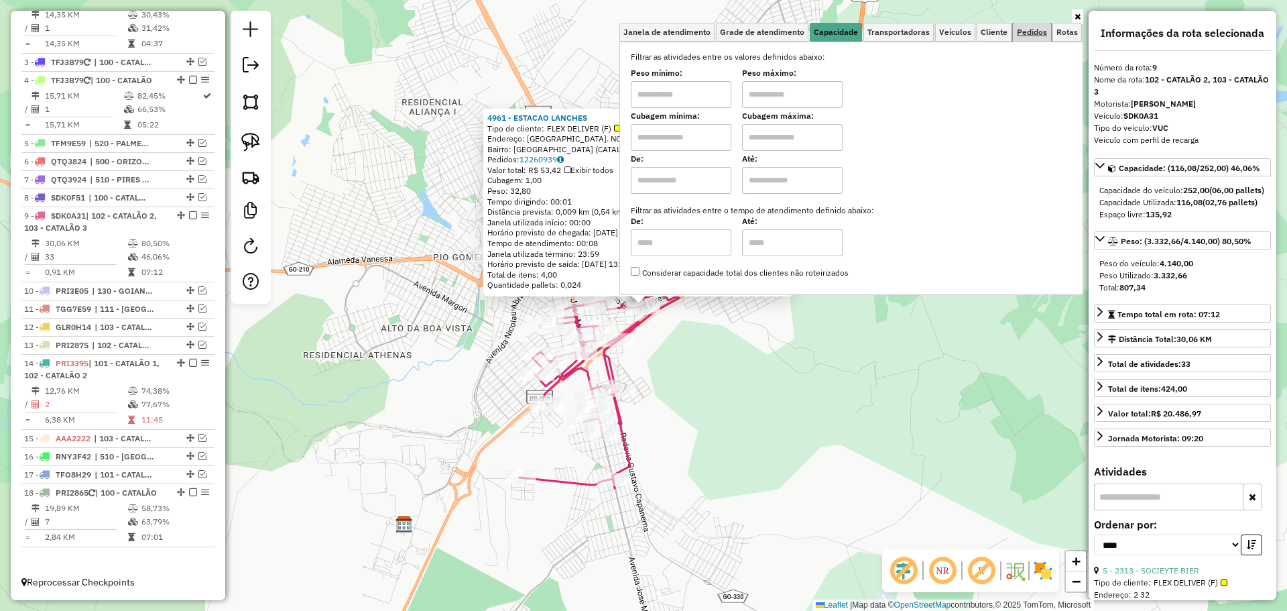
click at [1042, 34] on span "Pedidos" at bounding box center [1032, 32] width 30 height 8
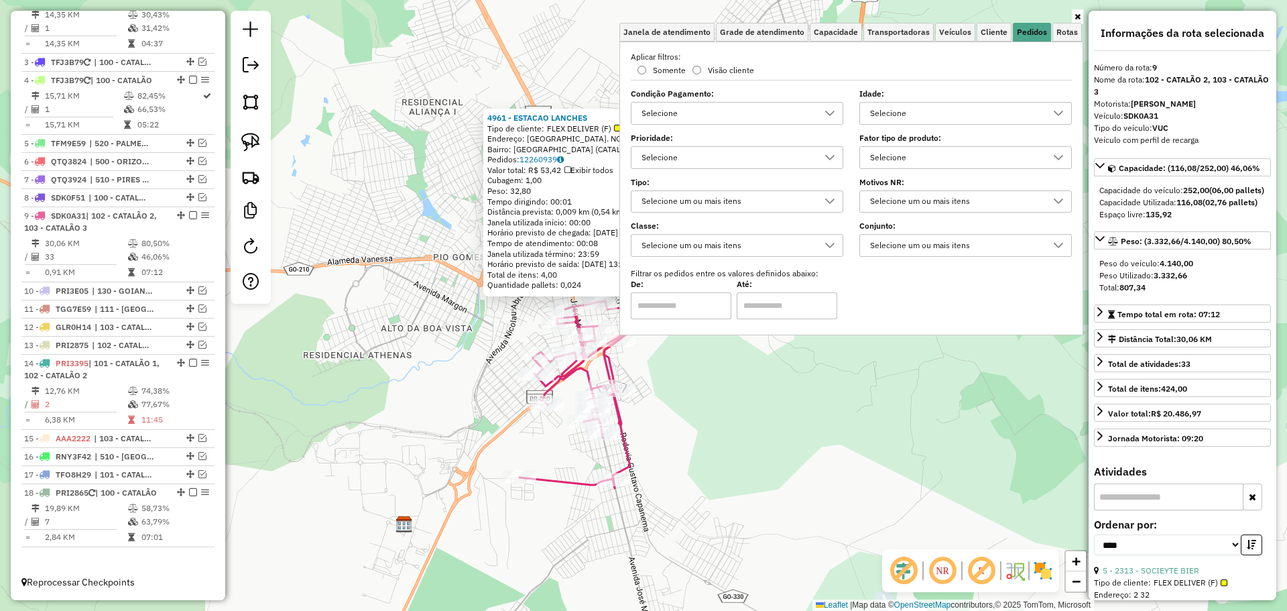
click at [935, 158] on div "Selecione" at bounding box center [955, 157] width 180 height 21
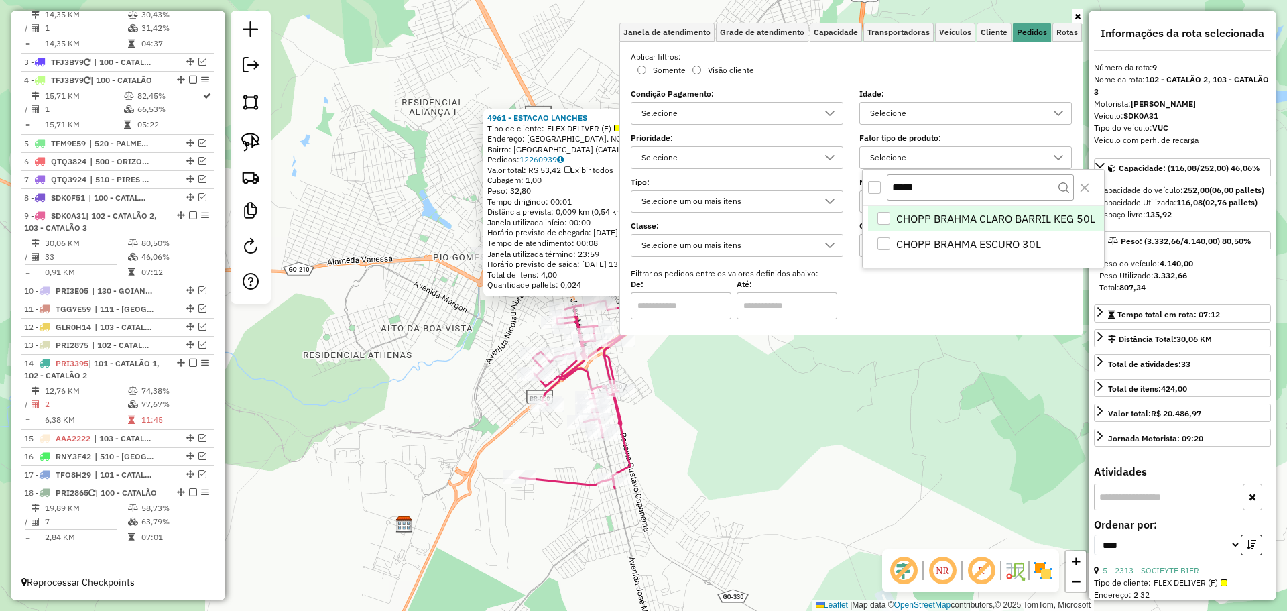
scroll to position [8, 46]
click at [886, 213] on div "CHOPP BRAHMA CLARO BARRIL KEG 50L" at bounding box center [884, 218] width 13 height 13
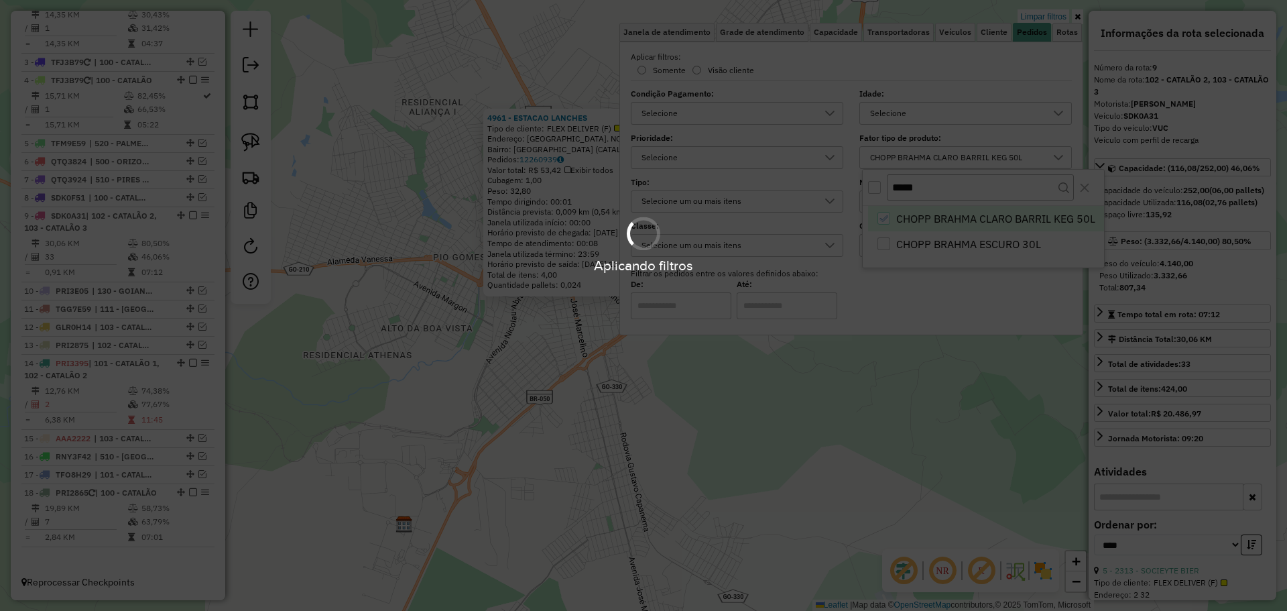
click at [884, 243] on div "Aplicando filtros" at bounding box center [643, 245] width 1287 height 64
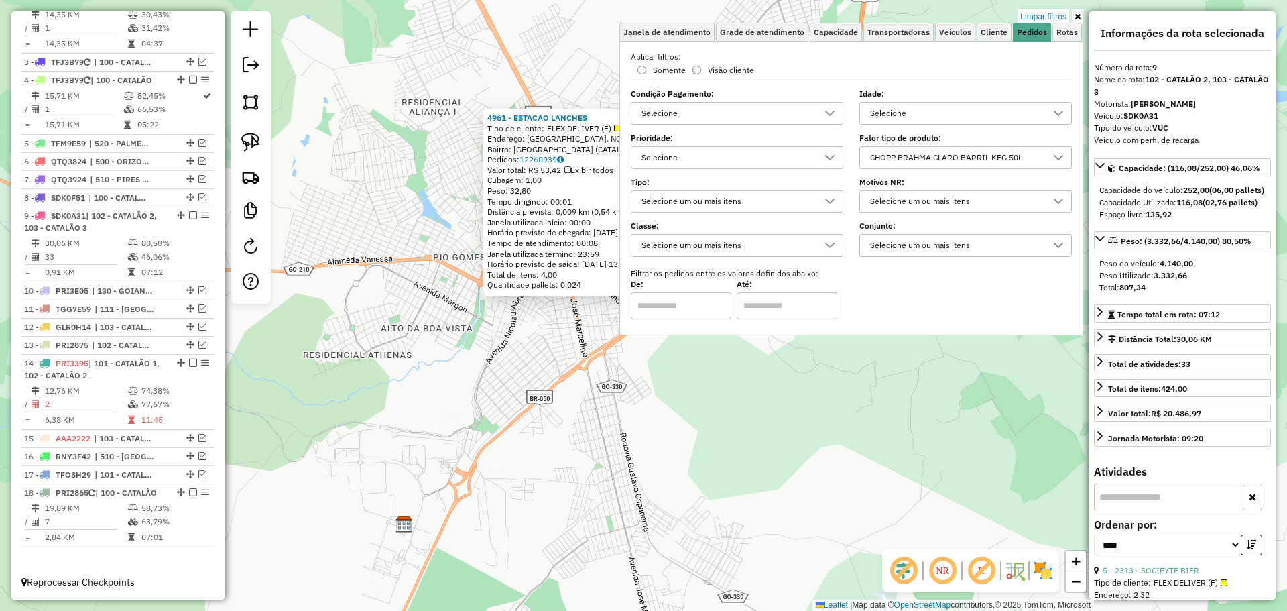
click at [941, 154] on div "CHOPP BRAHMA CLARO BARRIL KEG 50L" at bounding box center [955, 157] width 180 height 21
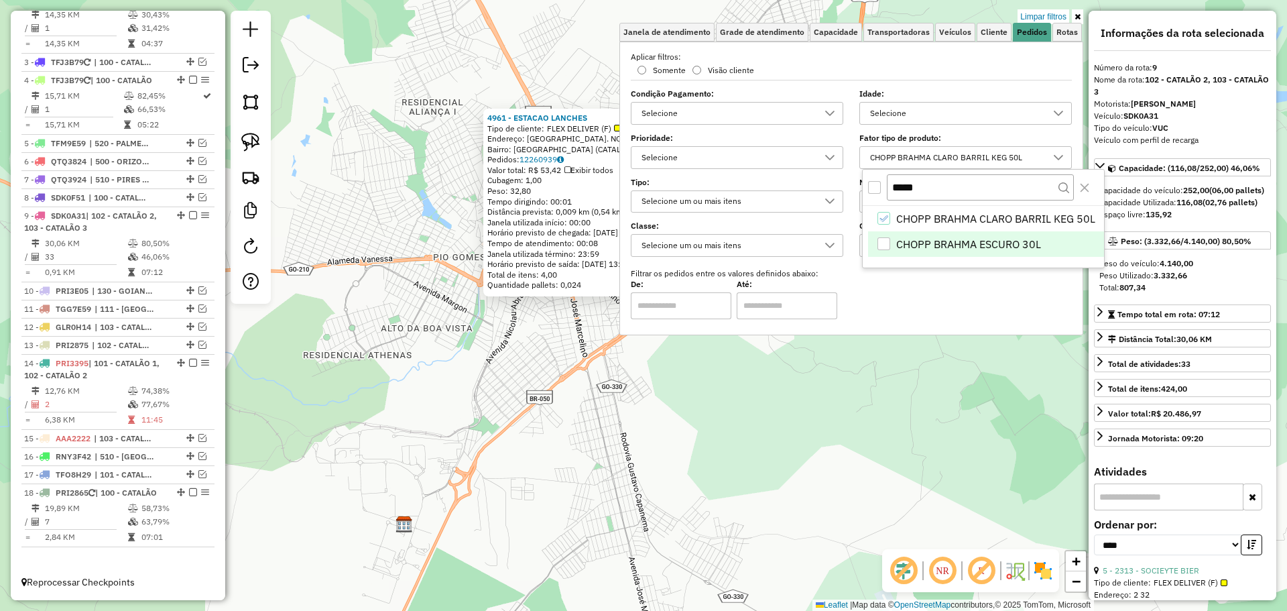
click at [884, 242] on div "CHOPP BRAHMA ESCURO 30L" at bounding box center [884, 243] width 13 height 13
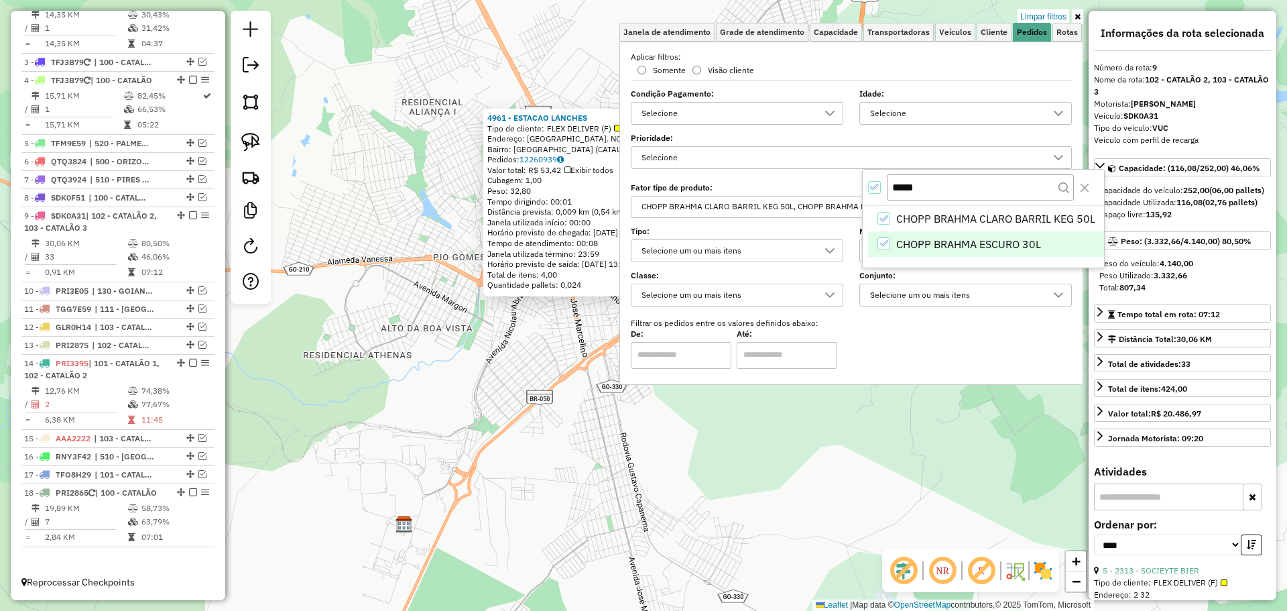
click at [0, 0] on div "Aplicando filtros" at bounding box center [0, 0] width 0 height 0
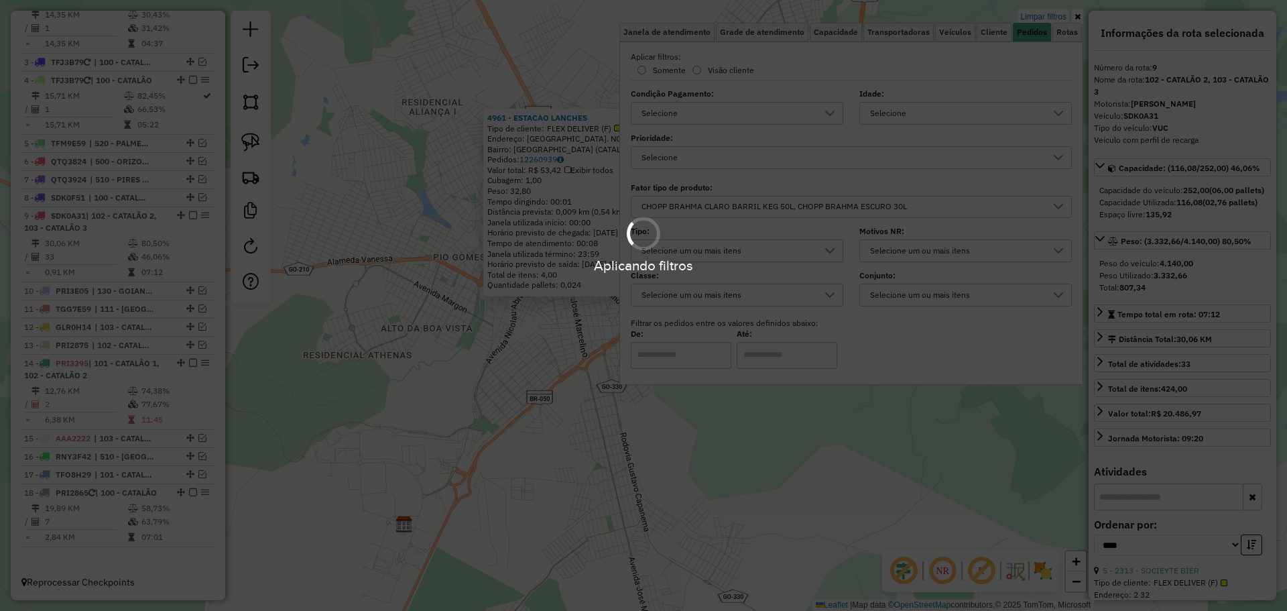
click at [817, 413] on div "4961 - ESTACAO LANCHES Tipo de cliente: FLEX DELIVER (F) Endereço: RUA PERNAMBU…" at bounding box center [643, 305] width 1287 height 611
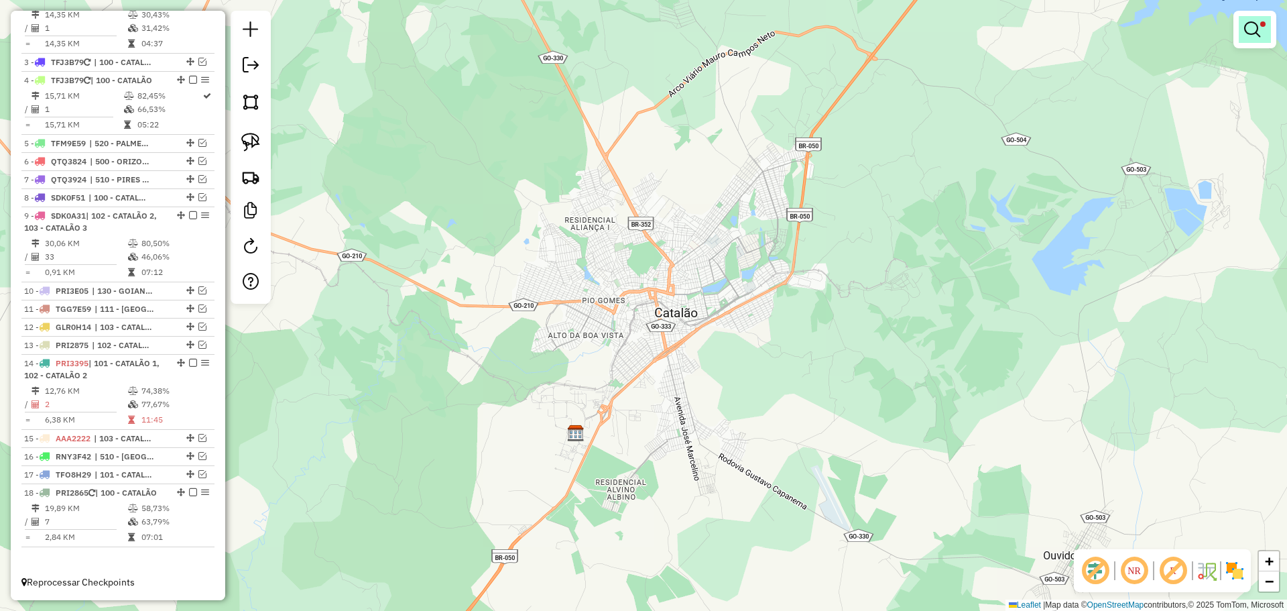
click at [1258, 27] on em at bounding box center [1252, 29] width 16 height 16
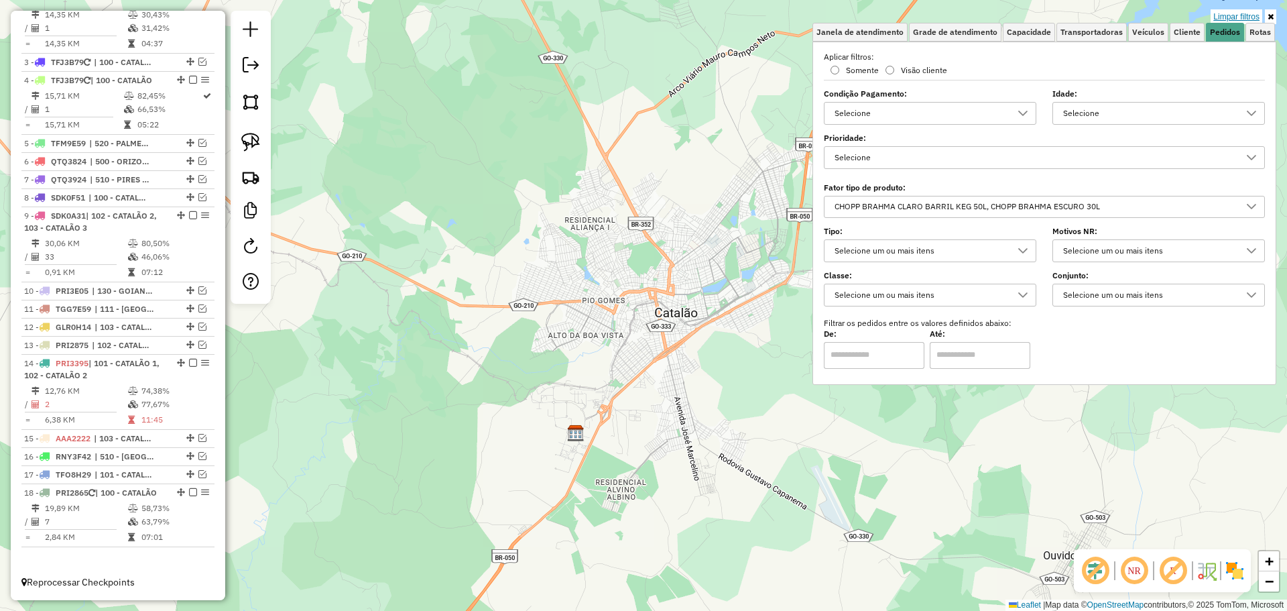
click at [1248, 18] on link "Limpar filtros" at bounding box center [1237, 16] width 52 height 15
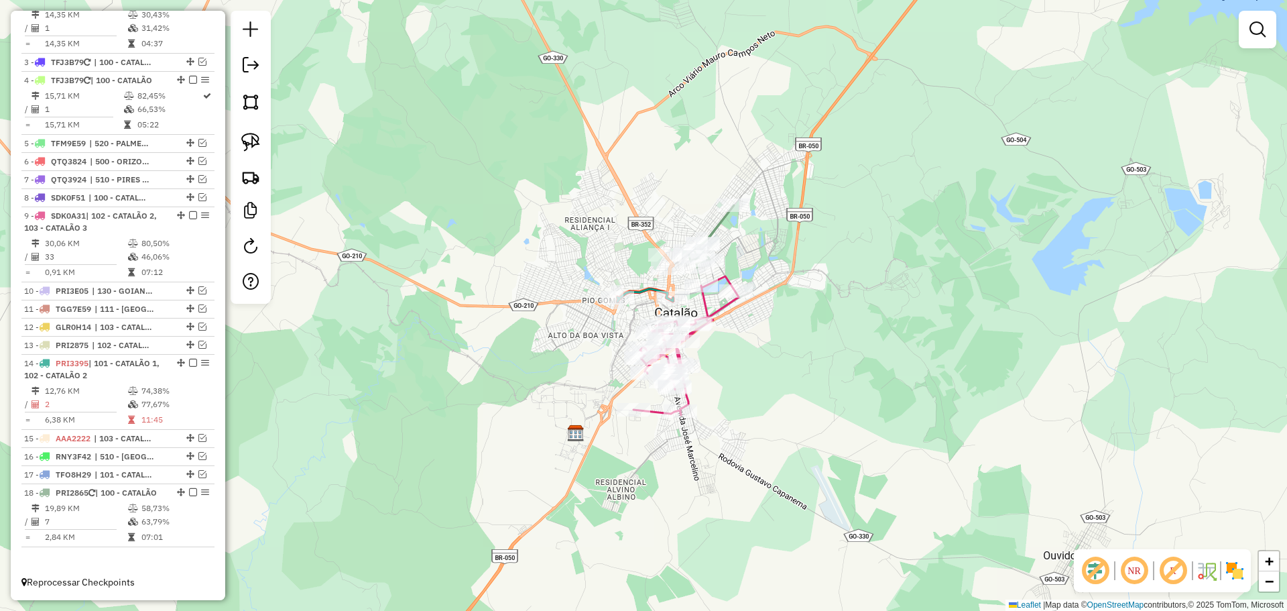
drag, startPoint x: 886, startPoint y: 335, endPoint x: 811, endPoint y: 305, distance: 80.9
click at [811, 305] on div "Janela de atendimento Grade de atendimento Capacidade Transportadoras Veículos …" at bounding box center [643, 305] width 1287 height 611
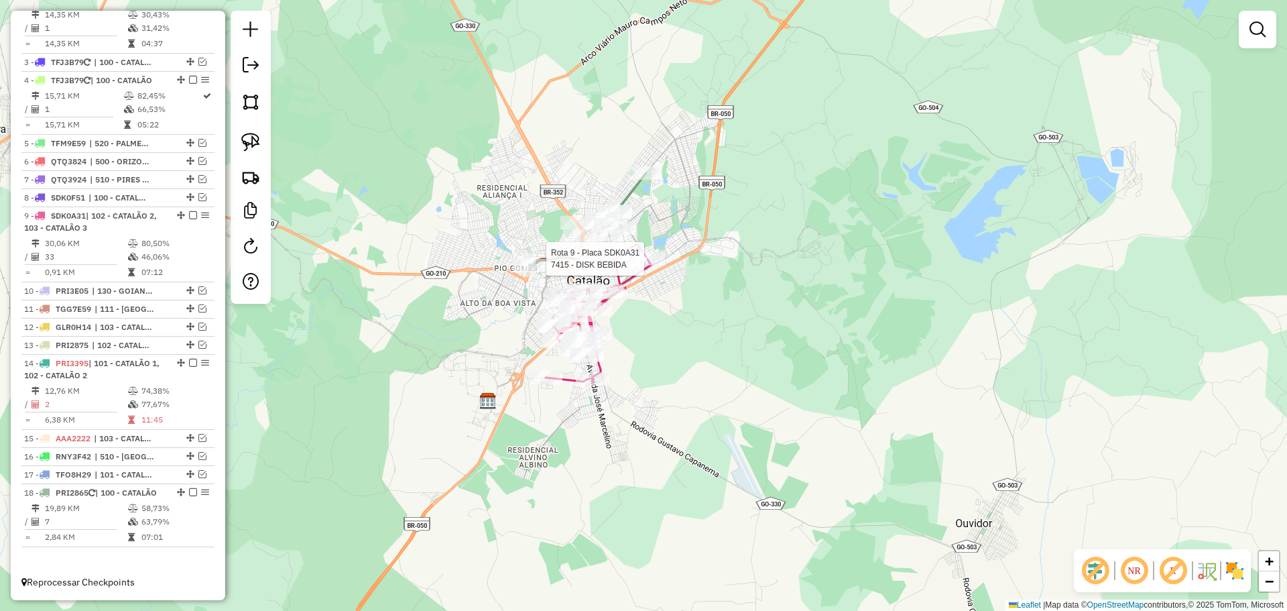
select select "*********"
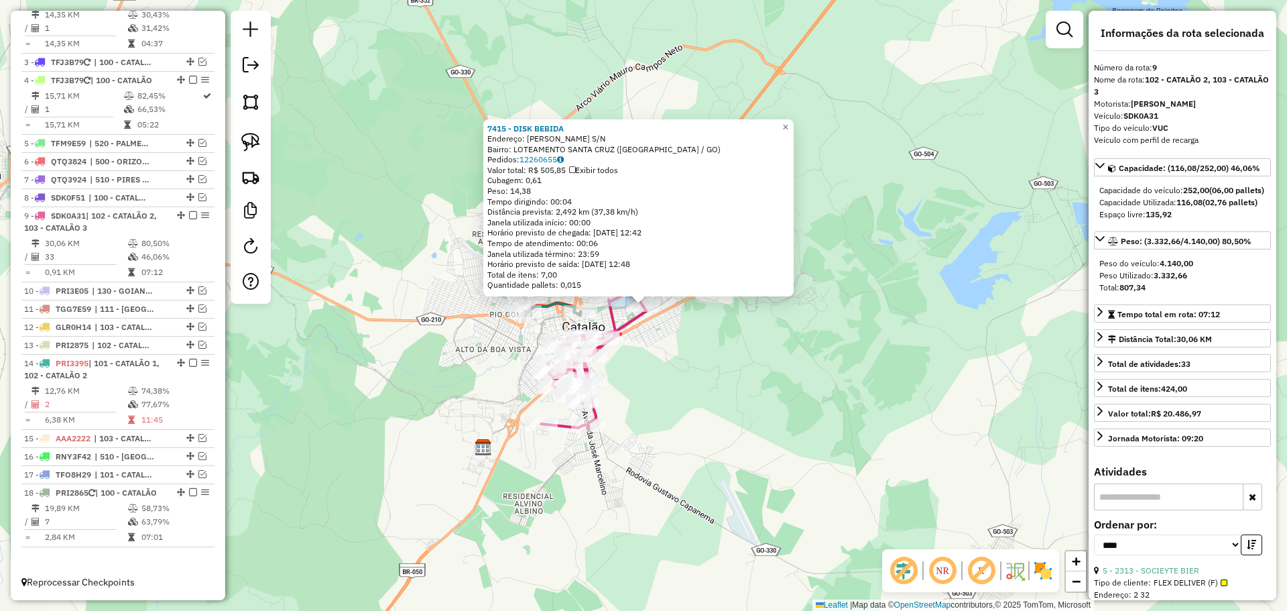
click at [702, 431] on div "Rota 9 - Placa SDK0A31 3954 - CASA DE CARNES FILE 7415 - DISK BEBIDA Endereço: …" at bounding box center [643, 305] width 1287 height 611
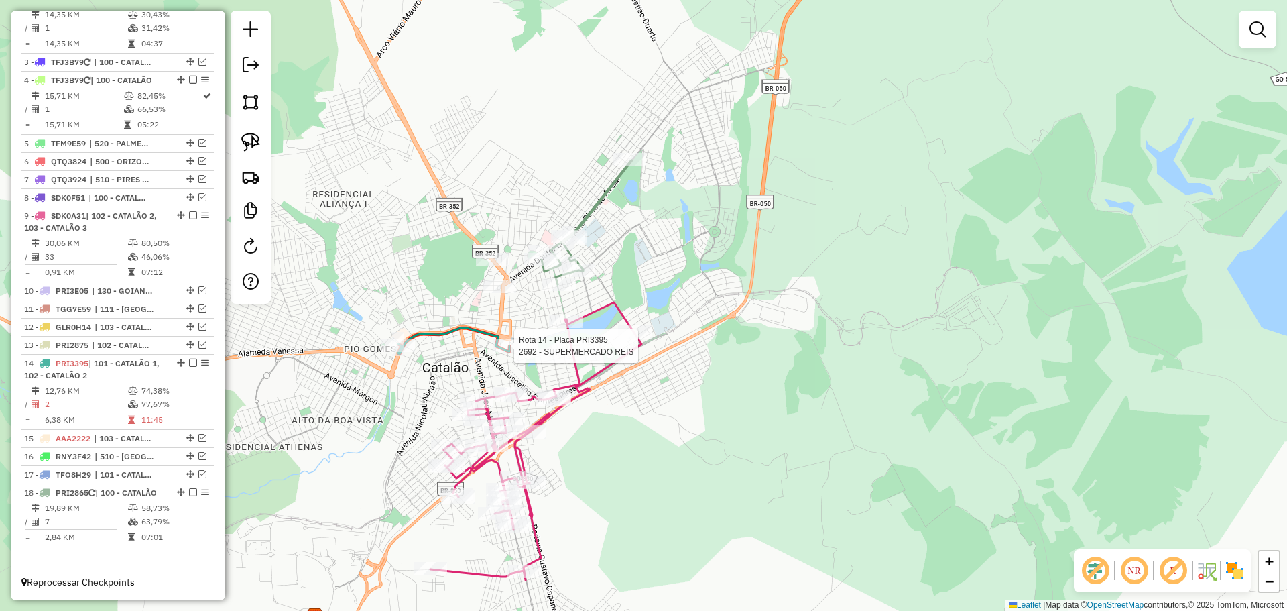
select select "*********"
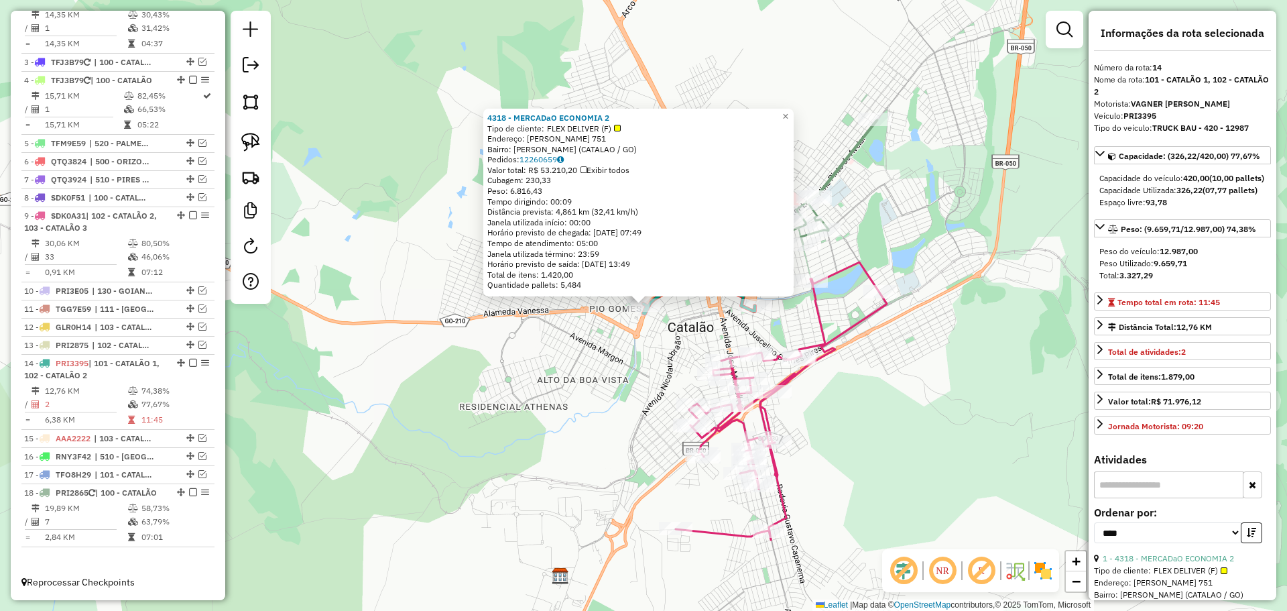
click at [536, 360] on div "4318 - MERCADaO ECONOMIA 2 Tipo de cliente: FLEX DELIVER (F) Endereço: DONA RAU…" at bounding box center [643, 305] width 1287 height 611
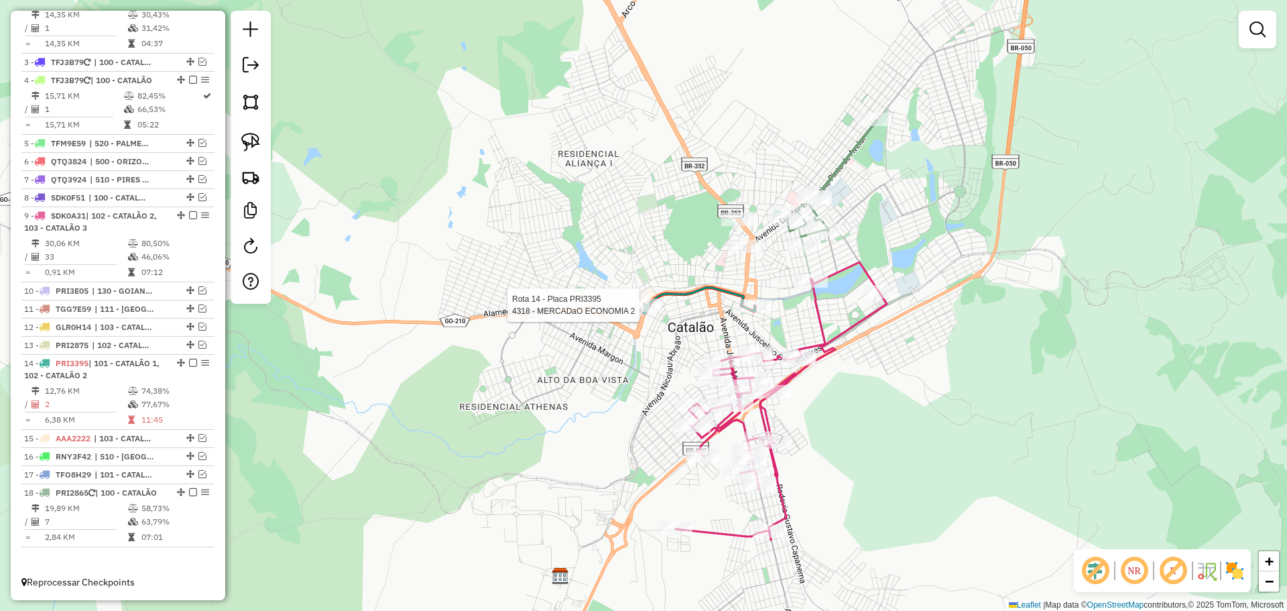
select select "*********"
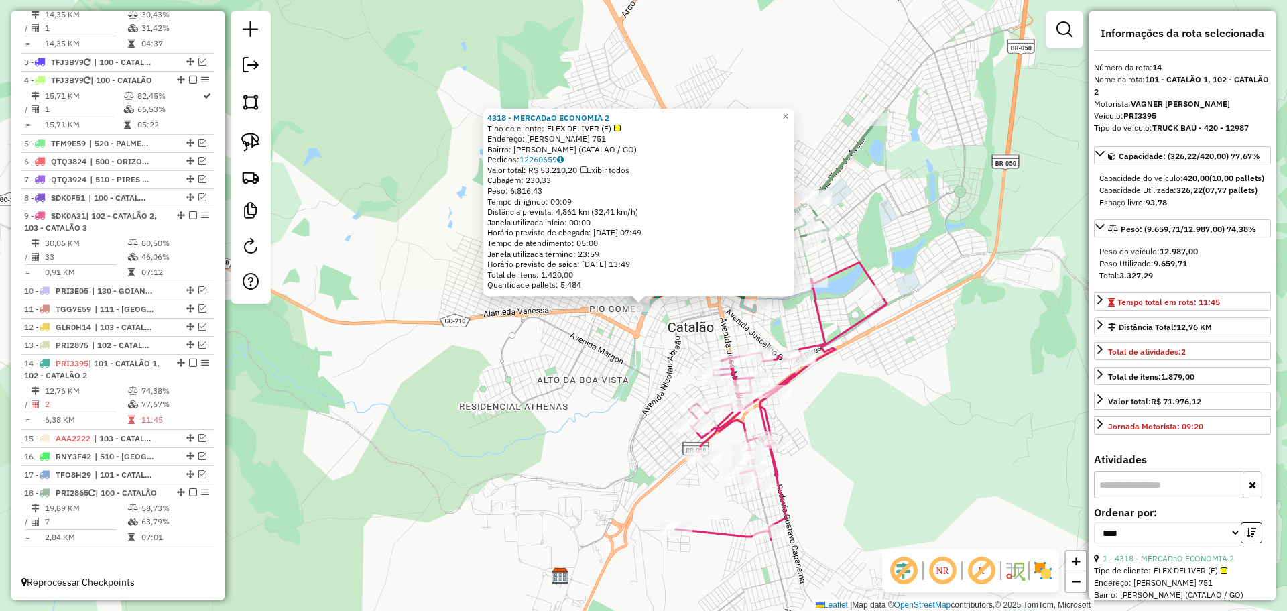
click at [937, 362] on div "Rota 9 - Placa SDK0A31 2963 - VERDURAO SAO FRANCIS 4318 - MERCADaO ECONOMIA 2 T…" at bounding box center [643, 305] width 1287 height 611
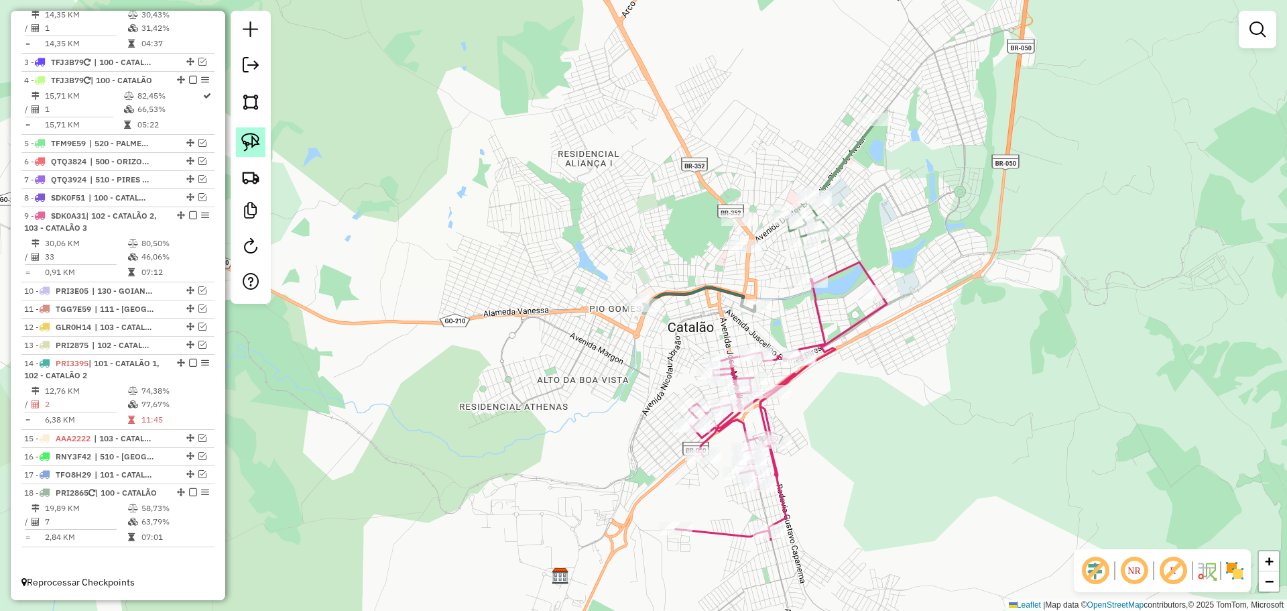
click at [253, 144] on img at bounding box center [250, 142] width 19 height 19
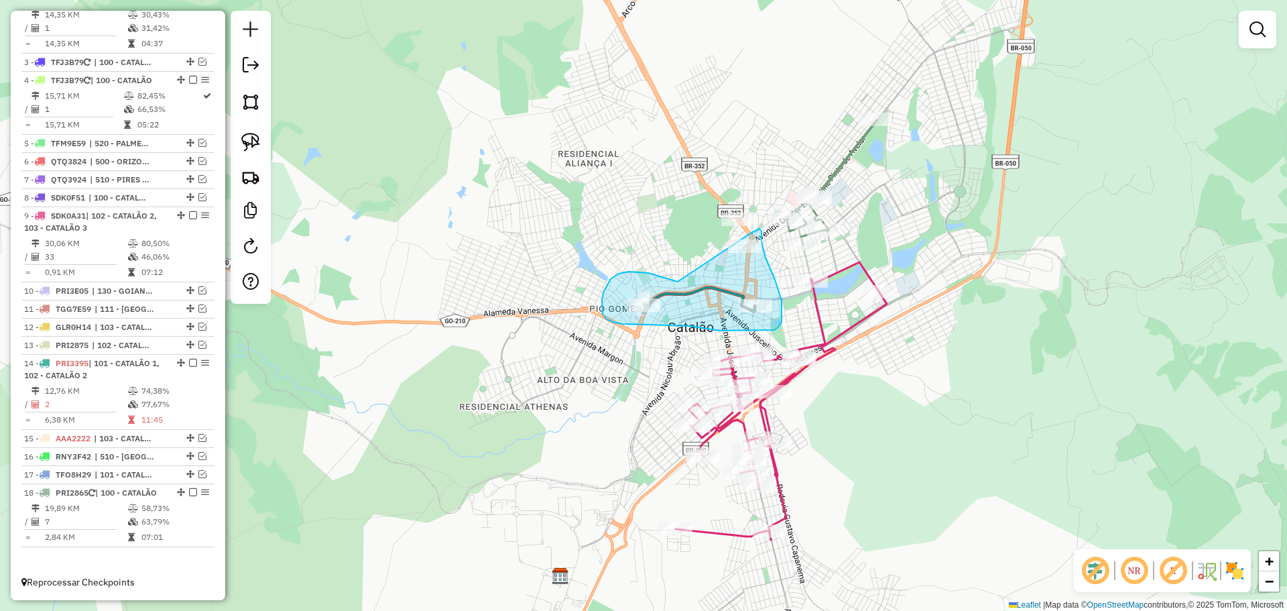
drag, startPoint x: 669, startPoint y: 279, endPoint x: 745, endPoint y: 233, distance: 88.4
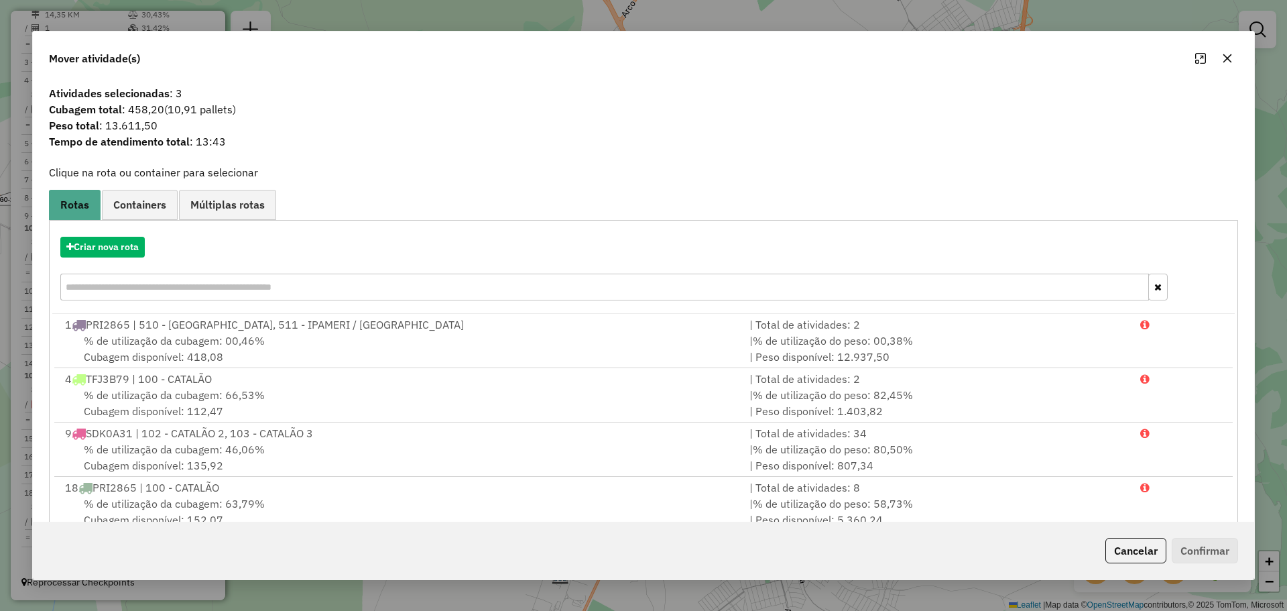
click at [1158, 548] on button "Cancelar" at bounding box center [1135, 550] width 61 height 25
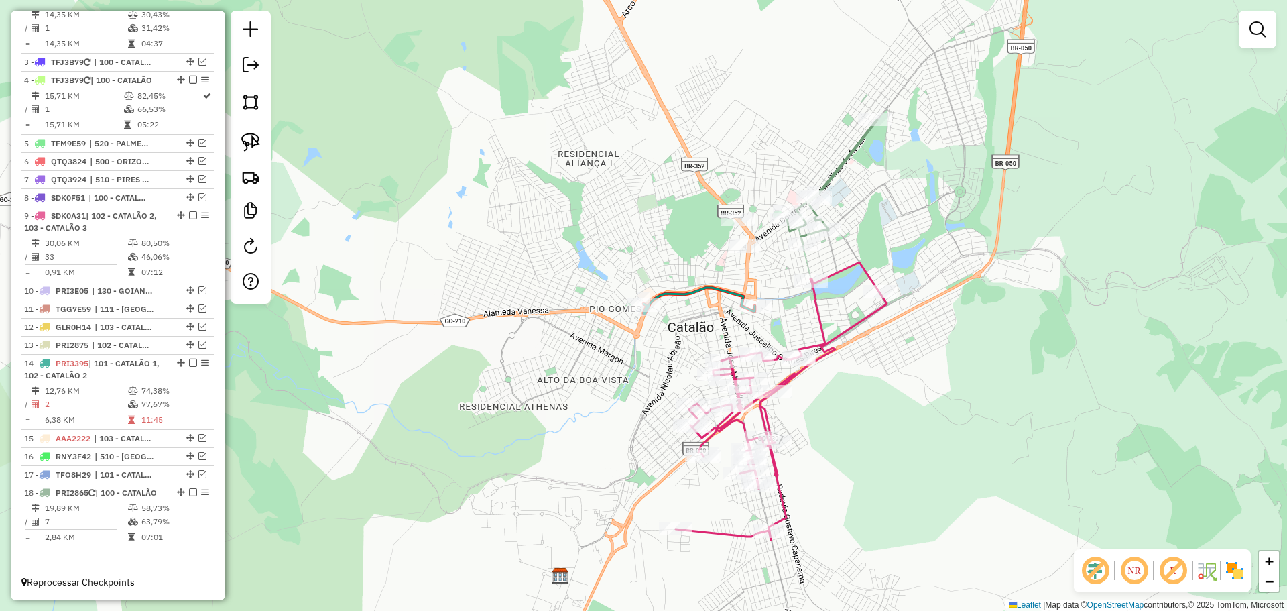
click at [858, 317] on icon at bounding box center [781, 401] width 211 height 278
select select "*********"
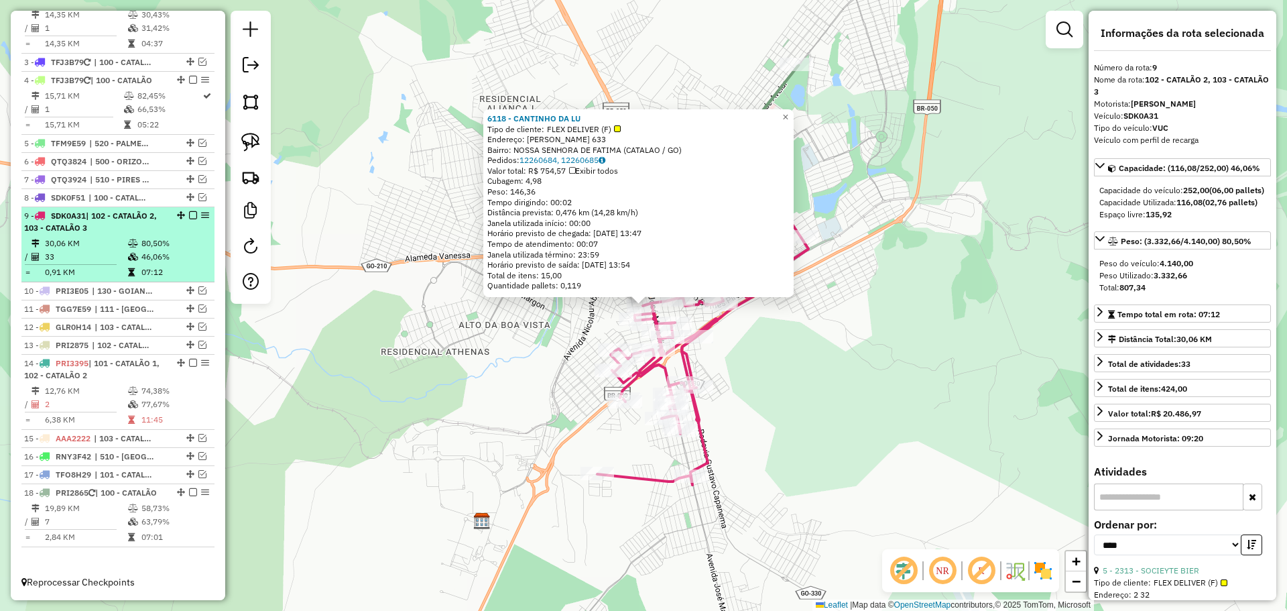
click at [189, 211] on em at bounding box center [193, 215] width 8 height 8
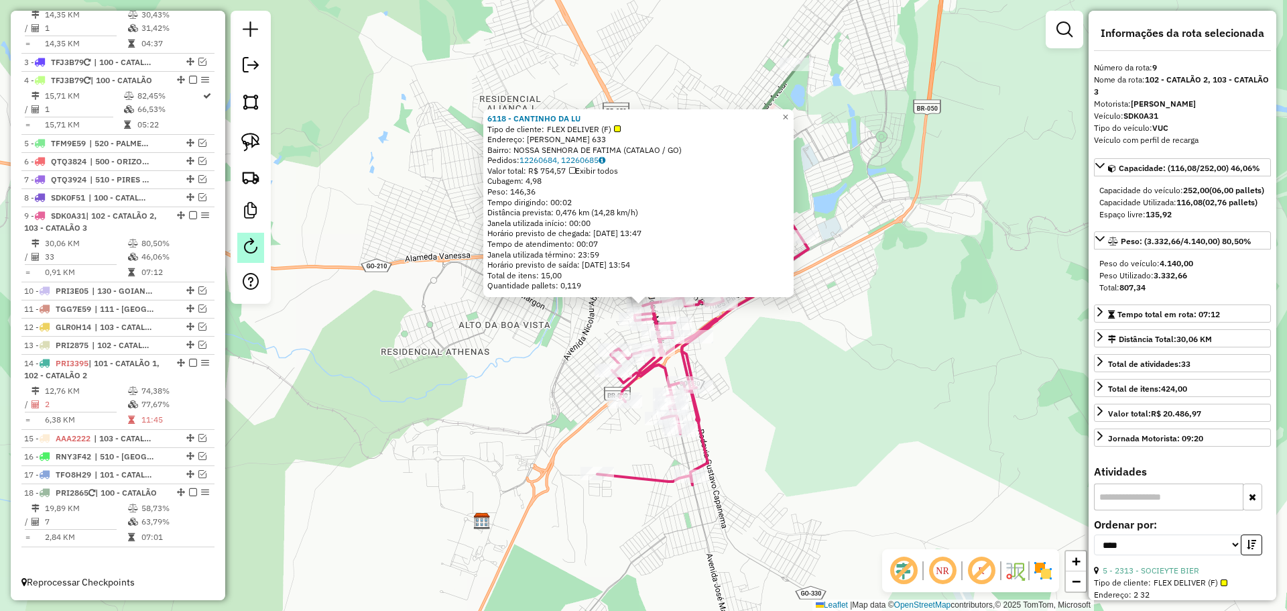
scroll to position [565, 0]
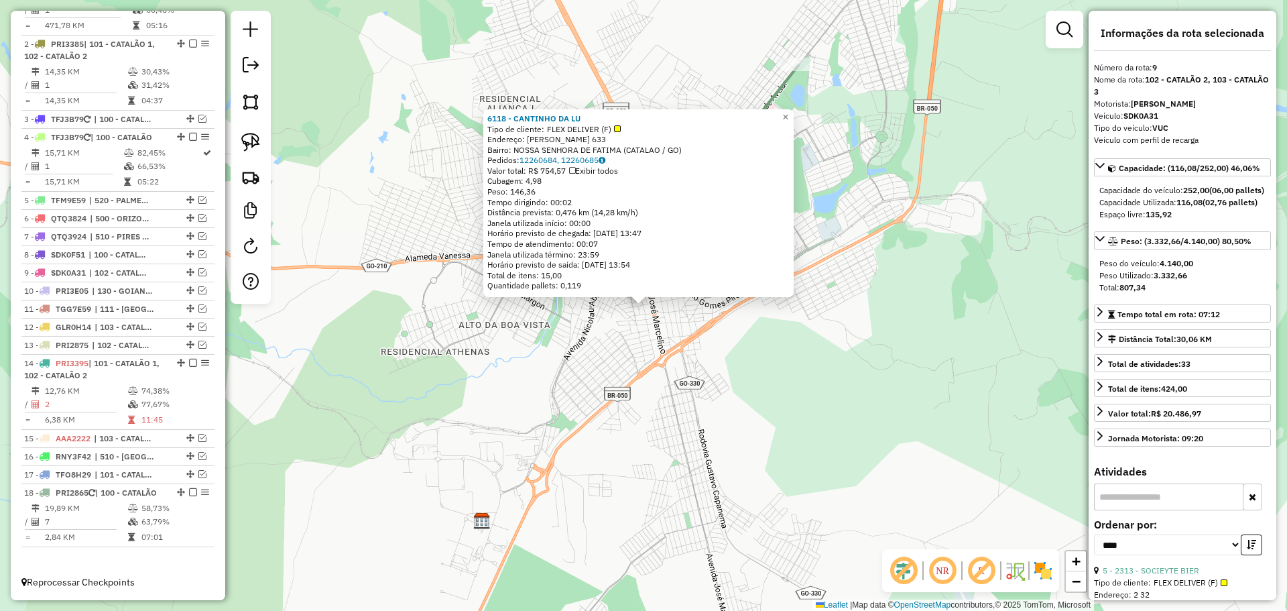
click at [650, 440] on div "6118 - CANTINHO DA LU Tipo de cliente: FLEX DELIVER (F) Endereço: FREDERICO CAM…" at bounding box center [643, 305] width 1287 height 611
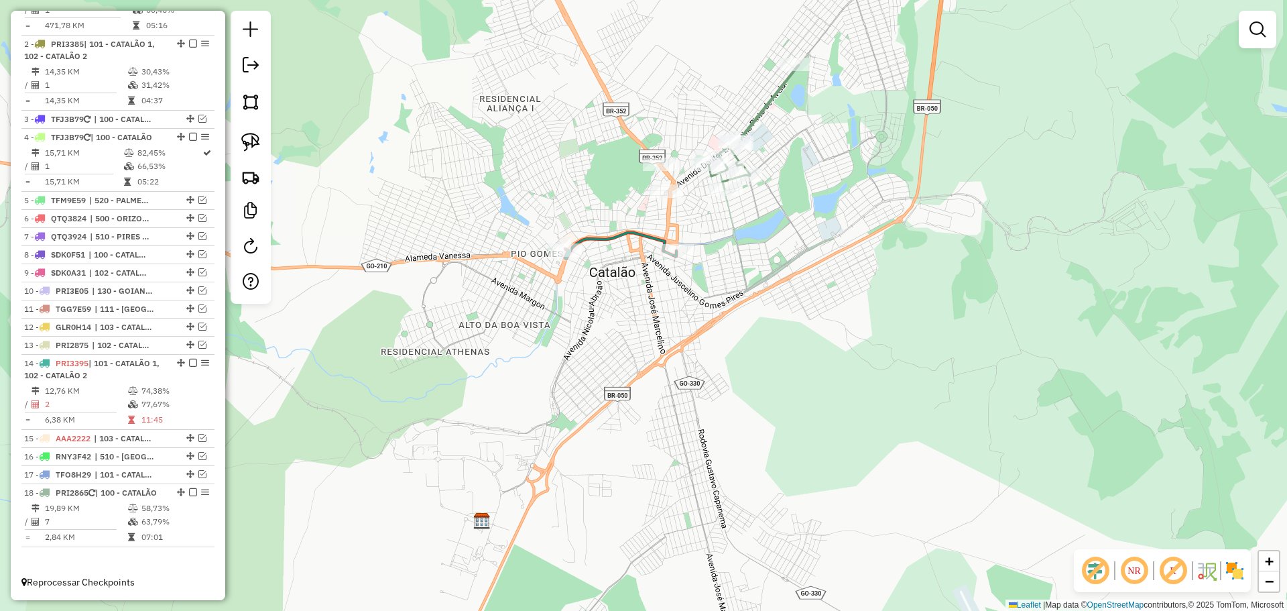
click at [747, 182] on div at bounding box center [746, 174] width 34 height 13
select select "*********"
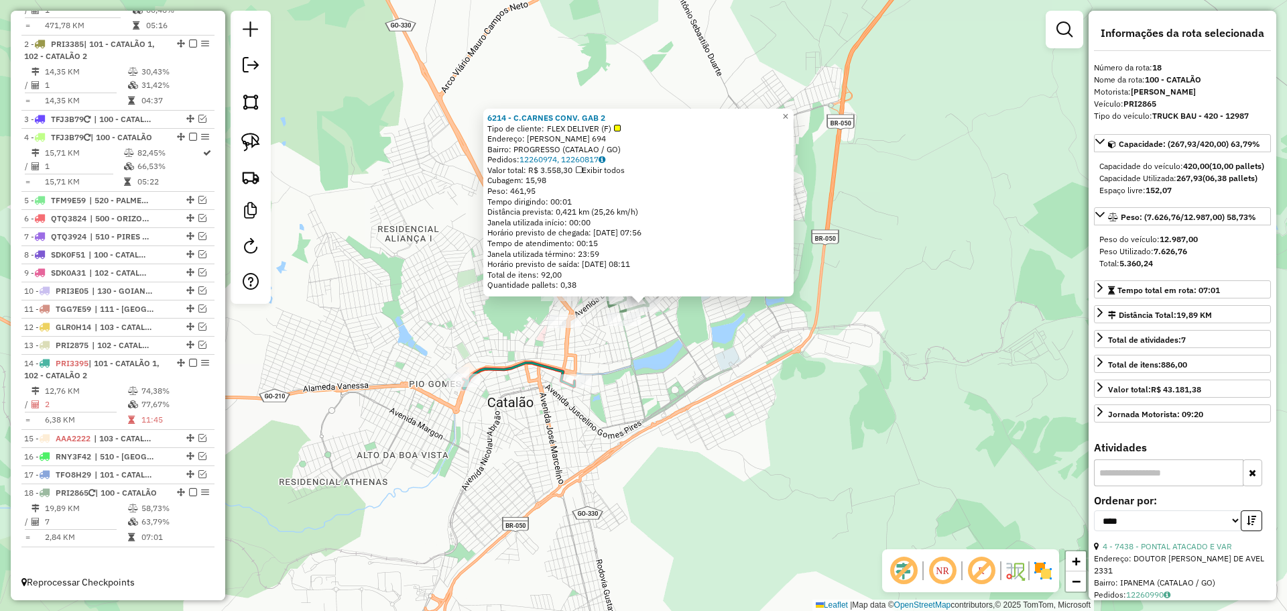
click at [764, 395] on div "6214 - C.CARNES CONV. GAB 2 Tipo de cliente: FLEX DELIVER (F) Endereço: [PERSON…" at bounding box center [643, 305] width 1287 height 611
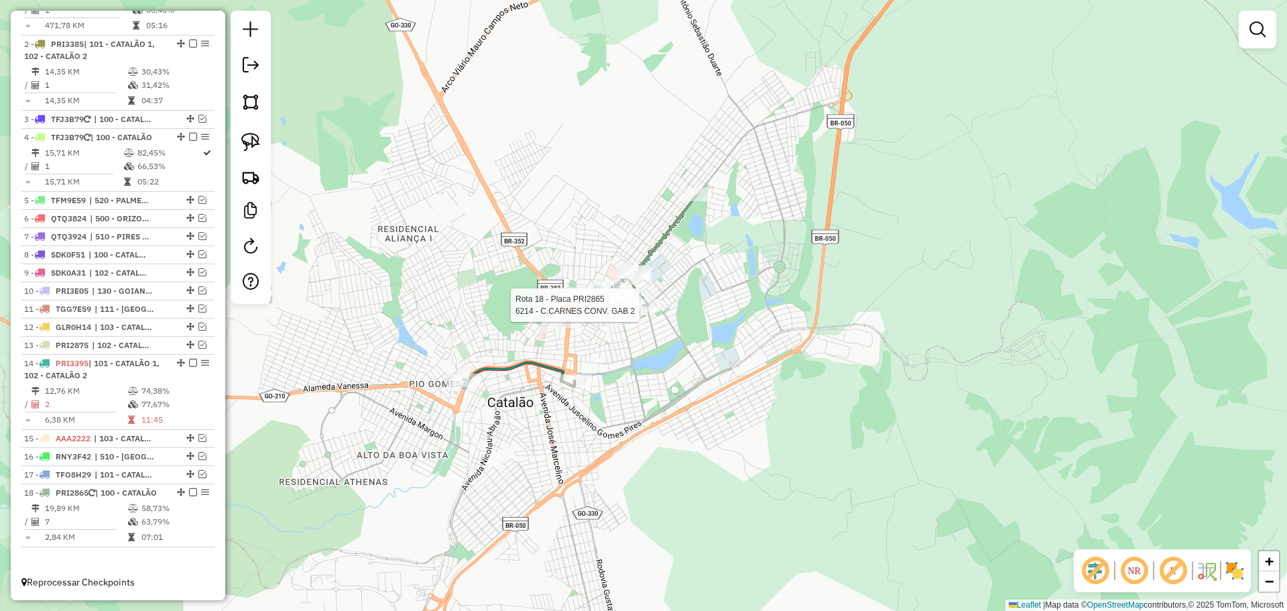
select select "*********"
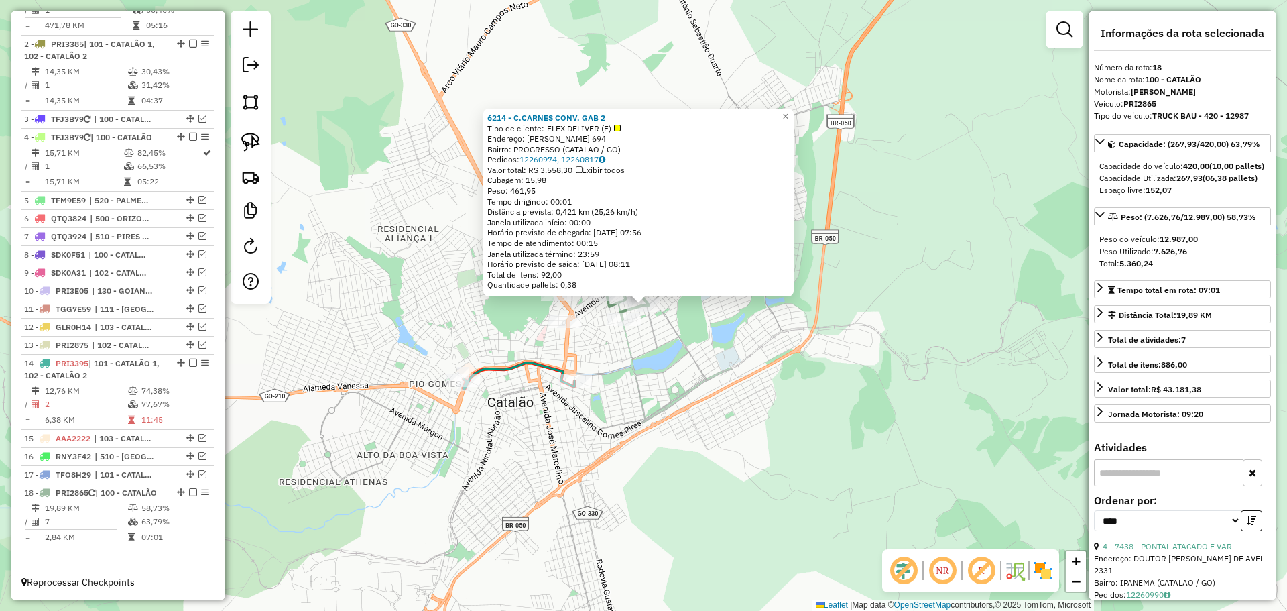
click at [678, 377] on div "6214 - C.CARNES CONV. GAB 2 Tipo de cliente: FLEX DELIVER (F) Endereço: [PERSON…" at bounding box center [643, 305] width 1287 height 611
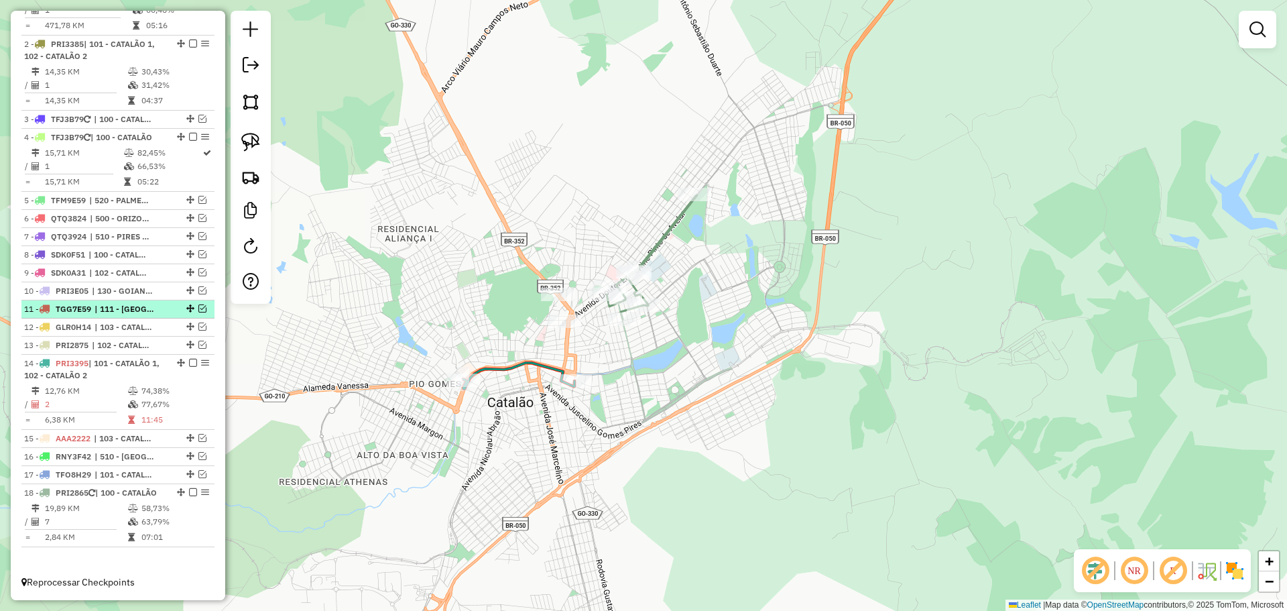
click at [131, 303] on span "| 111 - [GEOGRAPHIC_DATA]" at bounding box center [126, 309] width 62 height 12
select select "*********"
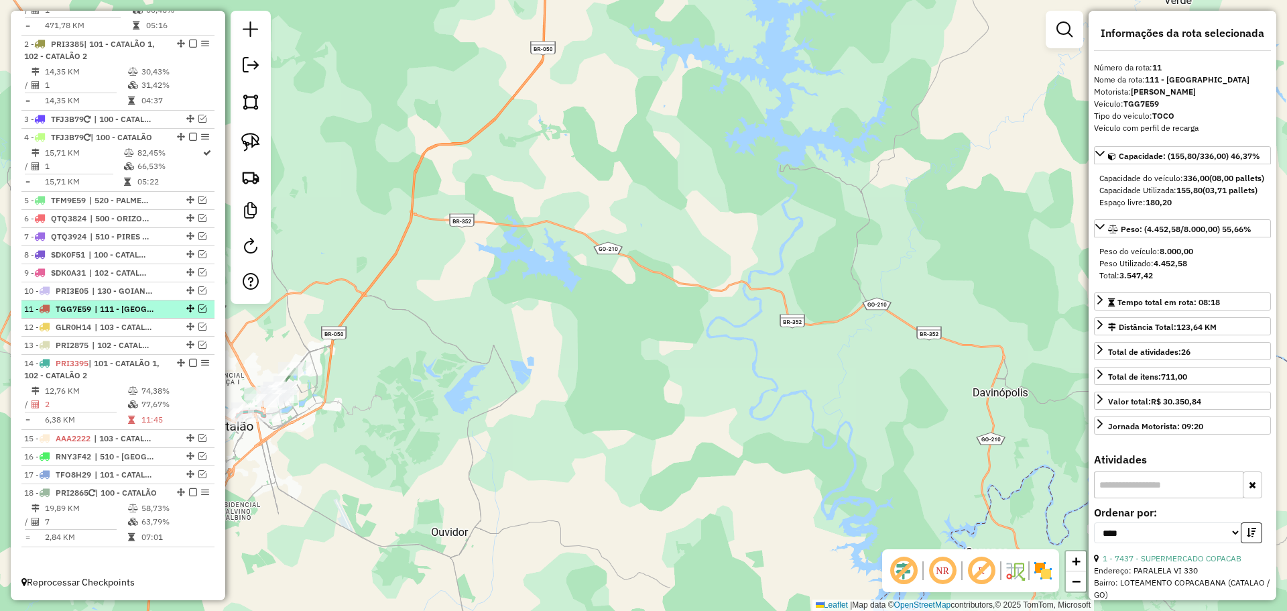
click at [198, 304] on em at bounding box center [202, 308] width 8 height 8
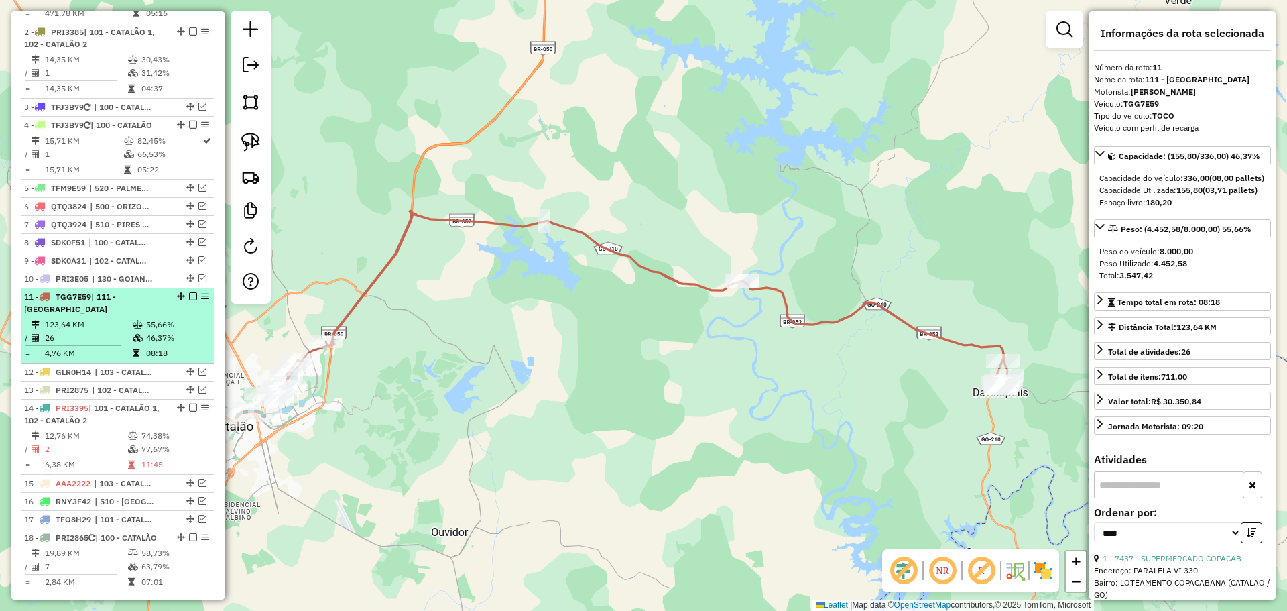
scroll to position [622, 0]
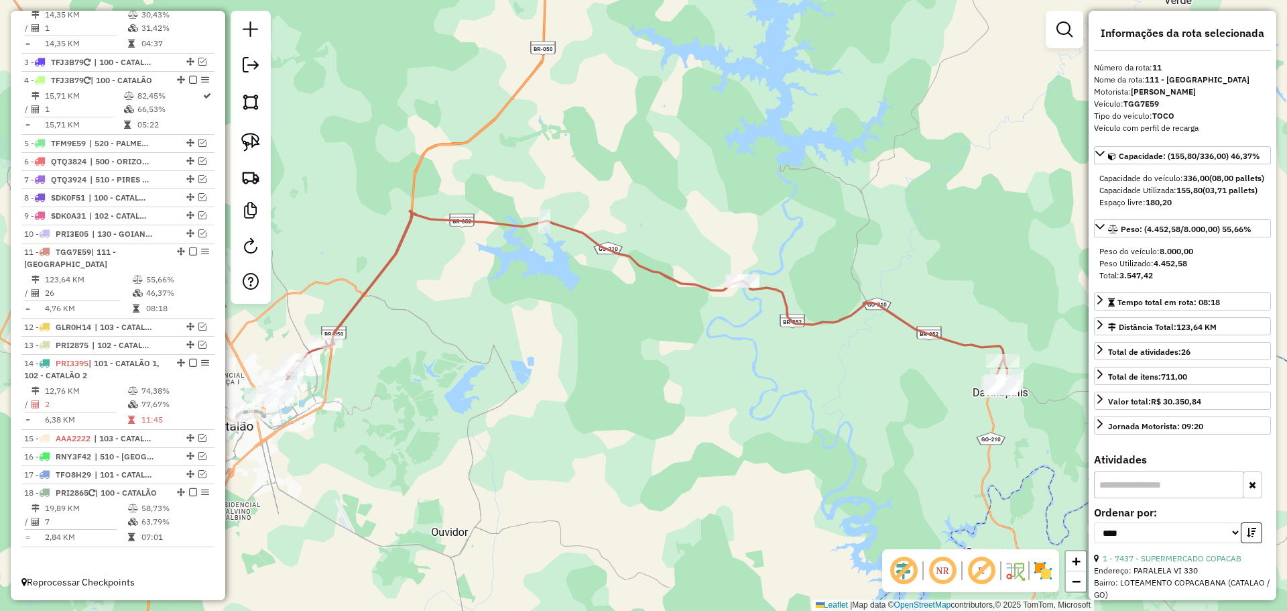
click at [580, 354] on div "Janela de atendimento Grade de atendimento Capacidade Transportadoras Veículos …" at bounding box center [643, 305] width 1287 height 611
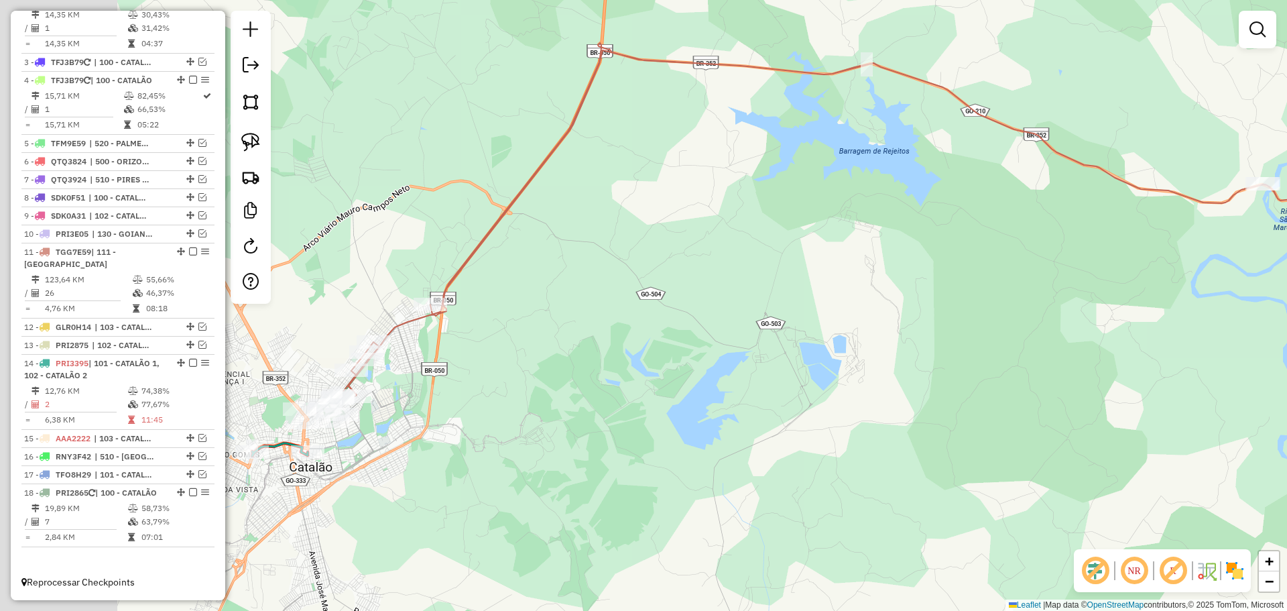
click at [479, 333] on div "Janela de atendimento Grade de atendimento Capacidade Transportadoras Veículos …" at bounding box center [643, 305] width 1287 height 611
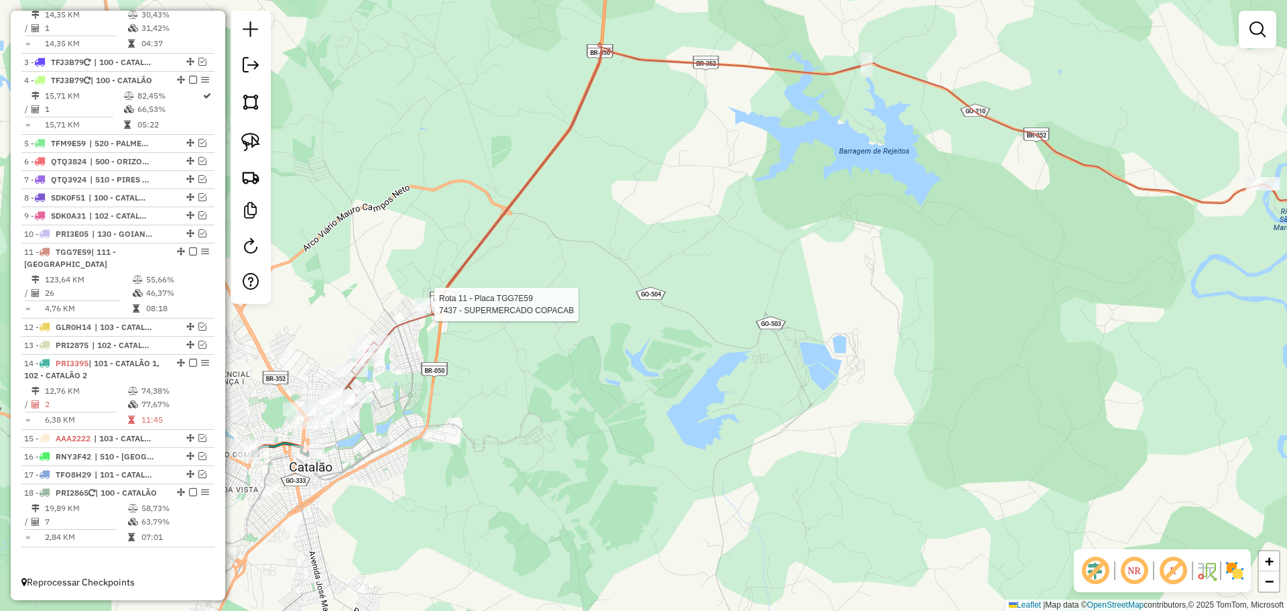
select select "*********"
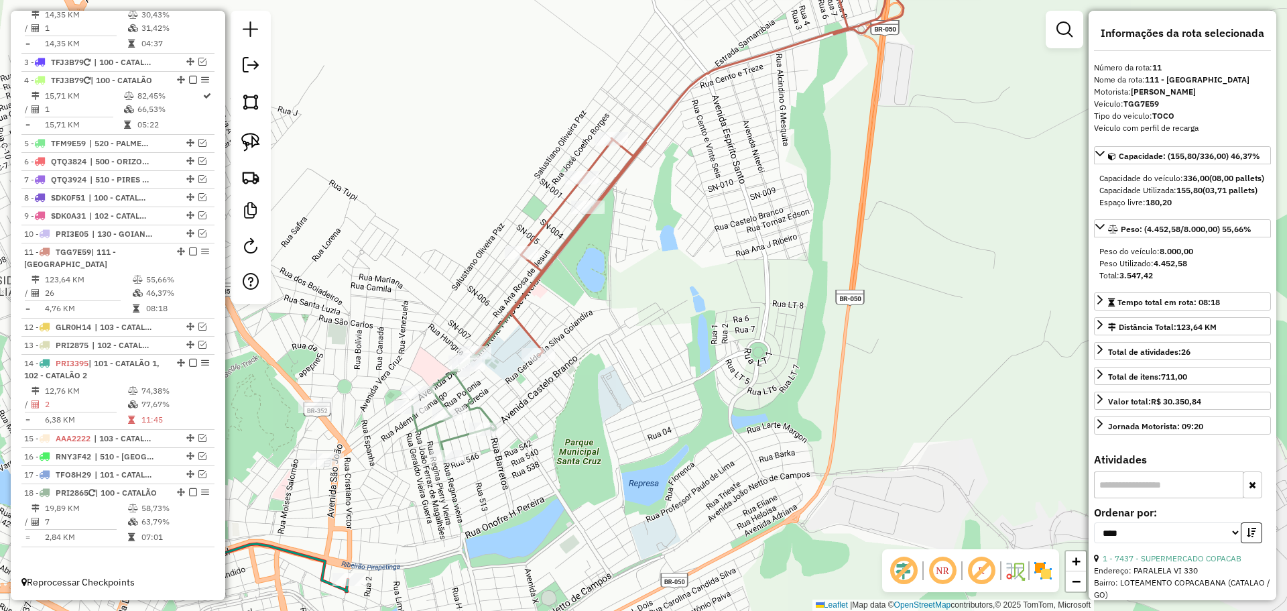
drag, startPoint x: 566, startPoint y: 427, endPoint x: 603, endPoint y: 376, distance: 62.5
click at [603, 376] on div "7437 - SUPERMERCADO COPACAB Endereço: PARALELA VI 330 Bairro: LOTEAMENTO COPACA…" at bounding box center [643, 305] width 1287 height 611
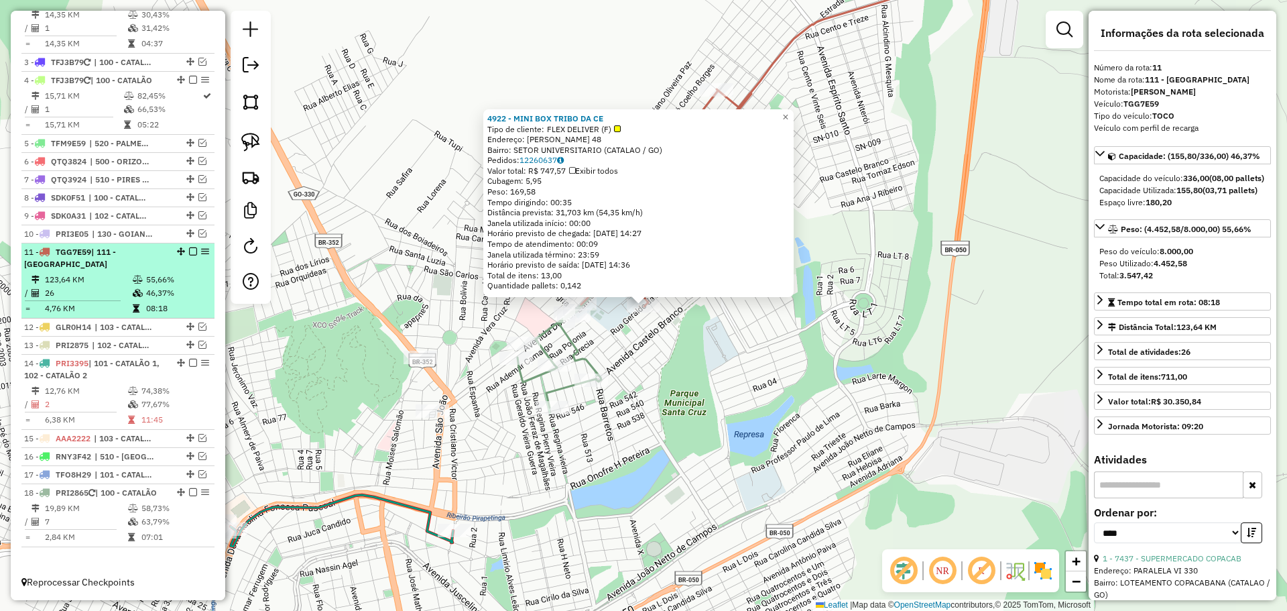
click at [190, 247] on em at bounding box center [193, 251] width 8 height 8
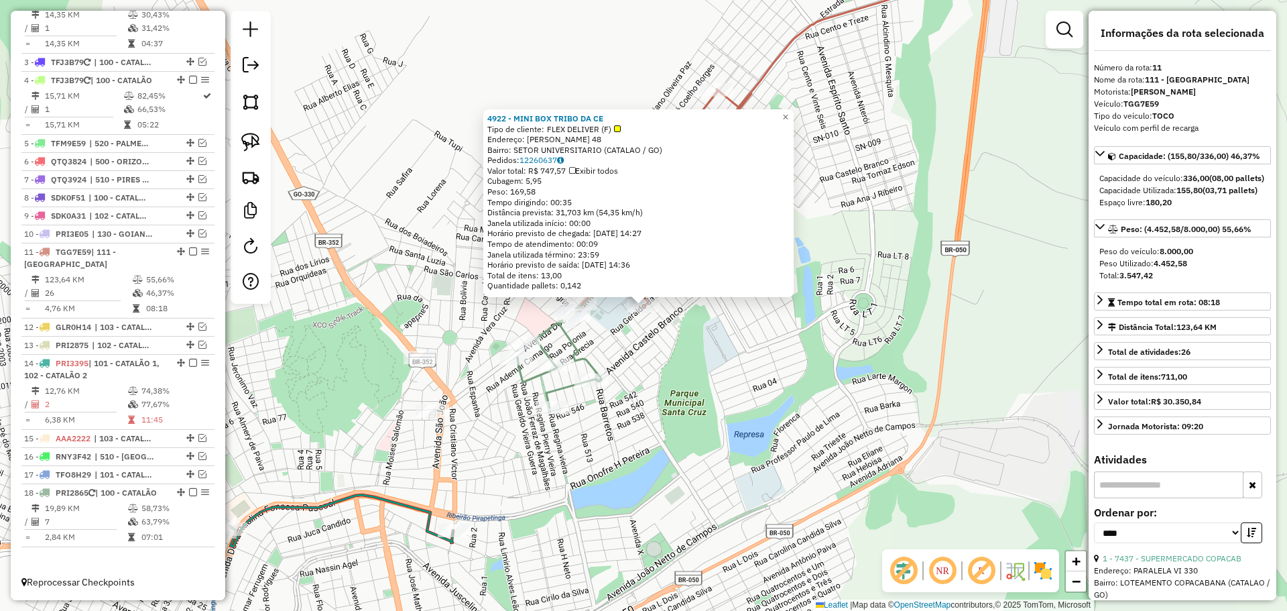
scroll to position [565, 0]
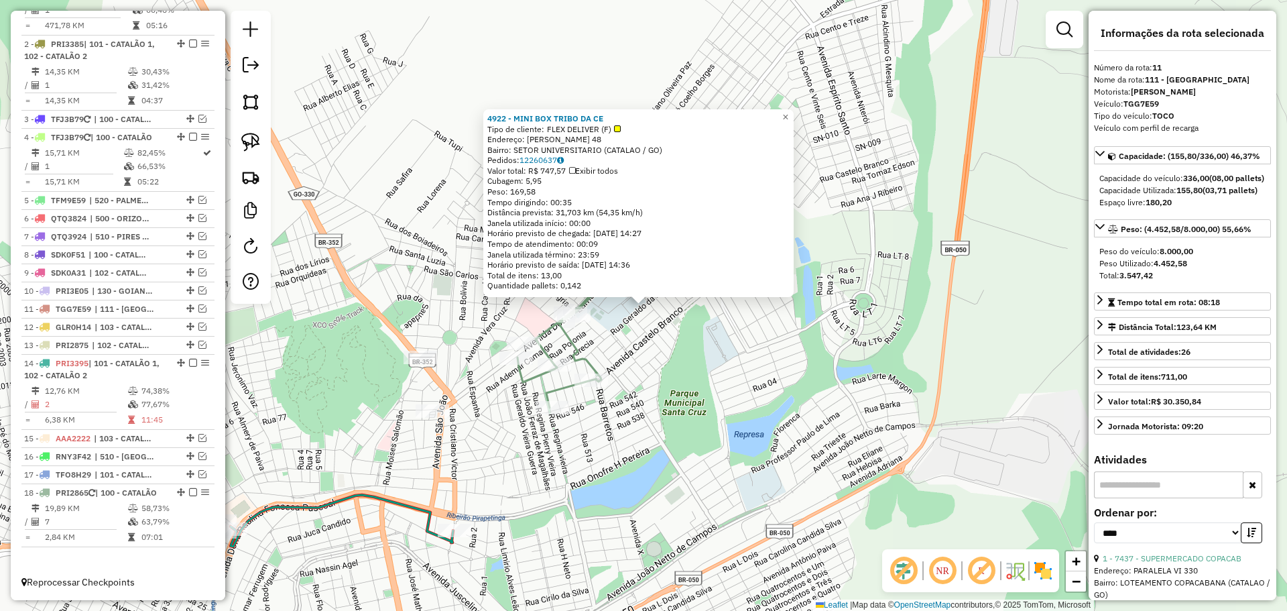
click at [705, 359] on div "4922 - MINI BOX TRIBO DA CE Tipo de cliente: FLEX DELIVER (F) Endereço: GERALDO…" at bounding box center [643, 305] width 1287 height 611
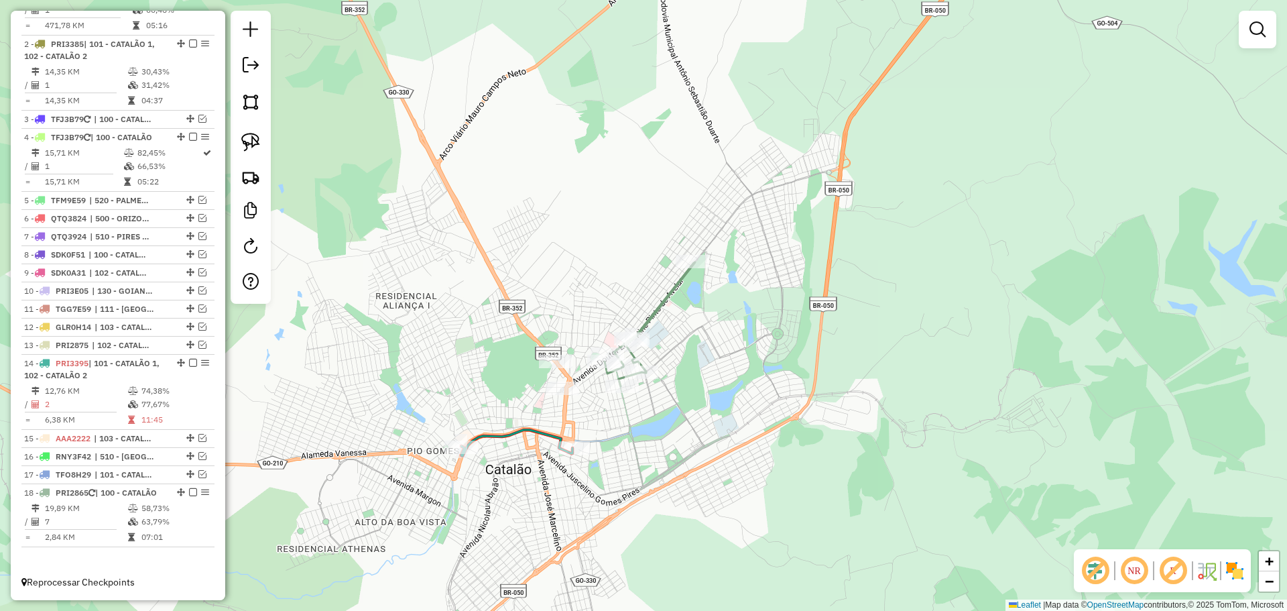
click at [724, 397] on div "Janela de atendimento Grade de atendimento Capacidade Transportadoras Veículos …" at bounding box center [643, 305] width 1287 height 611
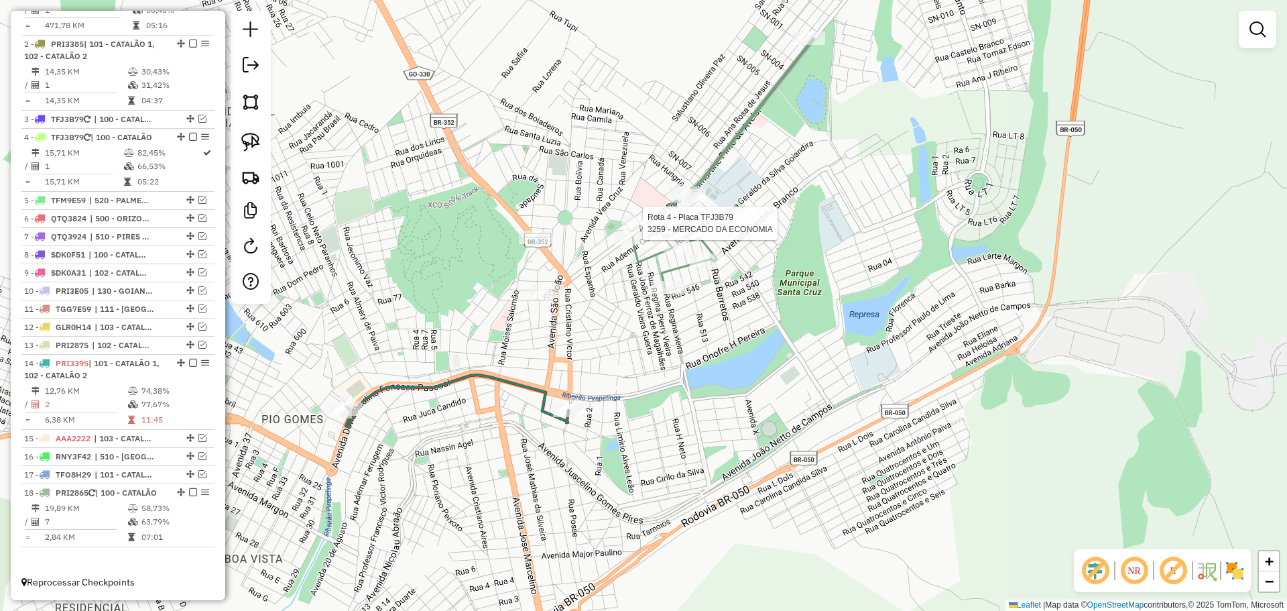
select select "*********"
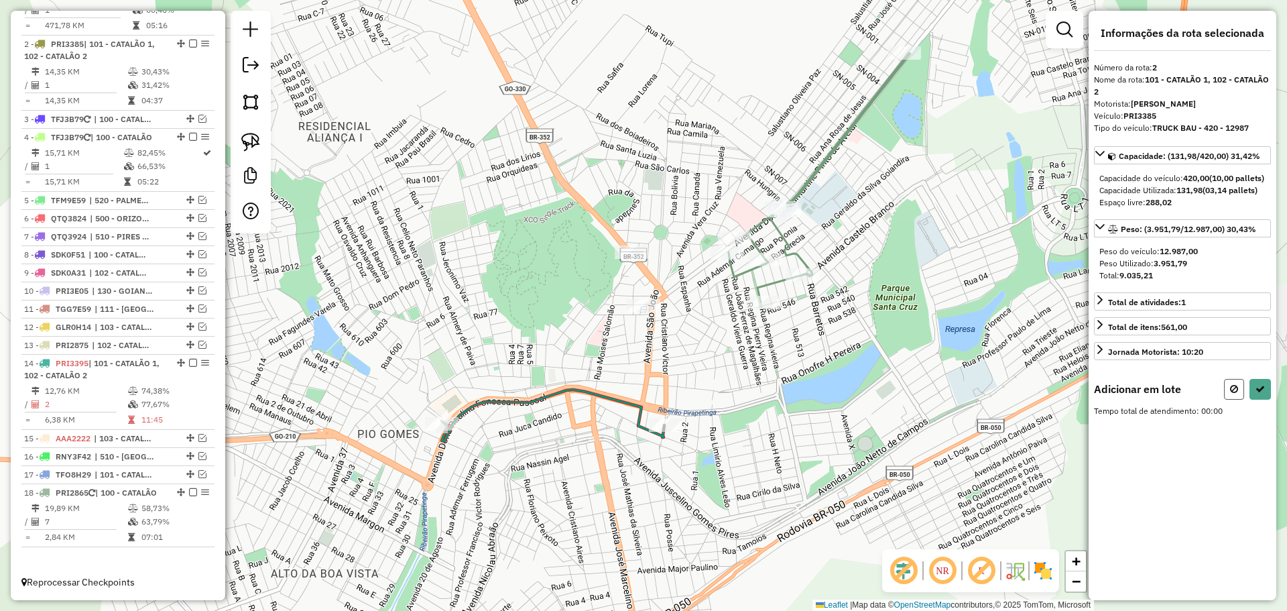
click at [1229, 394] on button at bounding box center [1234, 389] width 20 height 21
select select "*********"
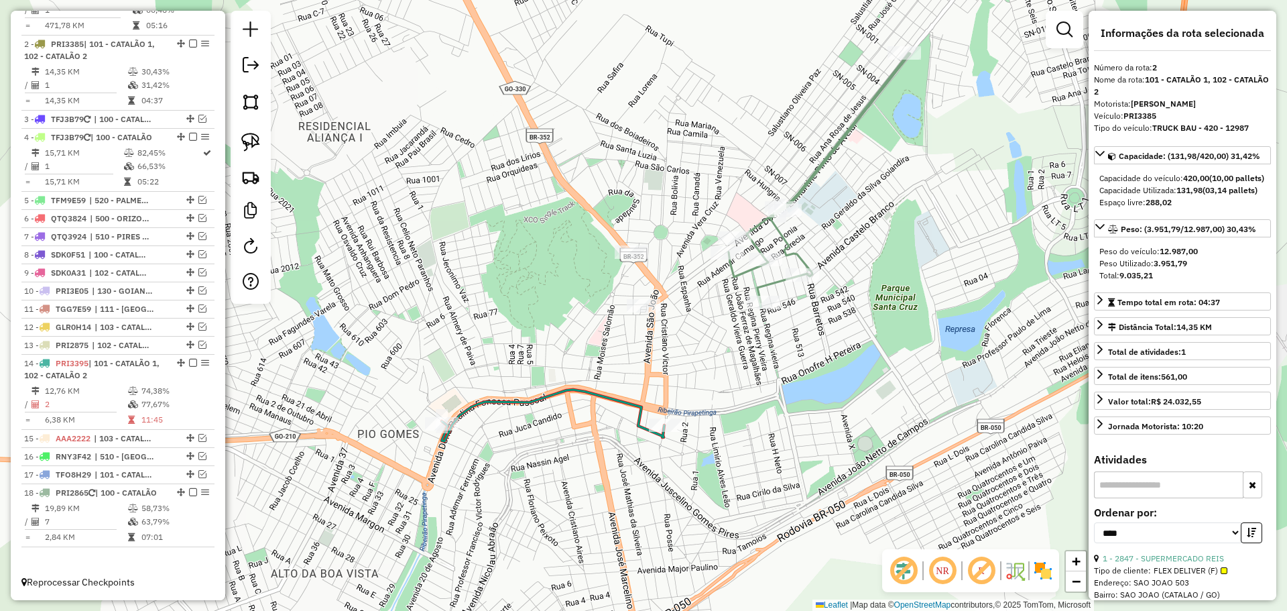
click at [760, 251] on icon at bounding box center [820, 177] width 182 height 249
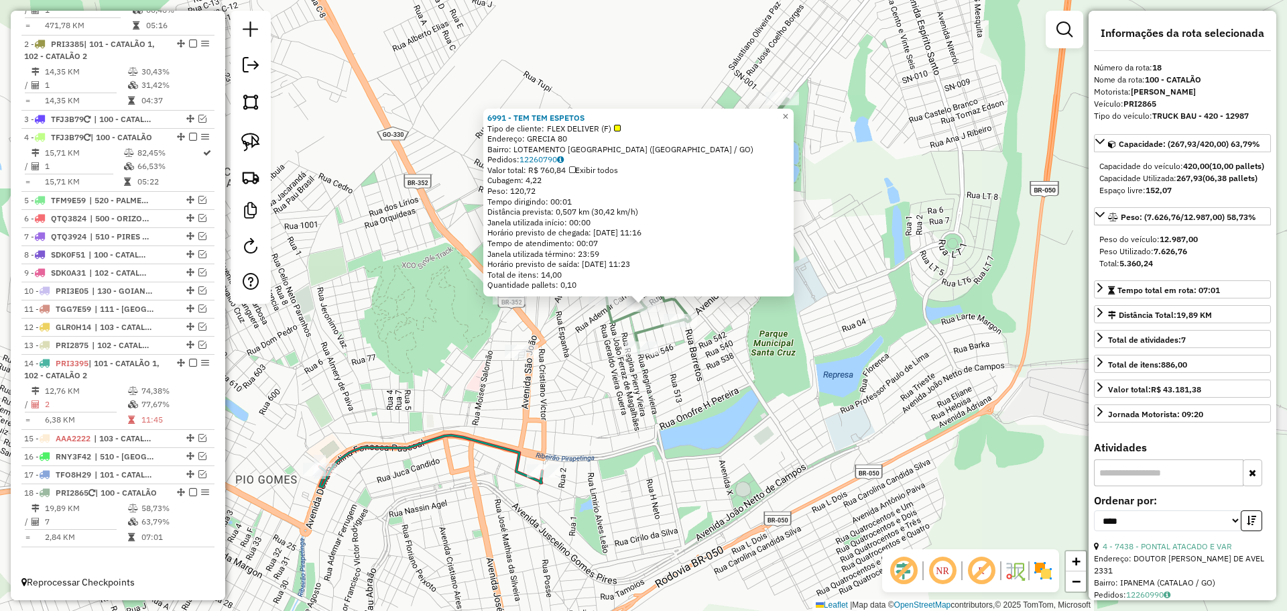
click at [765, 453] on div "6991 - TEM TEM ESPETOS Tipo de cliente: FLEX DELIVER (F) Endereço: GRECIA 80 Ba…" at bounding box center [643, 305] width 1287 height 611
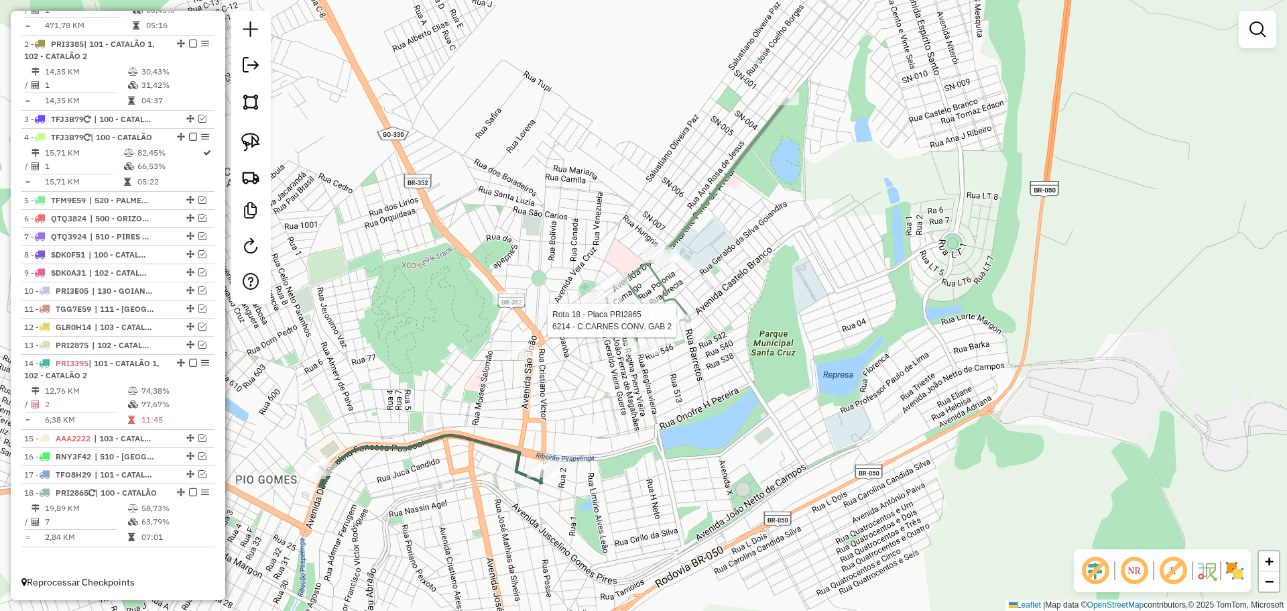
select select "*********"
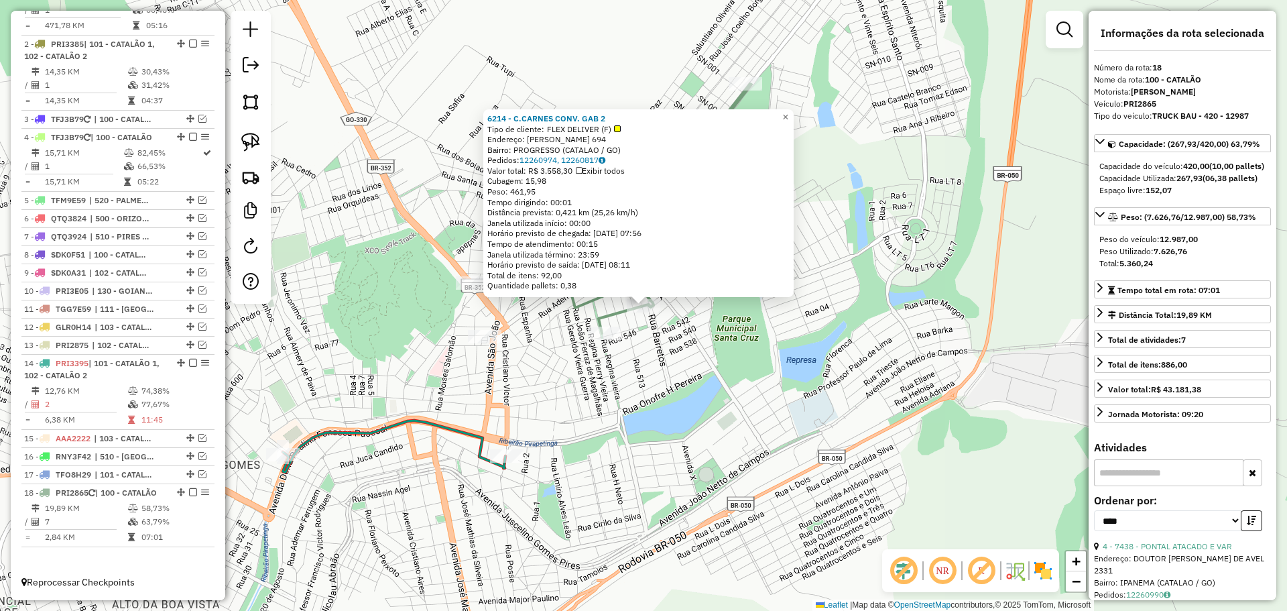
drag, startPoint x: 575, startPoint y: 465, endPoint x: 743, endPoint y: 361, distance: 198.7
click at [743, 361] on div "6214 - C.CARNES CONV. GAB 2 Tipo de cliente: FLEX DELIVER (F) Endereço: [PERSON…" at bounding box center [643, 305] width 1287 height 611
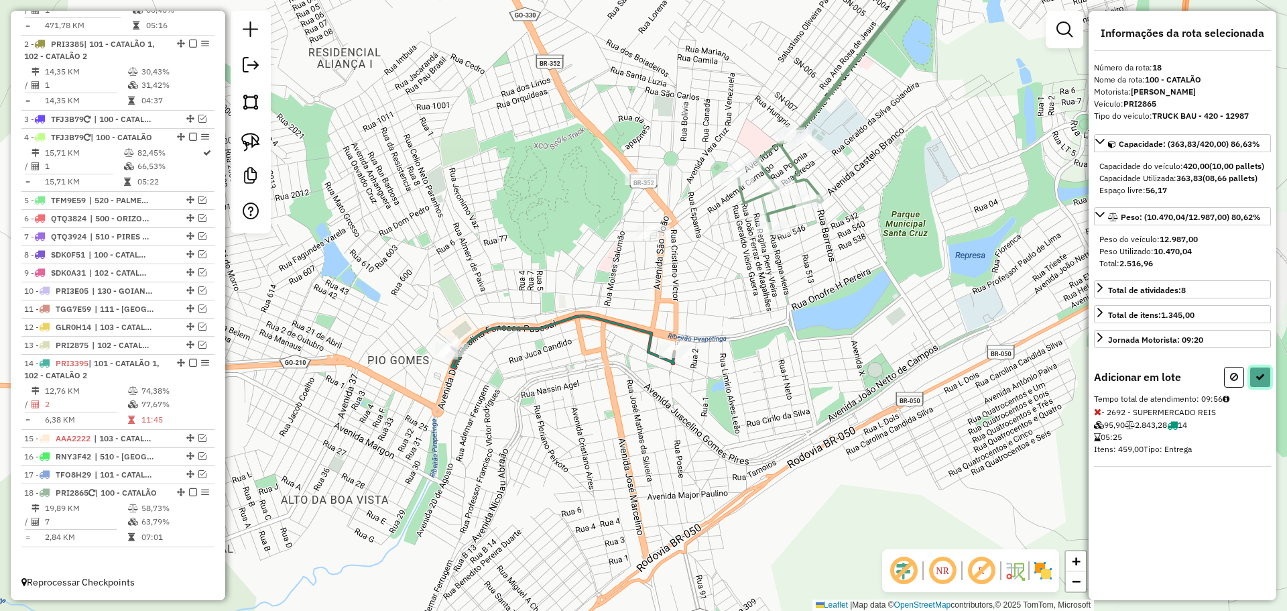
click at [1260, 381] on icon at bounding box center [1260, 376] width 9 height 9
select select "*********"
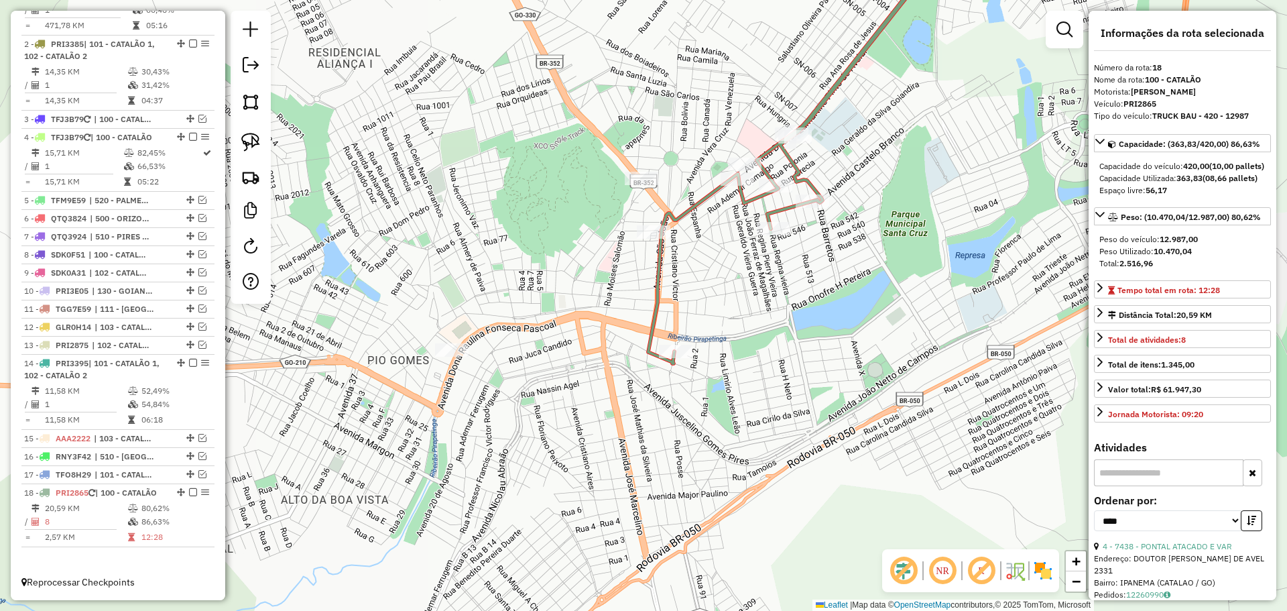
click at [792, 251] on div "Janela de atendimento Grade de atendimento Capacidade Transportadoras Veículos …" at bounding box center [643, 305] width 1287 height 611
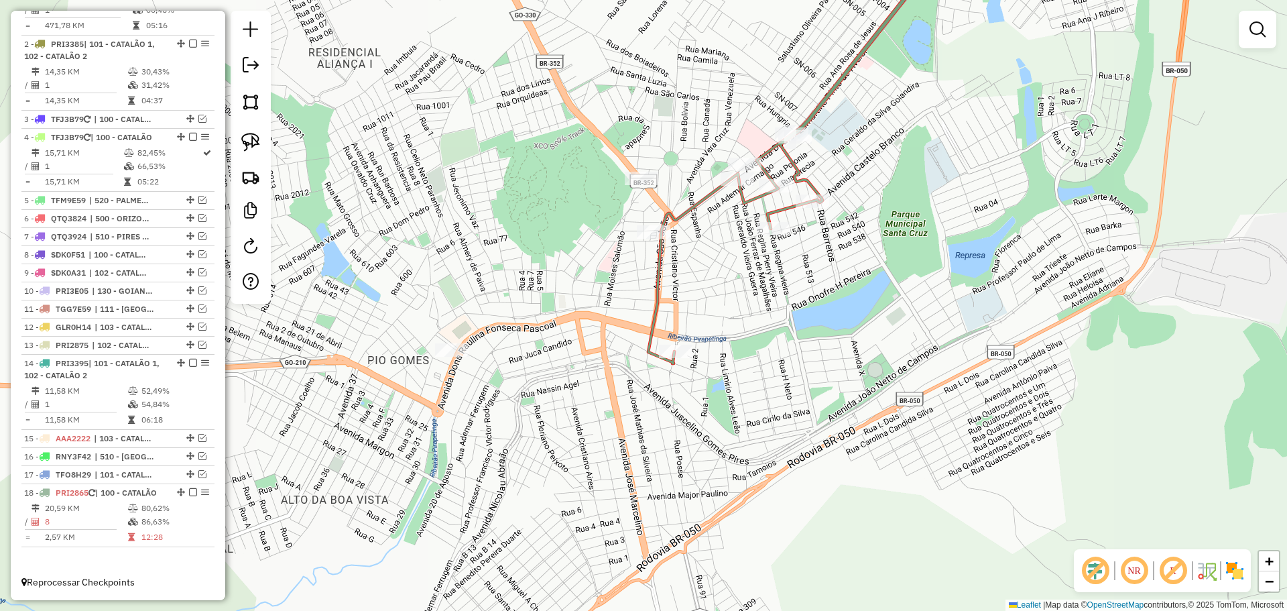
click at [769, 235] on div at bounding box center [774, 228] width 34 height 13
select select "*********"
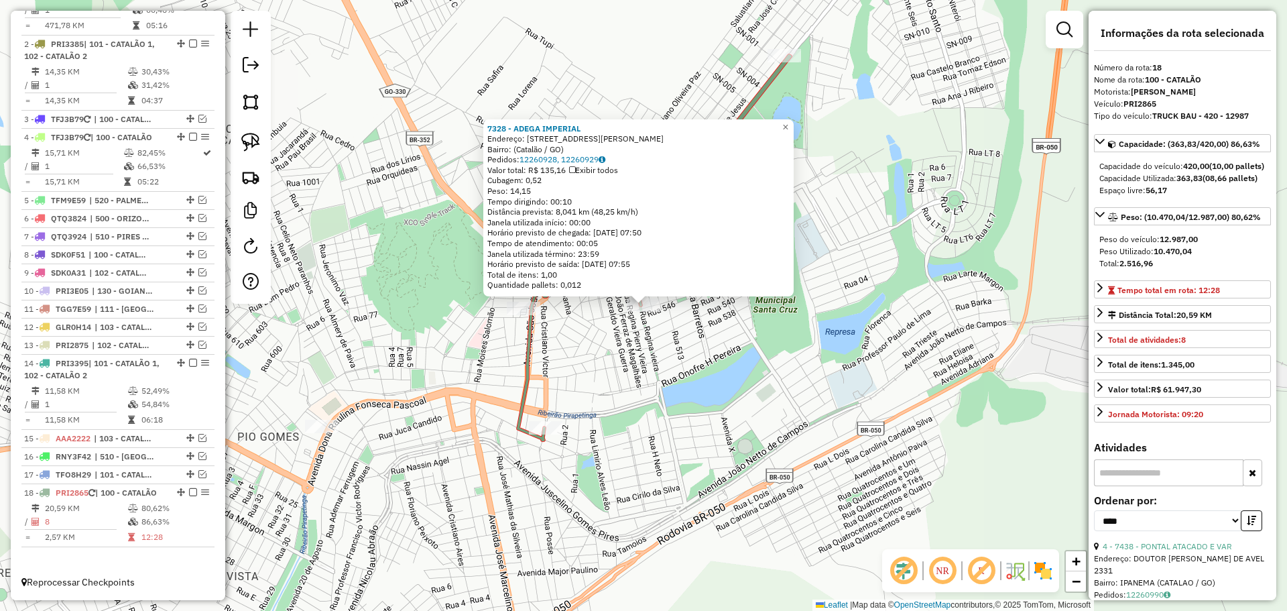
click at [737, 392] on div "7328 - ADEGA IMPERIAL Endereço: Avenida João Neves Vieira, 1202 Bairro: (Catalã…" at bounding box center [643, 305] width 1287 height 611
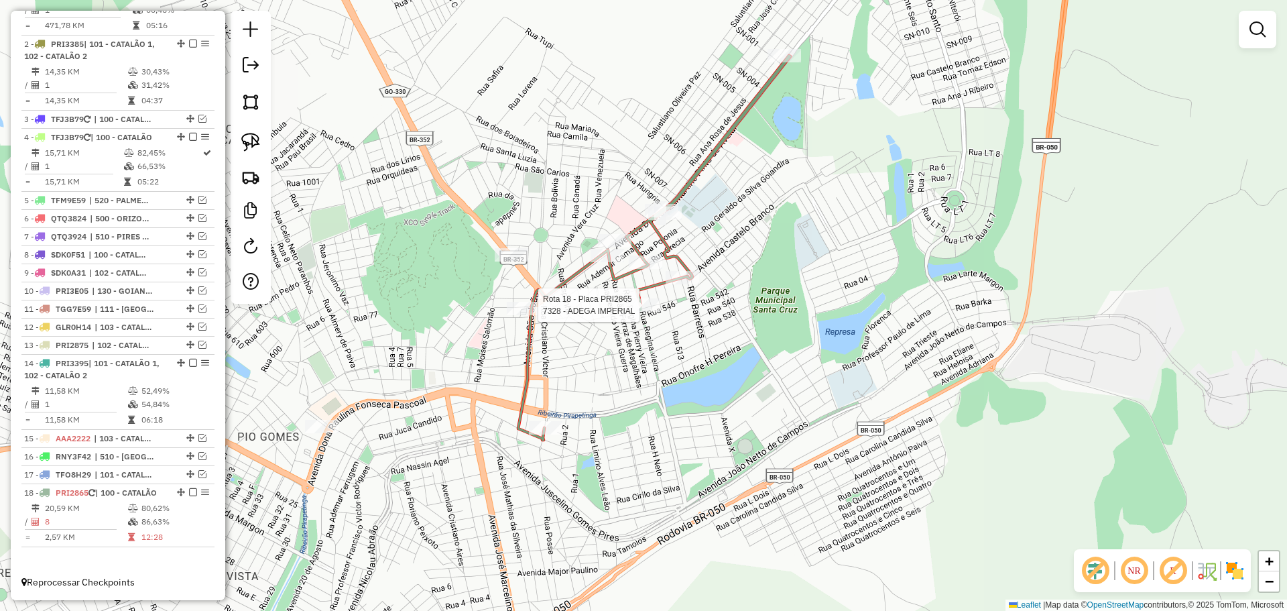
select select "*********"
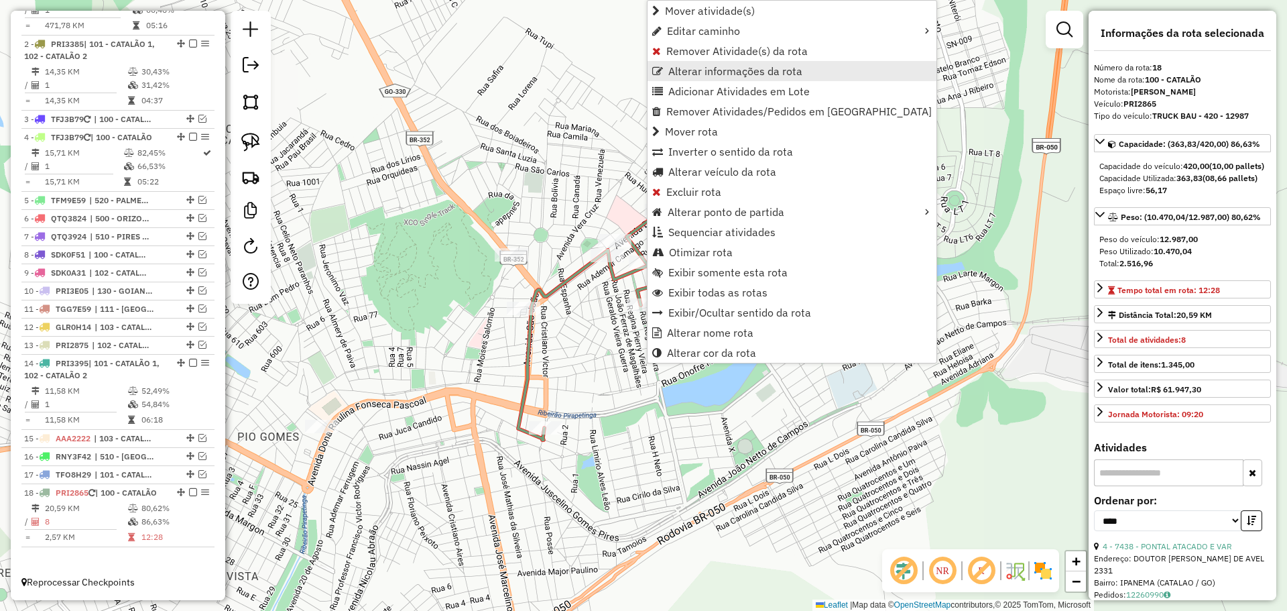
click at [697, 69] on span "Alterar informações da rota" at bounding box center [735, 71] width 134 height 11
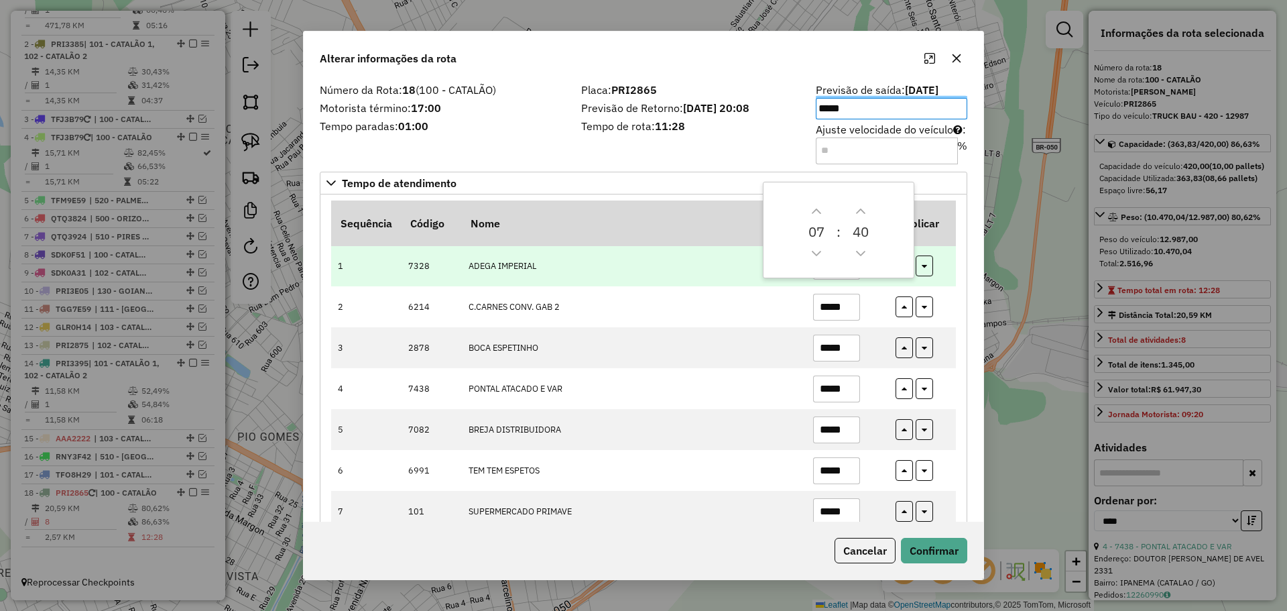
click at [701, 278] on td "ADEGA IMPERIAL" at bounding box center [633, 265] width 345 height 41
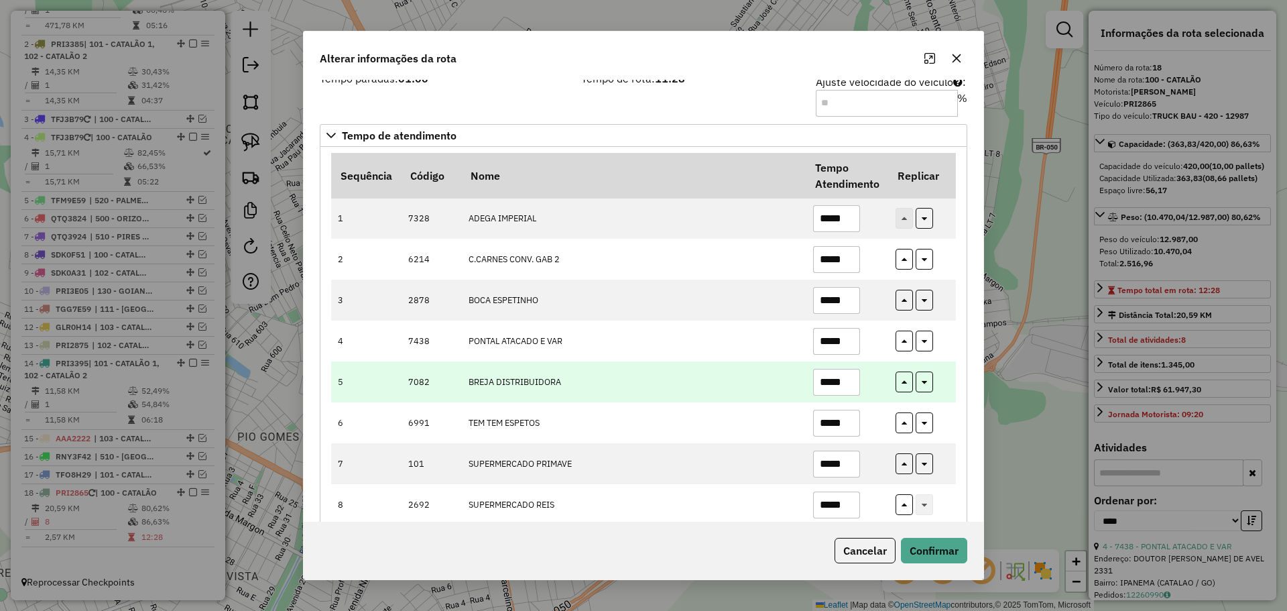
scroll to position [76, 0]
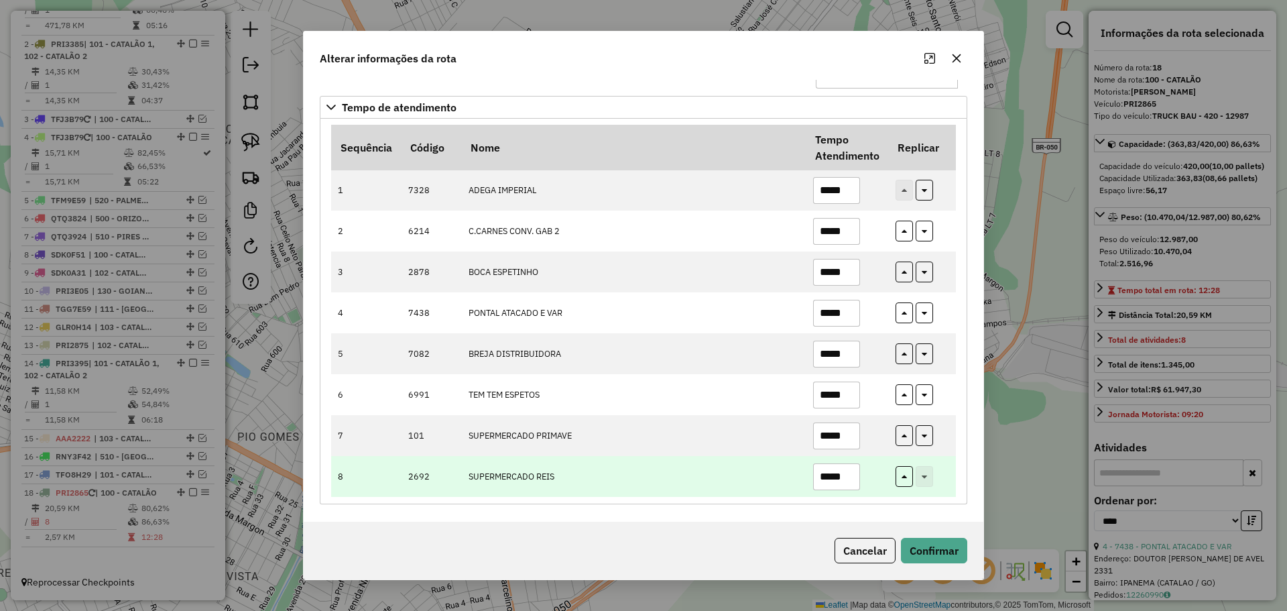
drag, startPoint x: 826, startPoint y: 473, endPoint x: 871, endPoint y: 475, distance: 45.0
click at [871, 475] on td "*****" at bounding box center [847, 476] width 82 height 41
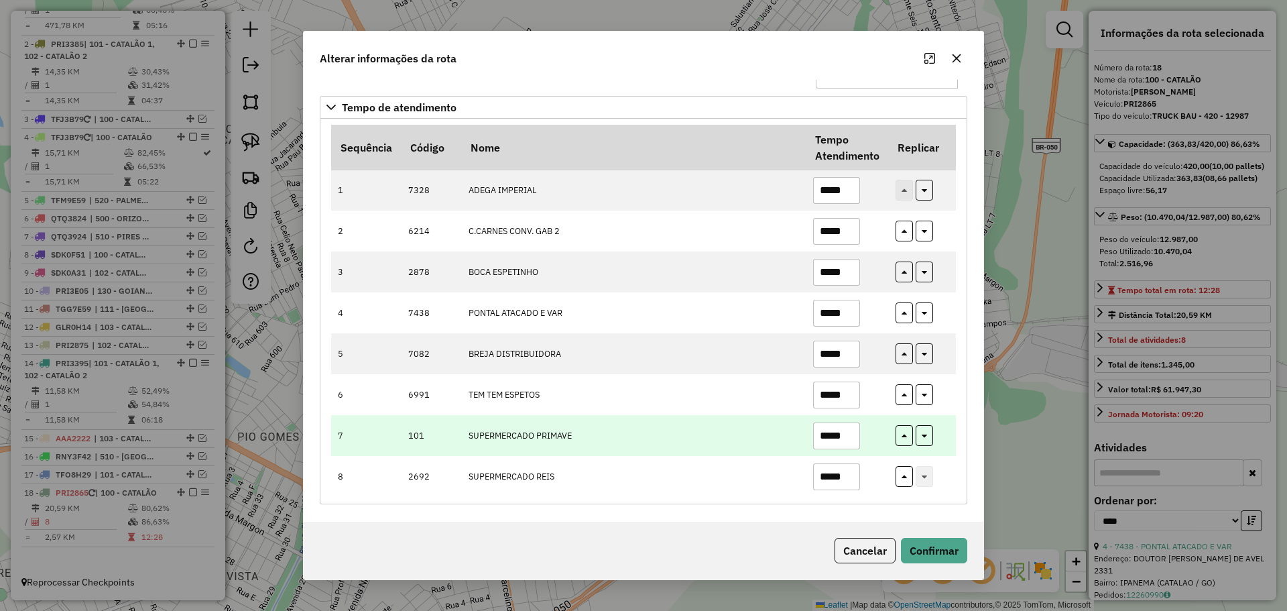
type input "*****"
drag, startPoint x: 825, startPoint y: 436, endPoint x: 892, endPoint y: 436, distance: 67.7
click at [892, 436] on tr "7 101 SUPERMERCADO PRIMAVE *****" at bounding box center [643, 435] width 625 height 41
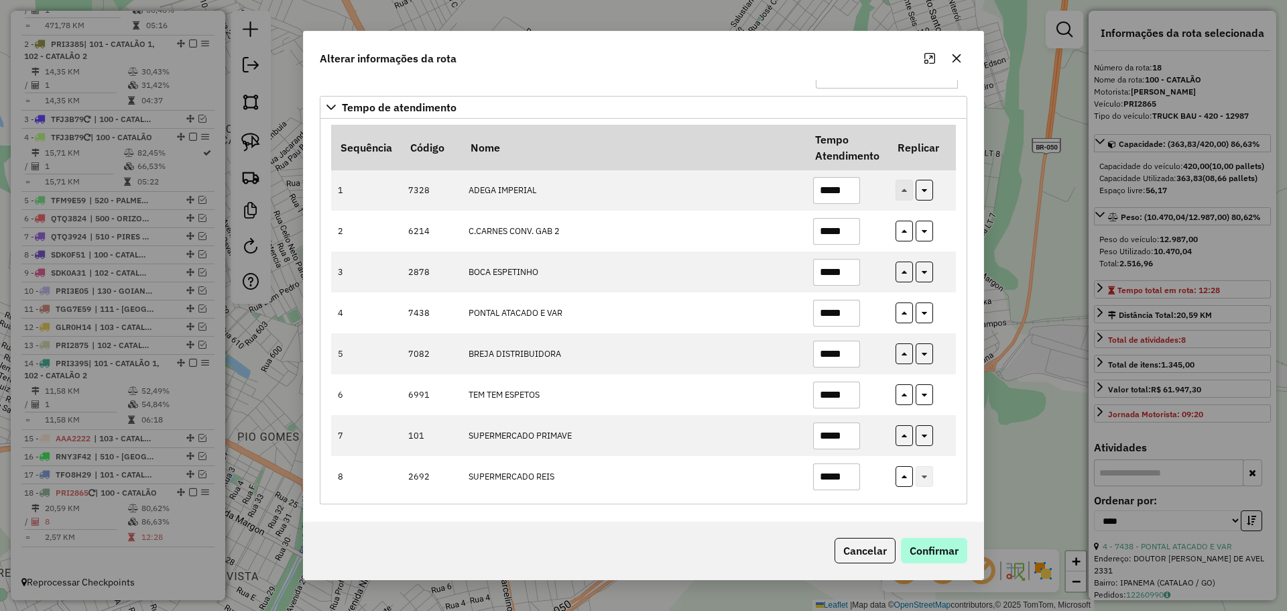
type input "*****"
click at [937, 556] on button "Confirmar" at bounding box center [934, 550] width 66 height 25
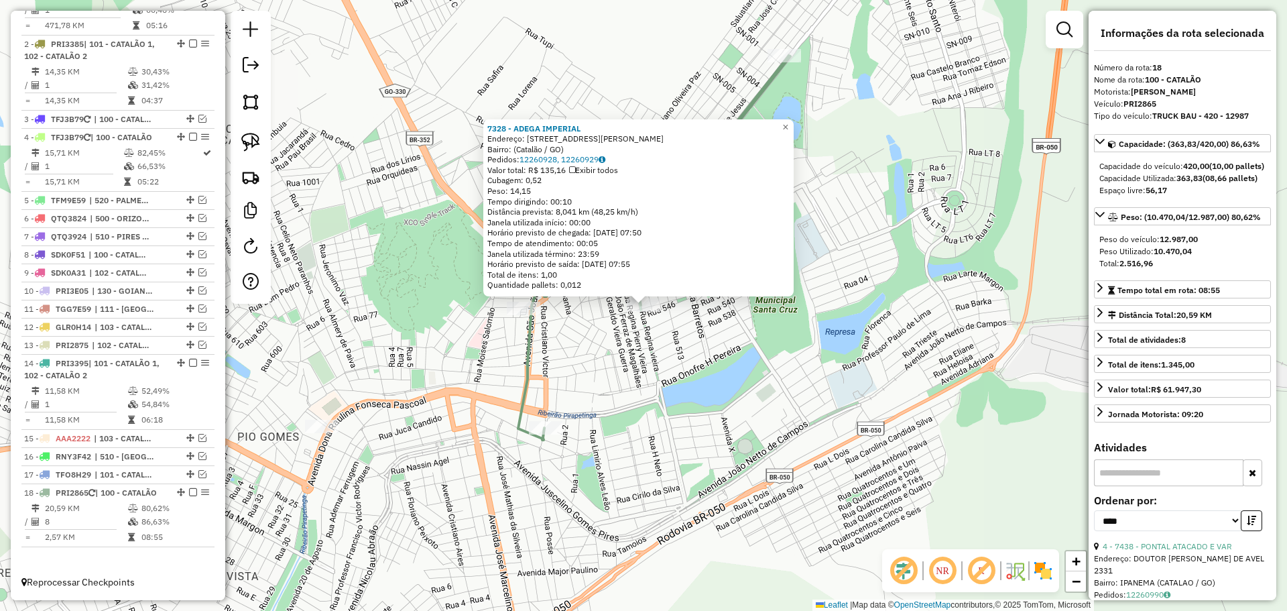
click at [536, 455] on div "7328 - ADEGA IMPERIAL Endereço: Avenida João Neves Vieira, 1202 Bairro: (Catalã…" at bounding box center [643, 305] width 1287 height 611
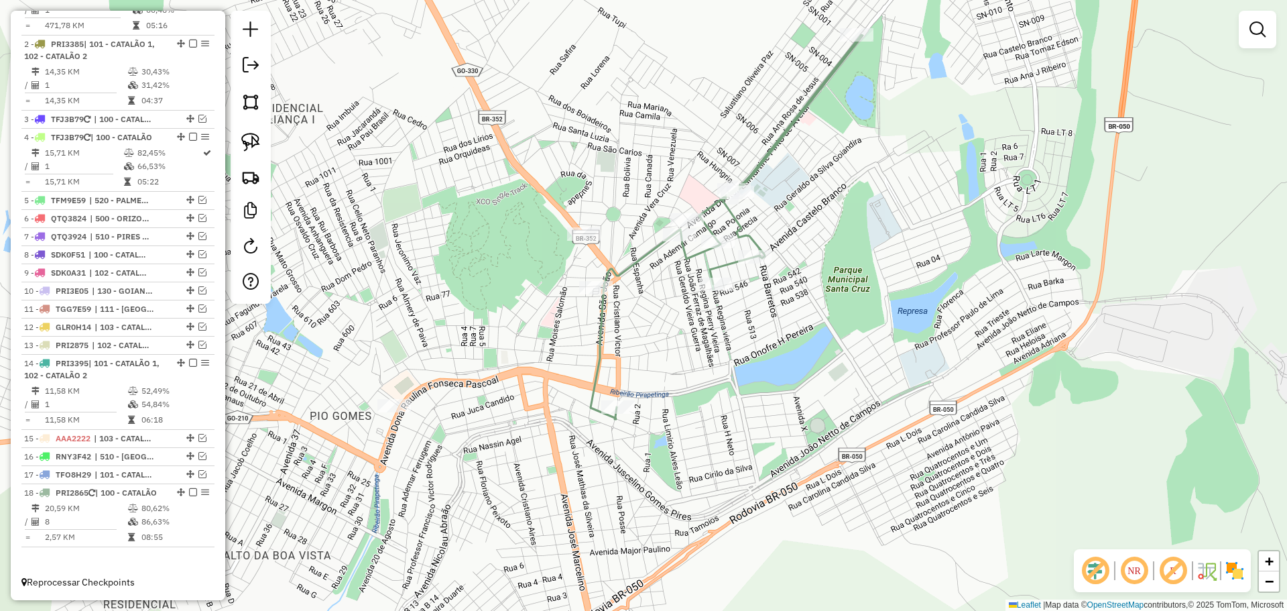
drag, startPoint x: 590, startPoint y: 474, endPoint x: 750, endPoint y: 400, distance: 176.4
click at [744, 410] on div "Janela de atendimento Grade de atendimento Capacidade Transportadoras Veículos …" at bounding box center [643, 305] width 1287 height 611
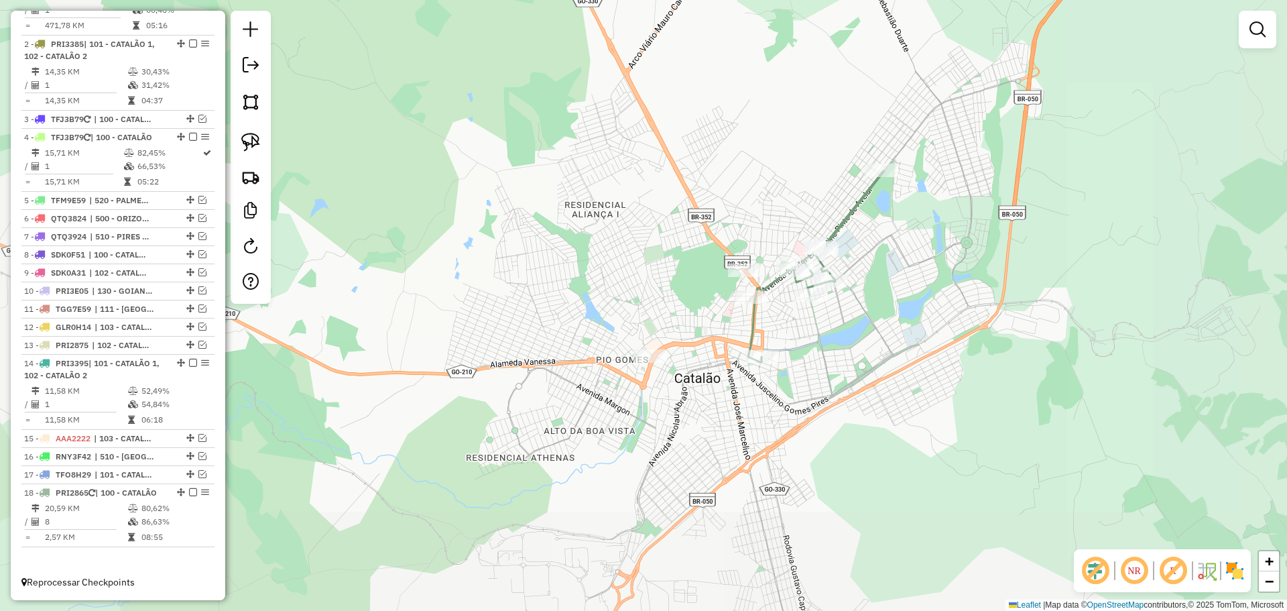
drag, startPoint x: 763, startPoint y: 447, endPoint x: 758, endPoint y: 428, distance: 20.2
click at [758, 428] on div "Janela de atendimento Grade de atendimento Capacidade Transportadoras Veículos …" at bounding box center [643, 305] width 1287 height 611
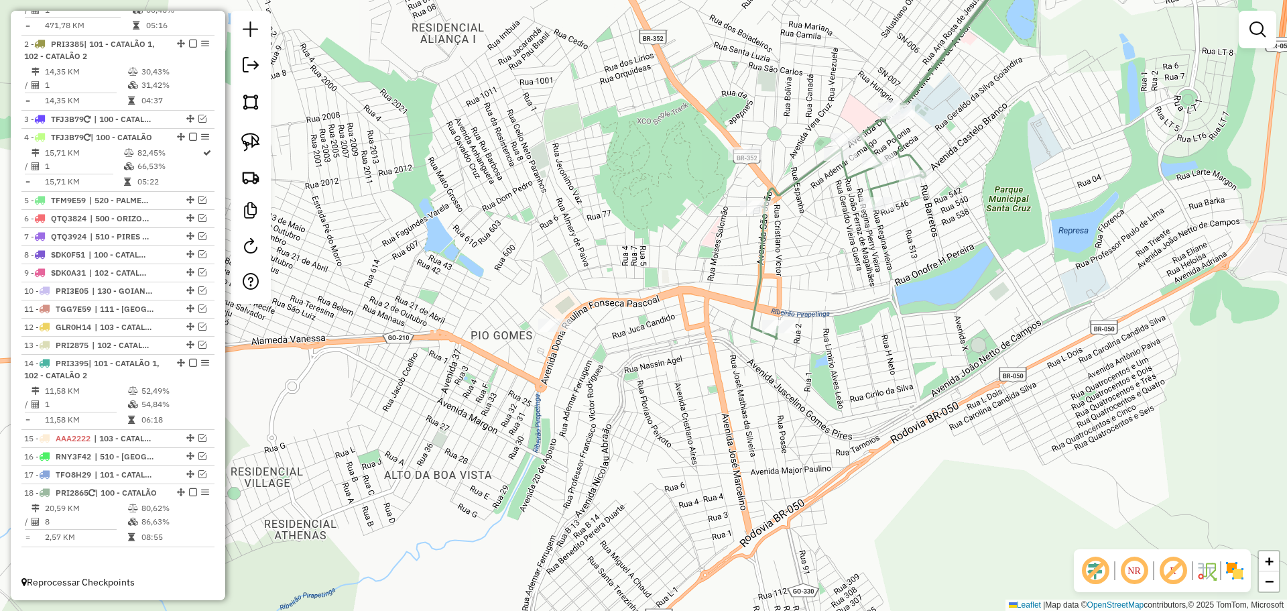
click at [818, 304] on div "Janela de atendimento Grade de atendimento Capacidade Transportadoras Veículos …" at bounding box center [643, 305] width 1287 height 611
select select "*********"
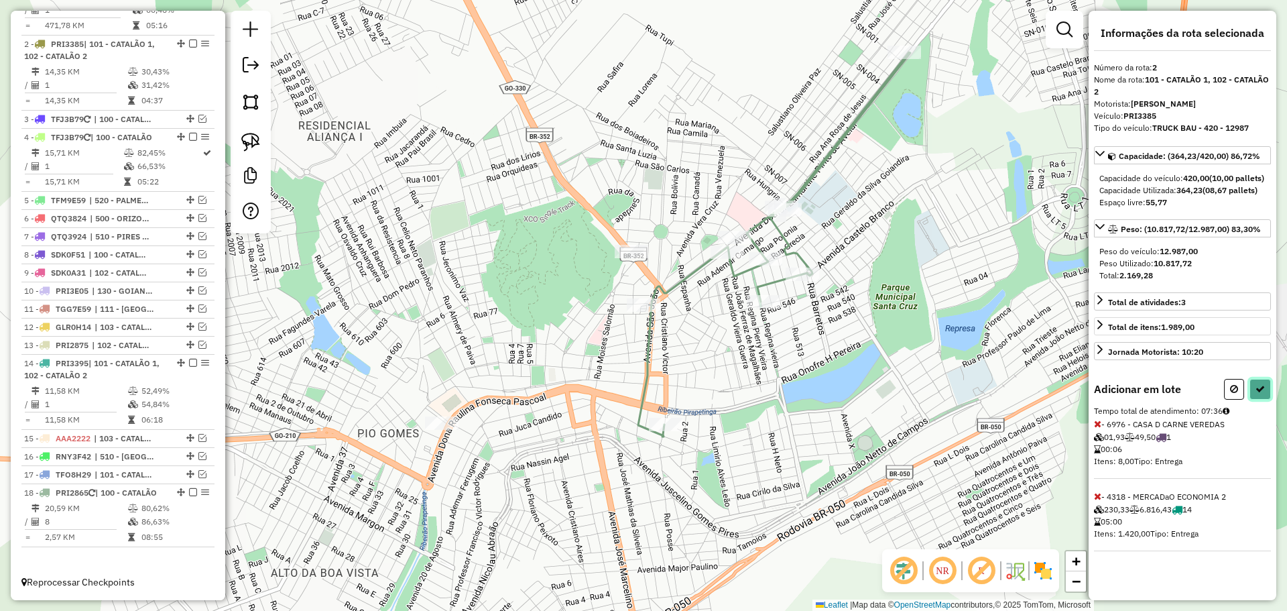
click at [1255, 400] on button at bounding box center [1260, 389] width 21 height 21
select select "*********"
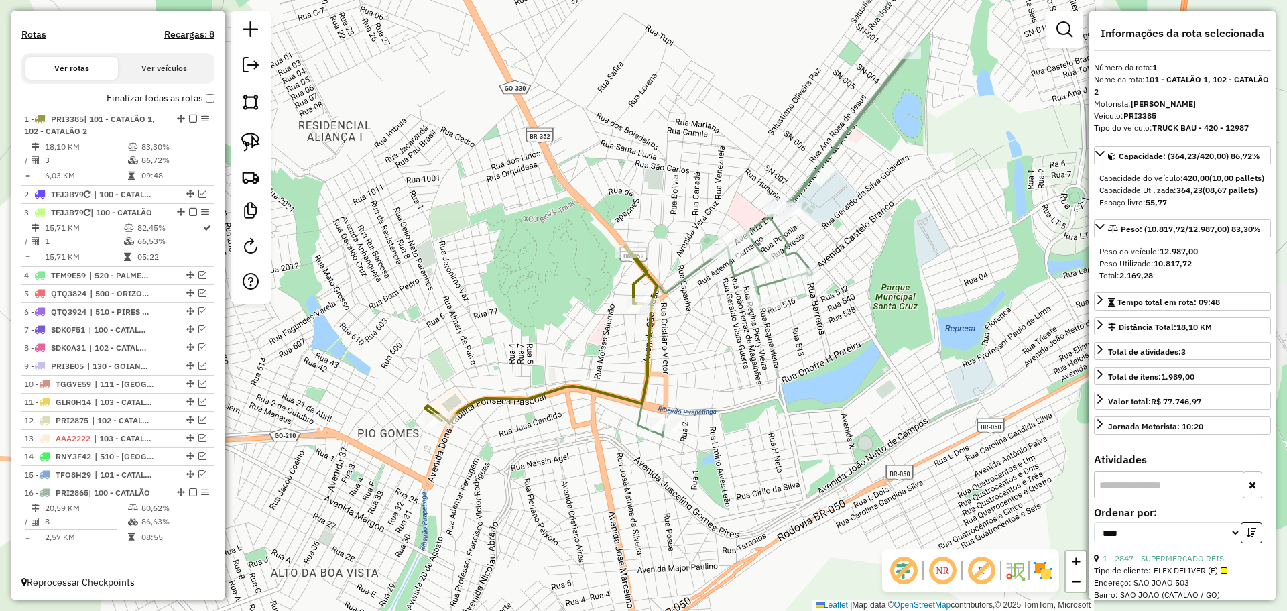
scroll to position [403, 0]
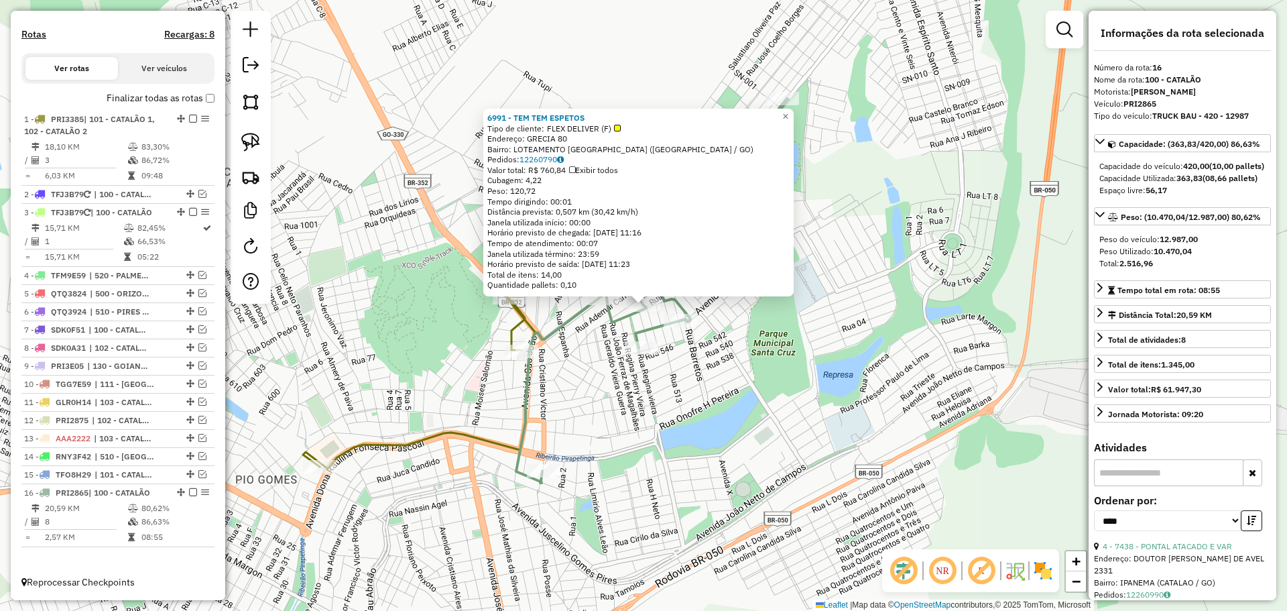
click at [778, 402] on div "6991 - TEM TEM ESPETOS Tipo de cliente: FLEX DELIVER (F) Endereço: GRECIA 80 Ba…" at bounding box center [643, 305] width 1287 height 611
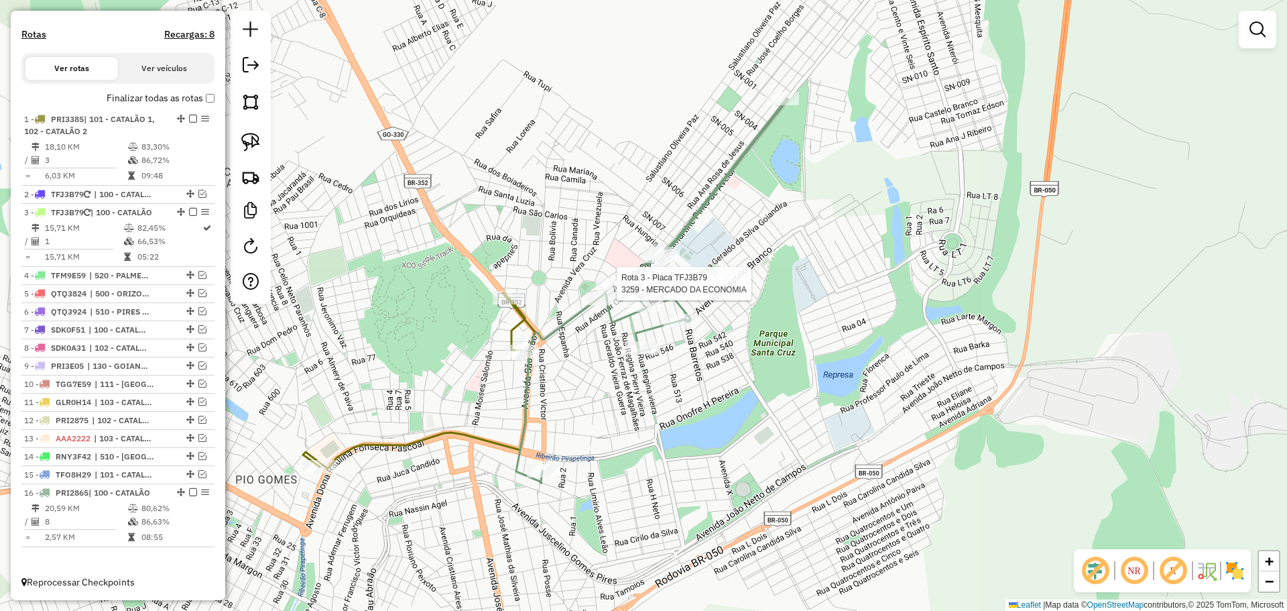
select select "*********"
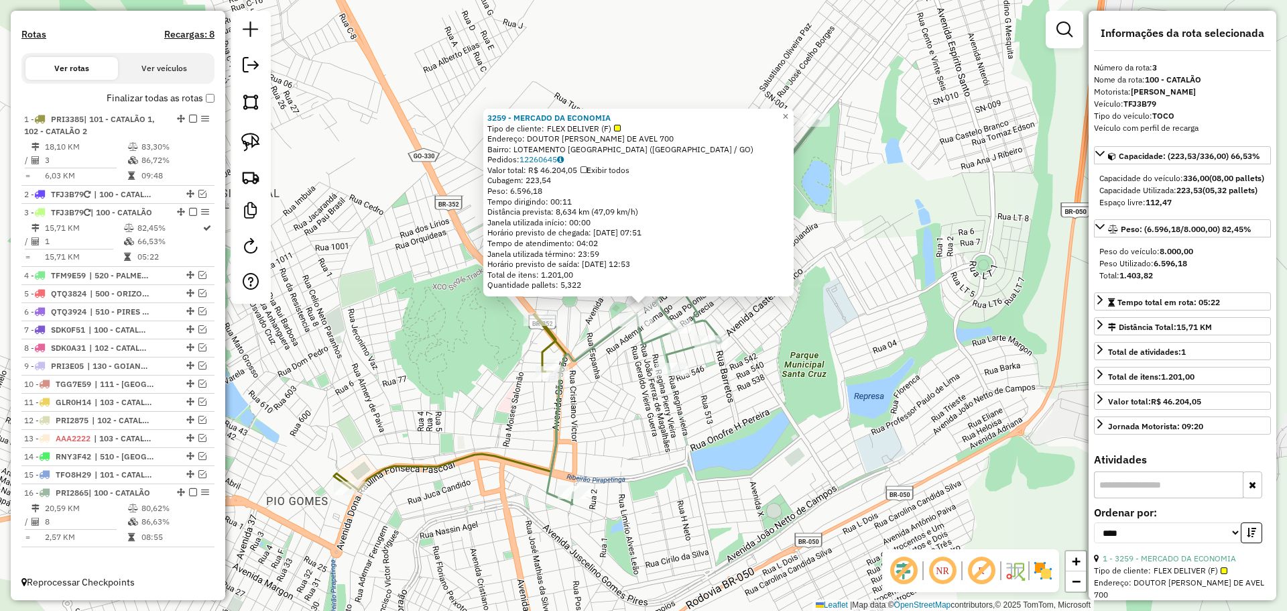
click at [682, 406] on div "3259 - MERCADO DA ECONOMIA Tipo de cliente: FLEX DELIVER (F) Endereço: DOUTOR L…" at bounding box center [643, 305] width 1287 height 611
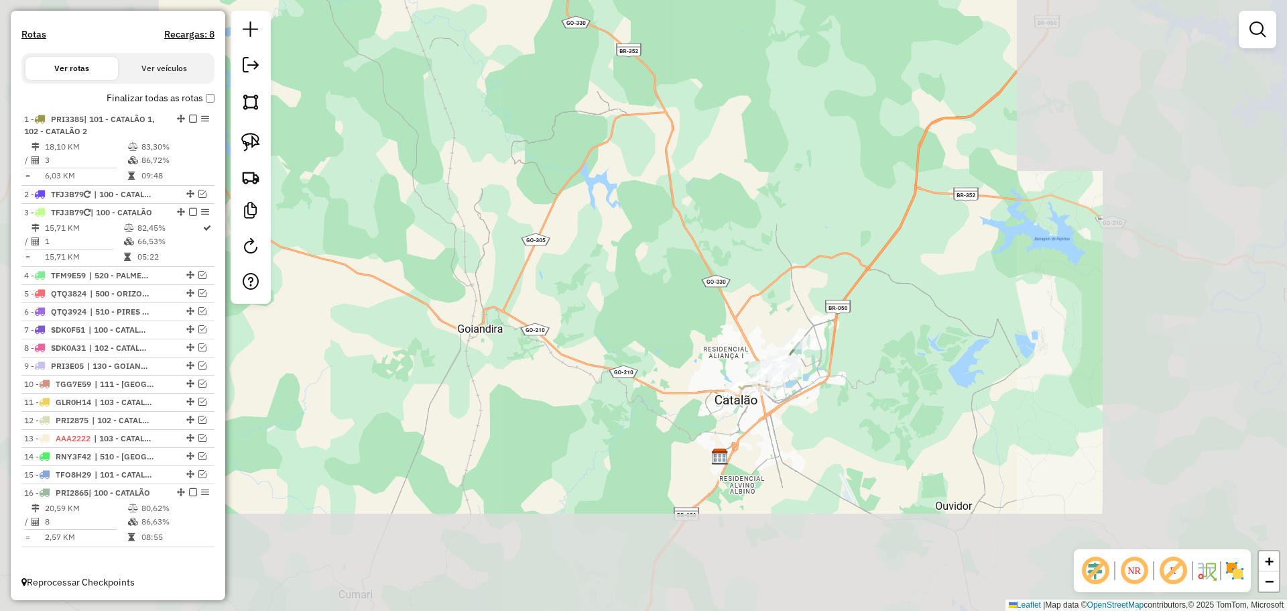
drag, startPoint x: 935, startPoint y: 351, endPoint x: 841, endPoint y: 356, distance: 94.0
click at [843, 357] on div "Janela de atendimento Grade de atendimento Capacidade Transportadoras Veículos …" at bounding box center [643, 305] width 1287 height 611
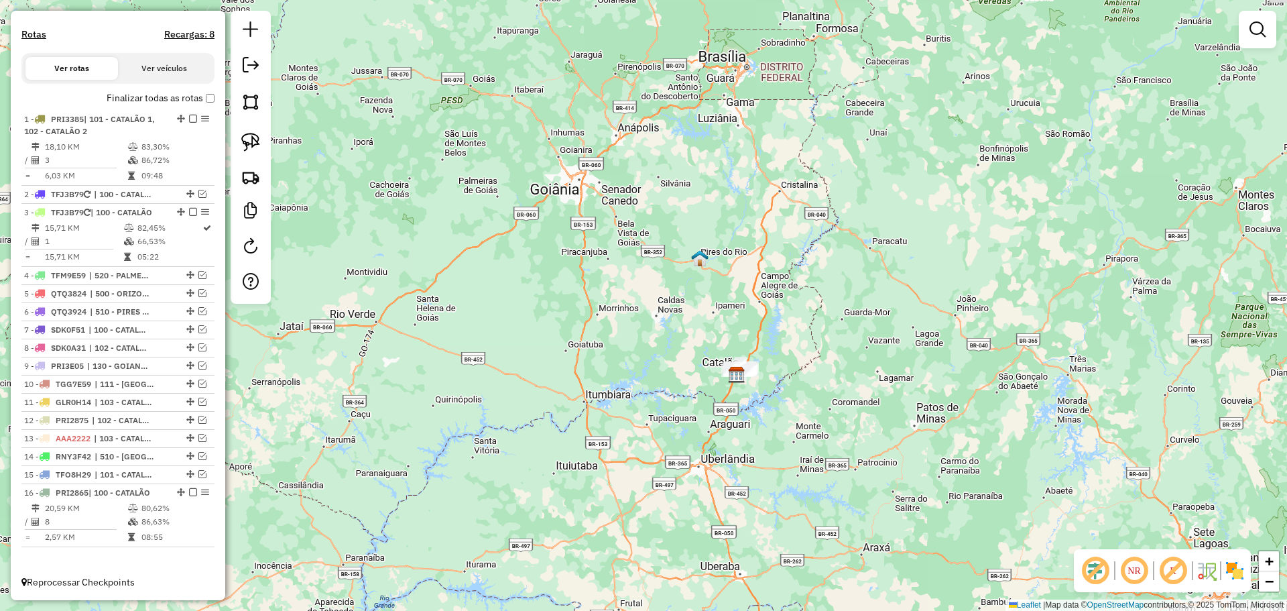
drag, startPoint x: 704, startPoint y: 175, endPoint x: 695, endPoint y: 247, distance: 72.3
click at [695, 247] on div "Janela de atendimento Grade de atendimento Capacidade Transportadoras Veículos …" at bounding box center [643, 305] width 1287 height 611
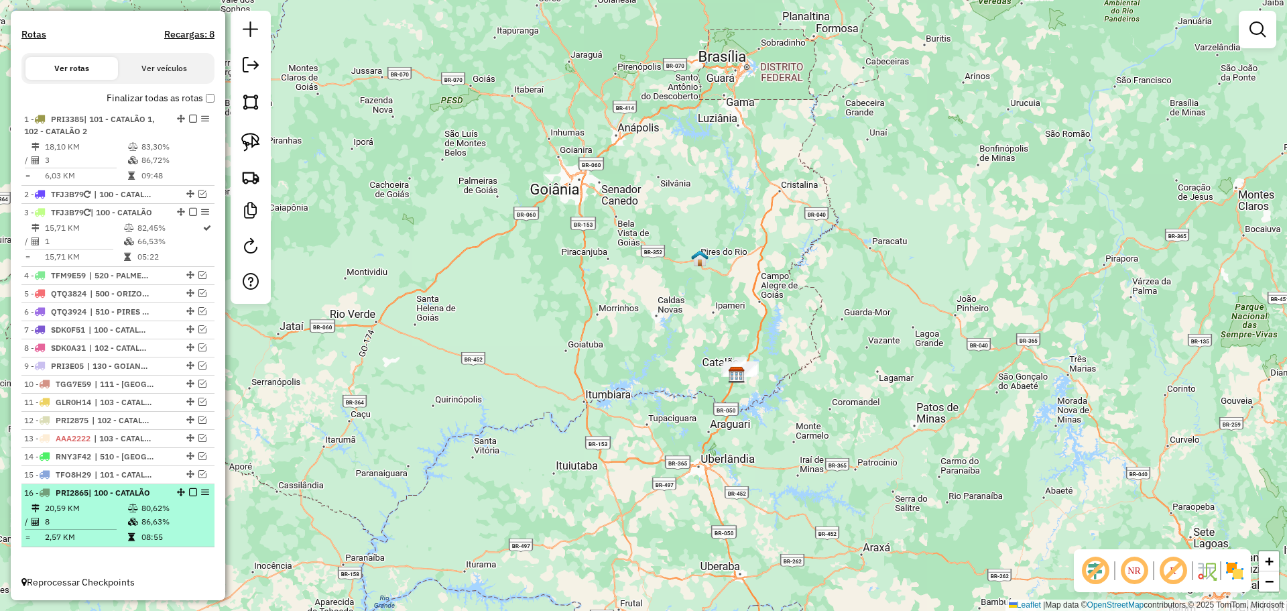
click at [141, 495] on span "| 100 - CATALÃO" at bounding box center [119, 492] width 62 height 10
select select "*********"
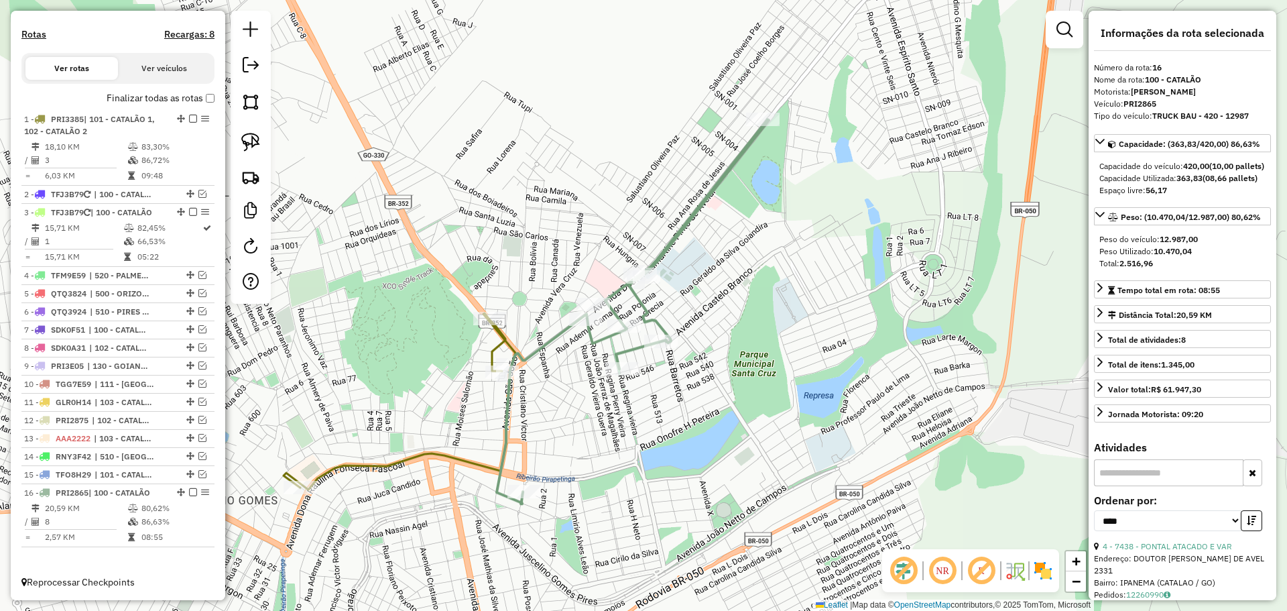
click at [532, 461] on div "Janela de atendimento Grade de atendimento Capacidade Transportadoras Veículos …" at bounding box center [643, 305] width 1287 height 611
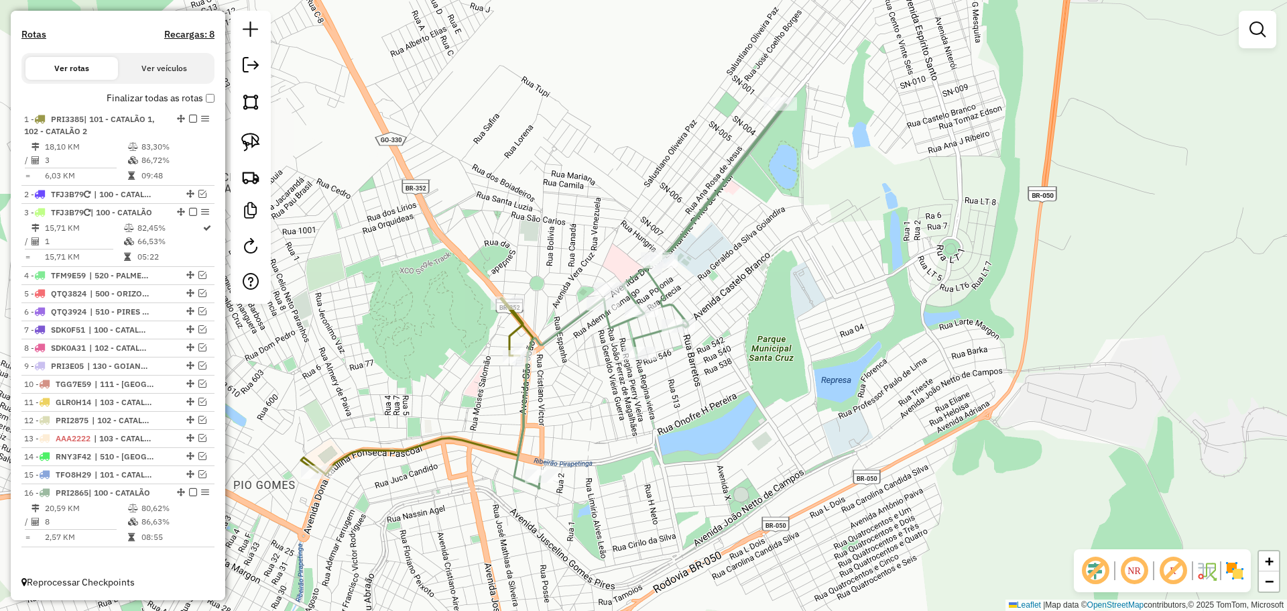
drag, startPoint x: 623, startPoint y: 424, endPoint x: 650, endPoint y: 409, distance: 30.9
click at [650, 409] on div "Janela de atendimento Grade de atendimento Capacidade Transportadoras Veículos …" at bounding box center [643, 305] width 1287 height 611
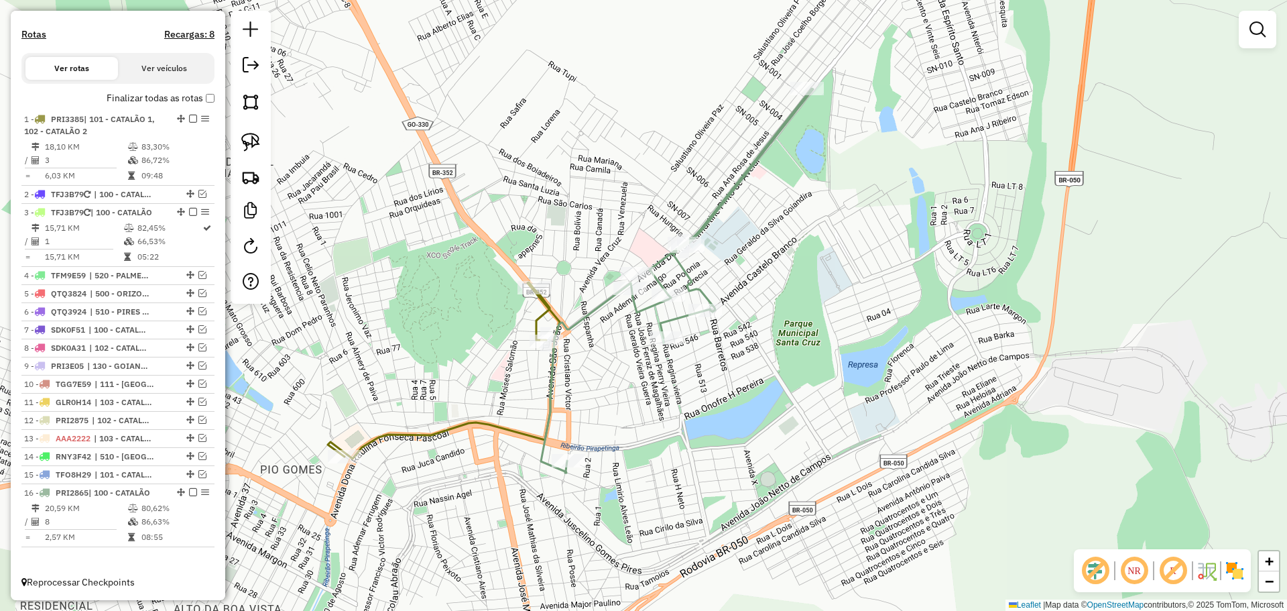
click at [661, 392] on div "Rota 16 - Placa PRI2865 7328 - ADEGA IMPERIAL Janela de atendimento Grade de at…" at bounding box center [643, 305] width 1287 height 611
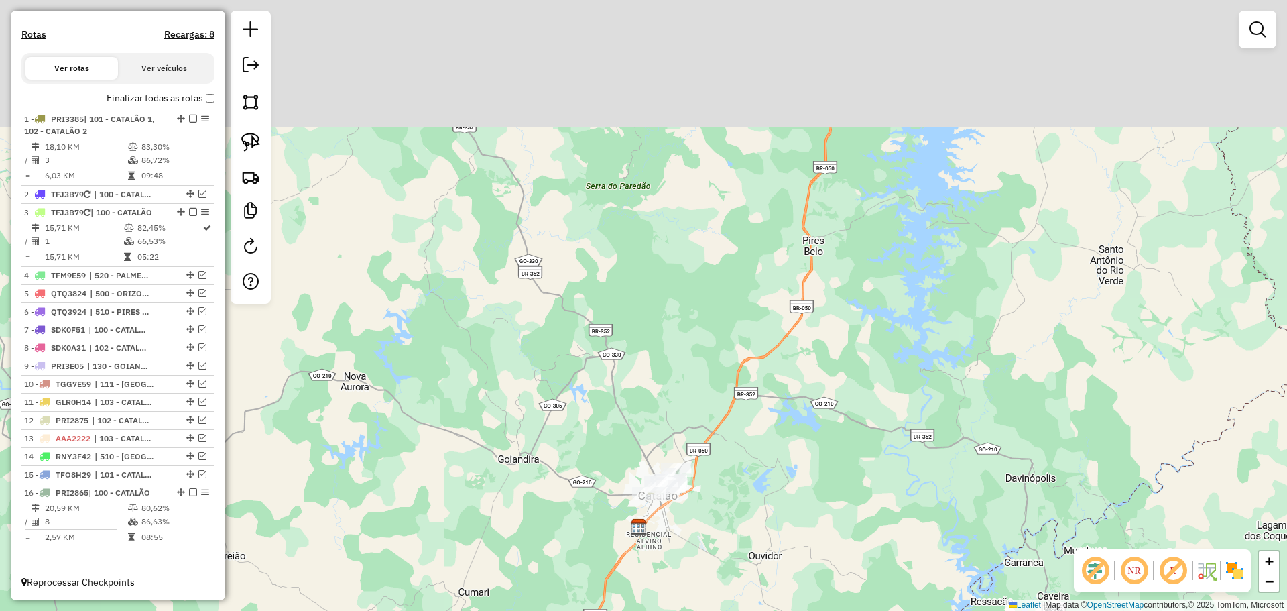
drag, startPoint x: 563, startPoint y: 249, endPoint x: 654, endPoint y: 461, distance: 231.3
click at [654, 461] on div "Janela de atendimento Grade de atendimento Capacidade Transportadoras Veículos …" at bounding box center [643, 305] width 1287 height 611
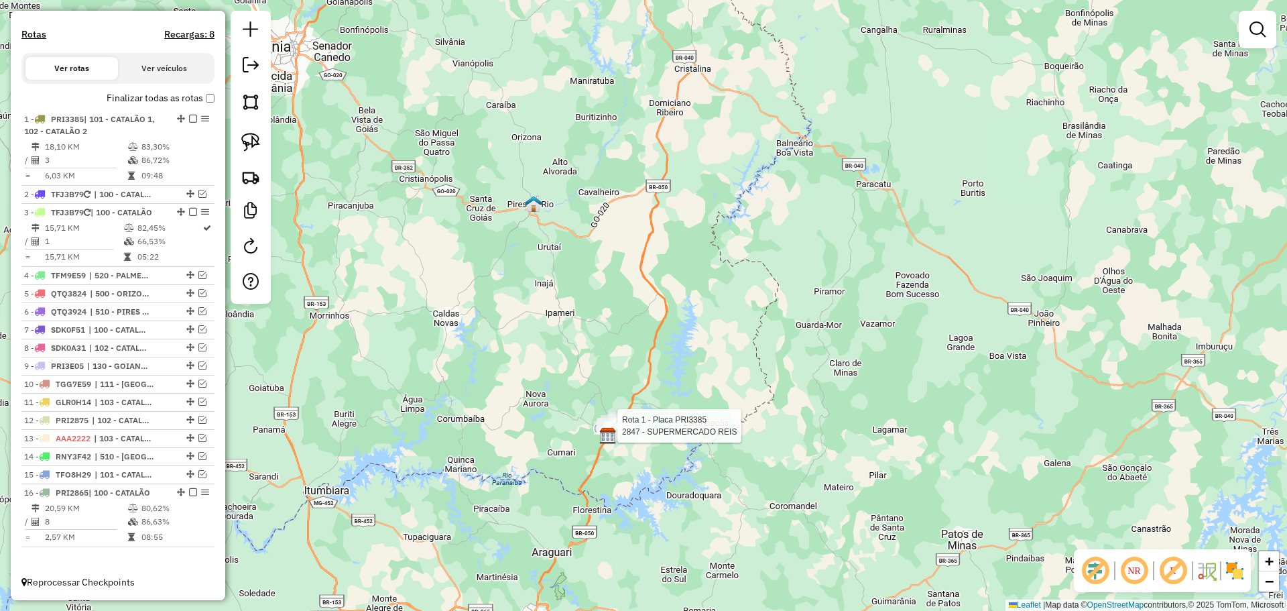
click at [568, 340] on div "Rota 1 - Placa PRI3385 2847 - SUPERMERCADO REIS Janela de atendimento Grade de …" at bounding box center [643, 305] width 1287 height 611
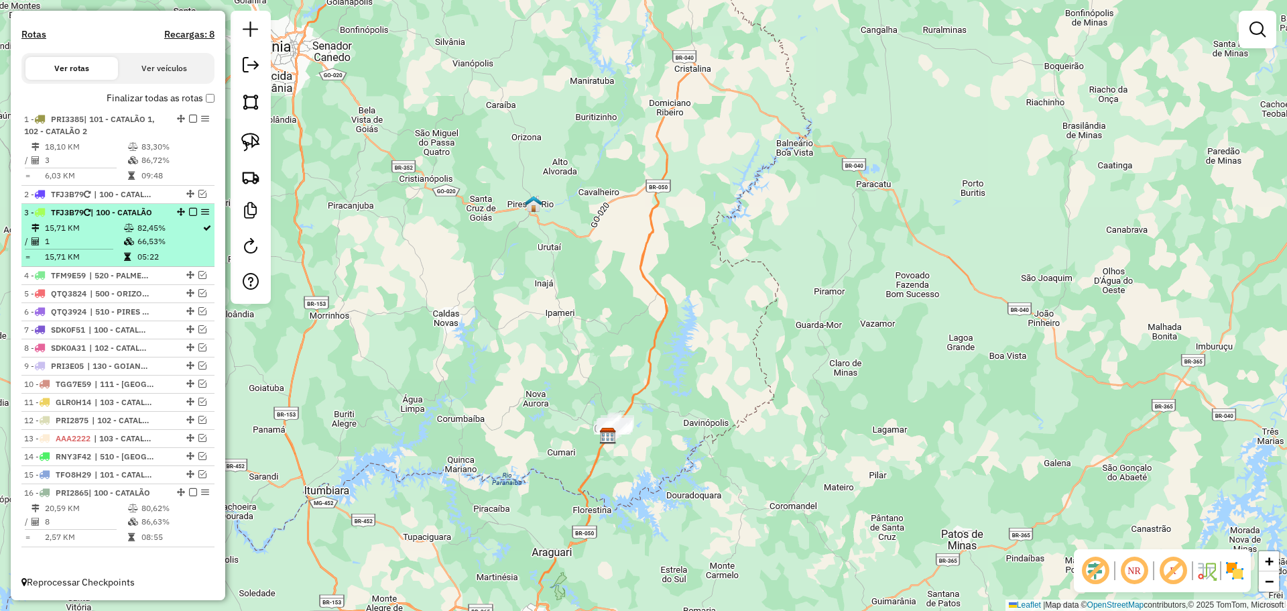
click at [150, 228] on td "82,45%" at bounding box center [169, 227] width 65 height 13
select select "*********"
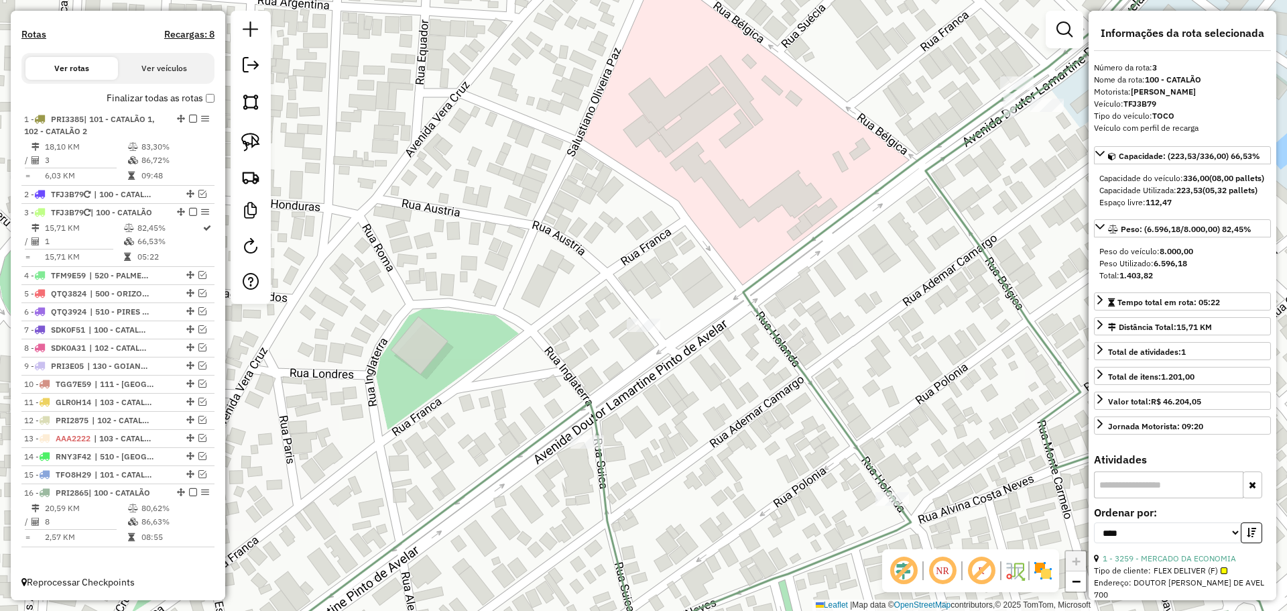
click at [620, 351] on div "Janela de atendimento Grade de atendimento Capacidade Transportadoras Veículos …" at bounding box center [643, 305] width 1287 height 611
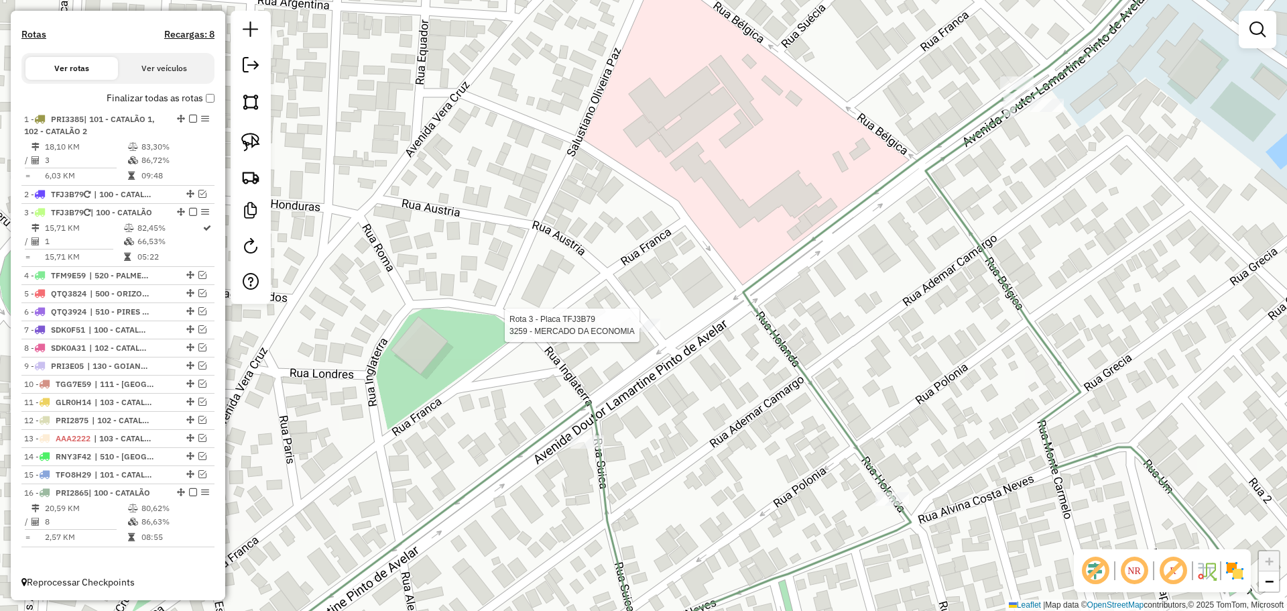
select select "*********"
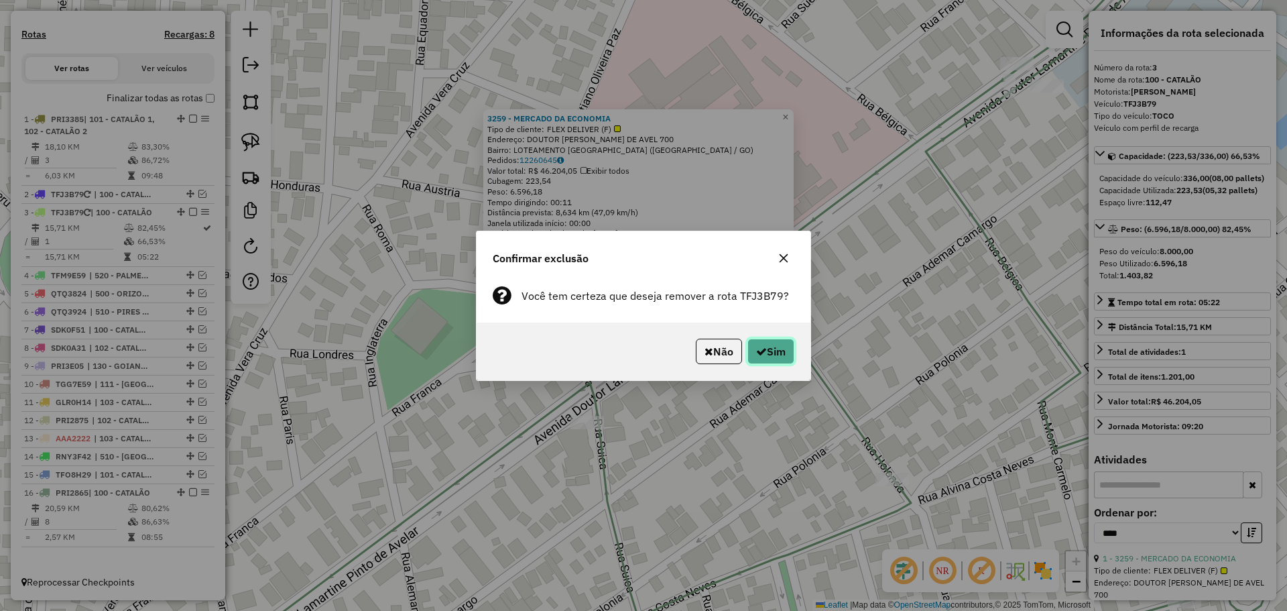
click at [777, 351] on button "Sim" at bounding box center [771, 351] width 47 height 25
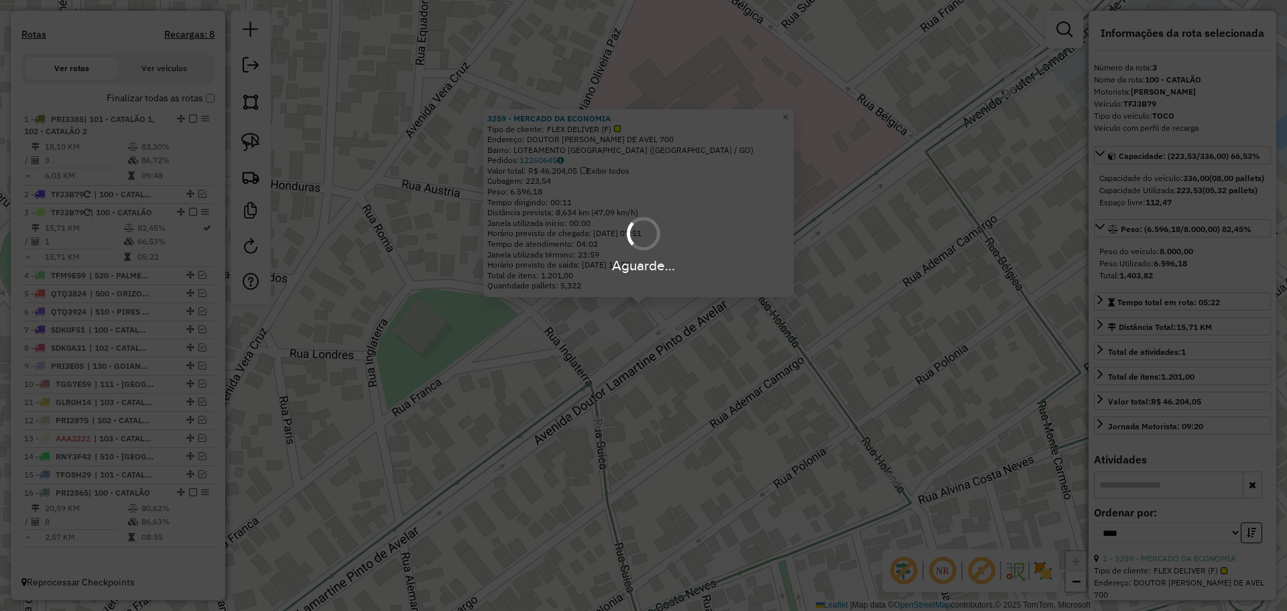
scroll to position [490, 0]
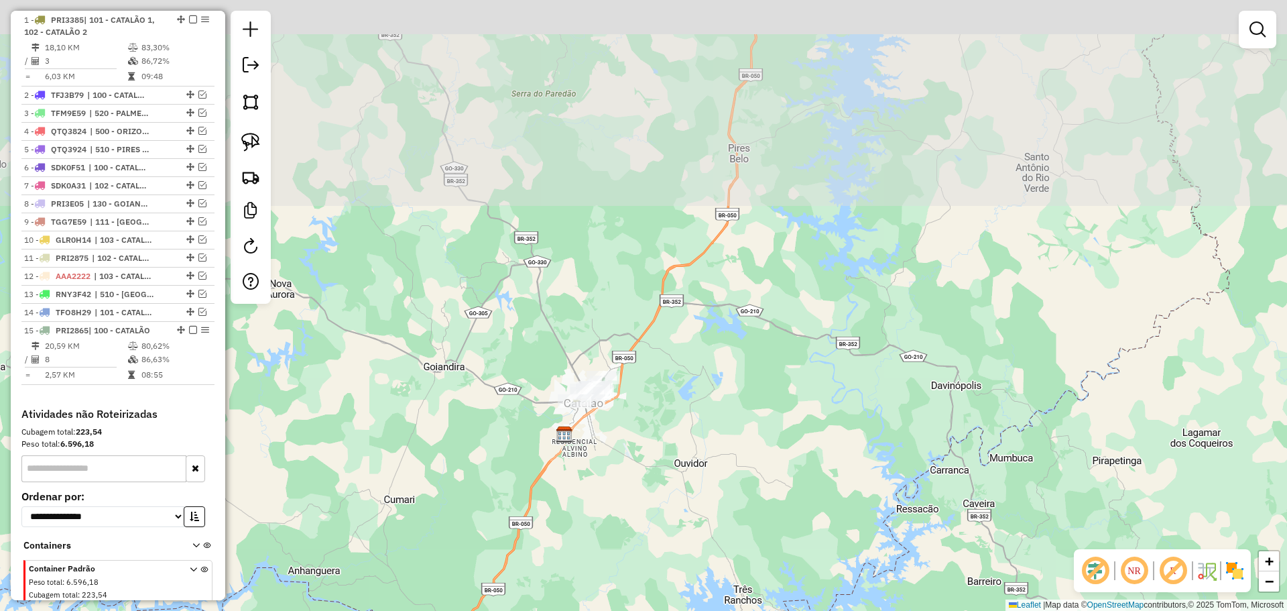
drag, startPoint x: 672, startPoint y: 394, endPoint x: 660, endPoint y: 400, distance: 14.1
click at [660, 417] on div "Janela de atendimento Grade de atendimento Capacidade Transportadoras Veículos …" at bounding box center [643, 305] width 1287 height 611
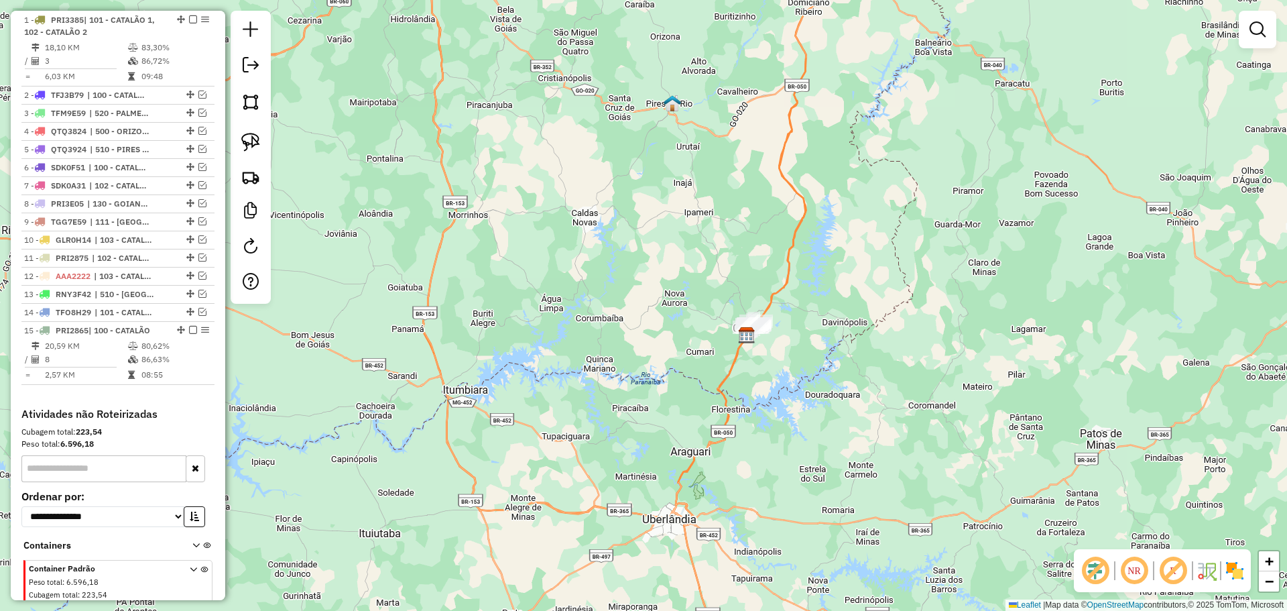
drag, startPoint x: 945, startPoint y: 235, endPoint x: 776, endPoint y: 377, distance: 221.3
click at [771, 385] on div "Janela de atendimento Grade de atendimento Capacidade Transportadoras Veículos …" at bounding box center [643, 305] width 1287 height 611
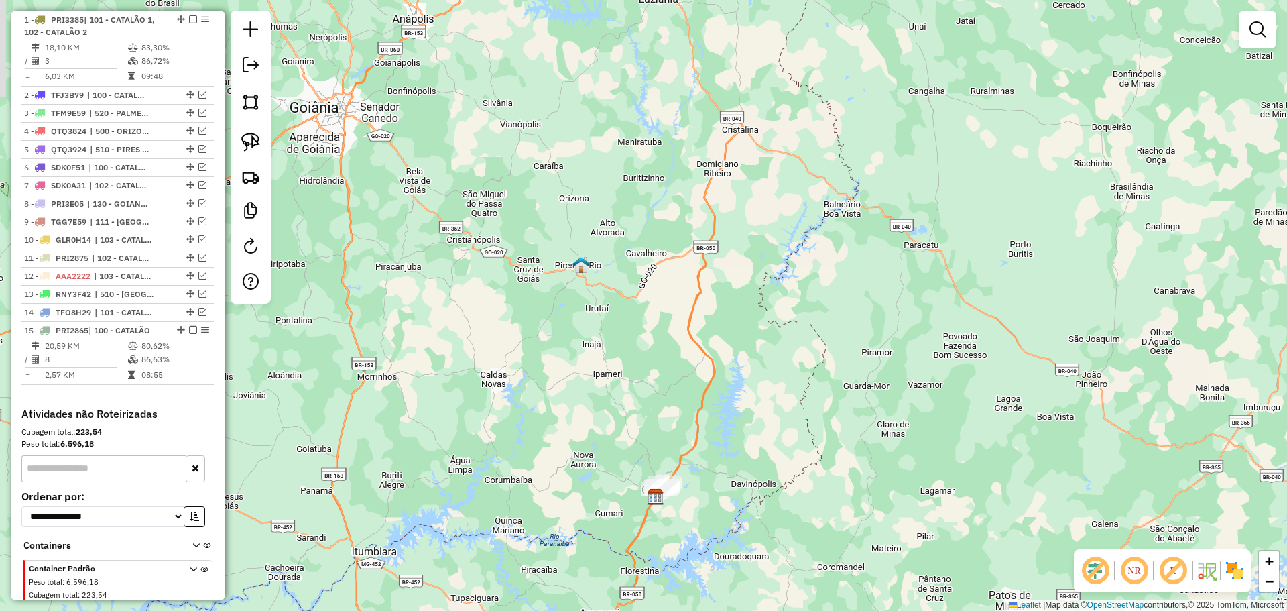
drag, startPoint x: 749, startPoint y: 278, endPoint x: 748, endPoint y: 290, distance: 11.4
click at [757, 343] on div "Janela de atendimento Grade de atendimento Capacidade Transportadoras Veículos …" at bounding box center [643, 305] width 1287 height 611
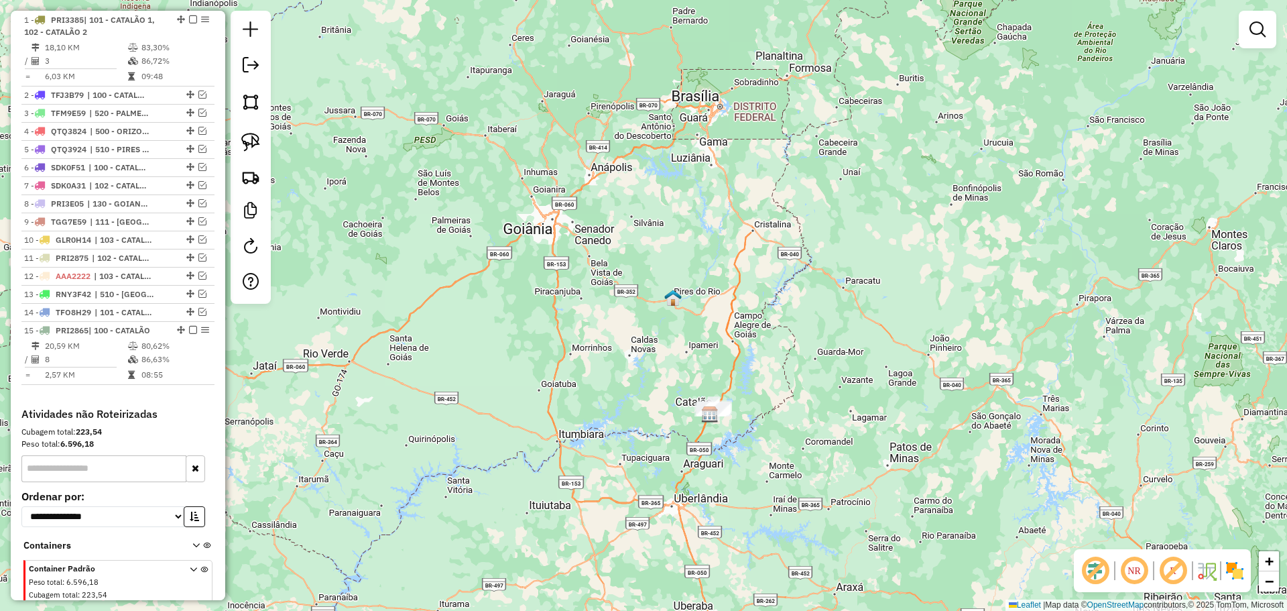
drag, startPoint x: 784, startPoint y: 204, endPoint x: 725, endPoint y: 296, distance: 108.8
click at [725, 296] on div "Janela de atendimento Grade de atendimento Capacidade Transportadoras Veículos …" at bounding box center [643, 305] width 1287 height 611
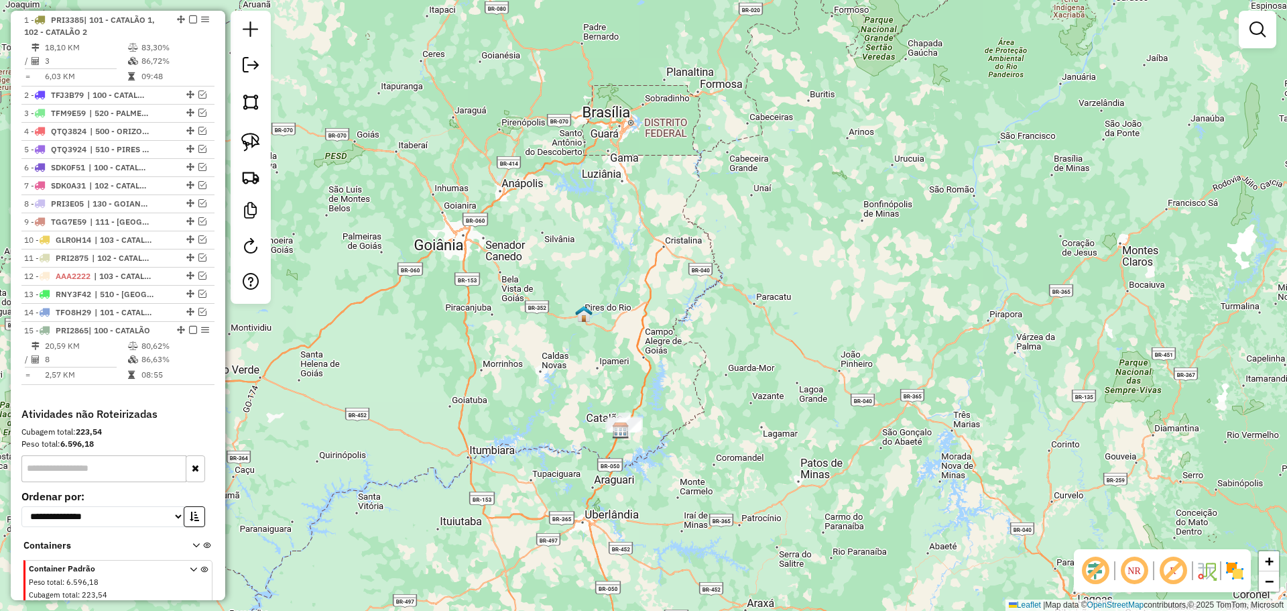
drag, startPoint x: 708, startPoint y: 465, endPoint x: 651, endPoint y: 355, distance: 123.2
click at [659, 353] on div "Janela de atendimento Grade de atendimento Capacidade Transportadoras Veículos …" at bounding box center [643, 305] width 1287 height 611
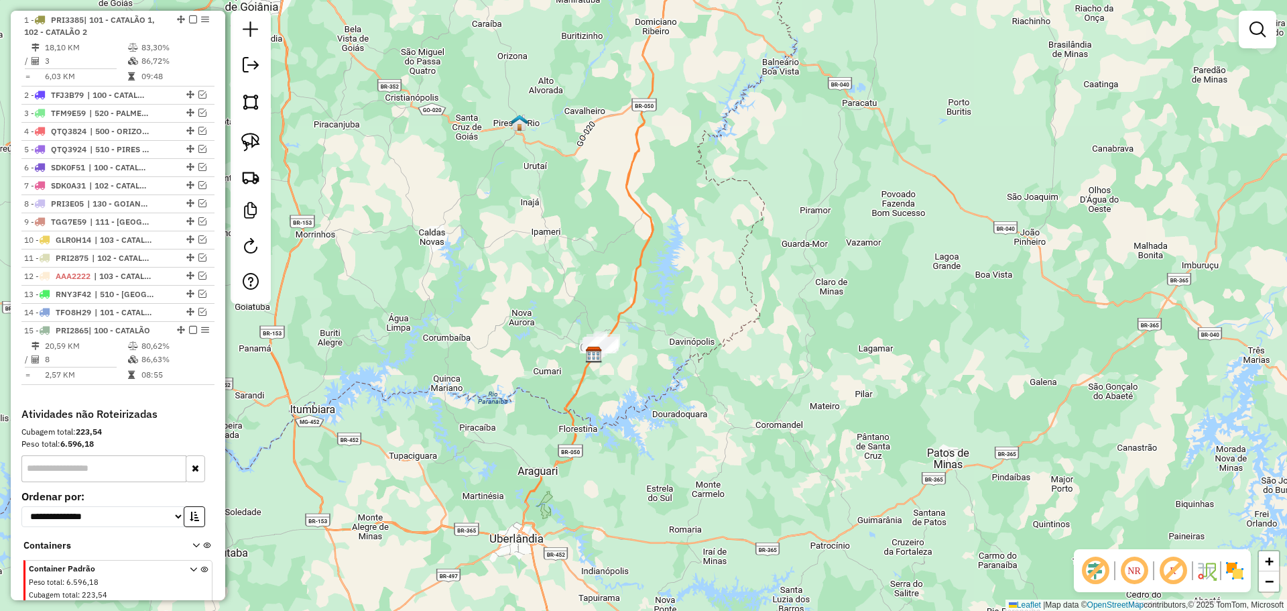
drag, startPoint x: 431, startPoint y: 271, endPoint x: 480, endPoint y: 338, distance: 83.0
click at [480, 338] on div "Janela de atendimento Grade de atendimento Capacidade Transportadoras Veículos …" at bounding box center [643, 305] width 1287 height 611
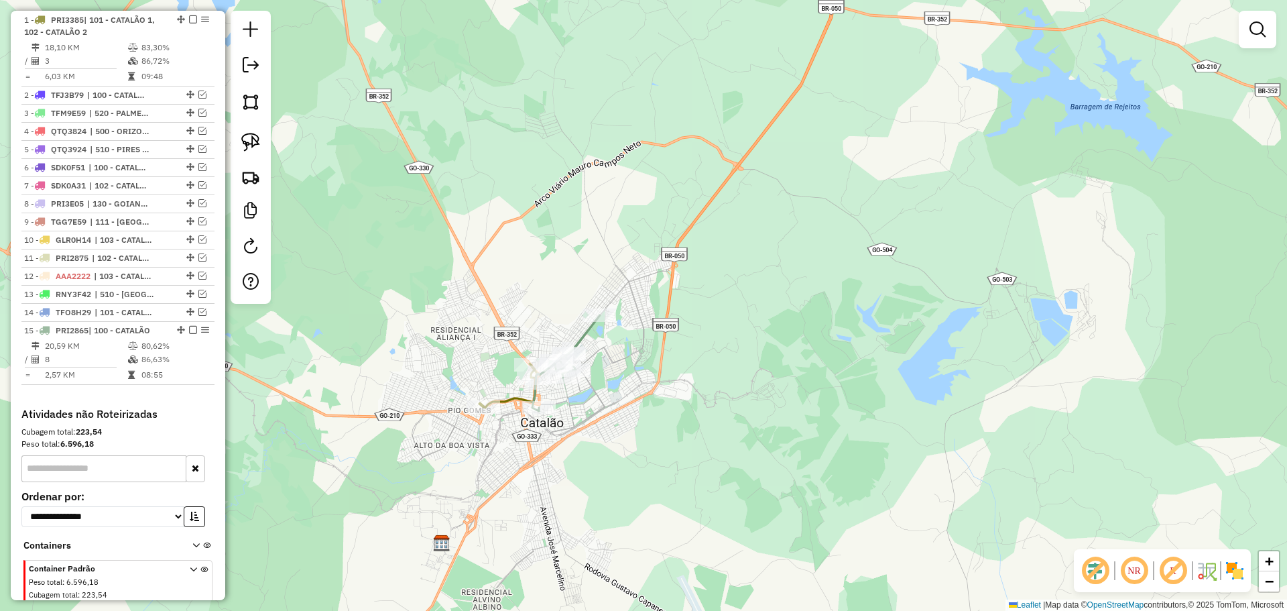
drag, startPoint x: 618, startPoint y: 363, endPoint x: 610, endPoint y: 349, distance: 16.2
click at [610, 349] on div "Janela de atendimento Grade de atendimento Capacidade Transportadoras Veículos …" at bounding box center [643, 305] width 1287 height 611
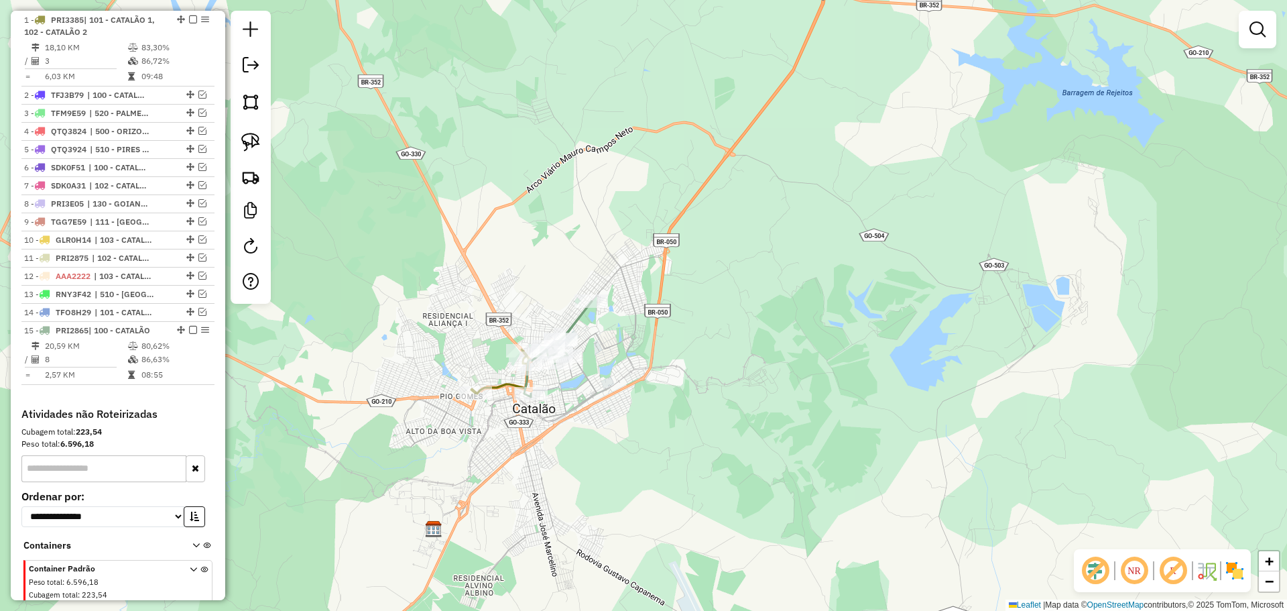
select select "*********"
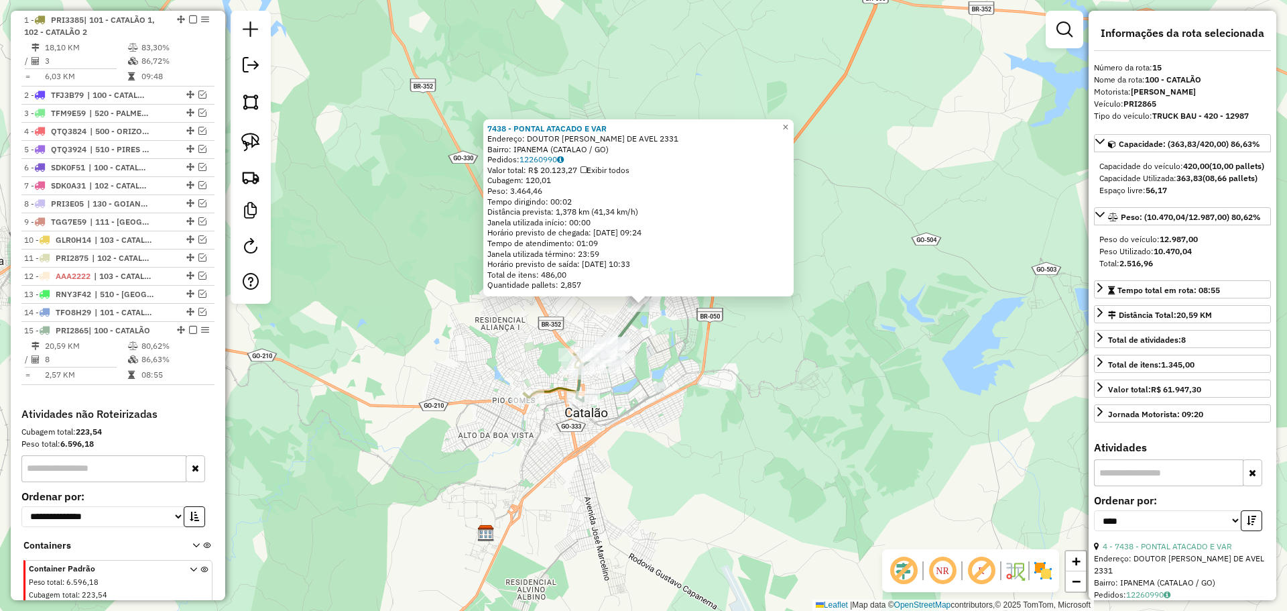
scroll to position [550, 0]
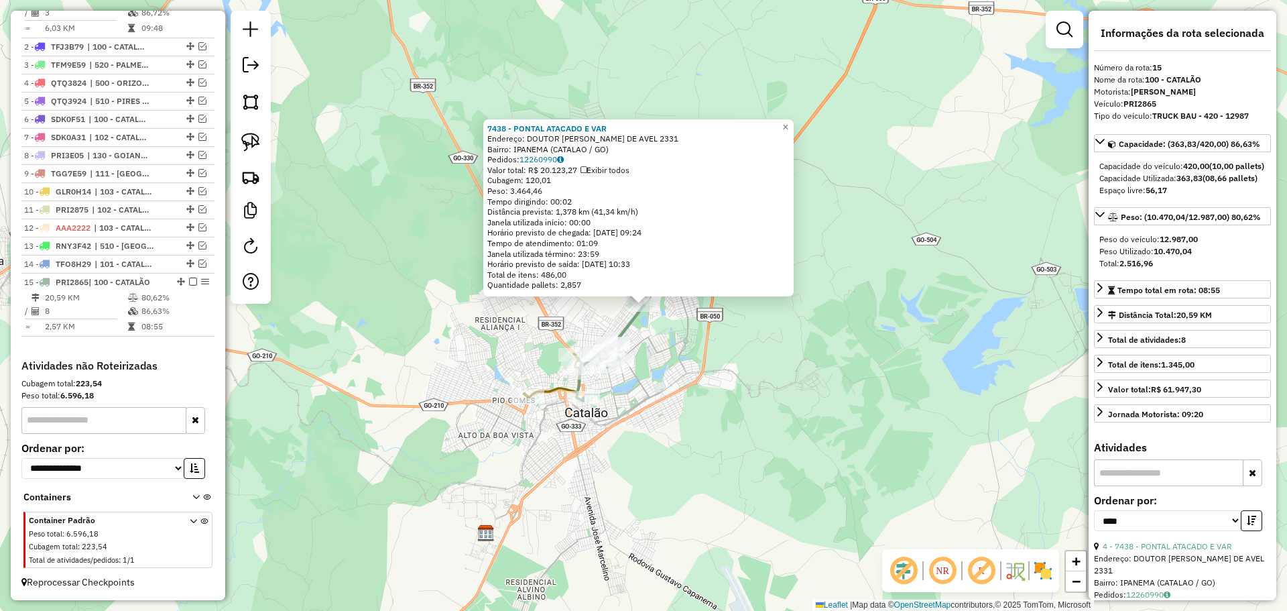
click at [638, 424] on div "7438 - PONTAL ATACADO E VAR Endereço: DOUTOR LAMARTINE PINTO DE AVEL 2331 Bairr…" at bounding box center [643, 305] width 1287 height 611
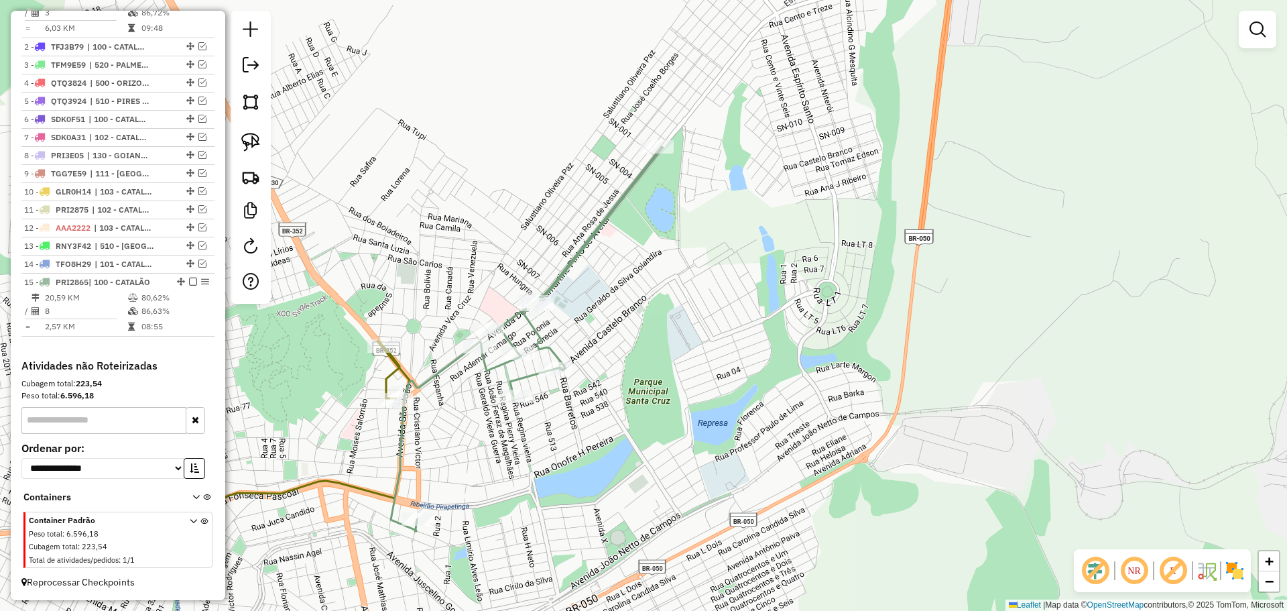
drag, startPoint x: 654, startPoint y: 438, endPoint x: 714, endPoint y: 390, distance: 77.3
click at [714, 390] on div "Janela de atendimento Grade de atendimento Capacidade Transportadoras Veículos …" at bounding box center [643, 305] width 1287 height 611
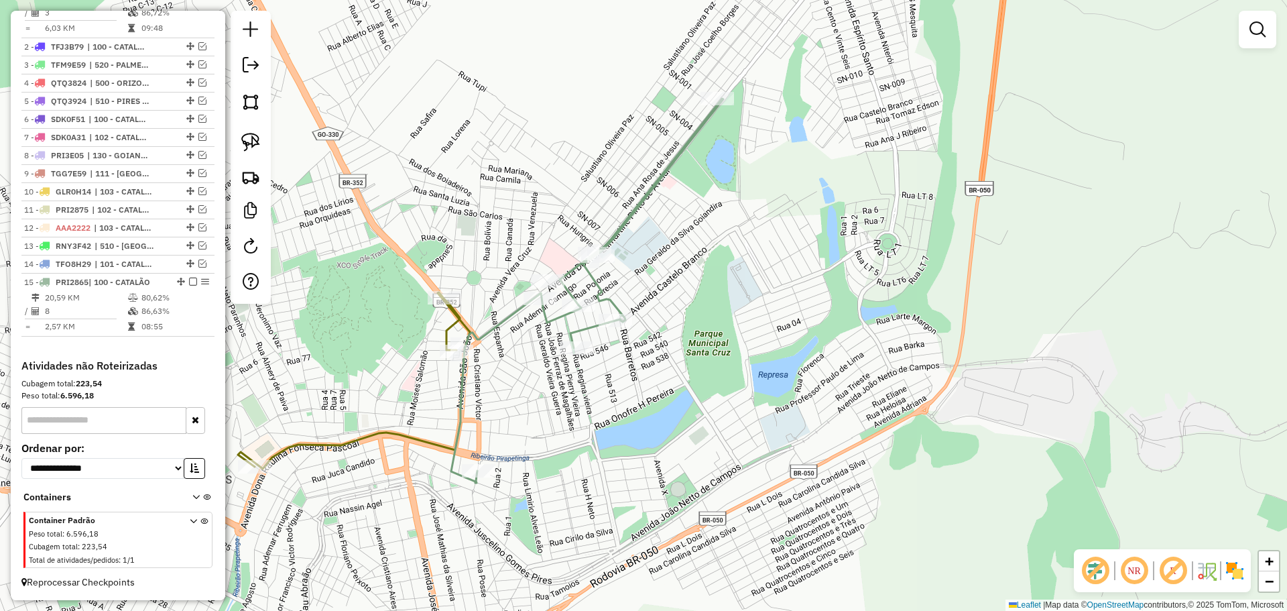
drag, startPoint x: 709, startPoint y: 355, endPoint x: 699, endPoint y: 353, distance: 11.1
click at [712, 351] on div "Janela de atendimento Grade de atendimento Capacidade Transportadoras Veículos …" at bounding box center [643, 305] width 1287 height 611
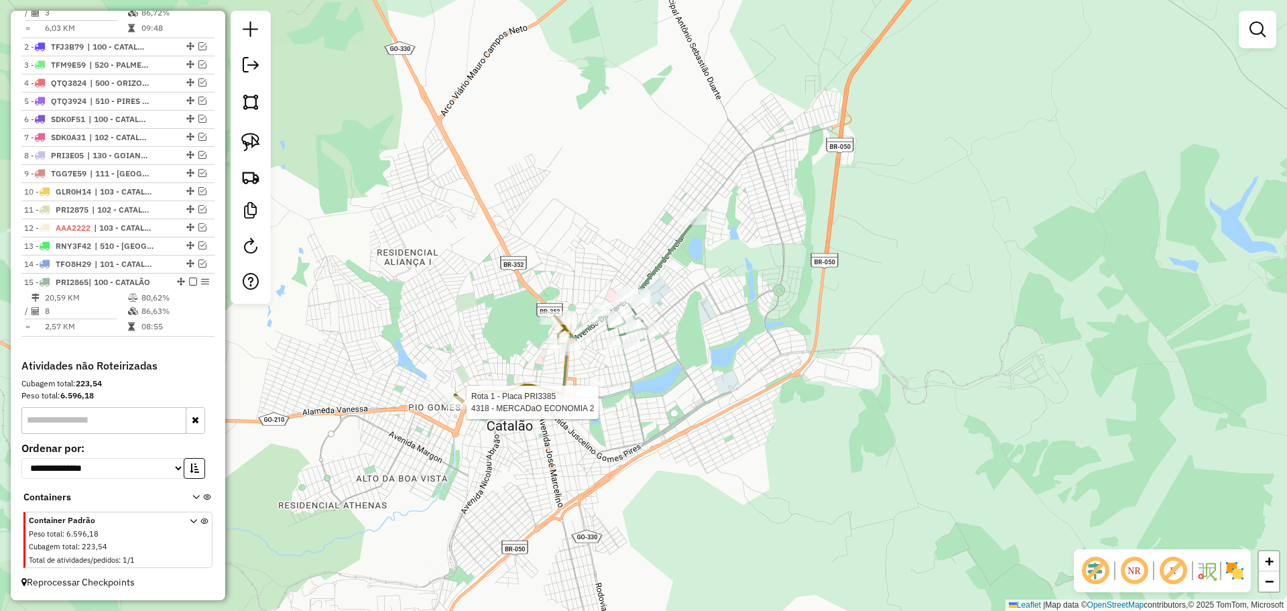
click at [463, 409] on div at bounding box center [463, 402] width 34 height 13
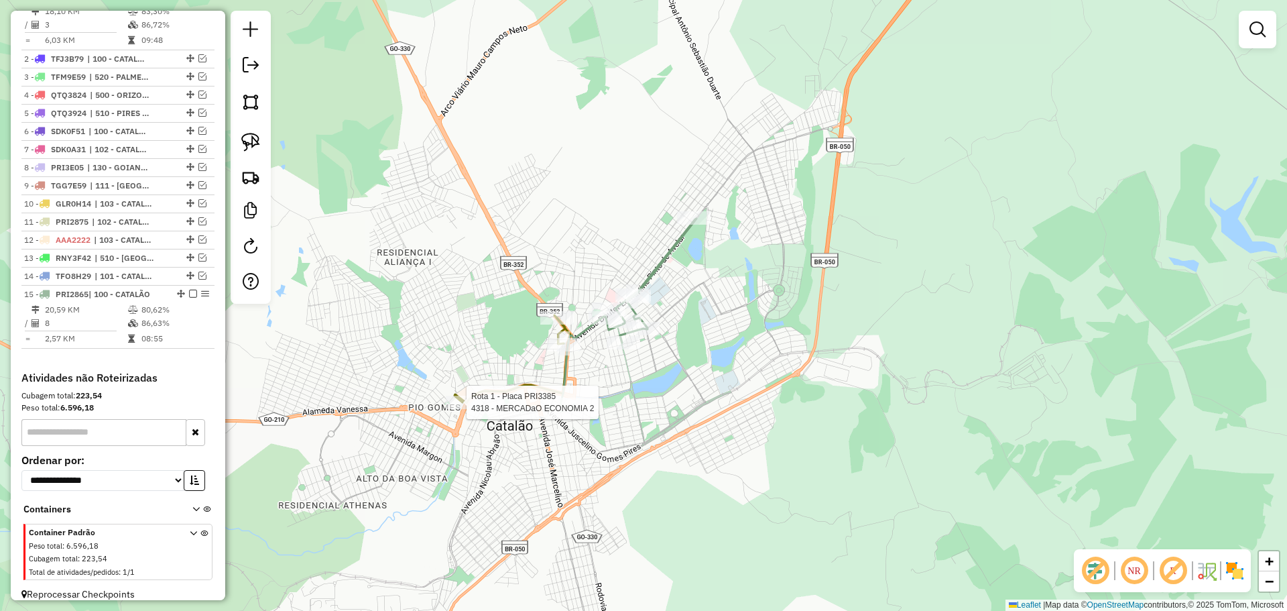
select select "*********"
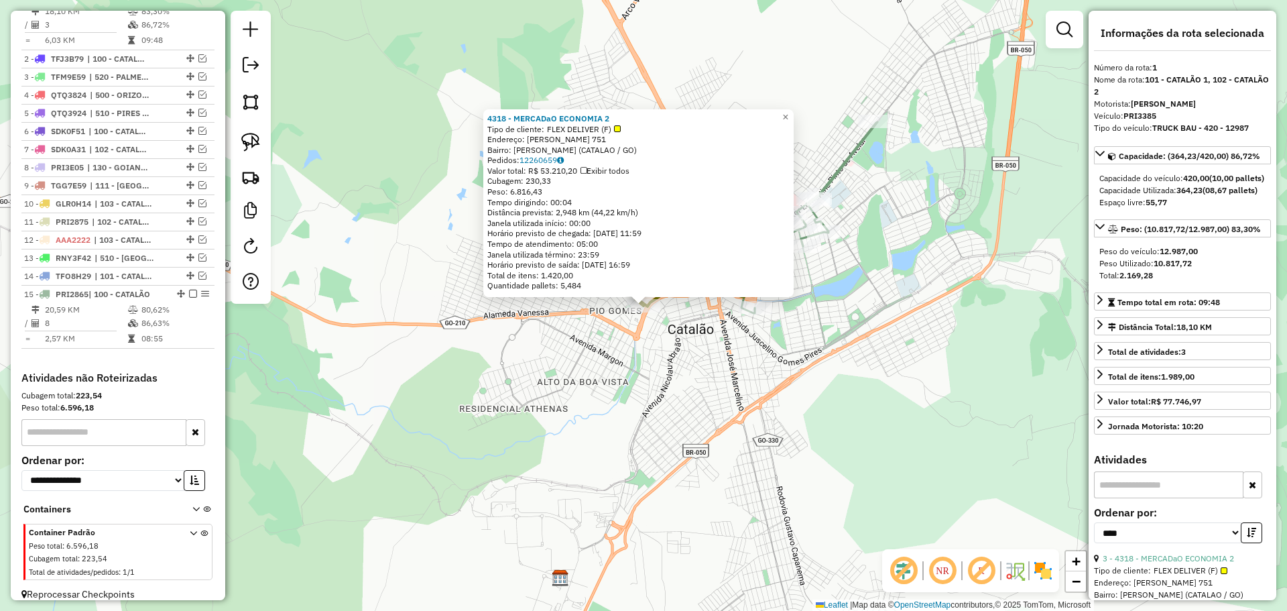
scroll to position [503, 0]
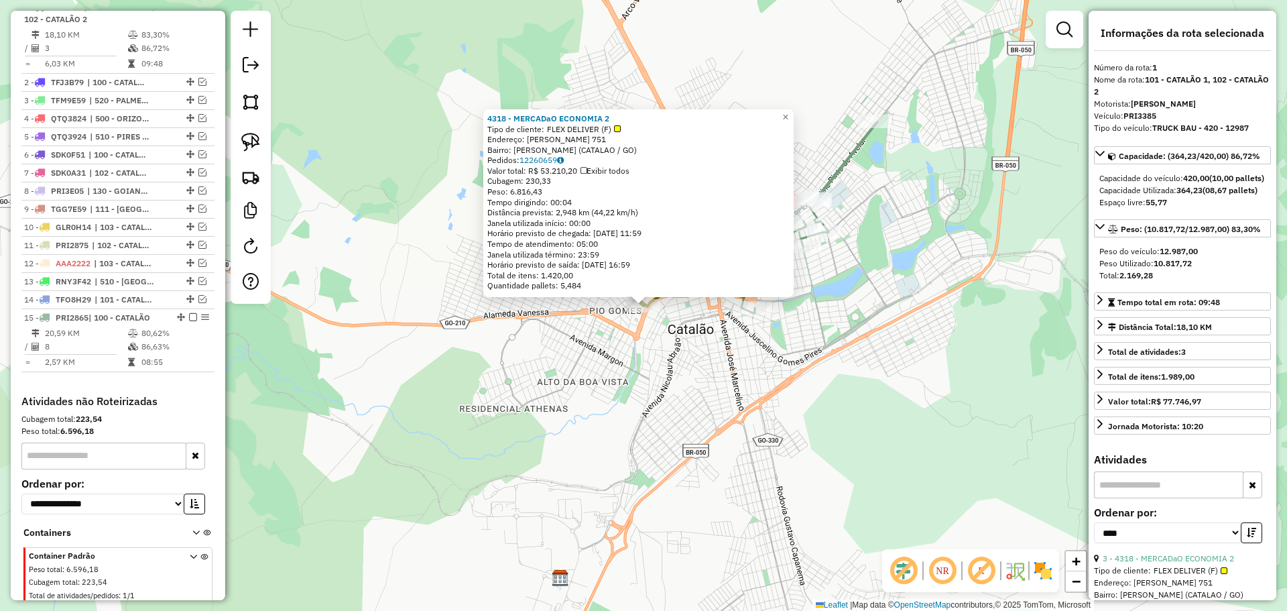
click at [658, 418] on div "4318 - MERCADaO ECONOMIA 2 Tipo de cliente: FLEX DELIVER (F) Endereço: DONA RAU…" at bounding box center [643, 305] width 1287 height 611
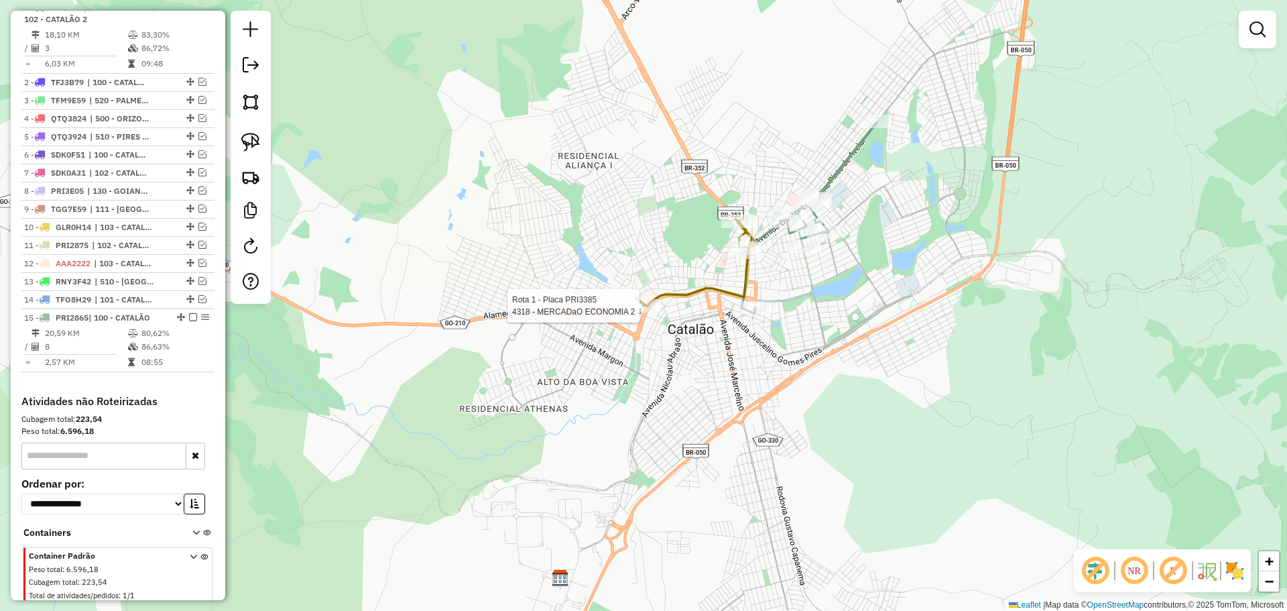
select select "*********"
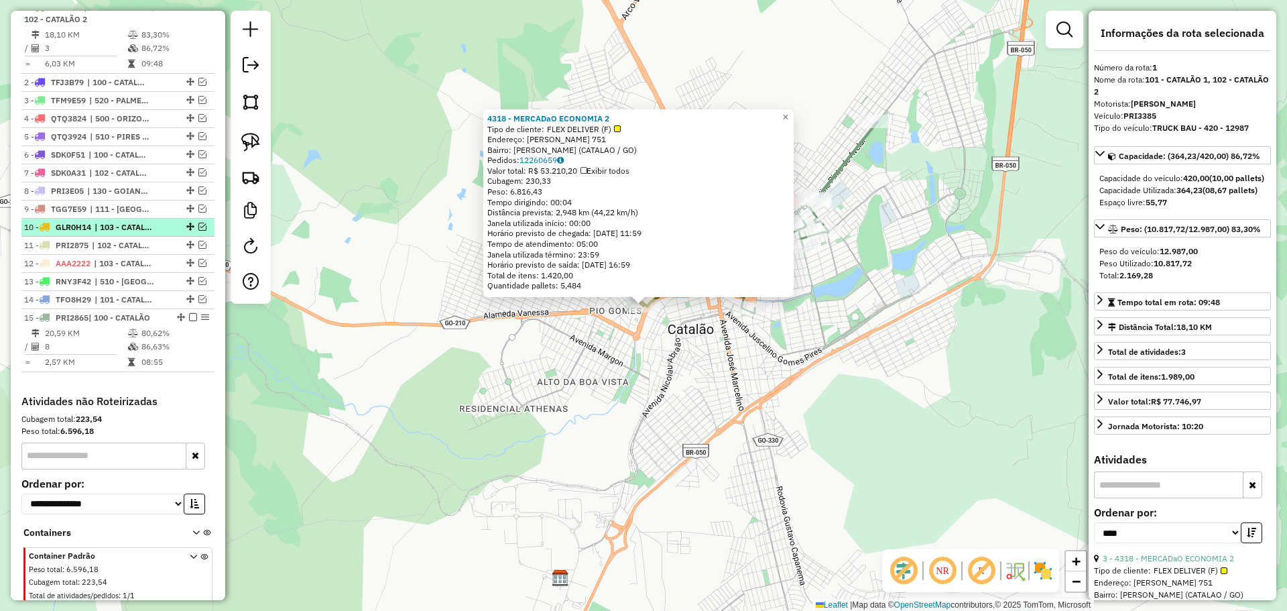
click at [125, 233] on span "| 103 - CATALÃO 3" at bounding box center [126, 227] width 62 height 12
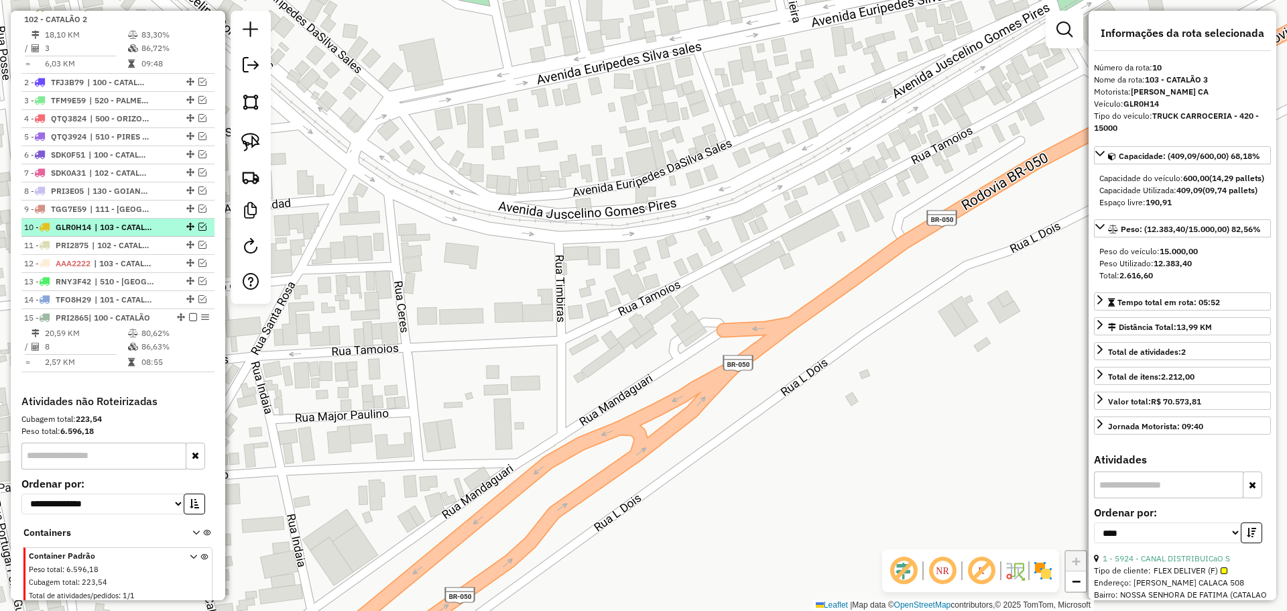
click at [193, 231] on div at bounding box center [189, 227] width 40 height 8
click at [198, 231] on em at bounding box center [202, 227] width 8 height 8
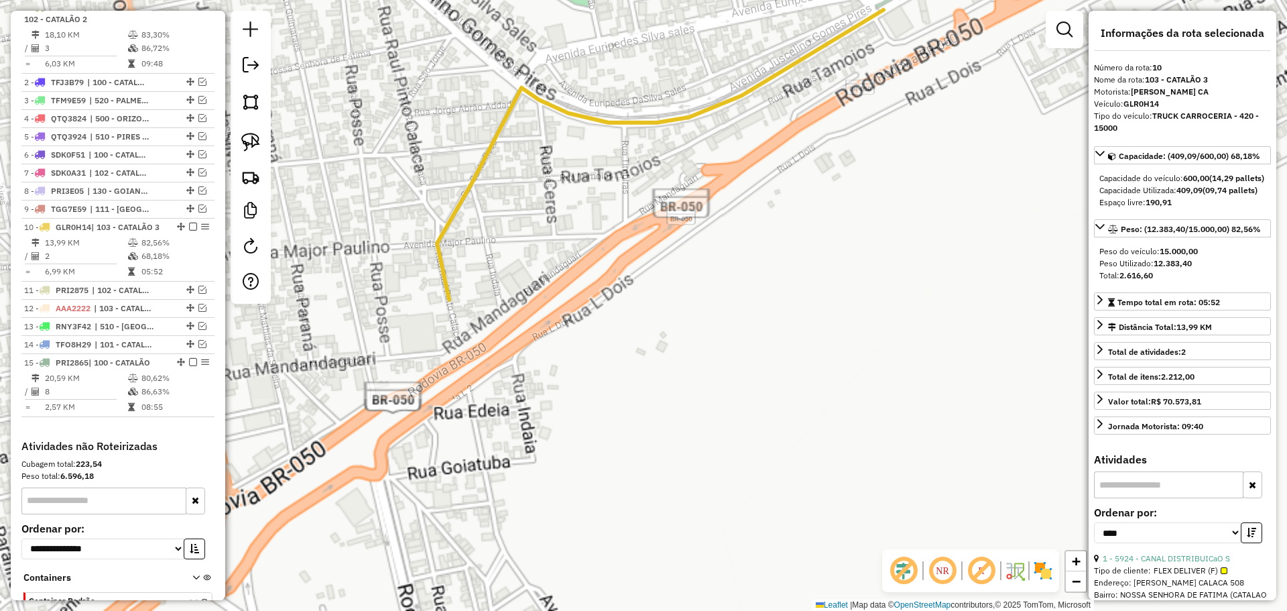
click at [413, 348] on div "Janela de atendimento Grade de atendimento Capacidade Transportadoras Veículos …" at bounding box center [643, 305] width 1287 height 611
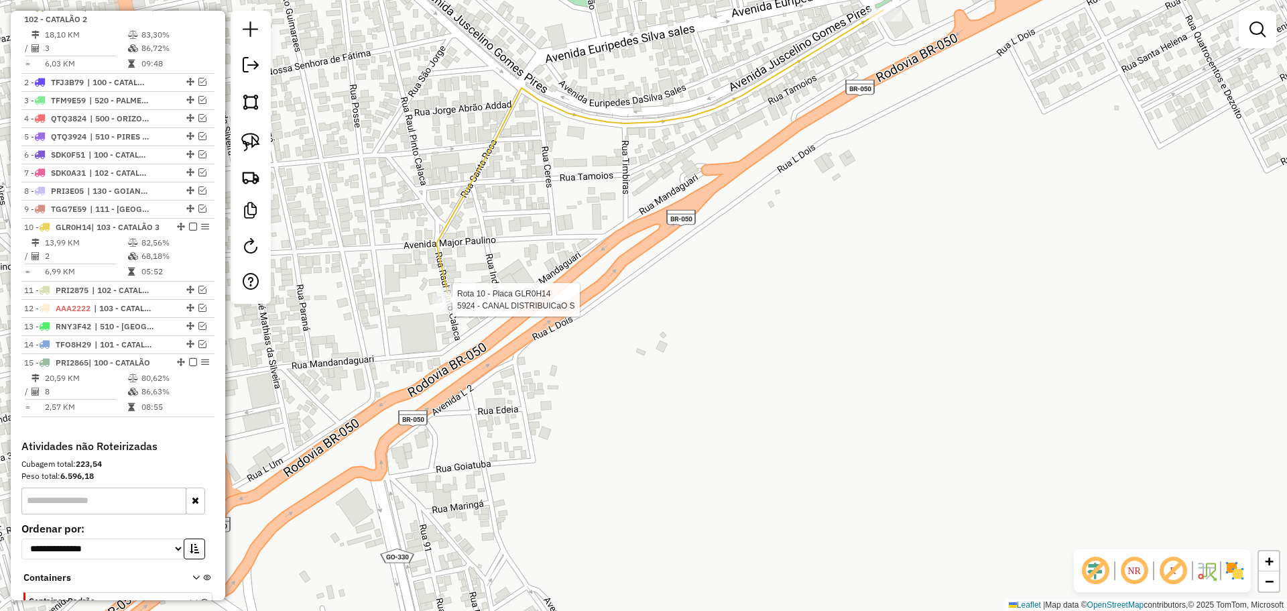
select select "*********"
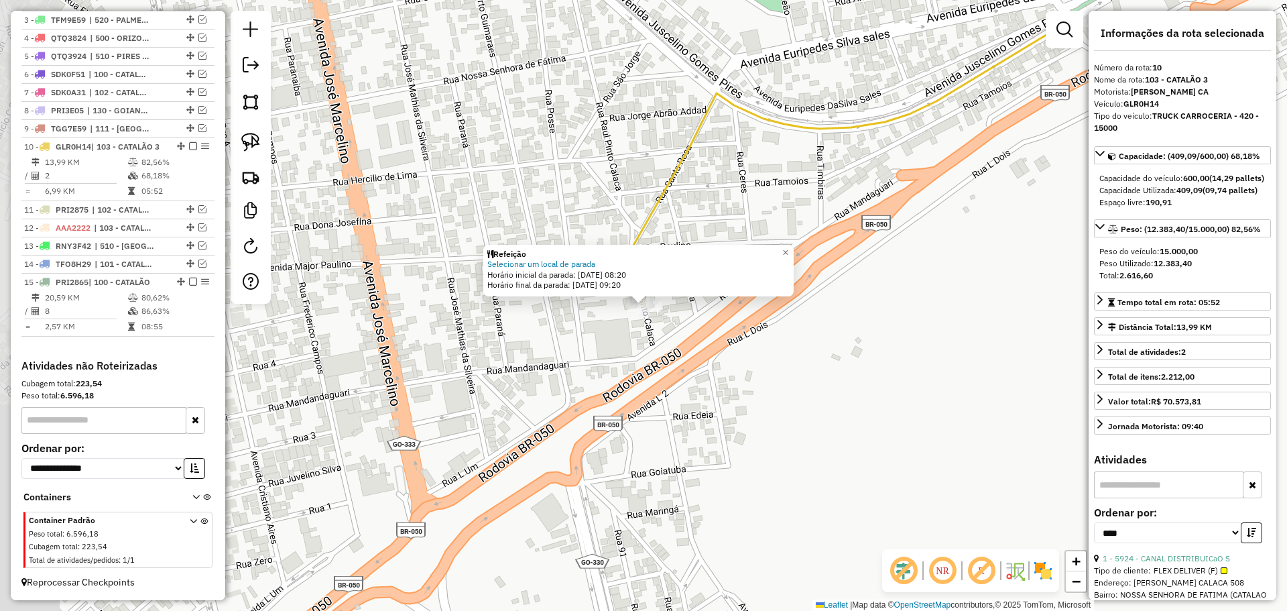
scroll to position [607, 0]
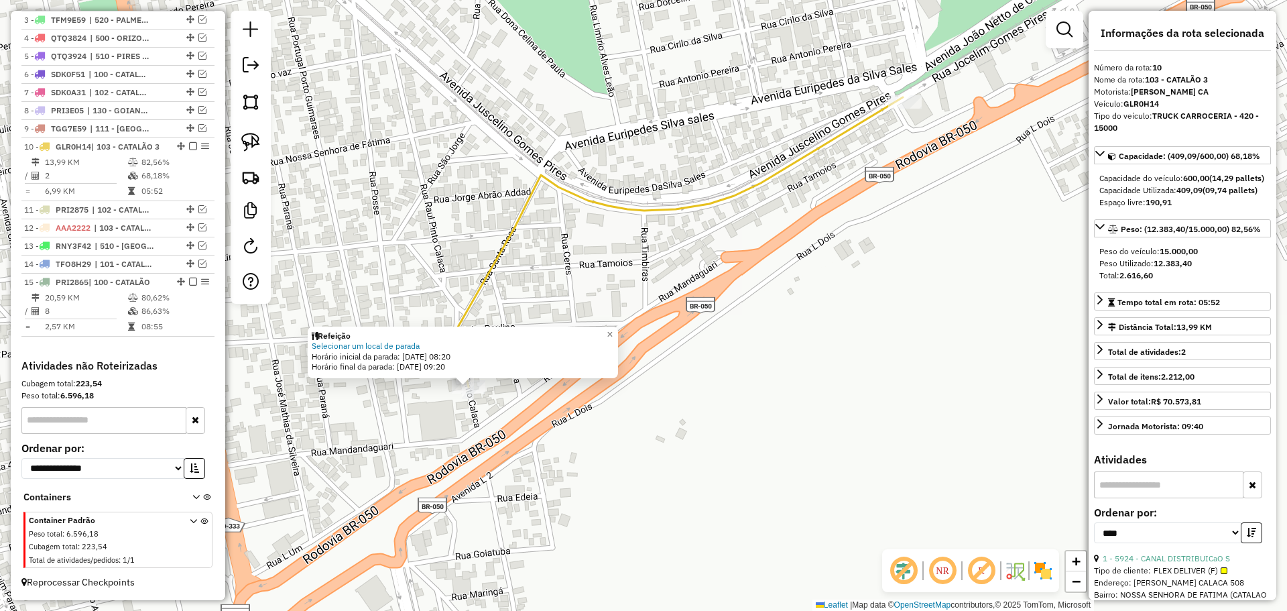
drag, startPoint x: 809, startPoint y: 354, endPoint x: 642, endPoint y: 420, distance: 178.8
click at [642, 420] on div "Refeição Selecionar um local de parada Horário inicial da parada: 13/08/2025 08…" at bounding box center [643, 305] width 1287 height 611
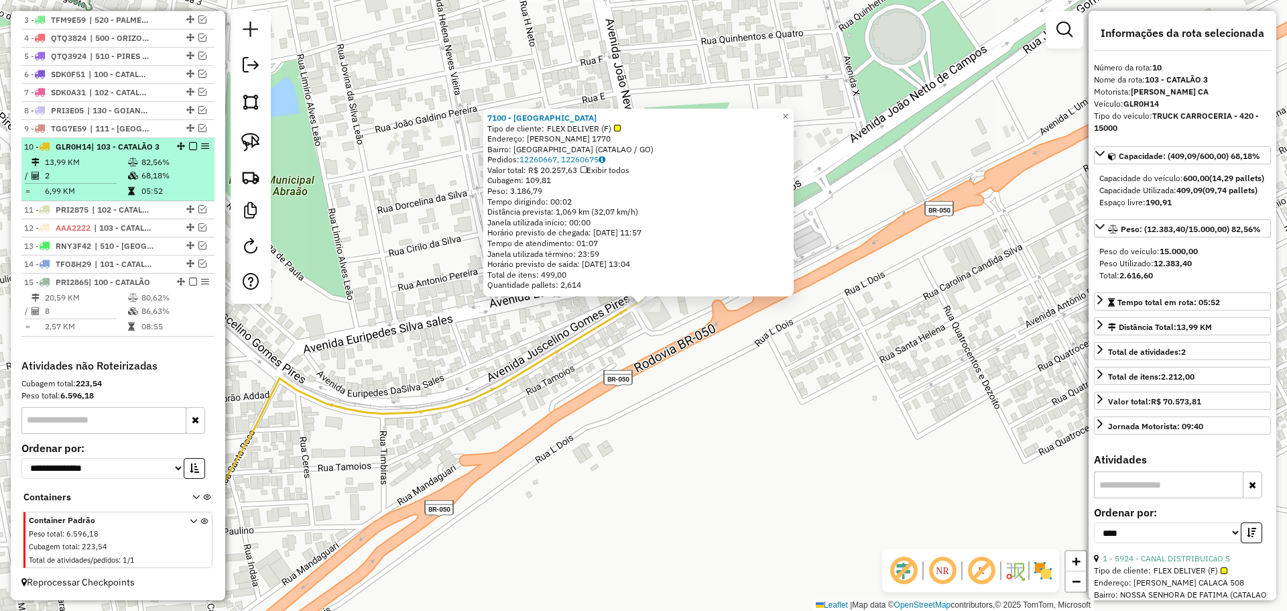
click at [189, 142] on em at bounding box center [193, 146] width 8 height 8
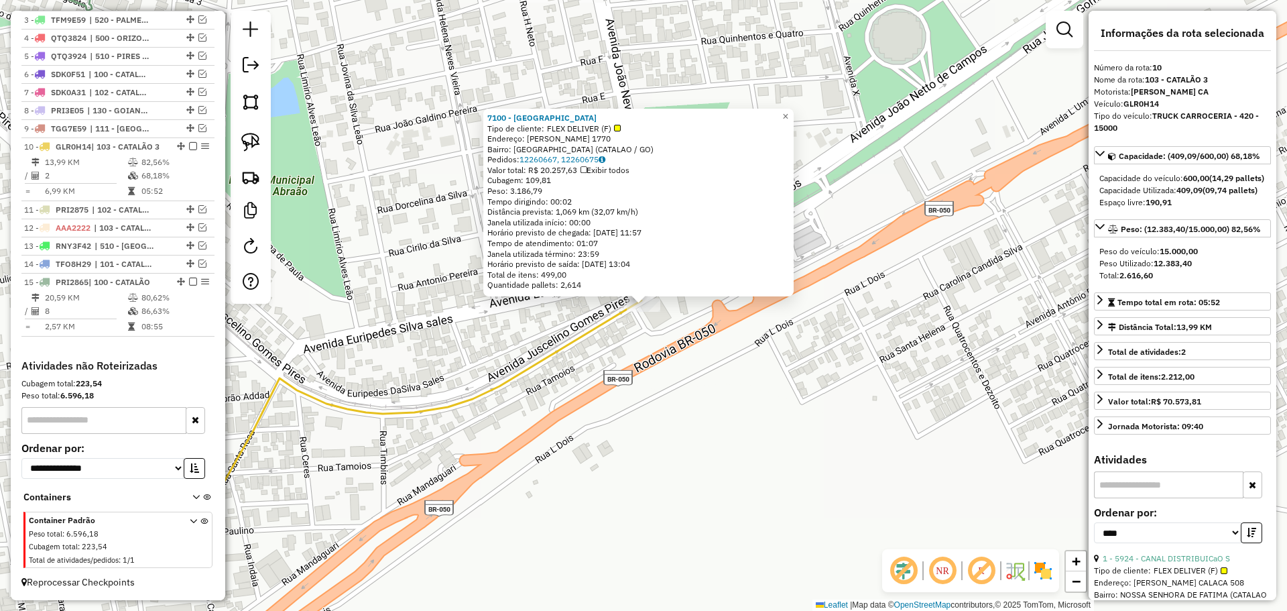
scroll to position [550, 0]
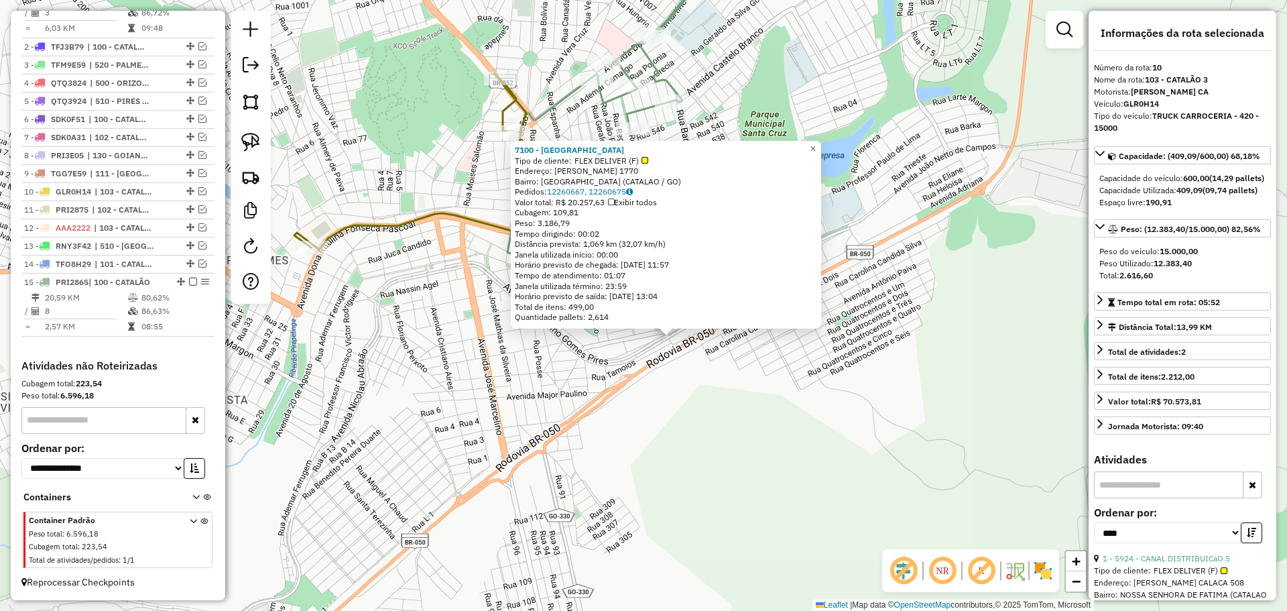
drag, startPoint x: 572, startPoint y: 412, endPoint x: 674, endPoint y: 383, distance: 106.1
click at [674, 383] on div "7100 - PONTAL SAO FRANCISCO Tipo de cliente: FLEX DELIVER (F) Endereço: JOCELIM…" at bounding box center [643, 305] width 1287 height 611
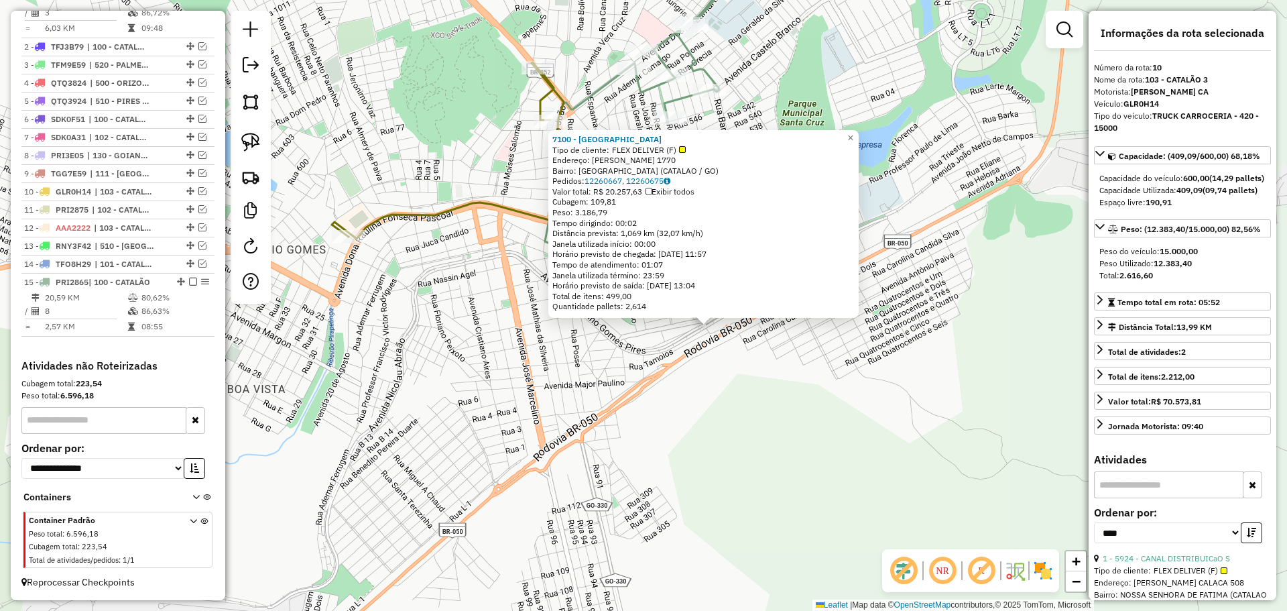
click at [461, 359] on div "7100 - PONTAL SAO FRANCISCO Tipo de cliente: FLEX DELIVER (F) Endereço: JOCELIM…" at bounding box center [643, 305] width 1287 height 611
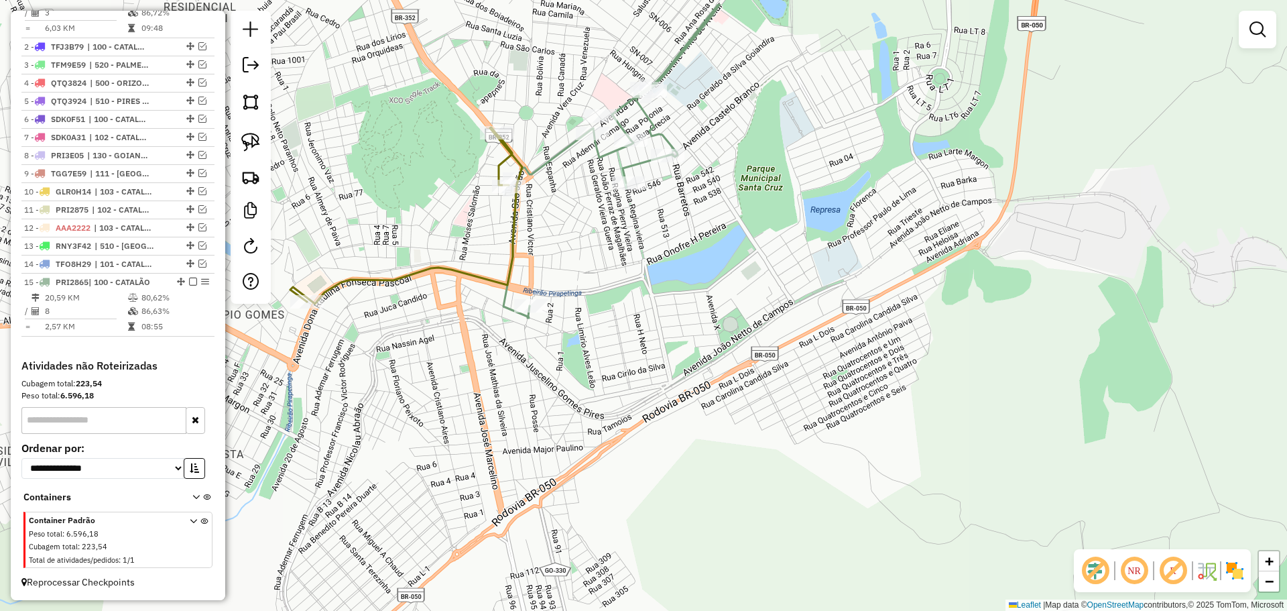
drag, startPoint x: 644, startPoint y: 287, endPoint x: 602, endPoint y: 353, distance: 78.7
click at [602, 353] on div "Janela de atendimento Grade de atendimento Capacidade Transportadoras Veículos …" at bounding box center [643, 305] width 1287 height 611
drag, startPoint x: 736, startPoint y: 304, endPoint x: 747, endPoint y: 302, distance: 10.9
click at [747, 302] on div "Janela de atendimento Grade de atendimento Capacidade Transportadoras Veículos …" at bounding box center [643, 305] width 1287 height 611
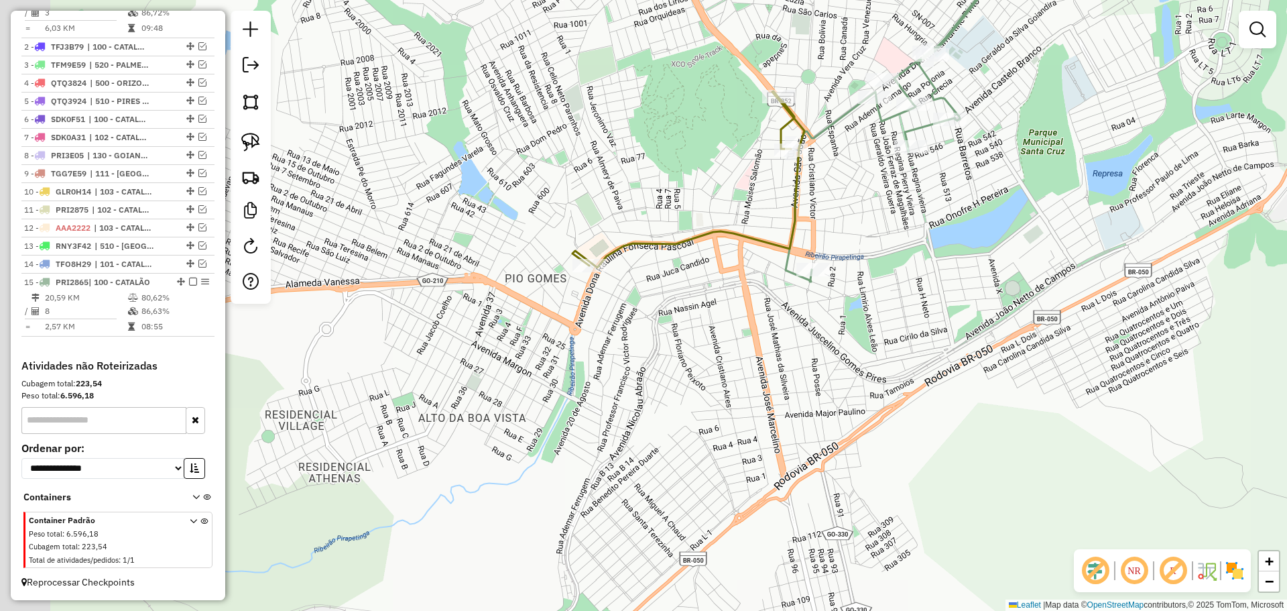
drag, startPoint x: 506, startPoint y: 310, endPoint x: 682, endPoint y: 300, distance: 176.6
click at [682, 300] on div "Janela de atendimento Grade de atendimento Capacidade Transportadoras Veículos …" at bounding box center [643, 305] width 1287 height 611
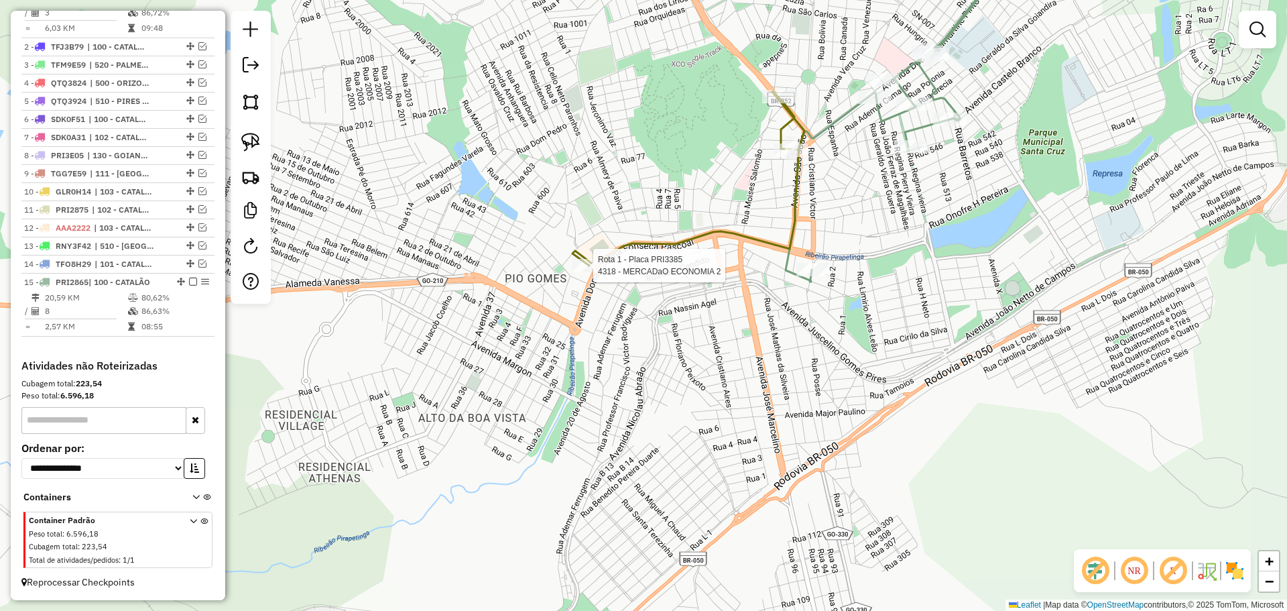
click at [589, 272] on div at bounding box center [590, 265] width 34 height 13
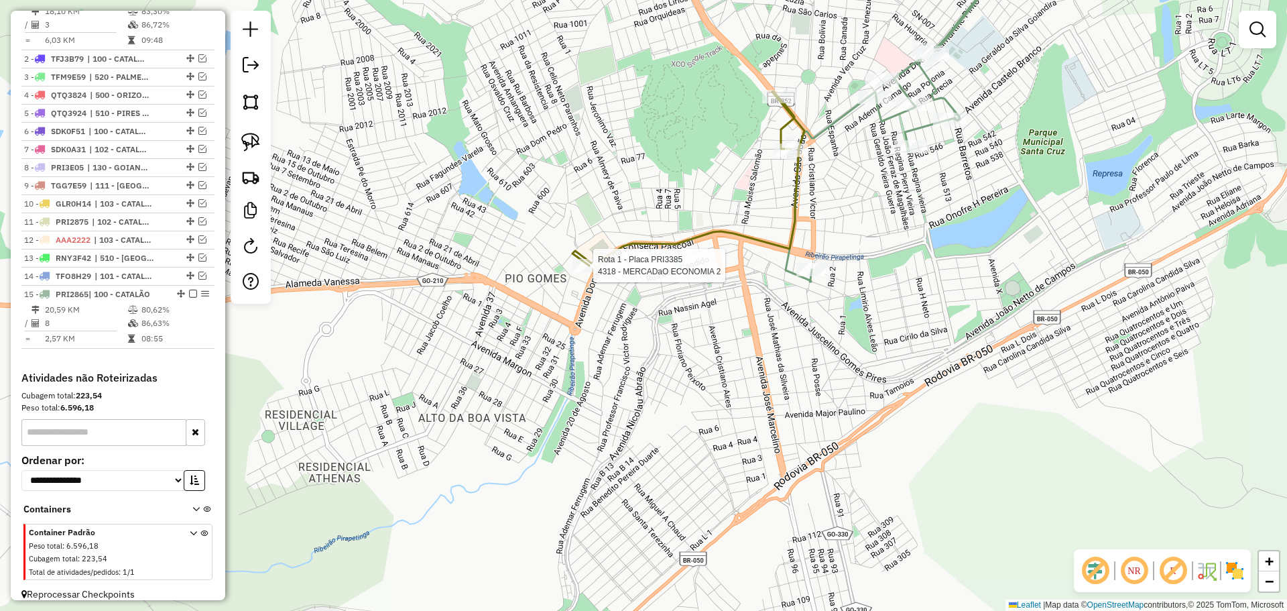
select select "*********"
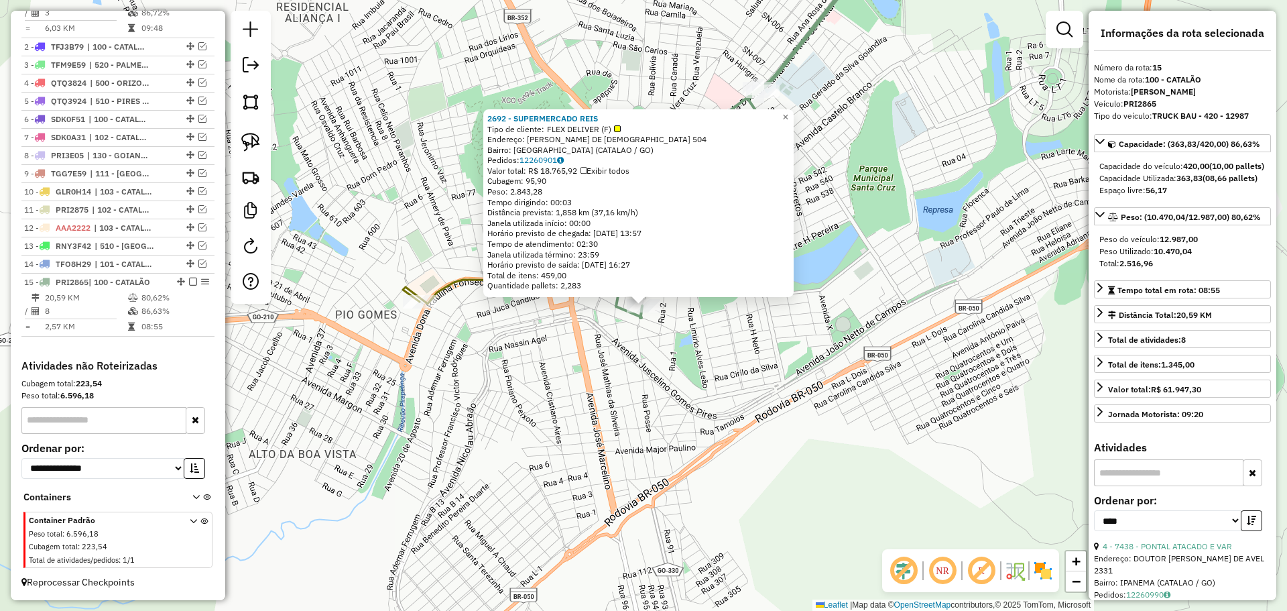
click at [638, 383] on div "2692 - SUPERMERCADO REIS Tipo de cliente: FLEX DELIVER (F) Endereço: JOAO RABEL…" at bounding box center [643, 305] width 1287 height 611
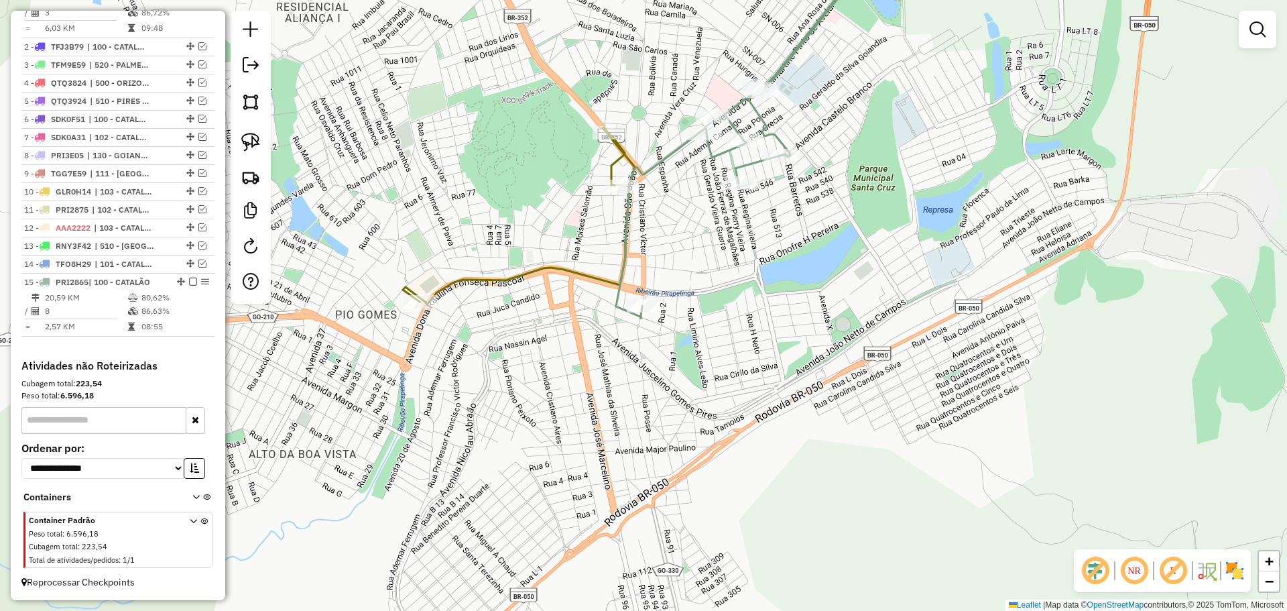
select select "*********"
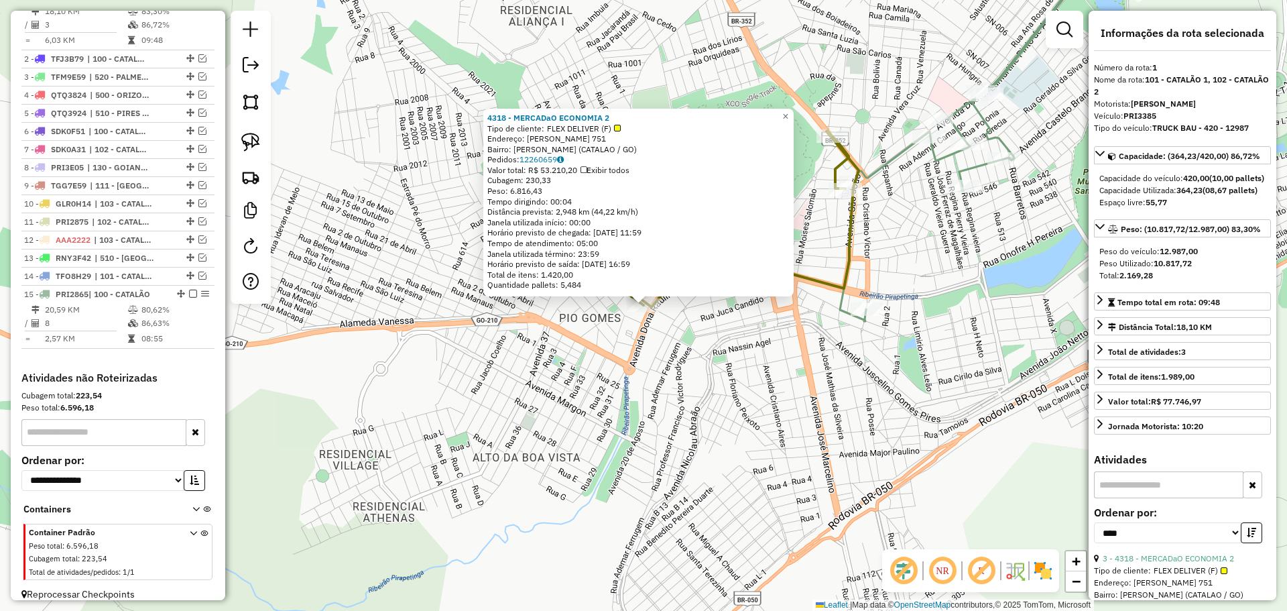
scroll to position [503, 0]
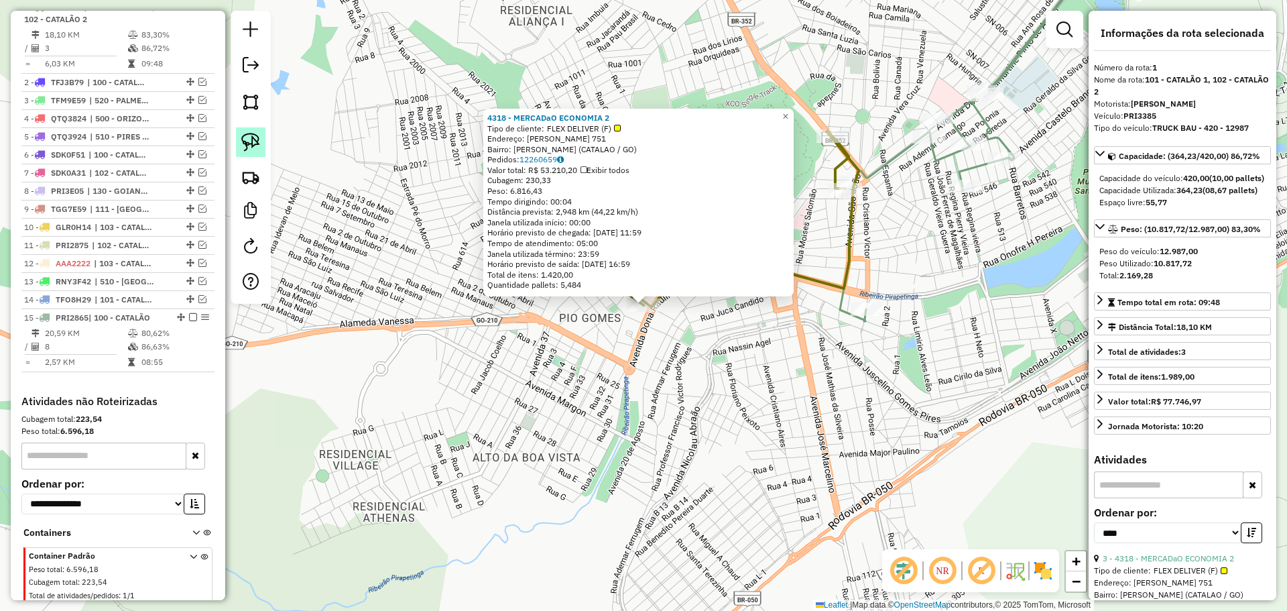
click at [251, 139] on img at bounding box center [250, 142] width 19 height 19
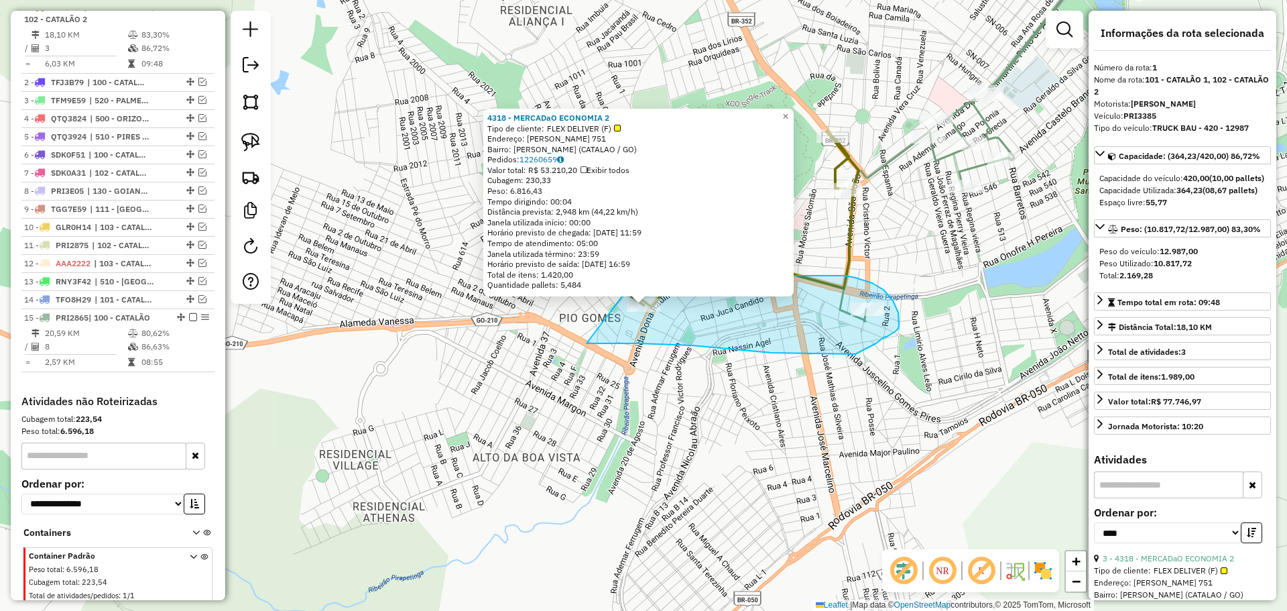
drag, startPoint x: 772, startPoint y: 353, endPoint x: 604, endPoint y: 298, distance: 176.4
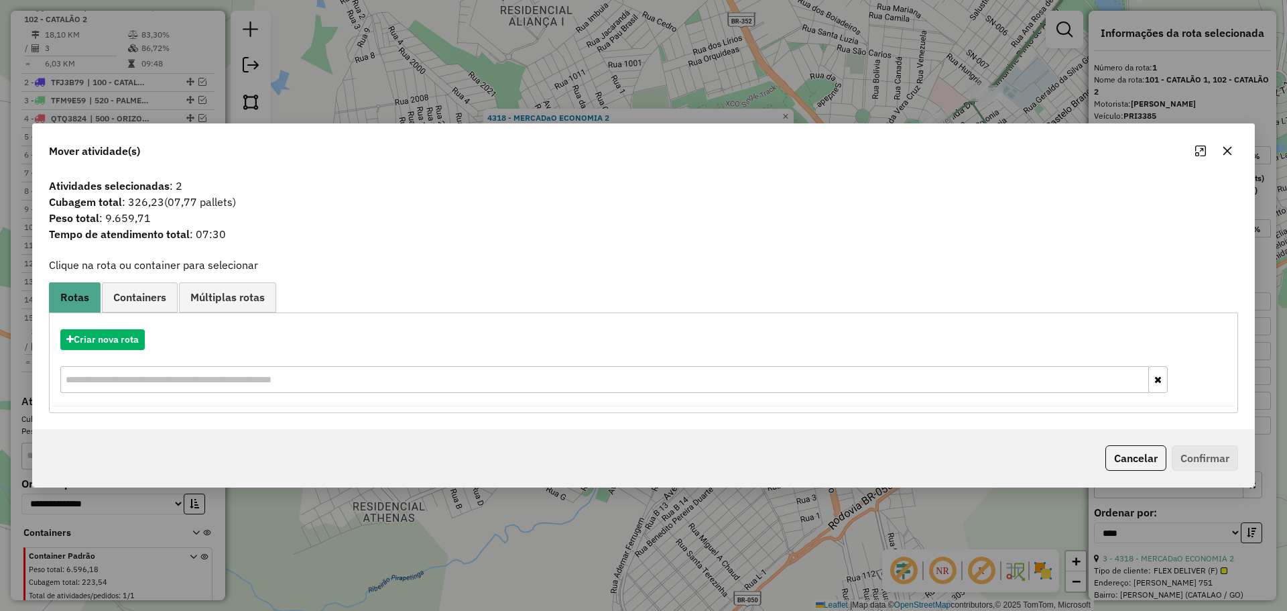
click at [1225, 156] on icon "button" at bounding box center [1227, 150] width 11 height 11
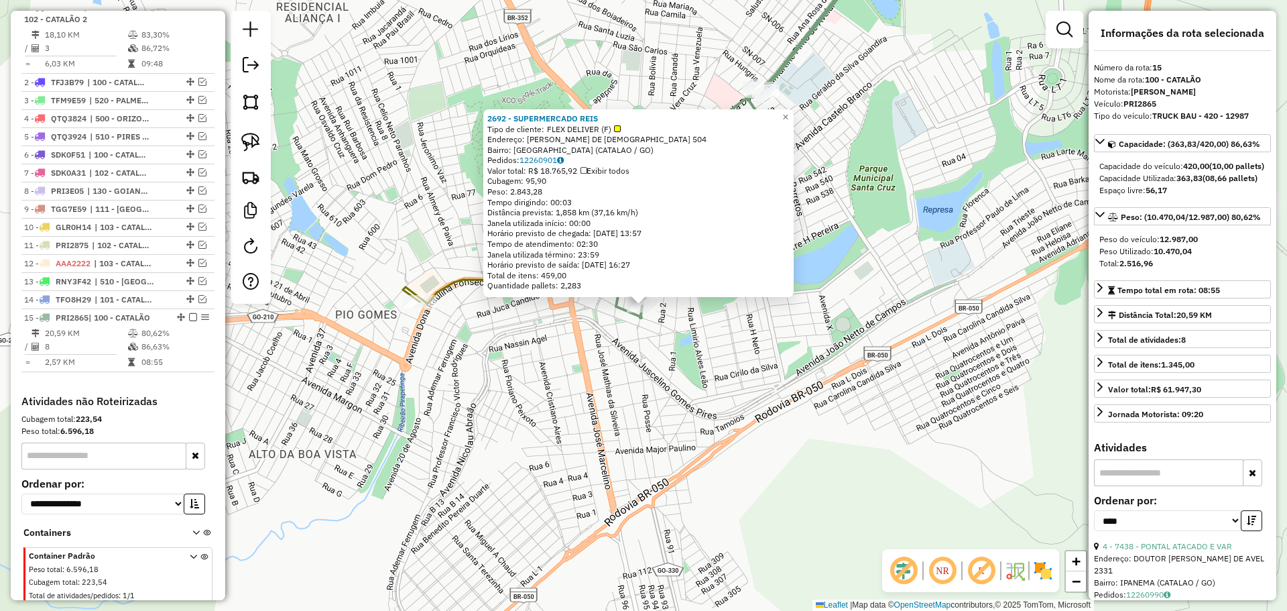
scroll to position [550, 0]
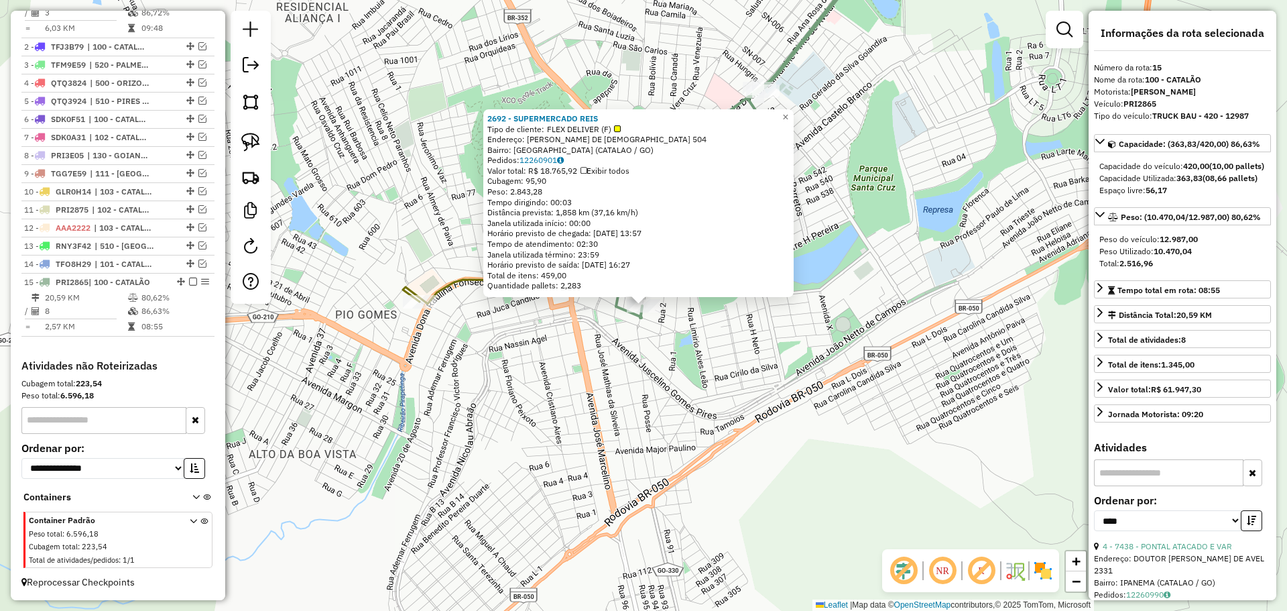
click at [825, 383] on div "2692 - SUPERMERCADO REIS Tipo de cliente: FLEX DELIVER (F) Endereço: JOAO RABEL…" at bounding box center [643, 305] width 1287 height 611
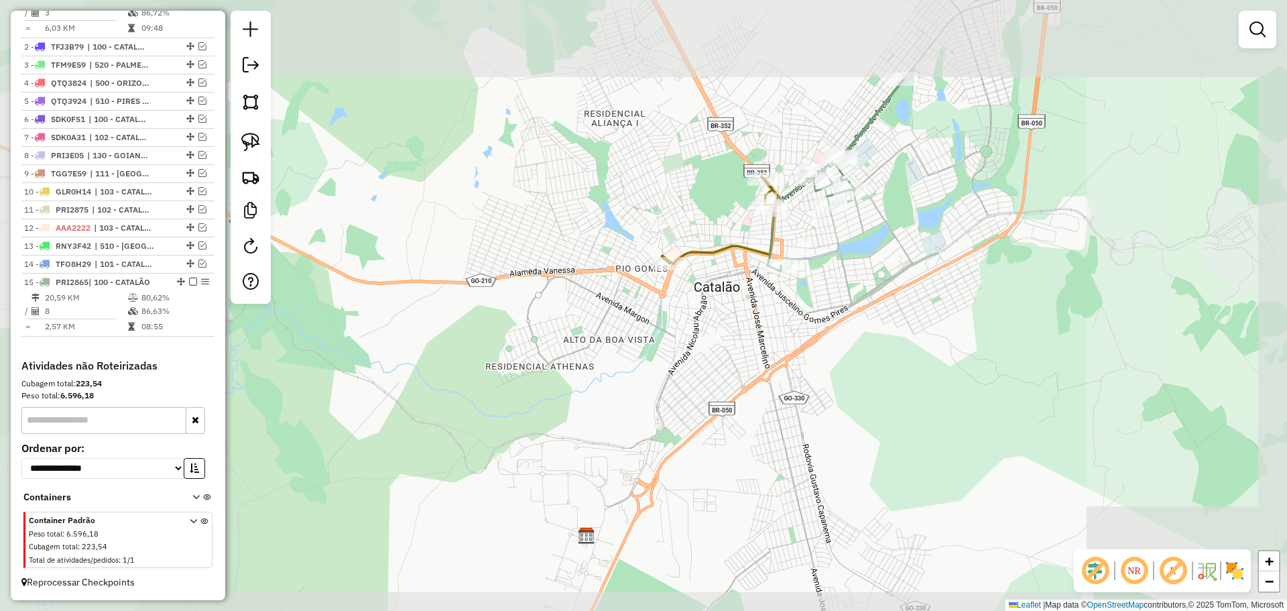
drag, startPoint x: 951, startPoint y: 166, endPoint x: 865, endPoint y: 247, distance: 117.6
click at [865, 247] on div "Janela de atendimento Grade de atendimento Capacidade Transportadoras Veículos …" at bounding box center [643, 305] width 1287 height 611
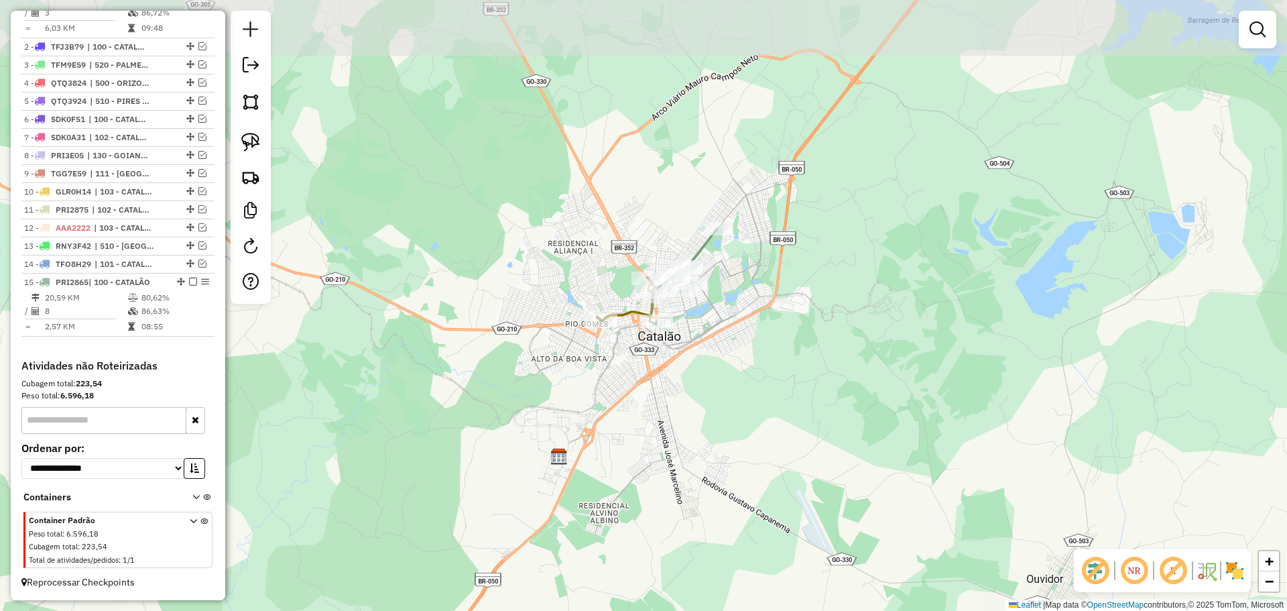
drag, startPoint x: 1012, startPoint y: 162, endPoint x: 880, endPoint y: 215, distance: 142.7
click at [878, 225] on div "Janela de atendimento Grade de atendimento Capacidade Transportadoras Veículos …" at bounding box center [643, 305] width 1287 height 611
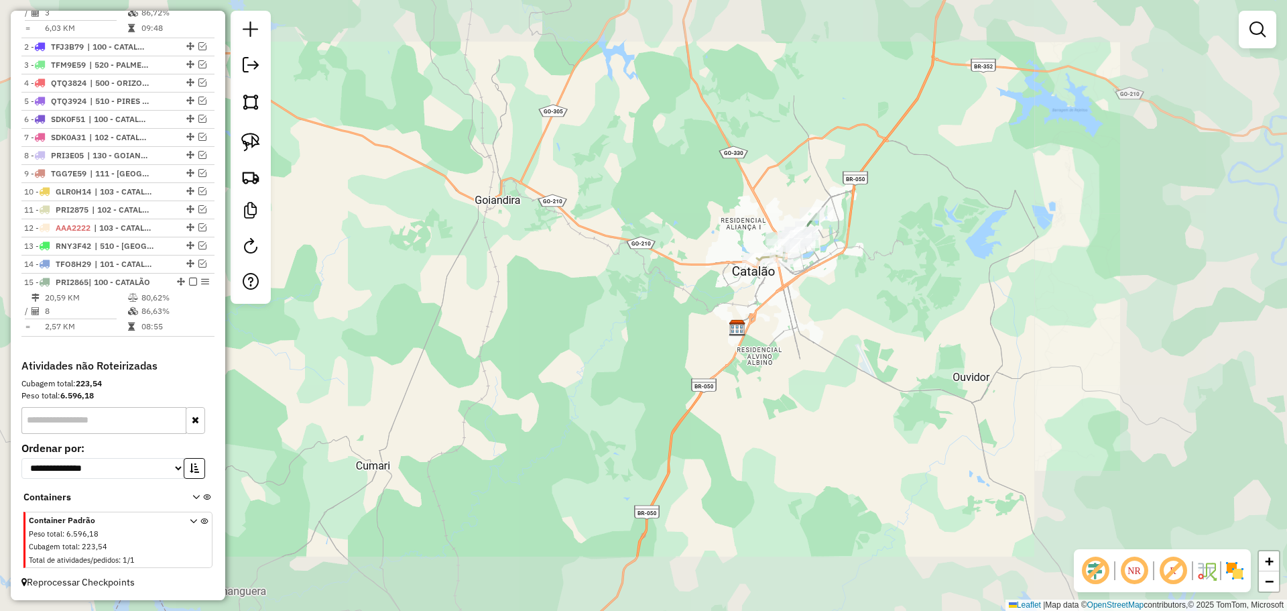
drag, startPoint x: 806, startPoint y: 237, endPoint x: 796, endPoint y: 239, distance: 10.9
click at [796, 239] on div "Janela de atendimento Grade de atendimento Capacidade Transportadoras Veículos …" at bounding box center [643, 305] width 1287 height 611
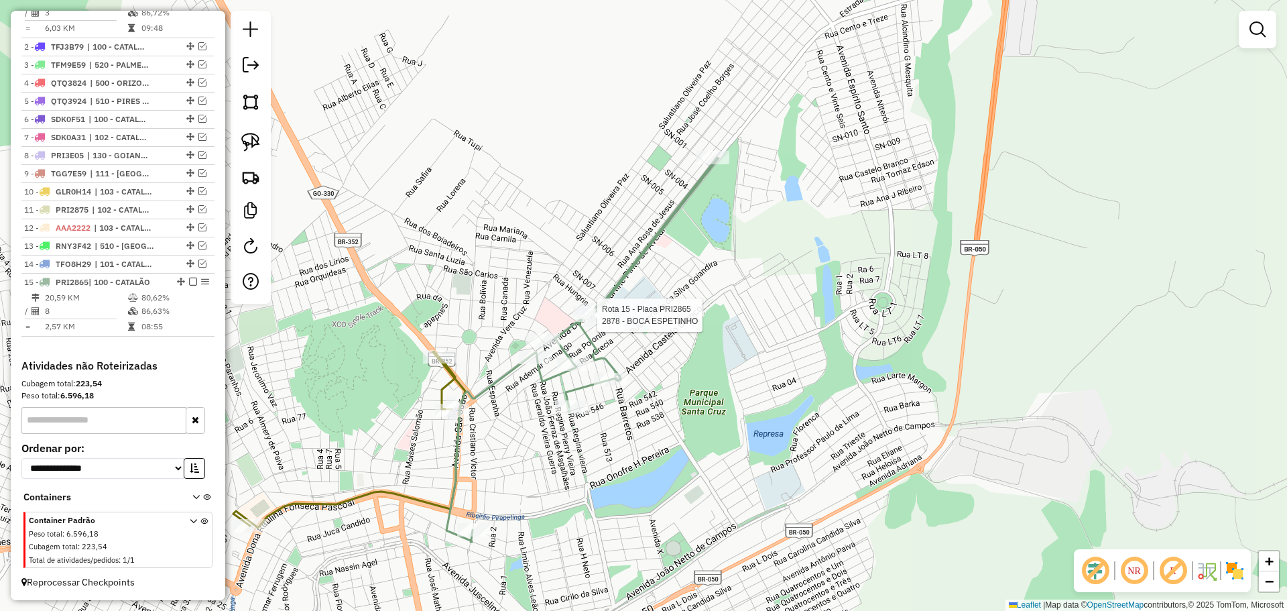
click at [603, 322] on div at bounding box center [594, 314] width 34 height 13
select select "*********"
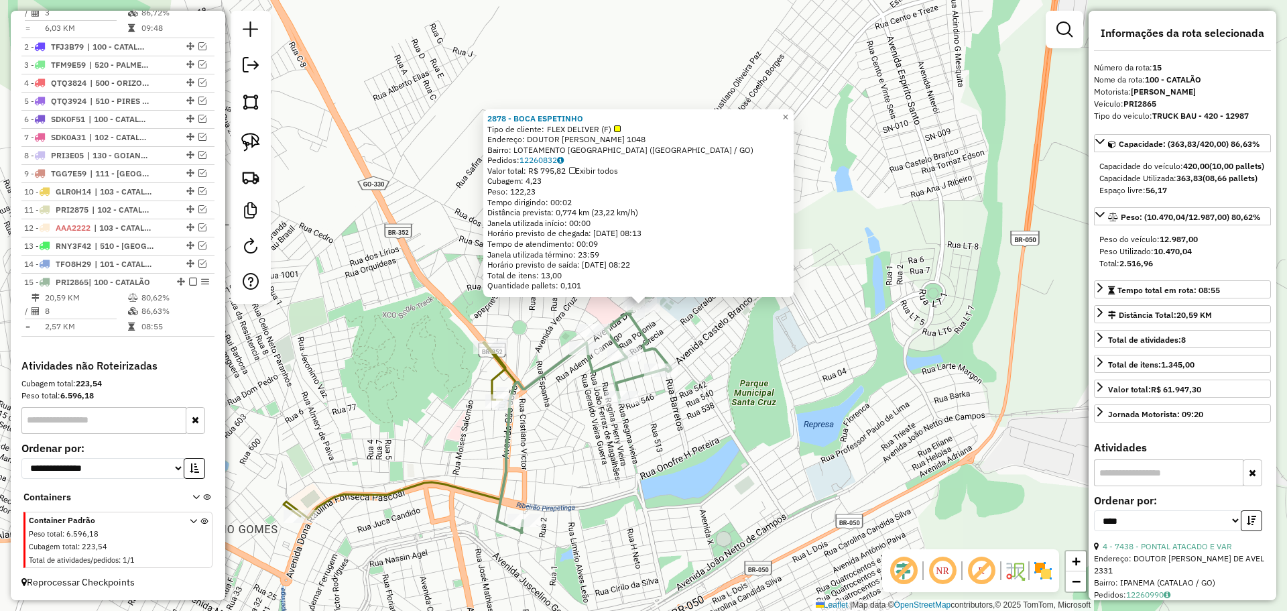
click at [695, 441] on div "2878 - BOCA ESPETINHO Tipo de cliente: FLEX DELIVER (F) Endereço: DOUTOR LAMART…" at bounding box center [643, 305] width 1287 height 611
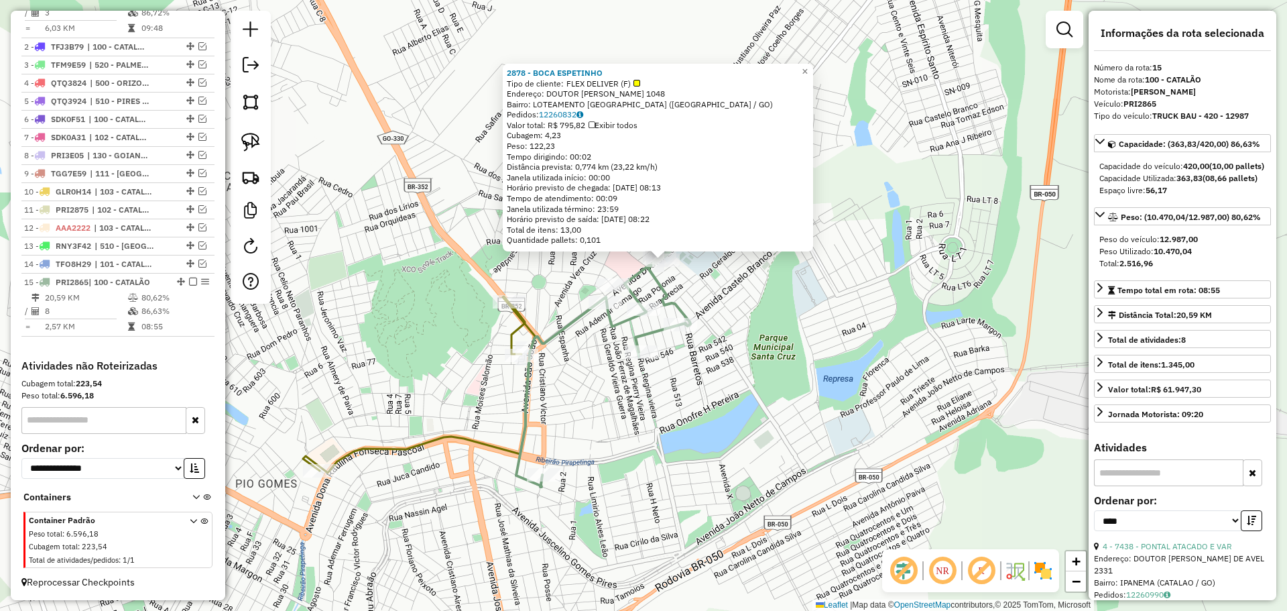
drag, startPoint x: 648, startPoint y: 475, endPoint x: 701, endPoint y: 425, distance: 72.6
click at [689, 433] on div "2878 - BOCA ESPETINHO Tipo de cliente: FLEX DELIVER (F) Endereço: DOUTOR LAMART…" at bounding box center [643, 305] width 1287 height 611
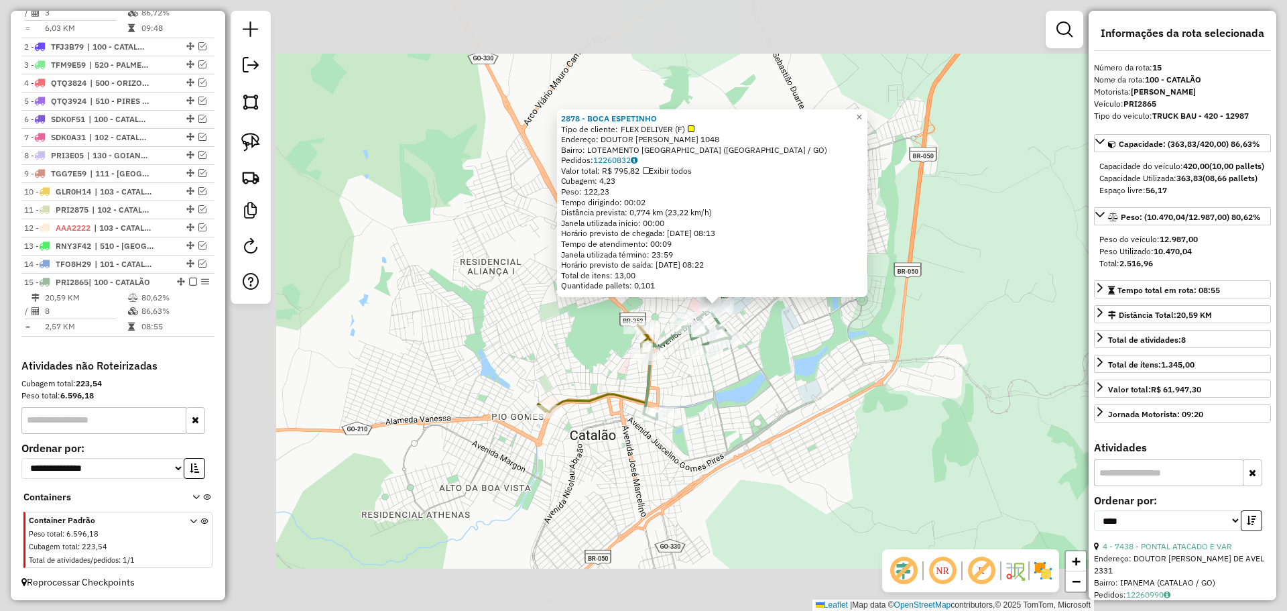
click at [671, 474] on div "2878 - BOCA ESPETINHO Tipo de cliente: FLEX DELIVER (F) Endereço: DOUTOR LAMART…" at bounding box center [643, 305] width 1287 height 611
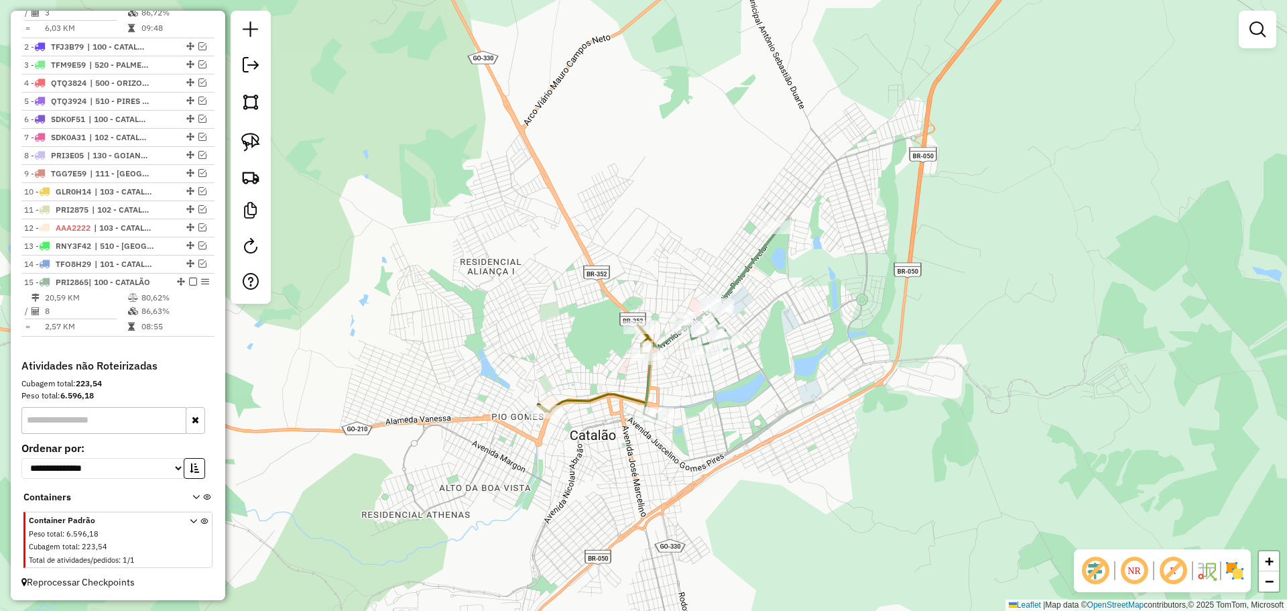
click at [638, 464] on div "Rota 15 - Placa PRI2865 2692 - SUPERMERCADO REIS Janela de atendimento Grade de…" at bounding box center [643, 305] width 1287 height 611
click at [246, 147] on img at bounding box center [250, 142] width 19 height 19
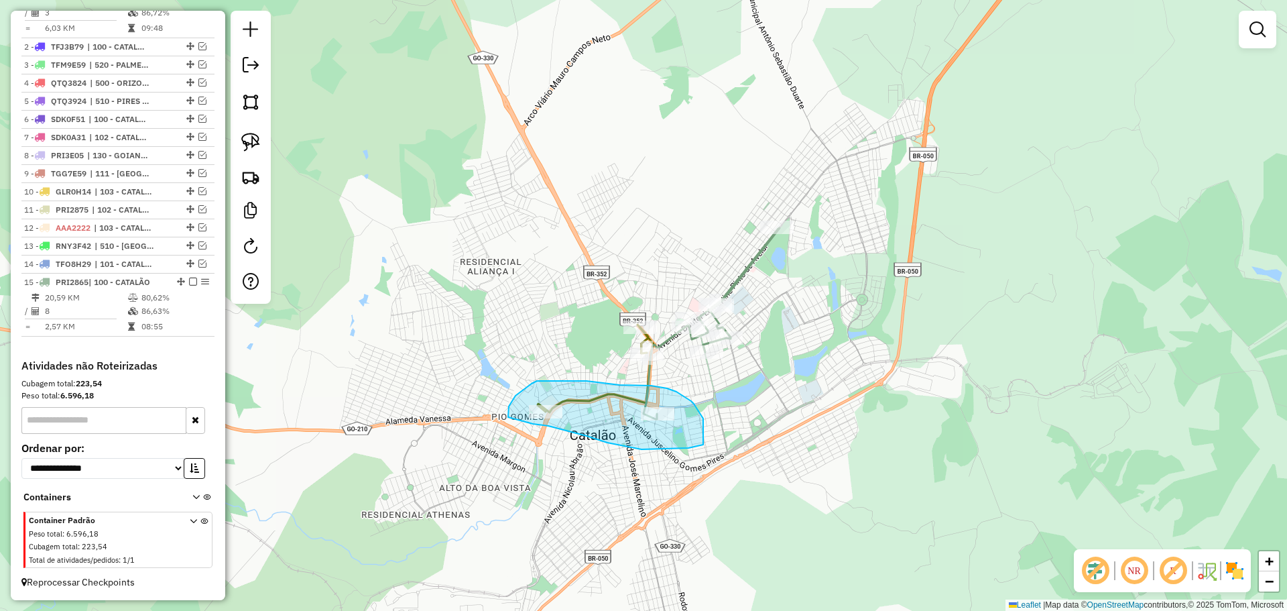
drag, startPoint x: 533, startPoint y: 424, endPoint x: 526, endPoint y: 426, distance: 7.2
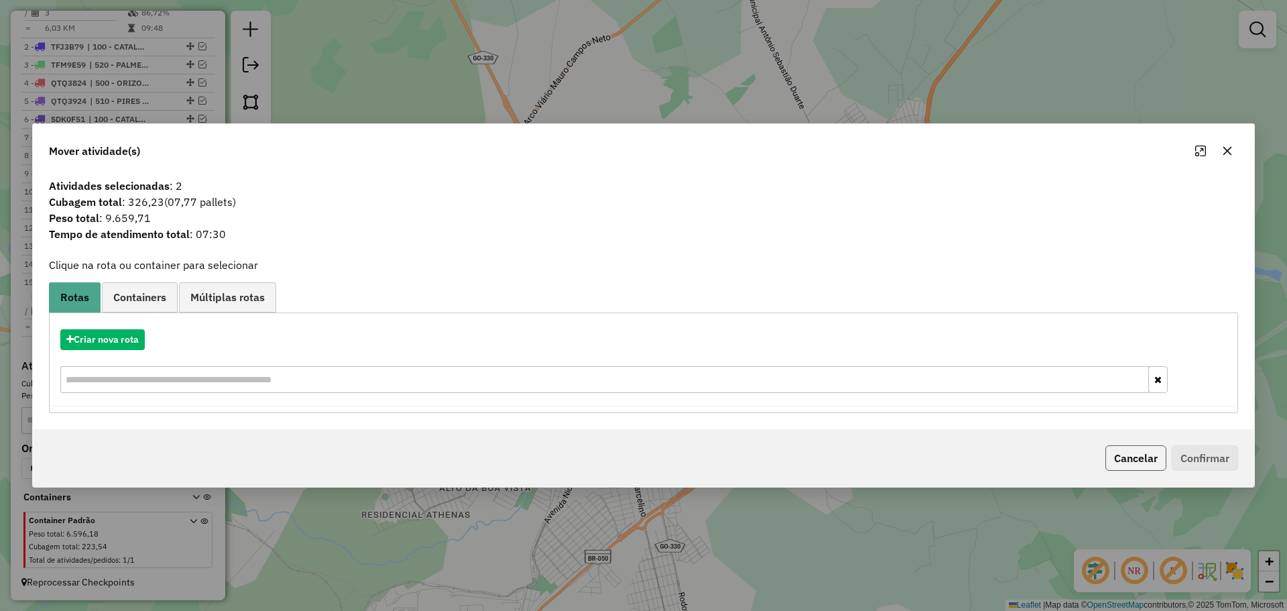
click at [1141, 461] on button "Cancelar" at bounding box center [1135, 457] width 61 height 25
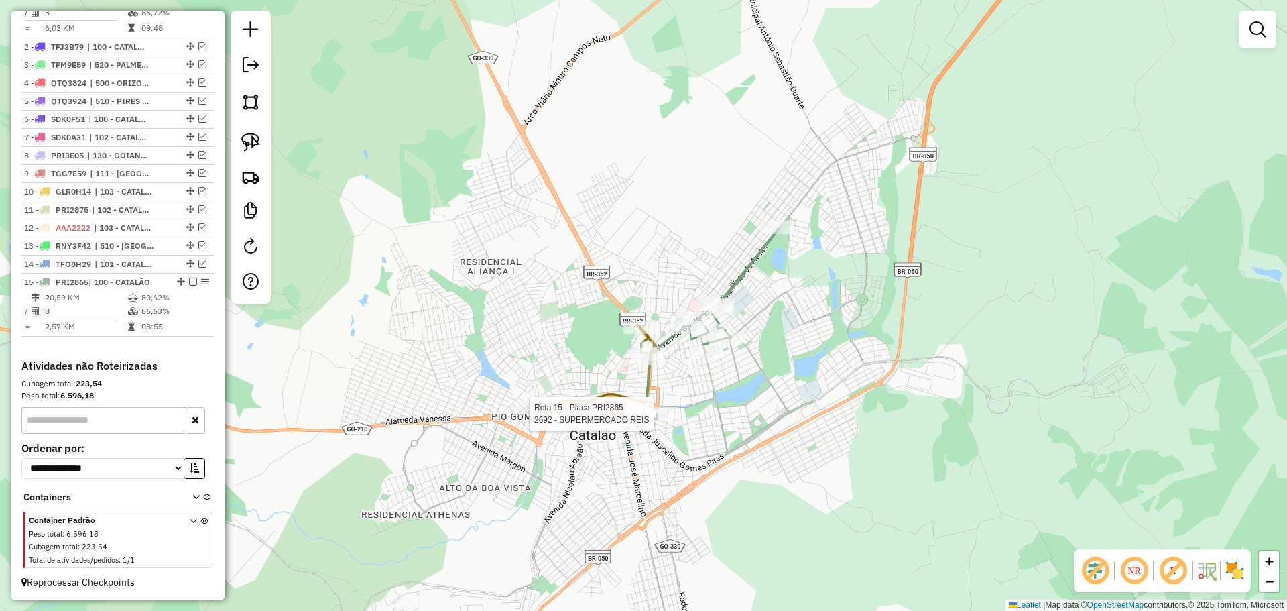
select select "*********"
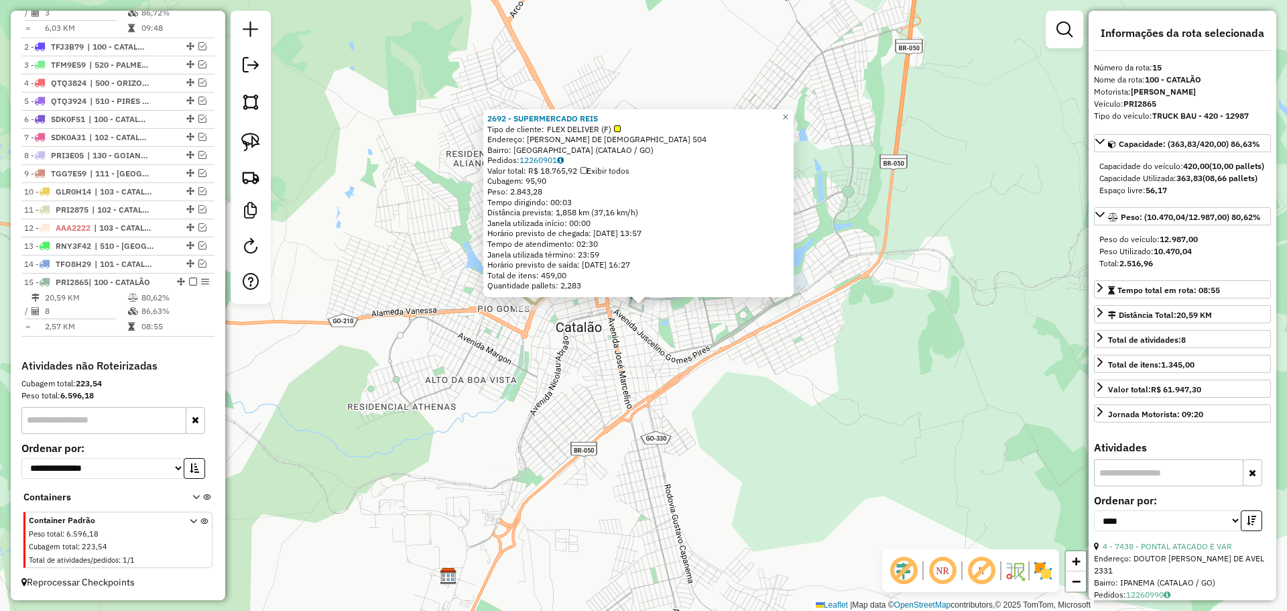
click at [706, 374] on div "2692 - SUPERMERCADO REIS Tipo de cliente: FLEX DELIVER (F) Endereço: JOAO RABEL…" at bounding box center [643, 305] width 1287 height 611
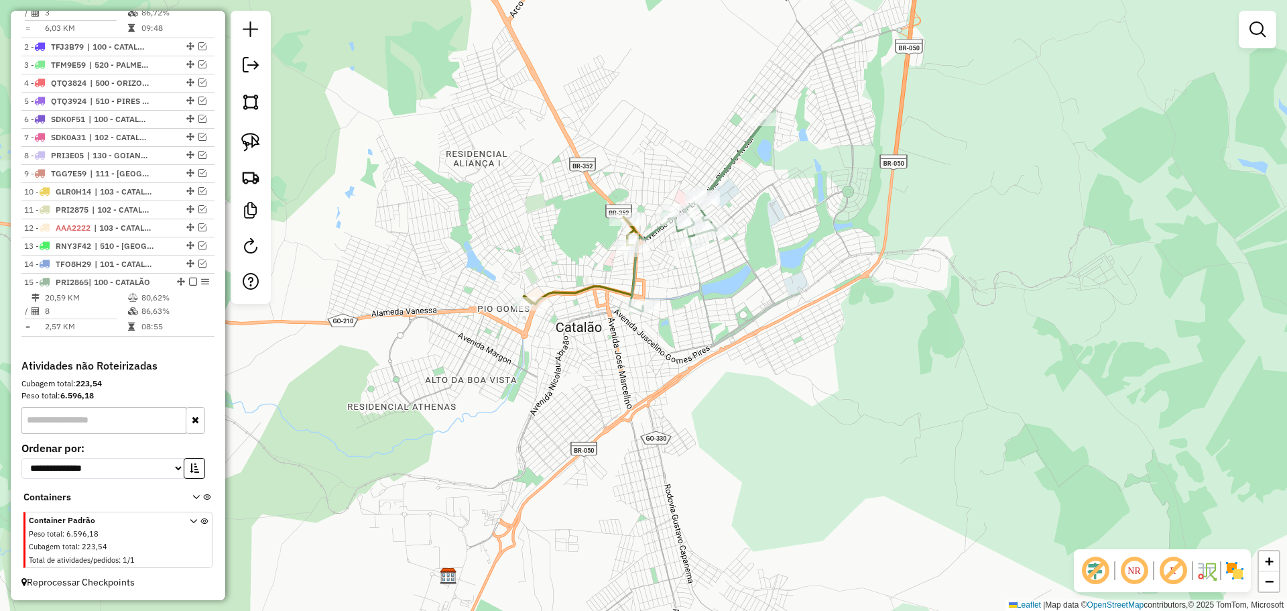
click at [664, 362] on div "Janela de atendimento Grade de atendimento Capacidade Transportadoras Veículos …" at bounding box center [643, 305] width 1287 height 611
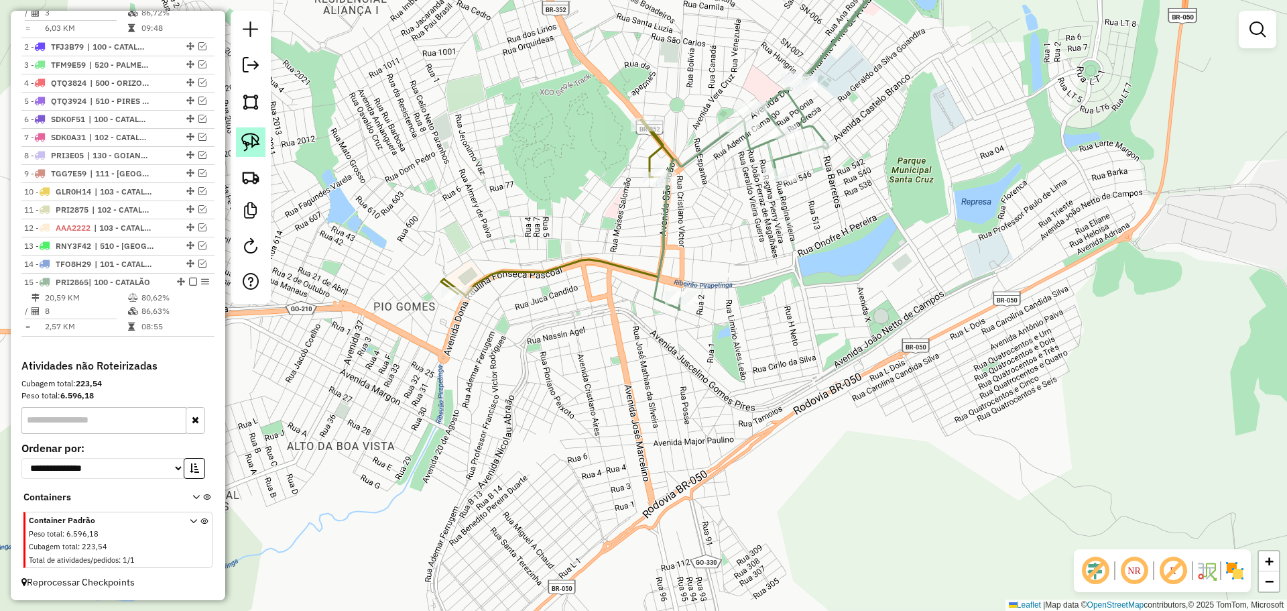
click at [250, 143] on img at bounding box center [250, 142] width 19 height 19
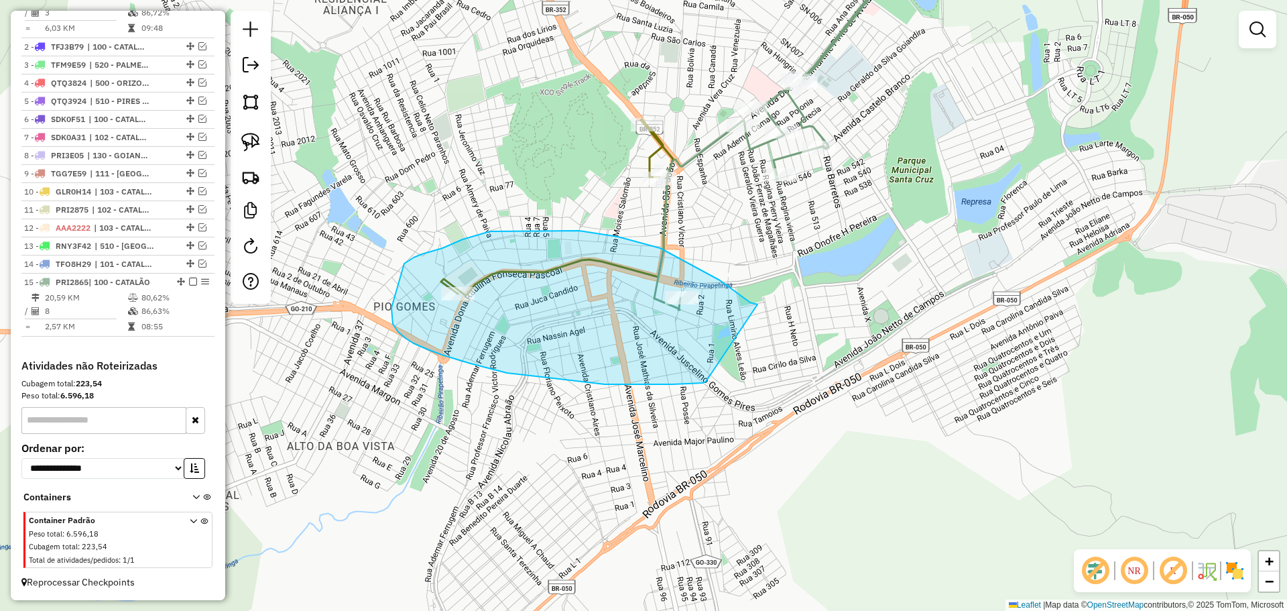
drag, startPoint x: 758, startPoint y: 304, endPoint x: 706, endPoint y: 381, distance: 92.8
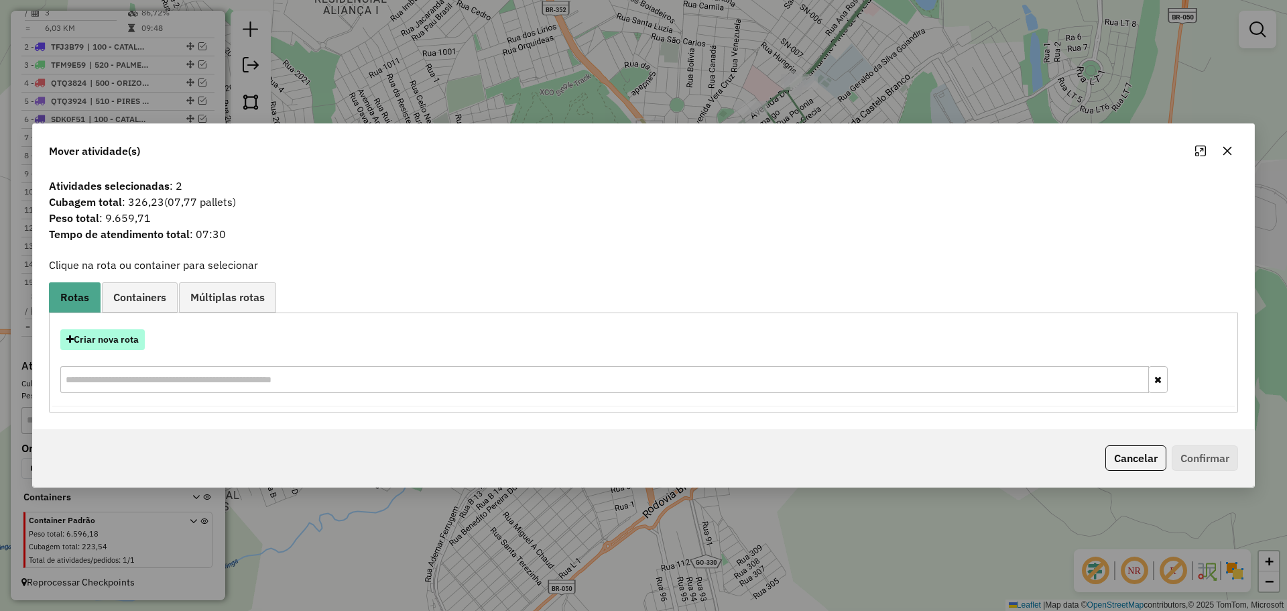
click at [125, 335] on button "Criar nova rota" at bounding box center [102, 339] width 84 height 21
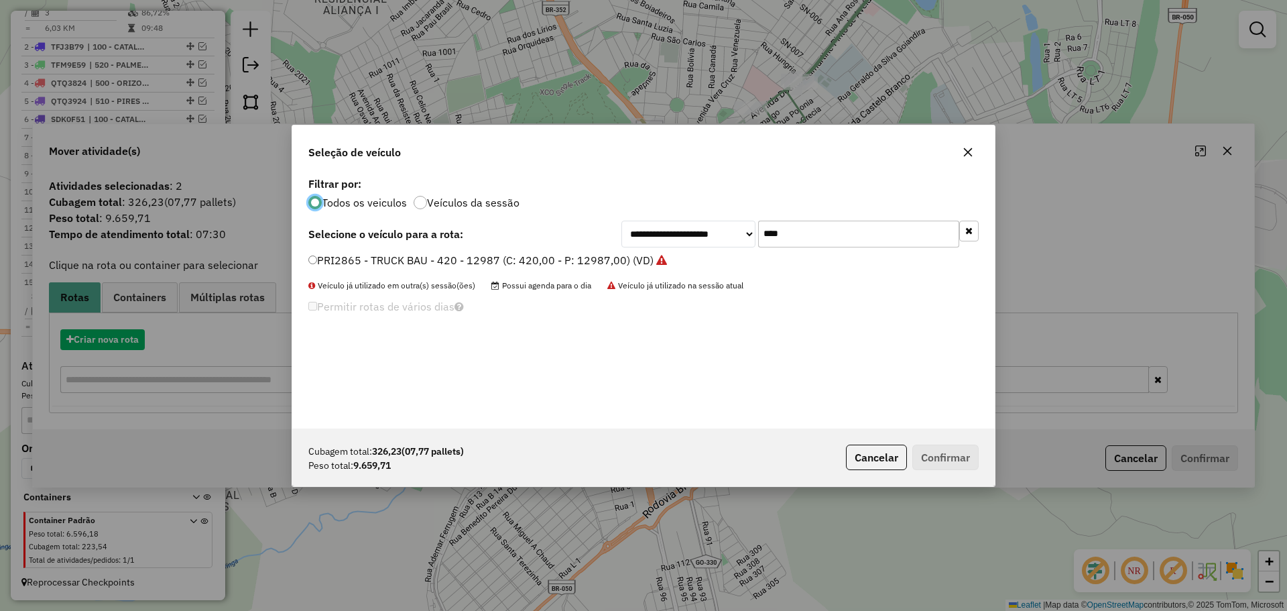
scroll to position [7, 4]
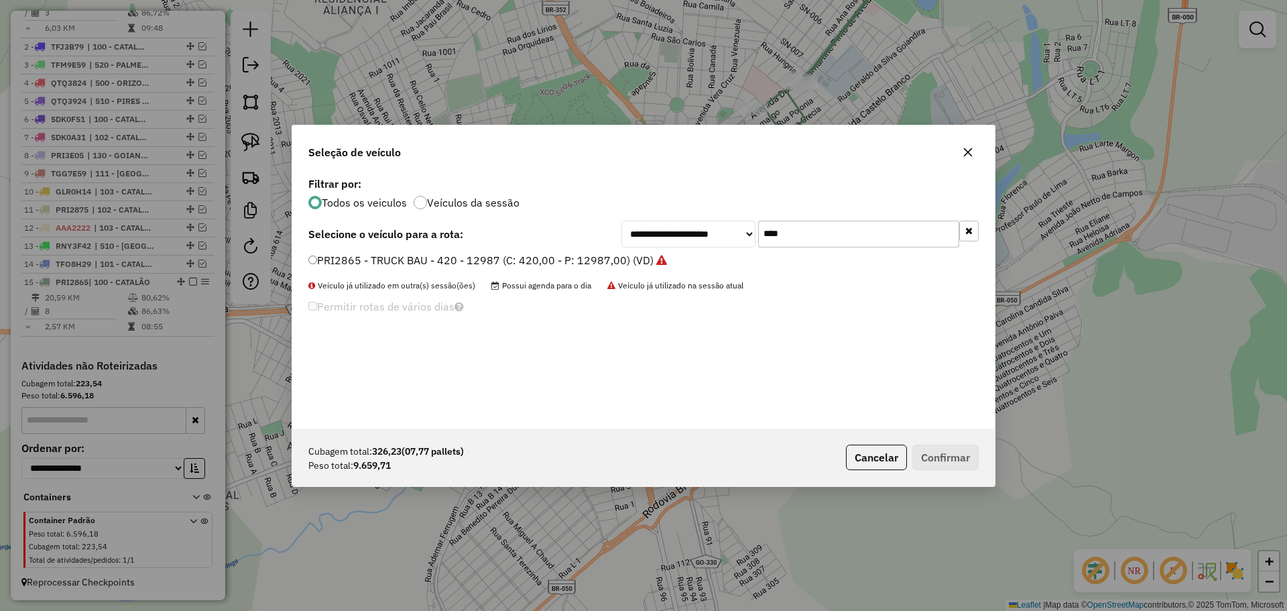
click at [804, 234] on input "****" at bounding box center [858, 234] width 201 height 27
type input "***"
click at [324, 254] on label "GLR0H14 - TRUCK CARROCERIA - 420 - 15000 (C: 600,00 - P: 15000,00) (VD)" at bounding box center [510, 260] width 405 height 16
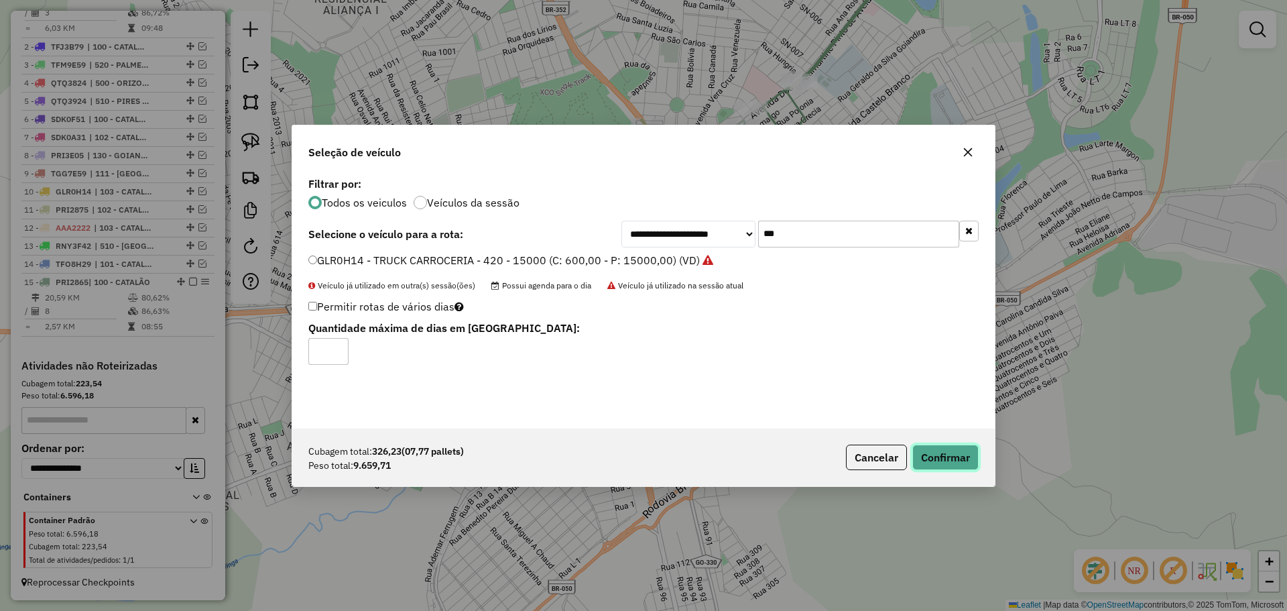
click at [933, 455] on button "Confirmar" at bounding box center [945, 456] width 66 height 25
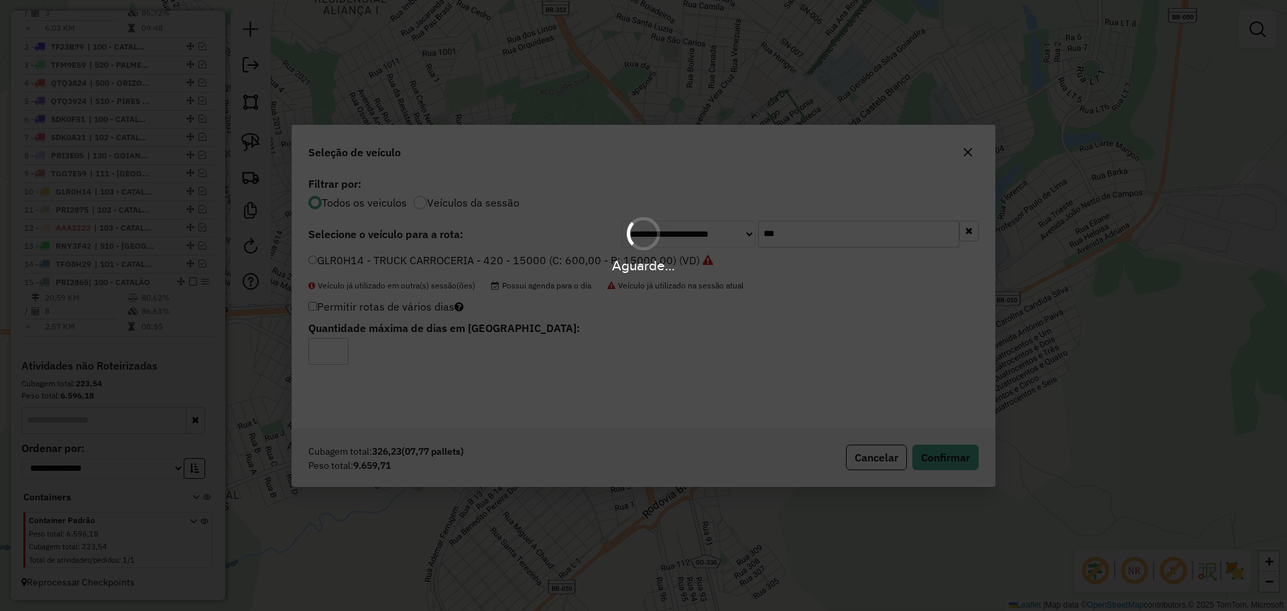
scroll to position [475, 0]
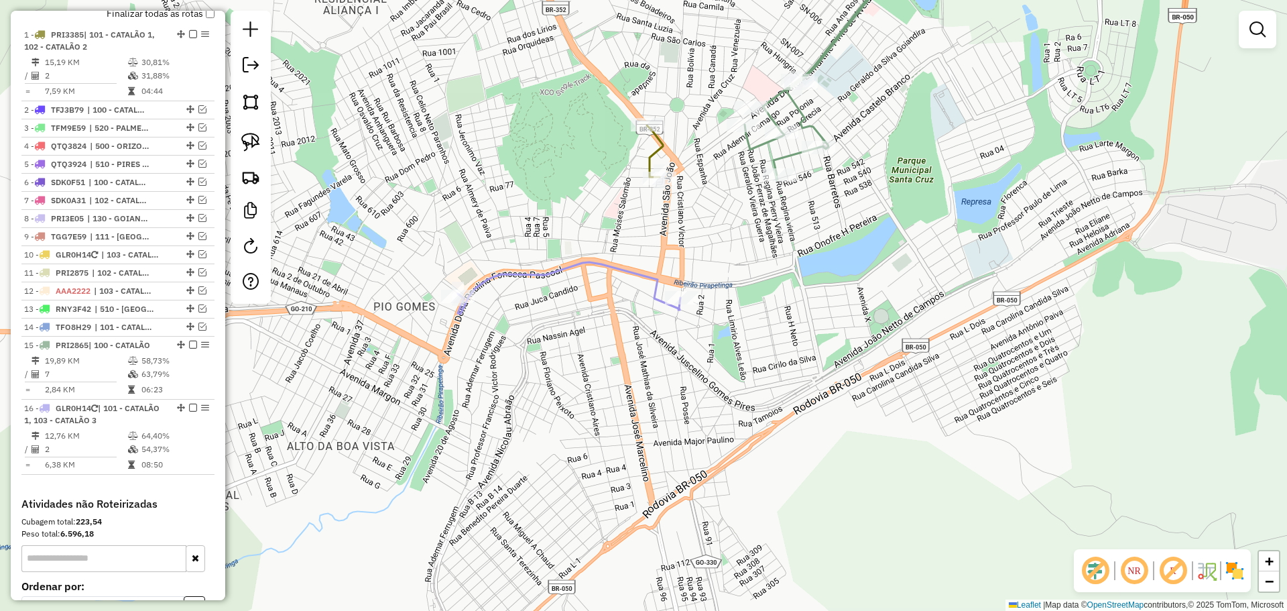
click at [786, 188] on div "Janela de atendimento Grade de atendimento Capacidade Transportadoras Veículos …" at bounding box center [643, 305] width 1287 height 611
select select "*********"
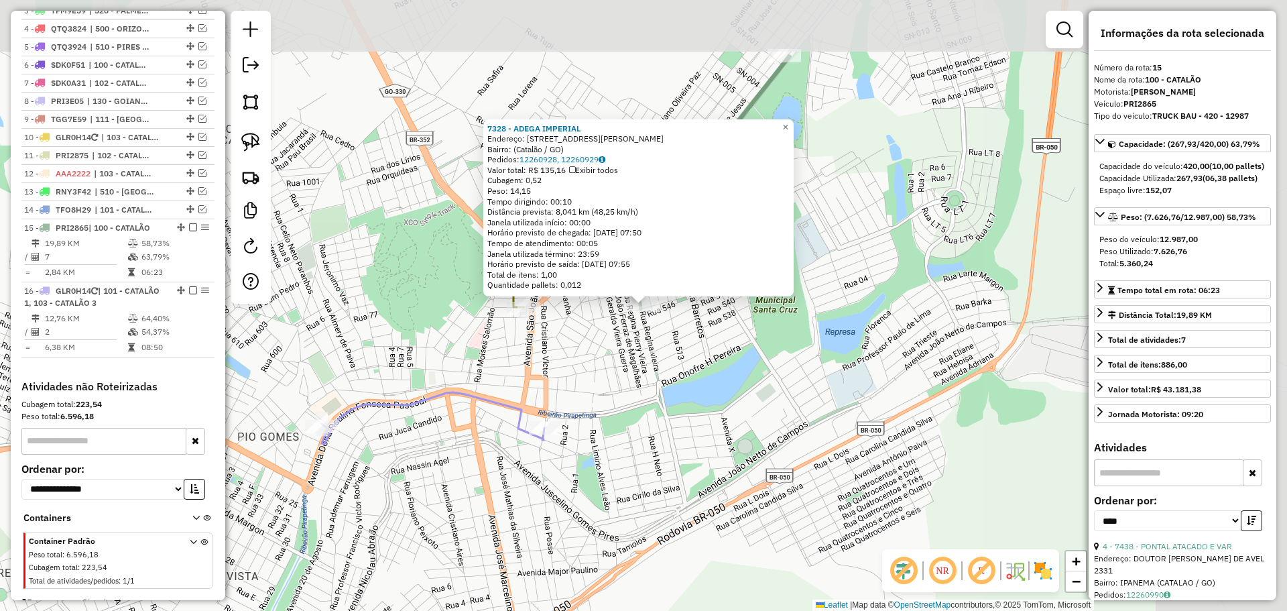
scroll to position [625, 0]
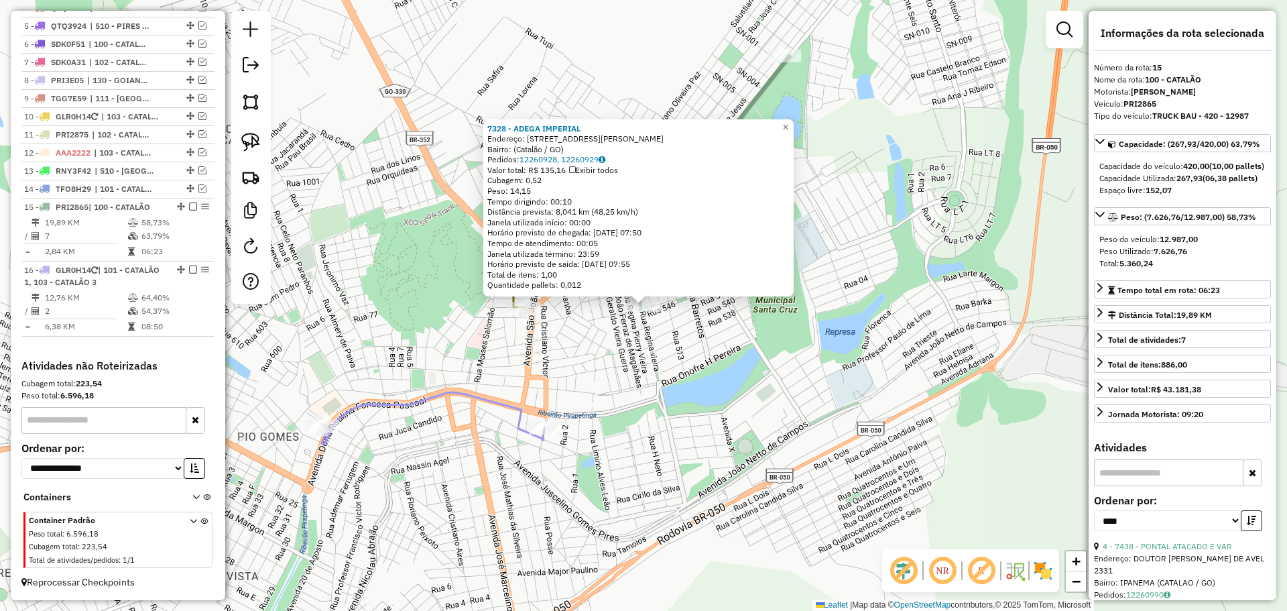
click at [713, 364] on div "7328 - ADEGA IMPERIAL Endereço: Avenida João Neves Vieira, 1202 Bairro: (Catalã…" at bounding box center [643, 305] width 1287 height 611
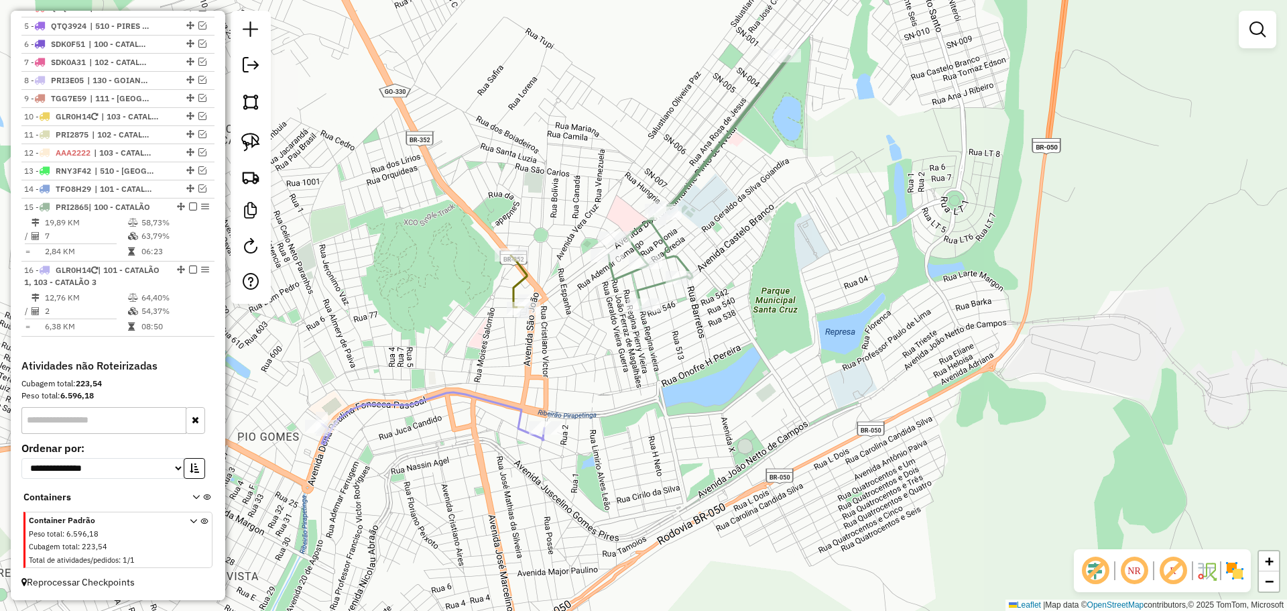
select select "*********"
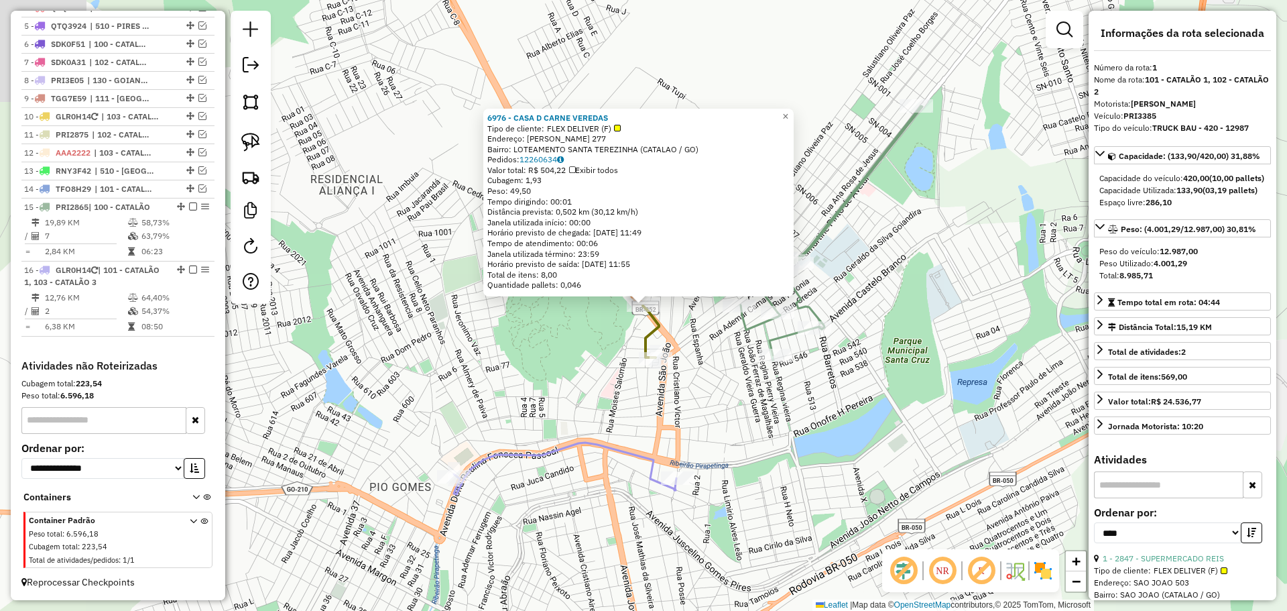
scroll to position [503, 0]
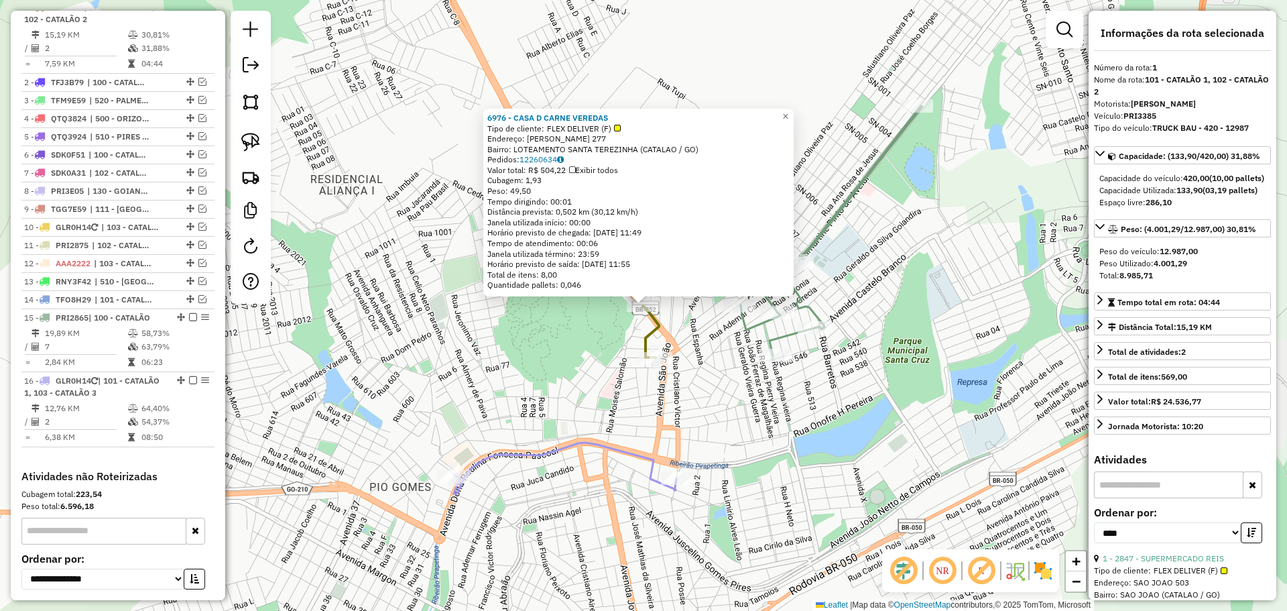
click at [736, 377] on div "6976 - CASA D CARNE VEREDAS Tipo de cliente: FLEX DELIVER (F) Endereço: LEOPOLD…" at bounding box center [643, 305] width 1287 height 611
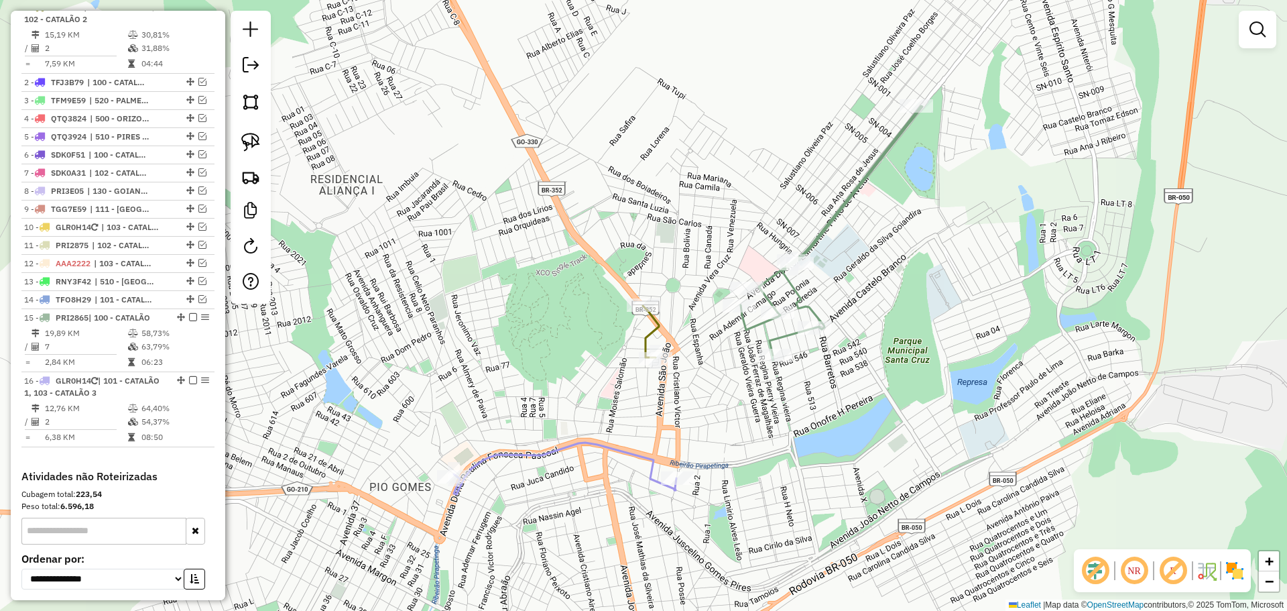
select select "*********"
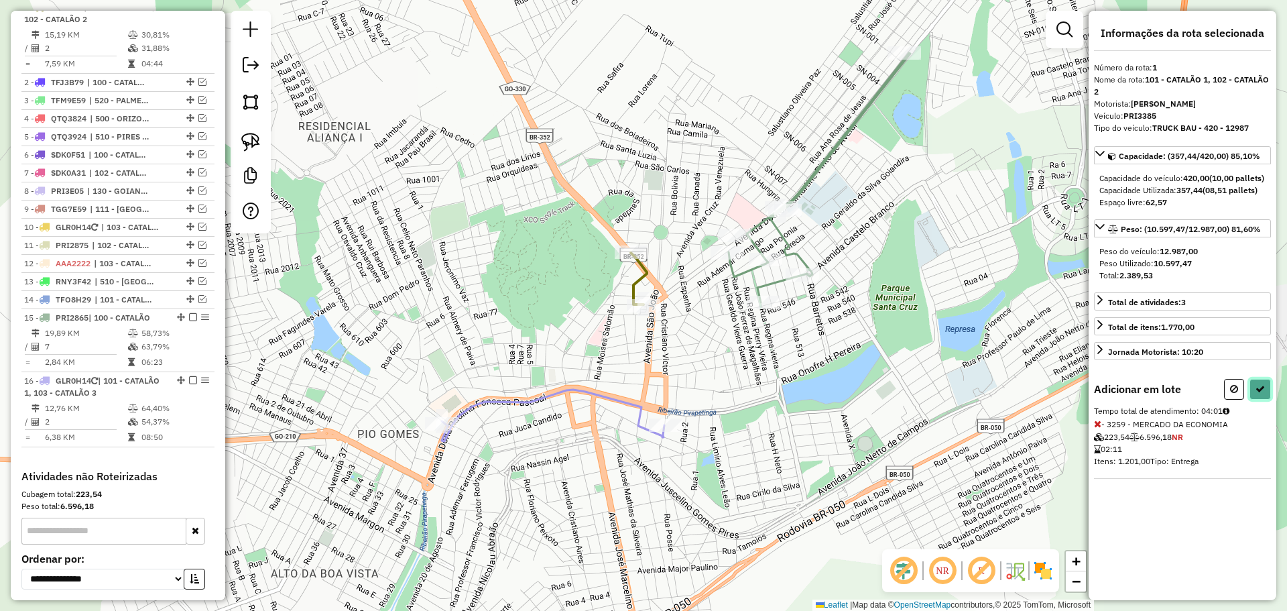
click at [1259, 394] on icon at bounding box center [1260, 388] width 9 height 9
select select "*********"
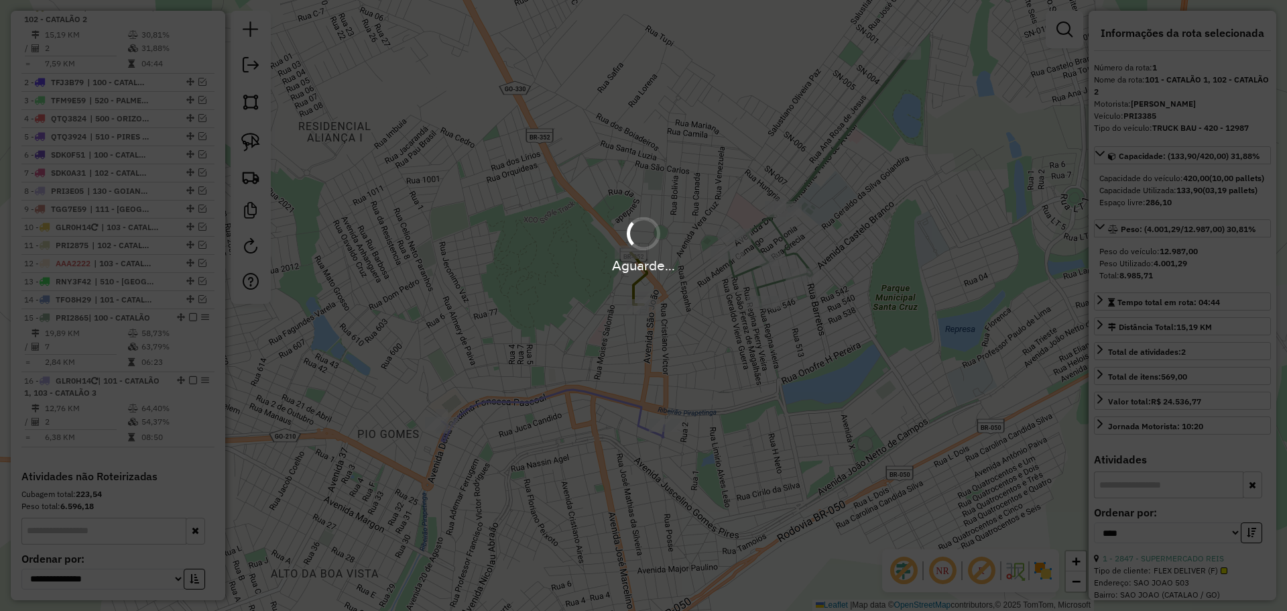
scroll to position [415, 0]
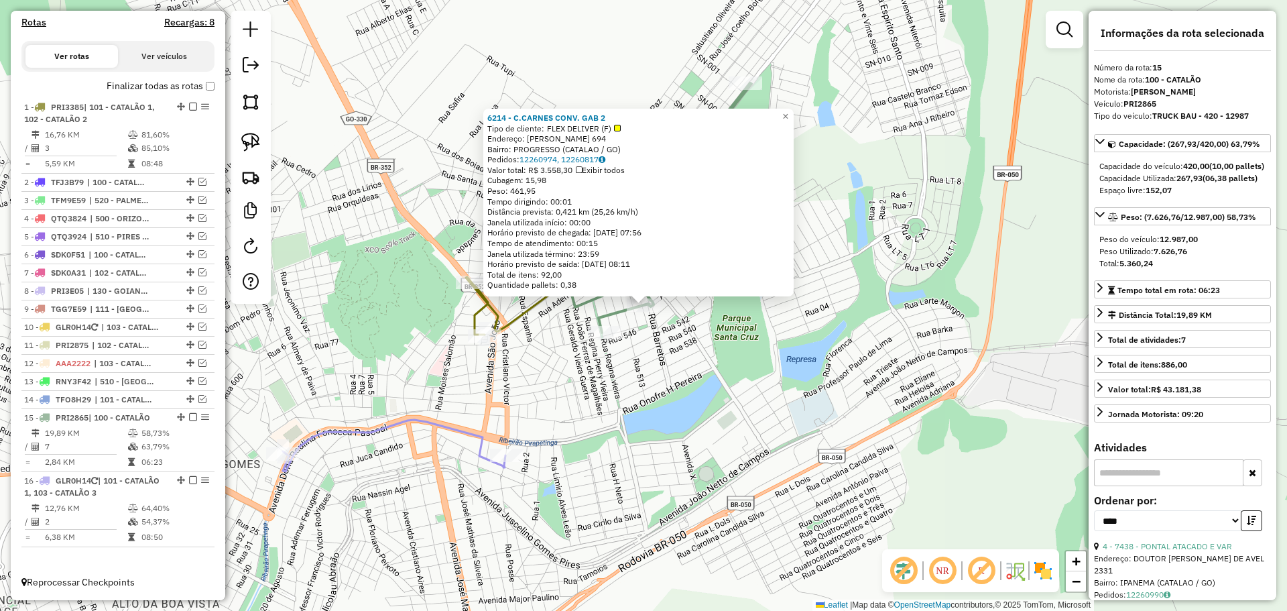
click at [730, 381] on div "6214 - C.CARNES CONV. GAB 2 Tipo de cliente: FLEX DELIVER (F) Endereço: [PERSON…" at bounding box center [643, 305] width 1287 height 611
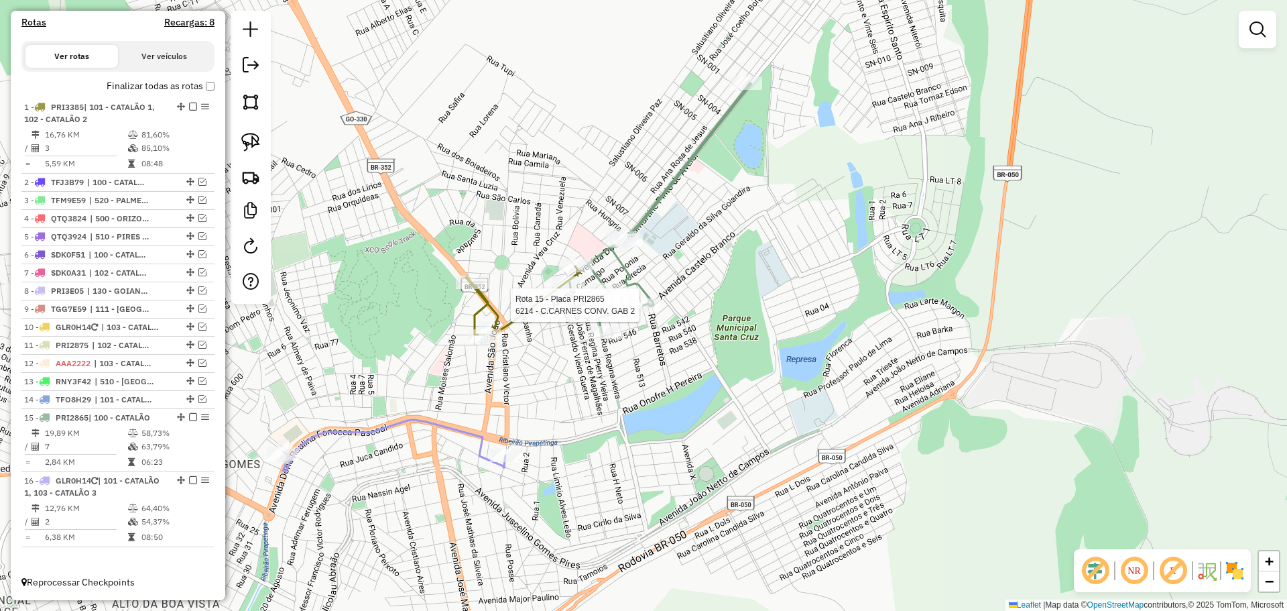
select select "*********"
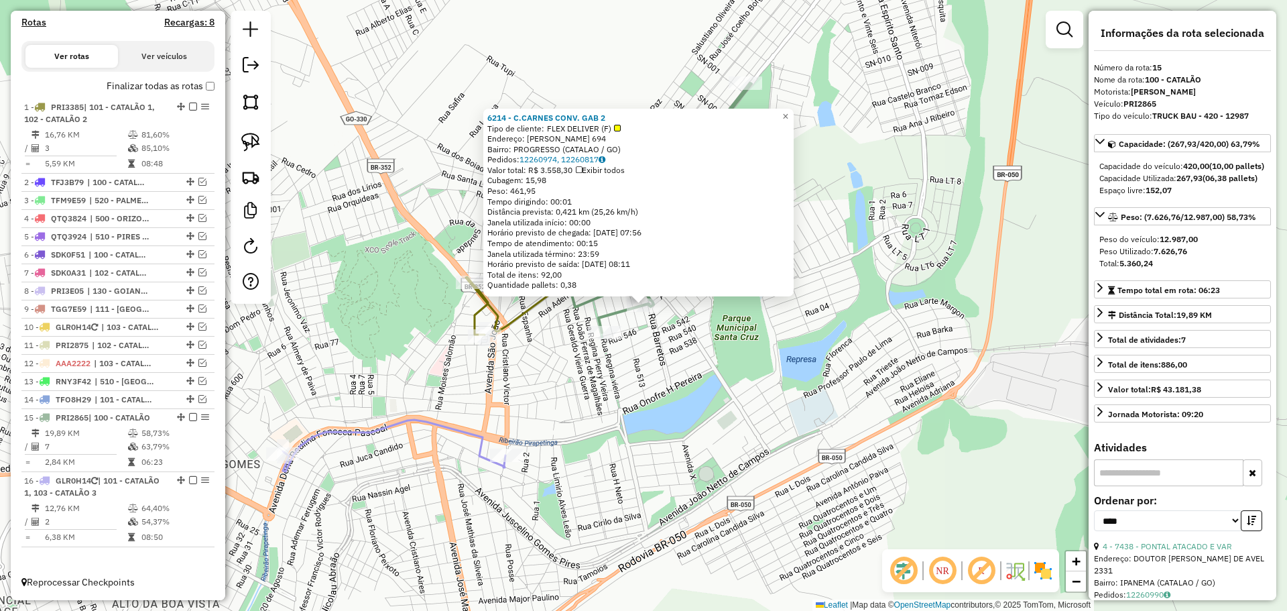
click at [680, 361] on div "6214 - C.CARNES CONV. GAB 2 Tipo de cliente: FLEX DELIVER (F) Endereço: [PERSON…" at bounding box center [643, 305] width 1287 height 611
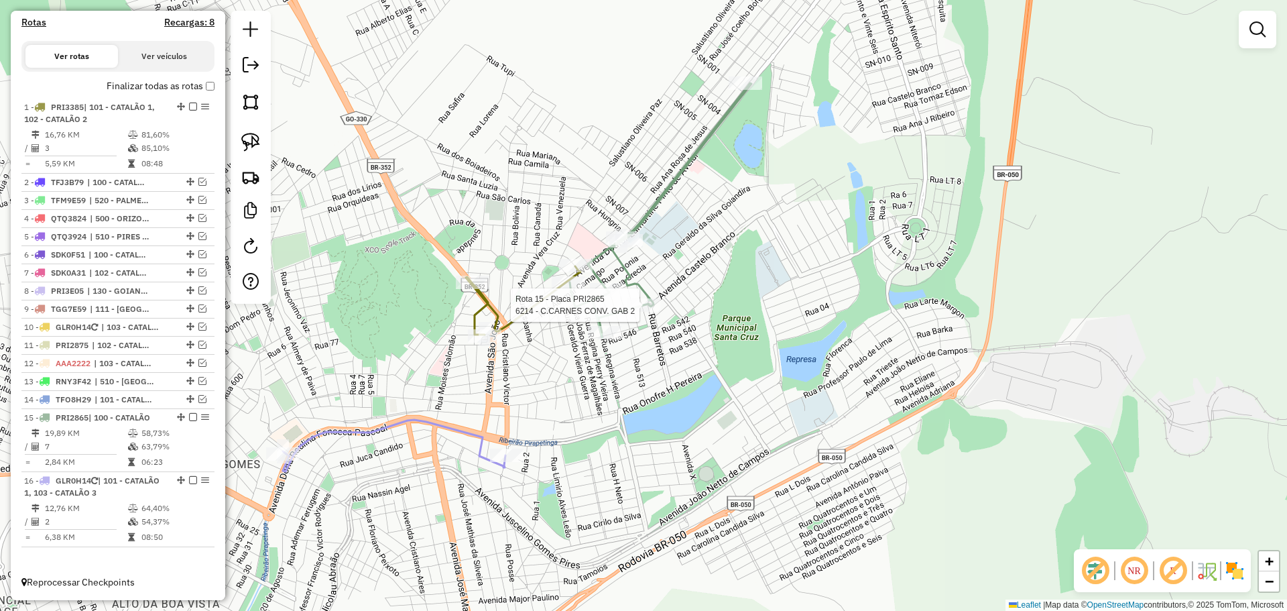
select select "*********"
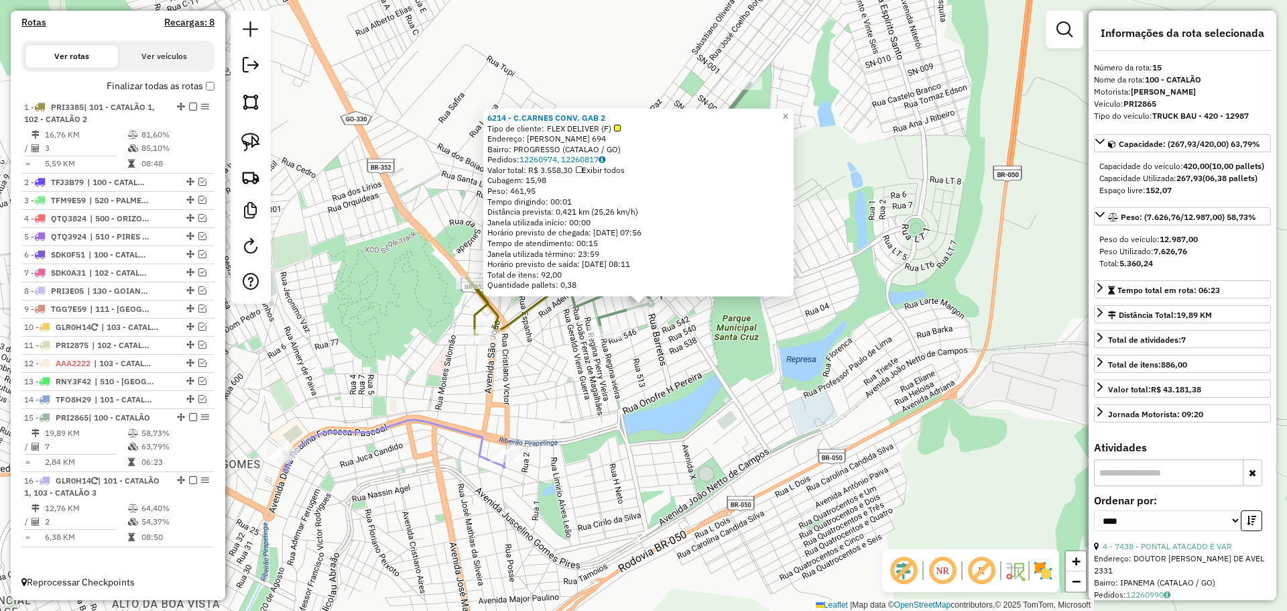
click at [518, 424] on div "6214 - C.CARNES CONV. GAB 2 Tipo de cliente: FLEX DELIVER (F) Endereço: [PERSON…" at bounding box center [643, 305] width 1287 height 611
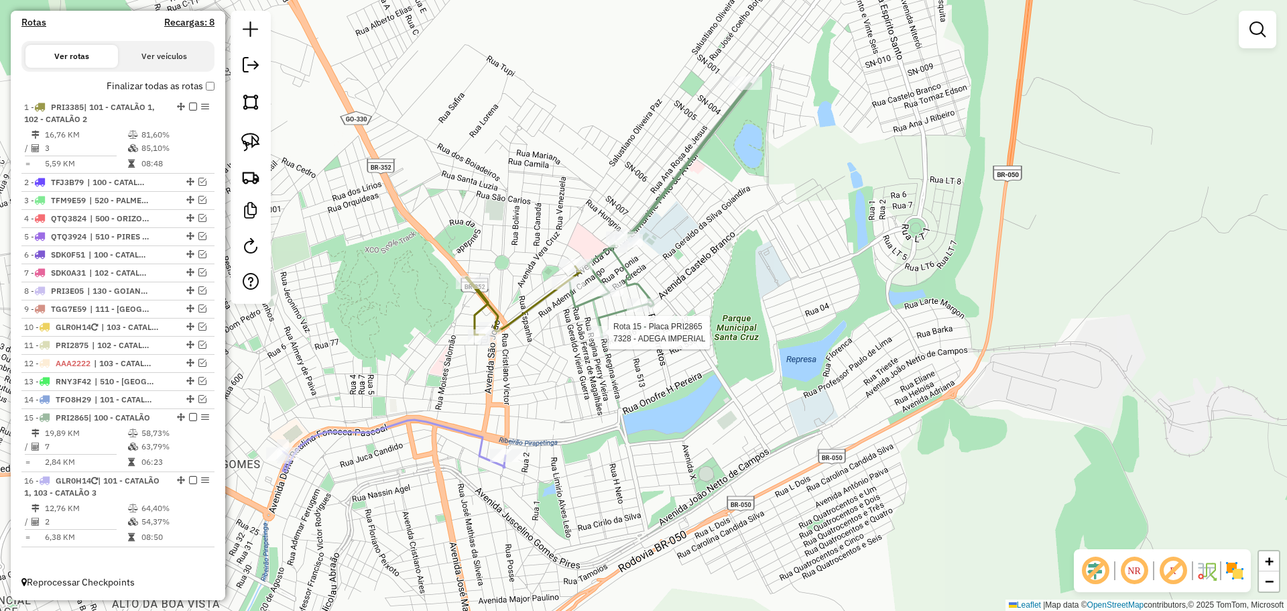
select select "*********"
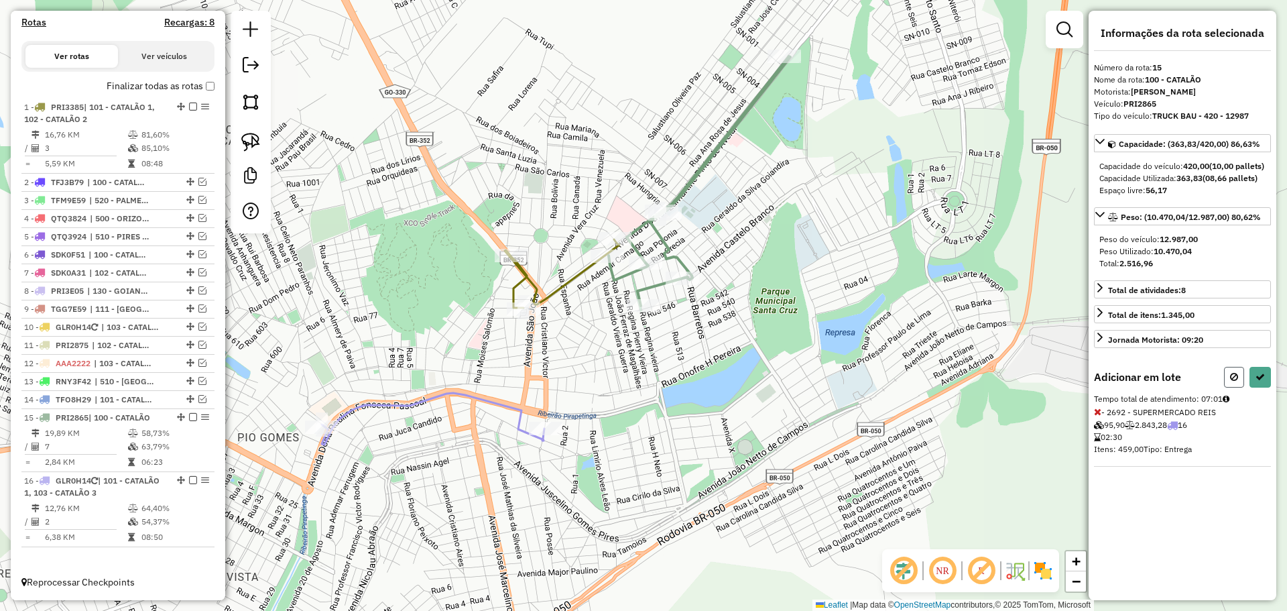
click at [1236, 381] on icon at bounding box center [1234, 376] width 8 height 9
select select "*********"
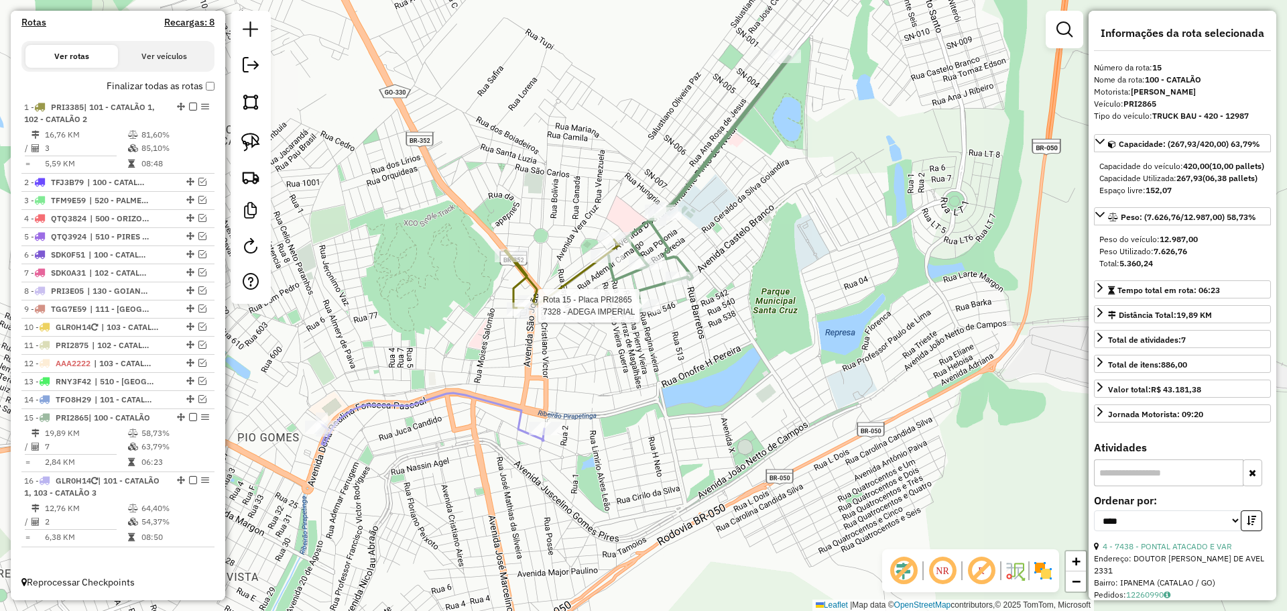
click at [646, 312] on div at bounding box center [644, 305] width 34 height 13
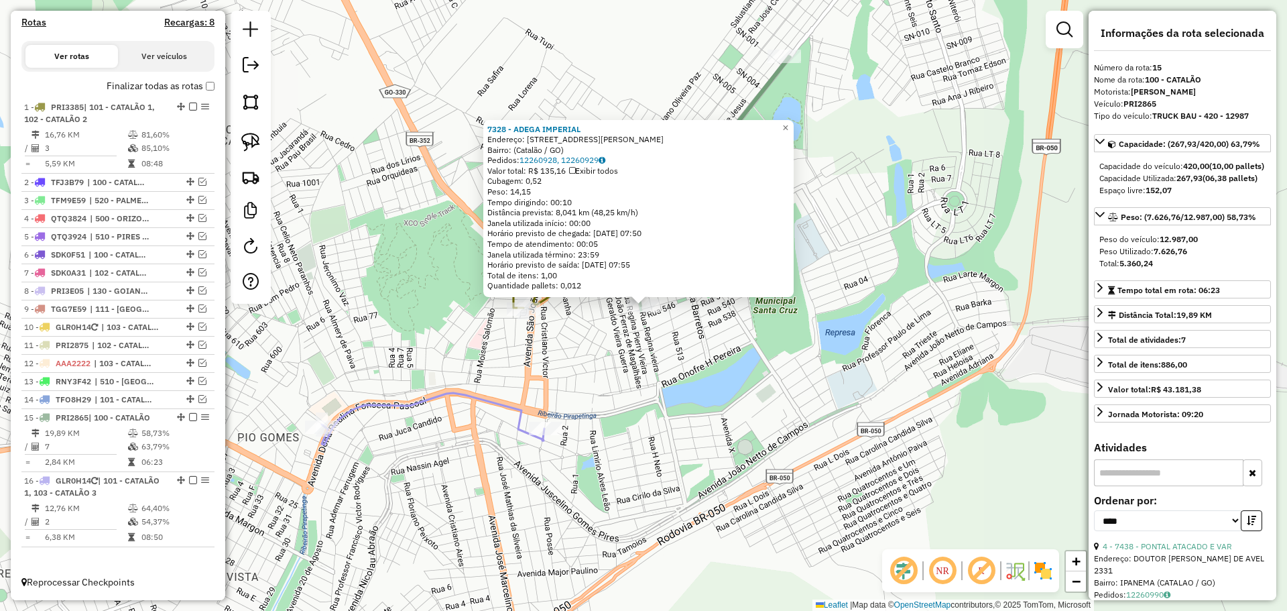
click at [645, 359] on div "7328 - ADEGA IMPERIAL Endereço: Avenida João Neves Vieira, 1202 Bairro: (Catalã…" at bounding box center [643, 305] width 1287 height 611
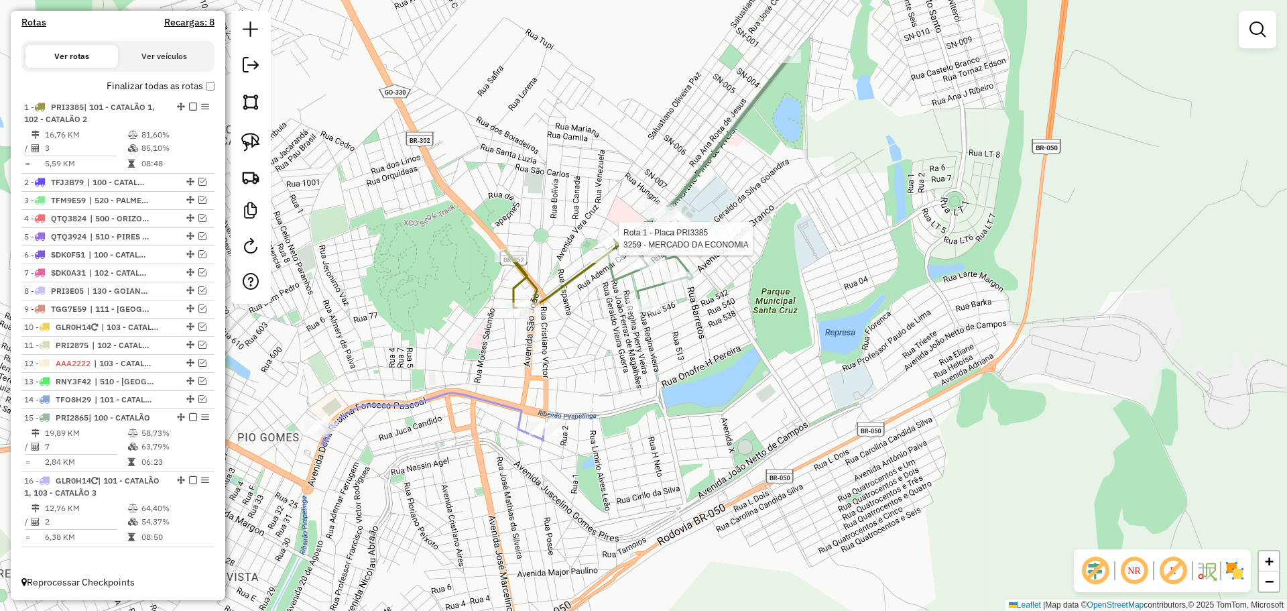
select select "*********"
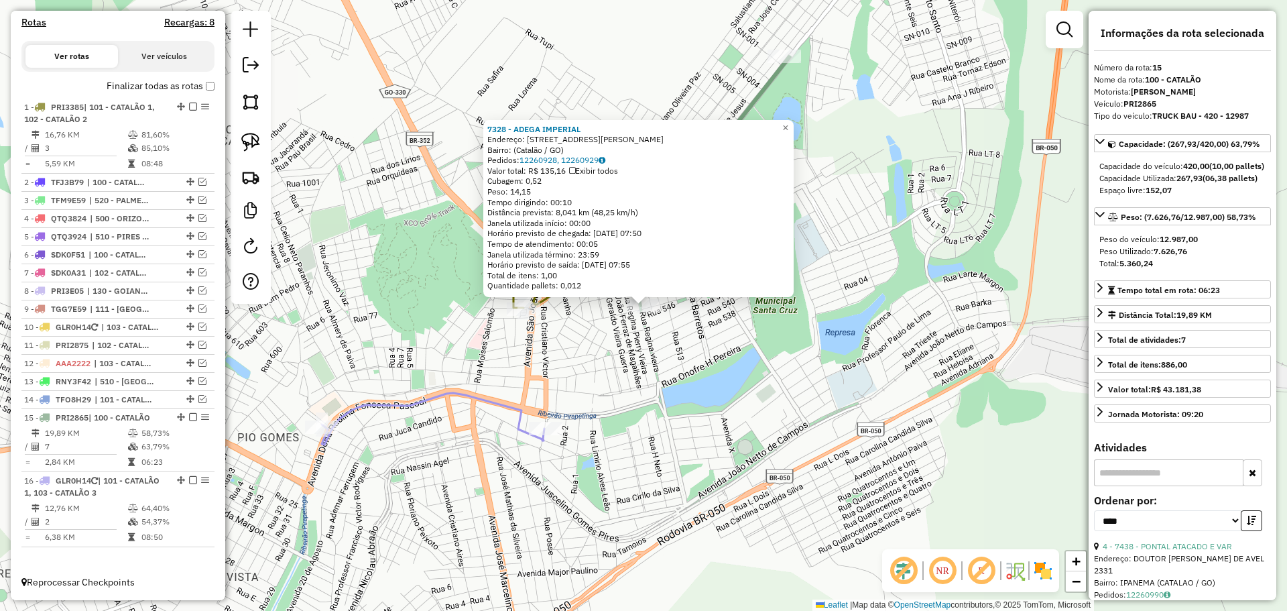
click at [701, 339] on div "7328 - ADEGA IMPERIAL Endereço: Avenida João Neves Vieira, 1202 Bairro: (Catalã…" at bounding box center [643, 305] width 1287 height 611
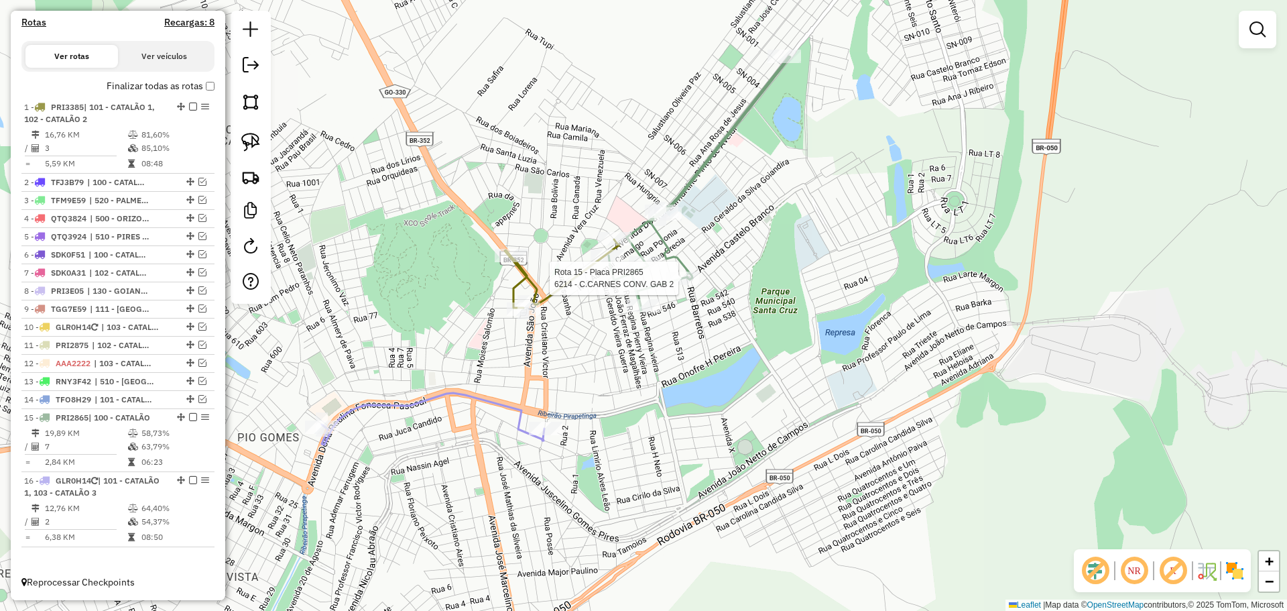
select select "*********"
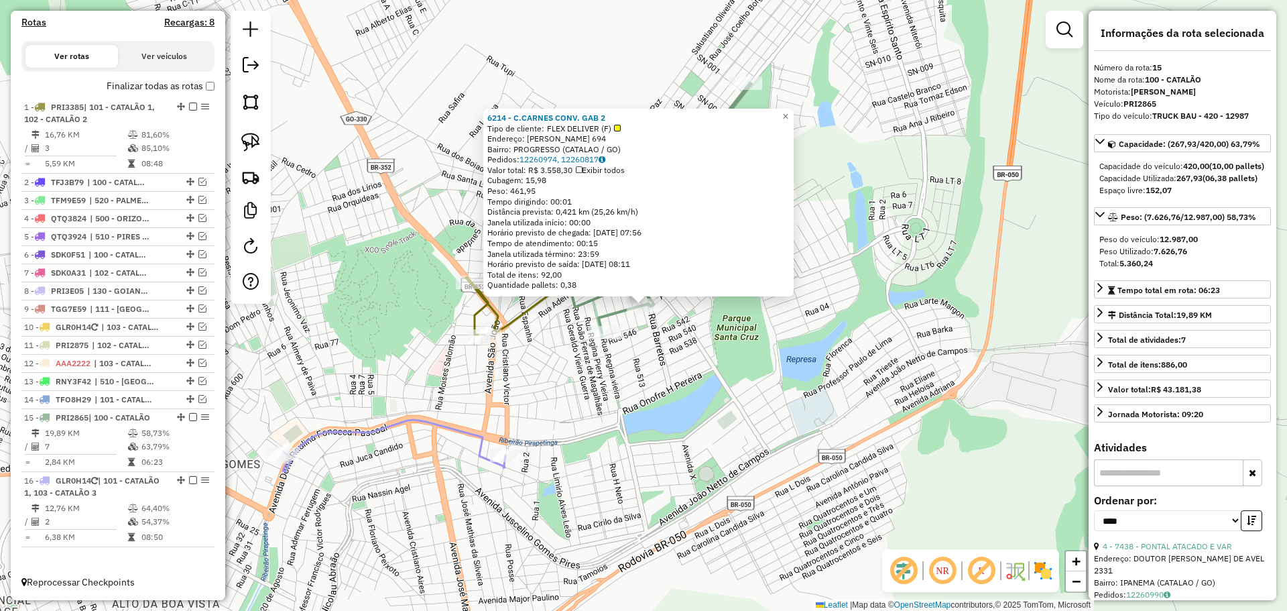
click at [686, 348] on div "6214 - C.CARNES CONV. GAB 2 Tipo de cliente: FLEX DELIVER (F) Endereço: [PERSON…" at bounding box center [643, 305] width 1287 height 611
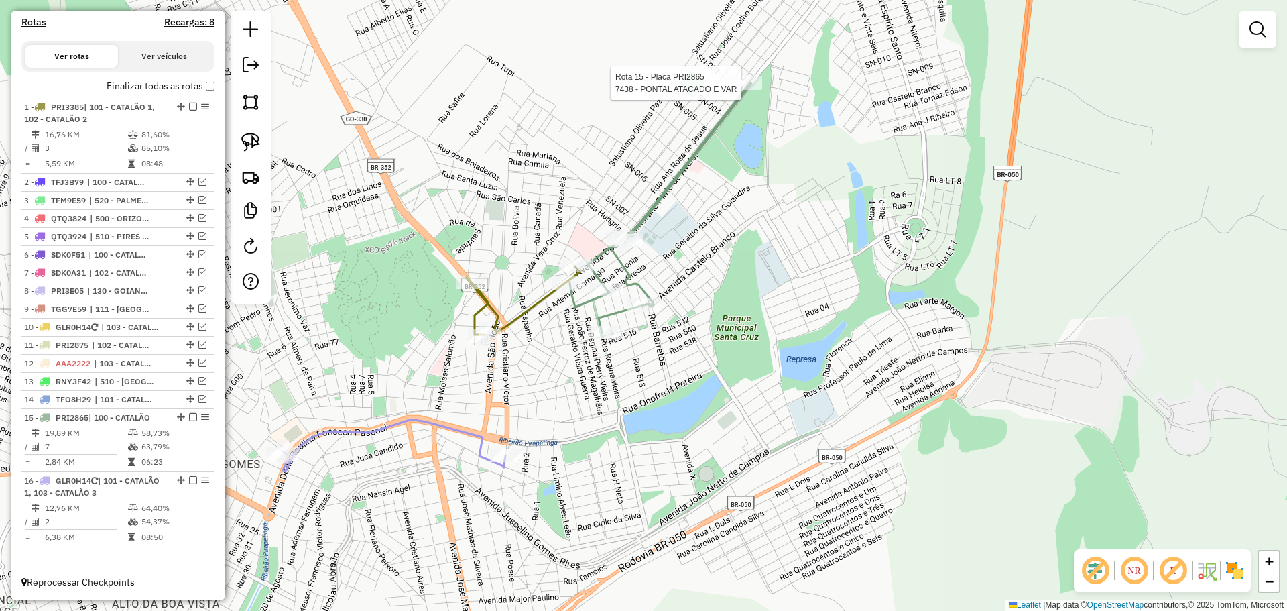
select select "*********"
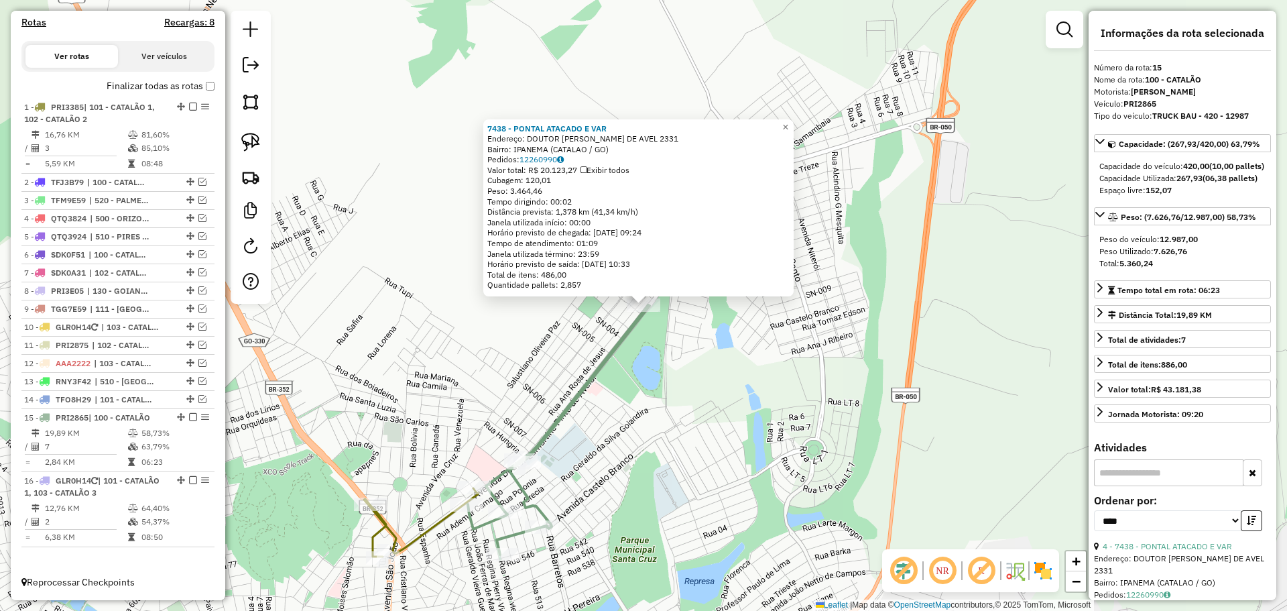
drag, startPoint x: 630, startPoint y: 511, endPoint x: 620, endPoint y: 517, distance: 11.7
click at [630, 511] on div "7438 - PONTAL ATACADO E VAR Endereço: DOUTOR LAMARTINE PINTO DE AVEL 2331 Bairr…" at bounding box center [643, 305] width 1287 height 611
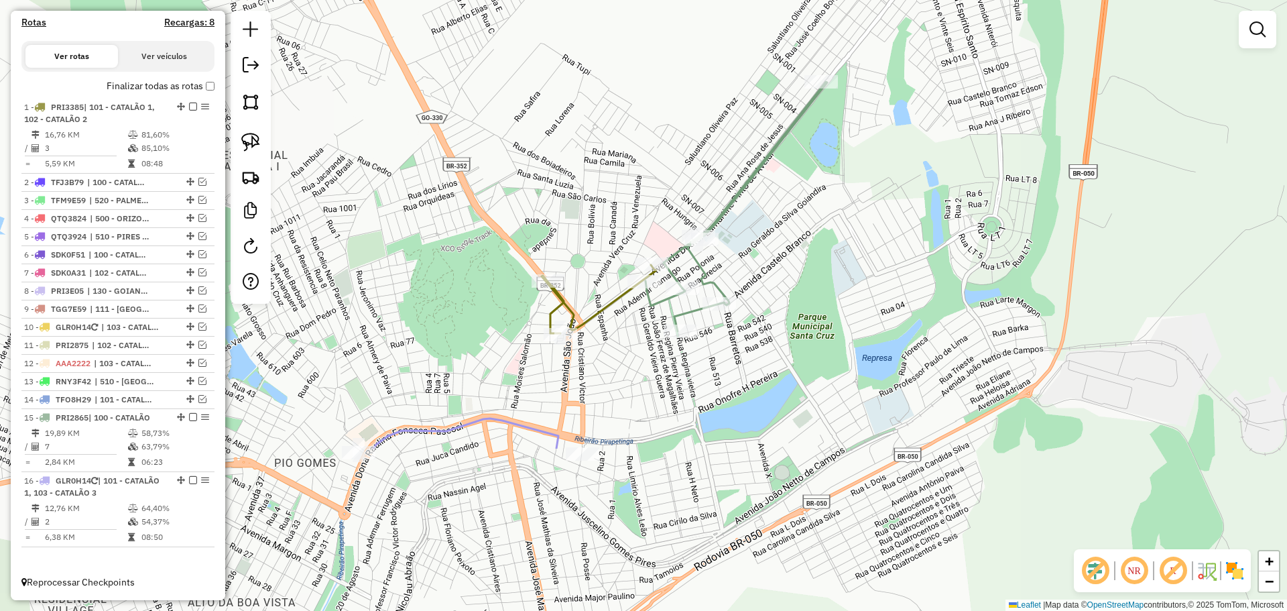
drag, startPoint x: 735, startPoint y: 365, endPoint x: 796, endPoint y: 283, distance: 101.6
click at [795, 284] on div "Janela de atendimento Grade de atendimento Capacidade Transportadoras Veículos …" at bounding box center [643, 305] width 1287 height 611
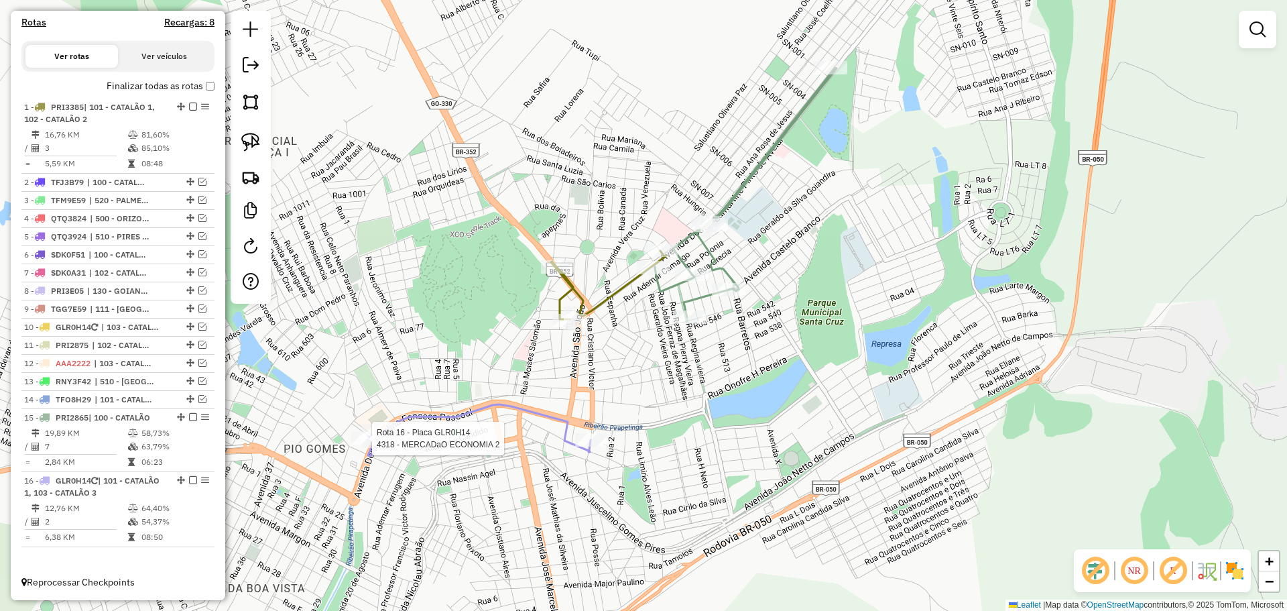
click at [361, 430] on div "Rota 16 - Placa GLR0H14 4318 - MERCADaO ECONOMIA 2 Janela de atendimento Grade …" at bounding box center [643, 305] width 1287 height 611
select select "*********"
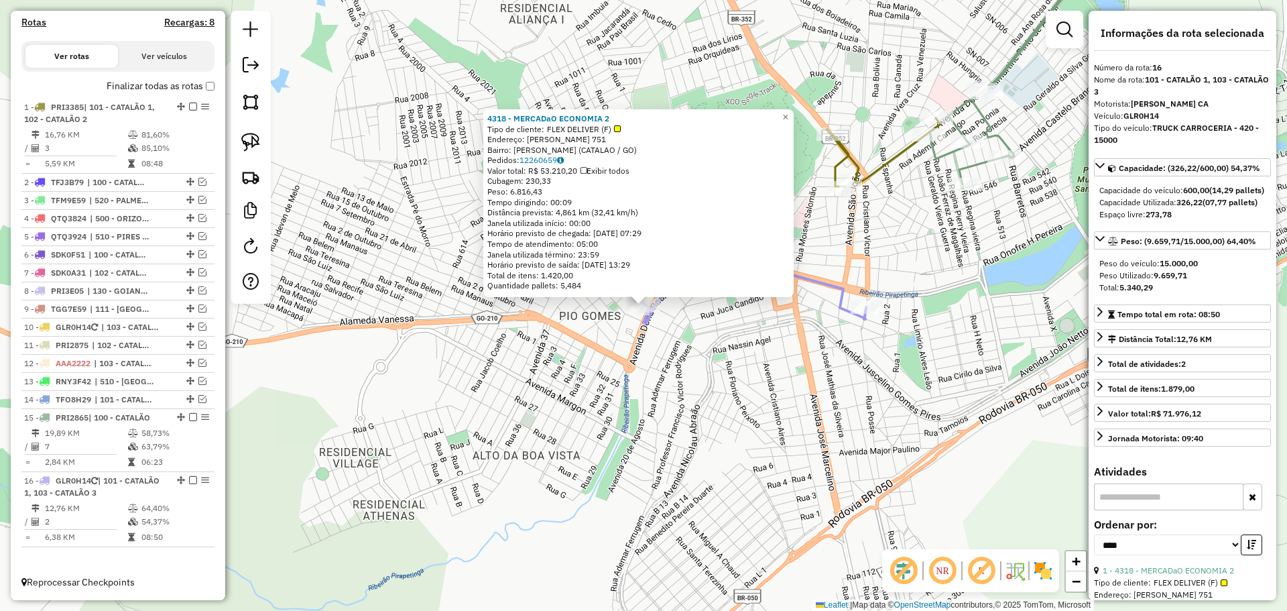
click at [649, 405] on div "4318 - MERCADaO ECONOMIA 2 Tipo de cliente: FLEX DELIVER (F) Endereço: DONA RAU…" at bounding box center [643, 305] width 1287 height 611
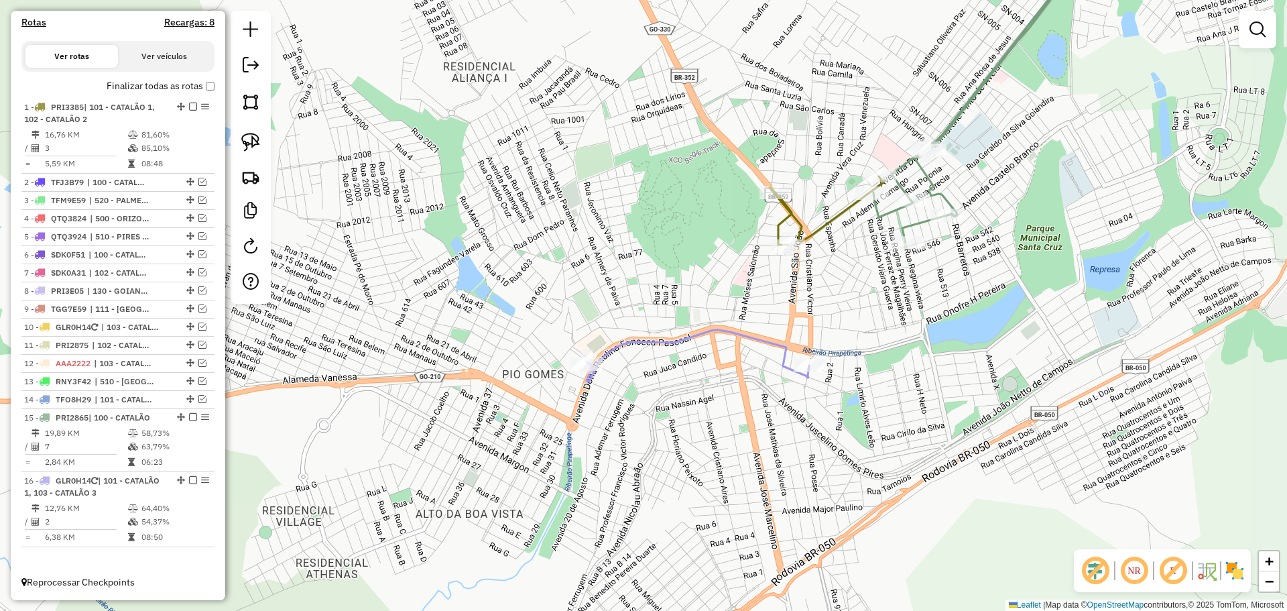
drag, startPoint x: 963, startPoint y: 257, endPoint x: 908, endPoint y: 279, distance: 59.9
click at [908, 279] on div "Janela de atendimento Grade de atendimento Capacidade Transportadoras Veículos …" at bounding box center [643, 305] width 1287 height 611
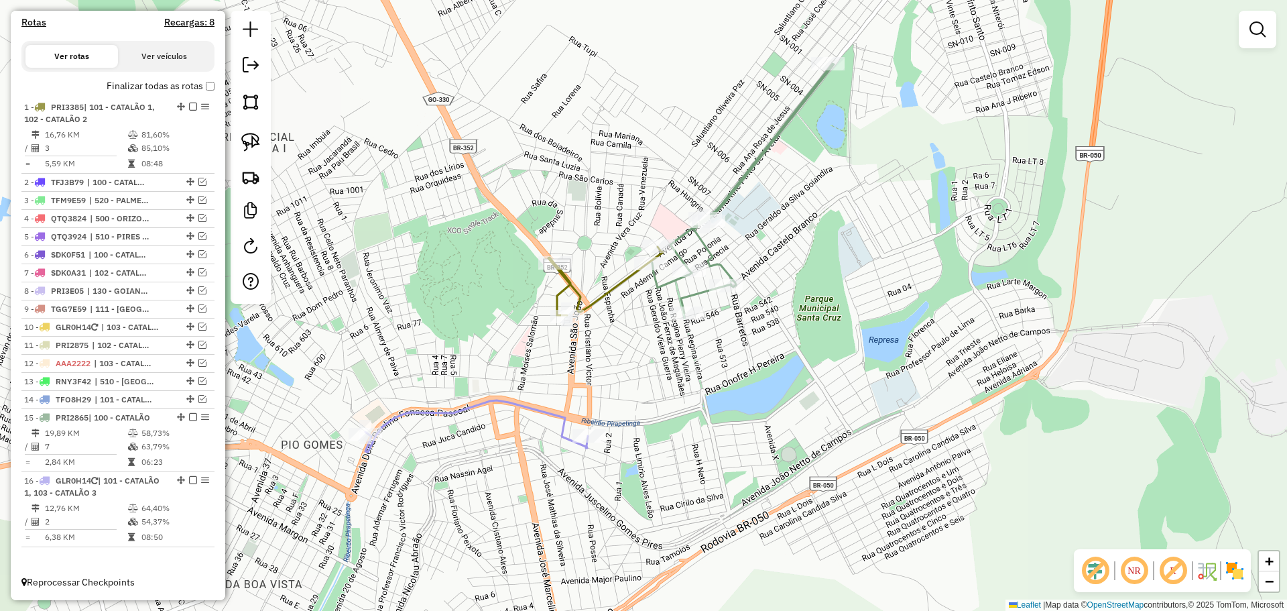
drag, startPoint x: 972, startPoint y: 230, endPoint x: 882, endPoint y: 257, distance: 94.4
click at [882, 257] on div "Janela de atendimento Grade de atendimento Capacidade Transportadoras Veículos …" at bounding box center [643, 305] width 1287 height 611
select select "*********"
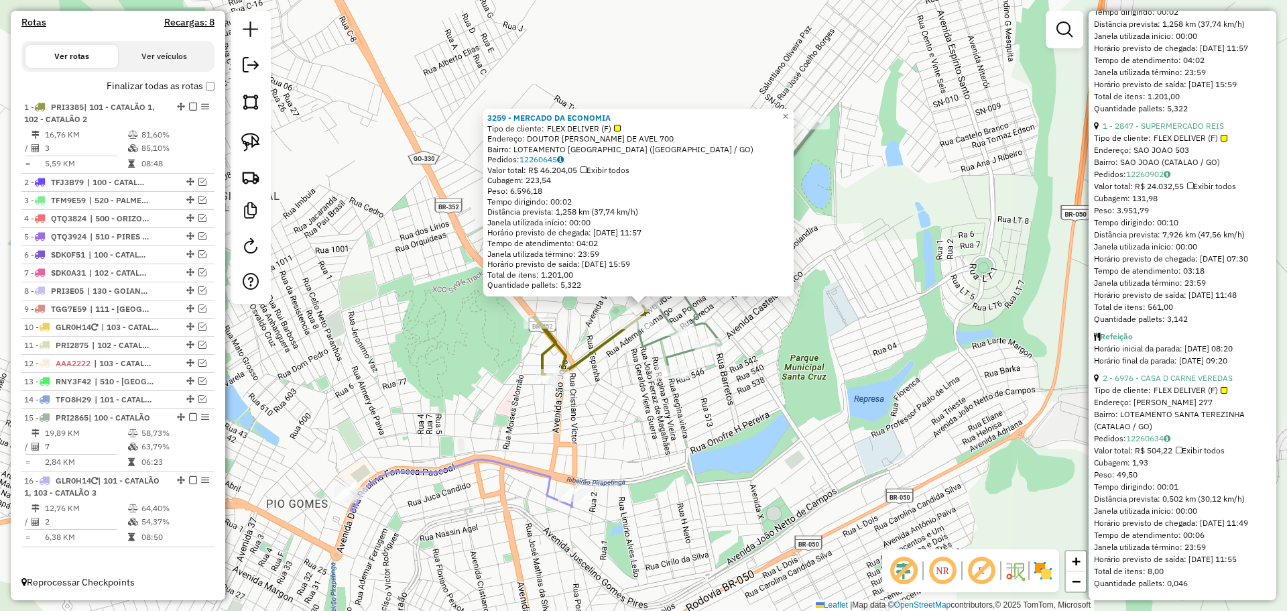
scroll to position [739, 0]
click at [725, 422] on div "3259 - MERCADO DA ECONOMIA Tipo de cliente: FLEX DELIVER (F) Endereço: DOUTOR L…" at bounding box center [643, 305] width 1287 height 611
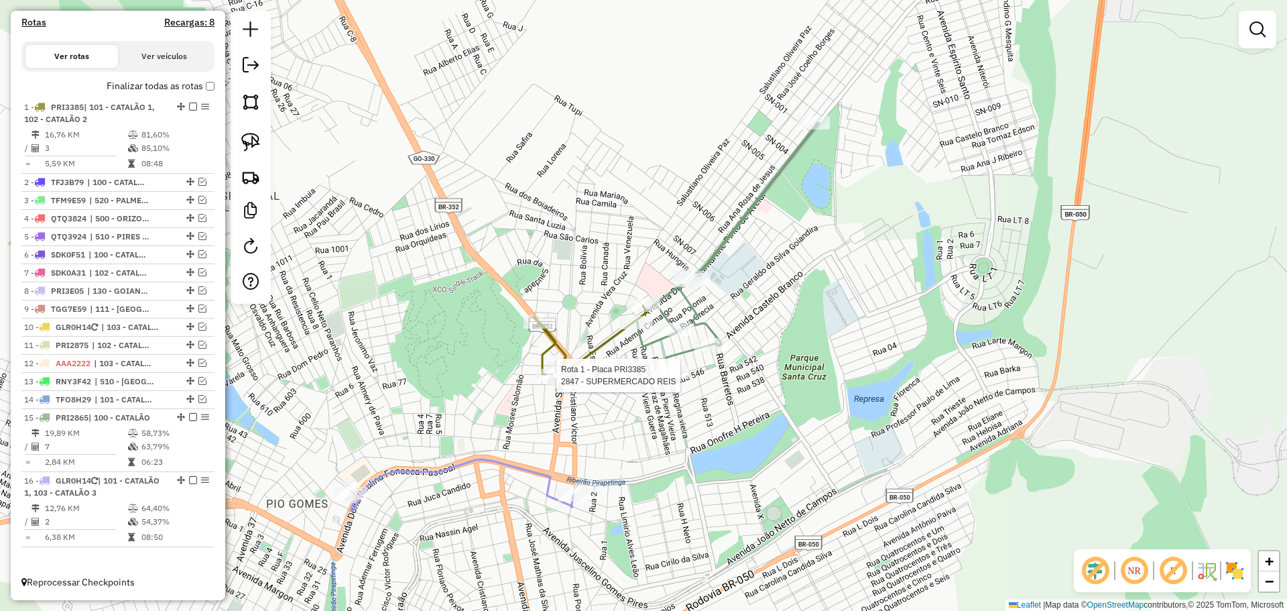
select select "*********"
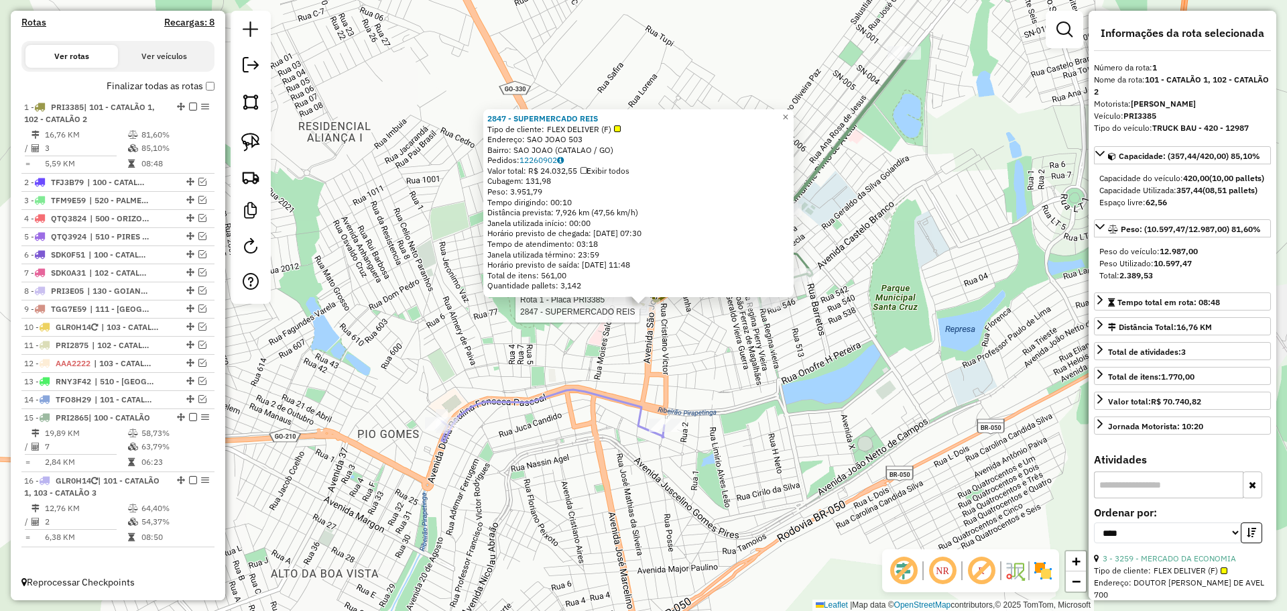
click at [674, 330] on div "Rota 1 - Placa PRI3385 2847 - SUPERMERCADO REIS 2847 - SUPERMERCADO REIS Tipo d…" at bounding box center [643, 305] width 1287 height 611
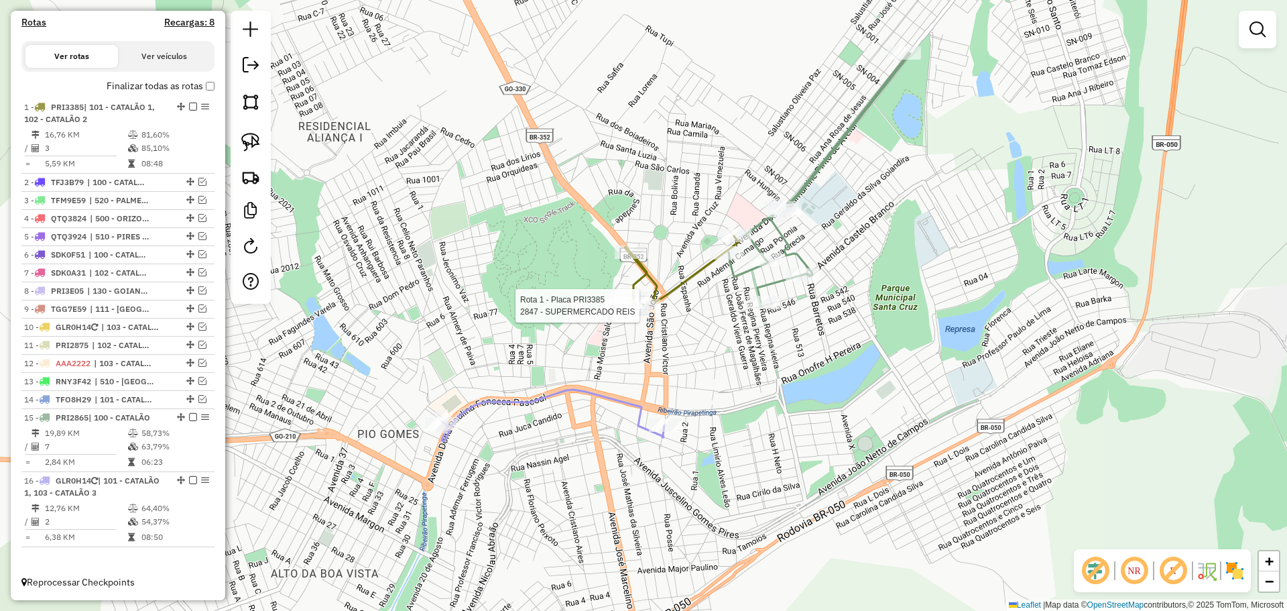
select select "*********"
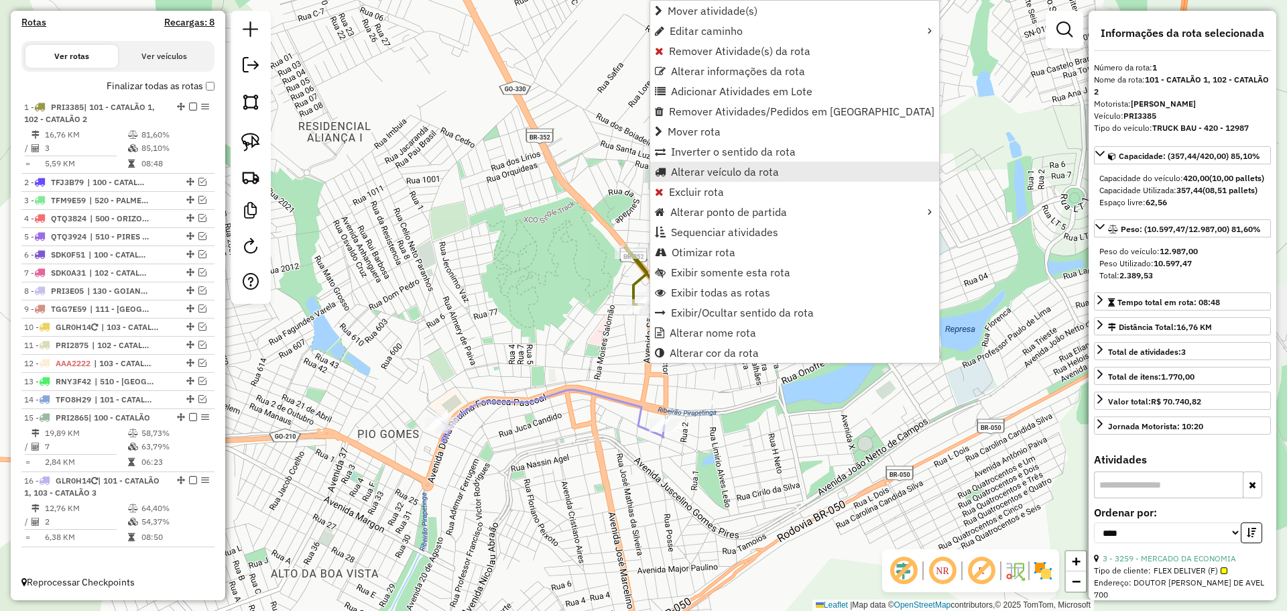
click at [732, 171] on span "Alterar veículo da rota" at bounding box center [725, 171] width 108 height 11
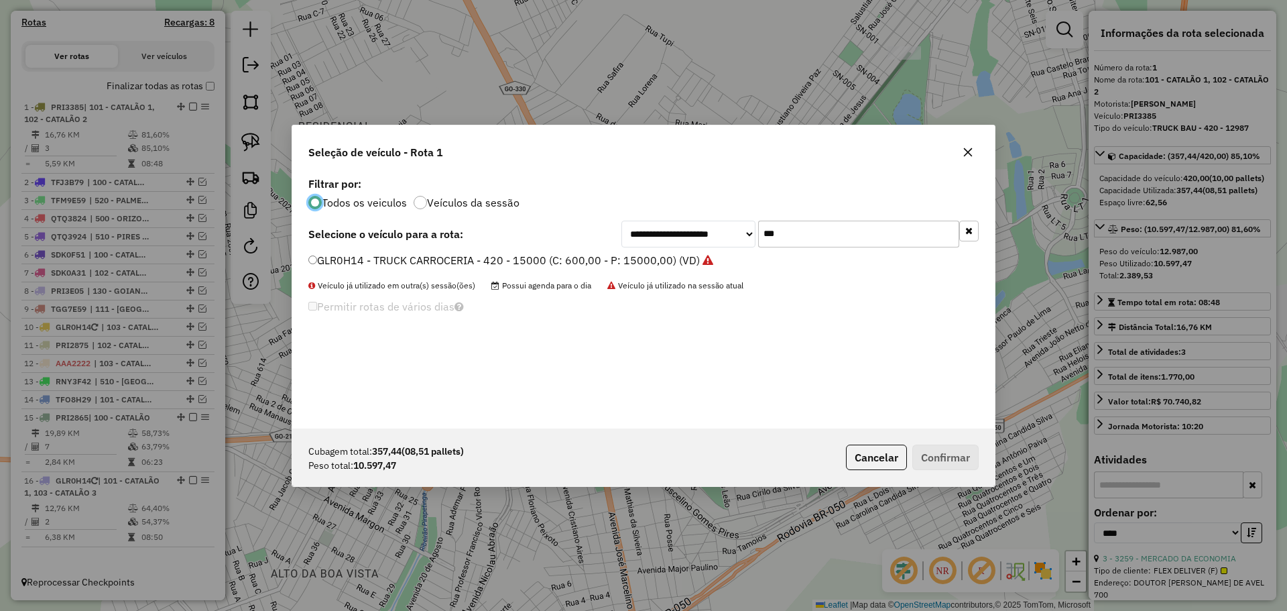
scroll to position [7, 4]
click at [874, 237] on input "***" at bounding box center [858, 234] width 201 height 27
type input "****"
click at [328, 264] on label "PRI3395 - TRUCK BAU - 420 - 12987 (C: 420,00 - P: 12987,00) (VD)" at bounding box center [480, 260] width 345 height 16
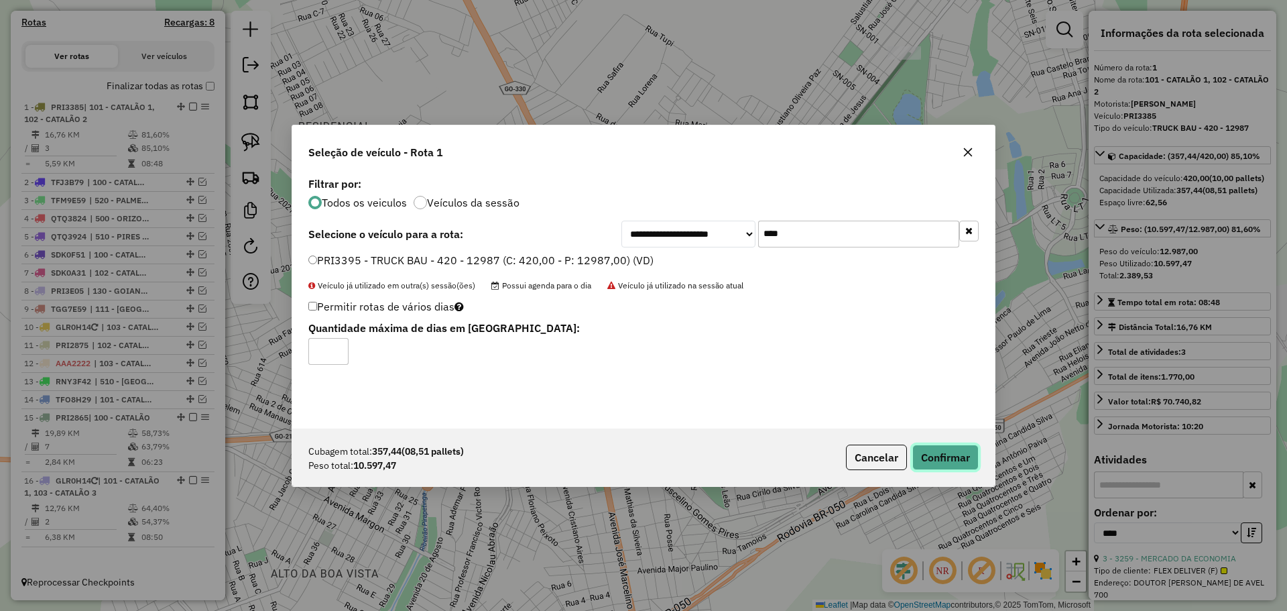
click at [977, 461] on button "Confirmar" at bounding box center [945, 456] width 66 height 25
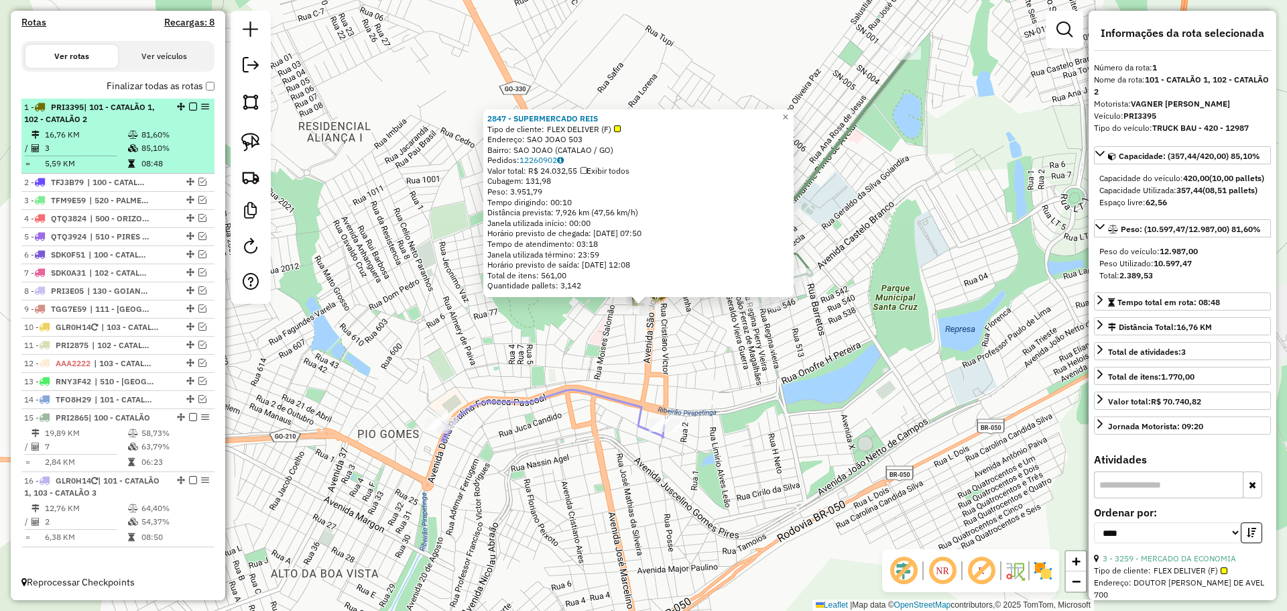
click at [189, 105] on em at bounding box center [193, 107] width 8 height 8
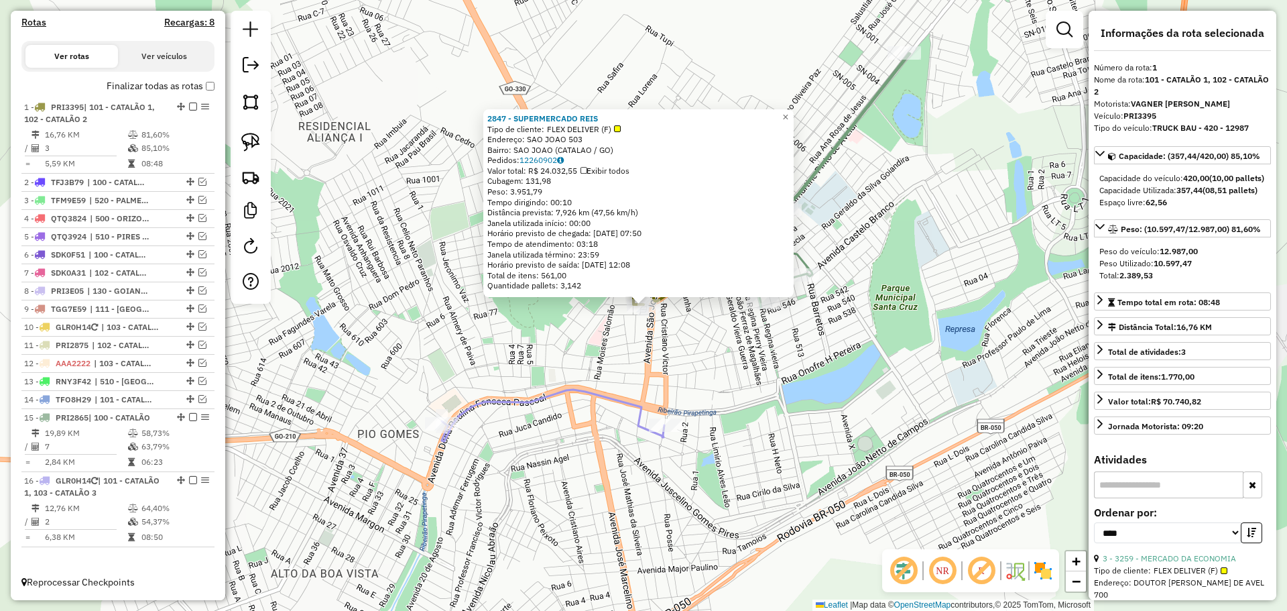
scroll to position [358, 0]
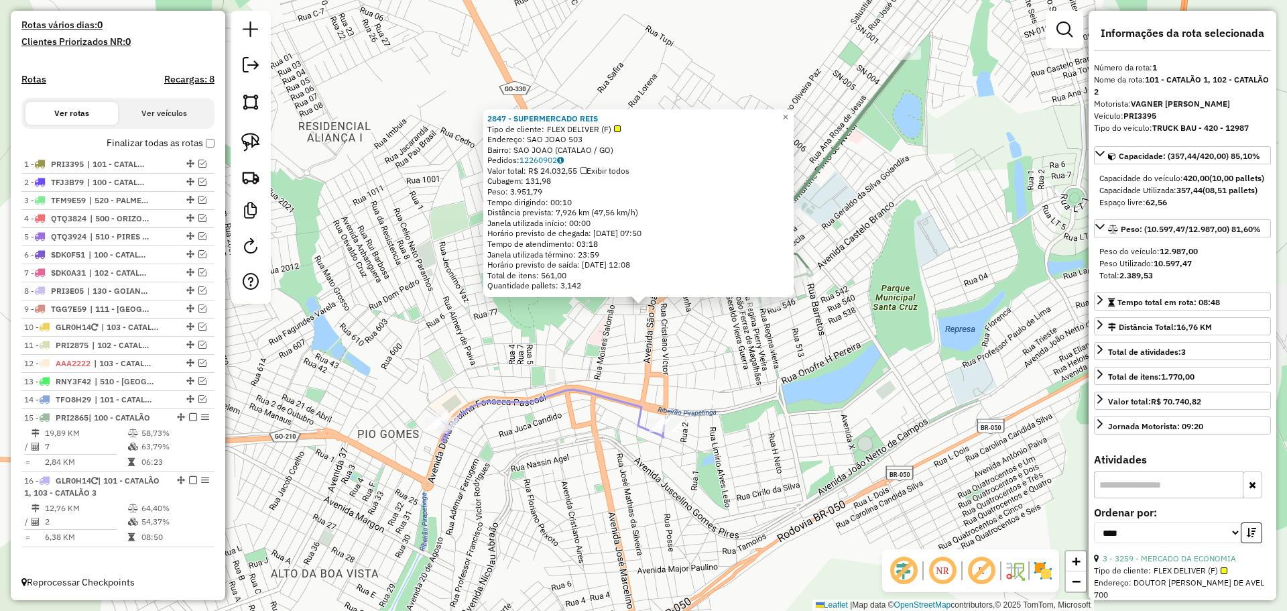
click at [849, 394] on div "2847 - SUPERMERCADO REIS Tipo de cliente: FLEX DELIVER (F) Endereço: SAO JOAO 5…" at bounding box center [643, 305] width 1287 height 611
click at [770, 320] on div "Rota 15 - Placa PRI2865 7328 - ADEGA IMPERIAL 2847 - SUPERMERCADO REIS Tipo de …" at bounding box center [643, 305] width 1287 height 611
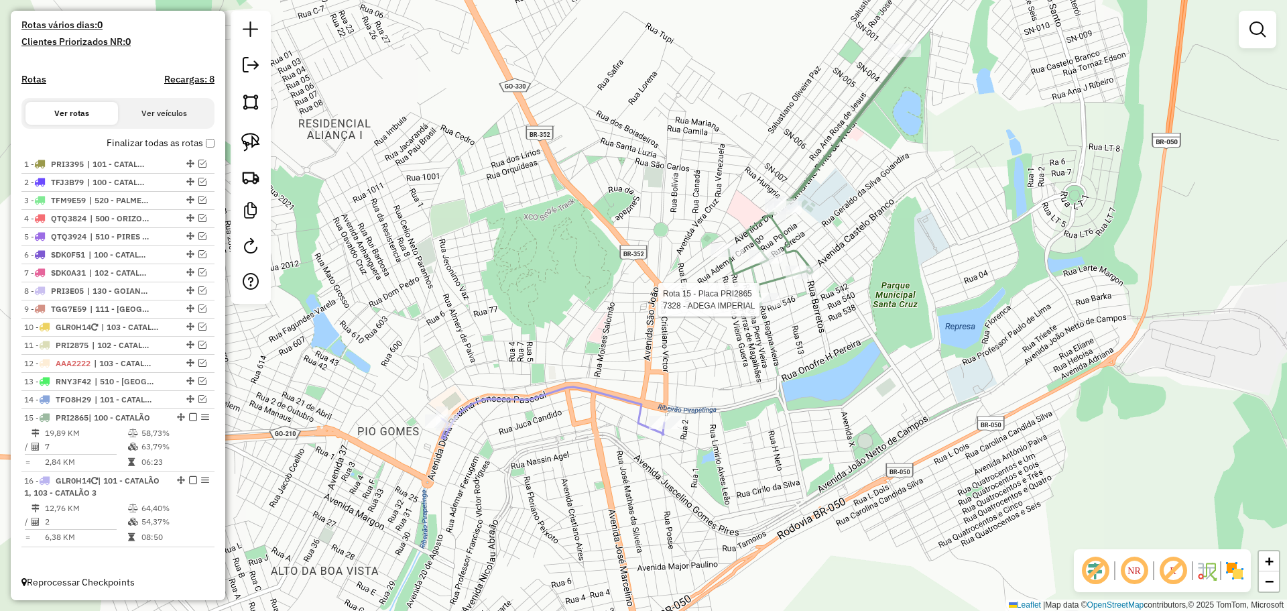
click at [760, 306] on div at bounding box center [764, 299] width 34 height 13
select select "*********"
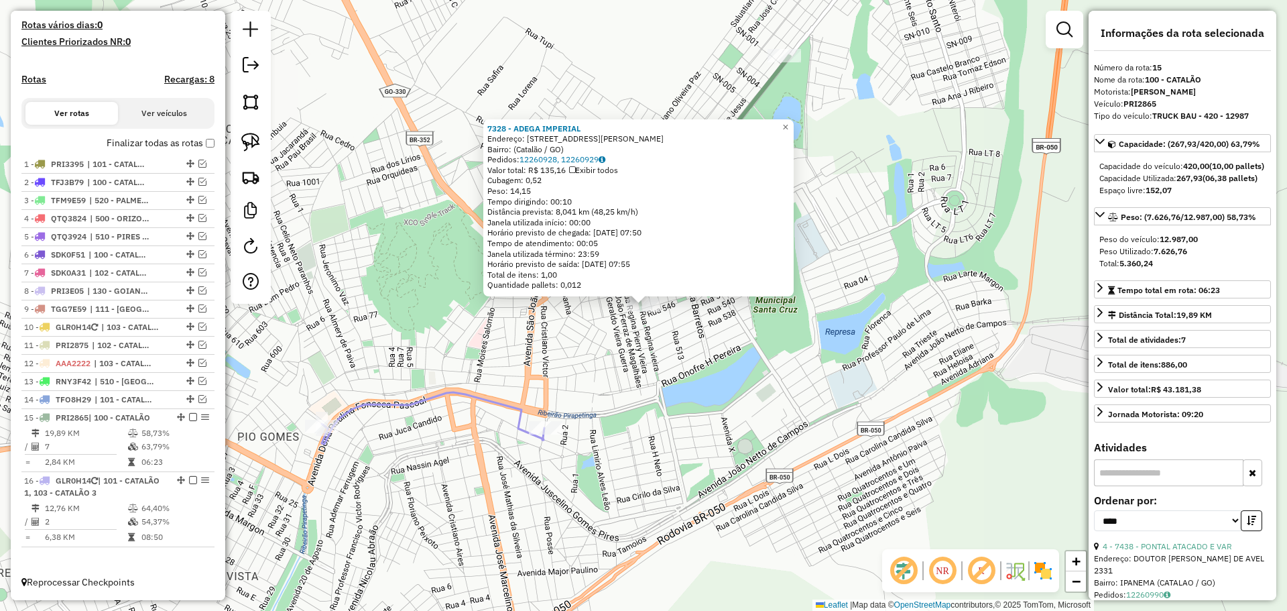
click at [678, 446] on div "7328 - ADEGA IMPERIAL Endereço: Avenida João Neves Vieira, 1202 Bairro: (Catalã…" at bounding box center [643, 305] width 1287 height 611
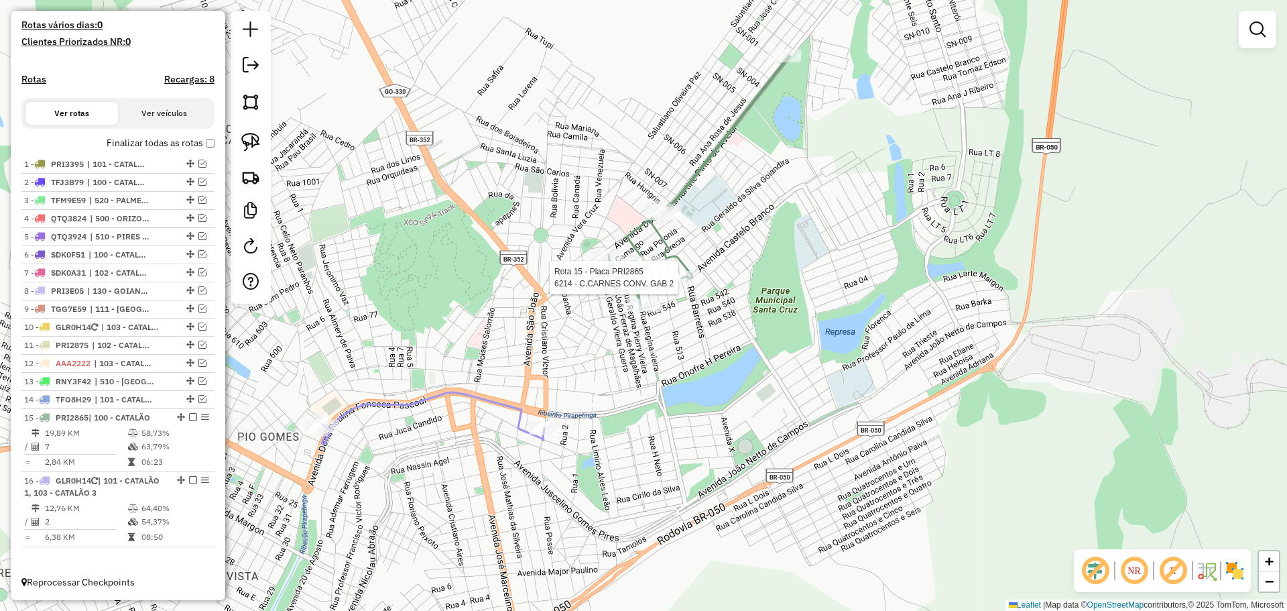
select select "*********"
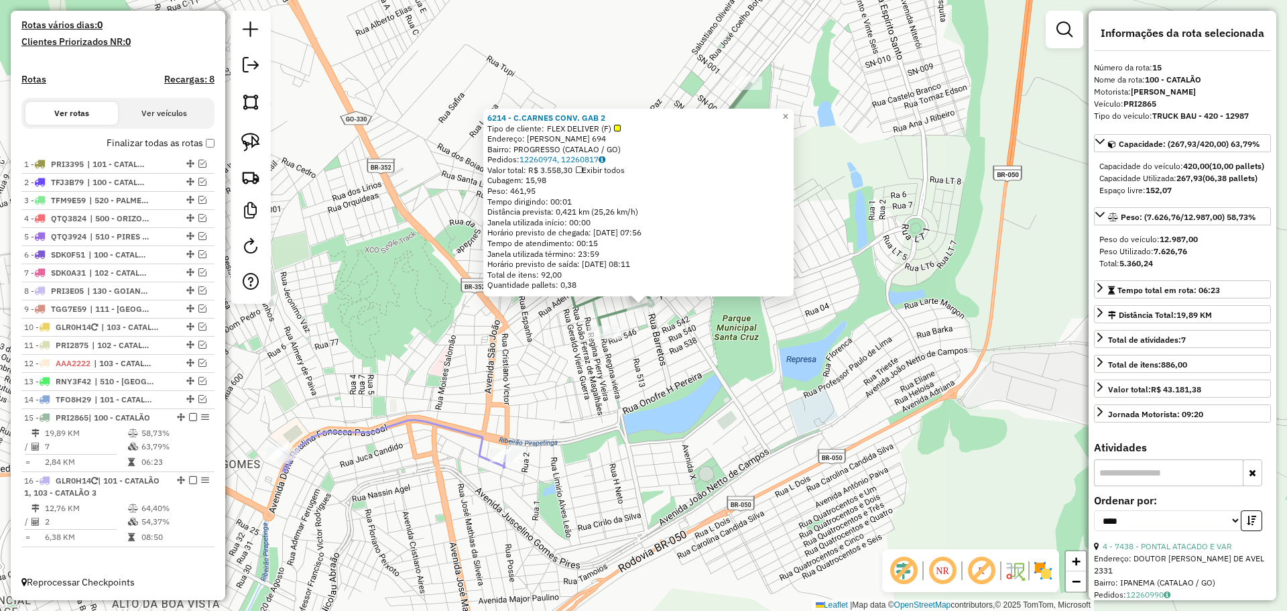
click at [705, 385] on div "6214 - C.CARNES CONV. GAB 2 Tipo de cliente: FLEX DELIVER (F) Endereço: [PERSON…" at bounding box center [643, 305] width 1287 height 611
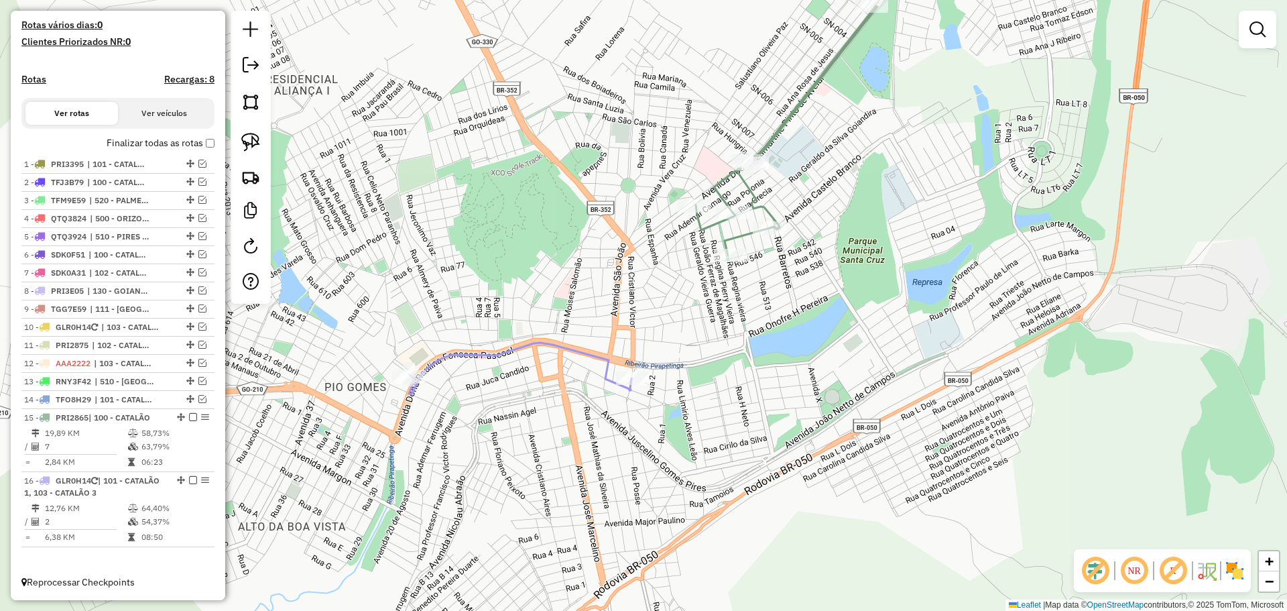
click at [717, 377] on div "Janela de atendimento Grade de atendimento Capacidade Transportadoras Veículos …" at bounding box center [643, 305] width 1287 height 611
click at [241, 146] on link at bounding box center [250, 141] width 29 height 29
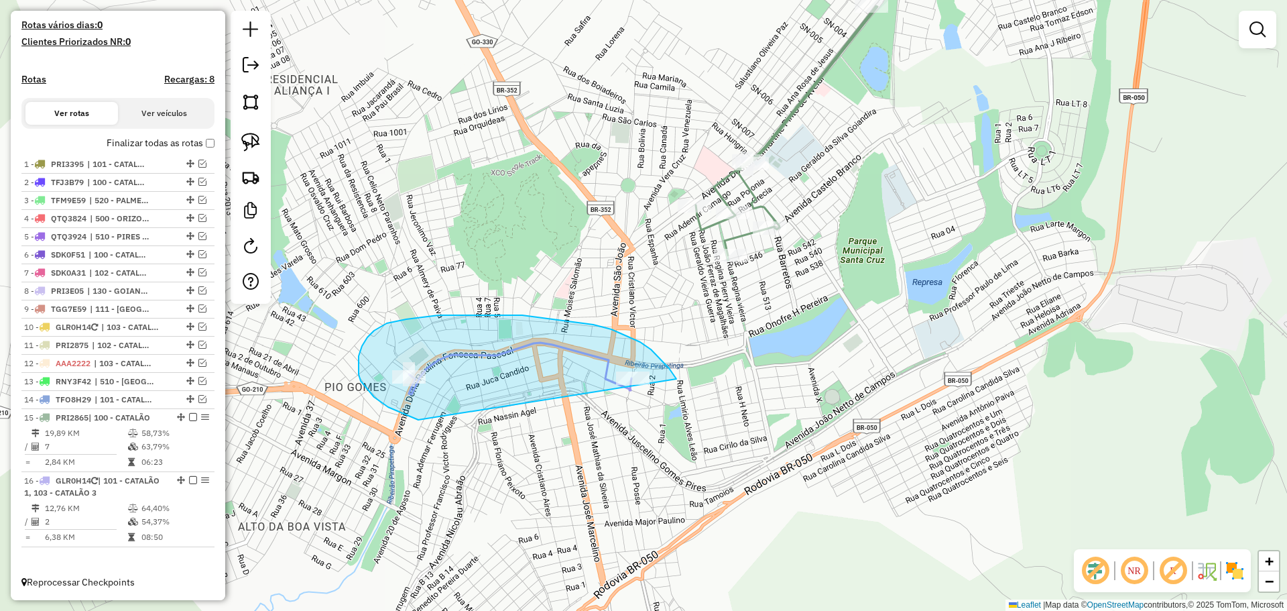
drag, startPoint x: 676, startPoint y: 379, endPoint x: 625, endPoint y: 422, distance: 66.6
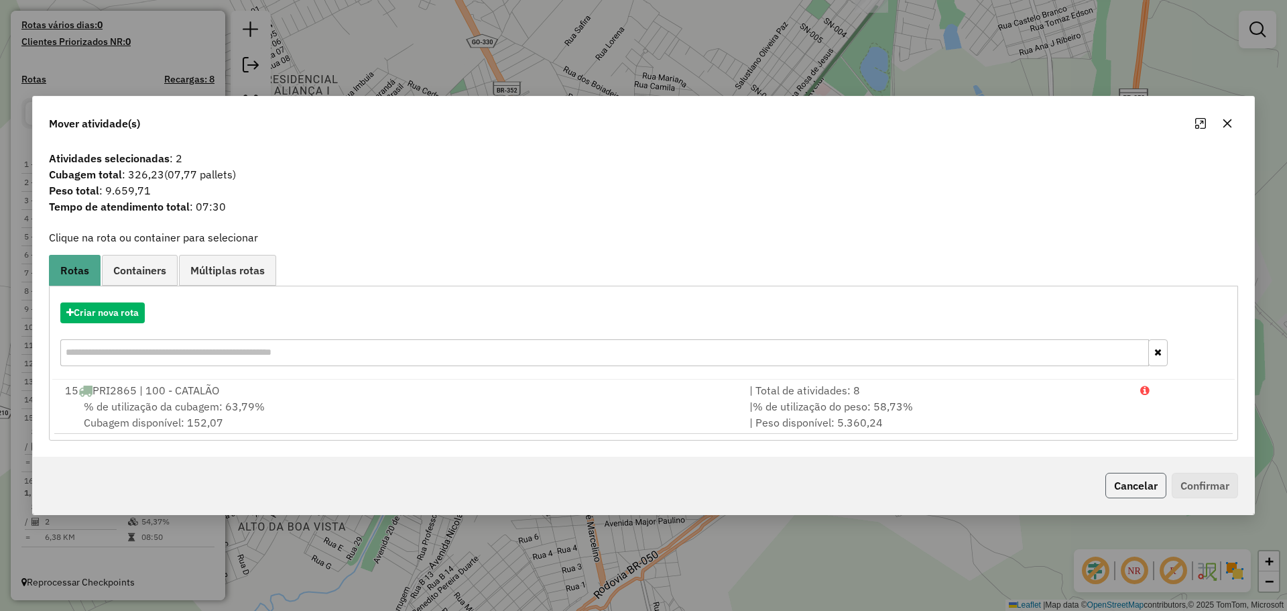
click at [1149, 483] on button "Cancelar" at bounding box center [1135, 485] width 61 height 25
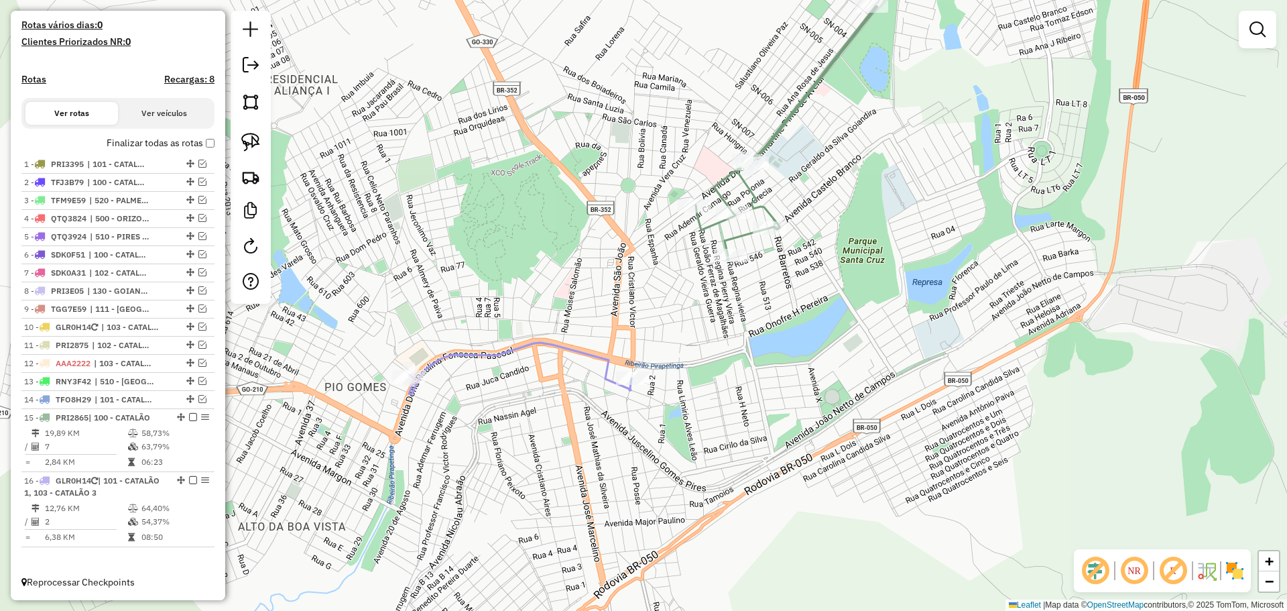
drag, startPoint x: 923, startPoint y: 298, endPoint x: 935, endPoint y: 300, distance: 11.7
click at [939, 303] on div "Janela de atendimento Grade de atendimento Capacidade Transportadoras Veículos …" at bounding box center [643, 305] width 1287 height 611
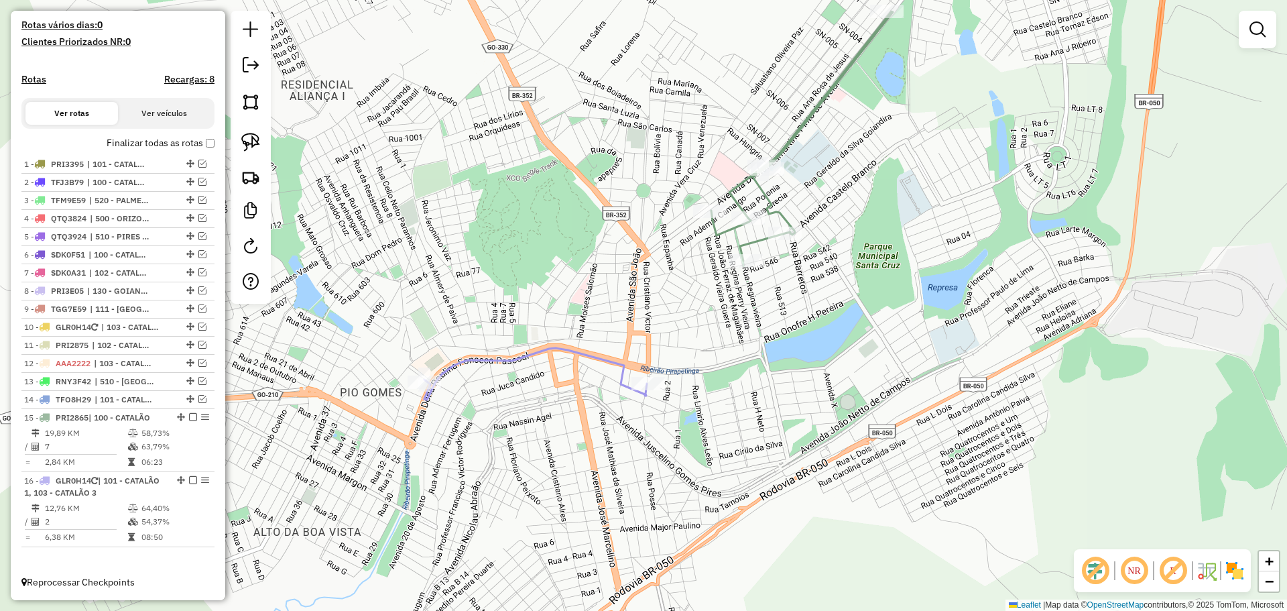
click at [680, 434] on div "Janela de atendimento Grade de atendimento Capacidade Transportadoras Veículos …" at bounding box center [643, 305] width 1287 height 611
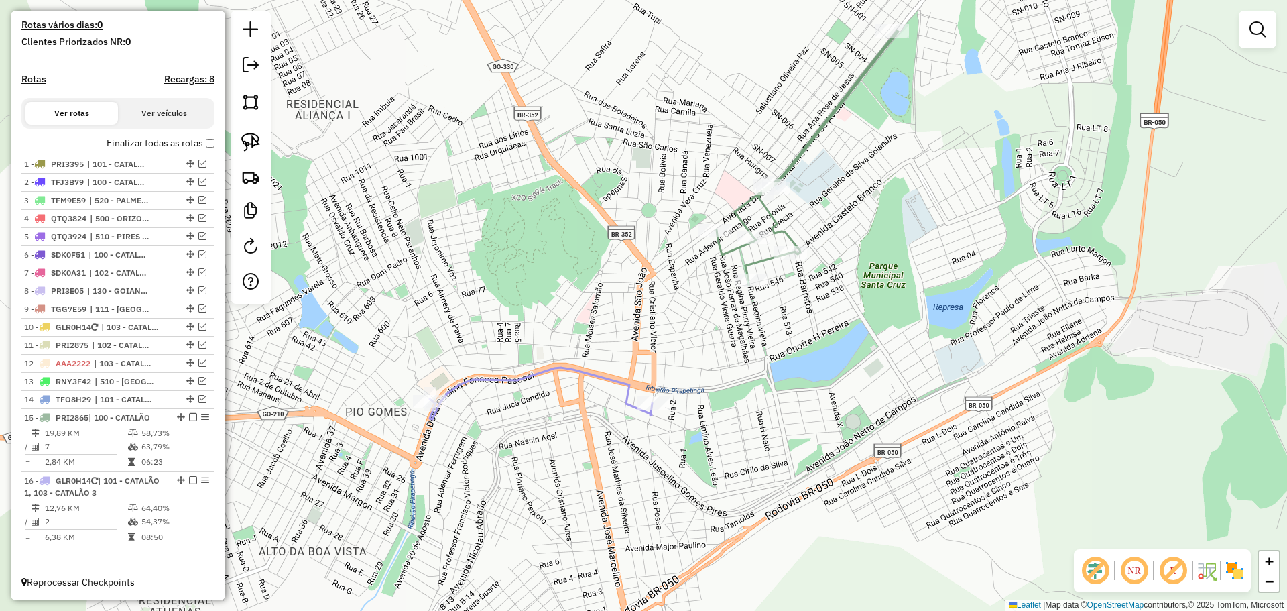
drag, startPoint x: 756, startPoint y: 253, endPoint x: 753, endPoint y: 285, distance: 32.3
click at [758, 295] on div "Rota 15 - Placa PRI2865 7328 - ADEGA IMPERIAL Janela de atendimento Grade de at…" at bounding box center [643, 305] width 1287 height 611
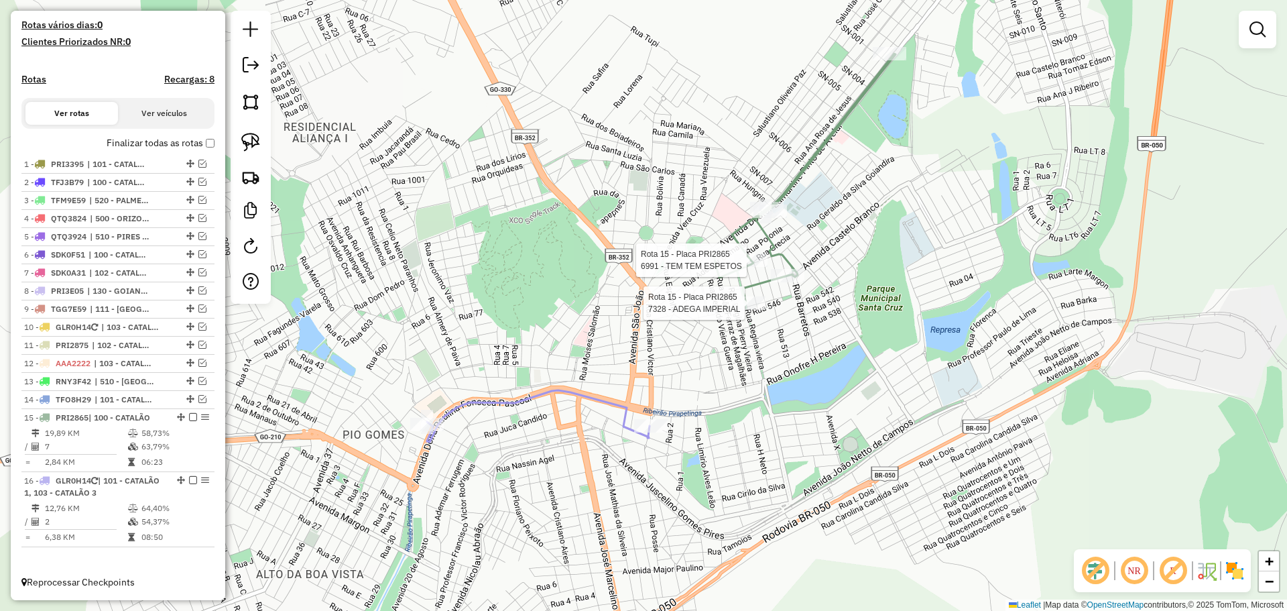
select select "*********"
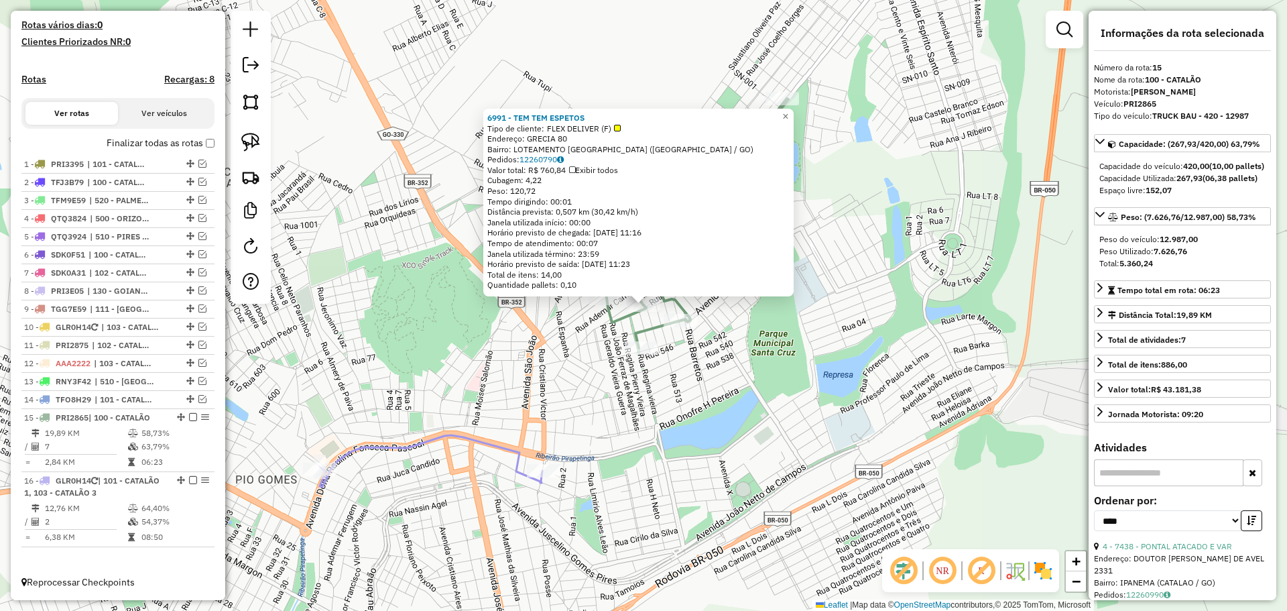
click at [764, 390] on div "6991 - TEM TEM ESPETOS Tipo de cliente: FLEX DELIVER (F) Endereço: GRECIA 80 Ba…" at bounding box center [643, 305] width 1287 height 611
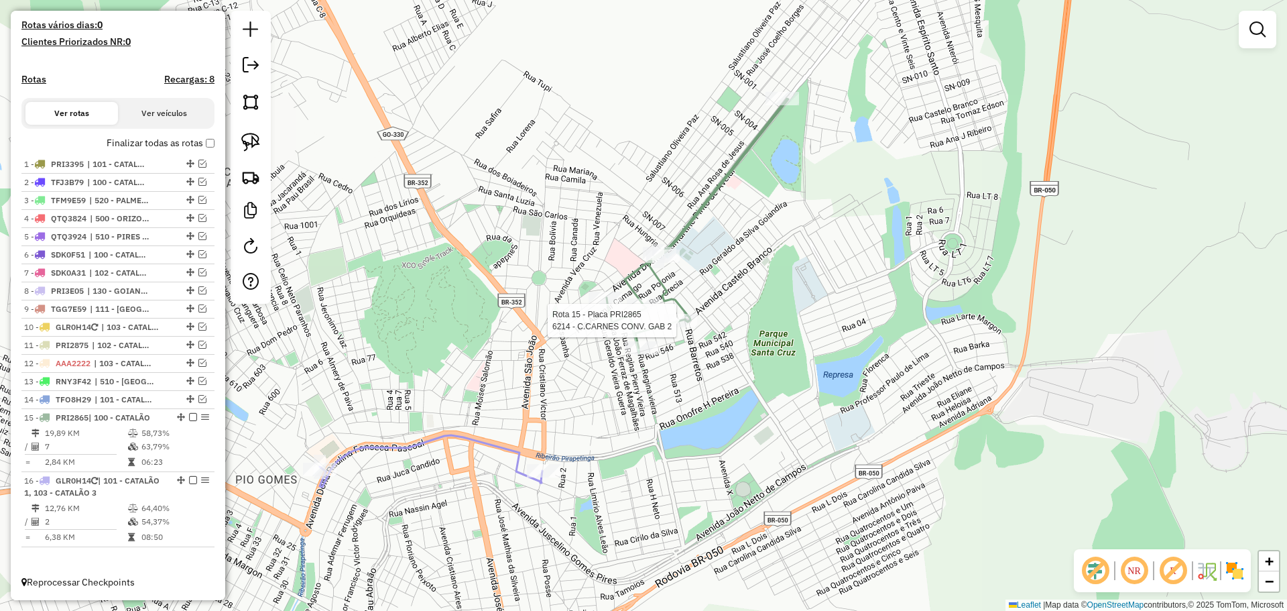
select select "*********"
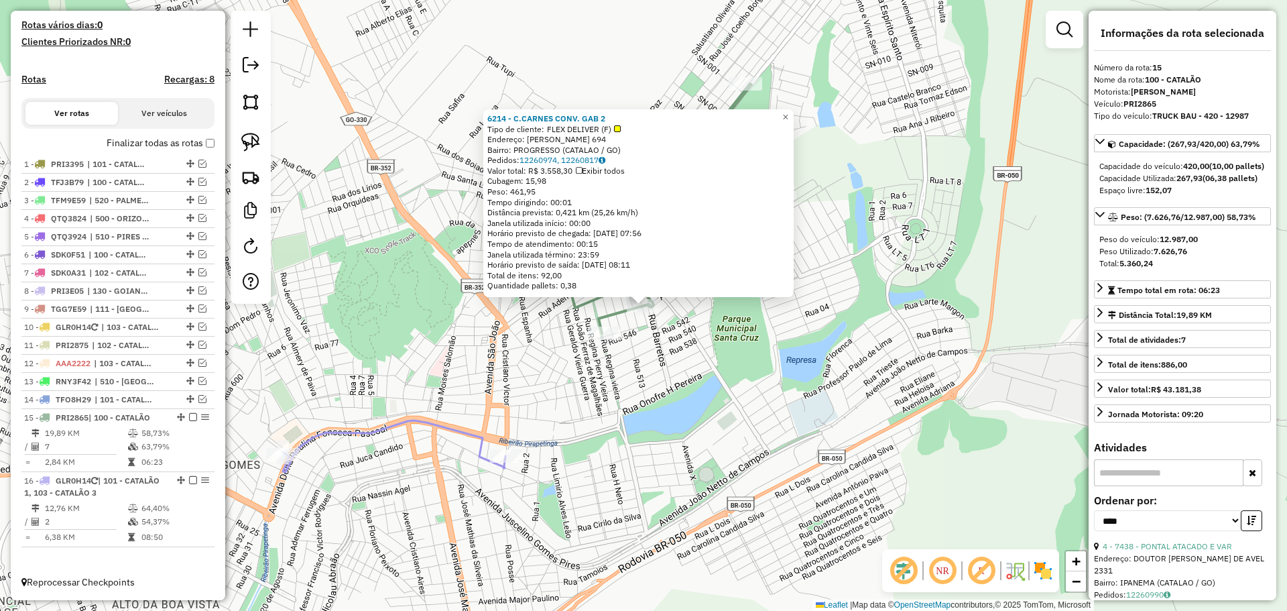
click at [701, 433] on div "6214 - C.CARNES CONV. GAB 2 Tipo de cliente: FLEX DELIVER (F) Endereço: [PERSON…" at bounding box center [643, 305] width 1287 height 611
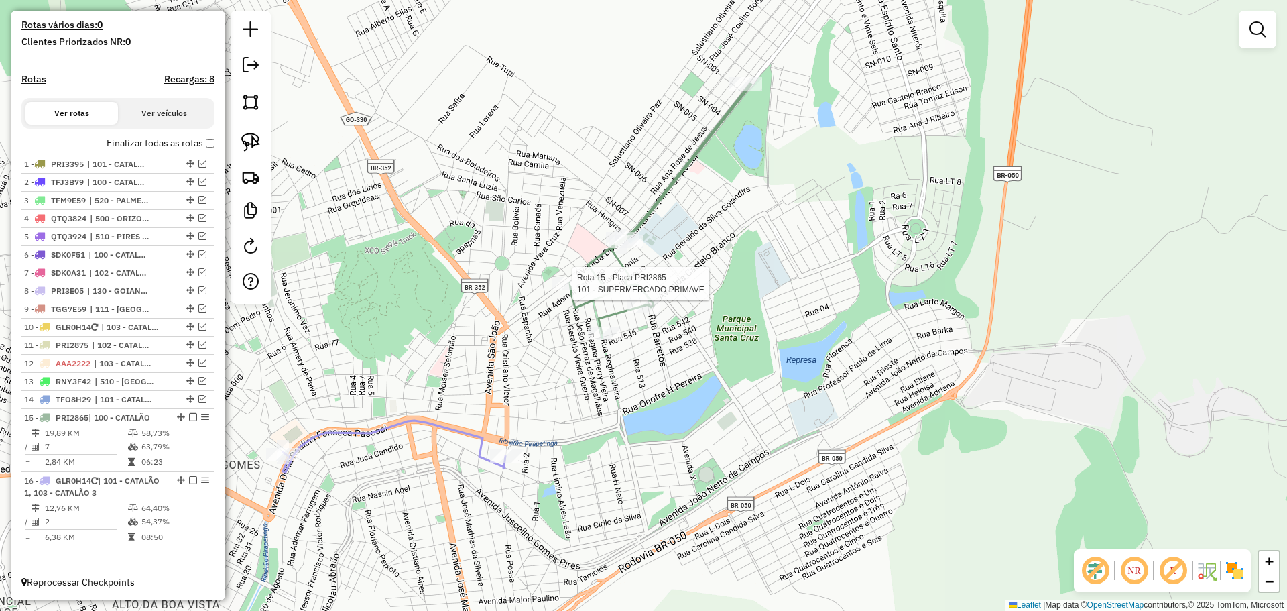
select select "*********"
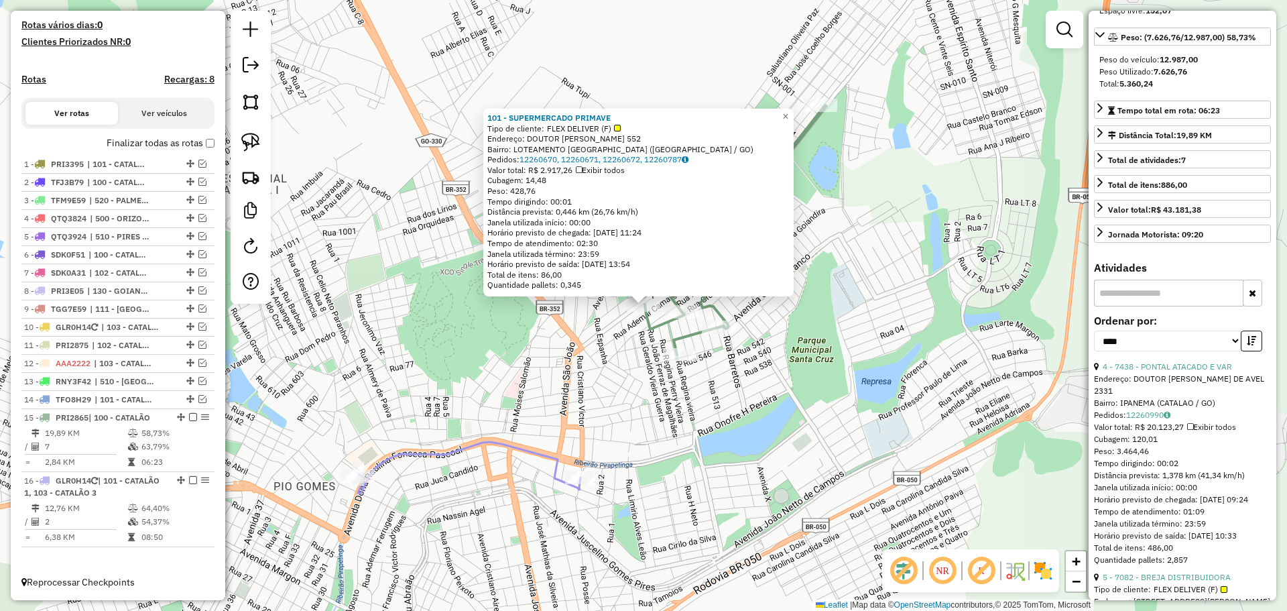
scroll to position [201, 0]
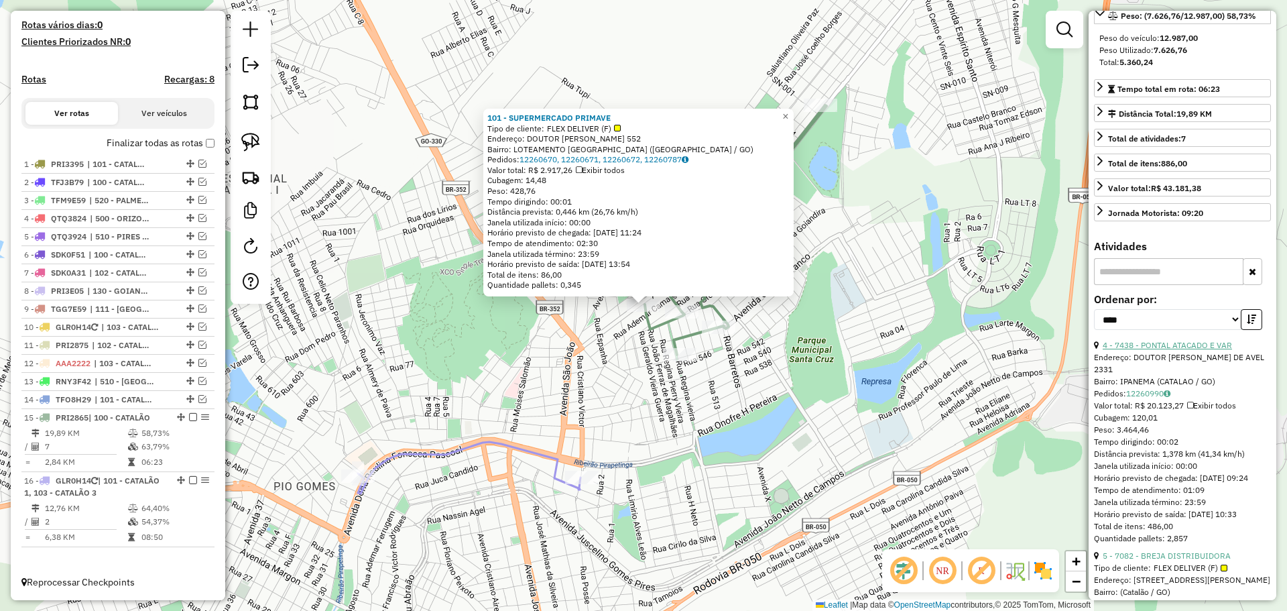
click at [1191, 350] on link "4 - 7438 - PONTAL ATACADO E VAR" at bounding box center [1167, 345] width 129 height 10
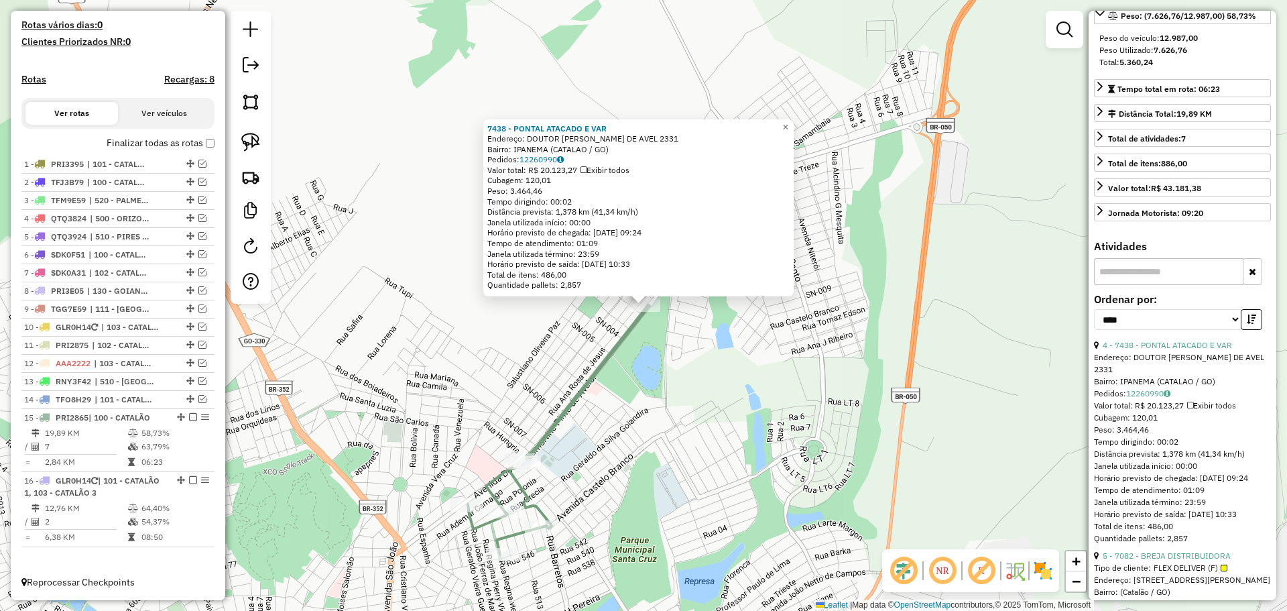
click at [705, 442] on div "7438 - PONTAL ATACADO E VAR Endereço: DOUTOR LAMARTINE PINTO DE AVEL 2331 Bairr…" at bounding box center [643, 305] width 1287 height 611
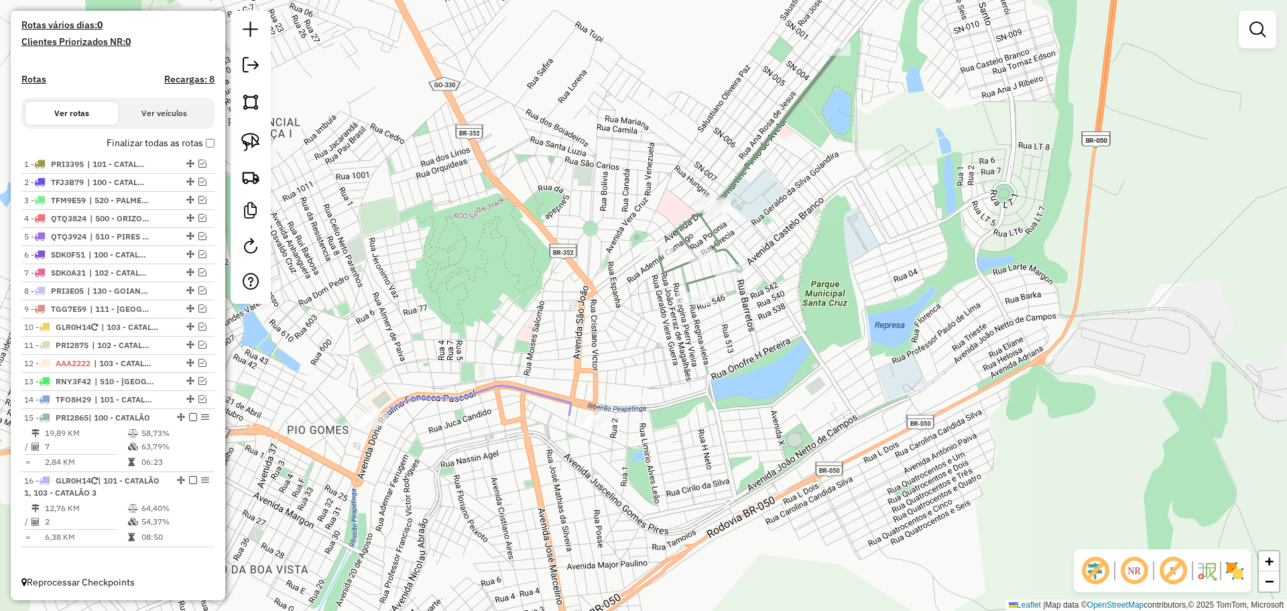
drag, startPoint x: 658, startPoint y: 500, endPoint x: 848, endPoint y: 244, distance: 319.1
click at [848, 244] on div "Janela de atendimento Grade de atendimento Capacidade Transportadoras Veículos …" at bounding box center [643, 305] width 1287 height 611
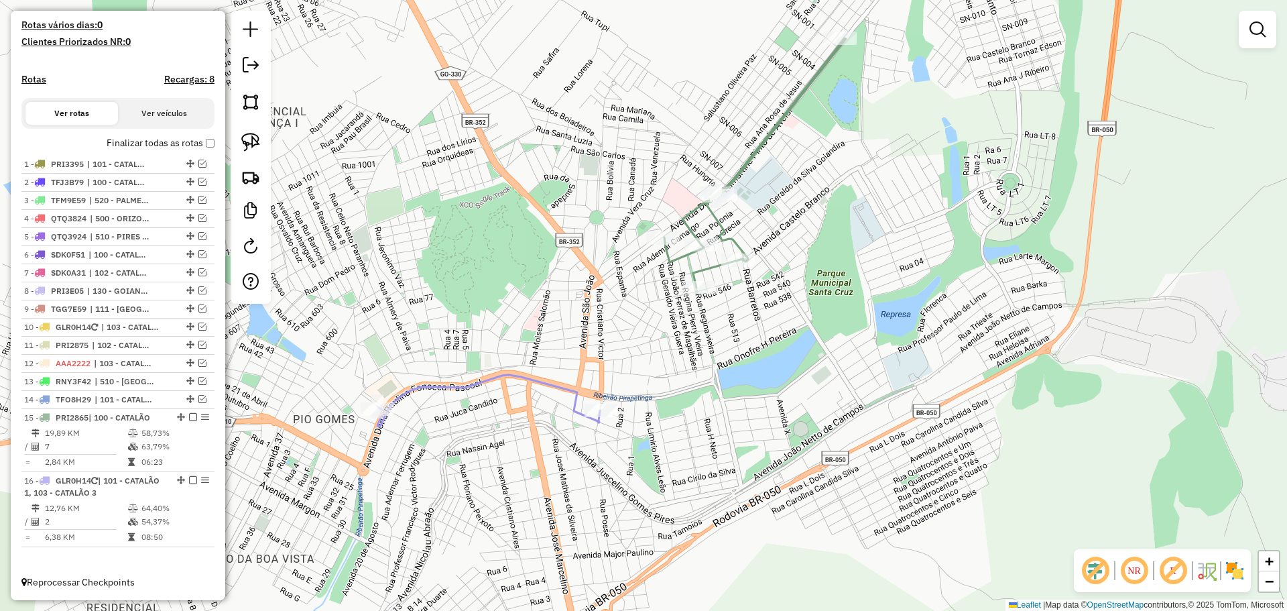
drag, startPoint x: 777, startPoint y: 358, endPoint x: 695, endPoint y: 374, distance: 84.0
click at [784, 345] on div "Janela de atendimento Grade de atendimento Capacidade Transportadoras Veículos …" at bounding box center [643, 305] width 1287 height 611
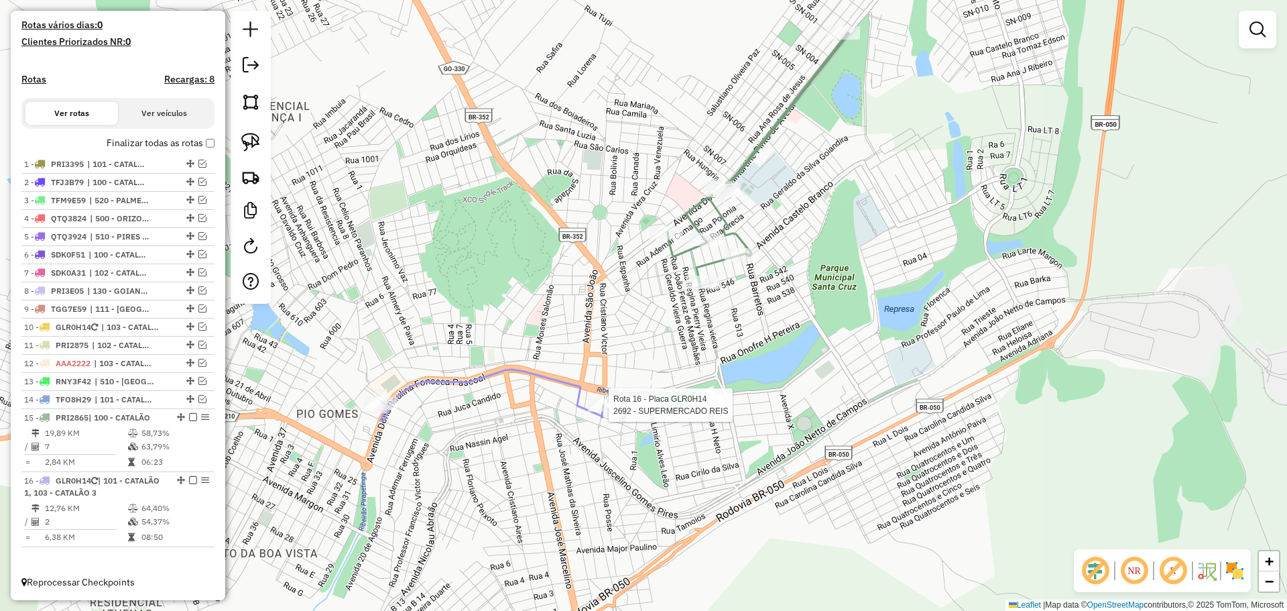
select select "*********"
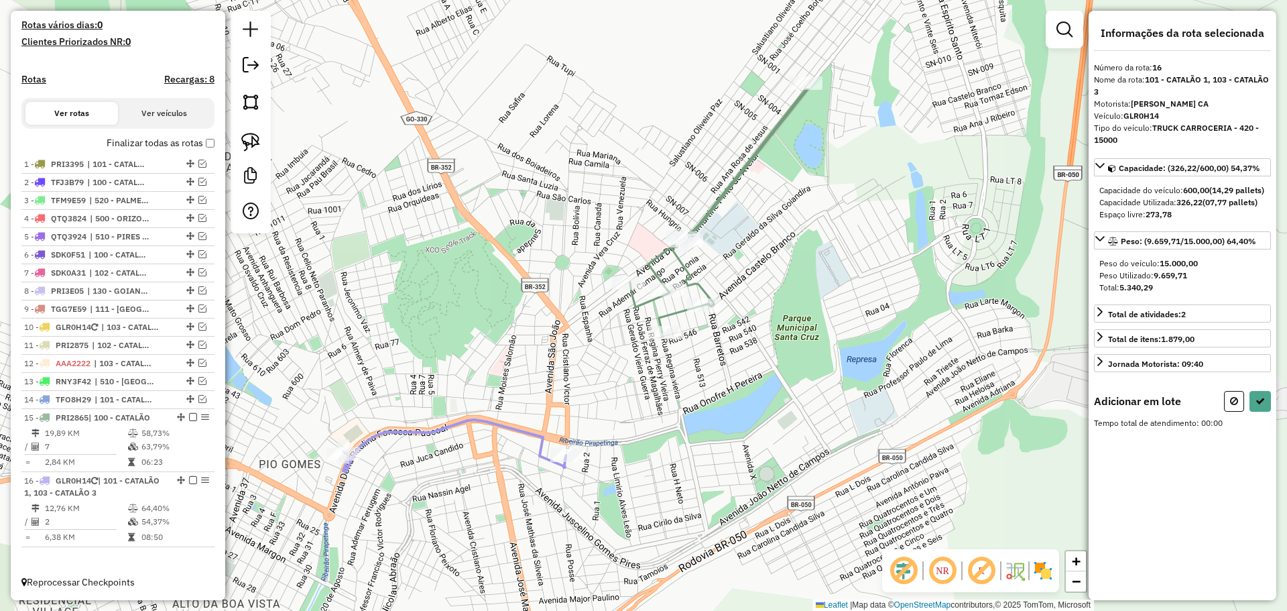
drag, startPoint x: 758, startPoint y: 375, endPoint x: 729, endPoint y: 414, distance: 48.9
click at [729, 414] on div "Janela de atendimento Grade de atendimento Capacidade Transportadoras Veículos …" at bounding box center [643, 305] width 1287 height 611
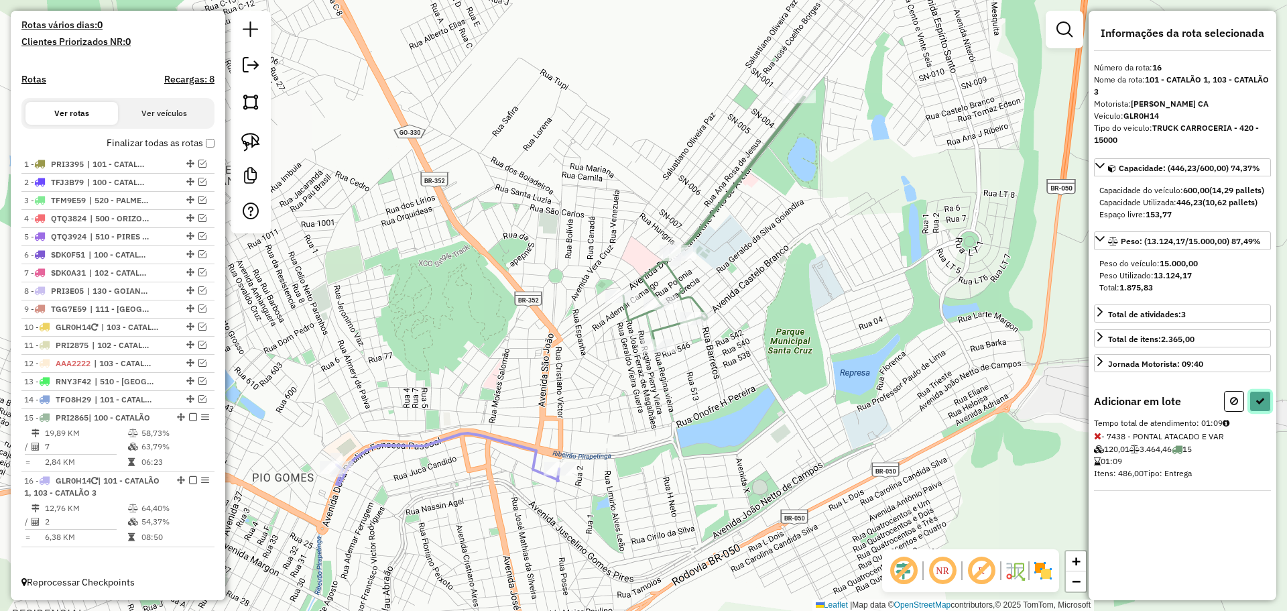
click at [1259, 406] on icon at bounding box center [1260, 400] width 9 height 9
select select "*********"
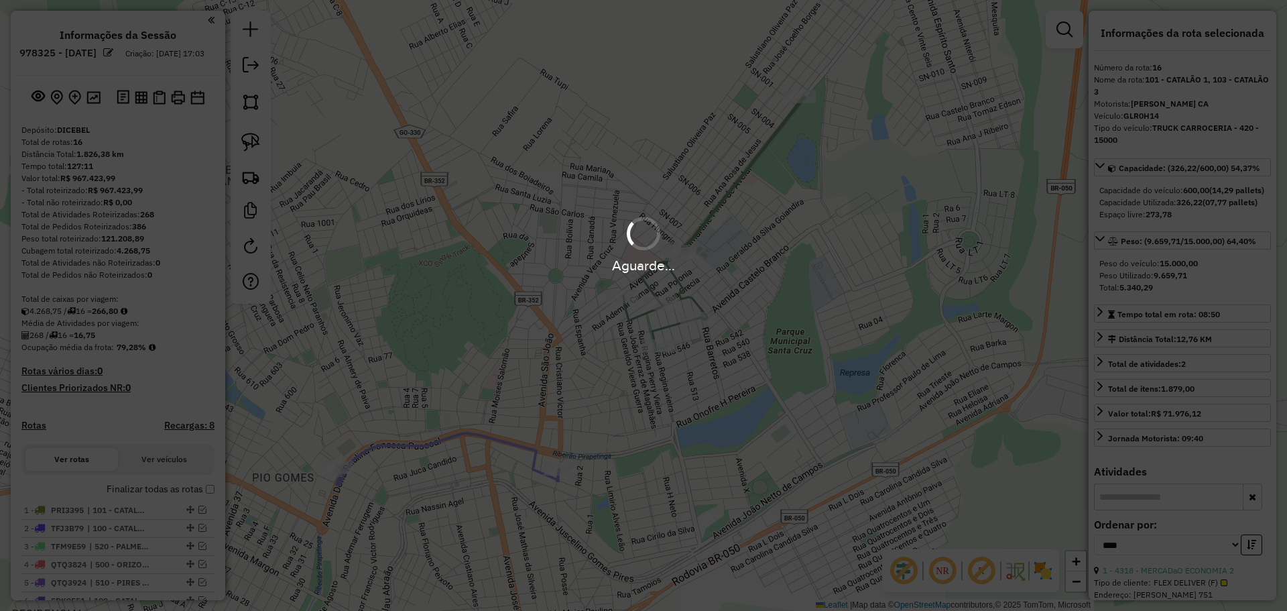
select select "*********"
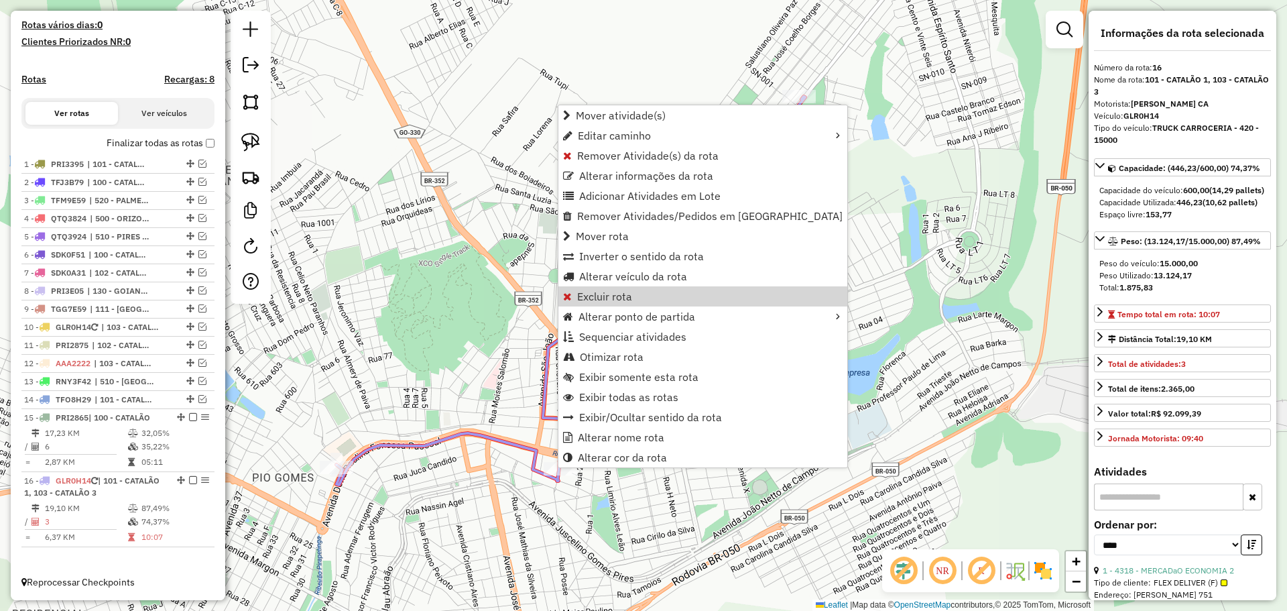
click at [844, 329] on div "Janela de atendimento Grade de atendimento Capacidade Transportadoras Veículos …" at bounding box center [643, 305] width 1287 height 611
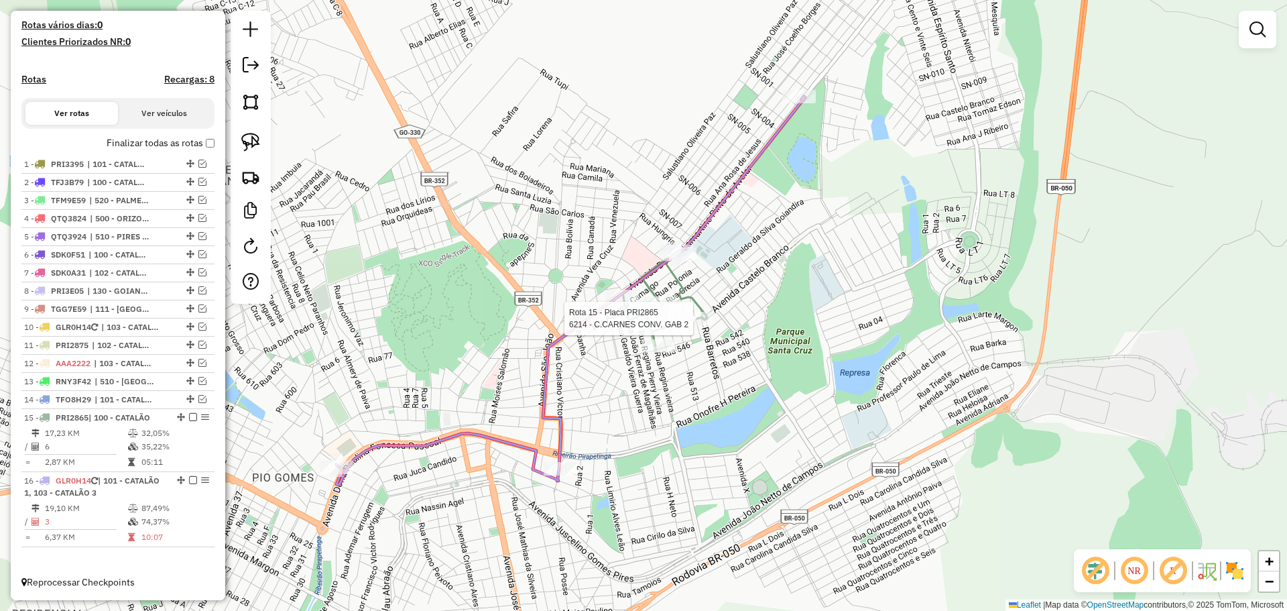
select select "*********"
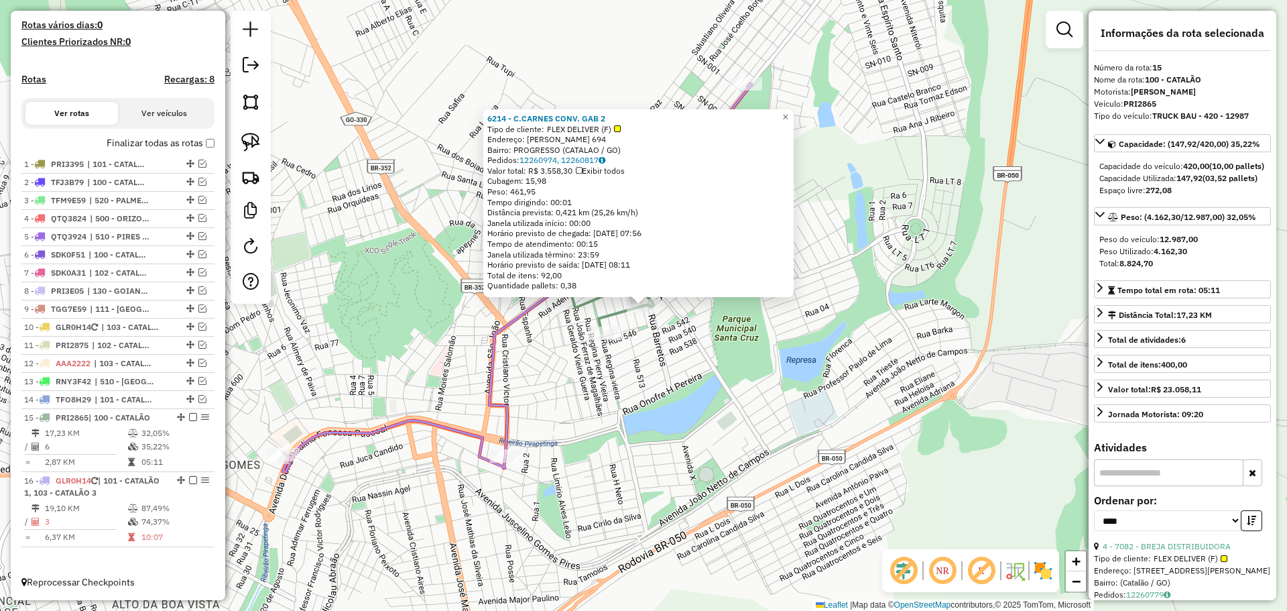
click at [753, 485] on div "6214 - C.CARNES CONV. GAB 2 Tipo de cliente: FLEX DELIVER (F) Endereço: [PERSON…" at bounding box center [643, 305] width 1287 height 611
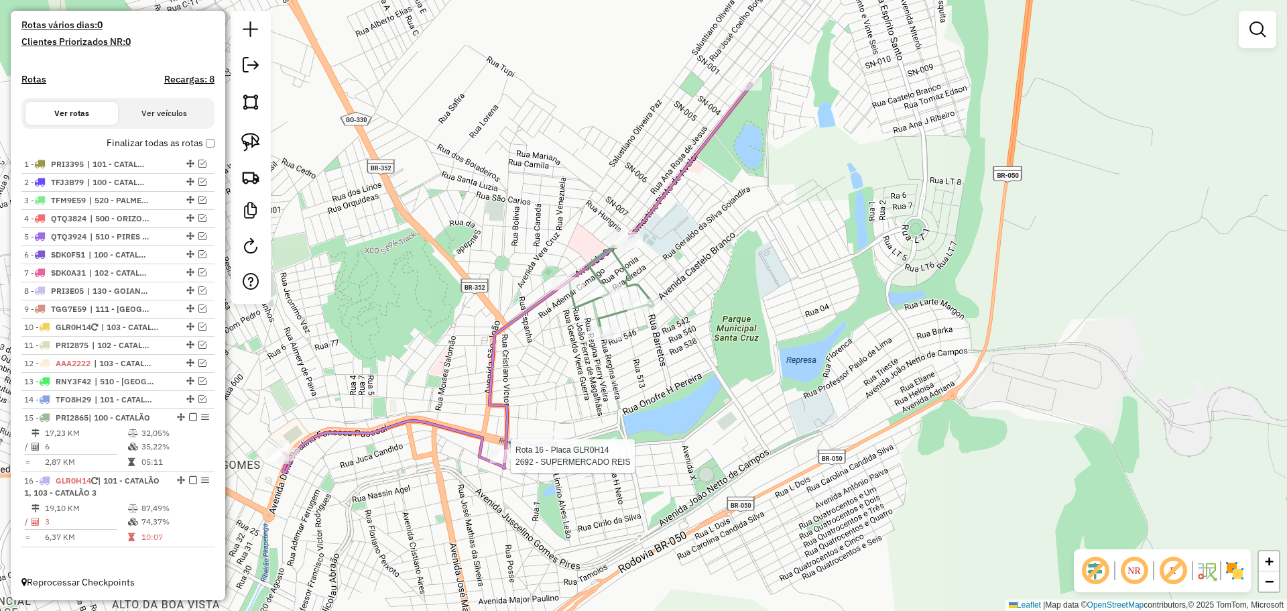
select select "*********"
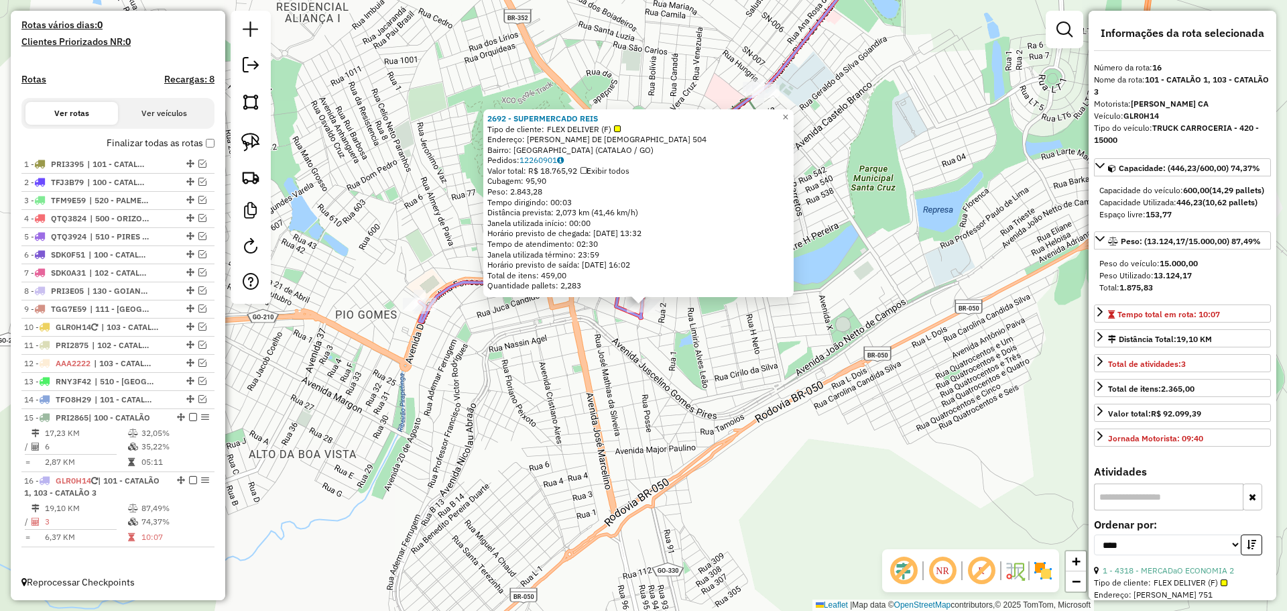
click at [656, 421] on div "2692 - SUPERMERCADO REIS Tipo de cliente: FLEX DELIVER (F) Endereço: [PERSON_NA…" at bounding box center [643, 305] width 1287 height 611
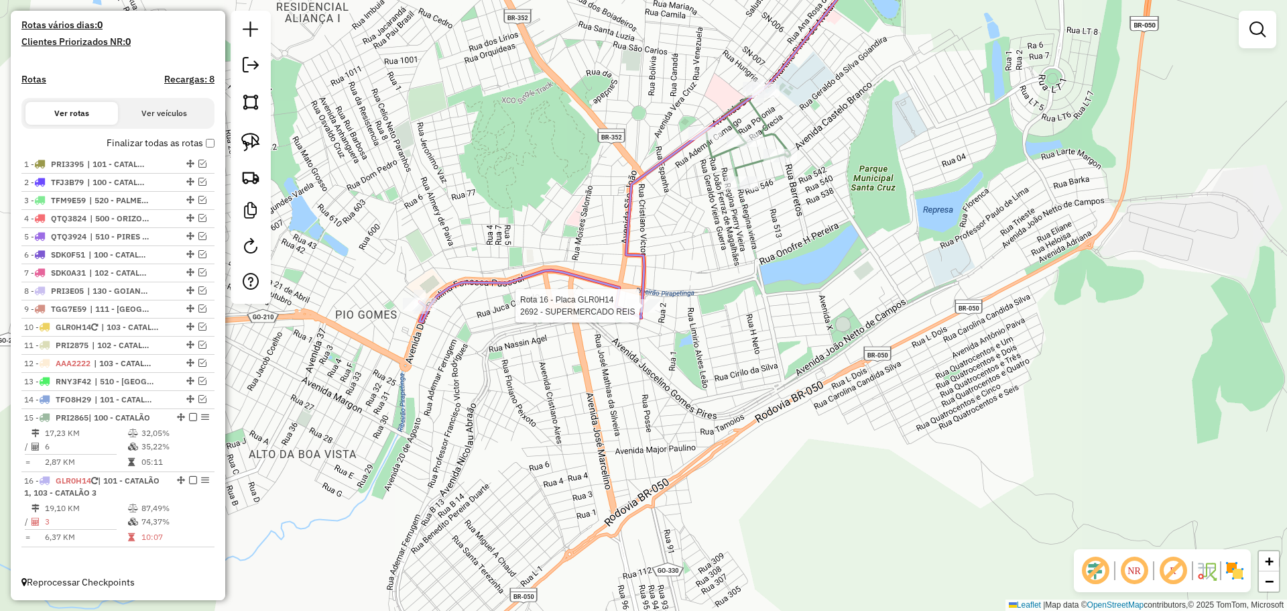
select select "*********"
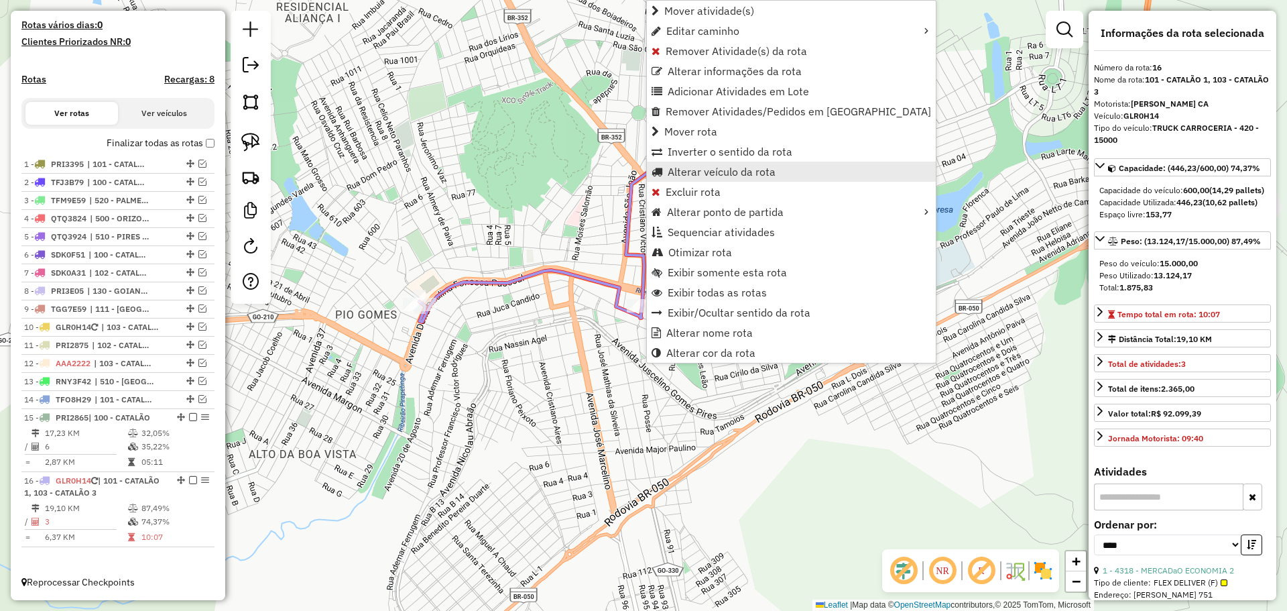
click at [717, 170] on span "Alterar veículo da rota" at bounding box center [722, 171] width 108 height 11
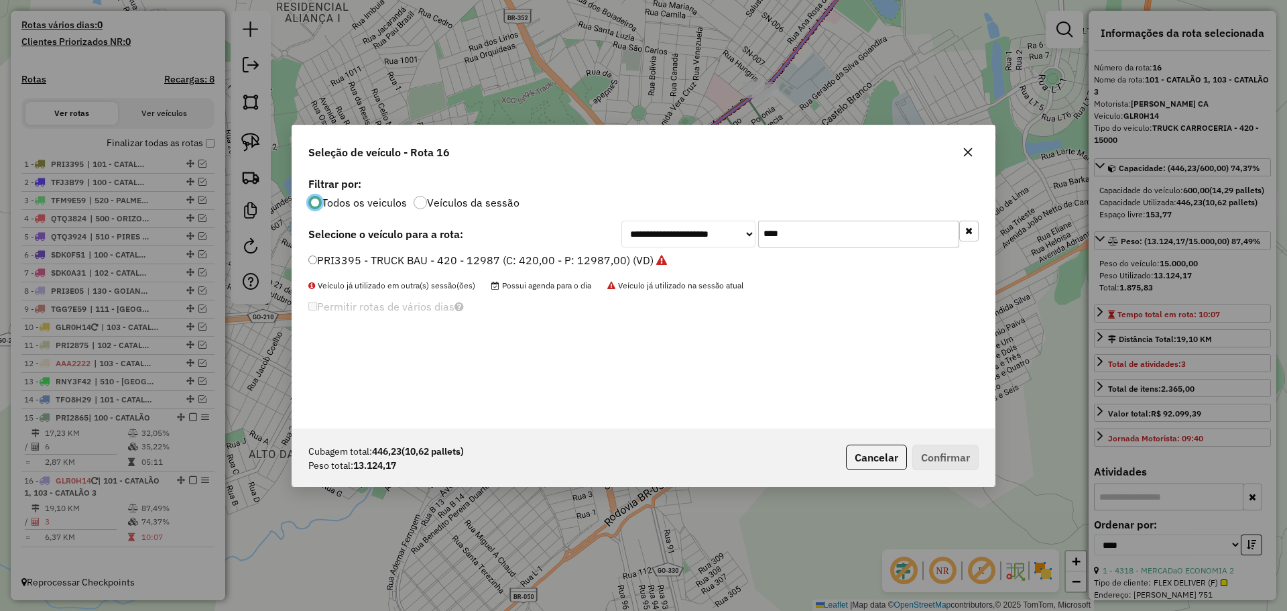
scroll to position [7, 4]
click at [856, 241] on input "****" at bounding box center [858, 234] width 201 height 27
type input "****"
drag, startPoint x: 454, startPoint y: 272, endPoint x: 453, endPoint y: 261, distance: 10.7
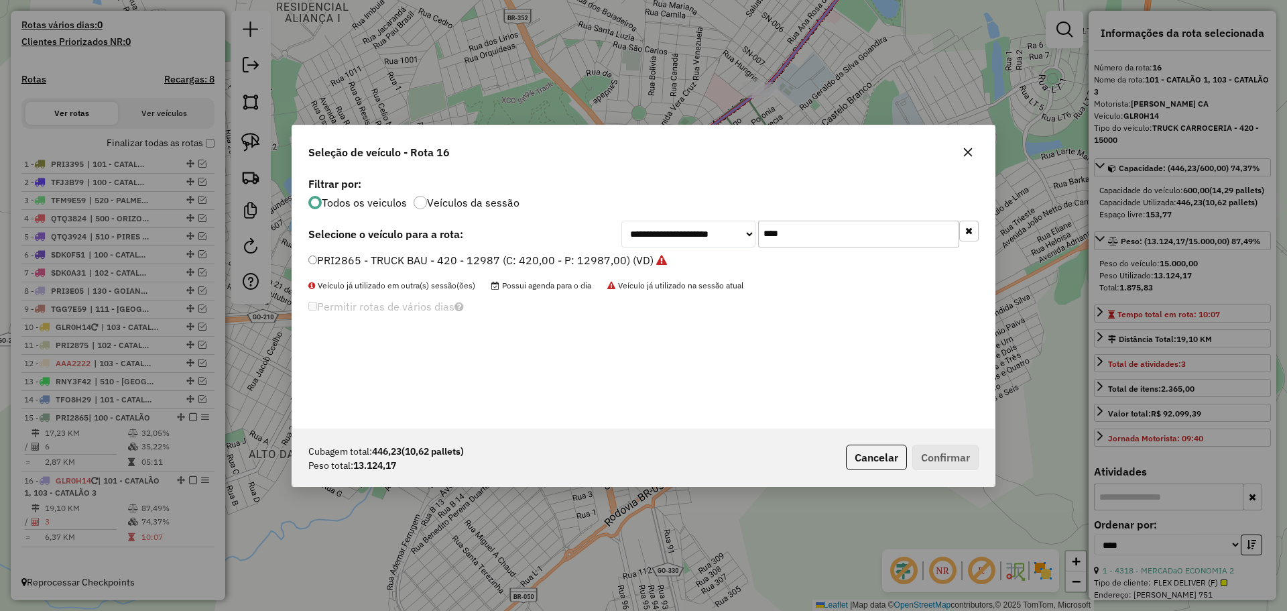
click at [454, 270] on div "PRI2865 - TRUCK BAU - 420 - 12987 (C: 420,00 - P: 12987,00) (VD)" at bounding box center [643, 266] width 686 height 27
click at [453, 261] on label "PRI2865 - TRUCK BAU - 420 - 12987 (C: 420,00 - P: 12987,00) (VD)" at bounding box center [487, 260] width 359 height 16
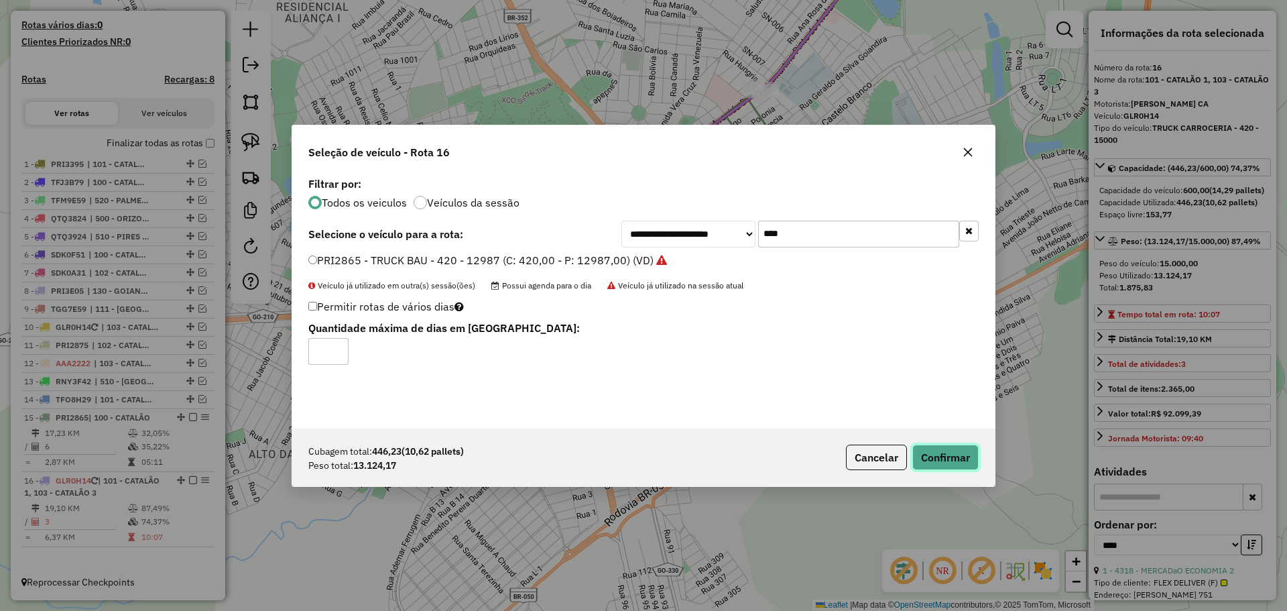
click at [949, 462] on button "Confirmar" at bounding box center [945, 456] width 66 height 25
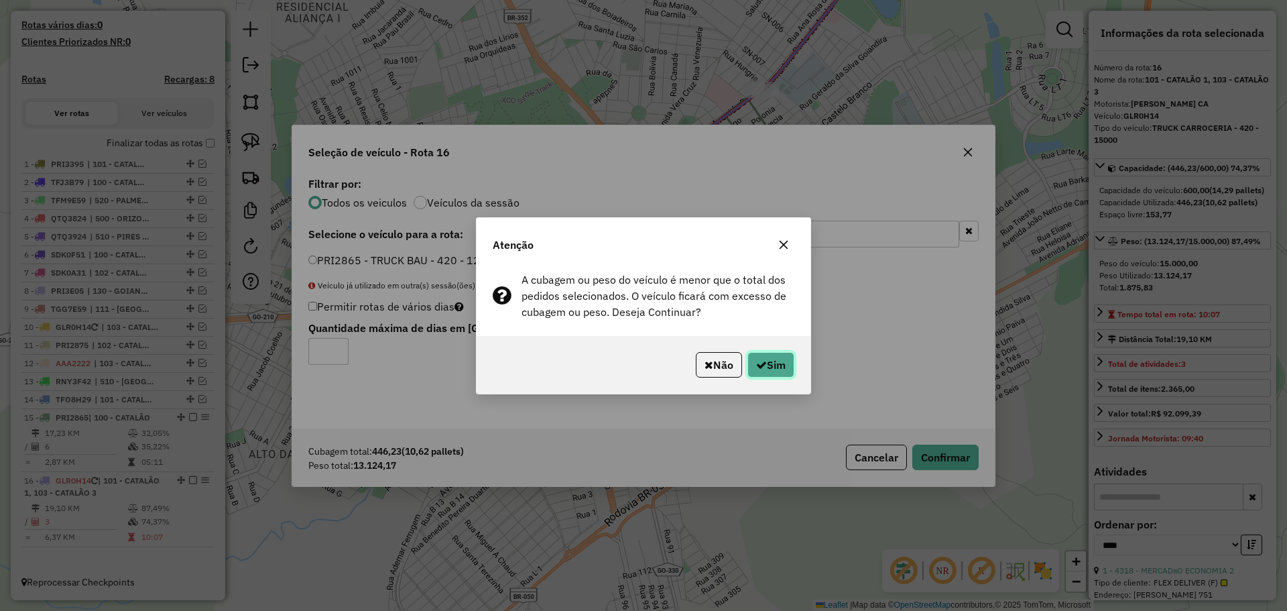
click at [786, 372] on button "Sim" at bounding box center [771, 364] width 47 height 25
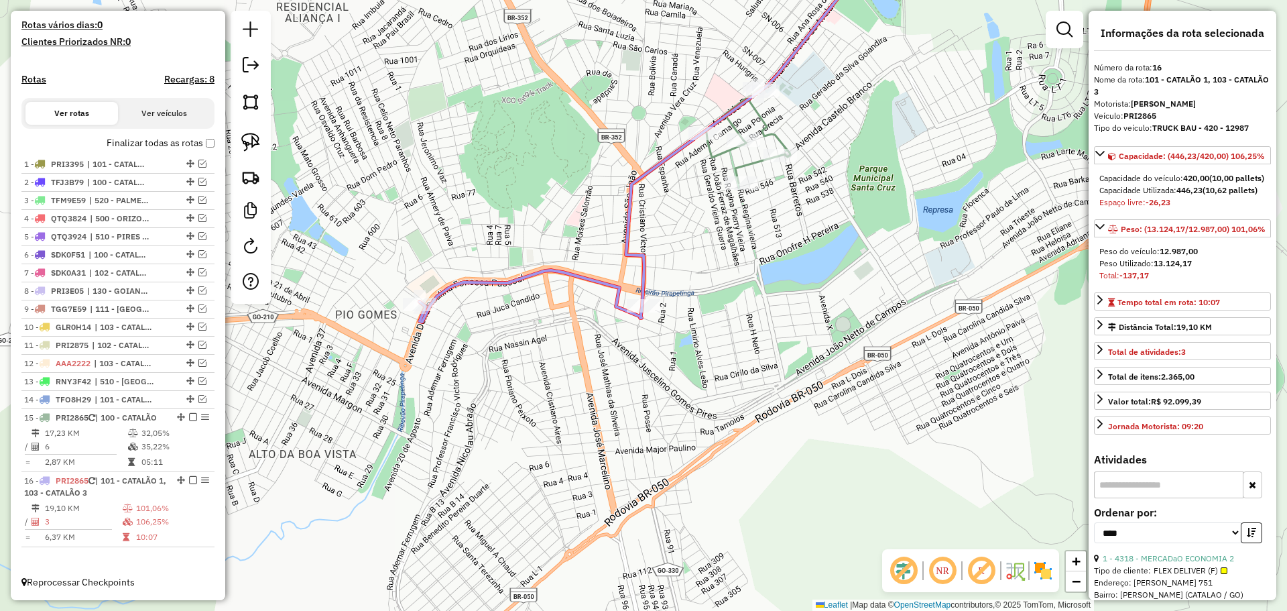
scroll to position [370, 0]
click at [672, 376] on div "Janela de atendimento Grade de atendimento Capacidade Transportadoras Veículos …" at bounding box center [643, 305] width 1287 height 611
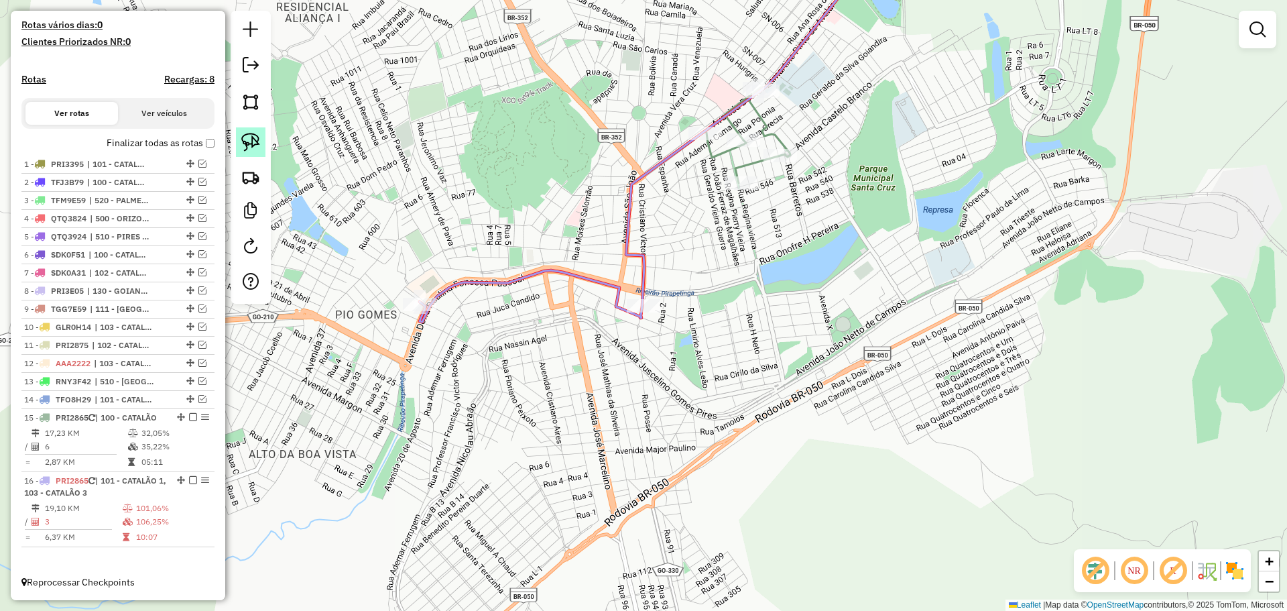
click at [253, 132] on link at bounding box center [250, 141] width 29 height 29
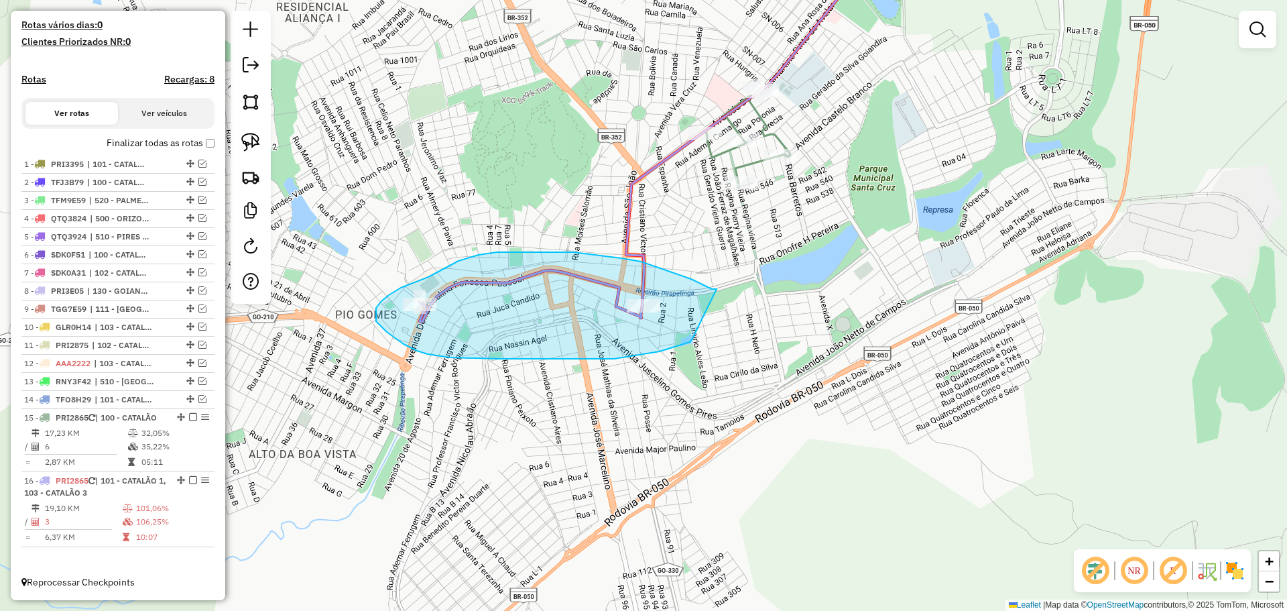
drag, startPoint x: 691, startPoint y: 279, endPoint x: 692, endPoint y: 339, distance: 59.7
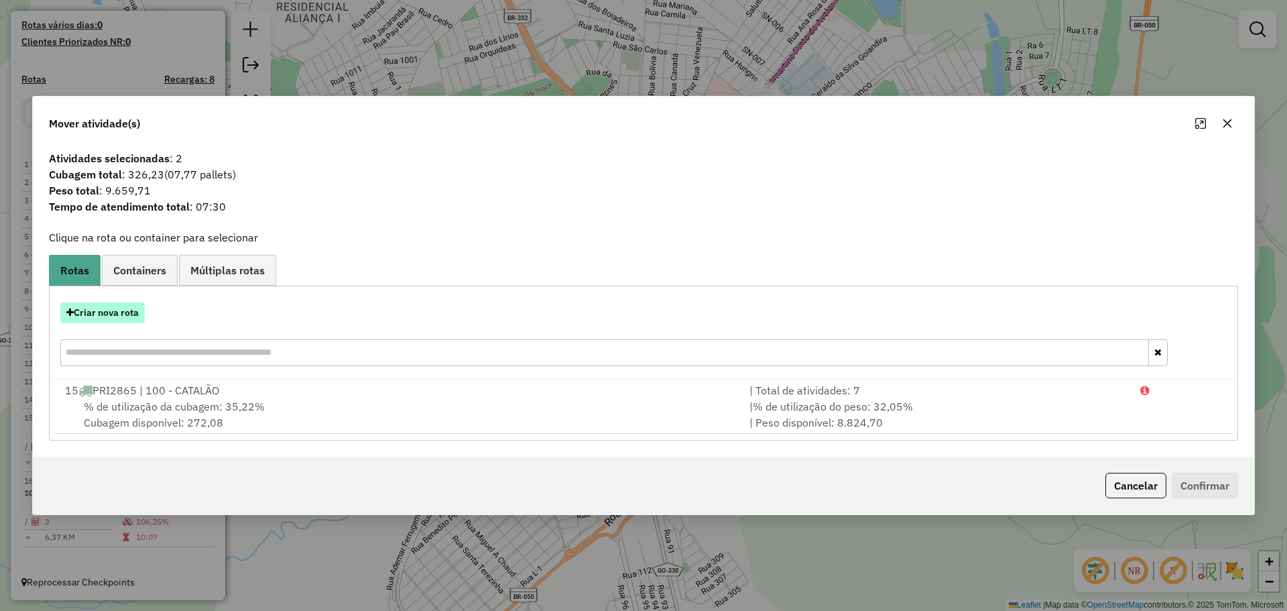
click at [121, 318] on button "Criar nova rota" at bounding box center [102, 312] width 84 height 21
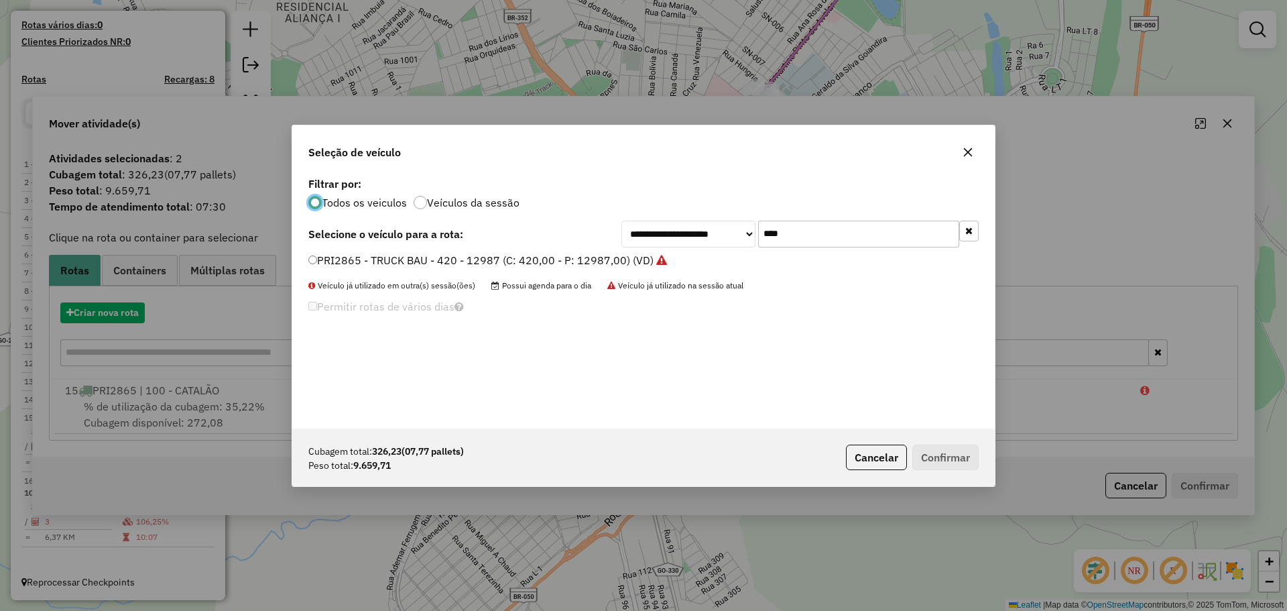
scroll to position [7, 4]
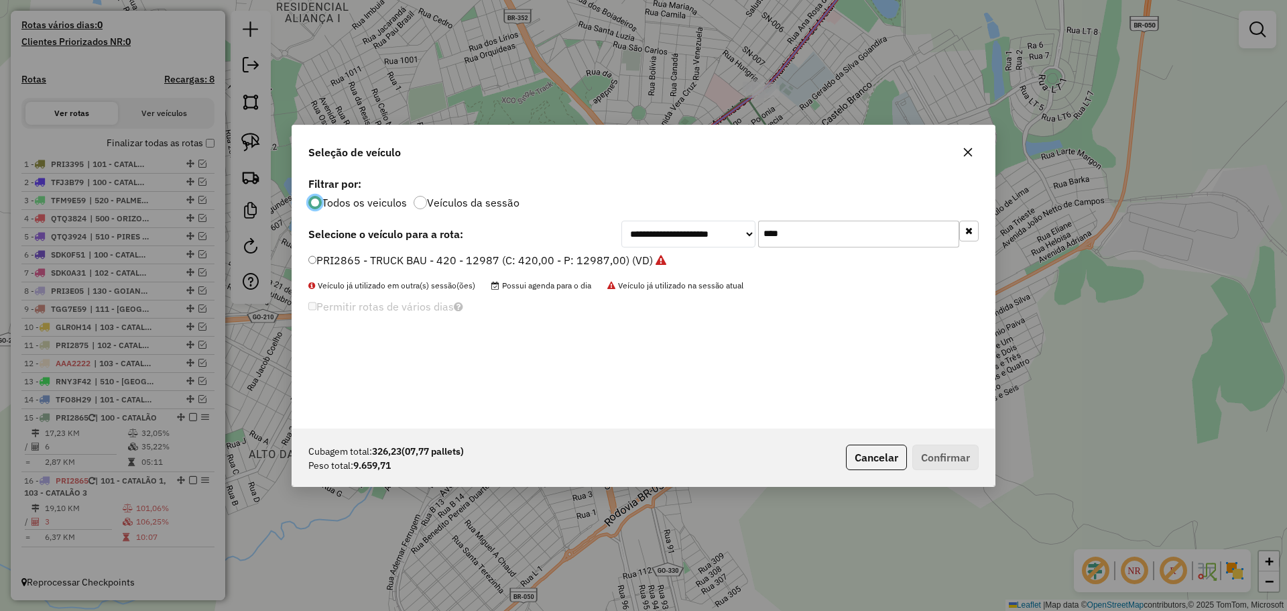
click at [407, 262] on label "PRI2865 - TRUCK BAU - 420 - 12987 (C: 420,00 - P: 12987,00) (VD)" at bounding box center [487, 260] width 358 height 16
click at [434, 261] on label "PRI2865 - TRUCK BAU - 420 - 12987 (C: 420,00 - P: 12987,00) (VD)" at bounding box center [487, 260] width 358 height 16
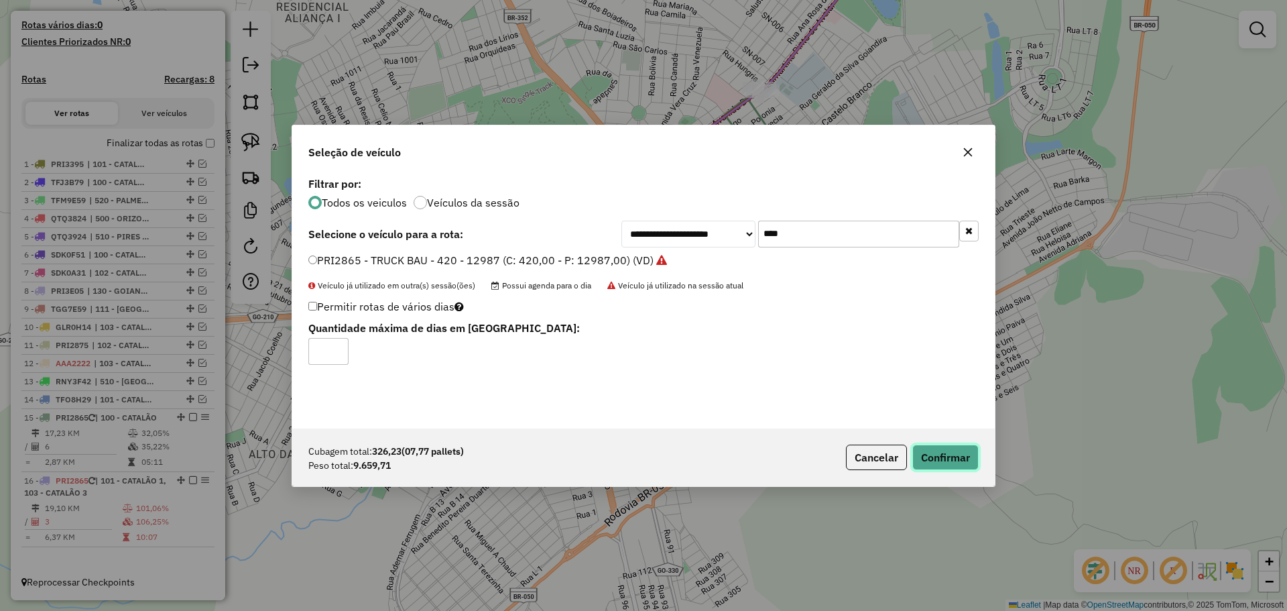
click at [957, 458] on button "Confirmar" at bounding box center [945, 456] width 66 height 25
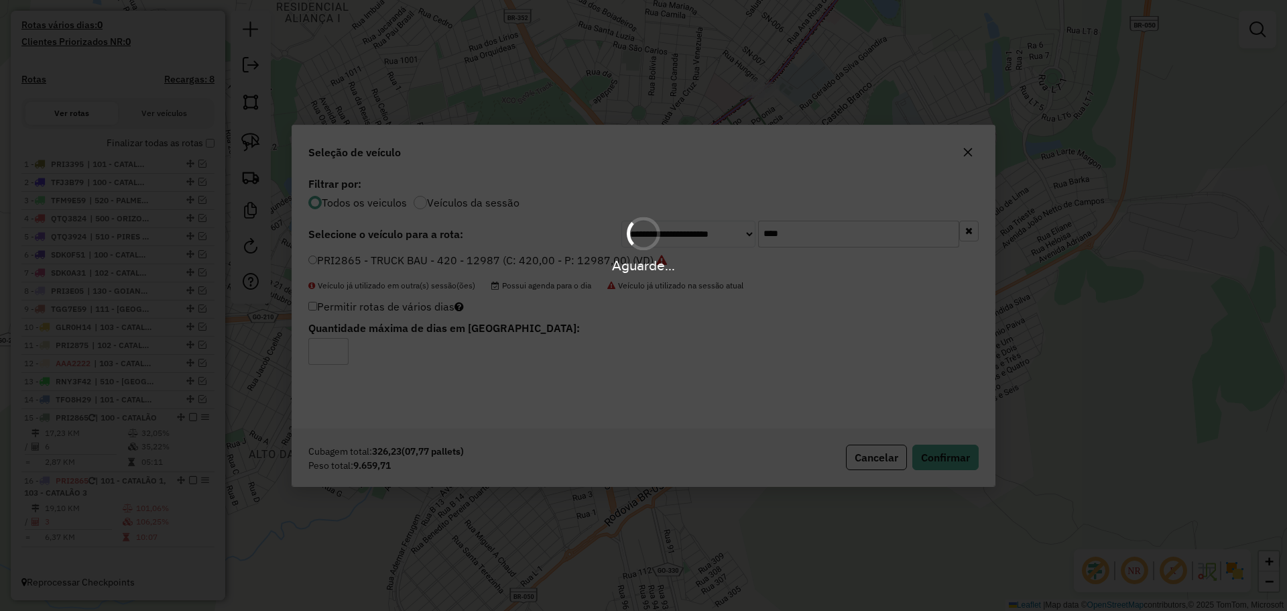
scroll to position [461, 0]
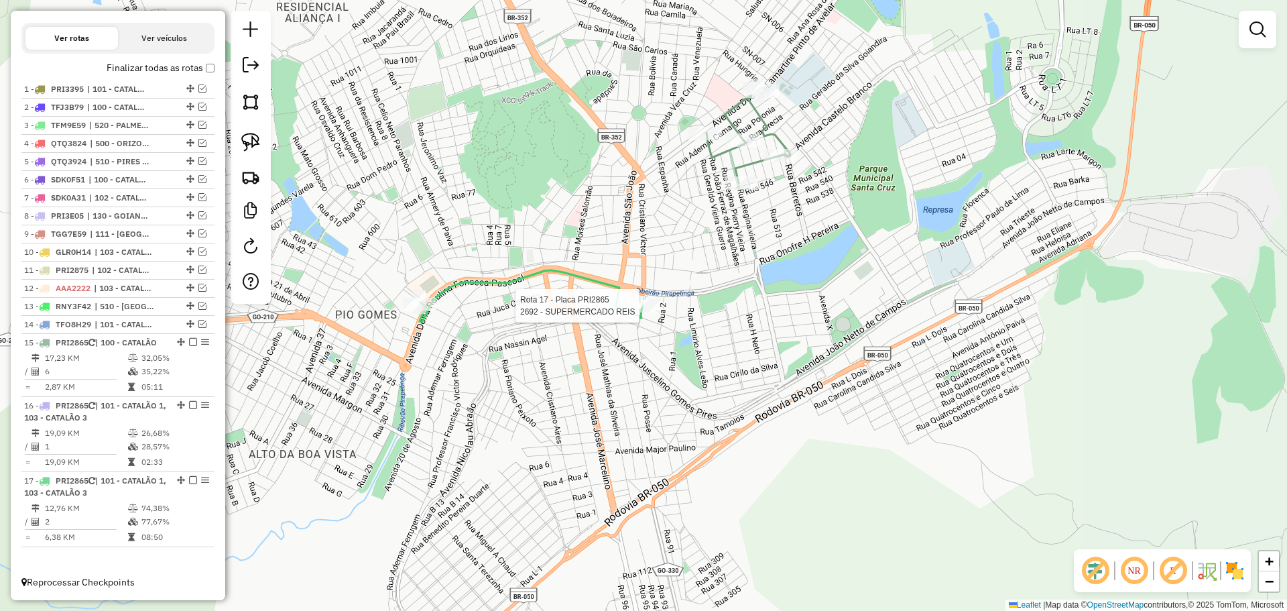
select select "*********"
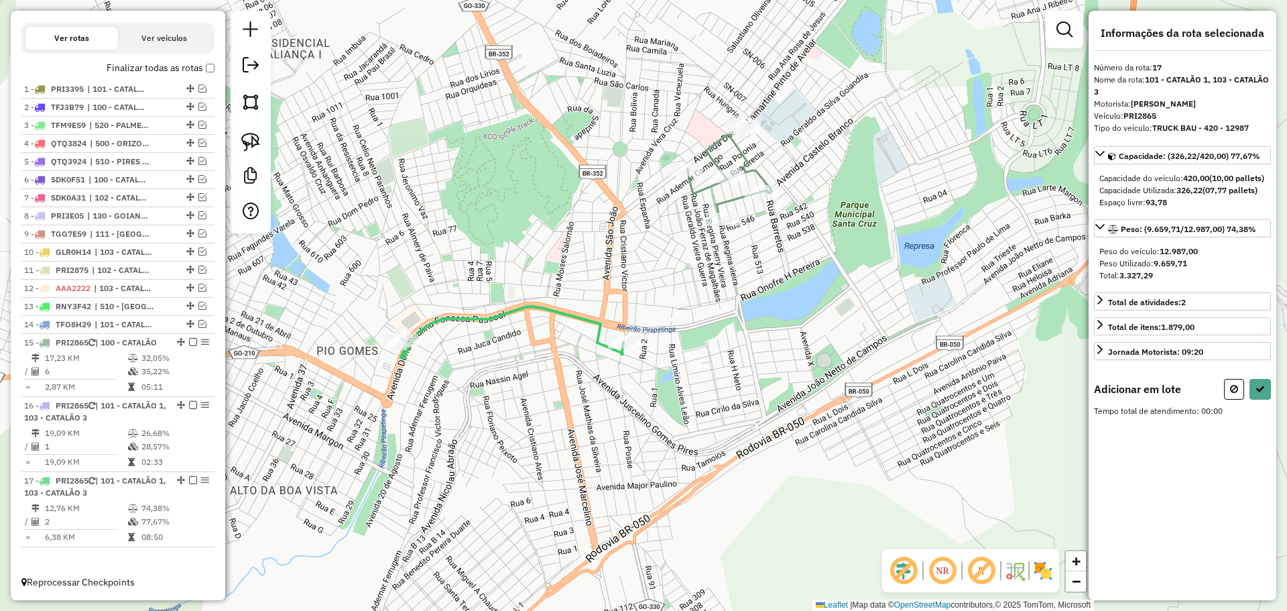
drag, startPoint x: 703, startPoint y: 246, endPoint x: 657, endPoint y: 306, distance: 75.6
click at [661, 305] on div "Janela de atendimento Grade de atendimento Capacidade Transportadoras Veículos …" at bounding box center [643, 305] width 1287 height 611
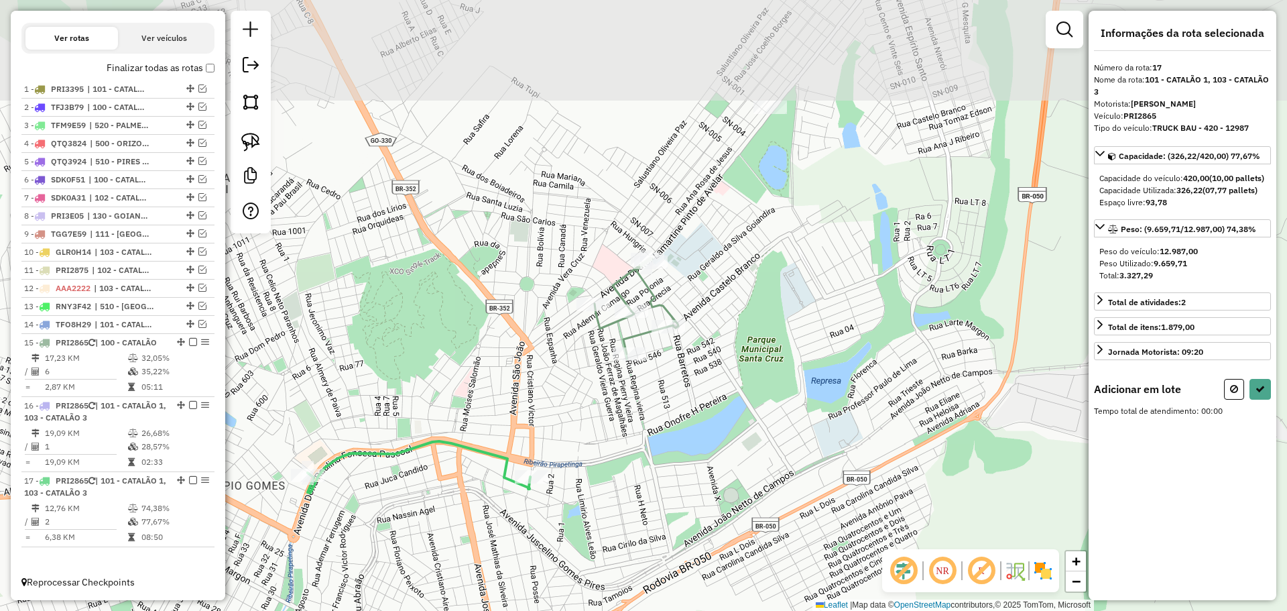
drag, startPoint x: 766, startPoint y: 218, endPoint x: 774, endPoint y: 206, distance: 14.5
click at [756, 234] on div "Janela de atendimento Grade de atendimento Capacidade Transportadoras Veículos …" at bounding box center [643, 305] width 1287 height 611
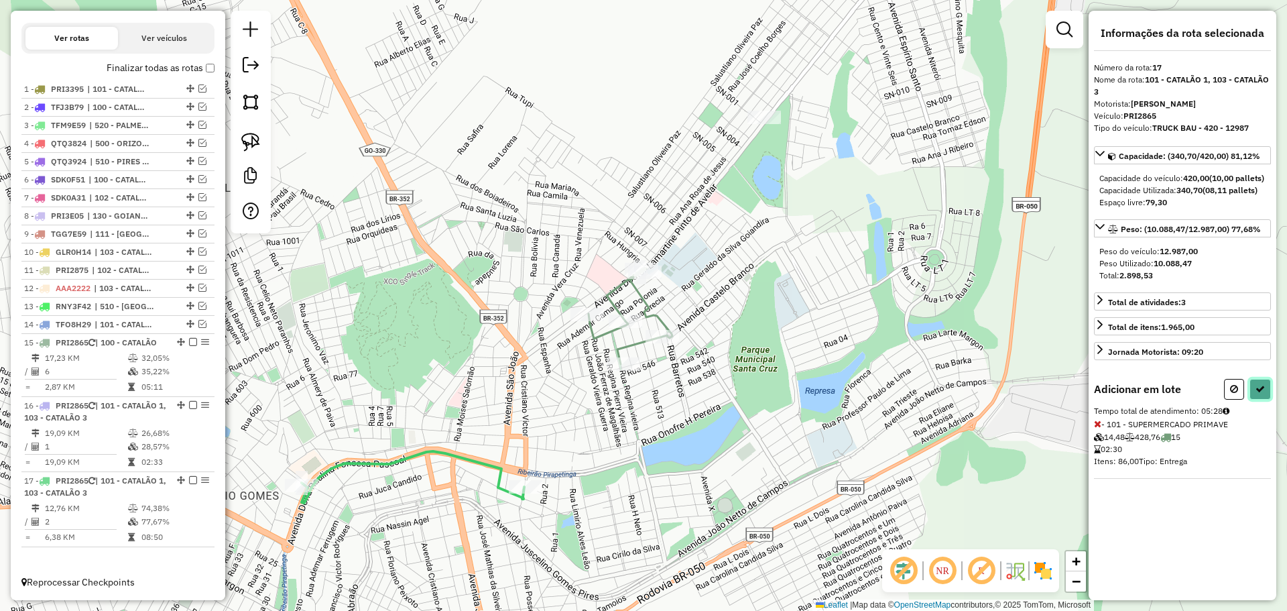
click at [1256, 394] on icon at bounding box center [1260, 388] width 9 height 9
select select "*********"
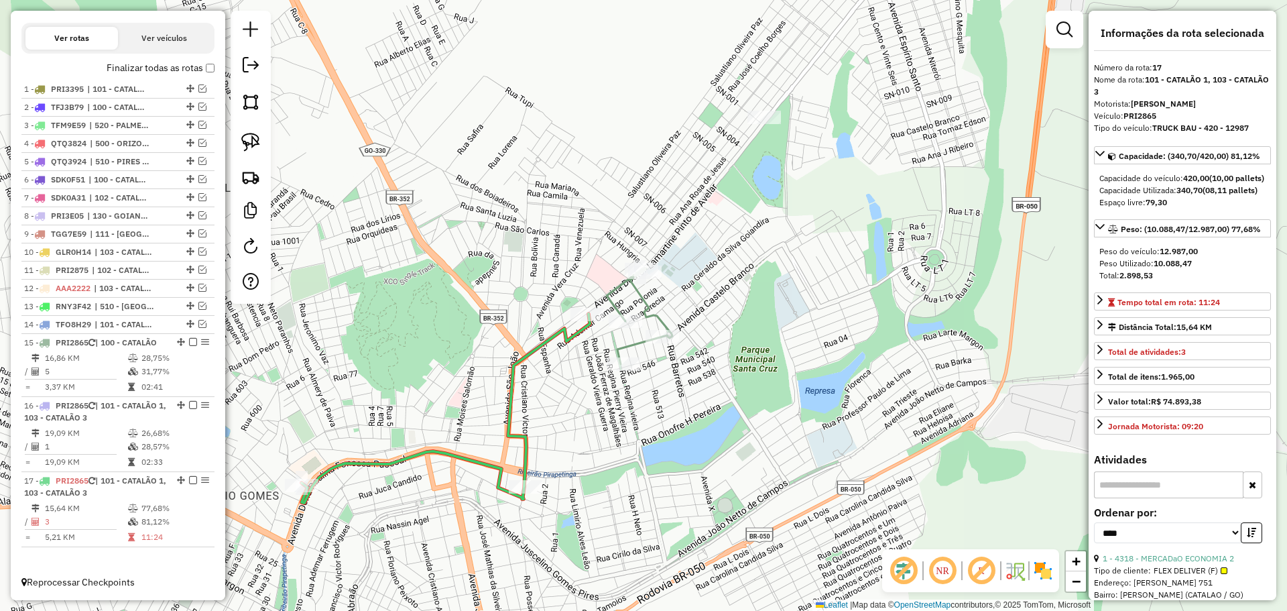
click at [576, 371] on div "Janela de atendimento Grade de atendimento Capacidade Transportadoras Veículos …" at bounding box center [643, 305] width 1287 height 611
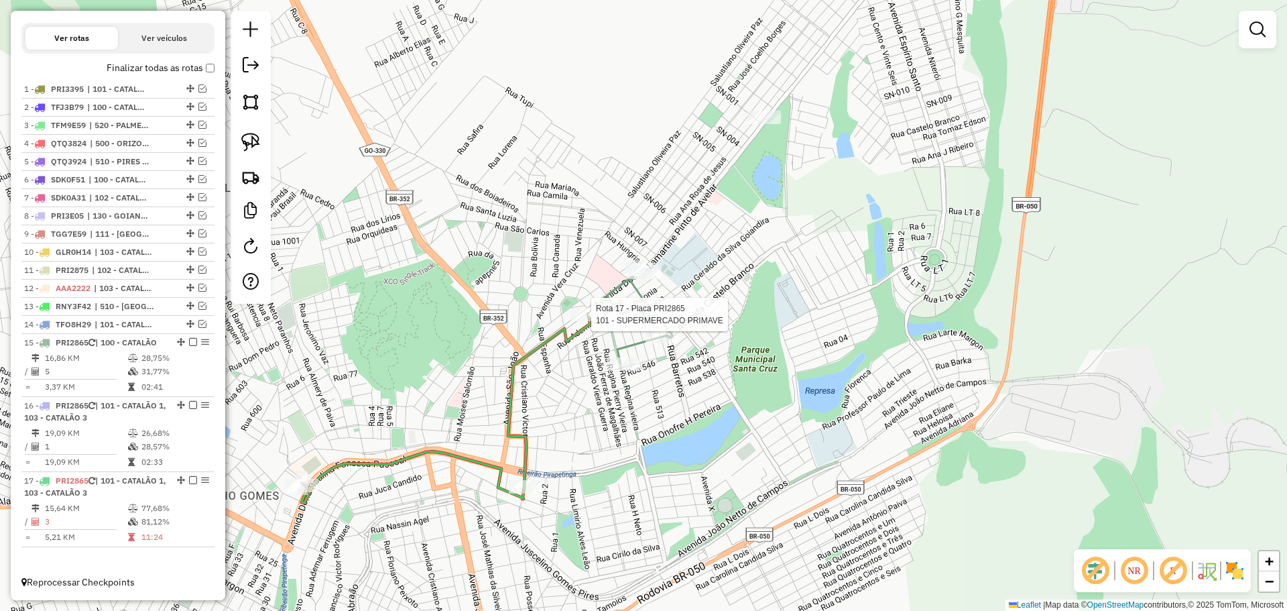
select select "*********"
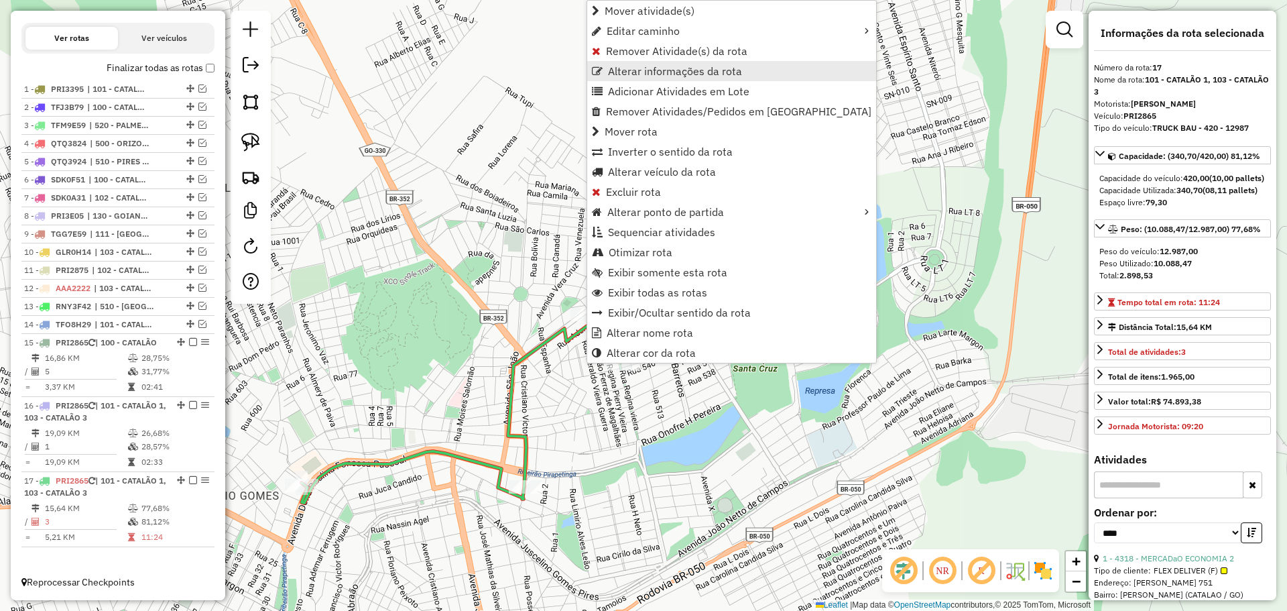
click at [652, 74] on span "Alterar informações da rota" at bounding box center [675, 71] width 134 height 11
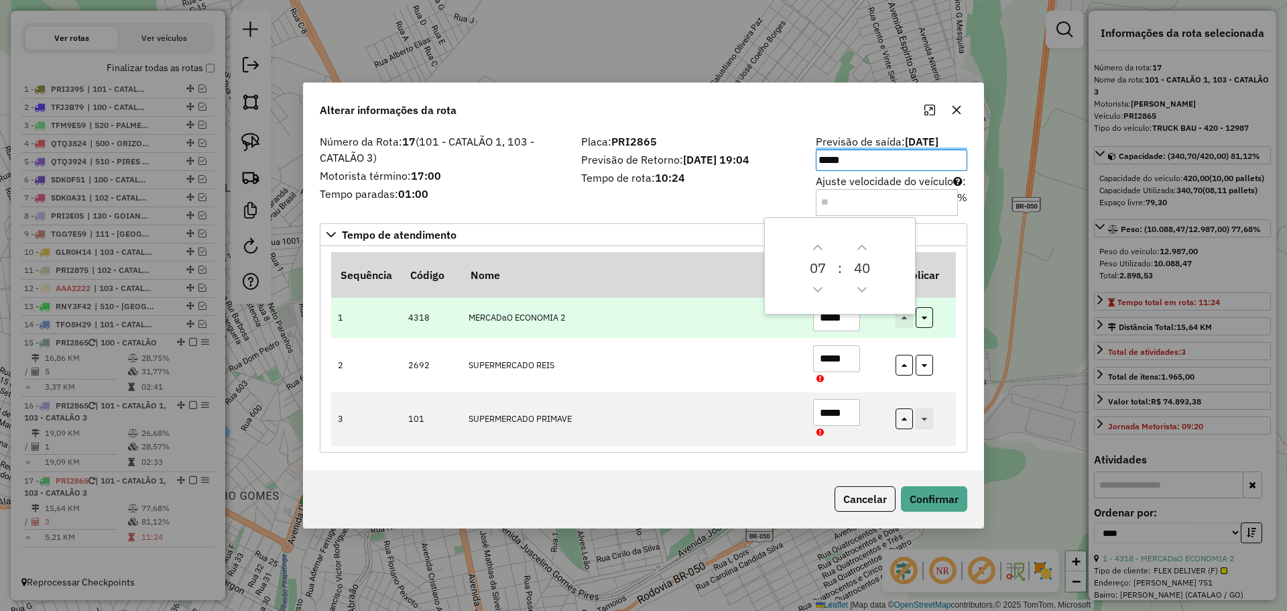
click at [684, 308] on td "MERCADaO ECONOMIA 2" at bounding box center [633, 317] width 345 height 41
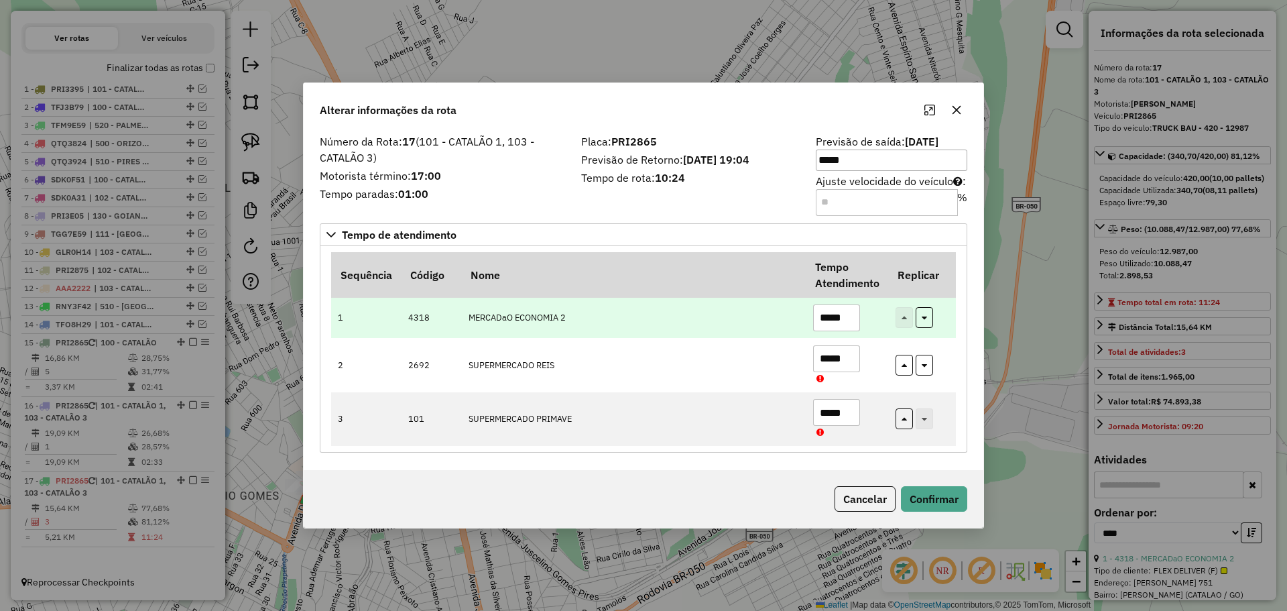
drag, startPoint x: 822, startPoint y: 313, endPoint x: 866, endPoint y: 320, distance: 44.9
click at [866, 320] on td "*****" at bounding box center [847, 317] width 82 height 41
type input "*****"
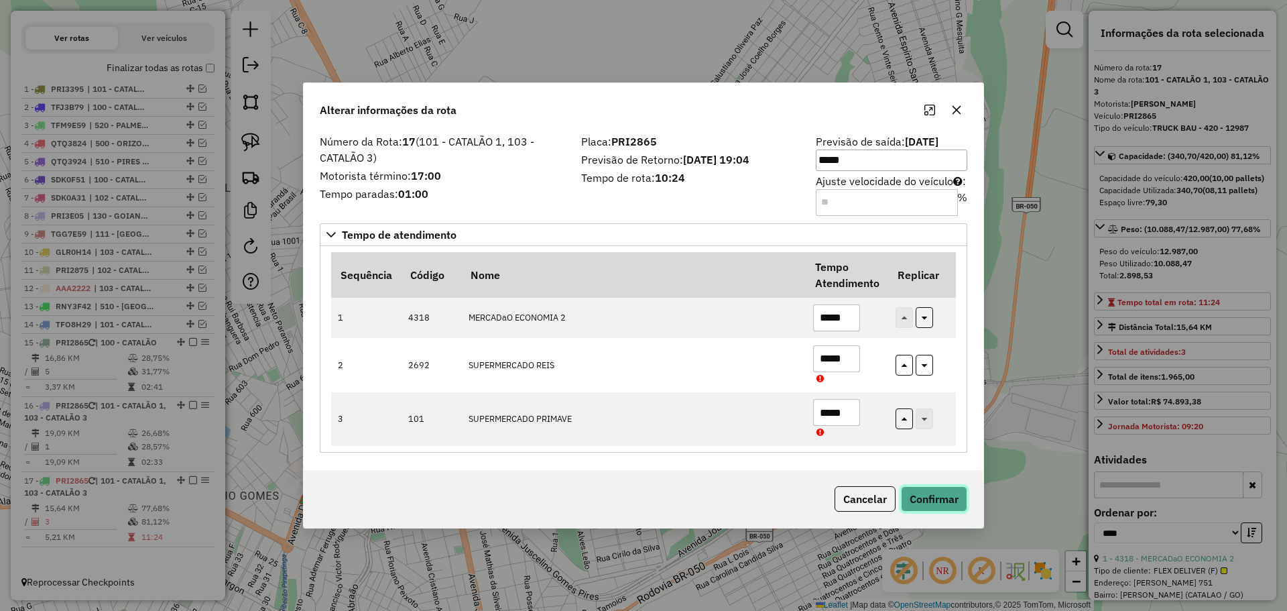
click at [938, 509] on button "Confirmar" at bounding box center [934, 498] width 66 height 25
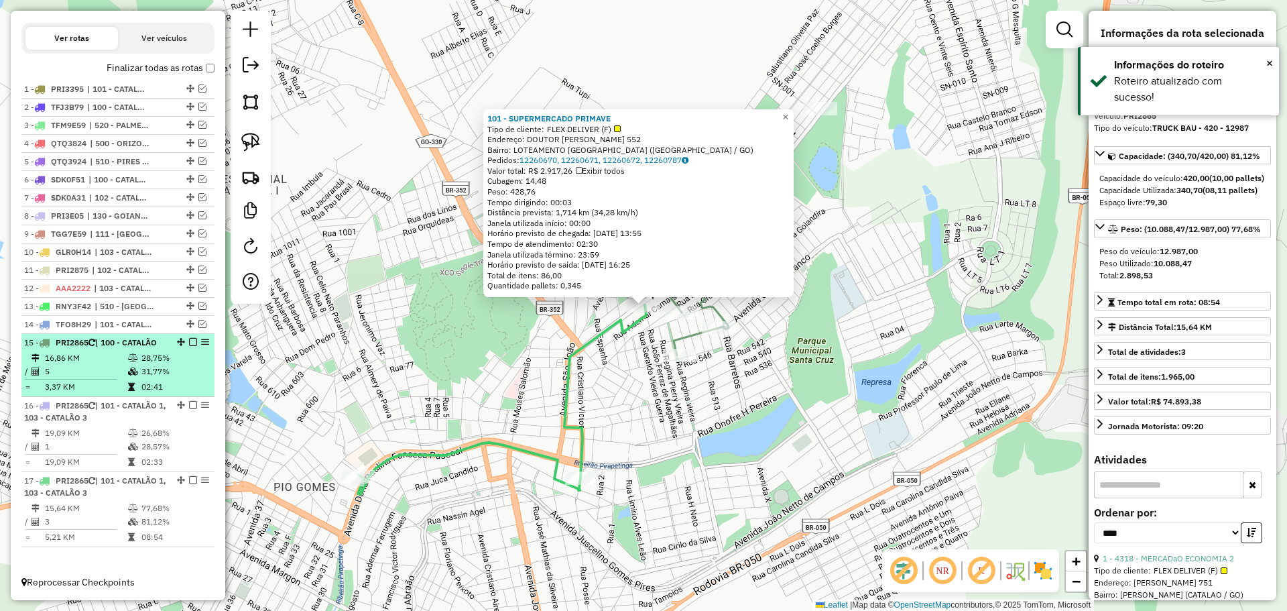
click at [189, 338] on em at bounding box center [193, 342] width 8 height 8
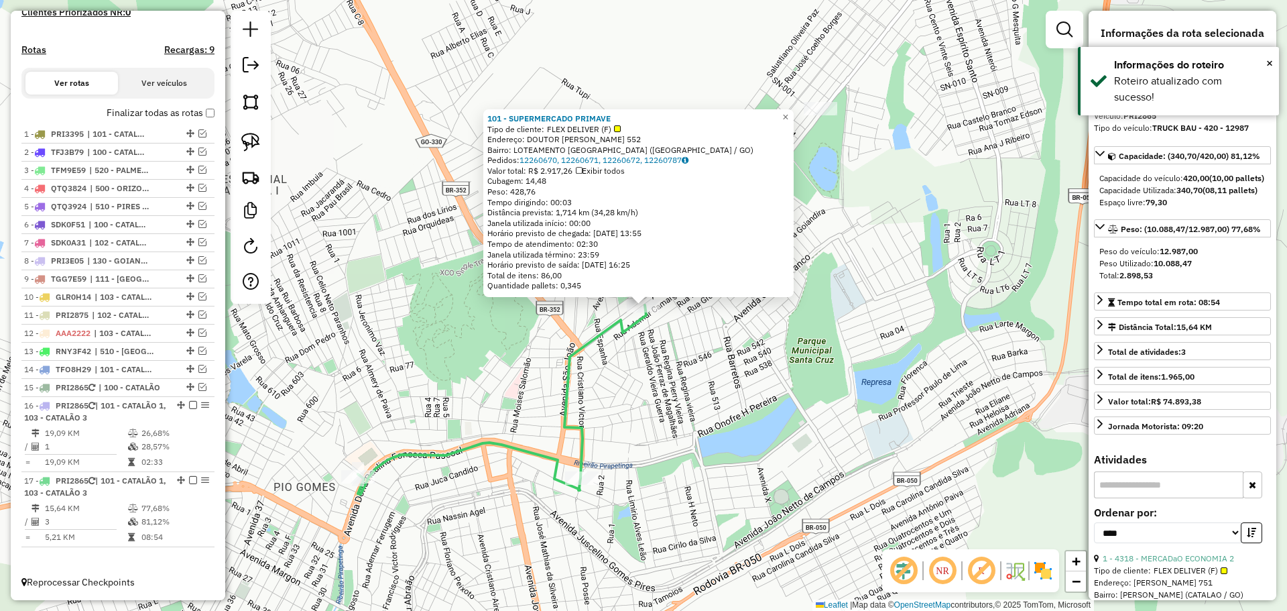
scroll to position [404, 0]
click at [688, 401] on div "101 - SUPERMERCADO PRIMAVE Tipo de cliente: FLEX DELIVER (F) Endereço: DOUTOR […" at bounding box center [643, 305] width 1287 height 611
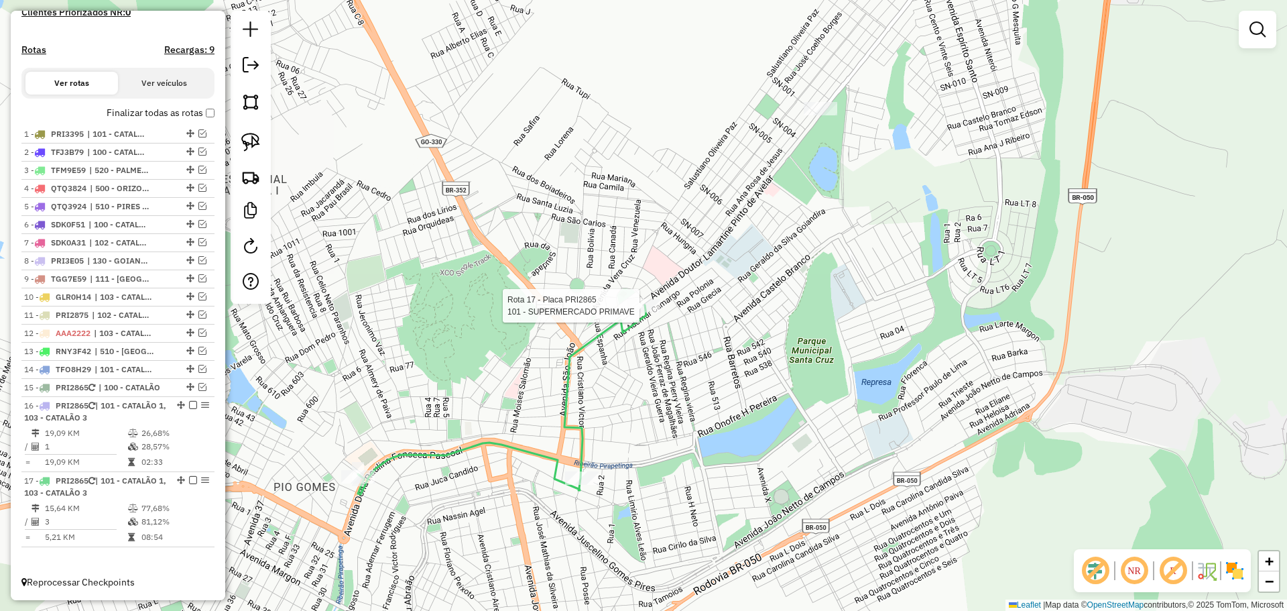
select select "*********"
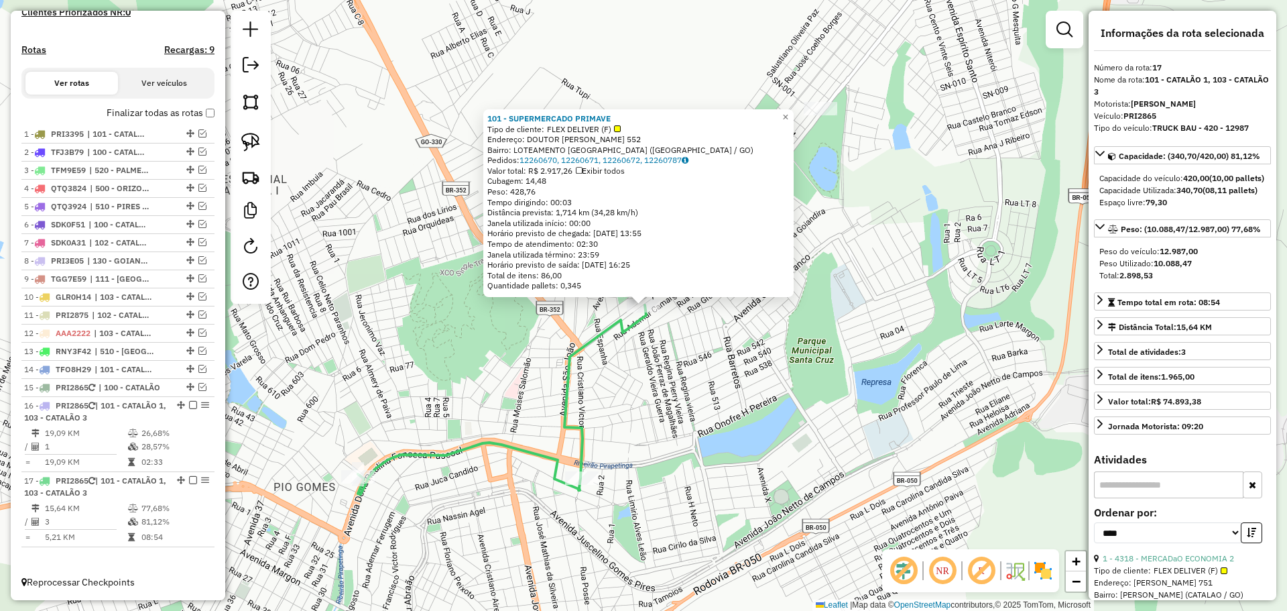
click at [667, 408] on div "101 - SUPERMERCADO PRIMAVE Tipo de cliente: FLEX DELIVER (F) Endereço: DOUTOR […" at bounding box center [643, 305] width 1287 height 611
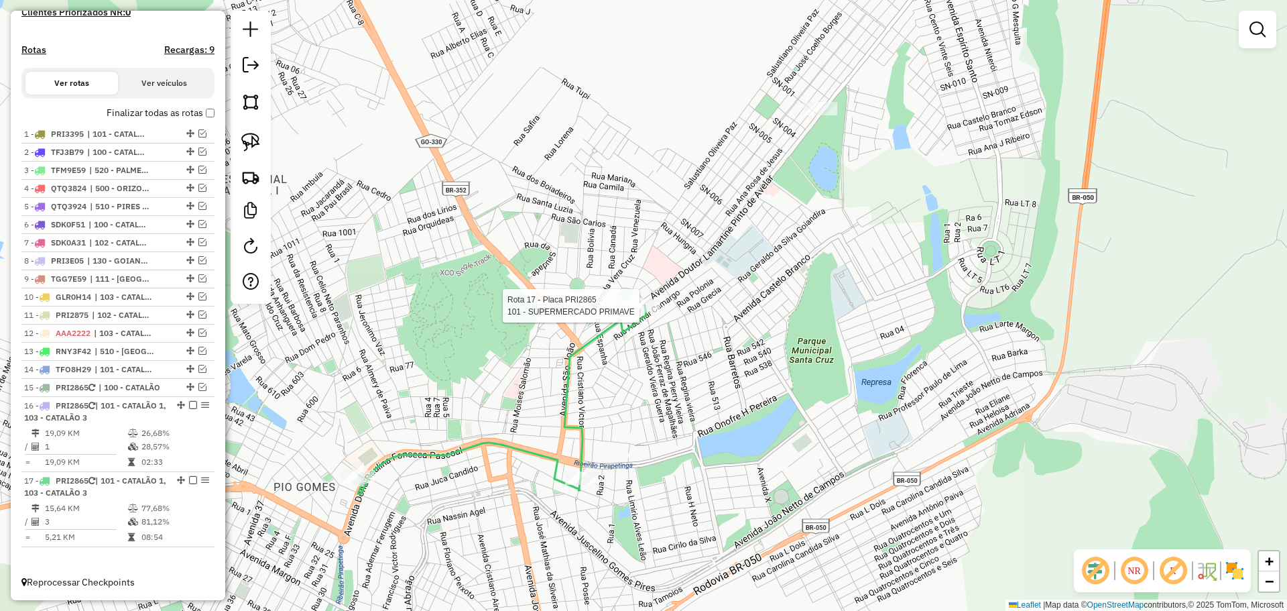
select select "*********"
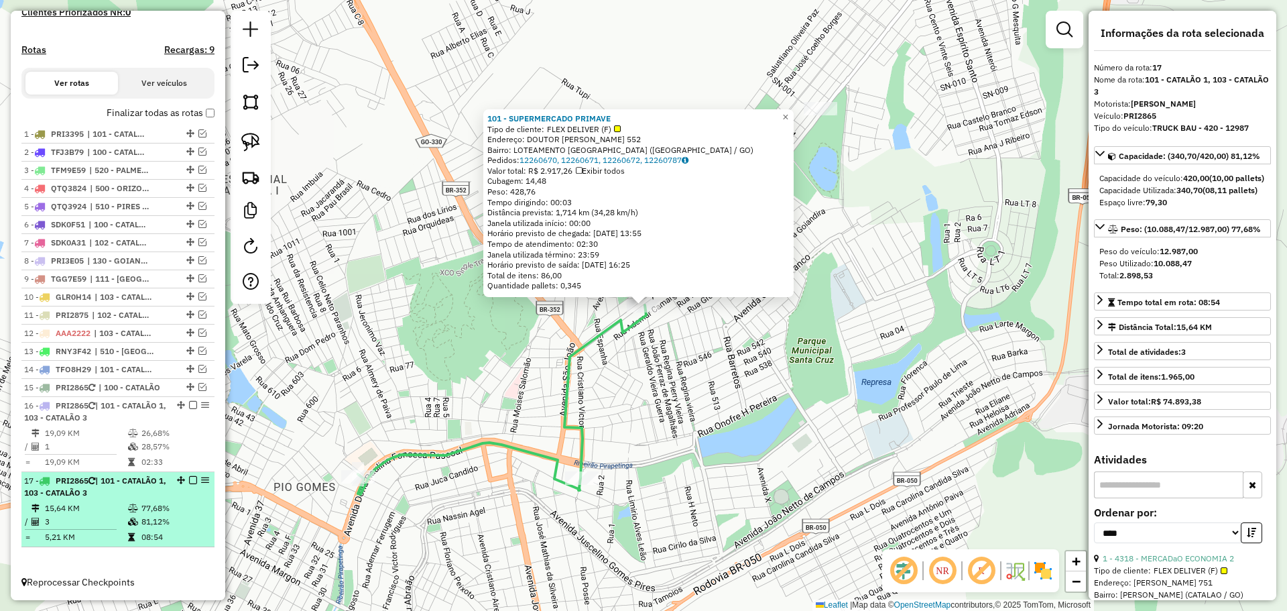
click at [190, 479] on em at bounding box center [193, 480] width 8 height 8
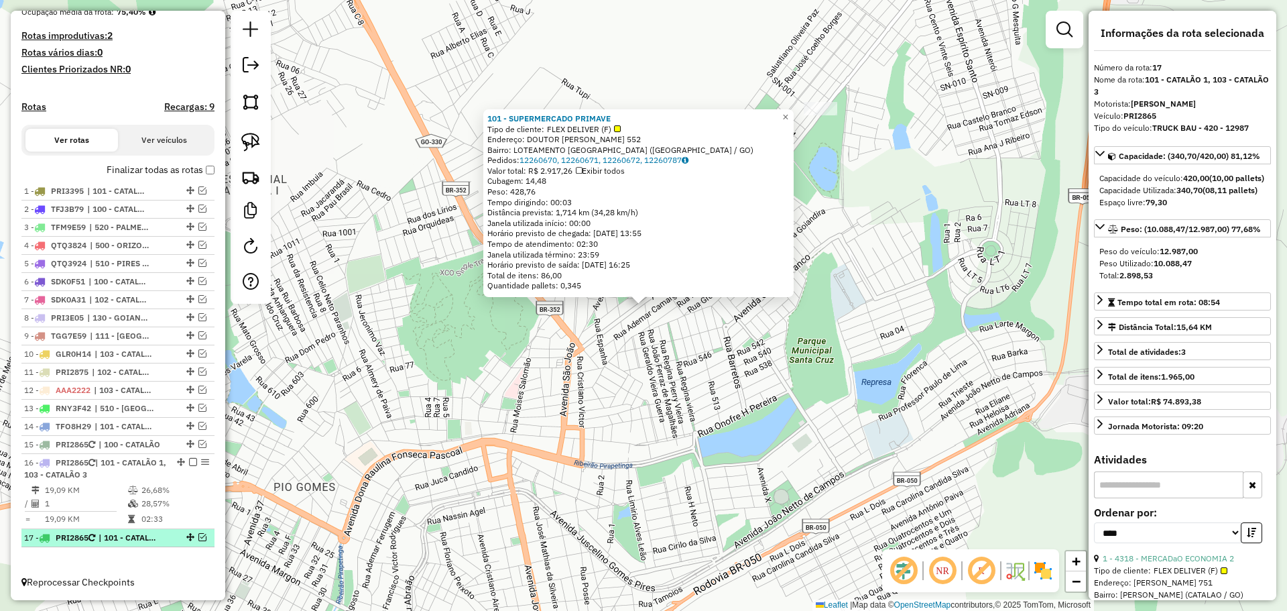
scroll to position [347, 0]
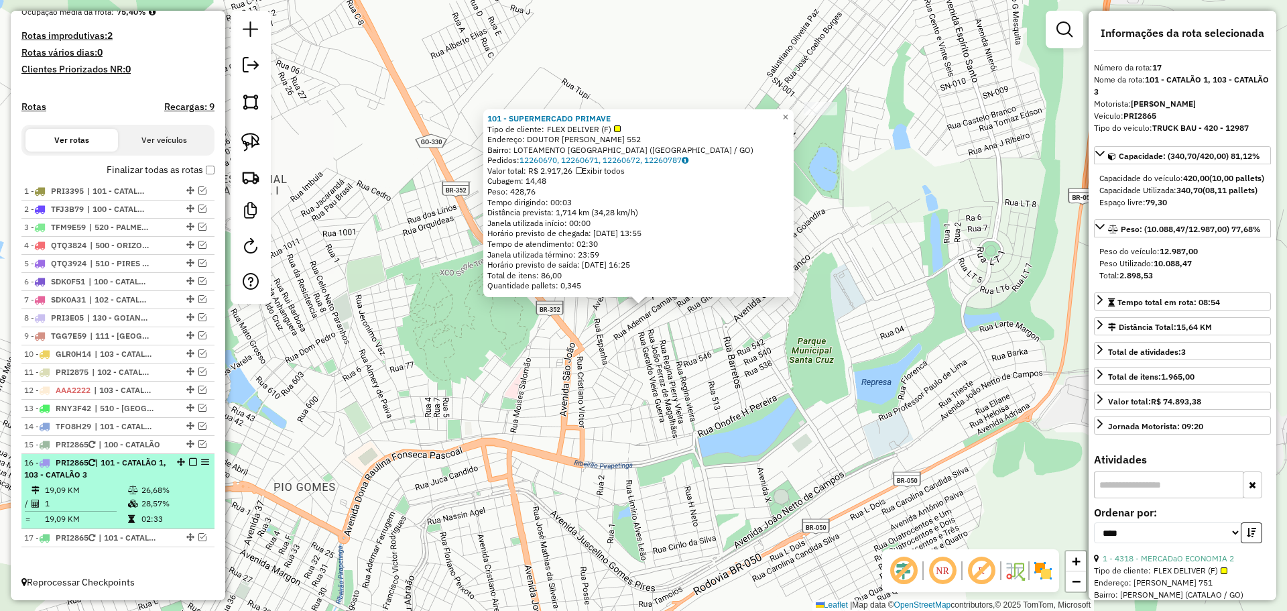
click at [154, 475] on div "16 - PRI2865 | 101 - CATALÃO 1, 103 - CATALÃO 3" at bounding box center [95, 469] width 142 height 24
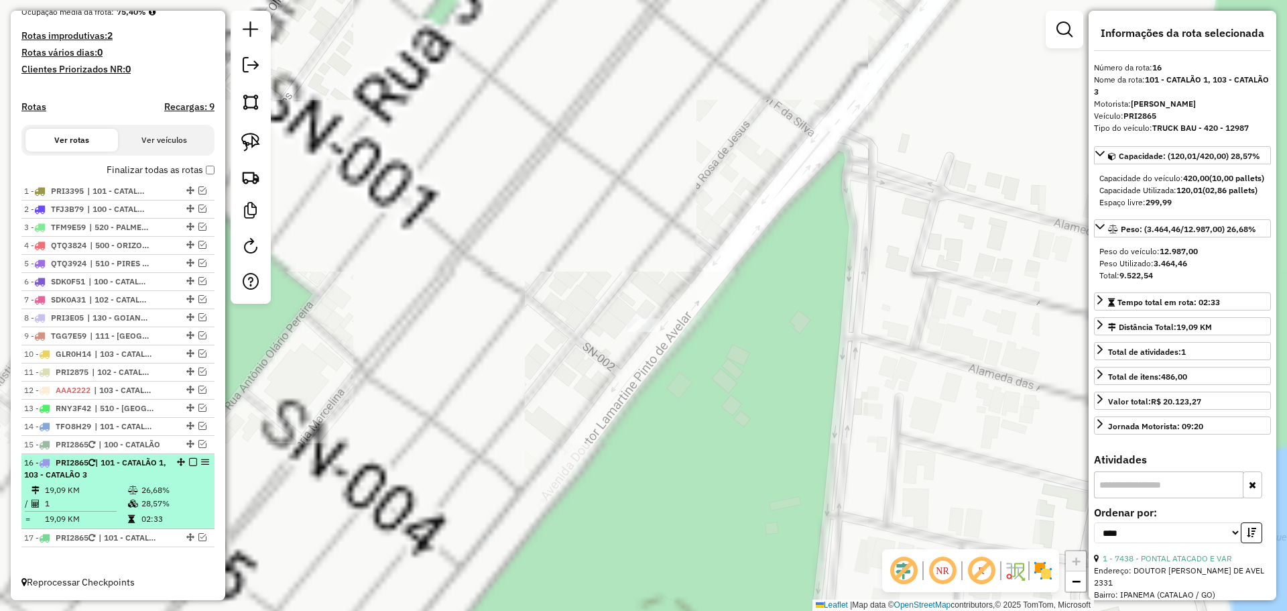
click at [189, 461] on em at bounding box center [193, 462] width 8 height 8
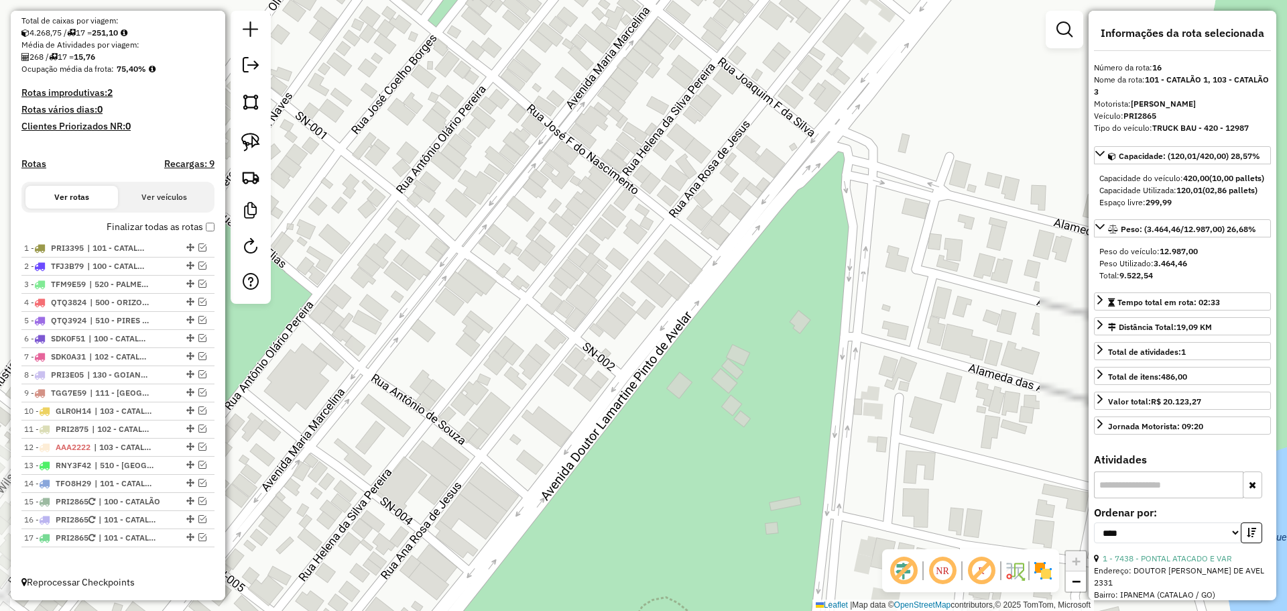
scroll to position [290, 0]
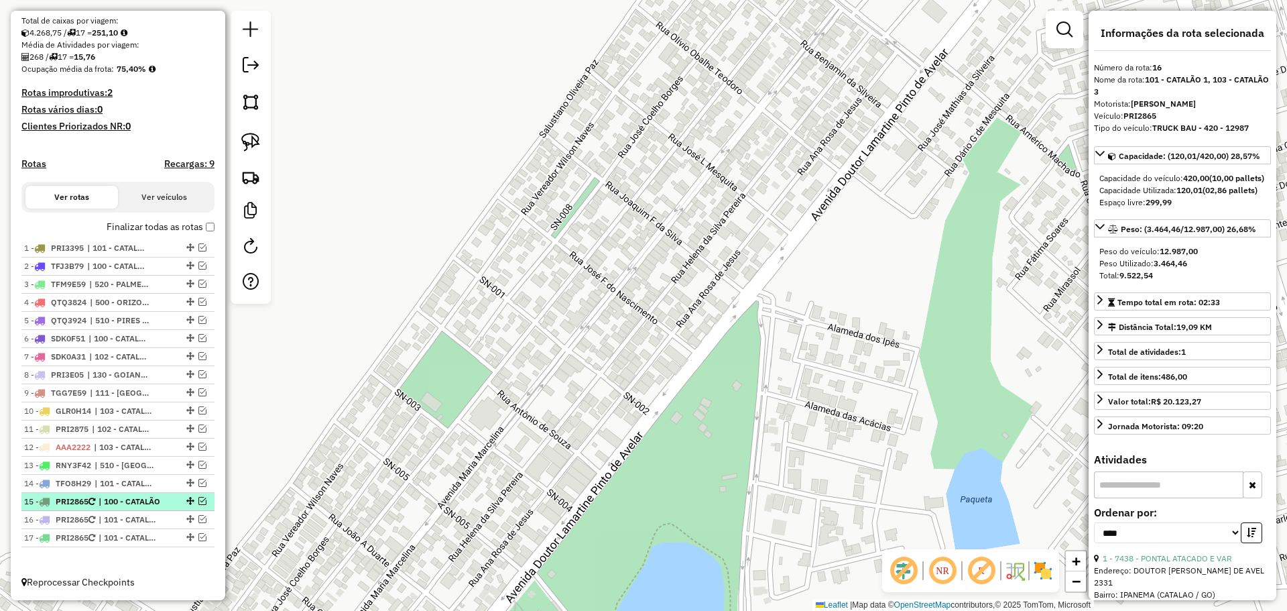
click at [200, 499] on em at bounding box center [202, 501] width 8 height 8
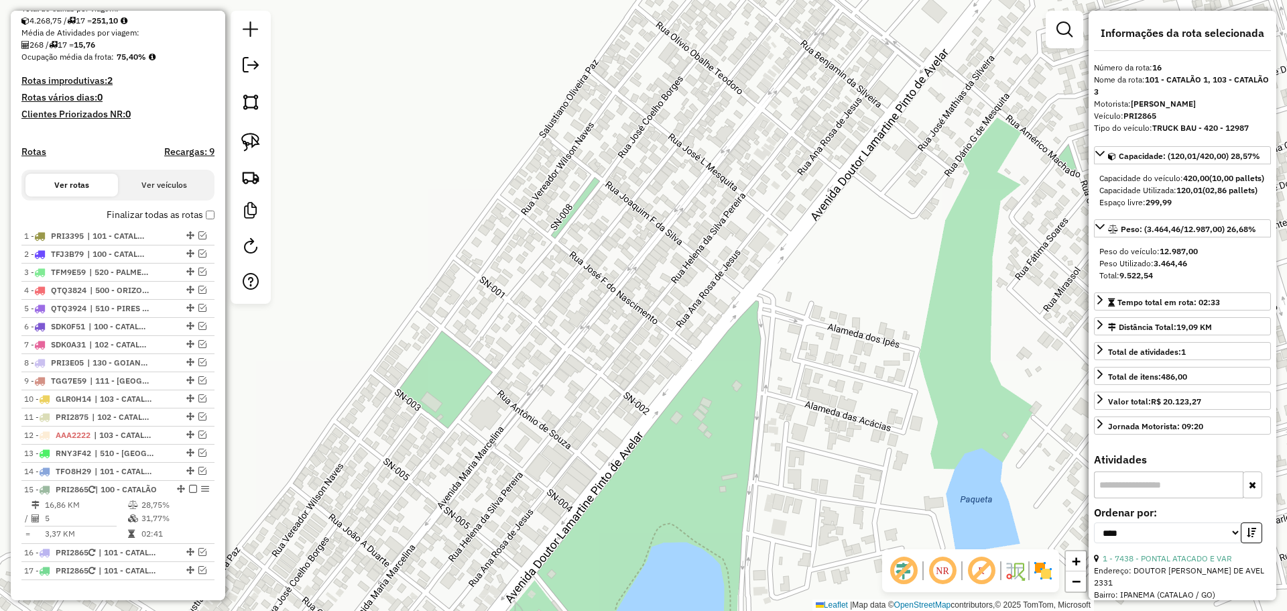
scroll to position [347, 0]
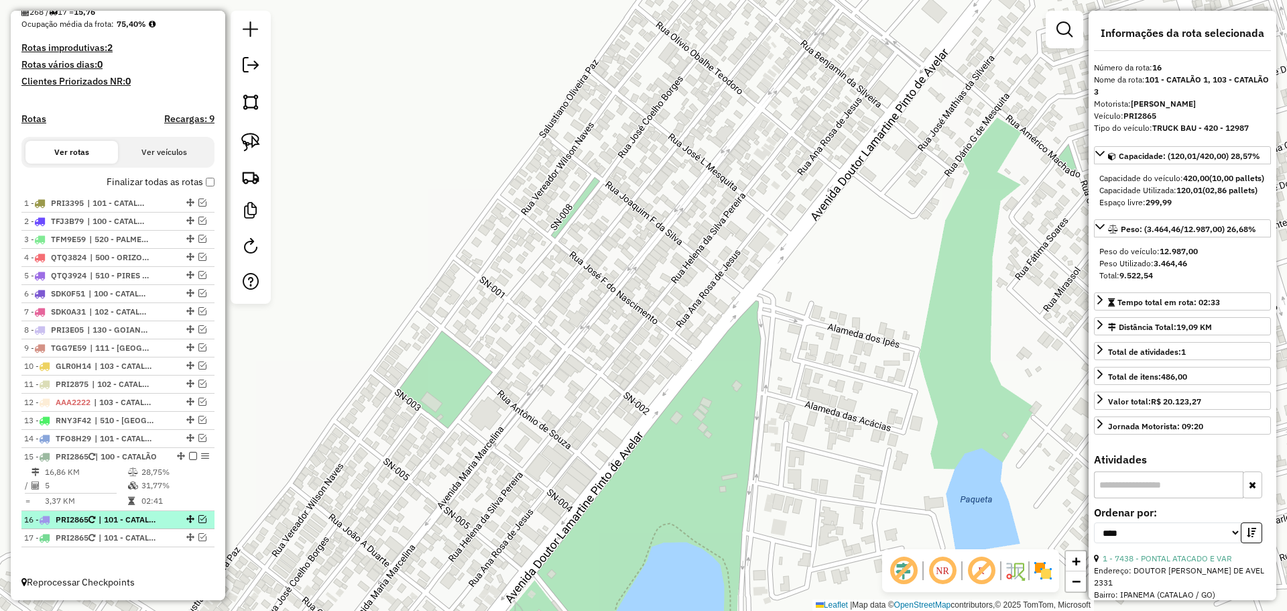
click at [200, 519] on em at bounding box center [202, 519] width 8 height 8
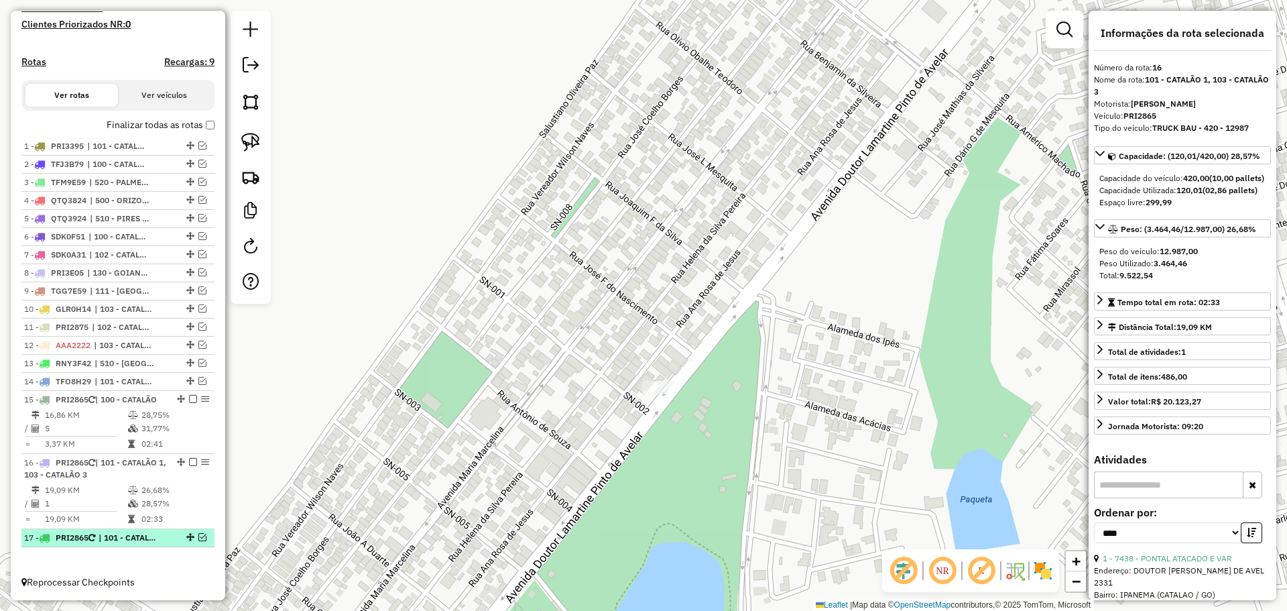
click at [198, 536] on em at bounding box center [202, 537] width 8 height 8
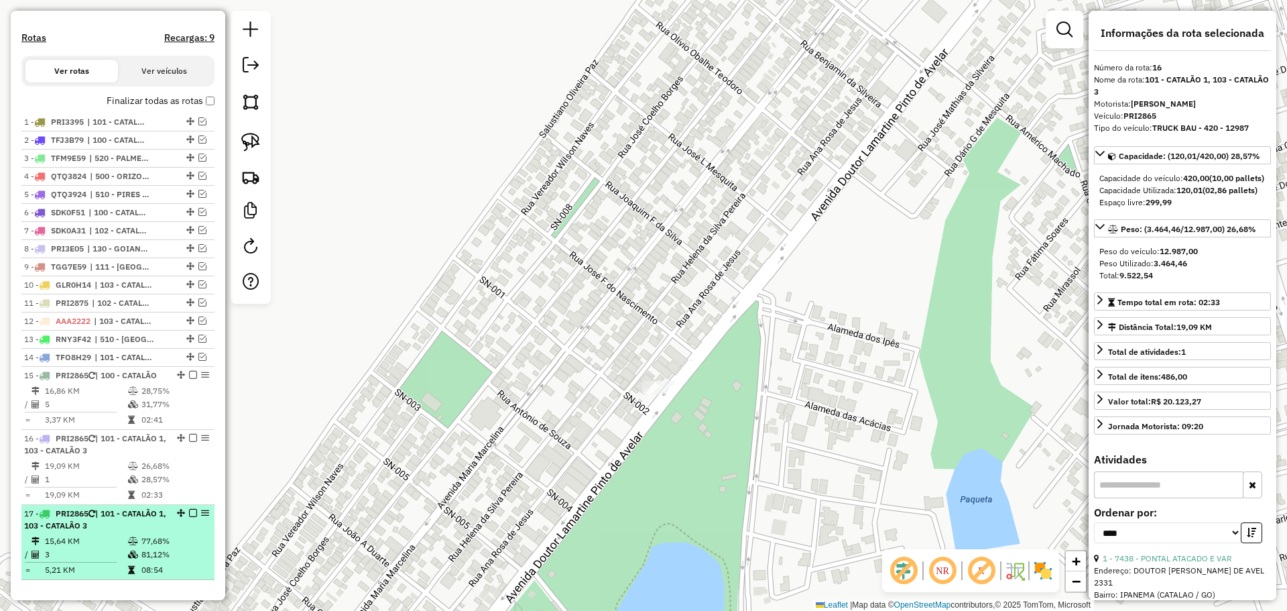
scroll to position [461, 0]
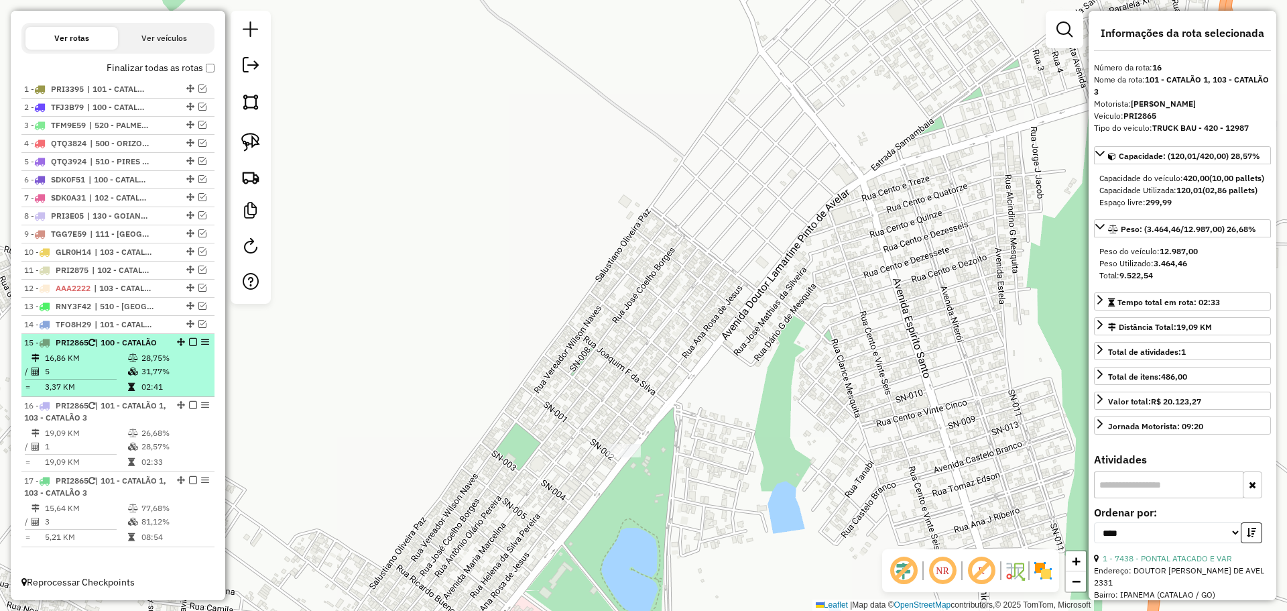
click at [80, 337] on div "15 - PRI2865 | 100 - CATALÃO" at bounding box center [95, 343] width 142 height 12
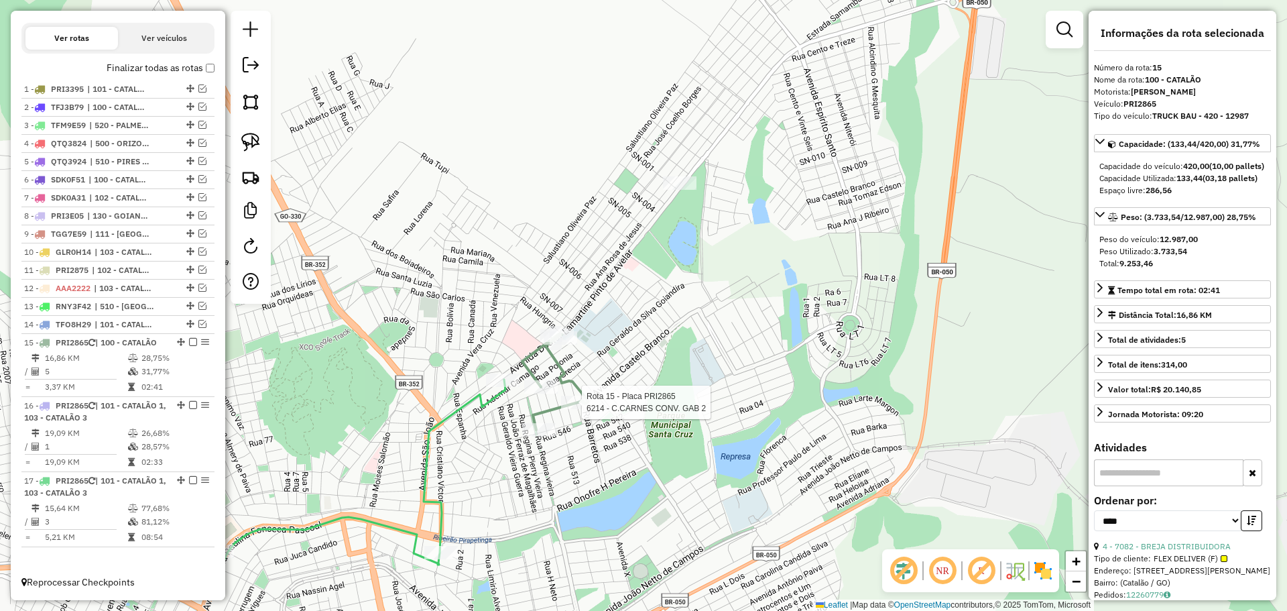
click at [573, 440] on div "Rota 15 - Placa PRI2865 6214 - C.CARNES CONV. GAB 2 Janela de atendimento Grade…" at bounding box center [643, 305] width 1287 height 611
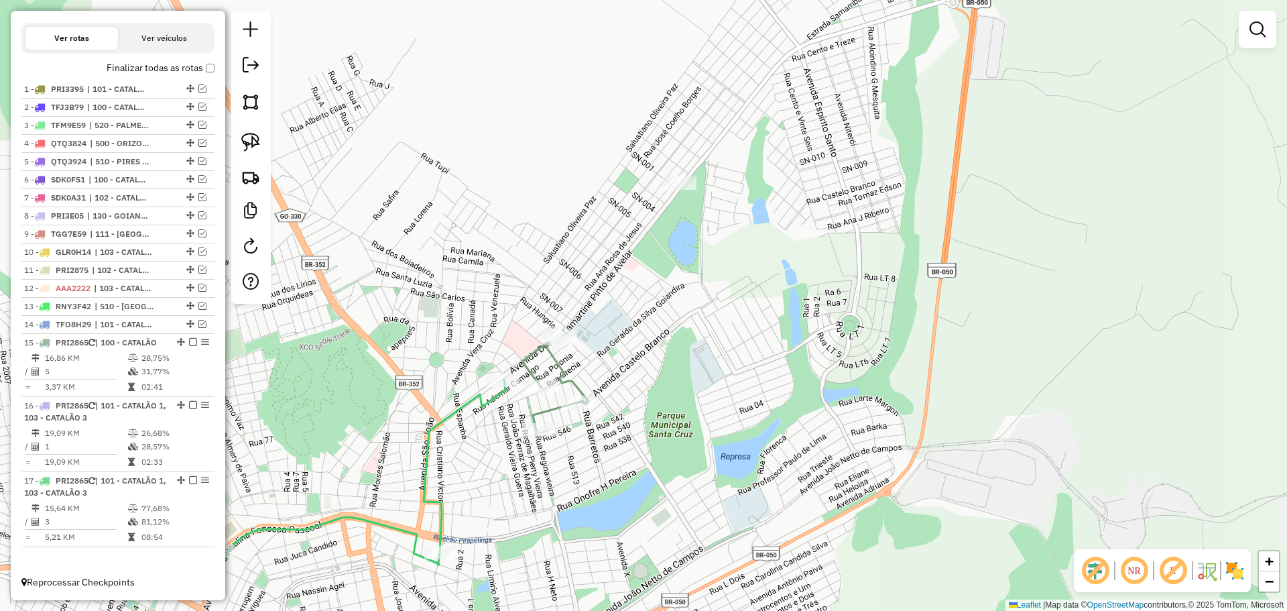
click at [570, 389] on icon at bounding box center [555, 381] width 66 height 97
select select "*********"
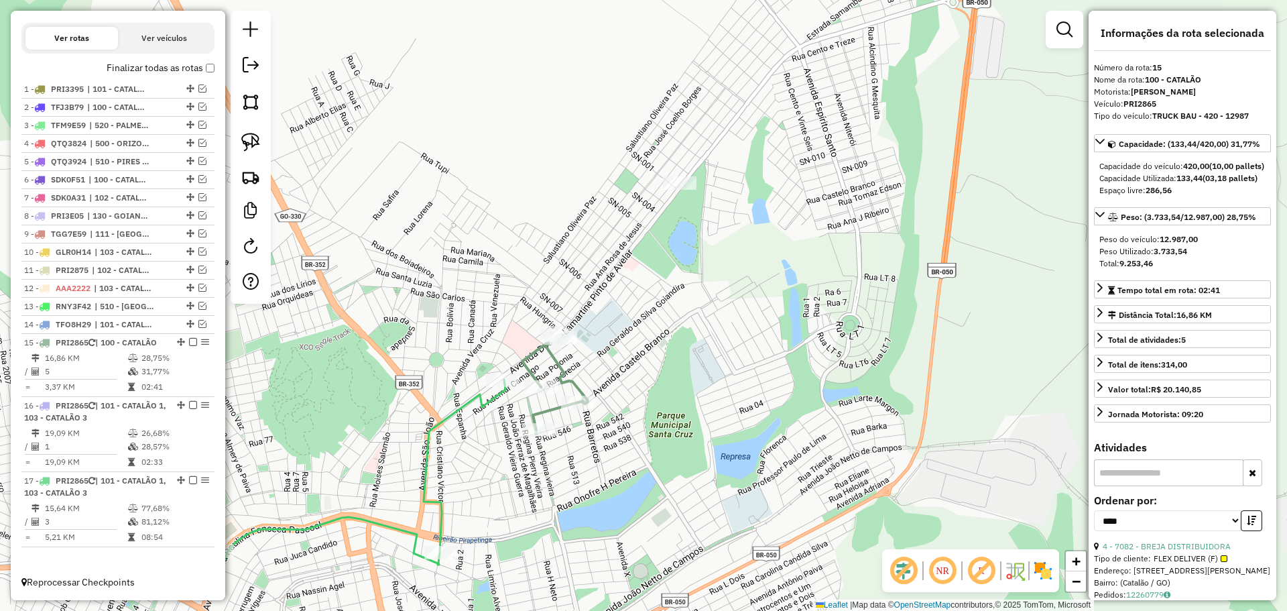
click at [571, 395] on div "Janela de atendimento Grade de atendimento Capacidade Transportadoras Veículos …" at bounding box center [643, 305] width 1287 height 611
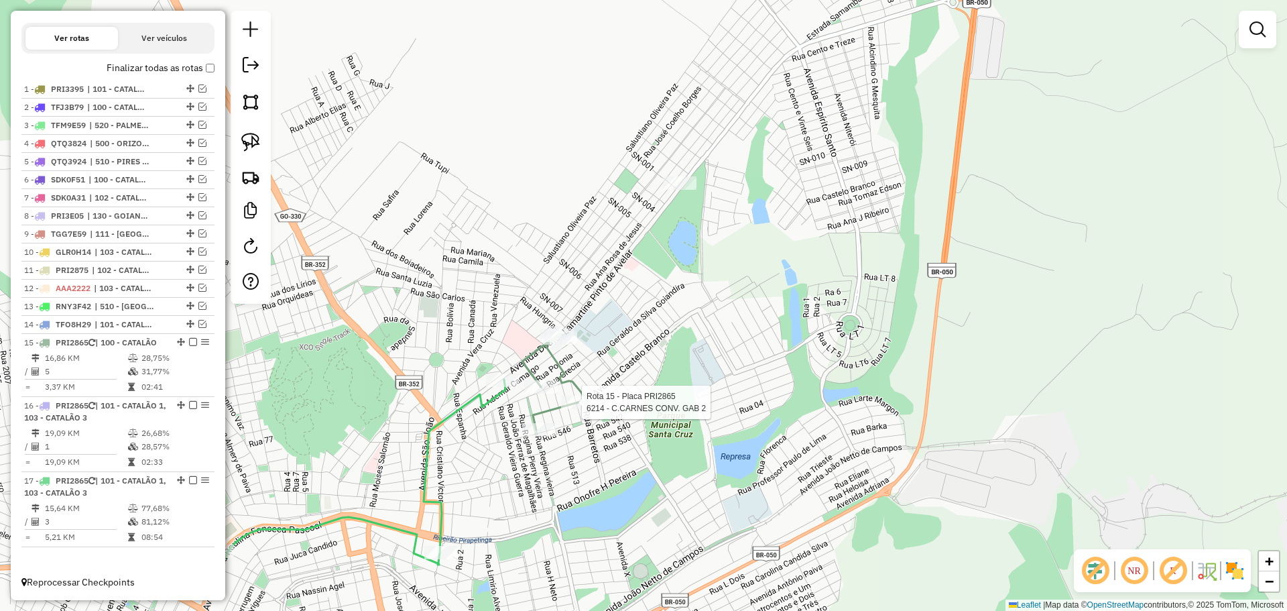
select select "*********"
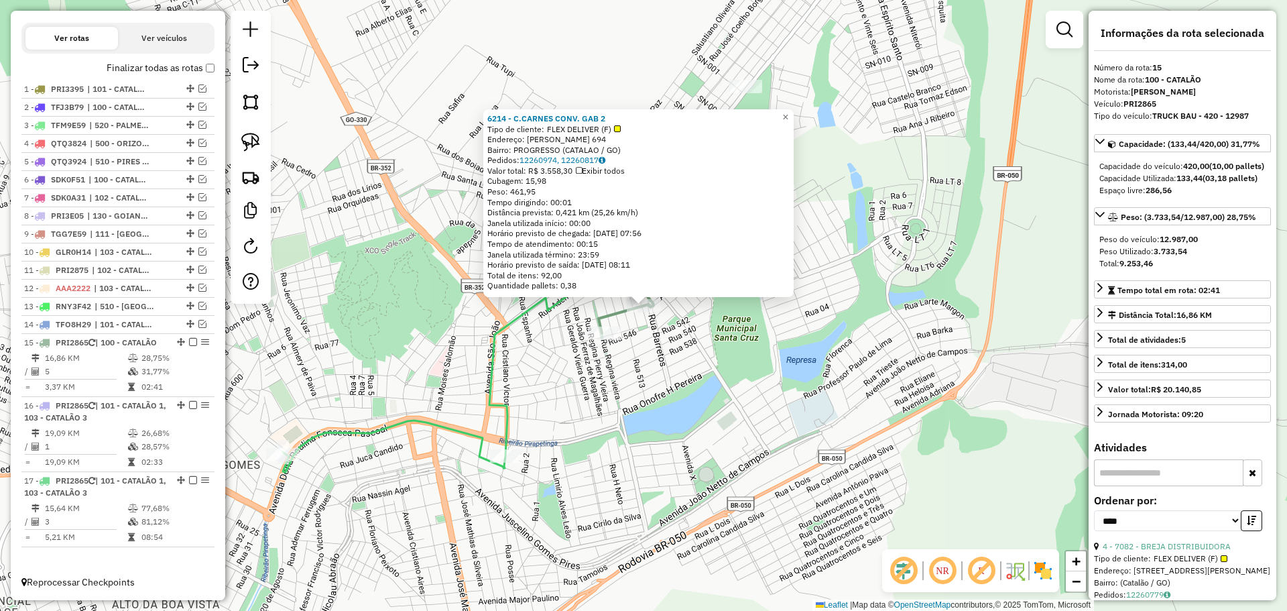
click at [581, 422] on div "6214 - C.CARNES CONV. GAB 2 Tipo de cliente: FLEX DELIVER (F) Endereço: [PERSON…" at bounding box center [643, 305] width 1287 height 611
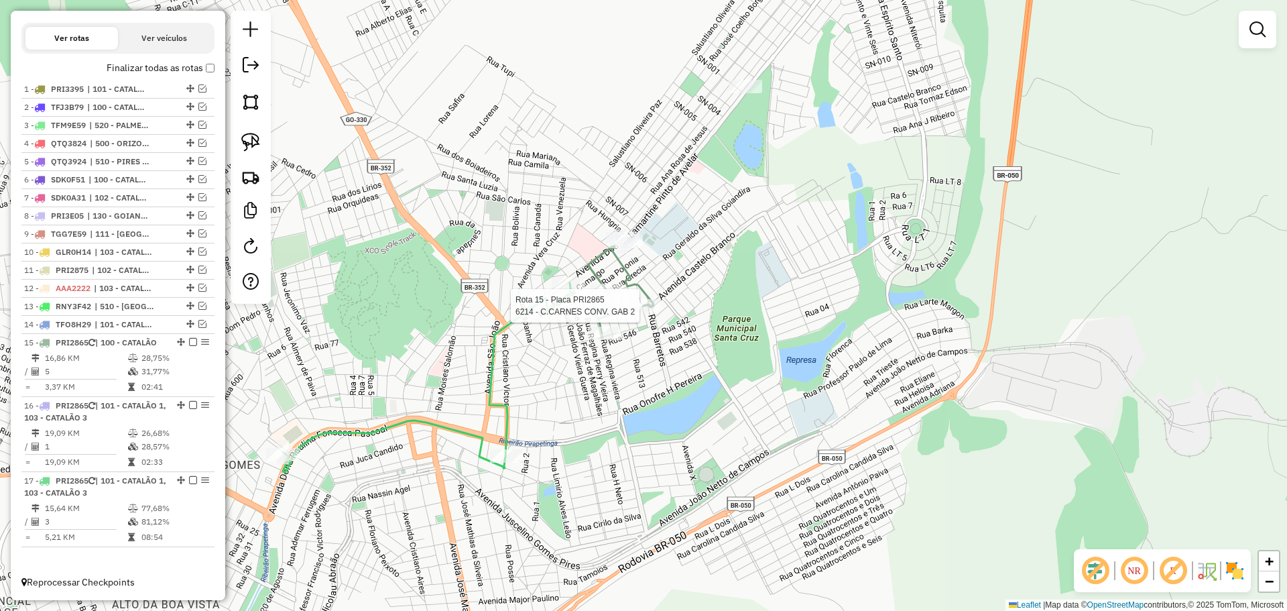
select select "*********"
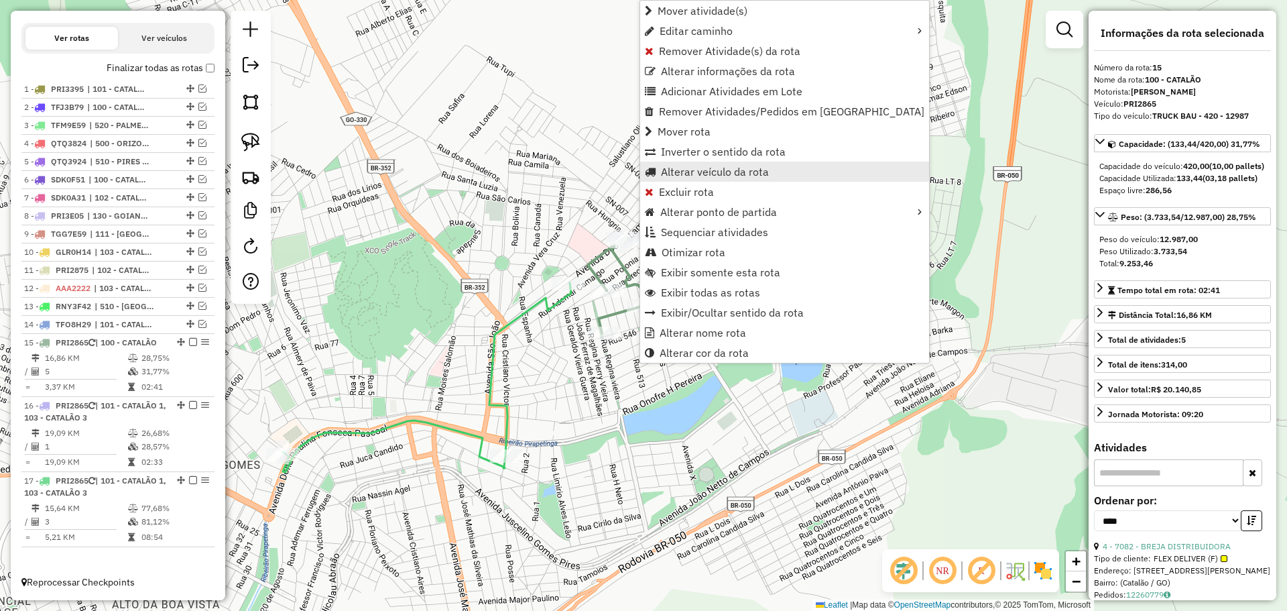
click at [727, 171] on span "Alterar veículo da rota" at bounding box center [715, 171] width 108 height 11
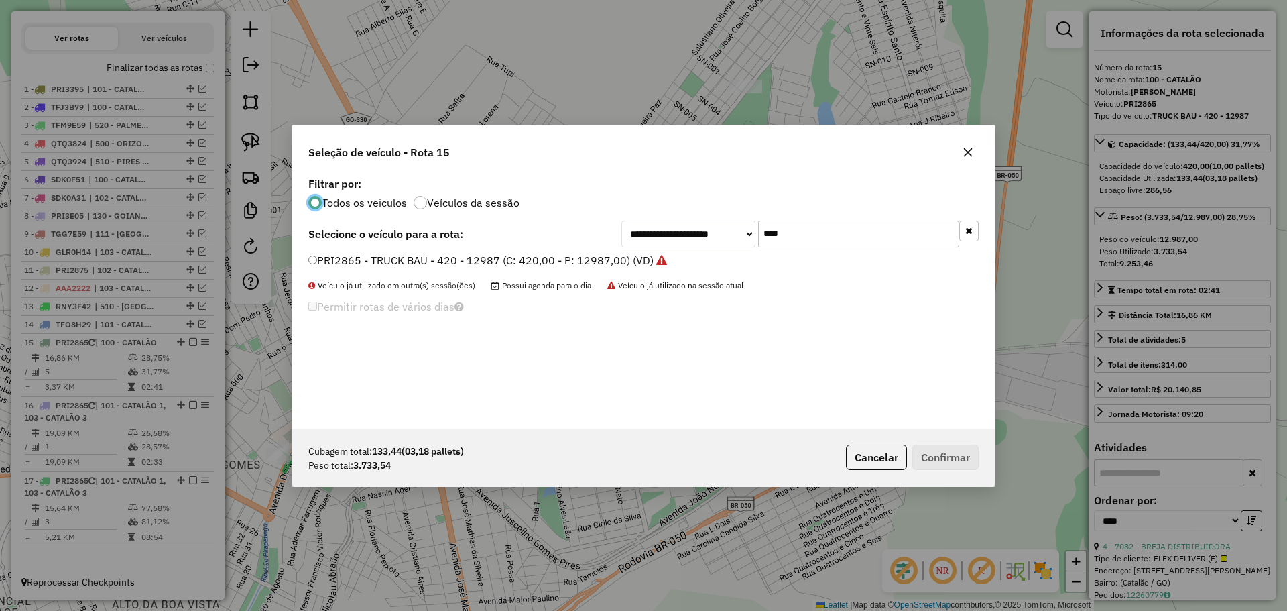
scroll to position [7, 4]
click at [802, 239] on input "****" at bounding box center [858, 234] width 201 height 27
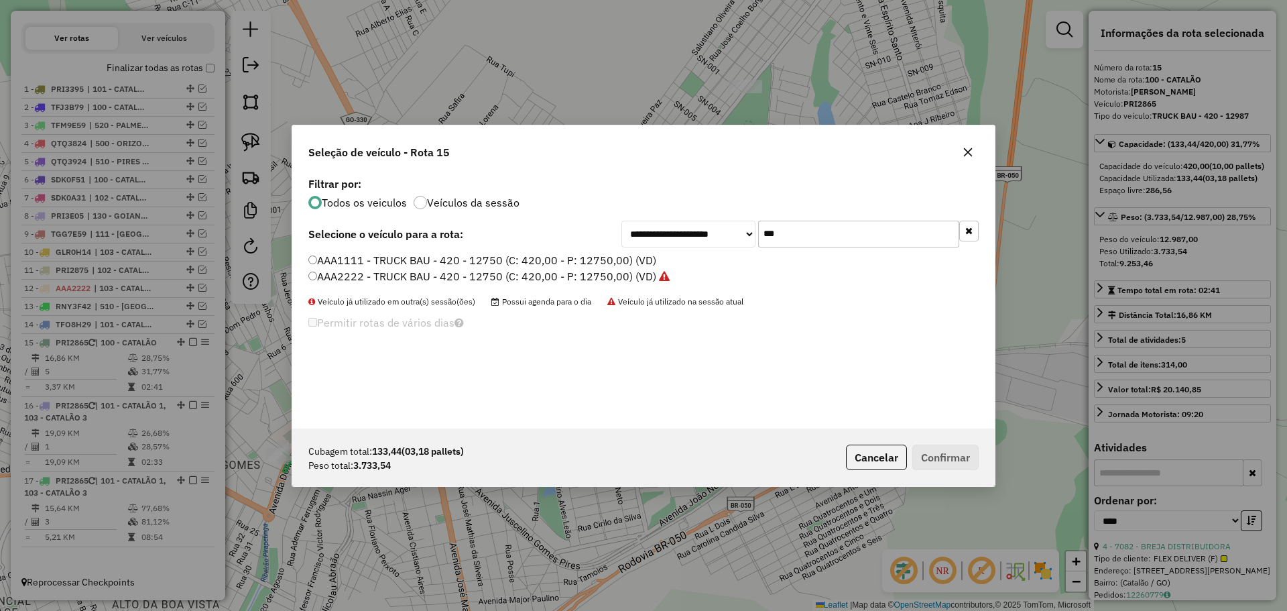
type input "***"
click at [400, 263] on label "AAA1111 - TRUCK BAU - 420 - 12750 (C: 420,00 - P: 12750,00) (VD)" at bounding box center [482, 260] width 348 height 16
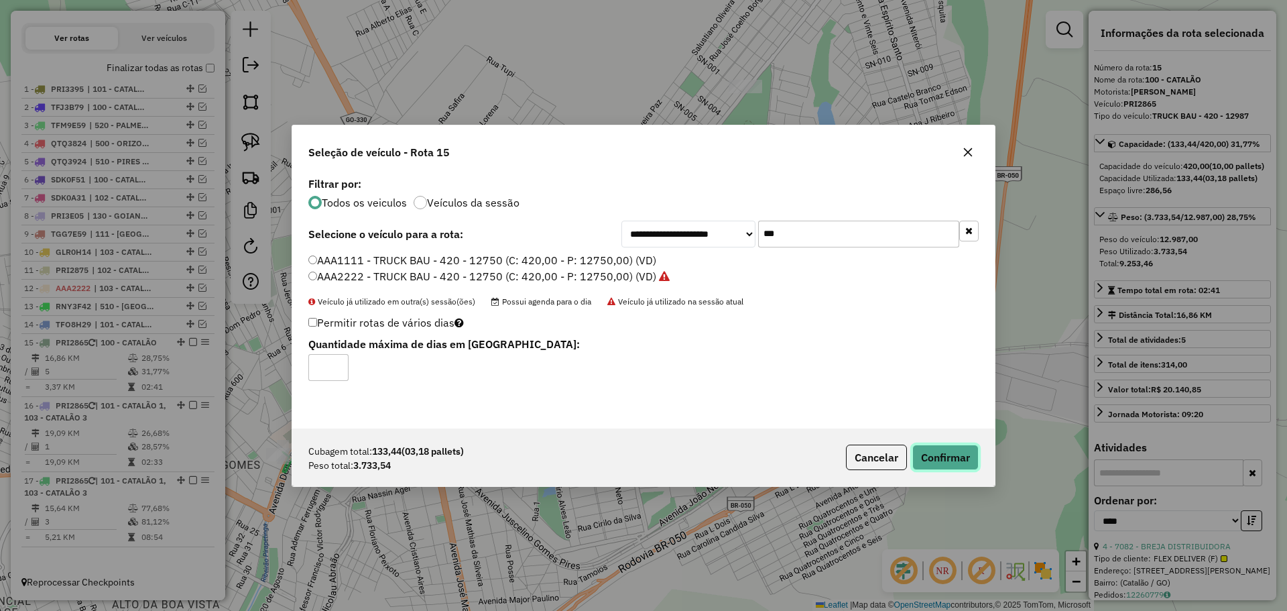
click at [953, 462] on button "Confirmar" at bounding box center [945, 456] width 66 height 25
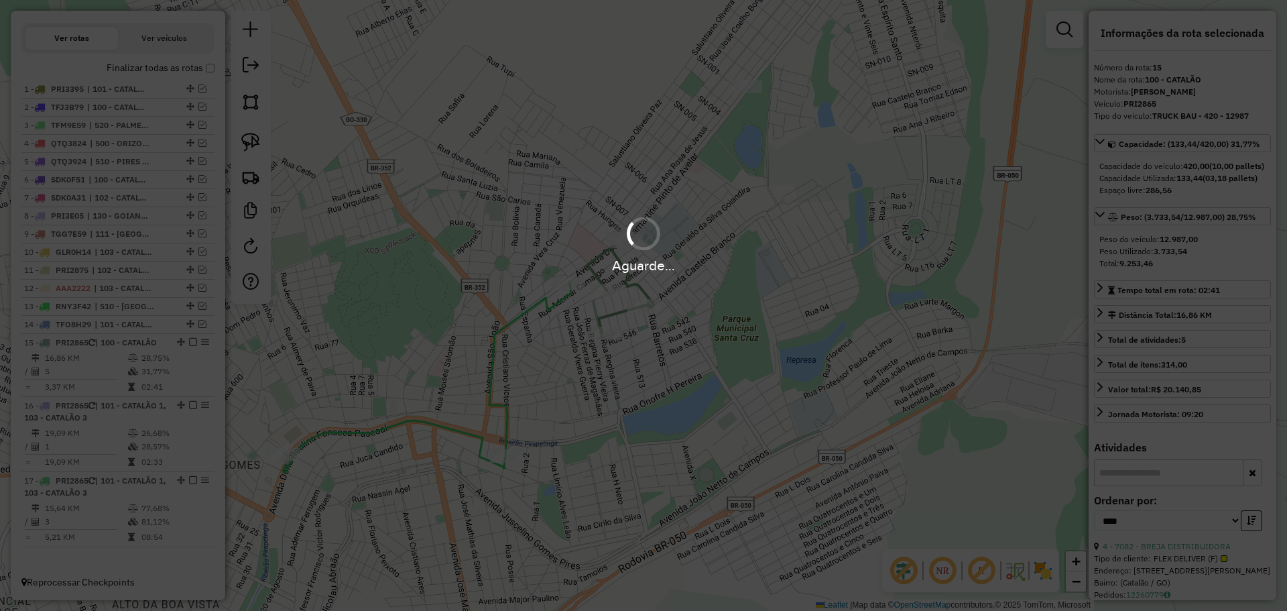
scroll to position [449, 0]
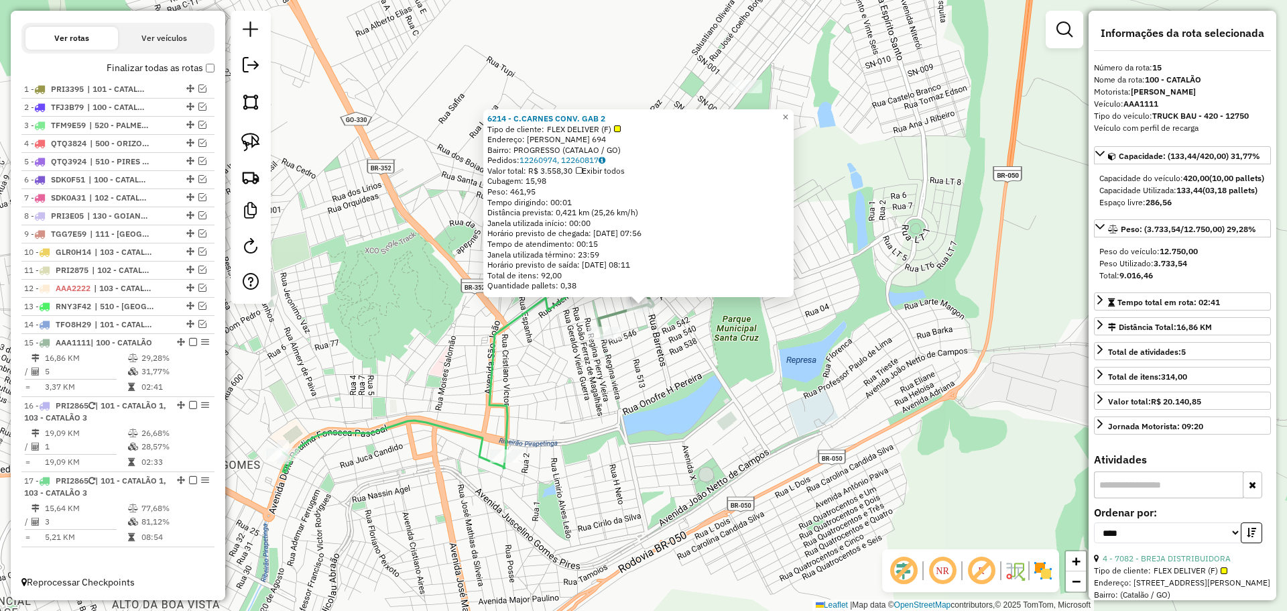
click at [736, 397] on div "6214 - C.CARNES CONV. GAB 2 Tipo de cliente: FLEX DELIVER (F) Endereço: [PERSON…" at bounding box center [643, 305] width 1287 height 611
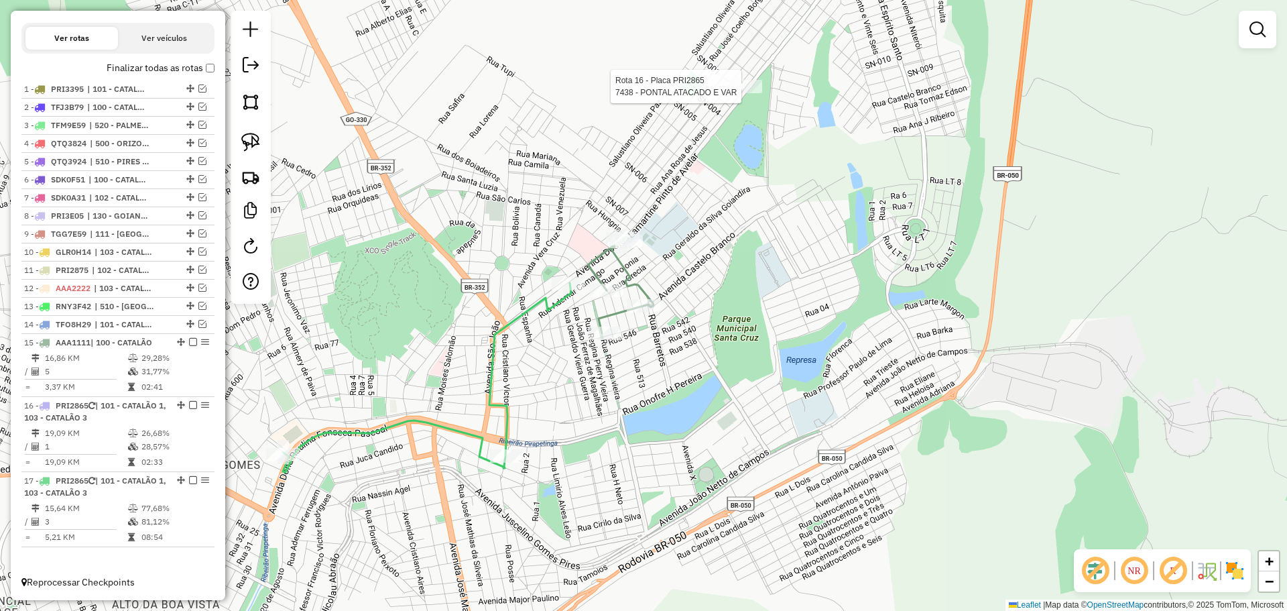
select select "*********"
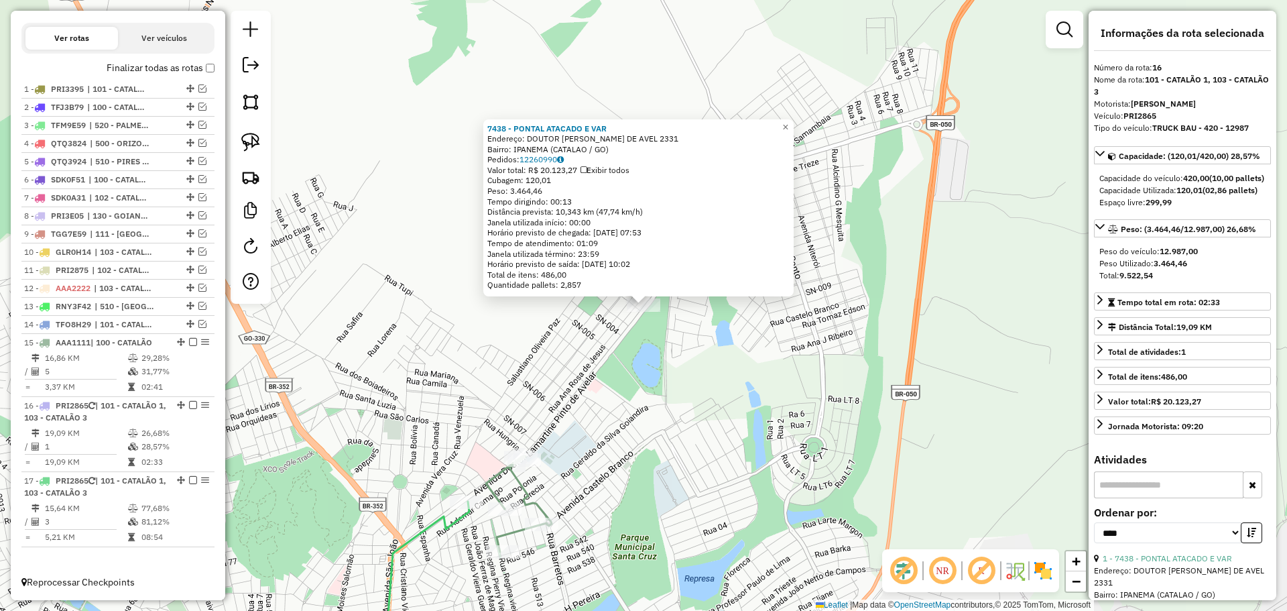
click at [689, 384] on div "7438 - PONTAL ATACADO E VAR Endereço: DOUTOR LAMARTINE [GEOGRAPHIC_DATA] 2331 B…" at bounding box center [643, 305] width 1287 height 611
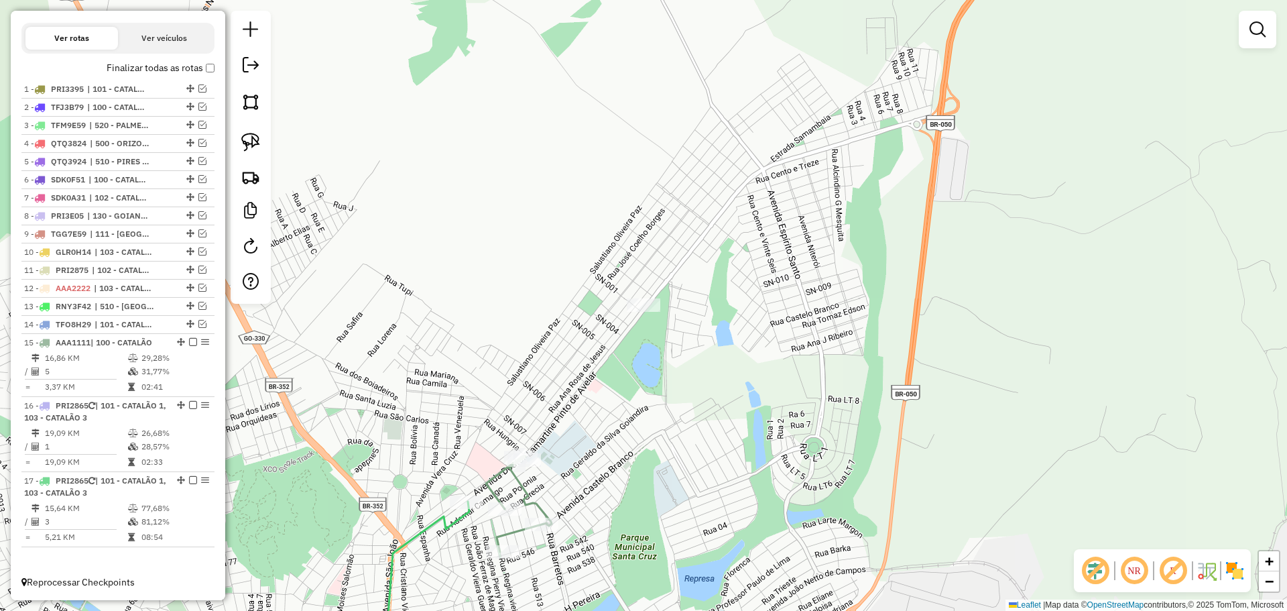
drag, startPoint x: 603, startPoint y: 442, endPoint x: 638, endPoint y: 363, distance: 86.4
click at [638, 363] on div "Janela de atendimento Grade de atendimento Capacidade Transportadoras Veículos …" at bounding box center [643, 305] width 1287 height 611
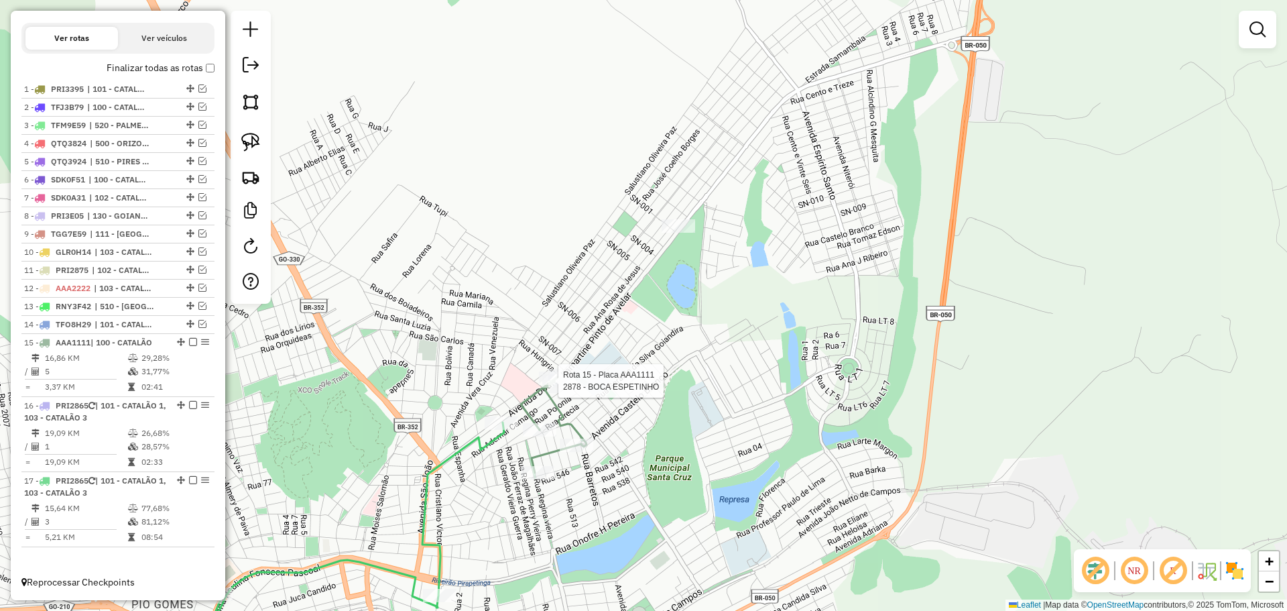
select select "*********"
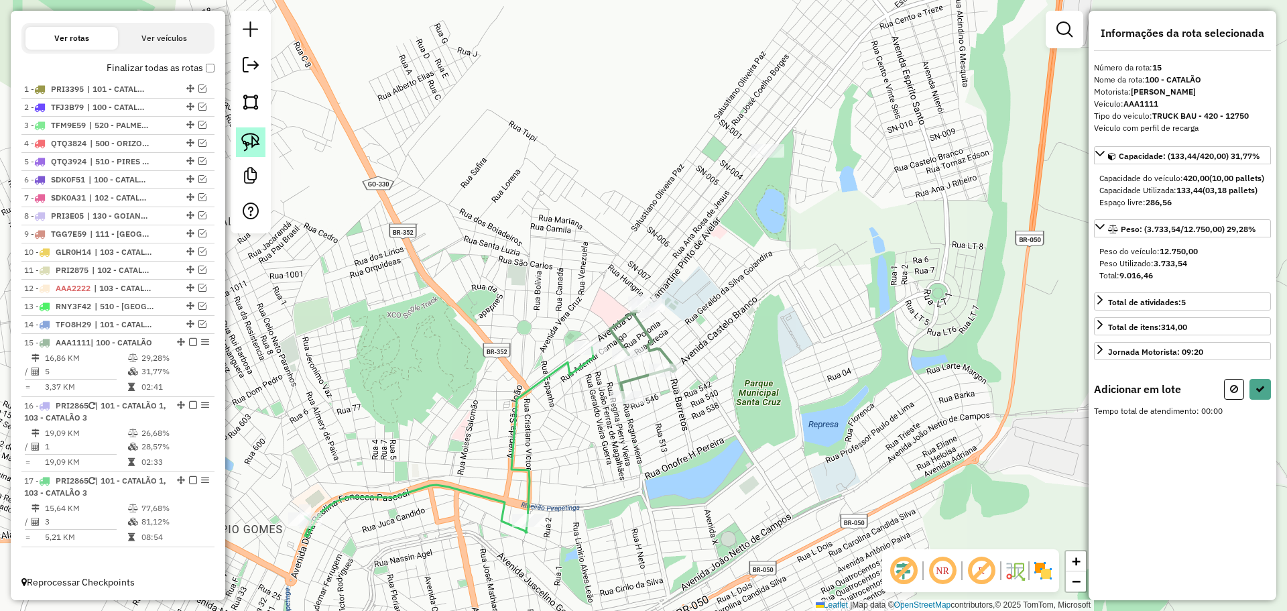
click at [254, 131] on link at bounding box center [250, 141] width 29 height 29
drag, startPoint x: 818, startPoint y: 163, endPoint x: 828, endPoint y: 188, distance: 27.4
click at [1261, 394] on icon at bounding box center [1260, 388] width 9 height 9
select select "*********"
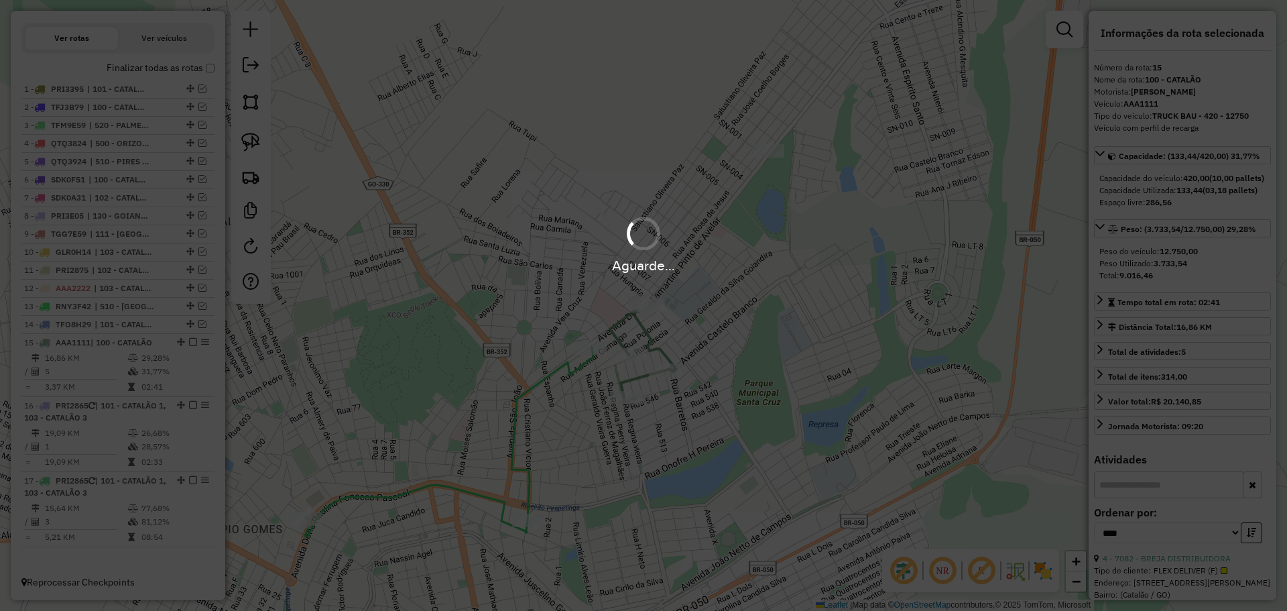
scroll to position [374, 0]
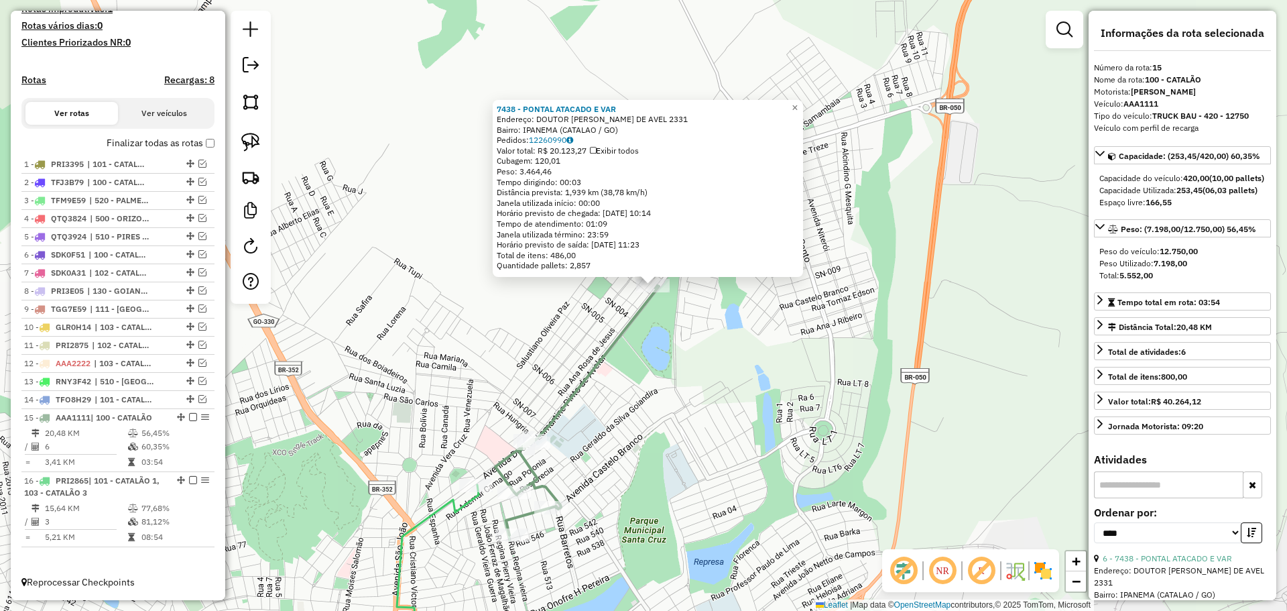
drag, startPoint x: 735, startPoint y: 396, endPoint x: 794, endPoint y: 274, distance: 135.2
click at [794, 274] on div "7438 - PONTAL ATACADO E VAR Endereço: DOUTOR LAMARTINE [GEOGRAPHIC_DATA] 2331 B…" at bounding box center [643, 305] width 1287 height 611
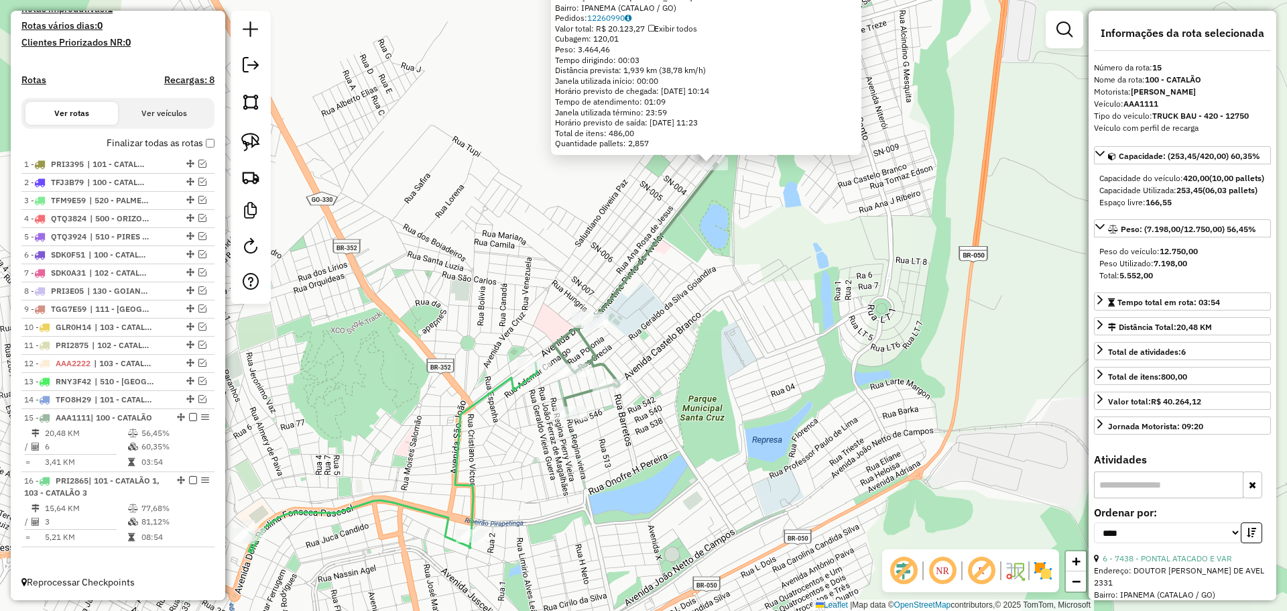
click at [711, 391] on div "7438 - PONTAL ATACADO E VAR Endereço: DOUTOR LAMARTINE [GEOGRAPHIC_DATA] 2331 B…" at bounding box center [643, 305] width 1287 height 611
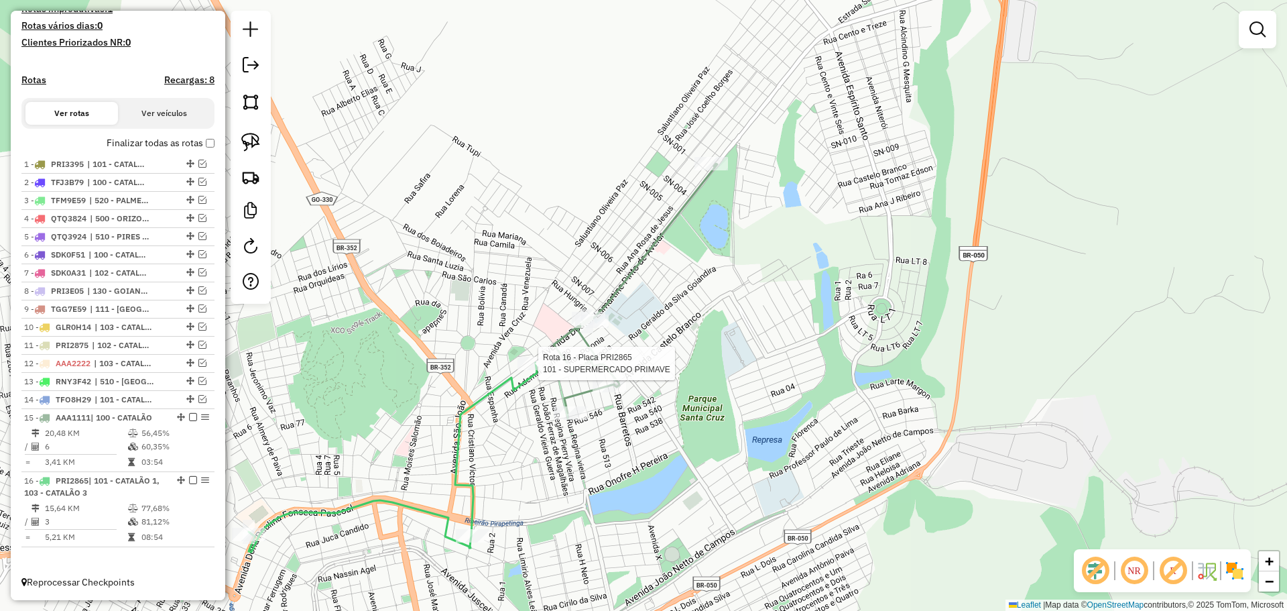
select select "*********"
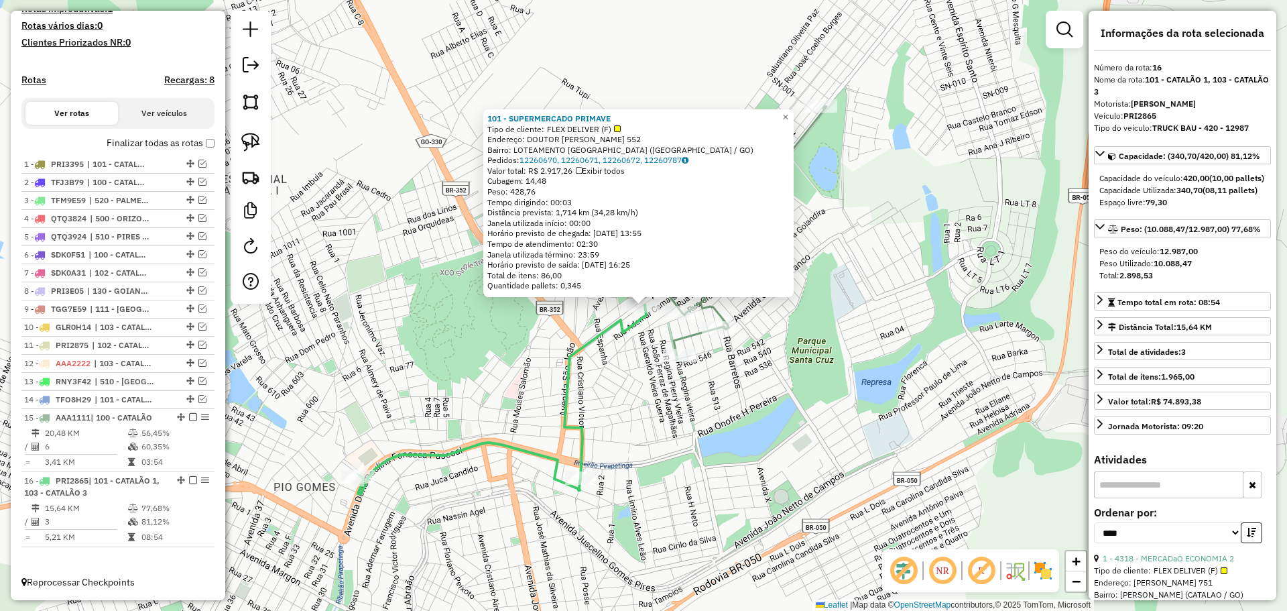
click at [701, 450] on div "101 - SUPERMERCADO PRIMAVE Tipo de cliente: FLEX DELIVER (F) Endereço: DOUTOR […" at bounding box center [643, 305] width 1287 height 611
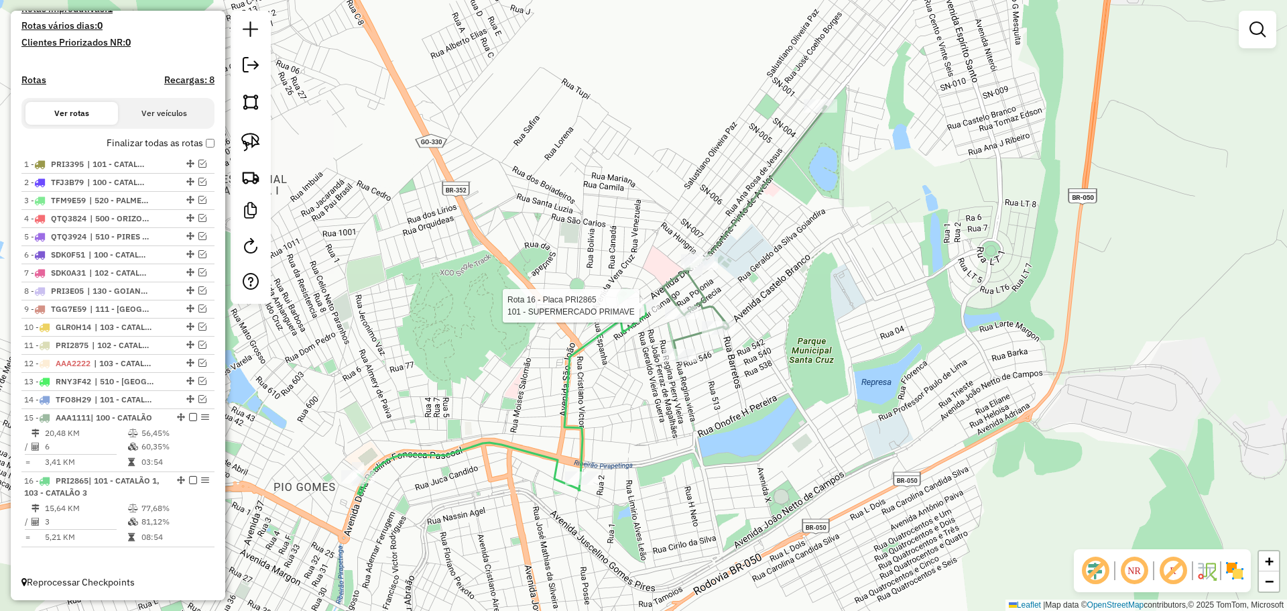
select select "*********"
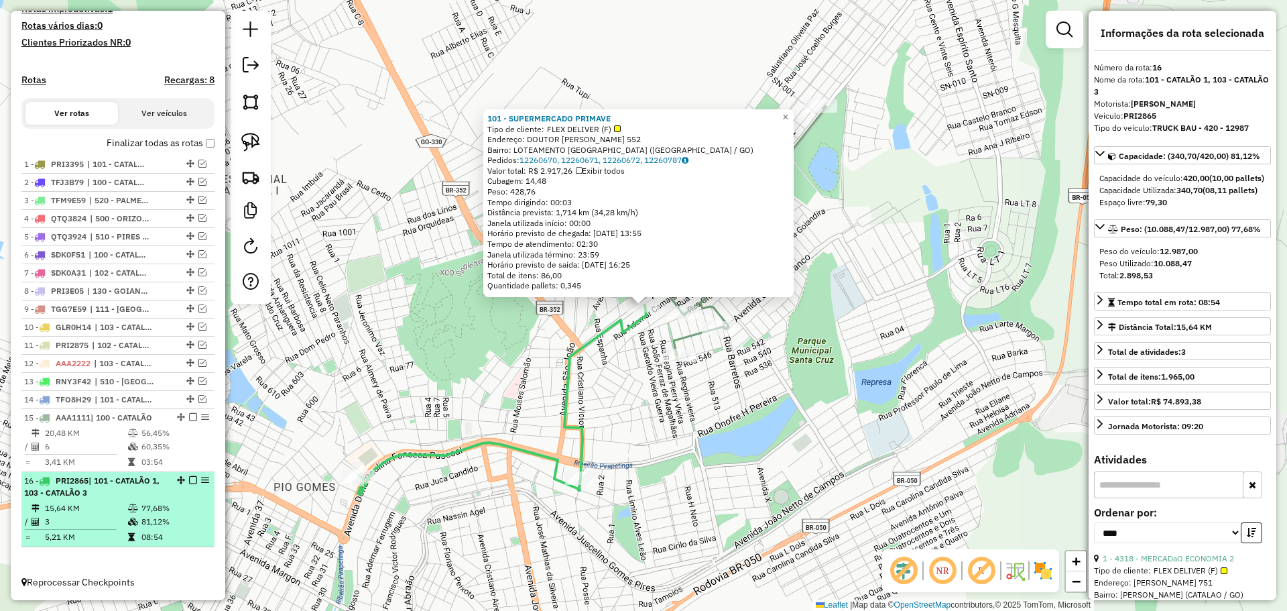
click at [190, 481] on em at bounding box center [193, 480] width 8 height 8
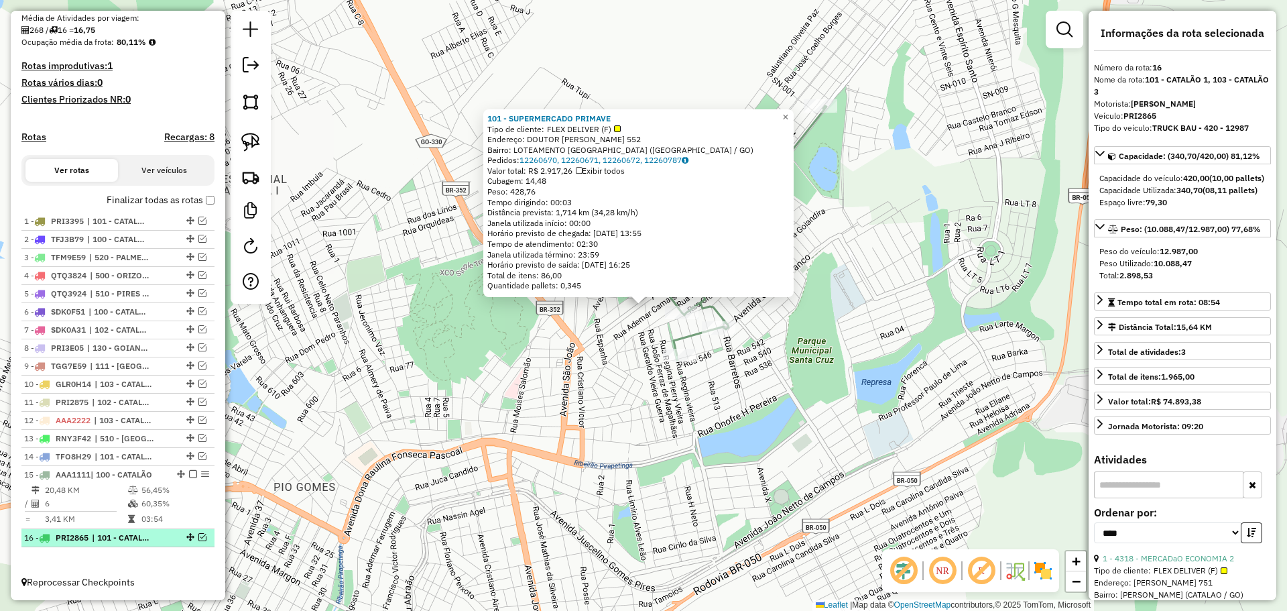
scroll to position [317, 0]
click at [506, 523] on div "101 - SUPERMERCADO PRIMAVE Tipo de cliente: FLEX DELIVER (F) Endereço: DOUTOR […" at bounding box center [643, 305] width 1287 height 611
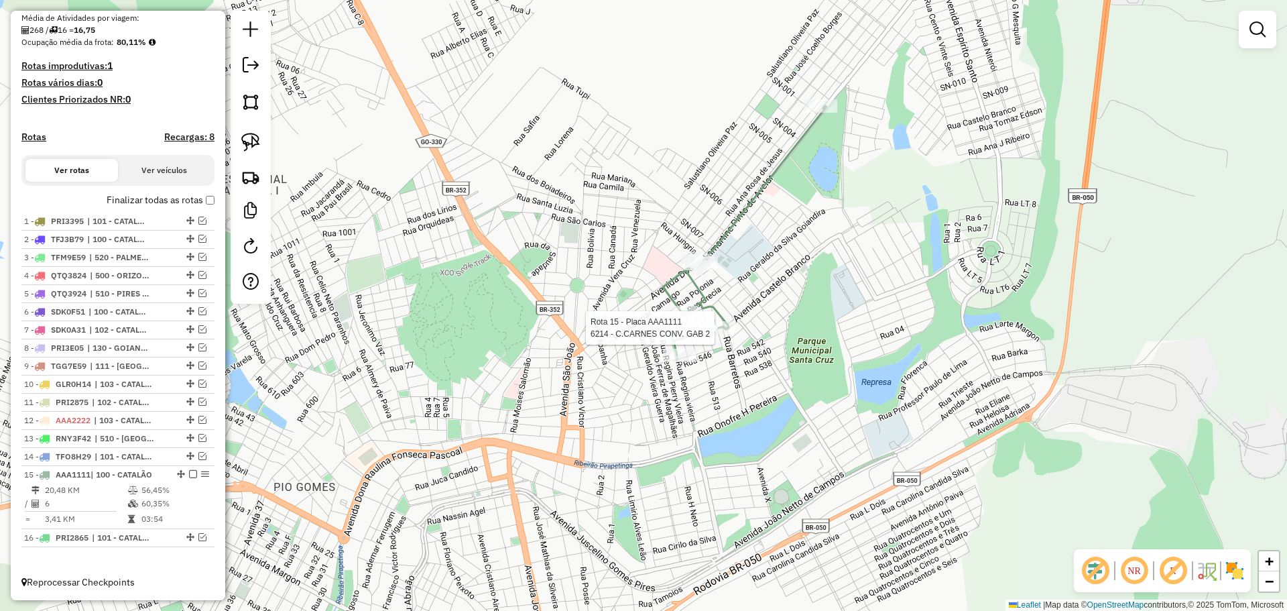
select select "*********"
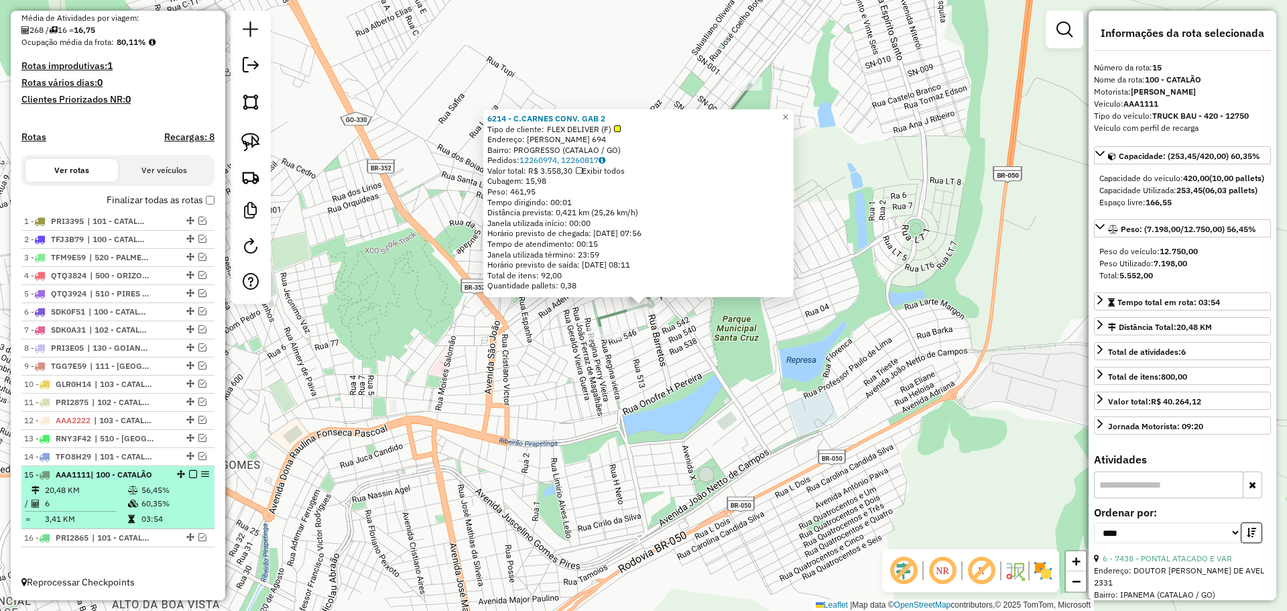
click at [189, 475] on em at bounding box center [193, 474] width 8 height 8
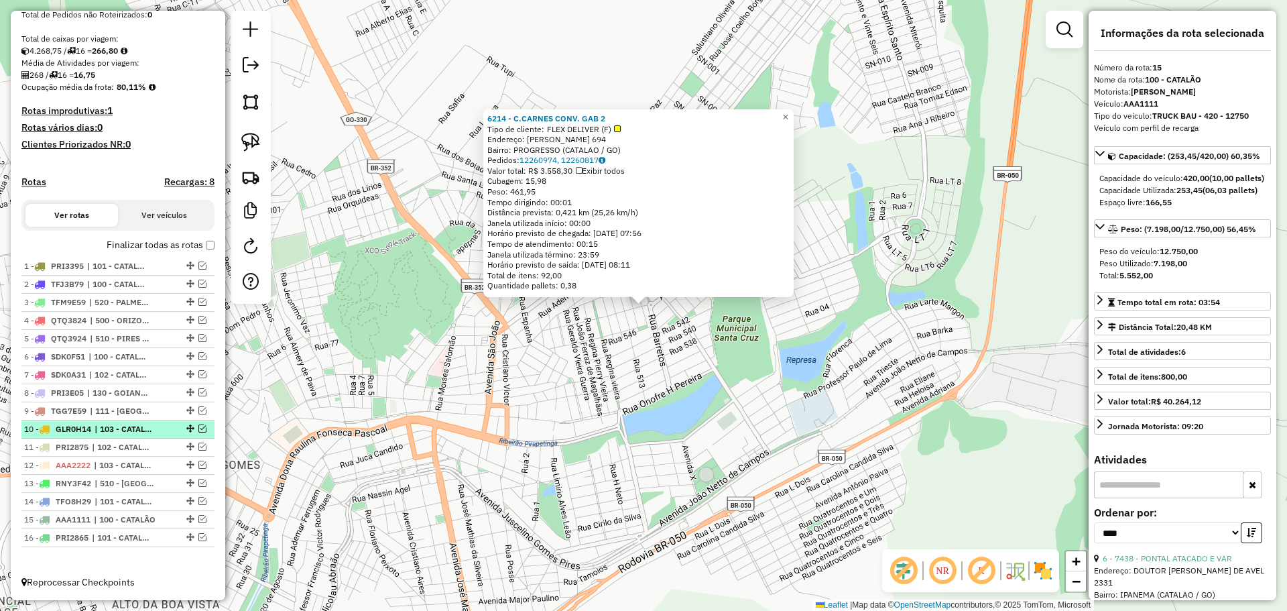
click at [125, 429] on span "| 103 - CATALÃO 3" at bounding box center [126, 429] width 62 height 12
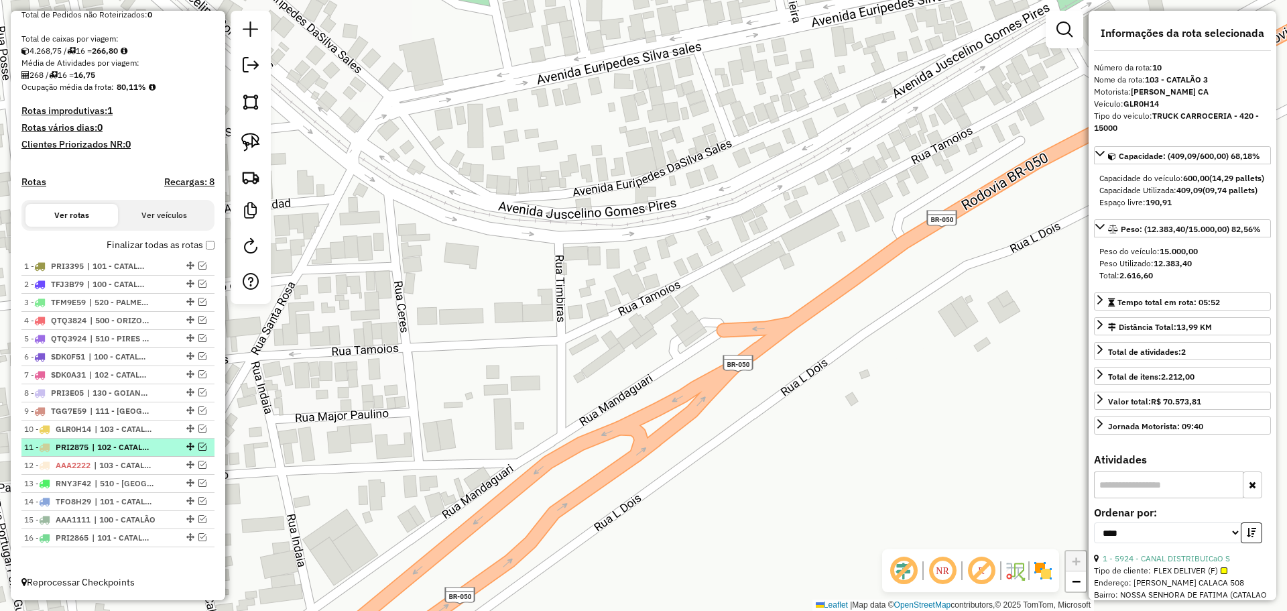
click at [133, 443] on span "| 102 - CATALÃO 2, 103 - CATALÃO 3" at bounding box center [123, 447] width 62 height 12
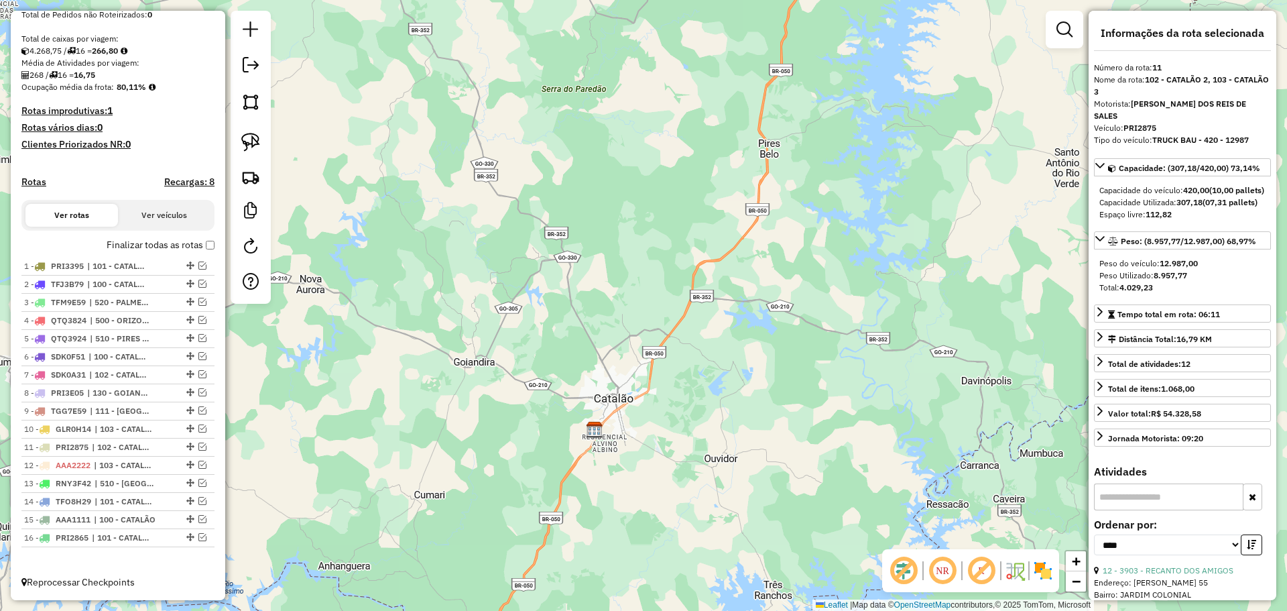
drag, startPoint x: 993, startPoint y: 416, endPoint x: 933, endPoint y: 406, distance: 61.1
click at [991, 416] on div "Janela de atendimento Grade de atendimento Capacidade Transportadoras Veículos …" at bounding box center [643, 305] width 1287 height 611
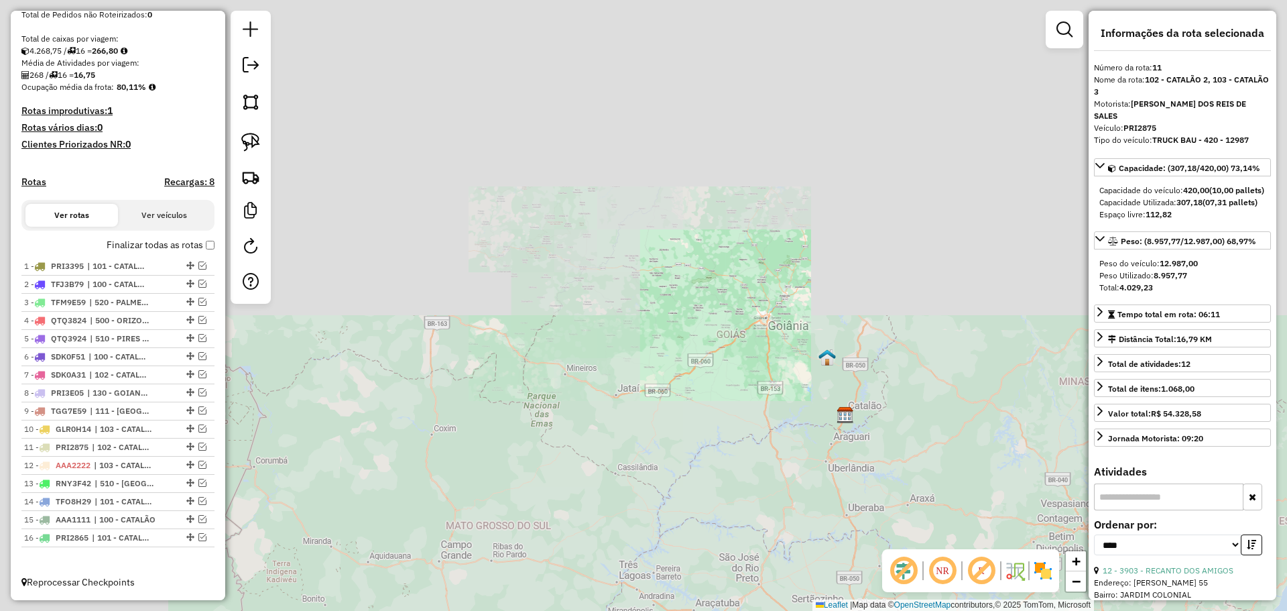
drag, startPoint x: 956, startPoint y: 436, endPoint x: 727, endPoint y: 348, distance: 244.9
click at [727, 348] on div "Janela de atendimento Grade de atendimento Capacidade Transportadoras Veículos …" at bounding box center [643, 305] width 1287 height 611
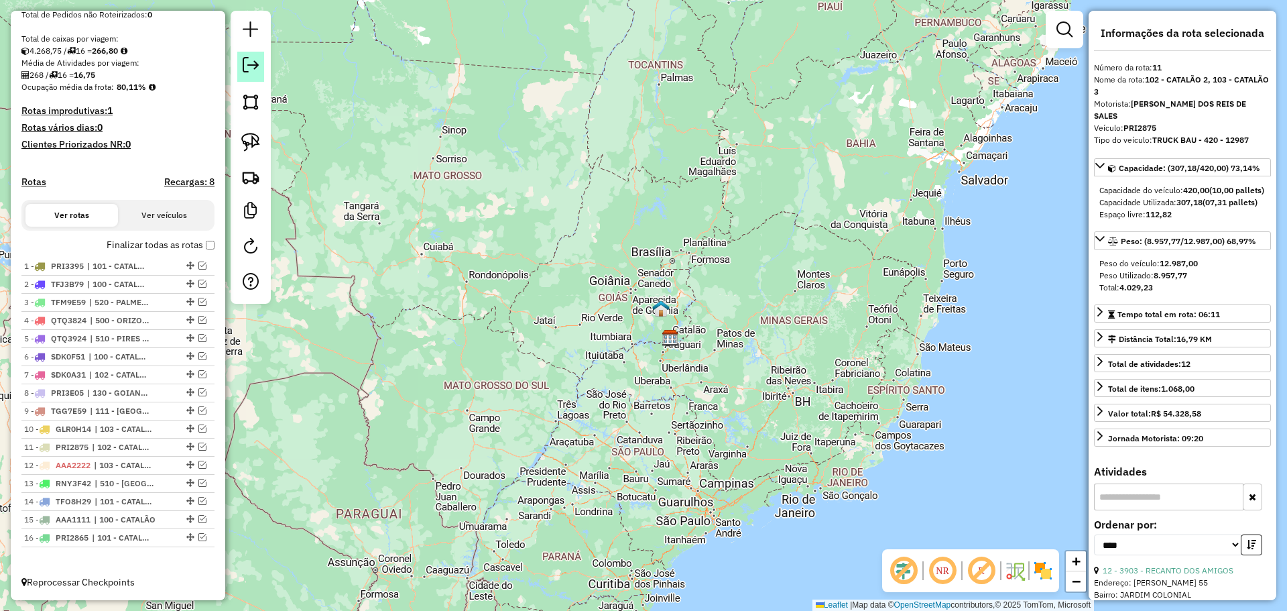
click at [256, 69] on em at bounding box center [251, 65] width 16 height 16
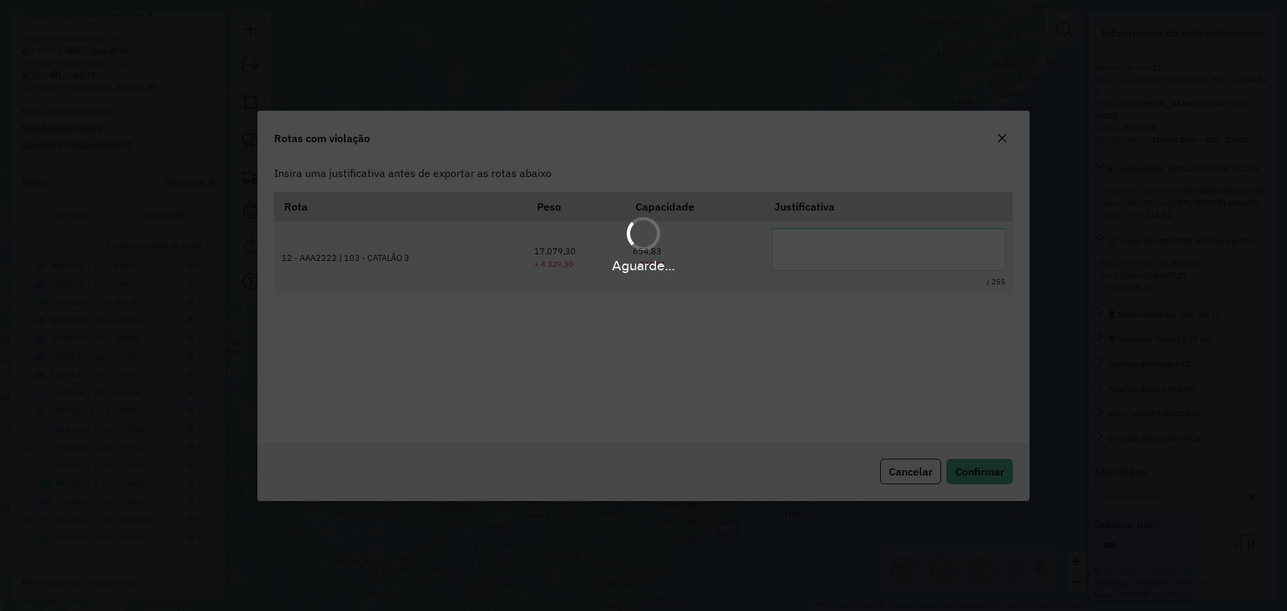
scroll to position [0, 0]
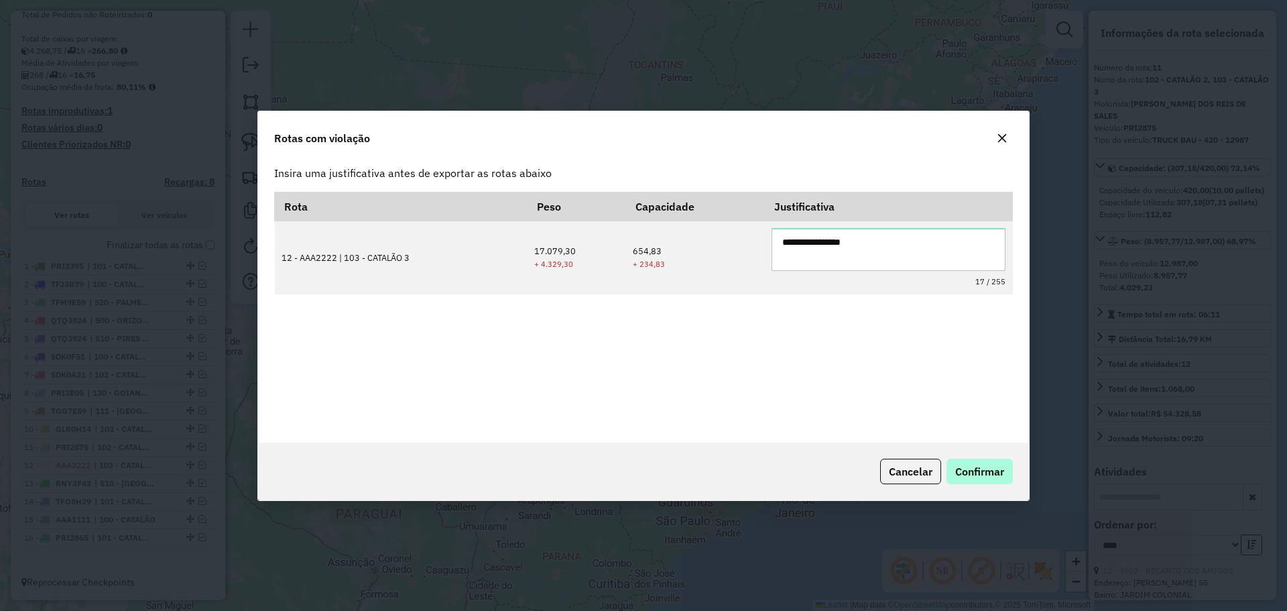
type textarea "**********"
click at [979, 468] on span "Confirmar" at bounding box center [979, 471] width 49 height 13
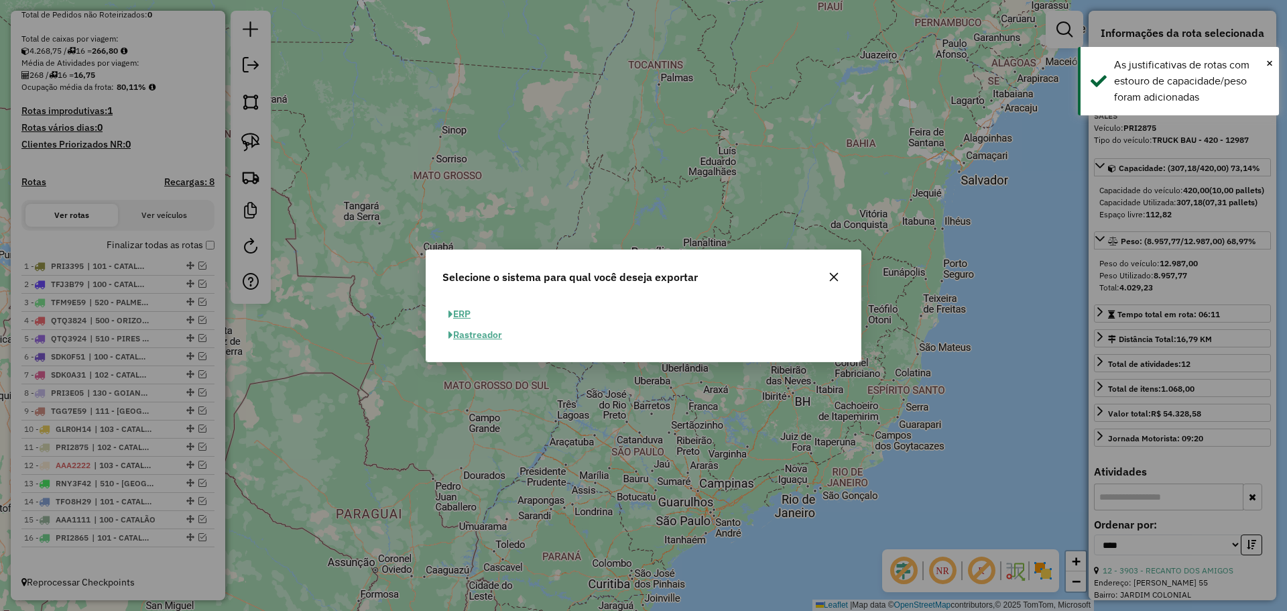
click at [461, 315] on button "ERP" at bounding box center [459, 314] width 34 height 21
select select "**"
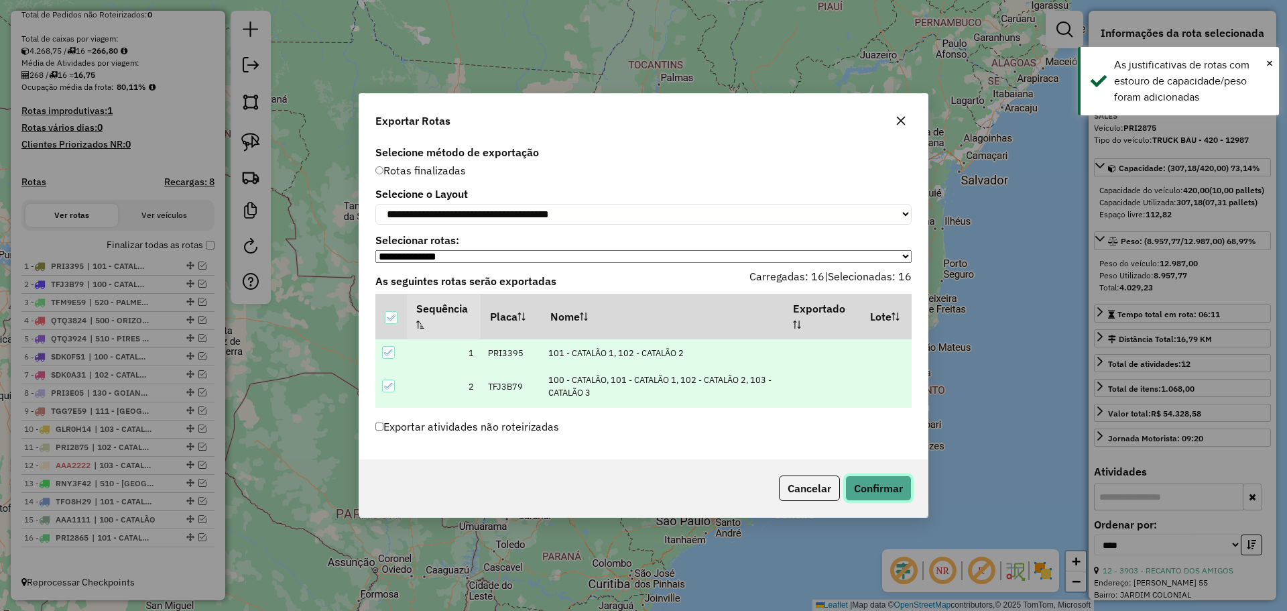
click at [890, 491] on button "Confirmar" at bounding box center [878, 487] width 66 height 25
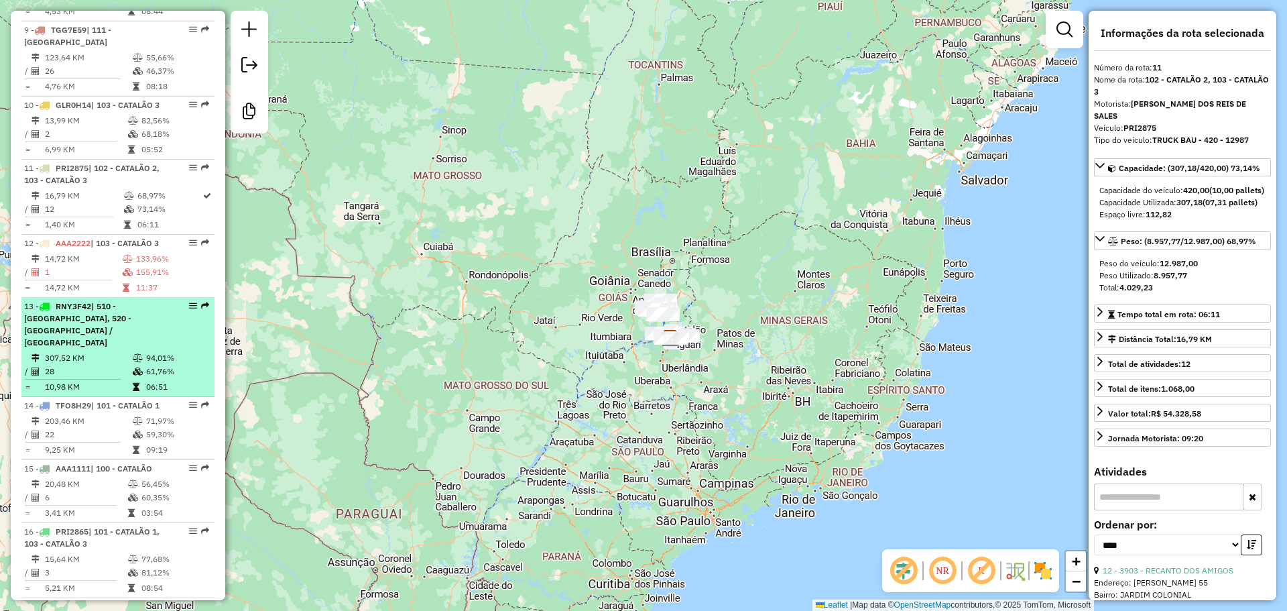
scroll to position [1139, 0]
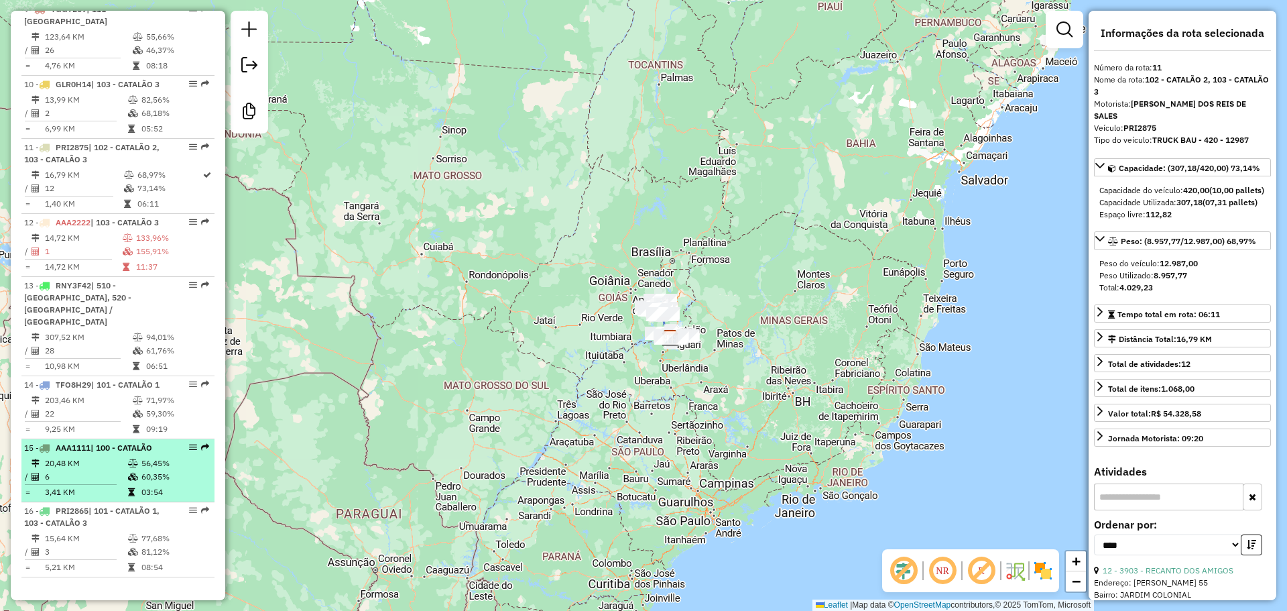
click at [134, 463] on icon at bounding box center [133, 463] width 10 height 8
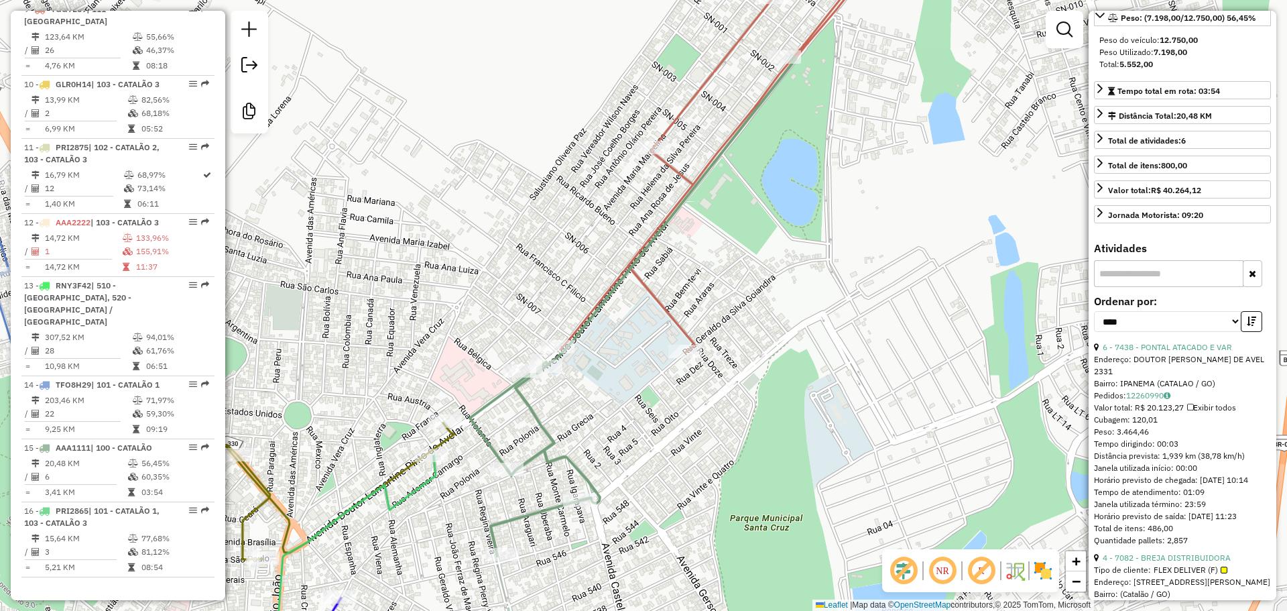
scroll to position [188, 0]
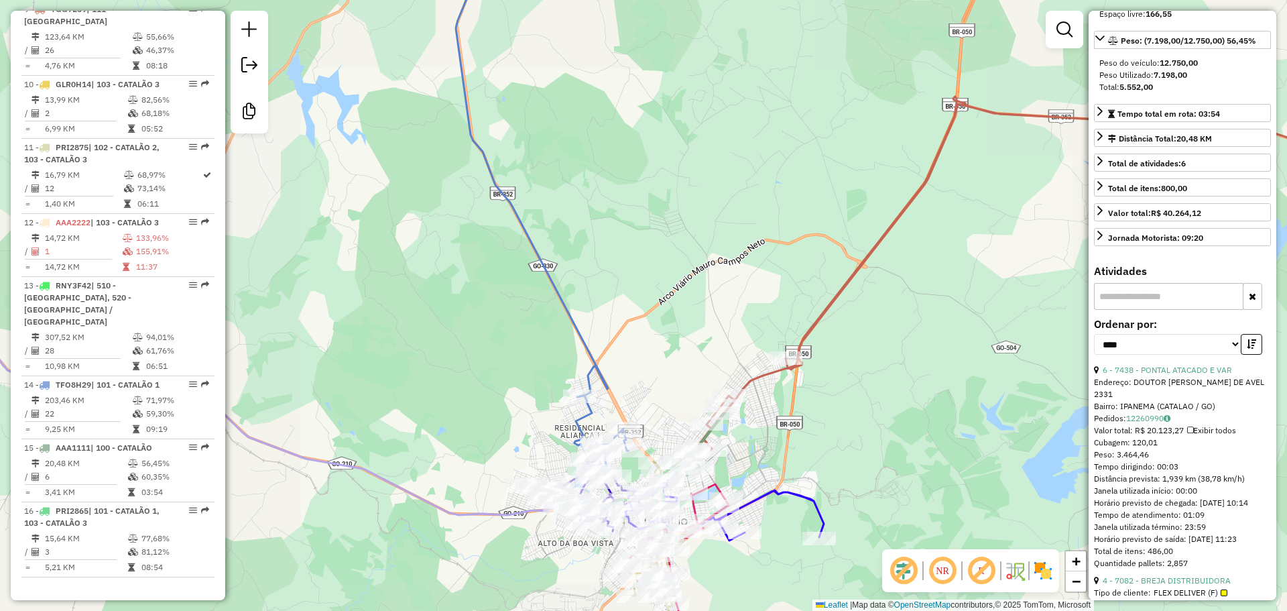
drag, startPoint x: 801, startPoint y: 472, endPoint x: 747, endPoint y: 509, distance: 65.6
click at [776, 428] on div "Janela de atendimento Grade de atendimento Capacidade Transportadoras Veículos …" at bounding box center [643, 305] width 1287 height 611
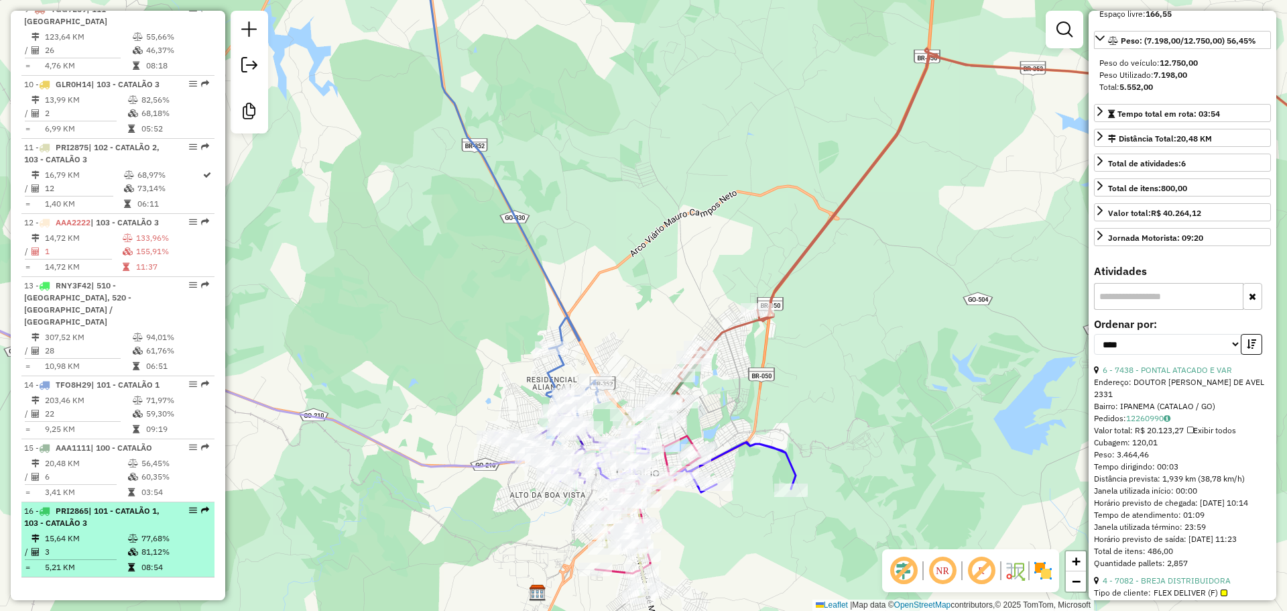
click at [103, 520] on div "16 - PRI2865 | 101 - CATALÃO 1, 103 - CATALÃO 3" at bounding box center [95, 517] width 142 height 24
